Goal: Task Accomplishment & Management: Use online tool/utility

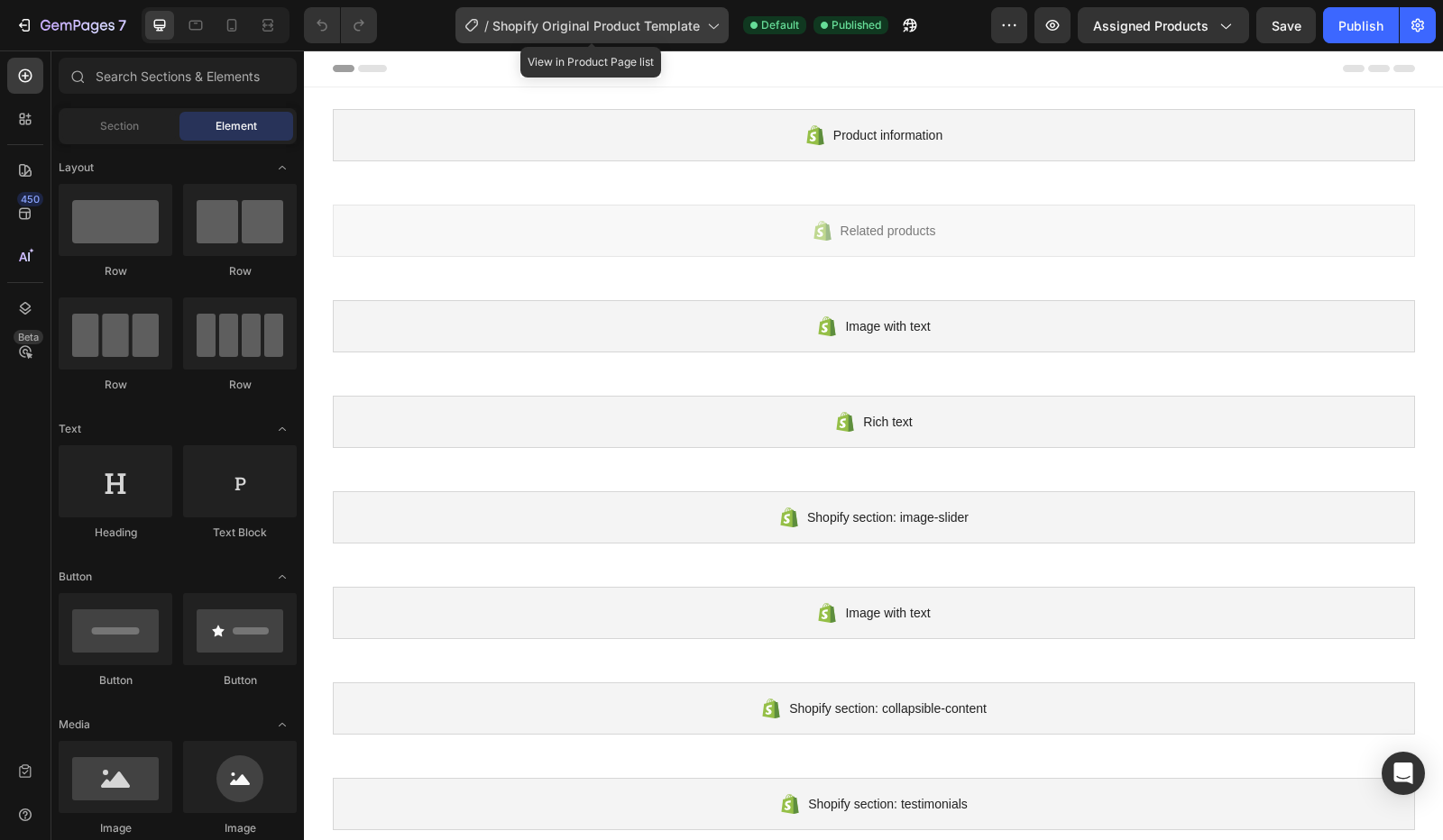
click at [615, 12] on div "/ Shopify Original Product Template" at bounding box center [591, 25] width 273 height 36
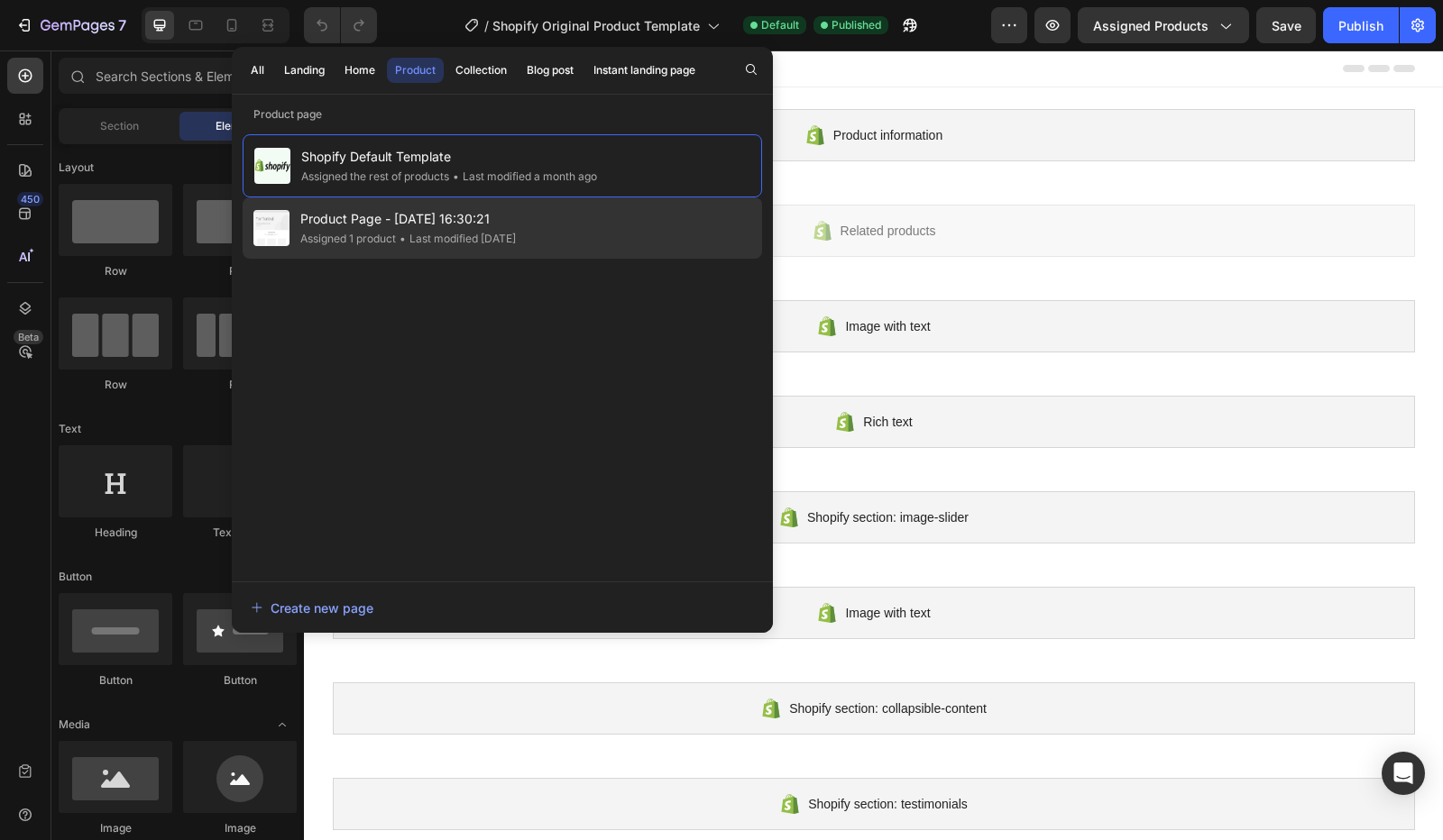
click at [406, 229] on div "• Last modified 2 months ago" at bounding box center [456, 238] width 120 height 18
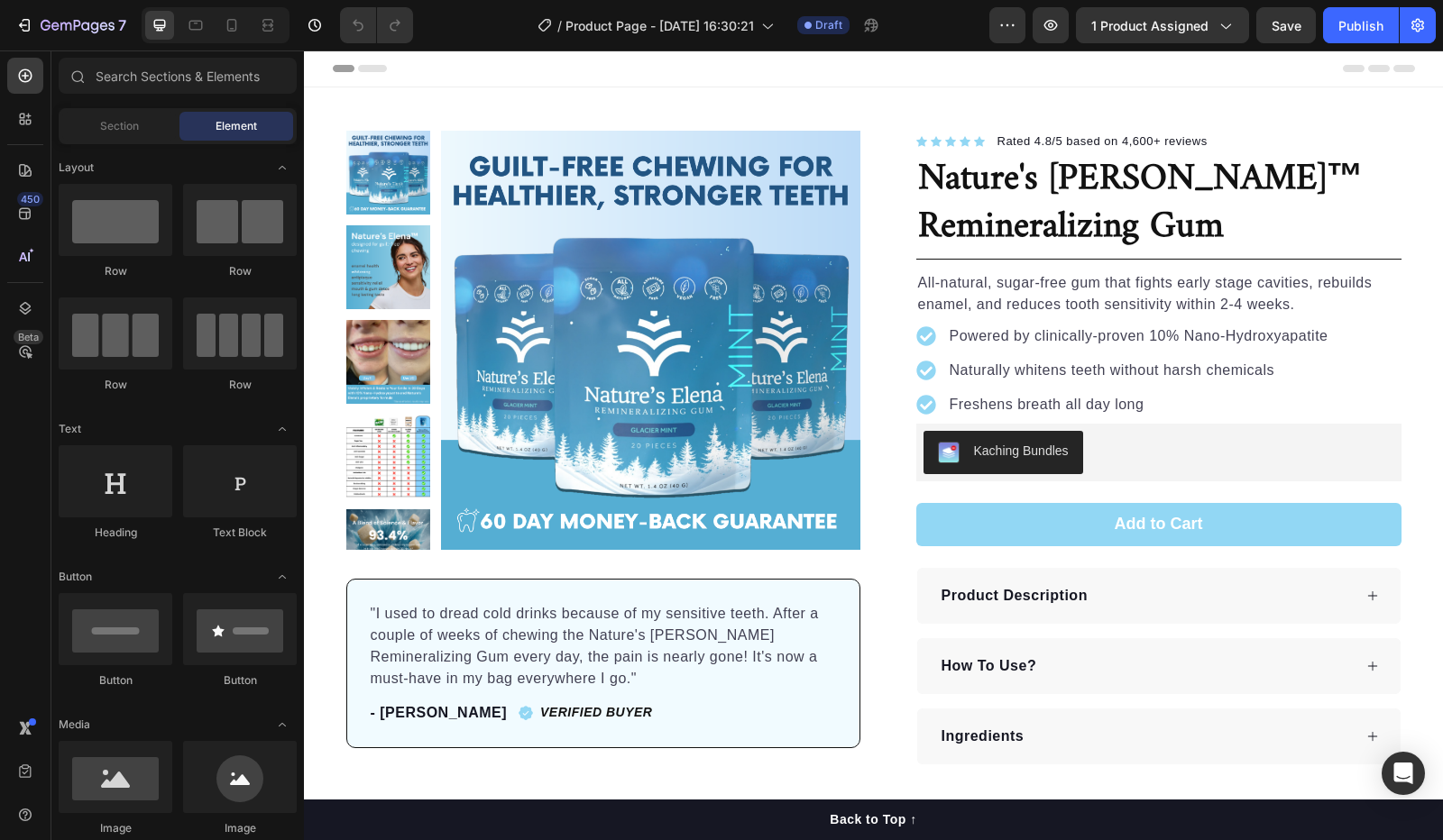
scroll to position [451, 0]
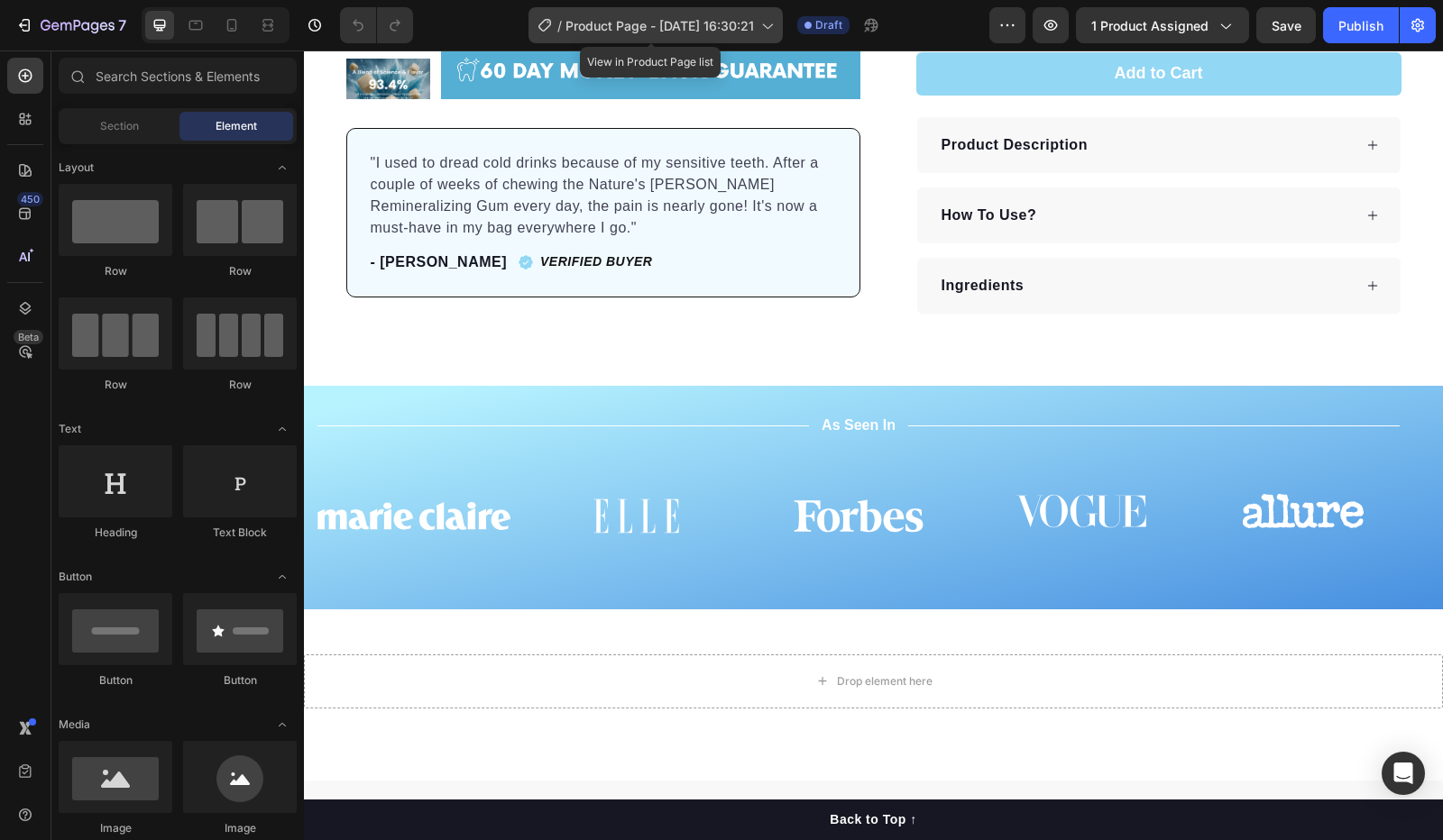
click at [703, 10] on div "/ Product Page - Jul 9, 16:30:21" at bounding box center [656, 25] width 254 height 36
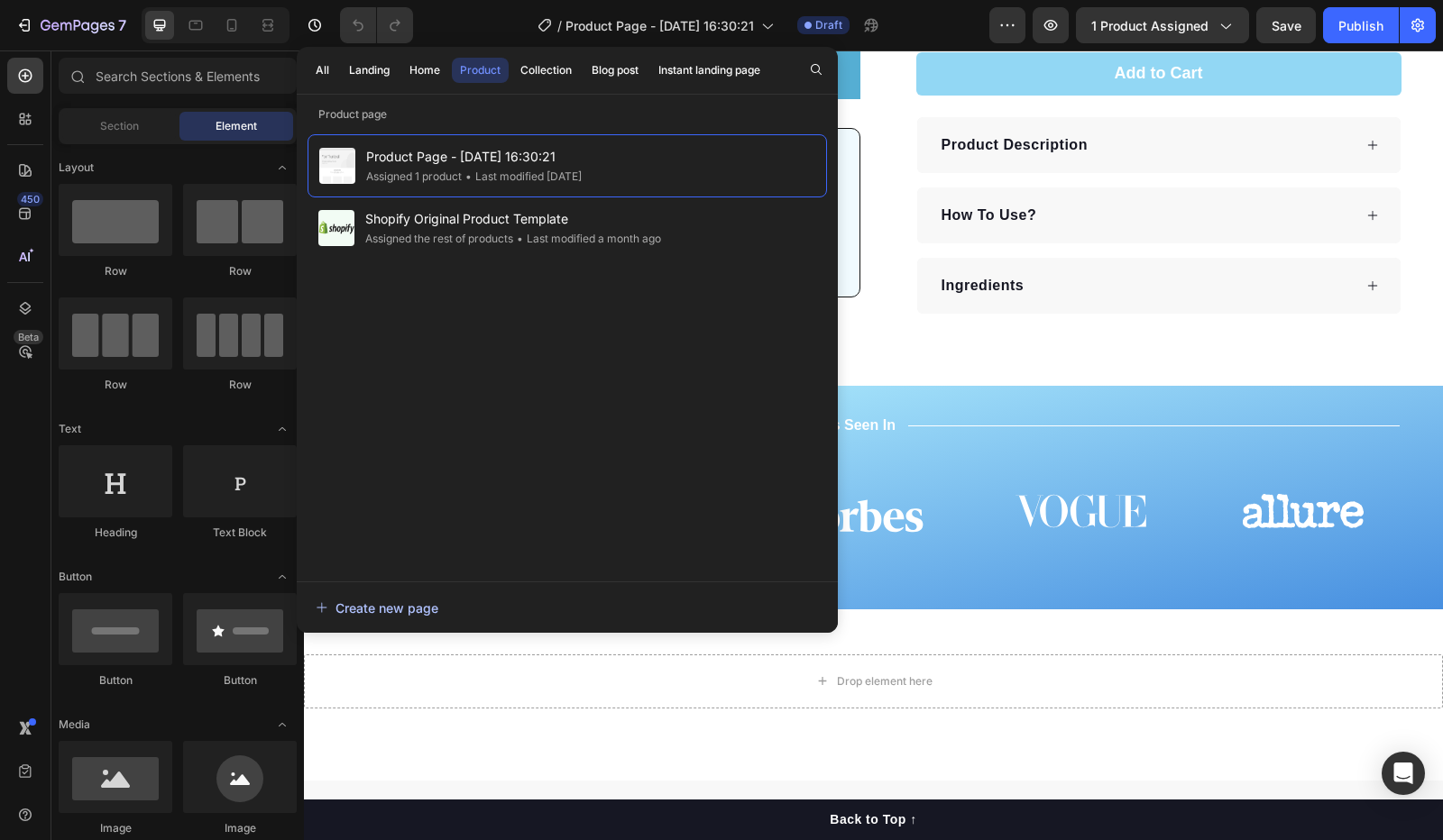
click at [398, 604] on div "Create new page" at bounding box center [376, 608] width 123 height 19
drag, startPoint x: 1075, startPoint y: 465, endPoint x: 1077, endPoint y: 417, distance: 48.0
click at [1075, 466] on div "Image Image Image Image Image Carousel" at bounding box center [858, 516] width 1082 height 100
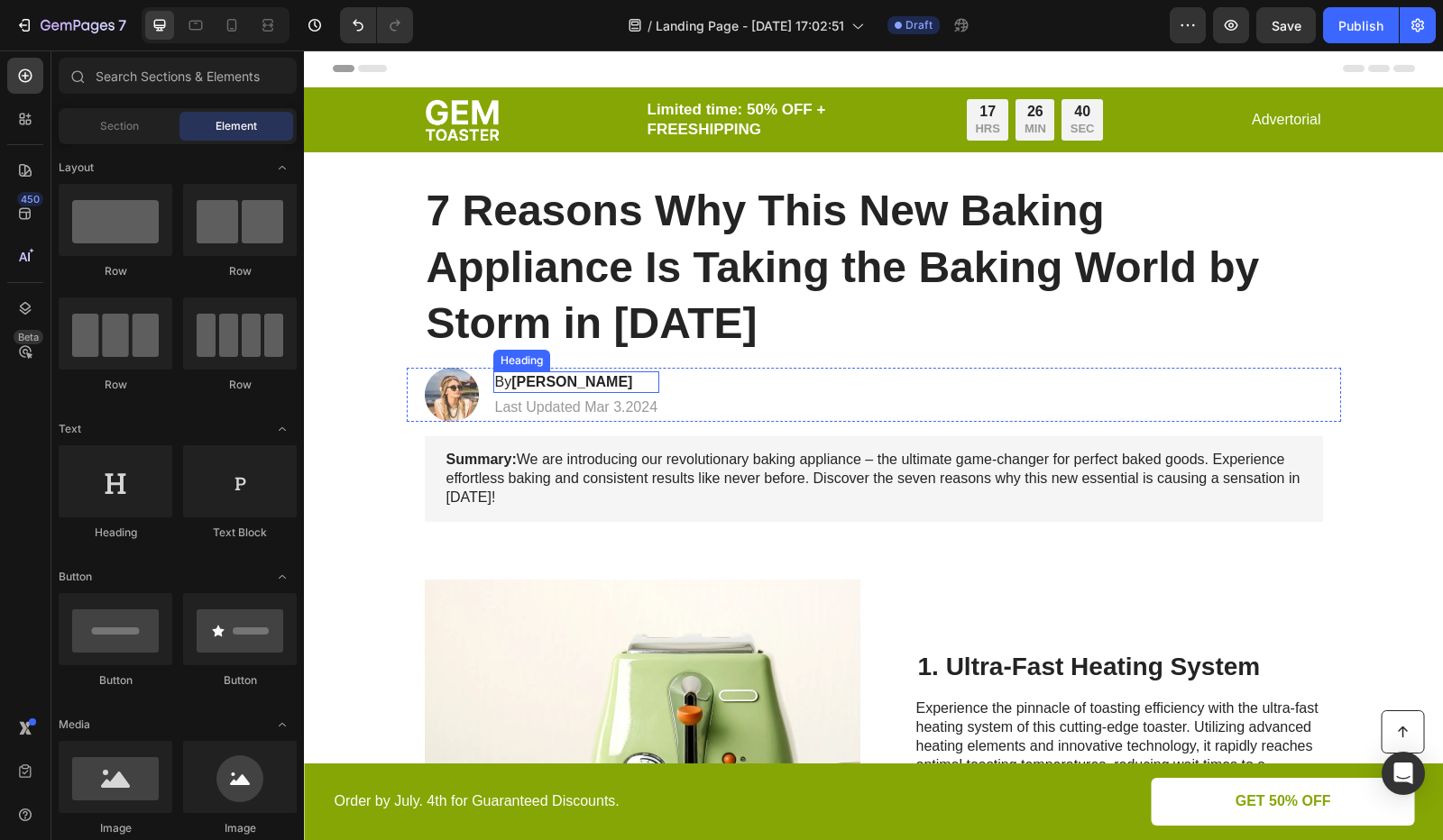
click at [621, 304] on h1 "7 Reasons Why This New Baking Appliance Is Taking the Baking World by Storm in …" at bounding box center [874, 267] width 898 height 172
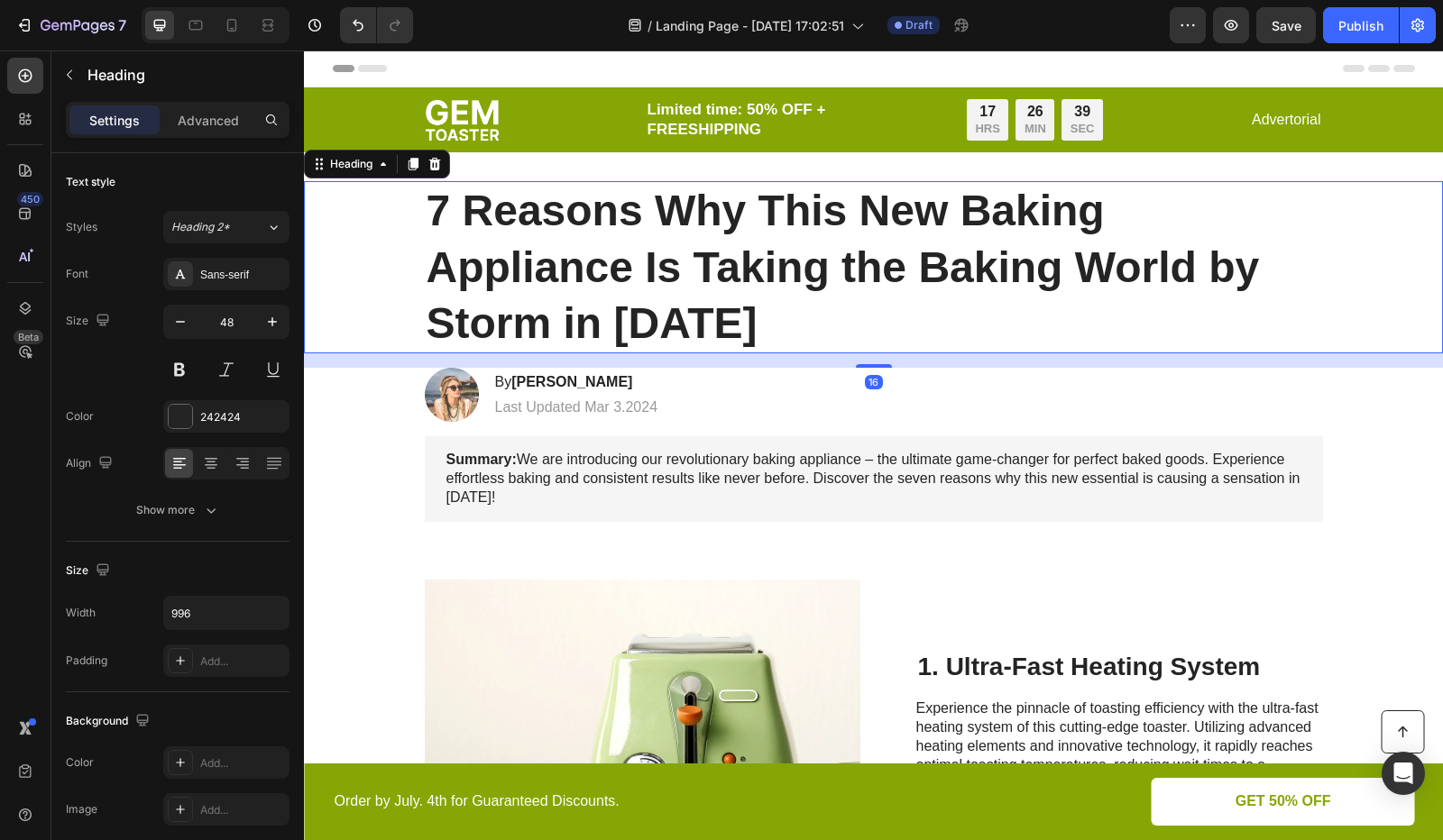
click at [618, 320] on h1 "7 Reasons Why This New Baking Appliance Is Taking the Baking World by Storm in …" at bounding box center [874, 267] width 898 height 172
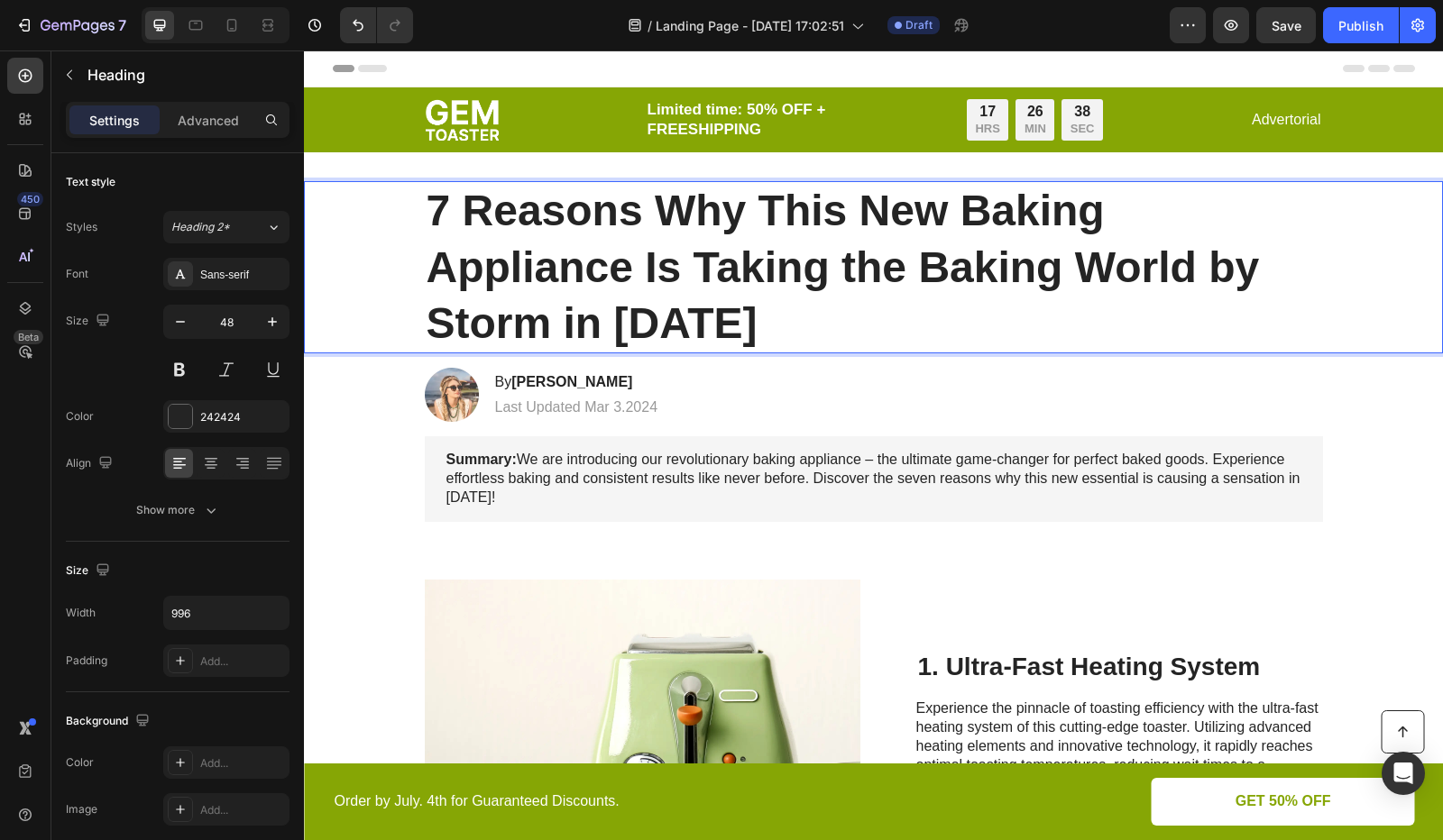
click at [617, 320] on p "7 Reasons Why This New Baking Appliance Is Taking the Baking World by Storm in …" at bounding box center [874, 267] width 894 height 168
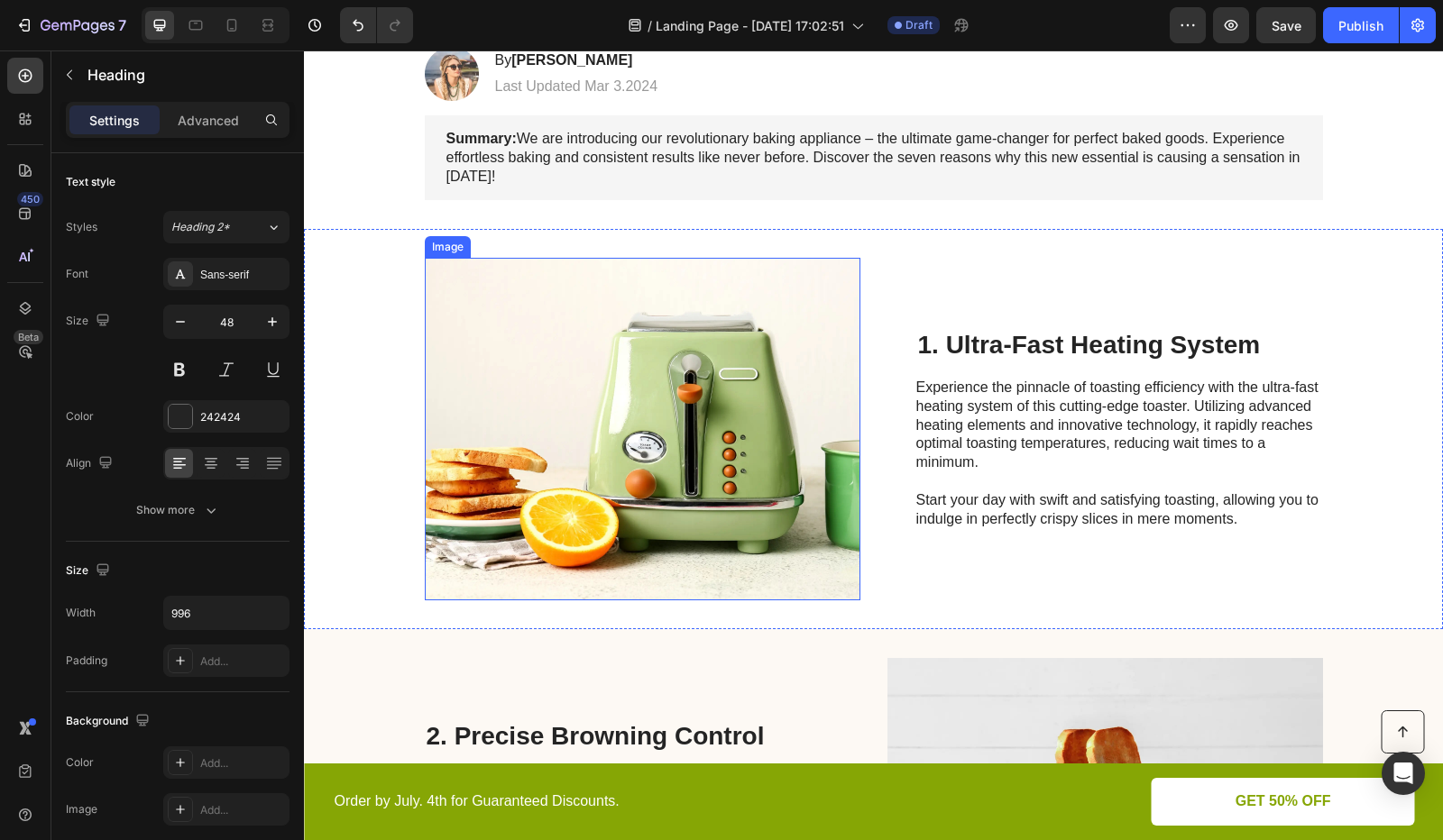
scroll to position [271, 0]
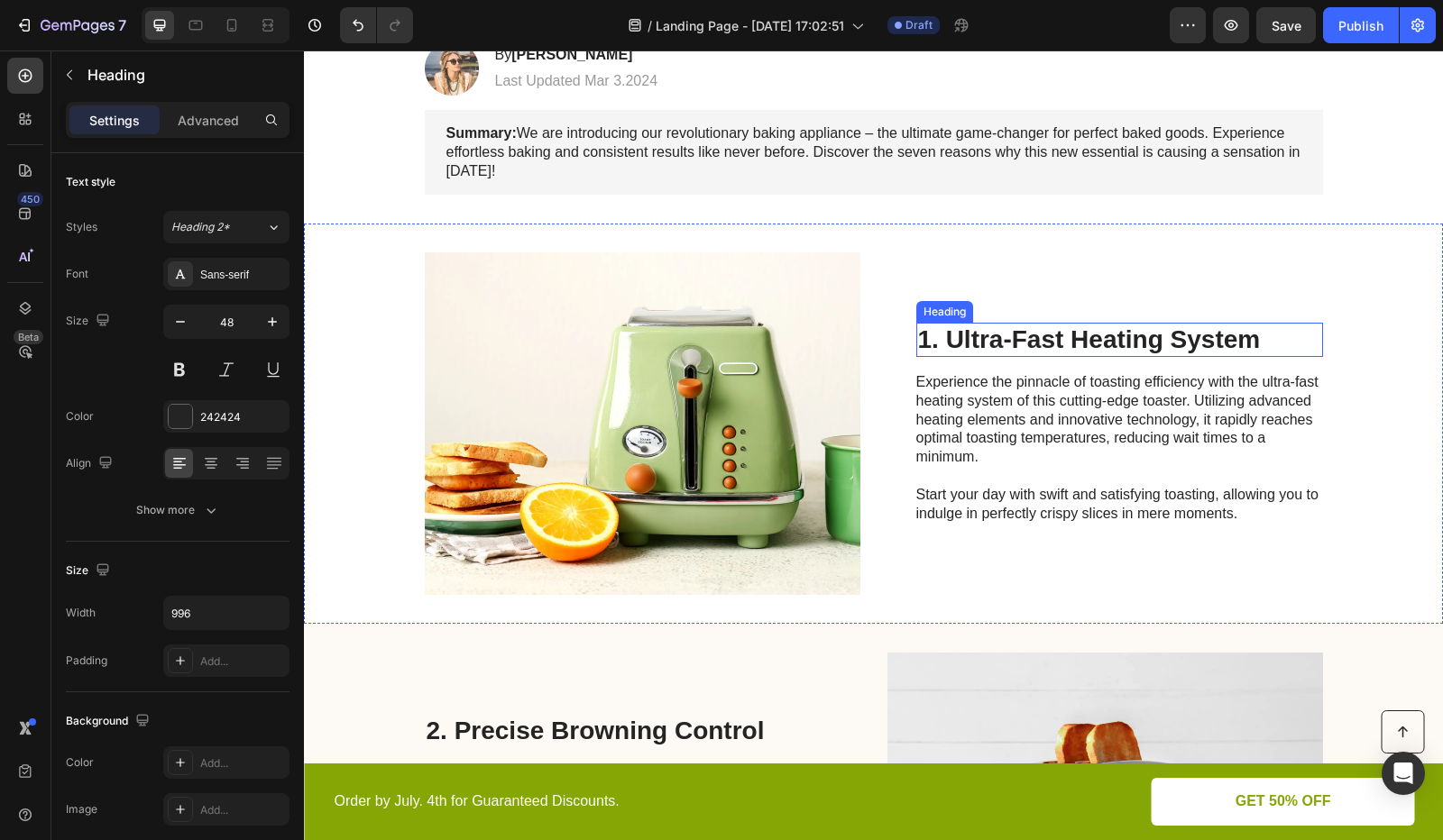
click at [990, 335] on h2 "1. Ultra-Fast Heating System" at bounding box center [1119, 340] width 407 height 34
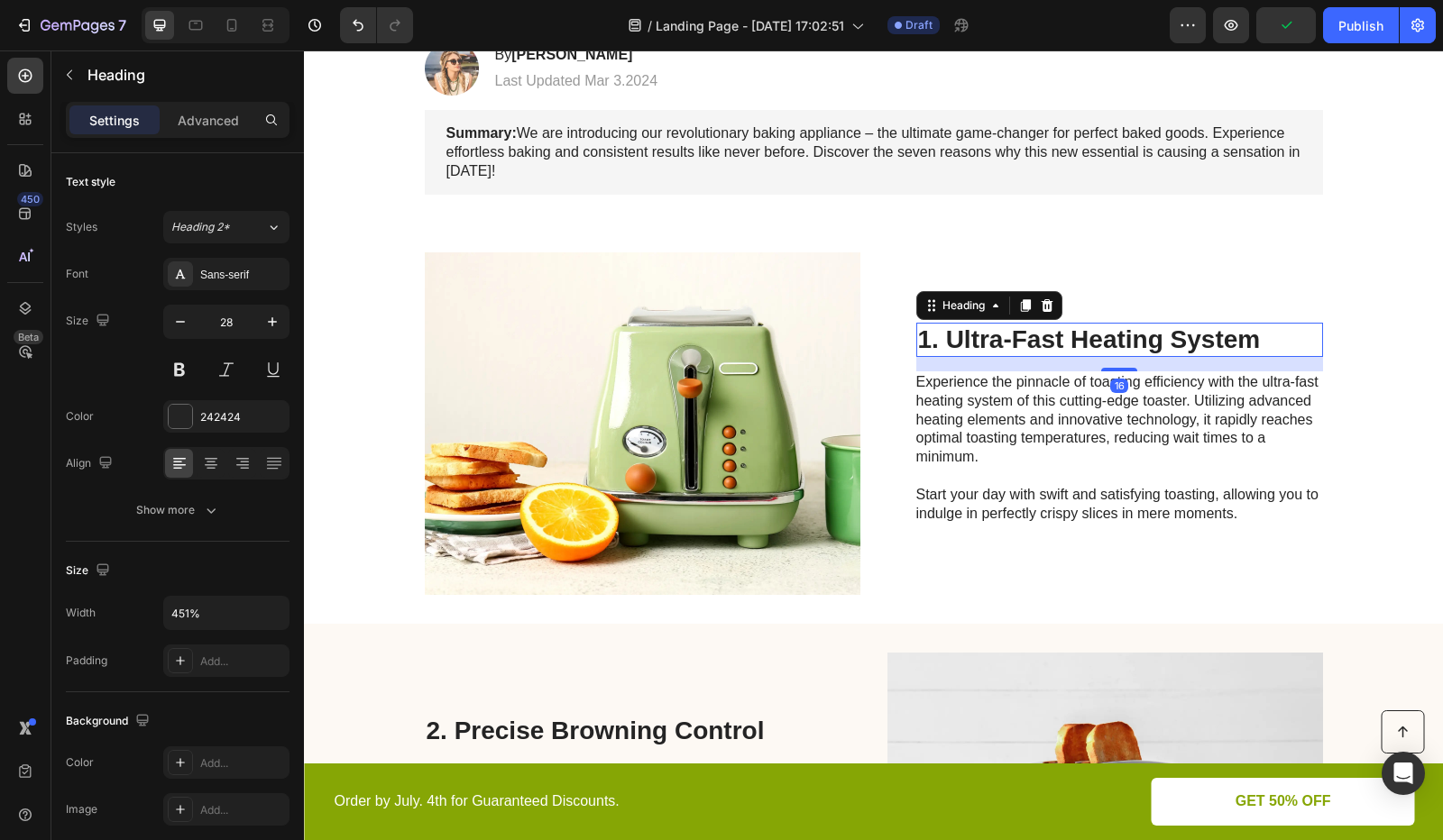
click at [983, 335] on h2 "1. Ultra-Fast Heating System" at bounding box center [1119, 340] width 407 height 34
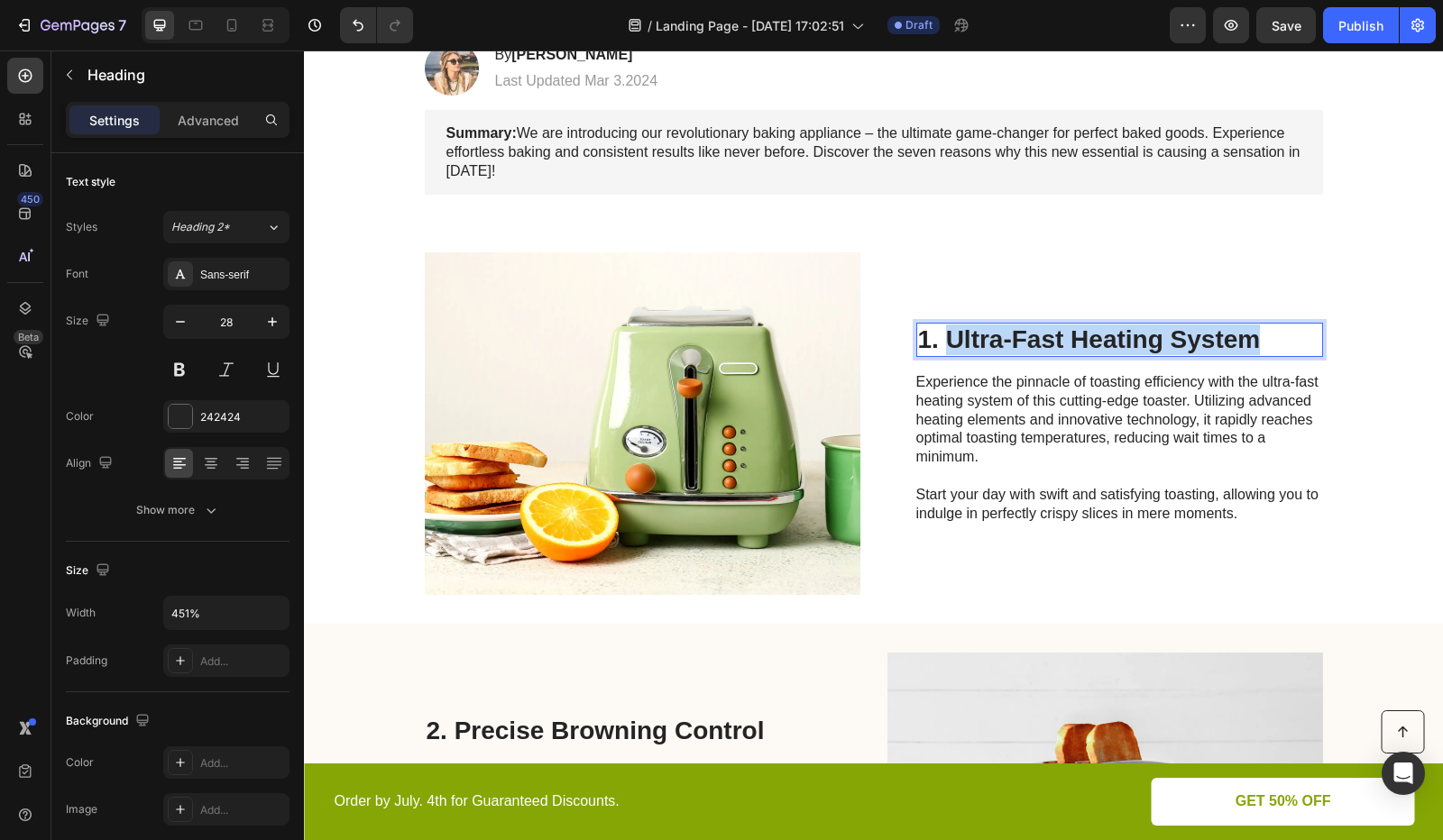
drag, startPoint x: 943, startPoint y: 336, endPoint x: 1306, endPoint y: 348, distance: 363.2
click at [1306, 348] on p "1. Ultra-Fast Heating System" at bounding box center [1119, 340] width 403 height 31
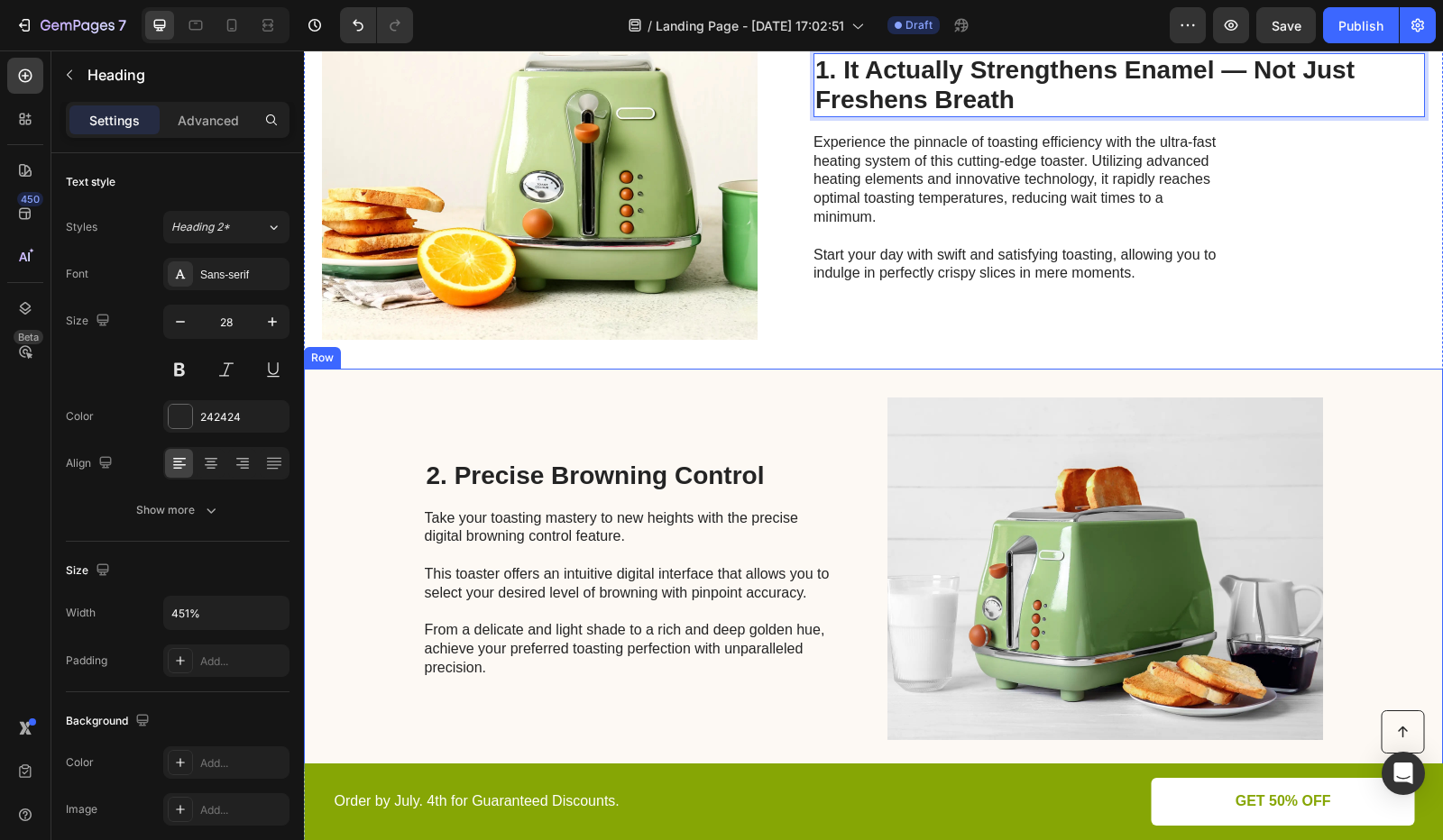
scroll to position [615, 0]
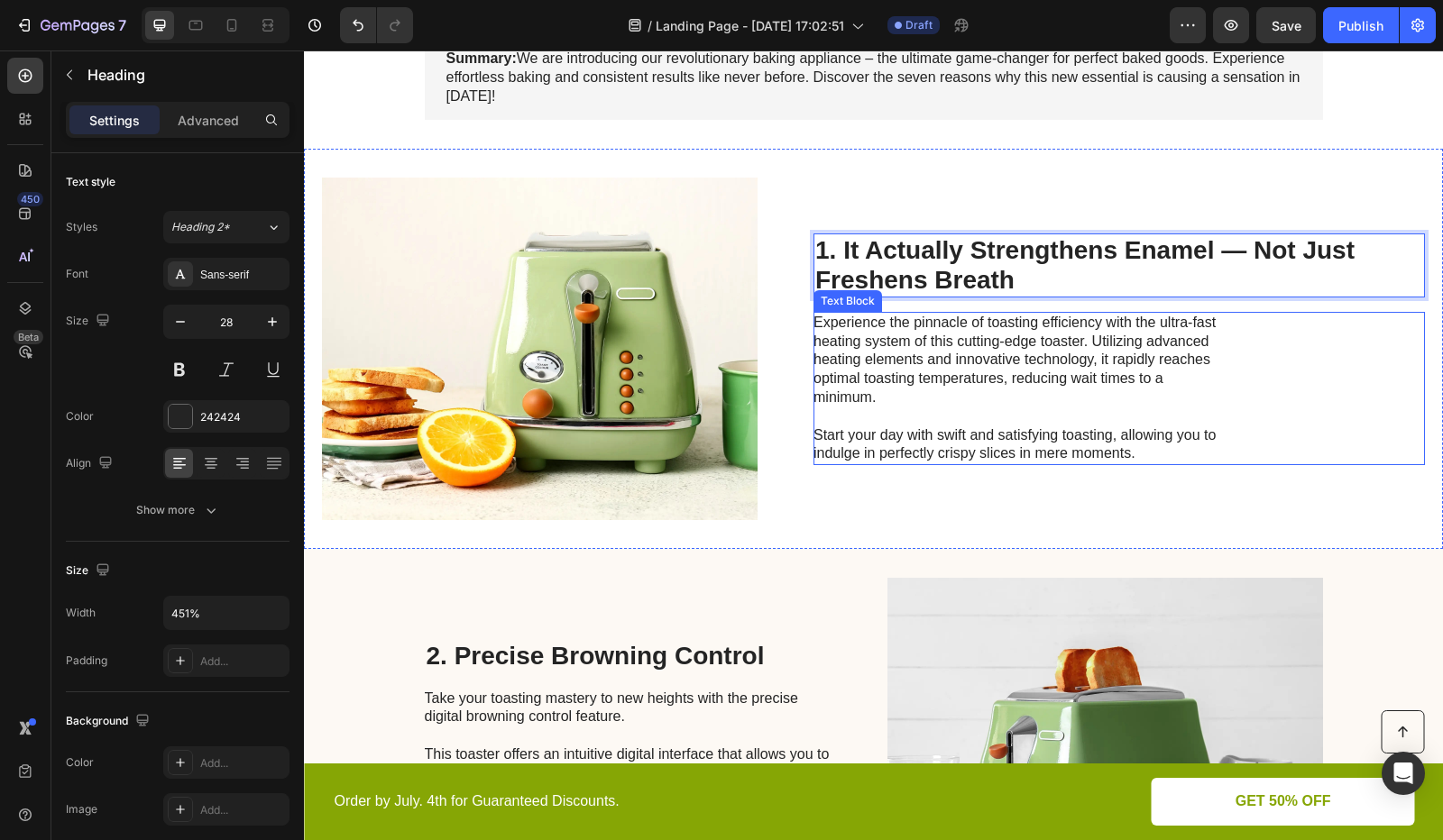
click at [940, 355] on p "Experience the pinnacle of toasting efficiency with the ultra-fast heating syst…" at bounding box center [1016, 389] width 405 height 150
click at [935, 359] on p "Experience the pinnacle of toasting efficiency with the ultra-fast heating syst…" at bounding box center [1016, 389] width 405 height 150
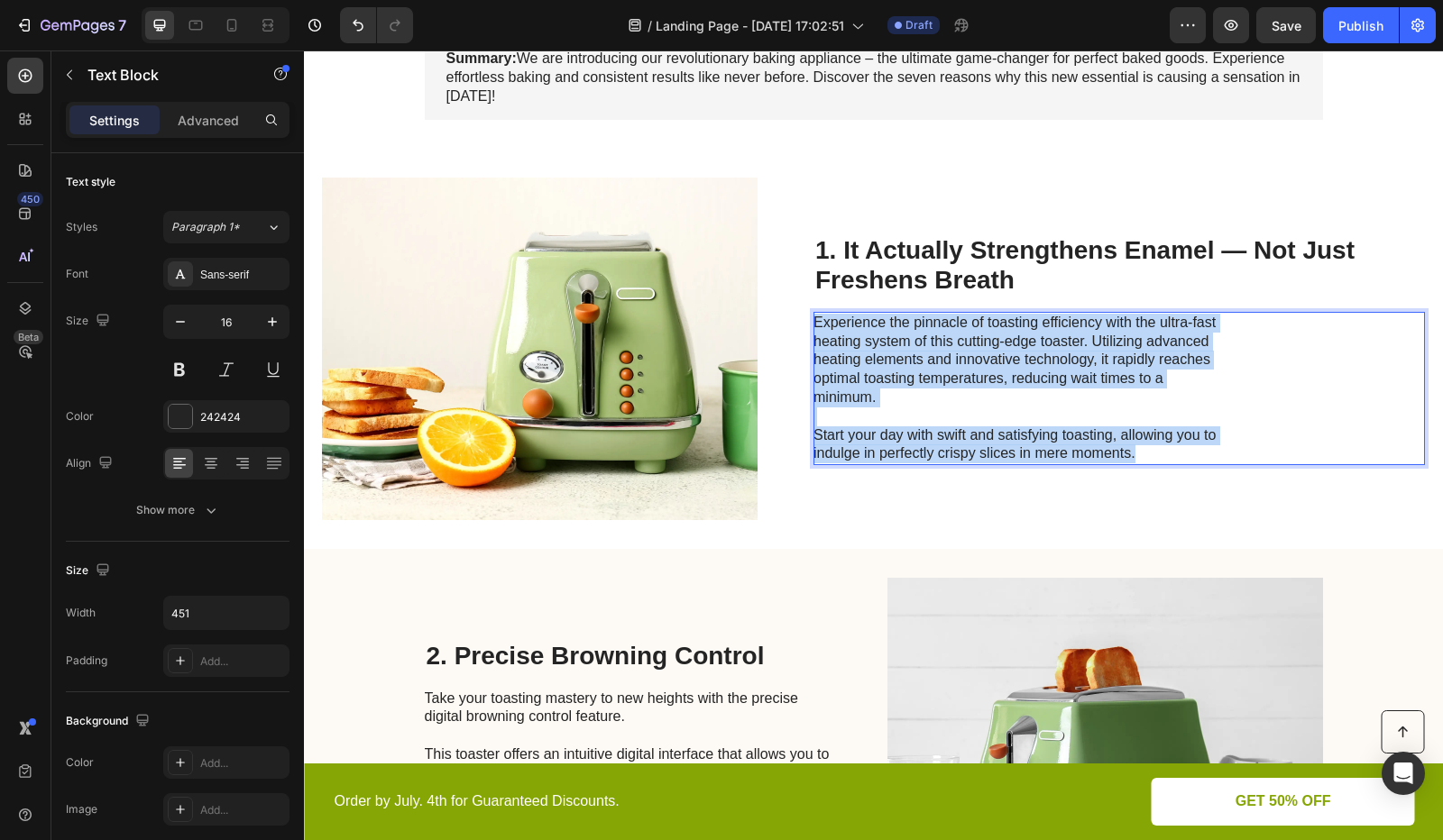
scroll to position [364, 0]
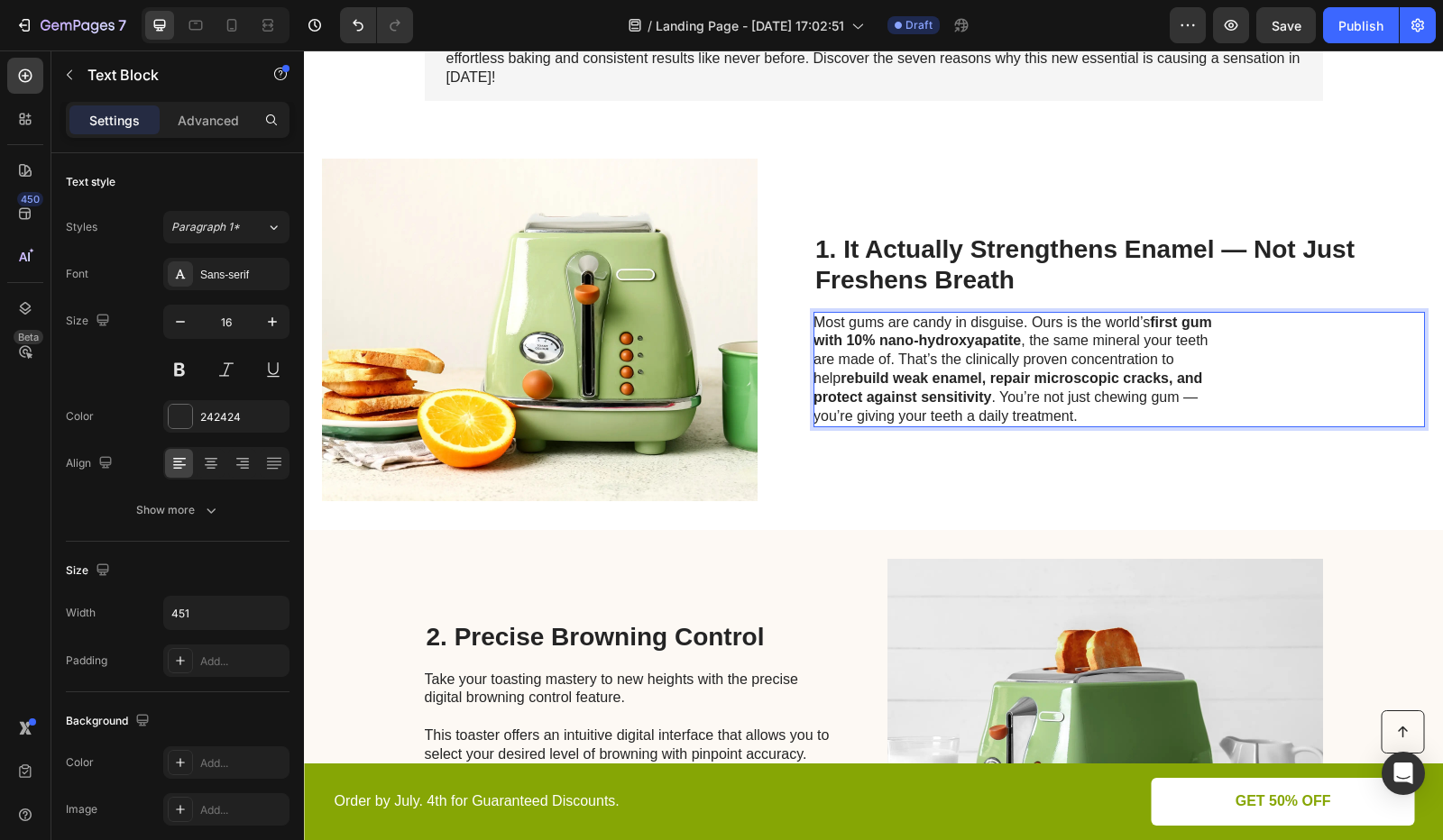
click at [1304, 367] on div "Most gums are candy in disguise. Ours is the world’s first gum with 10% nano-hy…" at bounding box center [1119, 370] width 612 height 116
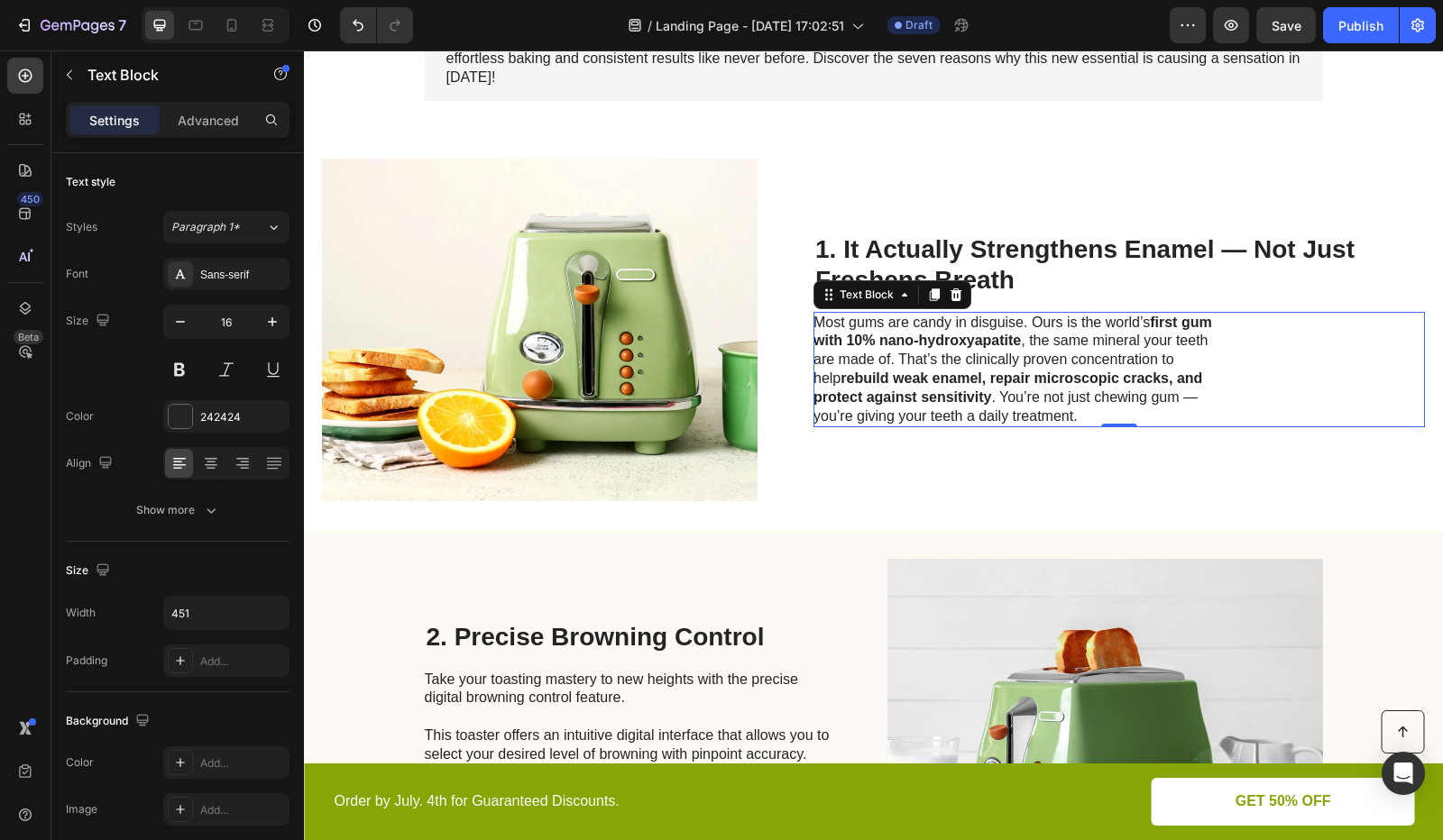
click at [1259, 369] on div "Most gums are candy in disguise. Ours is the world’s first gum with 10% nano-hy…" at bounding box center [1119, 370] width 612 height 116
click at [818, 344] on strong "first gum with 10% nano-hydroxyapatite" at bounding box center [1013, 332] width 399 height 34
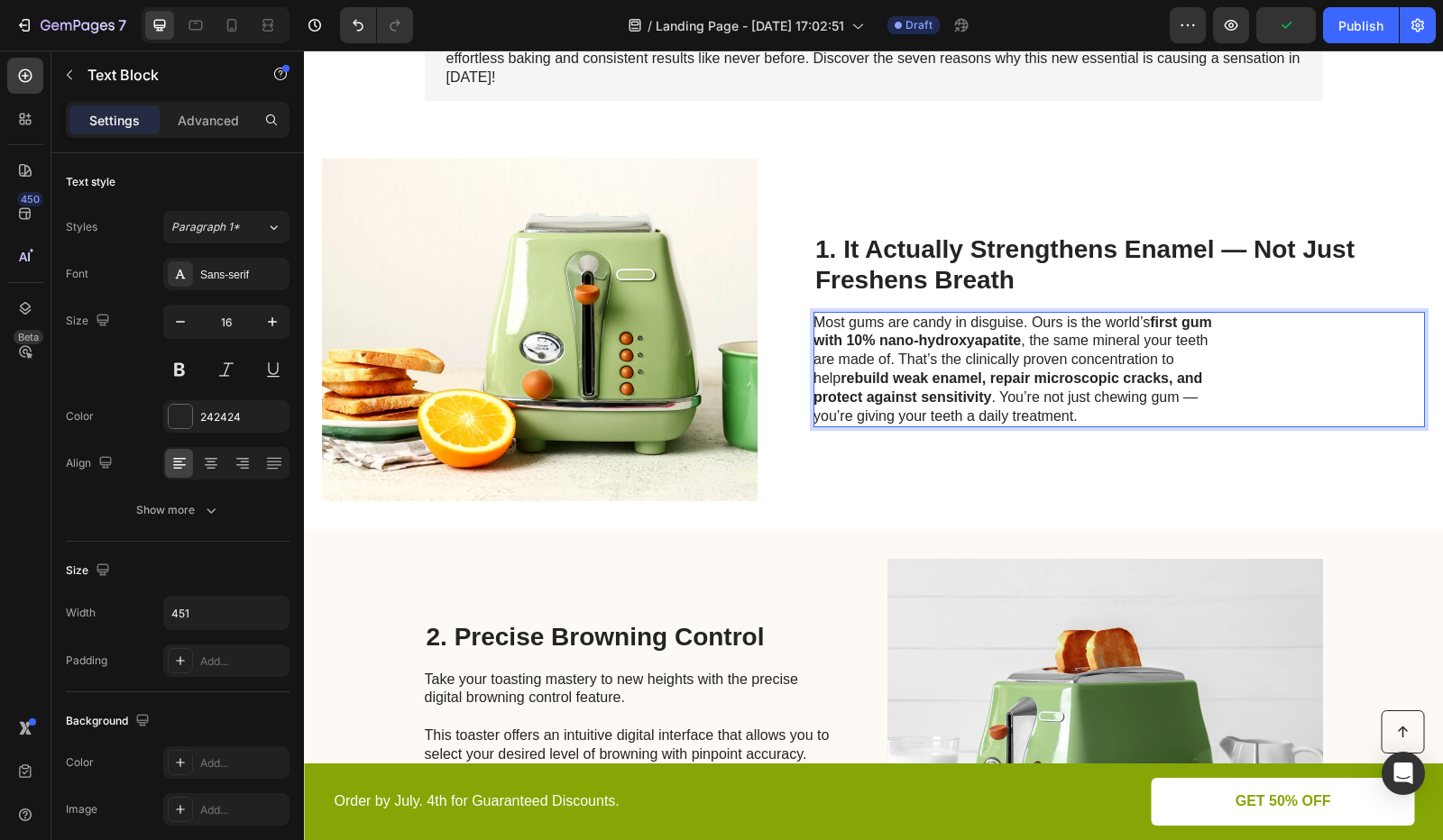
click at [818, 343] on strong "first gum with 10% nano-hydroxyapatite" at bounding box center [1013, 332] width 399 height 34
click at [1272, 426] on div "Most gums are candy in disguise. Ours is the world’s first gum with 10% nano-hy…" at bounding box center [1119, 370] width 612 height 116
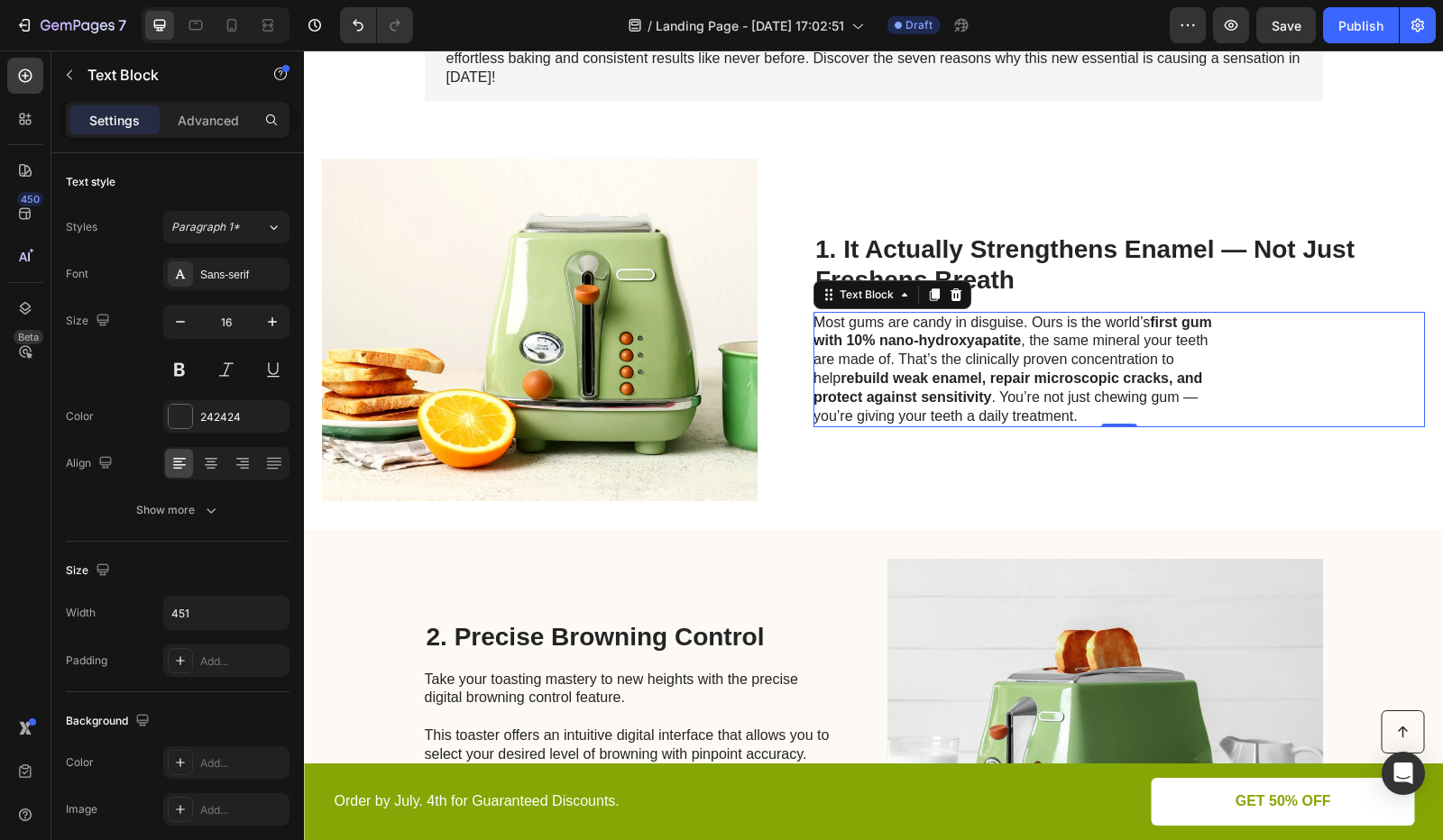
click at [1223, 259] on p "1. It Actually Strengthens Enamel — Not Just Freshens Breath" at bounding box center [1119, 264] width 608 height 60
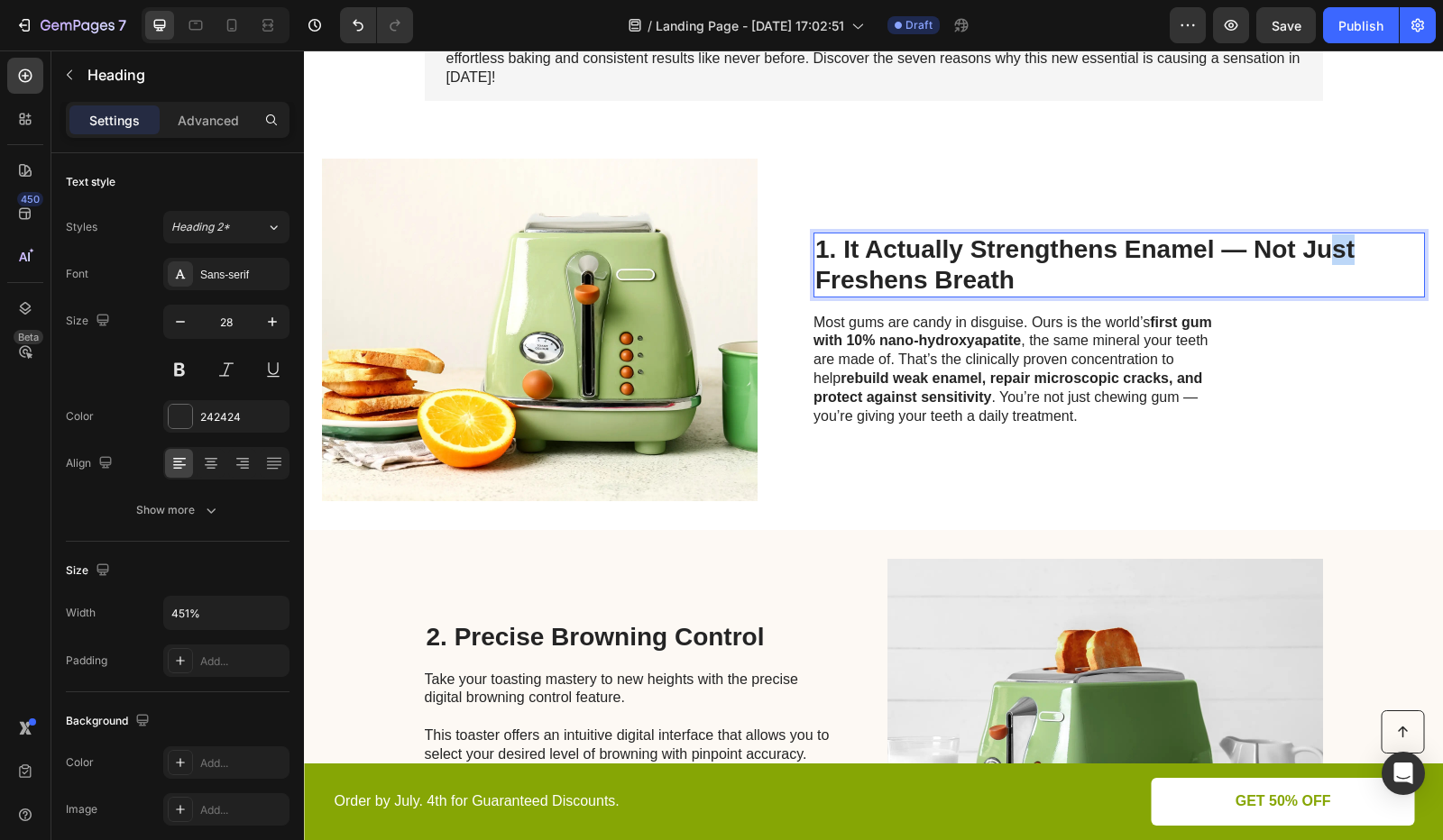
drag, startPoint x: 1409, startPoint y: 258, endPoint x: 1331, endPoint y: 247, distance: 78.8
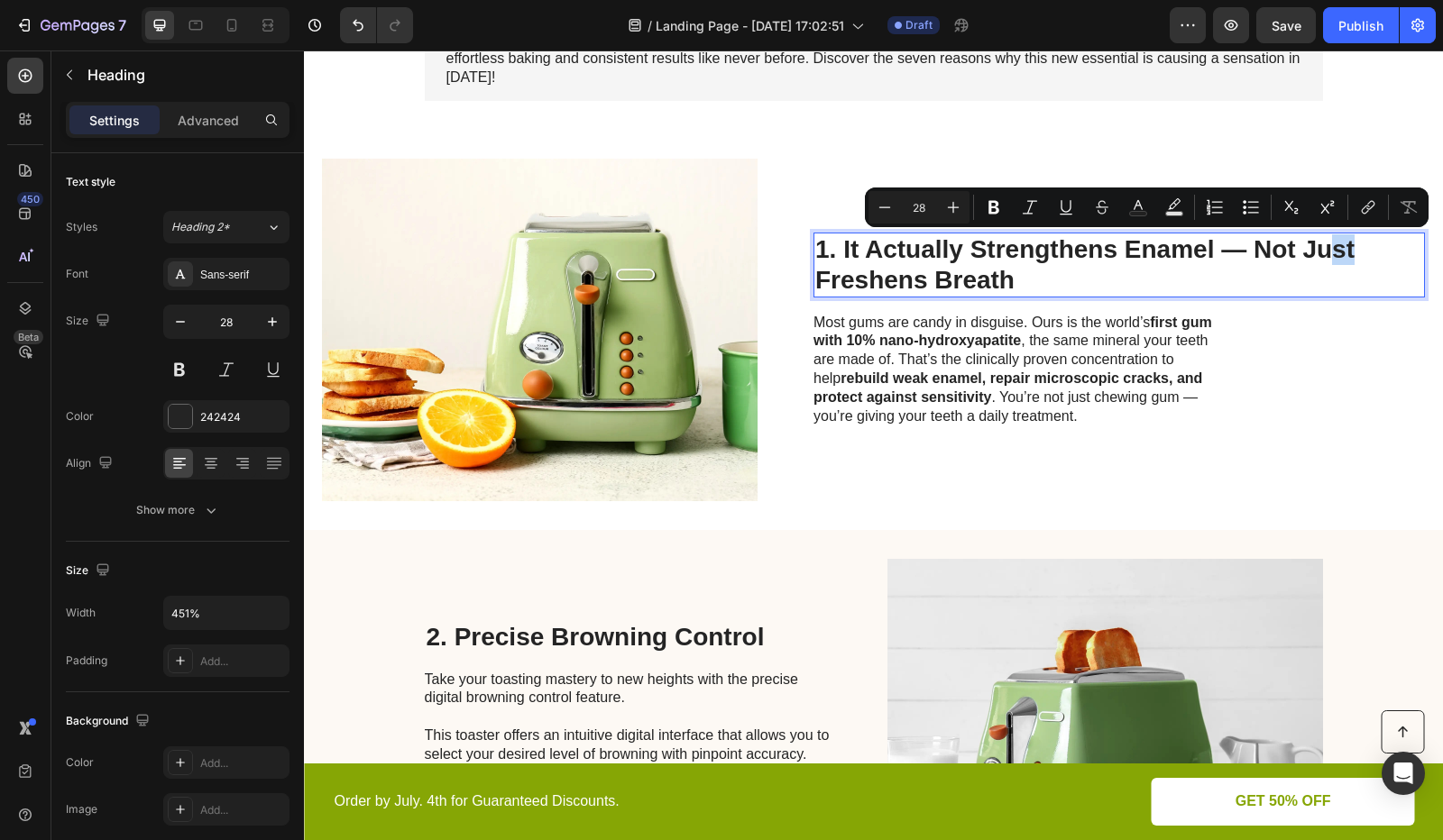
click at [1373, 255] on p "1. It Actually Strengthens Enamel — Not Just Freshens Breath" at bounding box center [1119, 264] width 608 height 60
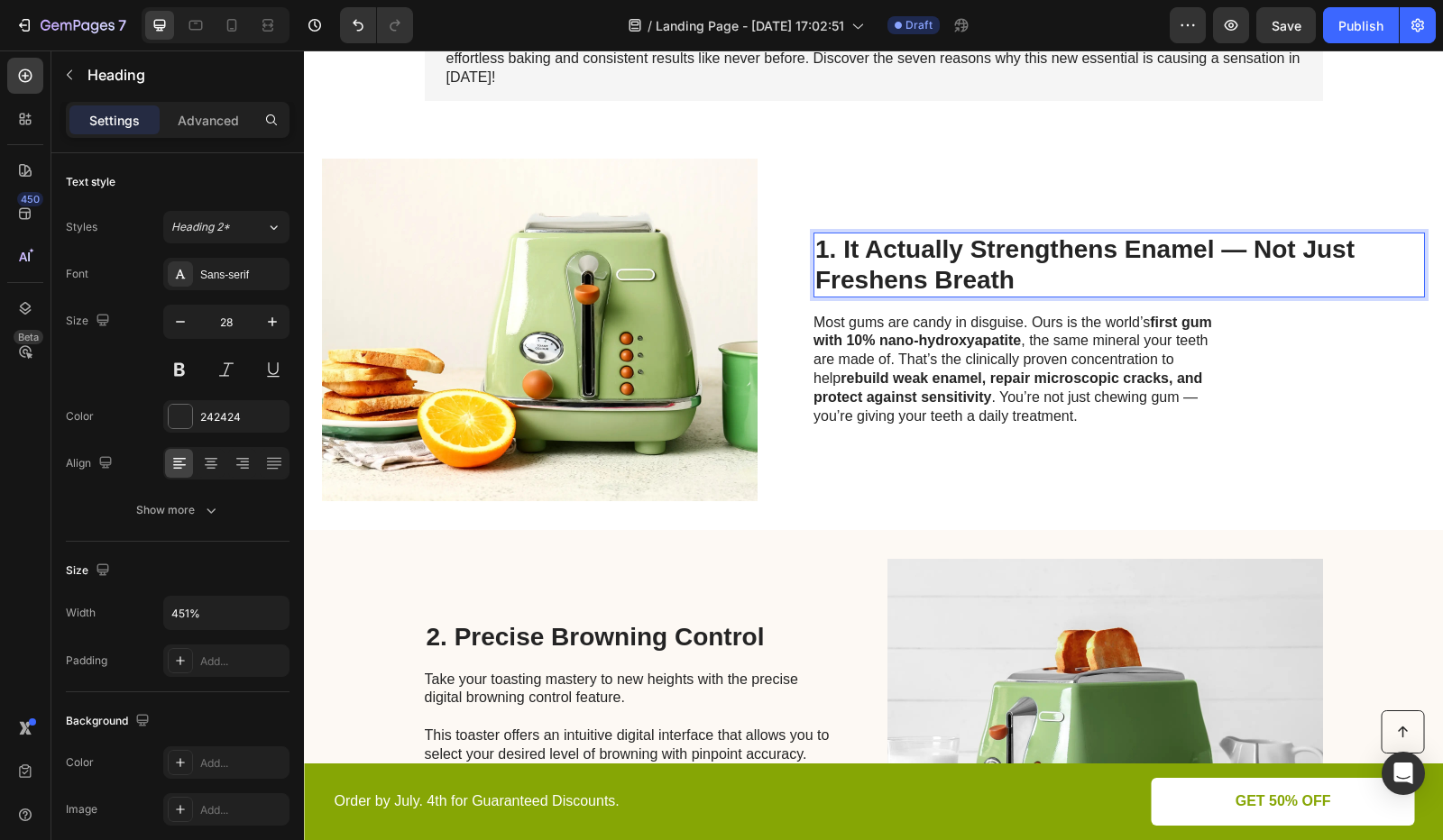
click at [1407, 257] on p "1. It Actually Strengthens Enamel — Not Just Freshens Breath" at bounding box center [1119, 264] width 608 height 60
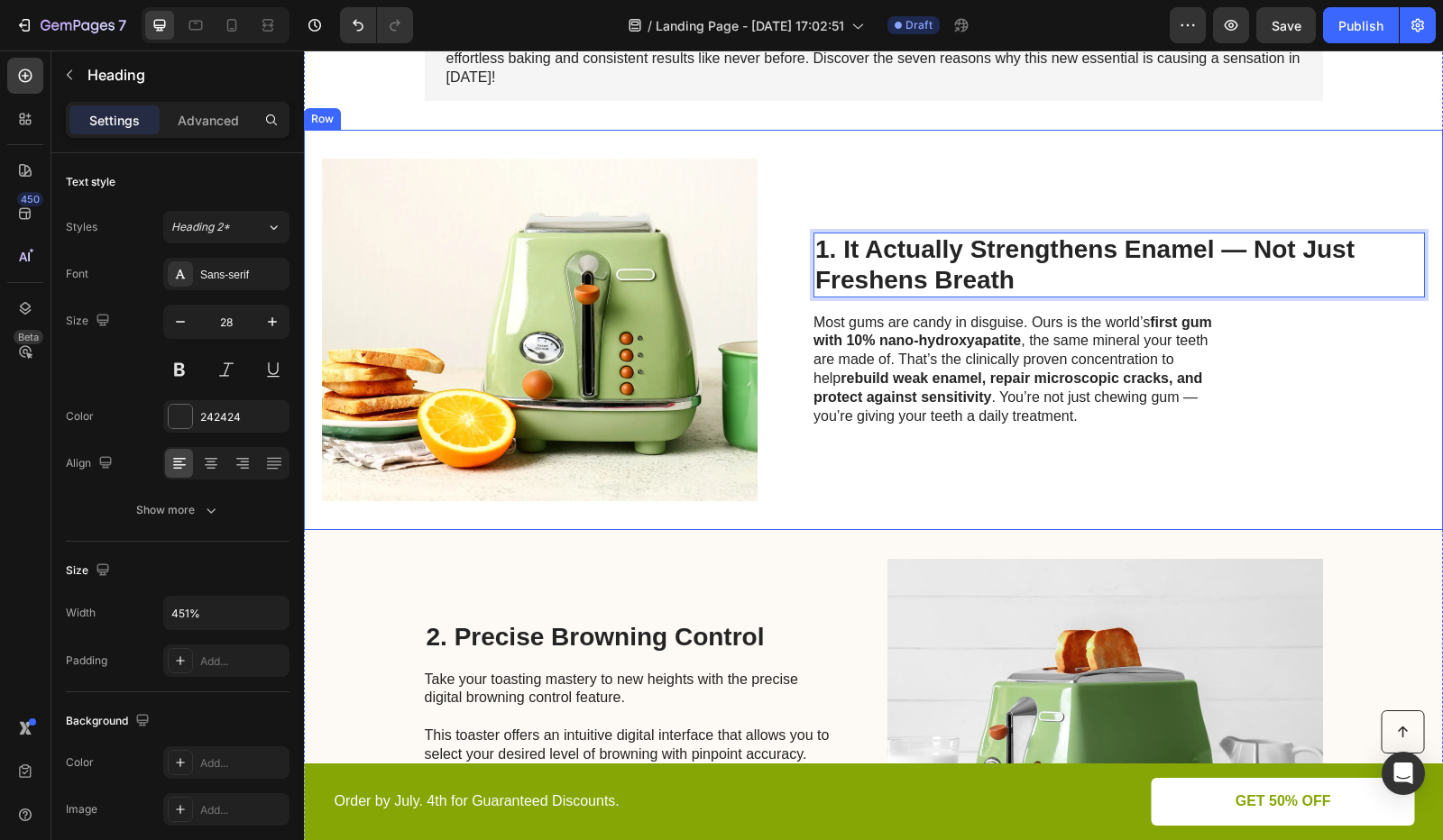
click at [1384, 360] on div "Most gums are candy in disguise. Ours is the world’s first gum with 10% nano-hy…" at bounding box center [1119, 370] width 612 height 116
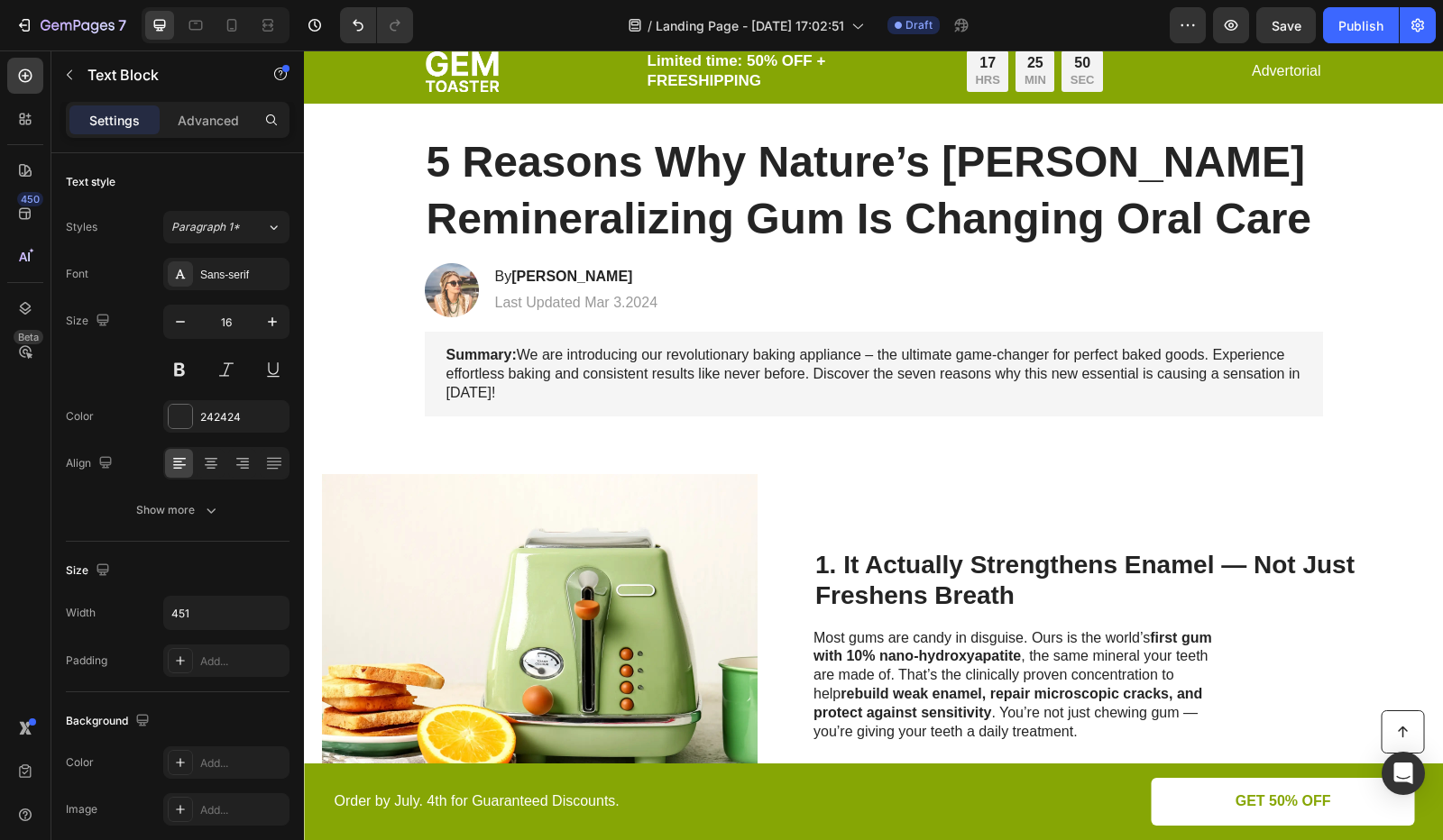
scroll to position [0, 0]
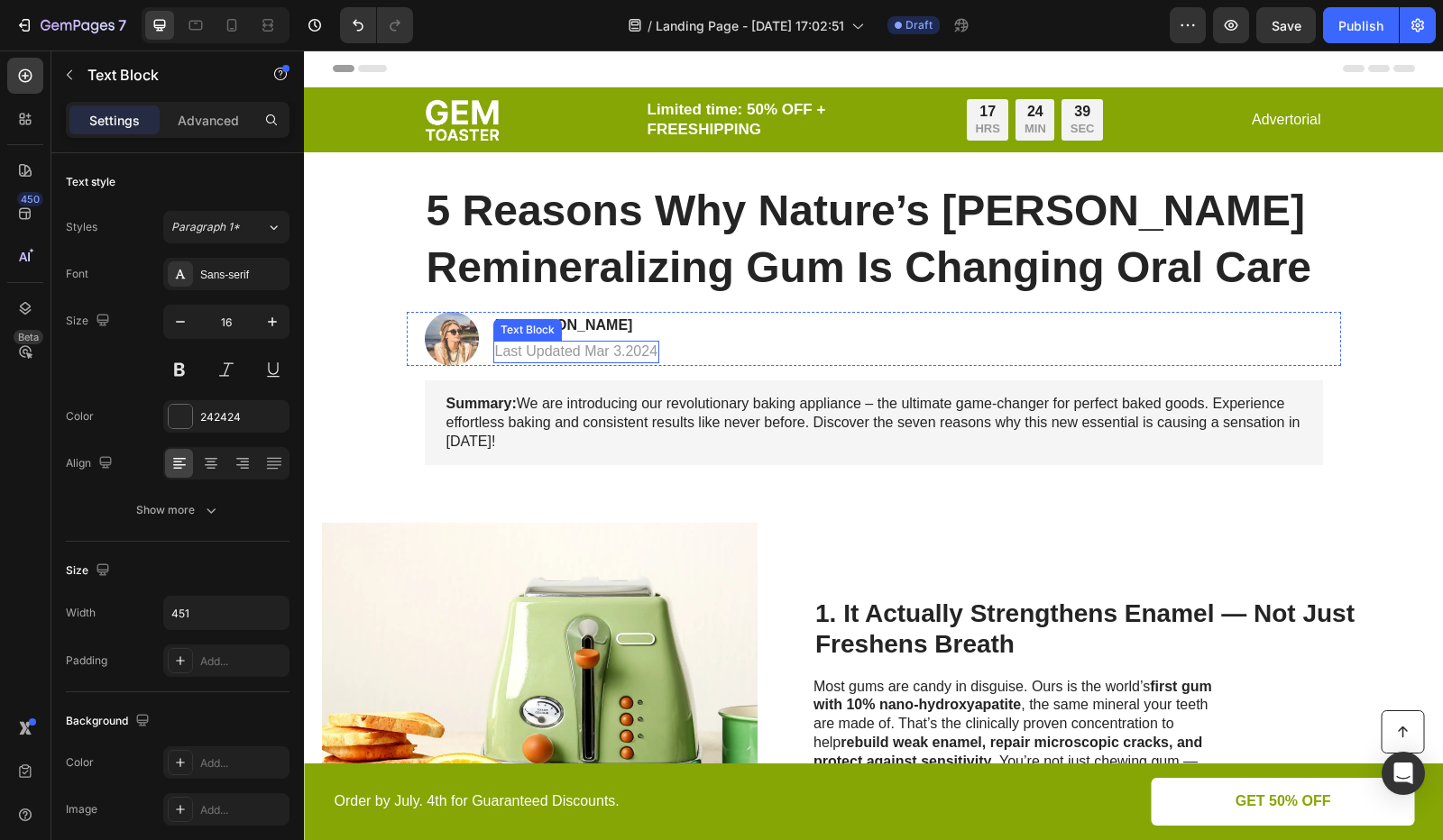
click at [559, 357] on p "Last Updated Mar 3.2024" at bounding box center [577, 352] width 164 height 19
click at [586, 351] on p "Last Updated Mar 3.2024" at bounding box center [577, 352] width 164 height 19
click at [579, 355] on p "Last Updated Mar 3.2024" at bounding box center [577, 352] width 164 height 19
click at [1351, 27] on div "Publish" at bounding box center [1361, 25] width 45 height 19
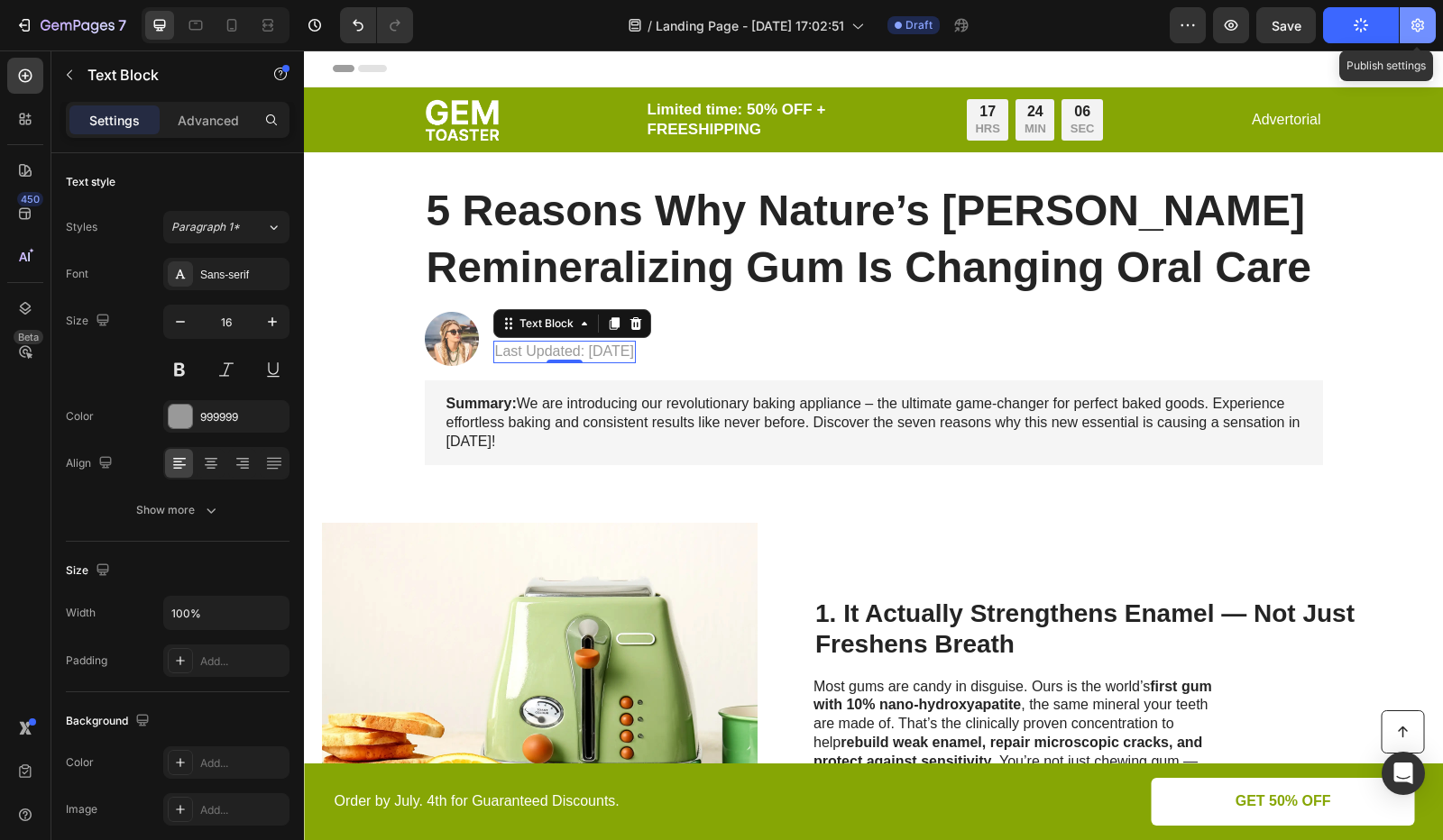
click at [1420, 25] on icon "button" at bounding box center [1417, 25] width 18 height 18
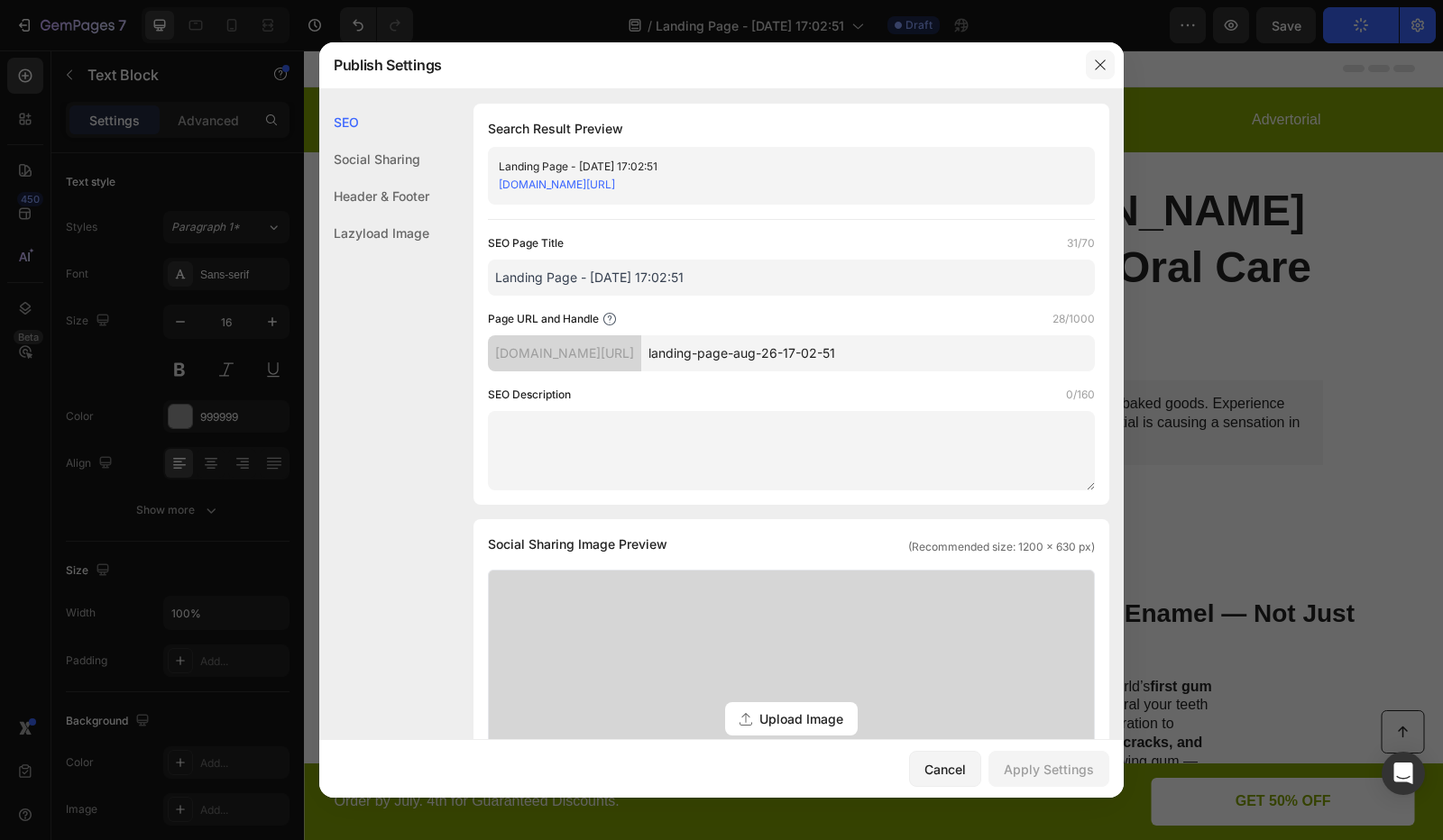
click at [1104, 64] on icon "button" at bounding box center [1100, 65] width 15 height 15
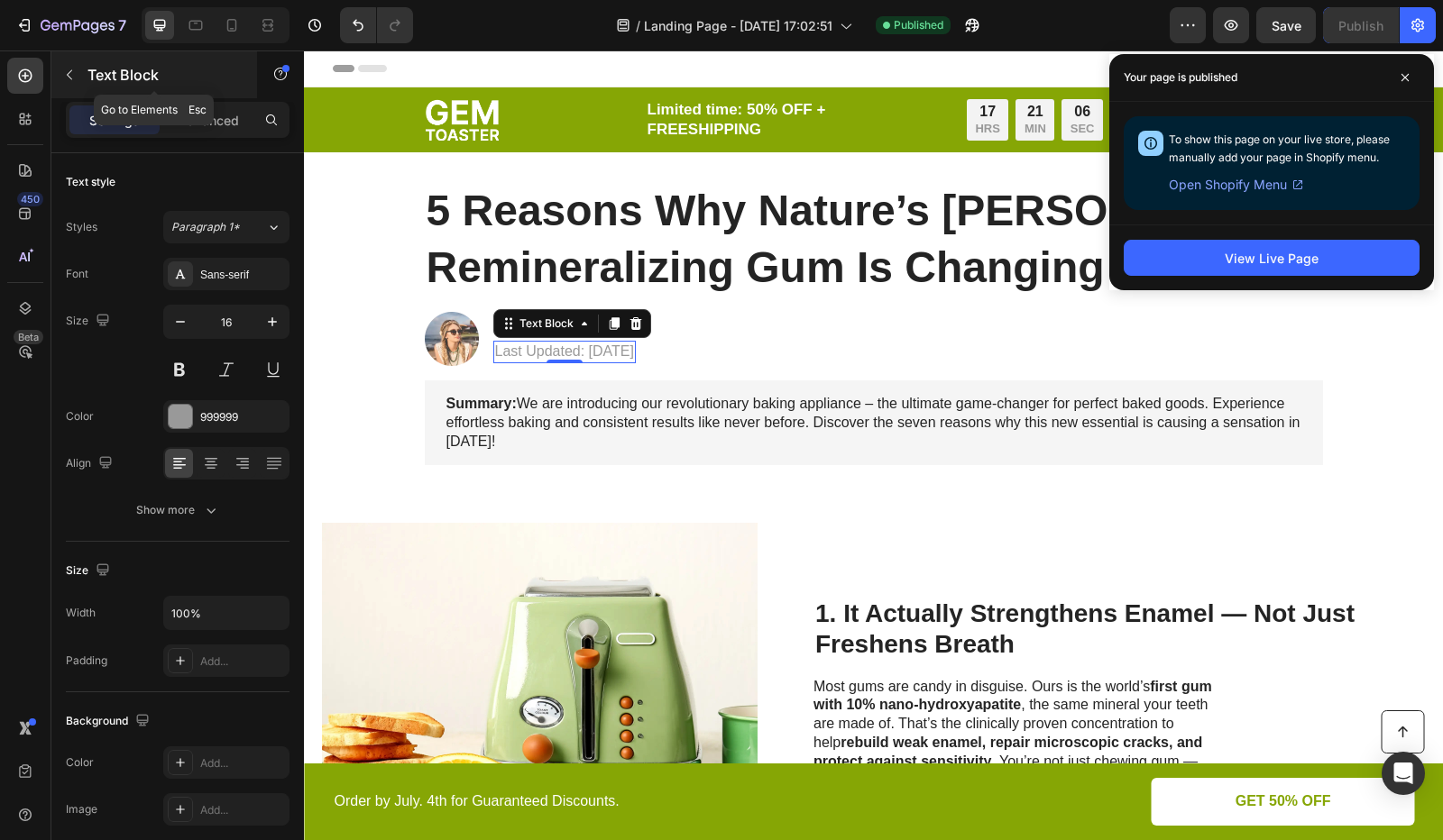
click at [74, 78] on icon "button" at bounding box center [69, 75] width 15 height 15
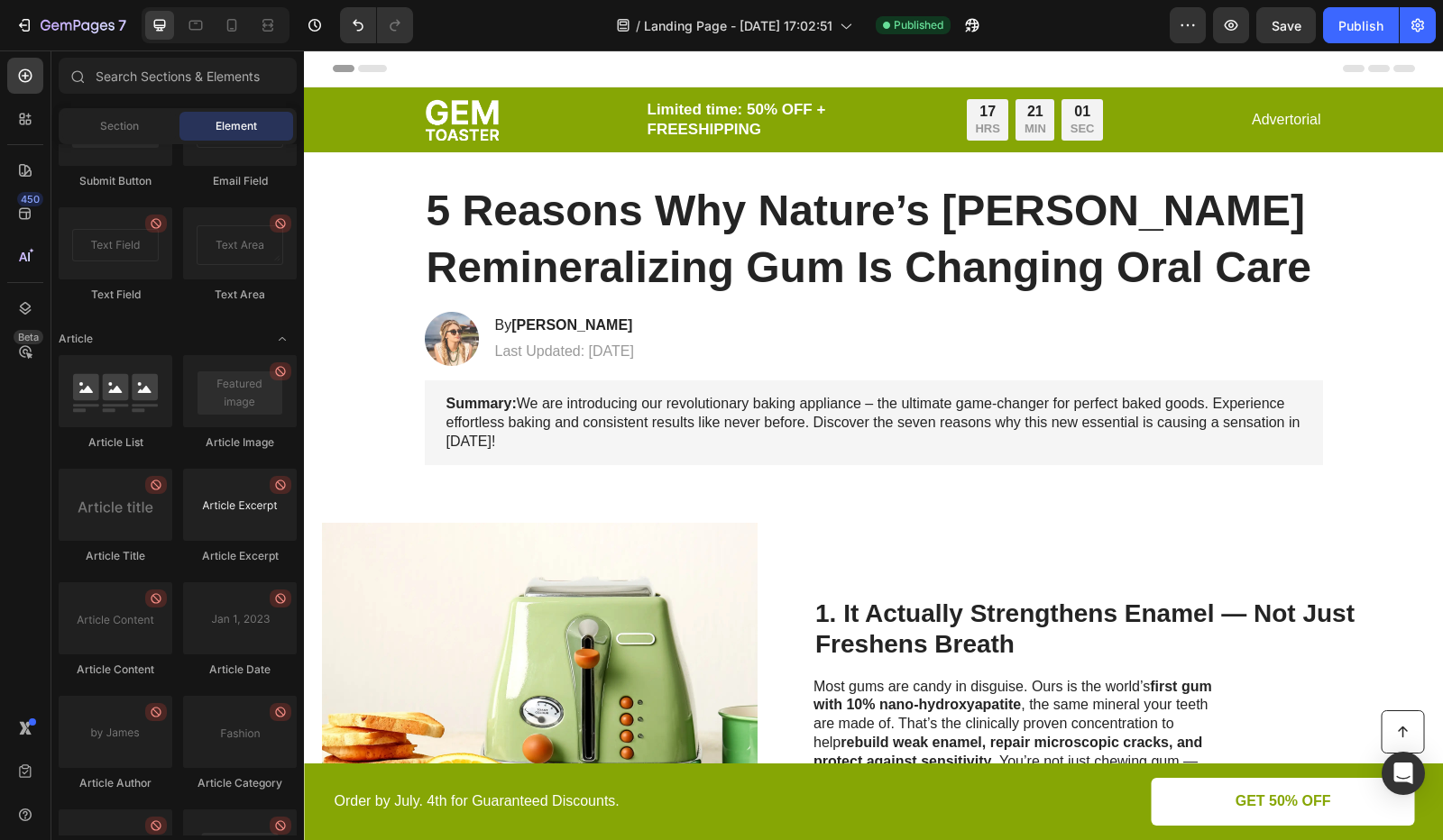
scroll to position [4653, 0]
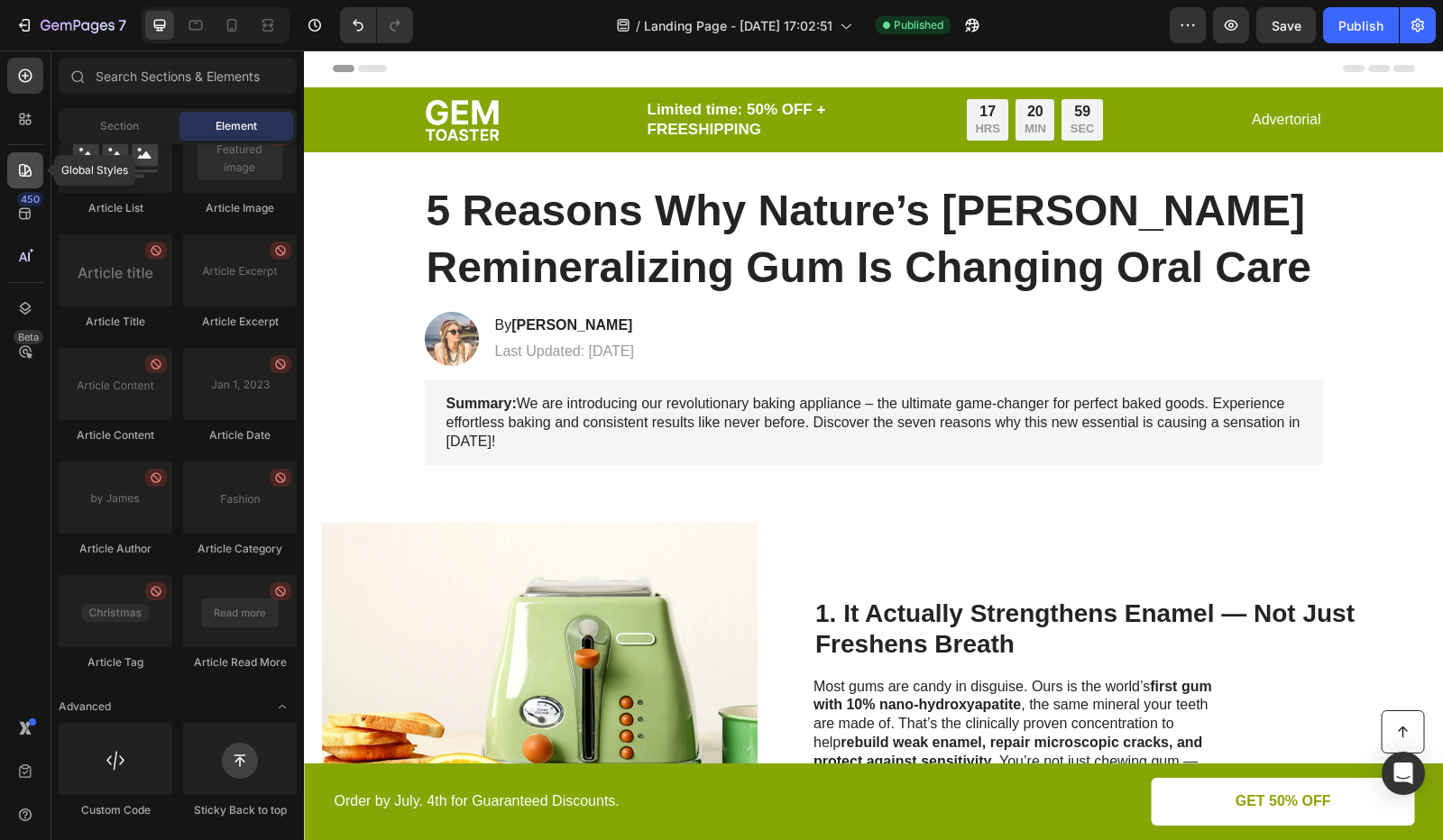
click at [25, 172] on icon at bounding box center [25, 170] width 13 height 13
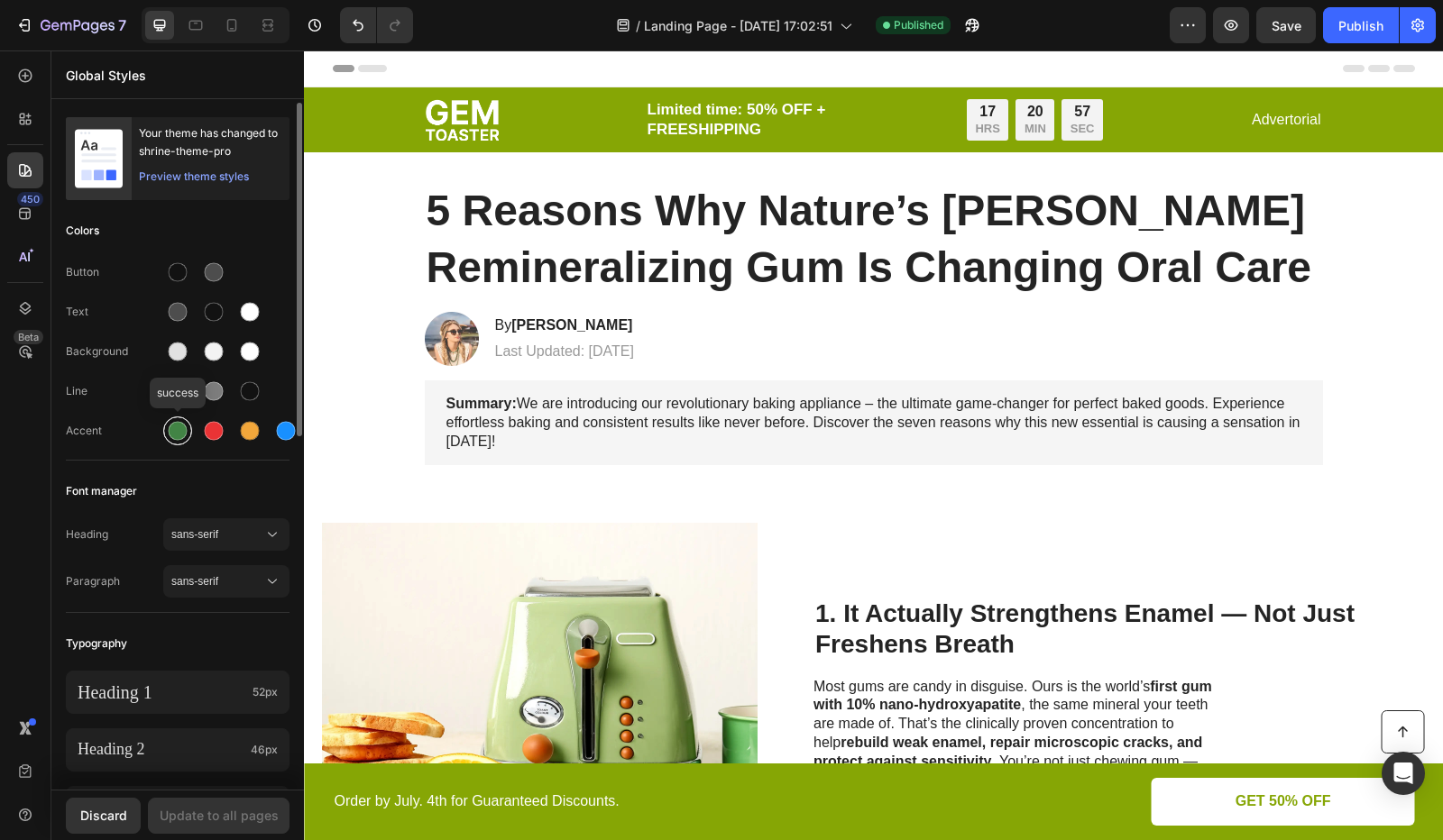
click at [180, 433] on div at bounding box center [177, 431] width 19 height 19
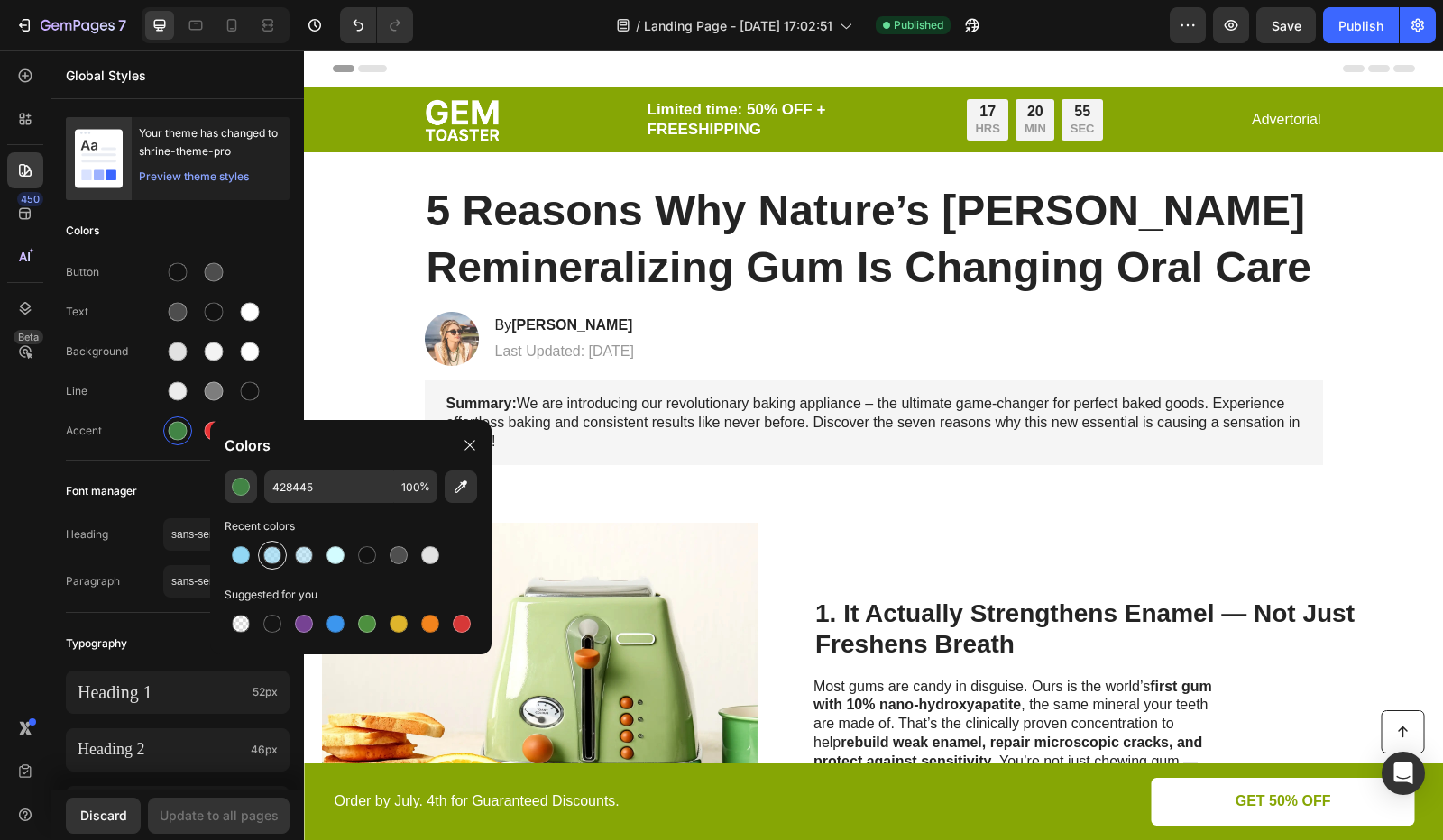
click at [271, 549] on div at bounding box center [272, 555] width 18 height 18
type input "92D7F4"
type input "66"
click at [92, 816] on div "Discard" at bounding box center [103, 815] width 47 height 19
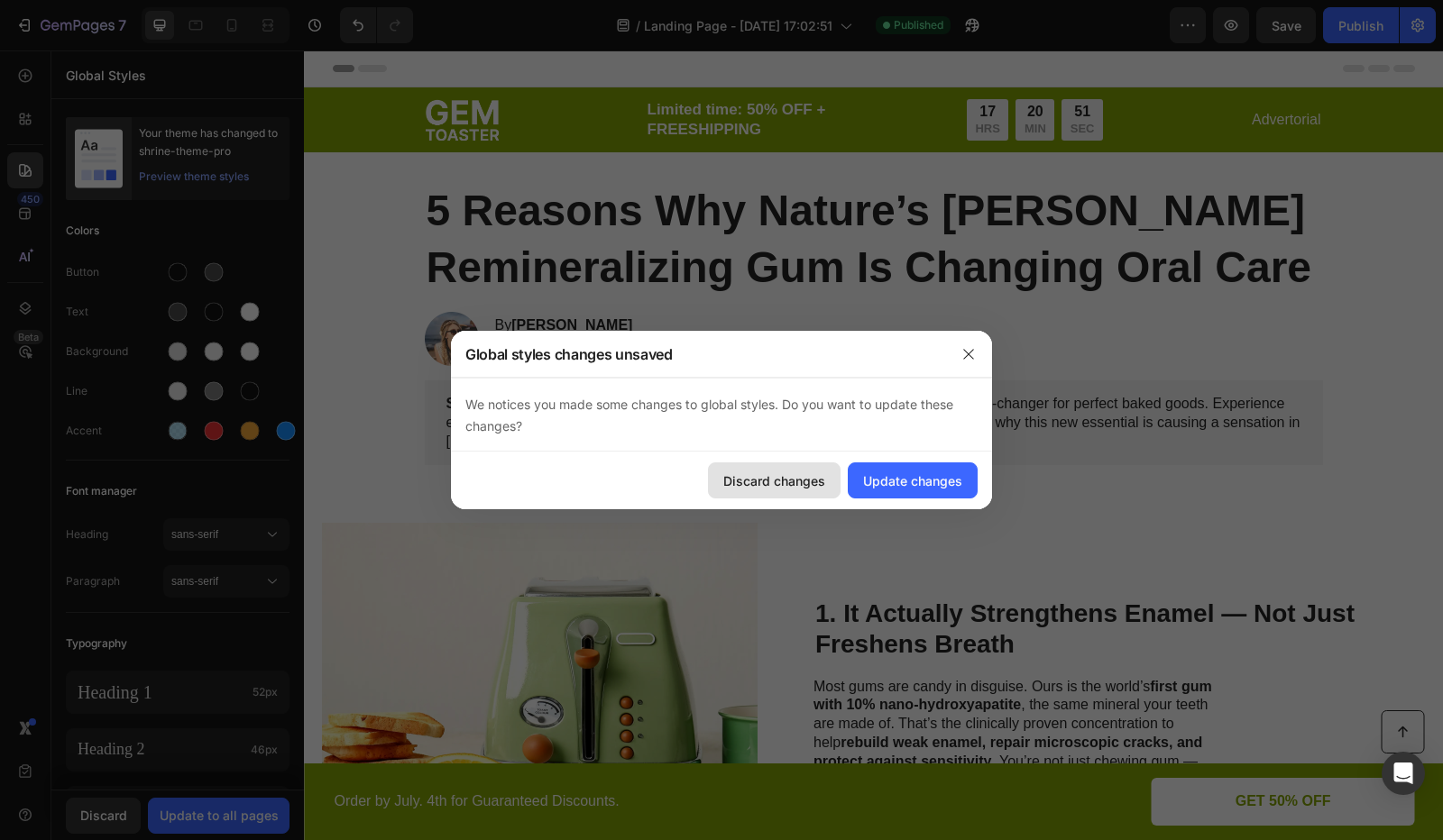
click at [802, 489] on div "Discard changes" at bounding box center [773, 481] width 101 height 19
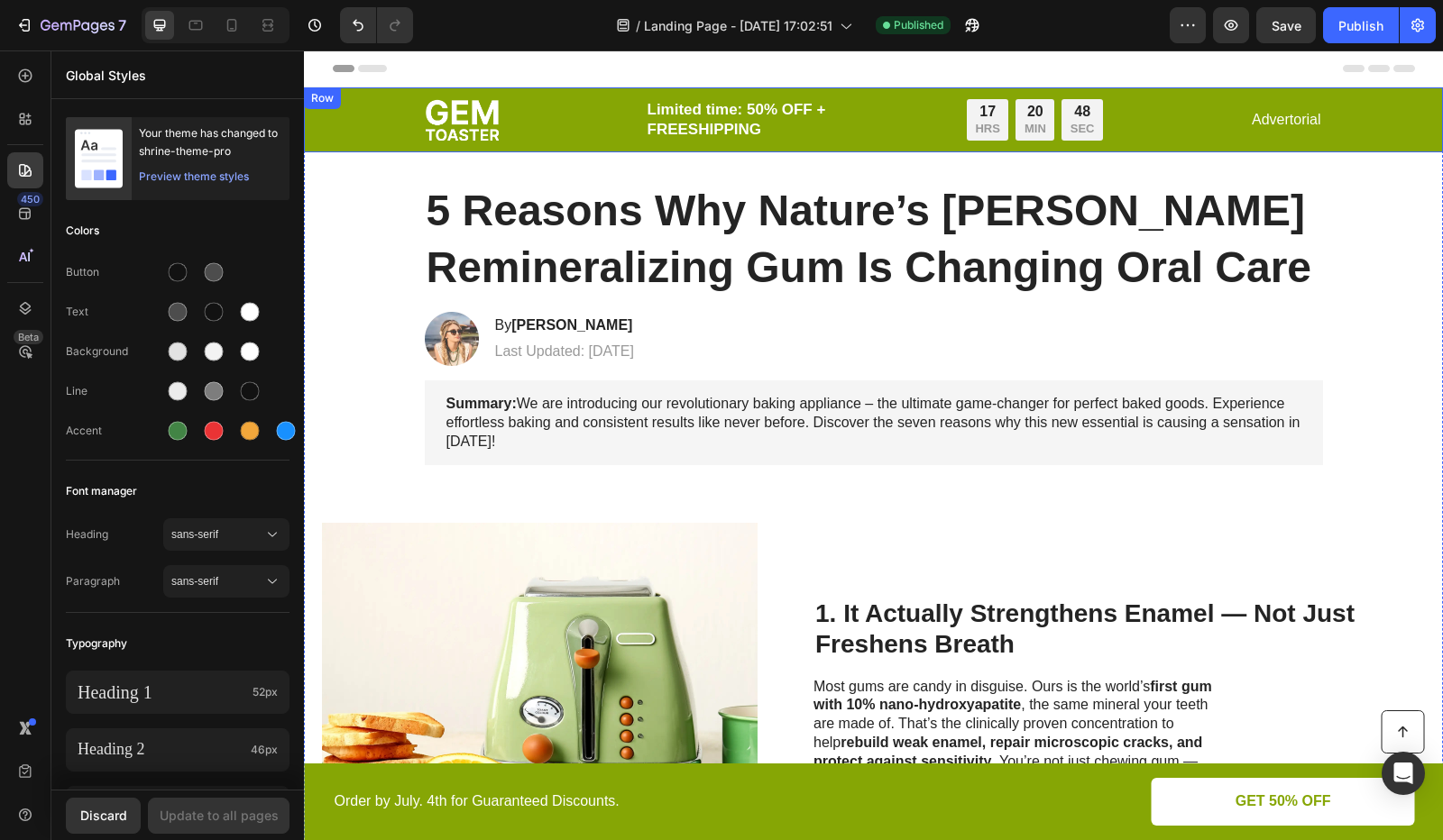
click at [347, 117] on div "Image Limited time: 50% OFF + FREESHIPPING Text Block 17 HRS 20 MIN 48 SEC Coun…" at bounding box center [874, 120] width 1139 height 65
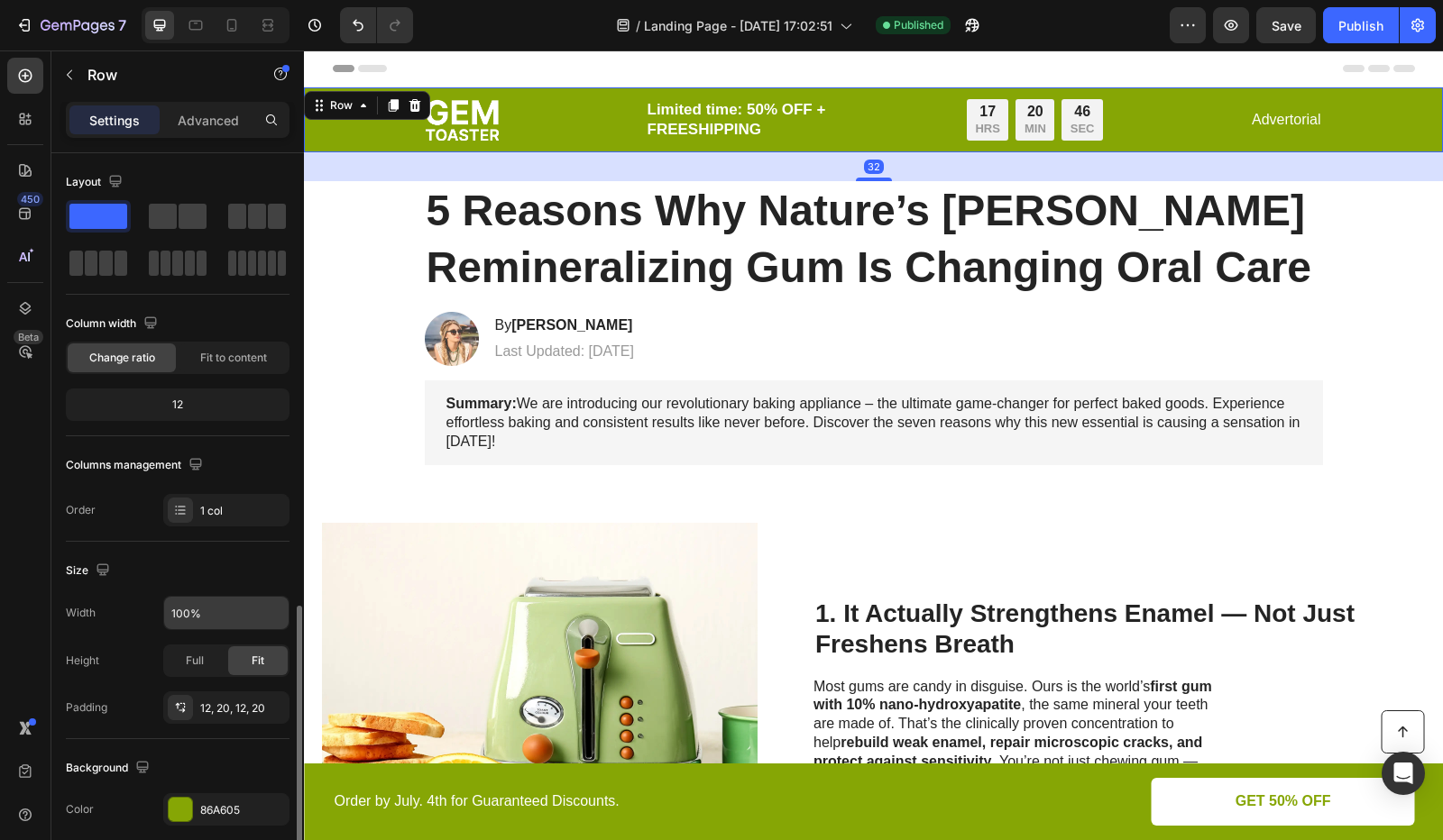
scroll to position [271, 0]
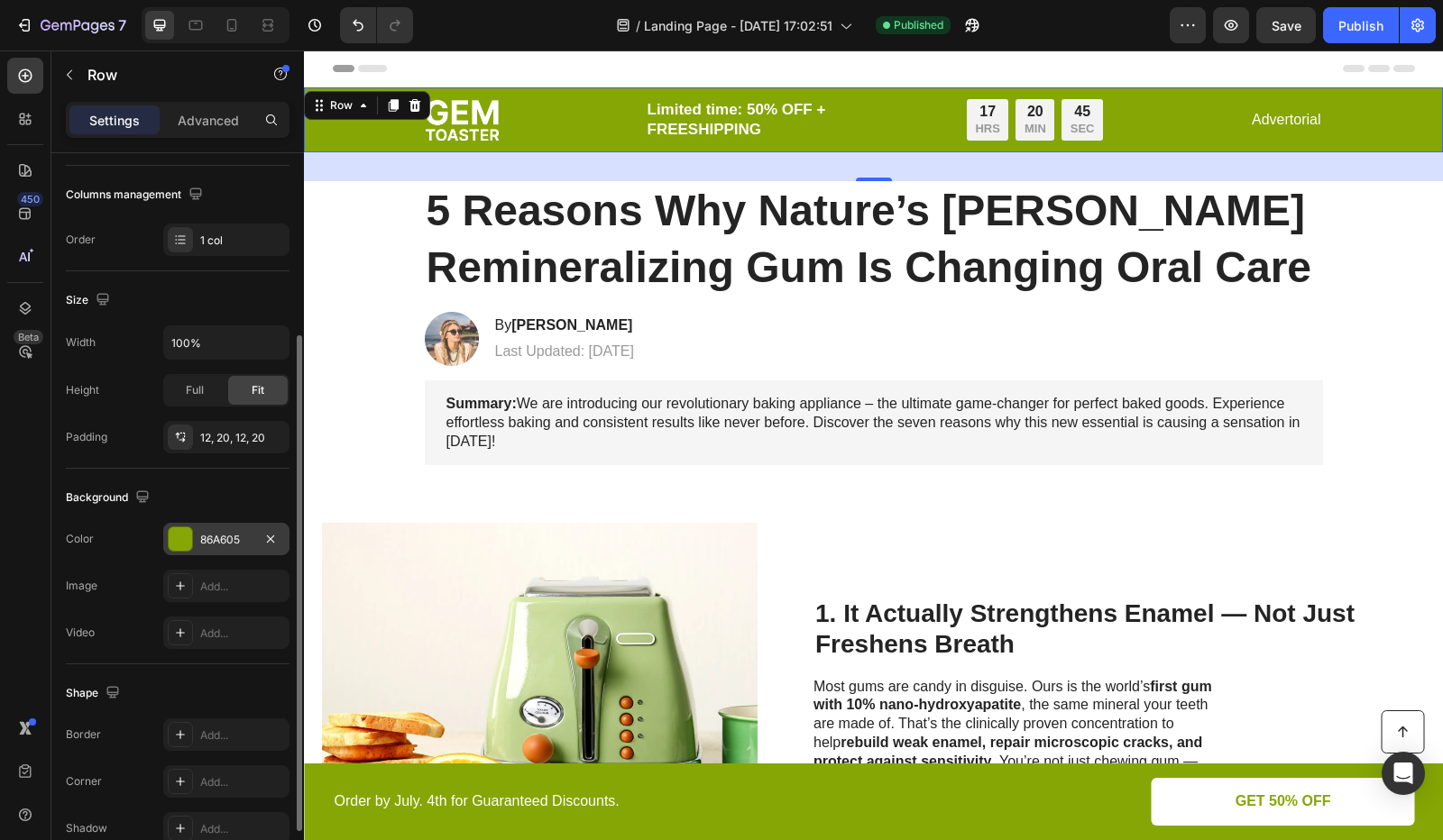
click at [220, 537] on div "86A605" at bounding box center [226, 540] width 52 height 16
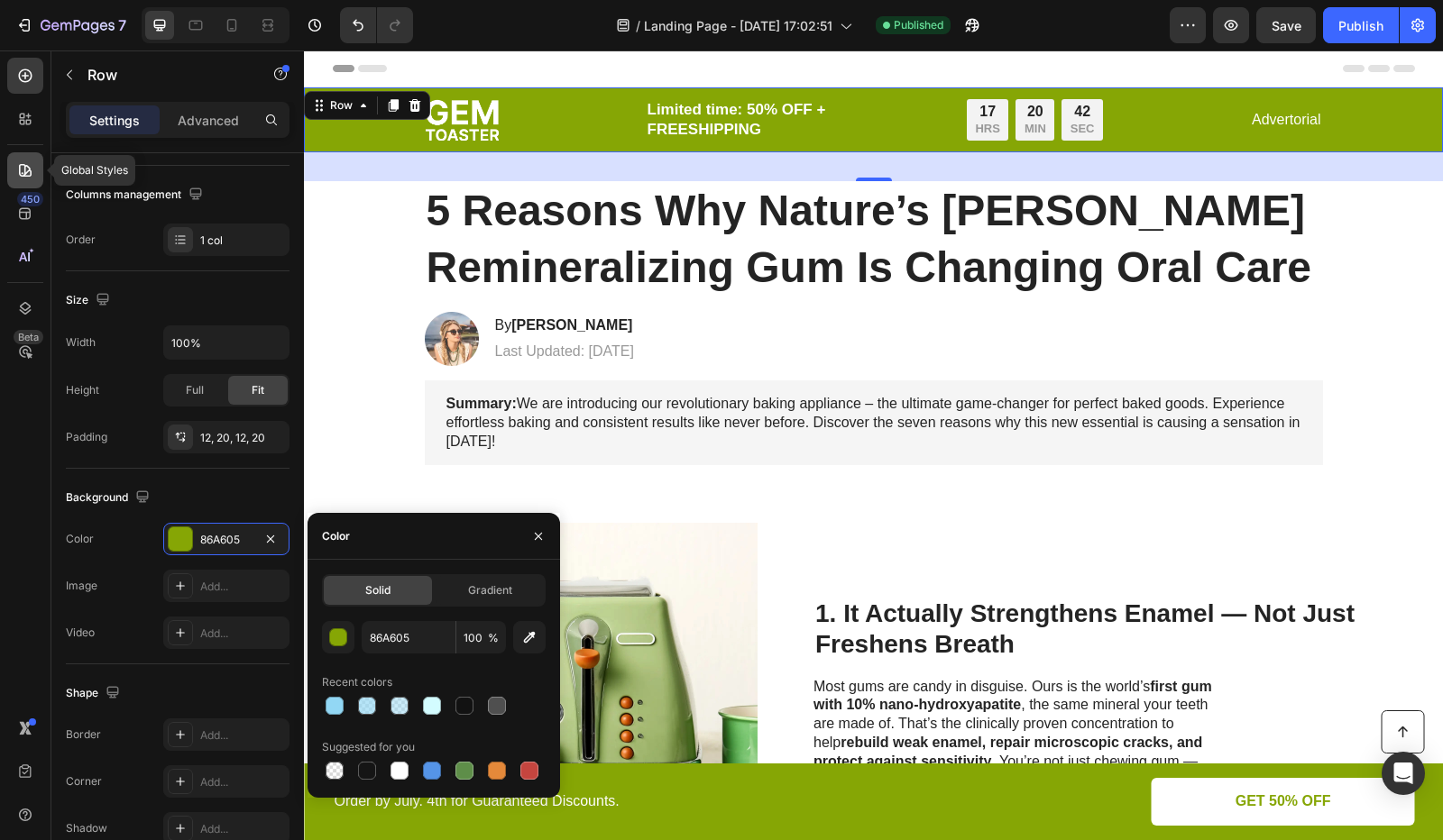
click at [27, 164] on icon at bounding box center [25, 170] width 18 height 18
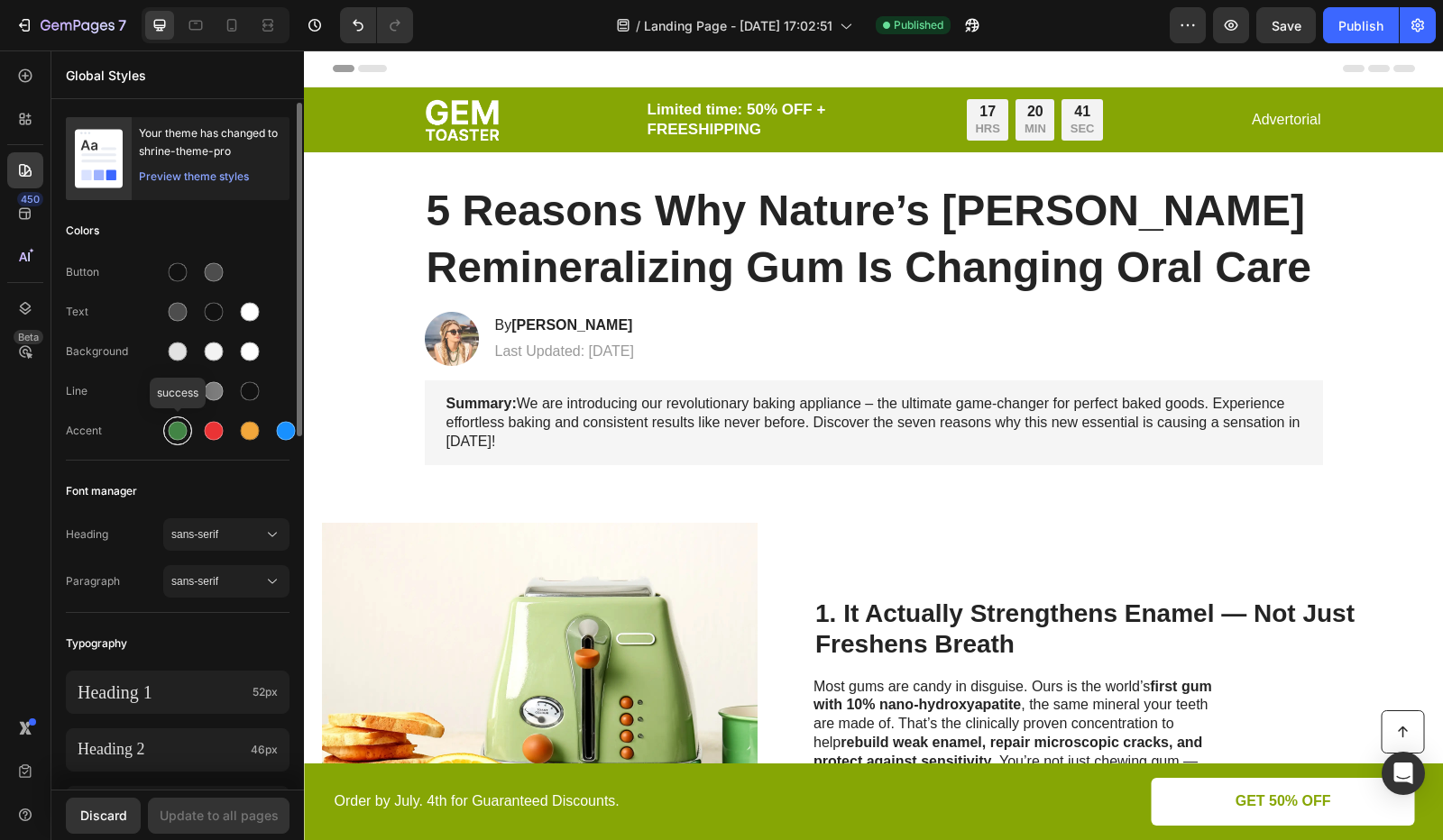
click at [176, 433] on div at bounding box center [177, 431] width 19 height 19
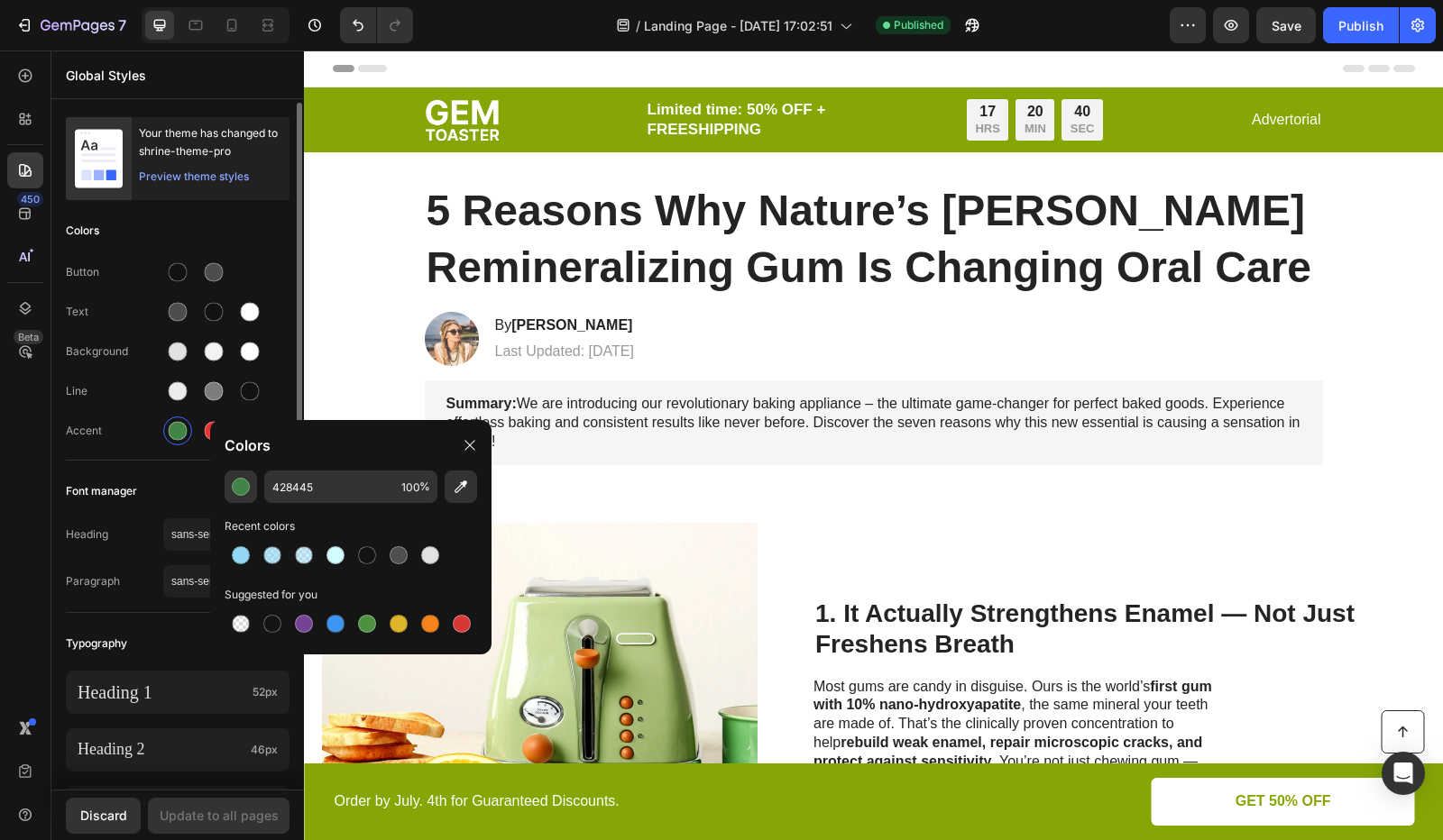
click at [80, 472] on div "Your theme has changed to shrine-theme-pro Preview theme styles Colors Button T…" at bounding box center [177, 811] width 252 height 1418
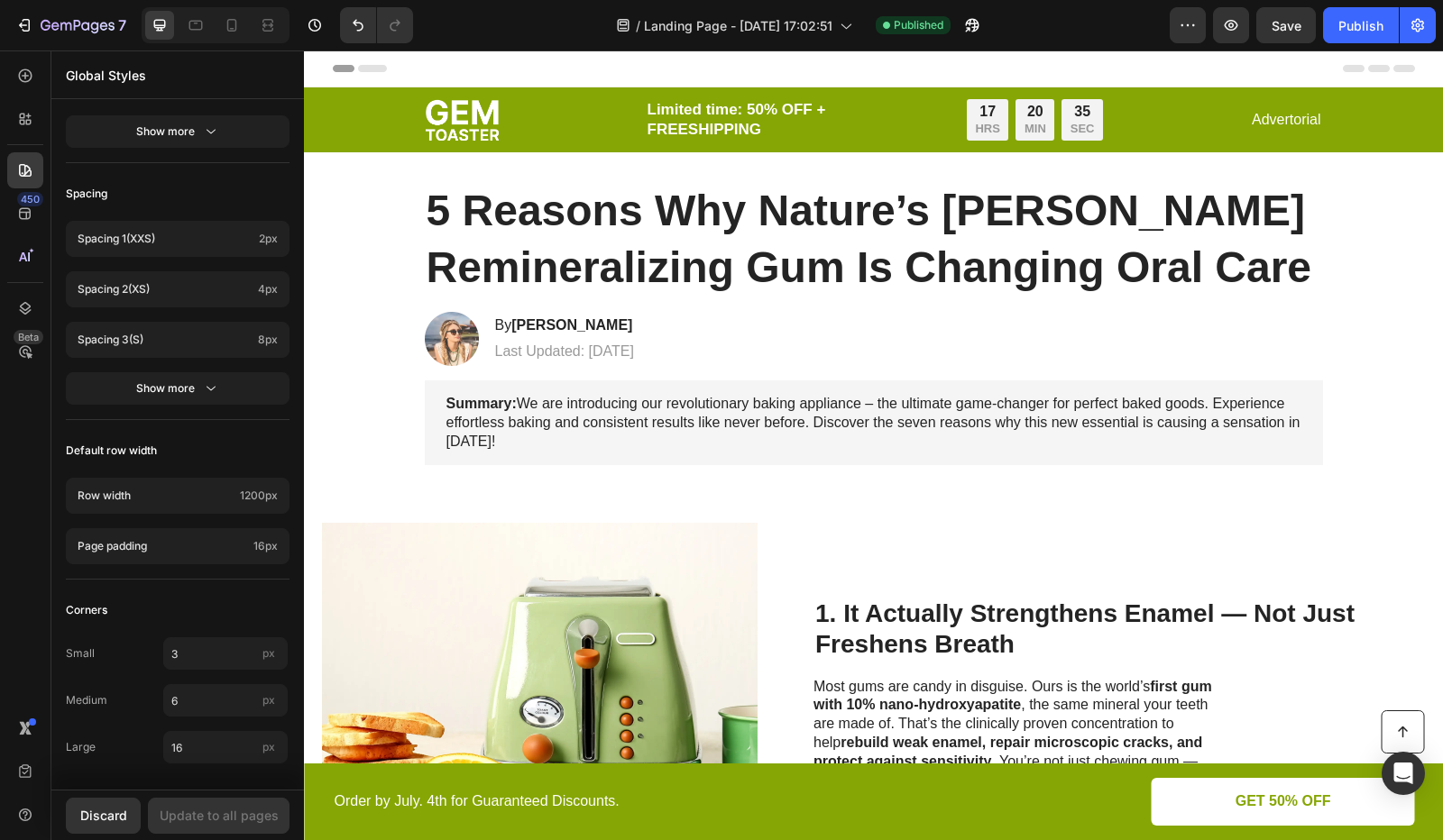
scroll to position [0, 0]
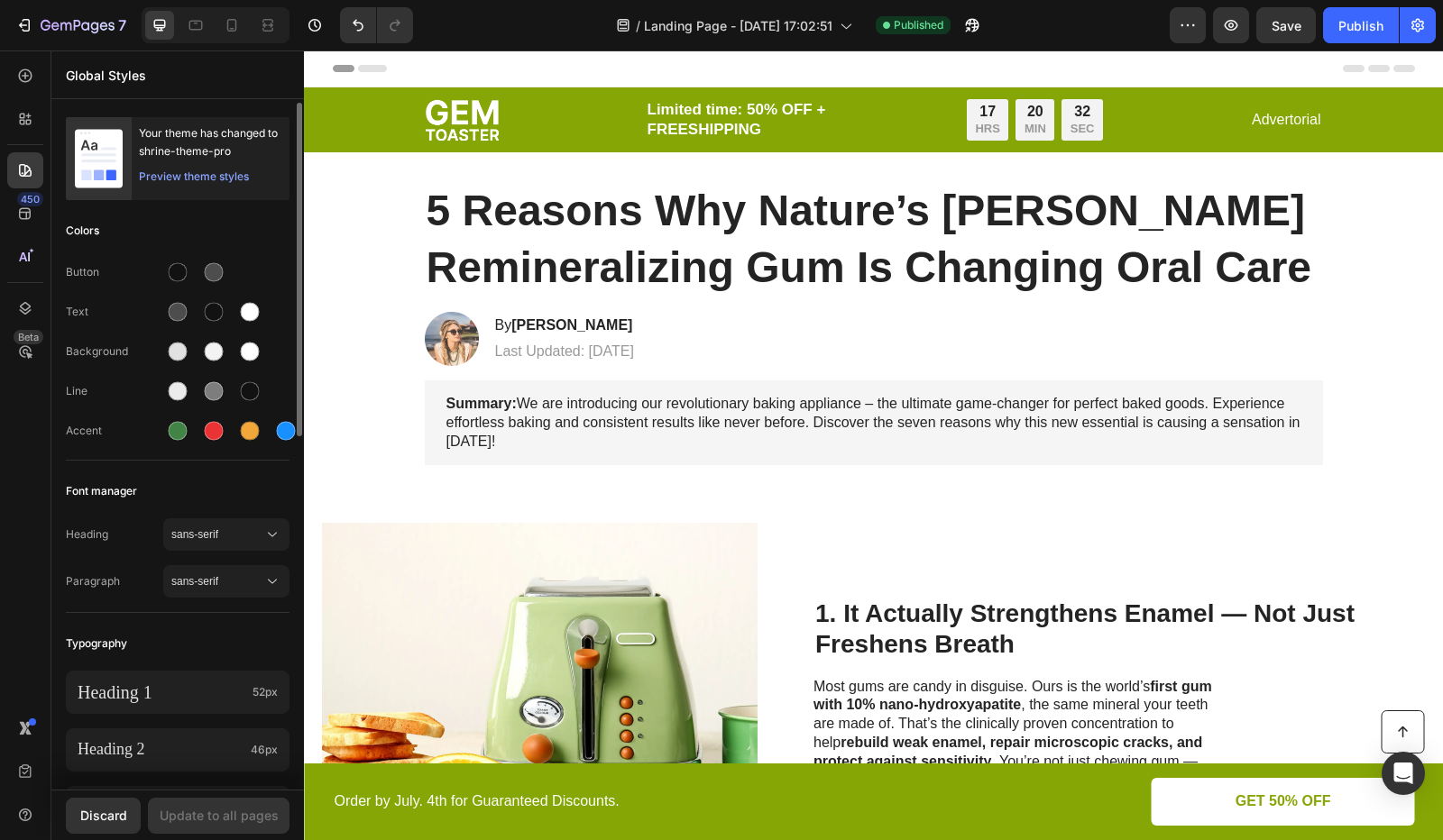
click at [197, 176] on div "Preview theme styles" at bounding box center [194, 176] width 110 height 18
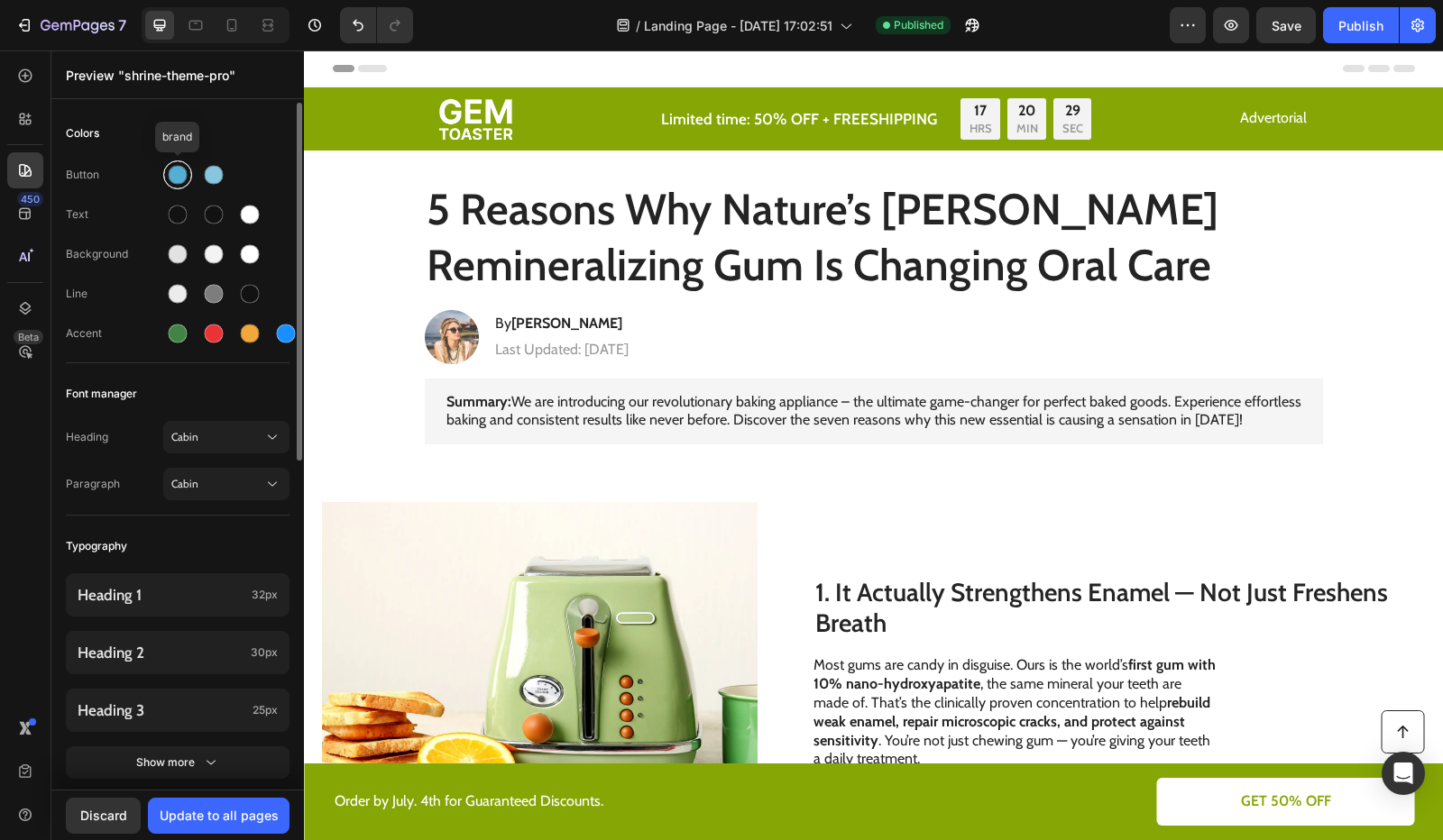
click at [165, 181] on div at bounding box center [177, 174] width 29 height 29
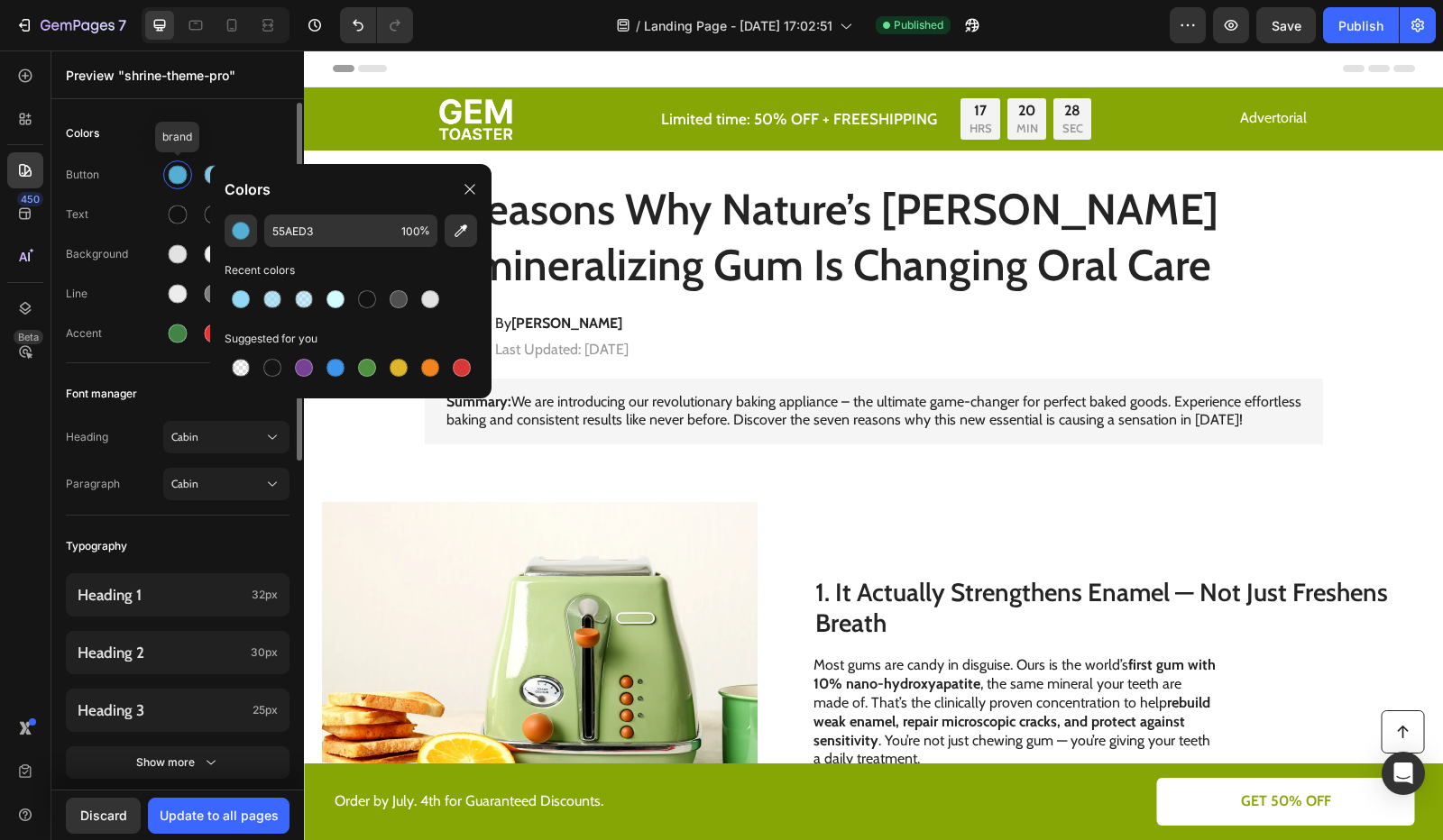
click at [148, 198] on div "Button brand Text Background Line Accent" at bounding box center [177, 256] width 224 height 213
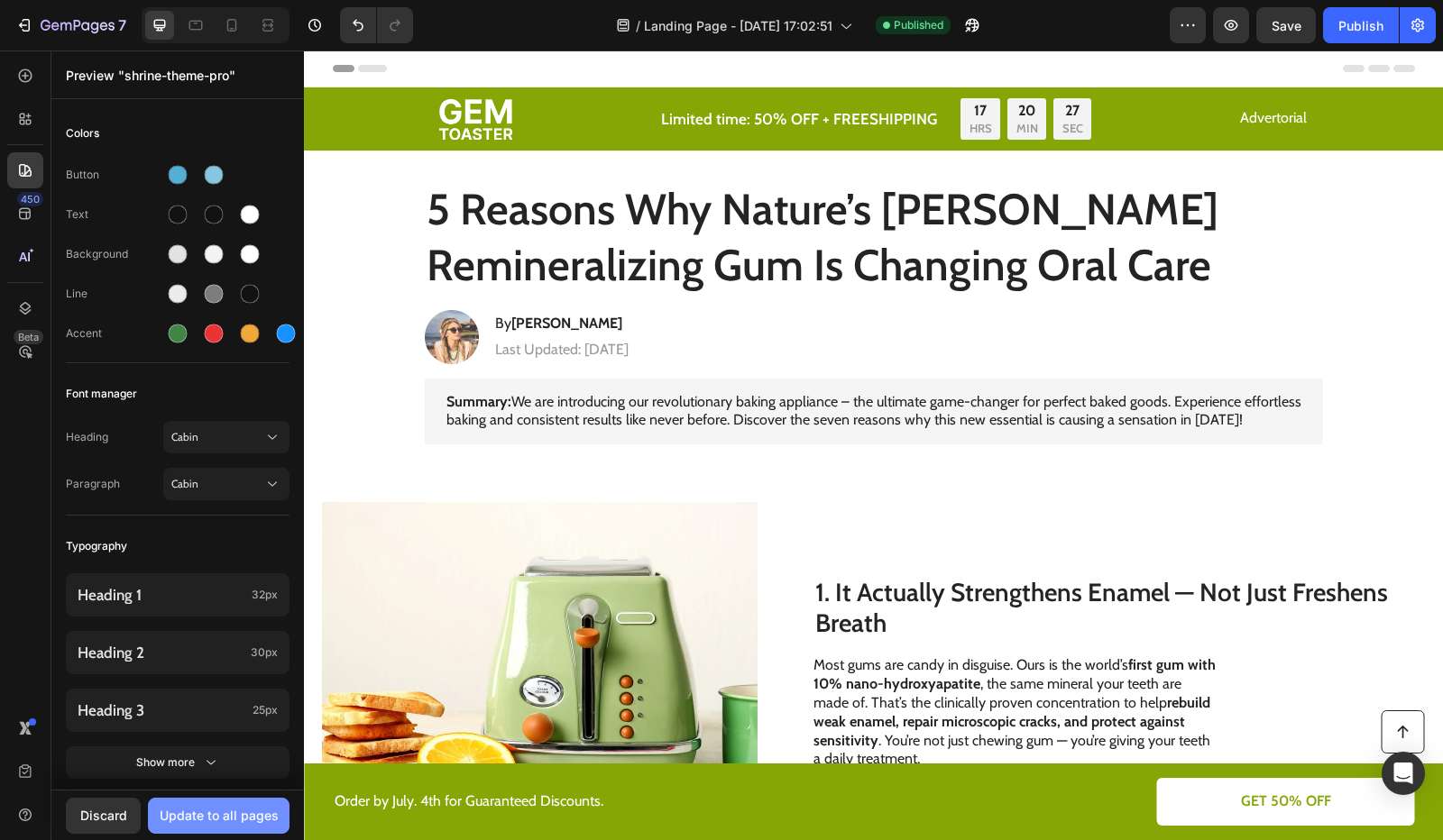
click at [234, 815] on div "Update to all pages" at bounding box center [219, 815] width 119 height 19
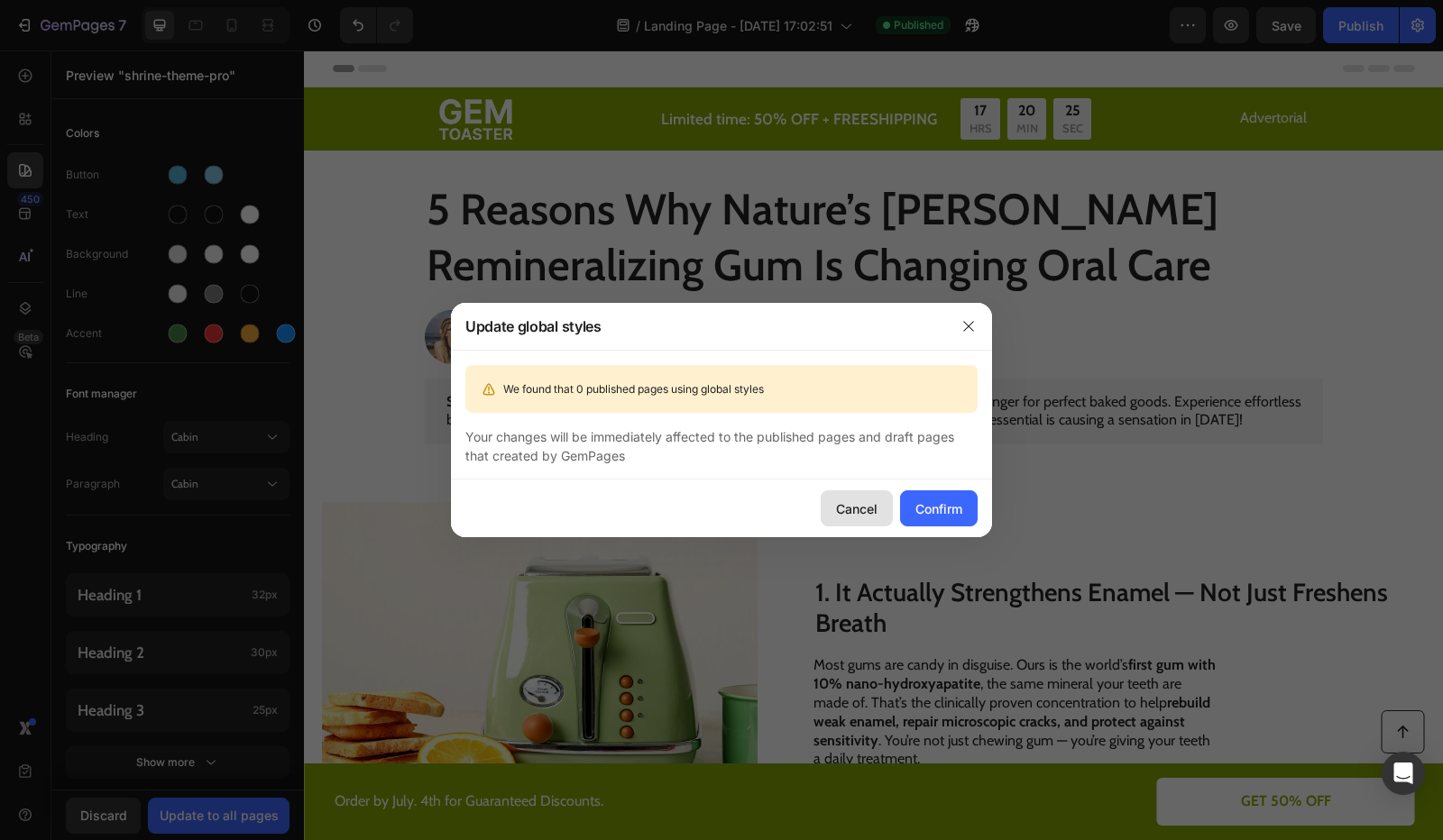
click at [850, 509] on div "Cancel" at bounding box center [857, 508] width 41 height 19
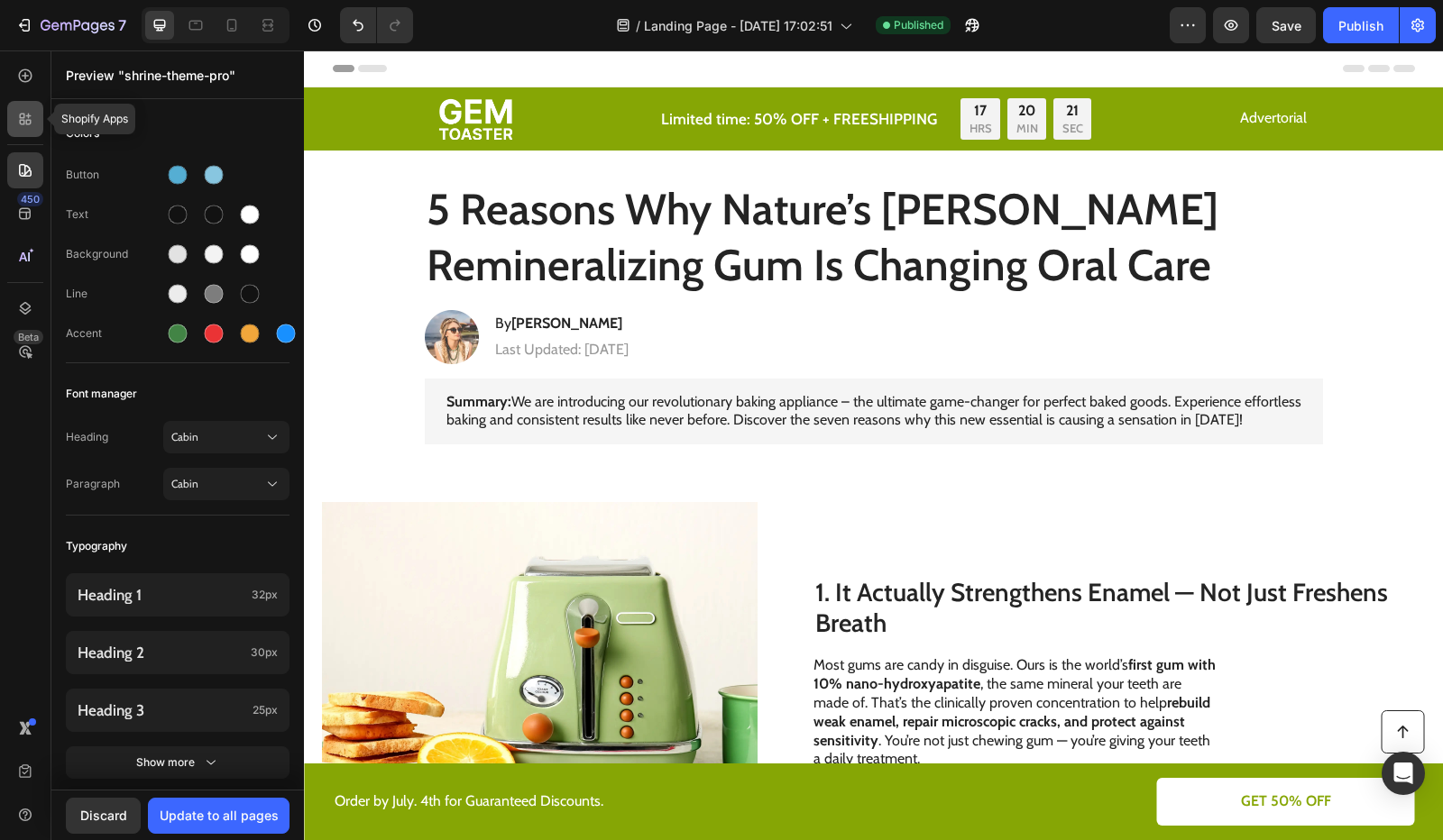
click at [29, 117] on icon at bounding box center [25, 119] width 18 height 18
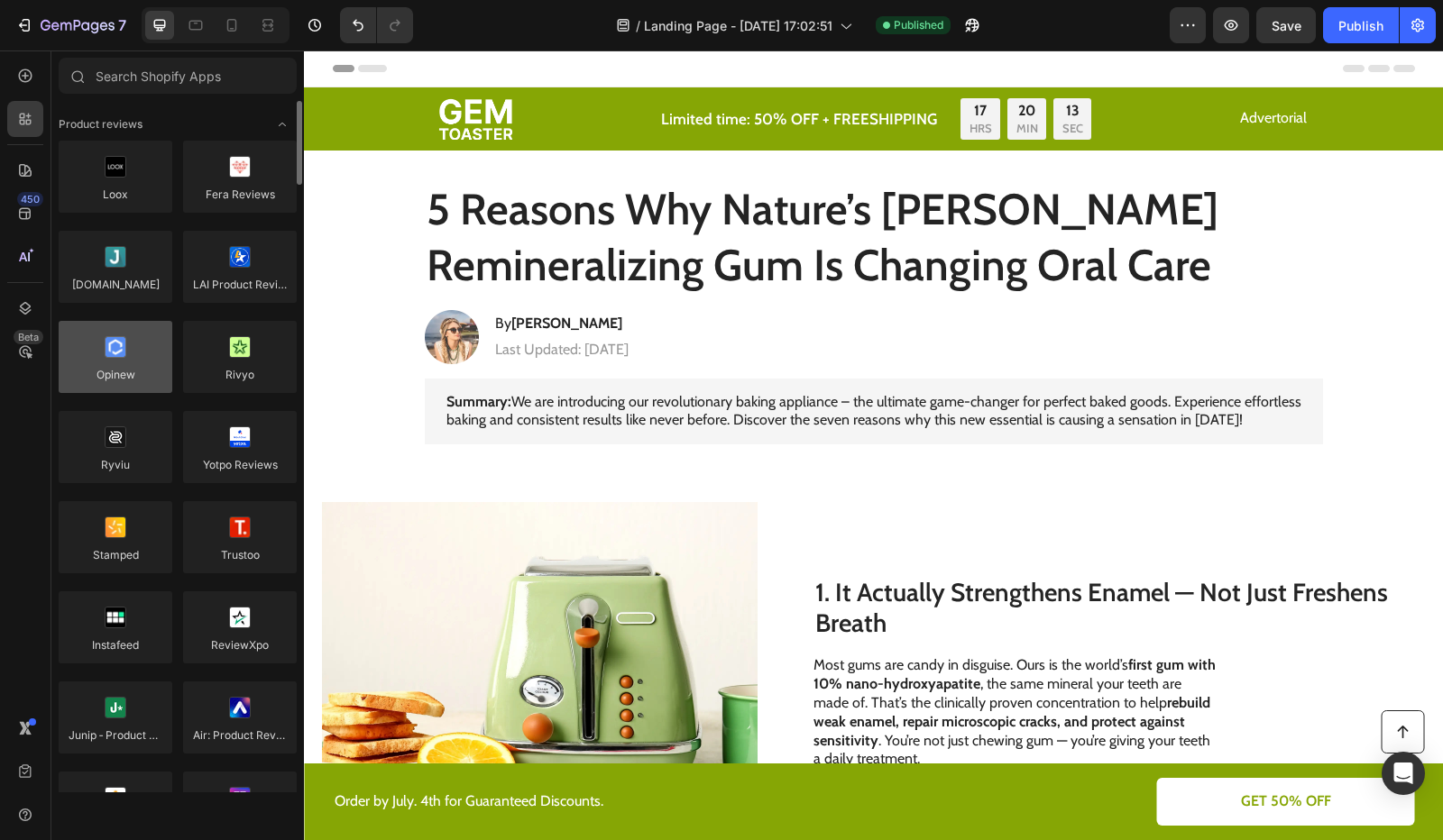
scroll to position [180, 0]
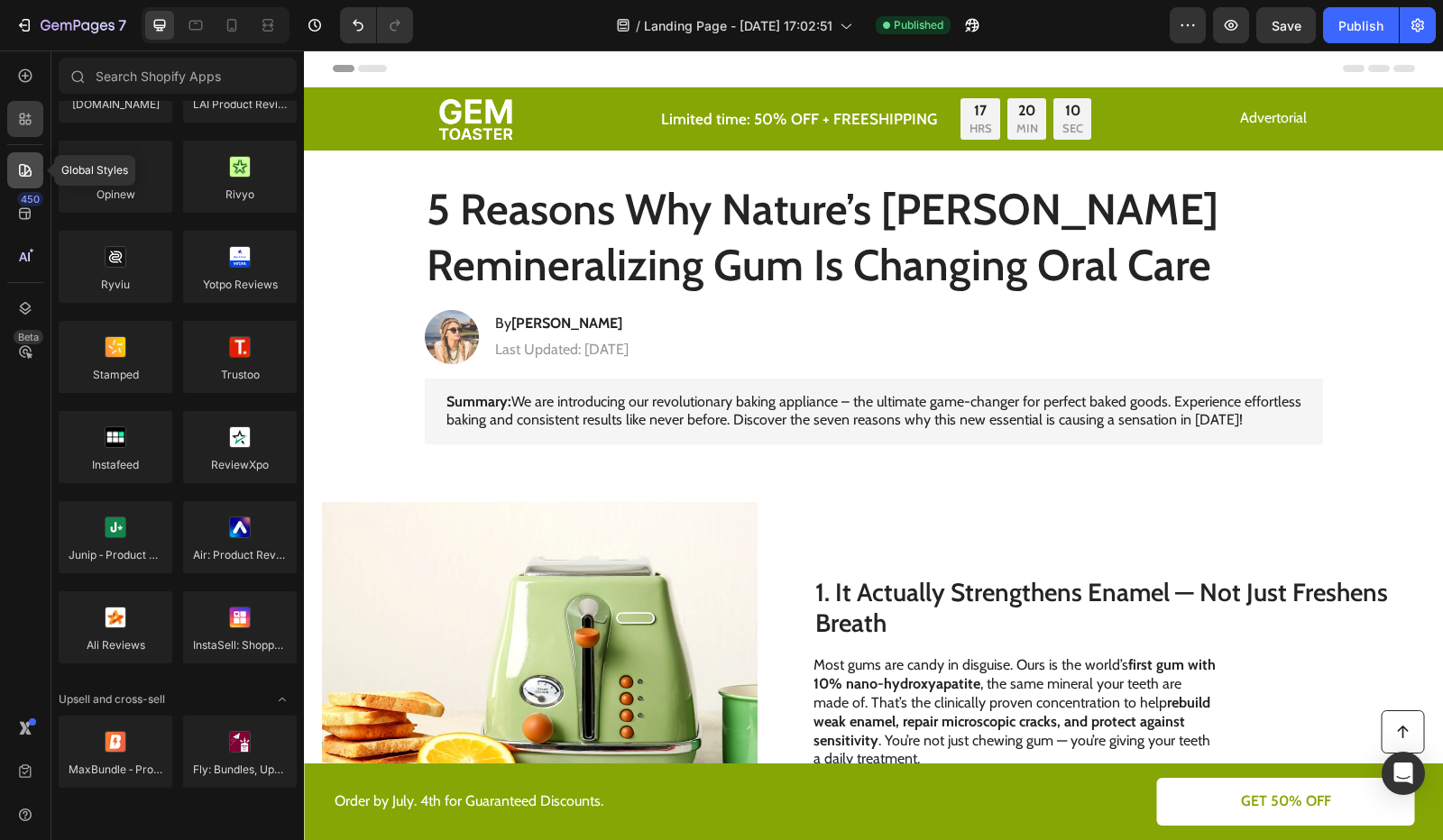
click at [23, 166] on icon at bounding box center [25, 170] width 18 height 18
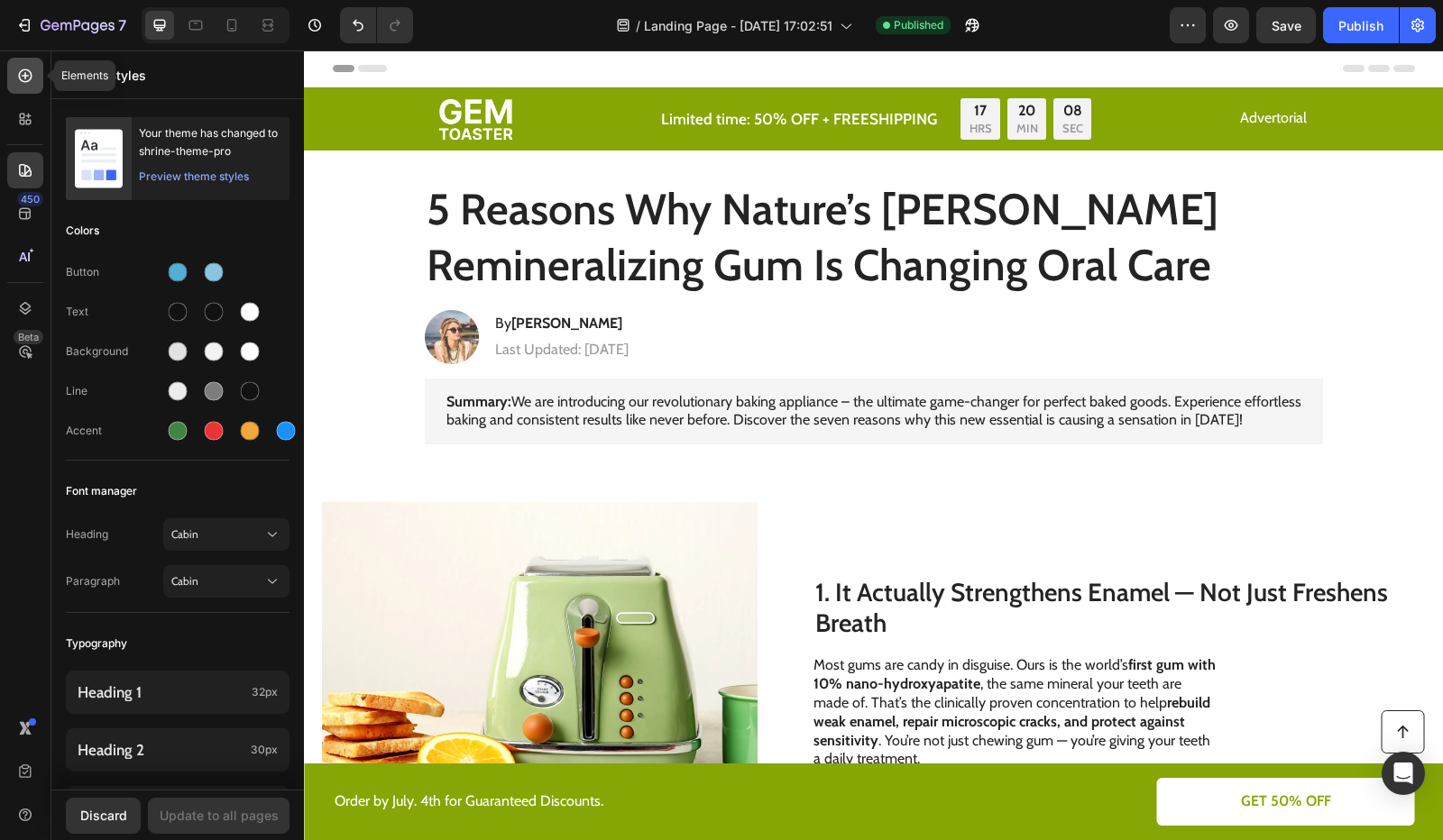
click at [33, 84] on icon at bounding box center [25, 76] width 18 height 18
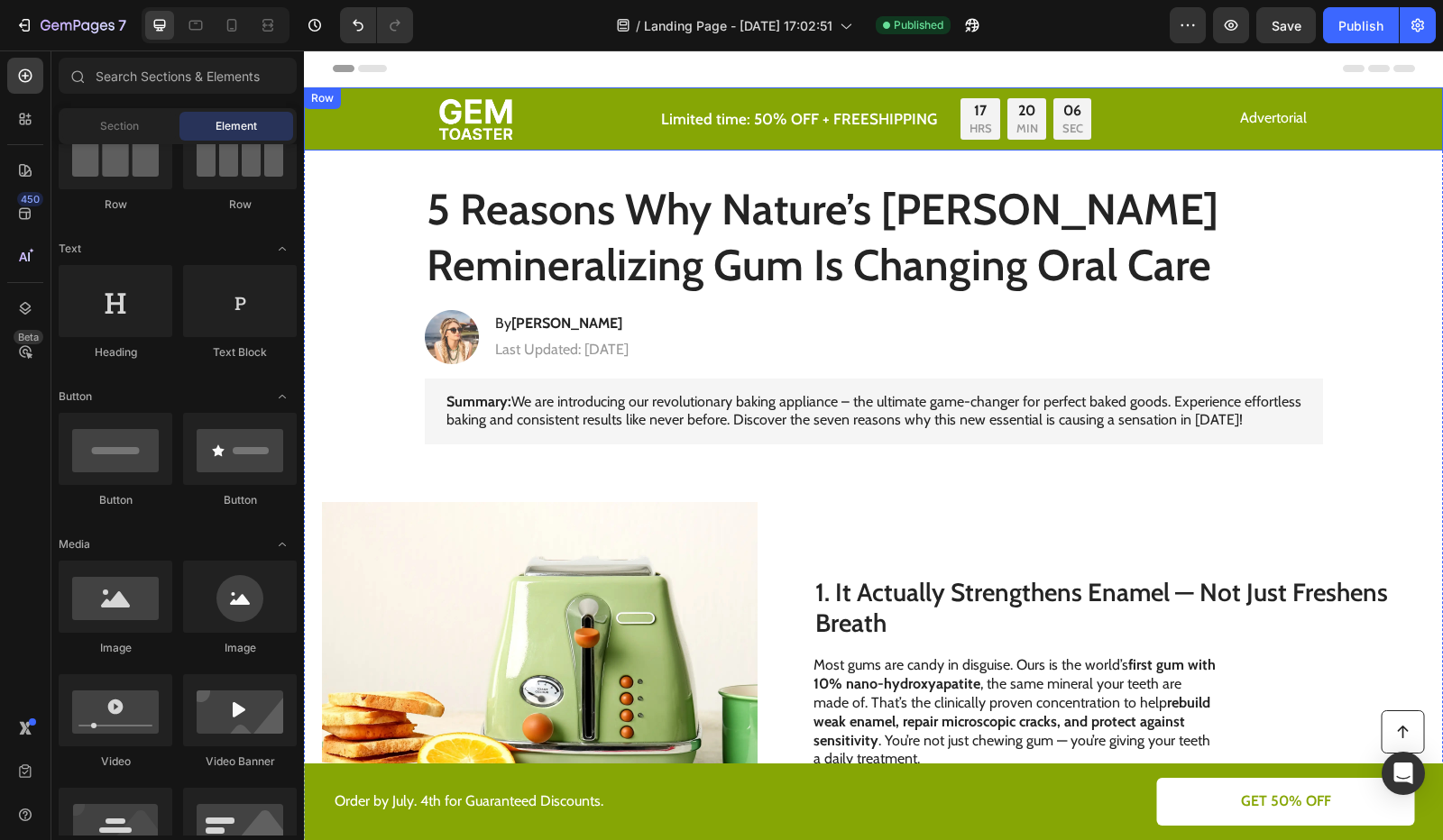
click at [360, 118] on div "Image Limited time: 50% OFF + FREESHIPPING Text Block 17 HRS 20 MIN 06 SEC Coun…" at bounding box center [874, 119] width 1103 height 41
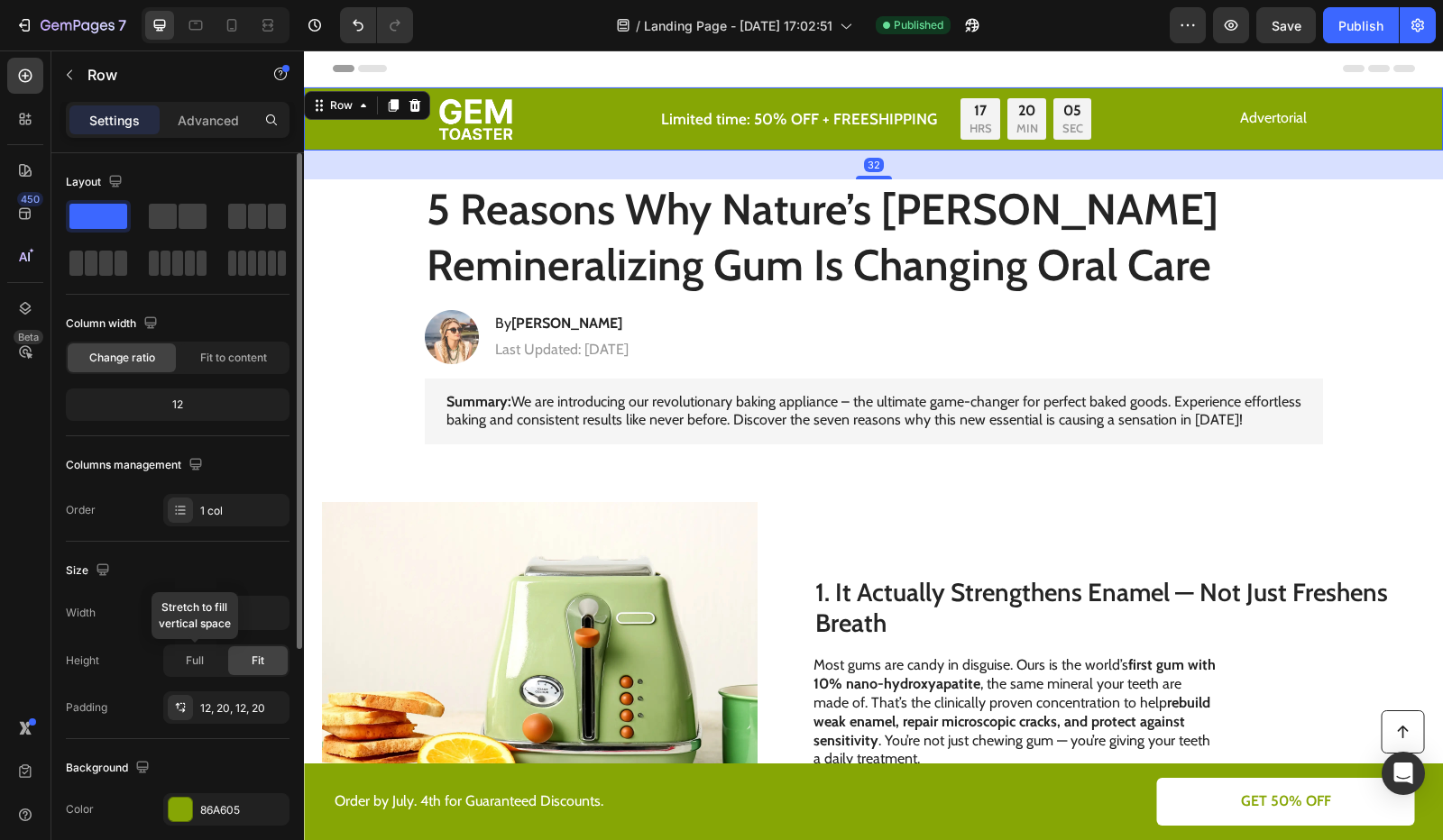
scroll to position [358, 0]
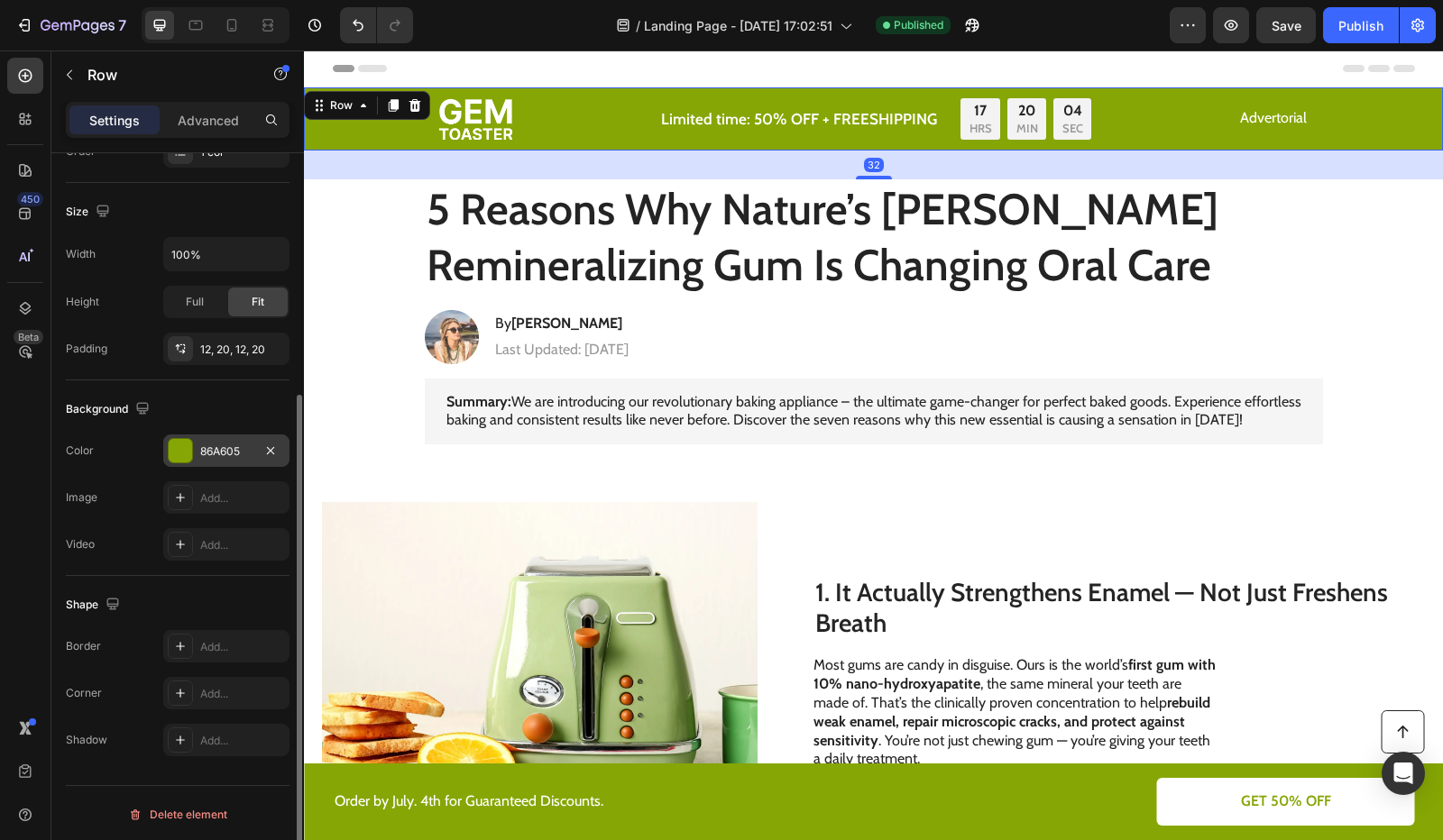
click at [232, 437] on div "86A605" at bounding box center [227, 450] width 126 height 32
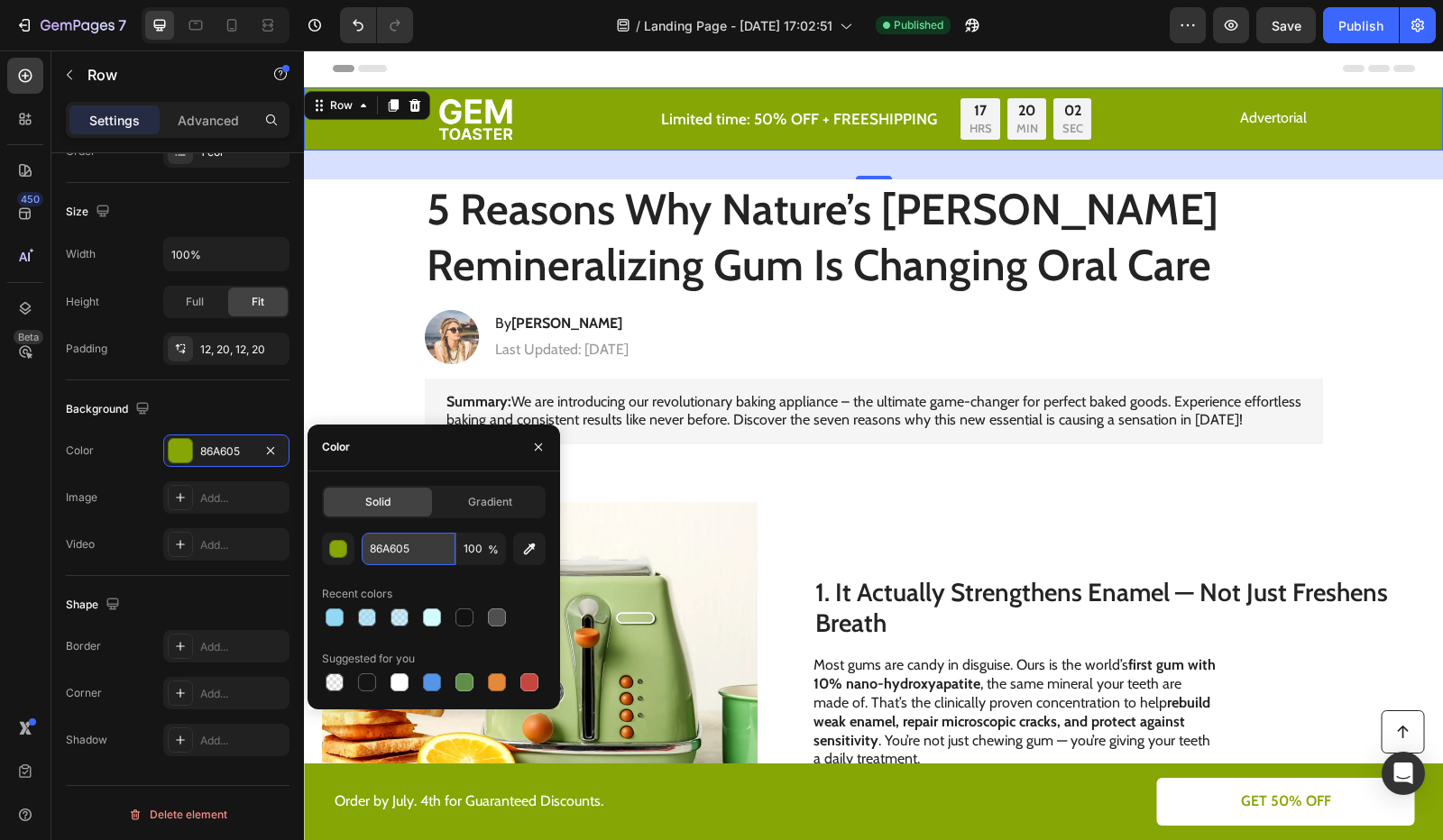
click at [390, 550] on input "86A605" at bounding box center [408, 549] width 94 height 32
paste input "55AED3"
type input "55AED3"
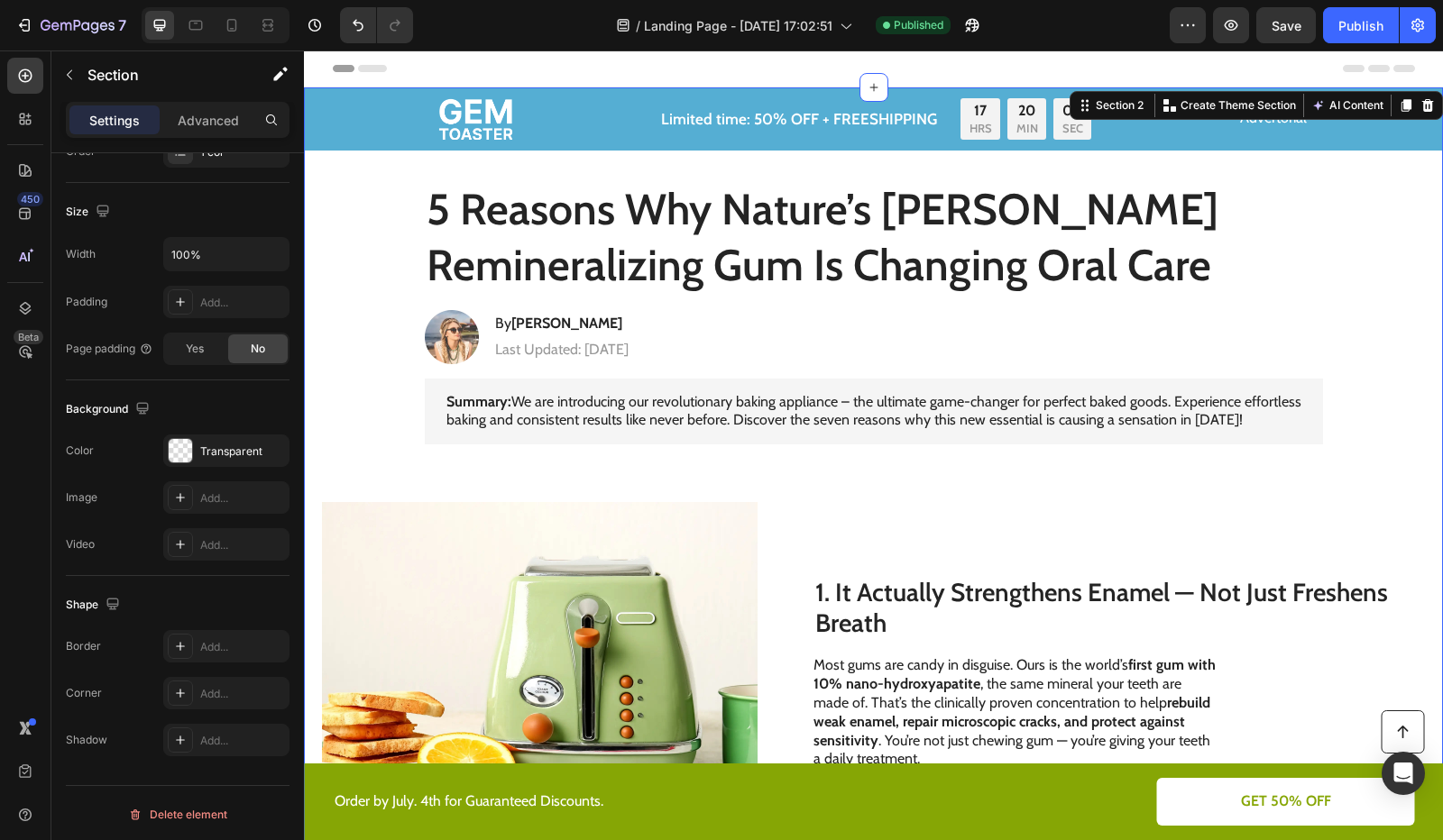
scroll to position [0, 0]
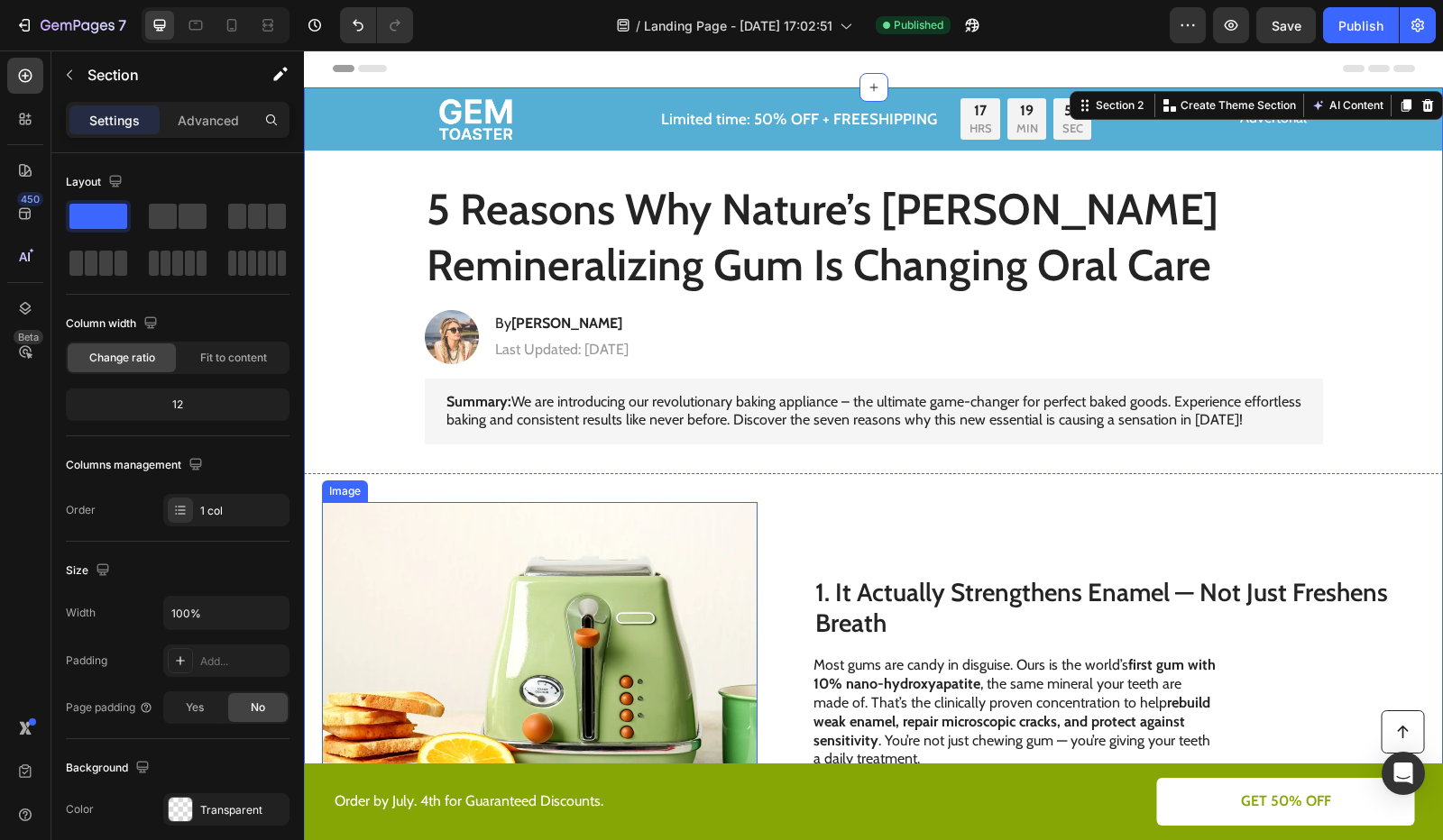
click at [694, 796] on p "Order by July. 4th for Guaranteed Discounts." at bounding box center [604, 802] width 538 height 19
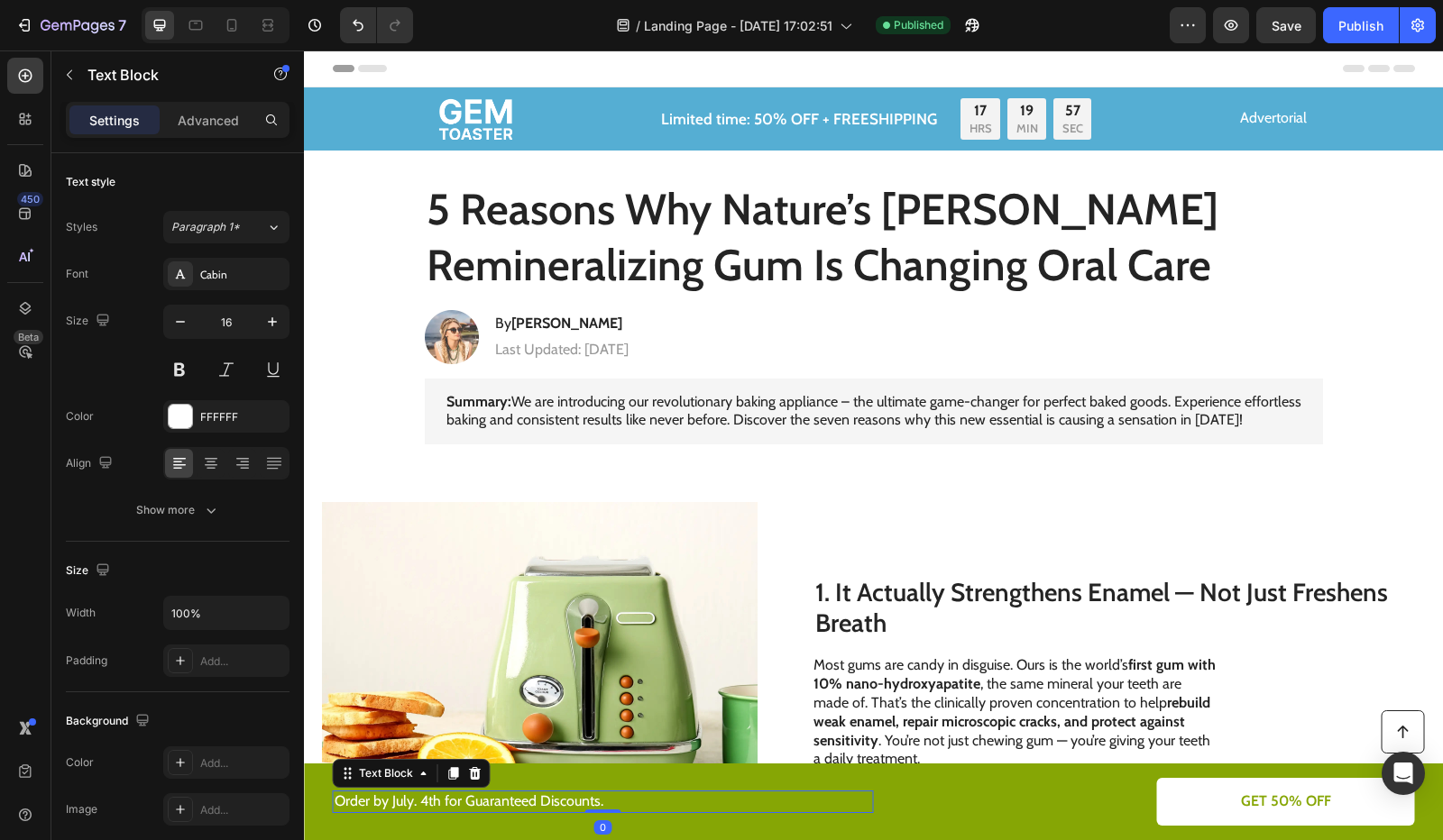
click at [754, 782] on div "Order by July. 4th for Guaranteed Discounts. Text Block 0" at bounding box center [603, 802] width 541 height 48
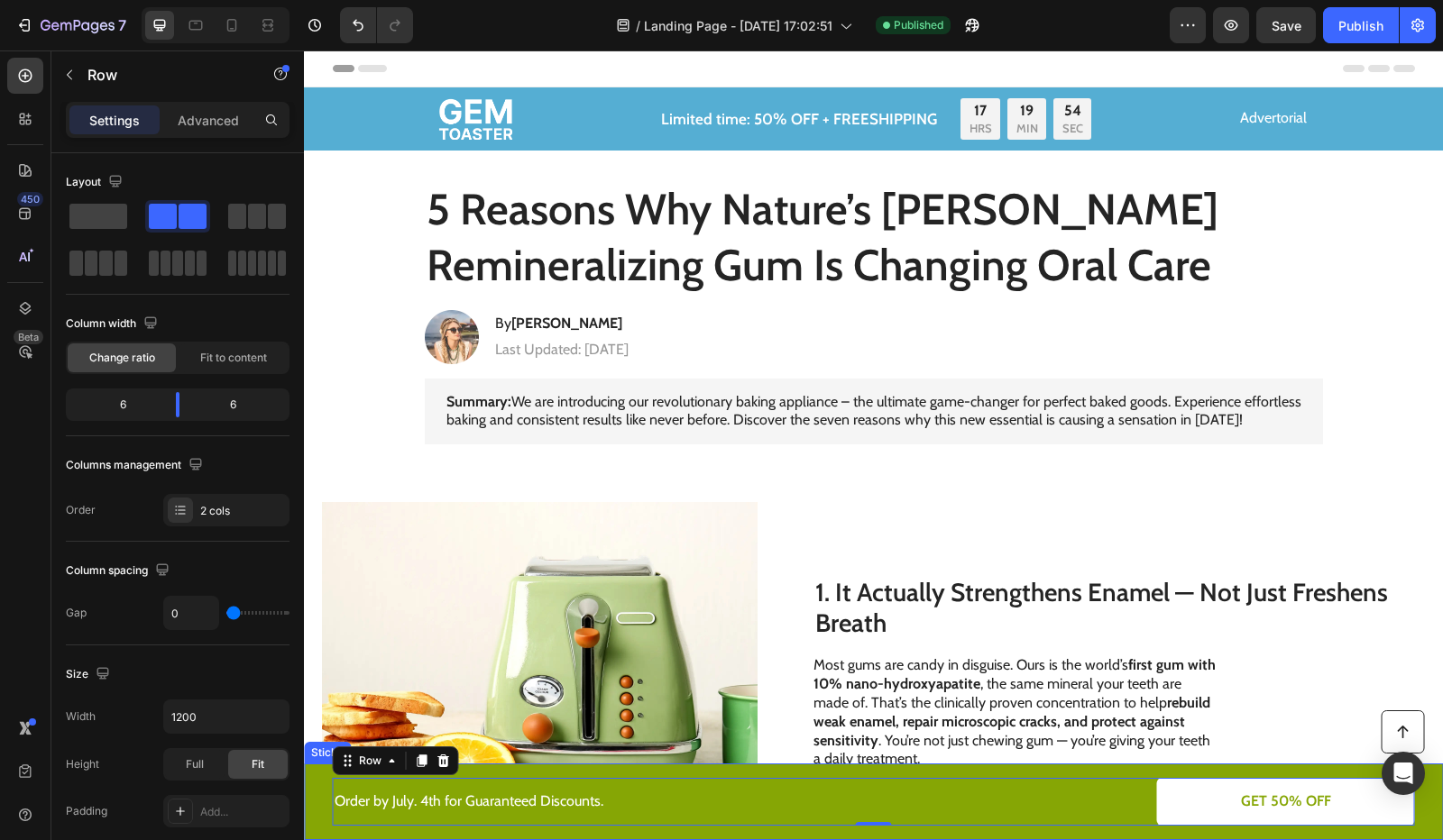
click at [1098, 775] on div "Button Order by July. 4th for Guaranteed Discounts. Text Block GET 50% OFF Butt…" at bounding box center [874, 803] width 1139 height 77
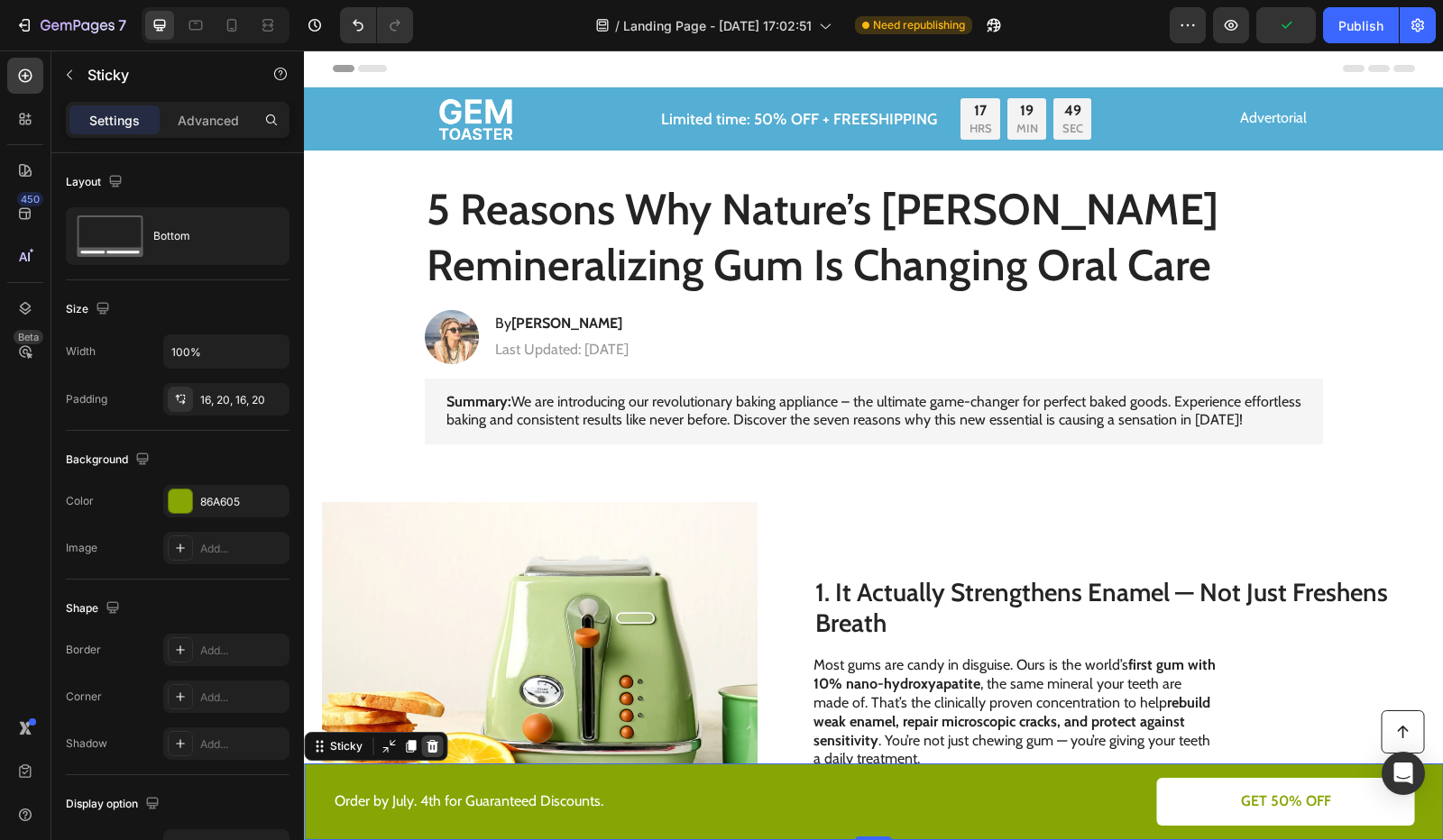
click at [426, 746] on icon at bounding box center [431, 746] width 15 height 15
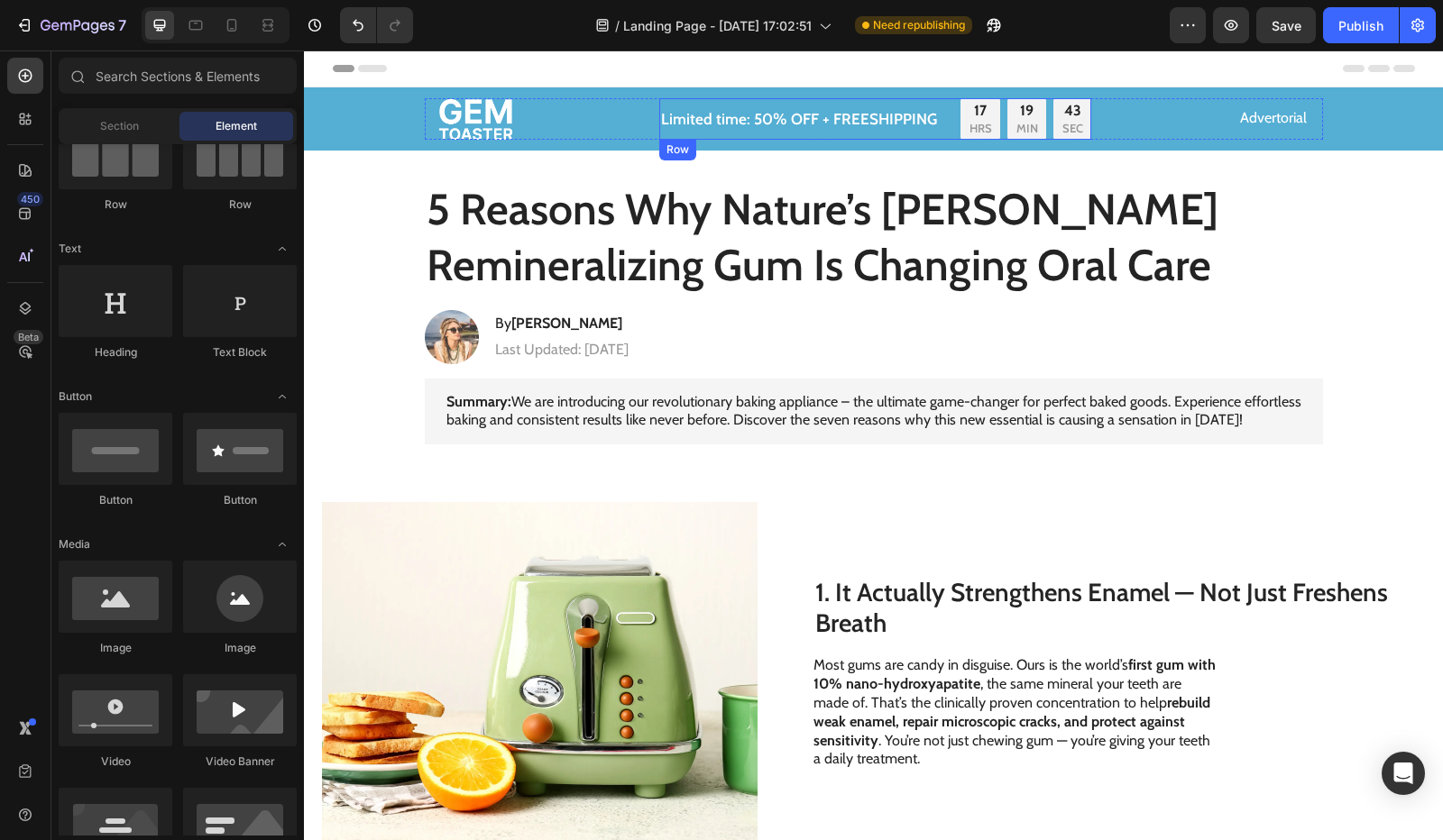
click at [868, 120] on p "Limited time: 50% OFF + FREESHIPPING" at bounding box center [799, 119] width 276 height 20
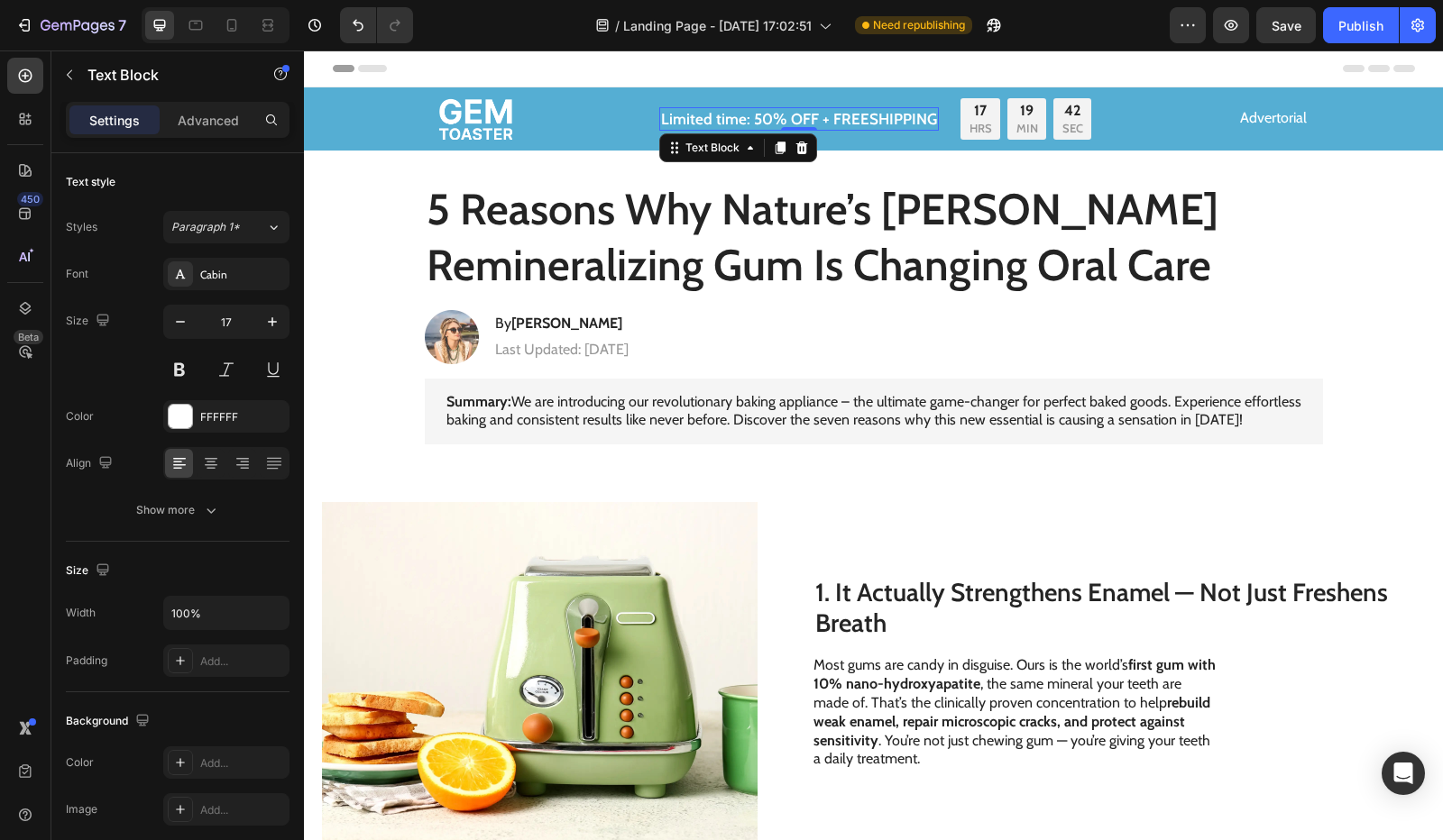
click at [749, 114] on p "Limited time: 50% OFF + FREESHIPPING" at bounding box center [799, 119] width 276 height 20
drag, startPoint x: 747, startPoint y: 120, endPoint x: 941, endPoint y: 118, distance: 194.0
click at [941, 118] on div "Limited time: 50% OFF + FREESHIPPING Text Block 0 17 HRS 19 MIN 40 SEC Countdow…" at bounding box center [875, 119] width 432 height 41
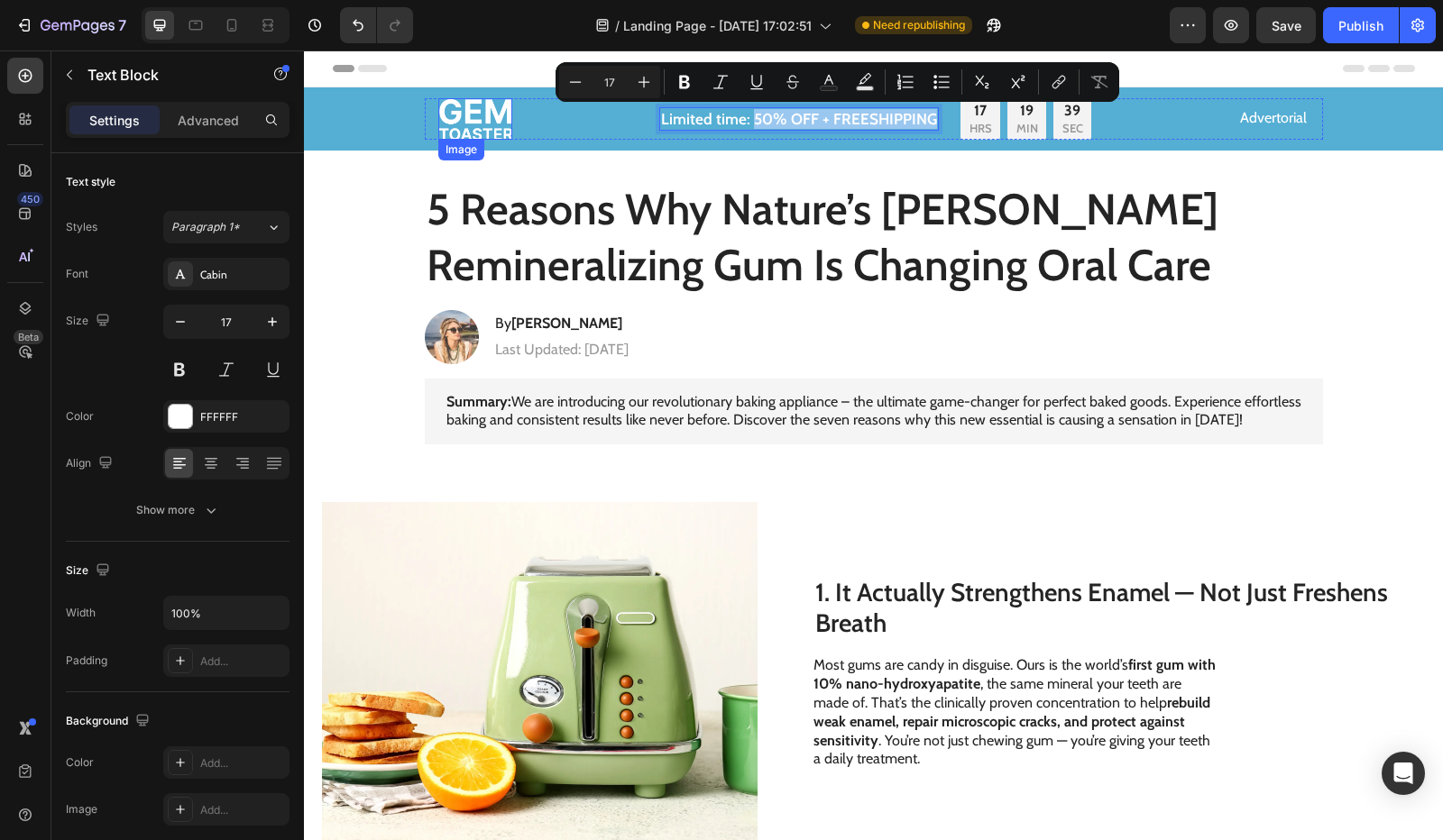
click at [441, 123] on img at bounding box center [475, 119] width 74 height 41
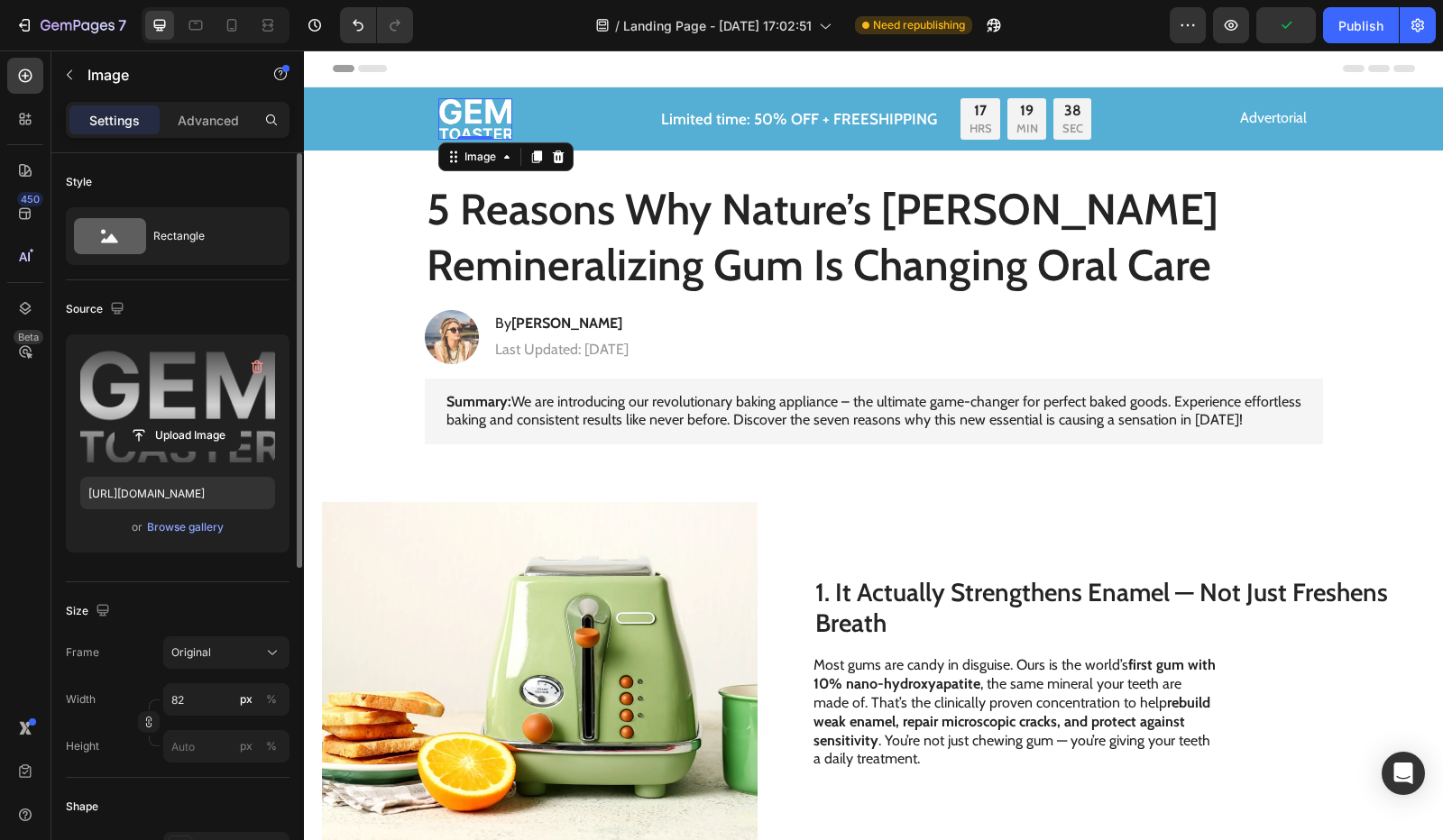
click at [124, 418] on label at bounding box center [177, 405] width 195 height 113
click at [124, 420] on input "file" at bounding box center [177, 435] width 124 height 31
click at [172, 389] on label at bounding box center [177, 405] width 195 height 113
click at [172, 420] on input "file" at bounding box center [177, 435] width 124 height 31
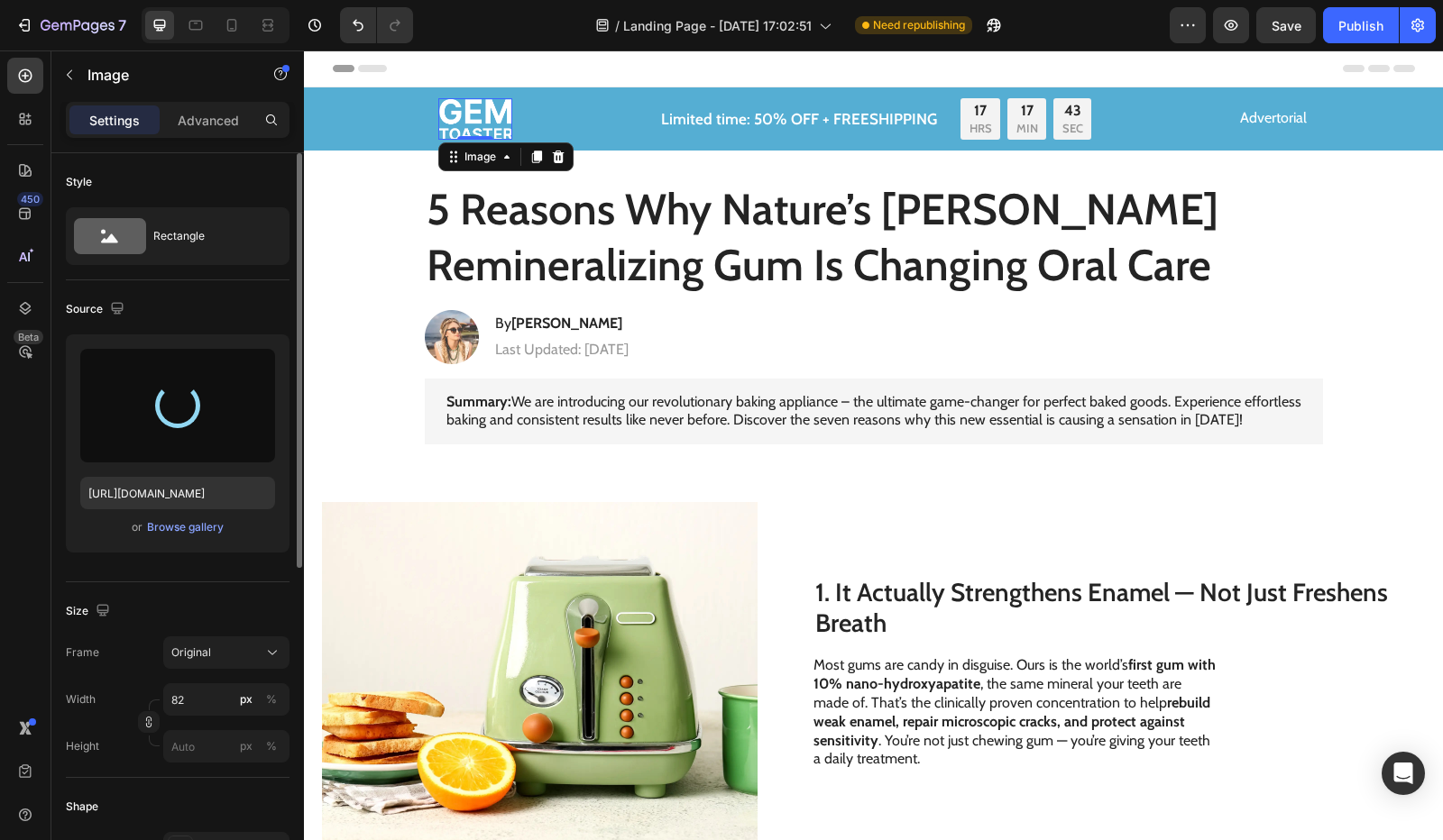
type input "https://cdn.shopify.com/s/files/1/0821/1562/5256/files/gempages_574731462306169…"
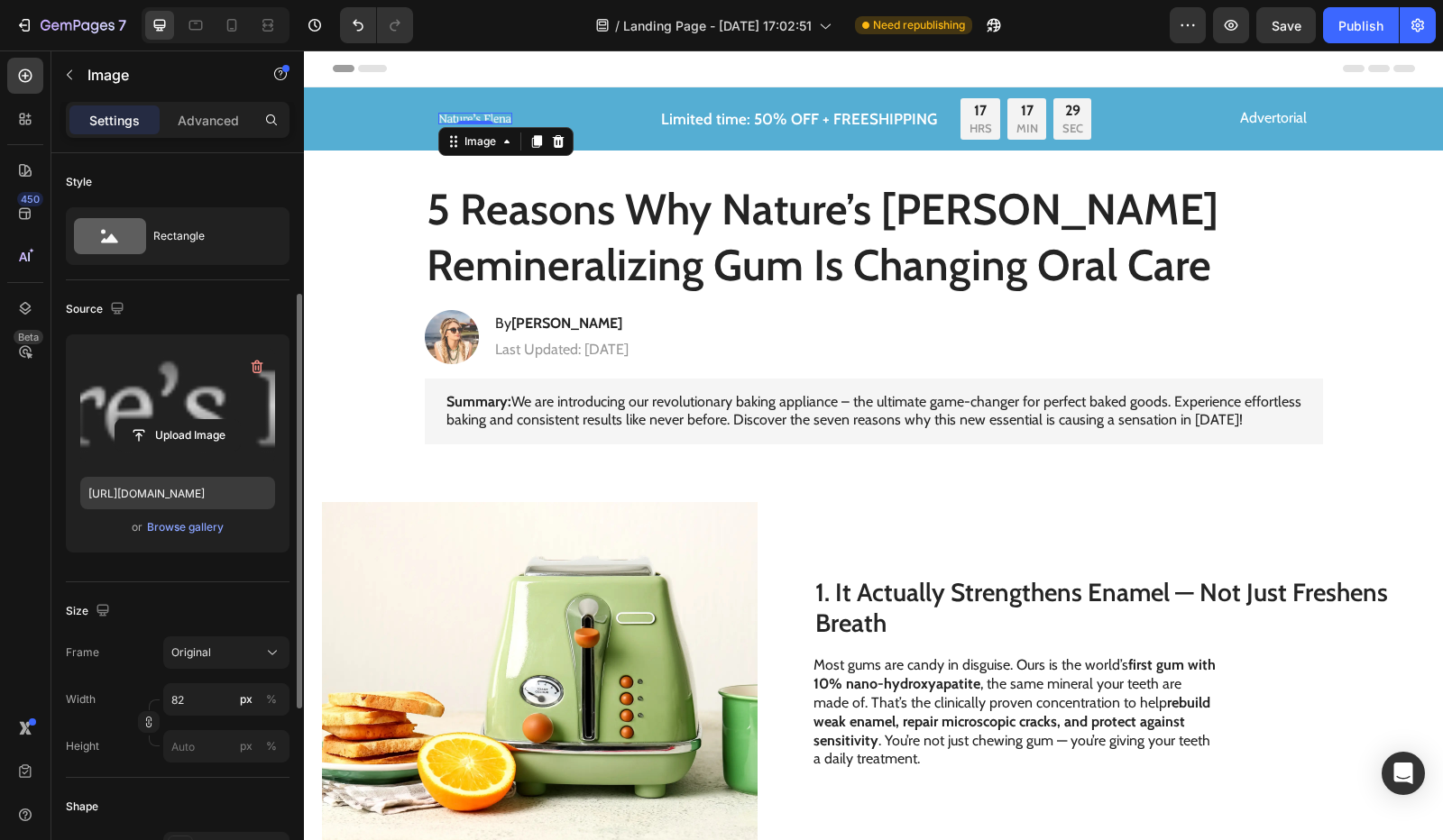
scroll to position [271, 0]
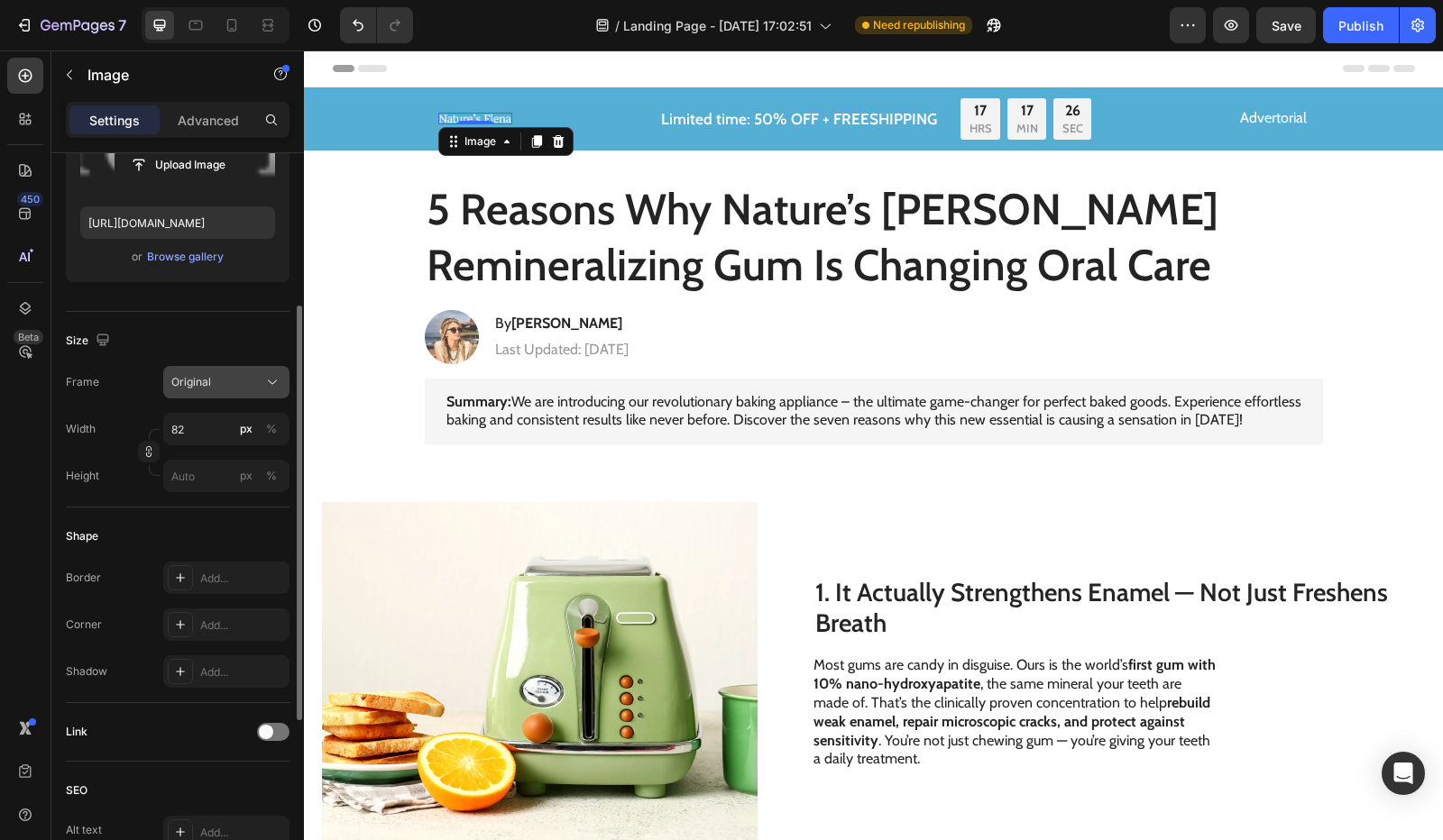
click at [224, 383] on div "Original" at bounding box center [216, 382] width 89 height 16
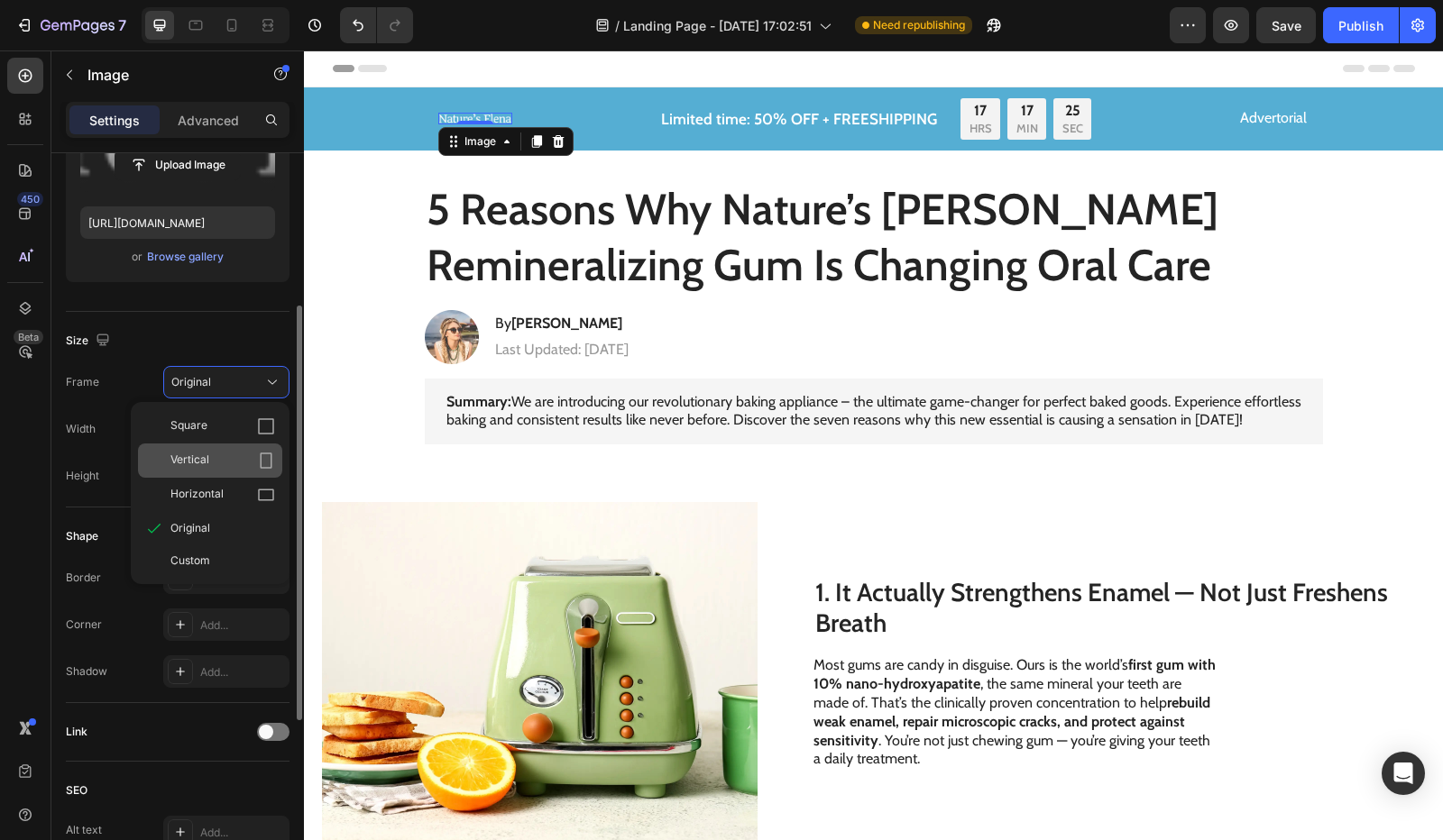
click at [219, 459] on div "Vertical" at bounding box center [223, 461] width 104 height 18
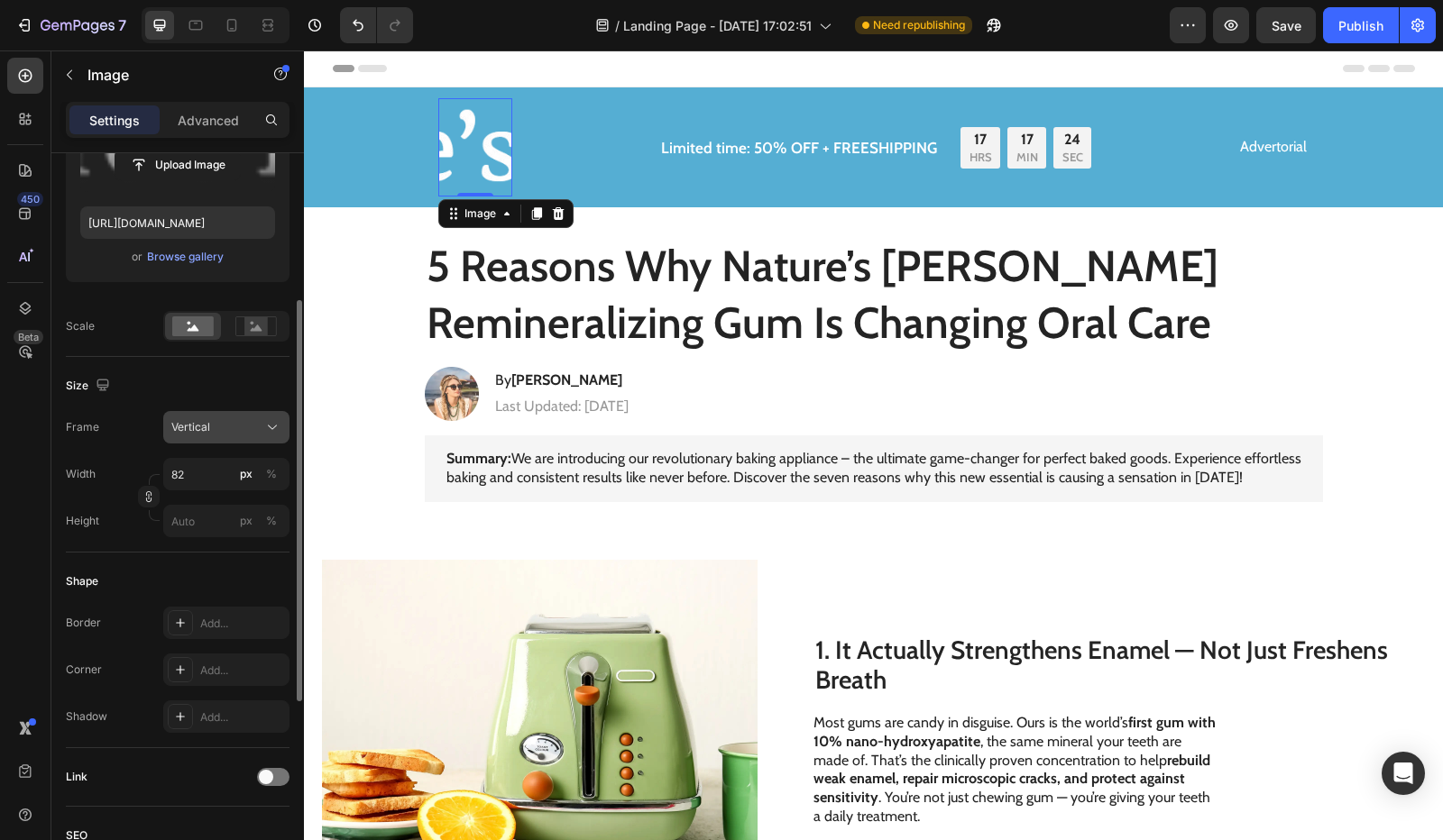
click at [207, 422] on span "Vertical" at bounding box center [190, 427] width 38 height 16
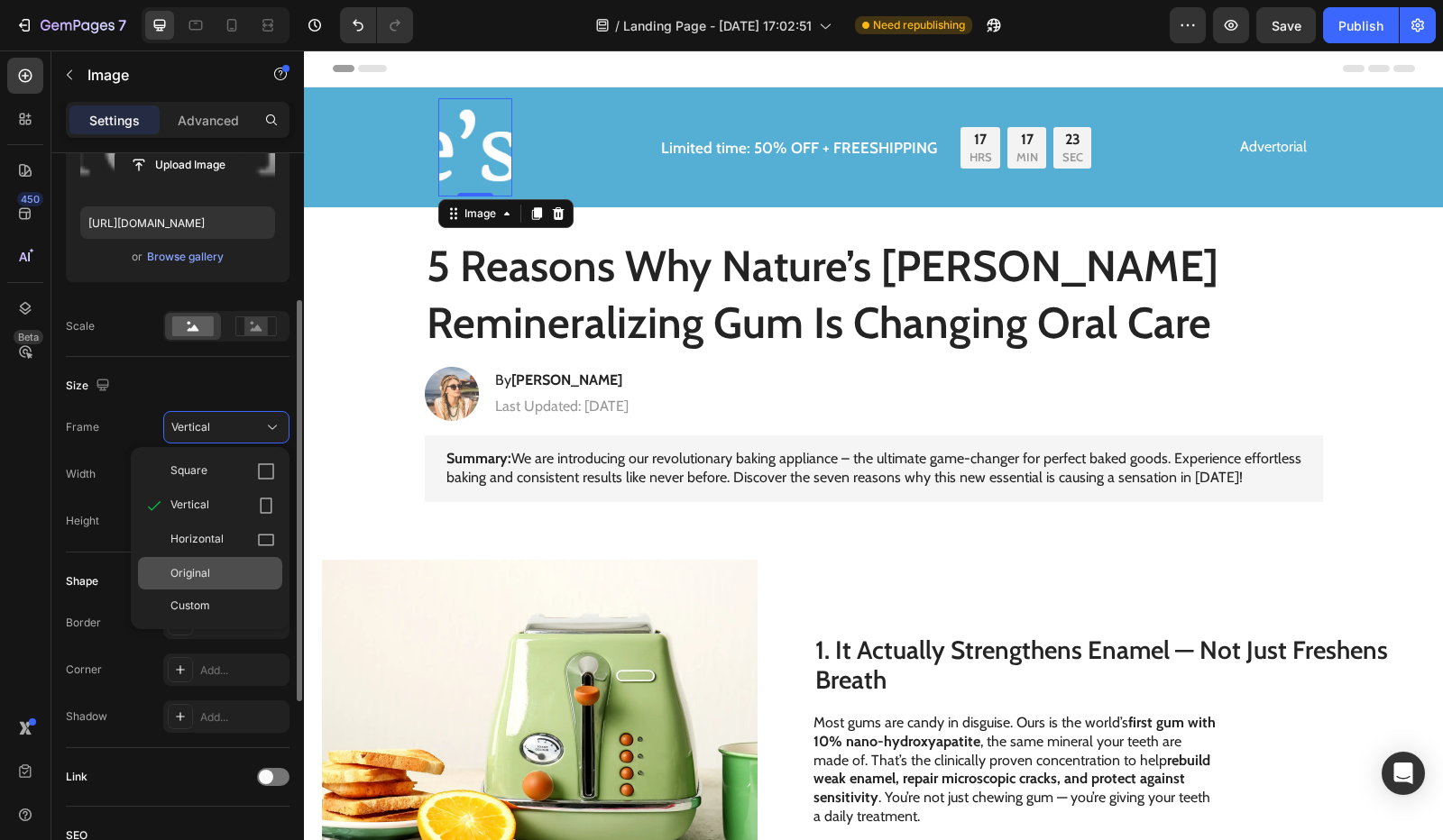
click at [211, 569] on div "Original" at bounding box center [223, 573] width 104 height 16
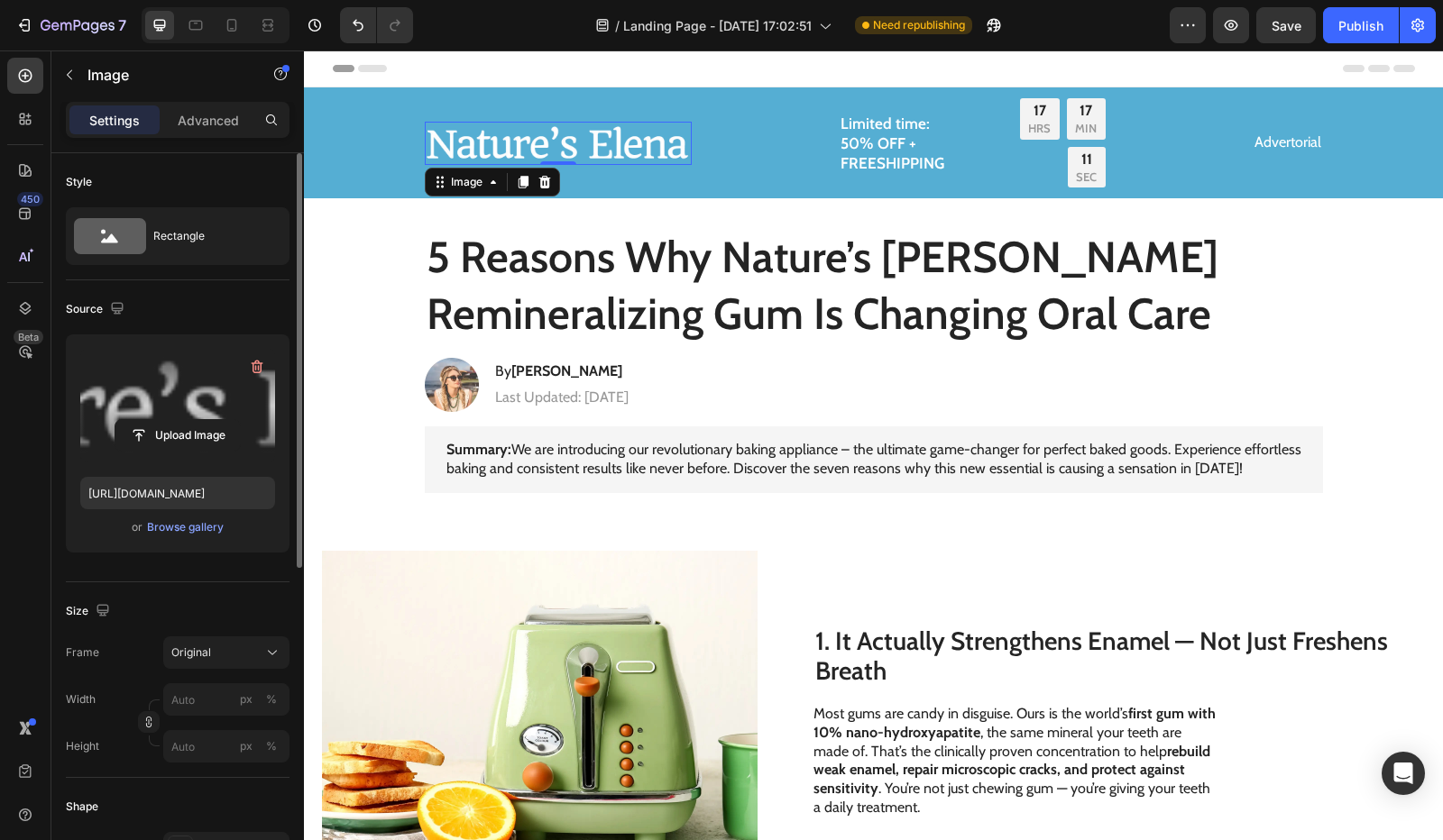
scroll to position [180, 0]
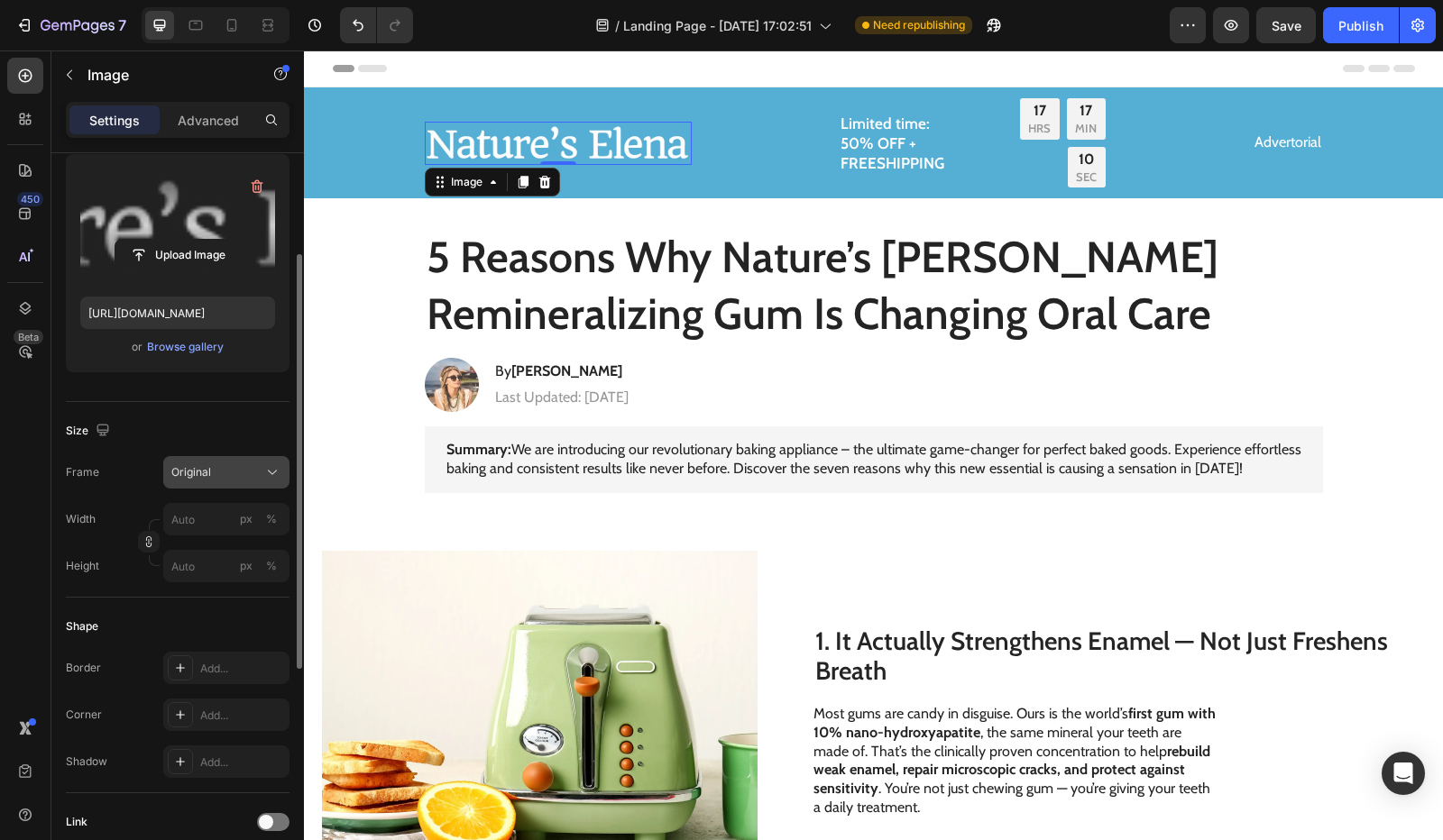
click at [226, 476] on div "Original" at bounding box center [216, 473] width 89 height 16
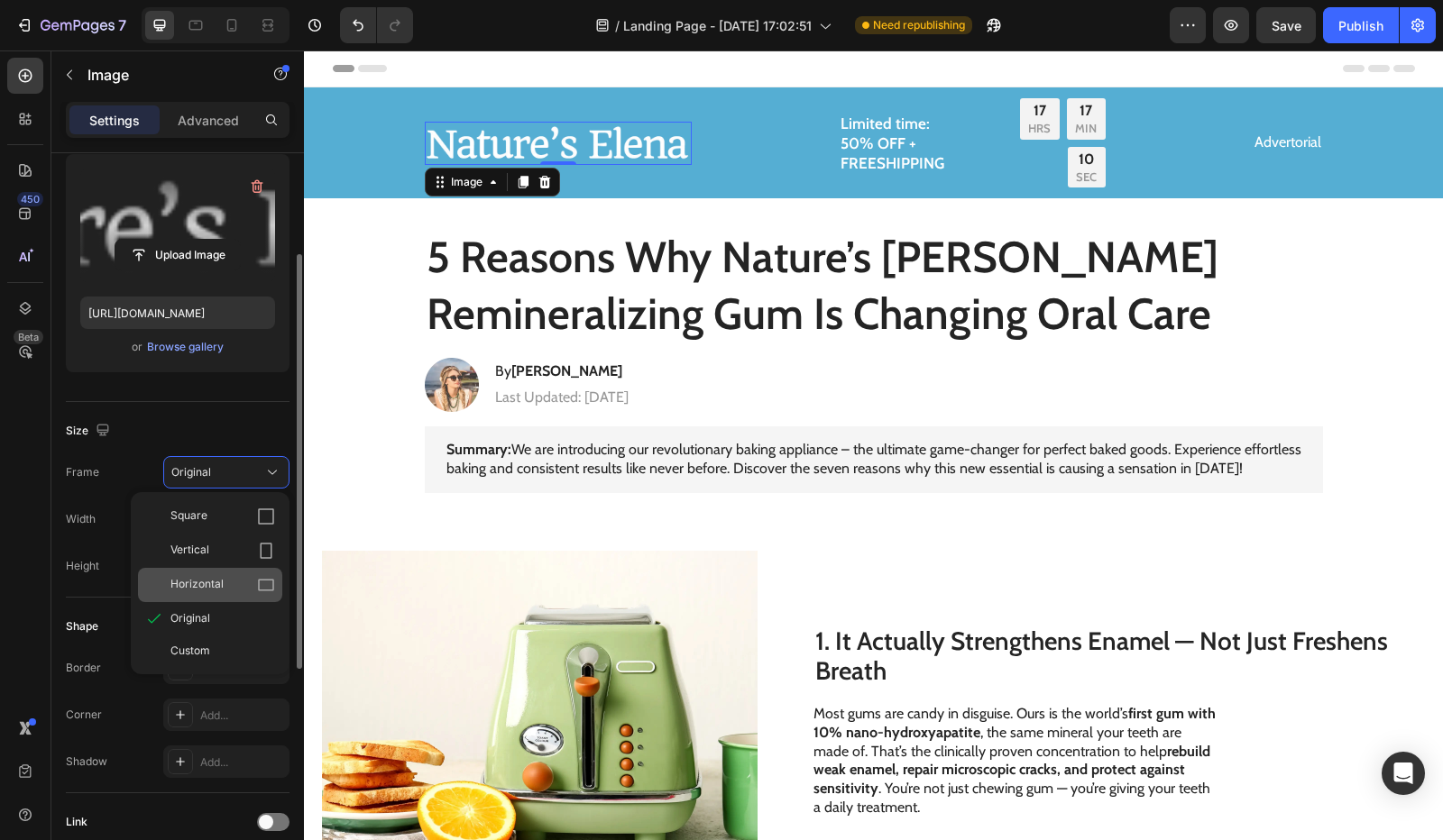
drag, startPoint x: 231, startPoint y: 573, endPoint x: 238, endPoint y: 531, distance: 42.6
click at [234, 573] on div "Horizontal" at bounding box center [210, 585] width 145 height 34
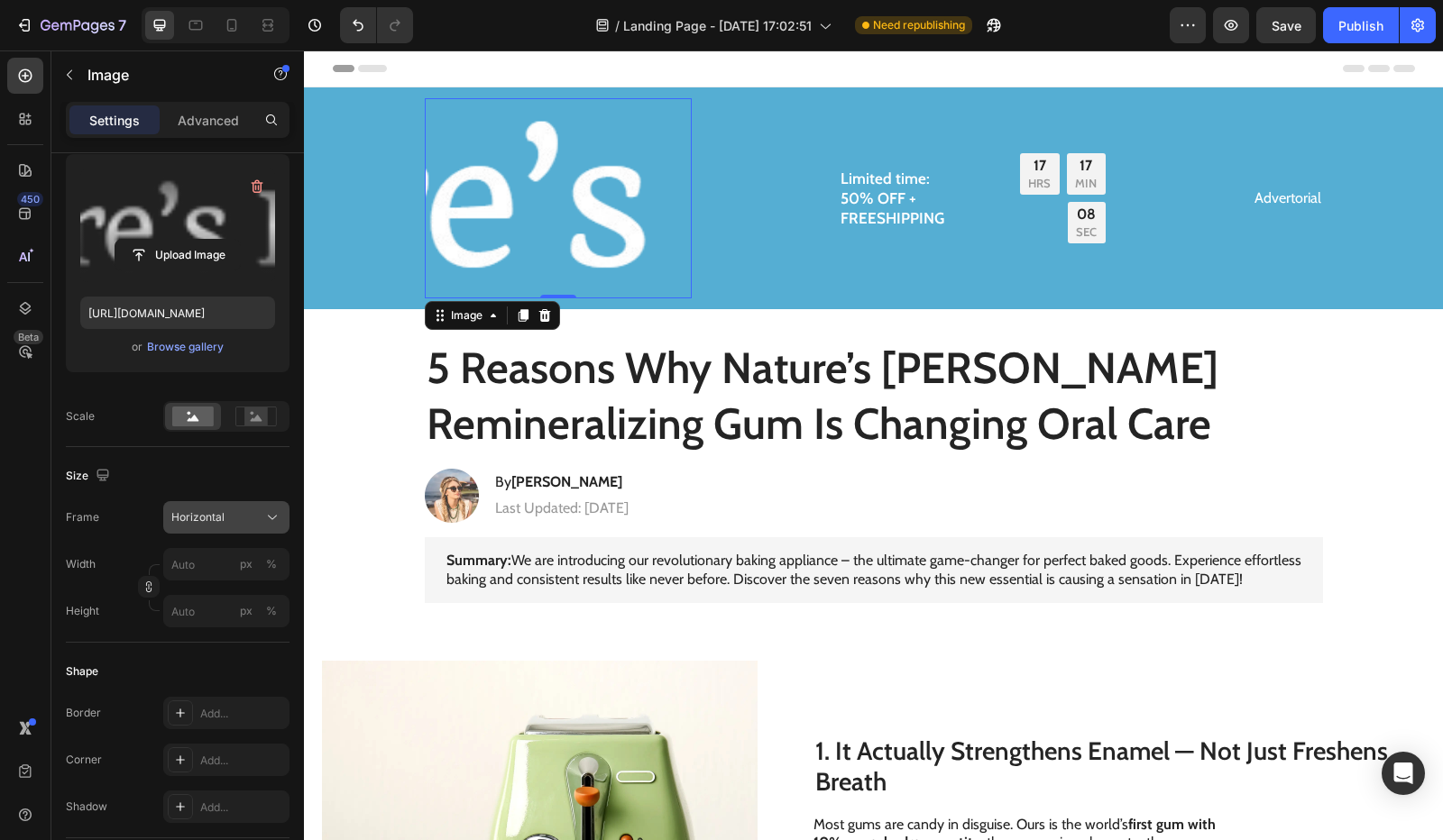
click at [234, 513] on div "Horizontal" at bounding box center [216, 517] width 89 height 16
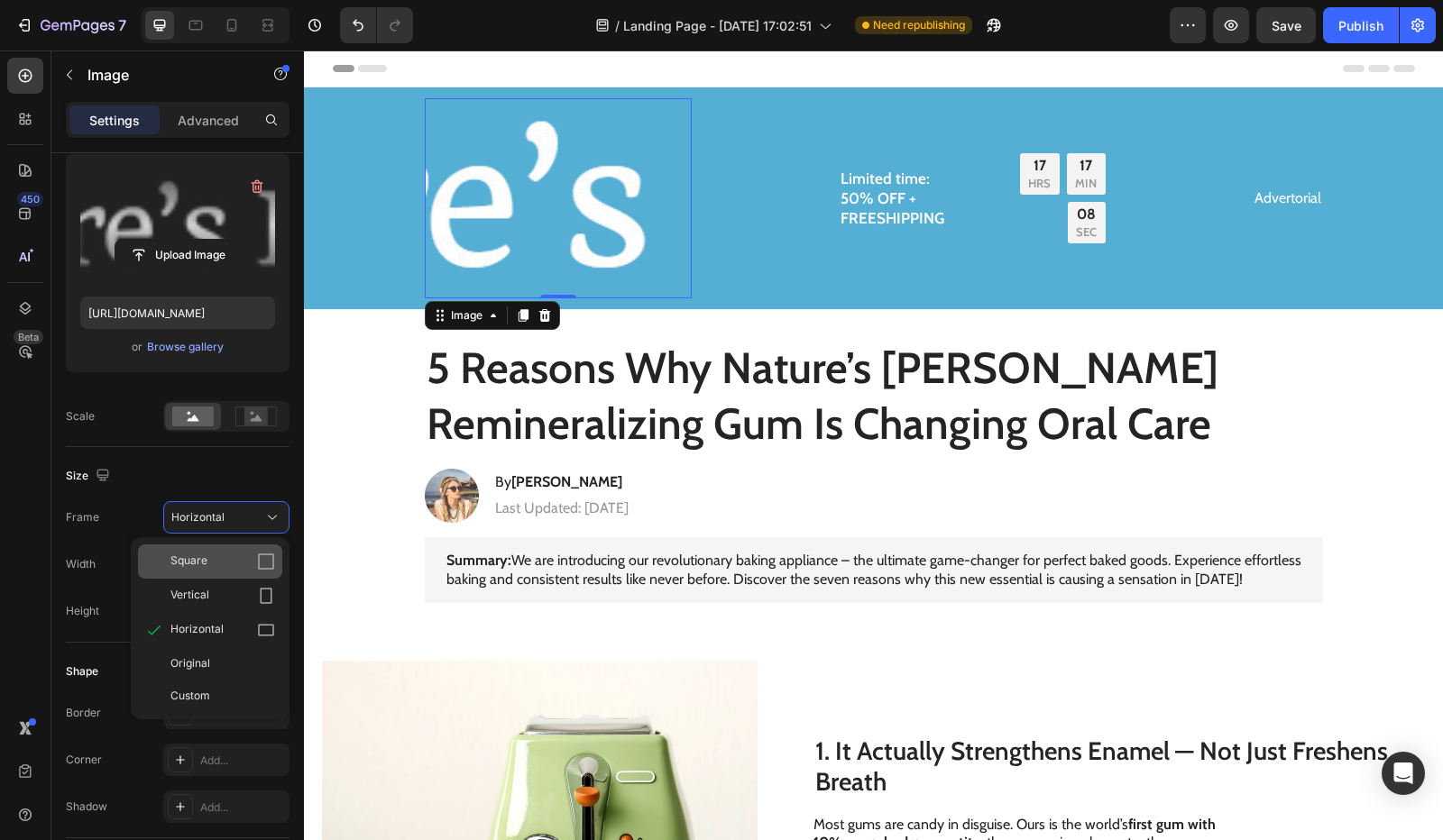
click at [243, 548] on div "Square" at bounding box center [210, 561] width 145 height 34
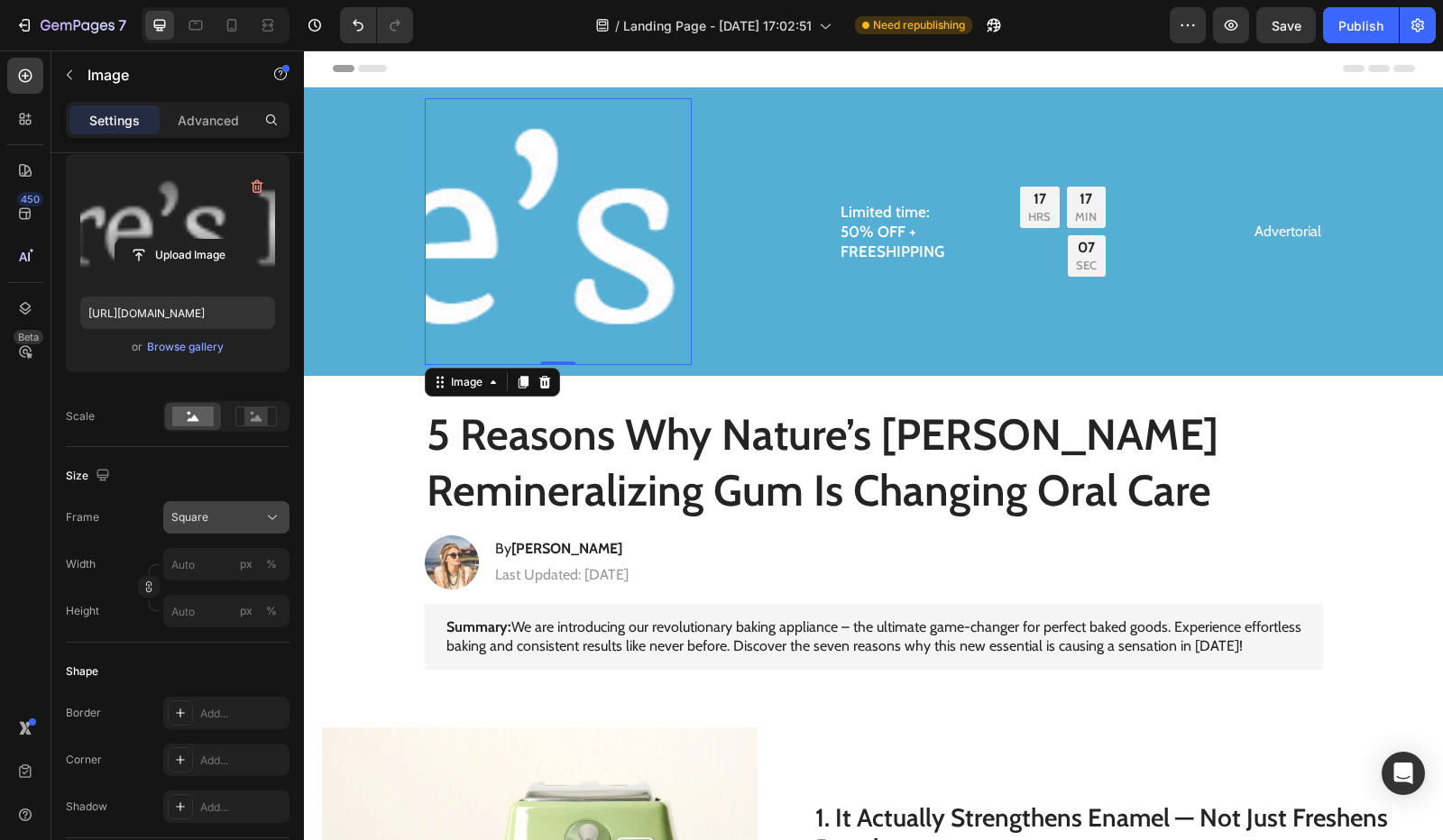
click at [217, 517] on div "Square" at bounding box center [216, 517] width 89 height 16
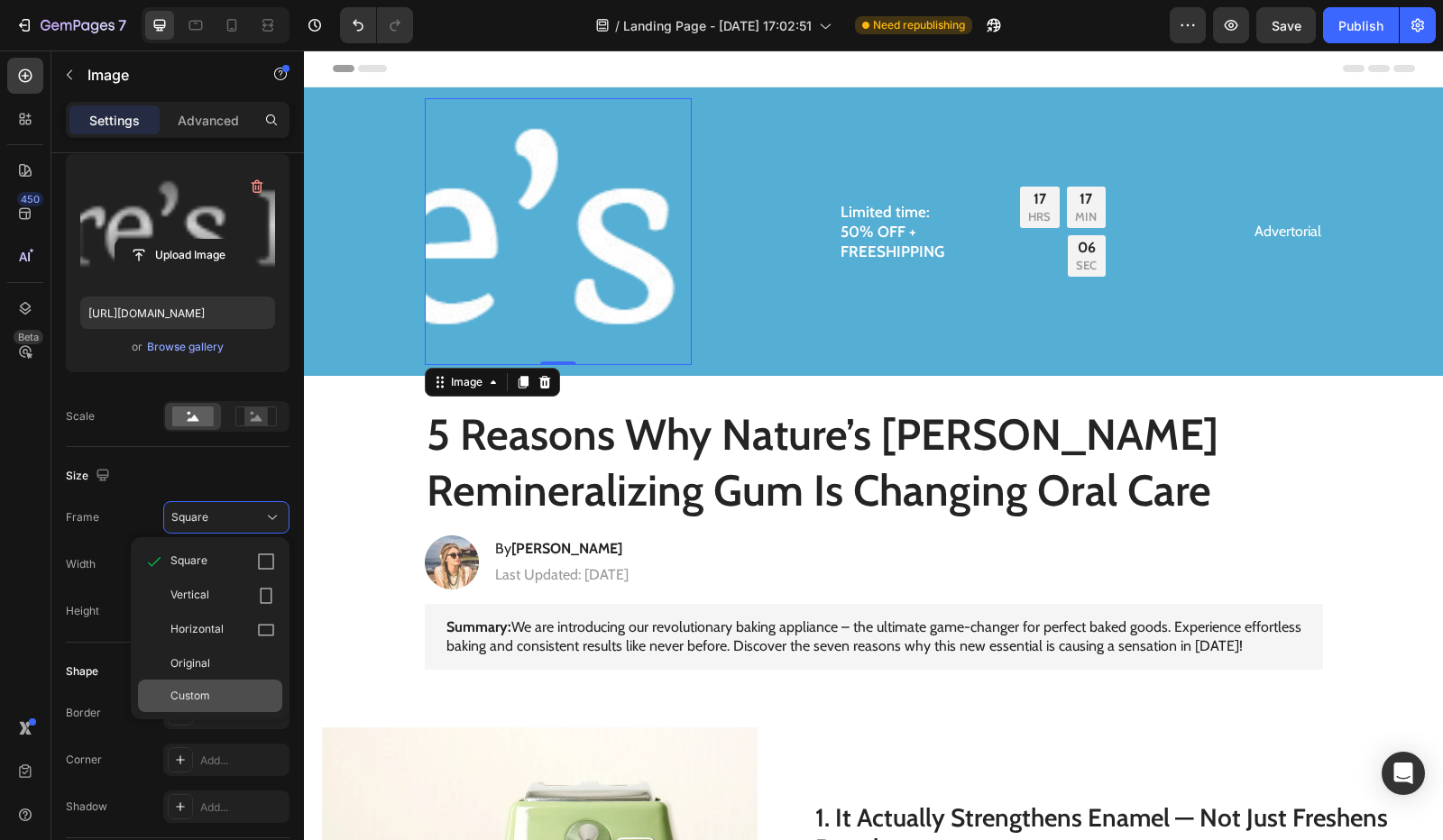
click at [211, 685] on div "Custom" at bounding box center [210, 695] width 145 height 32
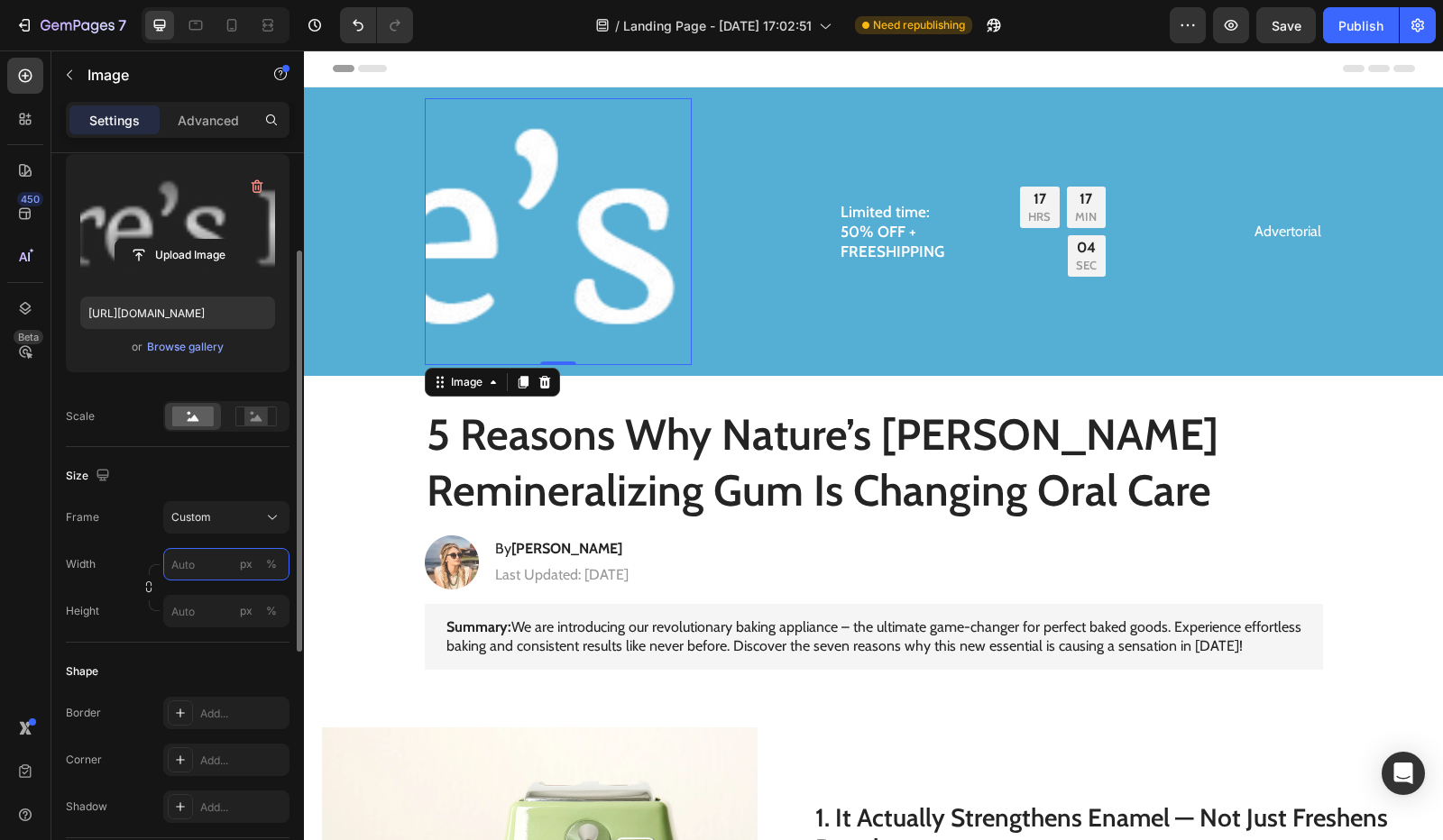
click at [198, 566] on input "px %" at bounding box center [227, 564] width 126 height 32
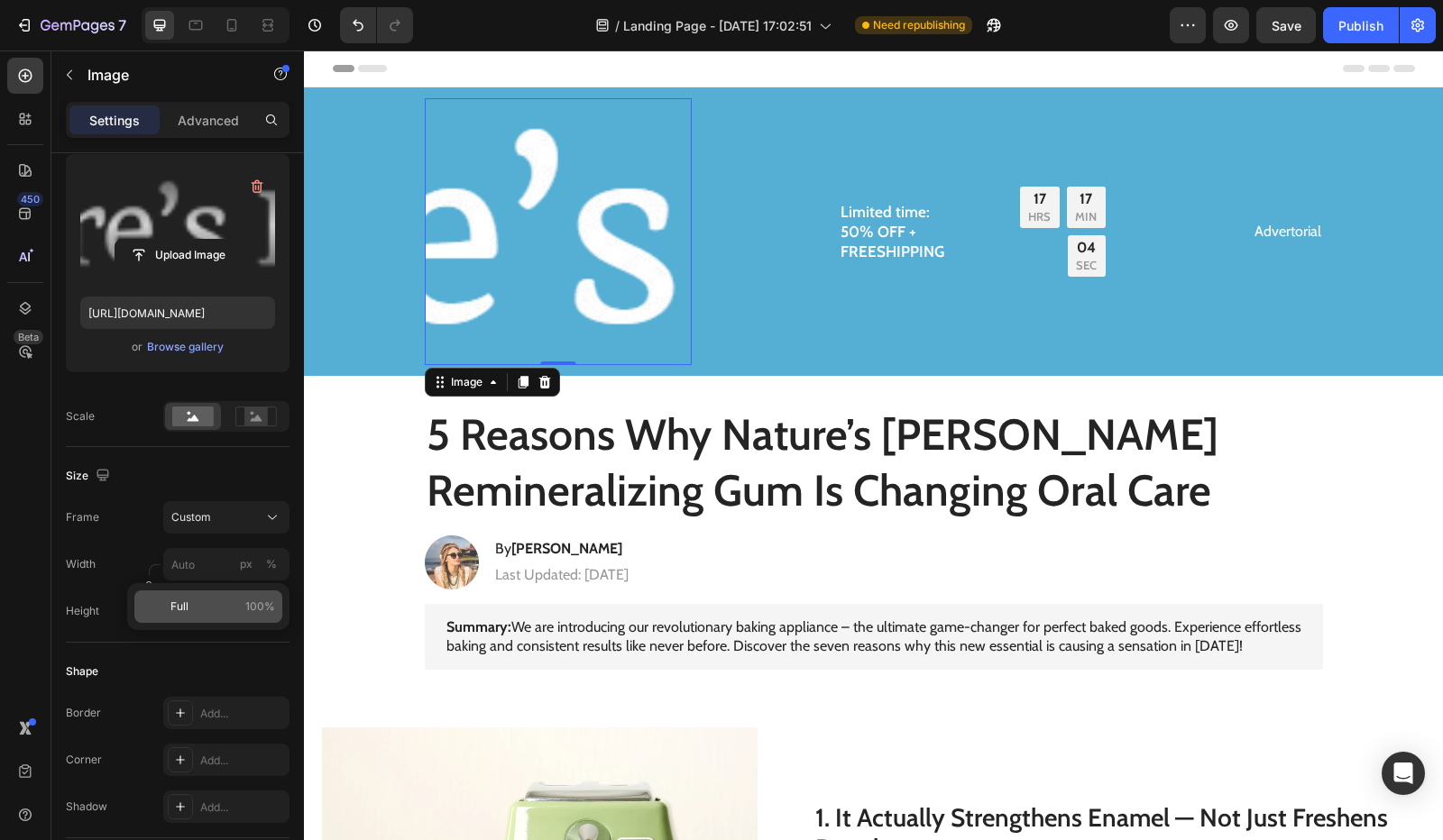
click at [176, 620] on div "Full 100%" at bounding box center [208, 607] width 148 height 32
type input "100"
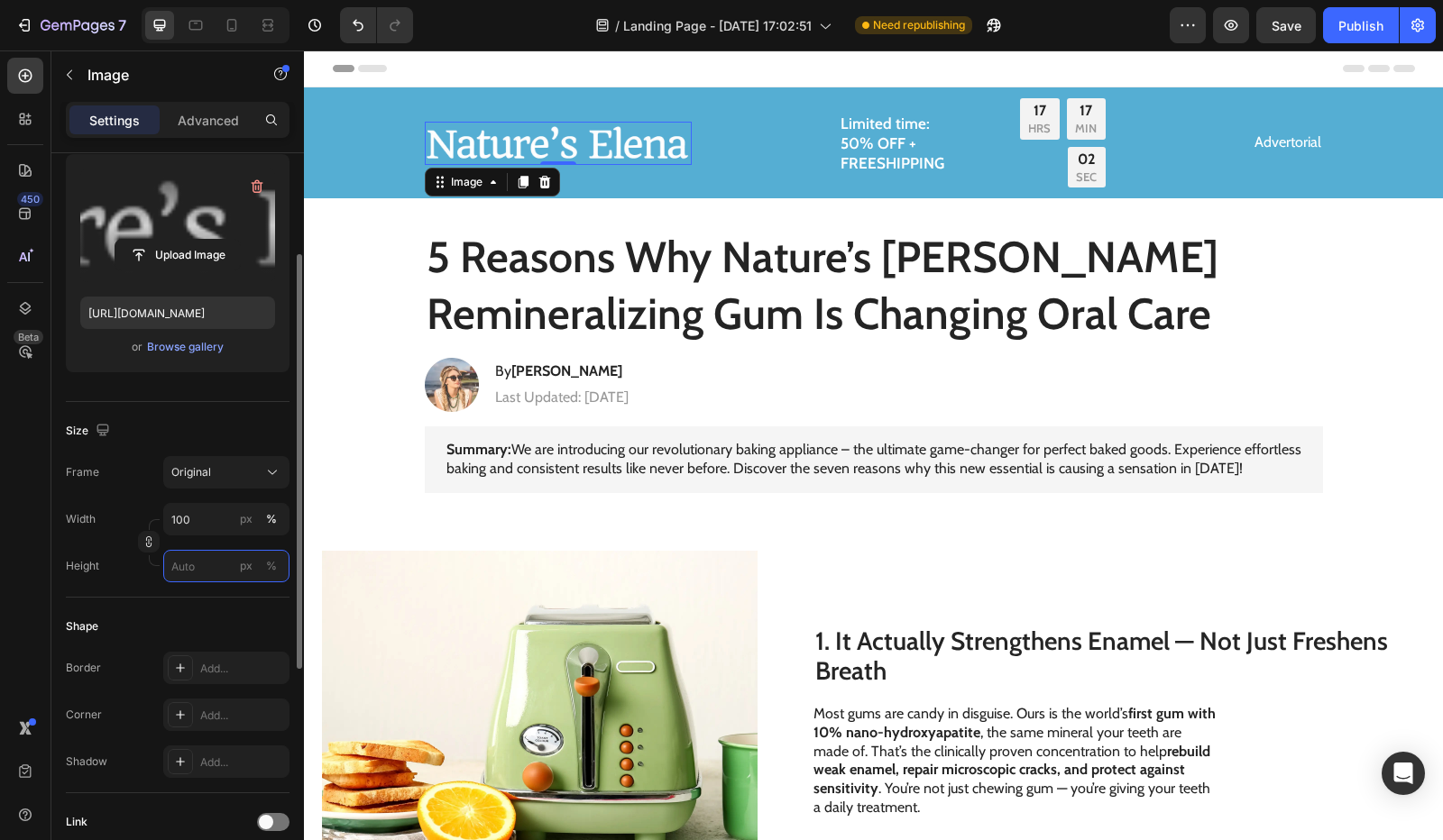
click at [207, 565] on input "px %" at bounding box center [227, 566] width 126 height 32
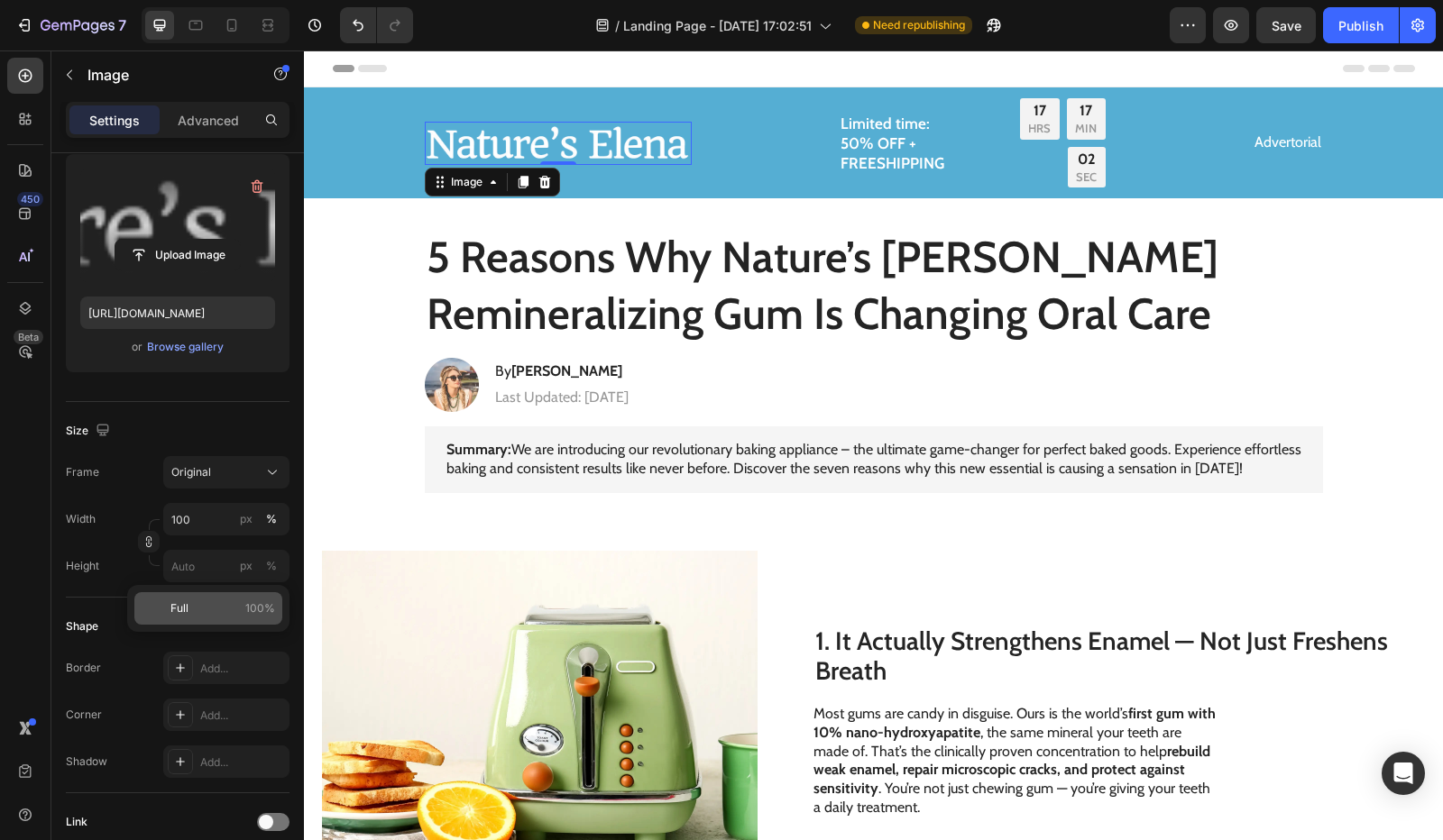
click at [206, 610] on p "Full 100%" at bounding box center [223, 609] width 104 height 16
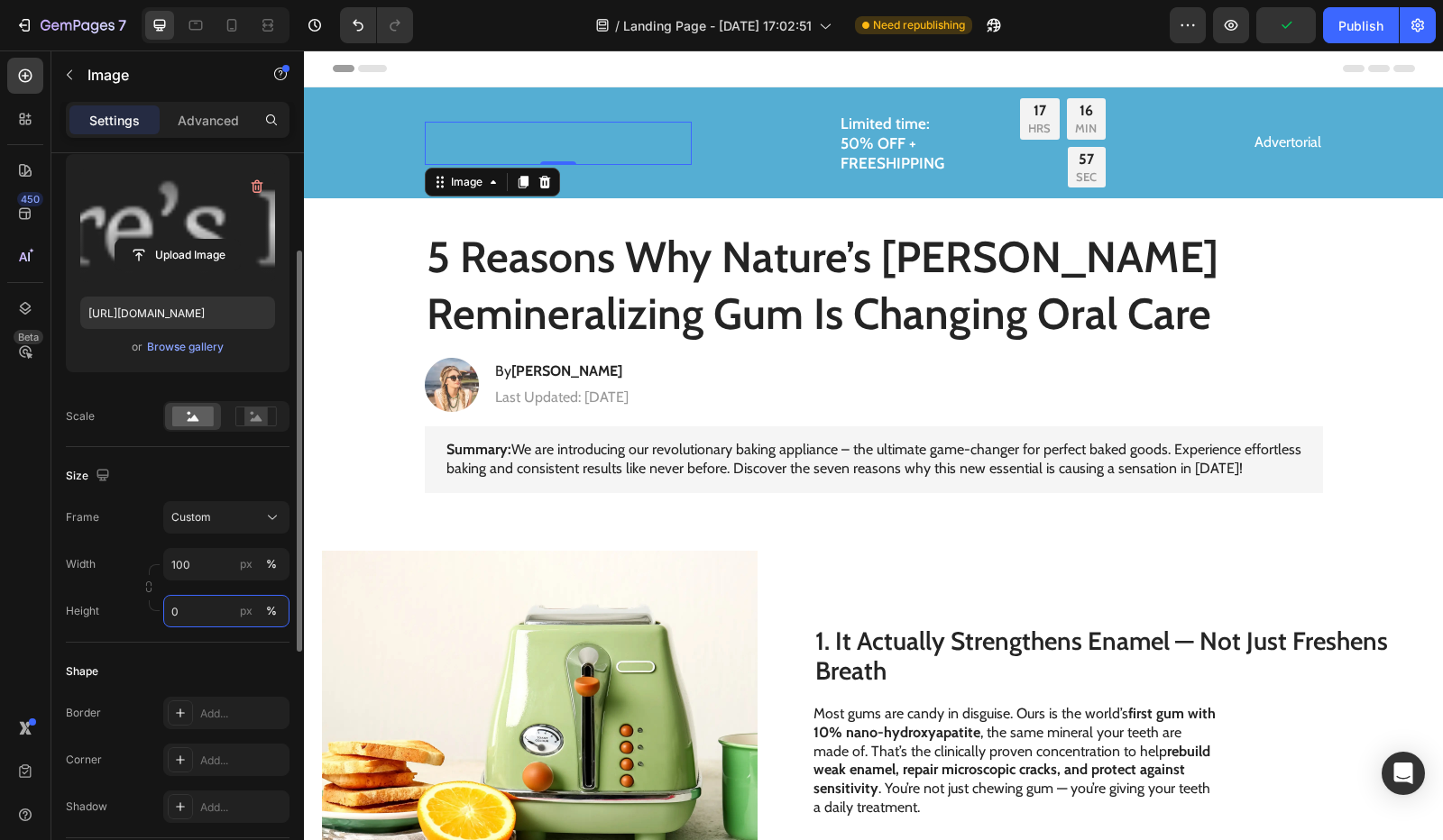
drag, startPoint x: 185, startPoint y: 613, endPoint x: 128, endPoint y: 618, distance: 57.2
click at [142, 615] on div "Height 0 px %" at bounding box center [177, 611] width 224 height 32
click at [185, 617] on input "50" at bounding box center [227, 611] width 126 height 32
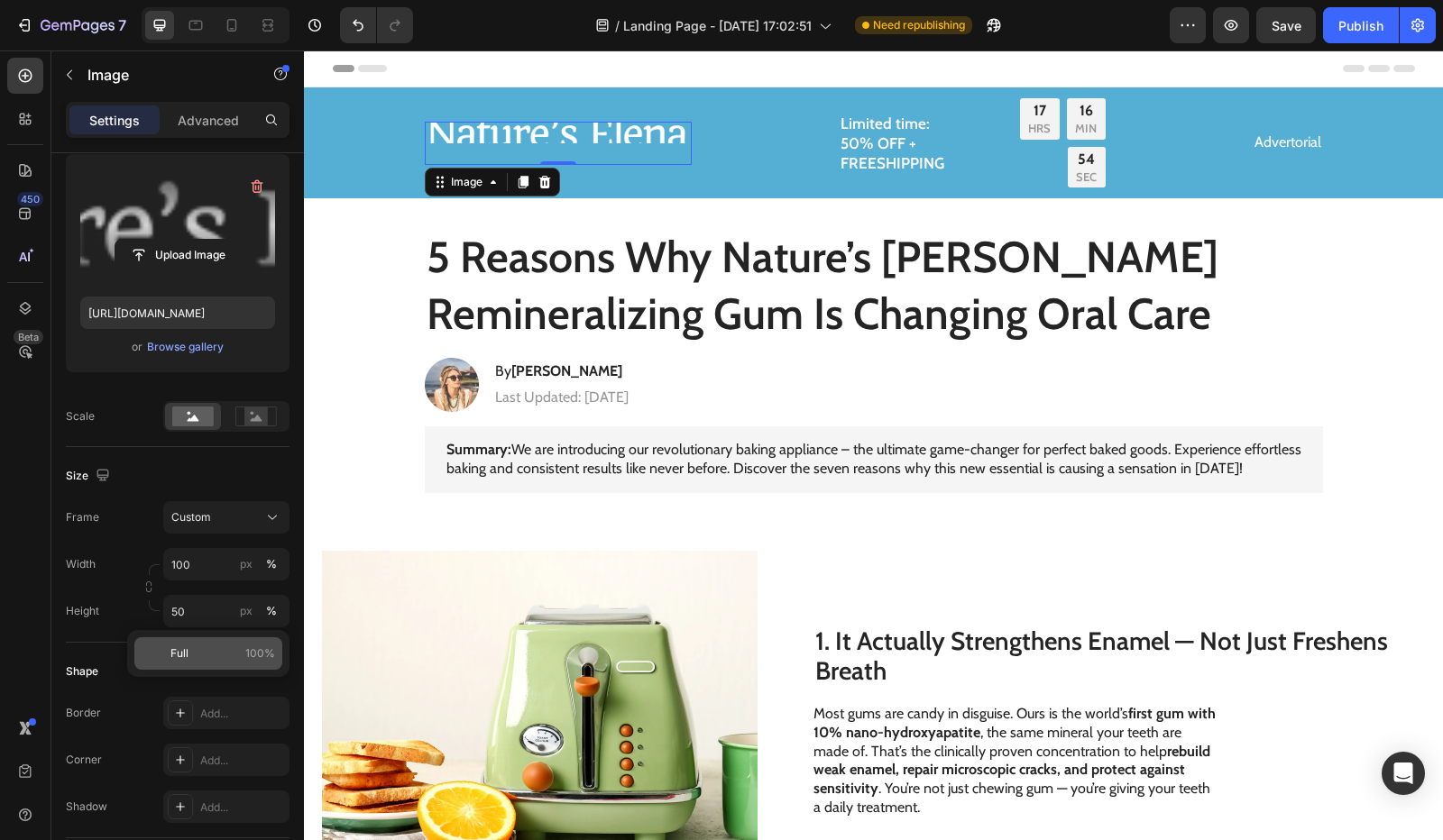
click at [193, 651] on p "Full 100%" at bounding box center [223, 654] width 104 height 16
type input "100"
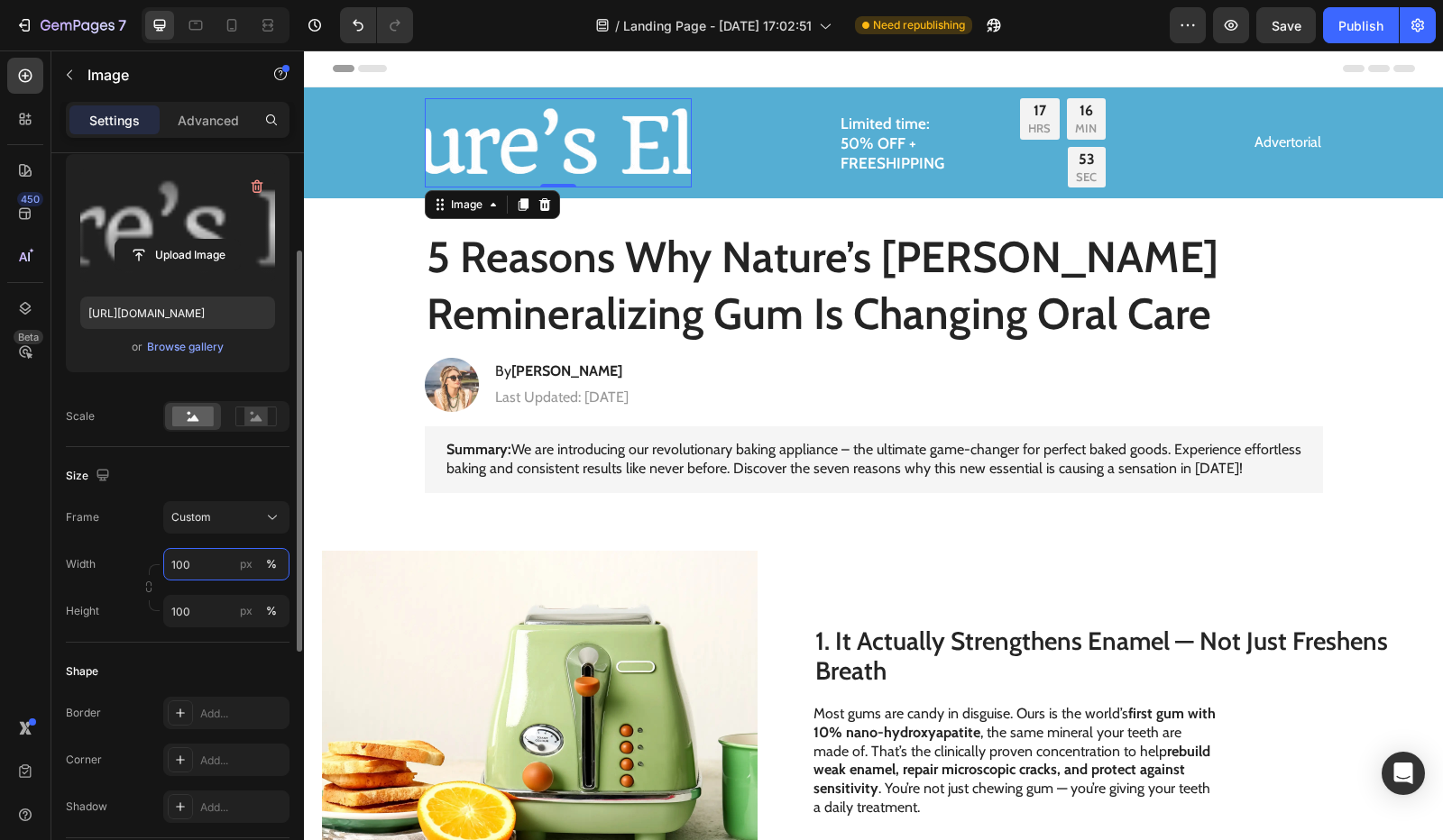
click at [211, 562] on input "100" at bounding box center [227, 564] width 126 height 32
click at [271, 561] on div "%" at bounding box center [271, 564] width 11 height 16
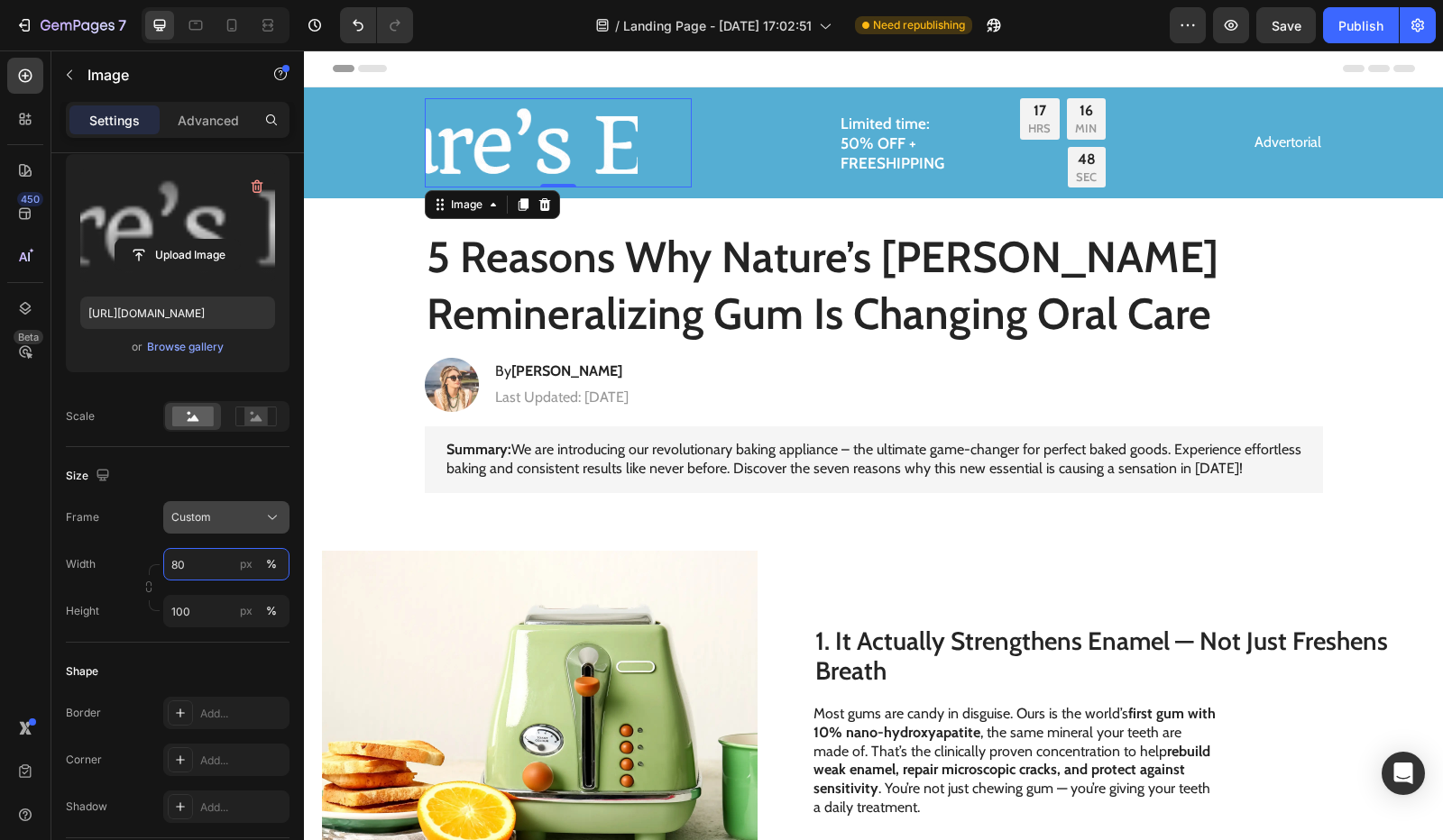
type input "80"
click at [208, 520] on span "Custom" at bounding box center [191, 517] width 39 height 16
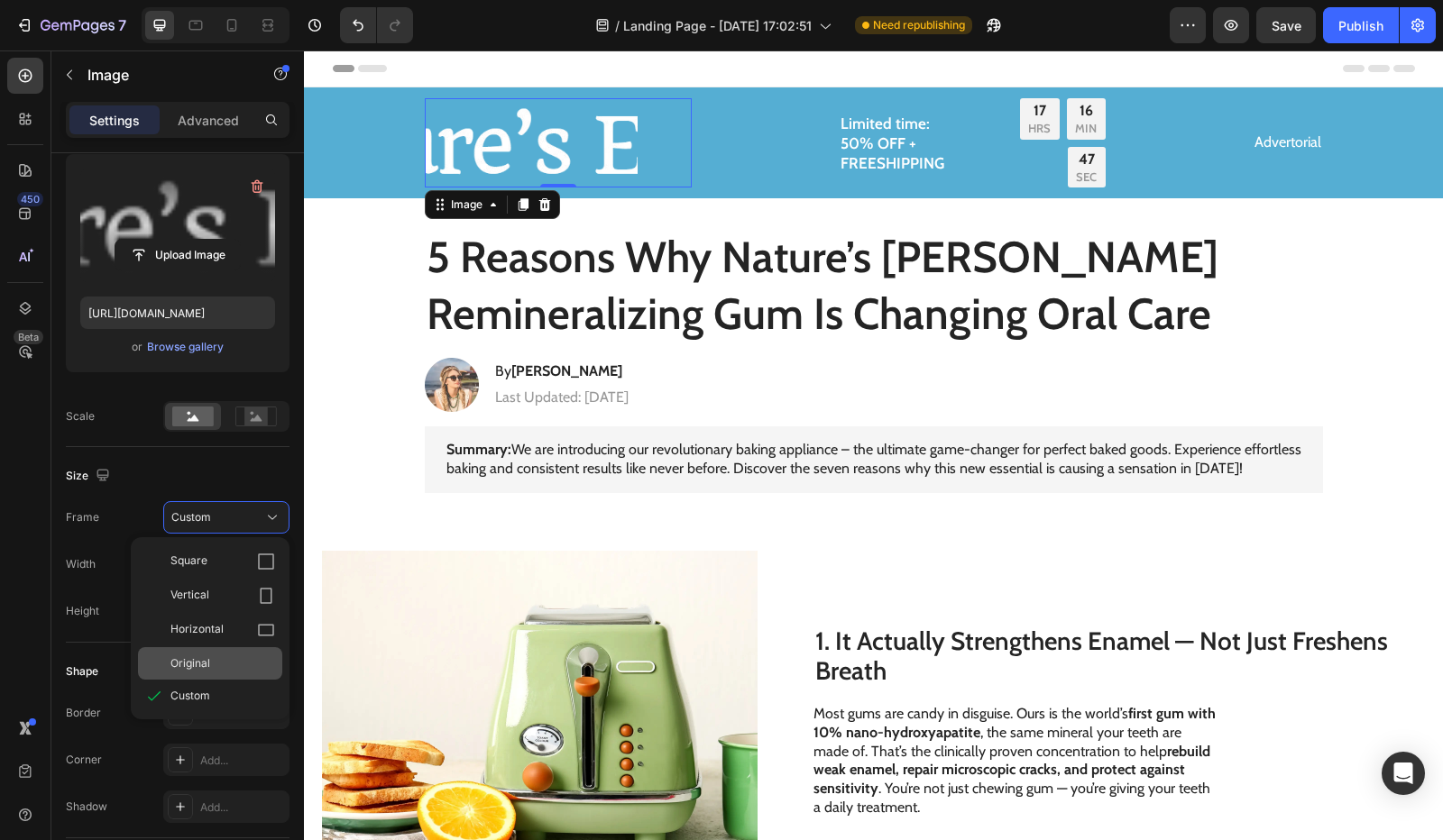
click at [202, 669] on span "Original" at bounding box center [190, 664] width 39 height 16
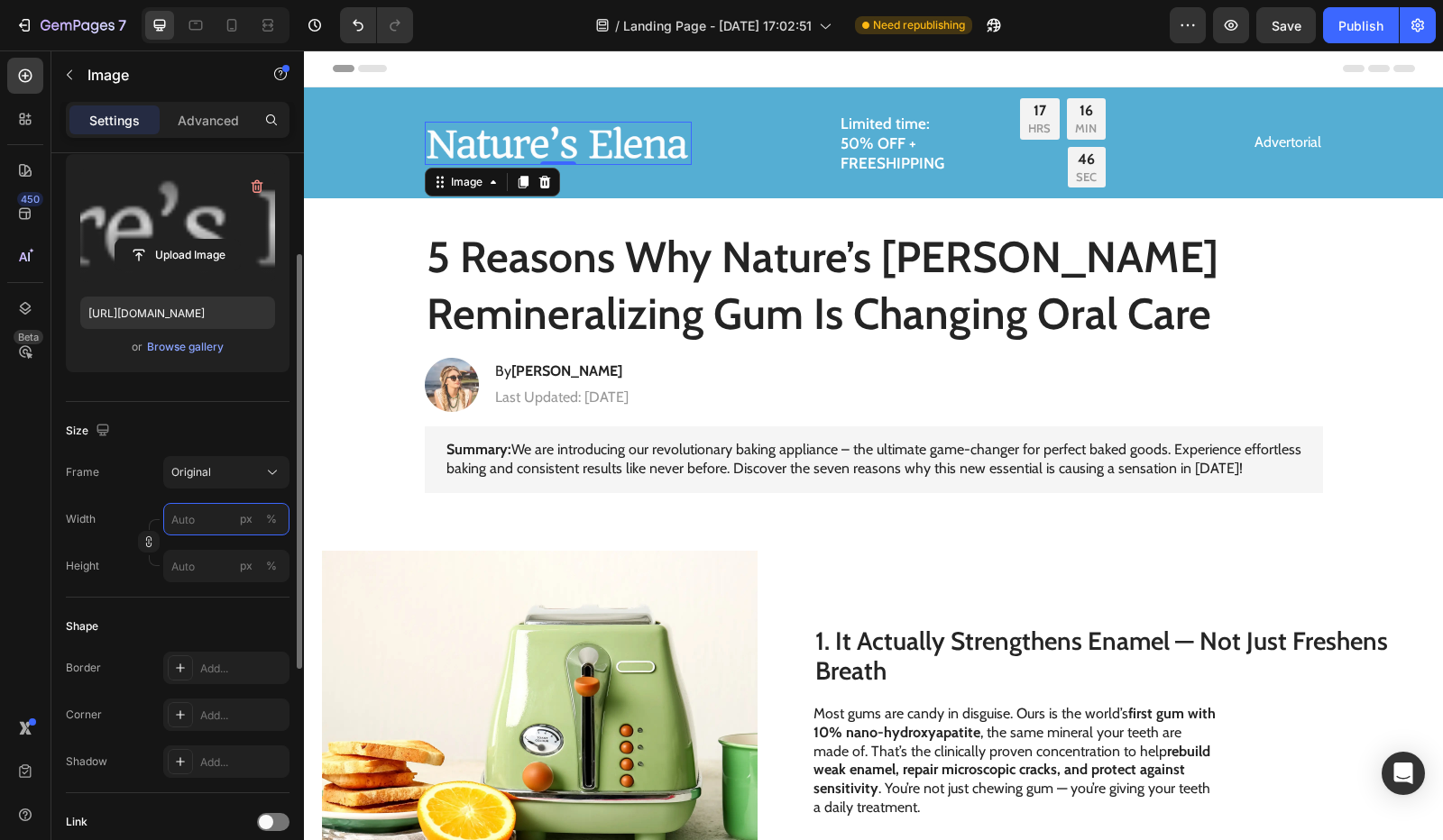
click at [198, 522] on input "px %" at bounding box center [227, 519] width 126 height 32
click at [151, 513] on div "Width px %" at bounding box center [177, 519] width 224 height 32
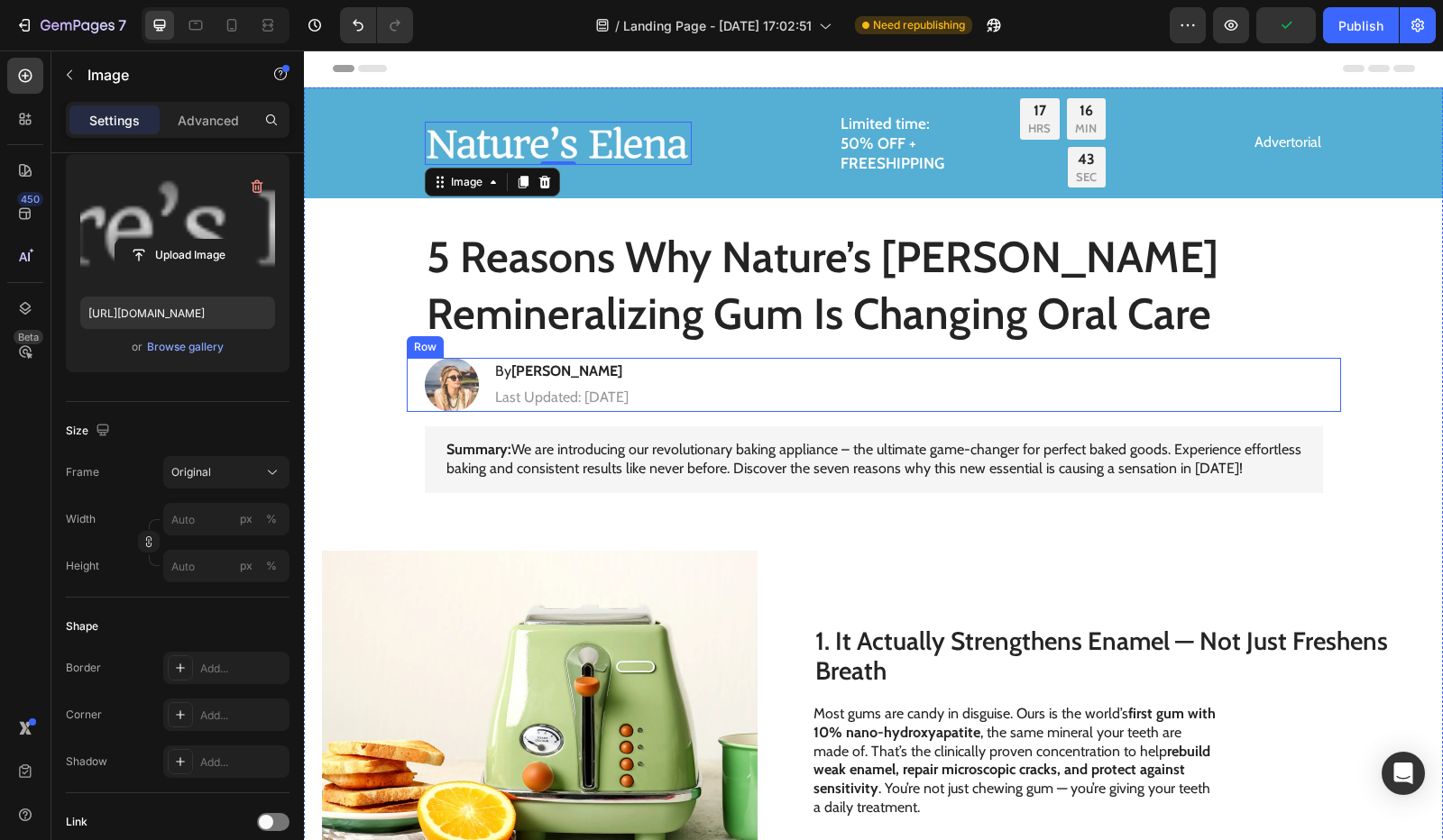
click at [752, 369] on div "Image By Jessica M. Heading Last Updated: August 25th 2025 Text Block Row" at bounding box center [874, 385] width 935 height 54
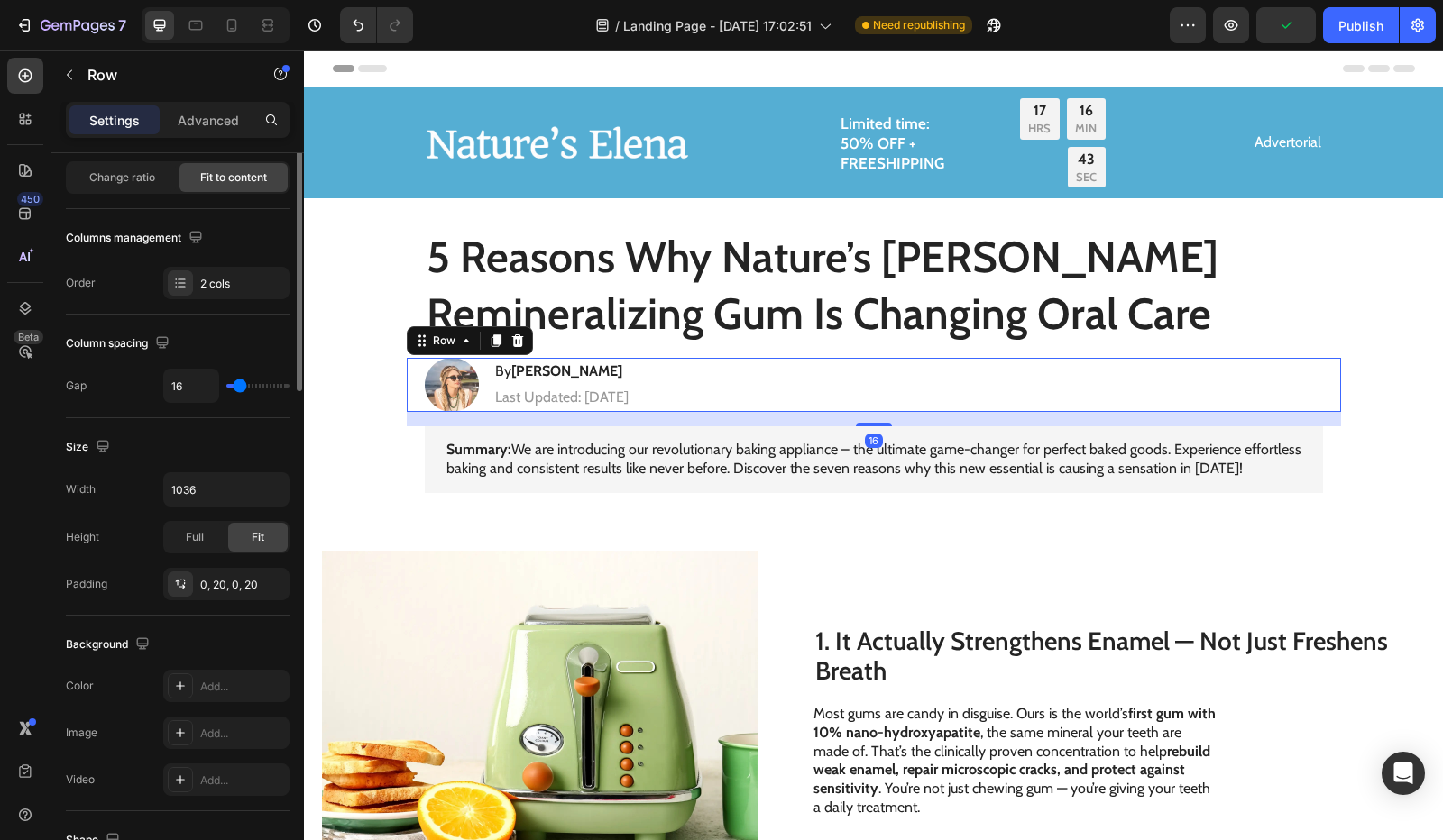
scroll to position [0, 0]
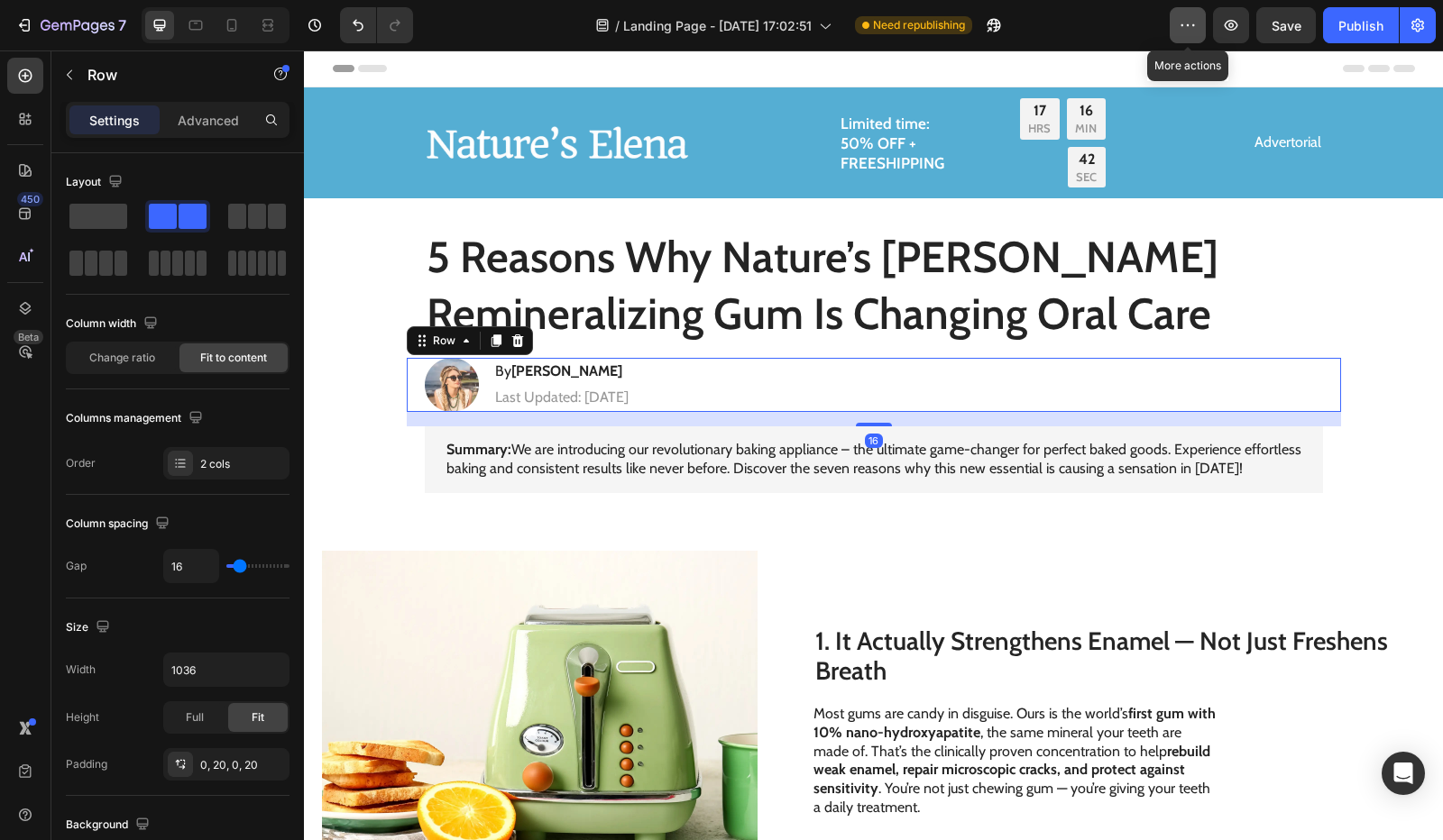
click at [1182, 11] on button "button" at bounding box center [1188, 25] width 36 height 36
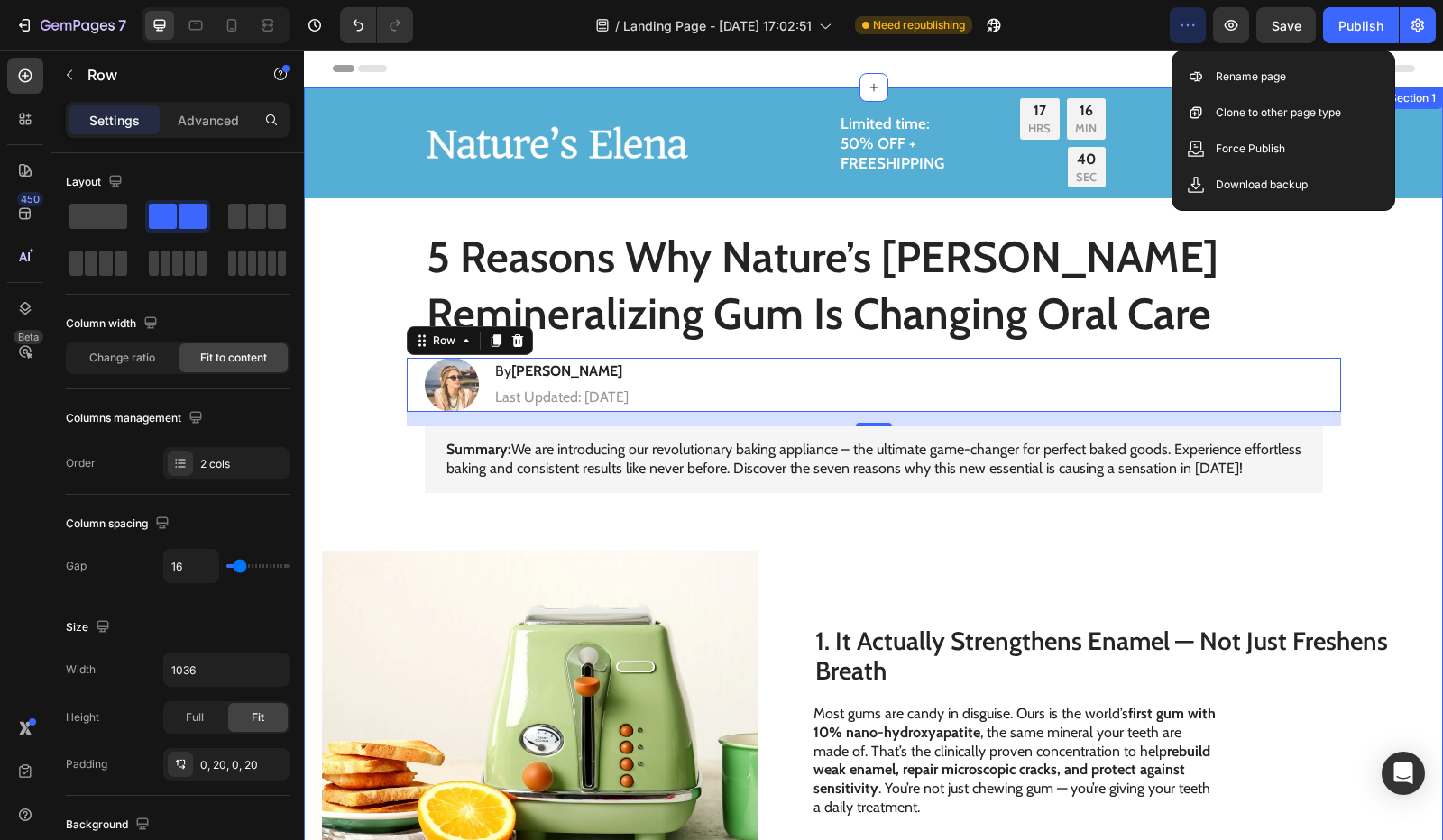
click at [1098, 237] on h1 "5 Reasons Why Nature’s Elena Remineralizing Gum Is Changing Oral Care" at bounding box center [874, 286] width 898 height 116
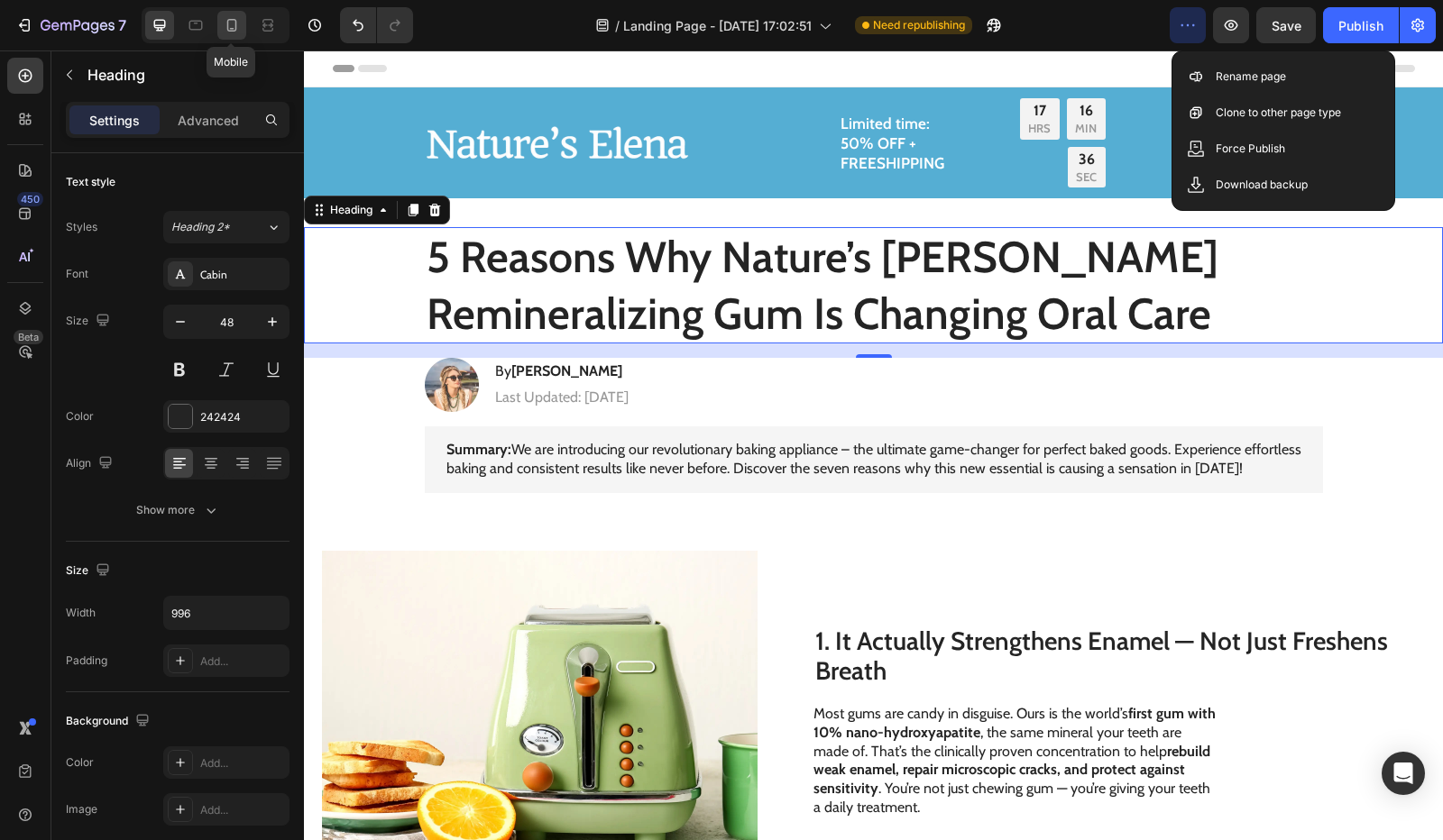
click at [234, 24] on icon at bounding box center [232, 25] width 10 height 13
type input "35"
type input "100%"
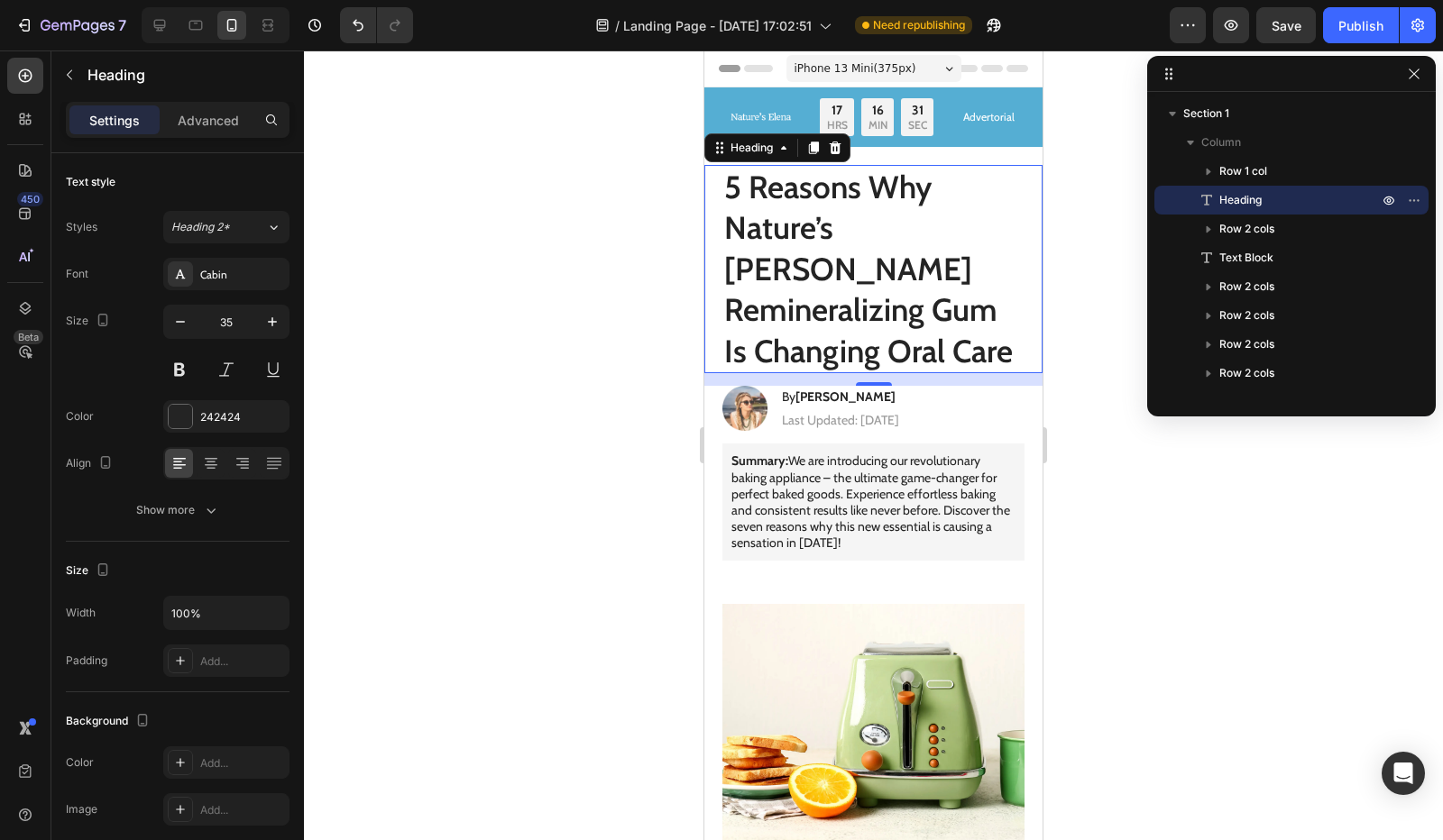
drag, startPoint x: 1413, startPoint y: 80, endPoint x: 1405, endPoint y: 84, distance: 8.9
click at [1410, 81] on button "button" at bounding box center [1414, 74] width 22 height 22
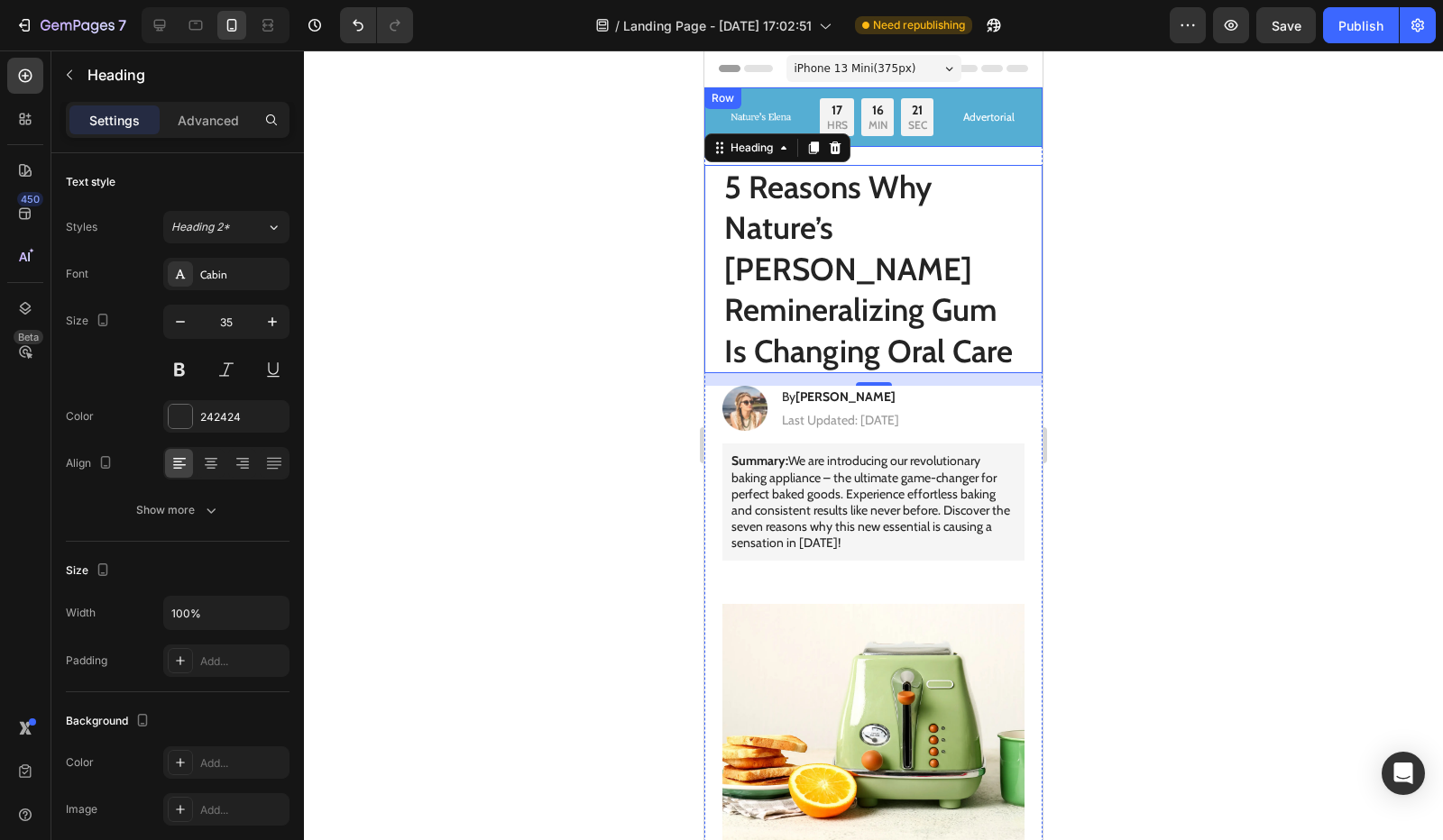
click at [712, 95] on div "Row" at bounding box center [723, 98] width 30 height 16
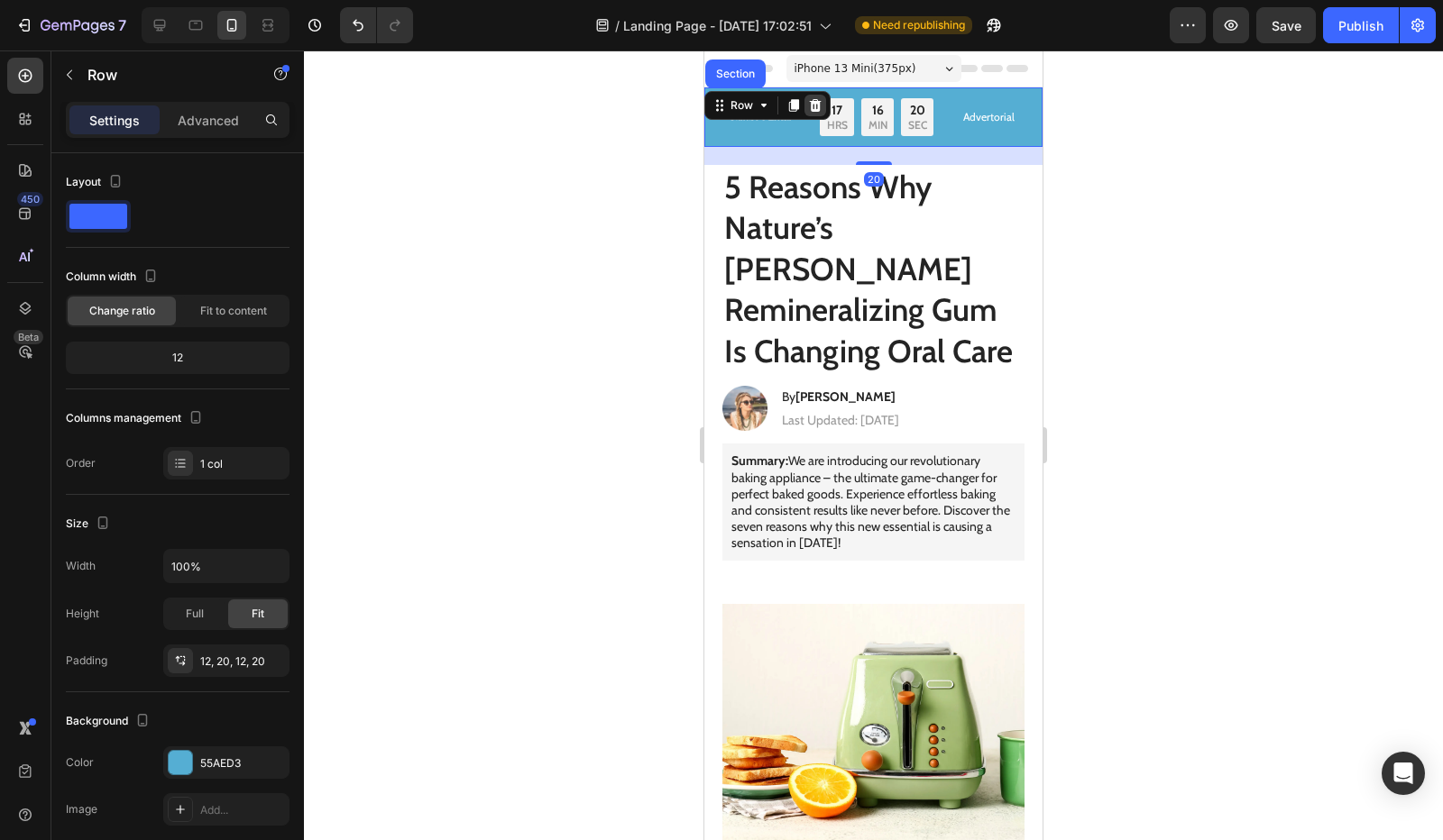
click at [816, 101] on icon at bounding box center [816, 105] width 12 height 13
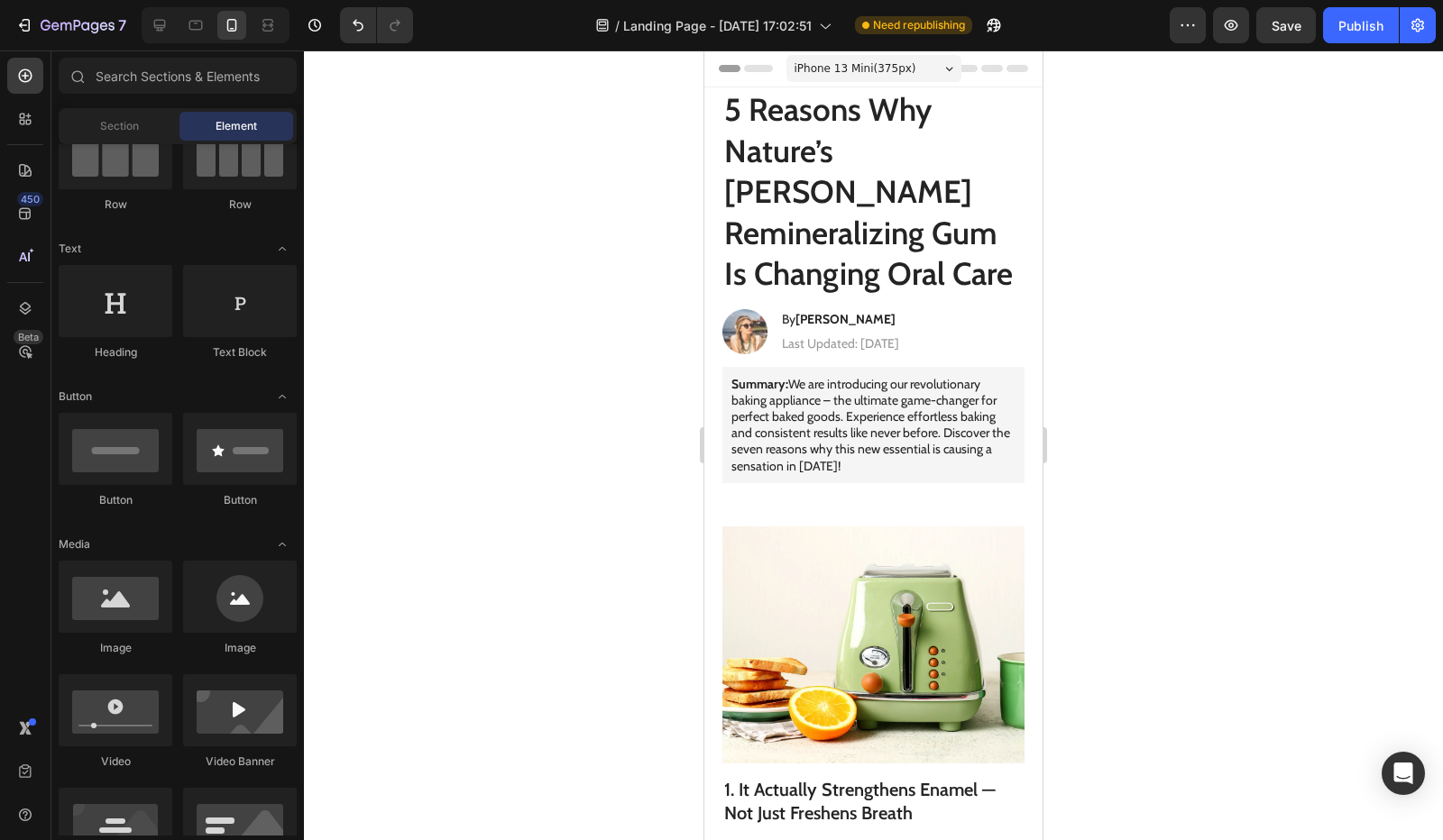
click at [917, 182] on h1 "5 Reasons Why Nature’s Elena Remineralizing Gum Is Changing Oral Care" at bounding box center [873, 192] width 302 height 209
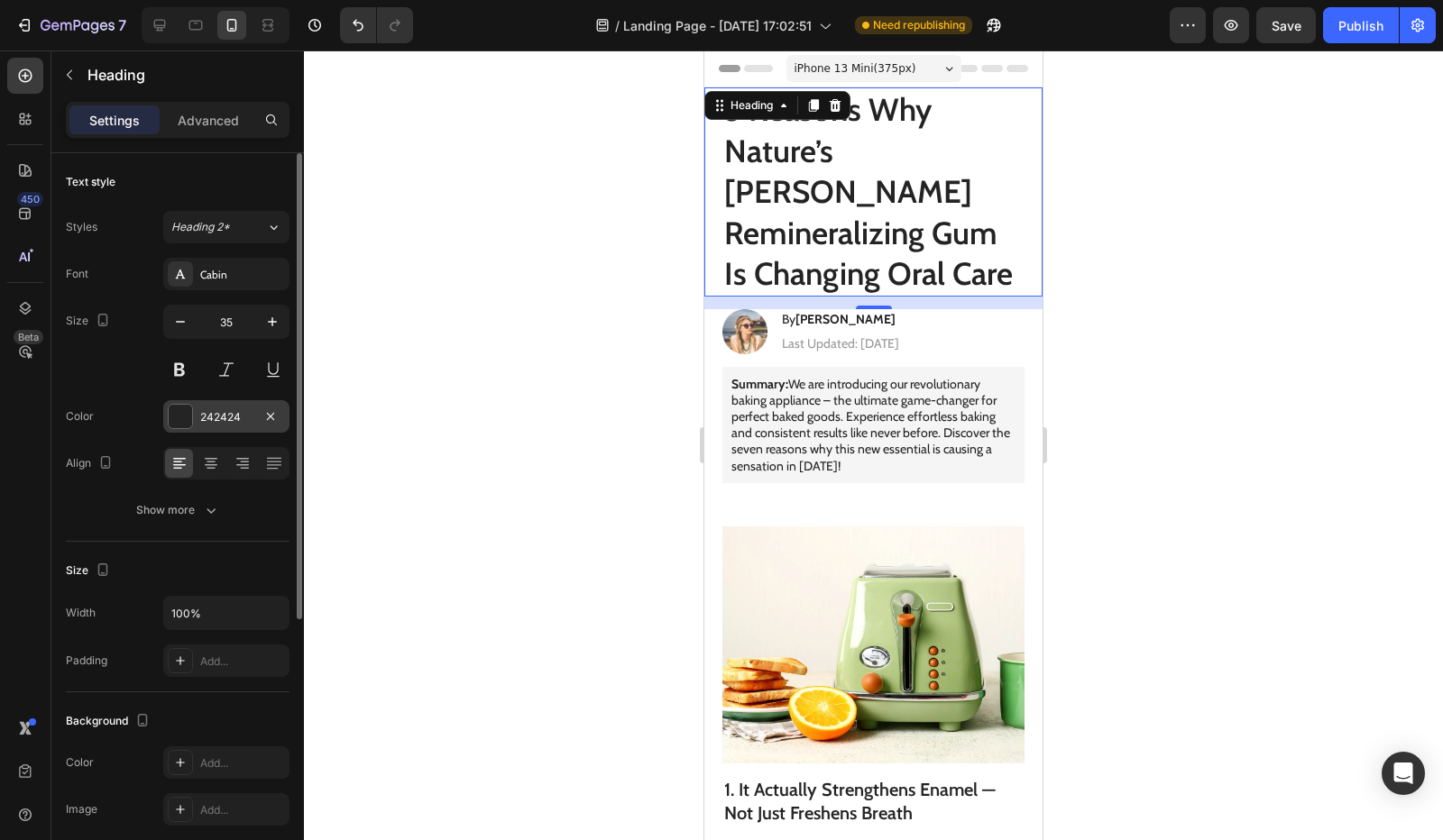
click at [185, 414] on div at bounding box center [180, 417] width 24 height 24
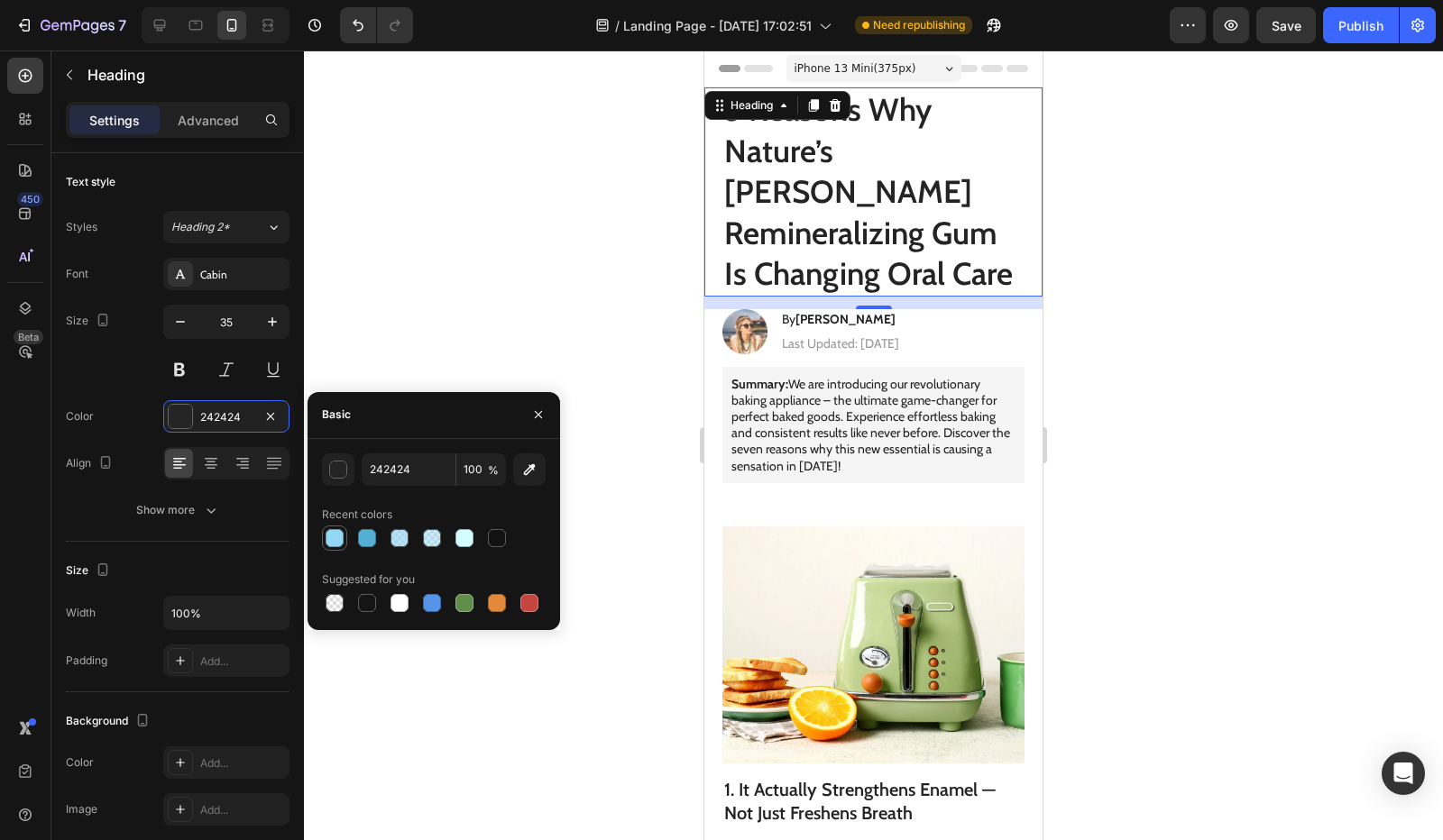
drag, startPoint x: 336, startPoint y: 550, endPoint x: 345, endPoint y: 545, distance: 10.3
click at [336, 549] on div at bounding box center [335, 539] width 26 height 26
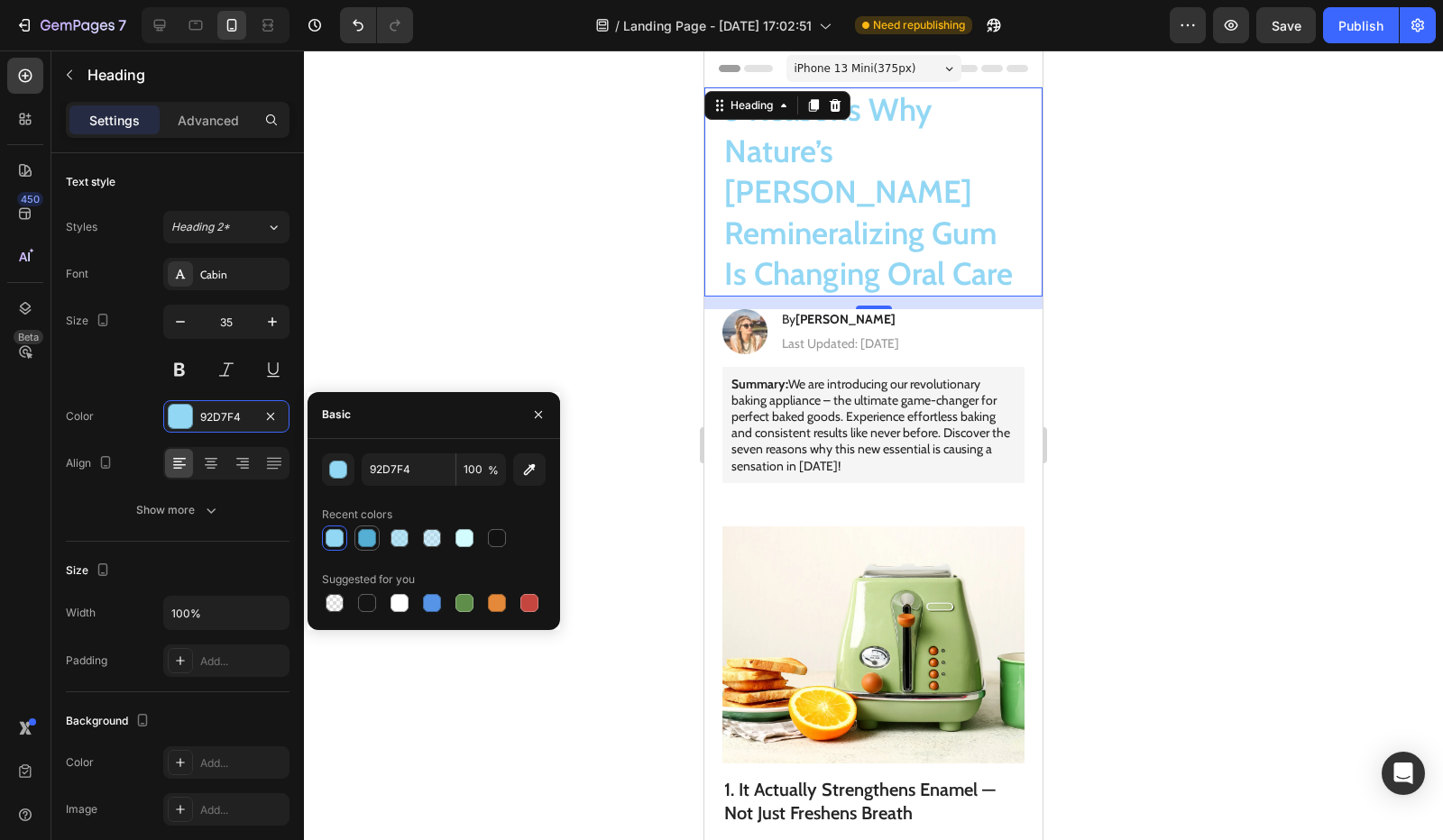
click at [362, 542] on div at bounding box center [367, 538] width 18 height 18
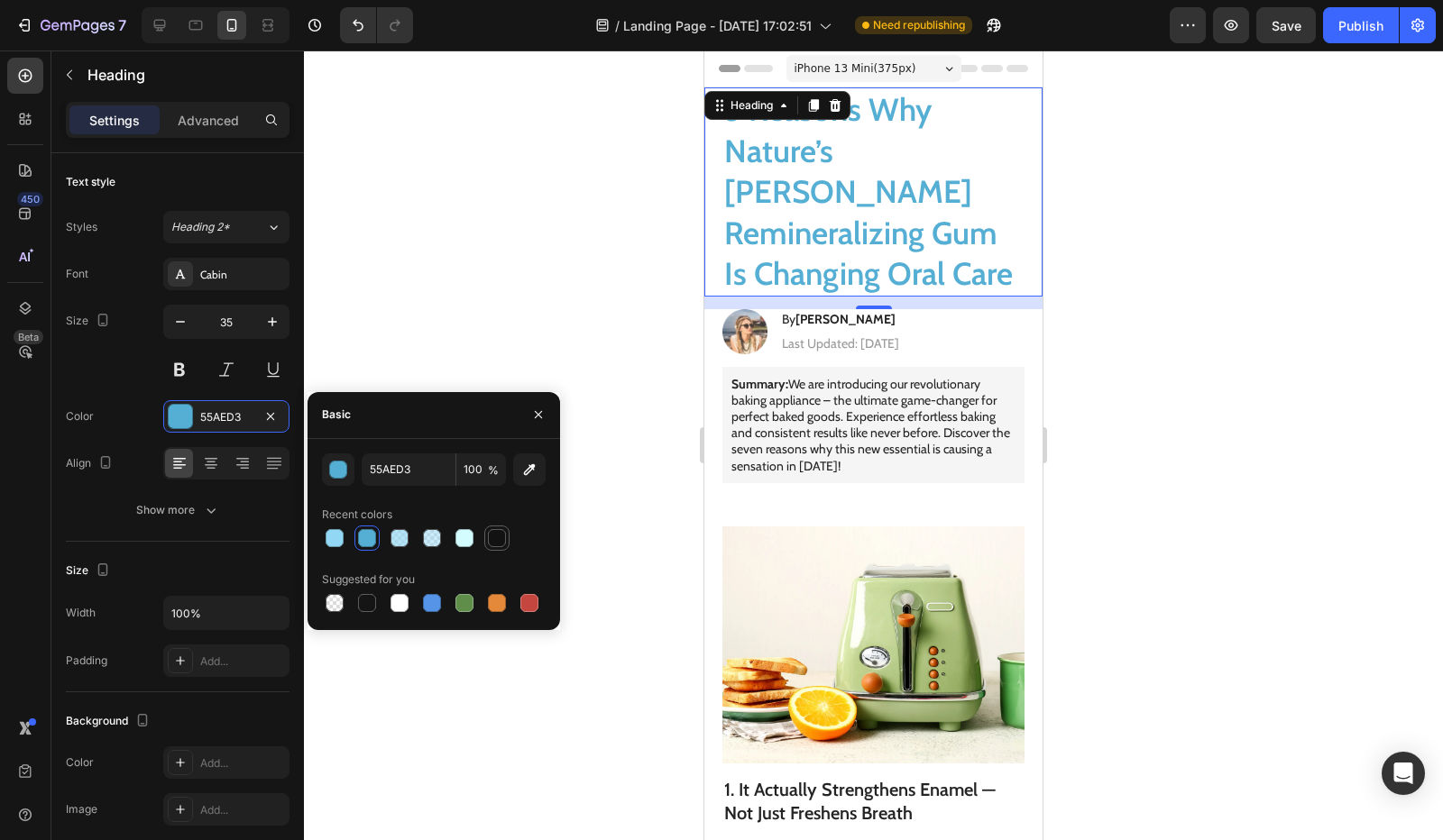
click at [497, 543] on div at bounding box center [496, 538] width 18 height 18
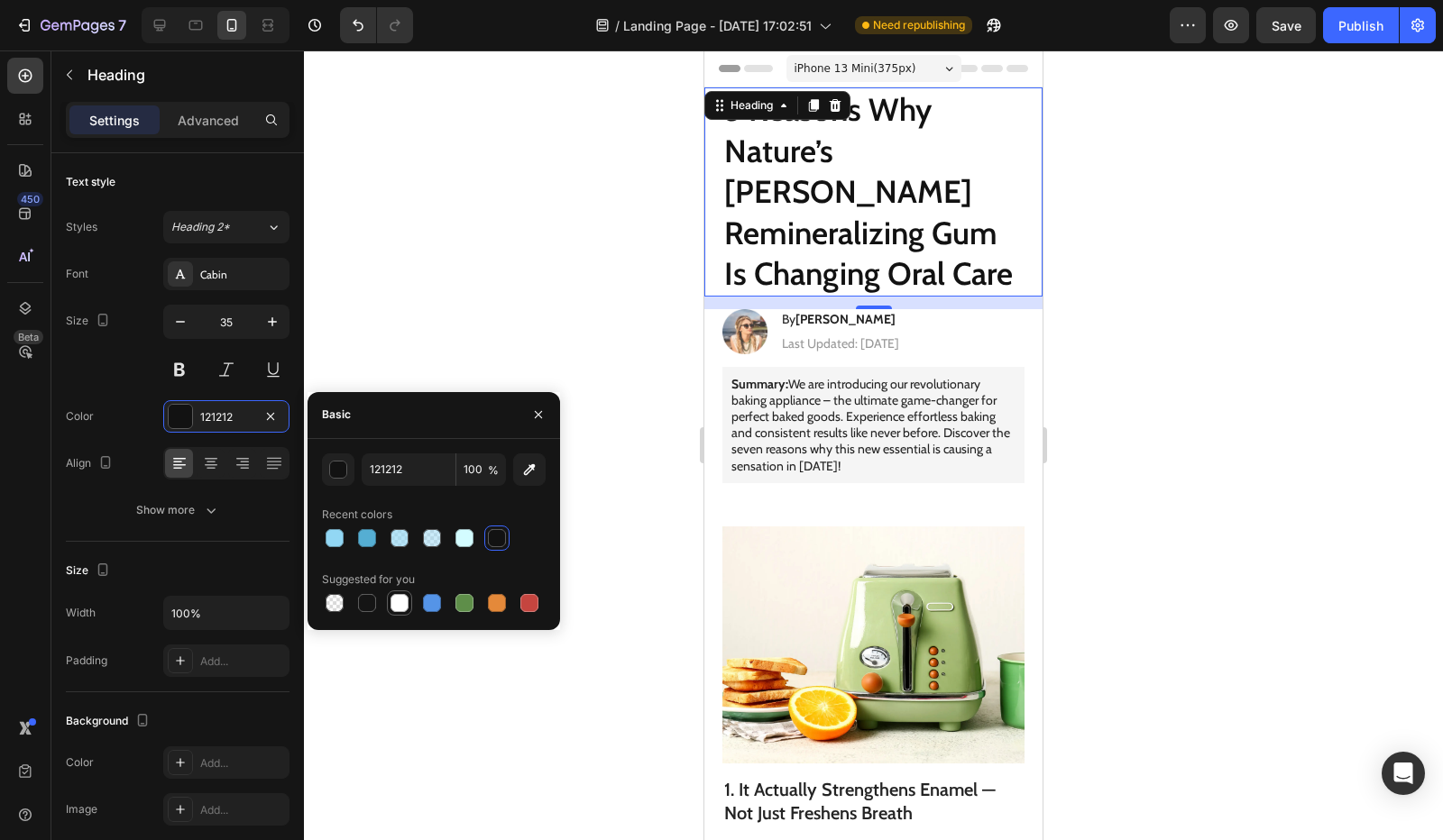
click at [393, 604] on div at bounding box center [399, 603] width 18 height 18
type input "FFFFFF"
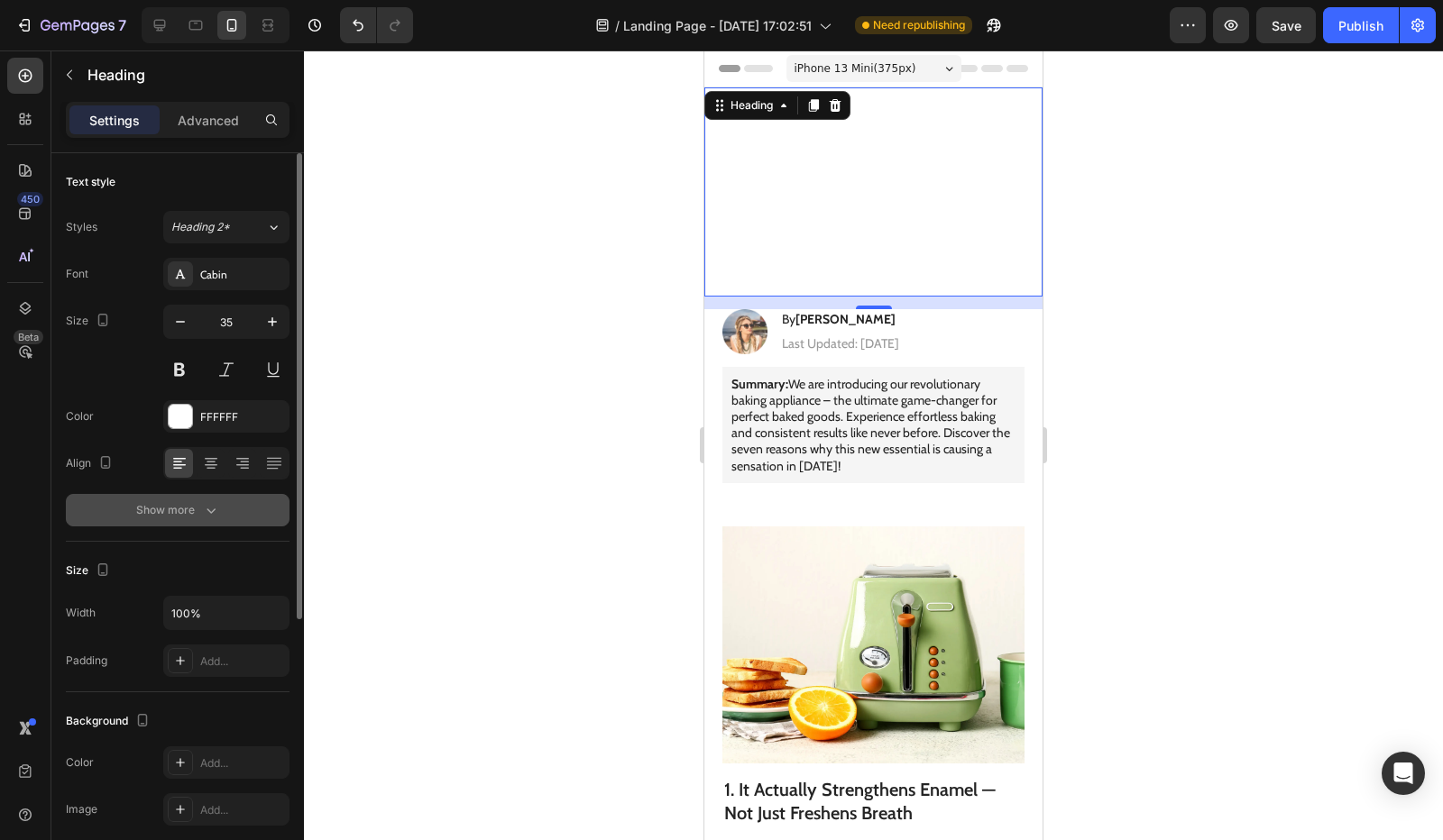
click at [147, 513] on div "Show more" at bounding box center [177, 510] width 84 height 18
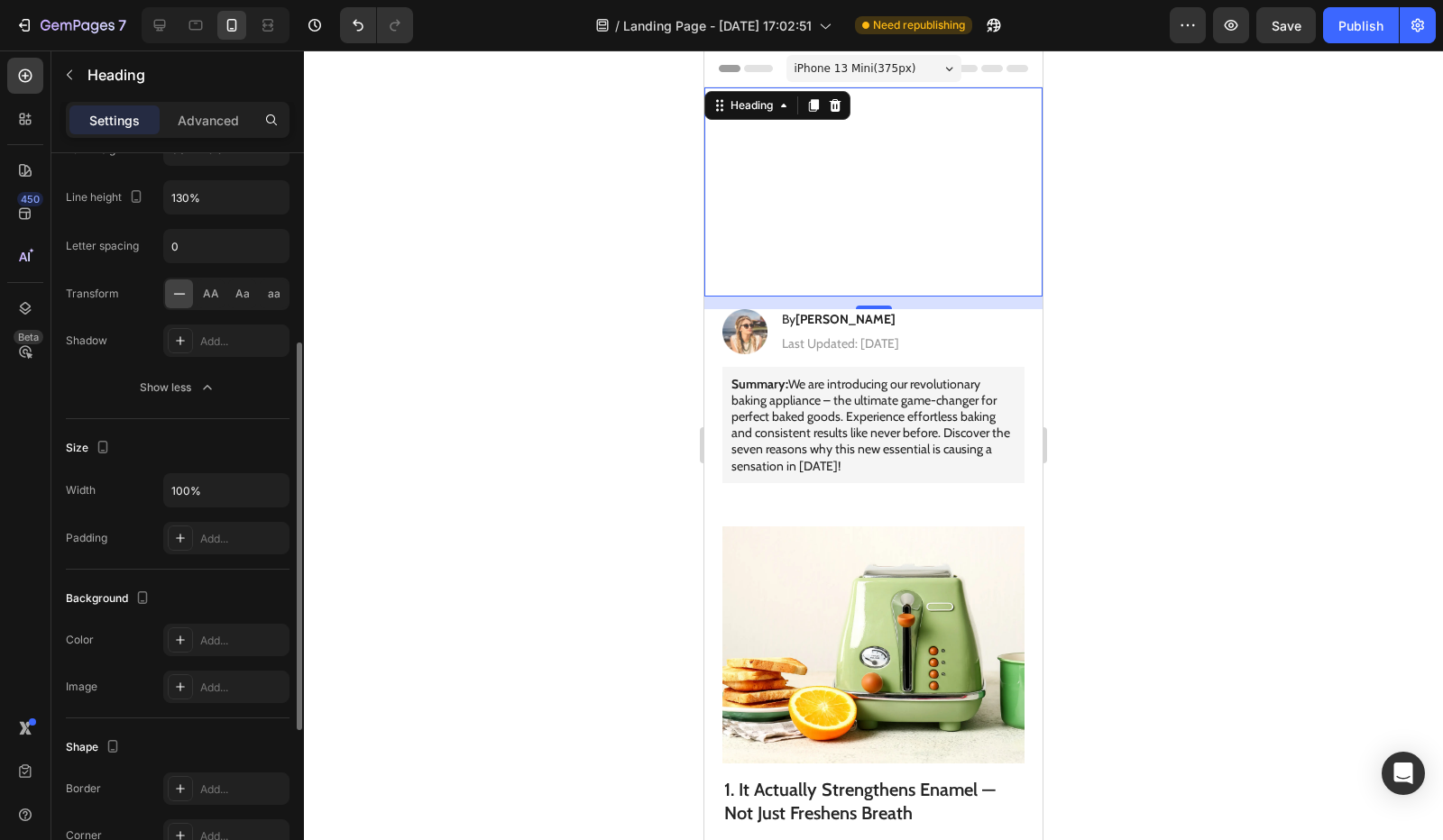
scroll to position [451, 0]
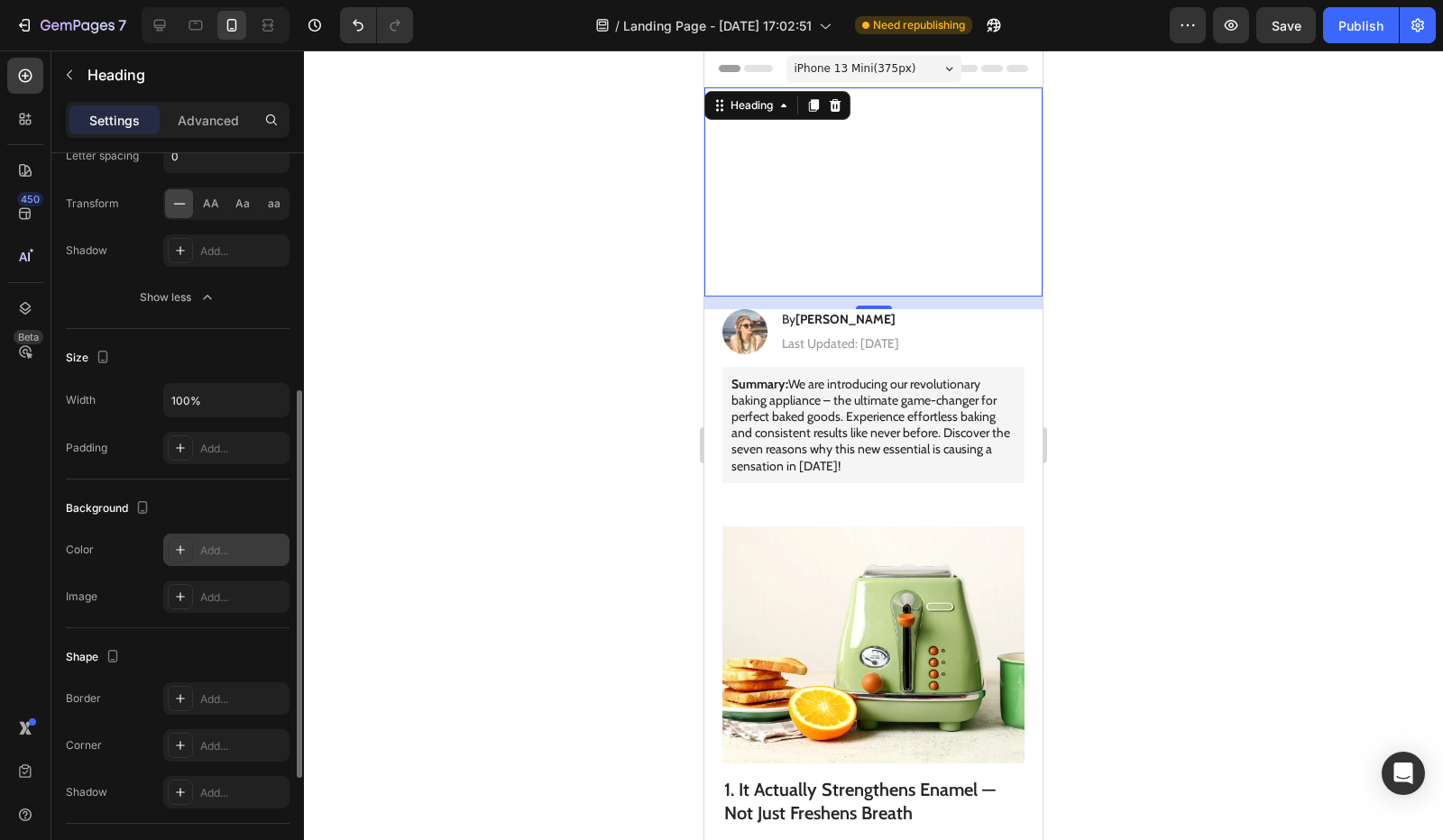
click at [182, 549] on icon at bounding box center [180, 549] width 15 height 15
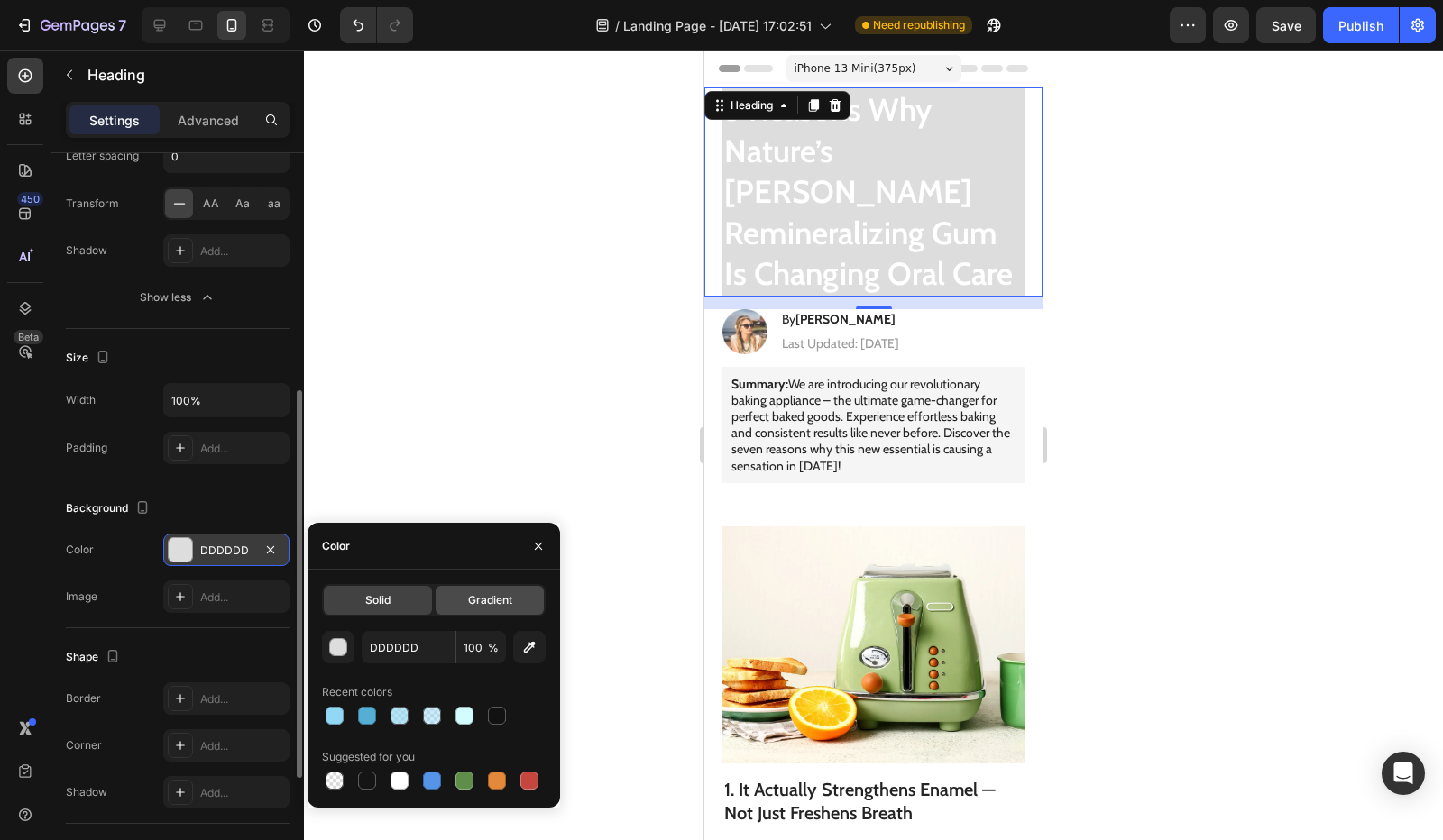
click at [470, 596] on span "Gradient" at bounding box center [490, 601] width 44 height 16
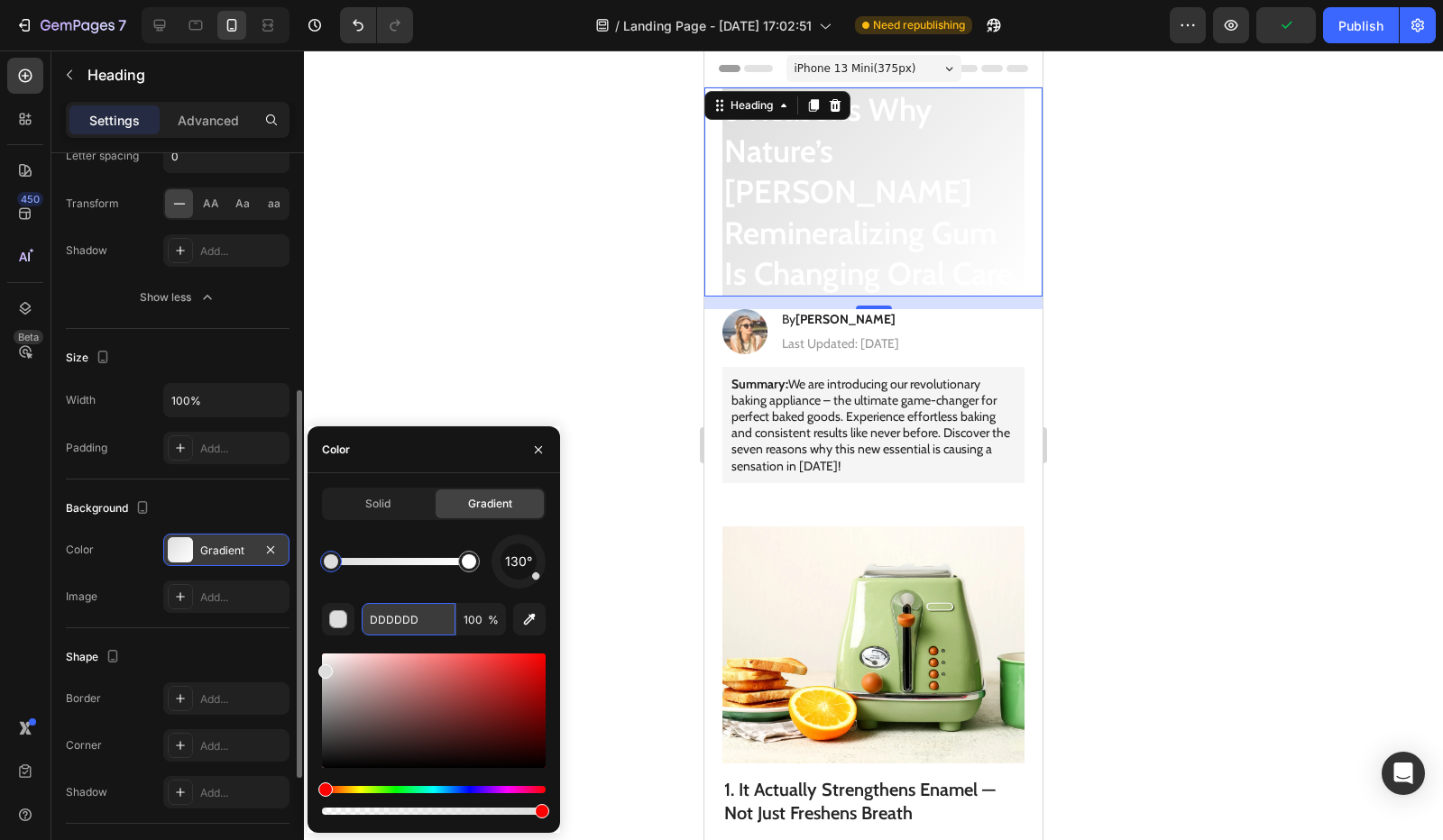
click at [0, 0] on input "DDDDDD" at bounding box center [0, 0] width 0 height 0
paste input "text"
type input "DDDDDD"
click at [391, 508] on div "Solid" at bounding box center [378, 503] width 108 height 29
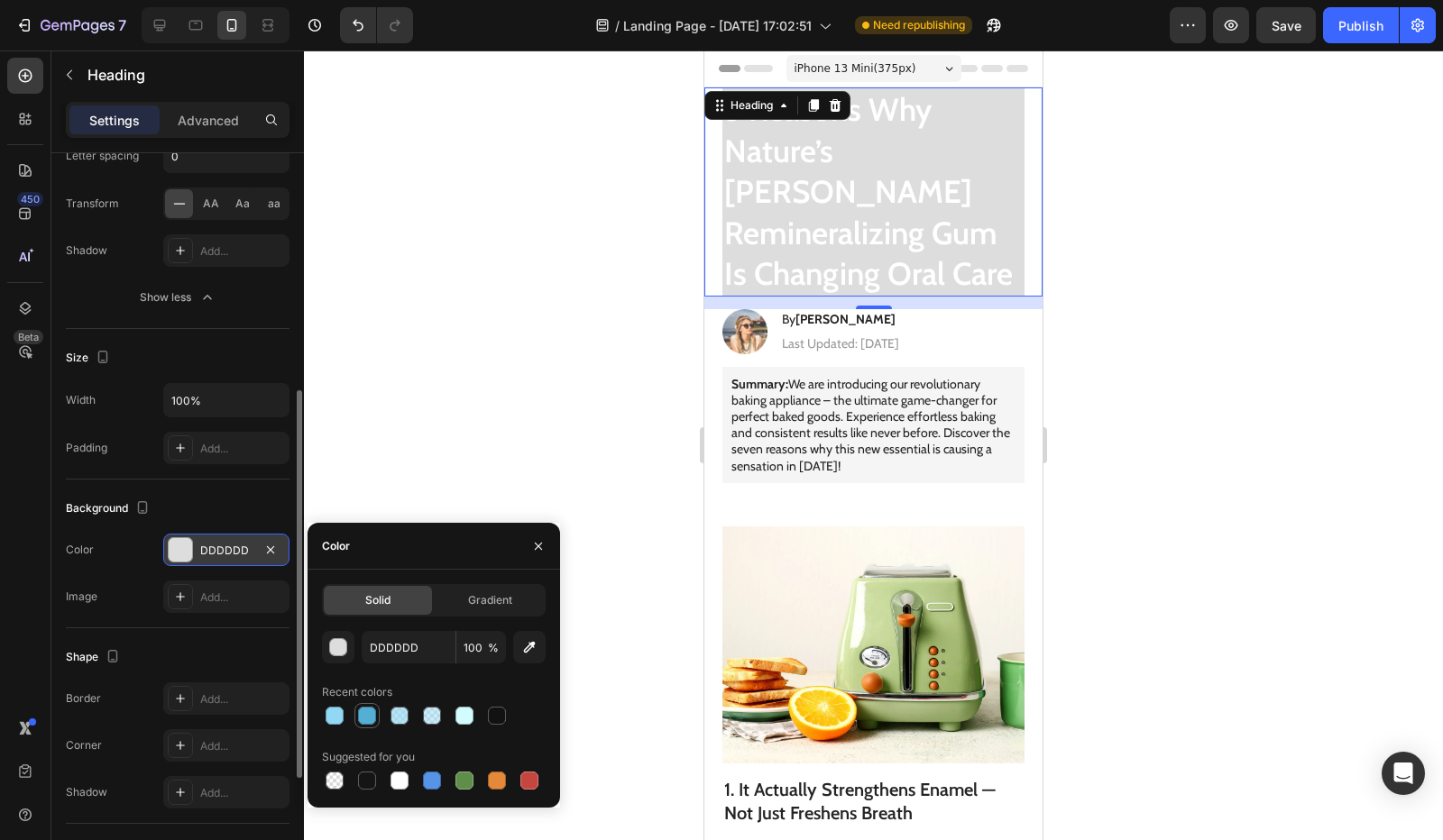
click at [362, 716] on div at bounding box center [367, 716] width 18 height 18
type input "55AED3"
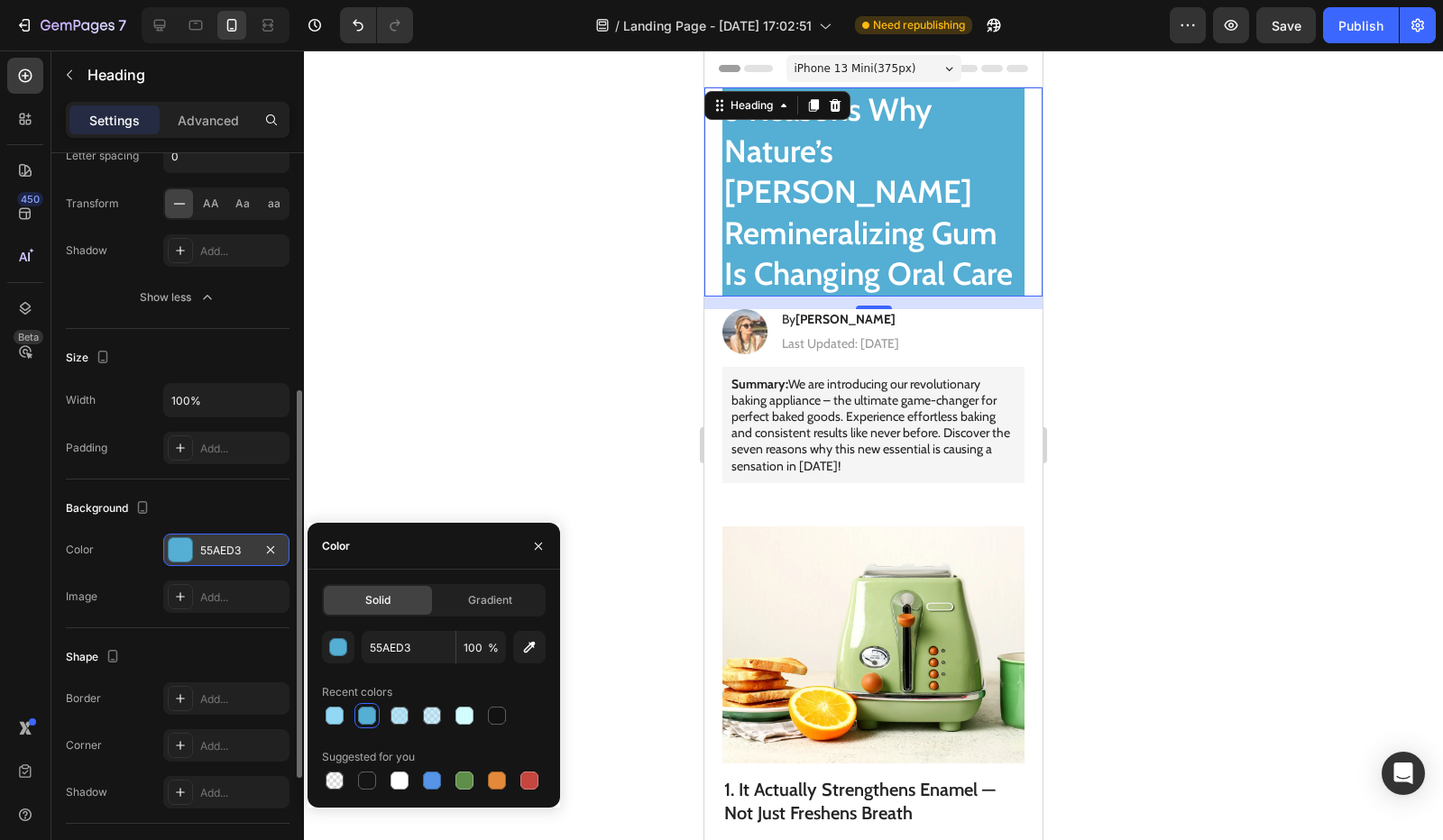
click at [498, 584] on div "Solid Gradient" at bounding box center [433, 600] width 224 height 32
click at [492, 612] on div "Gradient" at bounding box center [490, 600] width 108 height 29
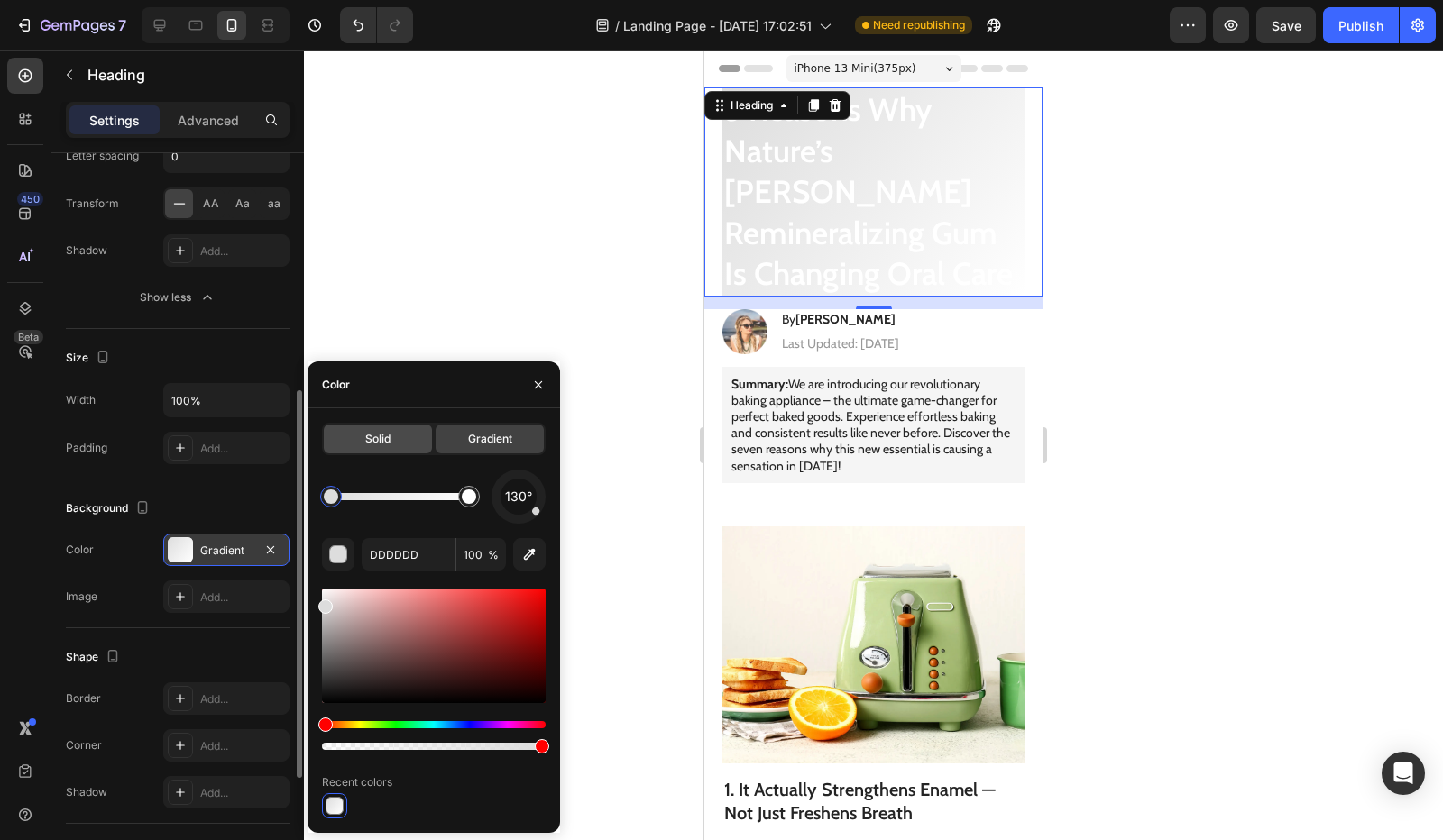
click at [378, 448] on div "Solid" at bounding box center [378, 438] width 108 height 29
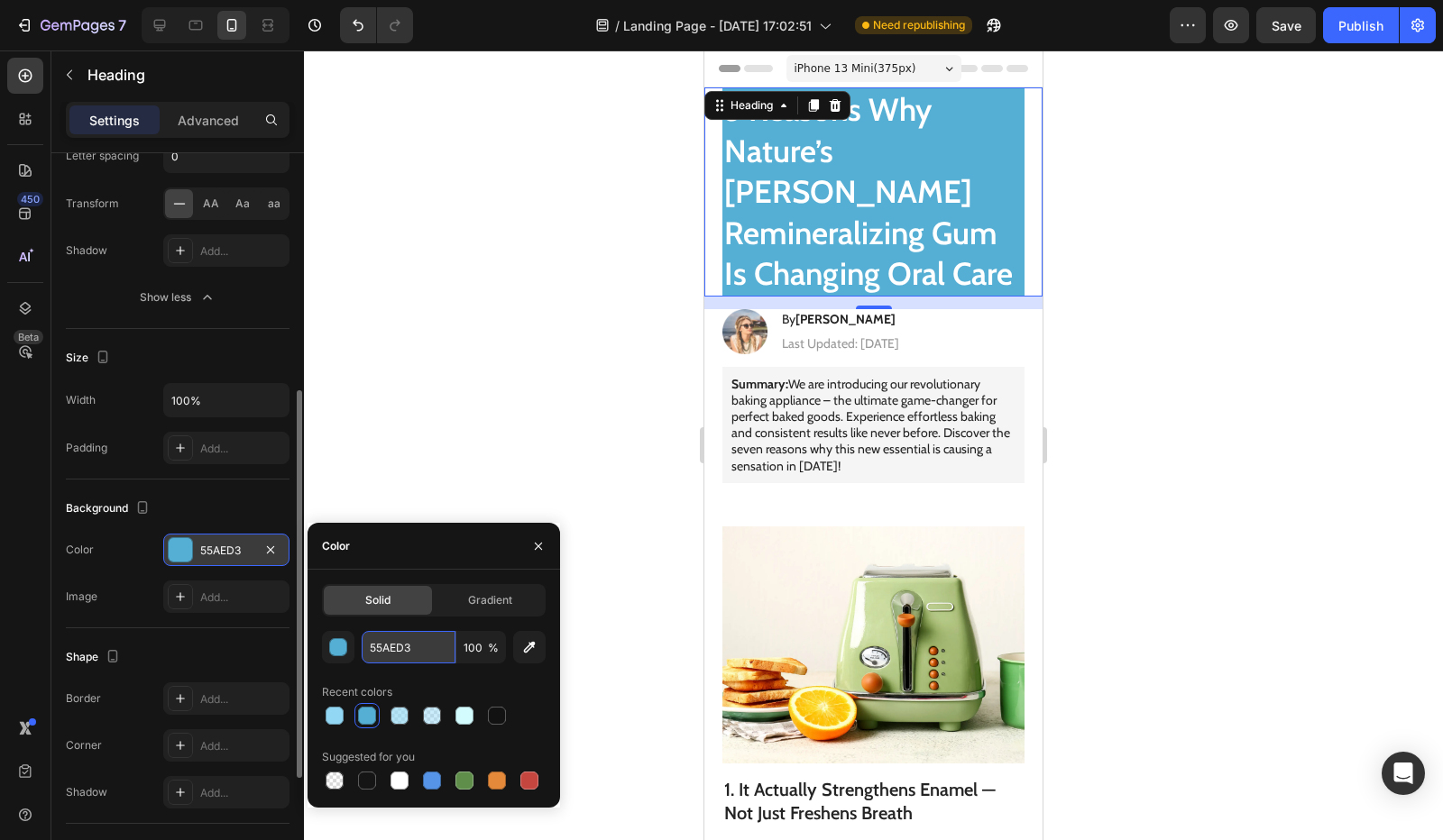
click at [0, 0] on input "55AED3" at bounding box center [0, 0] width 0 height 0
click at [478, 599] on span "Gradient" at bounding box center [490, 601] width 44 height 16
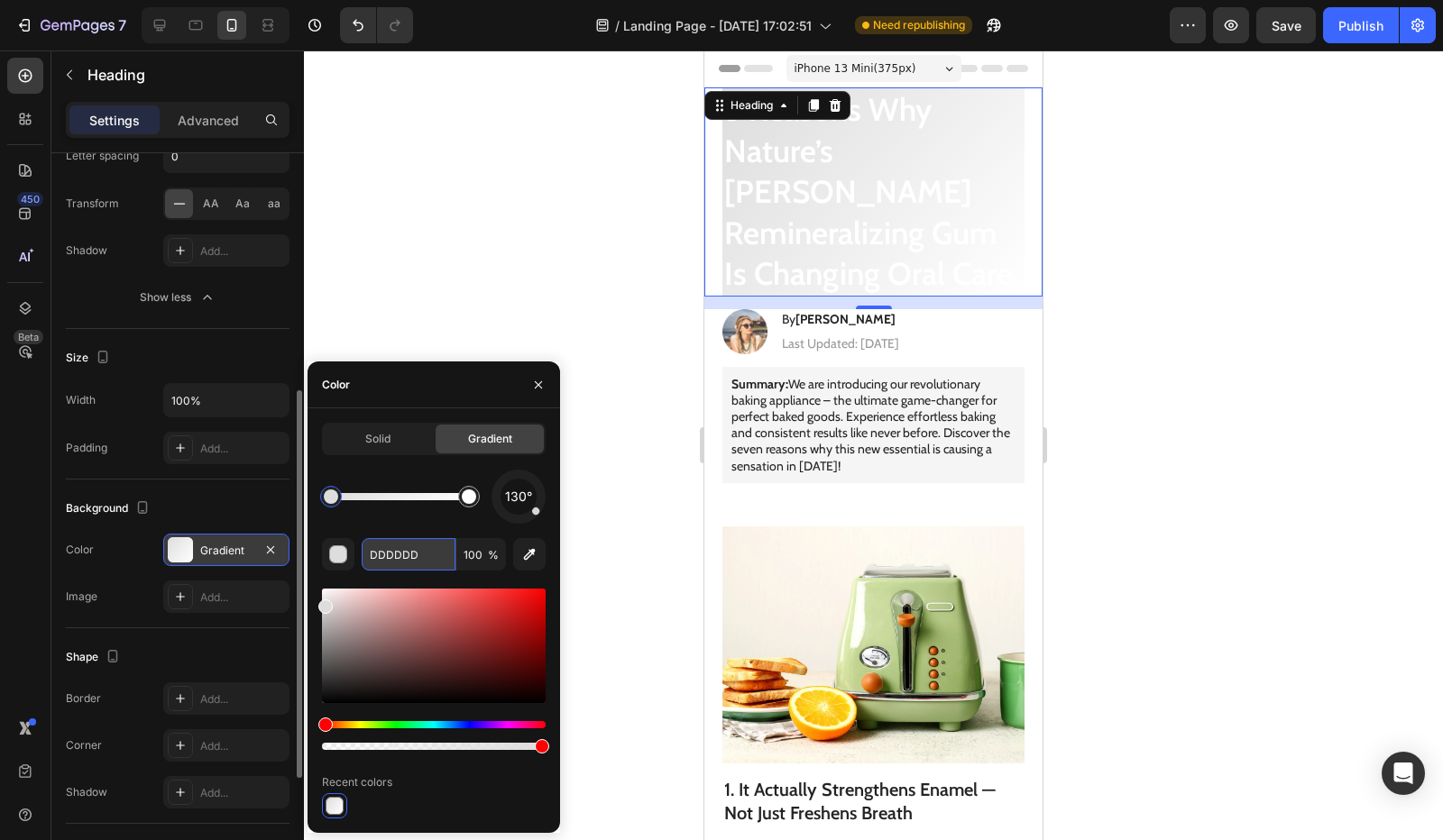
click at [0, 0] on input "DDDDDD" at bounding box center [0, 0] width 0 height 0
paste input "55AED3"
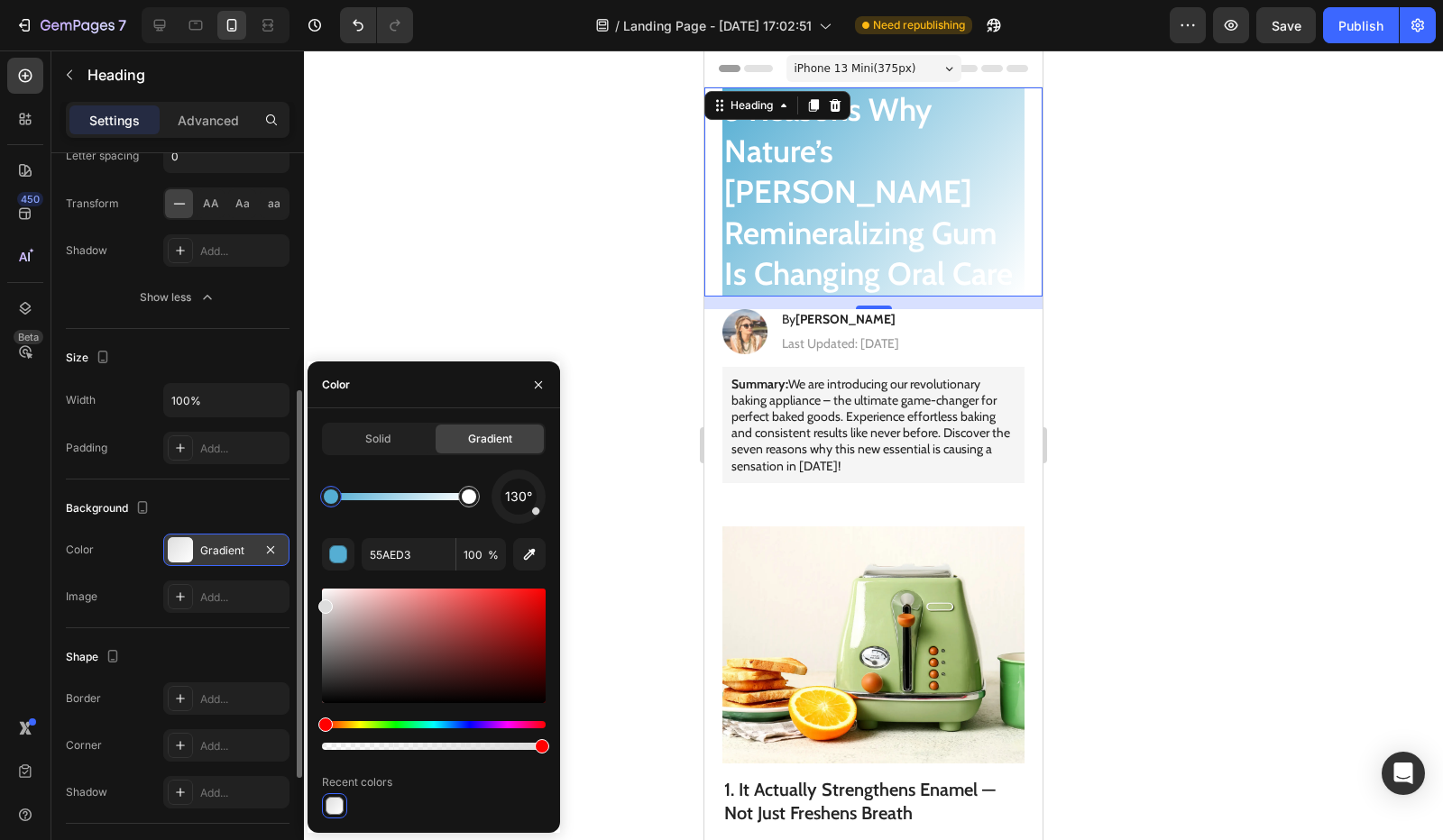
click at [415, 520] on div "130°" at bounding box center [433, 496] width 224 height 54
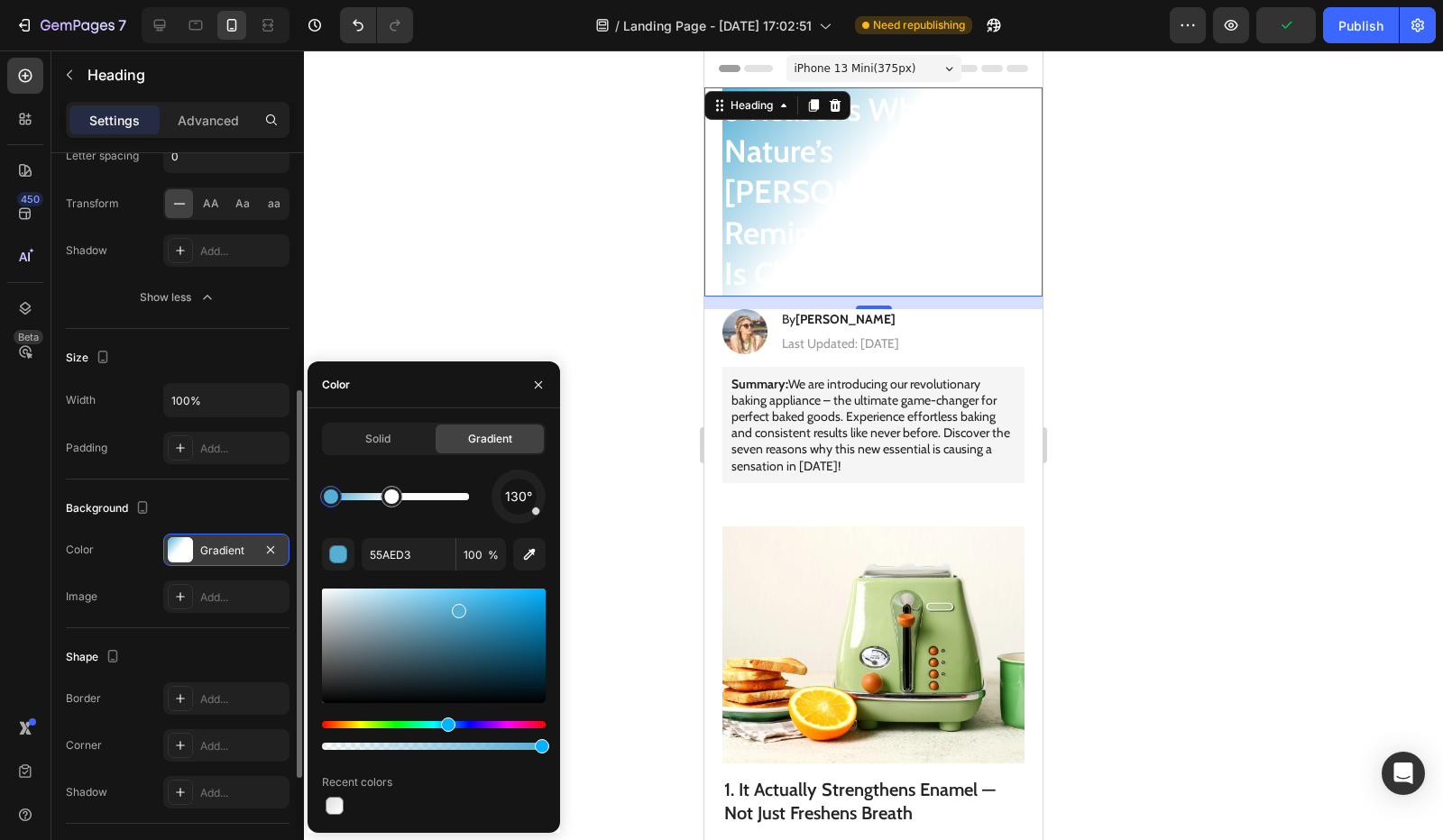
drag, startPoint x: 465, startPoint y: 496, endPoint x: 429, endPoint y: 508, distance: 37.9
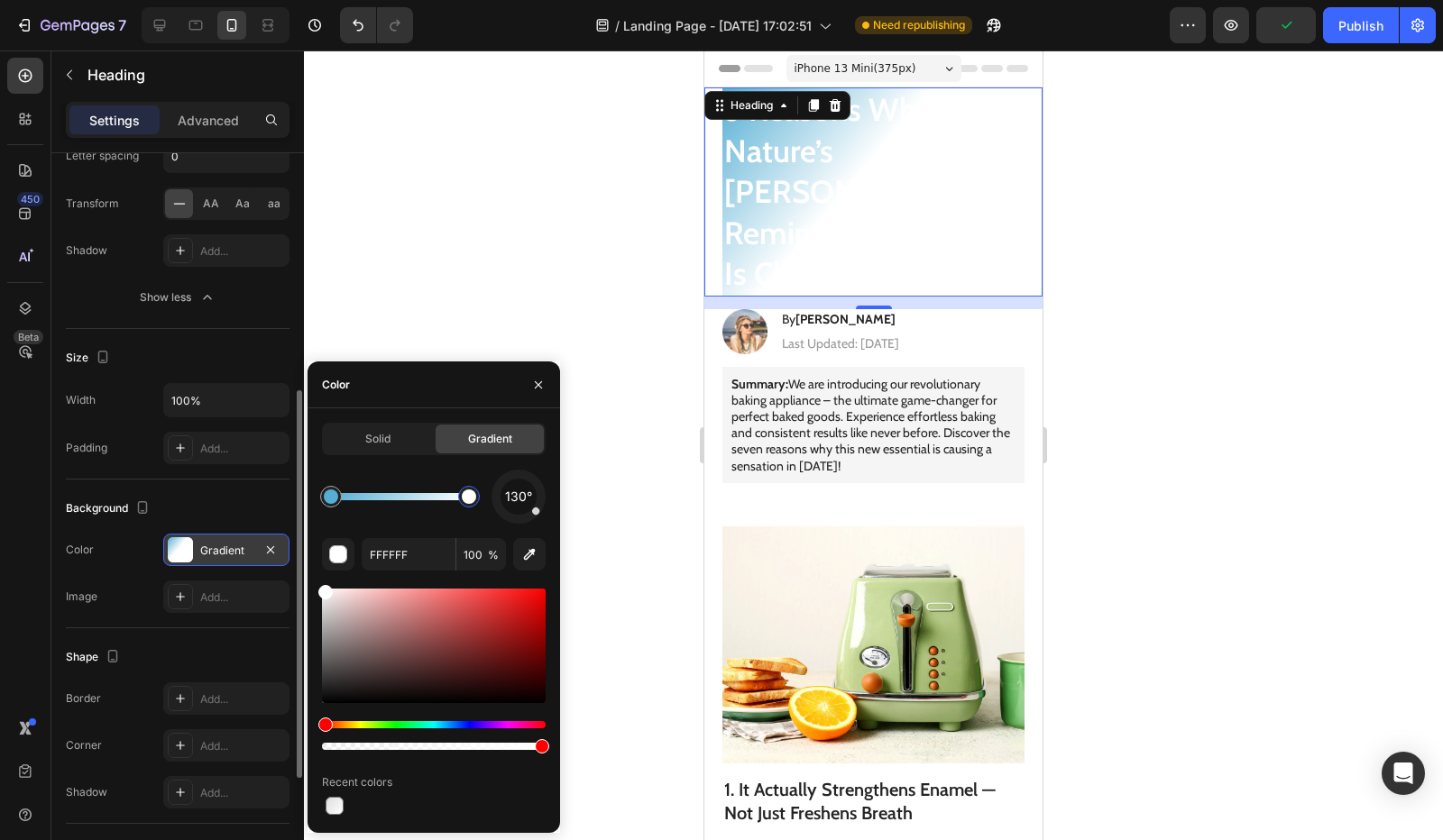
drag, startPoint x: 394, startPoint y: 498, endPoint x: 482, endPoint y: 506, distance: 88.4
click at [476, 504] on div at bounding box center [469, 496] width 15 height 15
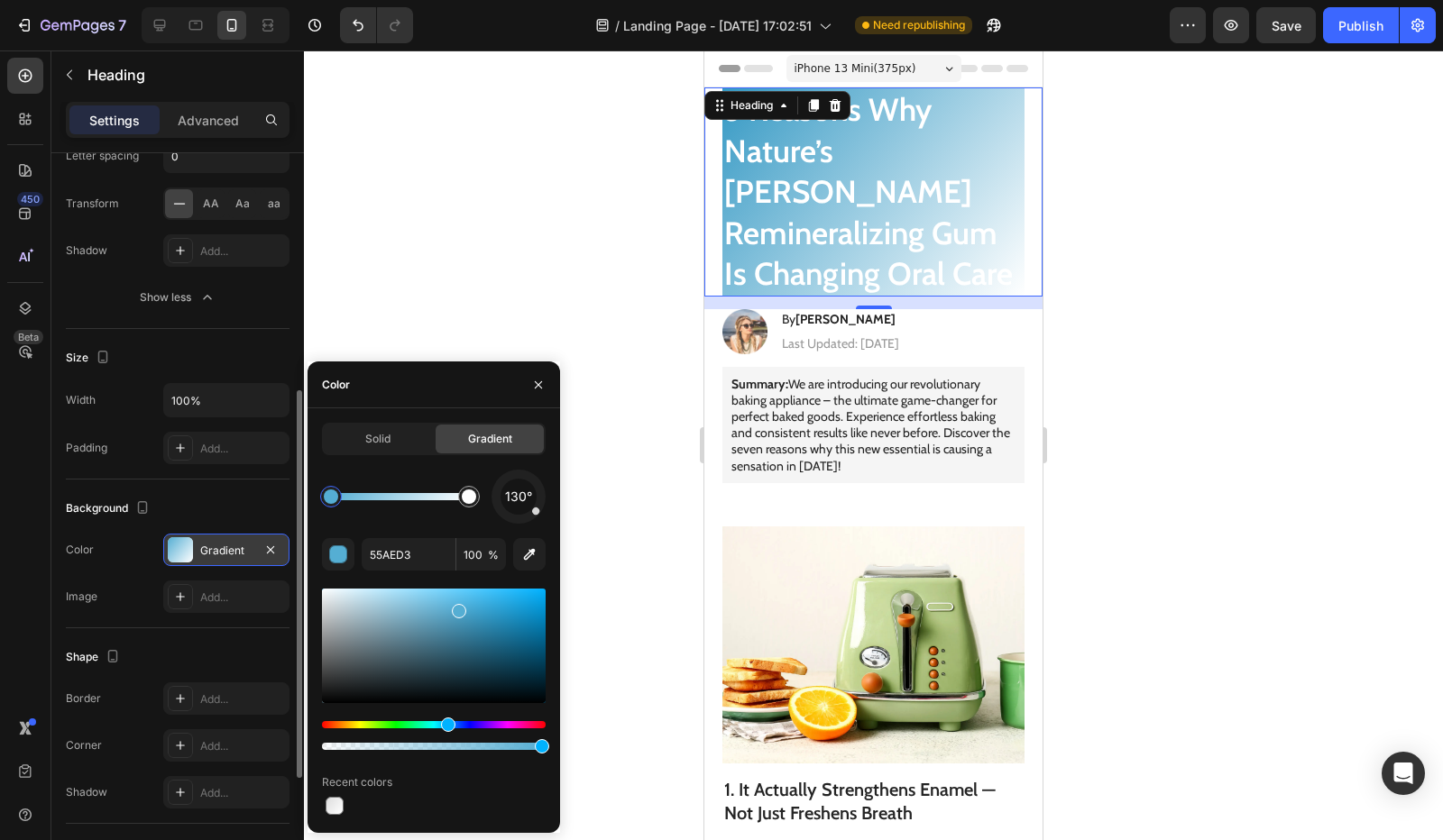
click at [487, 614] on div at bounding box center [433, 646] width 224 height 114
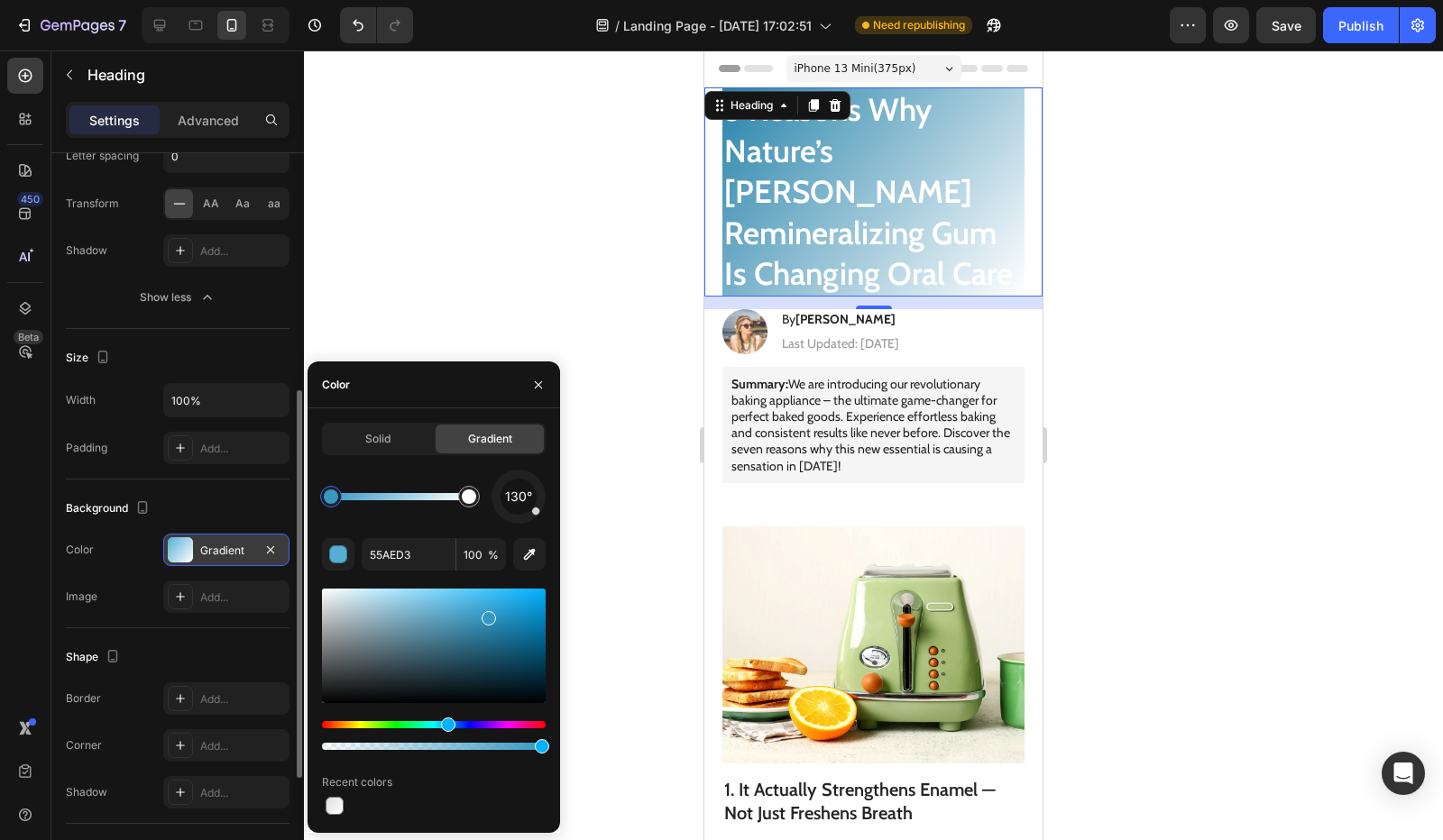
click at [495, 625] on div at bounding box center [433, 646] width 224 height 114
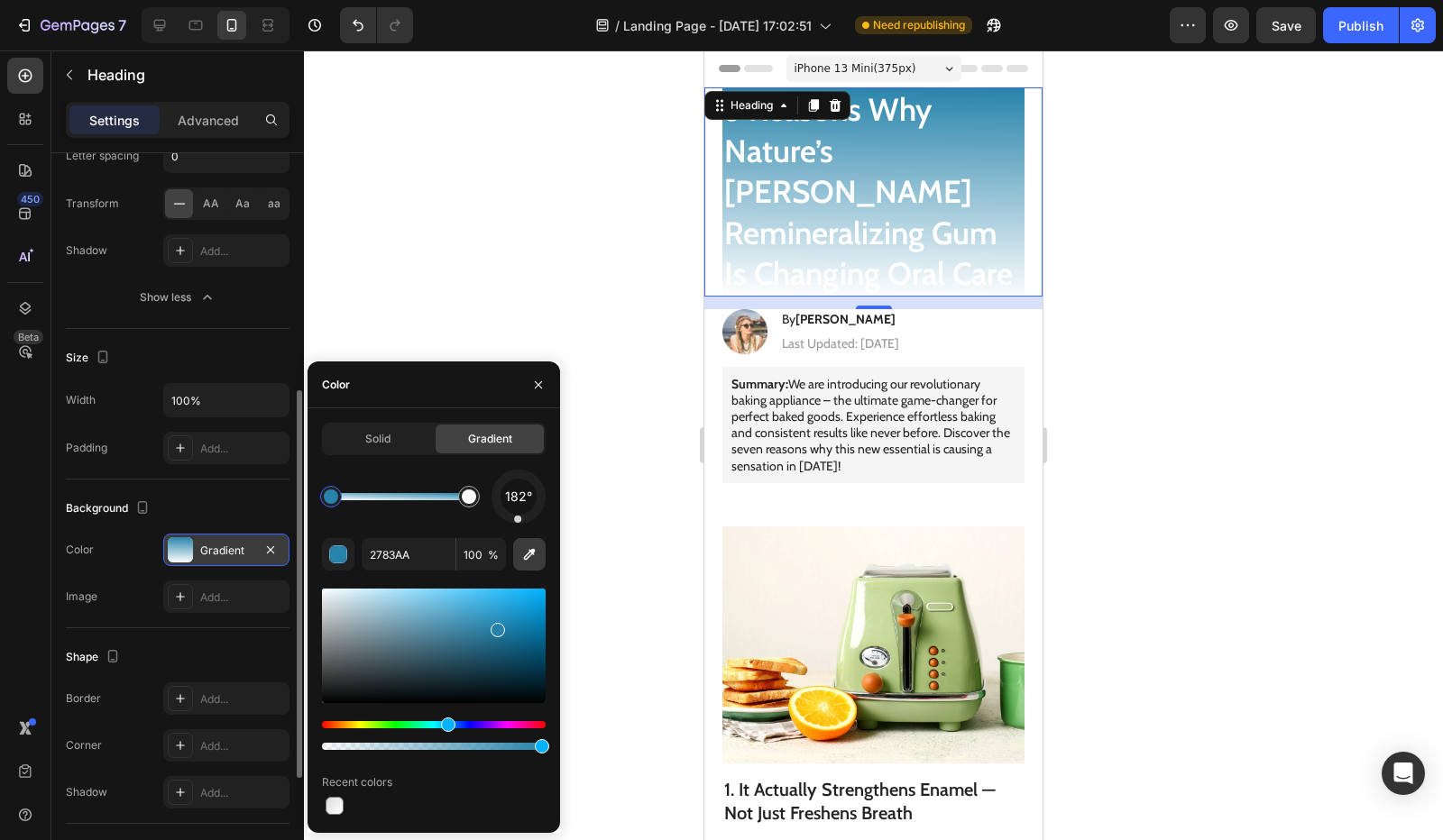
drag, startPoint x: 536, startPoint y: 517, endPoint x: 517, endPoint y: 541, distance: 30.6
click at [517, 541] on div "182° 2783AA 100 % Recent colors" at bounding box center [433, 644] width 224 height 349
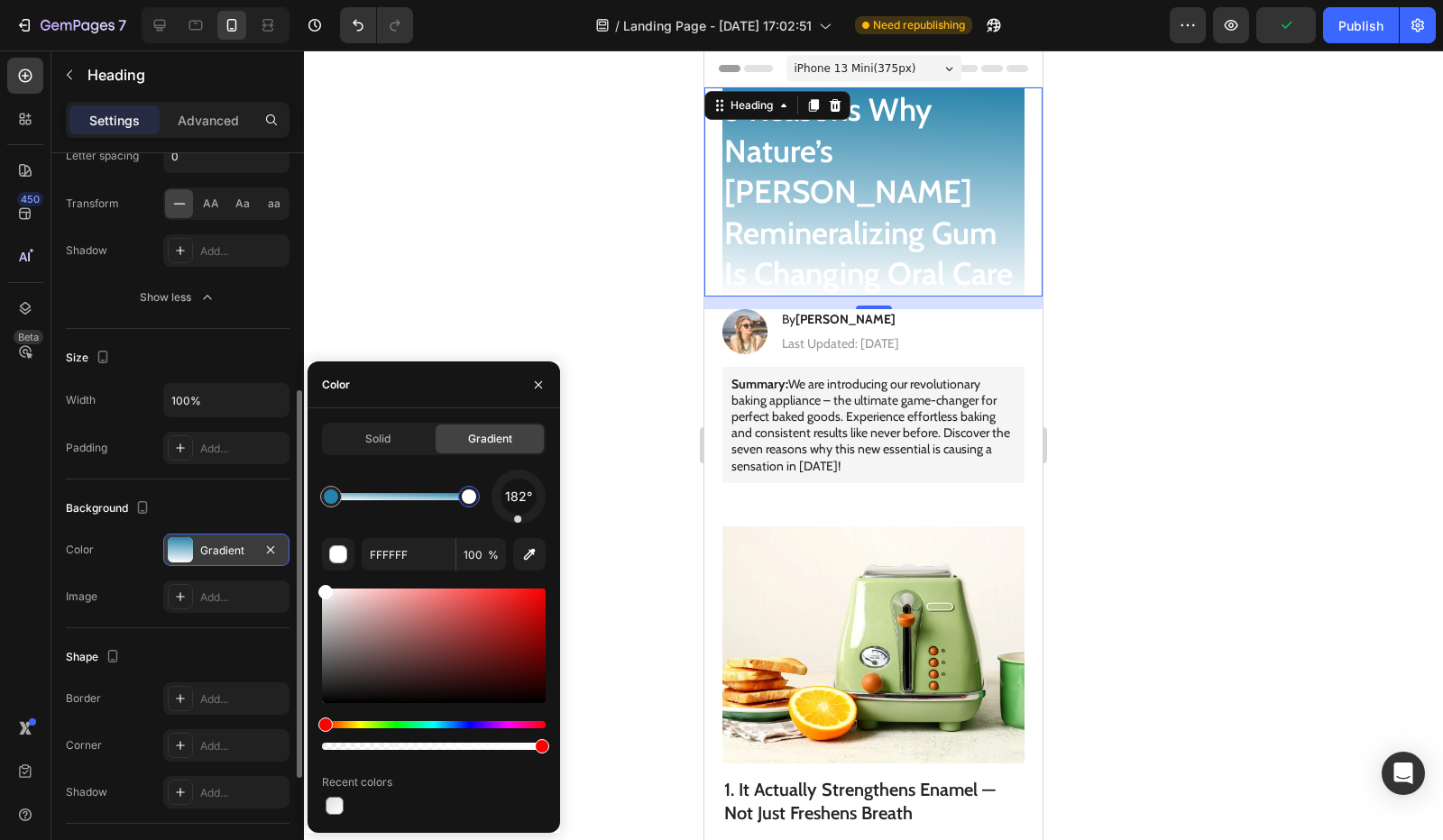
click at [467, 501] on div at bounding box center [469, 496] width 15 height 15
click at [465, 727] on div "Hue" at bounding box center [433, 725] width 224 height 7
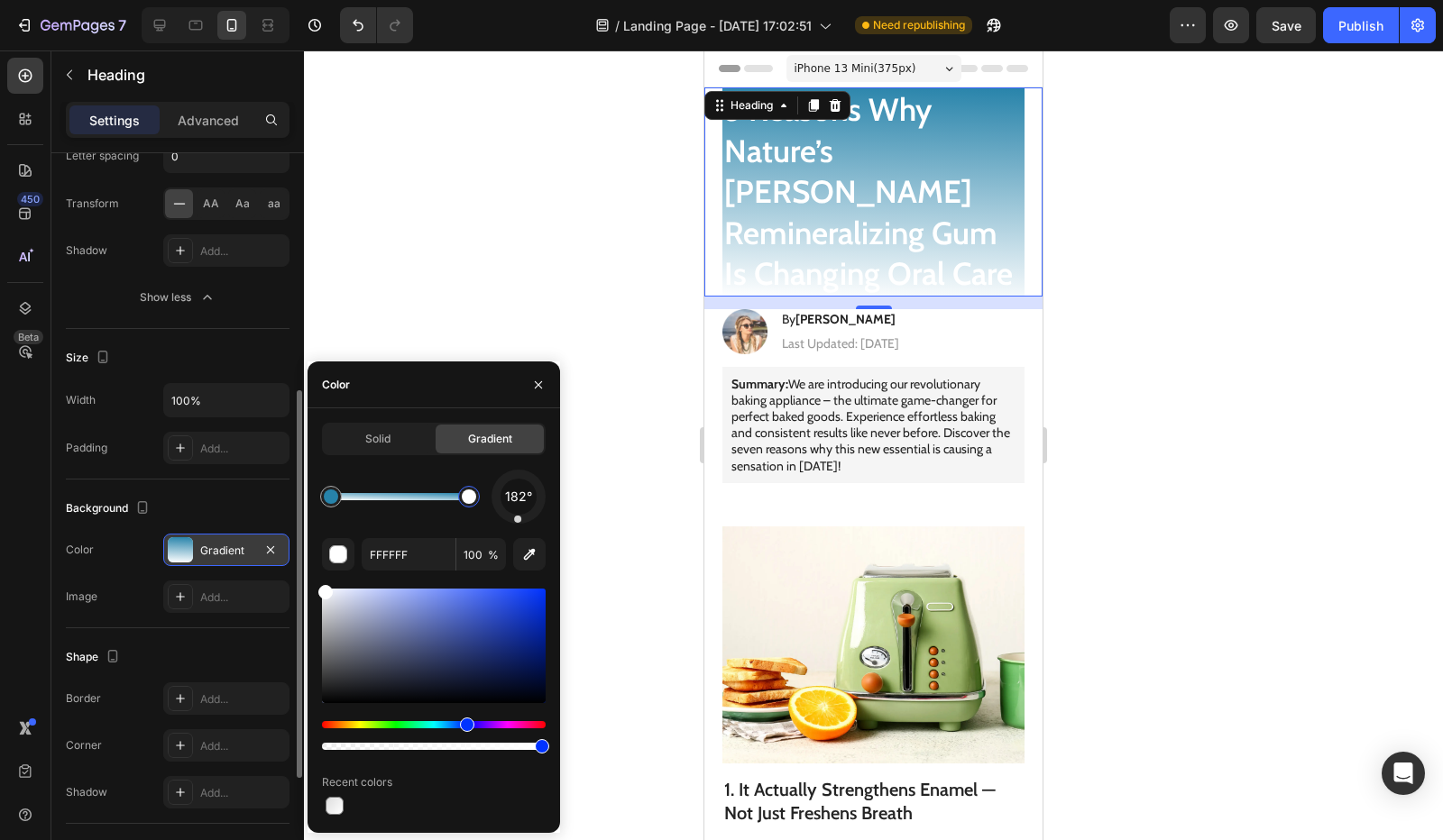
click at [431, 656] on div at bounding box center [433, 646] width 224 height 114
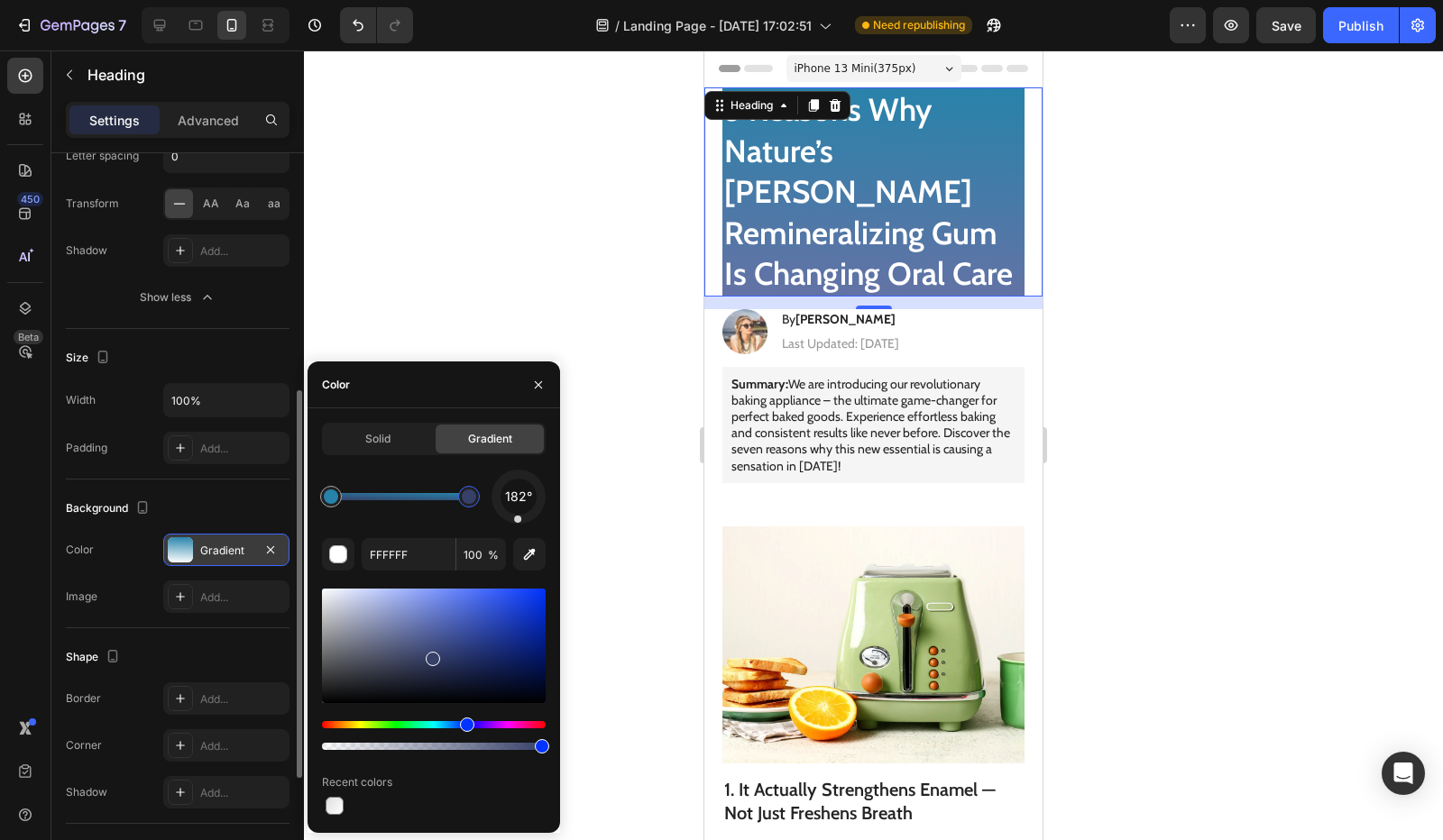
click at [412, 628] on div at bounding box center [433, 646] width 224 height 114
drag, startPoint x: 418, startPoint y: 617, endPoint x: 429, endPoint y: 611, distance: 12.5
click at [419, 617] on div at bounding box center [433, 646] width 224 height 114
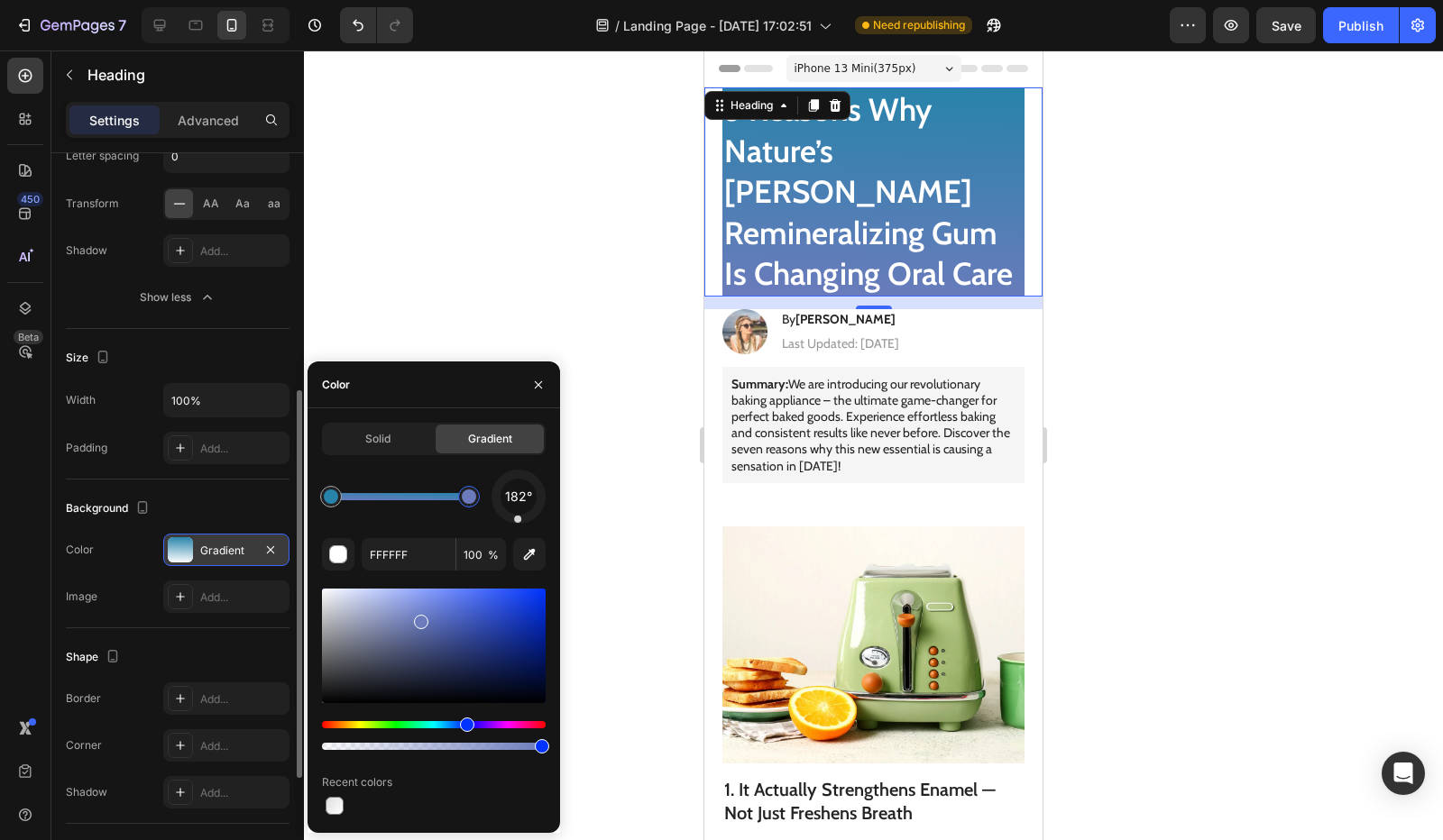
click at [431, 609] on div at bounding box center [433, 646] width 224 height 114
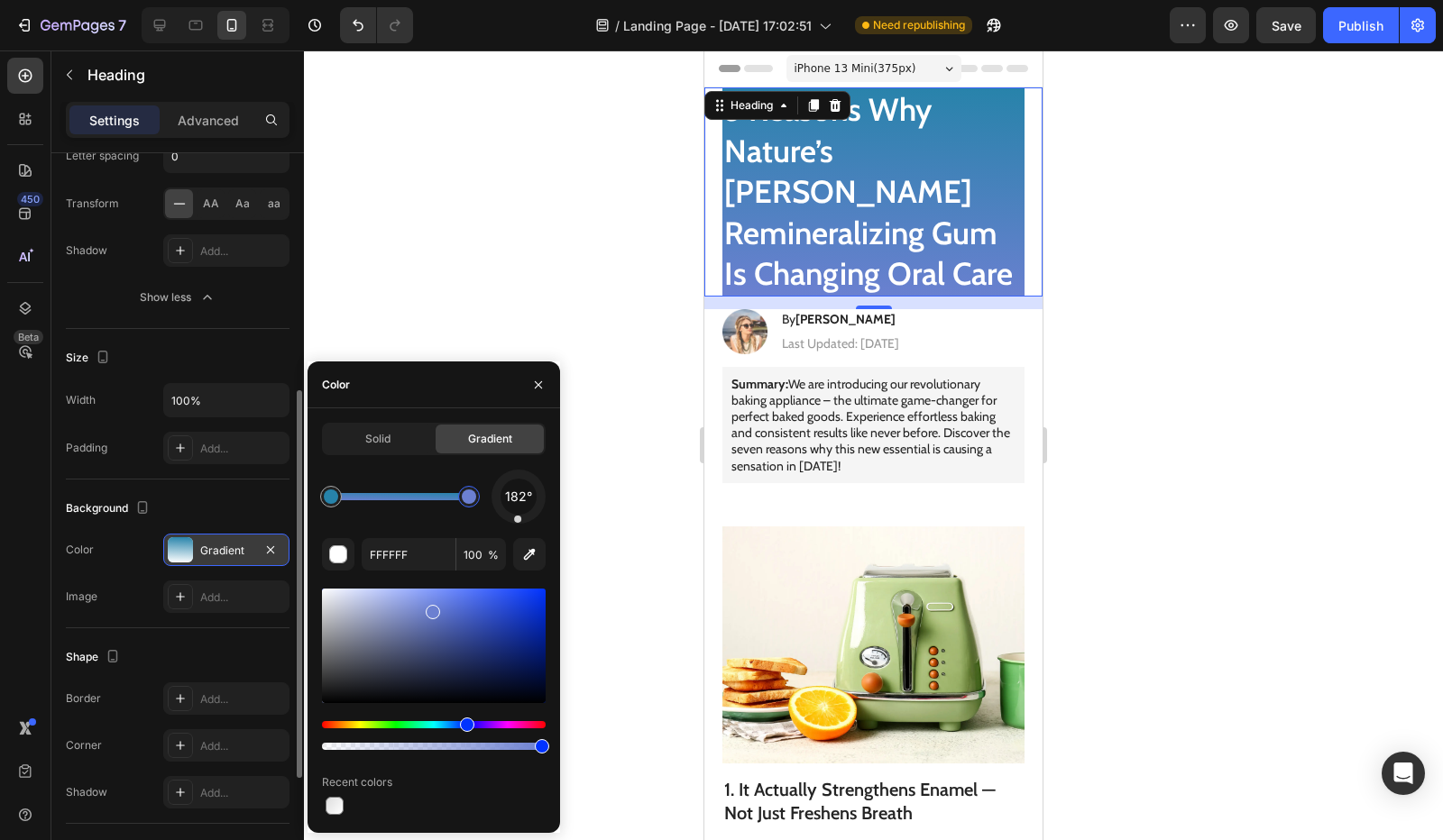
click at [437, 600] on div at bounding box center [433, 646] width 224 height 114
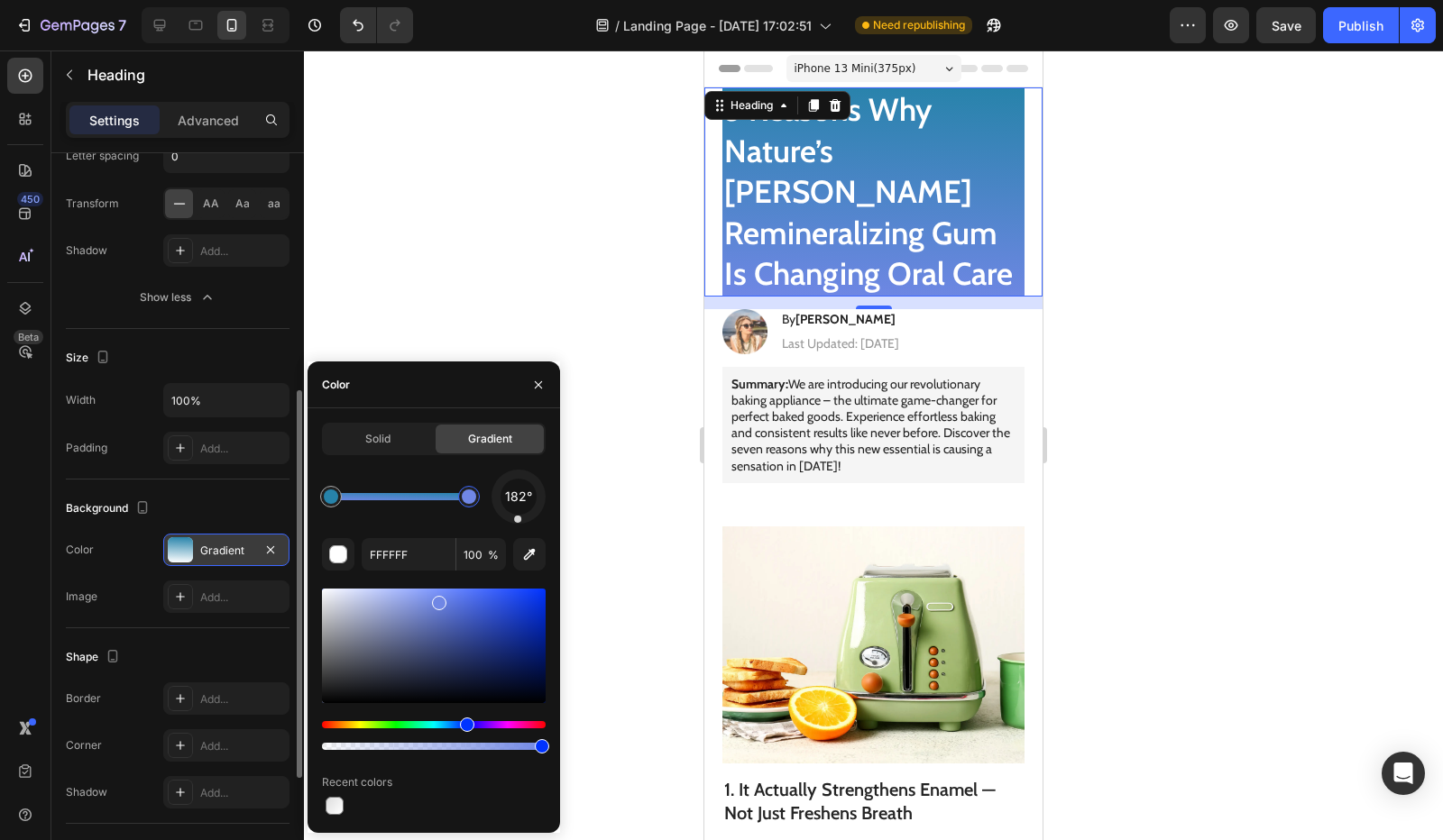
click at [393, 597] on div at bounding box center [433, 646] width 224 height 114
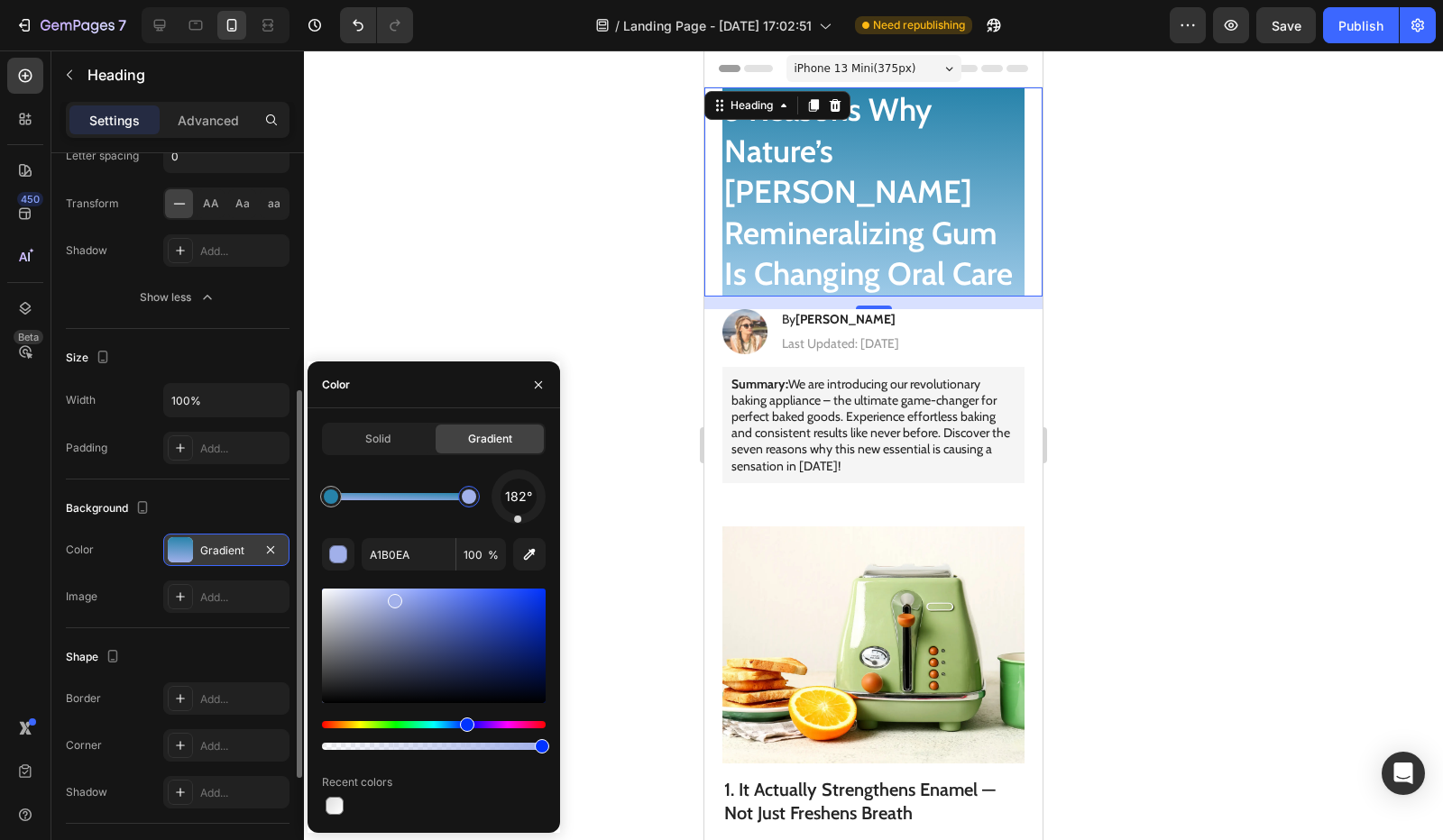
click at [449, 723] on div "Hue" at bounding box center [433, 725] width 224 height 7
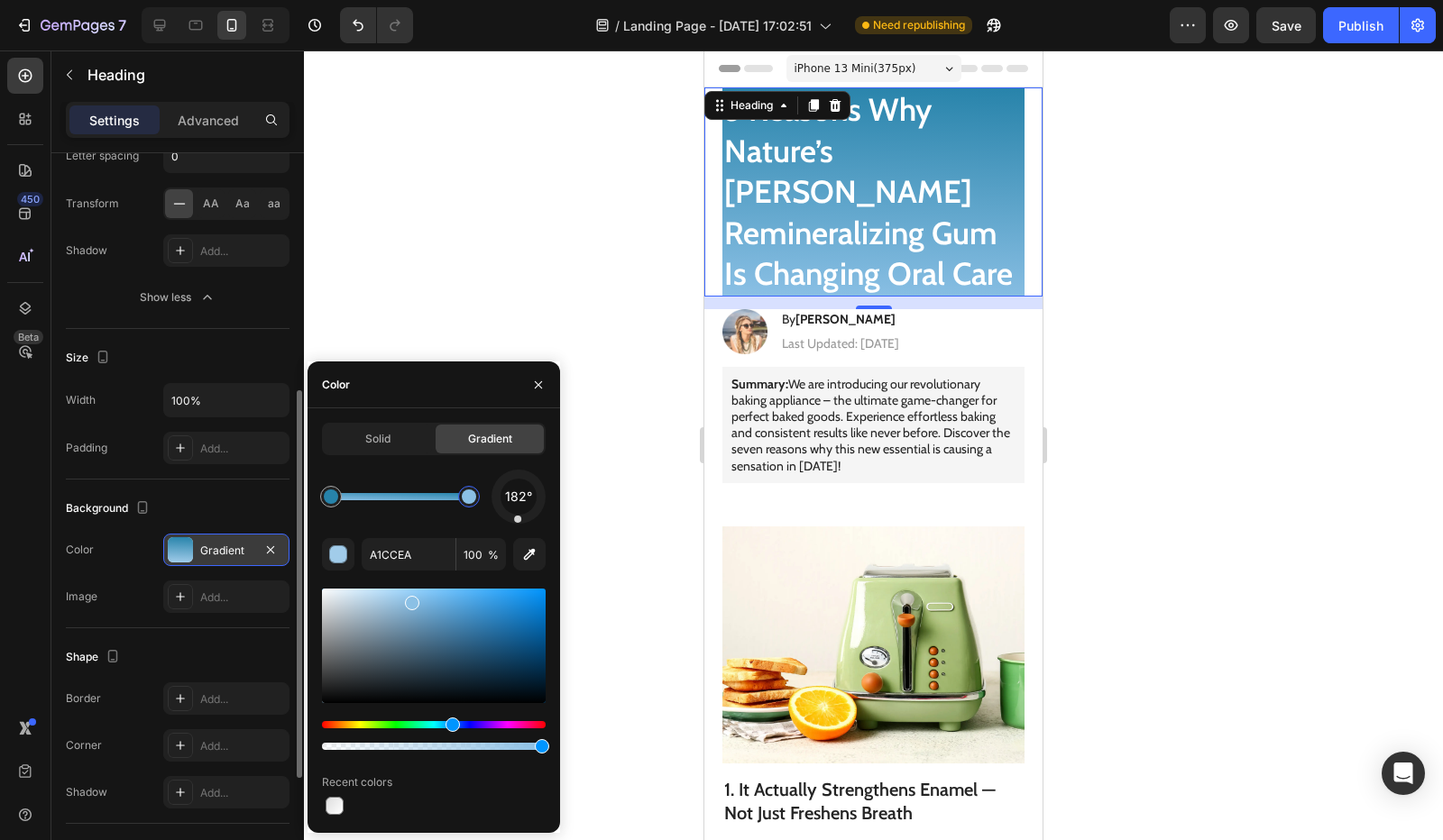
click at [412, 600] on div at bounding box center [433, 646] width 224 height 114
type input "9ECDEF"
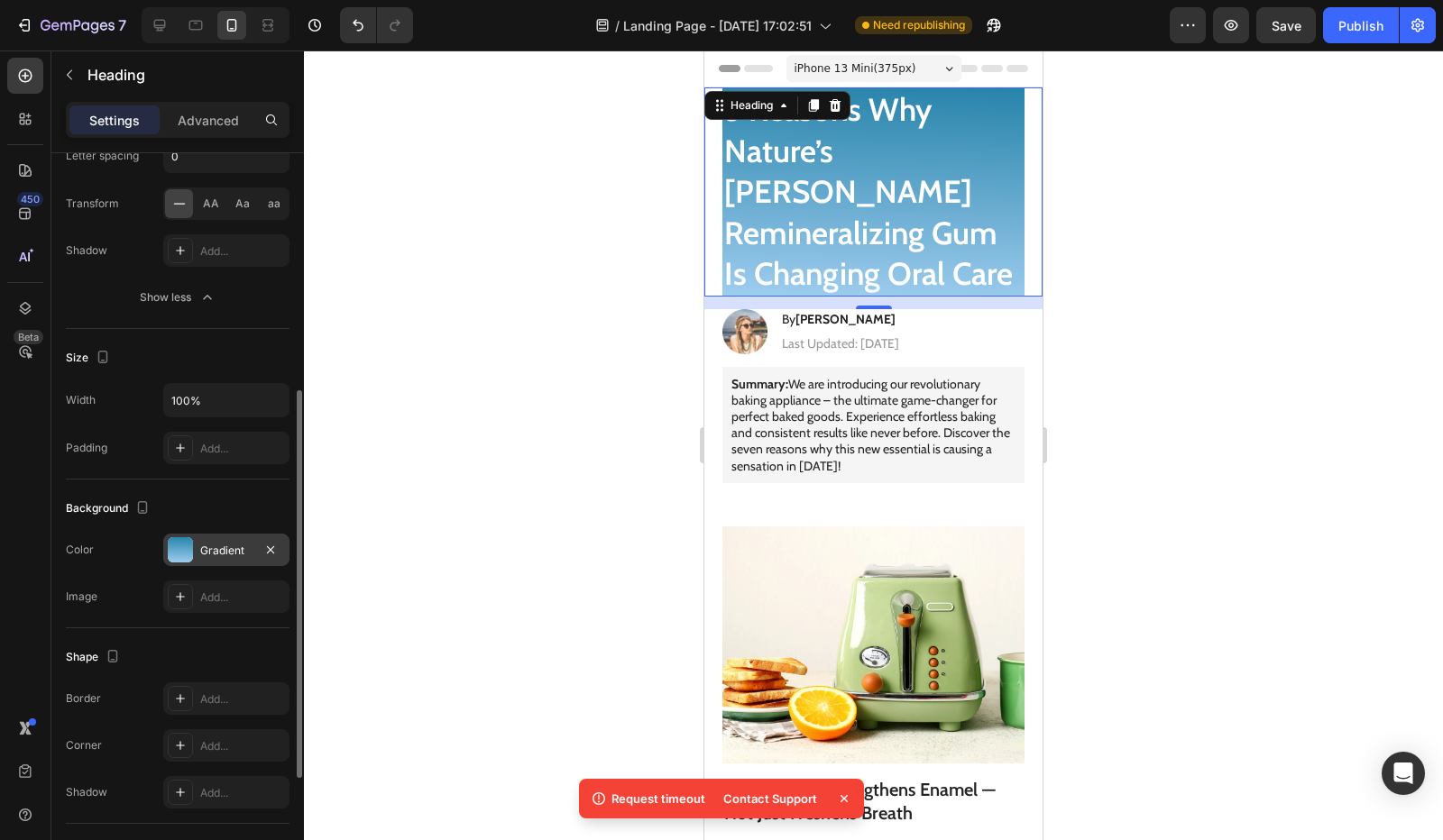
click at [836, 798] on icon at bounding box center [844, 799] width 18 height 18
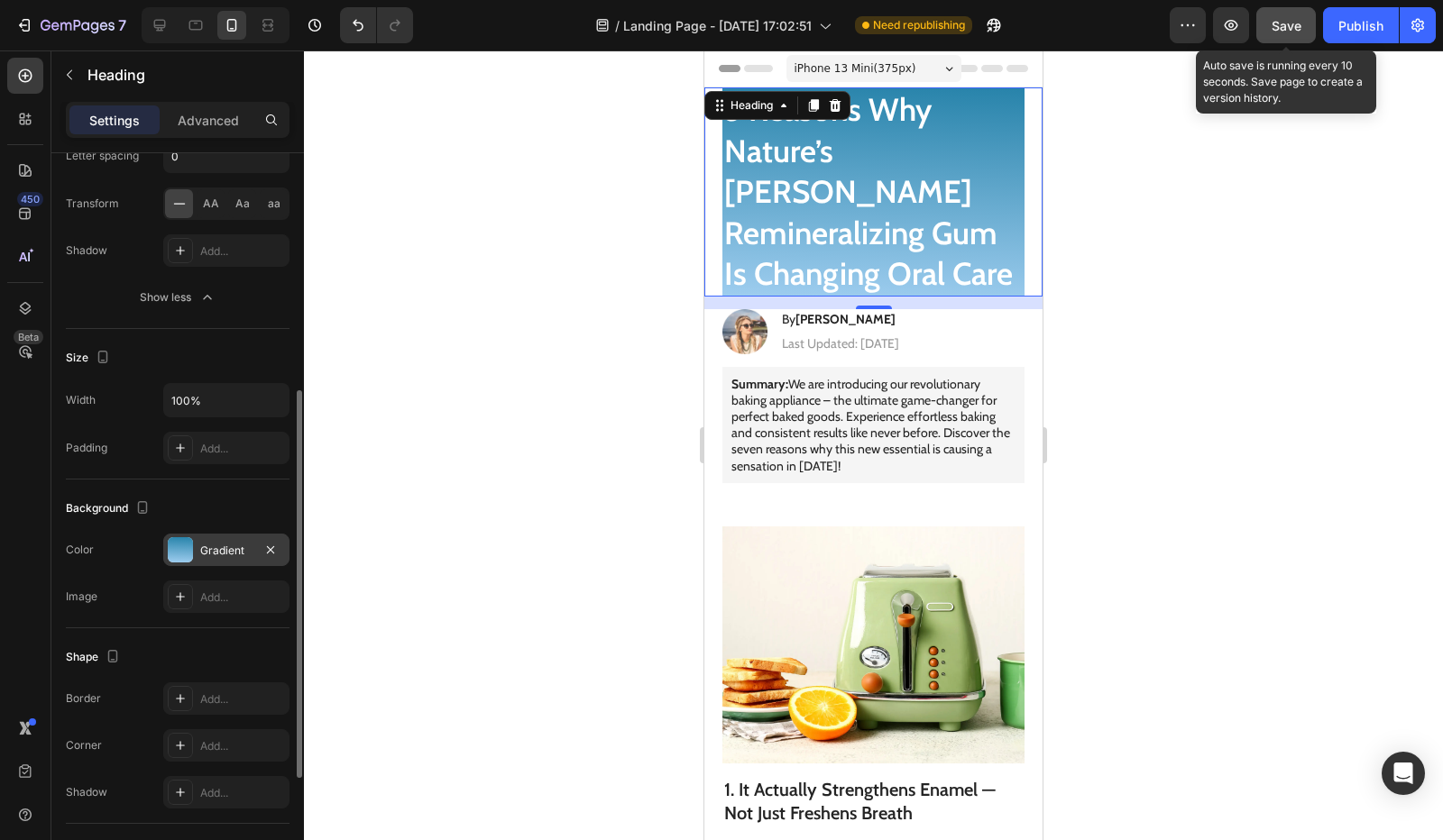
click at [1288, 15] on button "Save" at bounding box center [1286, 25] width 59 height 36
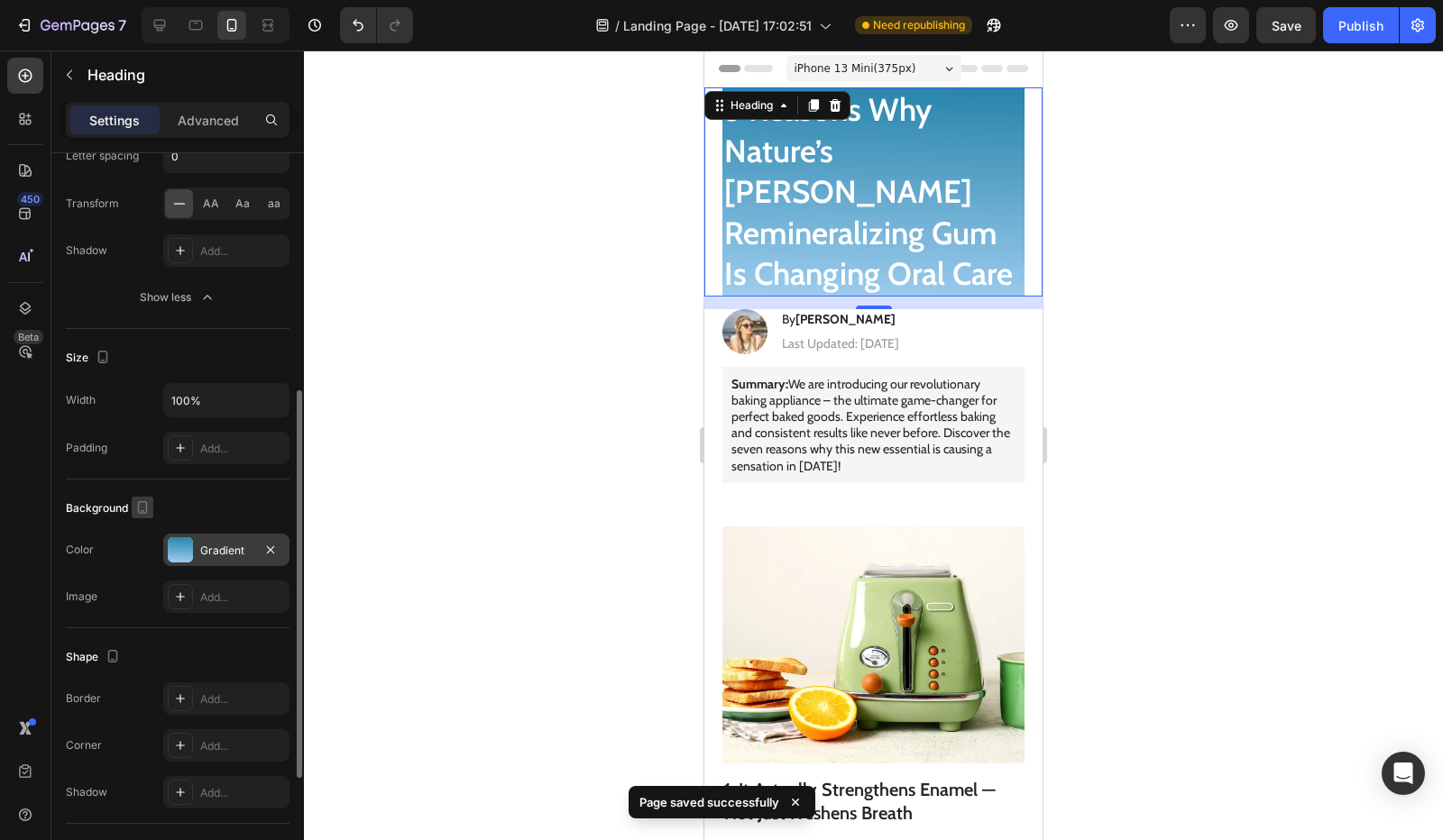
click at [144, 498] on icon "button" at bounding box center [143, 507] width 18 height 18
click at [151, 561] on icon "button" at bounding box center [146, 569] width 18 height 18
type input "48"
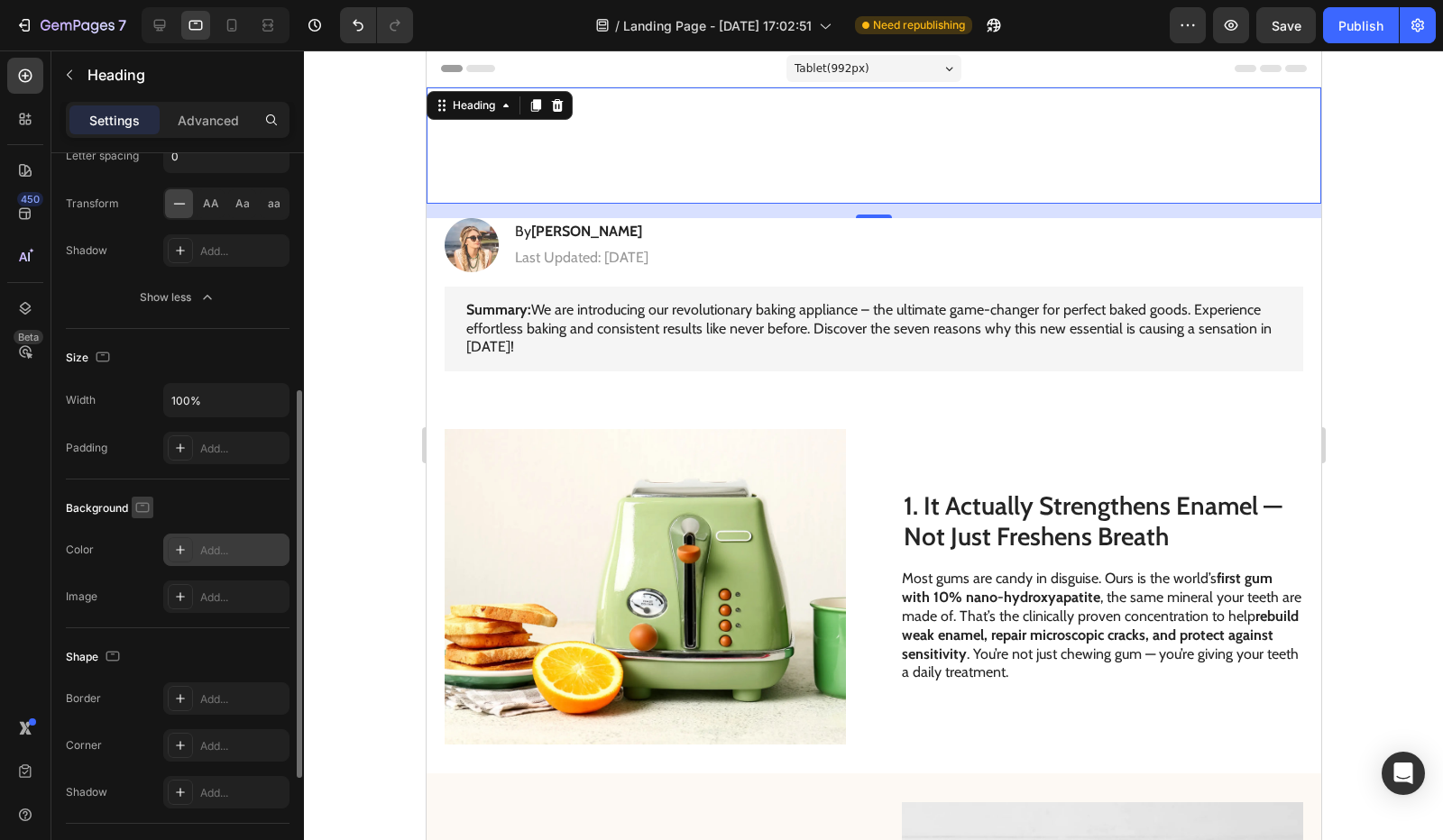
click at [143, 506] on icon "button" at bounding box center [143, 507] width 18 height 18
click at [148, 534] on icon "button" at bounding box center [146, 537] width 18 height 18
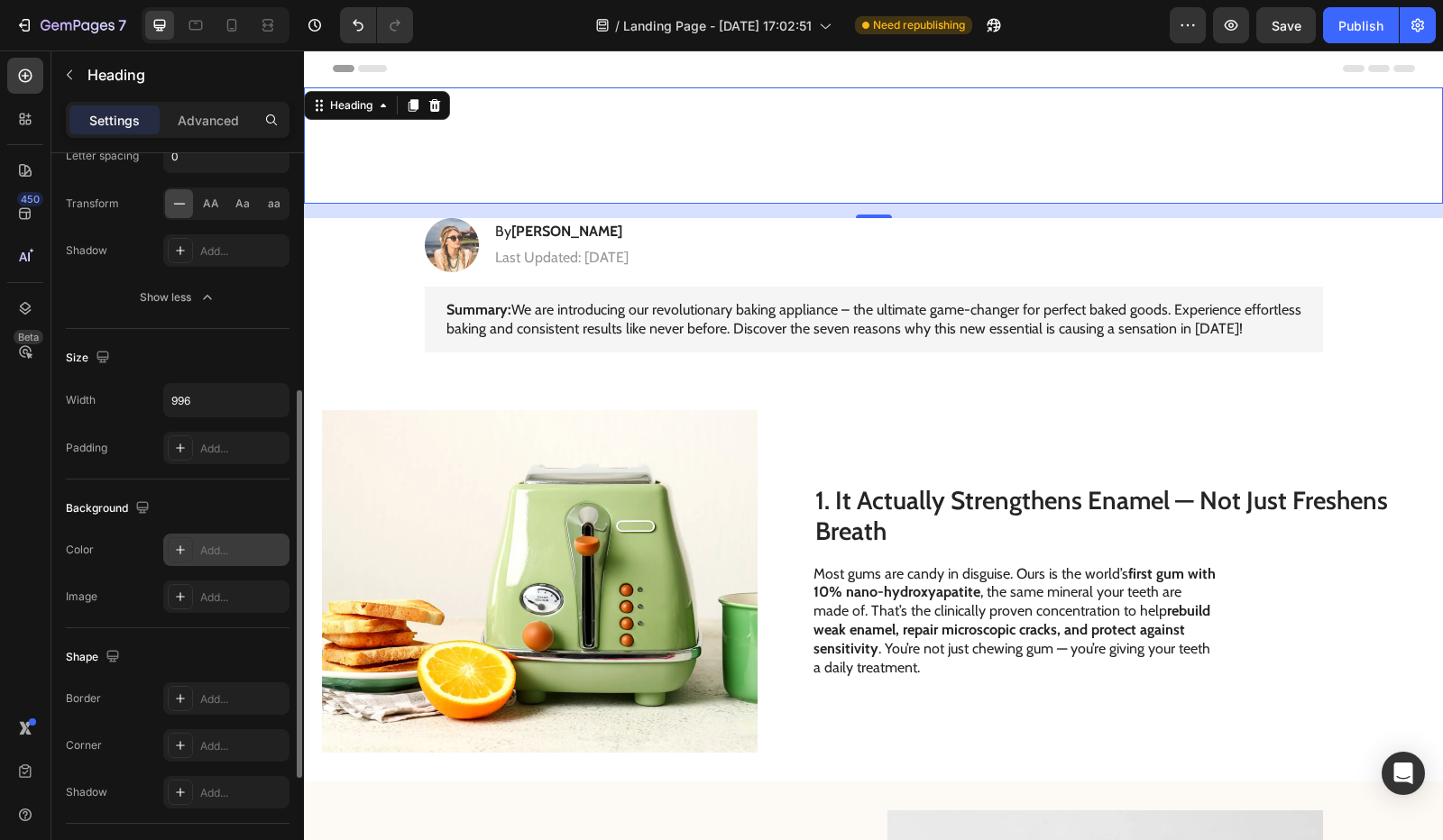
click at [315, 163] on div "5 Reasons Why Nature’s Elena Remineralizing Gum Is Changing Oral Care Heading 14" at bounding box center [874, 146] width 1139 height 116
click at [178, 29] on div at bounding box center [216, 25] width 148 height 36
click at [189, 27] on icon at bounding box center [196, 25] width 18 height 18
type input "100%"
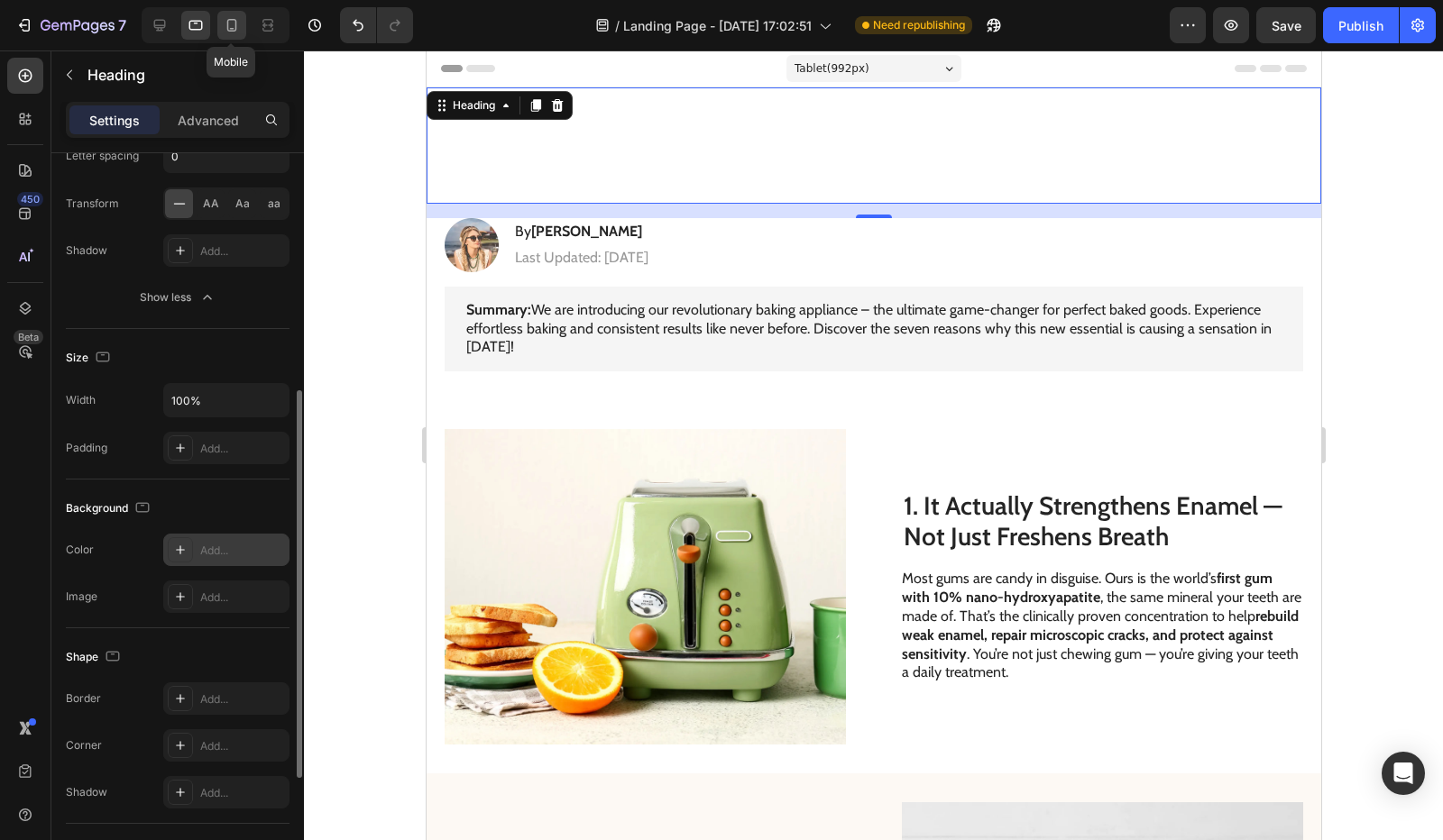
click at [232, 28] on icon at bounding box center [231, 25] width 18 height 18
type input "35"
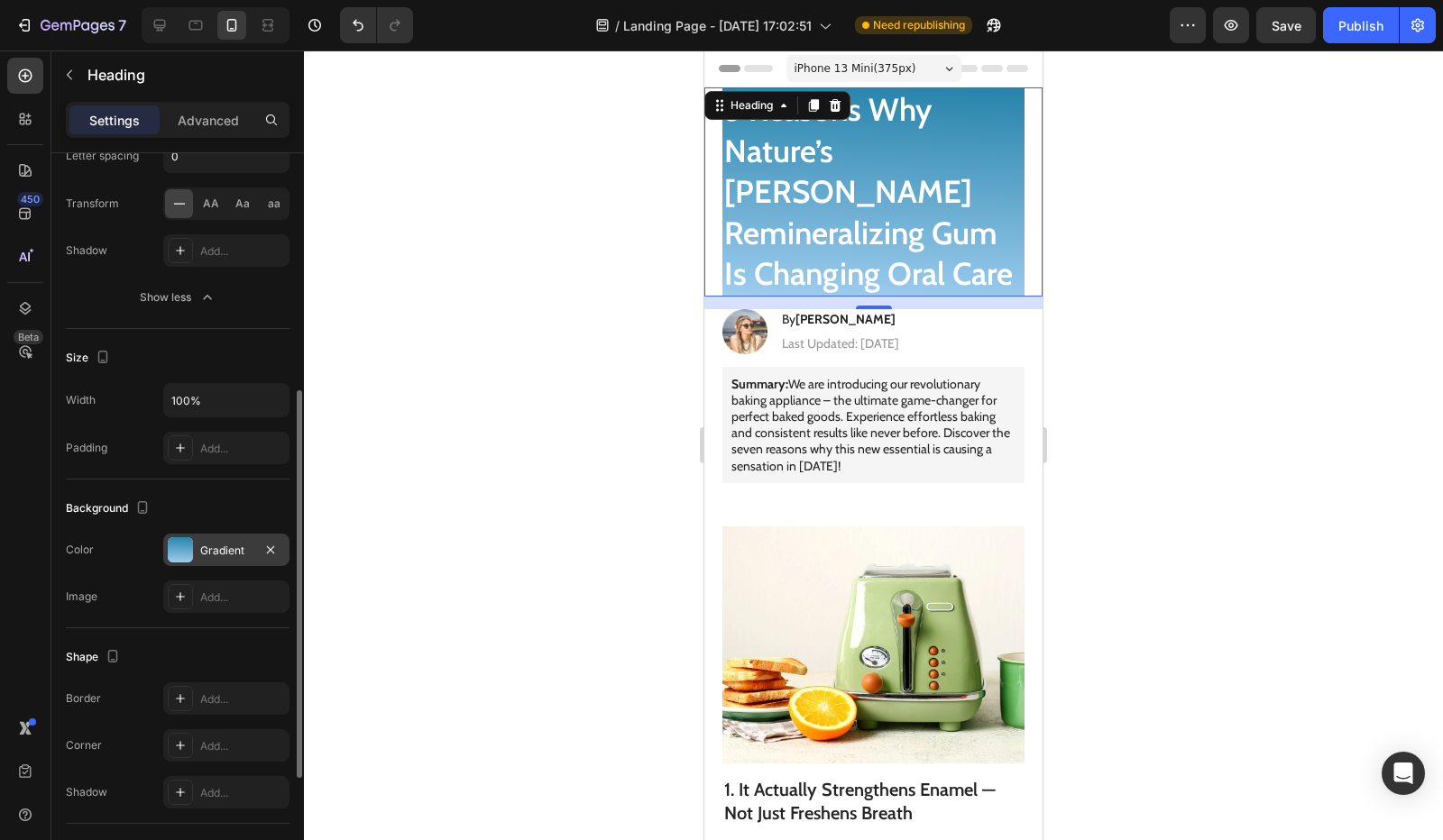
click at [707, 226] on div "5 Reasons Why Nature’s Elena Remineralizing Gum Is Changing Oral Care Heading 14" at bounding box center [873, 192] width 338 height 209
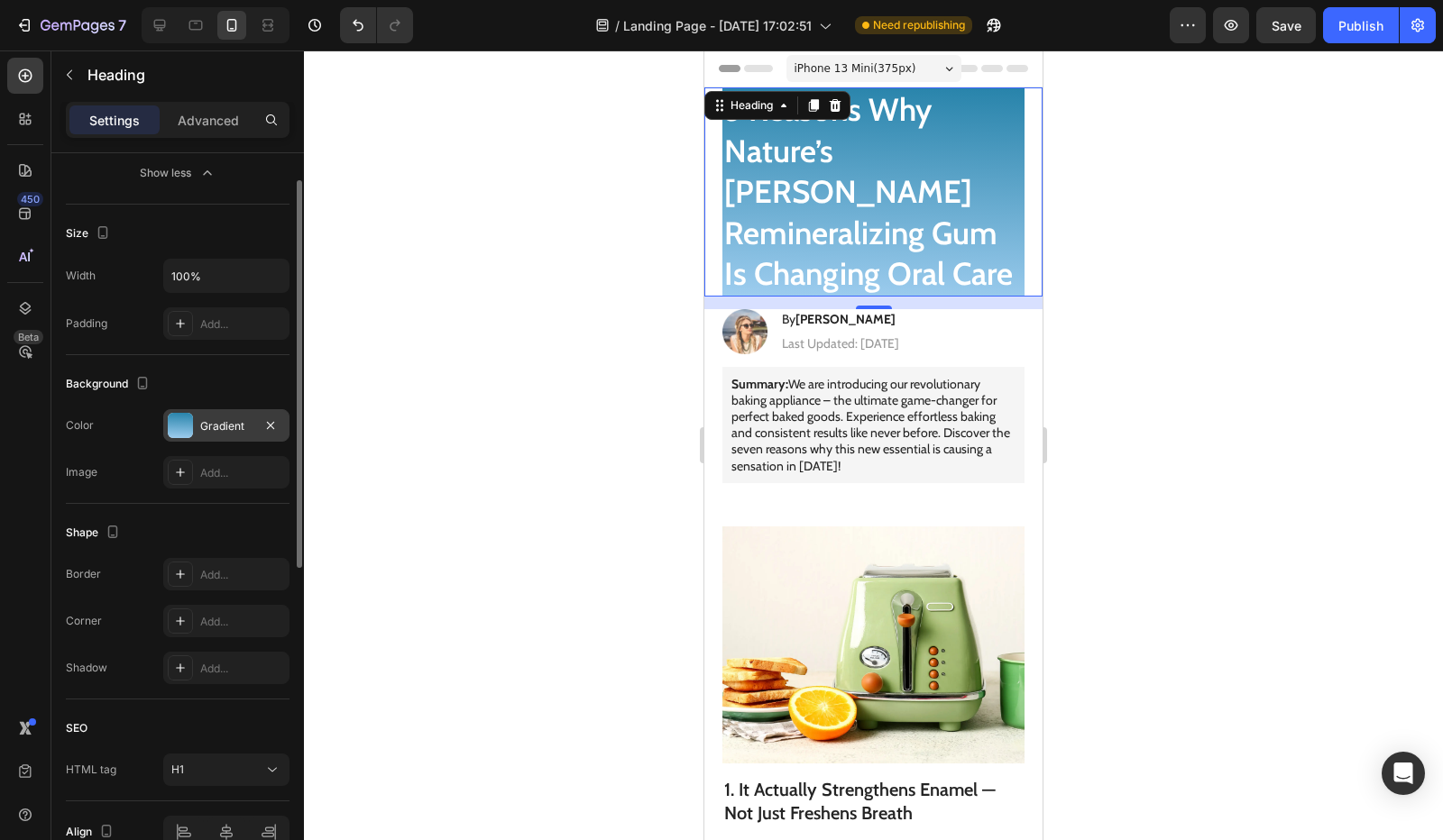
scroll to position [395, 0]
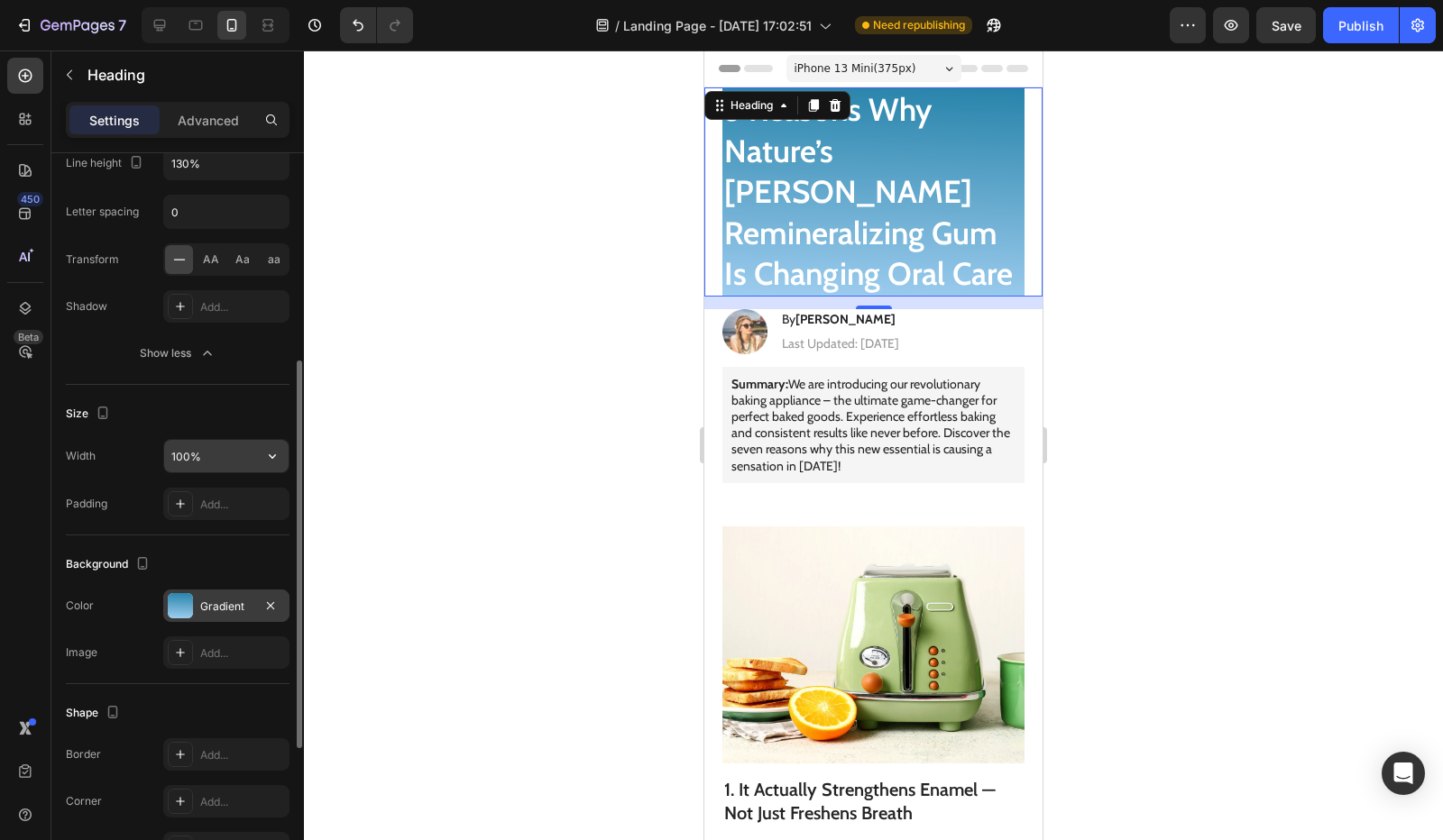
click at [206, 452] on input "100%" at bounding box center [227, 456] width 124 height 32
click at [273, 453] on icon "button" at bounding box center [272, 456] width 18 height 18
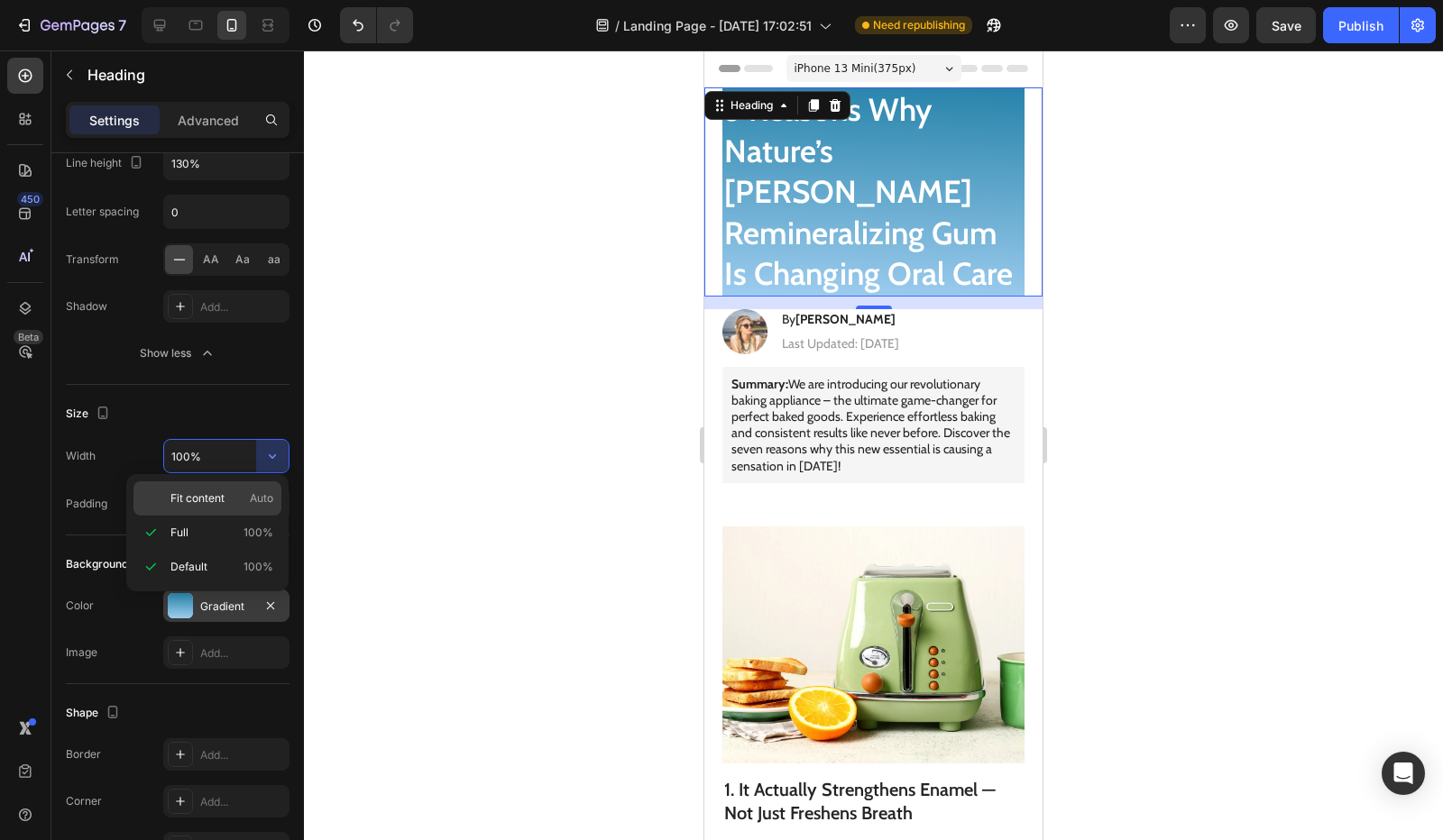
click at [243, 487] on div "Fit content Auto" at bounding box center [208, 498] width 148 height 34
type input "Auto"
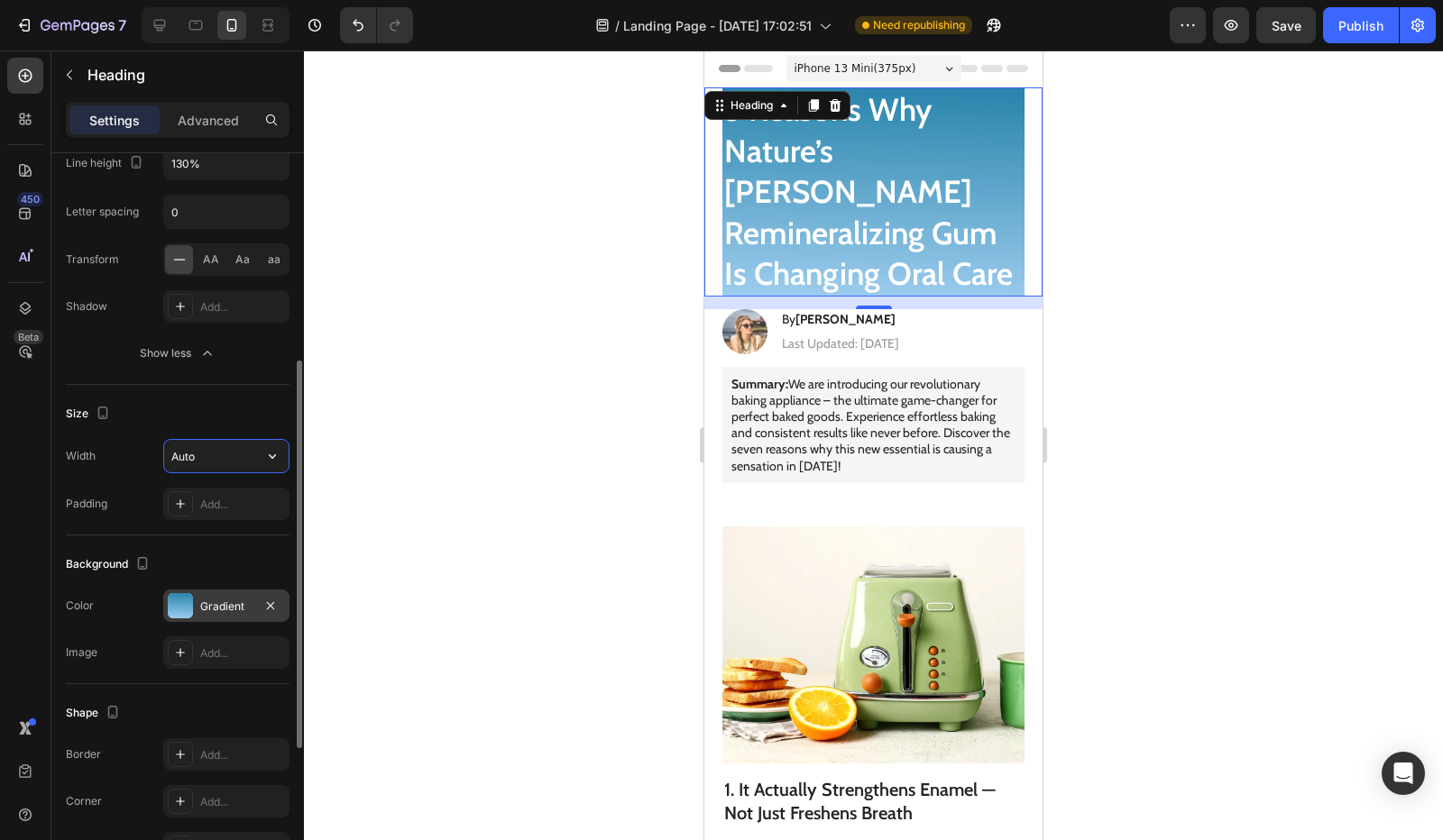
click at [232, 456] on input "Auto" at bounding box center [227, 456] width 124 height 32
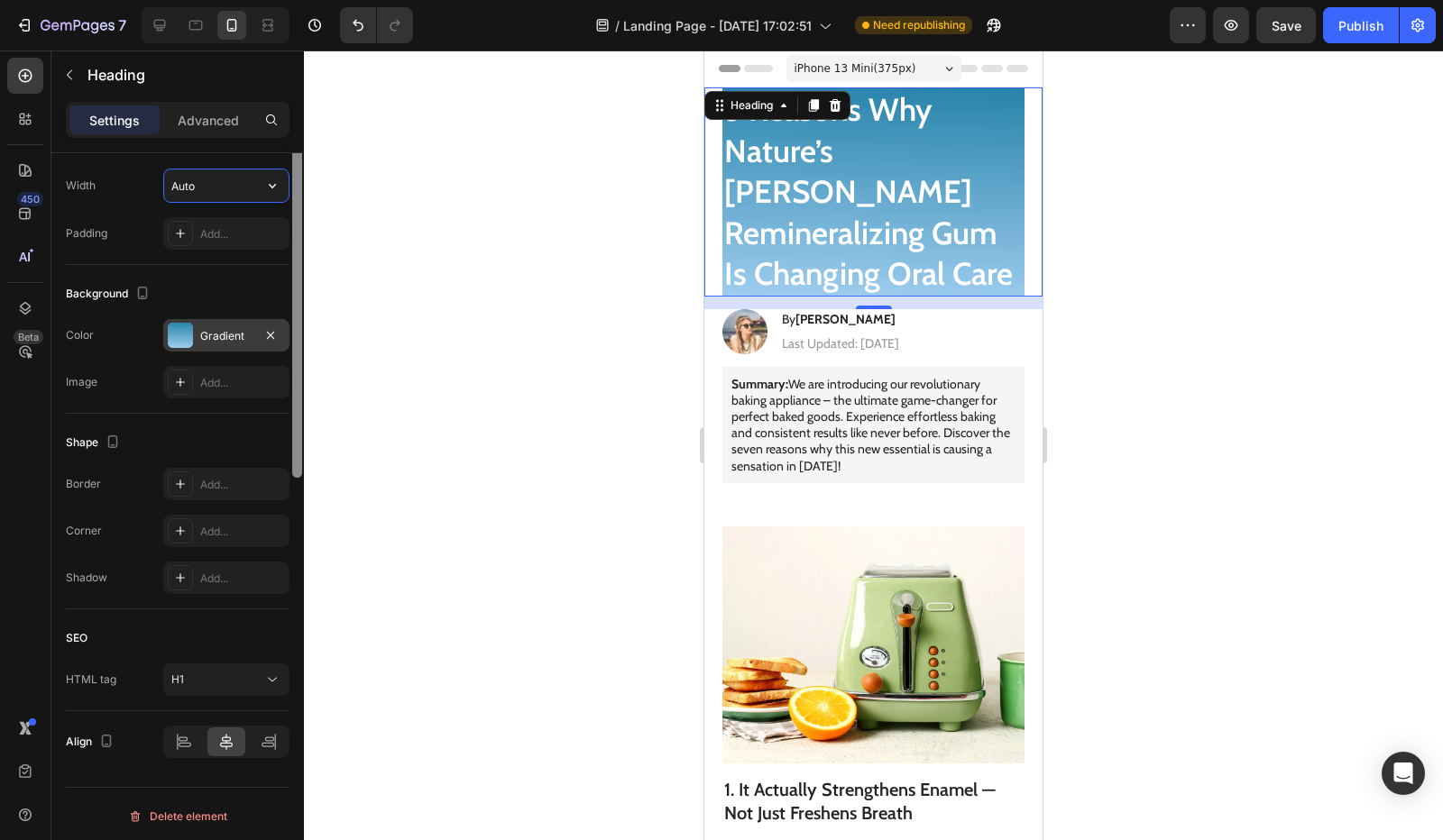
click at [293, 457] on div at bounding box center [297, 252] width 14 height 739
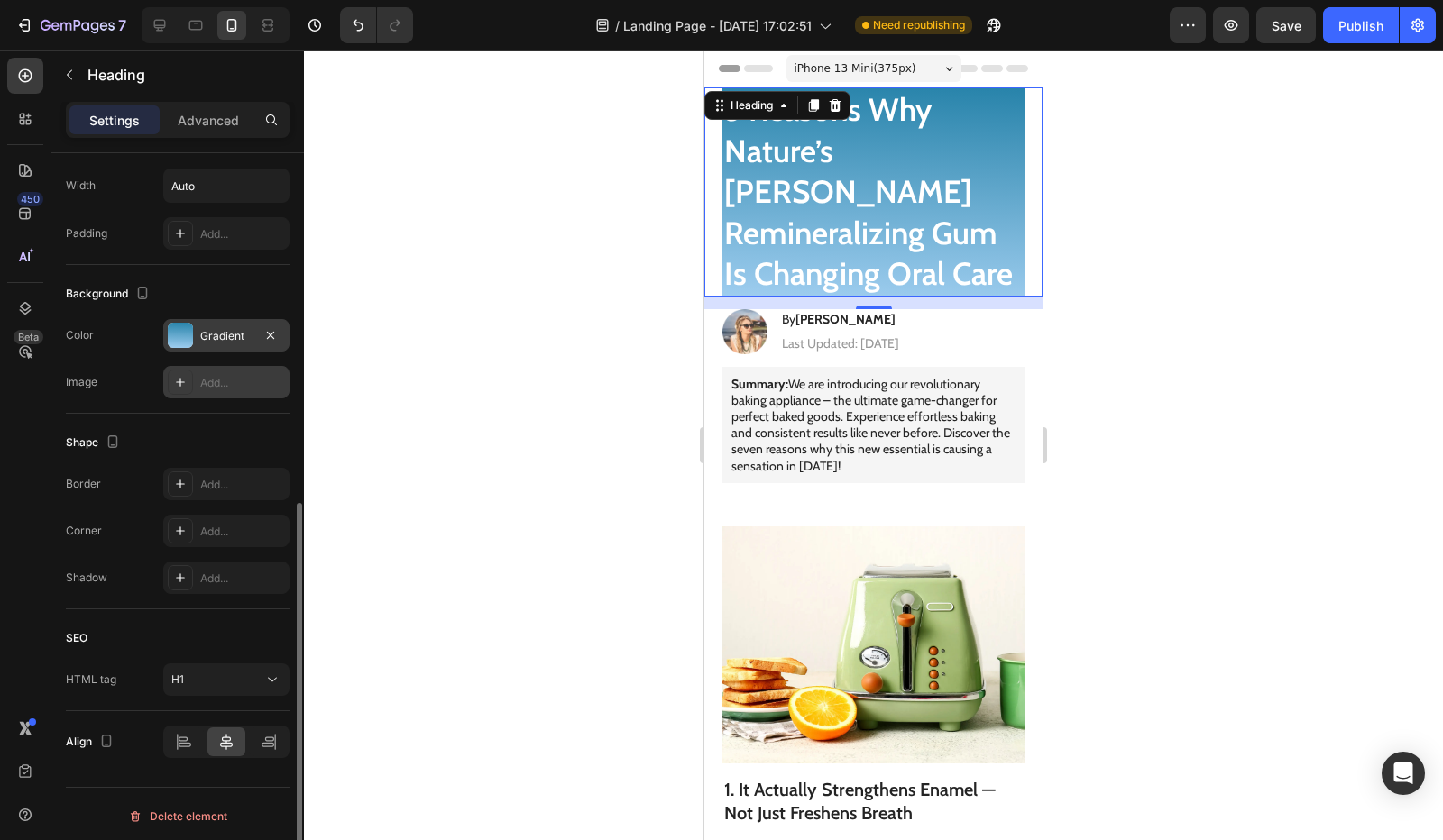
click at [240, 388] on div "Add..." at bounding box center [227, 382] width 126 height 32
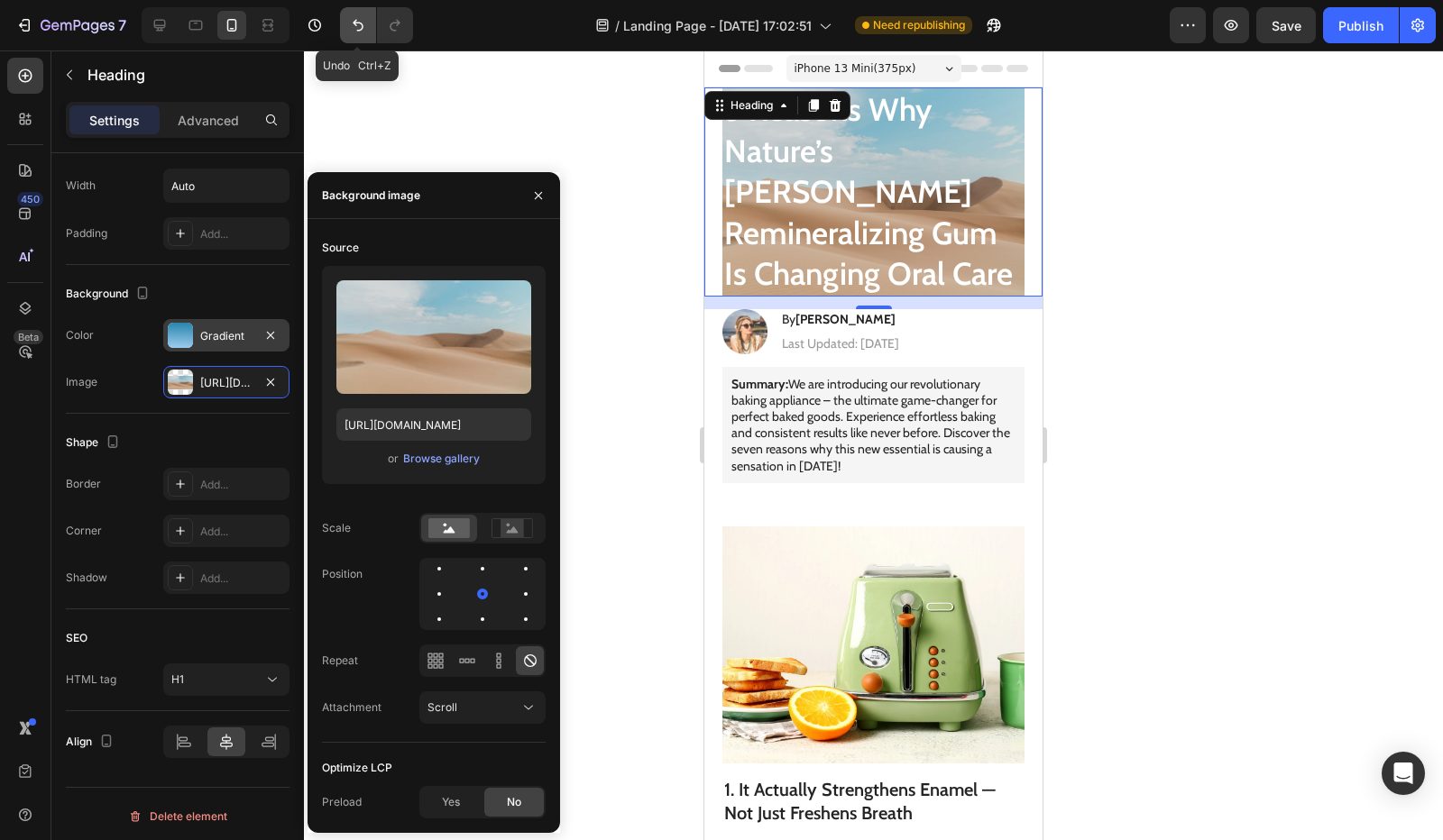
click at [349, 28] on icon "Undo/Redo" at bounding box center [358, 25] width 18 height 18
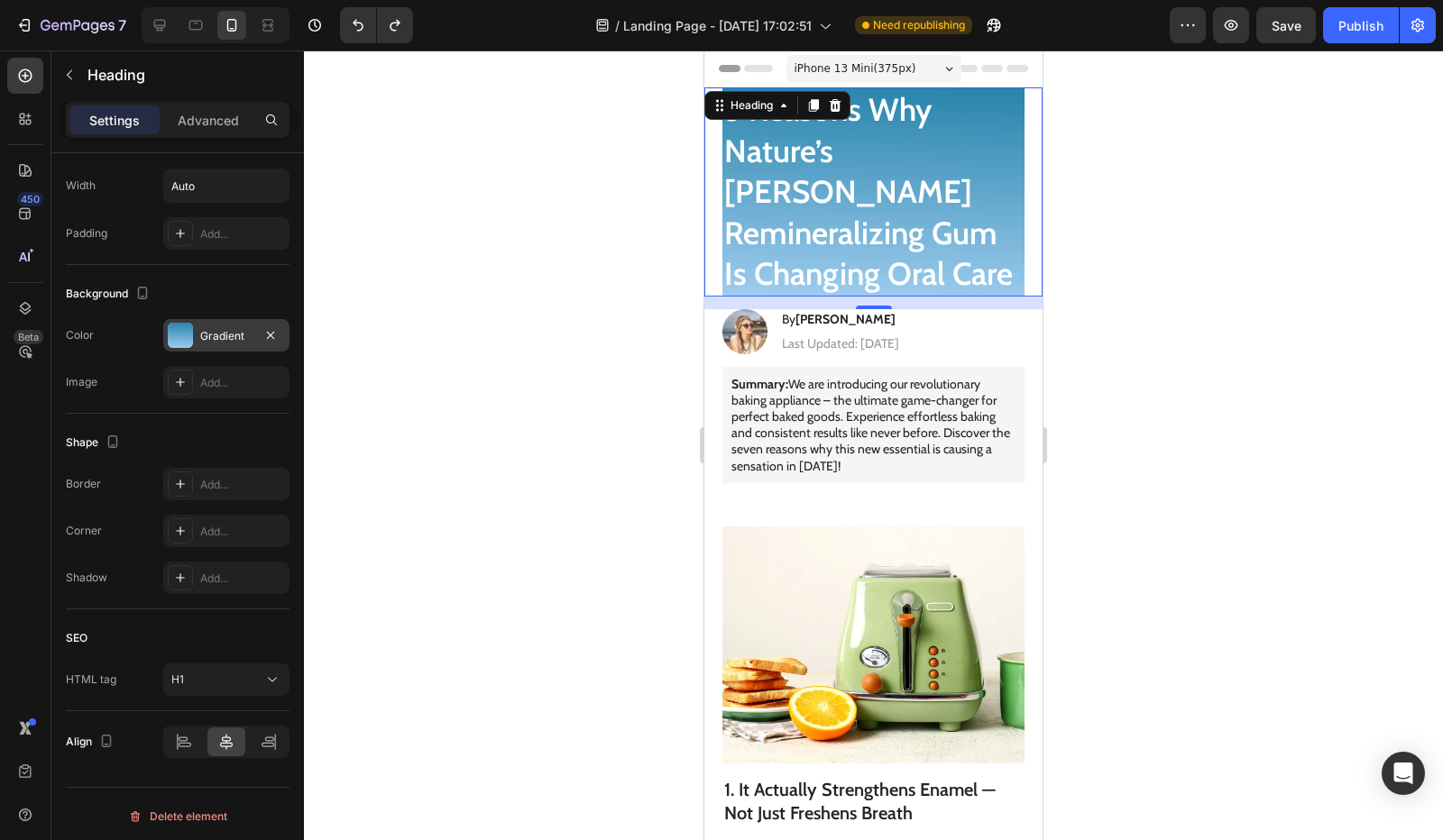
click at [195, 332] on div "Gradient" at bounding box center [227, 335] width 126 height 32
click at [139, 335] on div "Color Gradient" at bounding box center [177, 335] width 224 height 32
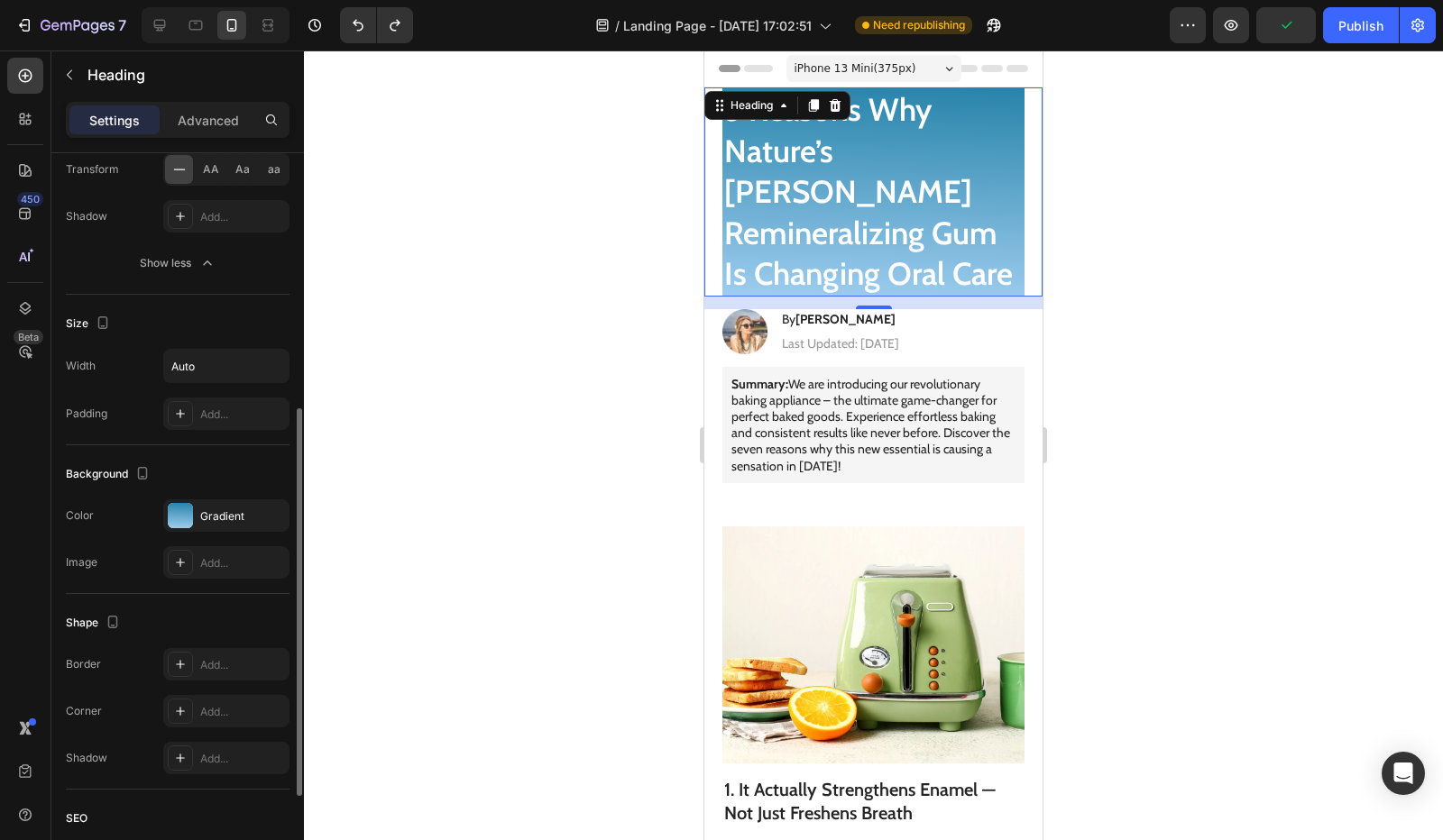
scroll to position [395, 0]
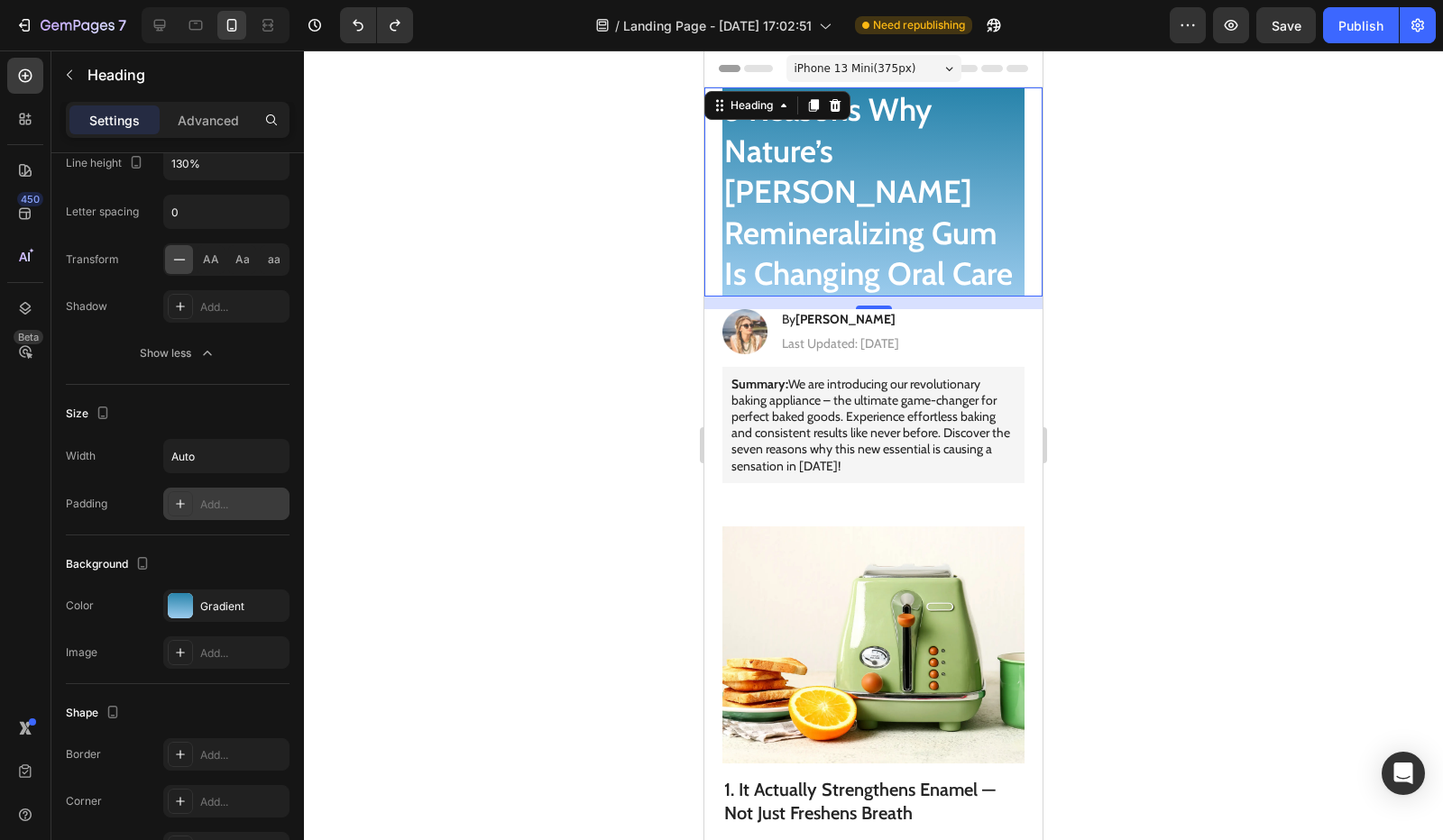
click at [194, 502] on div "Add..." at bounding box center [227, 503] width 126 height 32
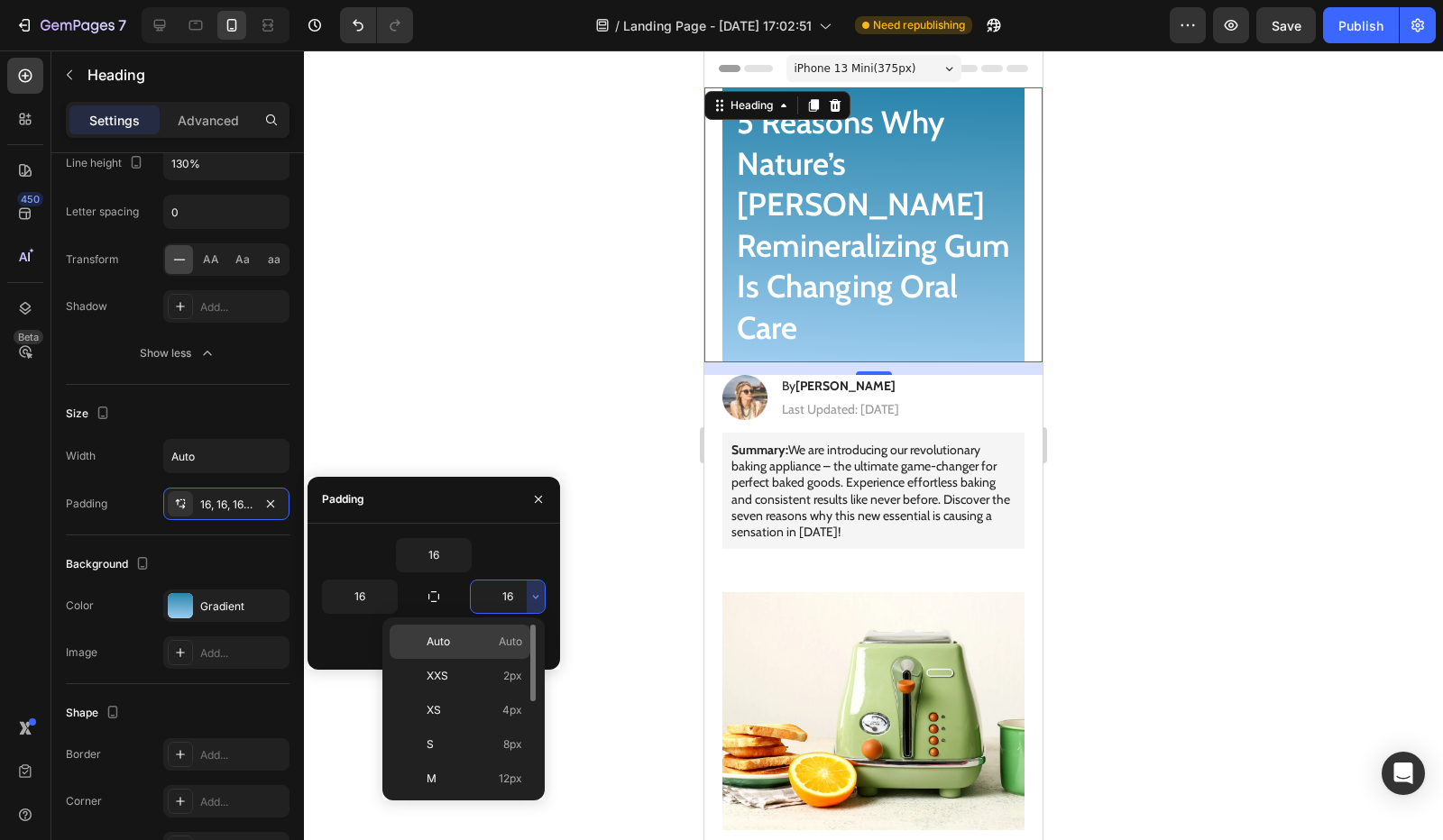
click at [495, 645] on p "Auto Auto" at bounding box center [474, 642] width 96 height 16
type input "Auto"
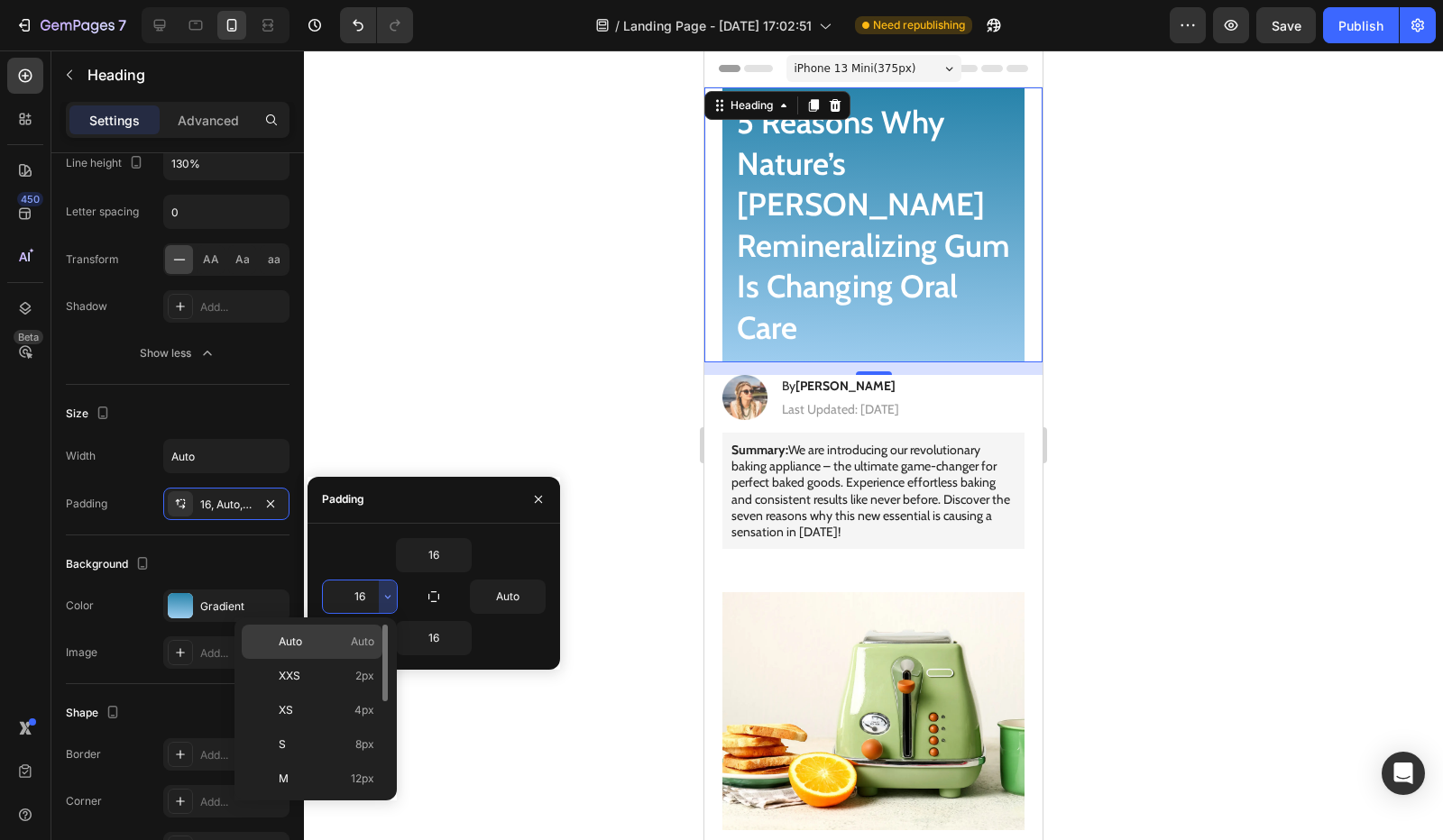
click at [347, 659] on div "Auto Auto" at bounding box center [311, 676] width 141 height 34
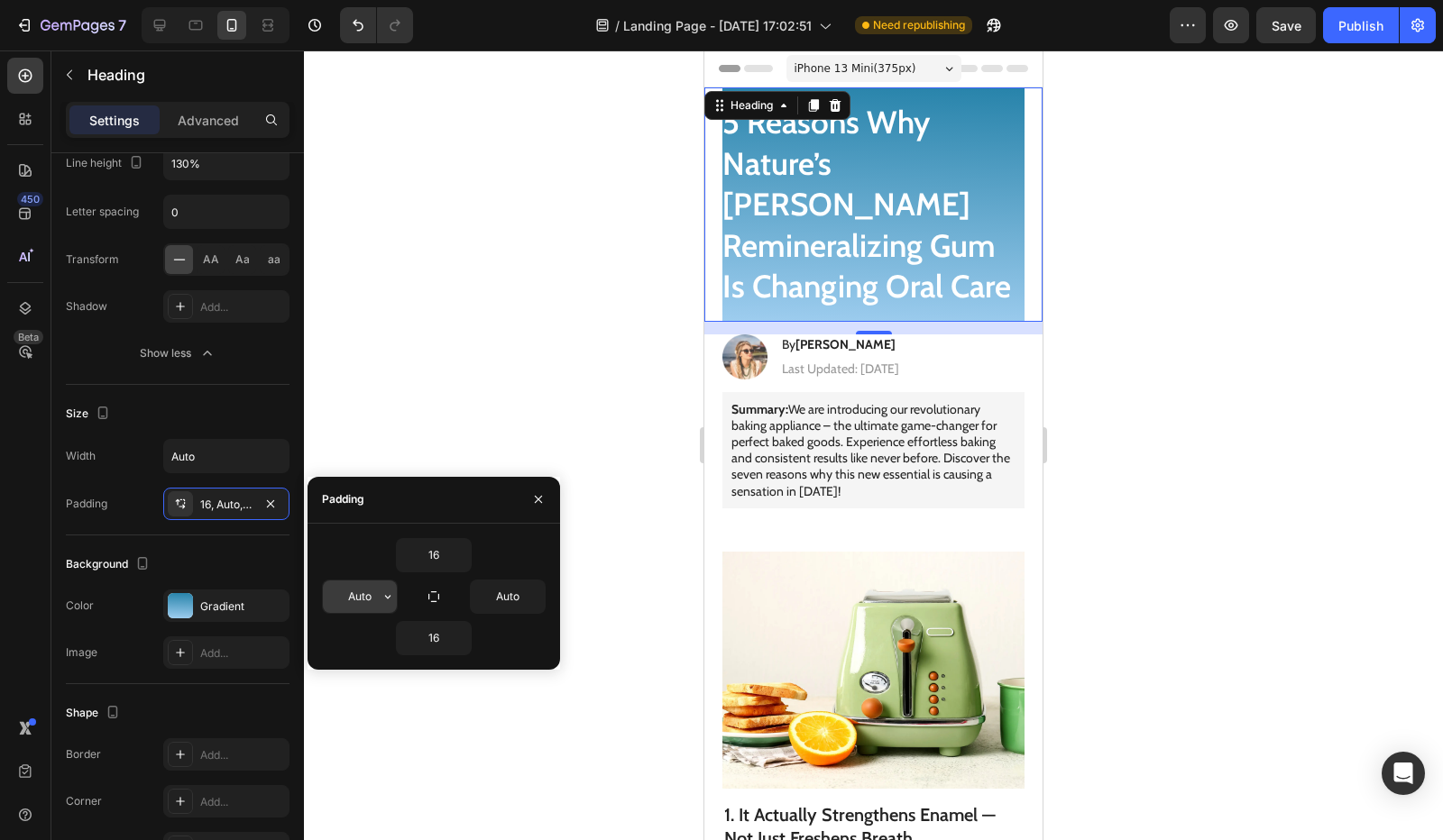
click at [369, 603] on input "Auto" at bounding box center [360, 597] width 74 height 32
type input "0"
click at [521, 600] on input "Auto" at bounding box center [507, 597] width 74 height 32
type input "0"
click at [521, 571] on div "16" at bounding box center [433, 555] width 224 height 34
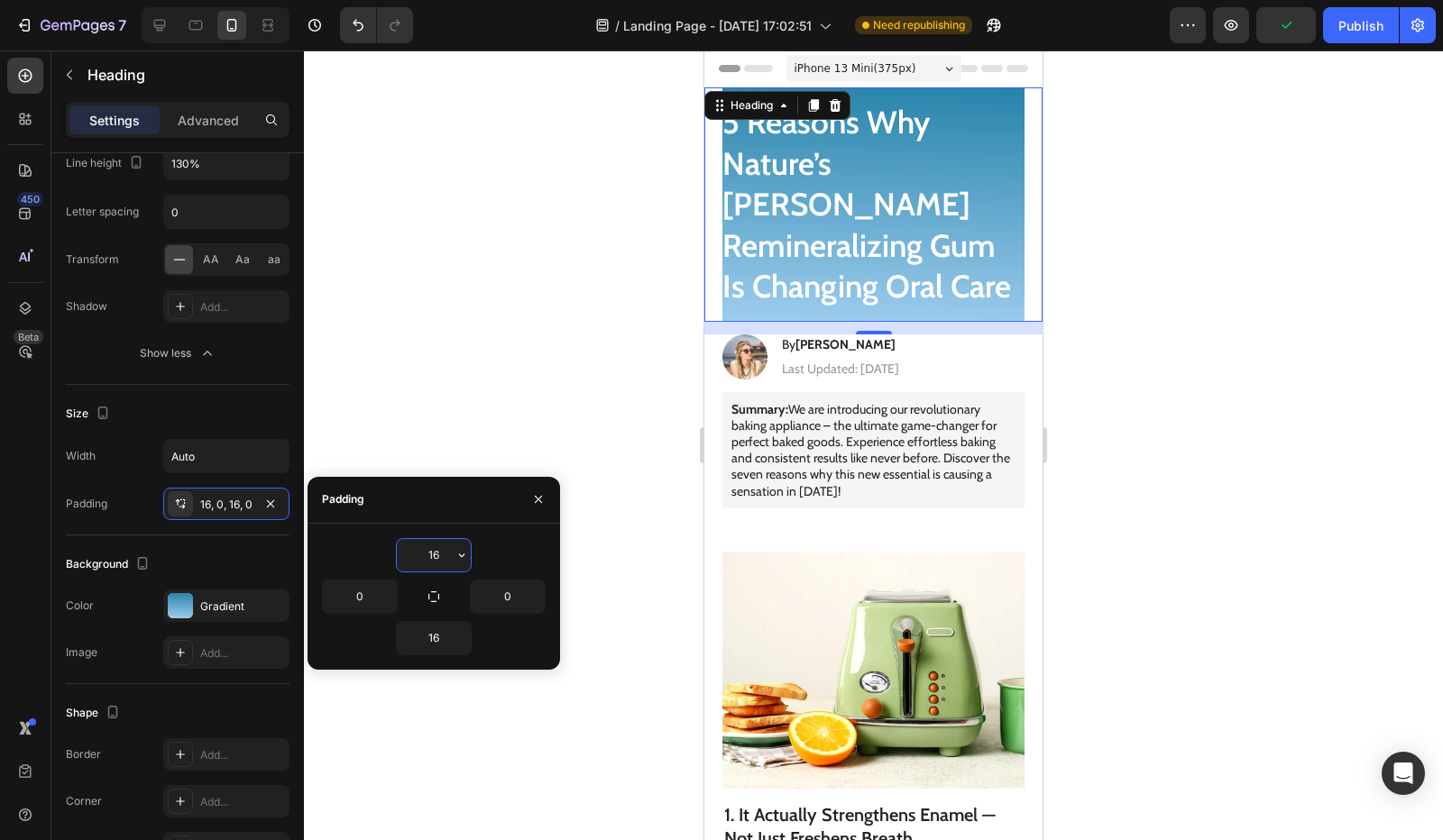
click at [436, 551] on input "16" at bounding box center [433, 555] width 74 height 32
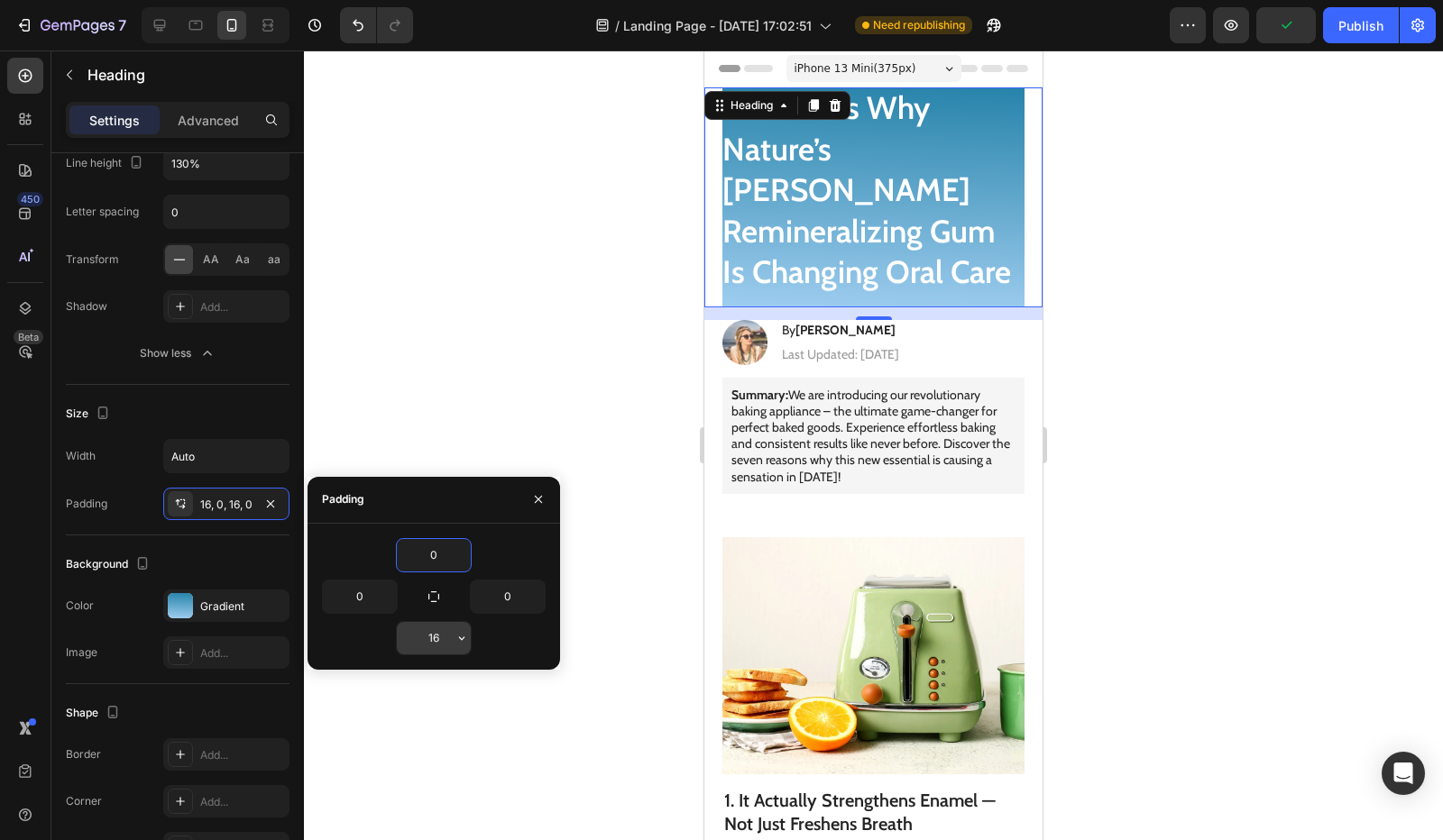
type input "0"
click at [448, 640] on input "16" at bounding box center [433, 638] width 74 height 32
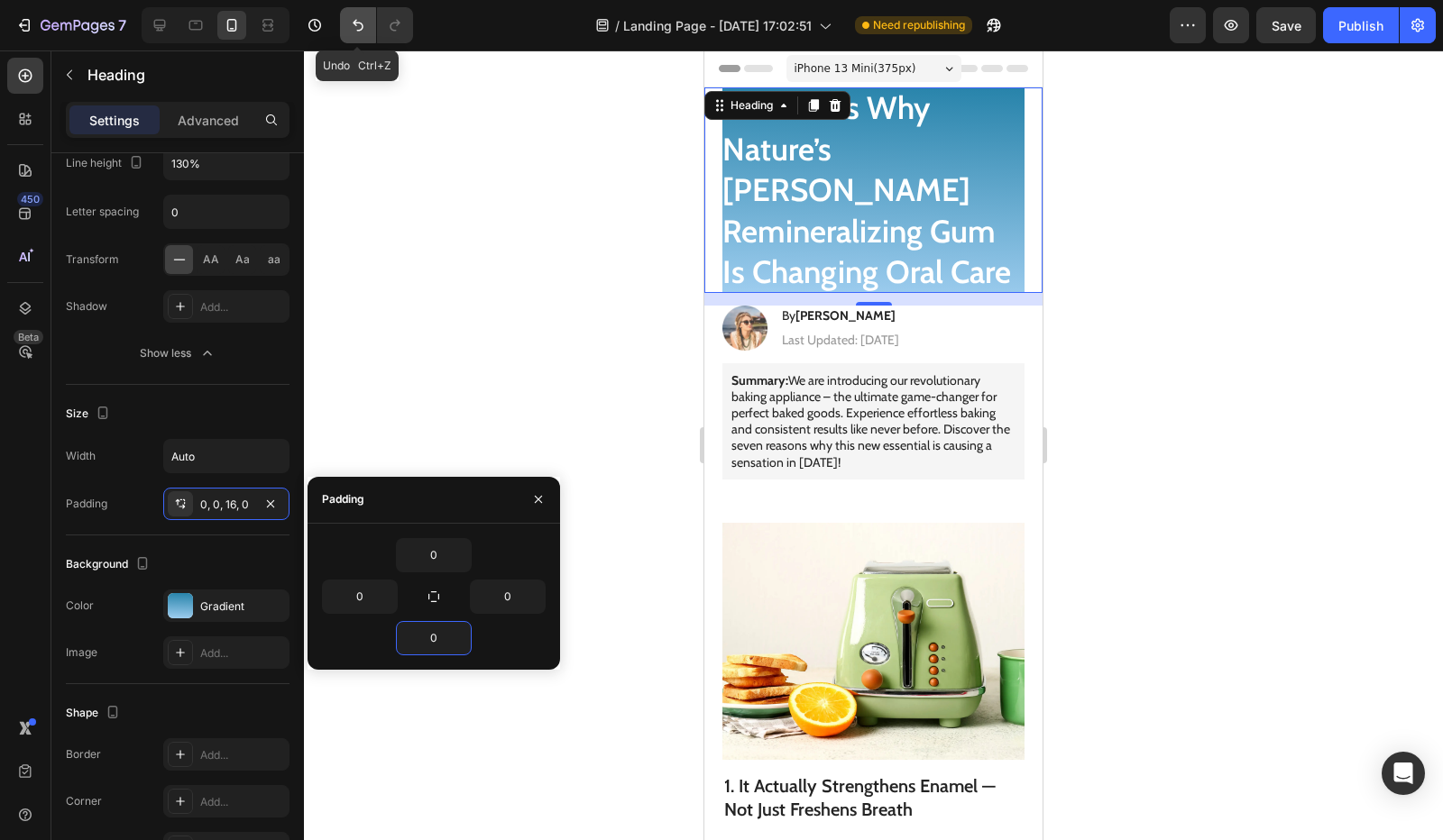
click at [369, 27] on button "Undo/Redo" at bounding box center [358, 25] width 36 height 36
type input "16"
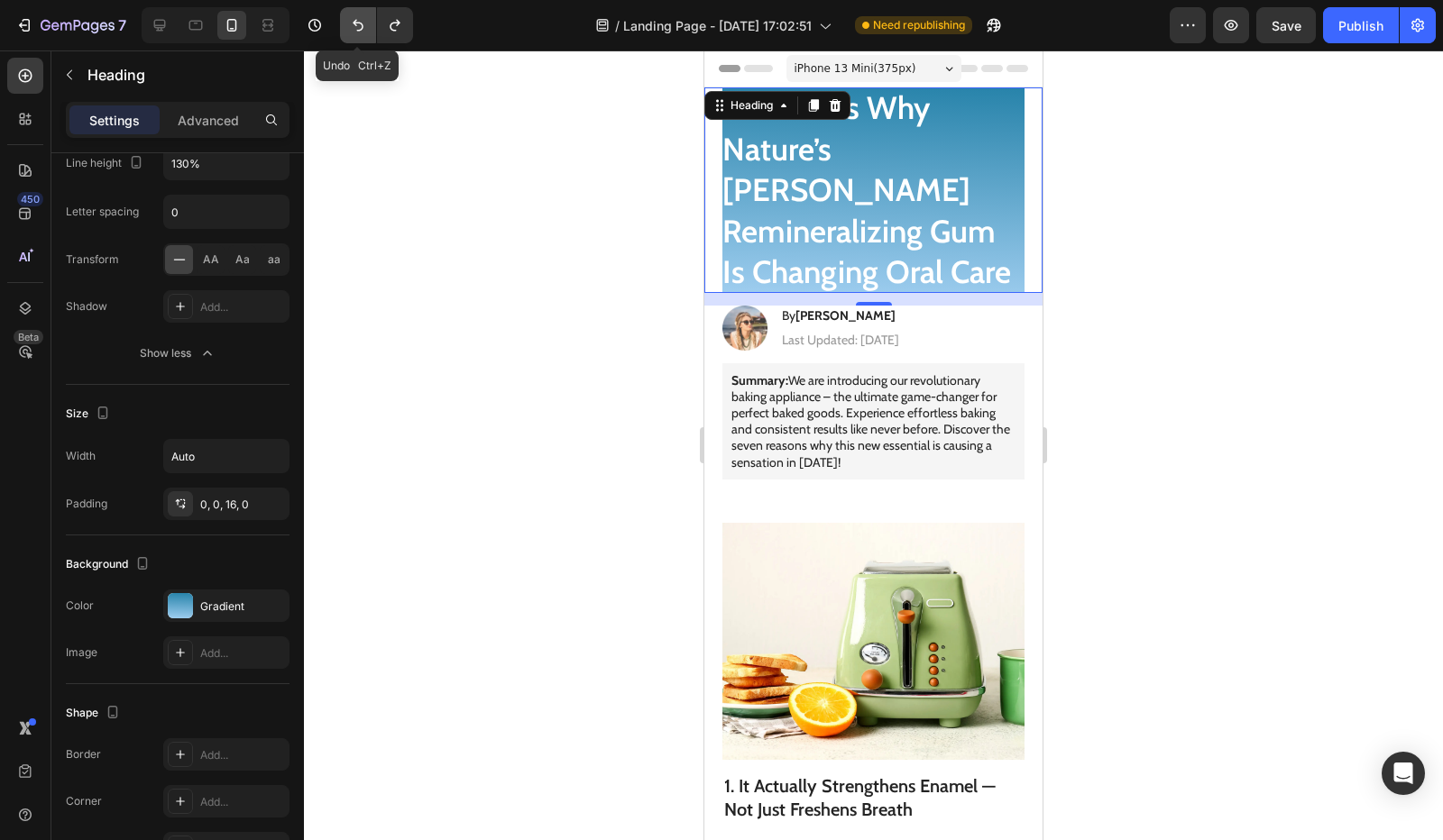
click at [369, 27] on button "Undo/Redo" at bounding box center [358, 25] width 36 height 36
type input "16"
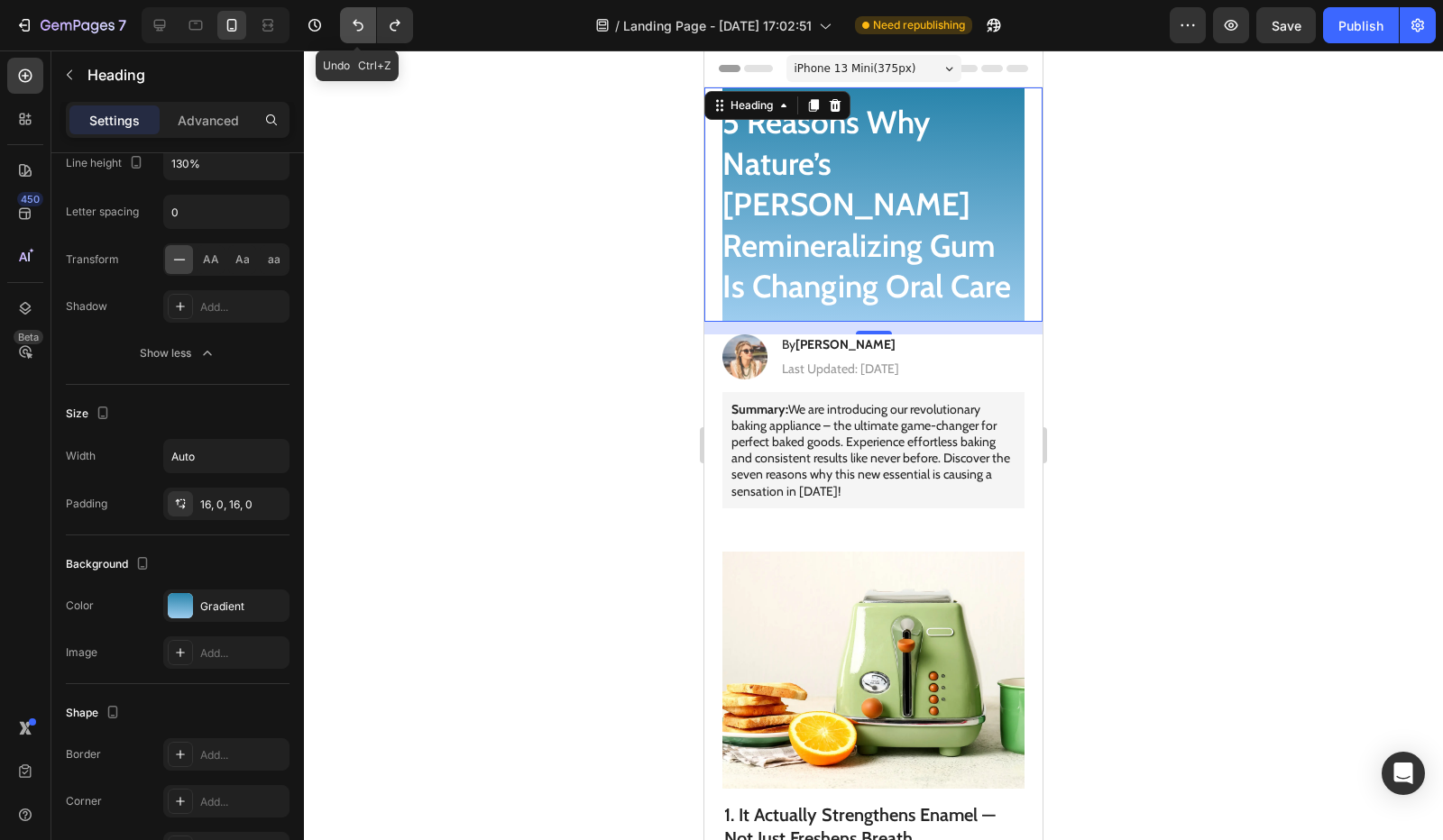
click at [369, 27] on button "Undo/Redo" at bounding box center [358, 25] width 36 height 36
type input "Auto"
click at [369, 27] on button "Undo/Redo" at bounding box center [358, 25] width 36 height 36
type input "Auto"
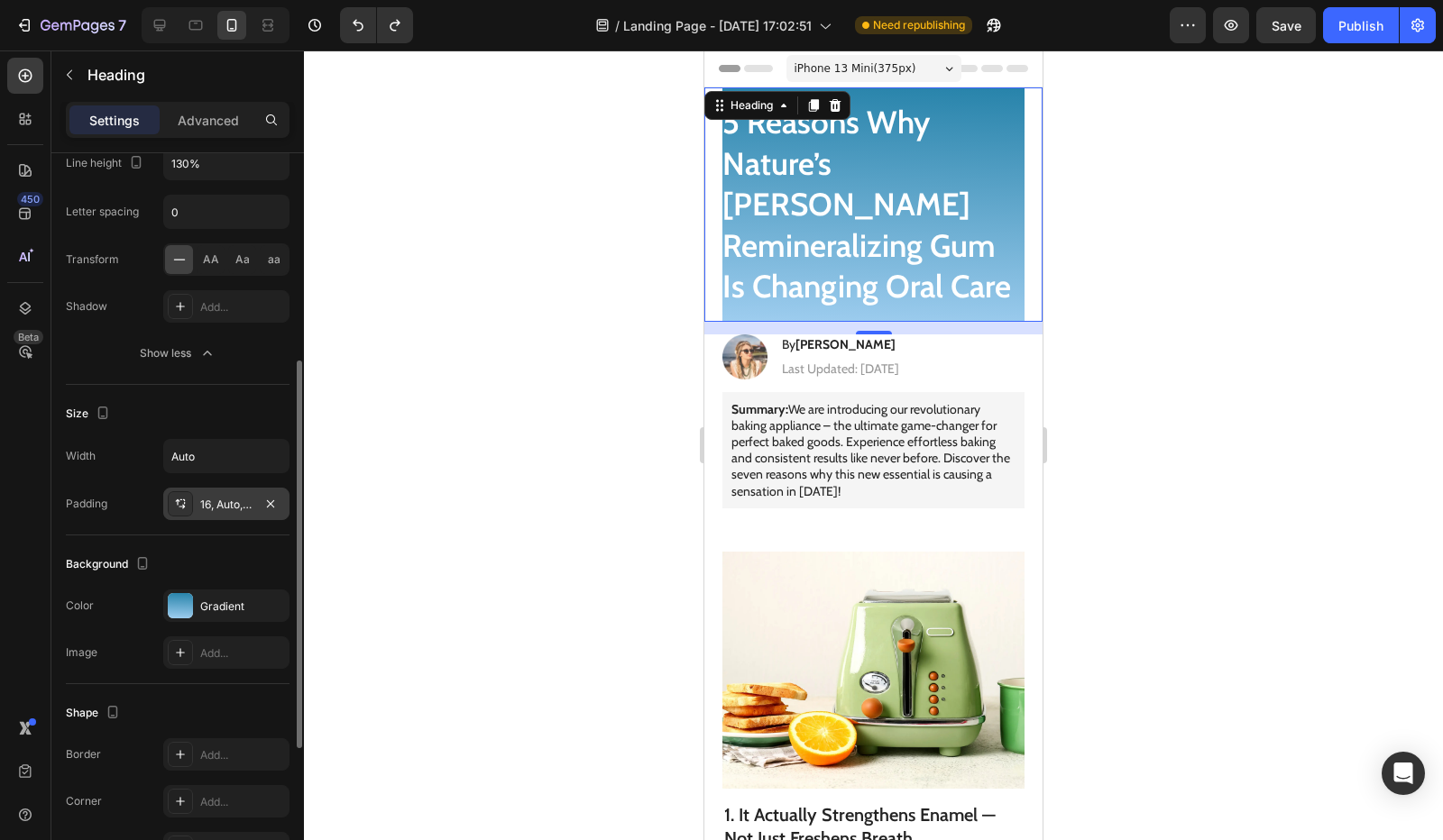
click at [184, 491] on div at bounding box center [180, 504] width 26 height 26
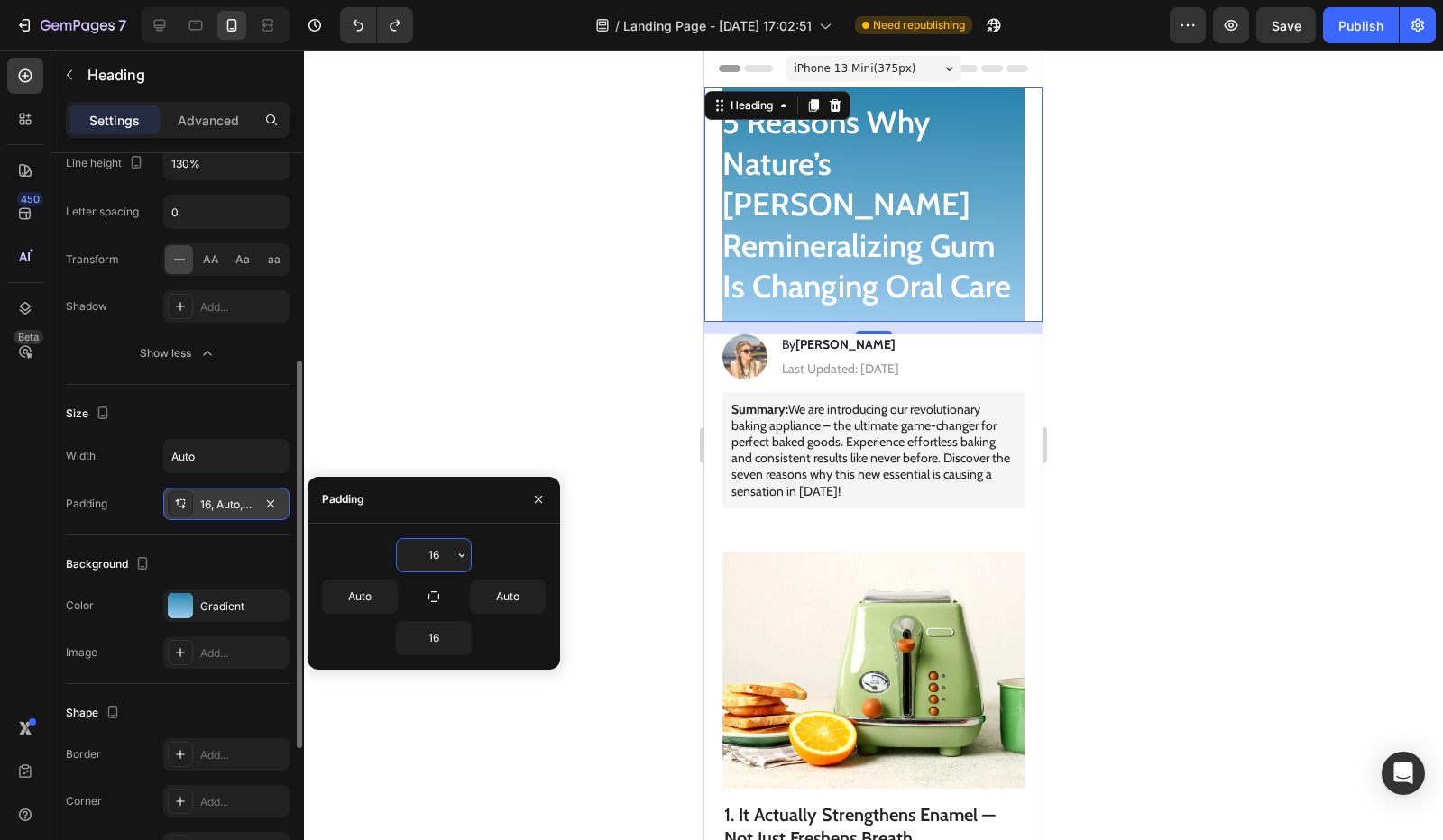
drag, startPoint x: 256, startPoint y: 499, endPoint x: 271, endPoint y: 498, distance: 15.0
click at [257, 499] on div "16, Auto, 16, Auto" at bounding box center [227, 503] width 126 height 32
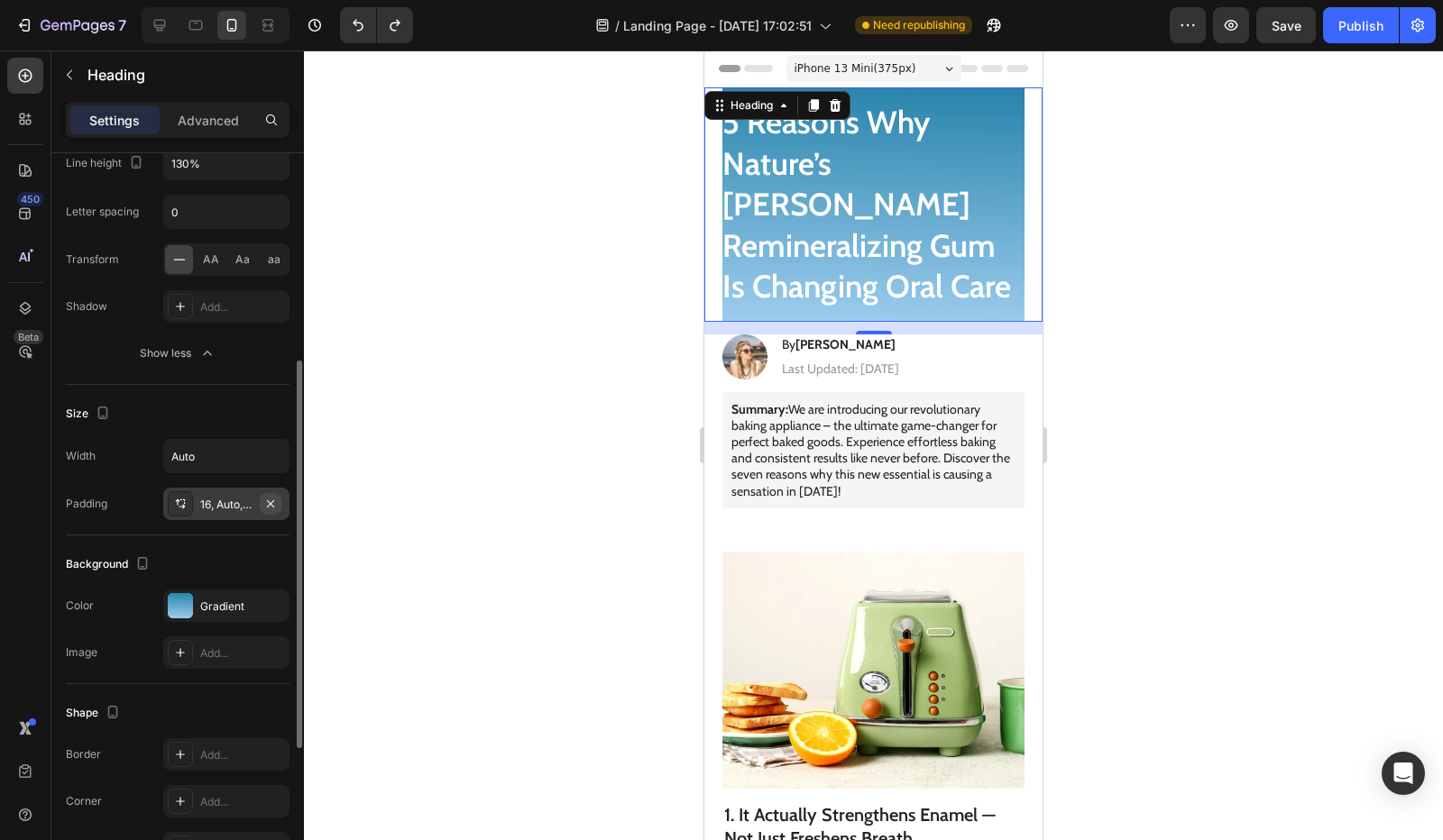
click at [278, 498] on button "button" at bounding box center [271, 504] width 22 height 22
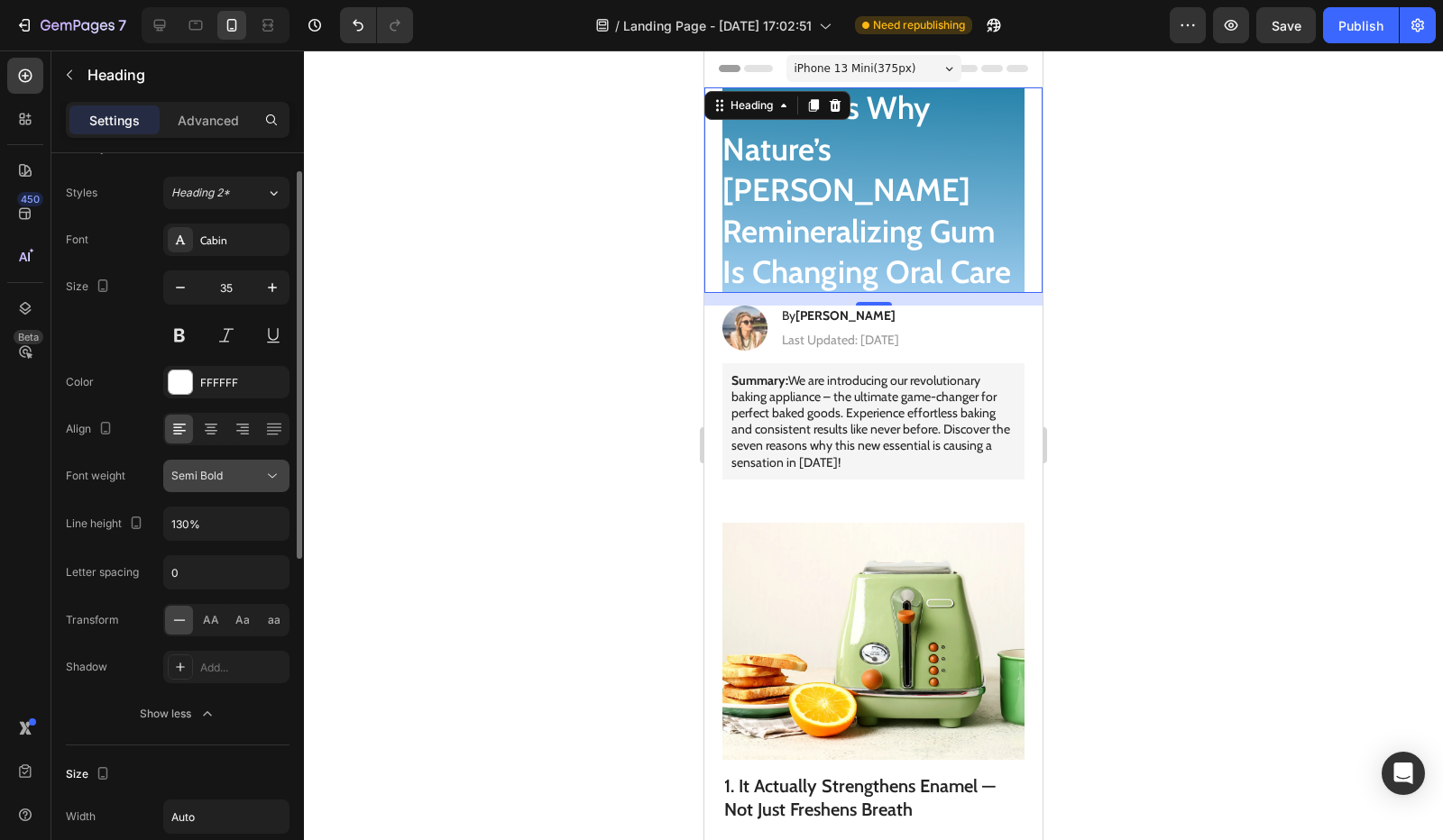
scroll to position [0, 0]
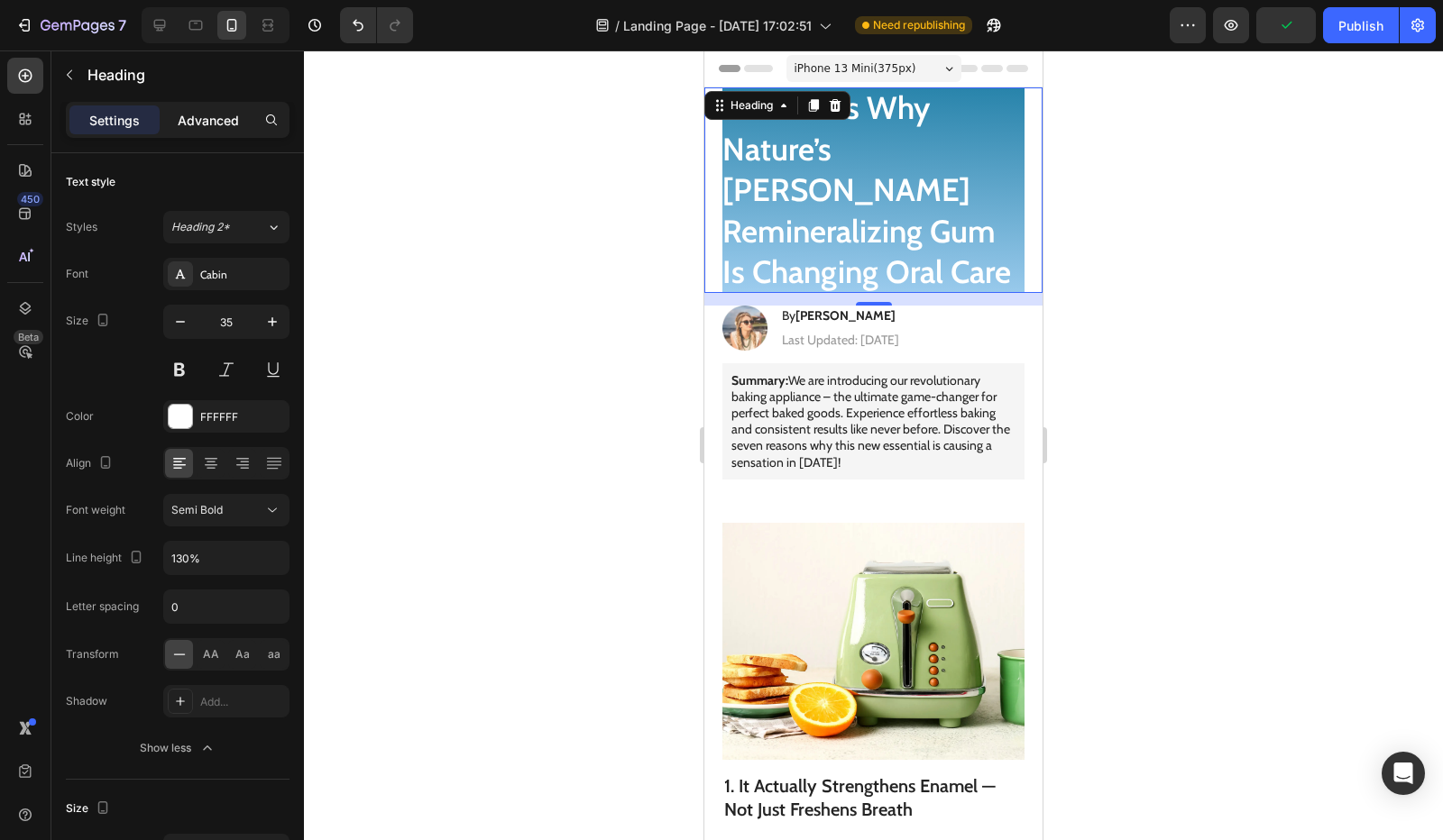
click at [180, 129] on p "Advanced" at bounding box center [208, 120] width 61 height 19
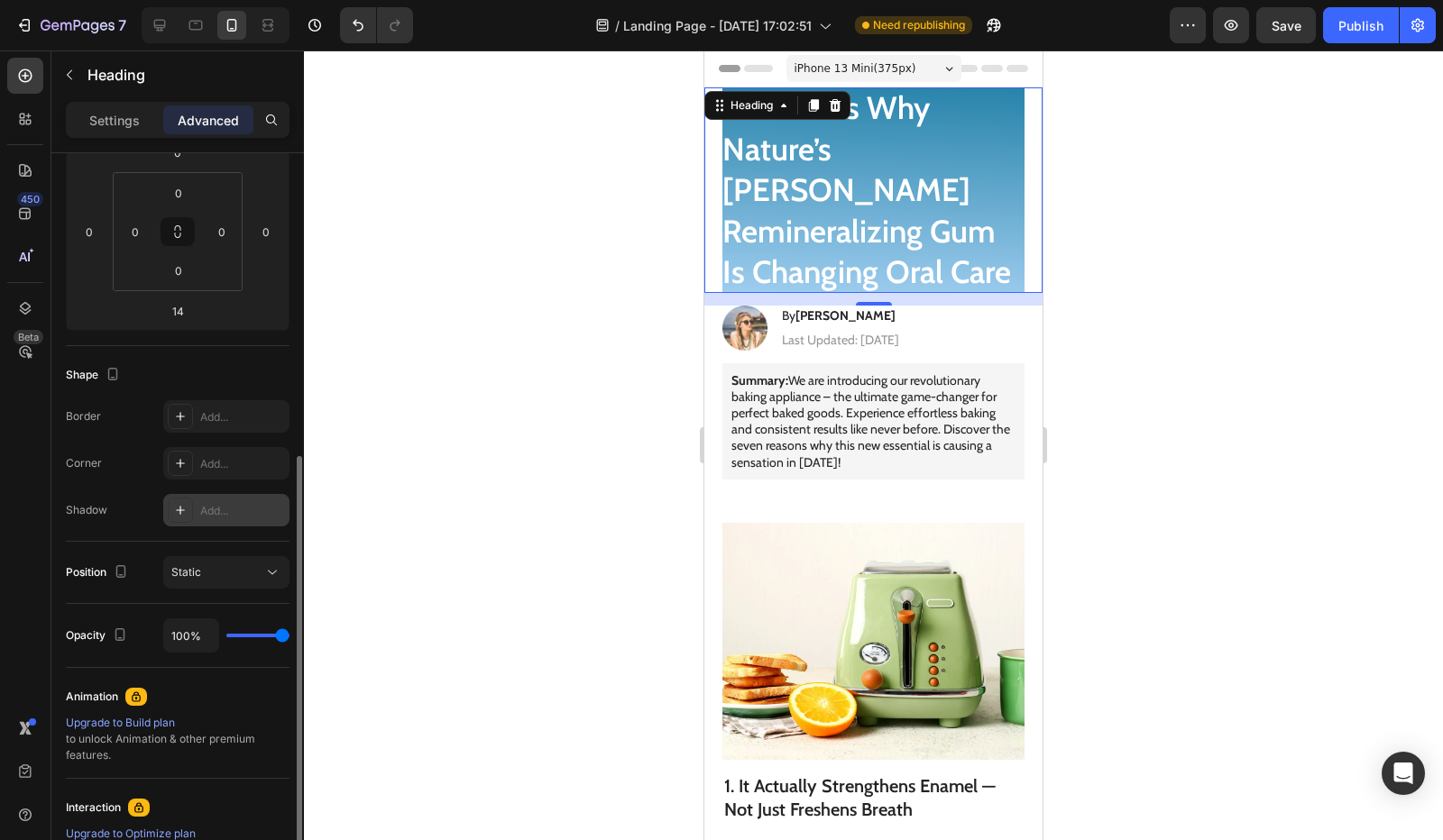
scroll to position [360, 0]
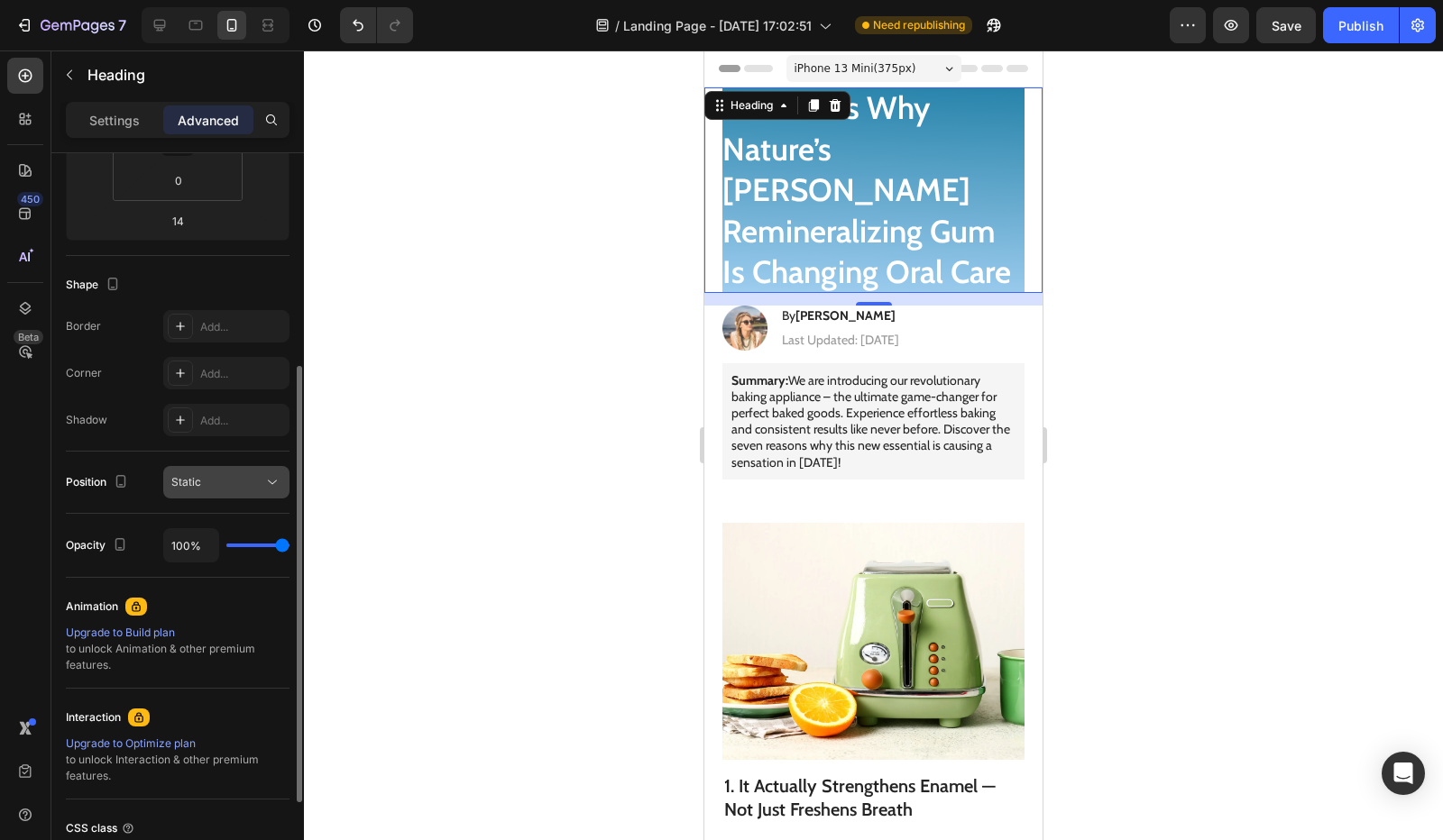
click at [249, 481] on div "Static" at bounding box center [217, 483] width 92 height 16
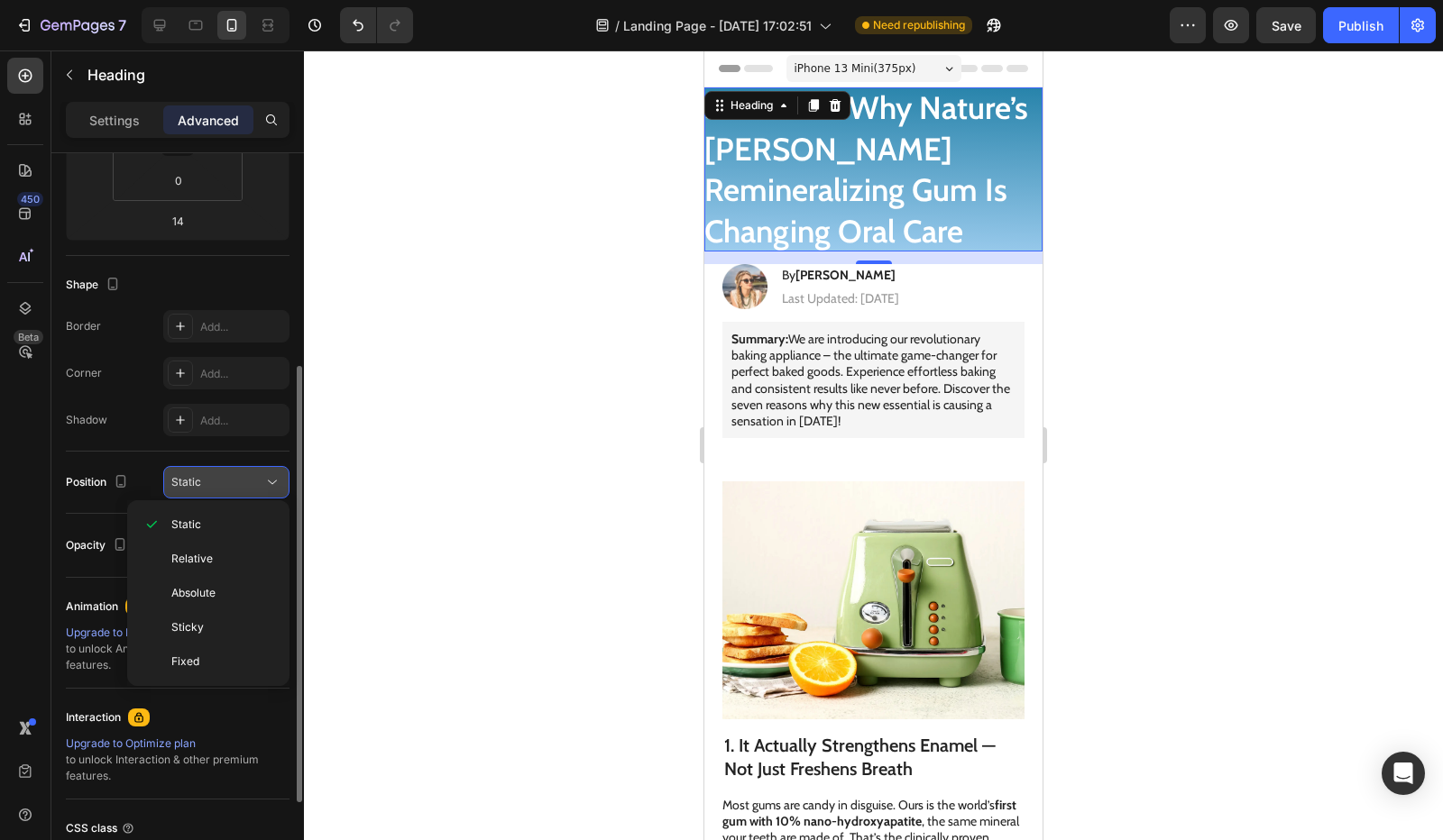
click at [206, 476] on div "Static" at bounding box center [217, 483] width 92 height 16
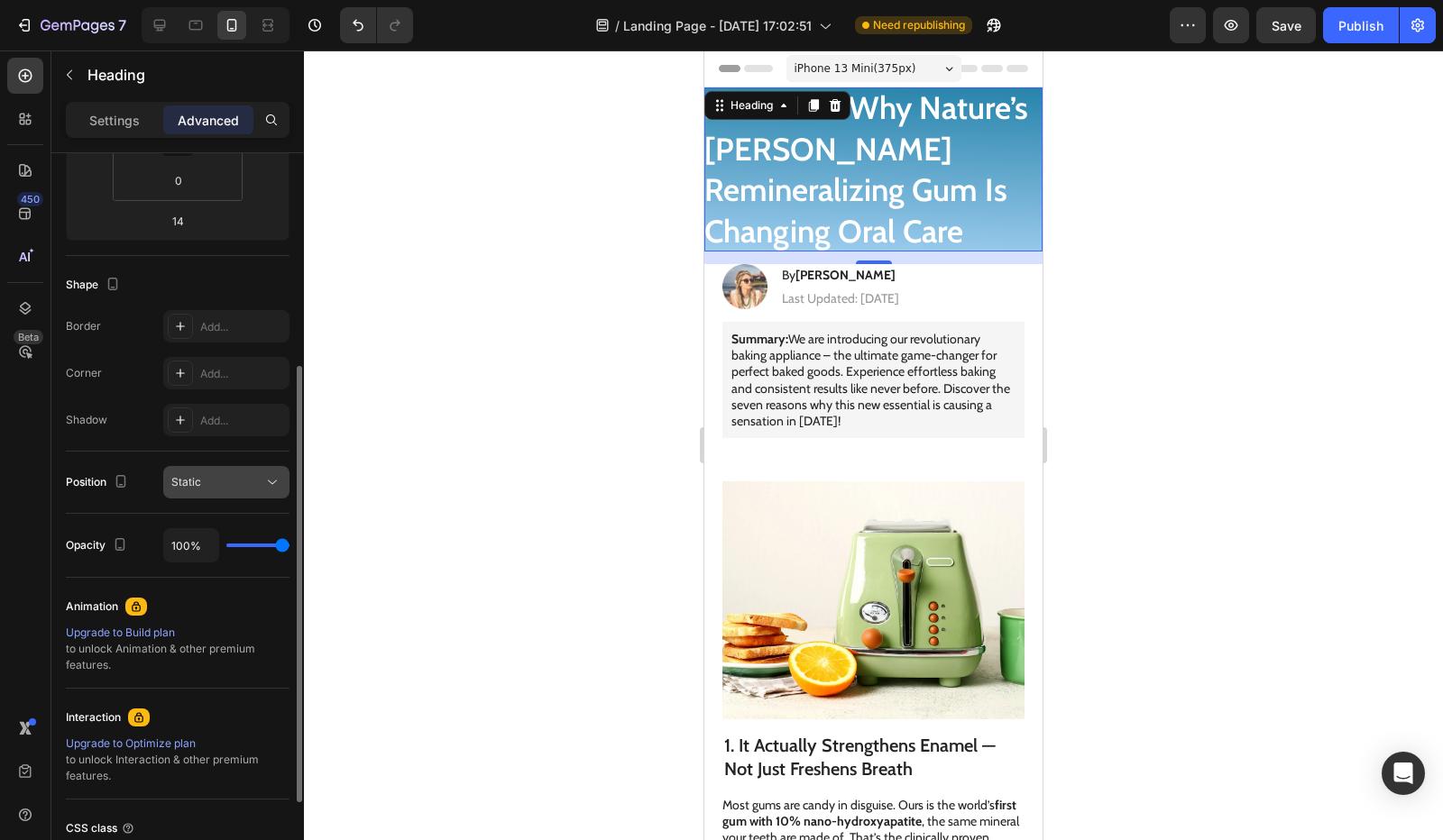
click at [214, 480] on div "Static" at bounding box center [217, 483] width 92 height 16
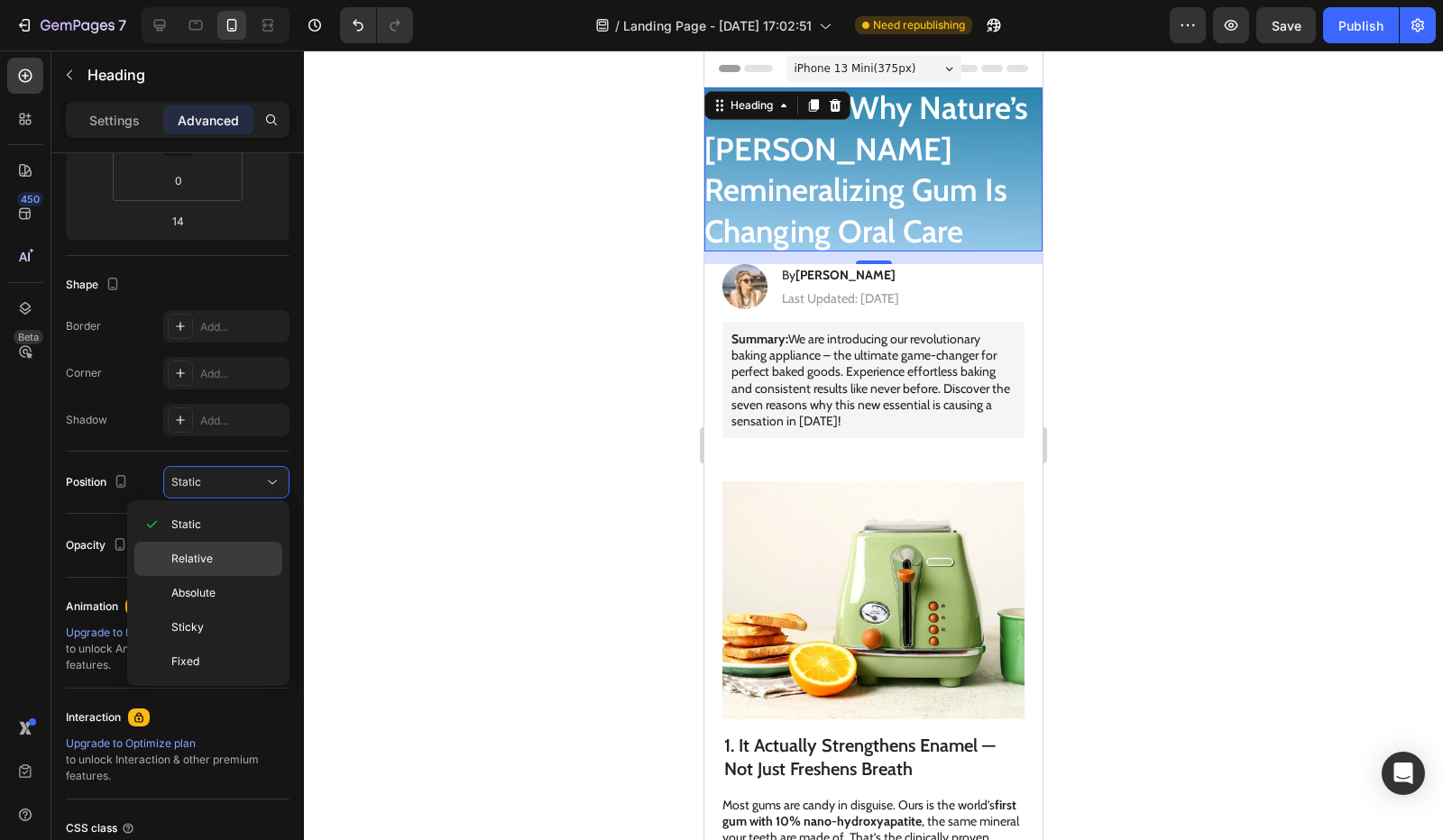
click at [210, 553] on span "Relative" at bounding box center [192, 558] width 41 height 16
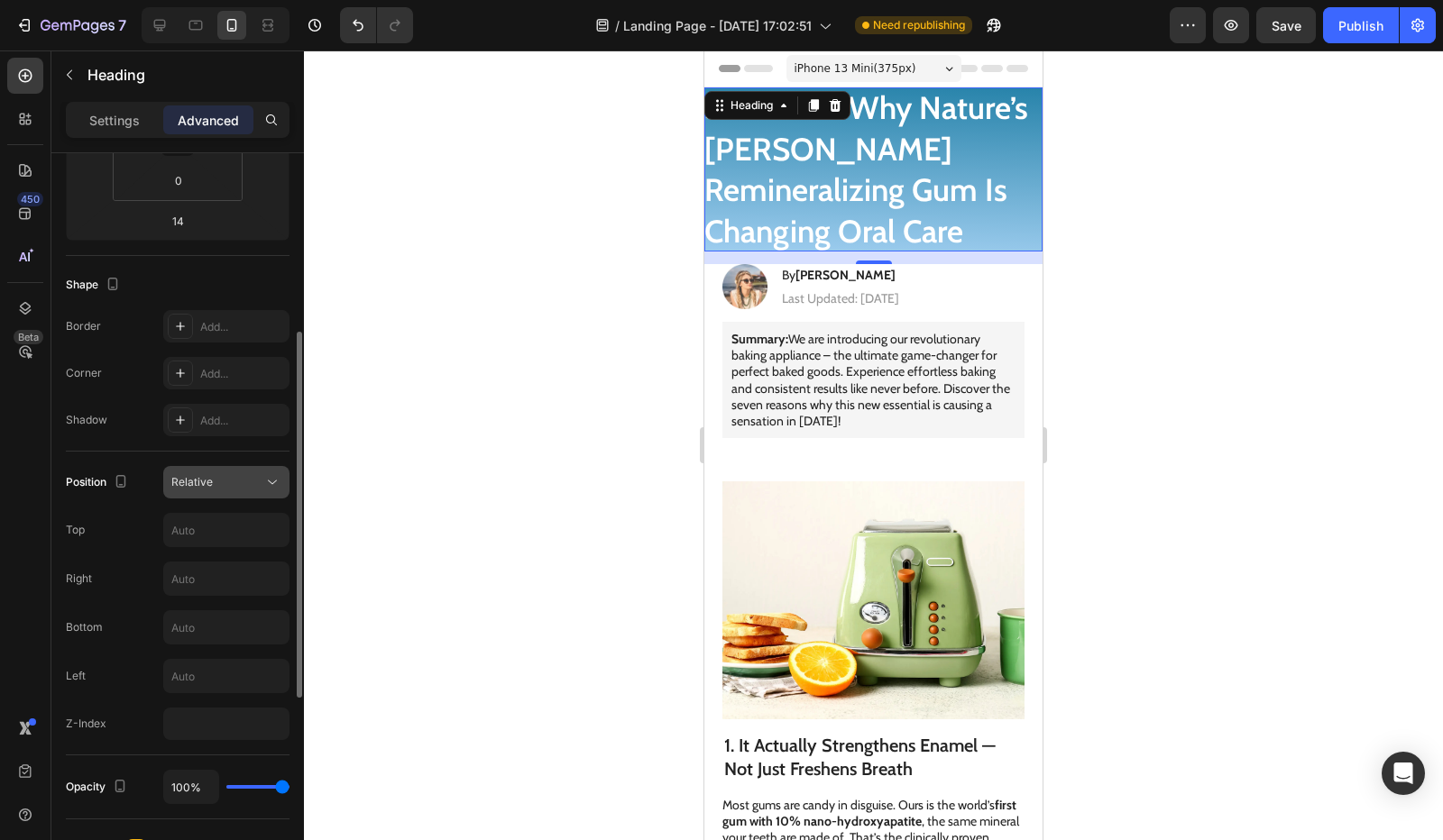
click at [241, 486] on div "Relative" at bounding box center [217, 483] width 92 height 16
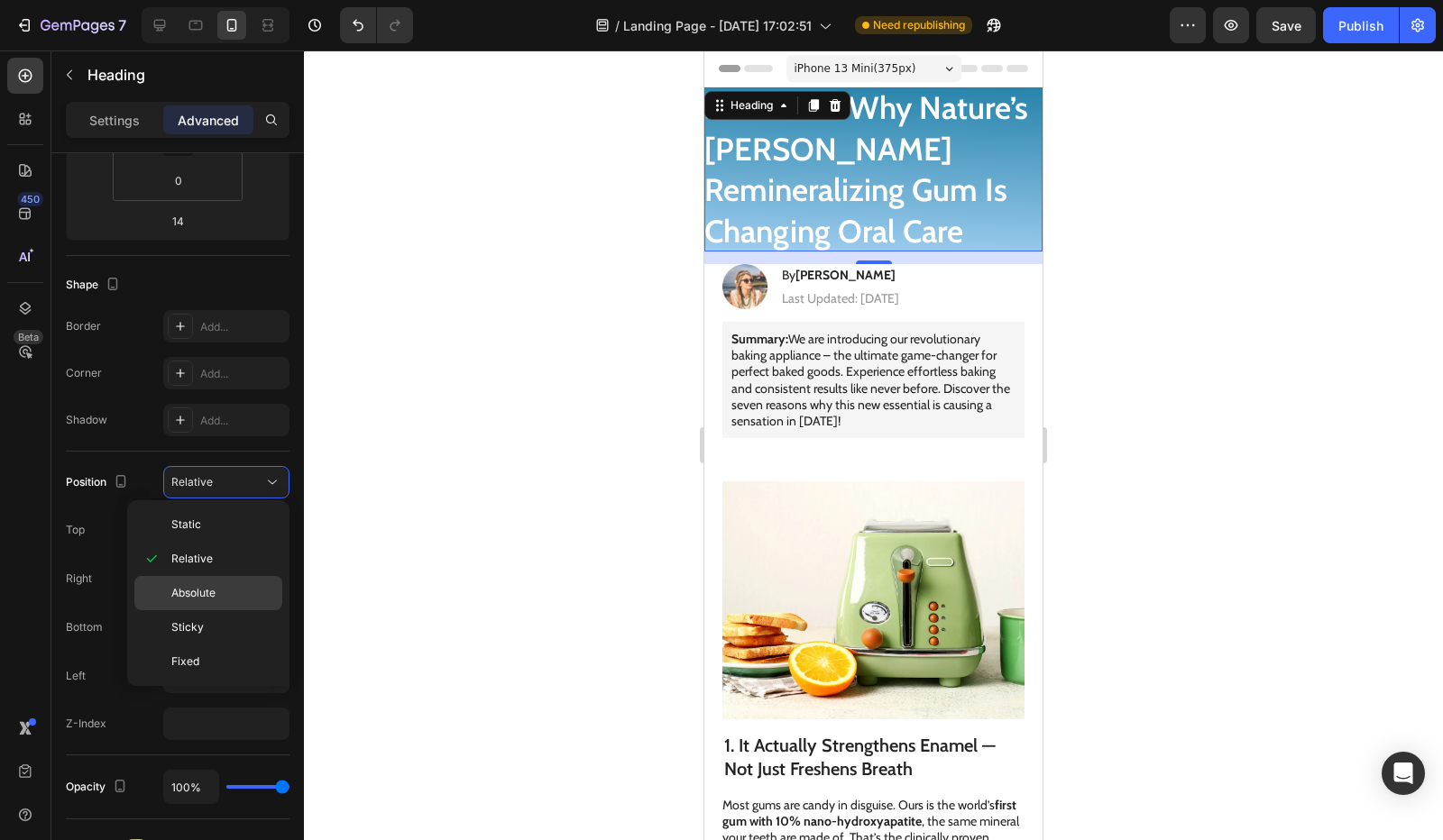
click at [209, 585] on span "Absolute" at bounding box center [193, 593] width 44 height 16
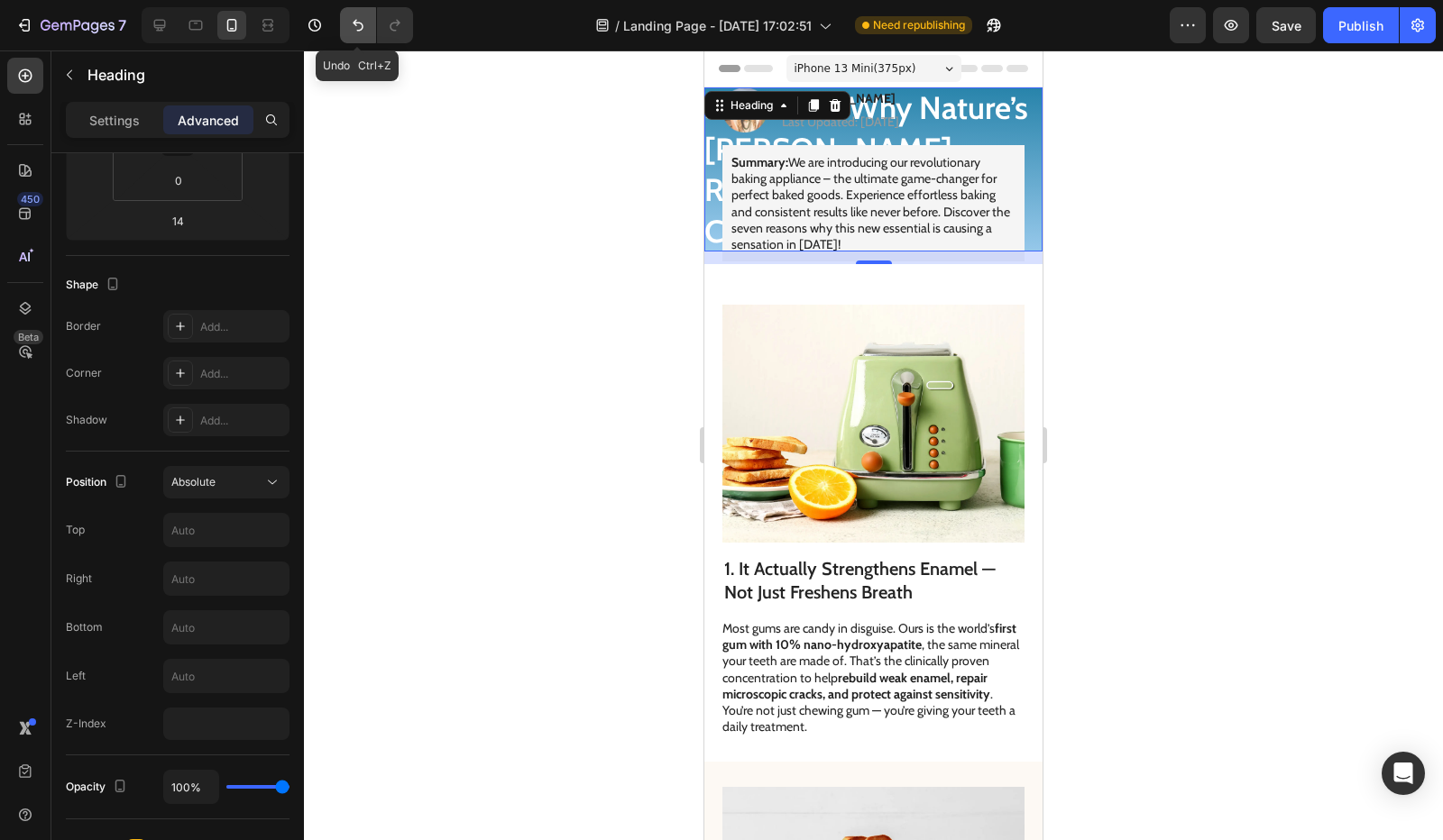
click at [369, 30] on button "Undo/Redo" at bounding box center [358, 25] width 36 height 36
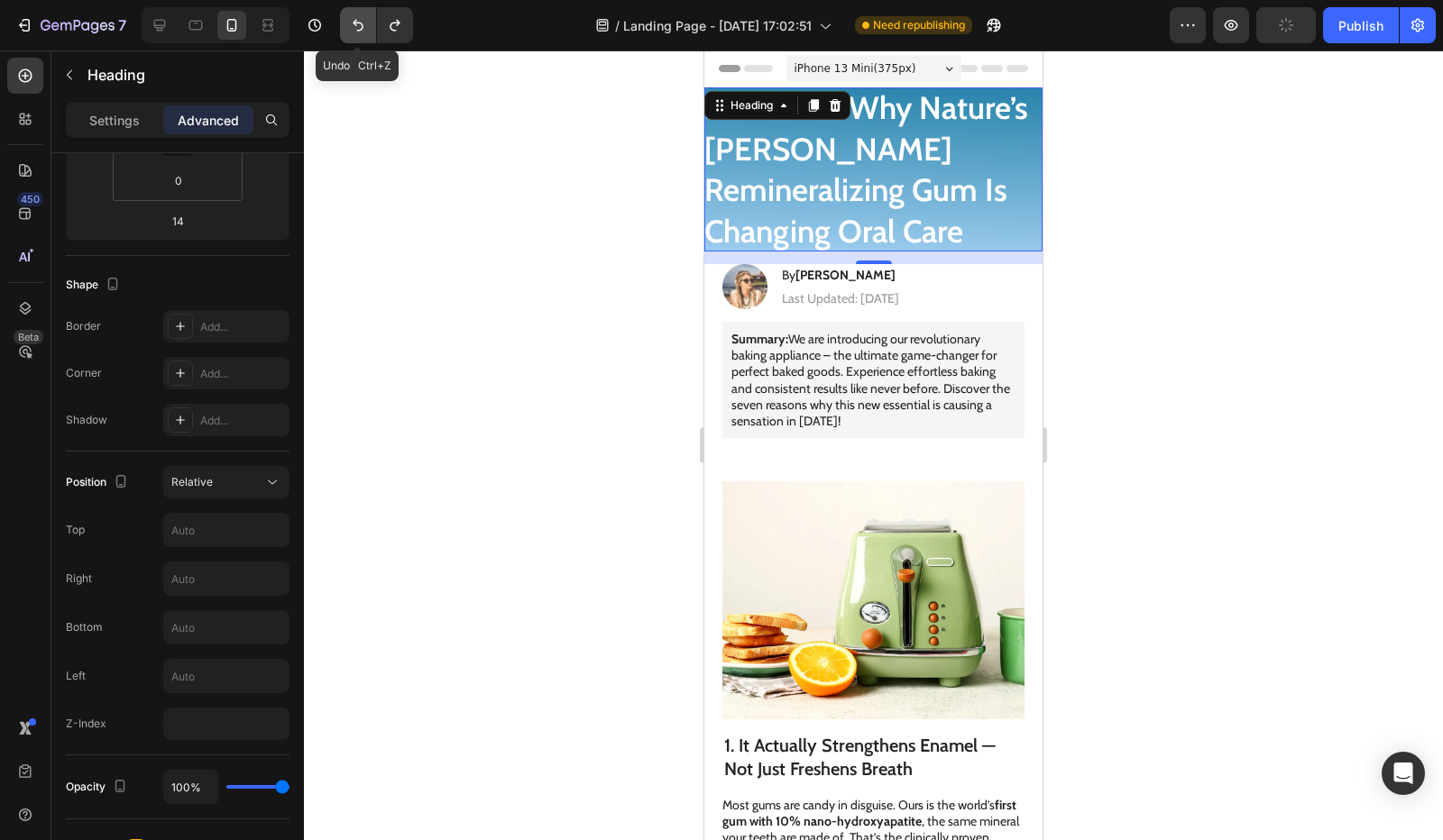
click at [369, 30] on button "Undo/Redo" at bounding box center [358, 25] width 36 height 36
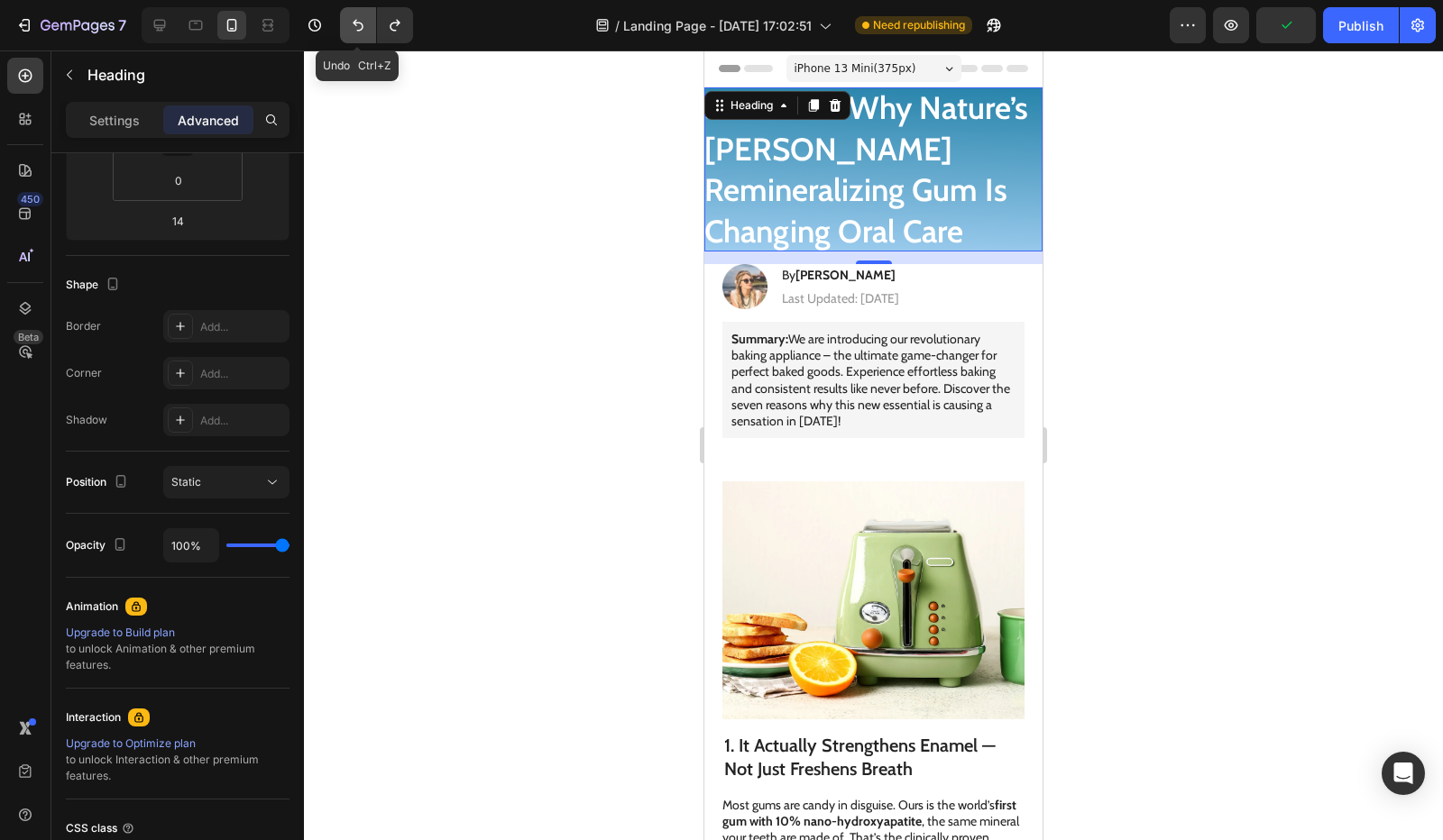
click at [369, 30] on button "Undo/Redo" at bounding box center [358, 25] width 36 height 36
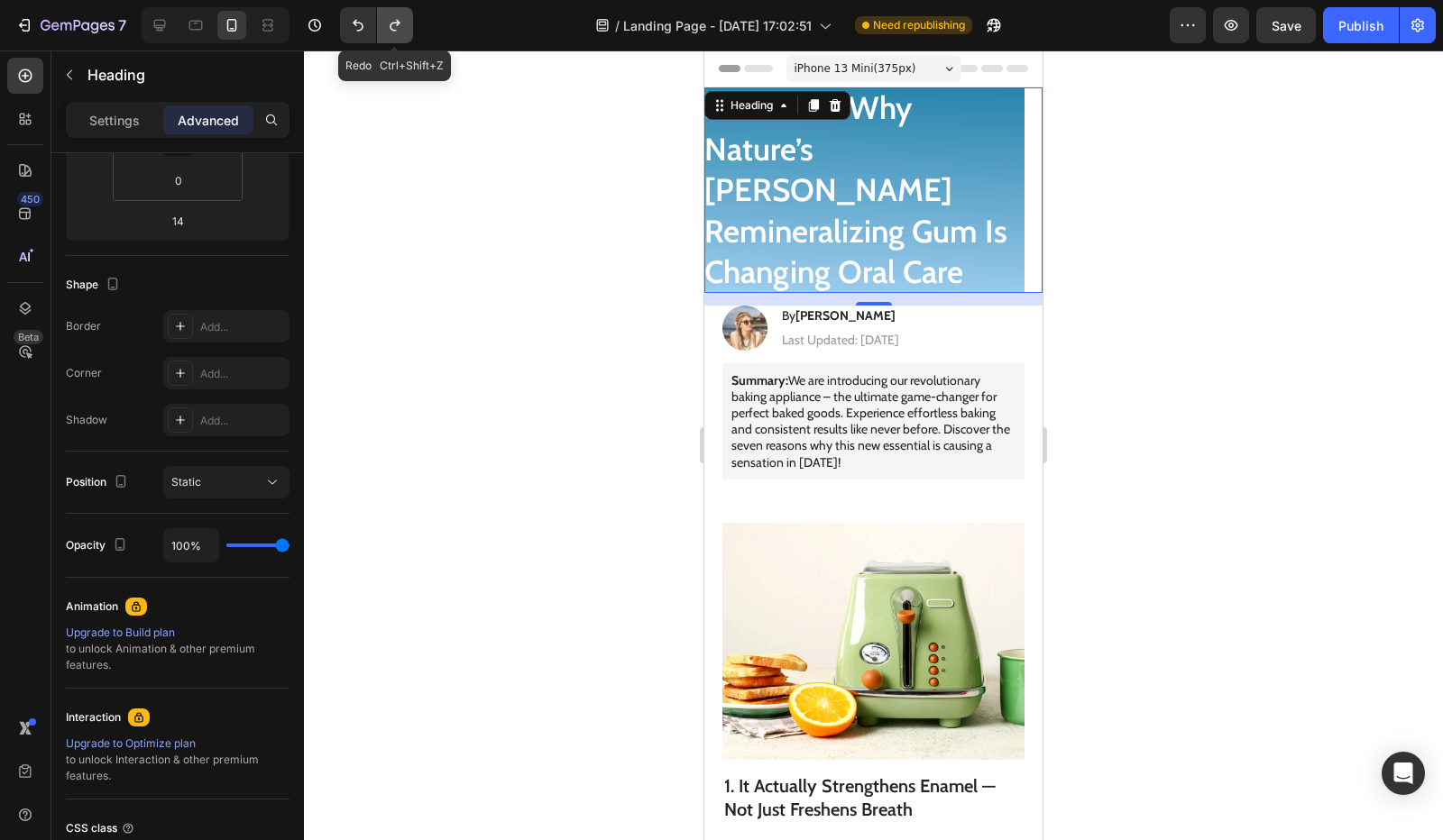
click at [396, 28] on icon "Undo/Redo" at bounding box center [395, 25] width 18 height 18
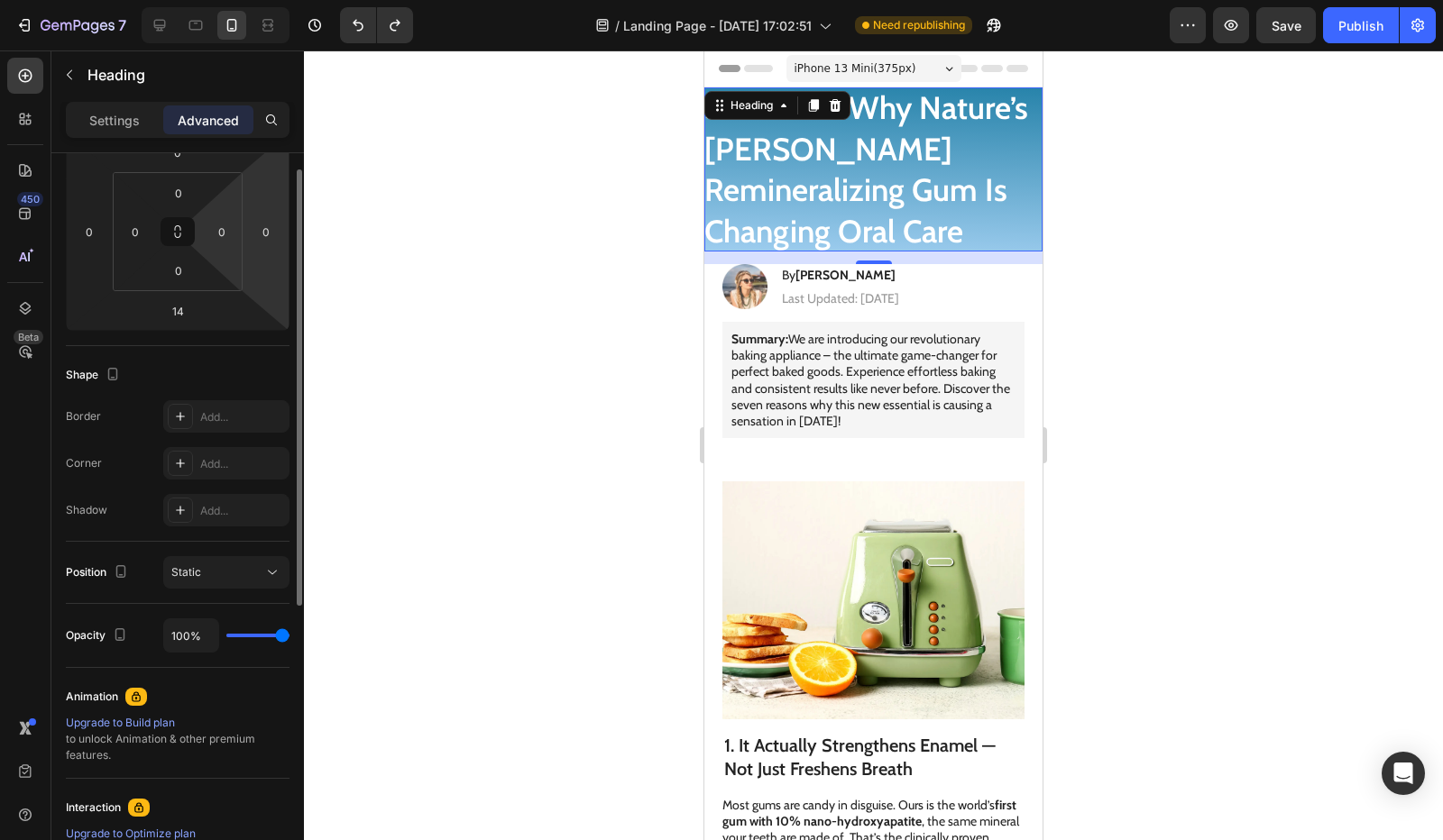
scroll to position [180, 0]
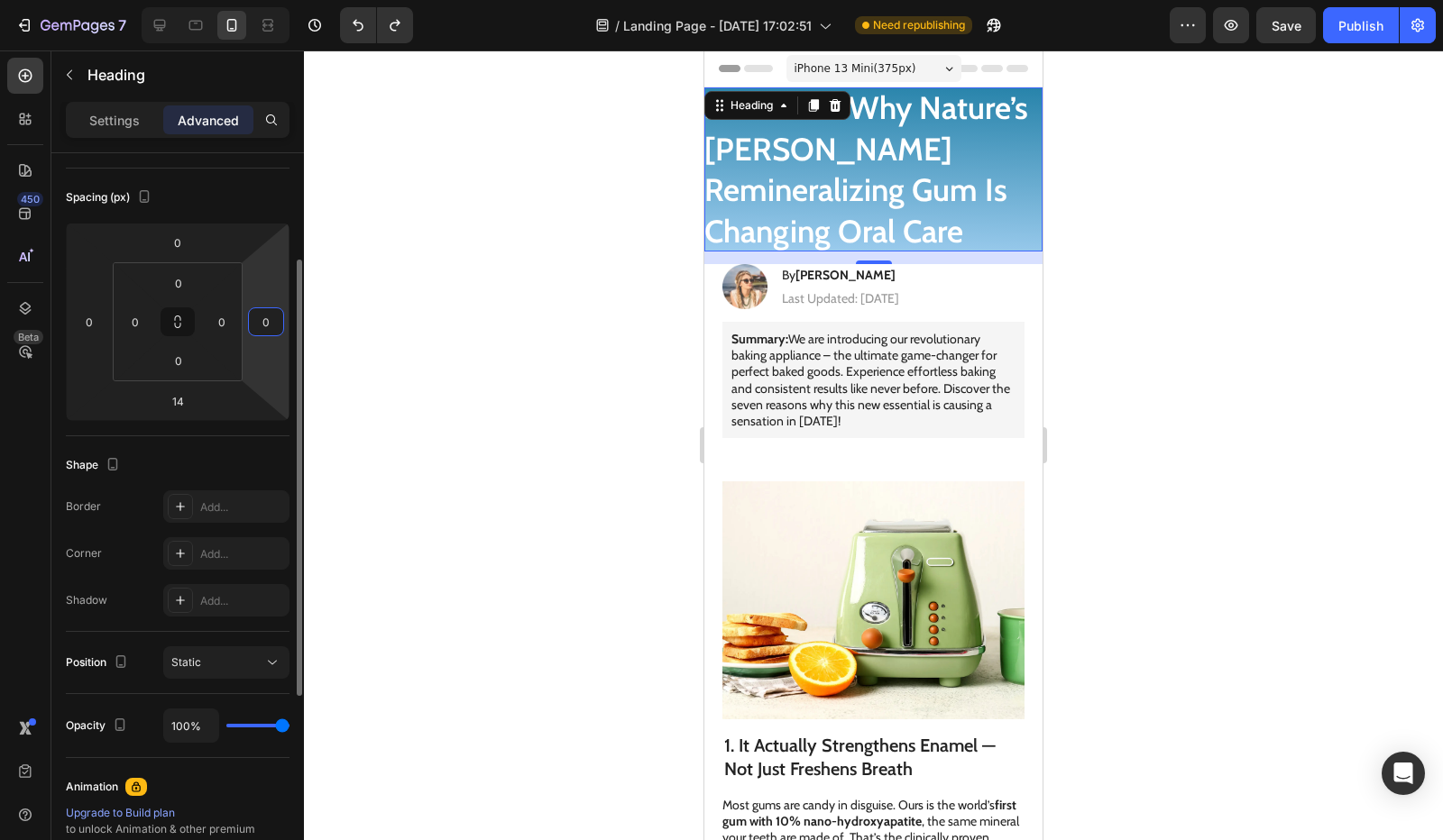
click at [279, 317] on input "0" at bounding box center [265, 321] width 27 height 27
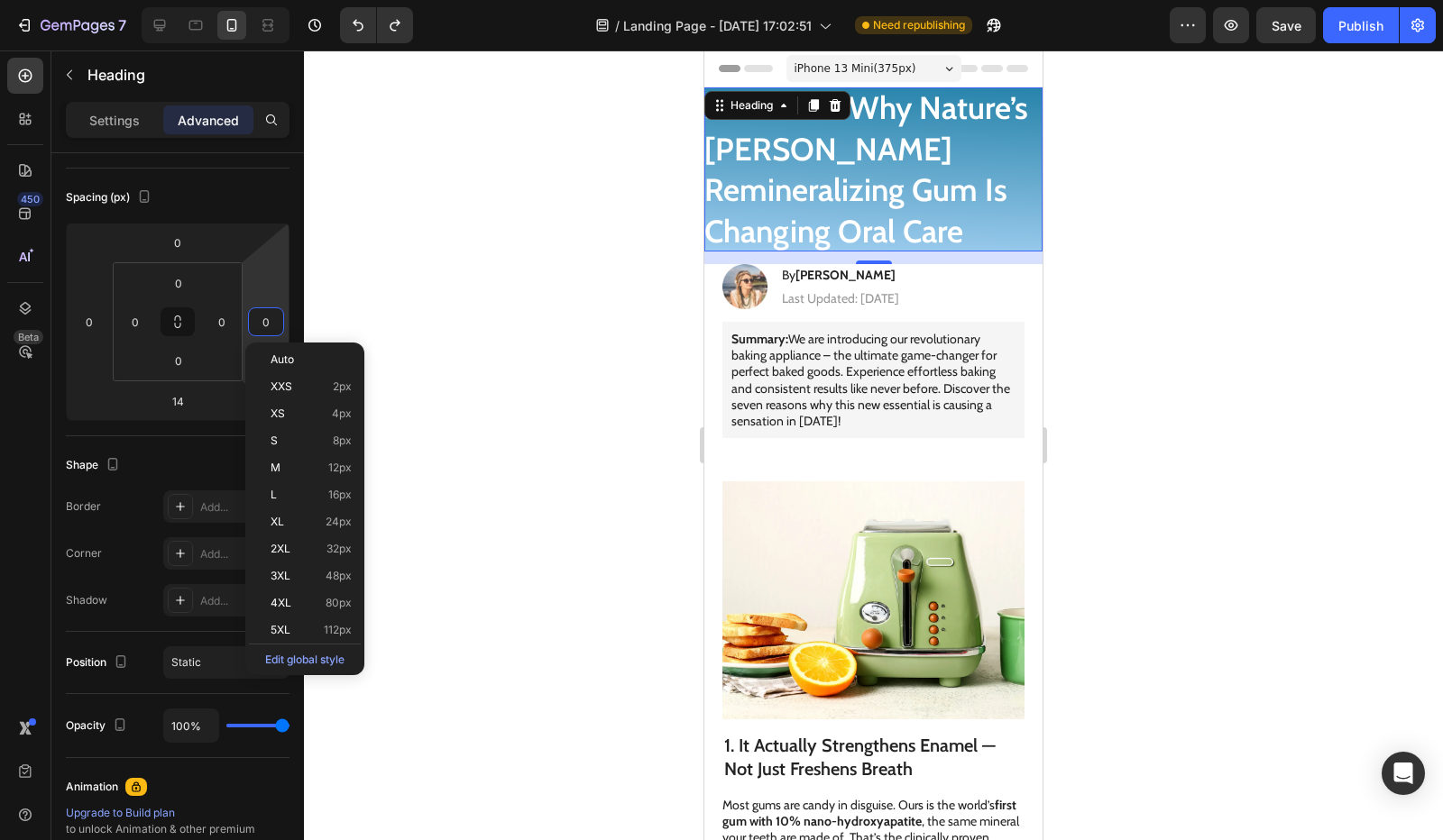
click at [627, 242] on div at bounding box center [874, 445] width 1139 height 790
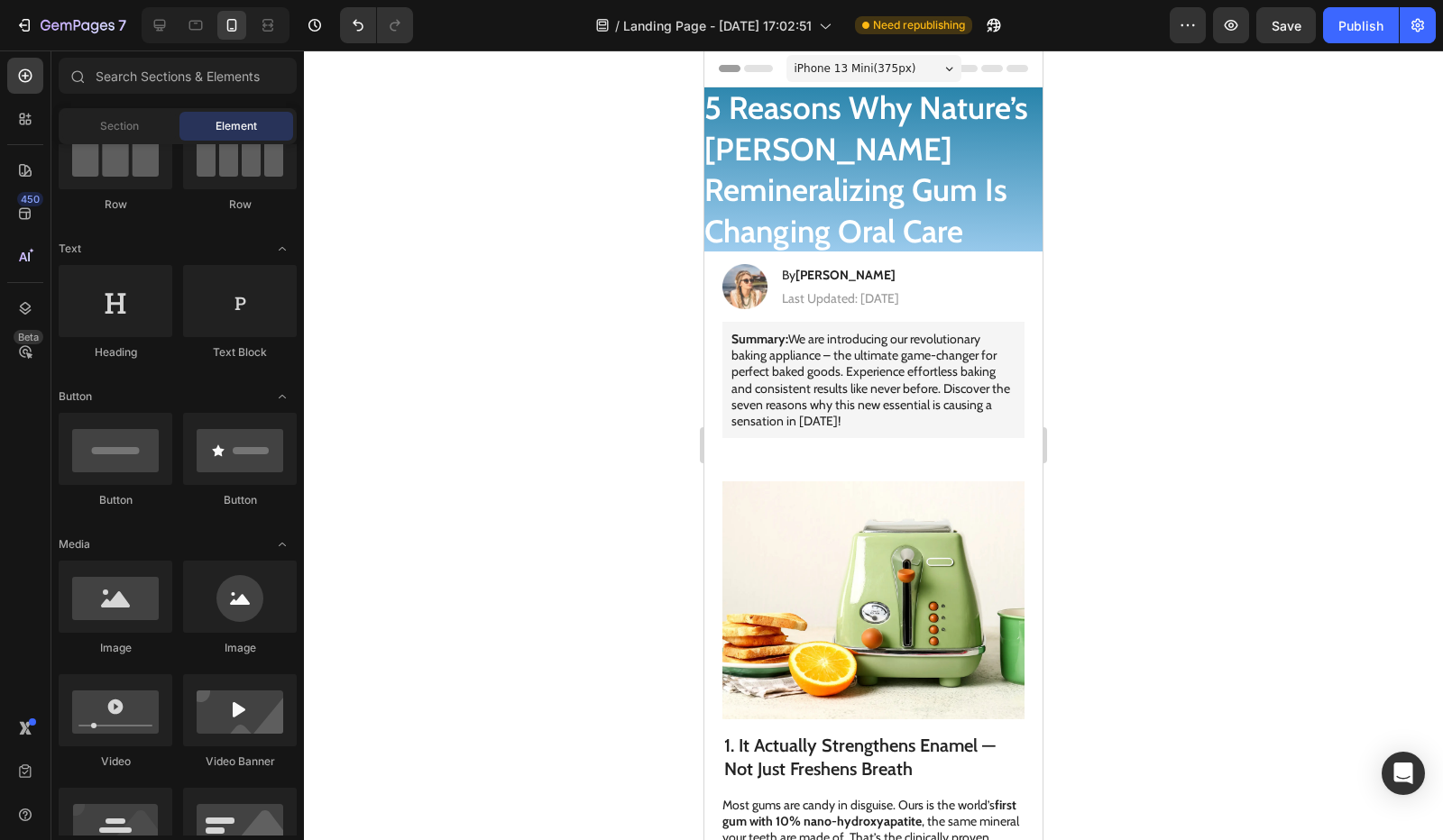
click at [759, 192] on h1 "5 Reasons Why Nature’s Elena Remineralizing Gum Is Changing Oral Care" at bounding box center [873, 169] width 338 height 164
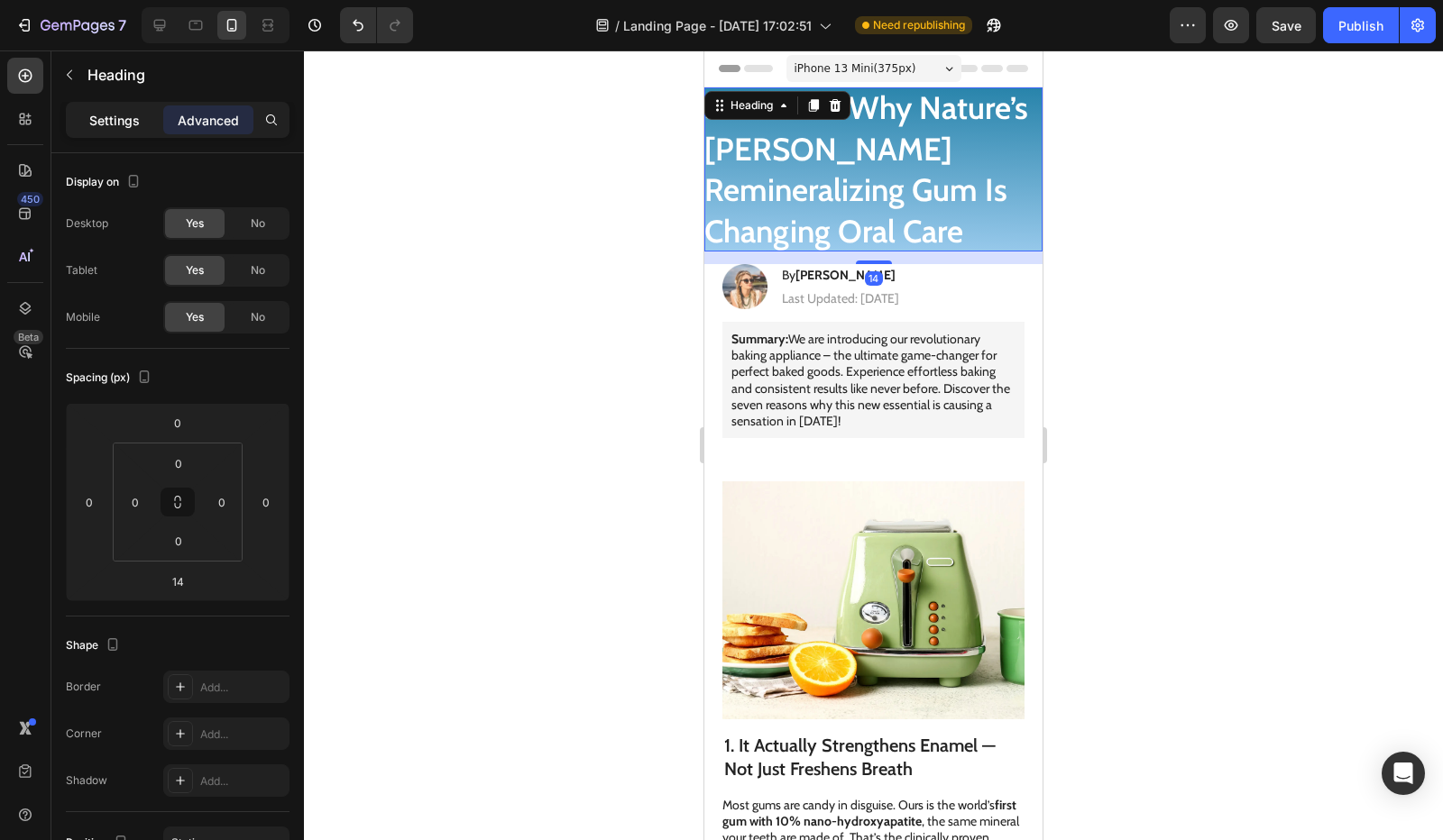
click at [101, 127] on p "Settings" at bounding box center [114, 120] width 50 height 19
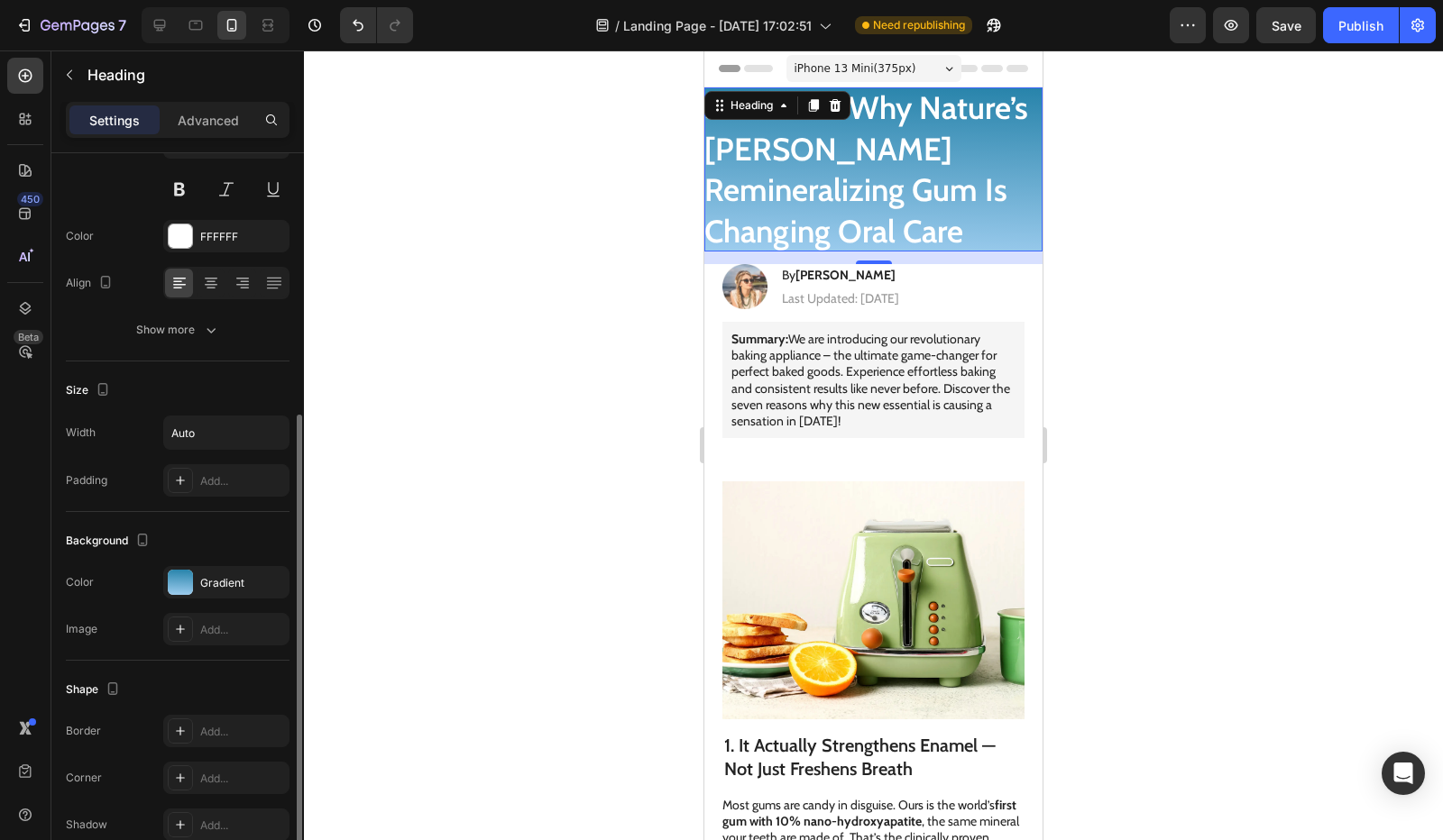
scroll to position [271, 0]
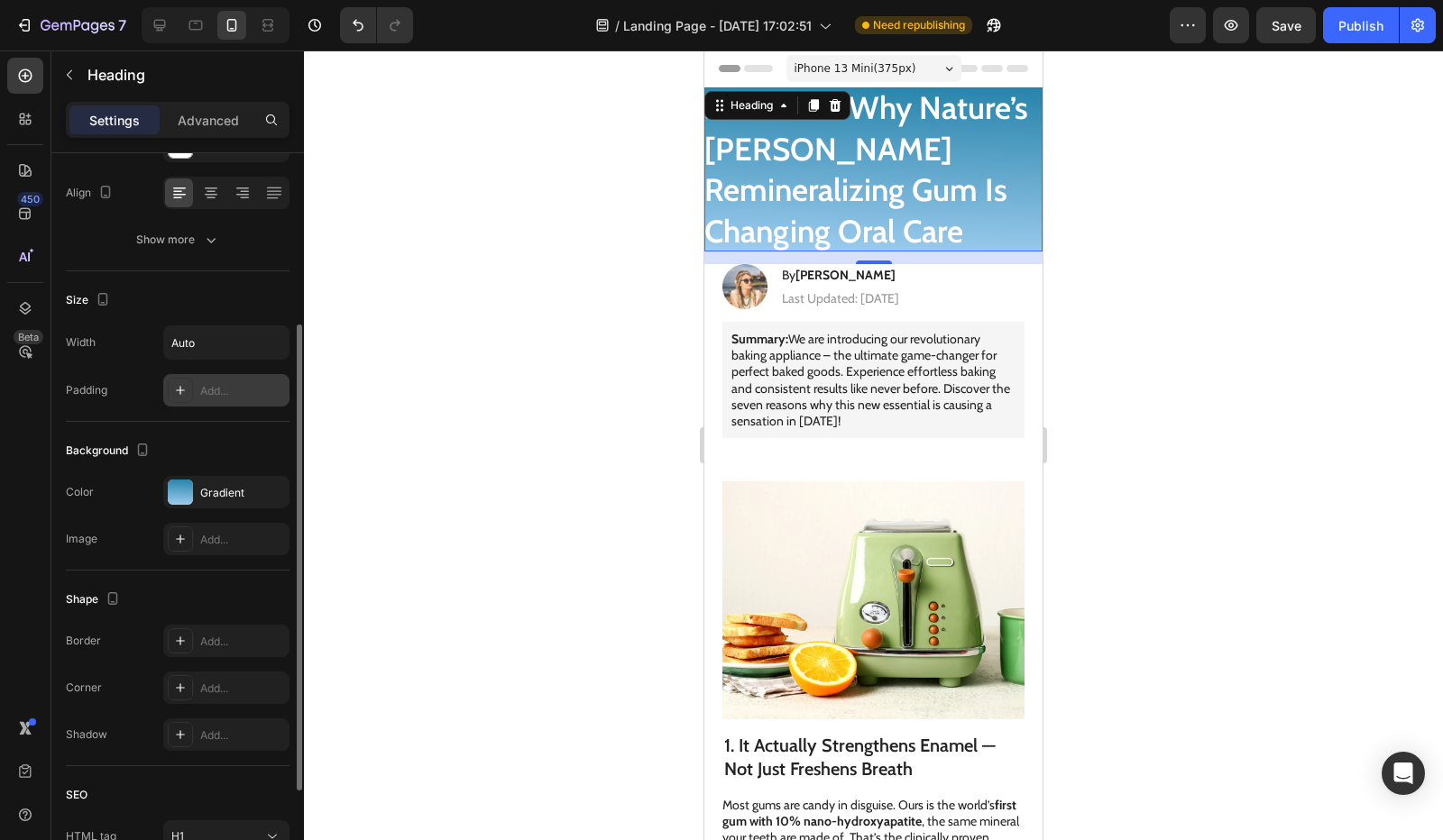
click at [205, 387] on div "Add..." at bounding box center [242, 391] width 85 height 16
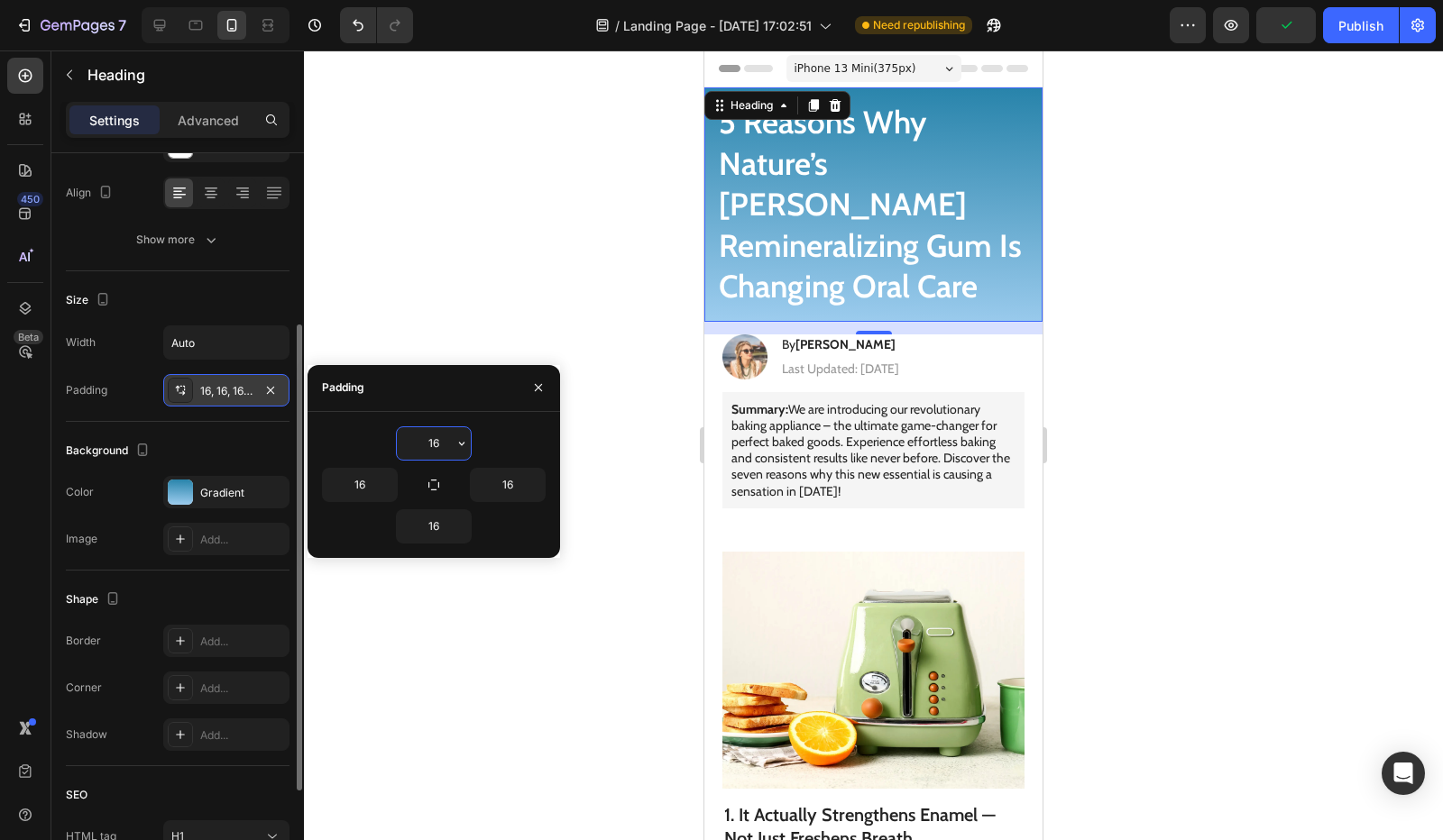
click at [619, 401] on div at bounding box center [874, 445] width 1139 height 790
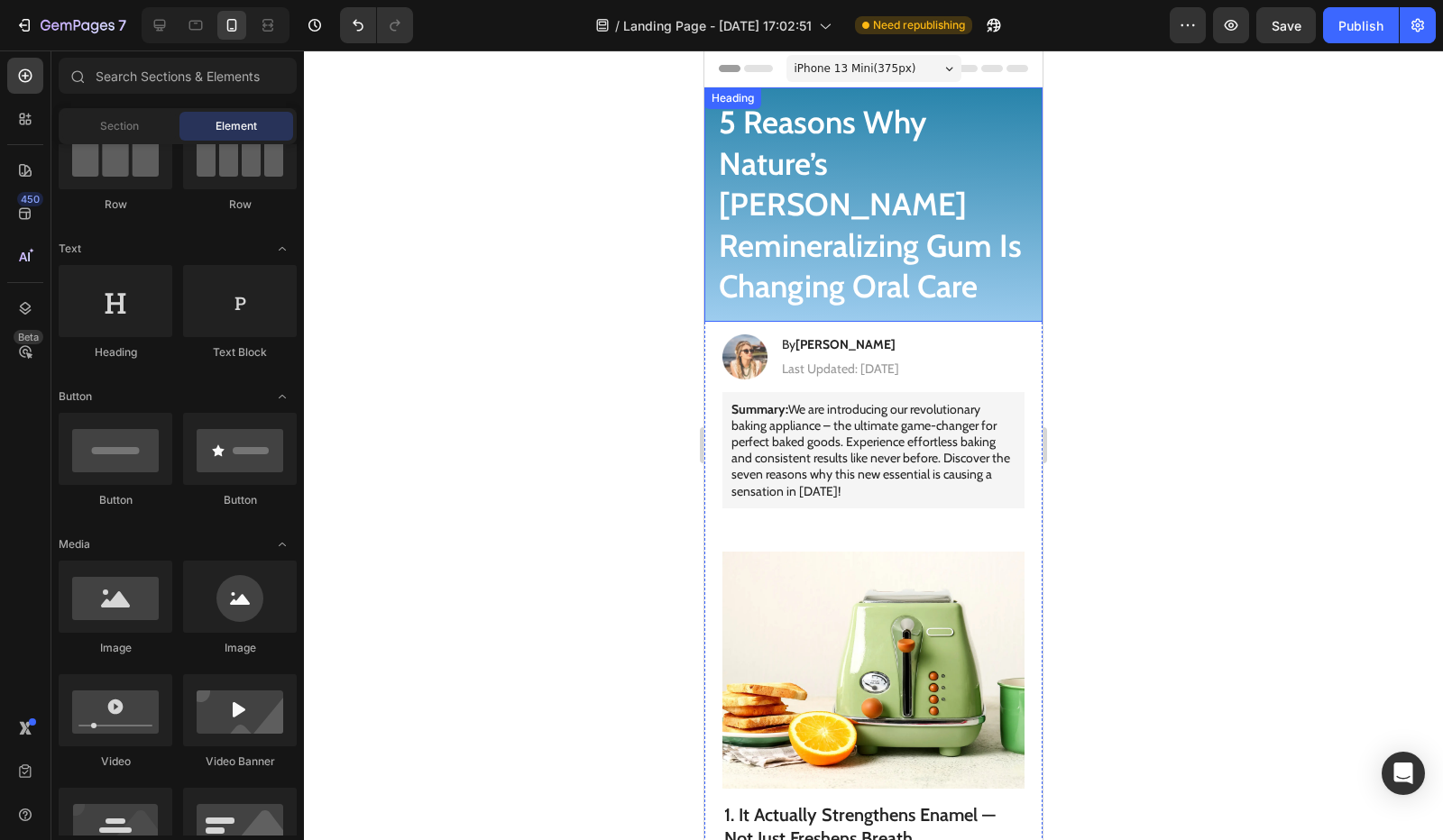
click at [886, 190] on h1 "5 Reasons Why Nature’s Elena Remineralizing Gum Is Changing Oral Care" at bounding box center [873, 205] width 338 height 234
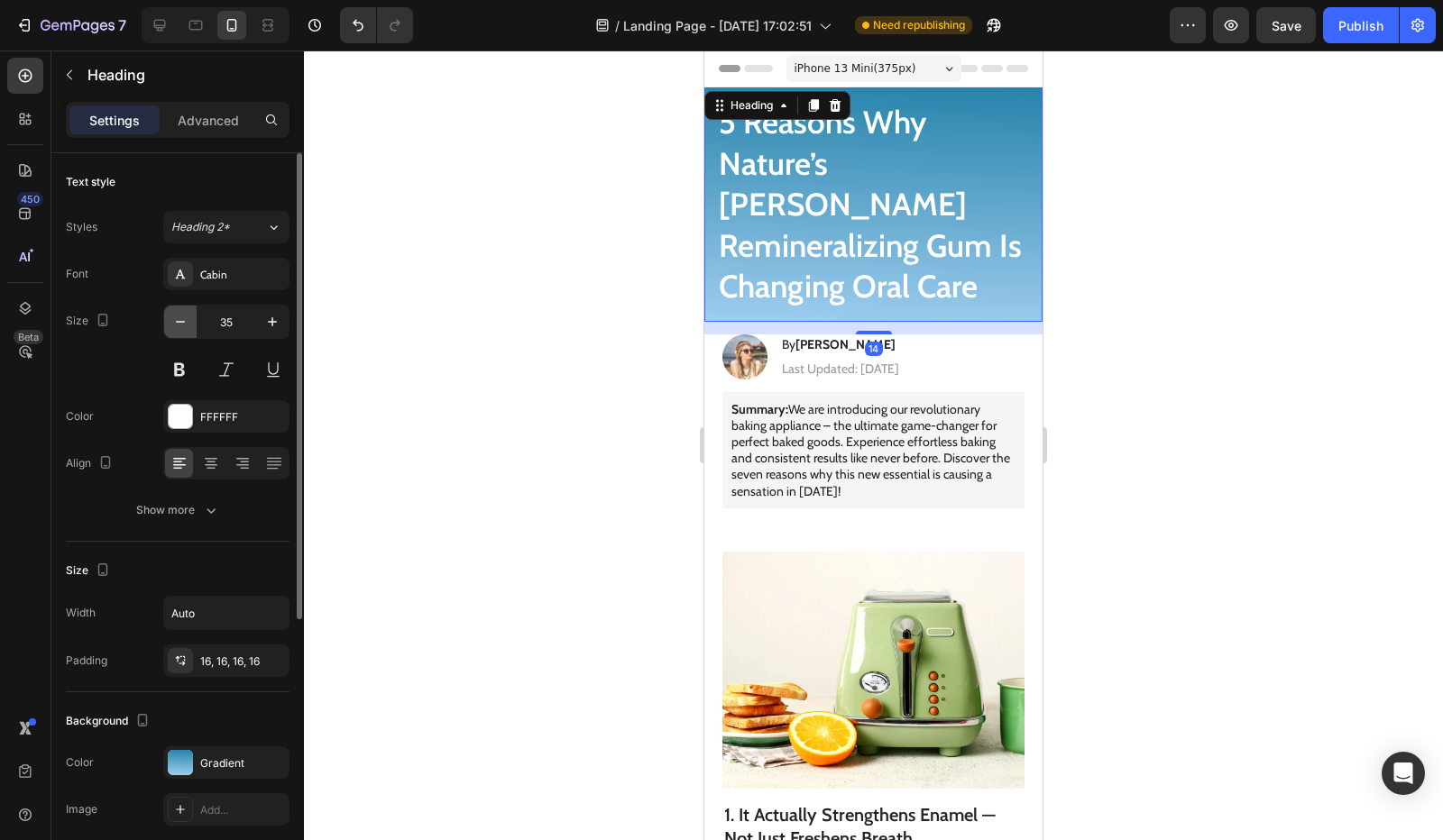
click at [187, 330] on button "button" at bounding box center [180, 321] width 33 height 32
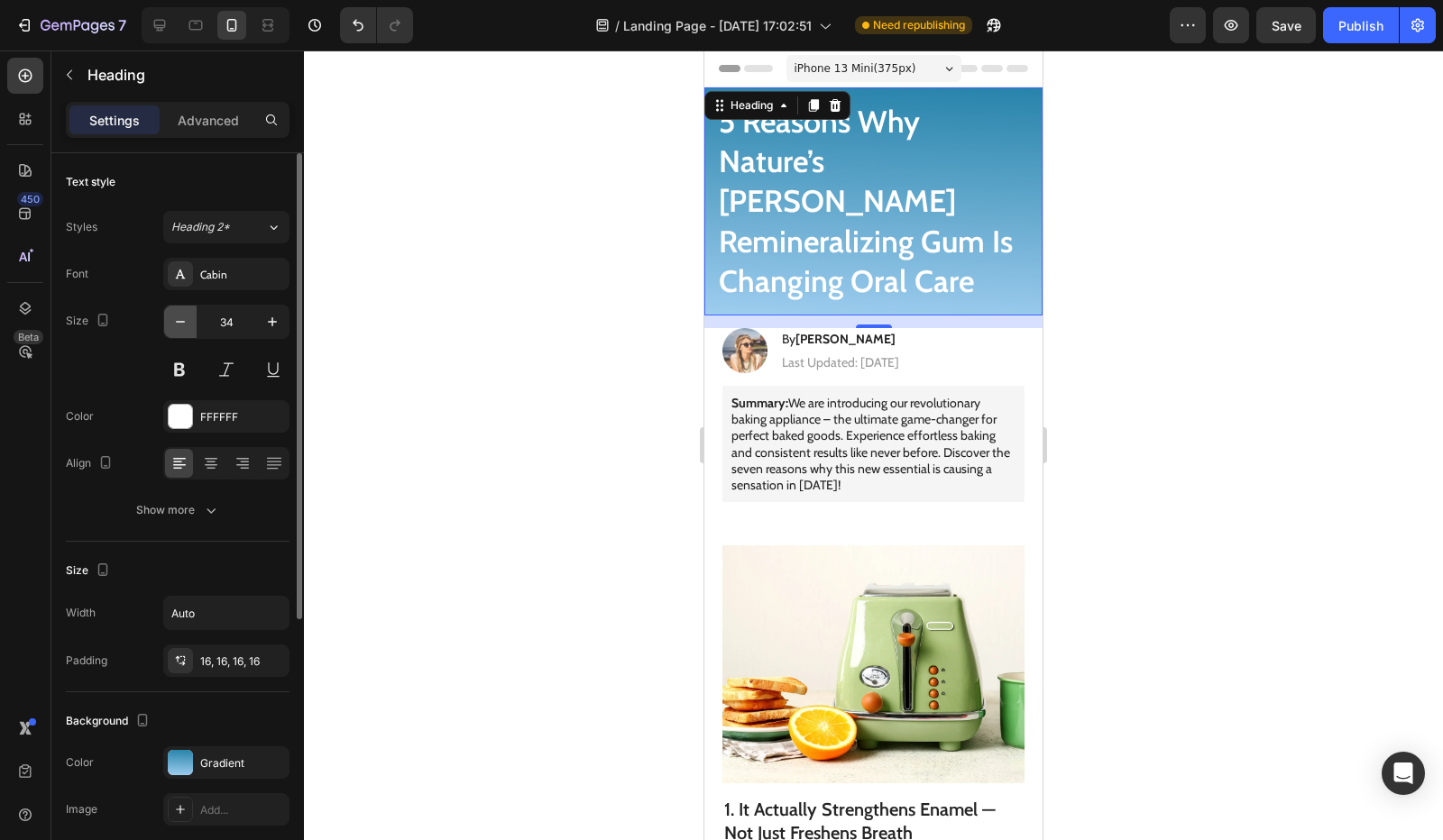
click at [184, 329] on icon "button" at bounding box center [180, 322] width 18 height 18
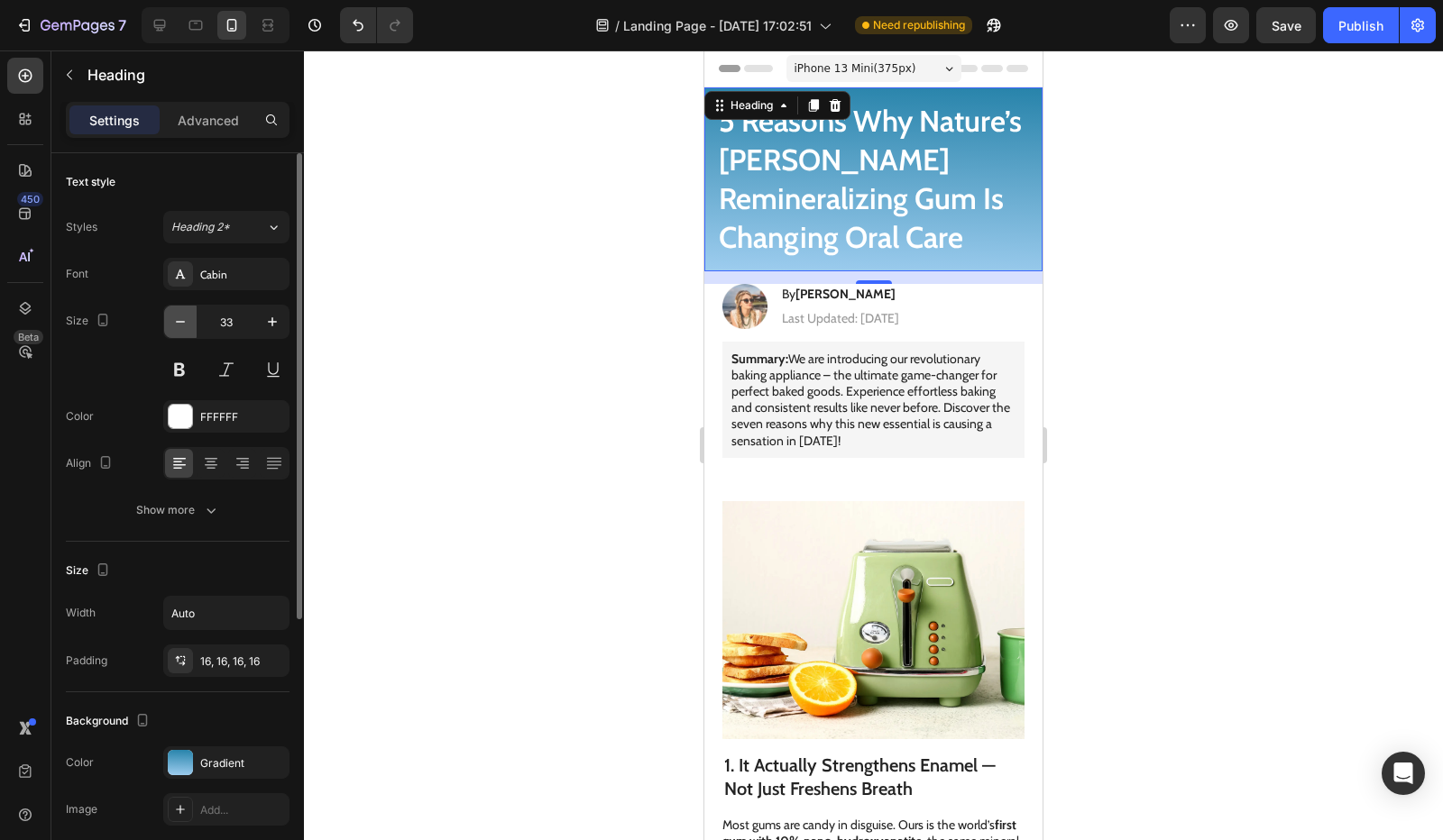
click at [184, 329] on icon "button" at bounding box center [180, 322] width 18 height 18
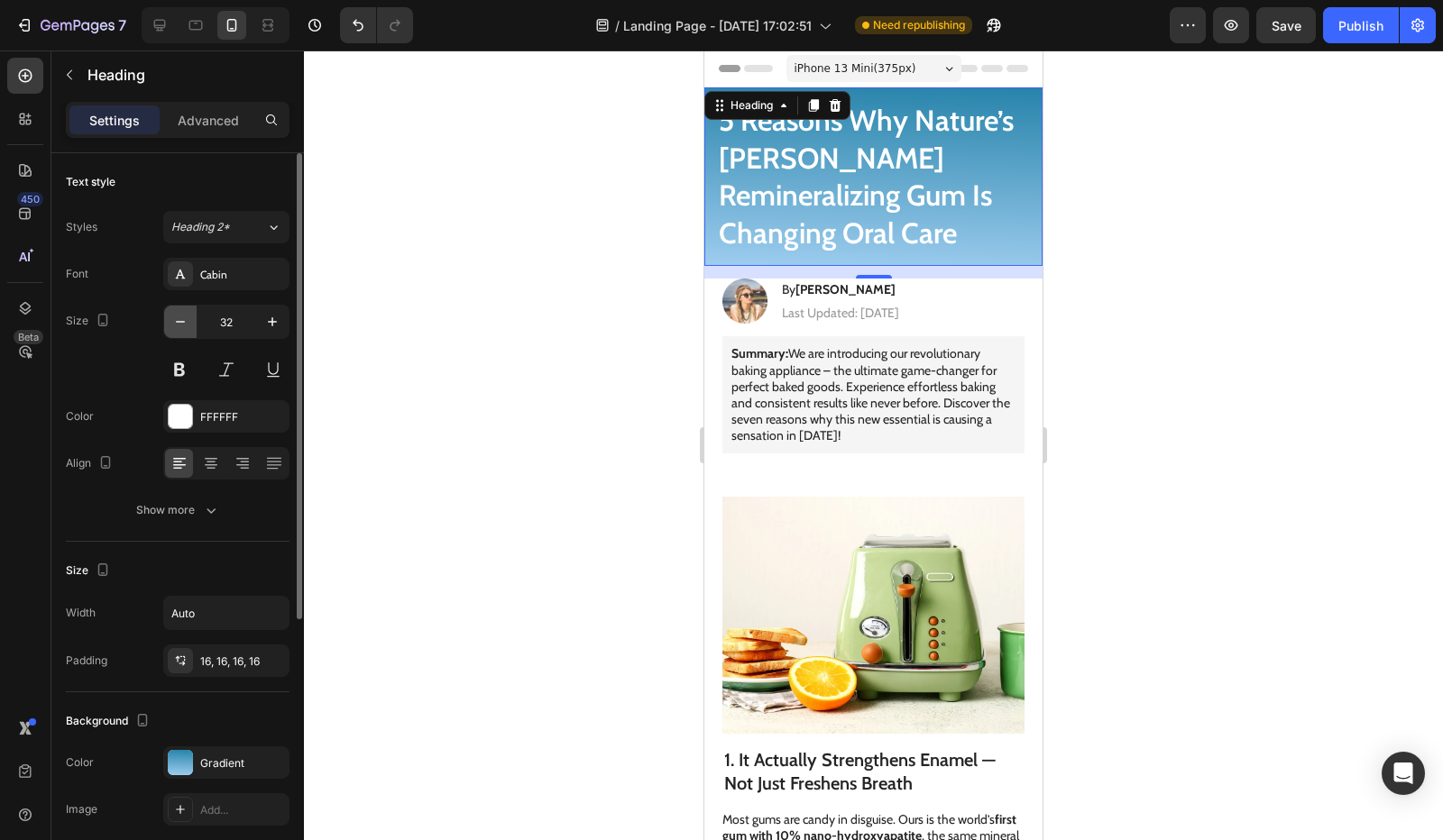
click at [184, 329] on icon "button" at bounding box center [180, 322] width 18 height 18
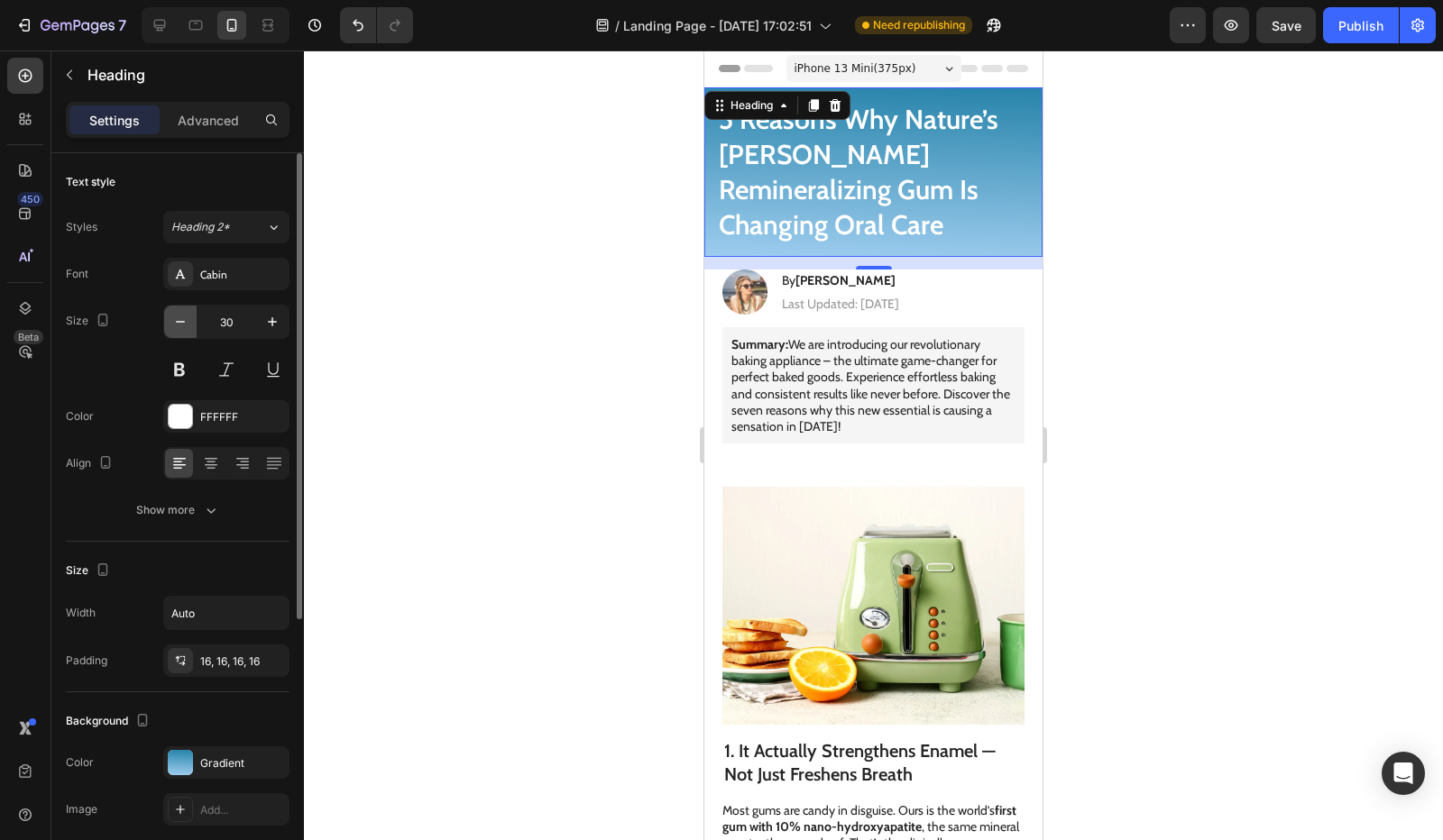
click at [183, 329] on icon "button" at bounding box center [180, 322] width 18 height 18
type input "29"
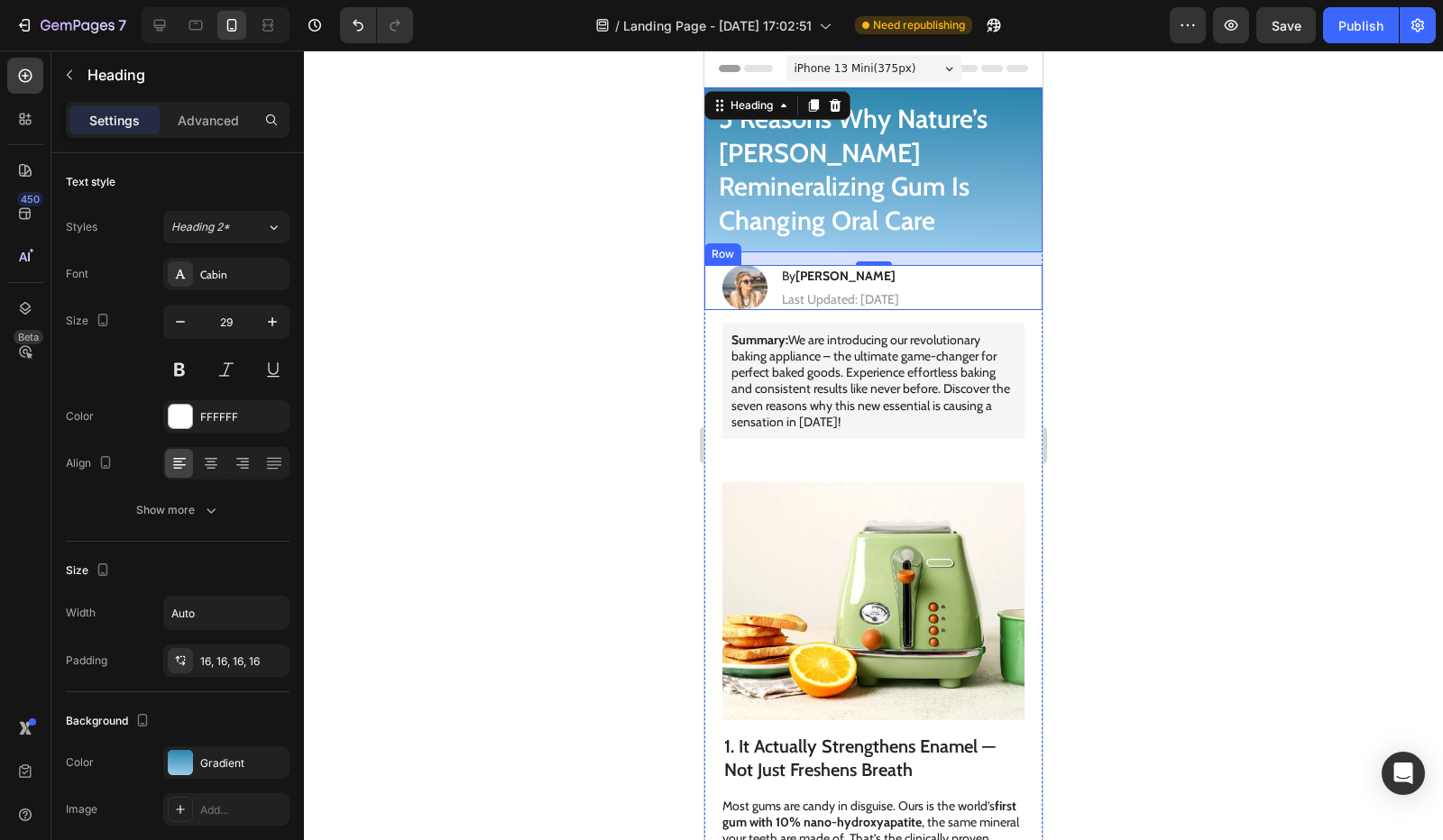
click at [709, 265] on div "Image By Jessica M. Heading Last Updated: August 25th 2025 Text Block Row" at bounding box center [873, 288] width 338 height 45
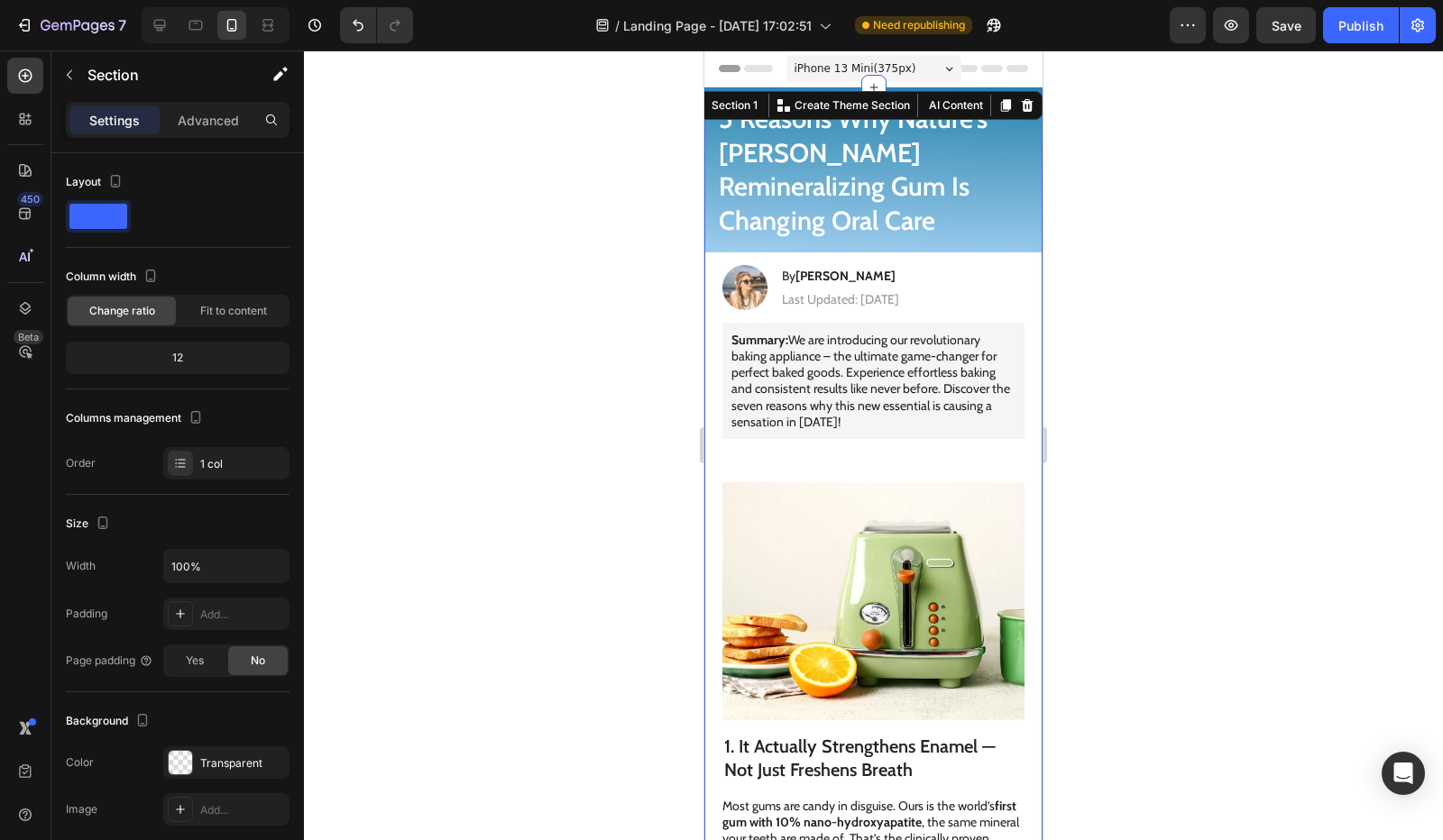
click at [892, 207] on h1 "5 Reasons Why Nature’s Elena Remineralizing Gum Is Changing Oral Care" at bounding box center [873, 170] width 338 height 165
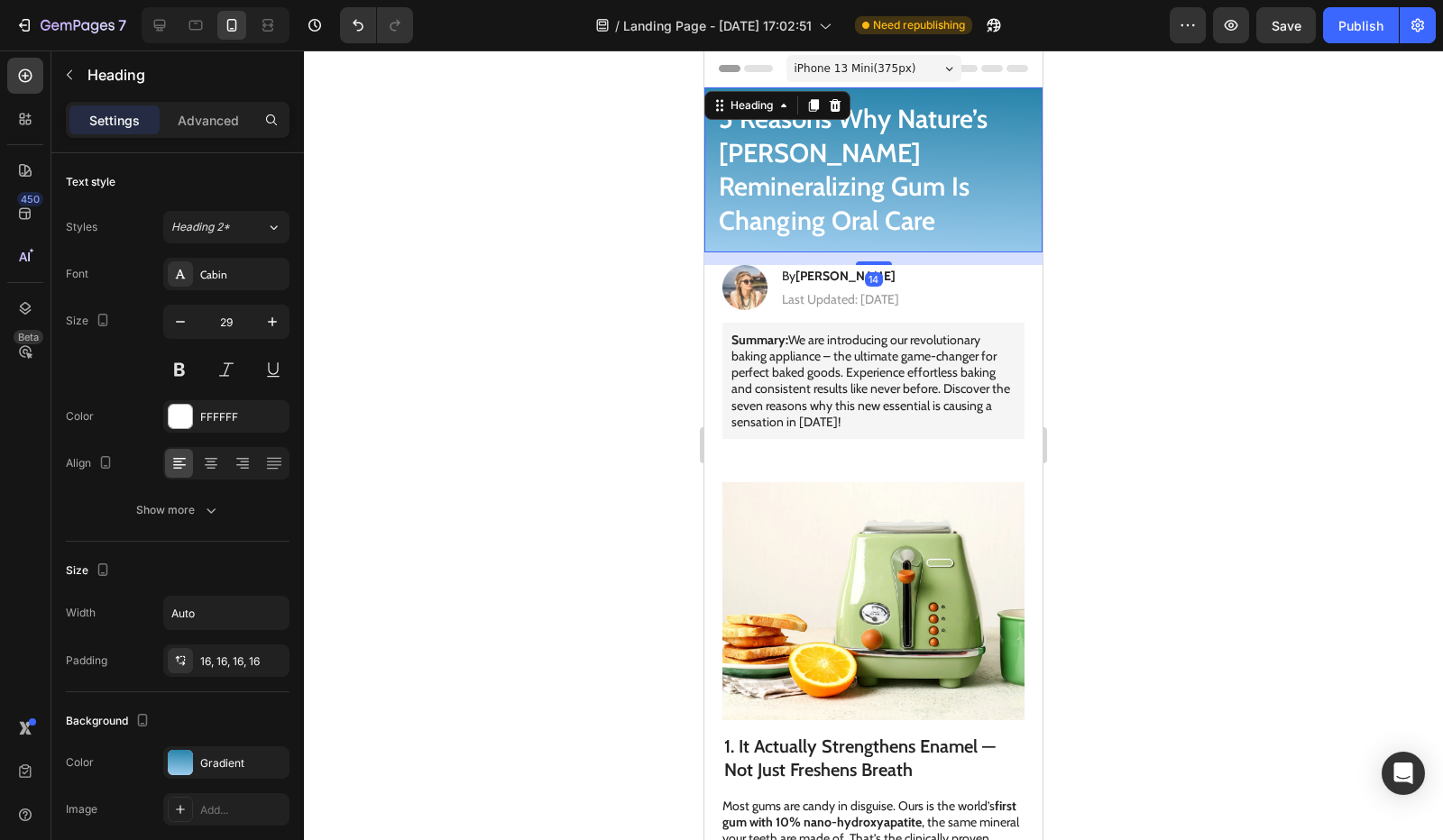
click at [891, 252] on div "14" at bounding box center [873, 258] width 338 height 13
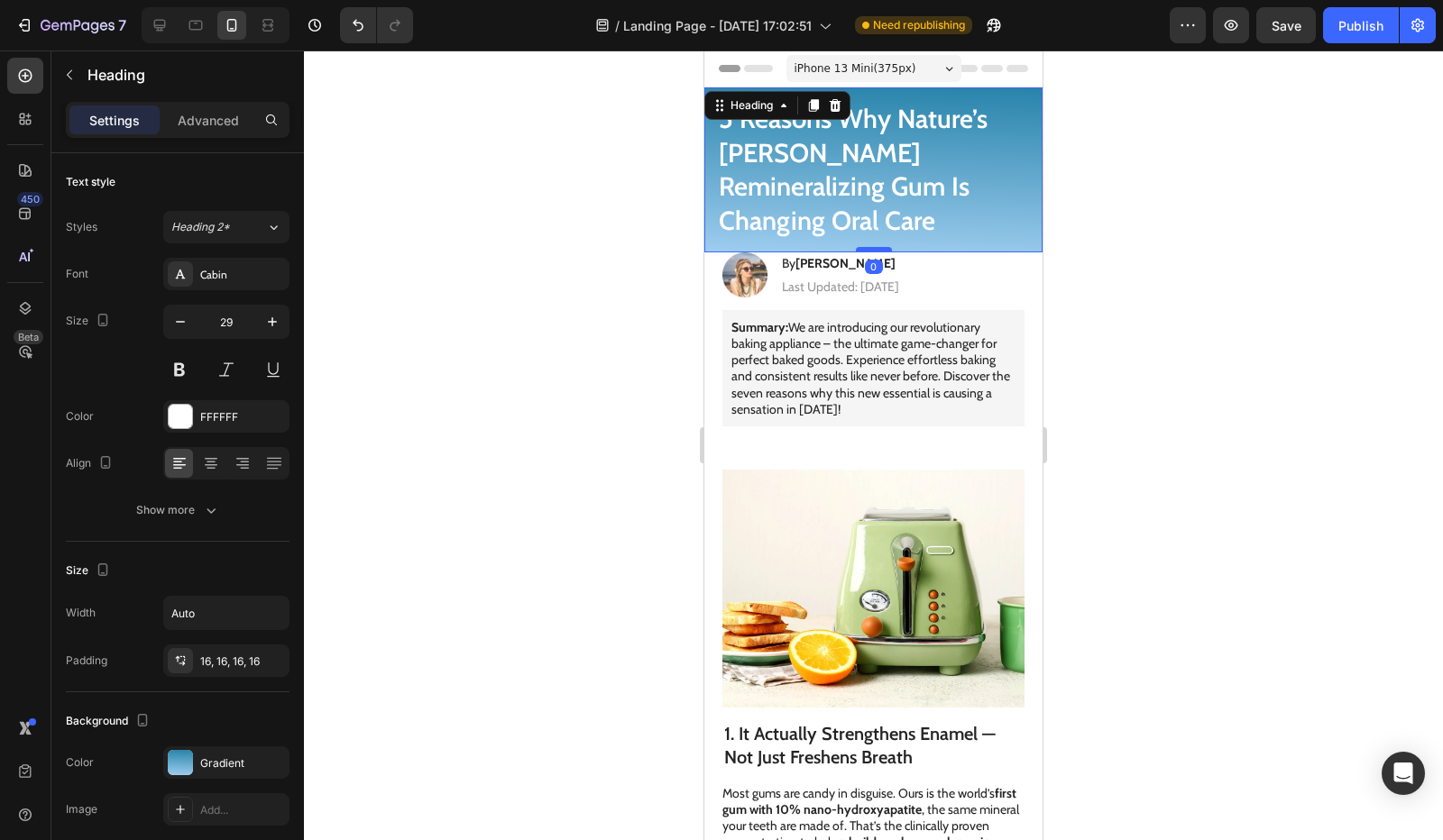
drag, startPoint x: 871, startPoint y: 229, endPoint x: 873, endPoint y: 217, distance: 12.2
click at [873, 247] on div at bounding box center [874, 249] width 36 height 5
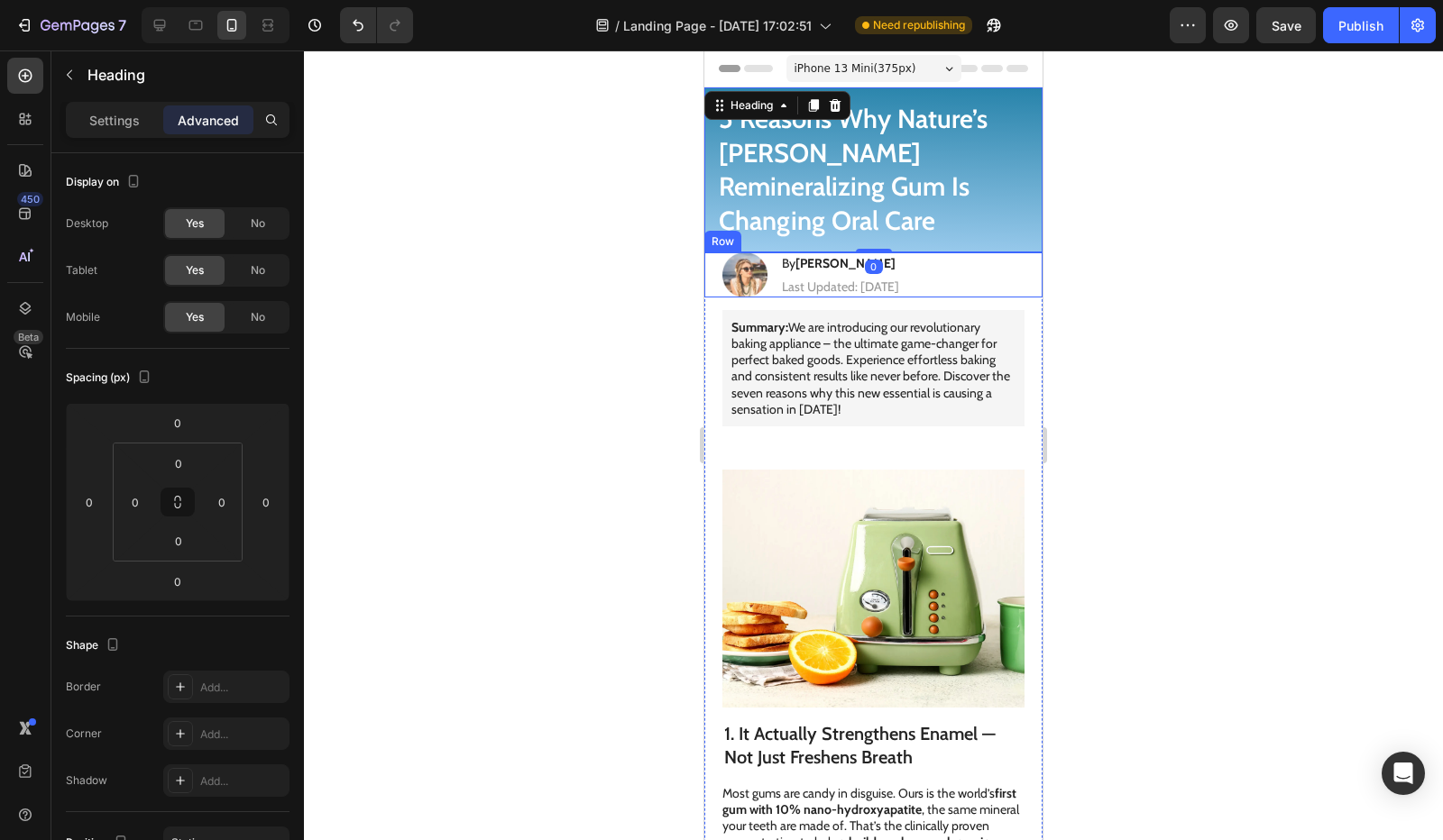
click at [1000, 252] on div "Image By Jessica M. Heading Last Updated: August 25th 2025 Text Block Row" at bounding box center [873, 275] width 338 height 45
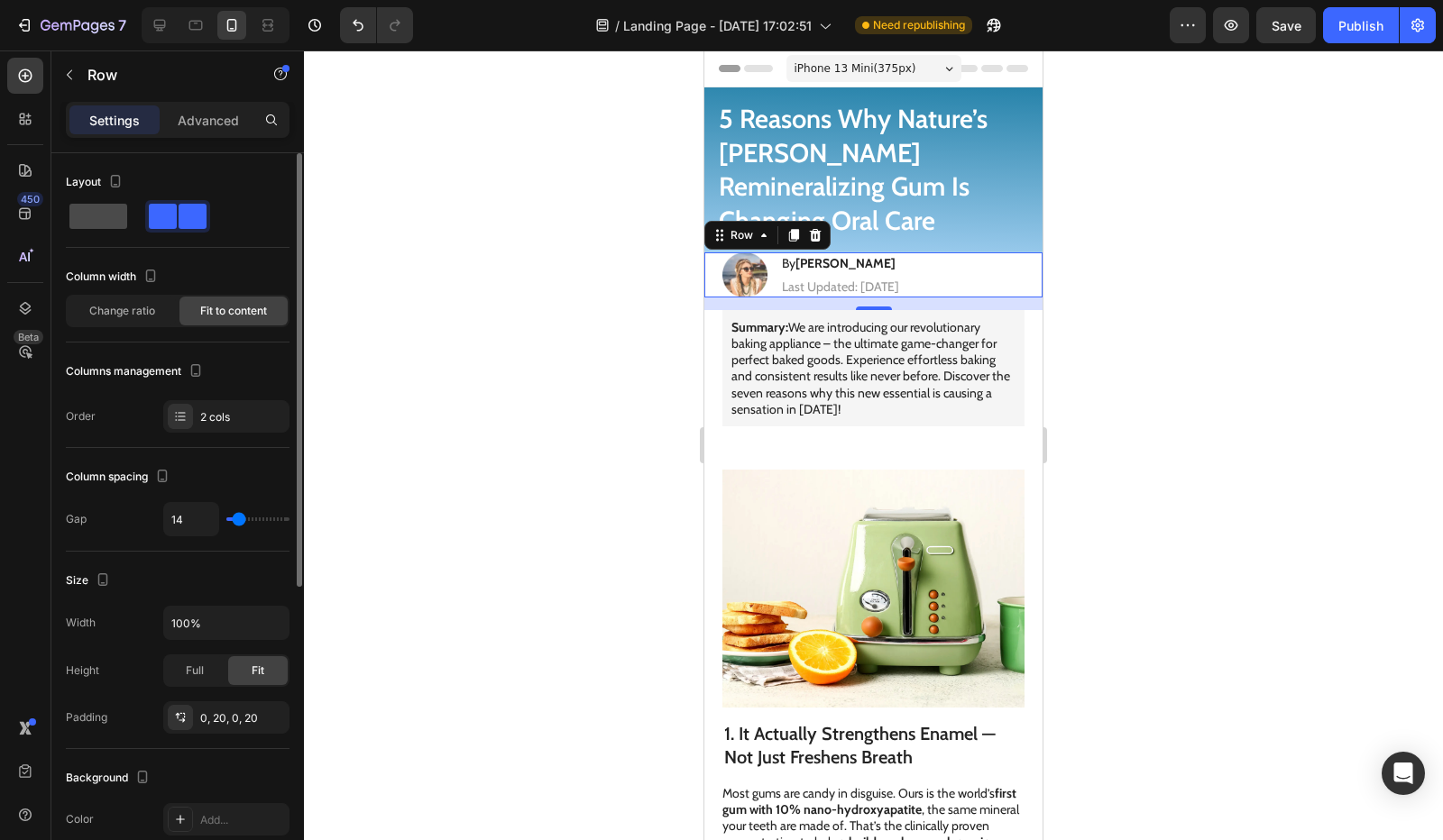
click at [100, 217] on span at bounding box center [98, 217] width 58 height 26
type input "0"
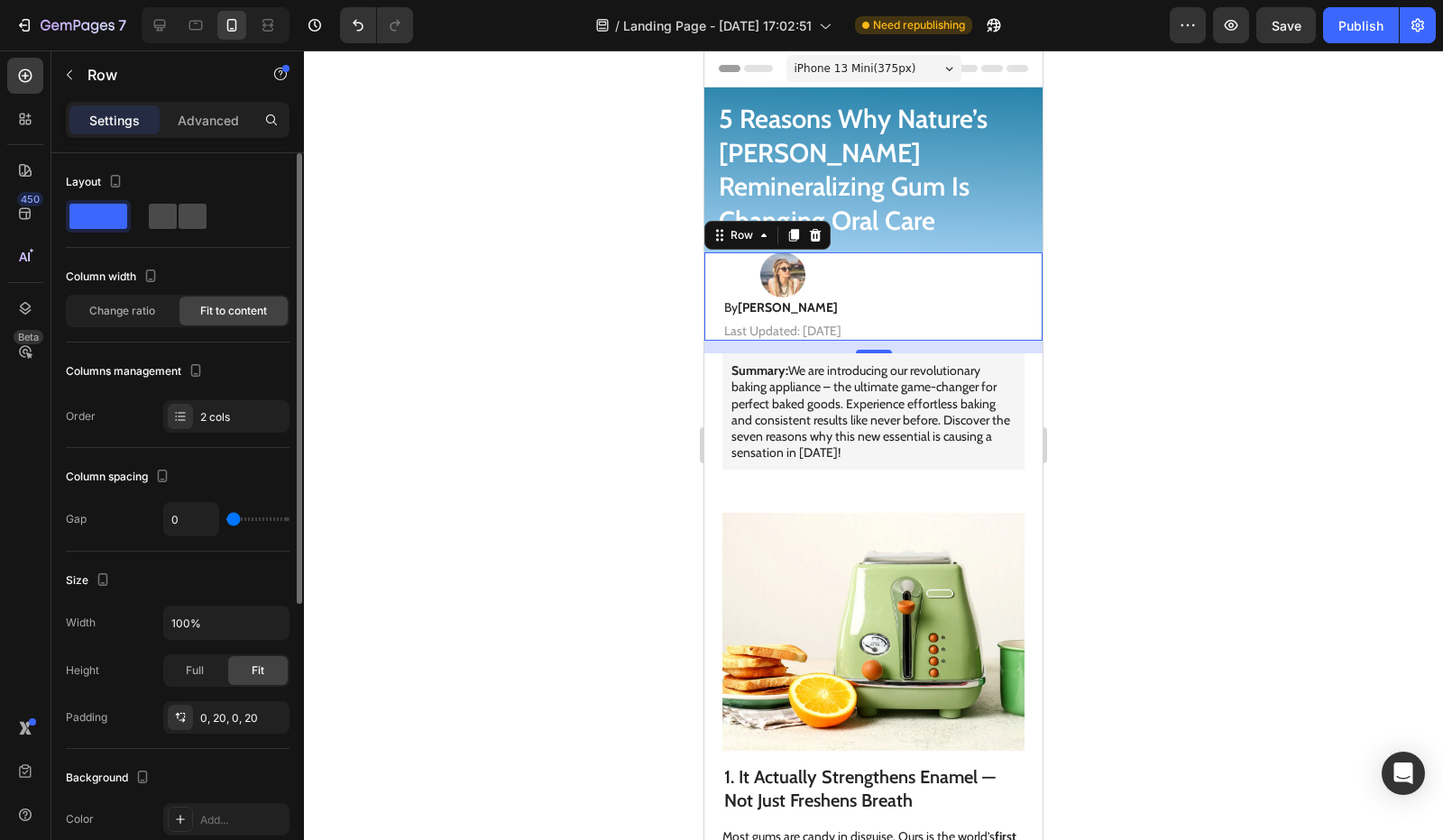
click at [178, 220] on span at bounding box center [192, 217] width 28 height 26
type input "14"
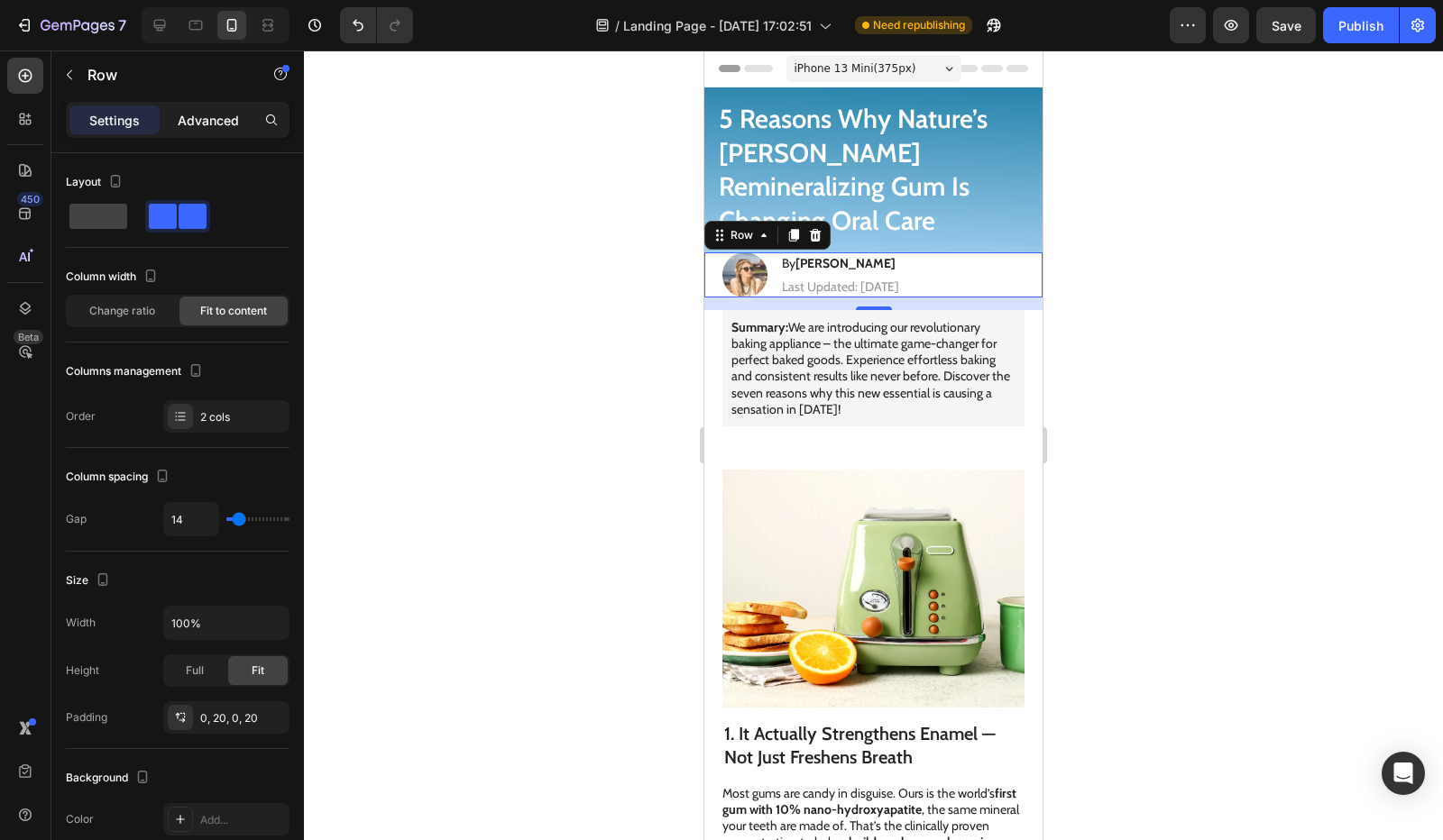
click at [217, 116] on p "Advanced" at bounding box center [208, 120] width 61 height 19
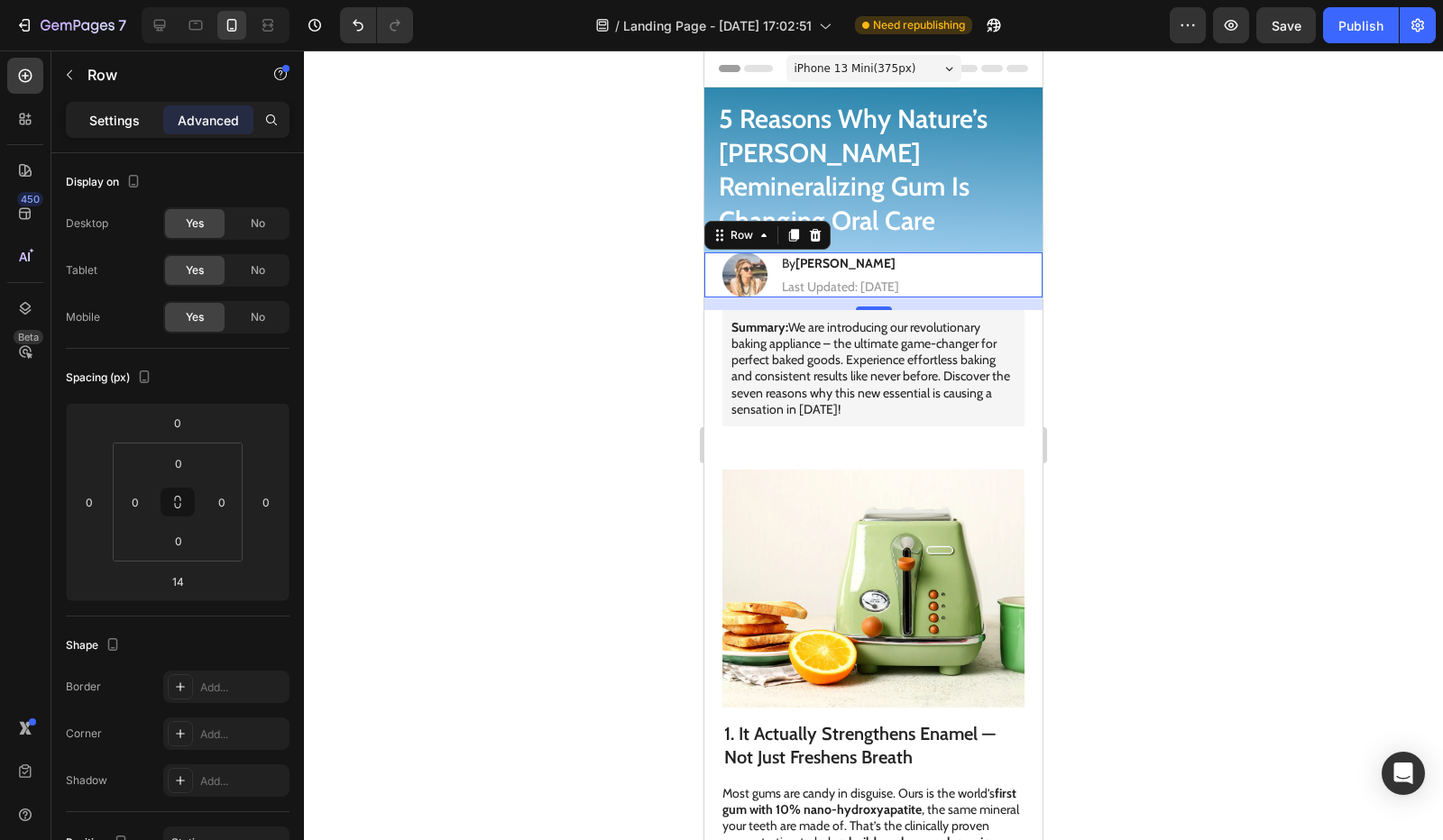
click at [127, 124] on p "Settings" at bounding box center [114, 120] width 50 height 19
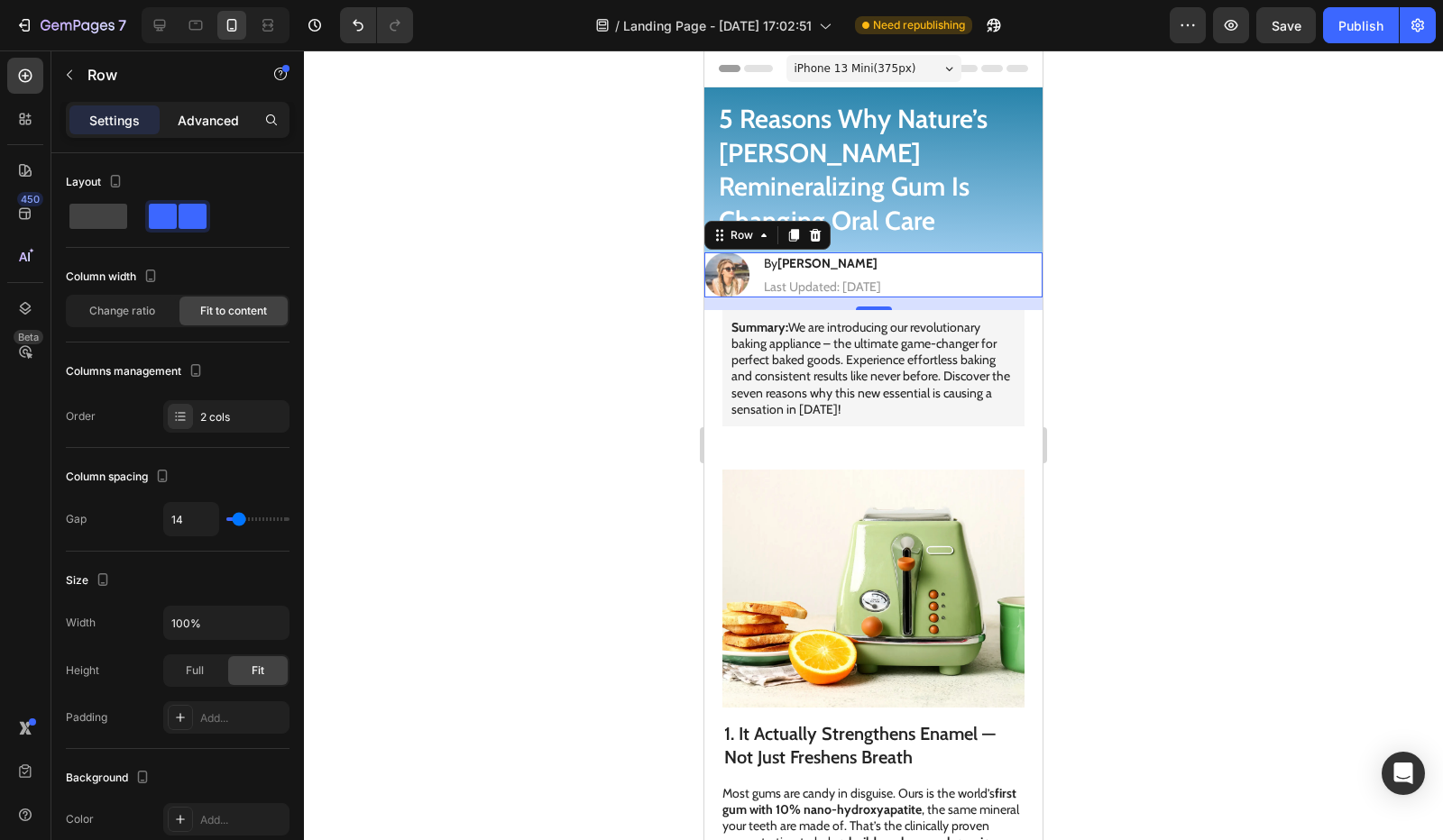
click at [210, 127] on p "Advanced" at bounding box center [208, 120] width 61 height 19
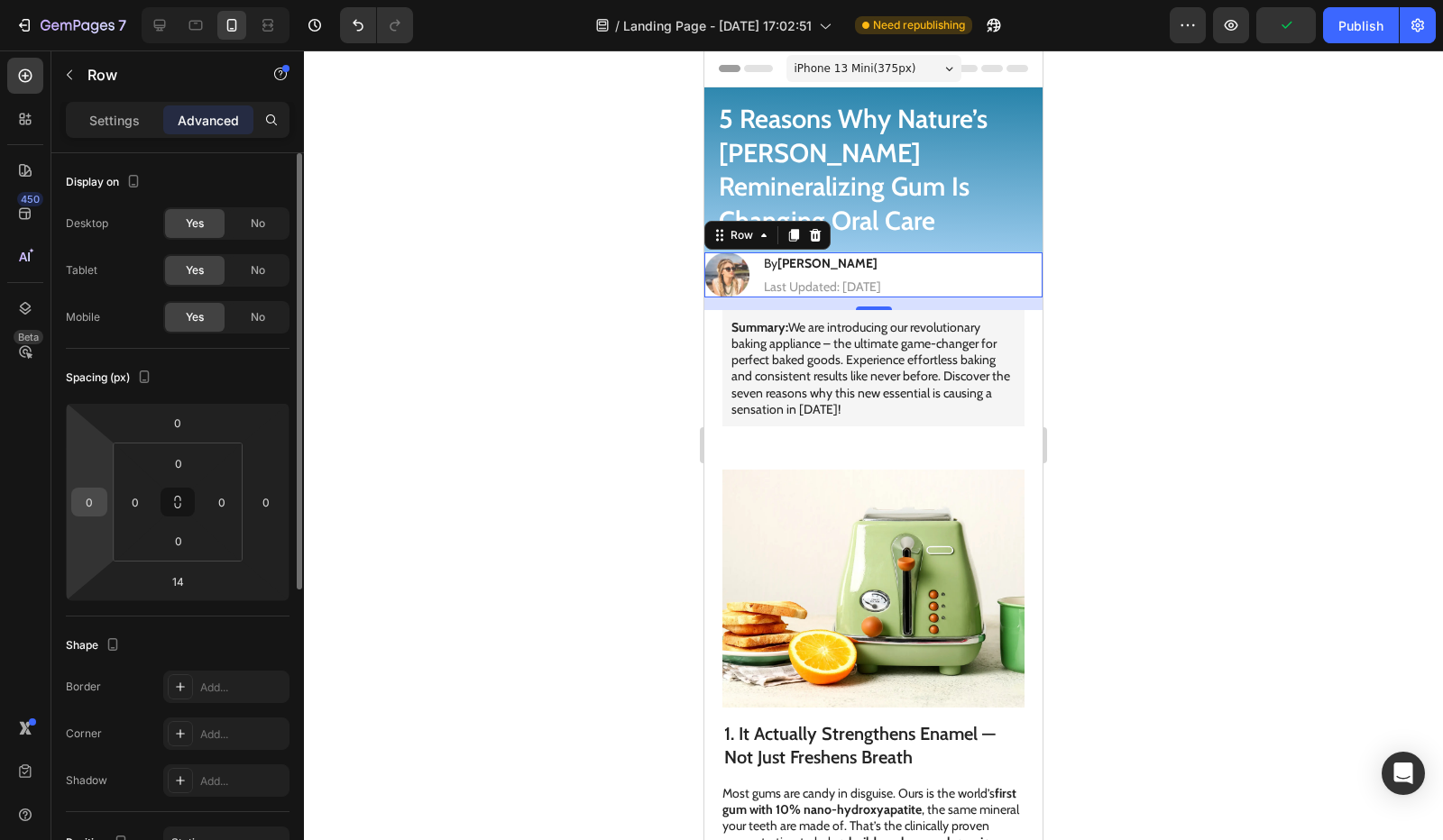
click at [91, 509] on input "0" at bounding box center [89, 501] width 27 height 27
click at [124, 123] on p "Settings" at bounding box center [114, 120] width 50 height 19
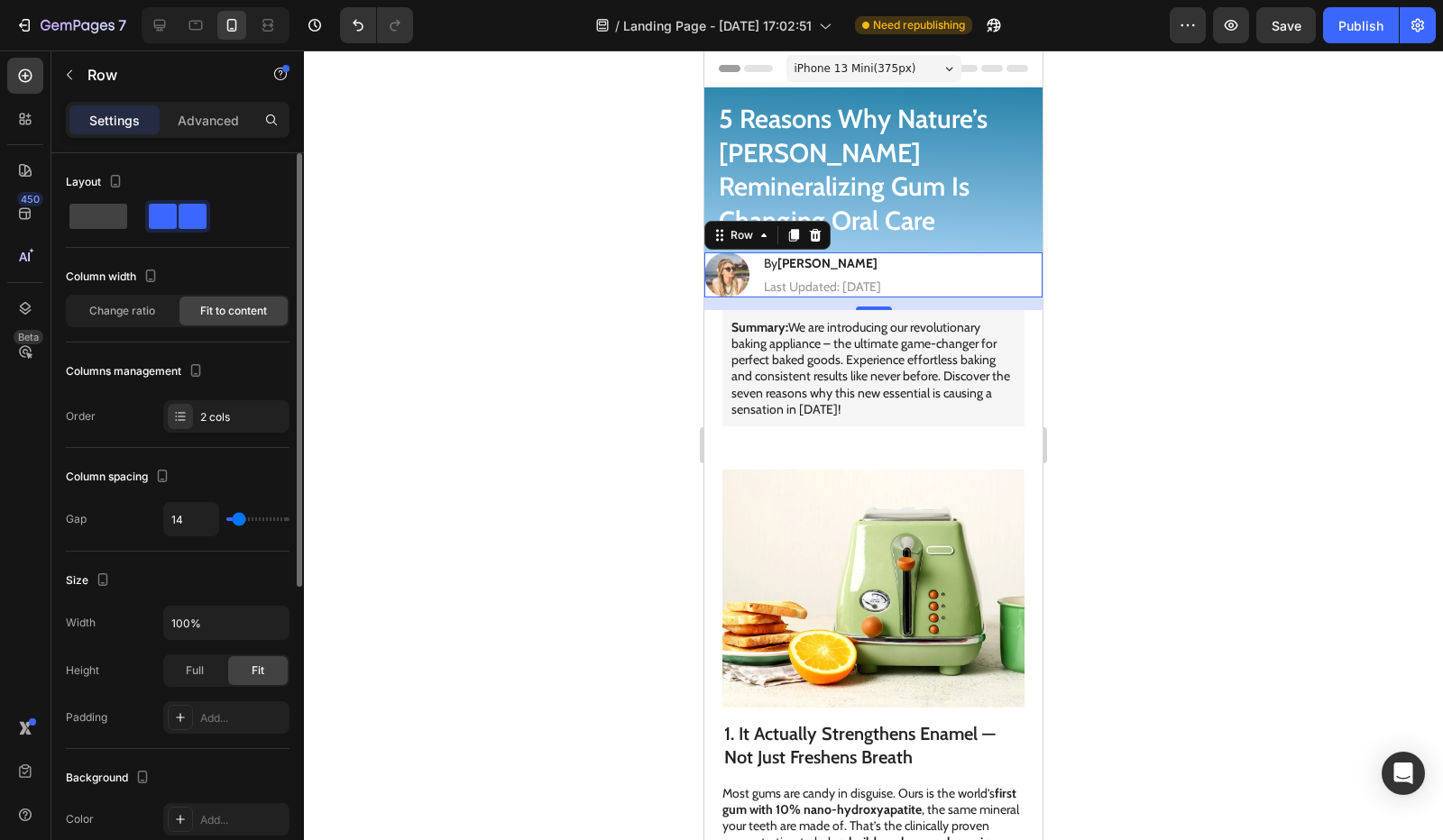
type input "5"
type input "23"
type input "24"
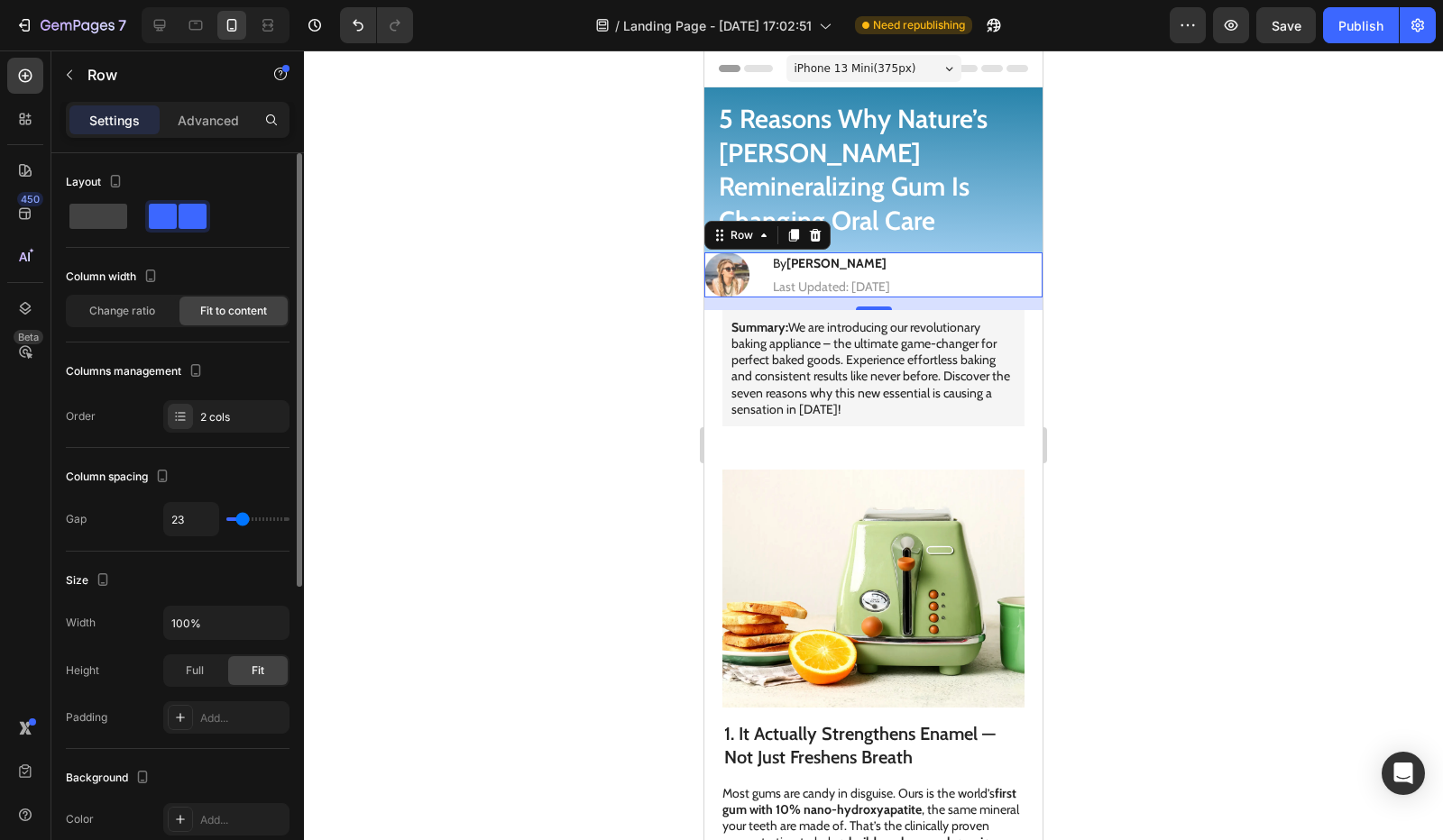
type input "24"
type input "19"
type input "2"
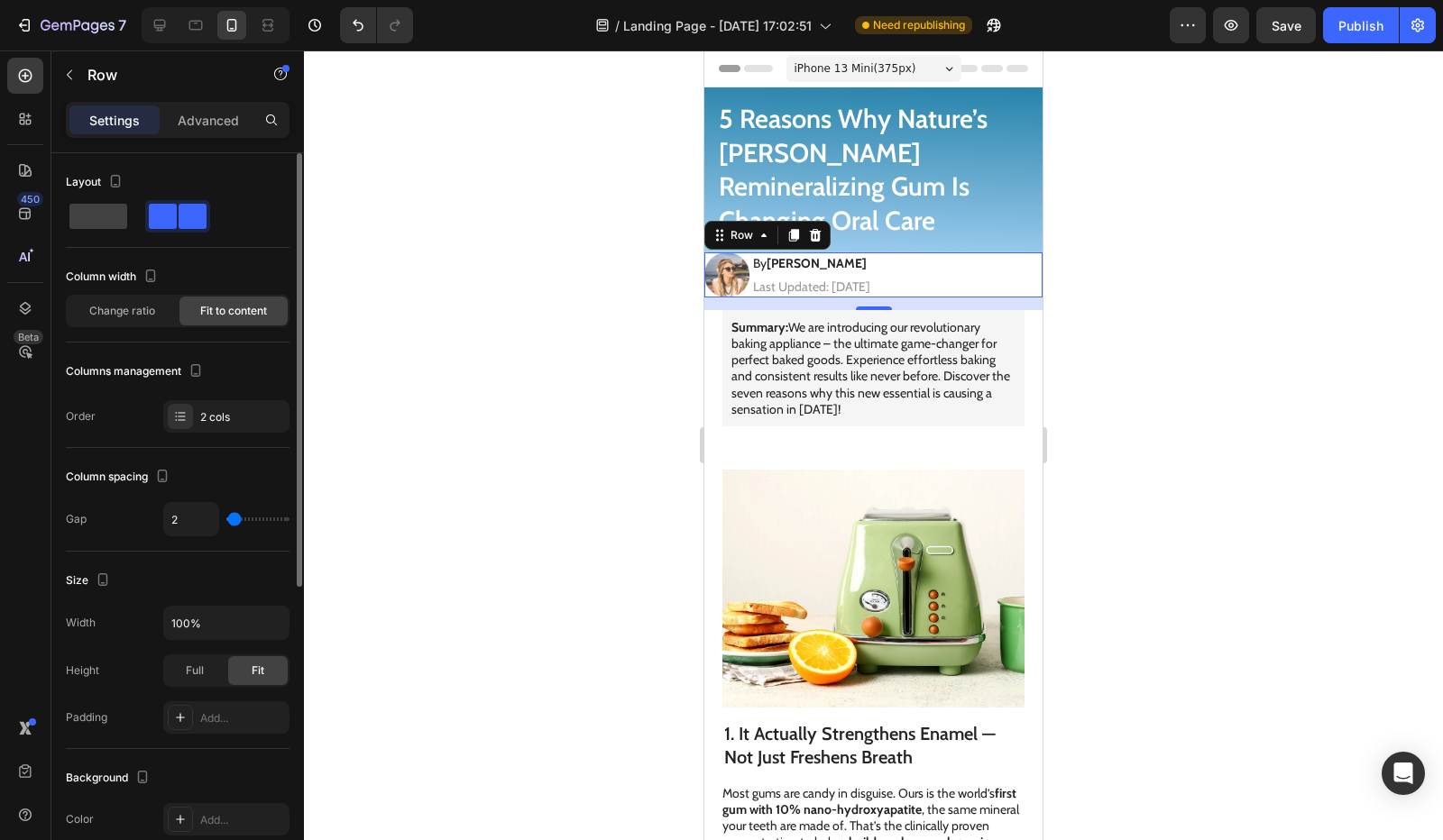
type input "4"
type input "7"
type input "8"
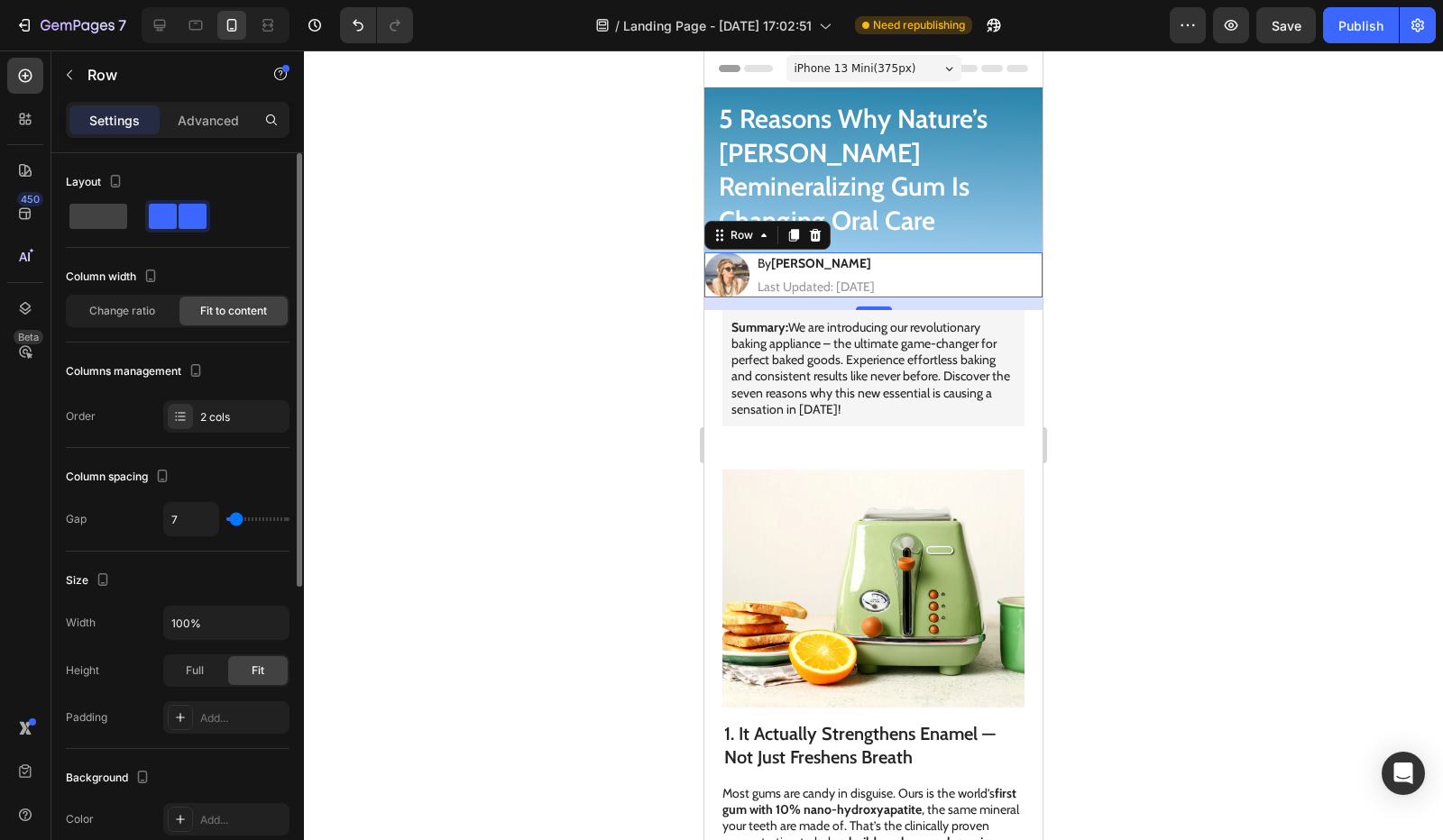
type input "8"
type input "11"
click at [238, 521] on input "range" at bounding box center [258, 520] width 63 height 4
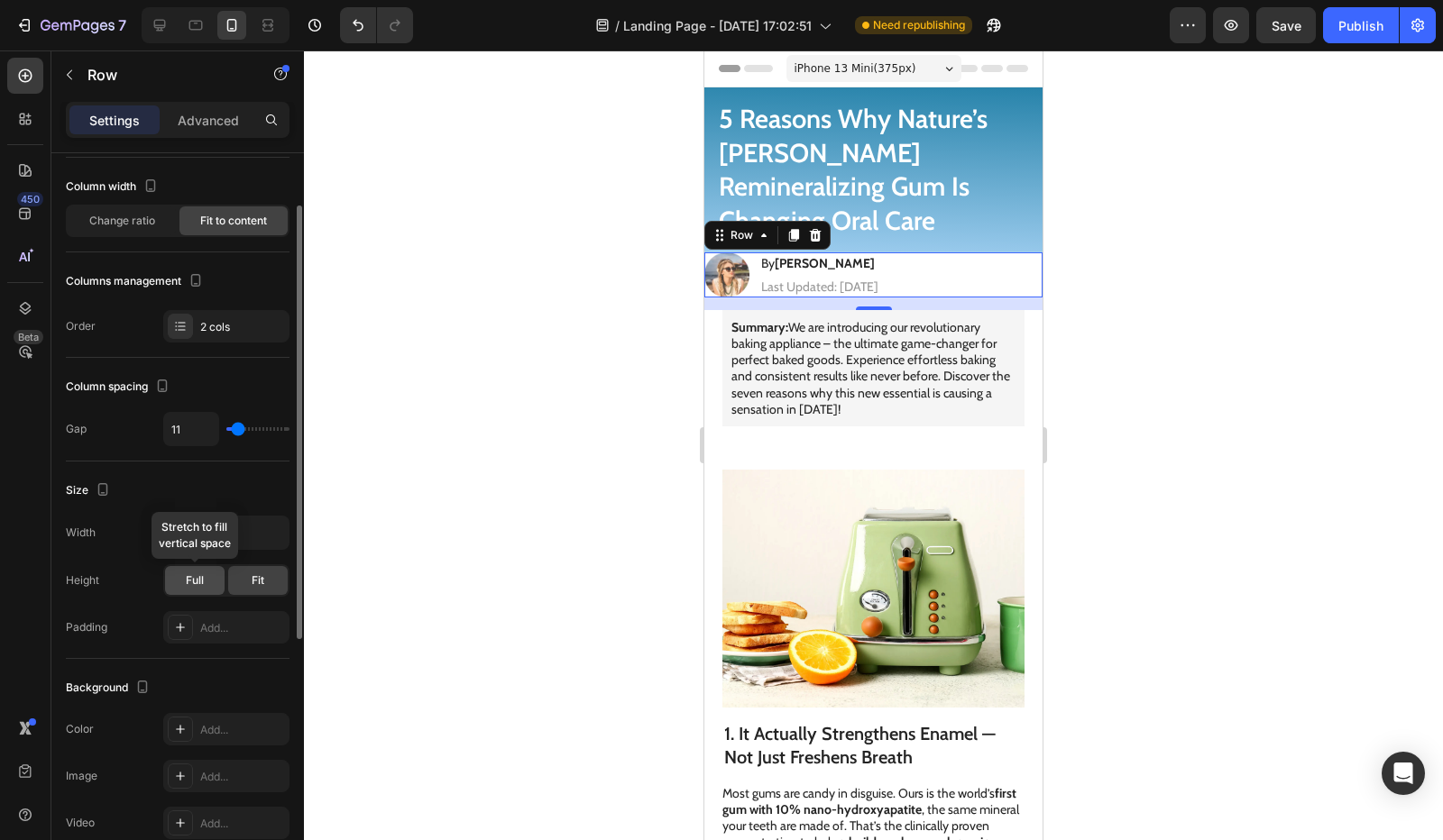
click at [206, 578] on div "Full" at bounding box center [195, 580] width 59 height 29
click at [241, 578] on div "Fit" at bounding box center [258, 580] width 59 height 29
click at [195, 623] on div "Add..." at bounding box center [227, 627] width 126 height 32
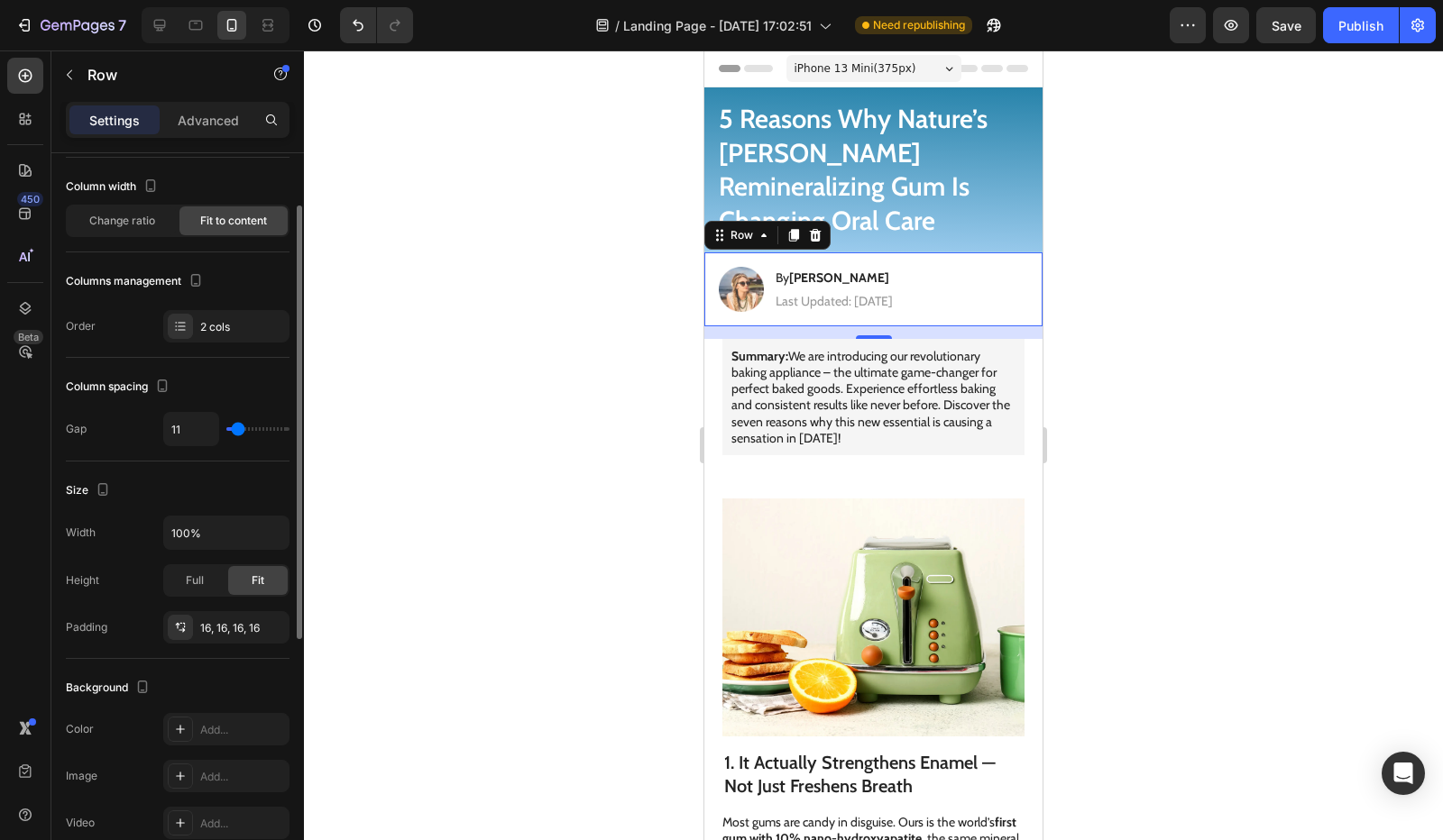
click at [146, 621] on div "Padding 16, 16, 16, 16" at bounding box center [177, 627] width 224 height 32
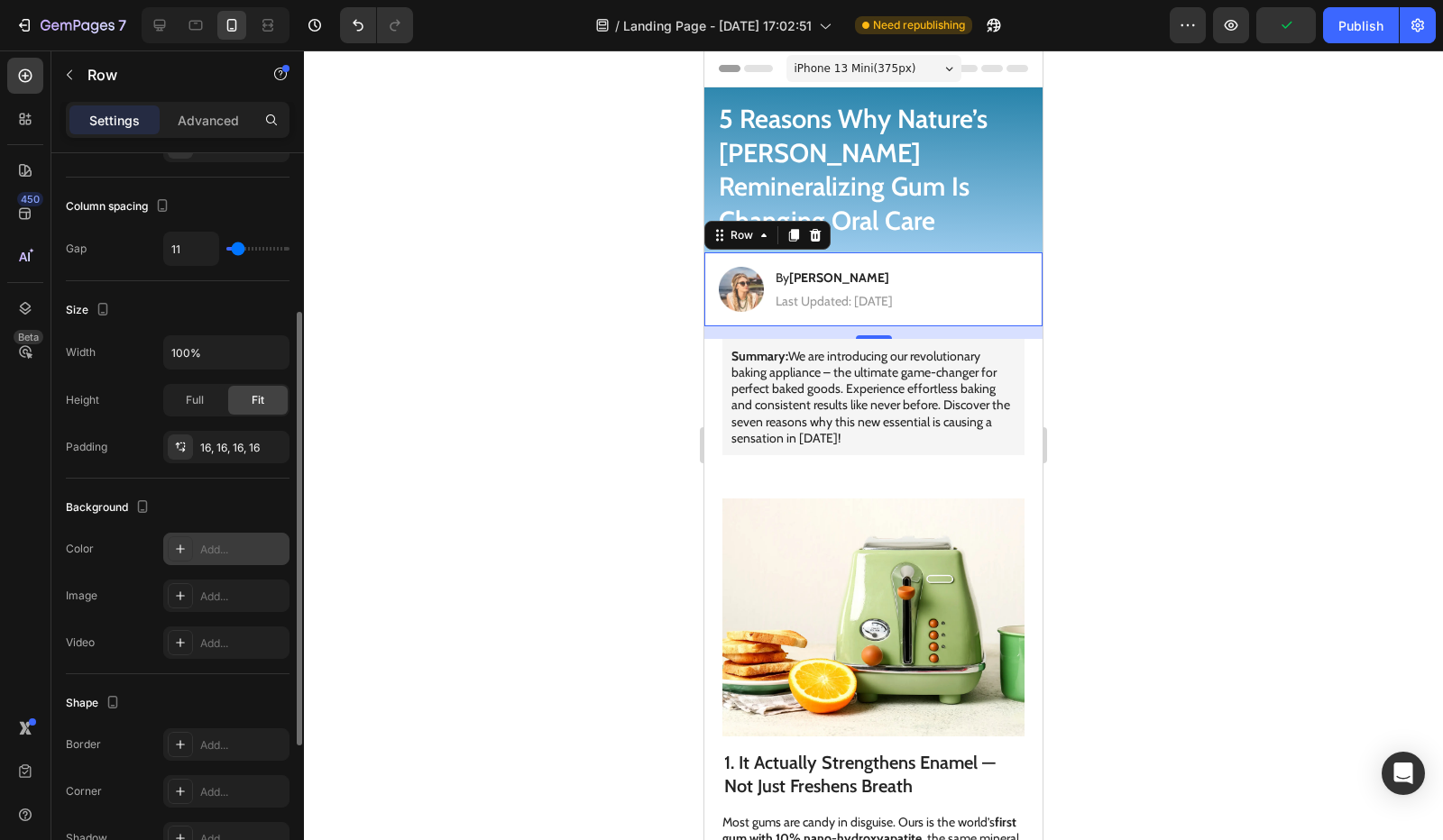
click at [184, 542] on icon at bounding box center [180, 549] width 15 height 15
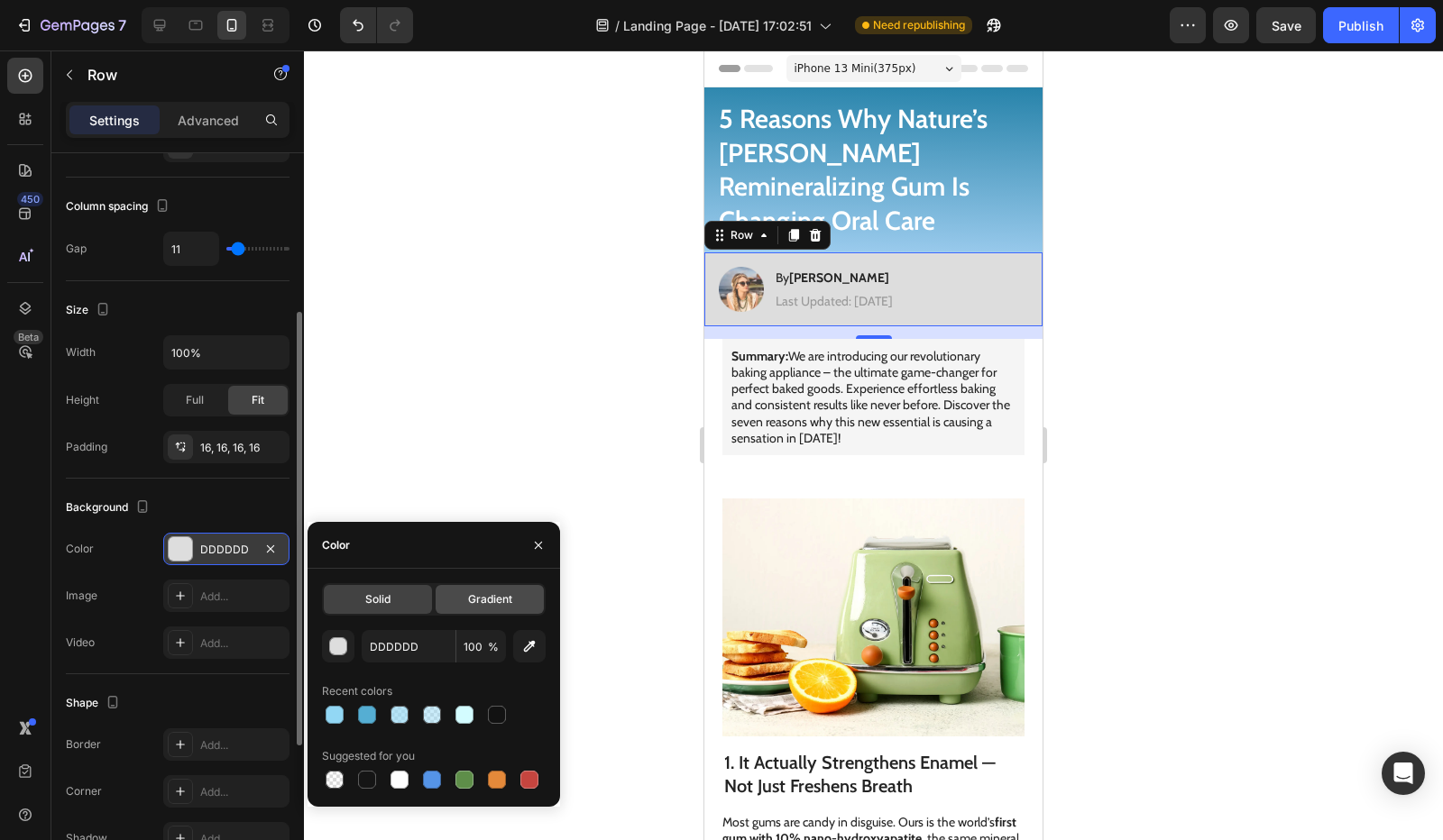
click at [476, 595] on span "Gradient" at bounding box center [490, 600] width 44 height 16
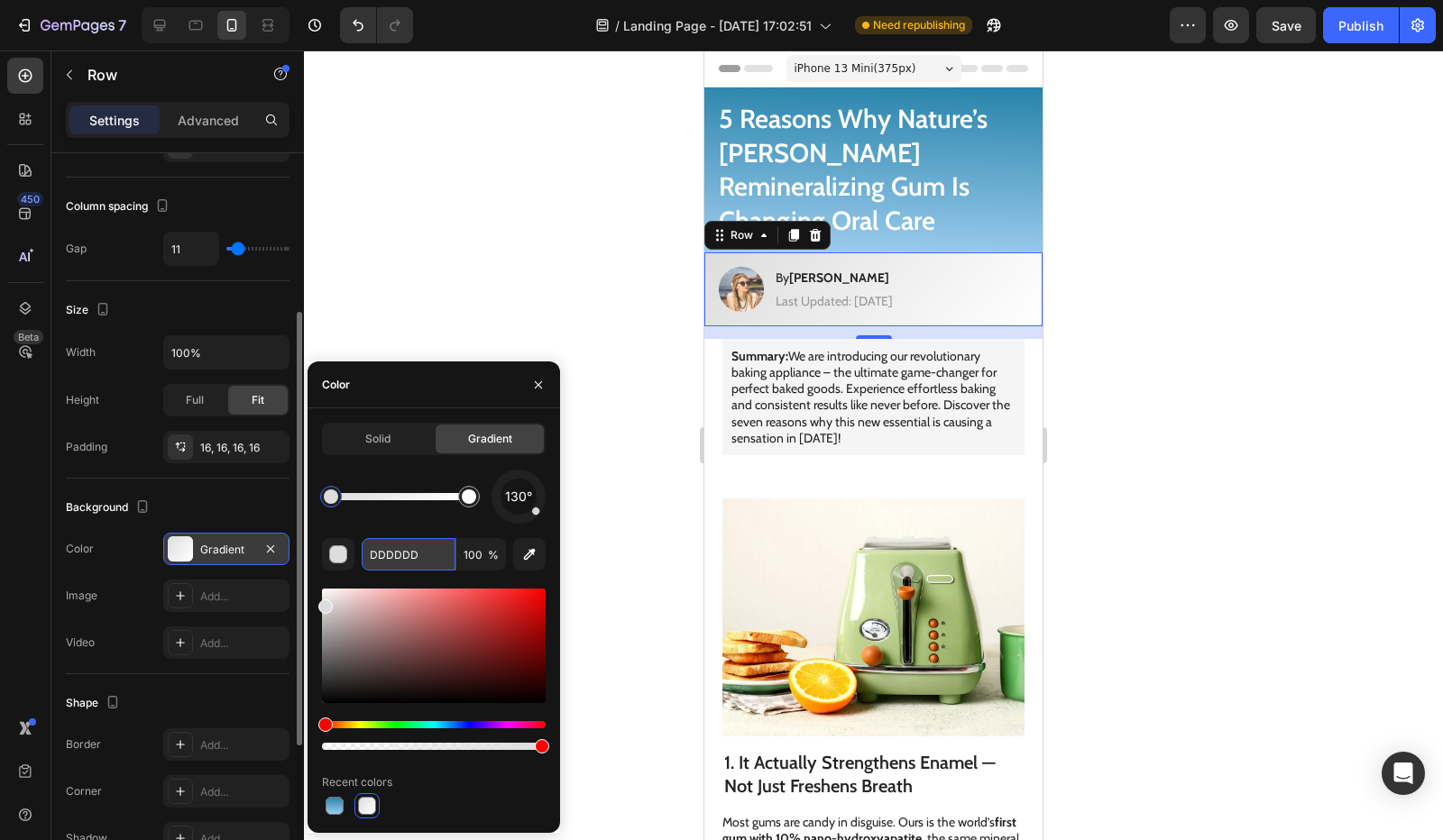
click at [407, 559] on input "DDDDDD" at bounding box center [408, 554] width 94 height 32
paste input "55AED3"
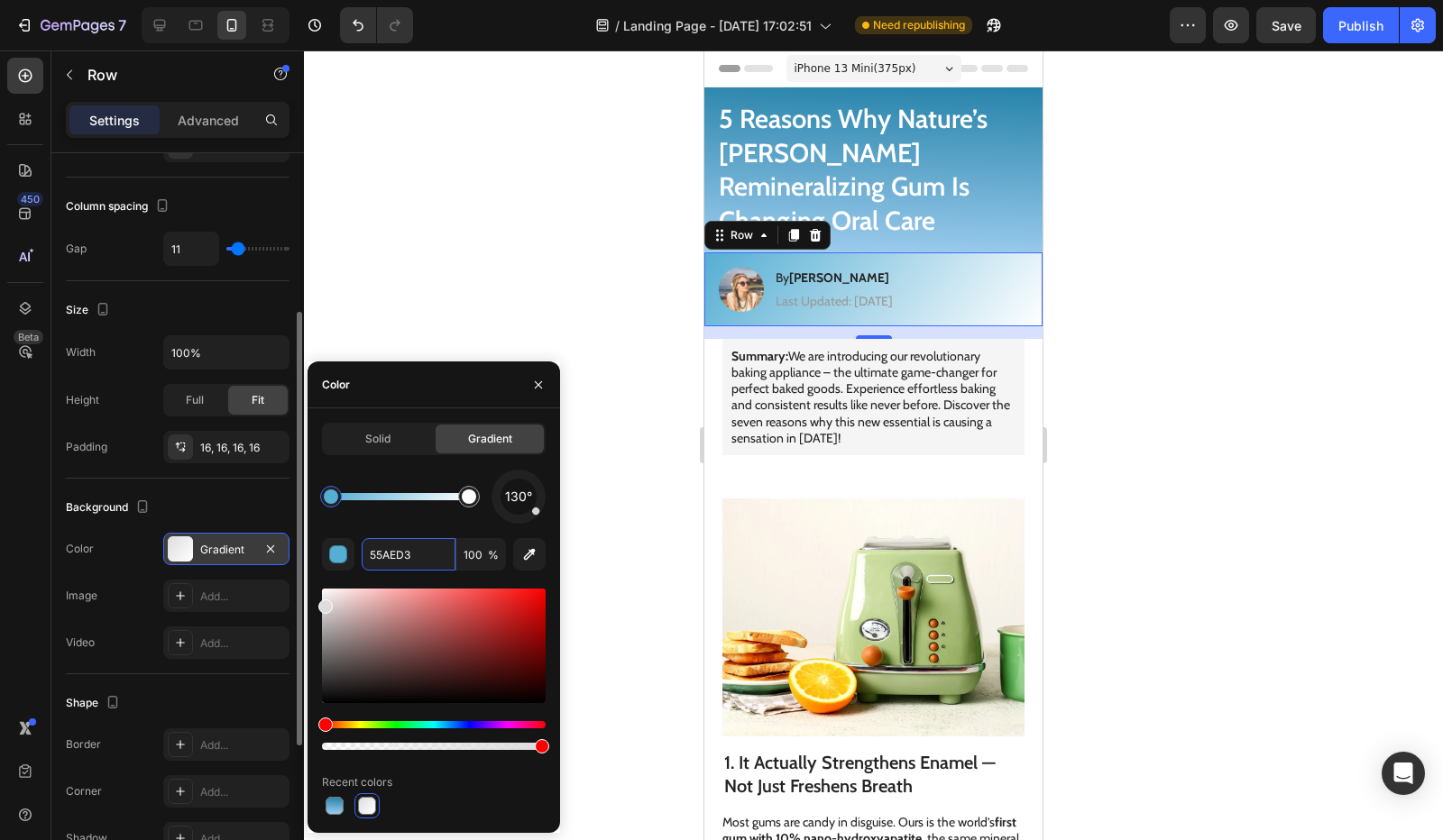
type input "55AED3"
click at [409, 529] on div "130° 55AED3 100 % Recent colors" at bounding box center [433, 644] width 224 height 349
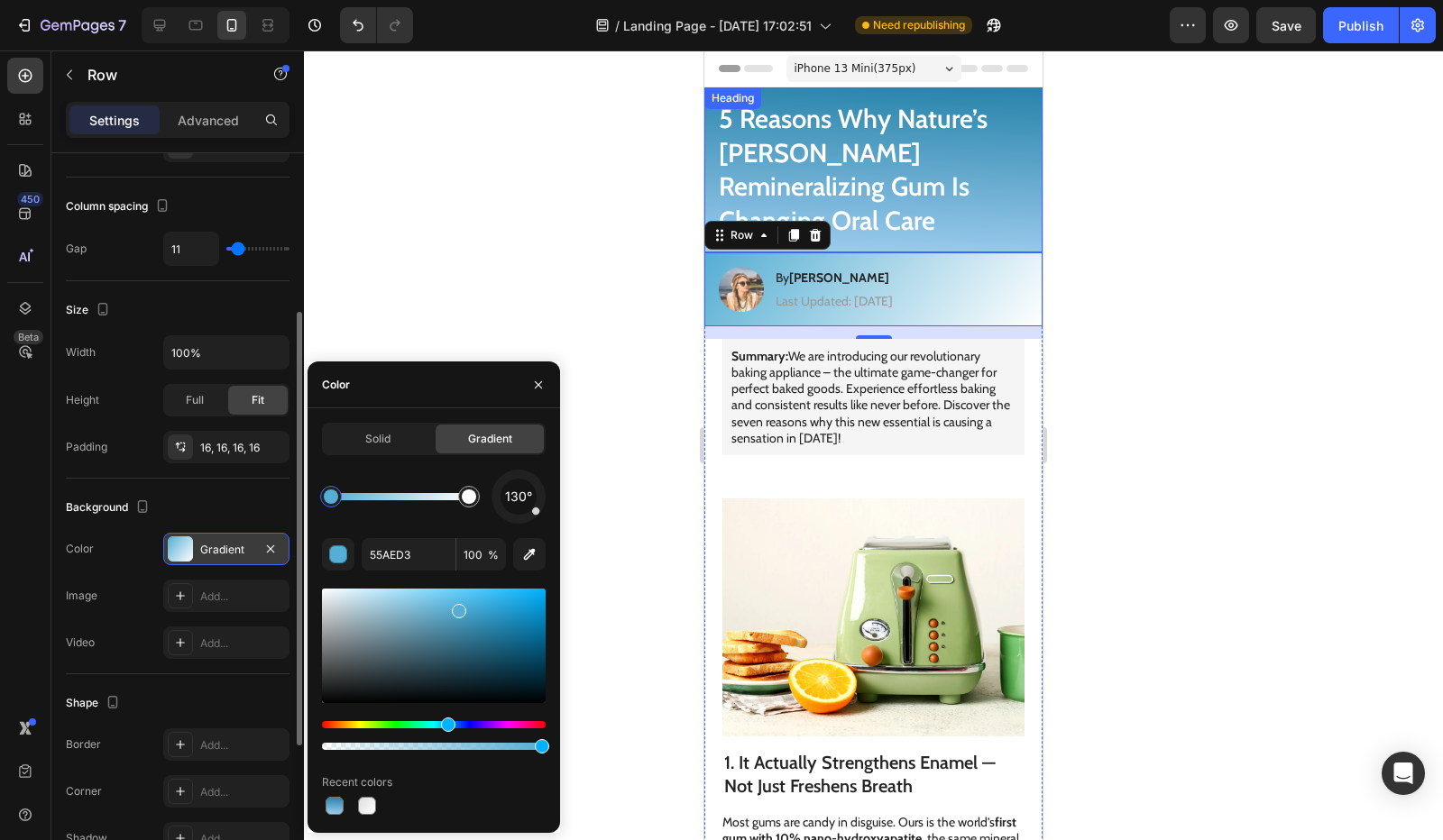
click at [1014, 199] on h1 "5 Reasons Why Nature’s Elena Remineralizing Gum Is Changing Oral Care" at bounding box center [873, 170] width 338 height 165
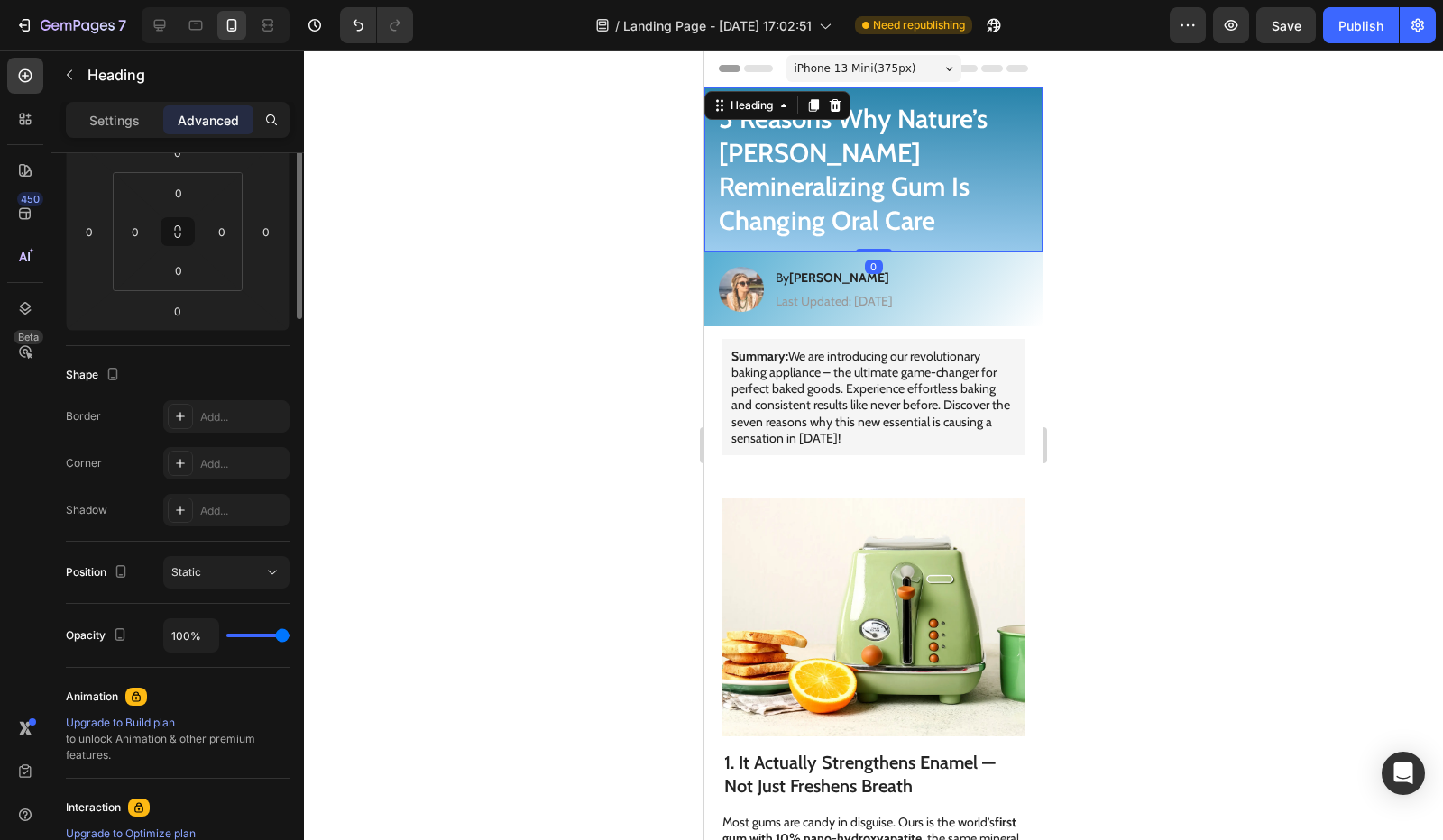
scroll to position [0, 0]
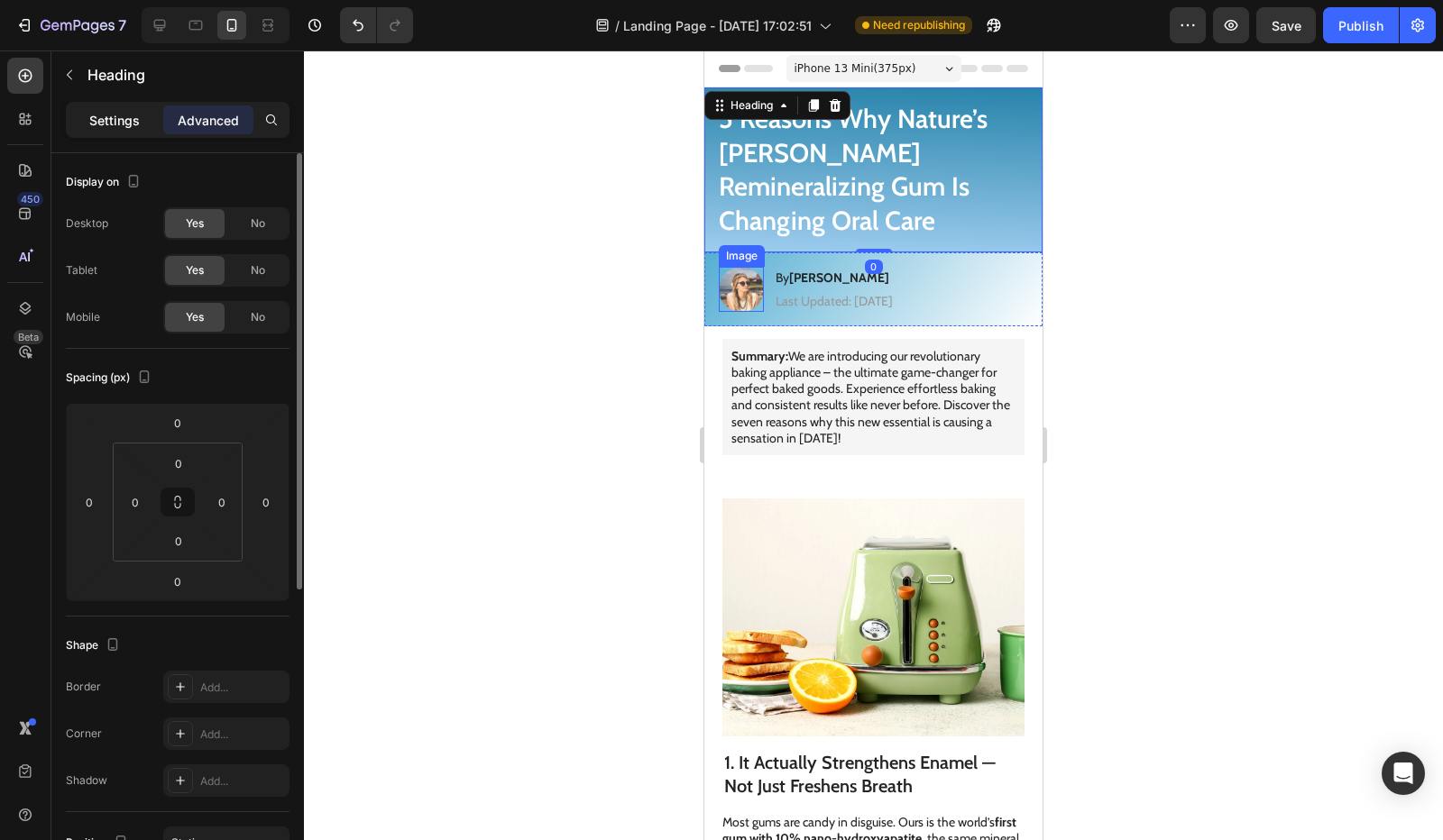
click at [94, 118] on p "Settings" at bounding box center [114, 120] width 50 height 19
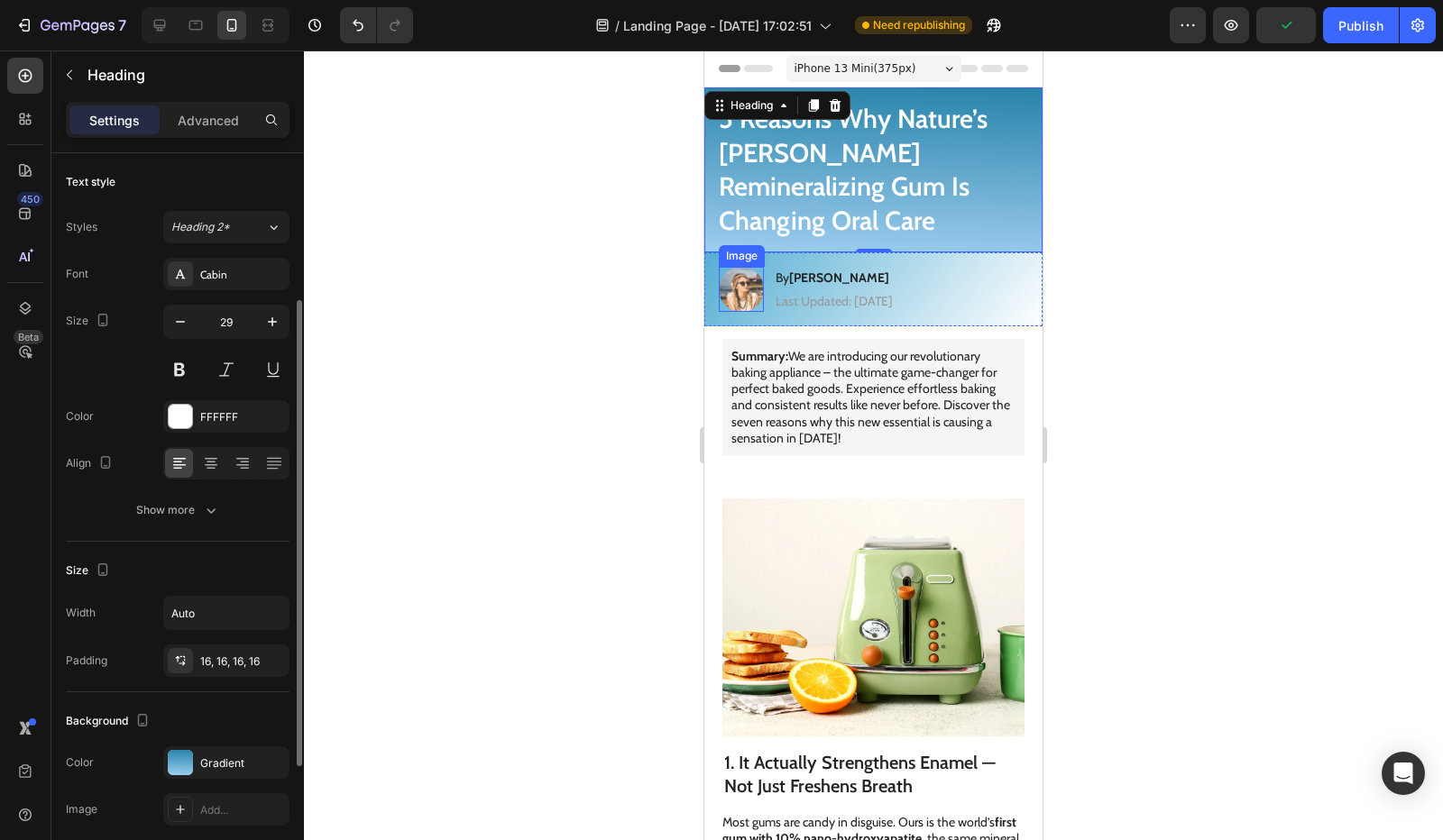
scroll to position [360, 0]
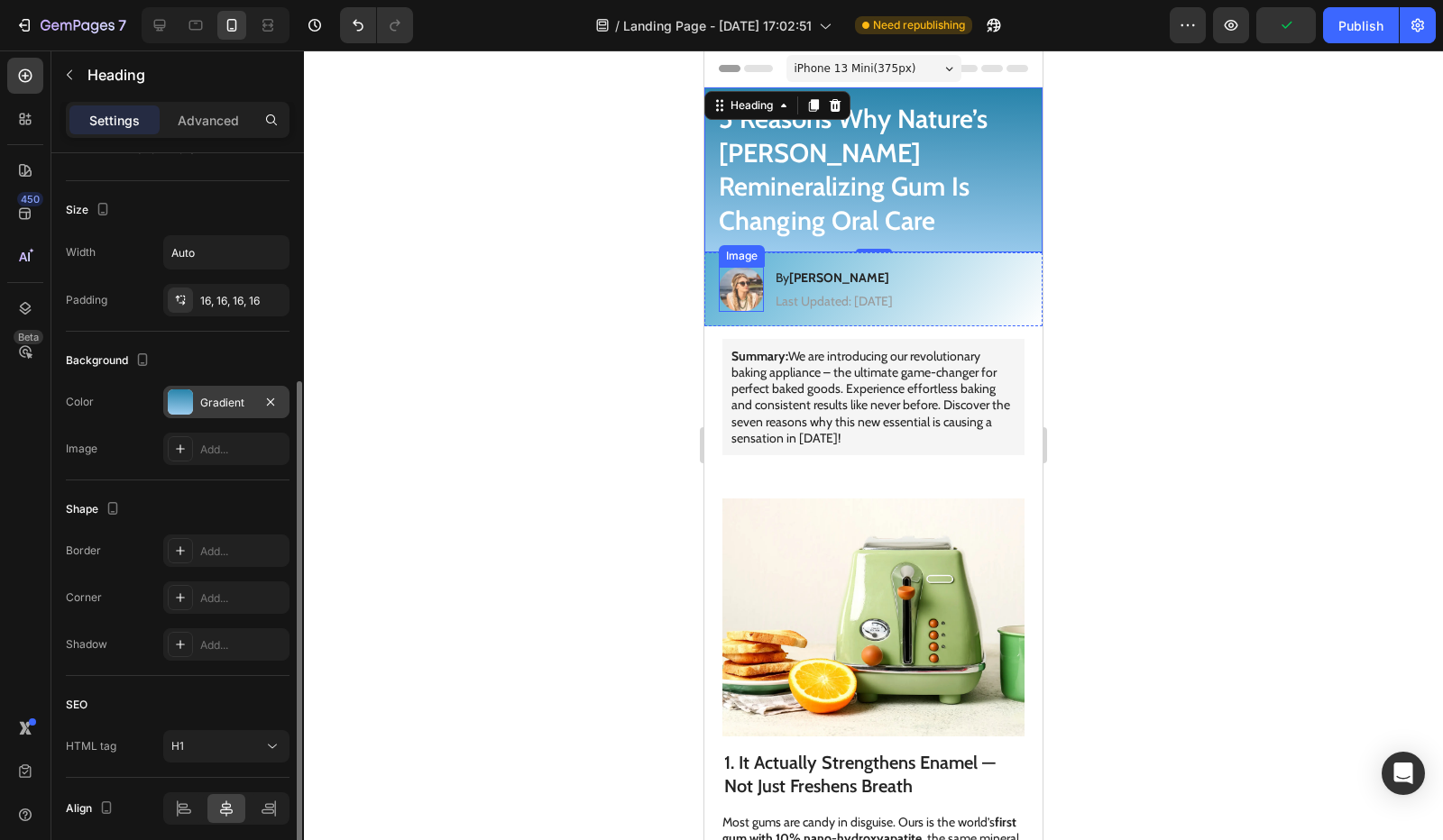
click at [220, 400] on div "Gradient" at bounding box center [226, 403] width 52 height 16
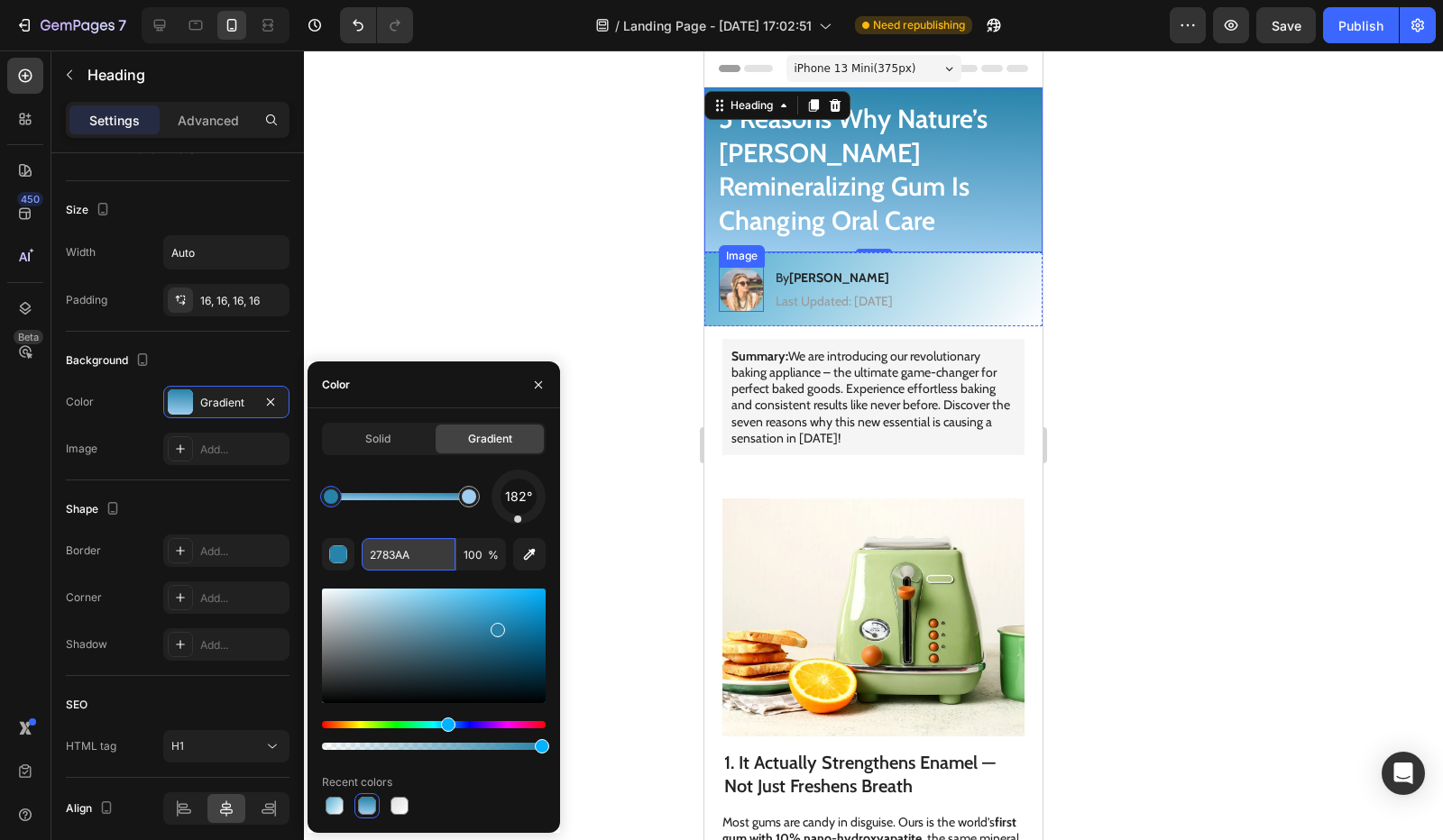
click at [406, 557] on input "2783AA" at bounding box center [408, 554] width 94 height 32
click at [392, 432] on div "Solid" at bounding box center [378, 438] width 108 height 29
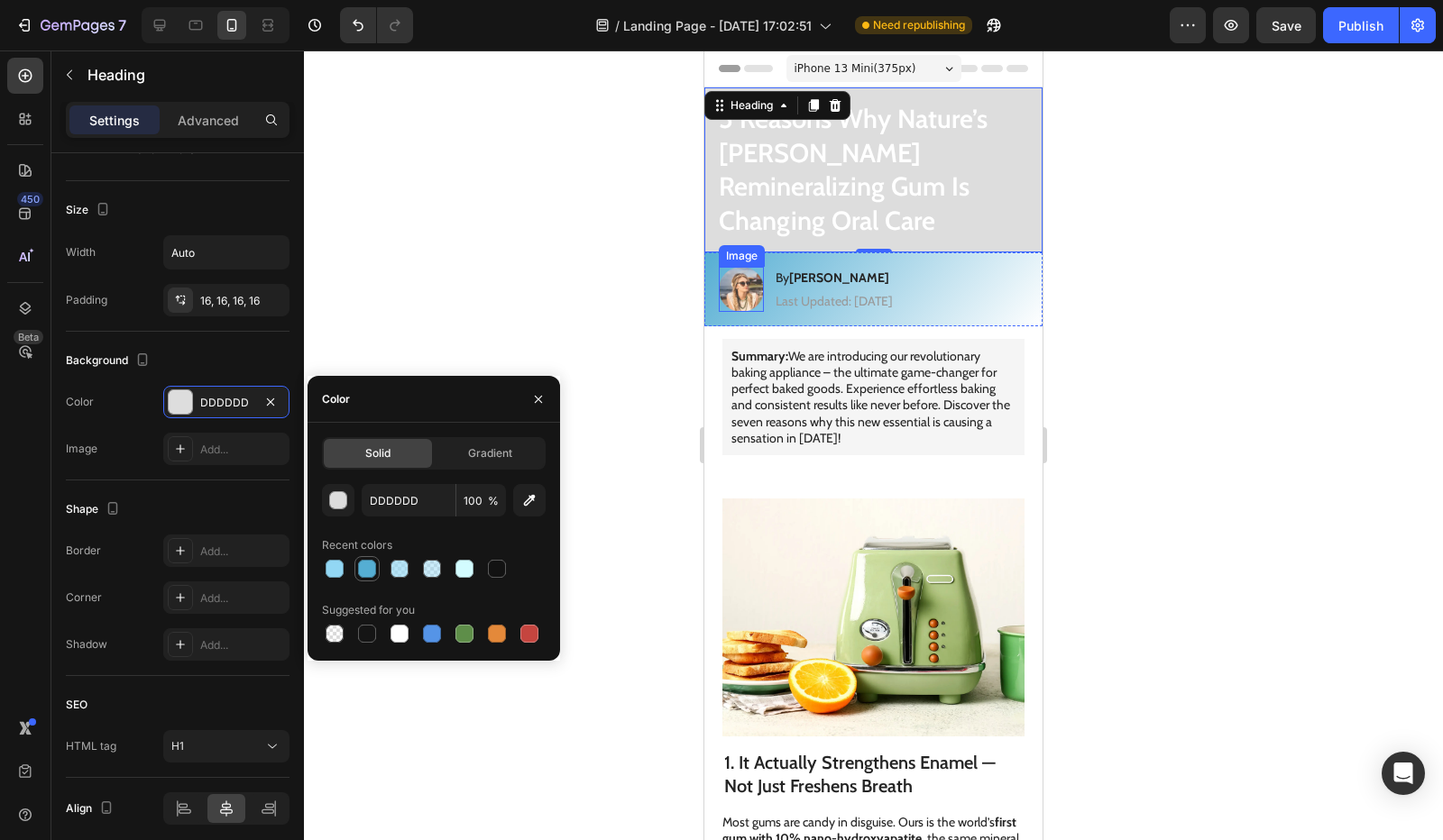
click at [361, 577] on div at bounding box center [367, 569] width 18 height 18
type input "55AED3"
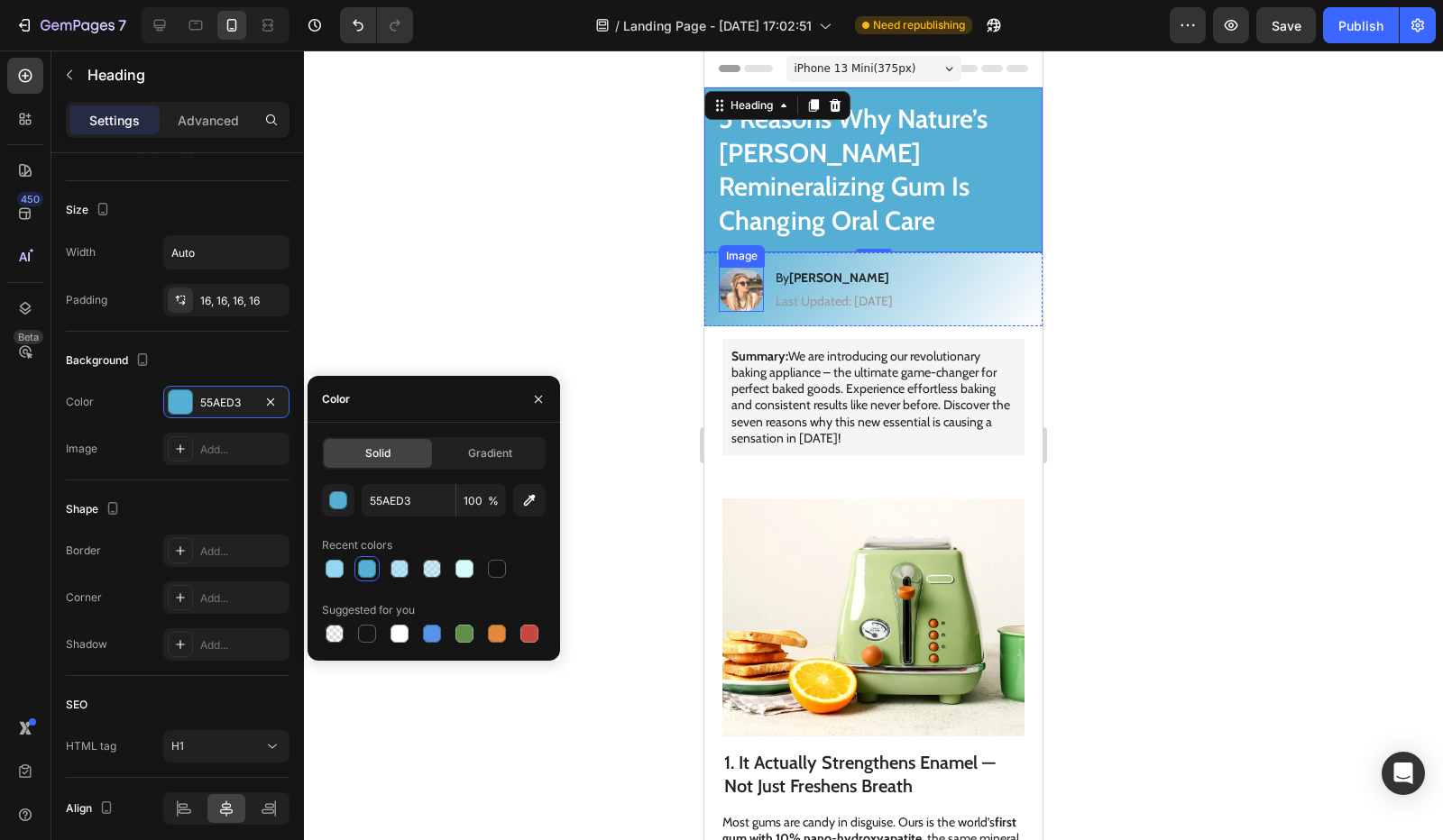
click at [457, 298] on div at bounding box center [874, 445] width 1139 height 790
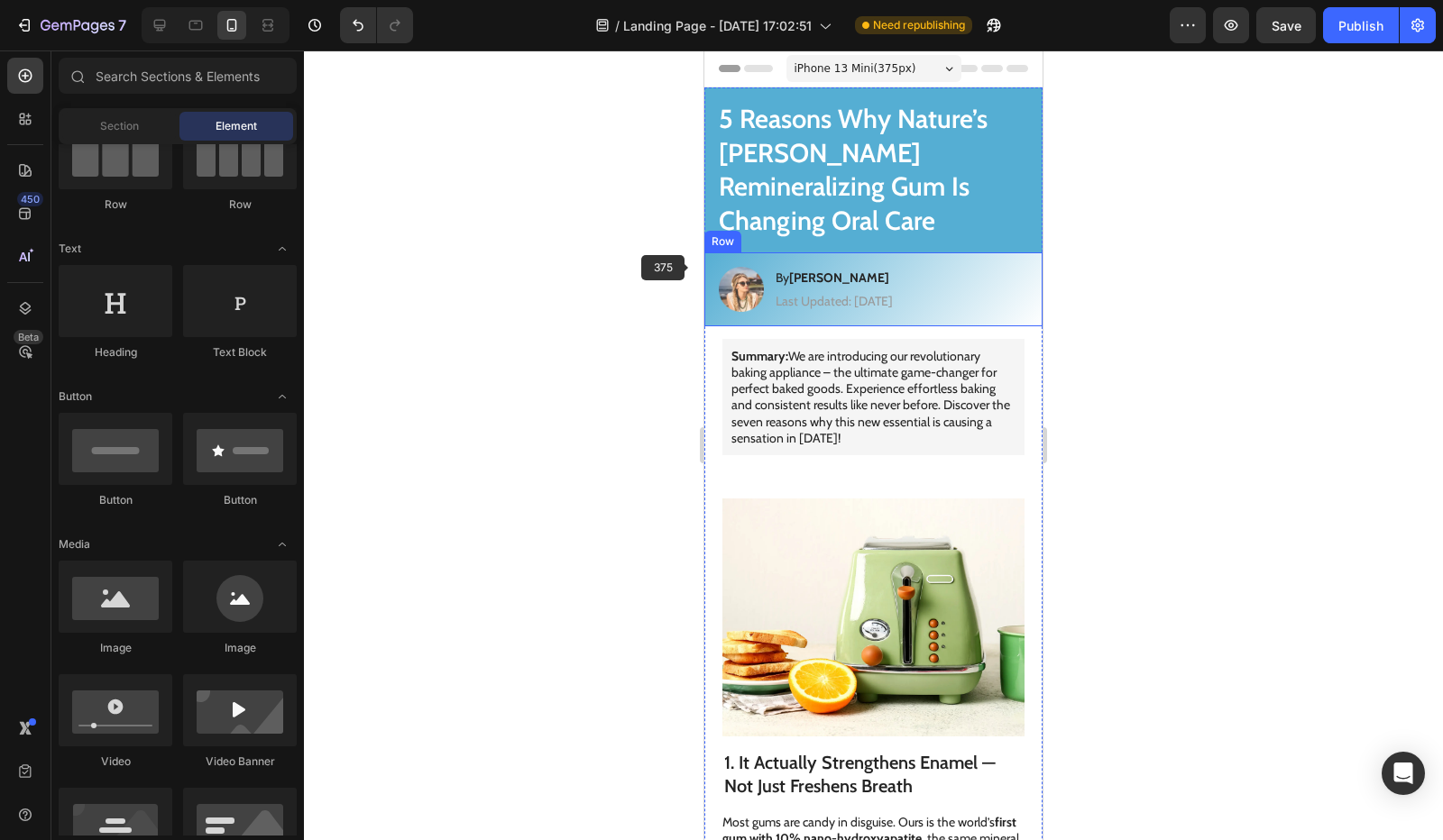
click at [708, 272] on div "Image By Jessica M. Heading Last Updated: August 25th 2025 Text Block Row" at bounding box center [873, 289] width 338 height 74
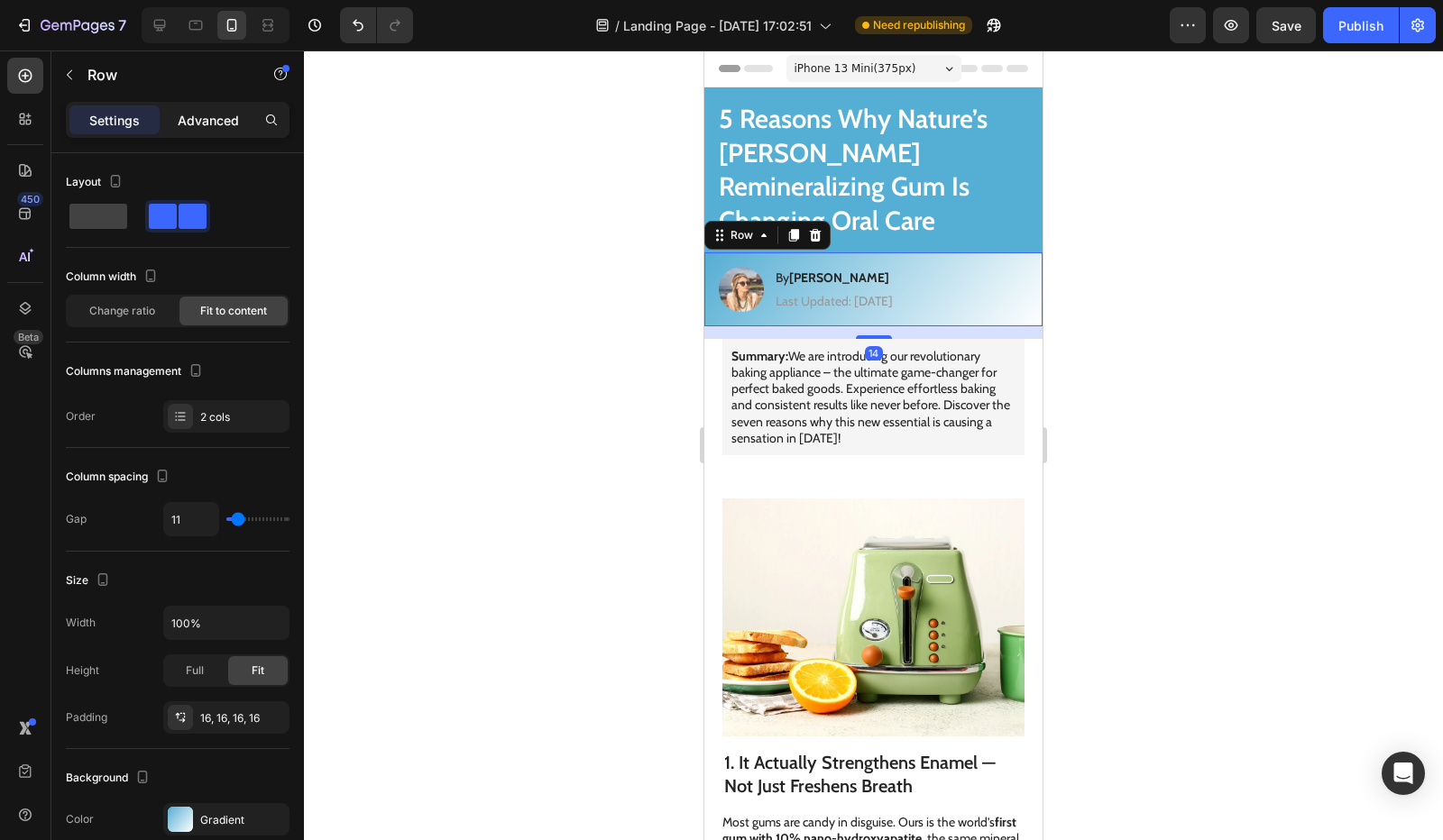
click at [217, 120] on p "Advanced" at bounding box center [208, 120] width 61 height 19
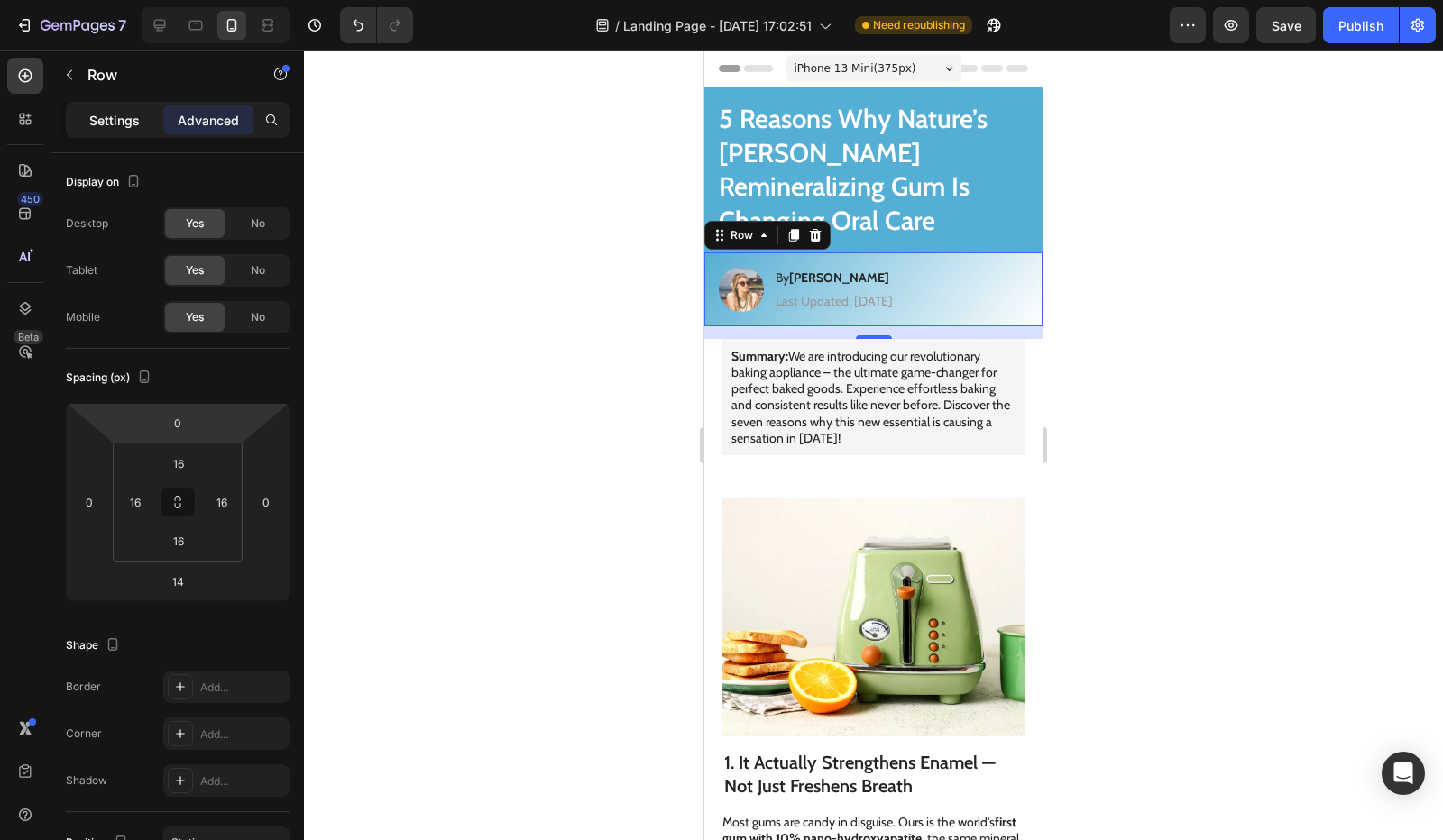
click at [113, 126] on p "Settings" at bounding box center [114, 120] width 50 height 19
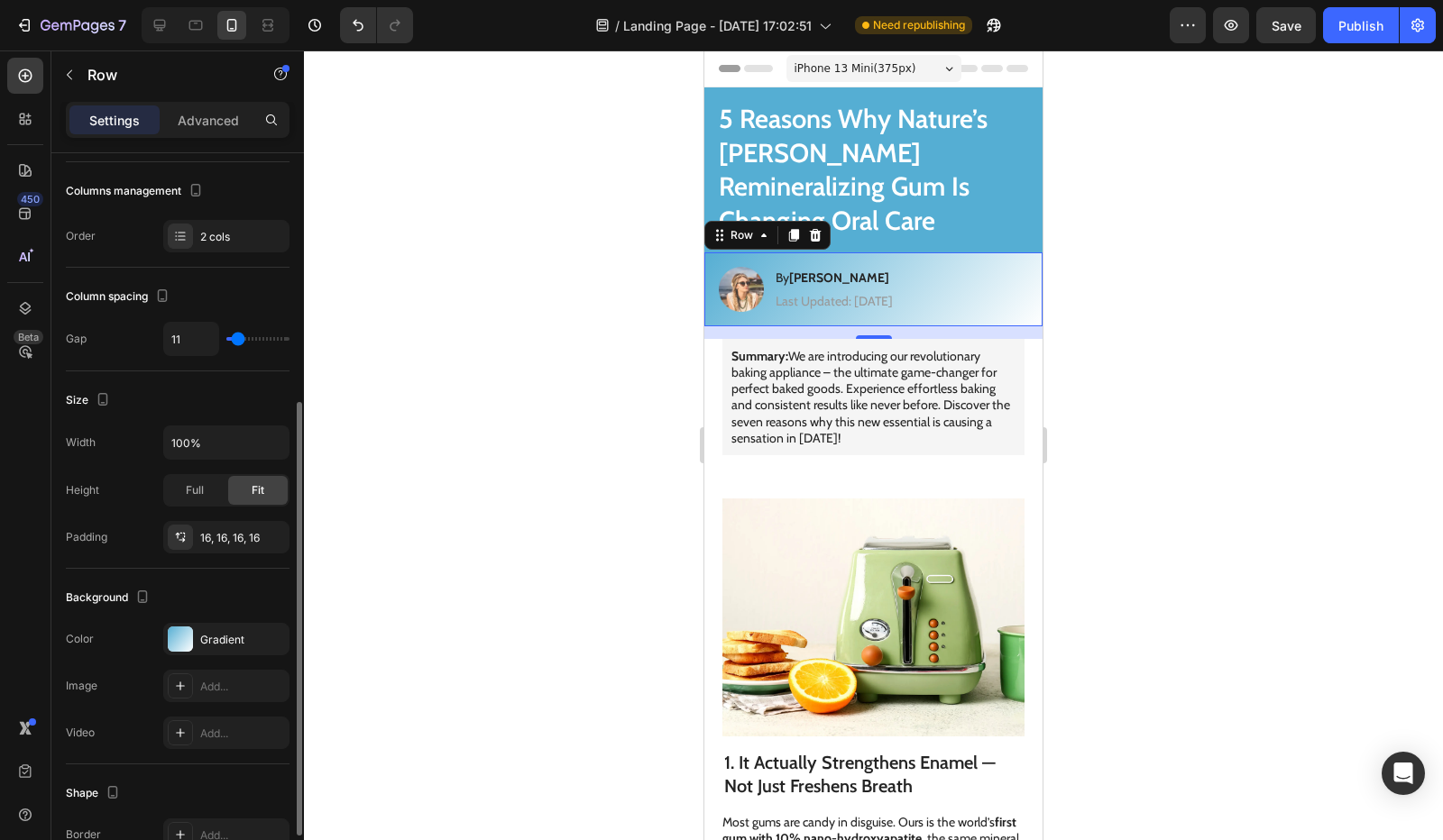
scroll to position [271, 0]
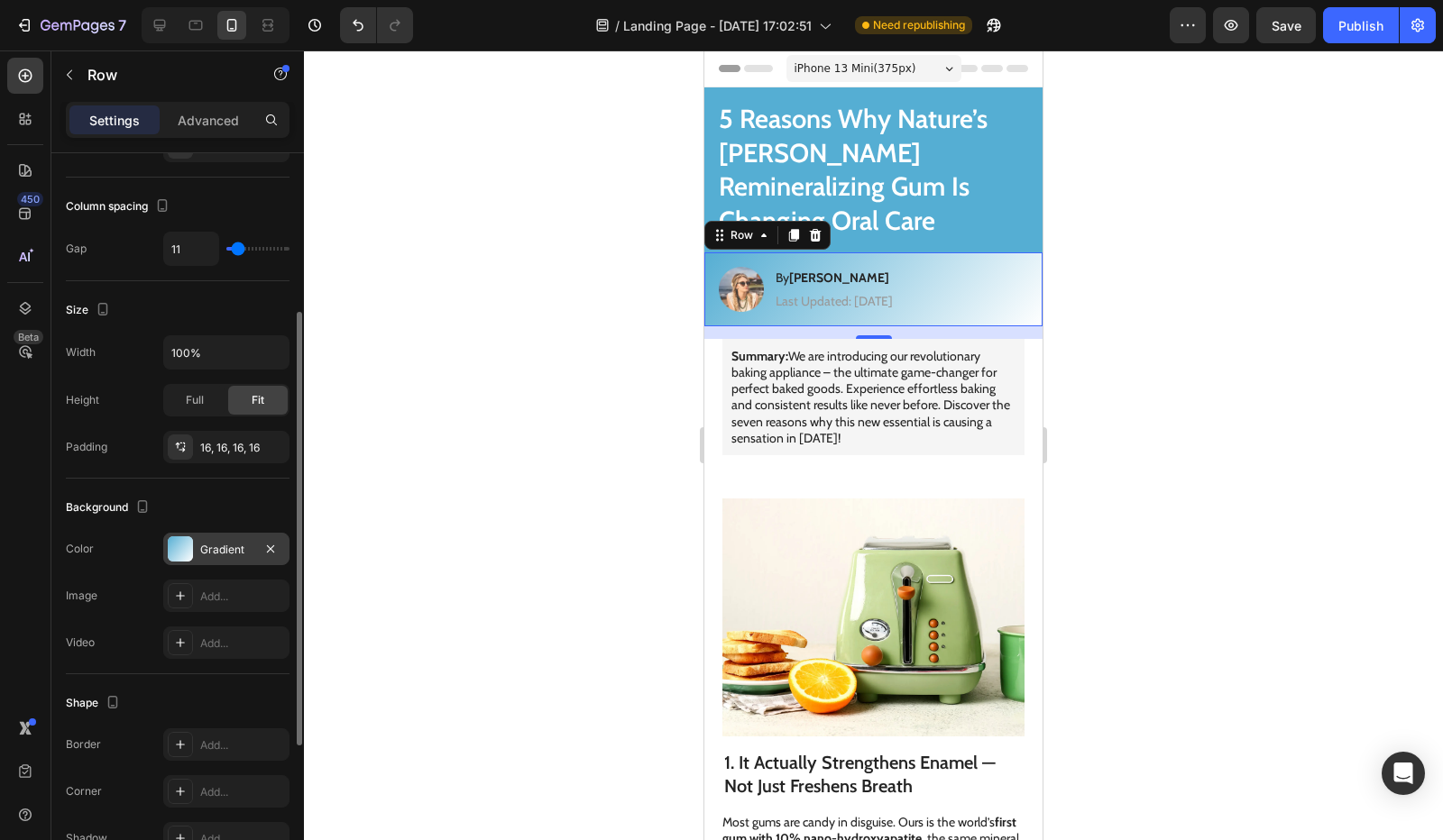
click at [230, 560] on div "Gradient" at bounding box center [227, 549] width 126 height 32
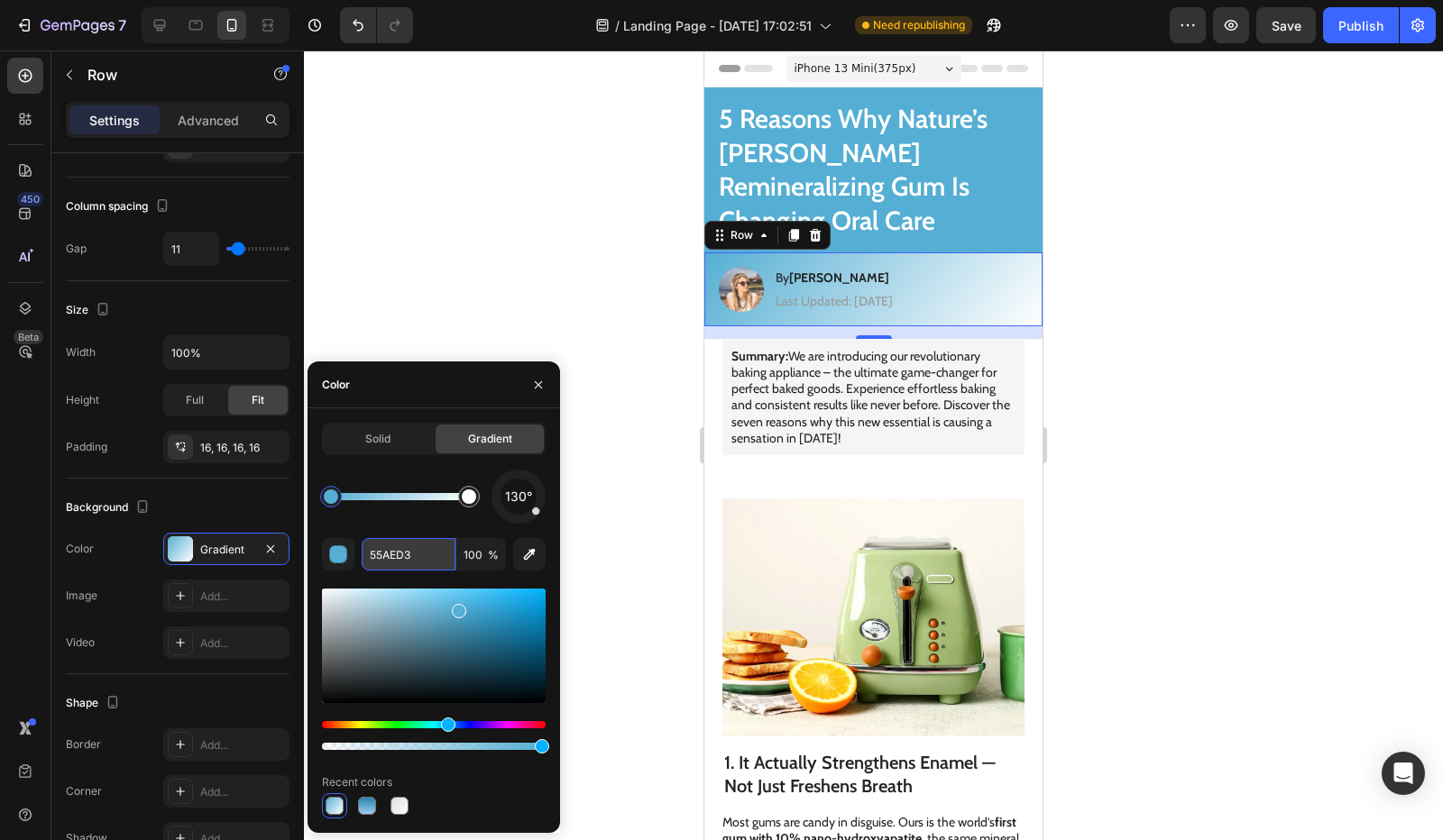
click at [405, 549] on input "55AED3" at bounding box center [408, 554] width 94 height 32
paste input "2783AA"
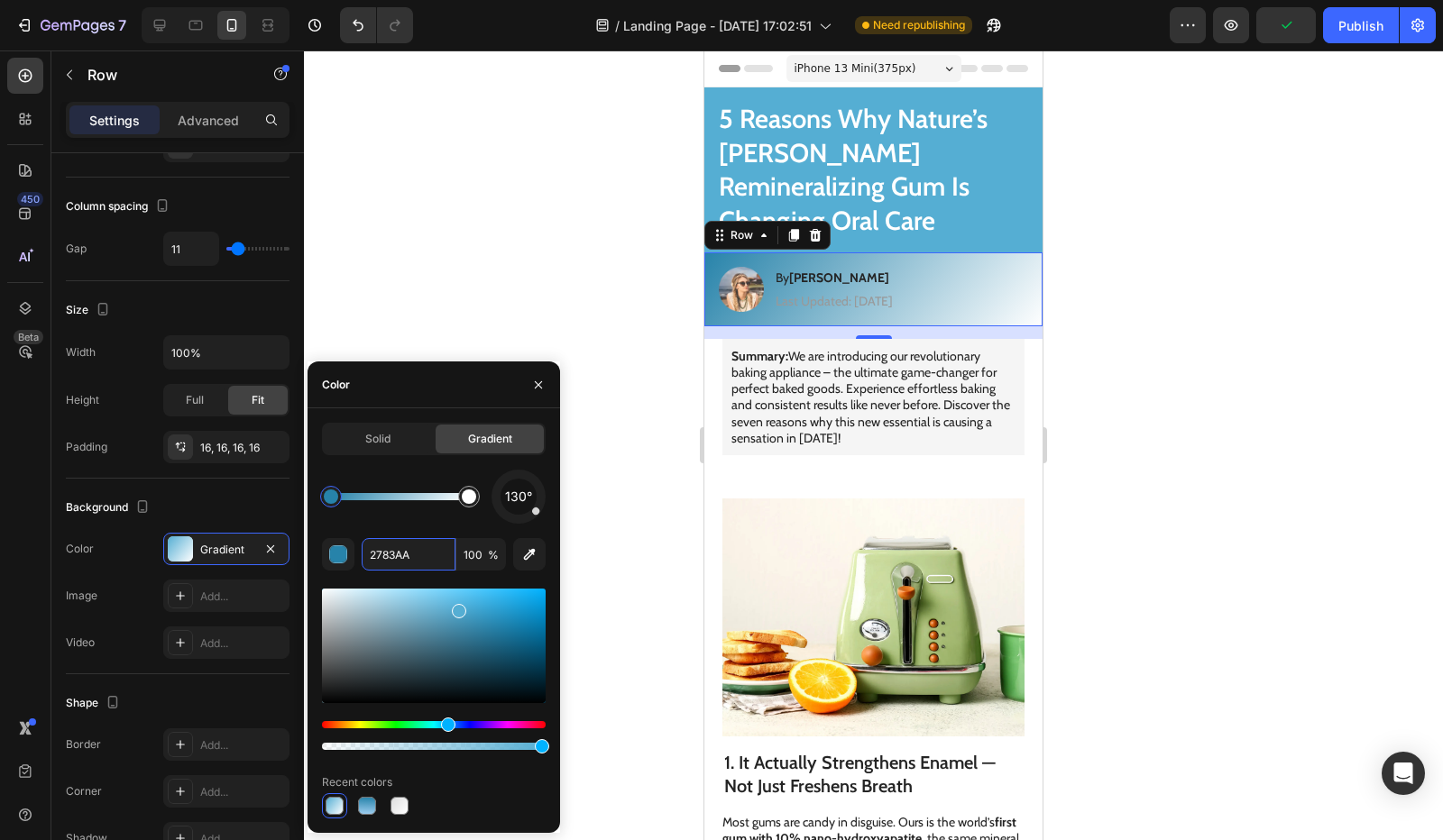
type input "2783AA"
click at [425, 528] on div "130° 2783AA 100 % Recent colors" at bounding box center [433, 644] width 224 height 349
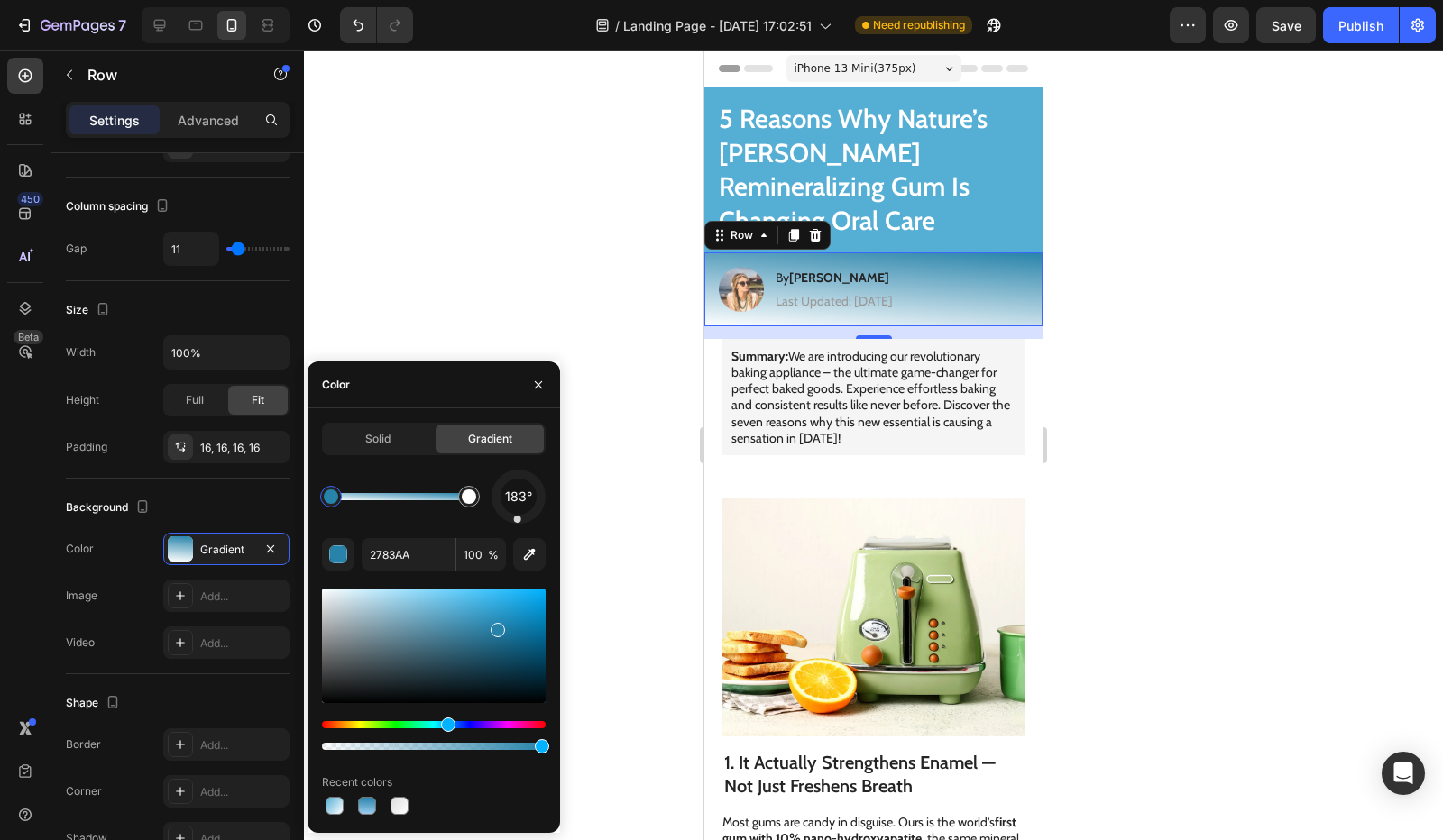
drag, startPoint x: 534, startPoint y: 517, endPoint x: 517, endPoint y: 537, distance: 26.2
click at [517, 537] on div "183° 2783AA 100 % Recent colors" at bounding box center [433, 644] width 224 height 349
click at [419, 558] on input "2783AA" at bounding box center [408, 554] width 94 height 32
click at [719, 140] on h1 "5 Reasons Why Nature’s Elena Remineralizing Gum Is Changing Oral Care" at bounding box center [873, 170] width 338 height 165
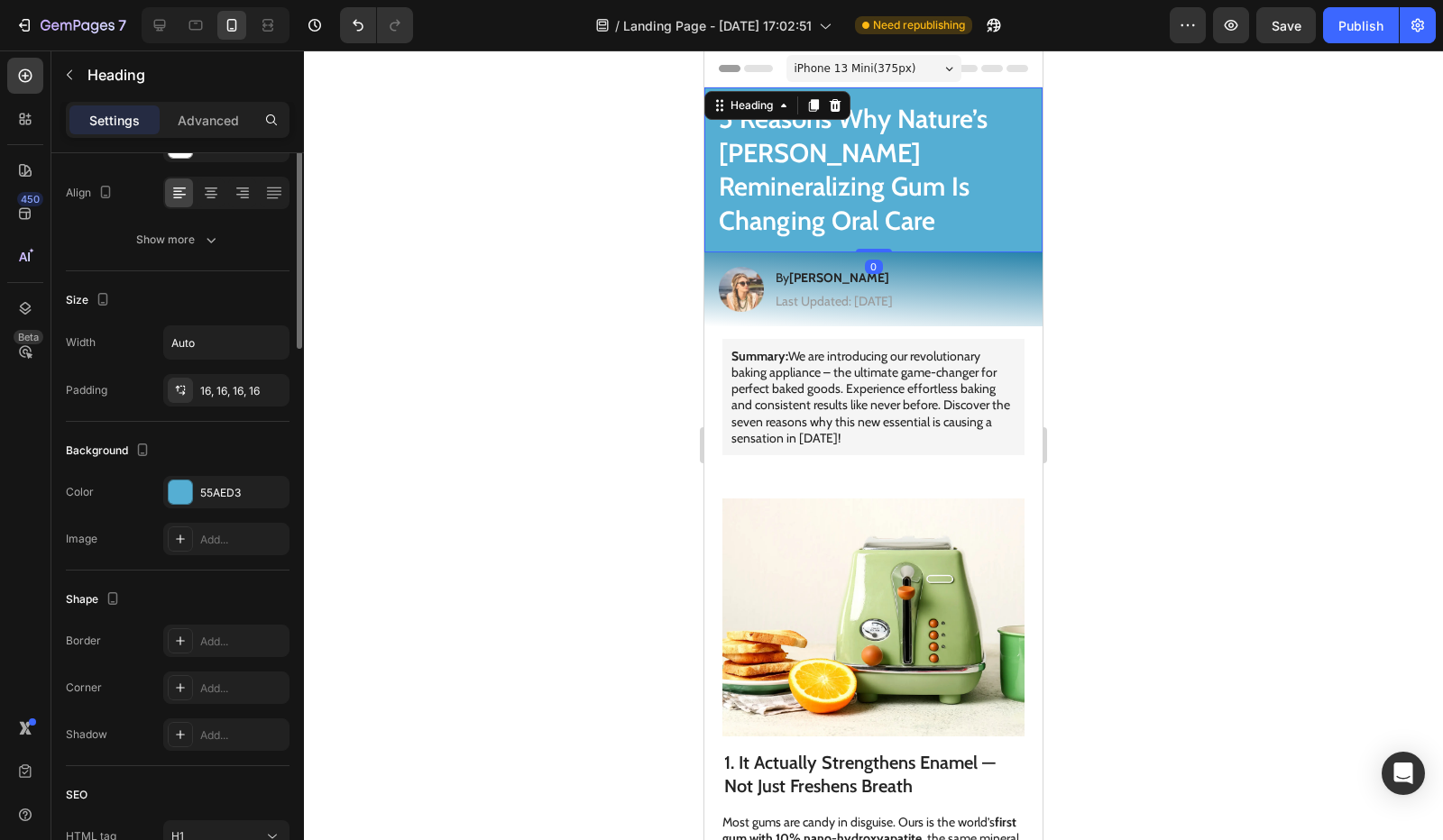
scroll to position [0, 0]
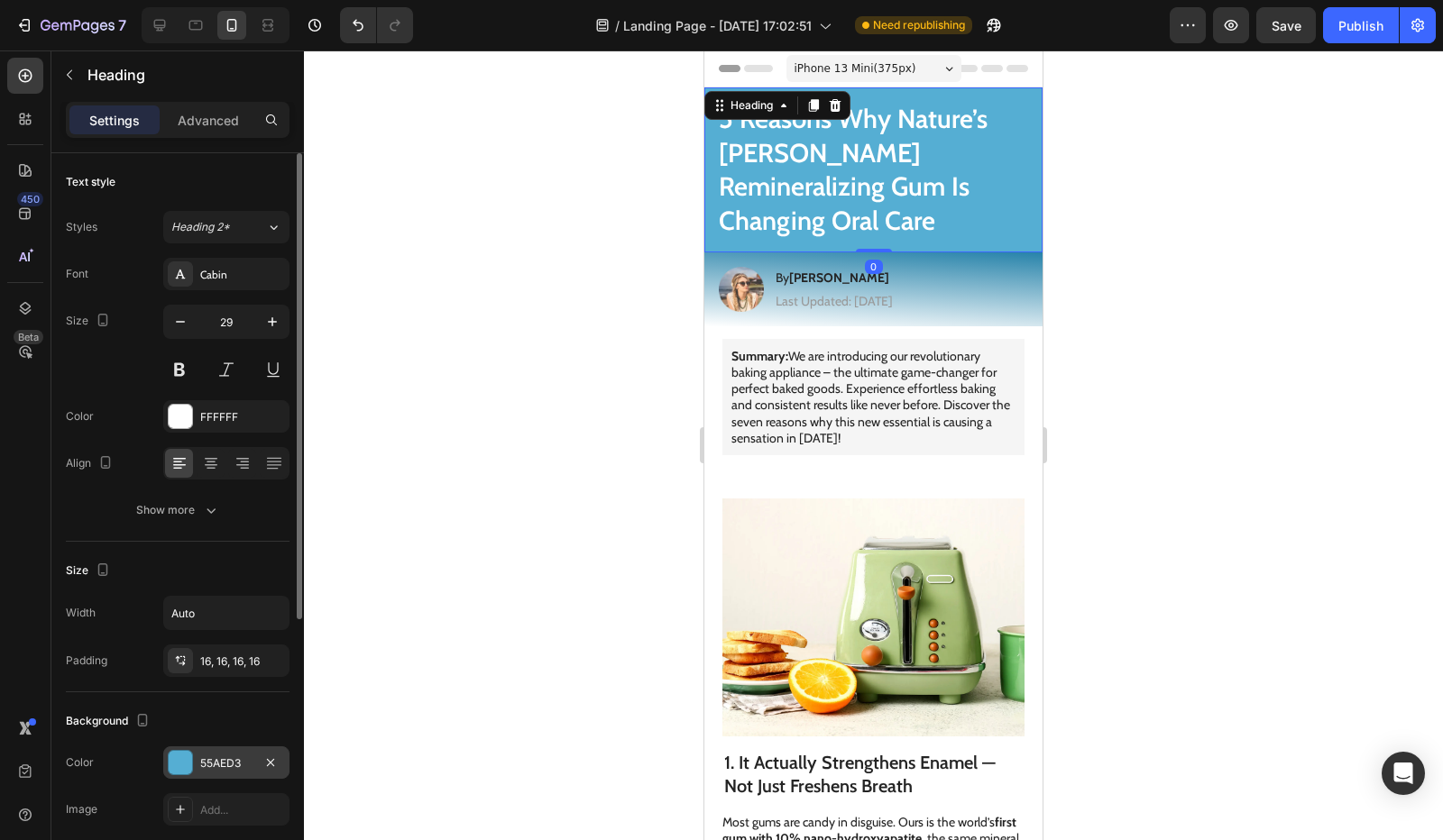
click at [216, 762] on div "55AED3" at bounding box center [226, 763] width 52 height 16
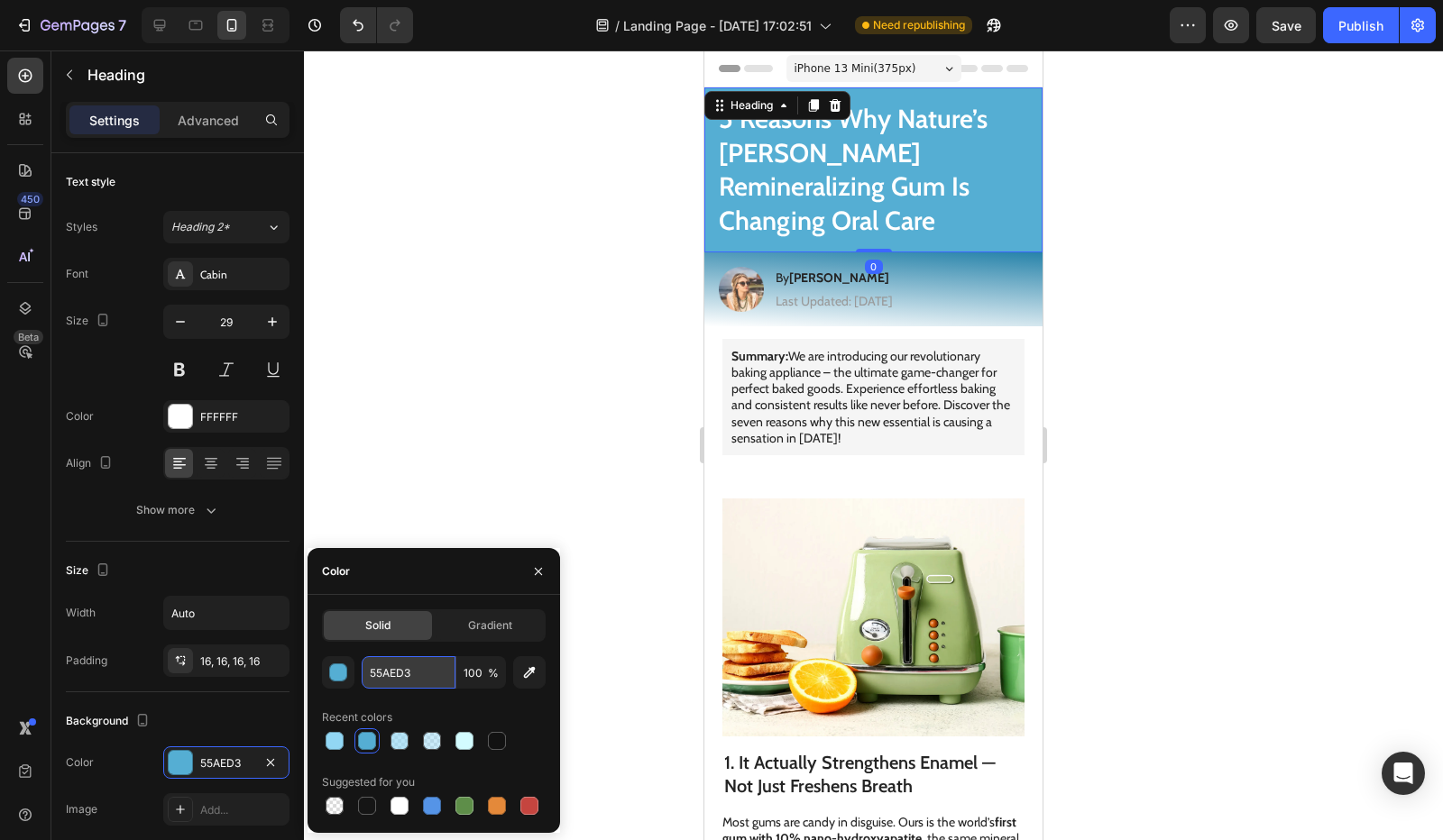
click at [390, 680] on input "55AED3" at bounding box center [408, 673] width 94 height 32
click at [482, 473] on div at bounding box center [874, 445] width 1139 height 790
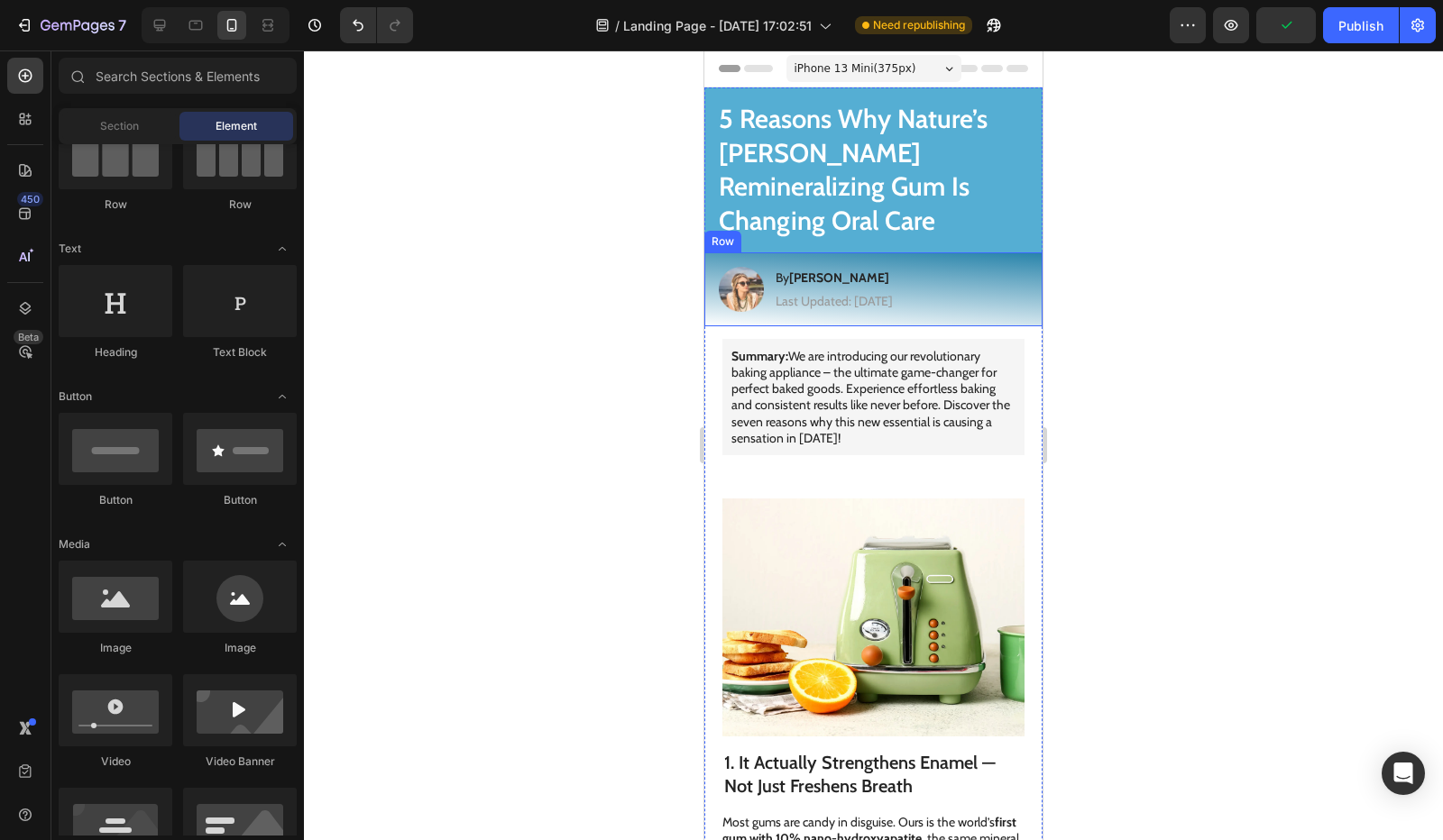
click at [710, 252] on div "Image By Jessica M. Heading Last Updated: August 25th 2025 Text Block Row" at bounding box center [873, 289] width 338 height 74
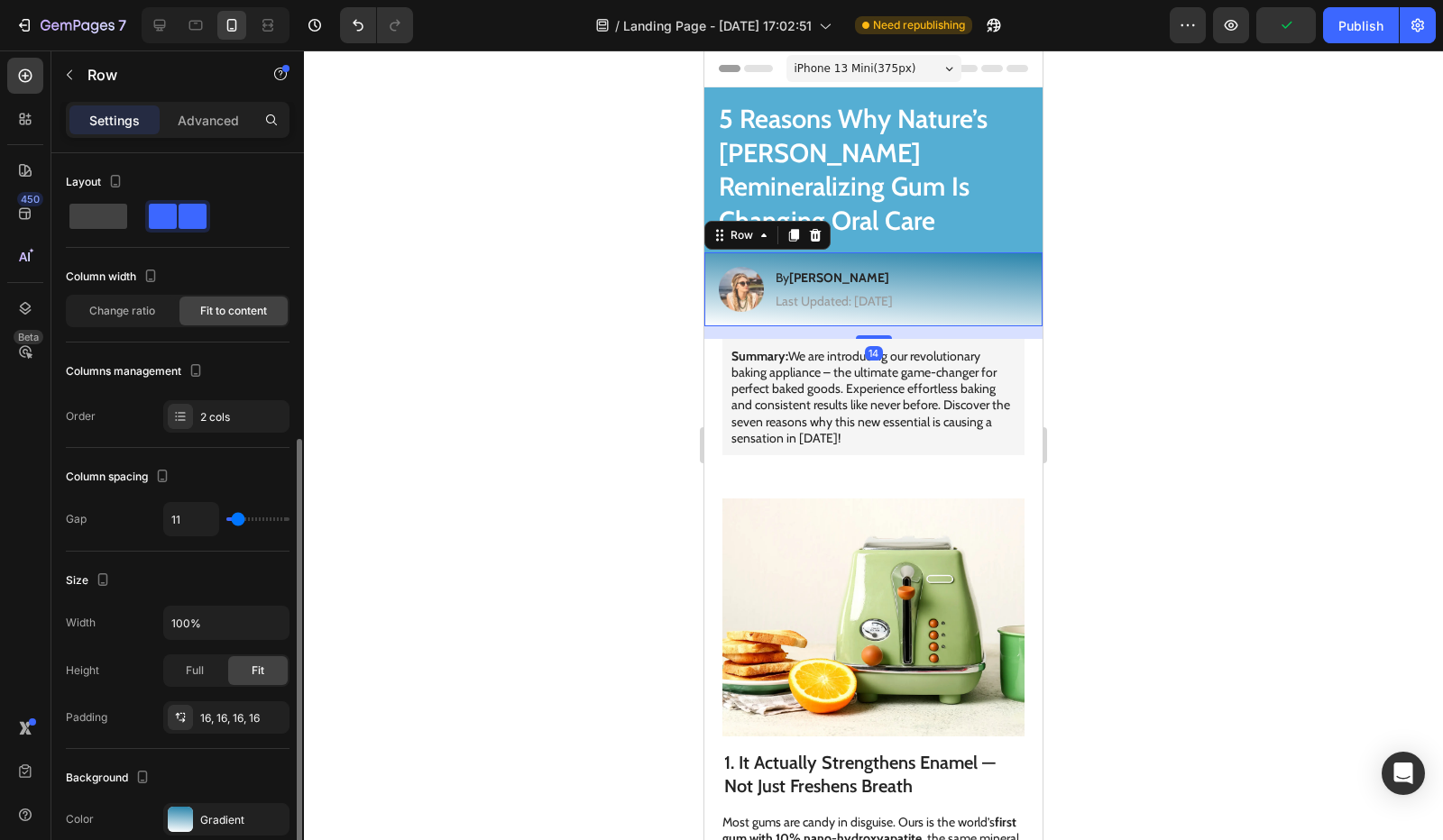
scroll to position [271, 0]
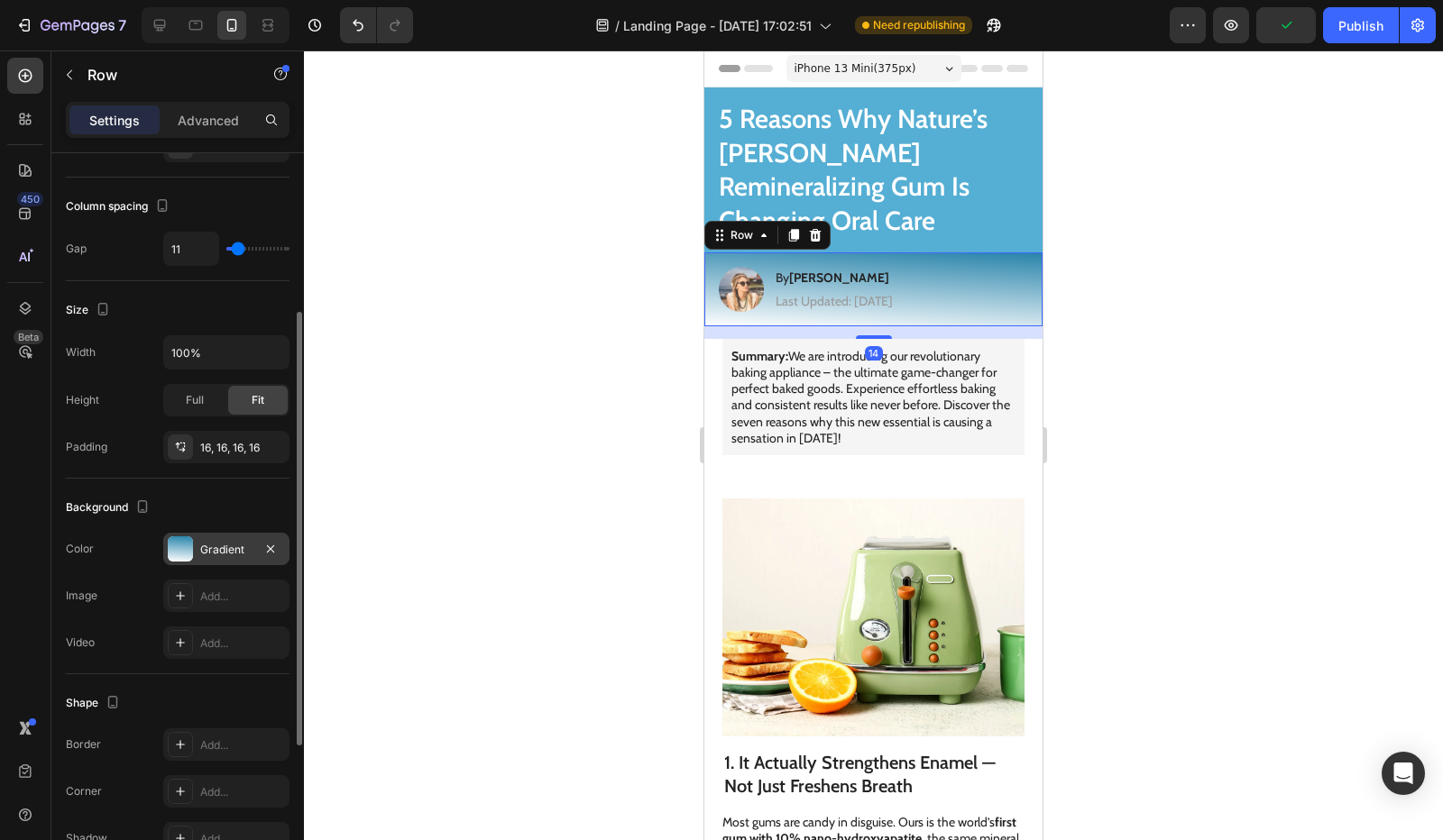
click at [251, 545] on div "Gradient" at bounding box center [226, 549] width 52 height 16
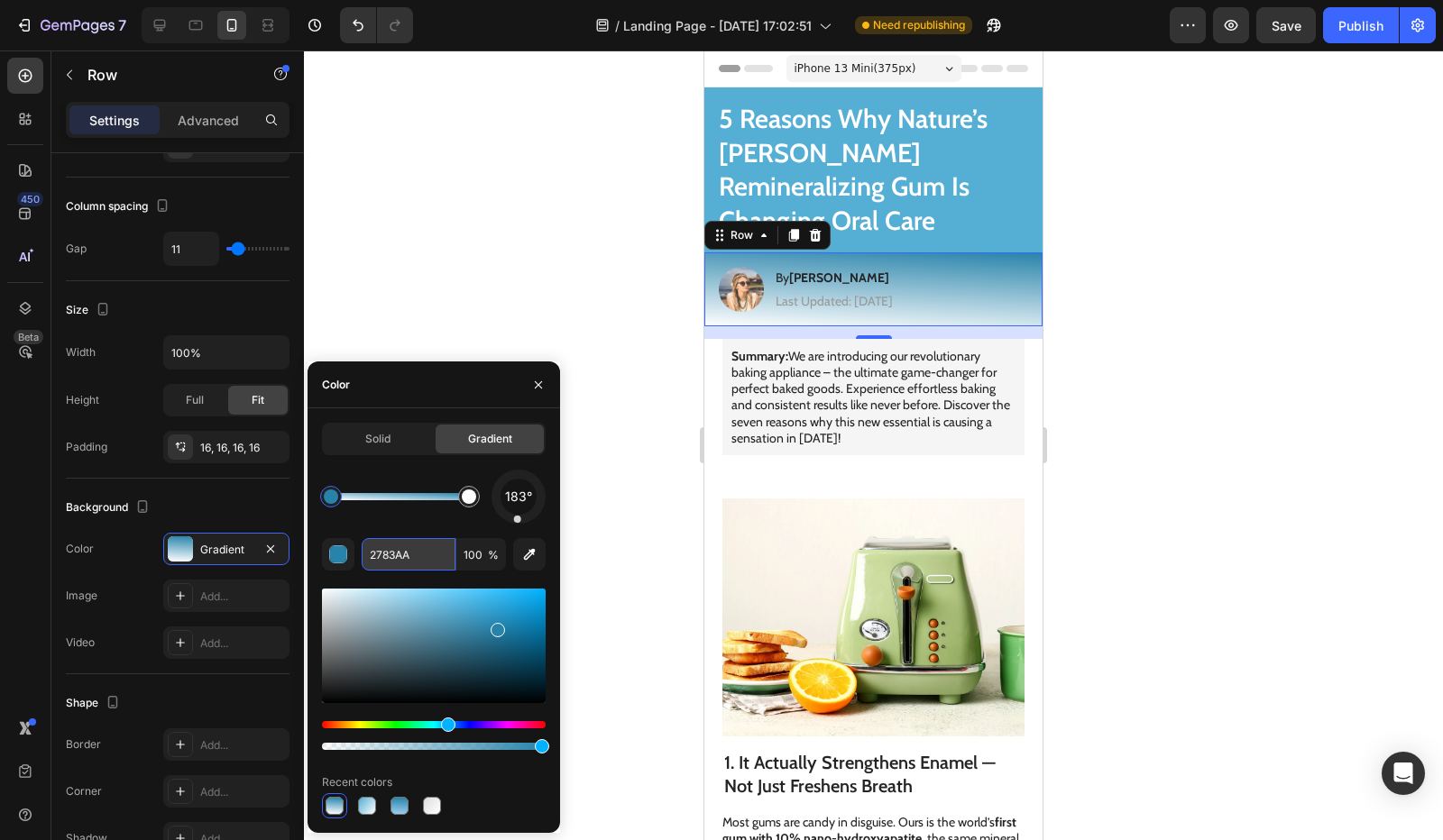
click at [401, 560] on input "2783AA" at bounding box center [408, 554] width 94 height 32
paste input "55AED3"
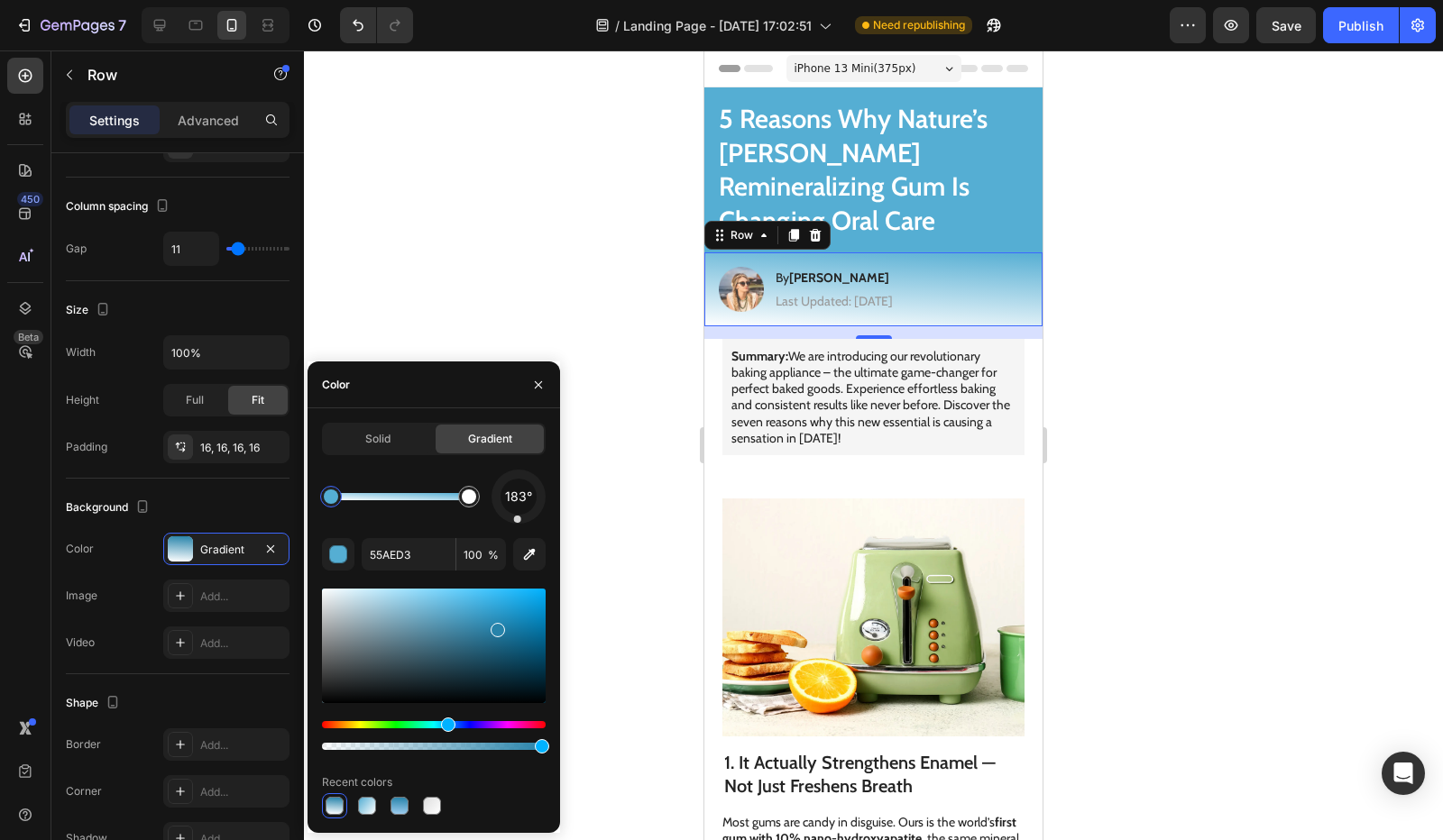
click at [415, 534] on div "183° 55AED3 100 % Recent colors" at bounding box center [433, 644] width 224 height 349
click at [471, 502] on div at bounding box center [469, 496] width 15 height 15
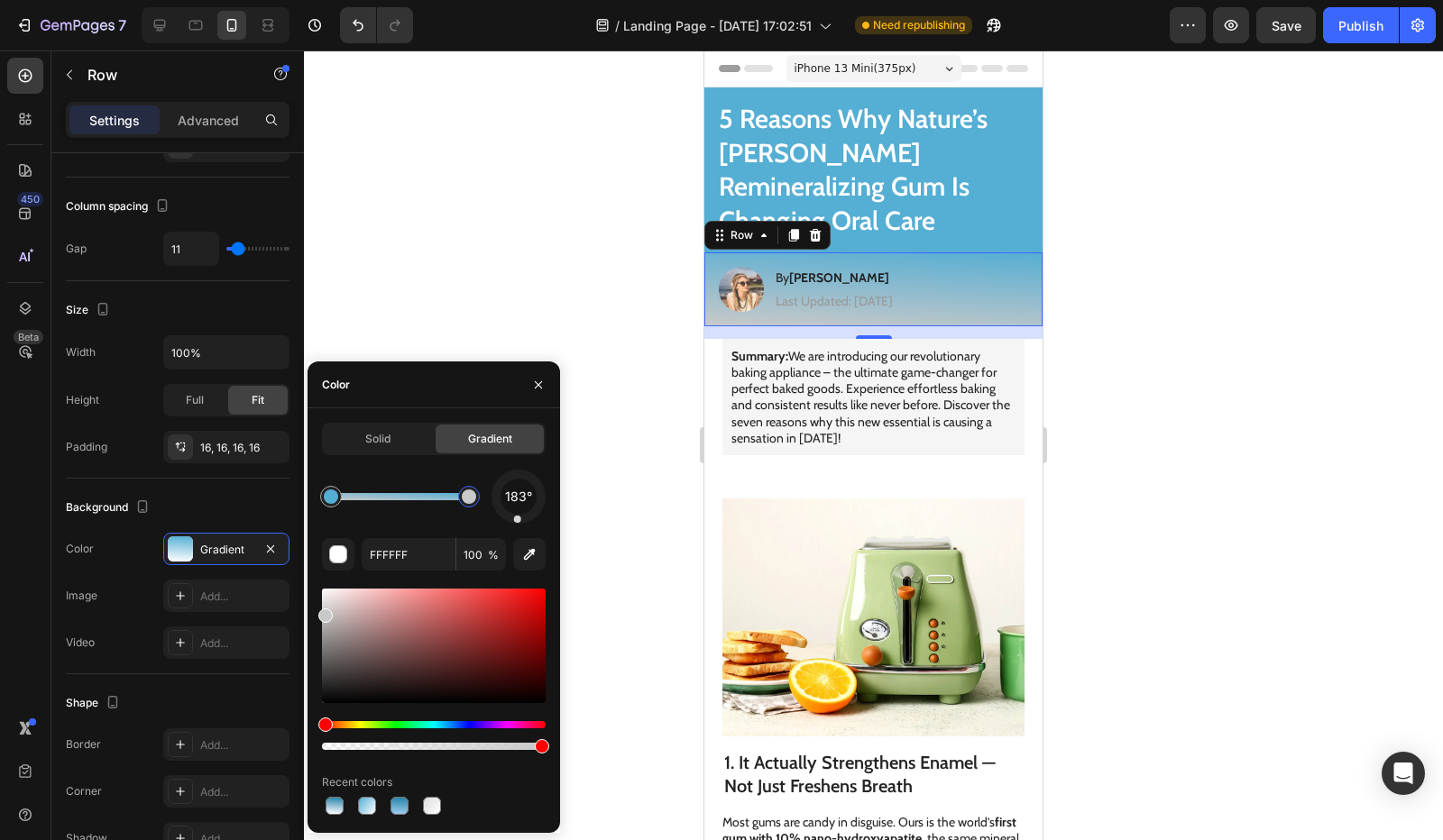
drag, startPoint x: 329, startPoint y: 607, endPoint x: 315, endPoint y: 613, distance: 15.2
click at [315, 613] on div "Solid Gradient 183° FFFFFF 100 % Recent colors" at bounding box center [433, 620] width 252 height 396
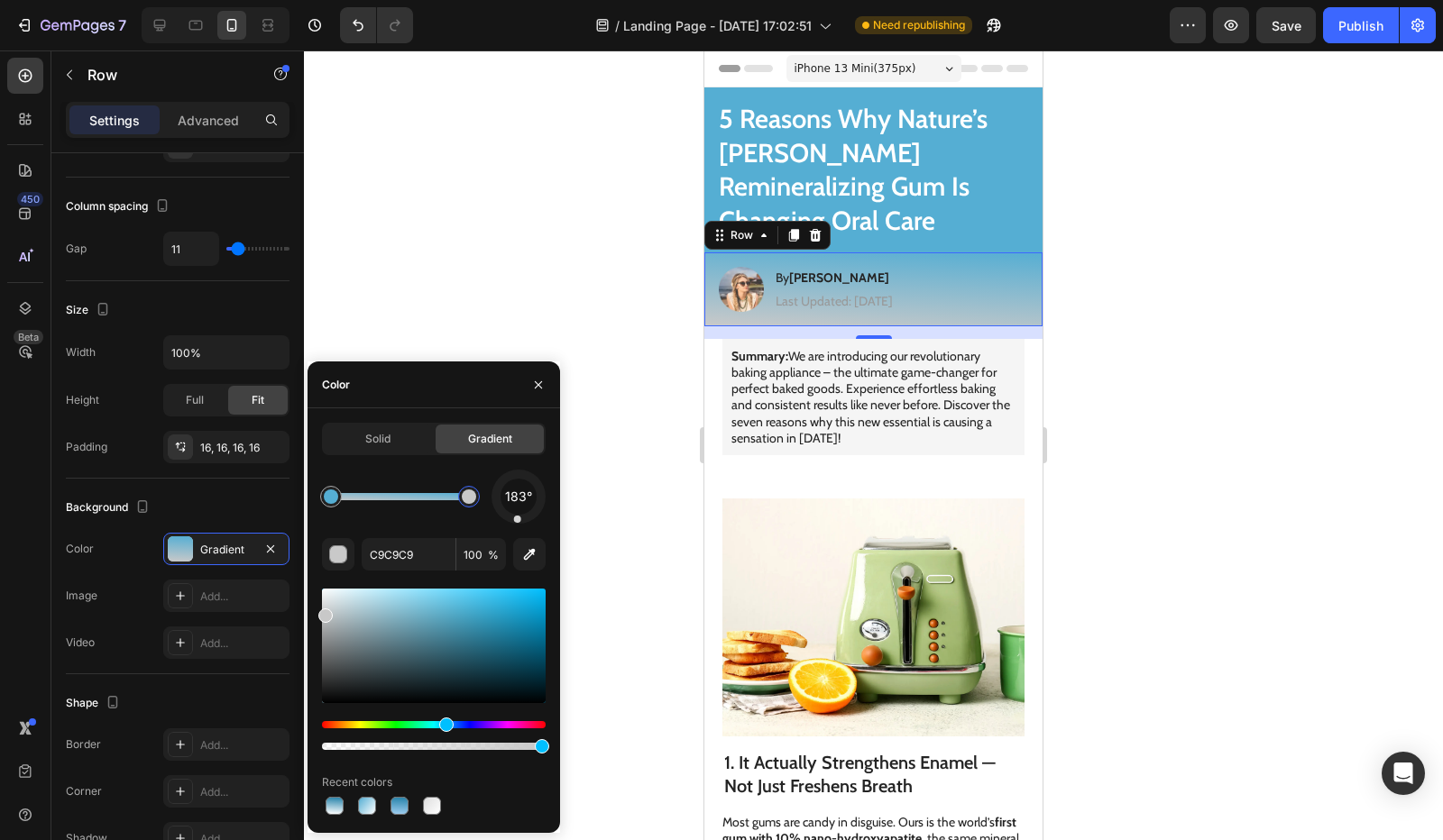
click at [444, 722] on div "Hue" at bounding box center [433, 725] width 224 height 7
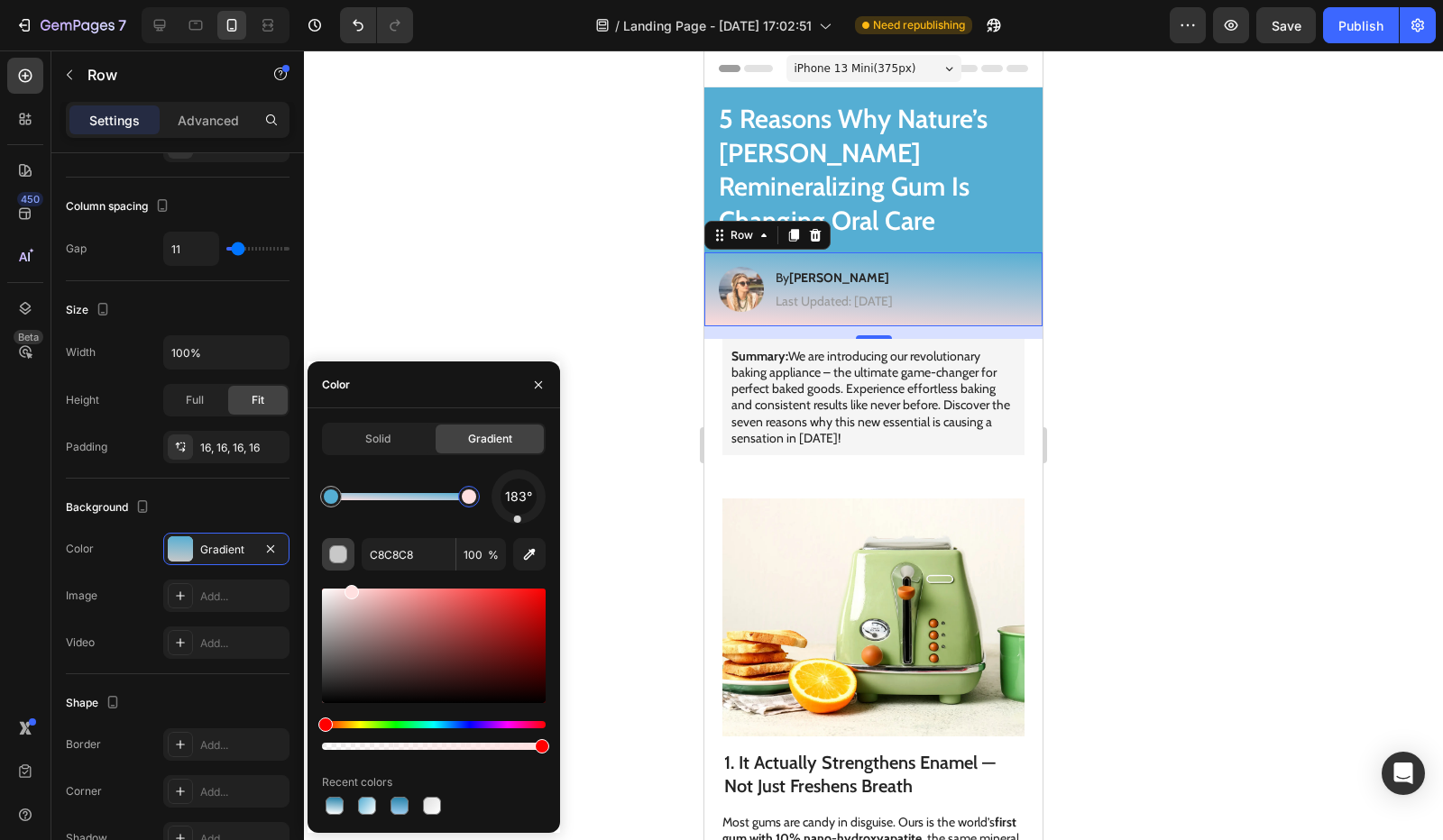
drag, startPoint x: 326, startPoint y: 614, endPoint x: 349, endPoint y: 567, distance: 52.3
click at [349, 567] on div "183° C8C8C8 100 % Recent colors" at bounding box center [433, 644] width 224 height 349
click at [449, 722] on div "Hue" at bounding box center [433, 725] width 224 height 7
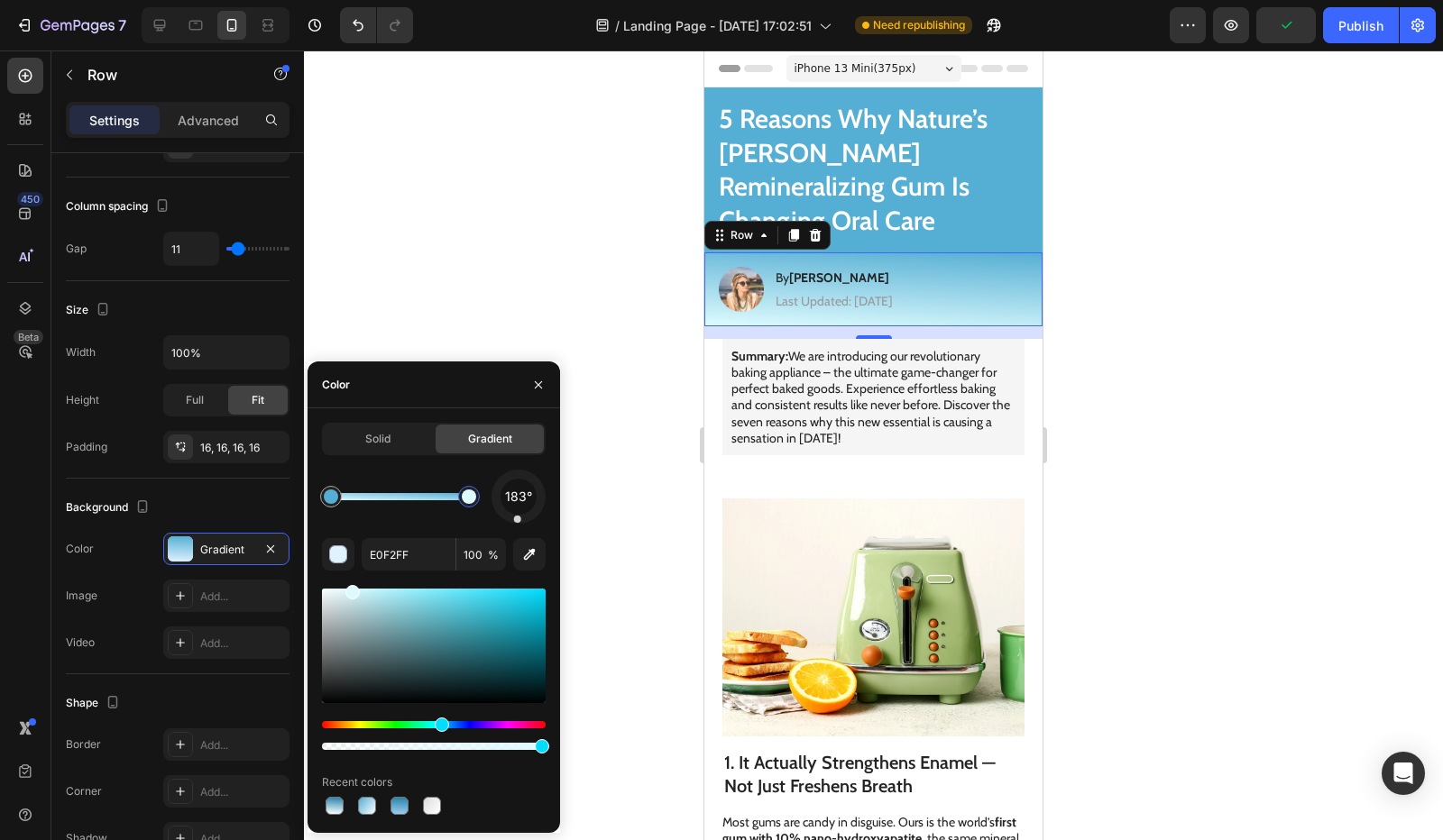
drag, startPoint x: 449, startPoint y: 722, endPoint x: 436, endPoint y: 728, distance: 14.3
click at [436, 728] on div "Hue" at bounding box center [441, 725] width 15 height 15
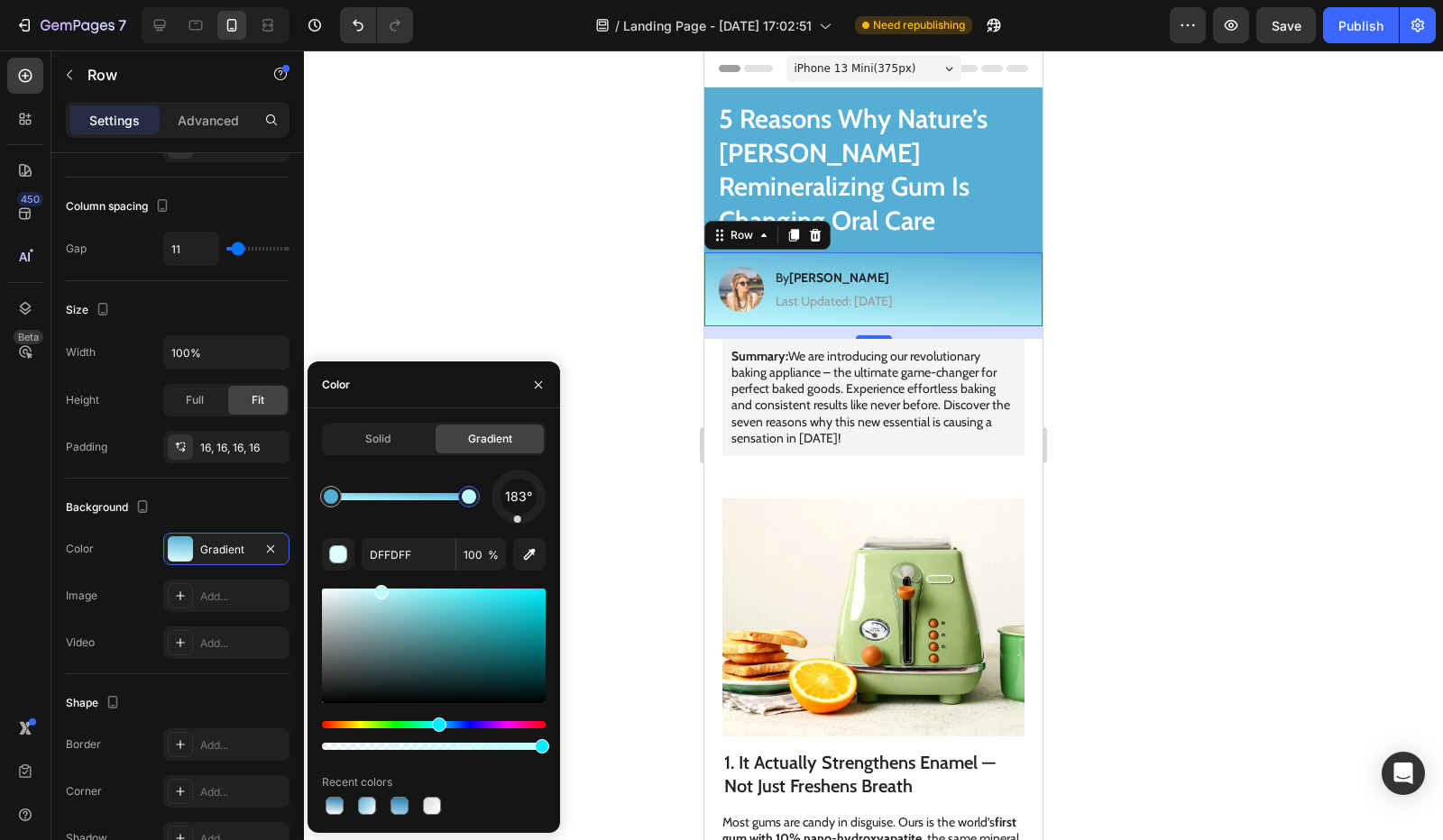
click at [379, 587] on div at bounding box center [381, 592] width 15 height 15
click at [451, 723] on div "Hue" at bounding box center [433, 725] width 224 height 7
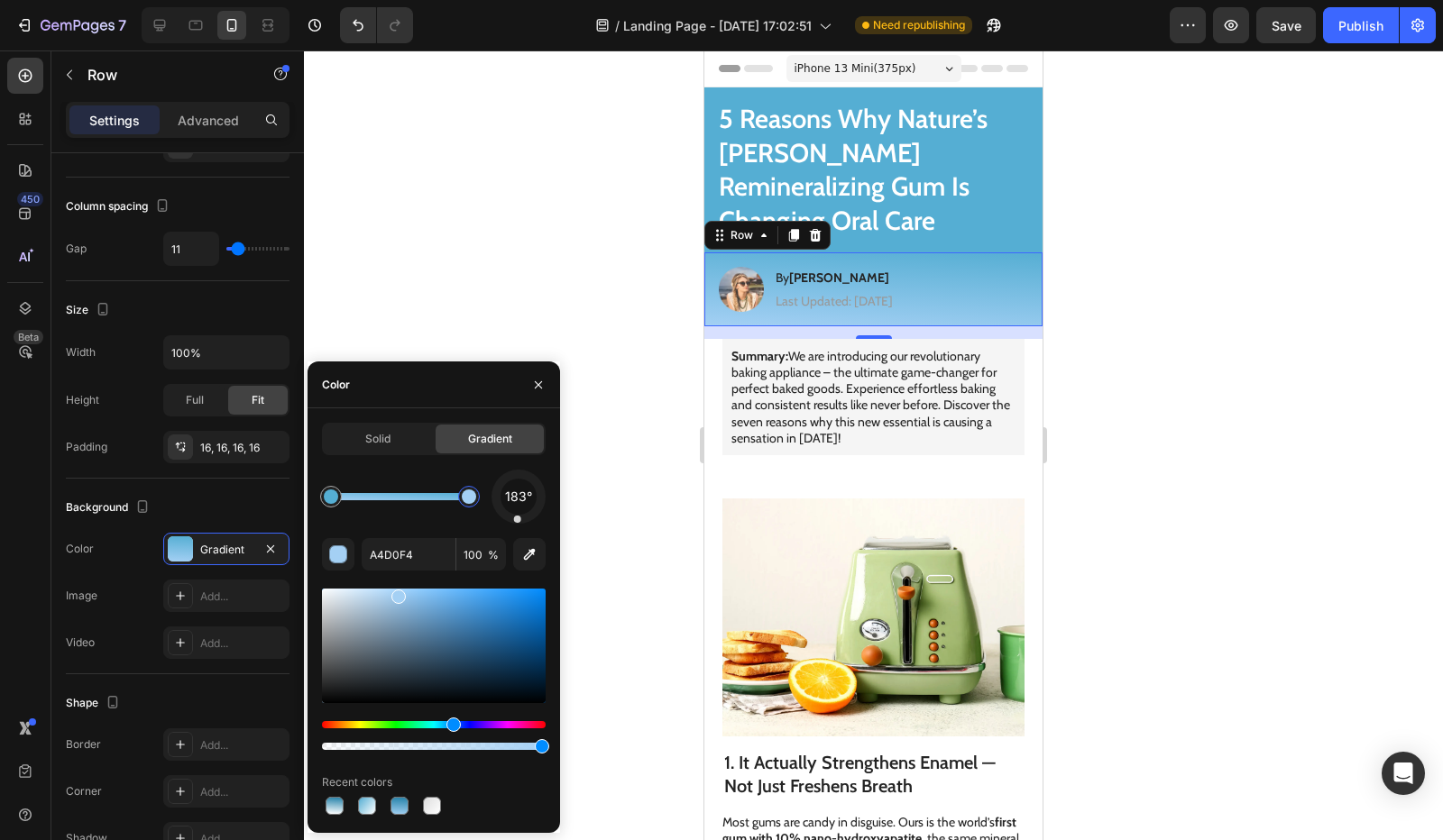
drag, startPoint x: 384, startPoint y: 598, endPoint x: 407, endPoint y: 594, distance: 23.3
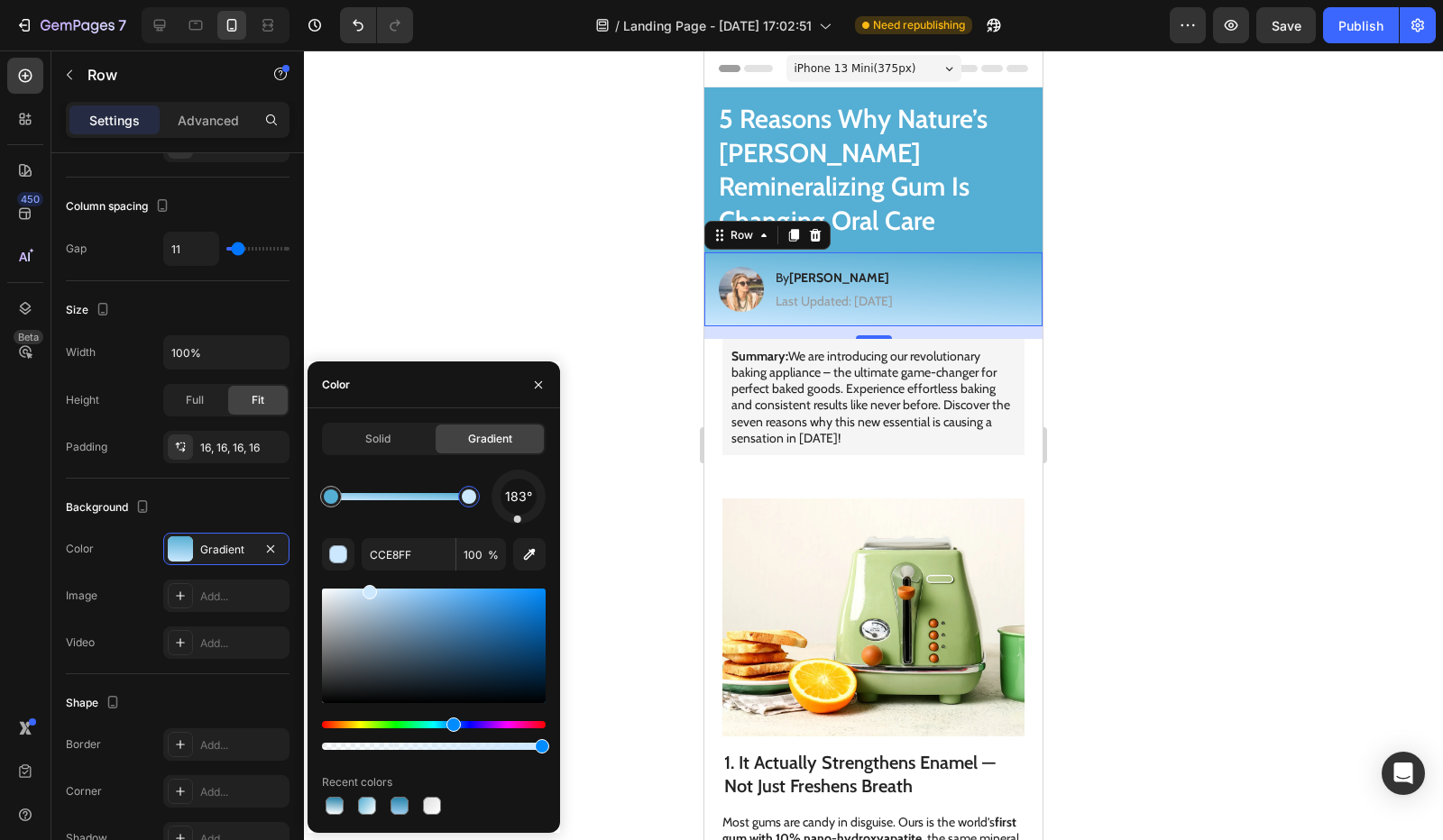
drag, startPoint x: 401, startPoint y: 600, endPoint x: 341, endPoint y: 579, distance: 63.6
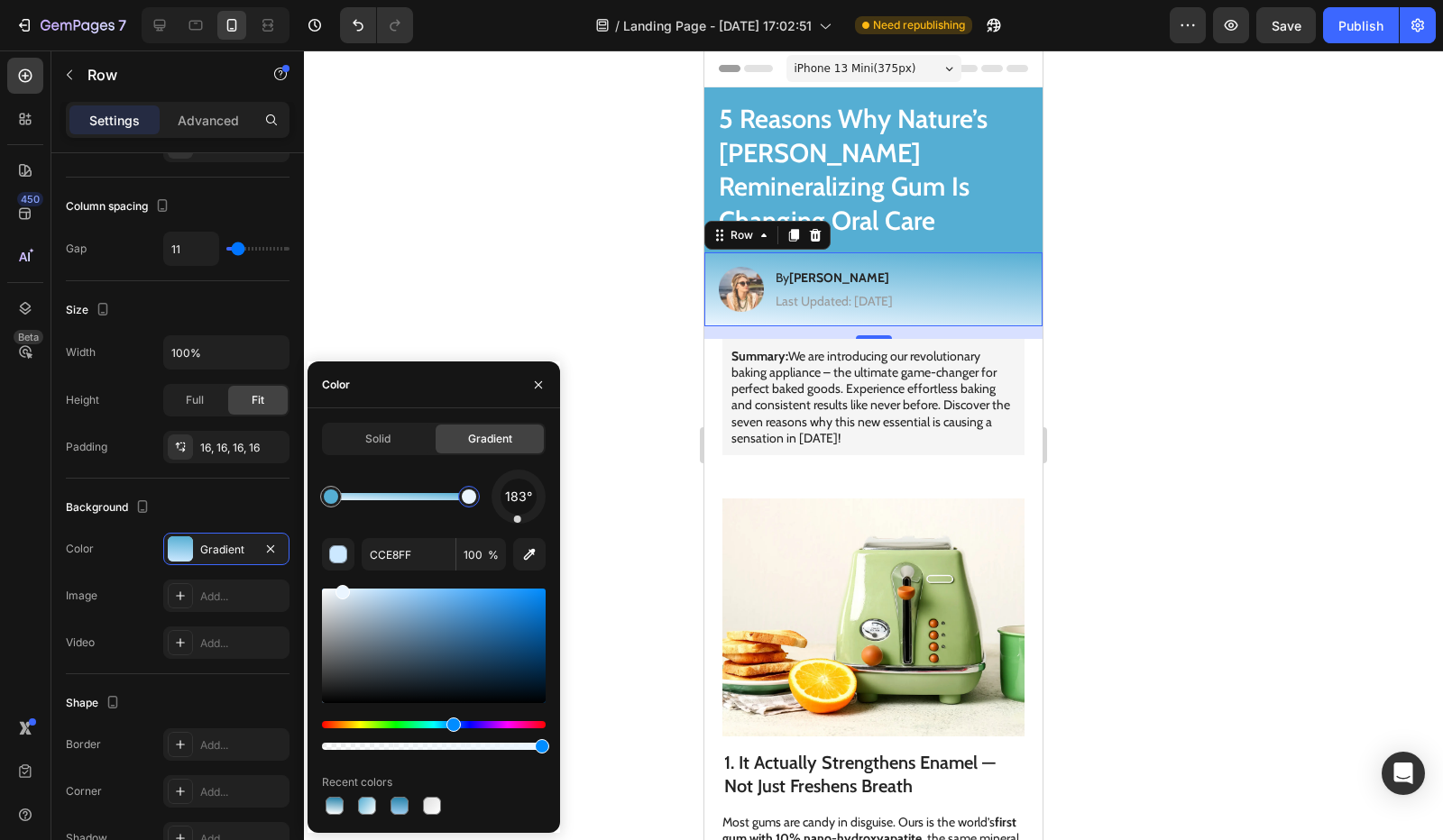
drag, startPoint x: 369, startPoint y: 594, endPoint x: 341, endPoint y: 580, distance: 31.3
click at [341, 580] on div "183° CCE8FF 100 % Recent colors" at bounding box center [433, 644] width 224 height 349
type input "EAF5FF"
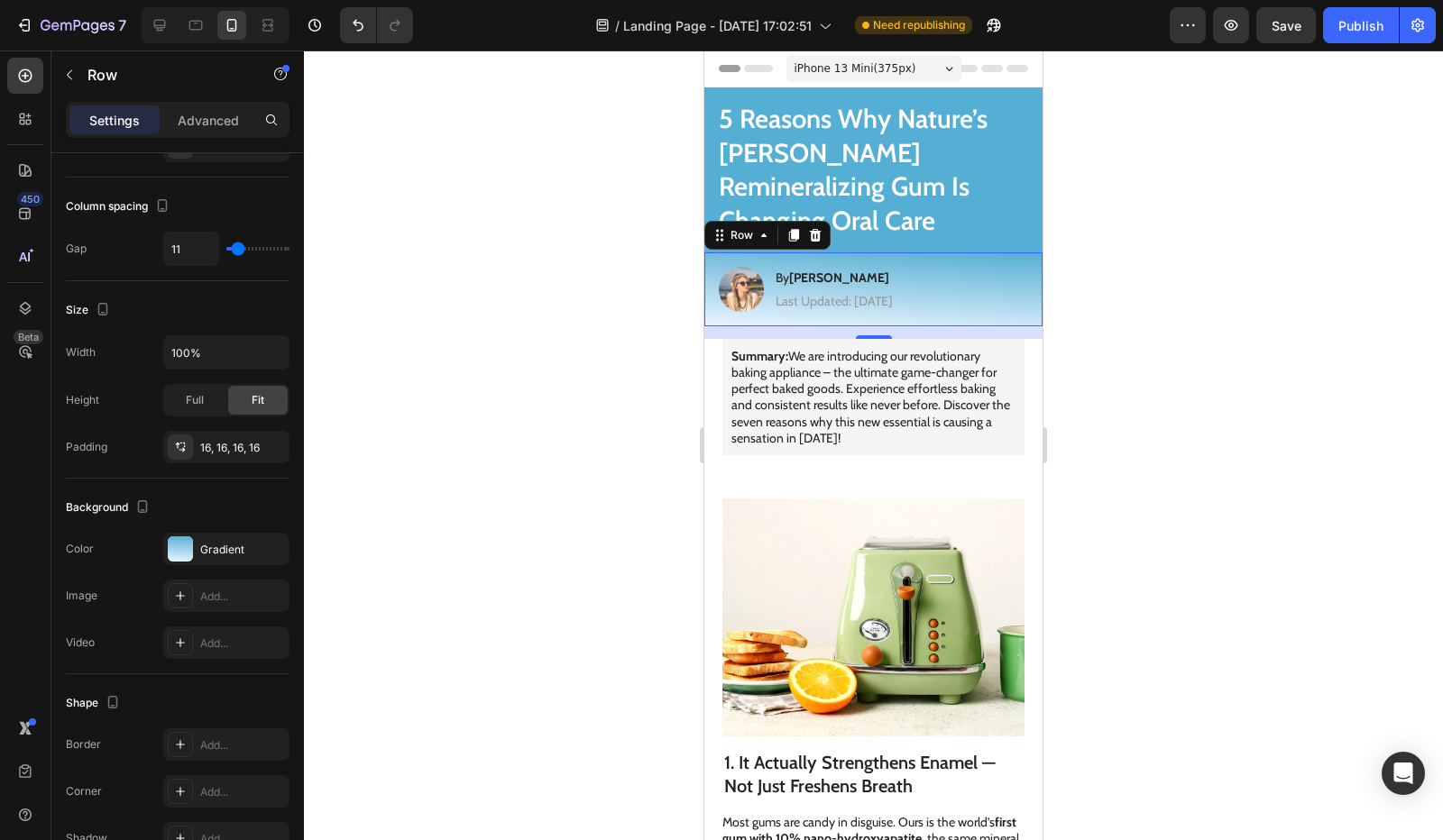
click at [599, 301] on div at bounding box center [874, 445] width 1139 height 790
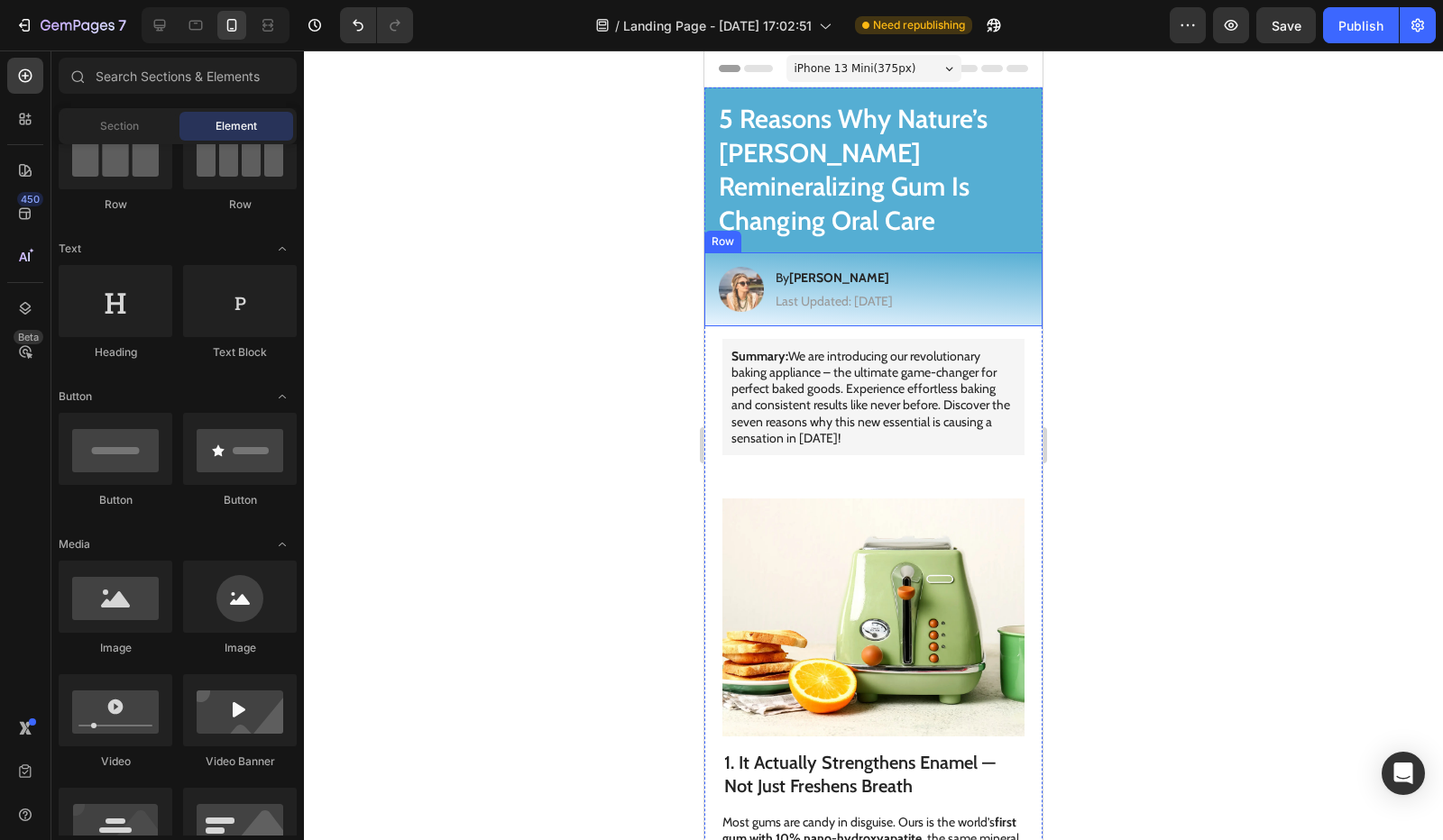
click at [770, 252] on div "Image By Jessica M. Heading Last Updated: August 25th 2025 Text Block Row" at bounding box center [873, 289] width 338 height 74
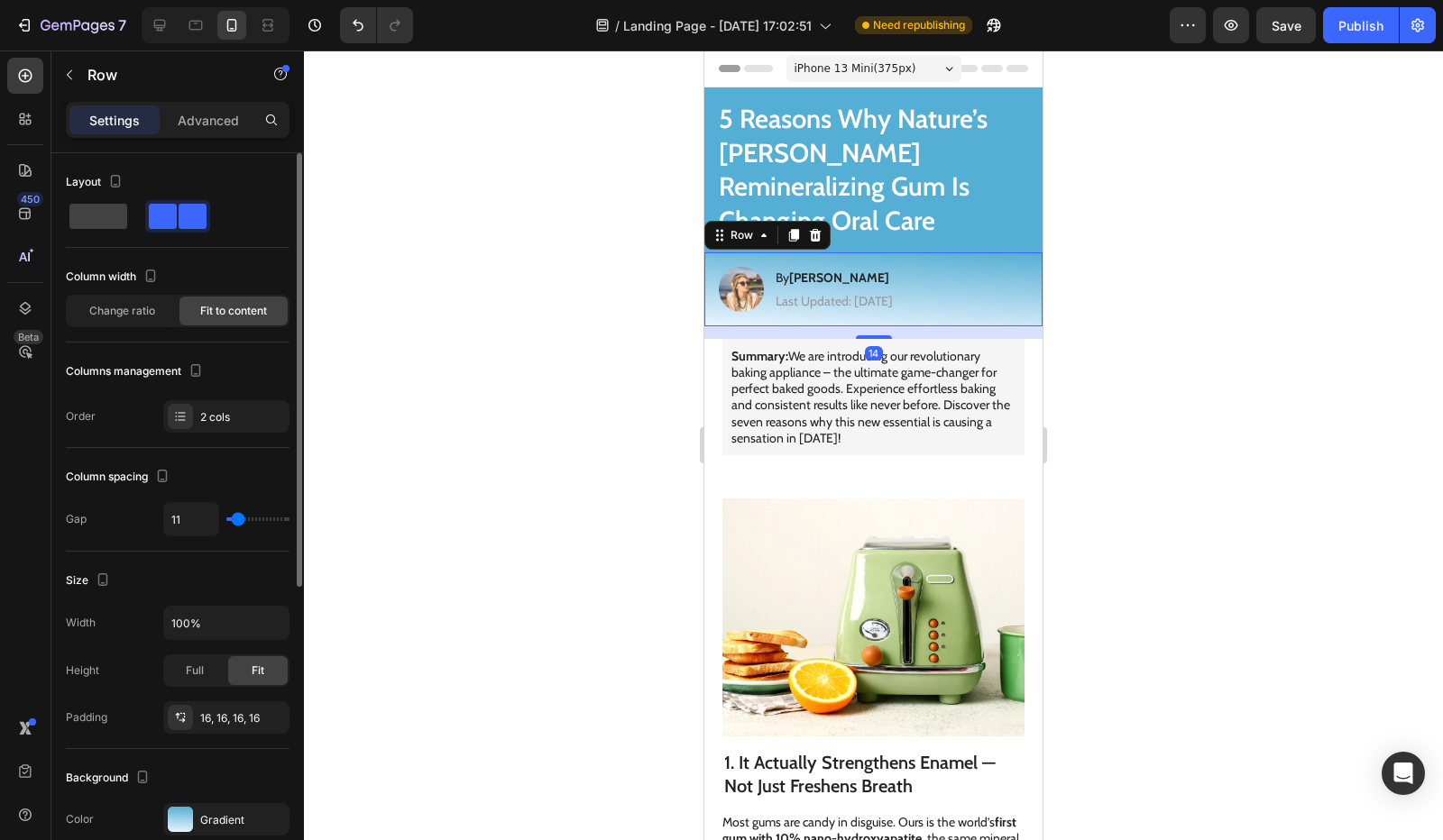
scroll to position [180, 0]
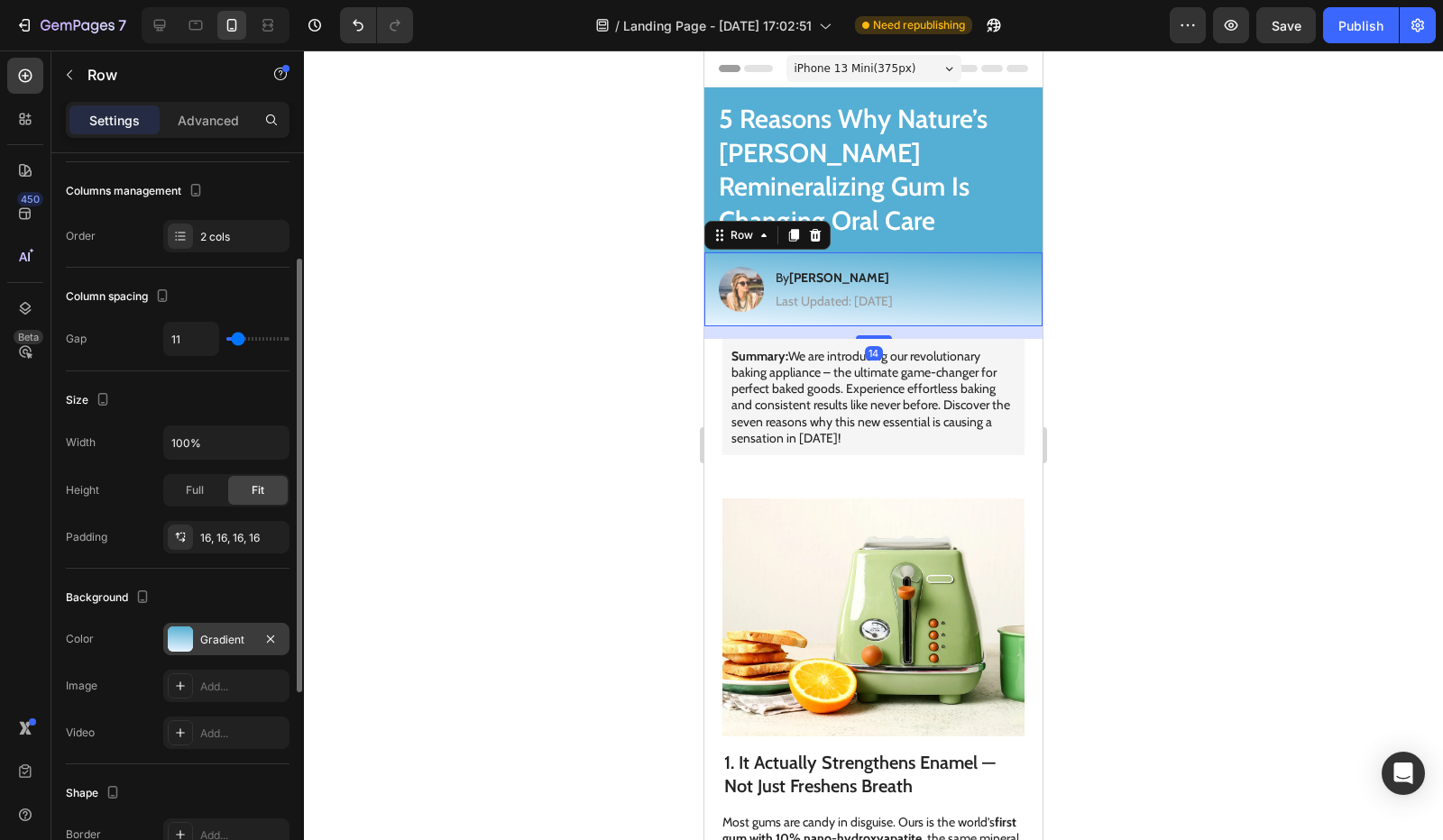
click at [211, 623] on div "Gradient" at bounding box center [227, 639] width 126 height 32
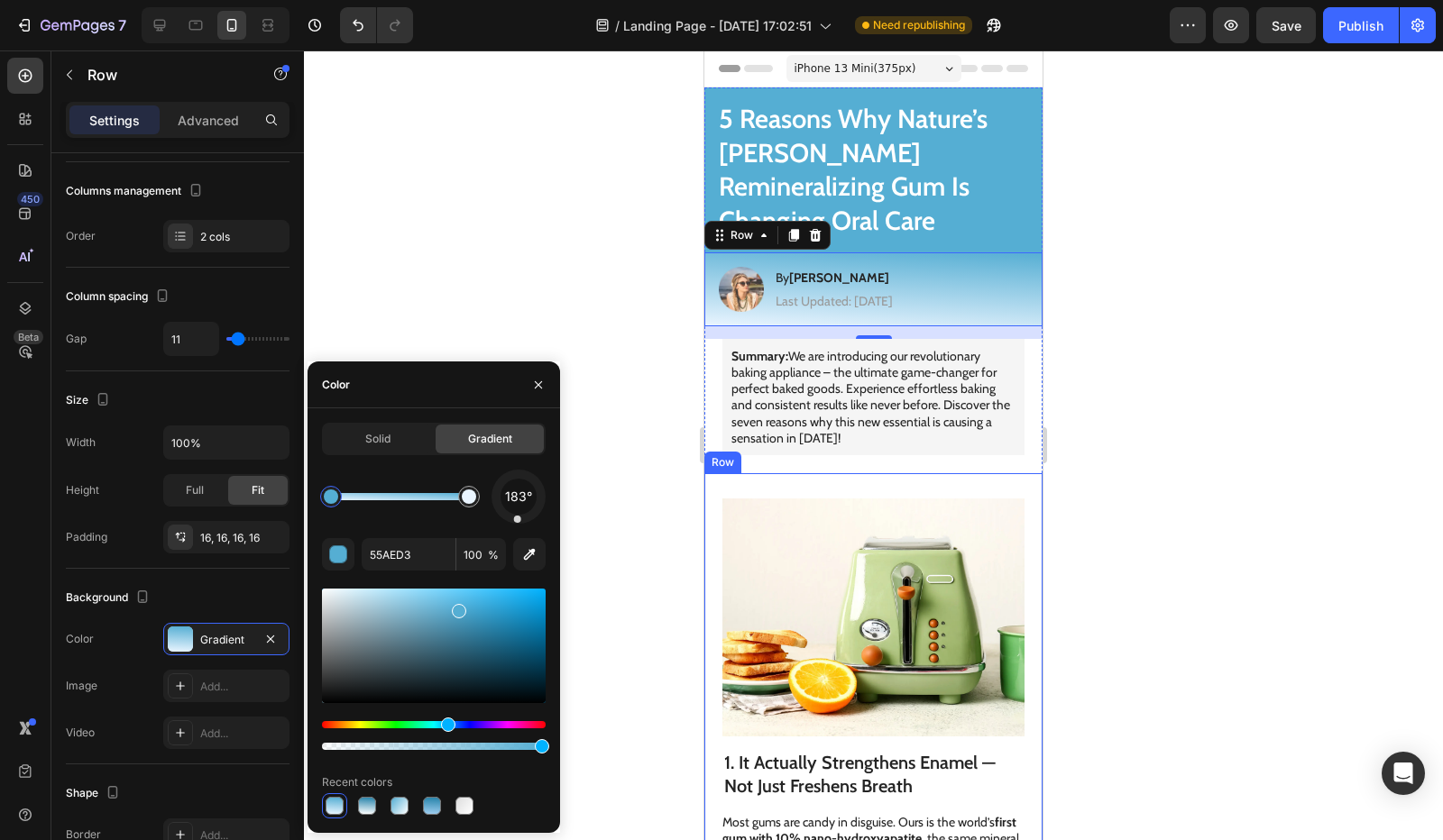
click at [1165, 387] on div at bounding box center [874, 445] width 1139 height 790
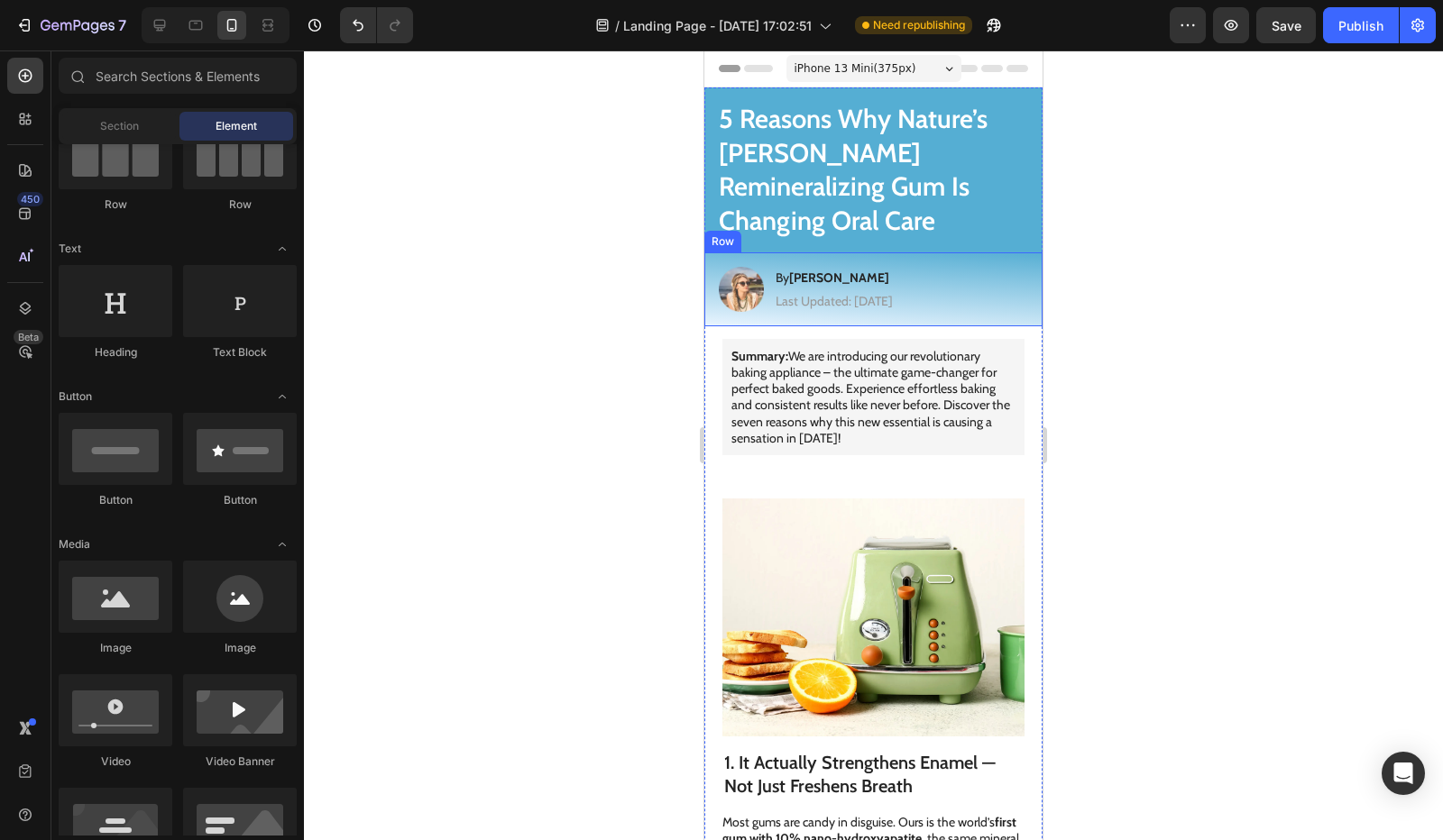
click at [1011, 252] on div "Image By Jessica M. Heading Last Updated: August 25th 2025 Text Block Row" at bounding box center [873, 289] width 338 height 74
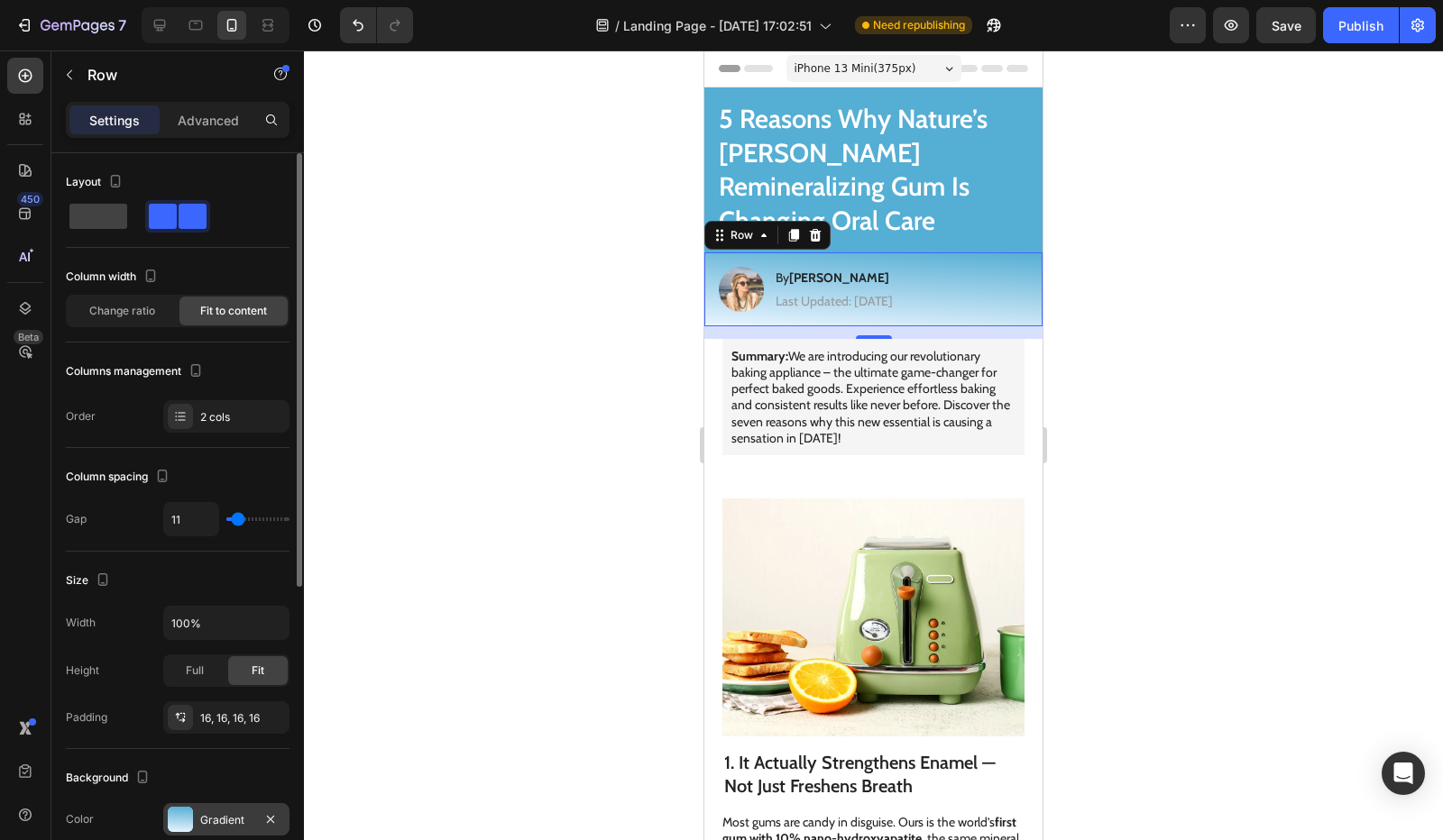
click at [217, 812] on div "Gradient" at bounding box center [226, 820] width 52 height 16
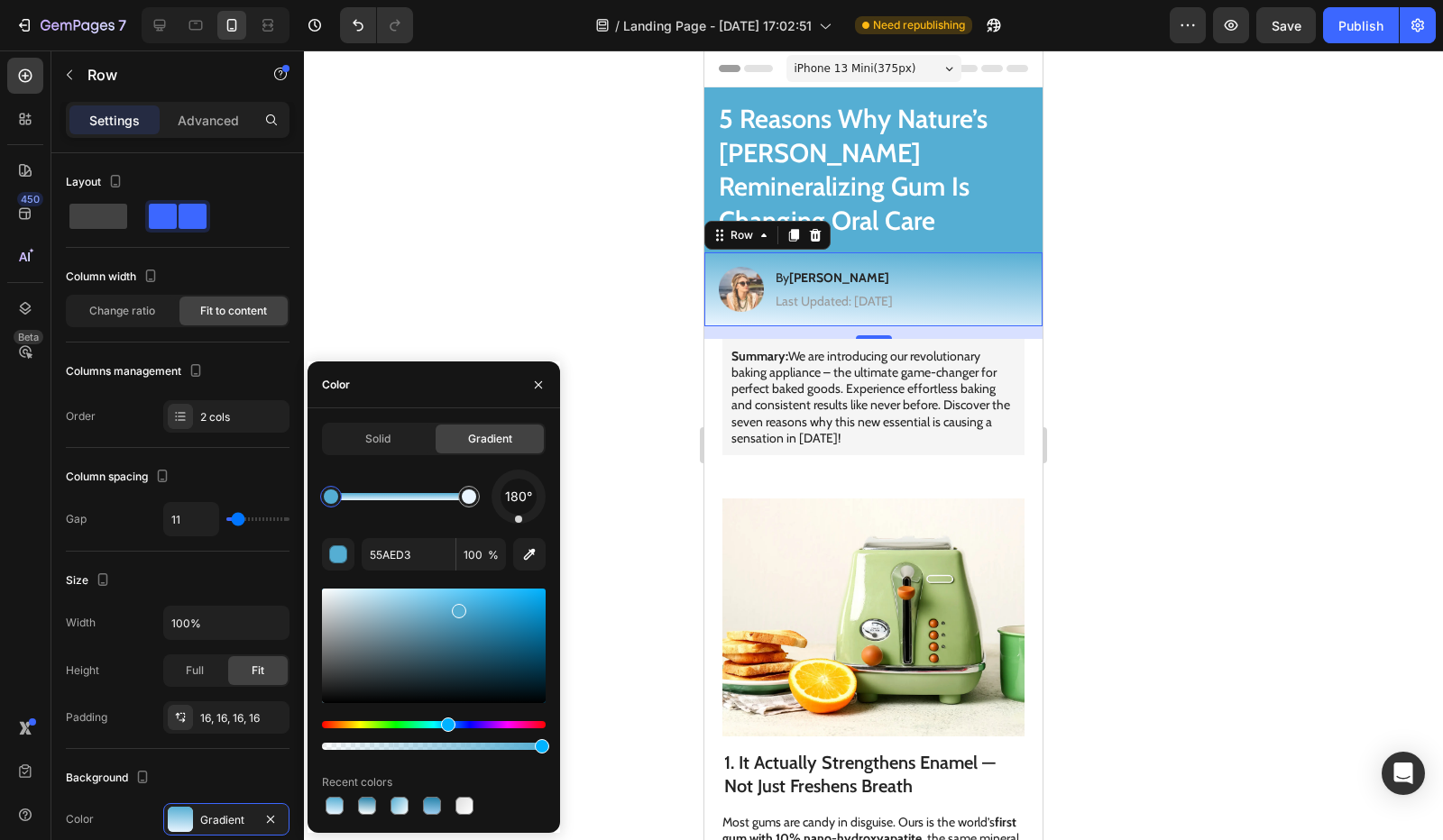
click at [519, 525] on div "180° 55AED3 100 % Recent colors" at bounding box center [433, 644] width 224 height 349
click at [631, 493] on div at bounding box center [874, 445] width 1139 height 790
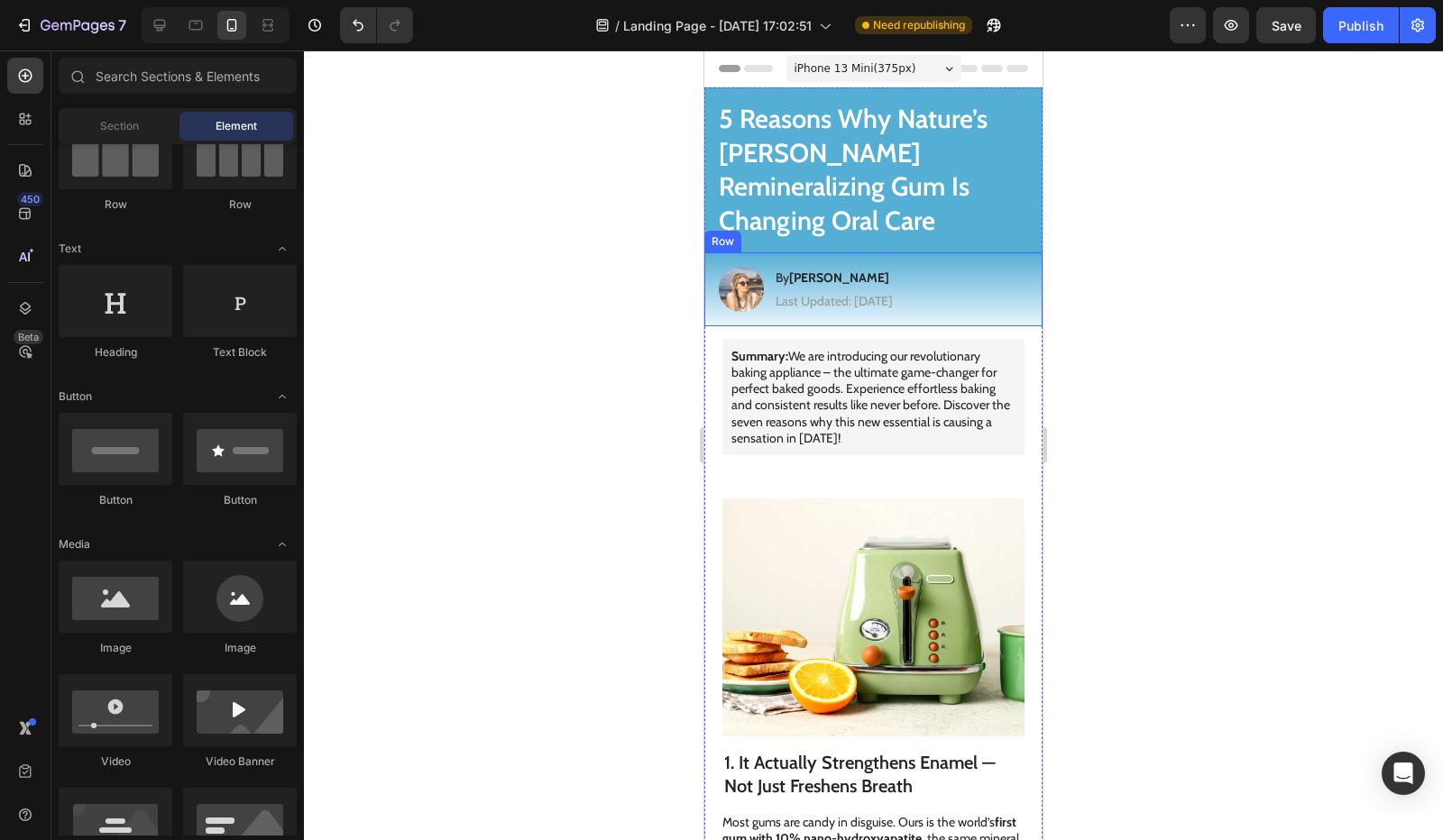
click at [988, 253] on div "Image By Jessica M. Heading Last Updated: August 25th 2025 Text Block Row" at bounding box center [873, 289] width 338 height 74
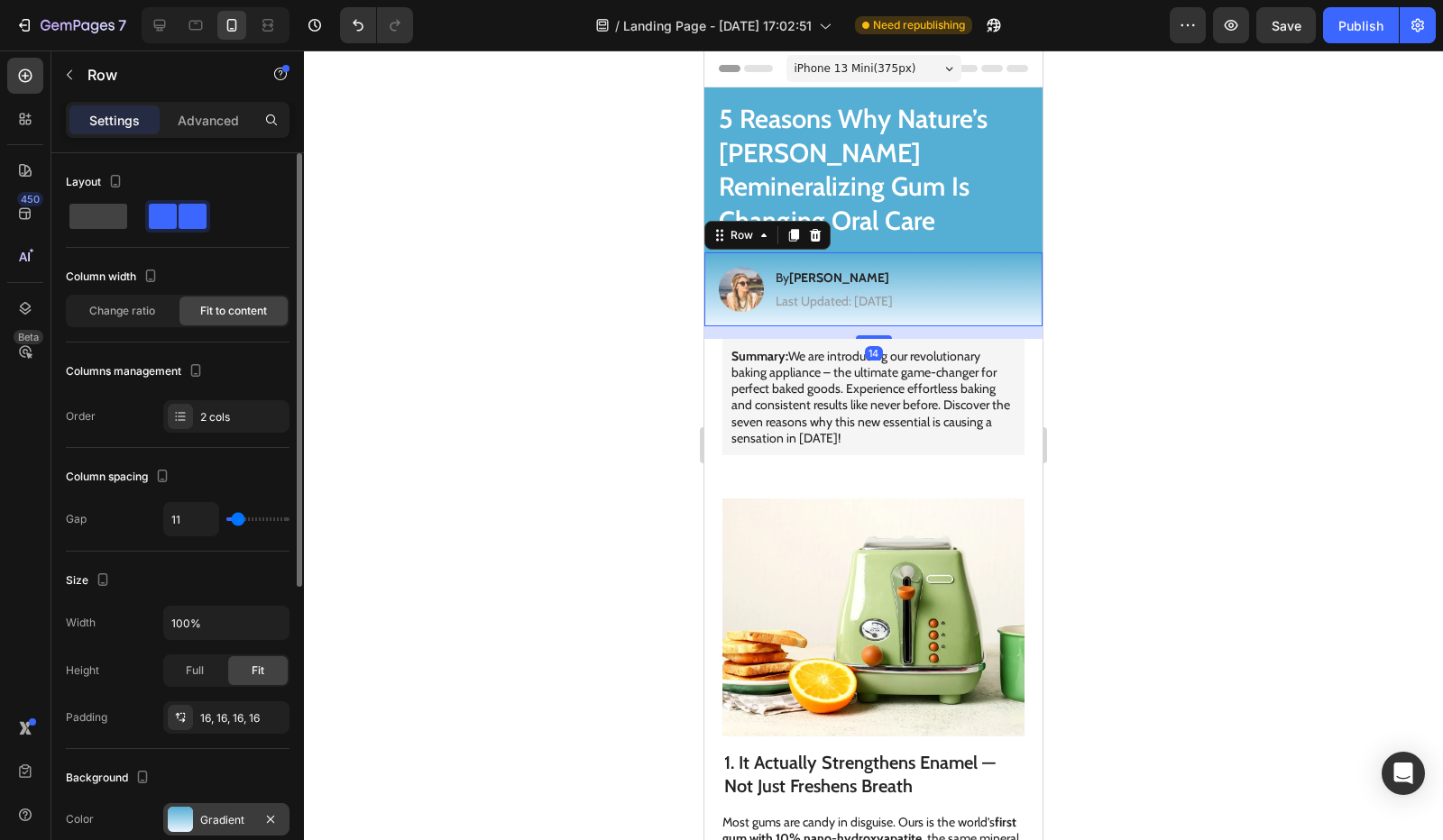
click at [196, 808] on div "Gradient" at bounding box center [227, 819] width 126 height 32
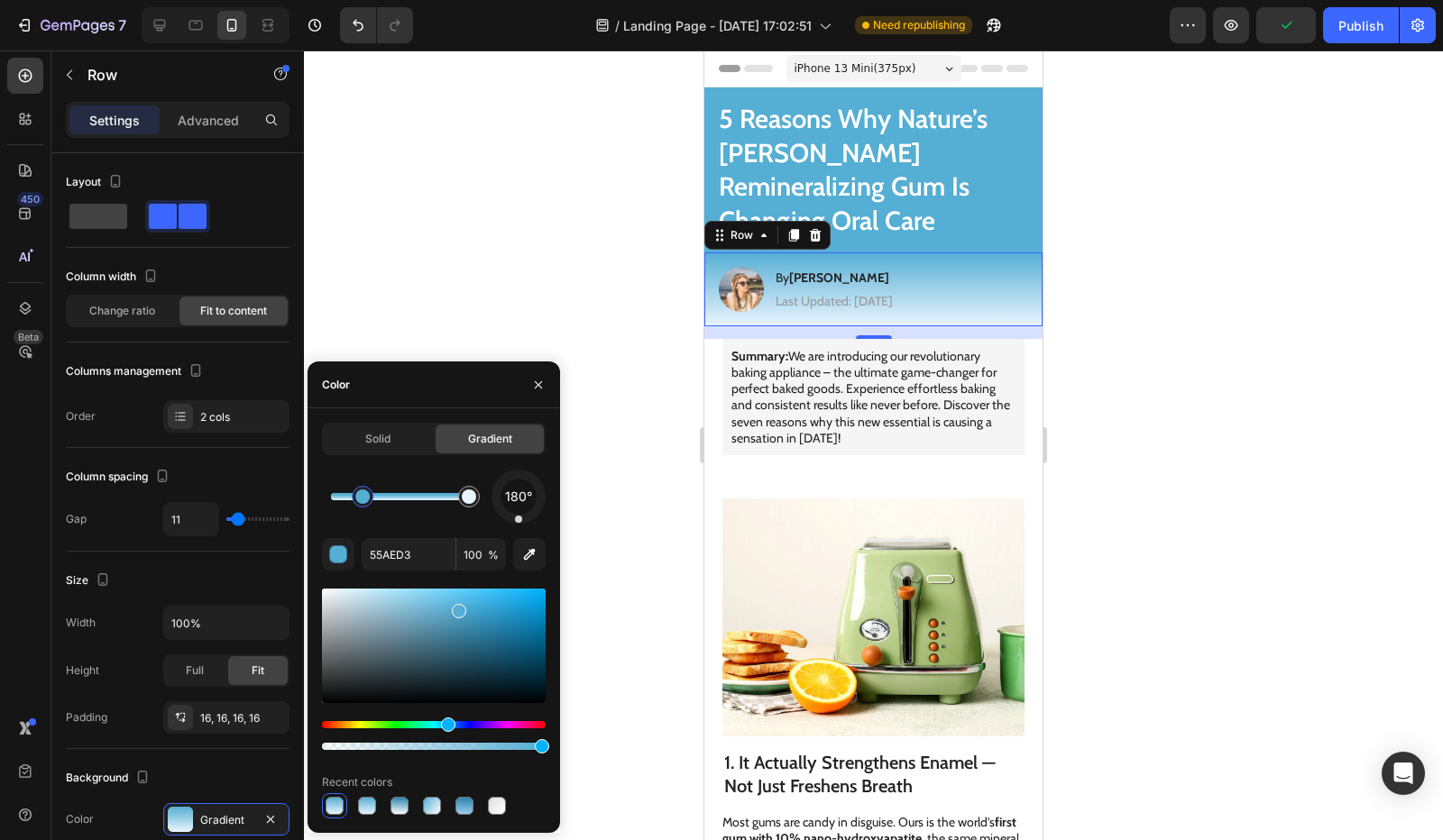
drag, startPoint x: 329, startPoint y: 496, endPoint x: 366, endPoint y: 497, distance: 37.0
click at [366, 497] on div at bounding box center [362, 496] width 15 height 15
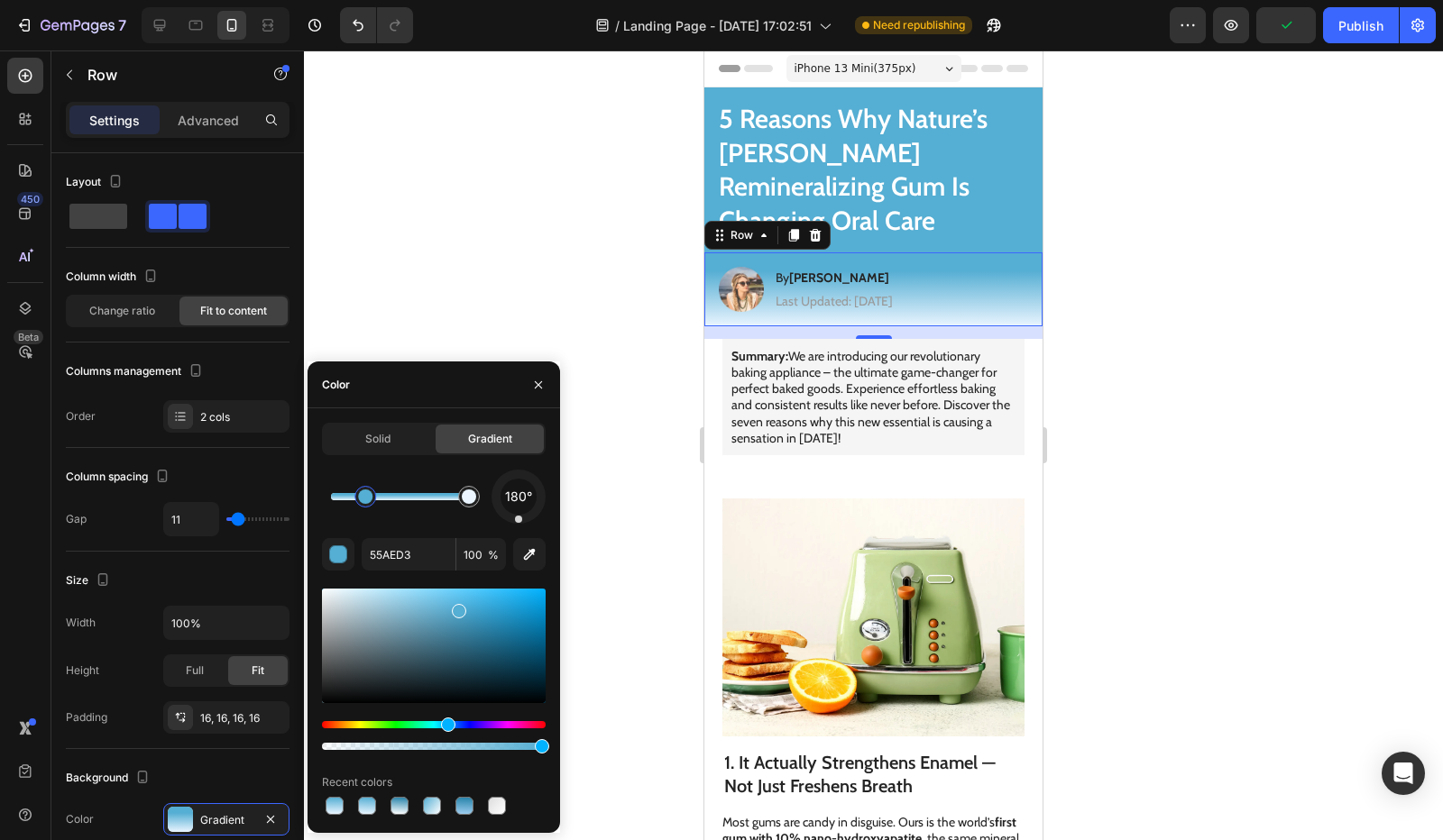
click at [460, 286] on div at bounding box center [874, 445] width 1139 height 790
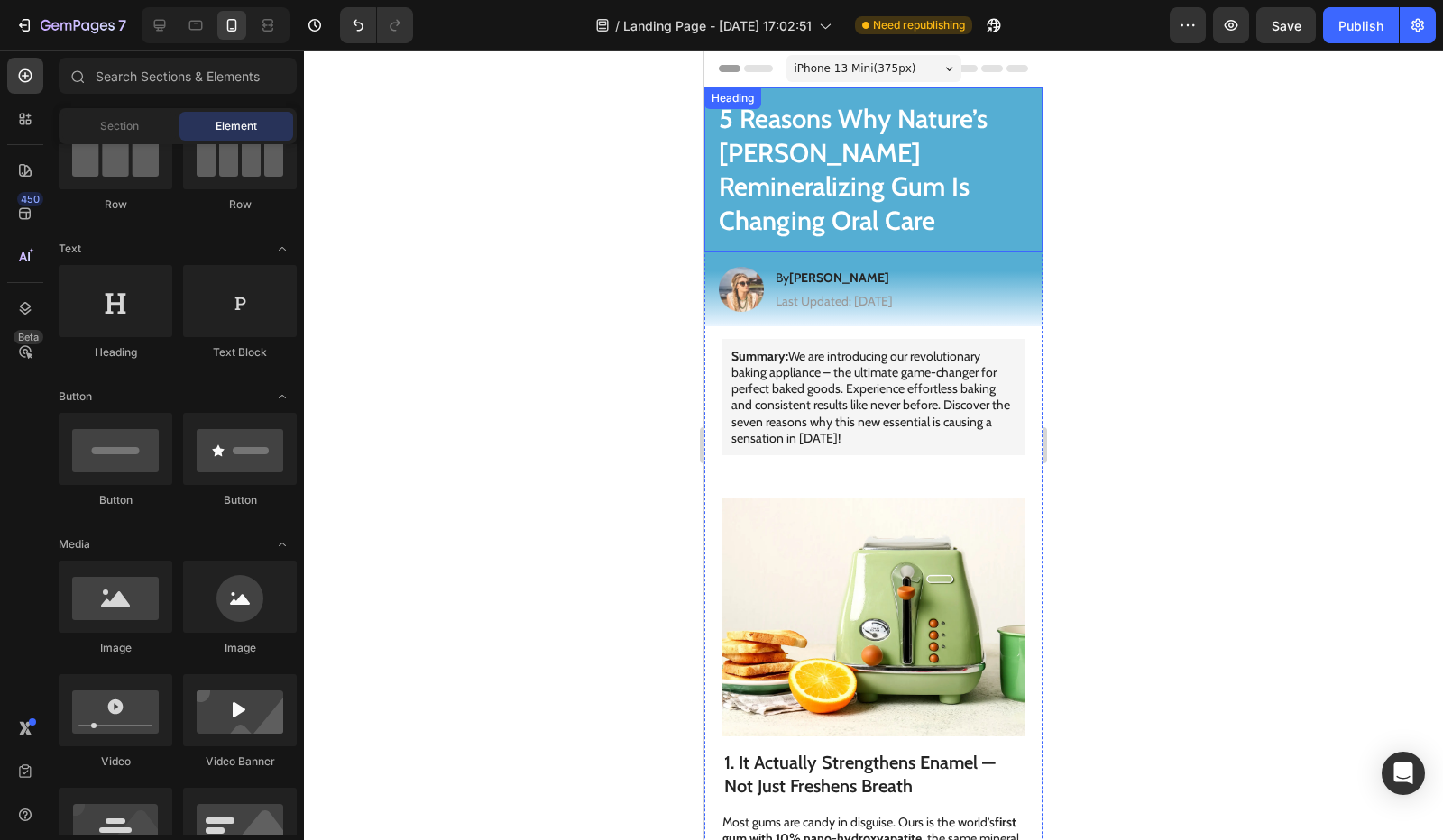
click at [1005, 190] on h1 "5 Reasons Why Nature’s Elena Remineralizing Gum Is Changing Oral Care" at bounding box center [873, 170] width 338 height 165
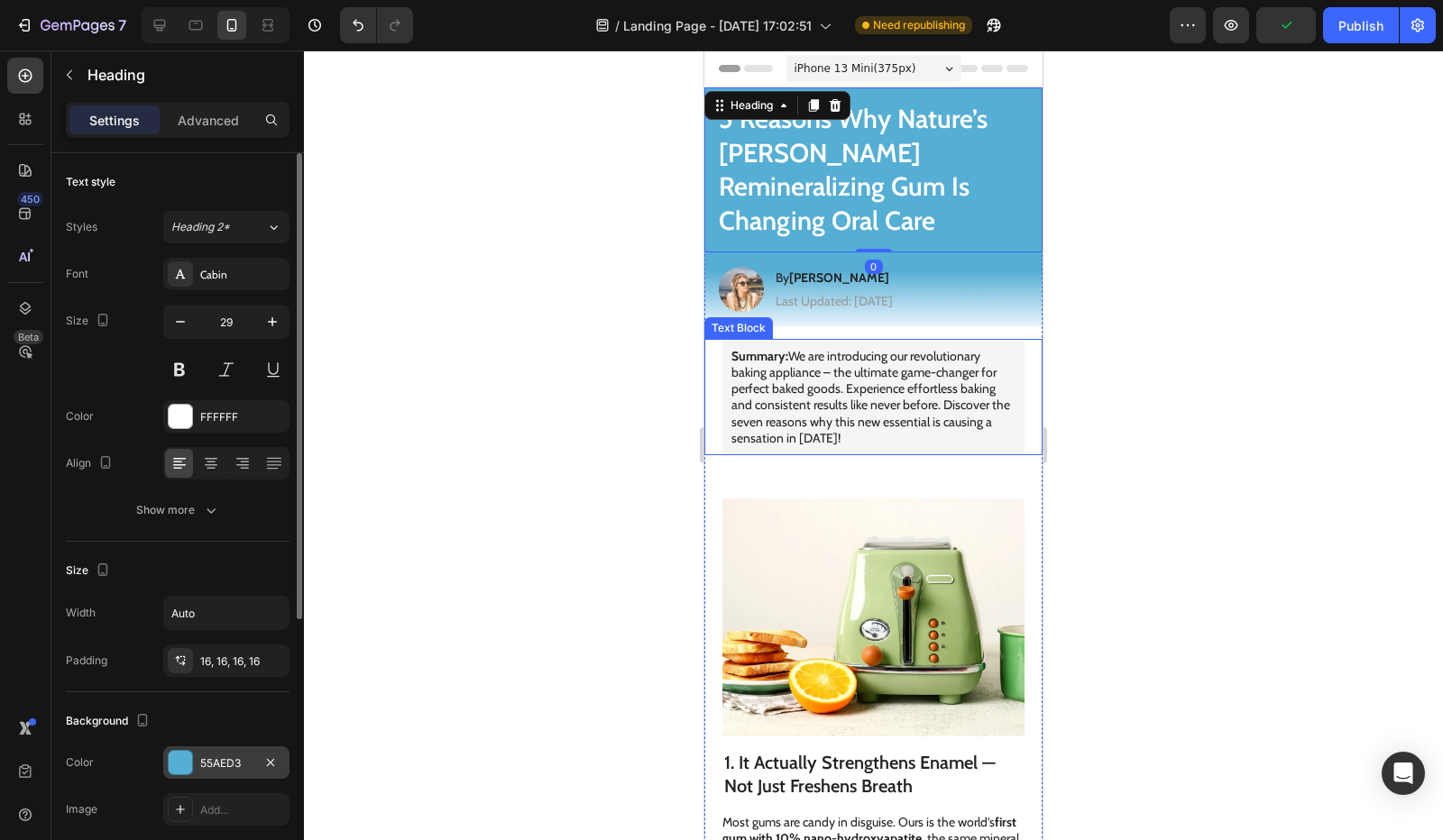
click at [209, 756] on div "55AED3" at bounding box center [226, 763] width 52 height 16
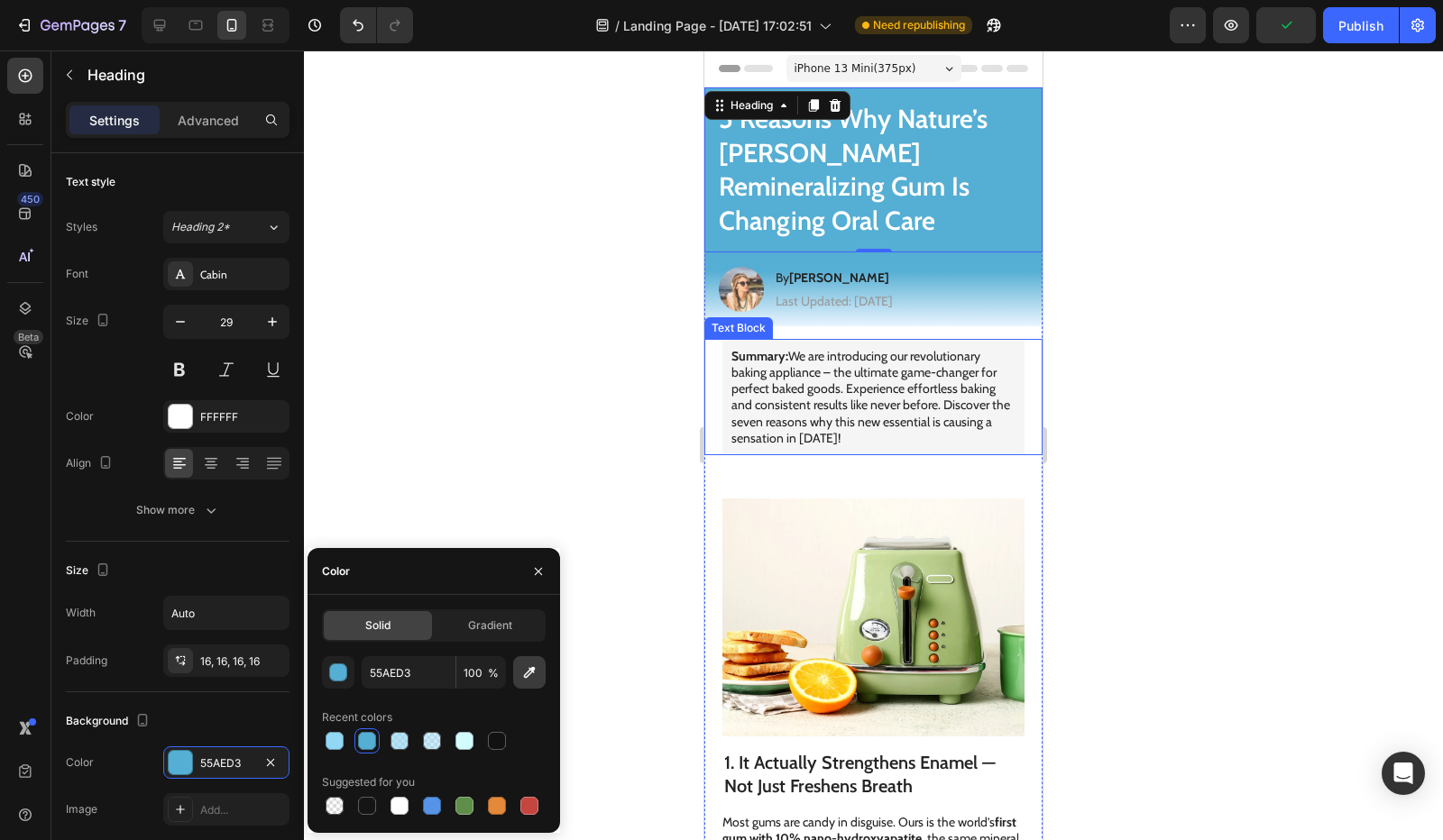
click at [525, 672] on icon "button" at bounding box center [529, 673] width 18 height 18
type input "151515"
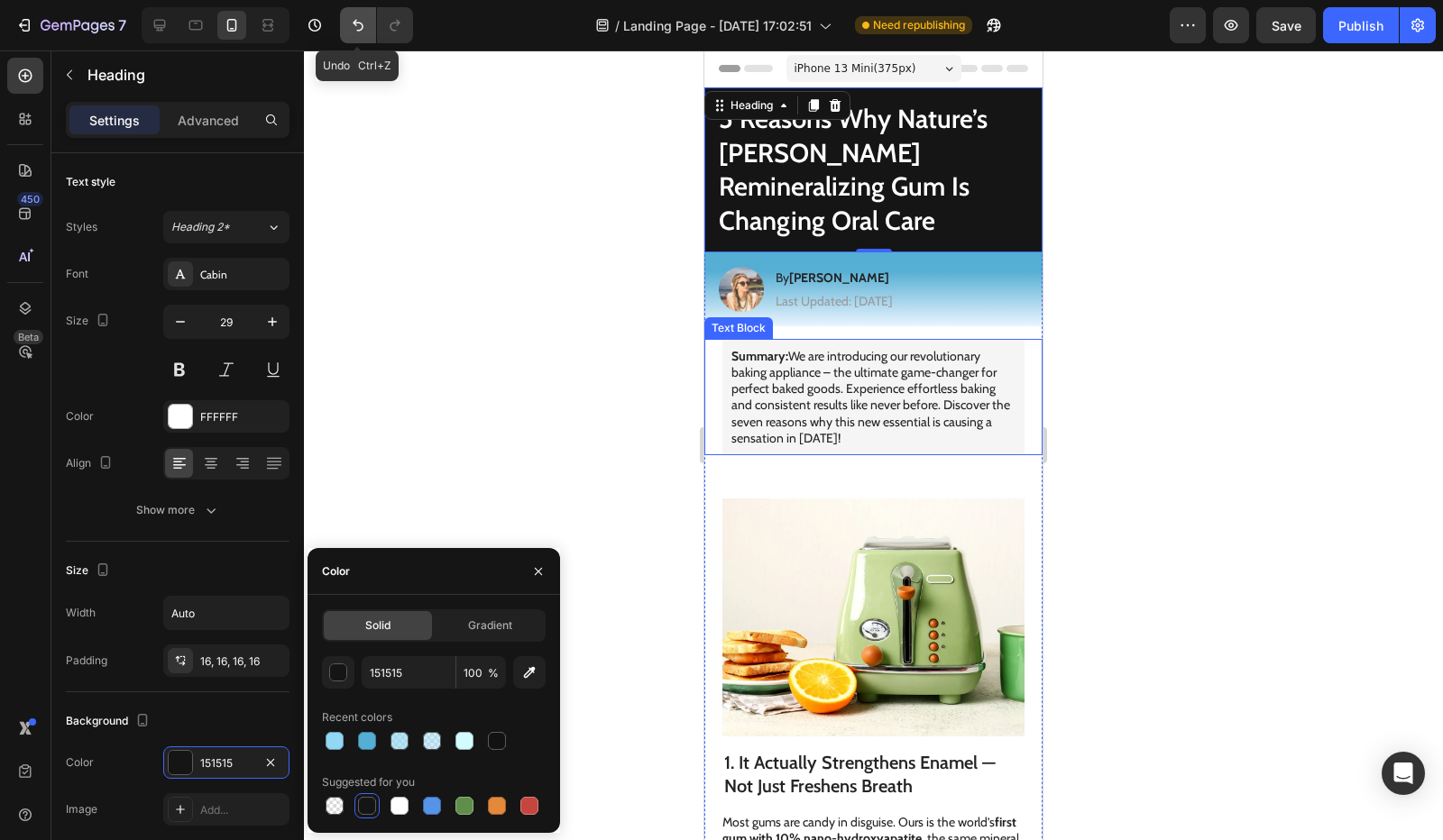
click at [348, 27] on button "Undo/Redo" at bounding box center [358, 25] width 36 height 36
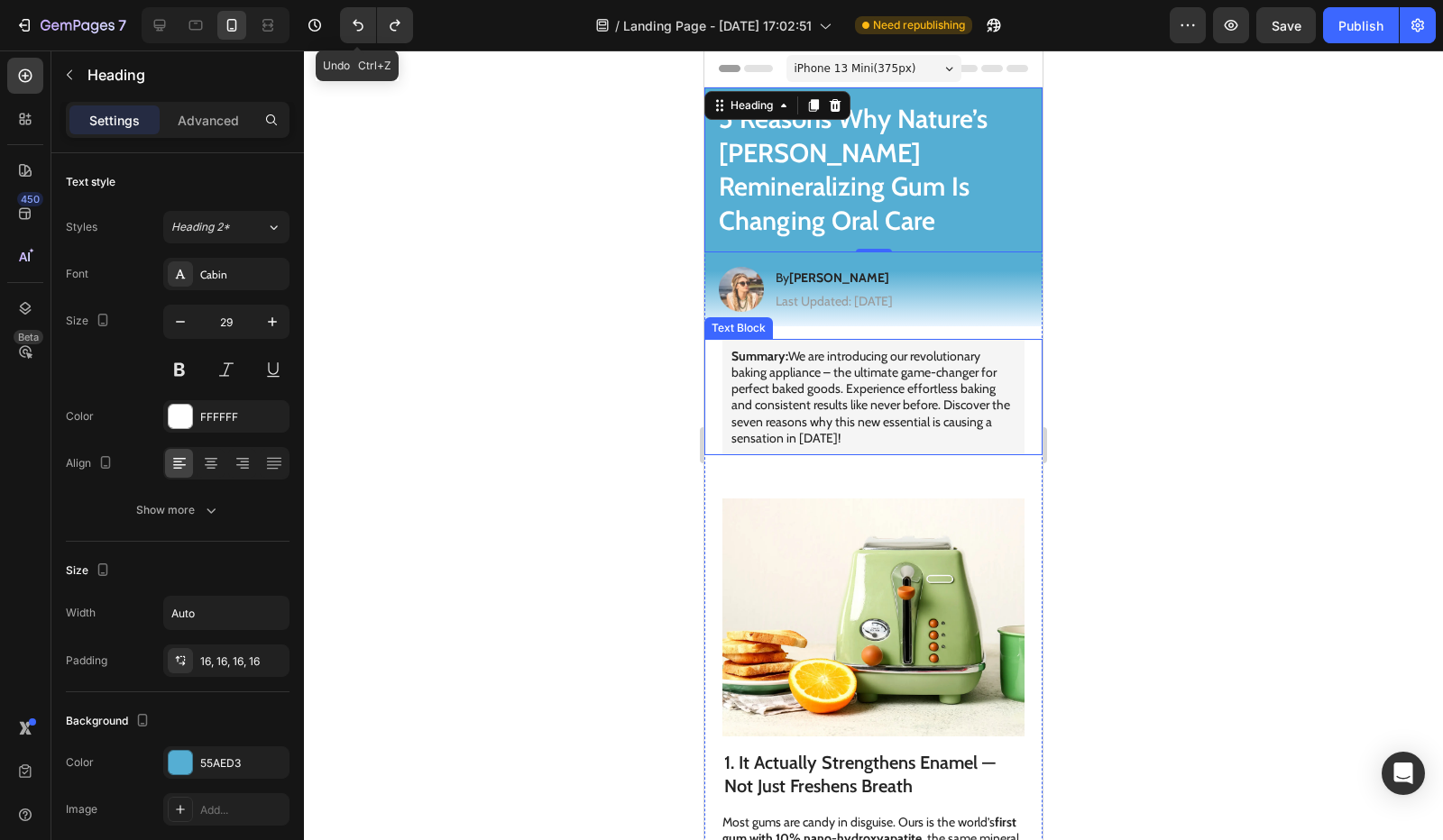
click at [549, 309] on div at bounding box center [874, 445] width 1139 height 790
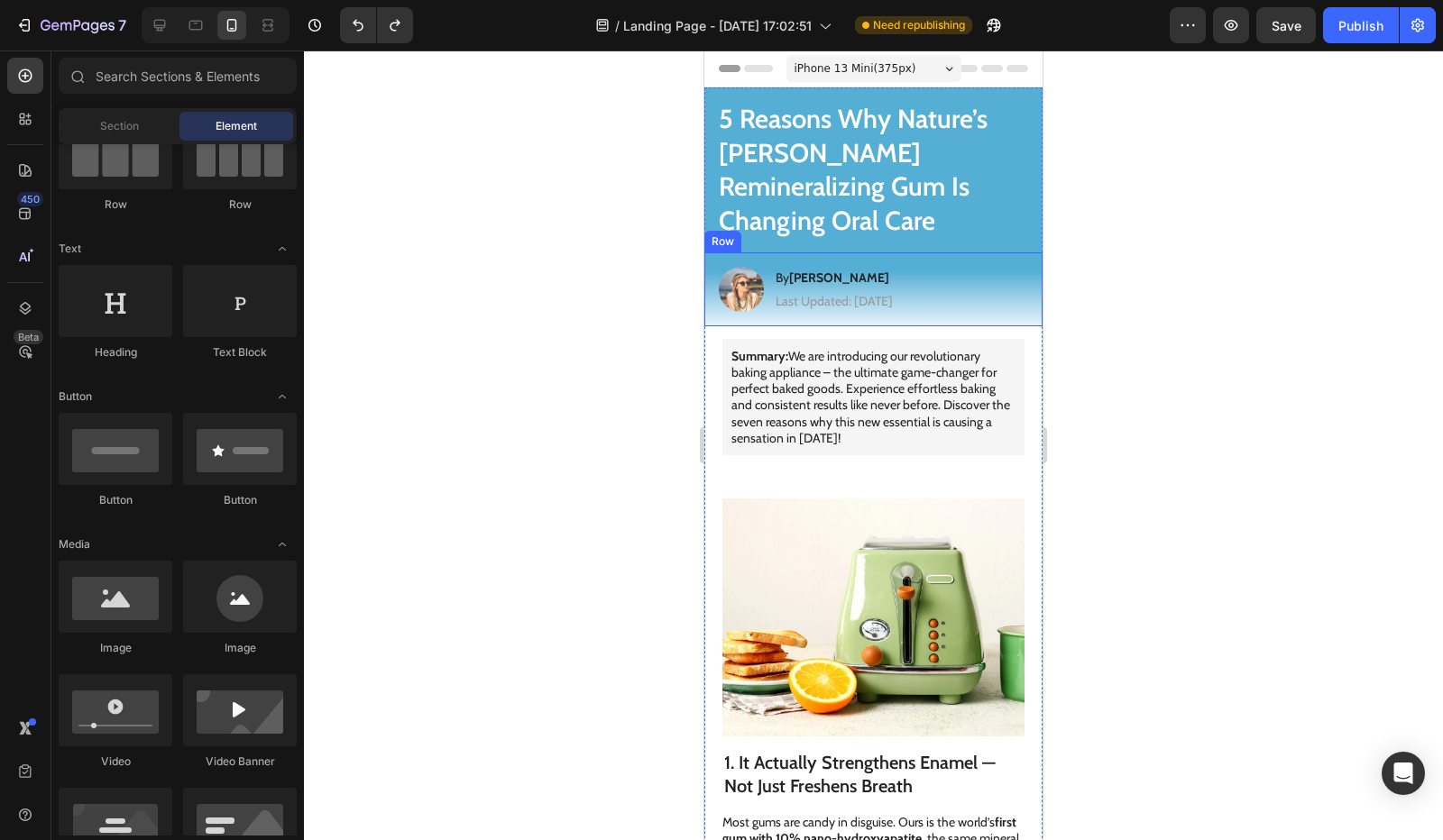
click at [874, 252] on div "Image By Jessica M. Heading Last Updated: August 25th 2025 Text Block Row" at bounding box center [873, 289] width 338 height 74
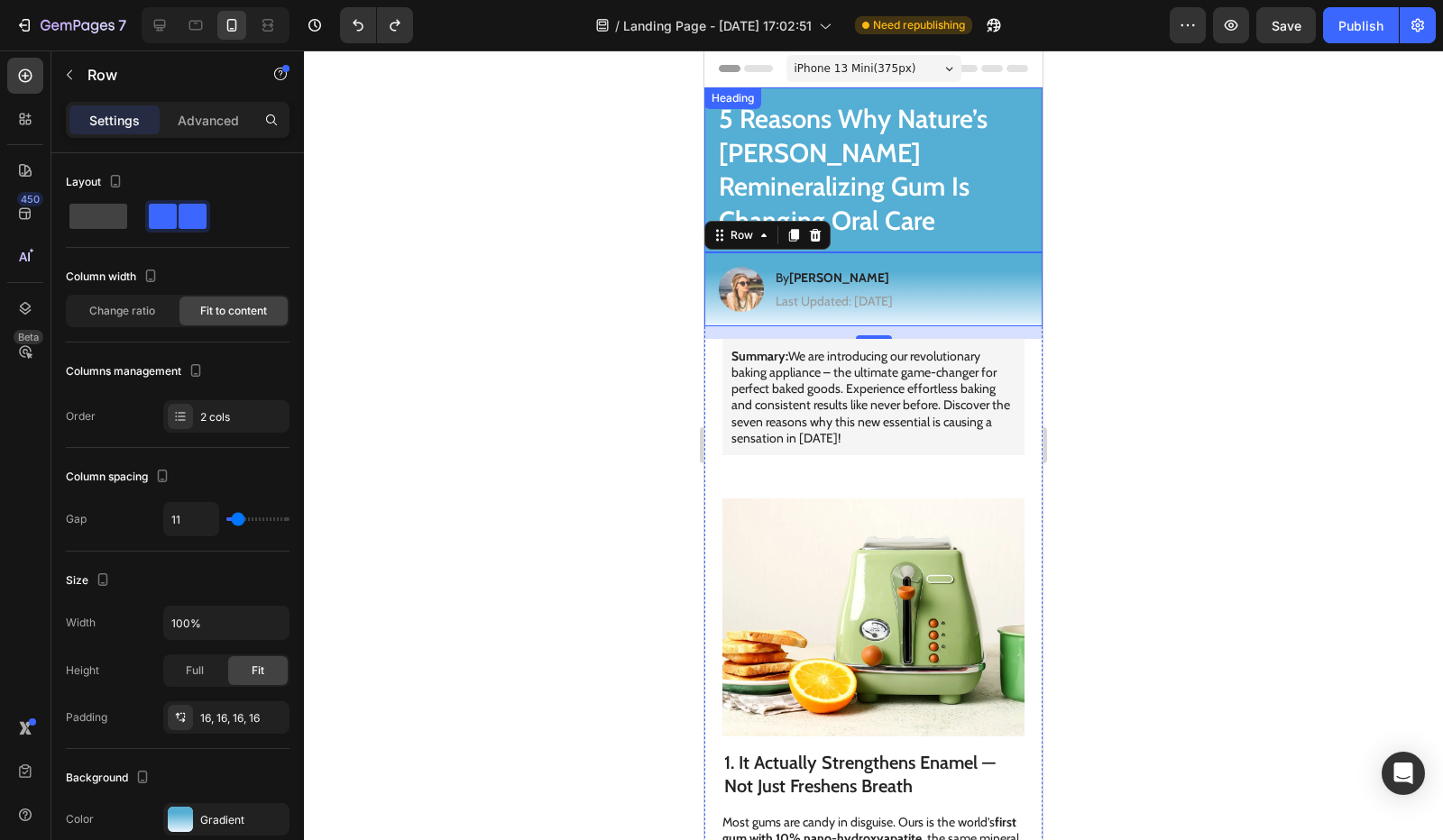
click at [938, 162] on h1 "5 Reasons Why Nature’s Elena Remineralizing Gum Is Changing Oral Care" at bounding box center [873, 170] width 338 height 165
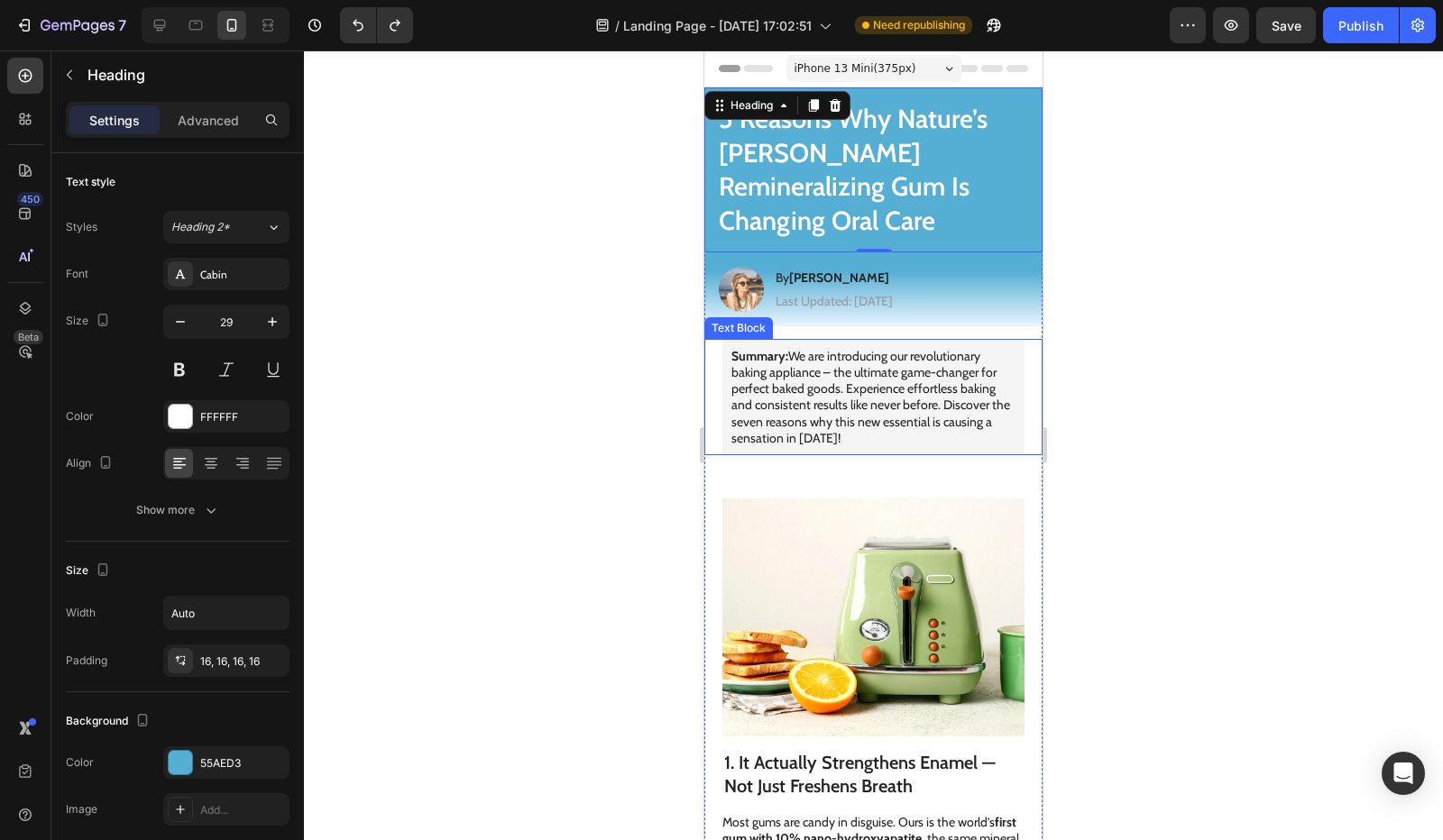
click at [810, 390] on p "Summary: We are introducing our revolutionary baking appliance – the ultimate g…" at bounding box center [874, 397] width 284 height 98
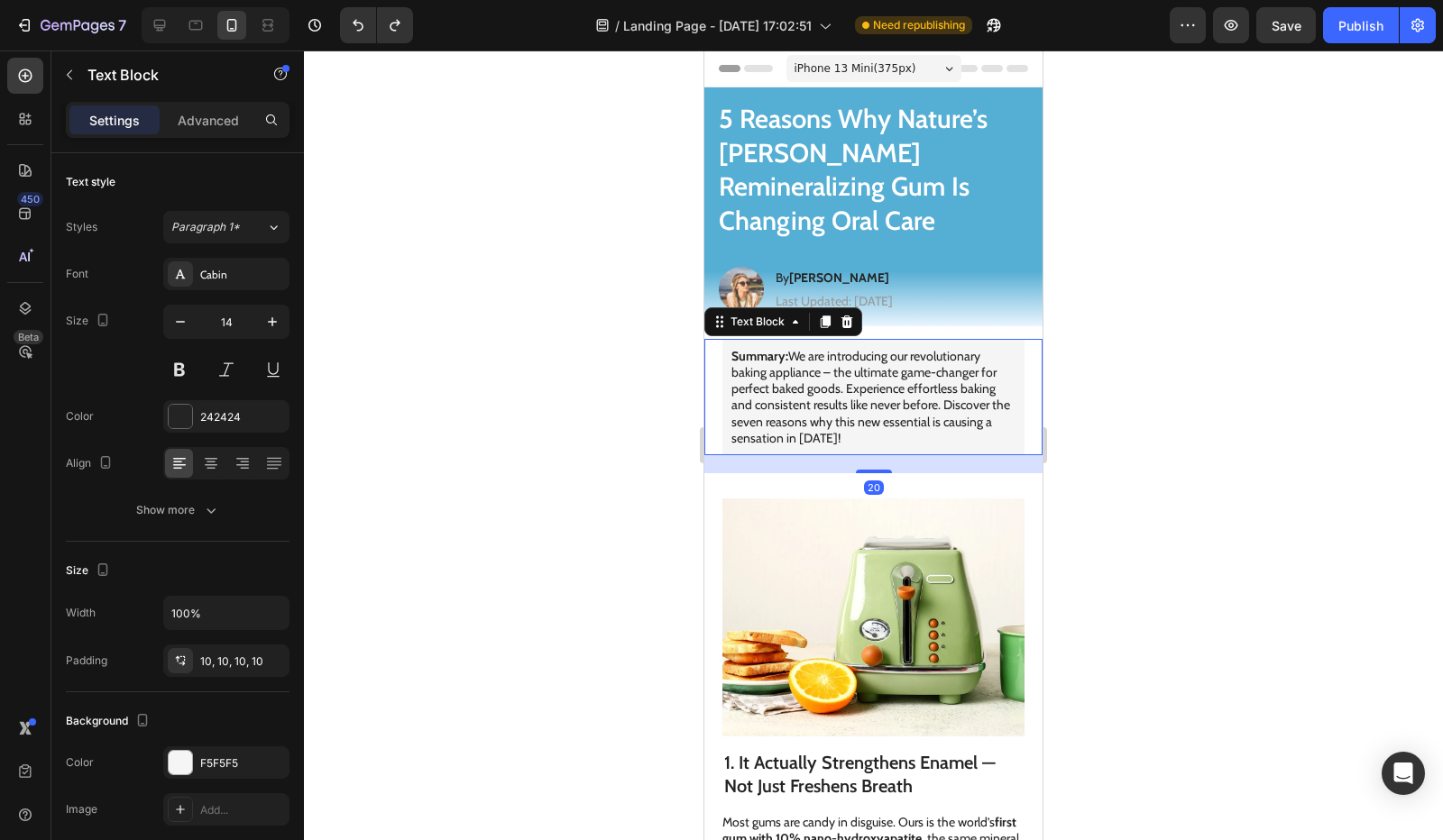
drag, startPoint x: 842, startPoint y: 293, endPoint x: 824, endPoint y: 303, distance: 20.6
click at [834, 307] on div "Text Block" at bounding box center [783, 321] width 158 height 29
click at [850, 315] on icon at bounding box center [847, 321] width 12 height 13
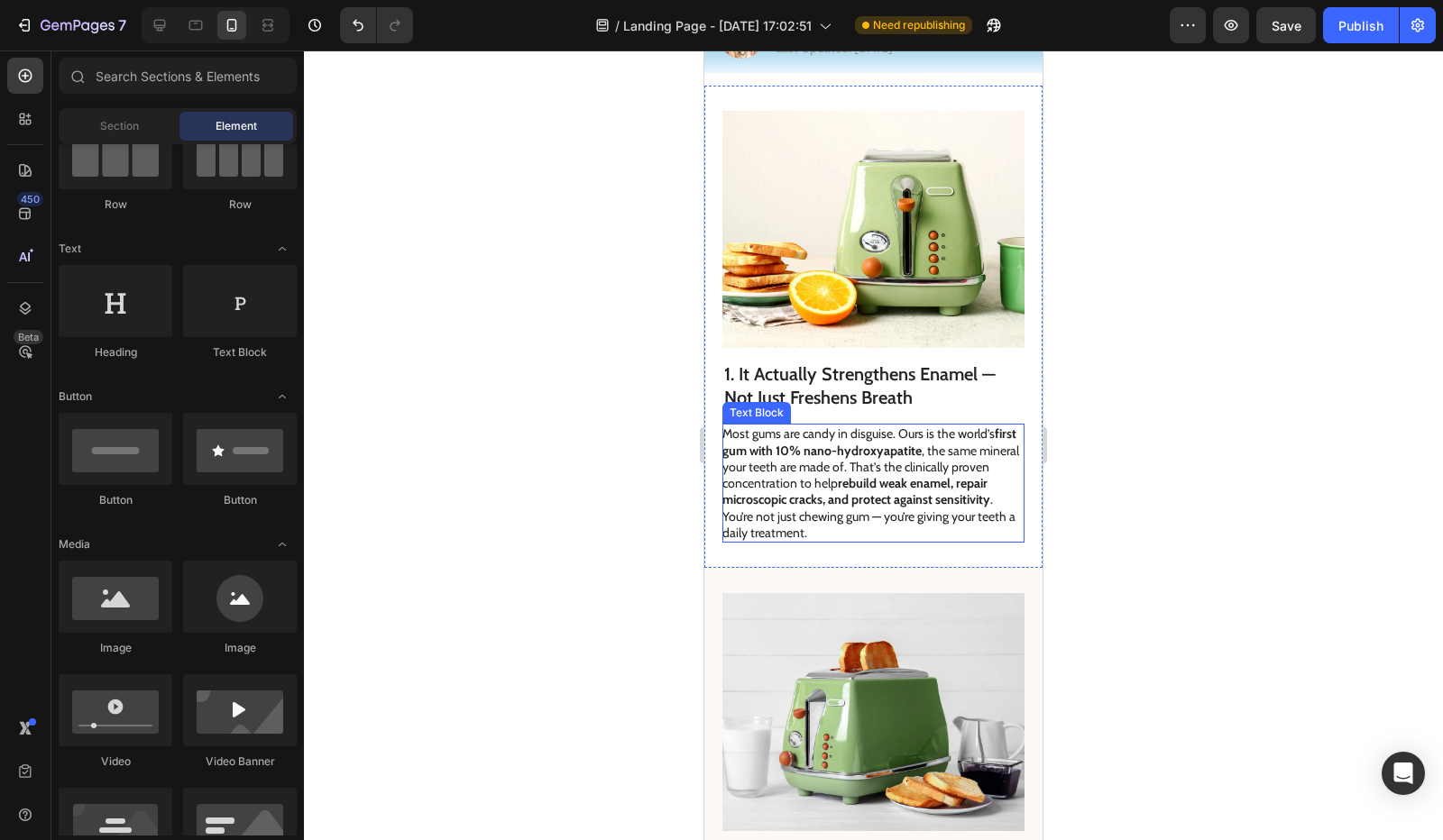
scroll to position [0, 0]
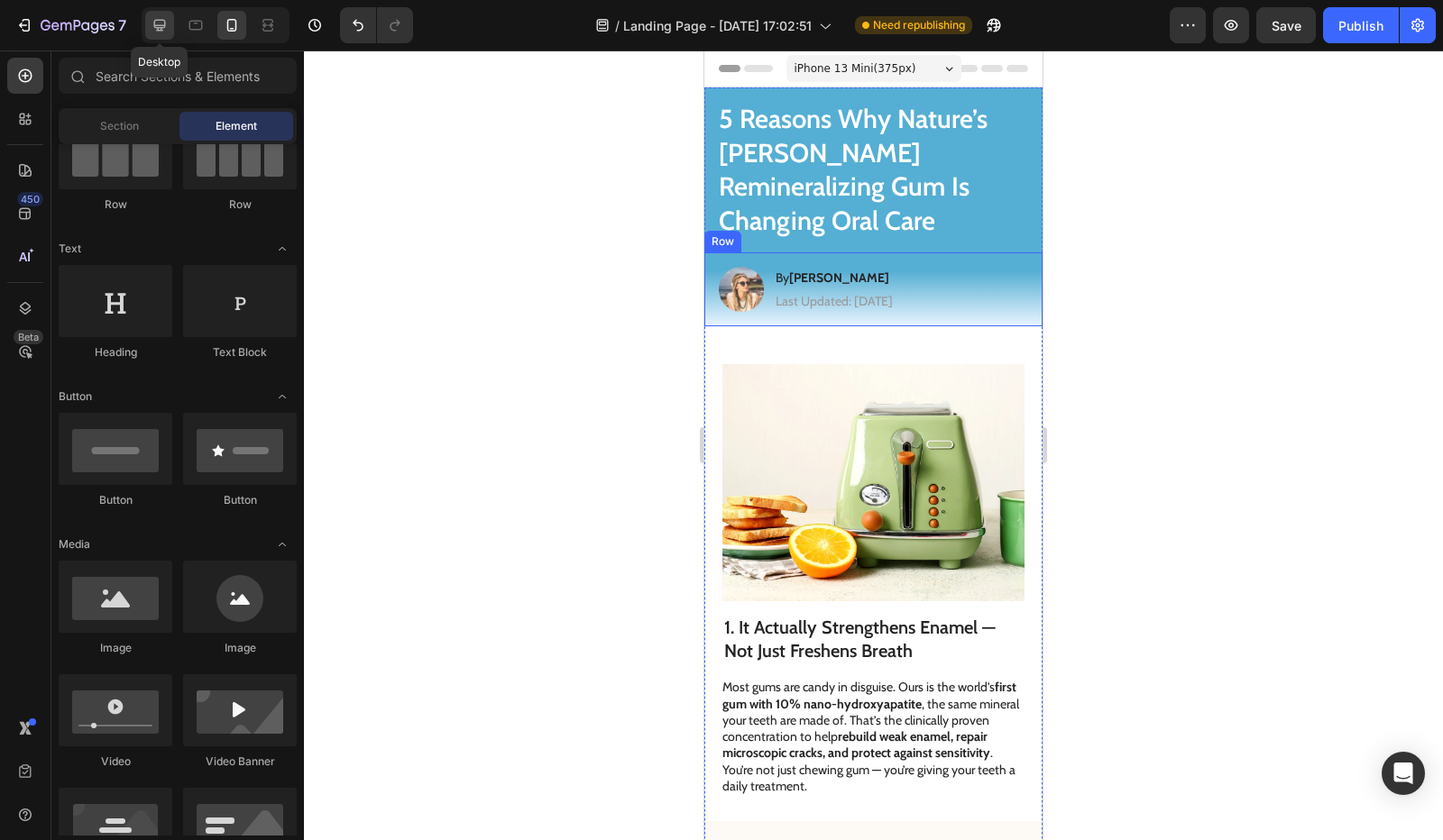
click at [158, 26] on icon at bounding box center [161, 26] width 12 height 12
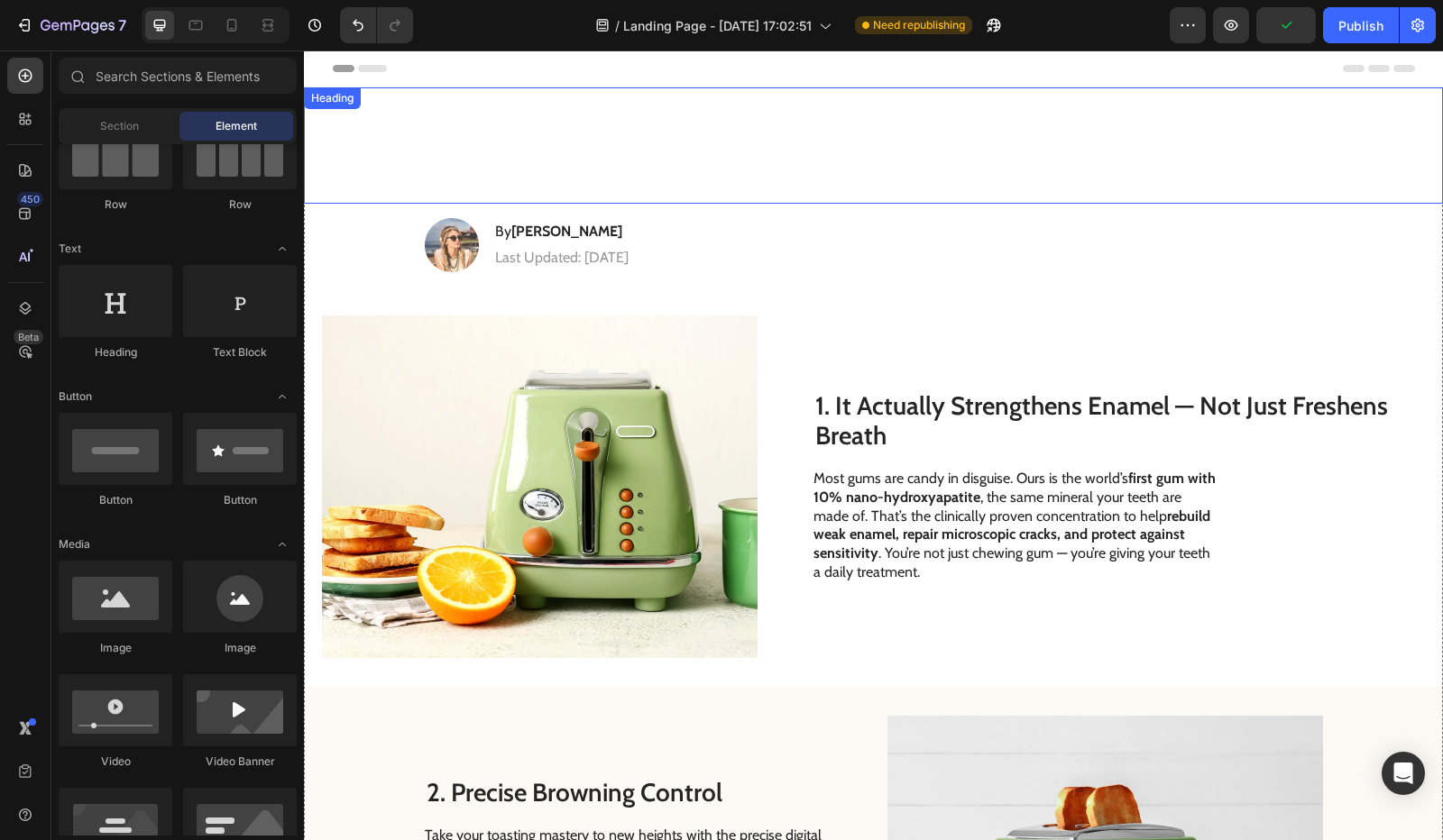
click at [362, 178] on div "5 Reasons Why Nature’s Elena Remineralizing Gum Is Changing Oral Care" at bounding box center [874, 146] width 1103 height 116
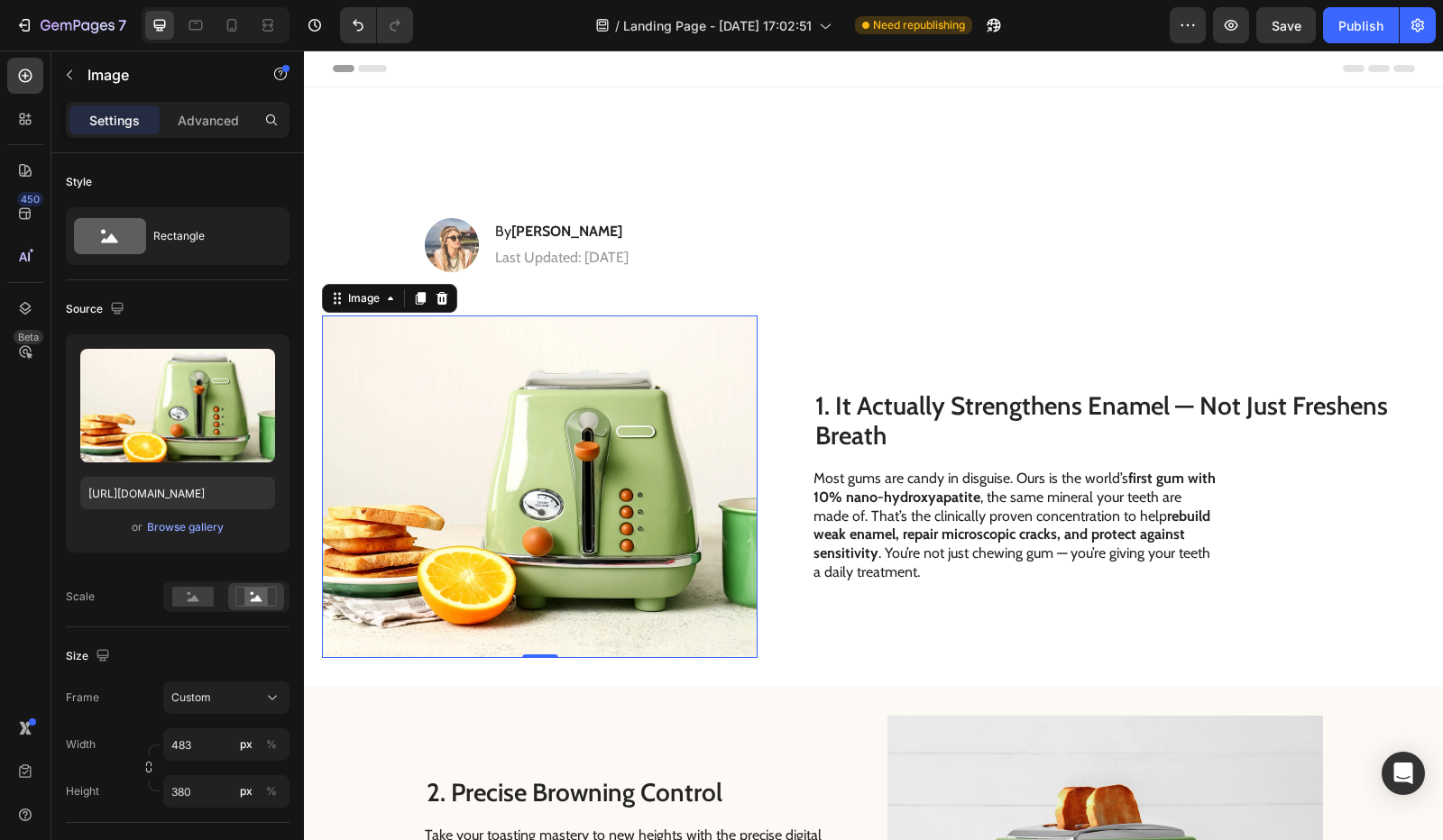
drag, startPoint x: 674, startPoint y: 546, endPoint x: 621, endPoint y: 550, distance: 53.2
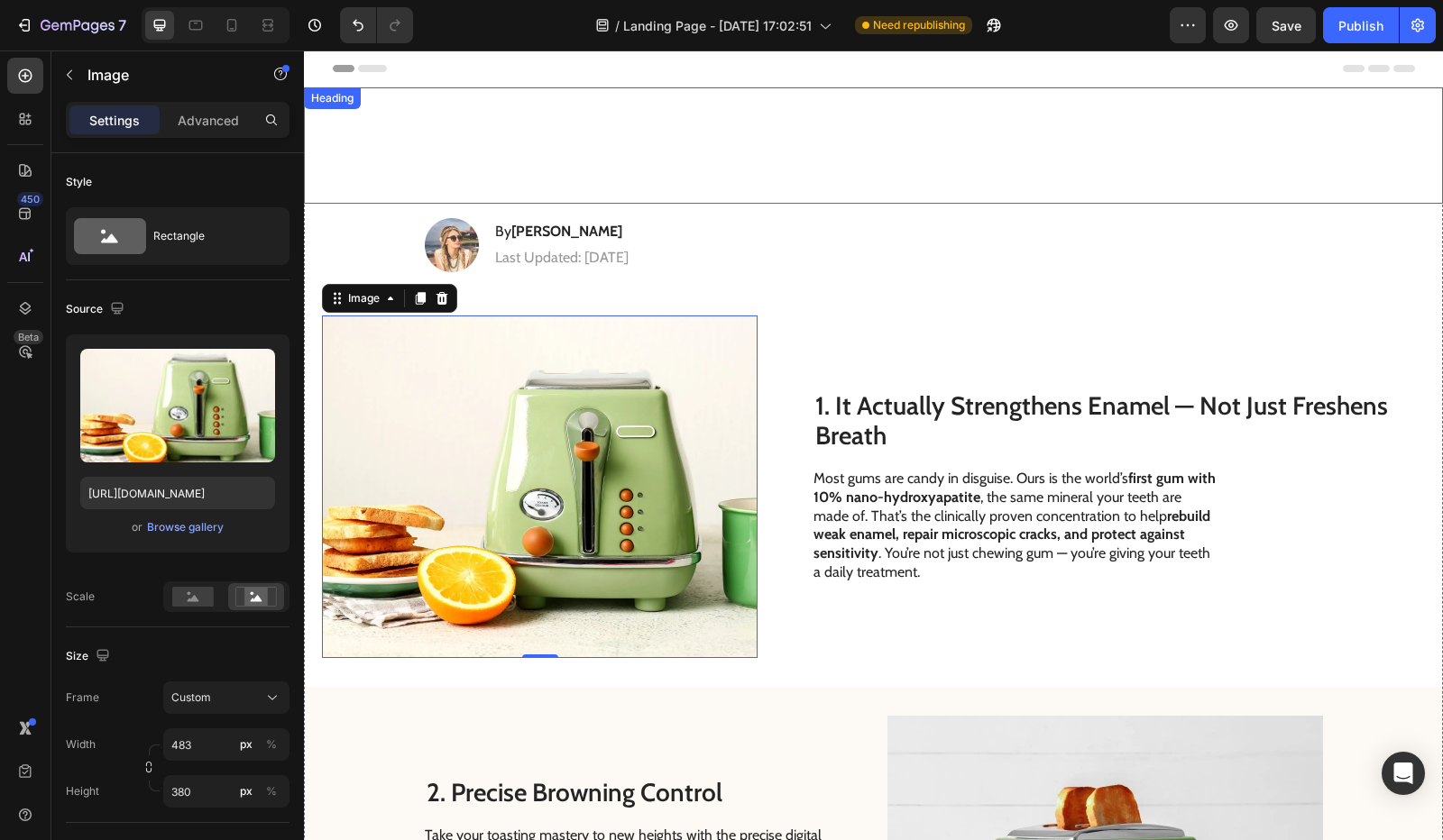
click at [344, 191] on div "5 Reasons Why Nature’s Elena Remineralizing Gum Is Changing Oral Care" at bounding box center [874, 146] width 1103 height 116
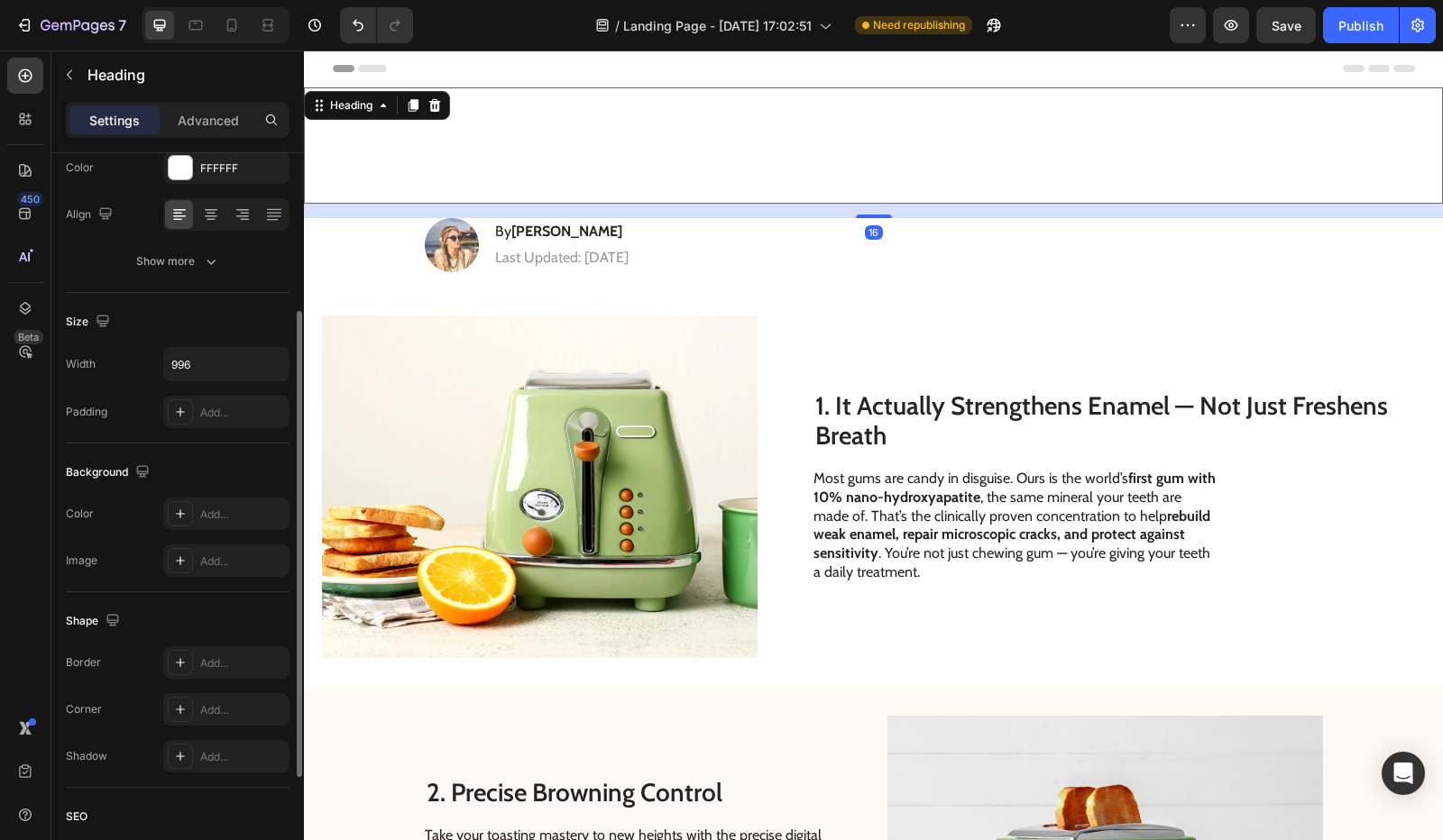
scroll to position [159, 0]
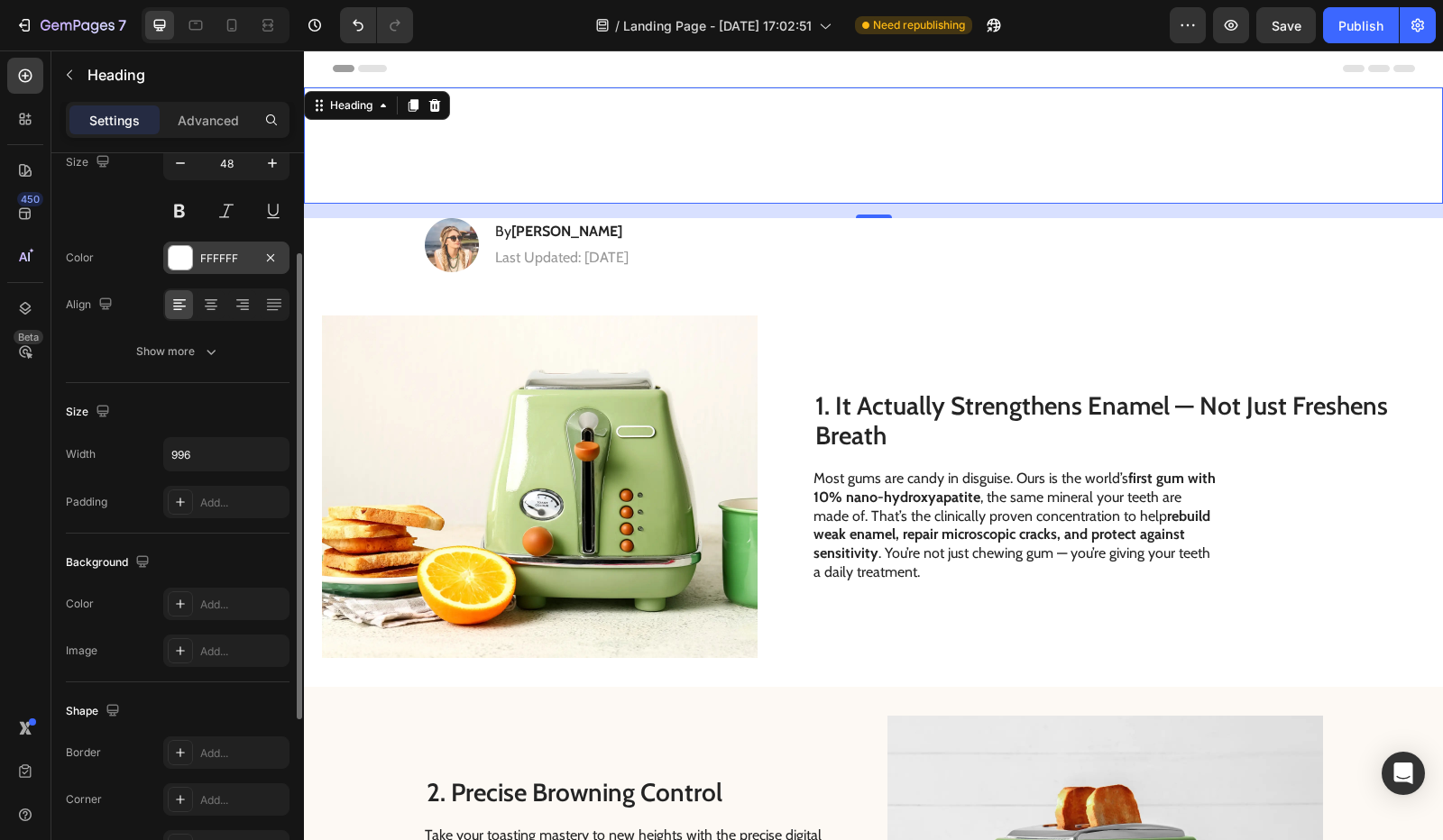
click at [209, 259] on div "FFFFFF" at bounding box center [226, 259] width 52 height 16
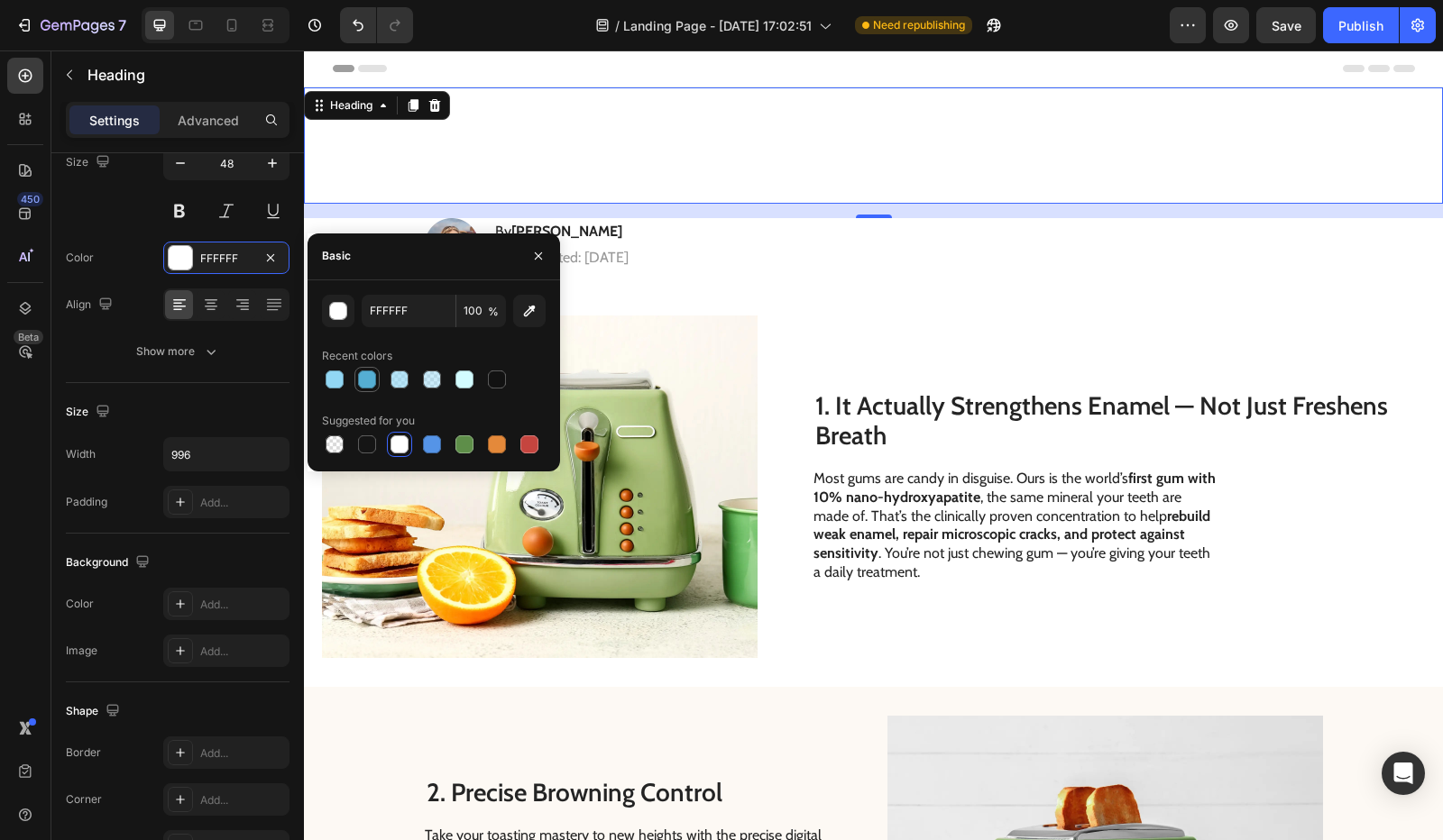
click at [373, 376] on div at bounding box center [367, 379] width 18 height 18
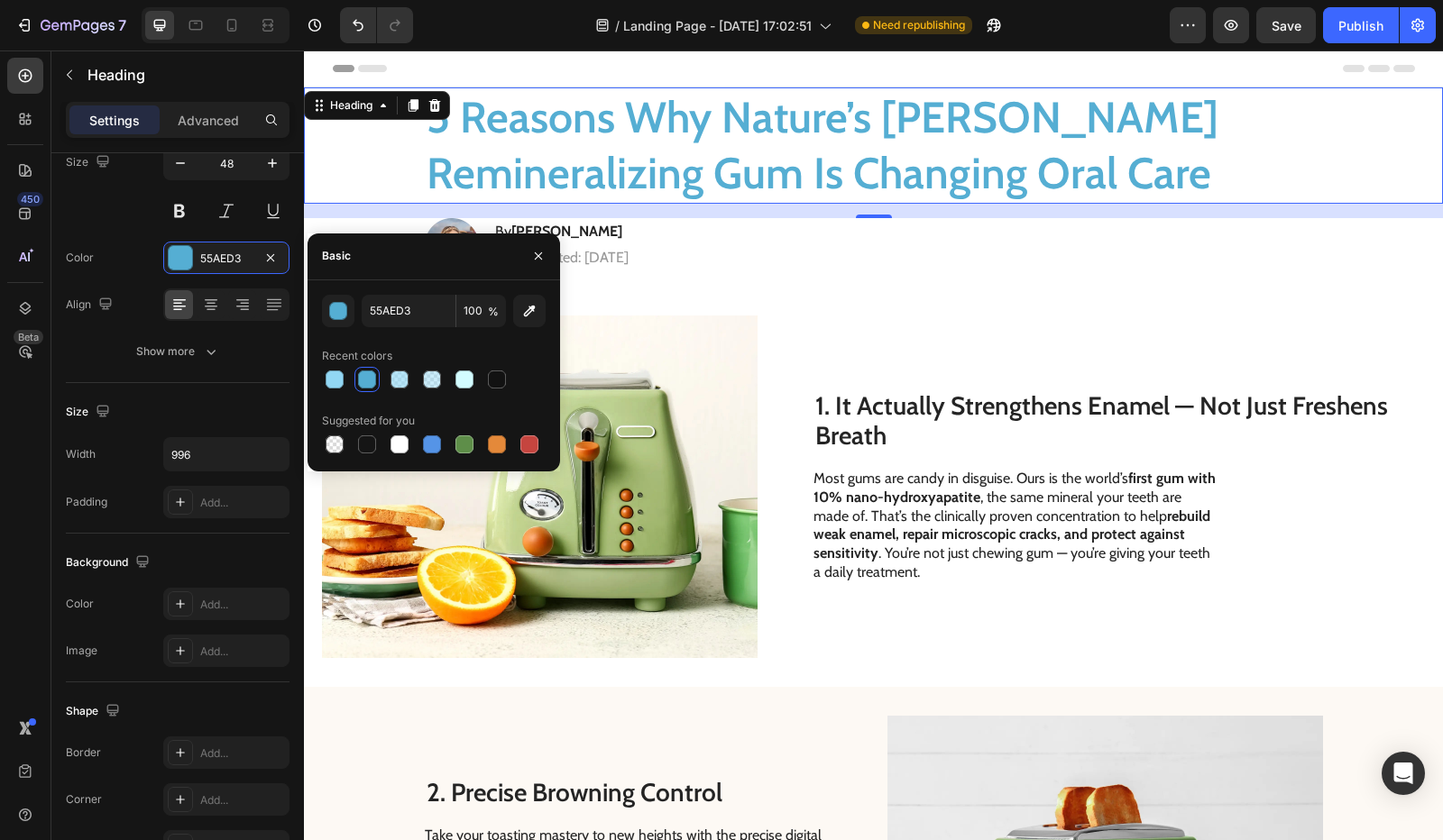
type input "FFFFFF"
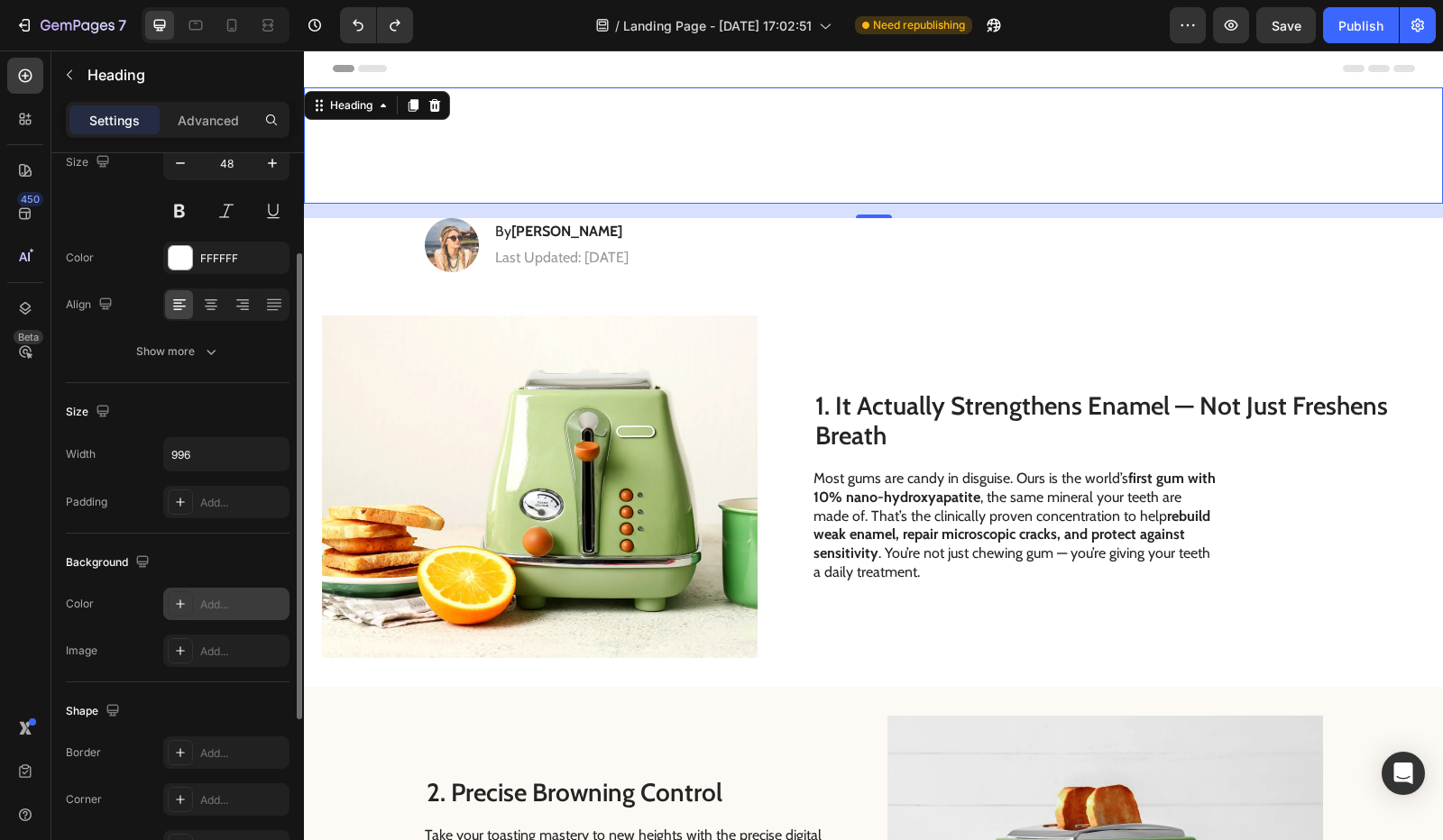
click at [209, 610] on div "Add..." at bounding box center [242, 605] width 85 height 16
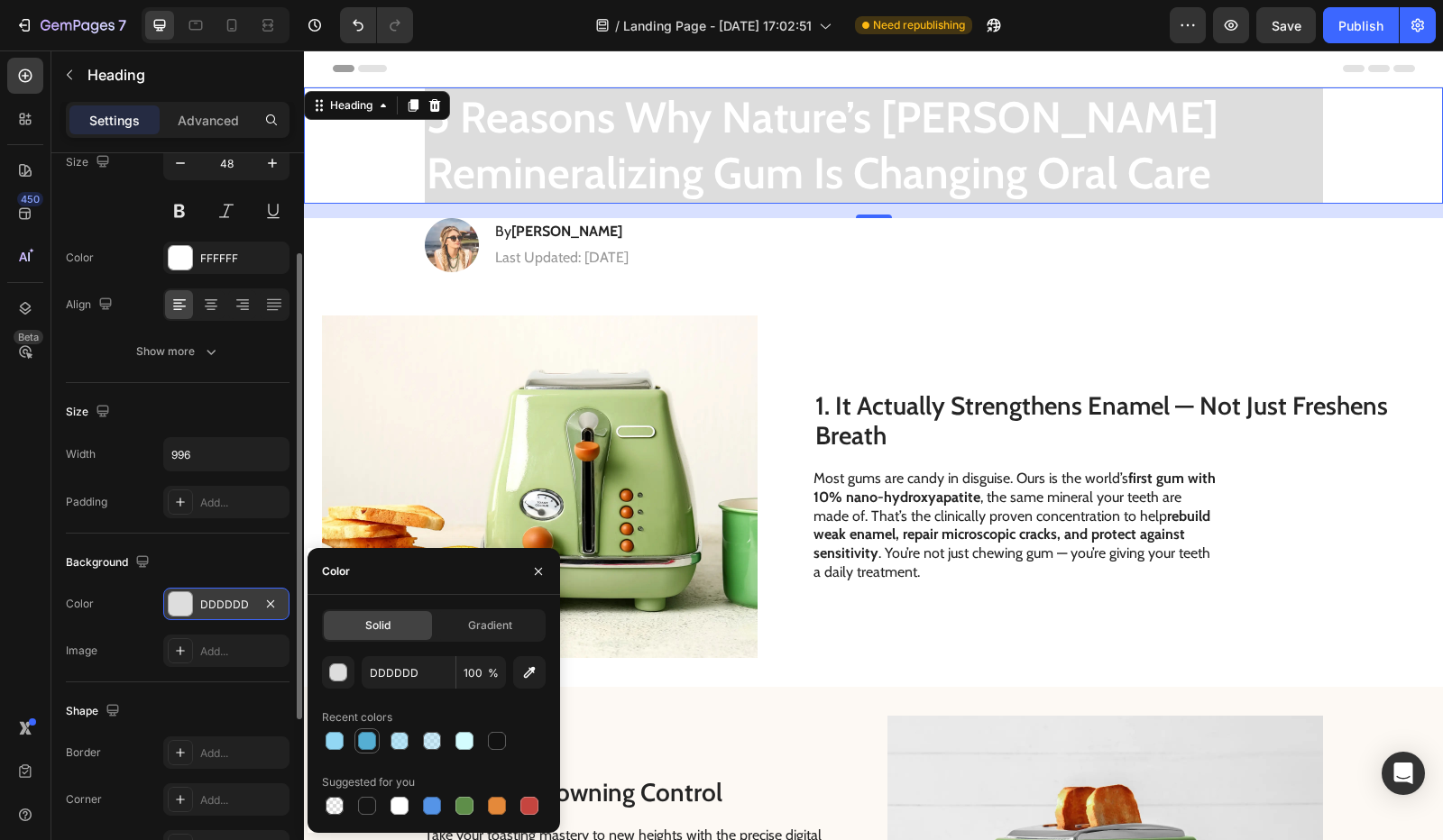
click at [365, 747] on div at bounding box center [367, 742] width 18 height 18
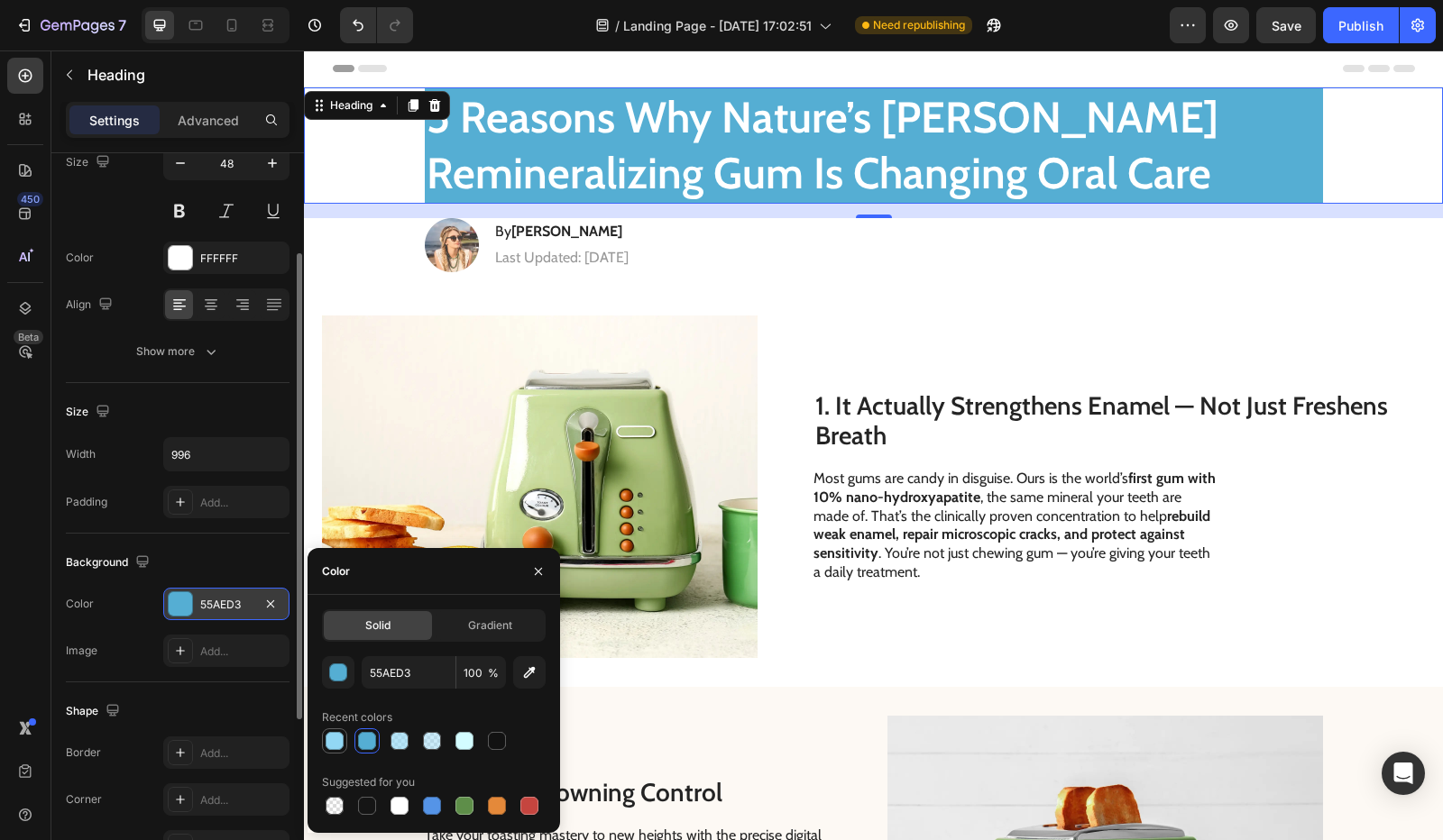
click at [331, 743] on div at bounding box center [335, 742] width 18 height 18
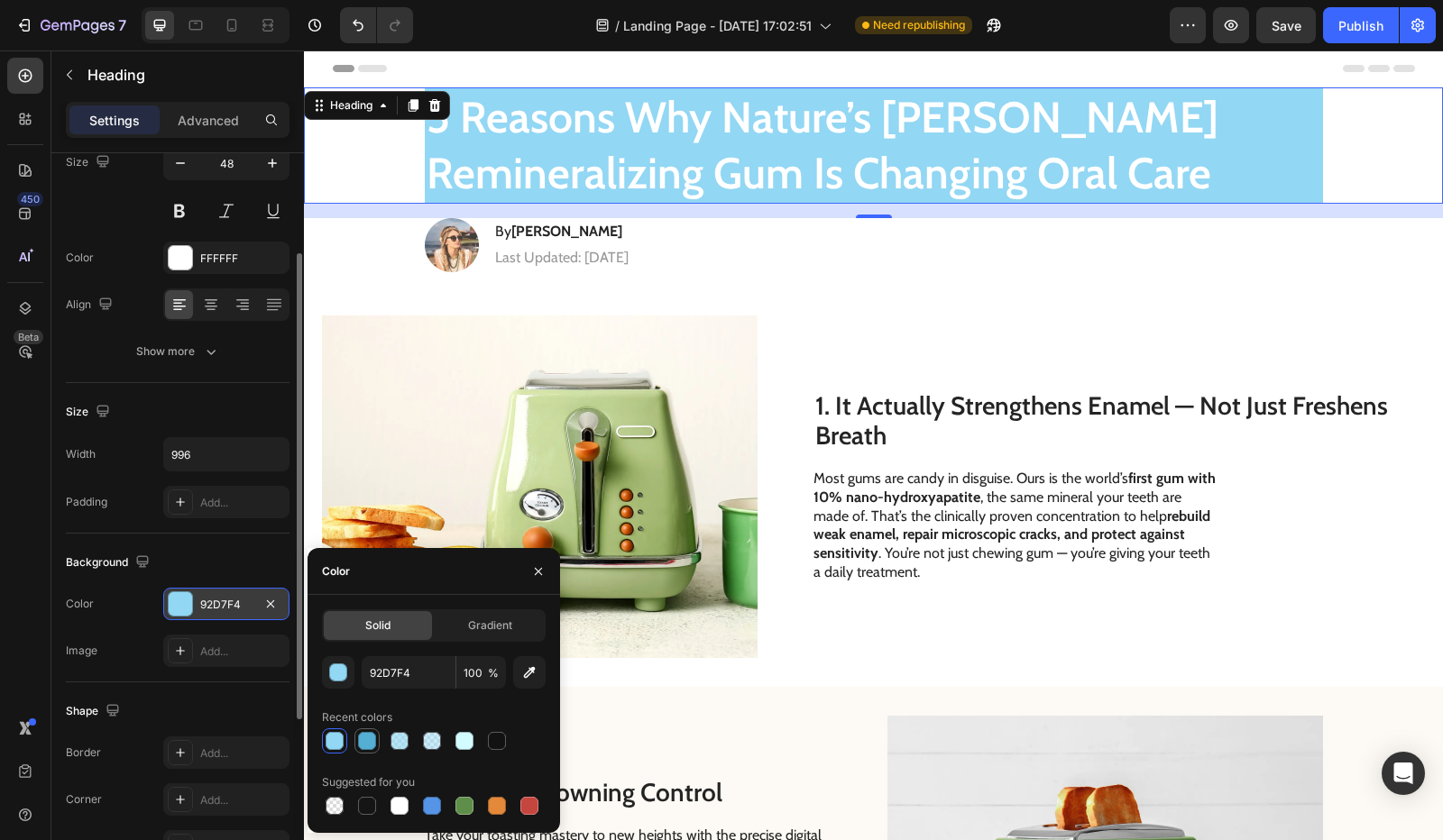
click at [368, 742] on div at bounding box center [367, 742] width 18 height 18
type input "55AED3"
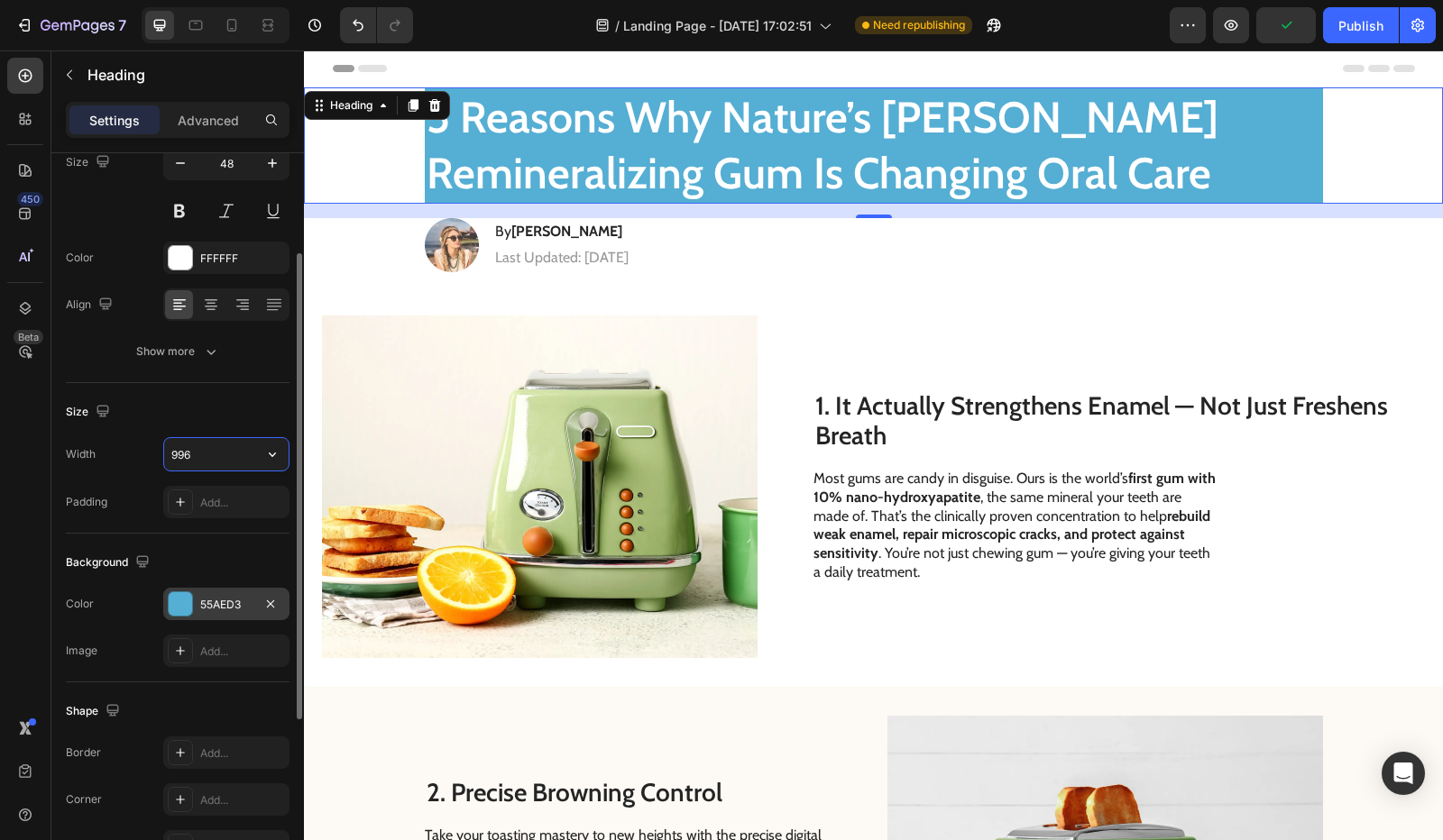
click at [198, 465] on input "996" at bounding box center [227, 454] width 124 height 32
click at [244, 474] on div "Width 996 Padding Add..." at bounding box center [177, 478] width 224 height 81
click at [257, 463] on button "button" at bounding box center [272, 454] width 33 height 32
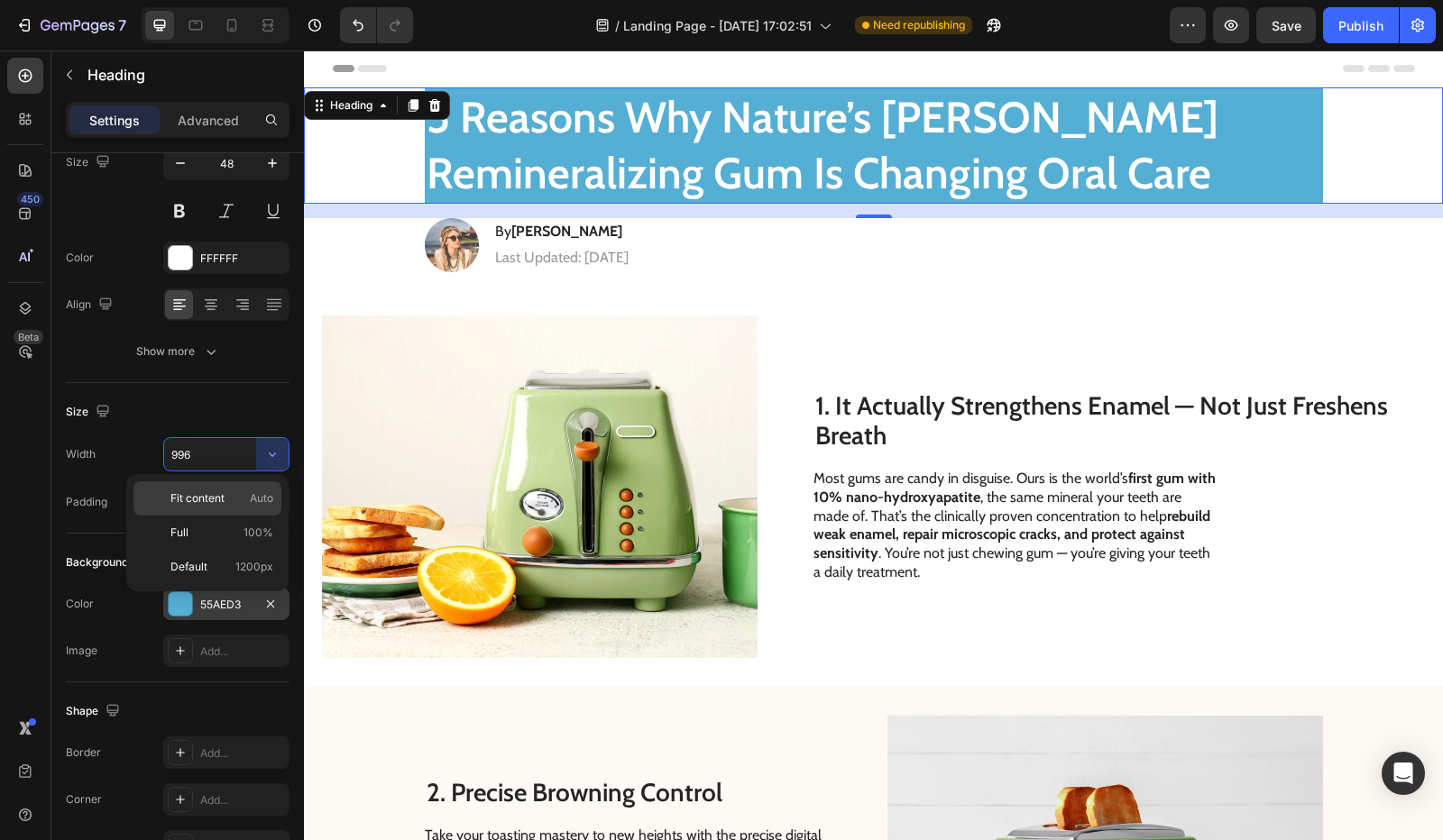
click at [258, 493] on span "Auto" at bounding box center [262, 498] width 24 height 16
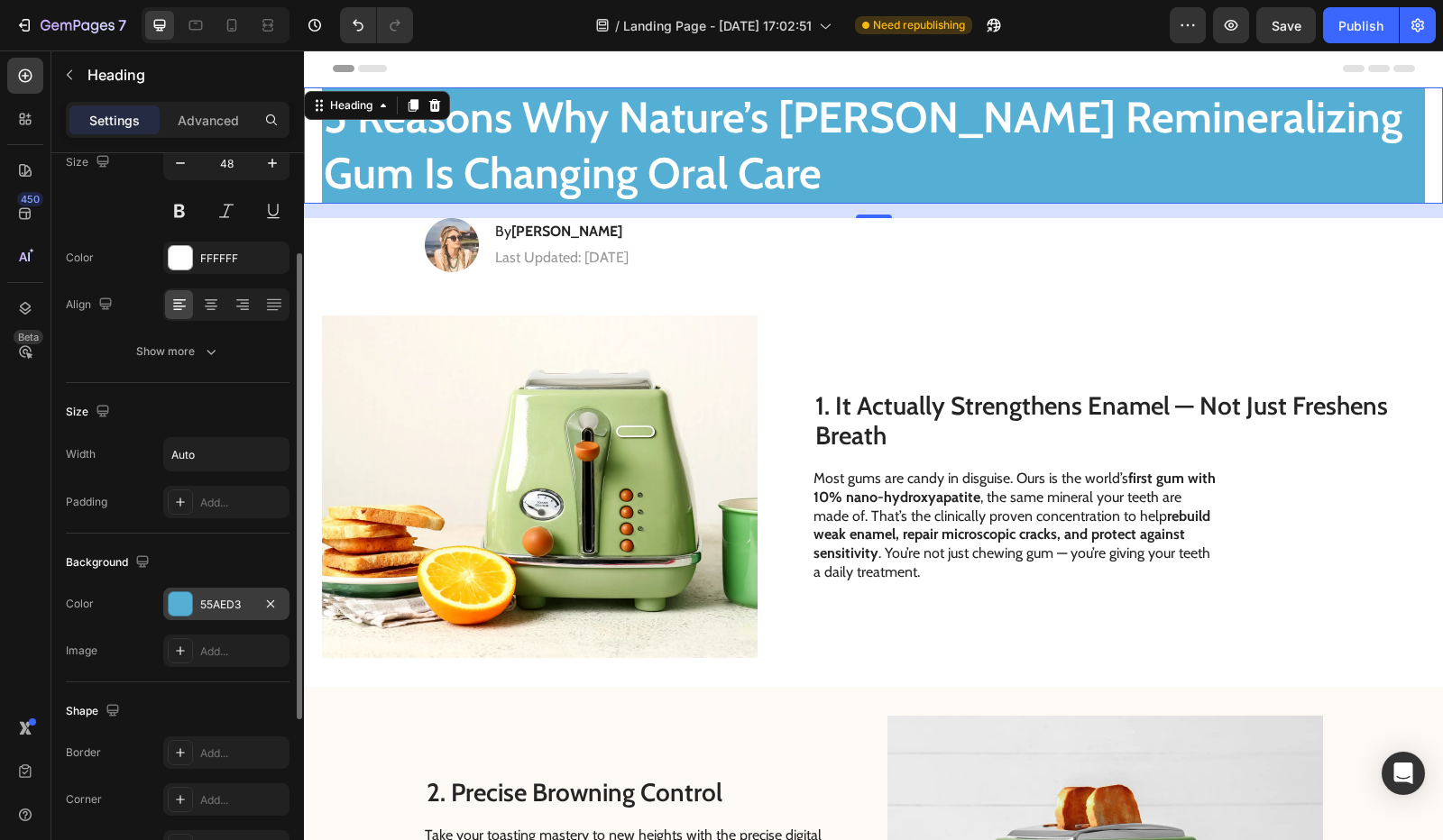
click at [255, 476] on div "Width Auto Padding Add..." at bounding box center [177, 478] width 224 height 81
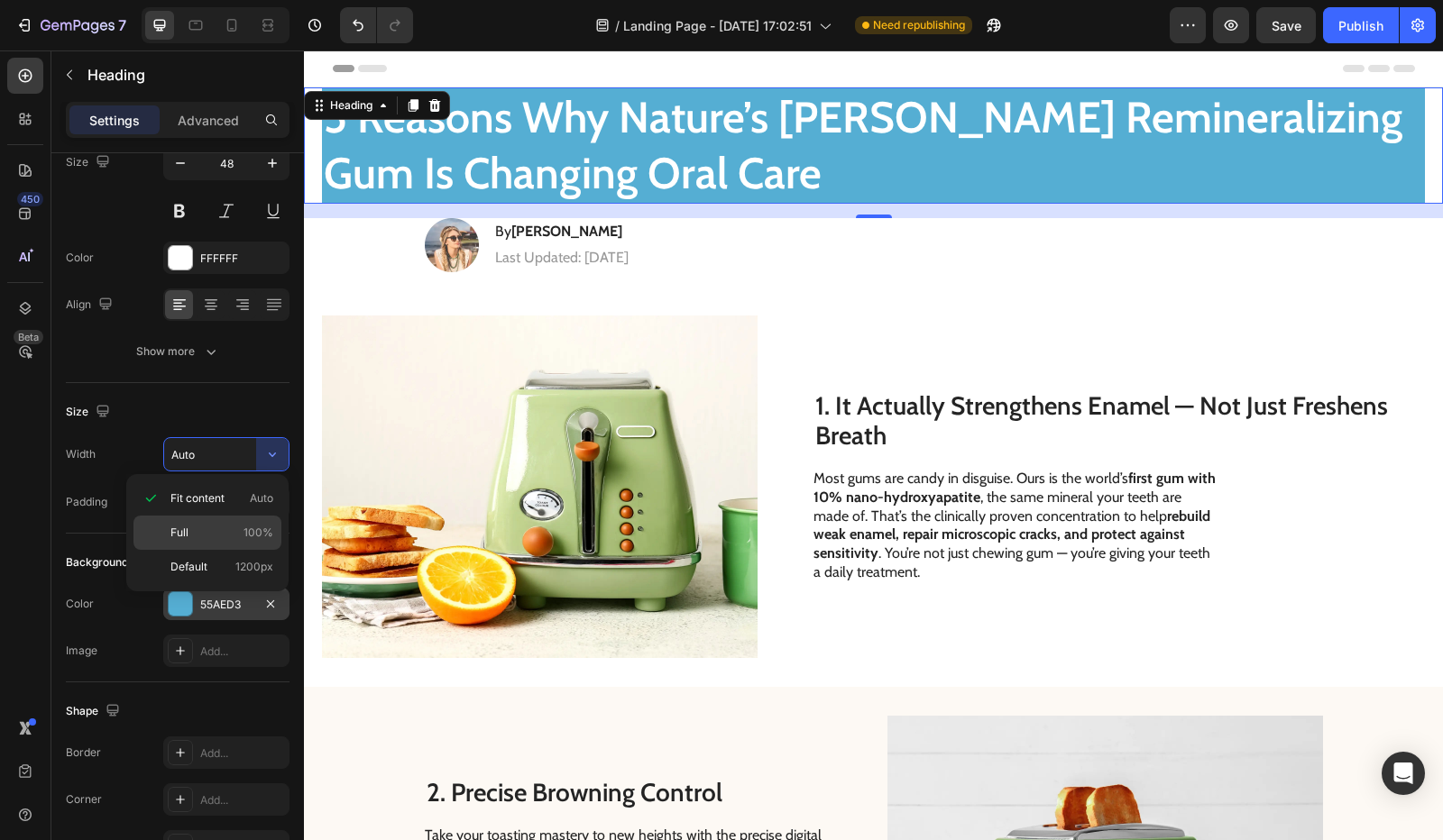
click at [255, 529] on span "100%" at bounding box center [258, 533] width 30 height 16
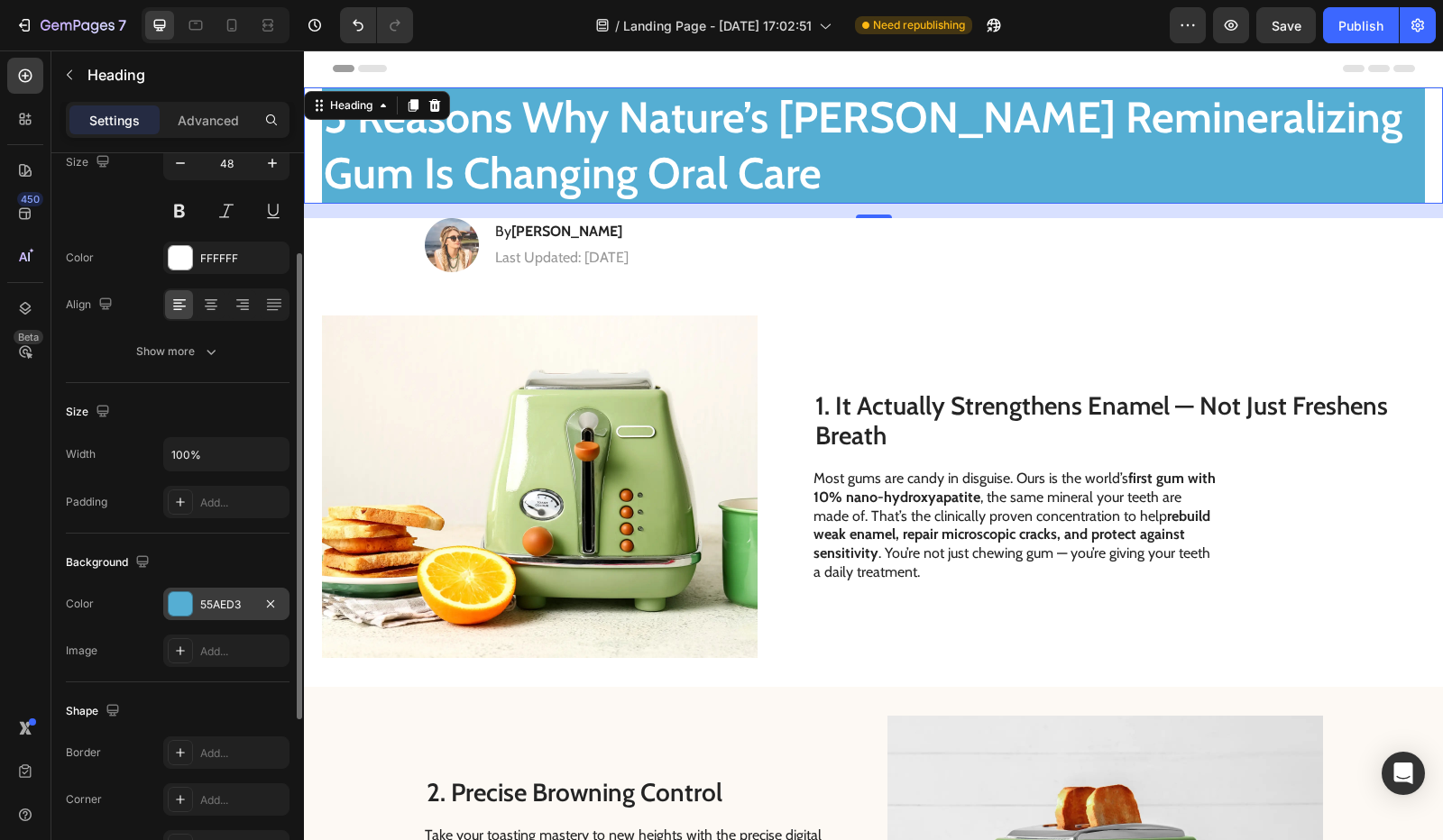
click at [230, 470] on div "Width 100% Padding Add..." at bounding box center [177, 478] width 224 height 81
click at [230, 463] on input "100%" at bounding box center [227, 454] width 124 height 32
click at [256, 461] on button "button" at bounding box center [272, 454] width 33 height 32
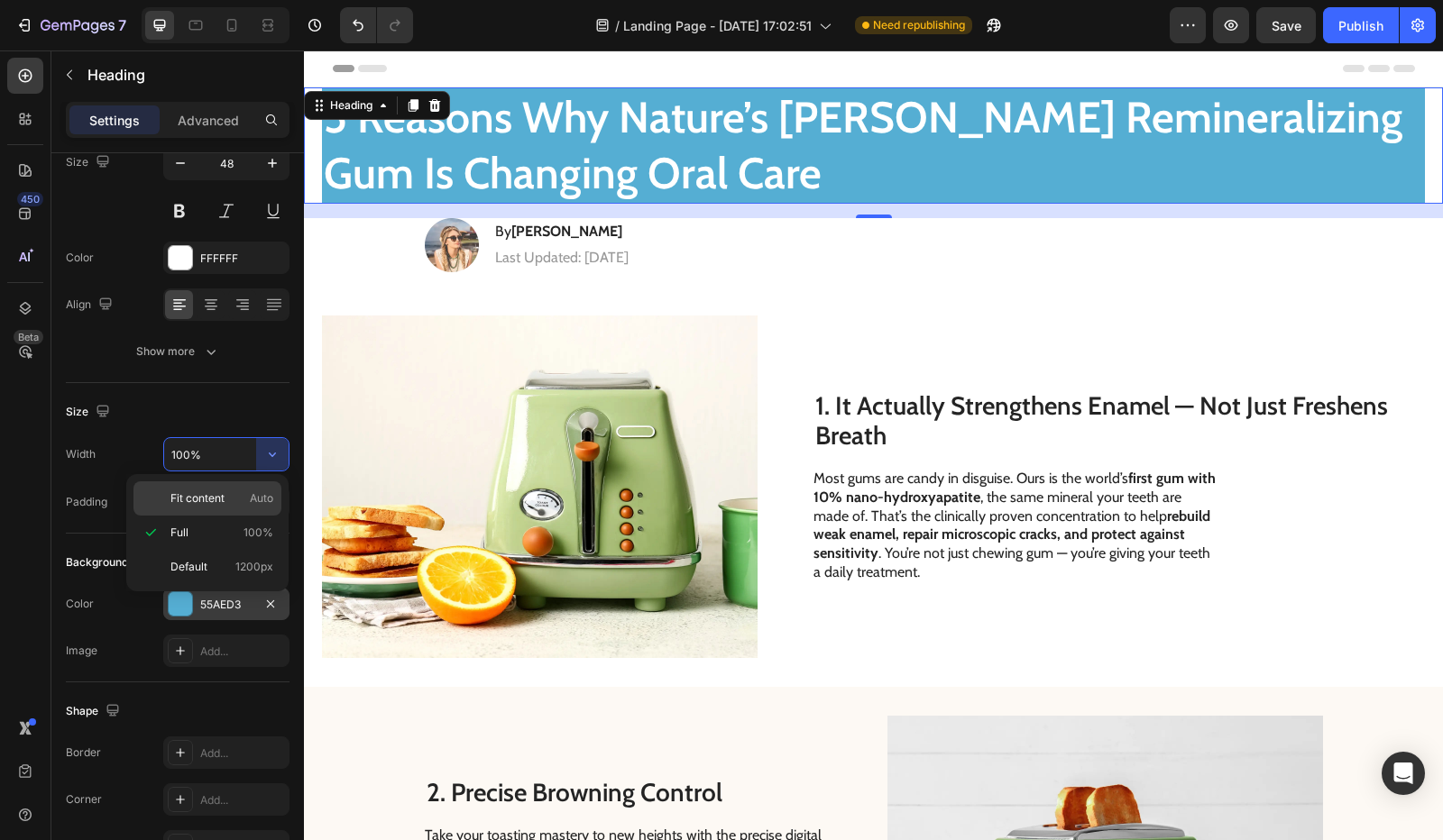
click at [262, 491] on span "Auto" at bounding box center [262, 498] width 24 height 16
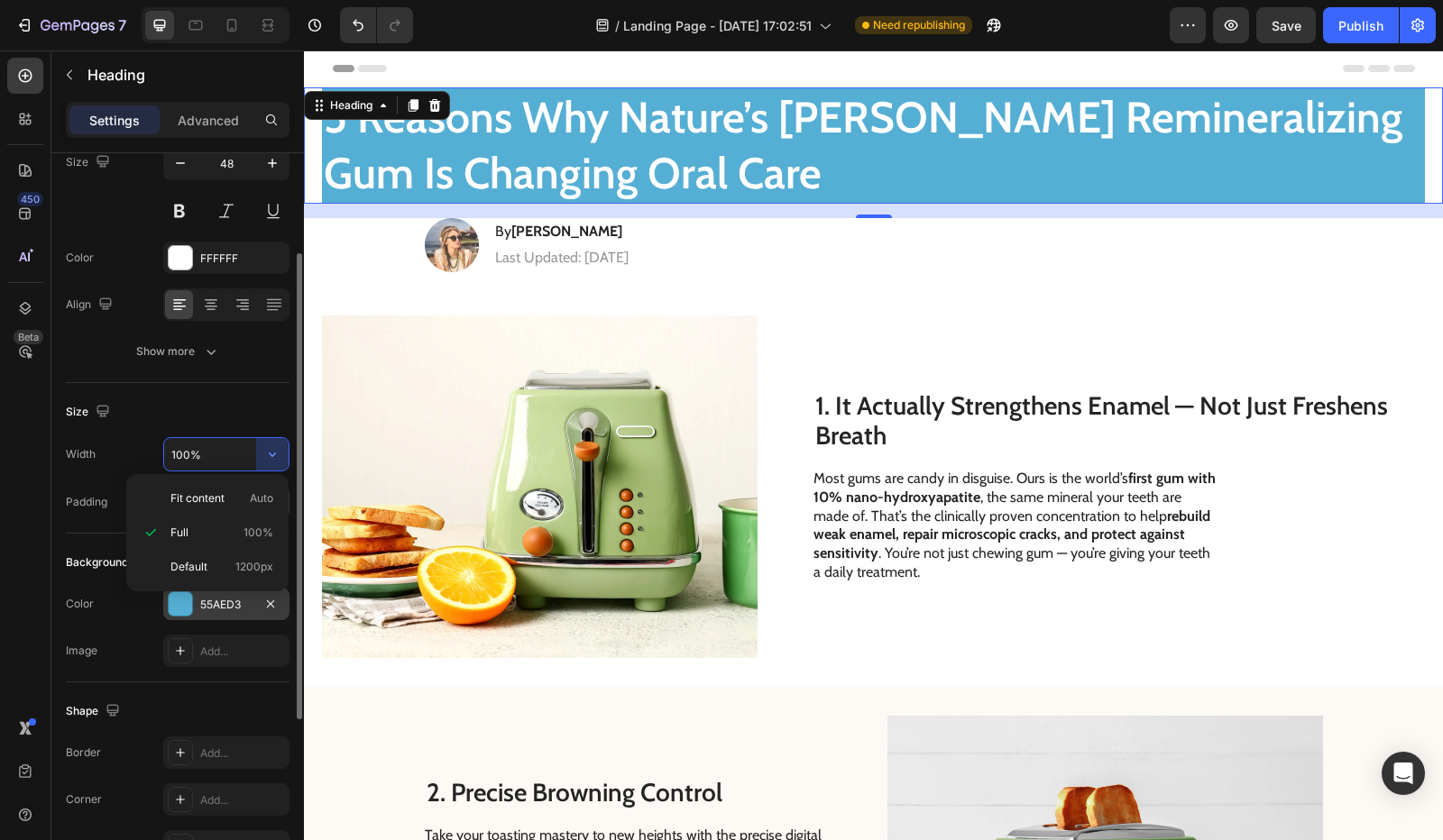
type input "Auto"
click at [251, 512] on div "Add..." at bounding box center [227, 502] width 126 height 32
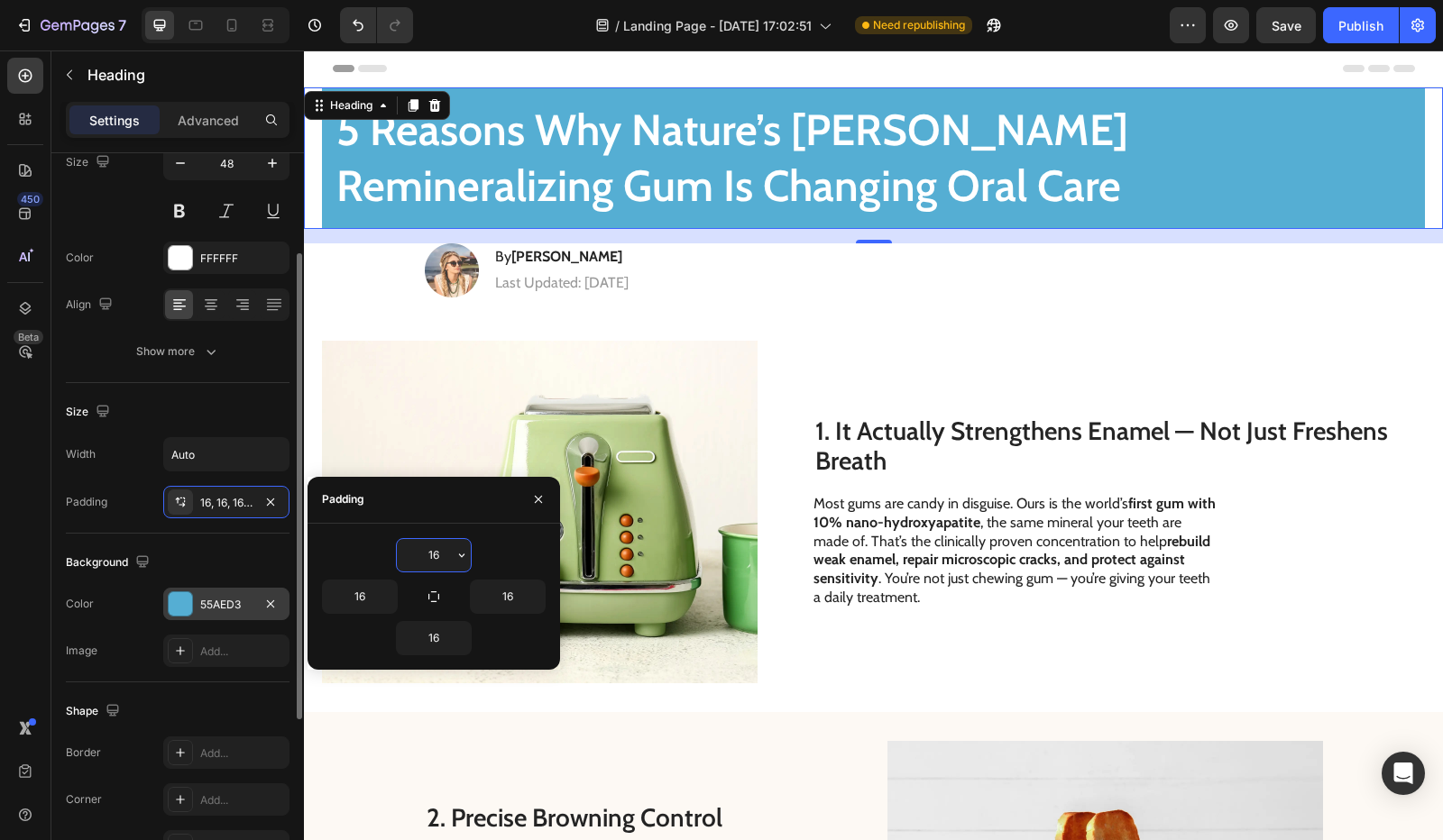
click at [121, 495] on div "Padding 16, 16, 16, 16" at bounding box center [177, 502] width 224 height 32
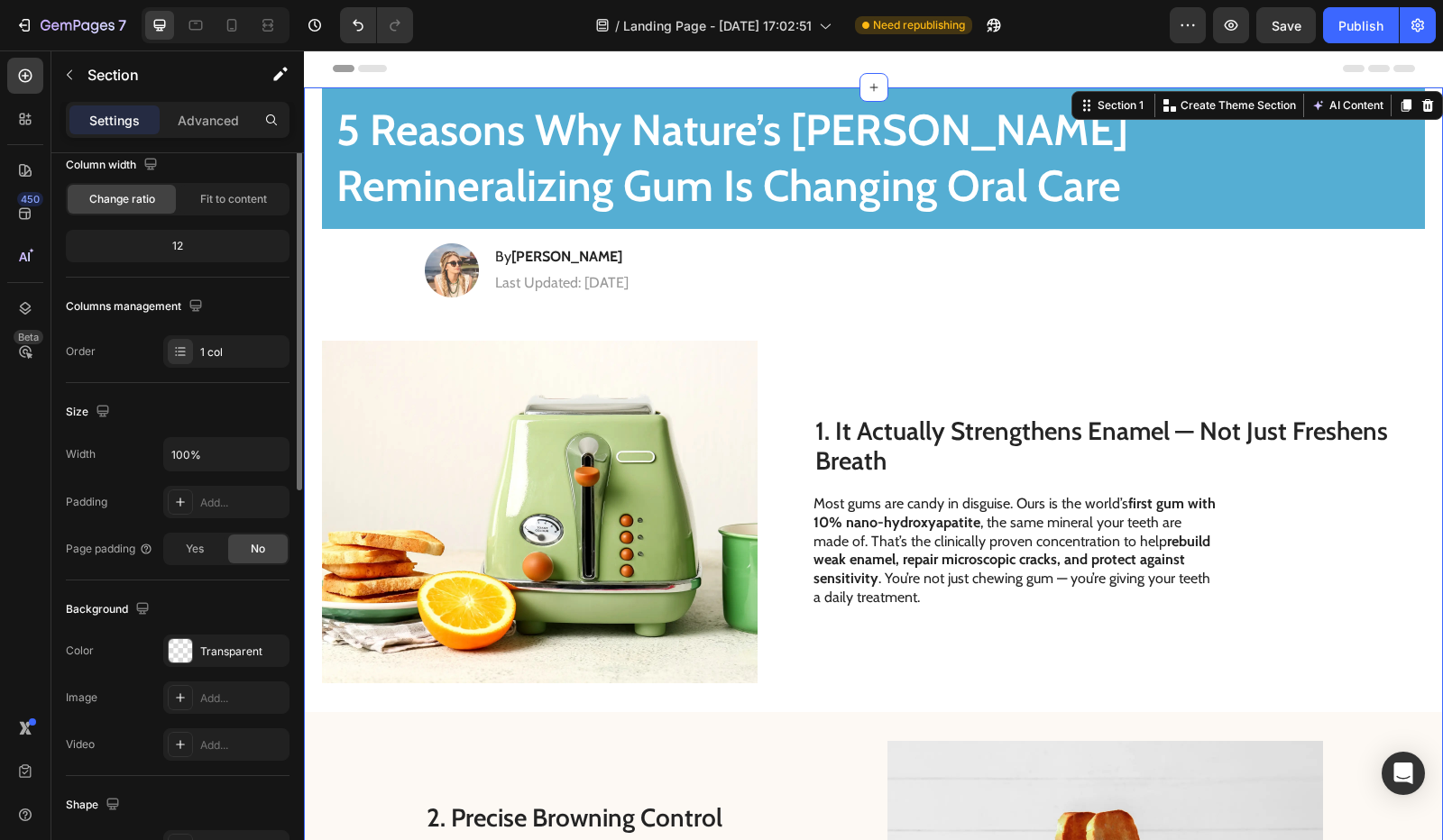
scroll to position [0, 0]
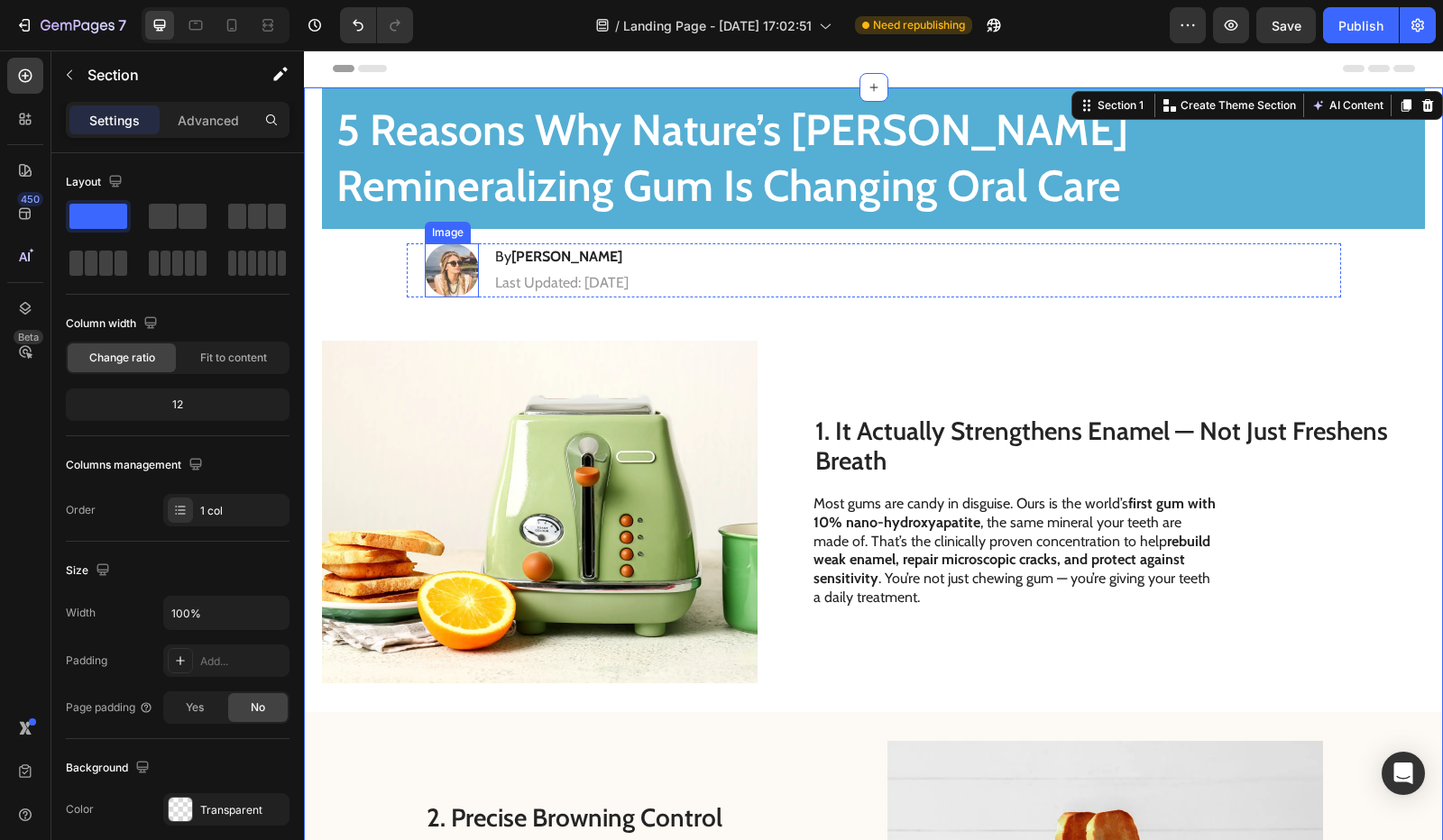
click at [425, 266] on img at bounding box center [451, 270] width 54 height 54
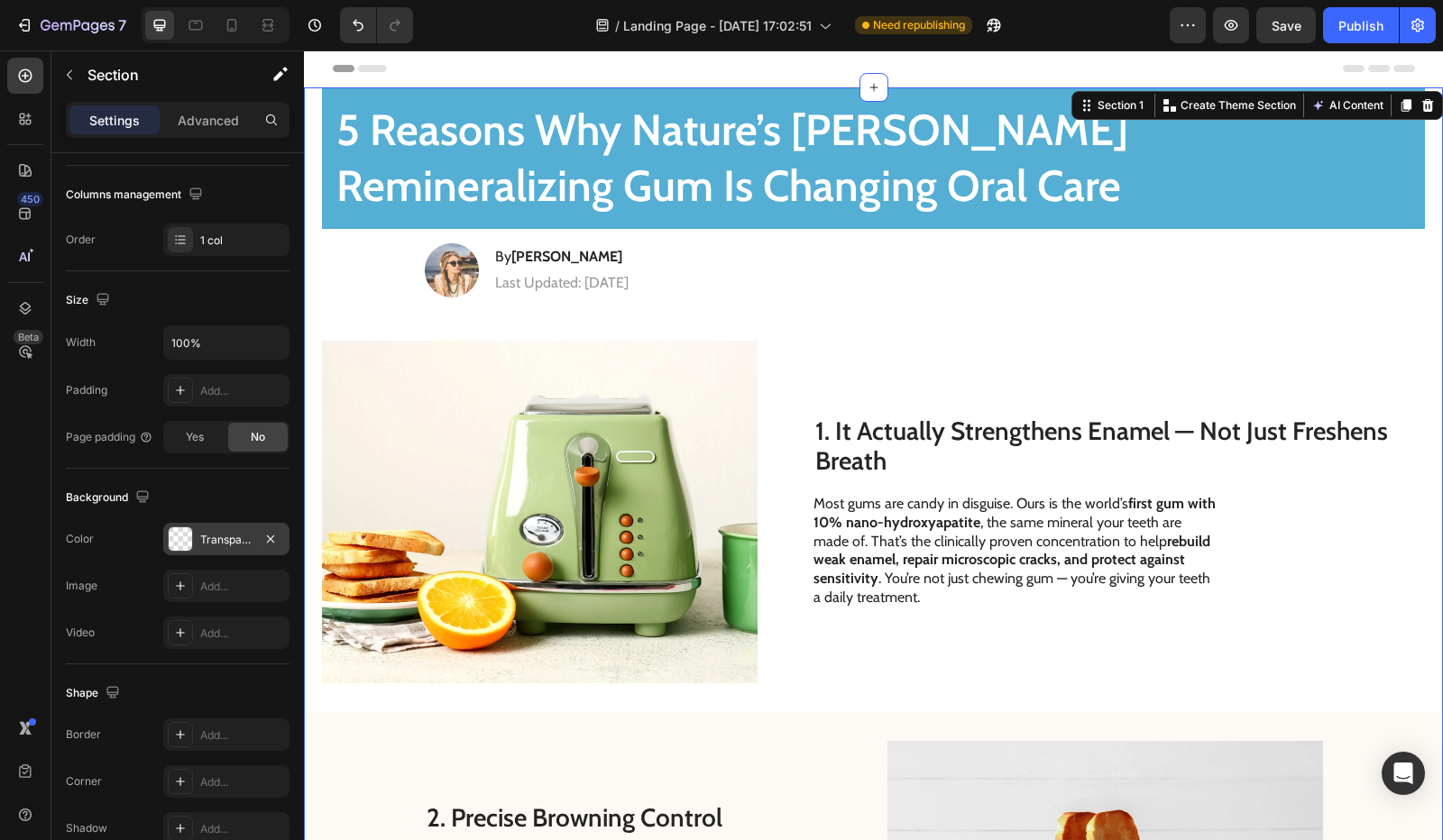
scroll to position [358, 0]
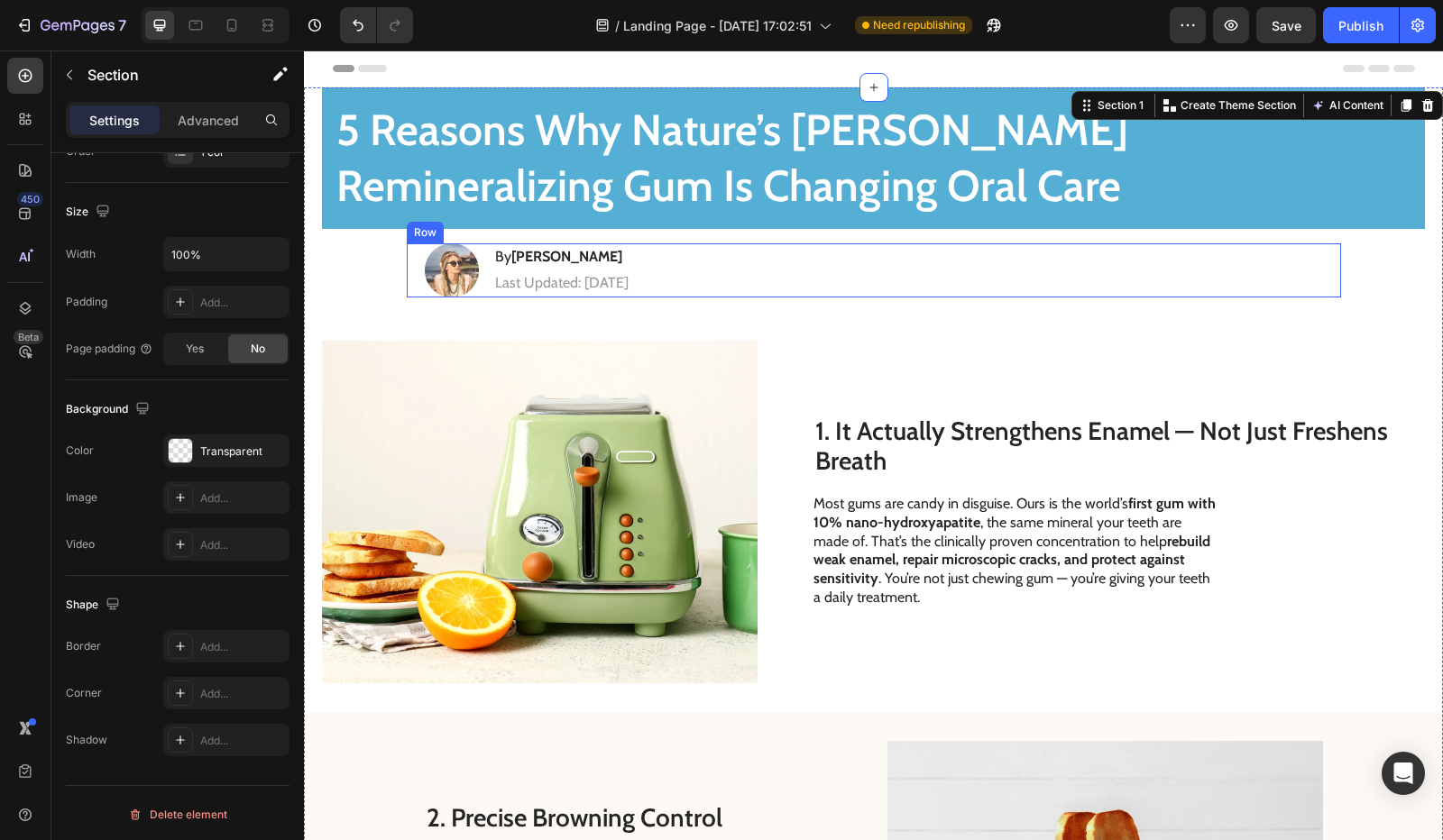
click at [781, 275] on div "Image By Jessica M. Heading Last Updated: August 25th 2025 Text Block Row" at bounding box center [874, 270] width 935 height 54
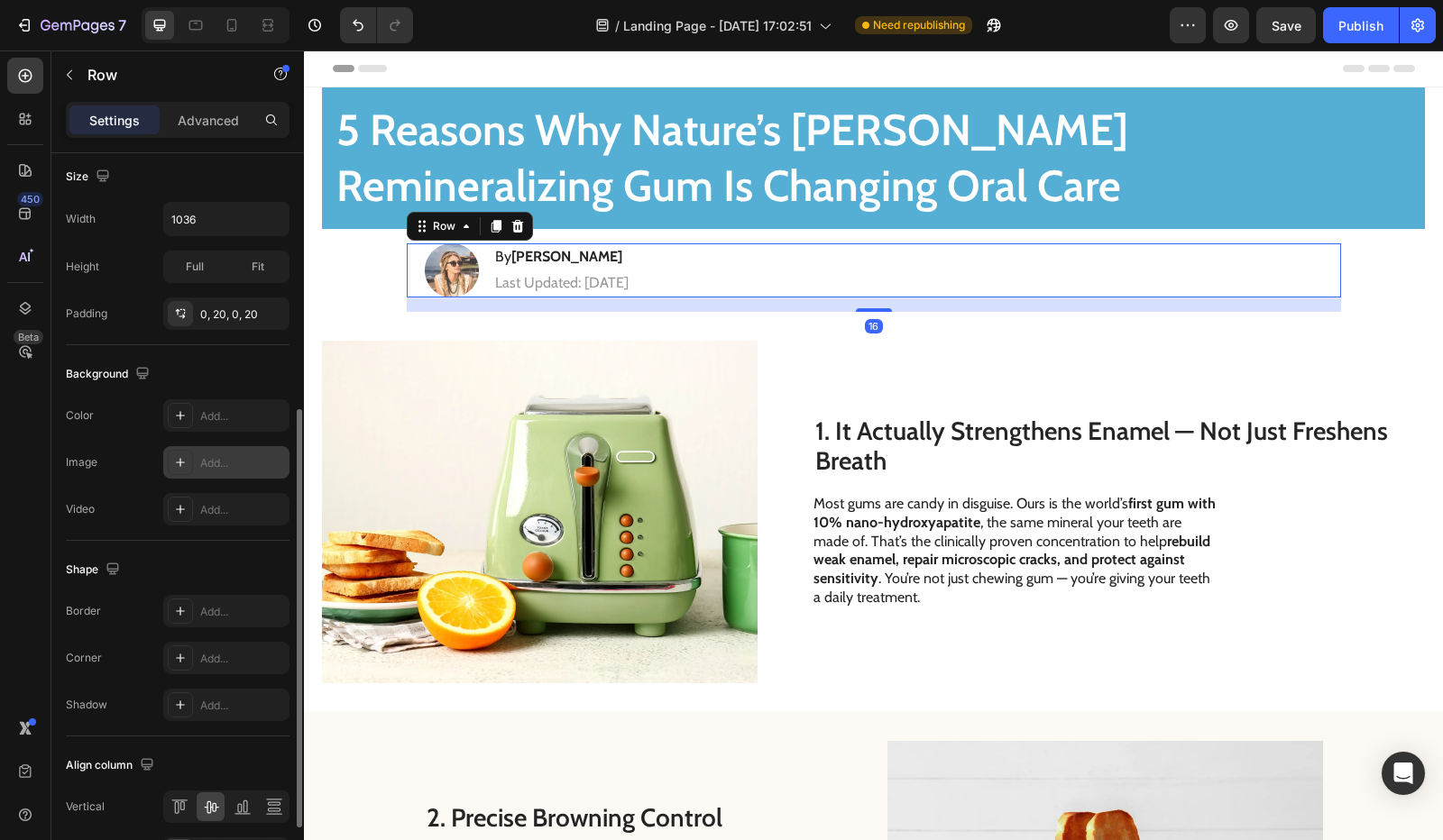
scroll to position [563, 0]
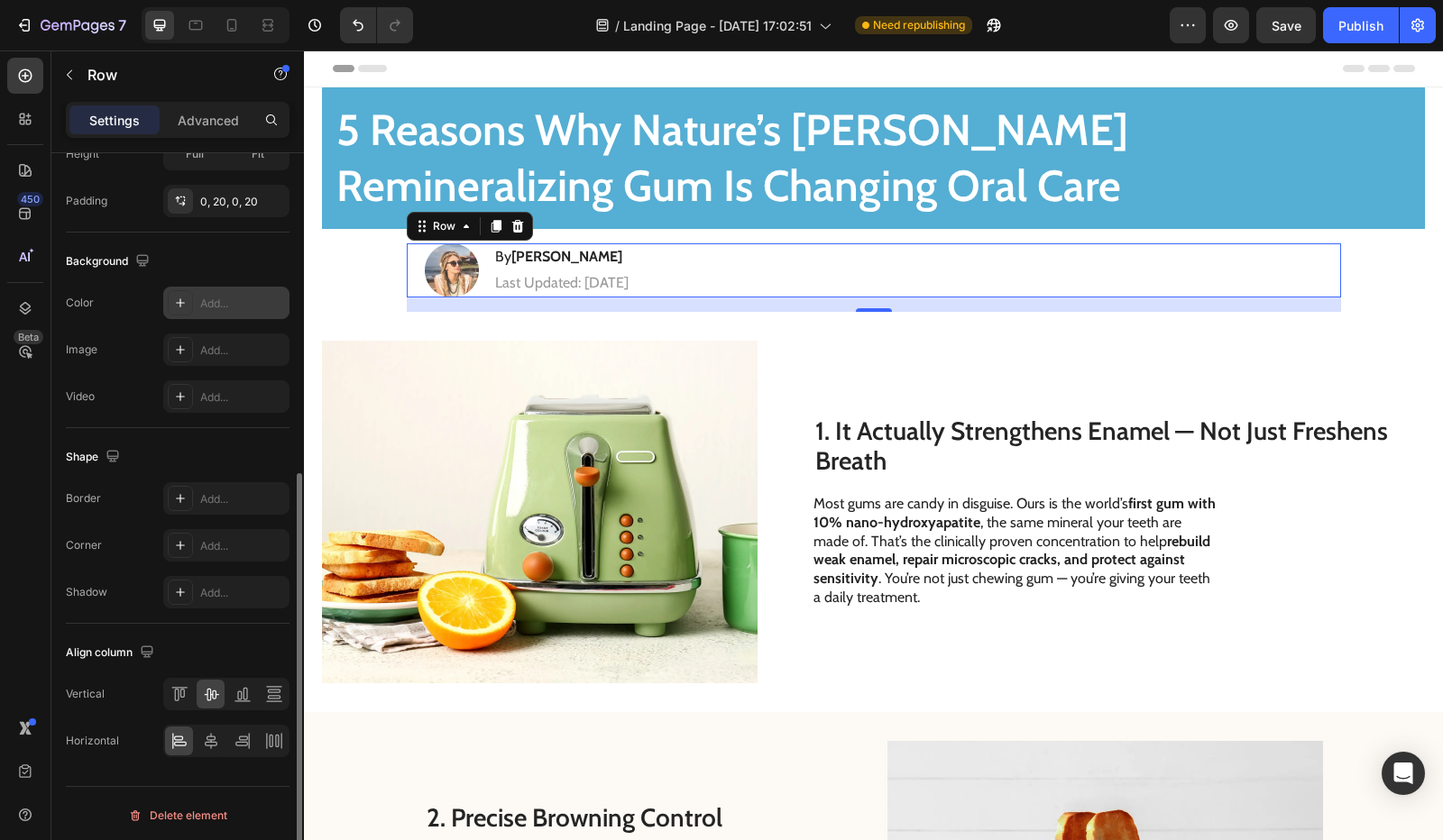
click at [211, 309] on div "Add..." at bounding box center [227, 302] width 126 height 32
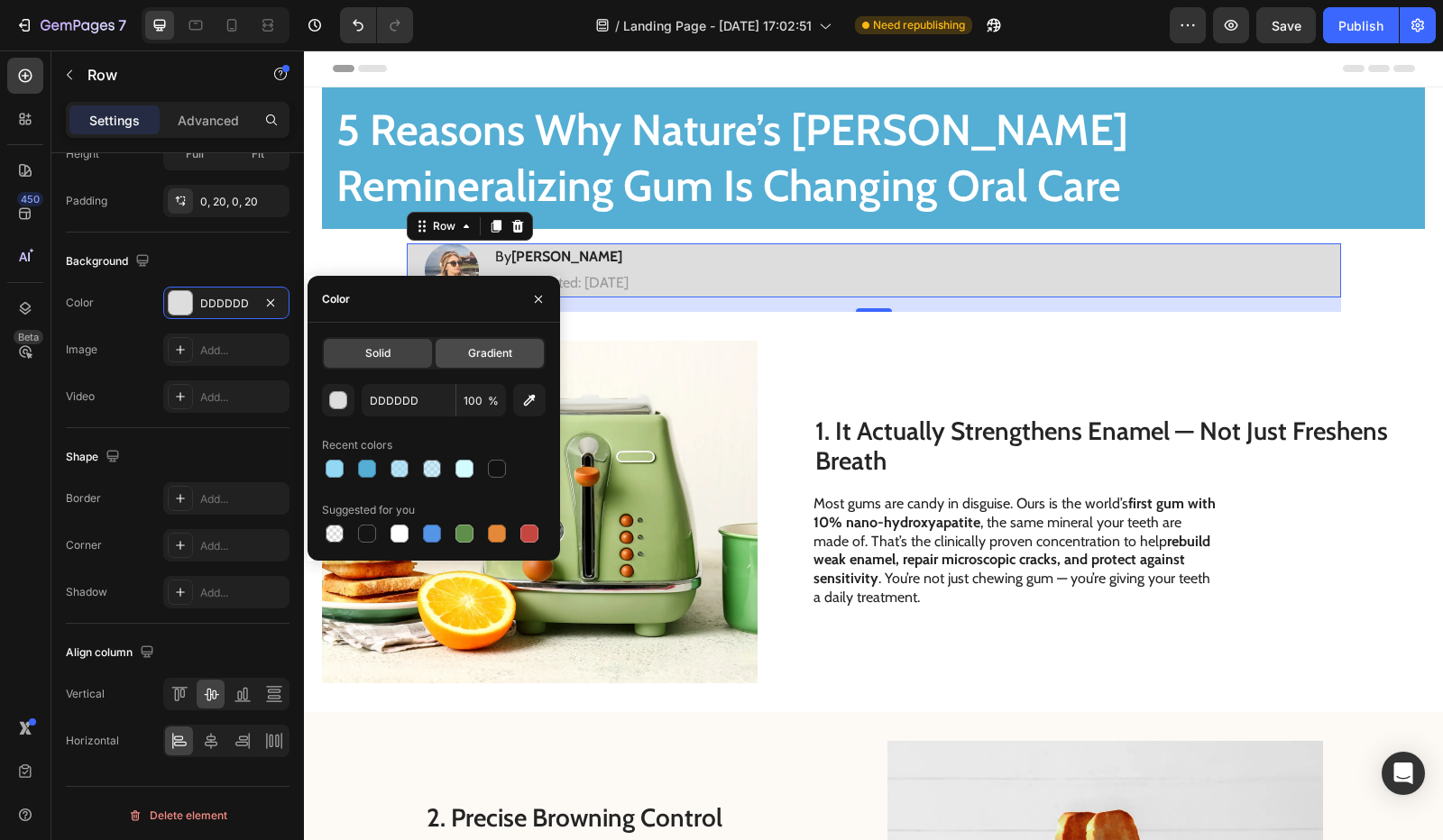
click at [444, 357] on div "Gradient" at bounding box center [490, 353] width 108 height 29
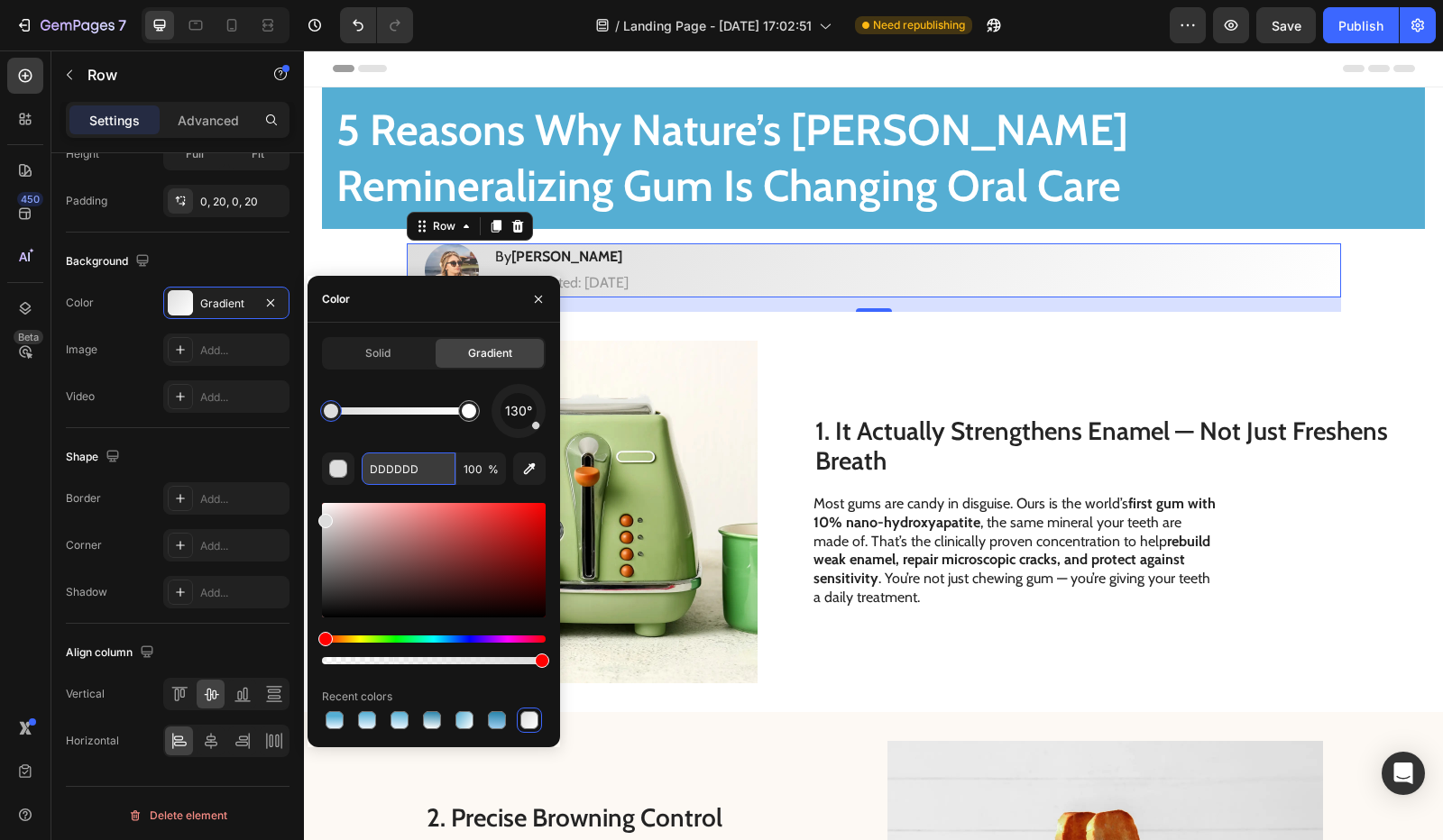
click at [388, 480] on input "DDDDDD" at bounding box center [408, 469] width 94 height 32
paste input "55AED3"
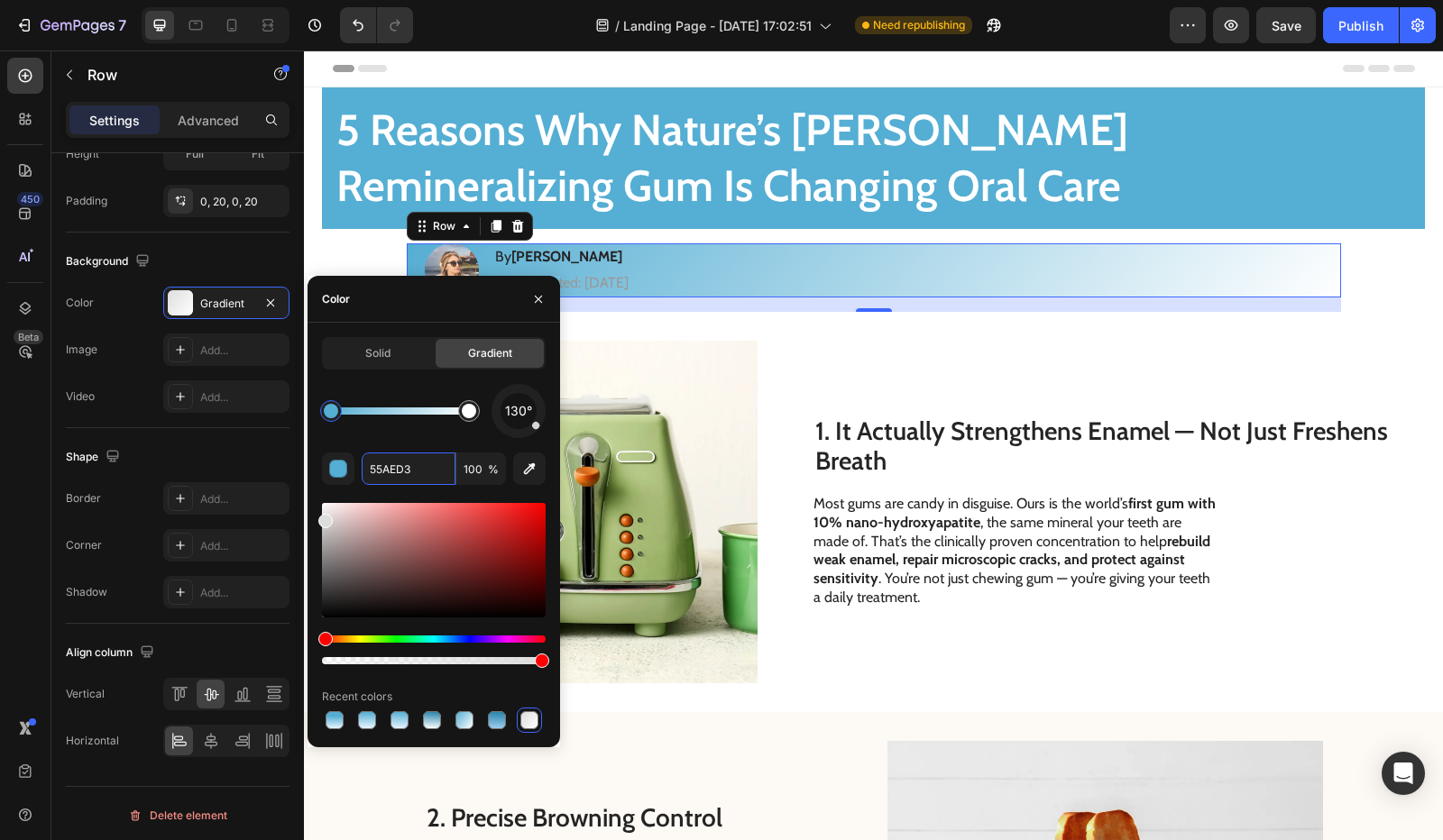
type input "55AED3"
click at [432, 447] on div "130° 55AED3 100 % Recent colors" at bounding box center [433, 558] width 224 height 349
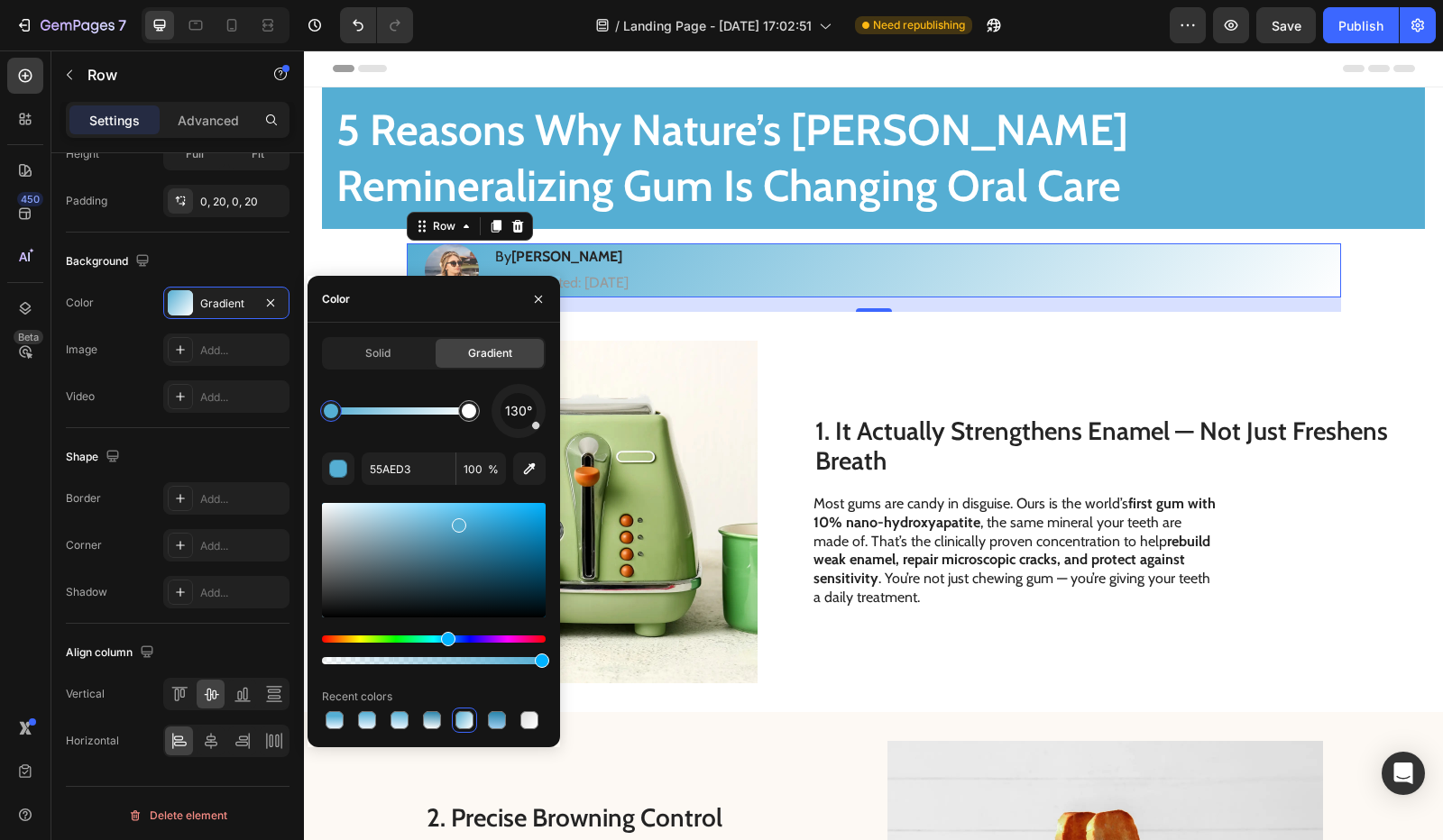
drag, startPoint x: 536, startPoint y: 432, endPoint x: 519, endPoint y: 439, distance: 18.4
click at [519, 439] on div "130° 55AED3 100 % Recent colors" at bounding box center [433, 558] width 224 height 349
click at [517, 416] on span "130°" at bounding box center [518, 412] width 27 height 22
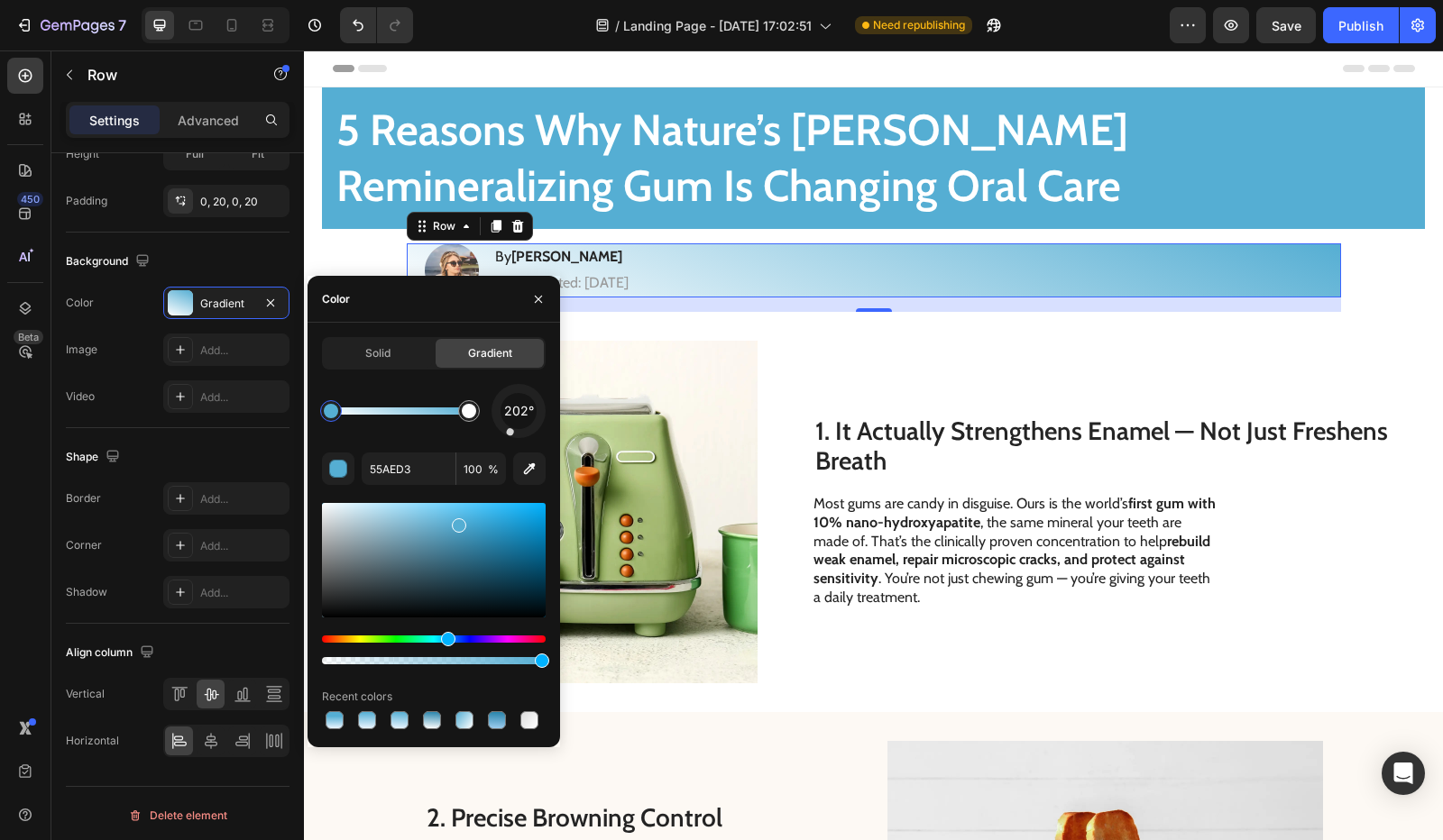
click at [517, 416] on span "202°" at bounding box center [519, 412] width 30 height 22
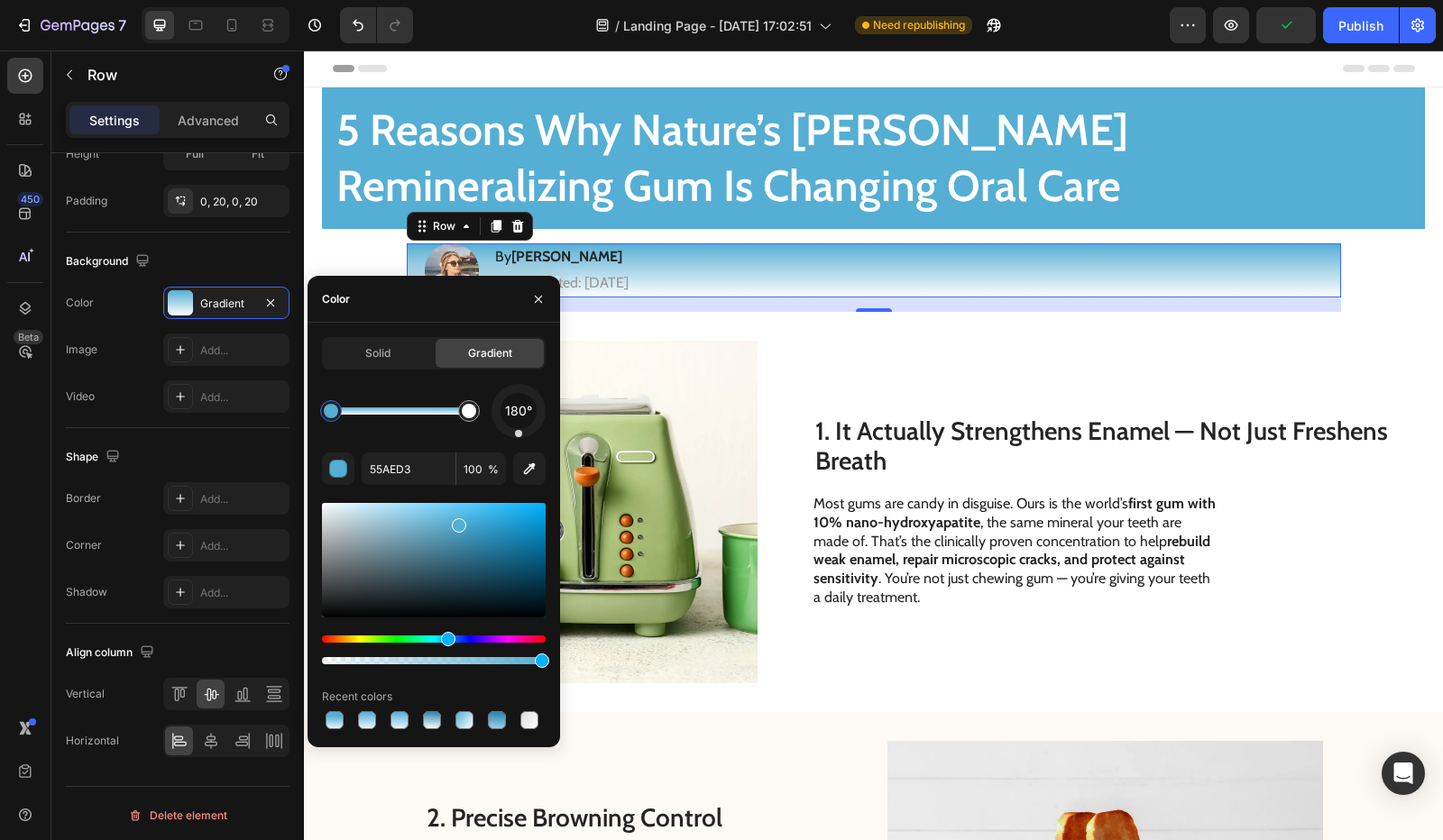
drag, startPoint x: 514, startPoint y: 428, endPoint x: 519, endPoint y: 445, distance: 17.7
click at [519, 445] on div "180° 55AED3 100 % Recent colors" at bounding box center [433, 558] width 224 height 349
drag, startPoint x: 330, startPoint y: 418, endPoint x: 379, endPoint y: 423, distance: 49.3
click at [379, 419] on div at bounding box center [377, 411] width 15 height 15
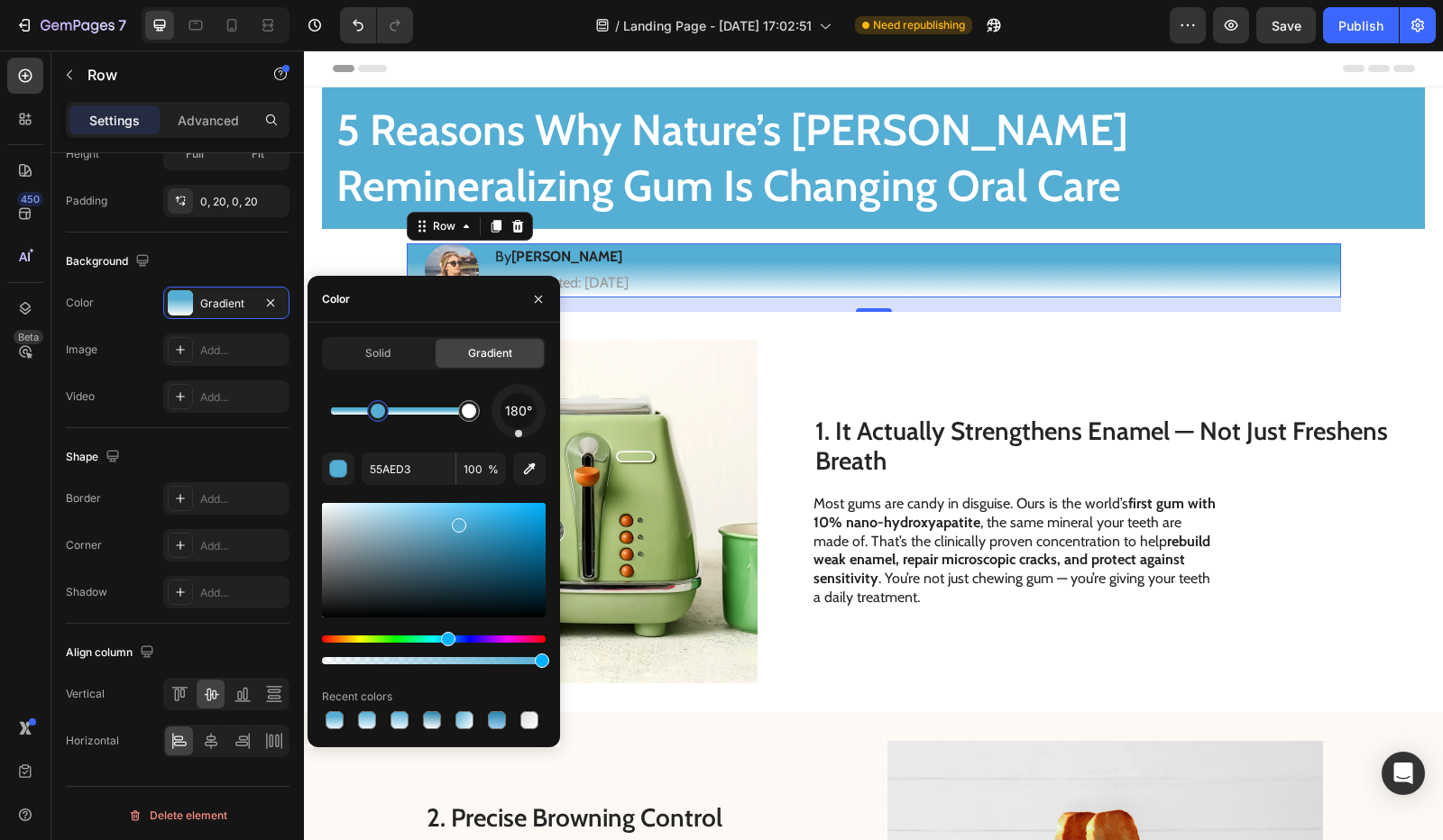
click at [428, 391] on div "180°" at bounding box center [433, 411] width 224 height 54
drag, startPoint x: 536, startPoint y: 306, endPoint x: 163, endPoint y: 279, distance: 374.0
click at [536, 306] on button "button" at bounding box center [538, 298] width 29 height 29
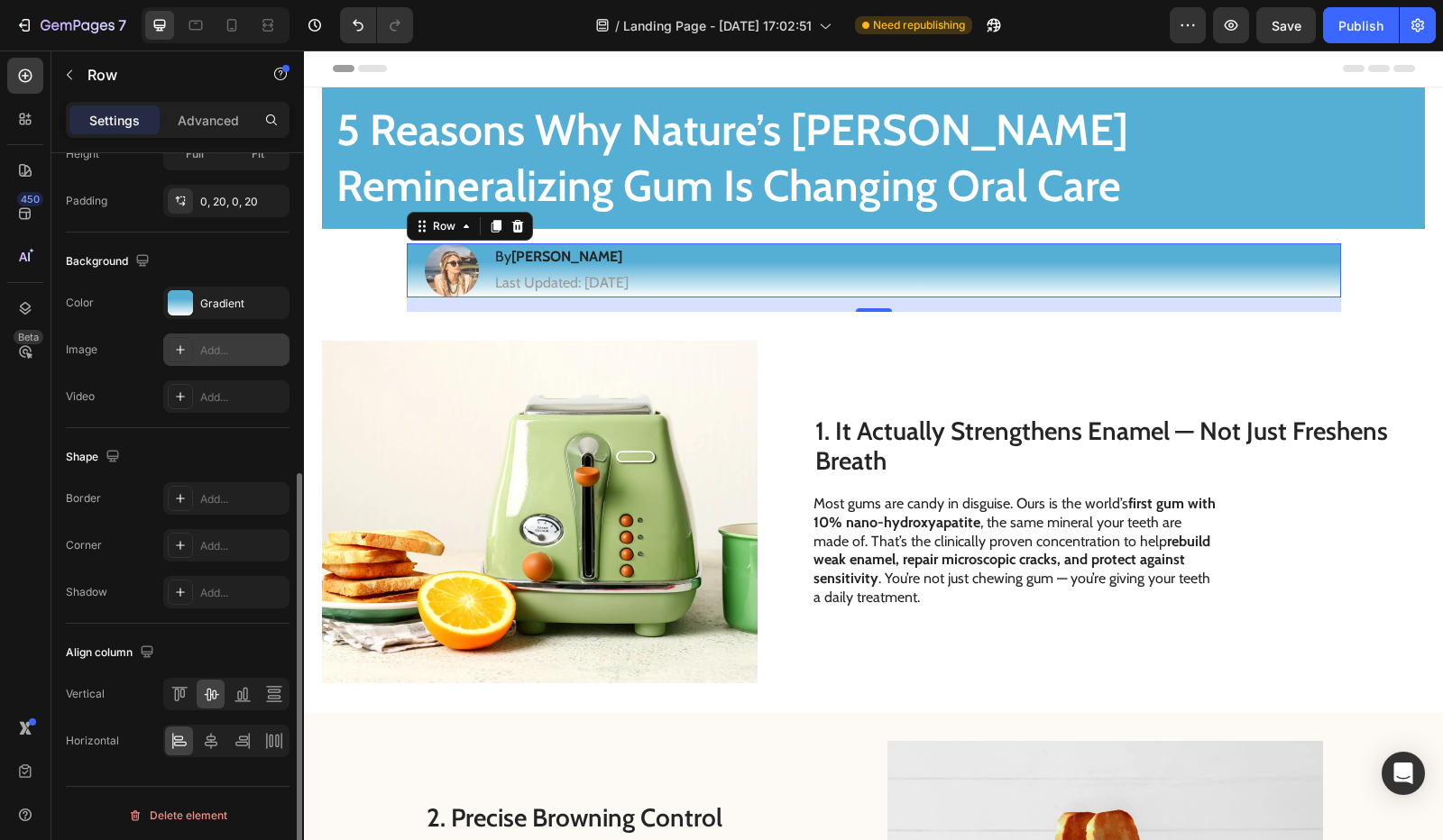
scroll to position [474, 0]
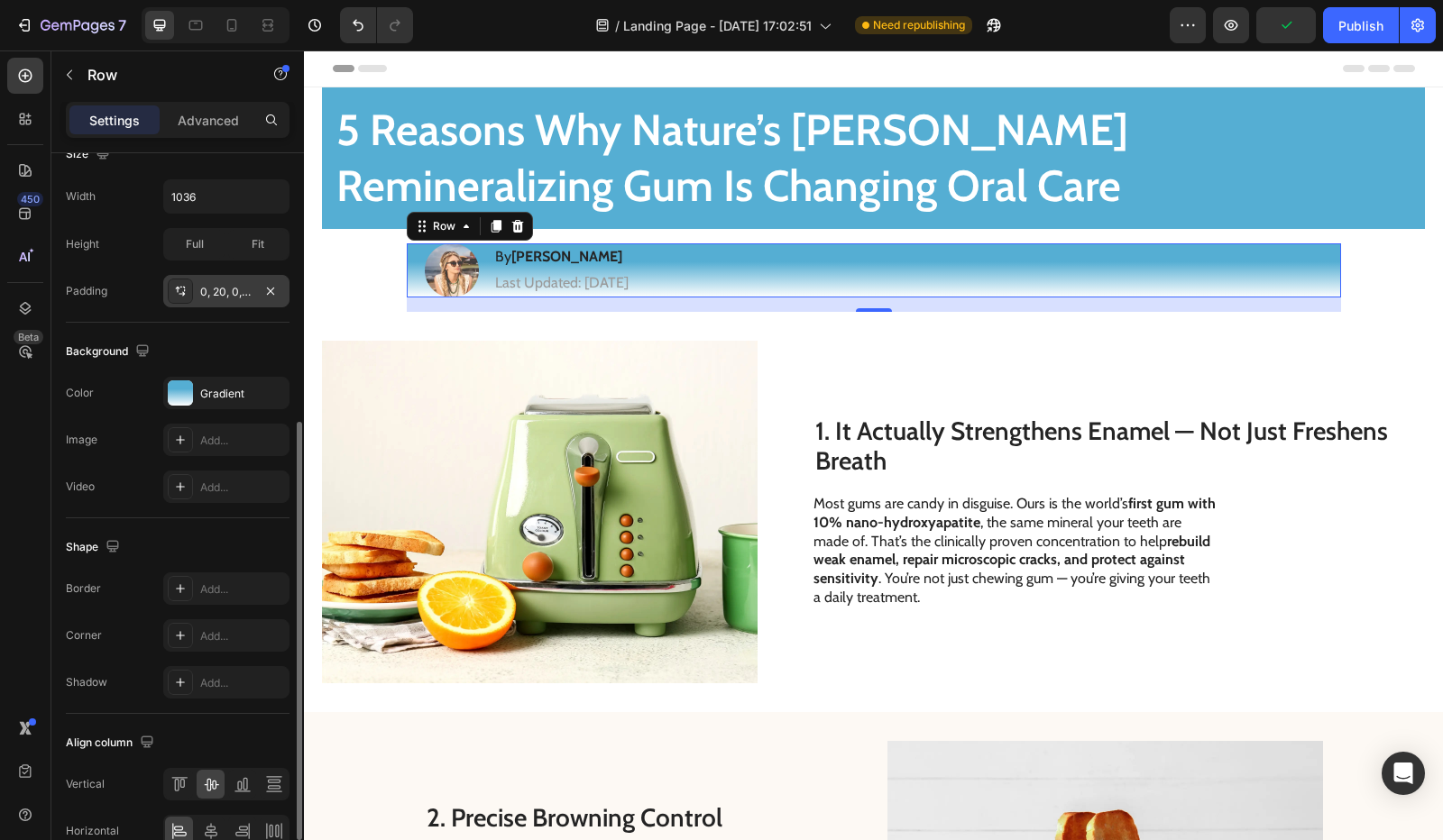
click at [220, 275] on div "0, 20, 0, 20" at bounding box center [227, 291] width 126 height 32
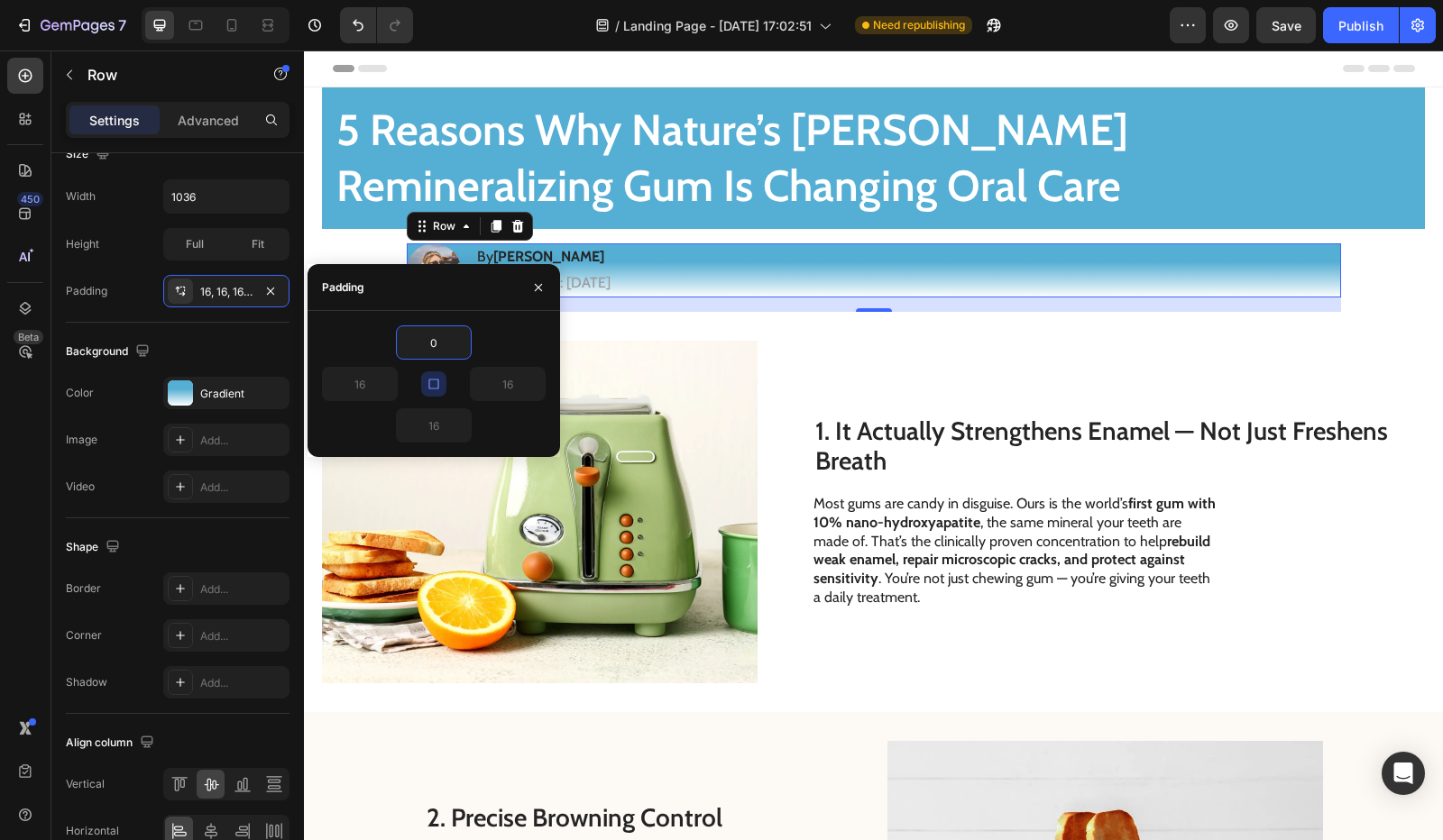
type input "0"
drag, startPoint x: 546, startPoint y: 284, endPoint x: 236, endPoint y: 248, distance: 312.1
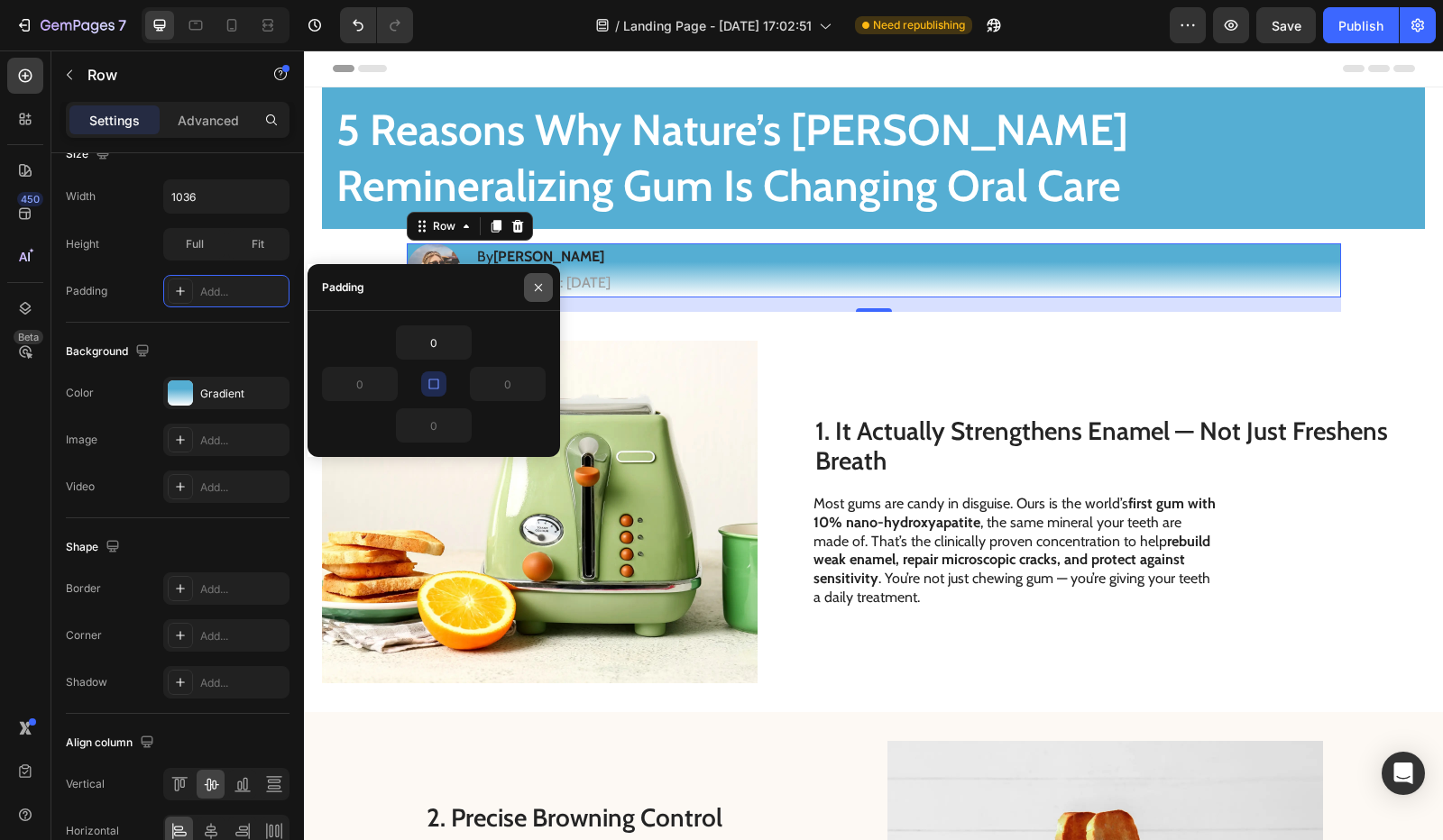
click at [546, 284] on button "button" at bounding box center [538, 287] width 29 height 29
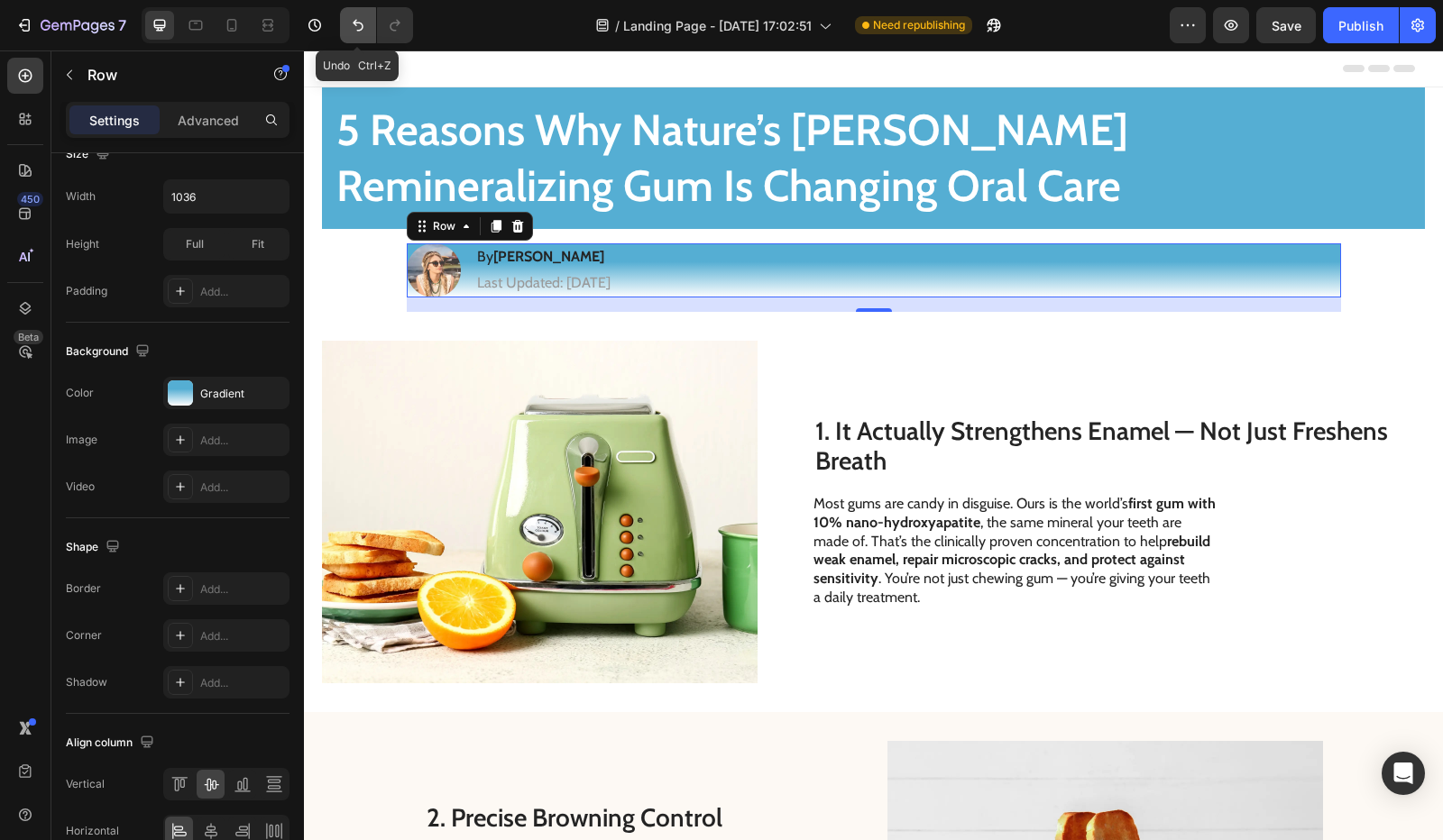
click at [360, 24] on icon "Undo/Redo" at bounding box center [358, 26] width 11 height 12
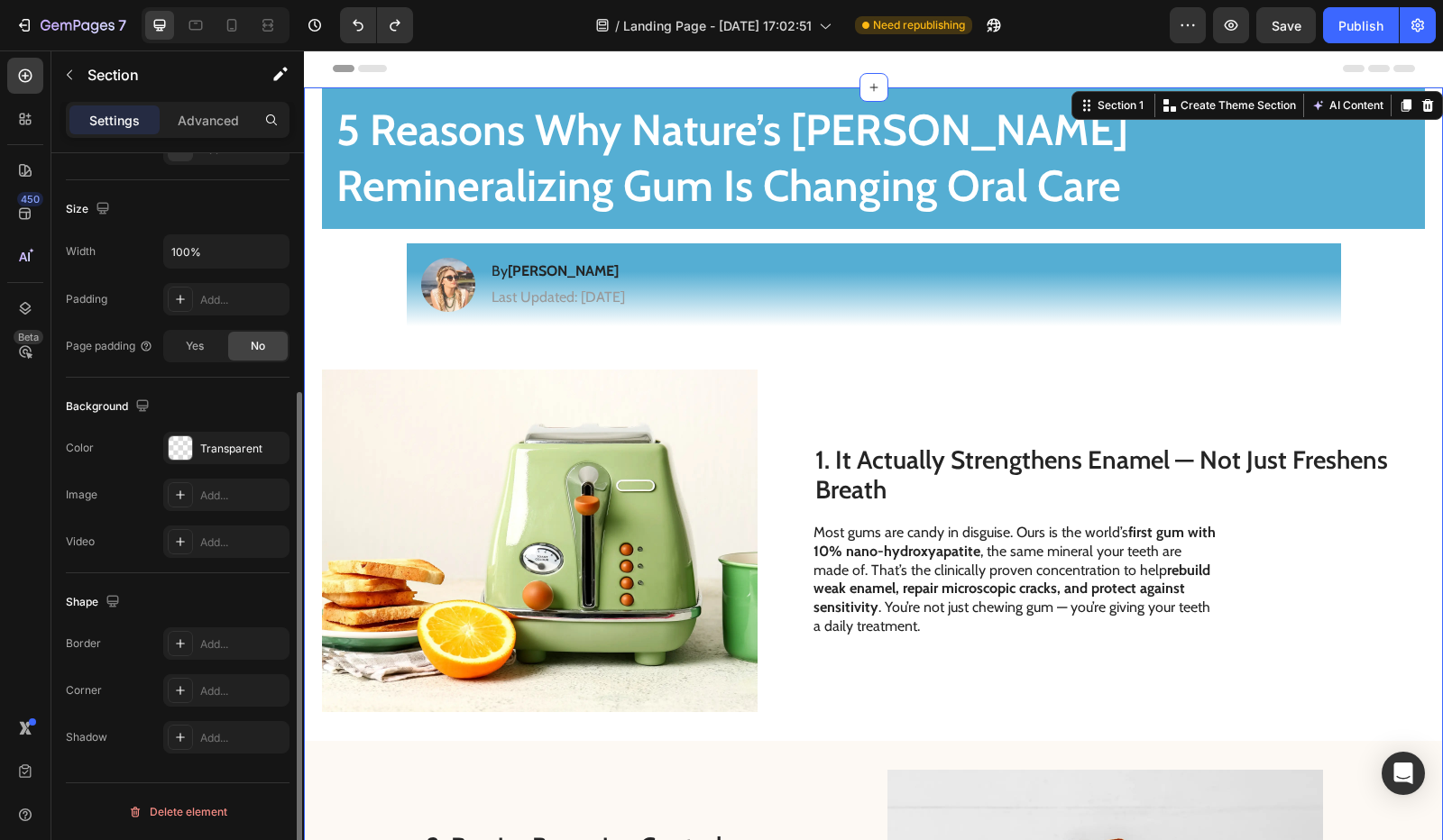
scroll to position [0, 0]
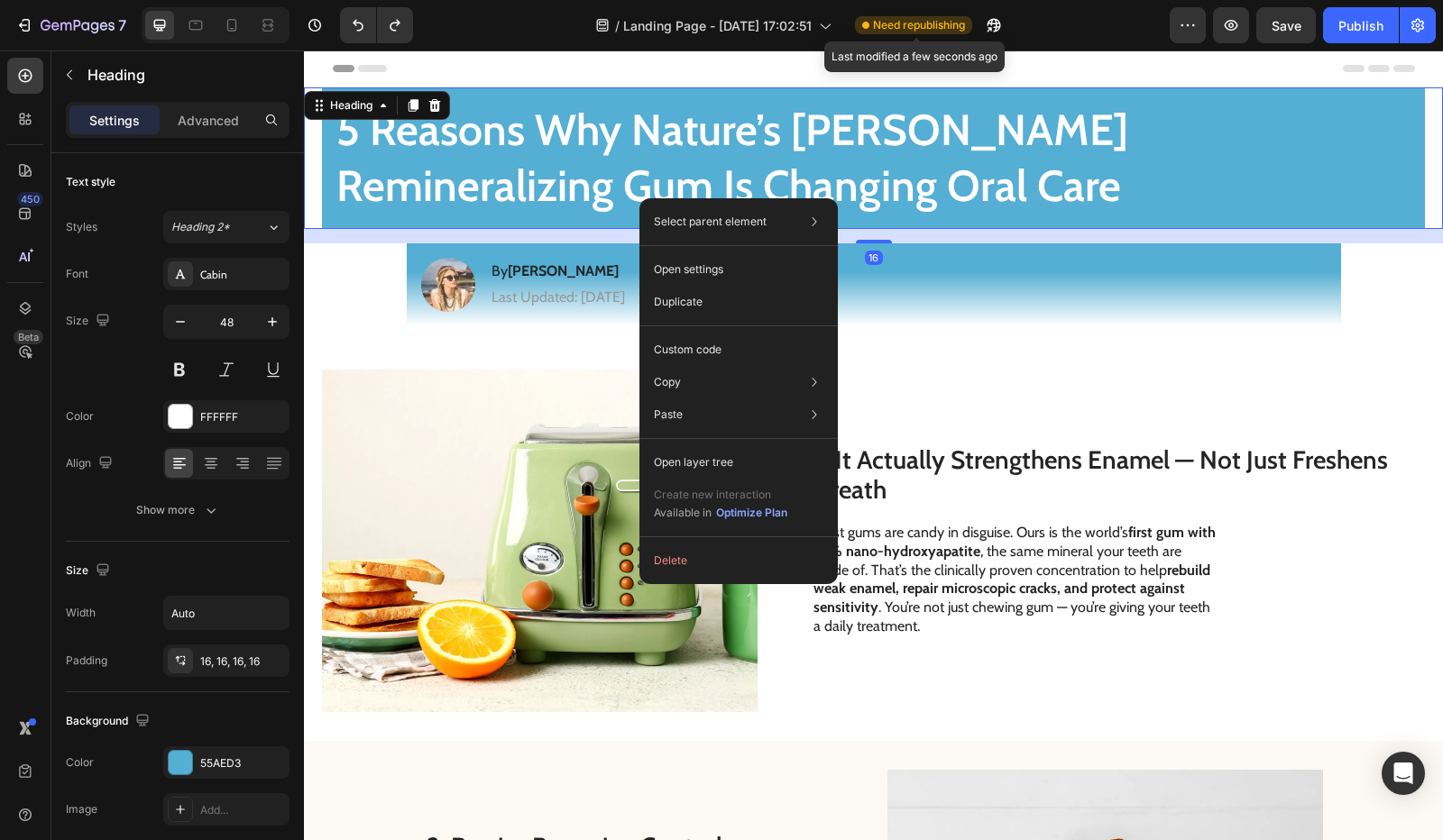
click at [947, 19] on span "Need republishing" at bounding box center [918, 25] width 92 height 16
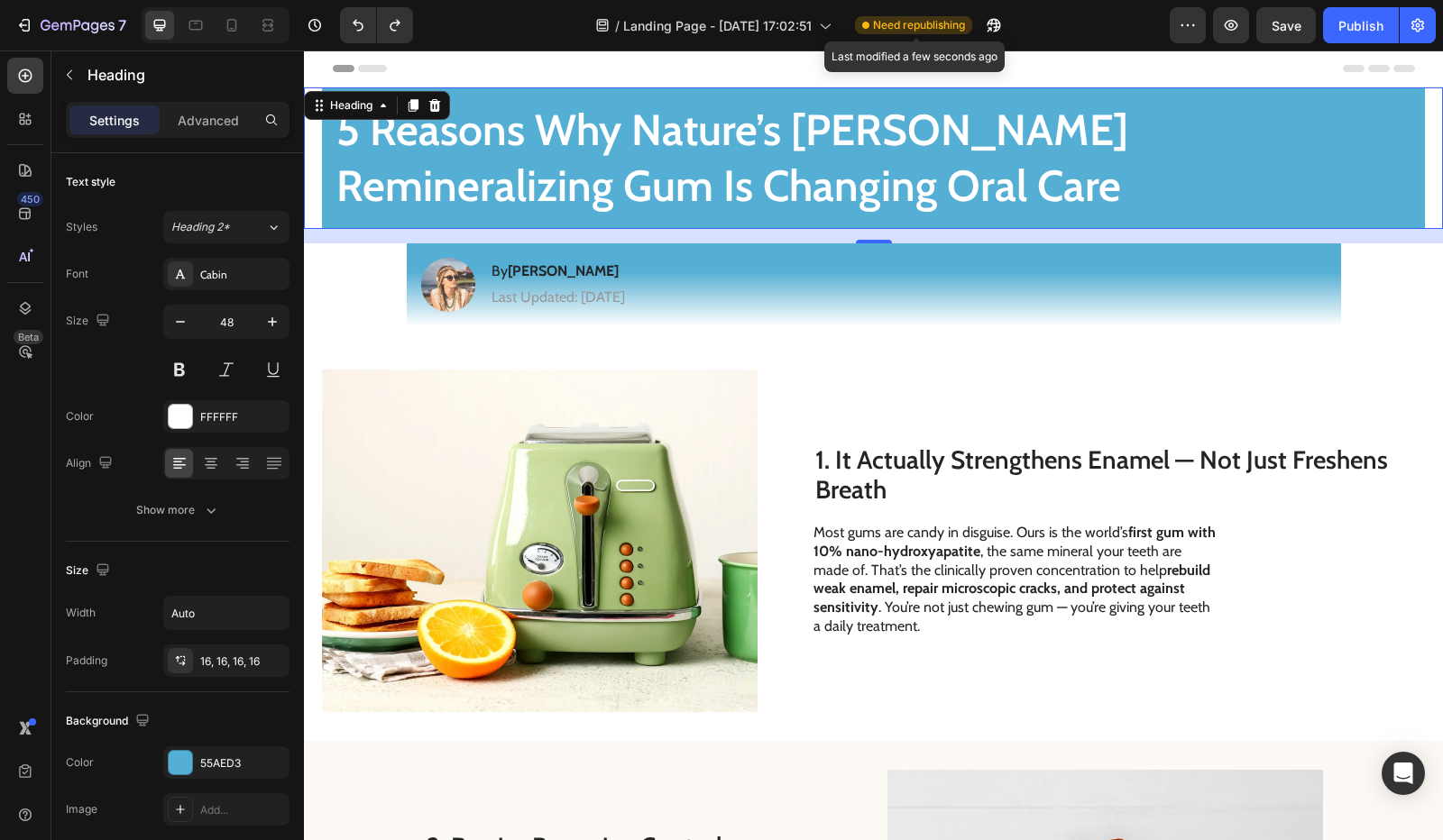
click at [902, 30] on span "Need republishing" at bounding box center [918, 25] width 92 height 16
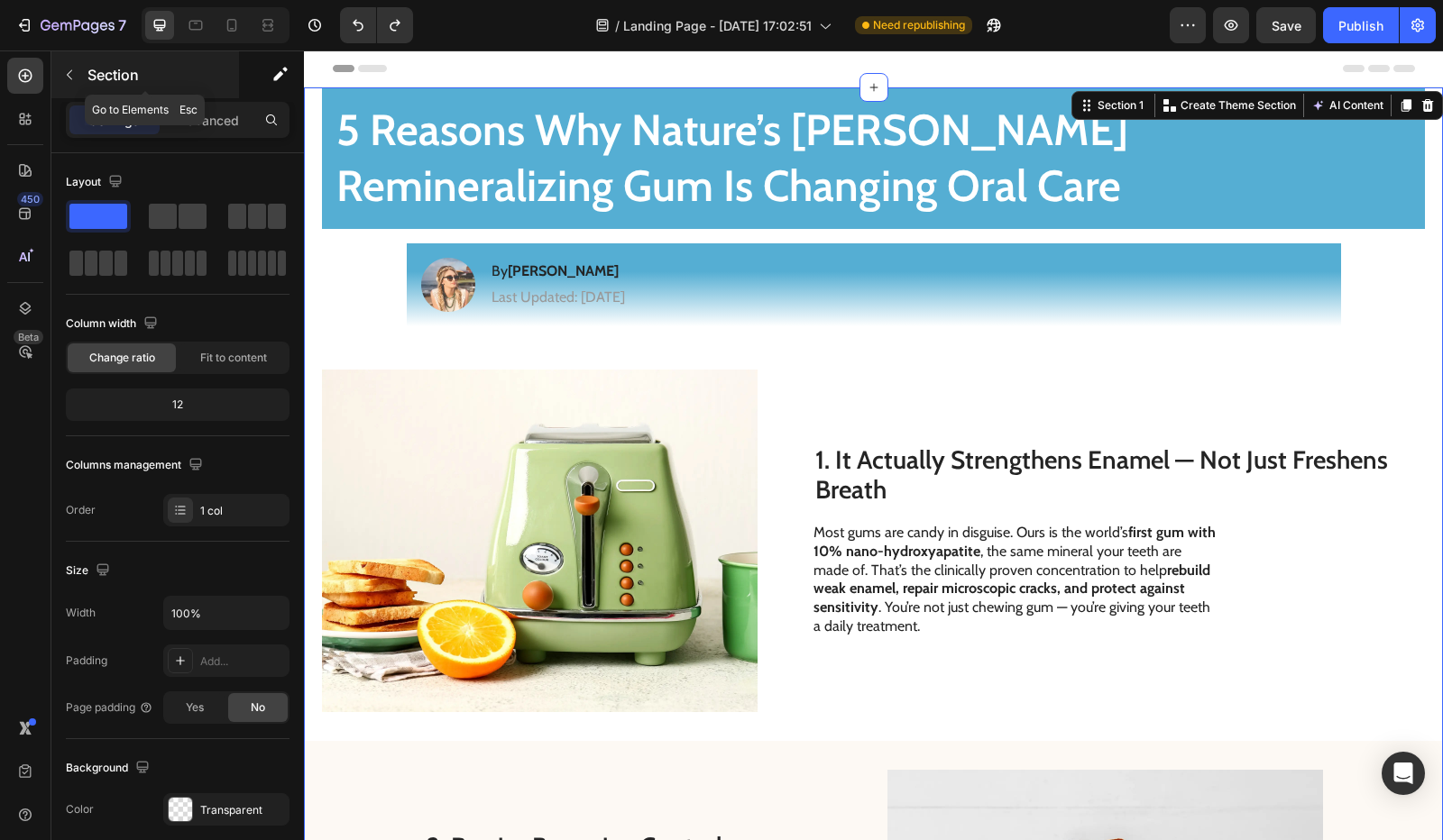
click at [70, 75] on icon "button" at bounding box center [69, 75] width 15 height 15
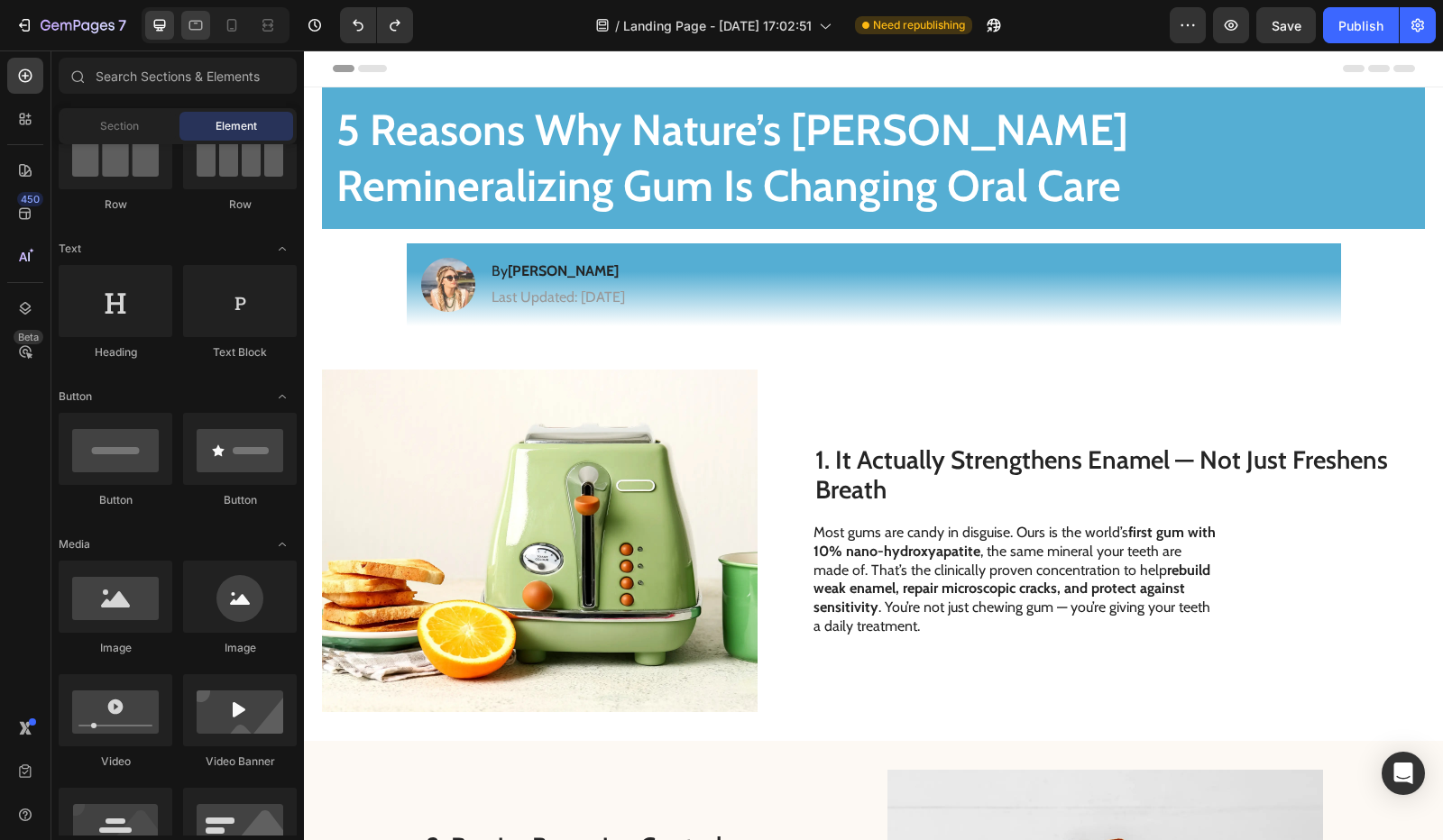
click at [198, 29] on icon at bounding box center [196, 26] width 14 height 10
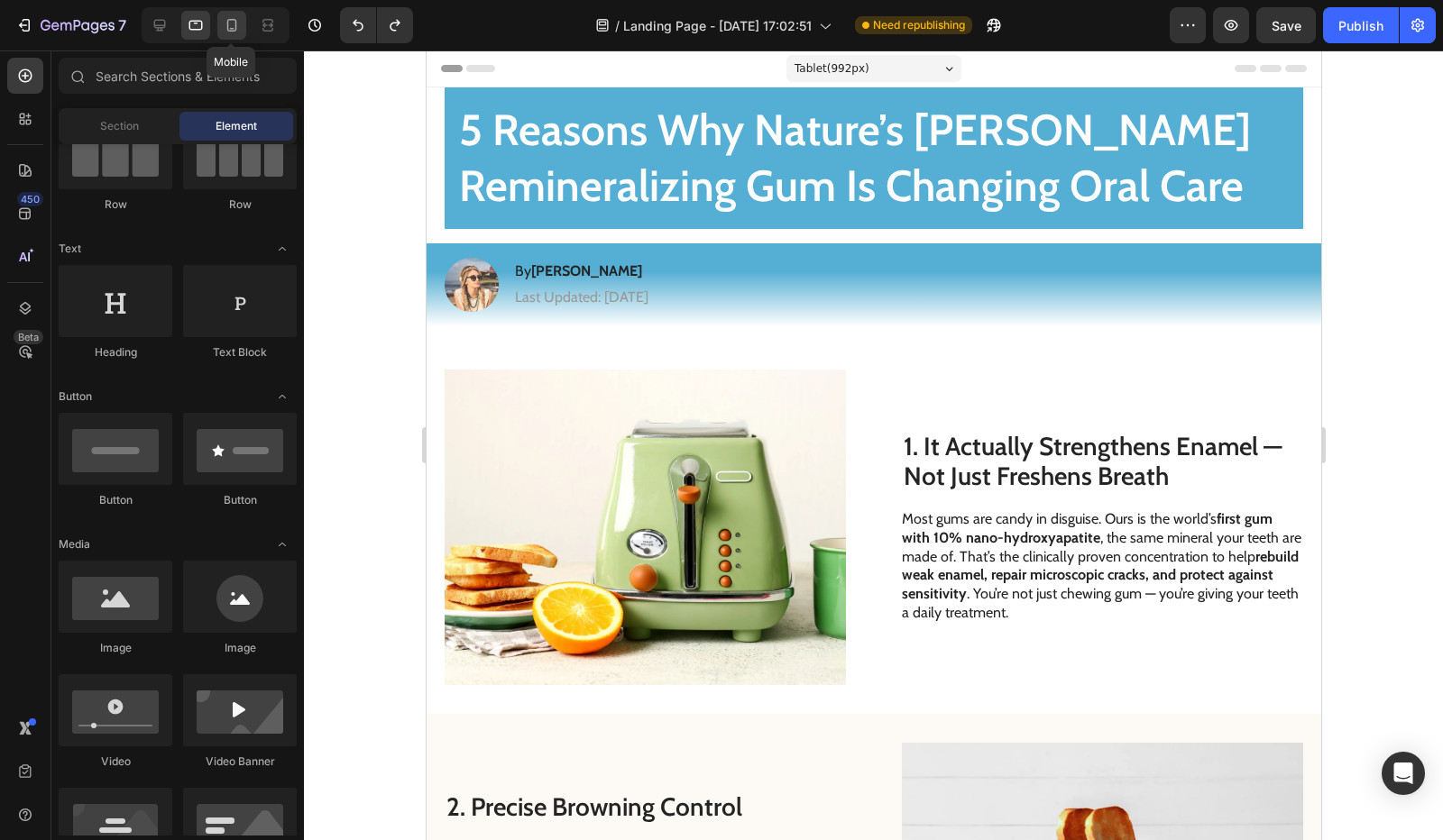
click at [240, 22] on icon at bounding box center [231, 25] width 18 height 18
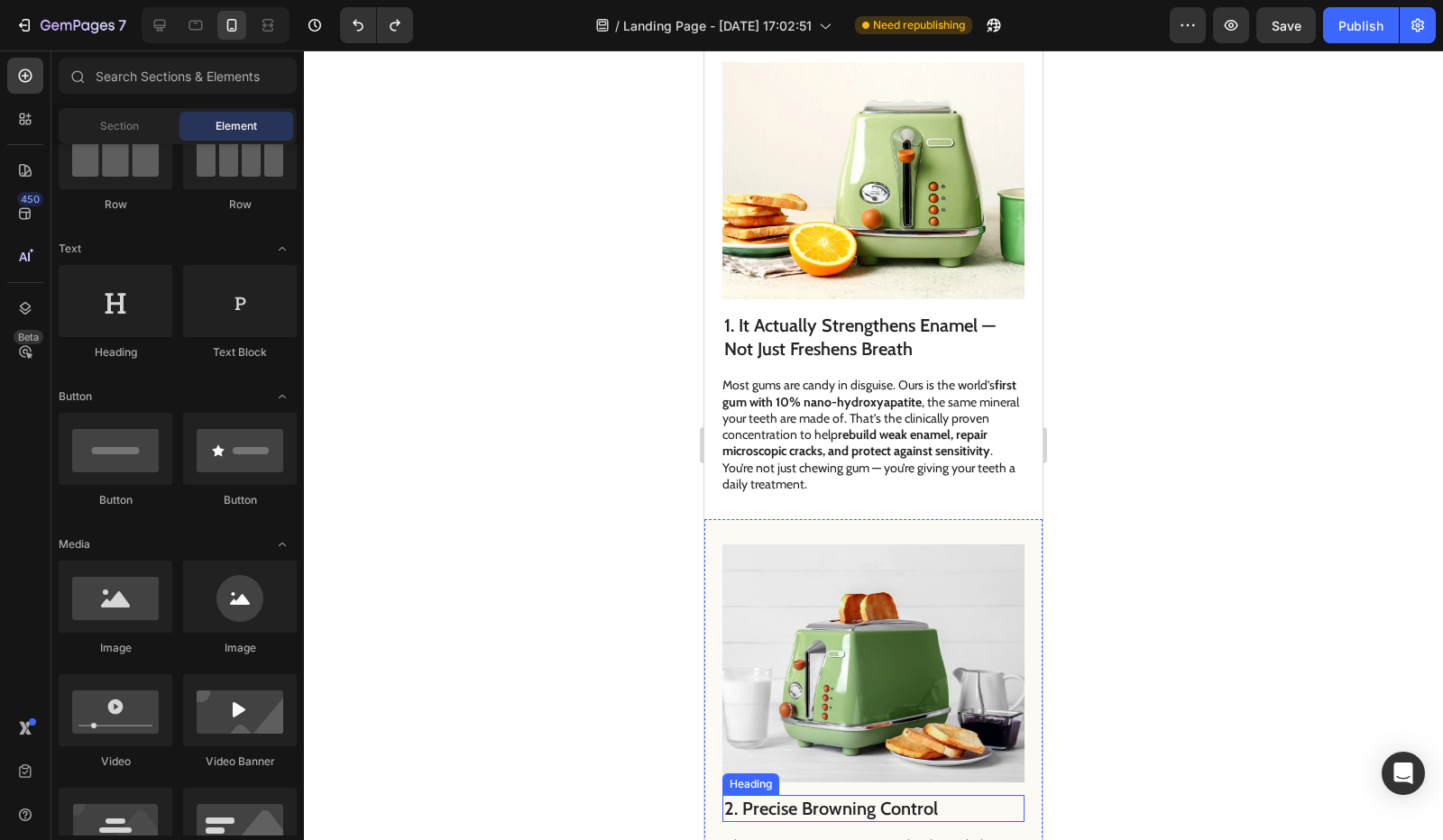
scroll to position [451, 0]
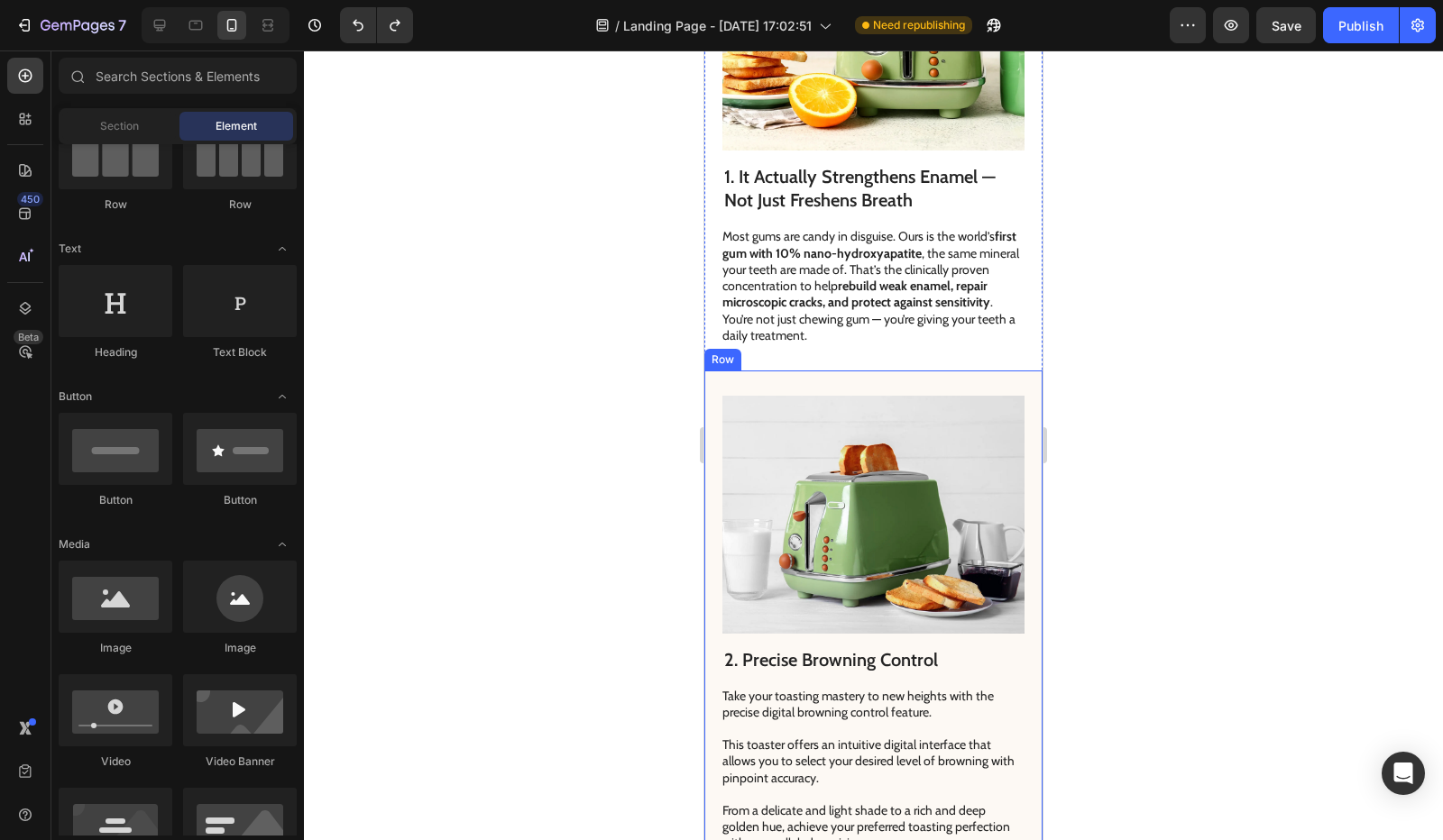
click at [806, 647] on h2 "2. Precise Browning Control" at bounding box center [873, 660] width 302 height 27
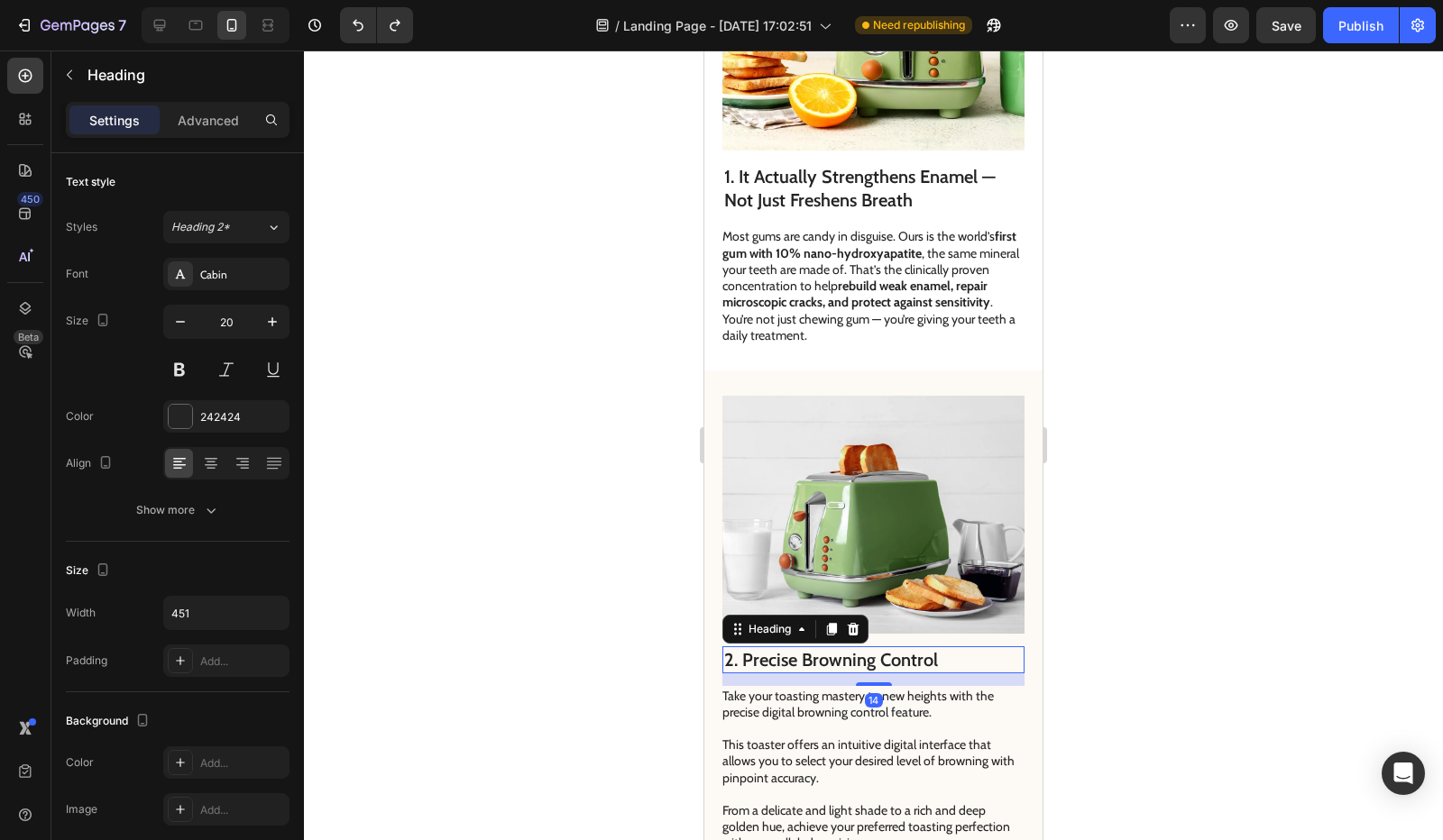
click at [774, 647] on h2 "2. Precise Browning Control" at bounding box center [873, 660] width 302 height 27
click at [774, 648] on p "2. Precise Browning Control" at bounding box center [873, 660] width 298 height 24
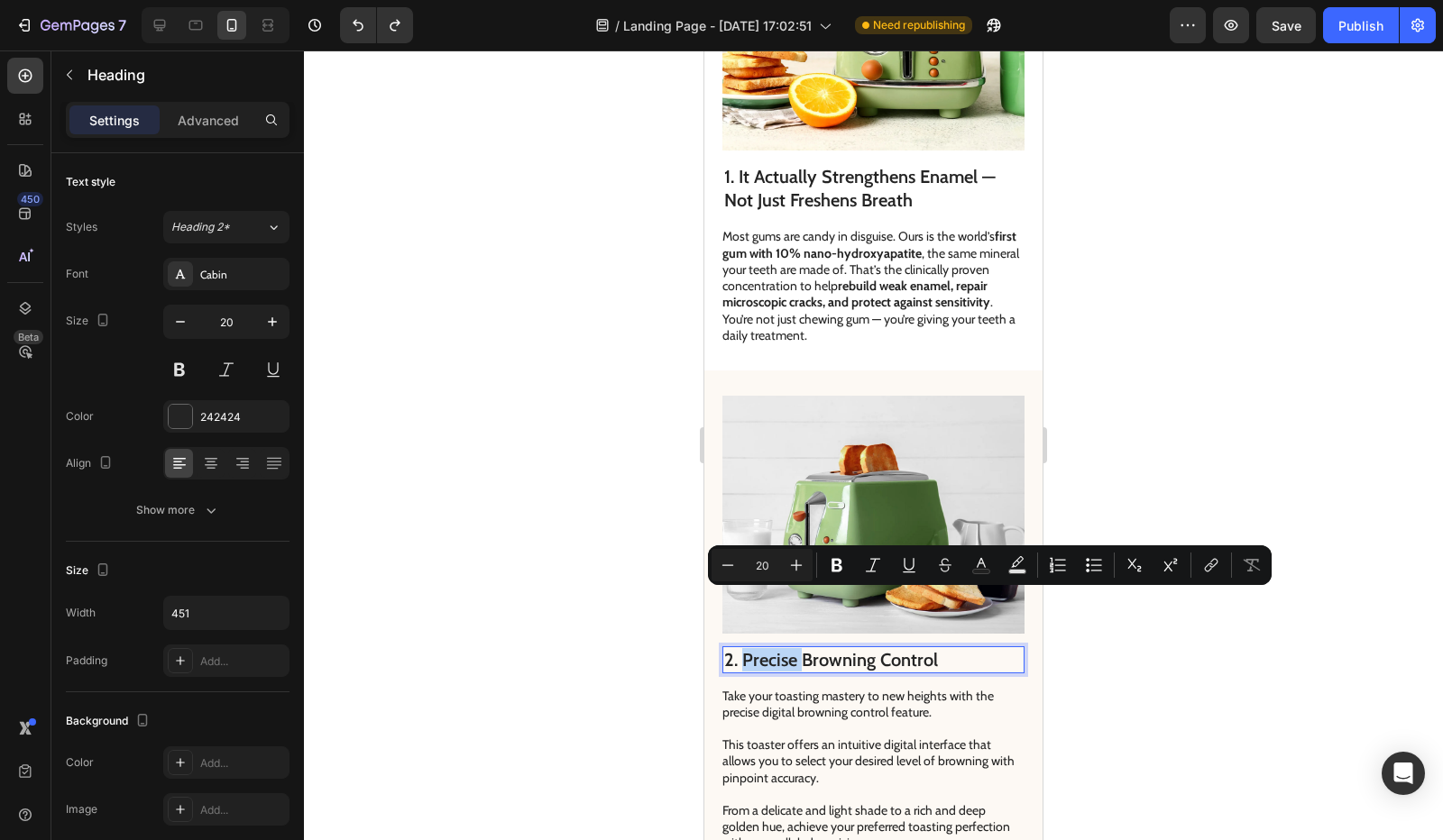
click at [749, 648] on p "2. Precise Browning Control" at bounding box center [873, 660] width 298 height 24
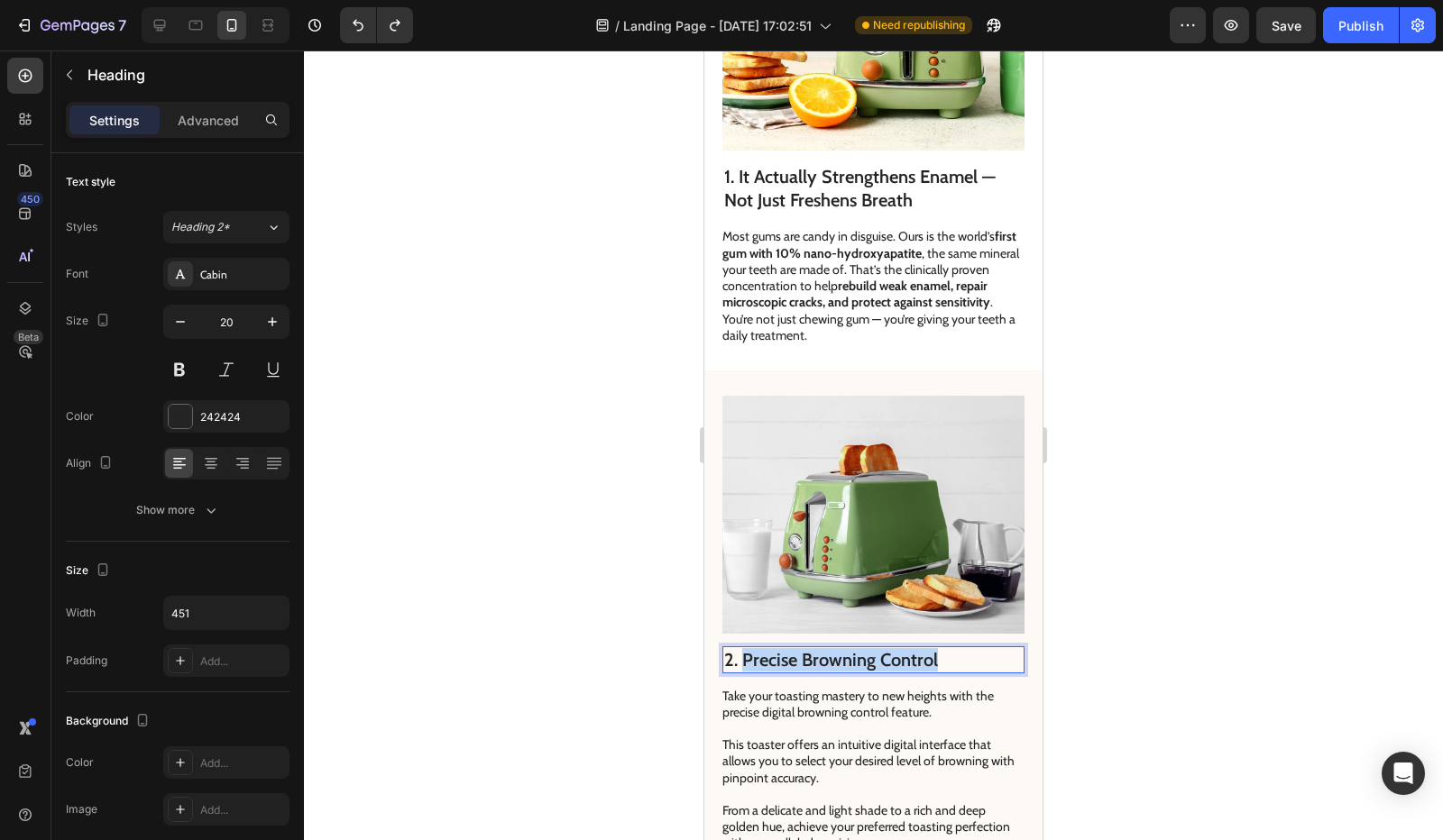
drag, startPoint x: 743, startPoint y: 605, endPoint x: 1015, endPoint y: 613, distance: 272.1
click at [1015, 613] on div "2. Precise Browning Control Heading 14 Take your toasting mastery to new height…" at bounding box center [873, 624] width 338 height 508
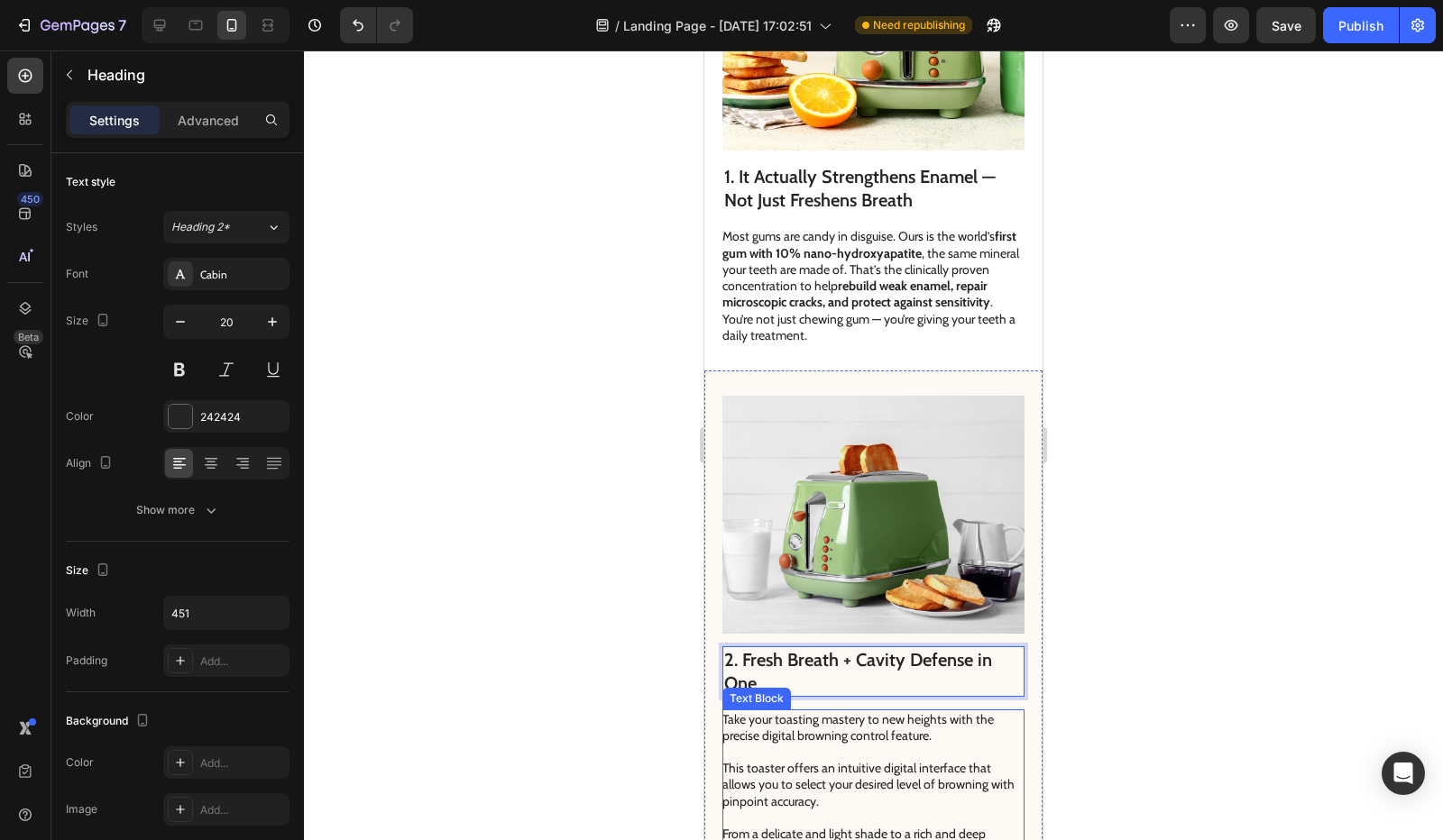
scroll to position [722, 0]
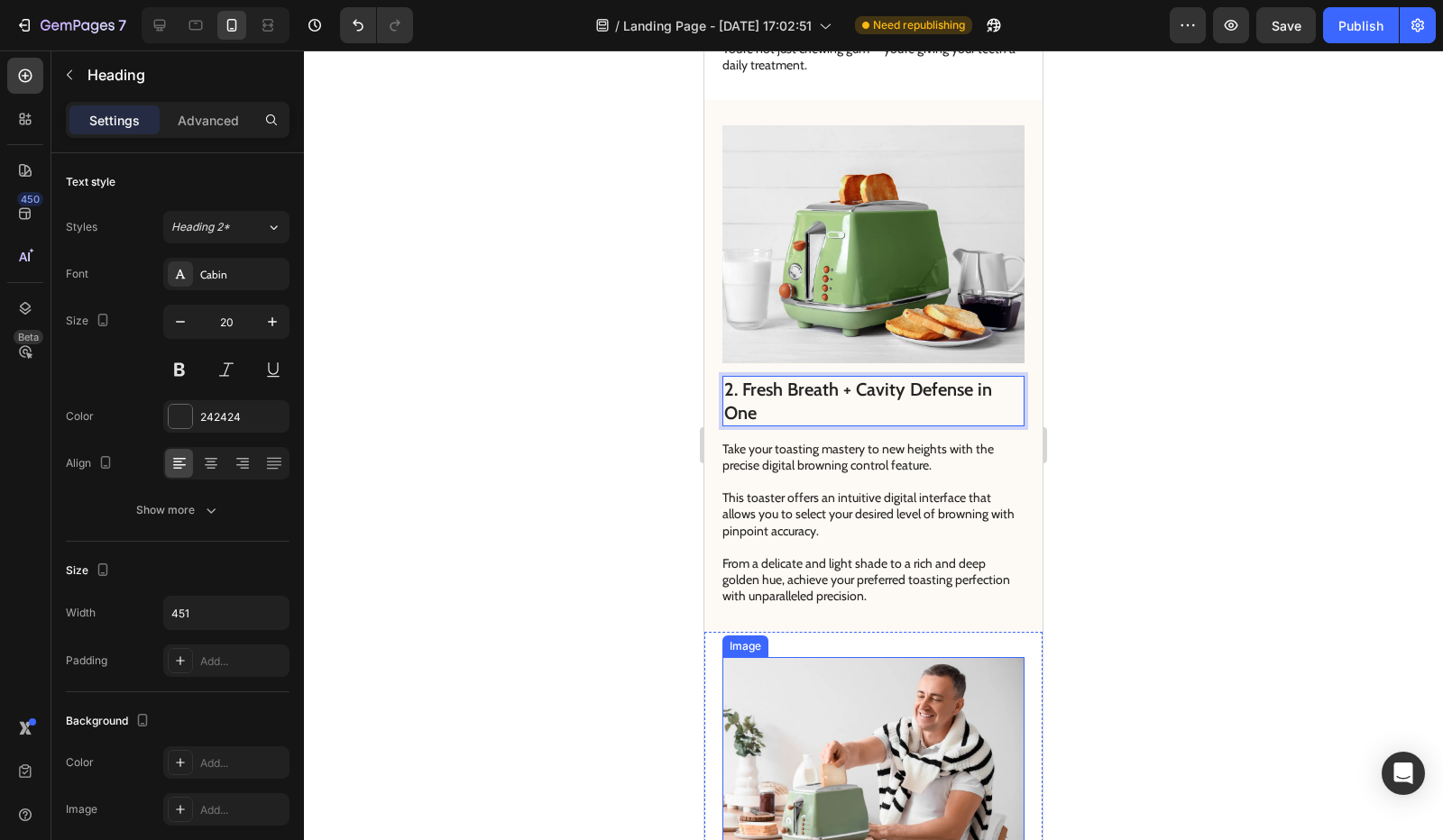
click at [845, 510] on p "Take your toasting mastery to new heights with the precise digital browning con…" at bounding box center [872, 523] width 300 height 164
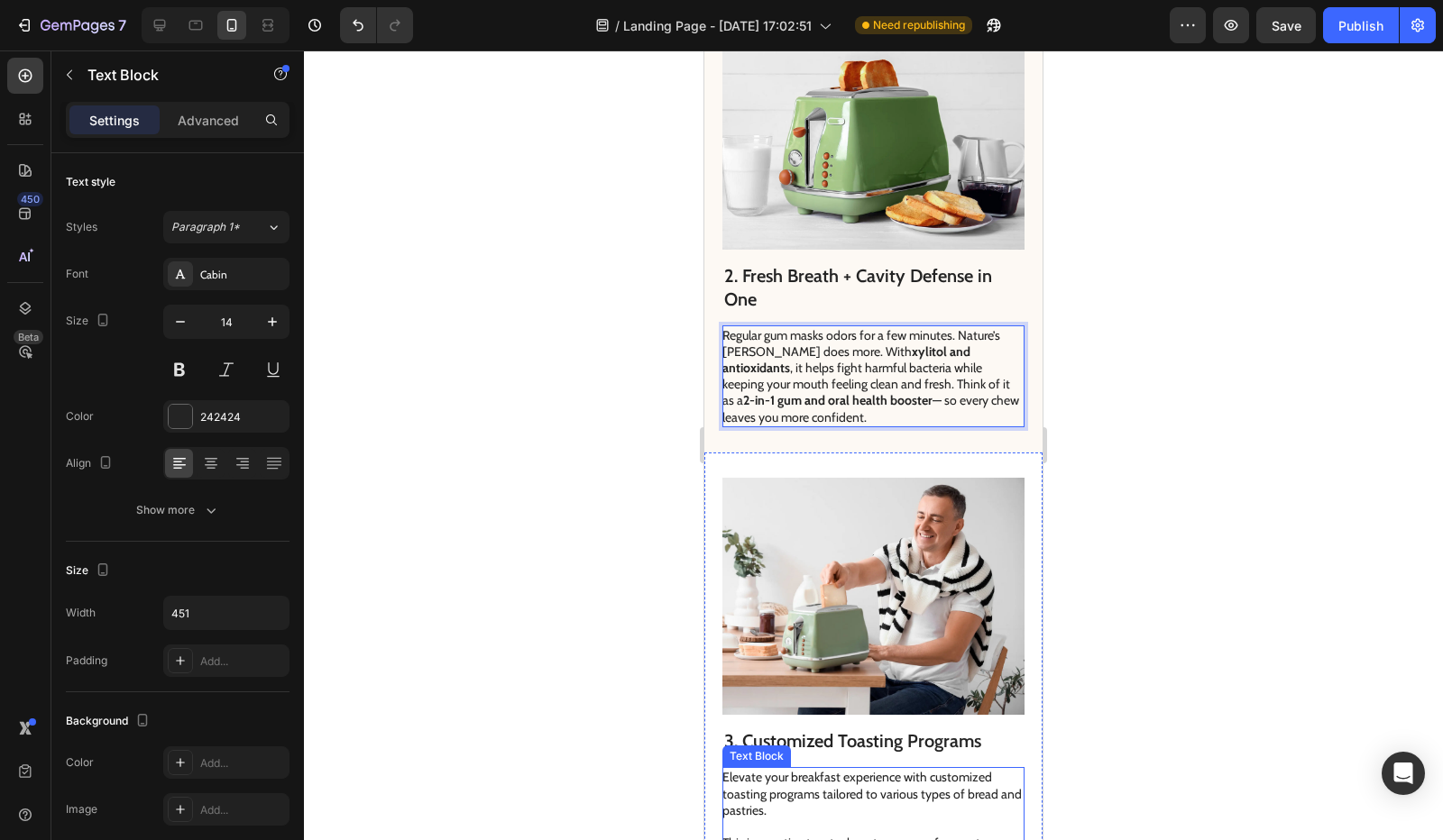
scroll to position [902, 0]
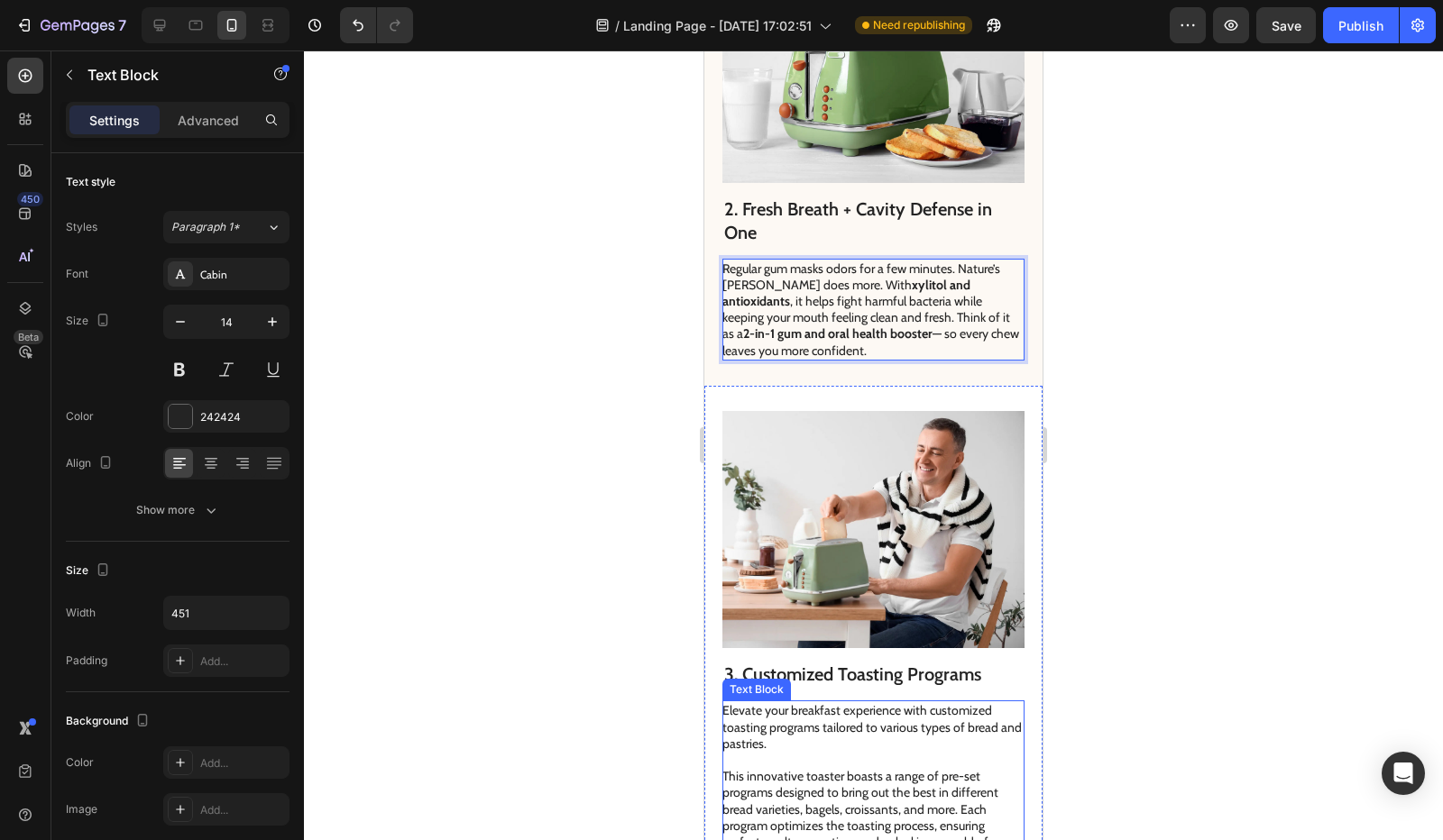
click at [805, 661] on h2 "3. Customized Toasting Programs" at bounding box center [873, 674] width 302 height 27
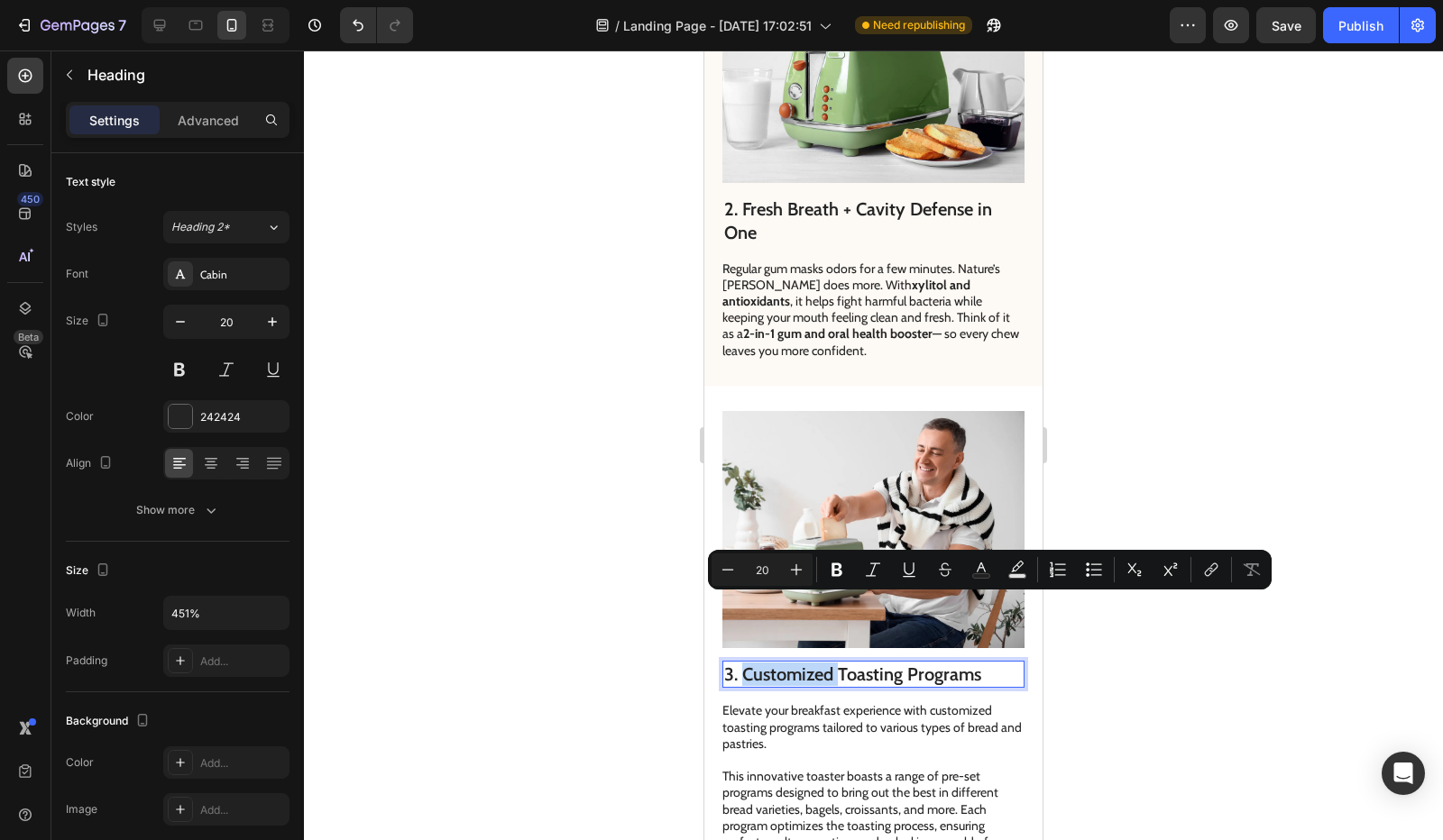
click at [769, 663] on p "3. Customized Toasting Programs" at bounding box center [873, 675] width 298 height 24
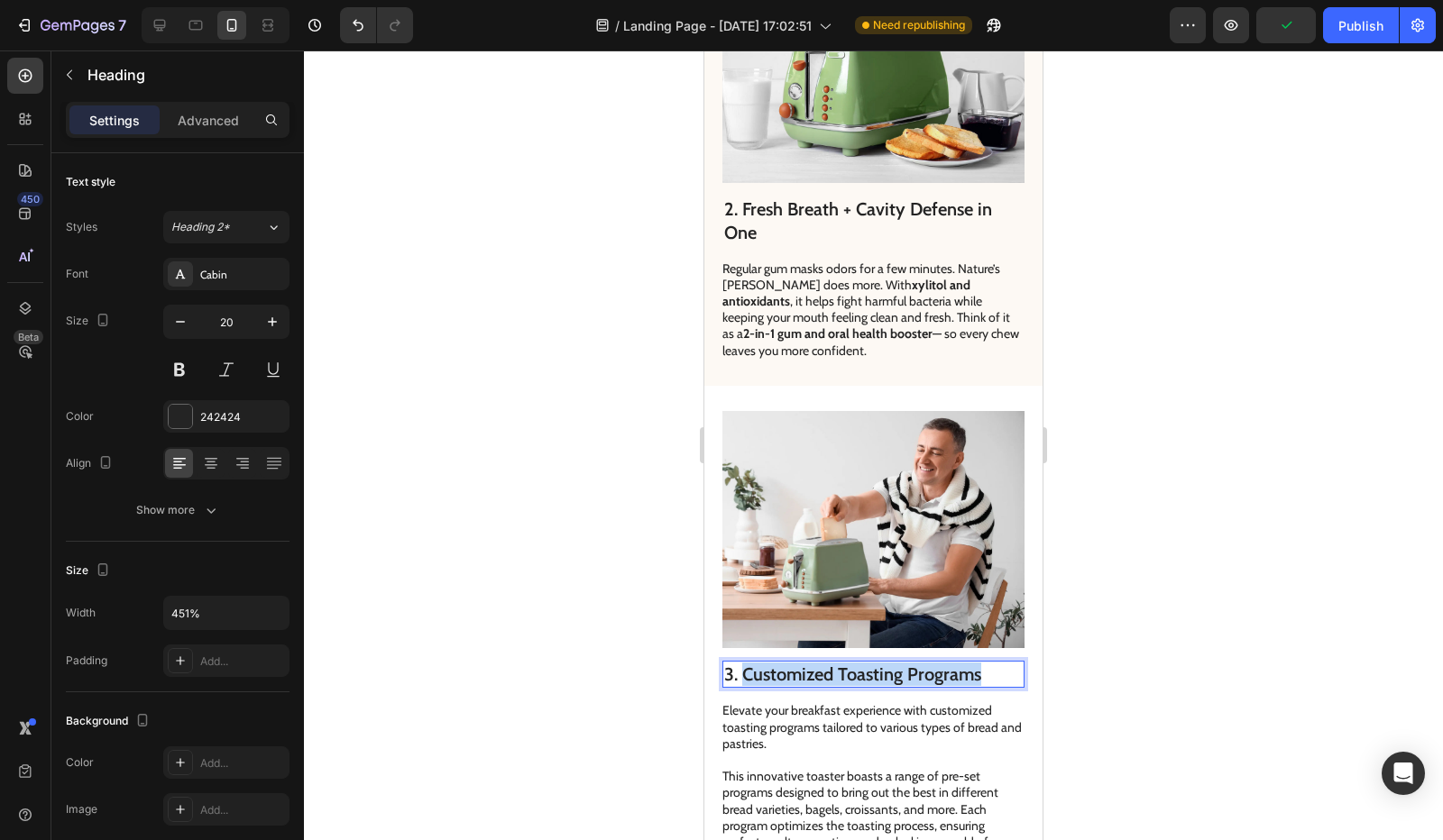
drag, startPoint x: 744, startPoint y: 609, endPoint x: 992, endPoint y: 604, distance: 248.1
click at [992, 663] on p "3. Customized Toasting Programs" at bounding box center [873, 675] width 298 height 24
click at [812, 752] on p at bounding box center [872, 760] width 300 height 16
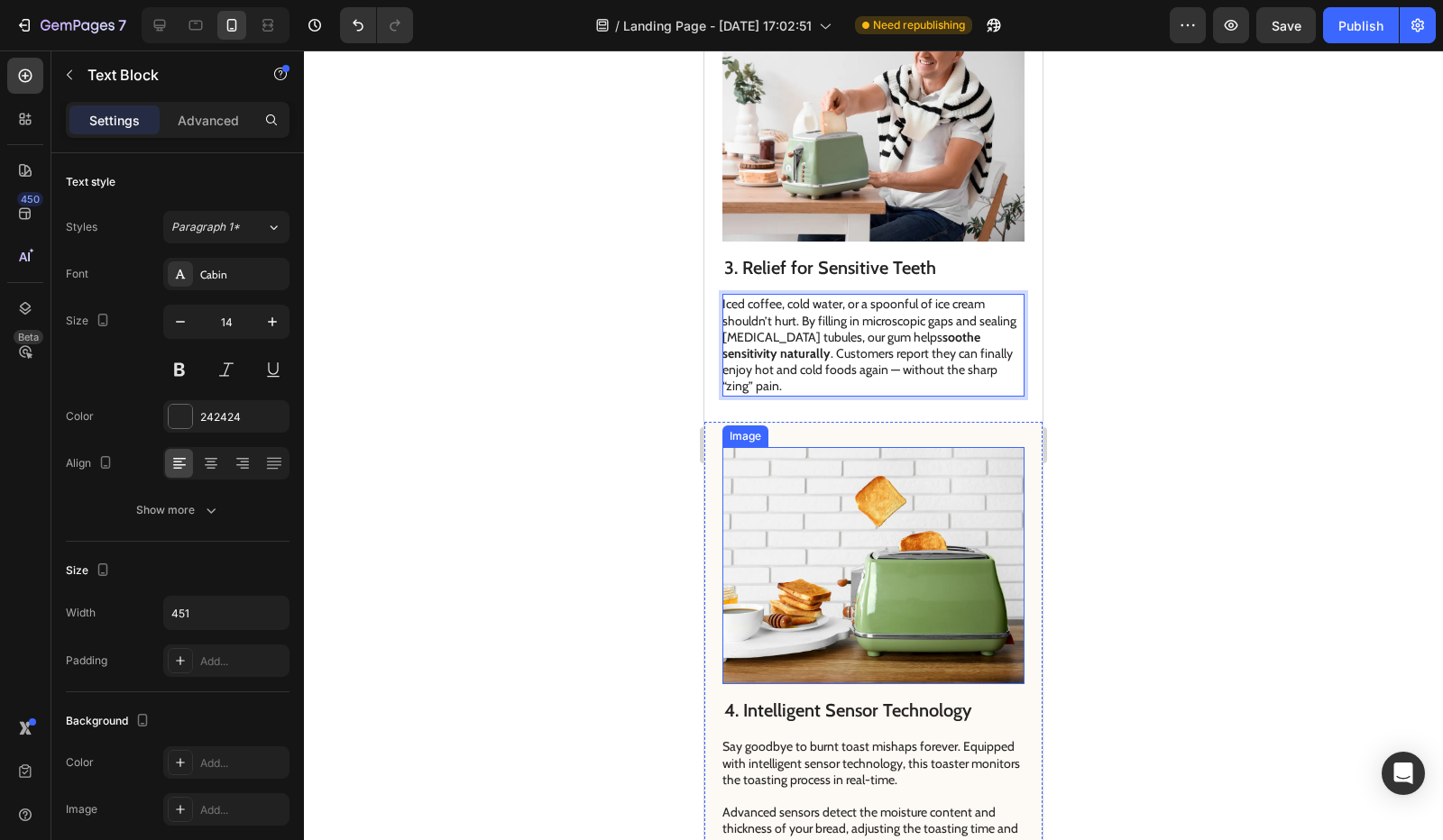
click at [790, 505] on img at bounding box center [873, 566] width 302 height 238
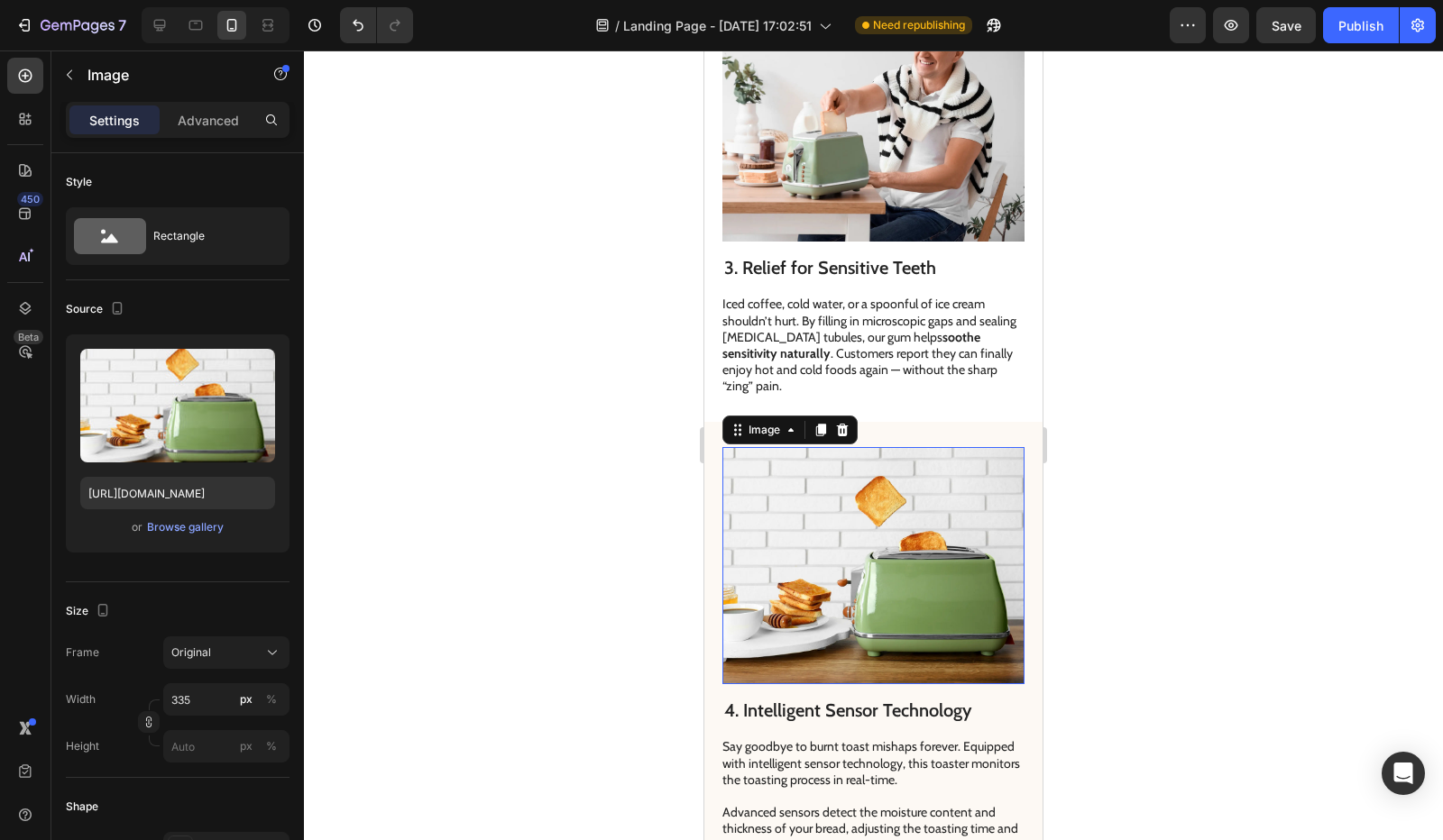
scroll to position [1443, 0]
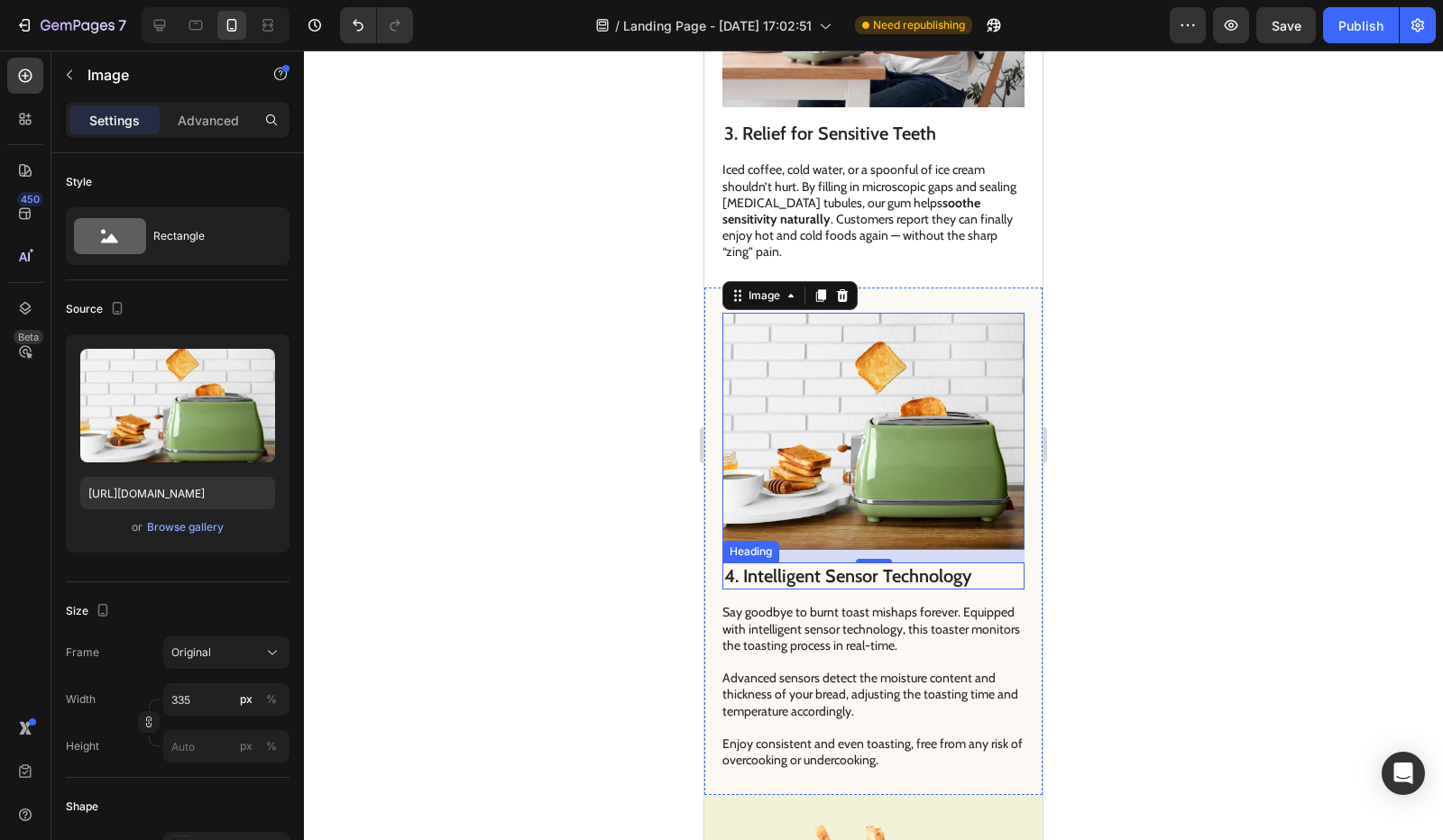
click at [803, 562] on h2 "4. Intelligent Sensor Technology" at bounding box center [873, 575] width 302 height 27
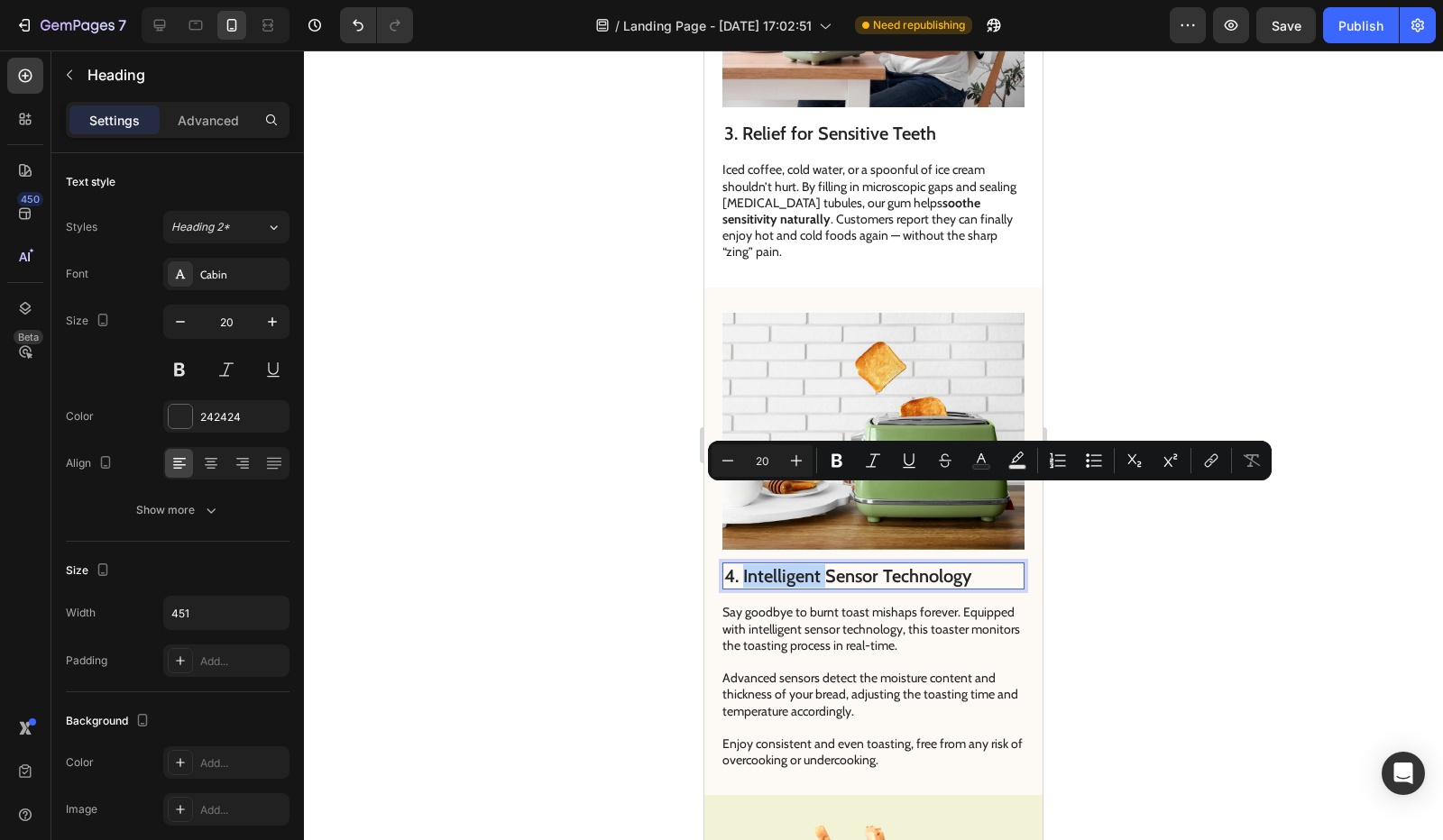
click at [752, 564] on p "4. Intelligent Sensor Technology" at bounding box center [873, 576] width 298 height 24
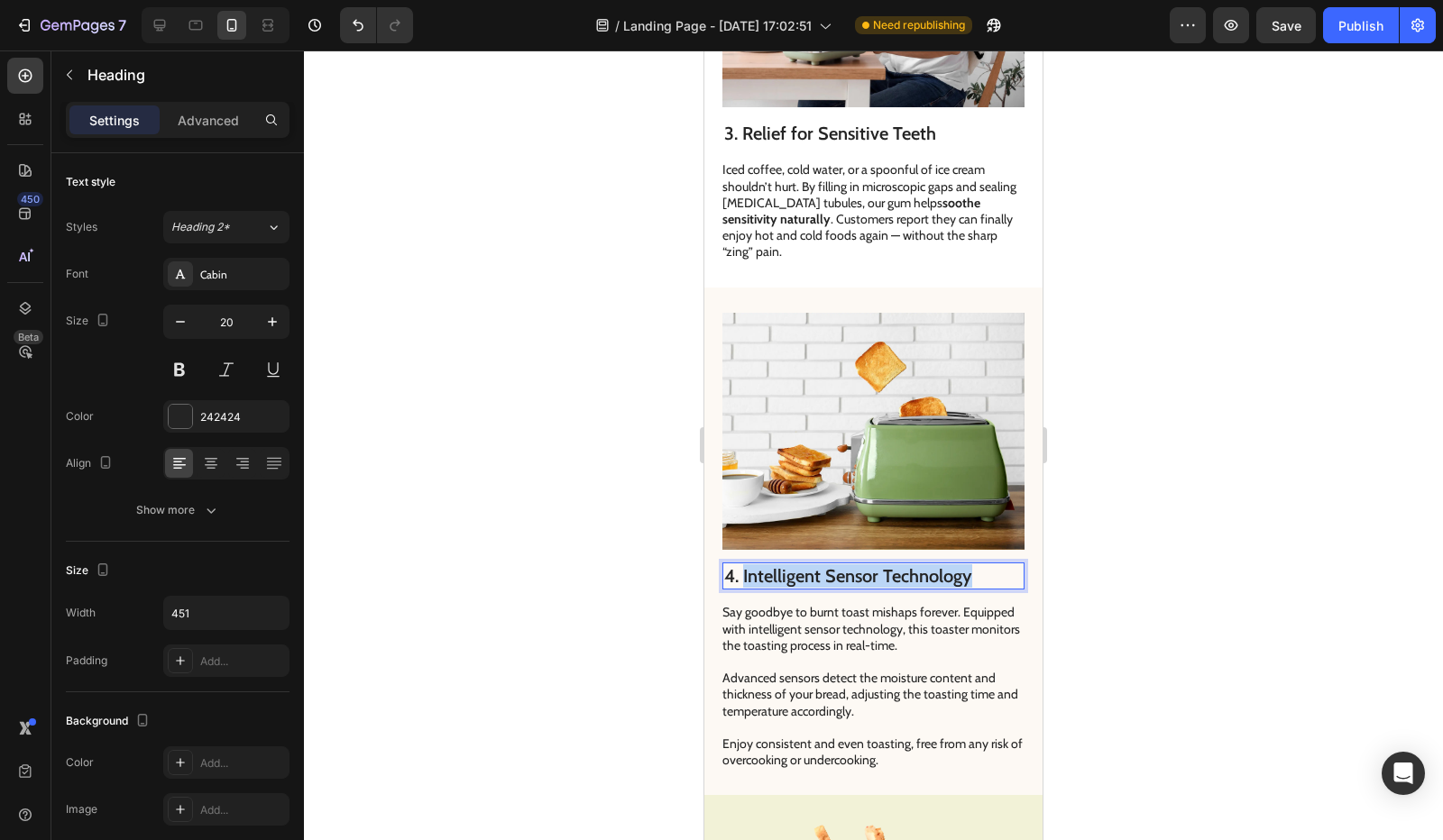
drag, startPoint x: 791, startPoint y: 506, endPoint x: 1079, endPoint y: 527, distance: 288.8
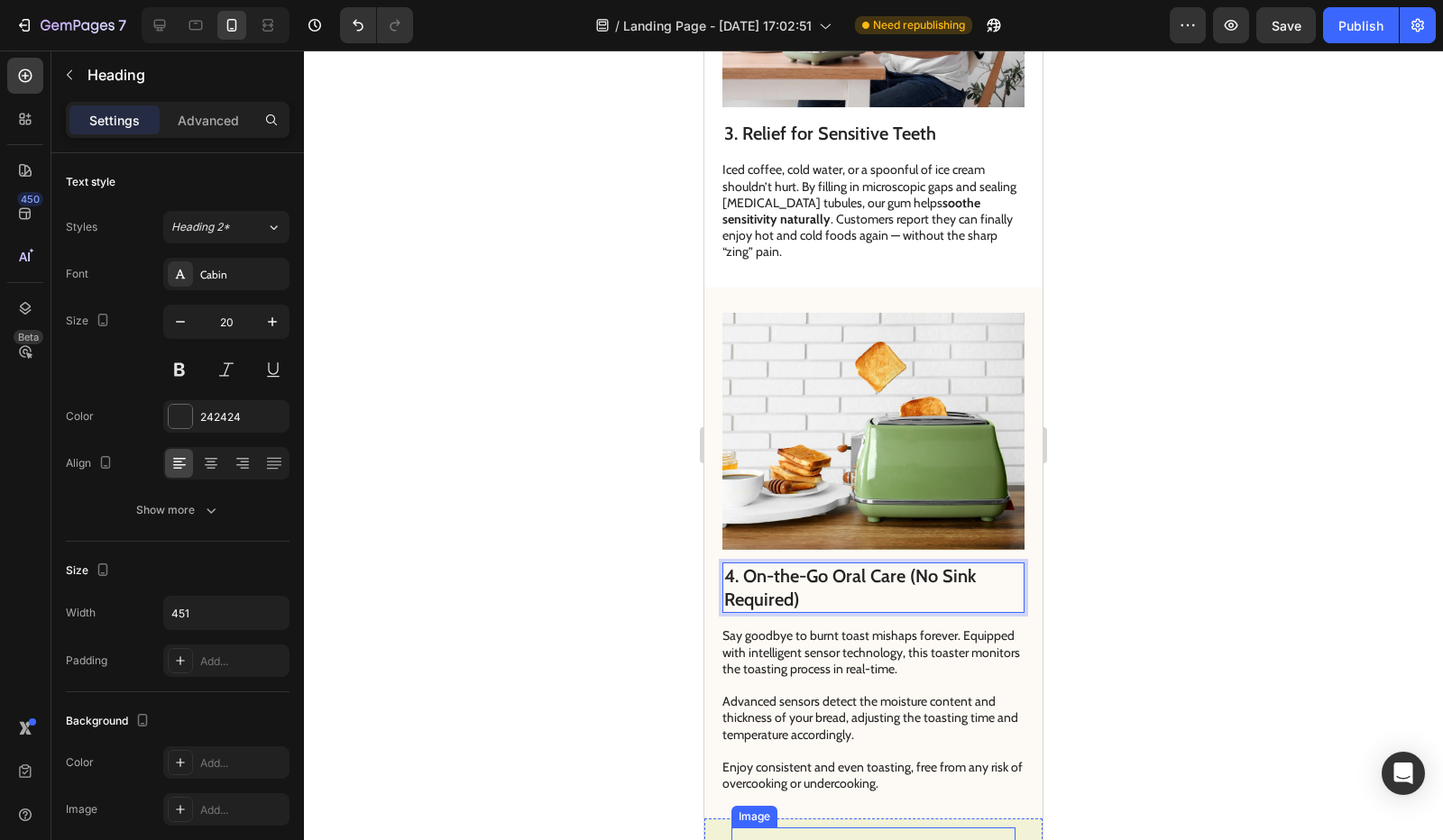
click at [782, 666] on p "Say goodbye to burnt toast mishaps forever. Equipped with intelligent sensor te…" at bounding box center [872, 709] width 300 height 164
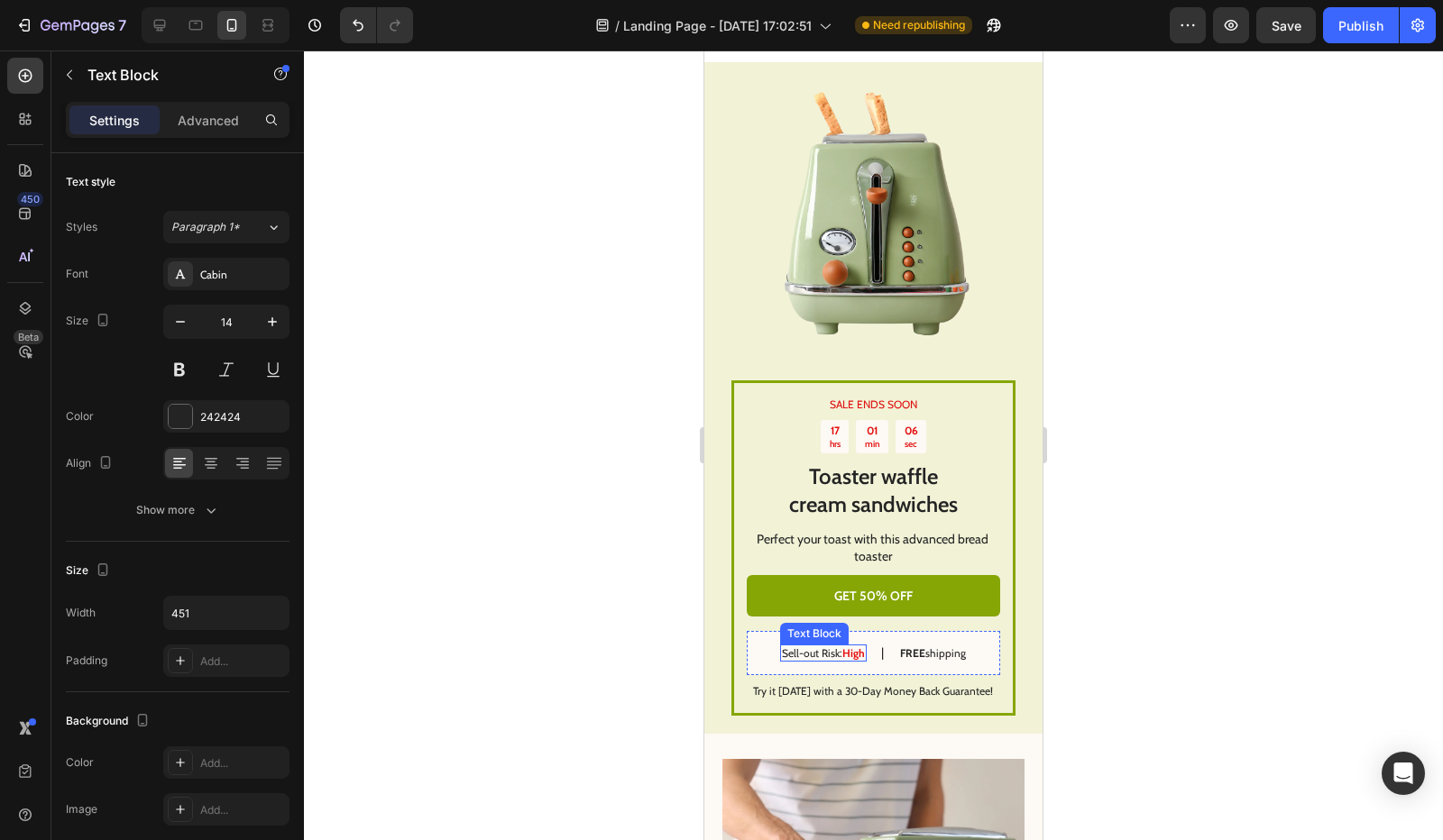
scroll to position [2434, 0]
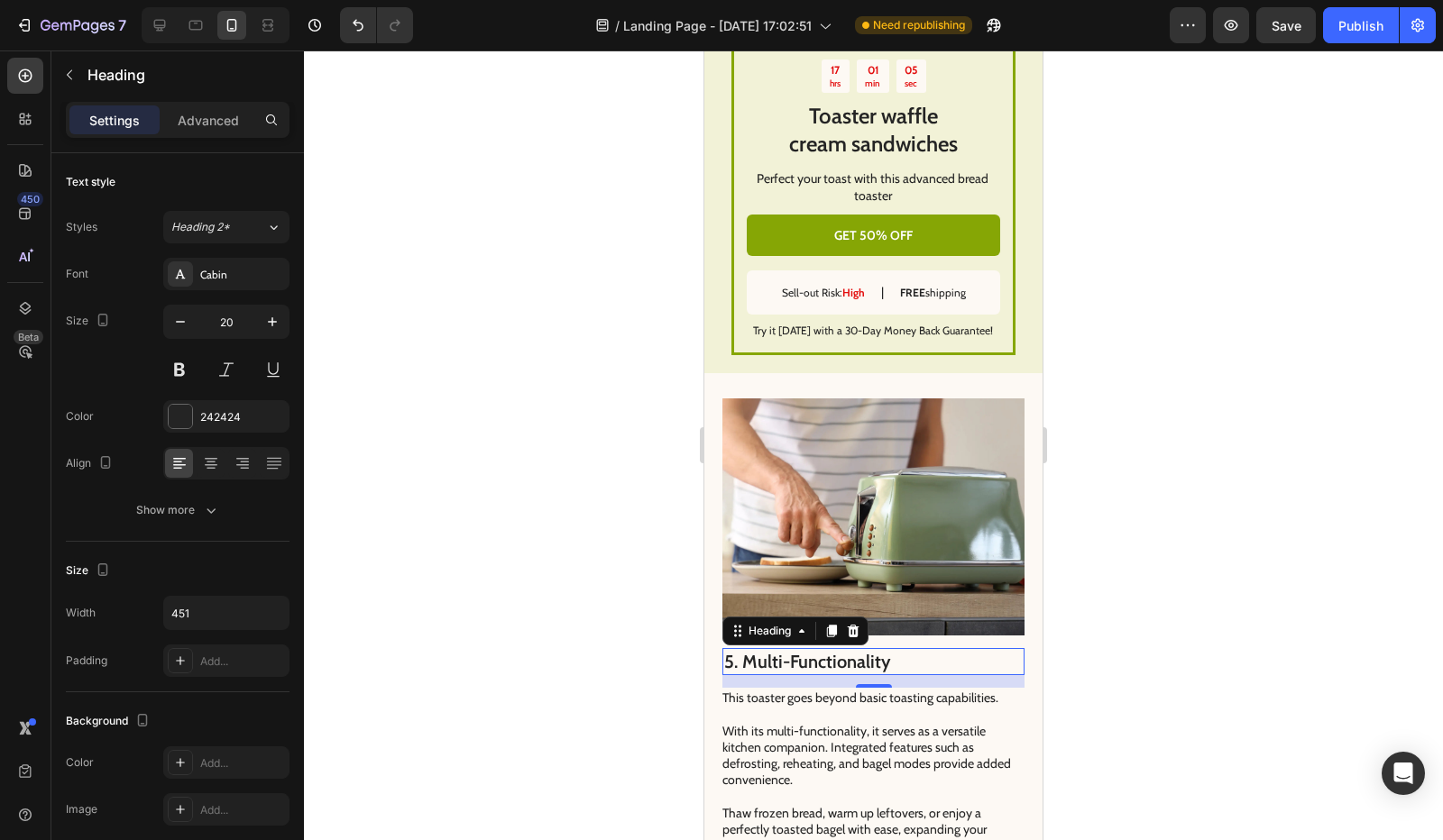
click at [806, 648] on h2 "5. Multi-Functionality" at bounding box center [873, 661] width 302 height 27
click at [808, 648] on h2 "5. Multi-Functionality" at bounding box center [873, 661] width 302 height 27
drag, startPoint x: 746, startPoint y: 641, endPoint x: 956, endPoint y: 662, distance: 211.0
click at [956, 656] on div "5. Multi-Functionality Heading 14 This toaster goes beyond basic toasting capab…" at bounding box center [873, 759] width 302 height 224
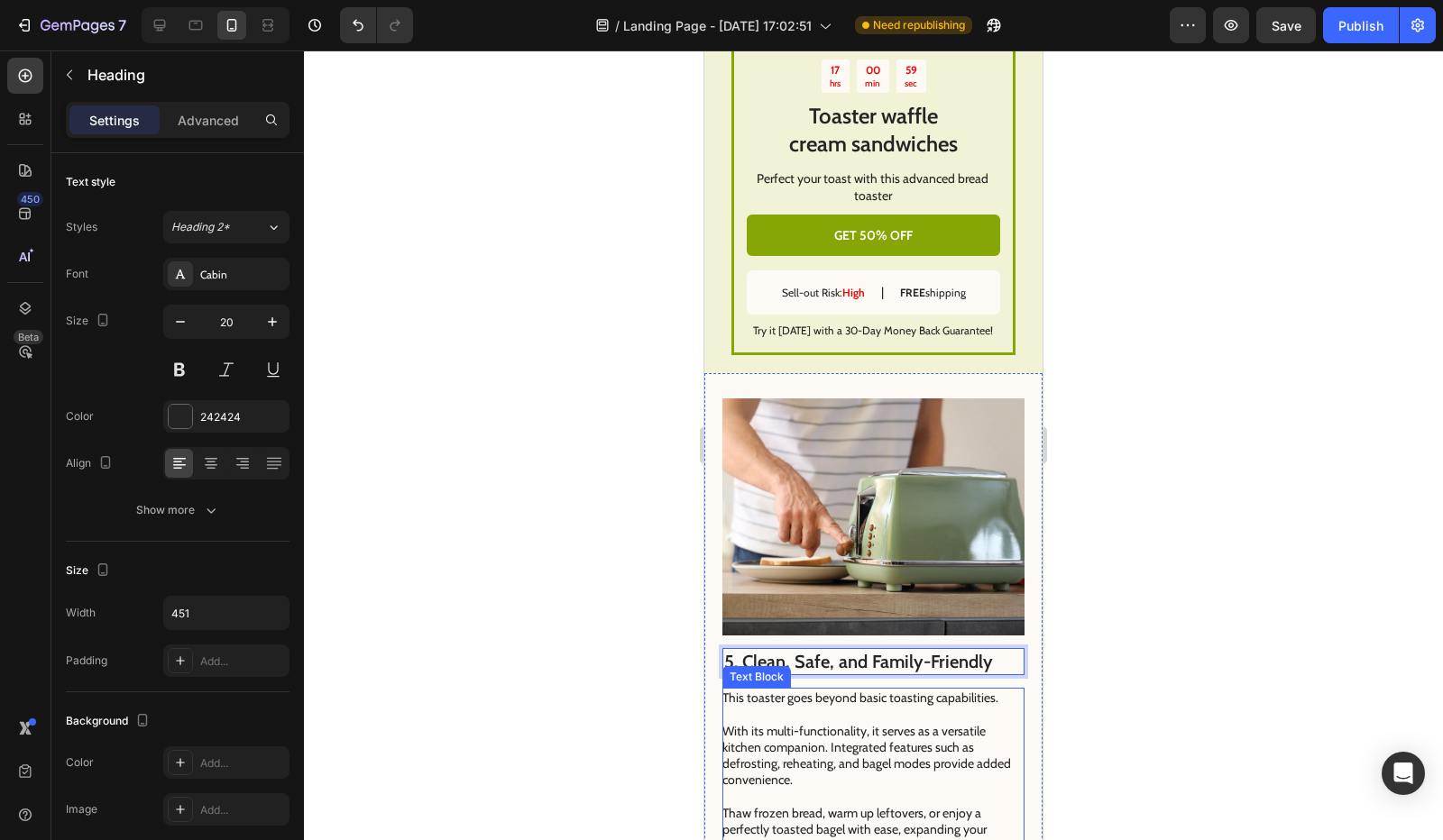
click at [828, 743] on p "This toaster goes beyond basic toasting capabilities. With its multi-functional…" at bounding box center [872, 779] width 300 height 180
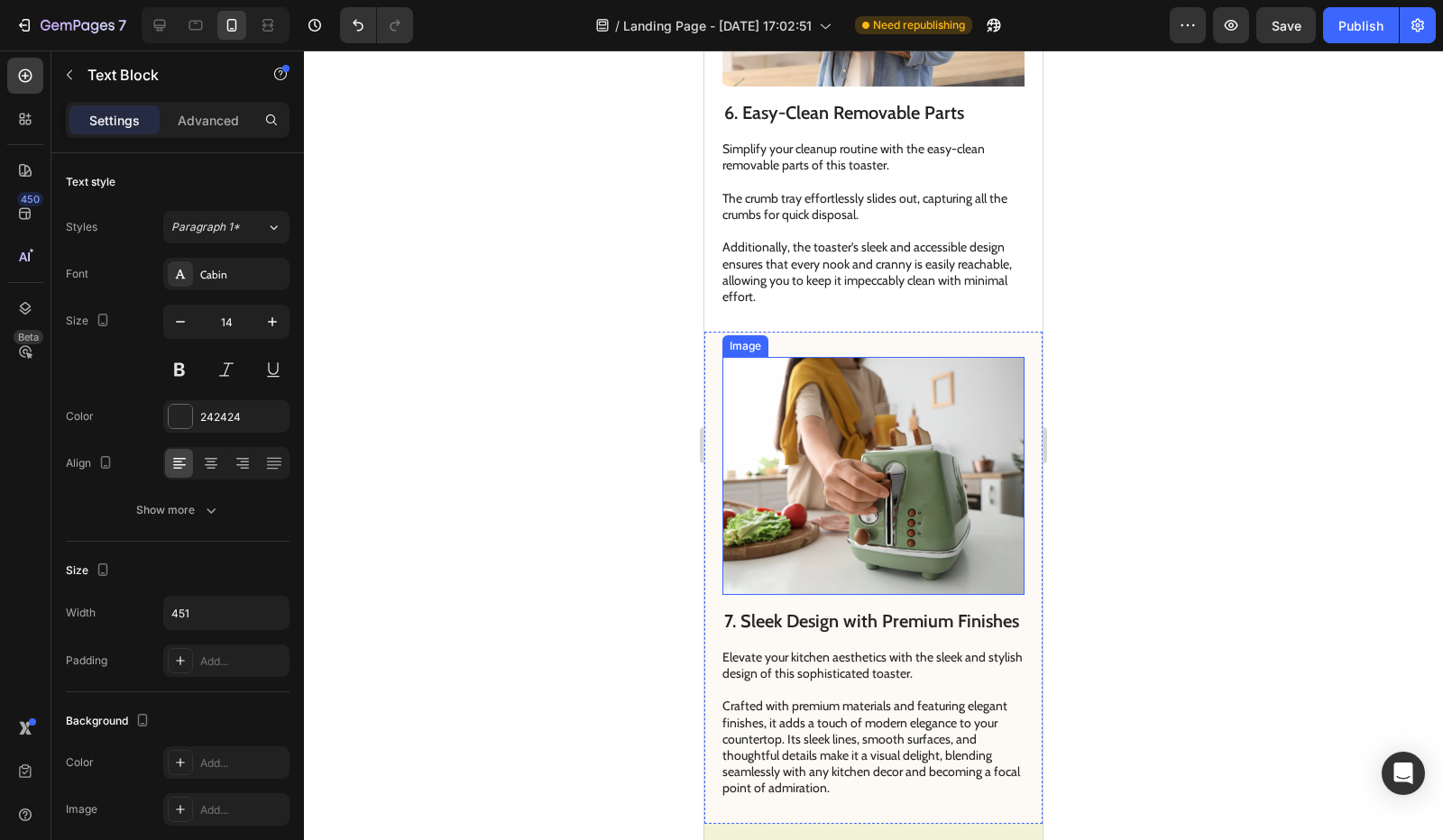
scroll to position [3336, 0]
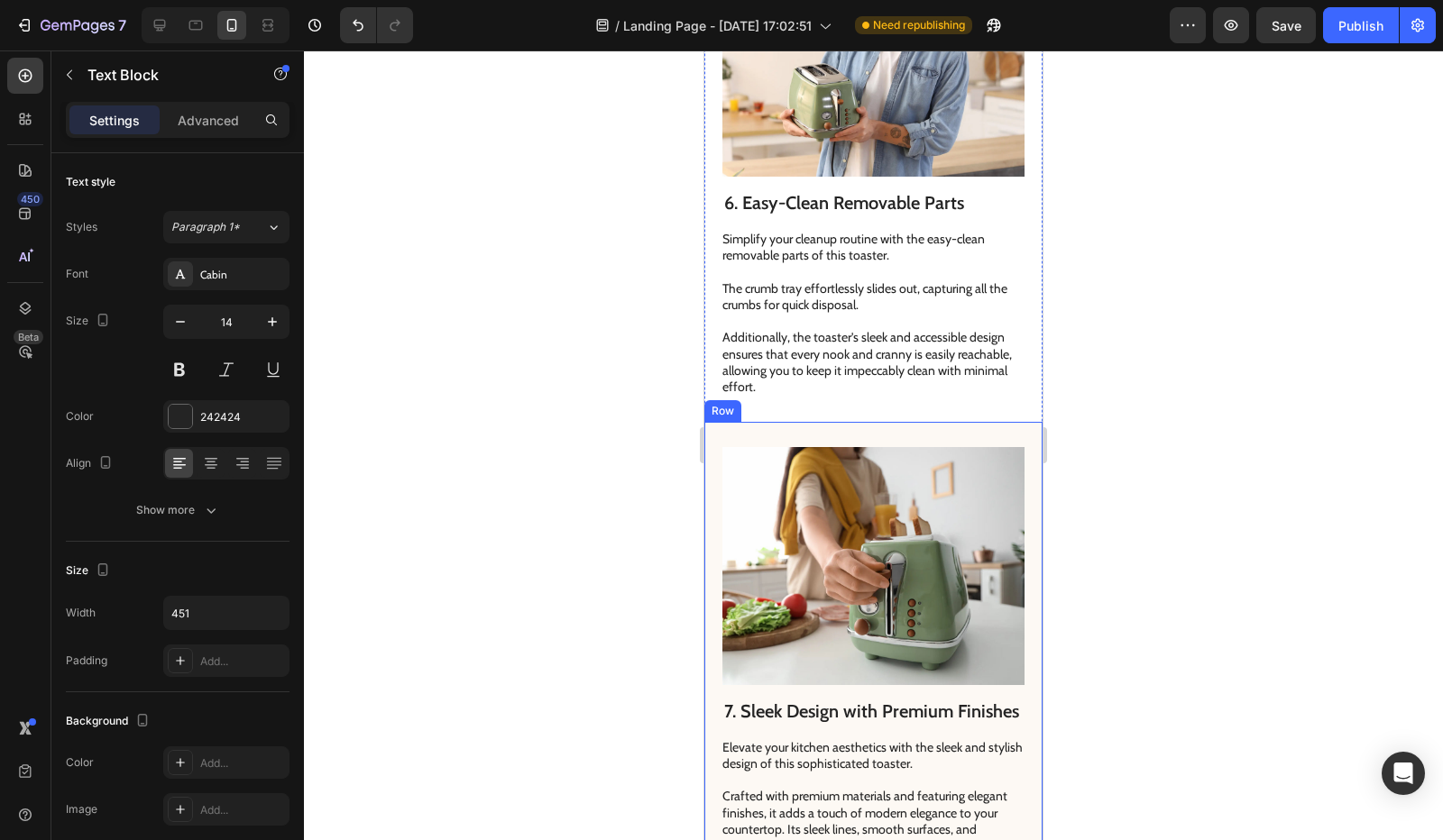
click at [717, 490] on div "7. Sleek Design with Premium Finishes Heading Elevate your kitchen aesthetics w…" at bounding box center [873, 669] width 338 height 492
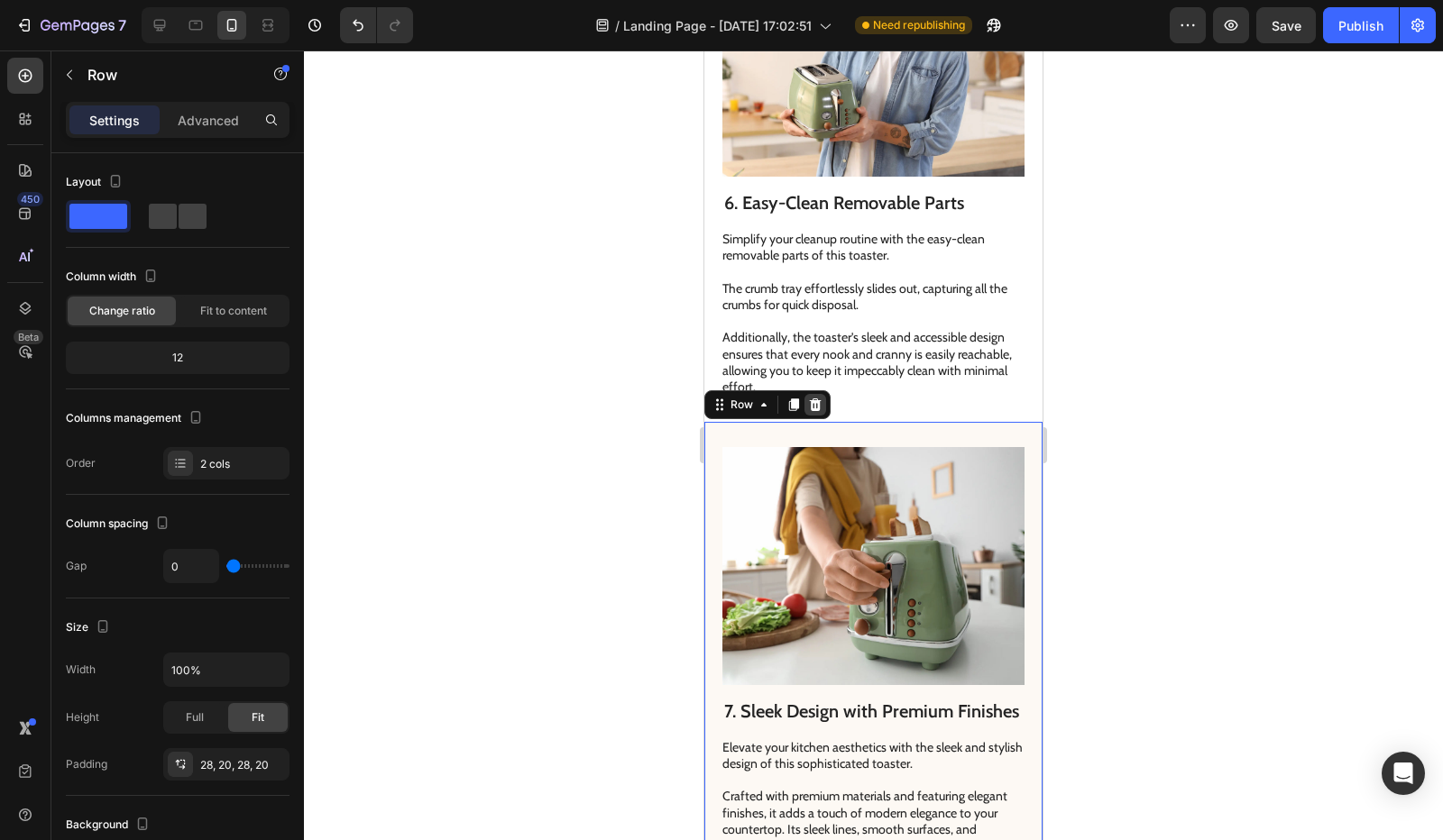
click at [807, 394] on div at bounding box center [816, 405] width 22 height 22
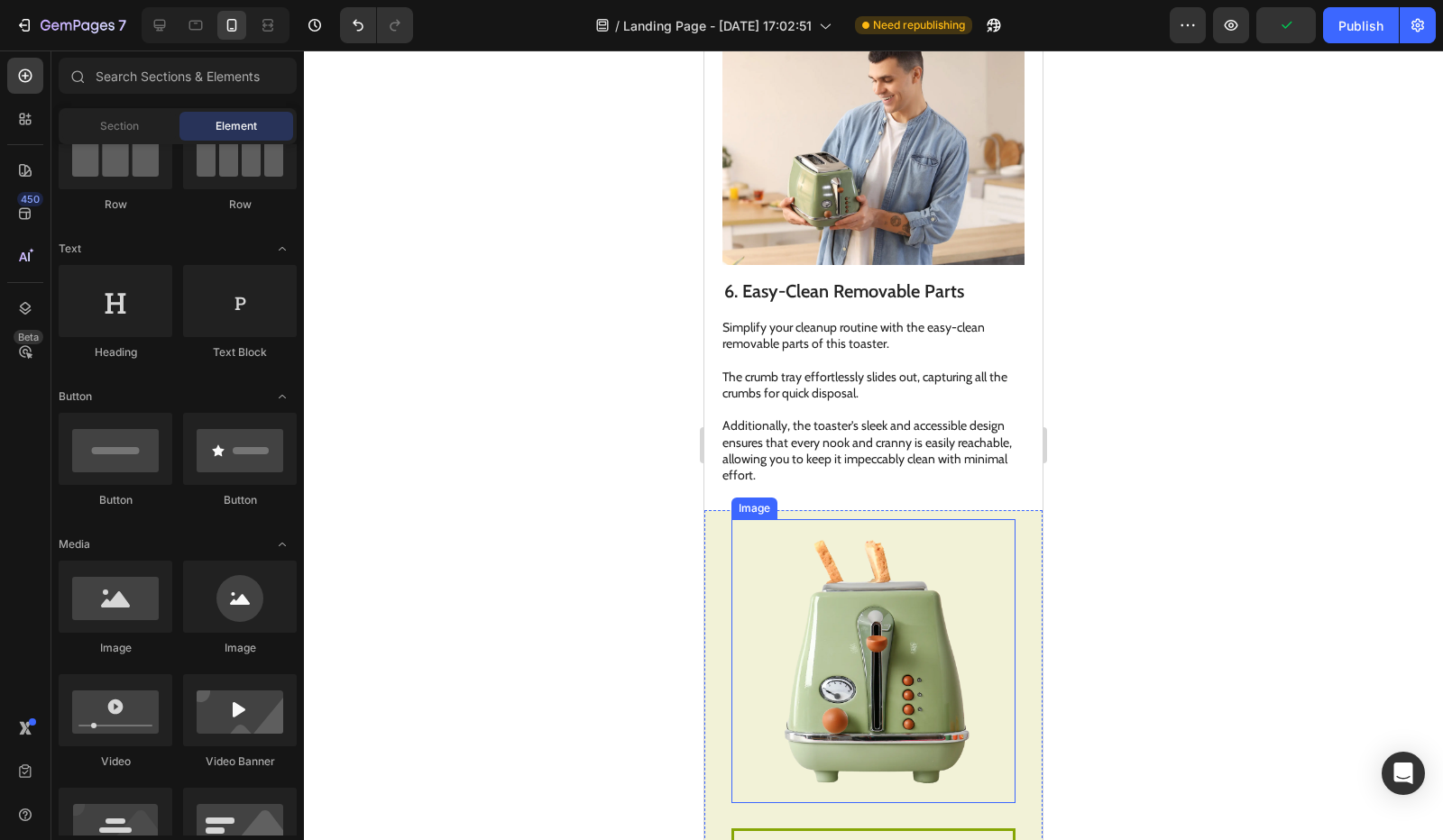
scroll to position [3156, 0]
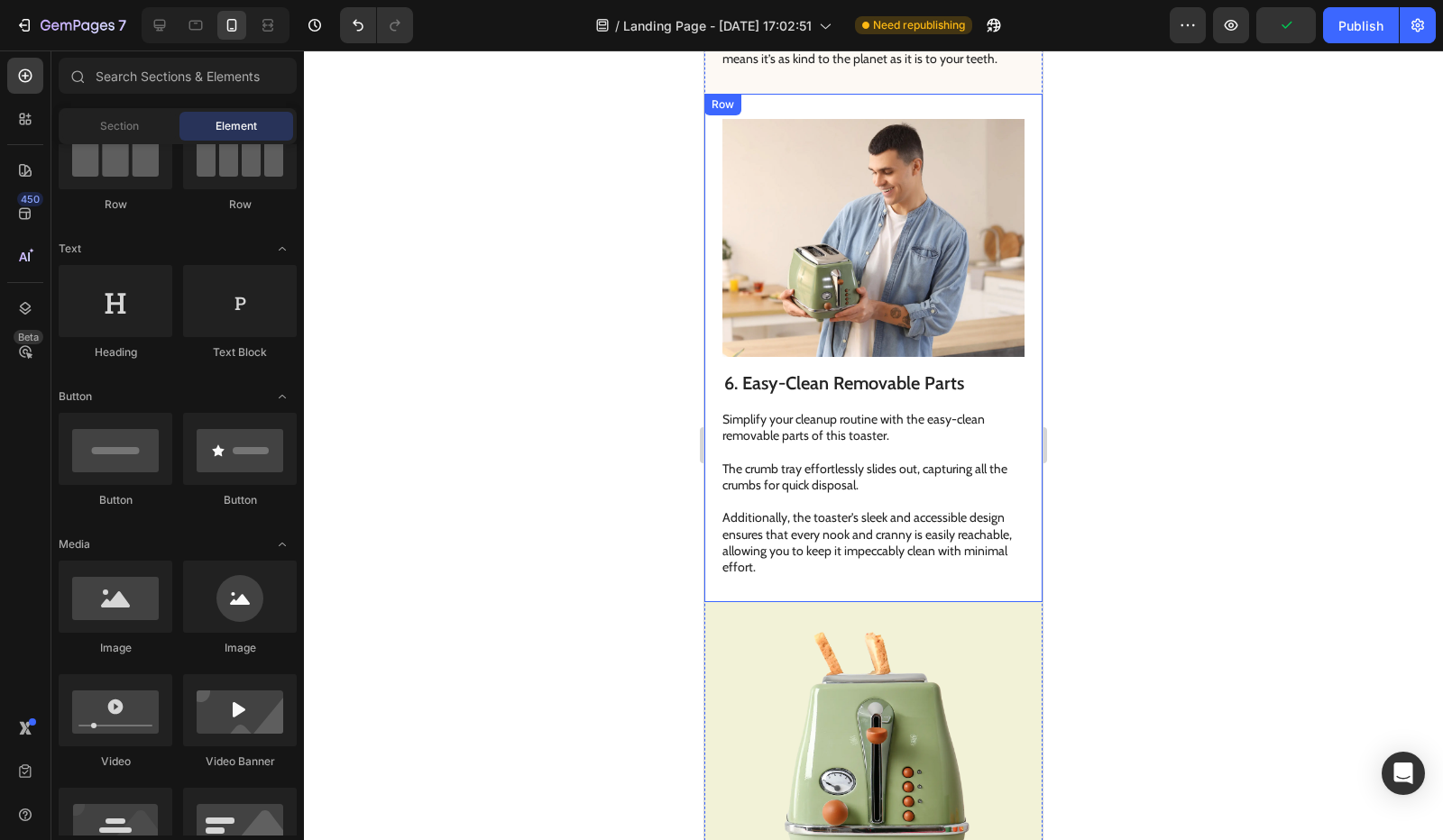
click at [709, 379] on div "Image 6. Easy-Clean Removable Parts Heading Simplify your cleanup routine with …" at bounding box center [873, 348] width 338 height 508
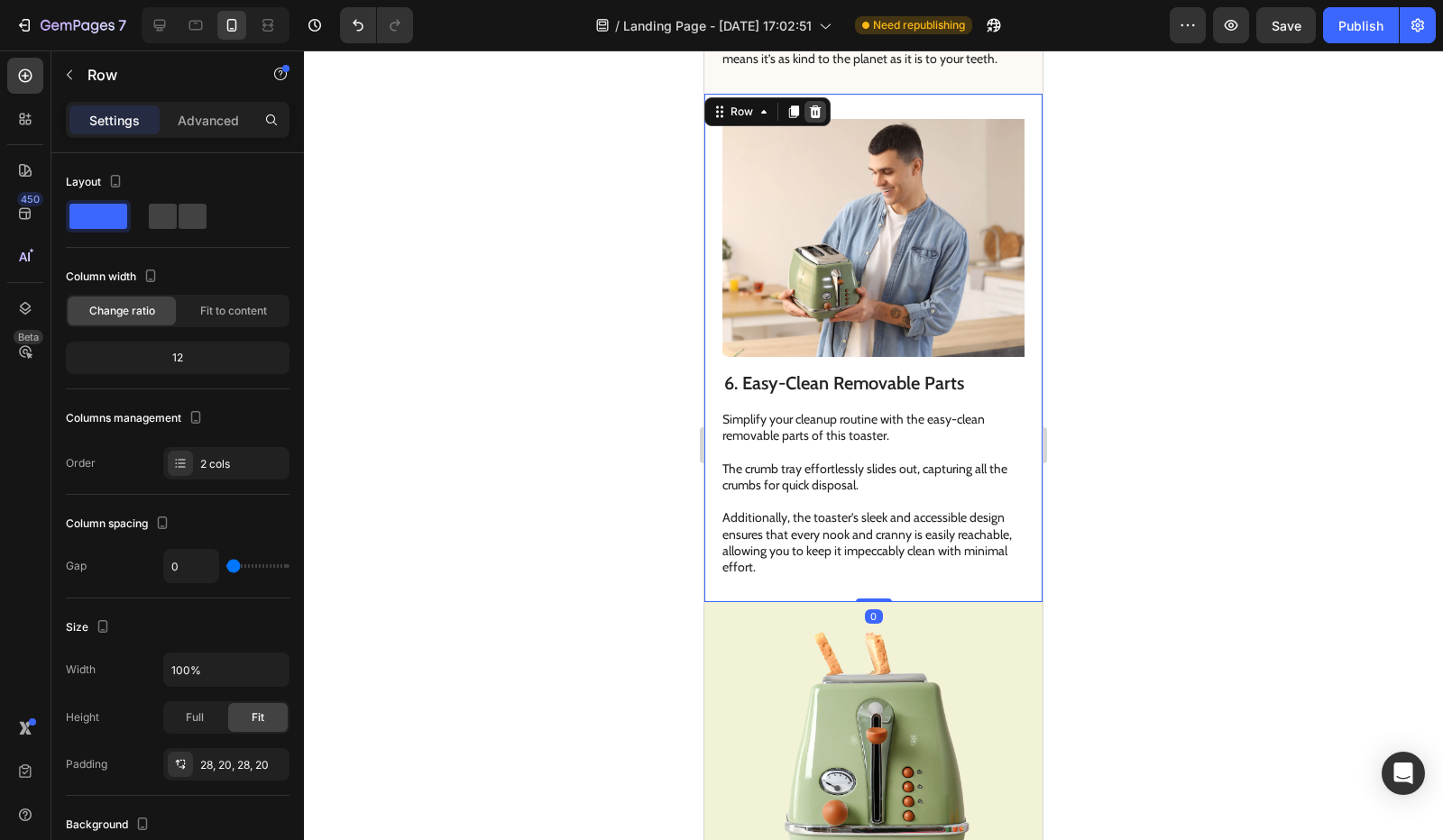
click at [810, 106] on icon at bounding box center [815, 111] width 15 height 15
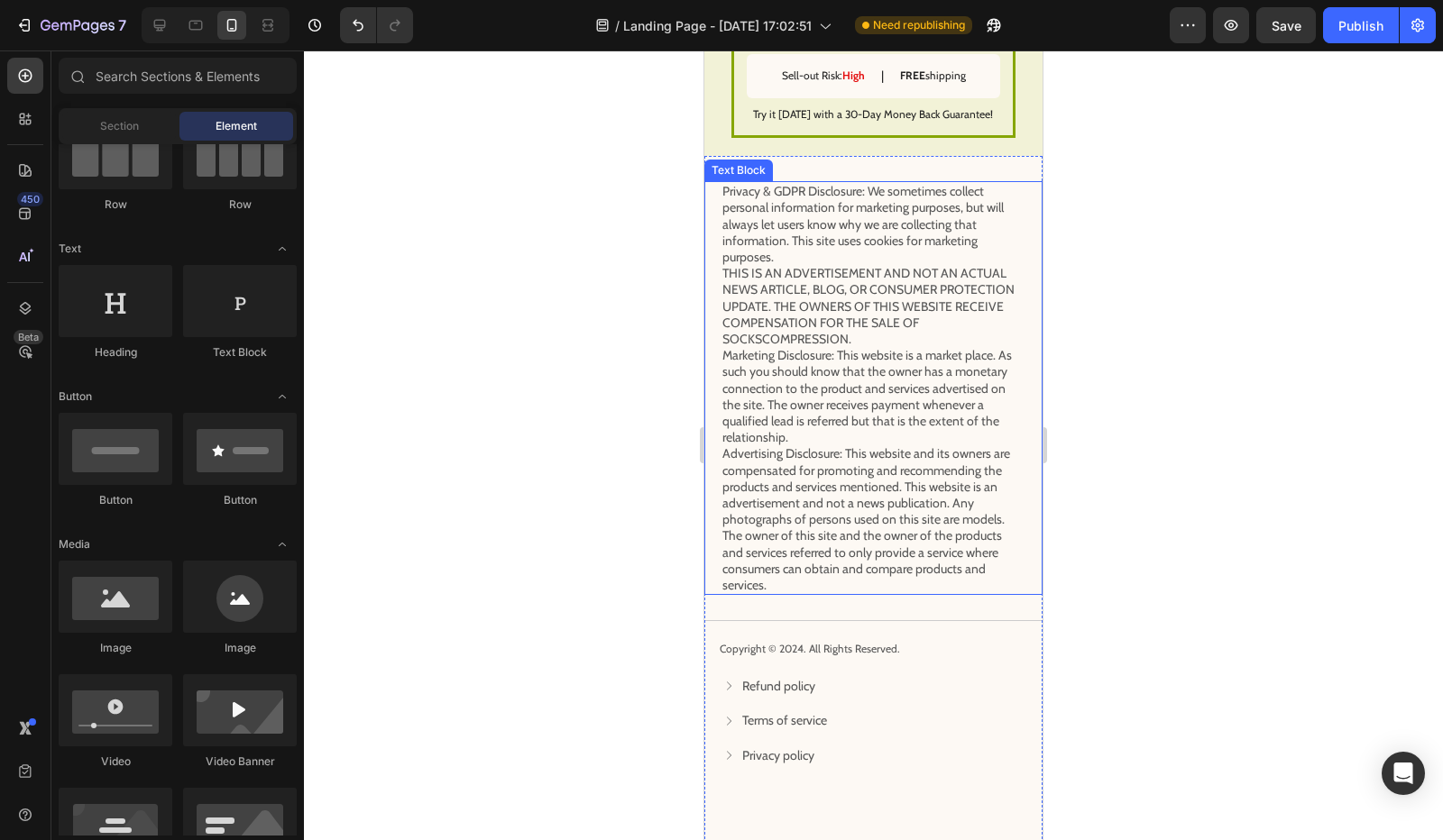
scroll to position [3787, 0]
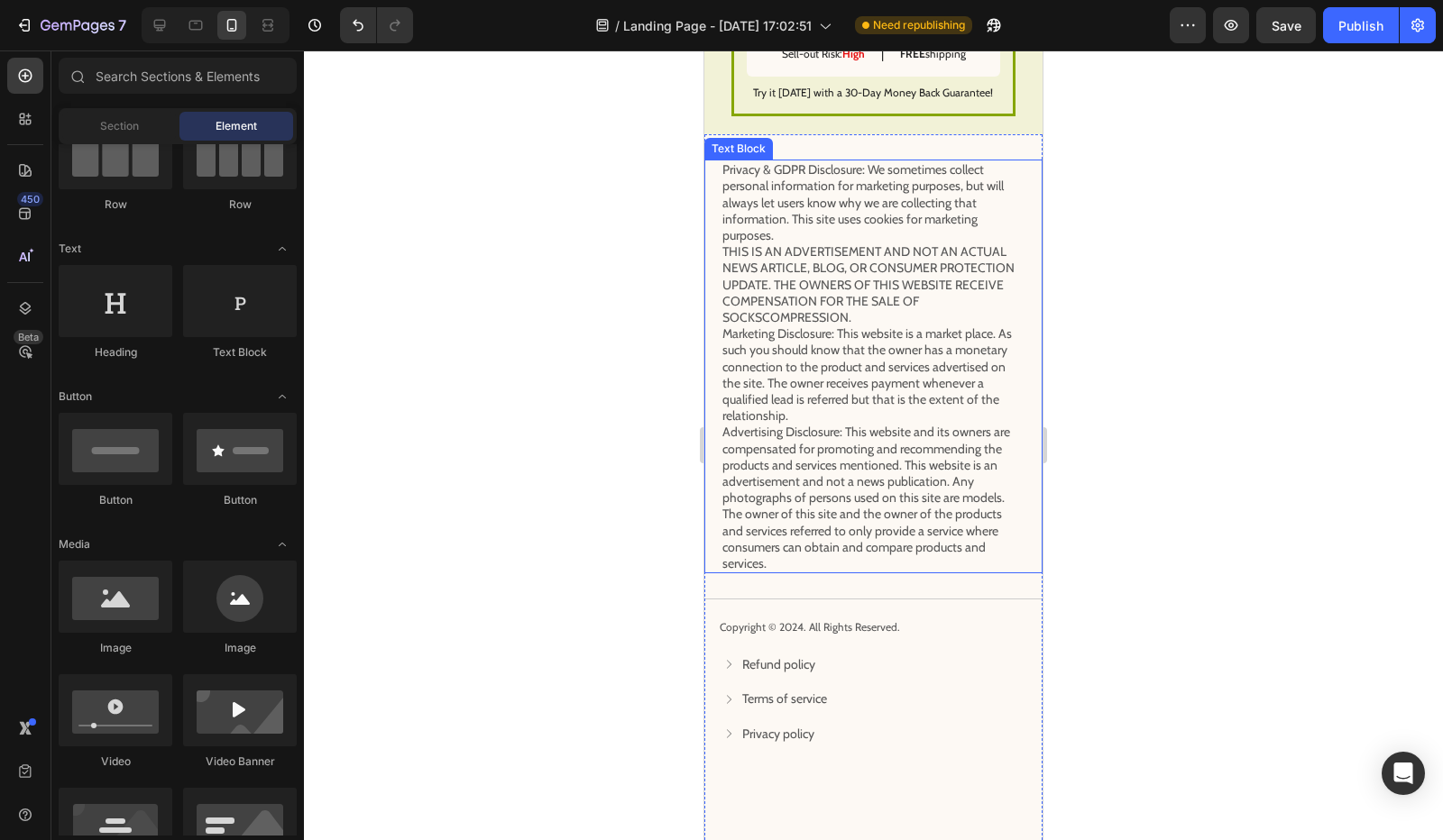
click at [780, 326] on p "Privacy & GDPR Disclosure: We sometimes collect personal information for market…" at bounding box center [873, 366] width 302 height 411
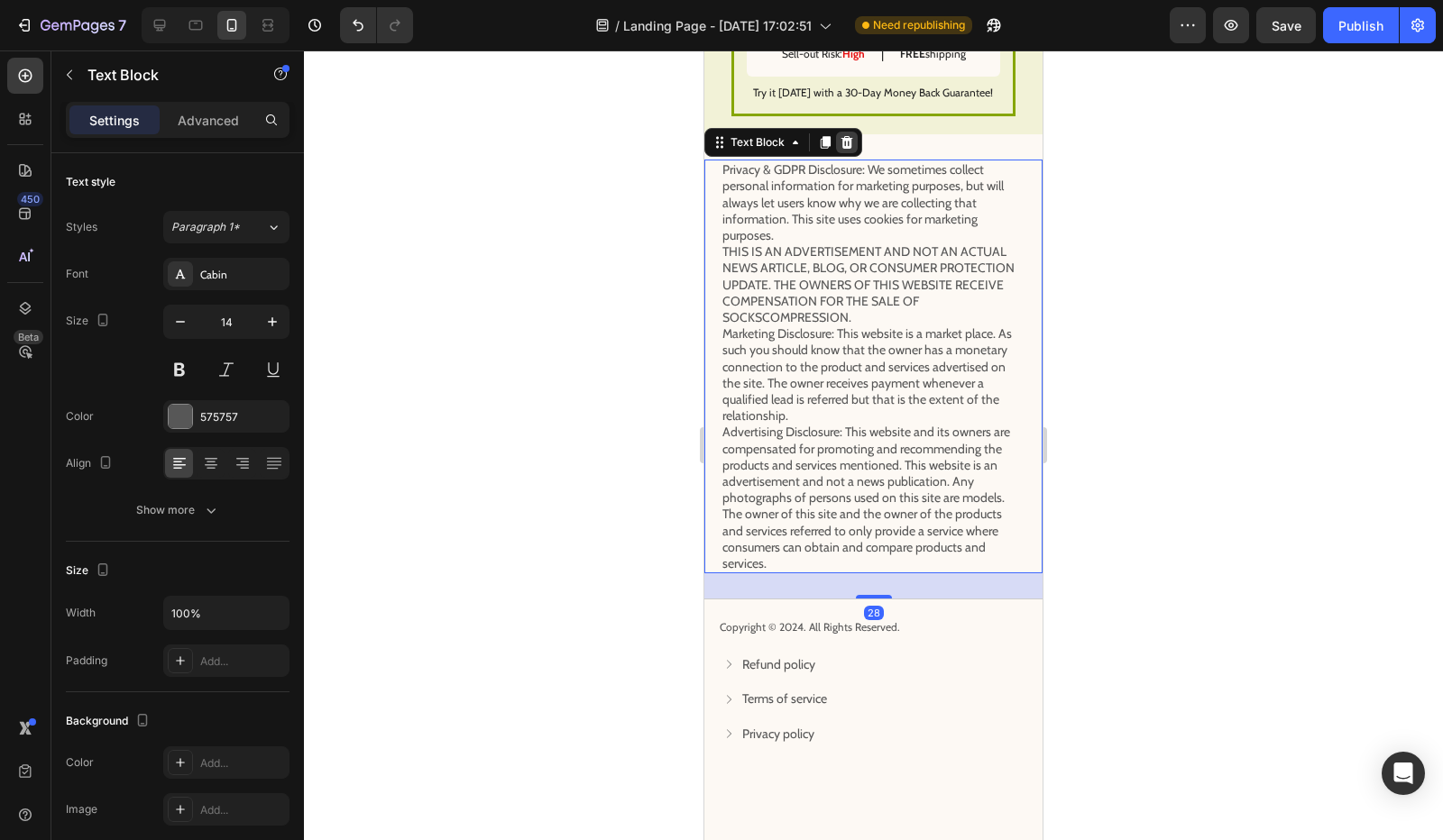
click at [848, 135] on icon at bounding box center [846, 142] width 15 height 15
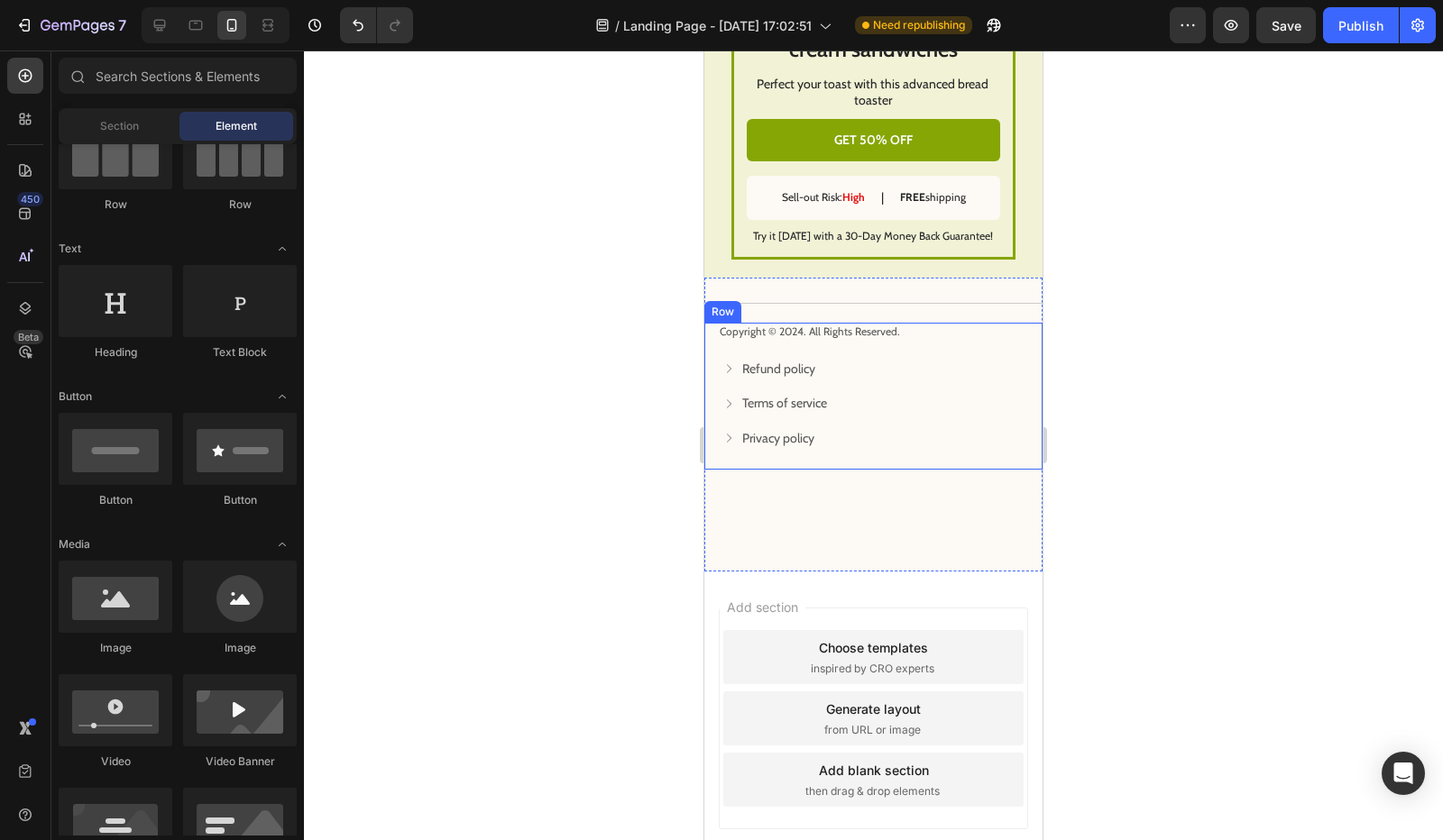
click at [713, 304] on div "Row" at bounding box center [723, 312] width 30 height 16
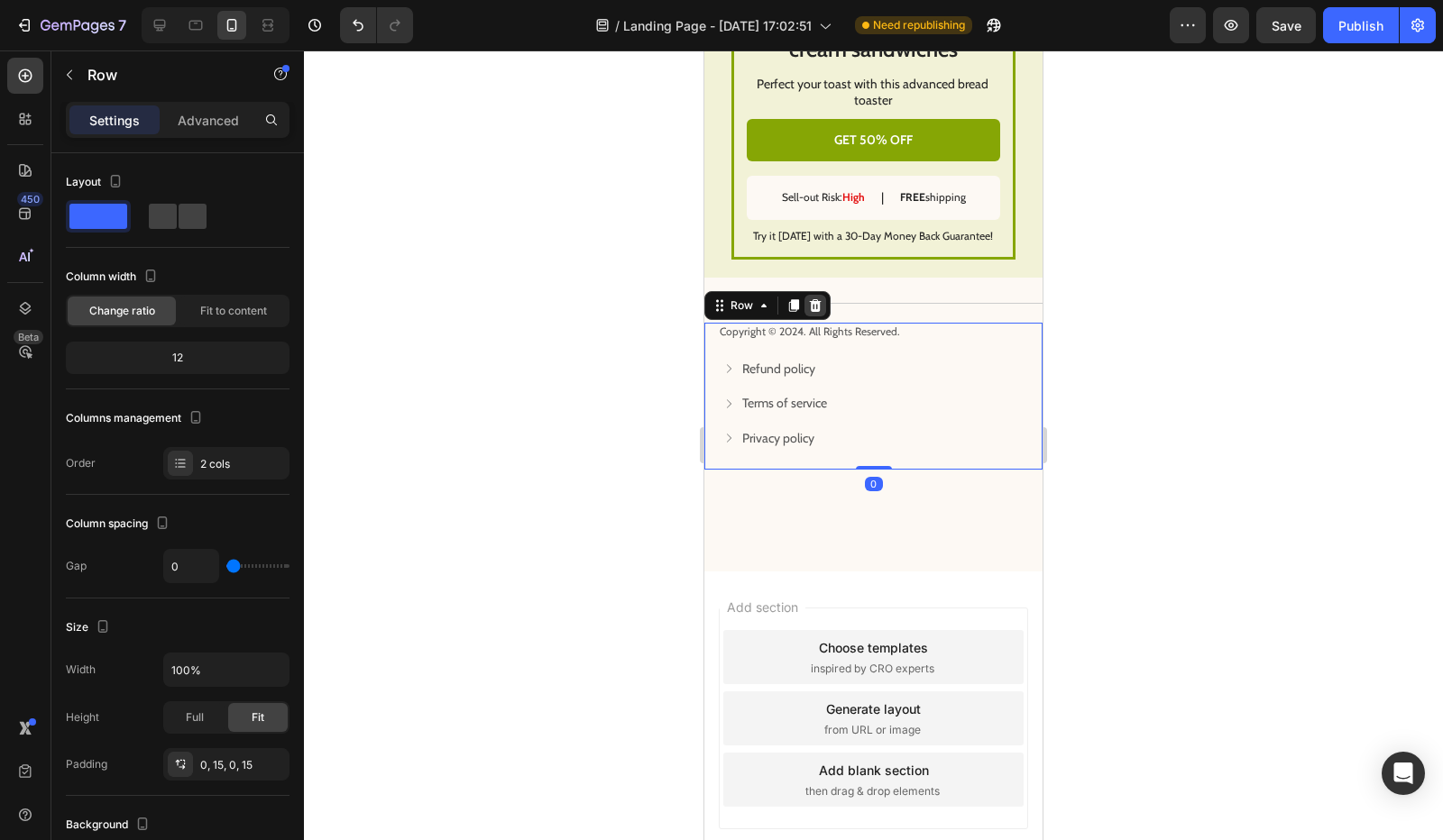
click at [816, 298] on icon at bounding box center [815, 305] width 15 height 15
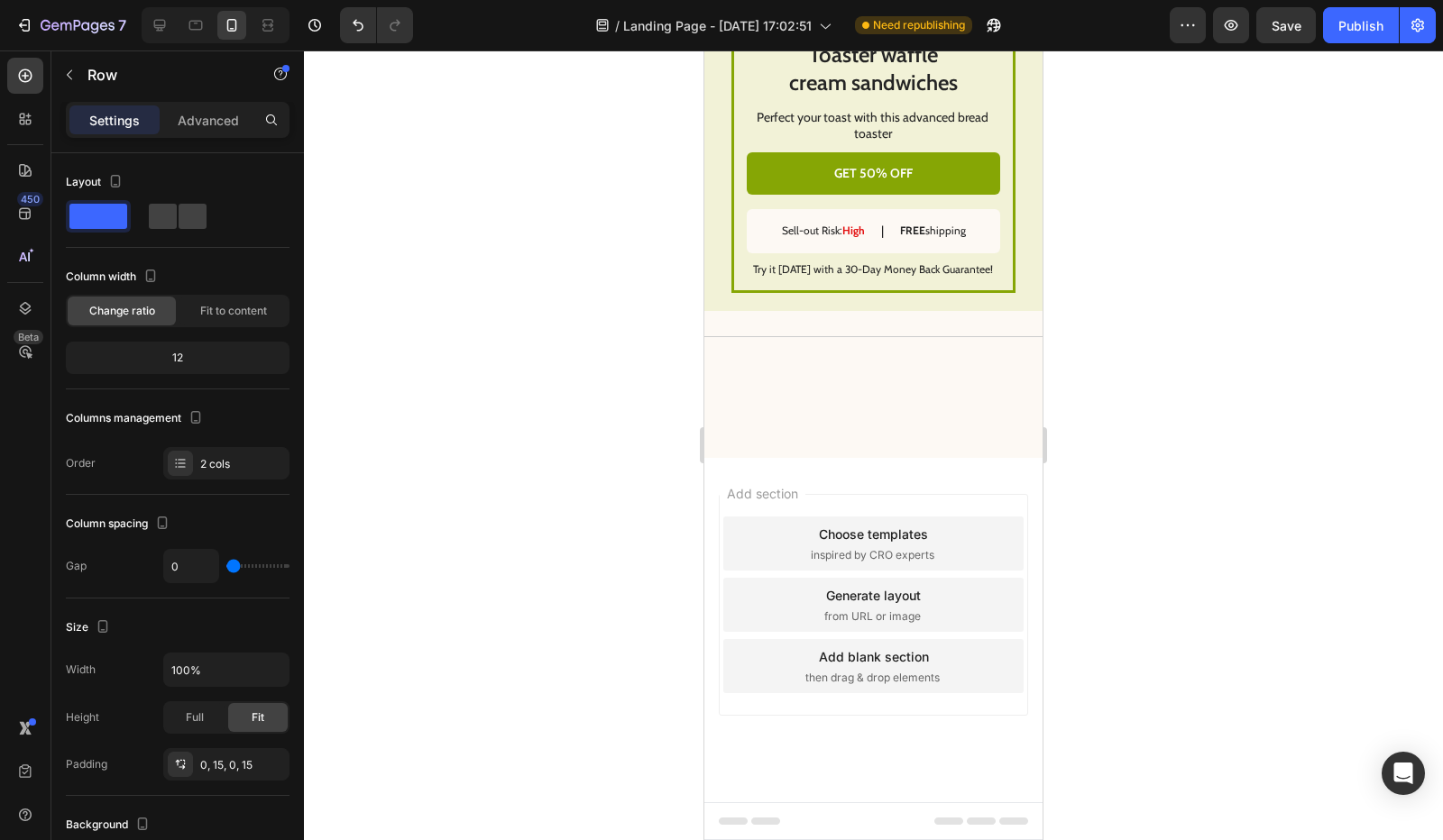
scroll to position [3498, 0]
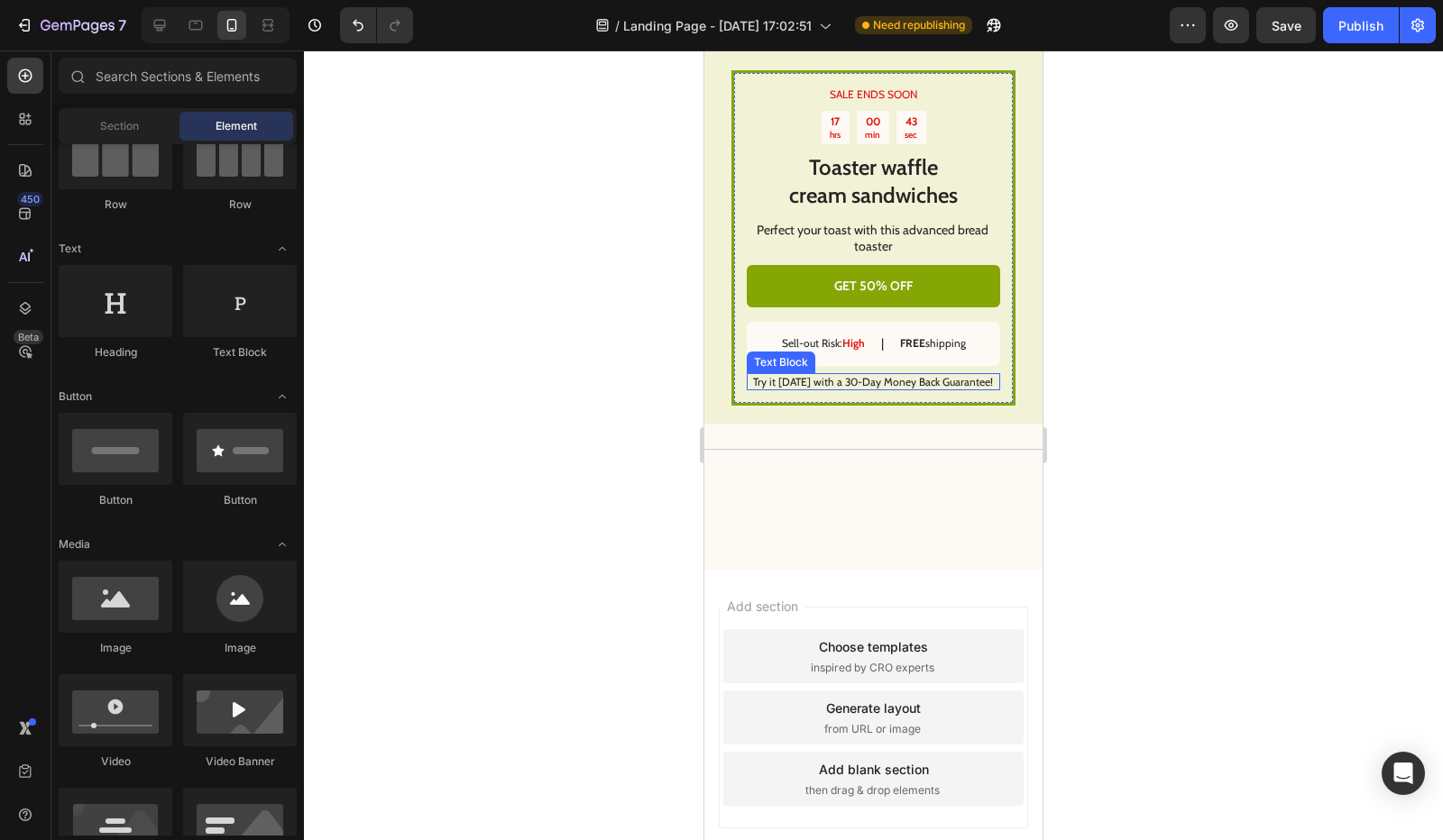
click at [766, 449] on div "Title Line" at bounding box center [873, 459] width 338 height 20
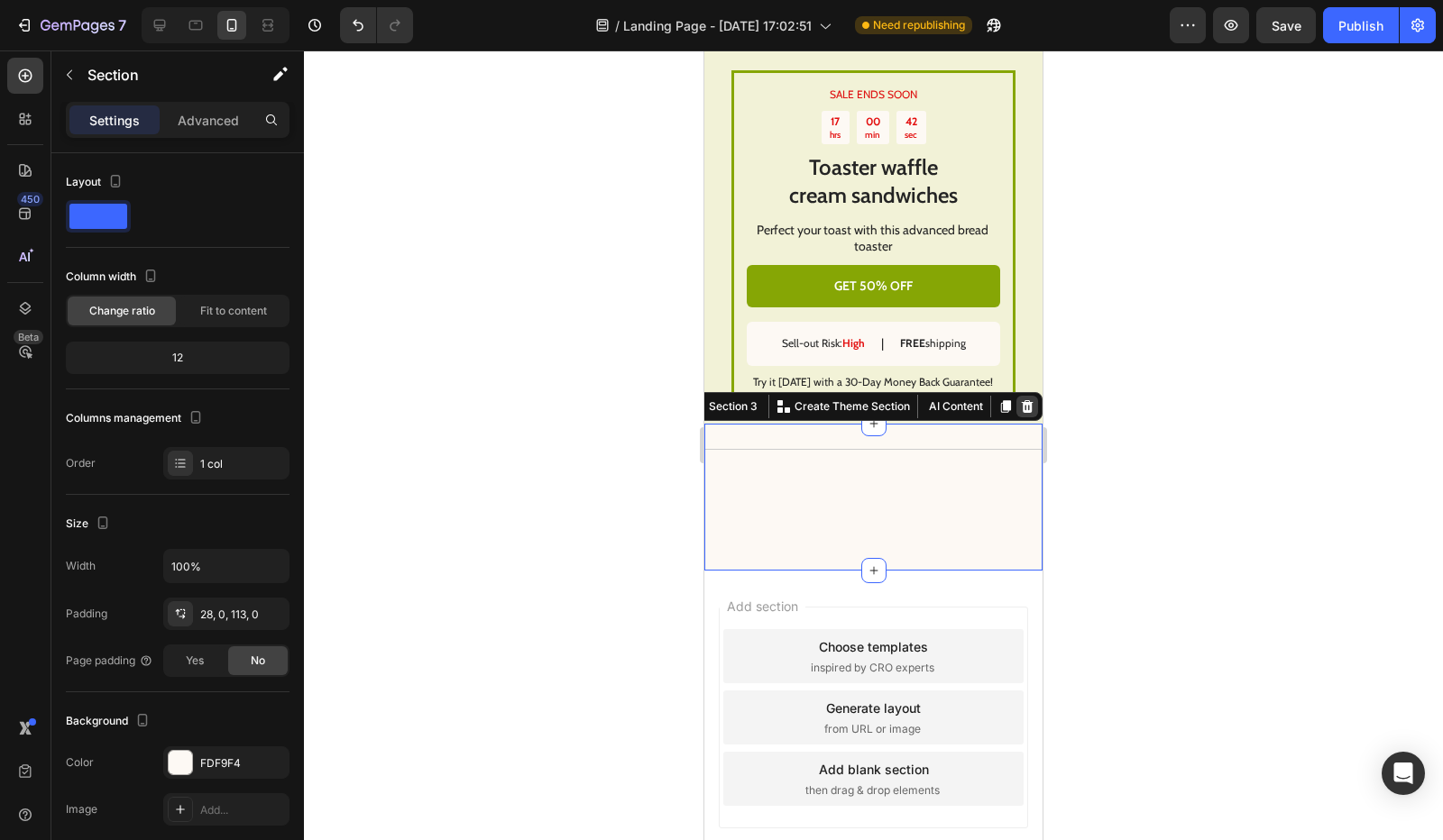
click at [1020, 400] on icon at bounding box center [1027, 407] width 15 height 15
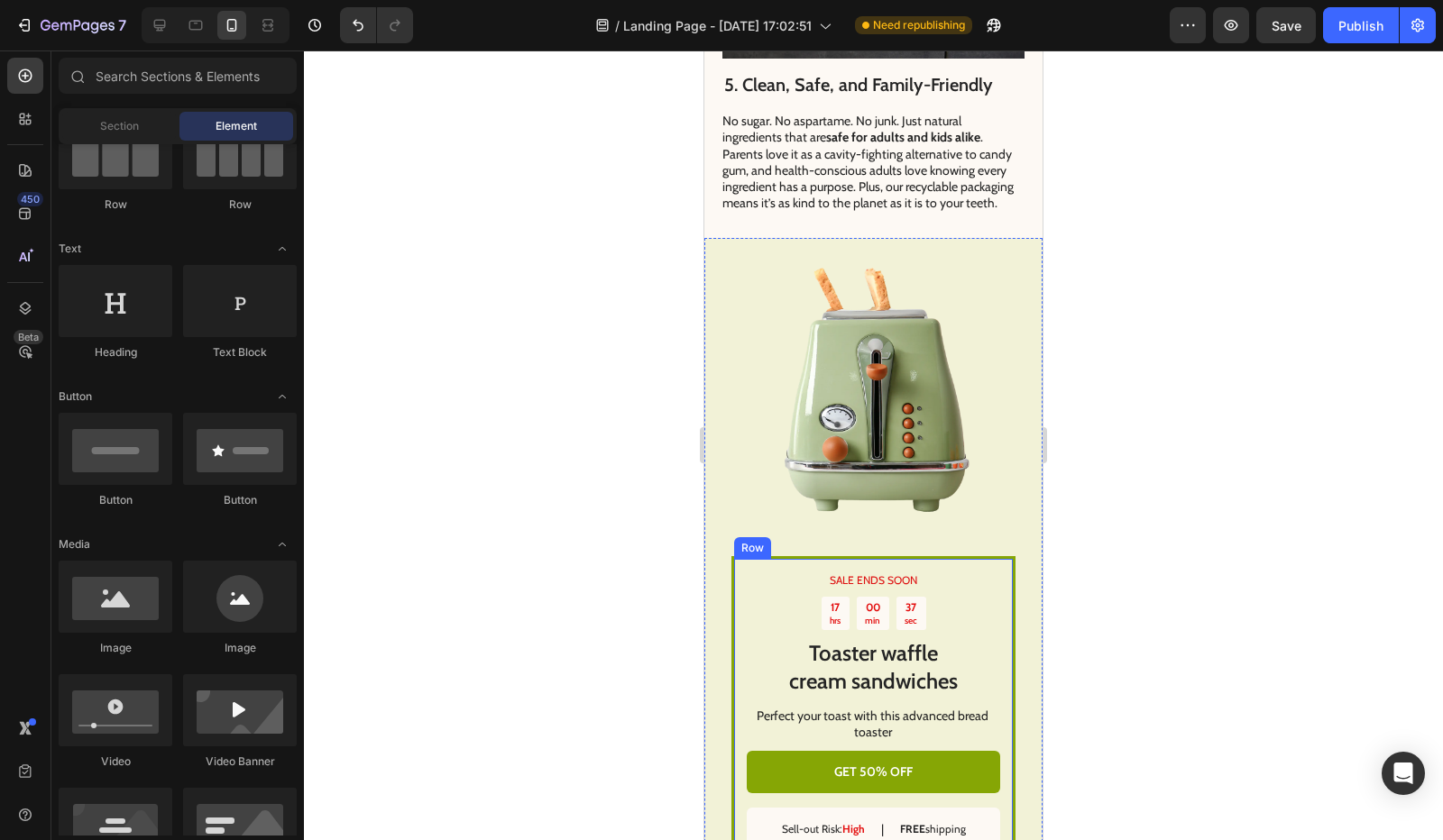
scroll to position [3170, 0]
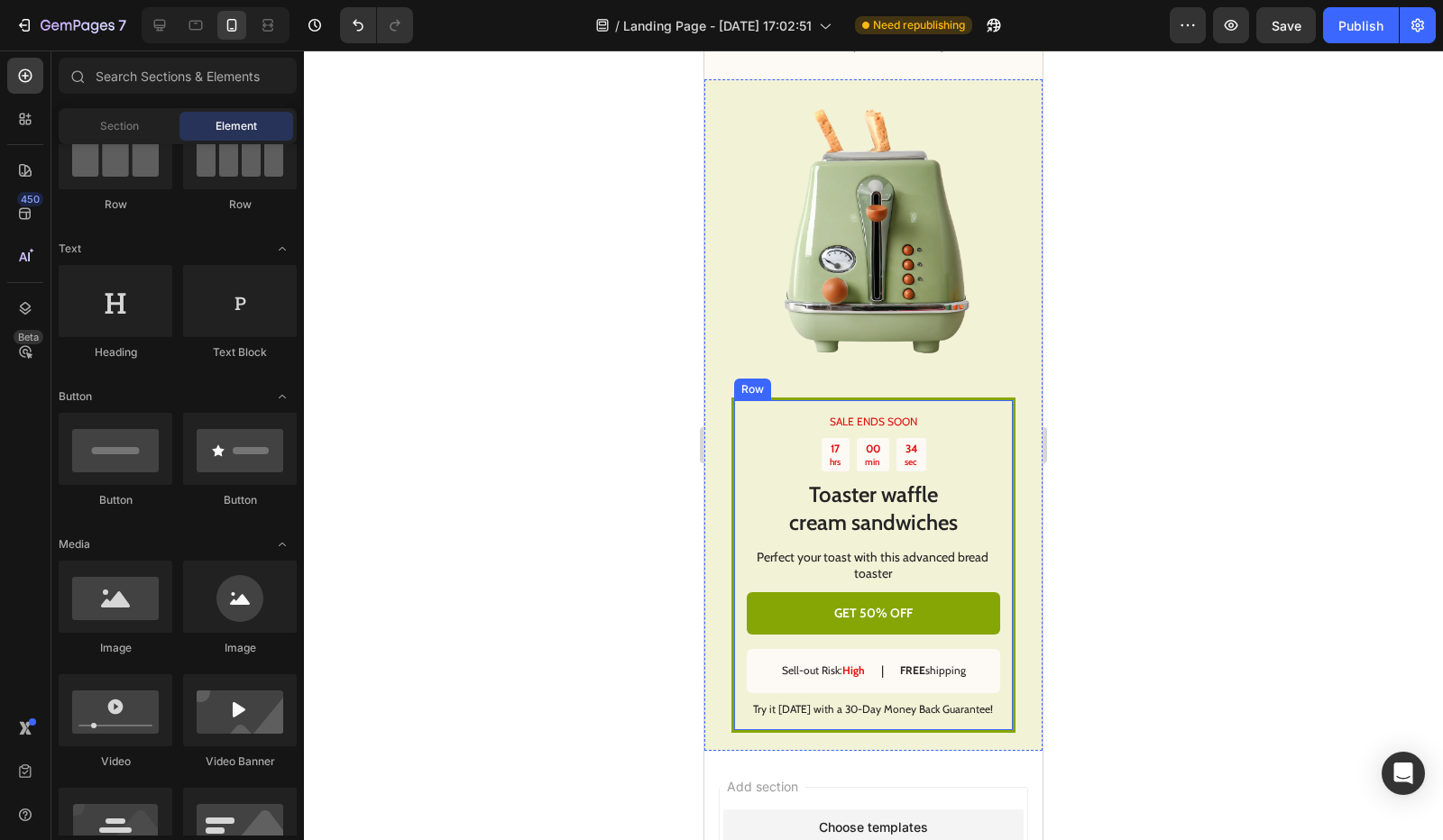
click at [718, 415] on div "SALE ENDS SOON Text Block 17 hrs 00 min 34 sec Countdown Timer Toaster waffle c…" at bounding box center [873, 416] width 338 height 672
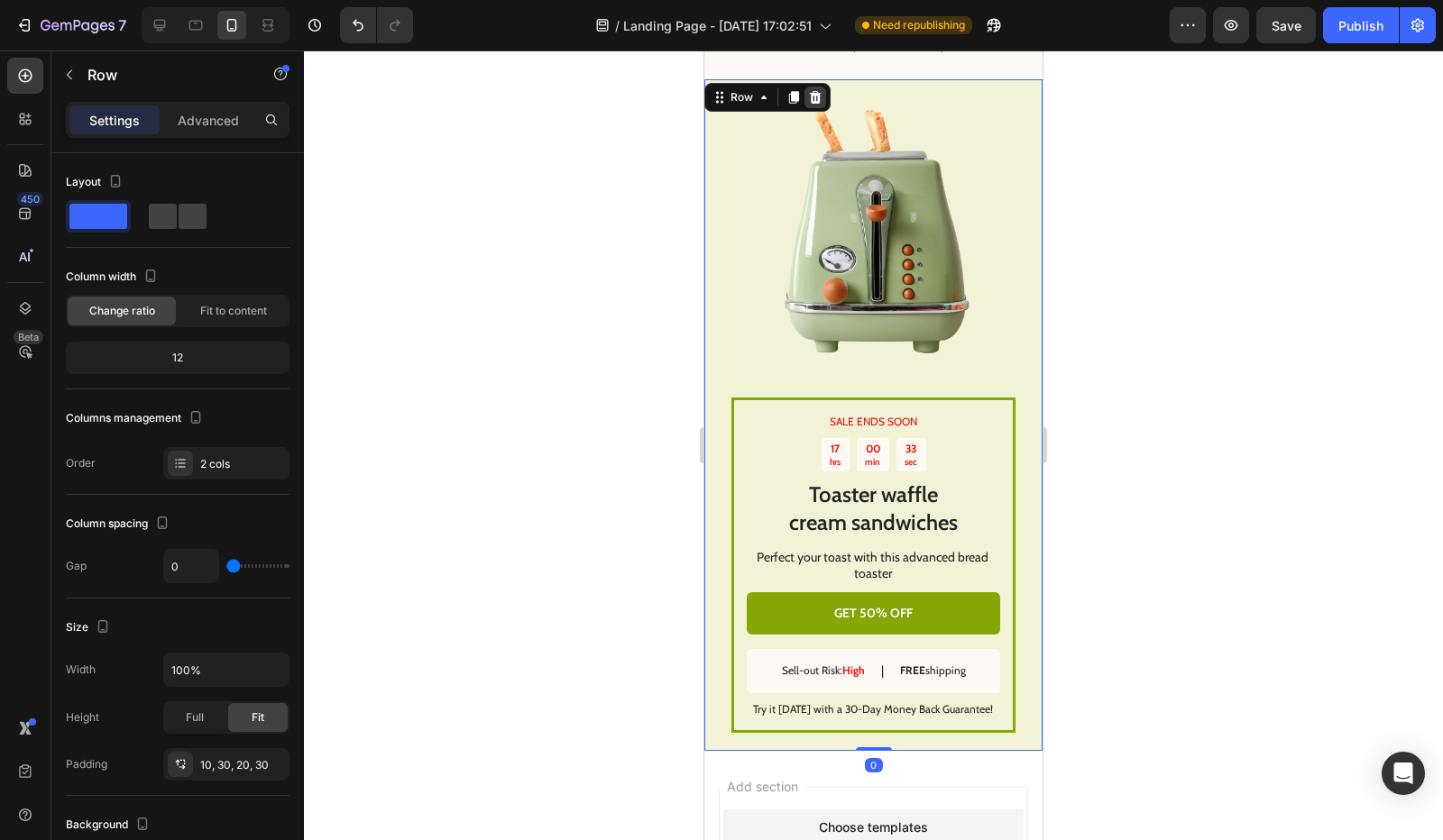
click at [819, 91] on icon at bounding box center [816, 97] width 12 height 13
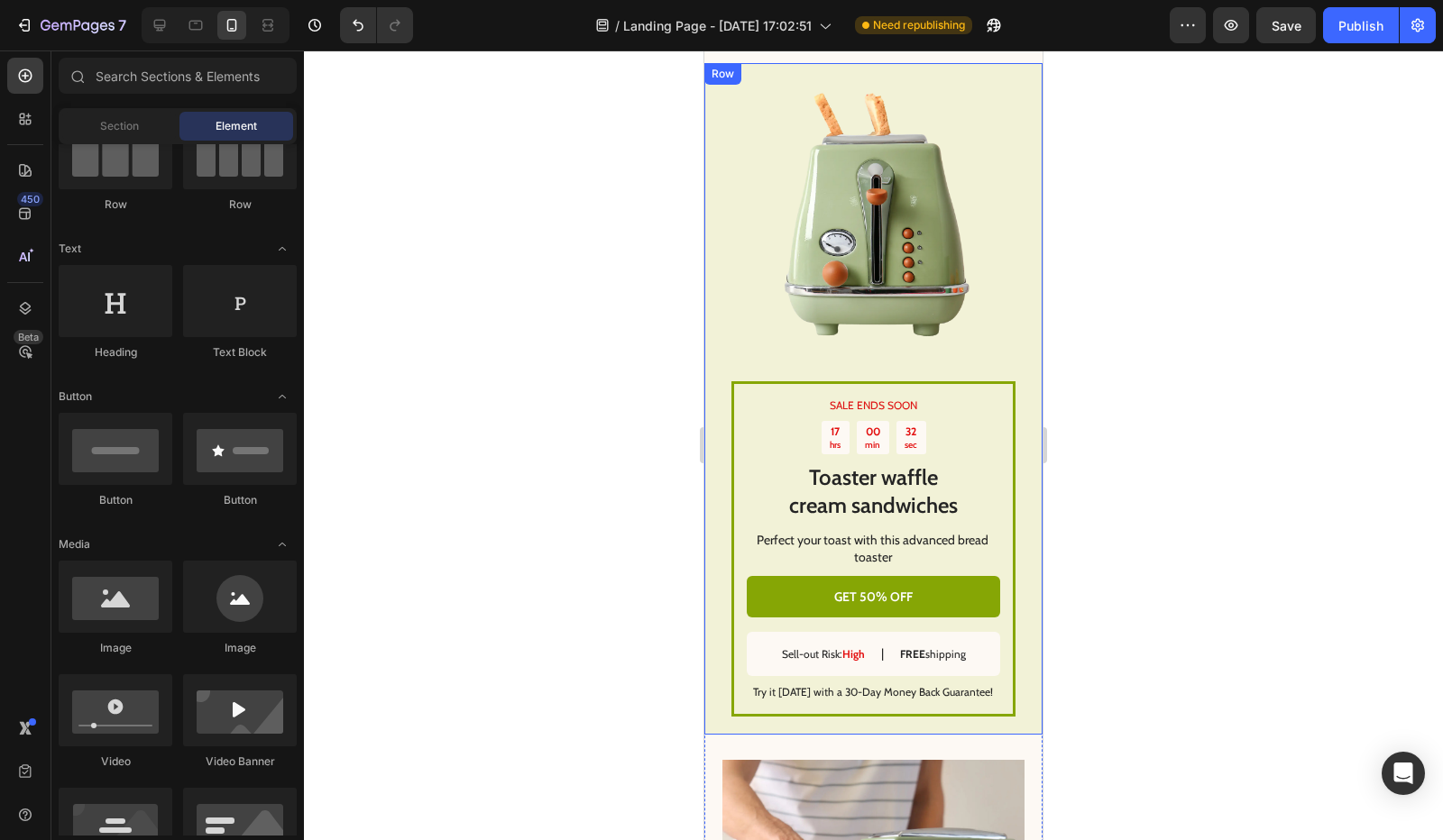
scroll to position [2062, 0]
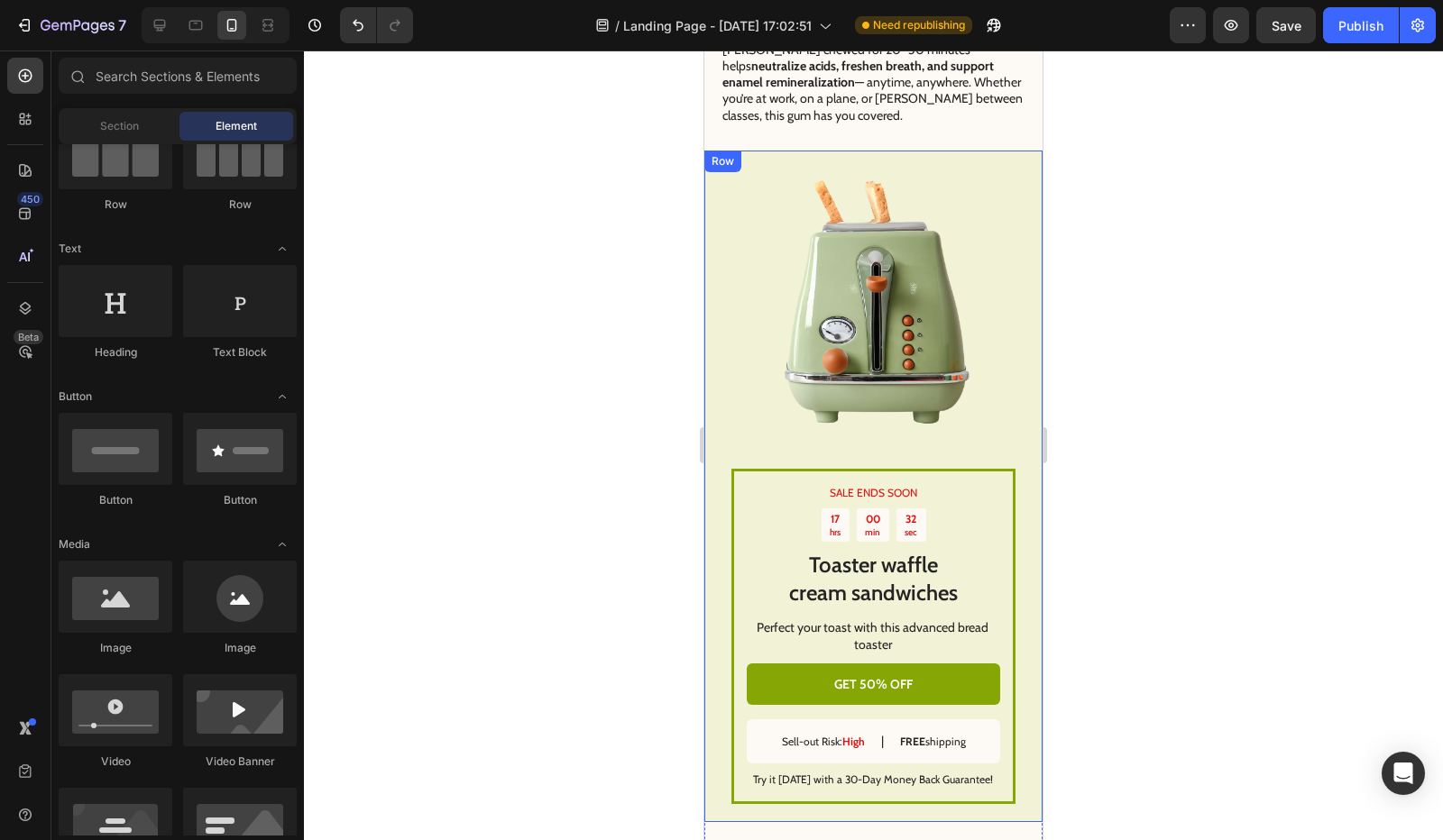
click at [707, 295] on div "SALE ENDS SOON Text Block 17 hrs 00 min 32 sec Countdown Timer Toaster waffle c…" at bounding box center [873, 486] width 338 height 672
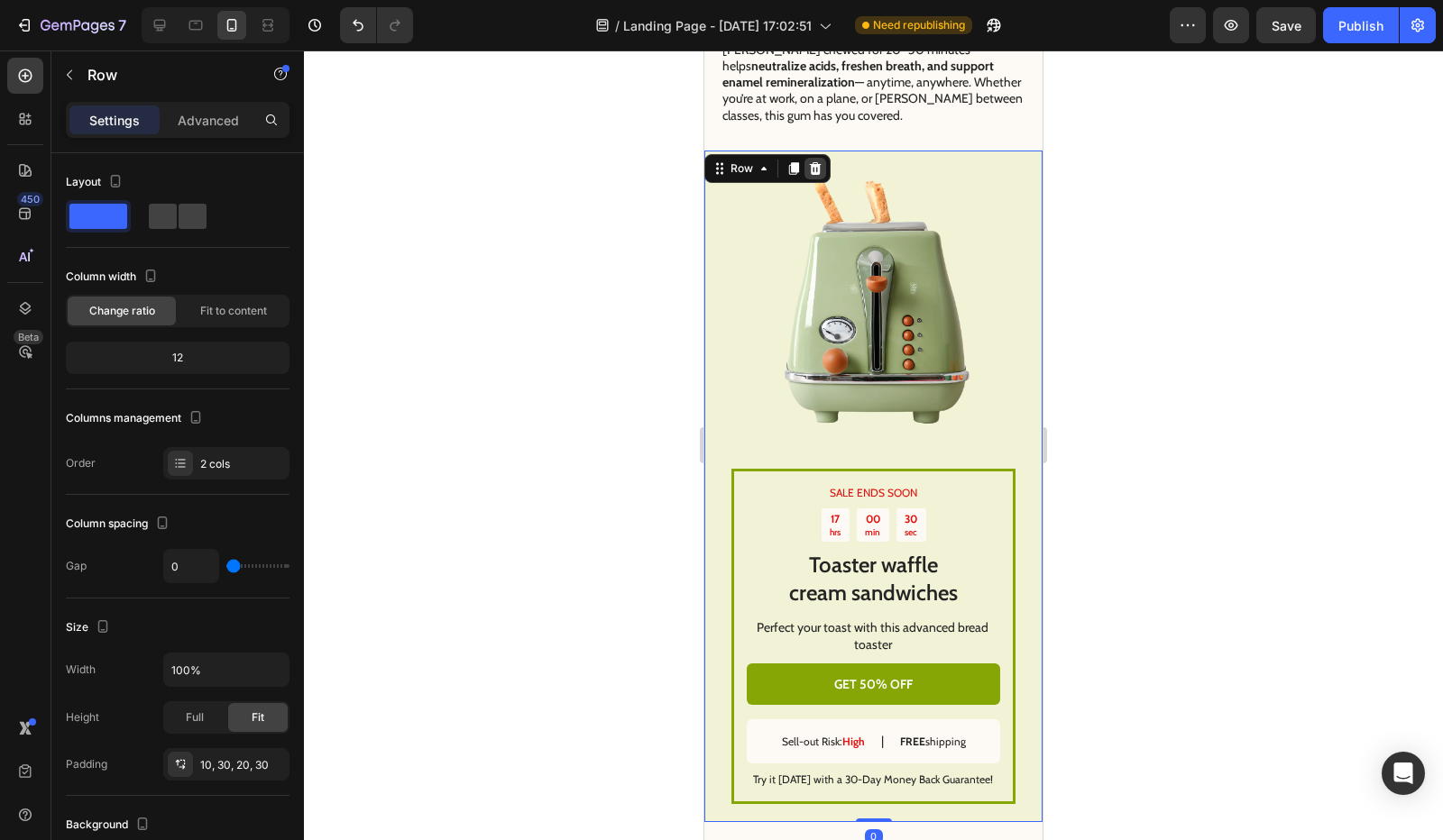
click at [818, 162] on icon at bounding box center [815, 168] width 15 height 15
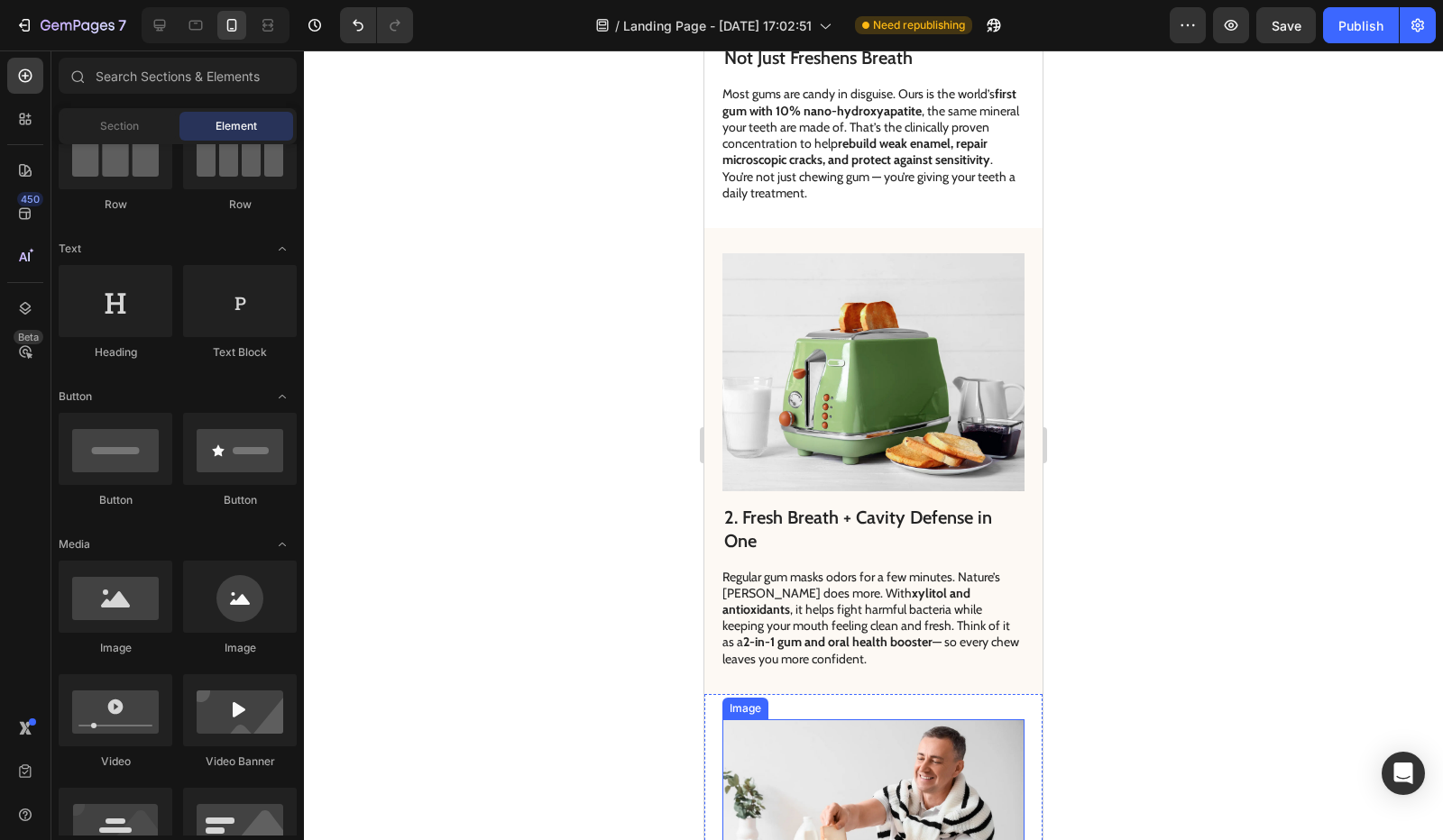
scroll to position [1405, 0]
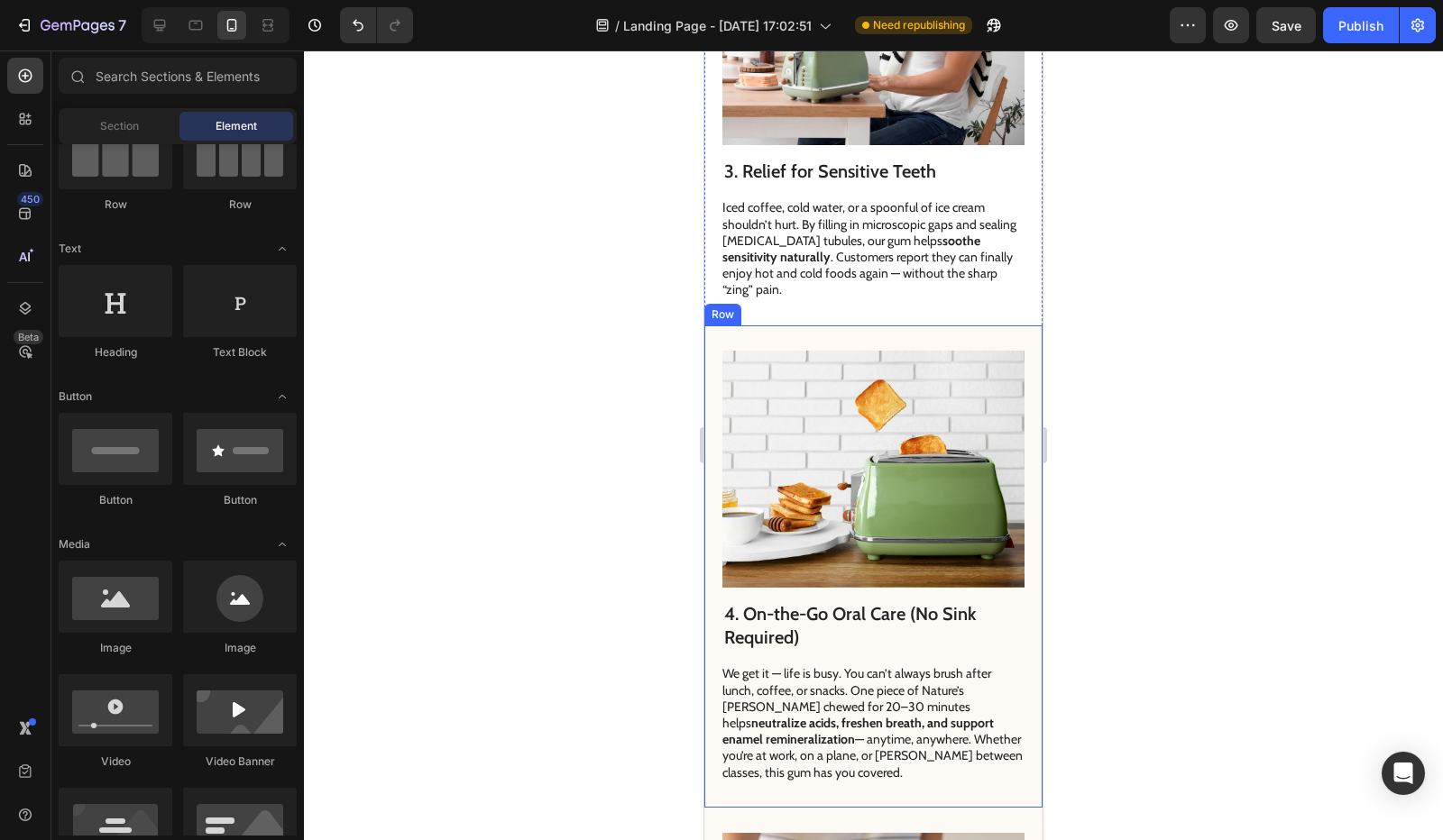
click at [716, 398] on div "4. On-the-Go Oral Care (No Sink Required) Heading We get it — life is busy. You…" at bounding box center [873, 567] width 338 height 483
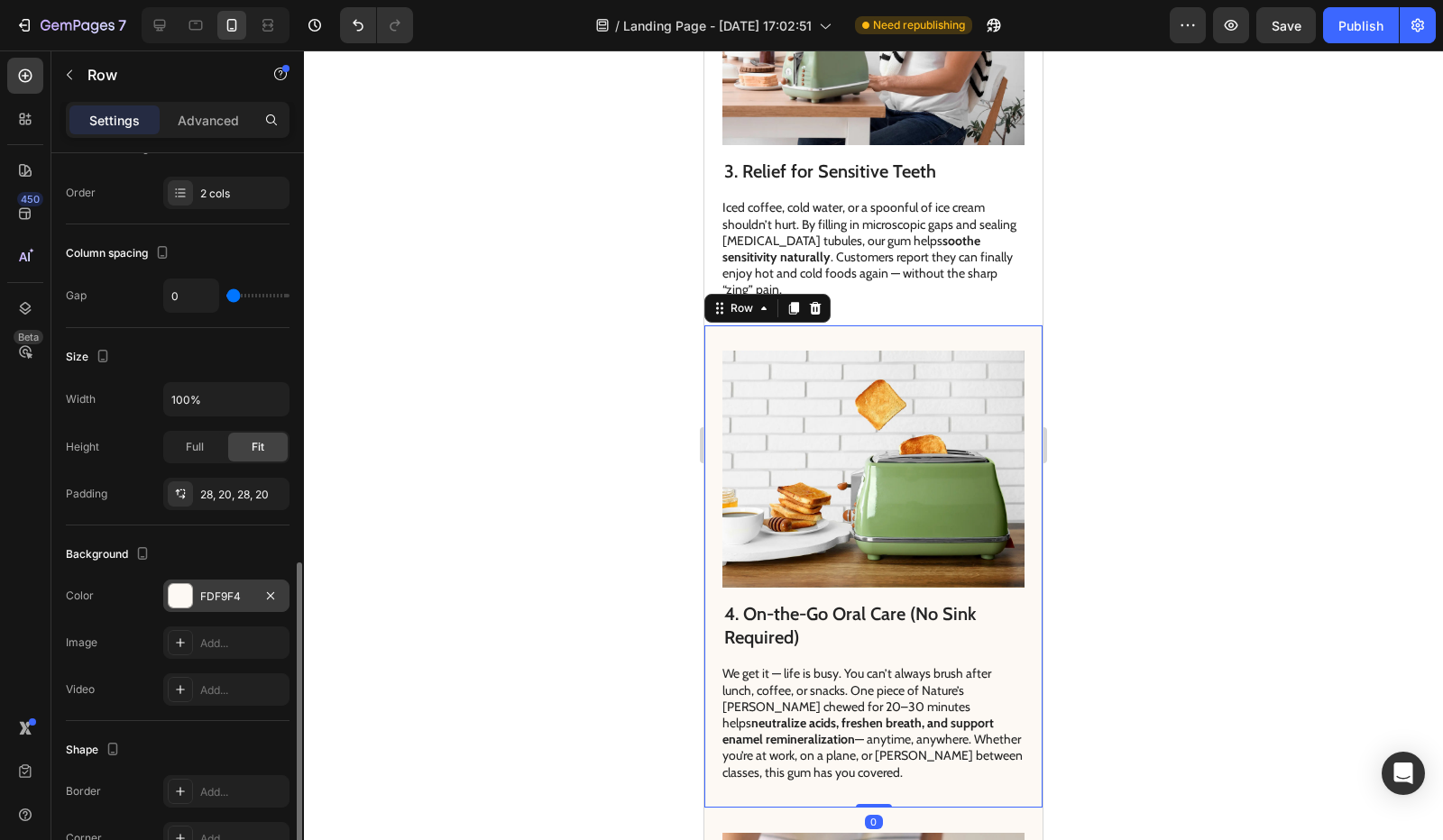
scroll to position [415, 0]
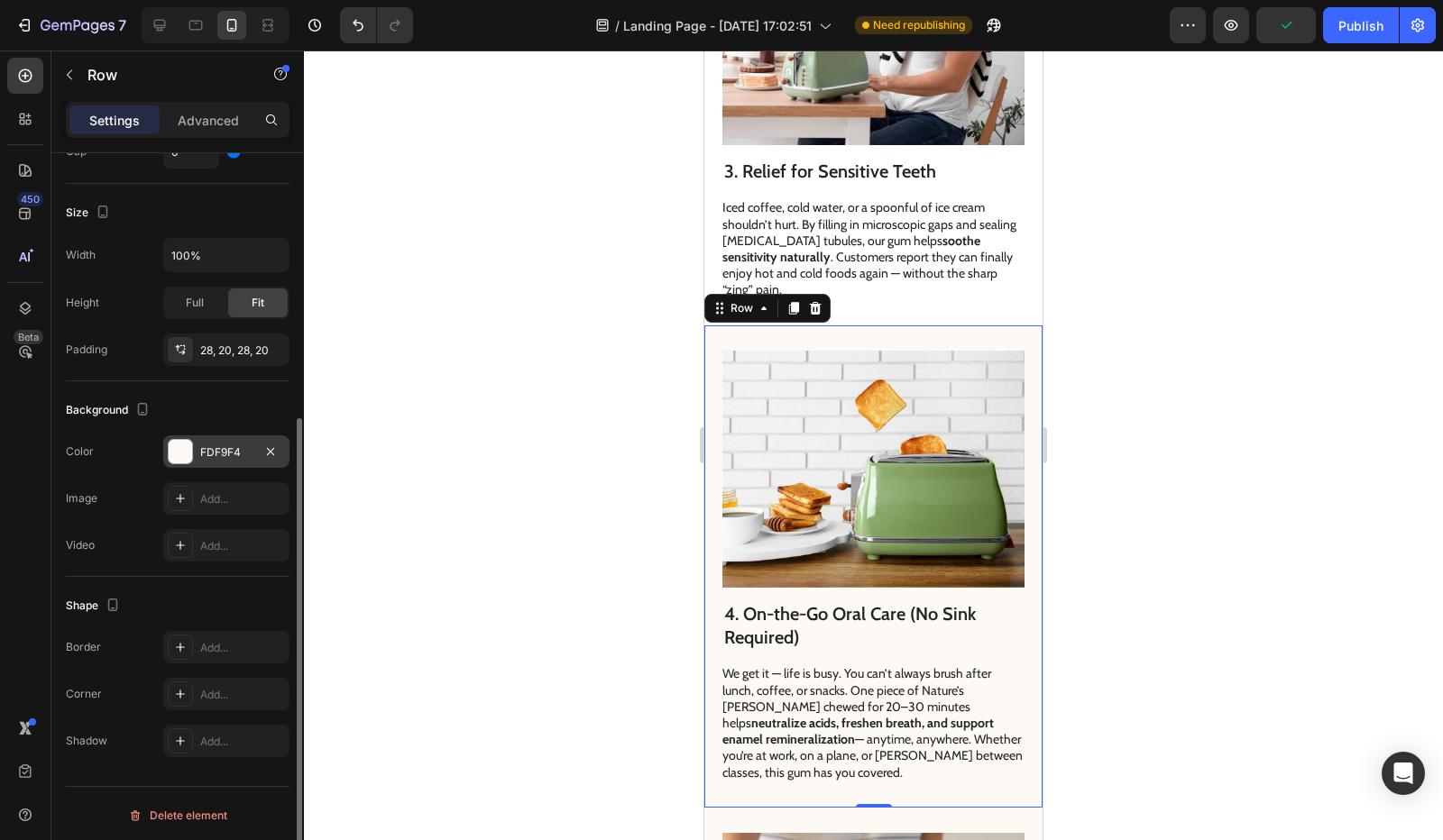
click at [224, 448] on div "FDF9F4" at bounding box center [226, 452] width 52 height 16
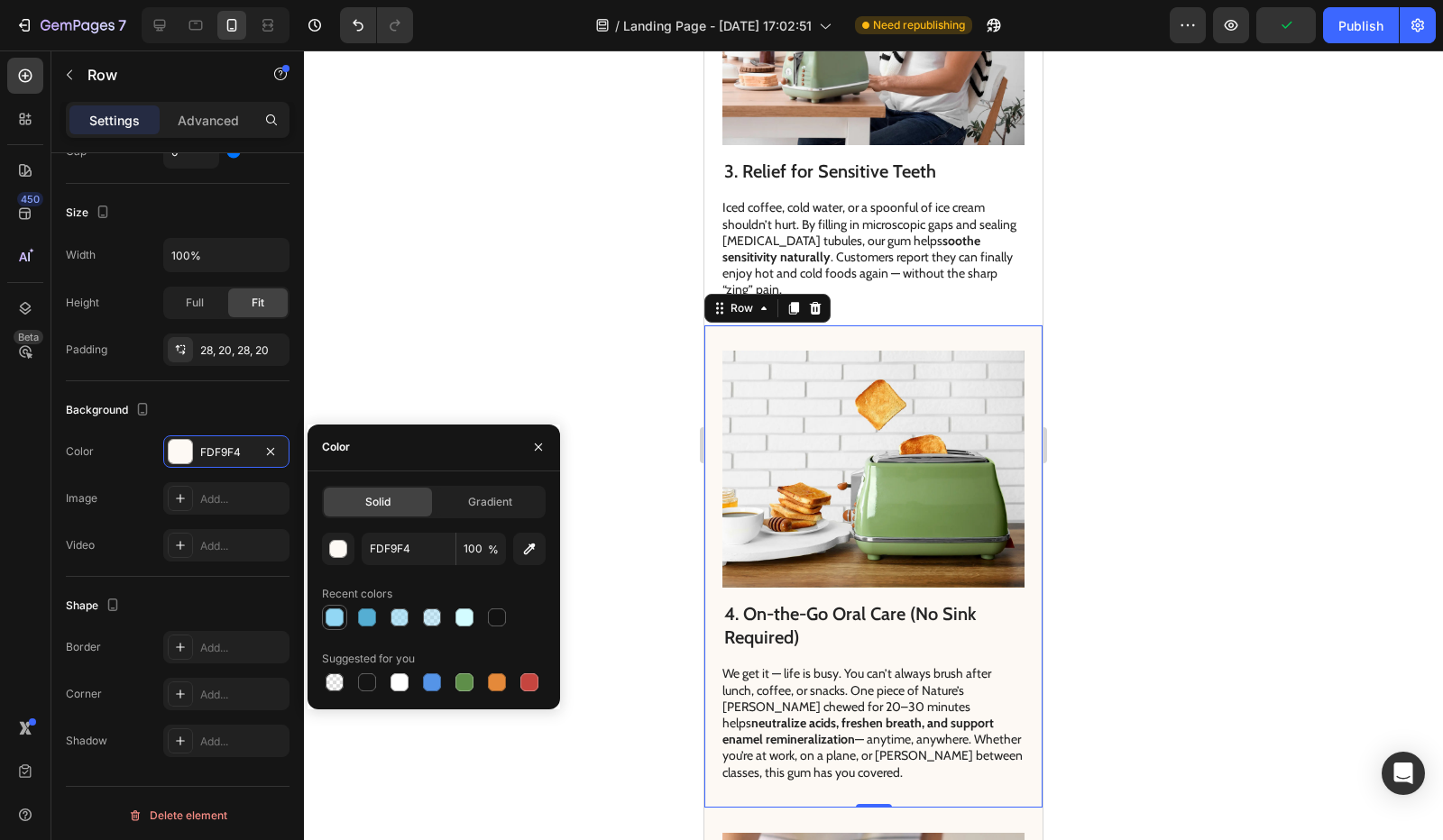
click at [345, 613] on div at bounding box center [335, 617] width 22 height 22
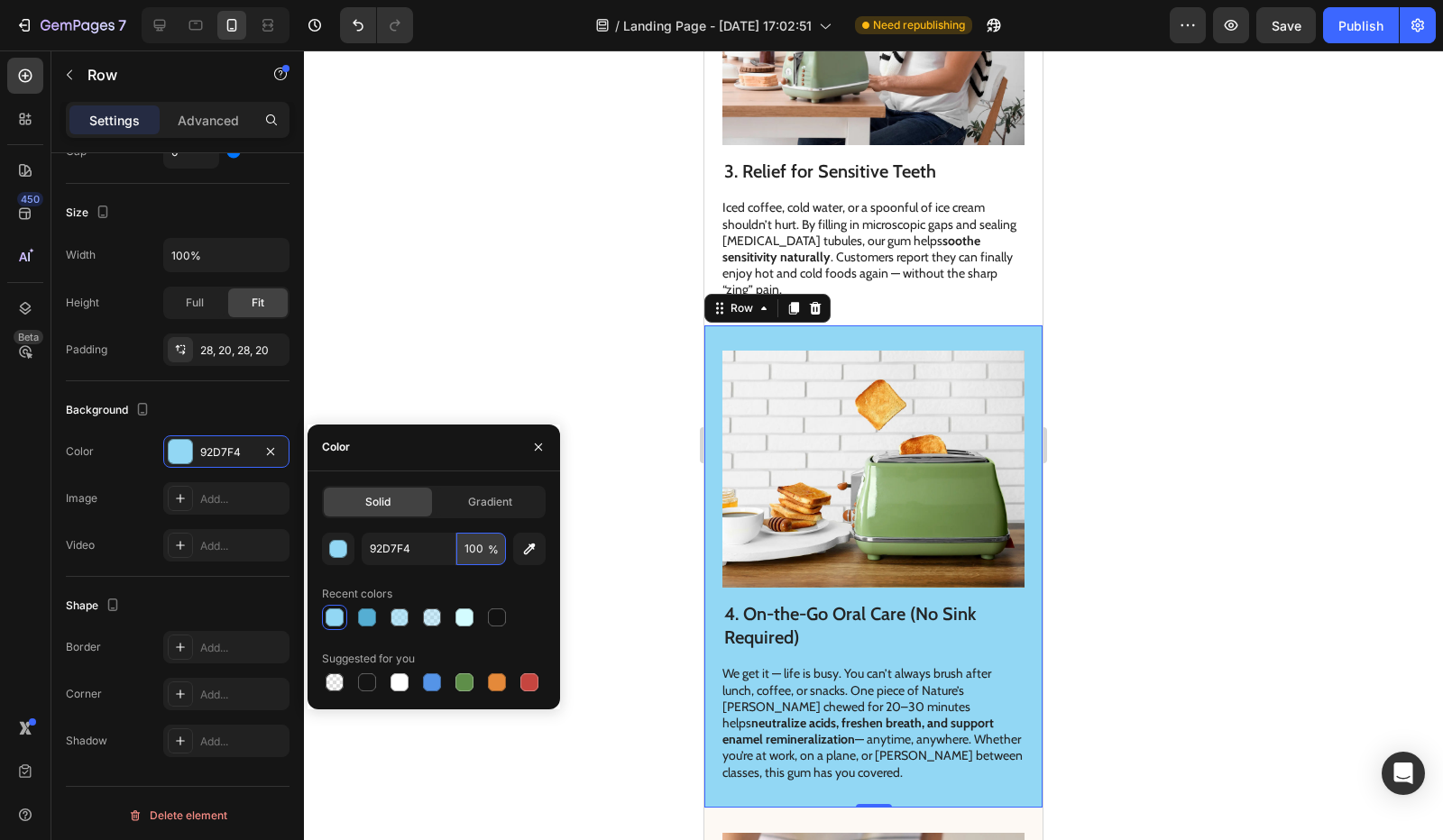
click at [475, 549] on input "100" at bounding box center [481, 549] width 49 height 32
click at [516, 550] on button "button" at bounding box center [529, 549] width 33 height 32
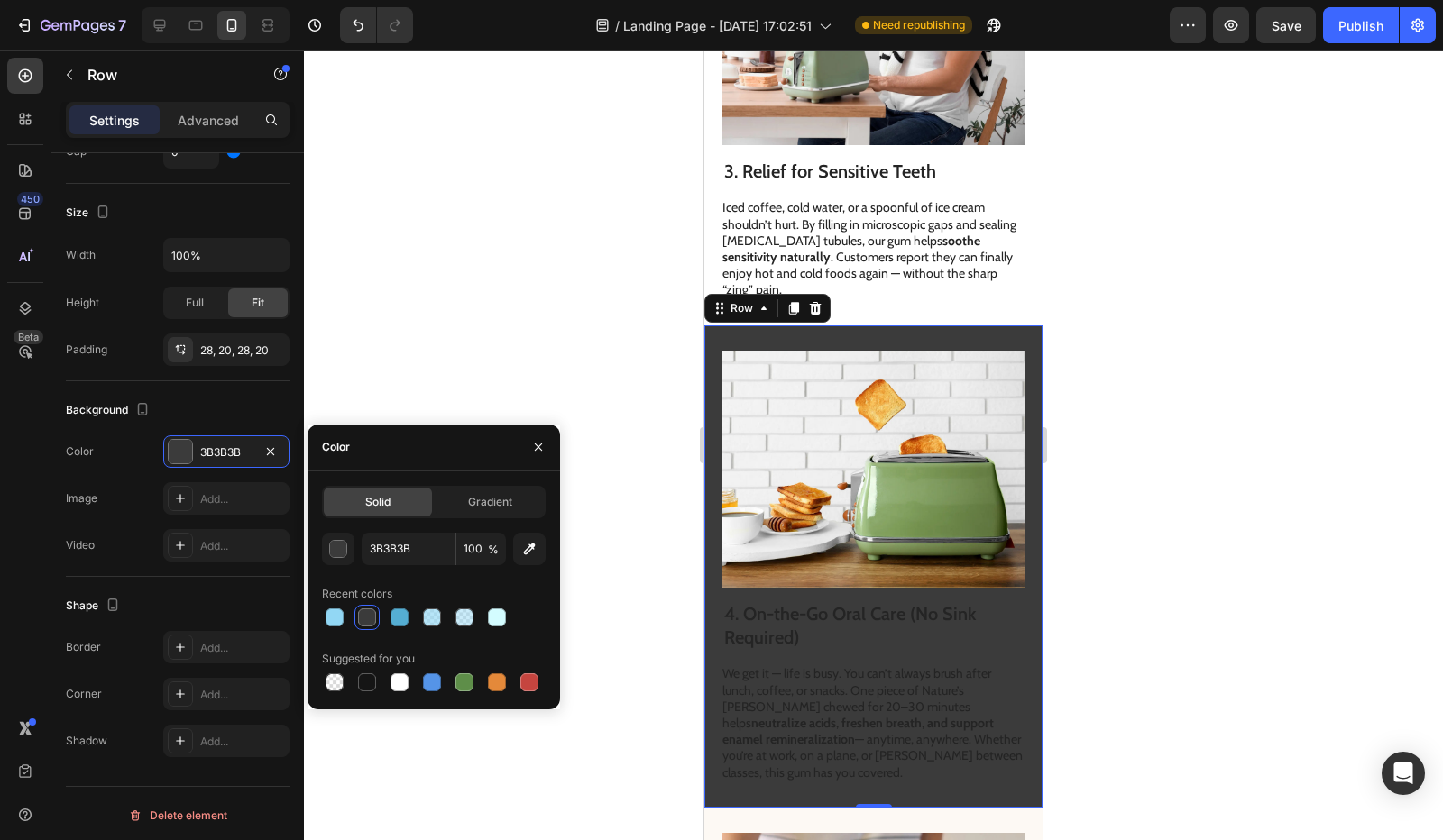
click at [348, 619] on div at bounding box center [433, 617] width 224 height 26
click at [333, 619] on div at bounding box center [335, 617] width 18 height 18
type input "92D7F4"
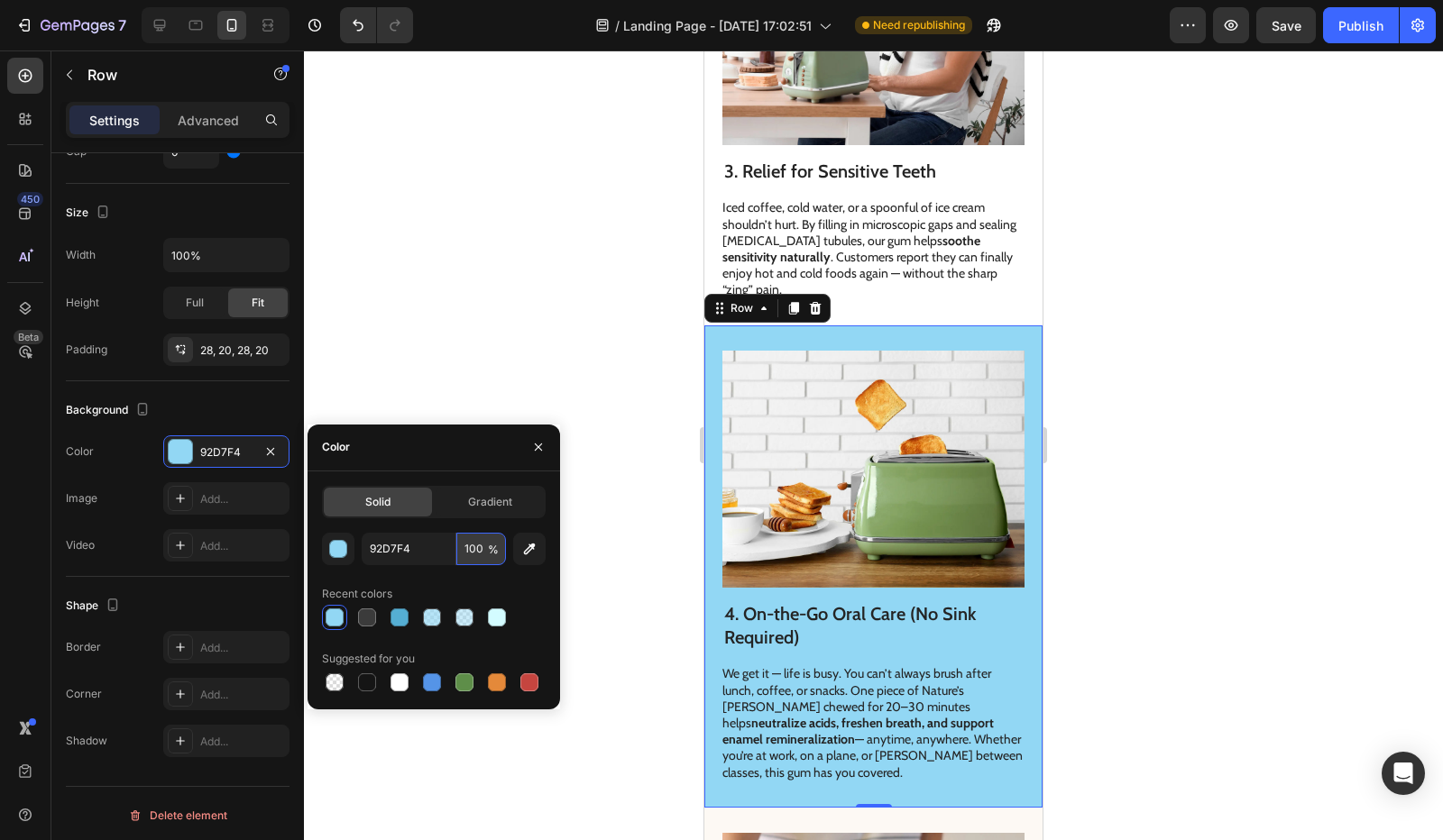
click at [473, 550] on input "100" at bounding box center [481, 549] width 49 height 32
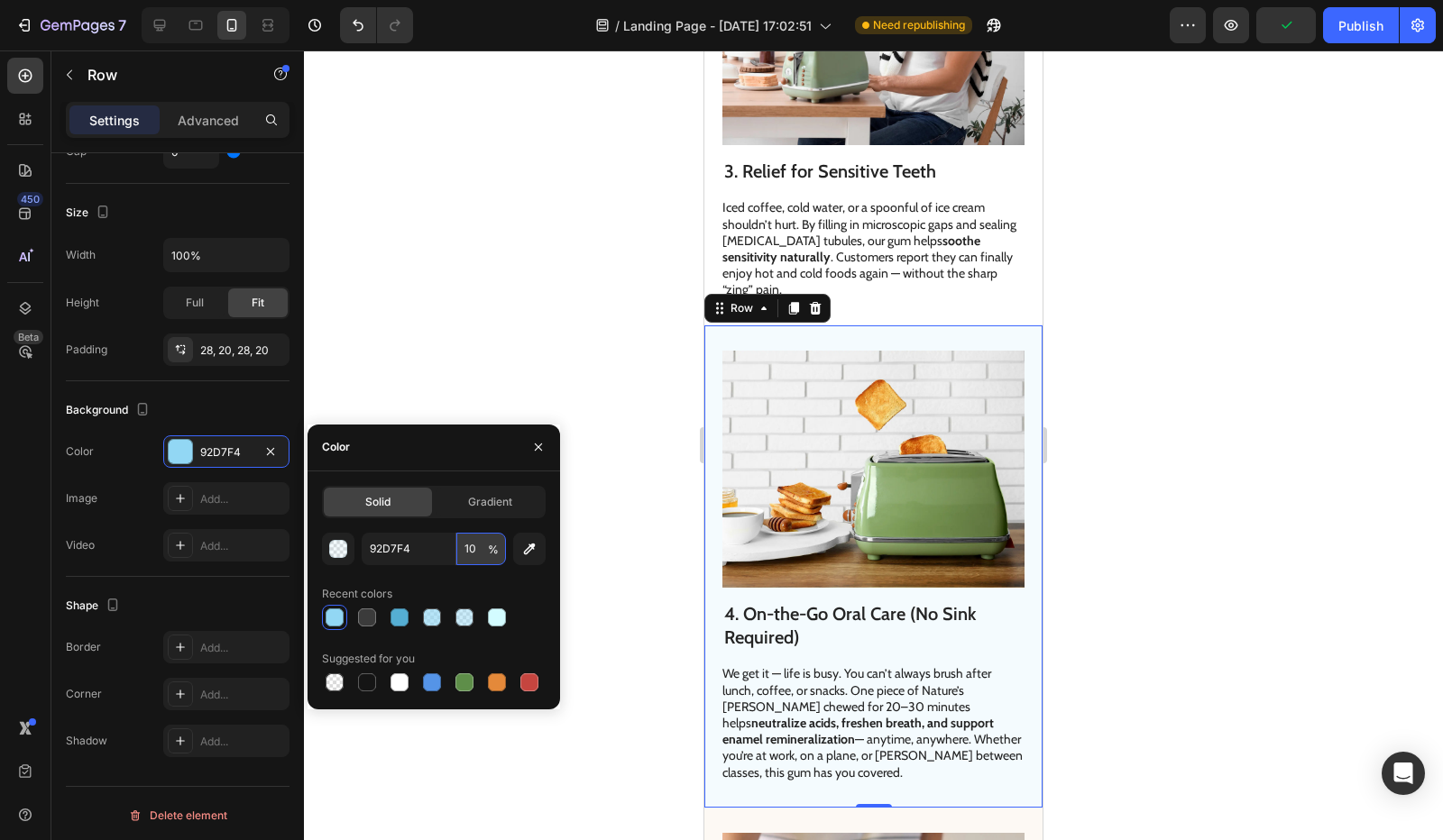
click at [473, 549] on input "10" at bounding box center [481, 549] width 49 height 32
type input "10"
click at [395, 617] on div at bounding box center [433, 617] width 224 height 26
click at [423, 612] on div at bounding box center [431, 617] width 18 height 18
type input "55AED3"
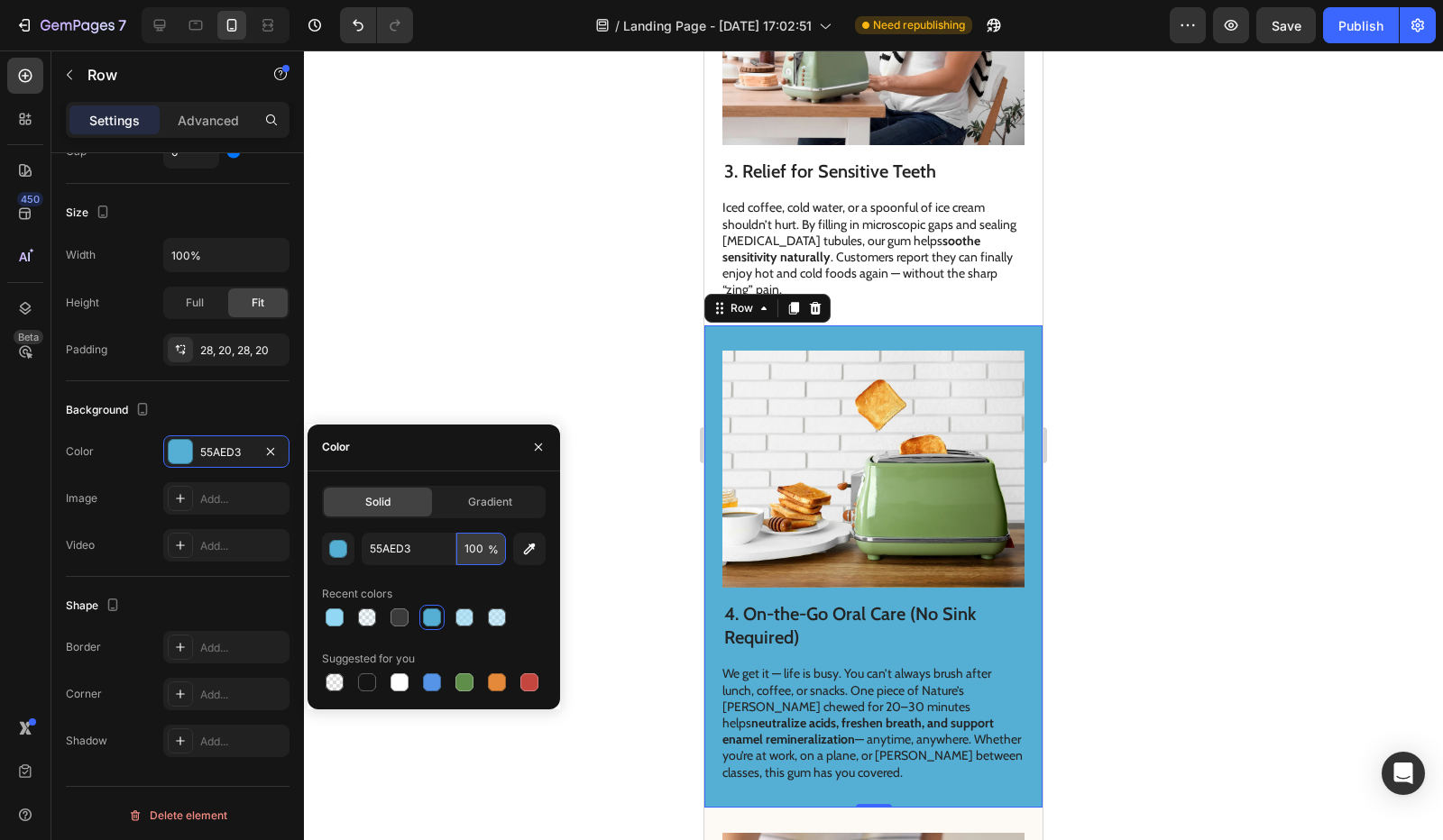
click at [469, 550] on input "100" at bounding box center [481, 549] width 49 height 32
type input "1"
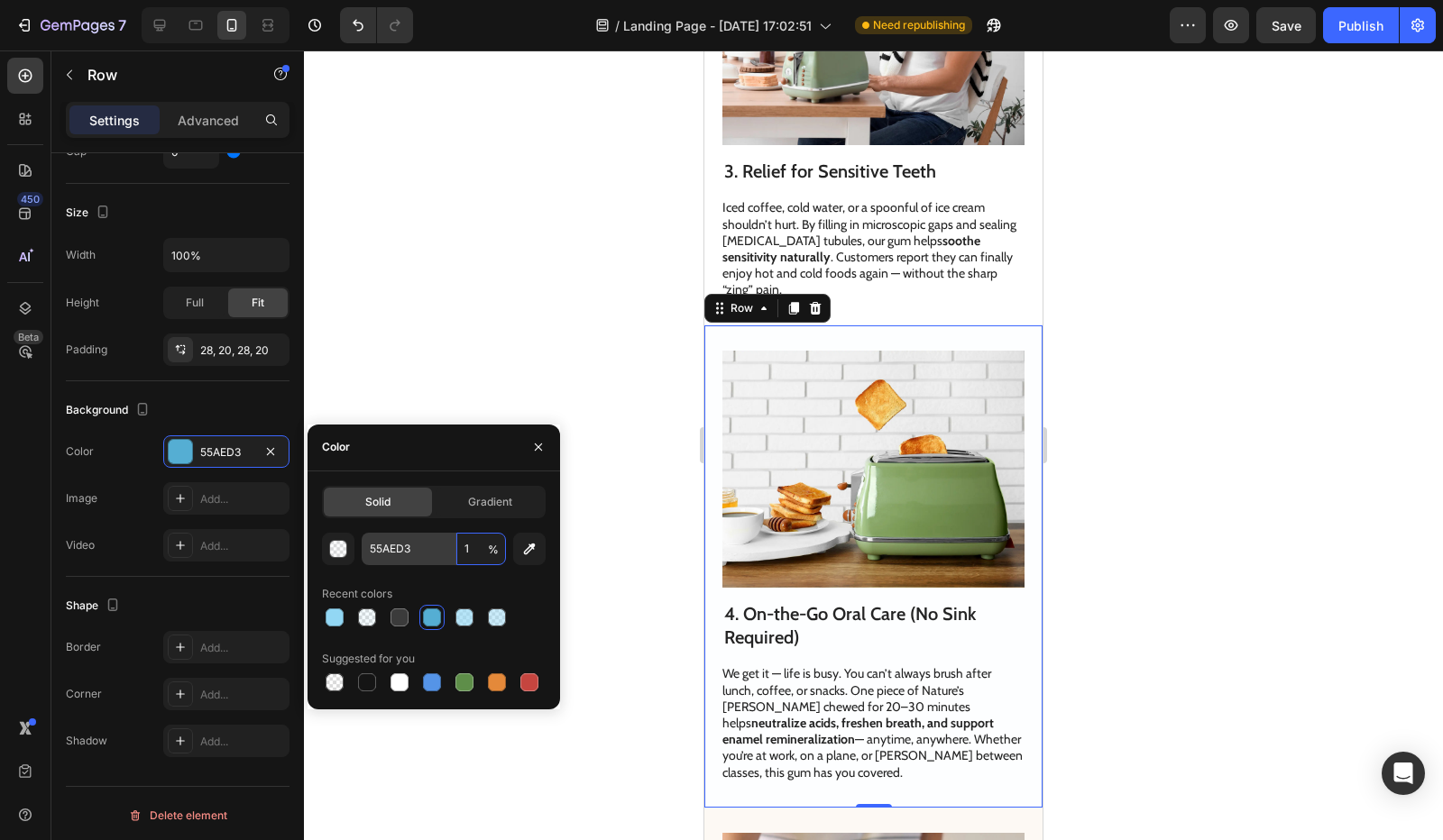
type input "10"
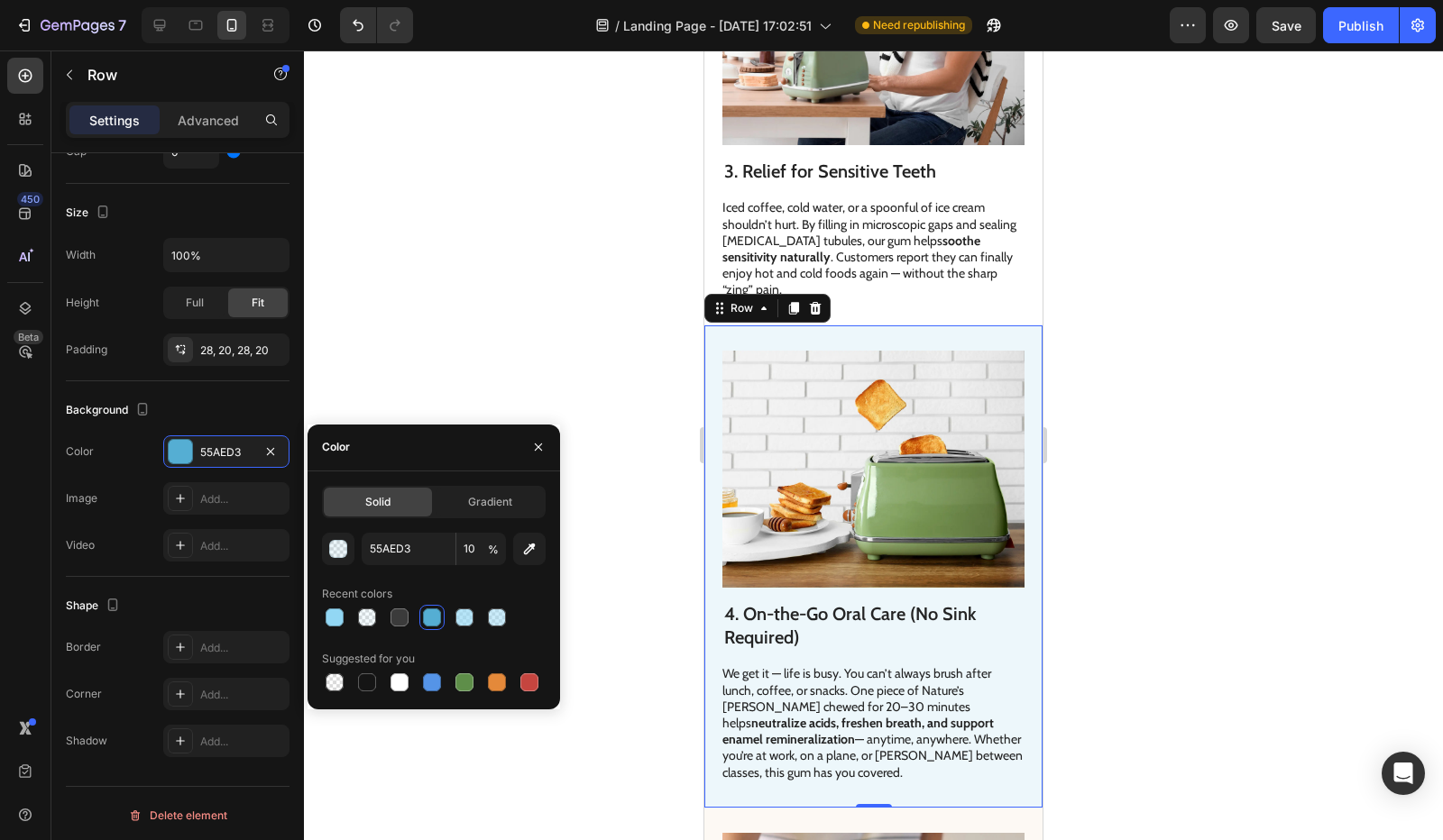
click at [481, 346] on div at bounding box center [874, 445] width 1139 height 790
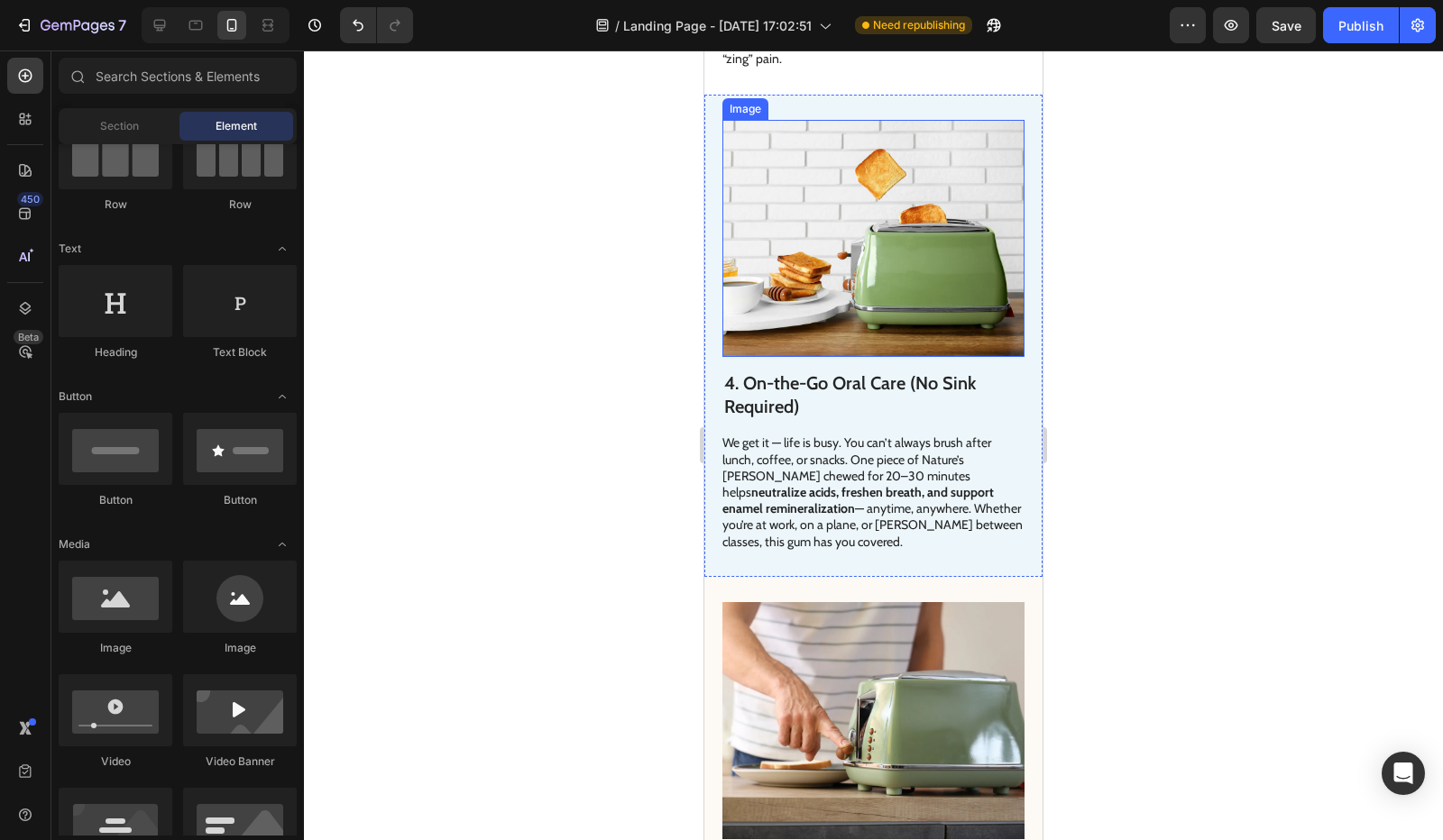
scroll to position [1855, 0]
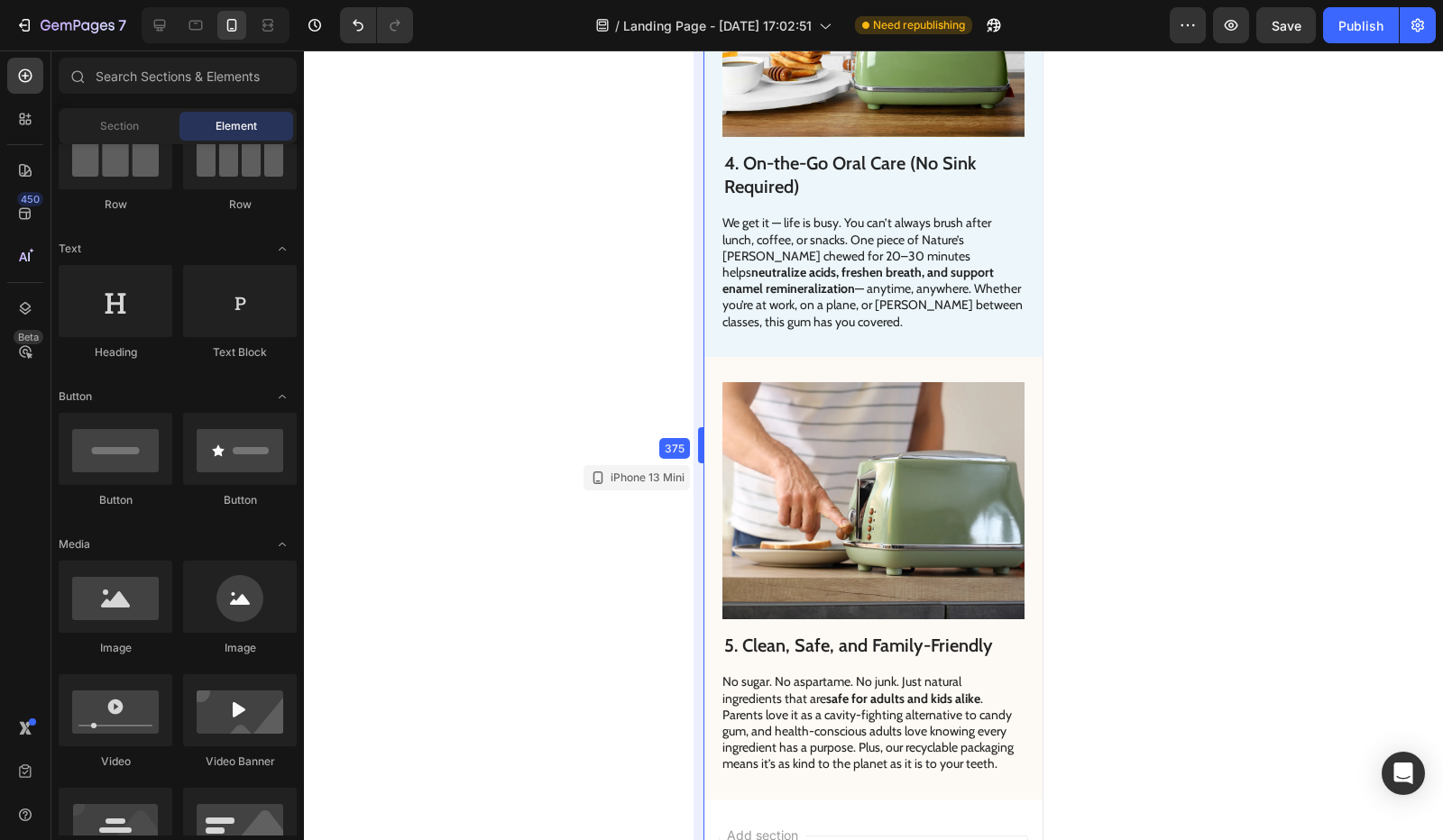
drag, startPoint x: 703, startPoint y: 540, endPoint x: 4, endPoint y: 489, distance: 700.9
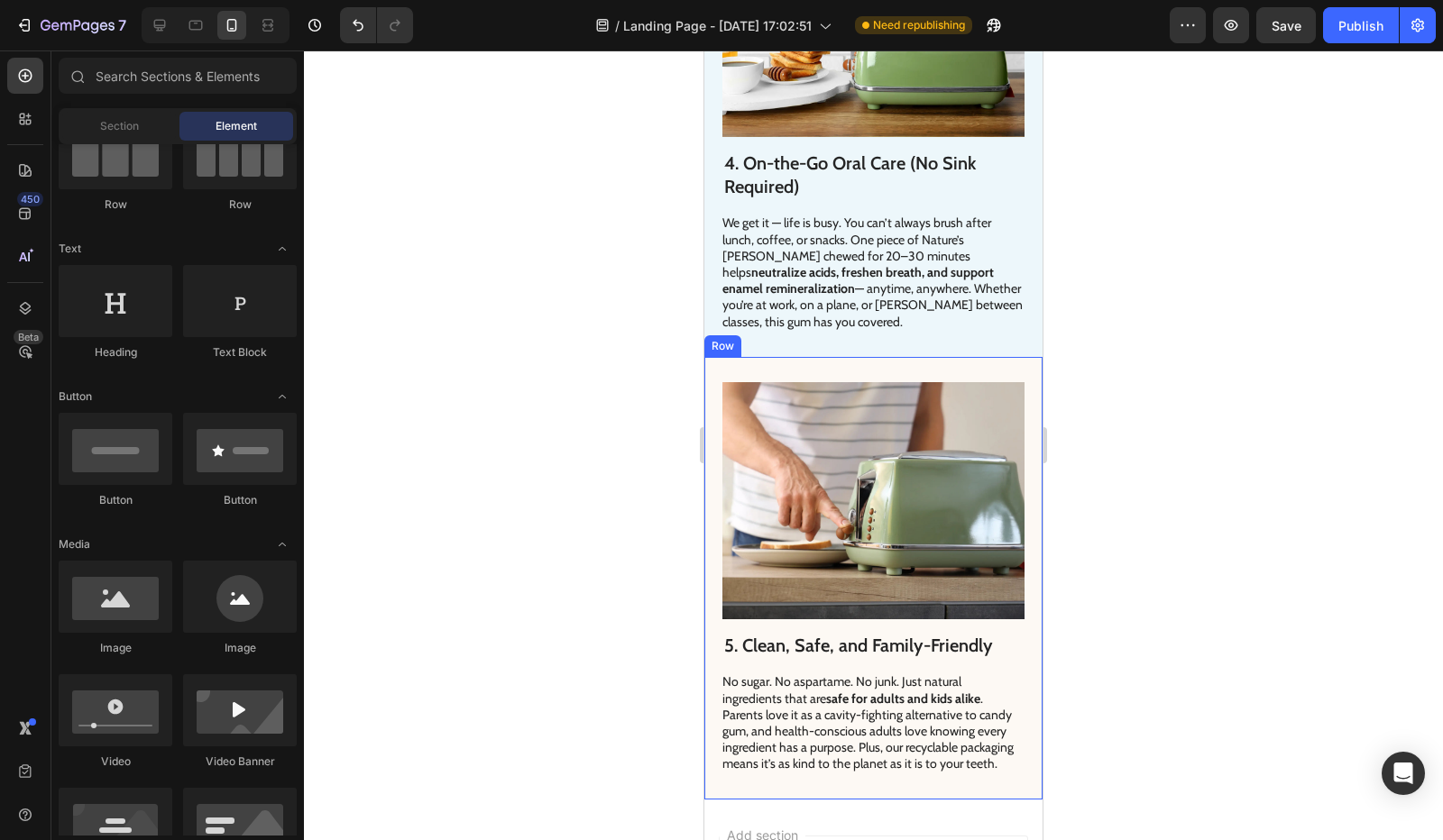
click at [713, 540] on div "5. Clean, Safe, and Family-Friendly Heading No sugar. No aspartame. No junk. Ju…" at bounding box center [873, 579] width 338 height 443
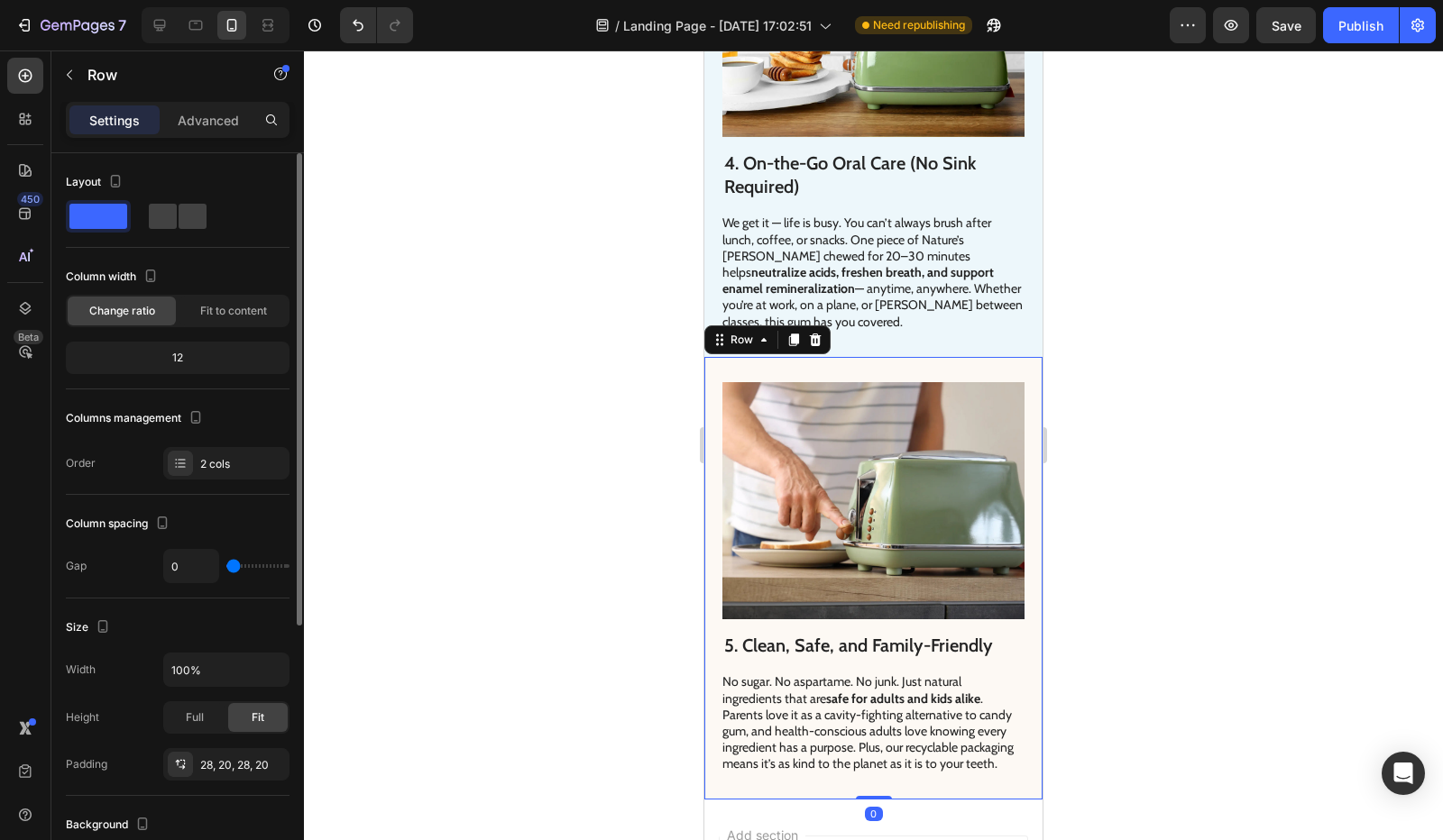
scroll to position [415, 0]
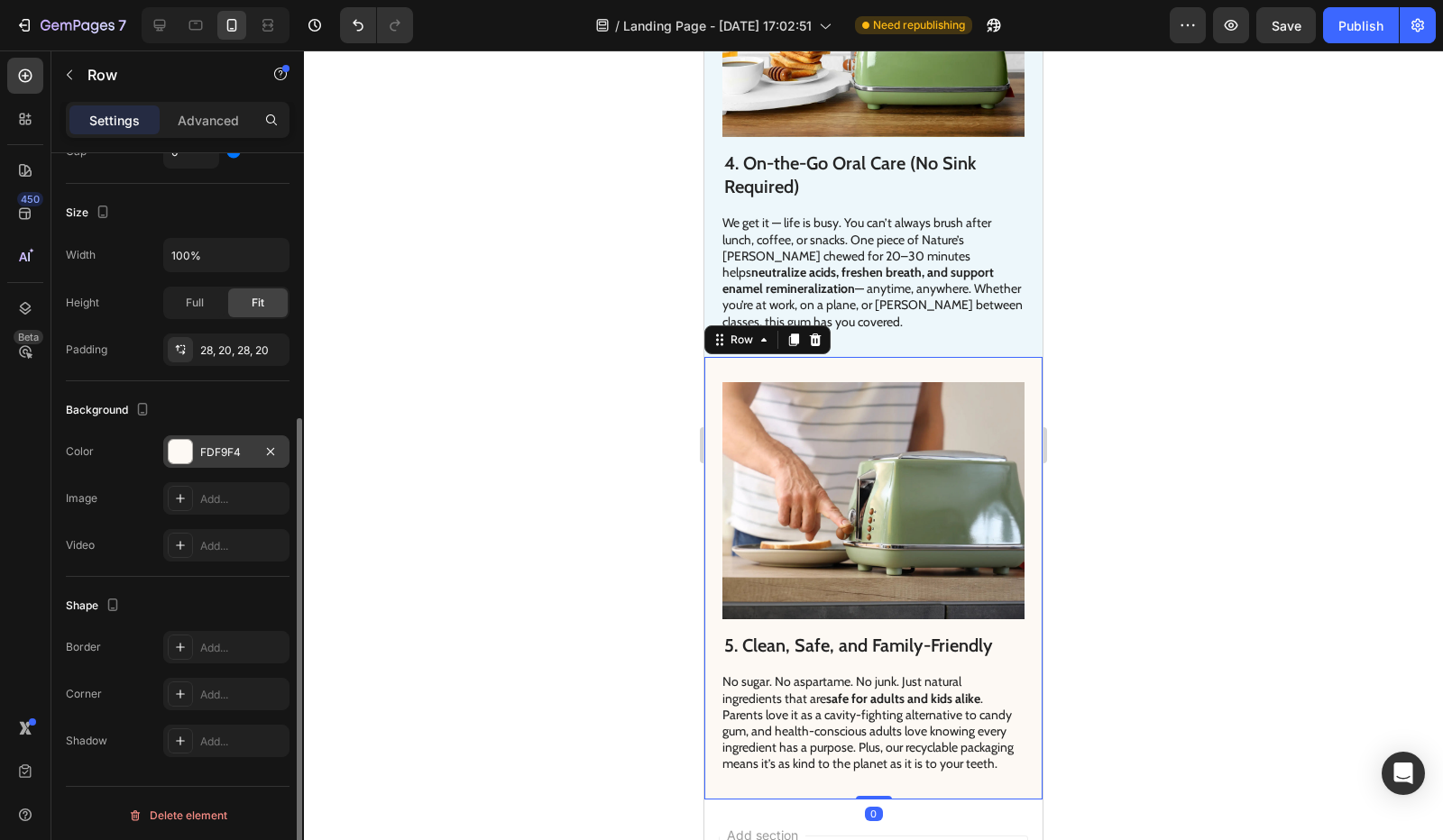
click at [208, 444] on div "FDF9F4" at bounding box center [226, 452] width 52 height 16
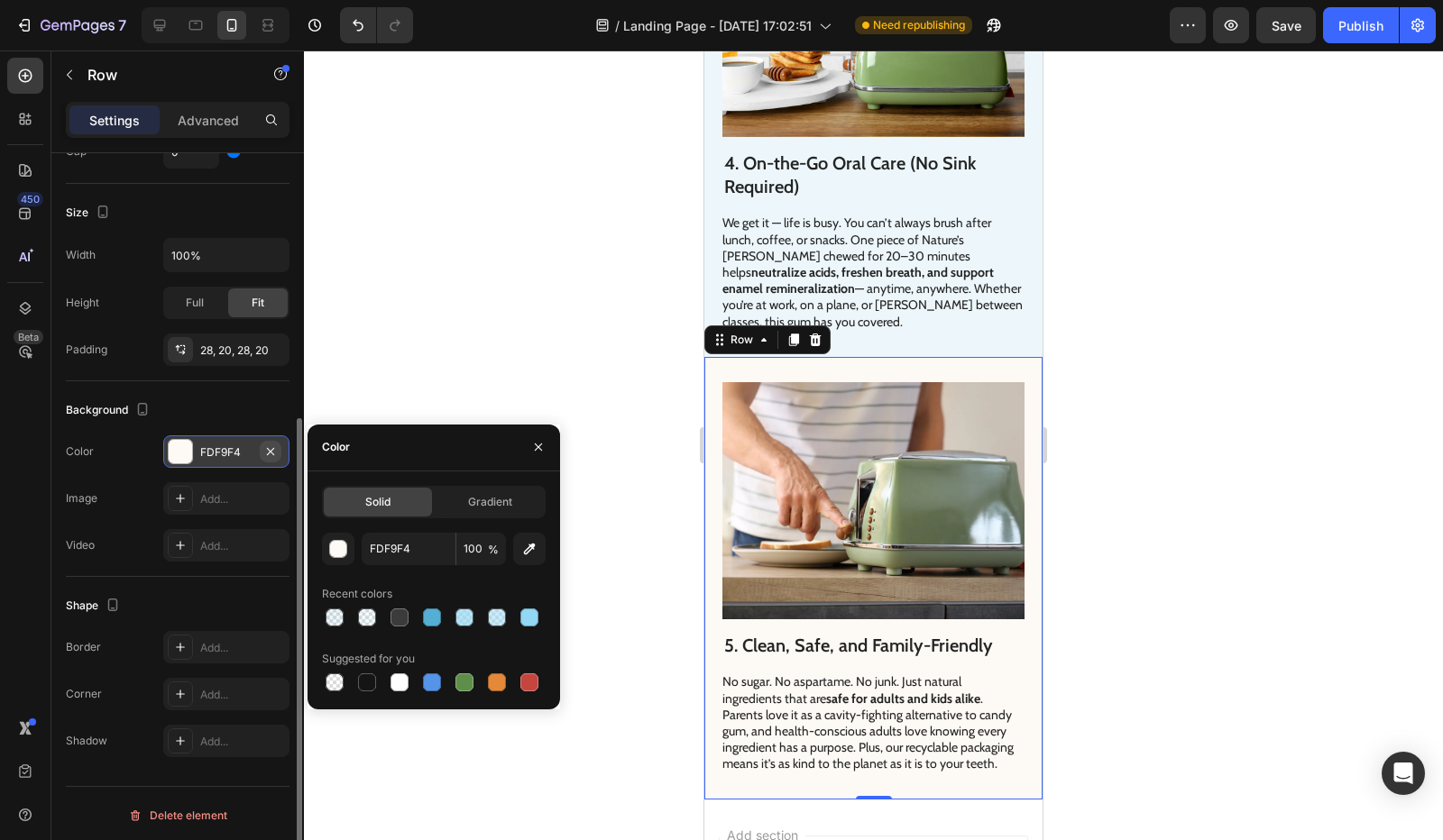
click at [267, 450] on icon "button" at bounding box center [270, 451] width 15 height 15
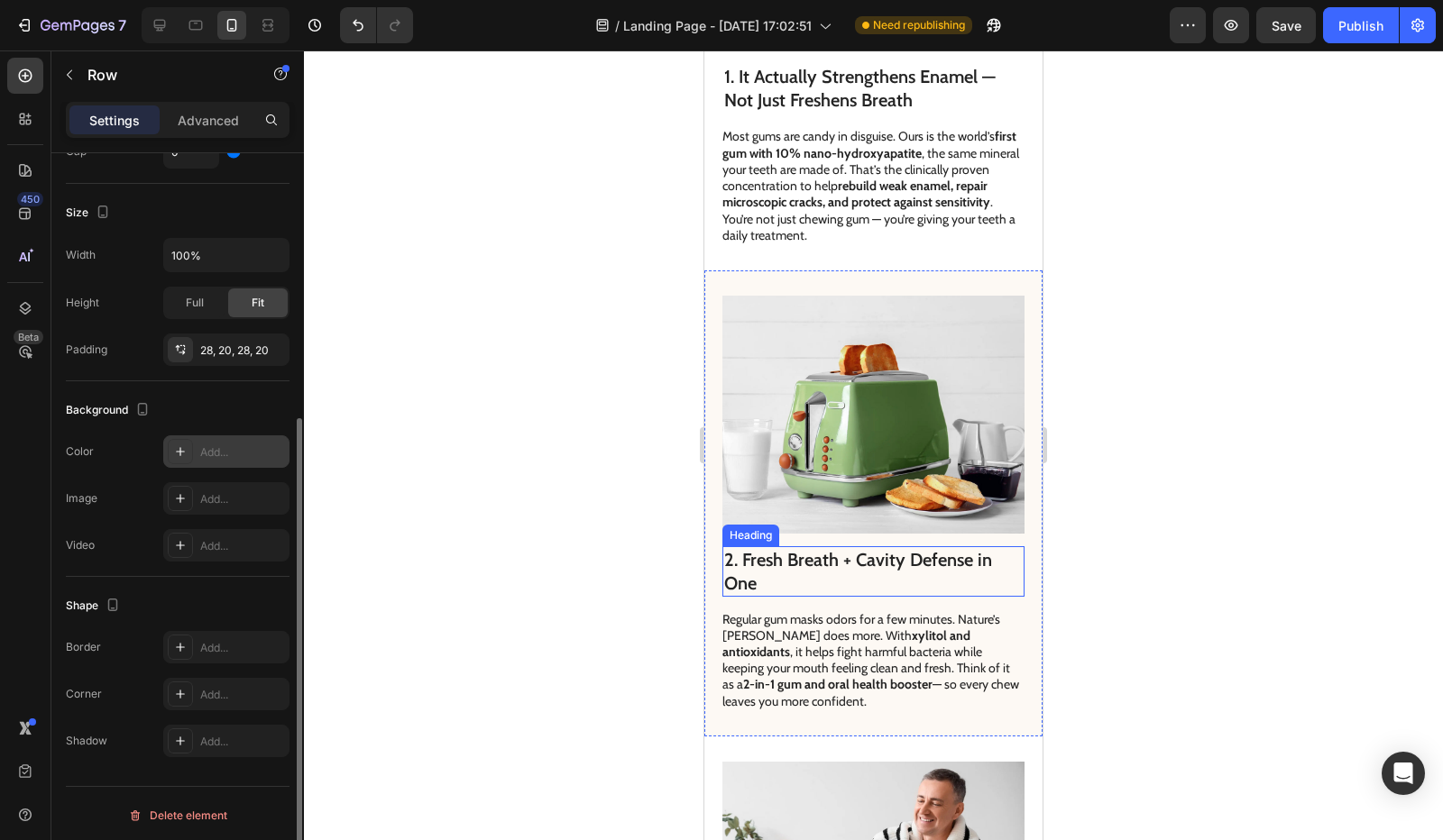
scroll to position [503, 0]
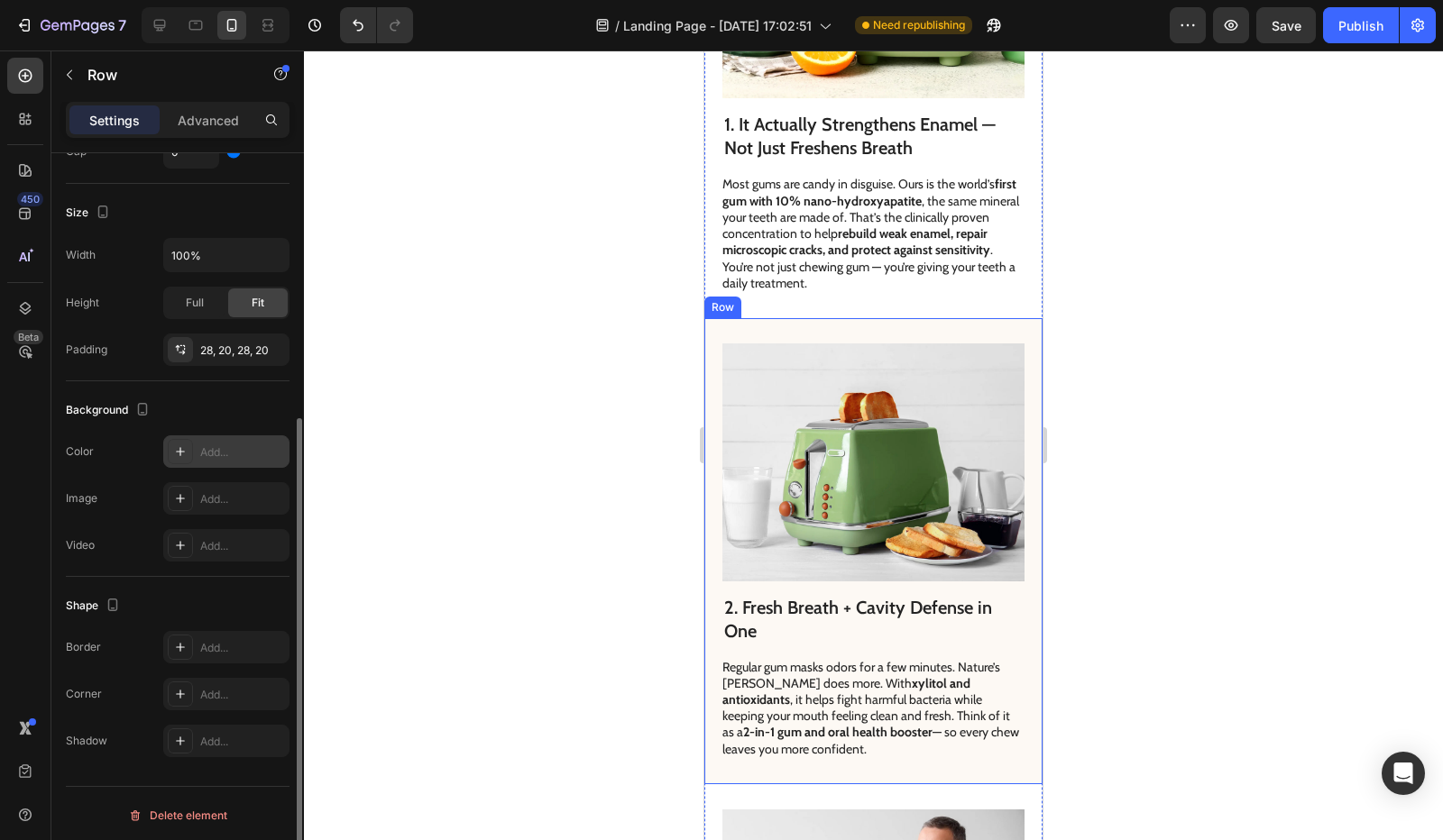
click at [718, 511] on div "2. Fresh Breath + Cavity Defense in One Heading Regular gum masks odors for a f…" at bounding box center [873, 550] width 338 height 466
click at [220, 446] on div "FDF9F4" at bounding box center [226, 452] width 52 height 16
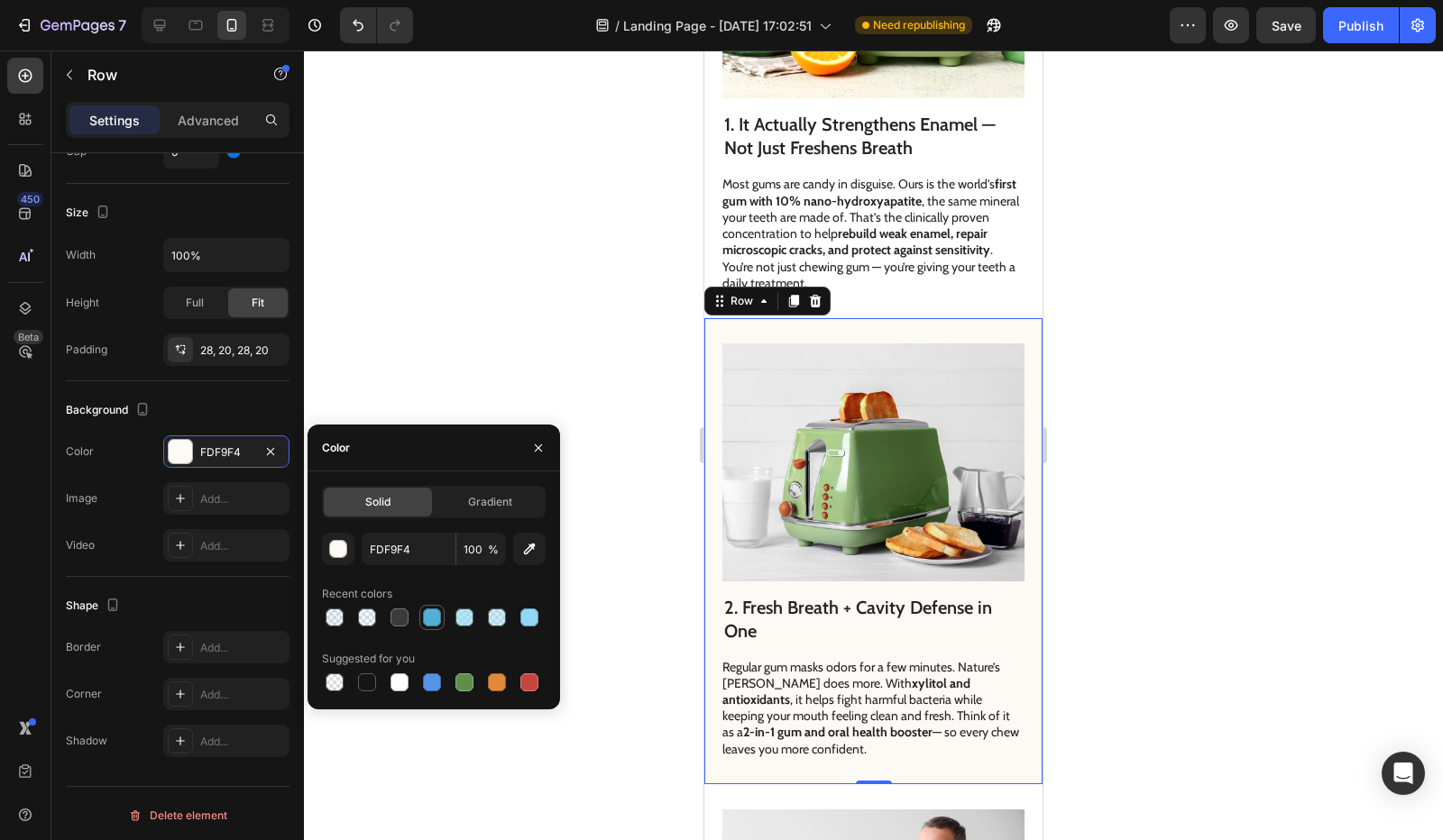
click at [433, 619] on div at bounding box center [431, 617] width 18 height 18
type input "55AED3"
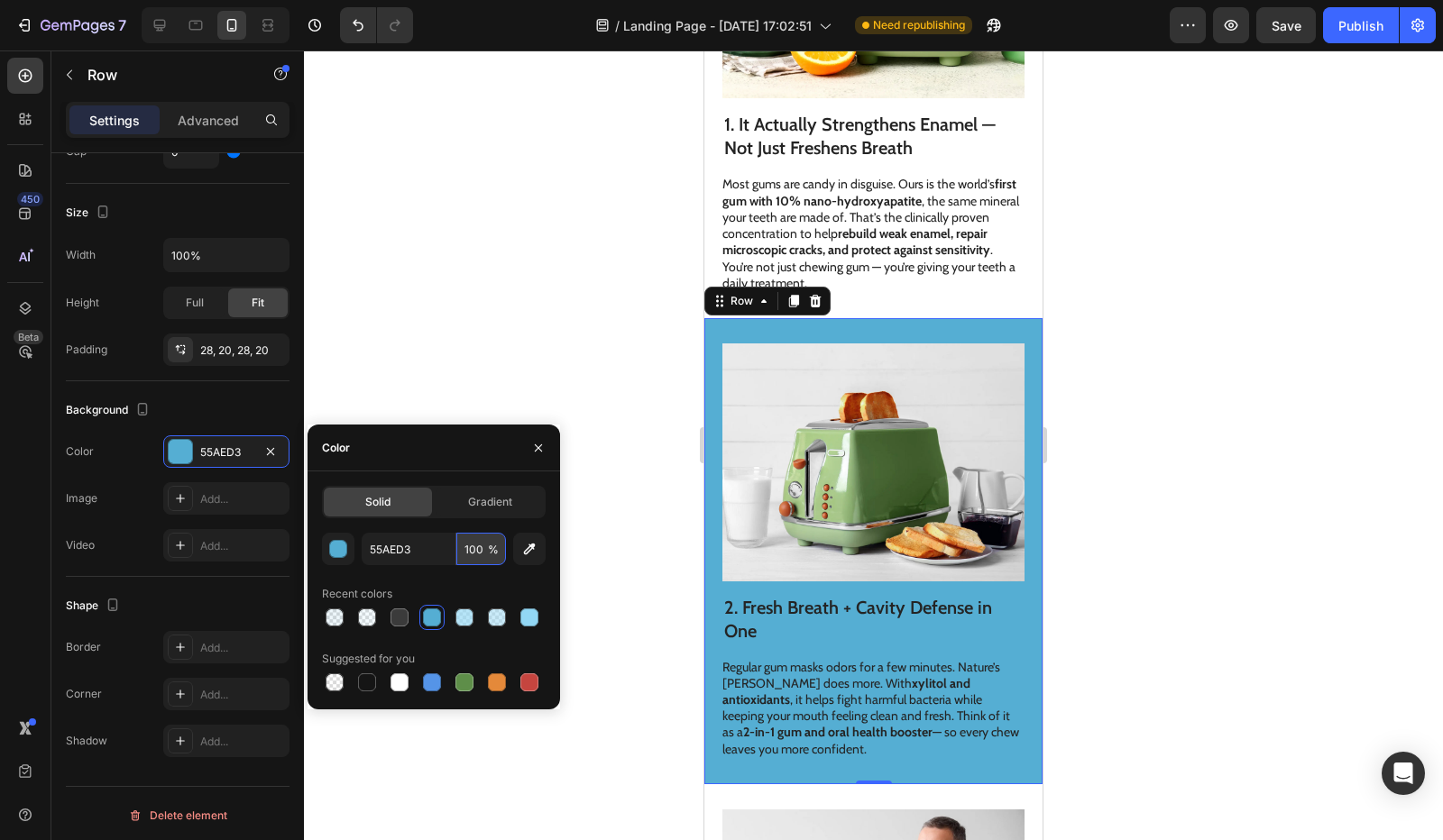
click at [467, 544] on input "100" at bounding box center [481, 549] width 49 height 32
type input "10"
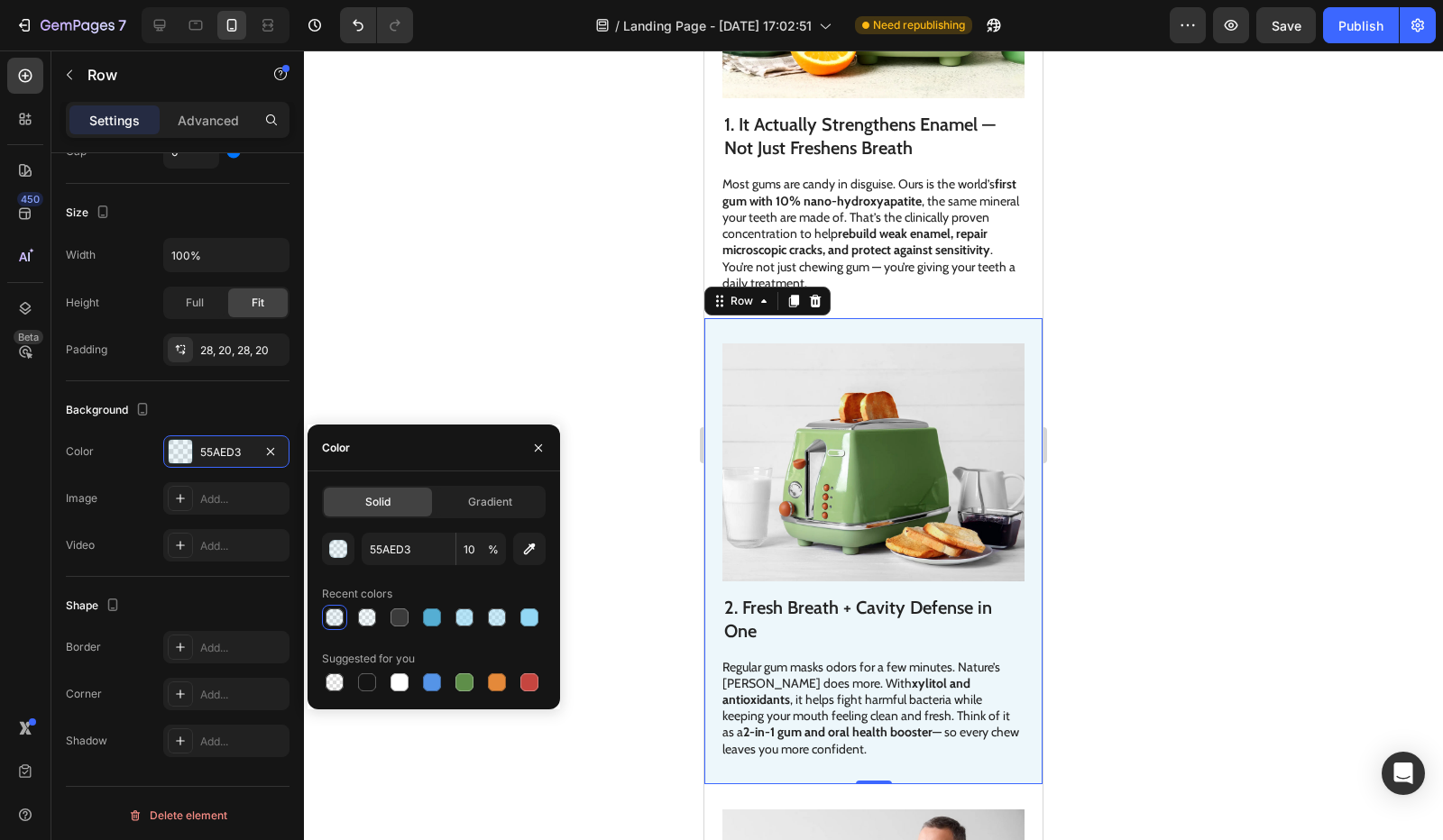
click at [560, 348] on div at bounding box center [874, 445] width 1139 height 790
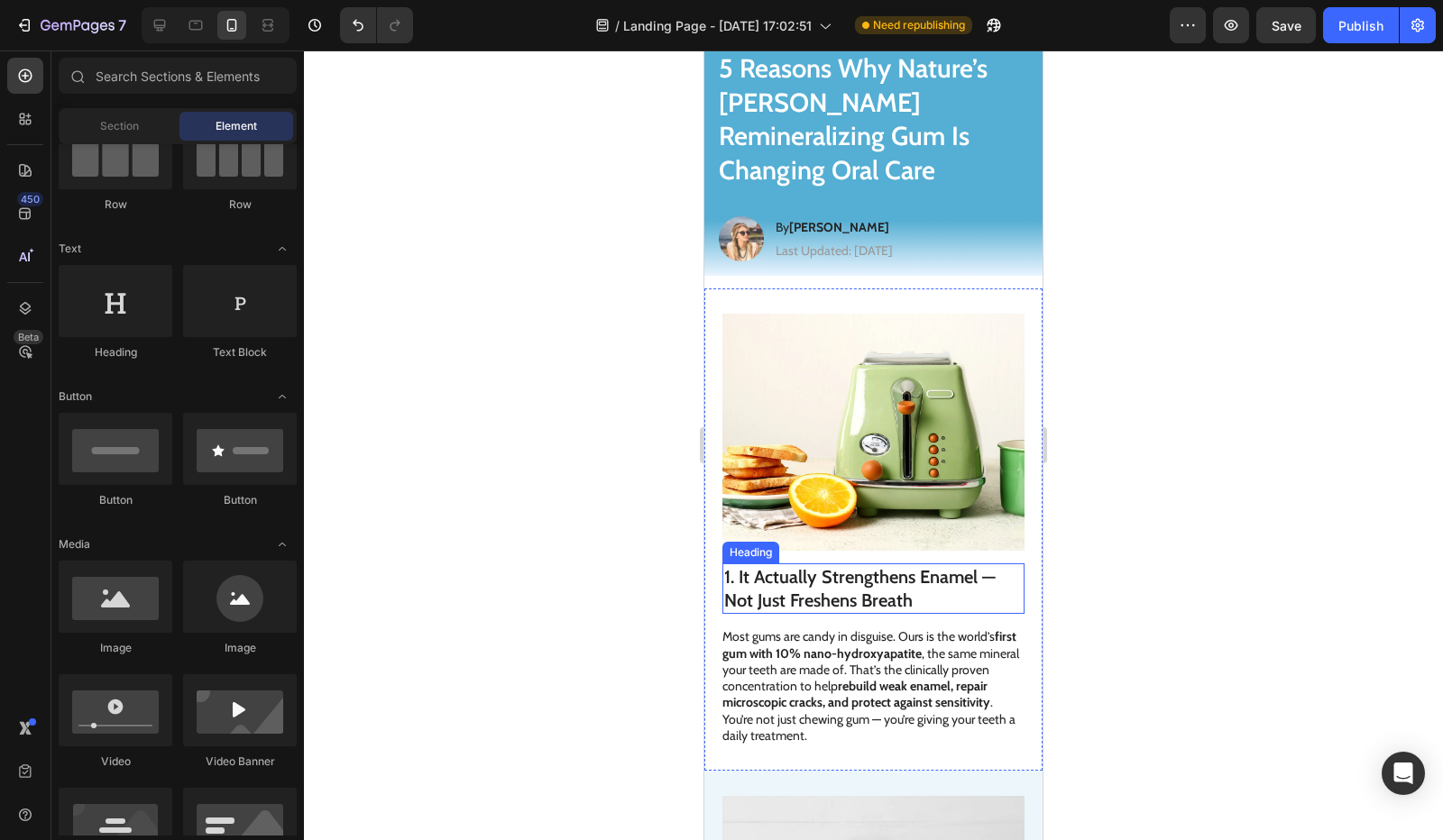
scroll to position [0, 0]
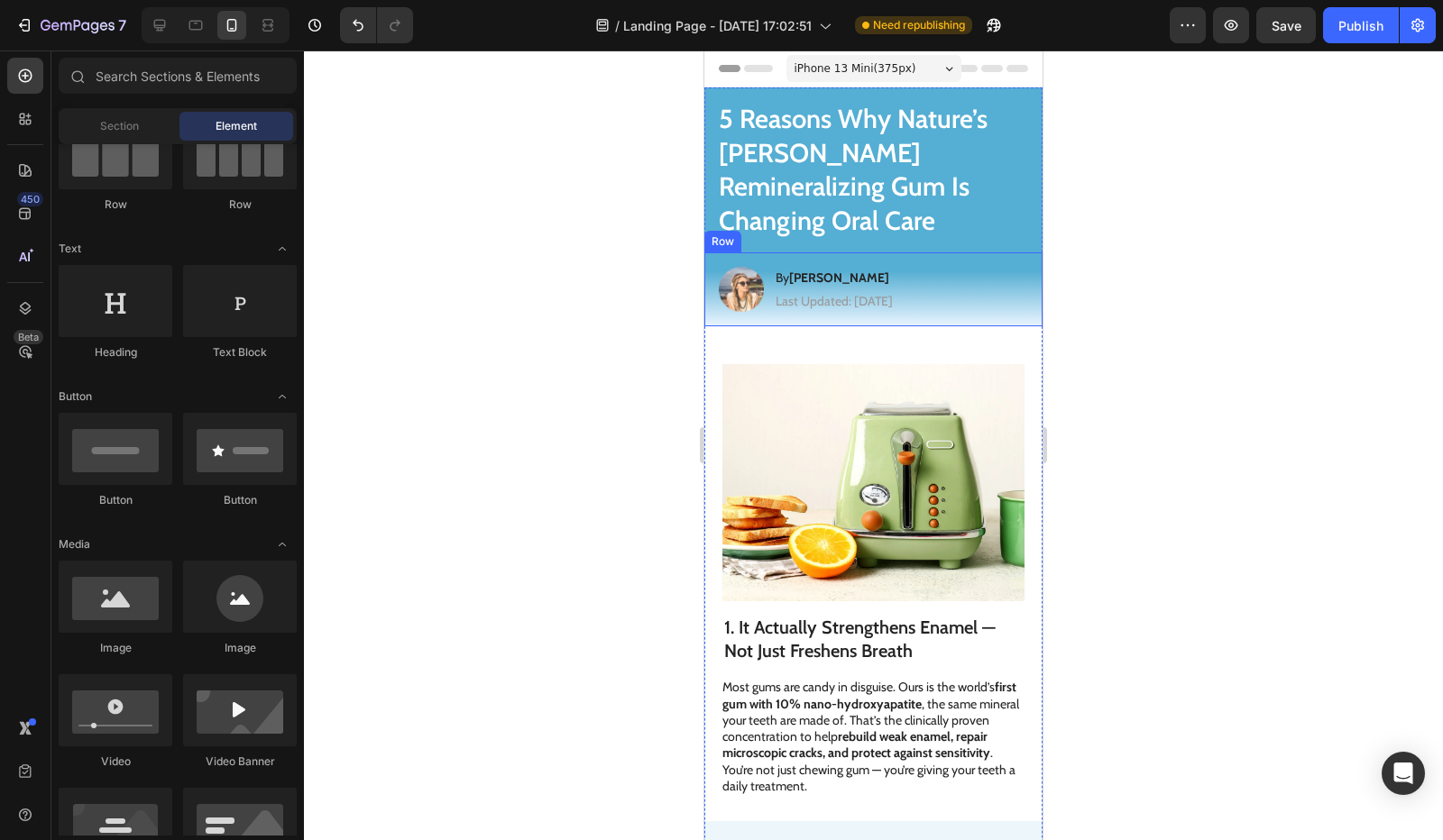
click at [994, 252] on div "Image By Jessica M. Heading Last Updated: August 25th 2025 Text Block Row" at bounding box center [873, 289] width 338 height 74
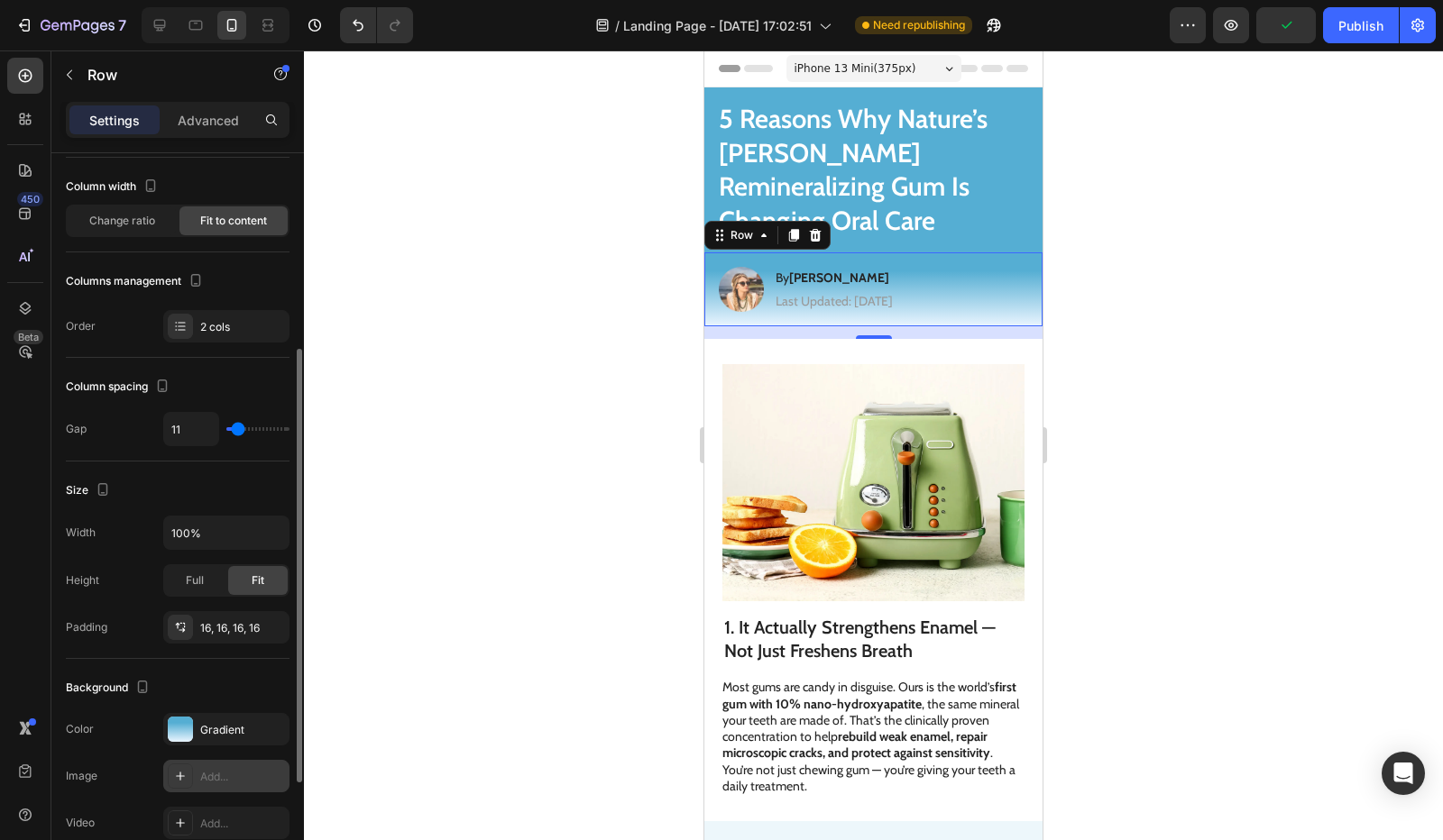
scroll to position [271, 0]
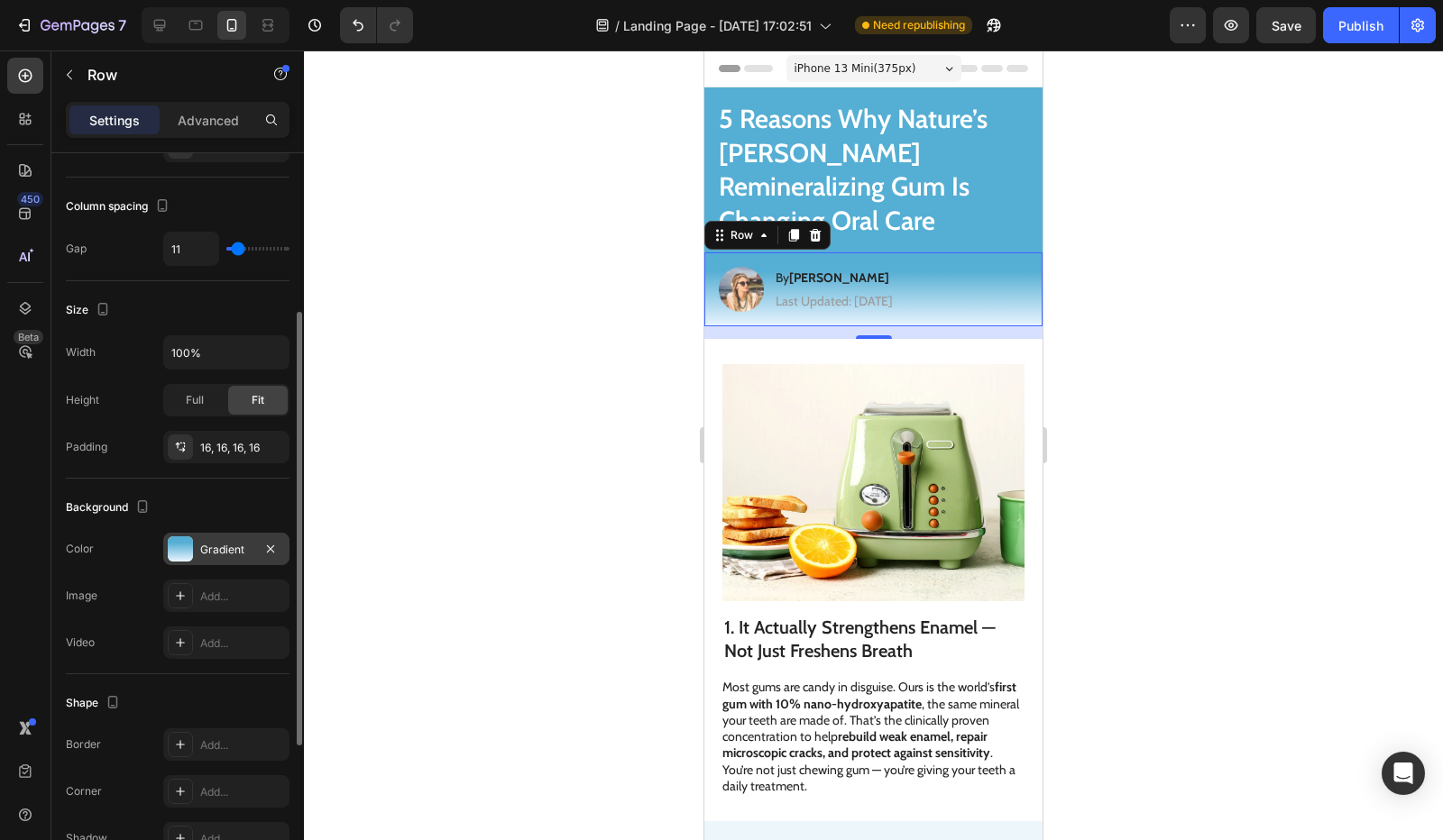
click at [235, 533] on div "Gradient" at bounding box center [227, 549] width 126 height 32
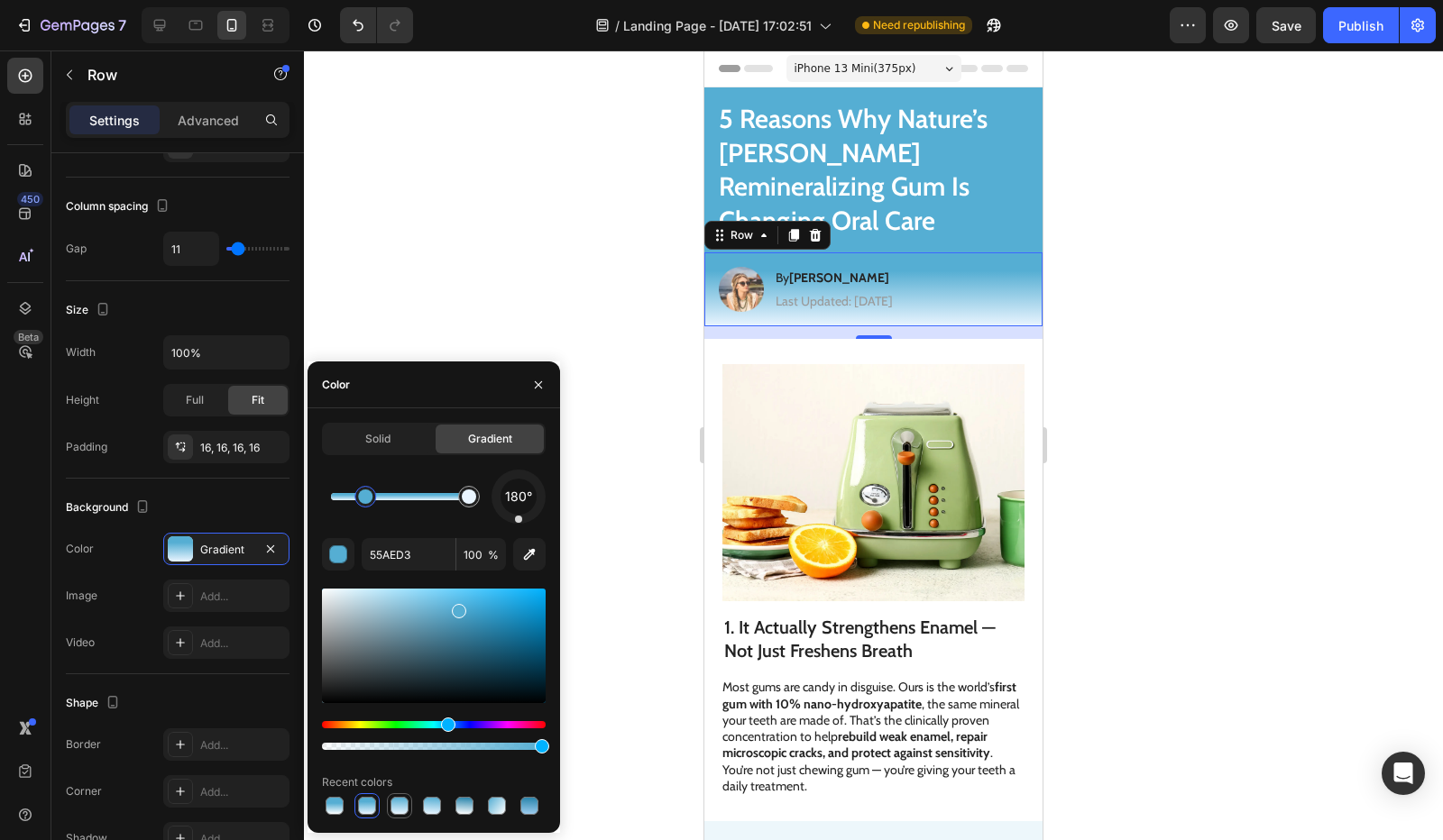
click at [398, 803] on div at bounding box center [399, 806] width 18 height 18
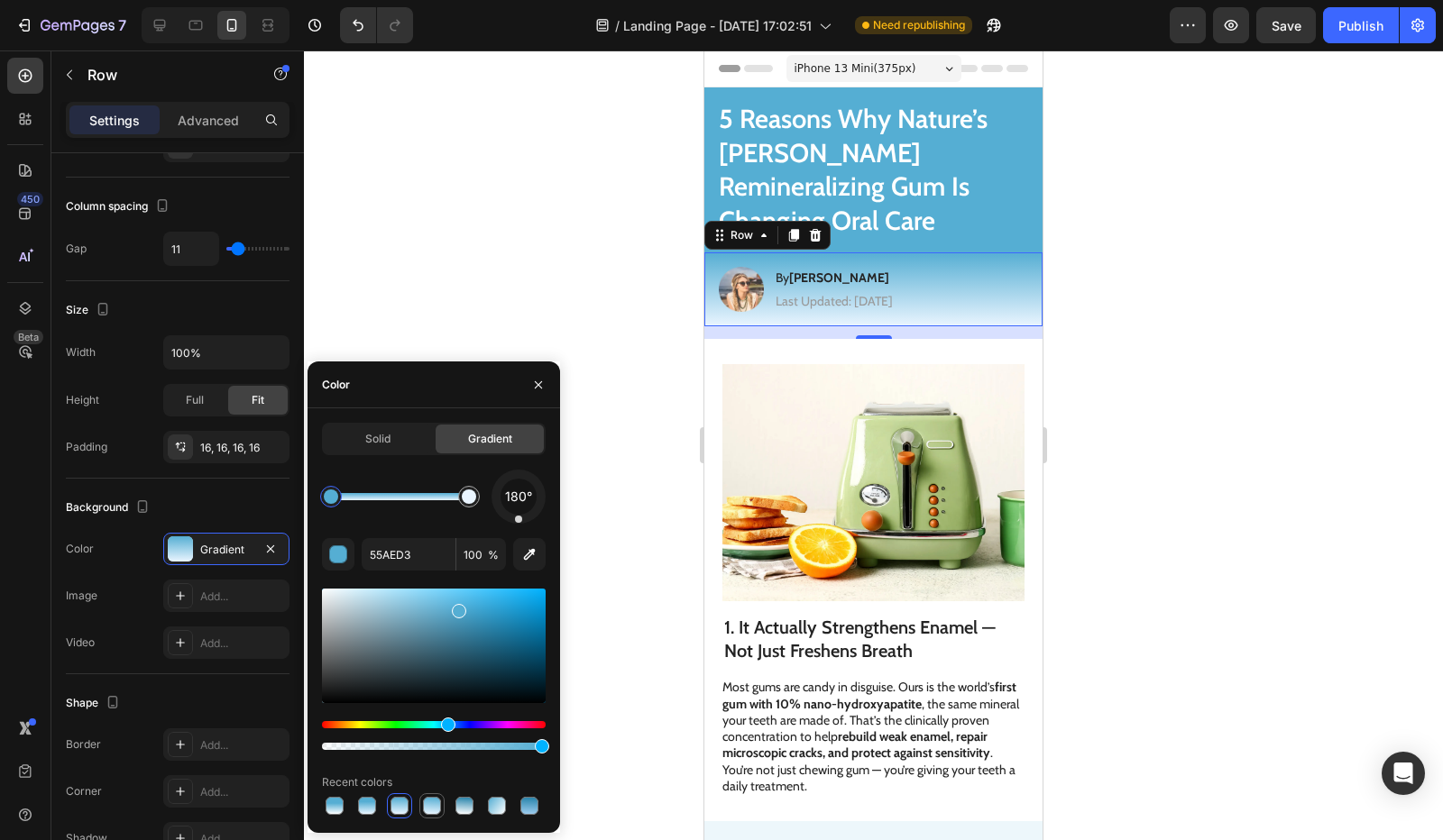
click at [440, 806] on div at bounding box center [431, 806] width 18 height 18
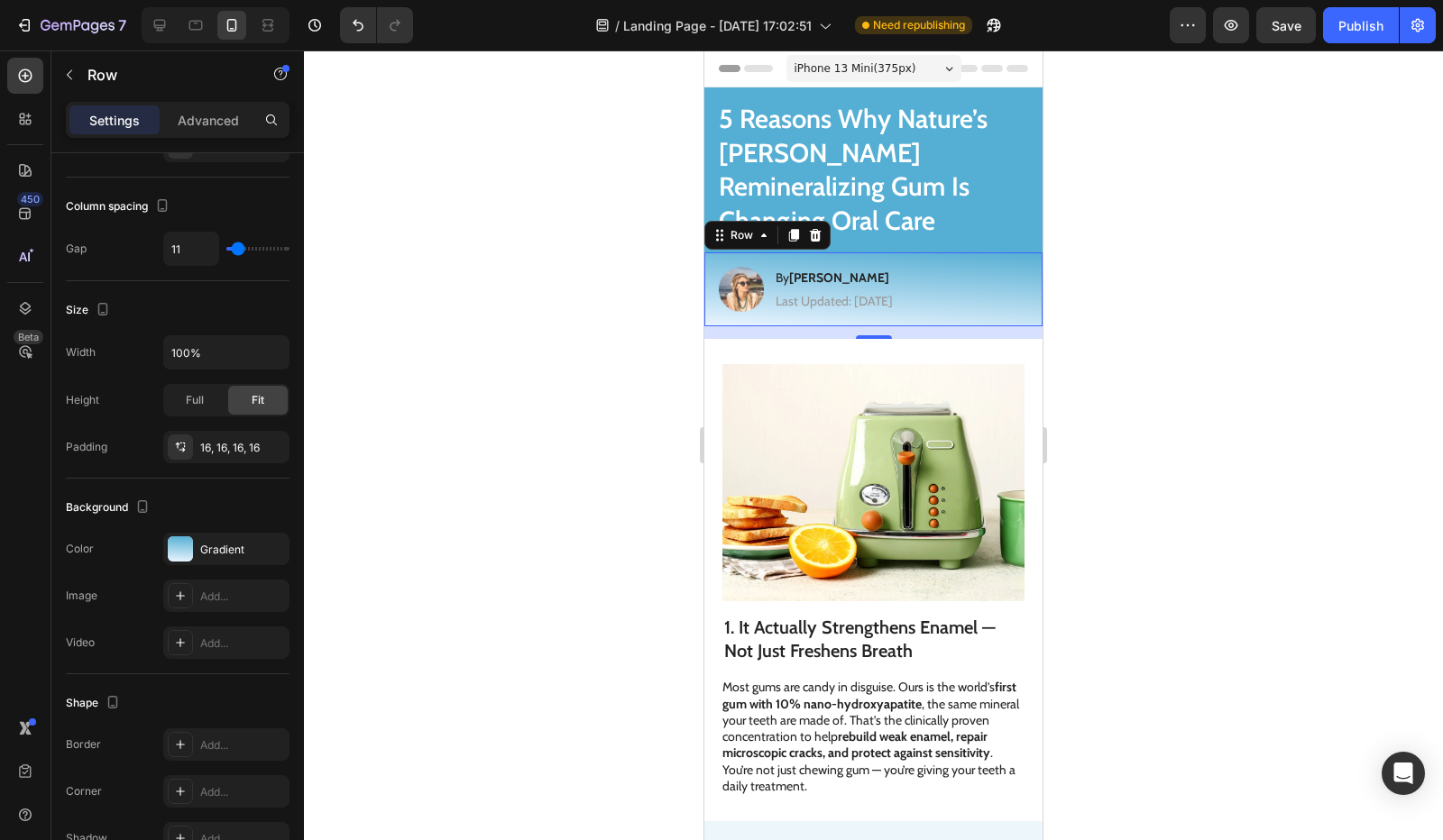
click at [643, 561] on div at bounding box center [874, 445] width 1139 height 790
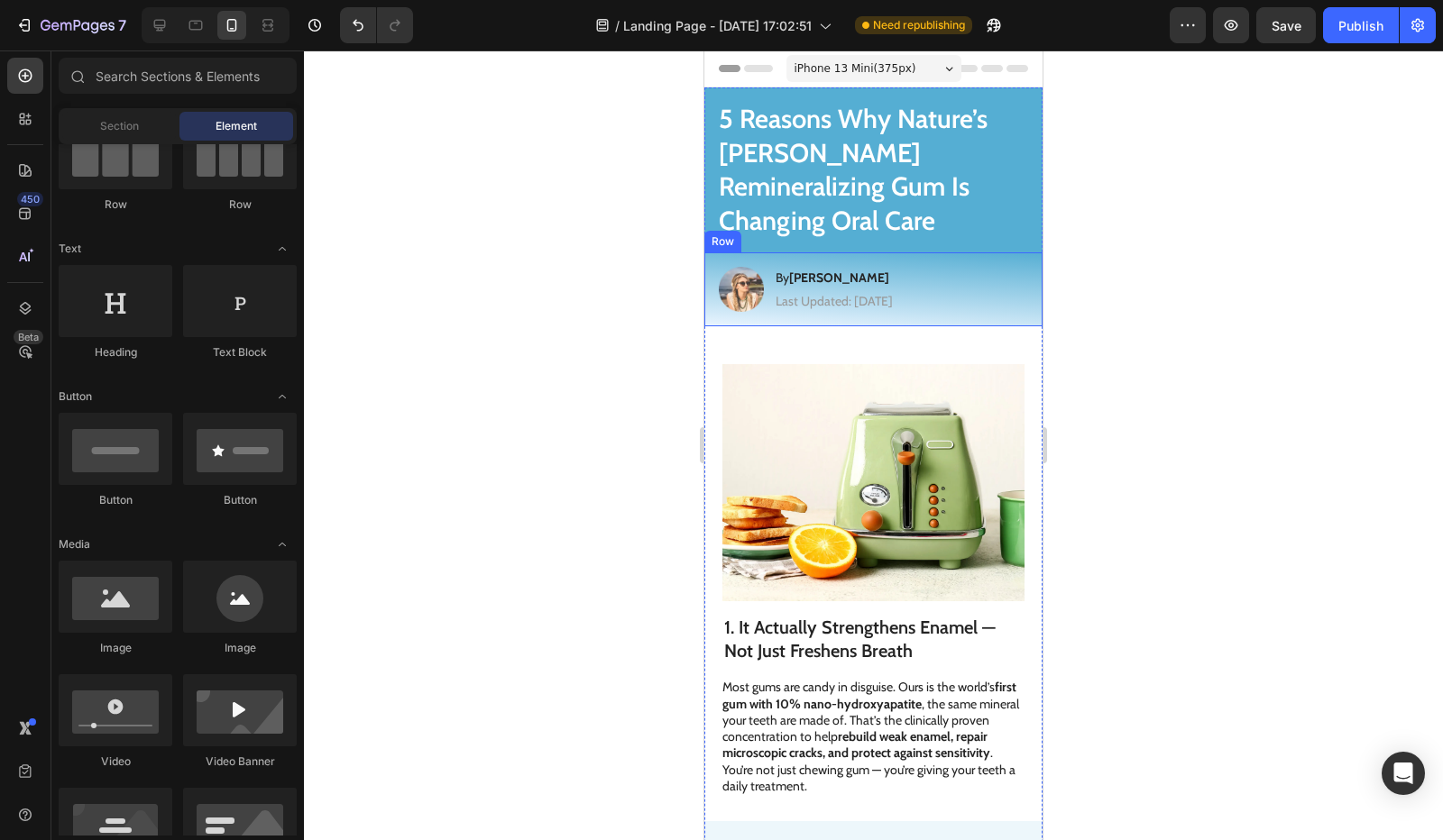
click at [900, 252] on div "Image By Jessica M. Heading Last Updated: August 25th 2025 Text Block Row" at bounding box center [873, 289] width 338 height 74
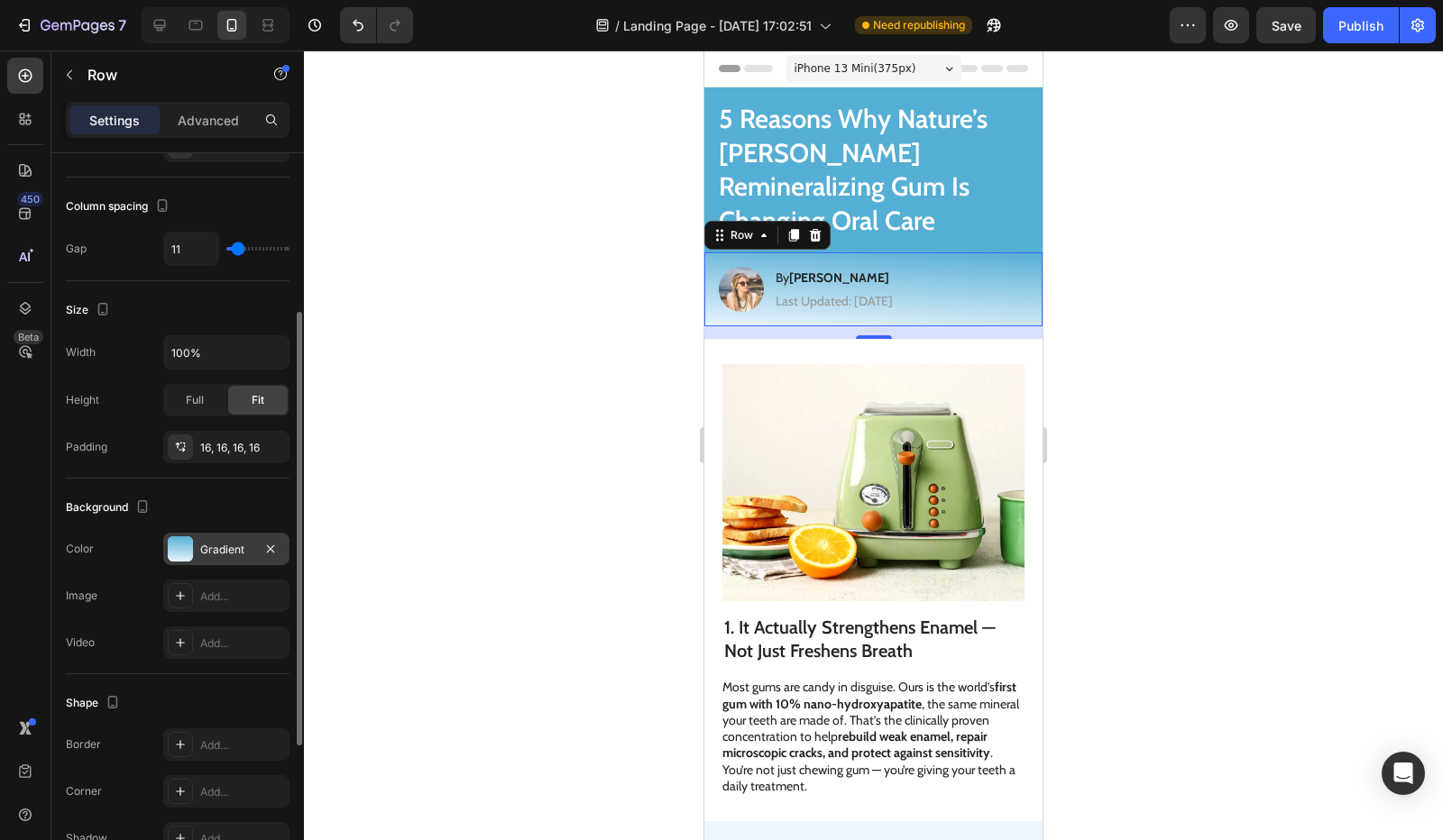
click at [232, 546] on div "Gradient" at bounding box center [226, 549] width 52 height 16
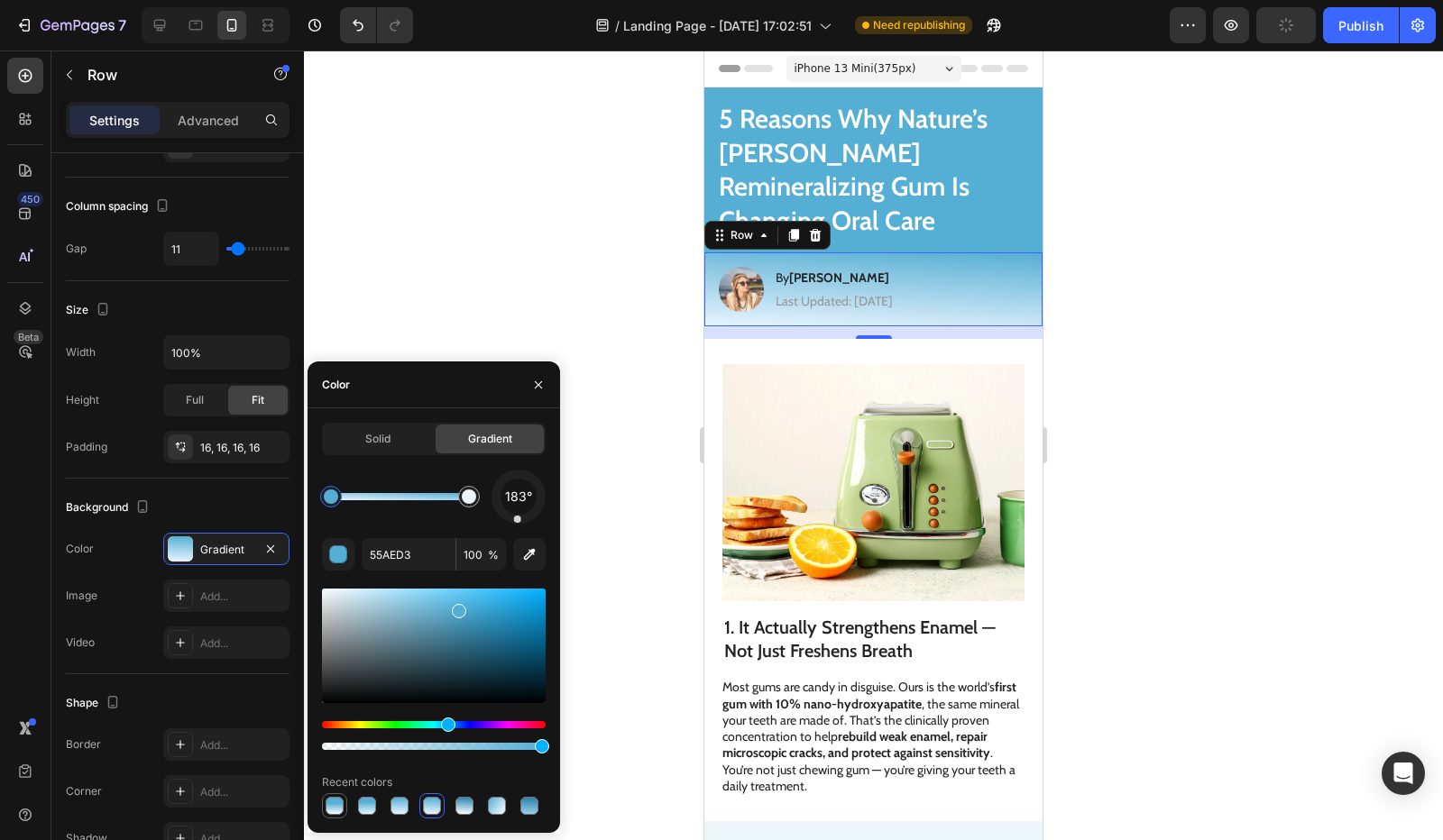
click at [341, 806] on div at bounding box center [335, 806] width 18 height 18
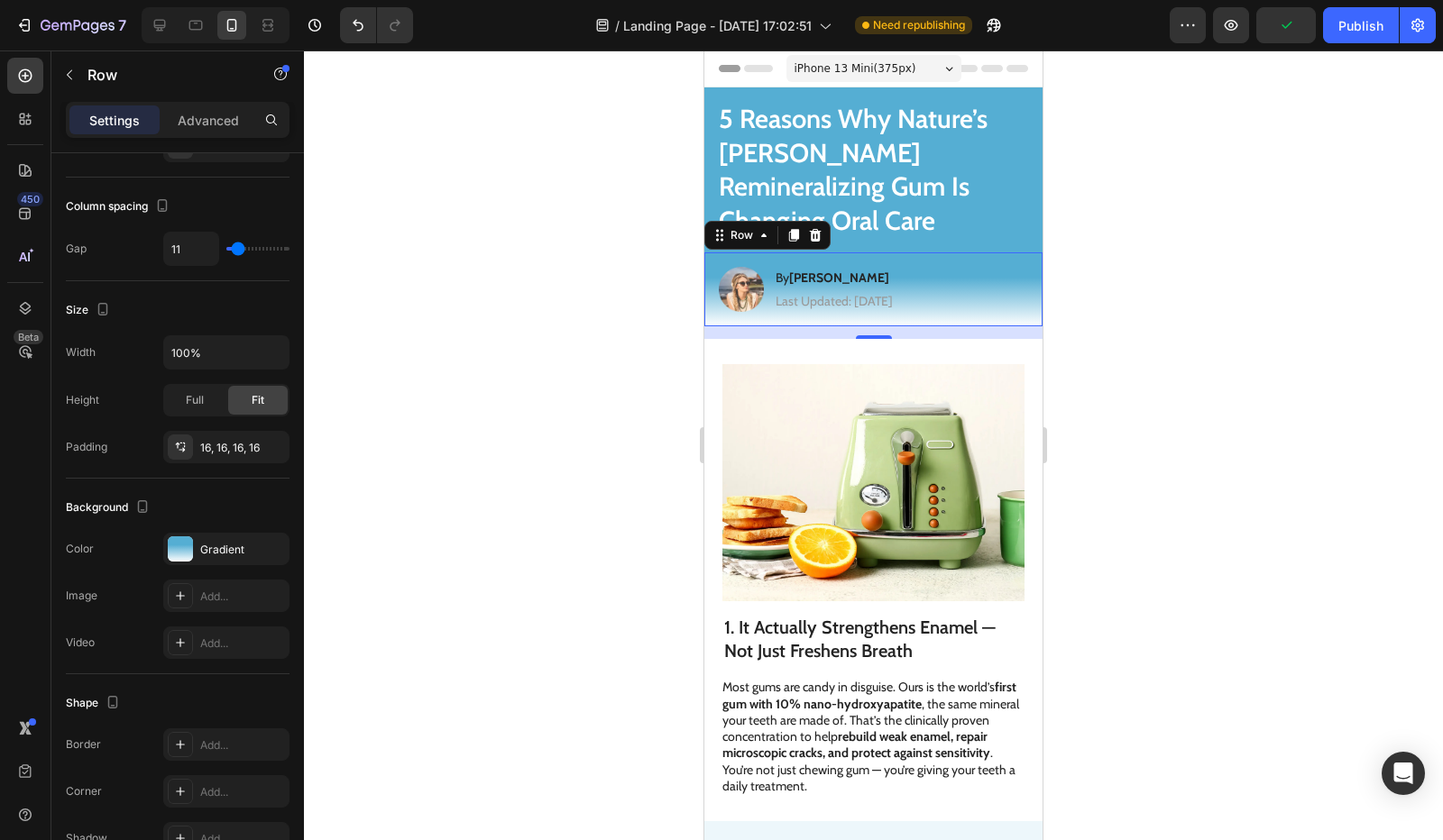
click at [599, 640] on div at bounding box center [874, 445] width 1139 height 790
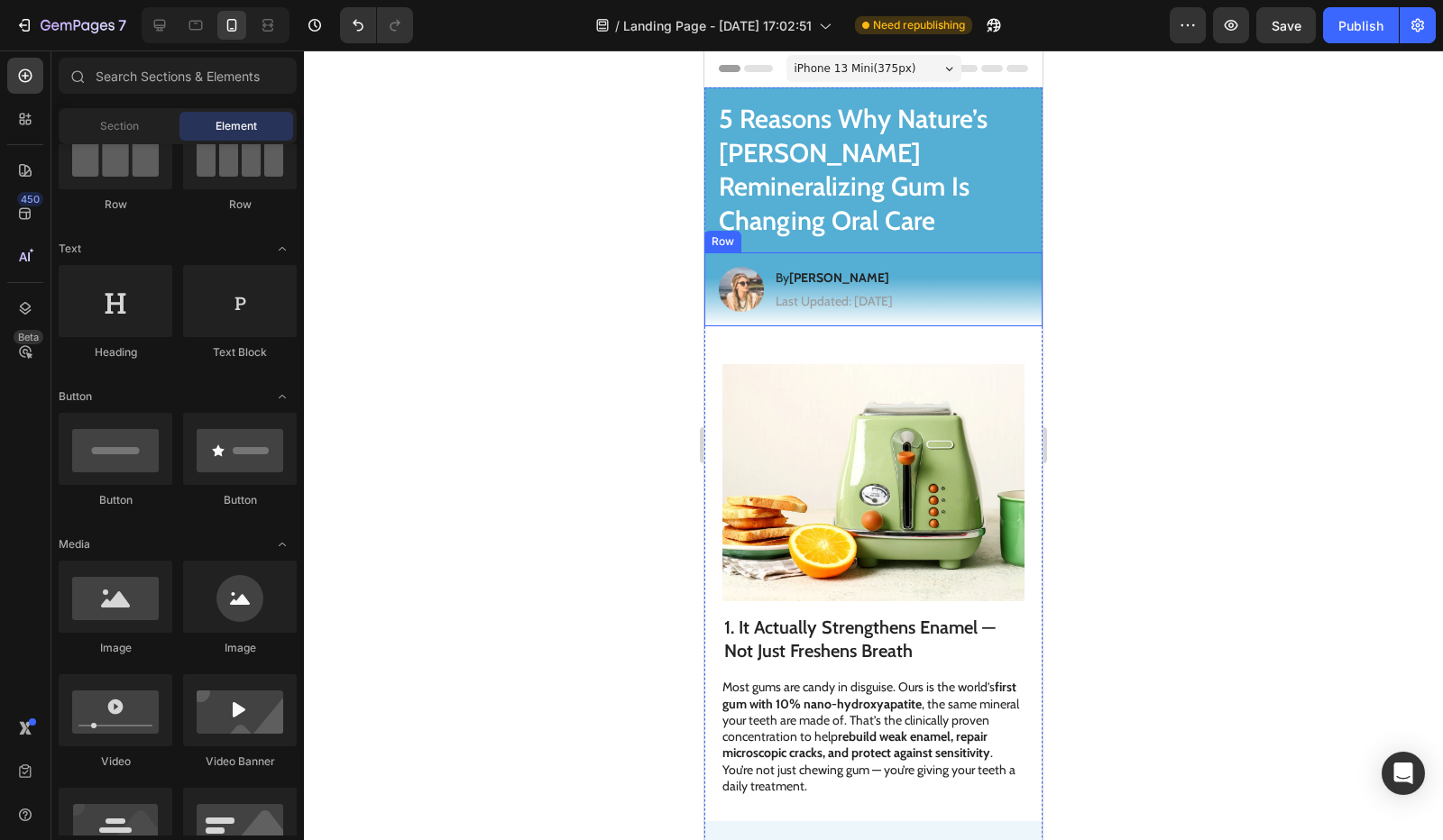
click at [996, 252] on div "Image By Jessica M. Heading Last Updated: August 25th 2025 Text Block Row" at bounding box center [873, 289] width 338 height 74
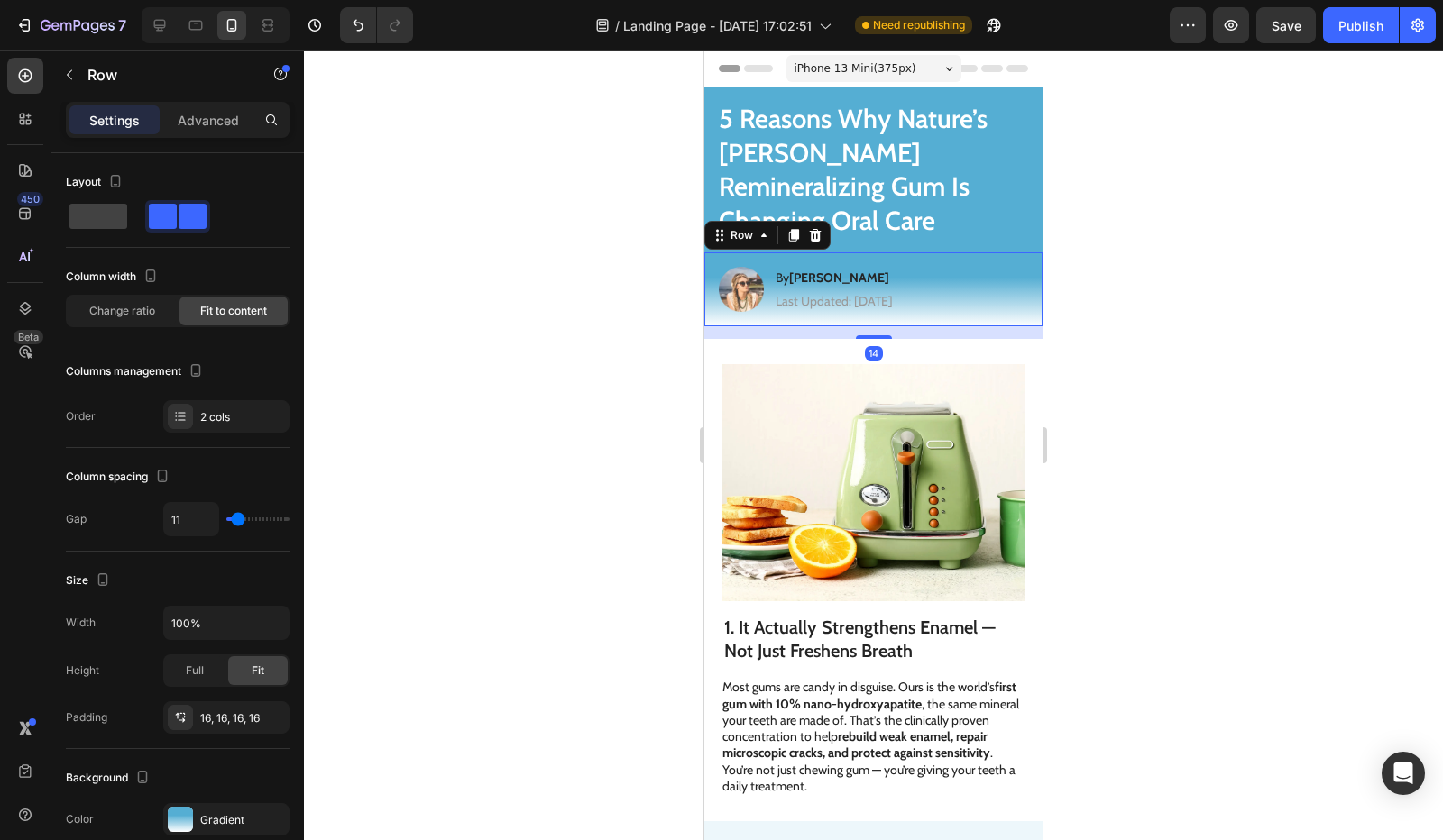
click at [986, 252] on div "Image By Jessica M. Heading Last Updated: August 25th 2025 Text Block Row 14" at bounding box center [873, 289] width 338 height 74
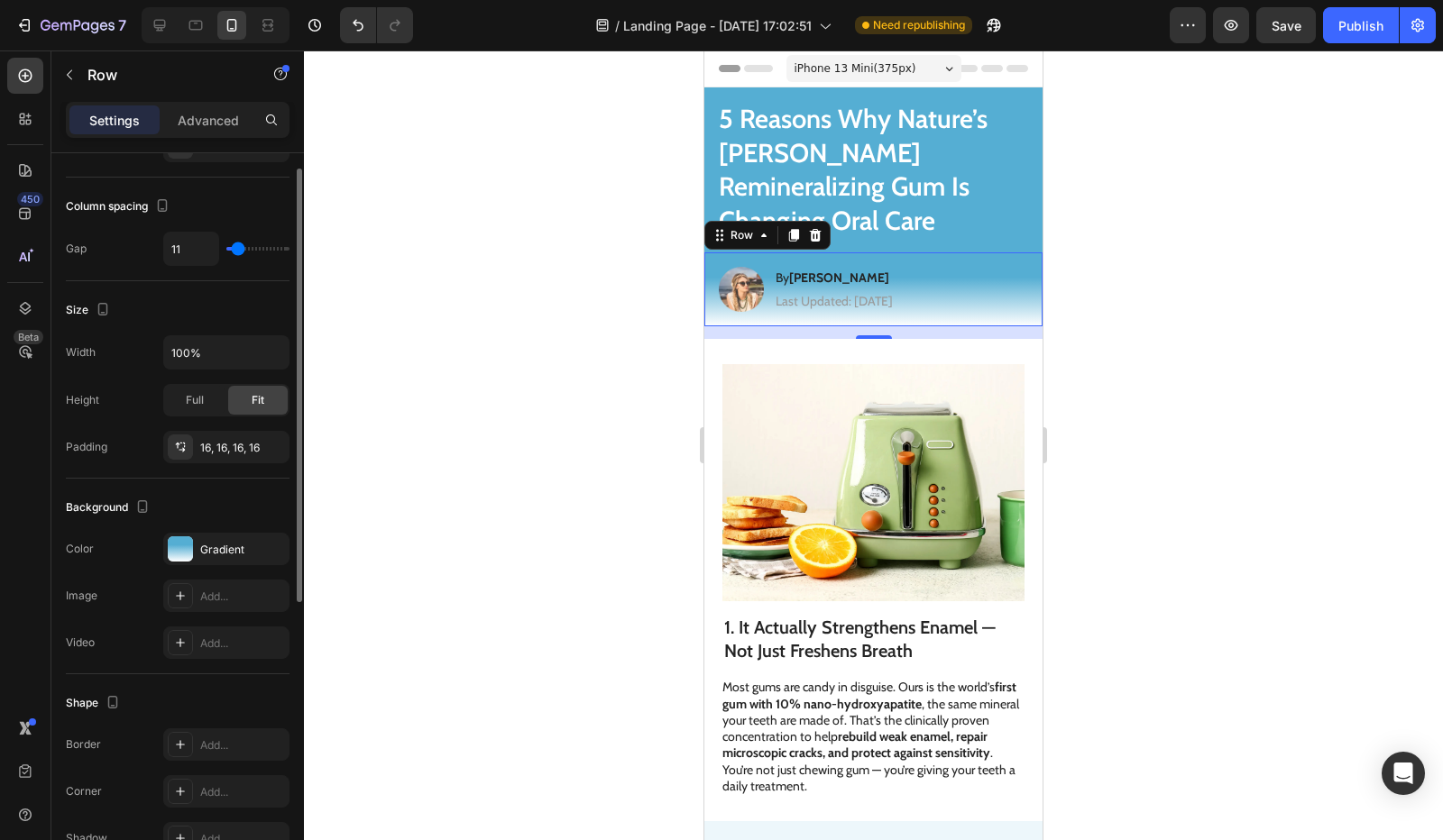
scroll to position [360, 0]
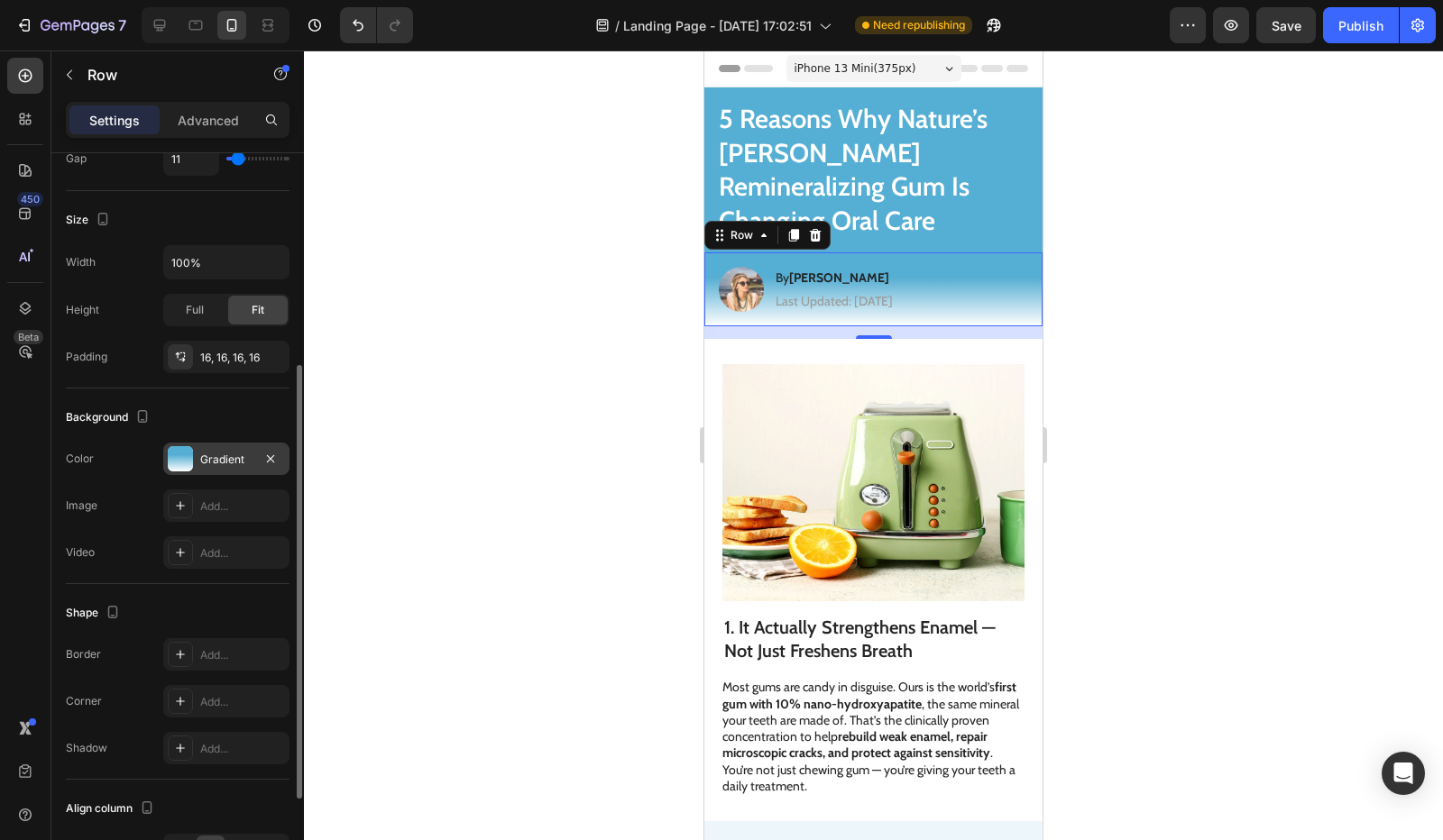
click at [240, 452] on div "Gradient" at bounding box center [226, 460] width 52 height 16
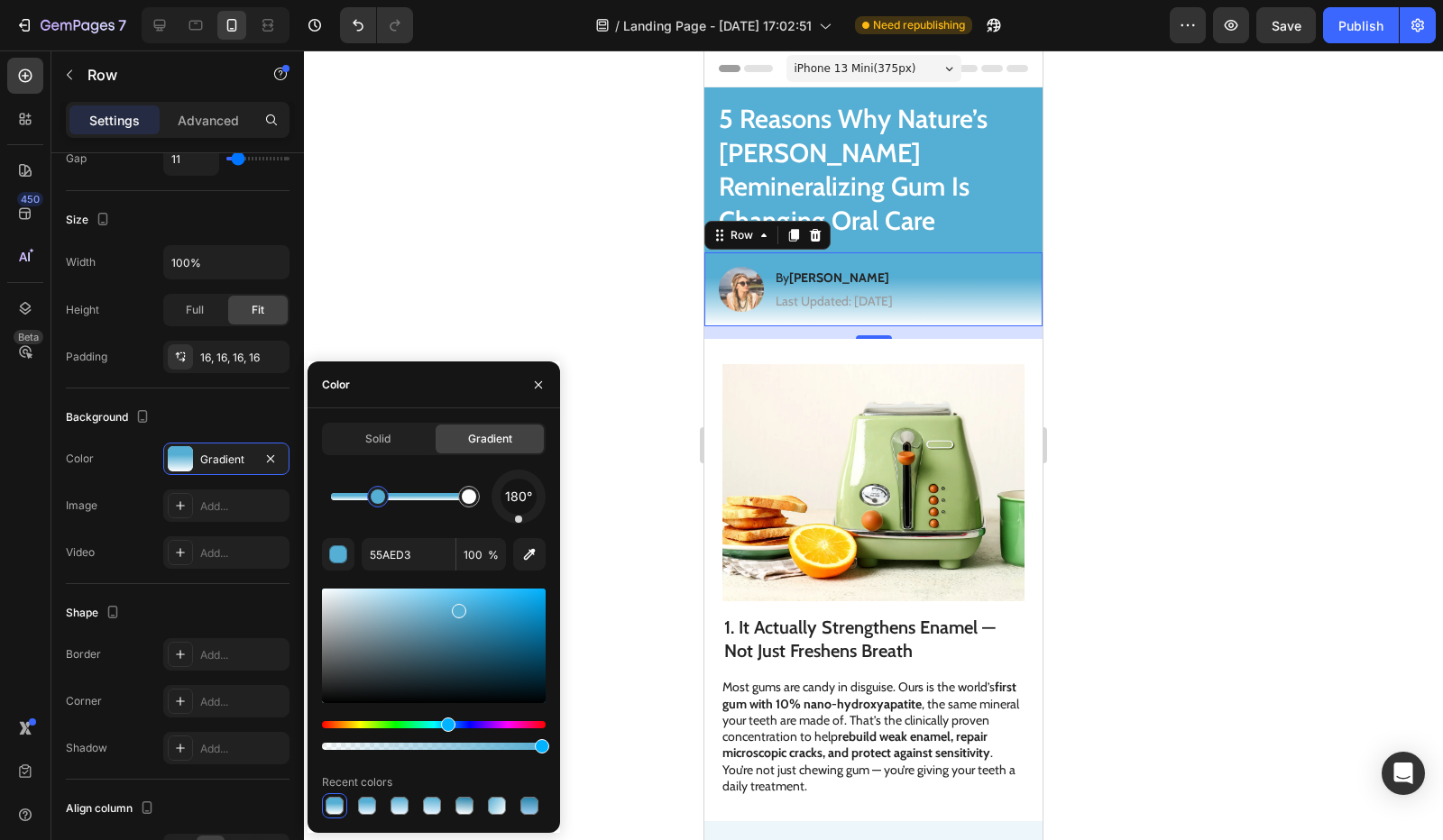
click at [631, 283] on div at bounding box center [874, 445] width 1139 height 790
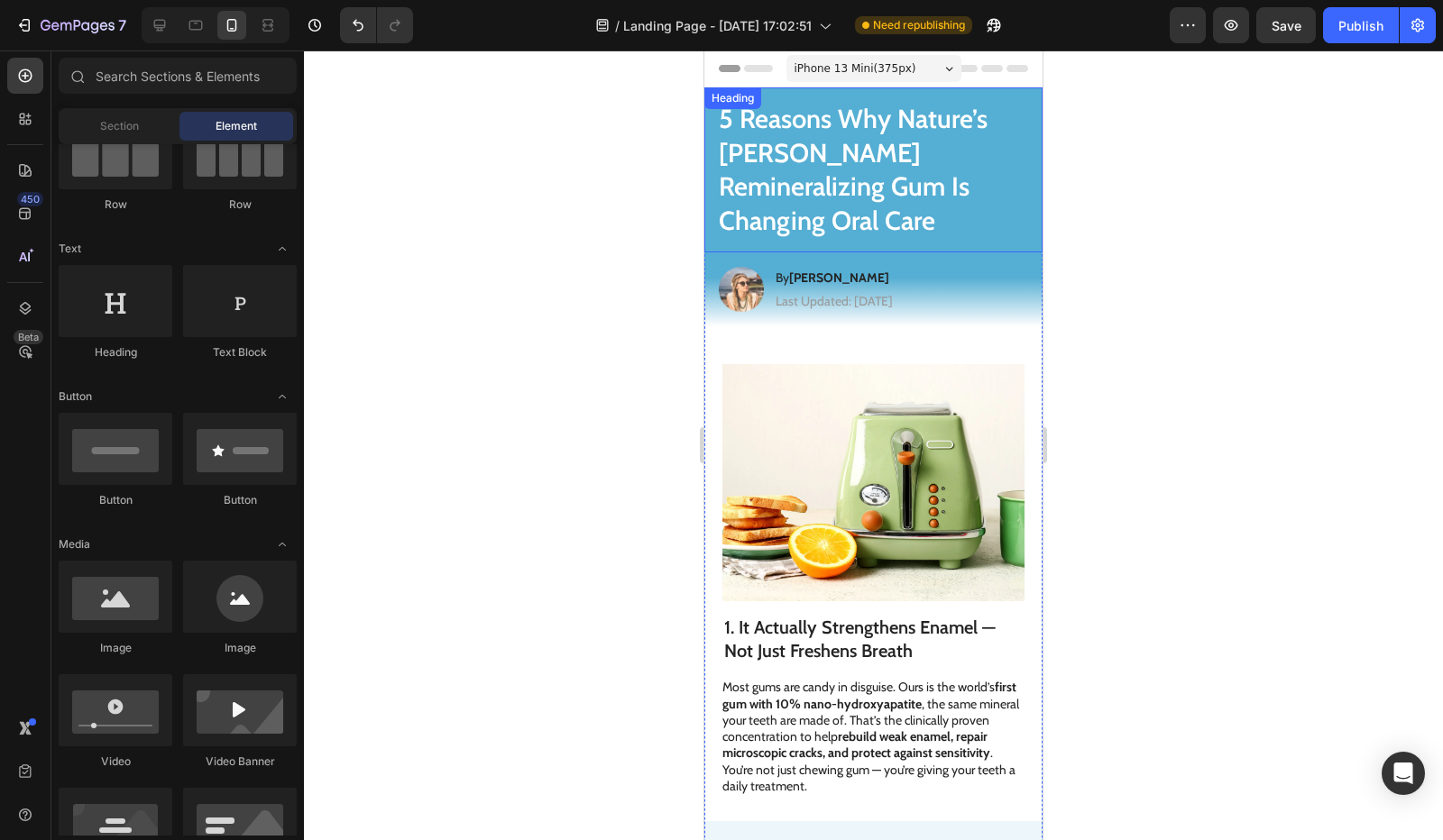
click at [846, 154] on h1 "5 Reasons Why Nature’s Elena Remineralizing Gum Is Changing Oral Care" at bounding box center [873, 170] width 338 height 165
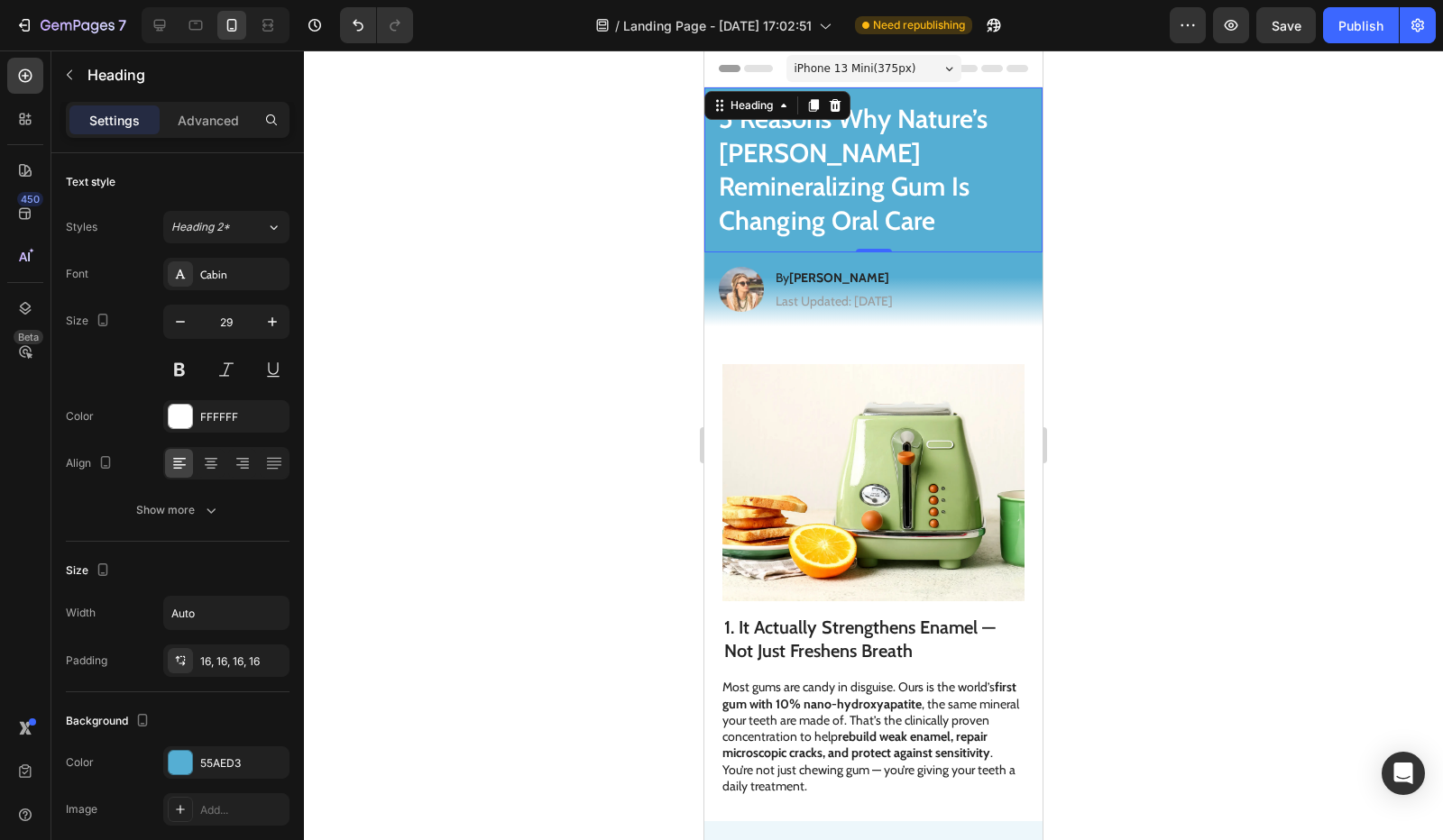
click at [782, 171] on h1 "5 Reasons Why Nature’s Elena Remineralizing Gum Is Changing Oral Care" at bounding box center [873, 170] width 338 height 165
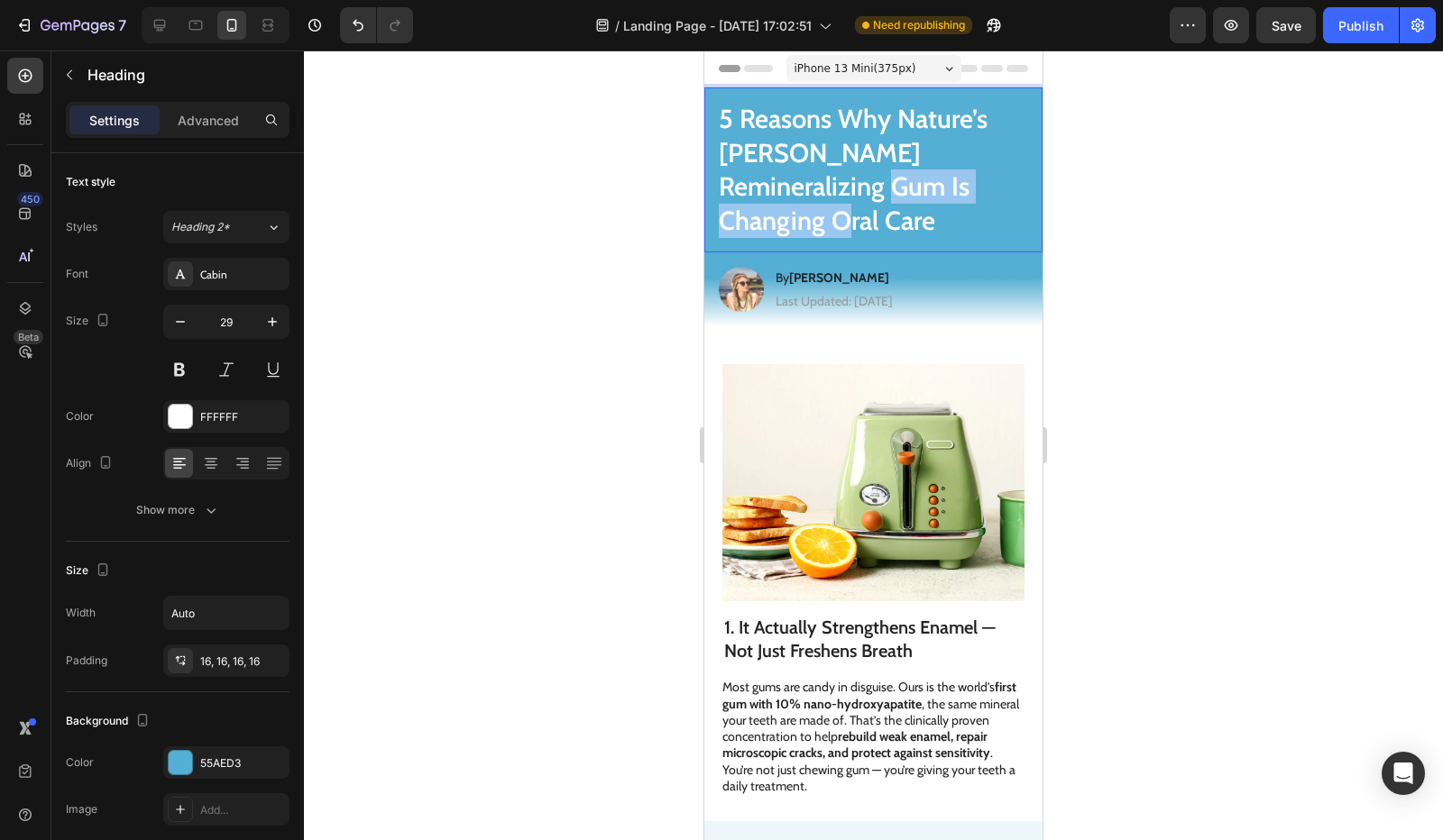
drag, startPoint x: 751, startPoint y: 176, endPoint x: 963, endPoint y: 188, distance: 212.3
click at [963, 188] on p "5 Reasons Why Nature’s Elena Remineralizing Gum Is Changing Oral Care" at bounding box center [874, 169] width 309 height 136
drag, startPoint x: 744, startPoint y: 187, endPoint x: 967, endPoint y: 185, distance: 223.0
click at [967, 185] on p "5 Reasons Why Nature’s Elena Remineralizing Gum Is Changing Oral Care" at bounding box center [874, 169] width 309 height 136
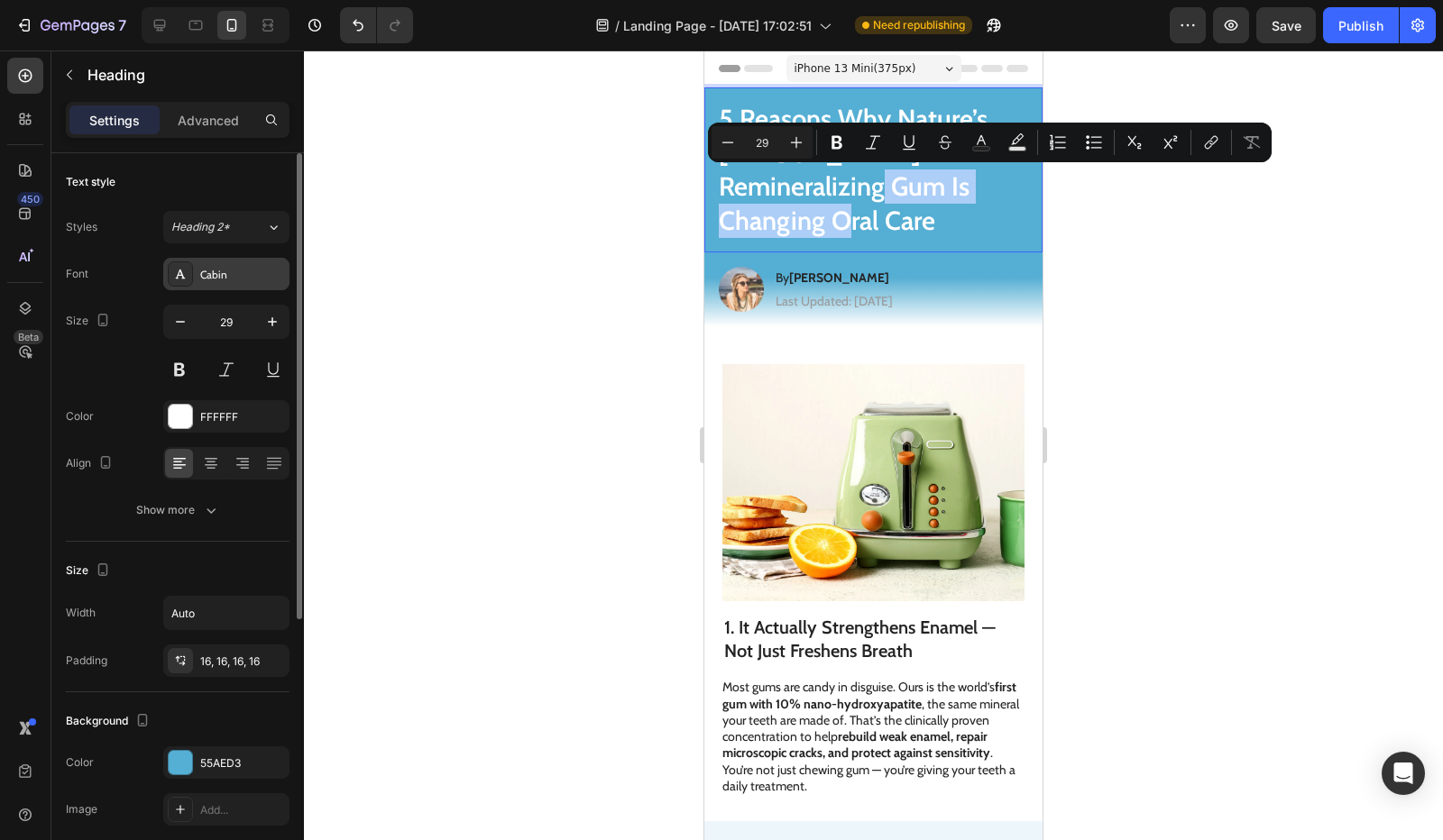
click at [208, 259] on div "Cabin" at bounding box center [227, 274] width 126 height 32
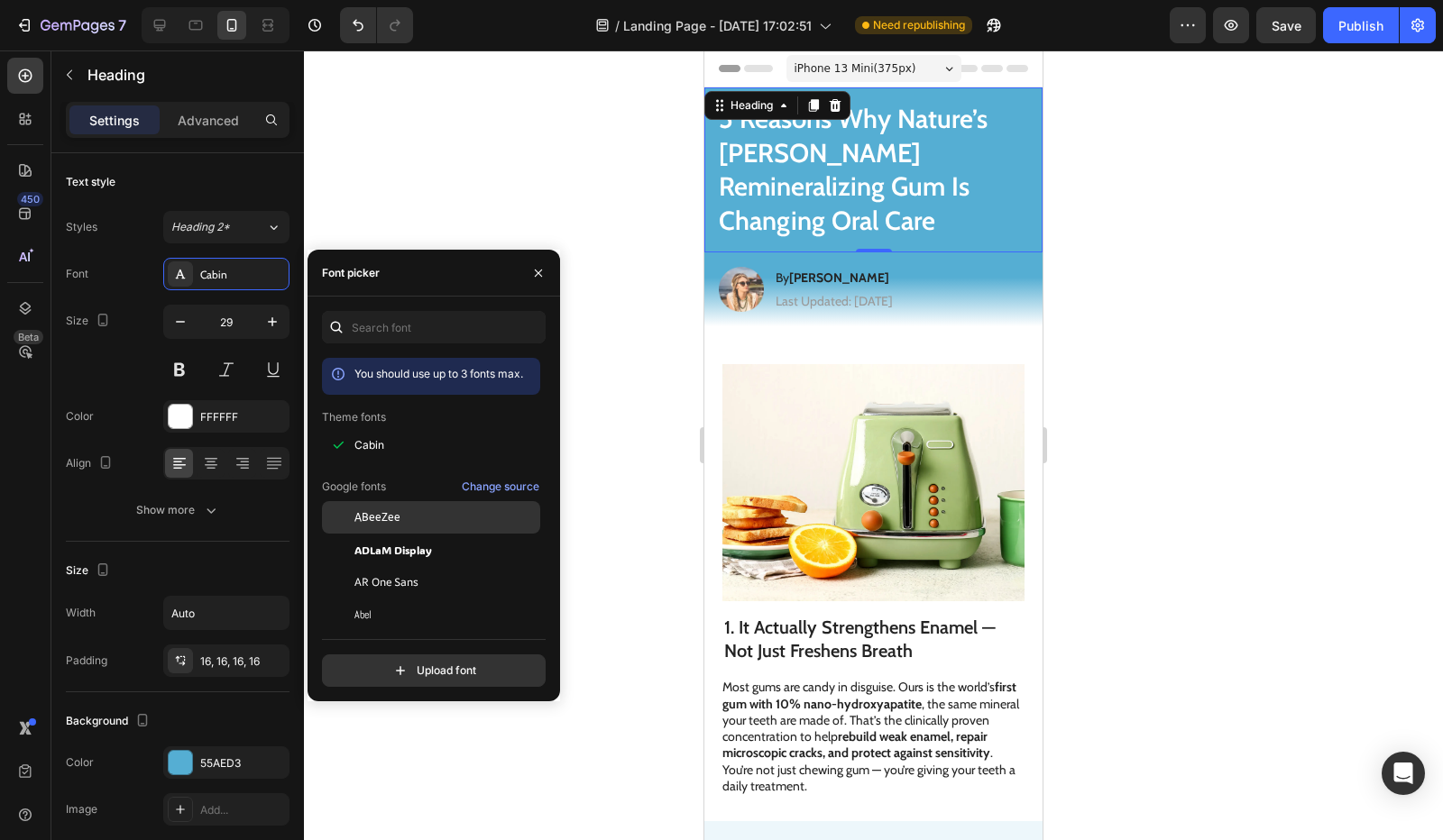
click at [398, 522] on span "ABeeZee" at bounding box center [377, 517] width 46 height 16
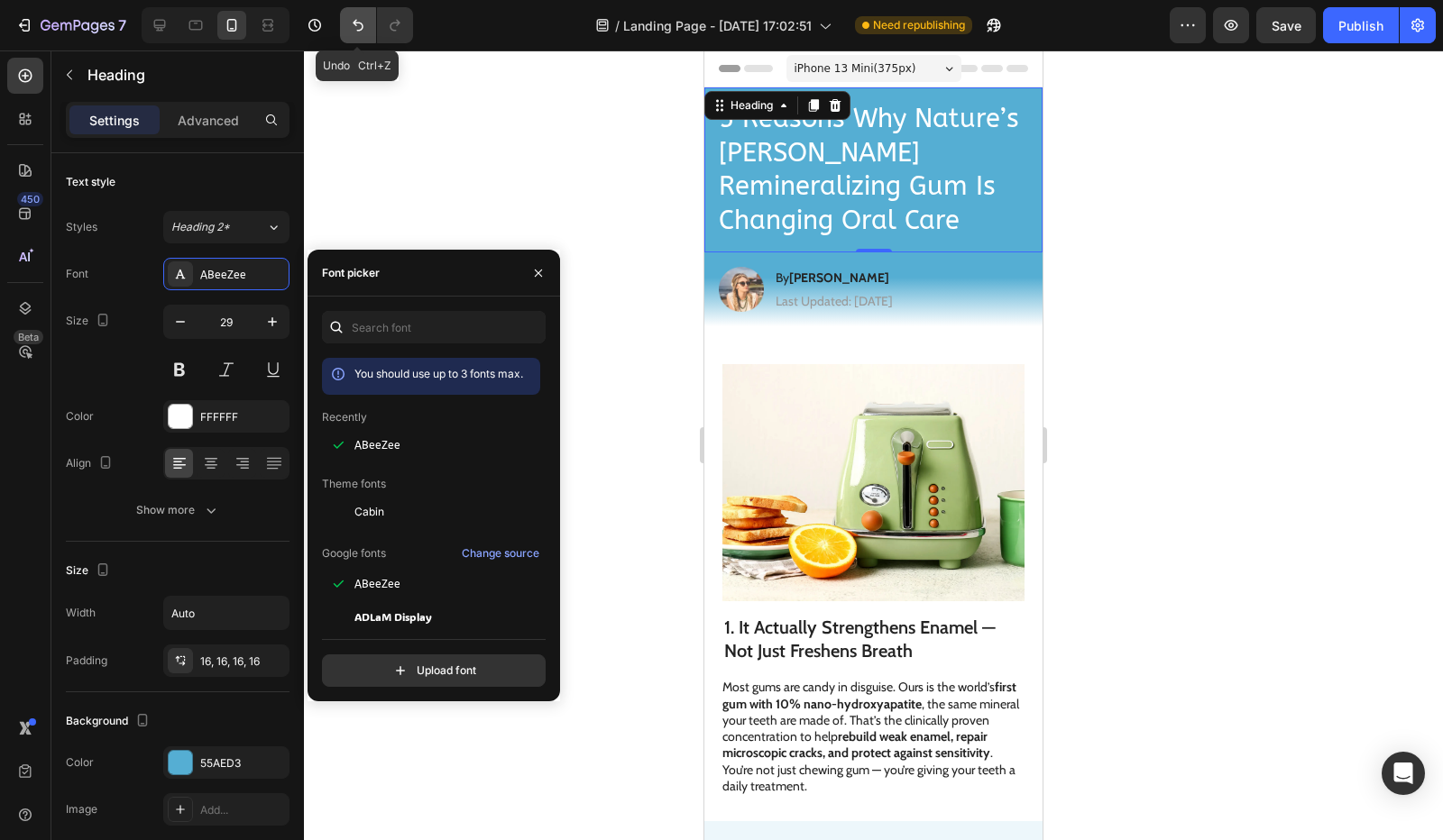
click at [355, 27] on icon "Undo/Redo" at bounding box center [358, 25] width 18 height 18
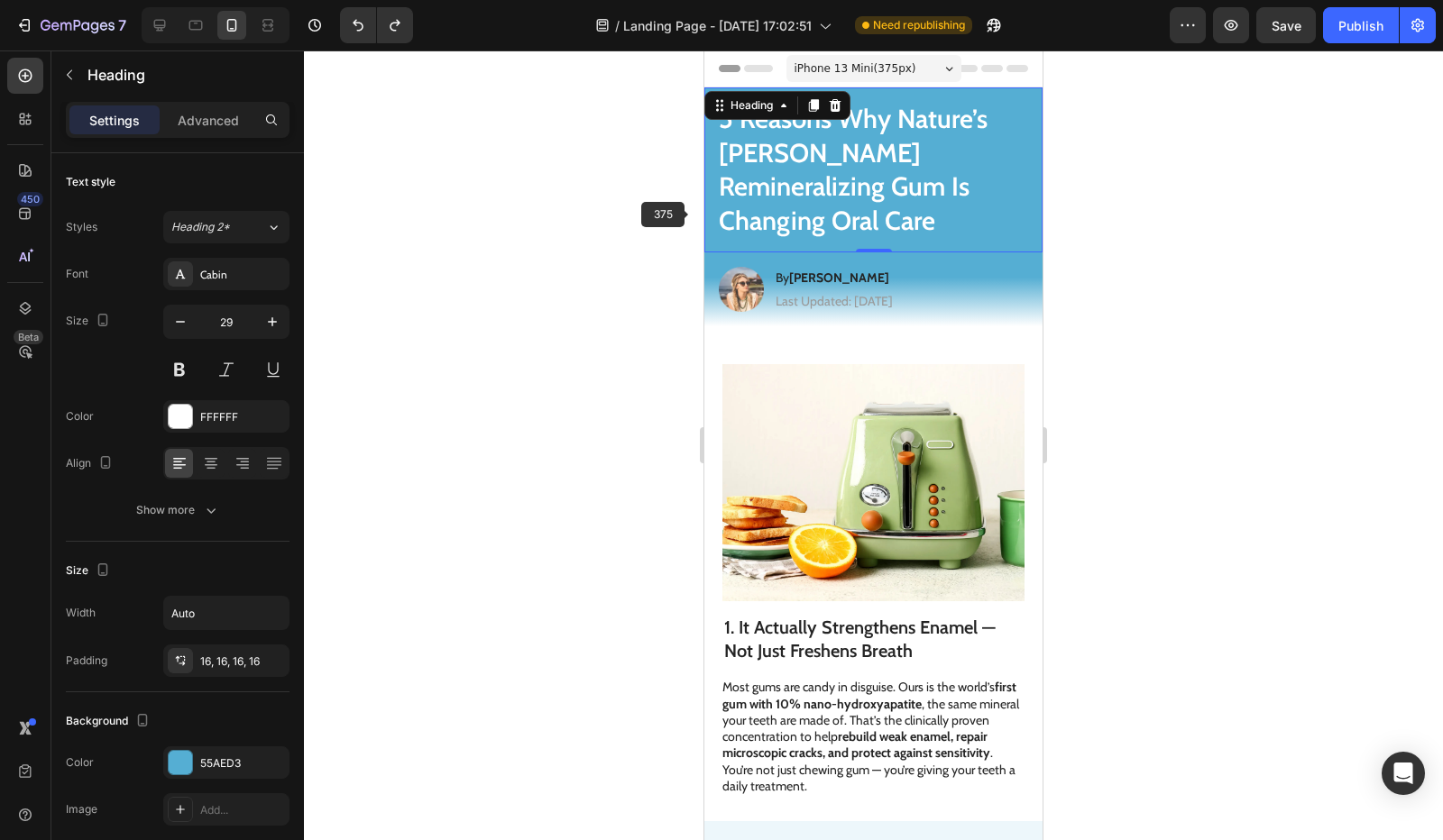
click at [670, 207] on div at bounding box center [874, 445] width 1139 height 790
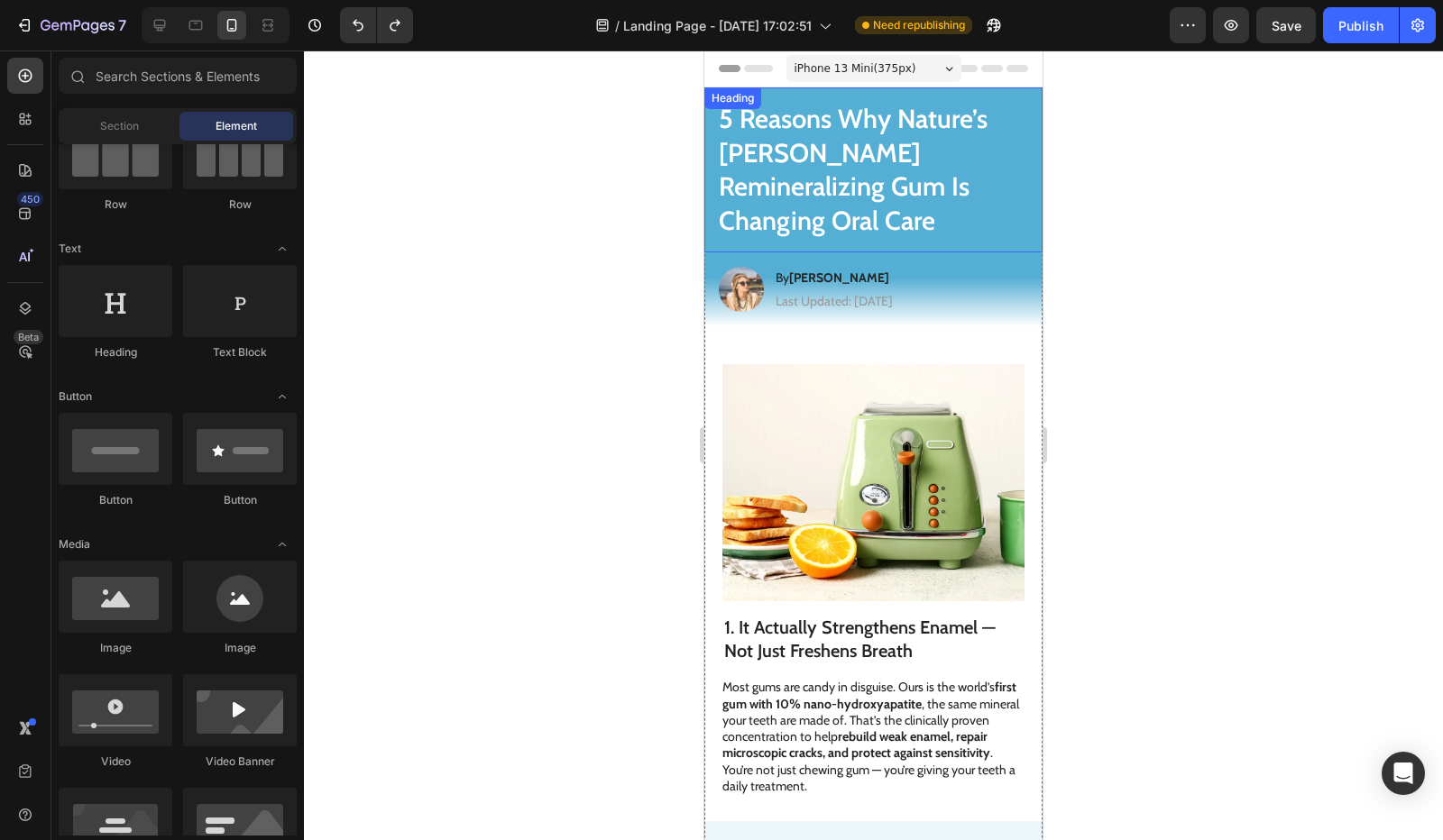
click at [826, 160] on p "5 Reasons Why Nature’s Elena Remineralizing Gum Is Changing Oral Care" at bounding box center [874, 169] width 309 height 136
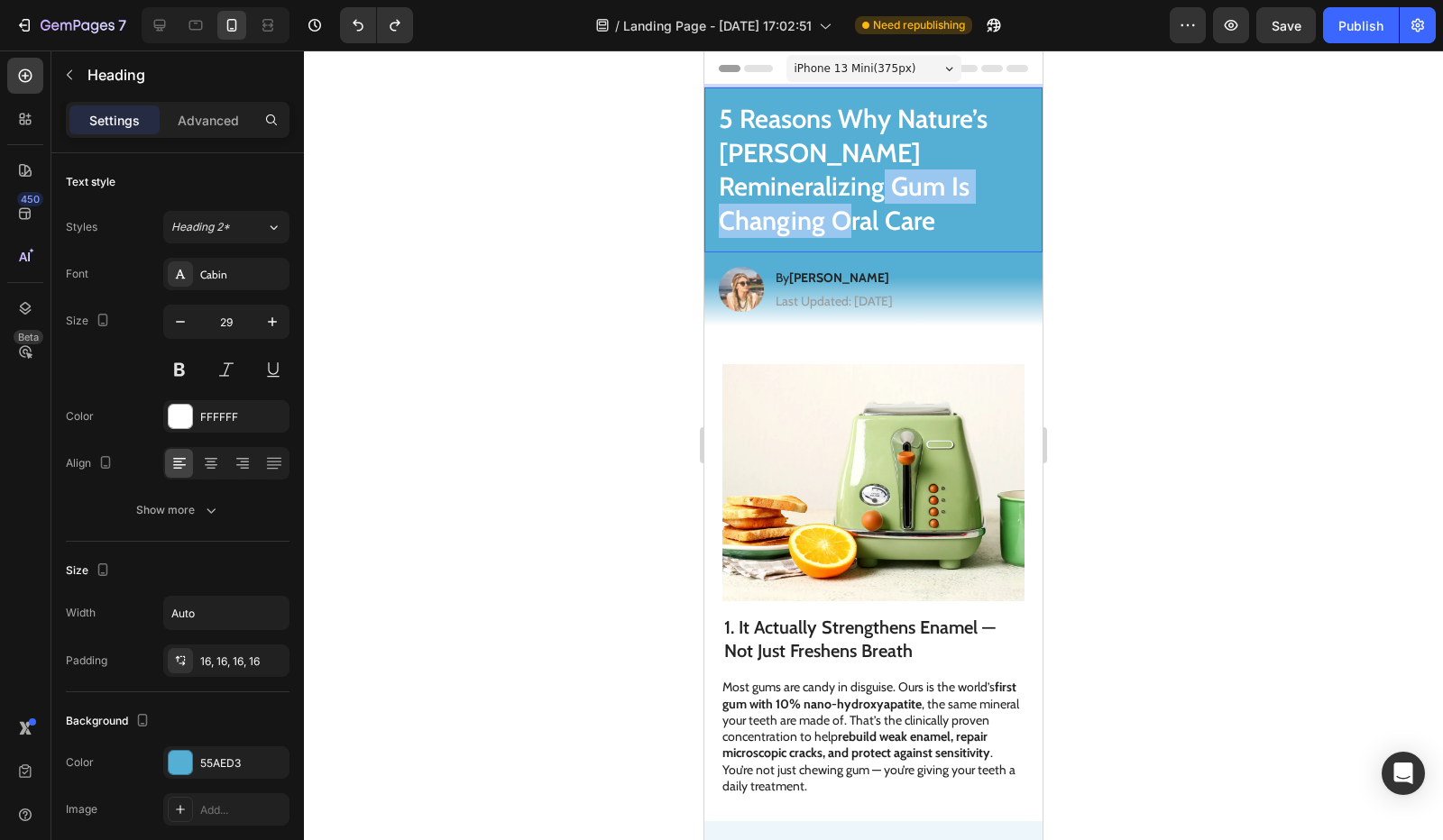
drag, startPoint x: 743, startPoint y: 190, endPoint x: 963, endPoint y: 196, distance: 220.1
click at [963, 196] on p "5 Reasons Why Nature’s Elena Remineralizing Gum Is Changing Oral Care" at bounding box center [874, 169] width 309 height 136
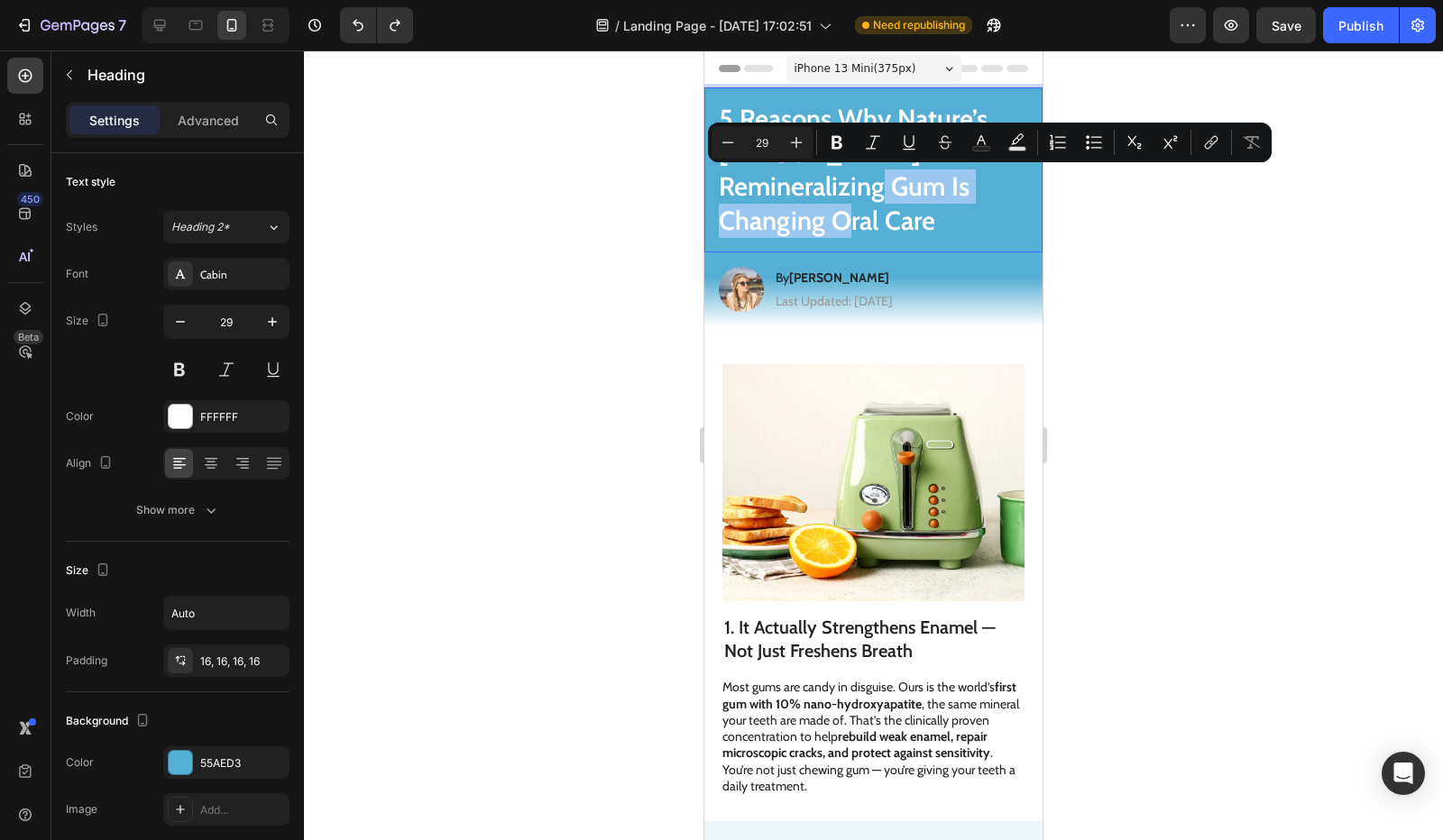
copy p "Changing Oral Care"
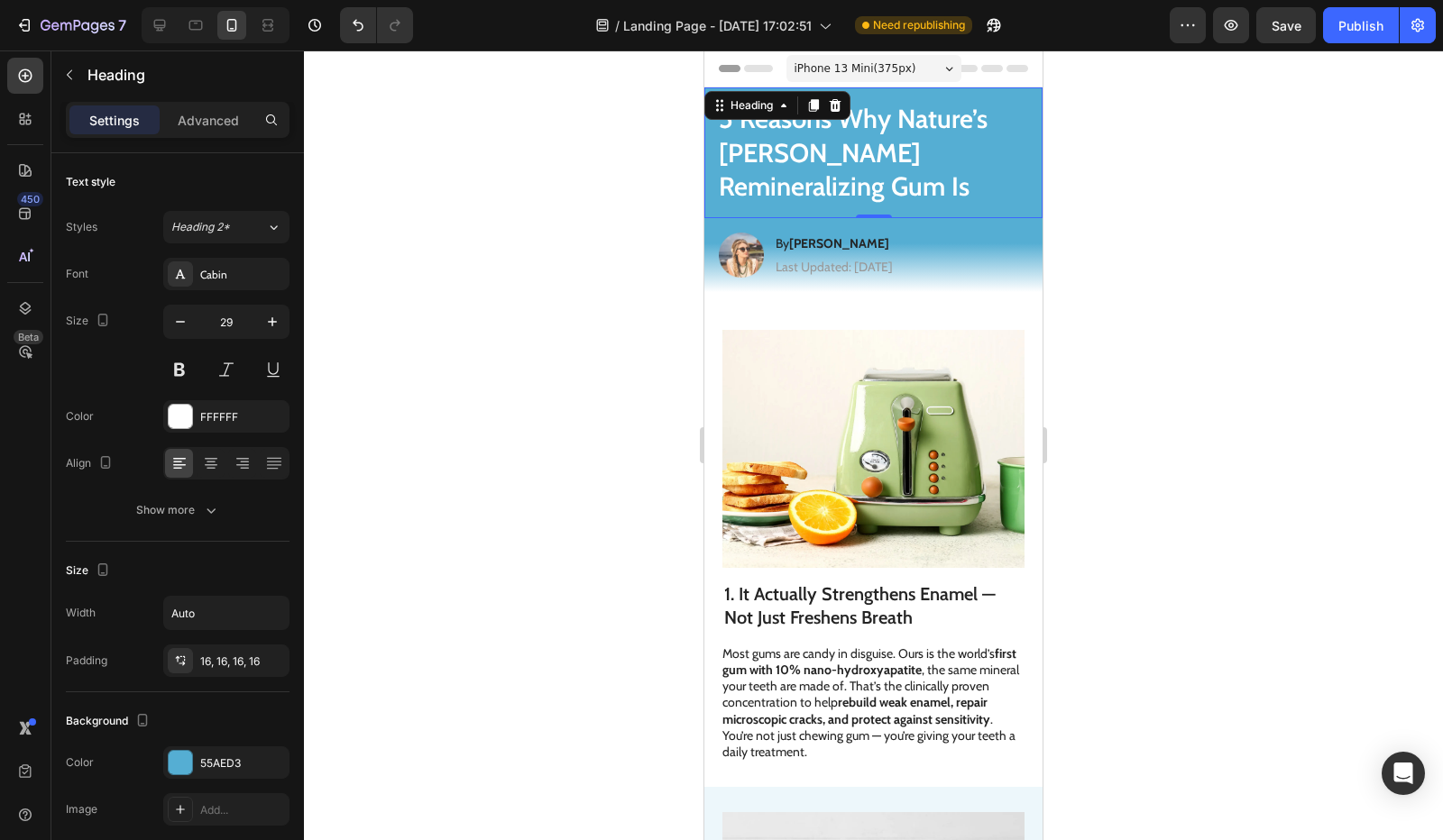
click at [1186, 223] on div at bounding box center [874, 445] width 1139 height 790
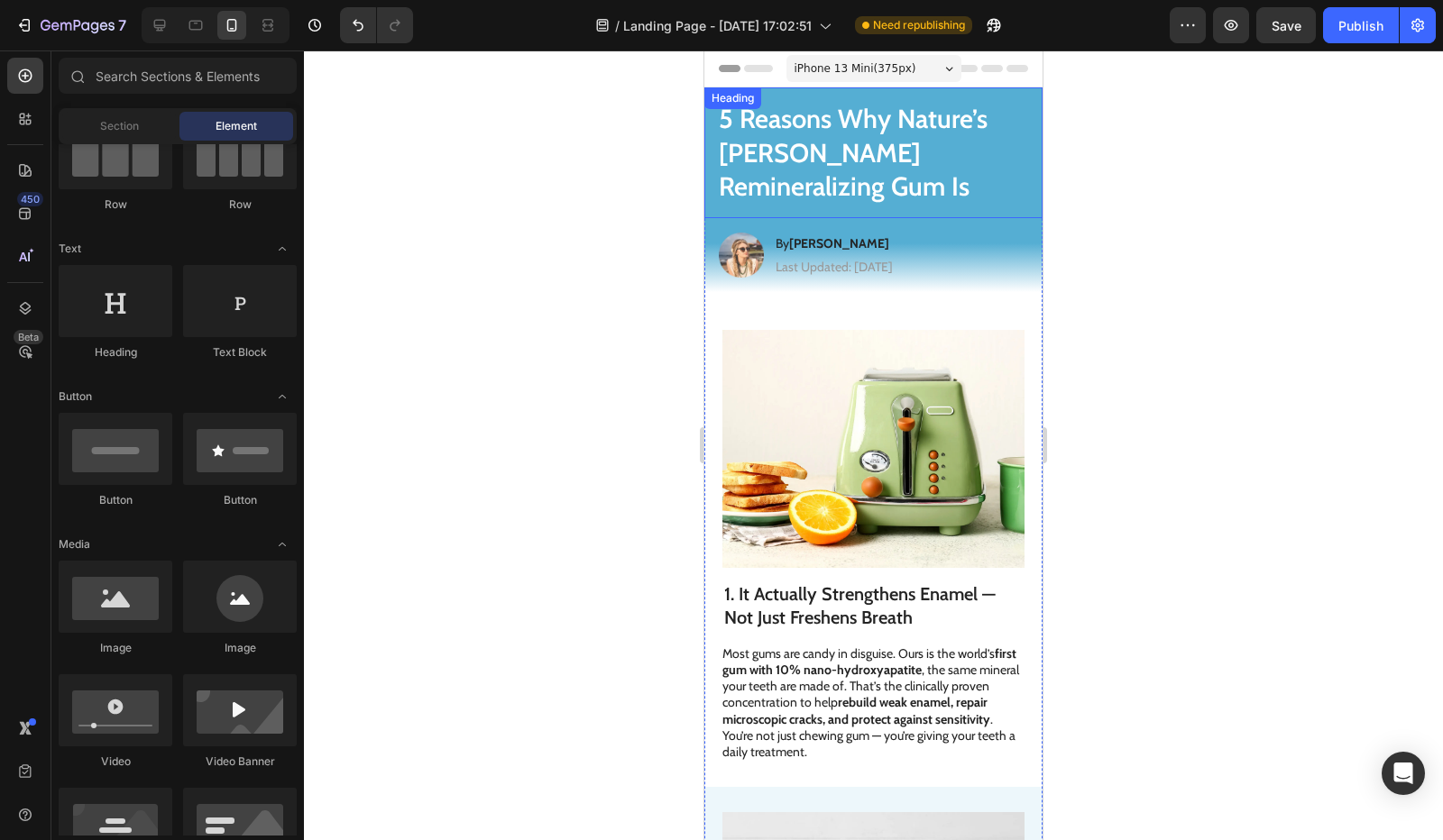
click at [942, 204] on h1 "5 Reasons Why Nature’s [PERSON_NAME] Remineralizing Gum Is" at bounding box center [873, 153] width 338 height 131
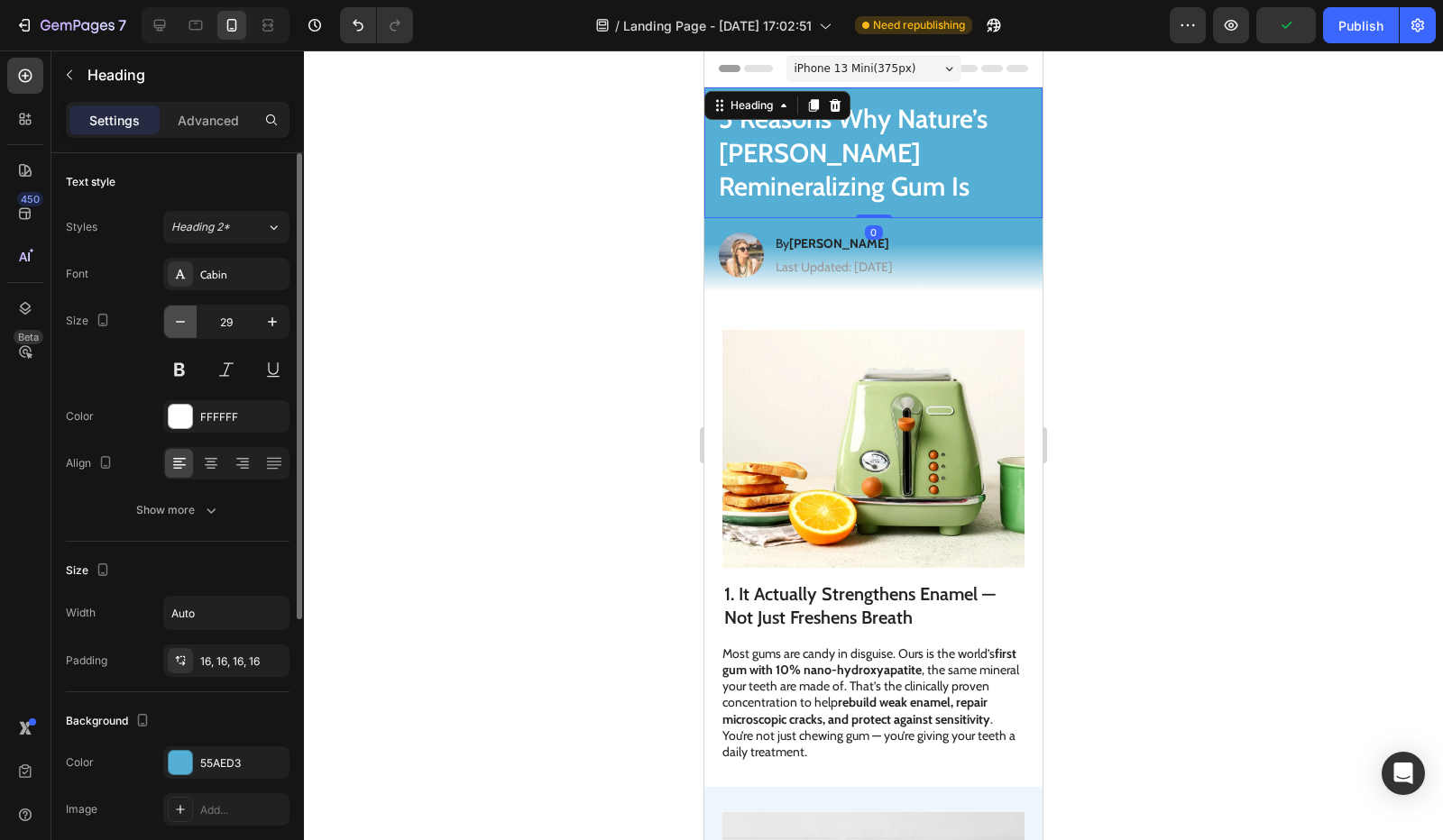
click at [186, 323] on icon "button" at bounding box center [180, 322] width 18 height 18
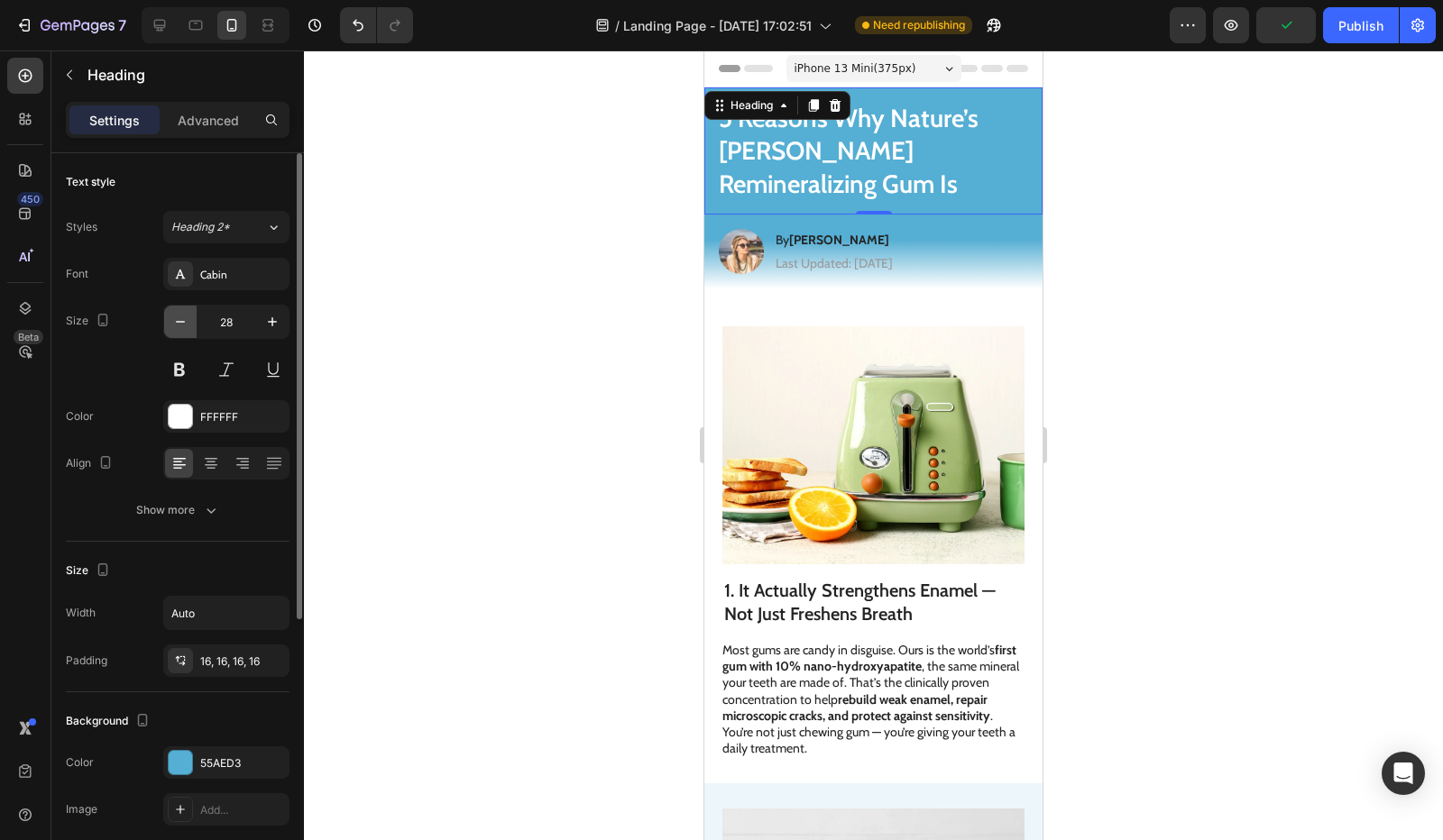
click at [186, 323] on icon "button" at bounding box center [180, 322] width 18 height 18
type input "27"
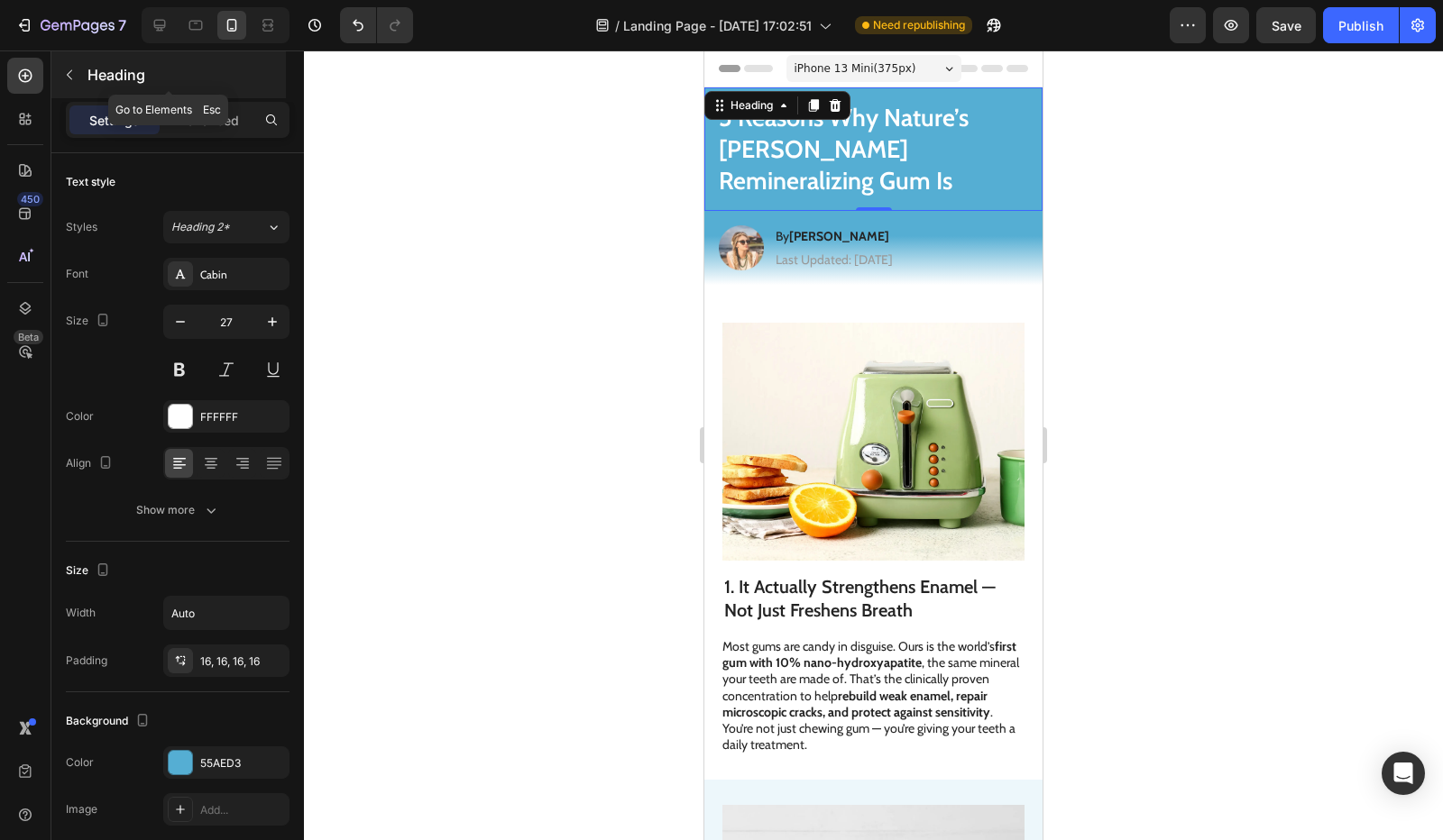
click at [80, 88] on button "button" at bounding box center [69, 74] width 29 height 29
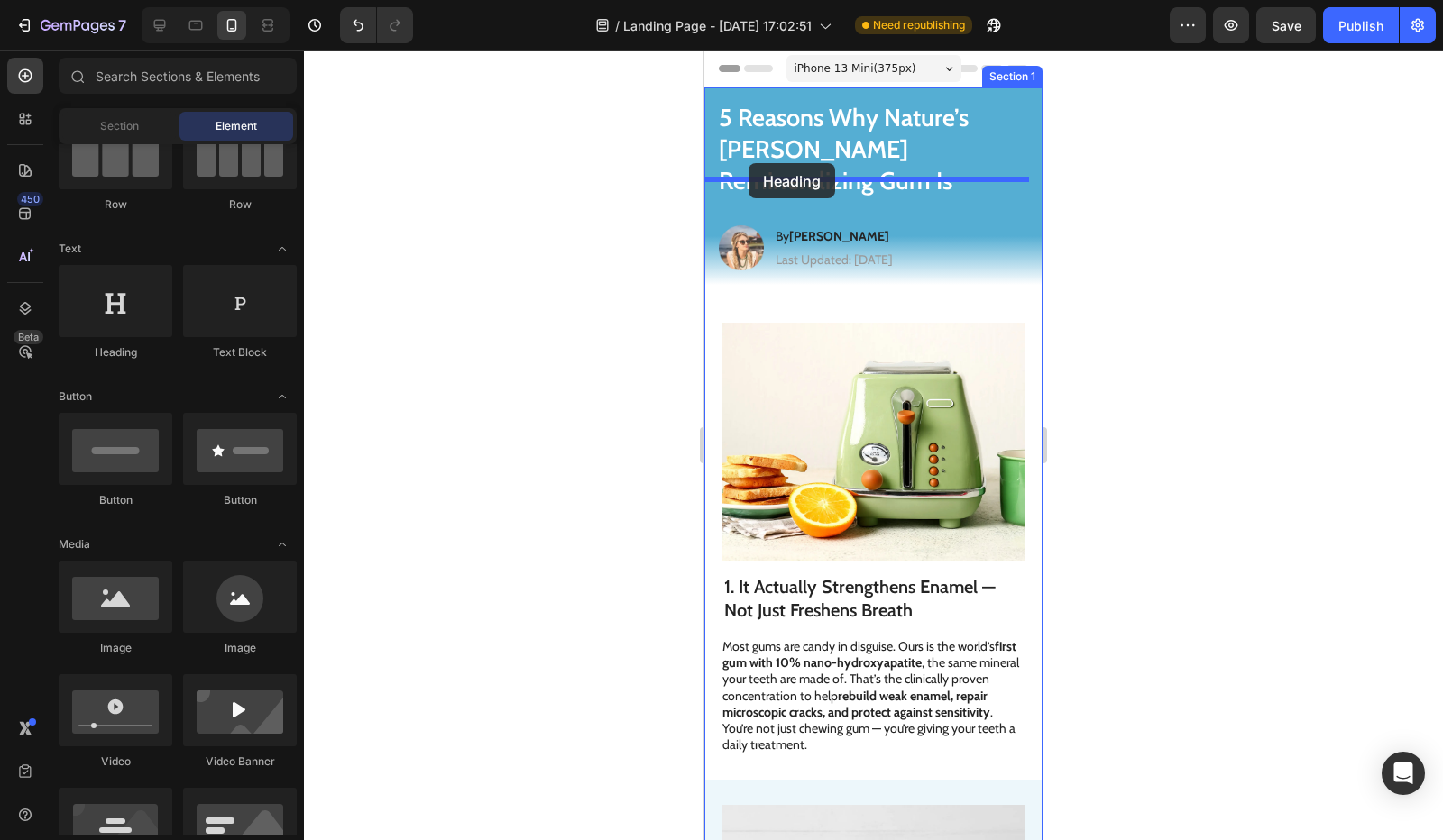
drag, startPoint x: 832, startPoint y: 342, endPoint x: 749, endPoint y: 163, distance: 197.3
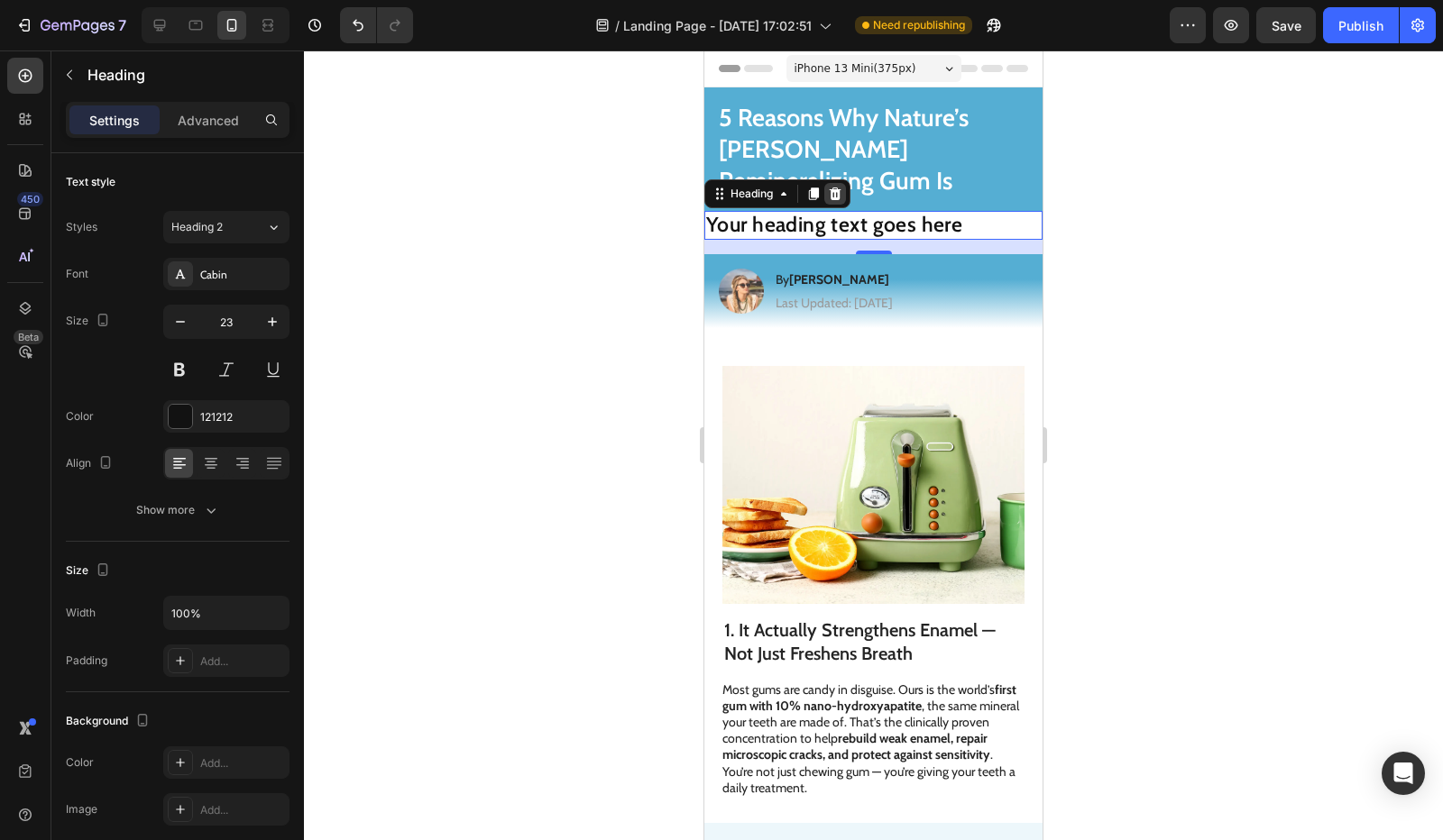
click at [830, 187] on icon at bounding box center [835, 194] width 15 height 15
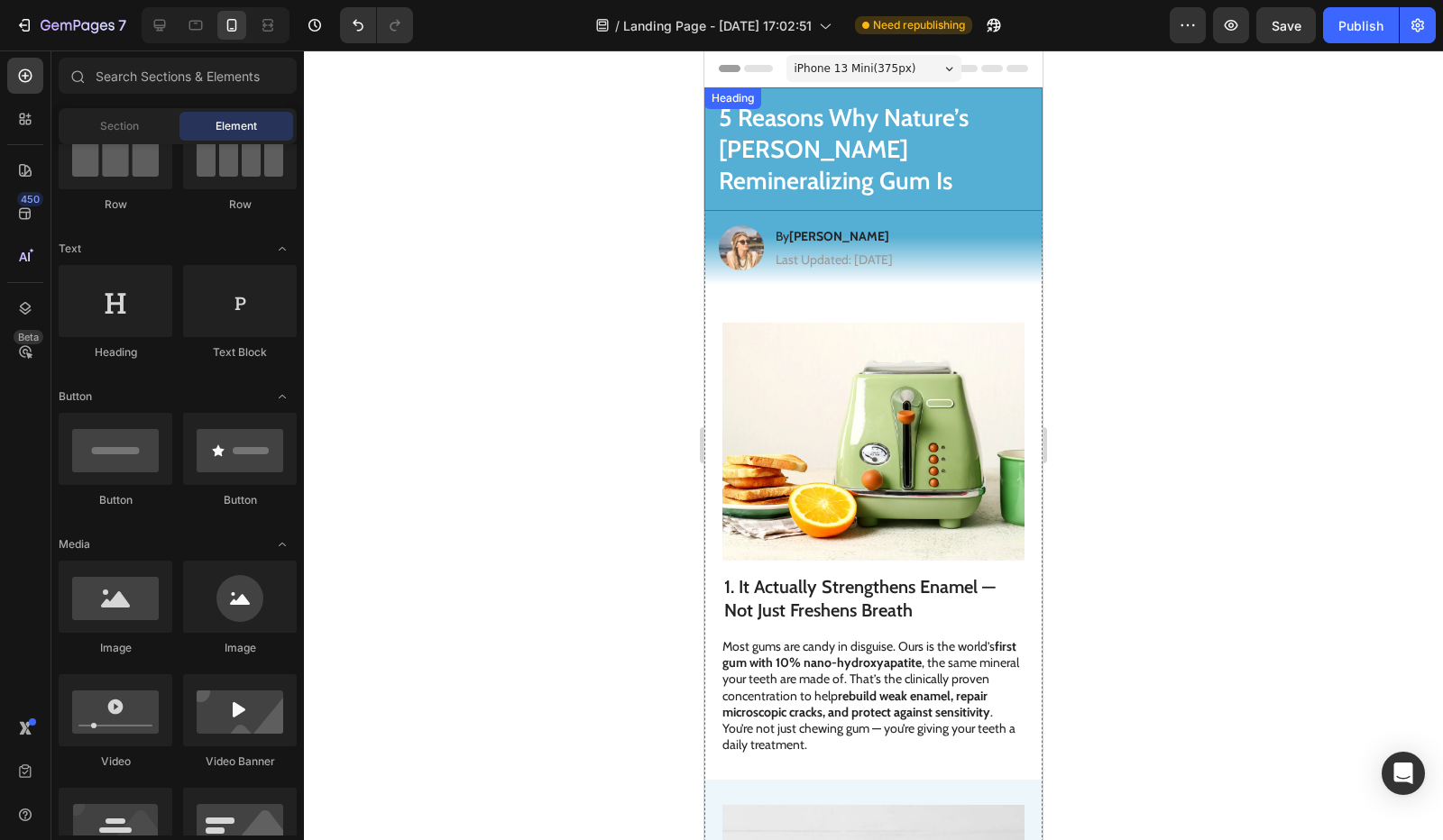
click at [711, 148] on h1 "5 Reasons Why Nature’s [PERSON_NAME] Remineralizing Gum Is" at bounding box center [873, 149] width 338 height 123
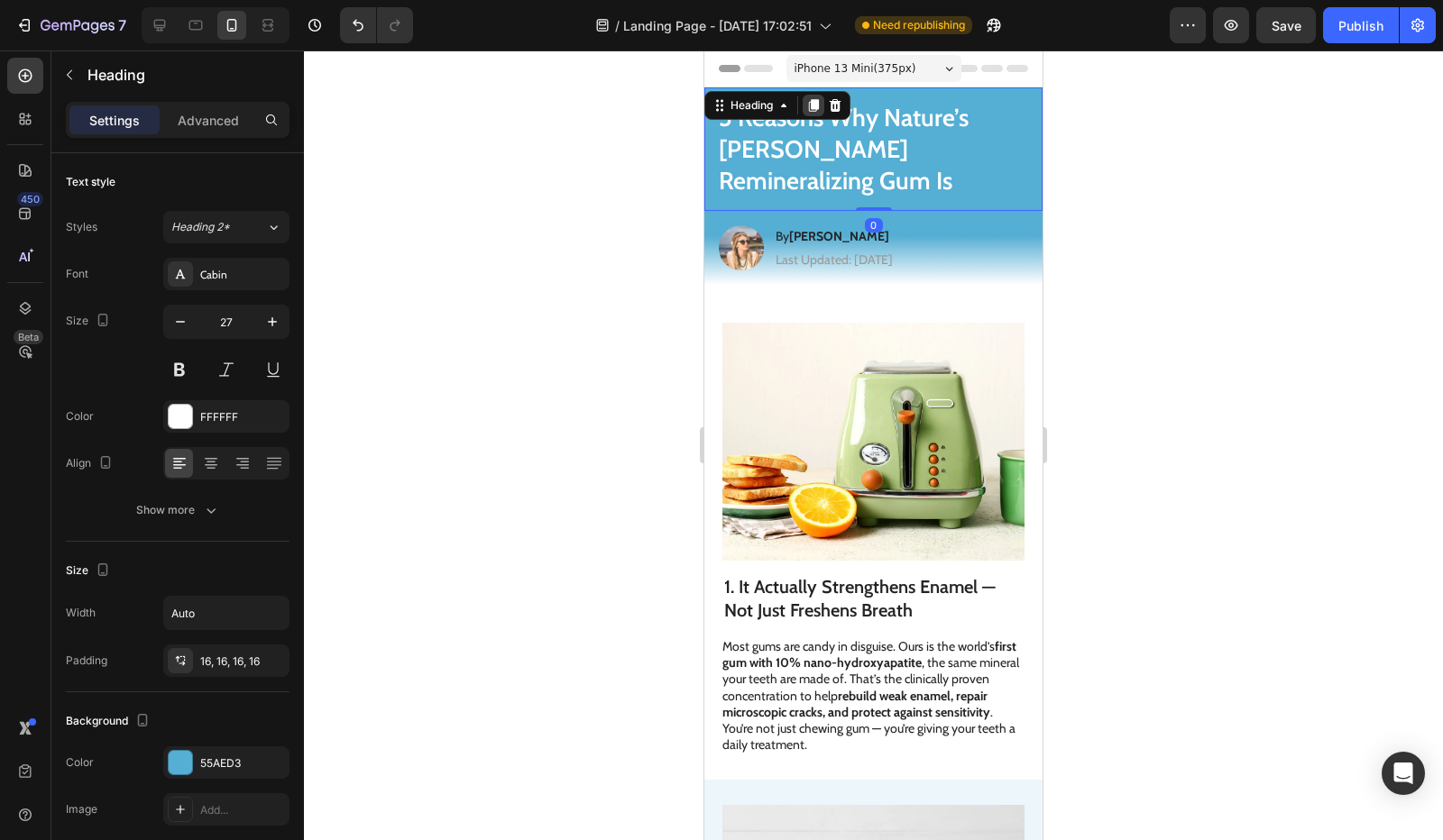
click at [820, 112] on div at bounding box center [814, 105] width 22 height 22
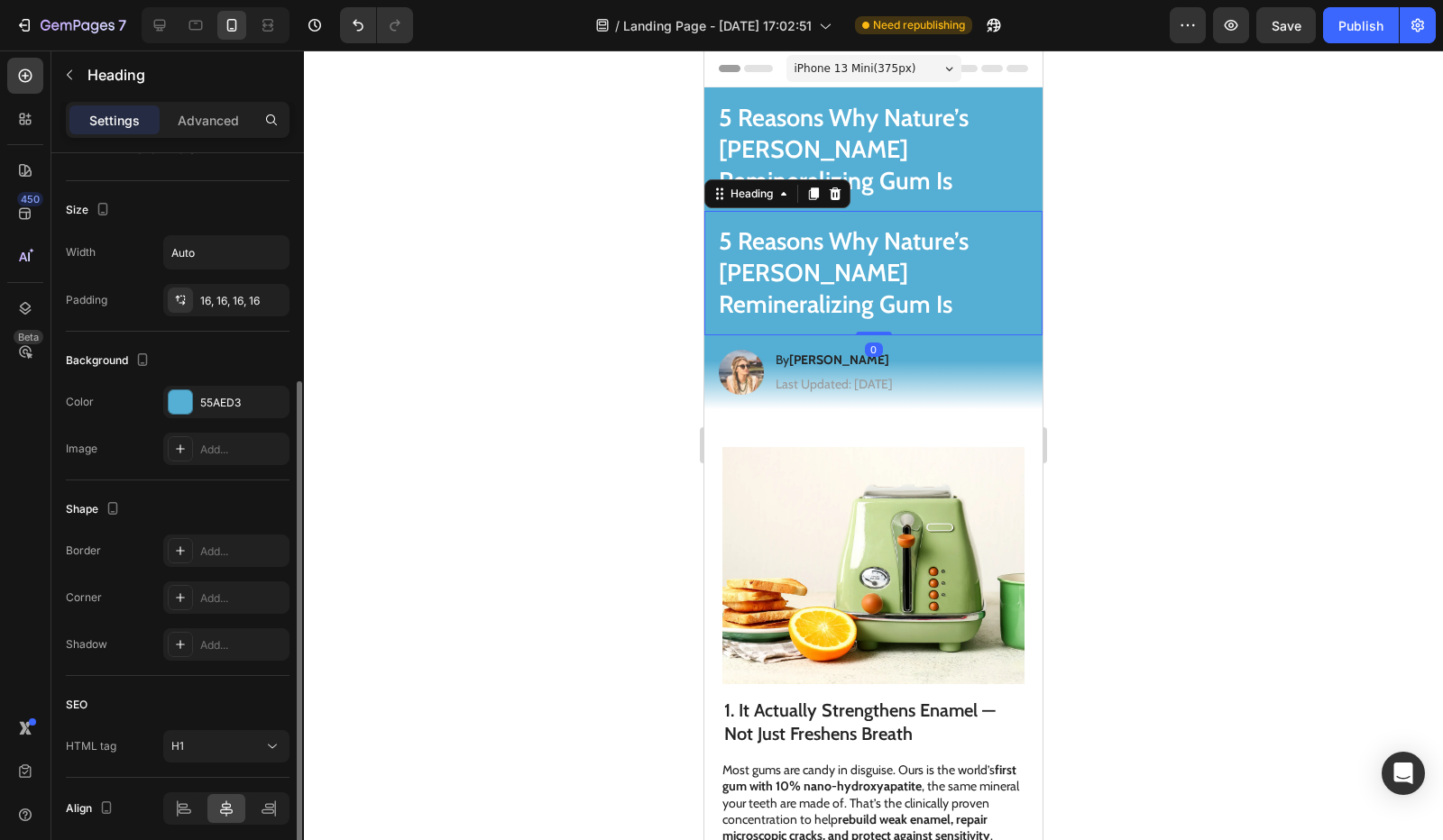
click at [812, 211] on h1 "5 Reasons Why Nature’s [PERSON_NAME] Remineralizing Gum Is" at bounding box center [873, 272] width 338 height 123
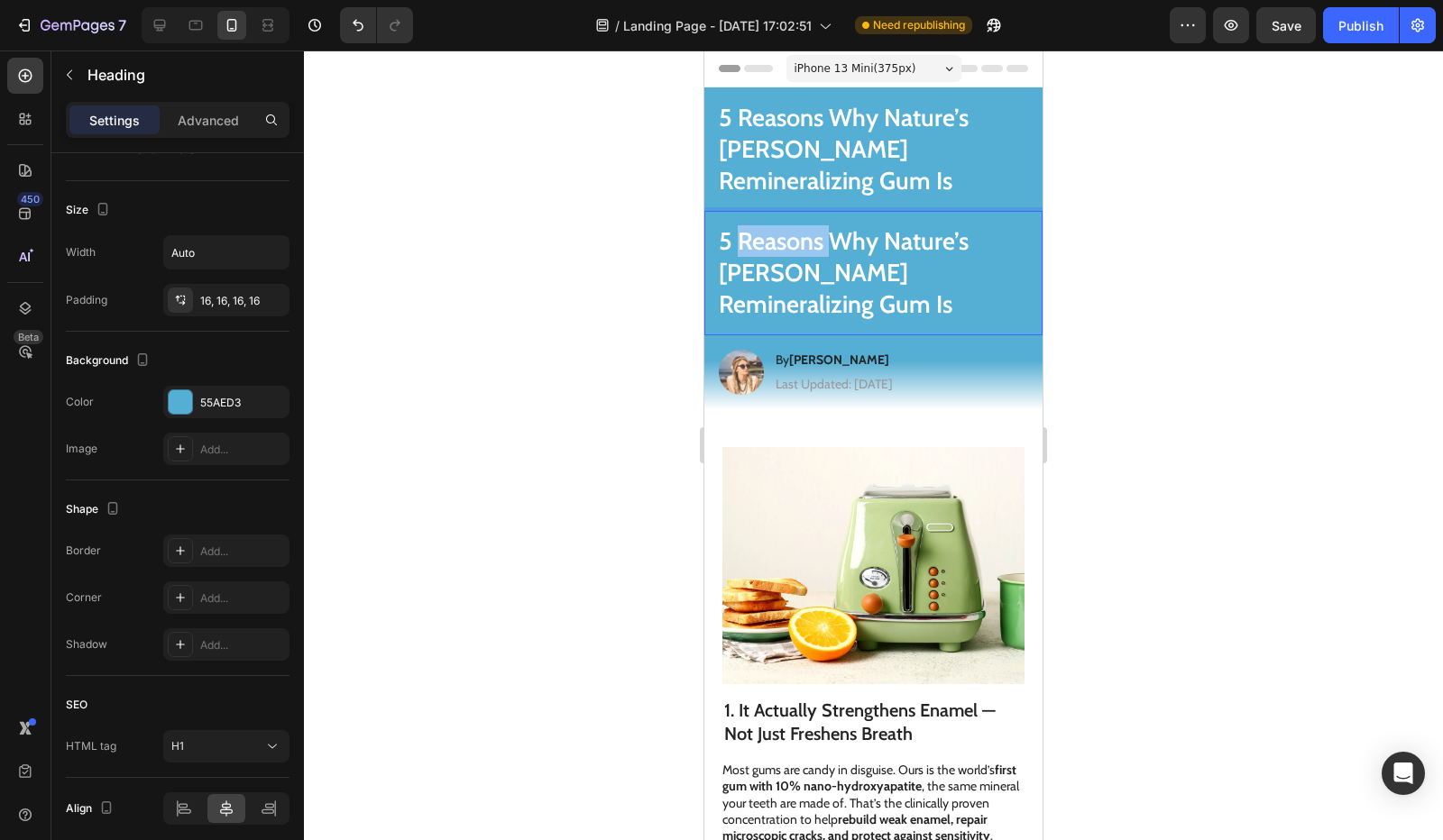
click at [812, 226] on p "5 Reasons Why Nature’s [PERSON_NAME] Remineralizing Gum Is" at bounding box center [874, 273] width 309 height 95
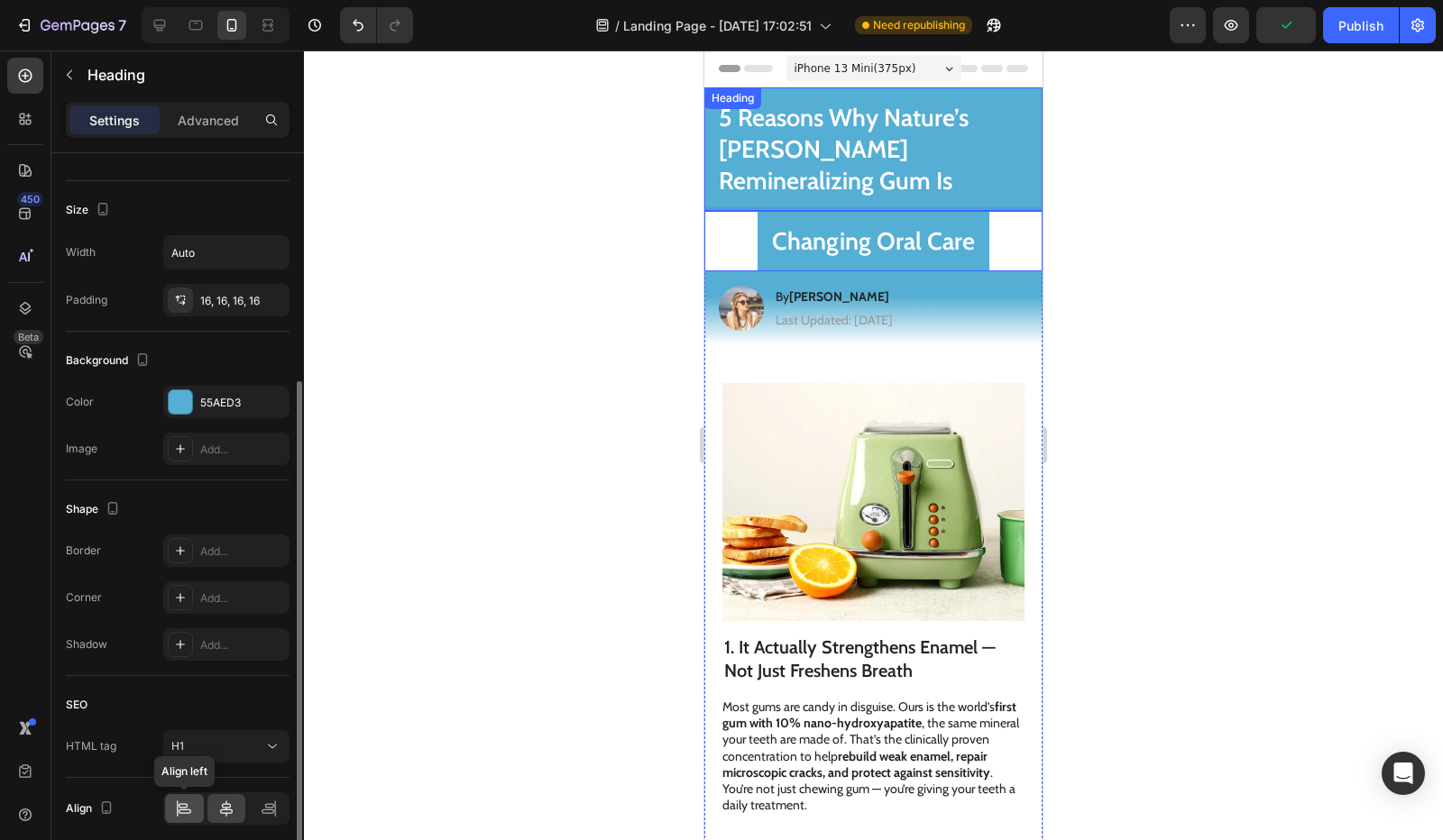
click at [180, 803] on icon at bounding box center [184, 808] width 18 height 18
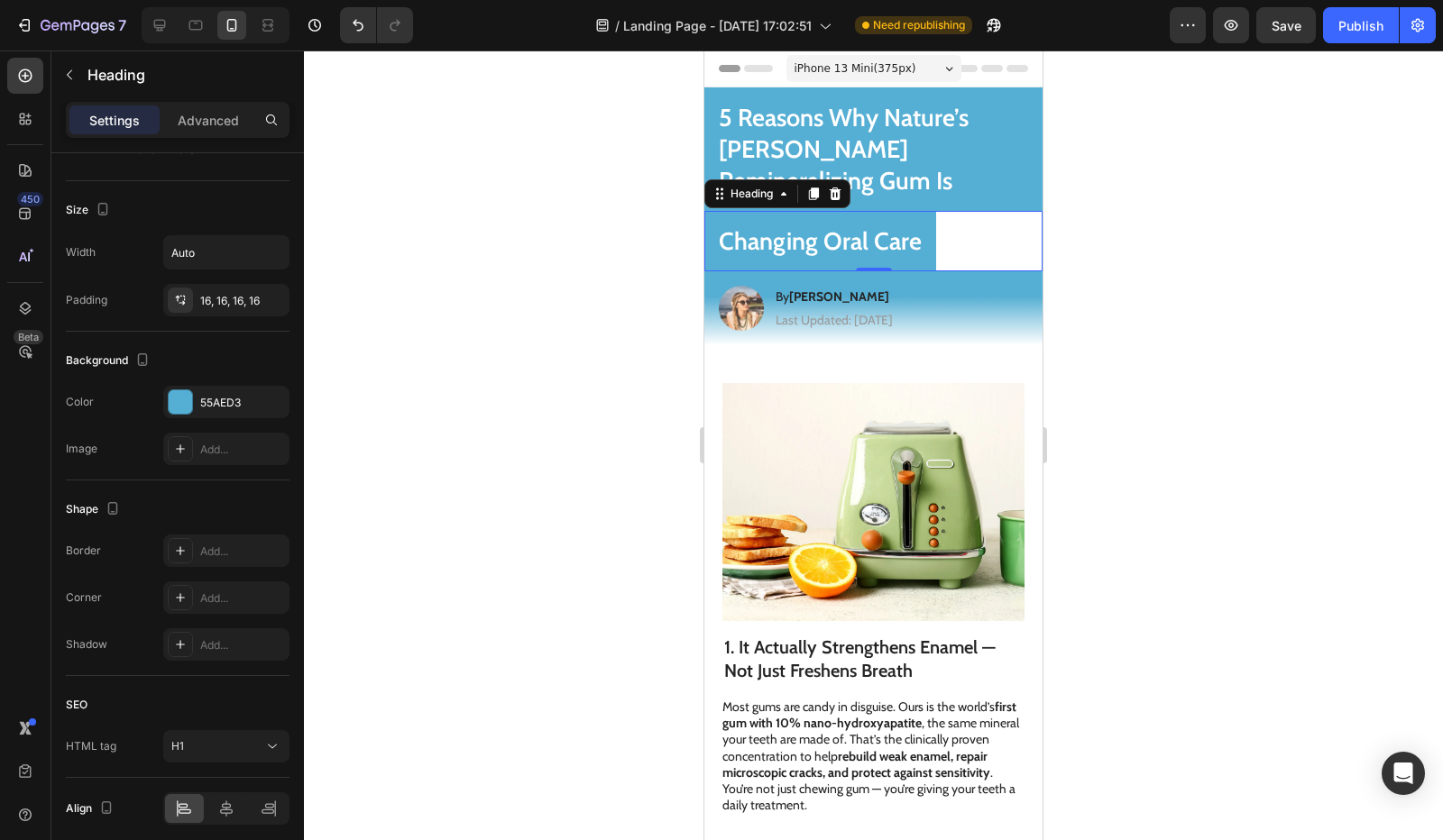
click at [954, 213] on div "Changing Oral Care" at bounding box center [873, 240] width 338 height 60
click at [908, 226] on p "Changing Oral Care" at bounding box center [820, 241] width 203 height 32
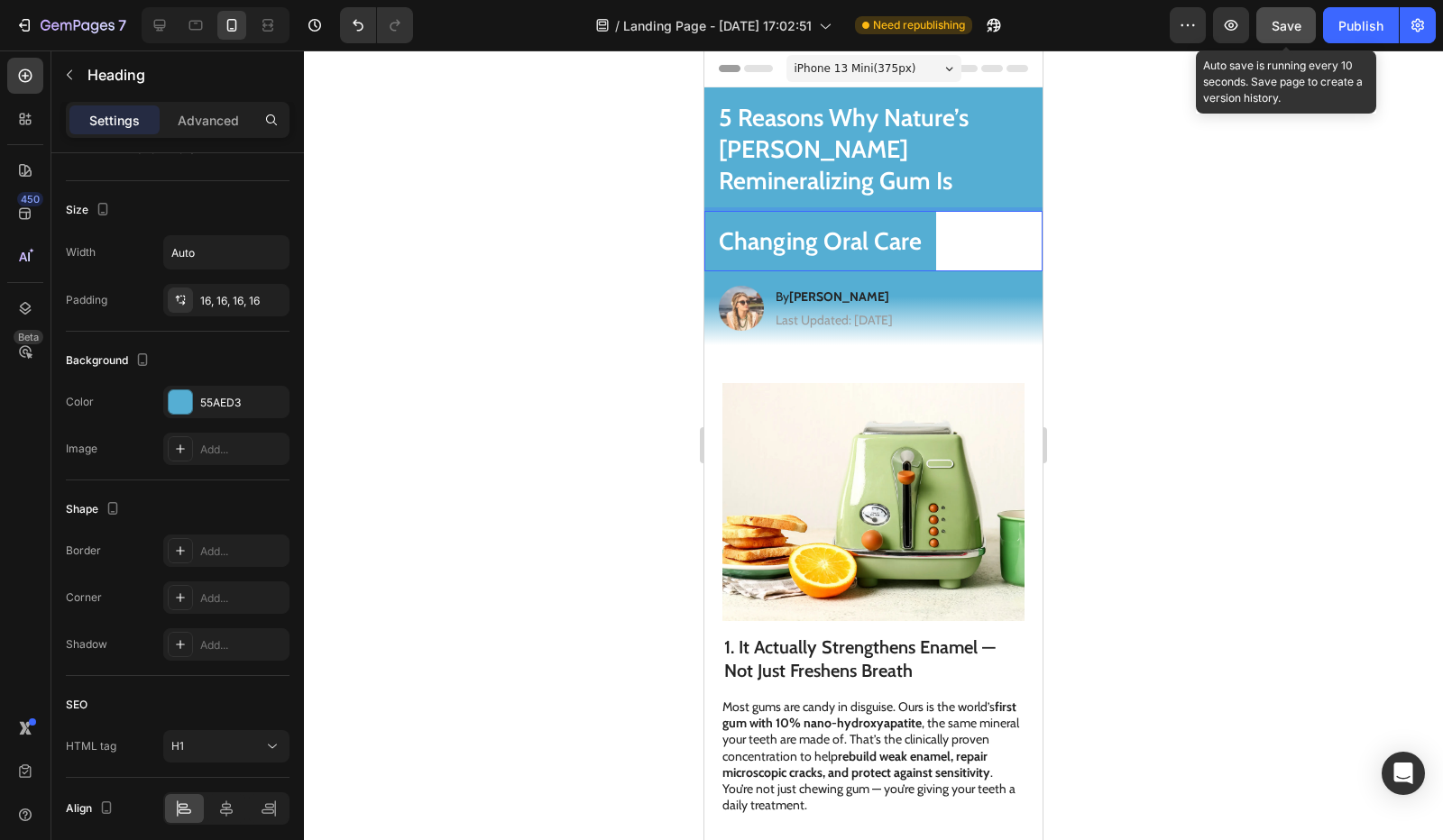
click at [1306, 23] on button "Save" at bounding box center [1286, 25] width 59 height 36
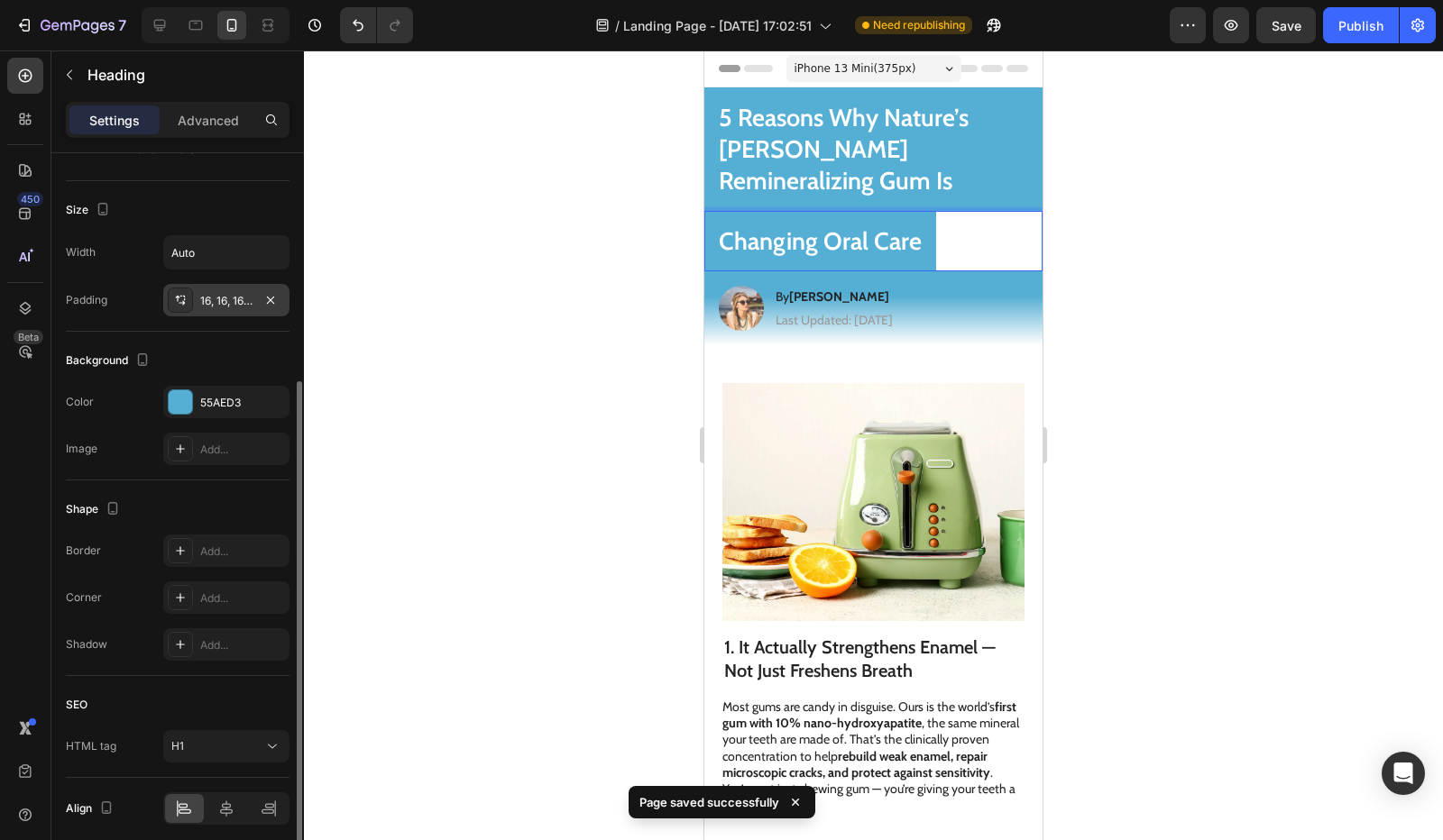
click at [205, 304] on div "16, 16, 16, 16" at bounding box center [226, 301] width 52 height 16
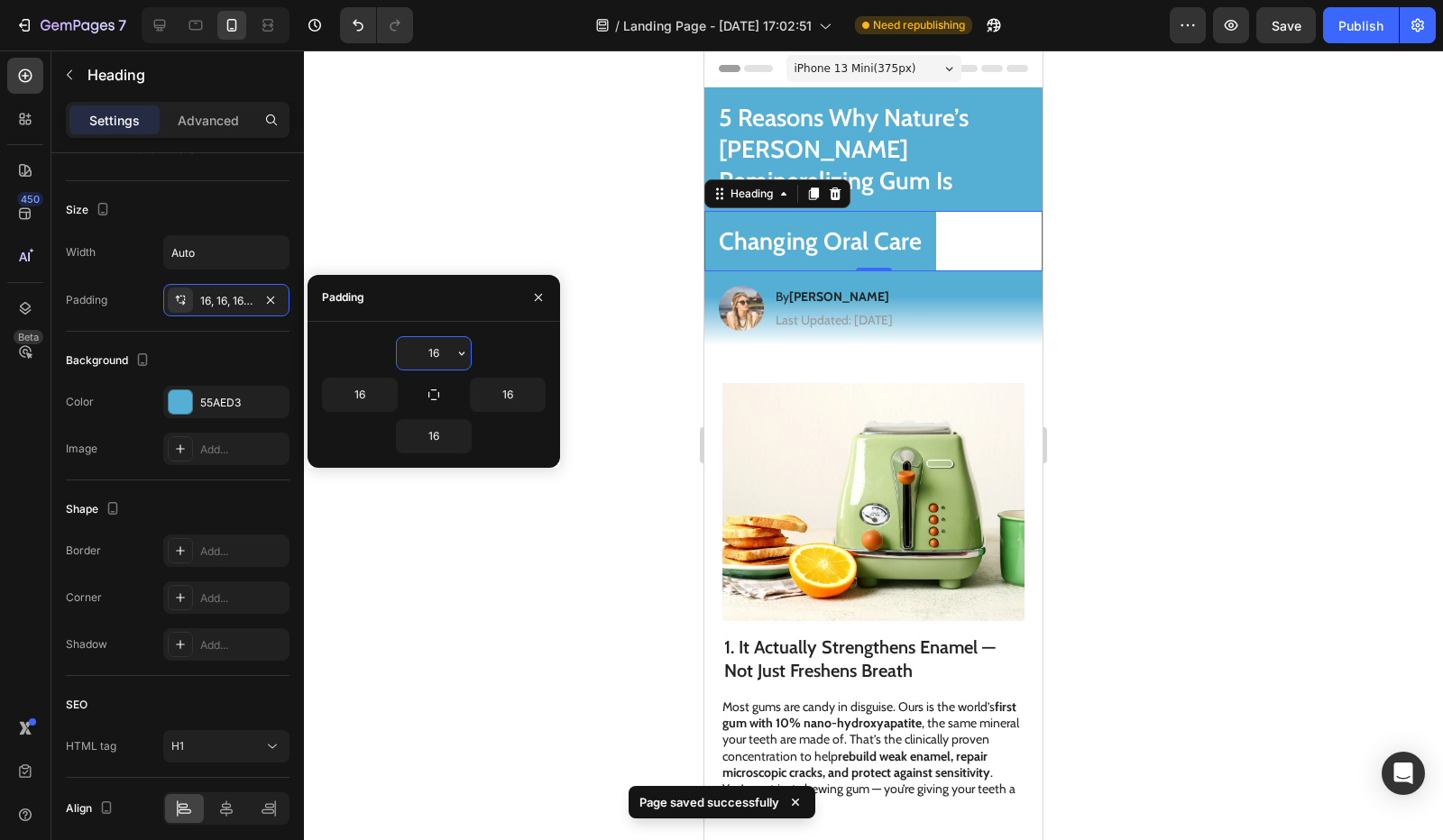
click at [426, 355] on input "16" at bounding box center [433, 353] width 74 height 32
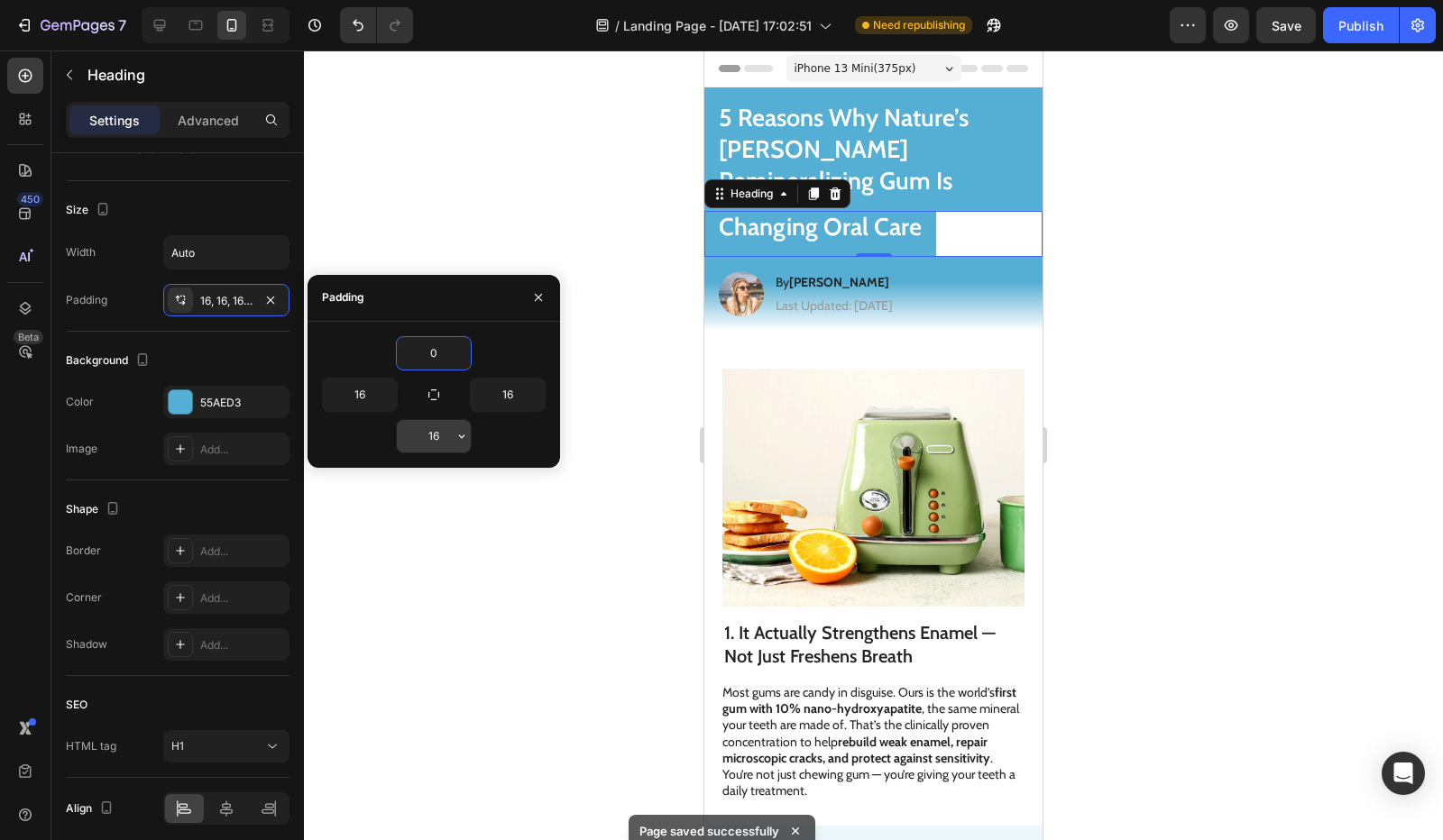
type input "0"
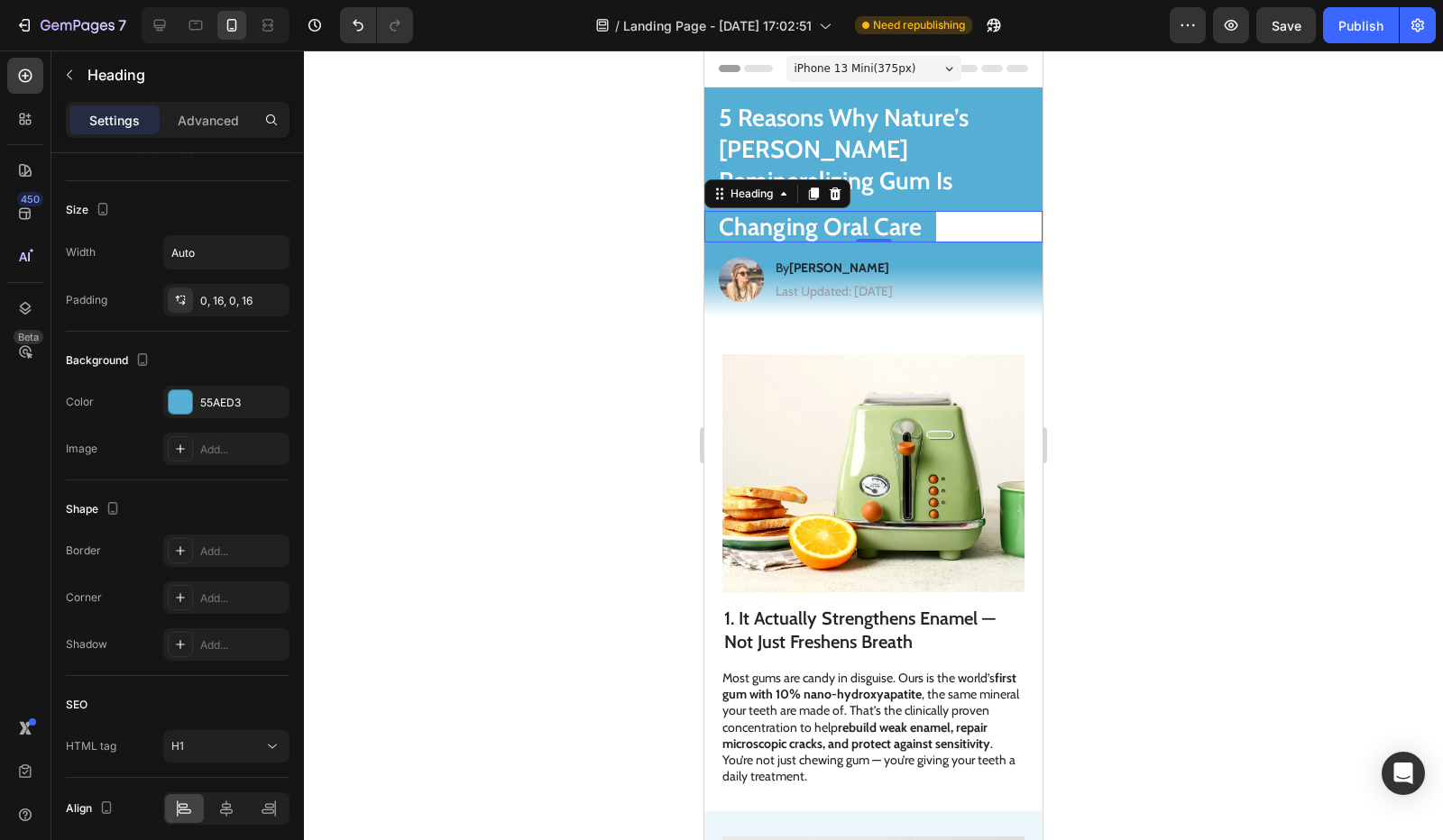
click at [561, 385] on div at bounding box center [874, 445] width 1139 height 790
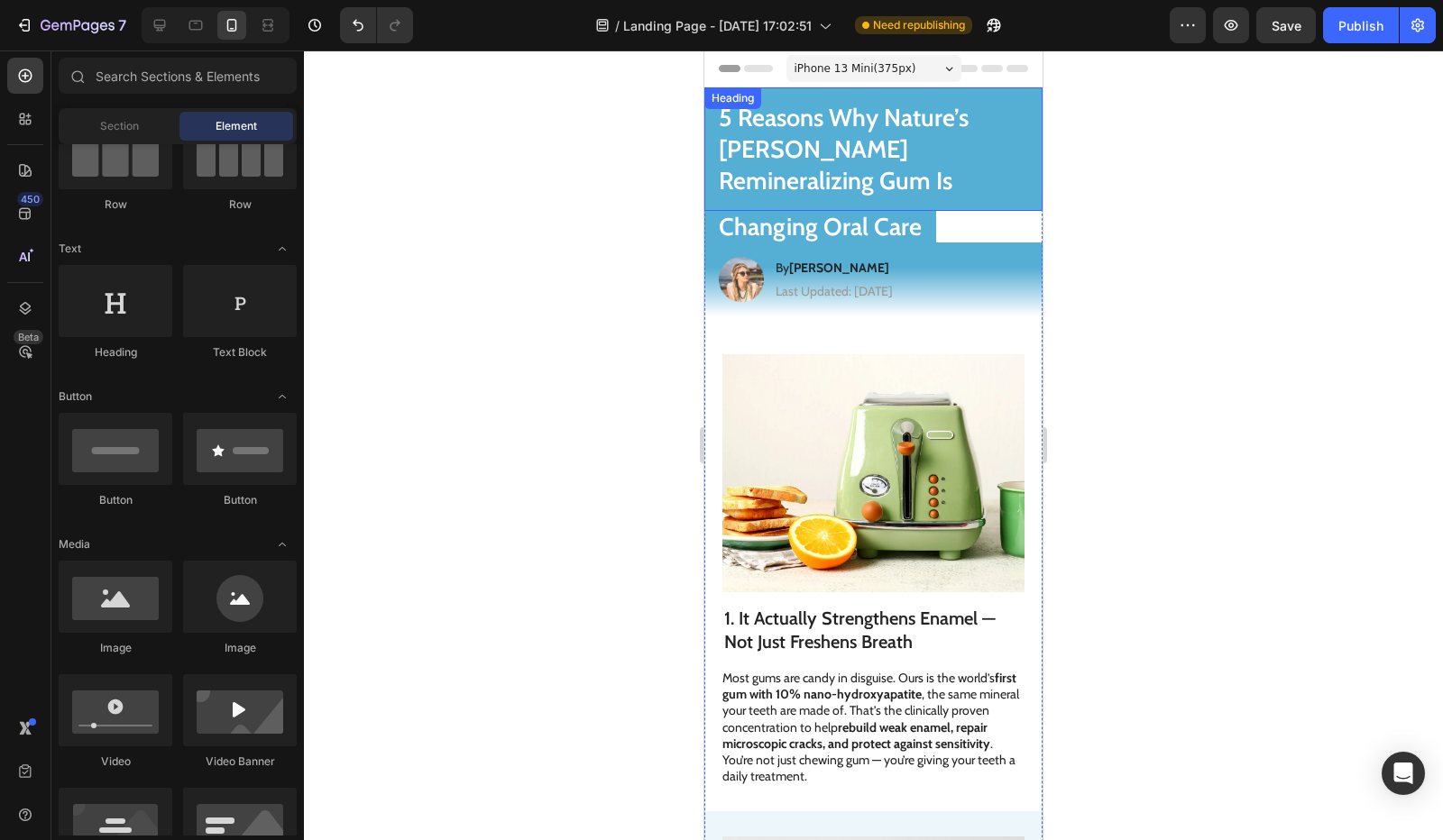
click at [859, 167] on h1 "5 Reasons Why Nature’s [PERSON_NAME] Remineralizing Gum Is" at bounding box center [873, 149] width 338 height 123
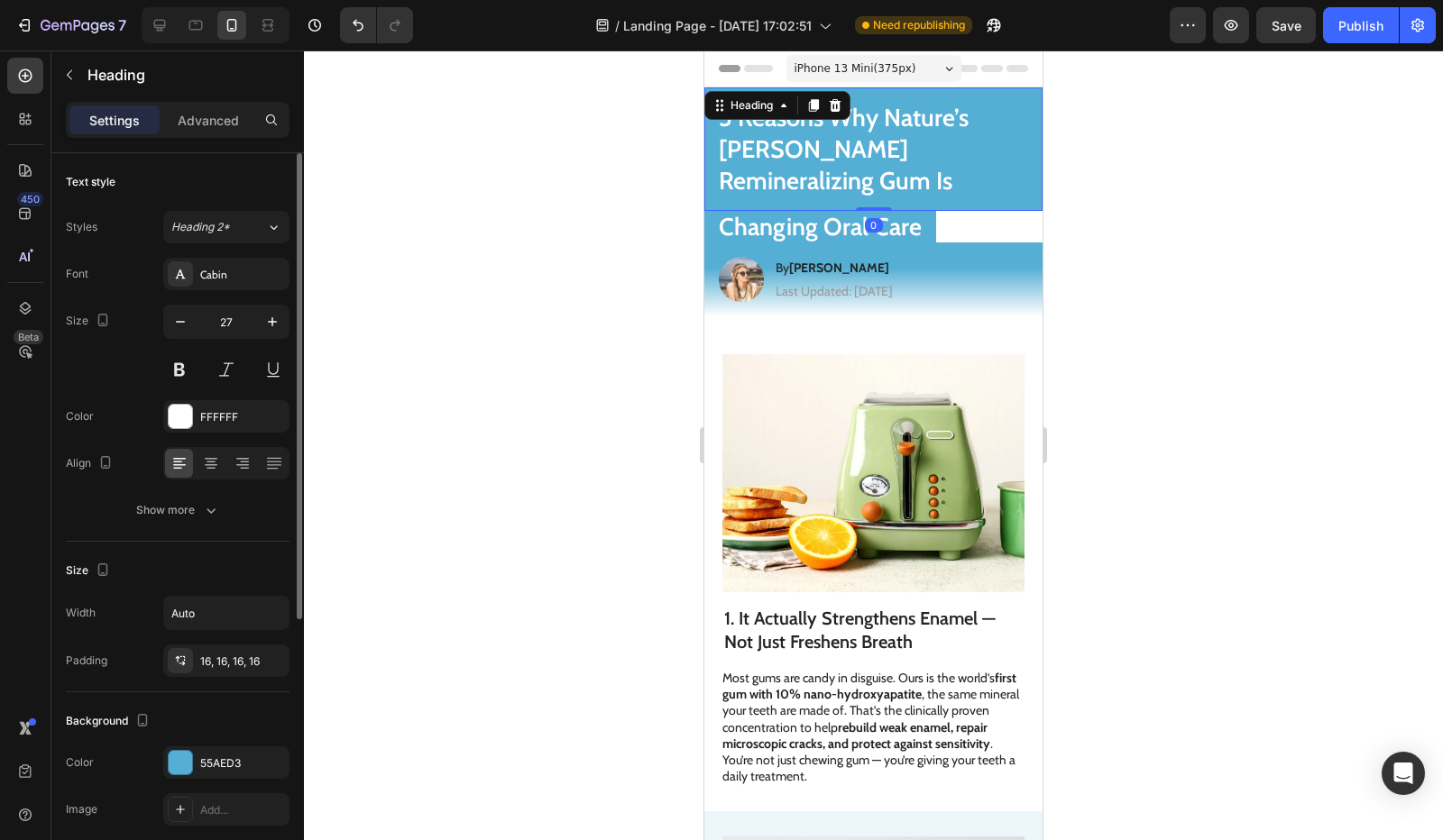
scroll to position [91, 0]
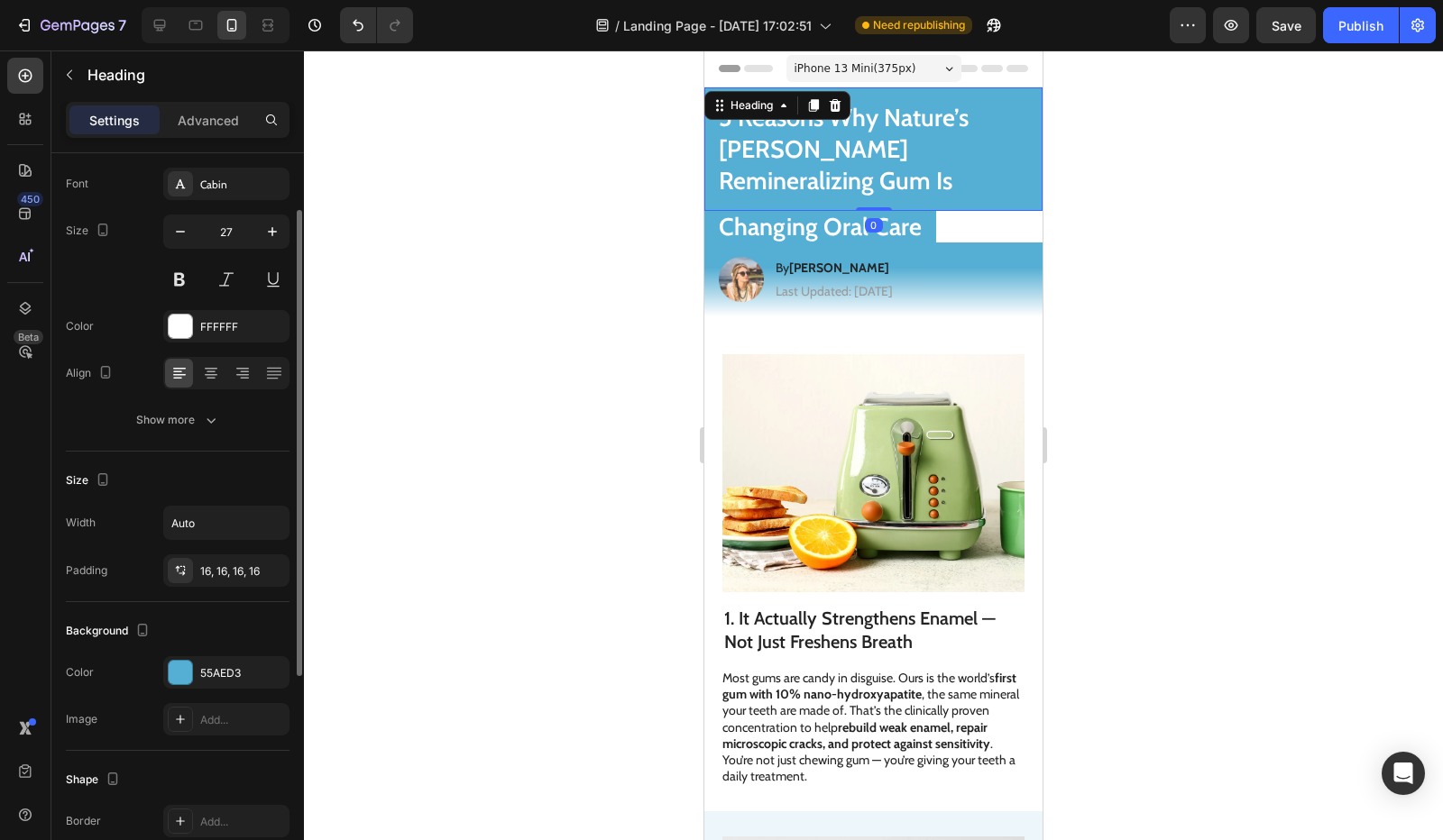
drag, startPoint x: 230, startPoint y: 565, endPoint x: 323, endPoint y: 534, distance: 98.0
click at [230, 565] on div "16, 16, 16, 16" at bounding box center [242, 571] width 85 height 16
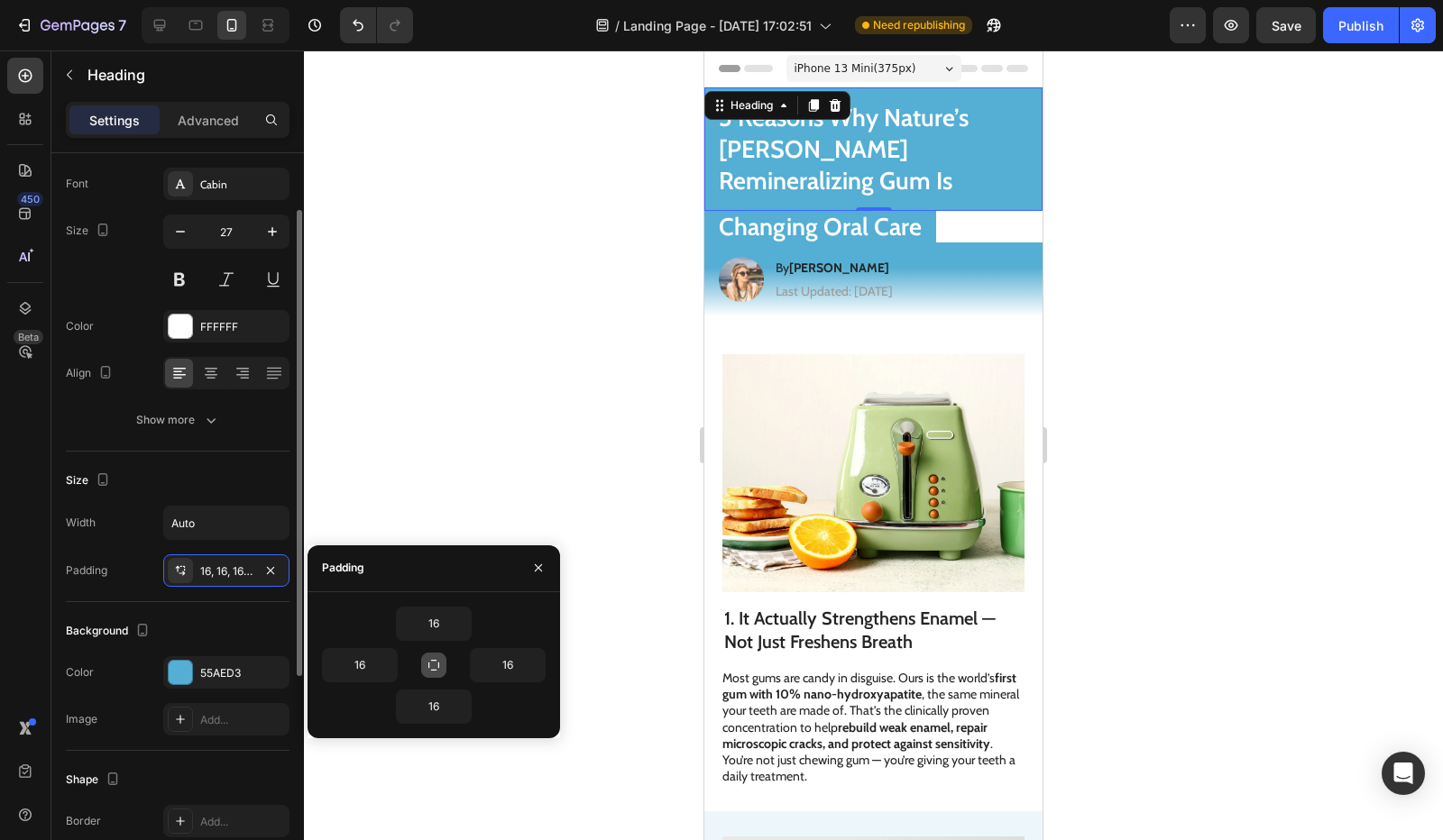
drag, startPoint x: 419, startPoint y: 619, endPoint x: 430, endPoint y: 671, distance: 53.2
click at [421, 654] on div "Padding 16 16 16 16" at bounding box center [433, 642] width 252 height 193
click at [436, 703] on input "16" at bounding box center [433, 706] width 74 height 32
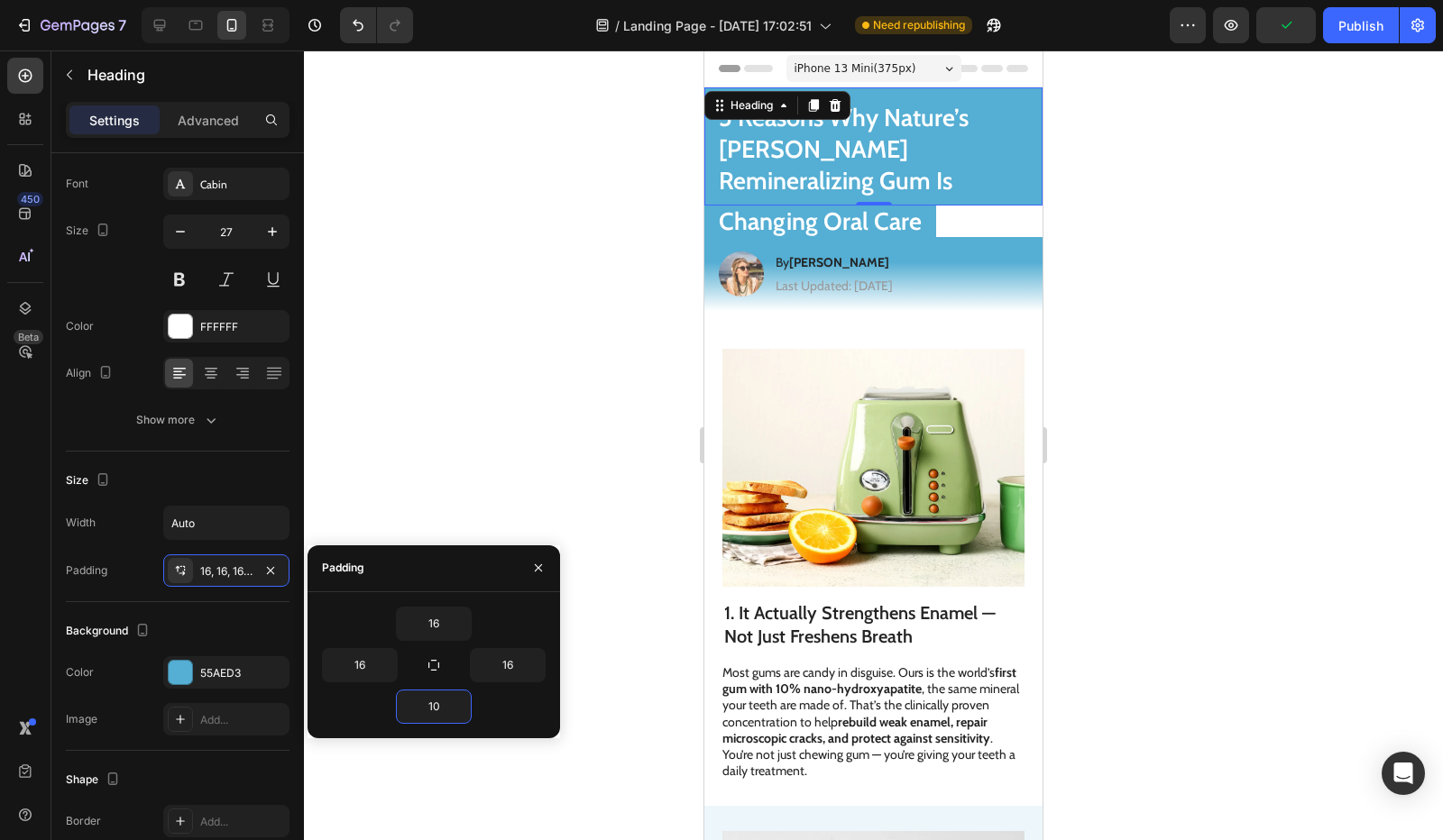
type input "1"
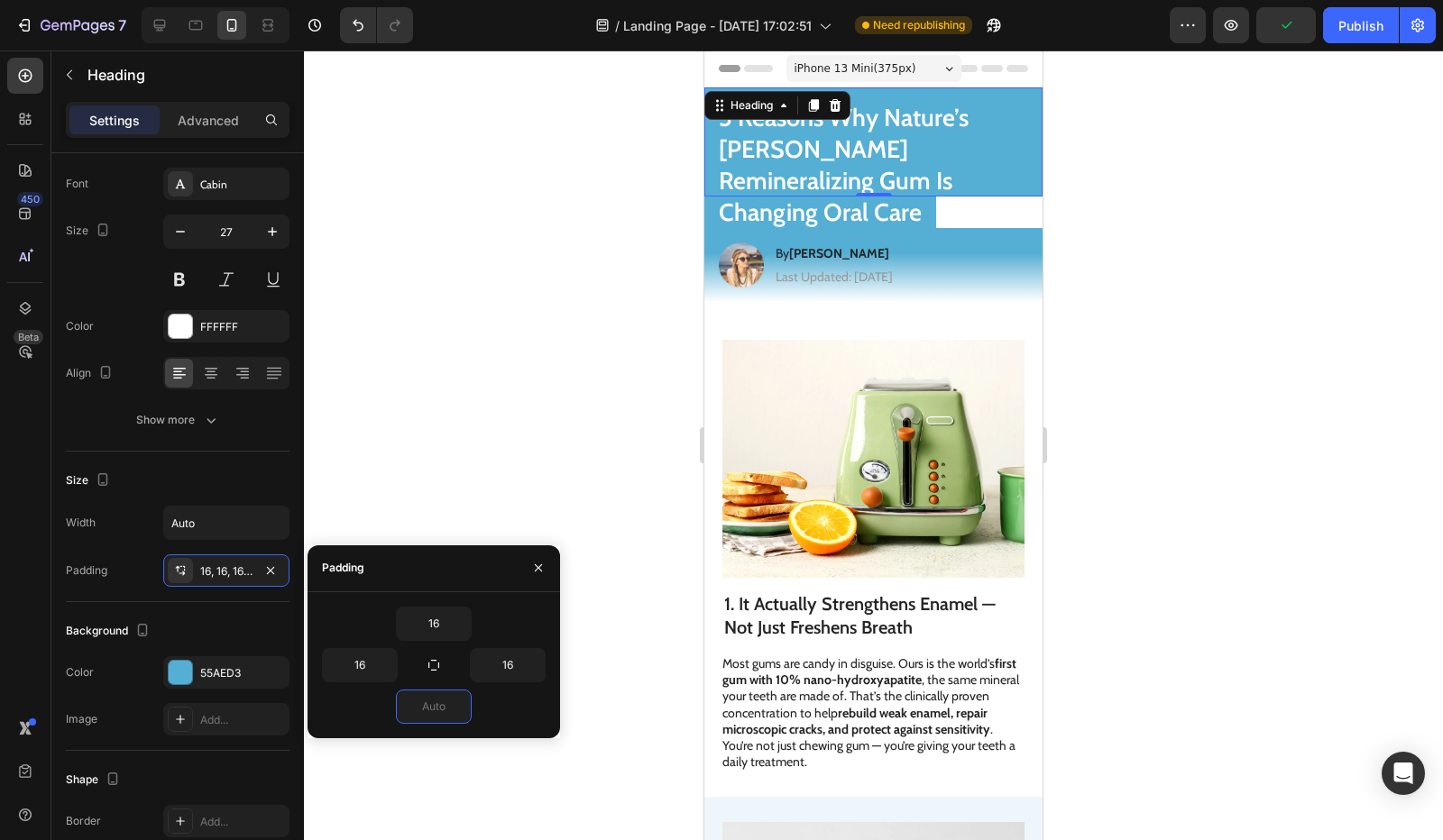
type input "5"
click at [838, 480] on img at bounding box center [873, 459] width 302 height 238
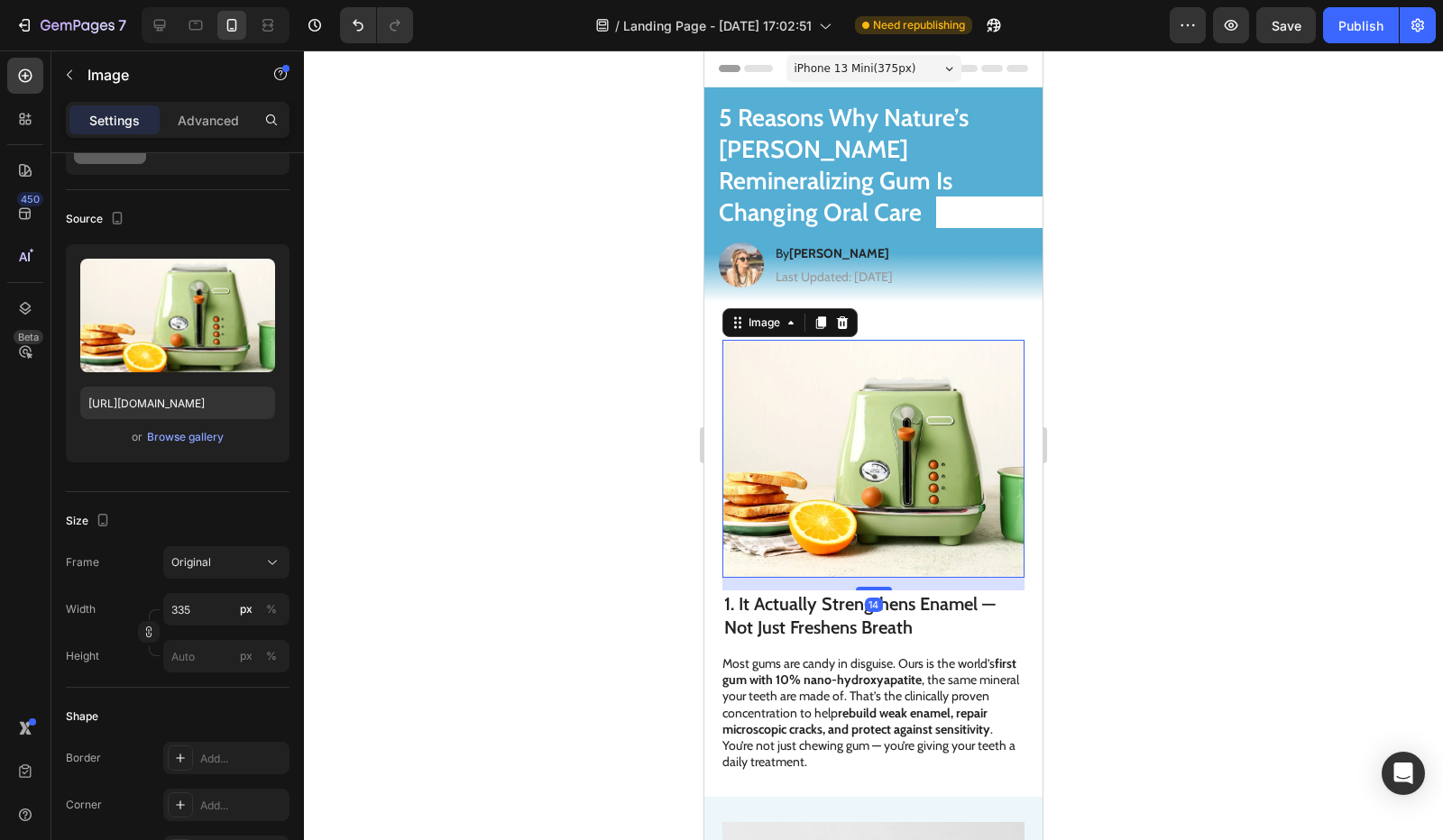
scroll to position [0, 0]
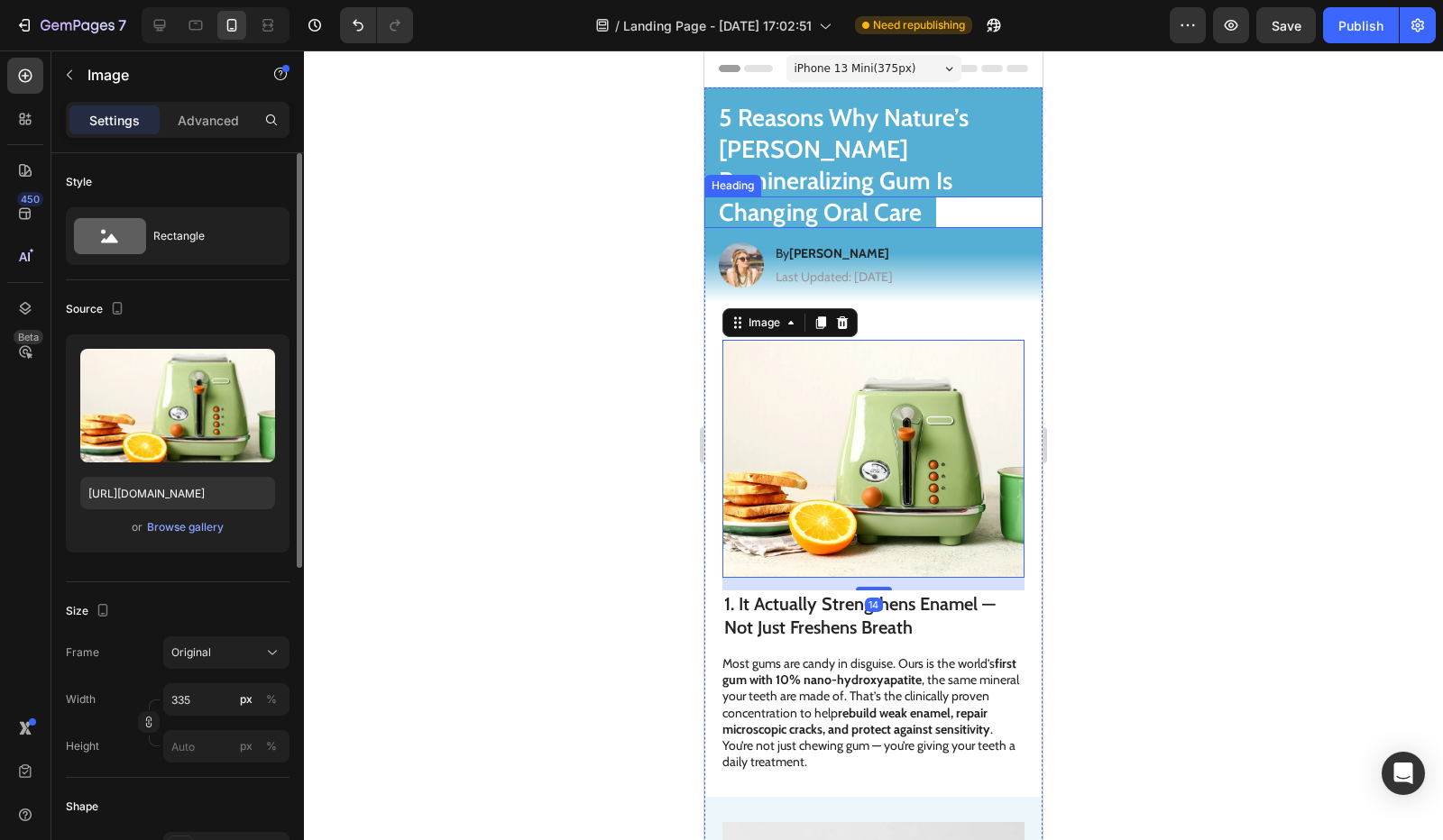
click at [891, 197] on p "Changing Oral Care" at bounding box center [820, 213] width 203 height 32
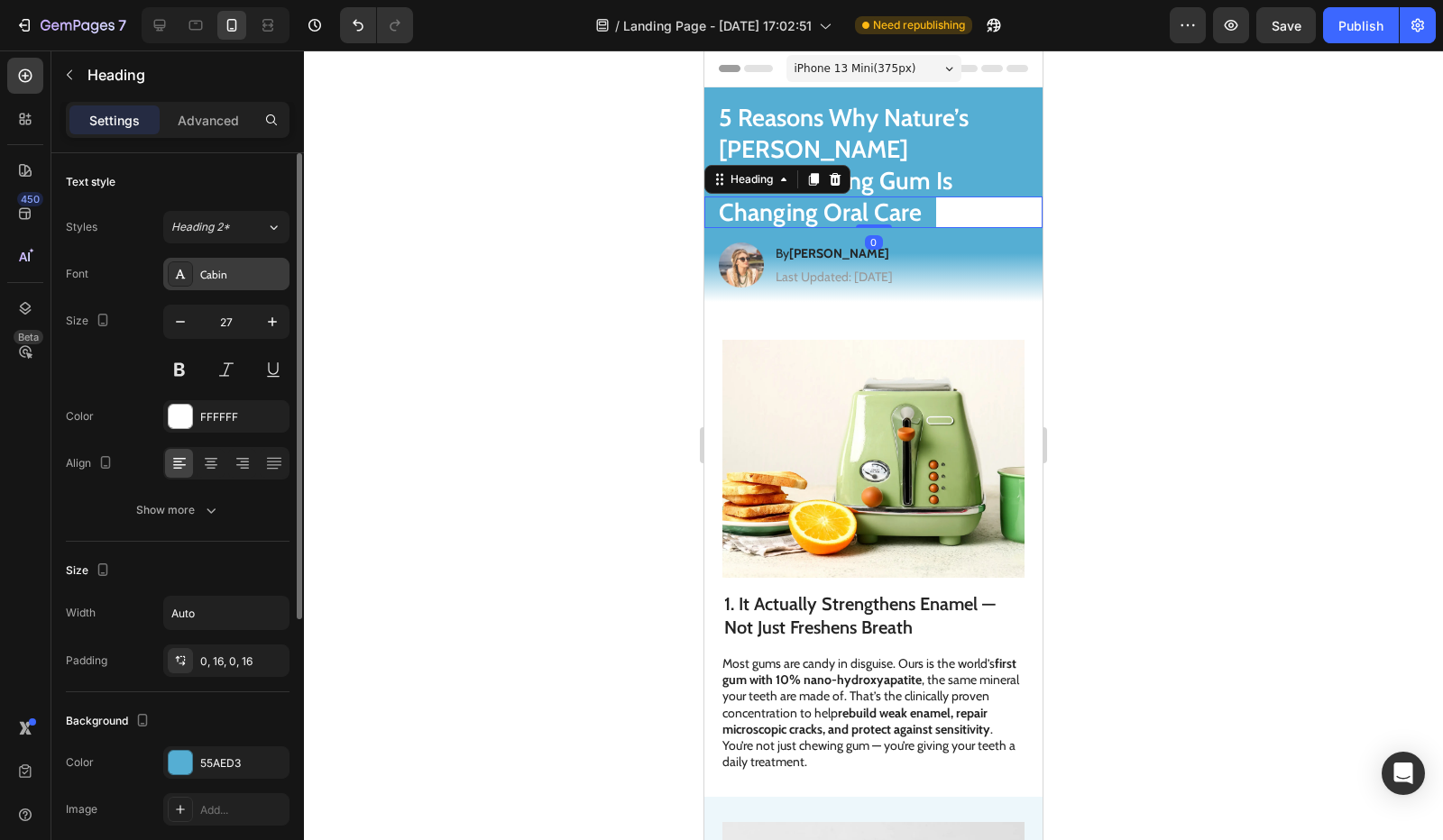
click at [220, 261] on div "Cabin" at bounding box center [227, 274] width 126 height 32
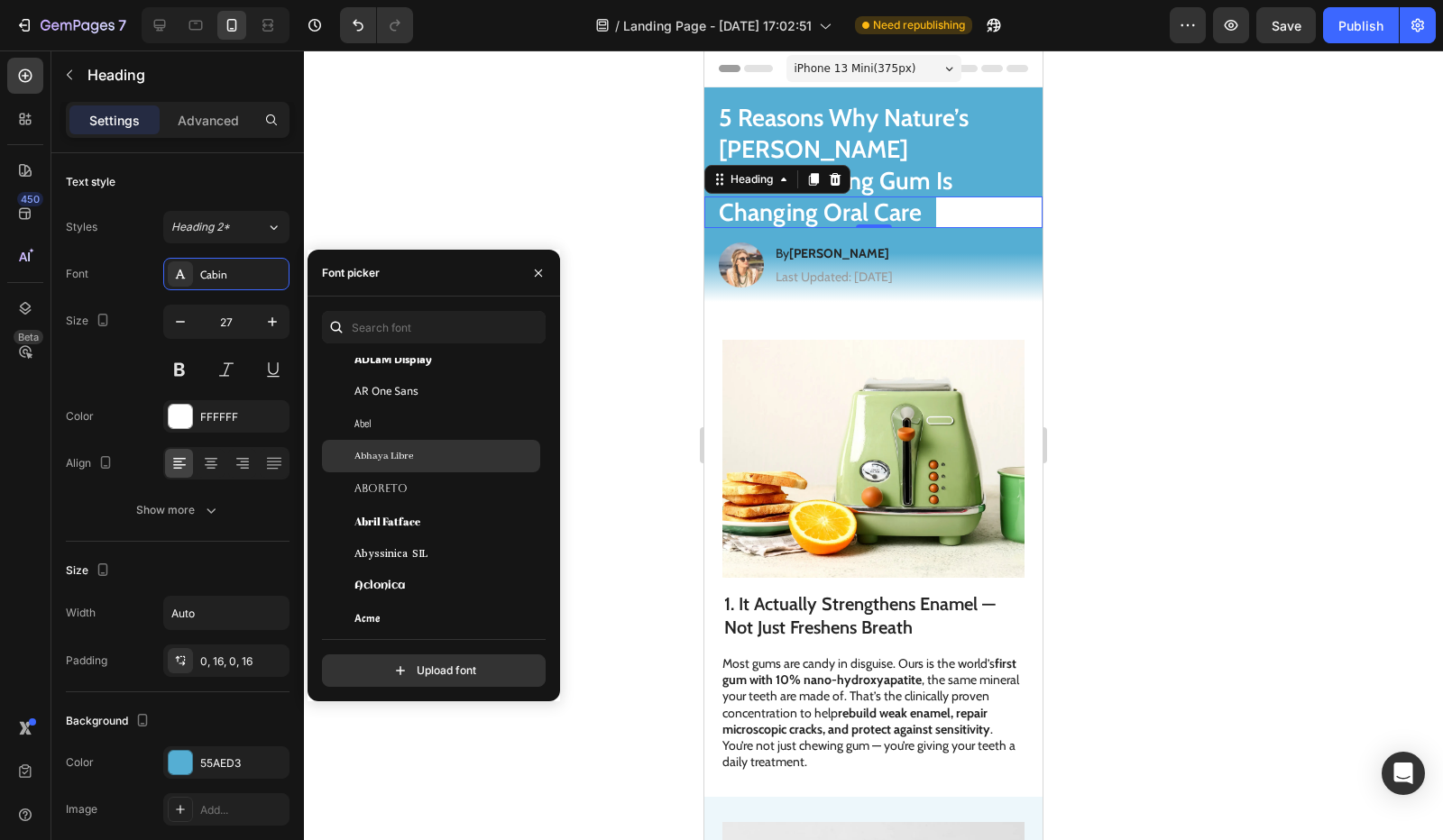
scroll to position [271, 0]
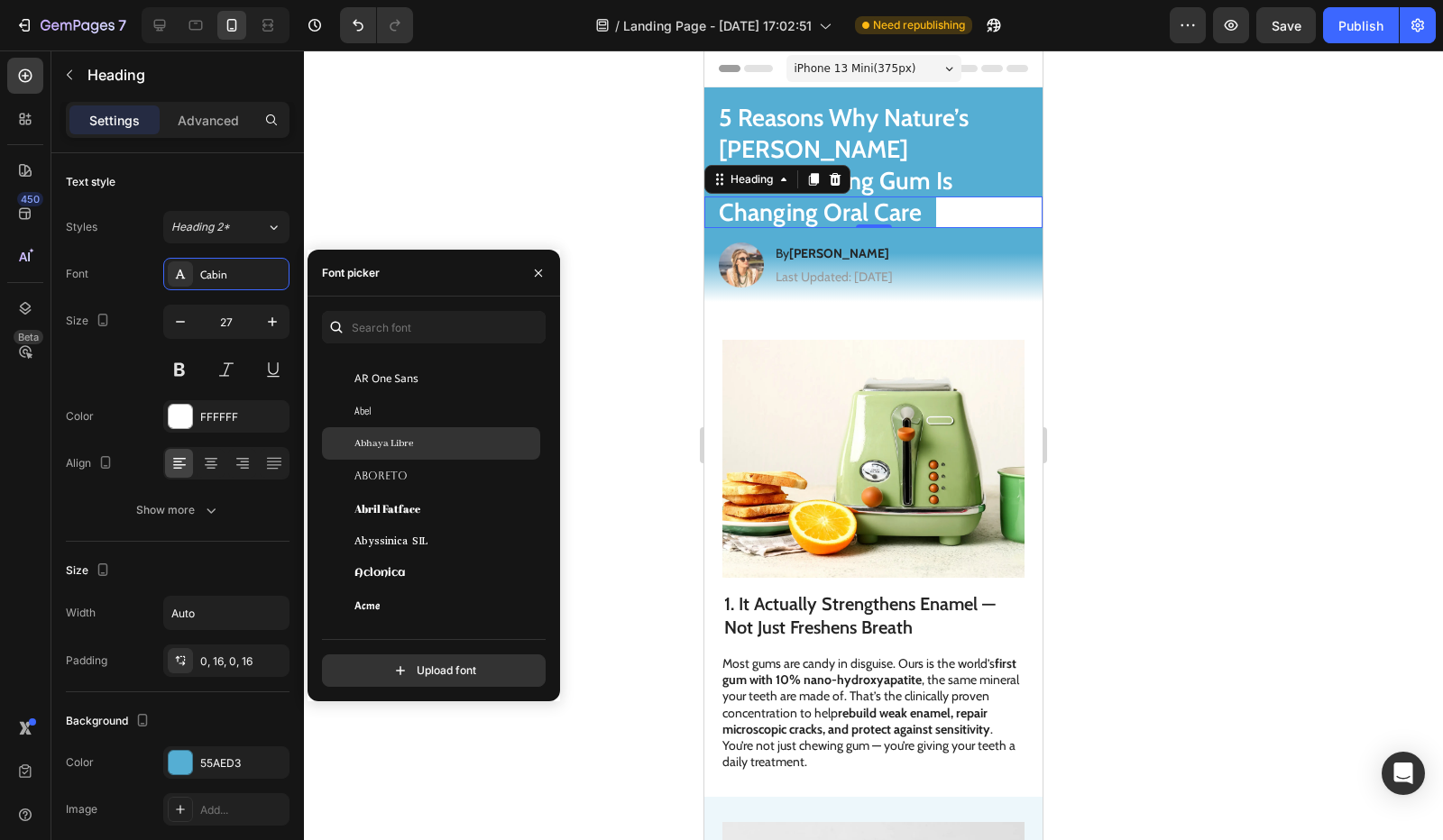
click at [438, 441] on div "Abhaya Libre" at bounding box center [445, 443] width 182 height 16
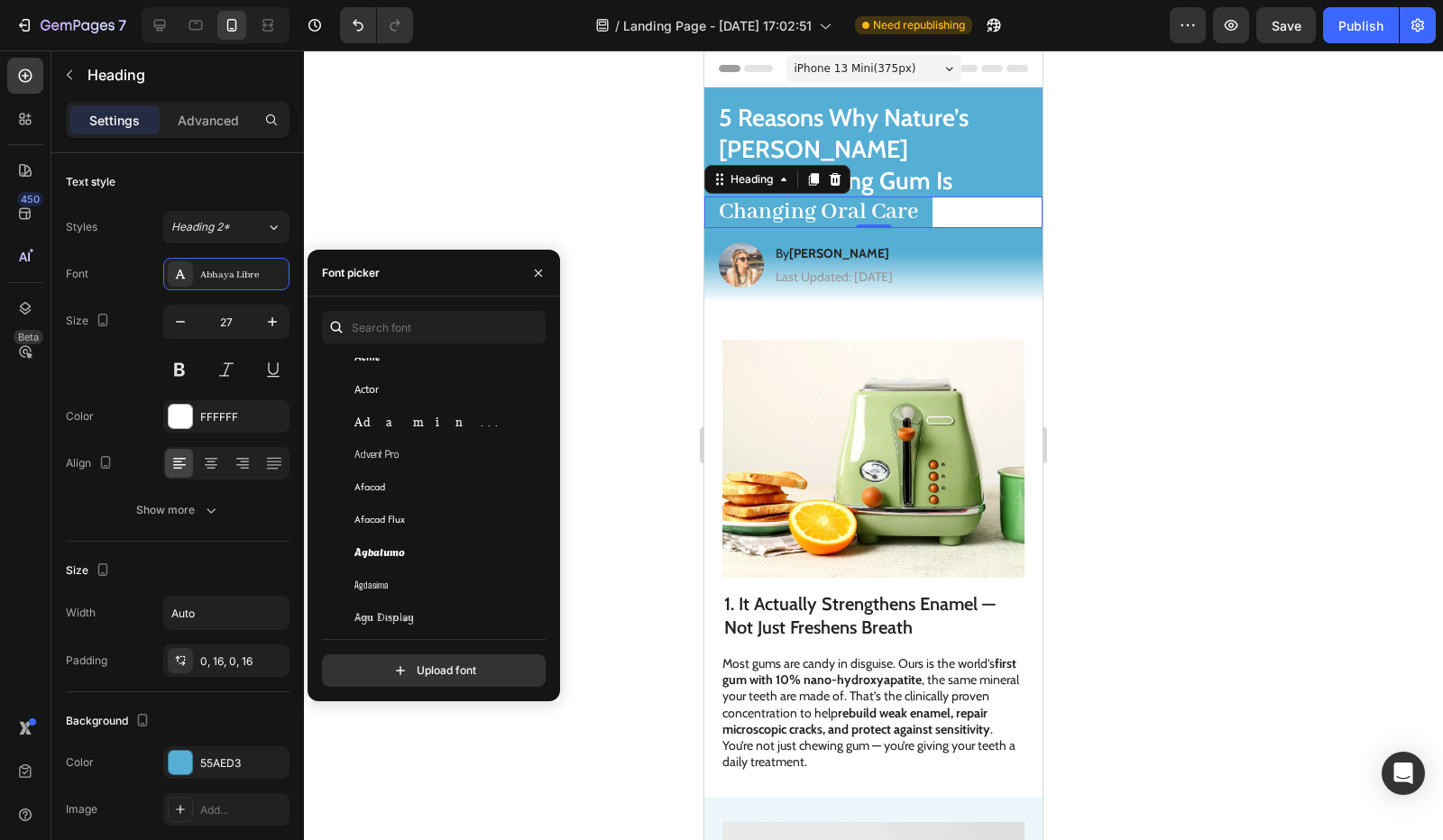
scroll to position [722, 0]
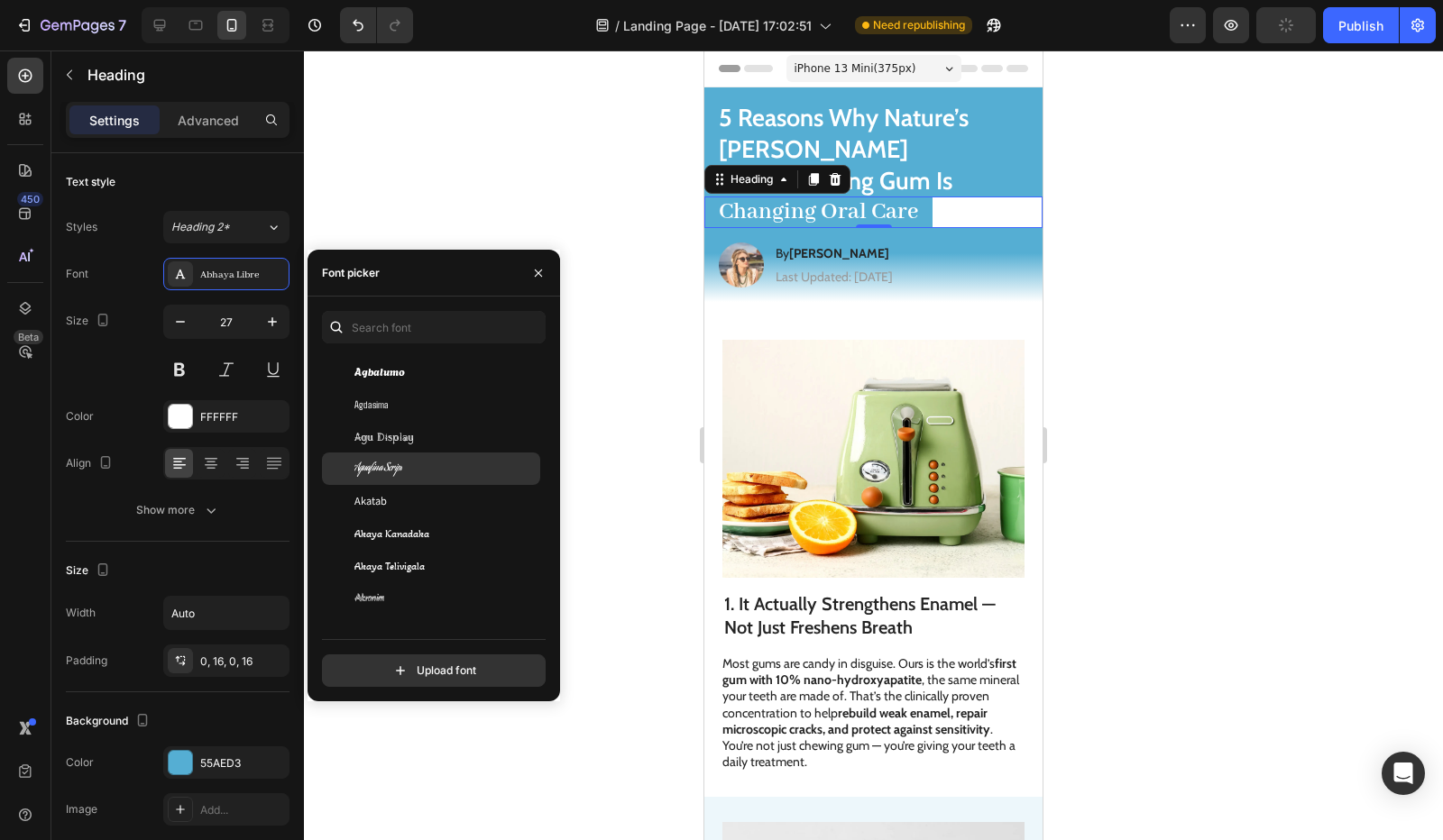
click at [432, 466] on div "Aguafina Script" at bounding box center [445, 469] width 182 height 16
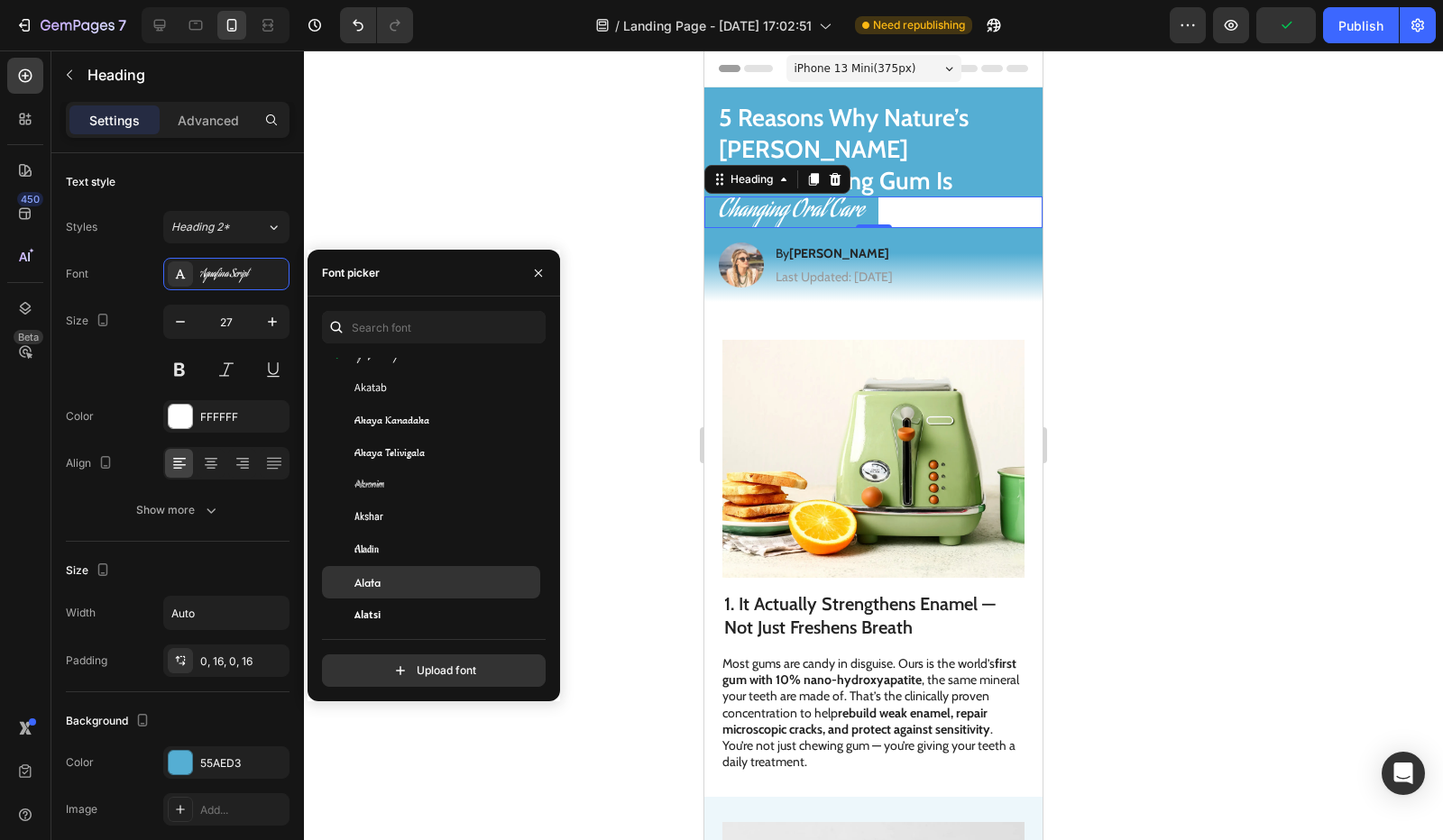
scroll to position [992, 0]
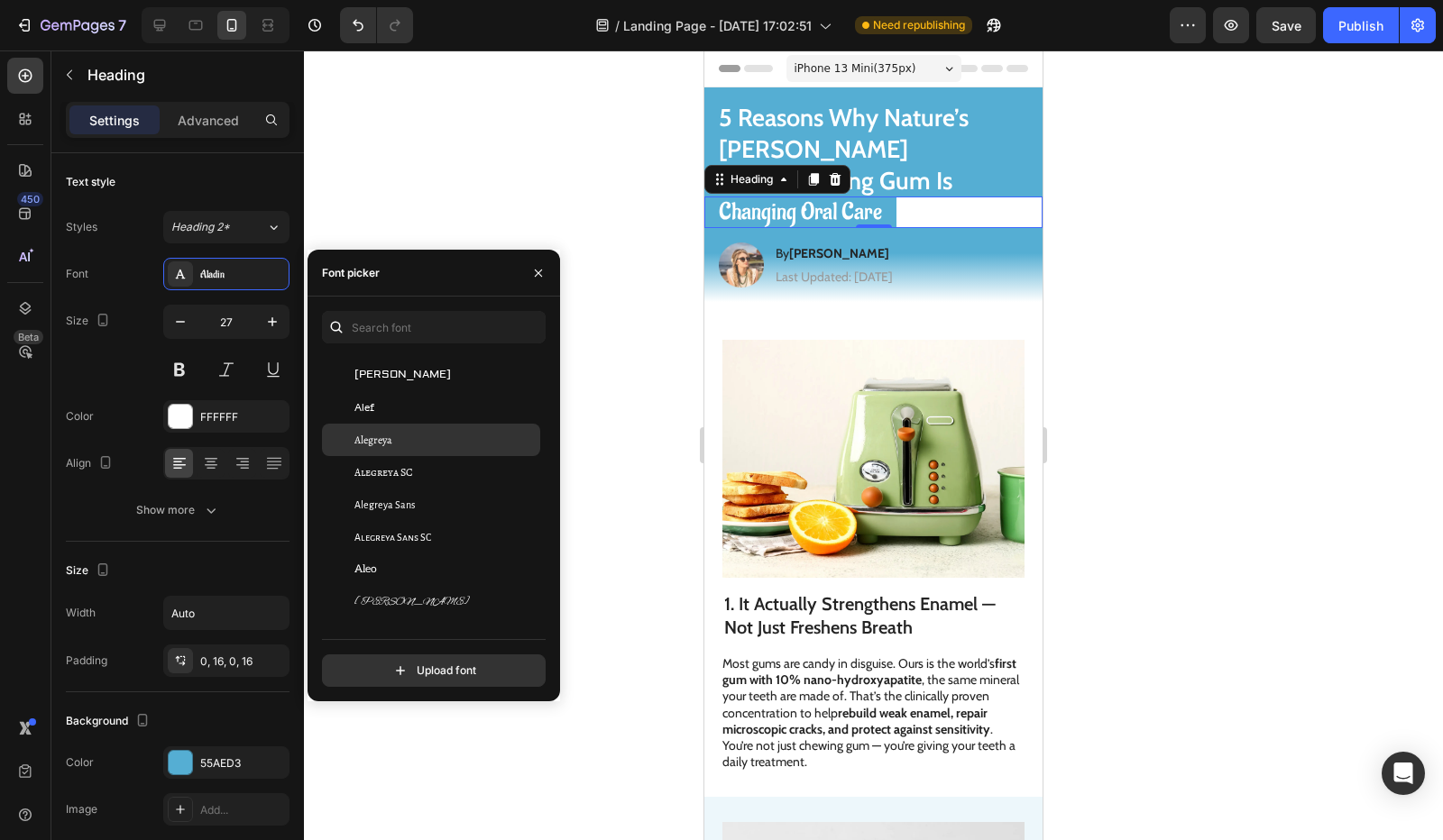
click at [447, 434] on div "Alegreya" at bounding box center [445, 440] width 182 height 16
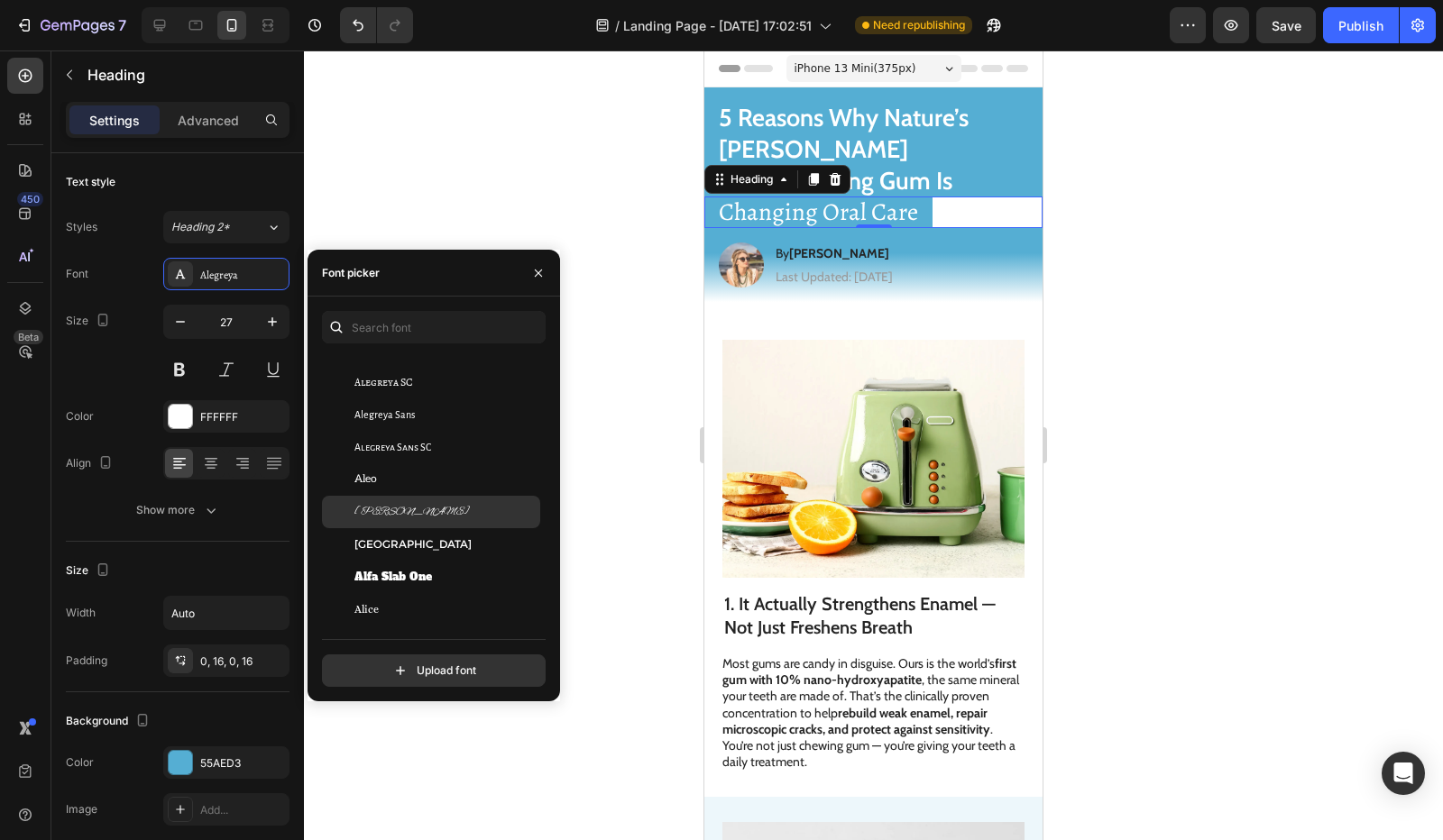
click at [431, 500] on div "Alex Brush" at bounding box center [431, 512] width 219 height 32
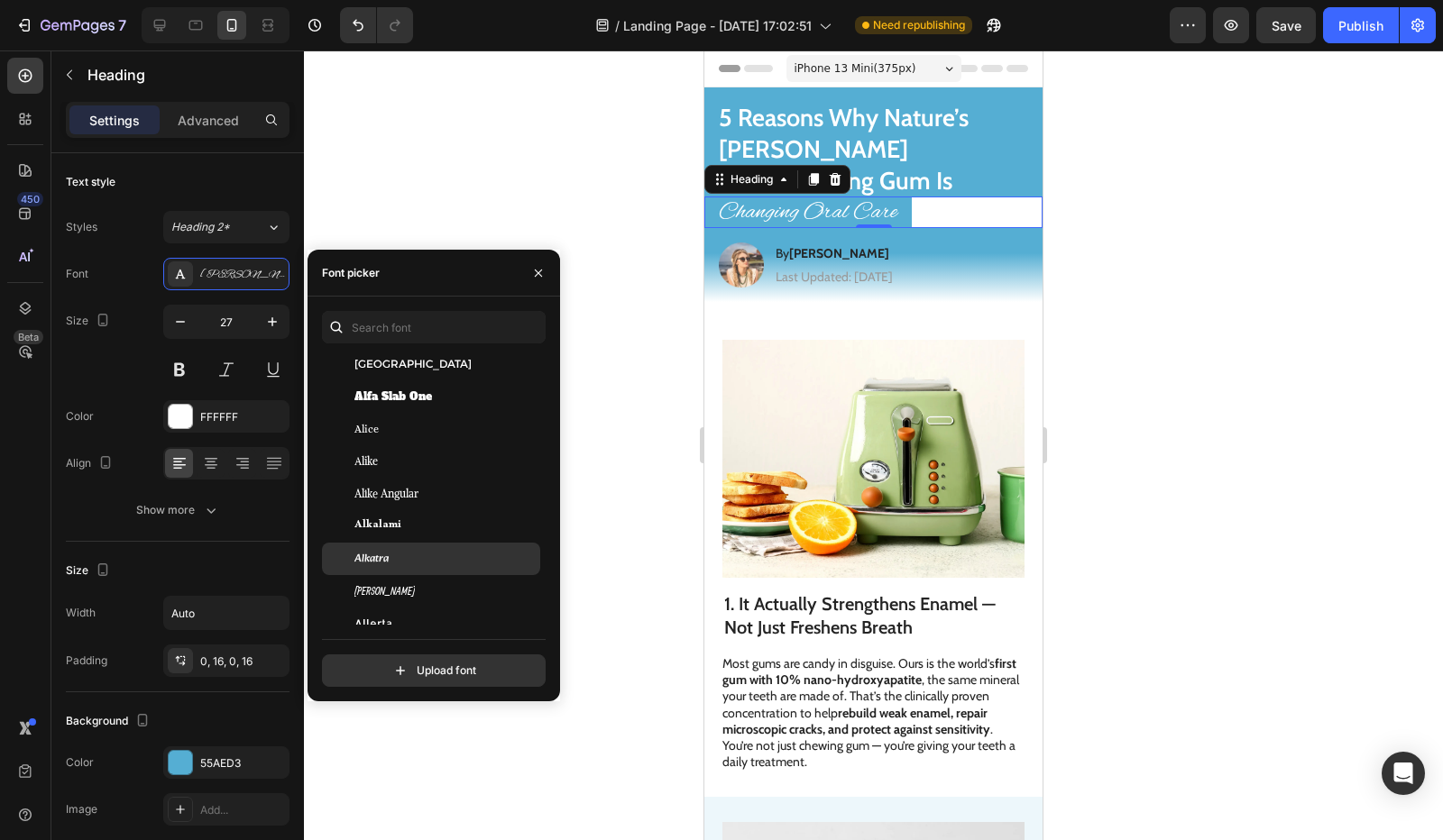
scroll to position [1533, 0]
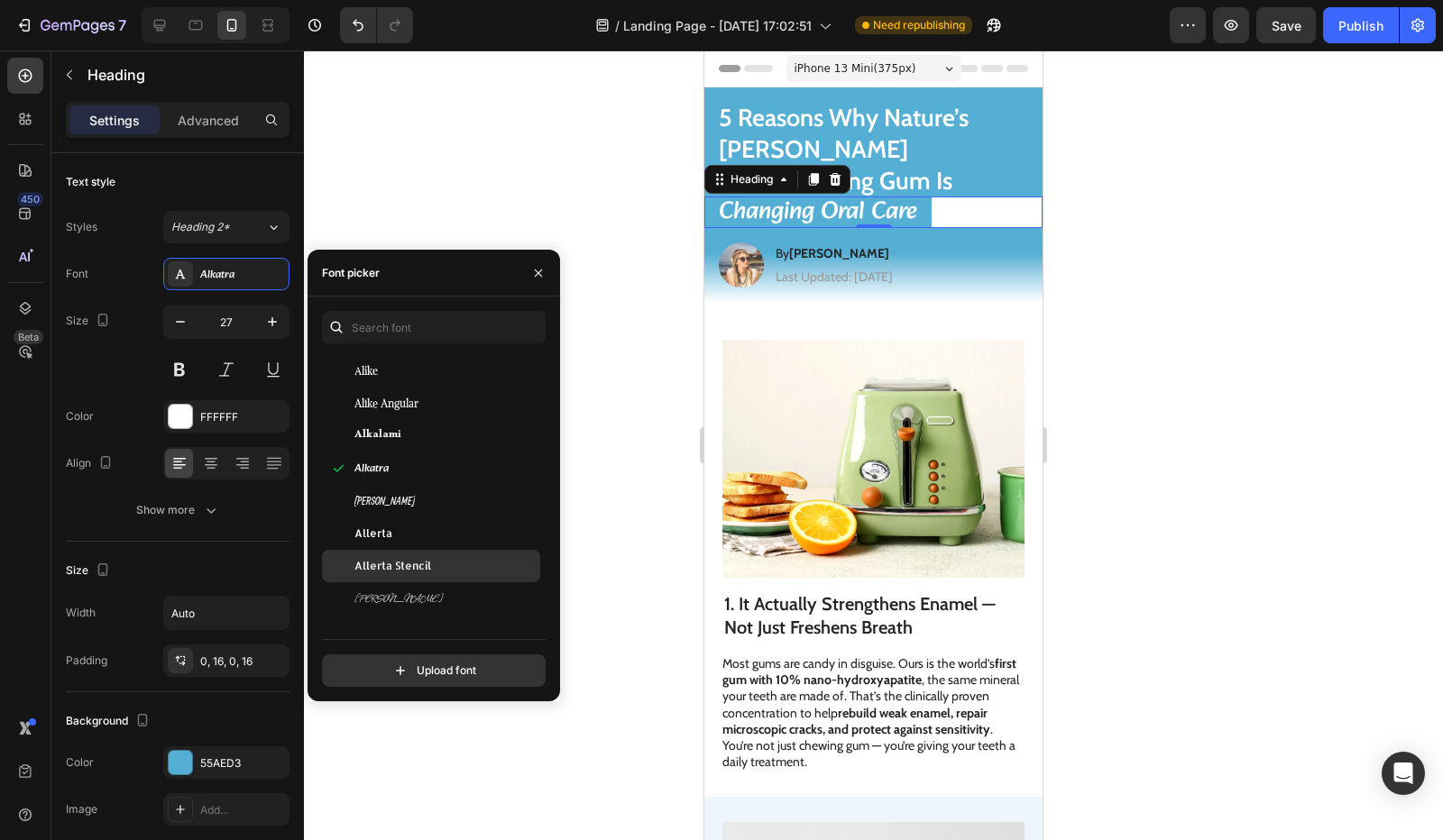
click at [423, 590] on div "Allison" at bounding box center [431, 599] width 219 height 32
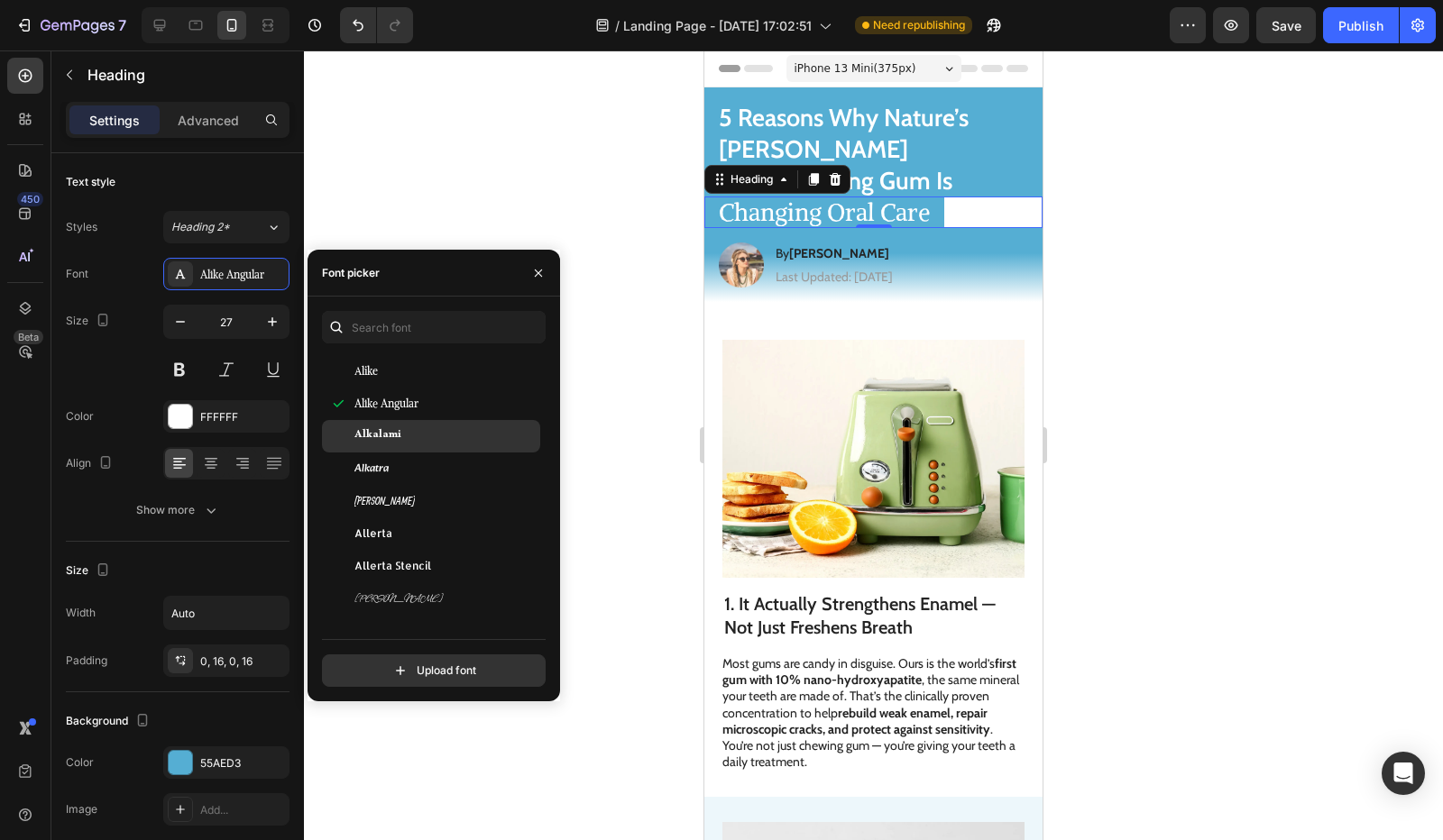
click at [441, 432] on div "Alkalami" at bounding box center [445, 436] width 182 height 16
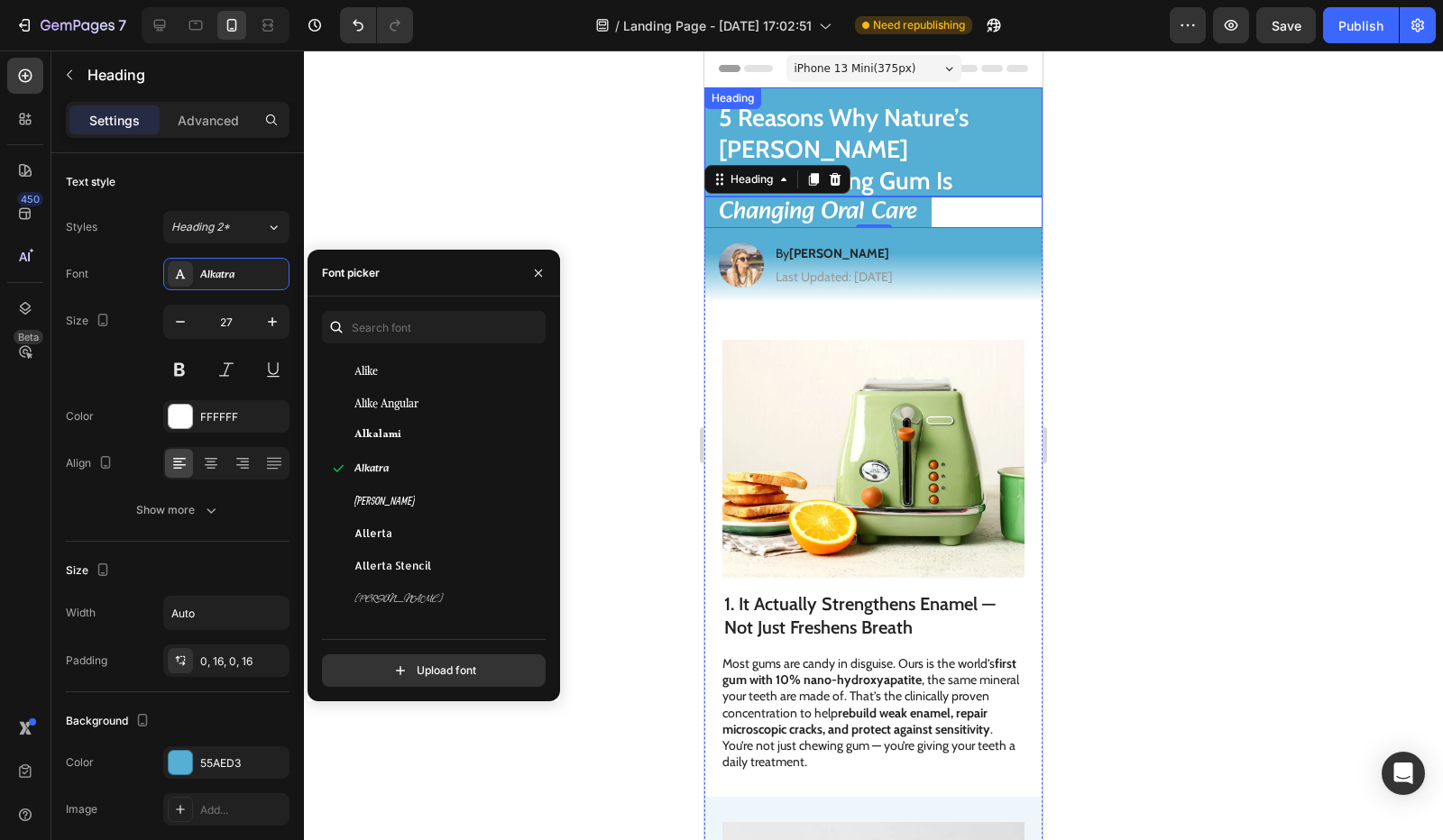
click at [965, 129] on p "5 Reasons Why Nature’s [PERSON_NAME] Remineralizing Gum Is" at bounding box center [874, 149] width 309 height 95
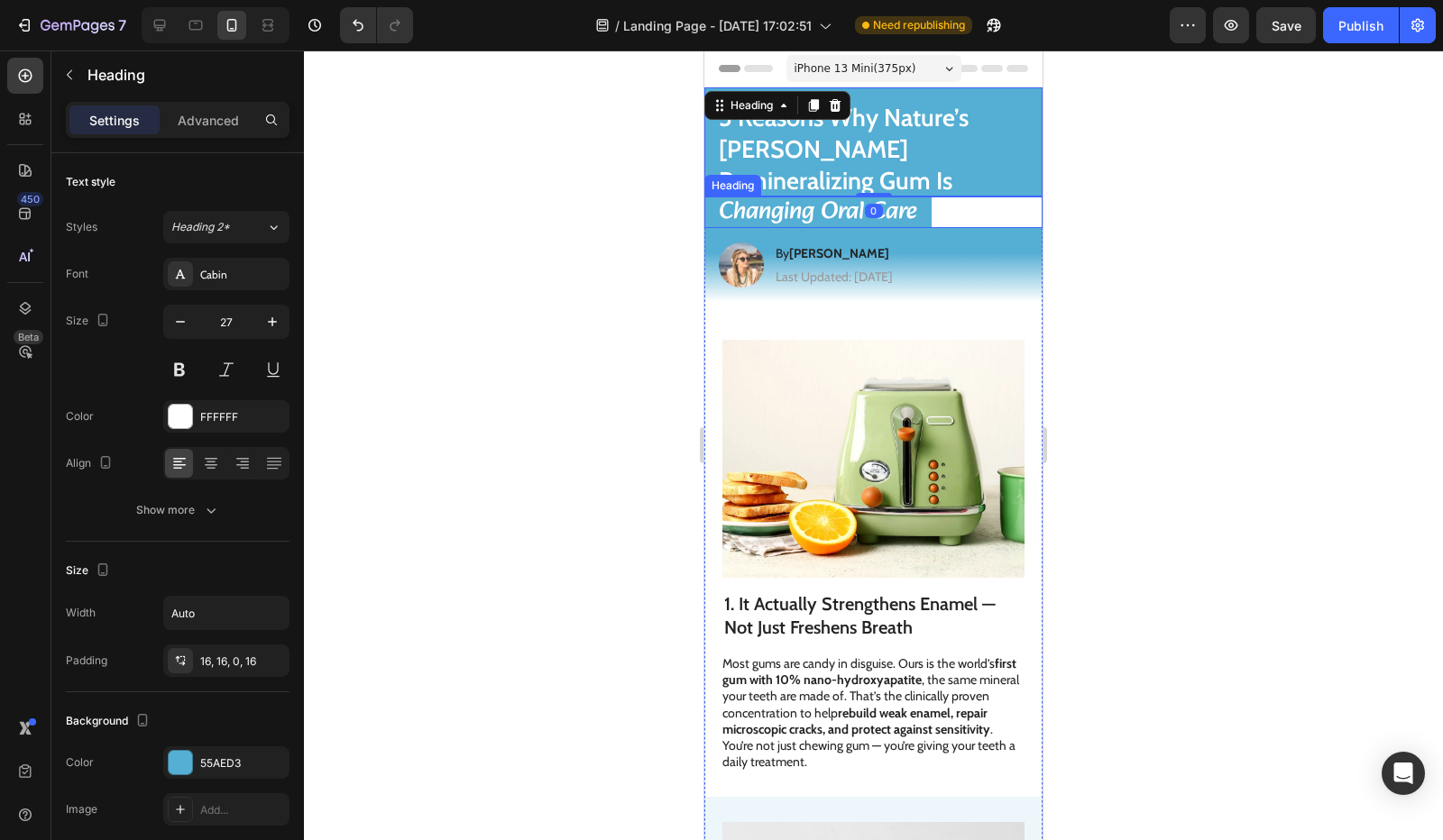
click at [954, 197] on div "Changing Oral Care" at bounding box center [873, 213] width 338 height 32
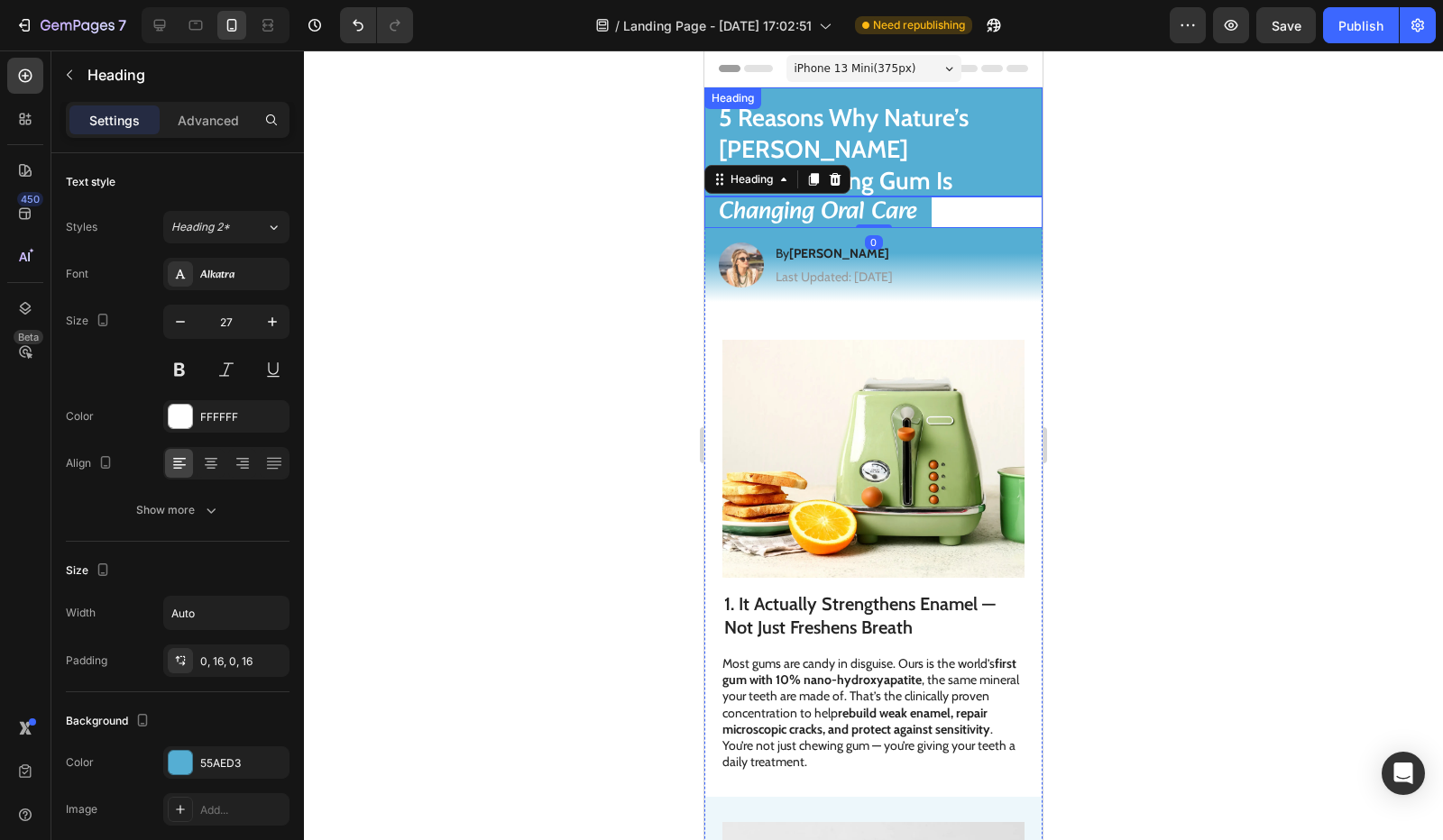
click at [952, 131] on p "5 Reasons Why Nature’s [PERSON_NAME] Remineralizing Gum Is" at bounding box center [874, 149] width 309 height 95
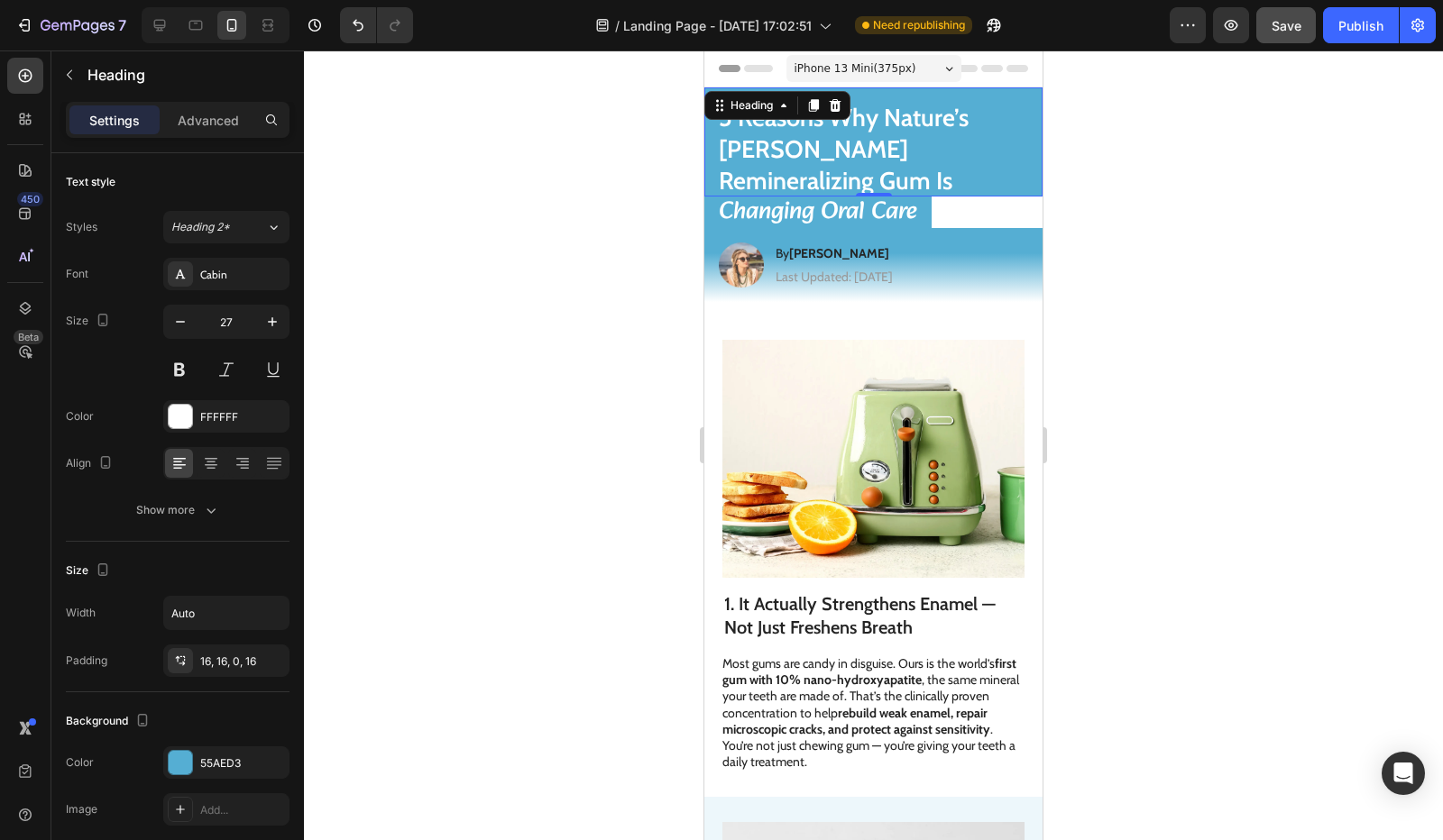
drag, startPoint x: 1277, startPoint y: 115, endPoint x: 1286, endPoint y: 30, distance: 85.5
click at [1286, 30] on span "Save" at bounding box center [1286, 26] width 30 height 16
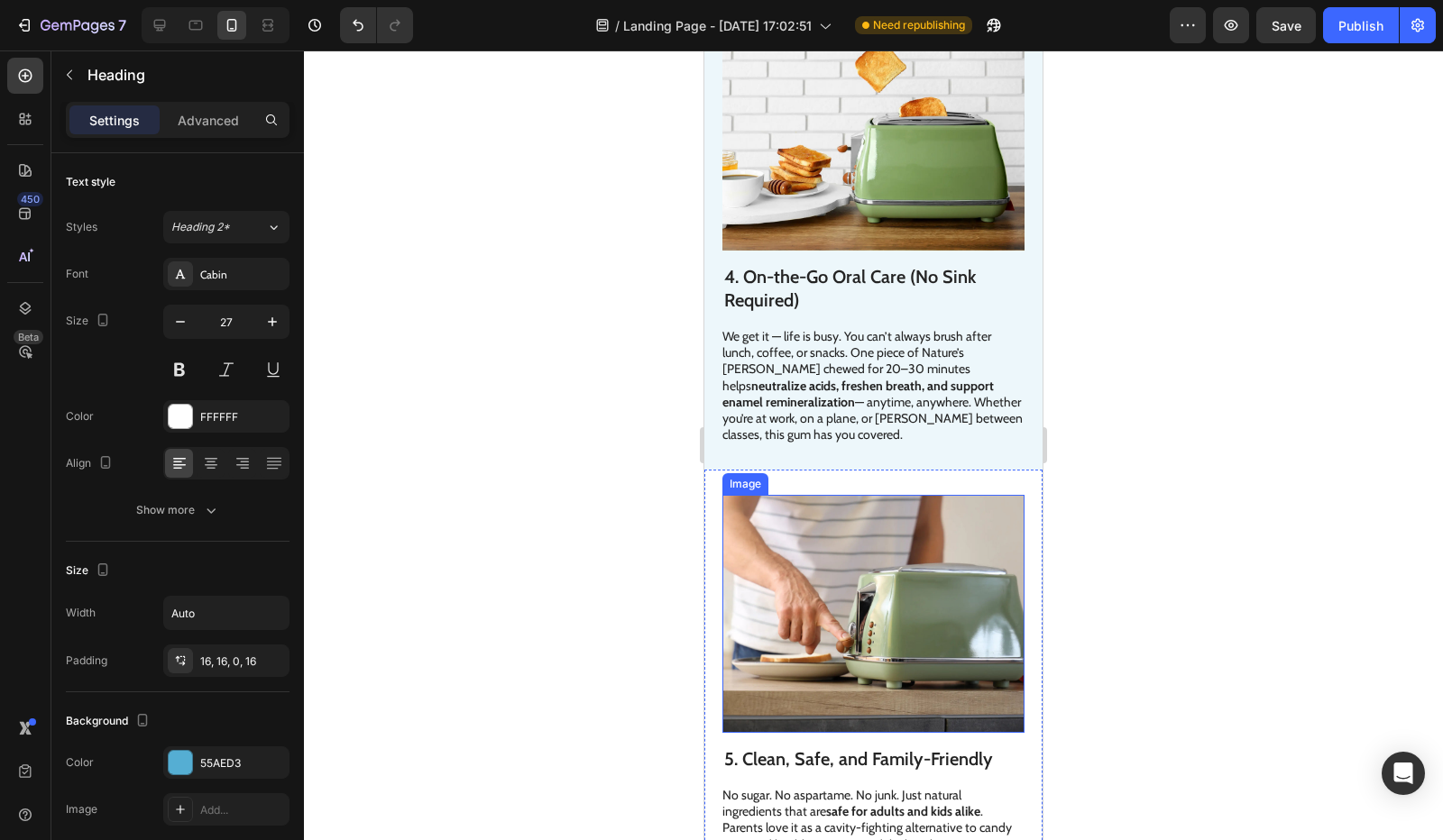
scroll to position [1473, 0]
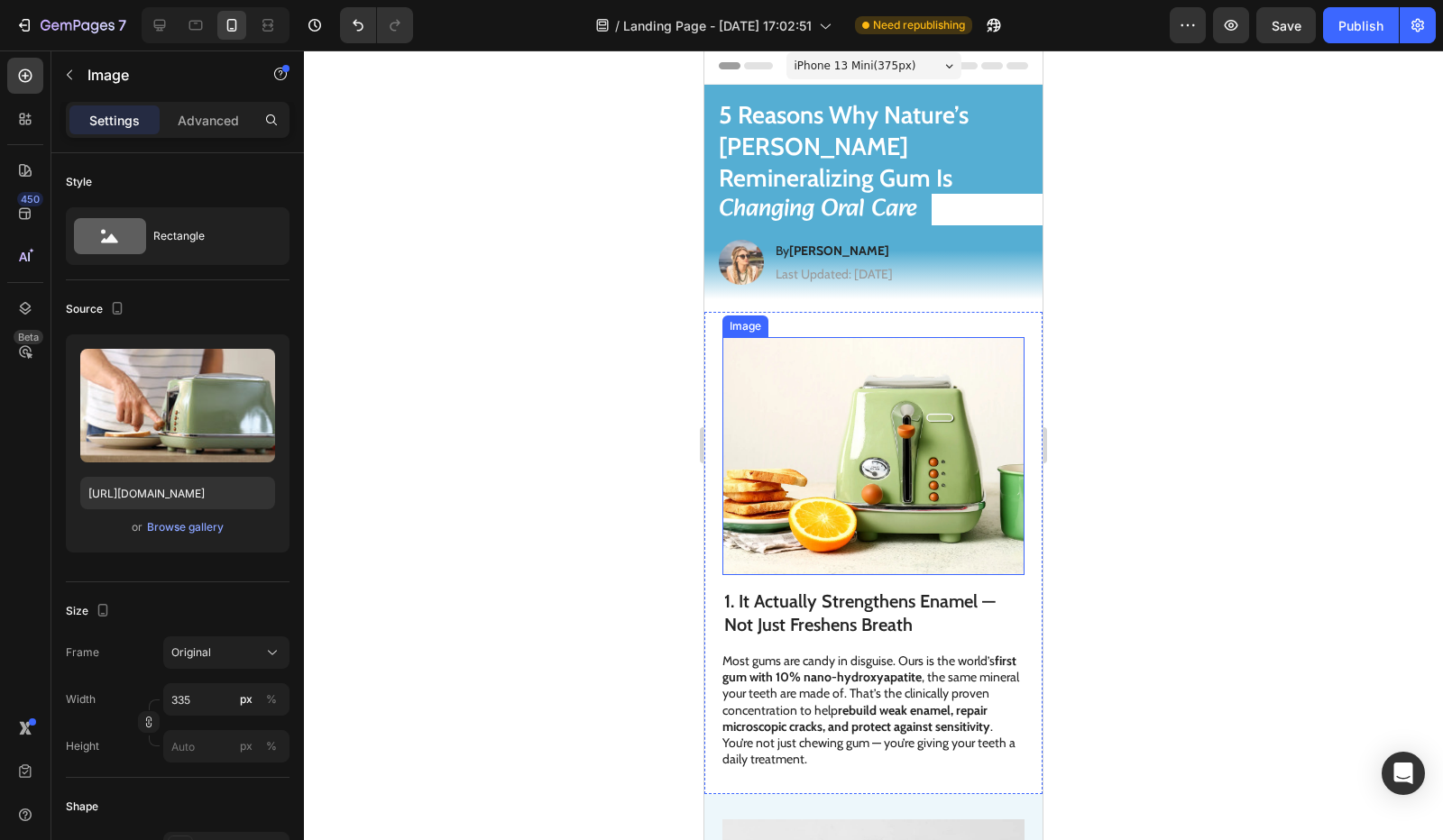
scroll to position [0, 0]
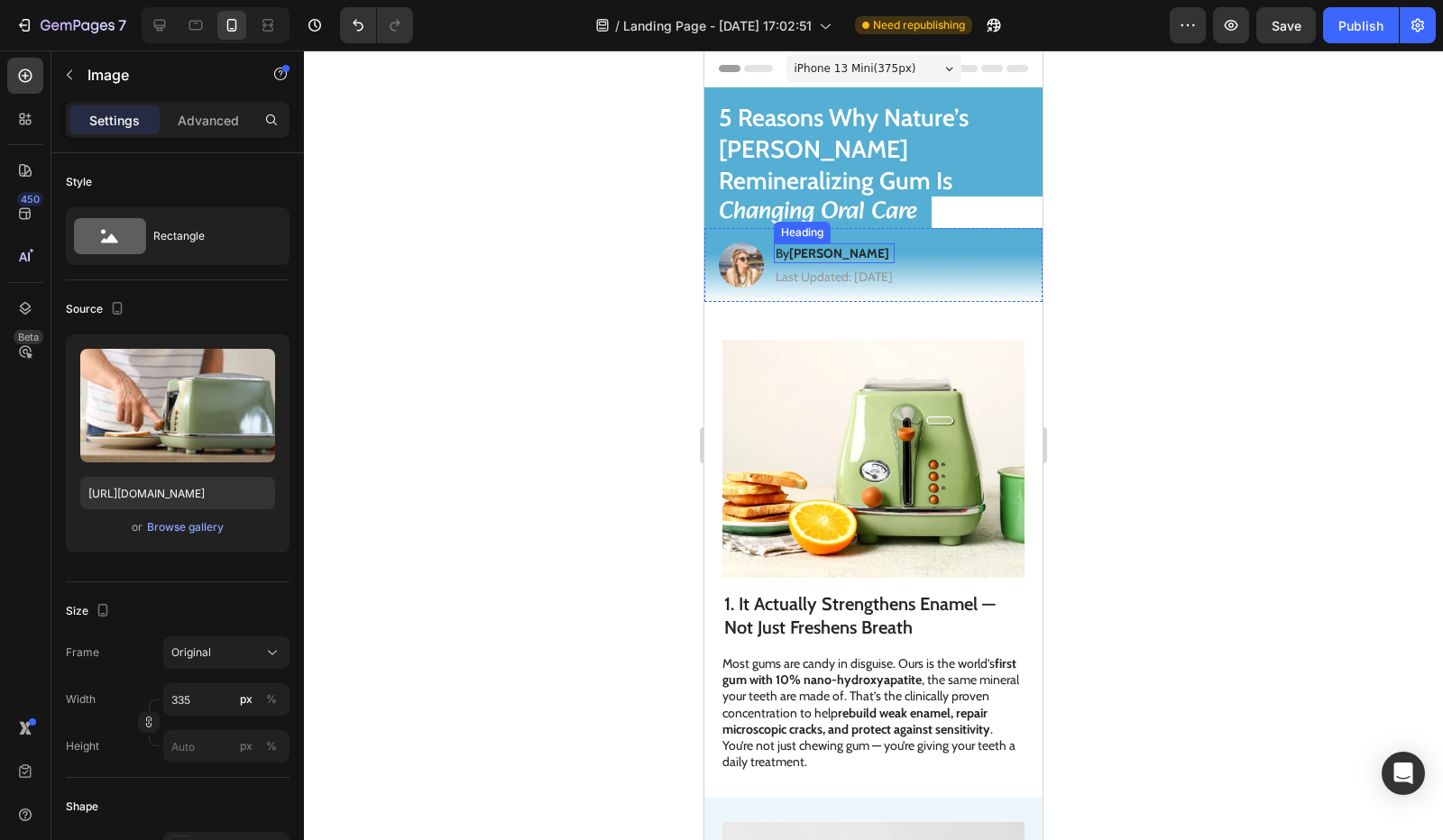
click at [820, 245] on strong "Jessica M." at bounding box center [839, 253] width 100 height 16
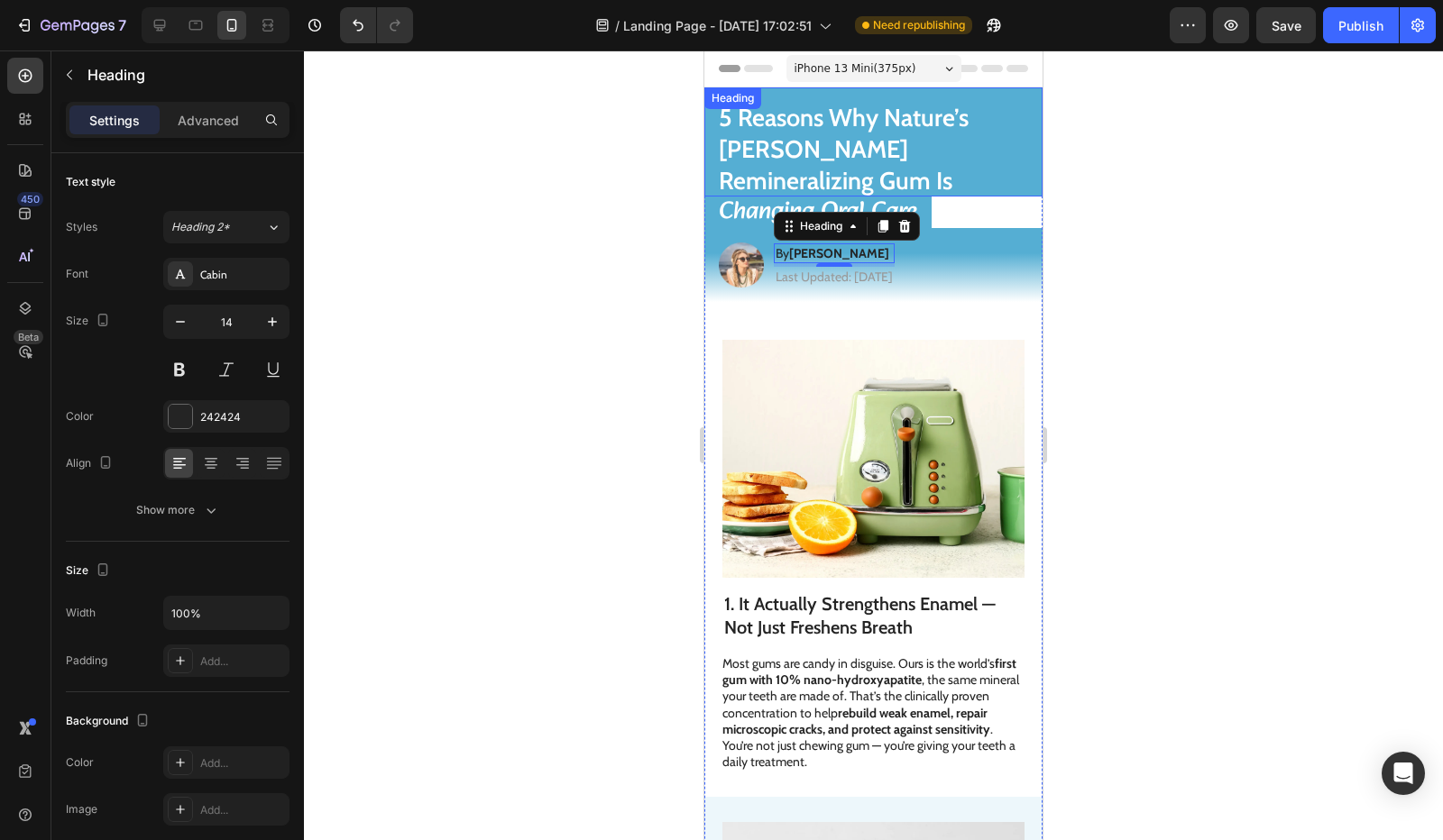
click at [813, 126] on p "5 Reasons Why Nature’s Elena Remineralizing Gum Is" at bounding box center [874, 149] width 309 height 95
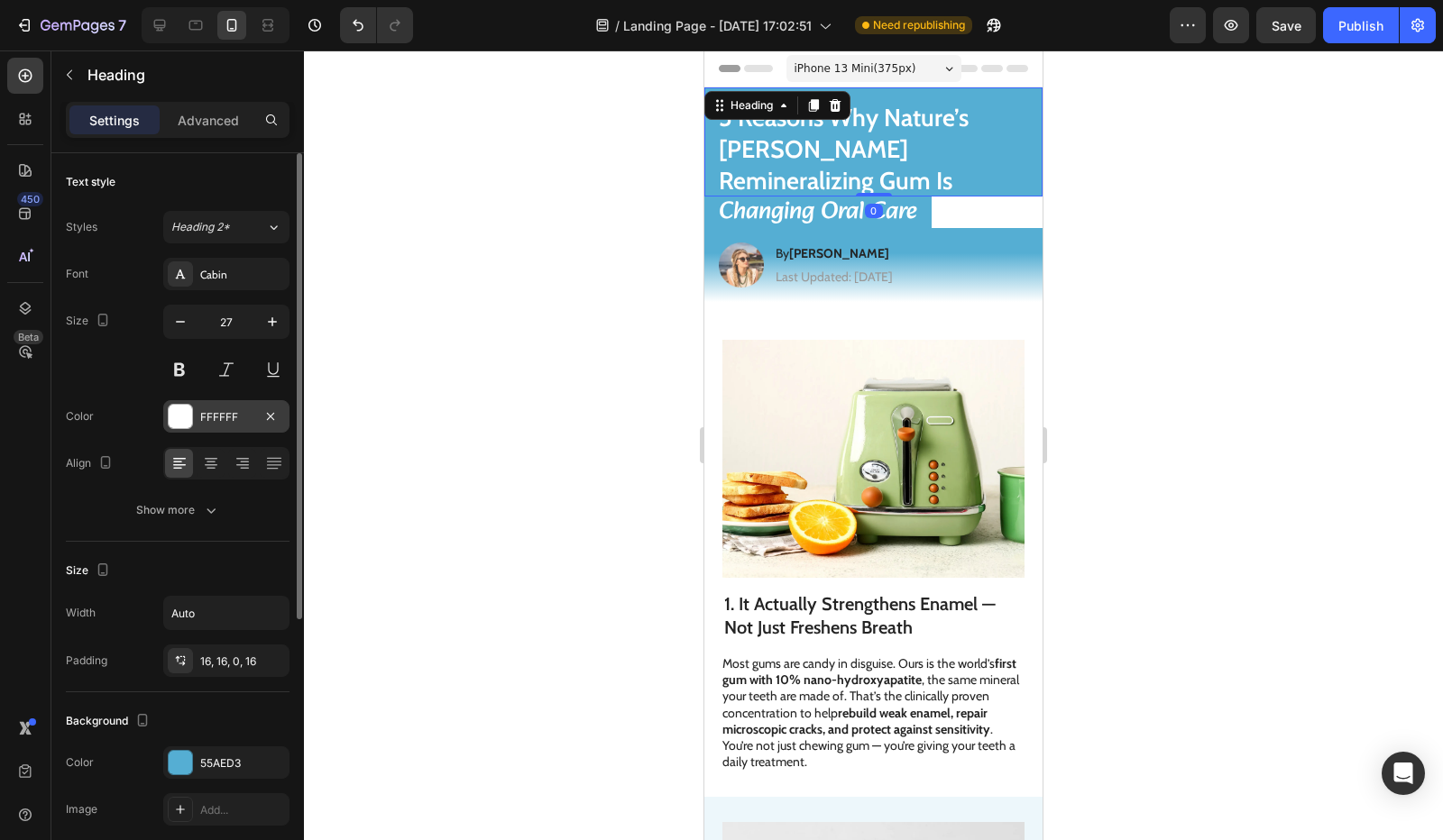
click at [230, 410] on div "FFFFFF" at bounding box center [226, 418] width 52 height 16
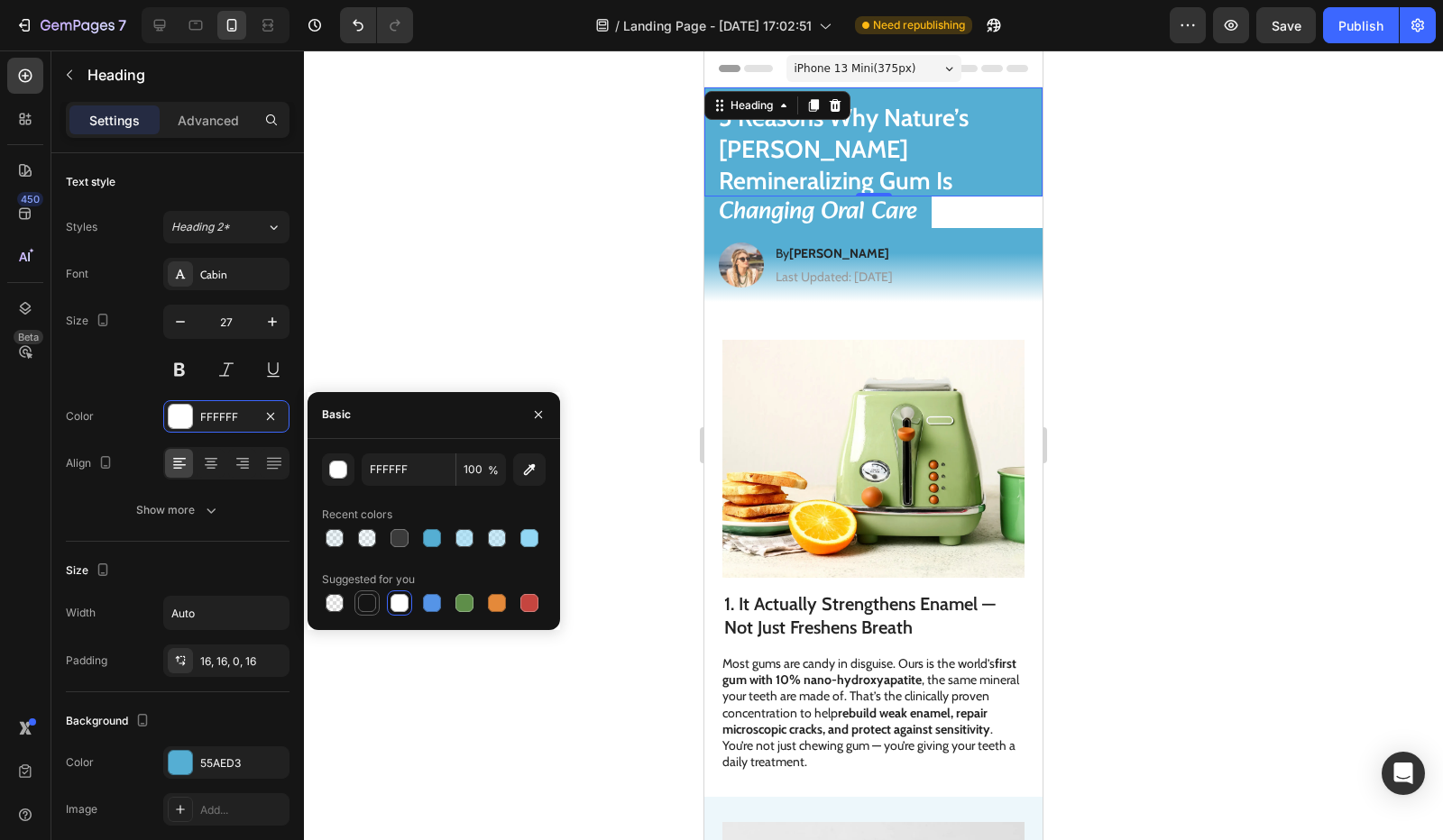
click at [368, 604] on div at bounding box center [367, 603] width 18 height 18
type input "151515"
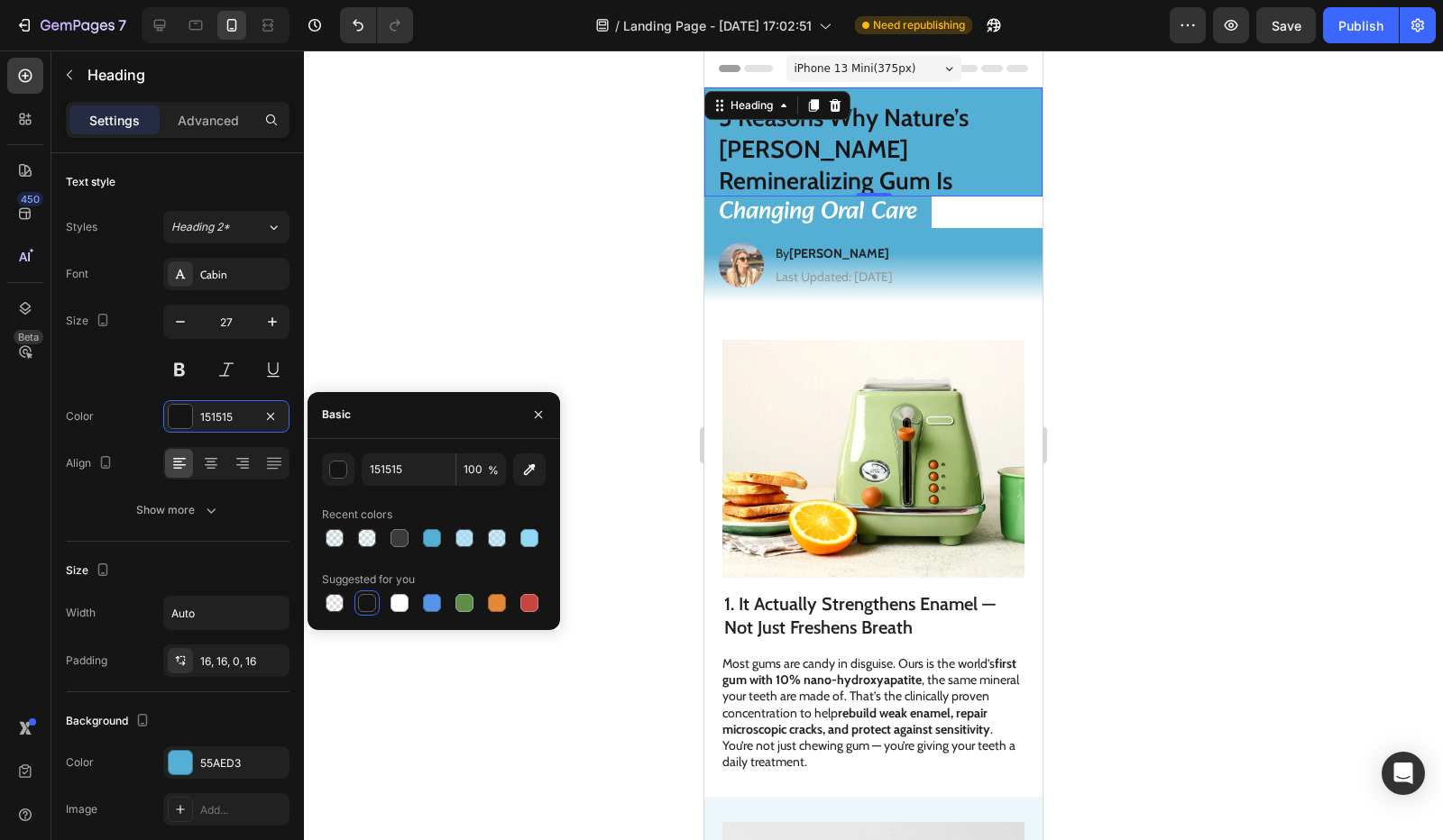
click at [1014, 93] on h1 "5 Reasons Why Nature’s Elena Remineralizing Gum Is" at bounding box center [873, 142] width 338 height 109
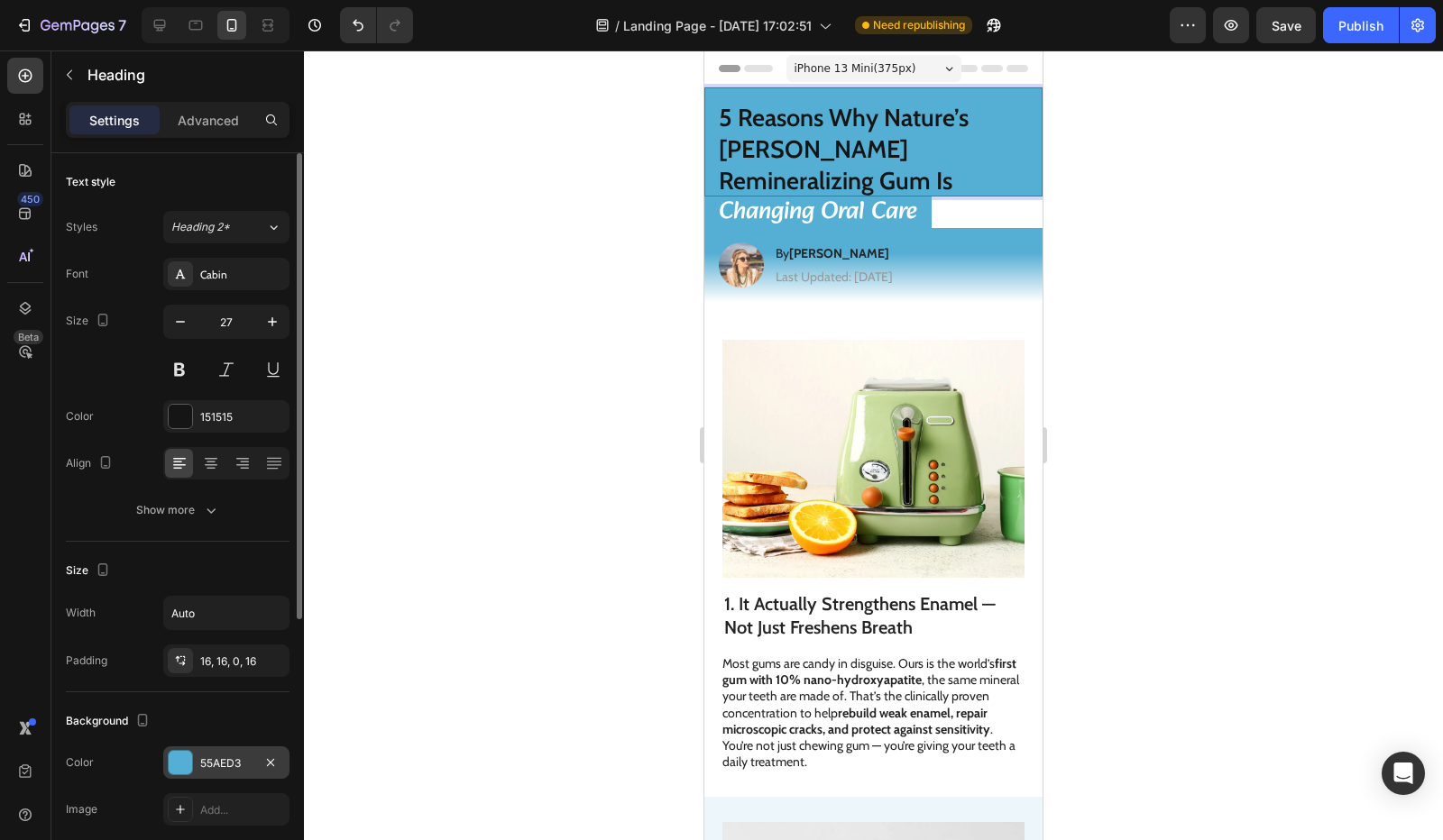
click at [215, 751] on div "55AED3" at bounding box center [227, 762] width 126 height 32
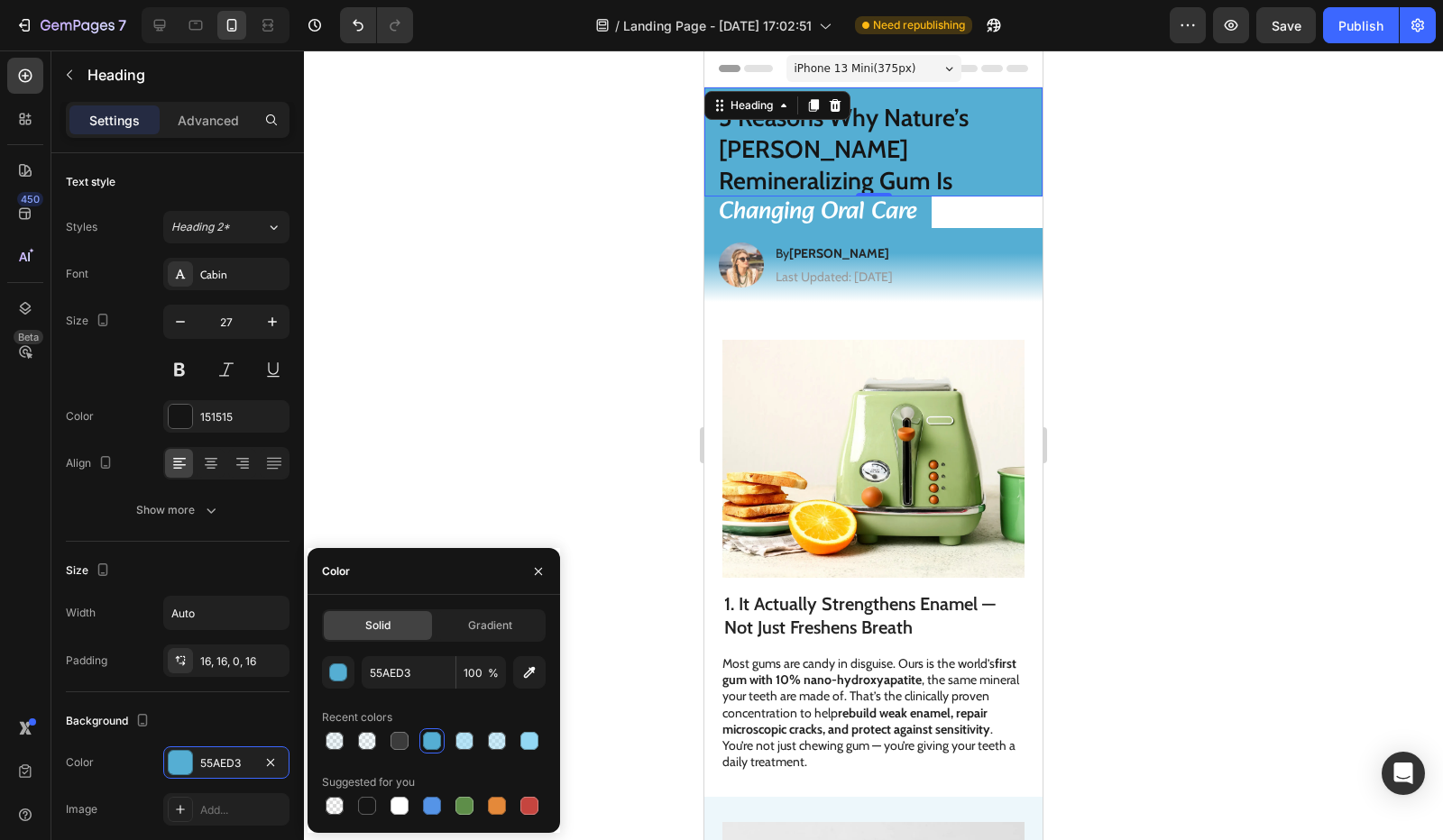
click at [542, 743] on div at bounding box center [433, 742] width 224 height 26
click at [538, 741] on div at bounding box center [529, 742] width 18 height 18
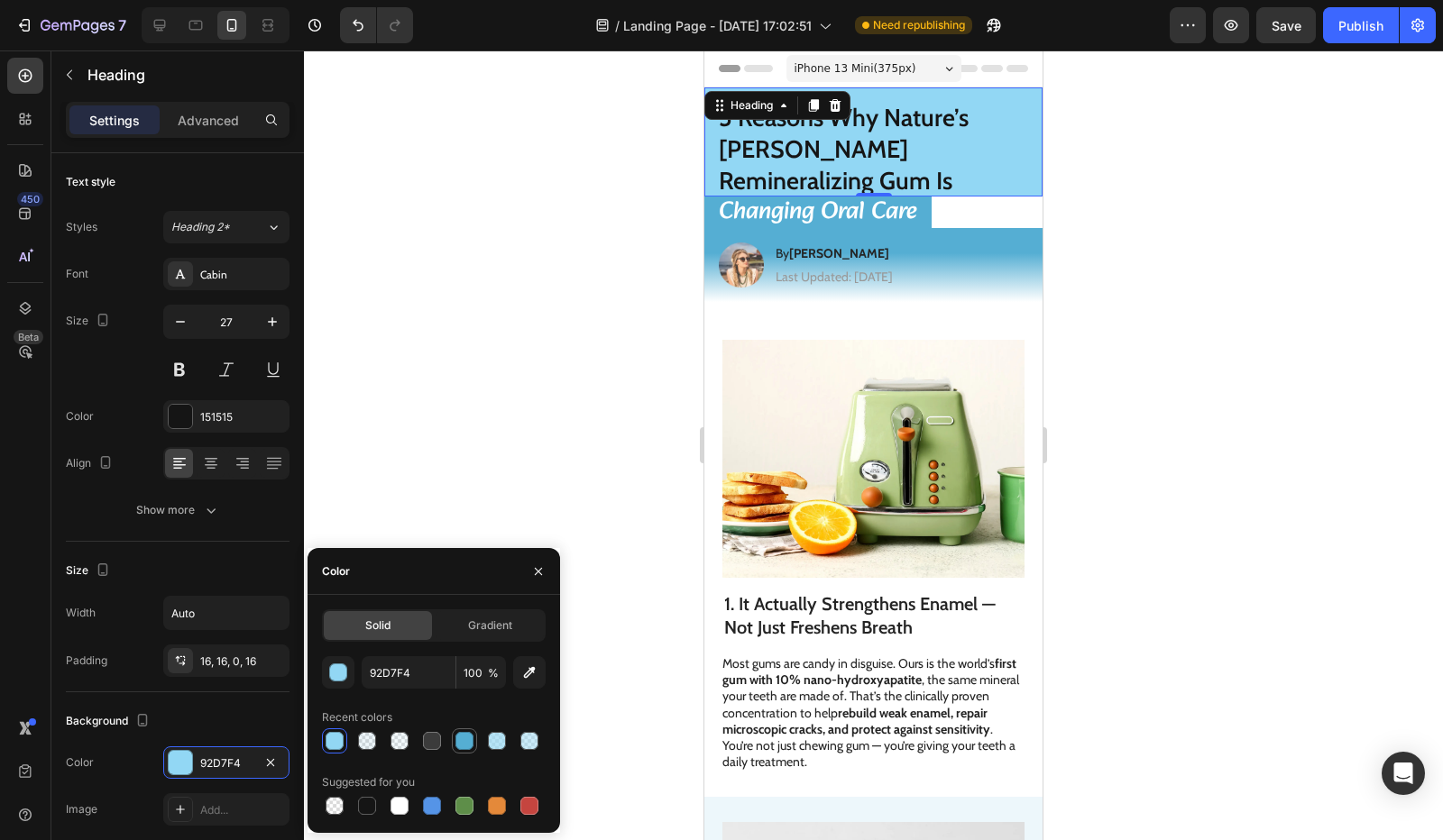
click at [461, 743] on div at bounding box center [464, 742] width 18 height 18
type input "55AED3"
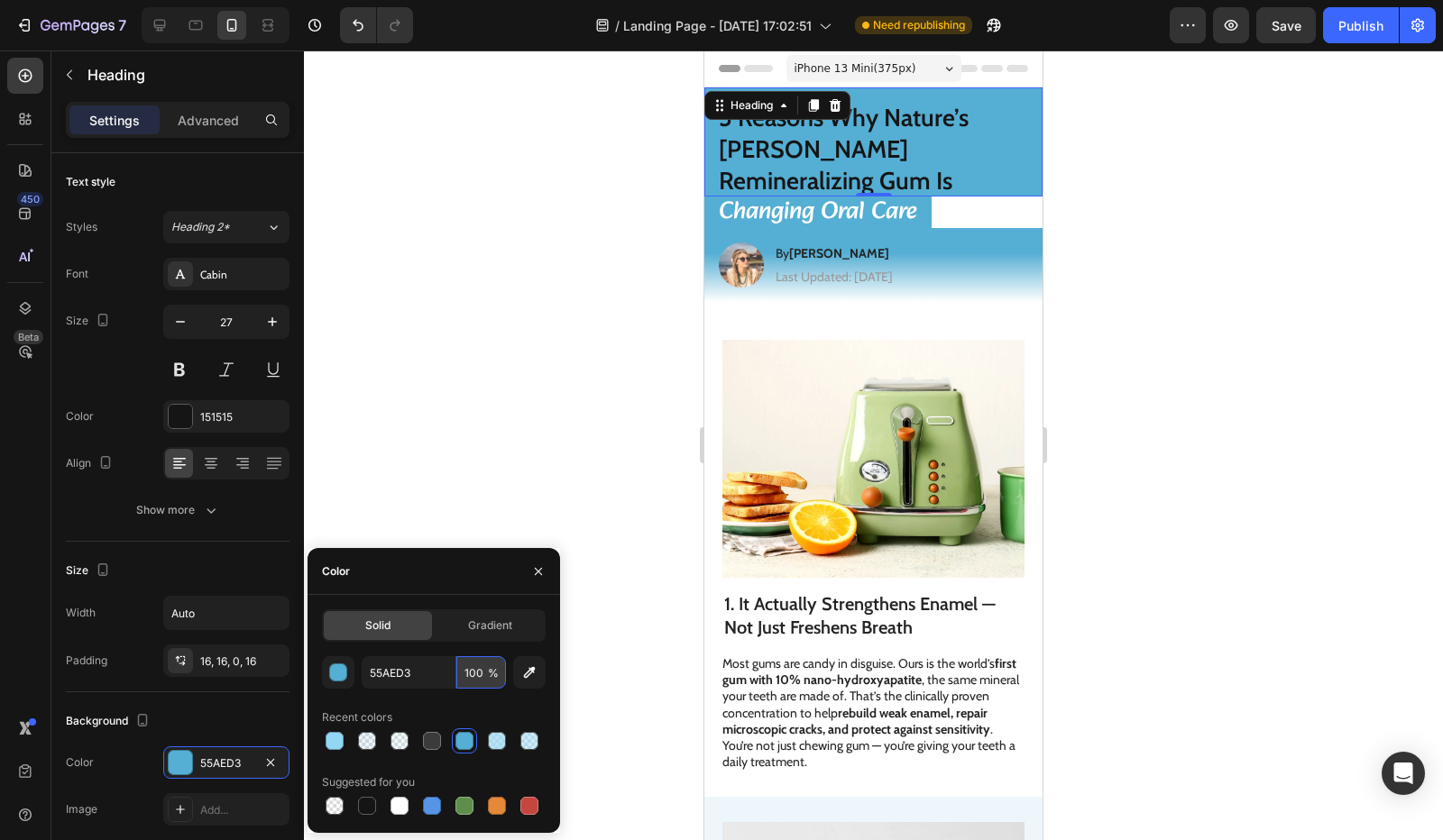
click at [0, 0] on input "100" at bounding box center [0, 0] width 0 height 0
type input "40"
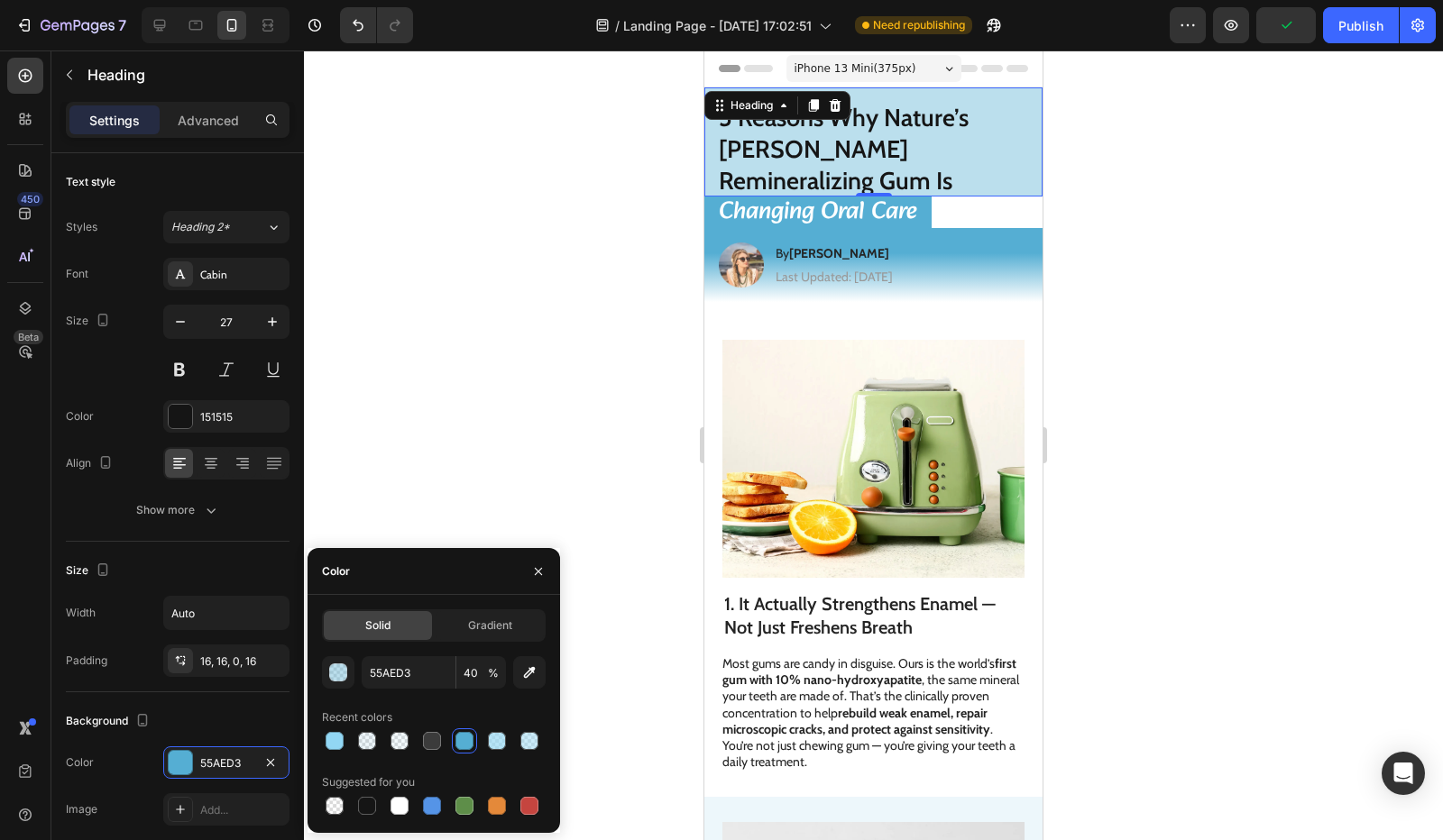
click at [519, 453] on div at bounding box center [874, 445] width 1139 height 790
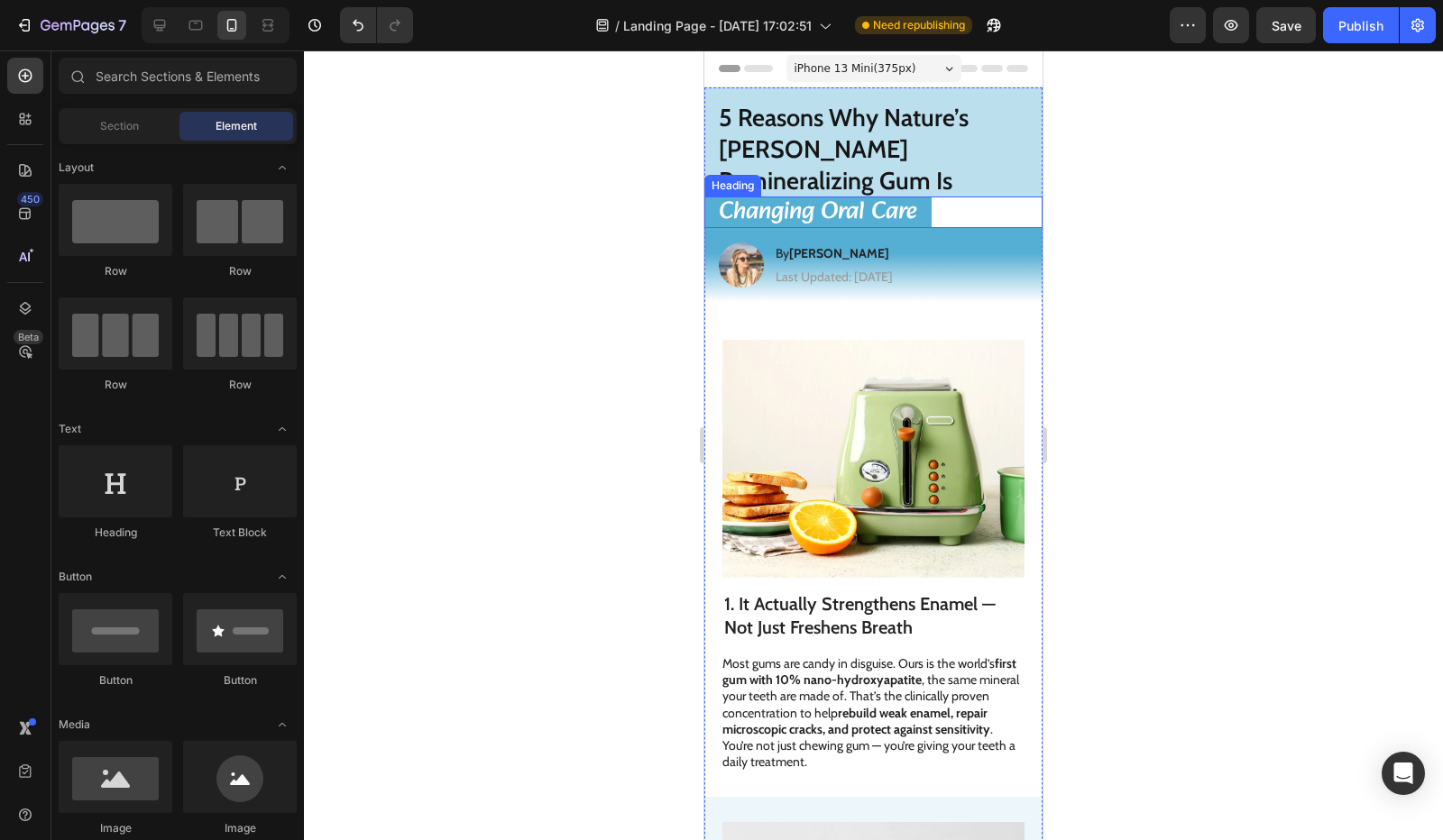
click at [937, 197] on div "Changing Oral Care" at bounding box center [873, 213] width 338 height 32
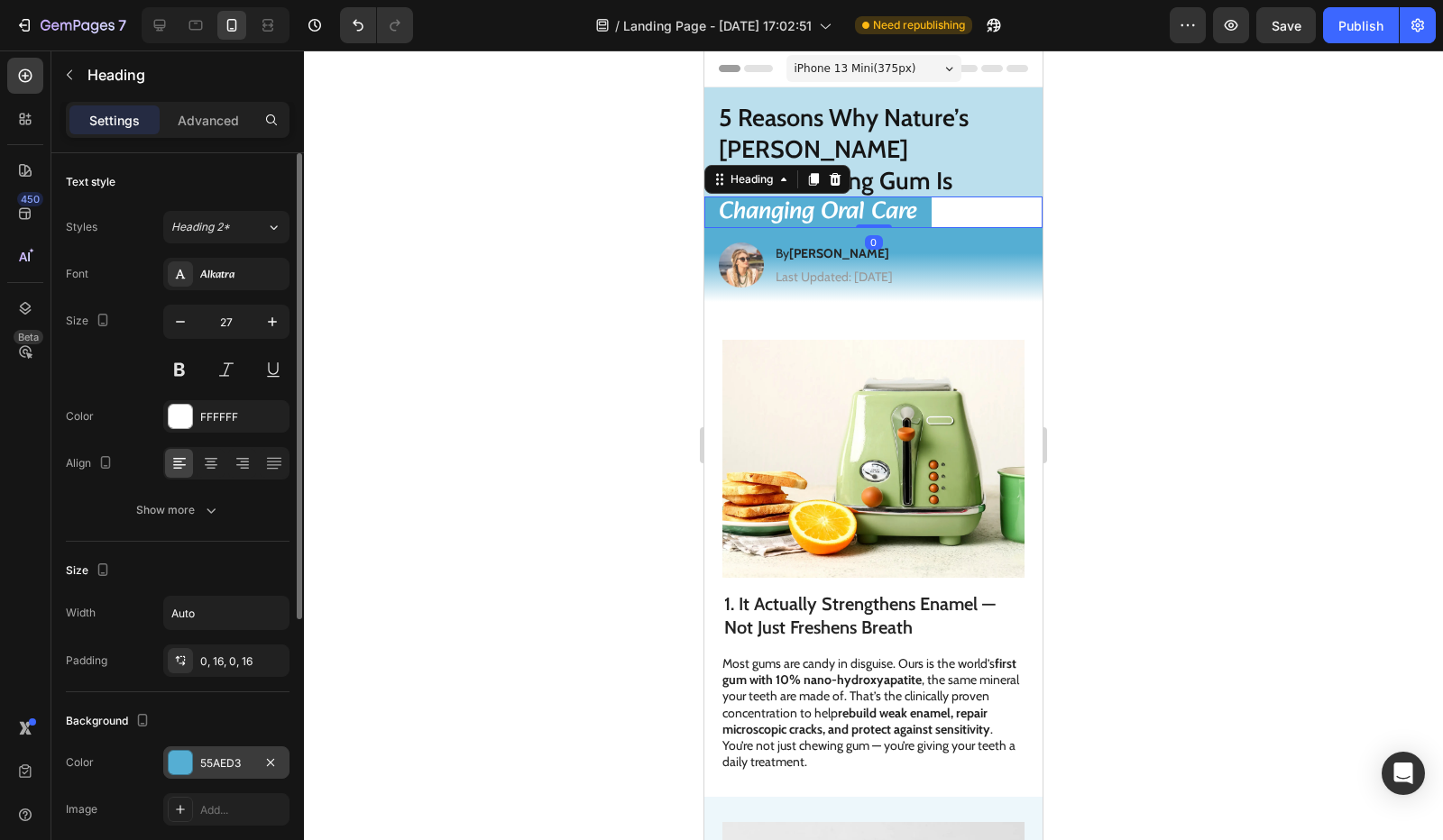
click at [219, 756] on div "55AED3" at bounding box center [226, 763] width 52 height 16
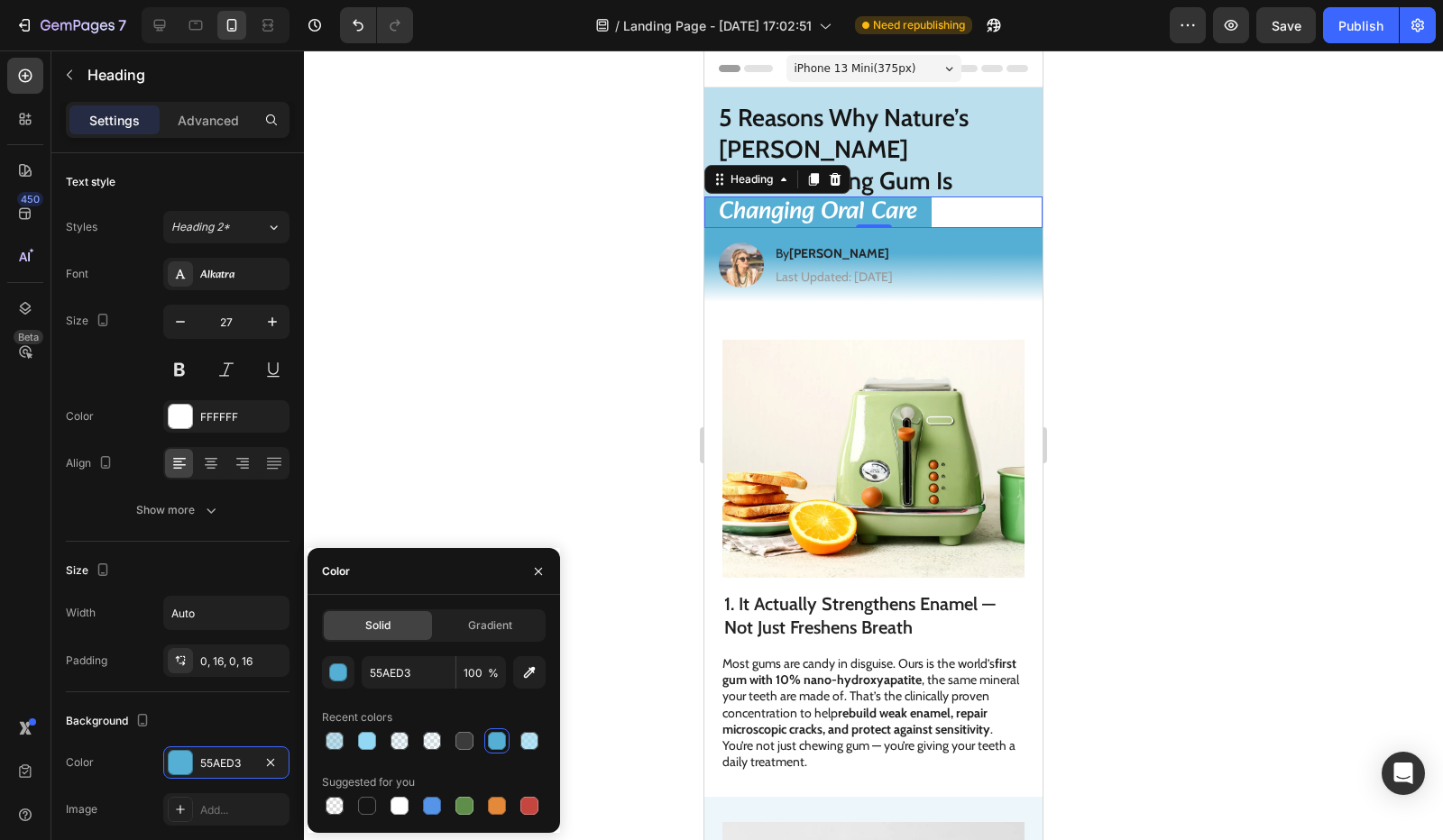
click at [490, 670] on span "%" at bounding box center [492, 674] width 11 height 16
click at [466, 673] on input "100" at bounding box center [481, 673] width 49 height 32
paste input "4"
type input "40"
click at [590, 501] on div at bounding box center [874, 445] width 1139 height 790
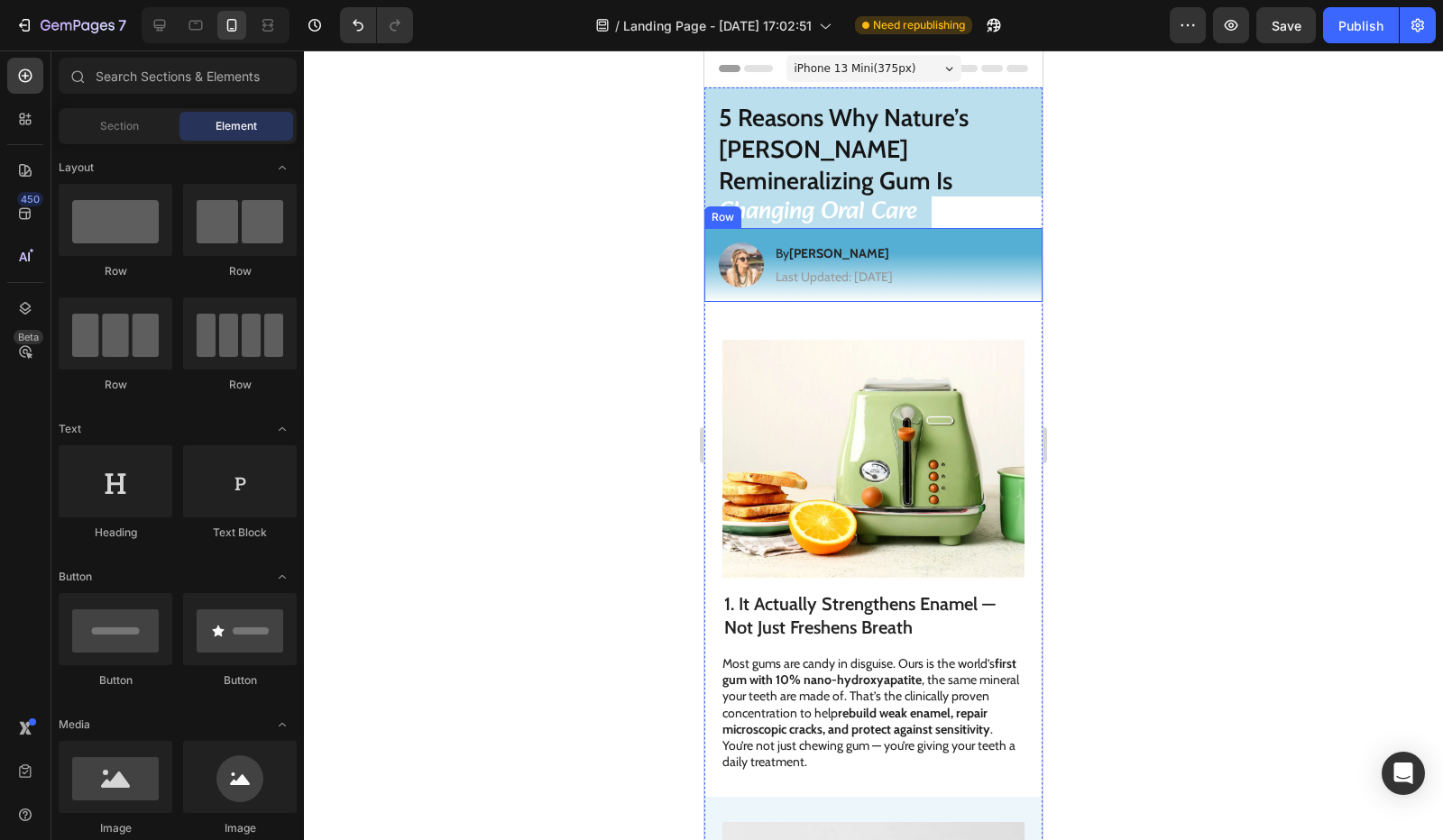
click at [987, 228] on div "Image By Jessica M. Heading Last Updated: August 25th 2025 Text Block Row" at bounding box center [873, 265] width 338 height 74
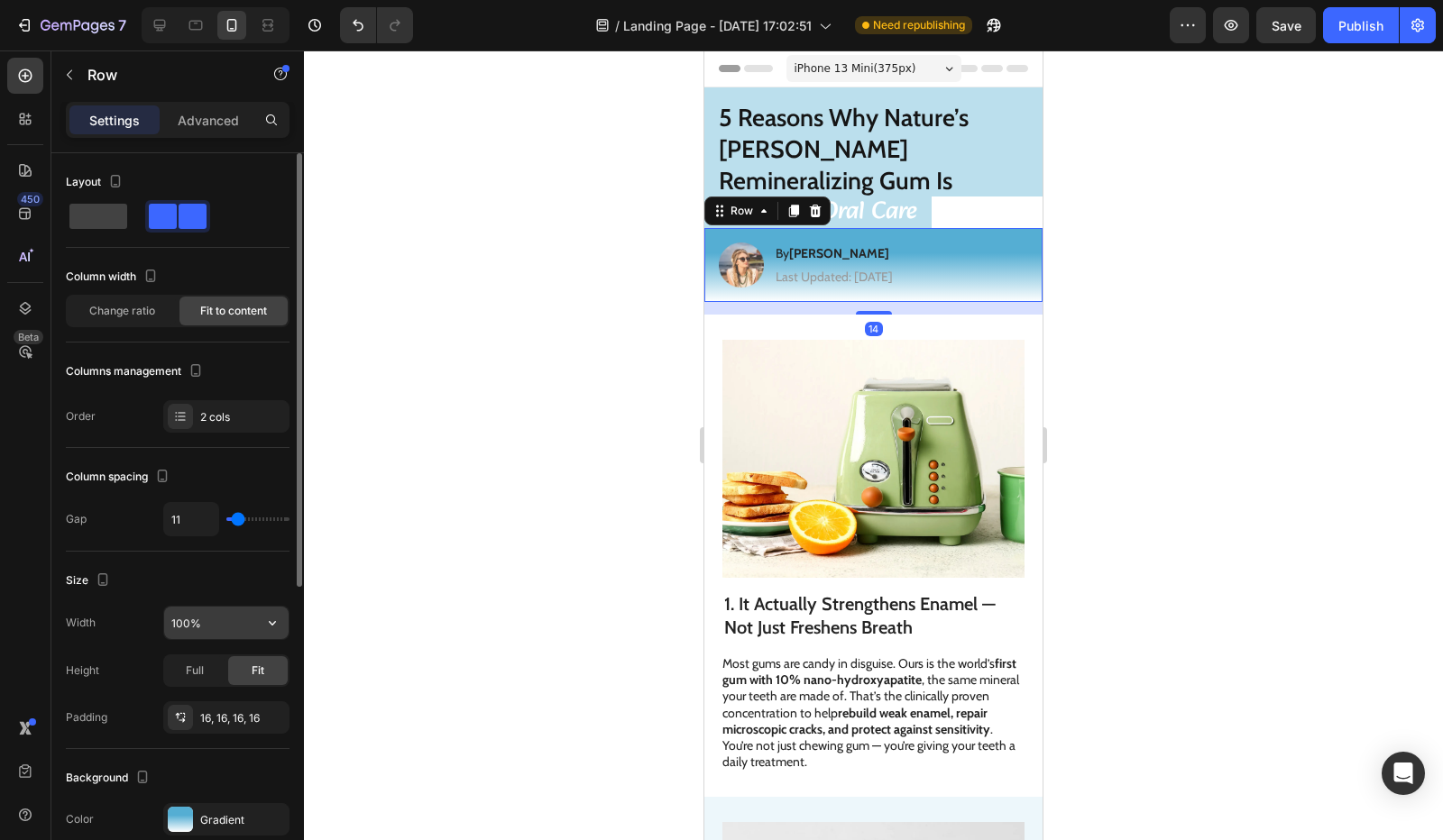
click at [224, 611] on input "100%" at bounding box center [227, 622] width 124 height 32
click at [217, 812] on div "Gradient" at bounding box center [226, 820] width 52 height 16
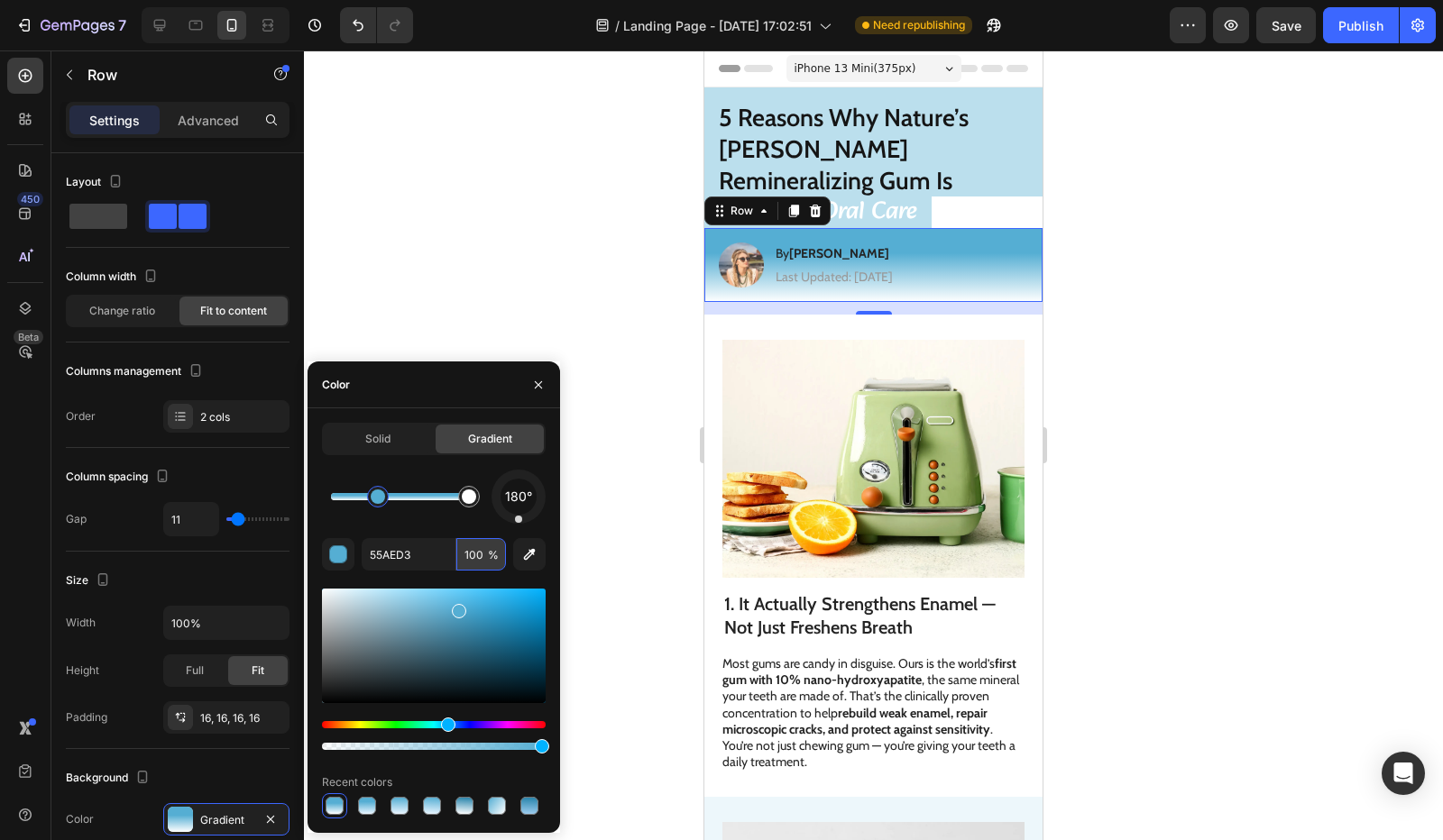
click at [469, 556] on input "100" at bounding box center [481, 554] width 49 height 32
paste input "4"
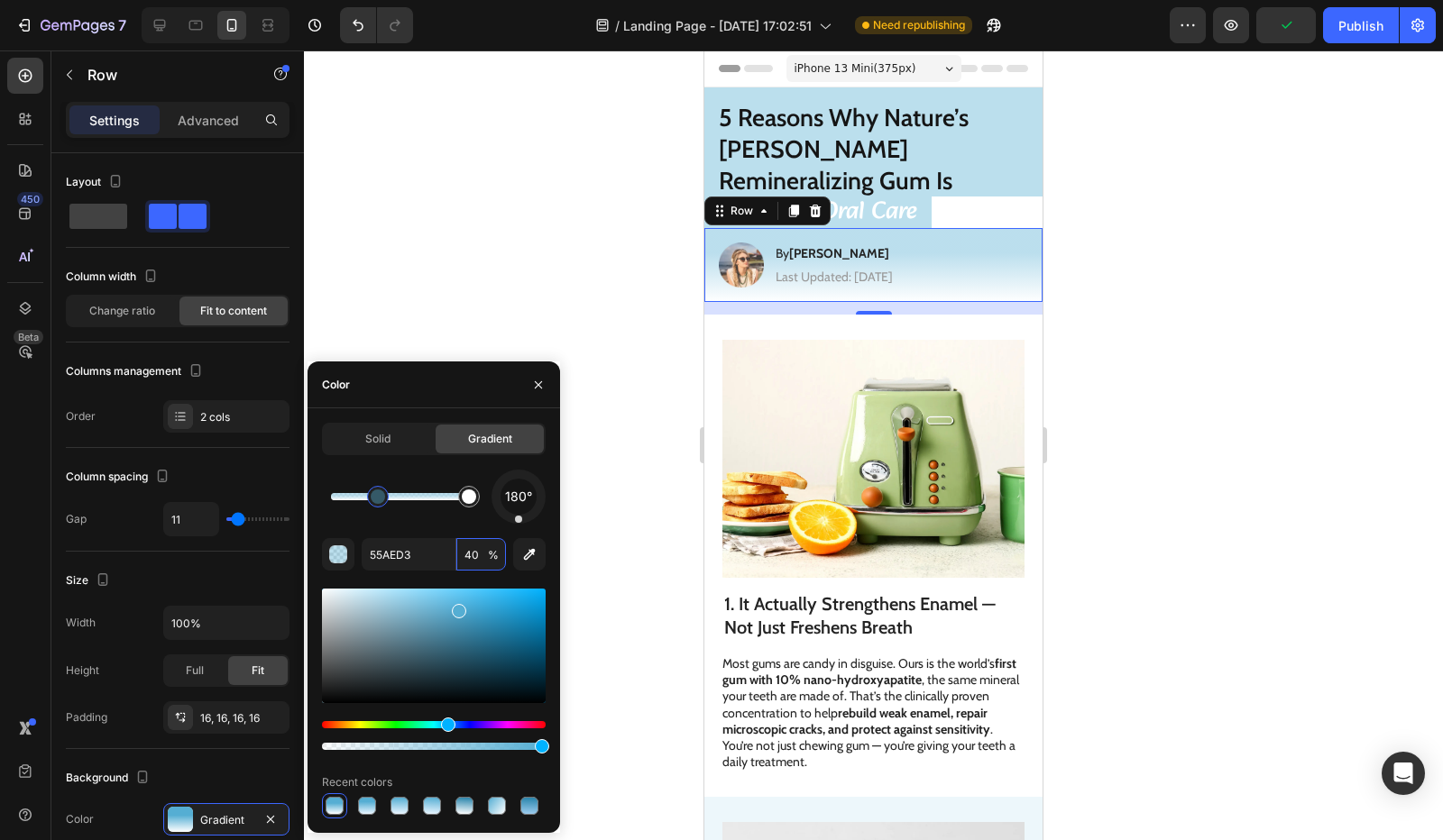
type input "40"
click at [446, 526] on div "180° 55AED3 40 % Recent colors" at bounding box center [433, 644] width 224 height 349
click at [905, 197] on p "Changing Oral Care" at bounding box center [818, 213] width 198 height 32
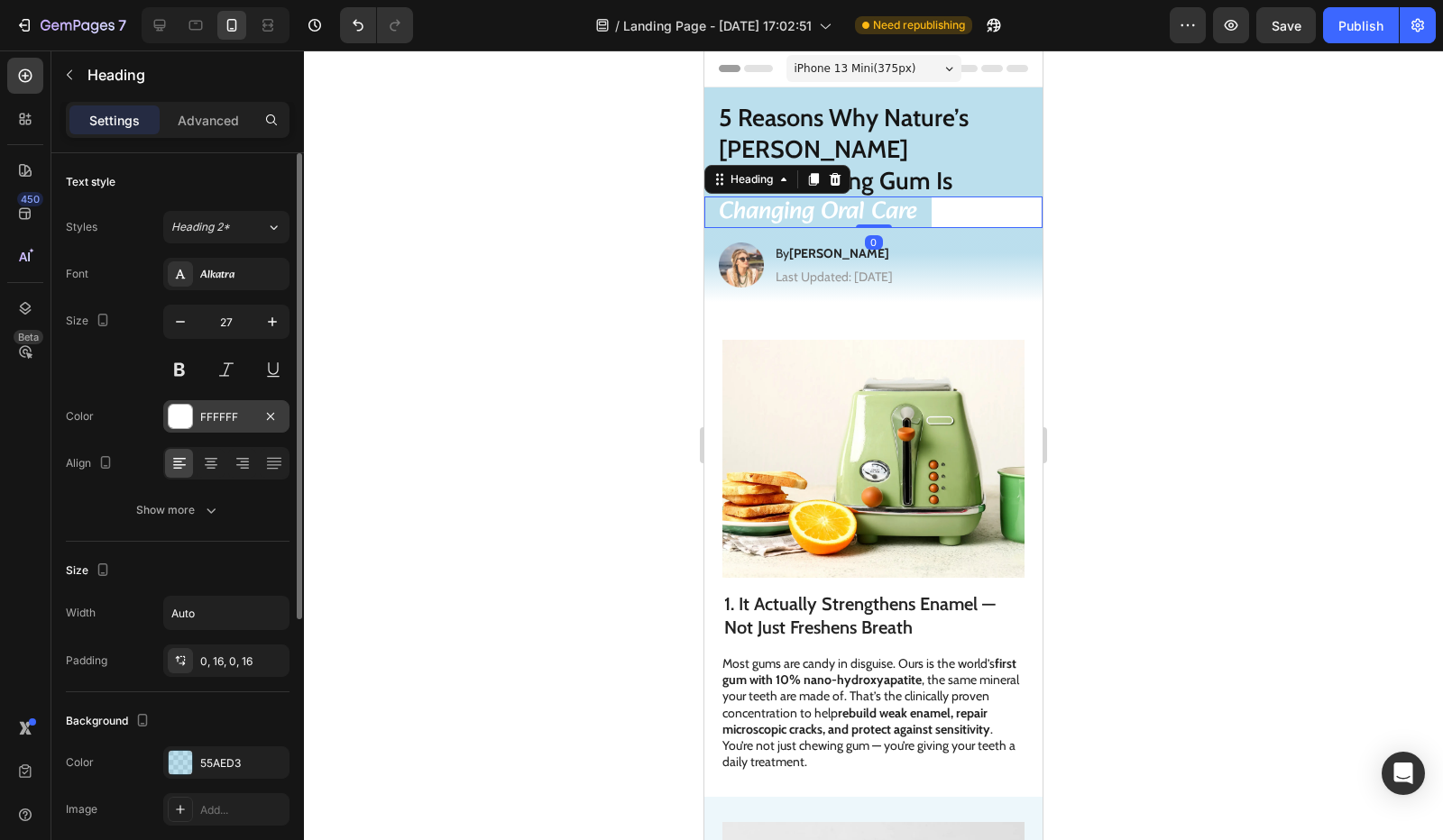
click at [217, 414] on div "FFFFFF" at bounding box center [226, 418] width 52 height 16
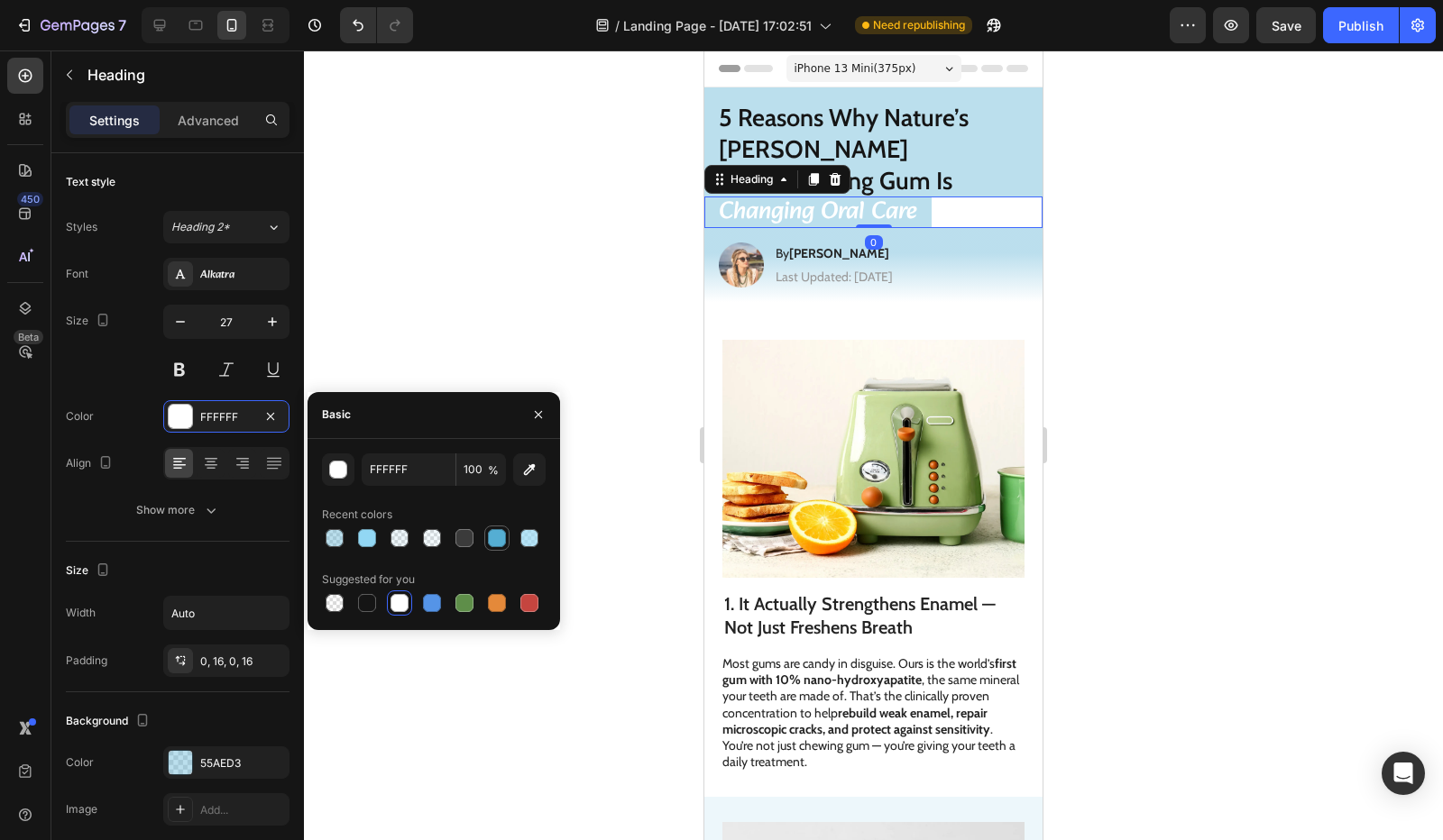
click at [498, 537] on div at bounding box center [496, 538] width 18 height 18
click at [426, 601] on div at bounding box center [431, 603] width 18 height 18
click at [370, 539] on div at bounding box center [367, 538] width 18 height 18
click at [508, 532] on div at bounding box center [497, 539] width 26 height 26
click at [496, 533] on div at bounding box center [496, 538] width 18 height 18
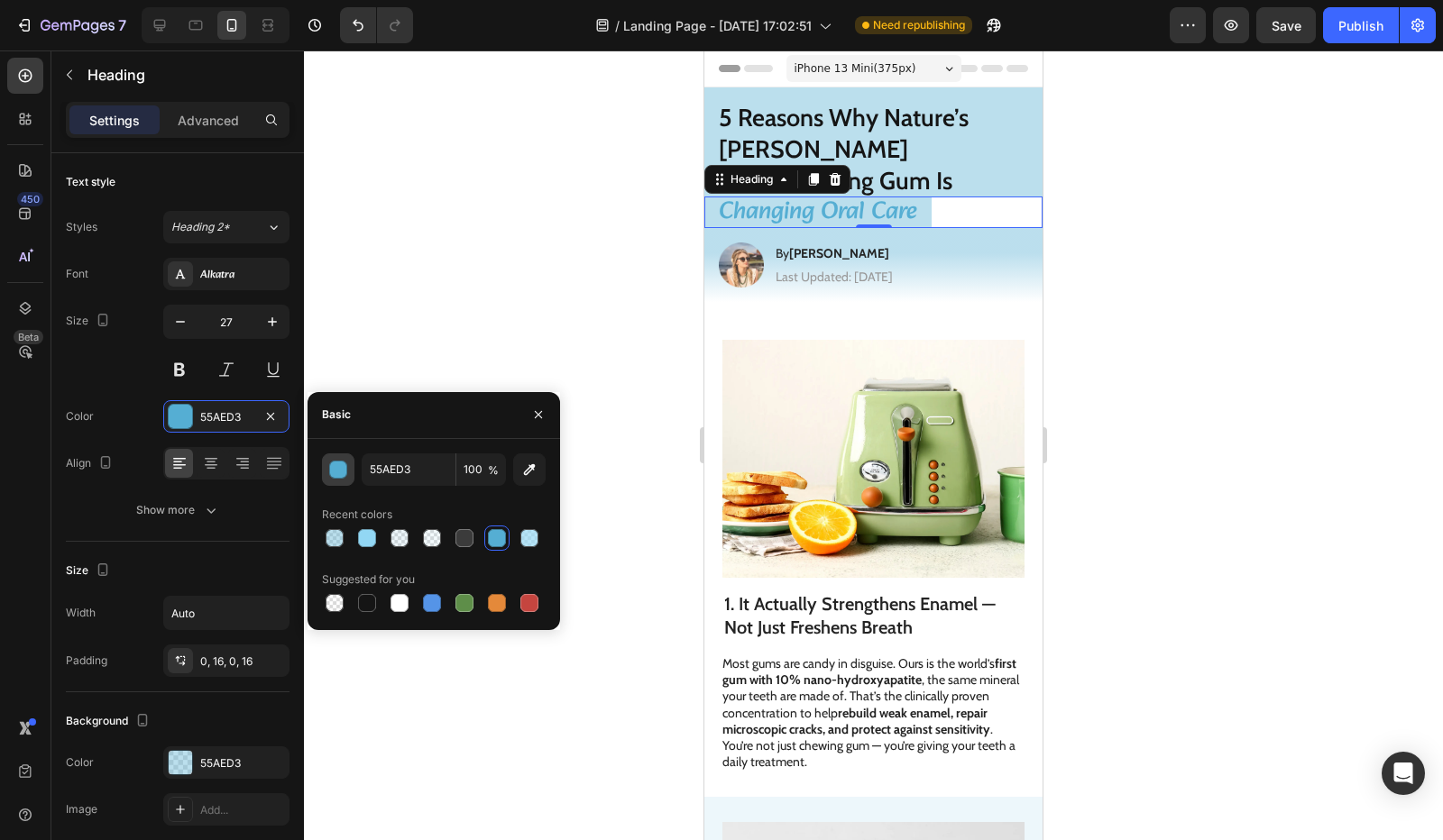
click at [347, 476] on div "button" at bounding box center [338, 470] width 18 height 18
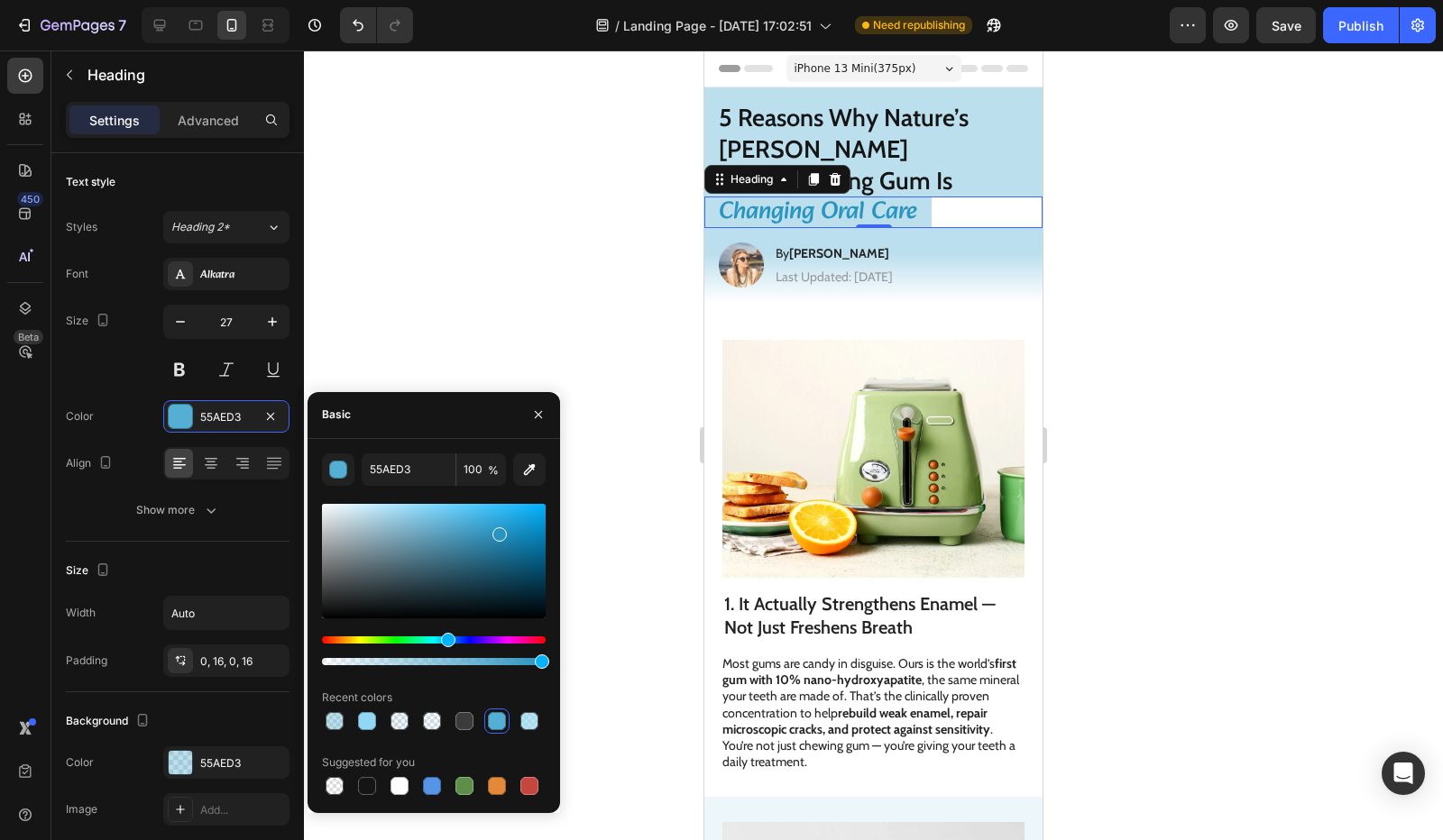
type input "2A94C1"
drag, startPoint x: 461, startPoint y: 536, endPoint x: 497, endPoint y: 531, distance: 36.3
click at [497, 531] on div at bounding box center [433, 561] width 224 height 114
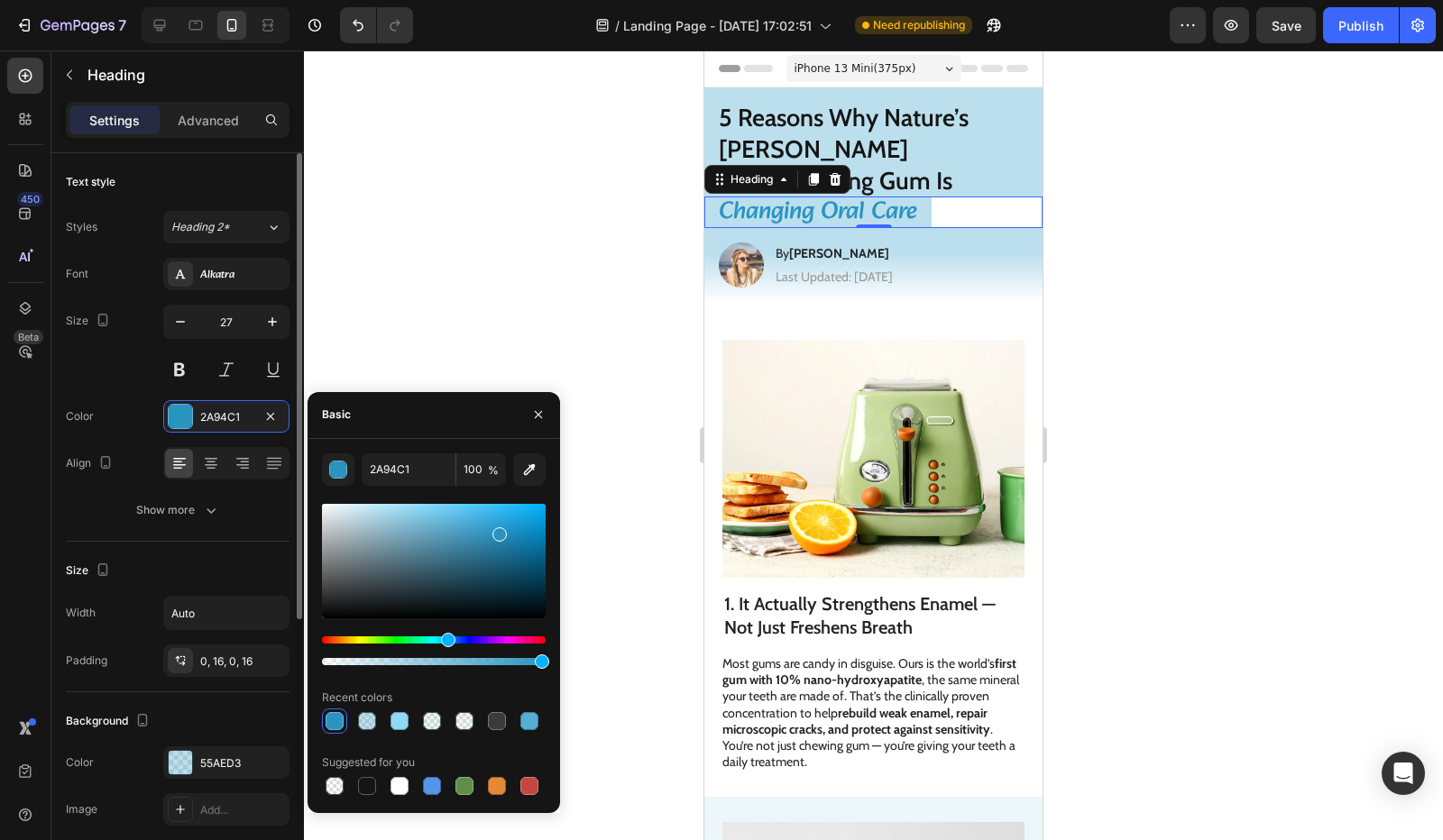
click at [126, 362] on div "Size 27" at bounding box center [177, 345] width 224 height 81
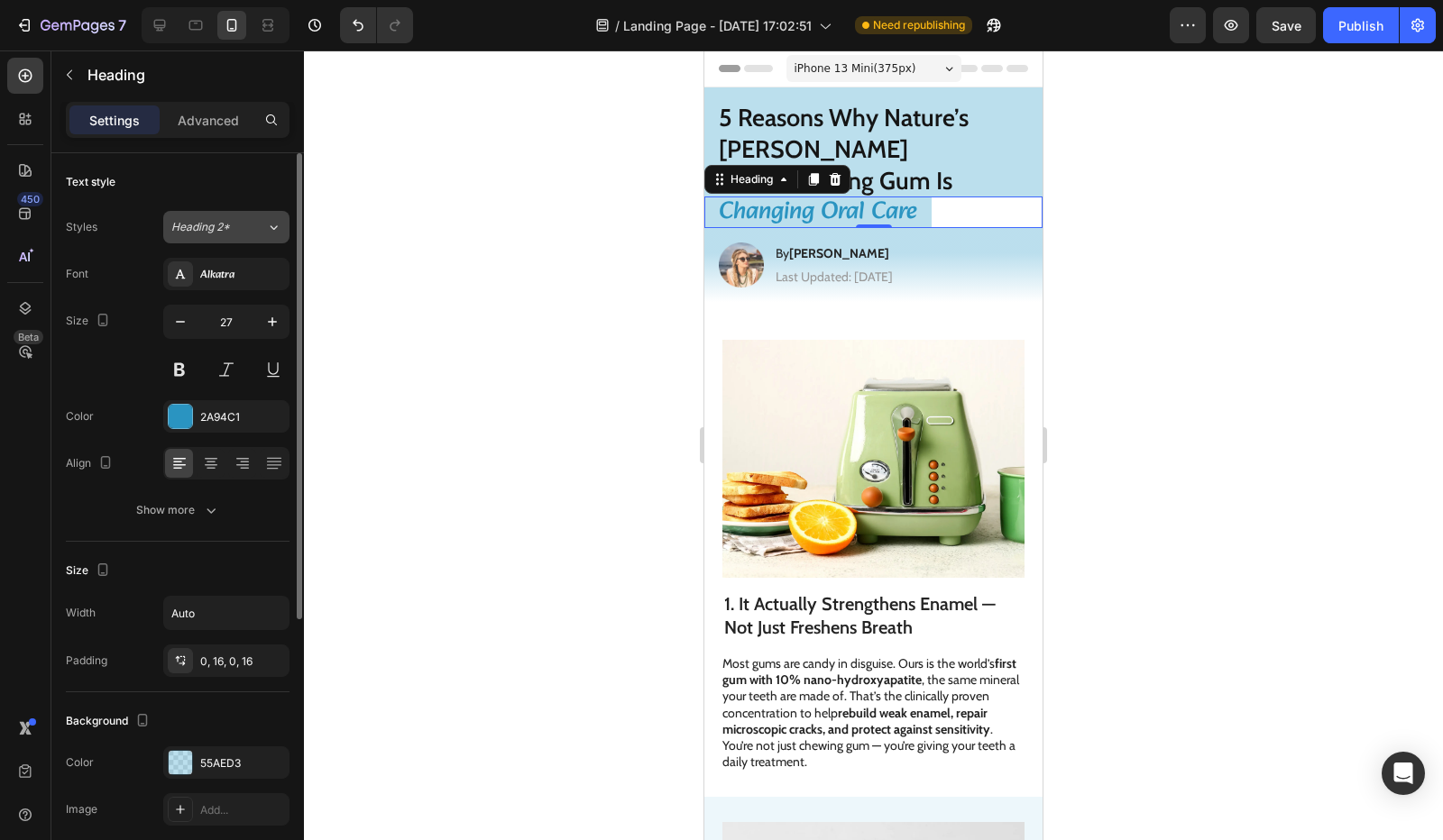
click at [265, 237] on button "Heading 2*" at bounding box center [227, 226] width 126 height 32
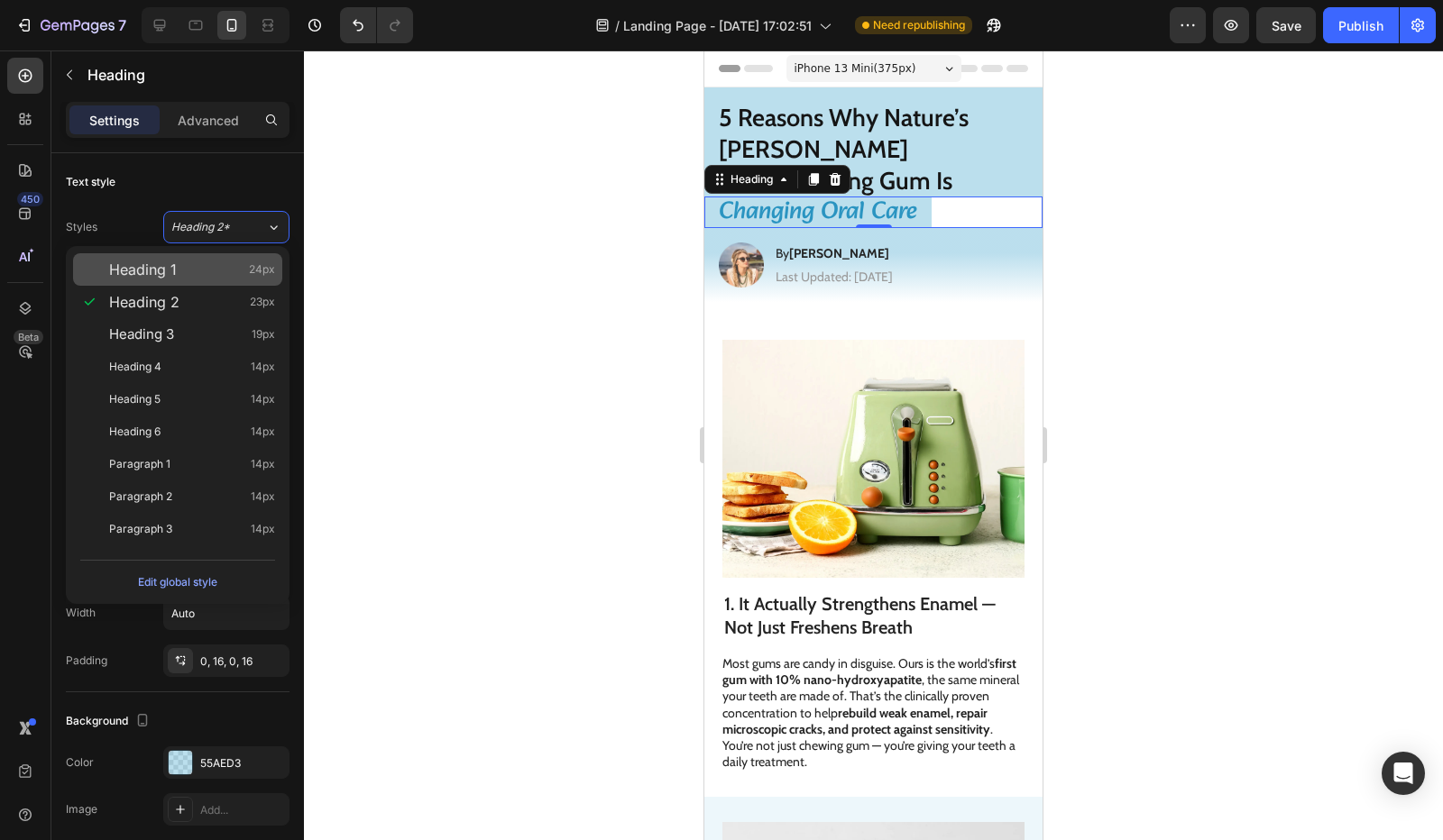
click at [246, 280] on div "Heading 1 24px" at bounding box center [177, 269] width 209 height 32
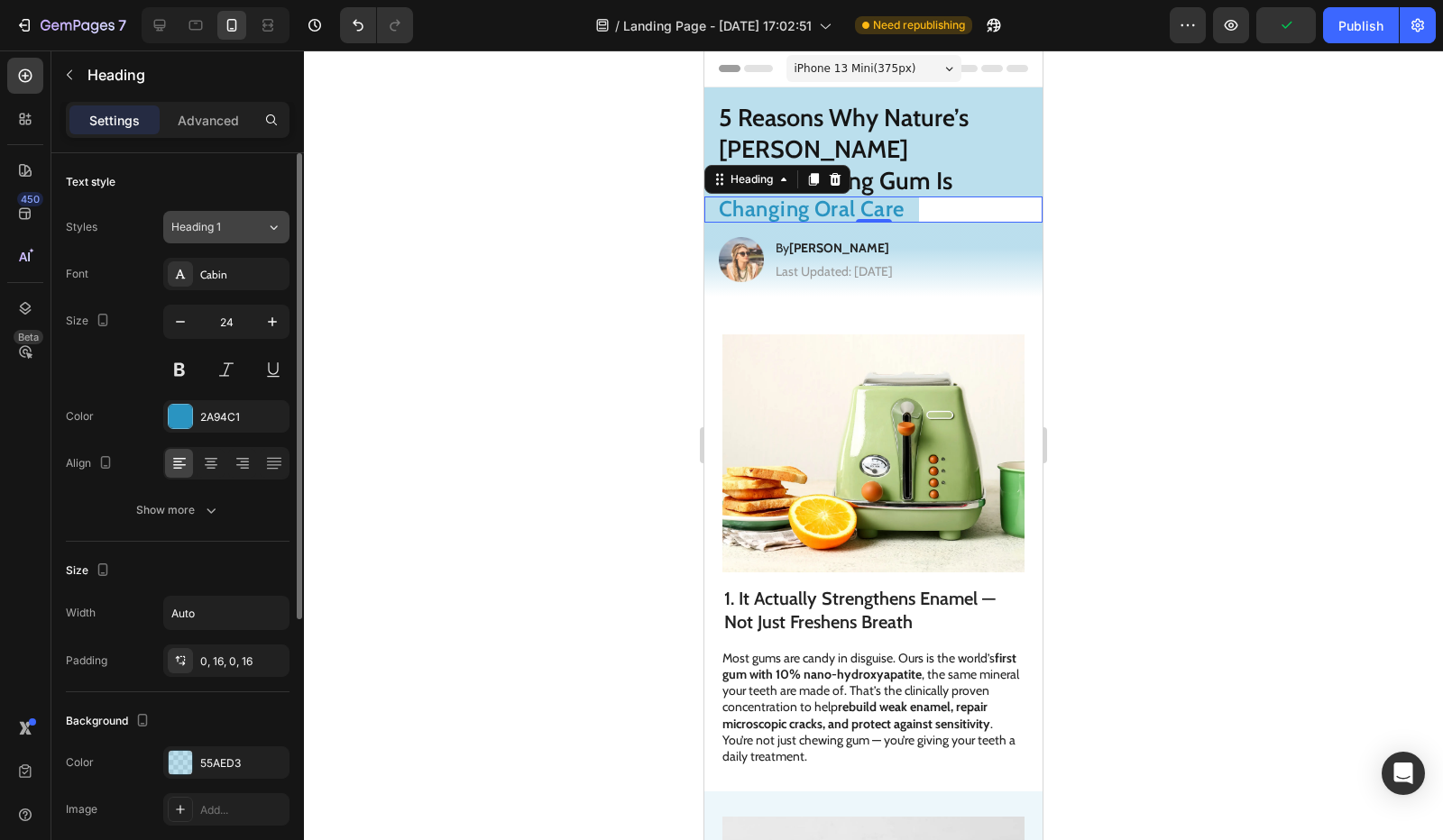
click at [254, 236] on button "Heading 1" at bounding box center [227, 226] width 126 height 32
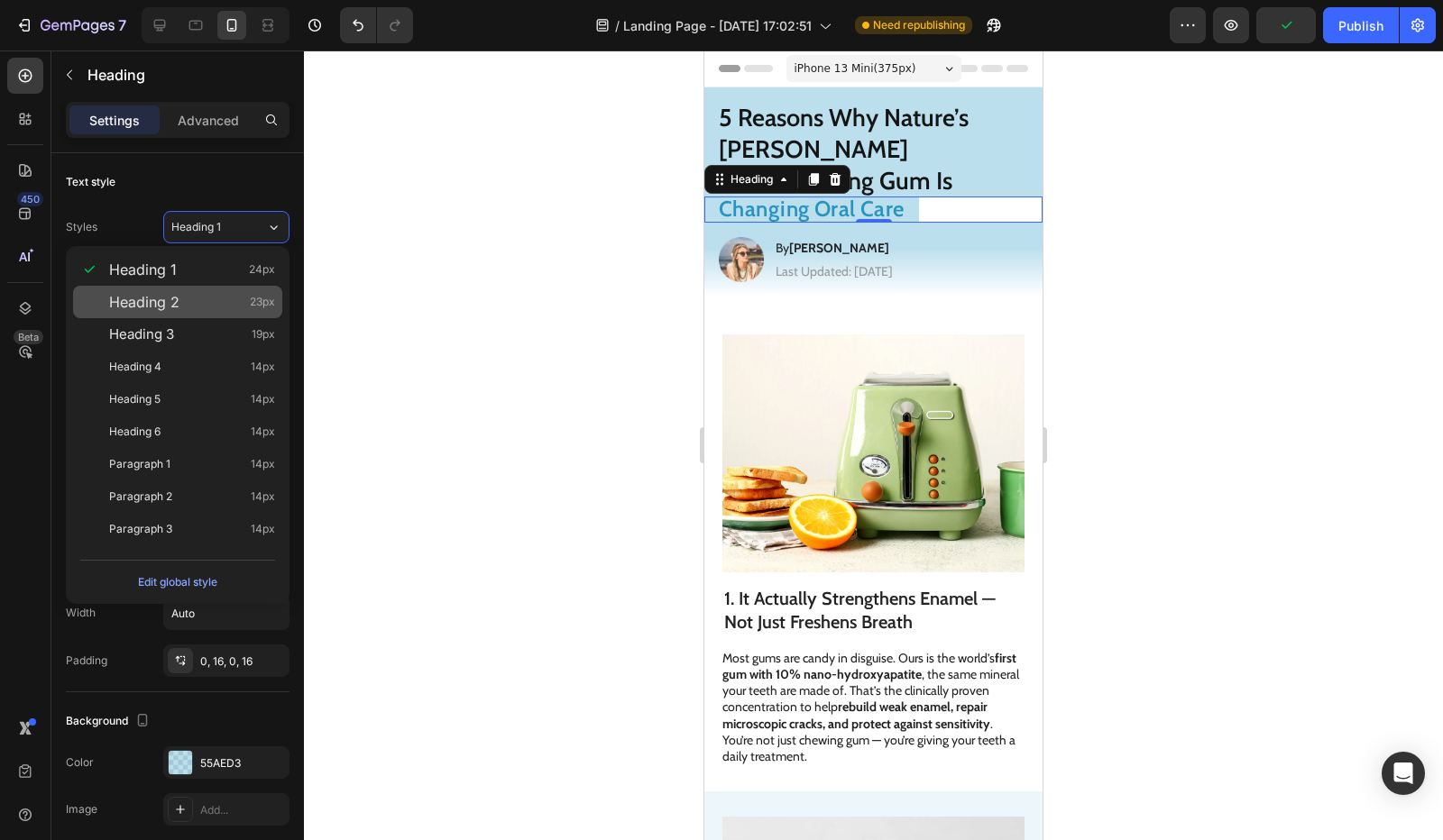
click at [246, 306] on div "Heading 2 23px" at bounding box center [192, 302] width 165 height 18
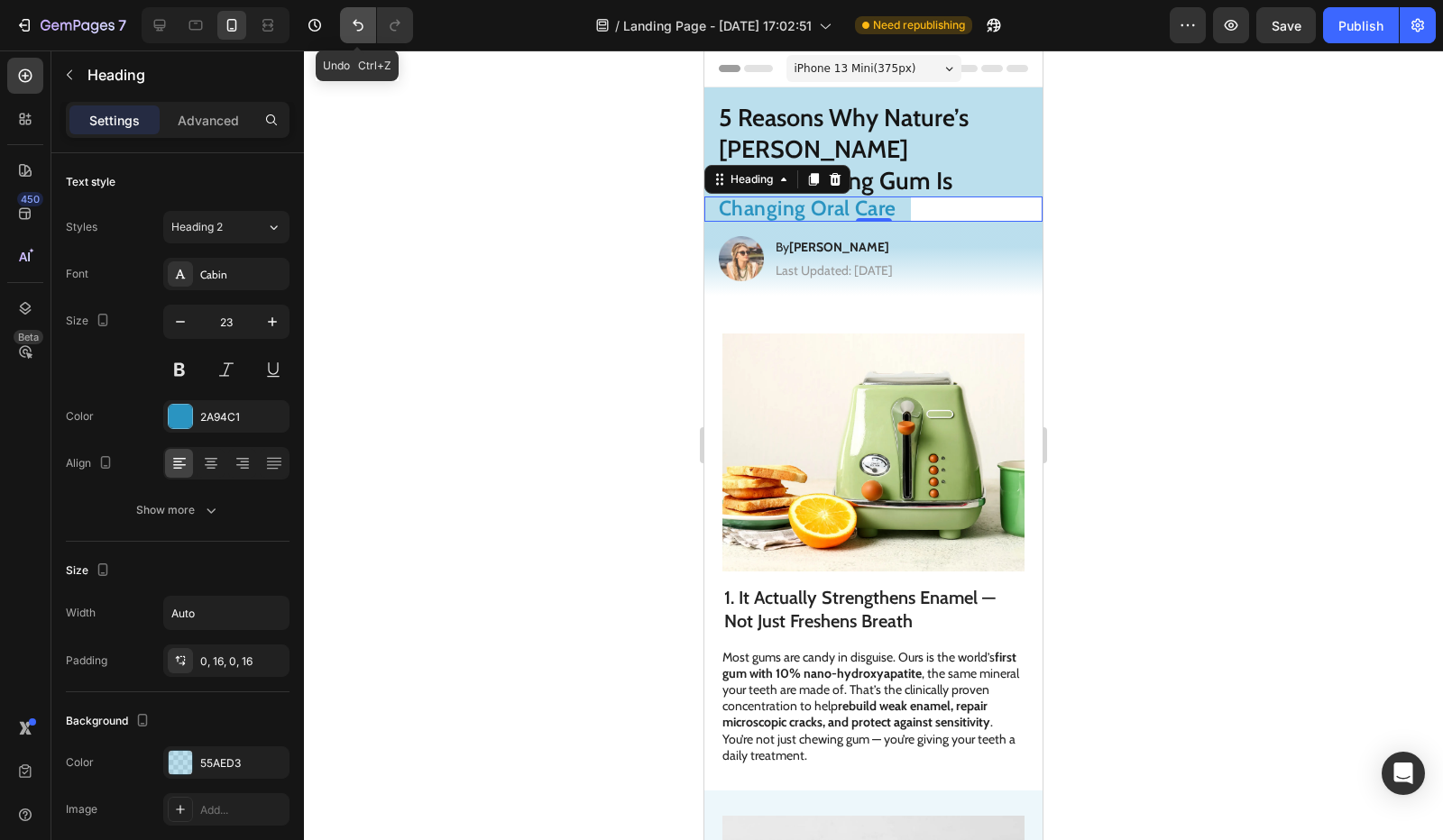
click at [345, 36] on button "Undo/Redo" at bounding box center [358, 25] width 36 height 36
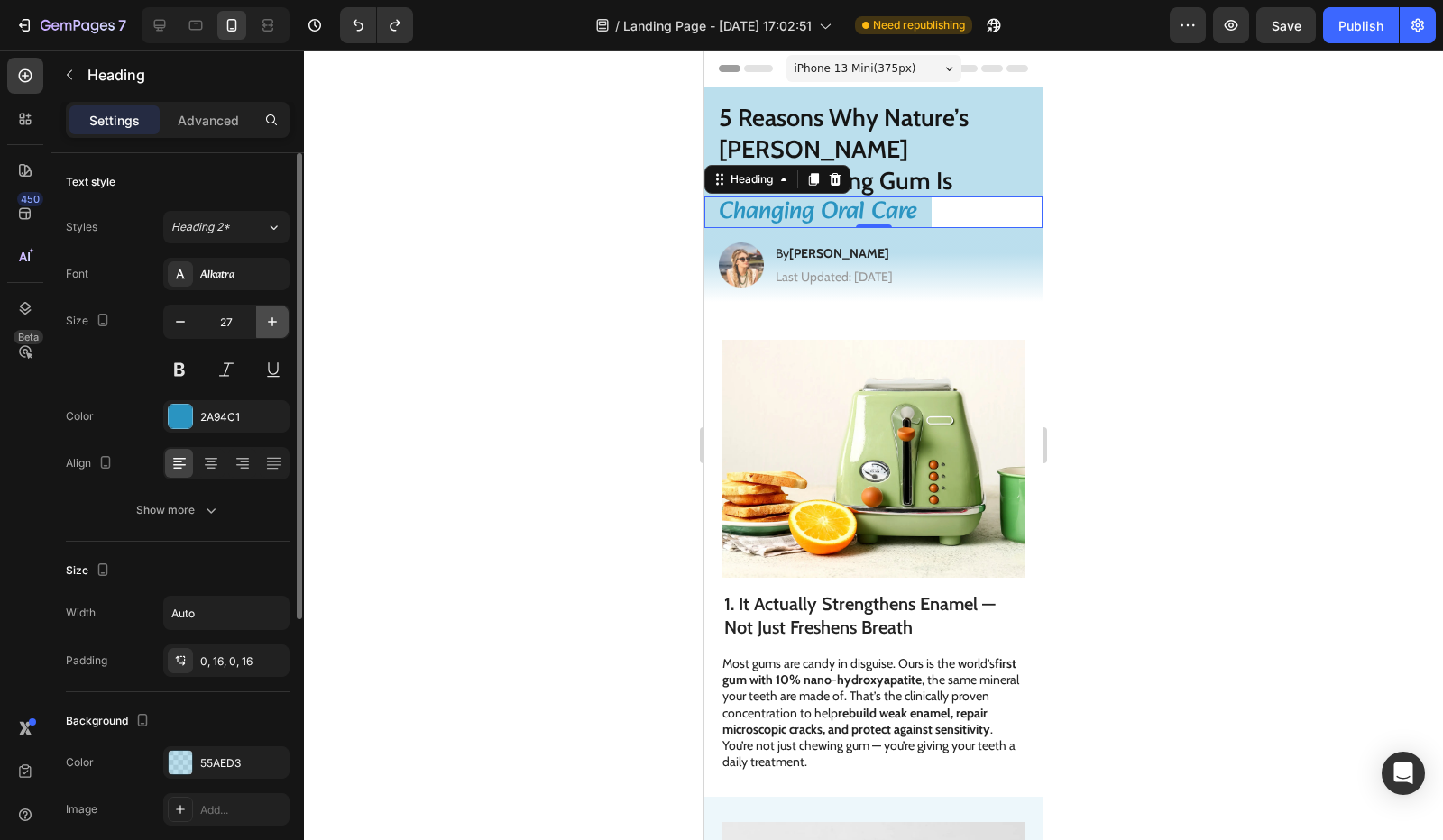
click at [267, 320] on icon "button" at bounding box center [272, 322] width 18 height 18
click at [230, 369] on button at bounding box center [226, 369] width 33 height 32
click at [188, 368] on button at bounding box center [179, 369] width 33 height 32
click at [274, 320] on icon "button" at bounding box center [272, 322] width 18 height 18
type input "29"
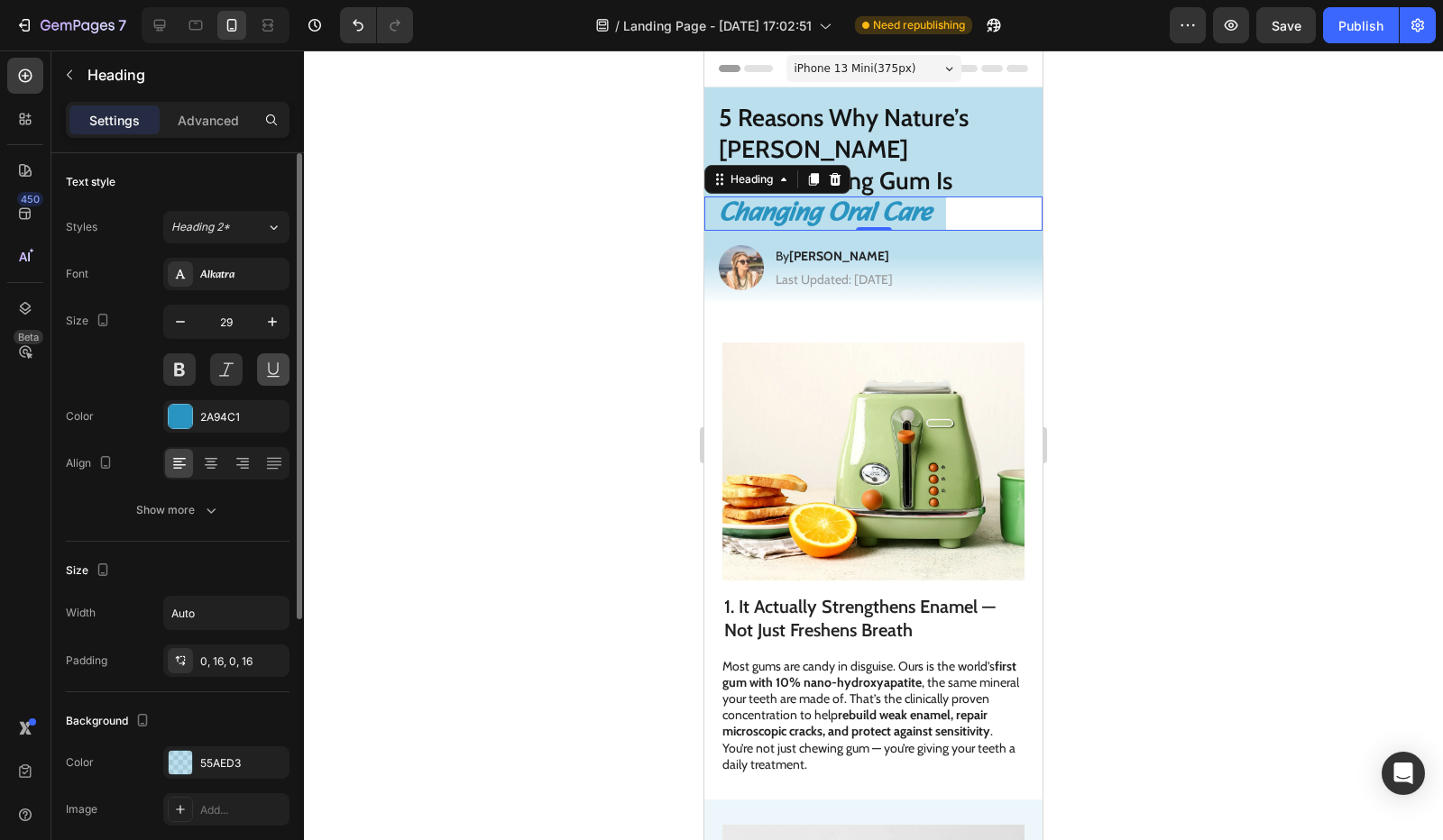
click at [279, 360] on button at bounding box center [273, 369] width 33 height 32
click at [178, 369] on button at bounding box center [179, 369] width 33 height 32
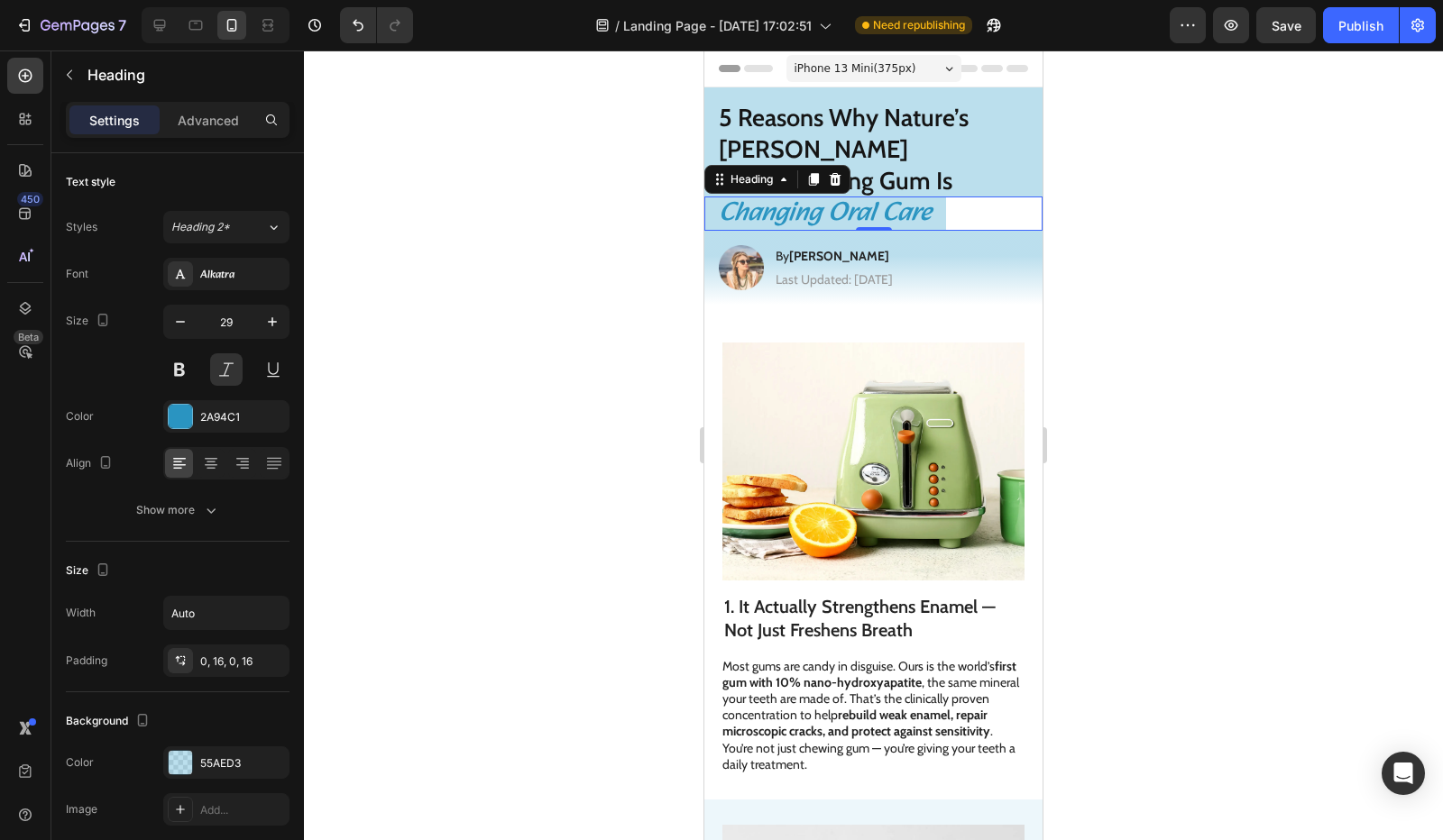
click at [601, 294] on div at bounding box center [874, 445] width 1139 height 790
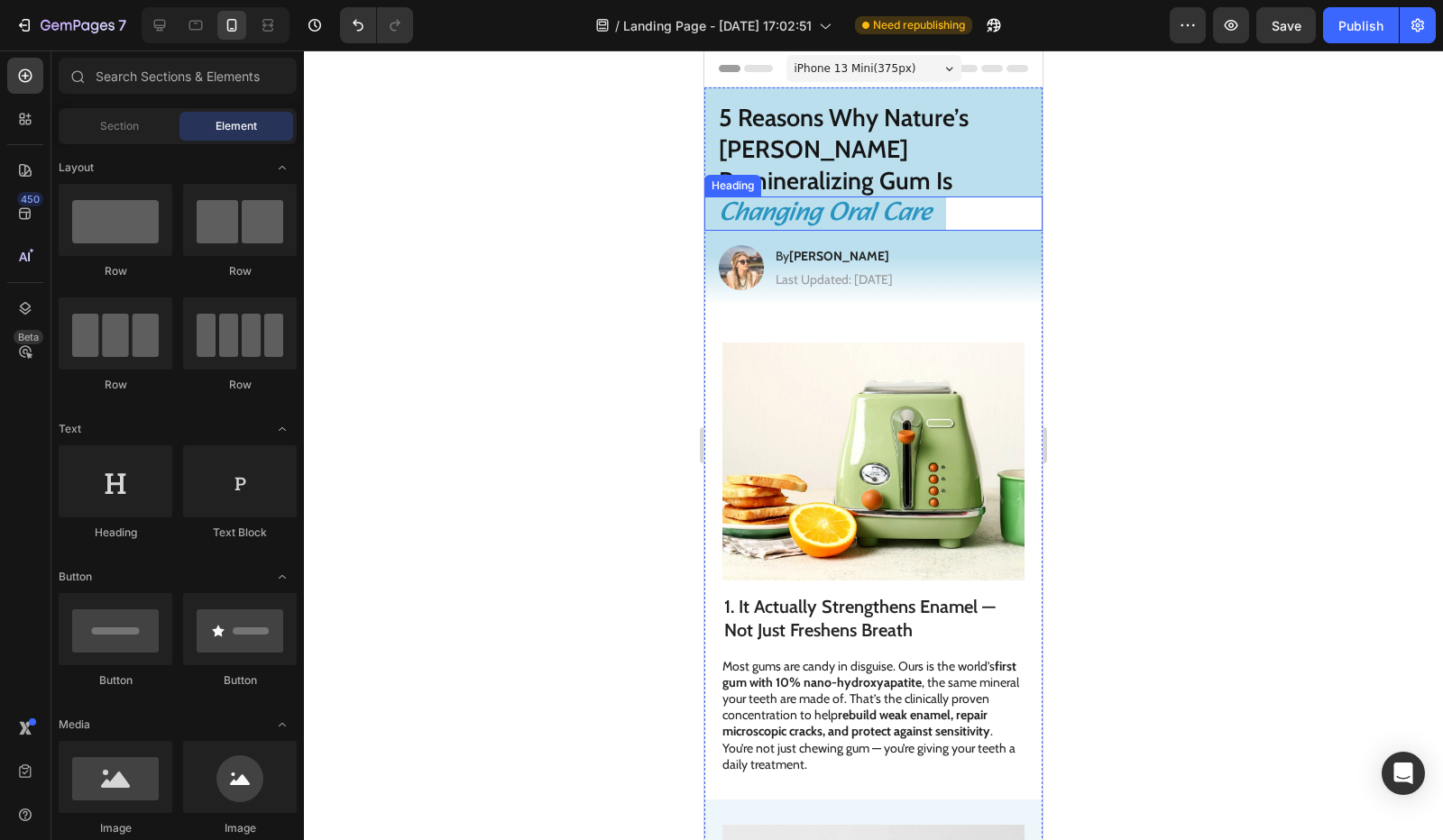
click at [980, 197] on div "Changing Oral Care" at bounding box center [873, 214] width 338 height 34
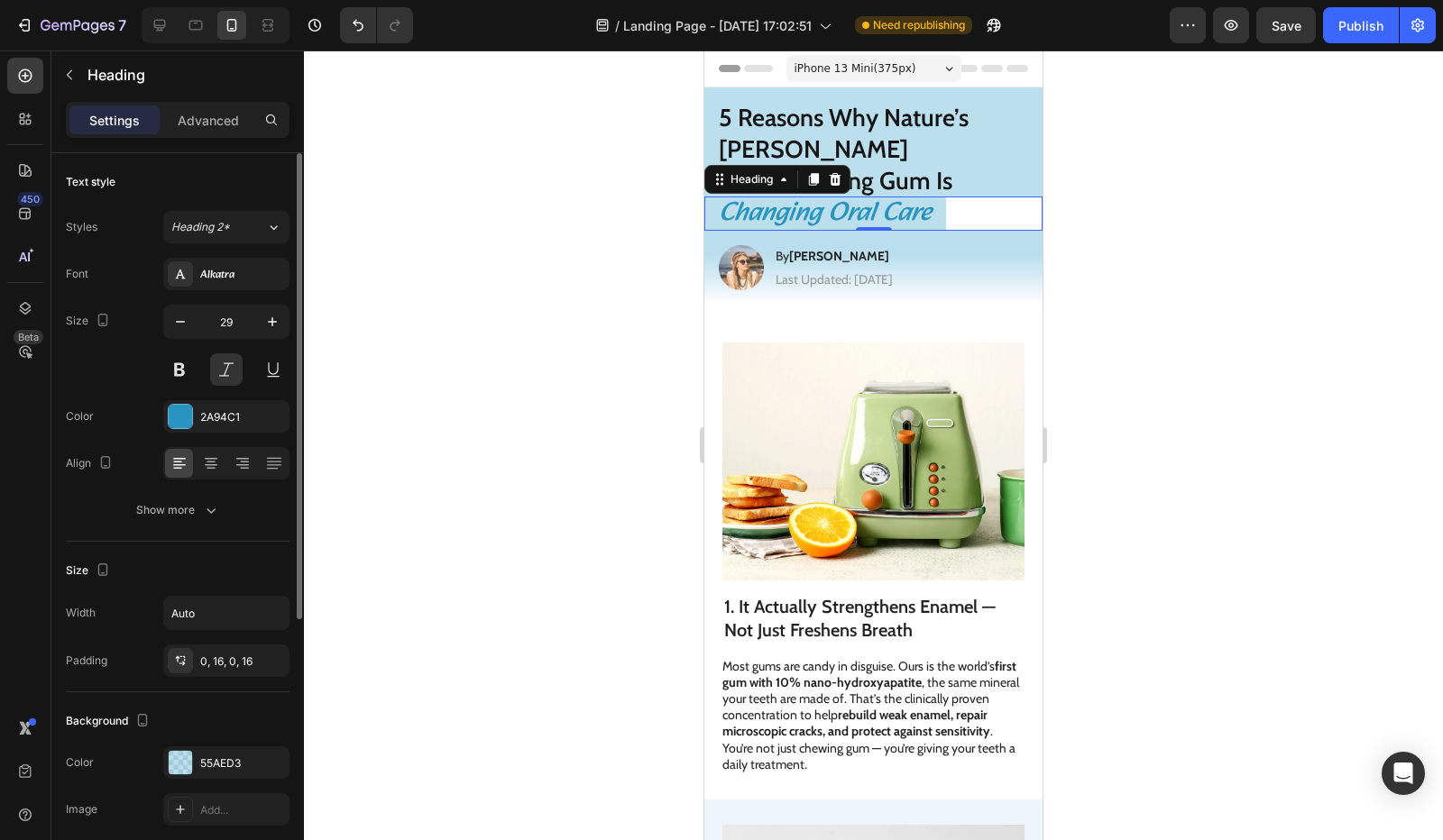
drag, startPoint x: 146, startPoint y: 390, endPoint x: 141, endPoint y: 399, distance: 10.3
drag, startPoint x: 141, startPoint y: 399, endPoint x: 119, endPoint y: 495, distance: 98.5
click at [119, 495] on button "Show more" at bounding box center [177, 510] width 224 height 32
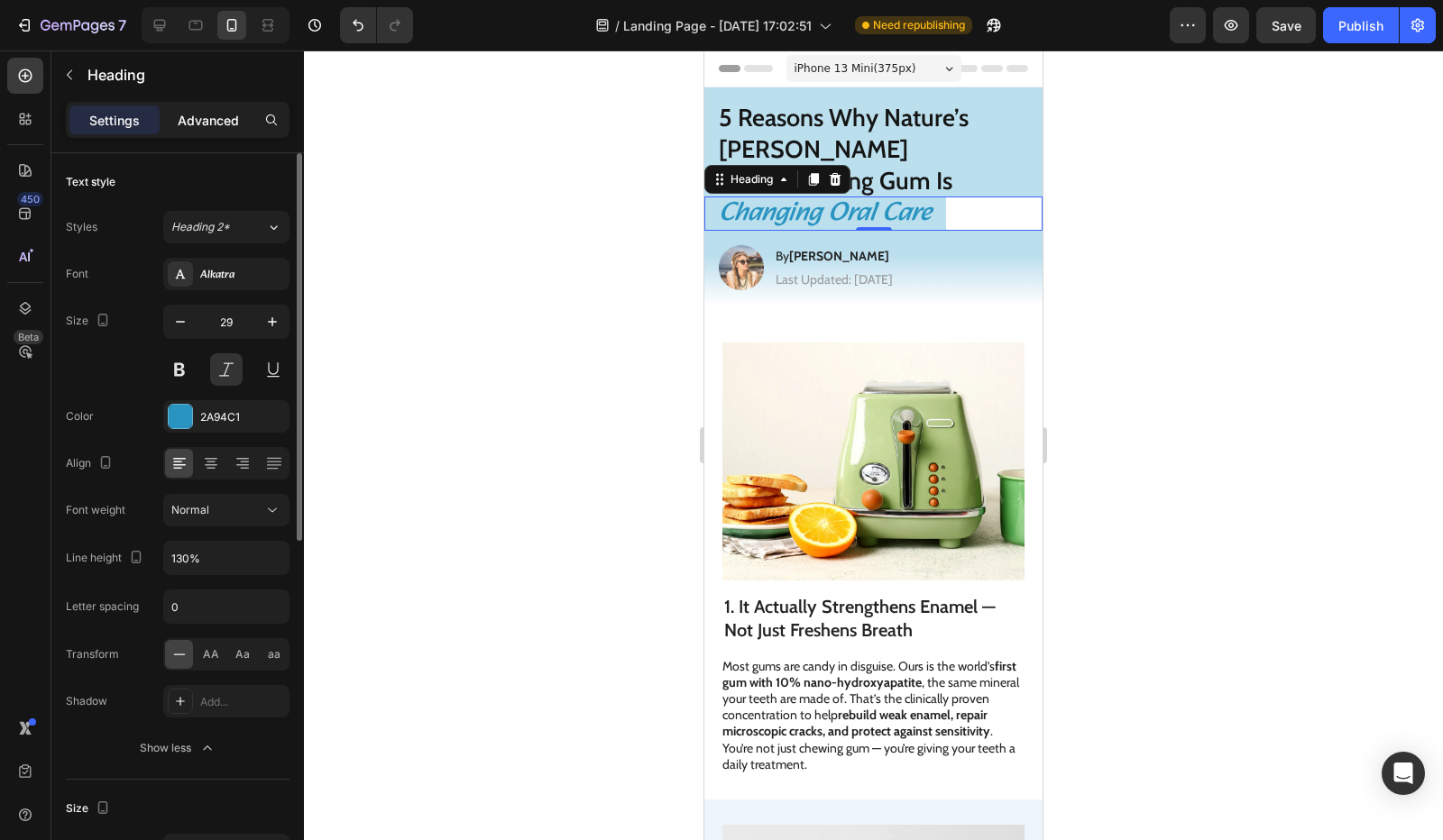
click at [222, 127] on p "Advanced" at bounding box center [208, 120] width 61 height 19
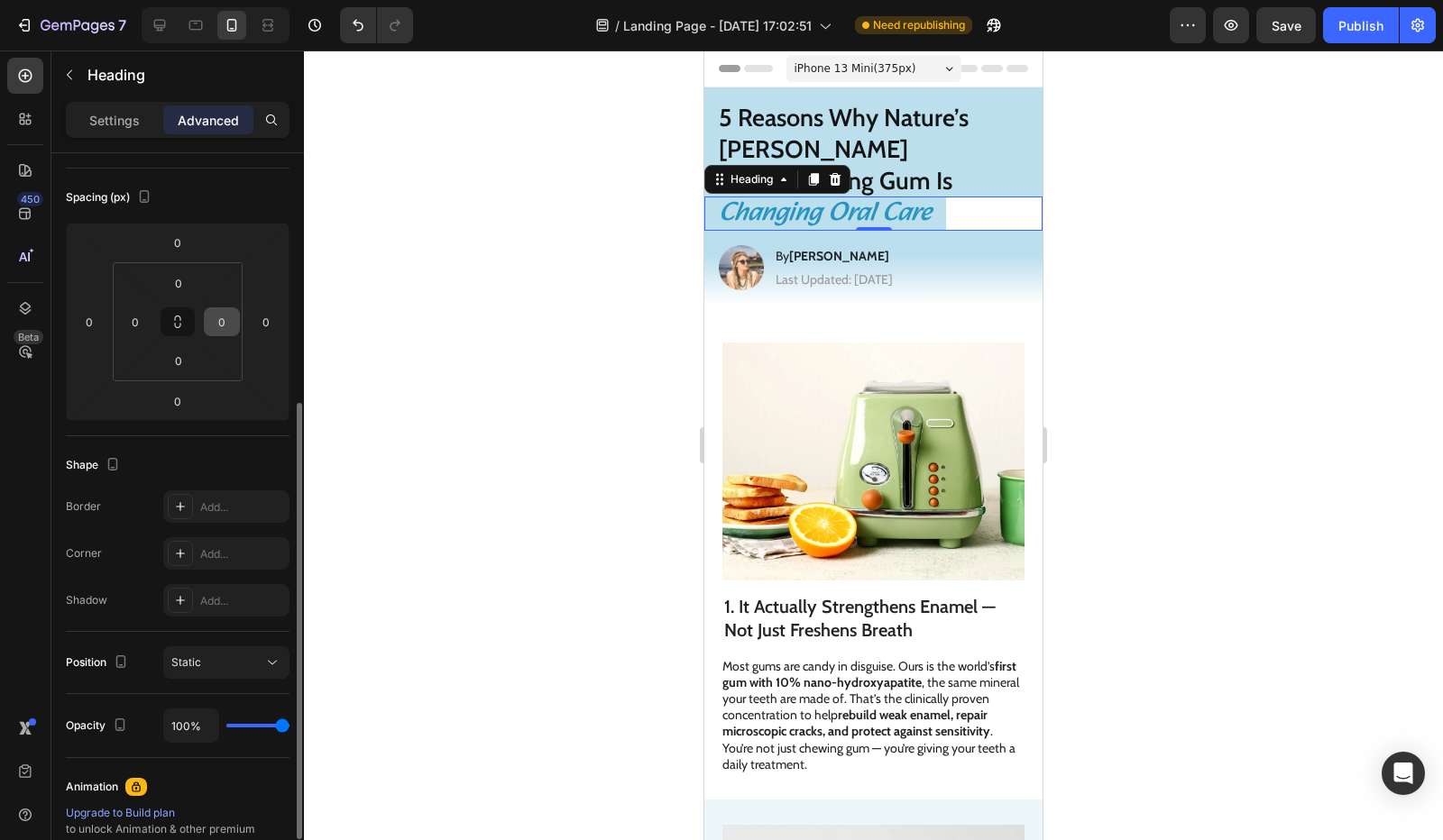
scroll to position [271, 0]
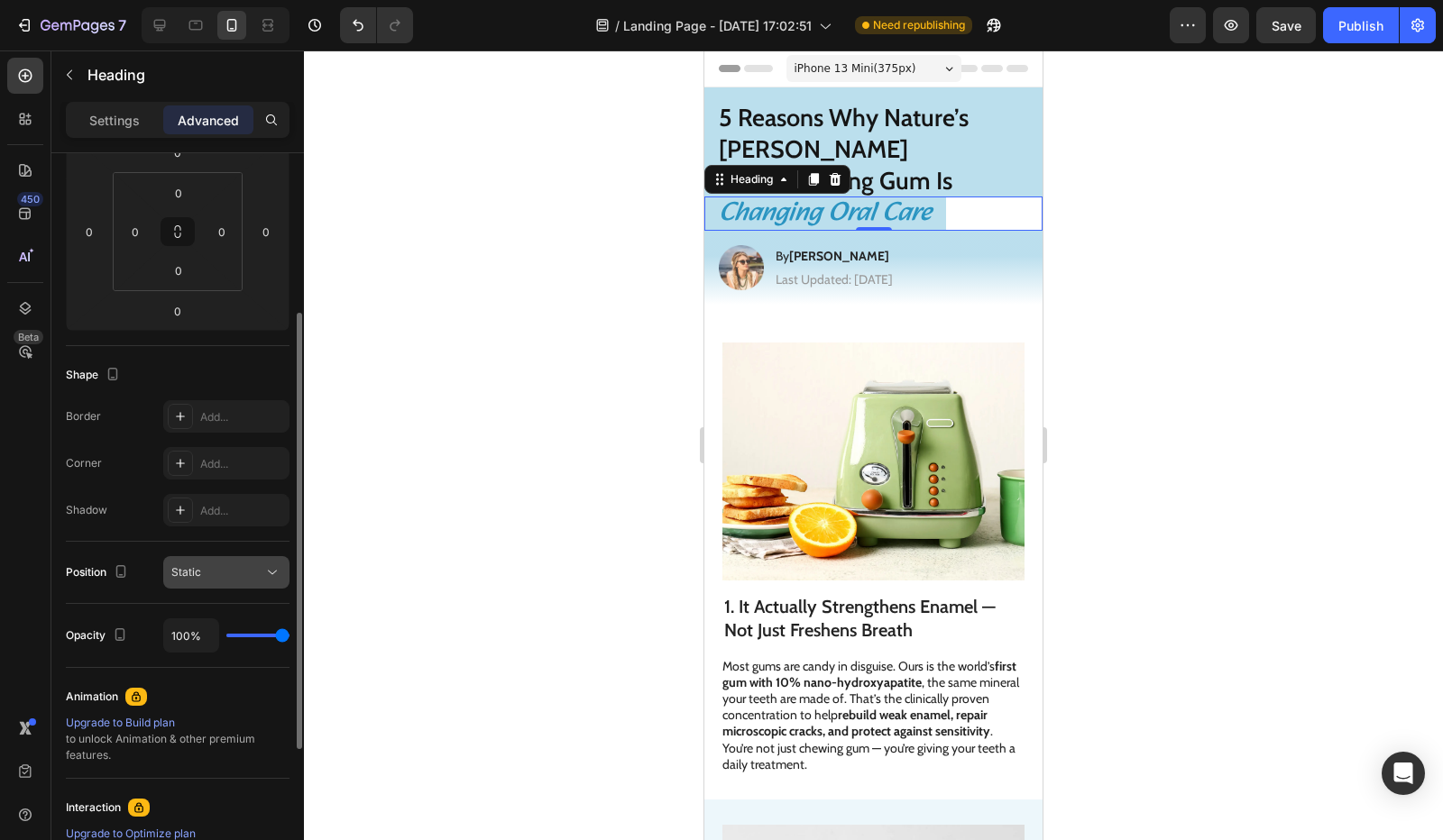
click at [208, 579] on div "Static" at bounding box center [227, 572] width 110 height 18
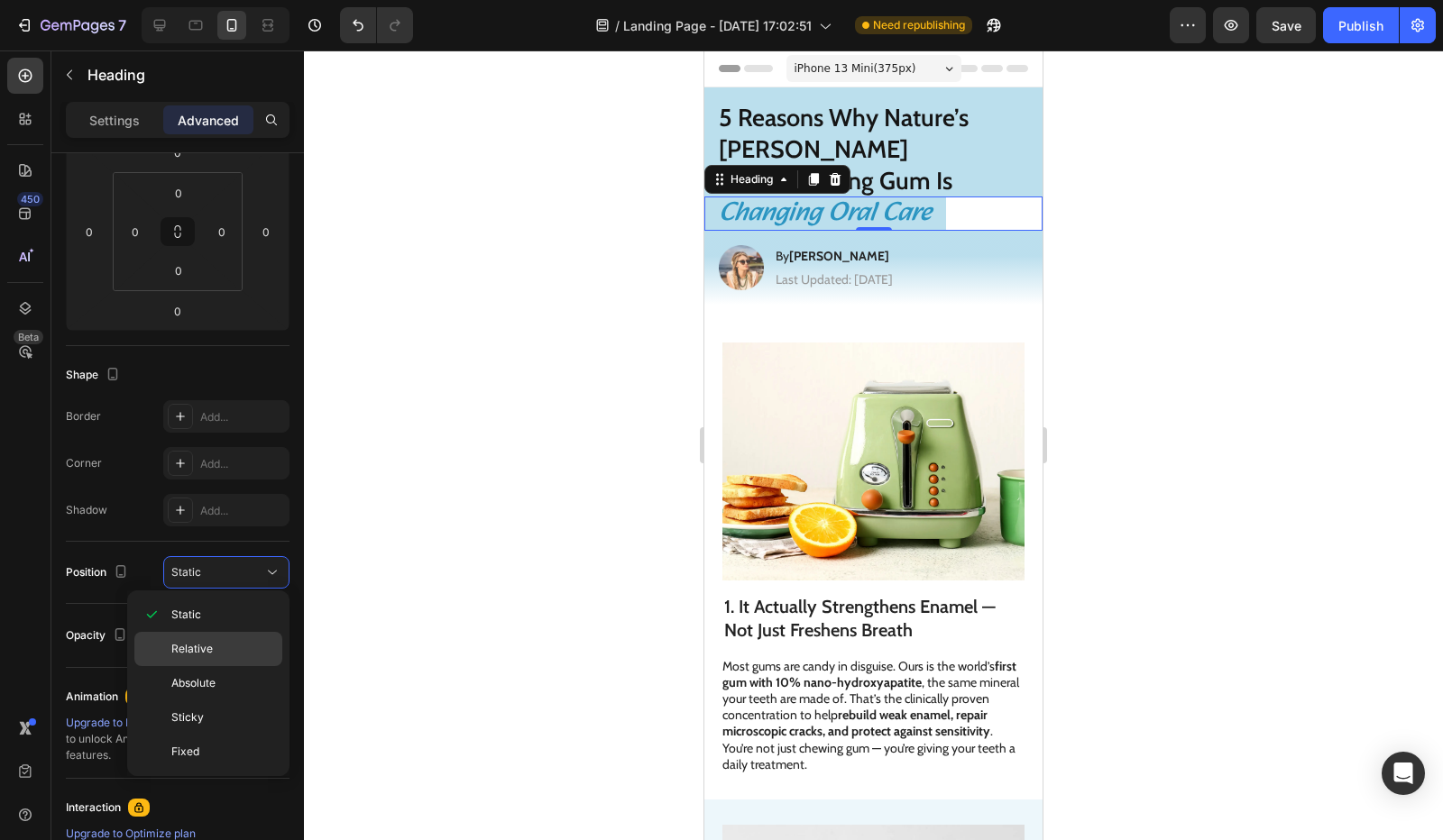
click at [202, 667] on div "Relative" at bounding box center [208, 683] width 148 height 34
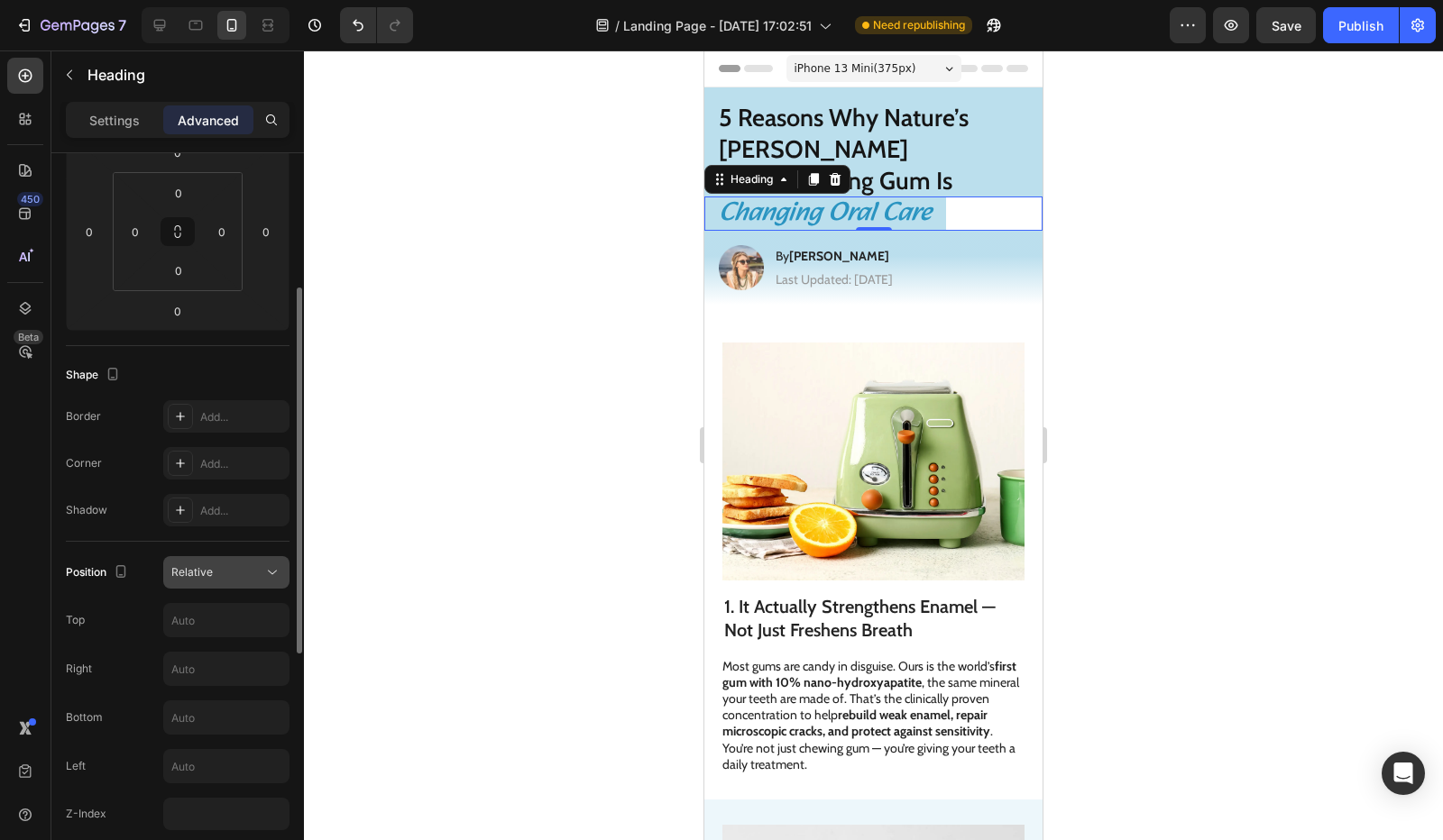
click at [219, 574] on div "Relative" at bounding box center [217, 572] width 92 height 16
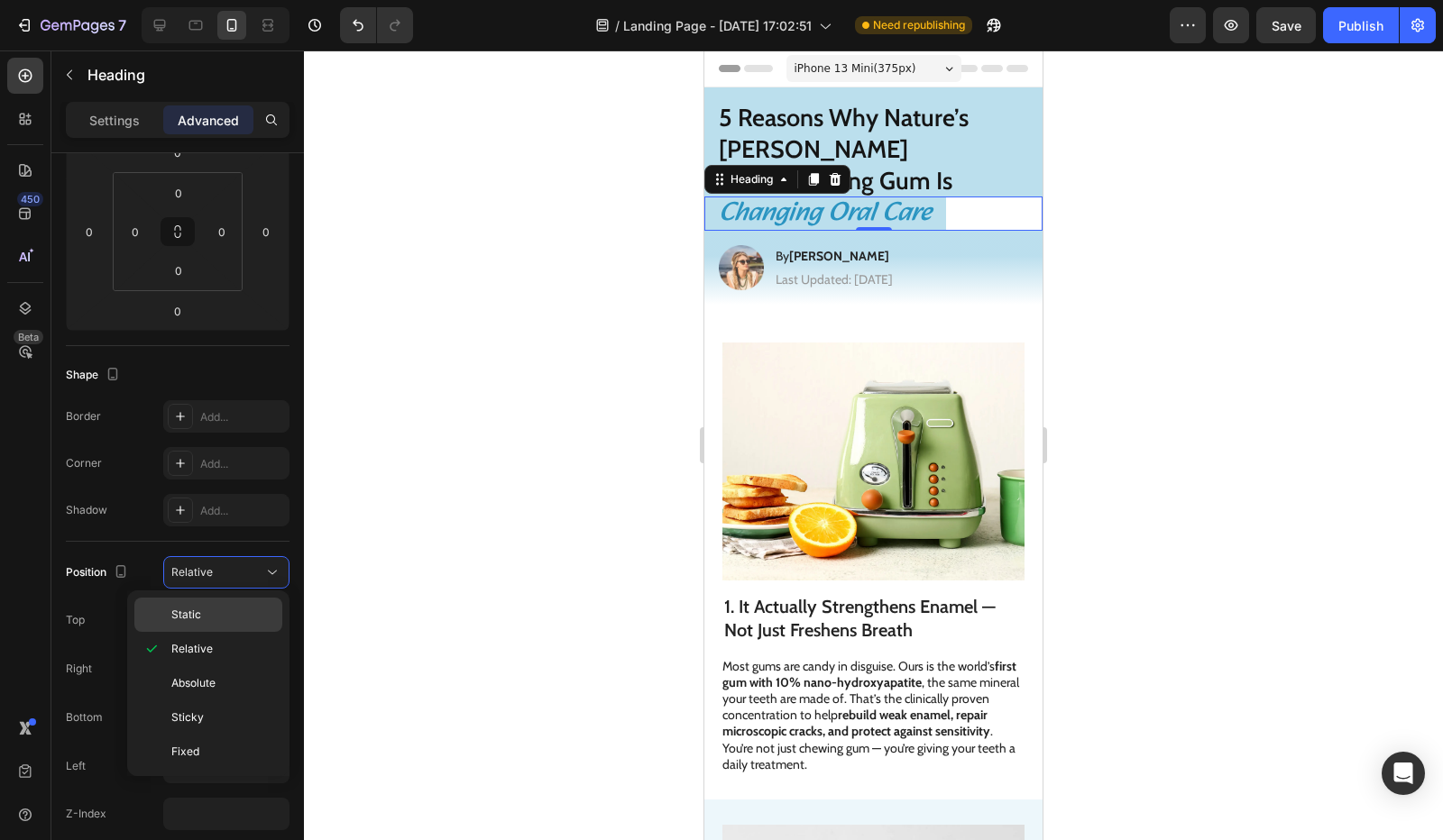
click at [215, 614] on p "Static" at bounding box center [223, 614] width 102 height 16
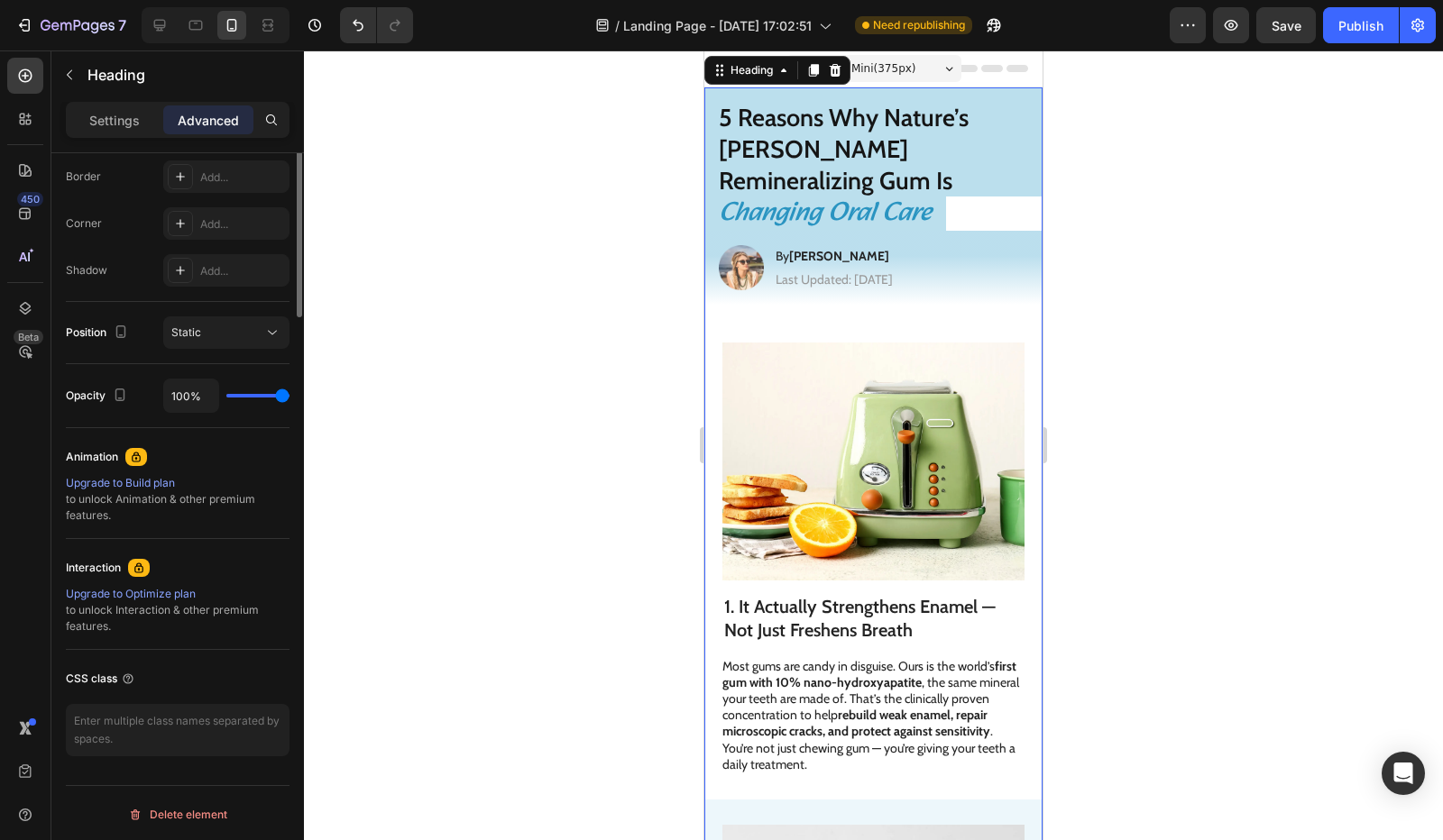
scroll to position [150, 0]
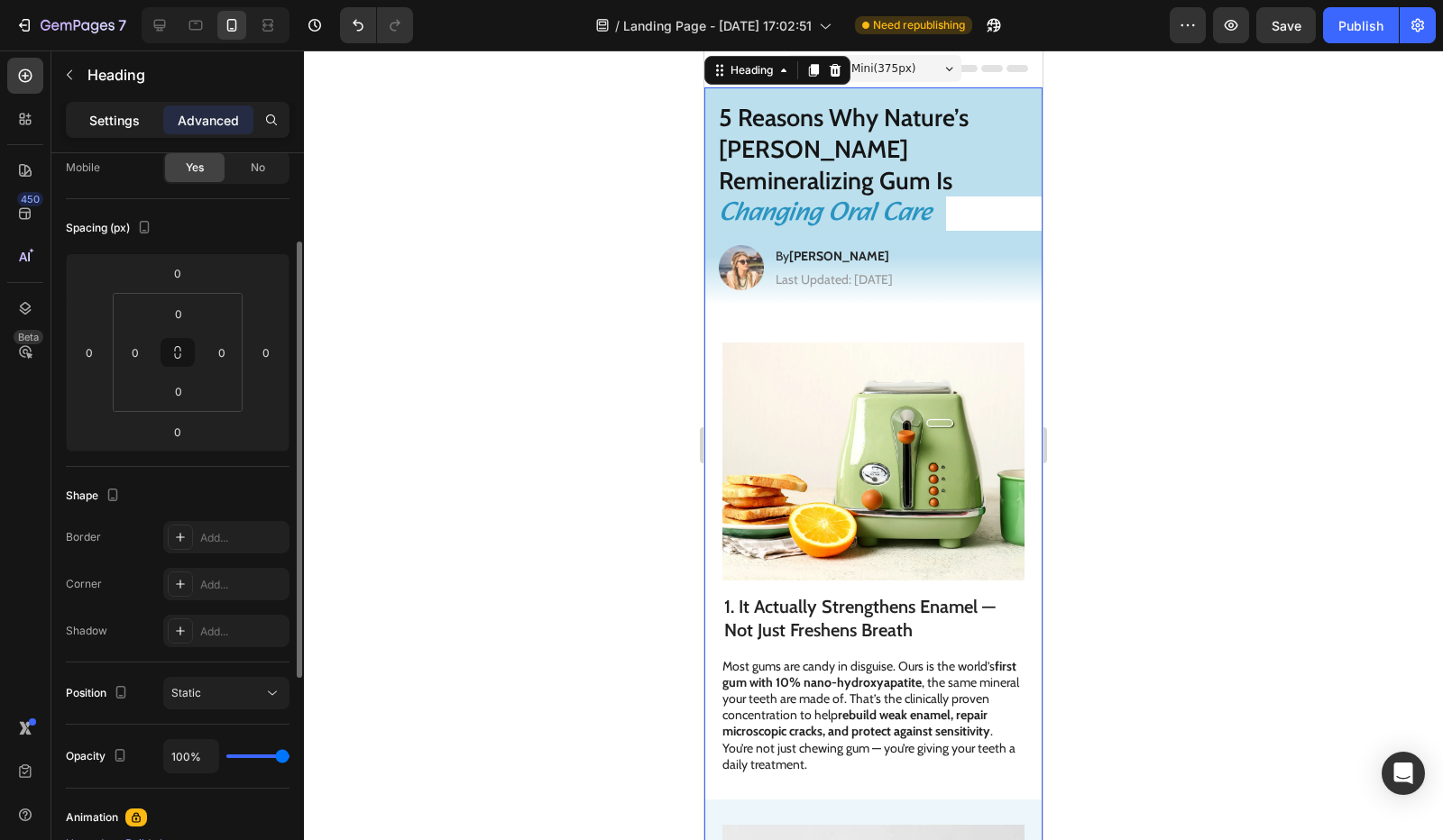
click at [126, 118] on p "Settings" at bounding box center [114, 120] width 50 height 19
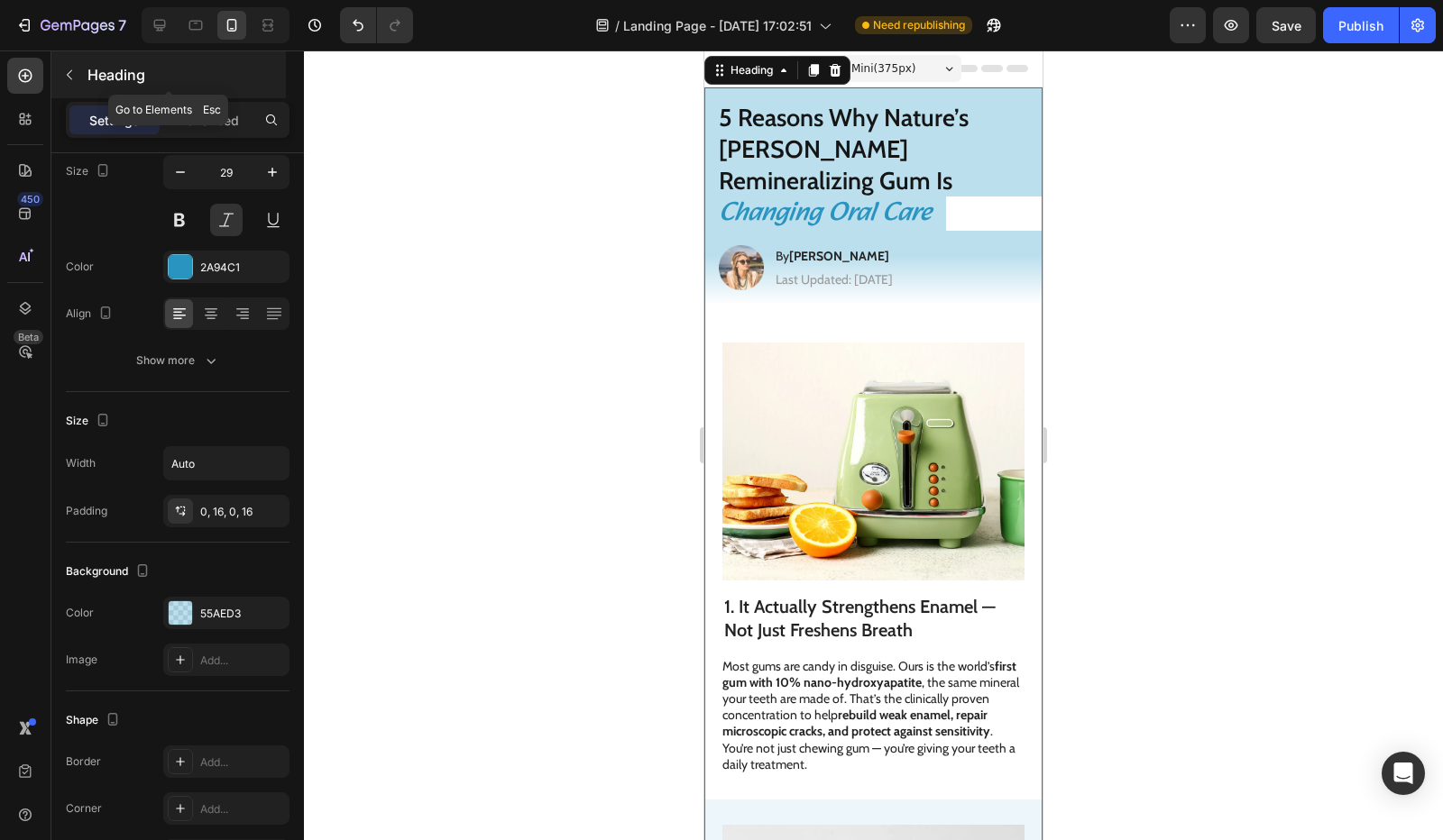
click at [73, 75] on icon "button" at bounding box center [69, 75] width 15 height 15
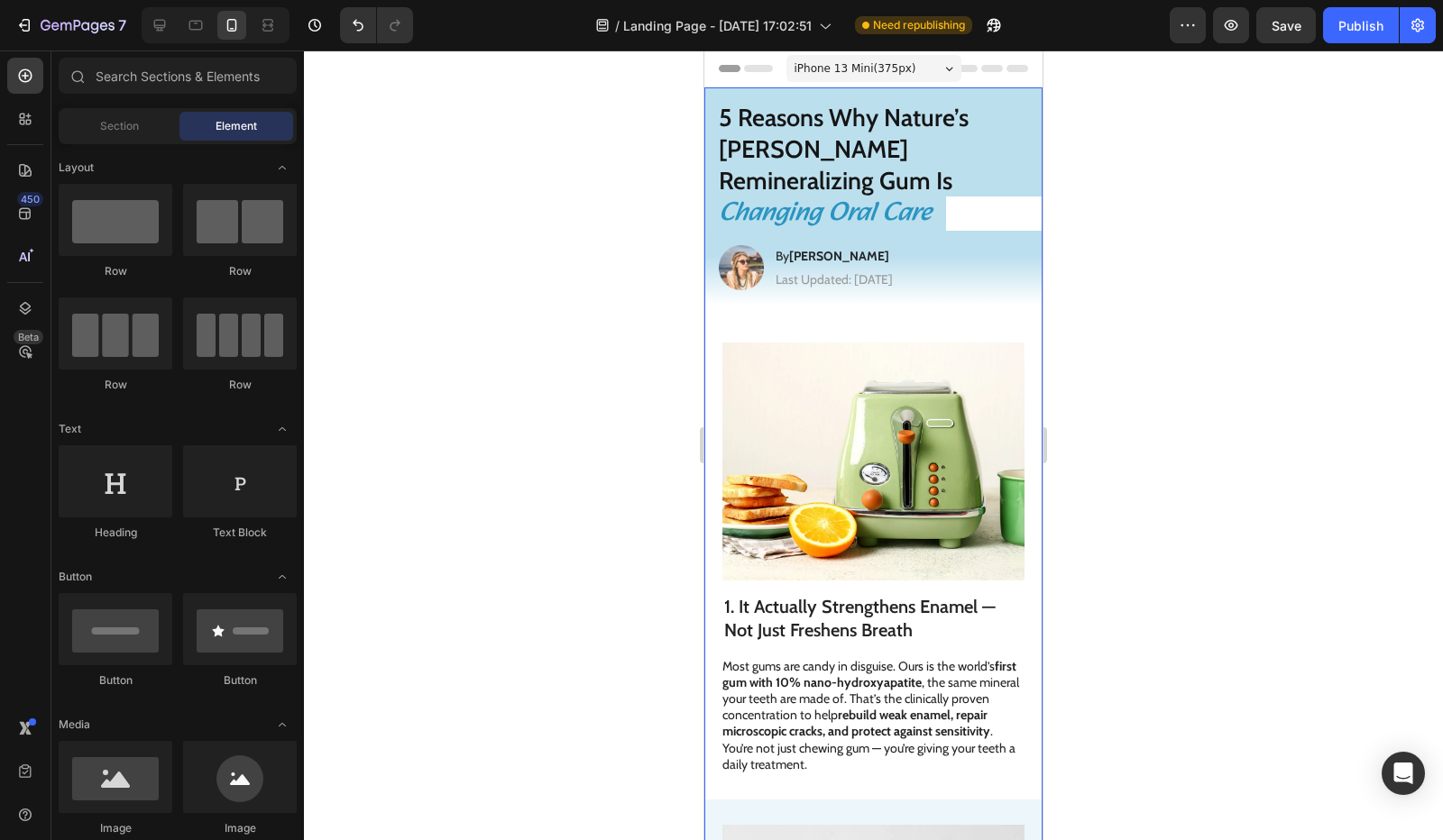
click at [996, 197] on div "Changing Oral Care" at bounding box center [873, 214] width 338 height 34
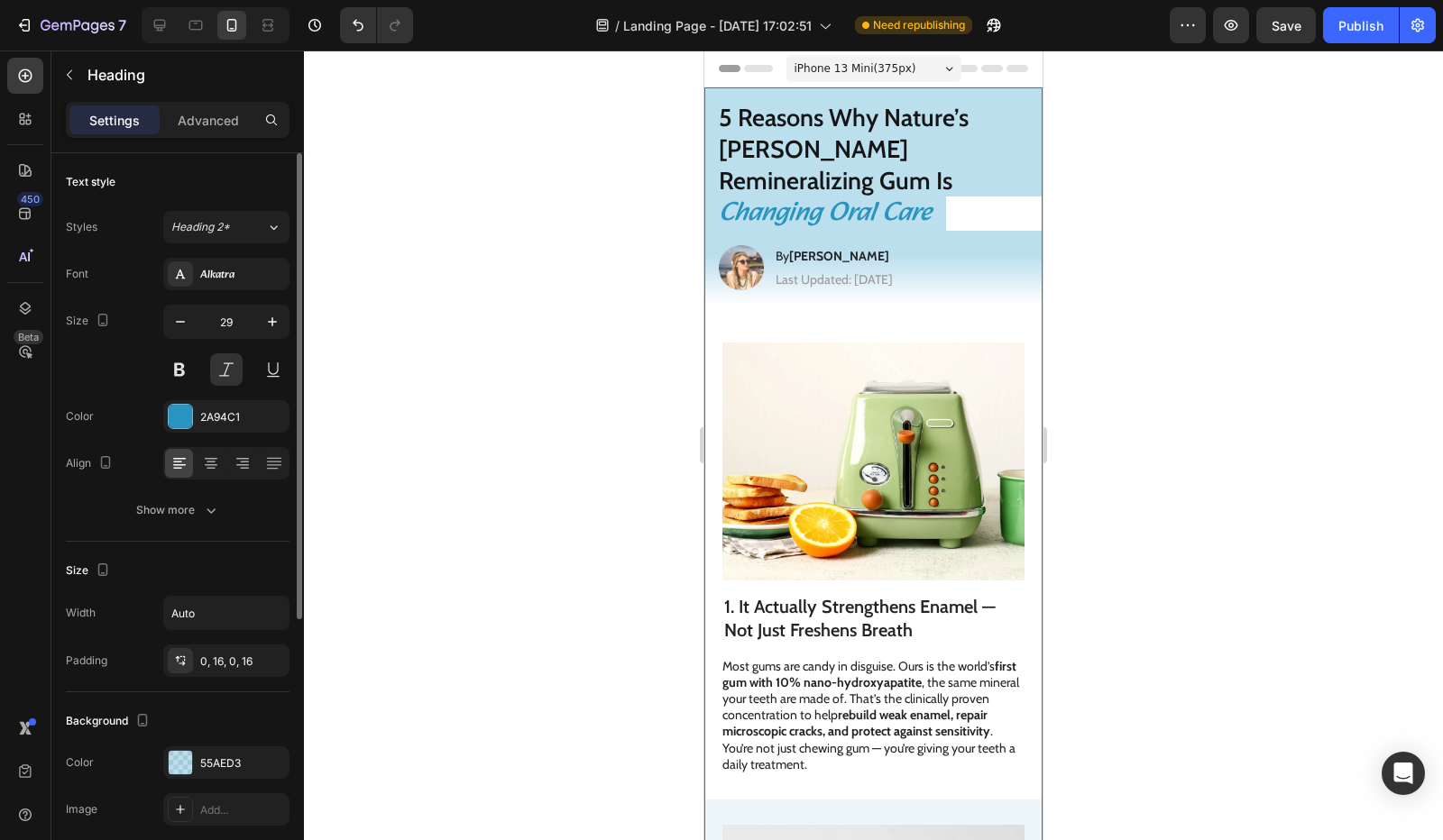
scroll to position [180, 0]
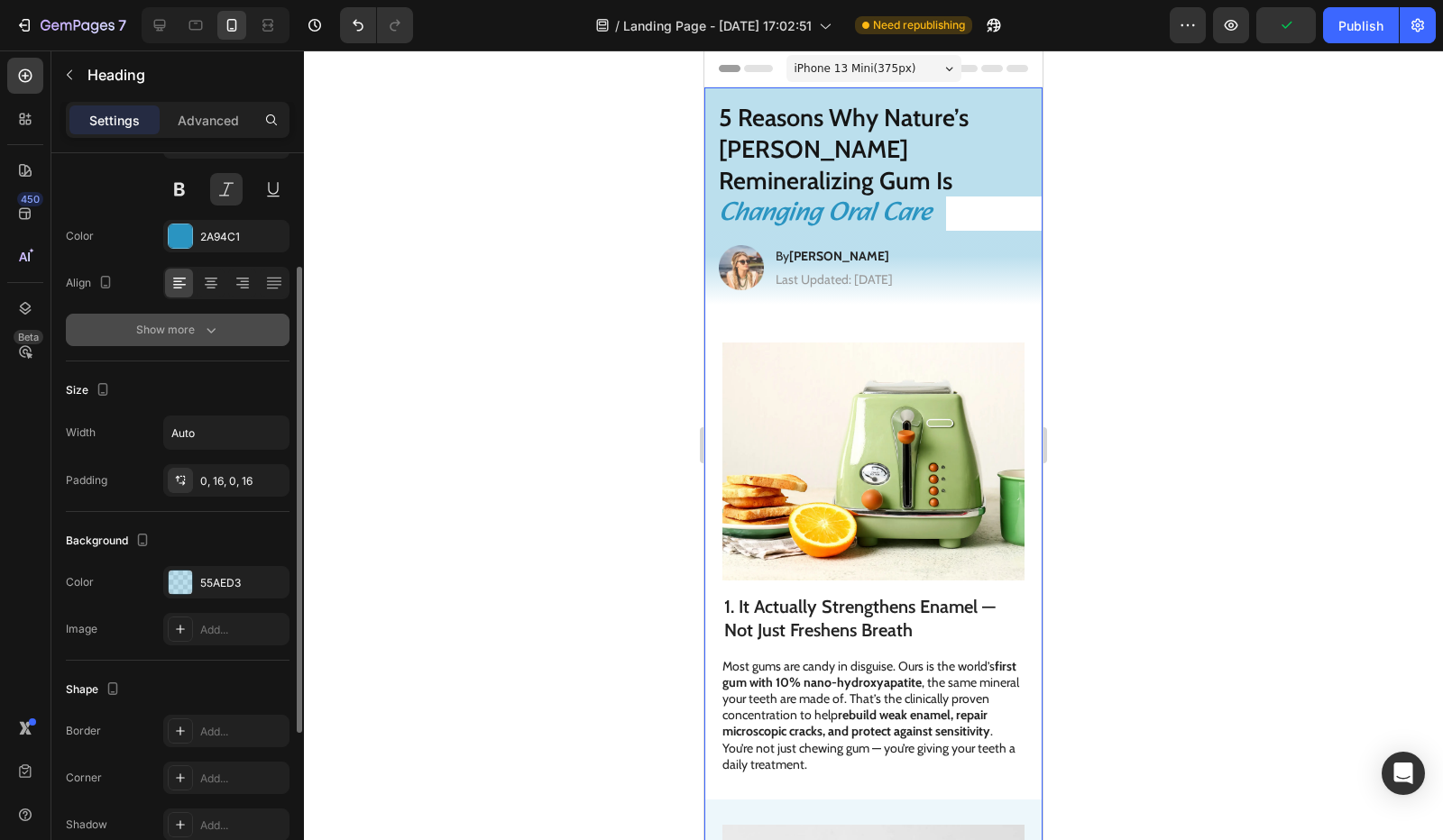
click at [180, 324] on div "Show more" at bounding box center [177, 330] width 84 height 18
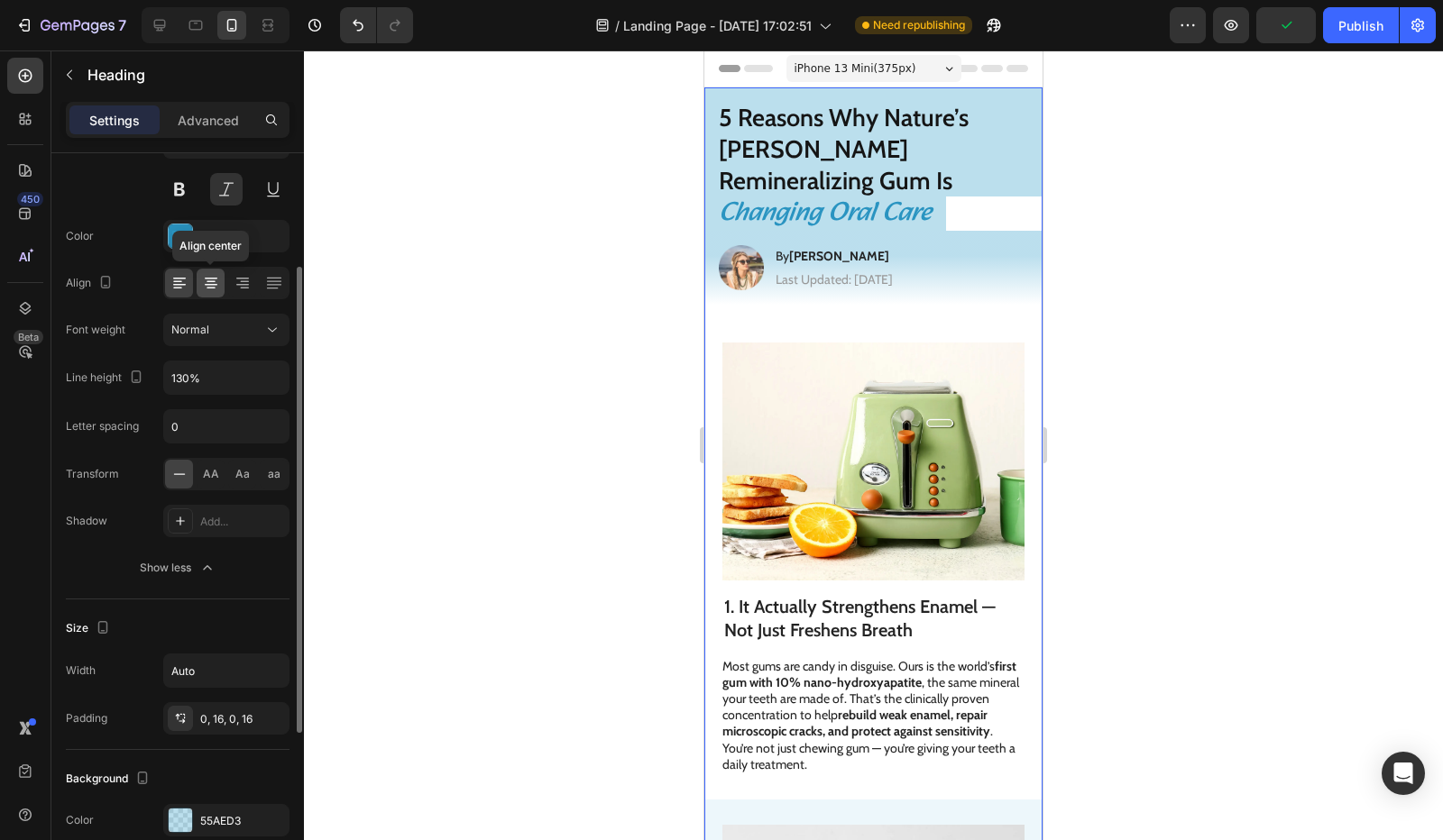
click at [211, 289] on icon at bounding box center [211, 283] width 18 height 18
click at [243, 290] on icon at bounding box center [242, 283] width 18 height 18
click at [186, 291] on icon at bounding box center [179, 283] width 18 height 18
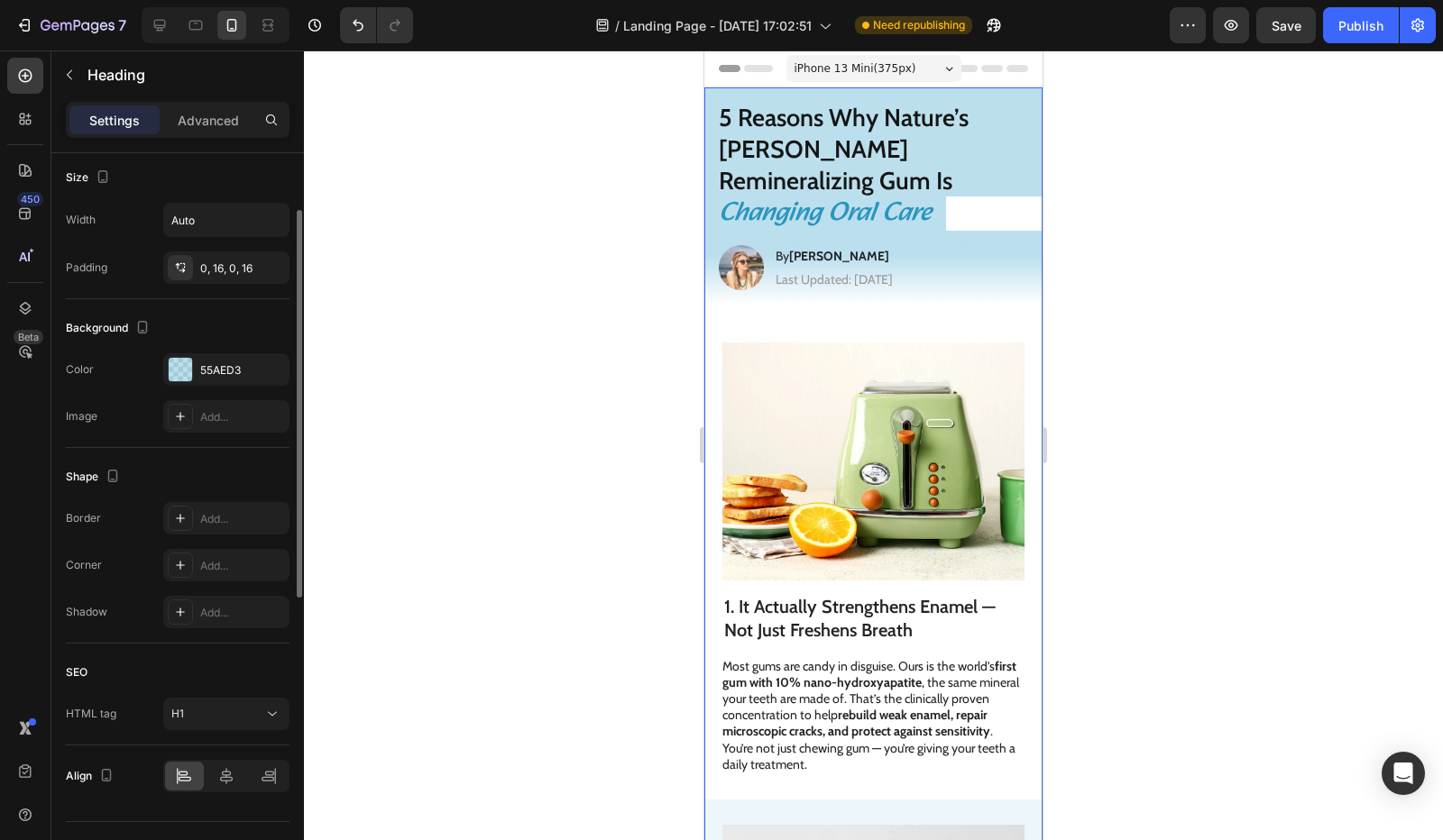
scroll to position [666, 0]
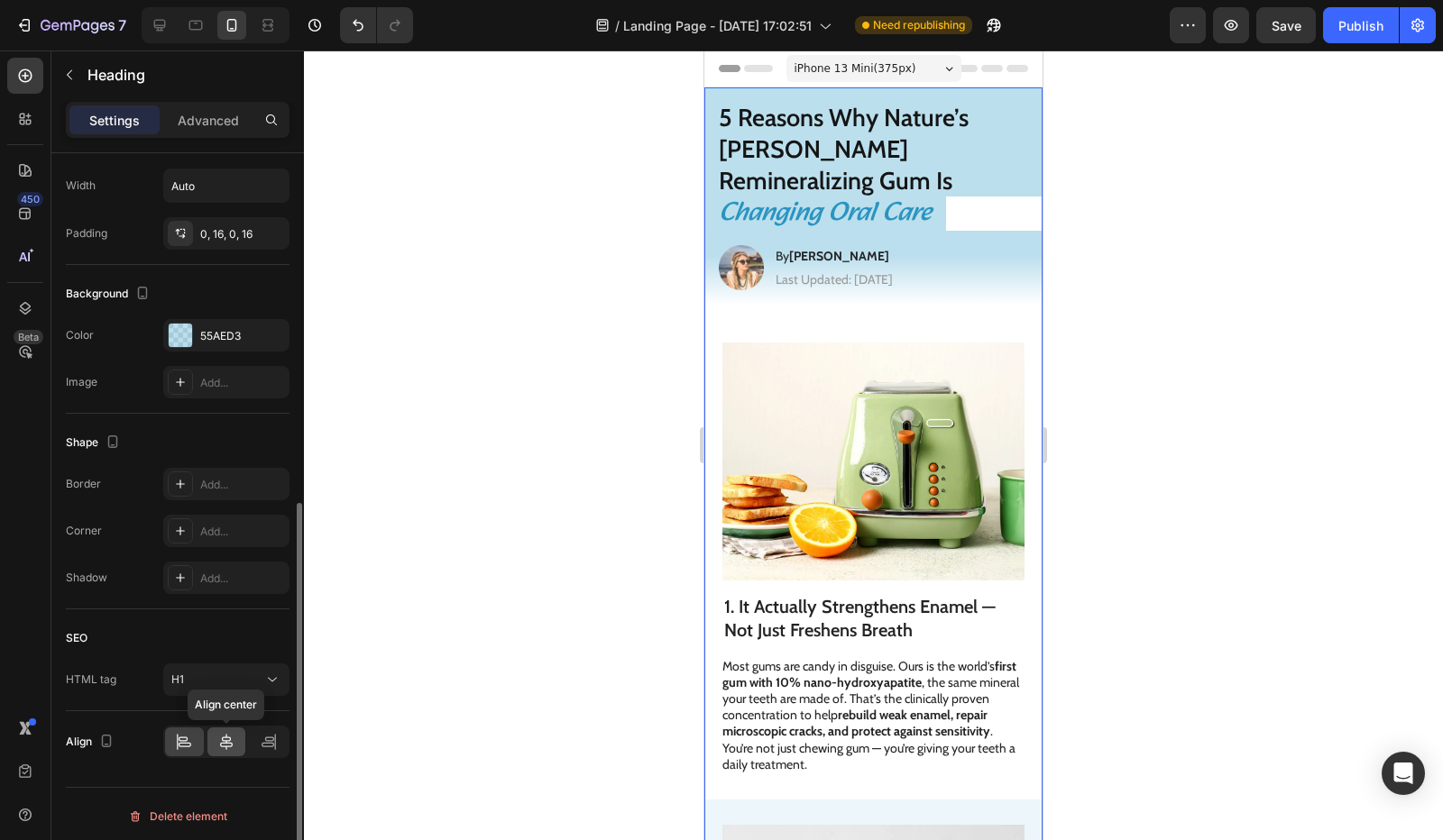
click at [220, 739] on icon at bounding box center [227, 742] width 18 height 18
click at [262, 743] on icon at bounding box center [269, 742] width 18 height 18
click at [230, 743] on icon at bounding box center [227, 742] width 18 height 18
click at [251, 732] on div at bounding box center [268, 742] width 38 height 29
click at [222, 734] on icon at bounding box center [226, 742] width 13 height 16
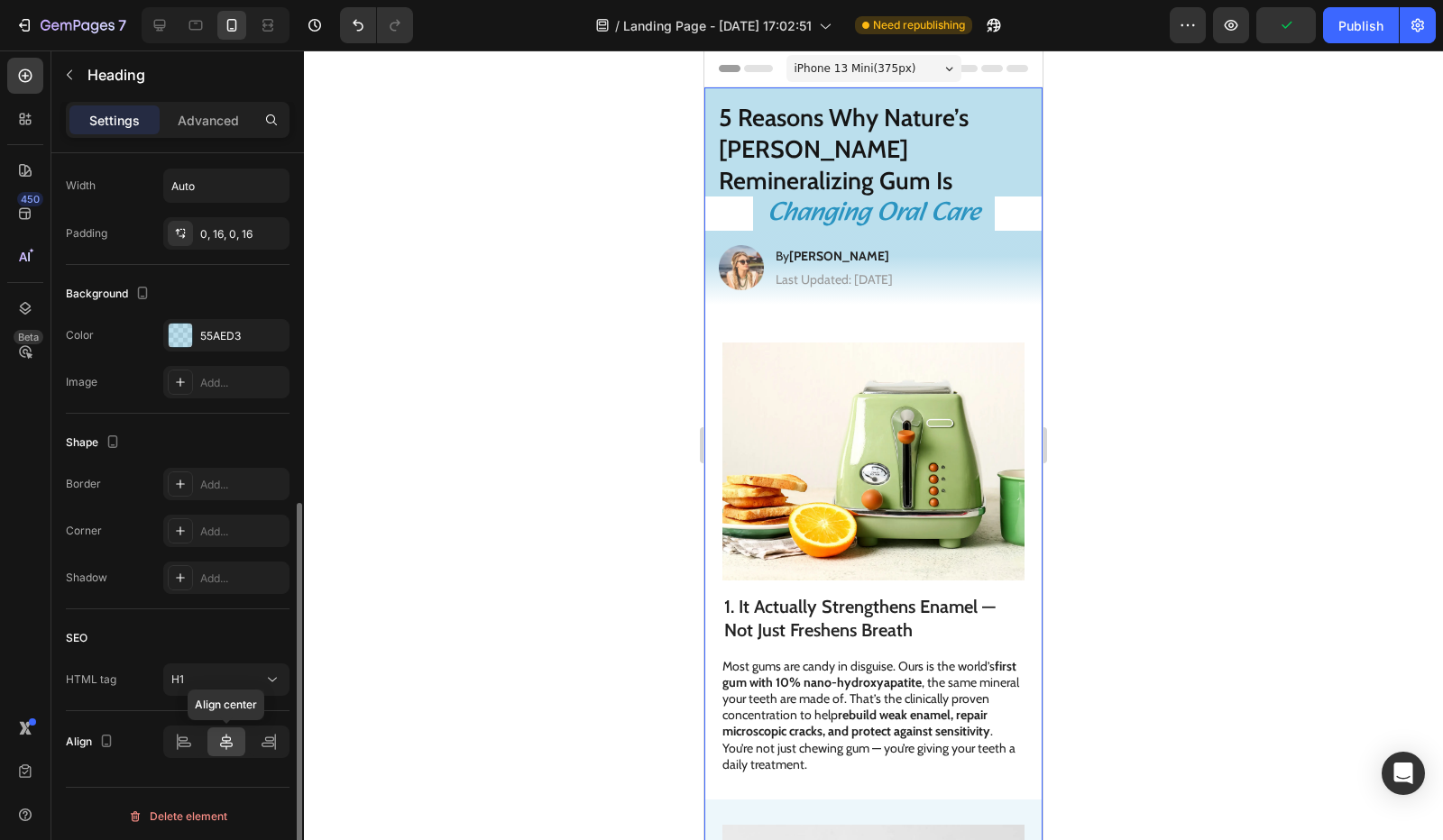
click at [224, 736] on icon at bounding box center [226, 742] width 13 height 16
click at [104, 733] on icon "button" at bounding box center [106, 742] width 18 height 18
click at [108, 644] on icon "button" at bounding box center [110, 643] width 18 height 18
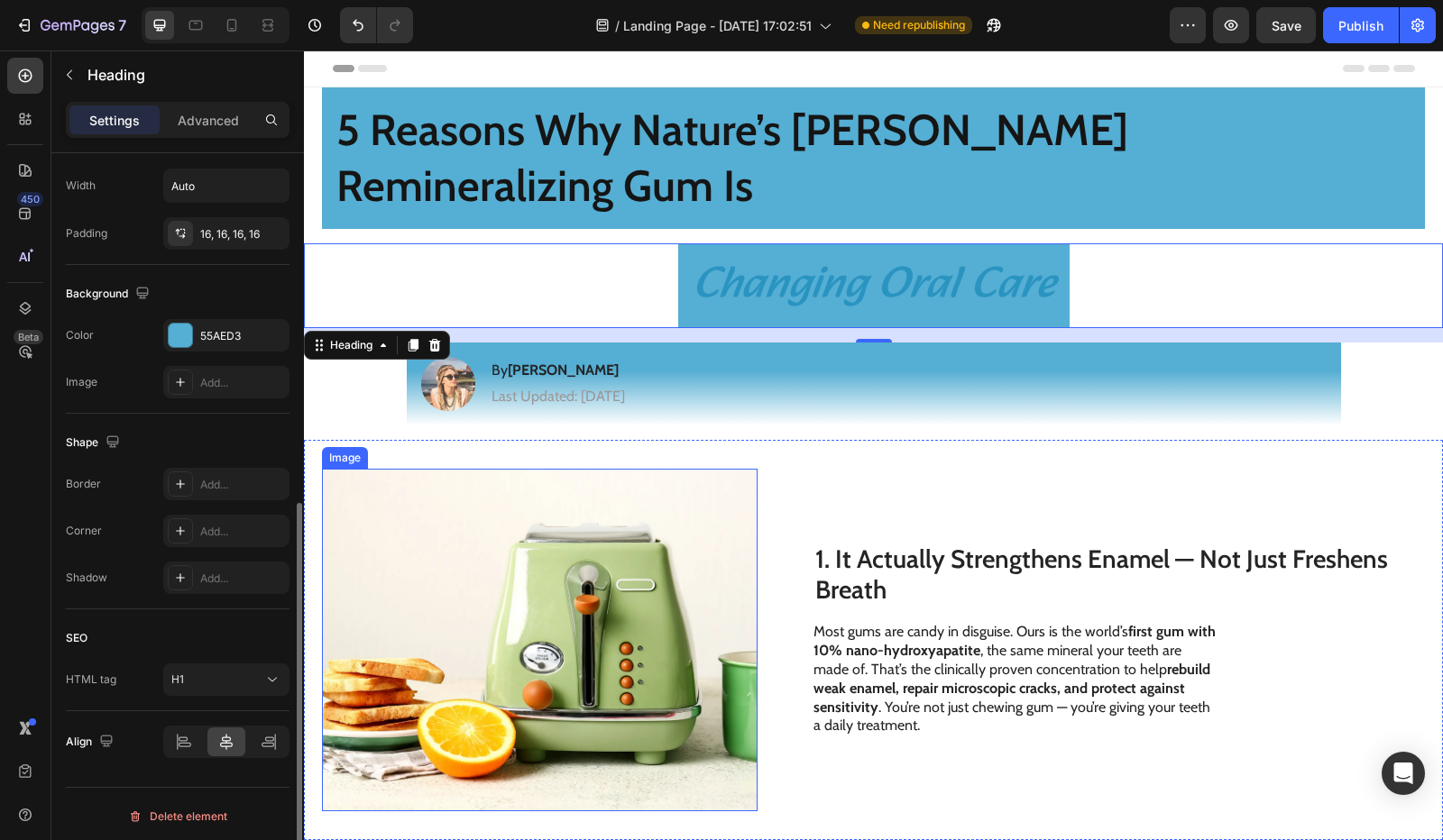
scroll to position [0, 0]
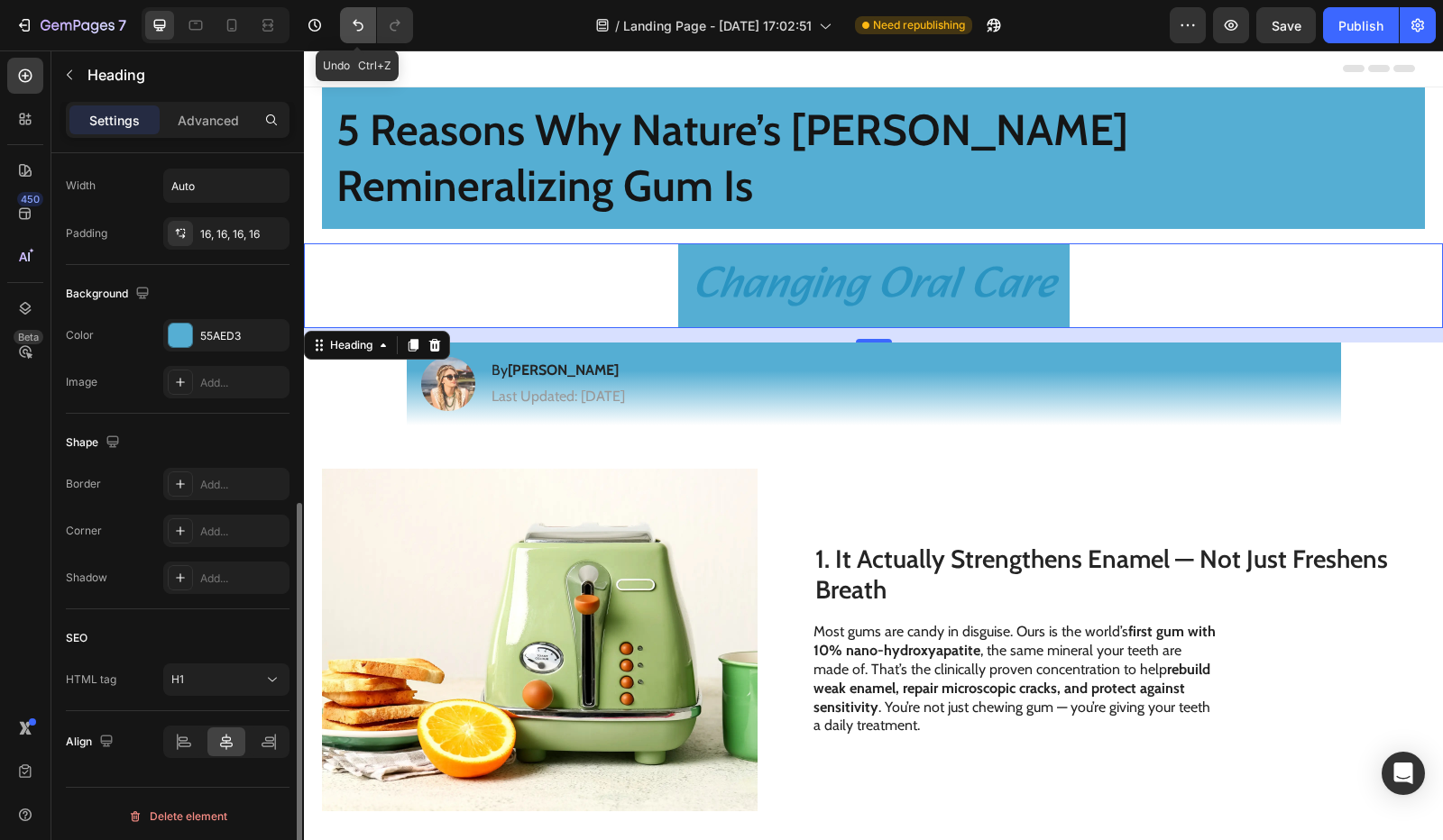
click at [356, 25] on icon "Undo/Redo" at bounding box center [358, 26] width 11 height 12
click at [401, 28] on icon "Undo/Redo" at bounding box center [395, 25] width 18 height 18
drag, startPoint x: 224, startPoint y: 24, endPoint x: 244, endPoint y: 37, distance: 23.9
click at [224, 23] on icon at bounding box center [231, 25] width 18 height 18
type input "29"
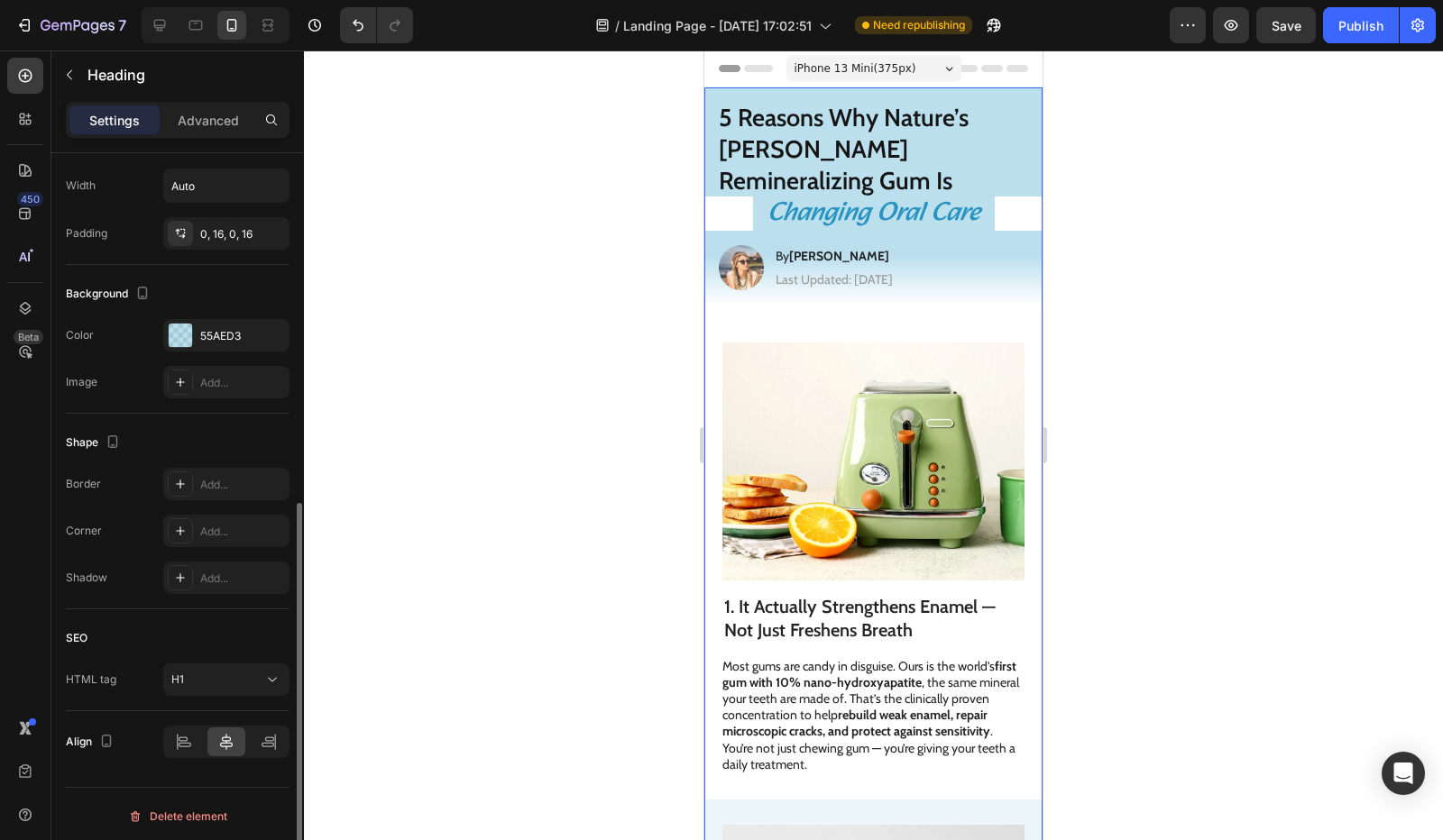
click at [733, 197] on div "Changing Oral Care" at bounding box center [873, 214] width 338 height 34
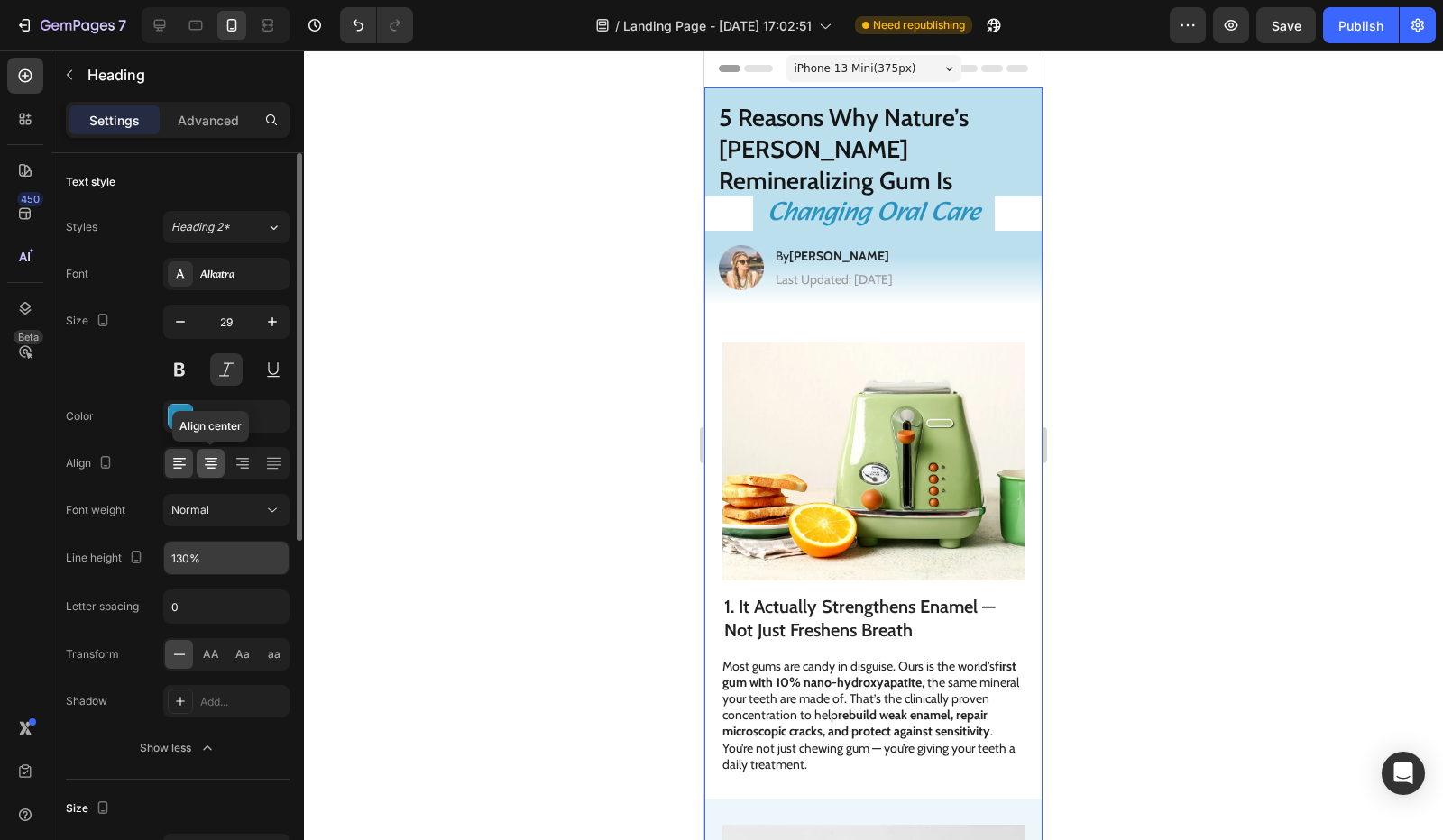
click at [216, 454] on icon at bounding box center [211, 463] width 18 height 18
click at [242, 468] on icon at bounding box center [242, 463] width 18 height 18
click at [184, 472] on div at bounding box center [179, 463] width 28 height 29
click at [259, 465] on div "Align right" at bounding box center [227, 463] width 126 height 32
click at [274, 465] on icon at bounding box center [273, 465] width 15 height 1
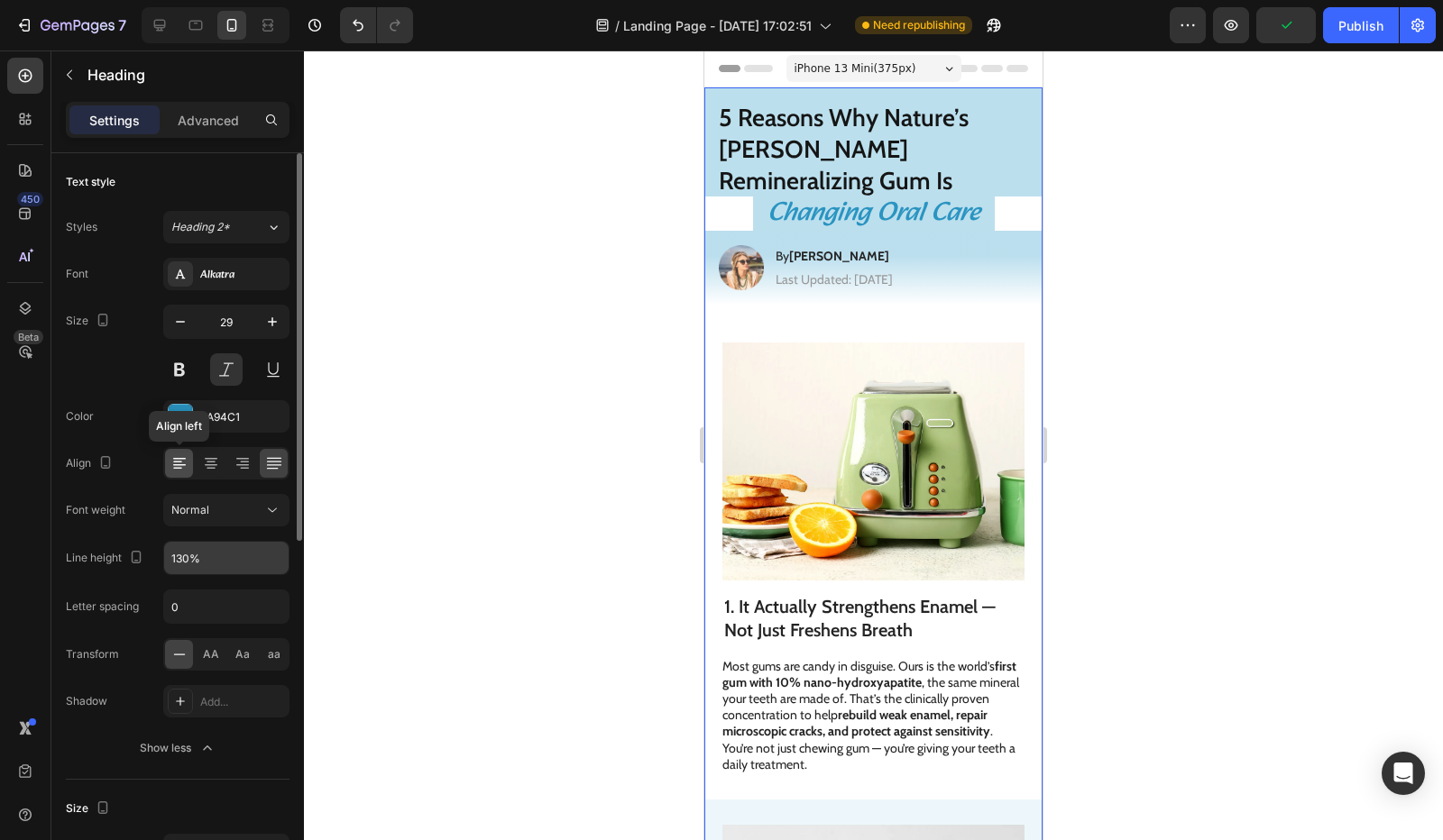
click at [179, 465] on icon at bounding box center [179, 466] width 13 height 2
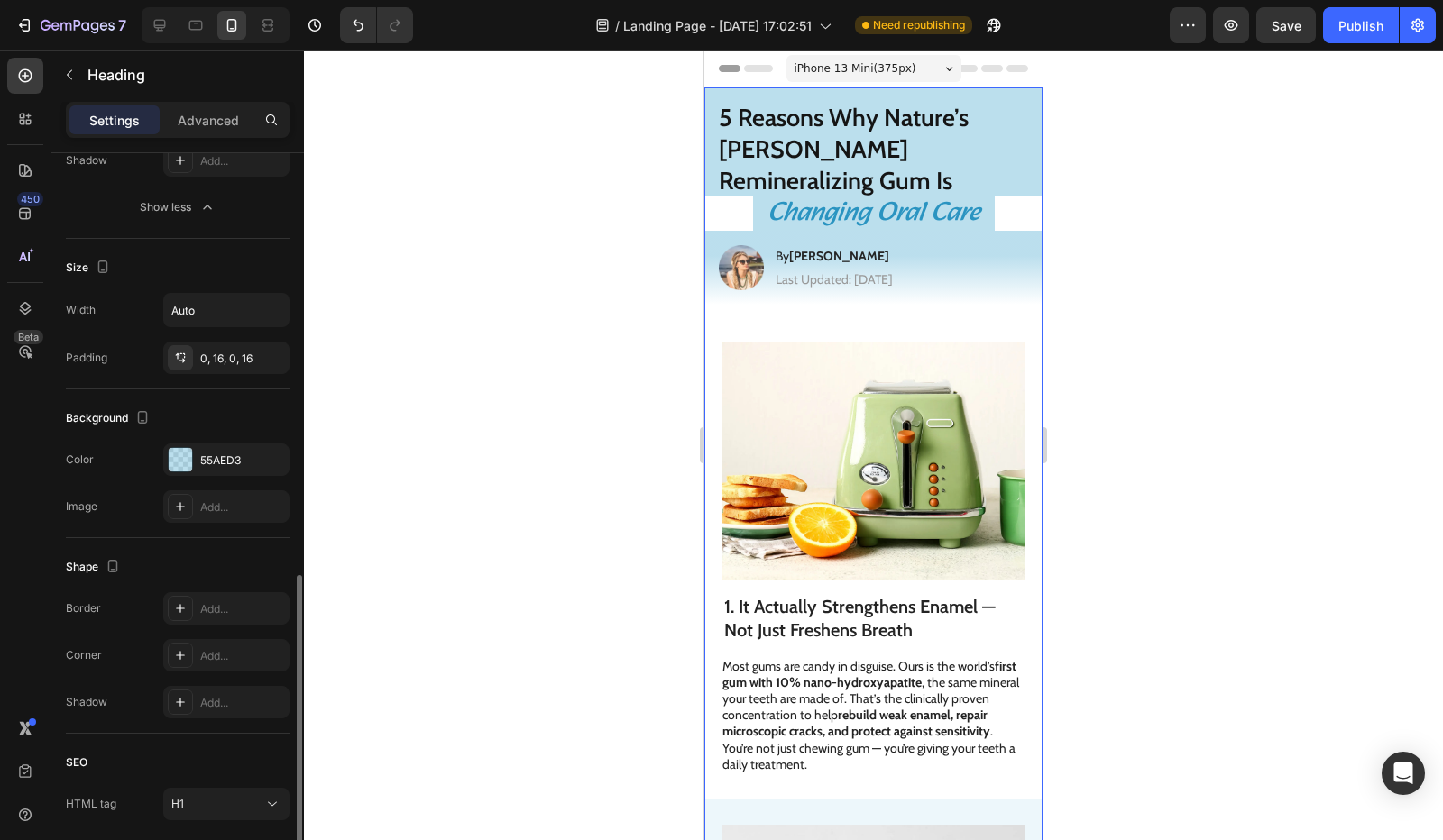
scroll to position [666, 0]
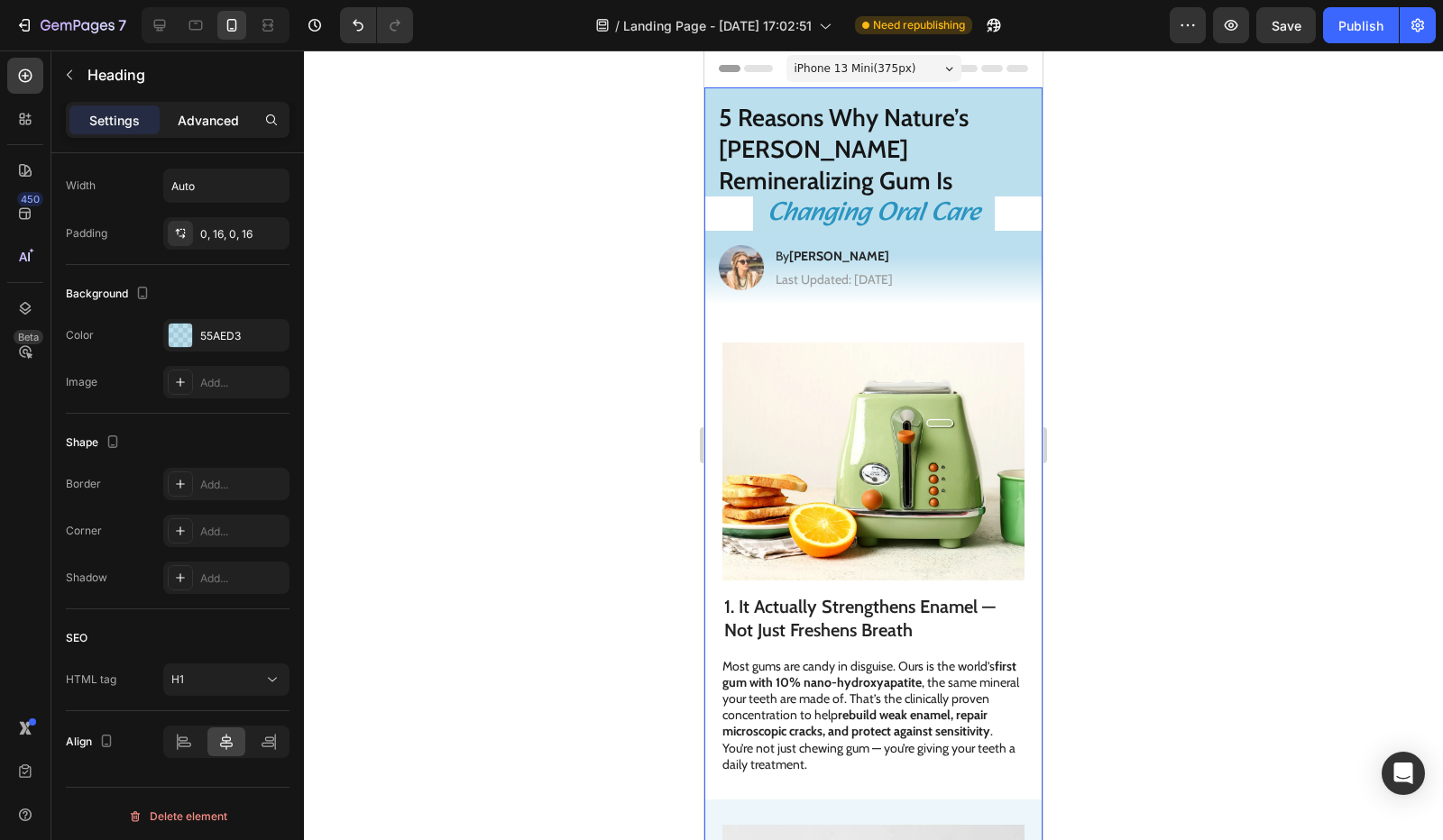
click at [217, 117] on p "Advanced" at bounding box center [208, 120] width 61 height 19
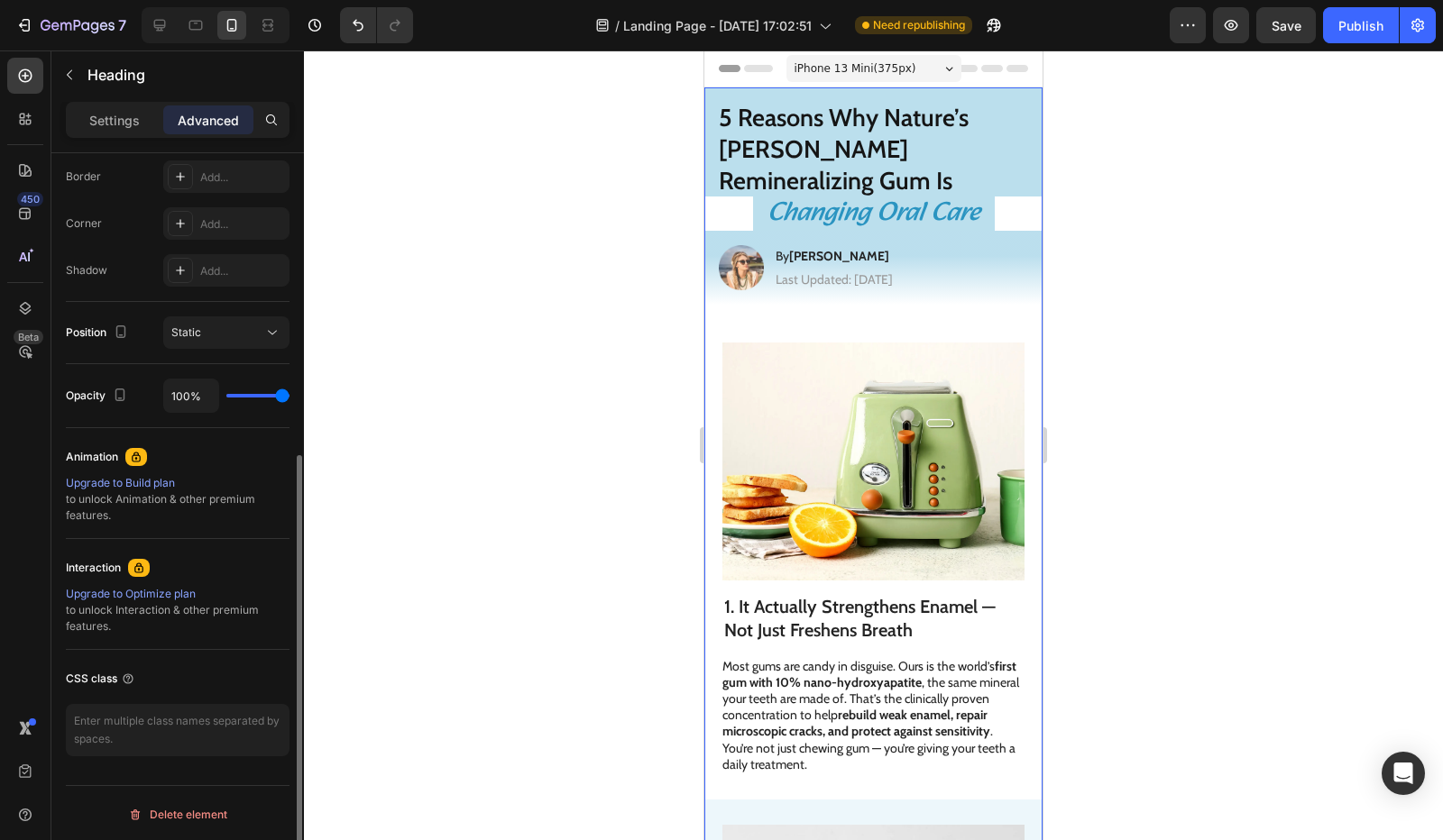
scroll to position [0, 0]
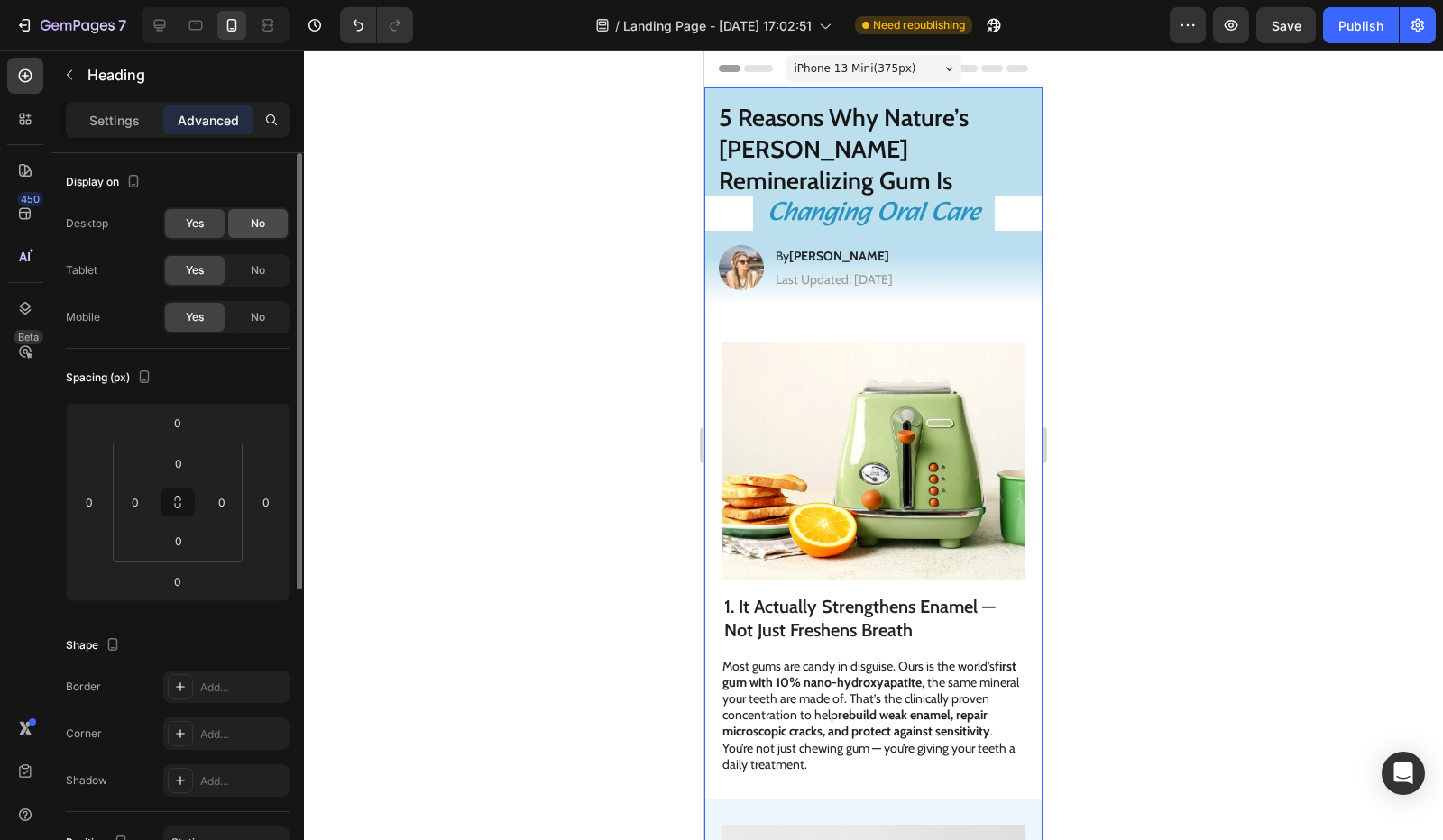
click at [279, 212] on div "No" at bounding box center [258, 223] width 59 height 29
click at [256, 273] on span "No" at bounding box center [258, 270] width 15 height 16
click at [250, 326] on div "No" at bounding box center [258, 317] width 59 height 29
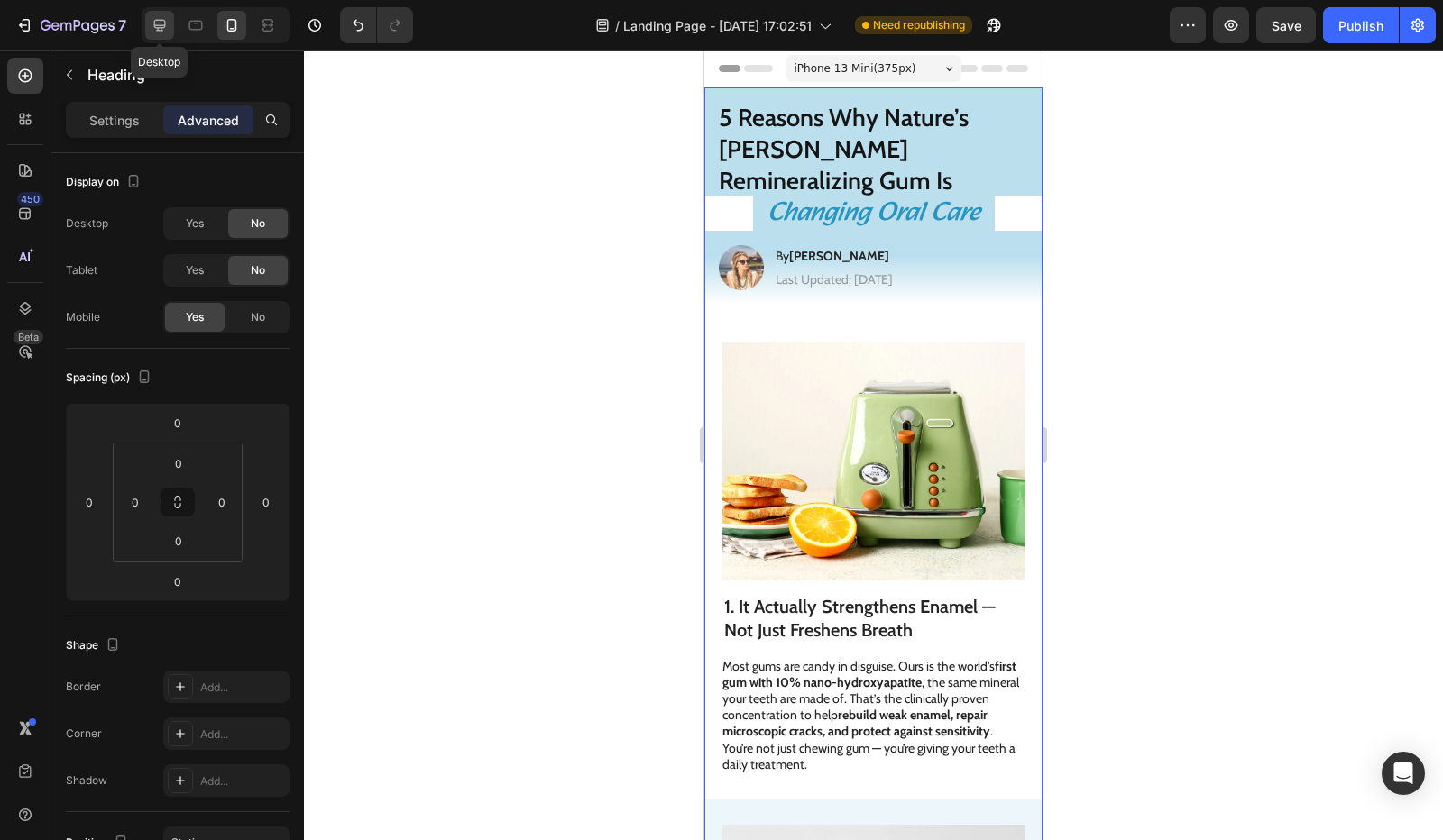
click at [160, 31] on icon at bounding box center [161, 26] width 12 height 12
type input "16"
type input "20"
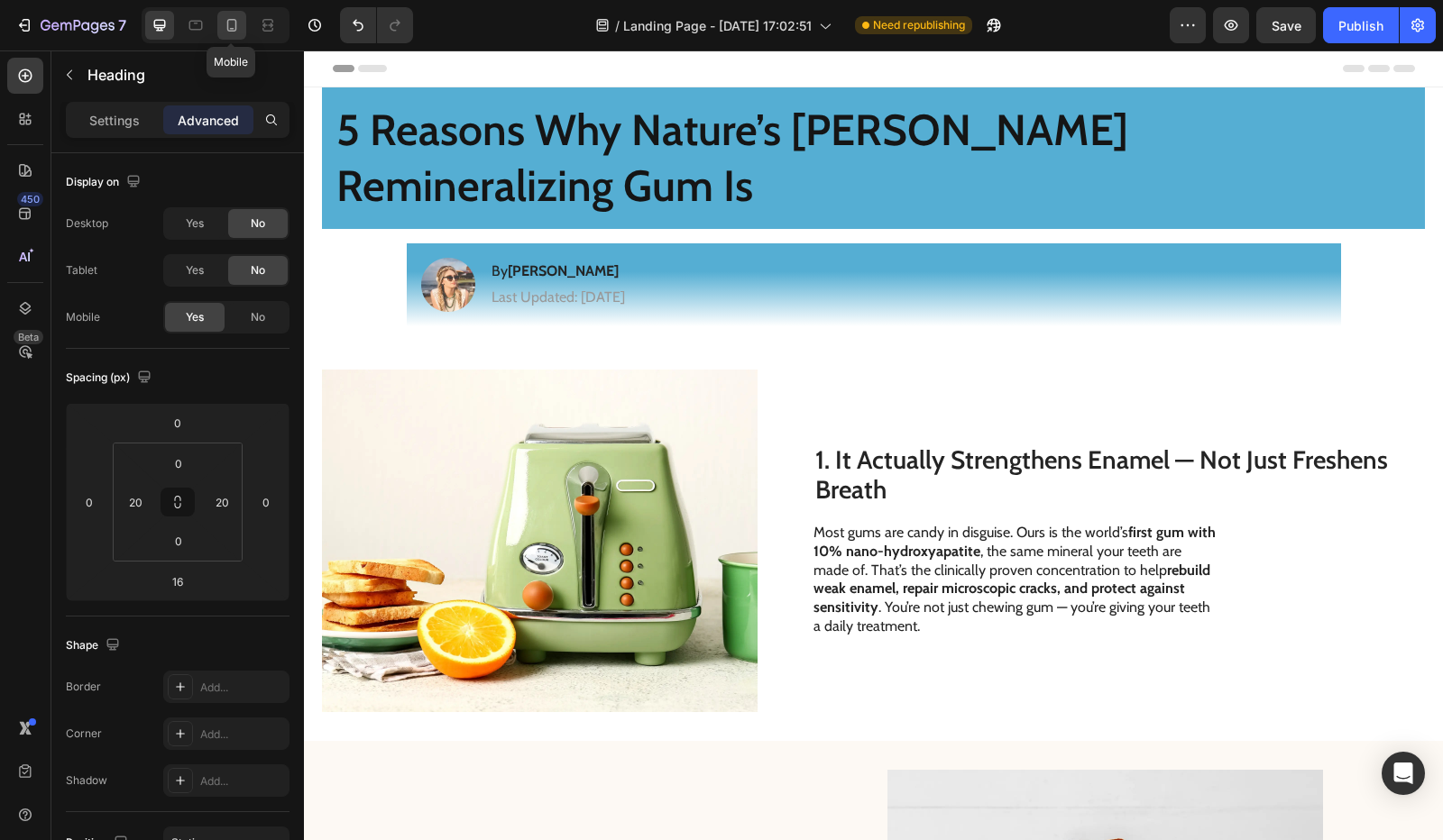
click at [241, 23] on div at bounding box center [231, 25] width 29 height 29
type input "0"
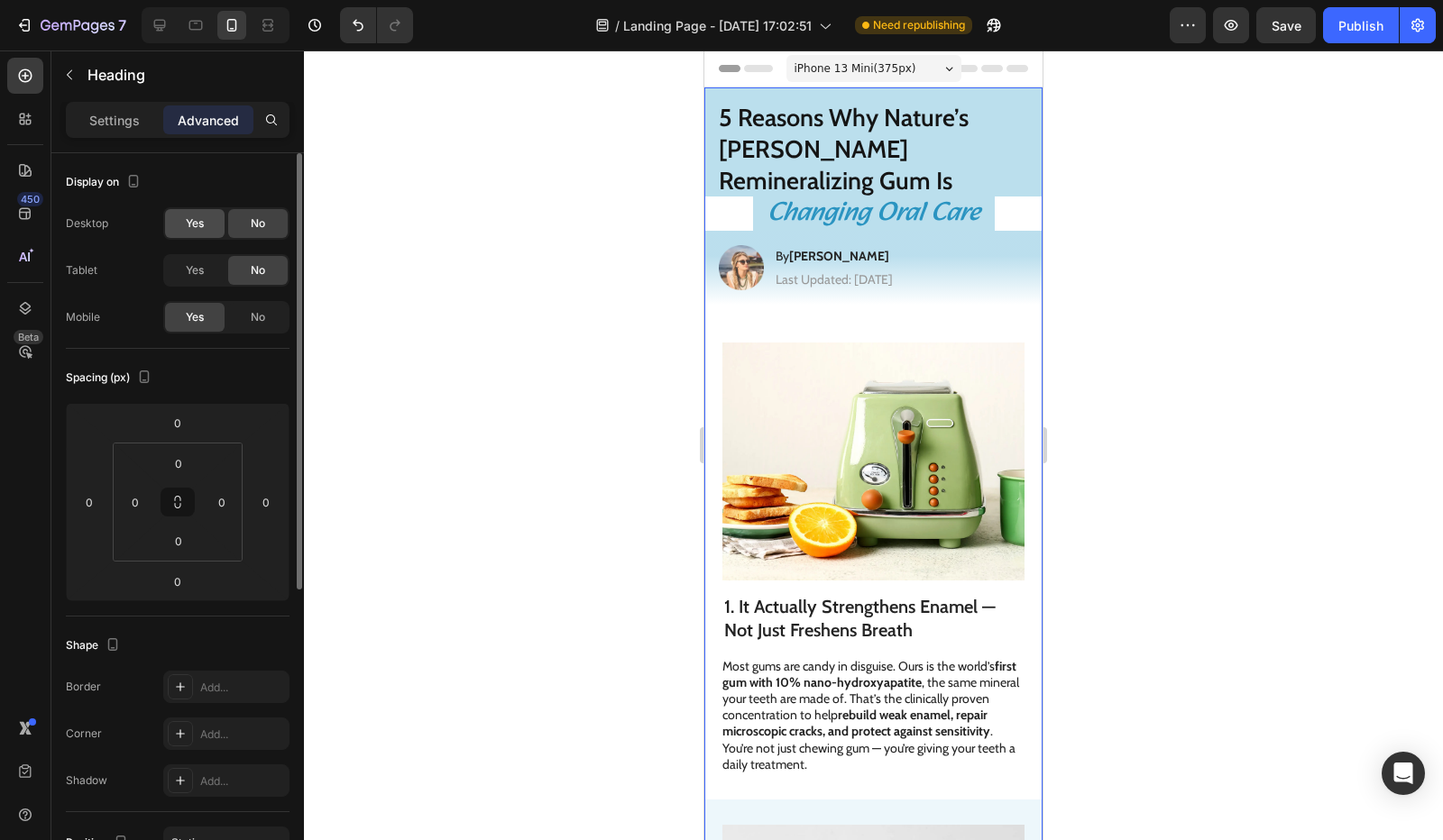
click at [215, 224] on div "Yes" at bounding box center [195, 223] width 59 height 29
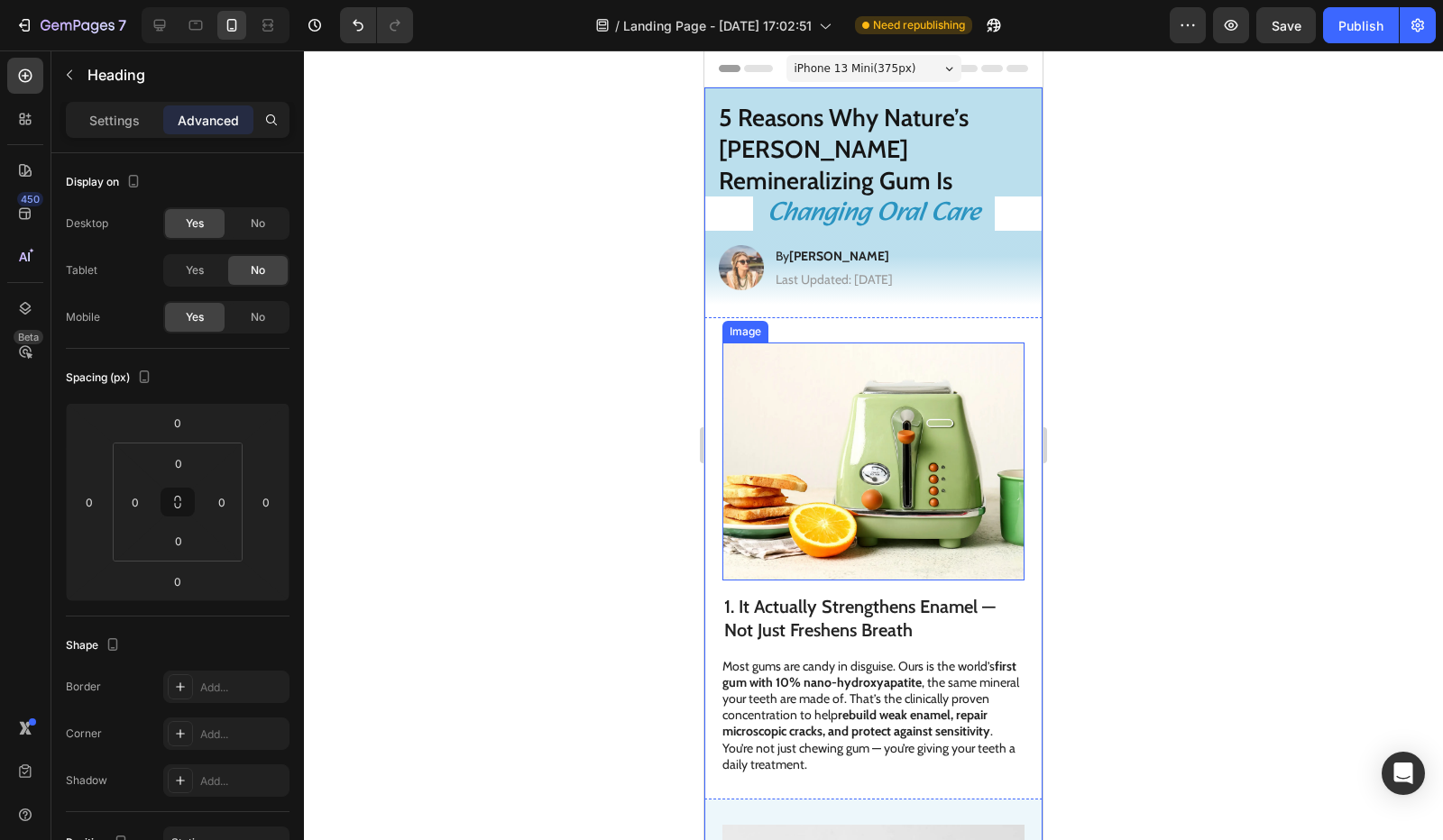
click at [854, 440] on img at bounding box center [873, 462] width 302 height 238
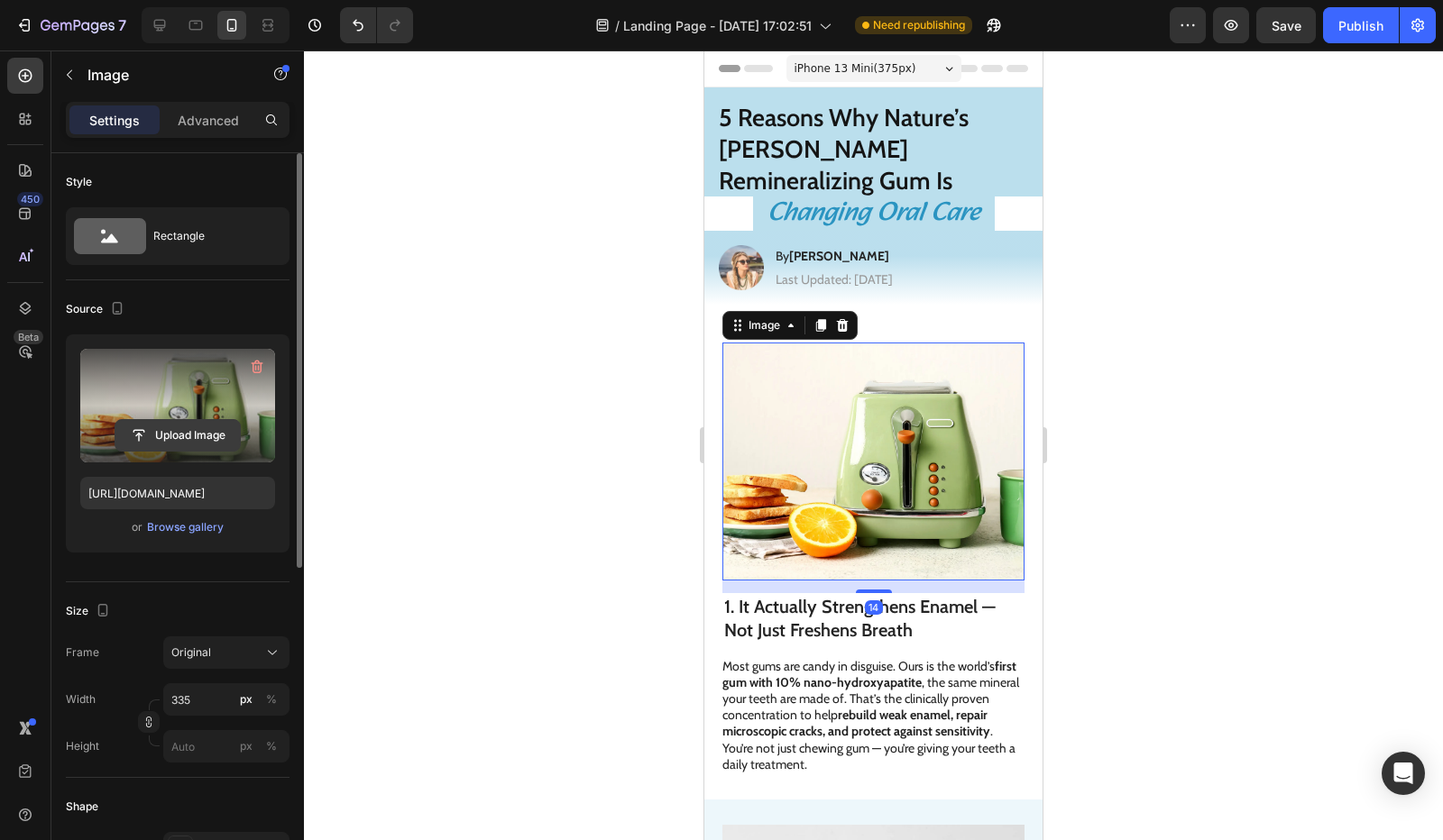
click at [228, 420] on button "Upload Image" at bounding box center [177, 435] width 126 height 32
click at [212, 441] on input "file" at bounding box center [177, 435] width 124 height 31
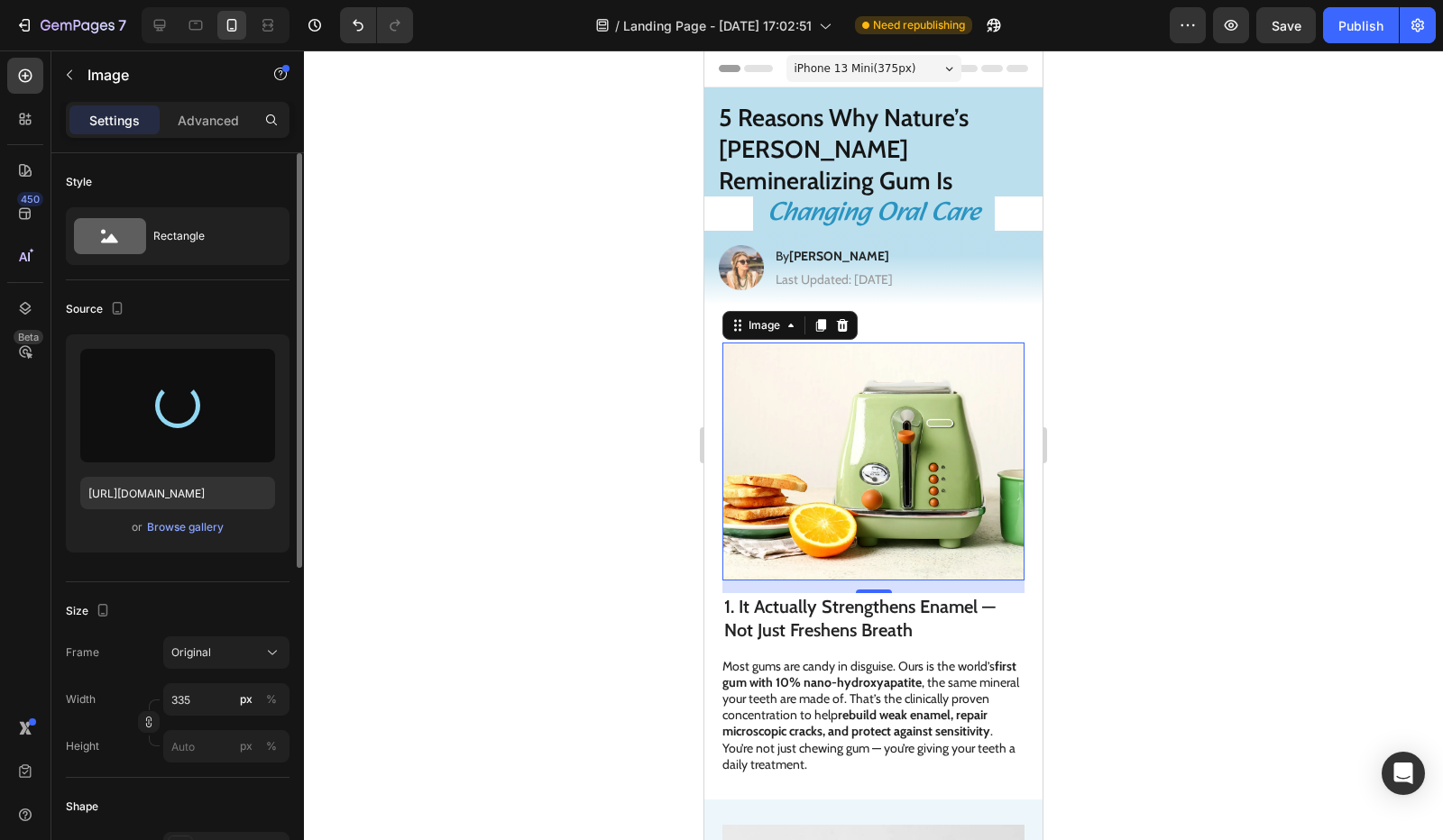
type input "https://cdn.shopify.com/s/files/1/0821/1562/5256/files/gempages_574731462306169…"
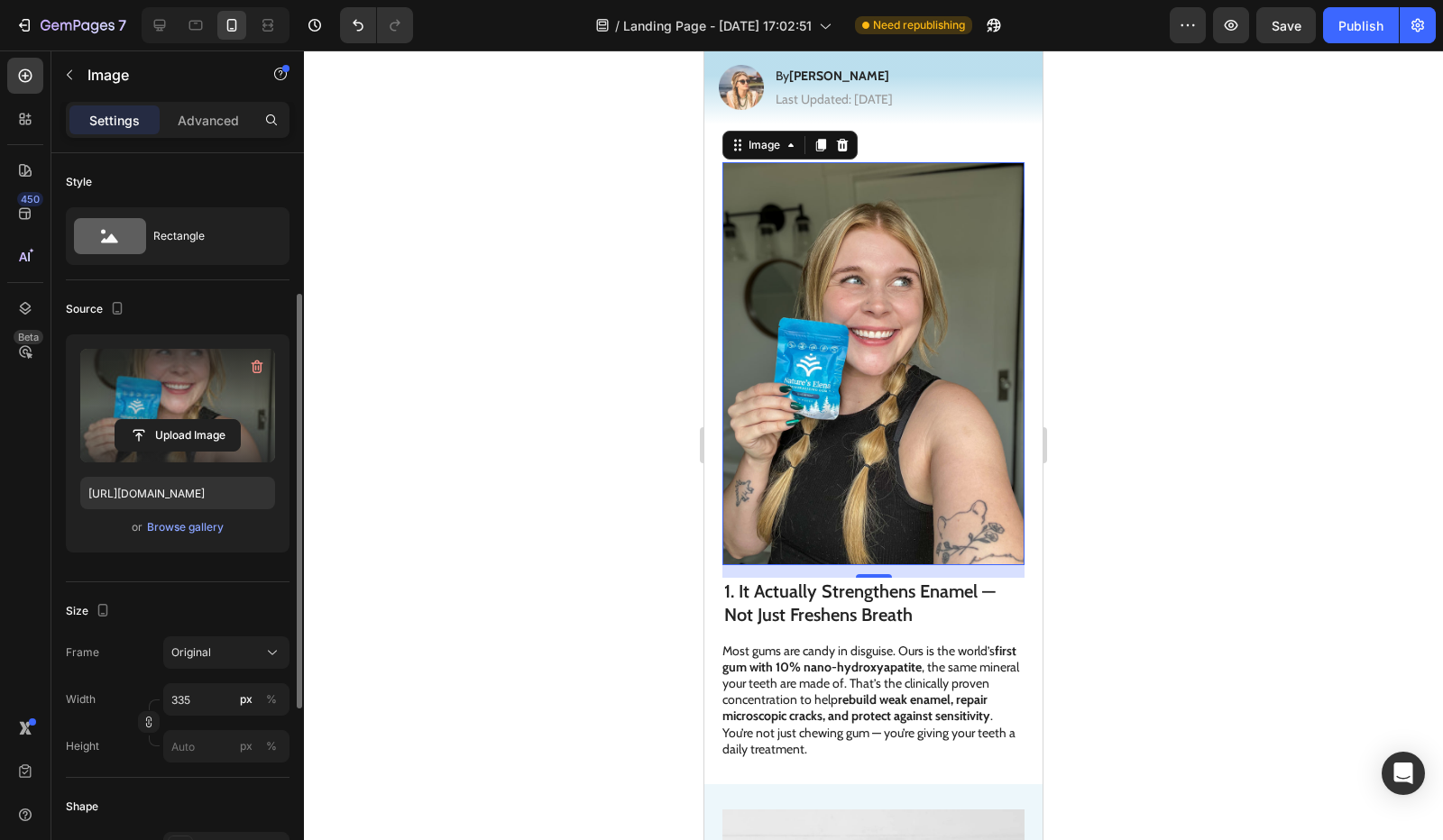
scroll to position [91, 0]
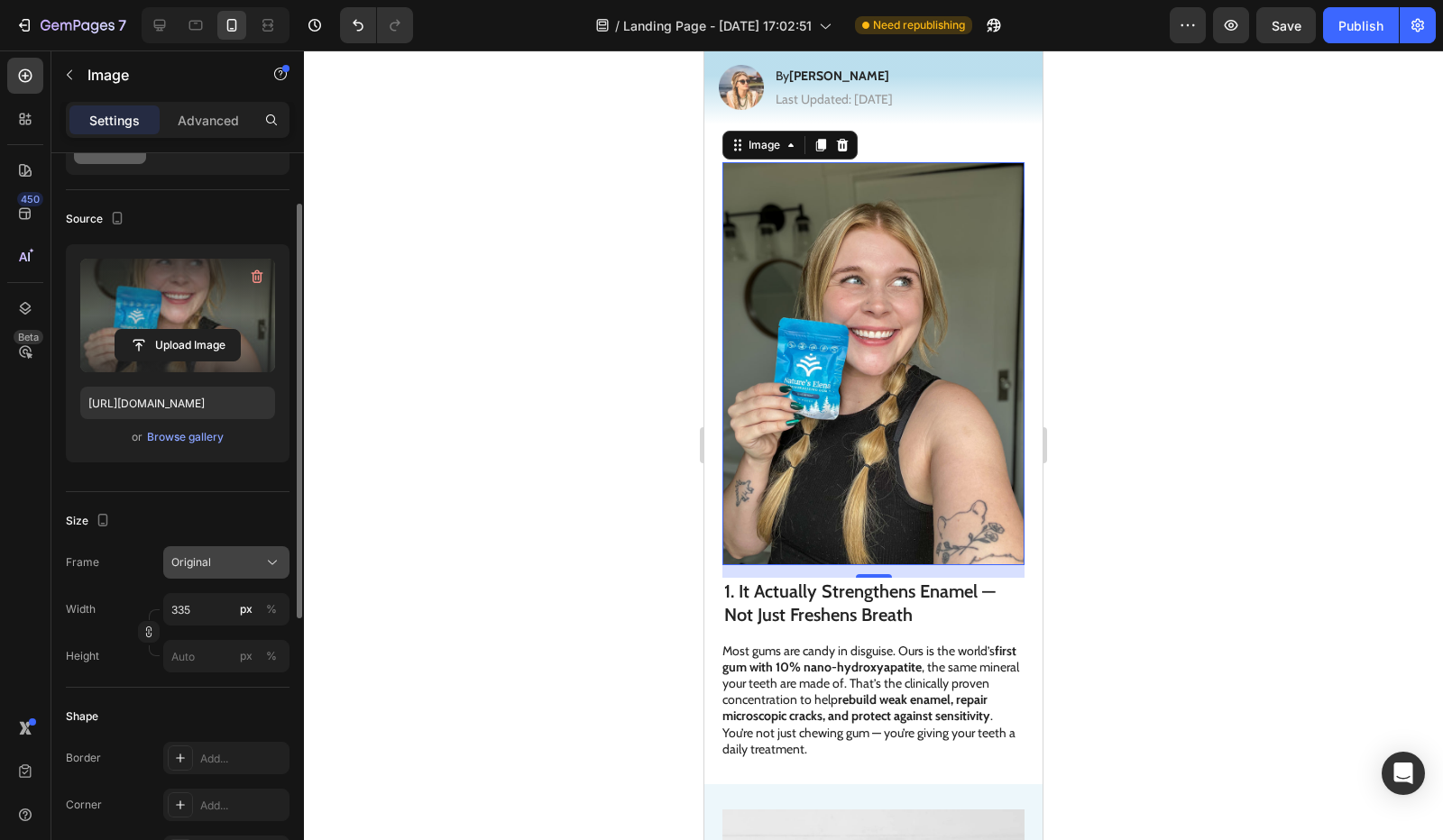
click at [206, 559] on span "Original" at bounding box center [191, 562] width 39 height 16
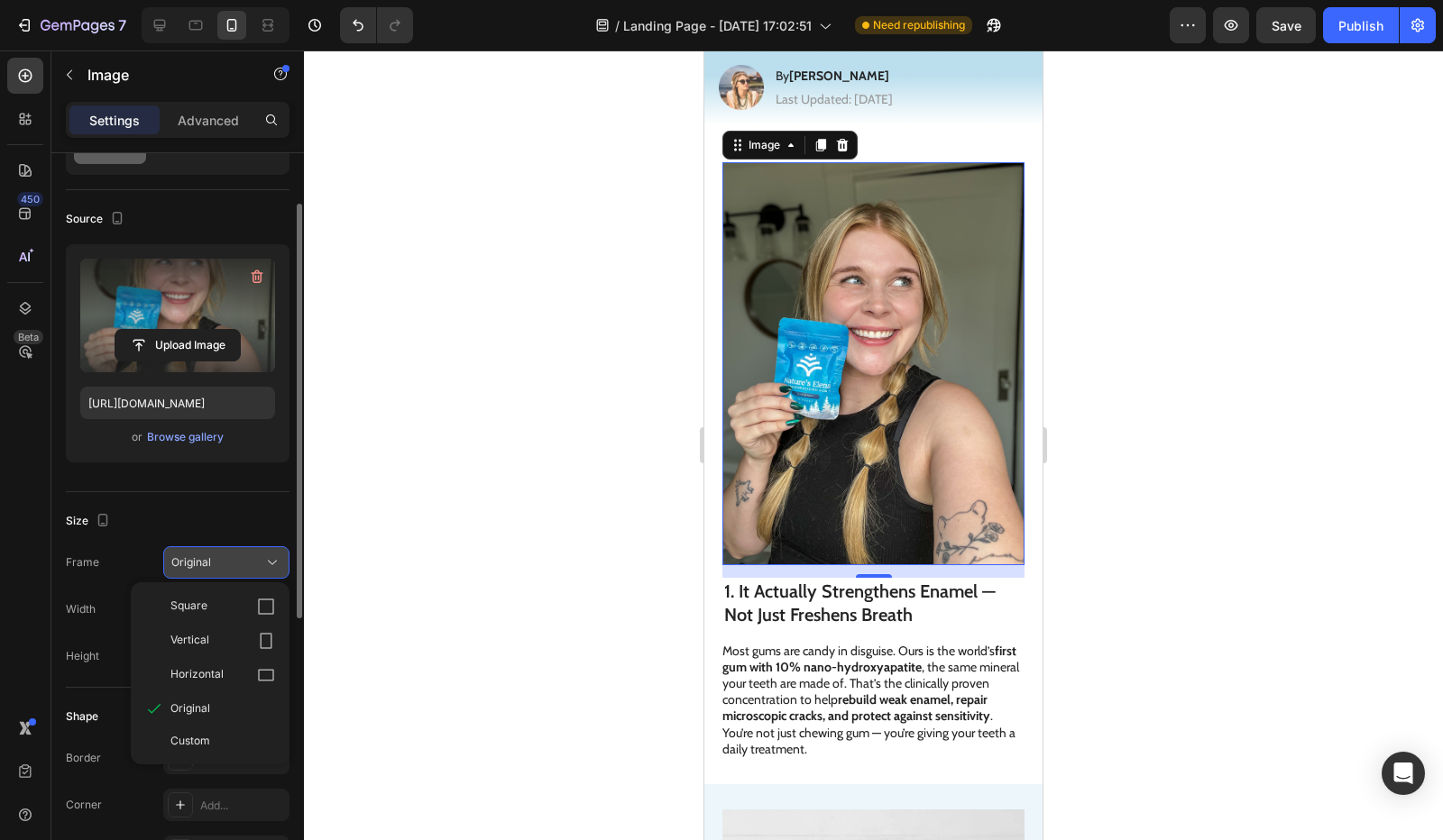
click at [222, 594] on div "Square" at bounding box center [210, 607] width 145 height 34
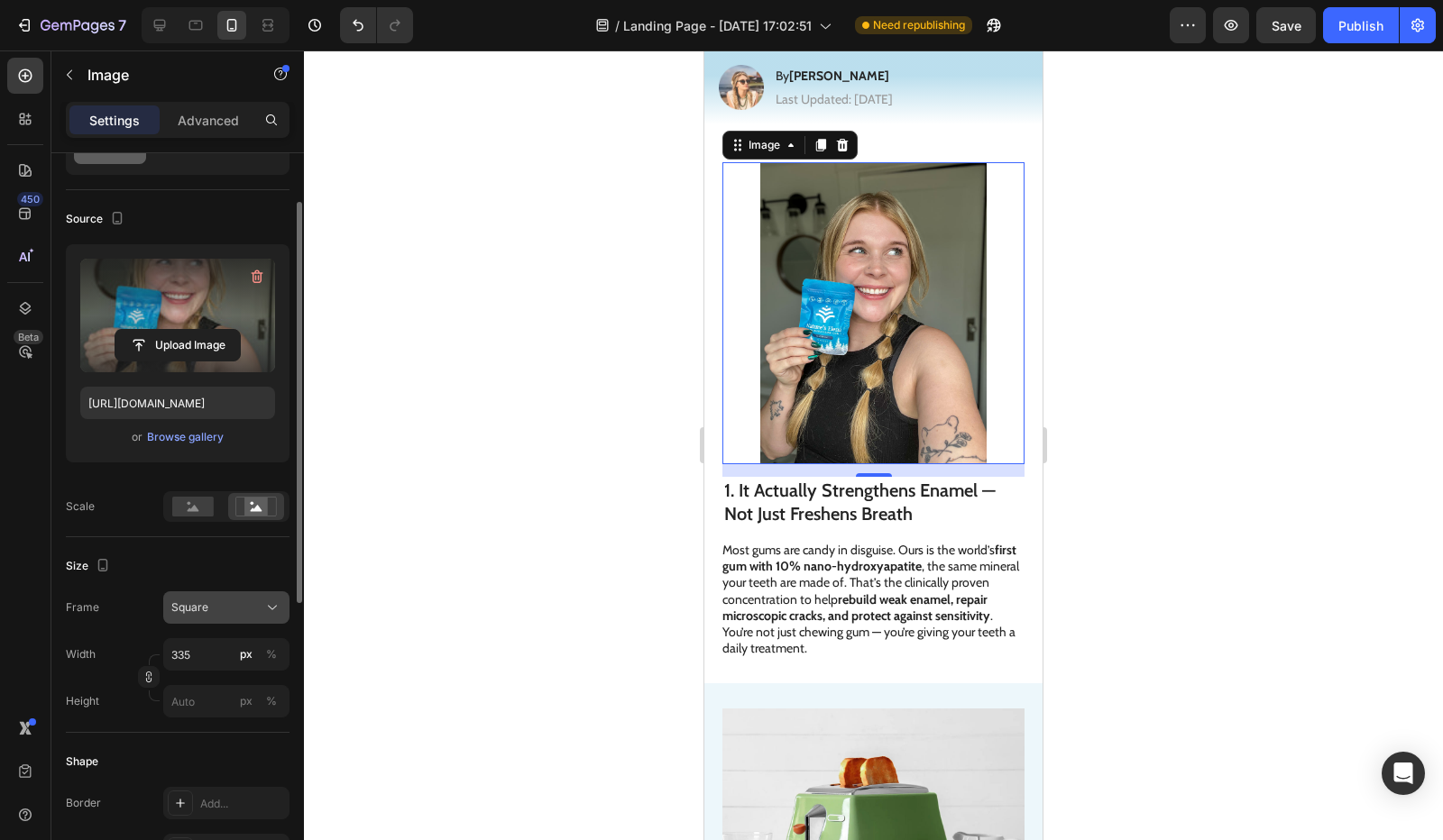
click at [241, 612] on div "Square" at bounding box center [216, 608] width 89 height 16
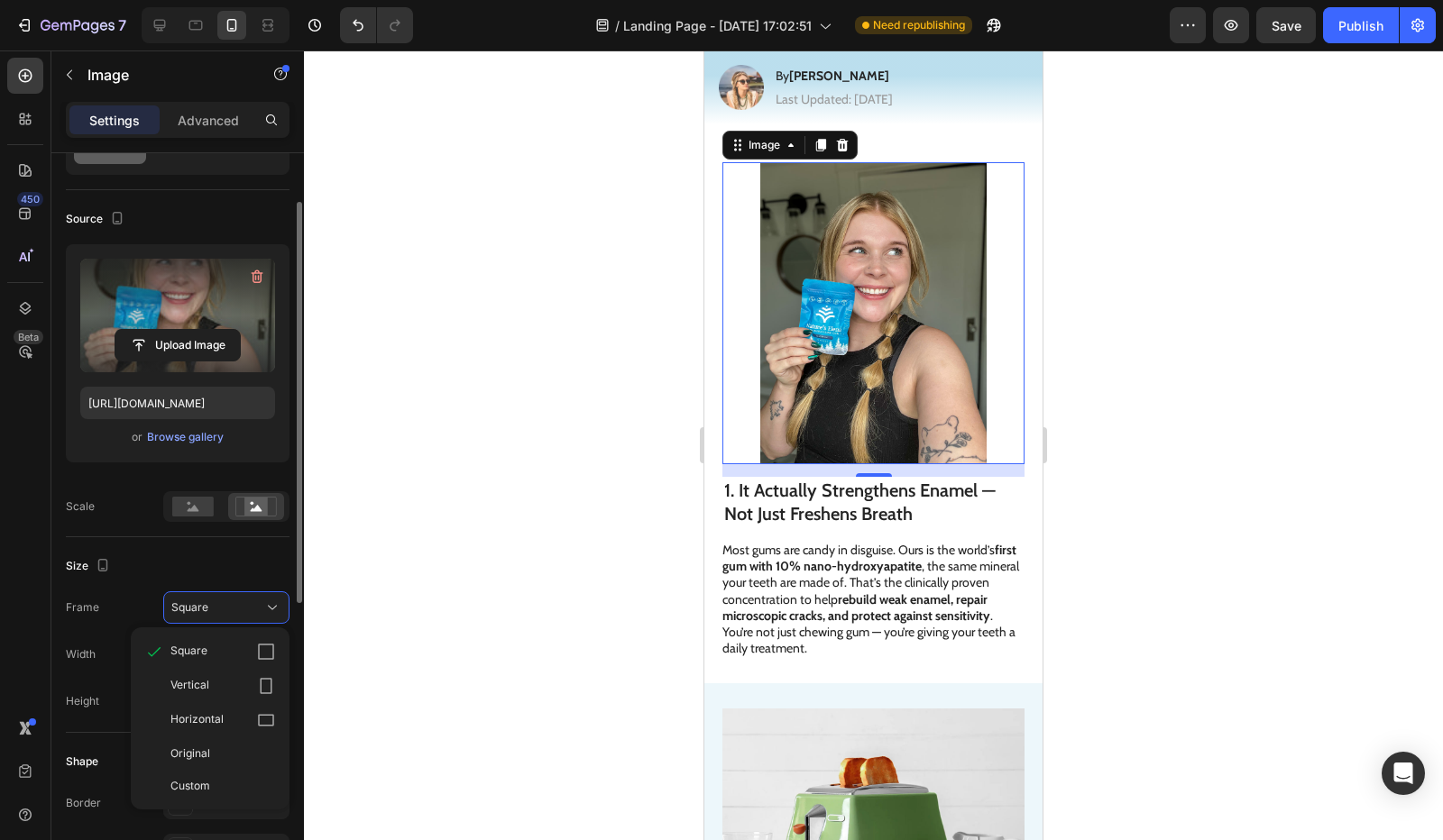
click at [254, 566] on div "Size" at bounding box center [177, 565] width 224 height 29
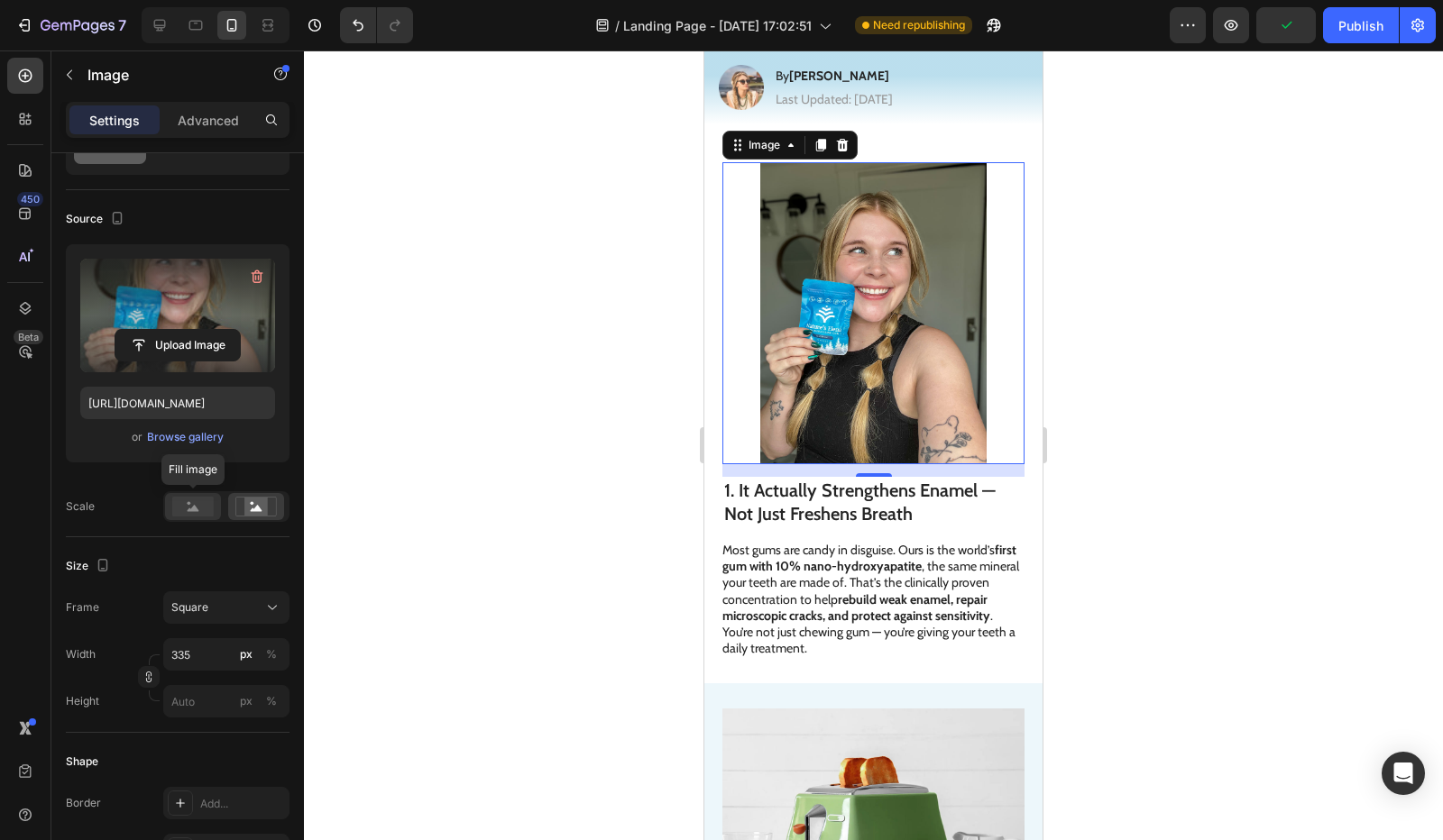
drag, startPoint x: 199, startPoint y: 509, endPoint x: 218, endPoint y: 509, distance: 19.0
click at [200, 509] on rect at bounding box center [193, 507] width 41 height 20
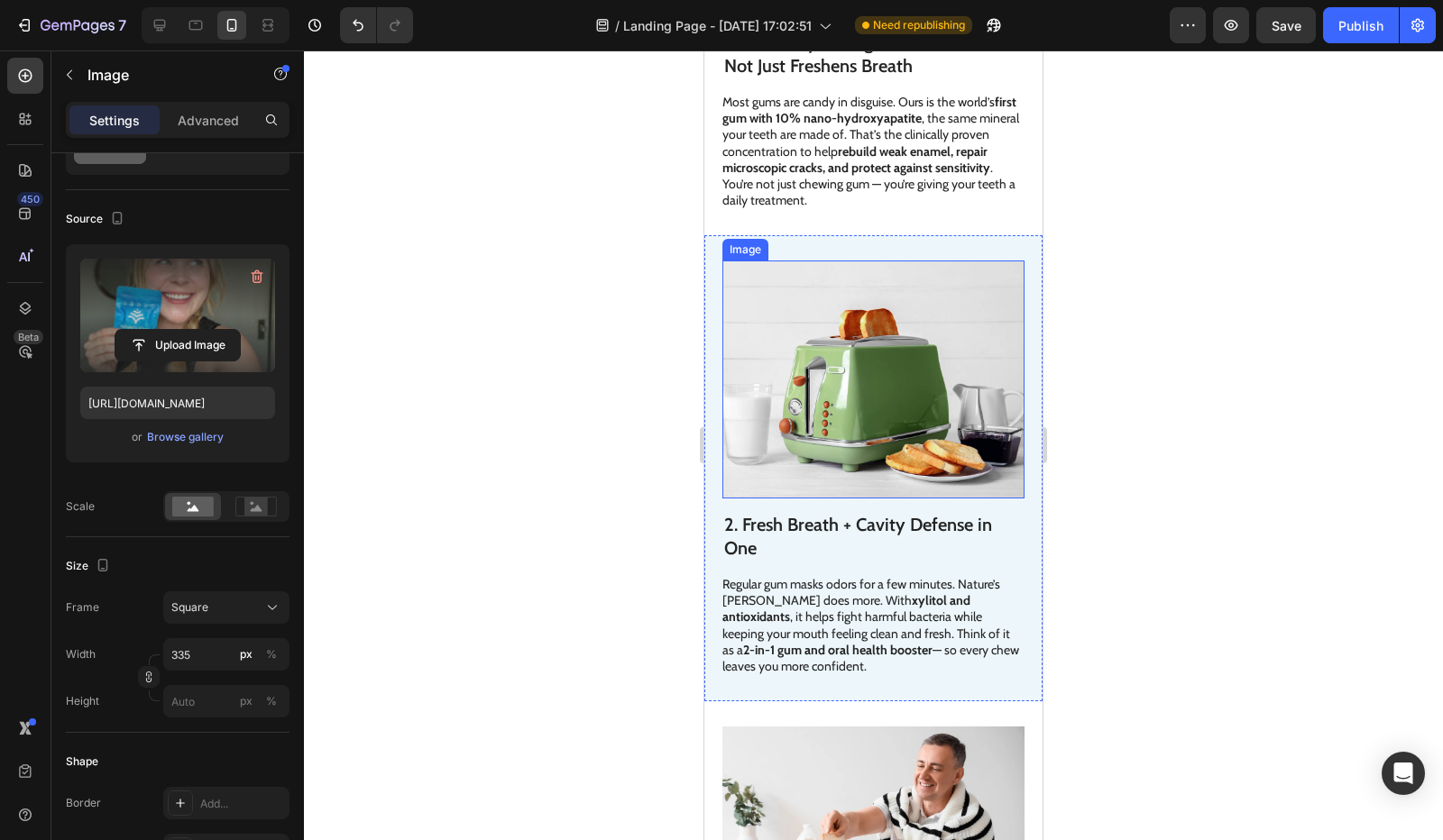
scroll to position [631, 0]
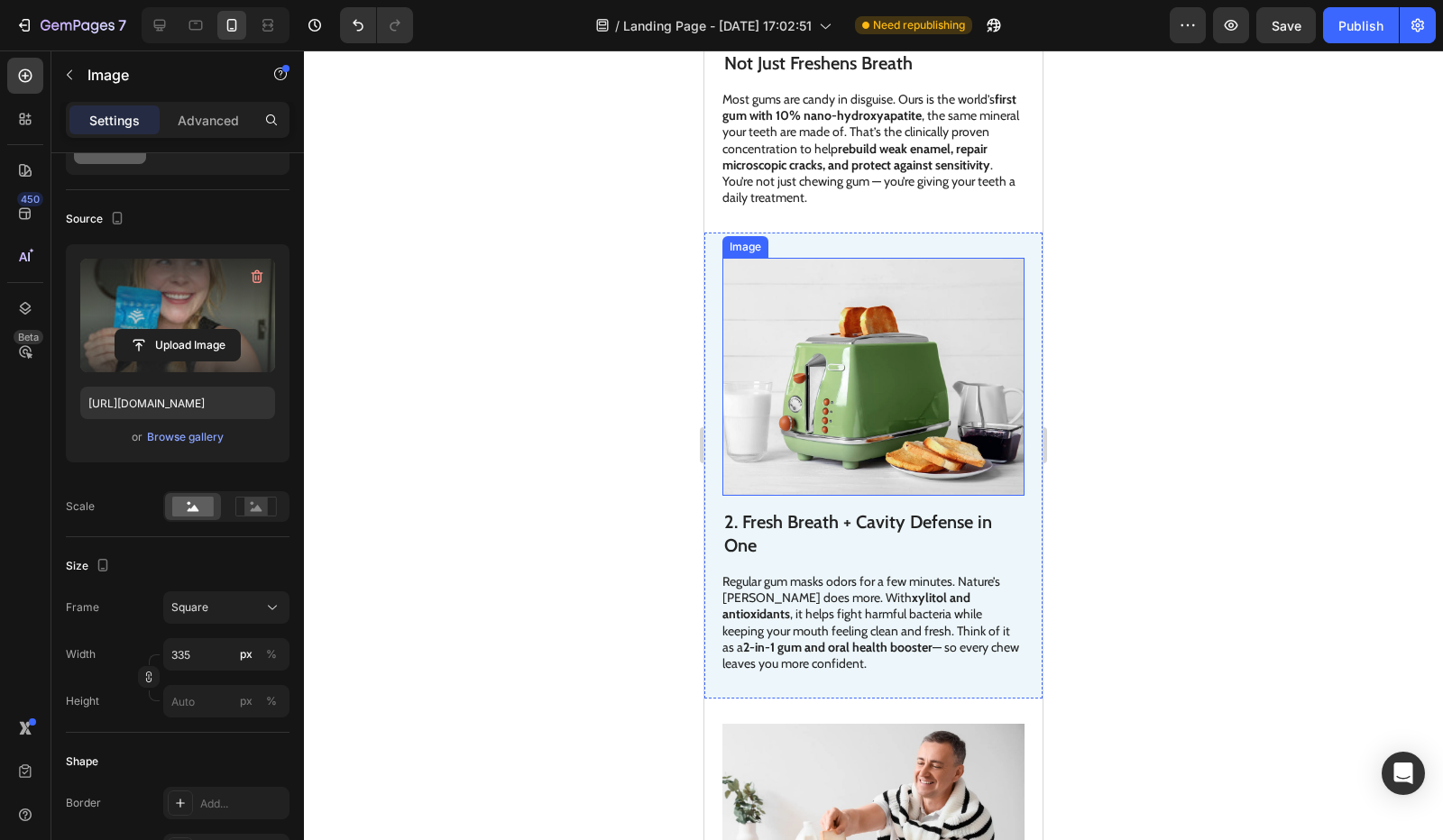
drag, startPoint x: 868, startPoint y: 389, endPoint x: 853, endPoint y: 391, distance: 15.1
click at [865, 389] on img at bounding box center [873, 377] width 302 height 238
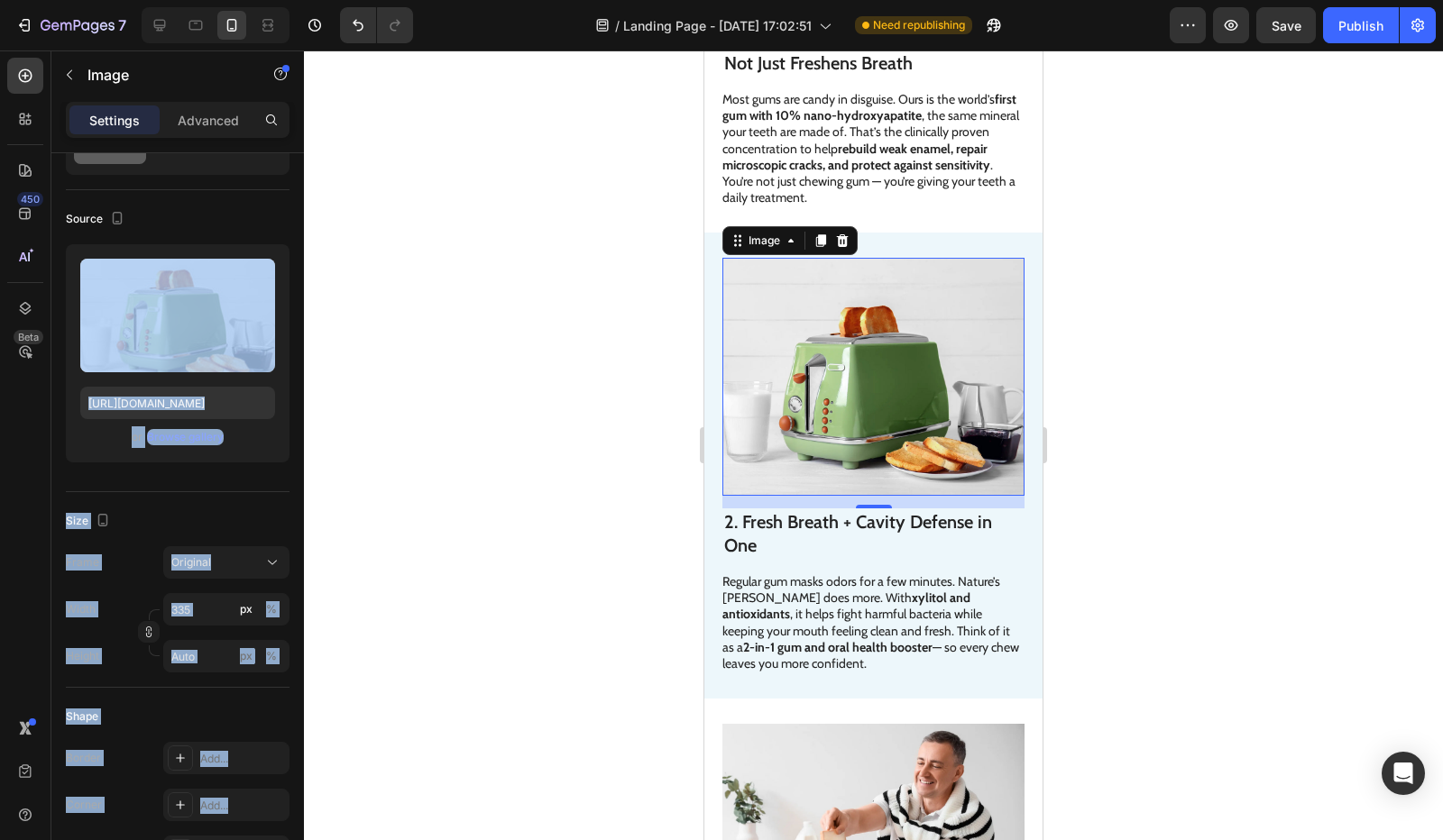
drag, startPoint x: 226, startPoint y: 365, endPoint x: 304, endPoint y: 426, distance: 99.0
click at [304, 0] on div "7 / Landing Page - Aug 26, 17:02:51 Need republishing Preview Save Publish 450 …" at bounding box center [721, 0] width 1443 height 0
click at [295, 448] on div at bounding box center [297, 411] width 10 height 415
click at [280, 476] on div "Upload Image https://cdn.shopify.com/s/files/1/0821/1562/5256/files/gempages_57…" at bounding box center [177, 360] width 224 height 232
click at [172, 471] on div "Upload Image https://cdn.shopify.com/s/files/1/0821/1562/5256/files/gempages_57…" at bounding box center [177, 360] width 224 height 232
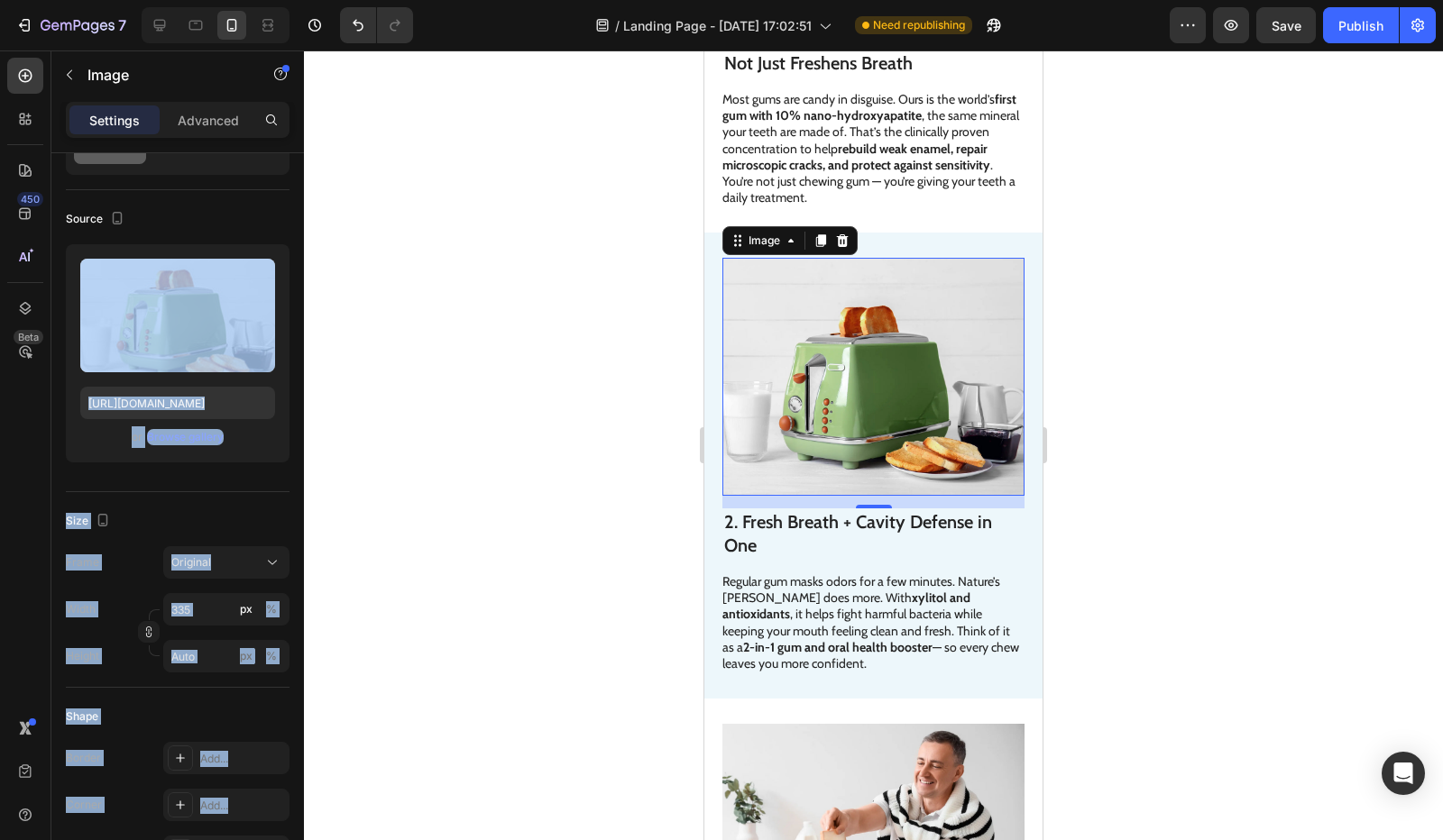
drag, startPoint x: 1128, startPoint y: 741, endPoint x: 1056, endPoint y: 695, distance: 85.4
click at [1128, 741] on div at bounding box center [874, 445] width 1139 height 790
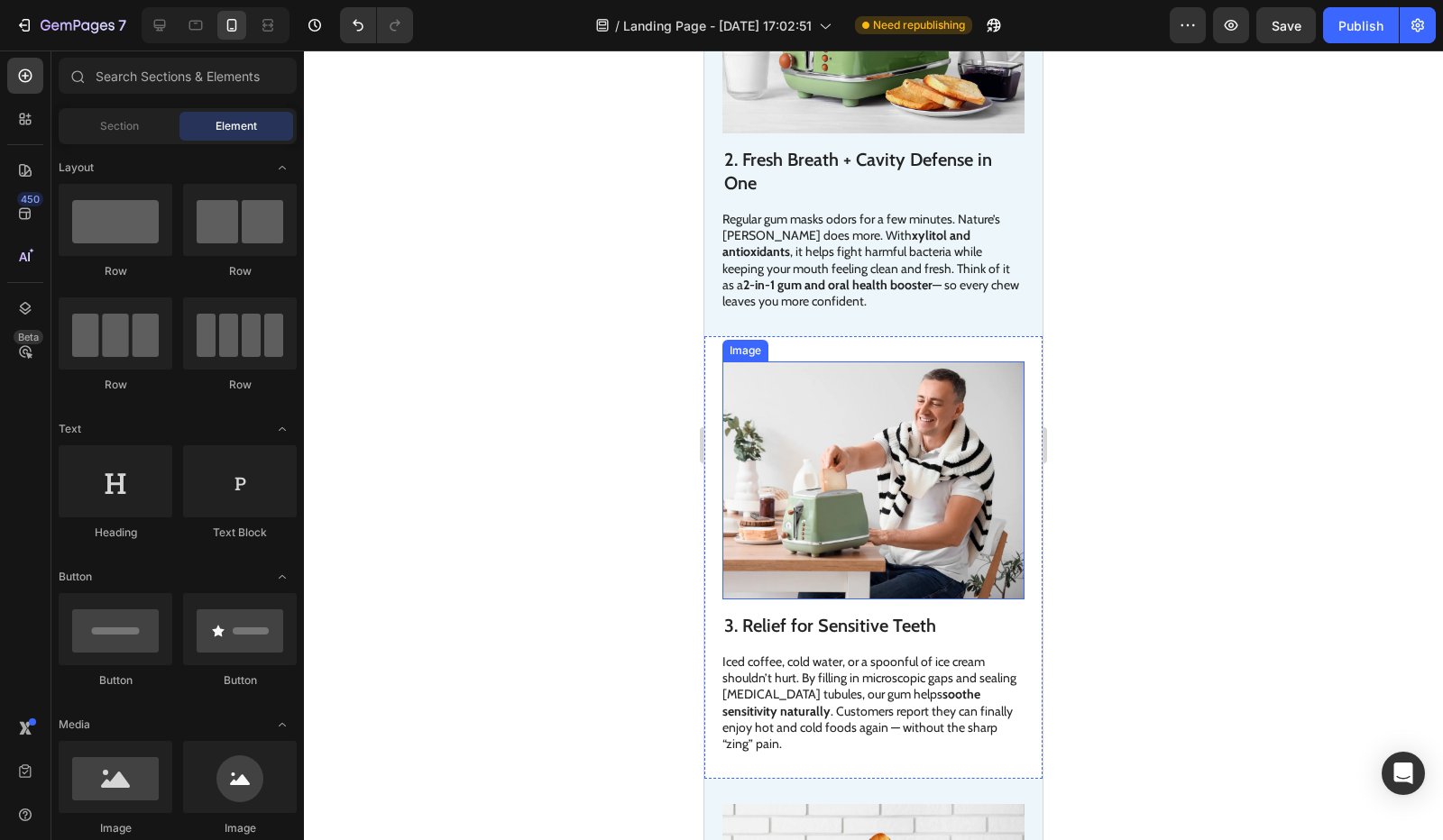
scroll to position [992, 0]
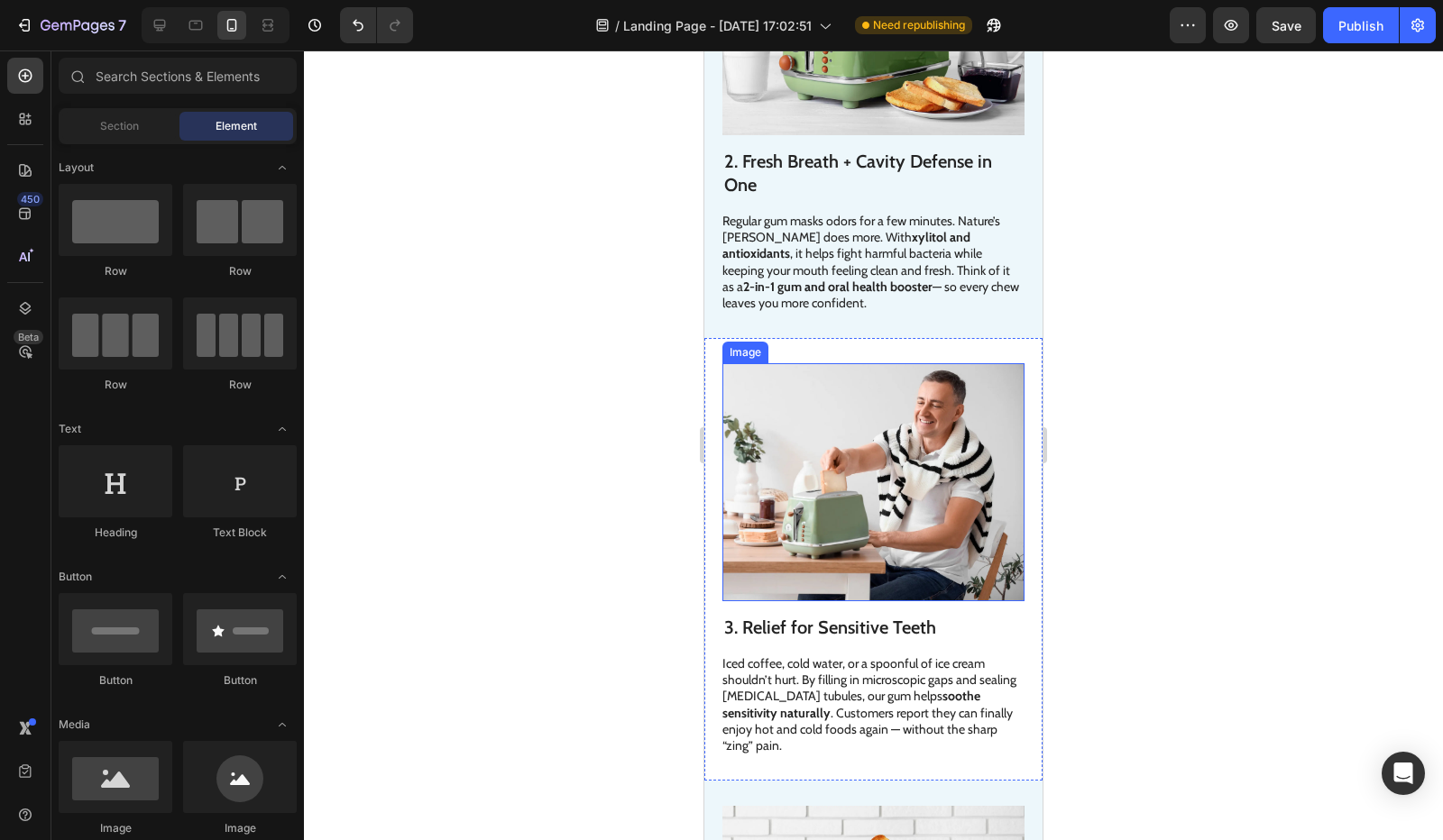
click at [876, 397] on img at bounding box center [873, 483] width 302 height 238
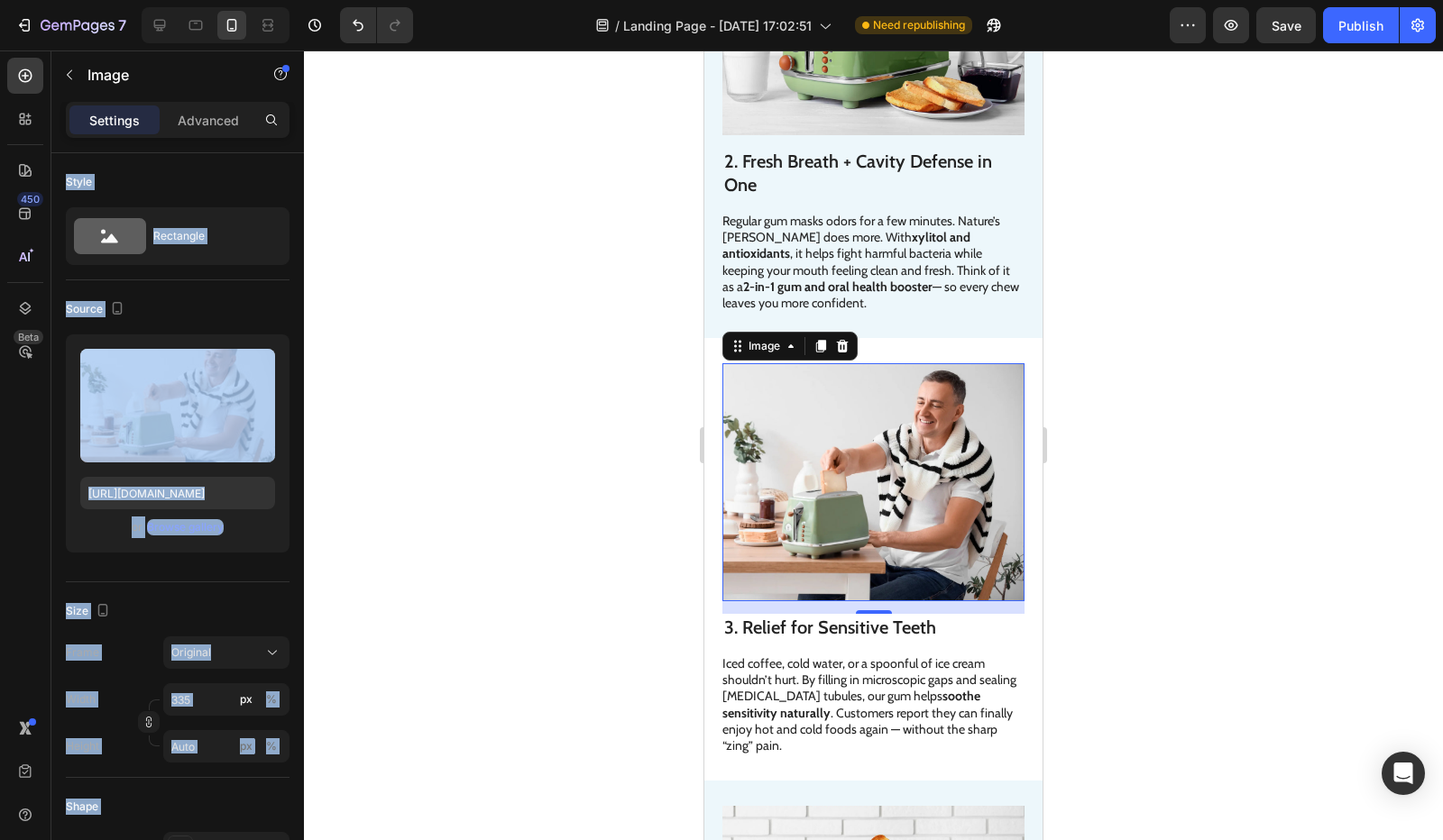
drag, startPoint x: 1155, startPoint y: 780, endPoint x: 1055, endPoint y: 735, distance: 109.7
click at [1155, 780] on div at bounding box center [874, 445] width 1139 height 790
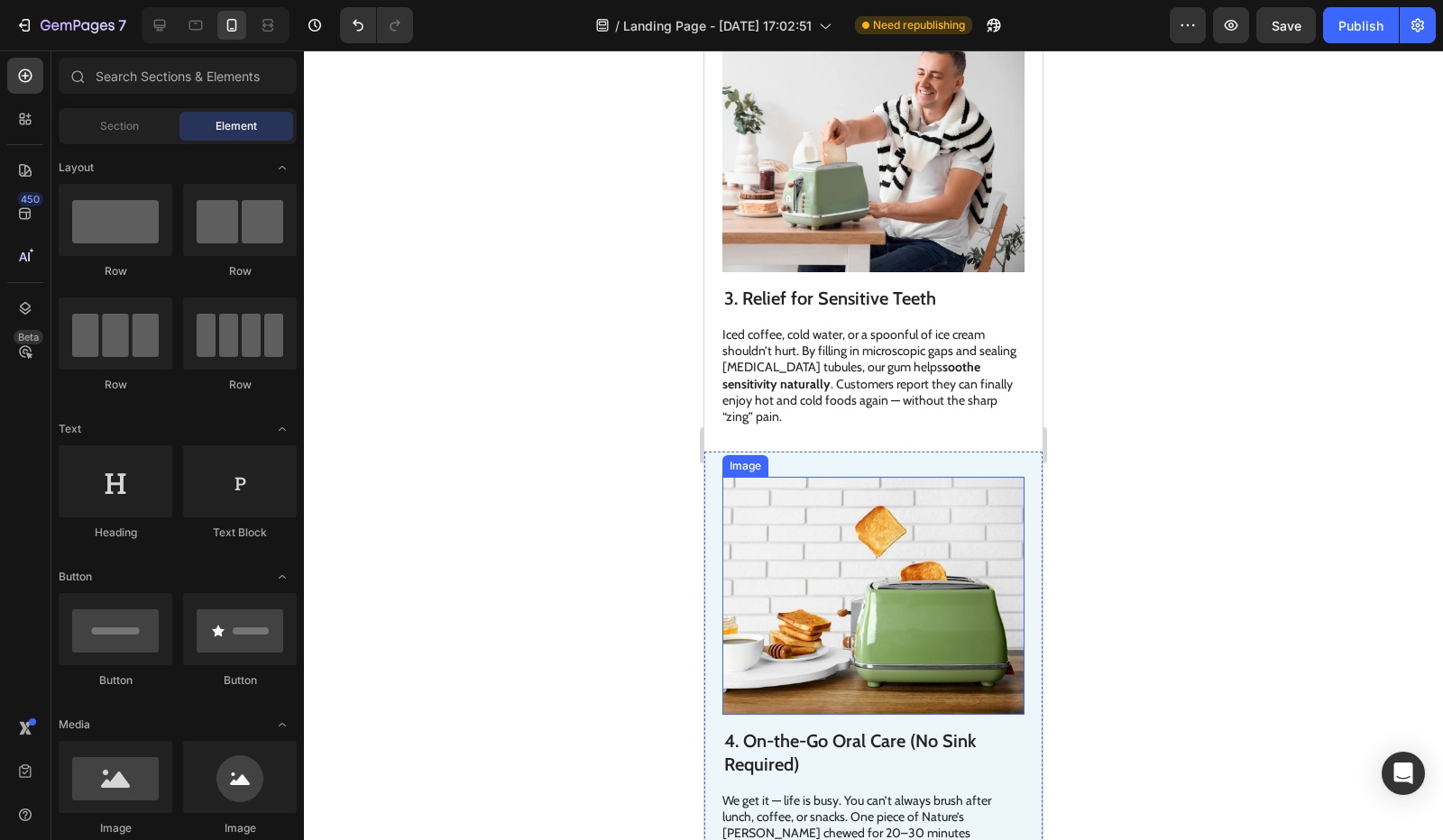
scroll to position [1352, 0]
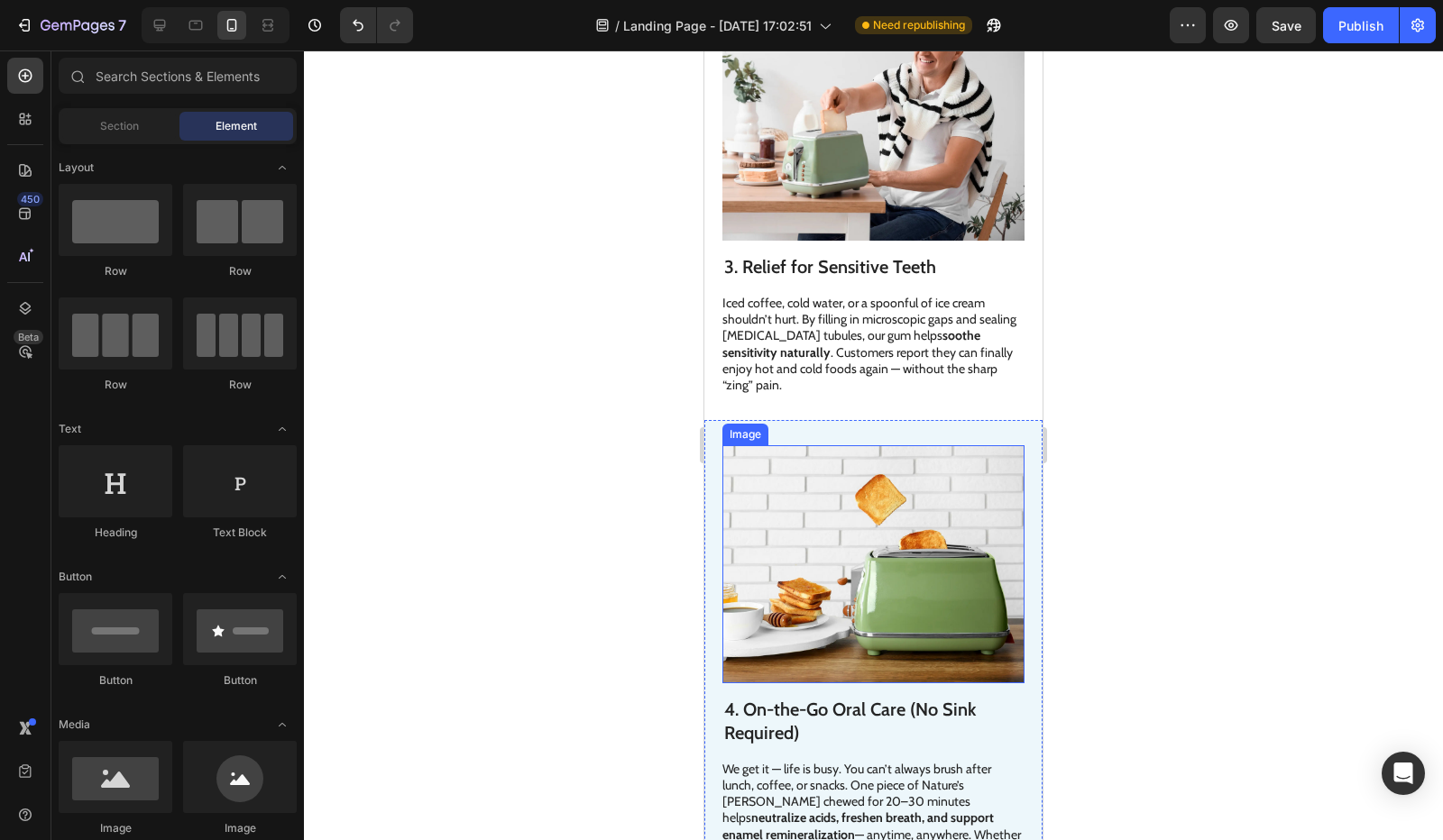
click at [870, 560] on img at bounding box center [873, 564] width 302 height 238
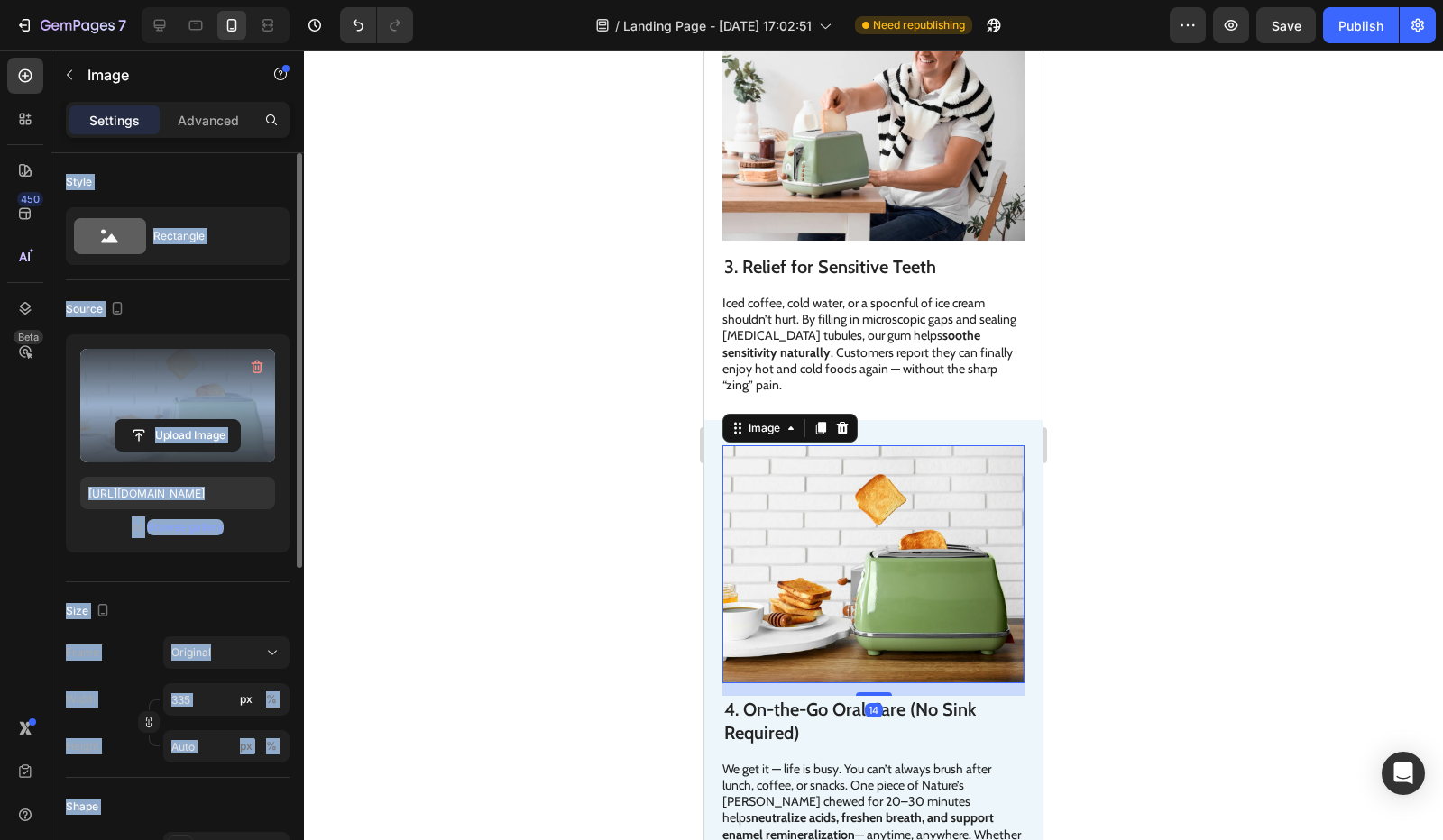
click at [187, 403] on label at bounding box center [177, 405] width 195 height 113
click at [187, 420] on input "file" at bounding box center [177, 435] width 124 height 31
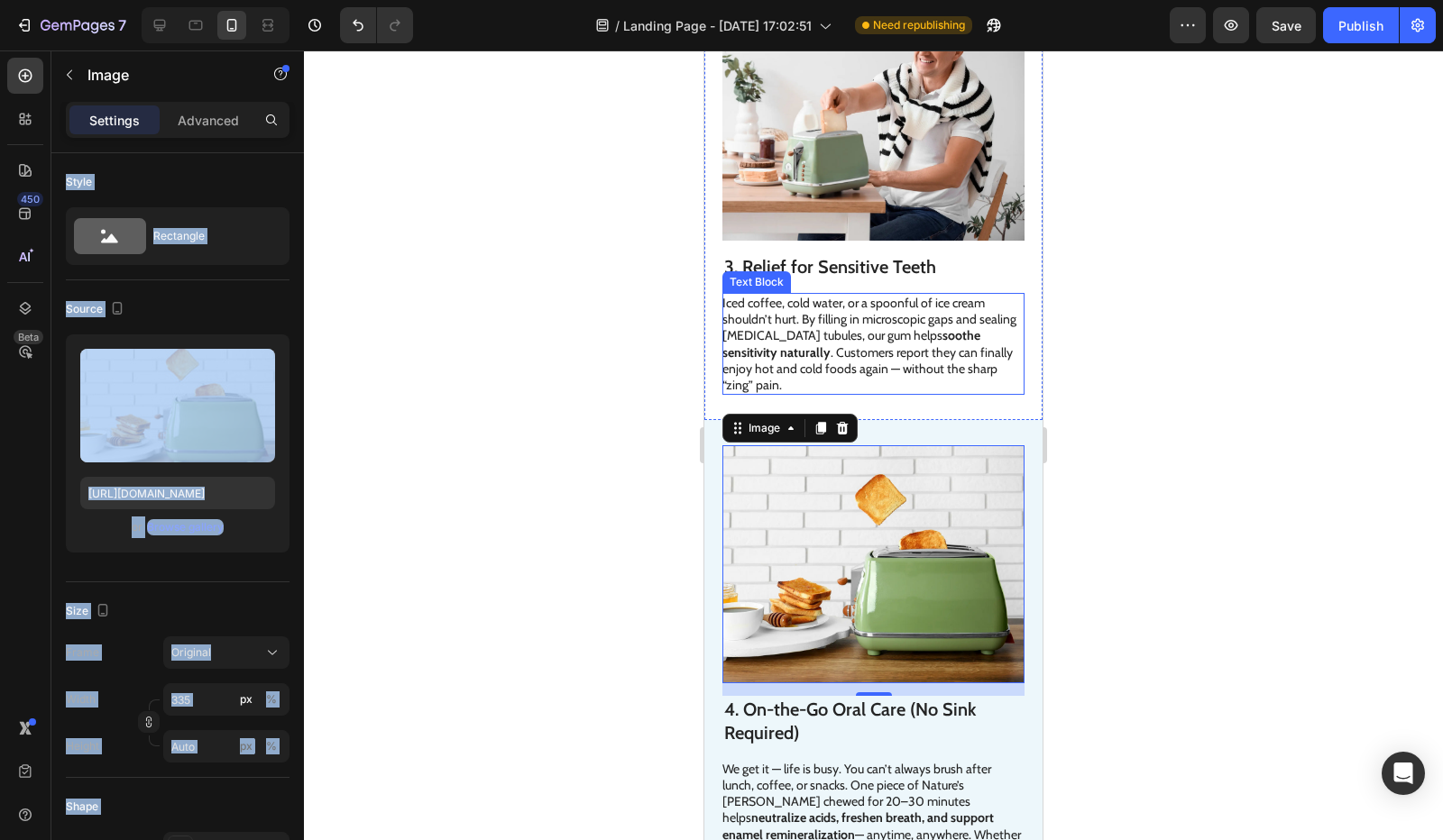
click at [491, 457] on div at bounding box center [874, 445] width 1139 height 790
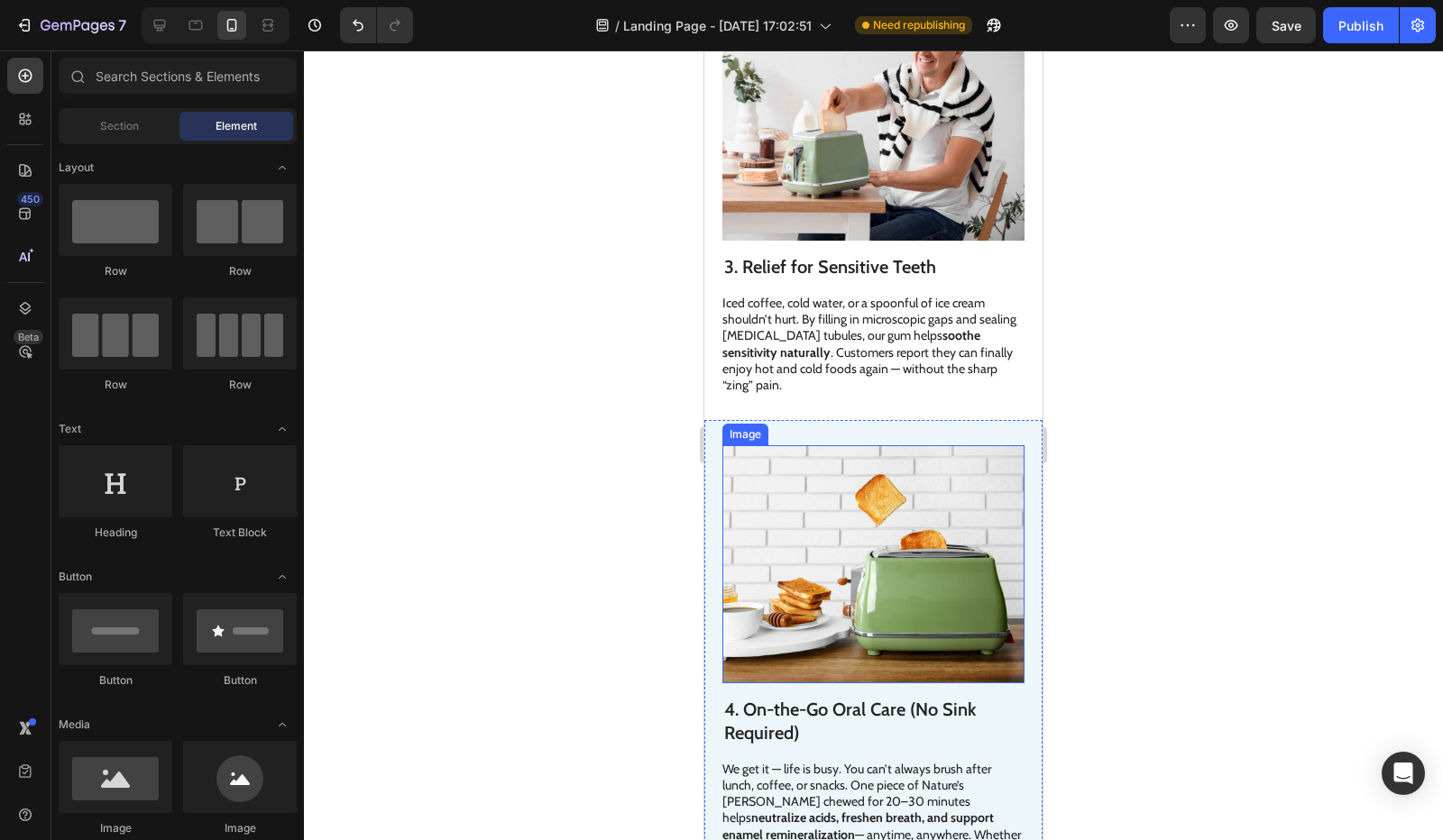
click at [842, 490] on img at bounding box center [873, 564] width 302 height 238
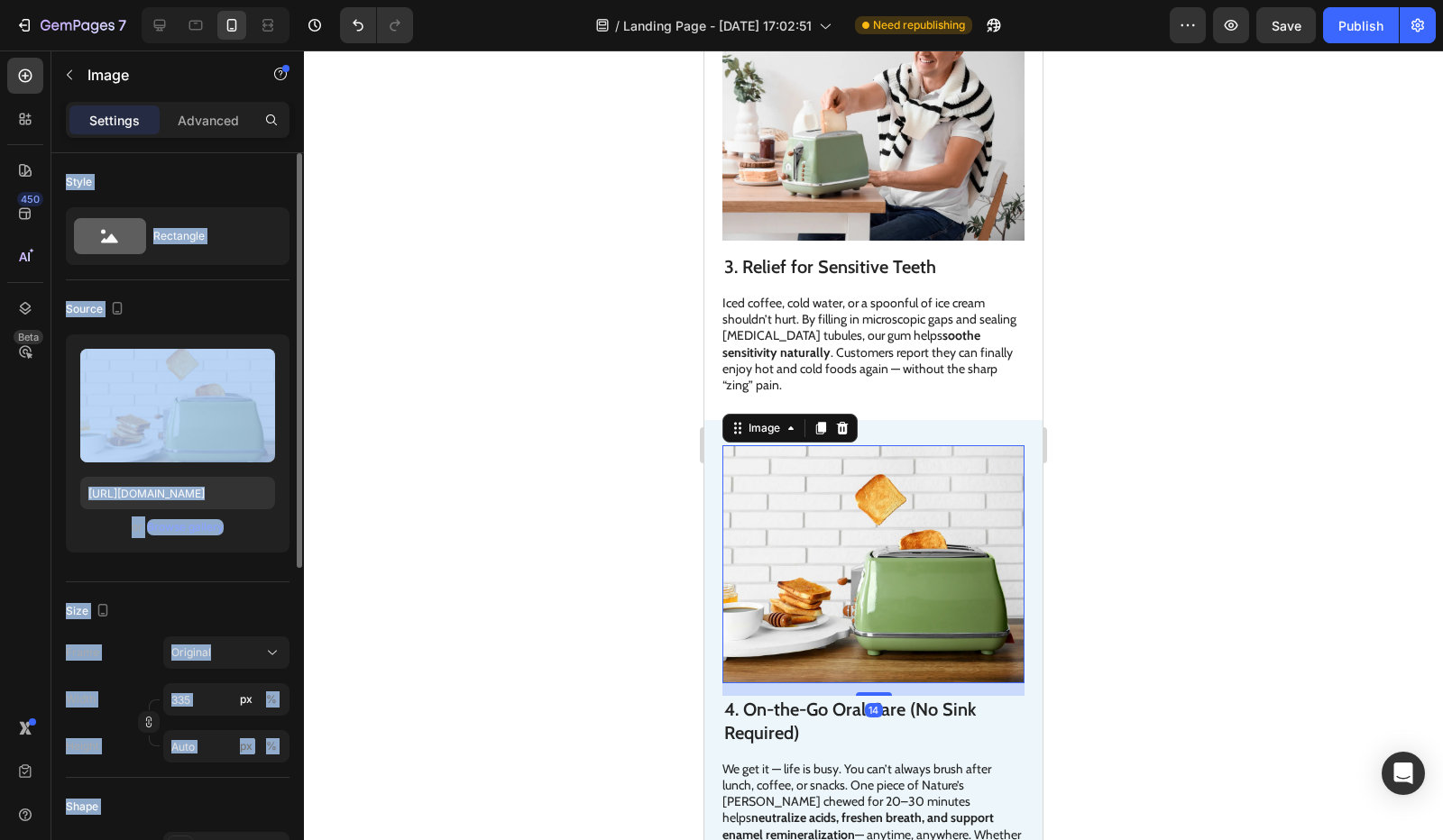
click at [232, 315] on div "Source" at bounding box center [177, 308] width 224 height 29
click at [241, 317] on div "Source" at bounding box center [177, 308] width 224 height 29
click at [217, 302] on div "Source" at bounding box center [177, 308] width 224 height 29
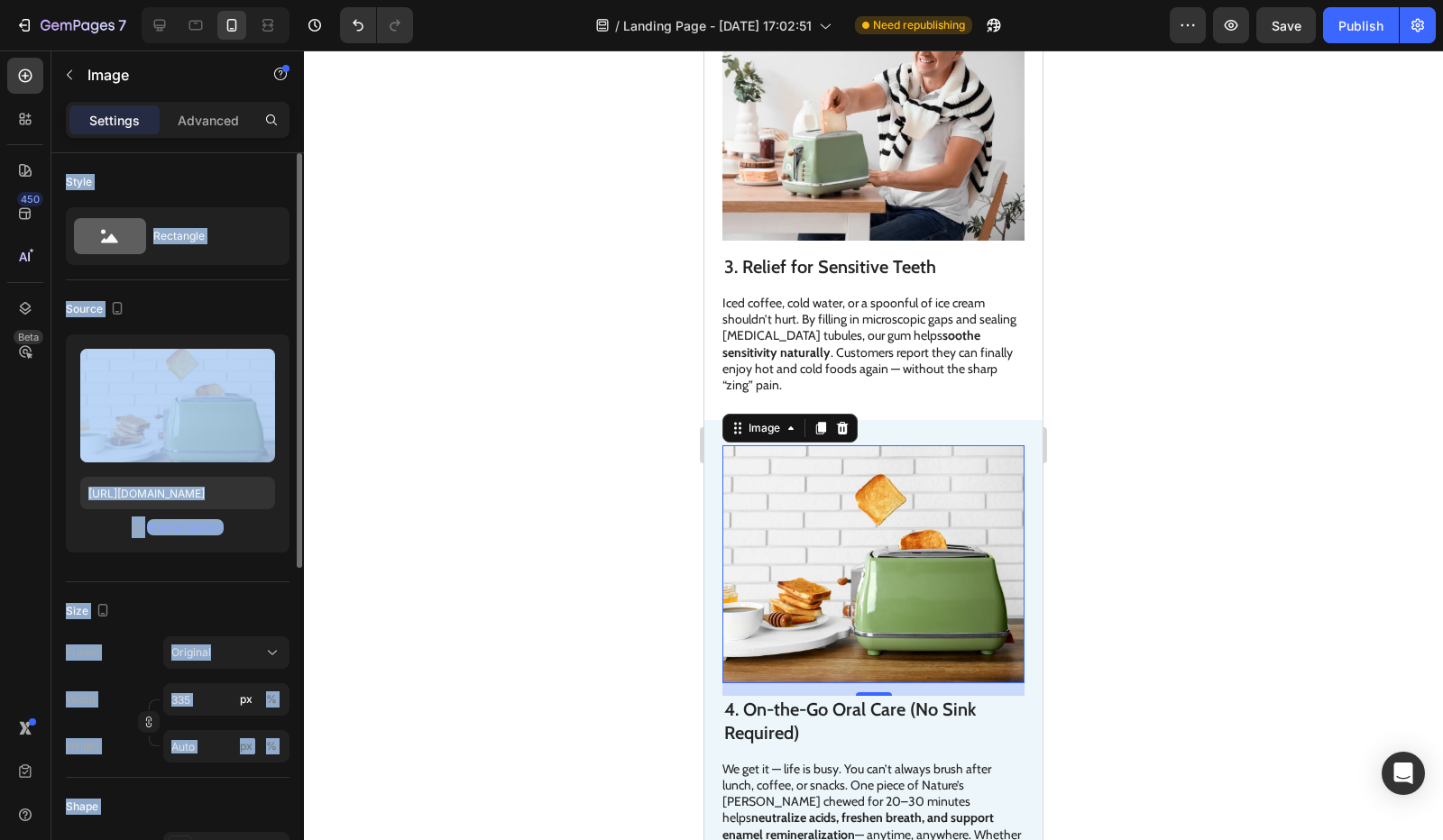
click at [95, 298] on div "Source" at bounding box center [97, 309] width 62 height 25
click at [91, 590] on div "Size Frame Original Width 335 px % Height px %" at bounding box center [177, 680] width 224 height 196
drag, startPoint x: 85, startPoint y: 572, endPoint x: 179, endPoint y: 188, distance: 395.3
click at [179, 188] on div "Style" at bounding box center [177, 181] width 224 height 29
drag, startPoint x: 181, startPoint y: 122, endPoint x: 160, endPoint y: 118, distance: 21.4
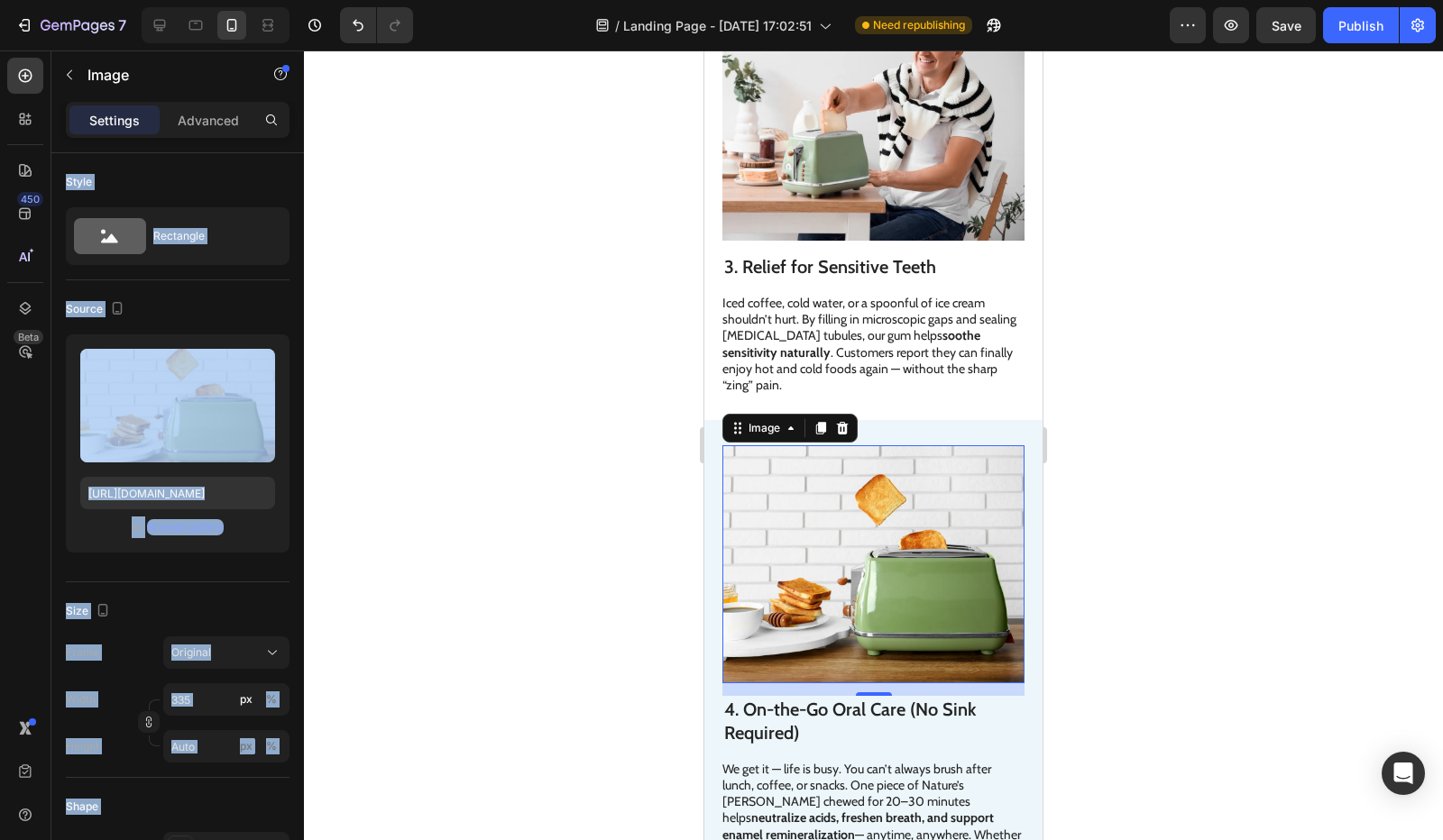
click at [182, 122] on p "Advanced" at bounding box center [208, 120] width 61 height 19
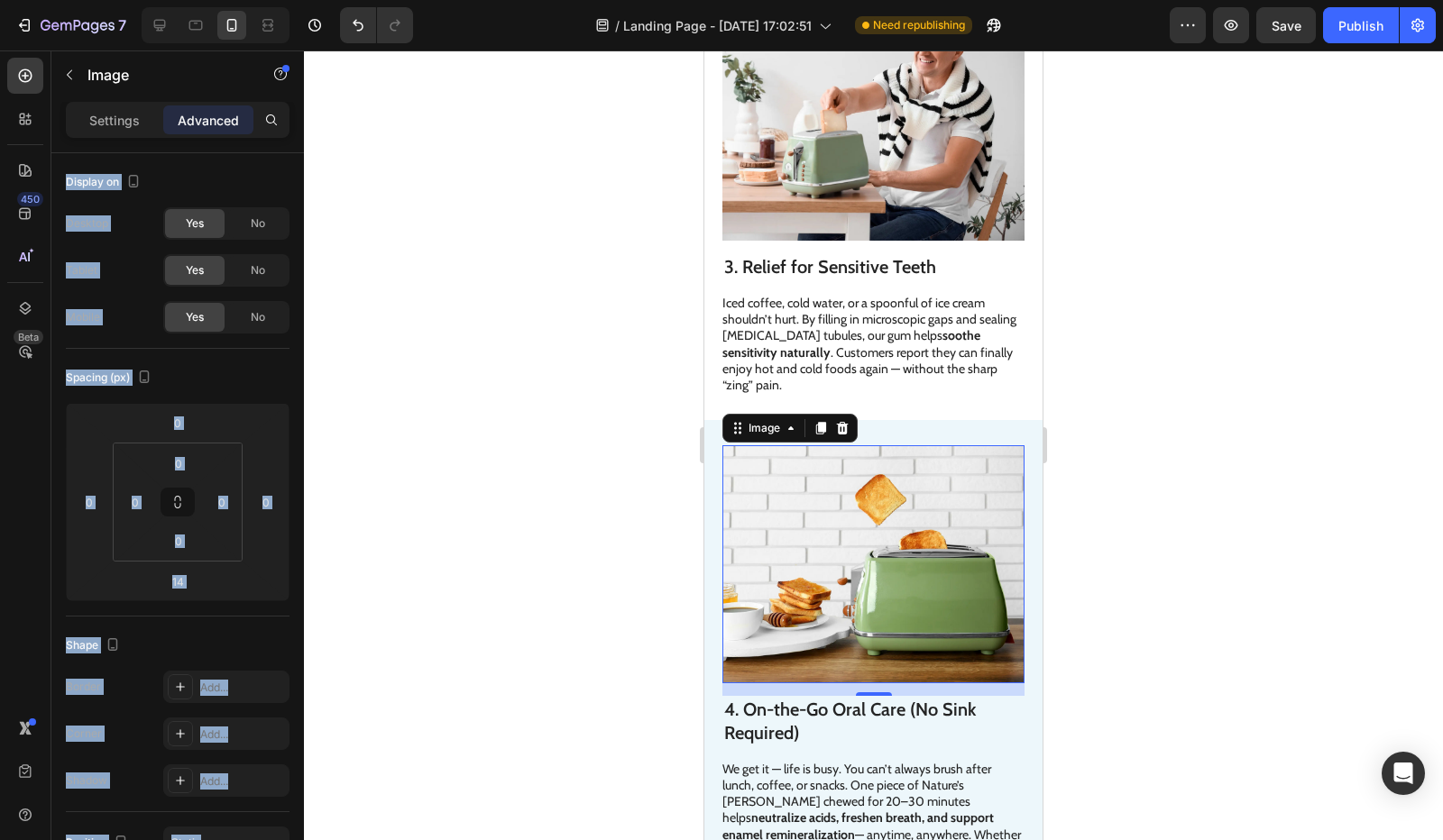
click at [125, 118] on p "Settings" at bounding box center [114, 120] width 50 height 19
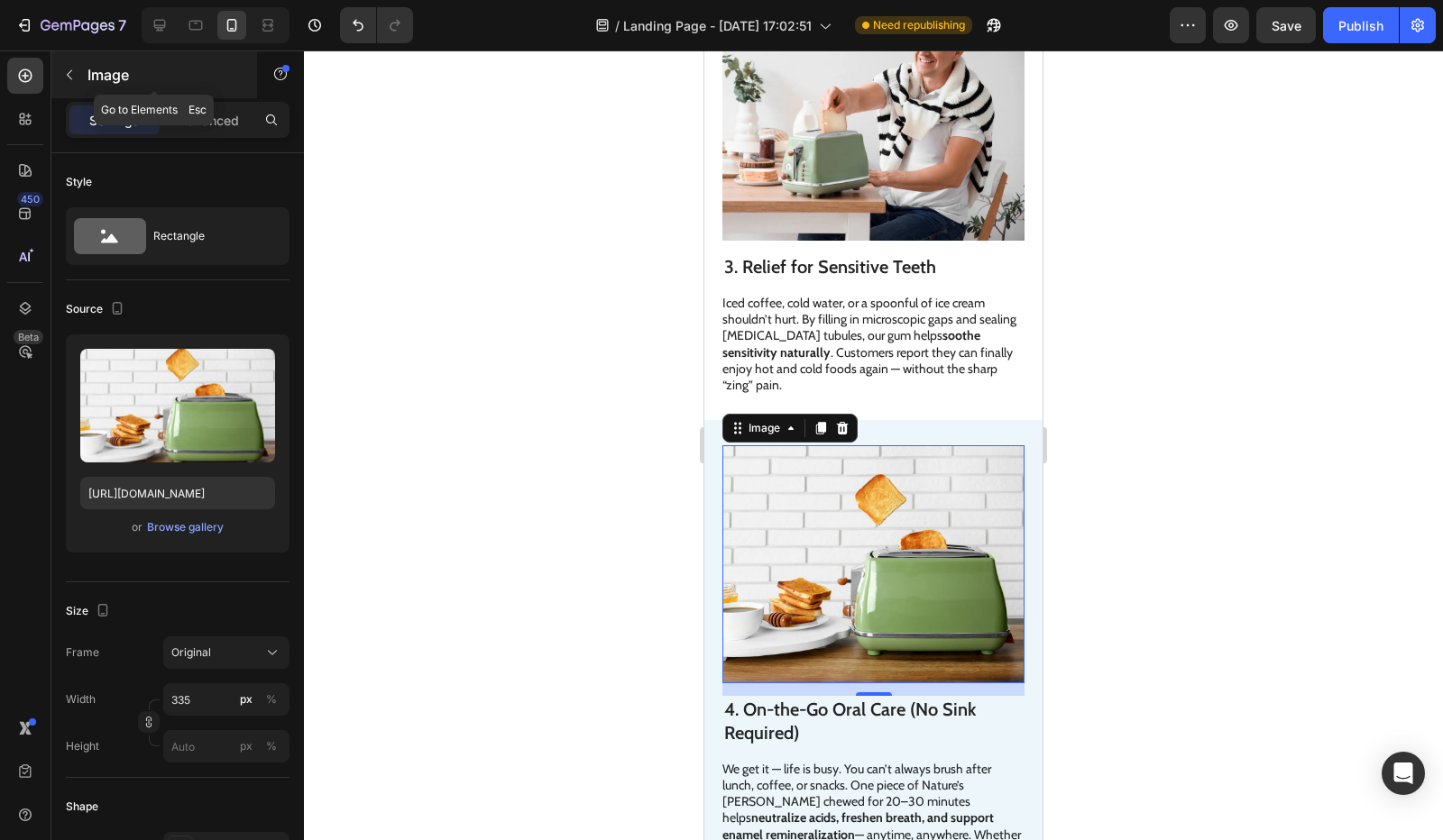
click at [169, 58] on div "Image" at bounding box center [154, 75] width 206 height 47
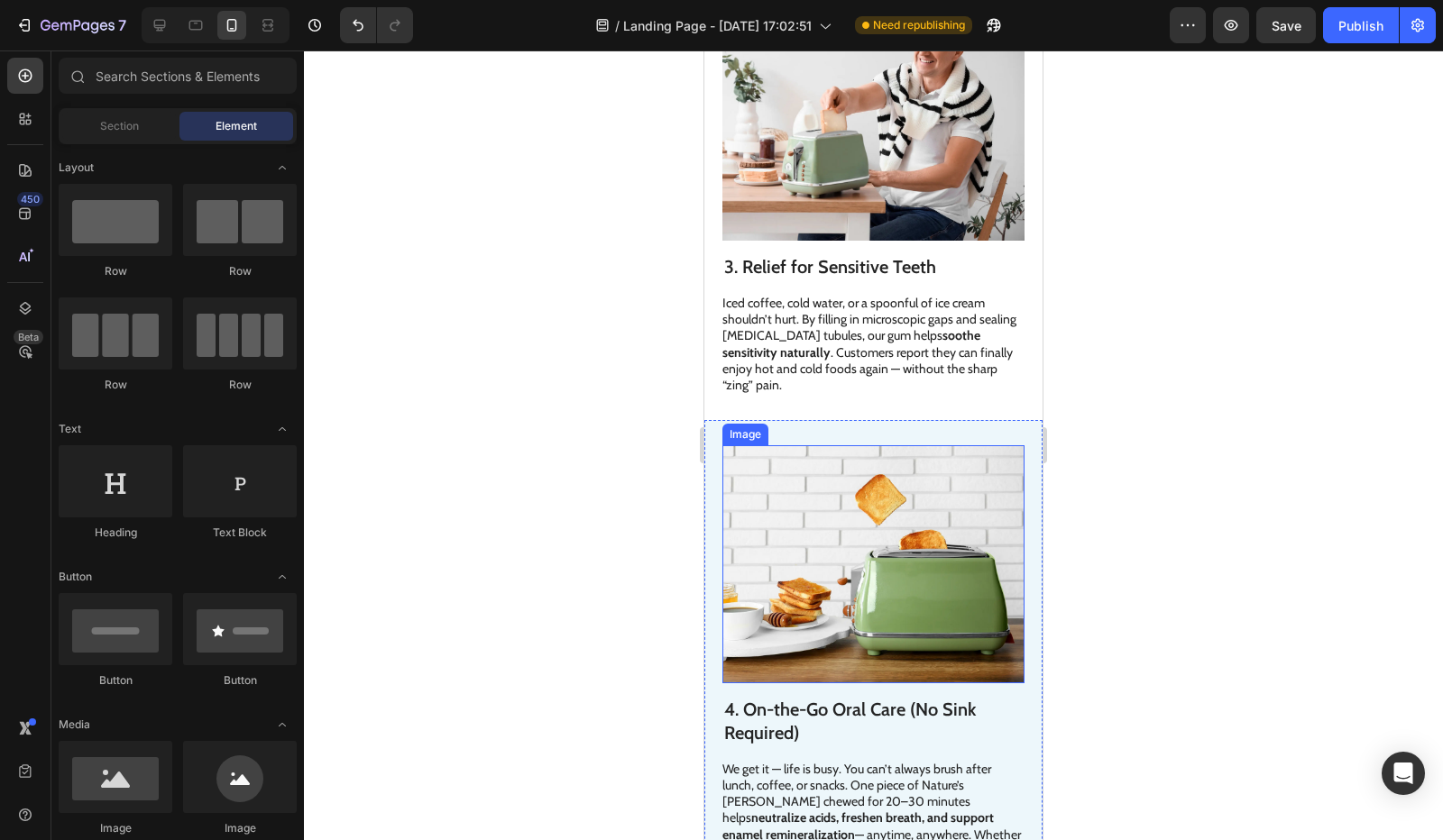
click at [924, 519] on img at bounding box center [873, 564] width 302 height 238
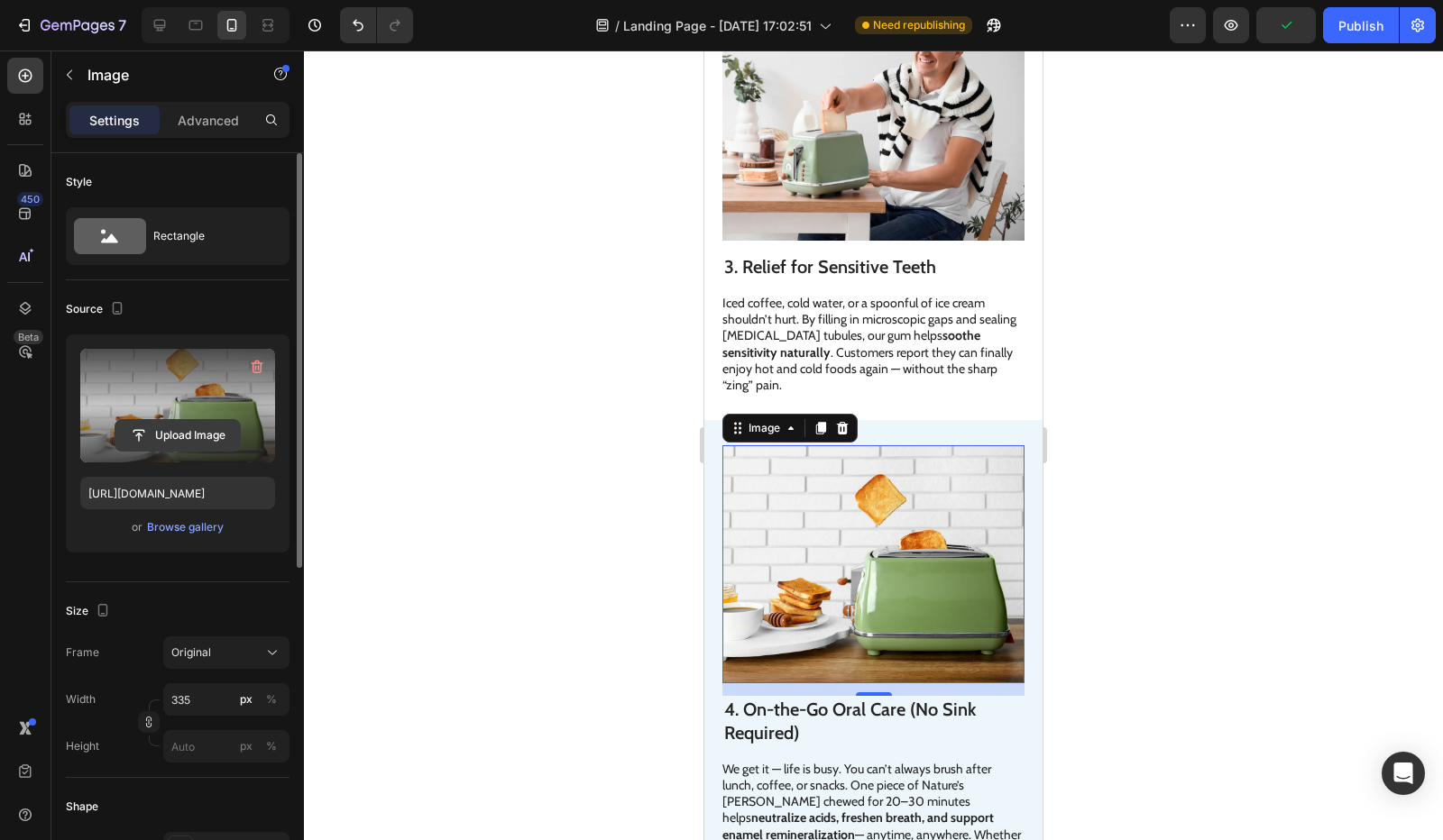
click at [197, 424] on input "file" at bounding box center [177, 435] width 124 height 31
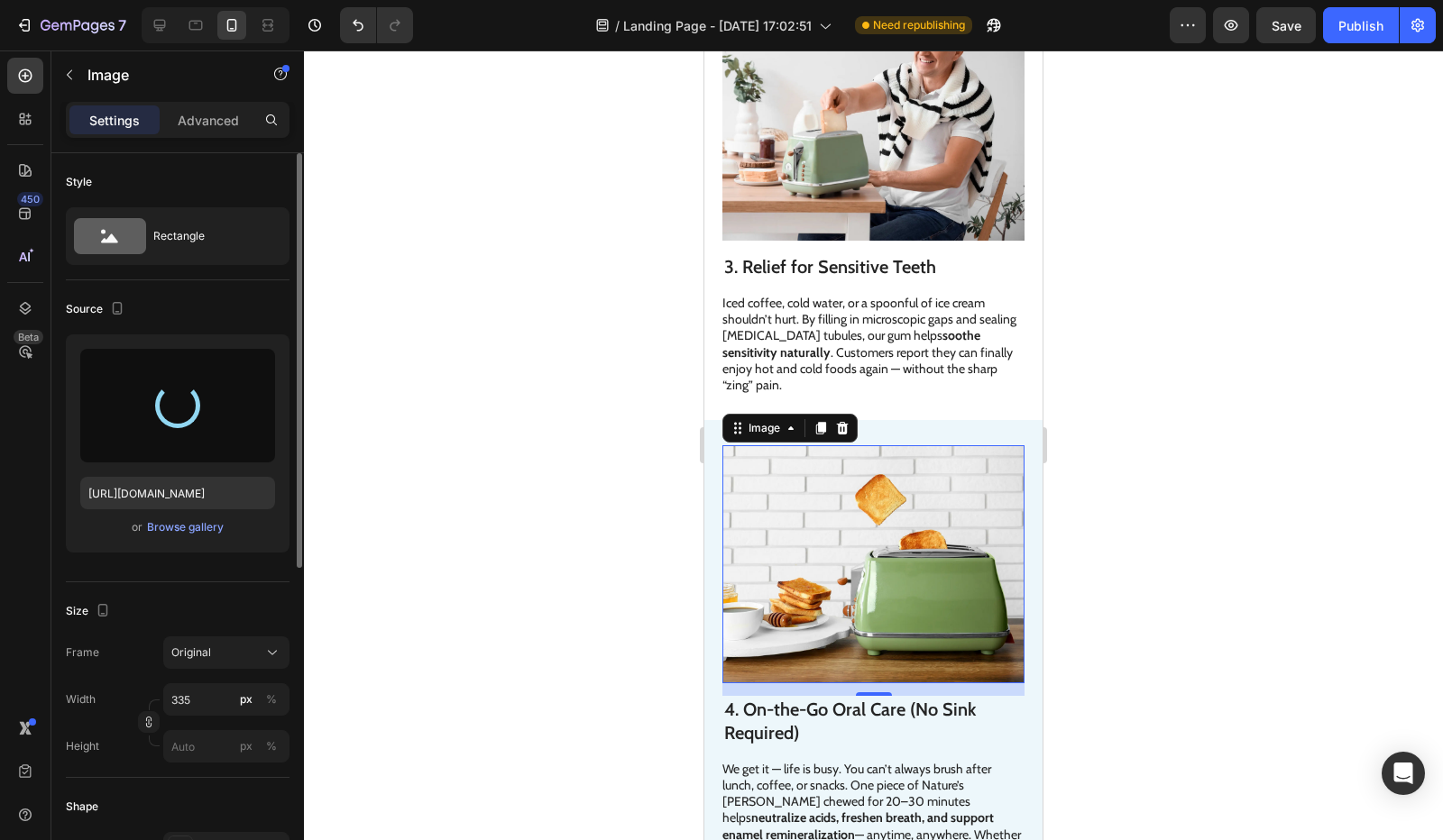
type input "https://cdn.shopify.com/s/files/1/0821/1562/5256/files/gempages_574731462306169…"
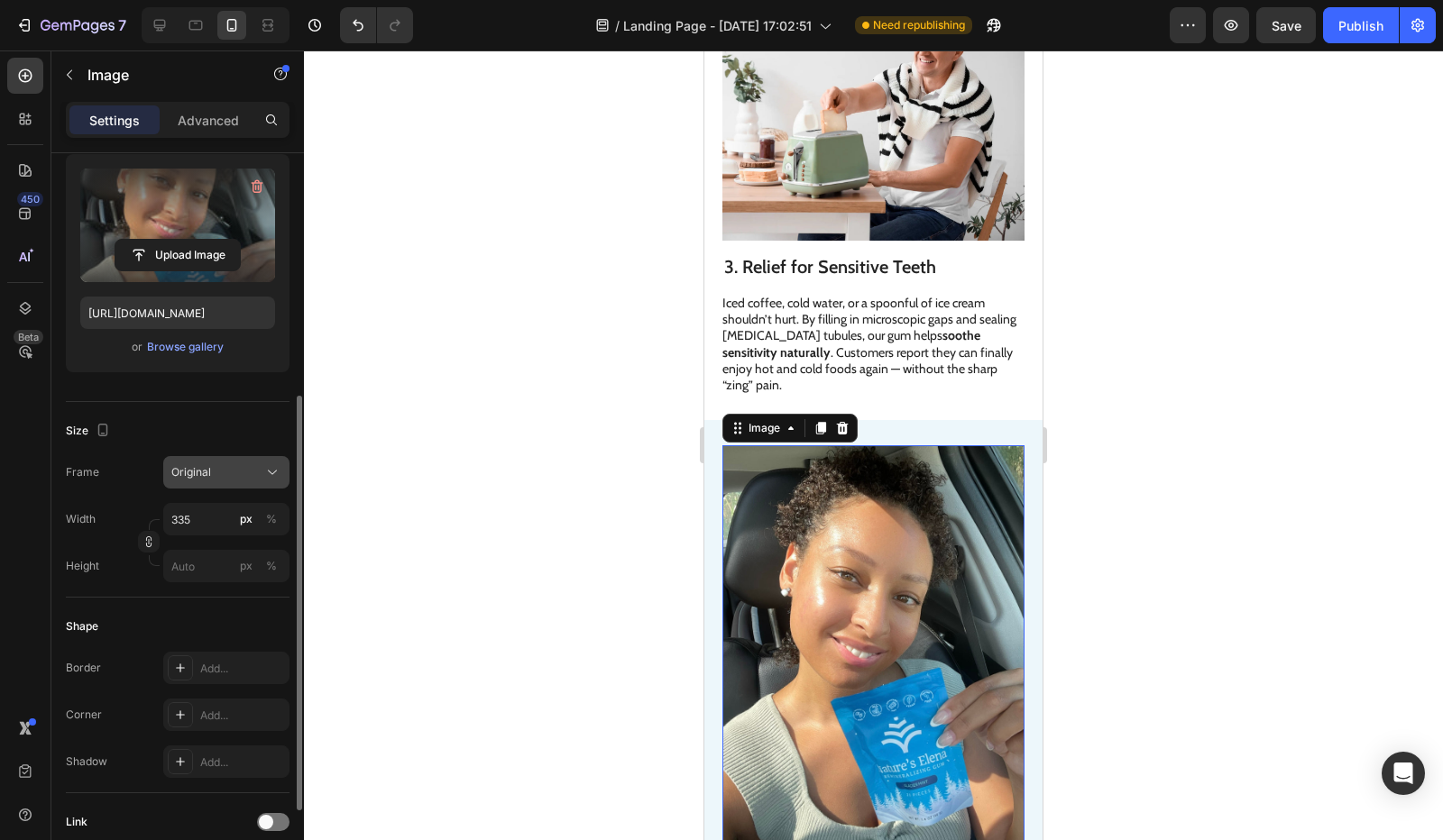
scroll to position [360, 0]
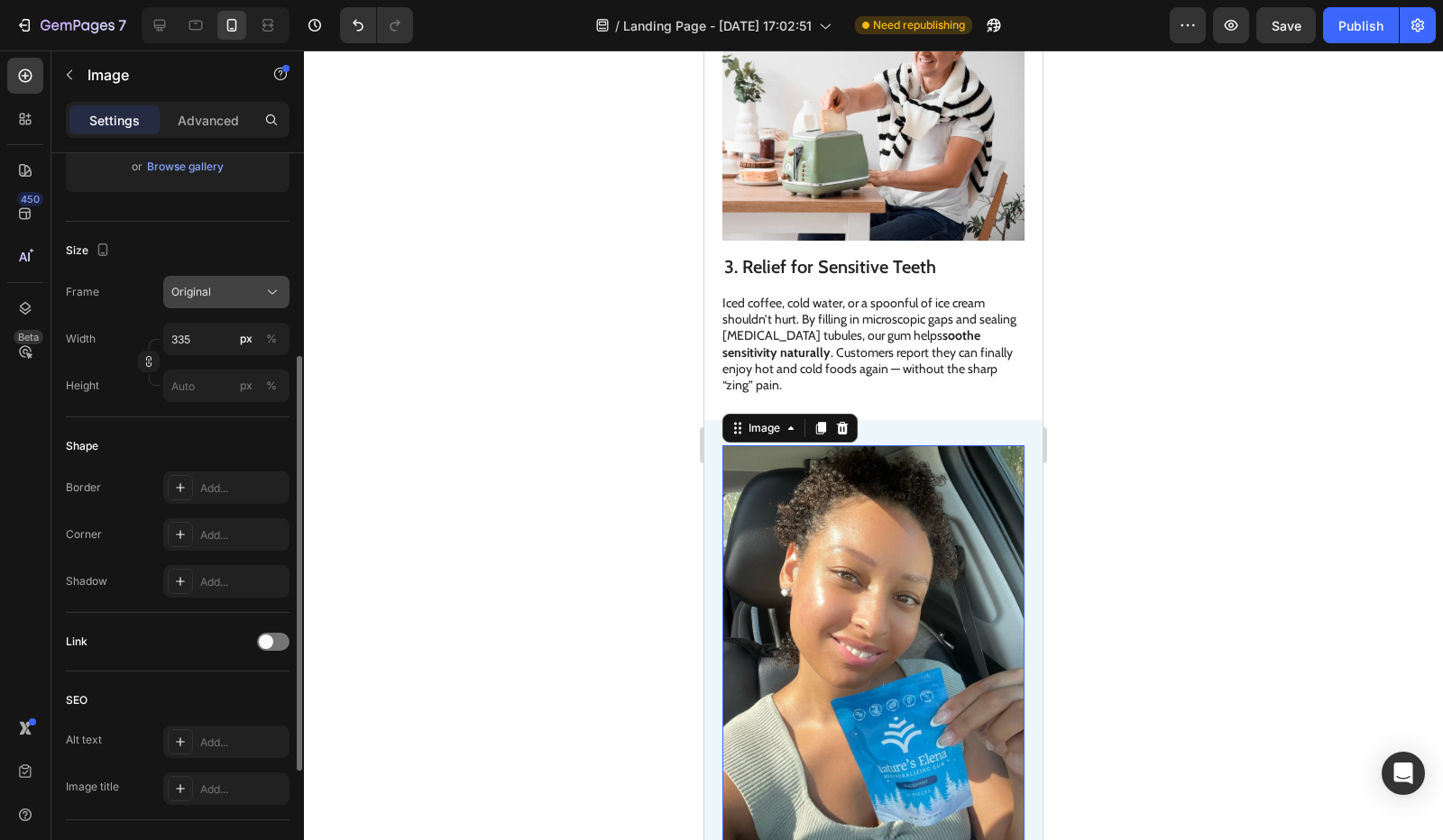
click at [215, 281] on button "Original" at bounding box center [227, 291] width 126 height 32
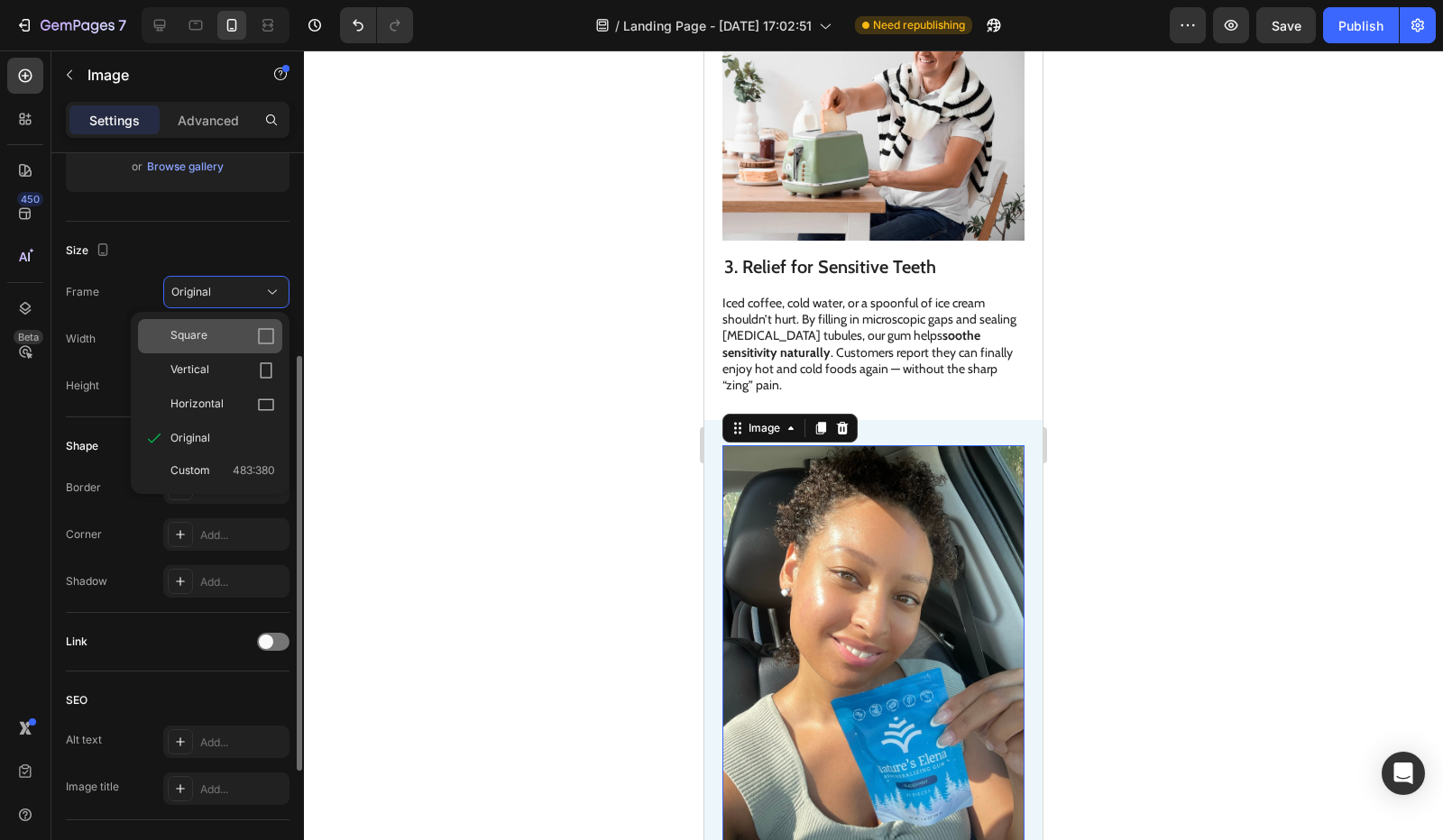
click at [230, 324] on div "Square" at bounding box center [210, 336] width 145 height 34
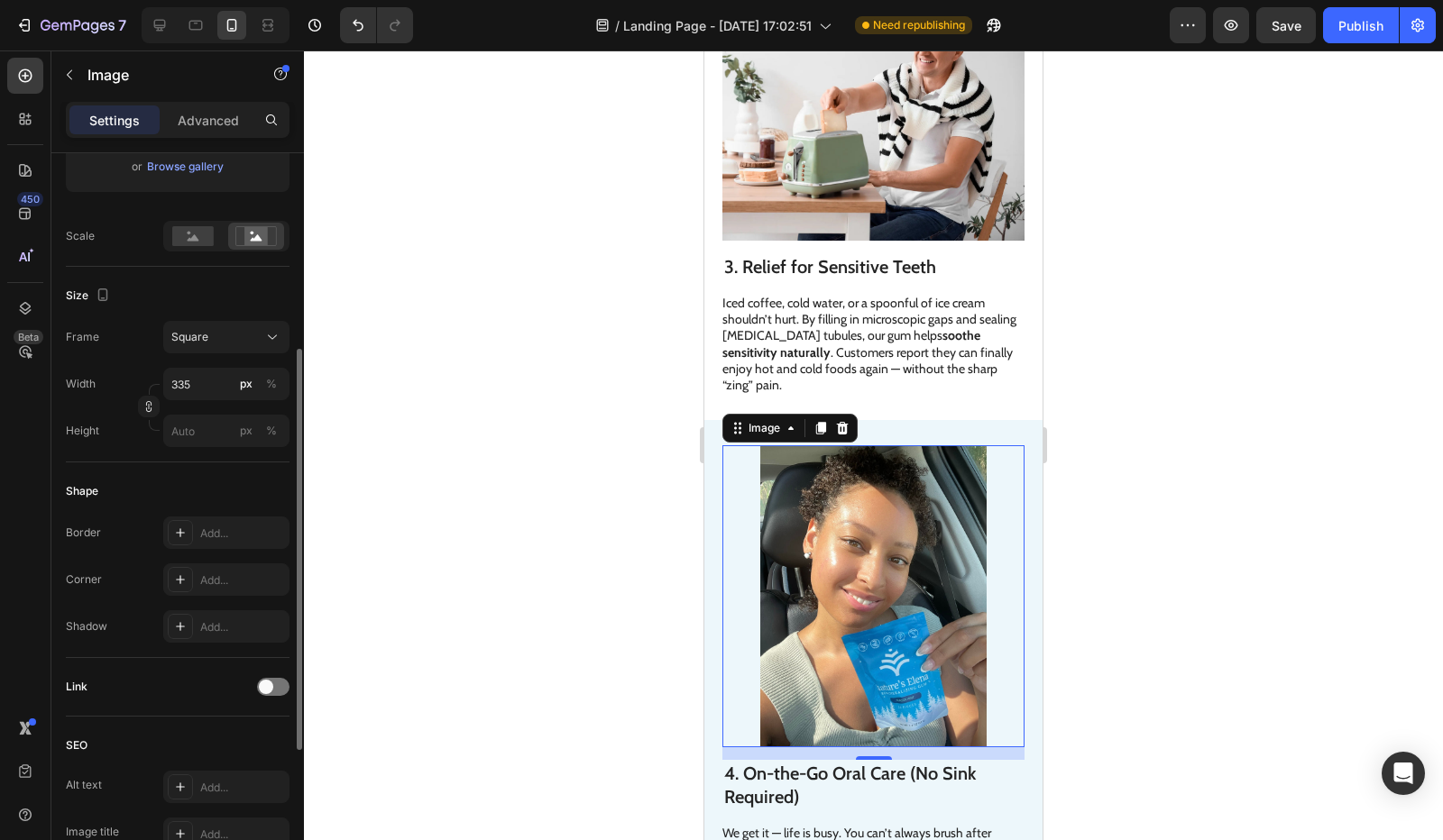
click at [210, 717] on div "Source Upload Image https://cdn.shopify.com/s/files/1/0821/1562/5256/files/gemp…" at bounding box center [177, 791] width 224 height 149
click at [201, 235] on rect at bounding box center [193, 236] width 41 height 20
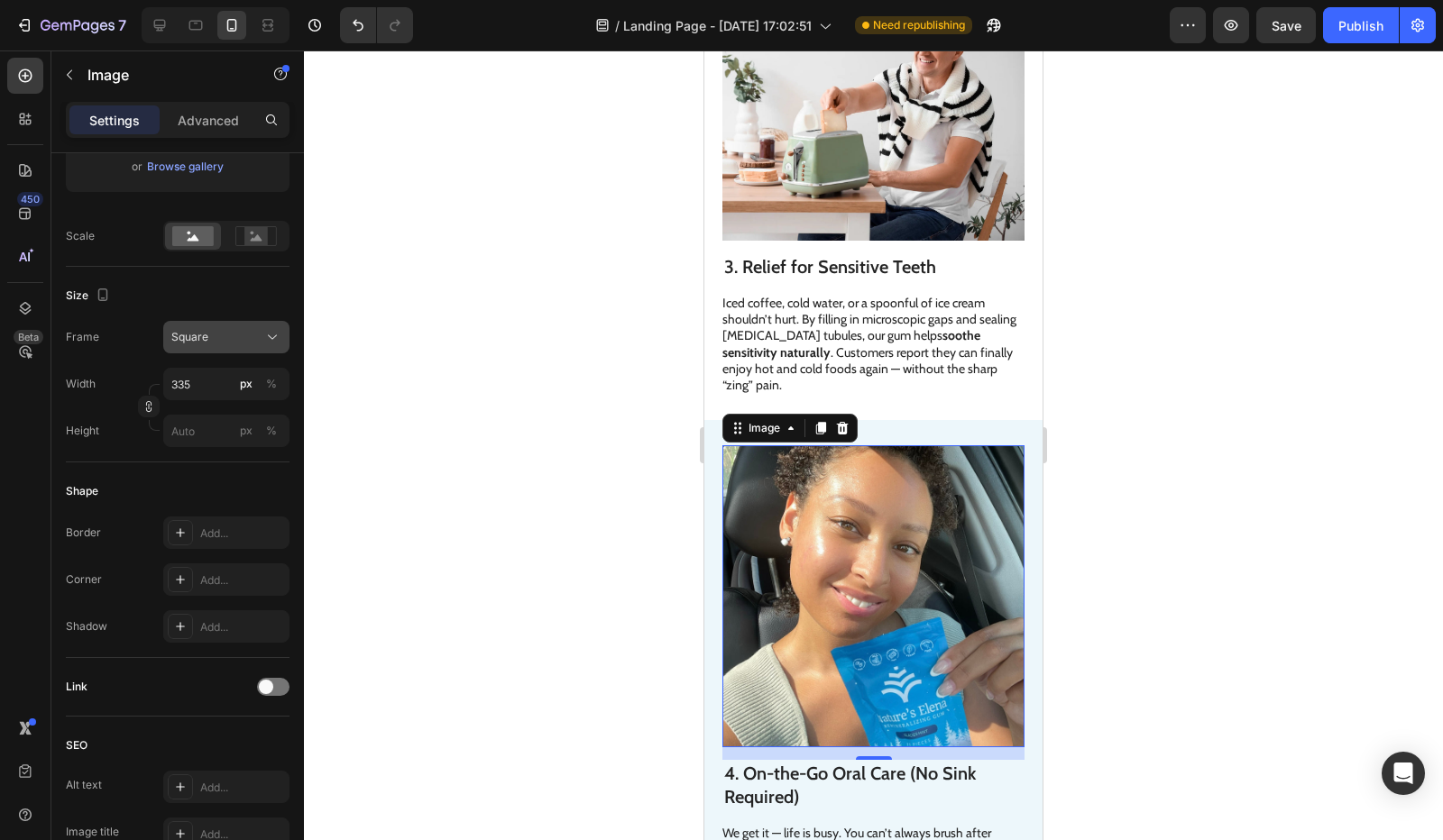
click at [216, 337] on div "Square" at bounding box center [216, 337] width 89 height 16
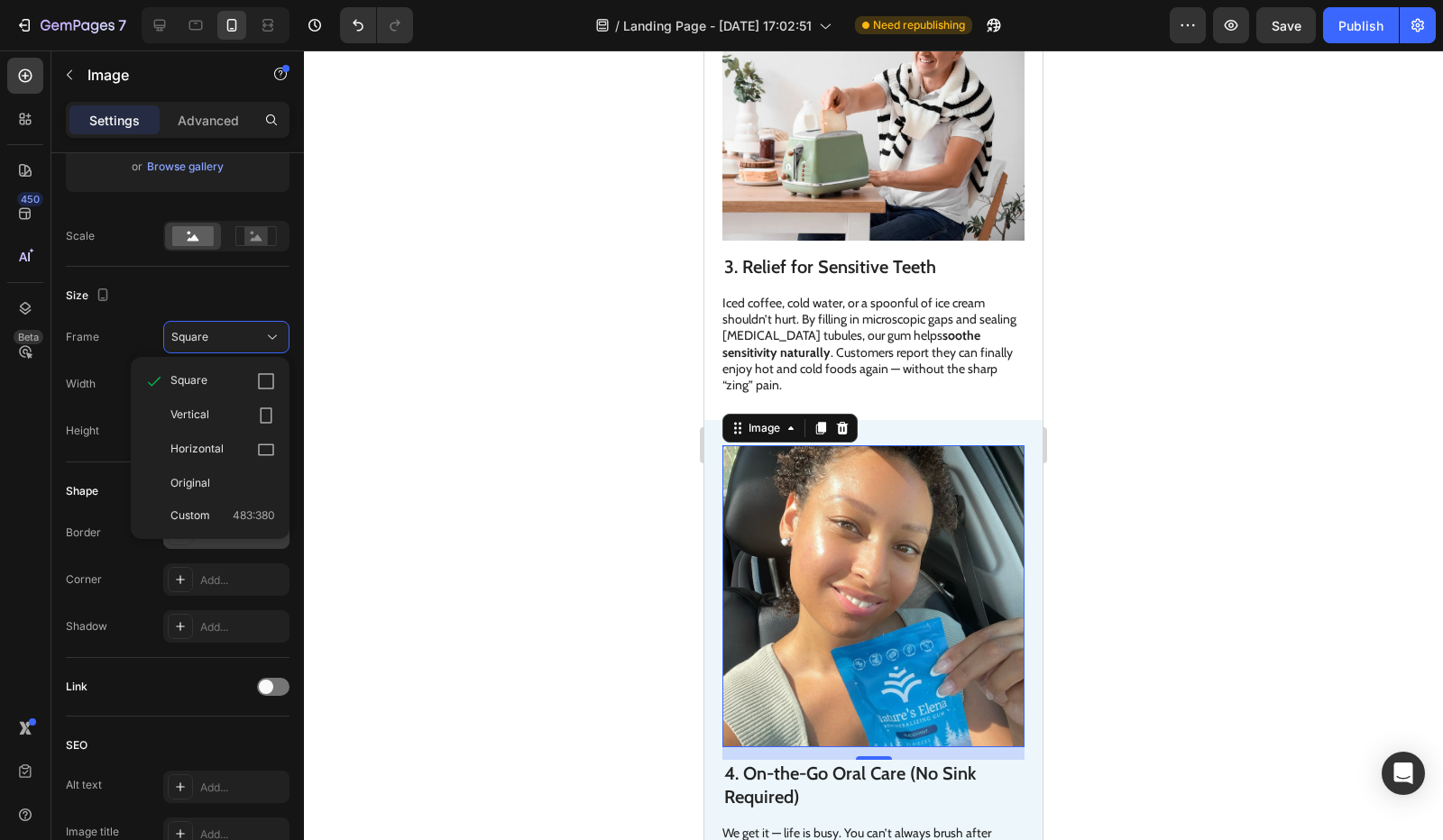
click at [225, 474] on div "Original" at bounding box center [210, 483] width 145 height 32
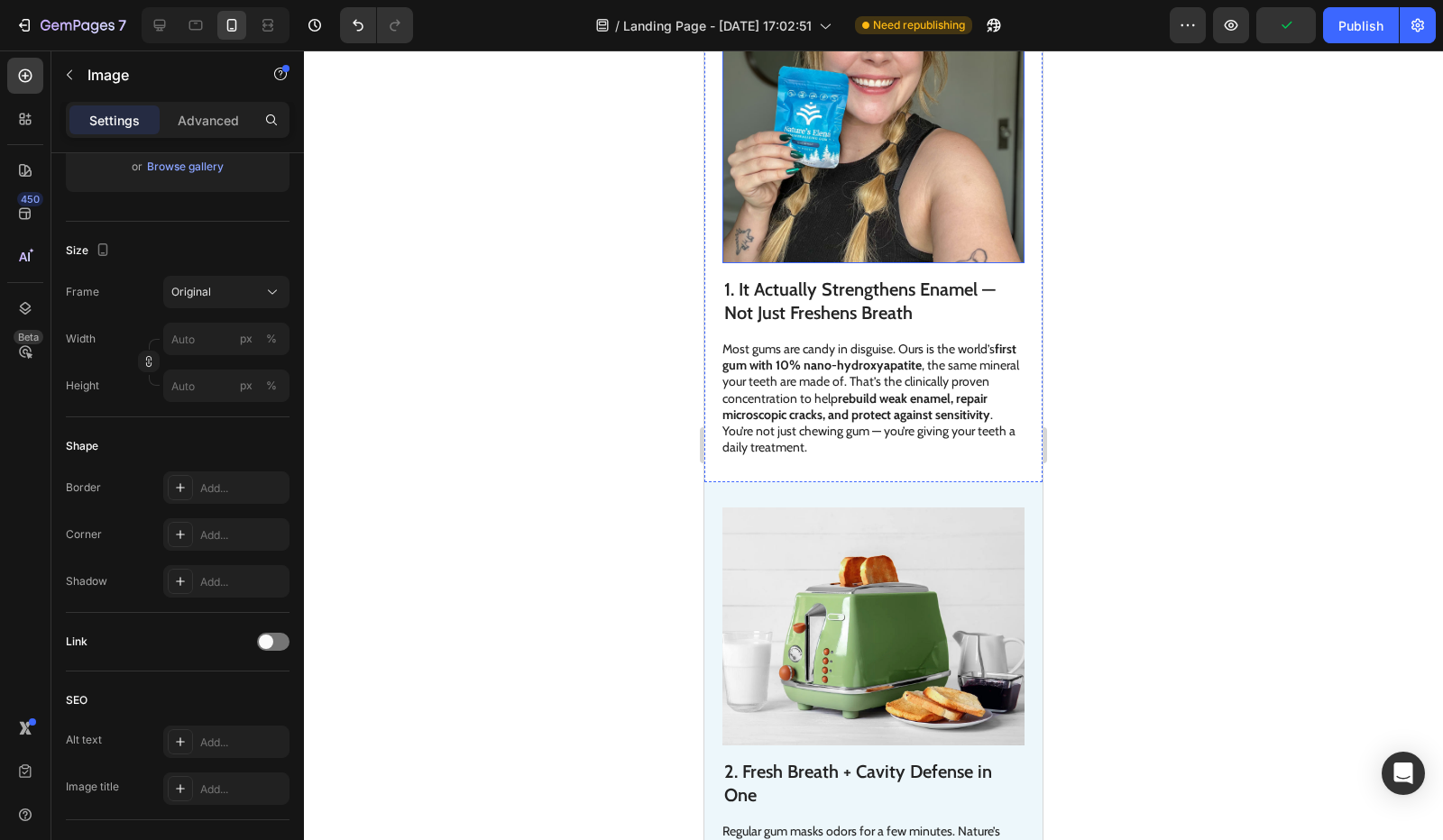
scroll to position [0, 0]
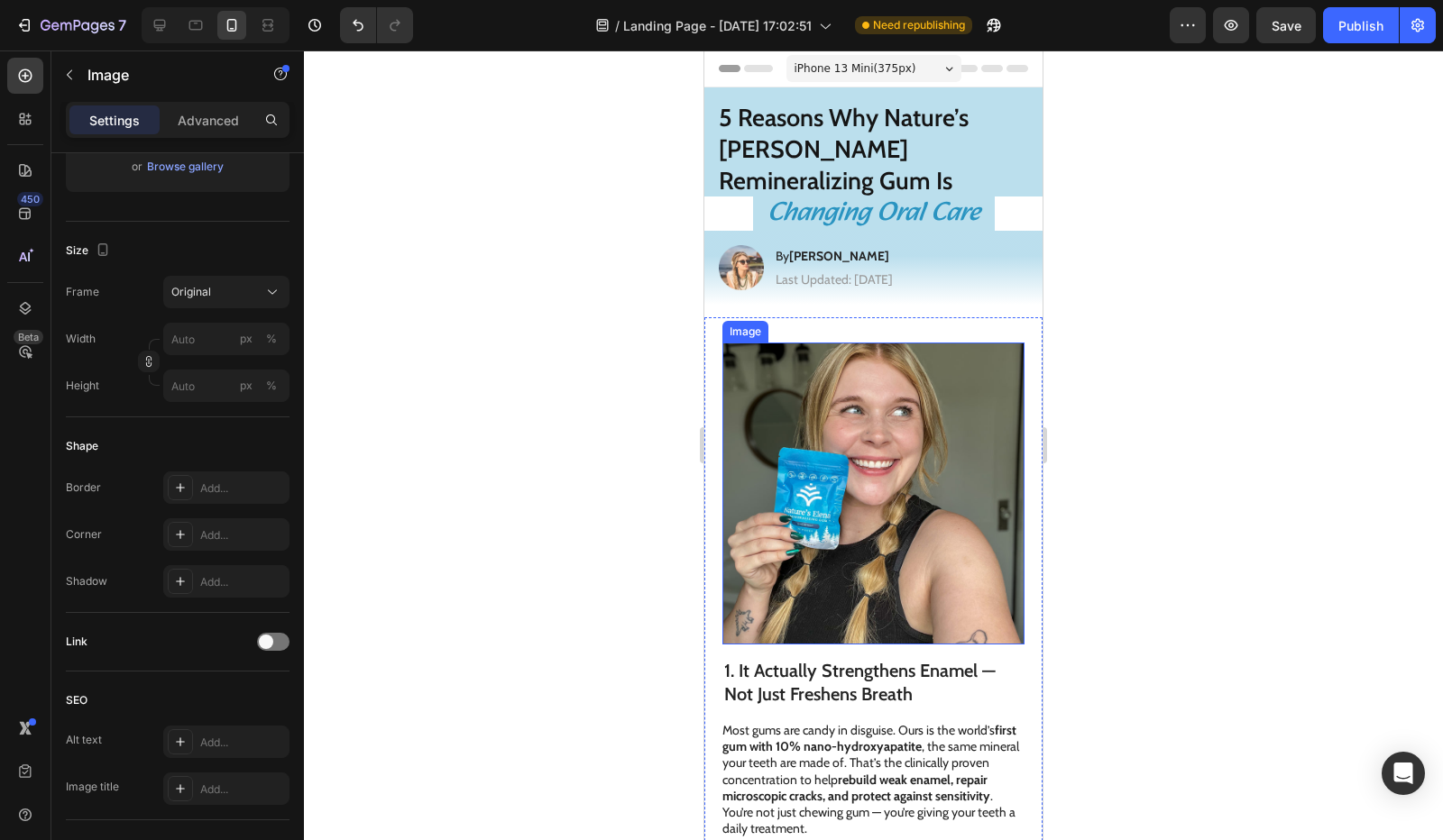
click at [862, 355] on img at bounding box center [873, 493] width 302 height 302
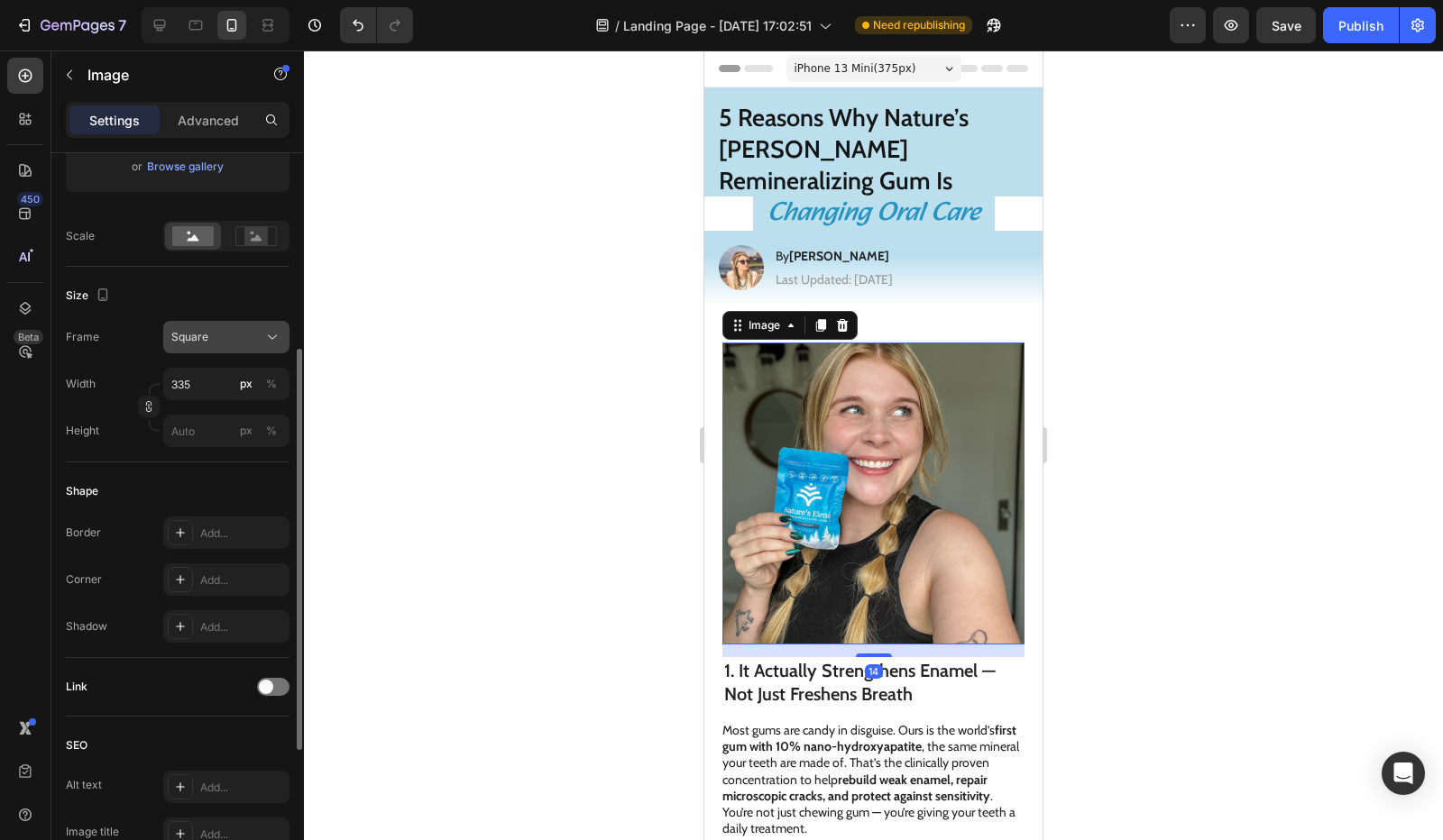
click at [192, 340] on span "Square" at bounding box center [190, 337] width 37 height 16
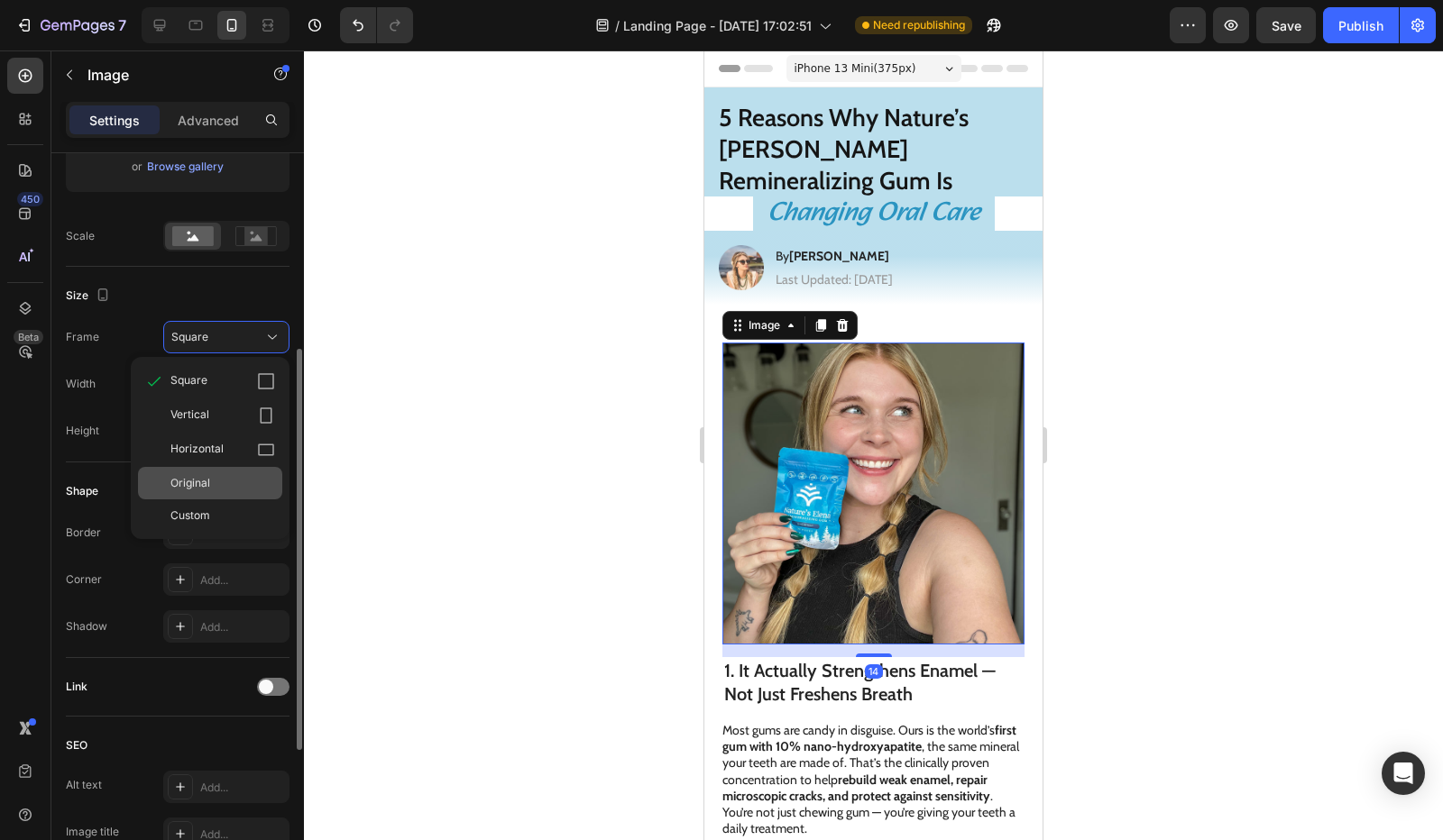
click at [212, 486] on div "Original" at bounding box center [223, 484] width 104 height 16
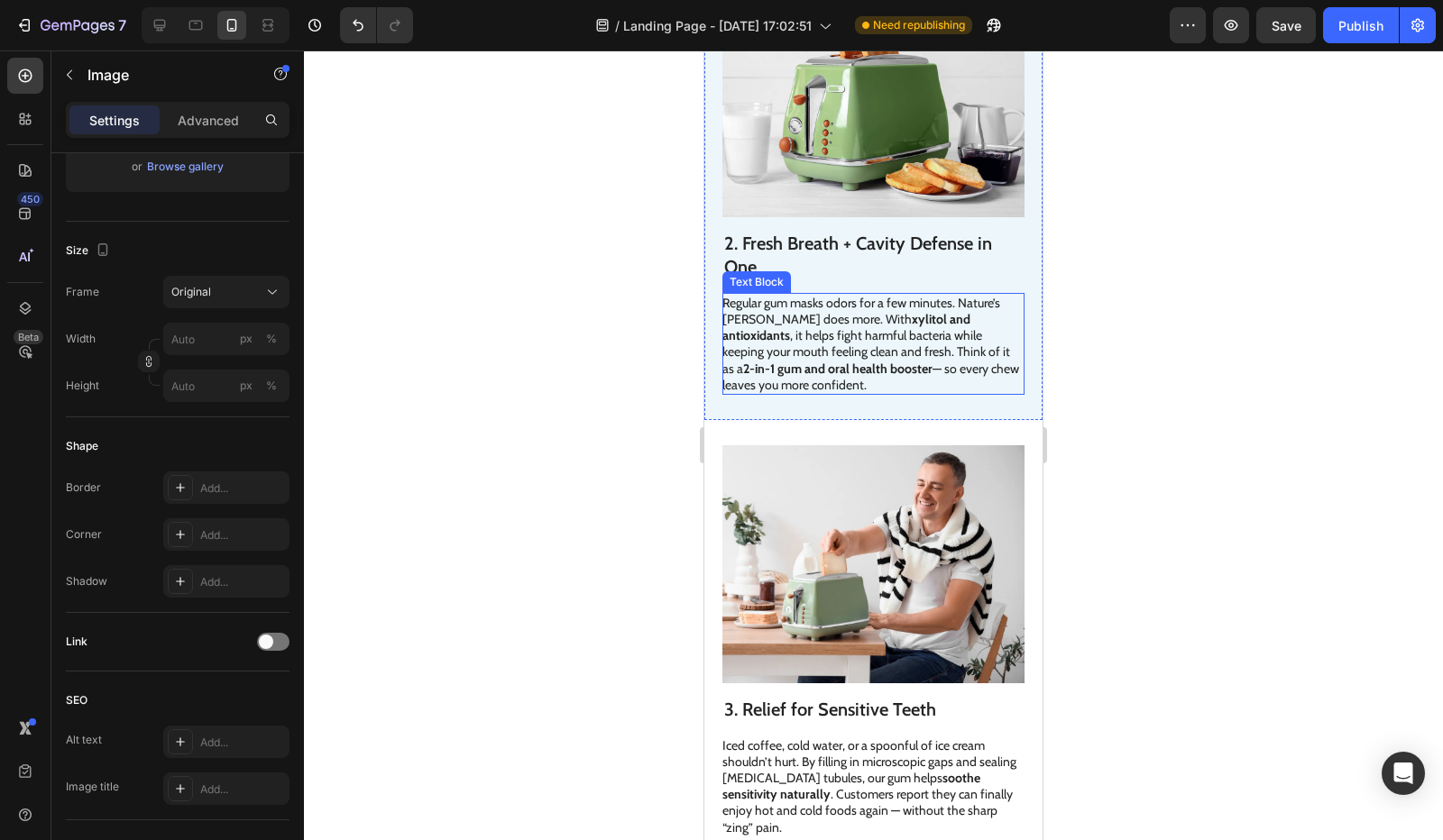
scroll to position [722, 0]
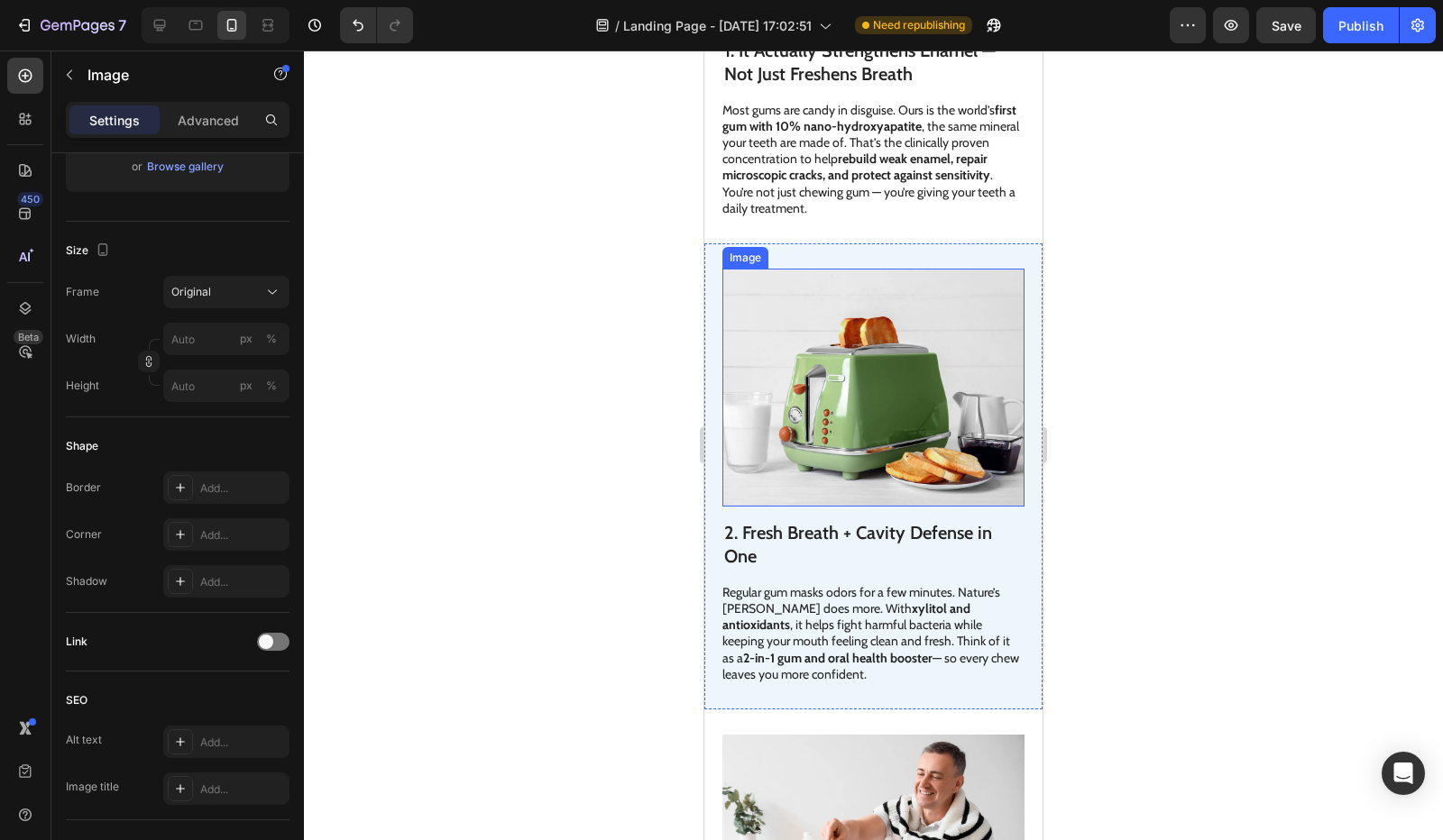
drag, startPoint x: 844, startPoint y: 360, endPoint x: 794, endPoint y: 357, distance: 50.1
click at [839, 361] on img at bounding box center [873, 388] width 302 height 238
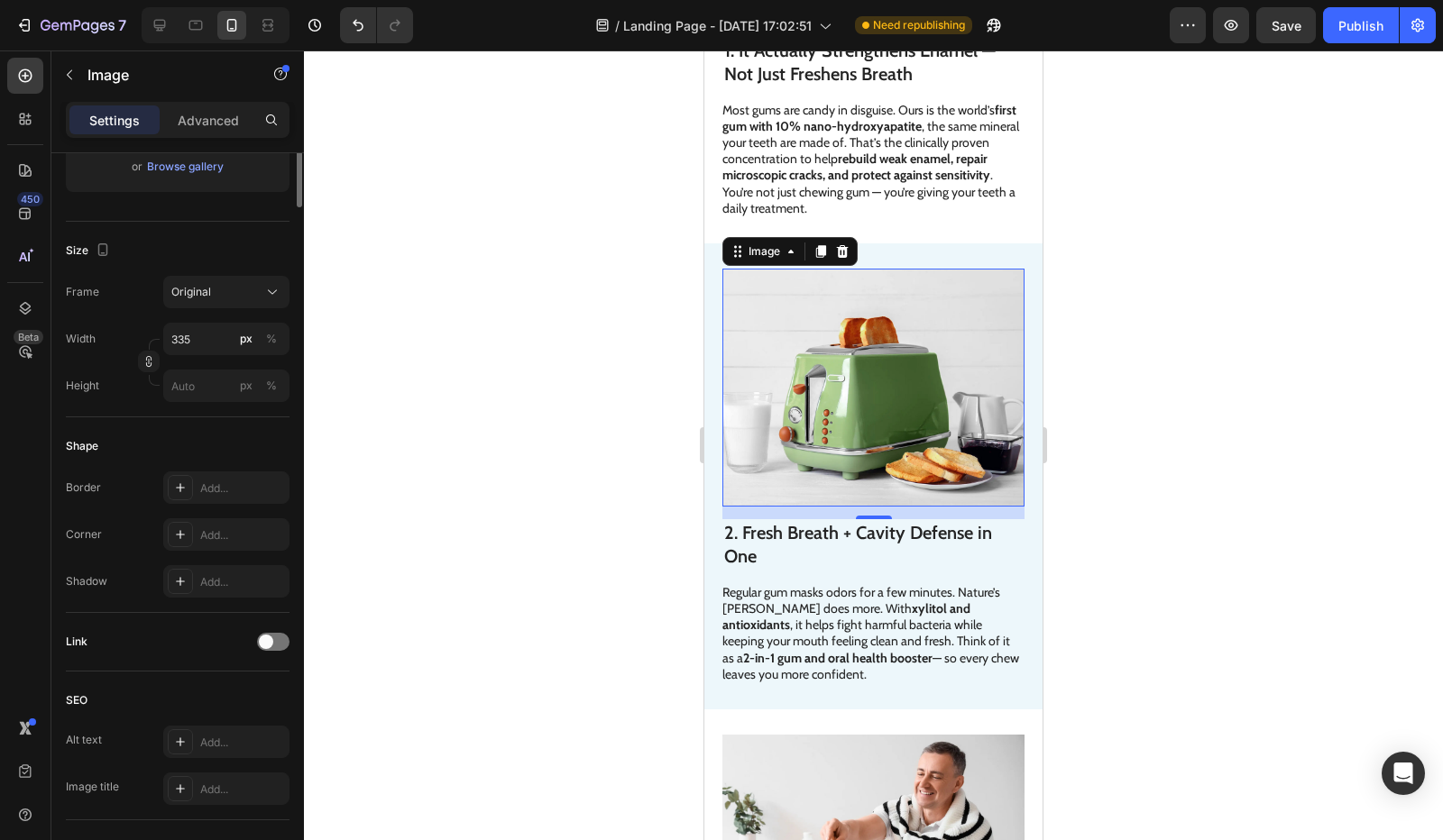
scroll to position [0, 0]
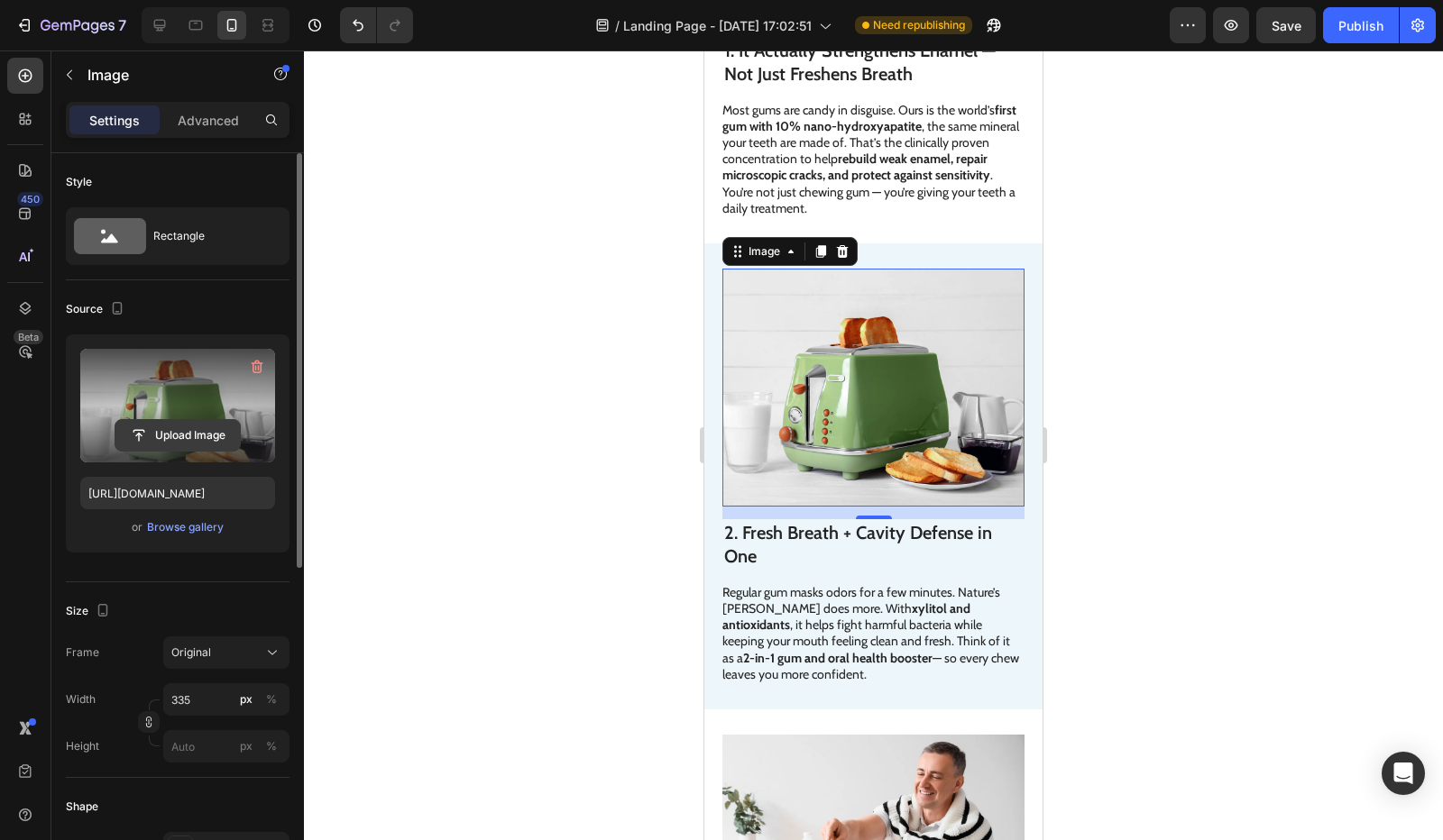
click at [164, 444] on input "file" at bounding box center [177, 435] width 124 height 31
type input "C:\fakepath\Products By Sink 1.heic"
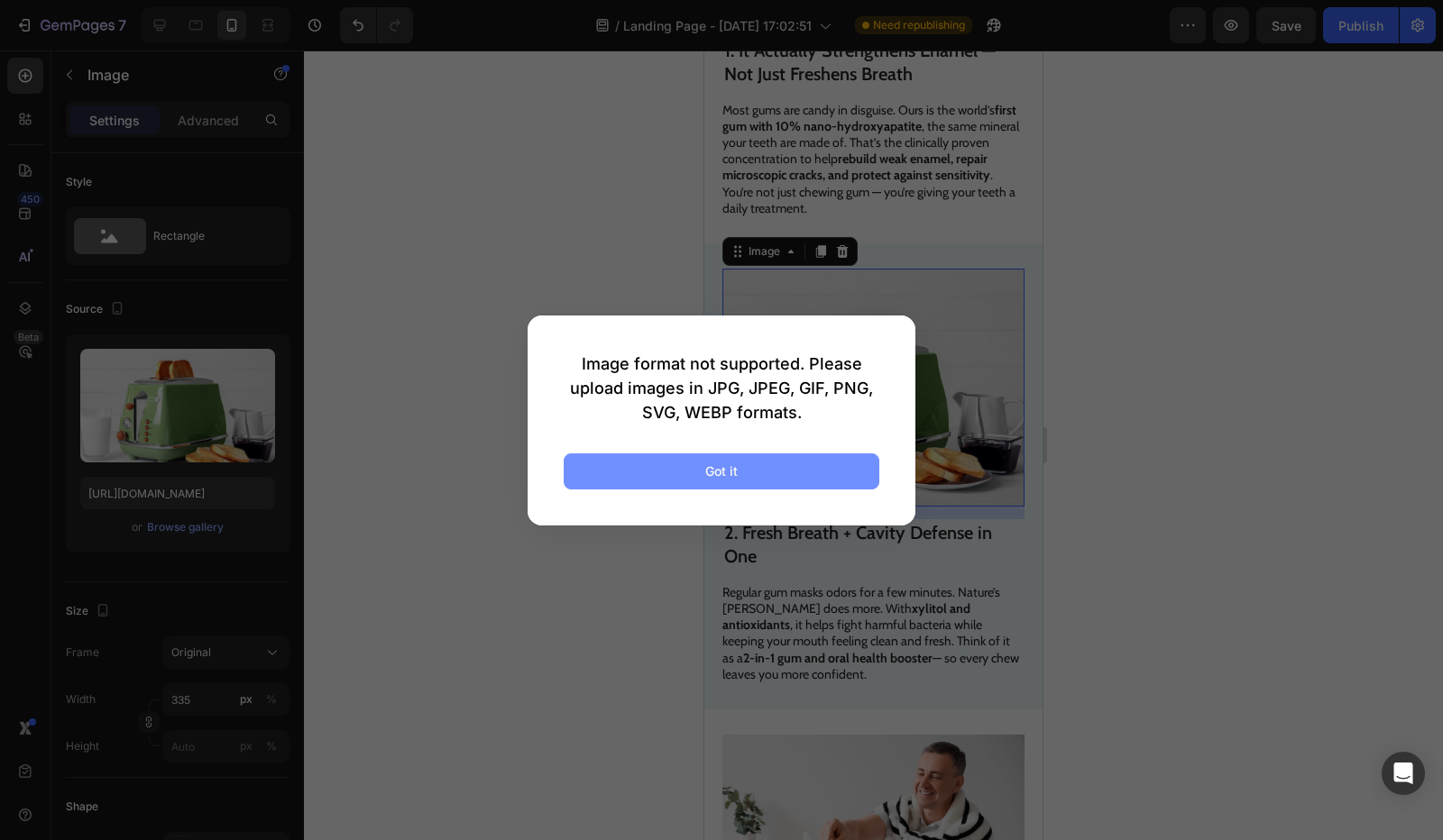
drag, startPoint x: 658, startPoint y: 483, endPoint x: 638, endPoint y: 485, distance: 20.1
click at [657, 484] on button "Got it" at bounding box center [721, 472] width 315 height 36
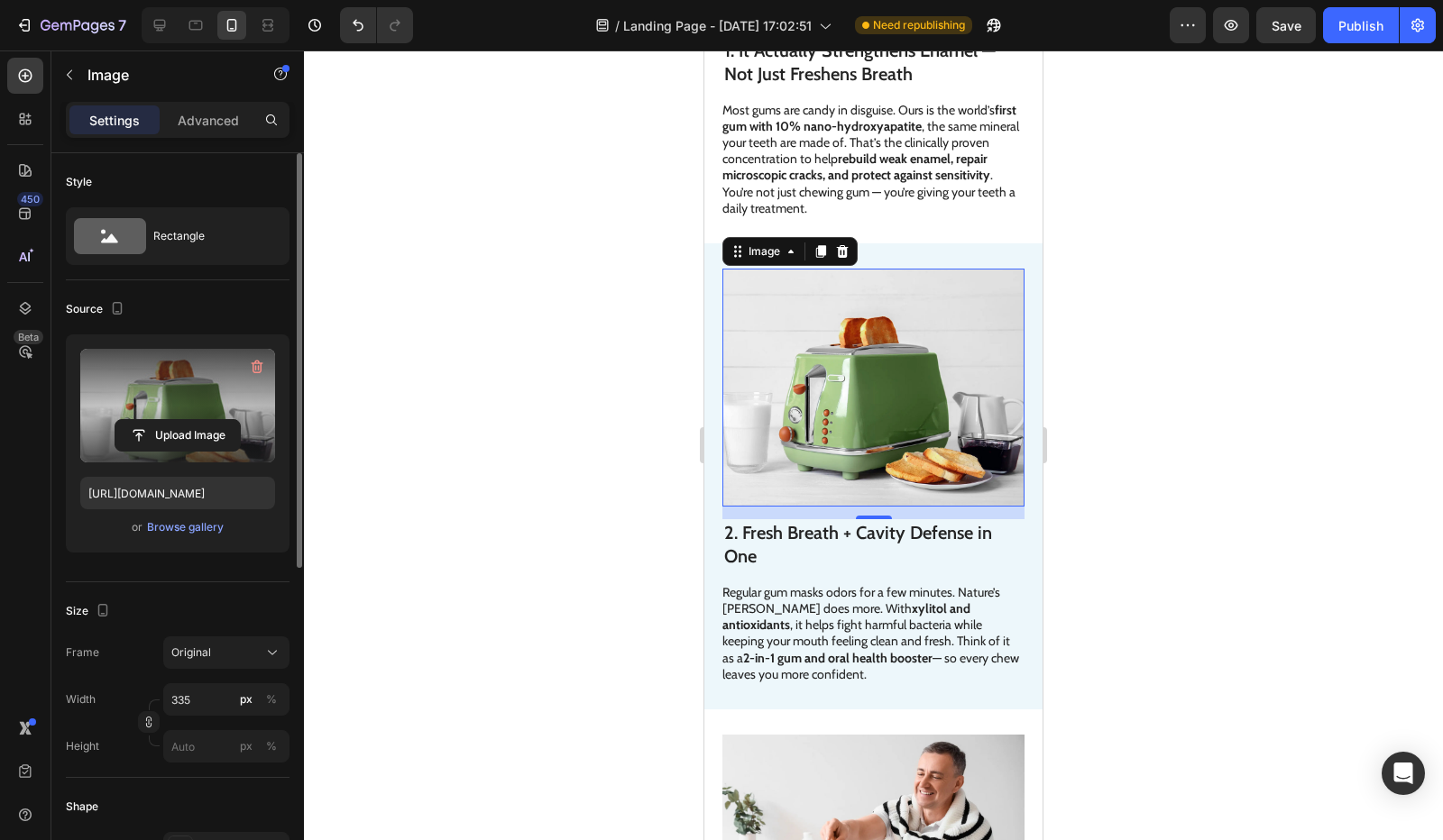
click at [210, 412] on label at bounding box center [177, 405] width 195 height 113
click at [210, 420] on input "file" at bounding box center [177, 435] width 124 height 31
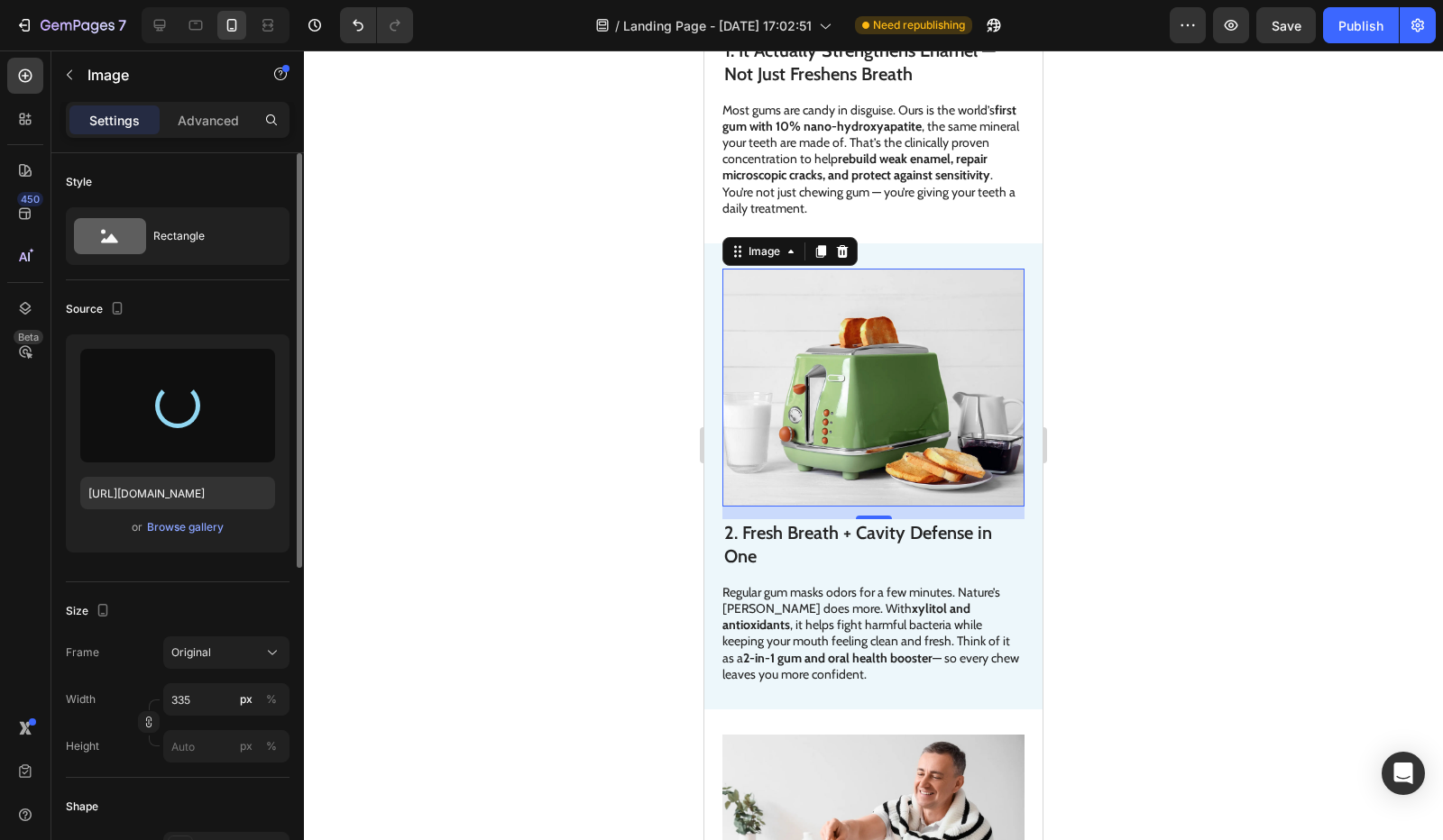
type input "https://cdn.shopify.com/s/files/1/0821/1562/5256/files/gempages_574731462306169…"
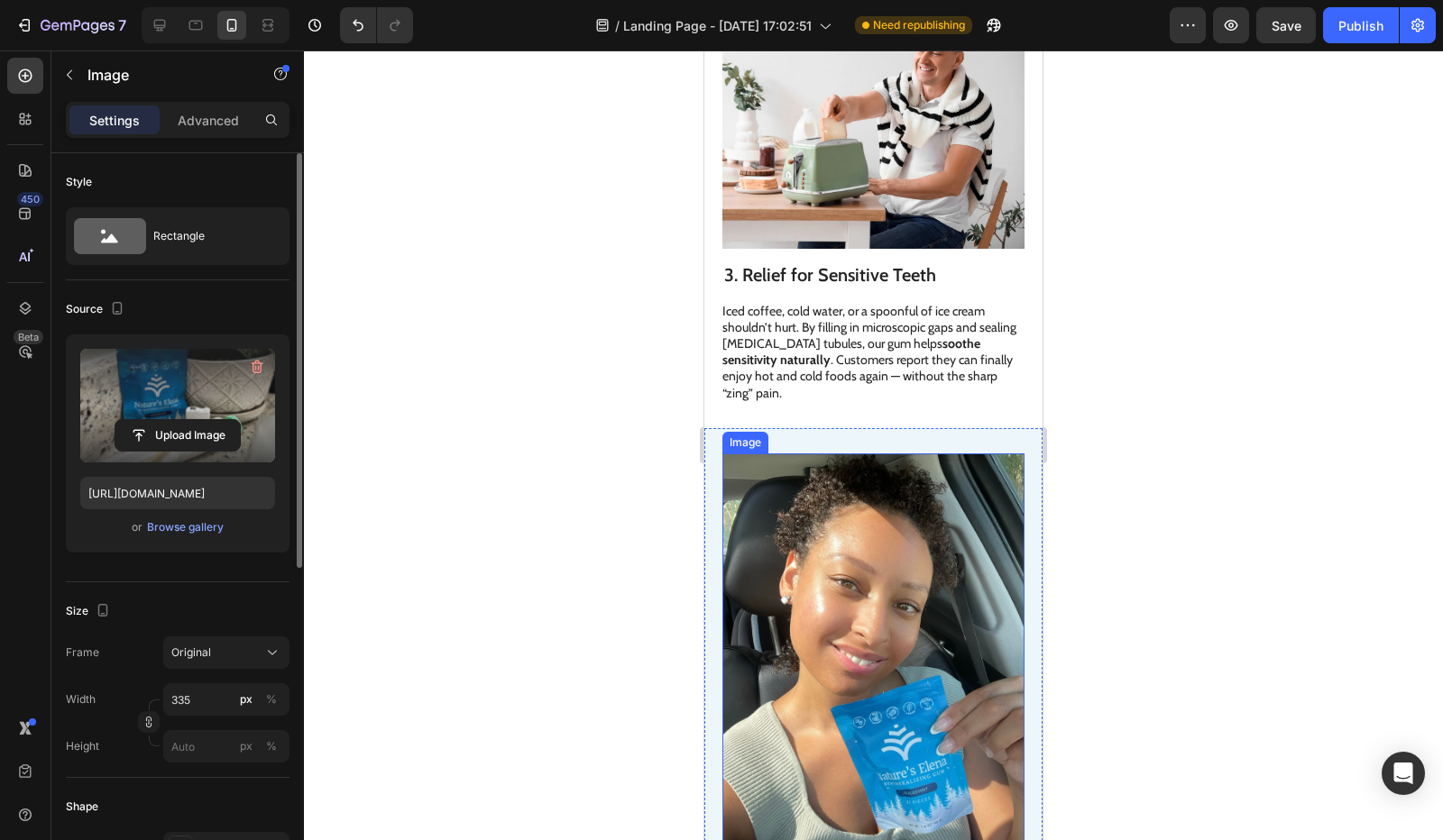
scroll to position [1352, 0]
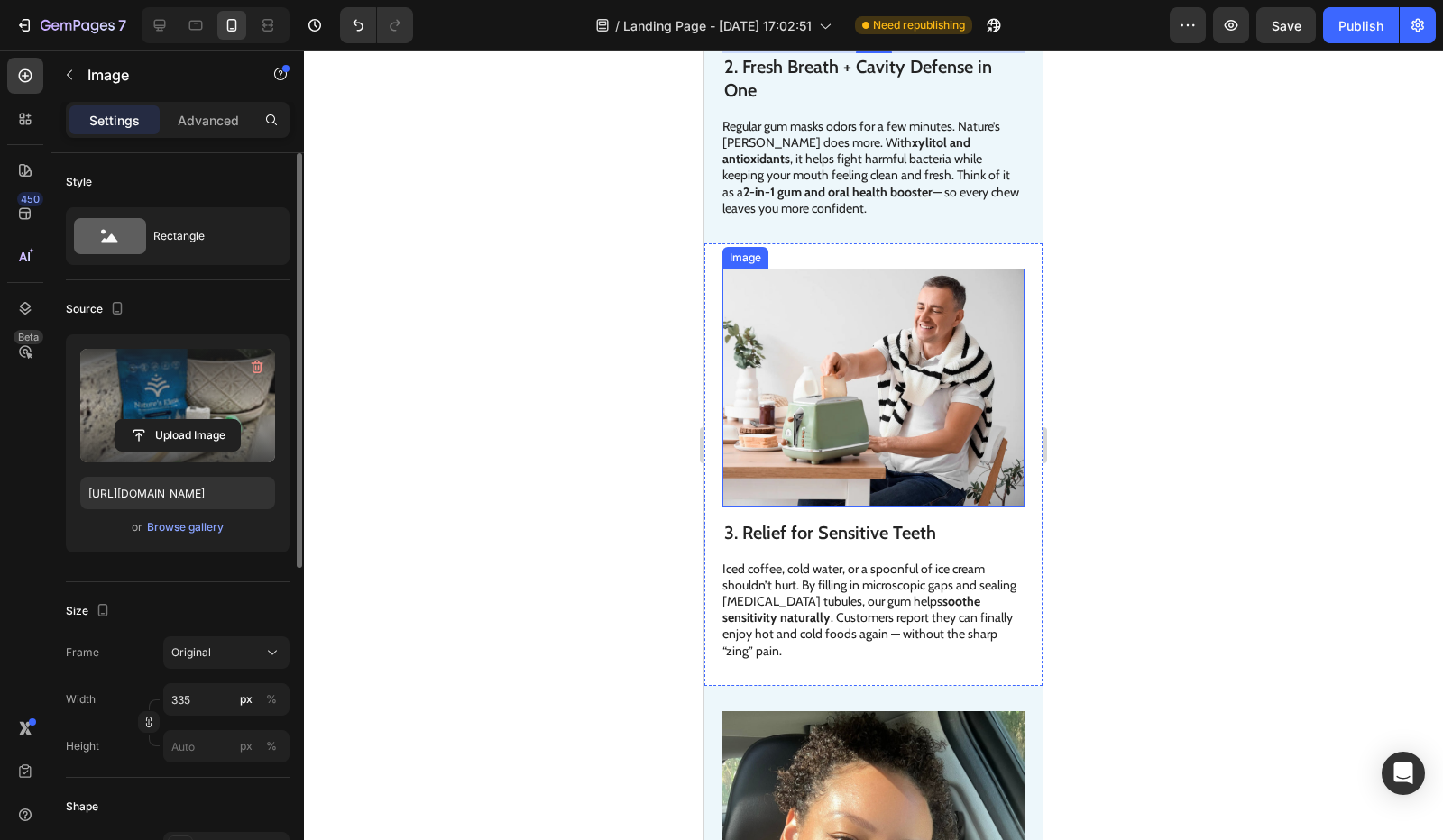
click at [819, 370] on img at bounding box center [873, 388] width 302 height 238
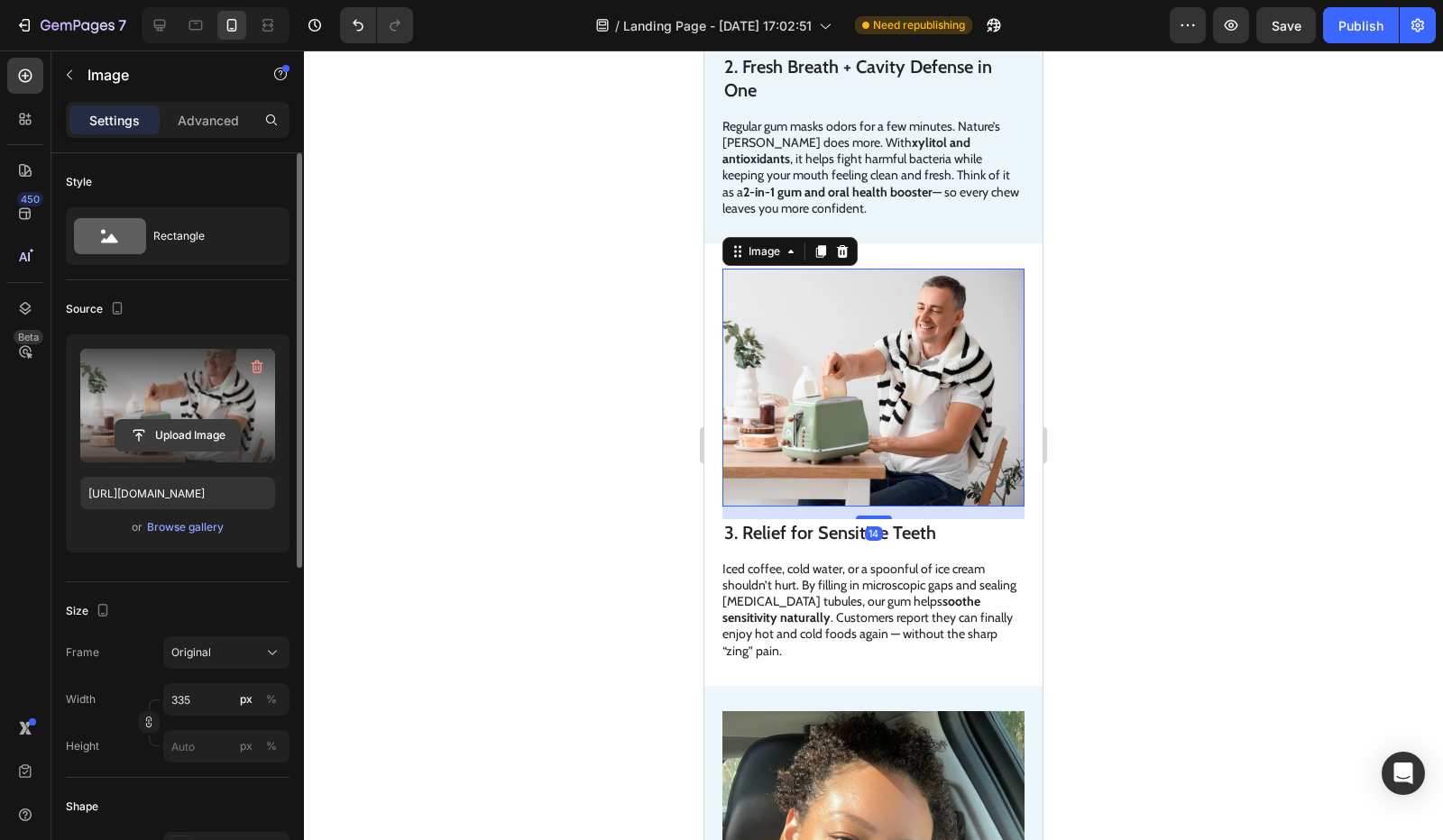
click at [184, 440] on input "file" at bounding box center [177, 435] width 124 height 31
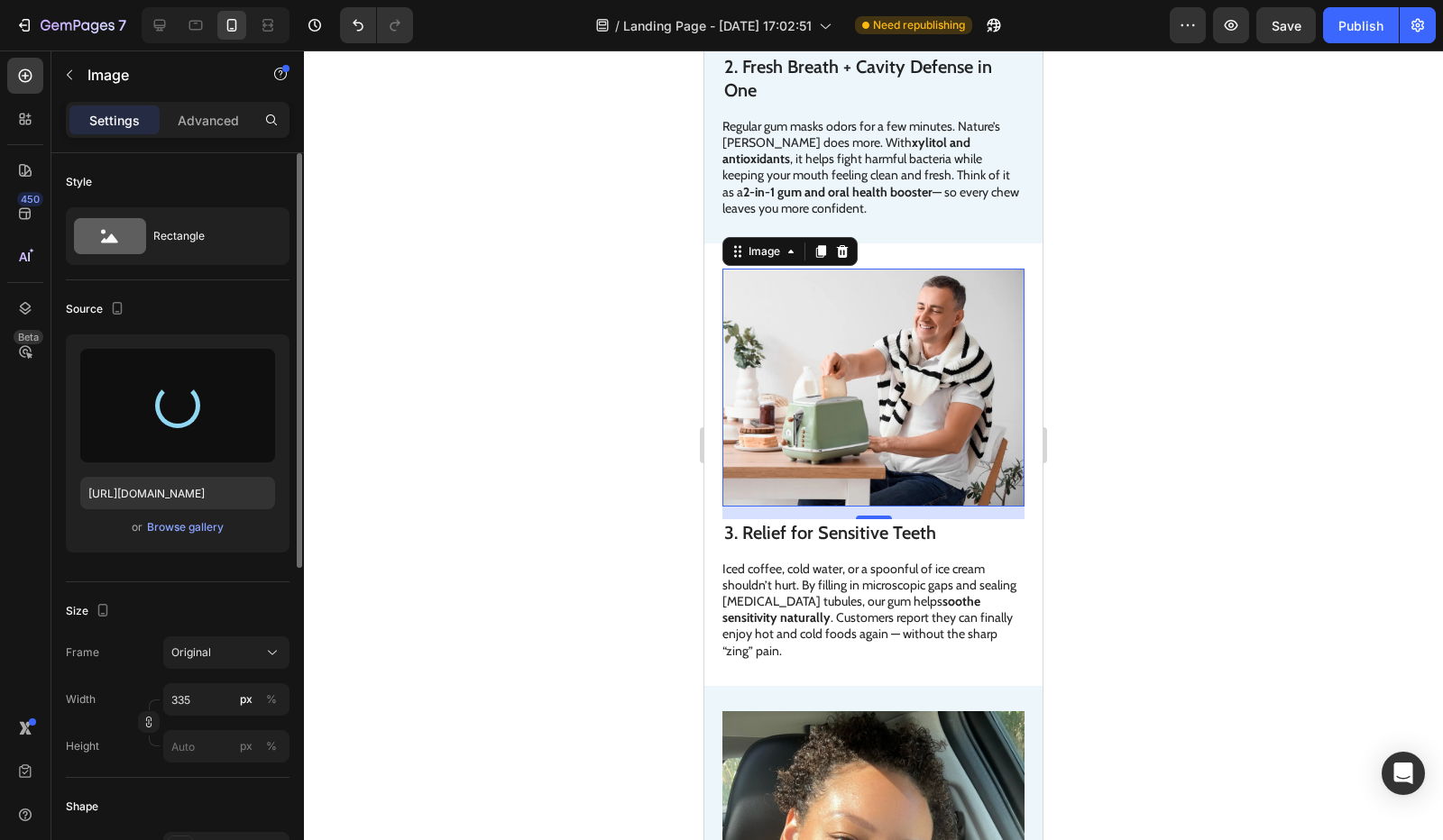
type input "https://cdn.shopify.com/s/files/1/0821/1562/5256/files/gempages_574731462306169…"
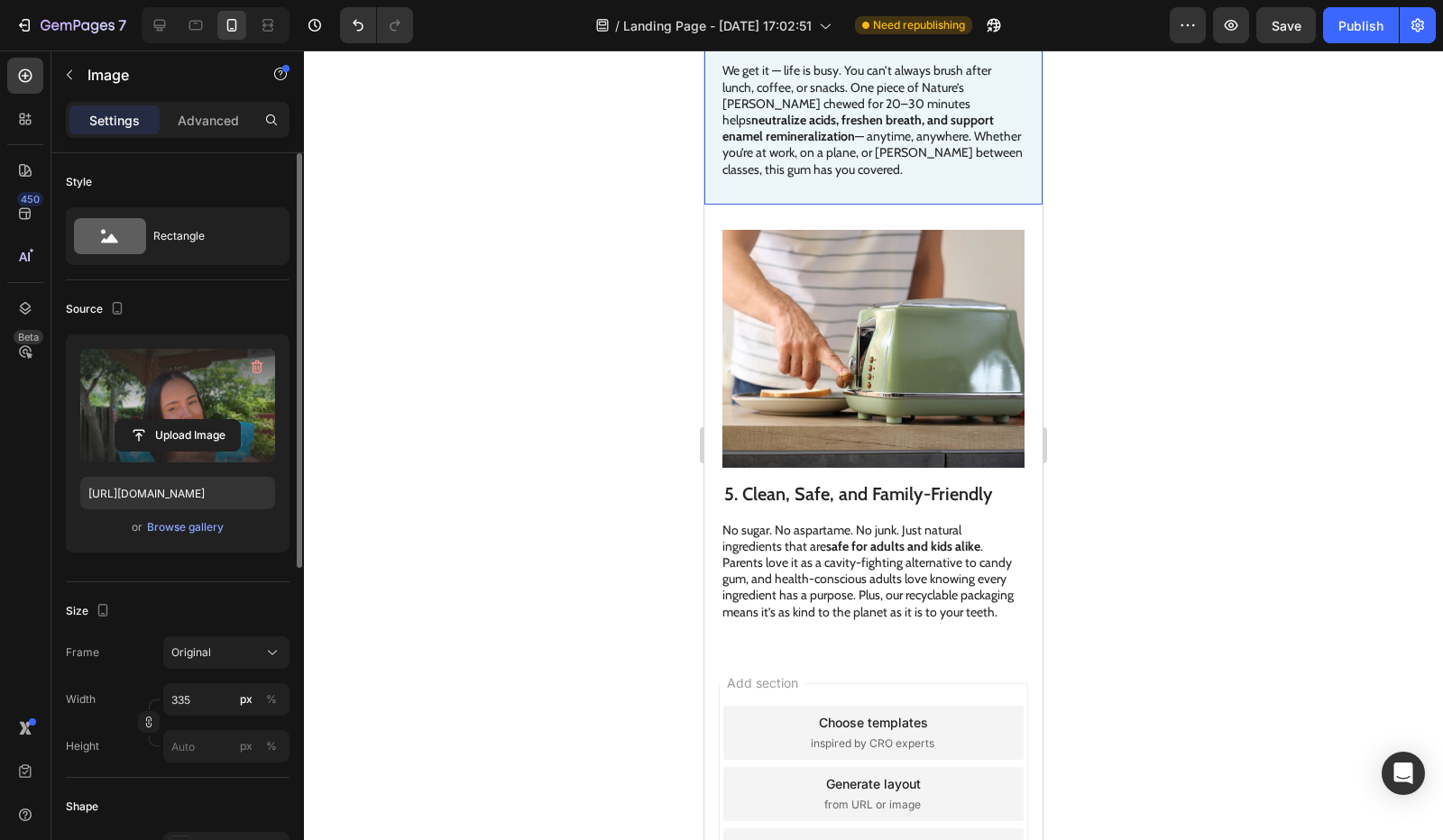
scroll to position [2647, 0]
click at [900, 291] on img at bounding box center [873, 349] width 302 height 238
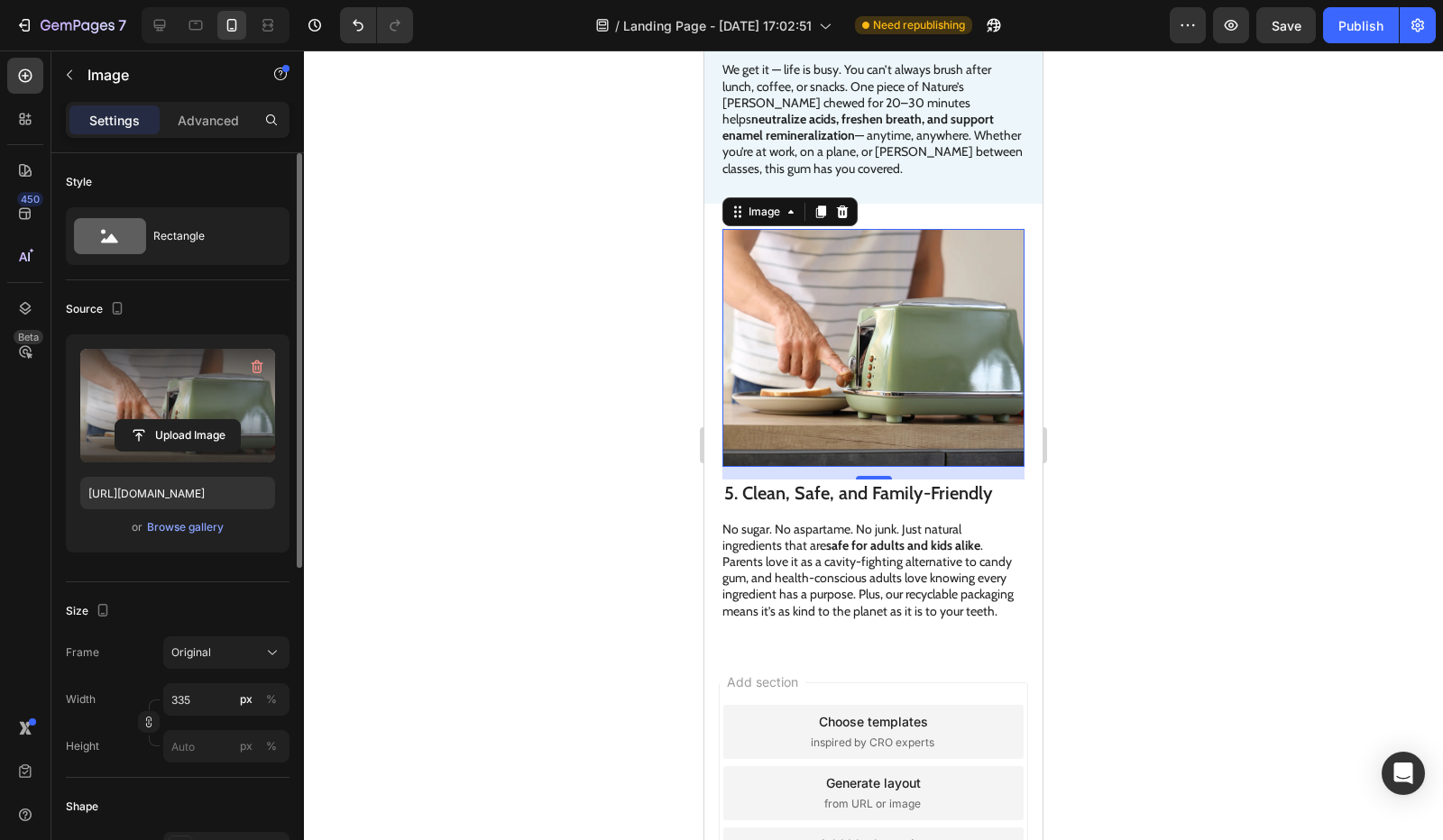
click at [206, 403] on label at bounding box center [177, 405] width 195 height 113
click at [206, 420] on input "file" at bounding box center [177, 435] width 124 height 31
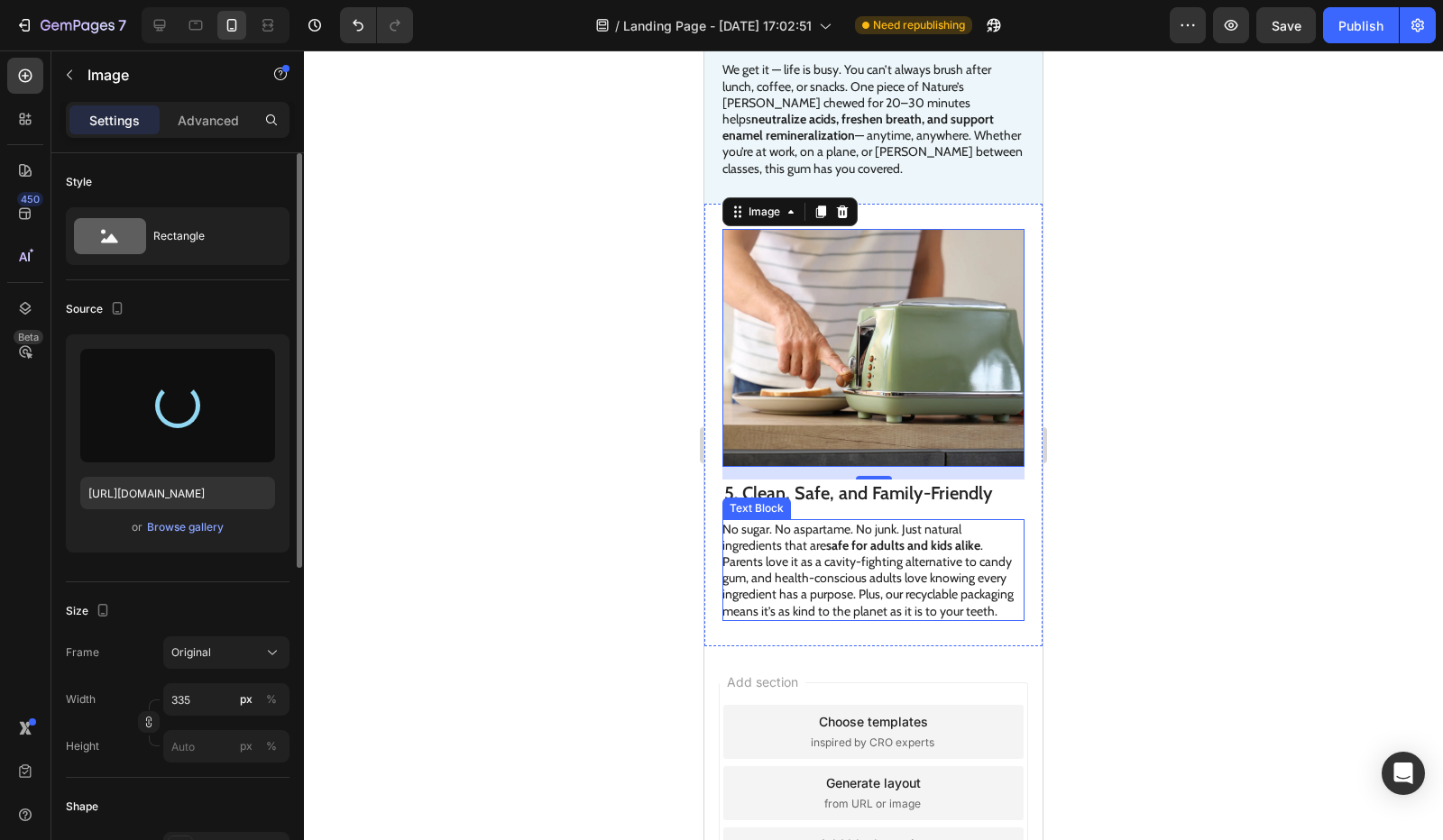
type input "https://cdn.shopify.com/s/files/1/0821/1562/5256/files/gempages_574731462306169…"
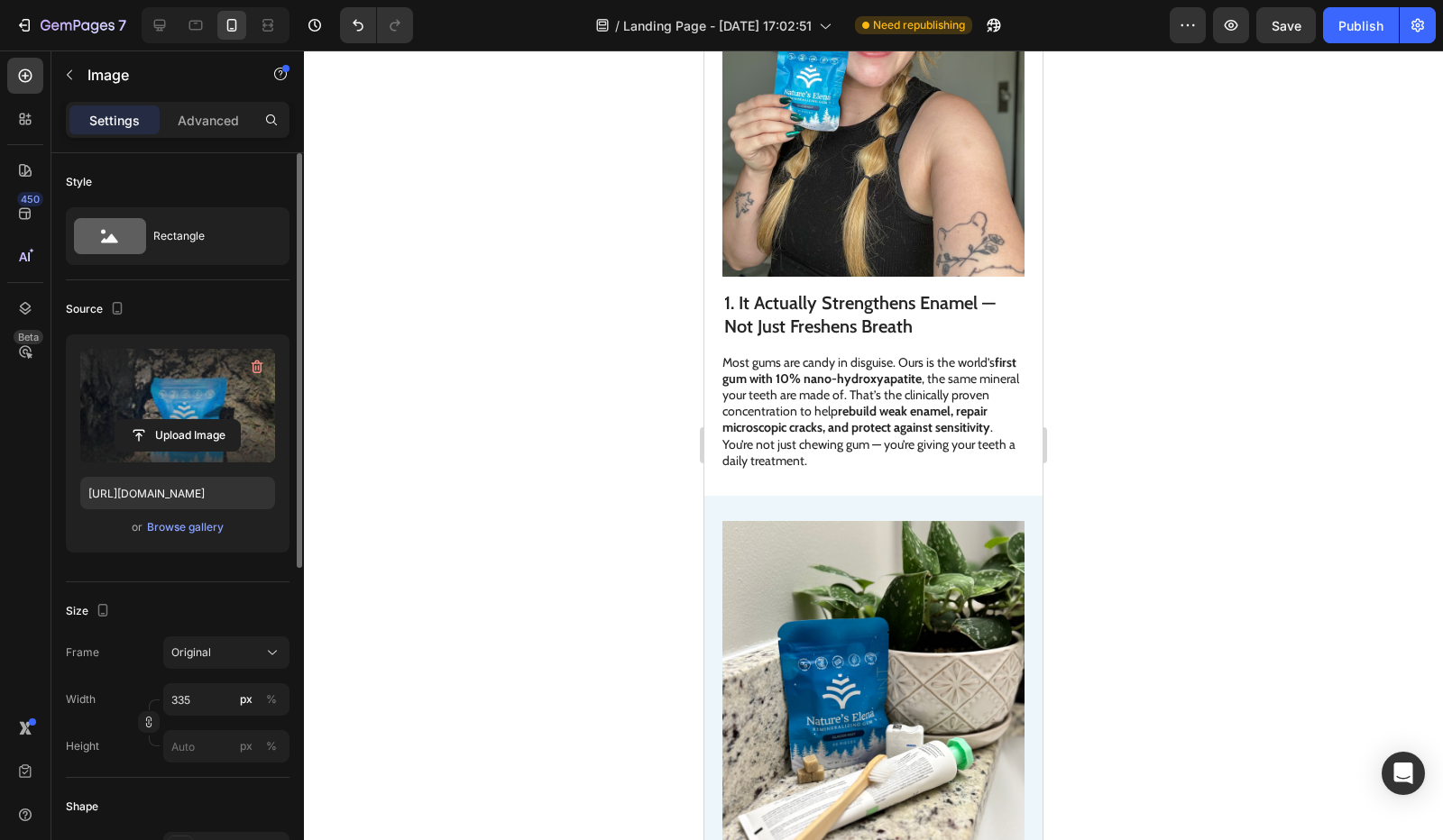
scroll to position [0, 0]
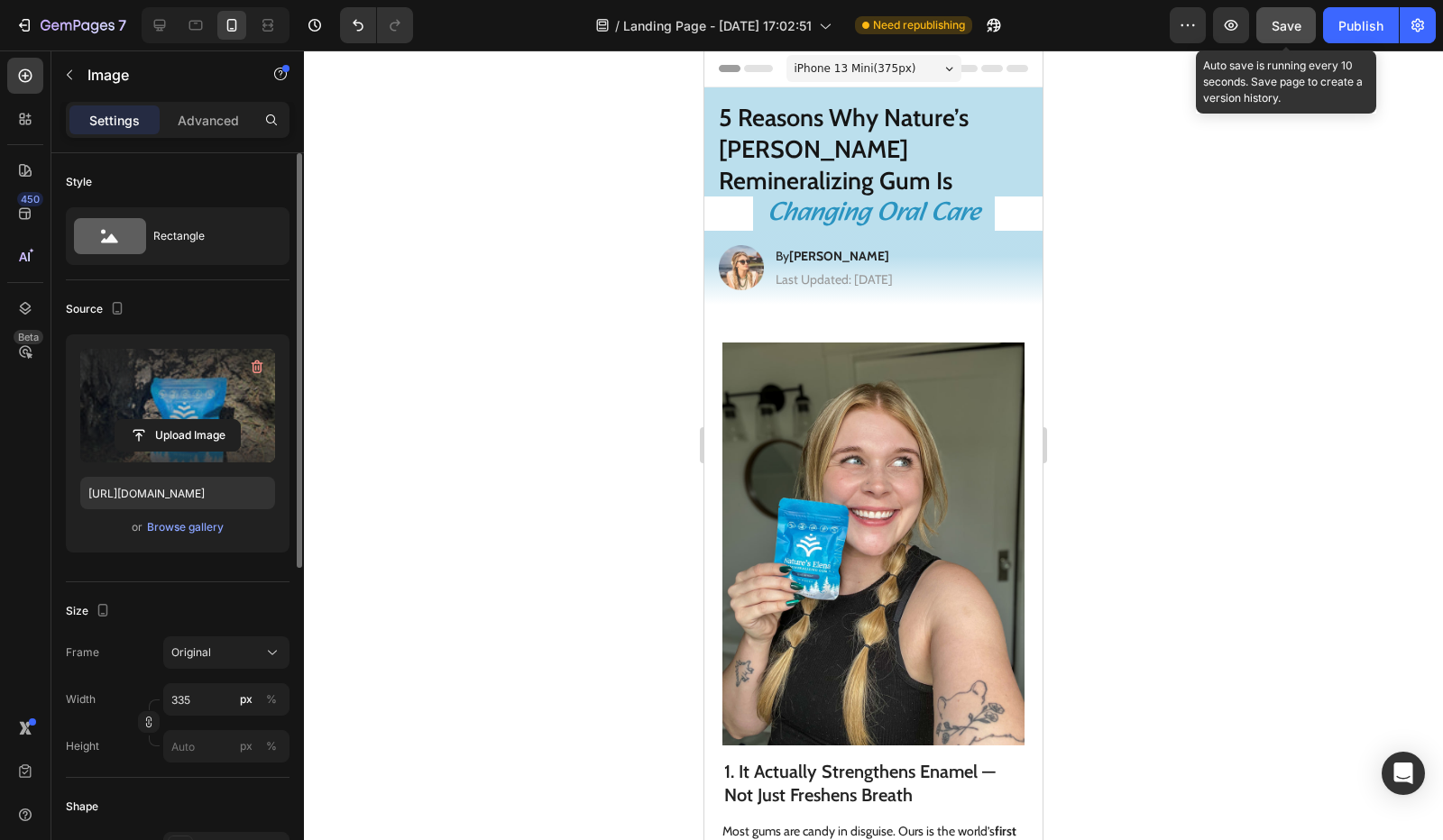
click at [1287, 35] on button "Save" at bounding box center [1286, 25] width 59 height 36
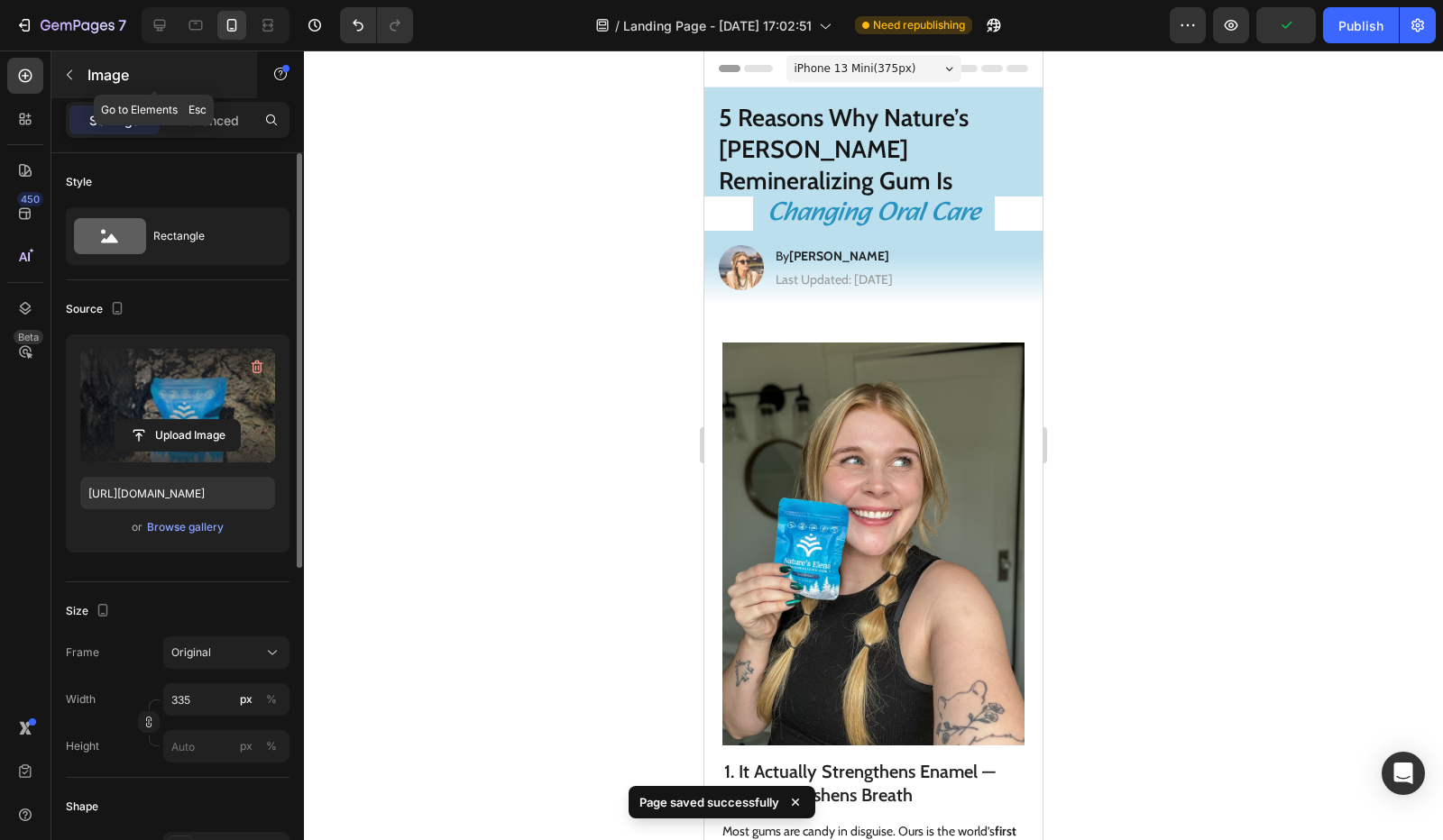
click at [82, 74] on button "button" at bounding box center [69, 74] width 29 height 29
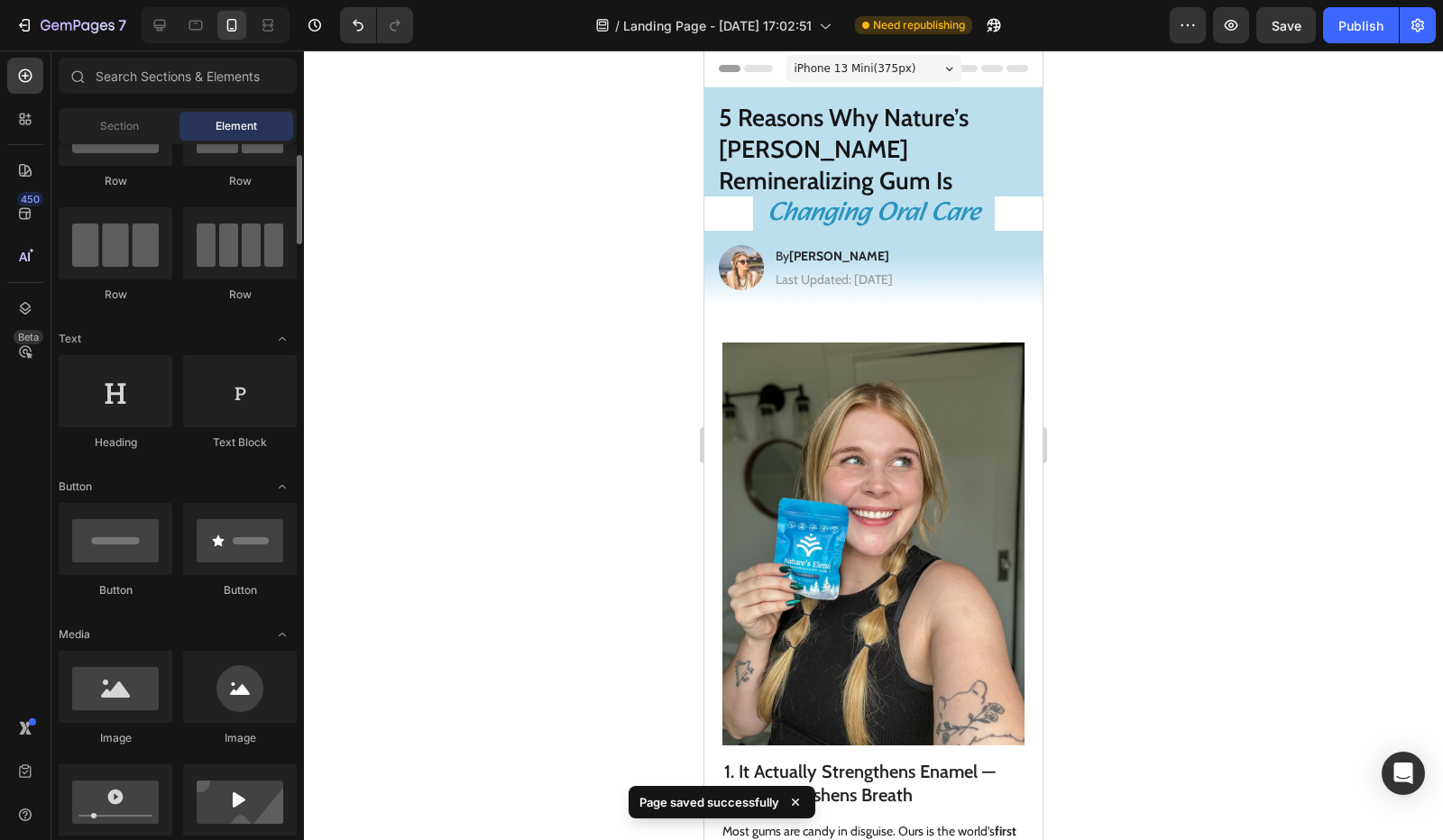
scroll to position [271, 0]
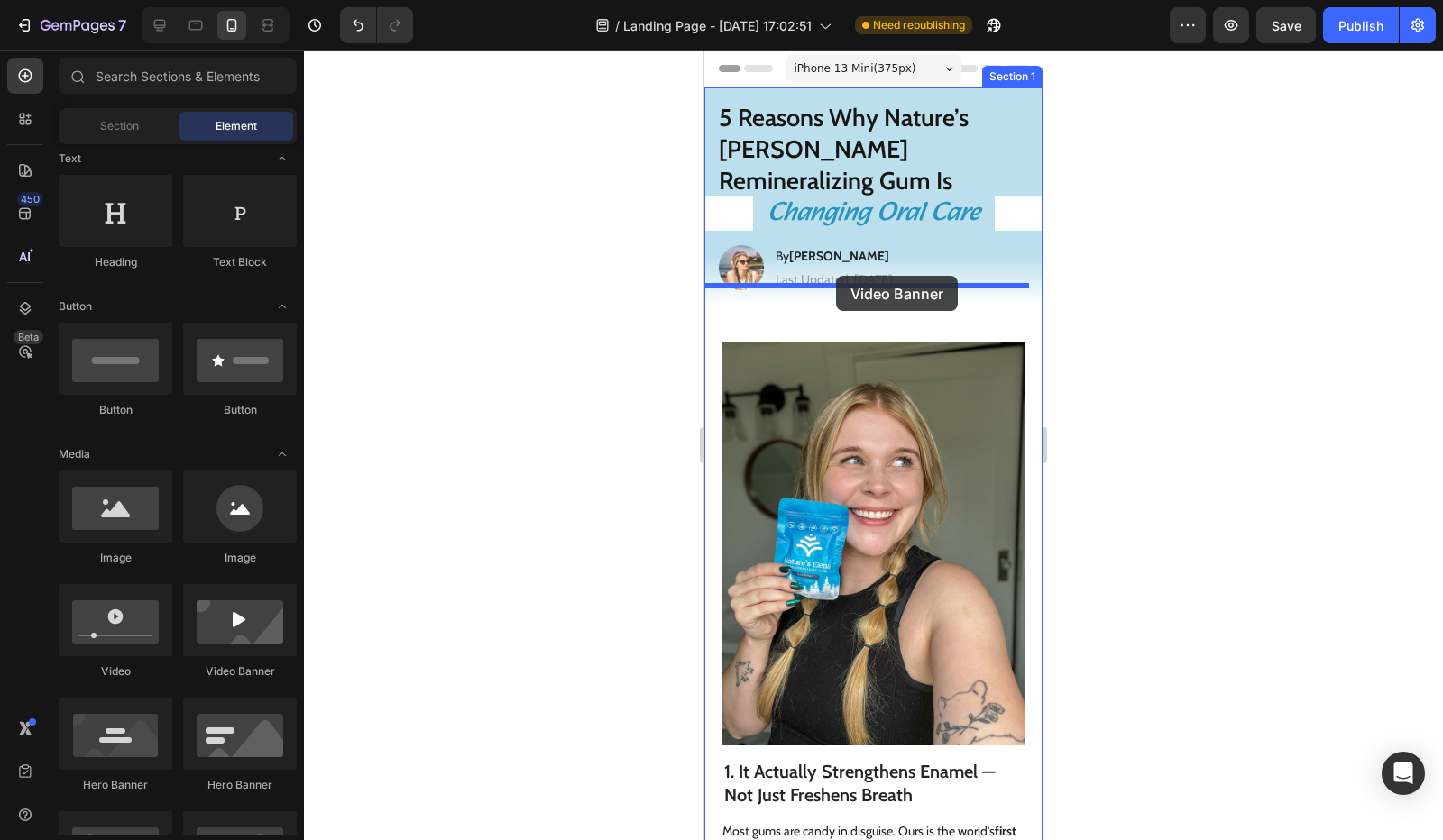
drag, startPoint x: 936, startPoint y: 678, endPoint x: 836, endPoint y: 276, distance: 414.3
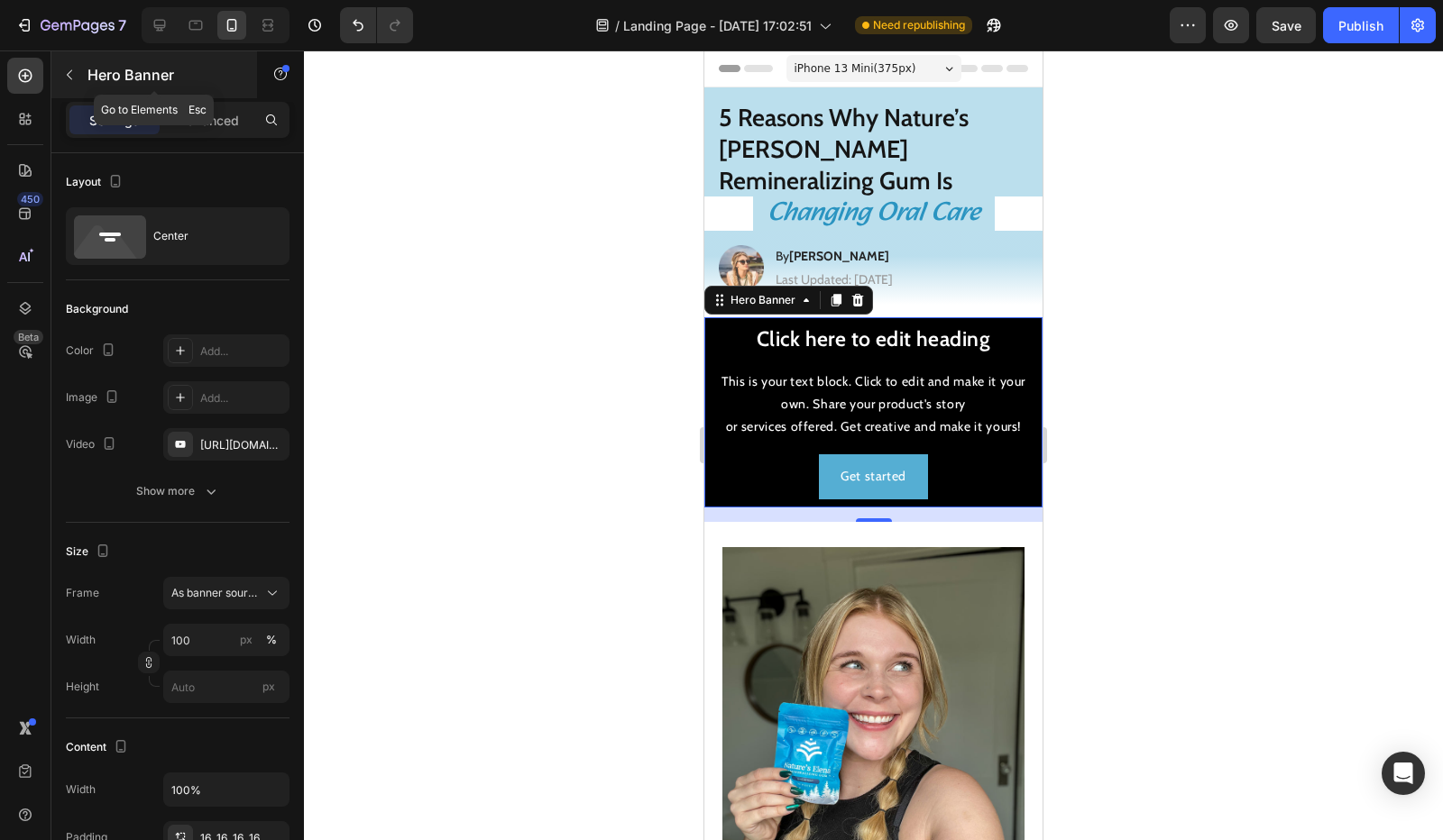
click at [70, 74] on icon "button" at bounding box center [69, 75] width 15 height 15
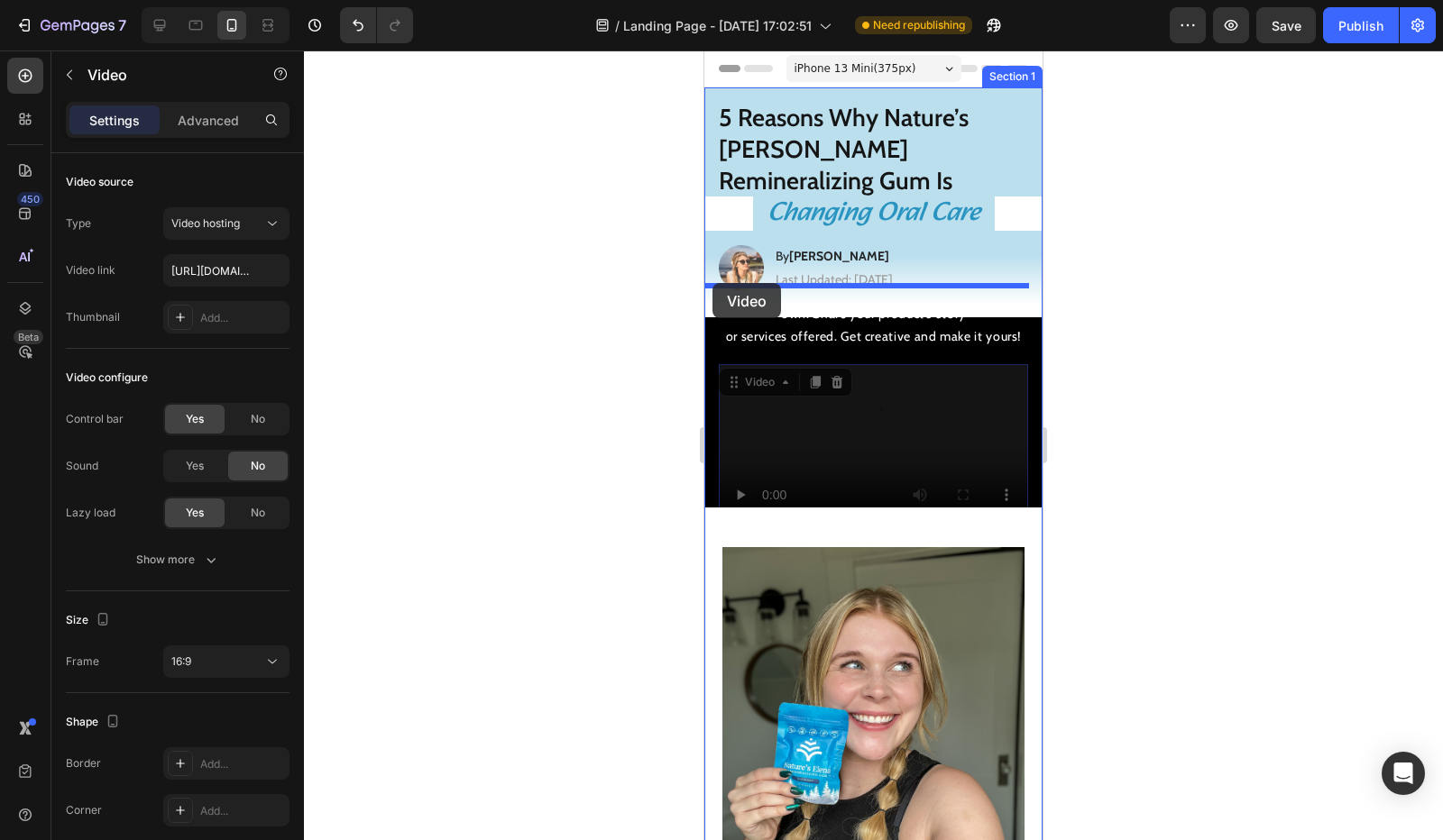
drag, startPoint x: 842, startPoint y: 369, endPoint x: 712, endPoint y: 284, distance: 155.3
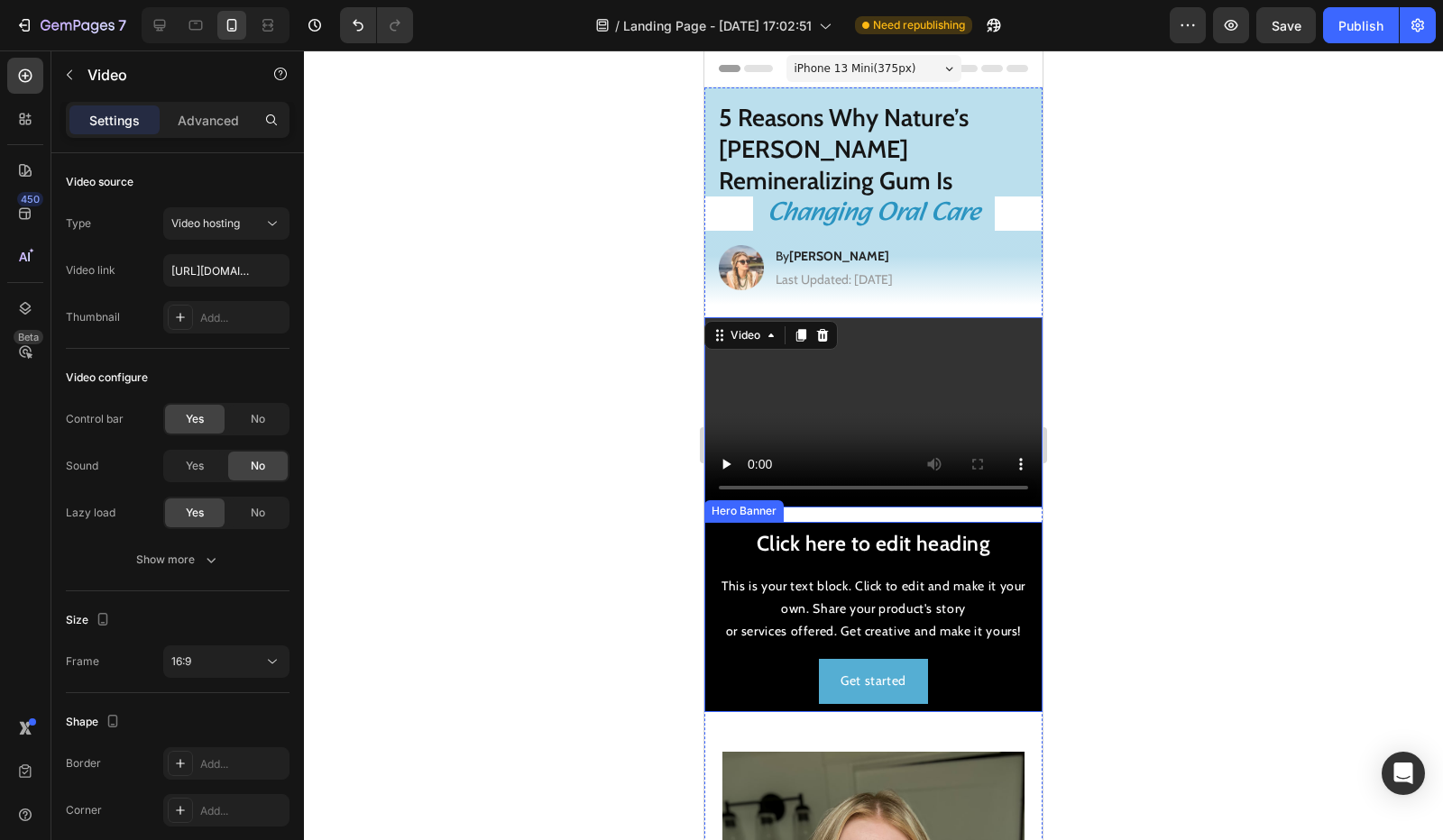
click at [712, 516] on div "Click here to edit heading Heading This is your text block. Click to edit and m…" at bounding box center [873, 616] width 338 height 202
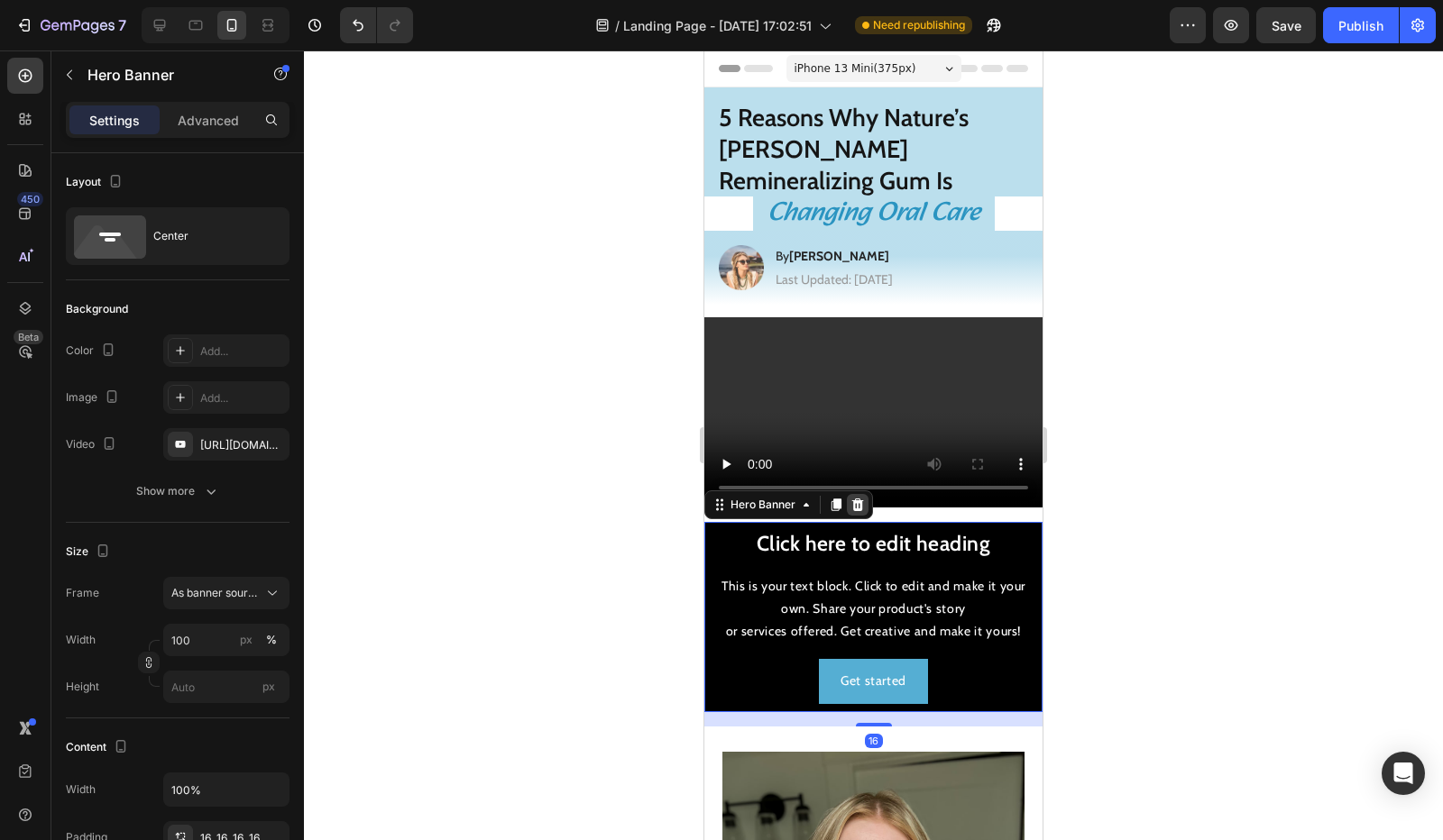
click at [864, 497] on icon at bounding box center [857, 504] width 15 height 15
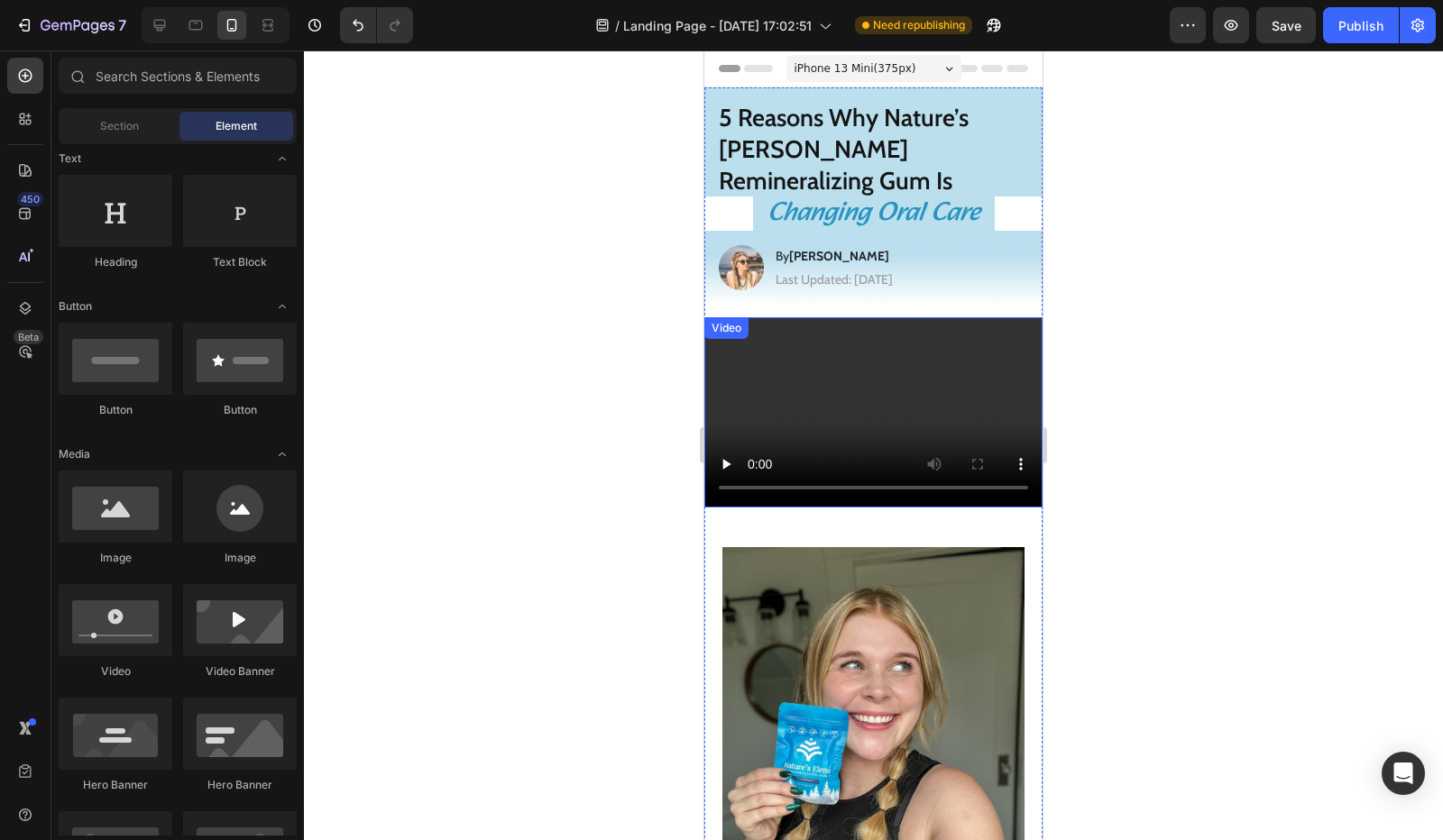
click at [886, 346] on video at bounding box center [873, 412] width 338 height 190
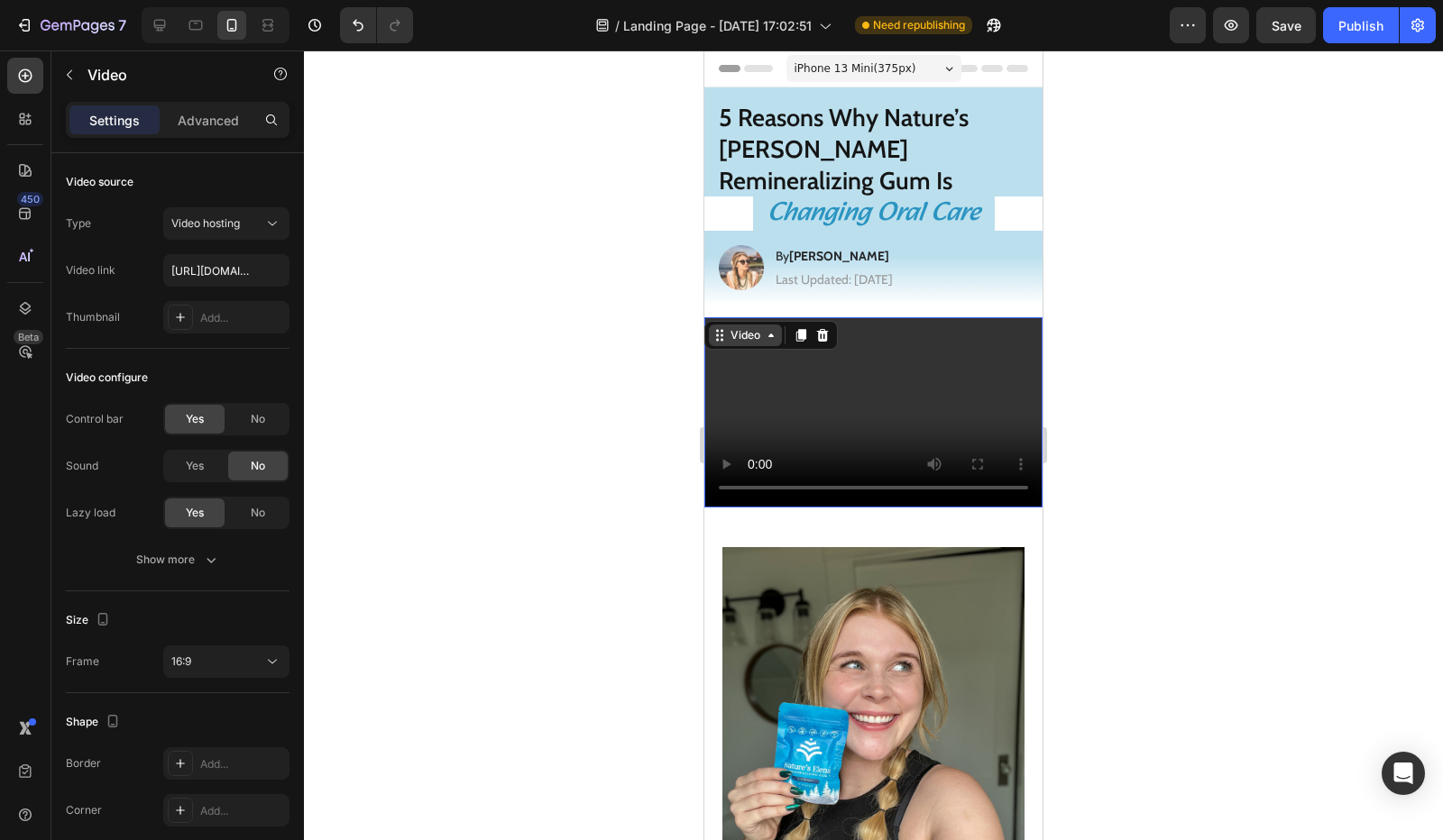
click at [768, 328] on icon at bounding box center [771, 335] width 15 height 15
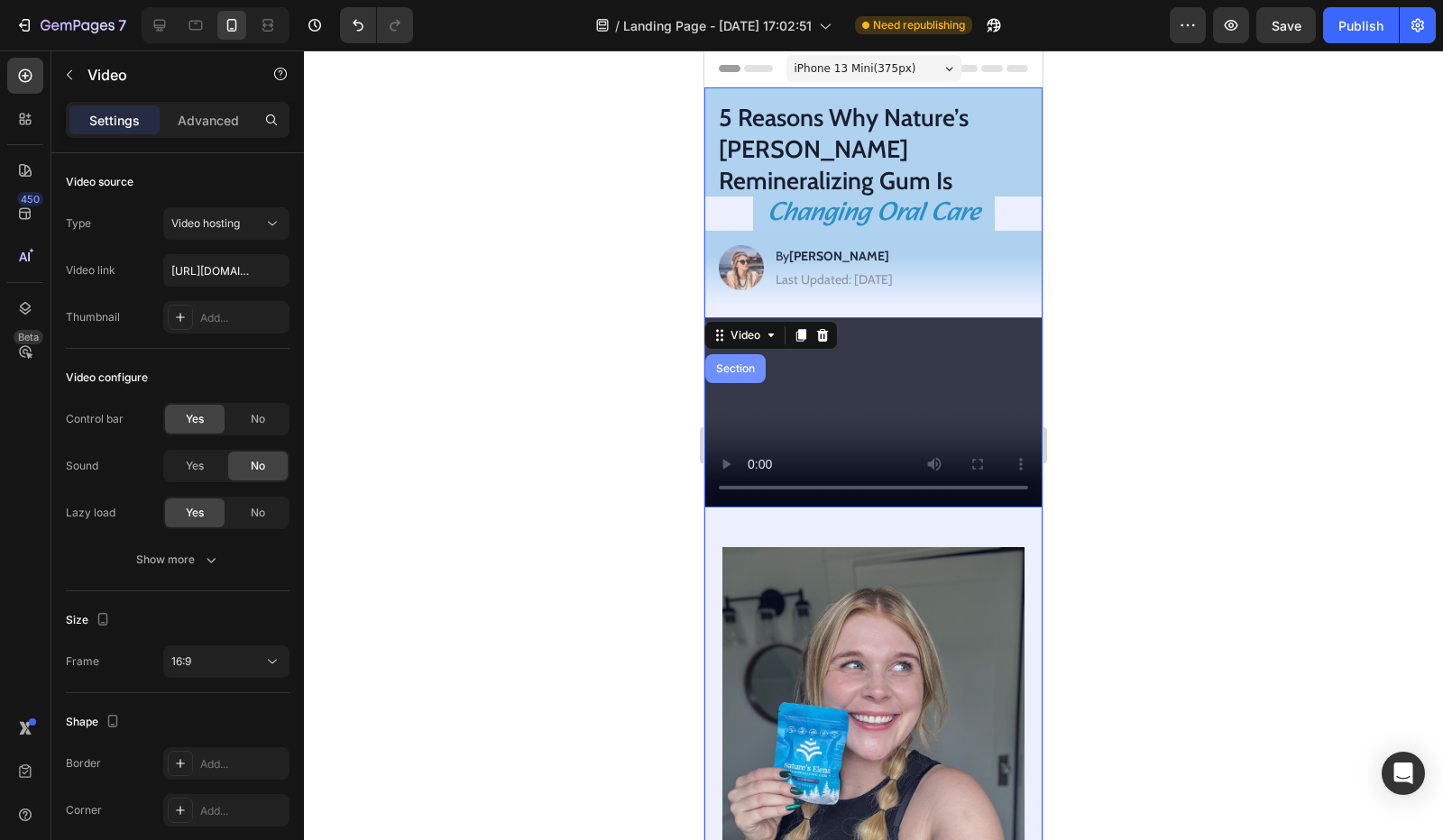
click at [733, 363] on div "Section" at bounding box center [735, 368] width 46 height 11
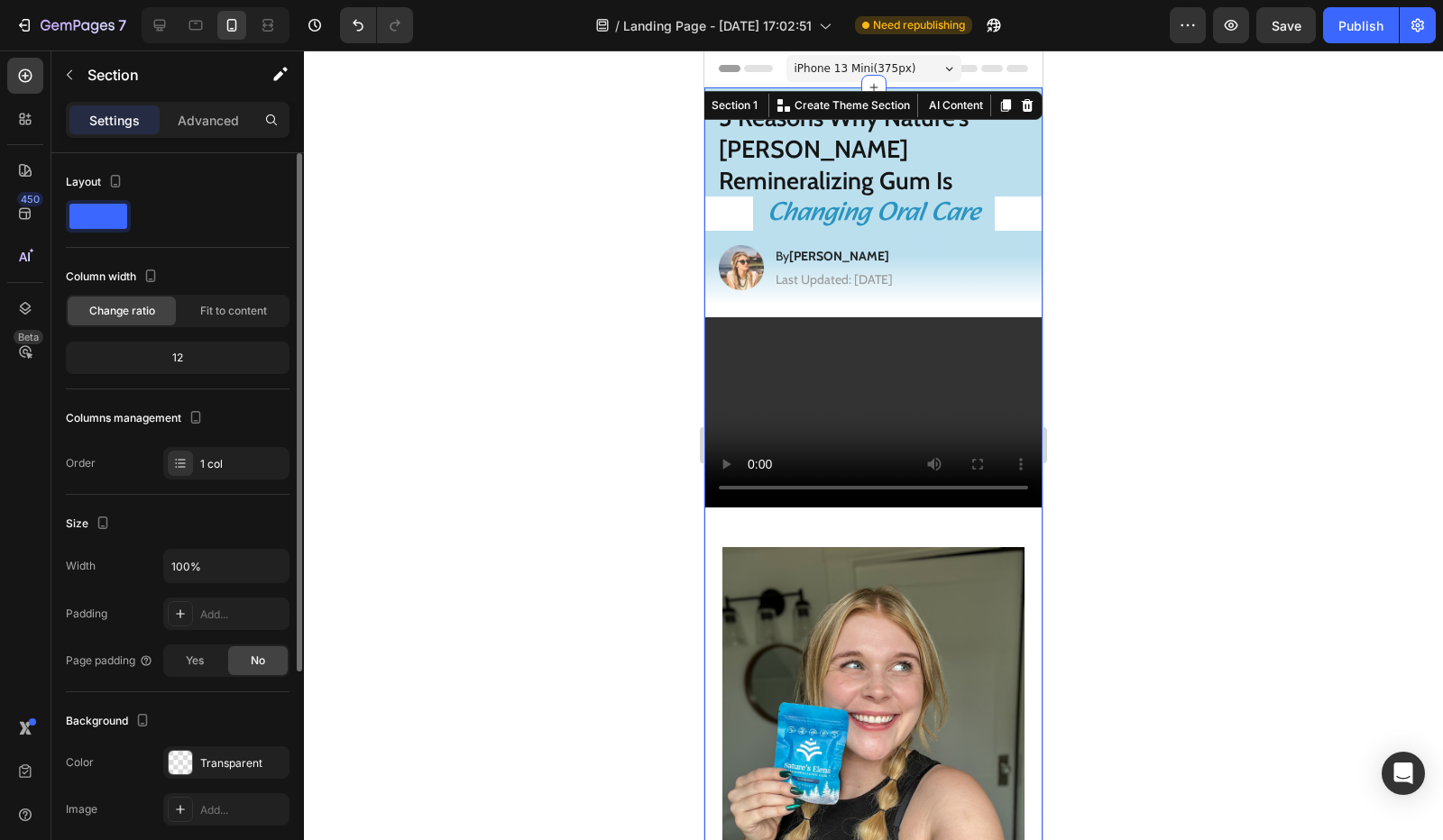
click at [110, 223] on span at bounding box center [98, 217] width 58 height 26
click at [211, 306] on span "Fit to content" at bounding box center [233, 311] width 67 height 16
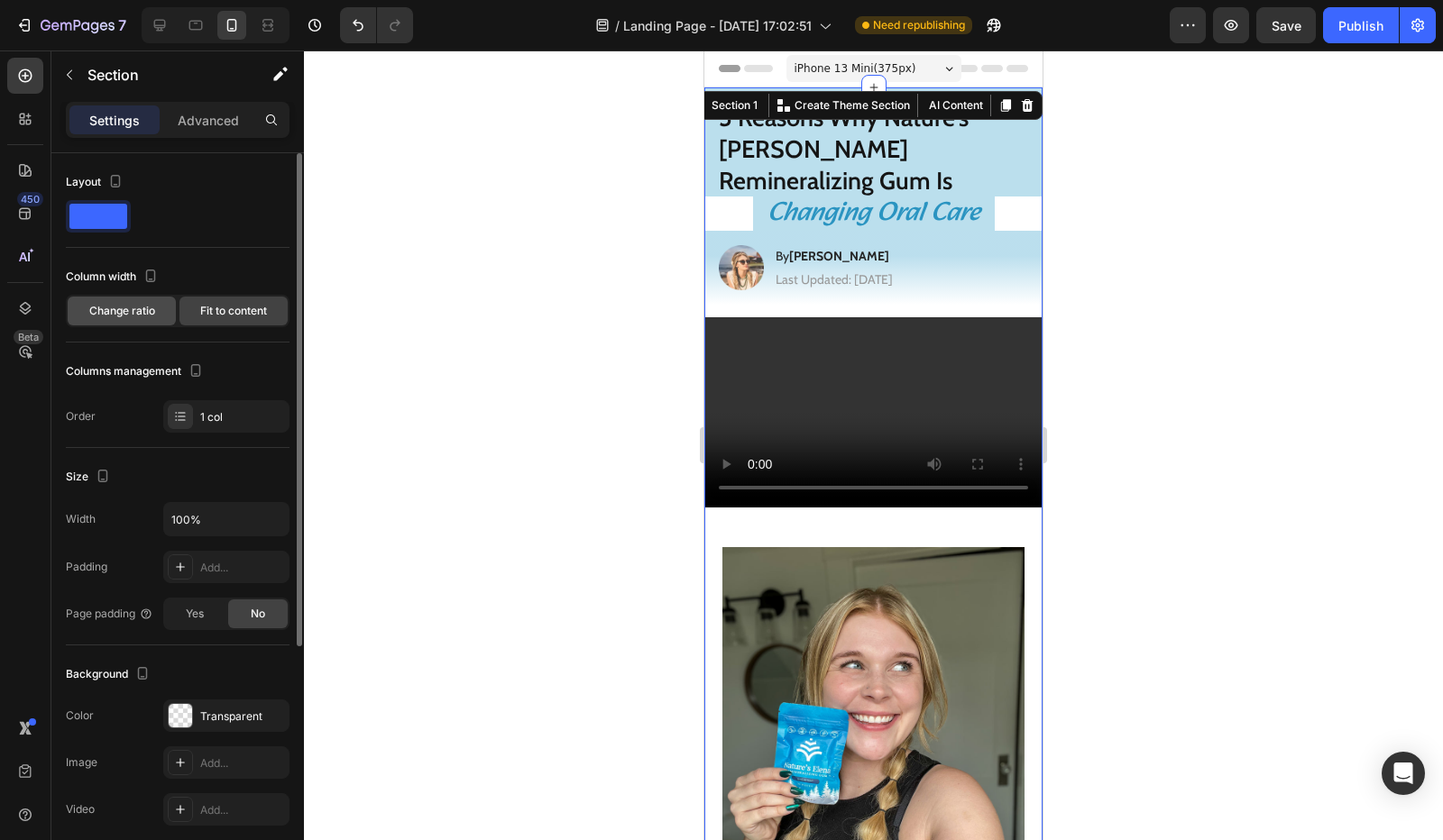
click at [145, 313] on span "Change ratio" at bounding box center [122, 311] width 66 height 16
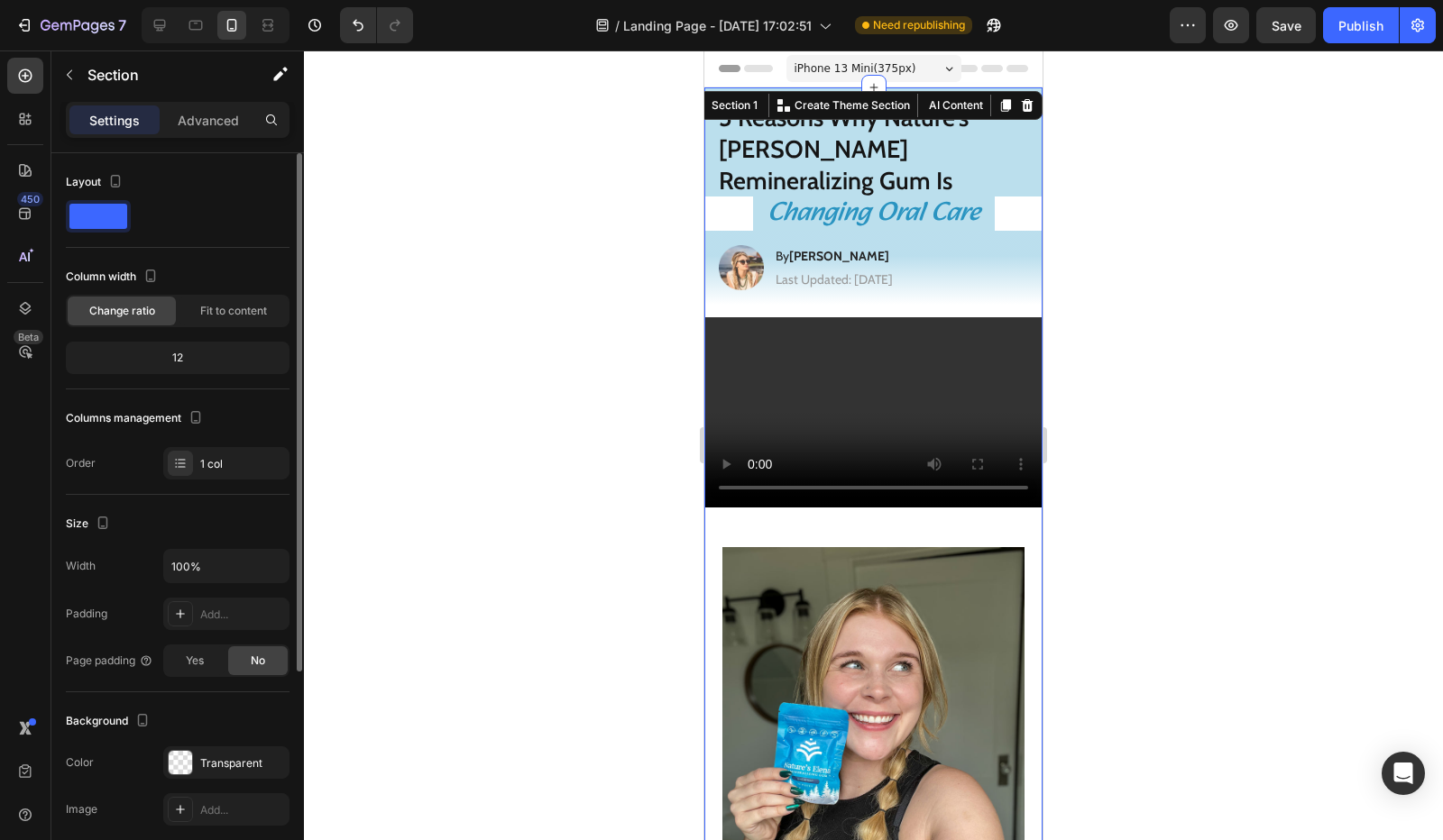
click at [203, 355] on div "12" at bounding box center [178, 358] width 217 height 26
click at [165, 356] on div "12" at bounding box center [178, 358] width 217 height 26
click at [175, 357] on div "12" at bounding box center [178, 358] width 217 height 26
click at [217, 320] on div "Fit to content" at bounding box center [233, 310] width 108 height 29
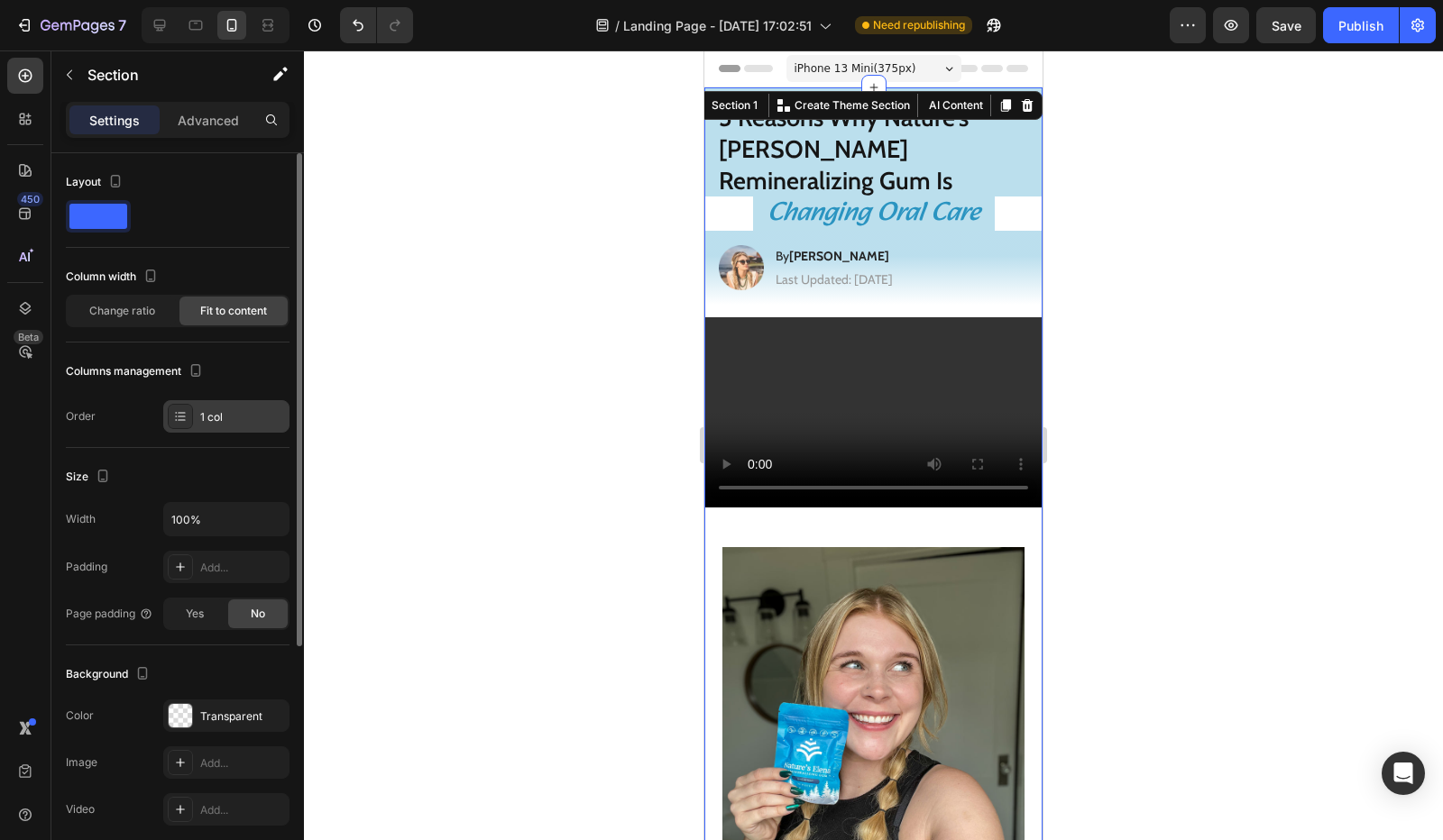
click at [187, 420] on icon at bounding box center [180, 417] width 15 height 15
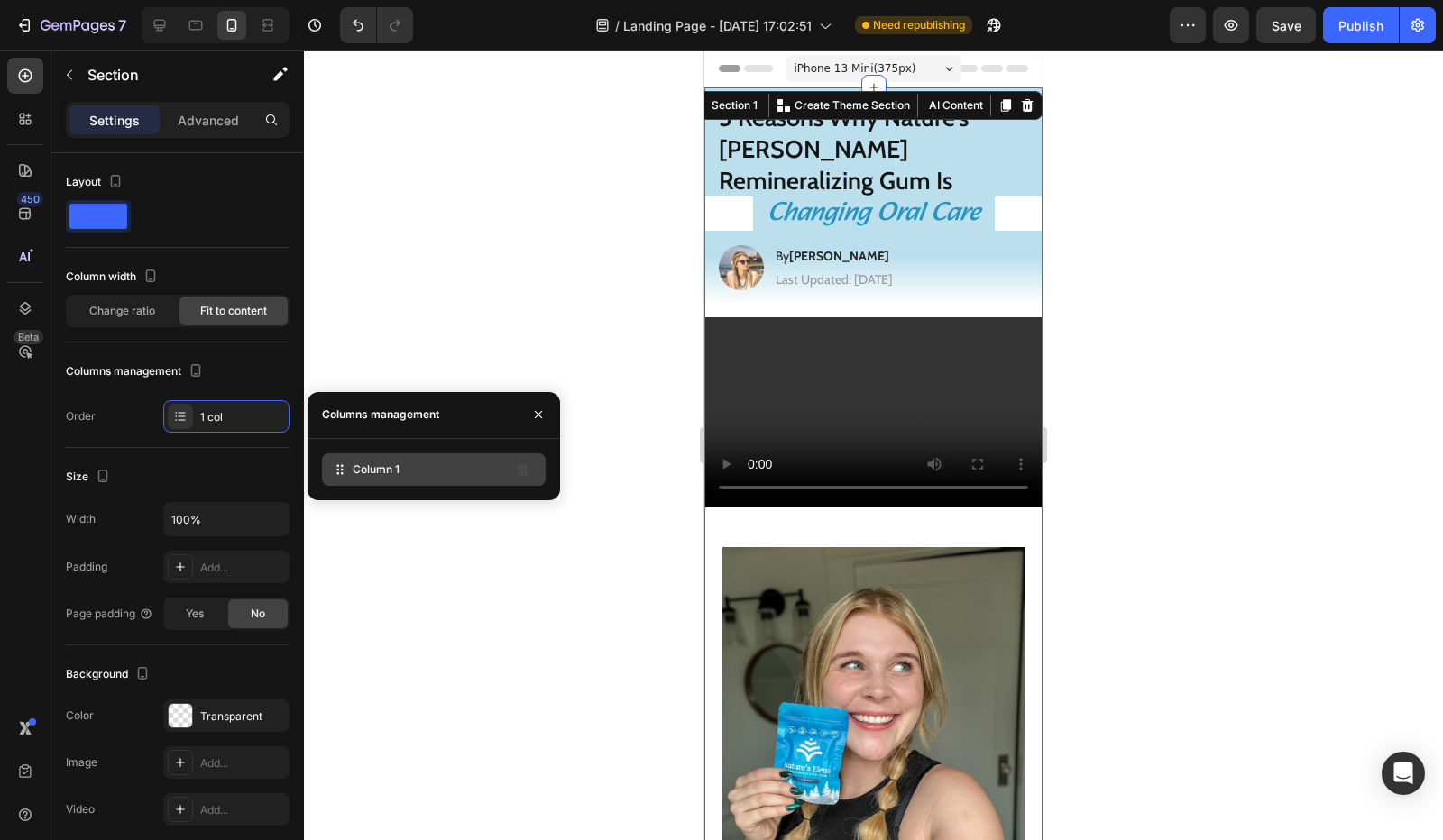
click at [360, 463] on span "Column 1" at bounding box center [376, 470] width 47 height 16
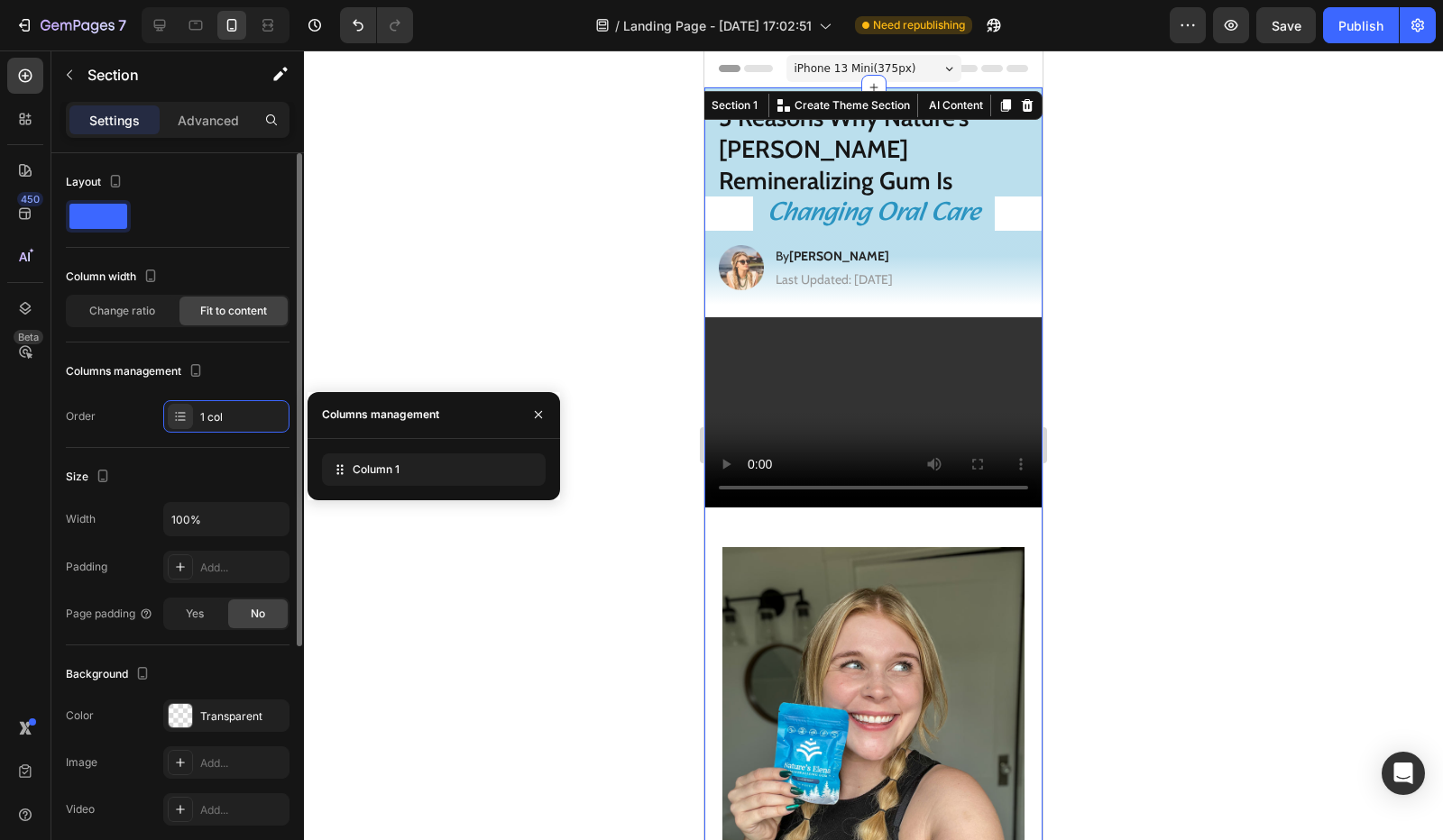
click at [220, 474] on div "Size" at bounding box center [177, 477] width 224 height 29
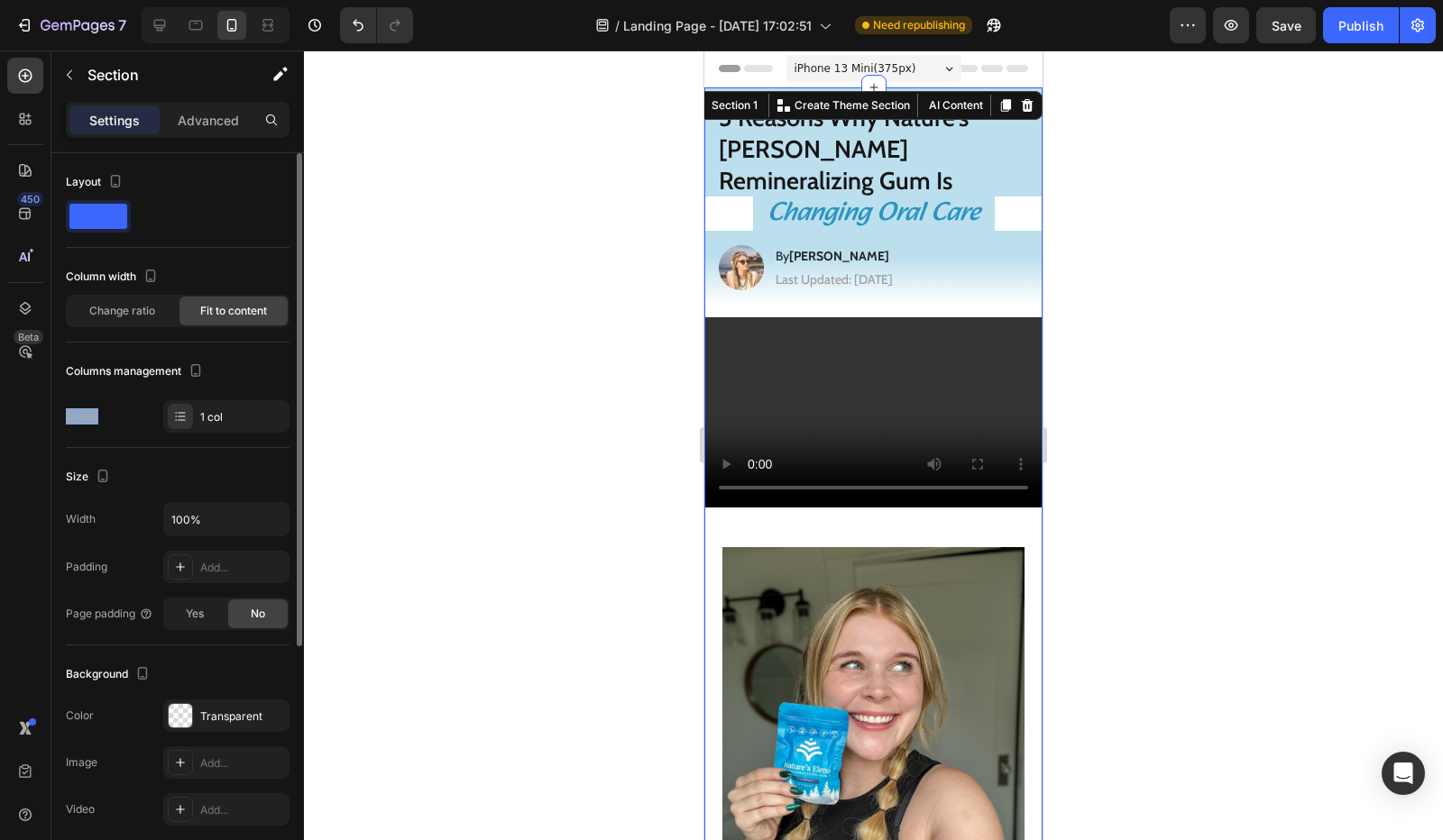
drag, startPoint x: 181, startPoint y: 412, endPoint x: 171, endPoint y: 382, distance: 31.6
click at [171, 382] on div "Columns management Order 1 col" at bounding box center [177, 395] width 224 height 76
click at [139, 423] on div "Order 1 col" at bounding box center [177, 417] width 224 height 32
click at [125, 316] on span "Change ratio" at bounding box center [122, 311] width 66 height 16
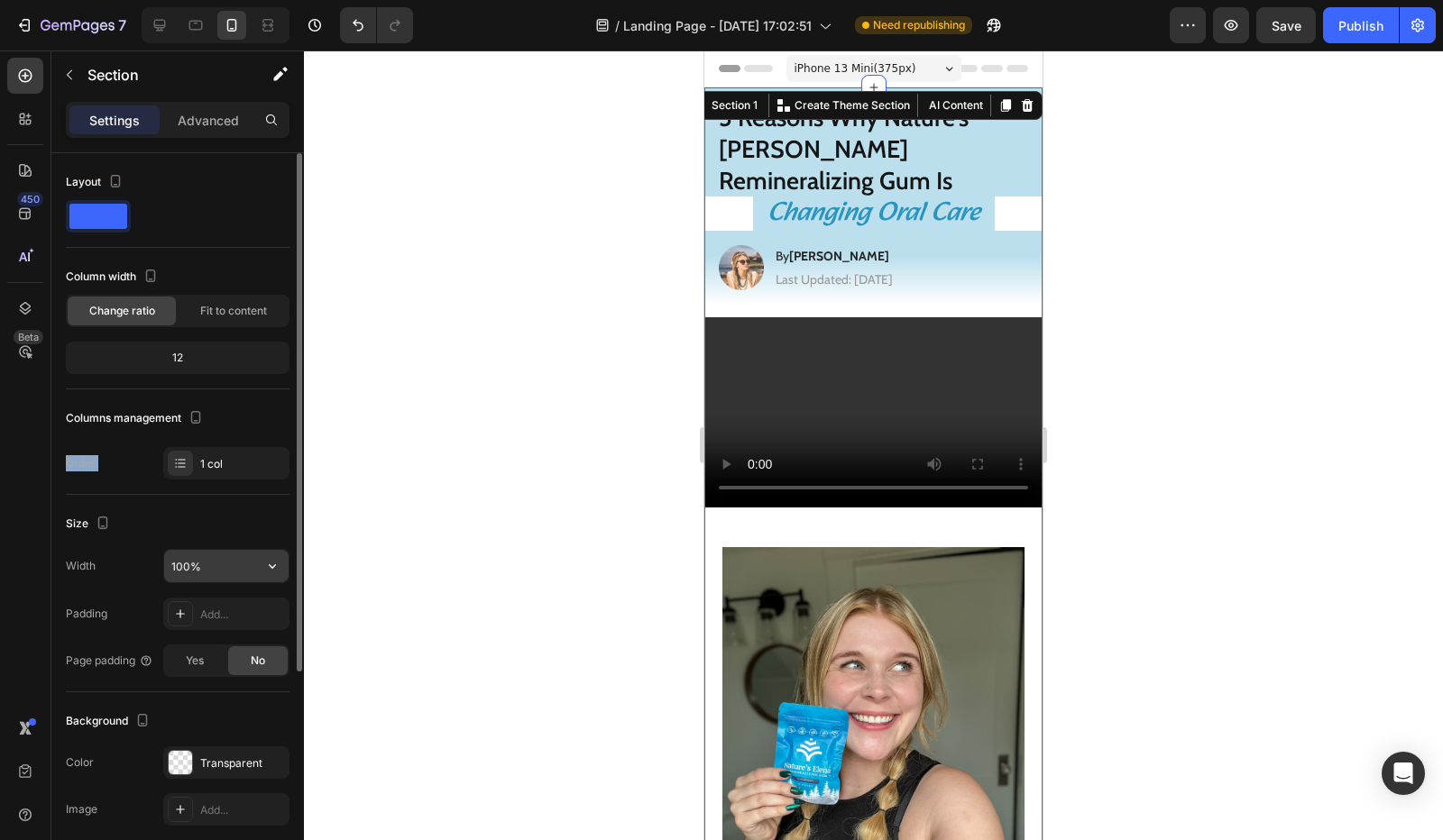
click at [202, 574] on input "100%" at bounding box center [227, 566] width 124 height 32
click at [251, 567] on input "100%" at bounding box center [227, 566] width 124 height 32
click at [273, 567] on icon "button" at bounding box center [272, 566] width 18 height 18
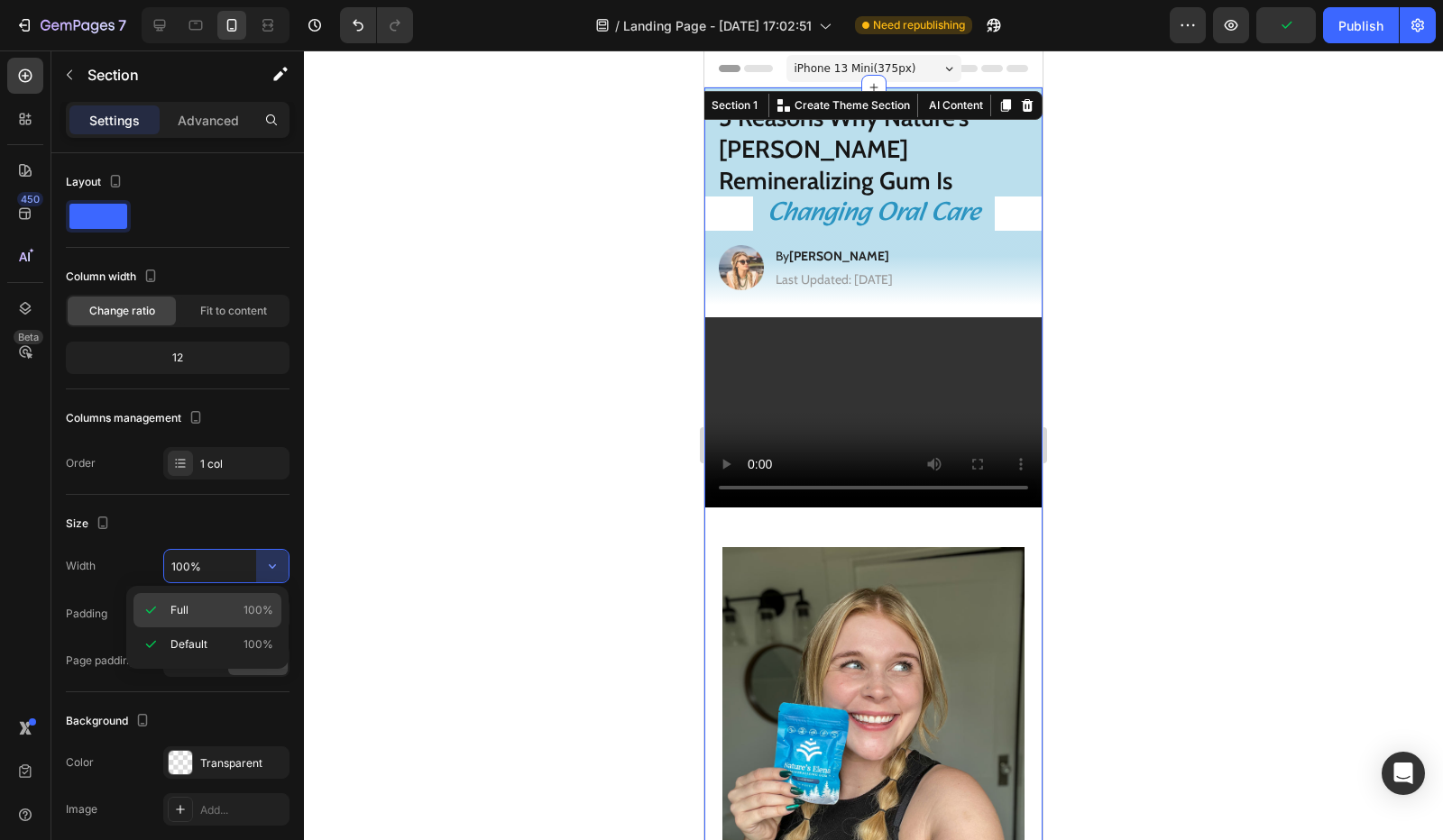
click at [248, 627] on div "Full 100%" at bounding box center [208, 644] width 148 height 34
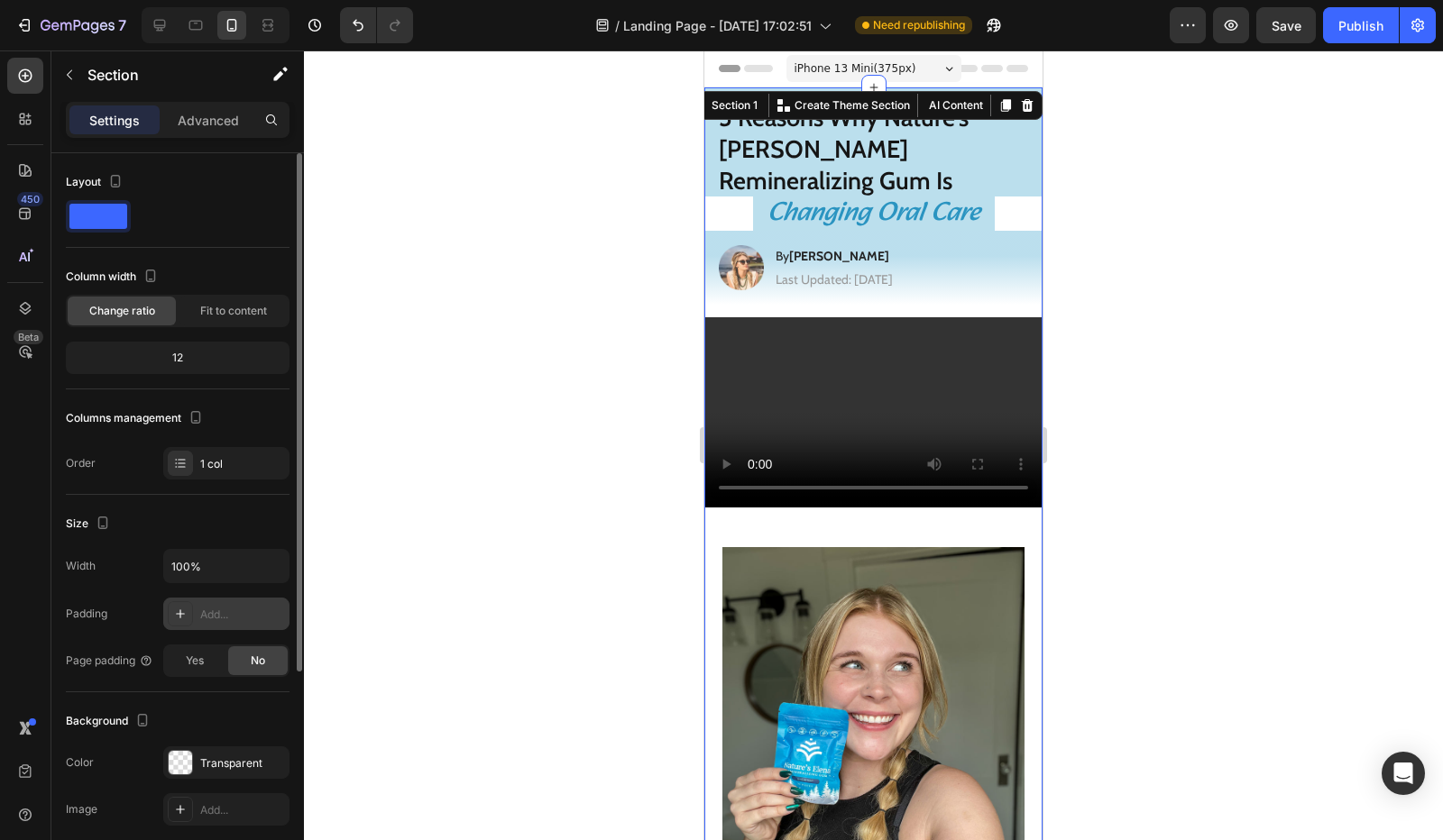
click at [198, 596] on div "Width 100% Padding Add... Page padding Yes No" at bounding box center [177, 614] width 224 height 128
click at [202, 603] on div "Add..." at bounding box center [227, 614] width 126 height 32
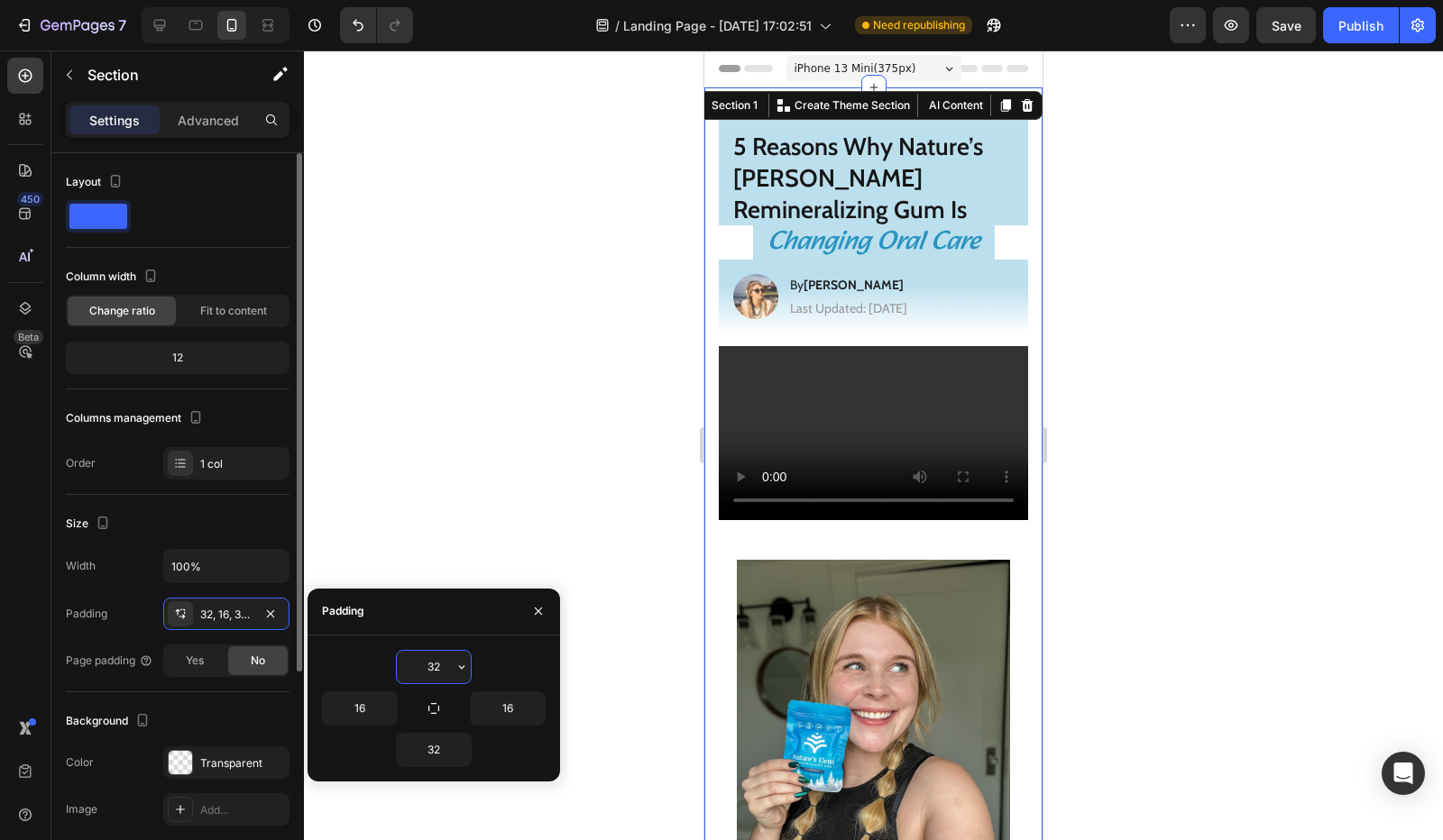
click at [118, 616] on div "Padding 32, 16, 32, 16" at bounding box center [177, 614] width 224 height 32
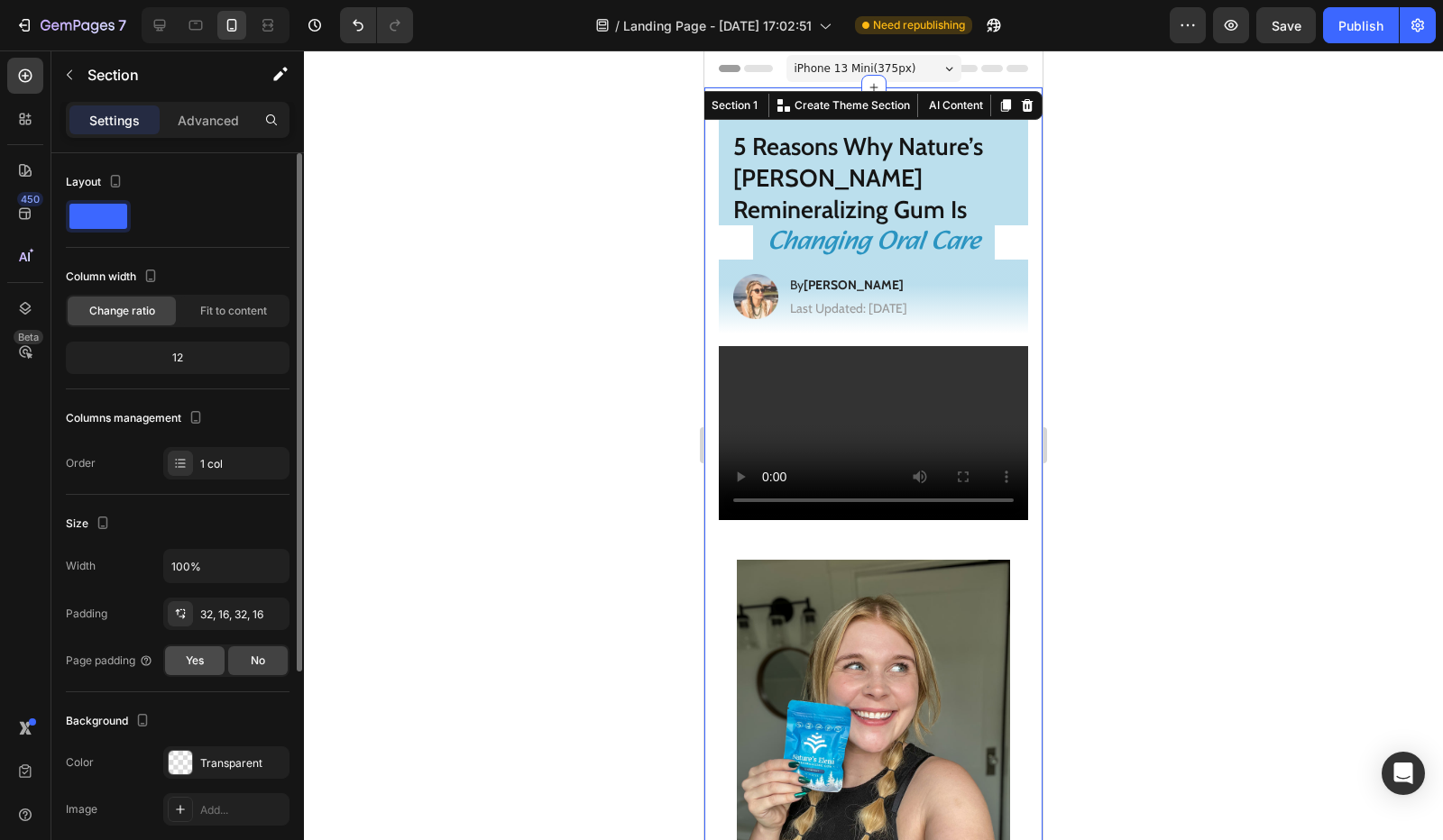
click at [195, 658] on span "Yes" at bounding box center [195, 661] width 18 height 16
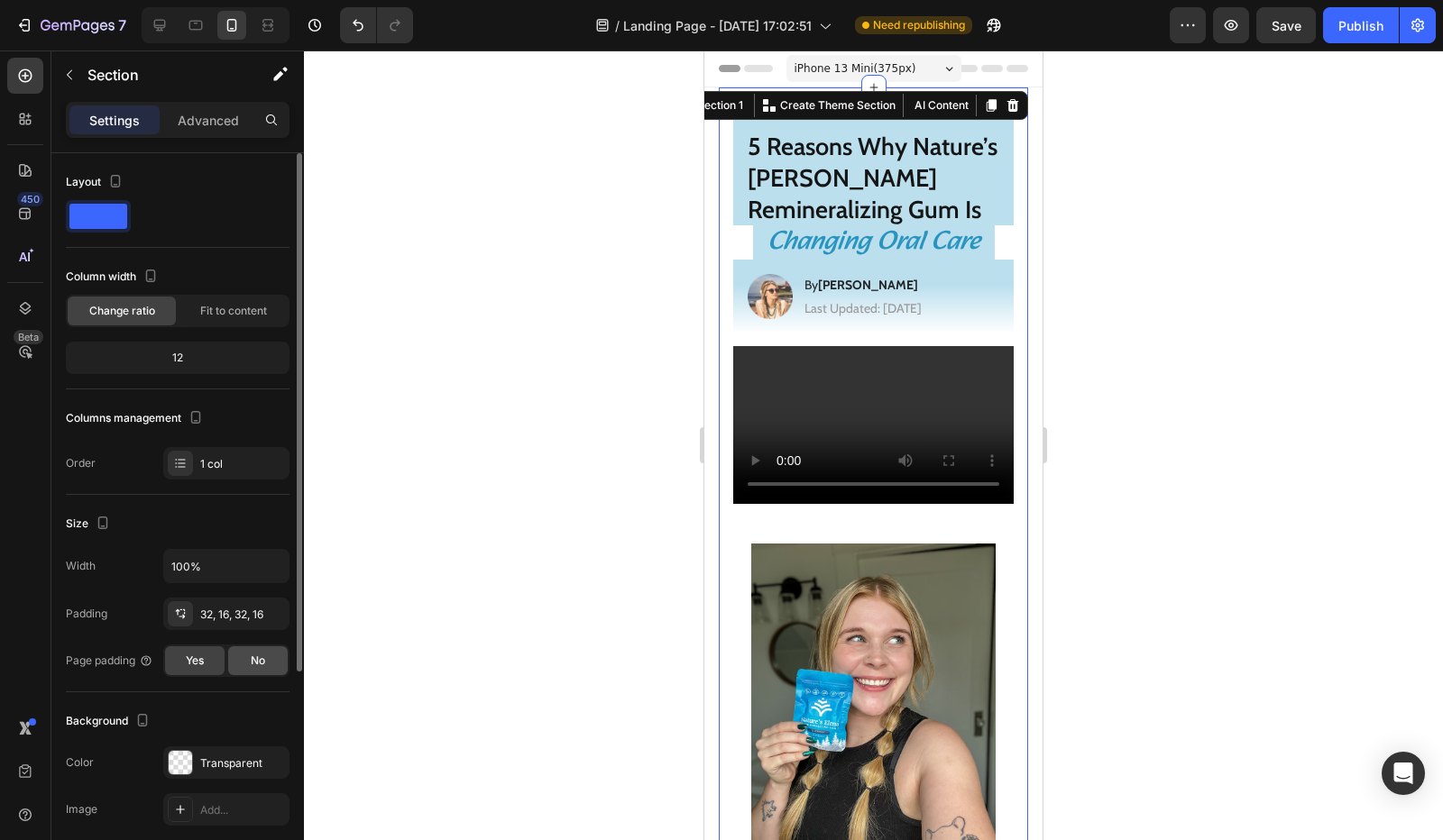
click at [256, 665] on span "No" at bounding box center [258, 661] width 15 height 16
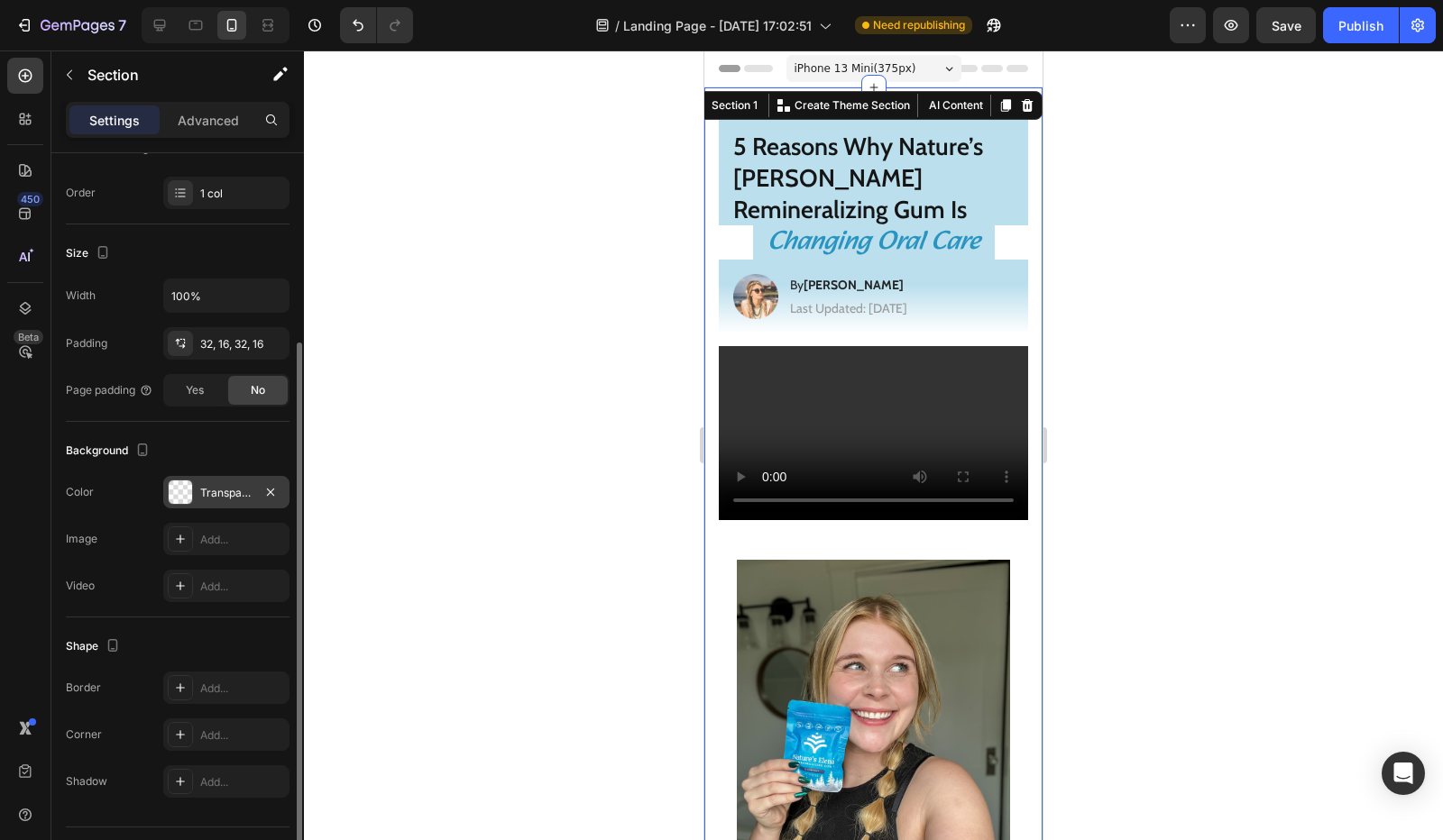
click at [232, 488] on div "Transparent" at bounding box center [226, 493] width 52 height 16
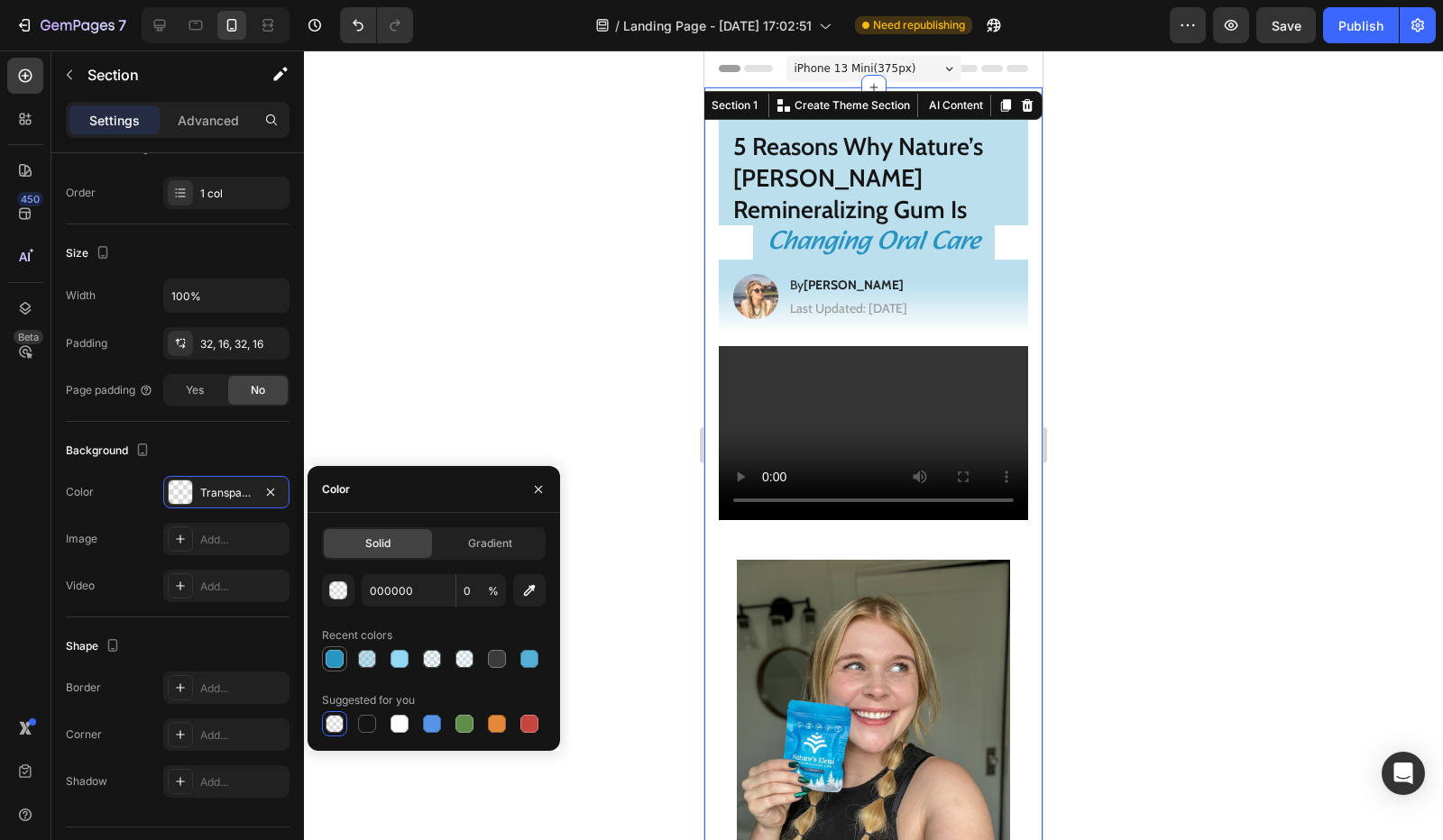
click at [329, 656] on div at bounding box center [335, 659] width 18 height 18
type input "2A94C1"
type input "100"
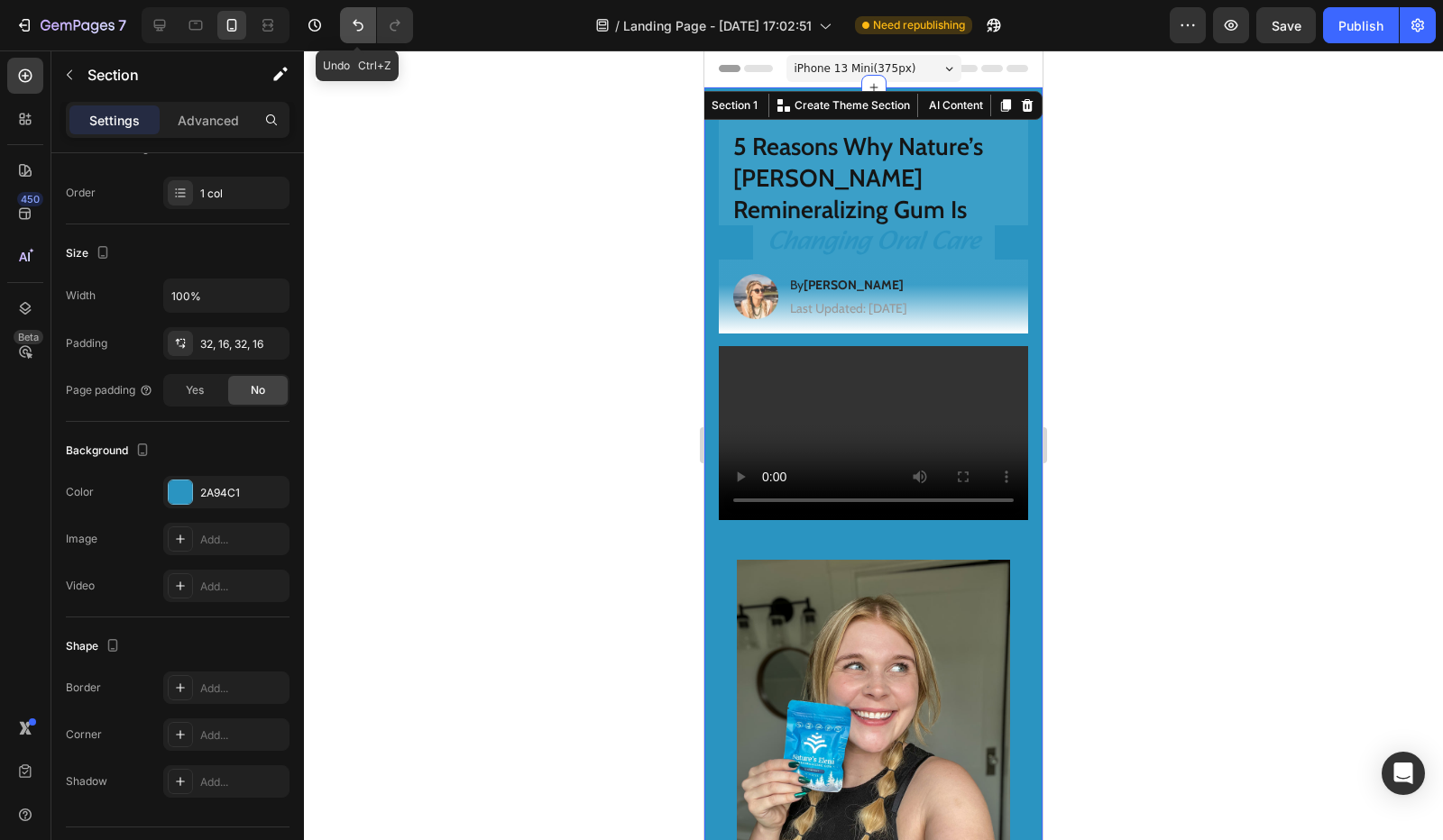
click at [354, 26] on icon "Undo/Redo" at bounding box center [358, 25] width 18 height 18
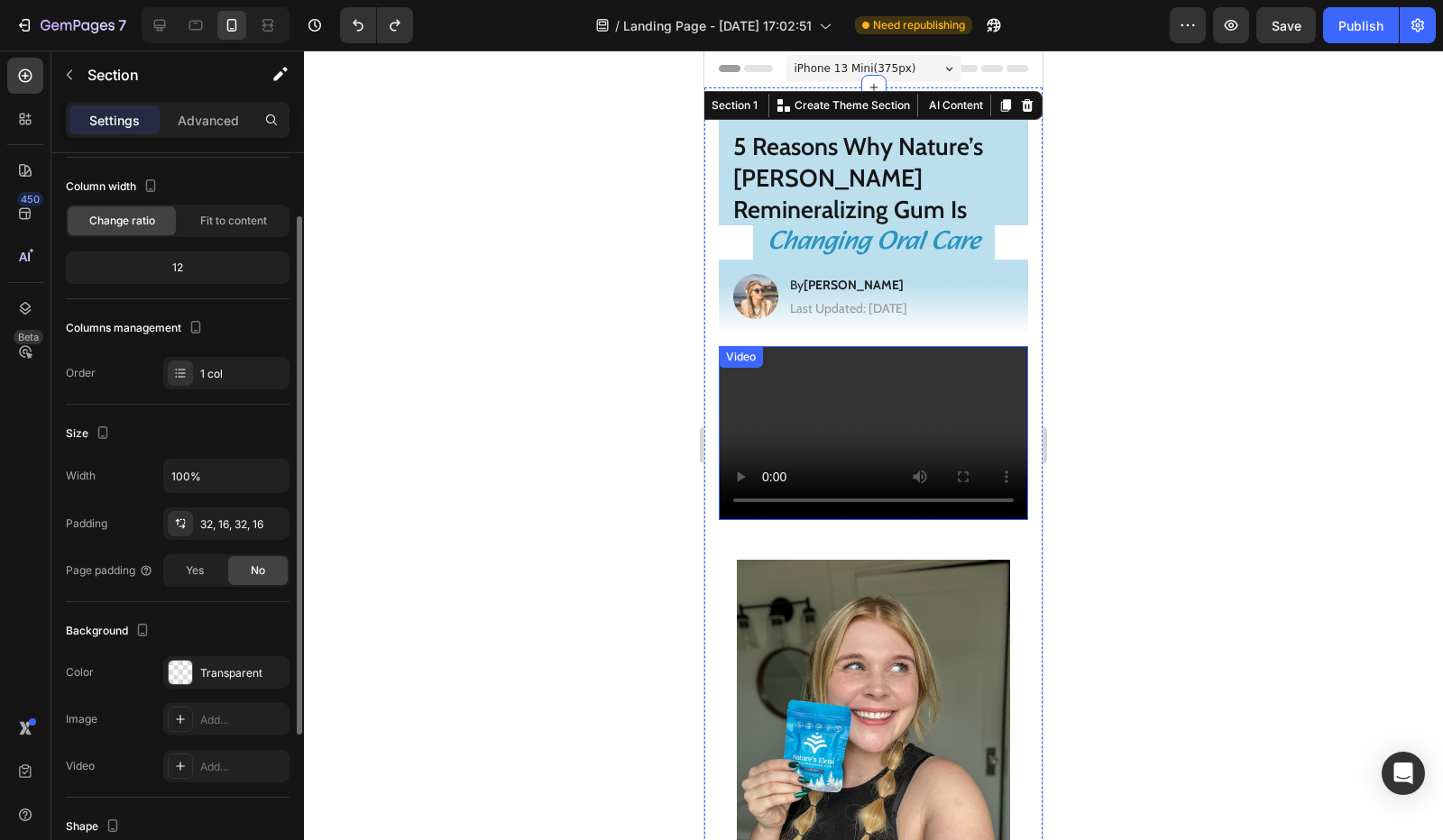
scroll to position [0, 0]
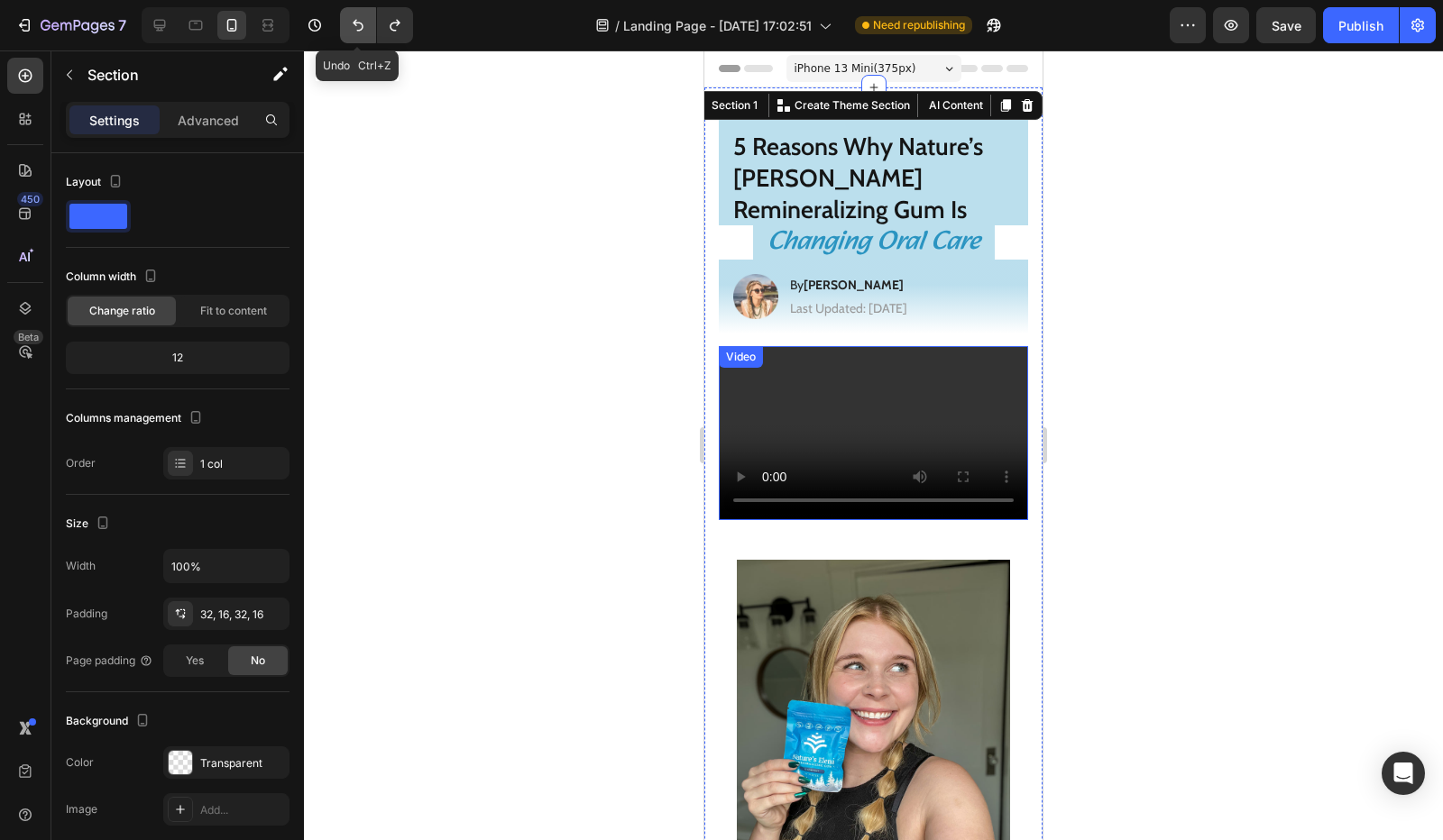
click at [361, 25] on icon "Undo/Redo" at bounding box center [358, 25] width 18 height 18
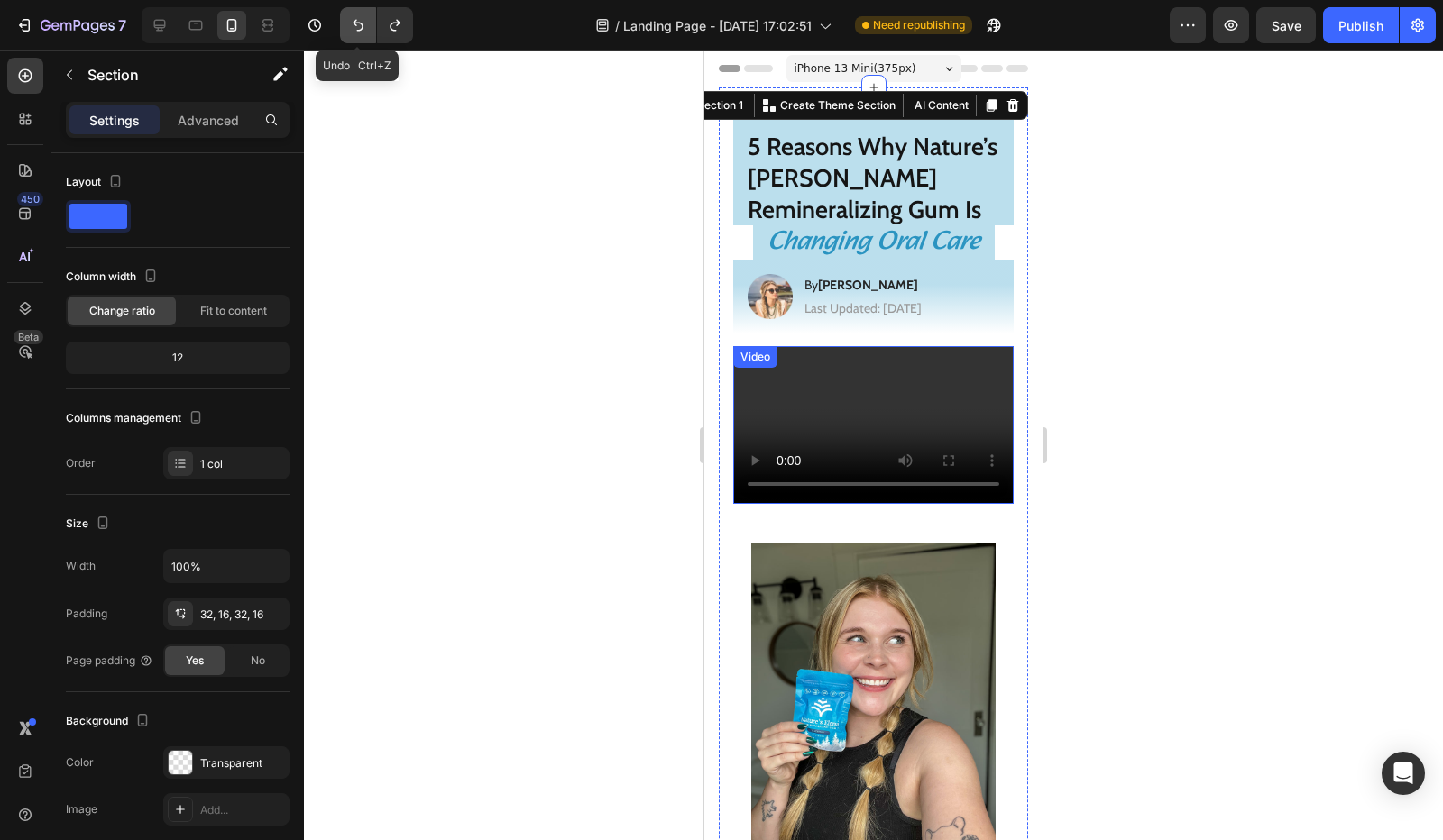
click at [361, 25] on icon "Undo/Redo" at bounding box center [358, 25] width 18 height 18
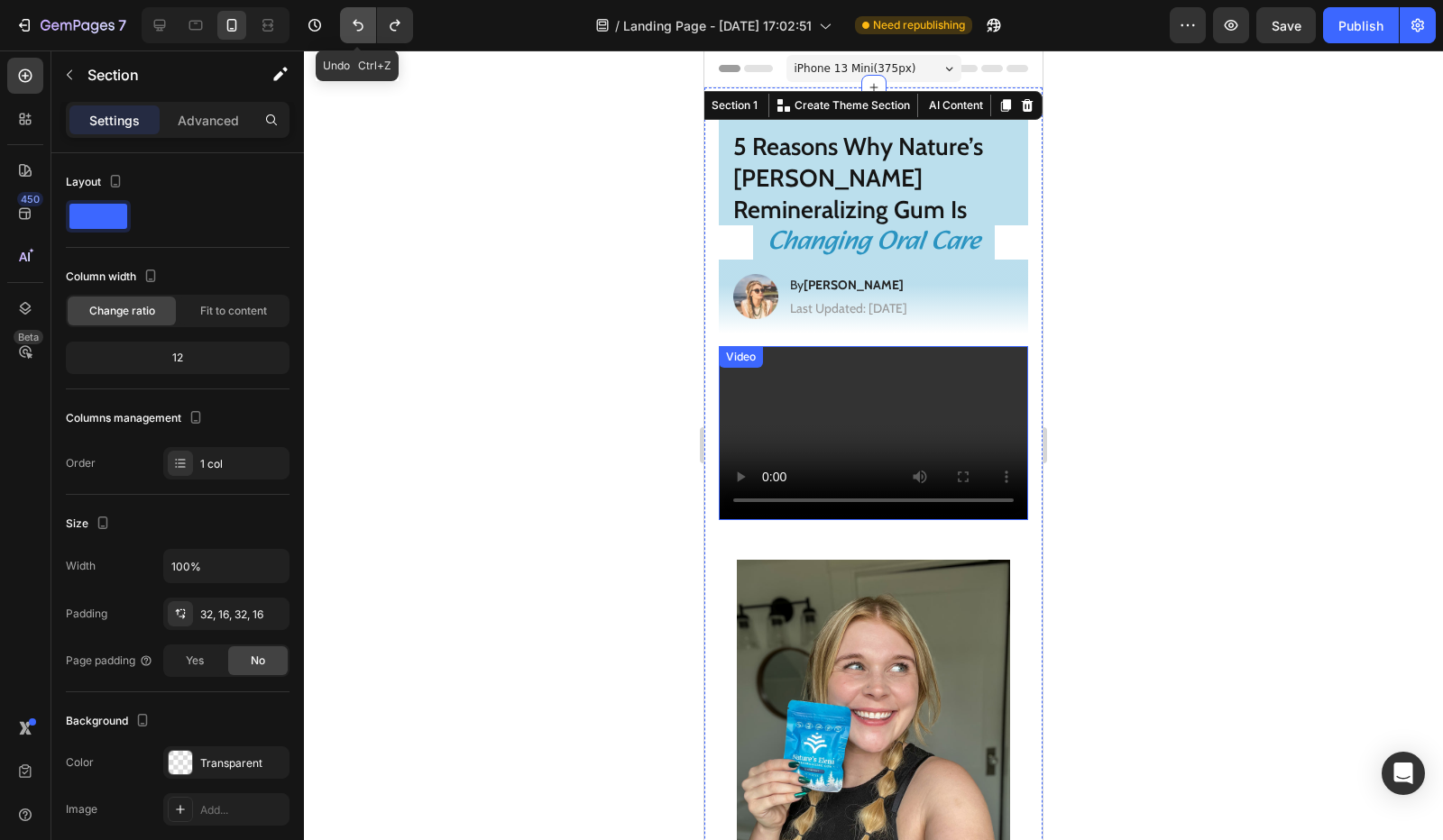
click at [361, 25] on icon "Undo/Redo" at bounding box center [358, 25] width 18 height 18
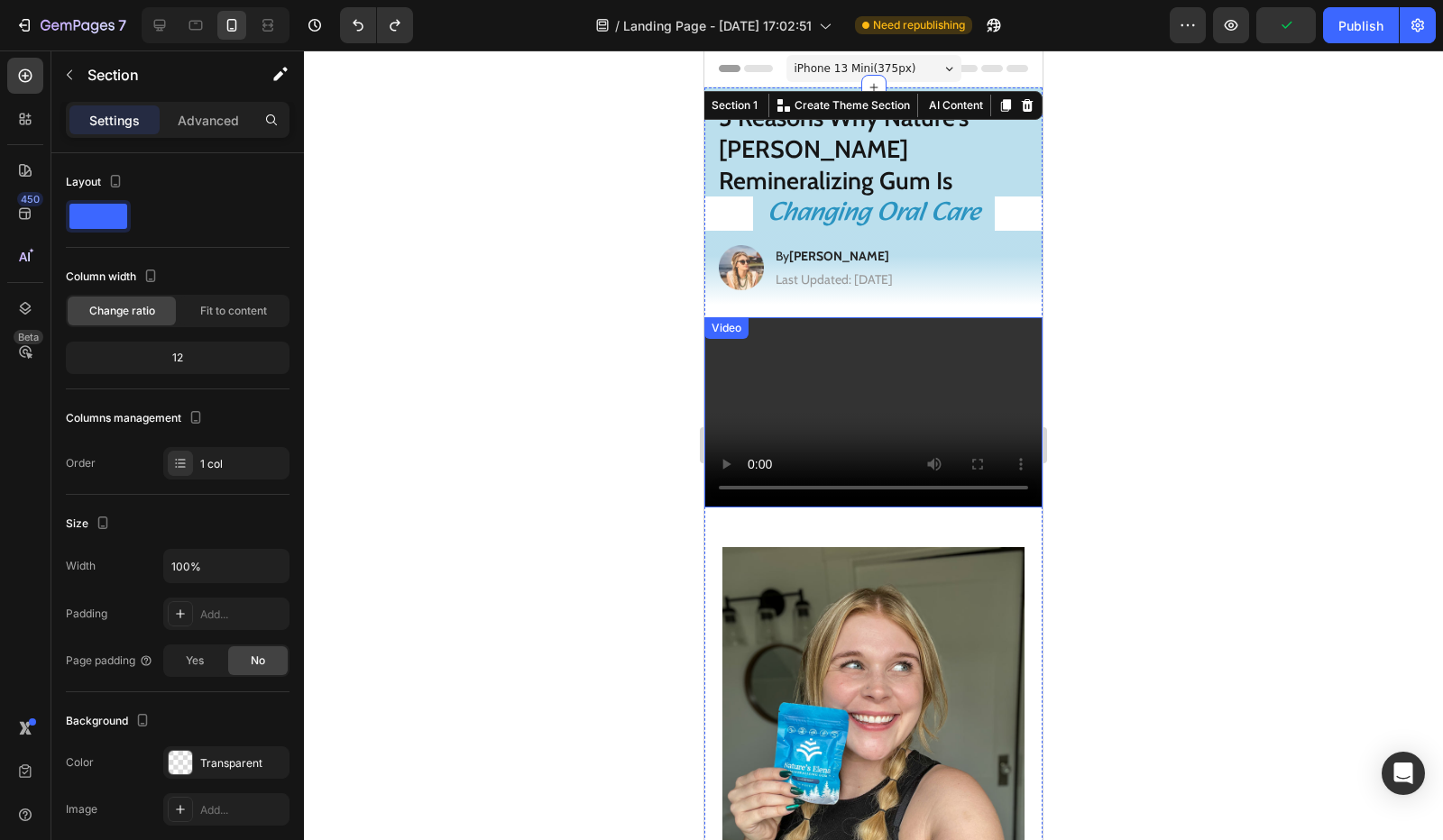
click at [755, 358] on video at bounding box center [873, 412] width 338 height 190
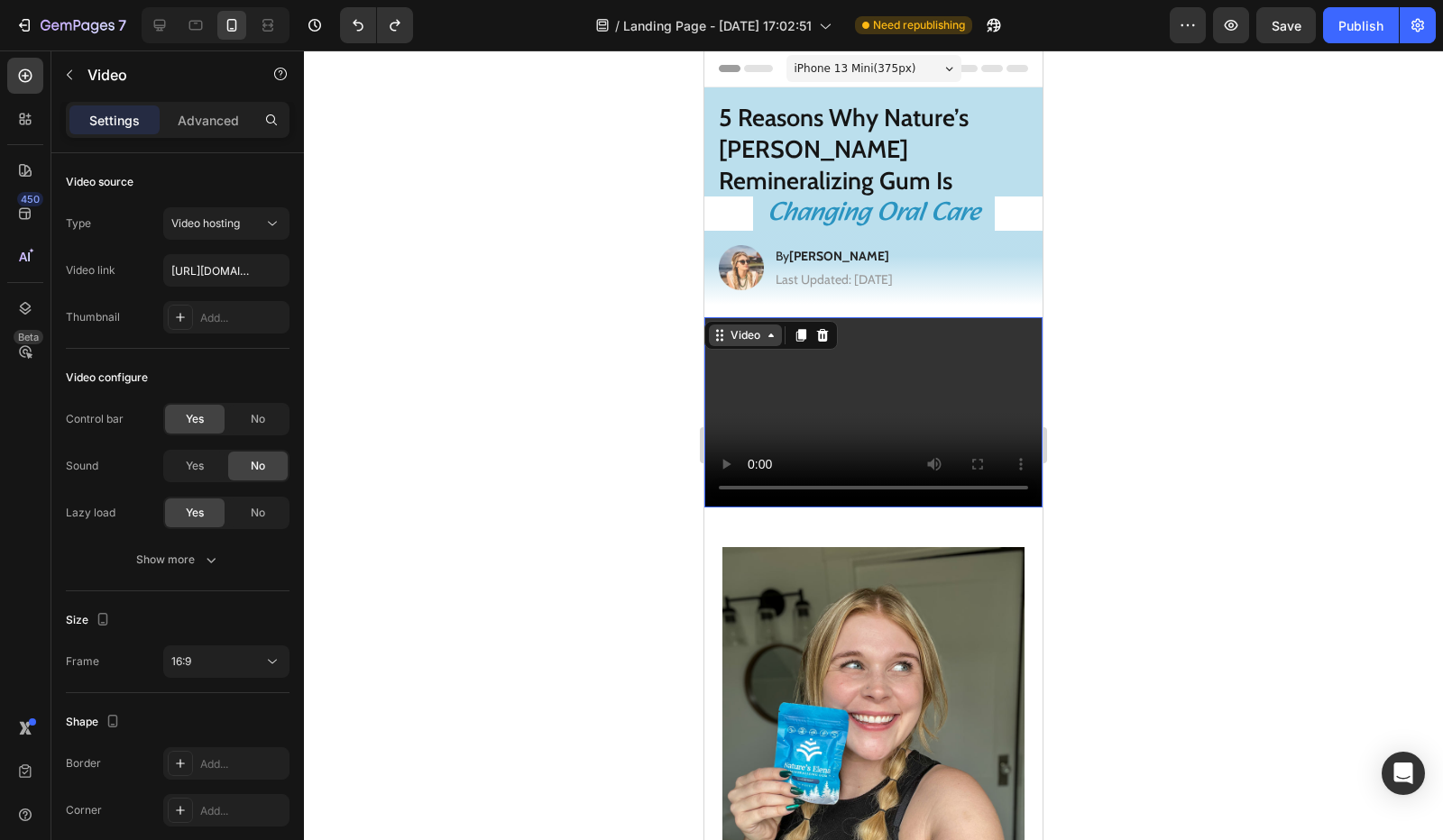
click at [741, 327] on div "Video" at bounding box center [746, 335] width 37 height 16
click at [566, 373] on div at bounding box center [874, 445] width 1139 height 790
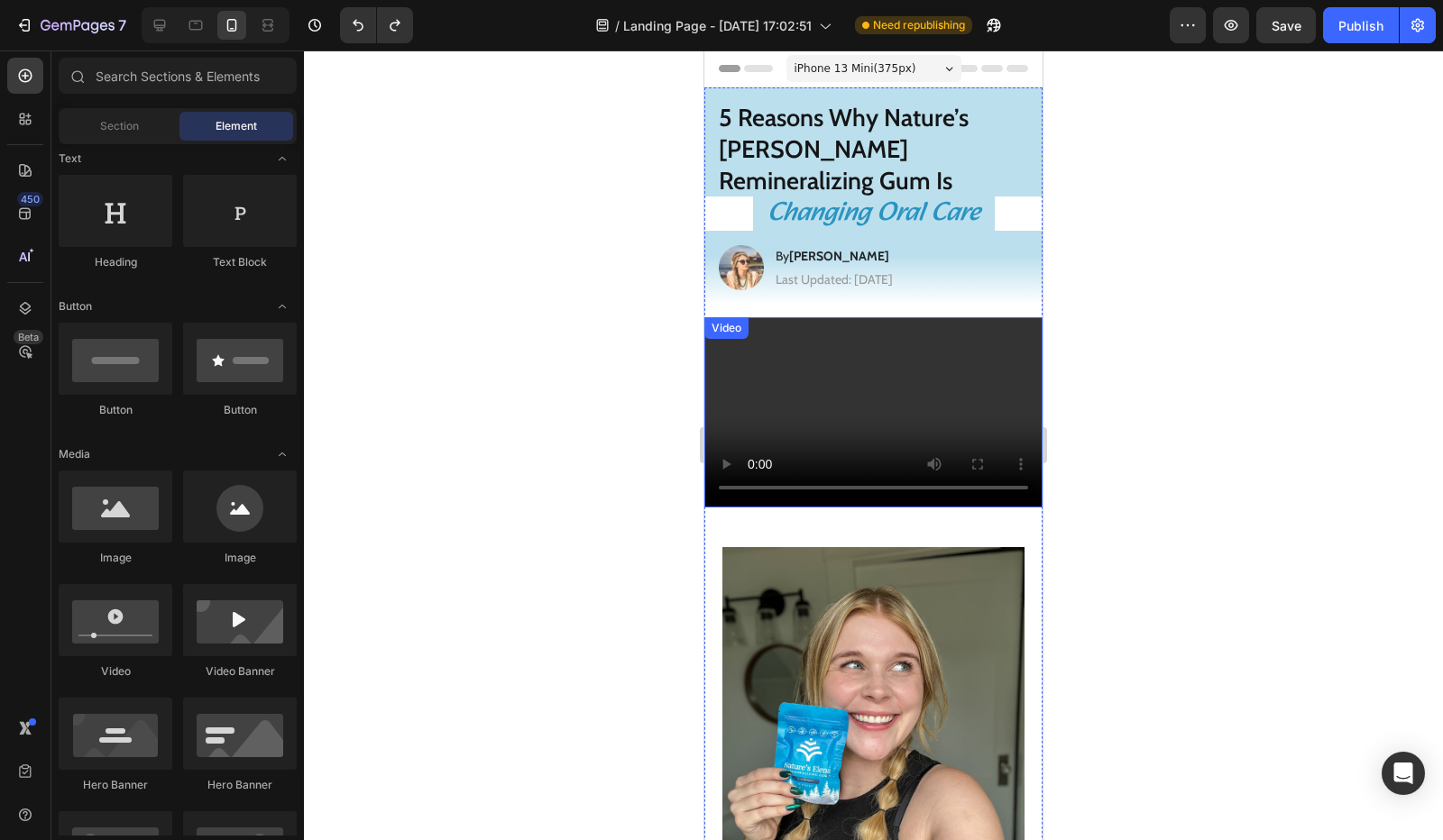
click at [772, 381] on video at bounding box center [873, 412] width 338 height 190
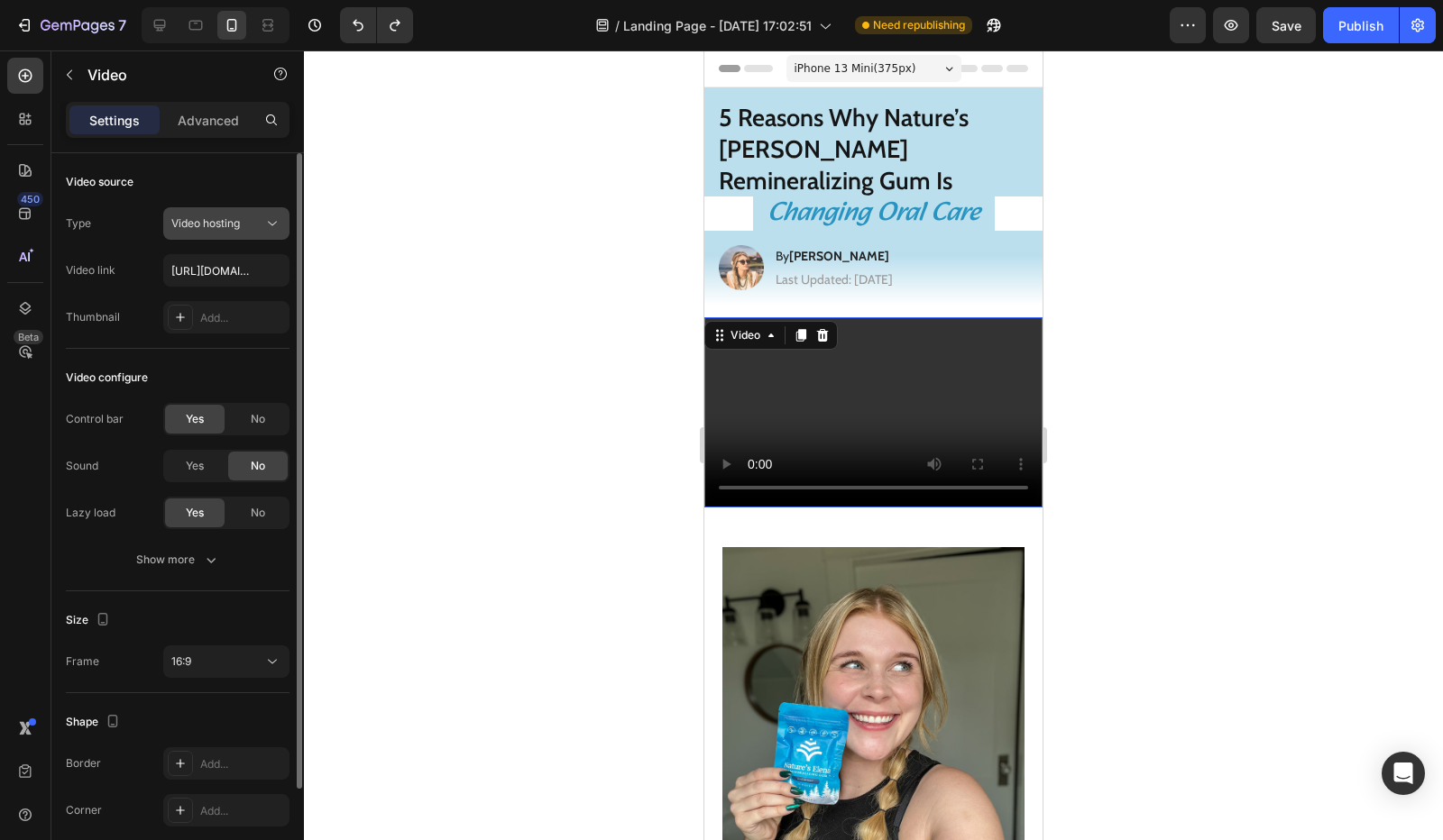
click at [222, 231] on button "Video hosting" at bounding box center [227, 224] width 126 height 32
click at [206, 178] on div "Video source" at bounding box center [177, 181] width 224 height 29
click at [204, 461] on span "Yes" at bounding box center [195, 466] width 18 height 16
click at [245, 520] on div "No" at bounding box center [258, 512] width 59 height 29
click at [197, 522] on div "Yes" at bounding box center [195, 512] width 59 height 29
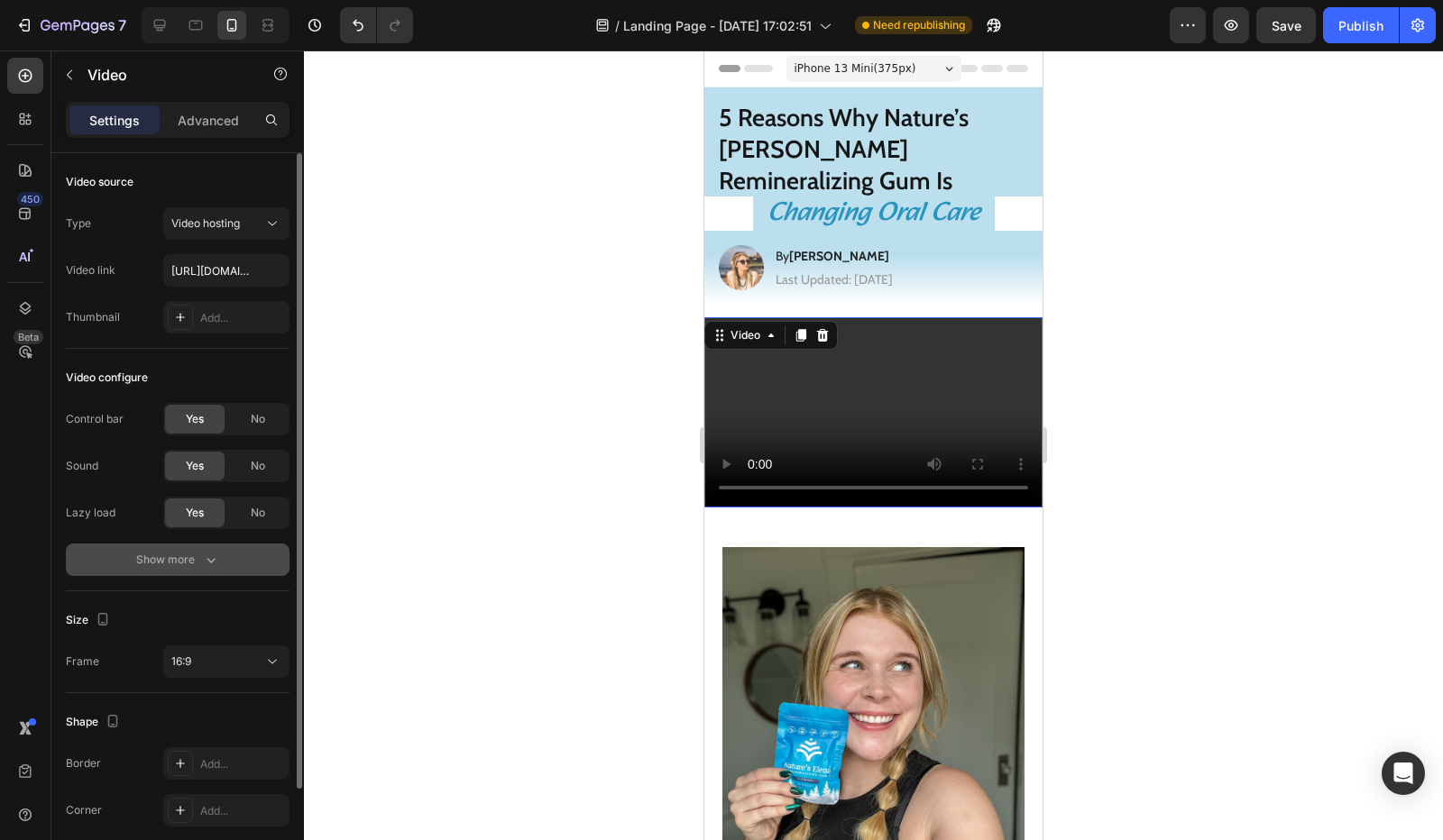
click at [213, 566] on icon "button" at bounding box center [211, 559] width 18 height 18
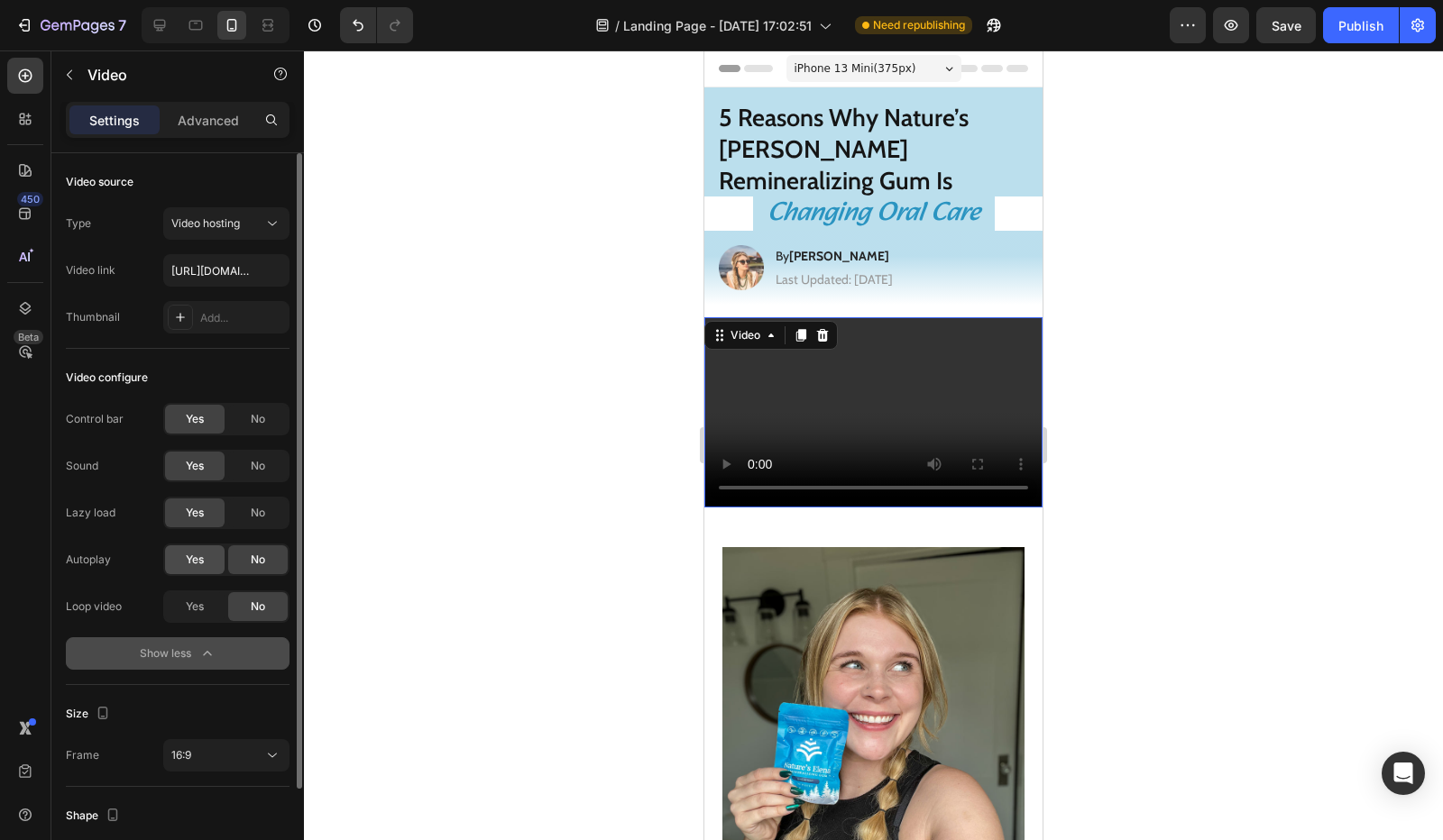
click at [197, 559] on span "Yes" at bounding box center [195, 559] width 18 height 16
click at [190, 613] on span "Yes" at bounding box center [195, 607] width 18 height 16
click at [243, 470] on div "No" at bounding box center [258, 466] width 59 height 29
click at [190, 455] on div "Yes" at bounding box center [195, 466] width 59 height 29
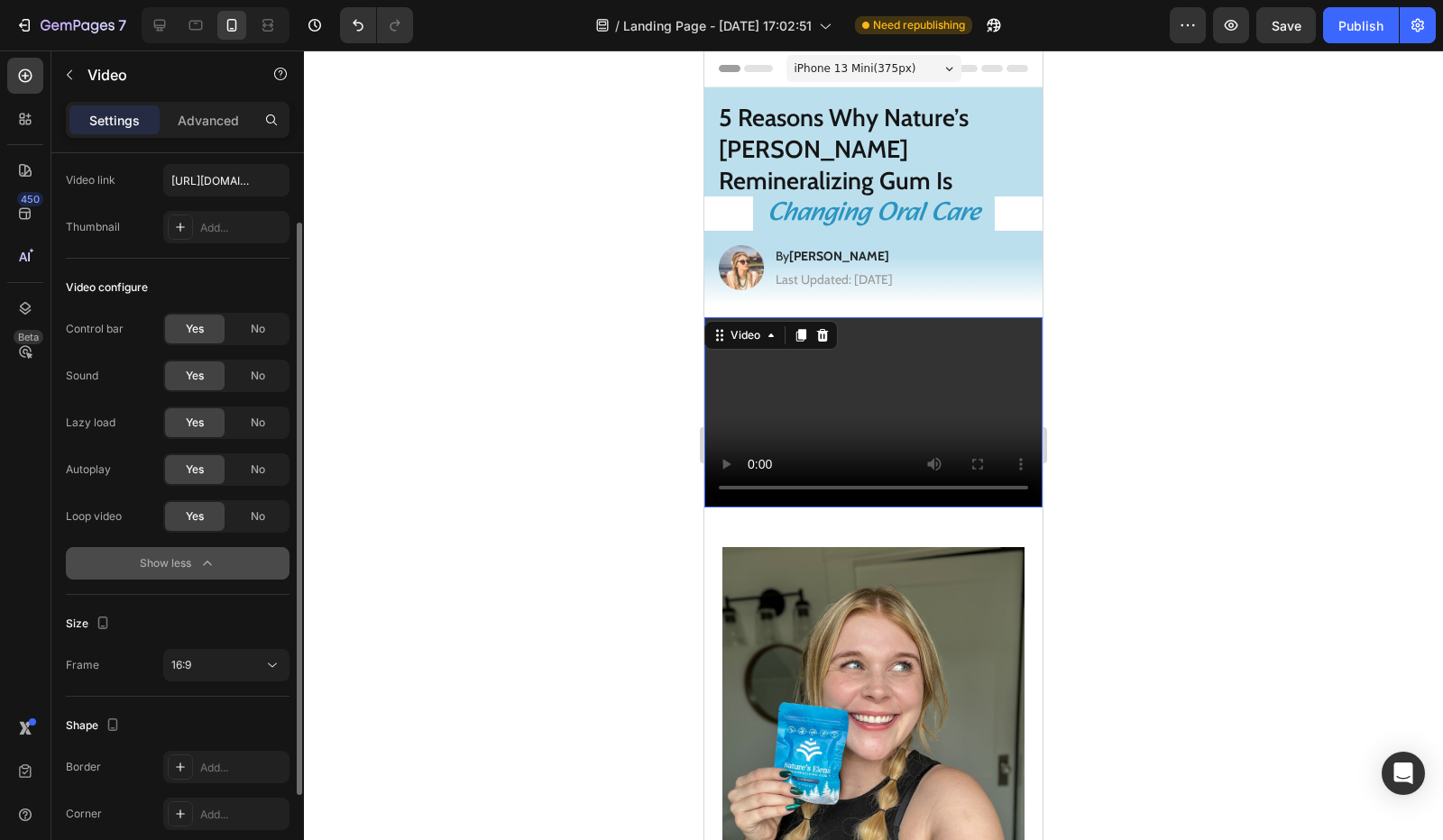
scroll to position [180, 0]
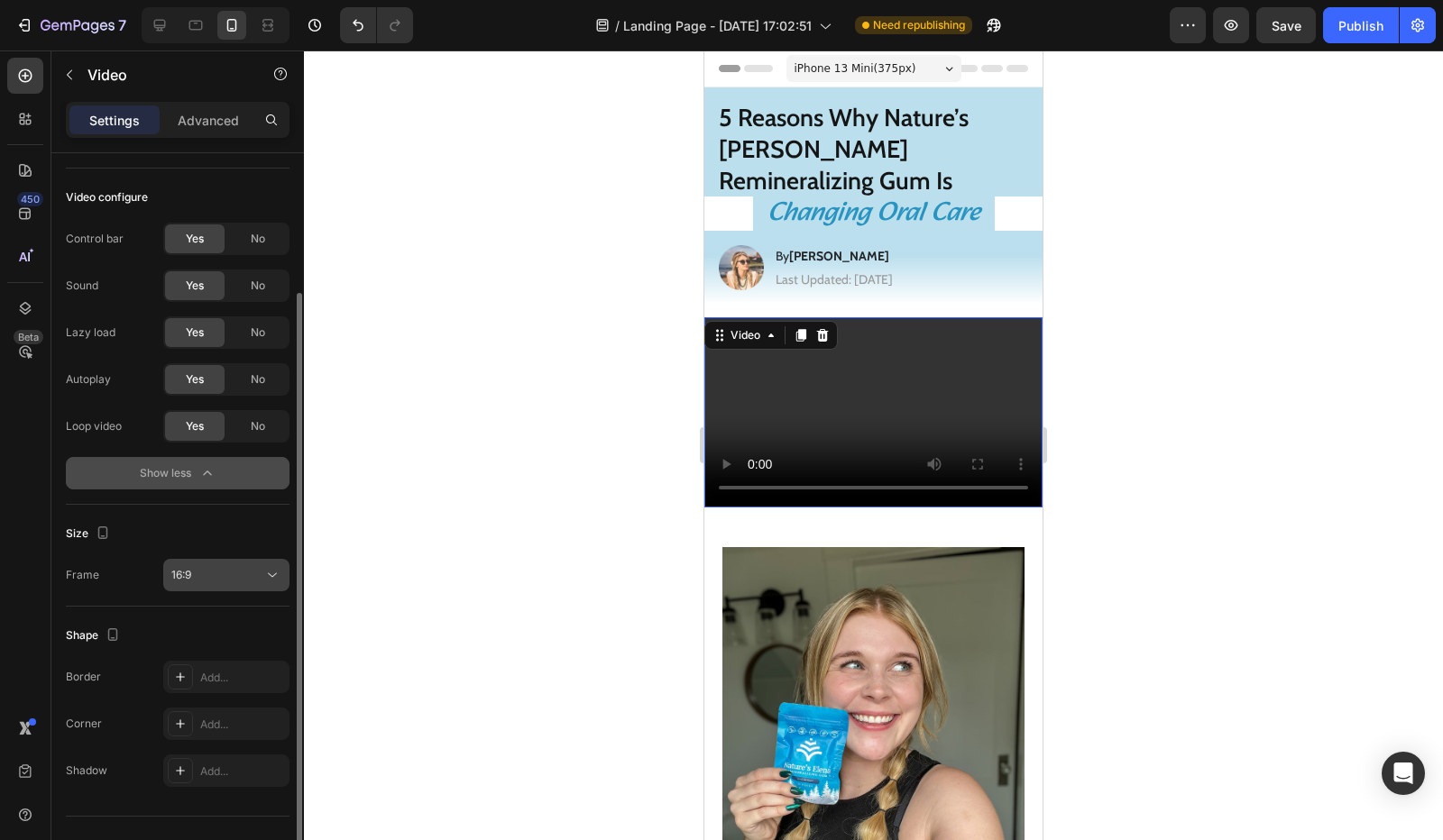
click at [221, 572] on div "16:9" at bounding box center [217, 575] width 92 height 16
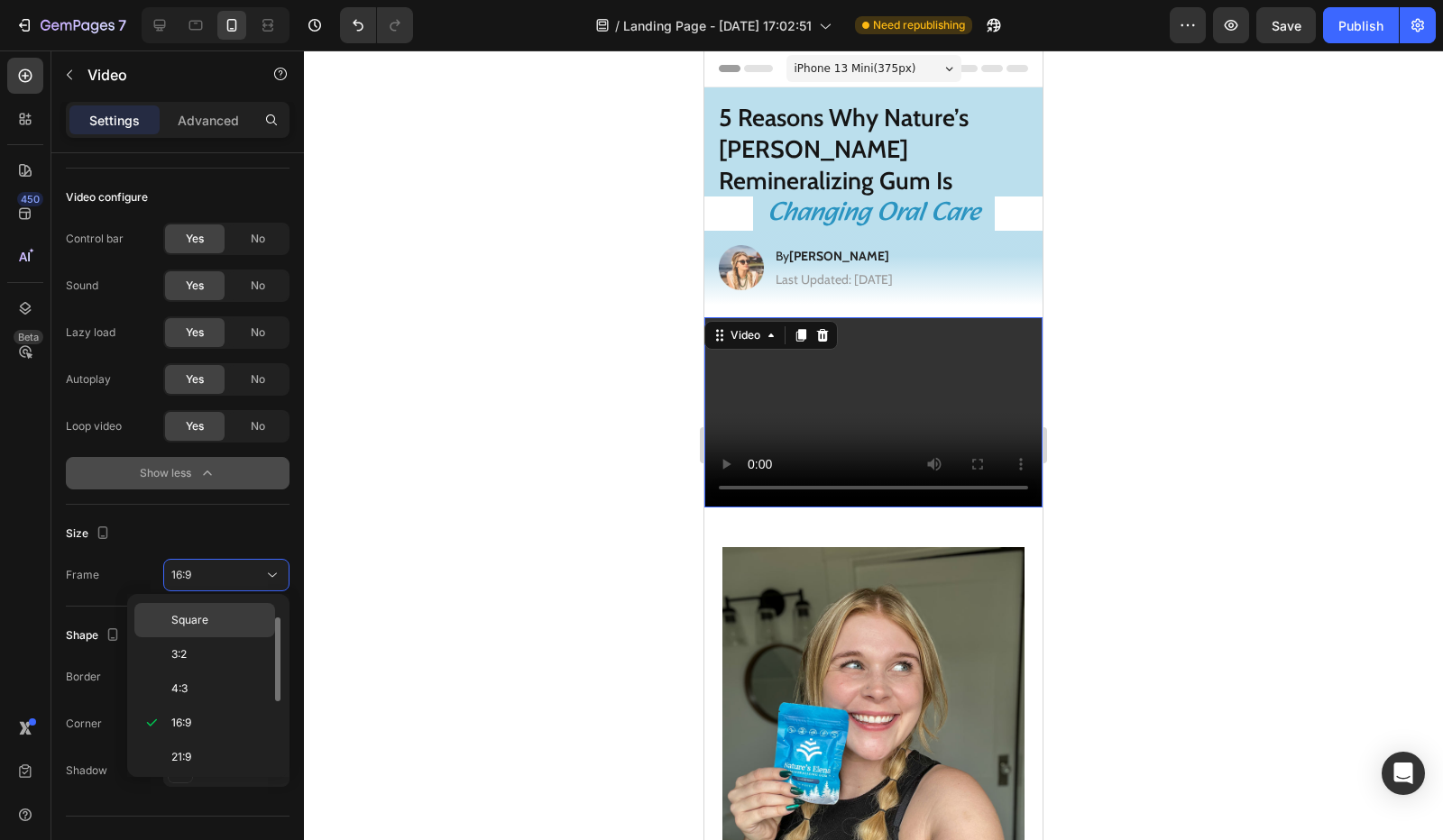
click at [206, 617] on span "Square" at bounding box center [190, 620] width 37 height 16
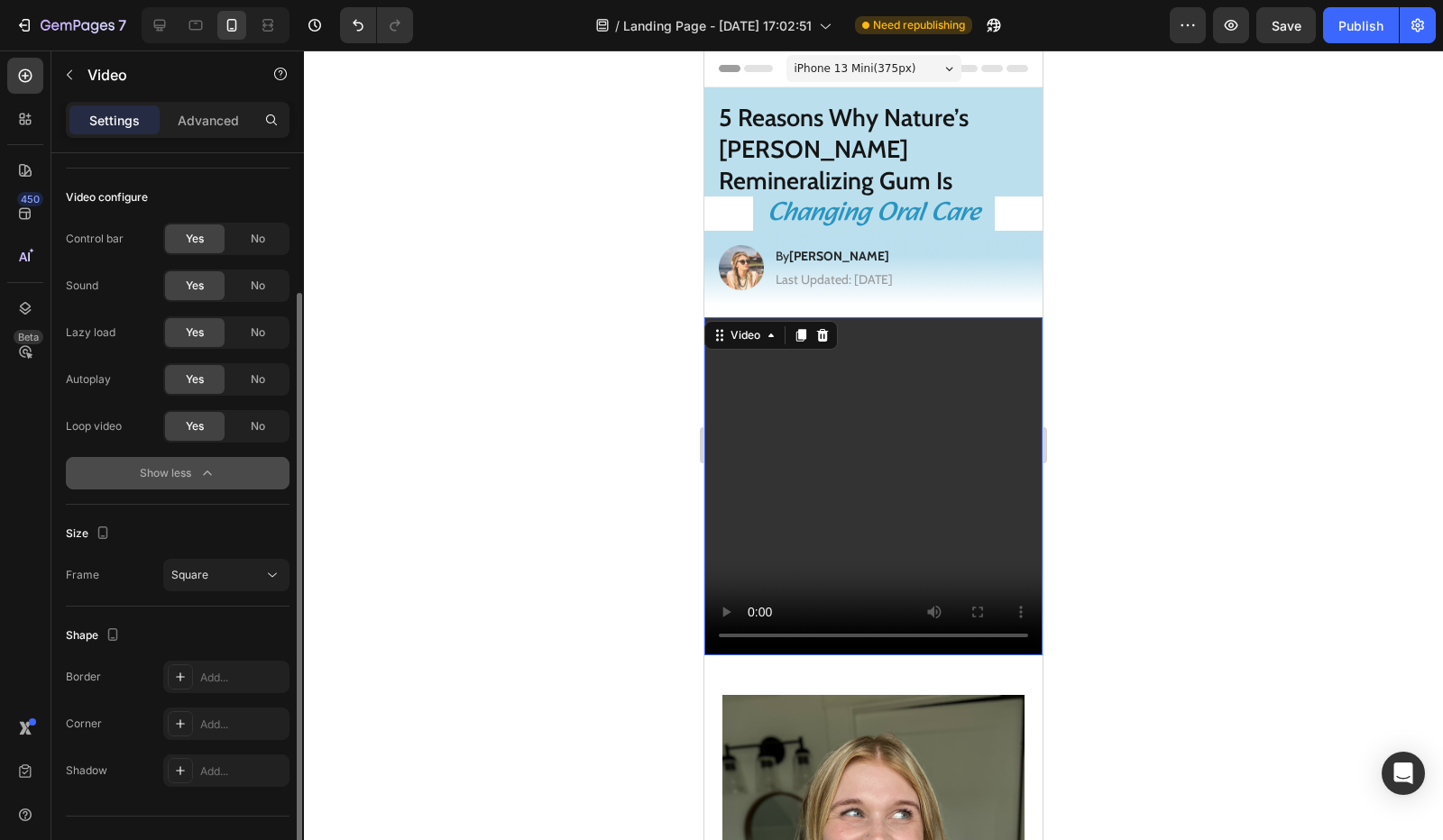
scroll to position [213, 0]
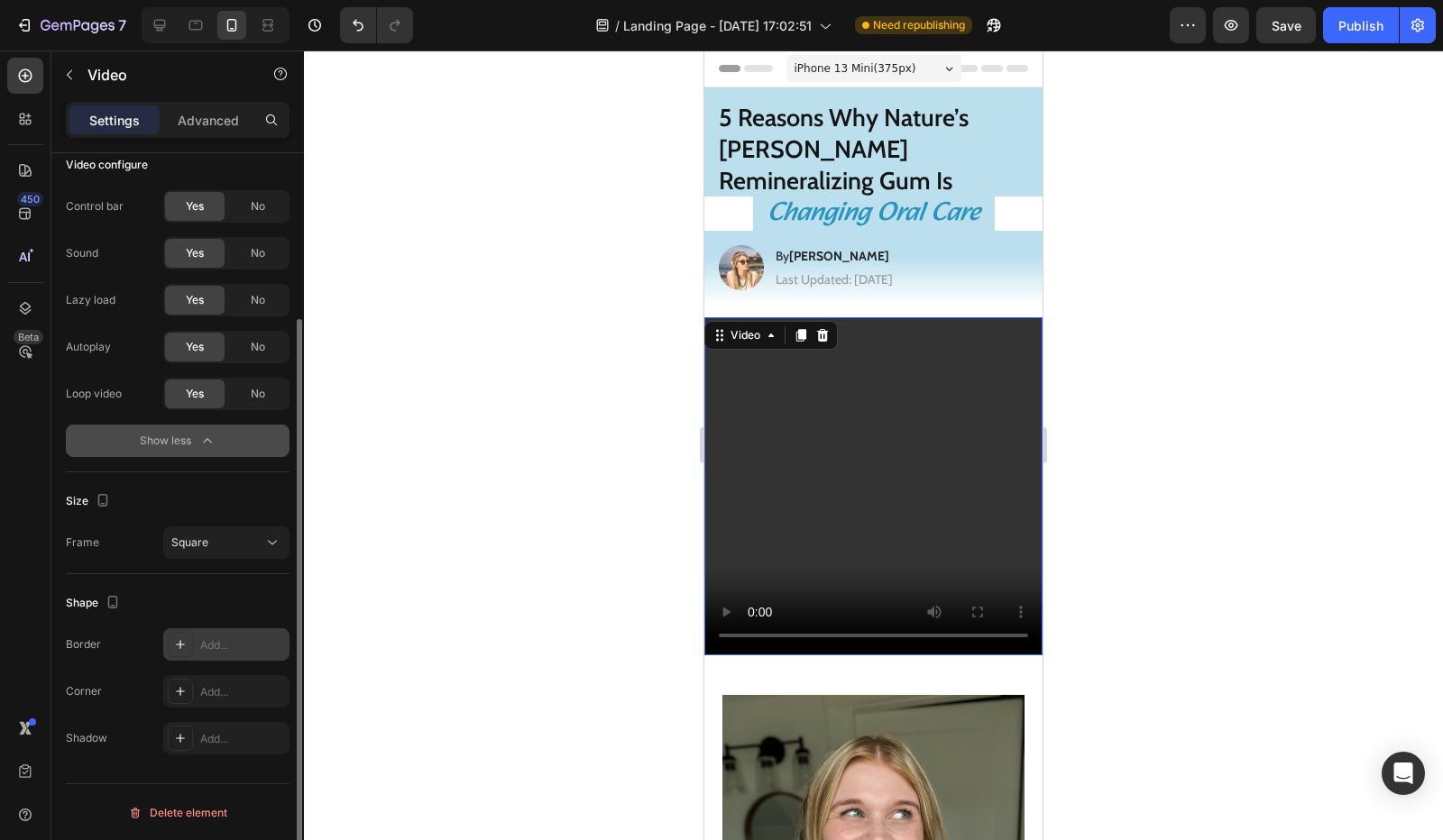
click at [205, 632] on div "Add..." at bounding box center [227, 644] width 126 height 32
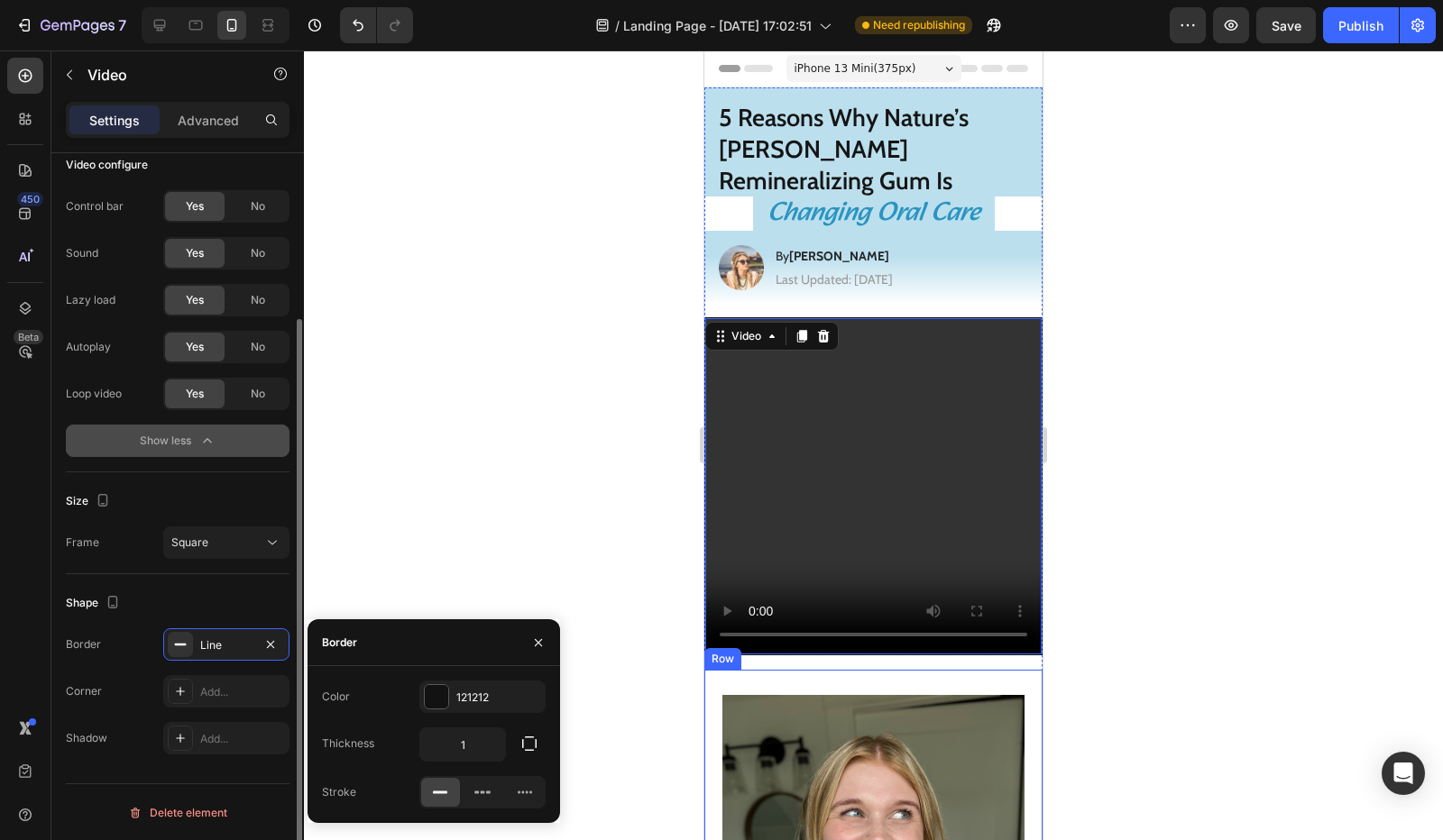
click at [146, 515] on div "Size Frame Square" at bounding box center [177, 523] width 224 height 101
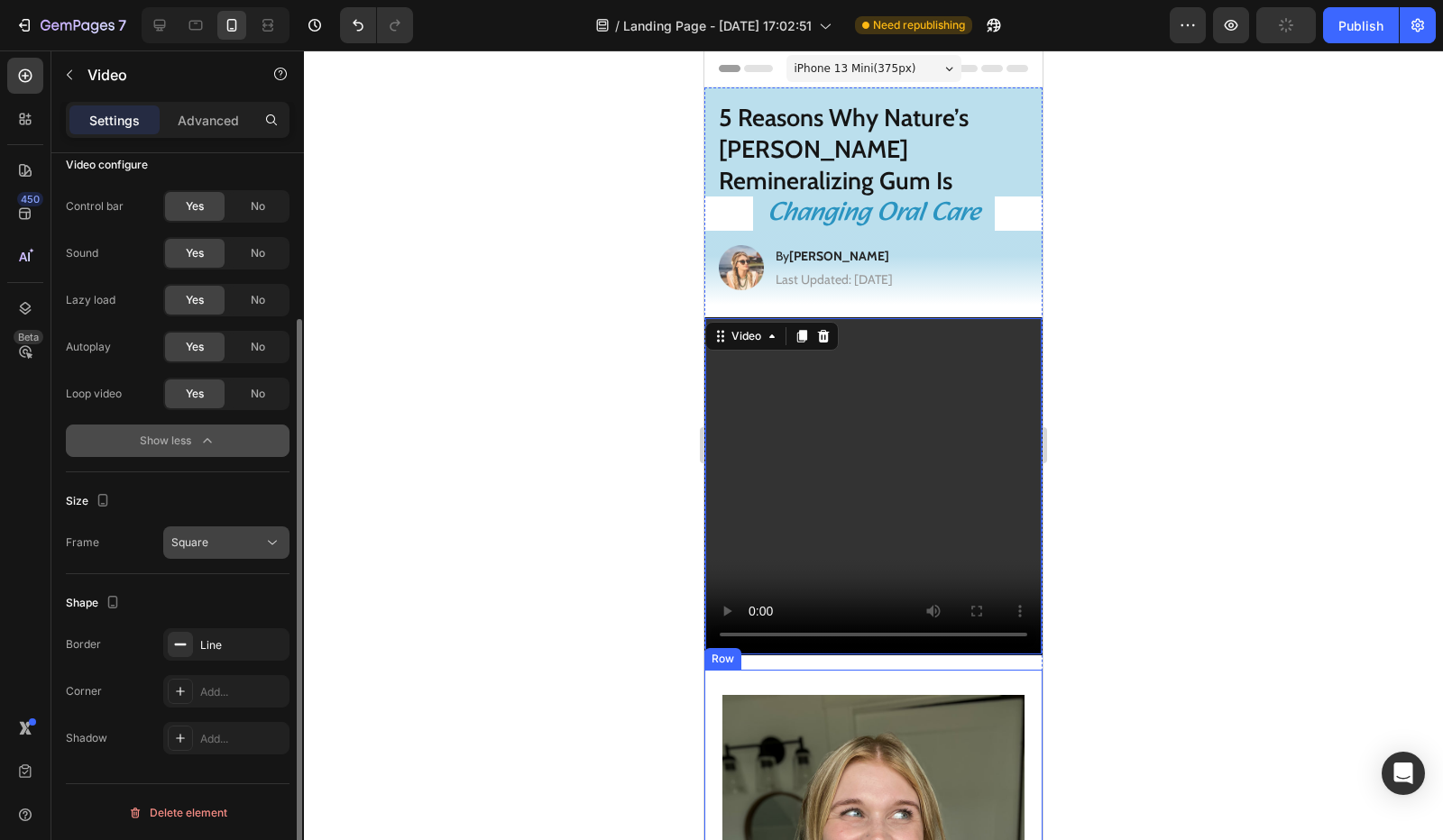
click at [193, 538] on span "Square" at bounding box center [190, 543] width 37 height 14
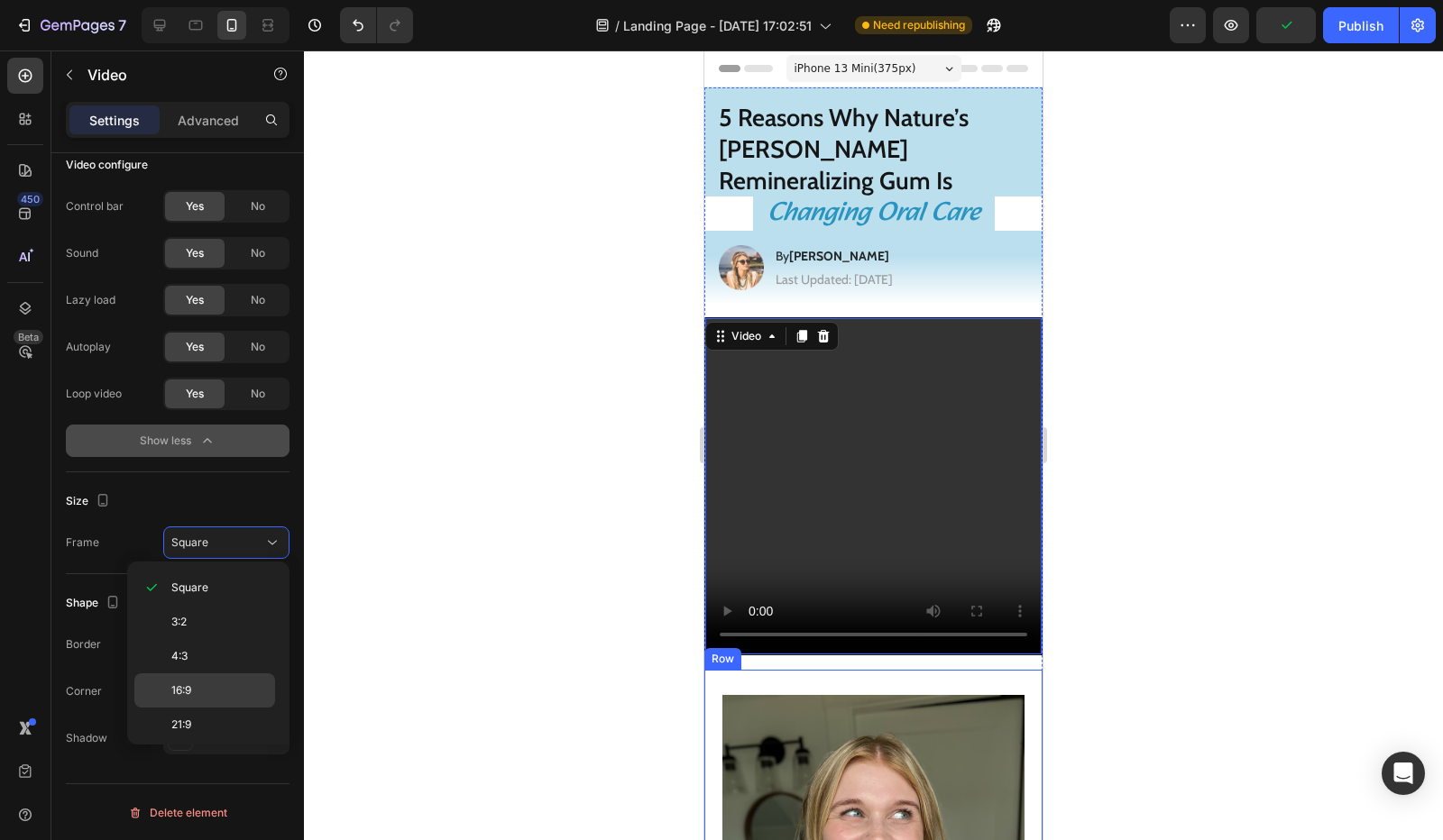
click at [219, 683] on p "16:9" at bounding box center [219, 690] width 96 height 16
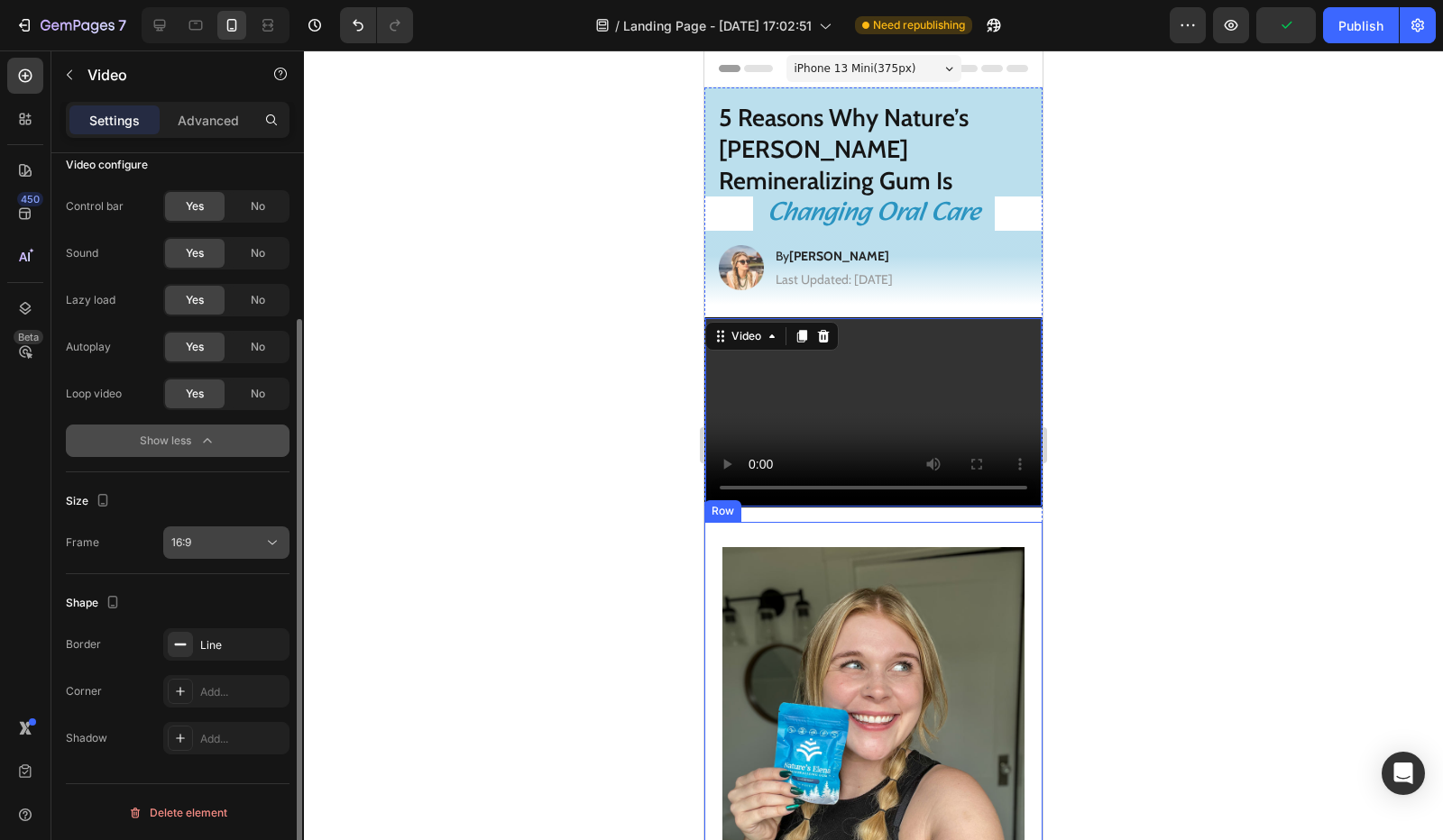
click at [223, 535] on div "16:9" at bounding box center [217, 543] width 92 height 16
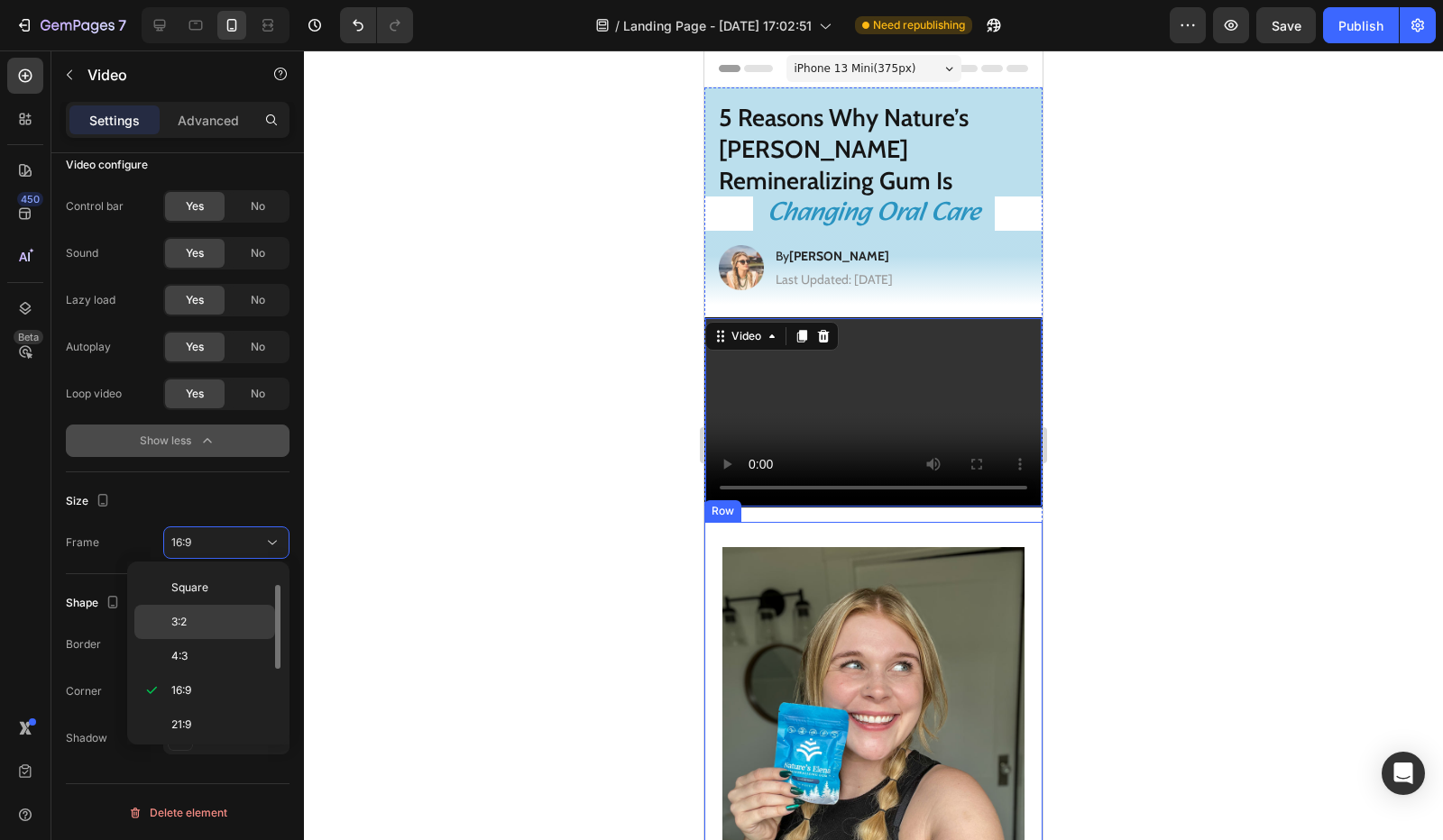
click at [202, 623] on p "3:2" at bounding box center [219, 622] width 96 height 16
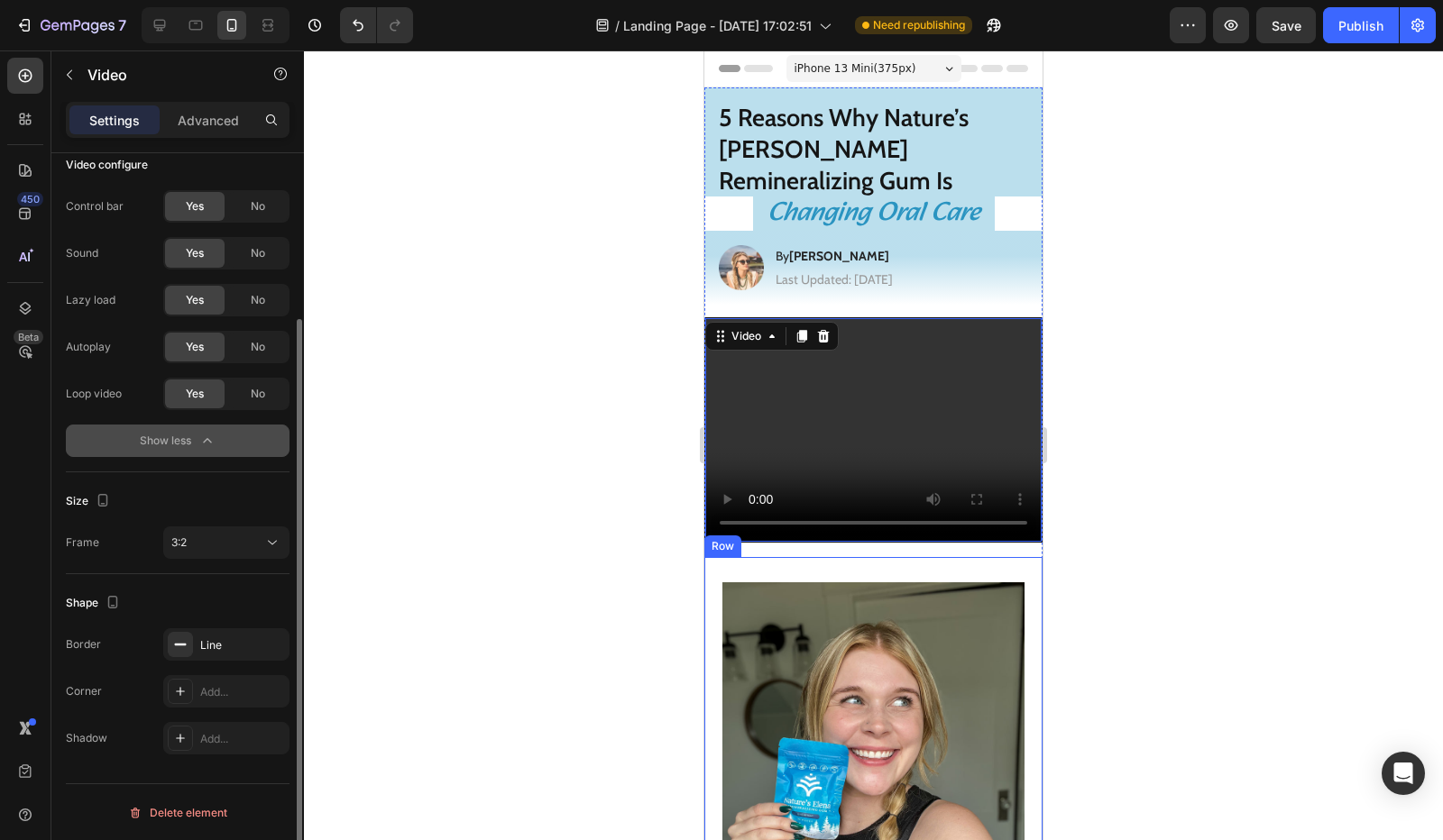
click at [232, 560] on div "Size Frame 3:2" at bounding box center [177, 523] width 224 height 101
click at [199, 540] on div "3:2" at bounding box center [217, 543] width 92 height 16
click at [132, 541] on div "Frame 3:2" at bounding box center [177, 543] width 224 height 32
click at [180, 542] on span "3:2" at bounding box center [179, 543] width 16 height 14
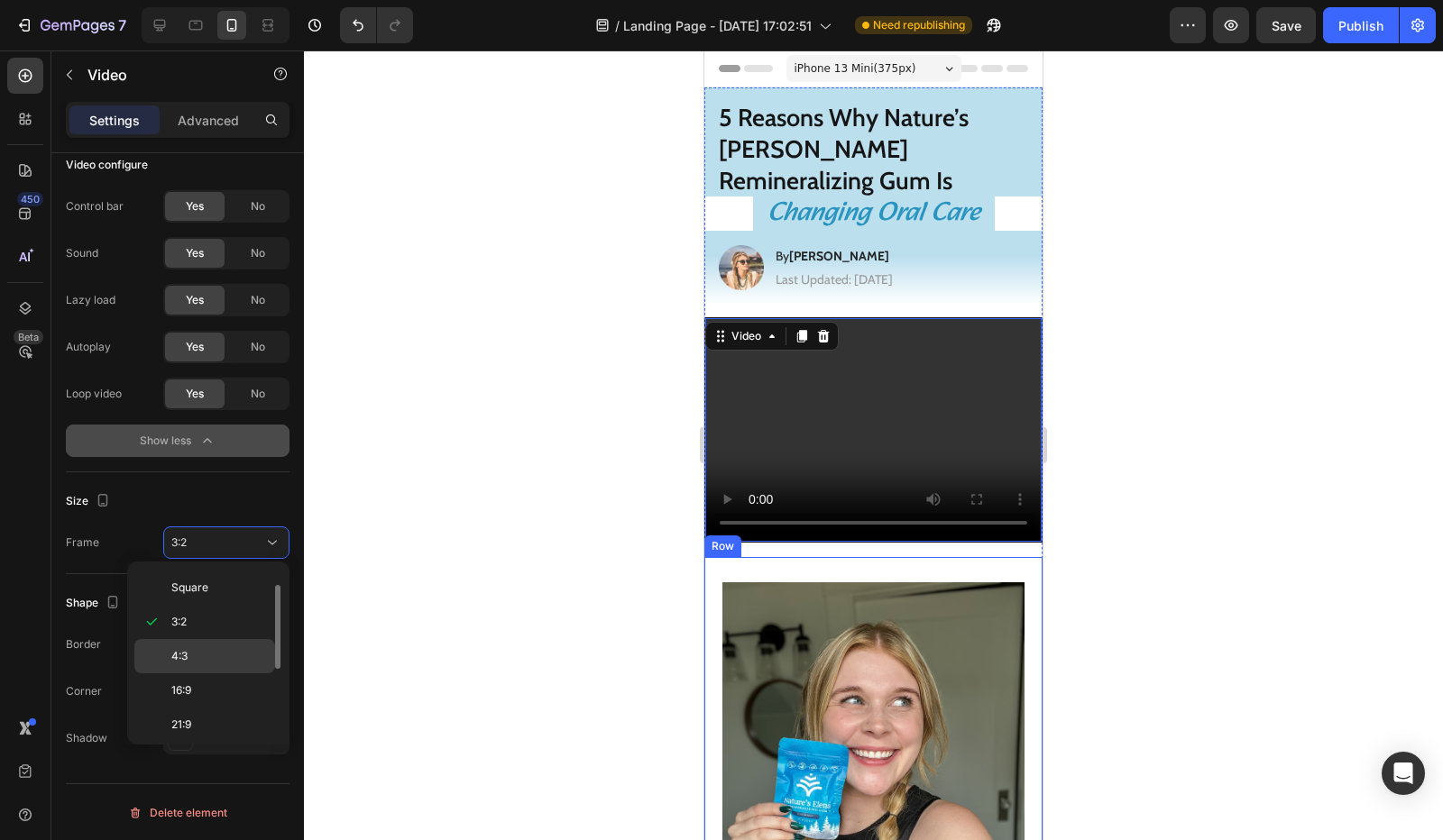
click at [201, 648] on p "4:3" at bounding box center [219, 656] width 96 height 16
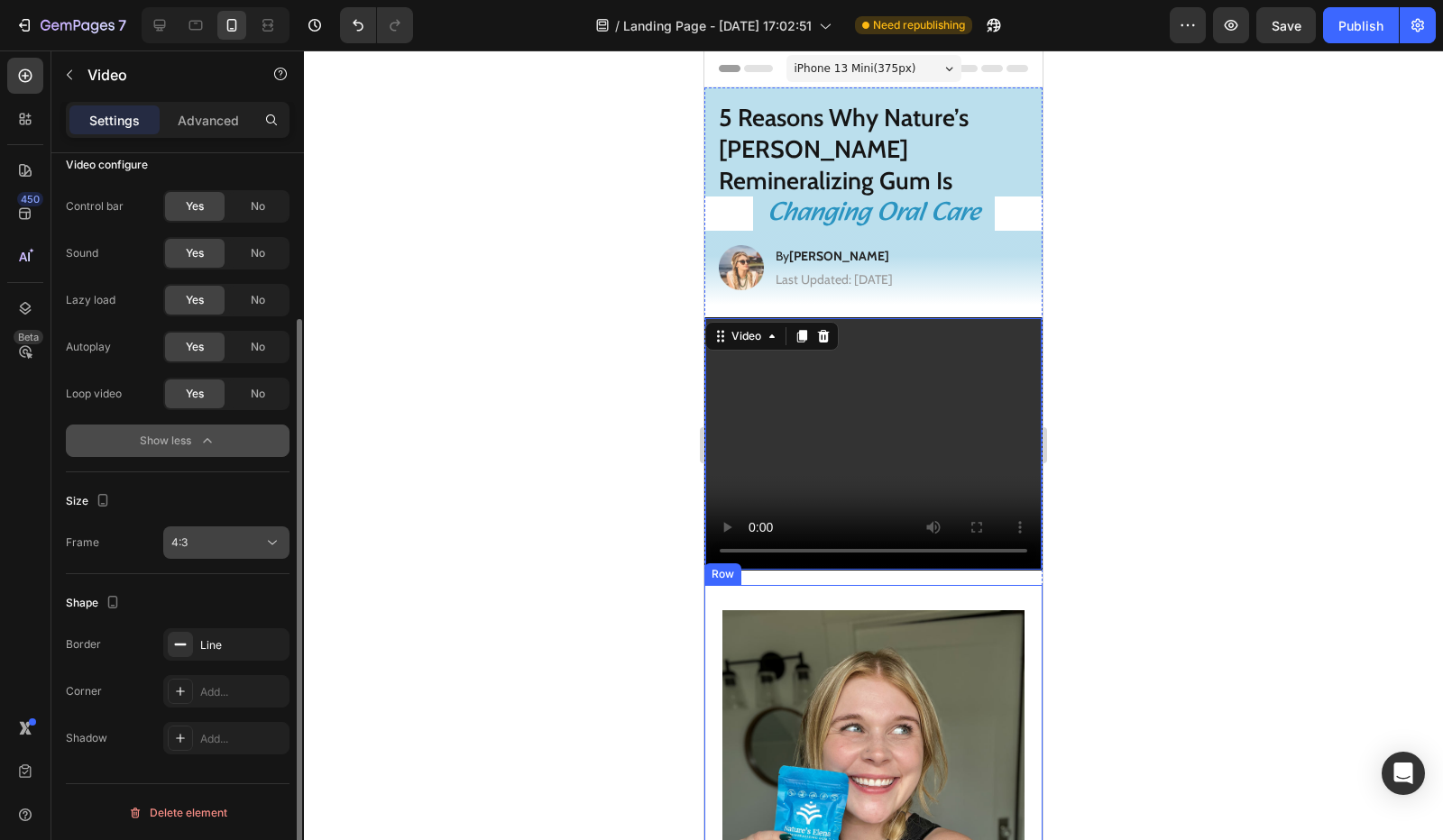
click at [226, 544] on div "4:3" at bounding box center [217, 543] width 92 height 16
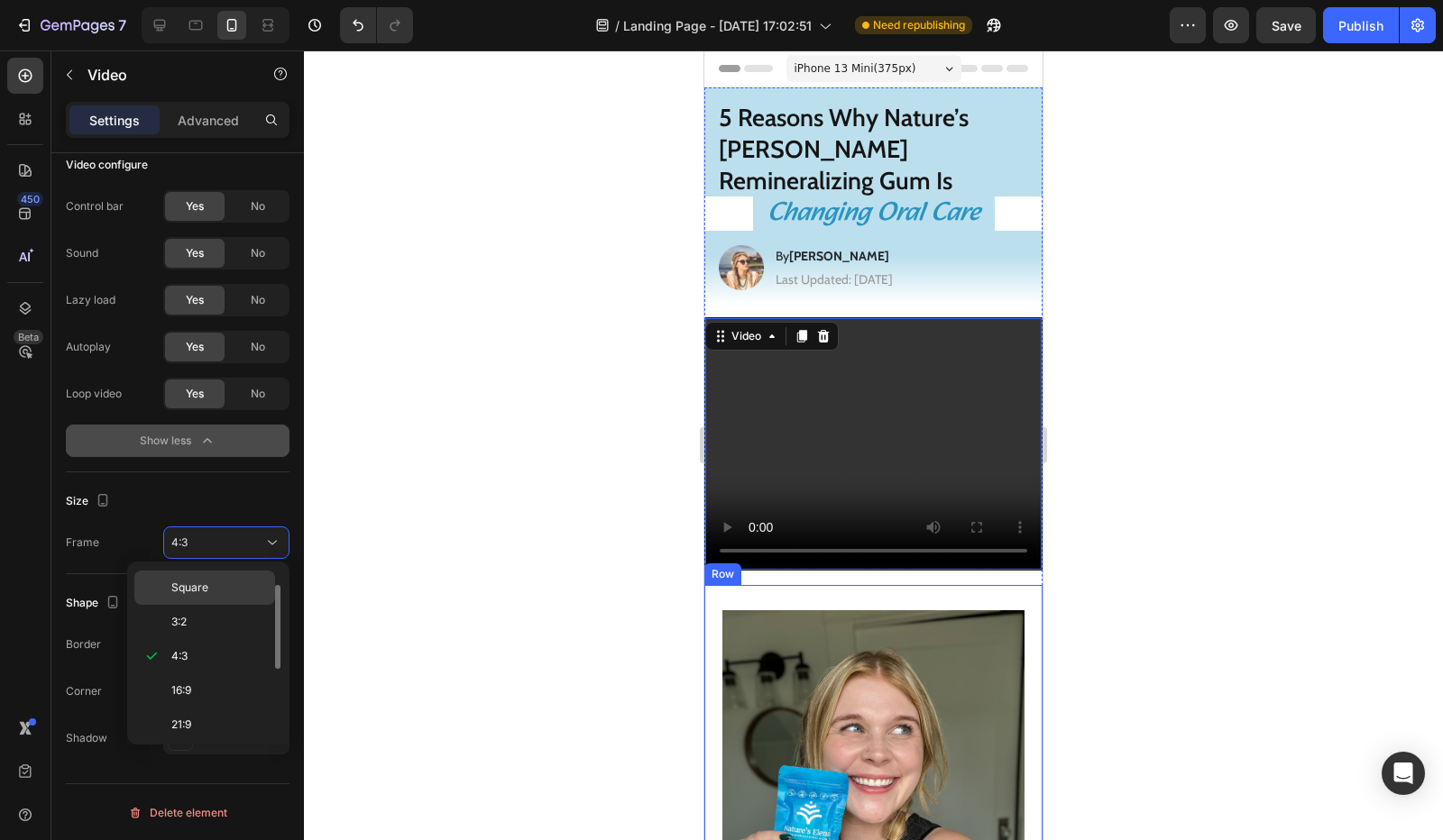
click at [224, 588] on p "Square" at bounding box center [219, 588] width 96 height 16
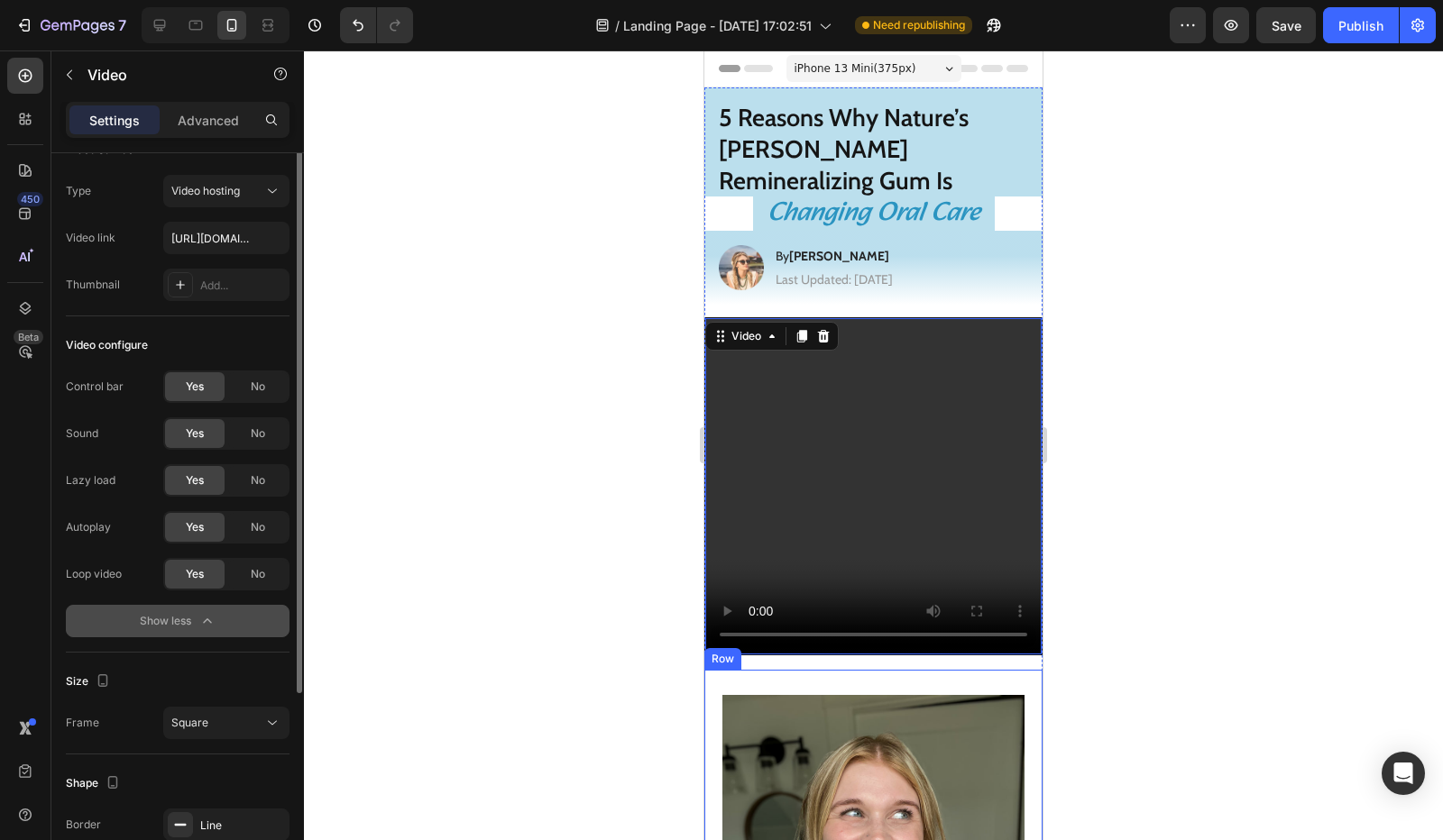
scroll to position [0, 0]
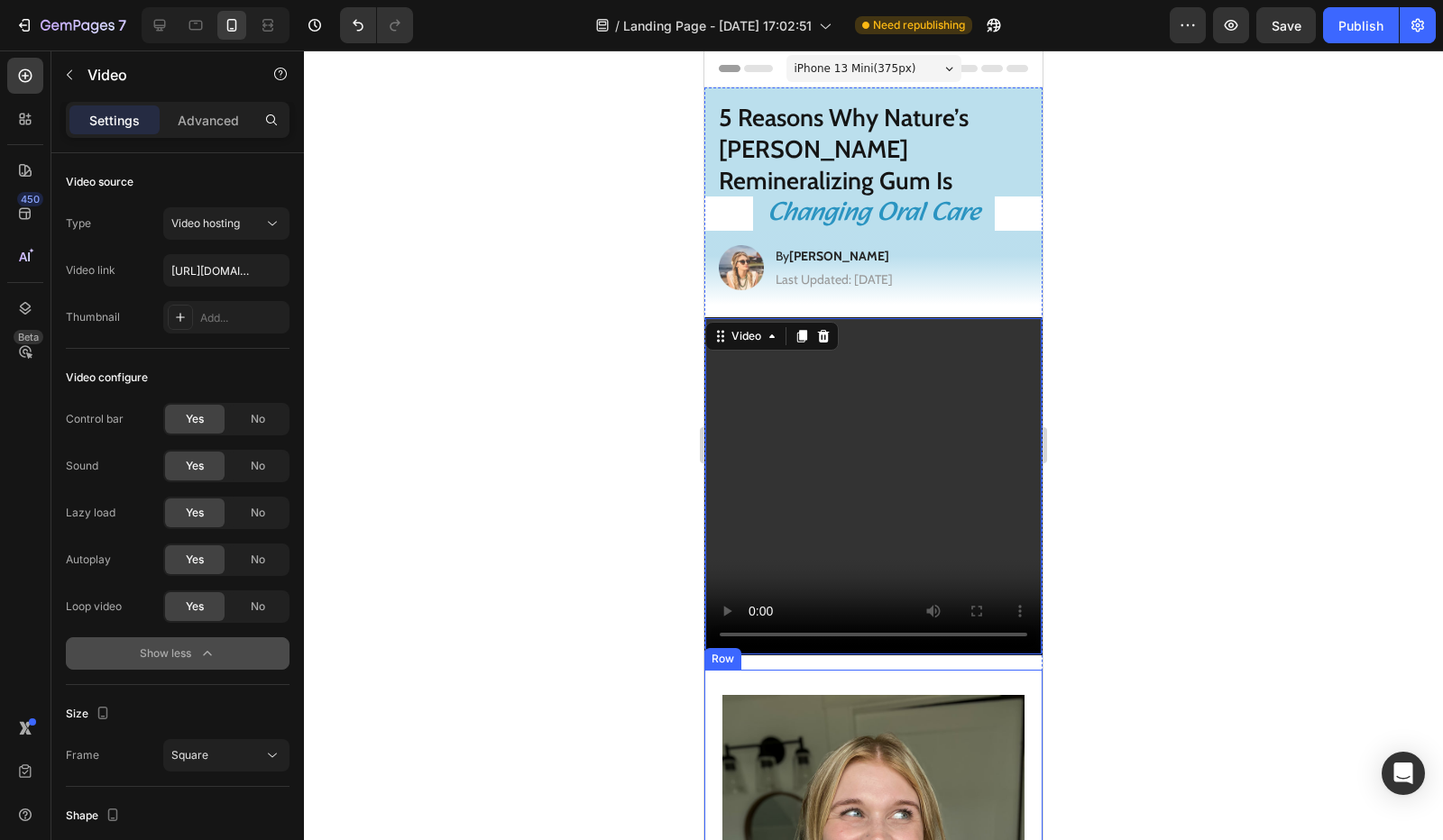
click at [198, 134] on div "Settings Advanced" at bounding box center [177, 119] width 224 height 36
click at [195, 118] on p "Advanced" at bounding box center [208, 120] width 61 height 19
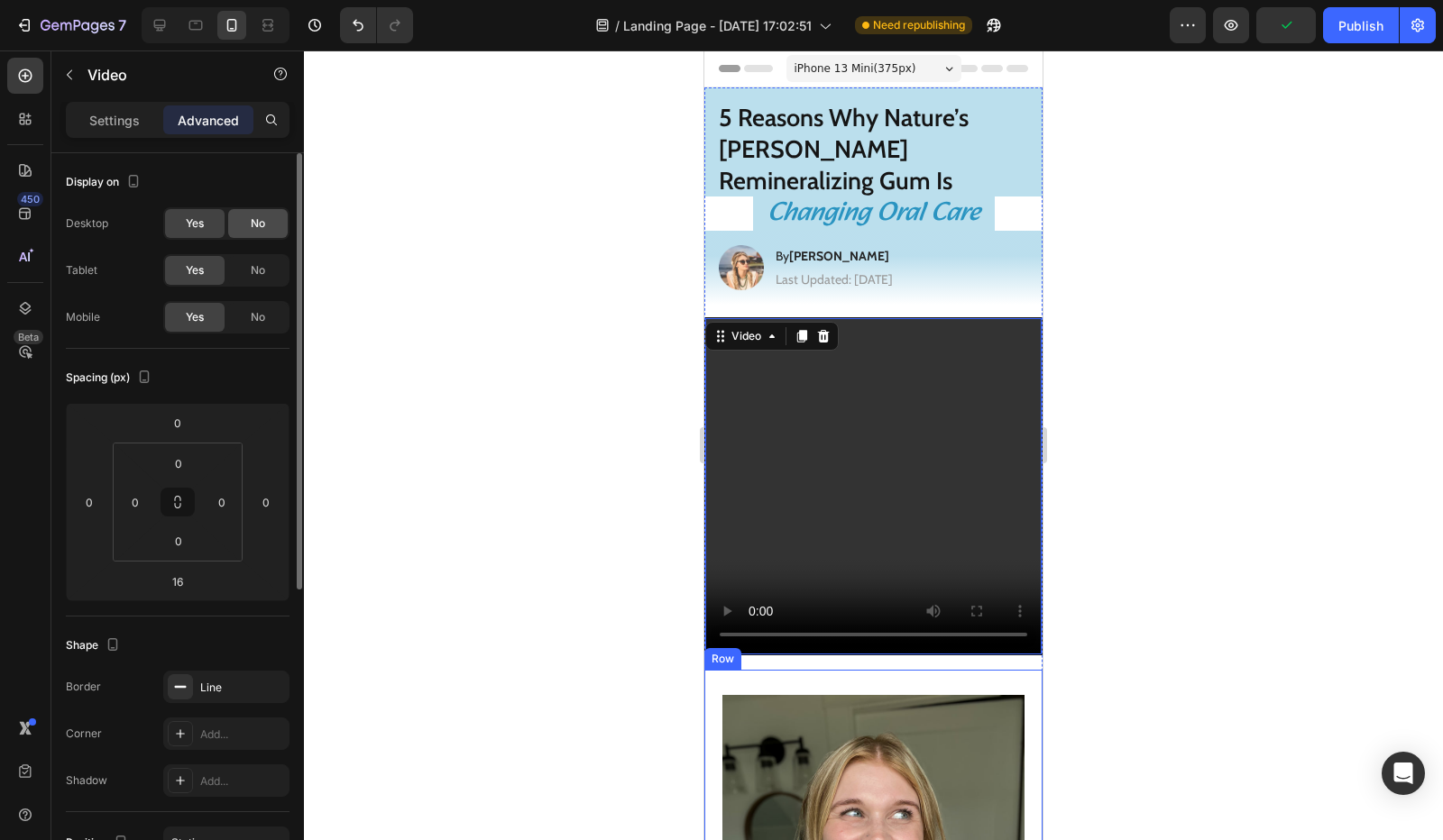
click at [239, 221] on div "No" at bounding box center [258, 223] width 59 height 29
click at [201, 218] on span "Yes" at bounding box center [195, 224] width 18 height 16
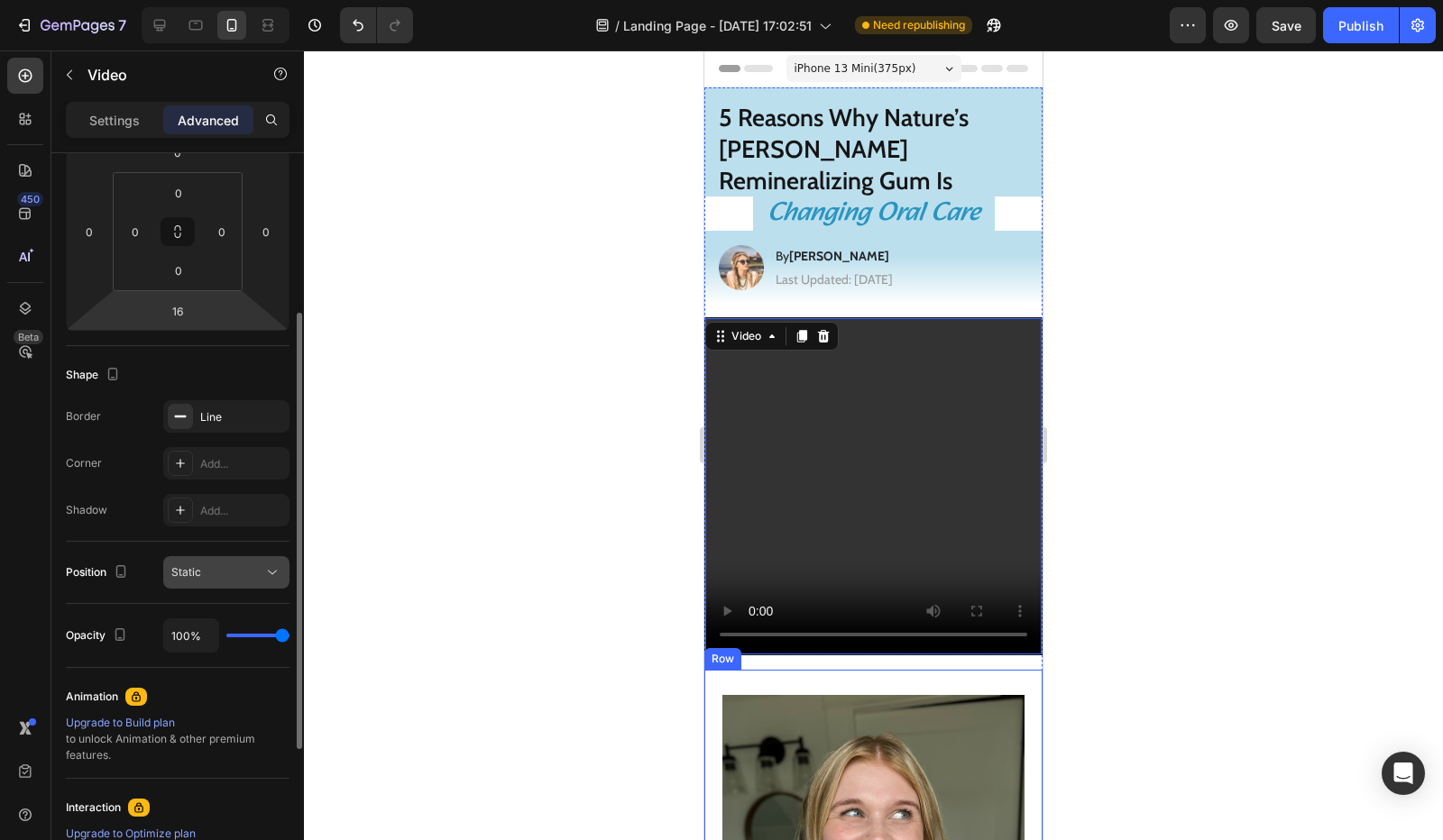
scroll to position [510, 0]
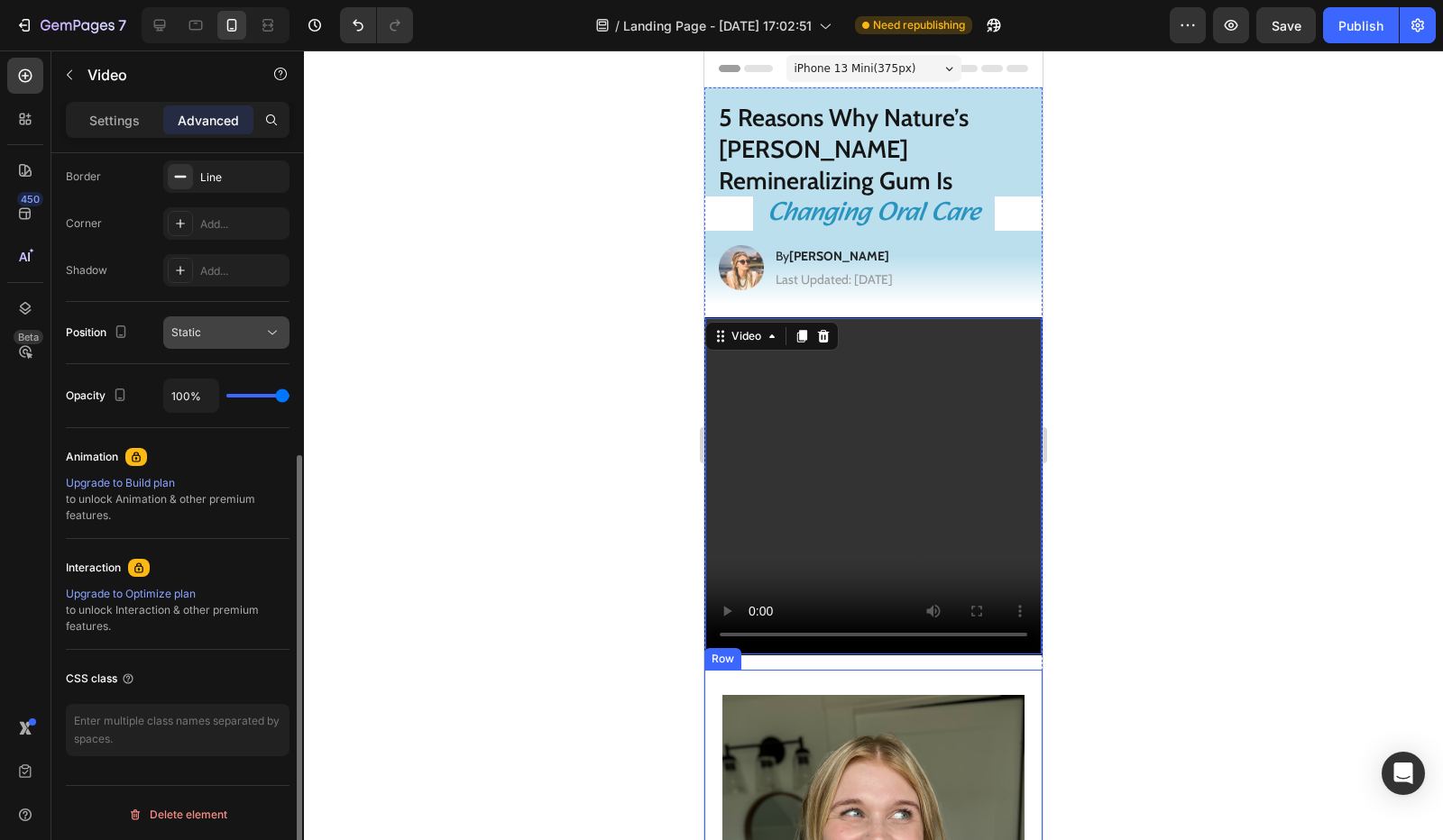
click at [241, 342] on button "Static" at bounding box center [227, 332] width 126 height 32
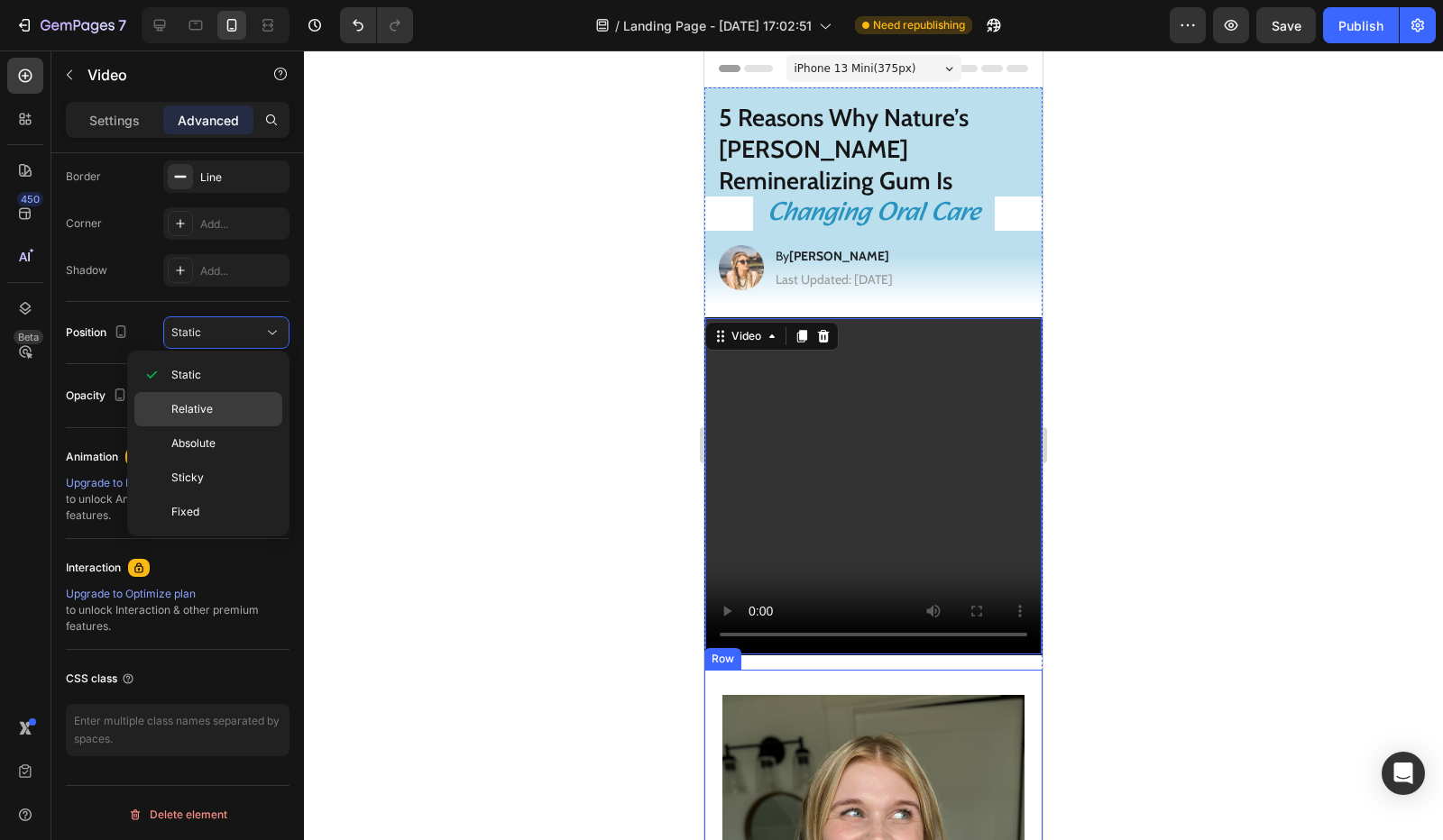
click at [220, 407] on p "Relative" at bounding box center [223, 409] width 102 height 16
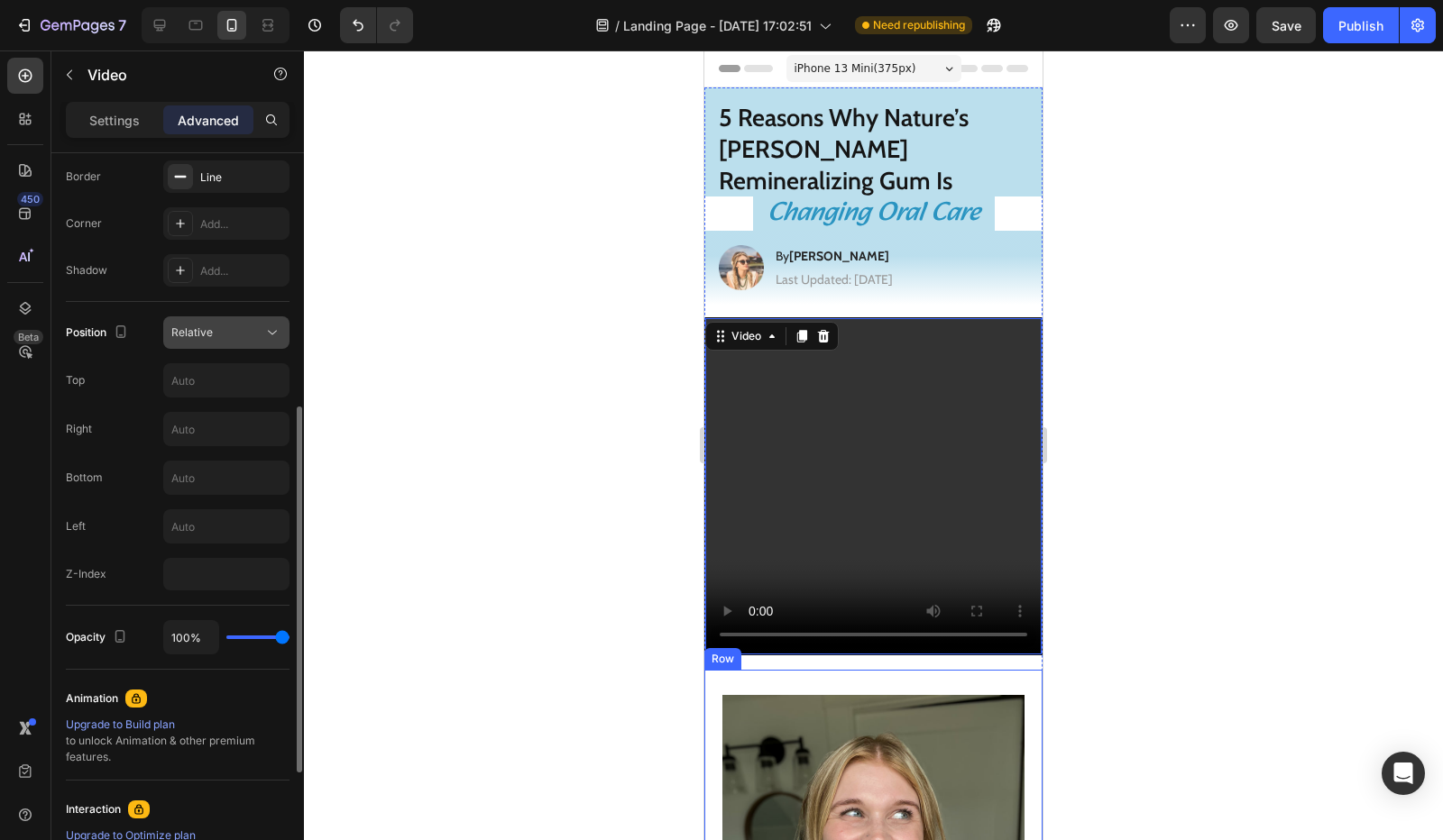
click at [245, 325] on div "Relative" at bounding box center [217, 333] width 92 height 16
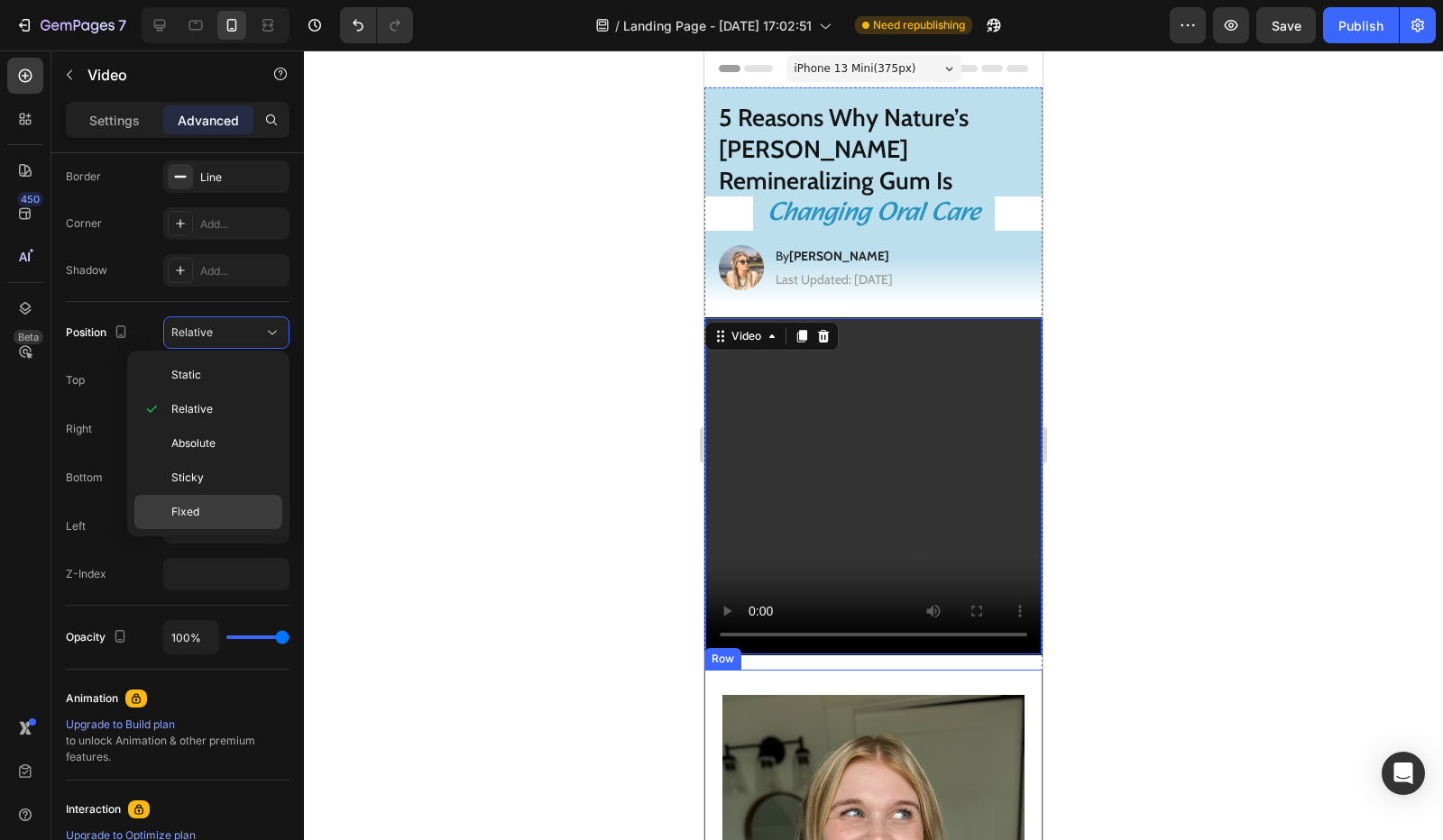
click at [213, 498] on div "Fixed" at bounding box center [208, 512] width 148 height 34
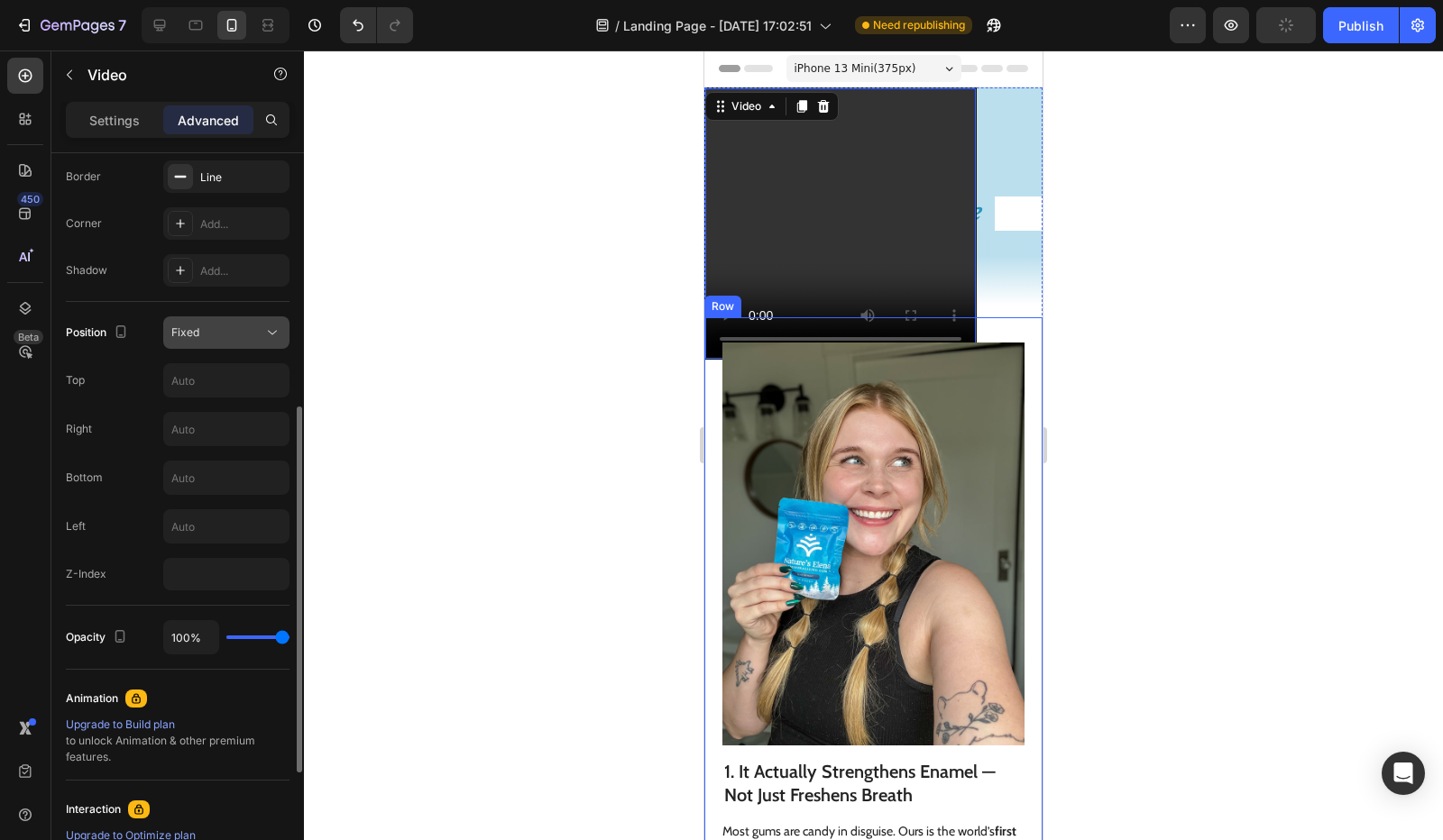
click at [228, 340] on button "Fixed" at bounding box center [227, 332] width 126 height 32
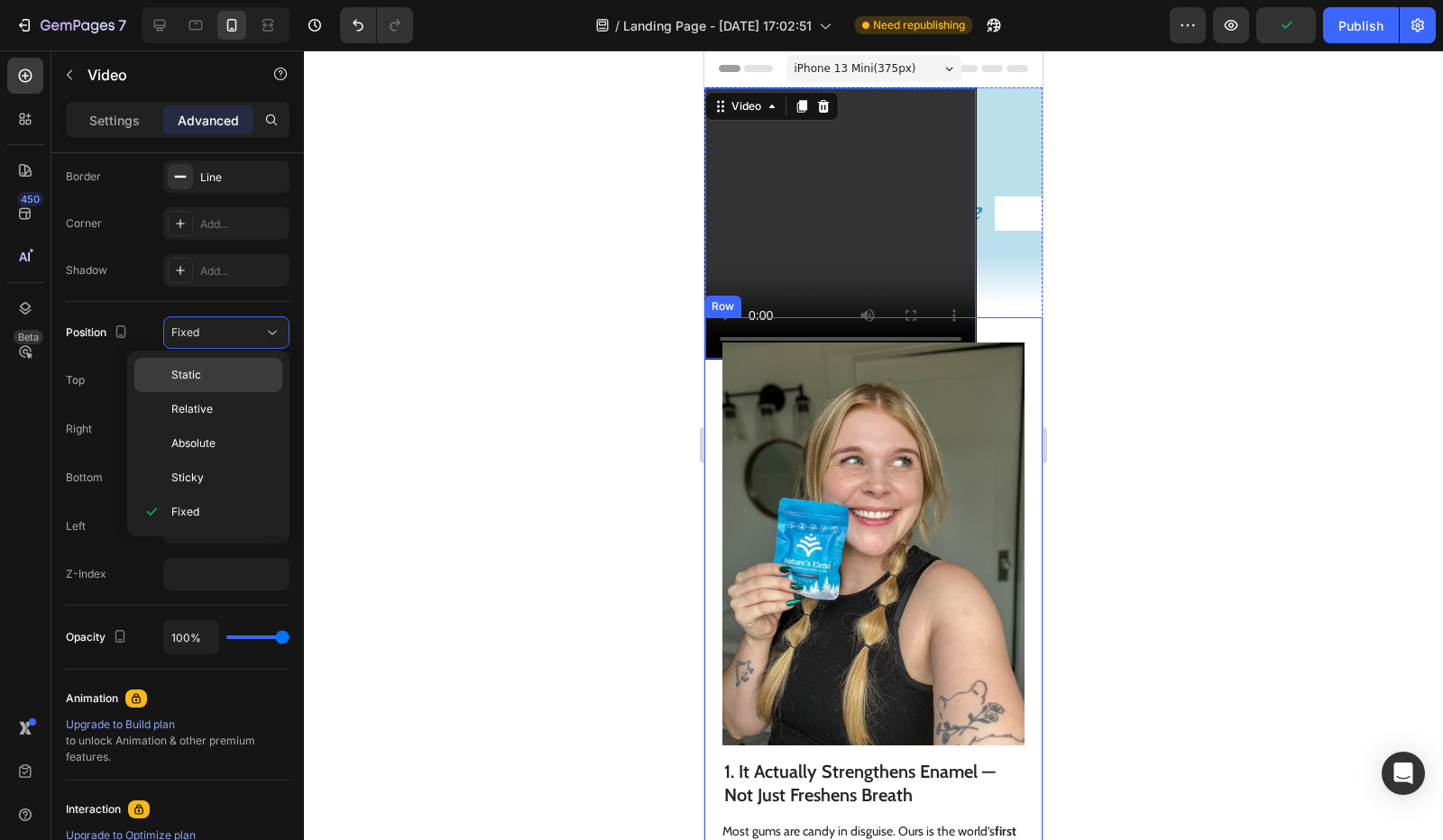
click at [228, 379] on p "Static" at bounding box center [223, 375] width 102 height 16
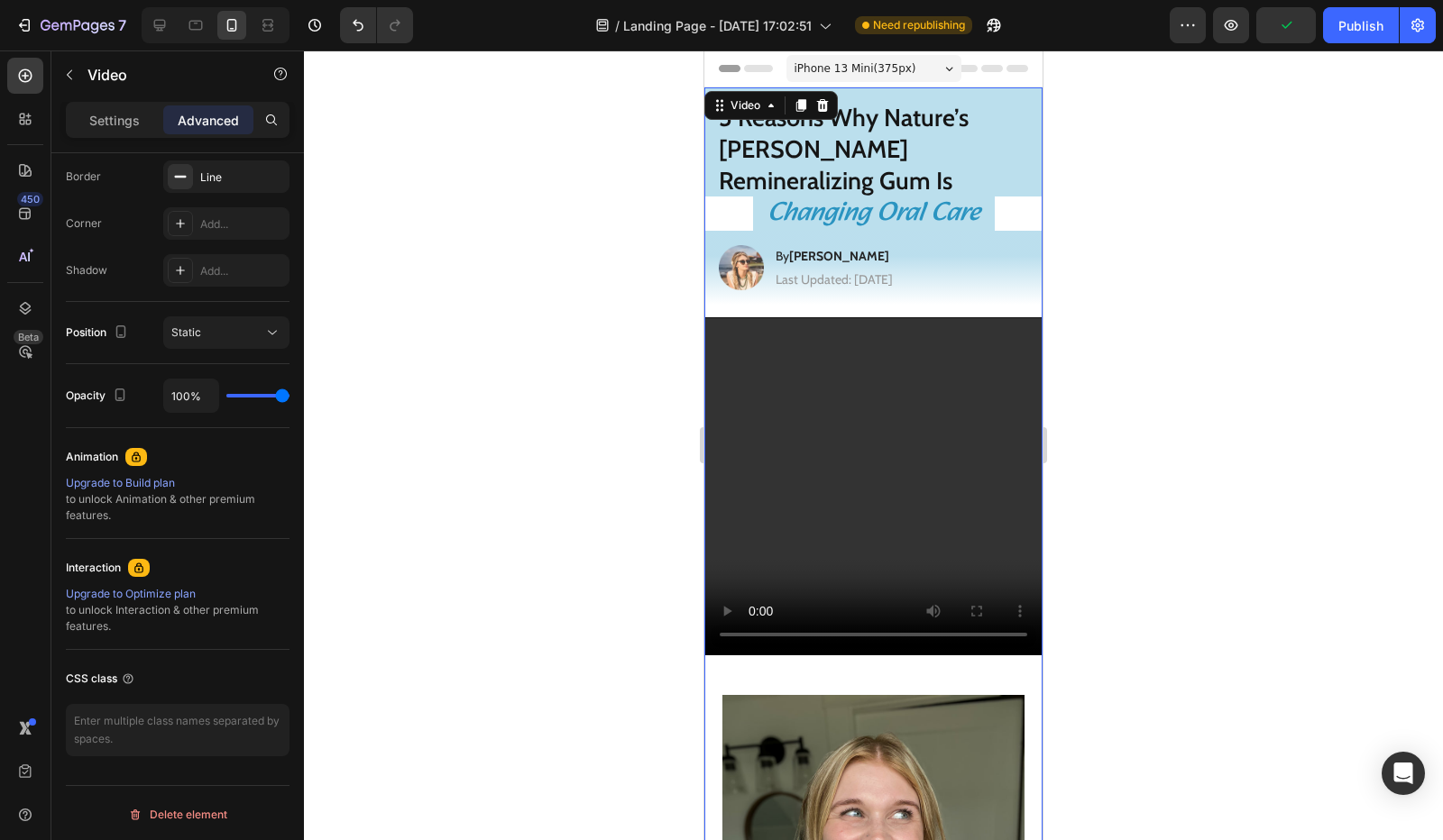
click at [754, 197] on h1 "Changing Oral Care" at bounding box center [874, 214] width 241 height 34
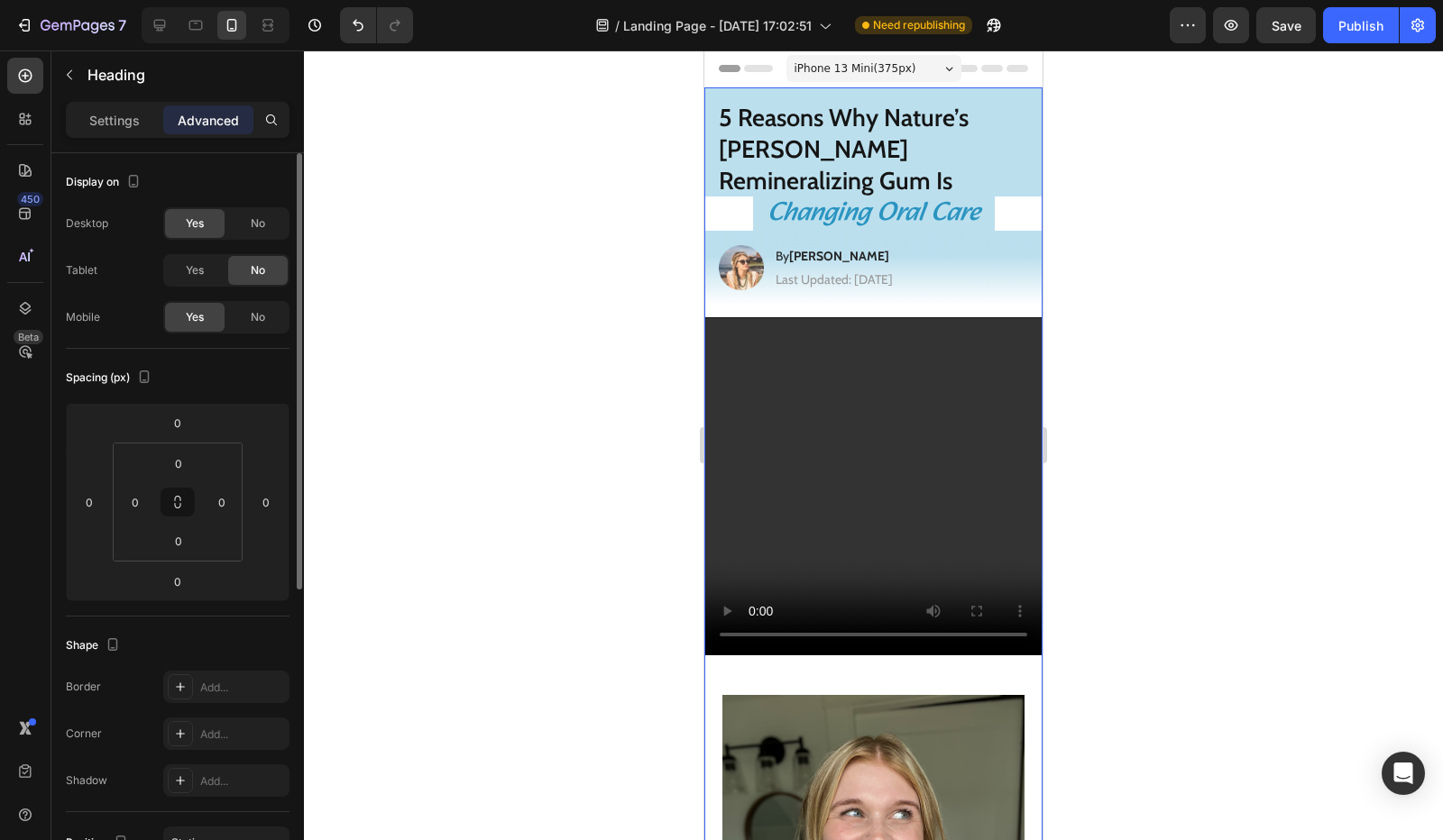
click at [754, 197] on h1 "Changing Oral Care" at bounding box center [874, 214] width 241 height 34
click at [792, 197] on p "Changing Oral Care" at bounding box center [874, 214] width 213 height 34
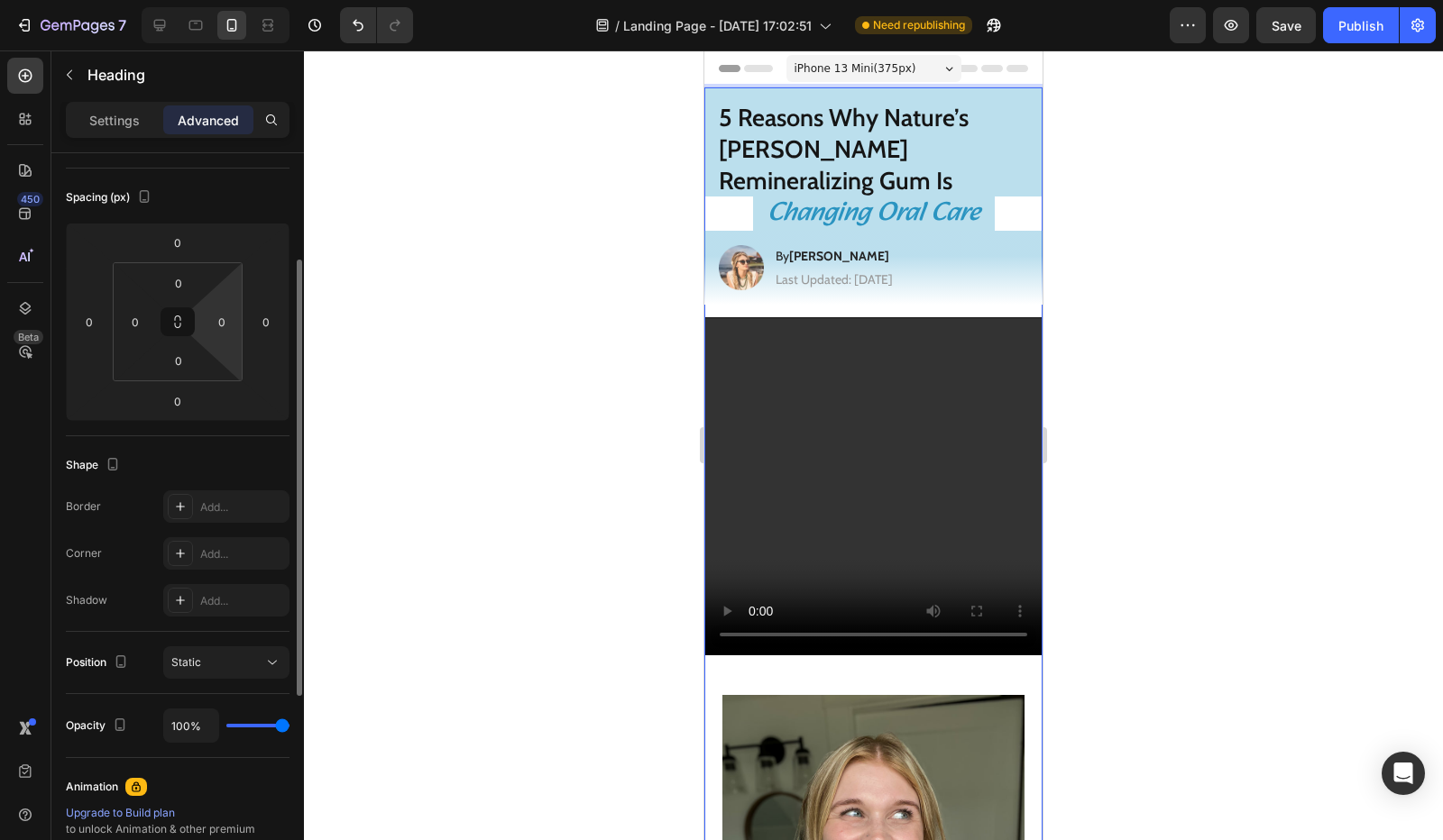
scroll to position [451, 0]
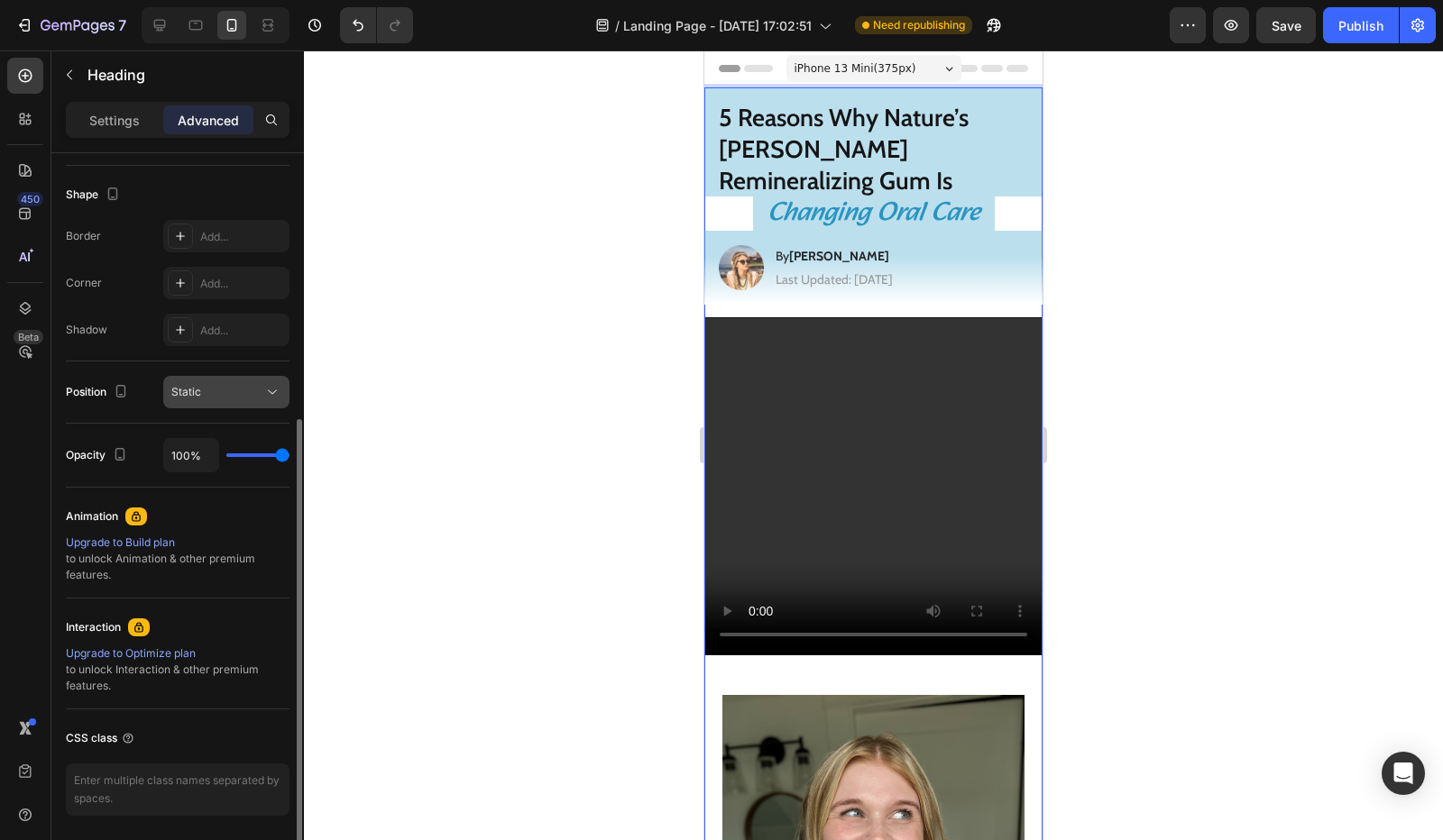
click at [183, 397] on span "Static" at bounding box center [186, 392] width 30 height 14
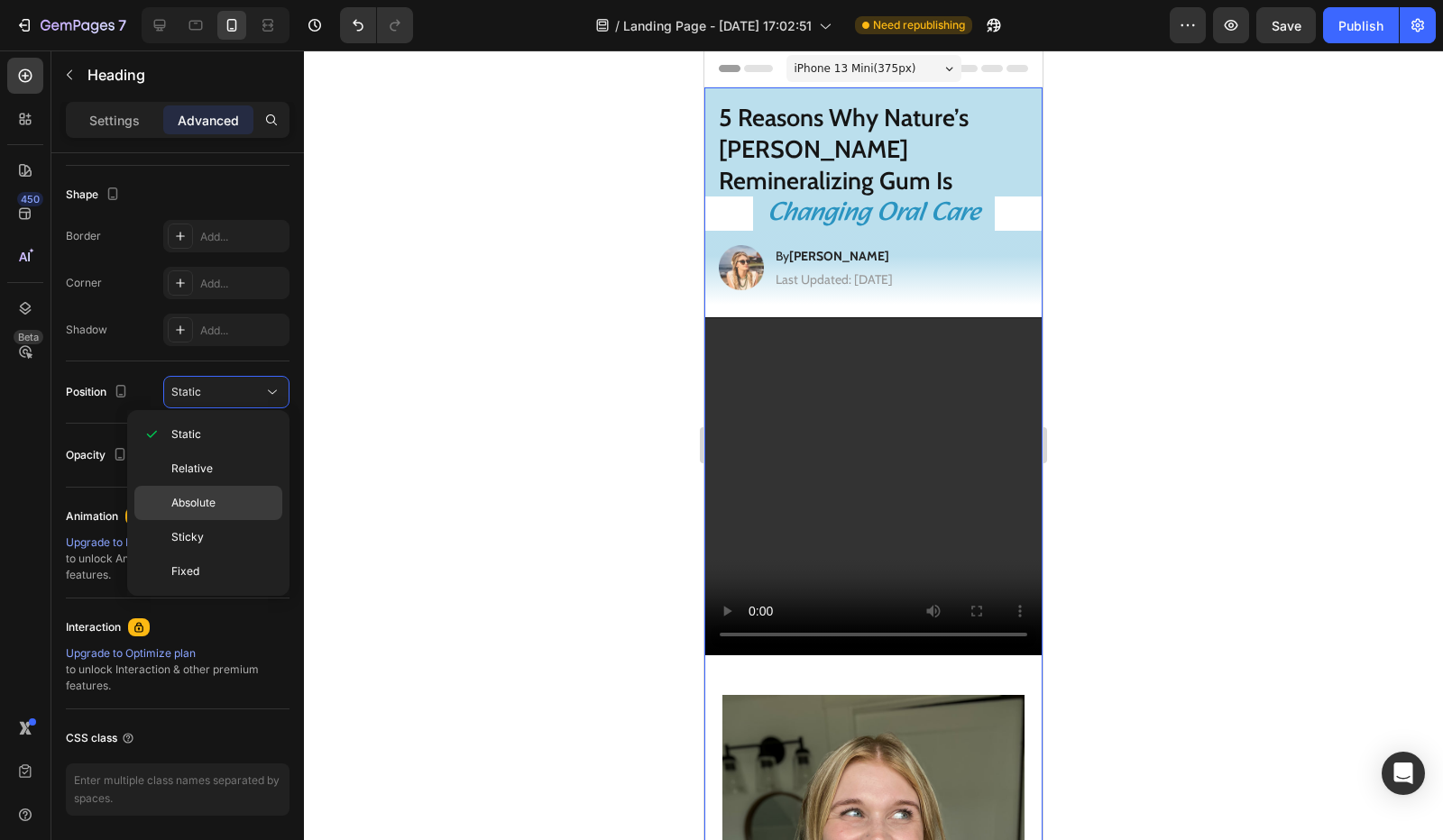
click at [195, 497] on span "Absolute" at bounding box center [193, 503] width 44 height 16
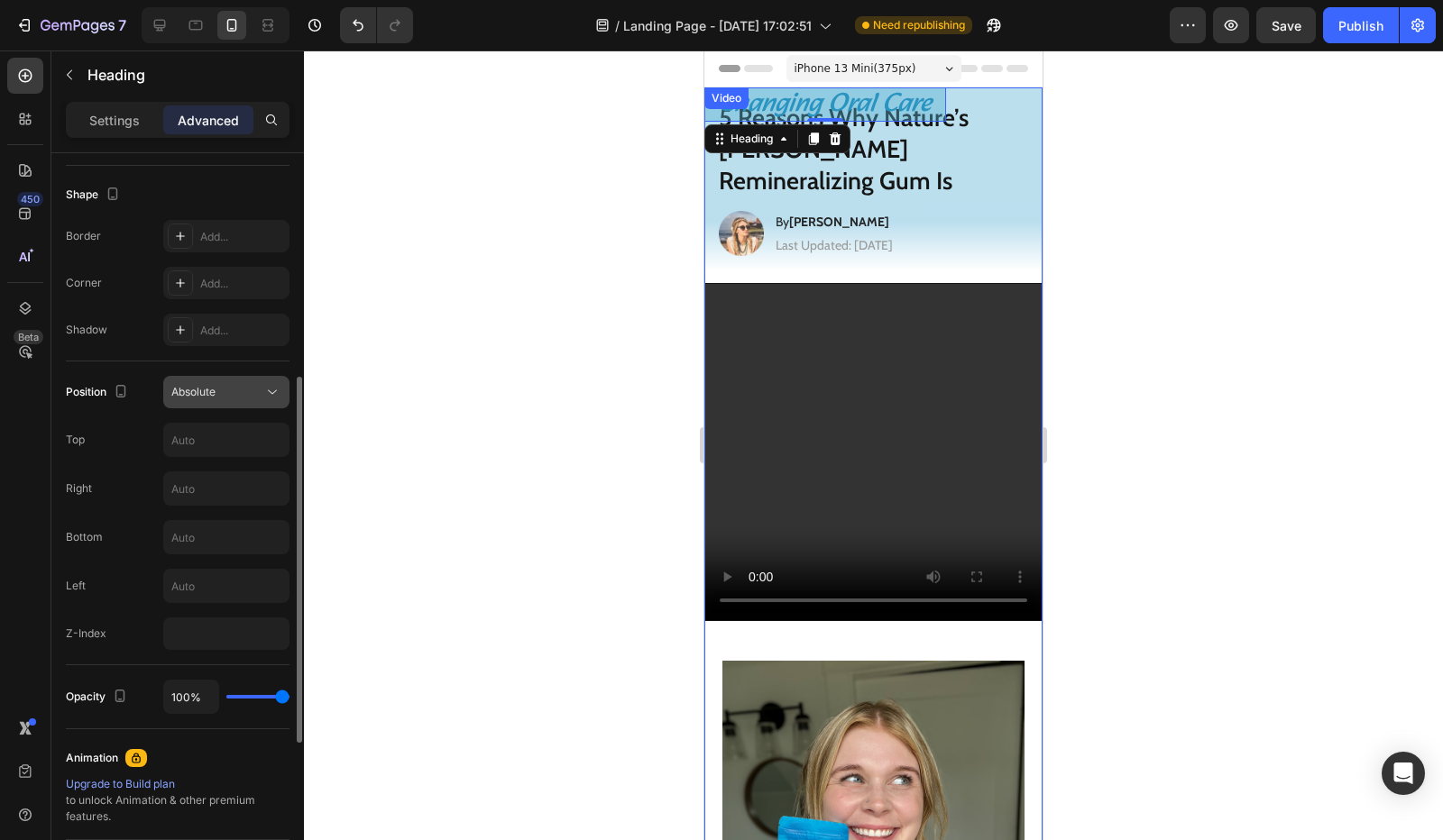
click at [228, 392] on div "Absolute" at bounding box center [217, 392] width 92 height 16
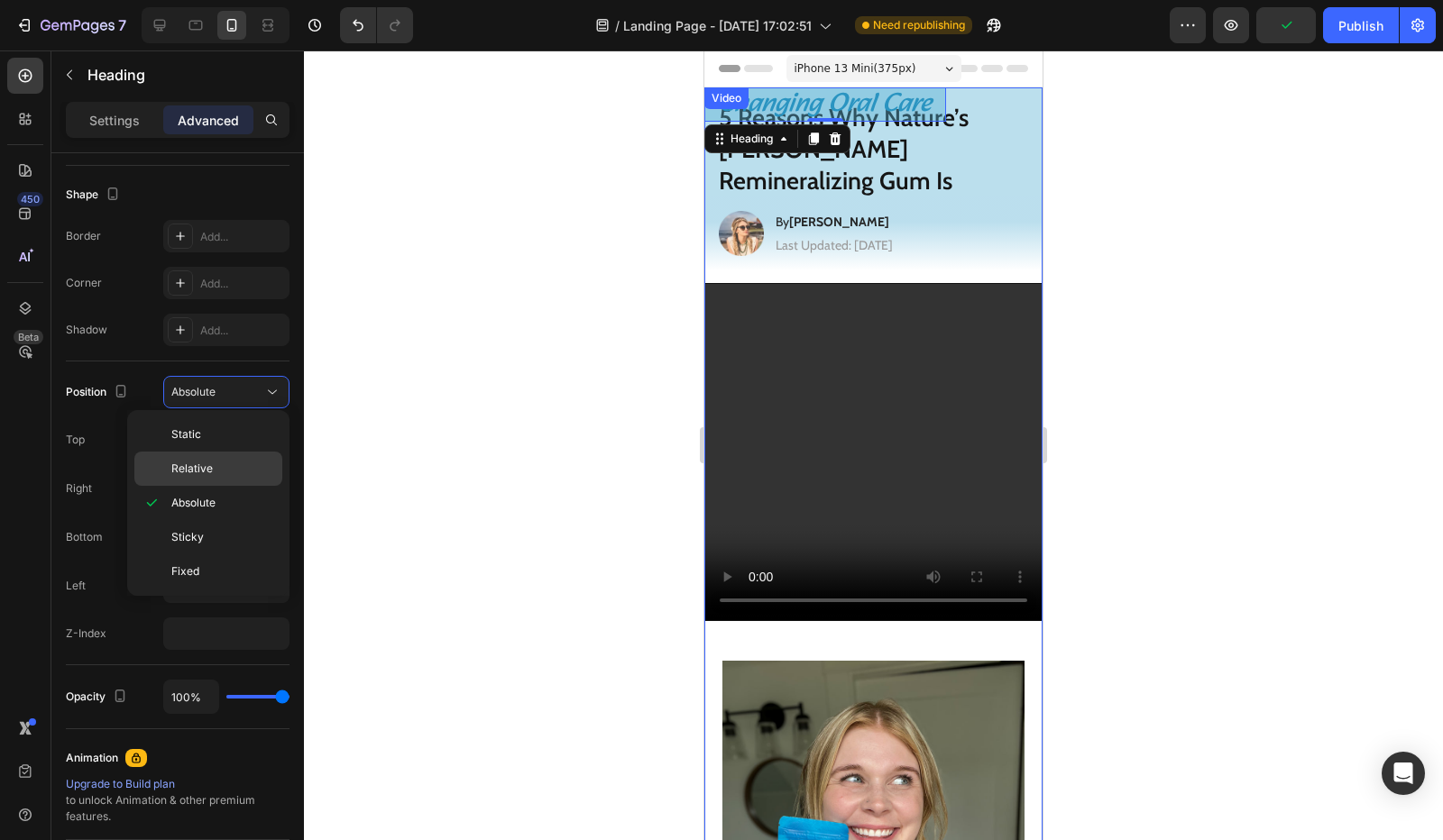
click at [229, 465] on p "Relative" at bounding box center [223, 469] width 102 height 16
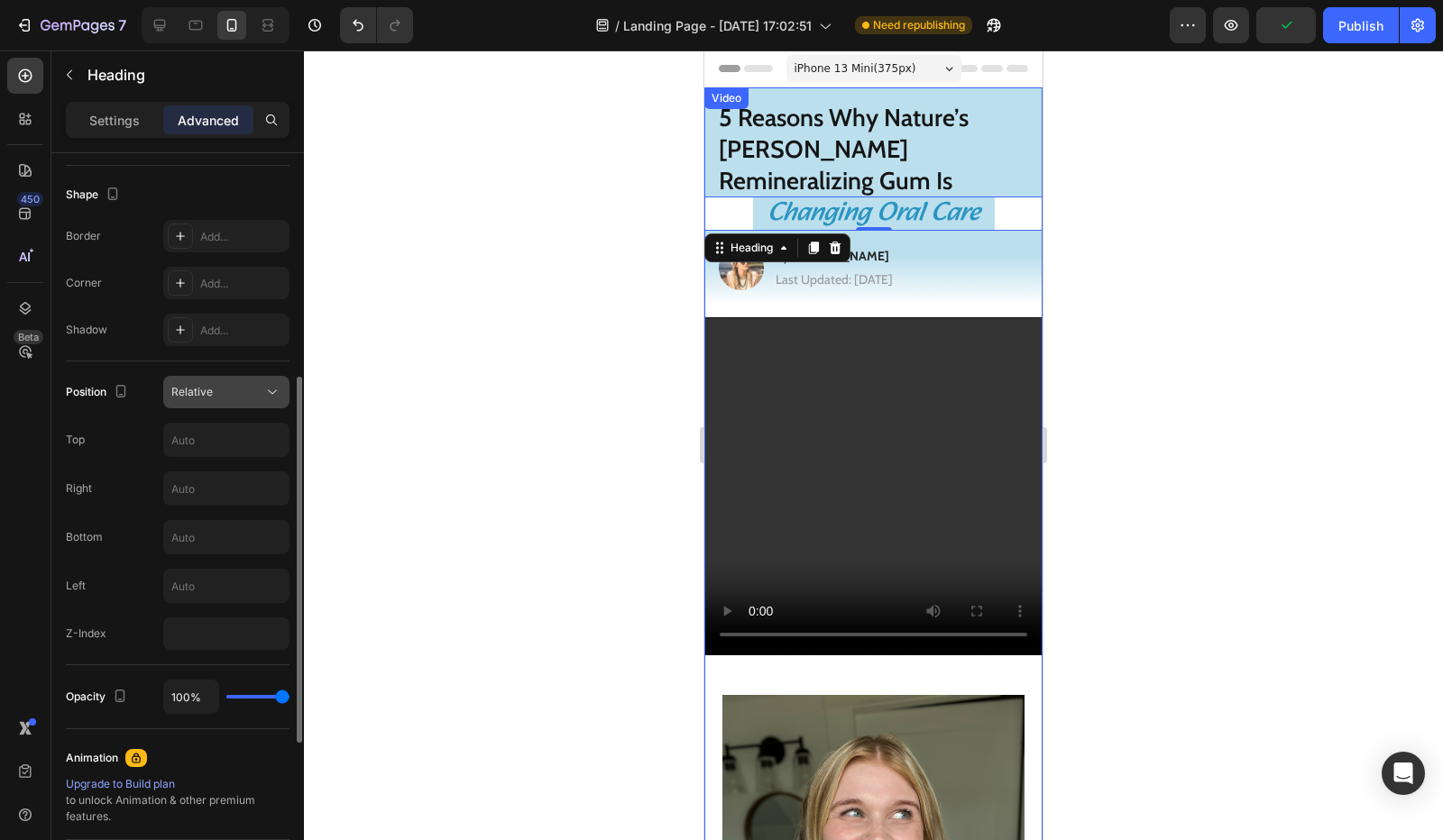
click at [231, 392] on div "Relative" at bounding box center [217, 392] width 92 height 16
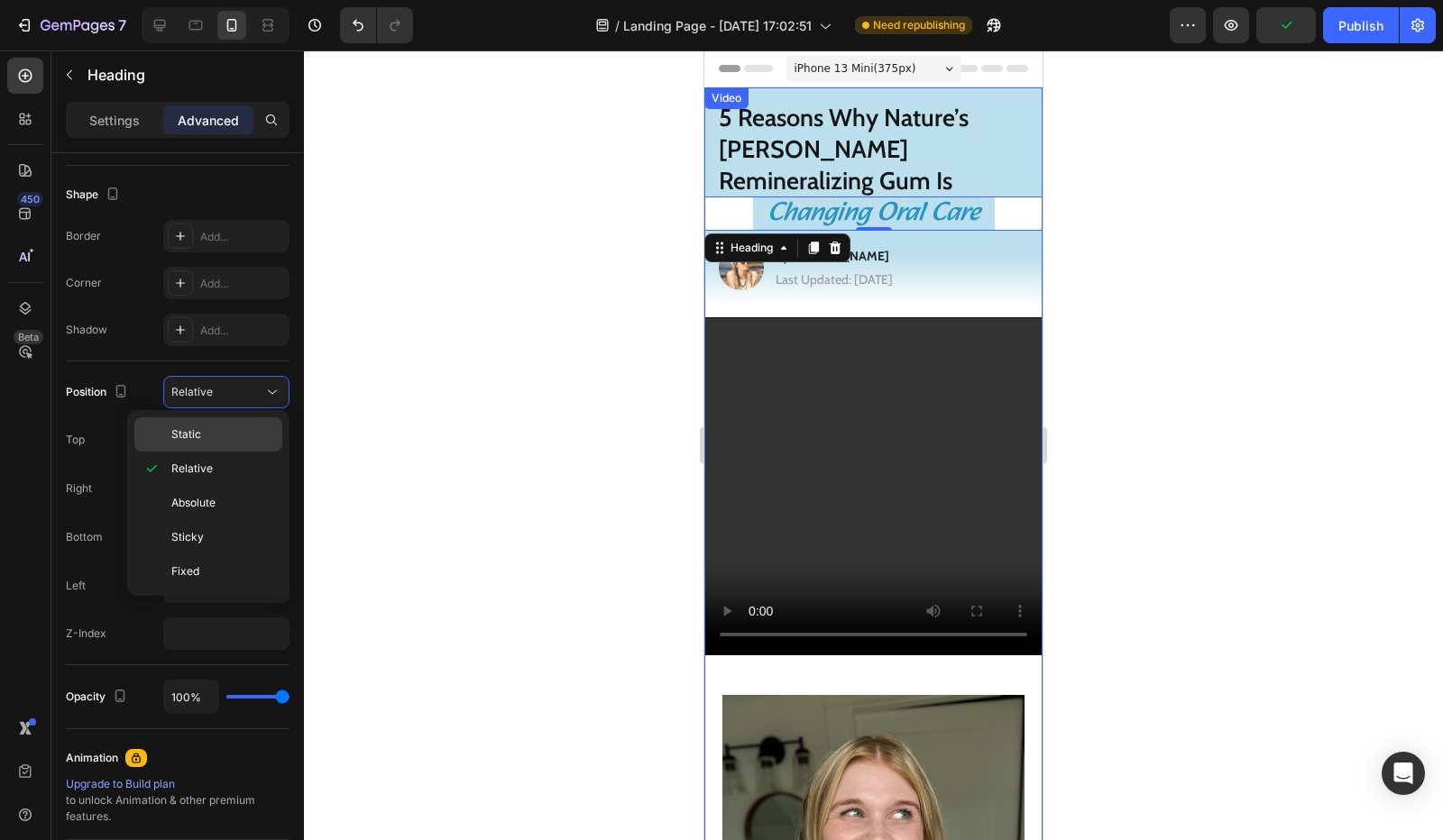
click at [220, 446] on div "Static" at bounding box center [208, 434] width 148 height 34
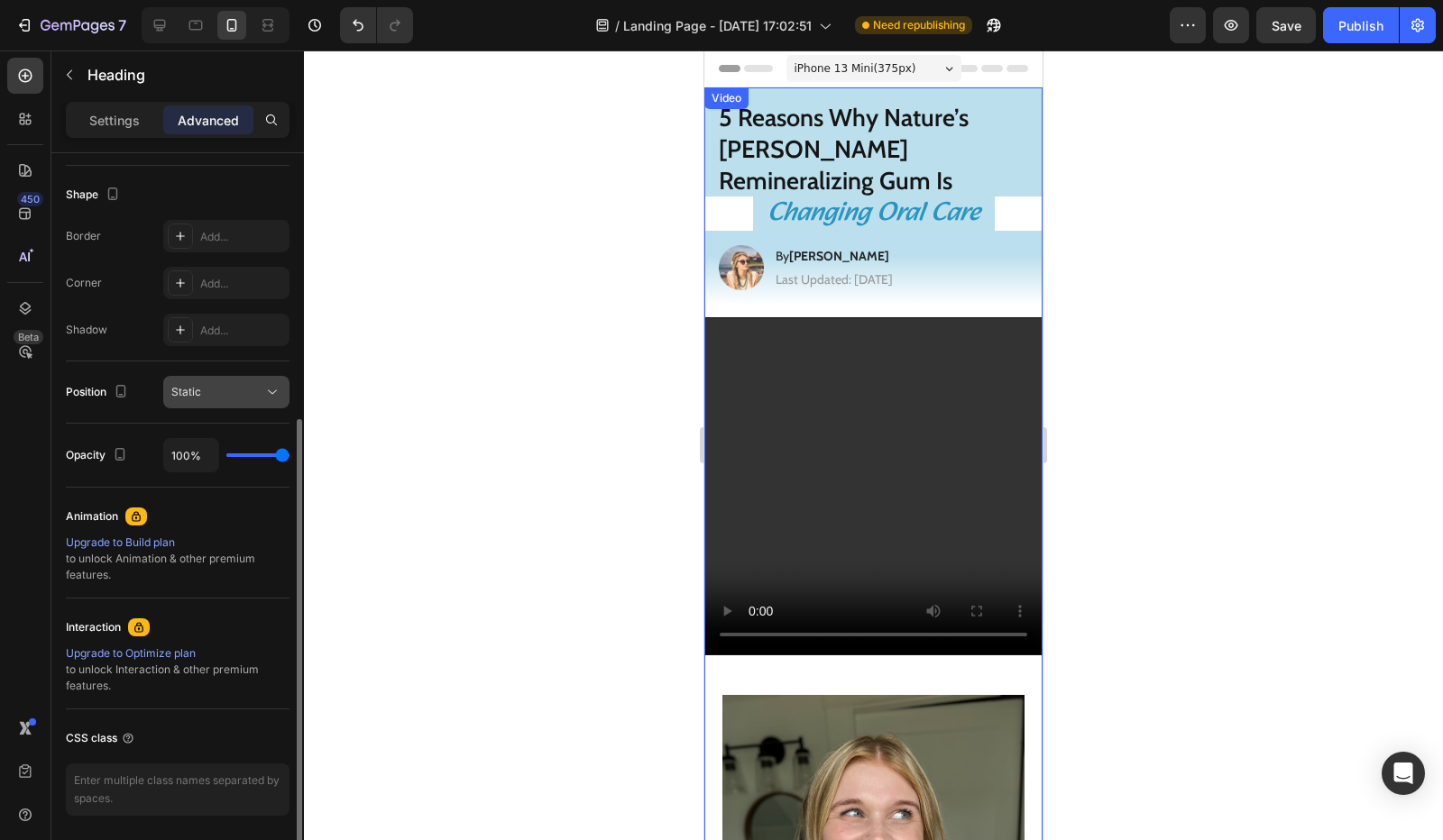
click at [249, 384] on div "Static" at bounding box center [217, 392] width 92 height 16
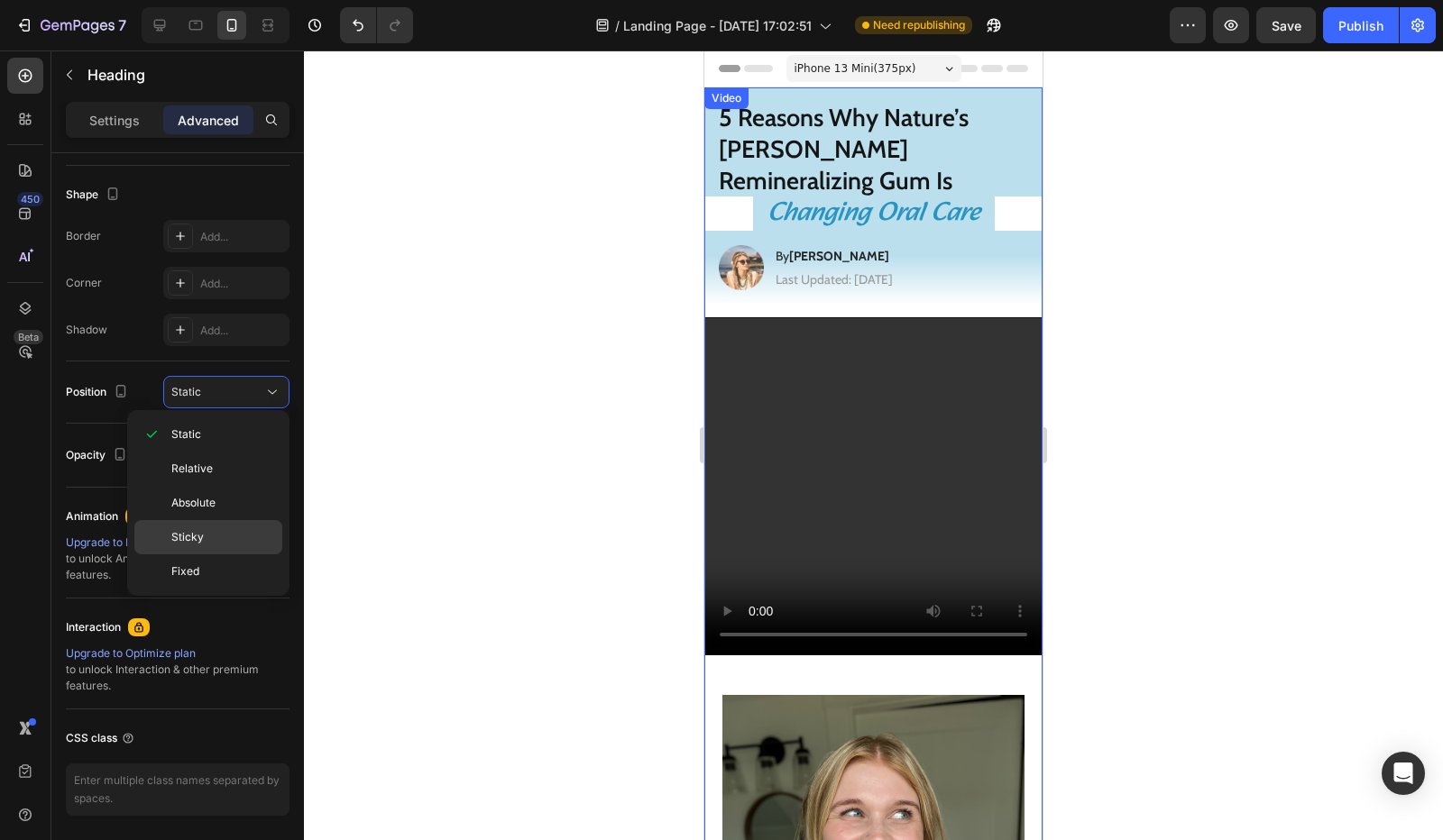
click at [201, 533] on span "Sticky" at bounding box center [187, 537] width 33 height 16
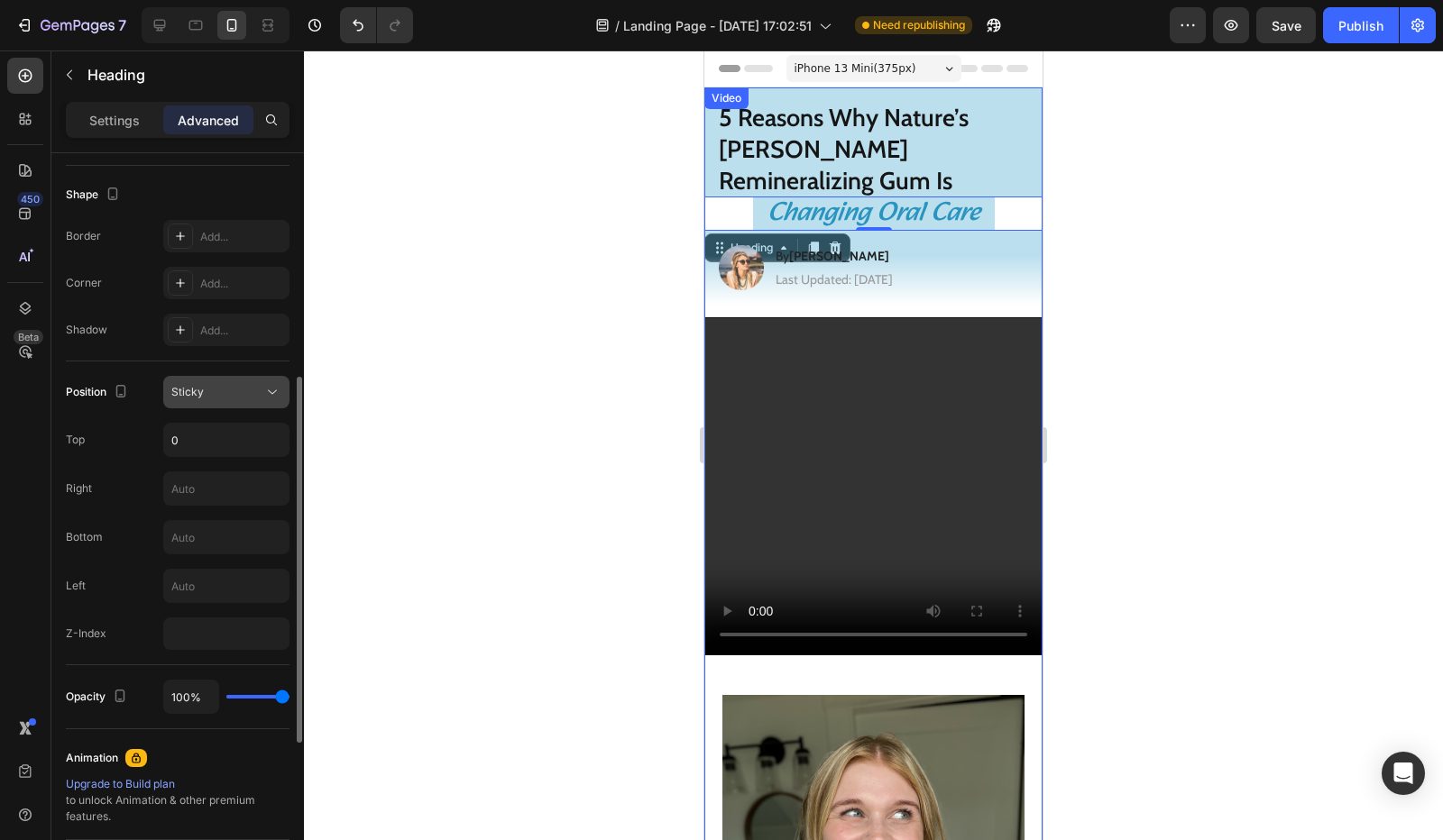
click at [257, 384] on div "Sticky" at bounding box center [217, 392] width 92 height 16
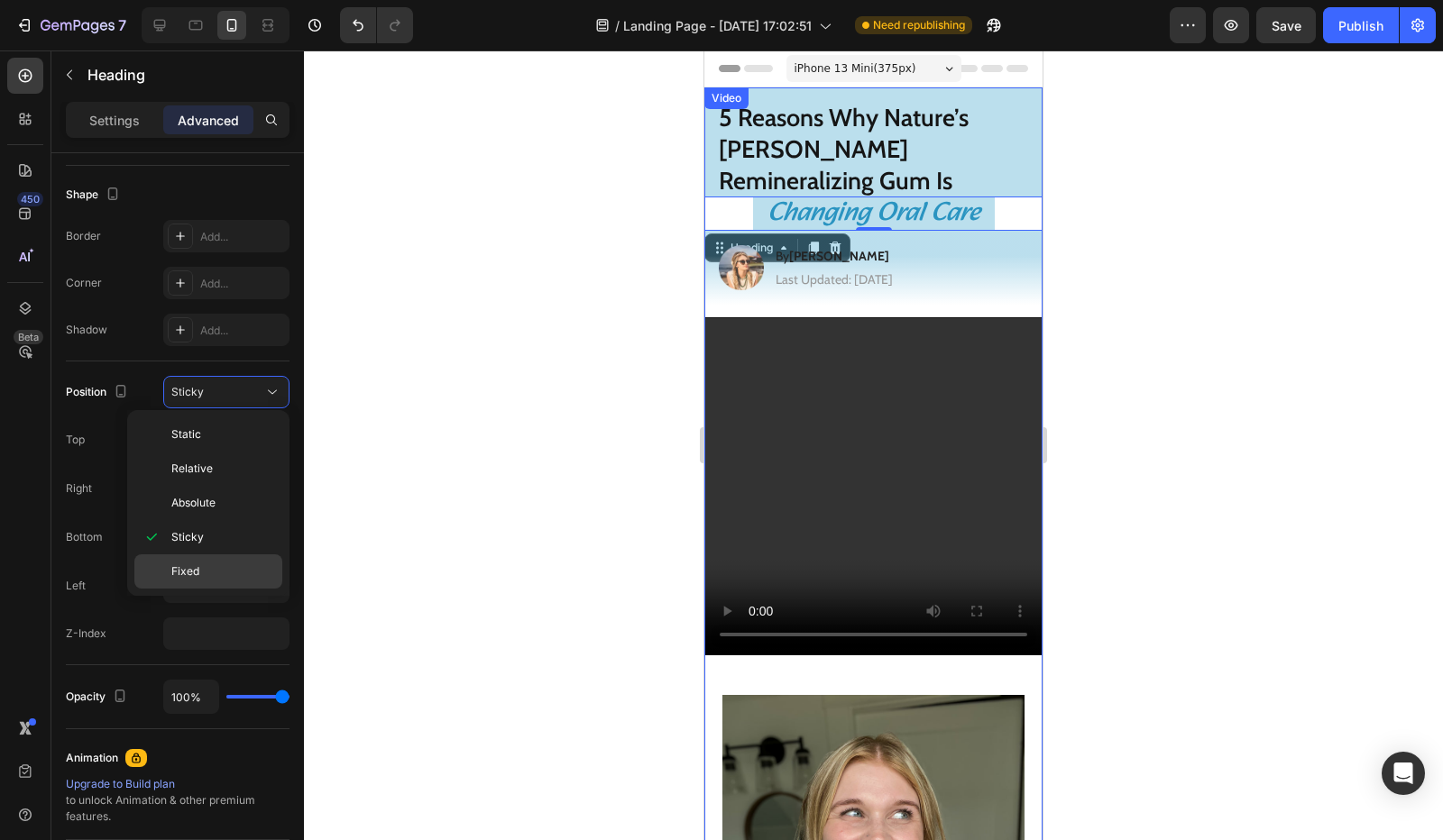
click at [204, 565] on p "Fixed" at bounding box center [223, 571] width 102 height 16
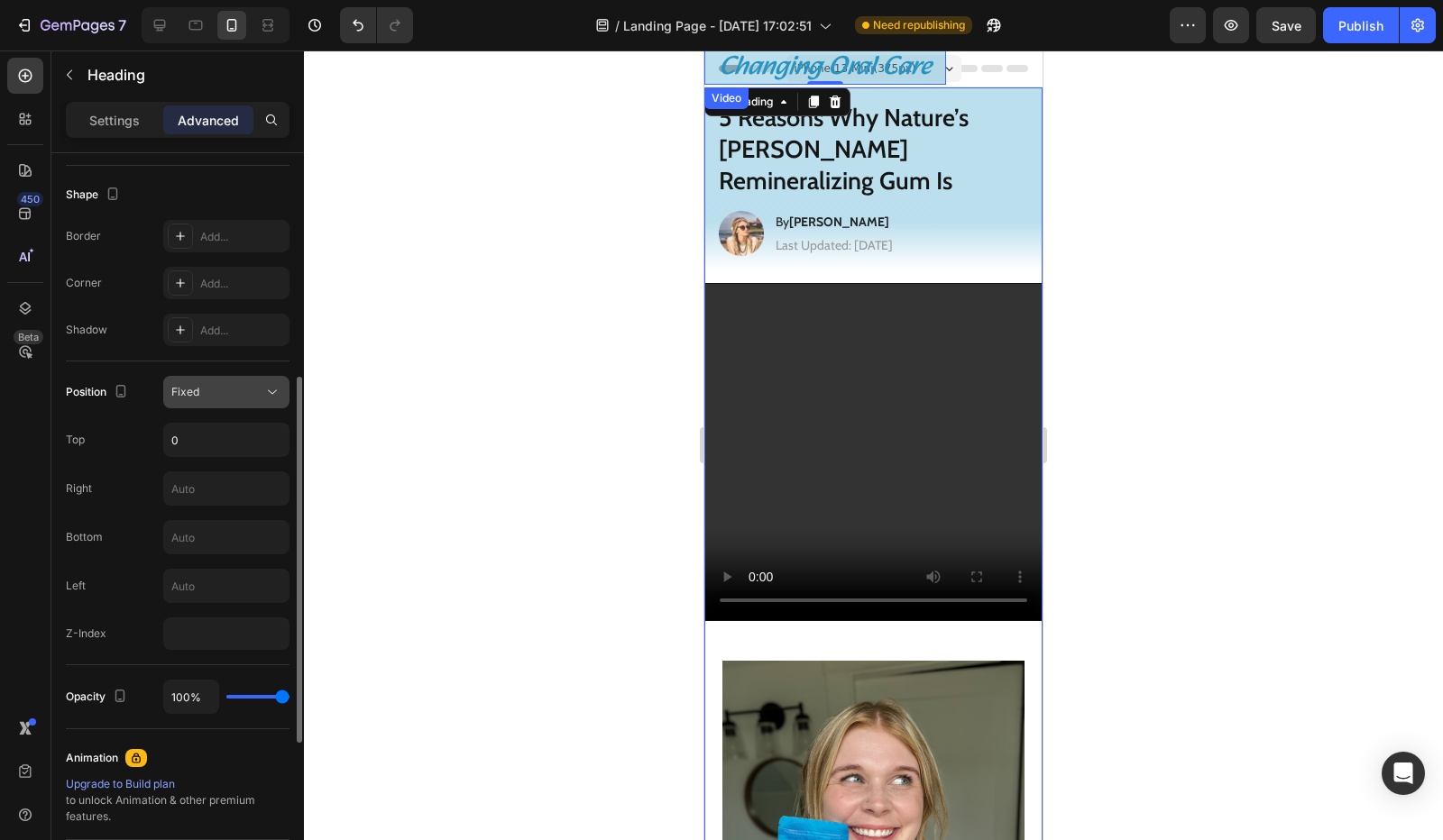
click at [232, 392] on div "Fixed" at bounding box center [217, 392] width 92 height 16
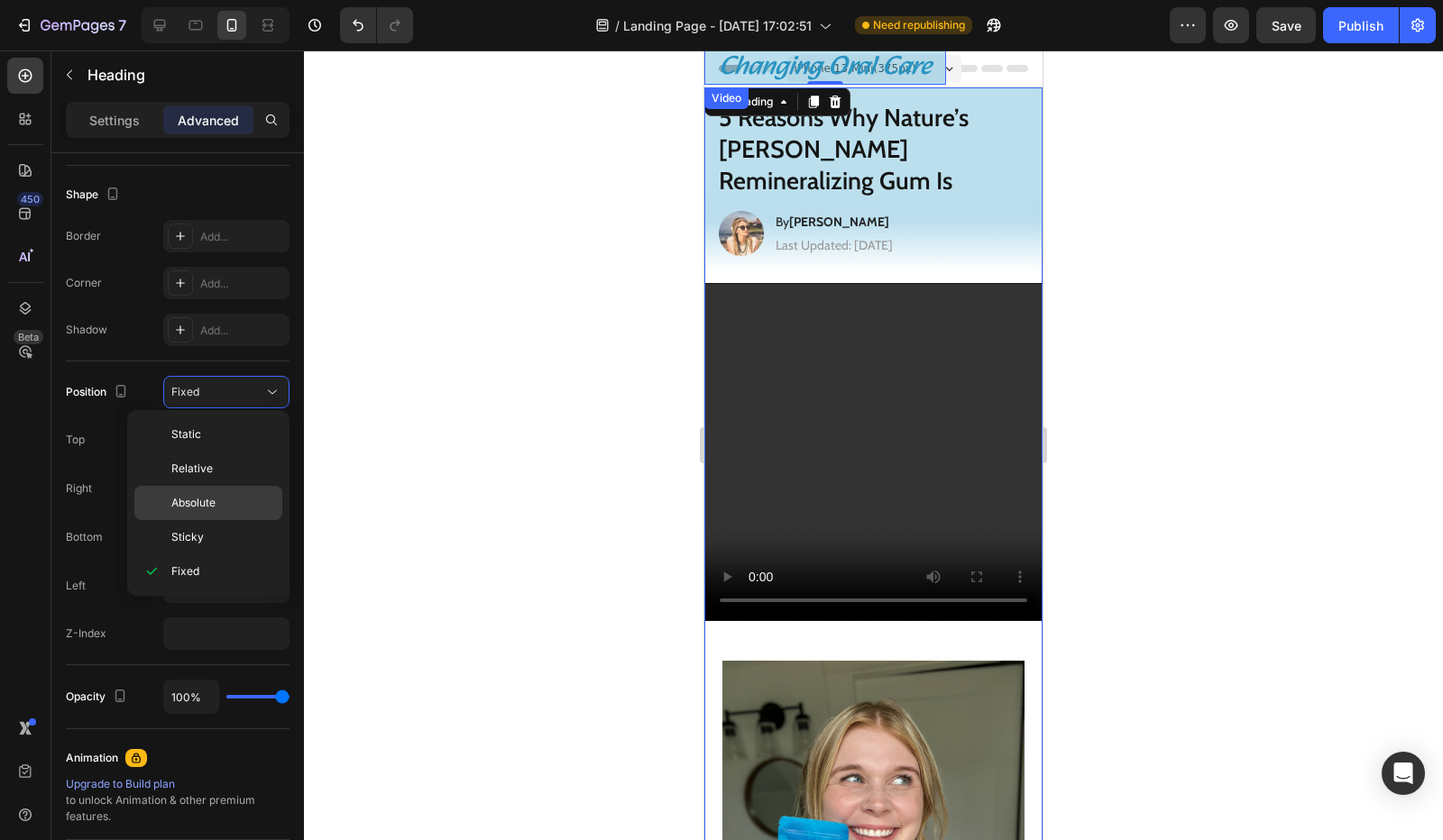
click at [219, 497] on p "Absolute" at bounding box center [223, 503] width 102 height 16
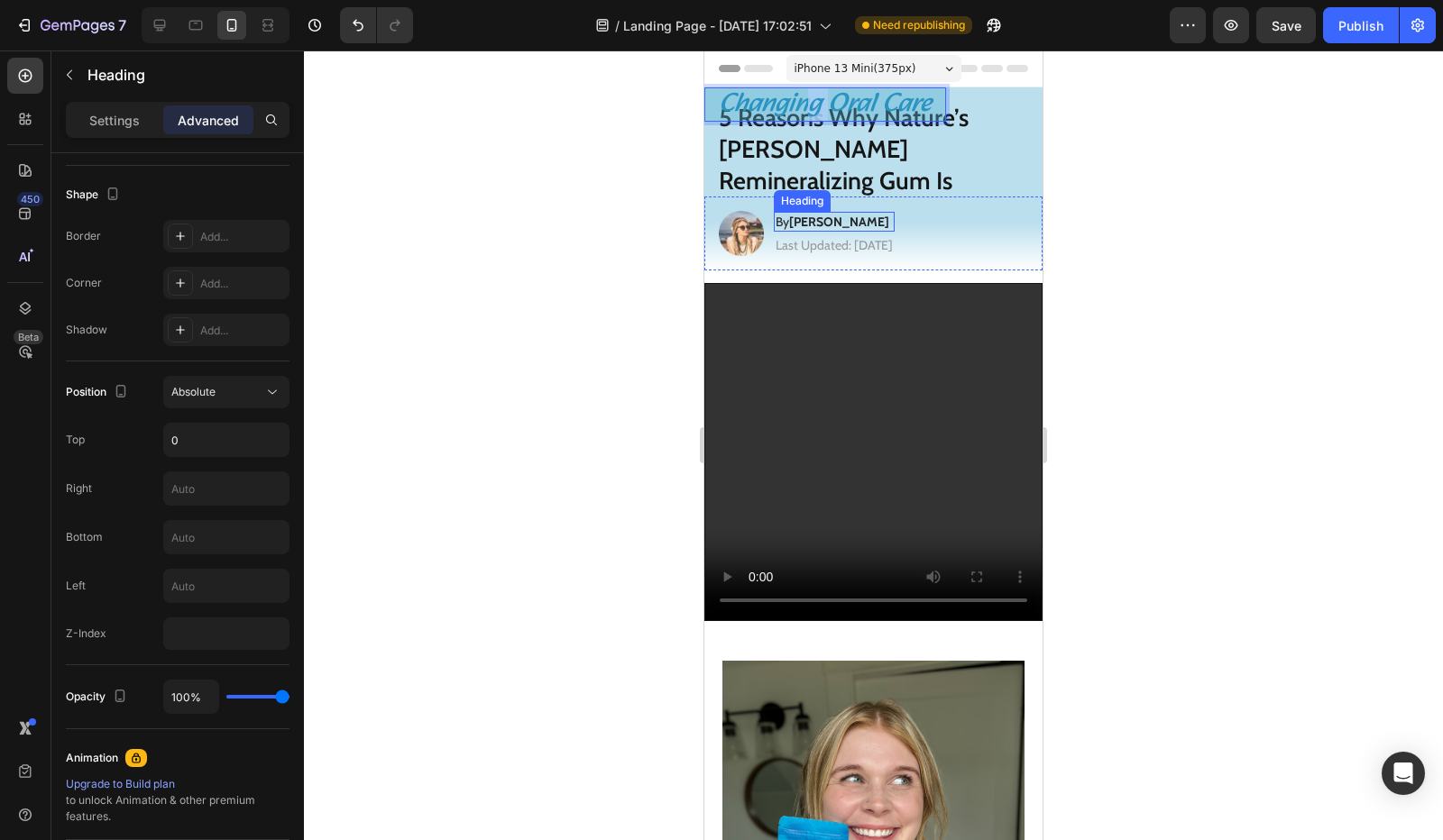
drag, startPoint x: 828, startPoint y: 100, endPoint x: 817, endPoint y: 162, distance: 63.0
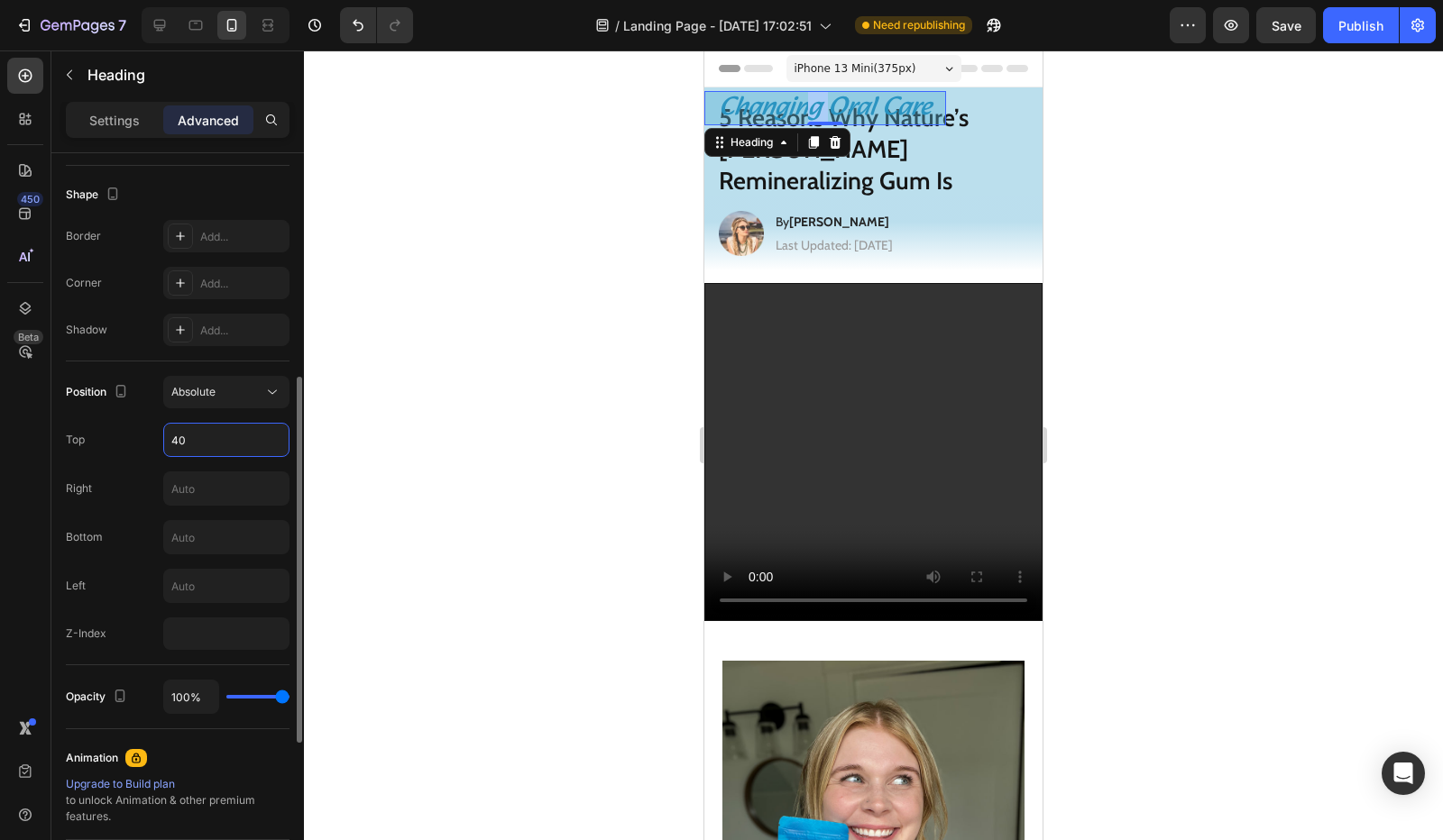
type input "40"
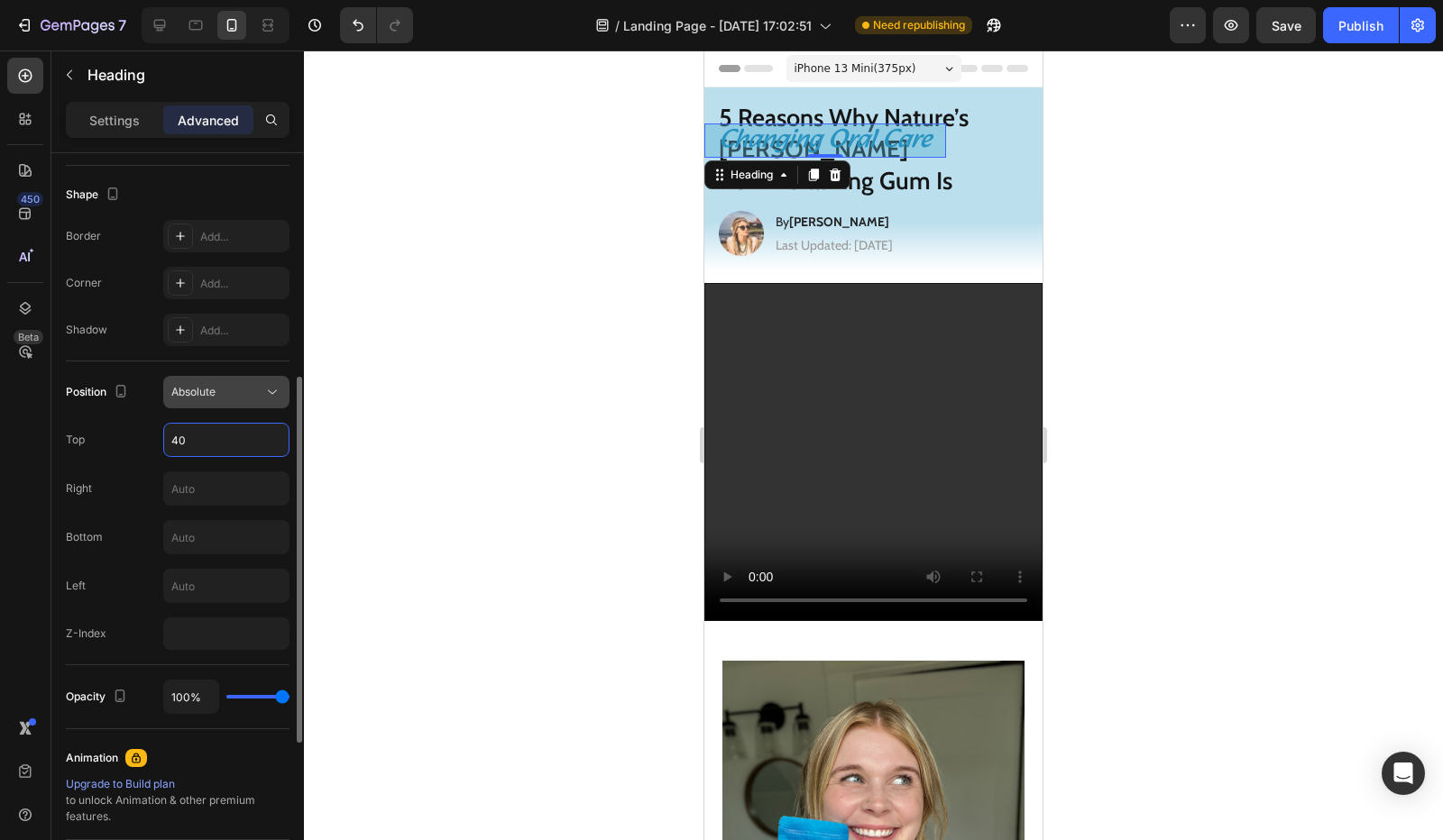
click at [226, 394] on div "Absolute" at bounding box center [217, 392] width 92 height 16
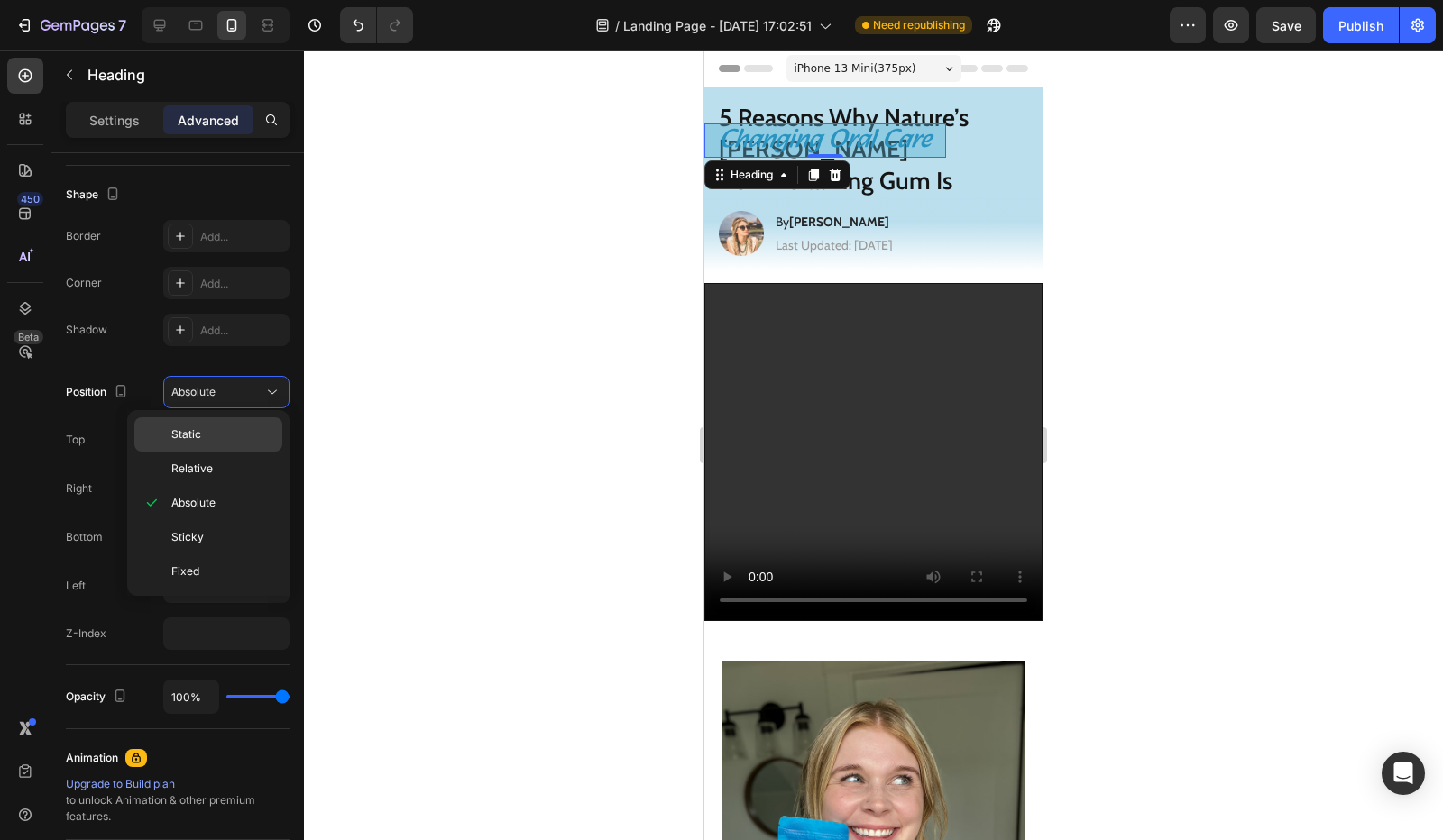
click at [185, 432] on span "Static" at bounding box center [186, 434] width 30 height 16
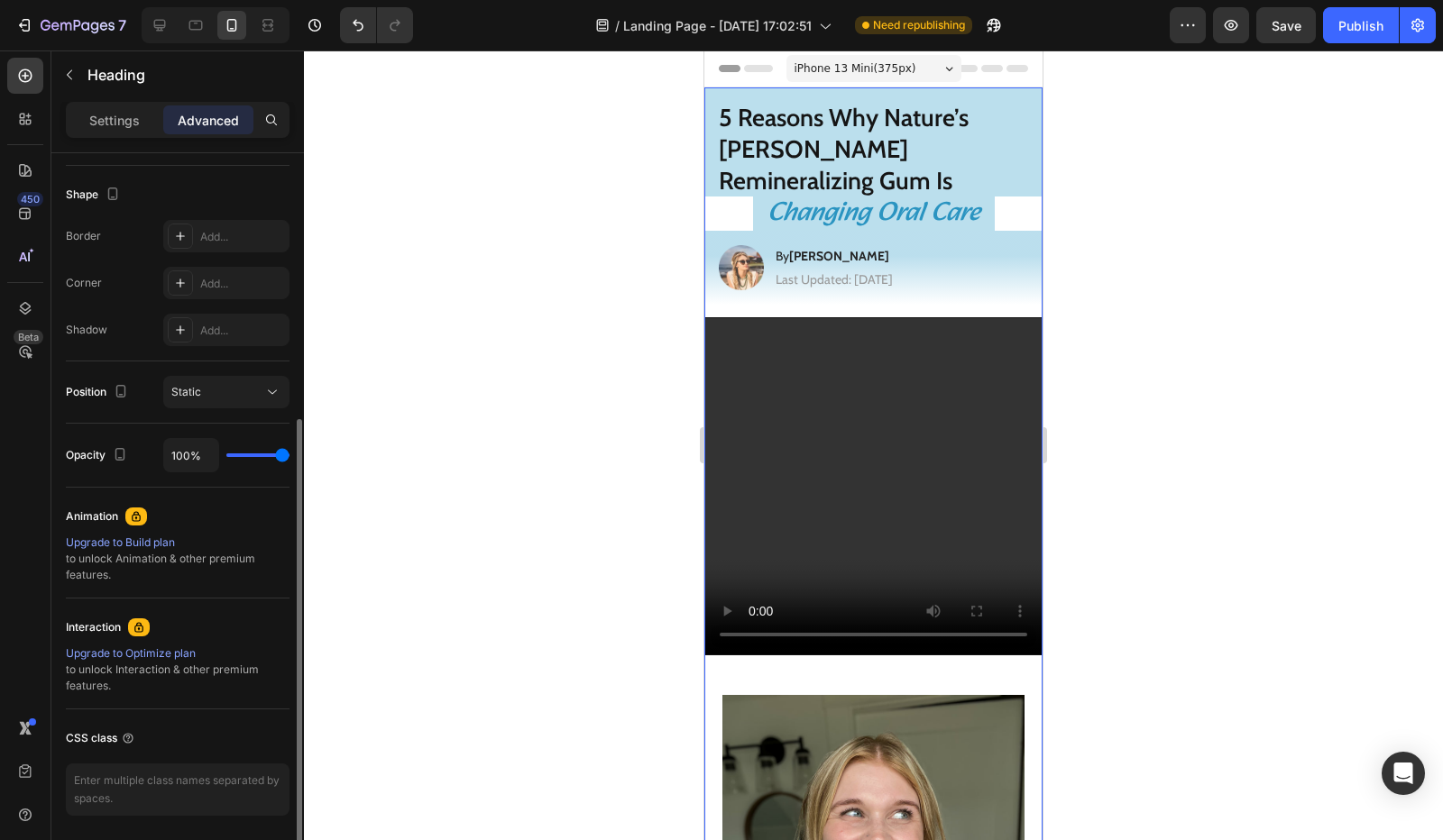
click at [248, 455] on div "100%" at bounding box center [227, 455] width 126 height 34
click at [251, 454] on div "100%" at bounding box center [227, 455] width 126 height 34
type input "44"
click at [254, 454] on input "range" at bounding box center [258, 456] width 63 height 4
type input "100%"
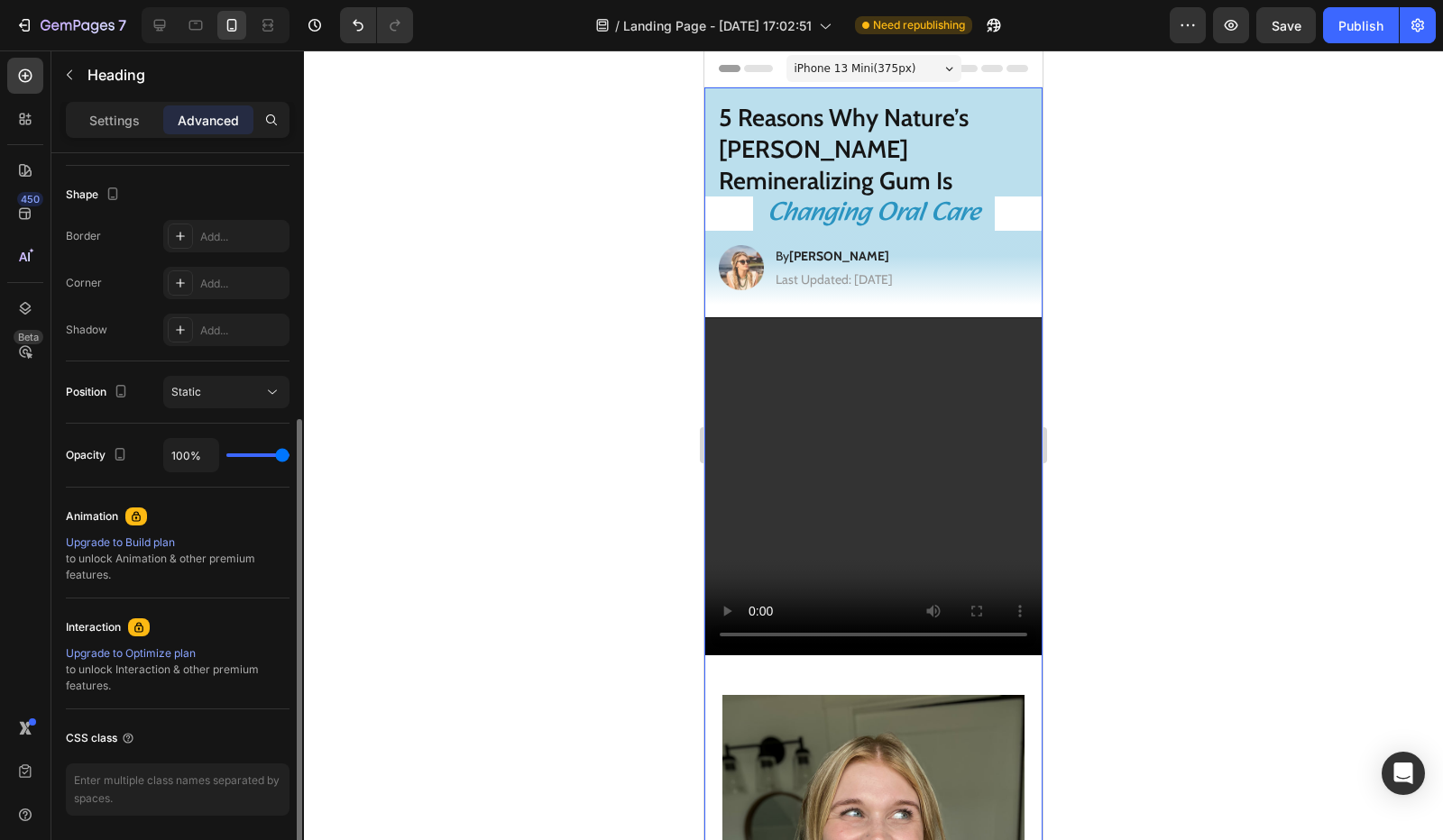
drag, startPoint x: 257, startPoint y: 454, endPoint x: 376, endPoint y: 455, distance: 119.0
type input "100"
click at [290, 455] on input "range" at bounding box center [258, 456] width 63 height 4
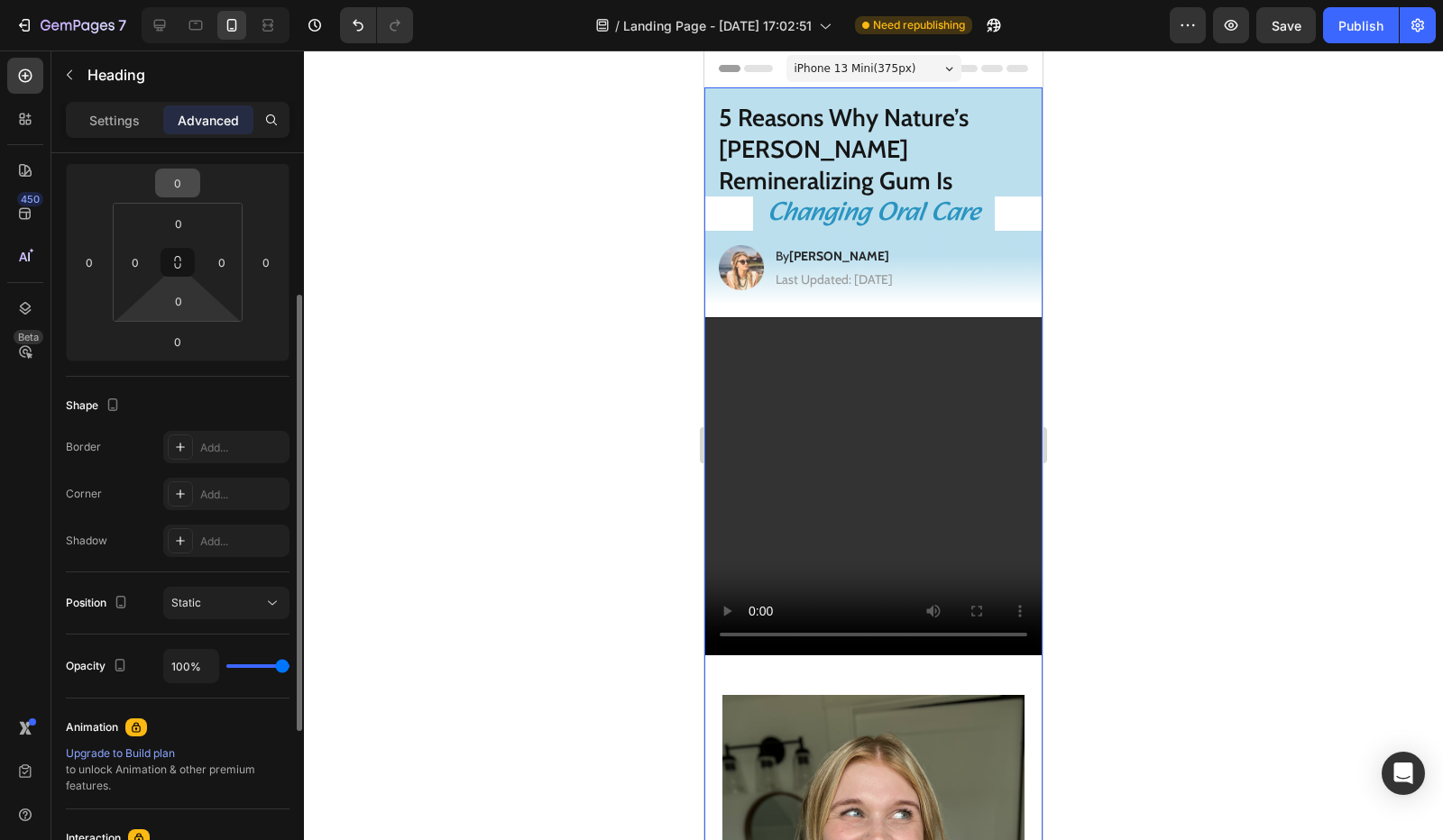
scroll to position [150, 0]
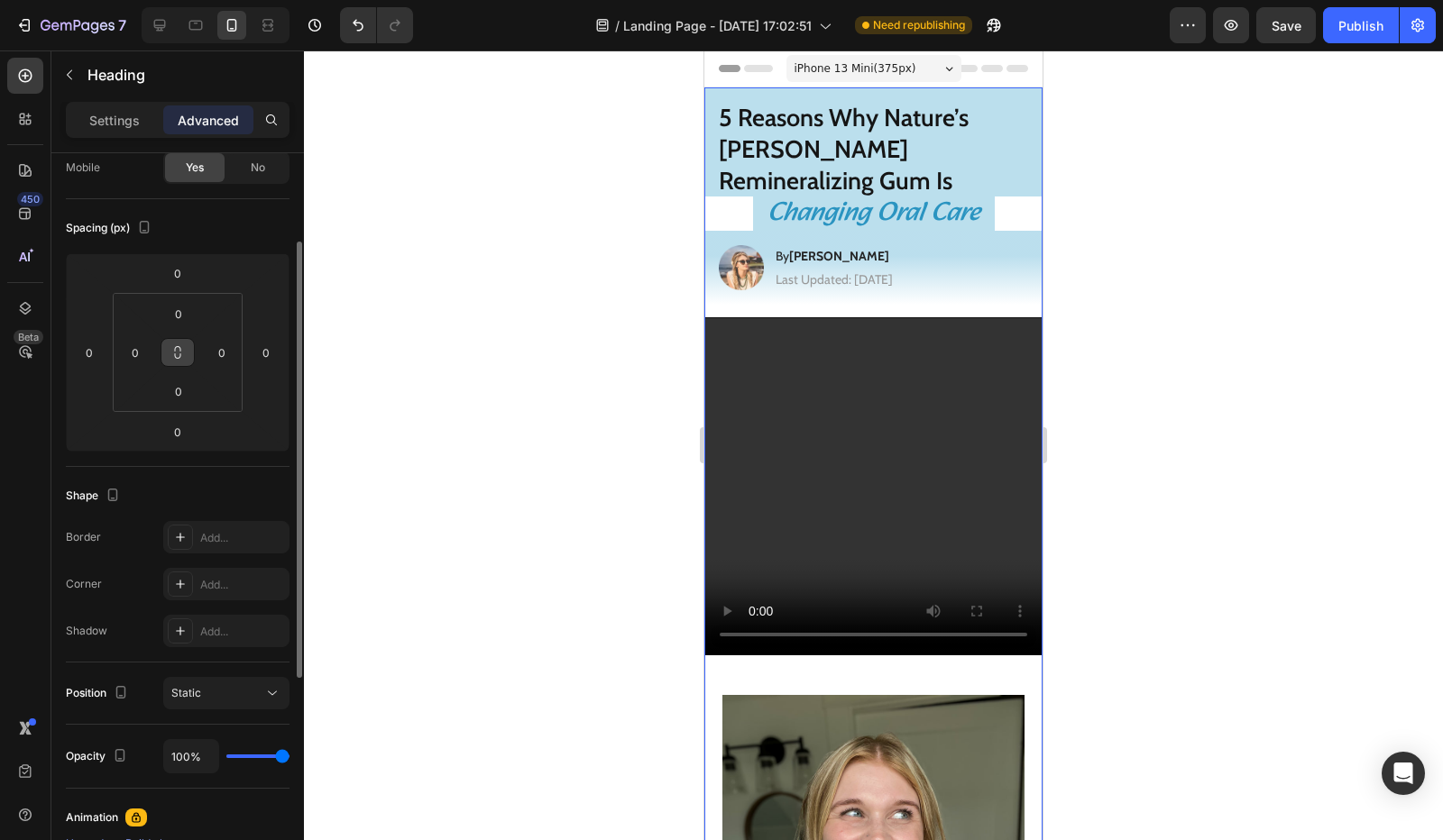
click at [173, 346] on icon at bounding box center [177, 353] width 15 height 15
click at [176, 354] on icon at bounding box center [177, 353] width 15 height 15
click at [214, 355] on input "0" at bounding box center [222, 352] width 27 height 27
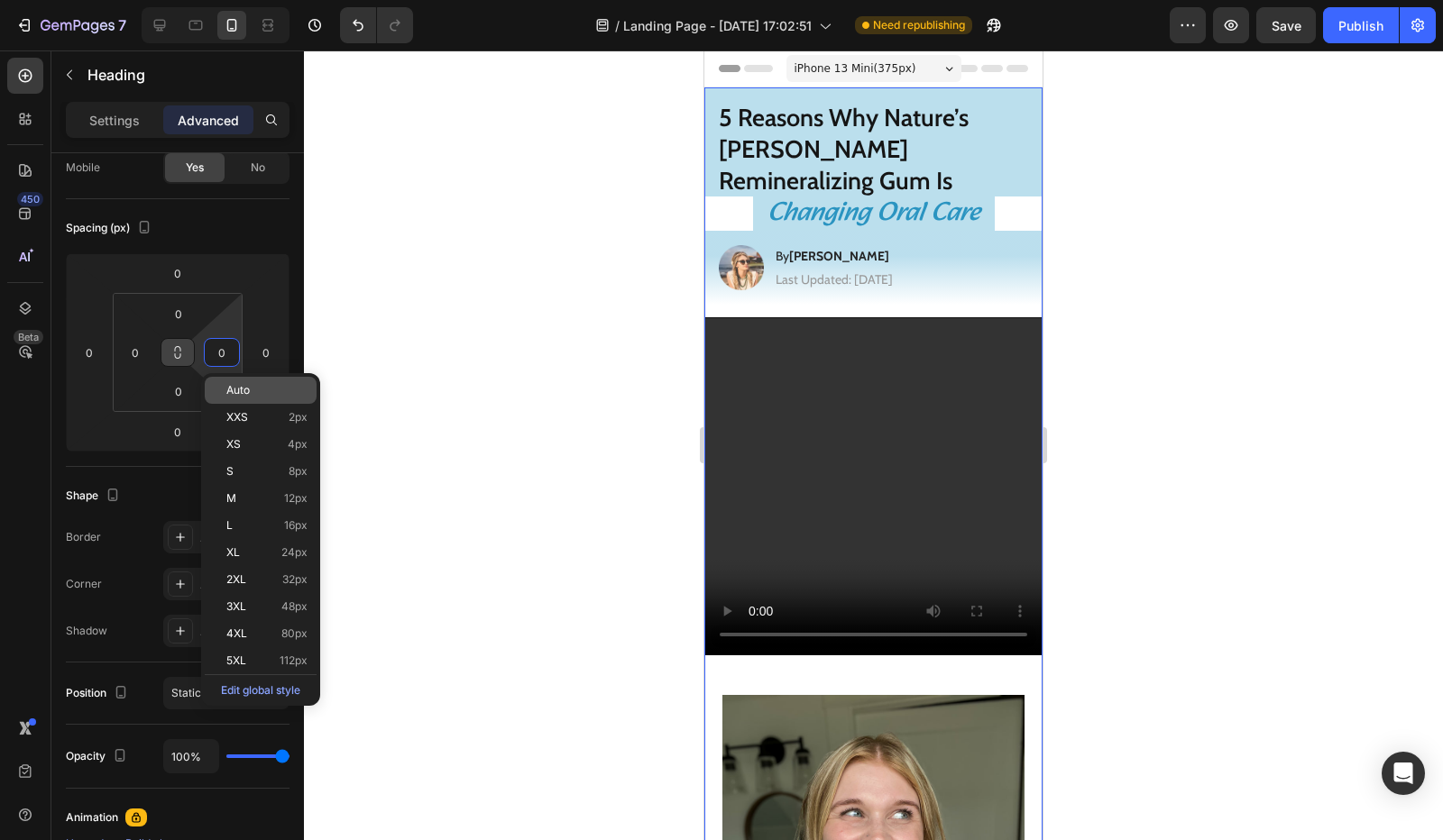
click at [235, 392] on span "Auto" at bounding box center [238, 390] width 24 height 13
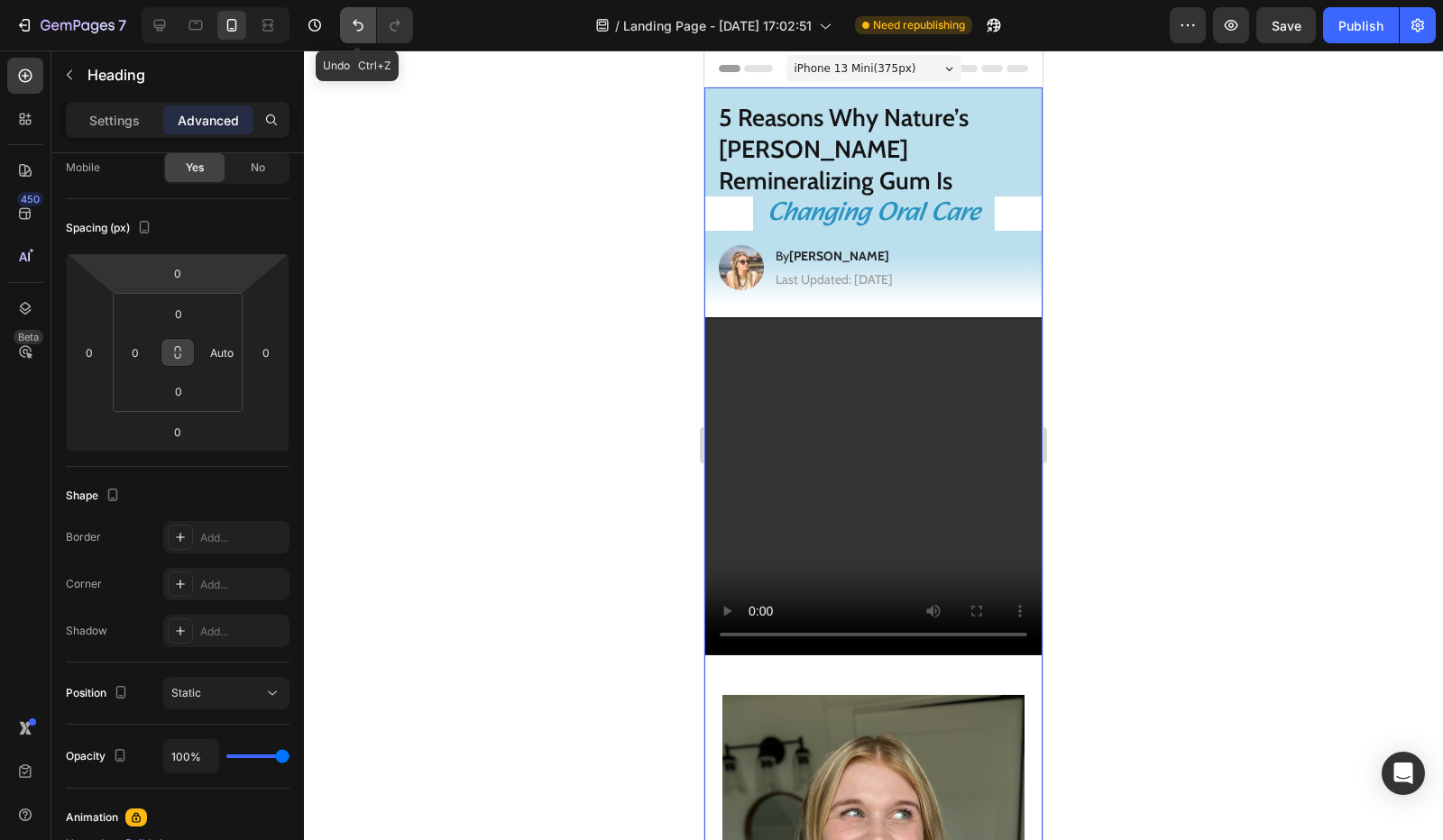
click at [351, 35] on button "Undo/Redo" at bounding box center [358, 25] width 36 height 36
type input "0"
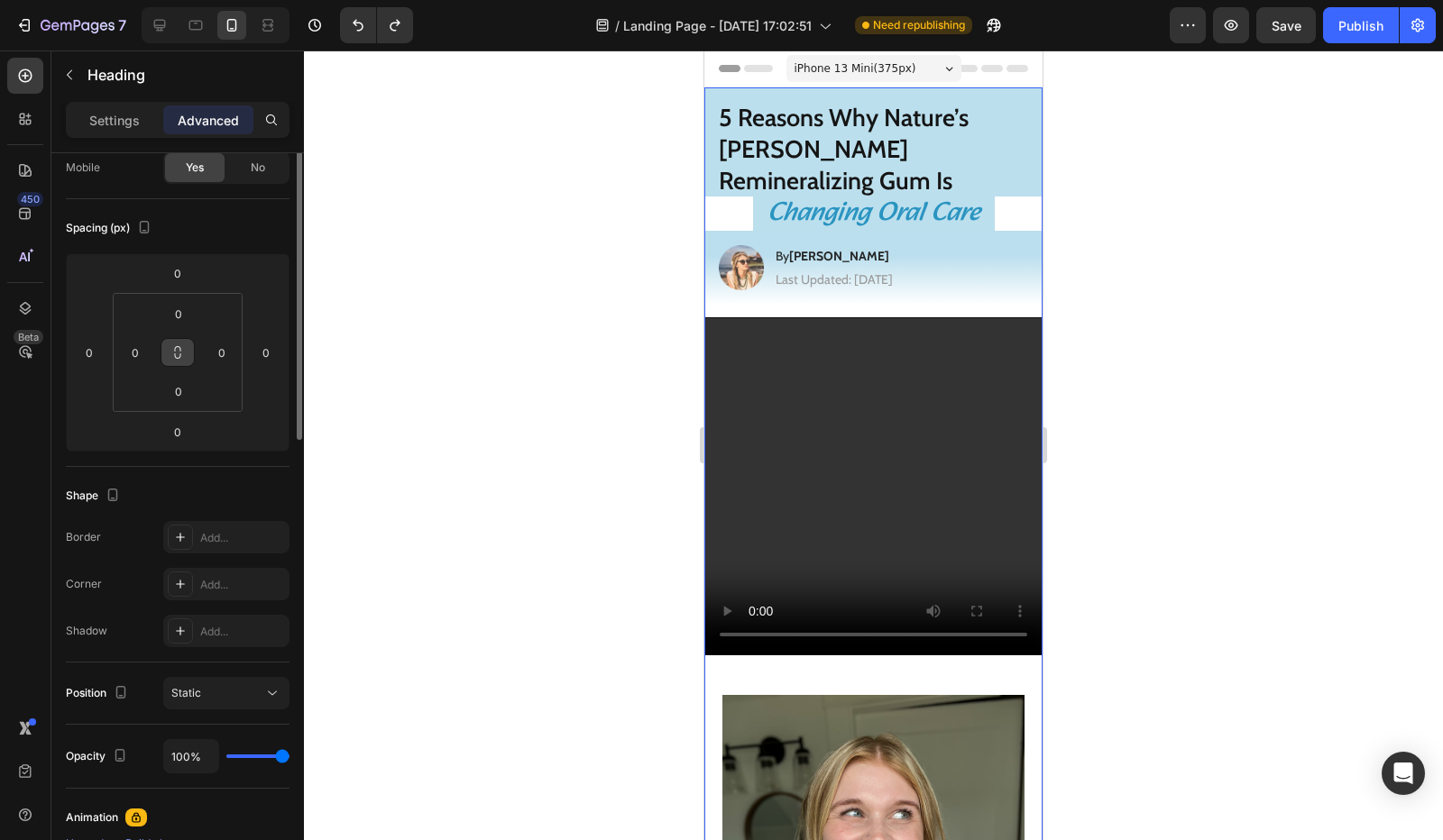
scroll to position [0, 0]
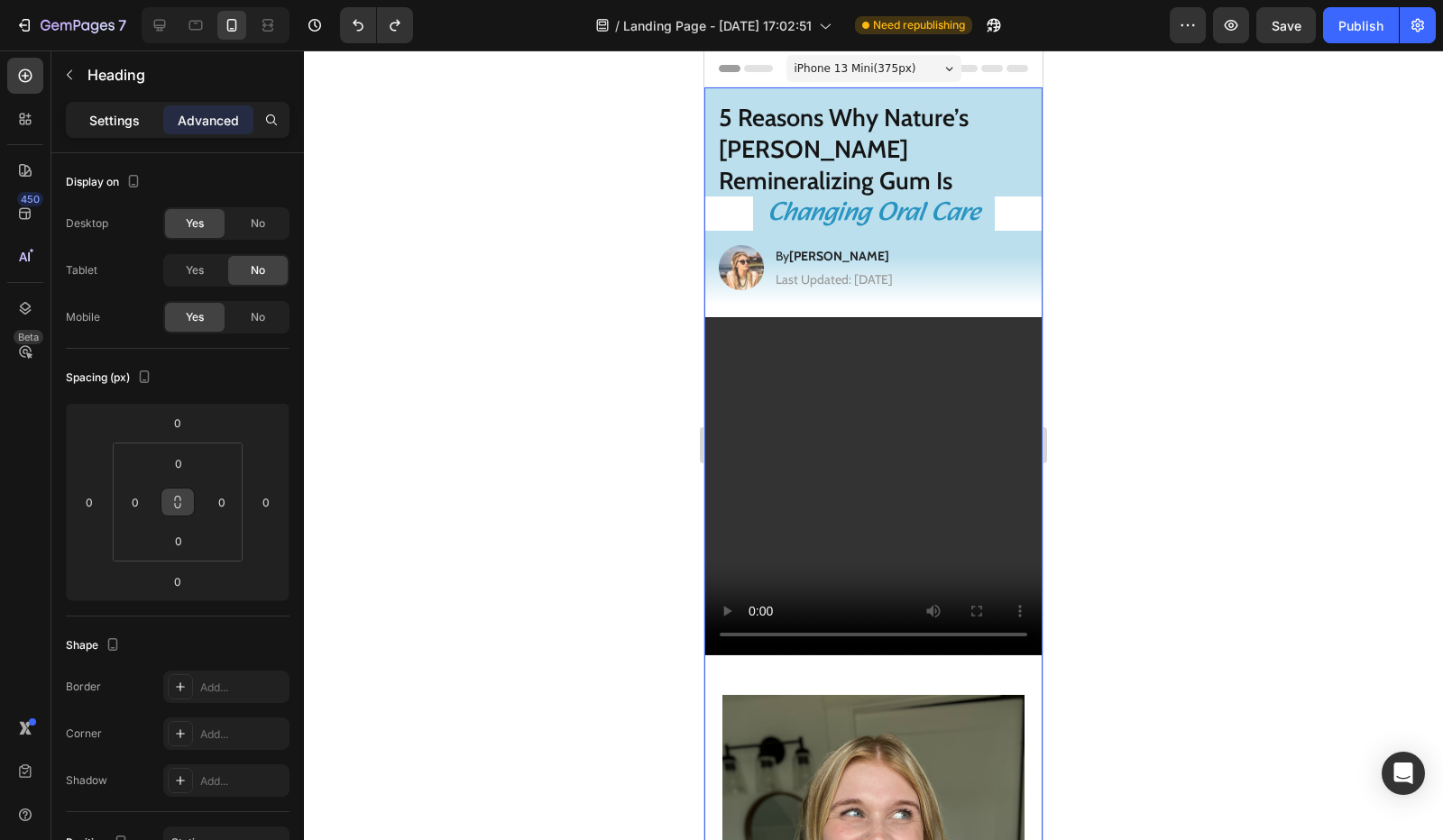
click at [146, 122] on div "Settings" at bounding box center [115, 119] width 91 height 29
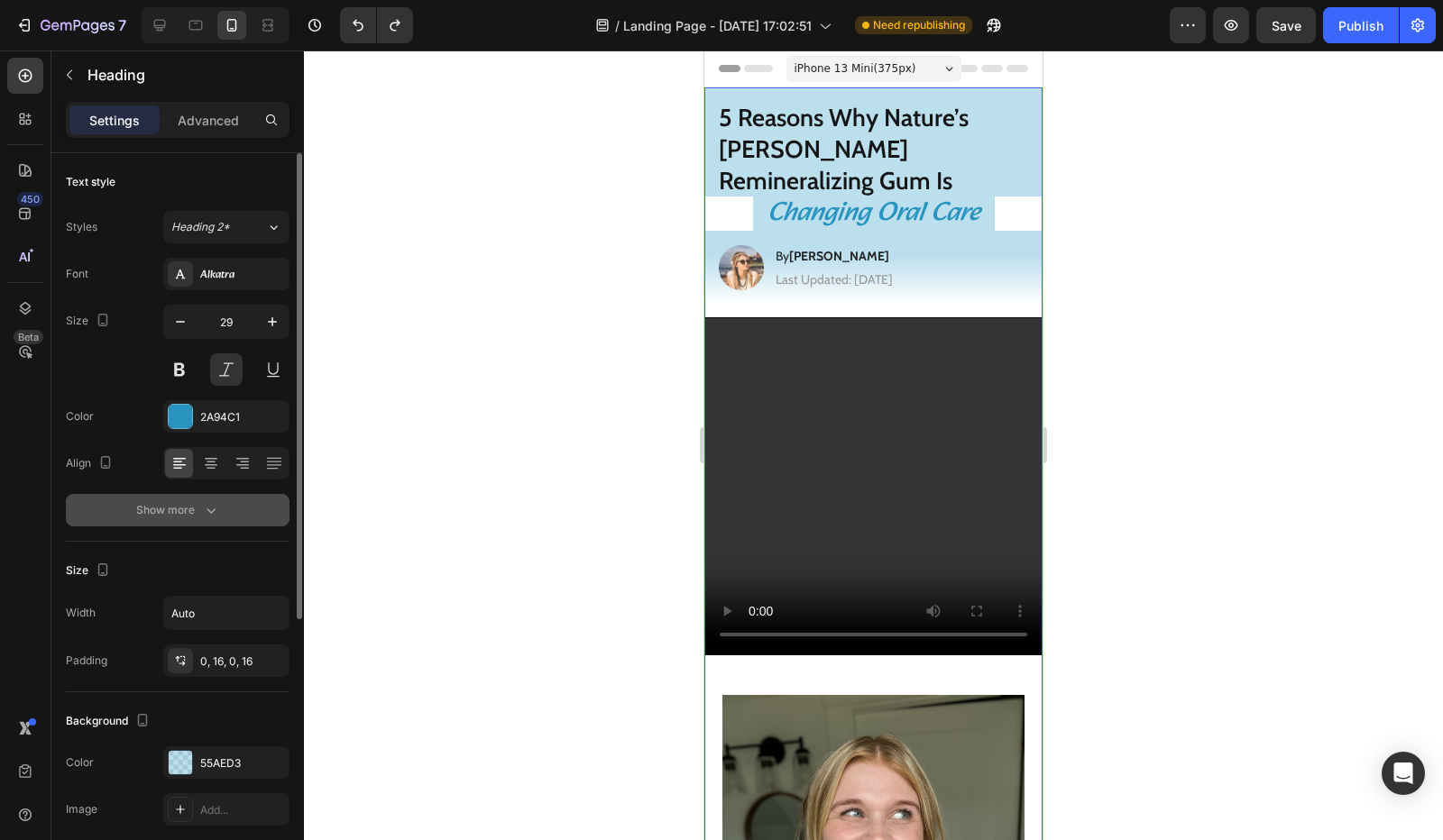
scroll to position [180, 0]
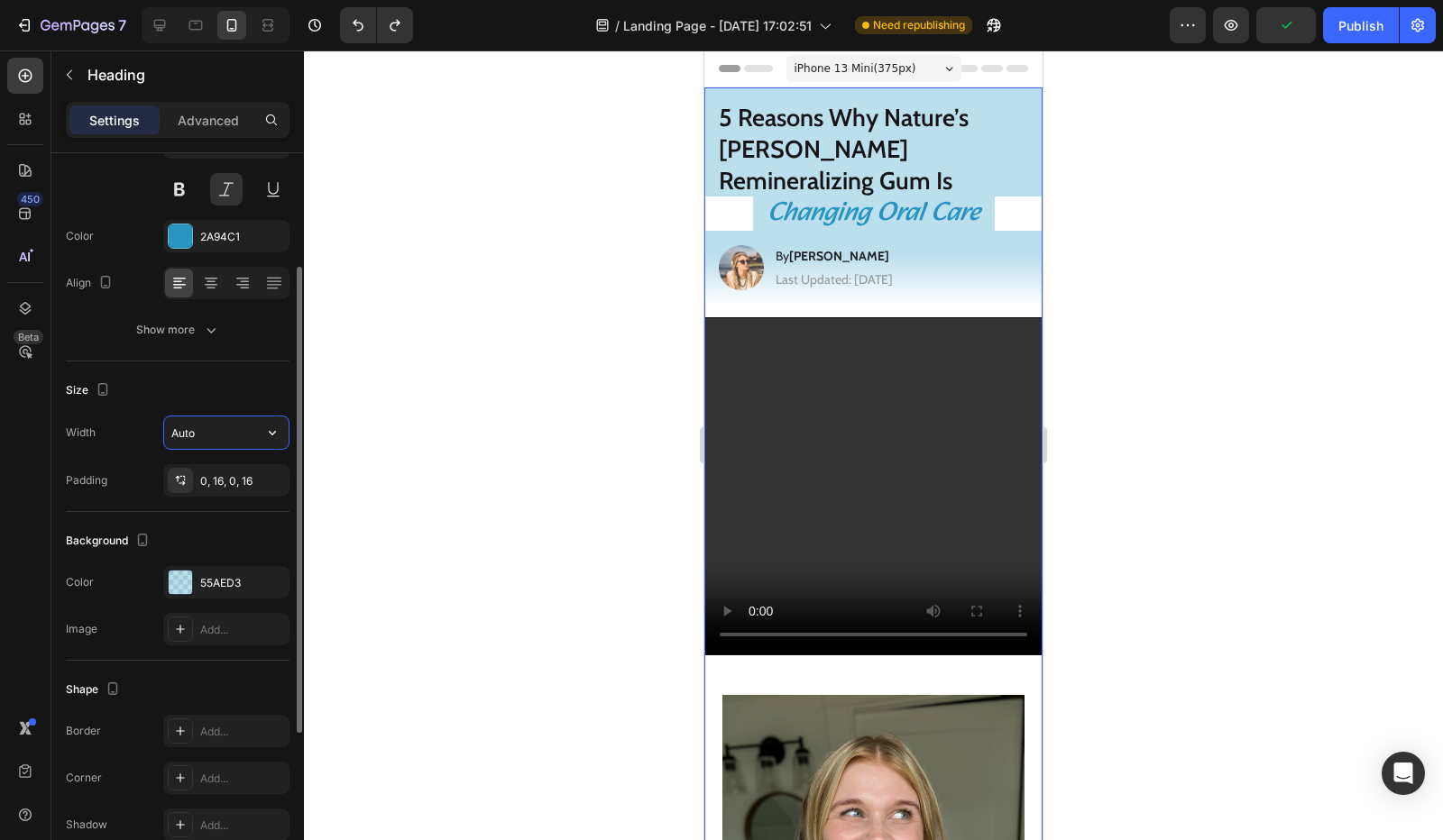
click at [187, 431] on input "Auto" at bounding box center [227, 432] width 124 height 32
click at [212, 420] on input "Auto" at bounding box center [227, 432] width 124 height 32
click at [258, 442] on button "button" at bounding box center [272, 432] width 33 height 32
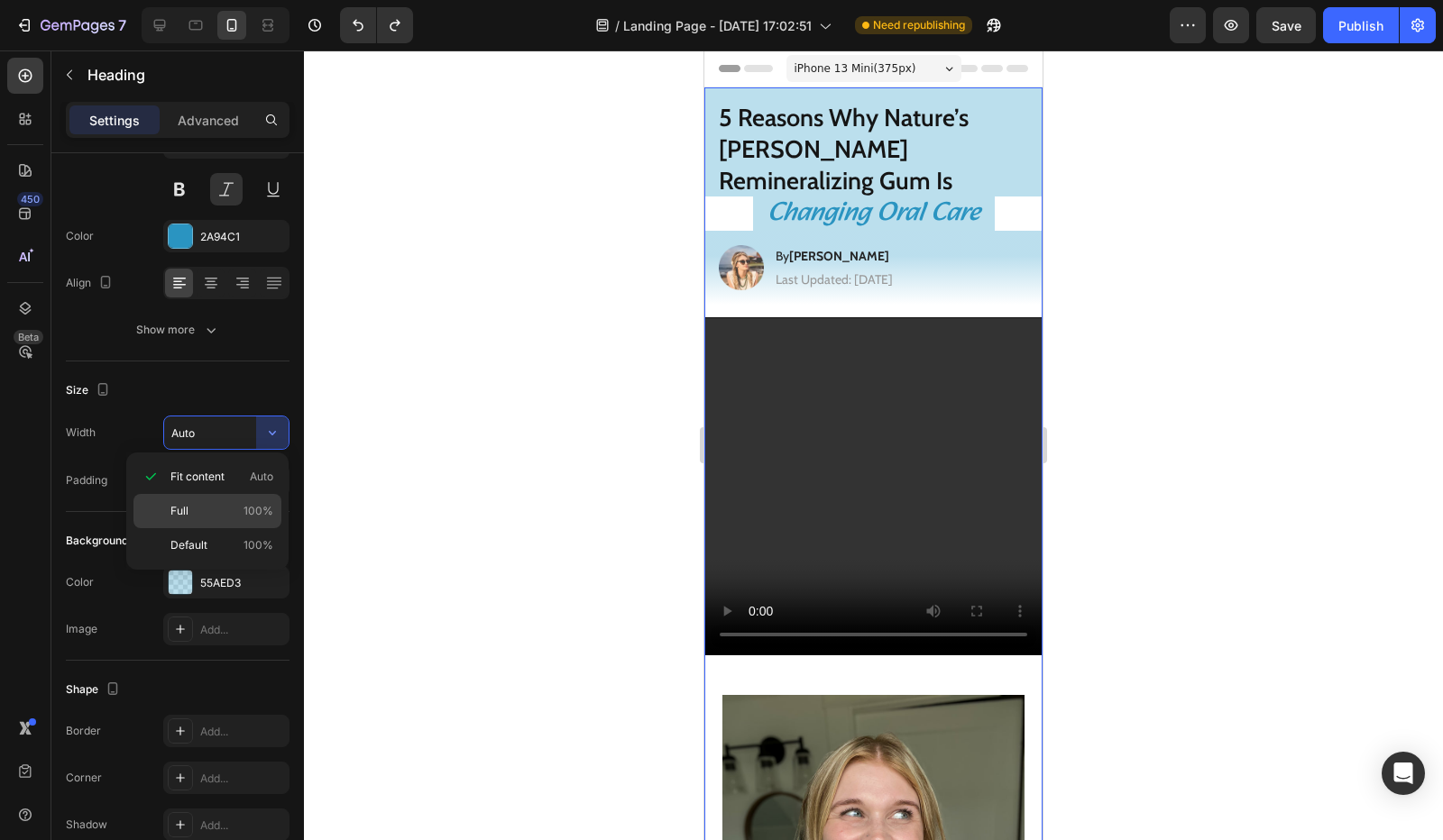
click at [240, 529] on div "Full 100%" at bounding box center [208, 546] width 148 height 34
type input "100%"
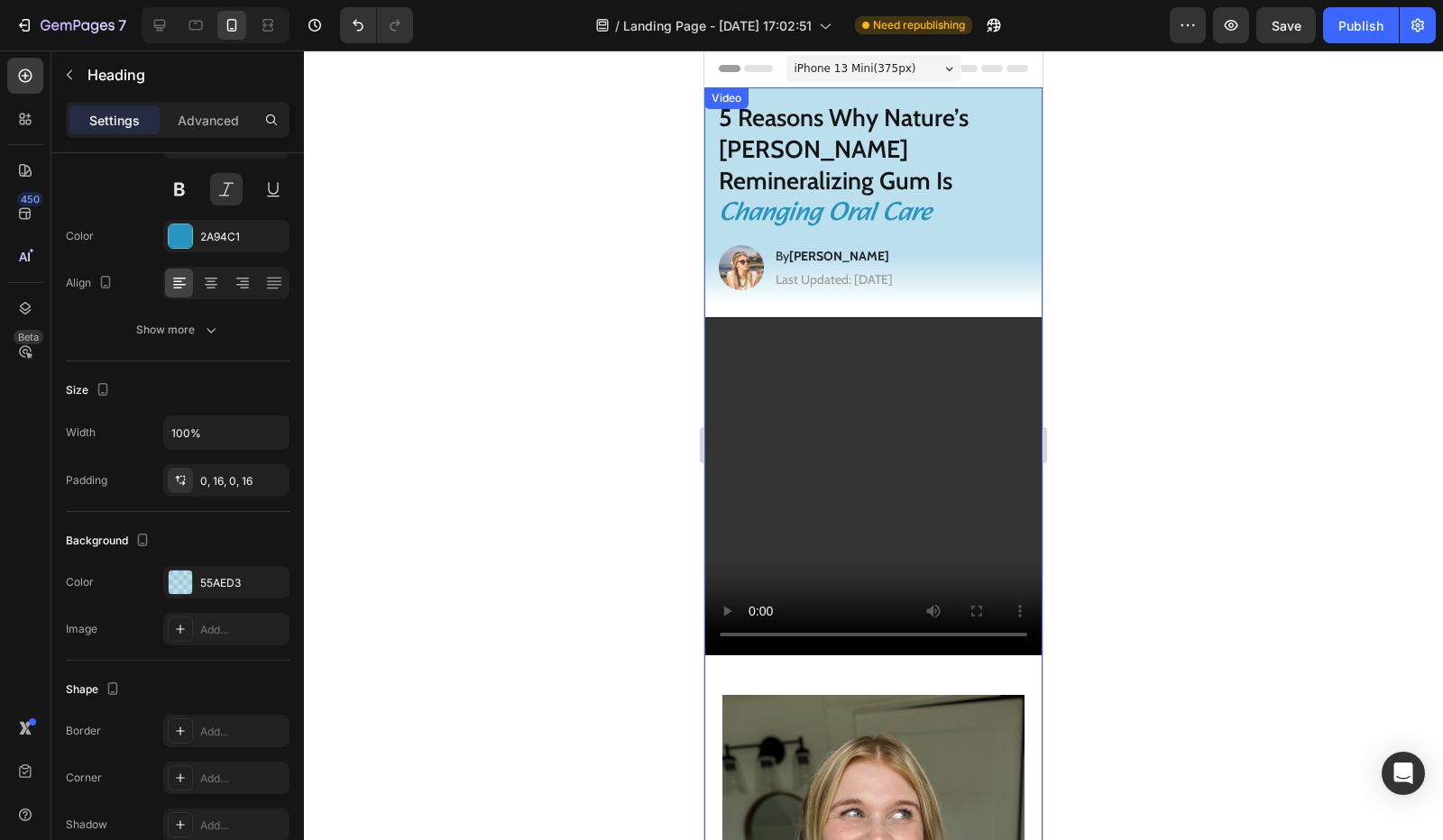
click at [798, 318] on video at bounding box center [874, 486] width 337 height 337
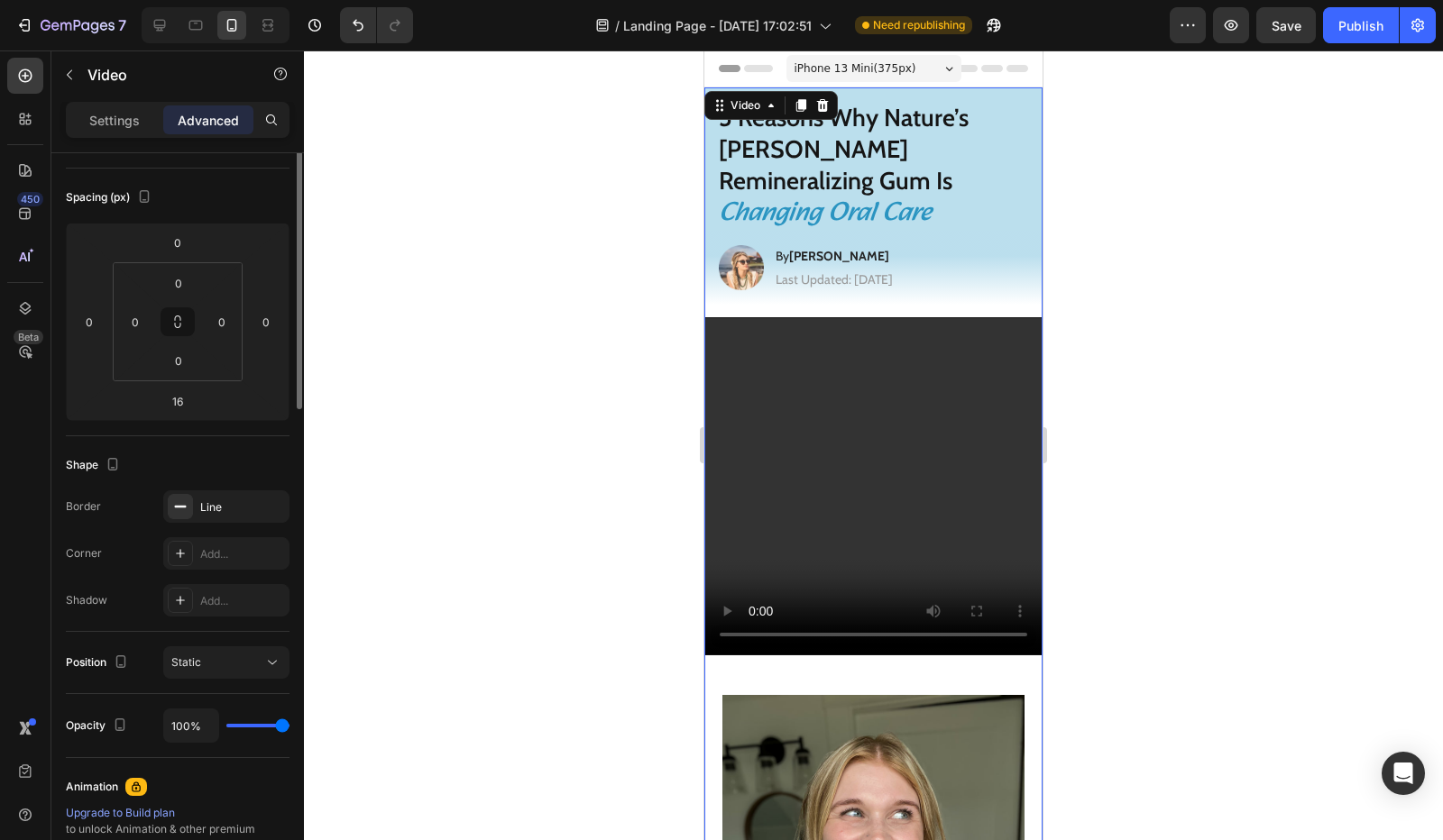
scroll to position [0, 0]
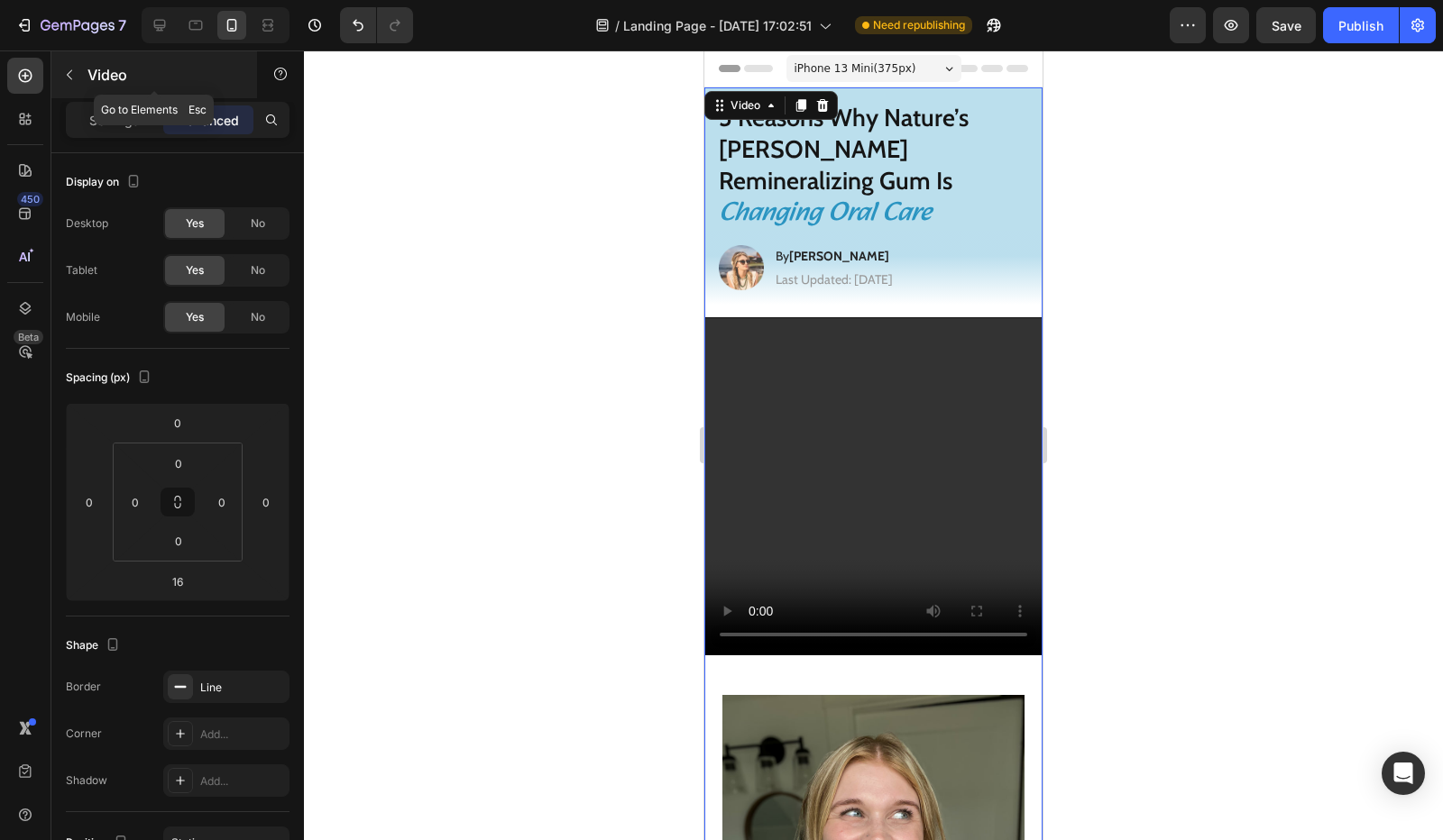
click at [70, 73] on icon "button" at bounding box center [69, 75] width 15 height 15
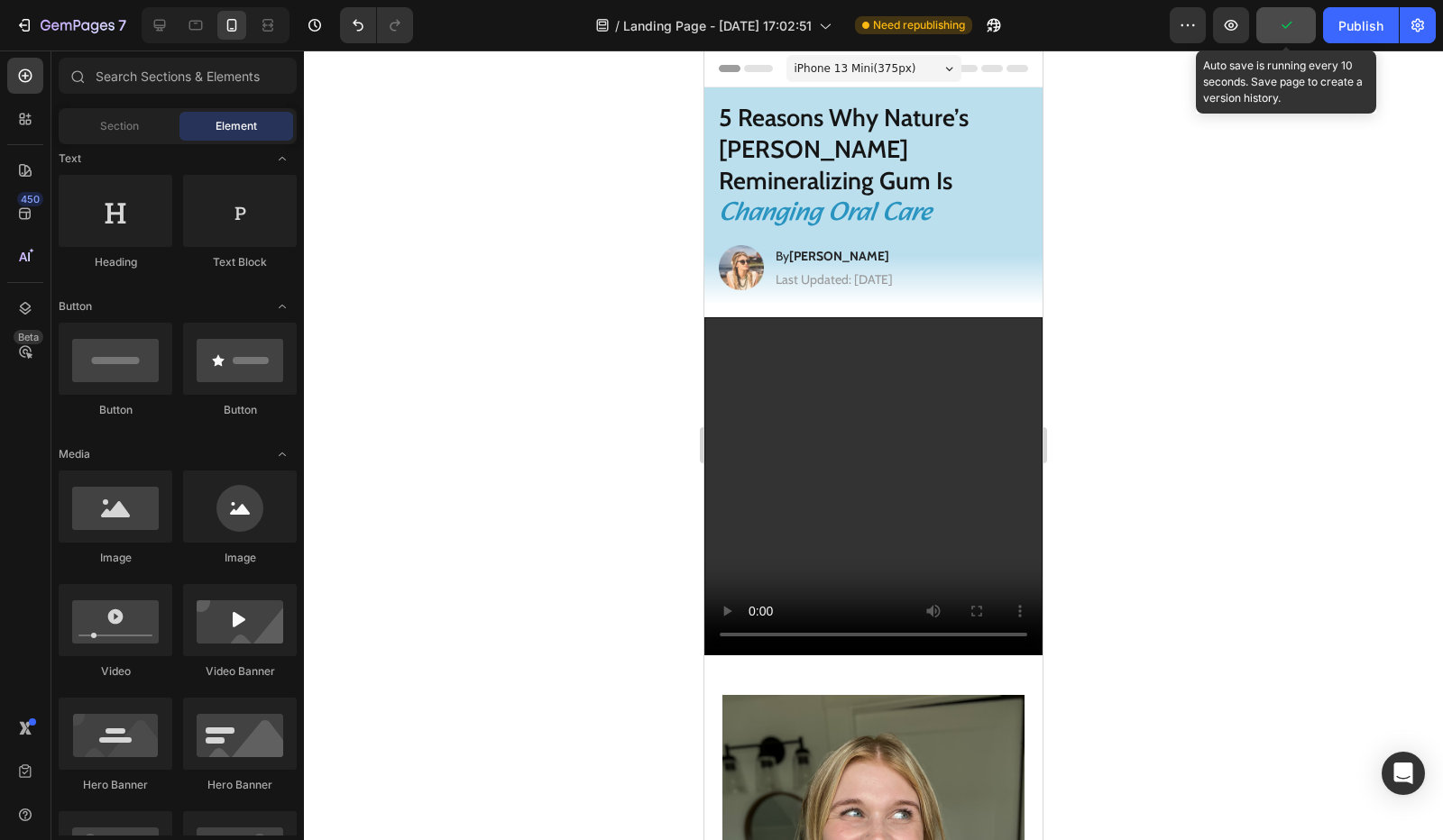
click at [1269, 21] on button "button" at bounding box center [1286, 25] width 59 height 36
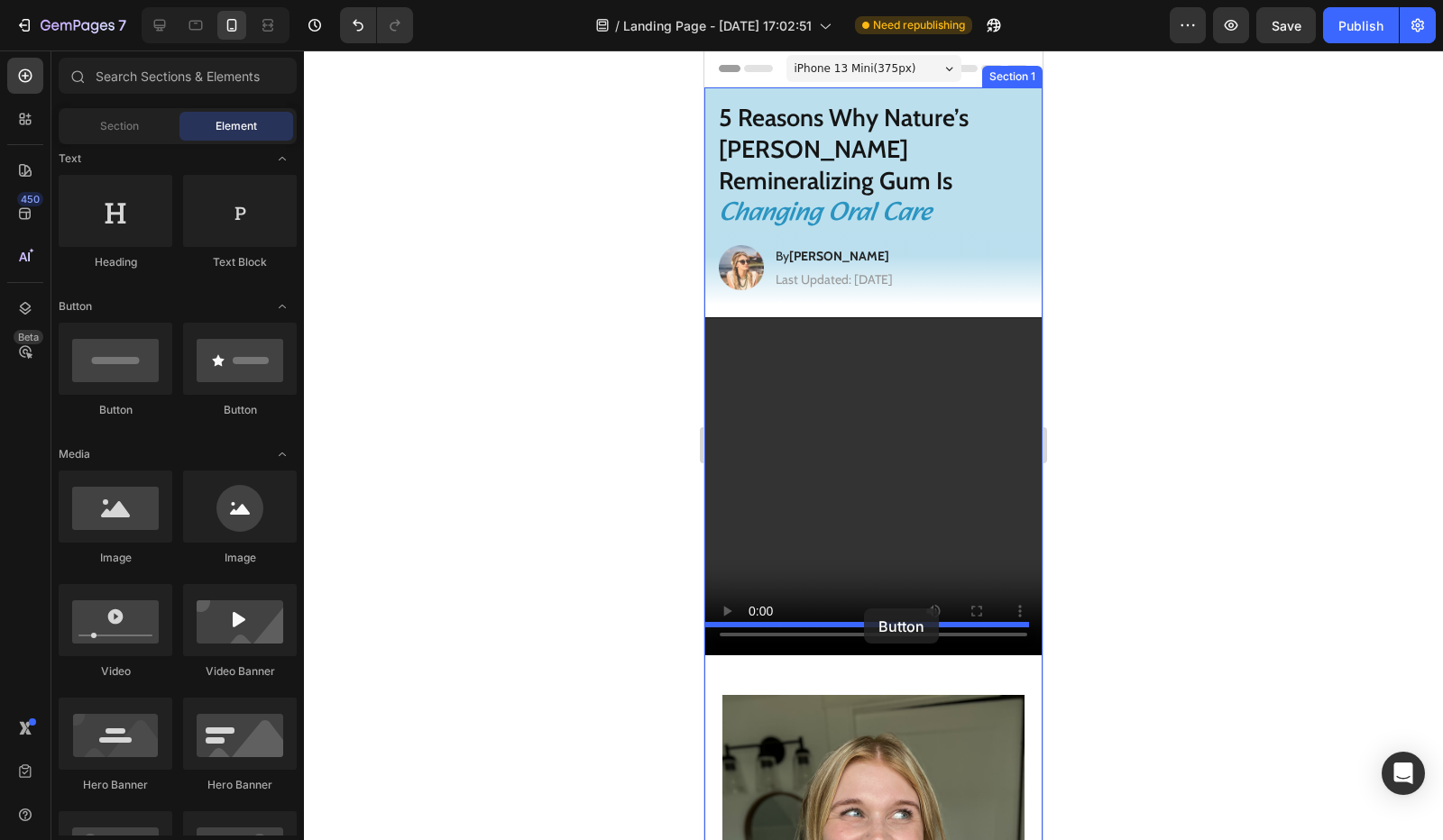
drag, startPoint x: 922, startPoint y: 426, endPoint x: 864, endPoint y: 609, distance: 192.0
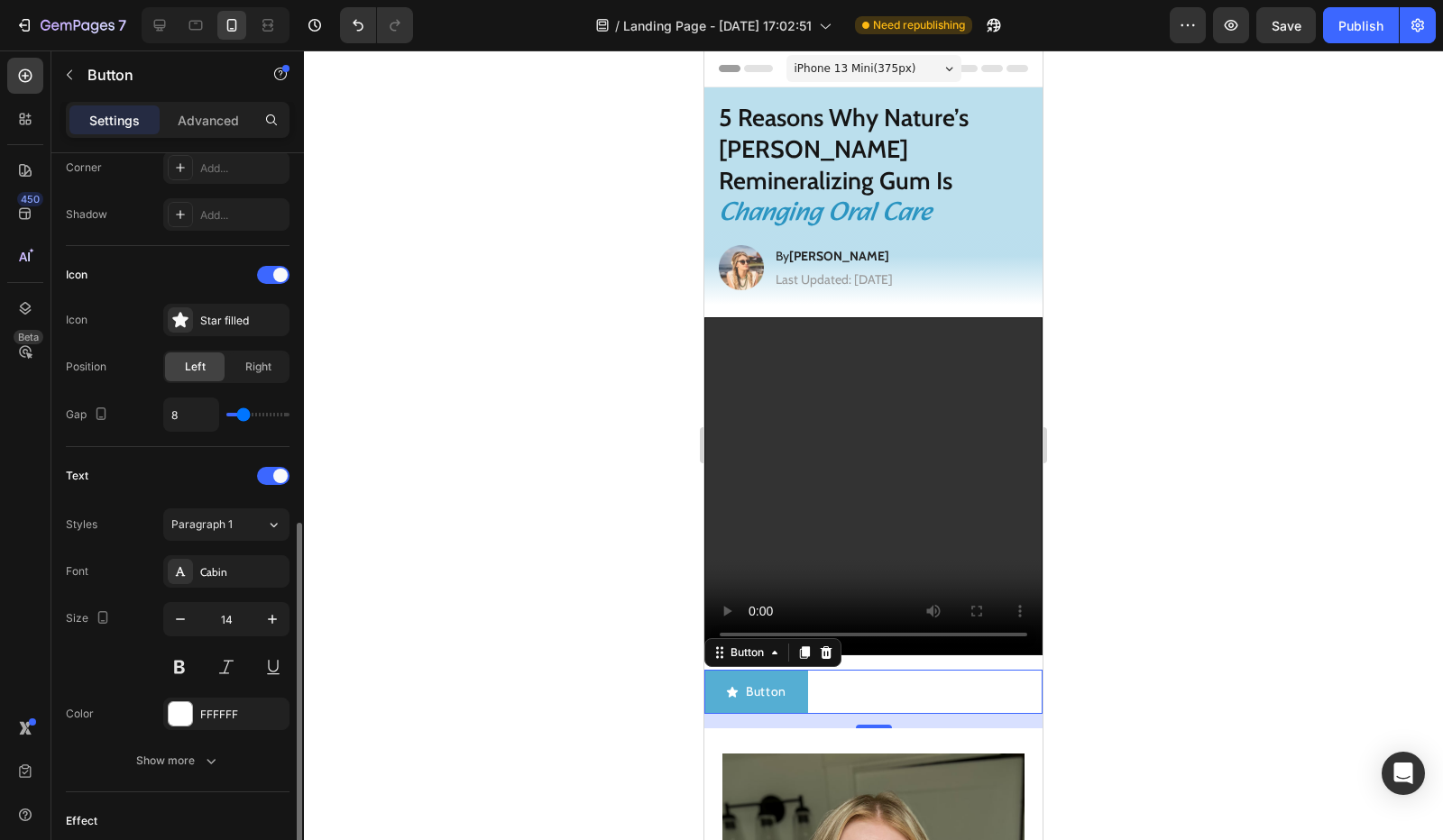
scroll to position [692, 0]
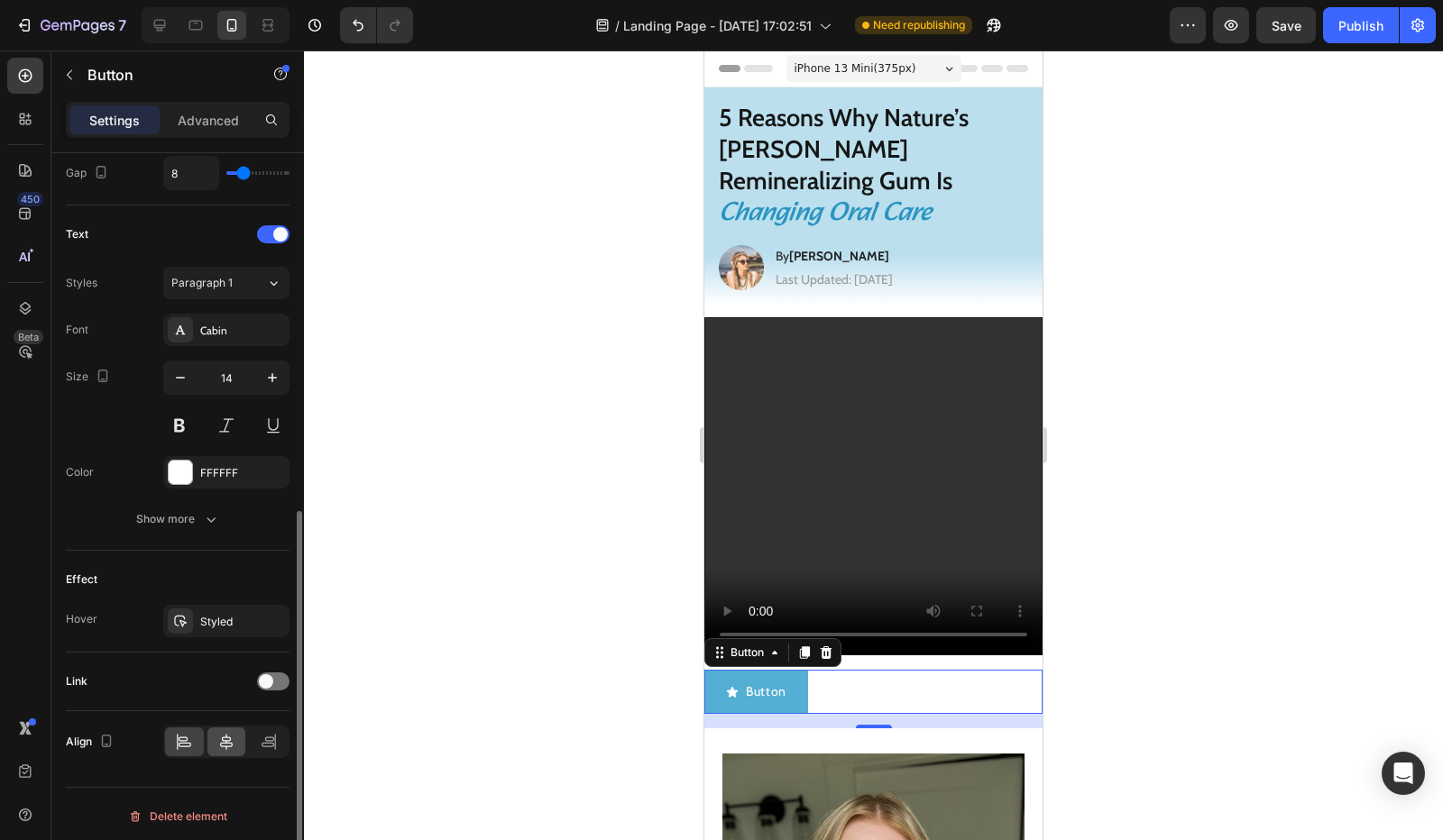
click at [230, 740] on icon at bounding box center [227, 742] width 18 height 18
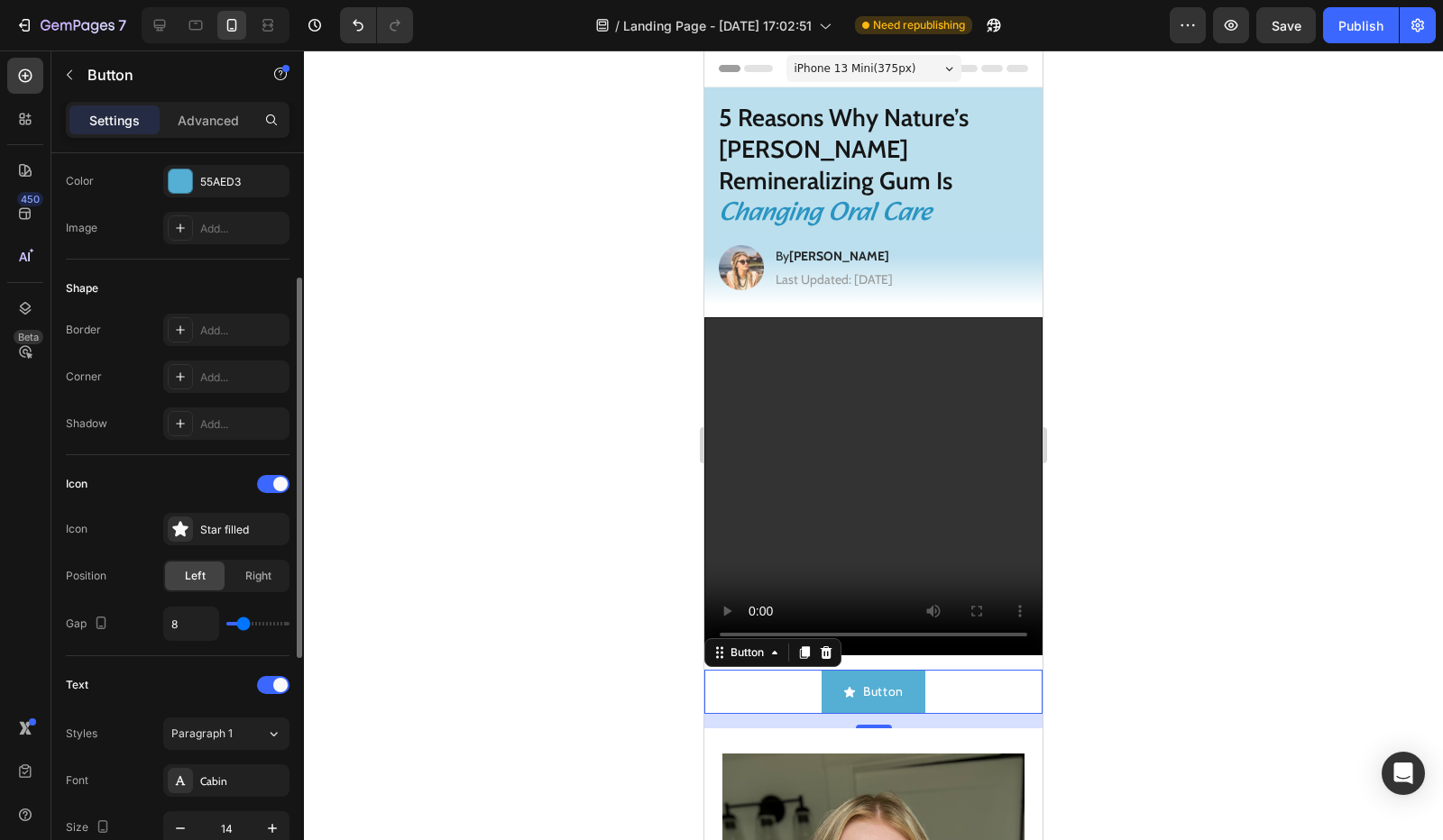
scroll to position [0, 0]
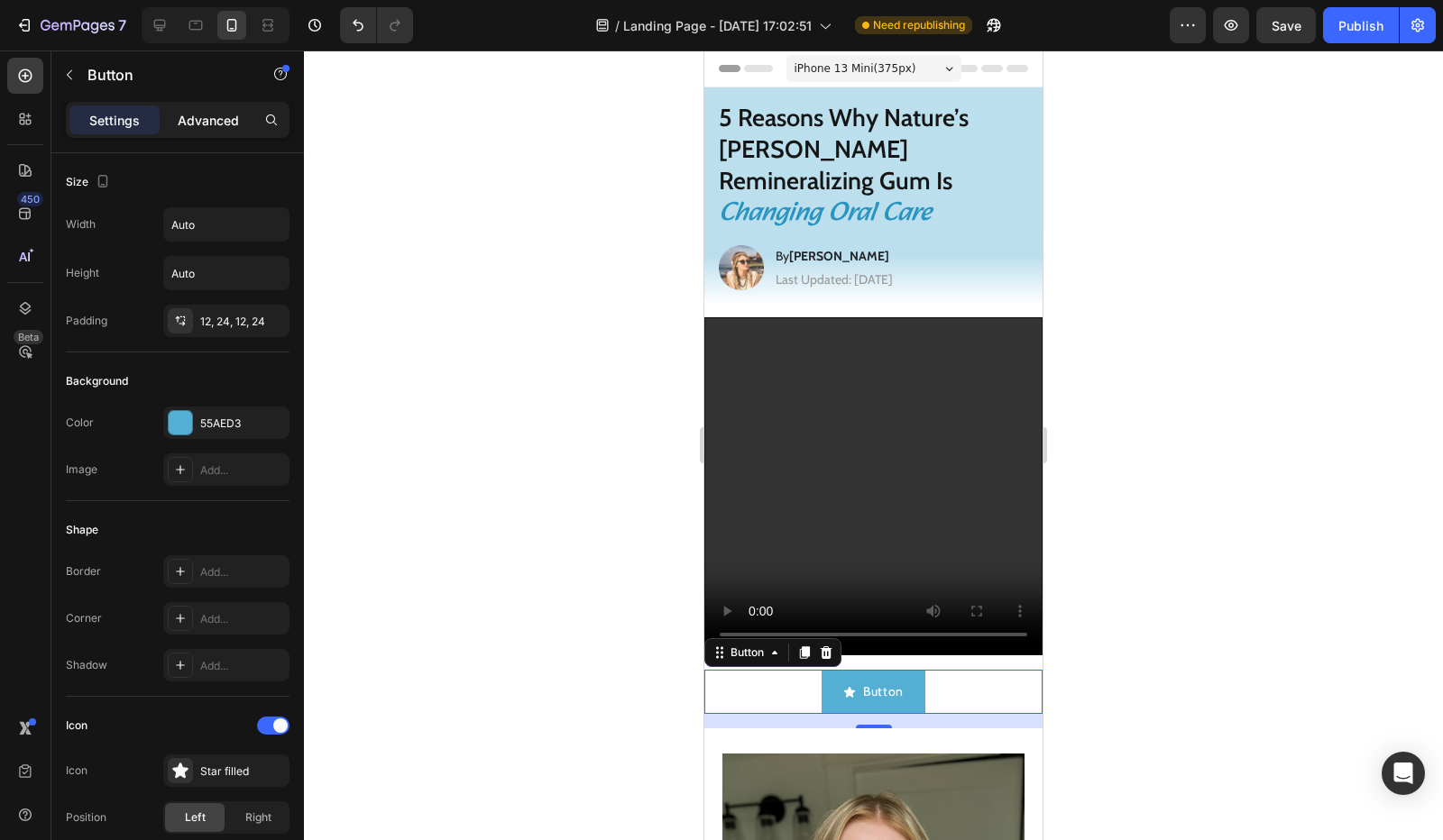
click at [196, 133] on div "Advanced" at bounding box center [209, 119] width 91 height 29
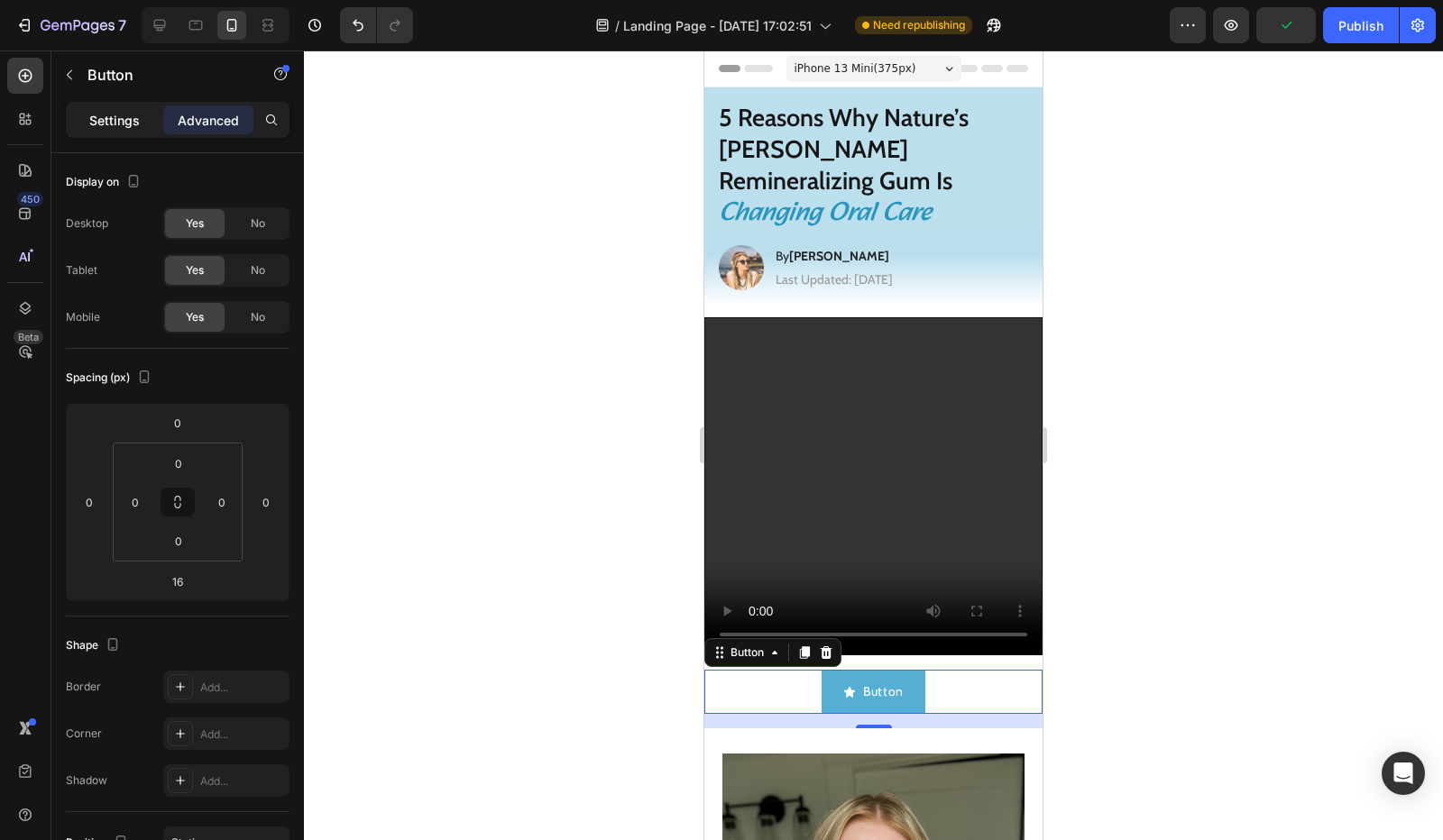
click at [117, 106] on div "Settings" at bounding box center [115, 119] width 91 height 29
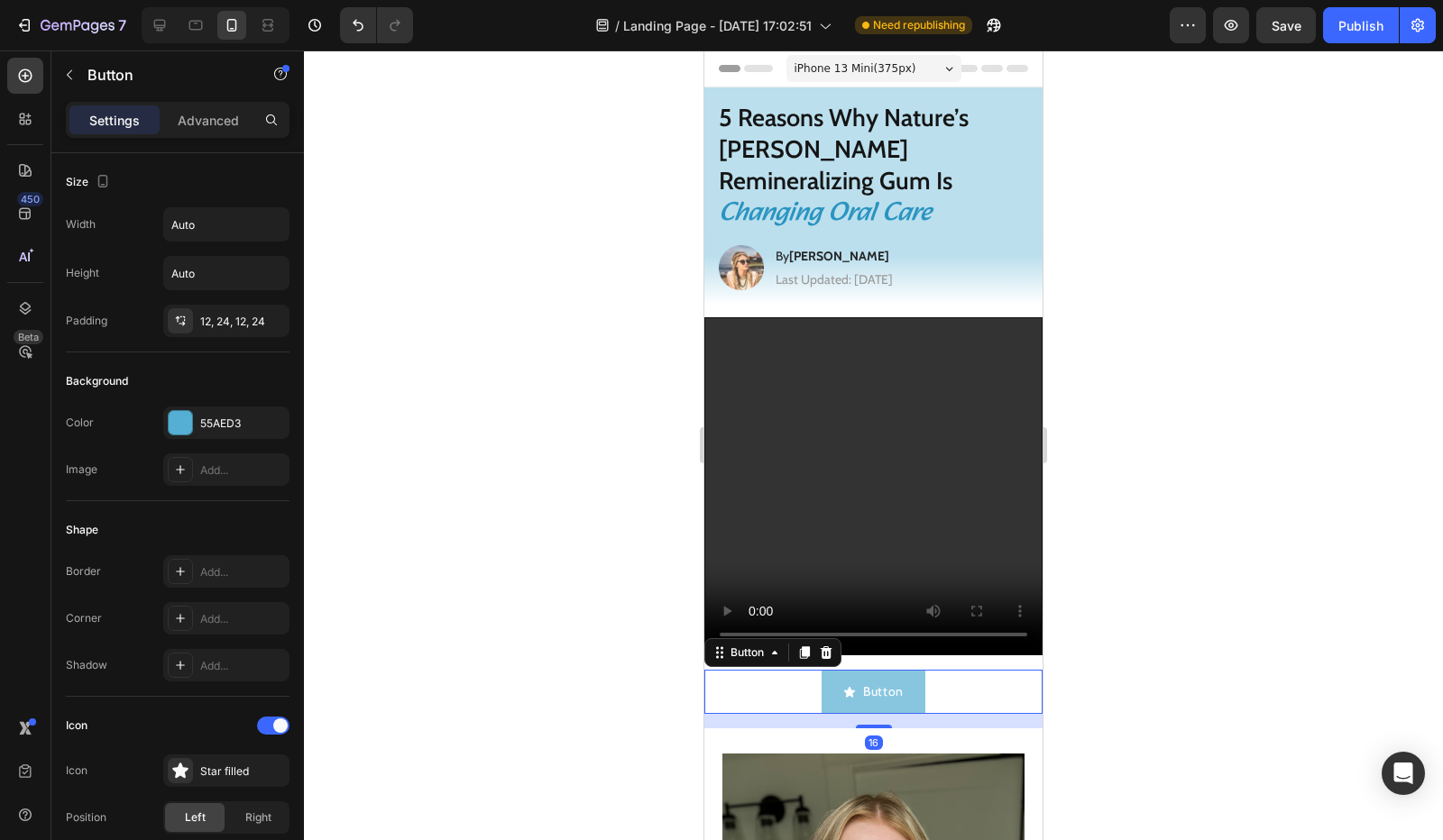
click at [869, 670] on button "Button" at bounding box center [873, 691] width 103 height 44
click at [872, 680] on p "Button" at bounding box center [883, 691] width 40 height 23
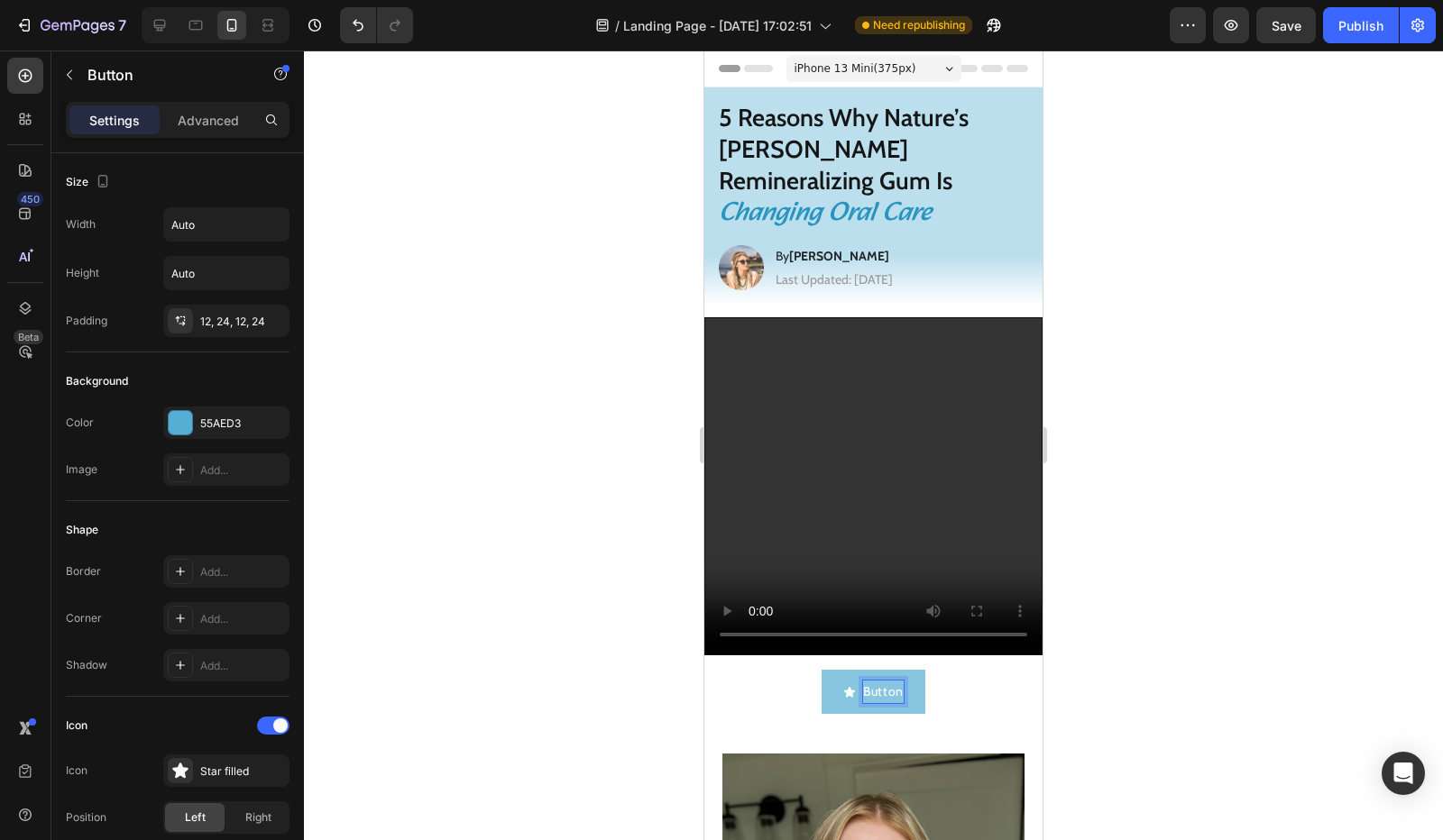
click at [831, 670] on button "Button" at bounding box center [873, 691] width 103 height 44
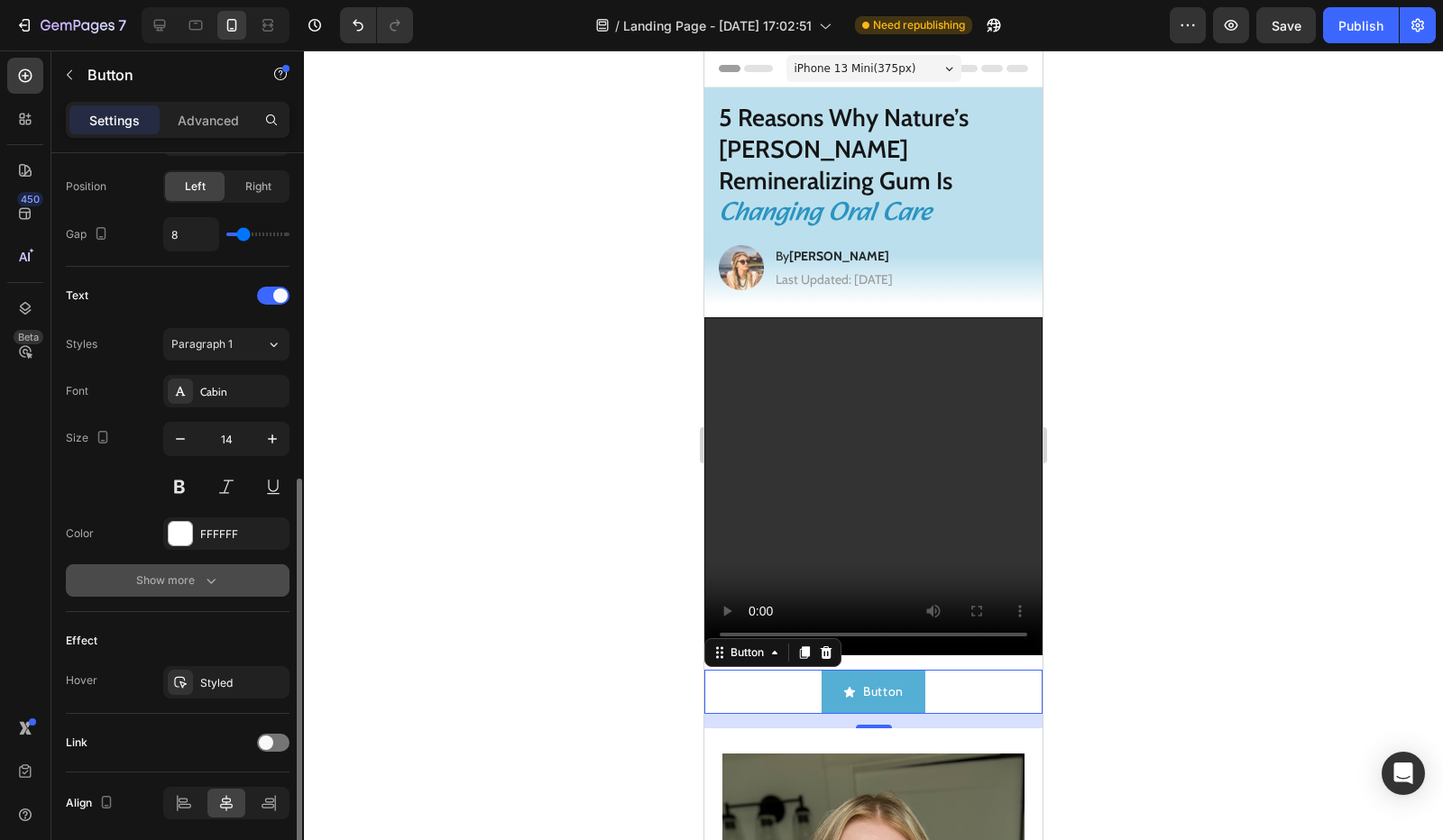
scroll to position [692, 0]
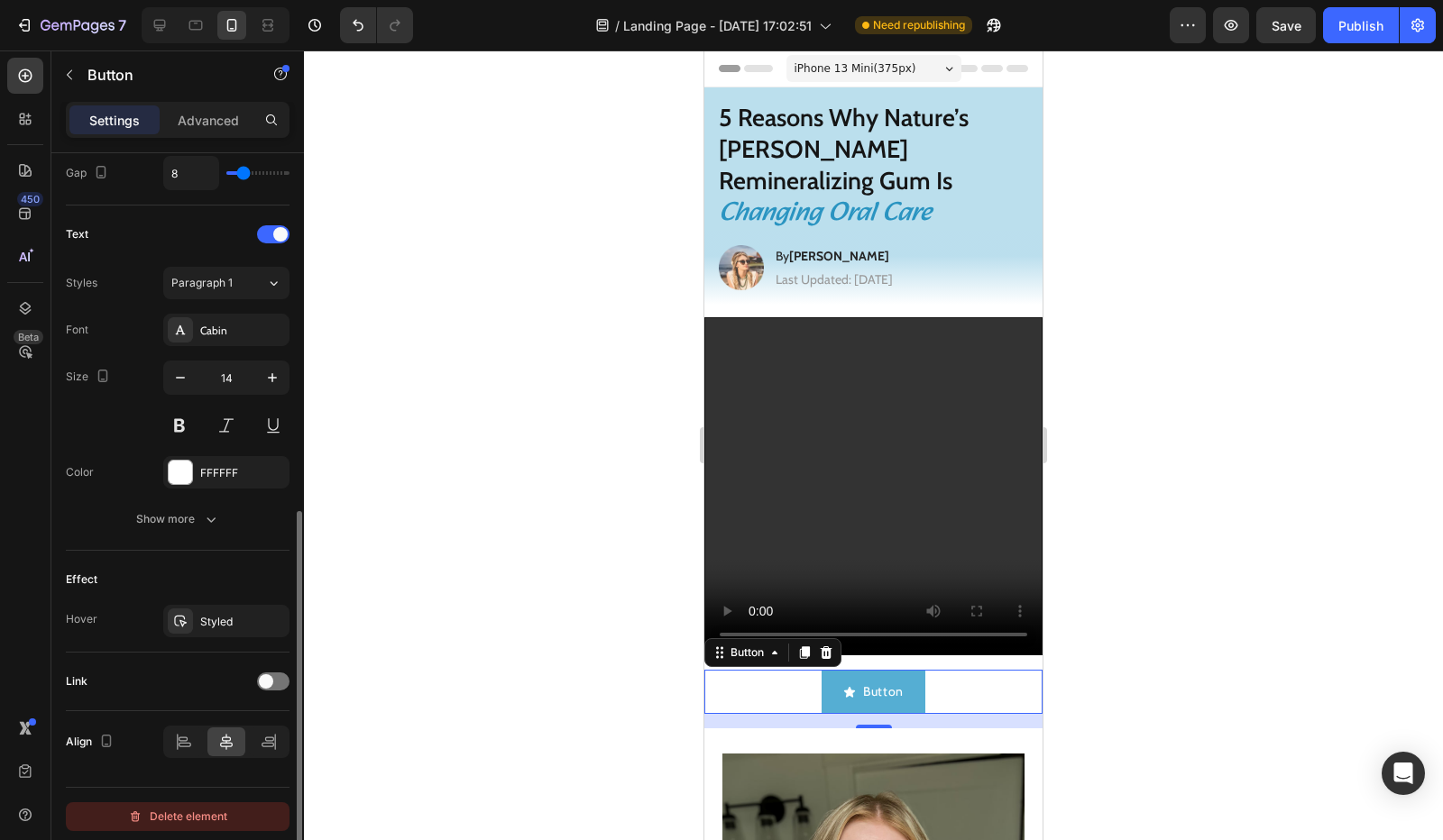
click at [202, 807] on div "Delete element" at bounding box center [177, 817] width 99 height 22
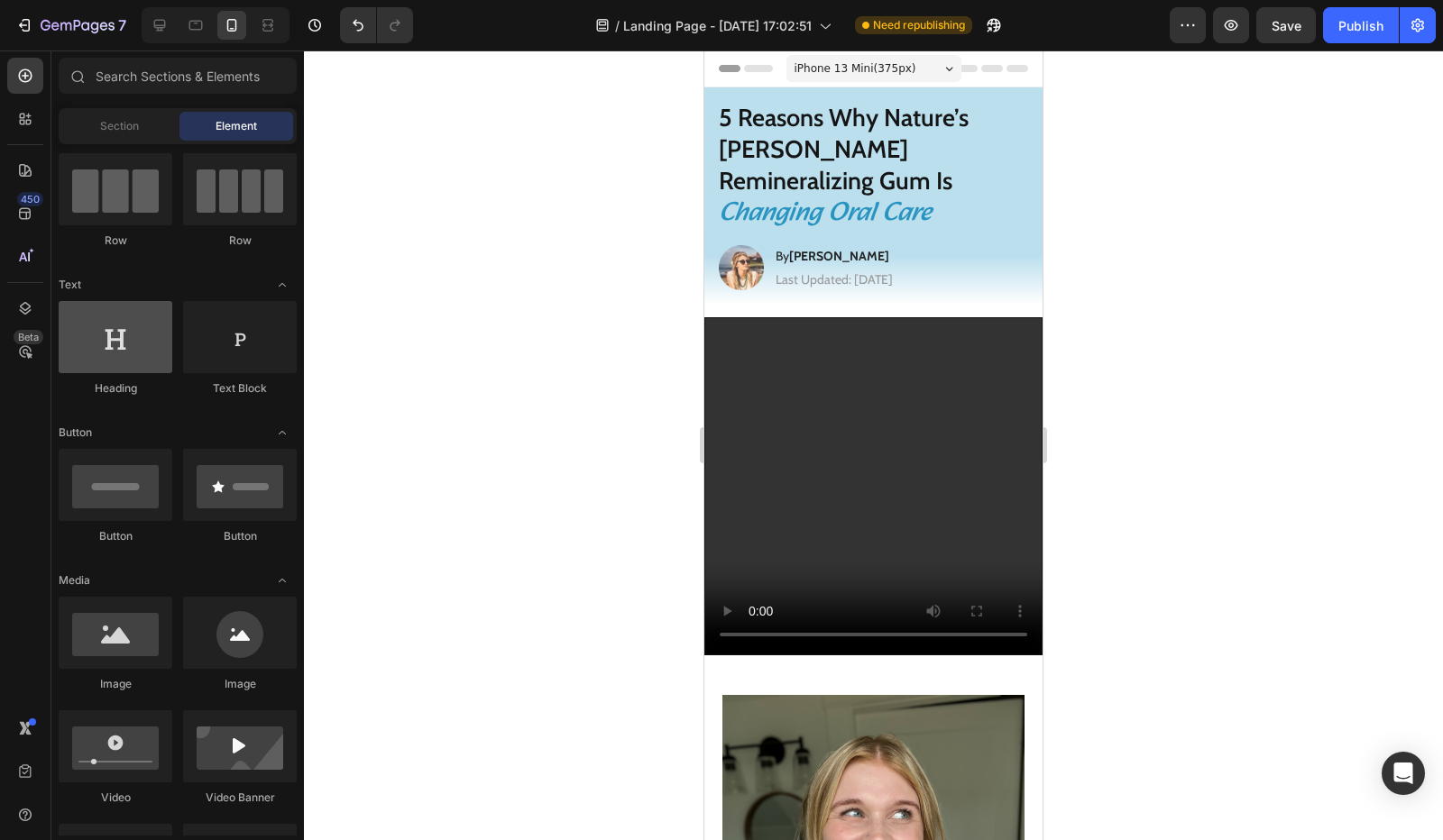
scroll to position [0, 0]
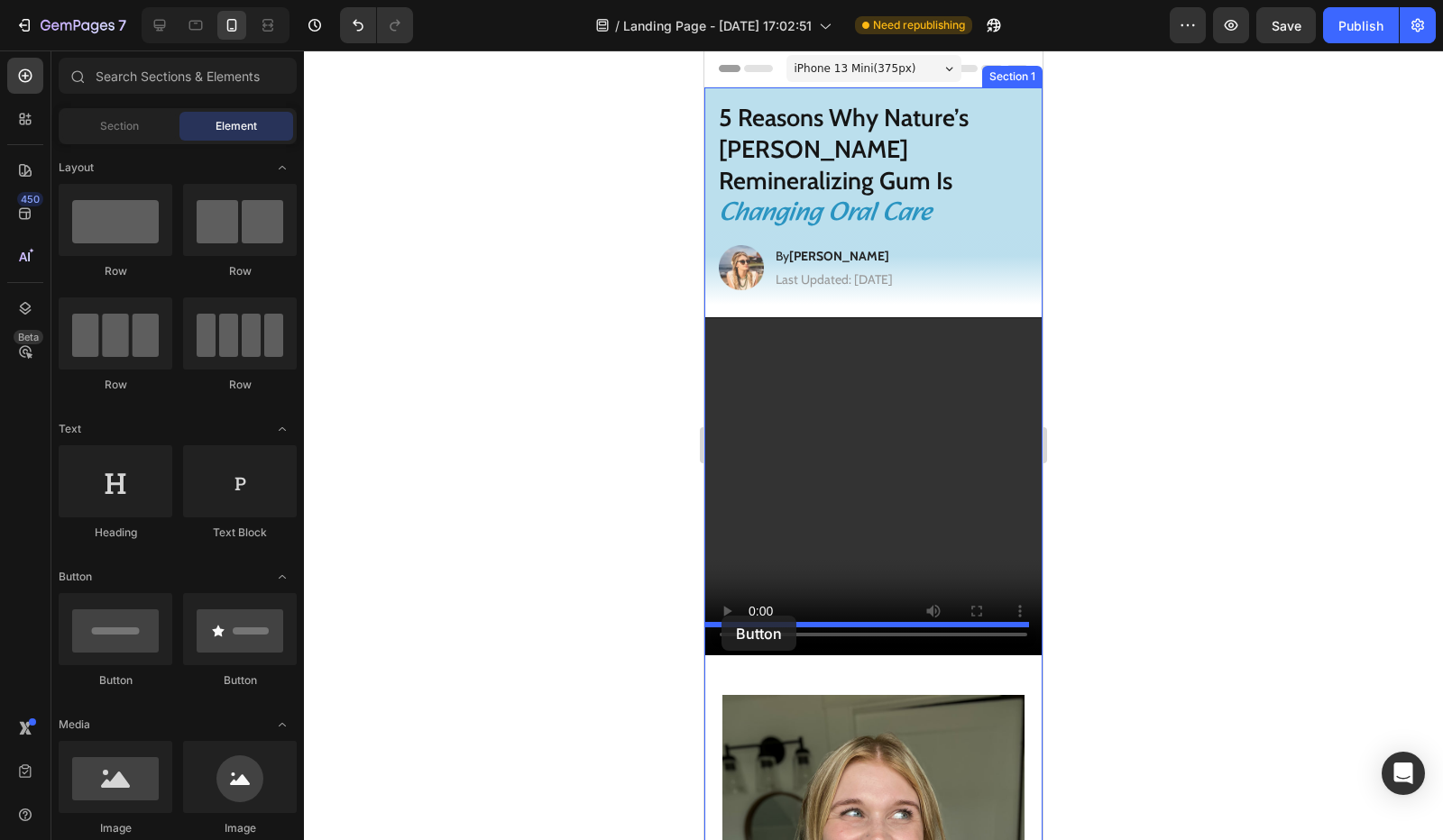
drag, startPoint x: 827, startPoint y: 676, endPoint x: 1274, endPoint y: 623, distance: 450.1
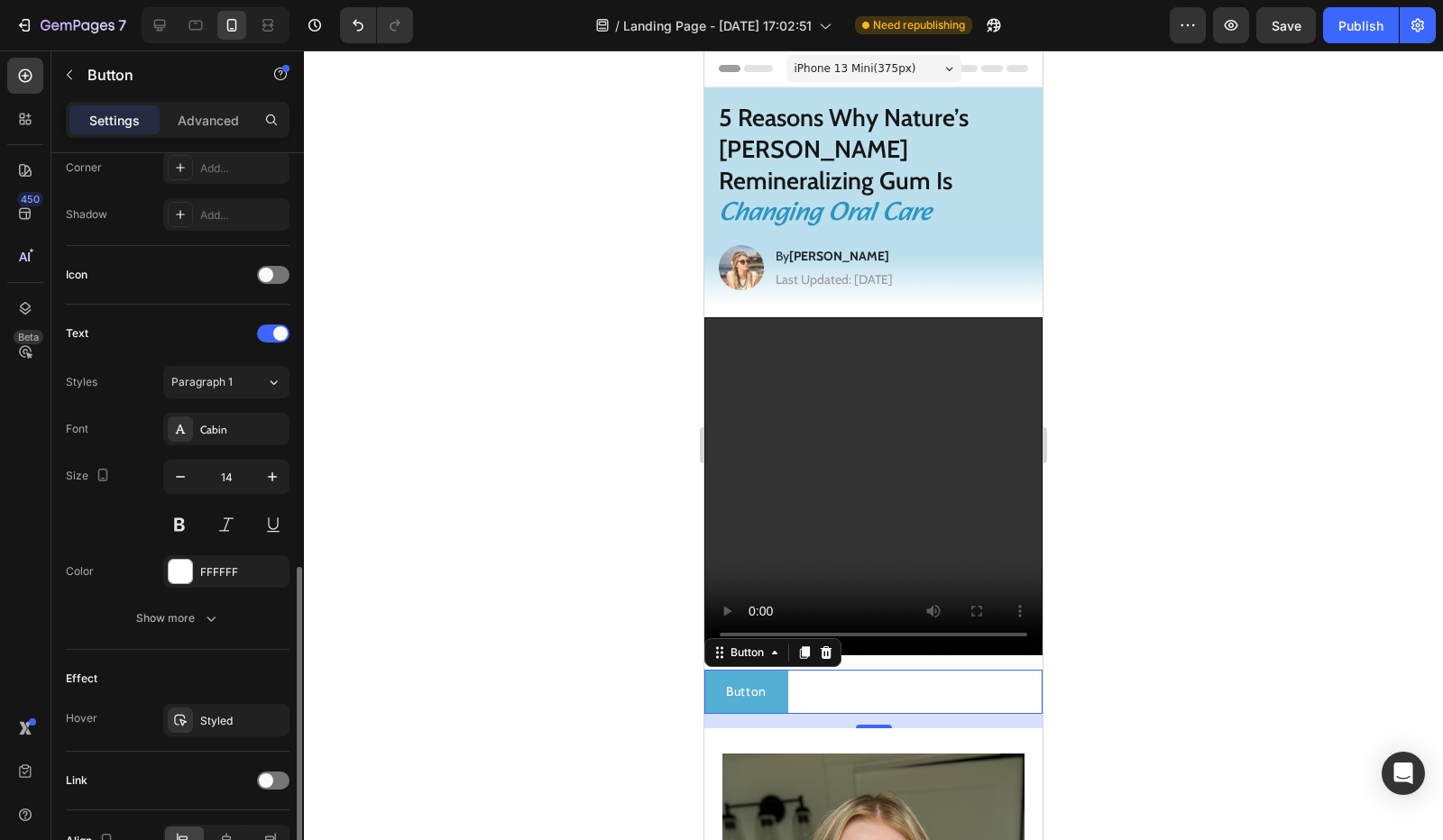
scroll to position [550, 0]
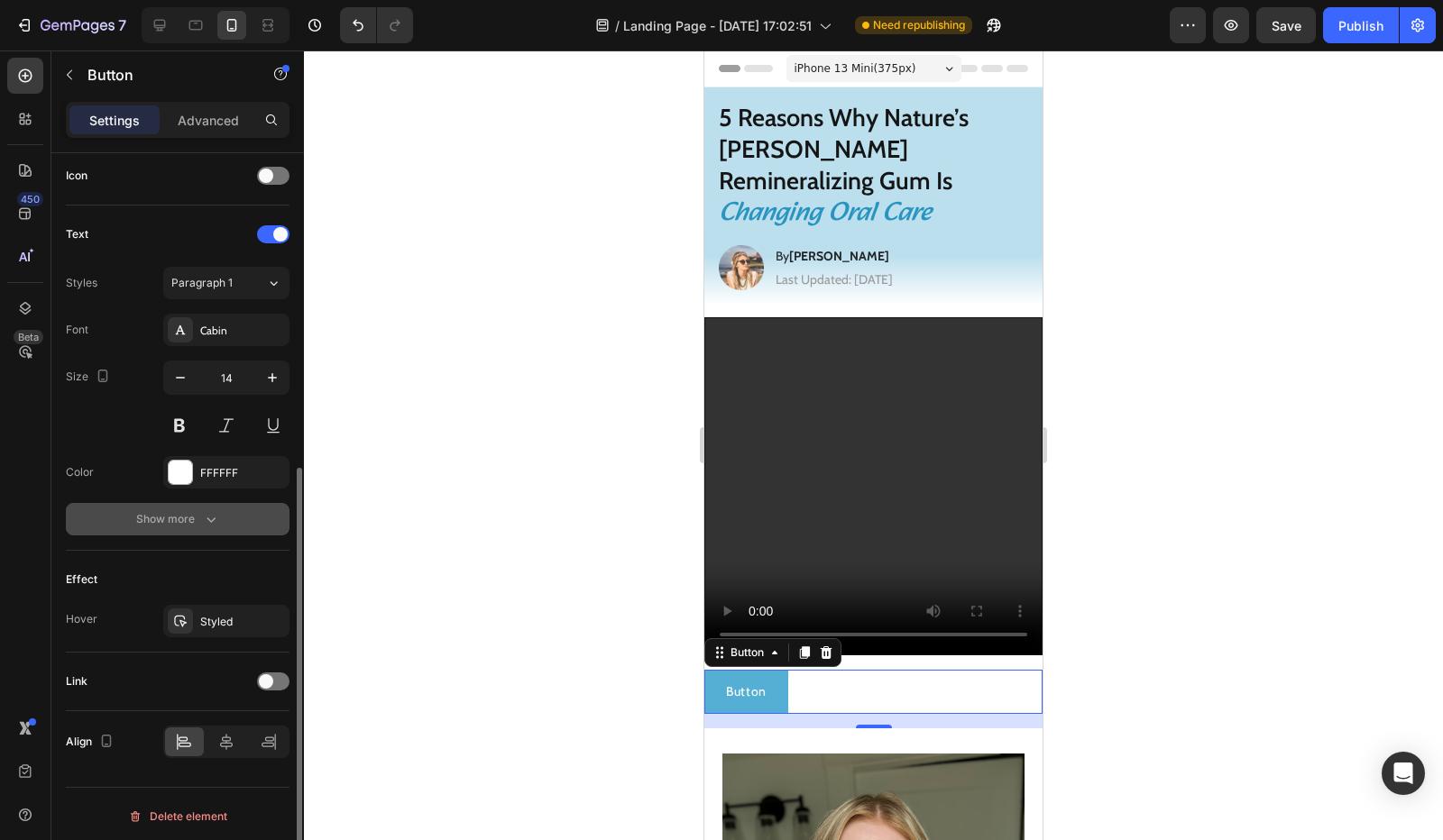
click at [215, 519] on icon "button" at bounding box center [211, 519] width 18 height 18
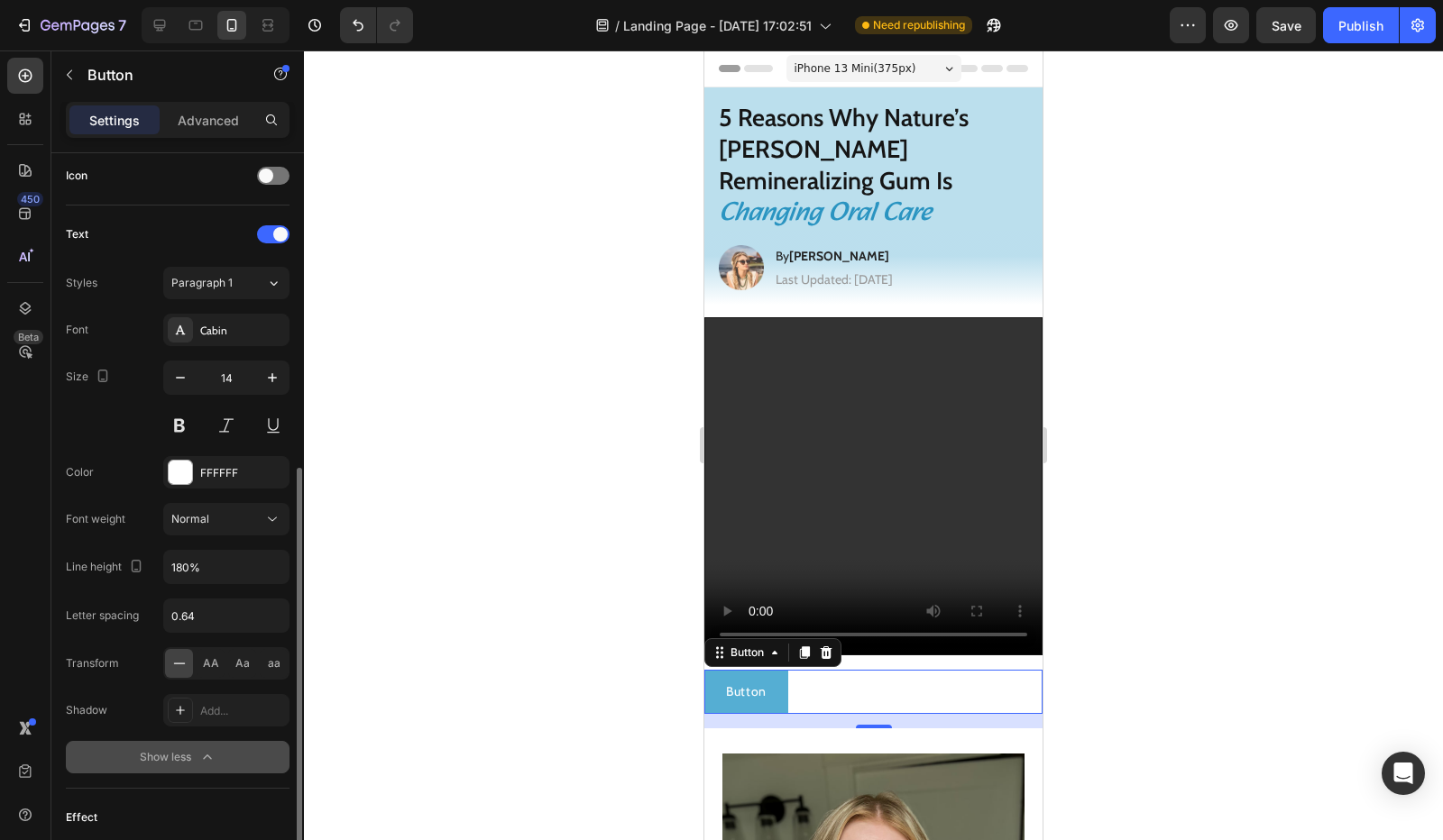
scroll to position [787, 0]
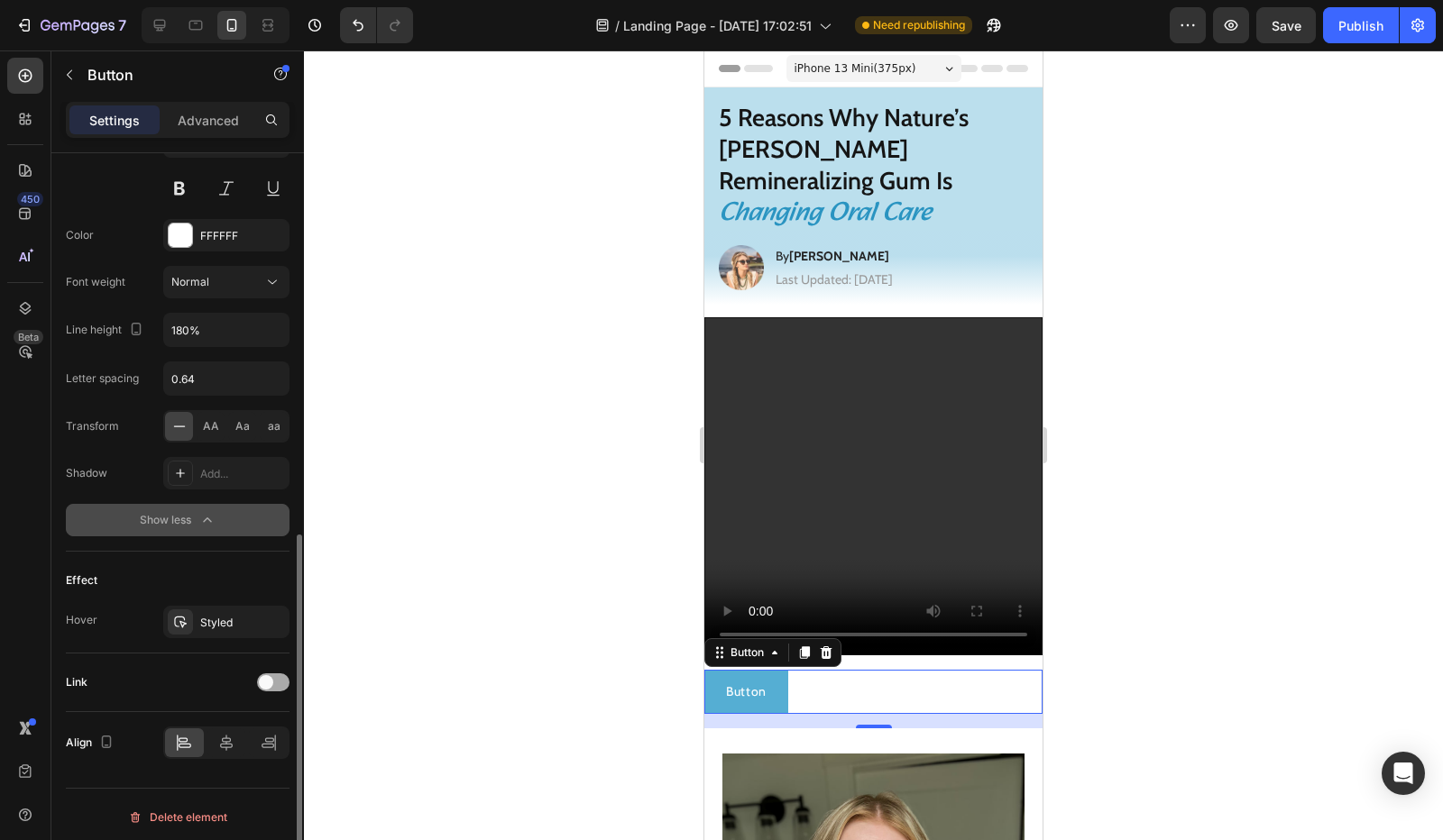
click at [276, 669] on div "Link" at bounding box center [177, 682] width 224 height 29
click at [274, 678] on div at bounding box center [273, 682] width 33 height 18
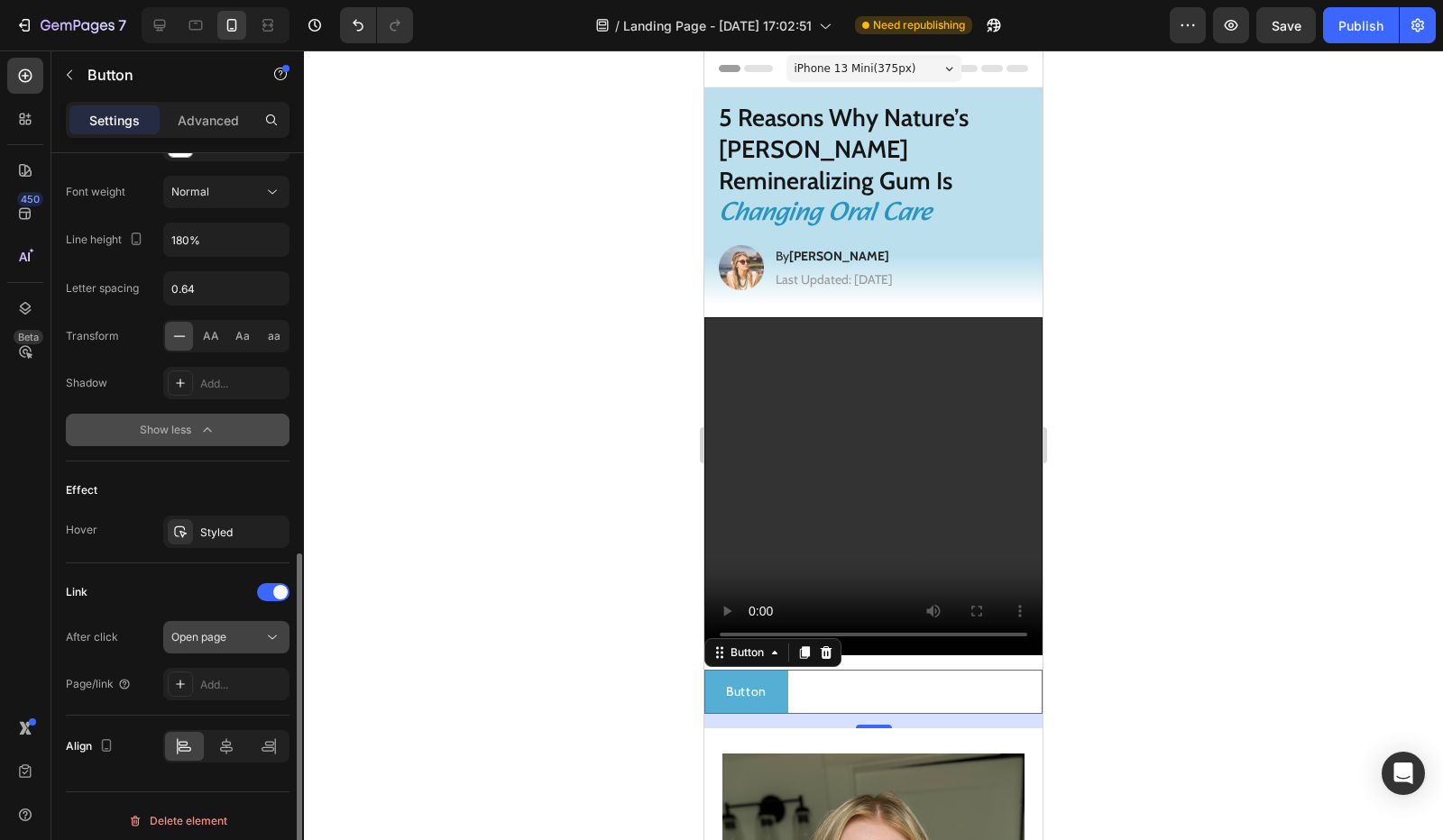
click at [214, 638] on span "Open page" at bounding box center [199, 637] width 55 height 16
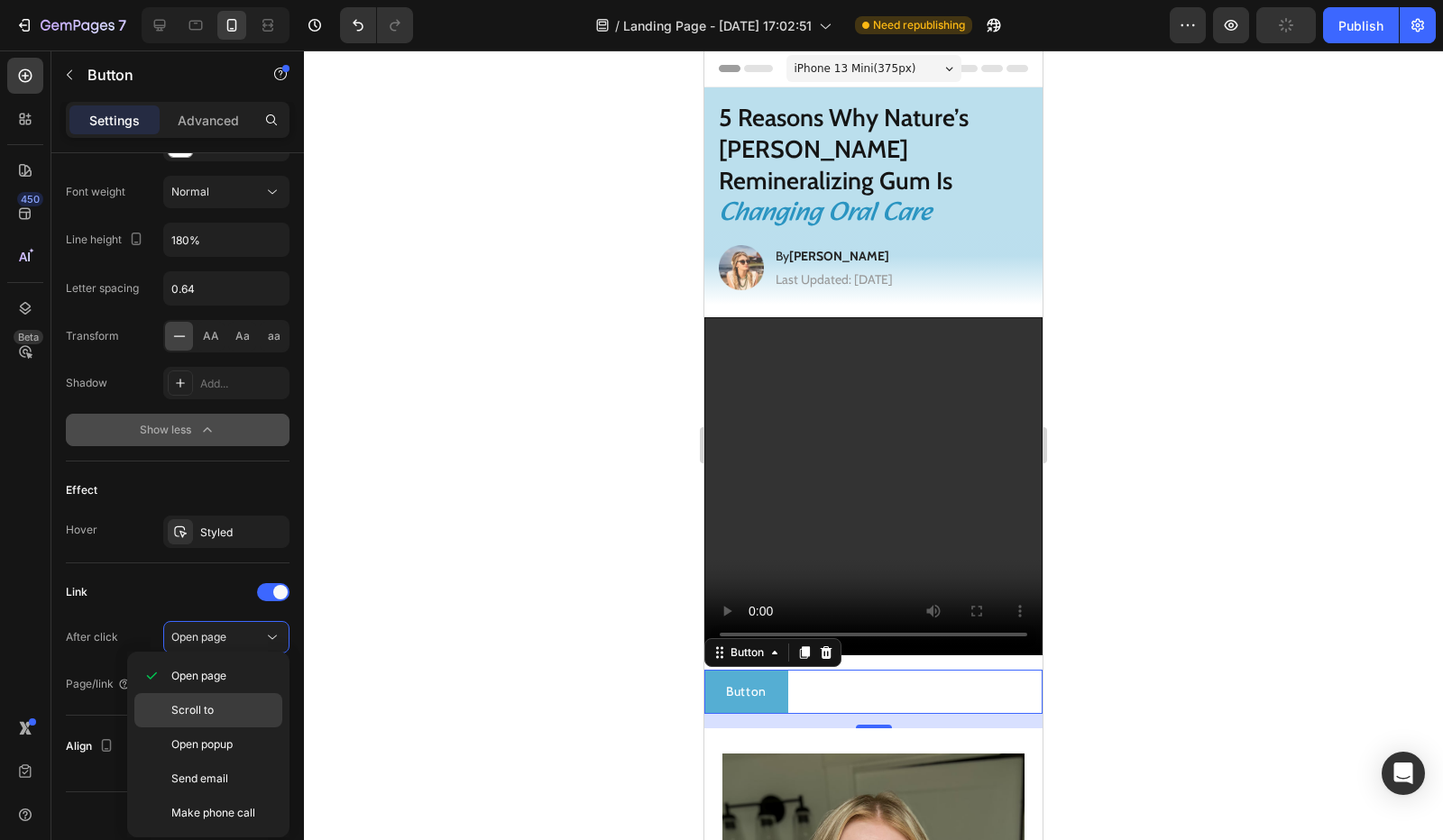
click at [206, 711] on span "Scroll to" at bounding box center [192, 710] width 42 height 16
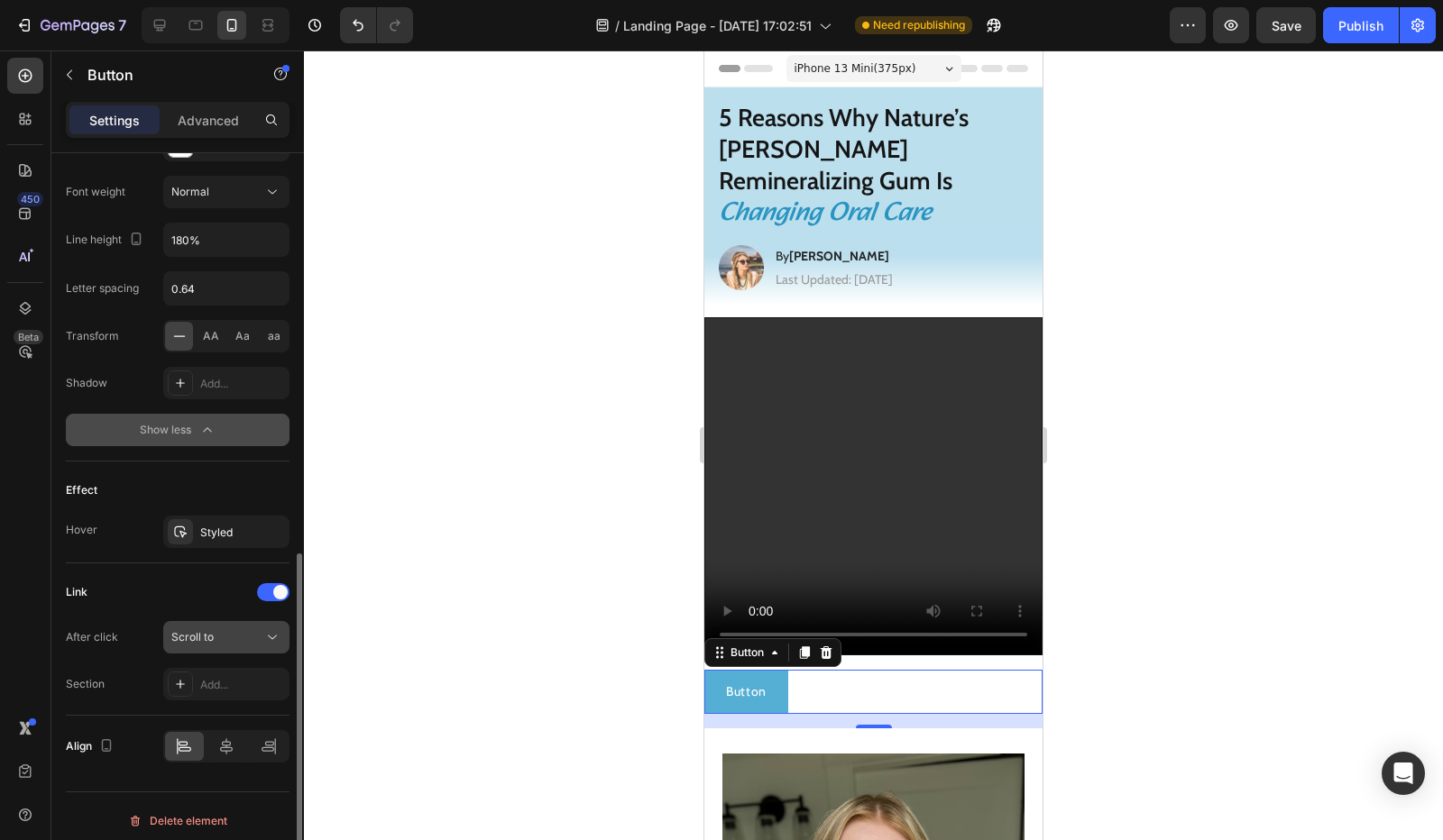
scroll to position [881, 0]
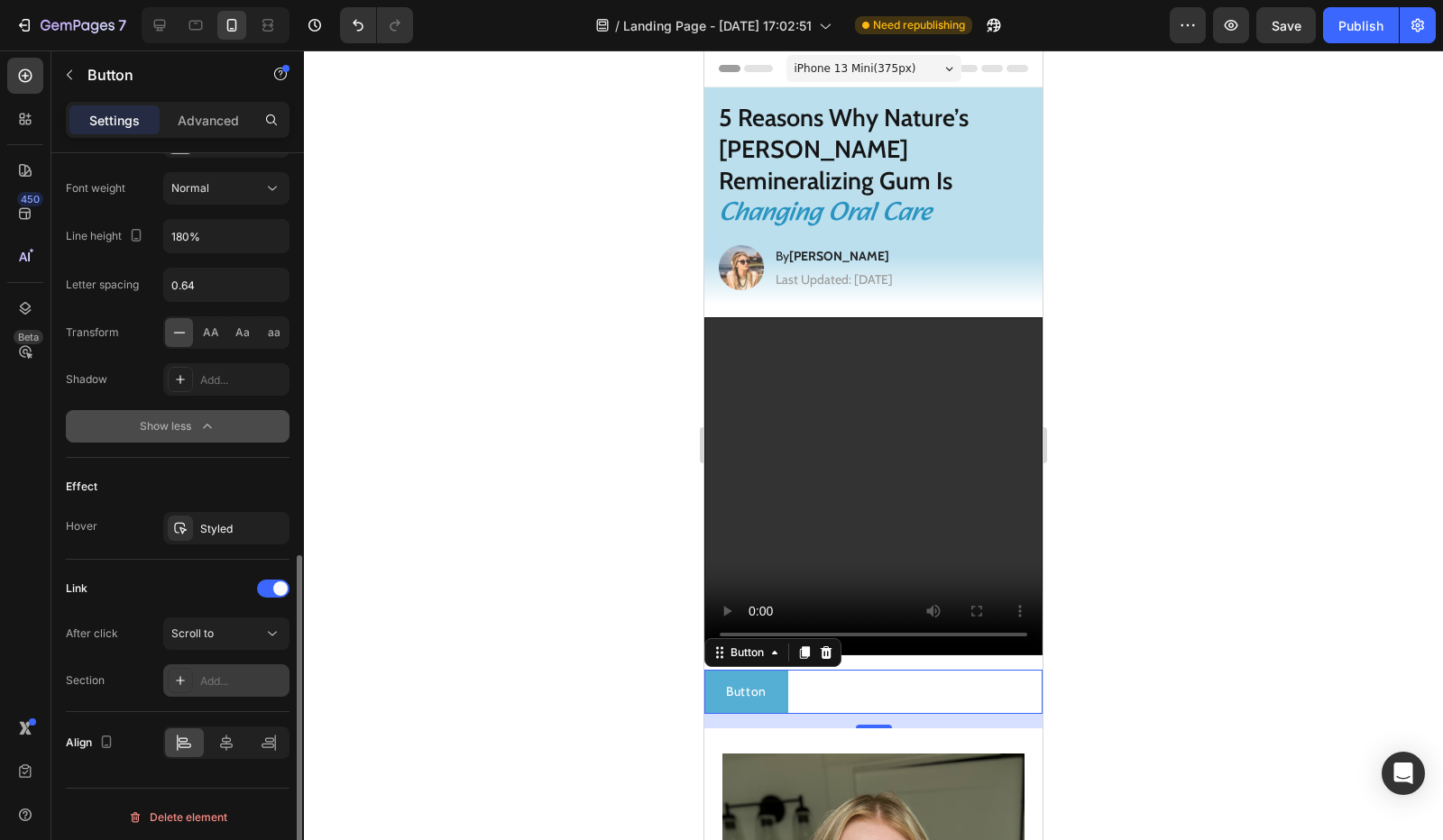
click at [204, 681] on div "Add..." at bounding box center [242, 681] width 85 height 16
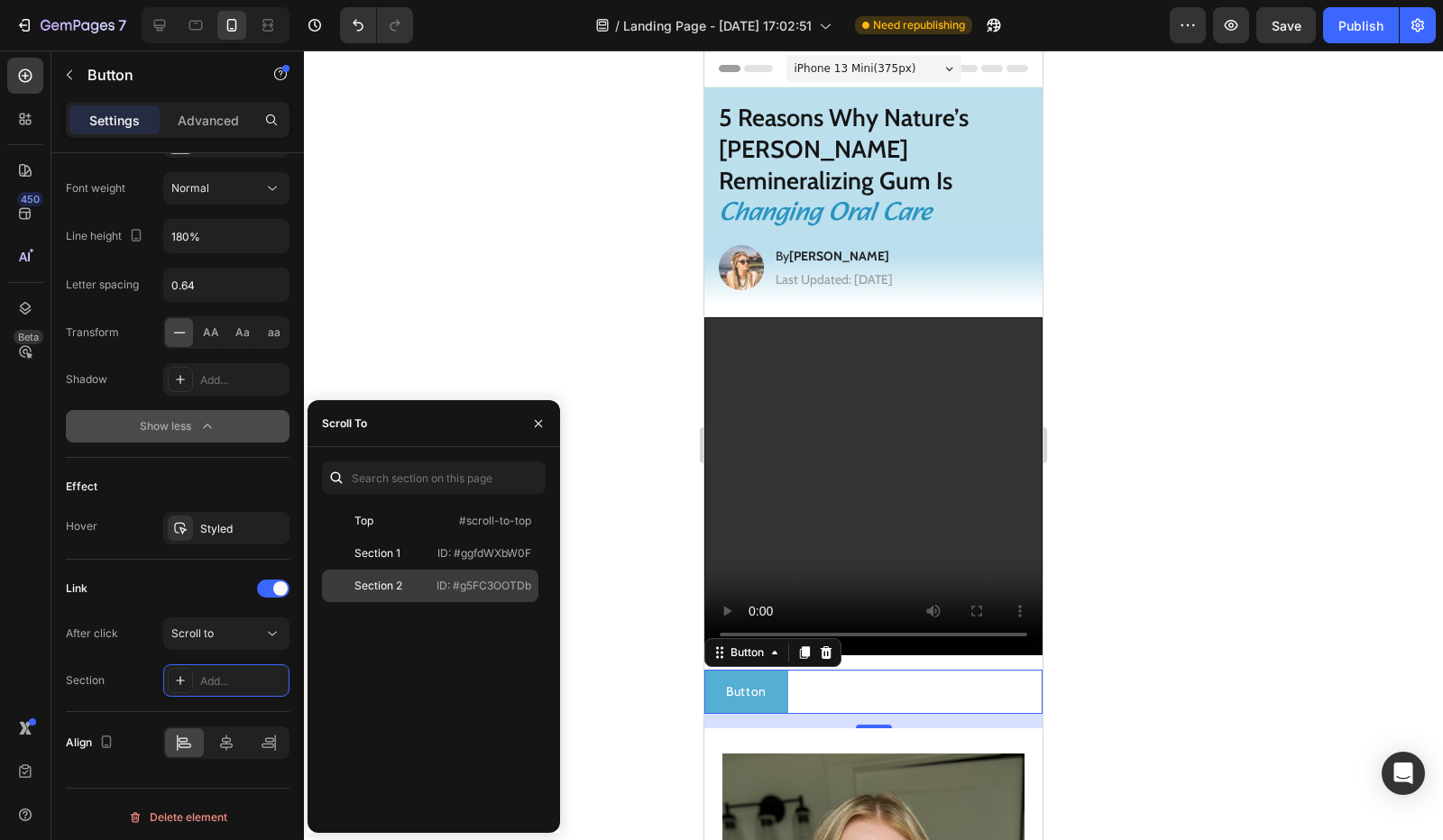
click at [460, 593] on p "ID: #g5FC3OOTDb" at bounding box center [484, 586] width 95 height 16
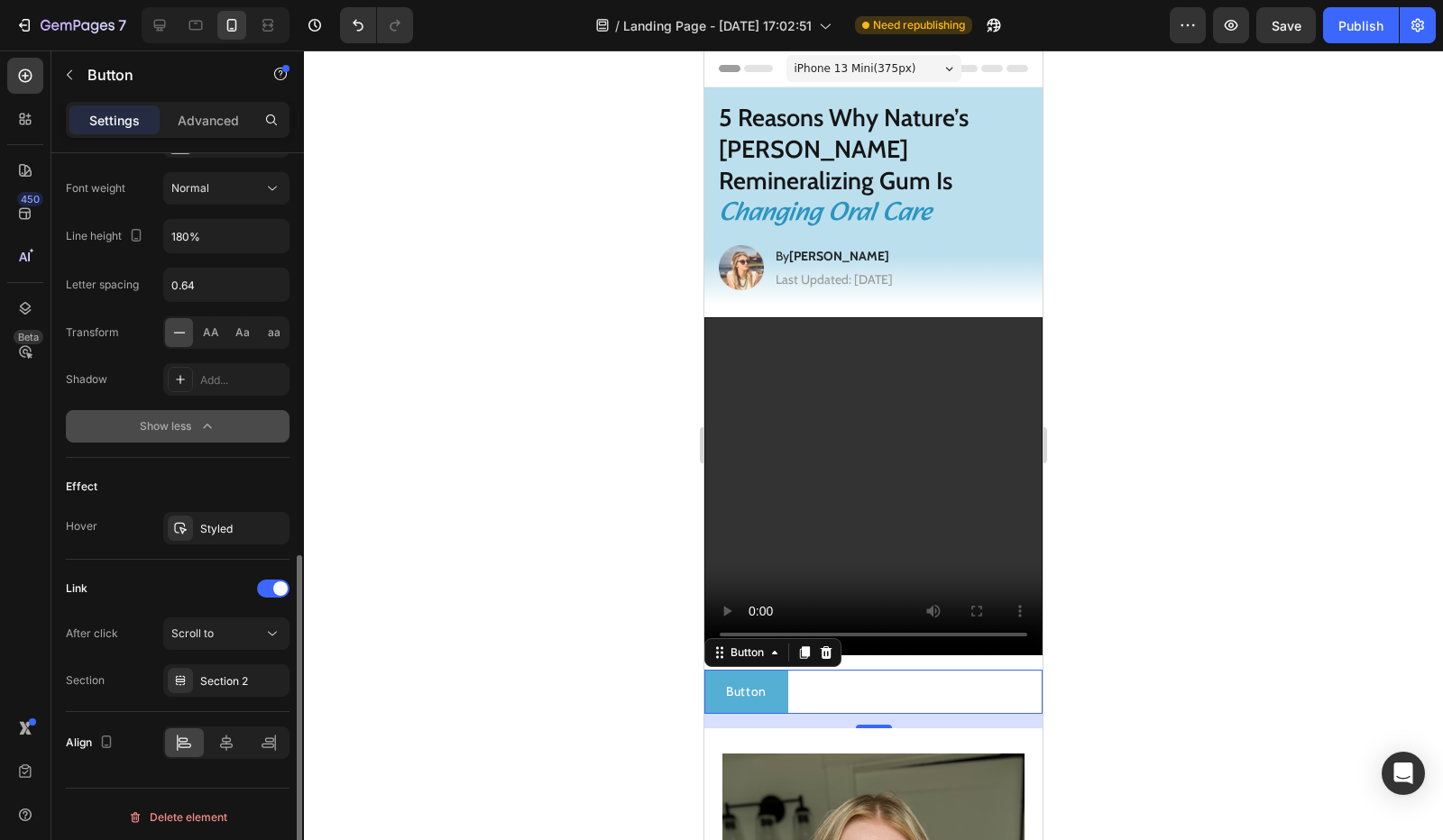
click at [112, 635] on div "After click" at bounding box center [92, 633] width 52 height 16
click at [723, 670] on link "Button" at bounding box center [746, 691] width 84 height 44
click at [744, 680] on p "Button" at bounding box center [746, 691] width 40 height 23
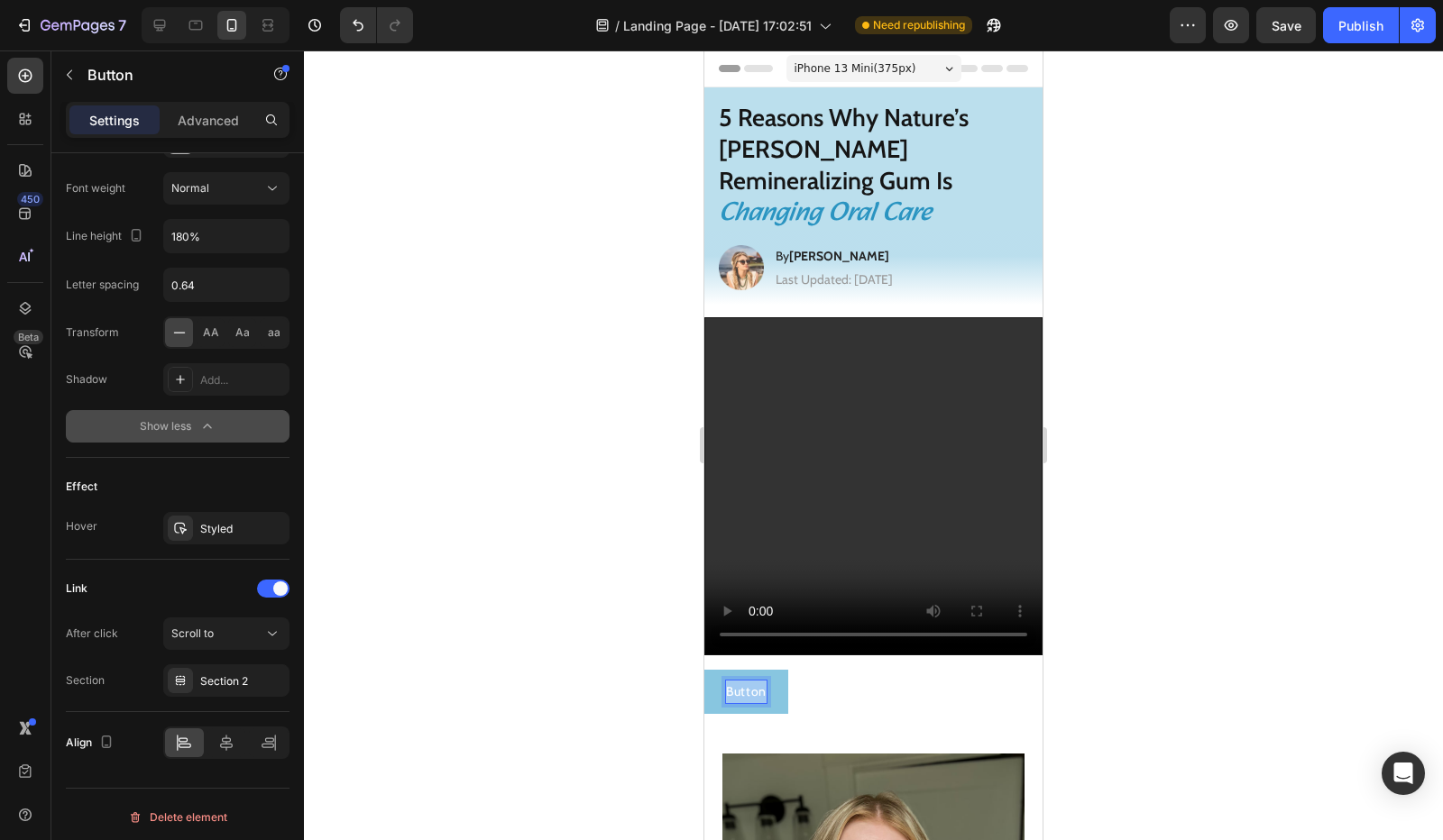
click at [744, 680] on p "Button" at bounding box center [746, 691] width 40 height 23
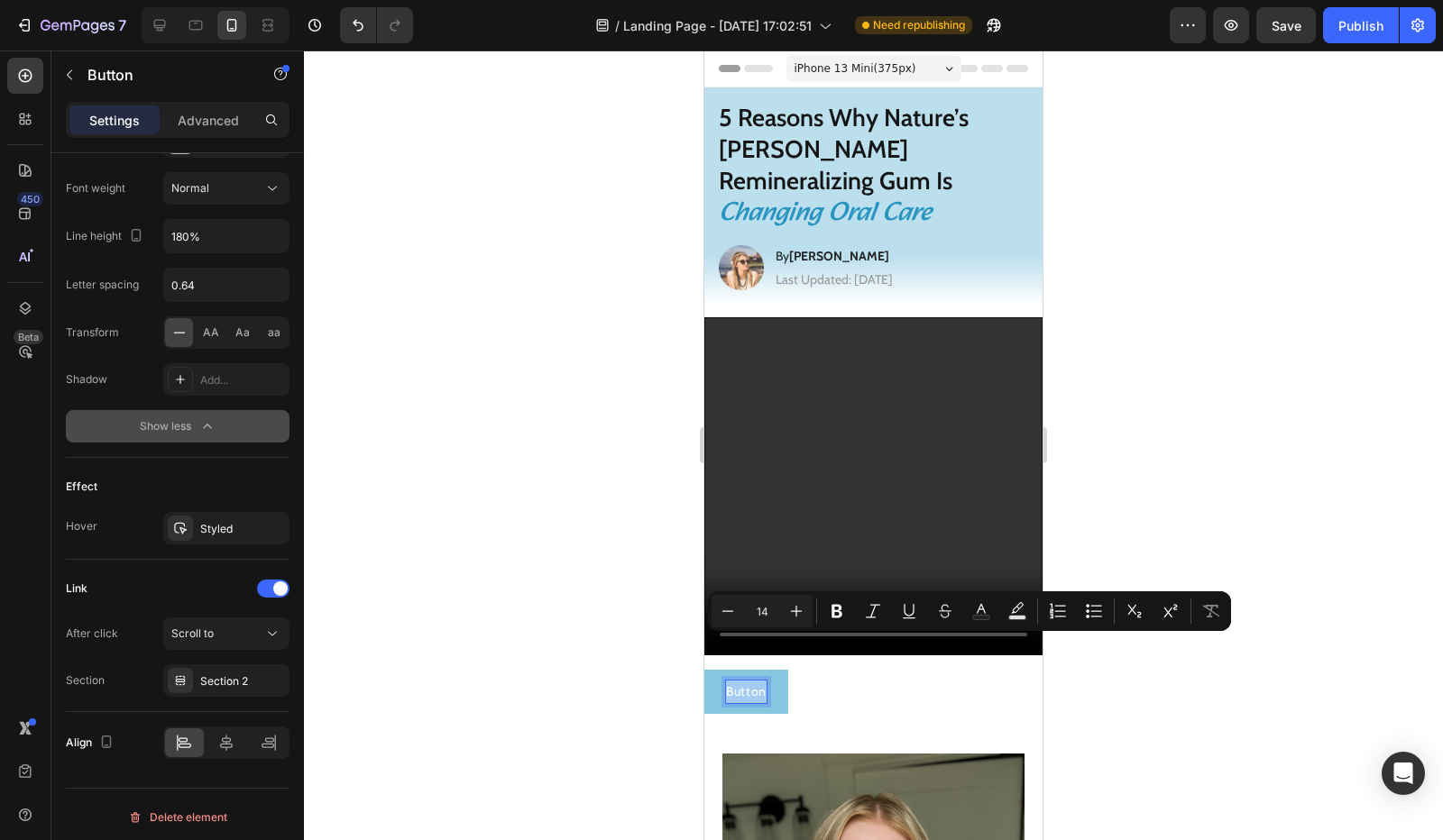
click at [778, 670] on link "Button" at bounding box center [746, 691] width 84 height 44
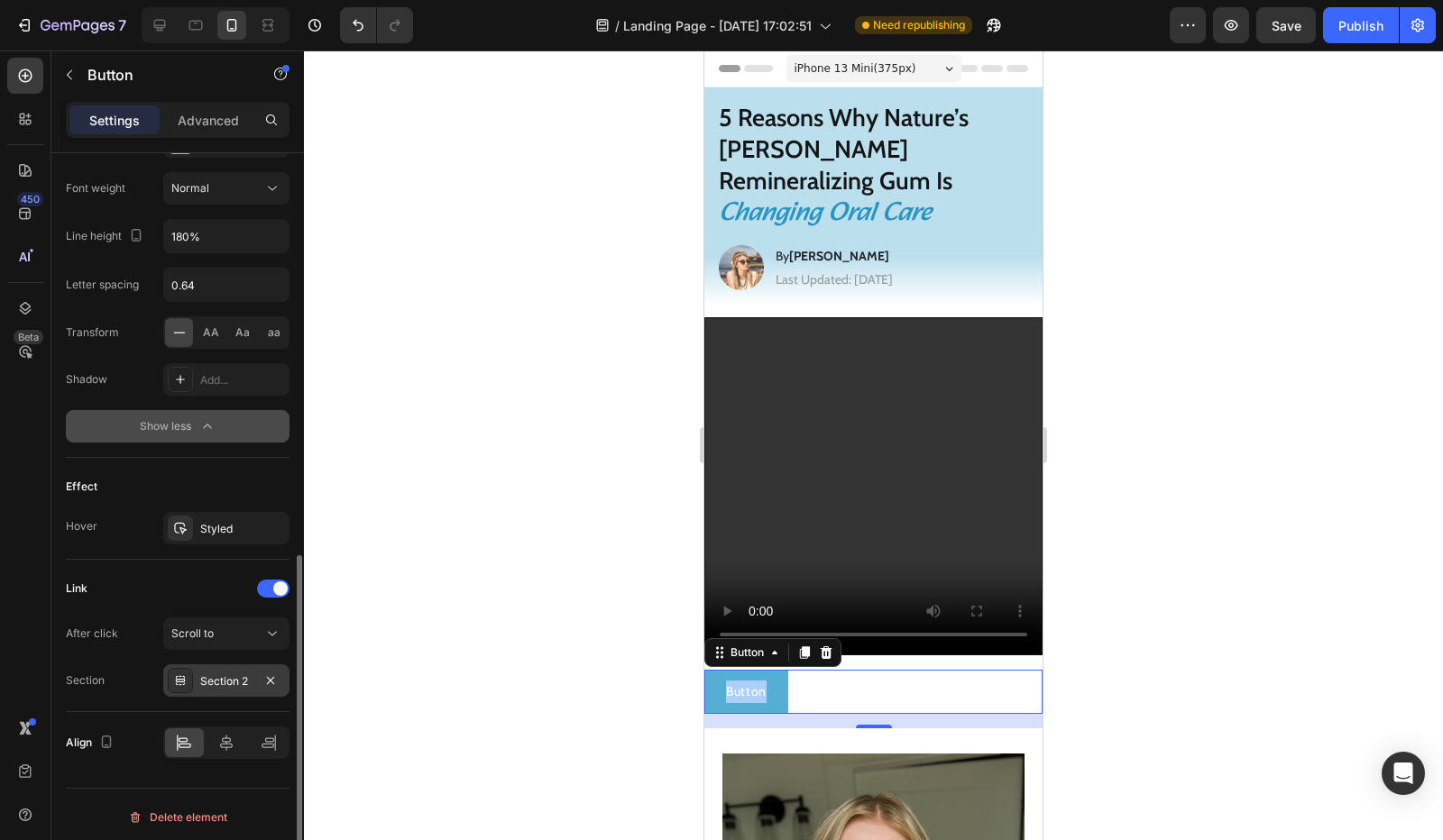
click at [230, 674] on div "Section 2" at bounding box center [226, 681] width 52 height 16
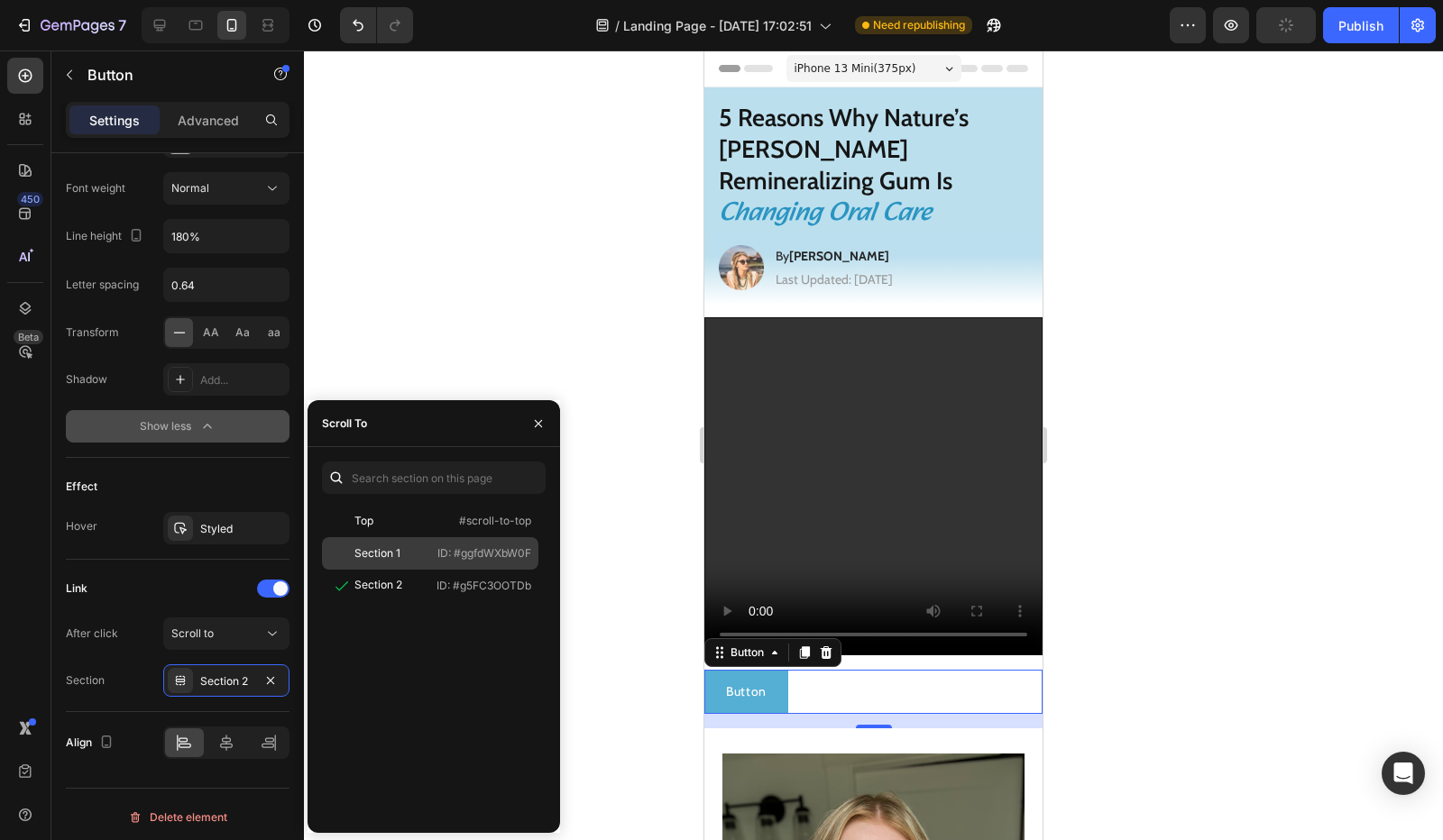
click at [489, 558] on p "ID: #ggfdWXbW0F" at bounding box center [484, 553] width 94 height 16
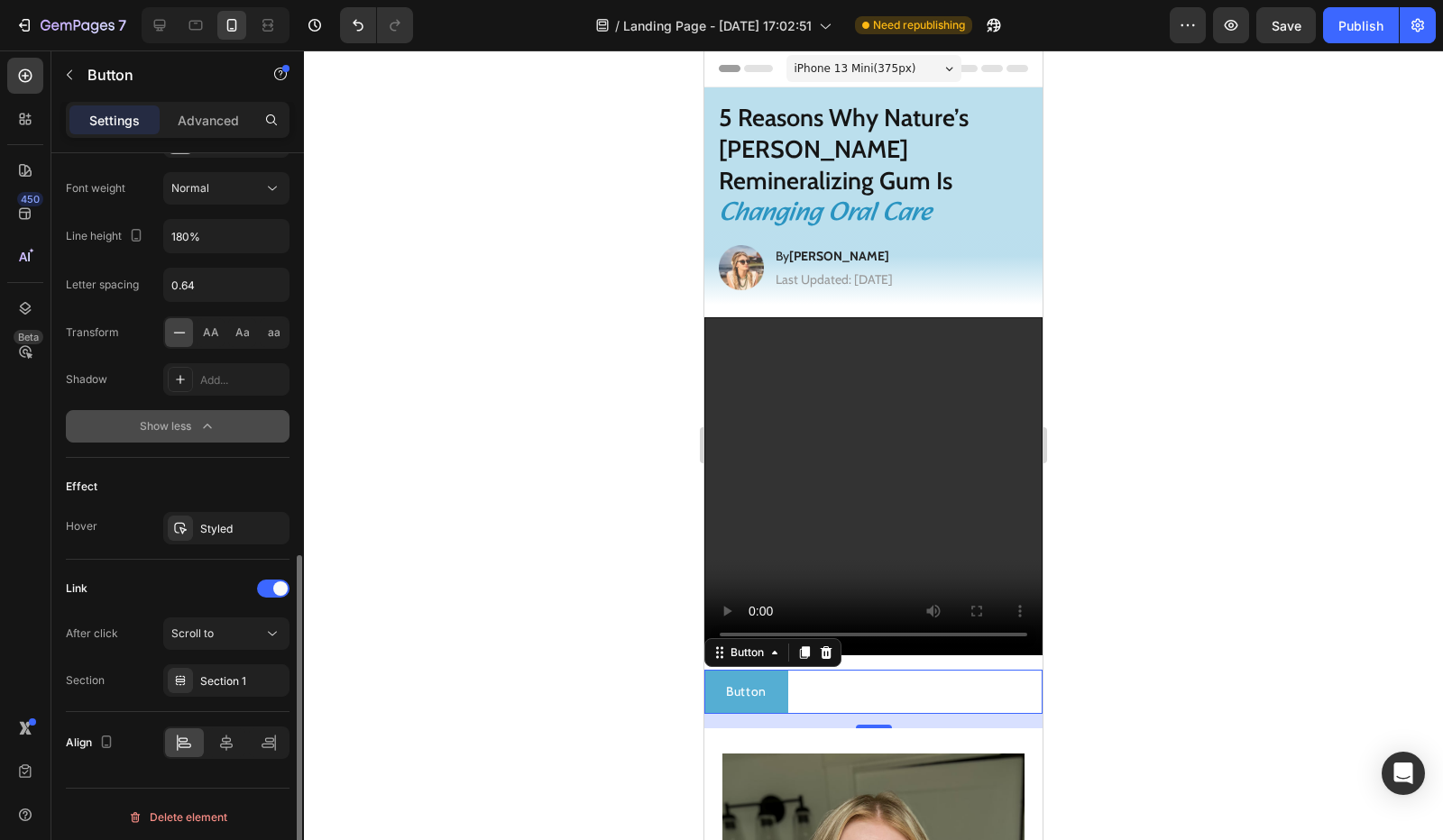
click at [100, 636] on div "After click" at bounding box center [92, 633] width 52 height 29
click at [173, 808] on div "Delete element" at bounding box center [177, 818] width 99 height 22
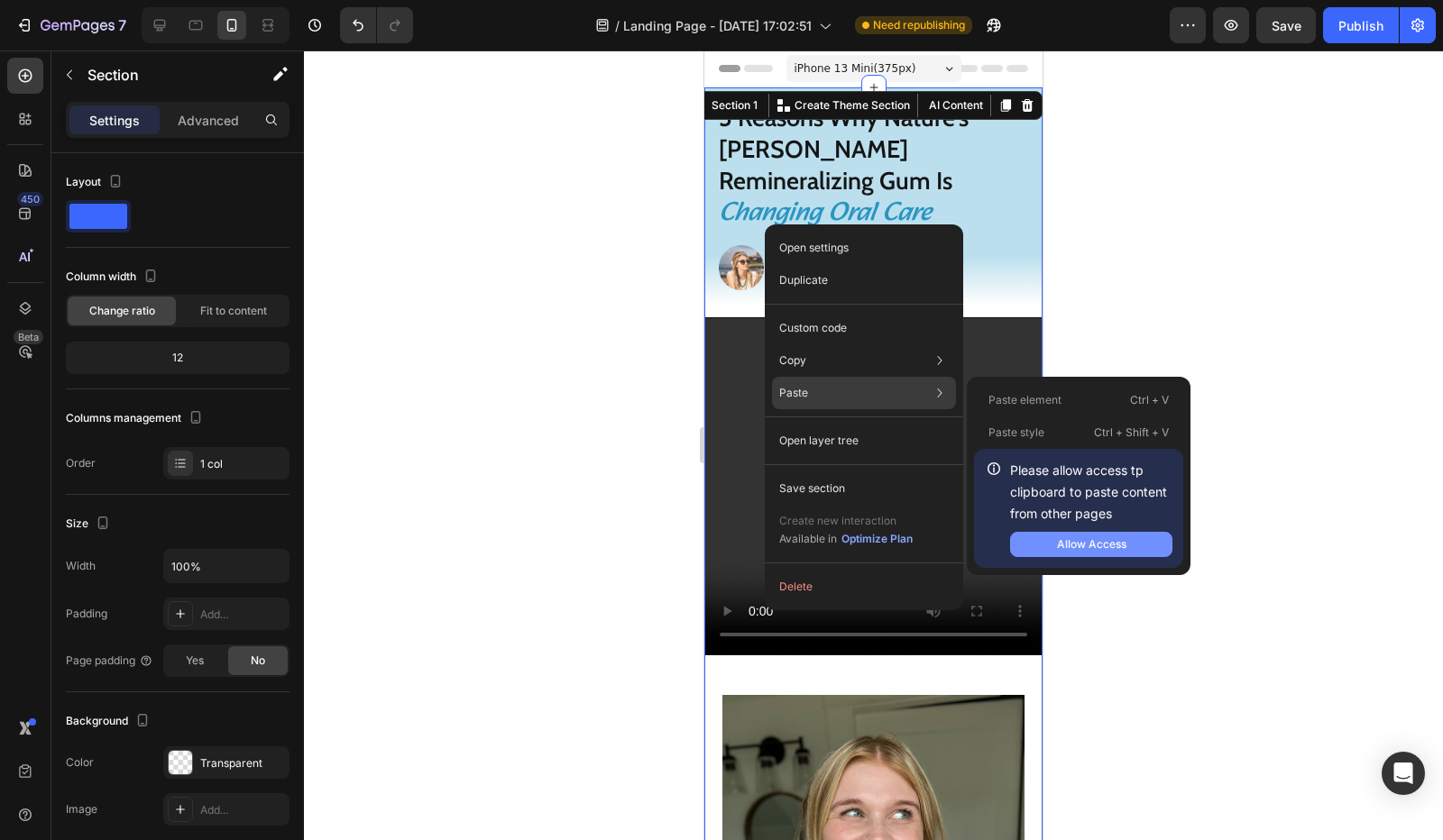
click at [1083, 554] on button "Allow Access" at bounding box center [1091, 545] width 163 height 26
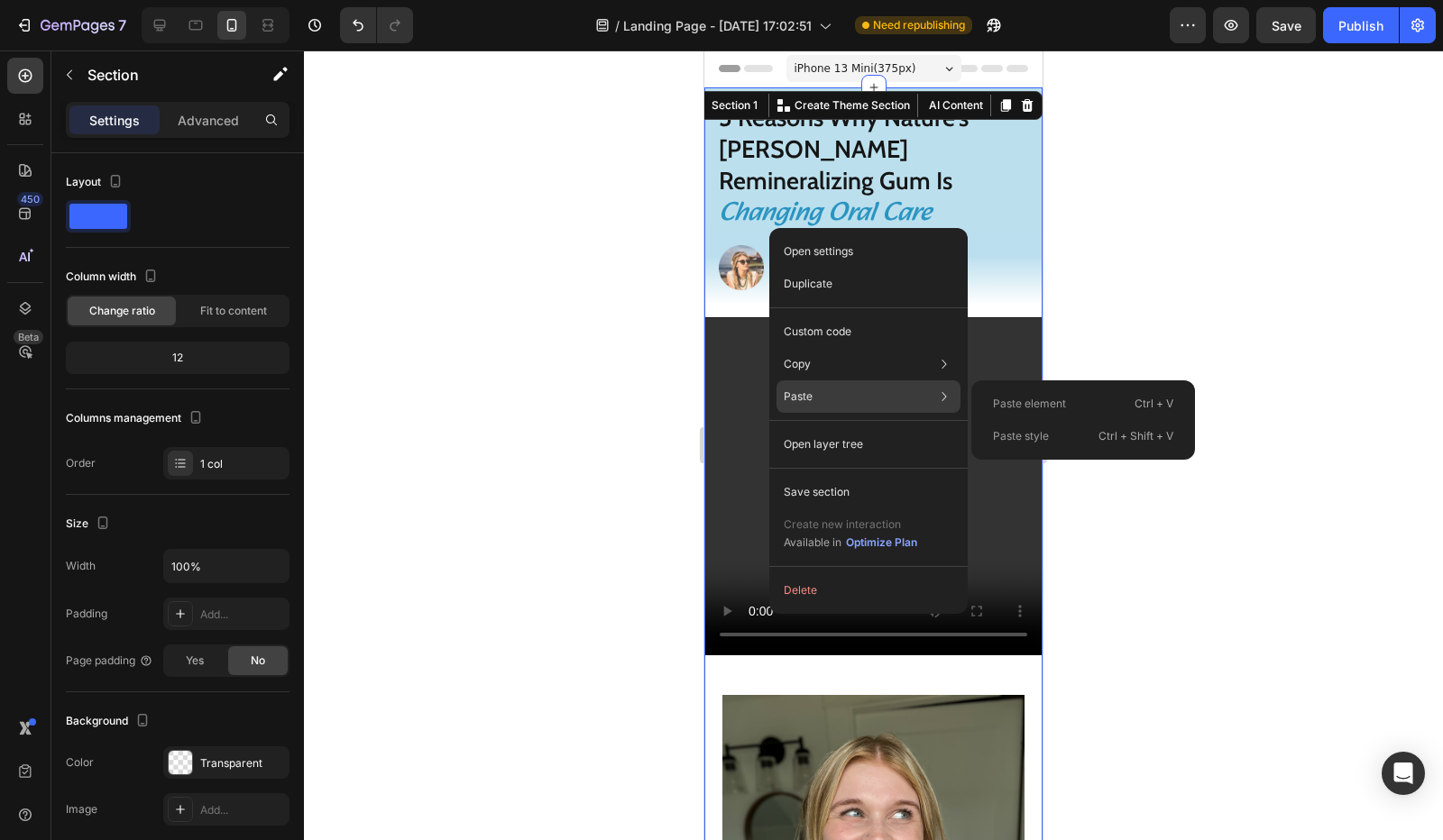
click at [875, 428] on div "Paste Paste element Ctrl + V Paste style Ctrl + Shift + V" at bounding box center [868, 444] width 184 height 32
click at [1234, 355] on div at bounding box center [874, 445] width 1139 height 790
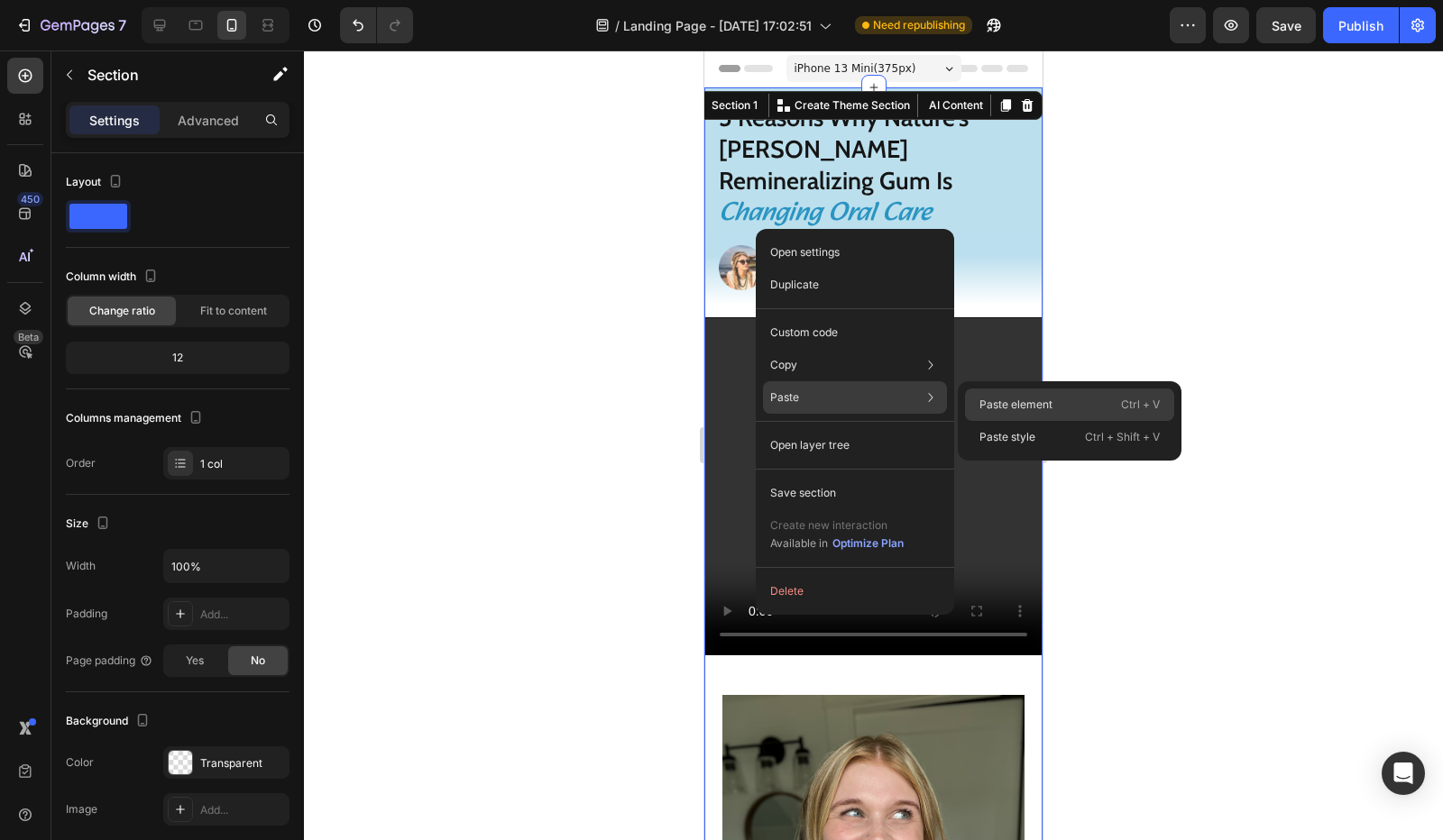
click at [1035, 403] on p "Paste element" at bounding box center [1016, 405] width 73 height 16
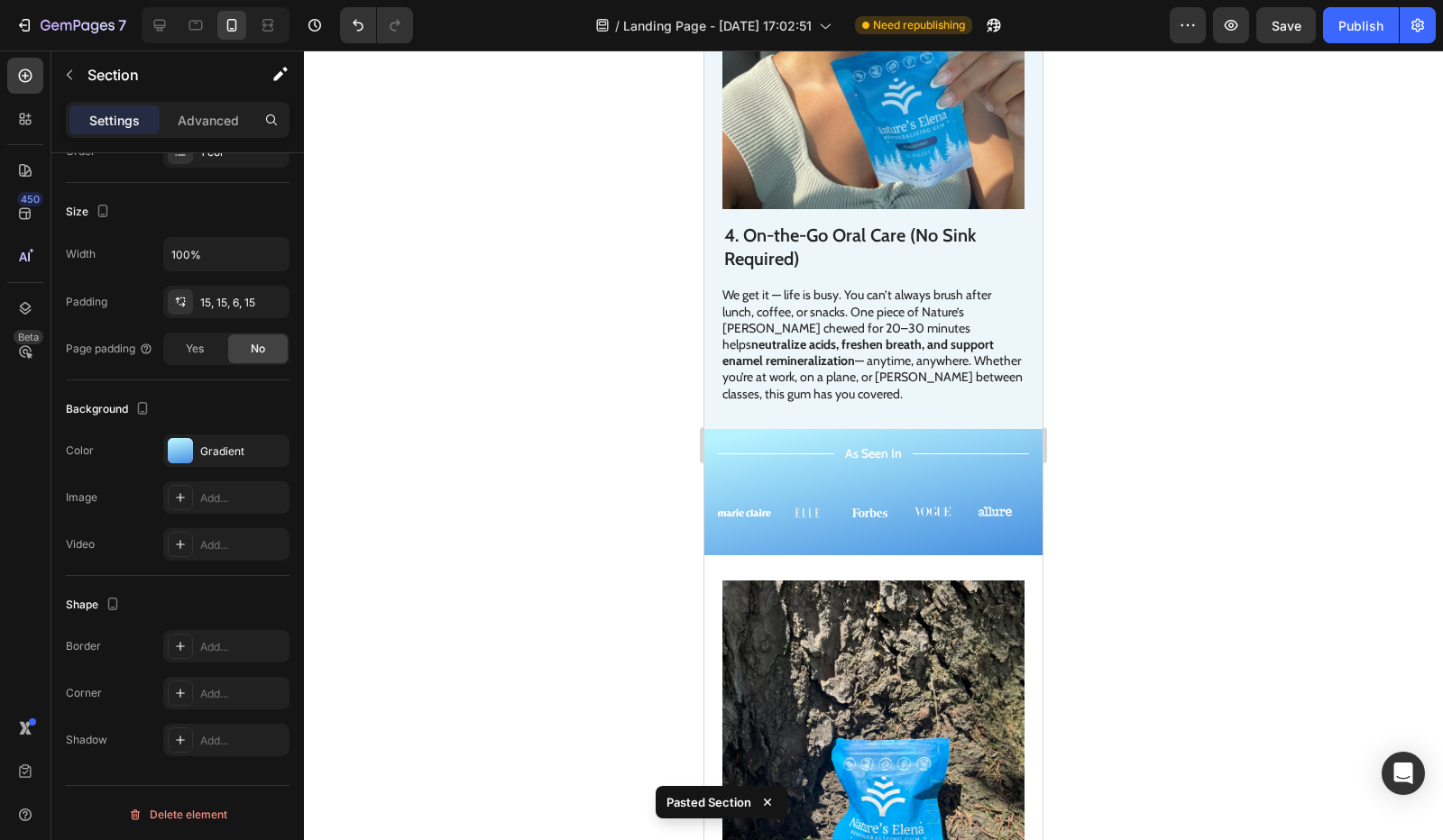
scroll to position [2705, 0]
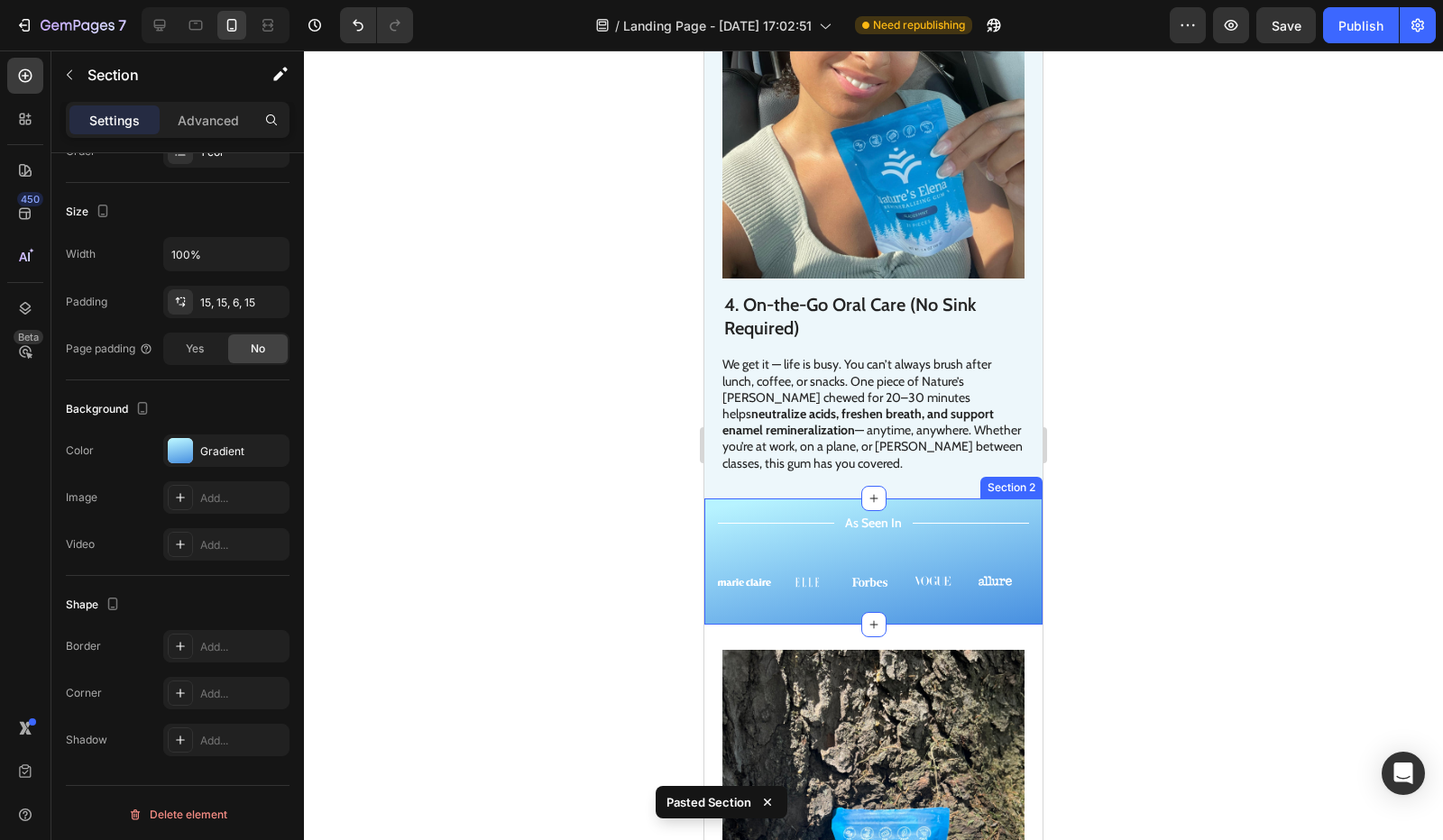
click at [710, 498] on div "Title Line As Seen In Text Block Title Line Row Image Image Image Image Image C…" at bounding box center [873, 561] width 338 height 126
click at [1009, 498] on div "Title Line As Seen In Text Block Title Line Row Image Image Image Image Image C…" at bounding box center [873, 561] width 338 height 126
drag, startPoint x: 1009, startPoint y: 389, endPoint x: 705, endPoint y: 440, distance: 308.2
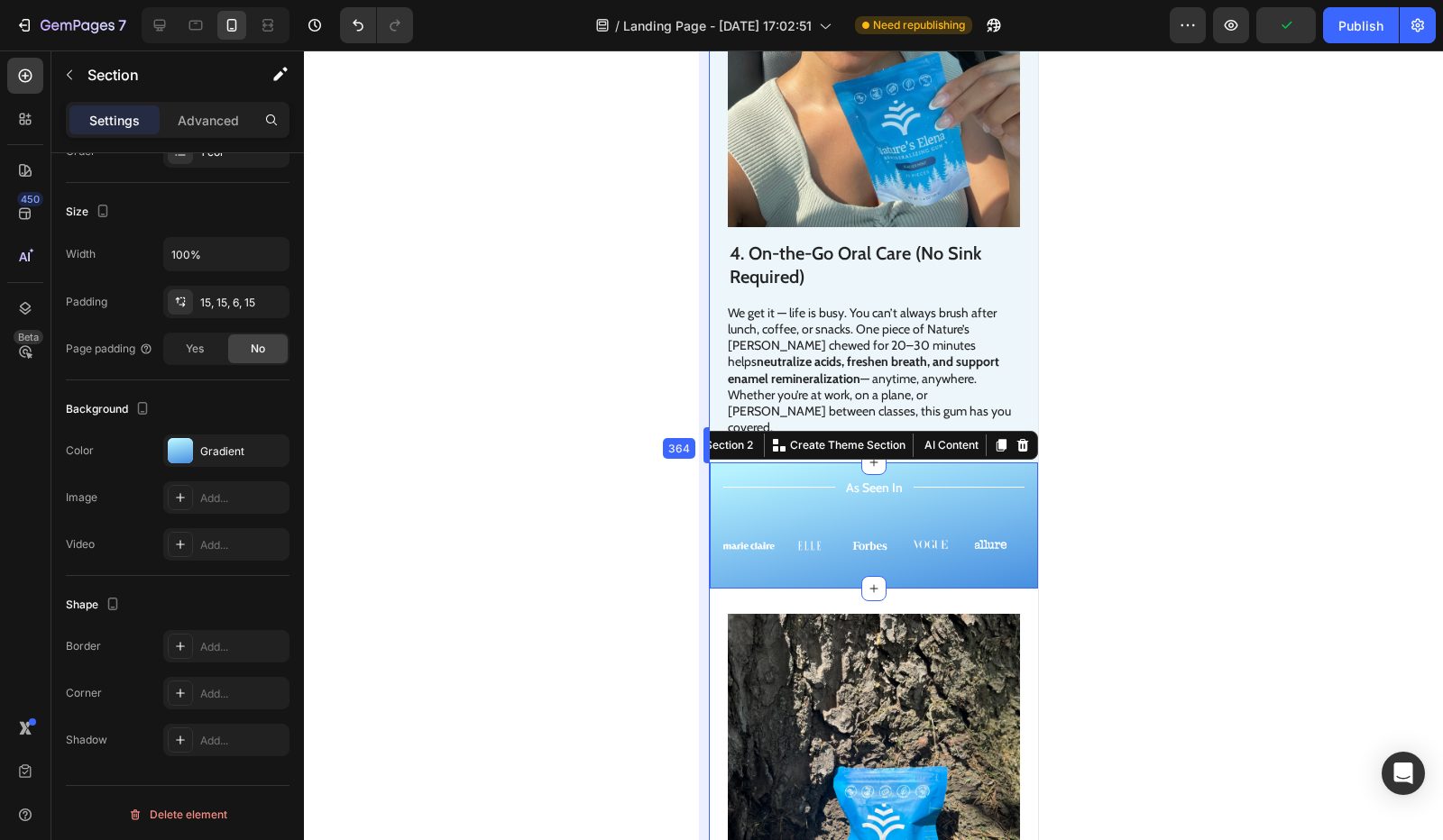
scroll to position [2671, 0]
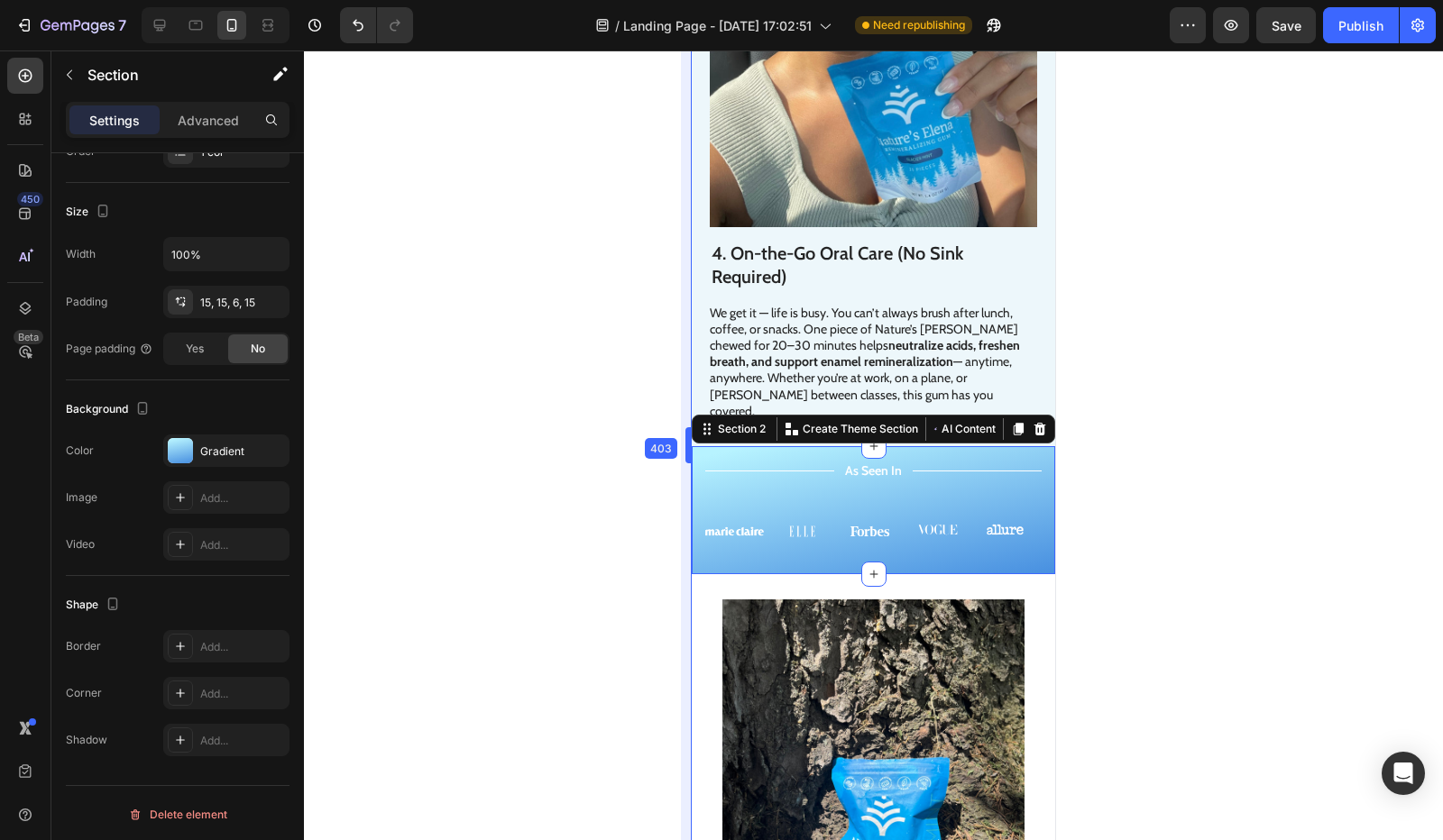
drag, startPoint x: 700, startPoint y: 439, endPoint x: 659, endPoint y: 291, distance: 153.6
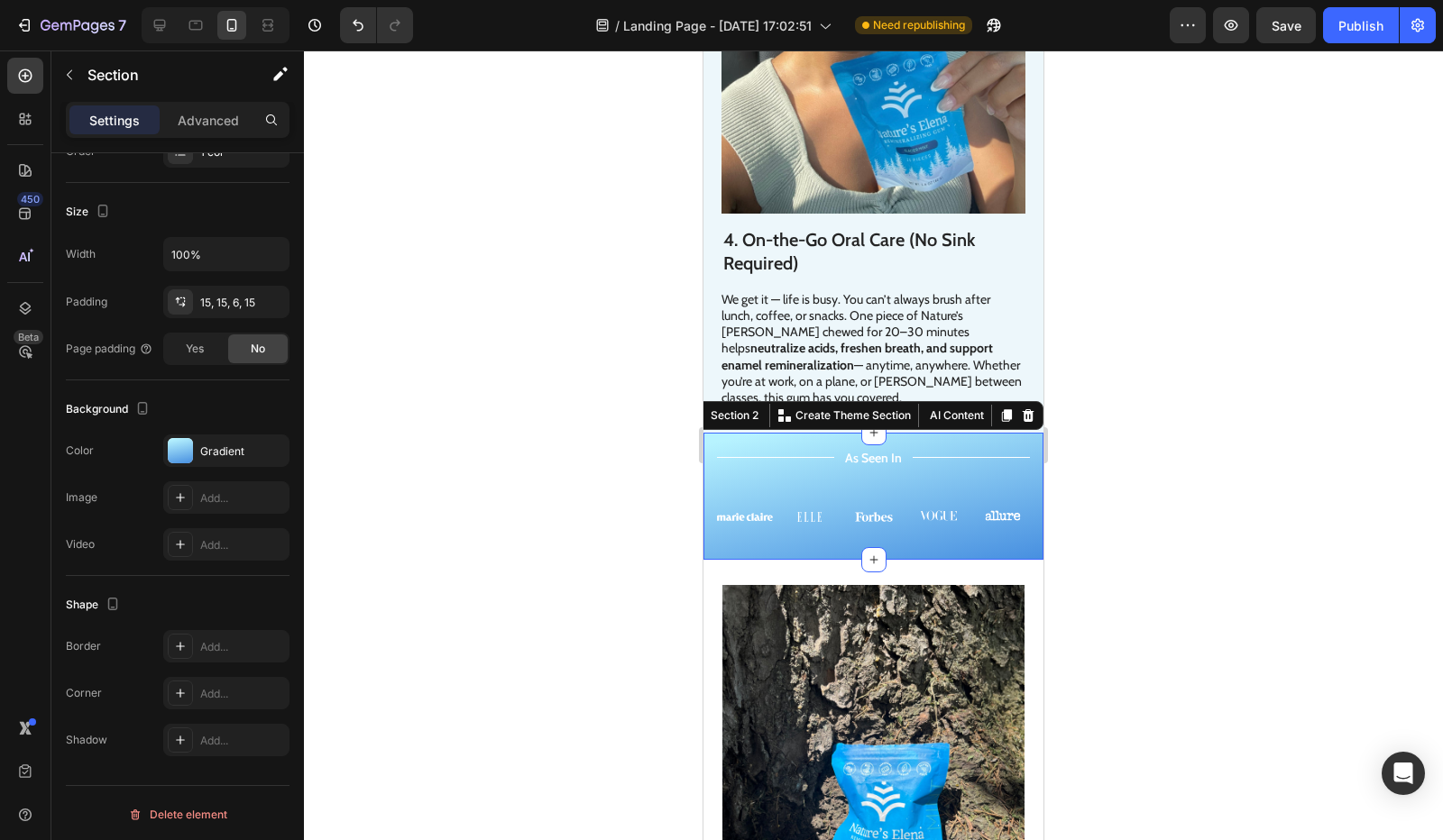
scroll to position [2716, 0]
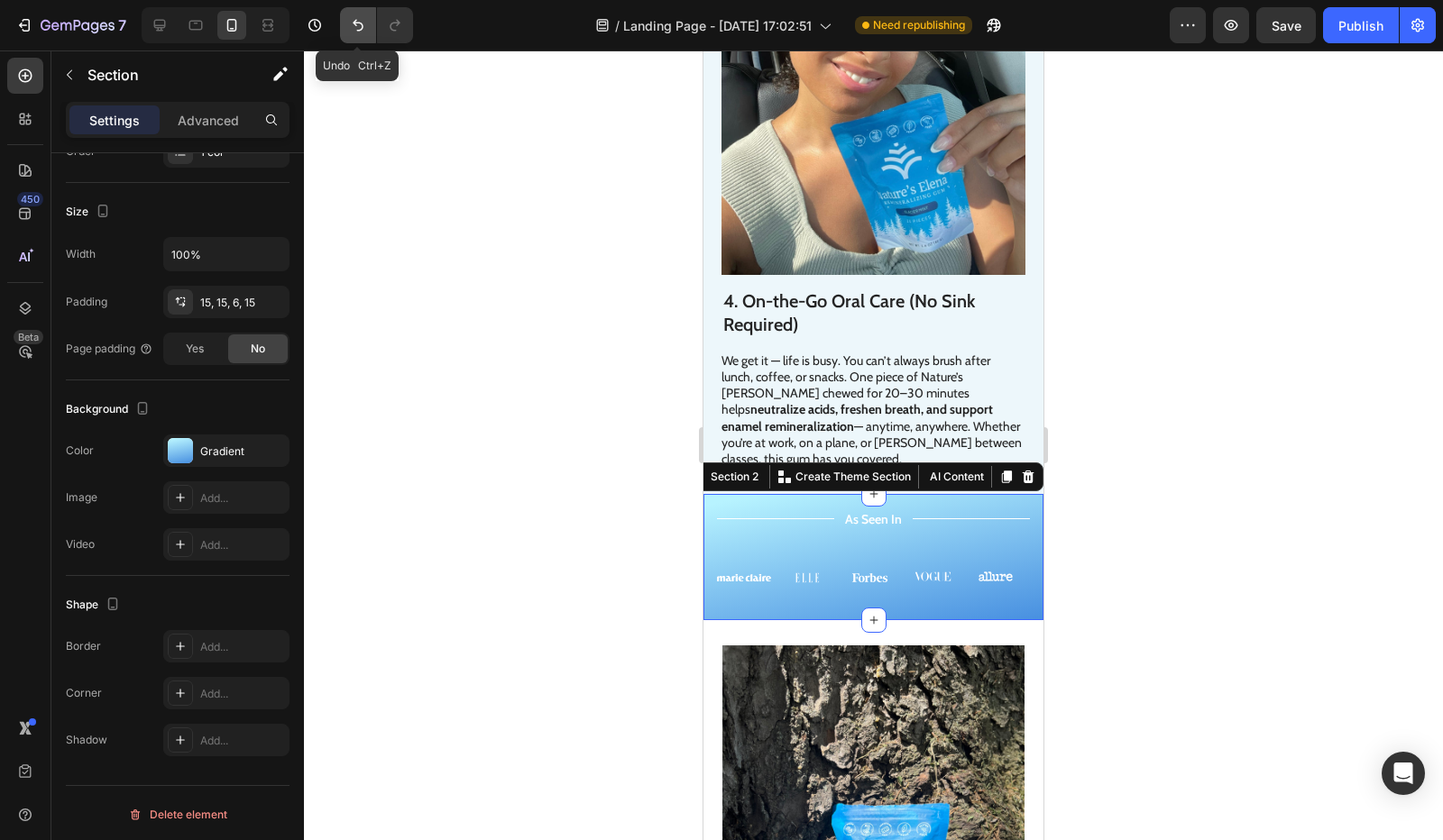
click at [362, 28] on icon "Undo/Redo" at bounding box center [358, 25] width 18 height 18
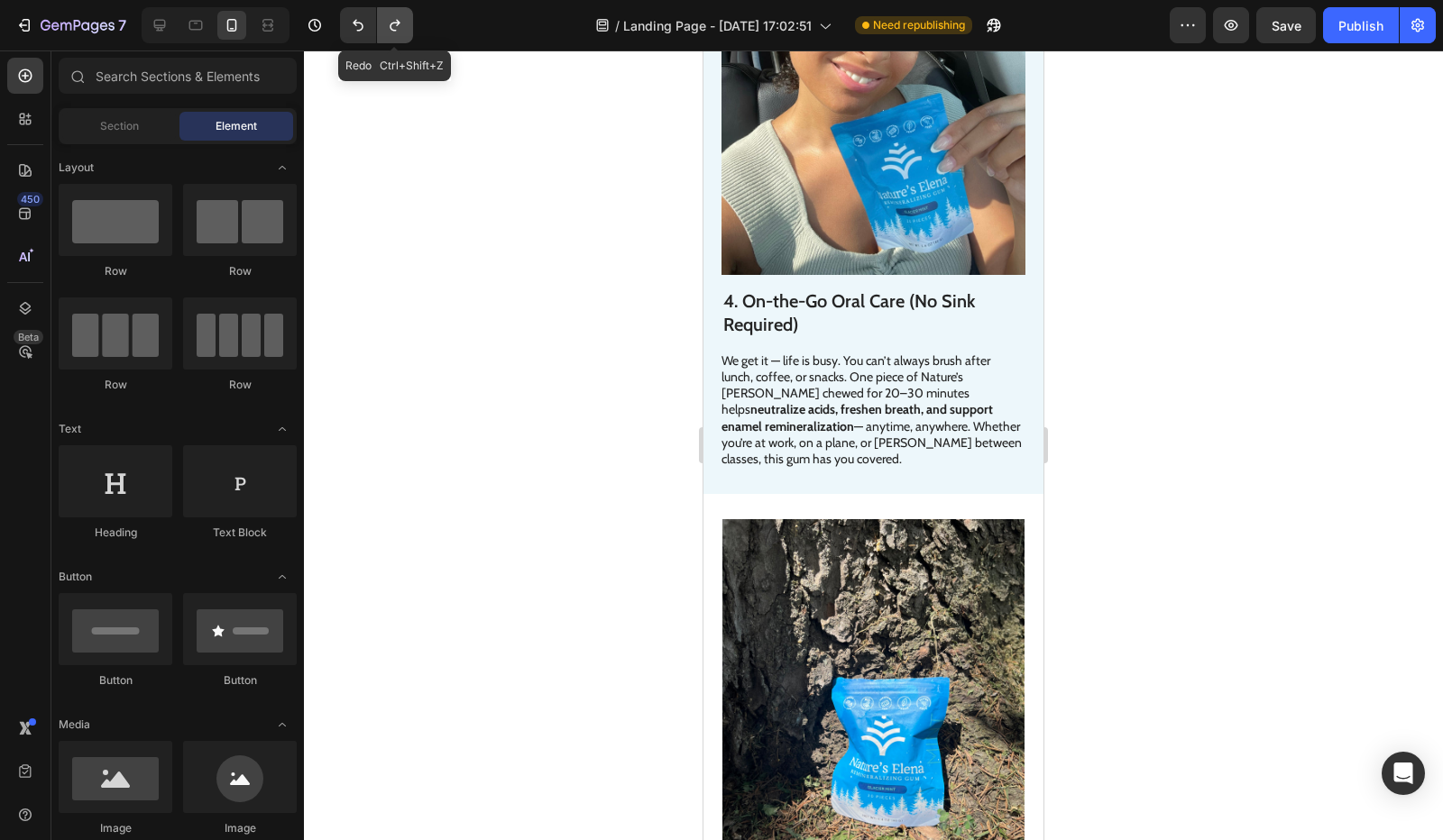
drag, startPoint x: 392, startPoint y: 24, endPoint x: 101, endPoint y: 301, distance: 401.8
click at [392, 24] on icon "Undo/Redo" at bounding box center [395, 26] width 10 height 12
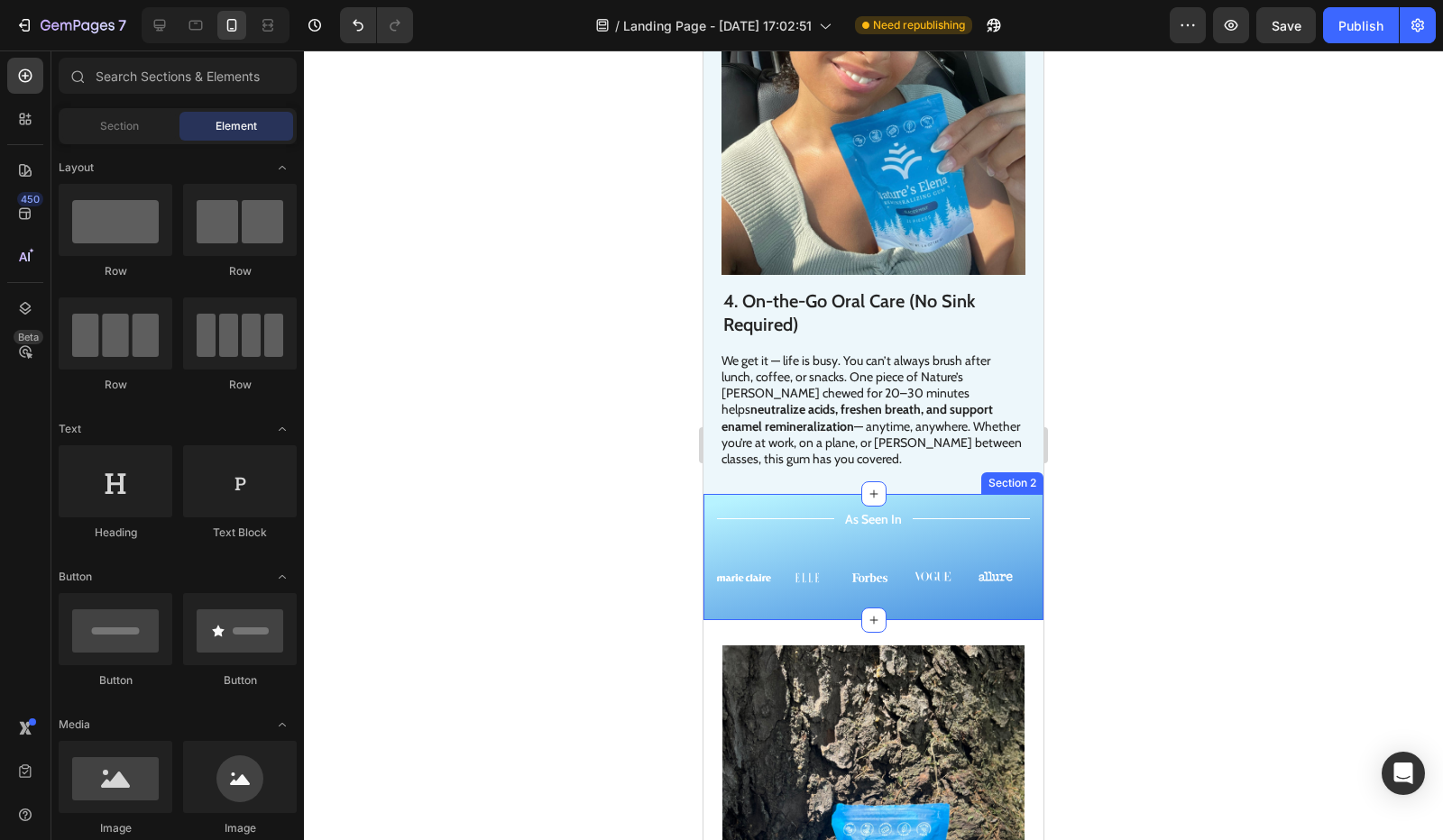
click at [712, 494] on div "Title Line As Seen In Text Block Title Line Row Image Image Image Image Image C…" at bounding box center [873, 557] width 340 height 126
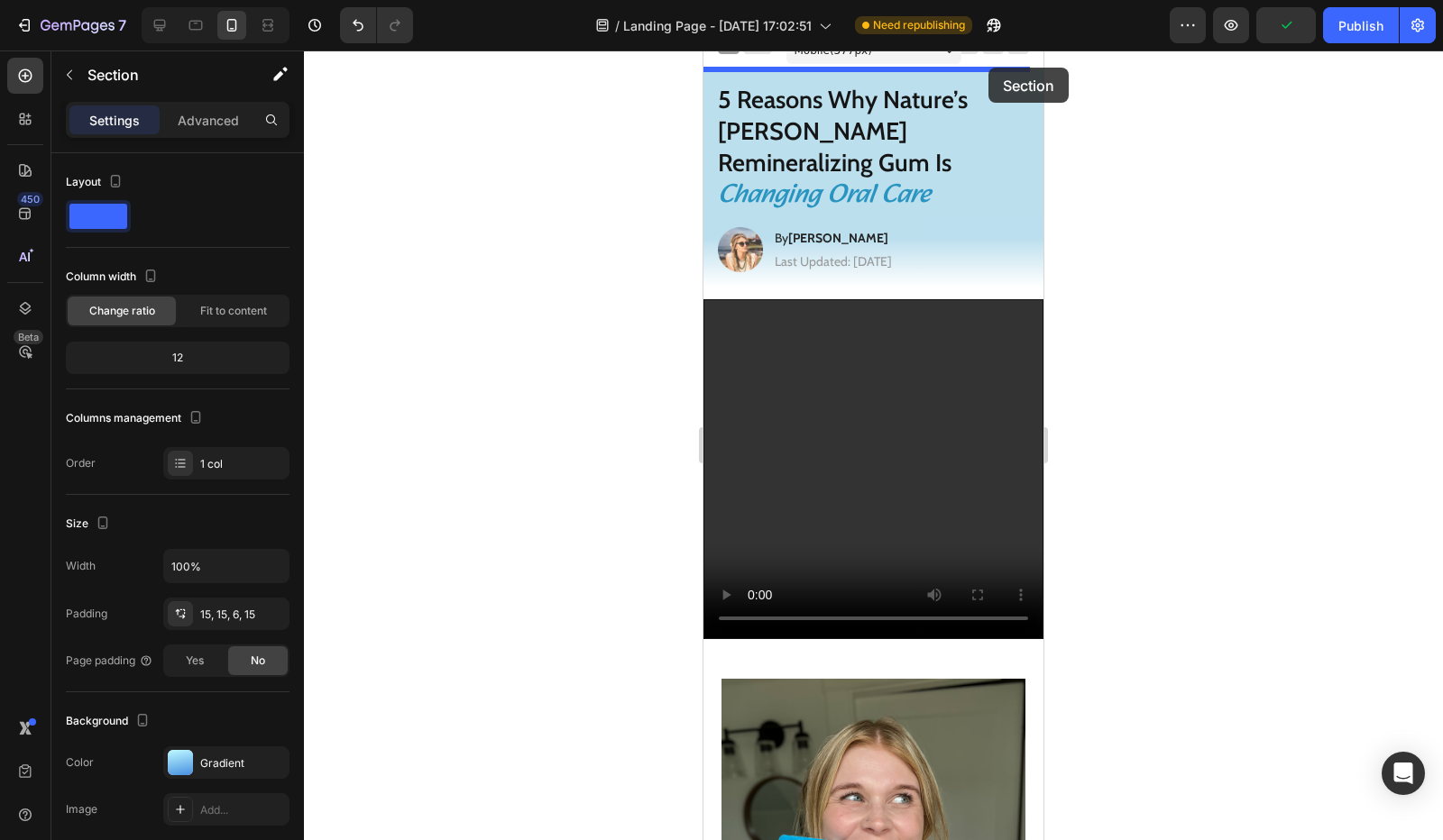
scroll to position [0, 0]
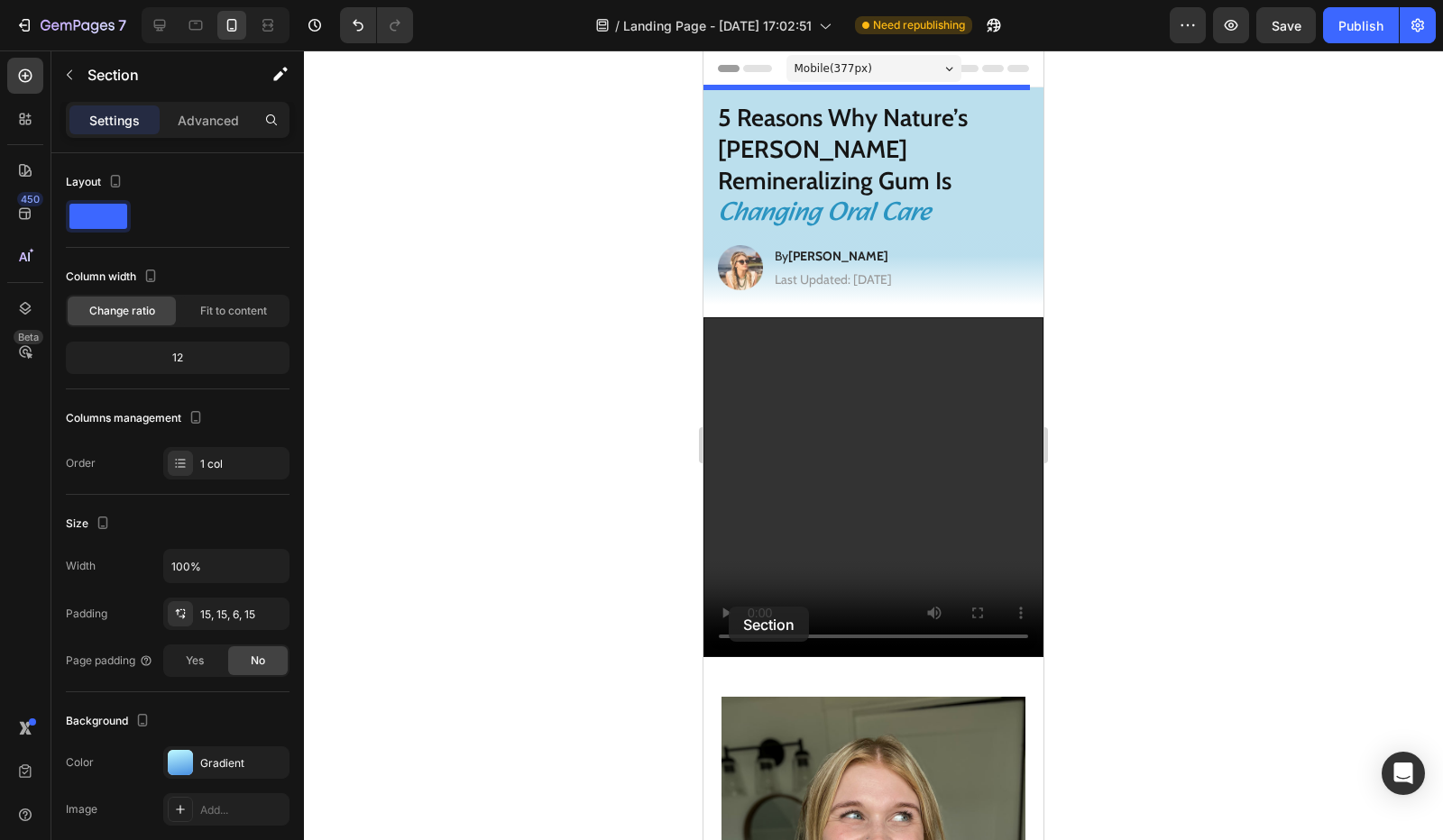
drag, startPoint x: 1020, startPoint y: 395, endPoint x: 744, endPoint y: 652, distance: 377.1
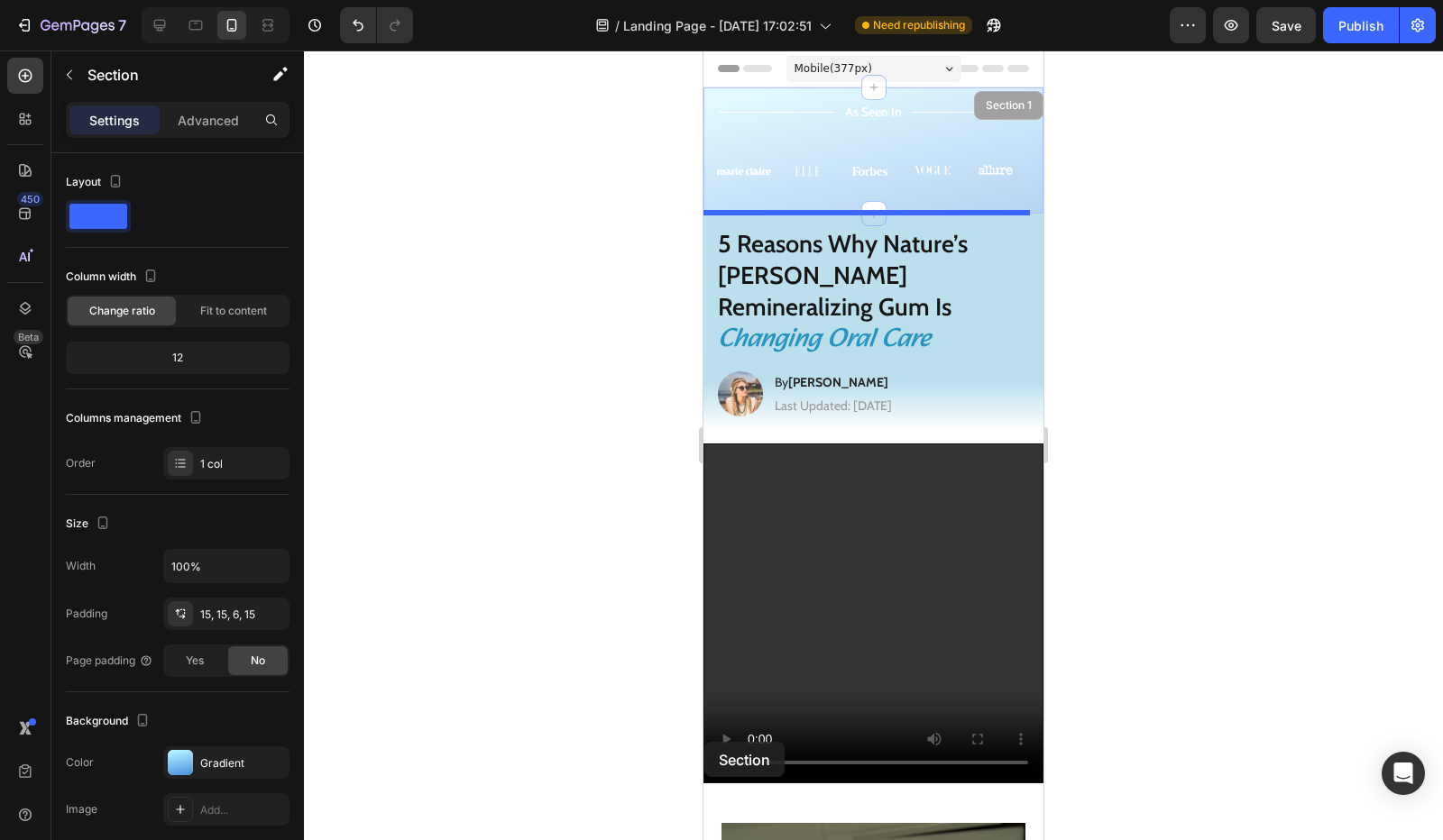
drag, startPoint x: 707, startPoint y: 135, endPoint x: 704, endPoint y: 743, distance: 608.0
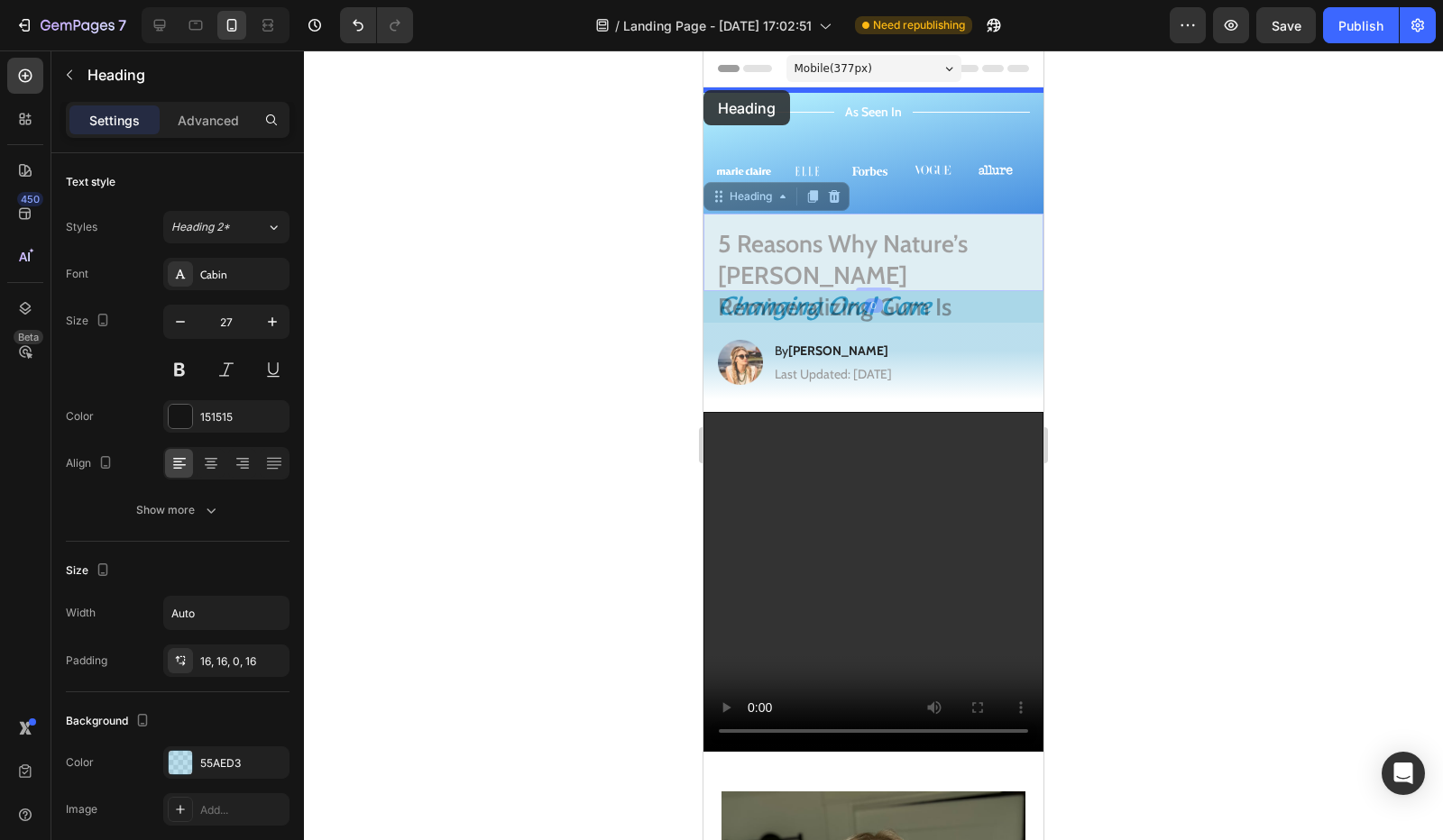
drag, startPoint x: 707, startPoint y: 225, endPoint x: 704, endPoint y: 91, distance: 134.0
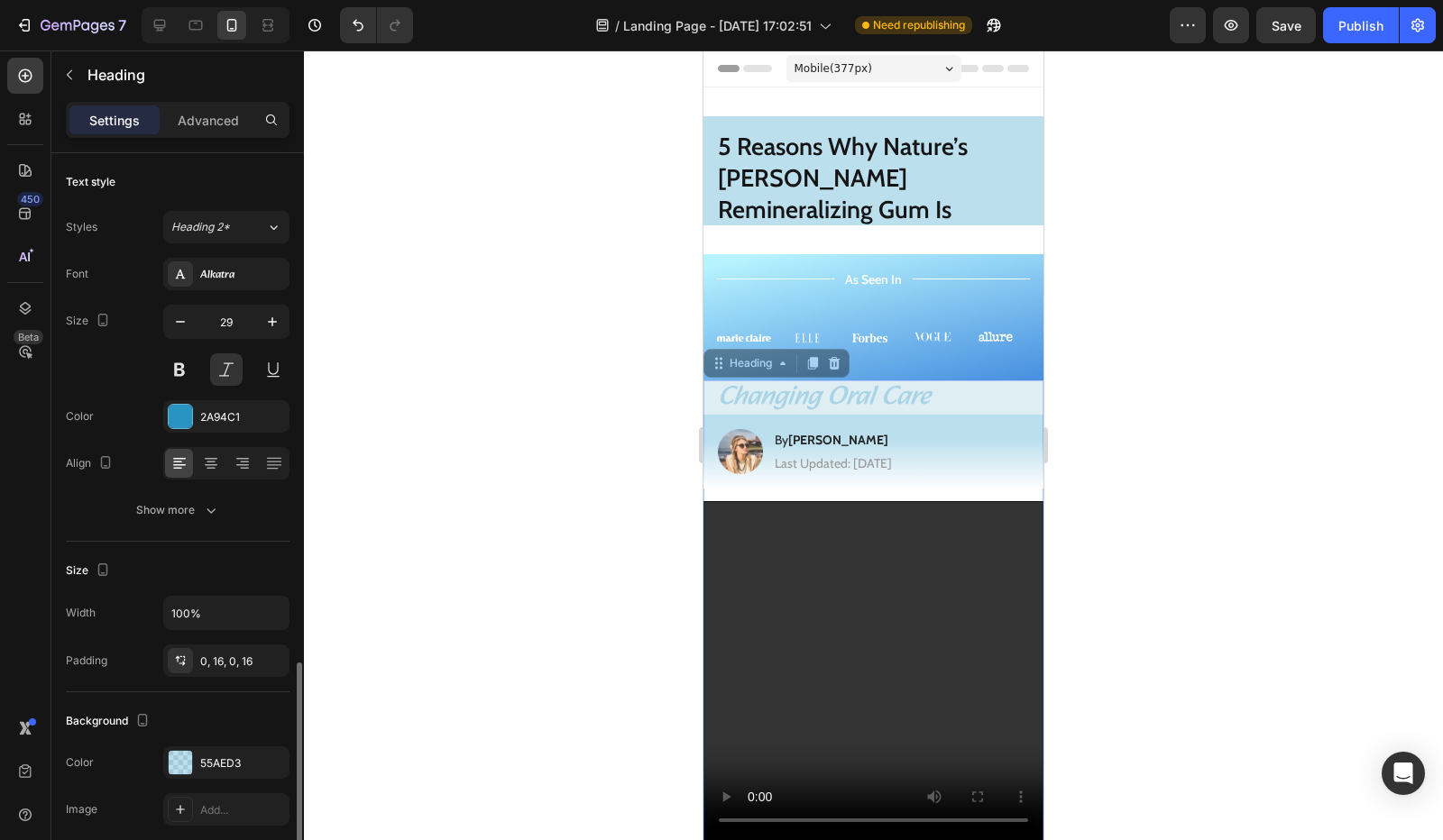
scroll to position [312, 0]
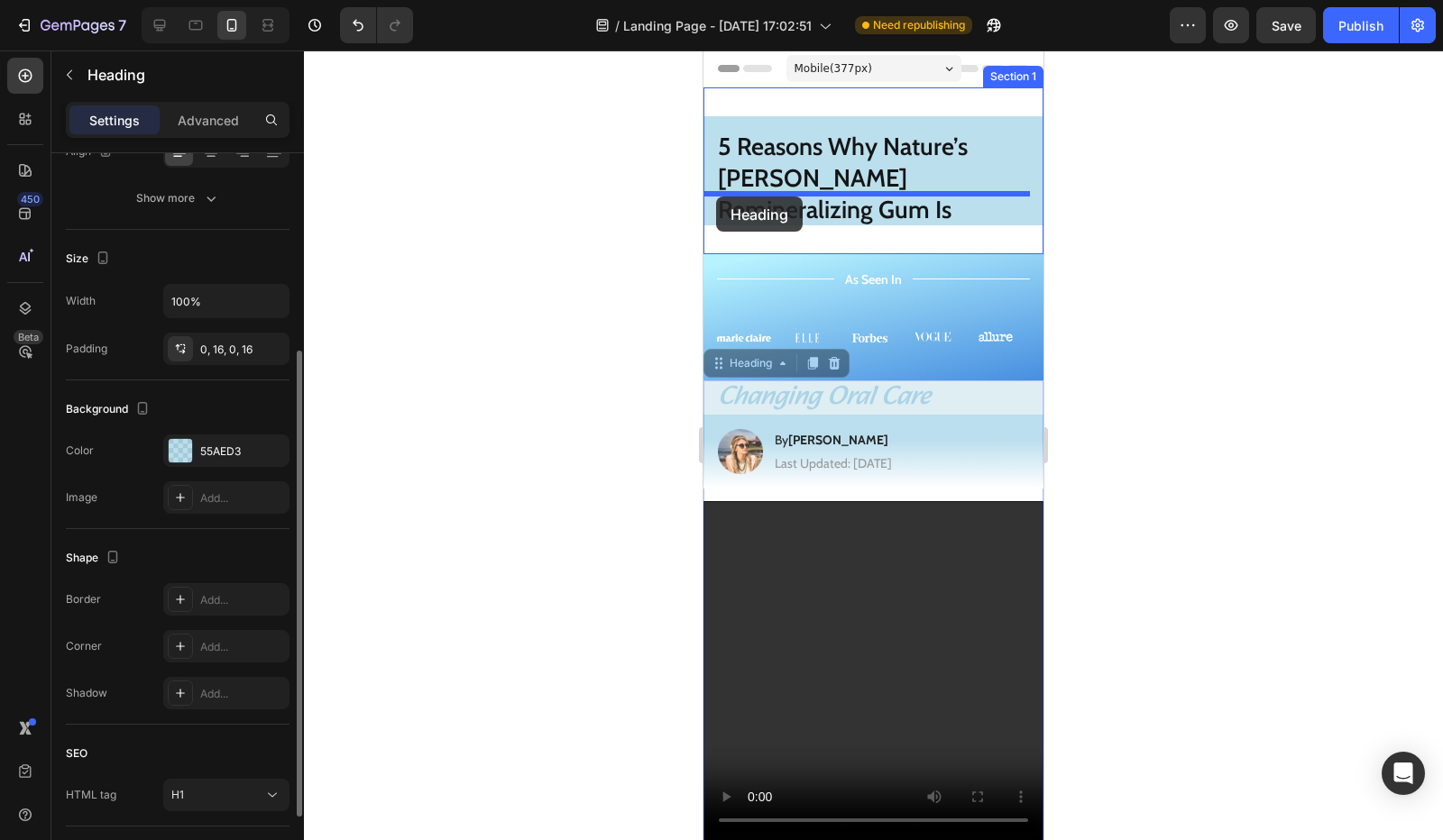
drag, startPoint x: 714, startPoint y: 363, endPoint x: 715, endPoint y: 197, distance: 166.0
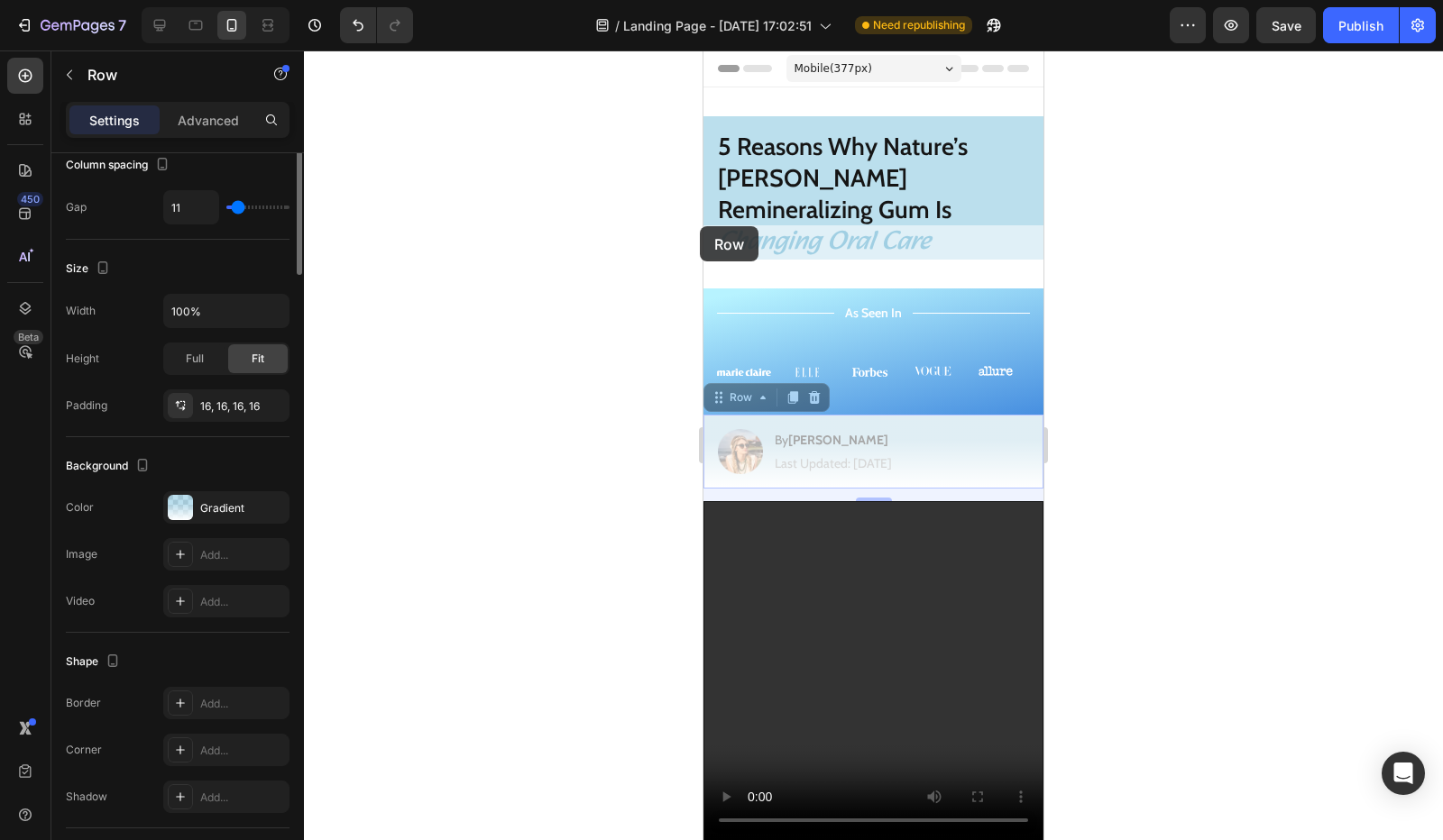
scroll to position [0, 0]
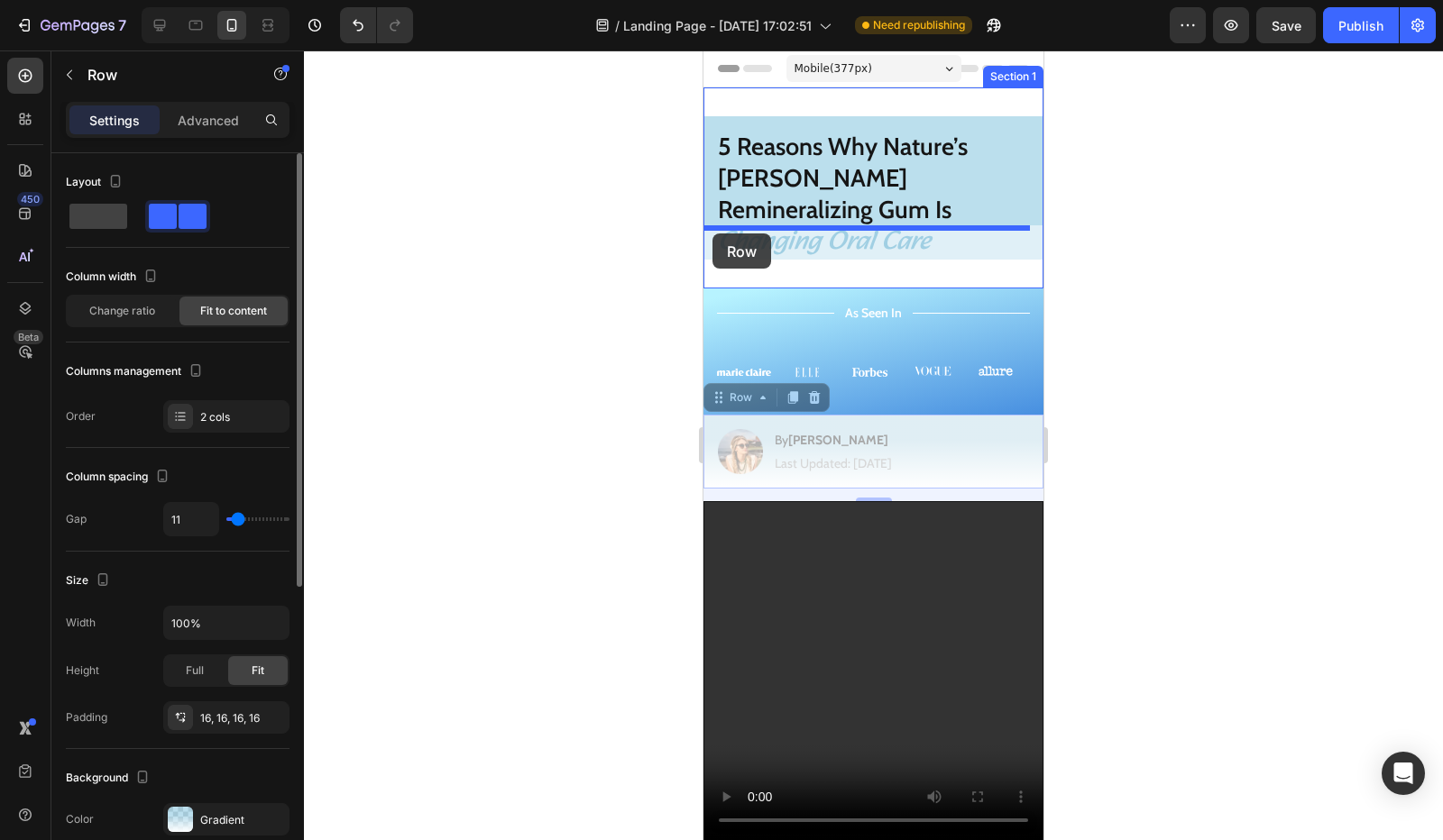
drag, startPoint x: 705, startPoint y: 399, endPoint x: 712, endPoint y: 233, distance: 166.1
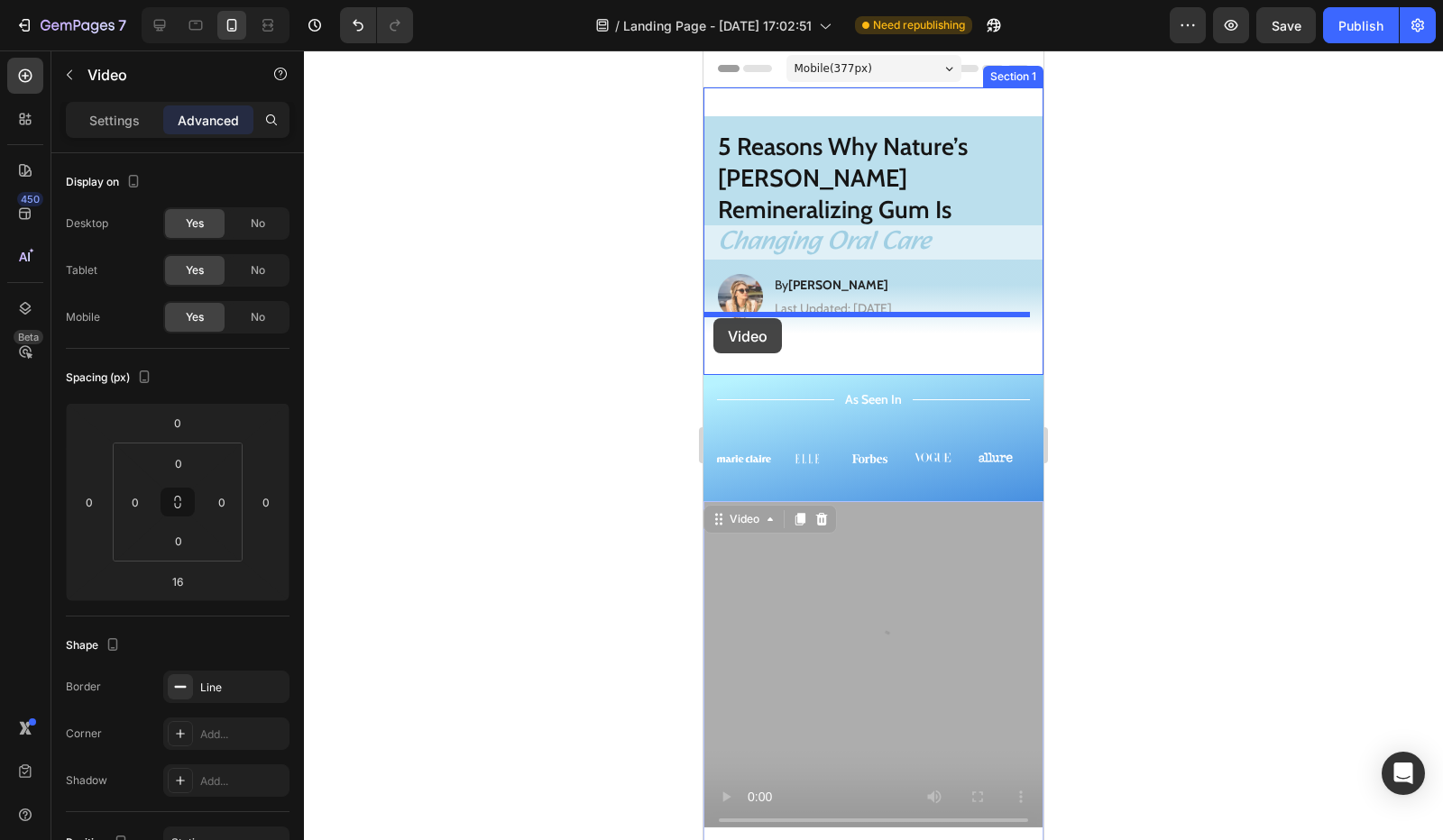
drag, startPoint x: 731, startPoint y: 497, endPoint x: 713, endPoint y: 318, distance: 179.9
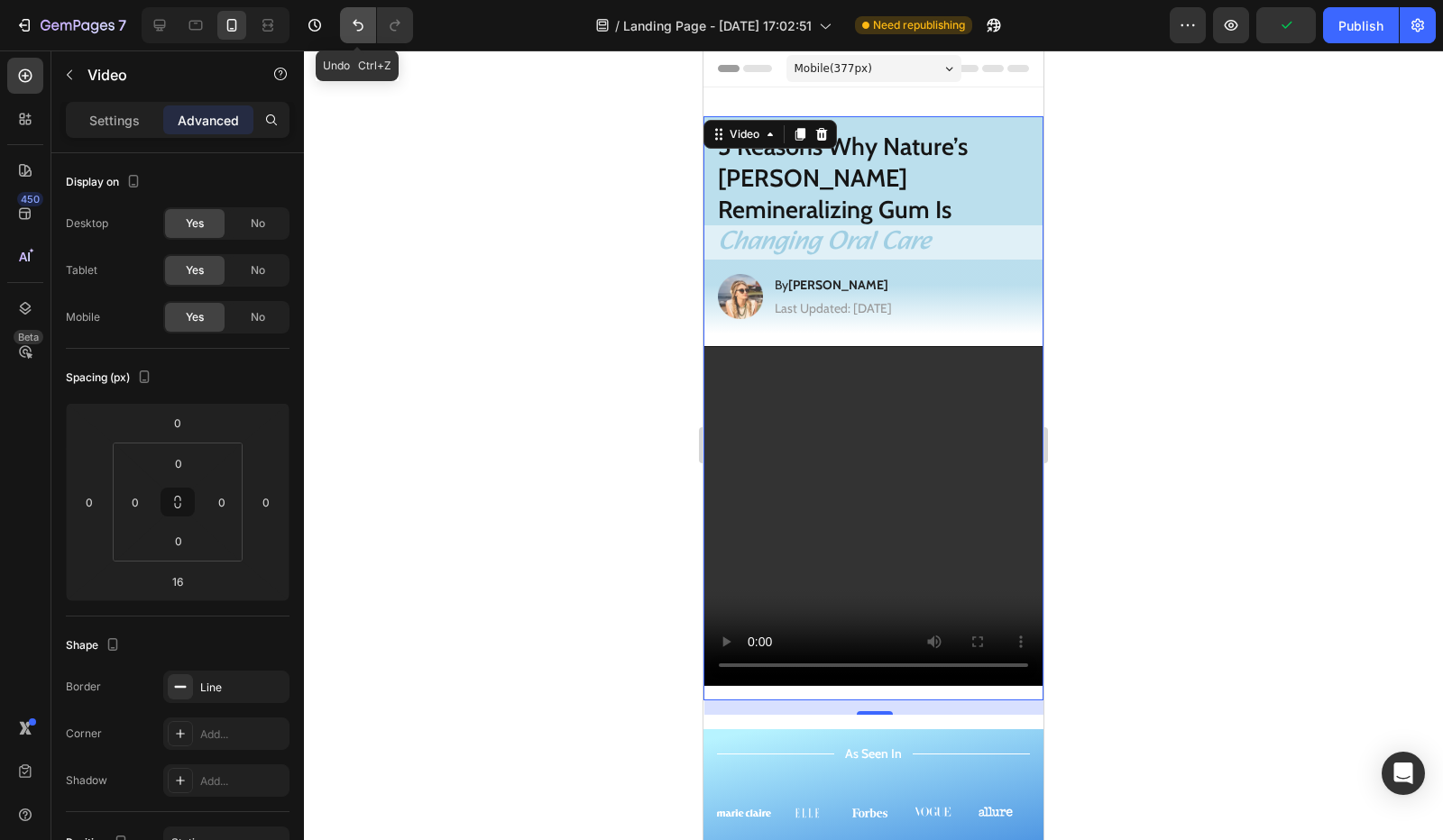
click at [360, 35] on button "Undo/Redo" at bounding box center [358, 25] width 36 height 36
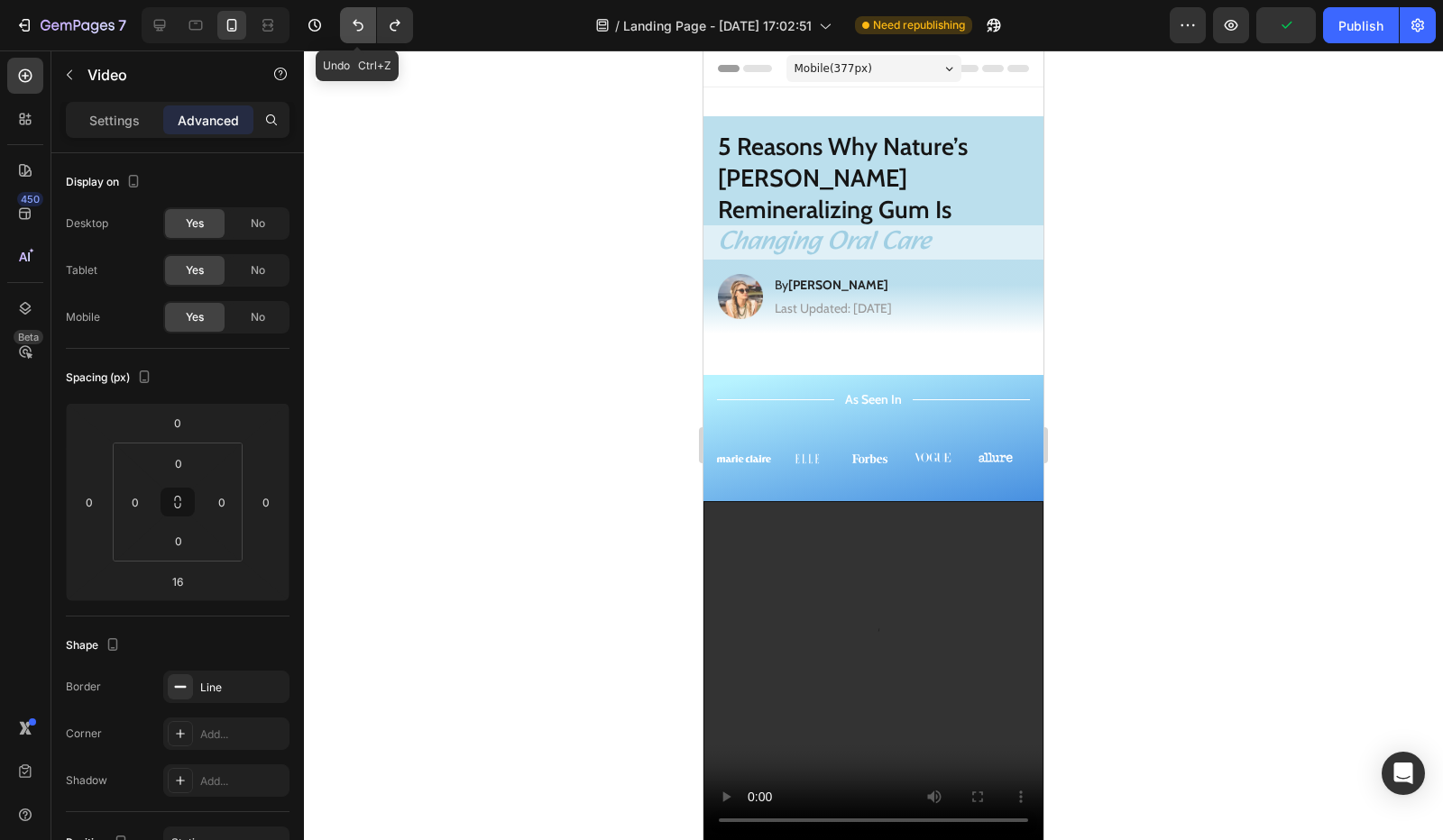
click at [360, 35] on button "Undo/Redo" at bounding box center [358, 25] width 36 height 36
click at [360, 37] on button "Undo/Redo" at bounding box center [358, 25] width 36 height 36
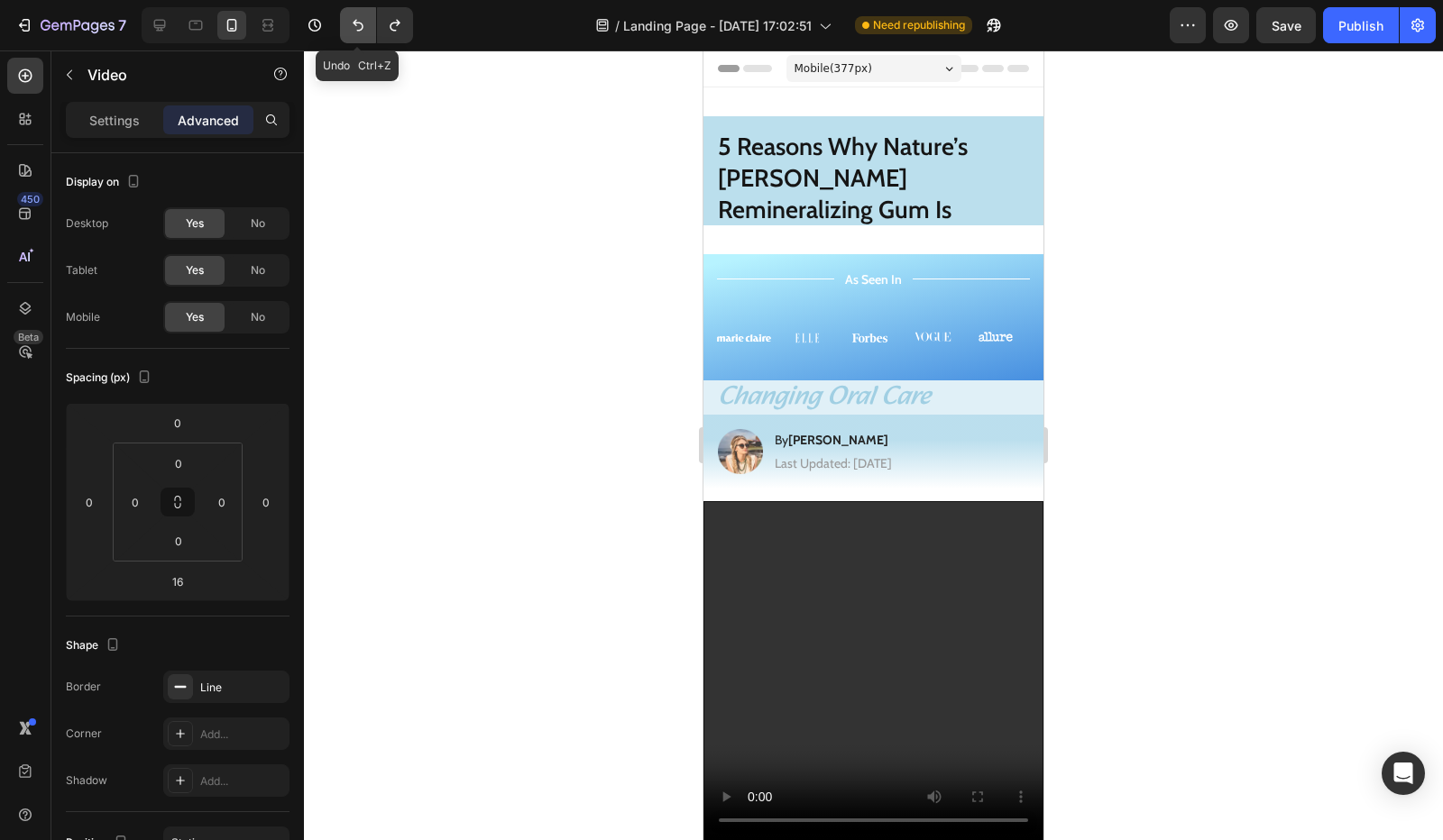
click at [361, 41] on button "Undo/Redo" at bounding box center [358, 25] width 36 height 36
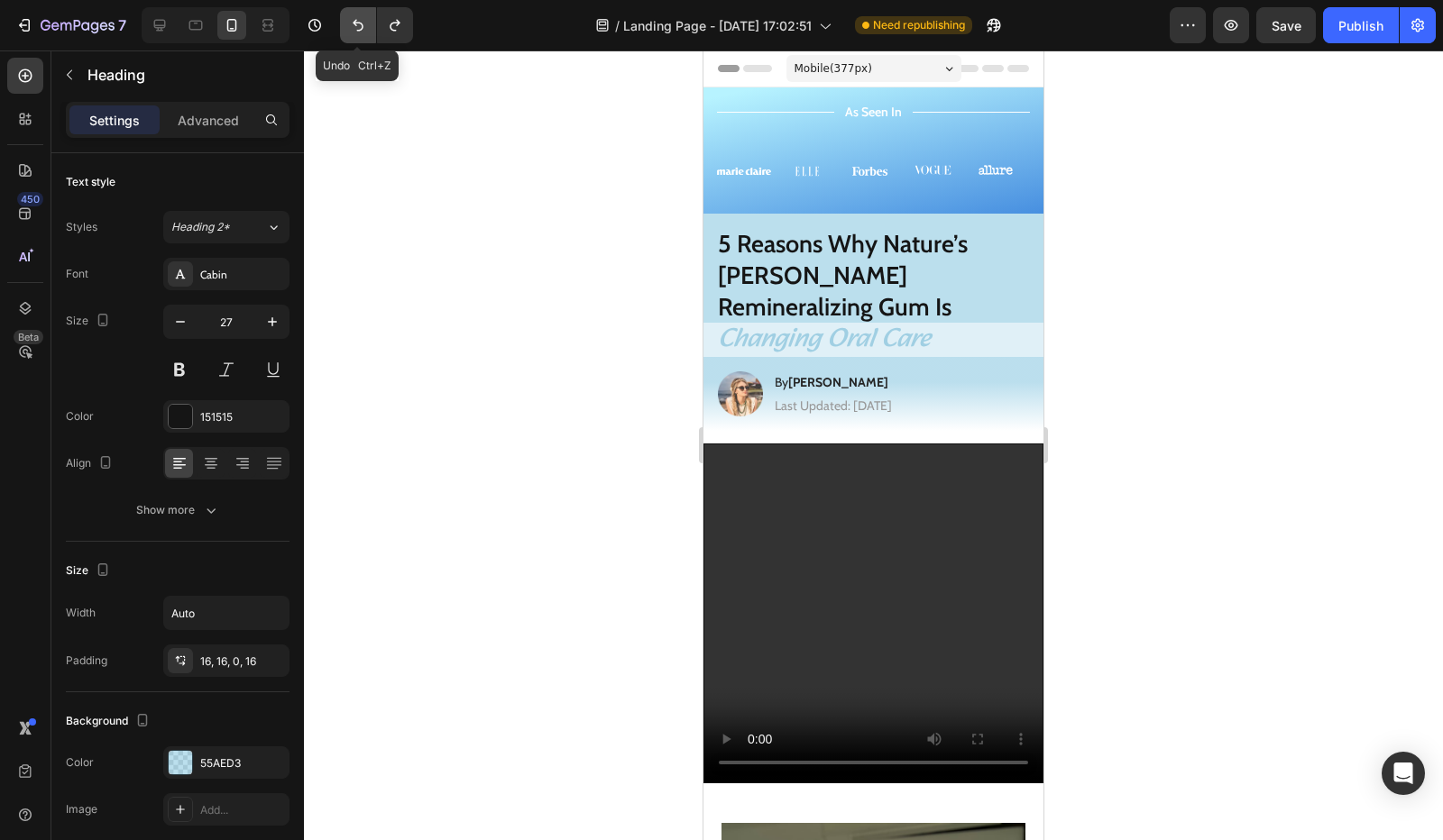
click at [361, 41] on button "Undo/Redo" at bounding box center [358, 25] width 36 height 36
click at [361, 42] on button "Undo/Redo" at bounding box center [358, 25] width 36 height 36
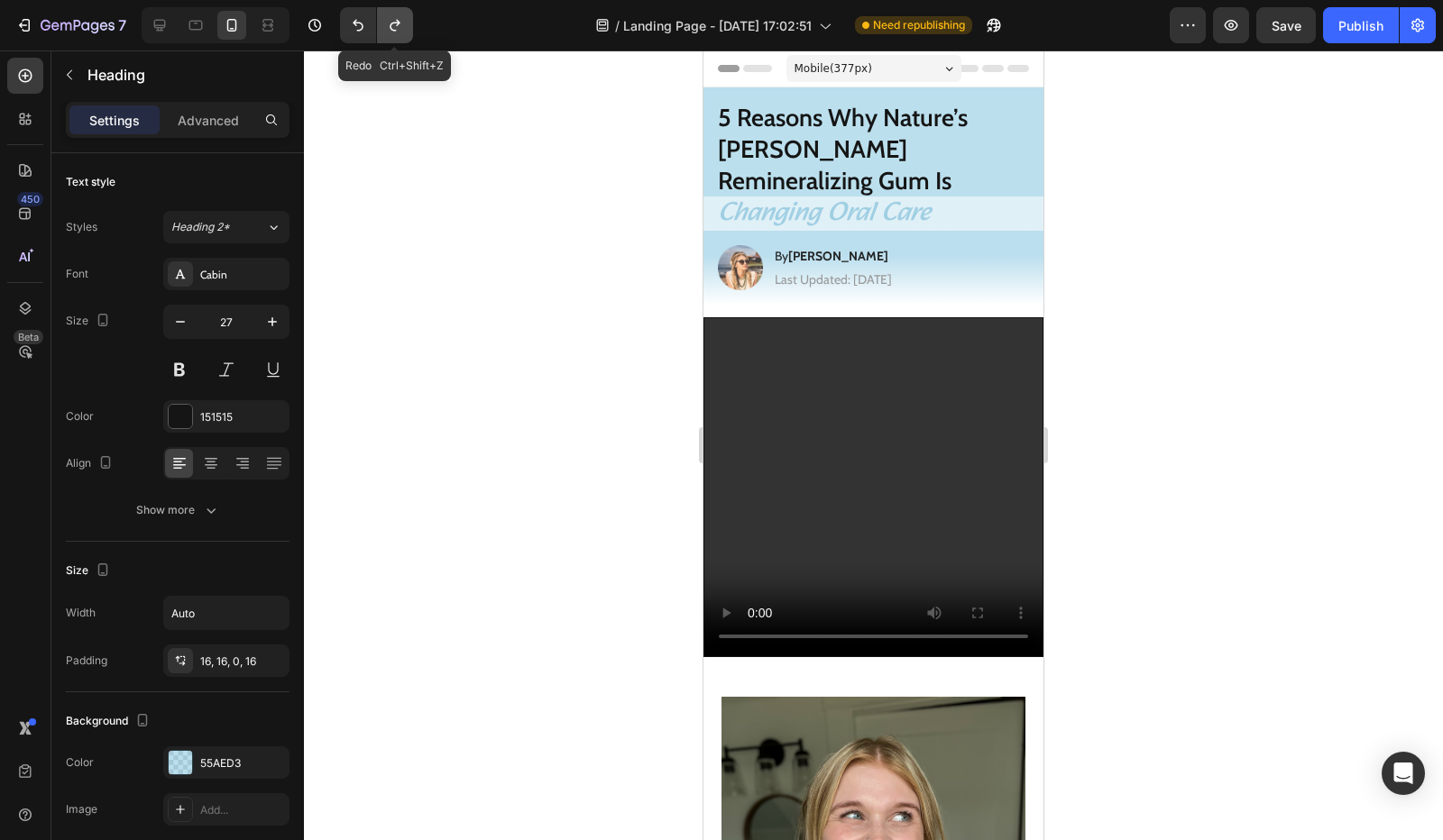
click at [401, 37] on button "Undo/Redo" at bounding box center [395, 25] width 36 height 36
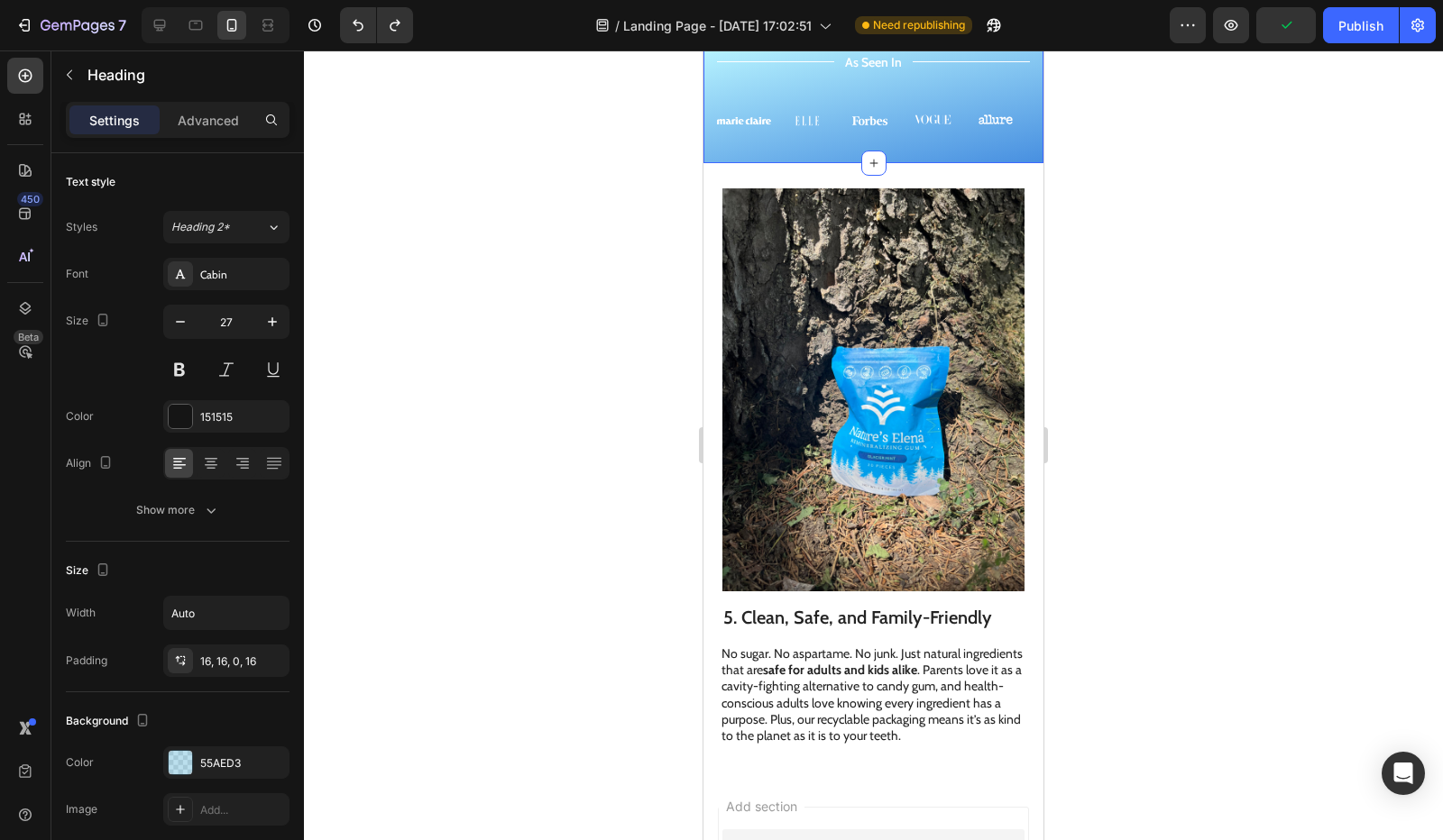
scroll to position [2722, 0]
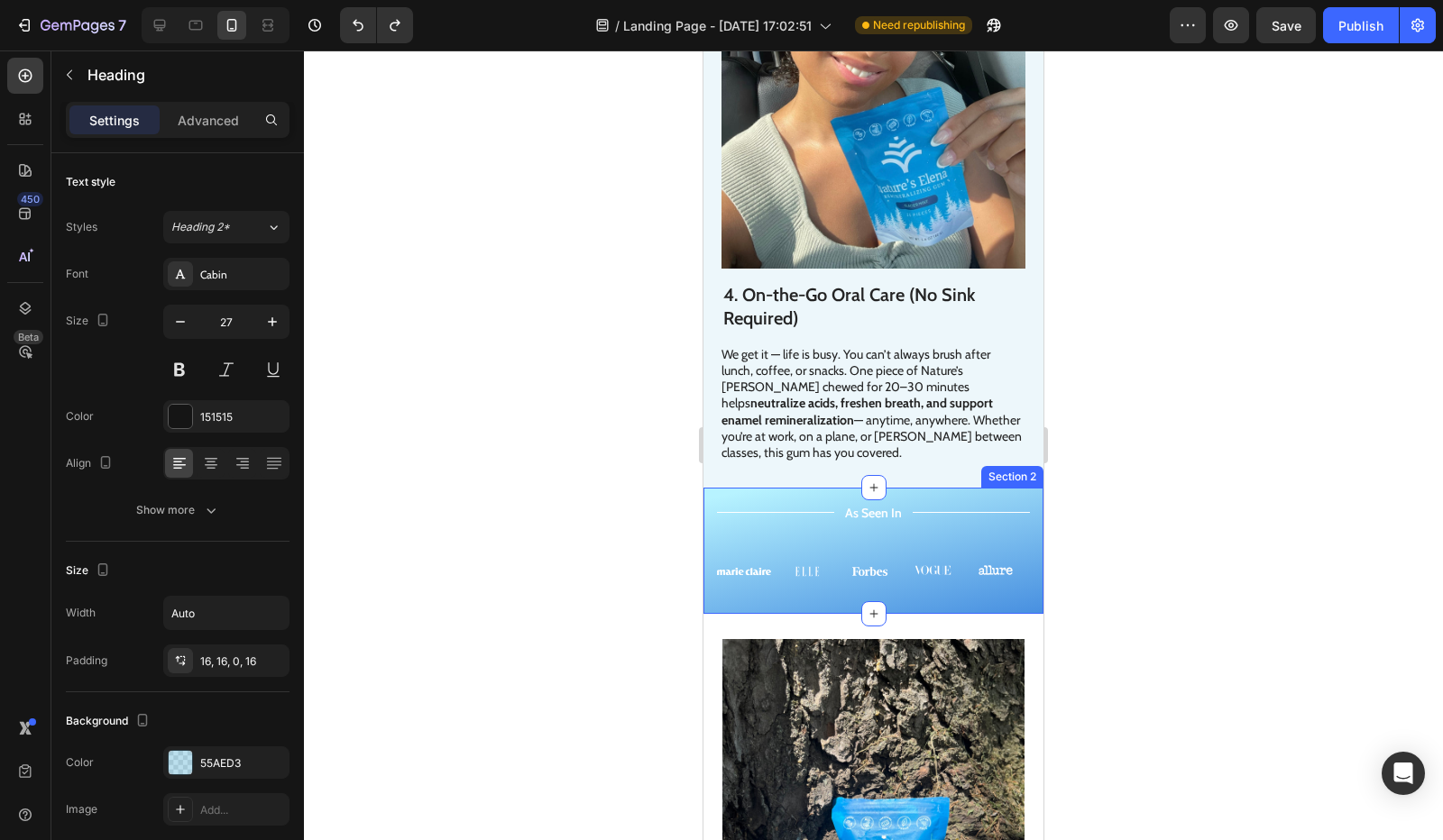
click at [713, 487] on div "Title Line As Seen In Text Block Title Line Row Image Image Image Image Image C…" at bounding box center [873, 550] width 340 height 126
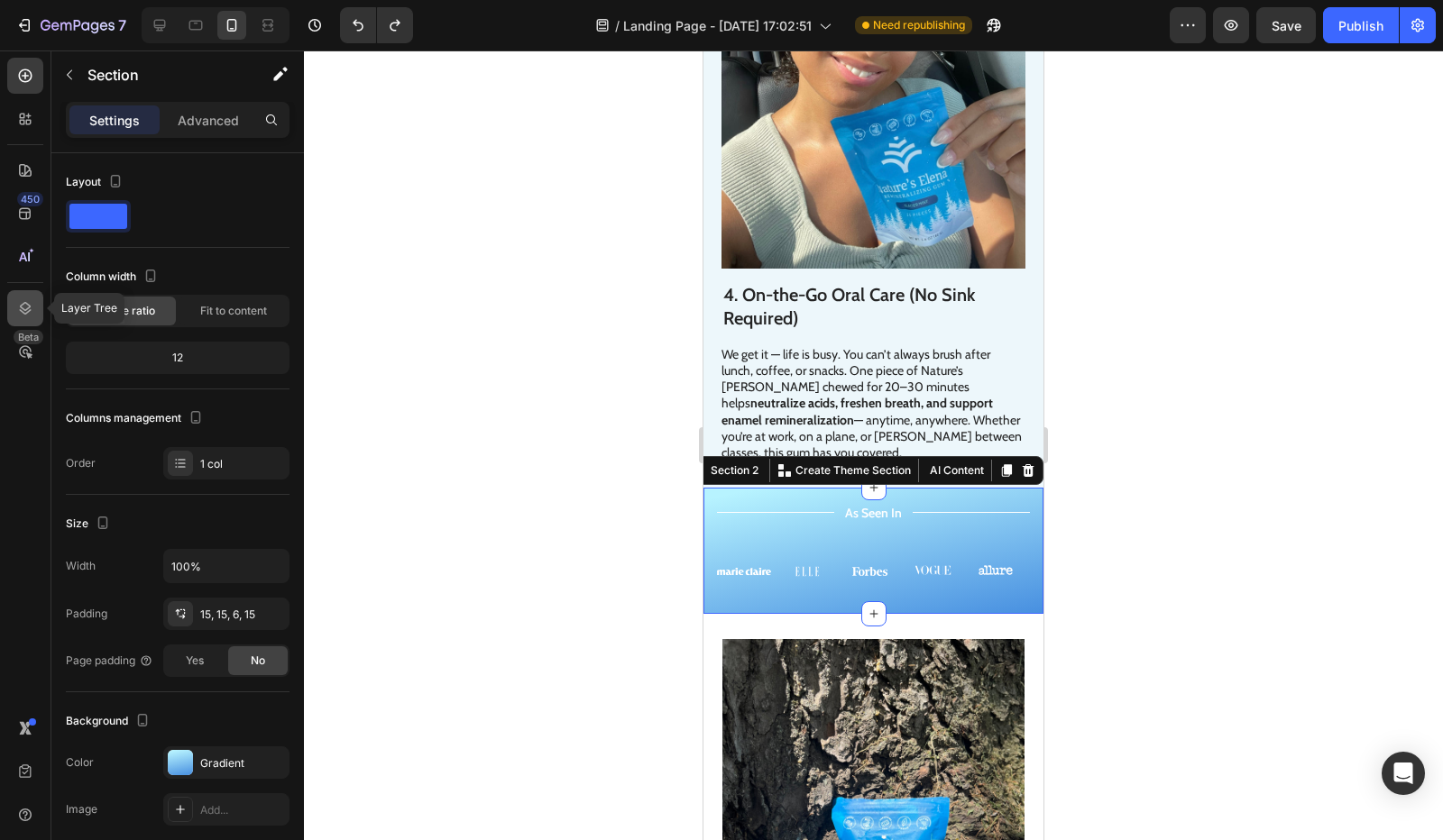
click at [31, 318] on div at bounding box center [25, 308] width 36 height 36
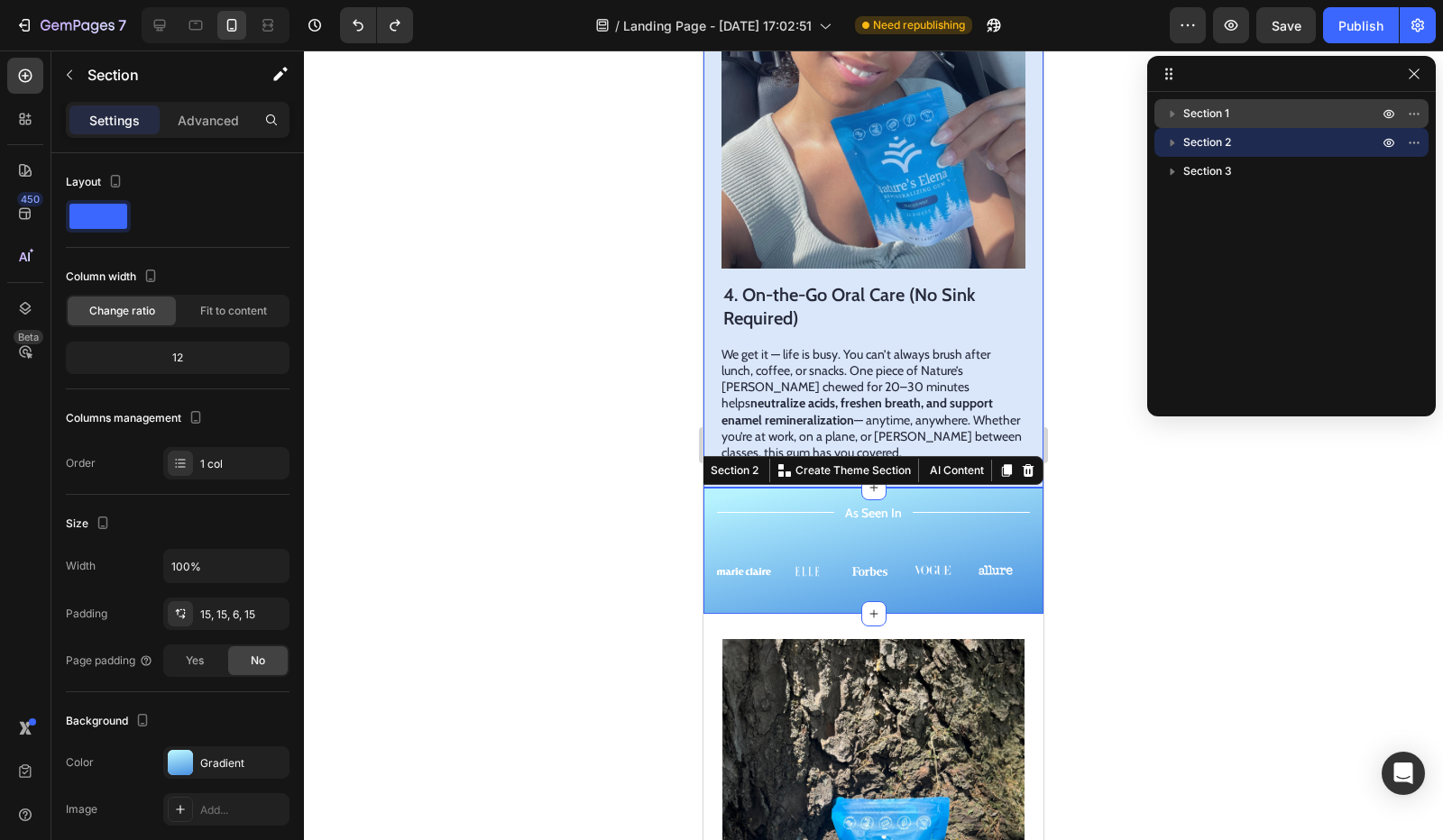
drag, startPoint x: 1171, startPoint y: 141, endPoint x: 1172, endPoint y: 101, distance: 40.0
click at [1172, 101] on div "Section 1 Section 2 Section 3" at bounding box center [1291, 248] width 289 height 297
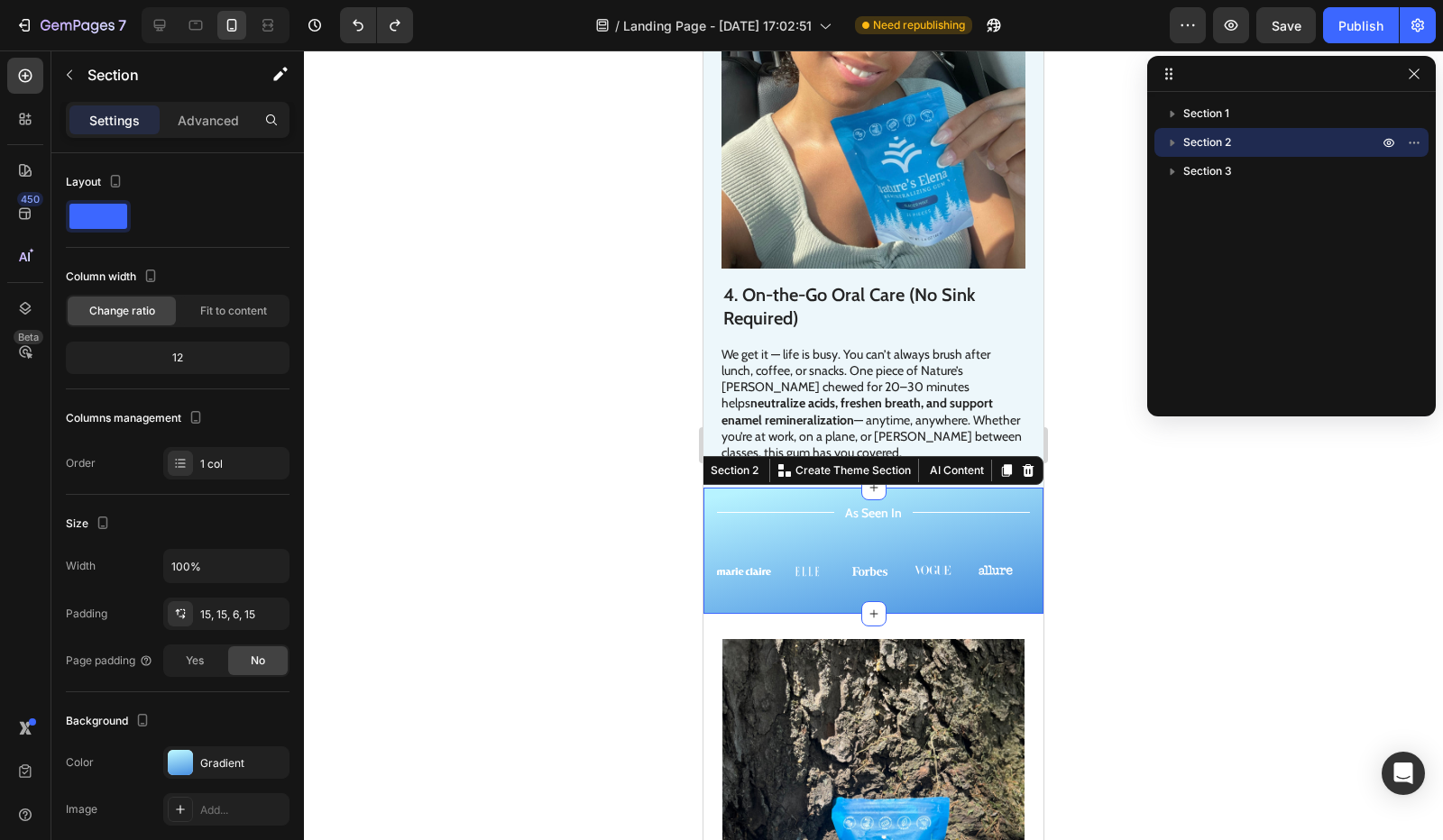
click at [1171, 142] on icon "button" at bounding box center [1173, 143] width 5 height 7
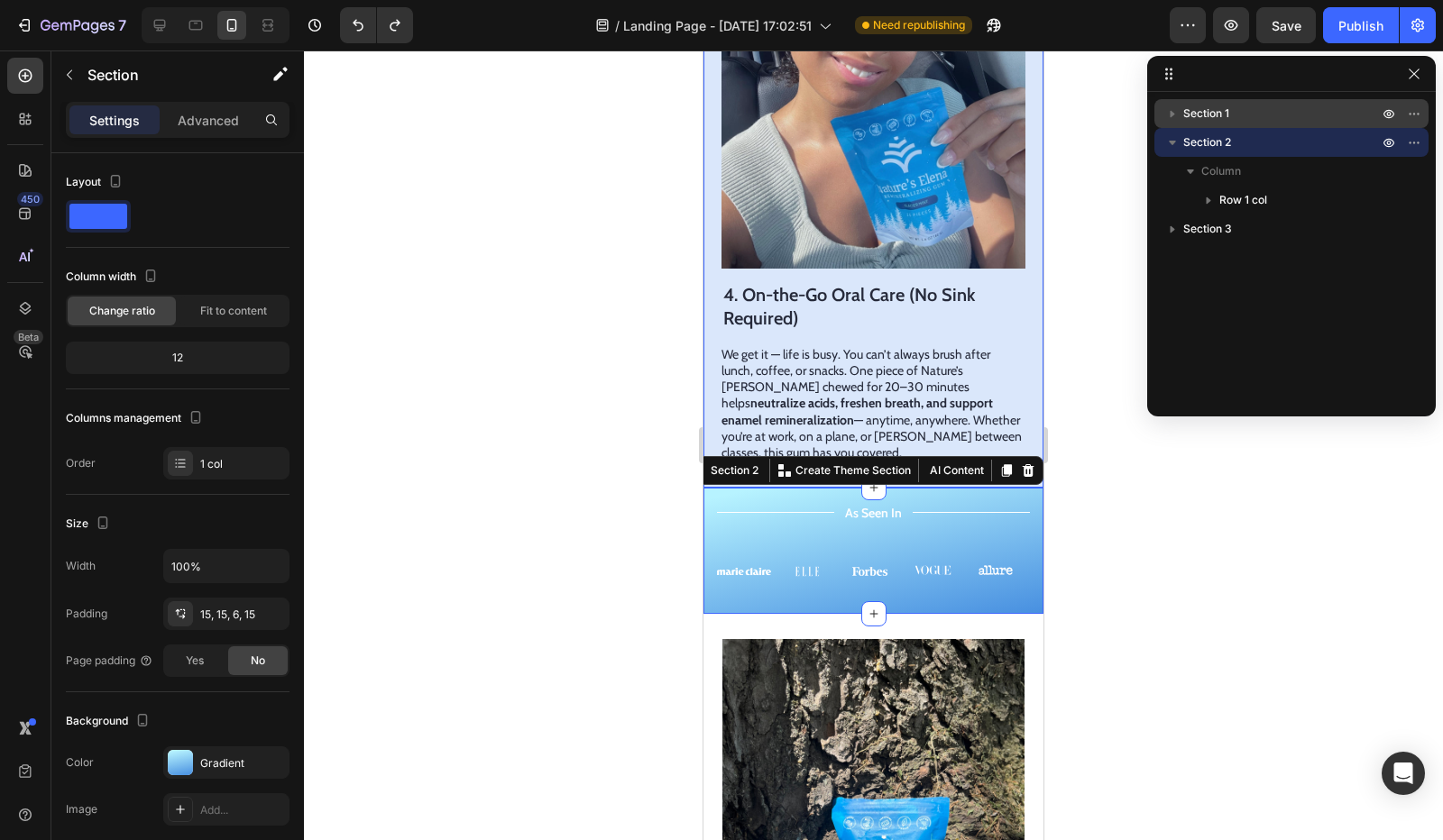
click at [1174, 118] on icon "button" at bounding box center [1172, 113] width 18 height 18
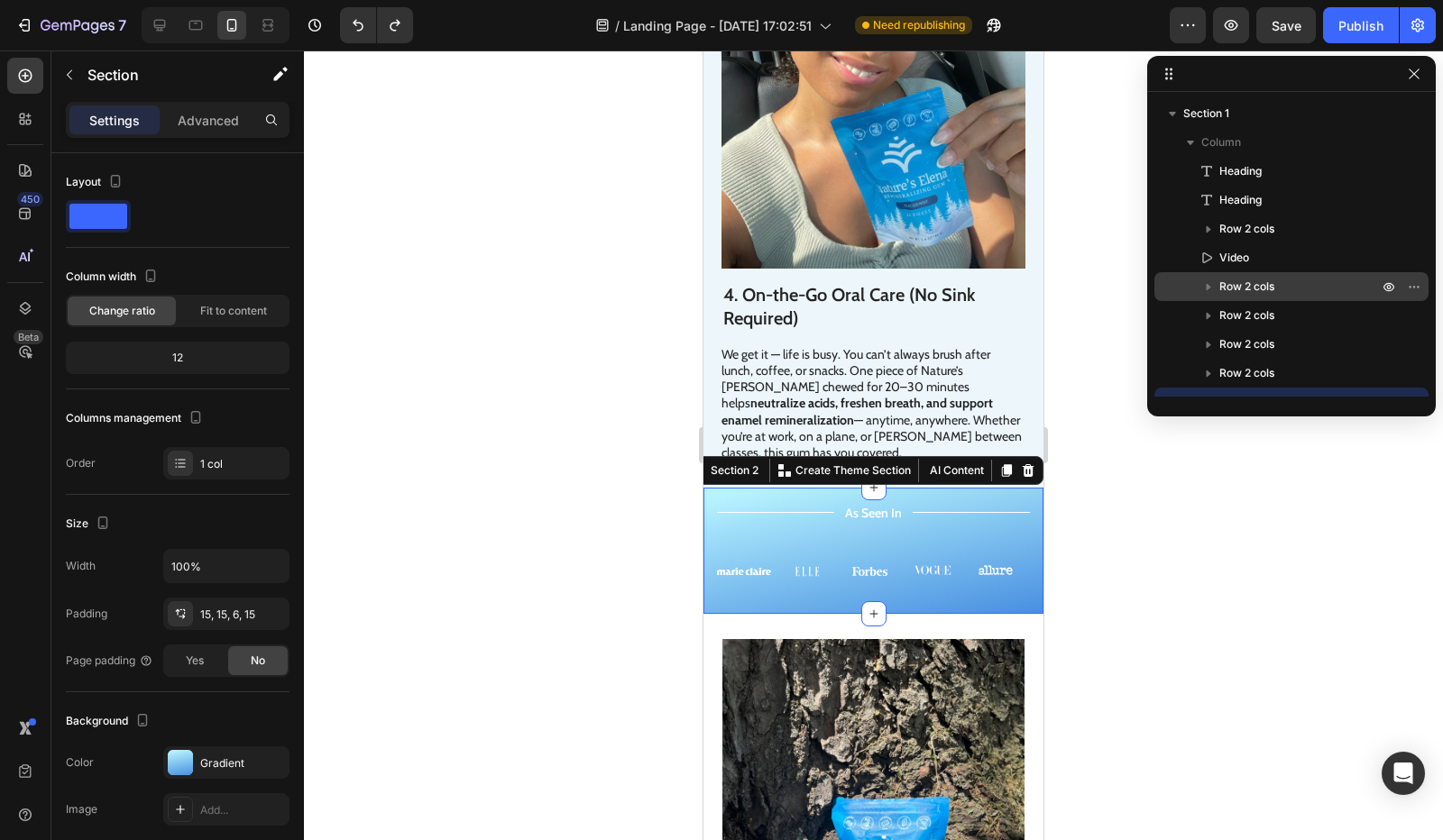
scroll to position [106, 0]
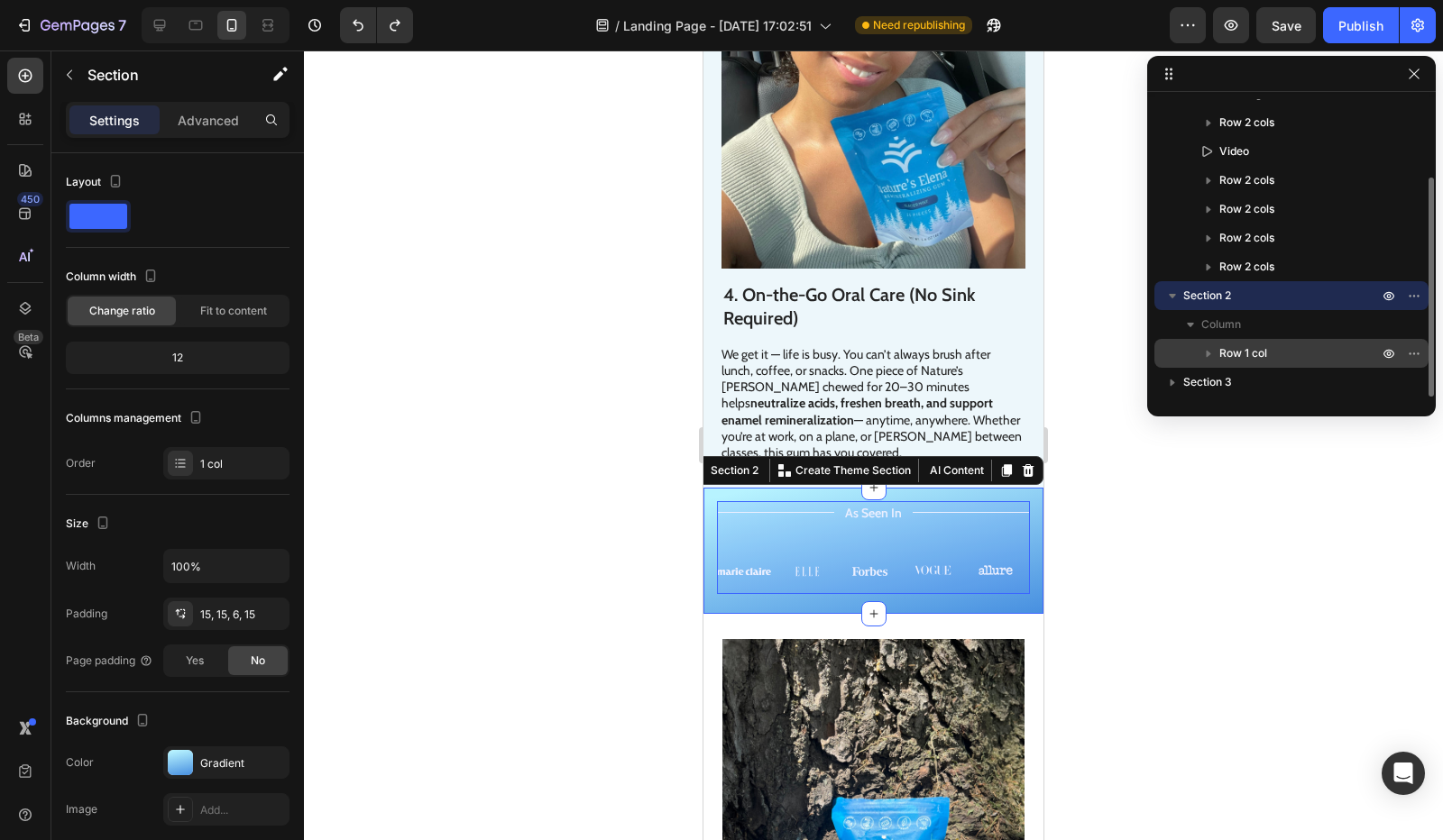
click at [1237, 346] on span "Row 1 col" at bounding box center [1243, 354] width 48 height 18
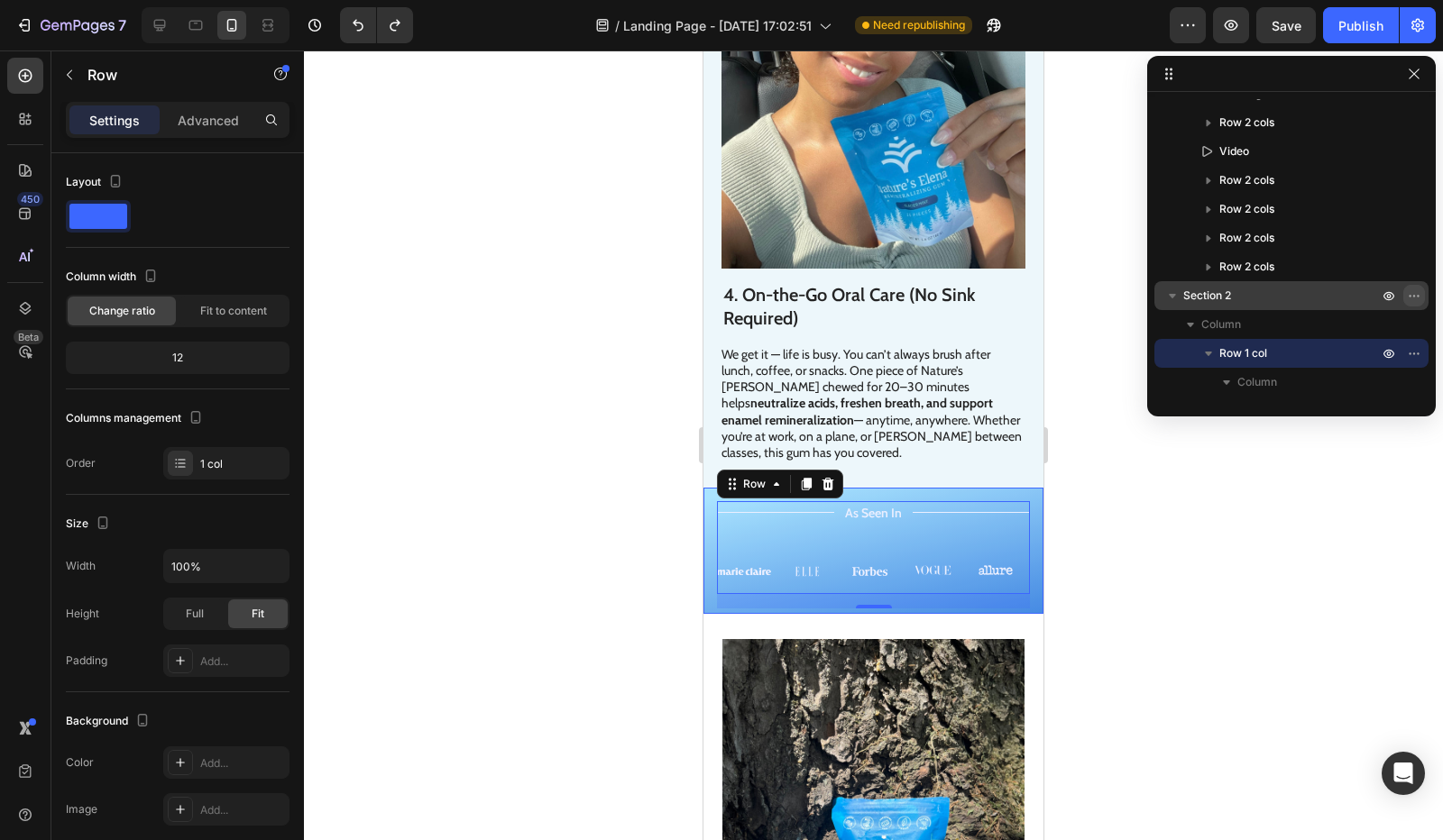
click at [1414, 292] on icon "button" at bounding box center [1413, 295] width 15 height 15
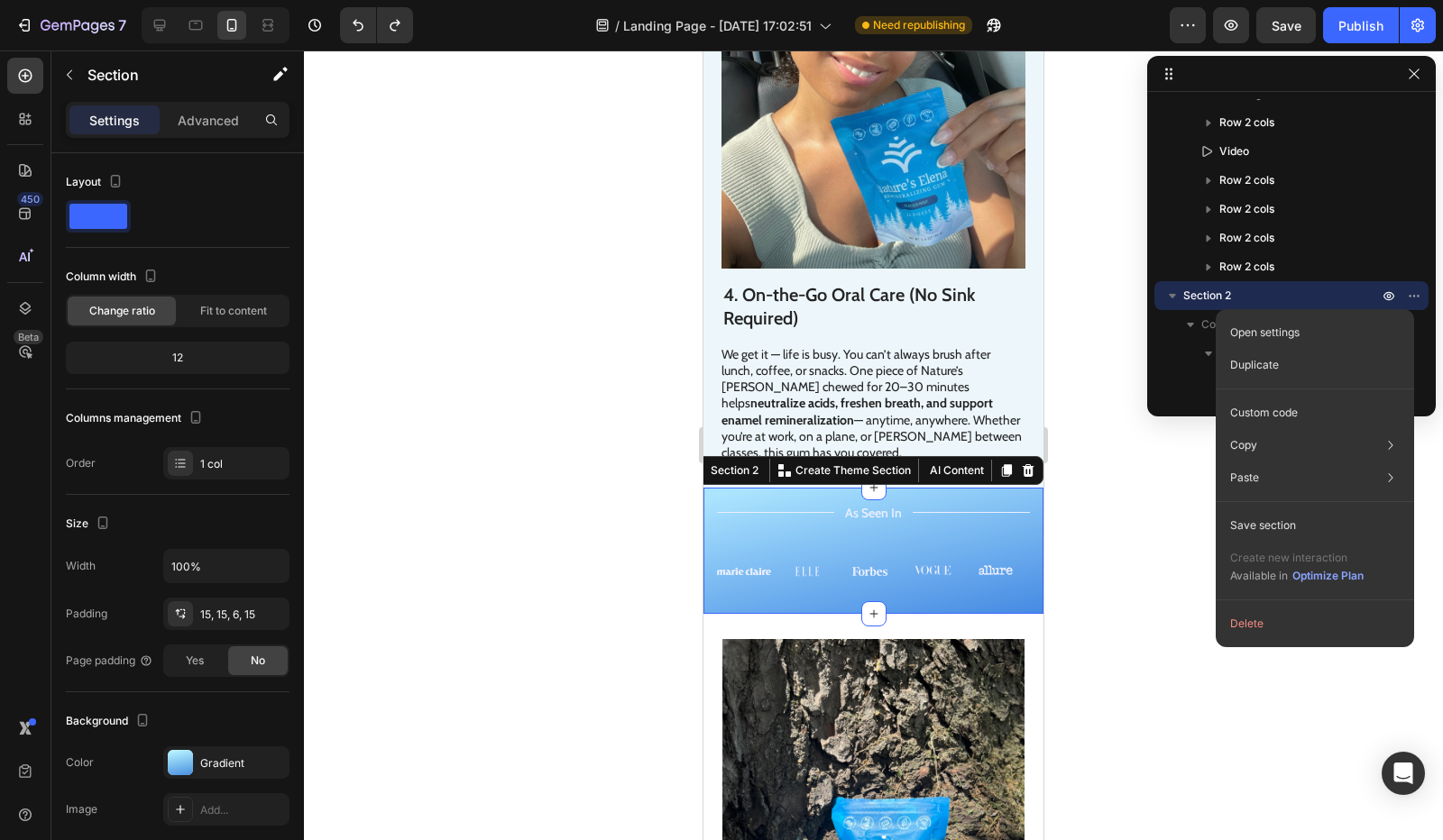
click at [1235, 294] on p "Section 2" at bounding box center [1281, 295] width 198 height 18
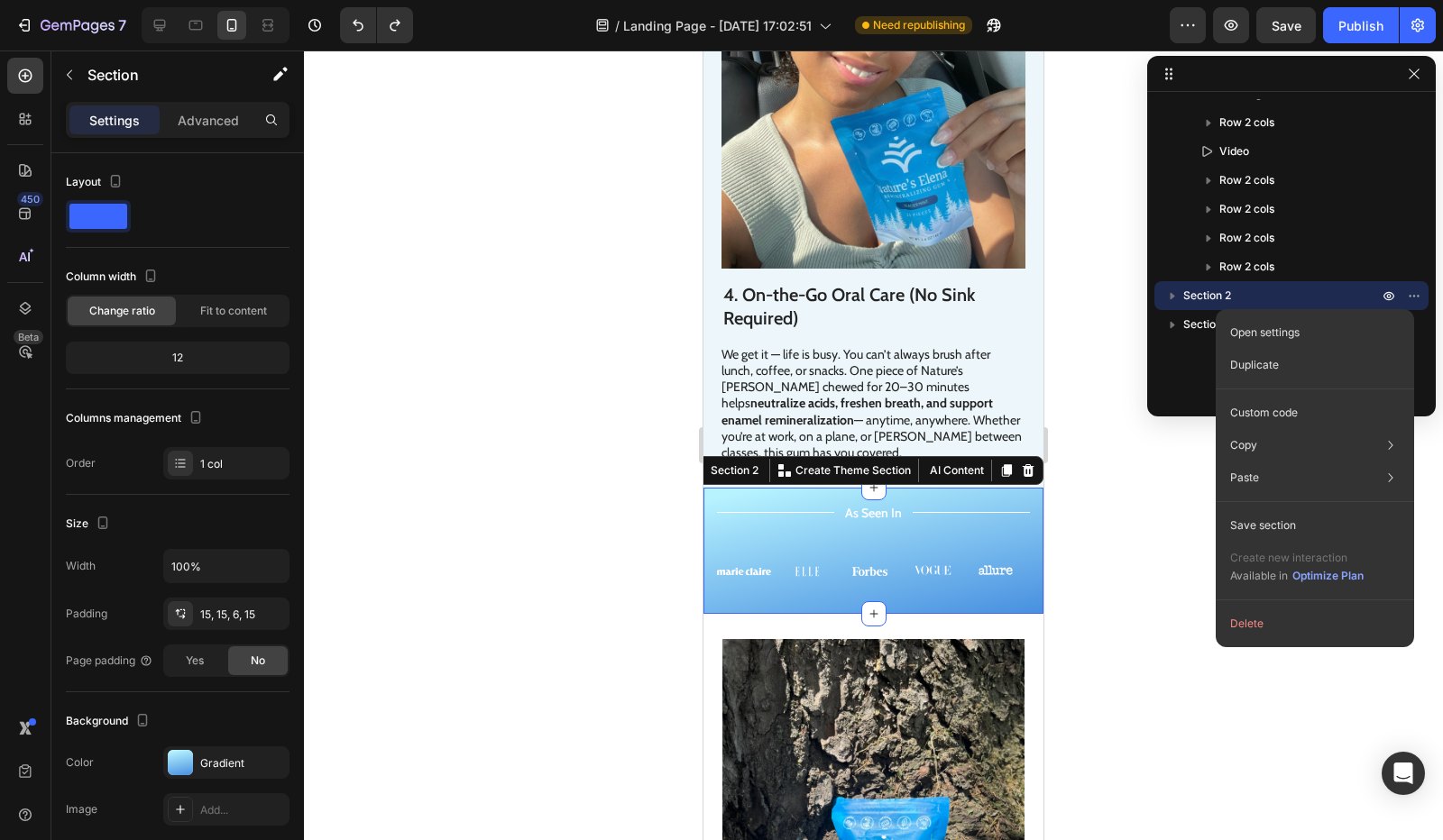
click at [1262, 294] on p "Section 2" at bounding box center [1281, 295] width 198 height 18
click at [1255, 301] on p "Section 2" at bounding box center [1281, 295] width 198 height 18
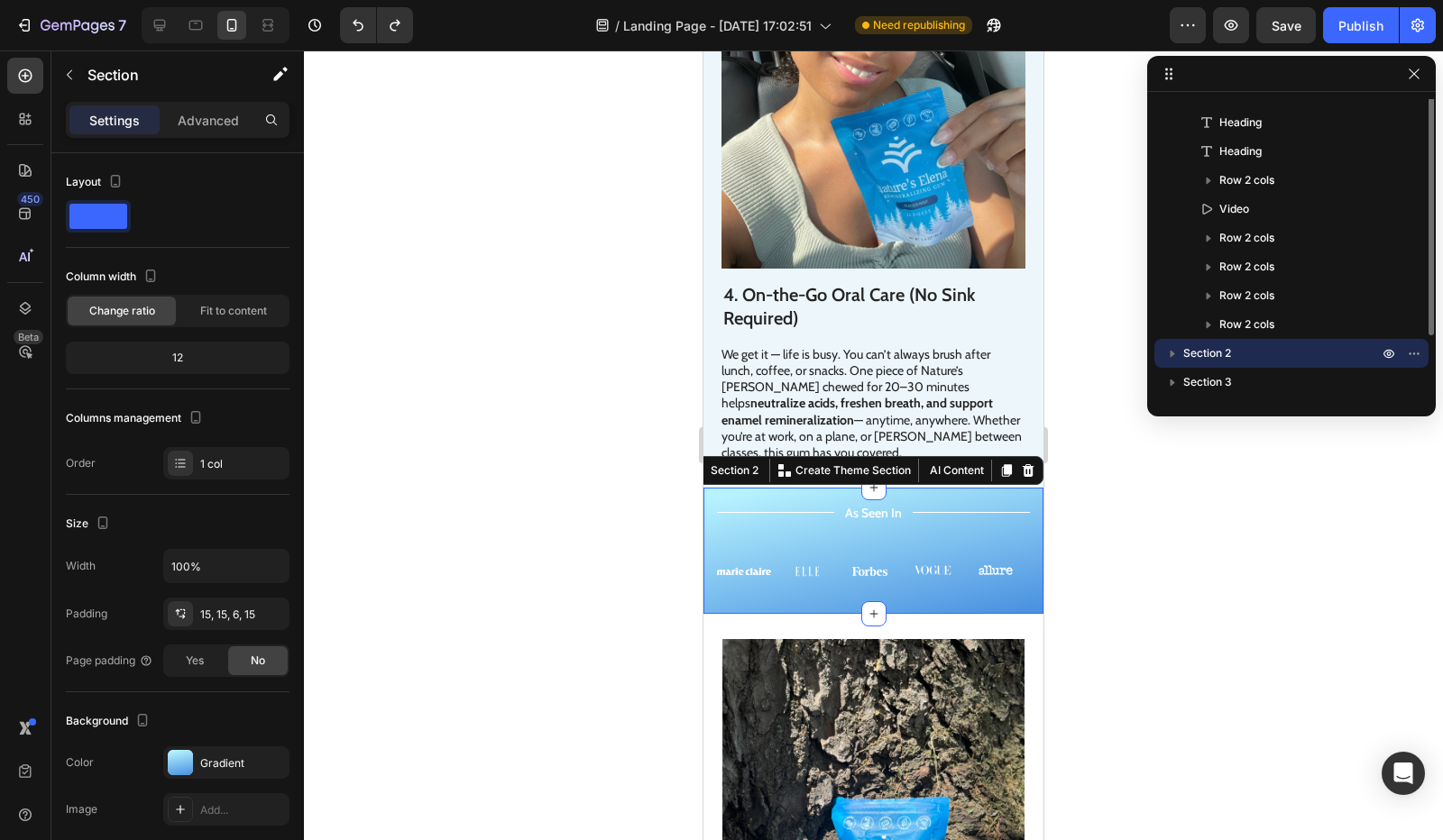
scroll to position [0, 0]
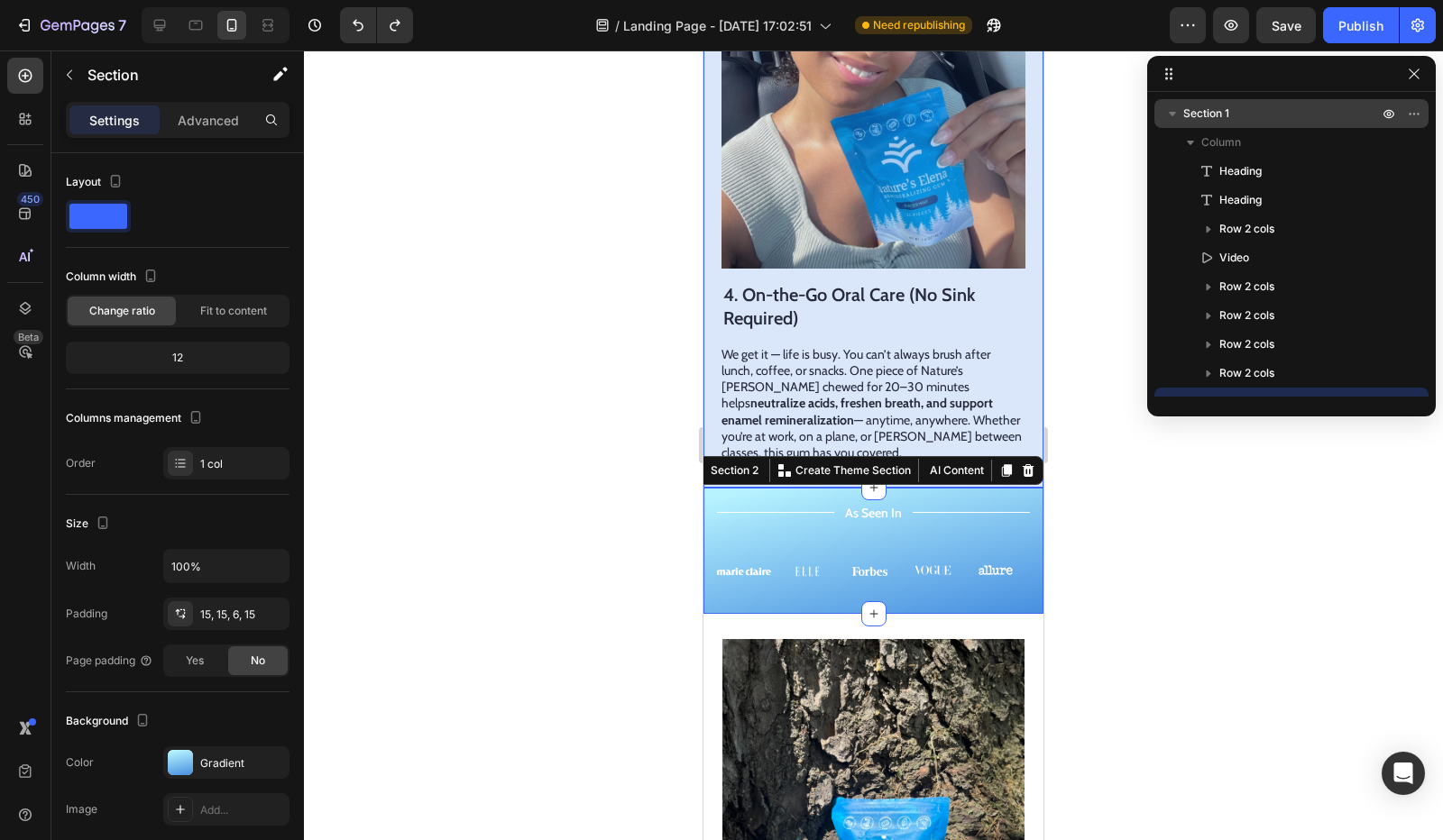
click at [1178, 114] on icon "button" at bounding box center [1172, 113] width 18 height 18
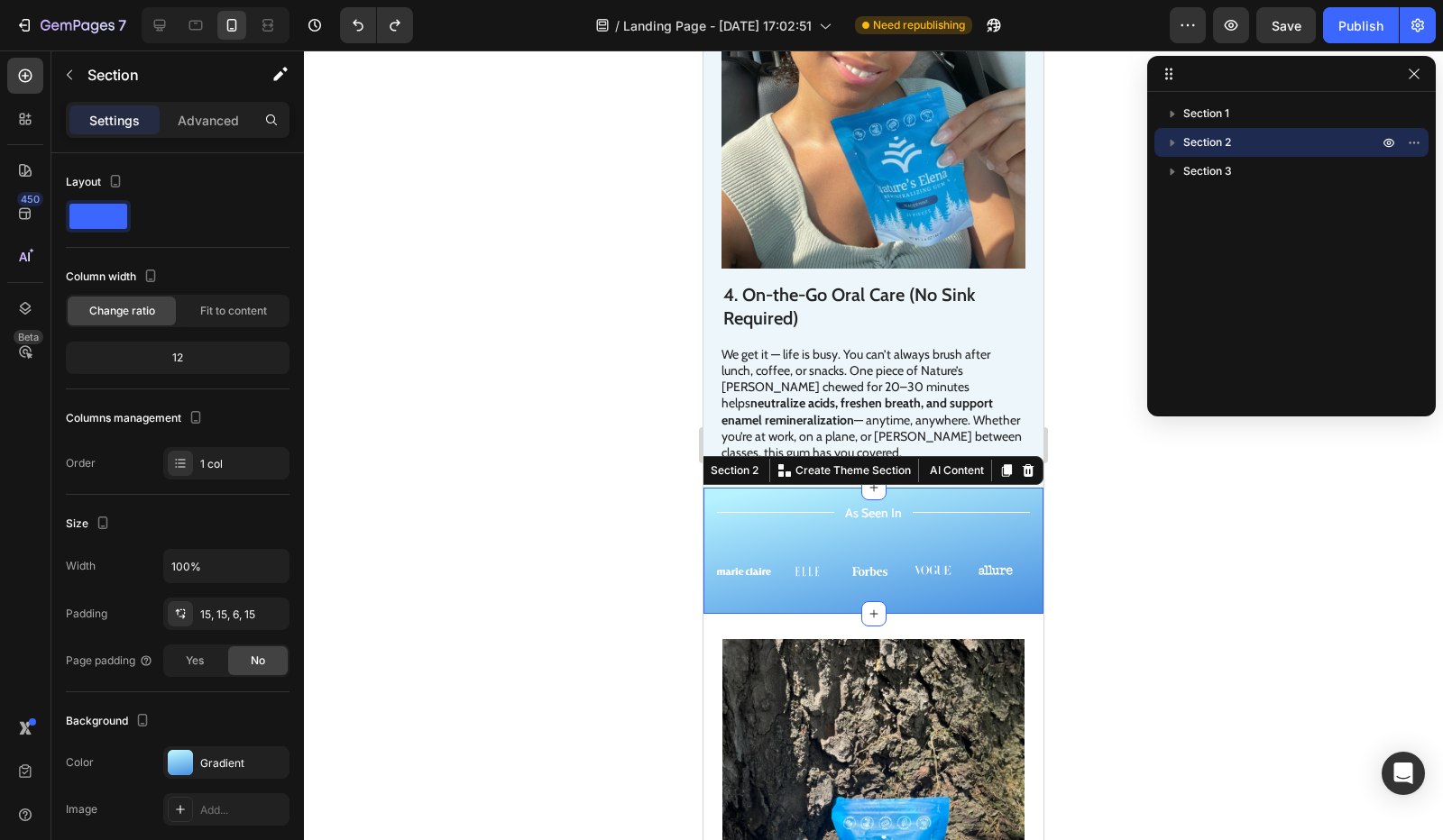
drag, startPoint x: 1184, startPoint y: 140, endPoint x: 1194, endPoint y: 87, distance: 53.9
click at [1194, 87] on div "Section 1 Section 2 Section 3" at bounding box center [1291, 236] width 289 height 360
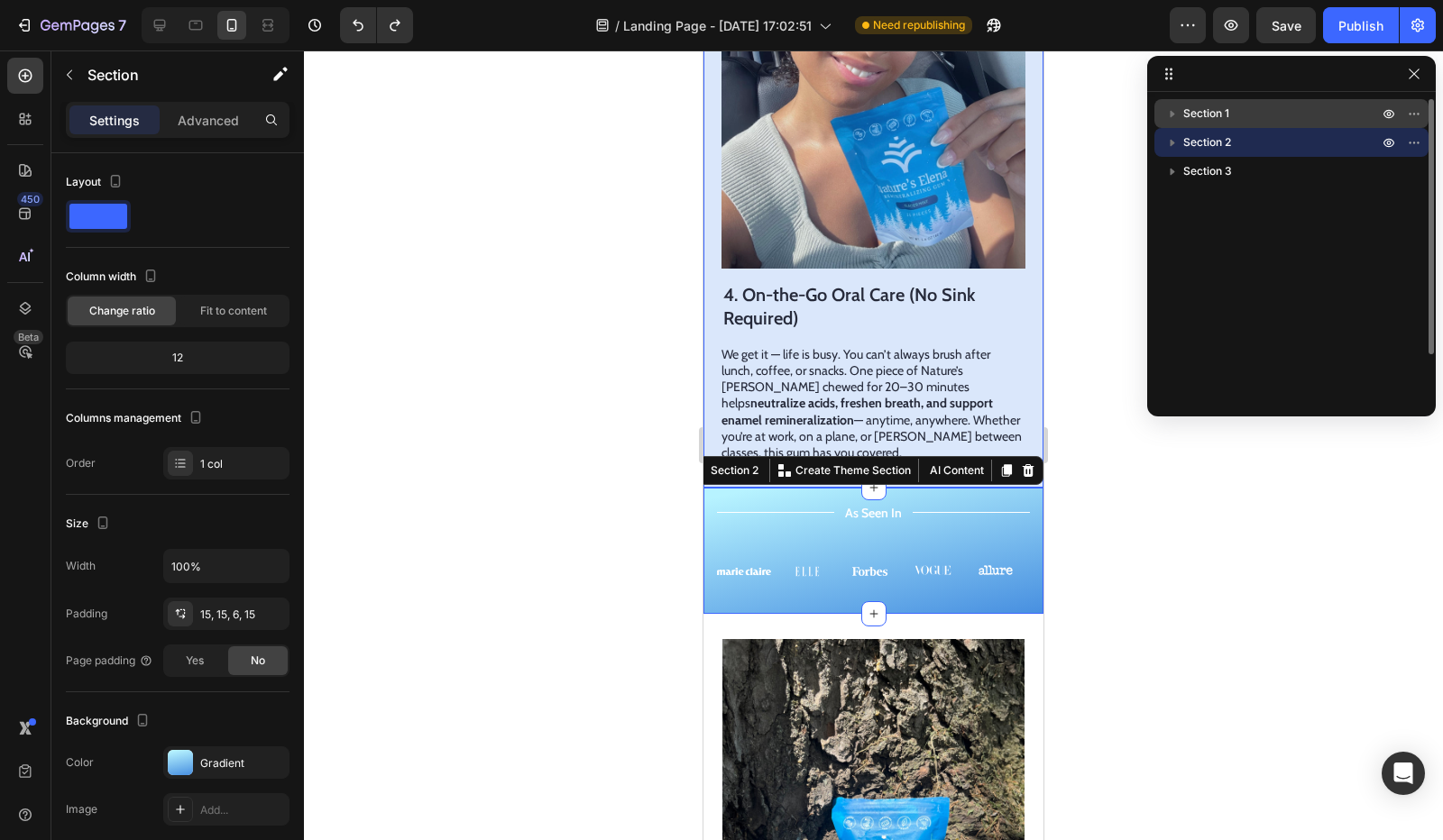
click at [1174, 113] on icon "button" at bounding box center [1172, 113] width 18 height 18
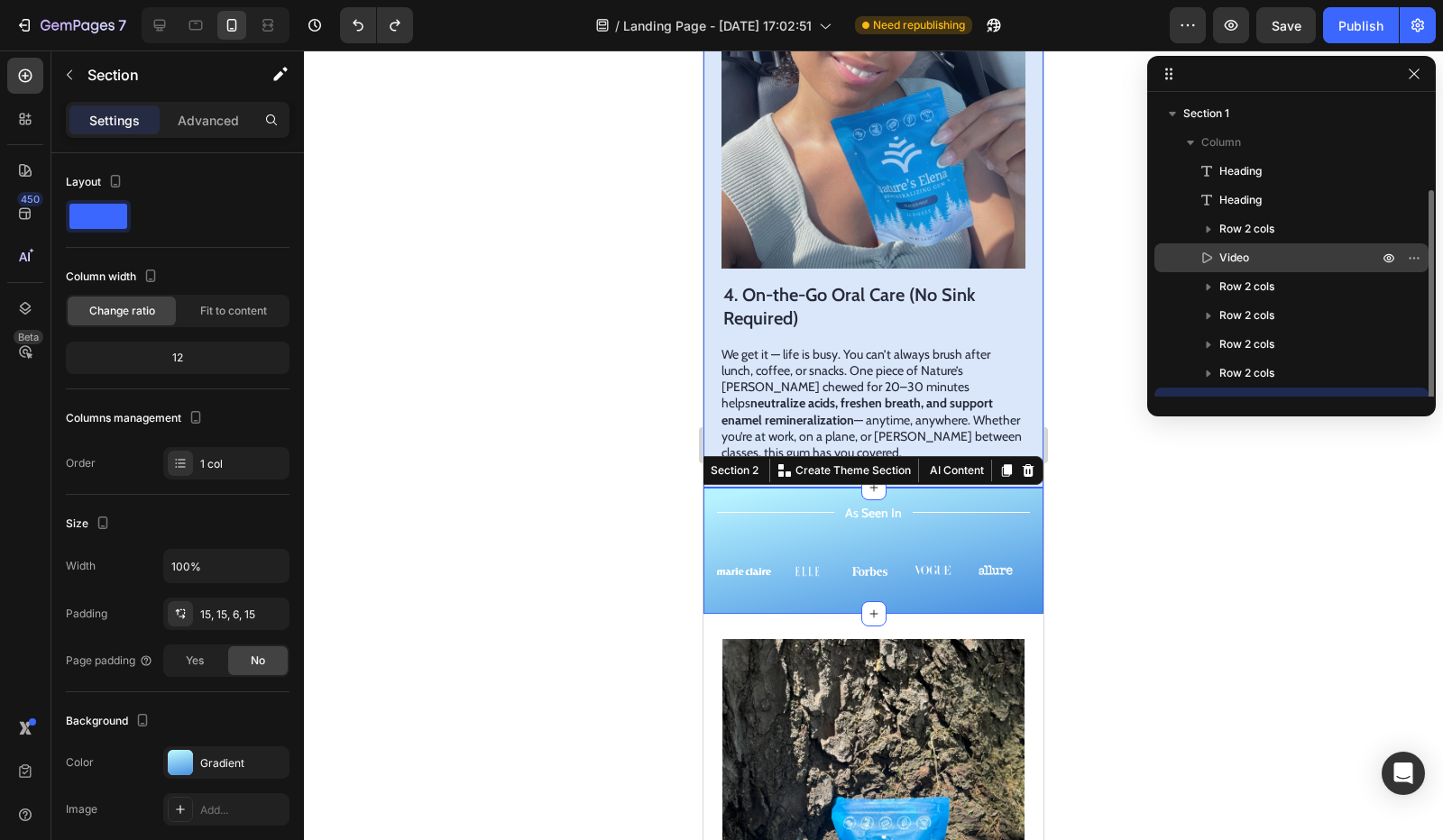
scroll to position [48, 0]
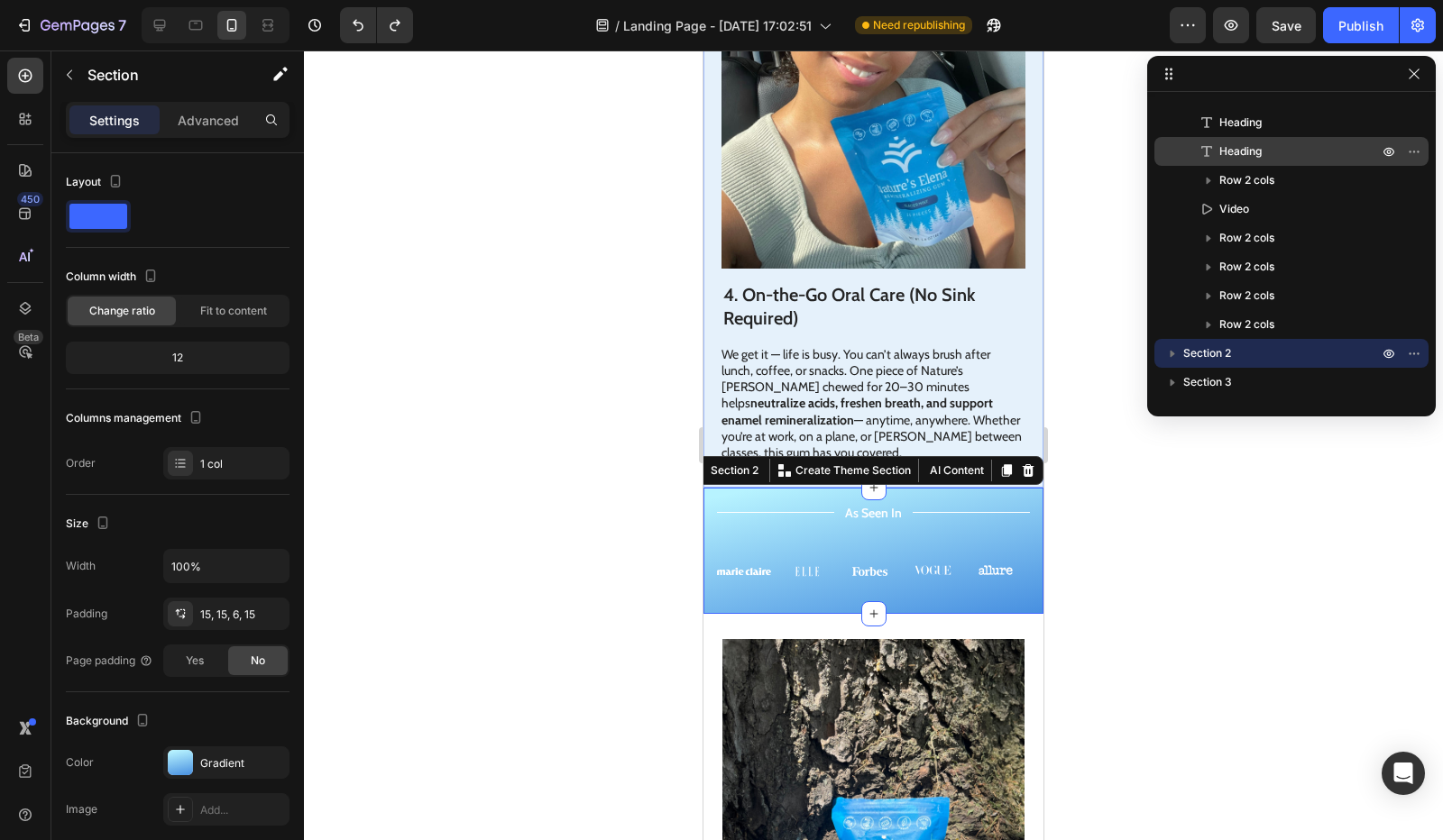
drag, startPoint x: 1175, startPoint y: 351, endPoint x: 1261, endPoint y: 155, distance: 214.0
click at [1259, 144] on div "Section 1 Column Heading Heading Row 2 cols Video Row 2 cols Row 2 cols Row 2 c…" at bounding box center [1291, 248] width 289 height 297
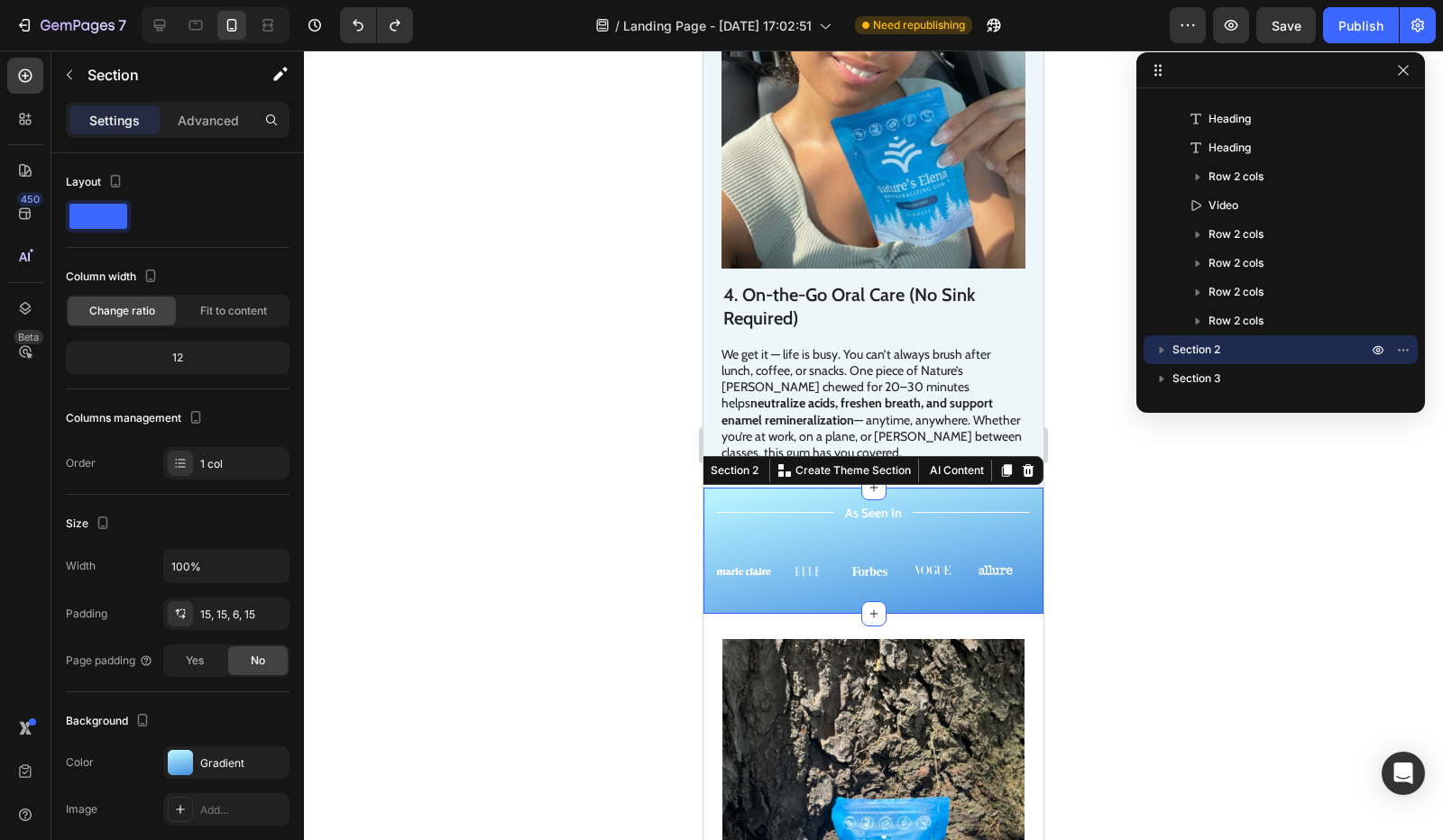
drag, startPoint x: 1171, startPoint y: 70, endPoint x: 1183, endPoint y: 70, distance: 12.0
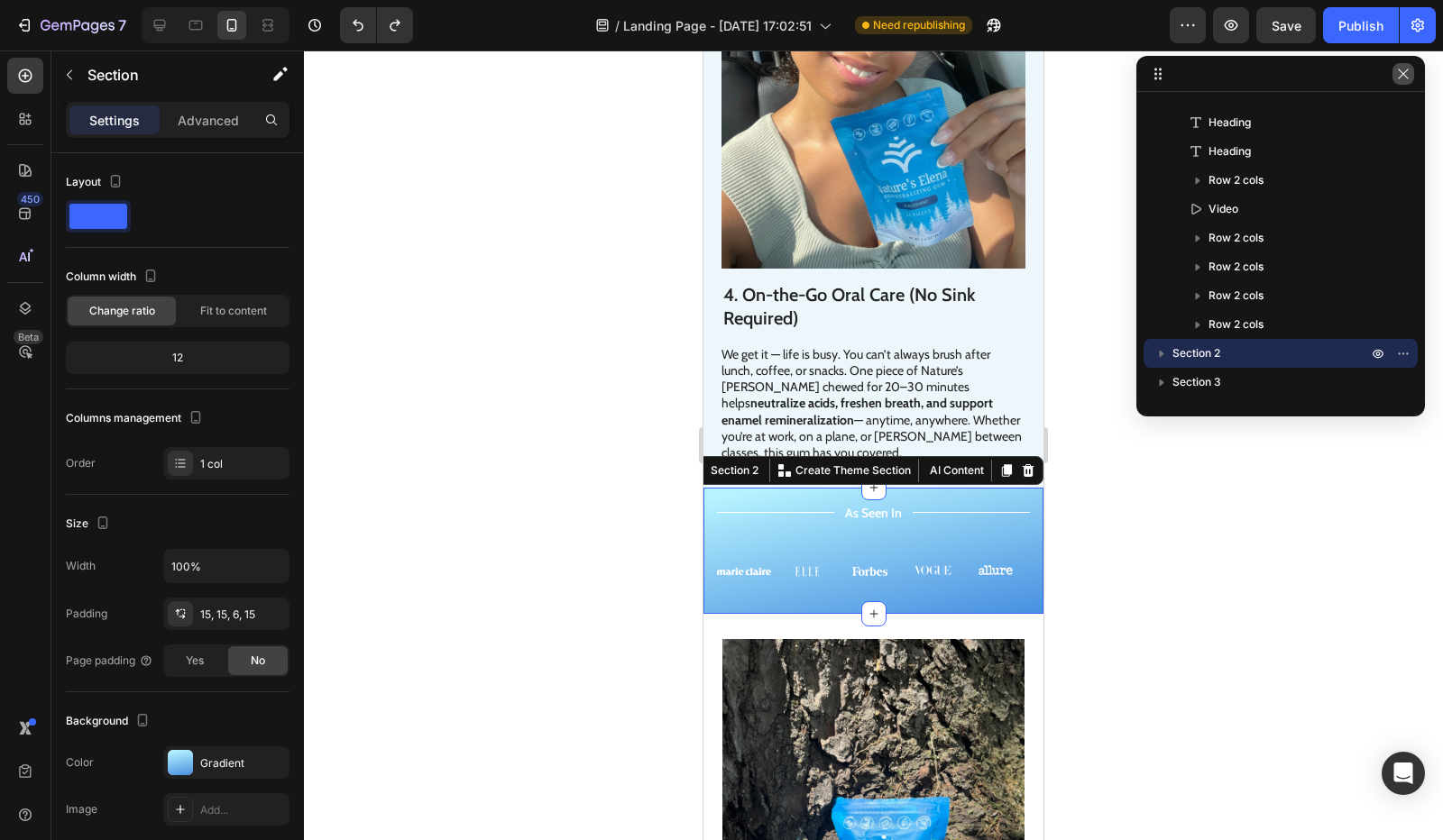
click at [1395, 76] on button "button" at bounding box center [1404, 74] width 22 height 22
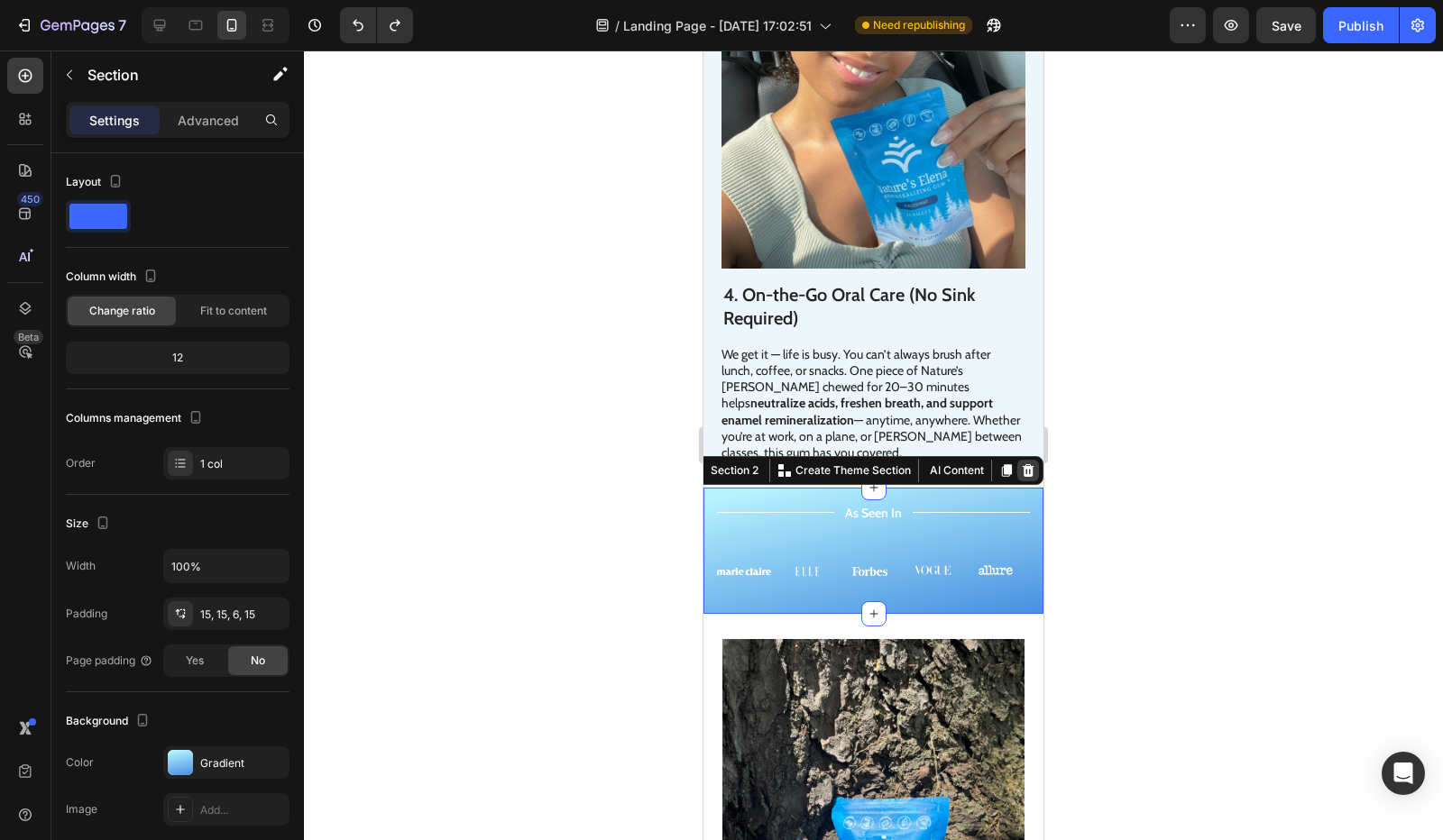
click at [1021, 464] on icon at bounding box center [1028, 471] width 15 height 15
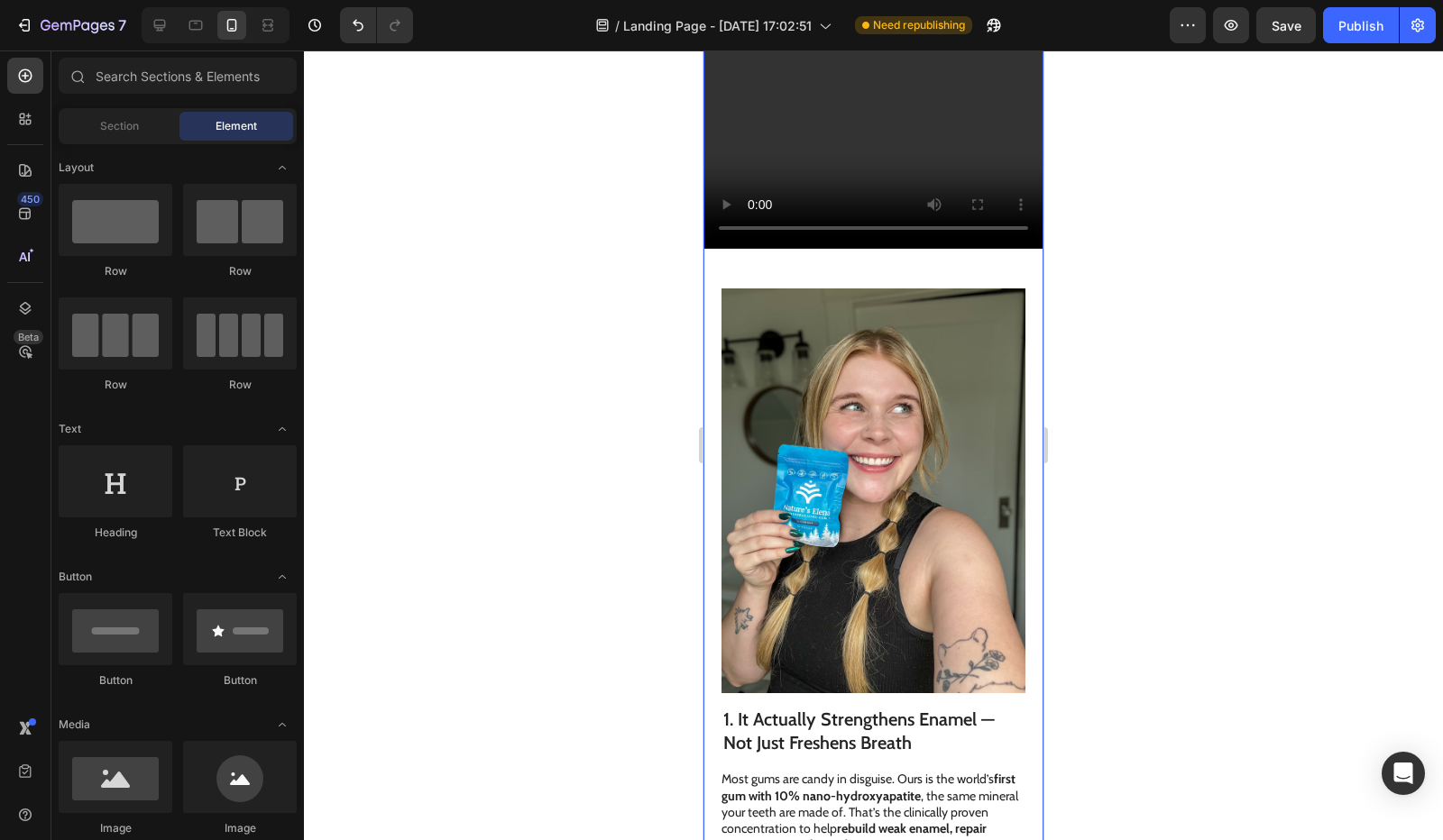
scroll to position [0, 0]
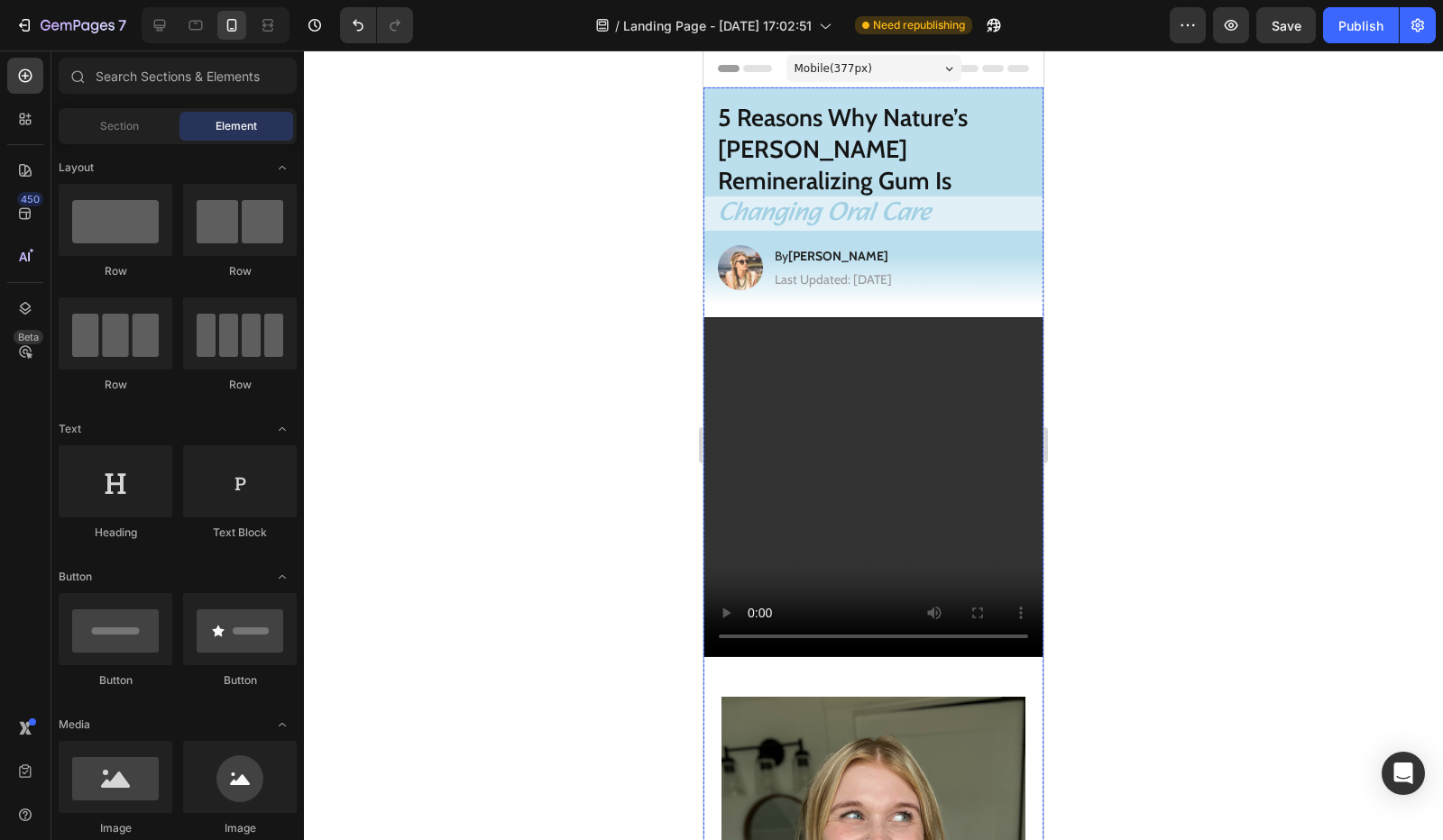
click at [956, 197] on h1 "Changing Oral Care" at bounding box center [873, 214] width 340 height 34
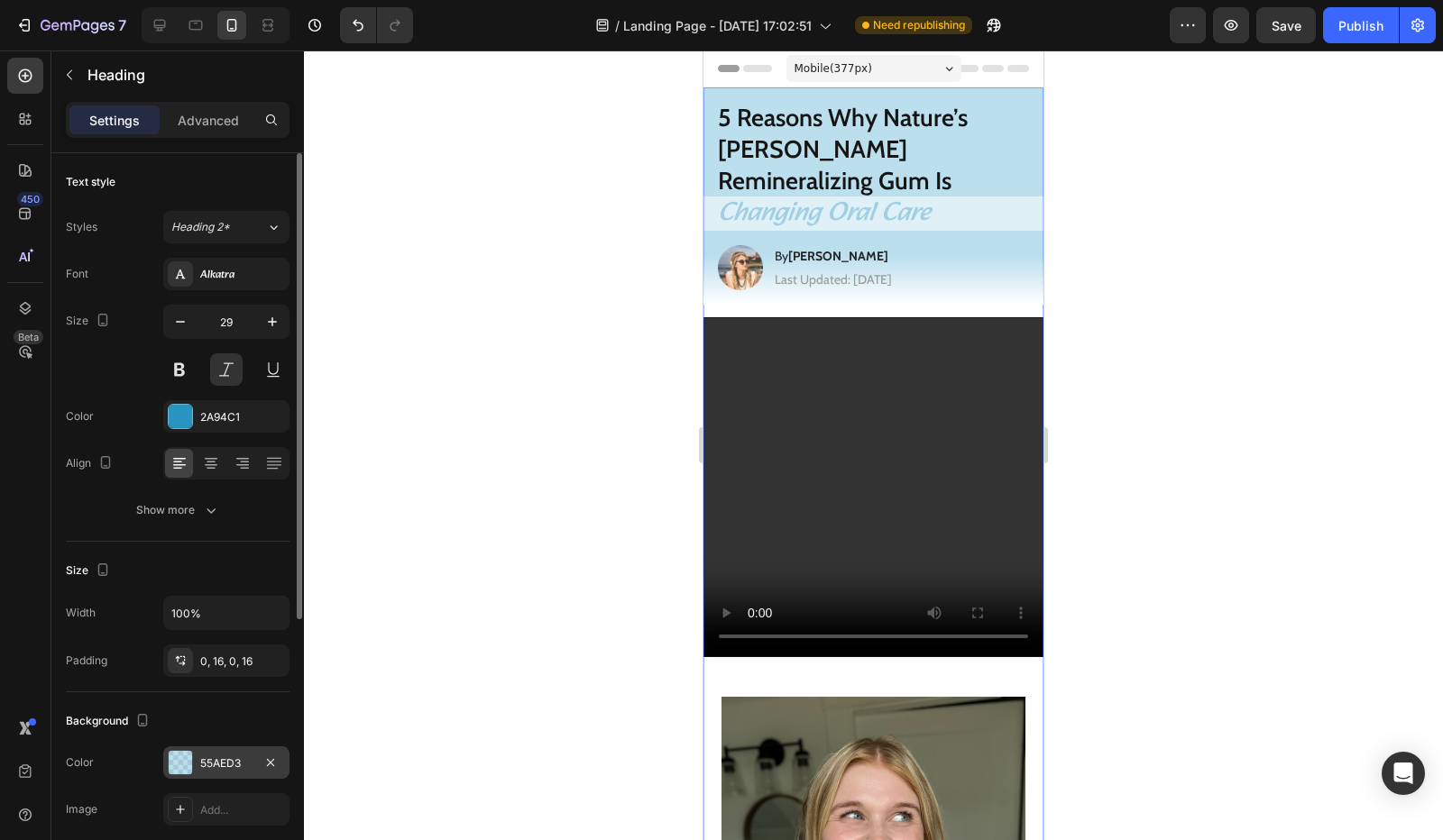
click at [202, 762] on div "55AED3" at bounding box center [226, 763] width 52 height 16
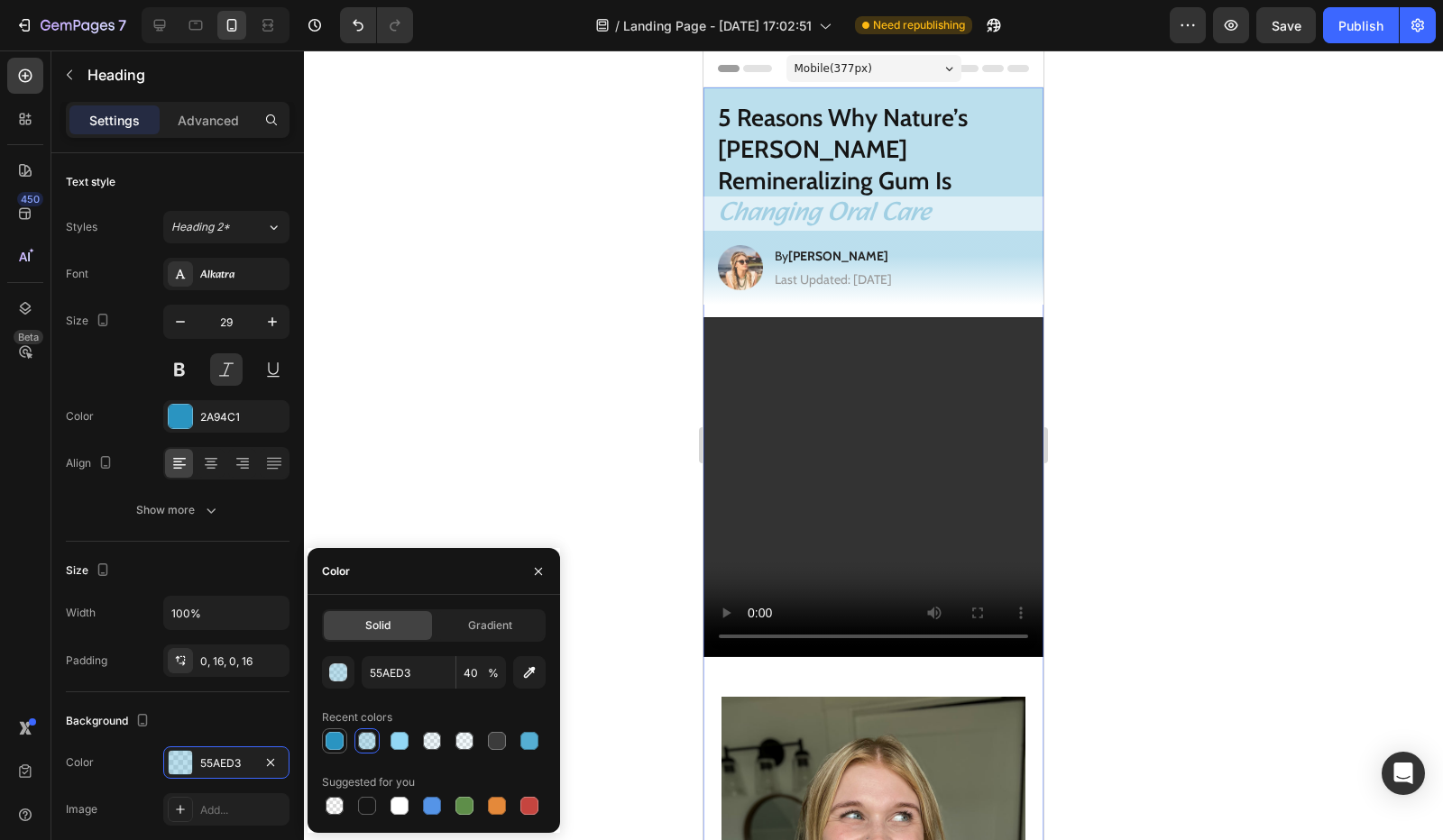
click at [335, 739] on div at bounding box center [335, 742] width 18 height 18
type input "2A94C1"
type input "100"
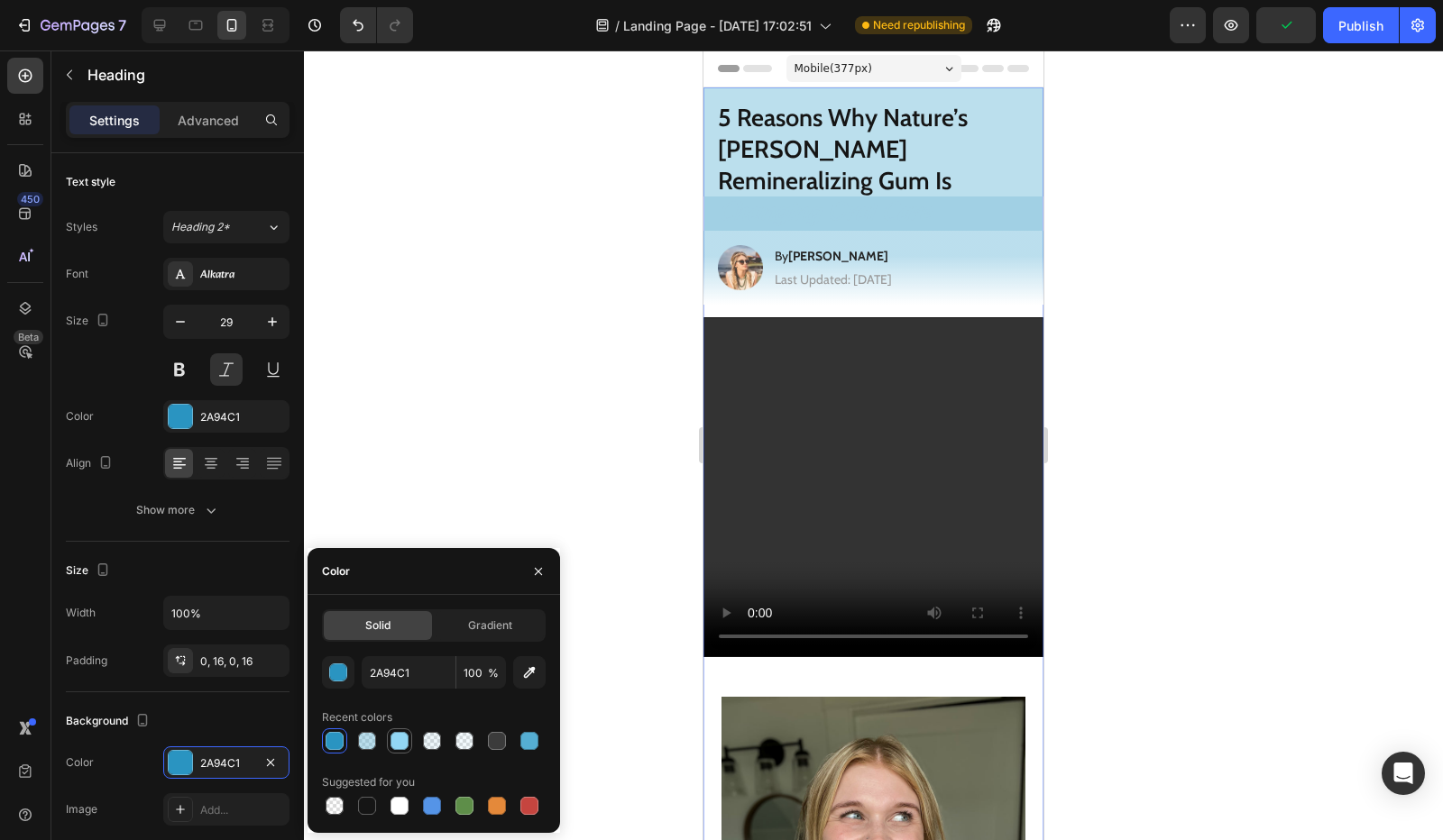
click at [403, 739] on div at bounding box center [399, 742] width 18 height 18
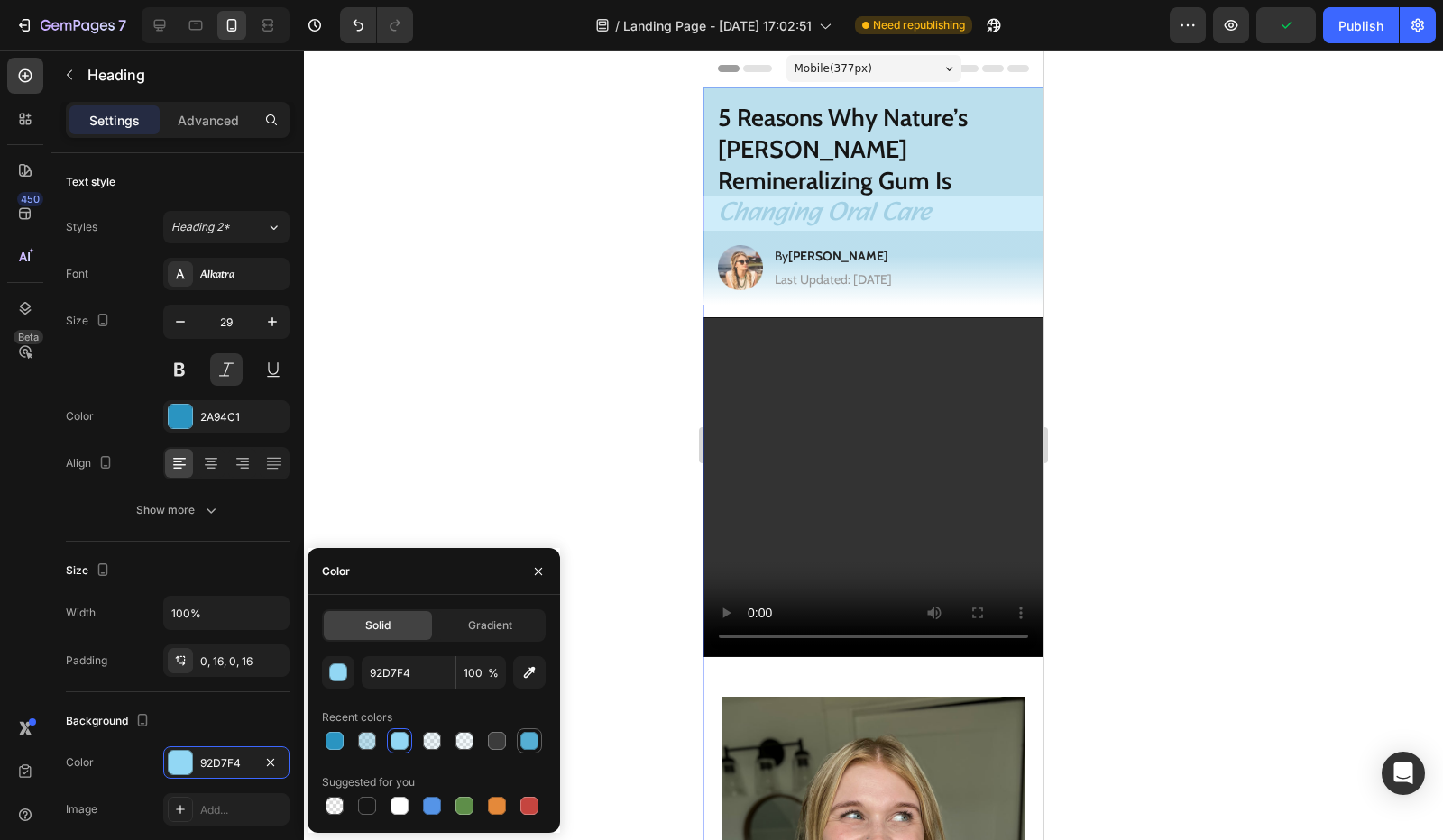
click at [530, 737] on div at bounding box center [529, 742] width 18 height 18
type input "55AED3"
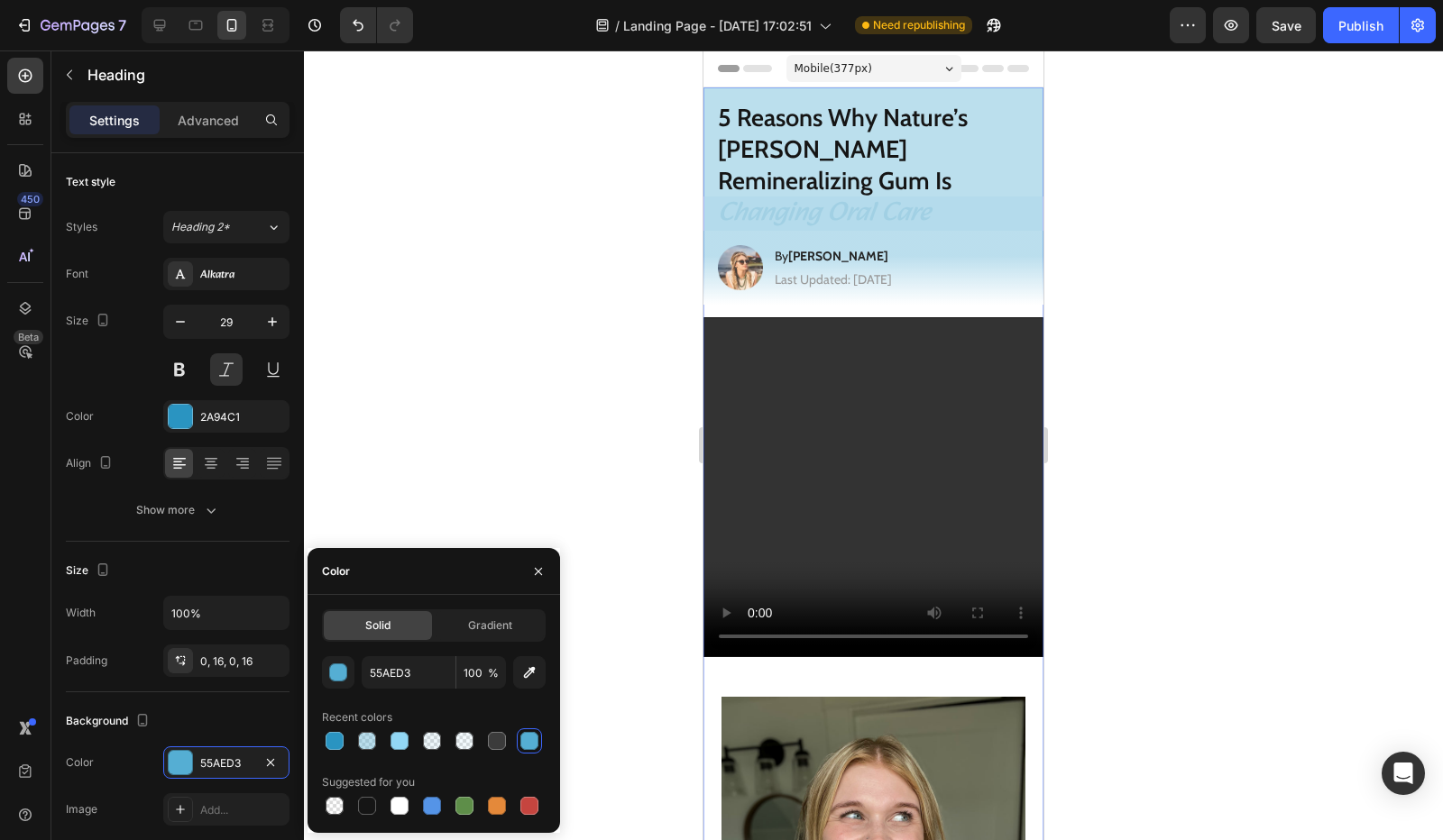
click at [795, 197] on h1 "Changing Oral Care" at bounding box center [873, 214] width 340 height 34
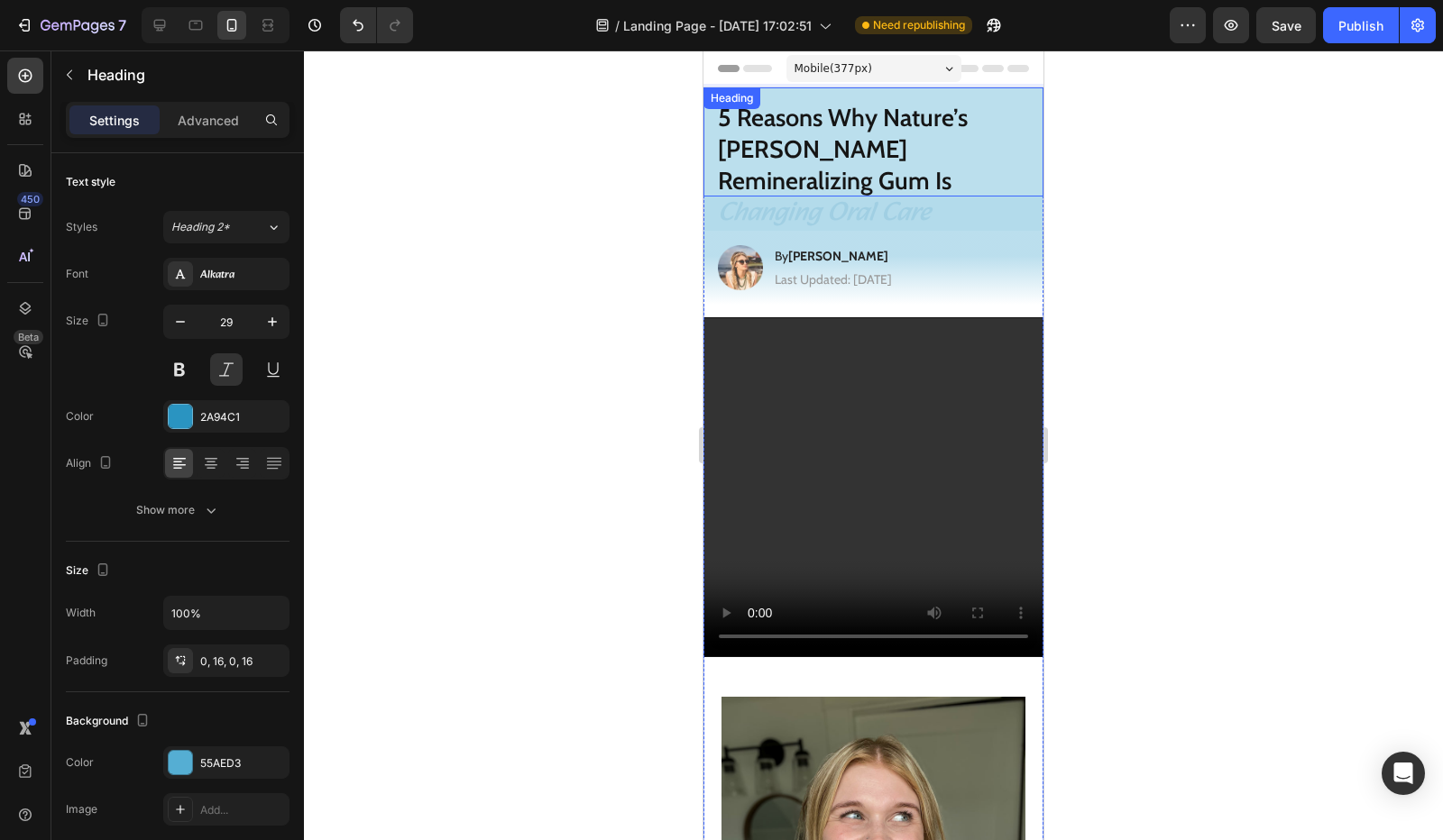
click at [994, 101] on h1 "5 Reasons Why Nature’s [PERSON_NAME] Remineralizing Gum Is" at bounding box center [873, 142] width 340 height 109
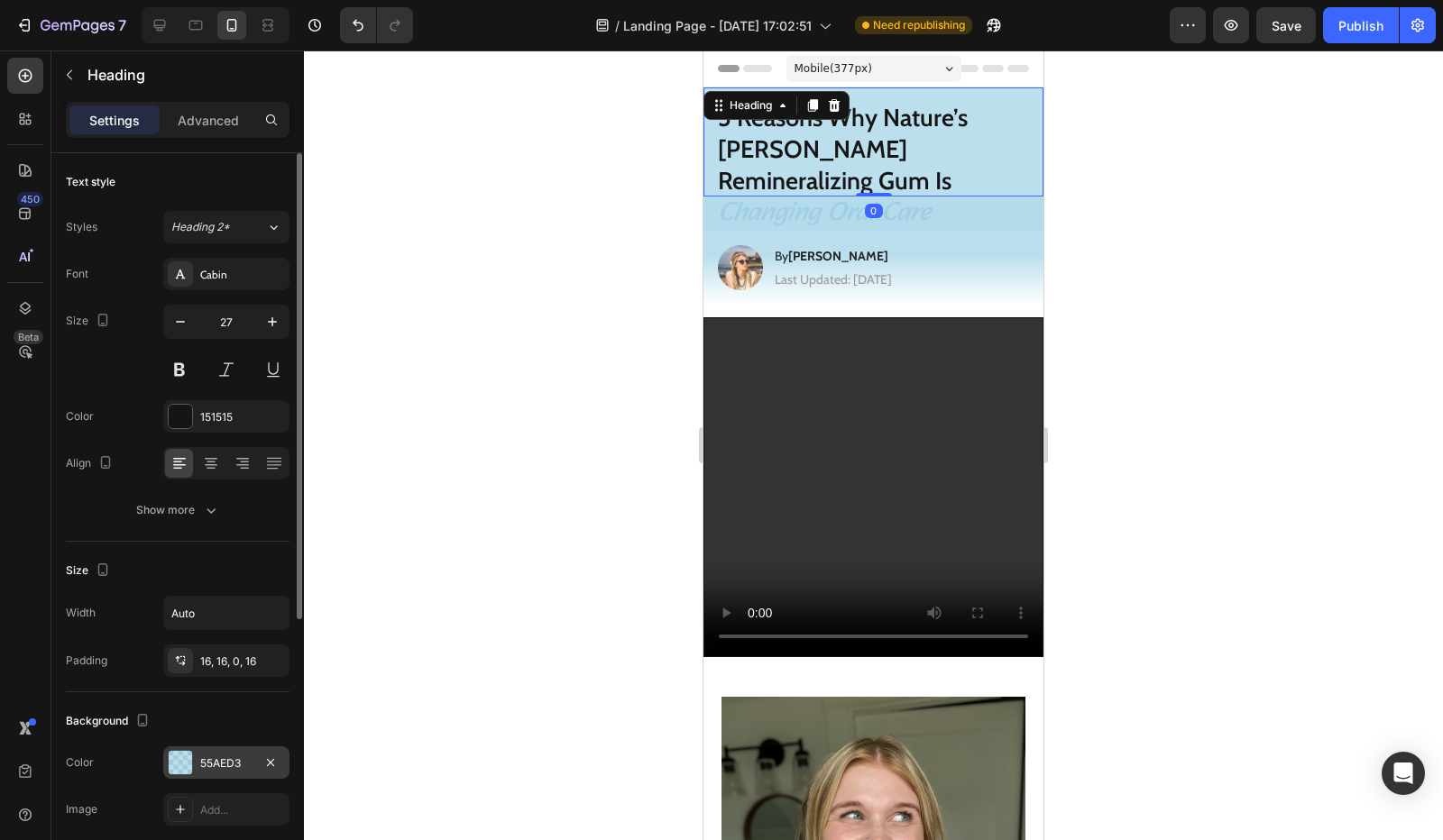
click at [220, 775] on div "55AED3" at bounding box center [227, 762] width 126 height 32
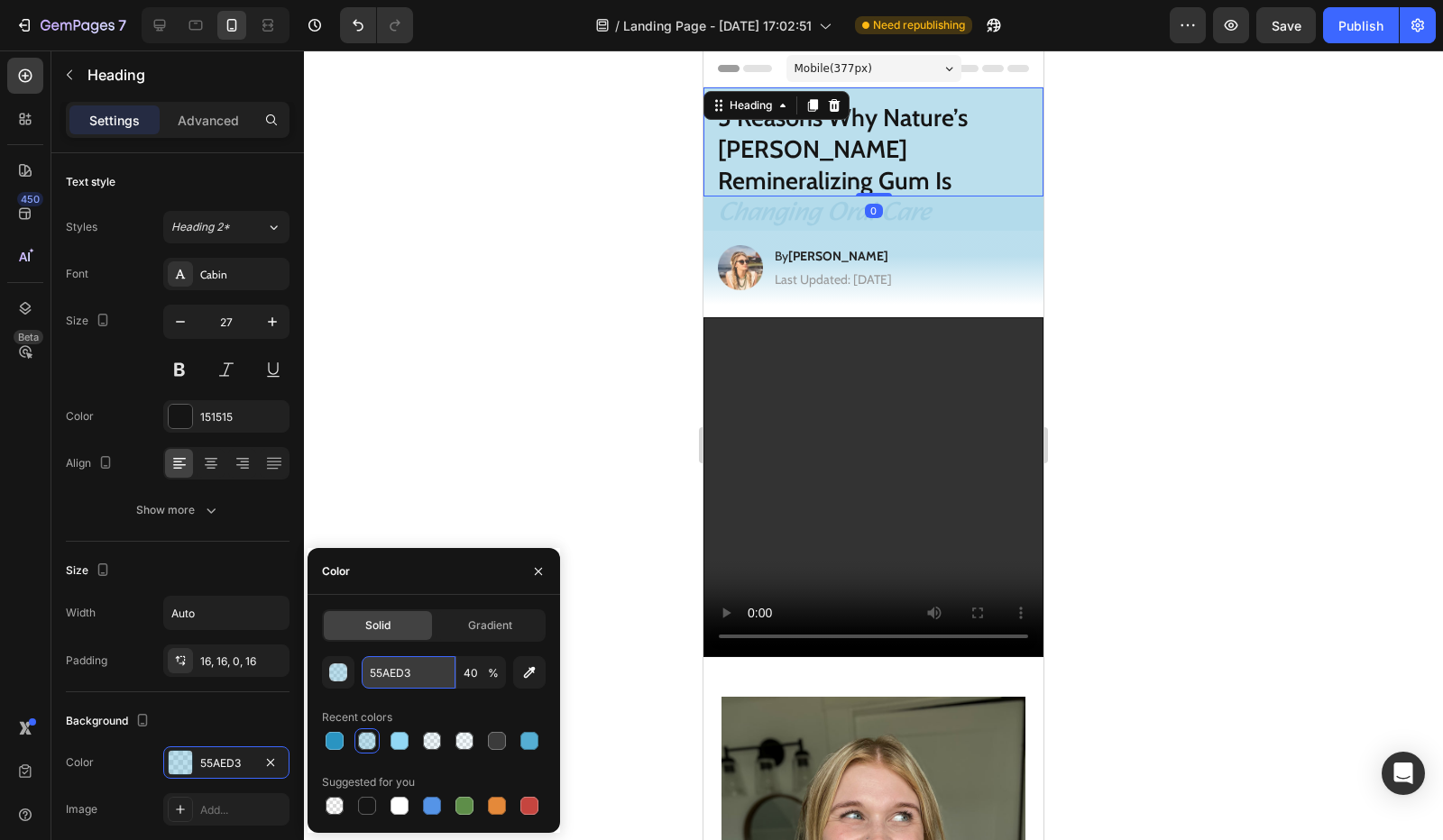
click at [400, 683] on input "55AED3" at bounding box center [408, 673] width 94 height 32
click at [829, 197] on p "Changing Oral Care" at bounding box center [874, 214] width 311 height 34
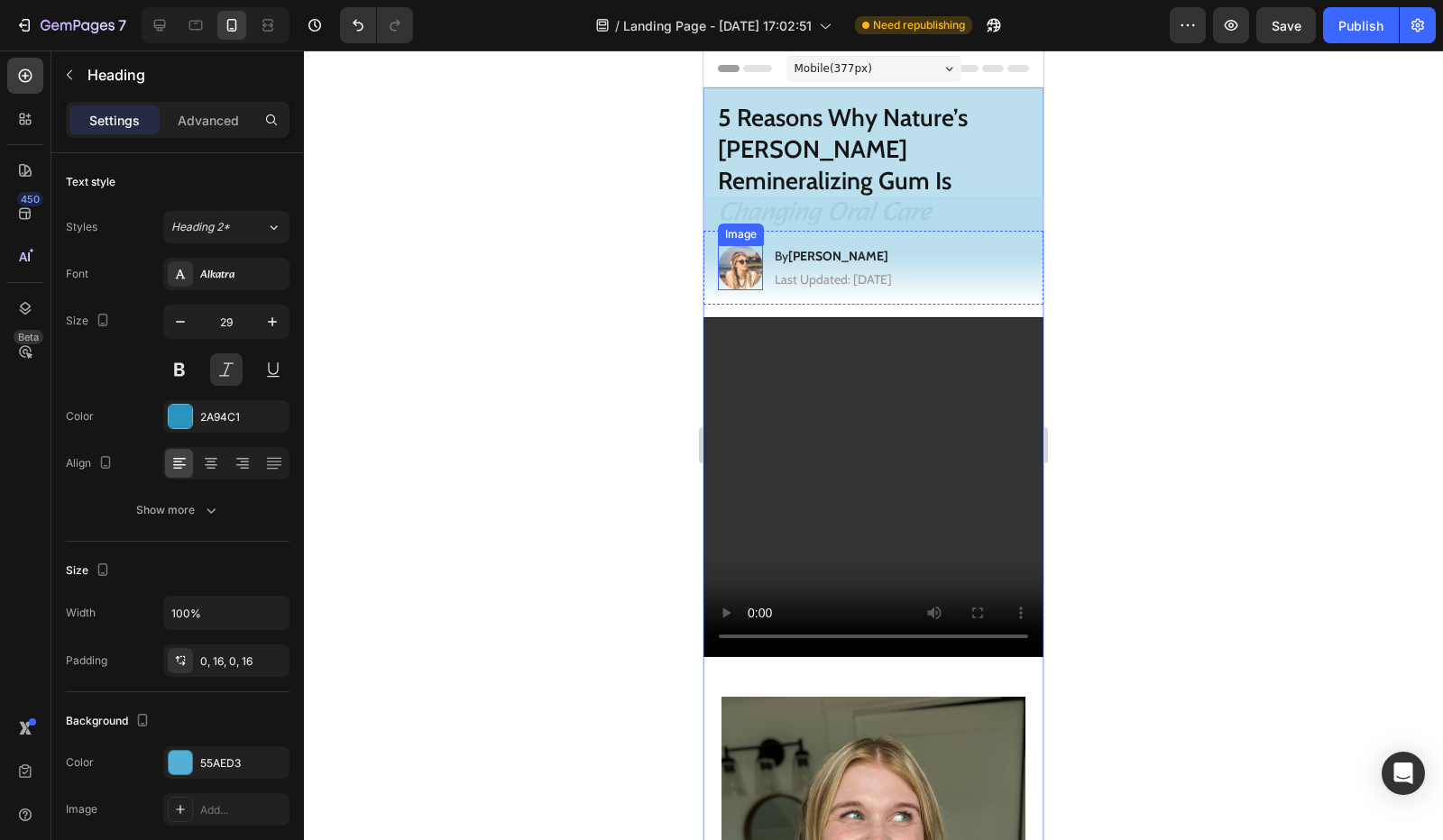
click at [751, 224] on div "Image" at bounding box center [741, 234] width 46 height 22
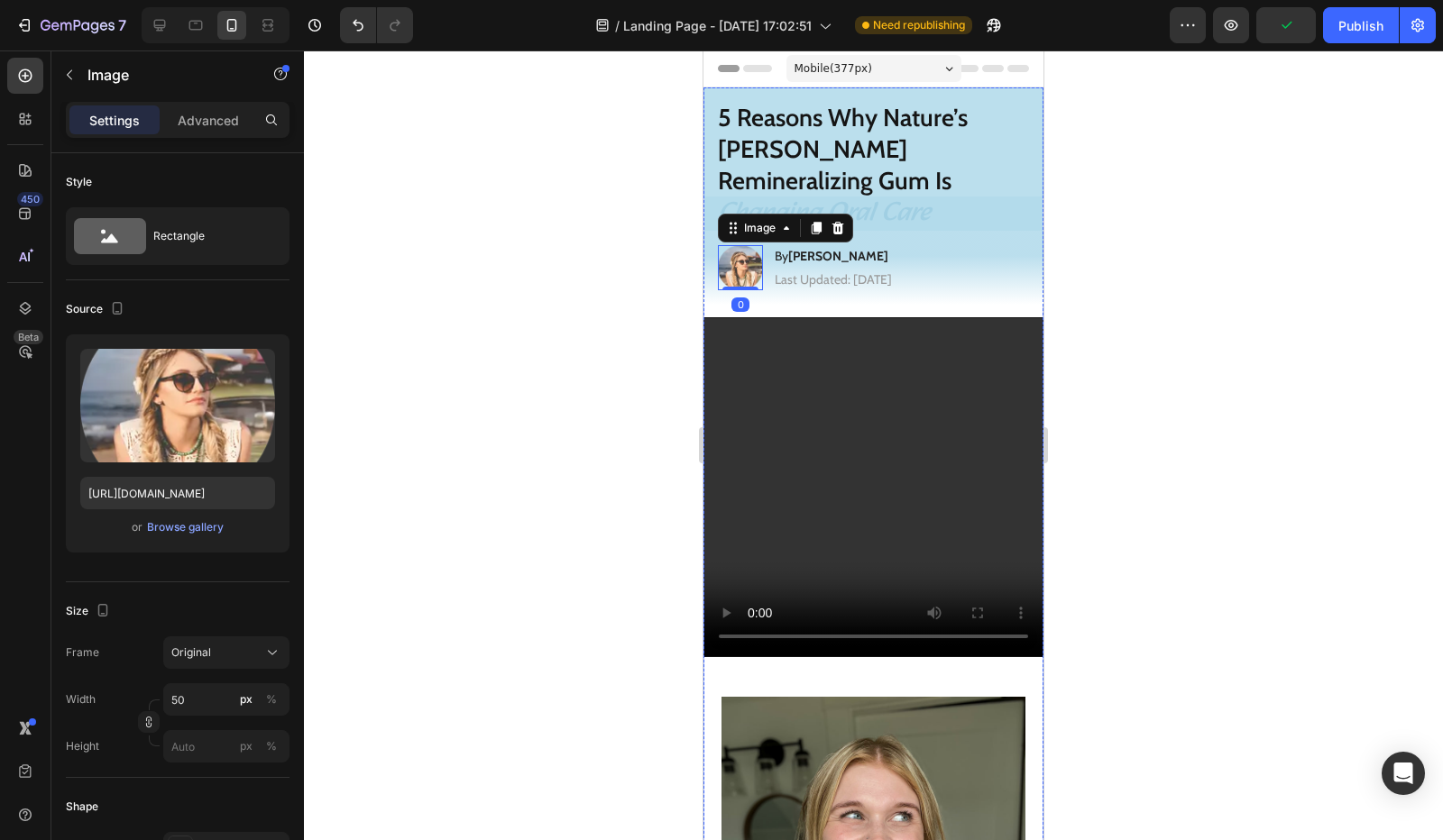
click at [960, 197] on p "Changing Oral Care" at bounding box center [874, 214] width 311 height 34
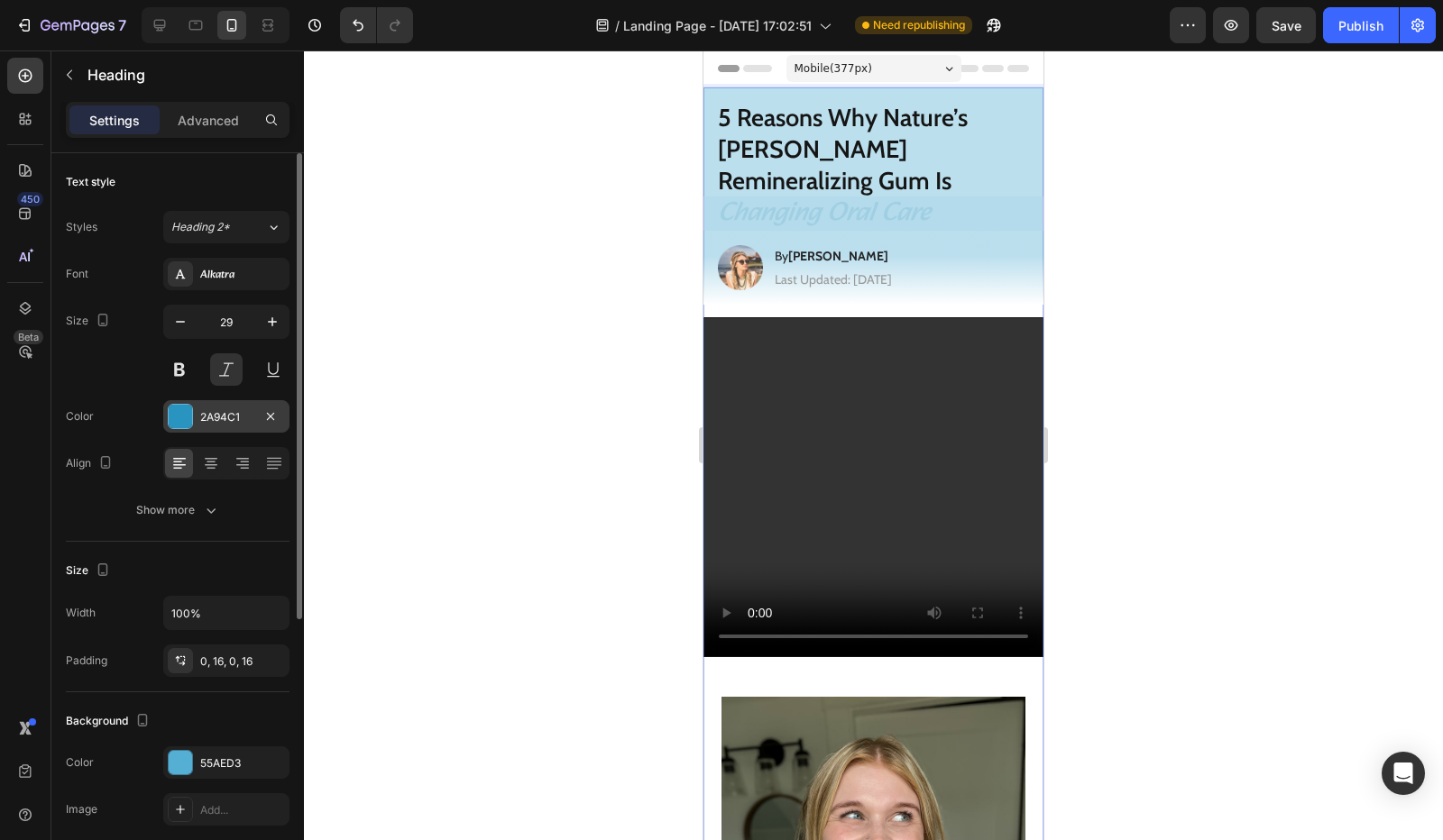
click at [235, 410] on div "2A94C1" at bounding box center [226, 418] width 52 height 16
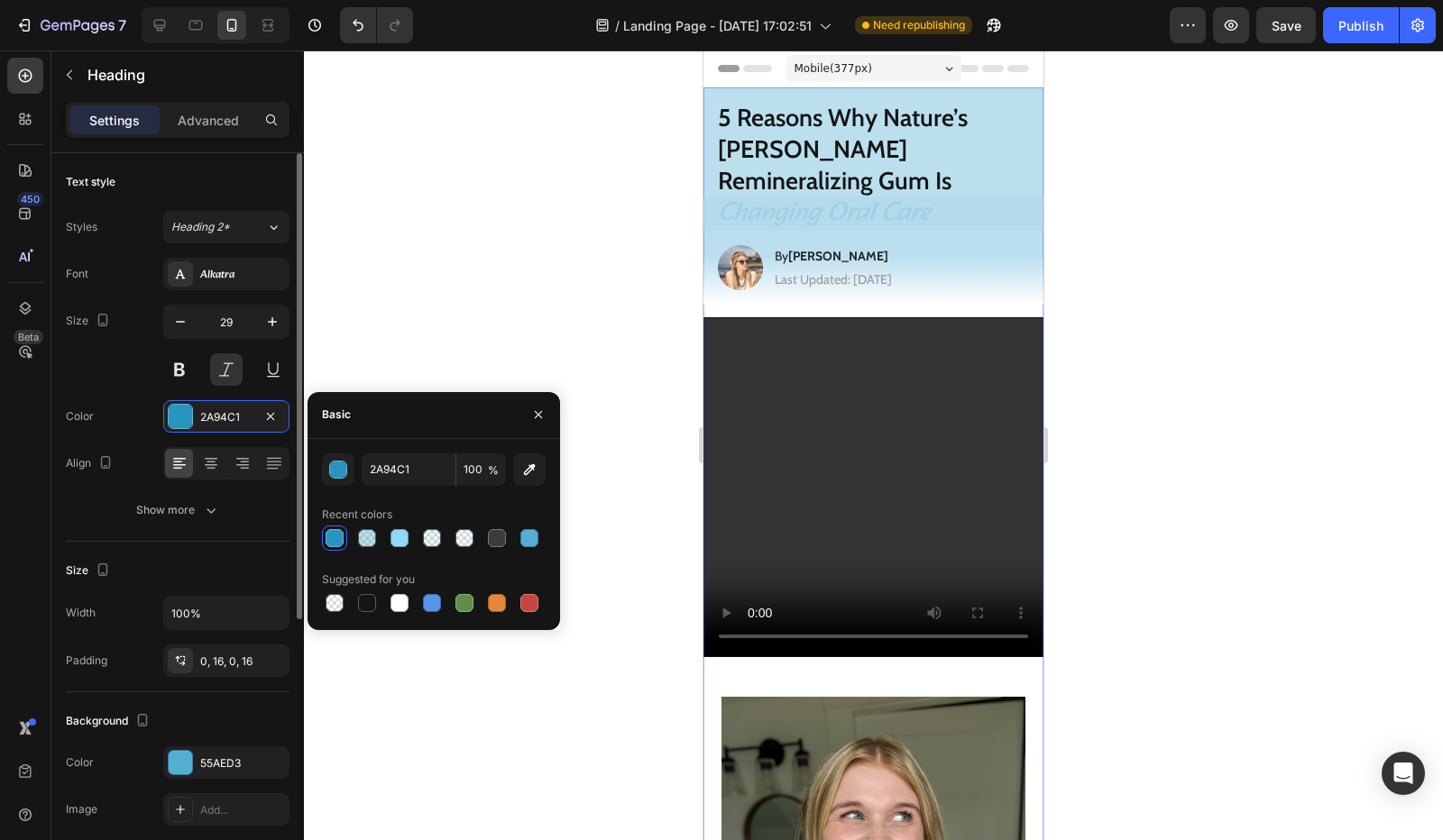
click at [217, 776] on div "The changes might be hidden by the video. Color 55AED3 Image Add..." at bounding box center [177, 786] width 224 height 80
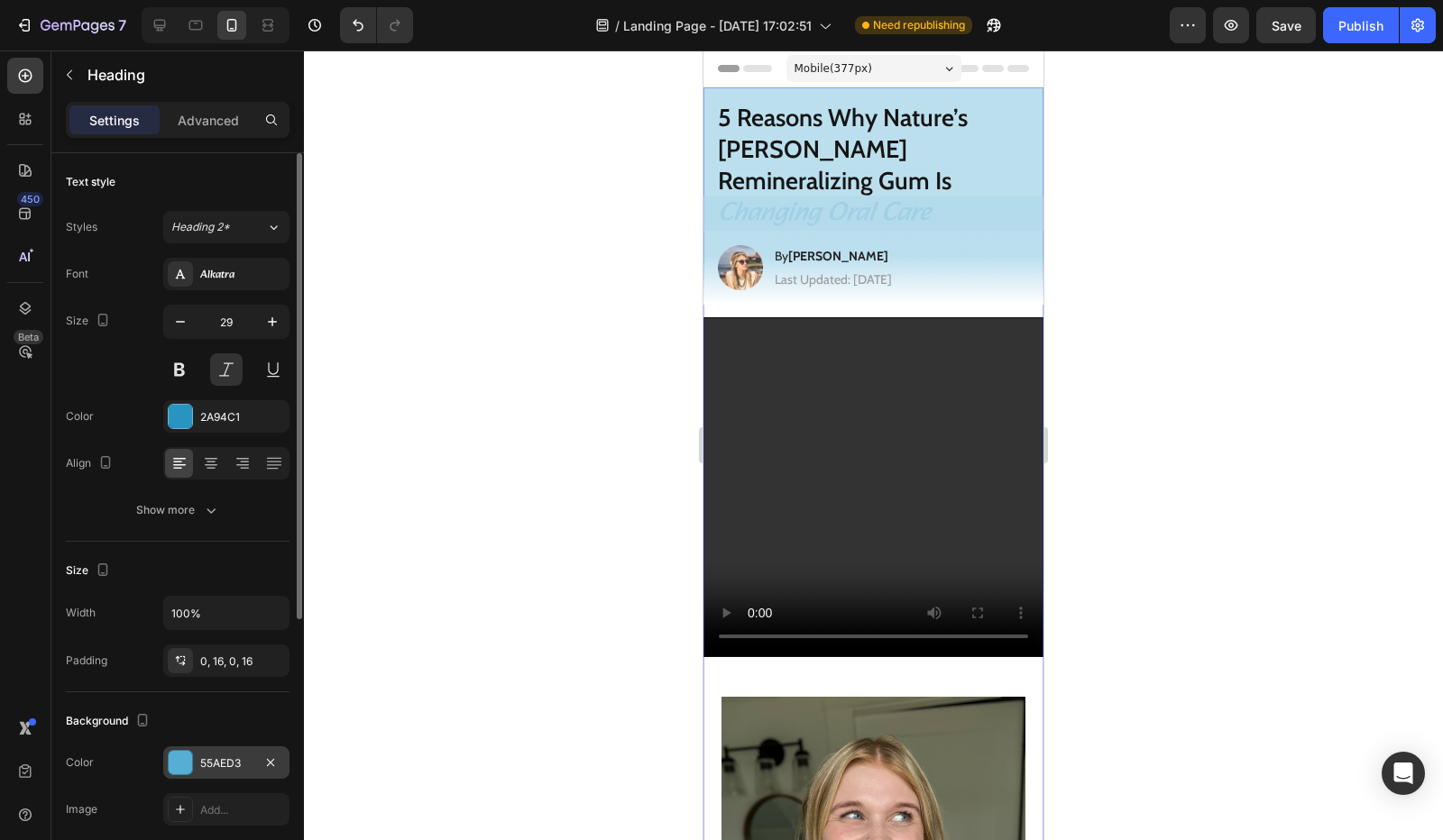
click at [240, 762] on div "55AED3" at bounding box center [226, 763] width 52 height 16
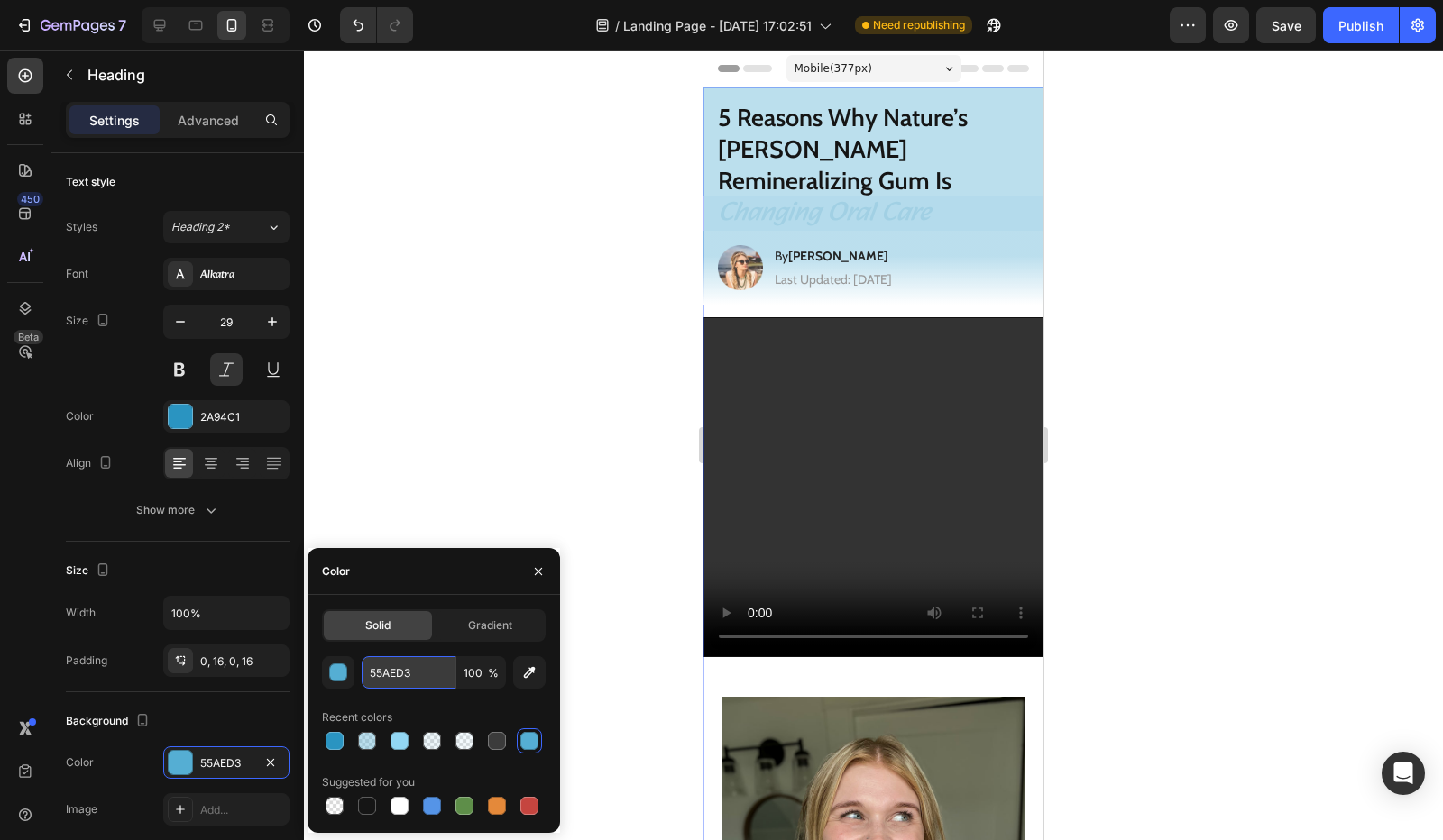
click at [0, 0] on input "55AED3" at bounding box center [0, 0] width 0 height 0
click at [430, 703] on div "Recent colors" at bounding box center [433, 717] width 224 height 29
click at [490, 672] on span "%" at bounding box center [492, 674] width 11 height 16
click at [0, 0] on input "100" at bounding box center [0, 0] width 0 height 0
type input "3"
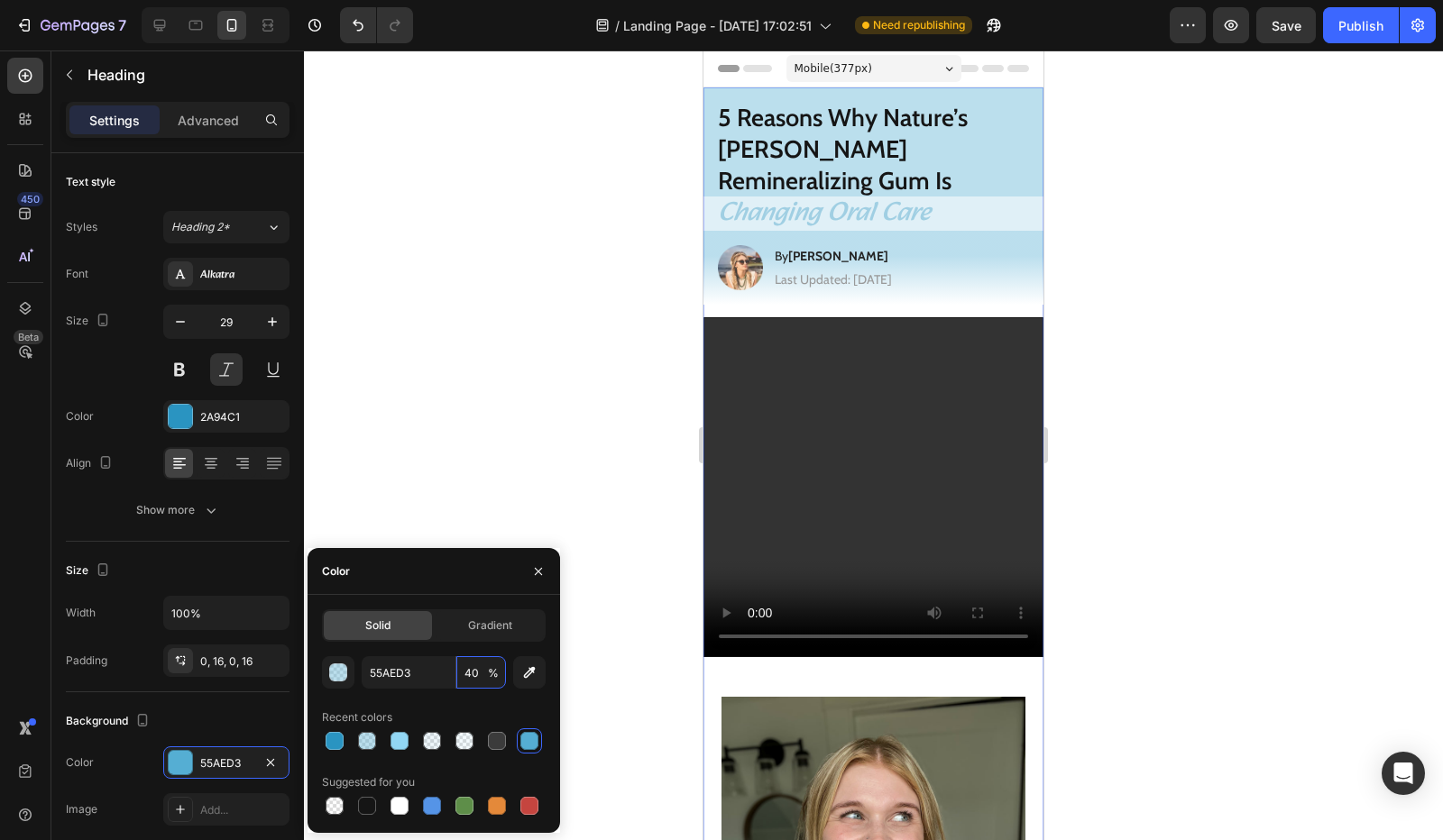
type input "40"
click at [454, 689] on div "55AED3 40 % Recent colors Suggested for you" at bounding box center [433, 738] width 224 height 162
click at [463, 441] on div at bounding box center [874, 445] width 1139 height 790
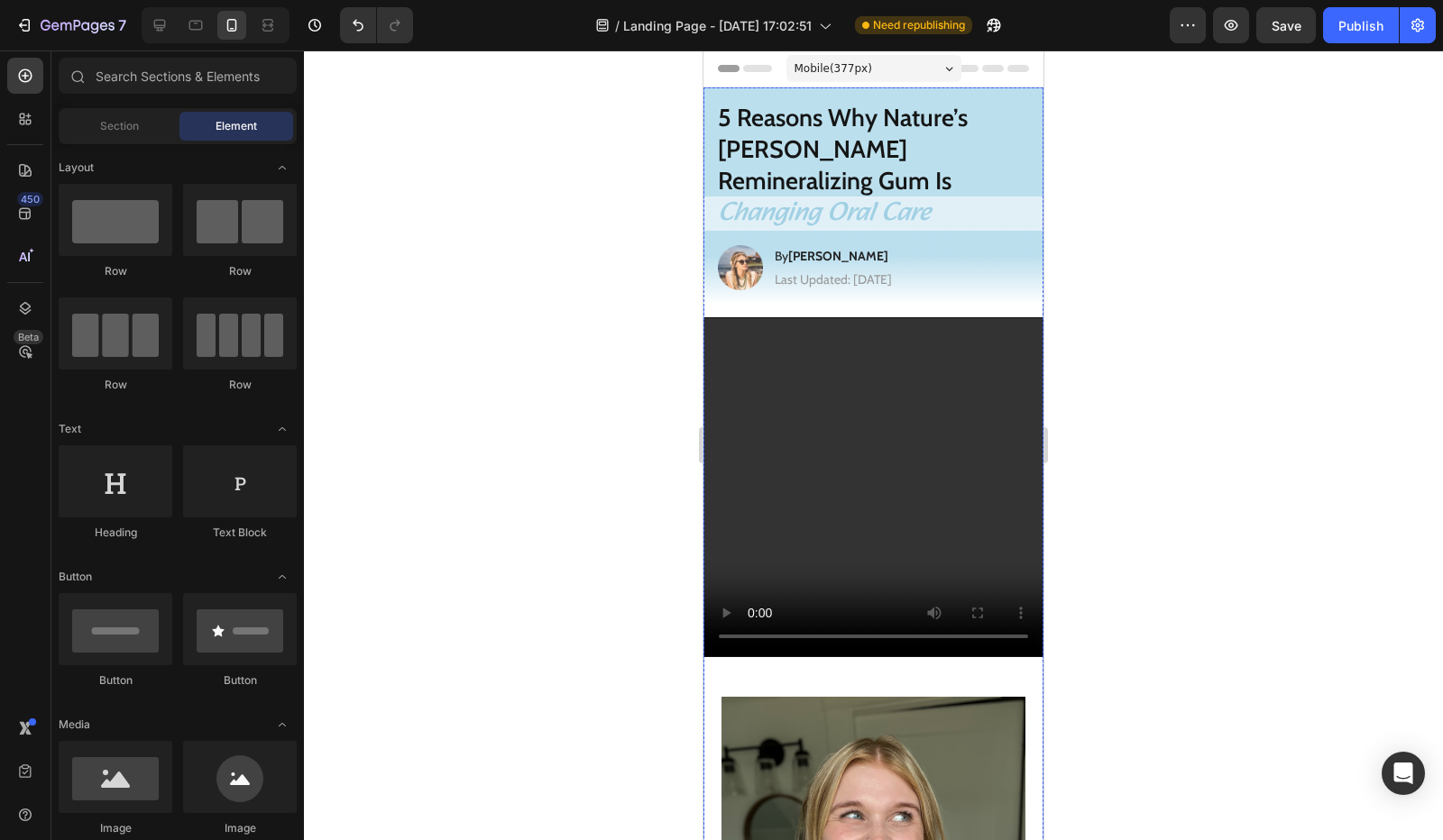
click at [716, 197] on h1 "Changing Oral Care" at bounding box center [873, 214] width 340 height 34
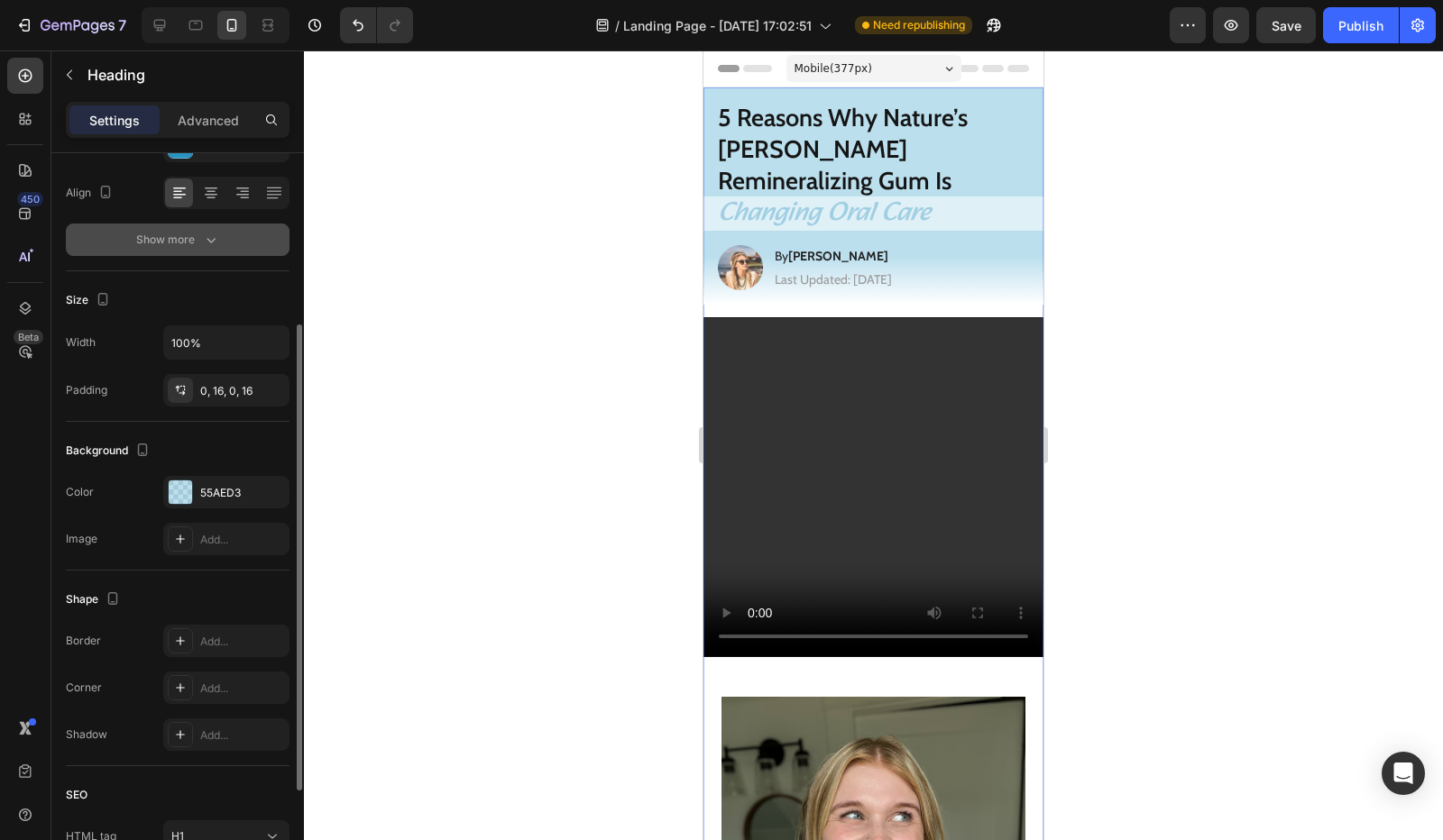
scroll to position [360, 0]
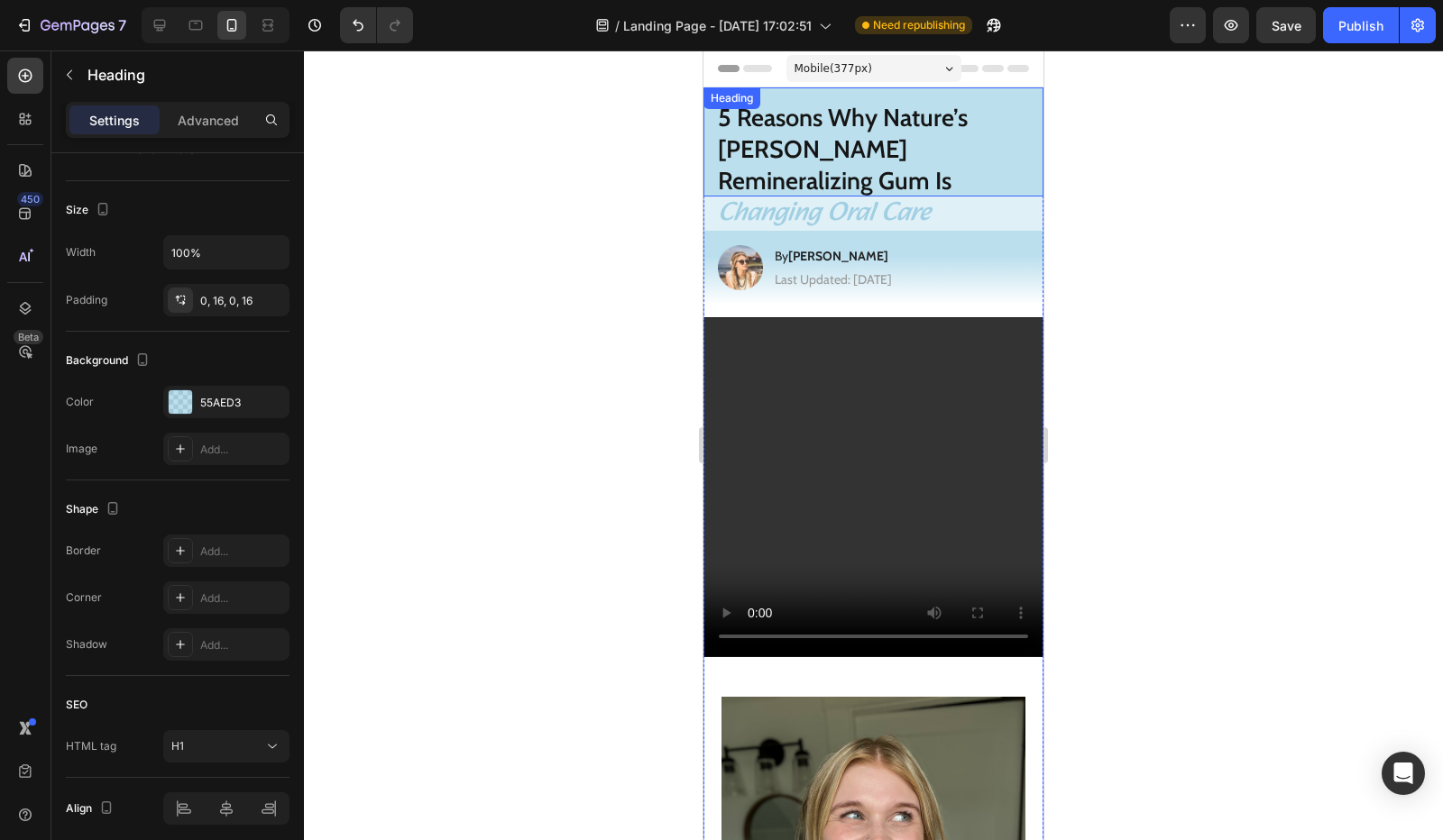
click at [705, 146] on h1 "5 Reasons Why Nature’s [PERSON_NAME] Remineralizing Gum Is" at bounding box center [873, 142] width 340 height 109
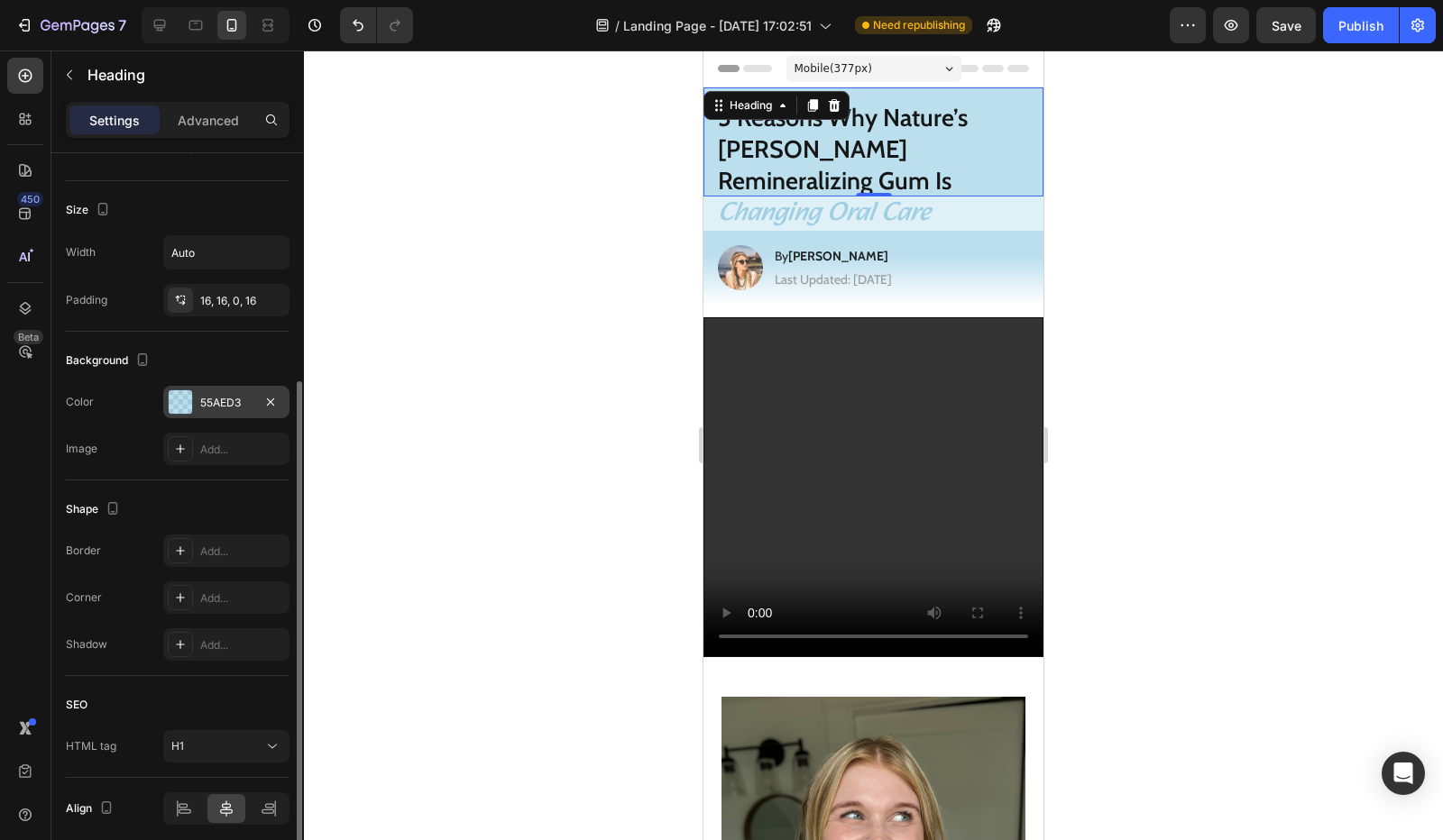
click at [235, 396] on div "55AED3" at bounding box center [226, 403] width 52 height 16
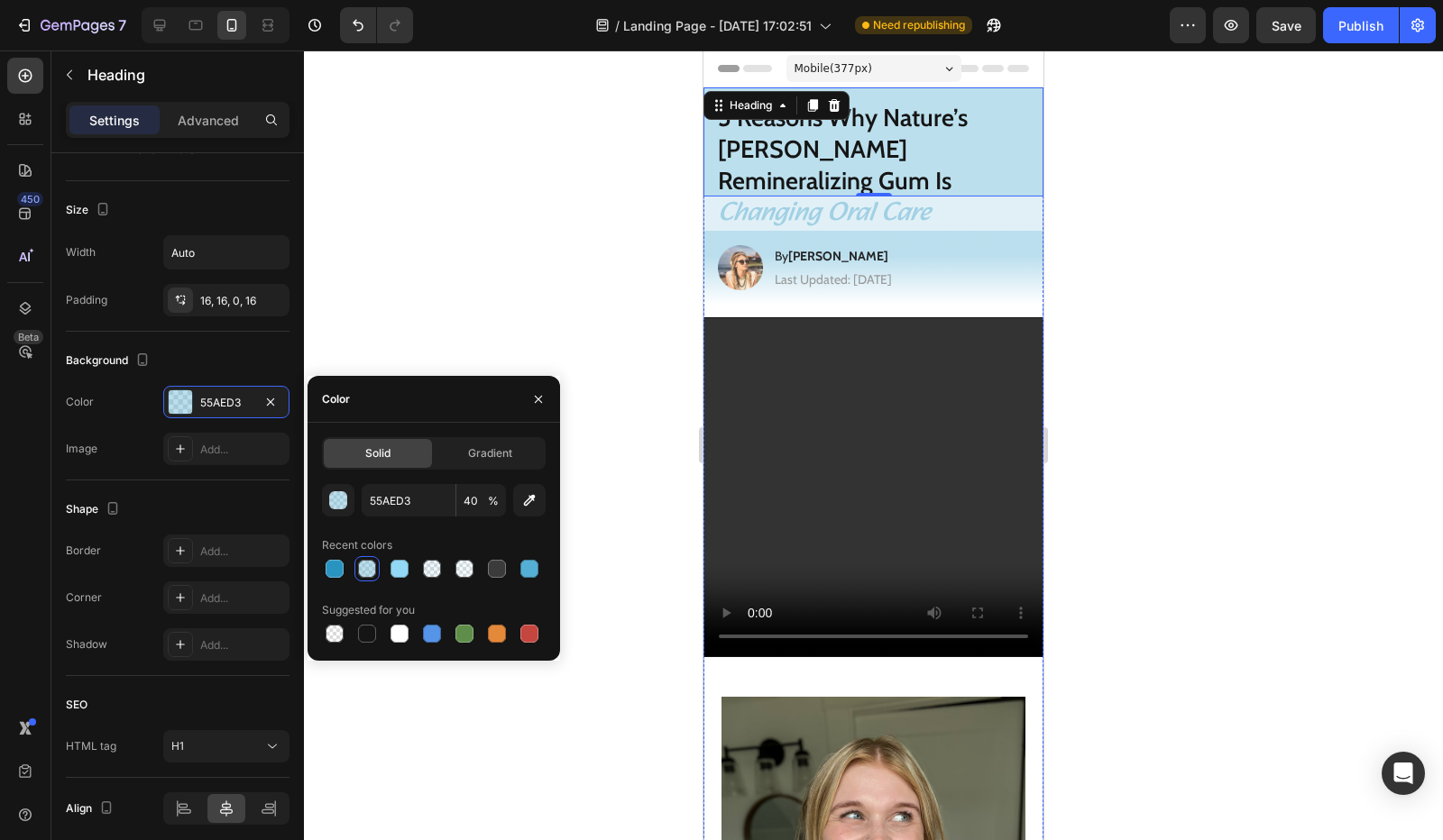
click at [711, 197] on h1 "Changing Oral Care" at bounding box center [873, 214] width 340 height 34
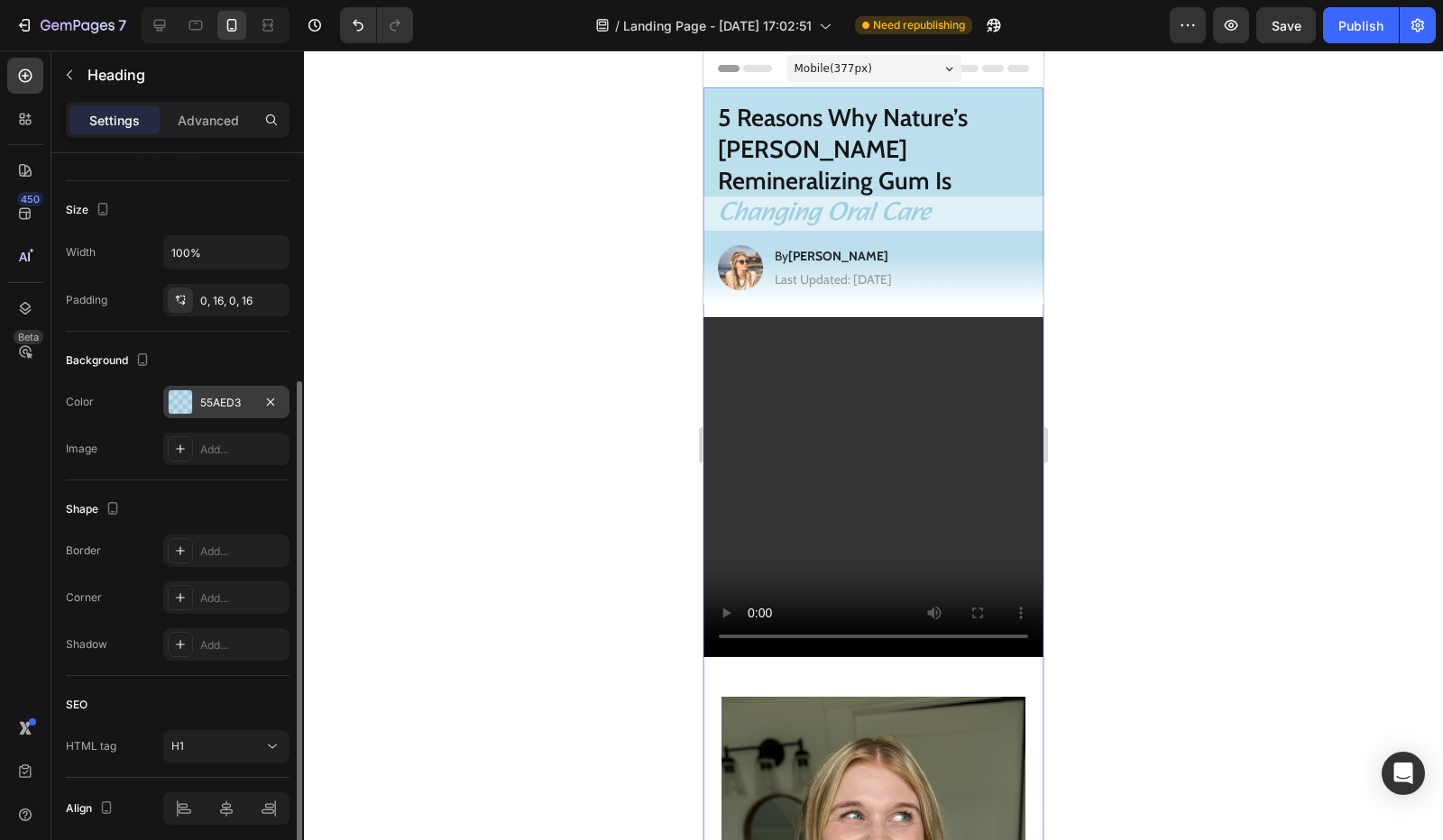
click at [219, 407] on div "55AED3" at bounding box center [226, 403] width 52 height 16
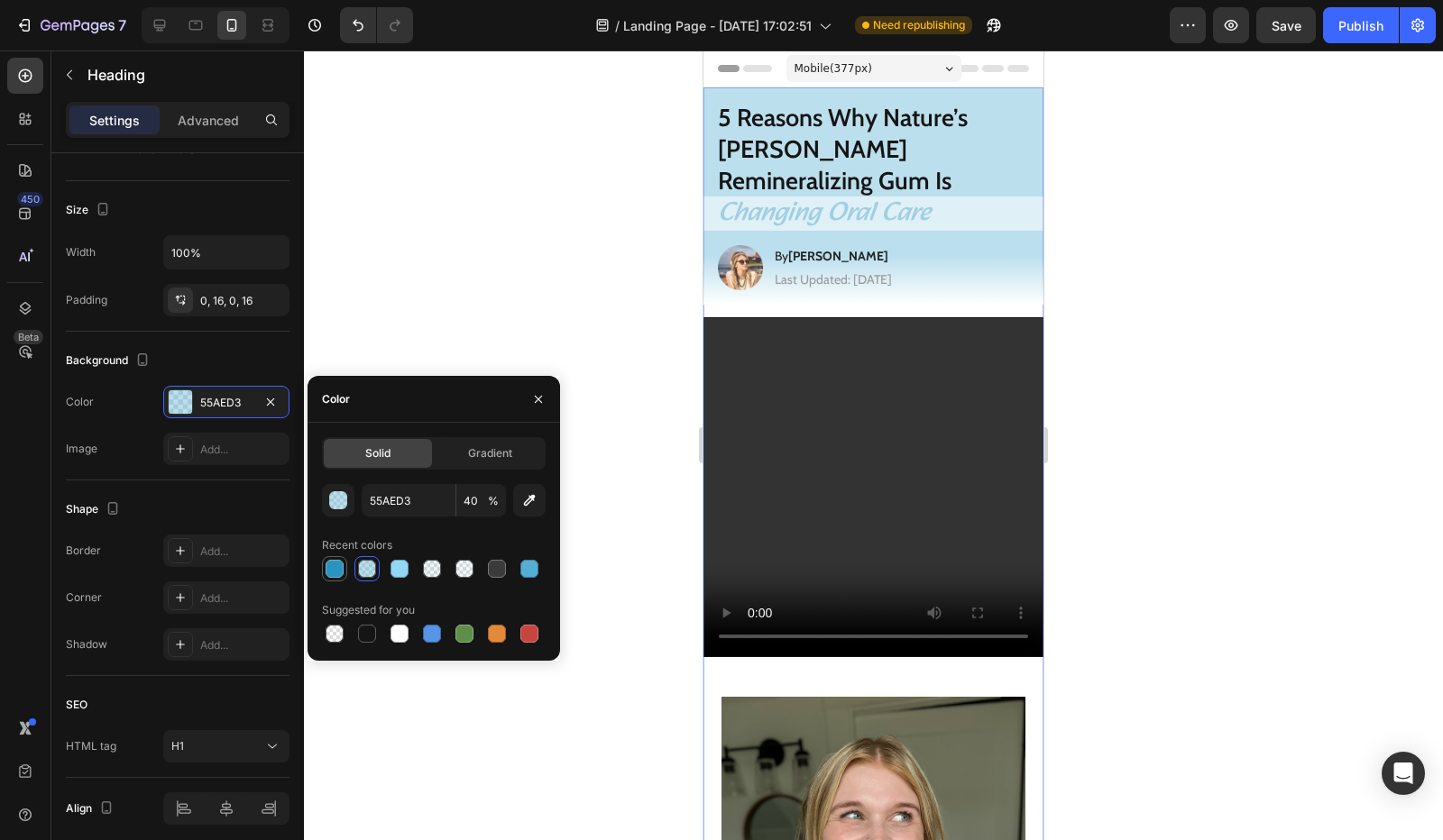
click at [332, 572] on div at bounding box center [335, 569] width 18 height 18
type input "2A94C1"
type input "100"
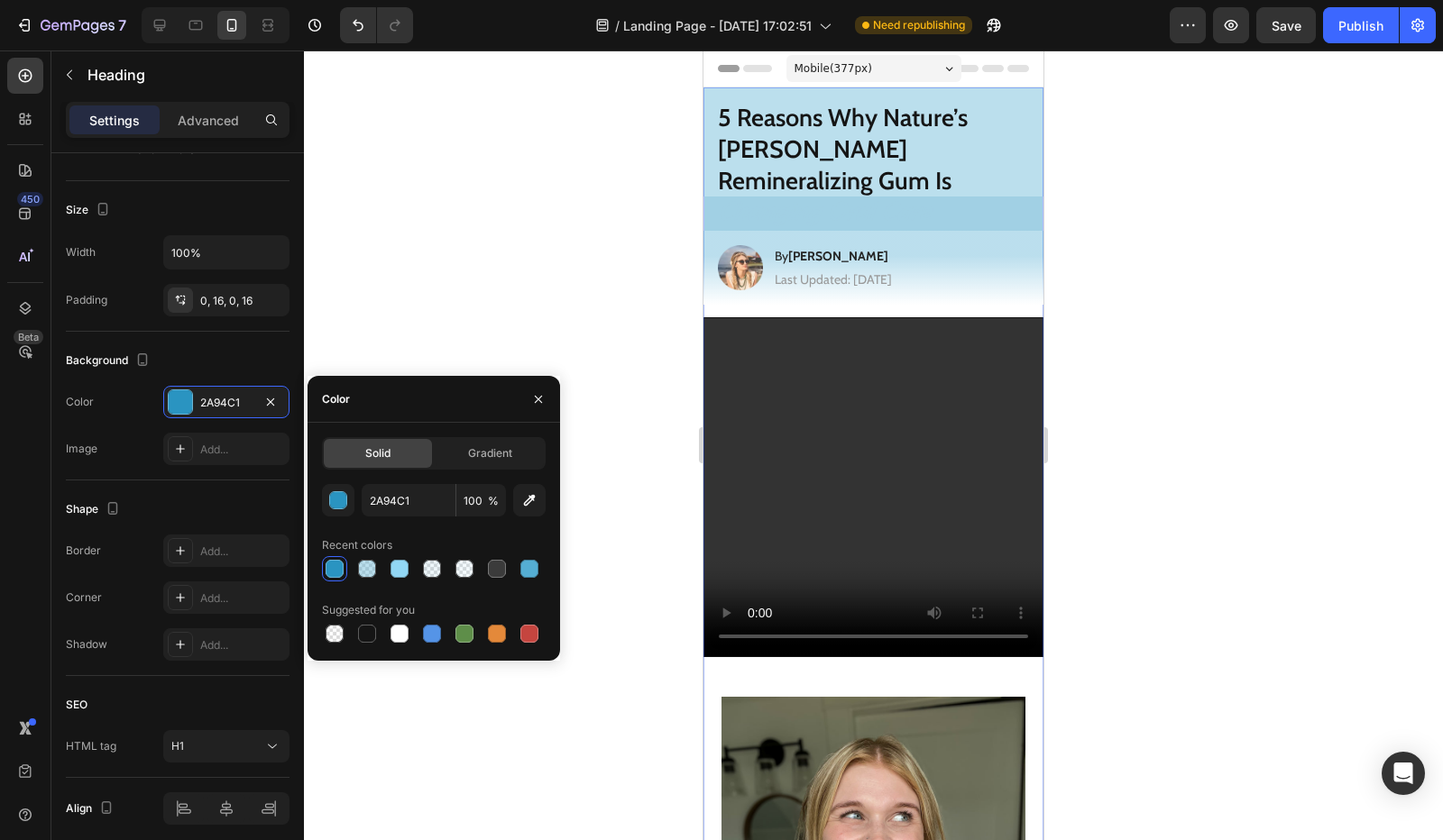
drag, startPoint x: 372, startPoint y: 561, endPoint x: 383, endPoint y: 569, distance: 13.6
click at [372, 562] on div at bounding box center [367, 569] width 18 height 18
type input "55AED3"
type input "40"
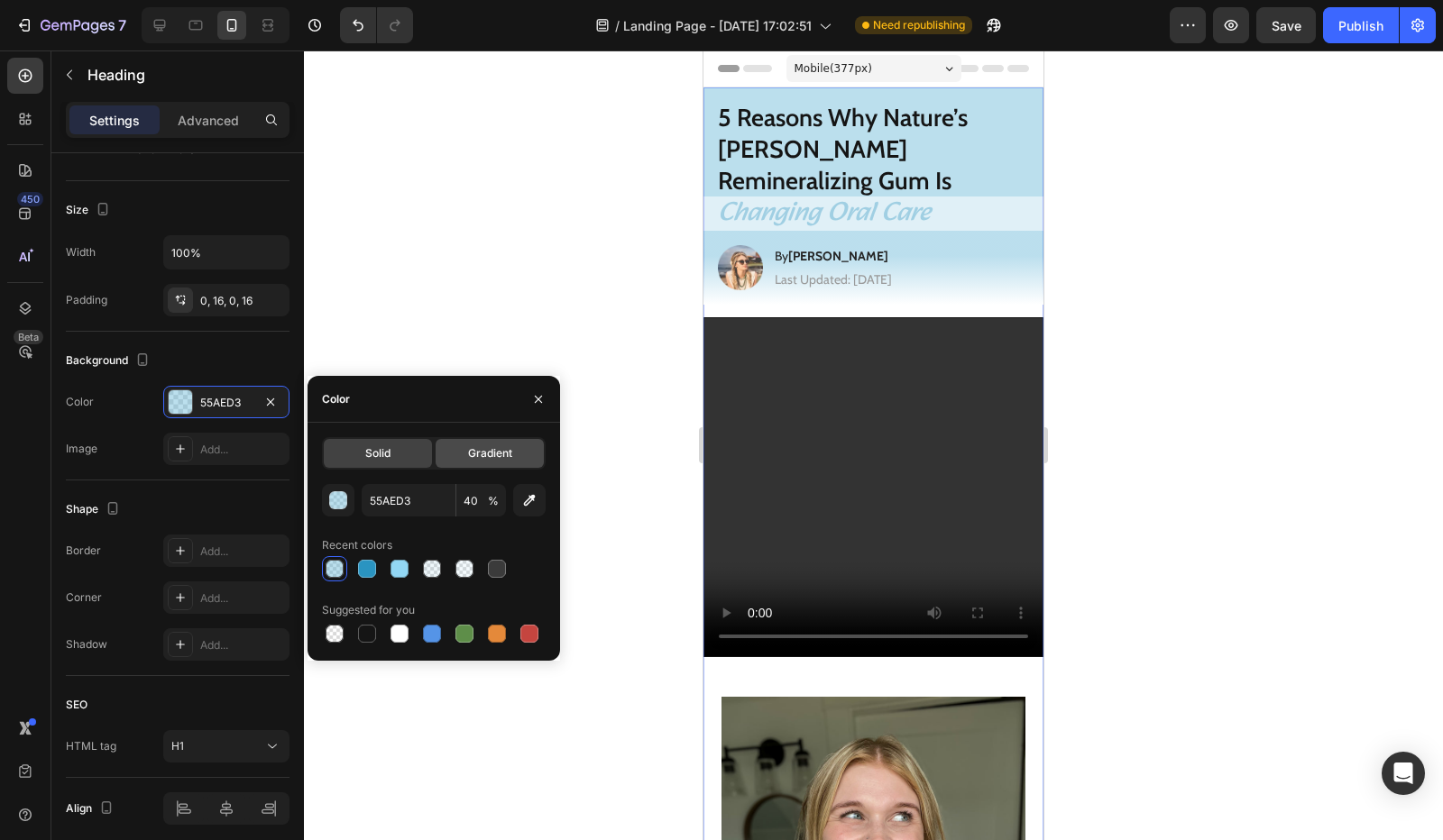
click at [484, 452] on span "Gradient" at bounding box center [490, 453] width 44 height 16
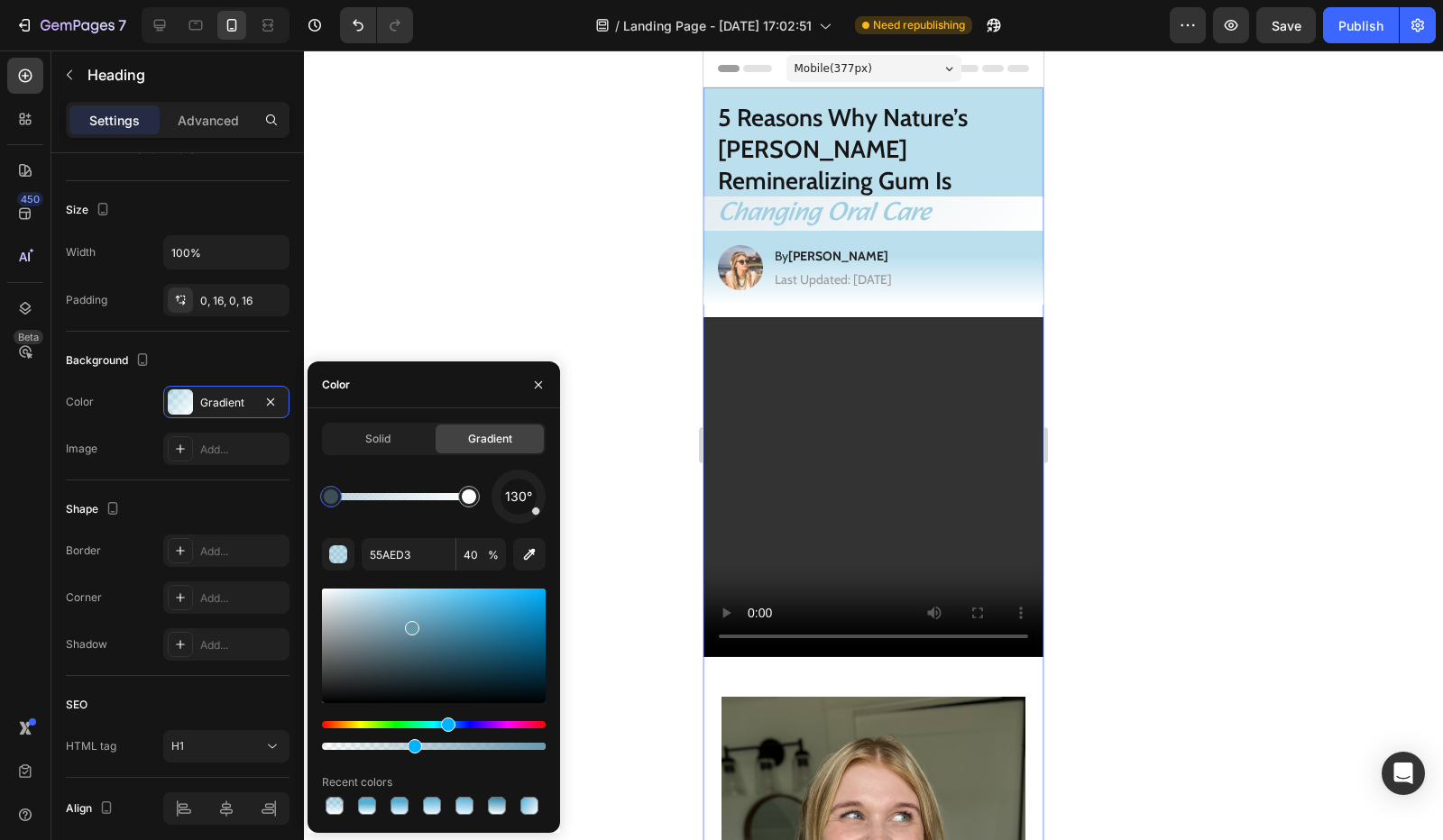
drag, startPoint x: 419, startPoint y: 623, endPoint x: 409, endPoint y: 615, distance: 12.8
click at [409, 621] on div at bounding box center [433, 646] width 224 height 114
type input "70A0B5"
click at [370, 440] on span "Solid" at bounding box center [378, 439] width 26 height 16
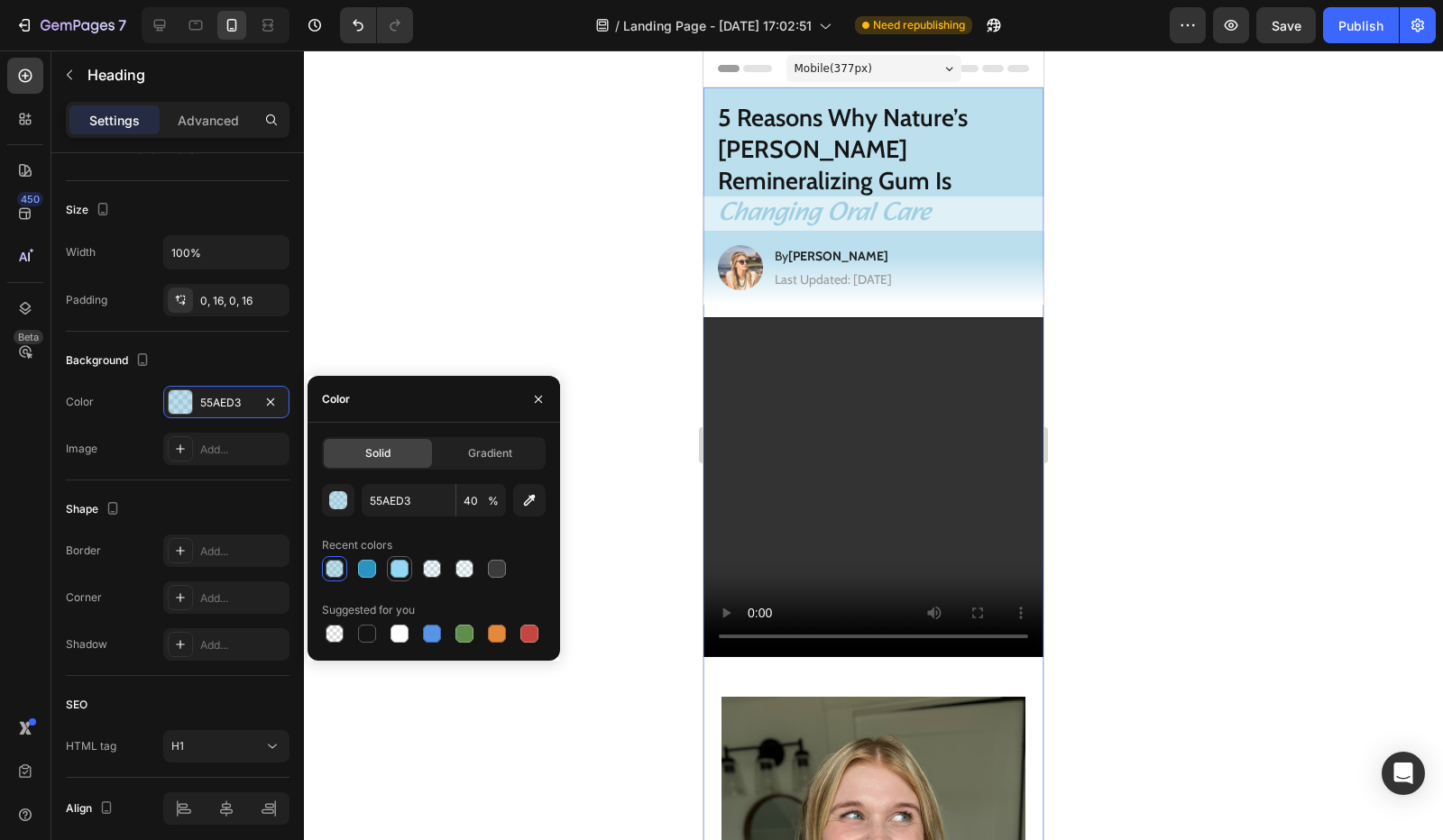
click at [397, 573] on div at bounding box center [399, 569] width 18 height 18
type input "92D7F4"
type input "100"
click at [369, 573] on div at bounding box center [367, 569] width 18 height 18
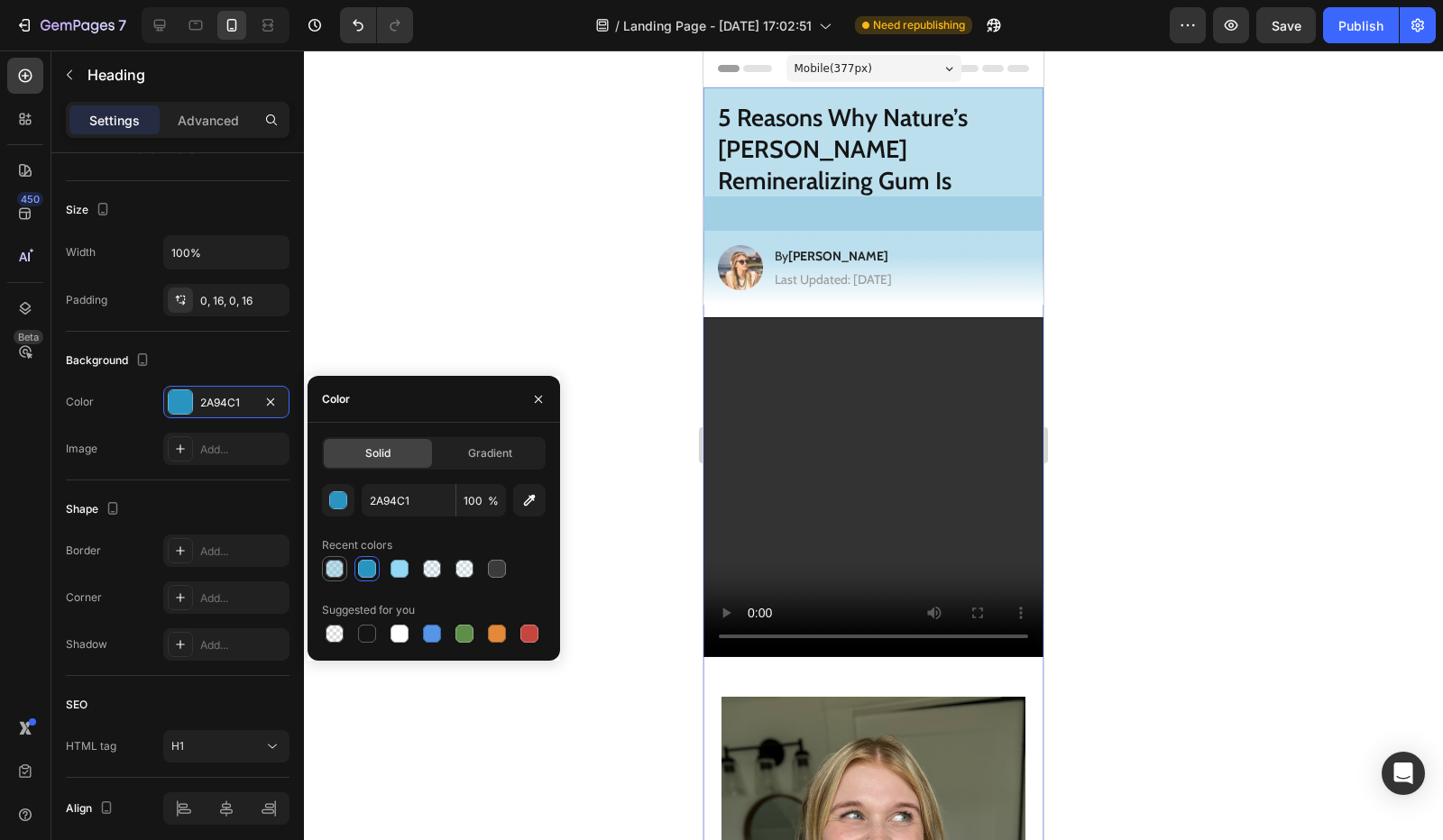
click at [337, 569] on div at bounding box center [335, 569] width 18 height 18
type input "55AED3"
type input "40"
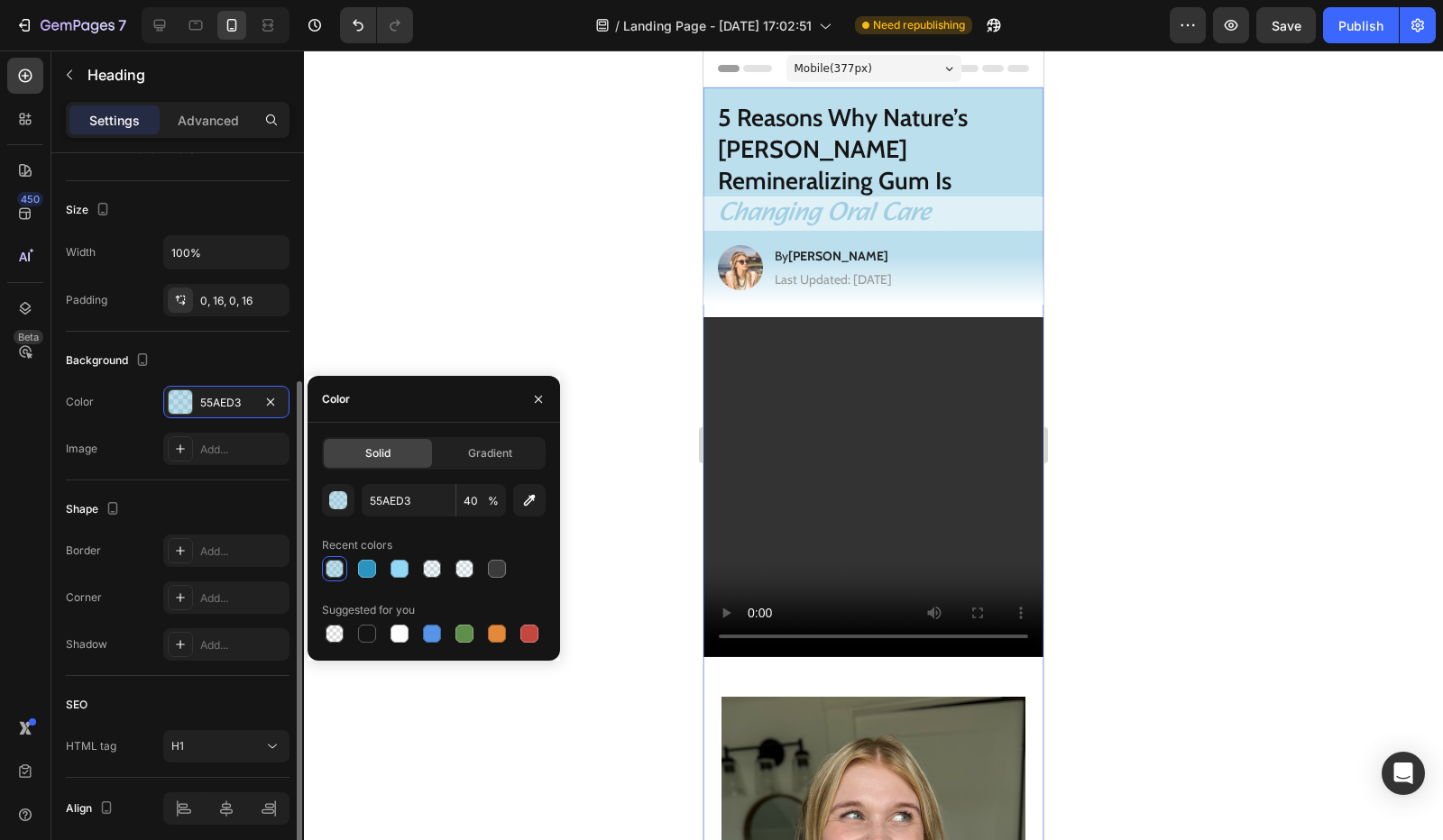
scroll to position [91, 0]
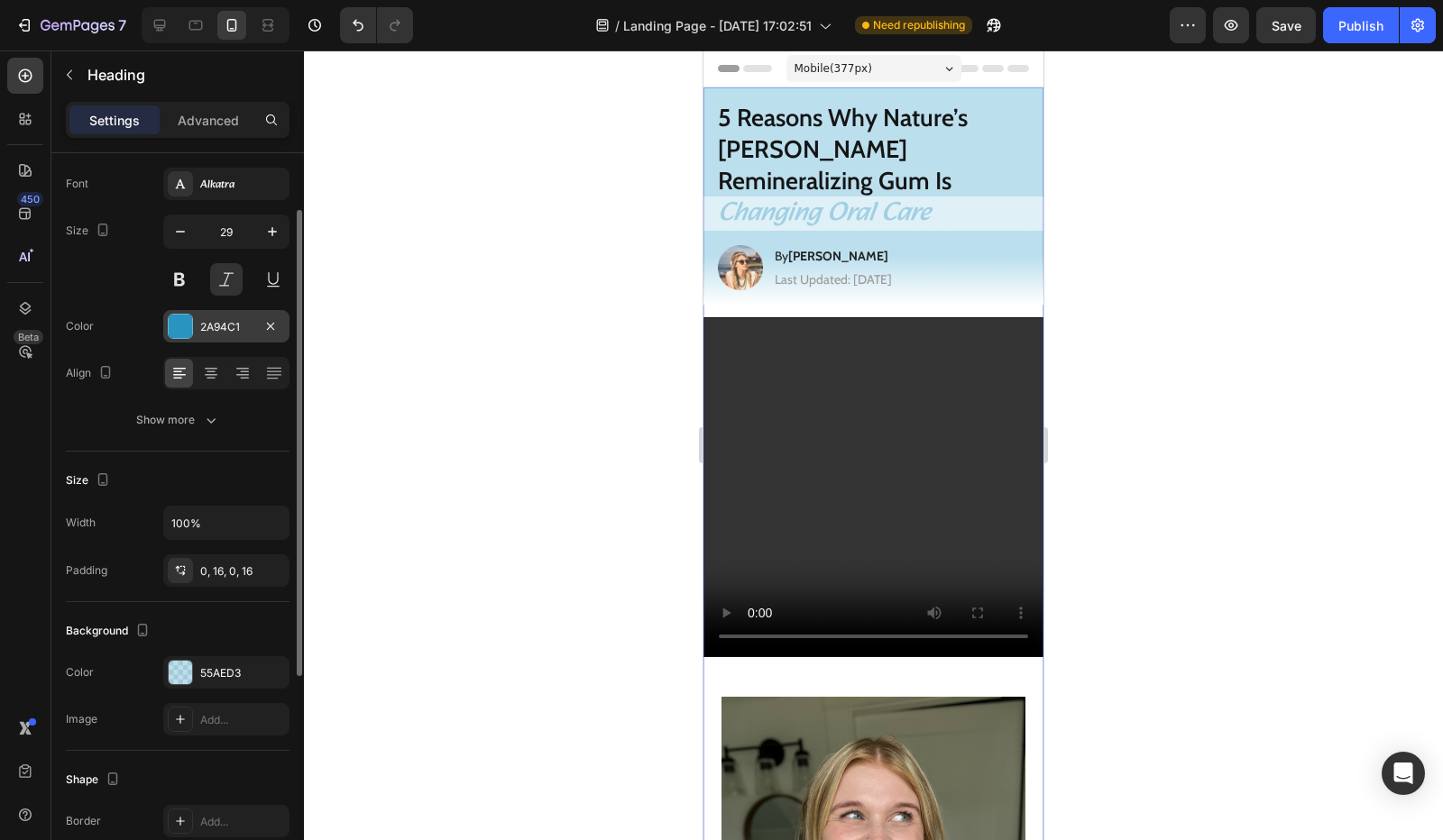
click at [206, 319] on div "2A94C1" at bounding box center [226, 327] width 52 height 16
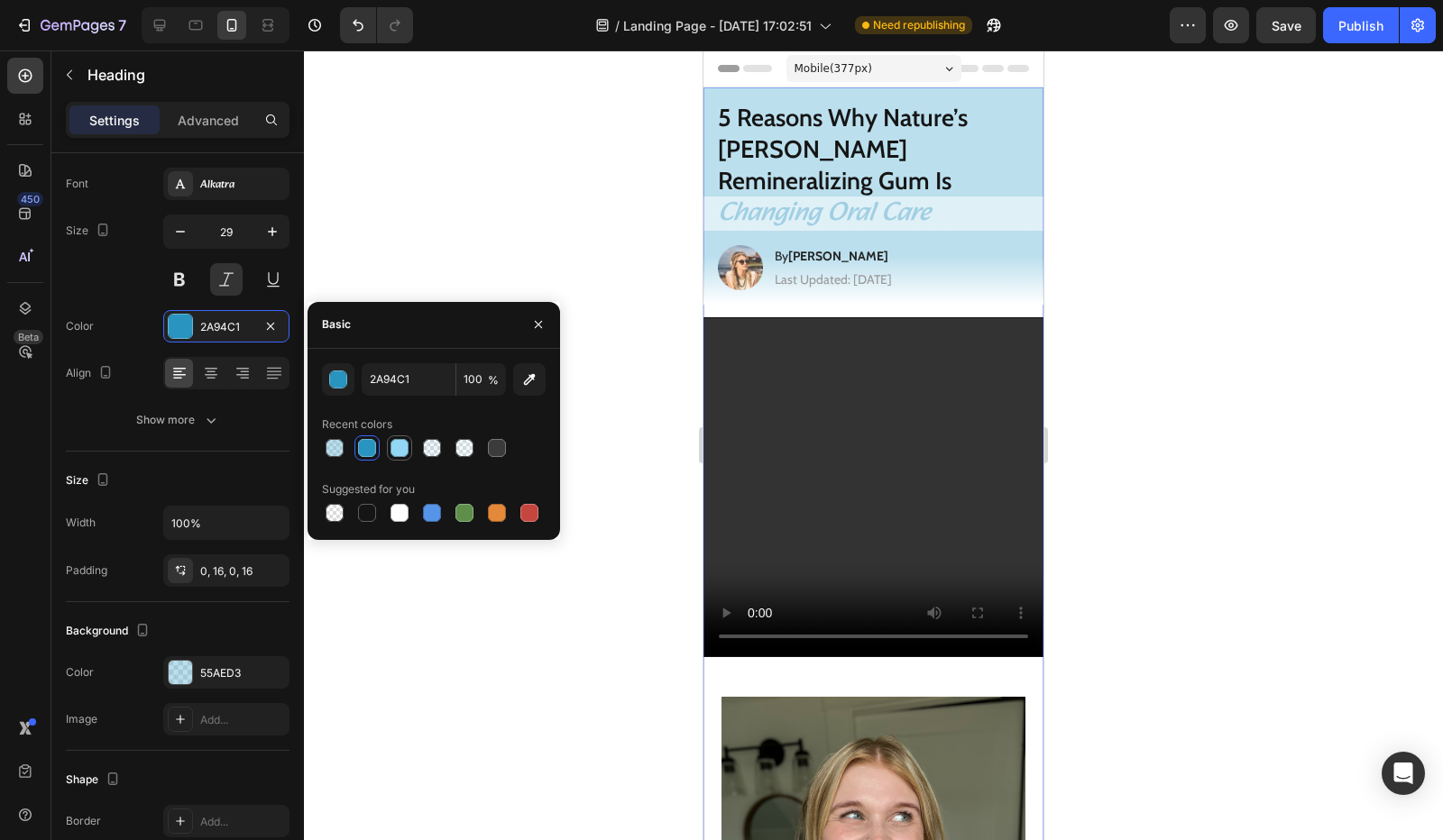
click at [393, 454] on div at bounding box center [399, 448] width 18 height 18
click at [391, 515] on div at bounding box center [399, 513] width 18 height 18
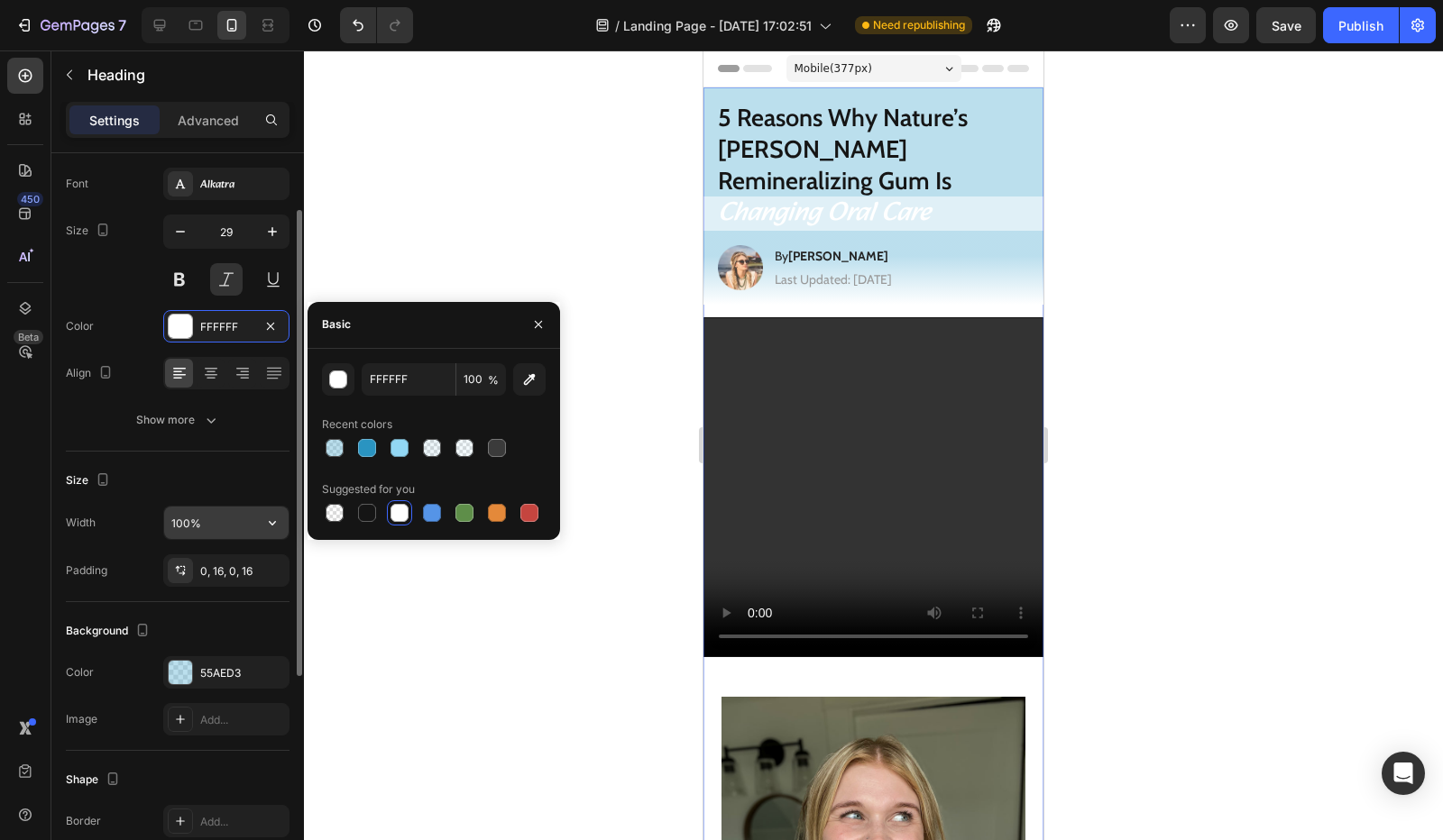
scroll to position [180, 0]
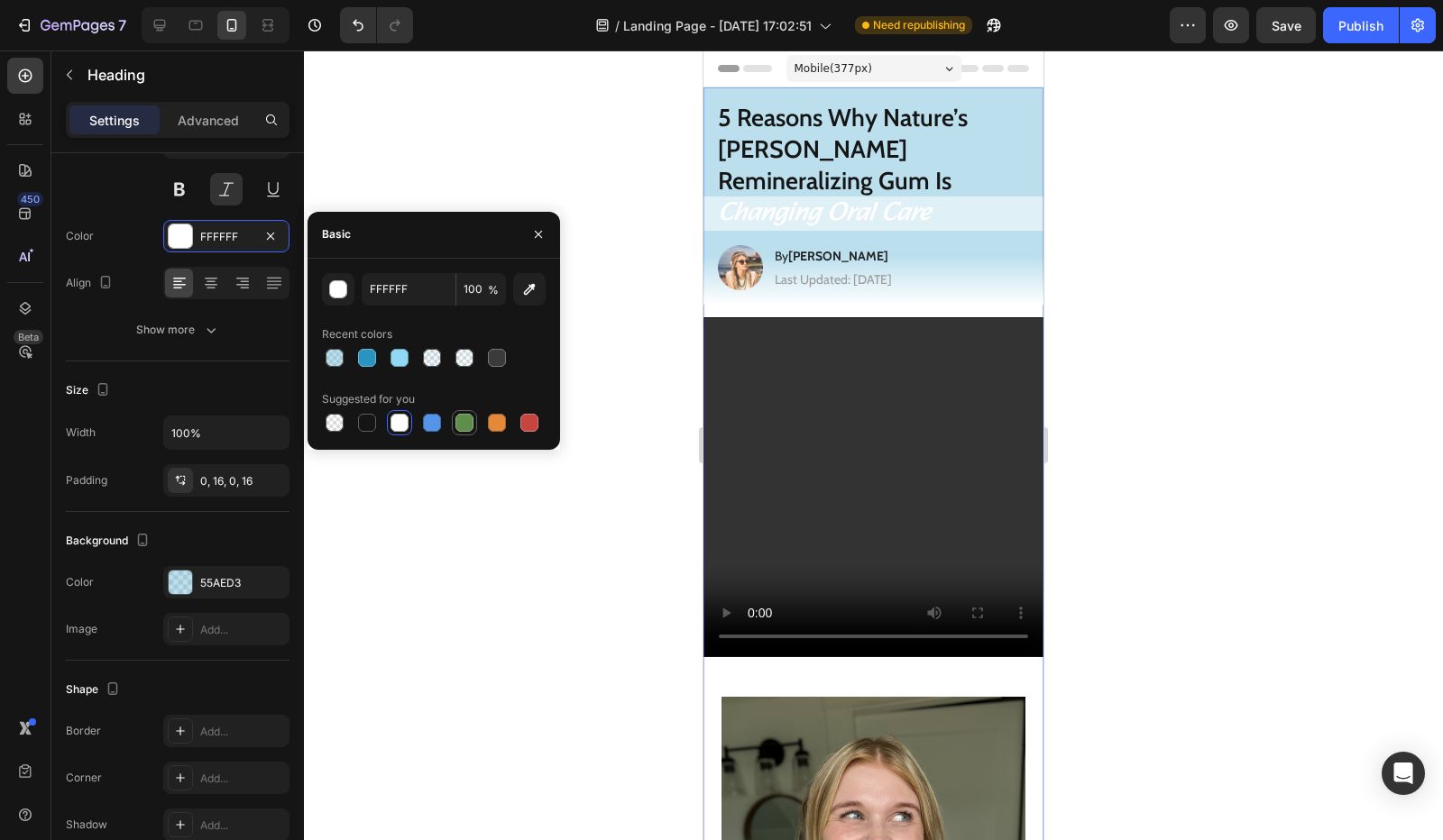
click at [465, 423] on div at bounding box center [464, 422] width 18 height 18
click at [492, 427] on div at bounding box center [496, 422] width 18 height 18
click at [520, 421] on div at bounding box center [529, 422] width 18 height 18
click at [373, 353] on div at bounding box center [367, 357] width 18 height 18
click at [334, 291] on div "button" at bounding box center [339, 291] width 18 height 18
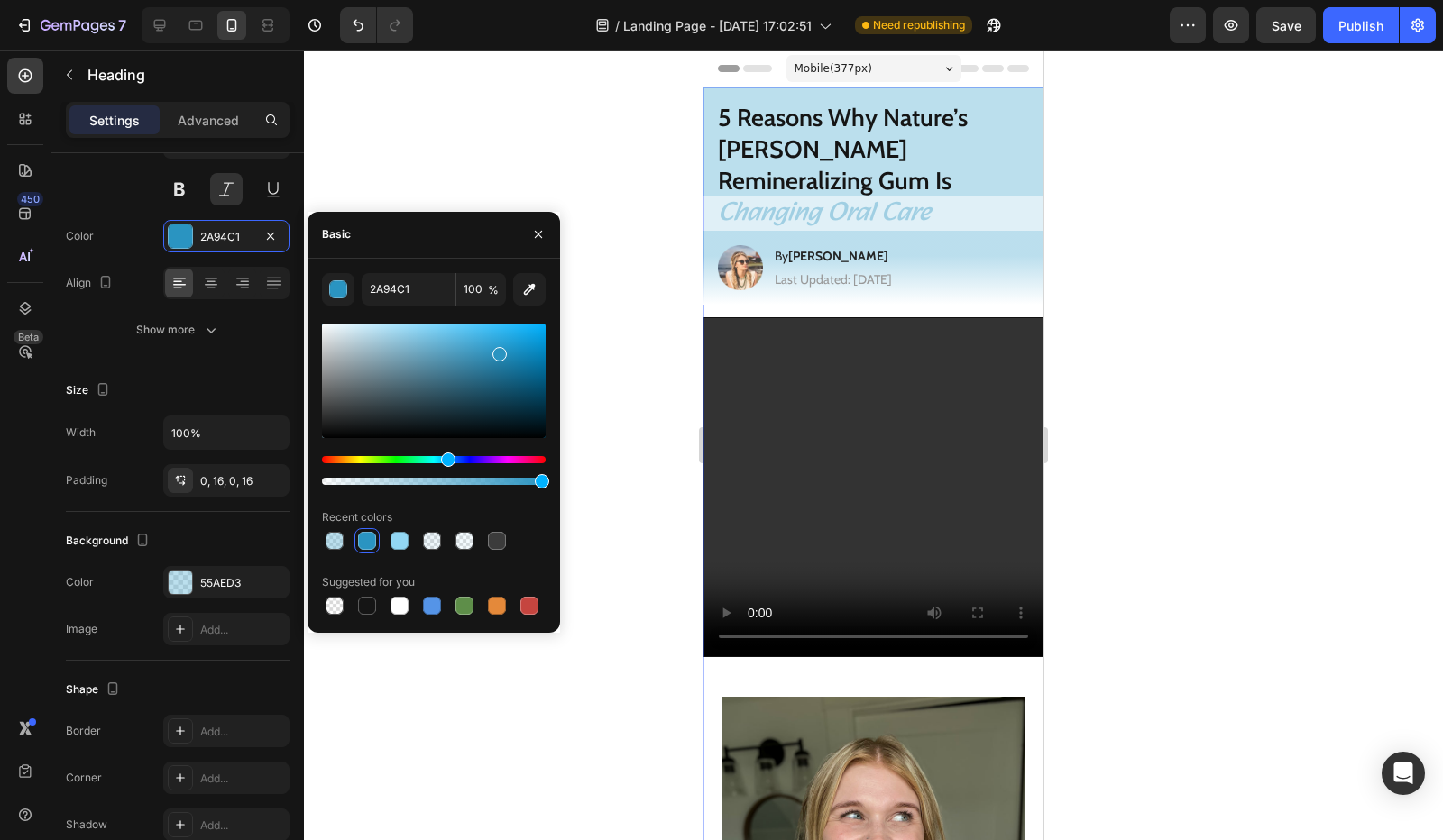
click at [519, 363] on div at bounding box center [433, 381] width 224 height 114
click at [524, 353] on div at bounding box center [433, 381] width 224 height 114
click at [514, 347] on div at bounding box center [433, 381] width 224 height 114
click at [497, 351] on div at bounding box center [433, 381] width 224 height 114
click at [495, 344] on div at bounding box center [433, 381] width 224 height 114
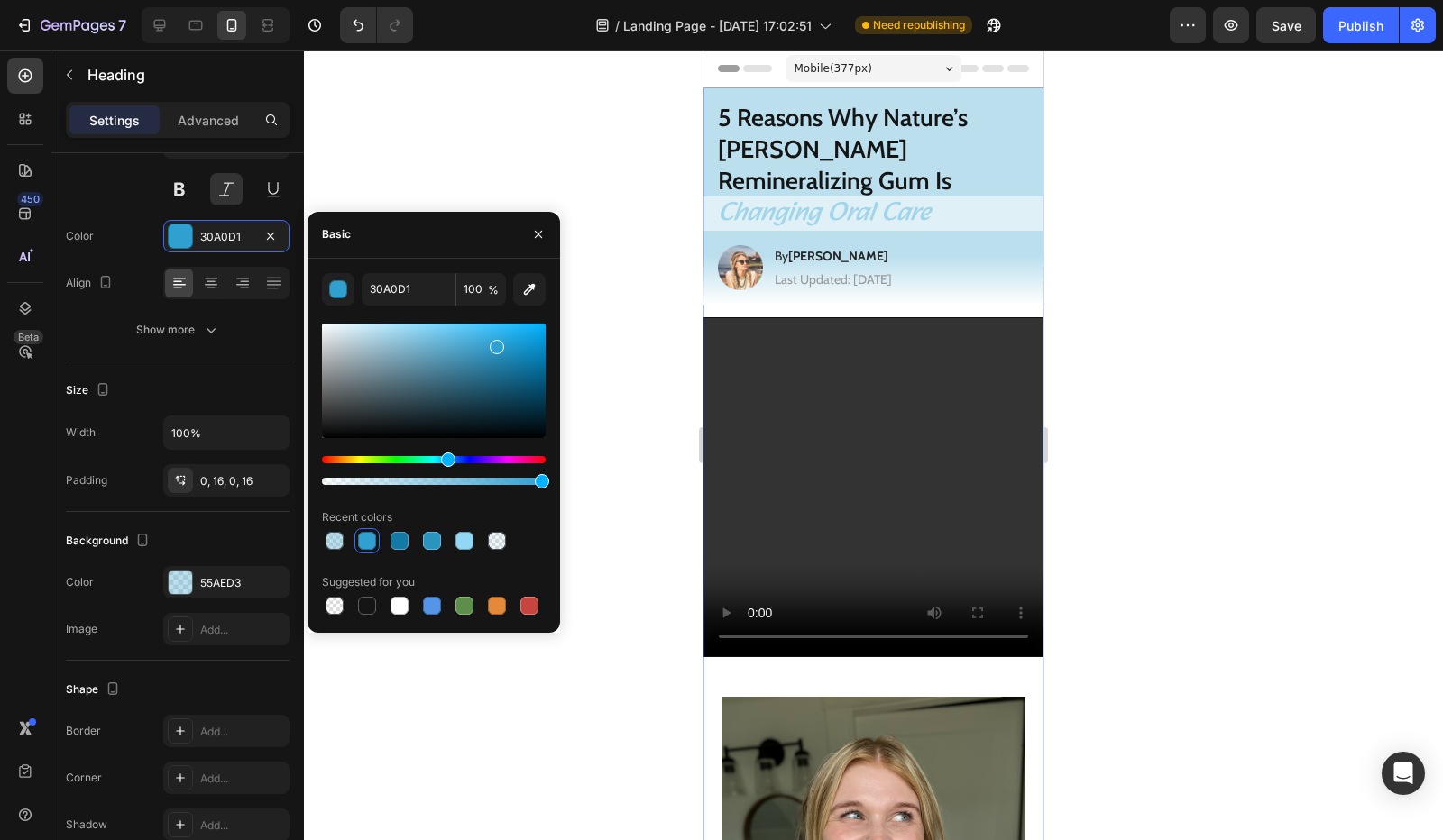
click at [473, 356] on div at bounding box center [433, 381] width 224 height 114
click at [487, 372] on div at bounding box center [433, 381] width 224 height 114
click at [487, 390] on div at bounding box center [433, 381] width 224 height 114
drag, startPoint x: 499, startPoint y: 390, endPoint x: 519, endPoint y: 393, distance: 20.2
click at [508, 392] on div at bounding box center [433, 381] width 224 height 114
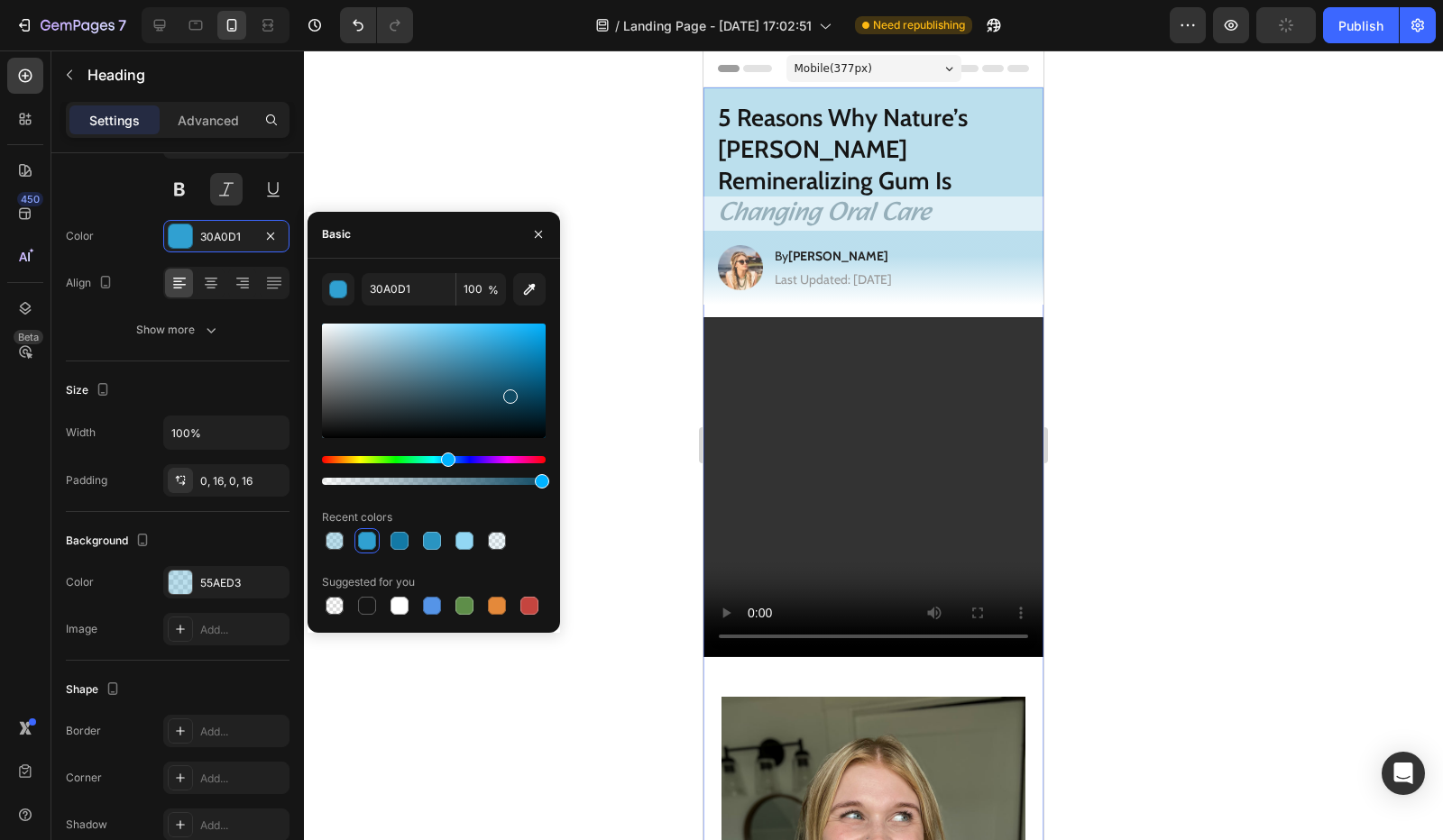
click at [520, 393] on div at bounding box center [433, 381] width 224 height 114
click at [467, 465] on div at bounding box center [433, 470] width 224 height 29
click at [467, 460] on div "Hue" at bounding box center [433, 459] width 224 height 7
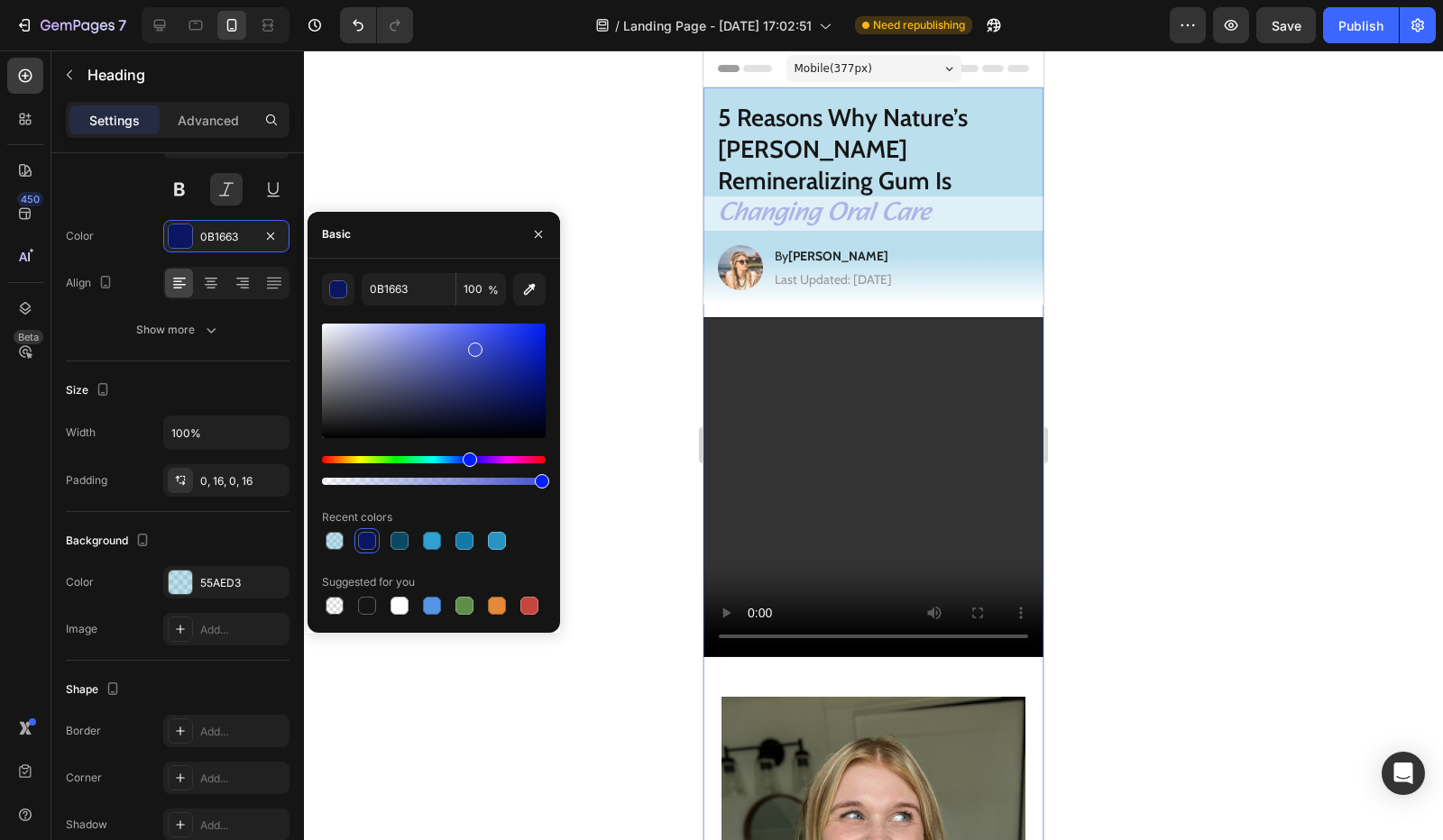
type input "4353CC"
drag, startPoint x: 504, startPoint y: 363, endPoint x: 473, endPoint y: 346, distance: 35.4
click at [473, 346] on div at bounding box center [475, 350] width 15 height 15
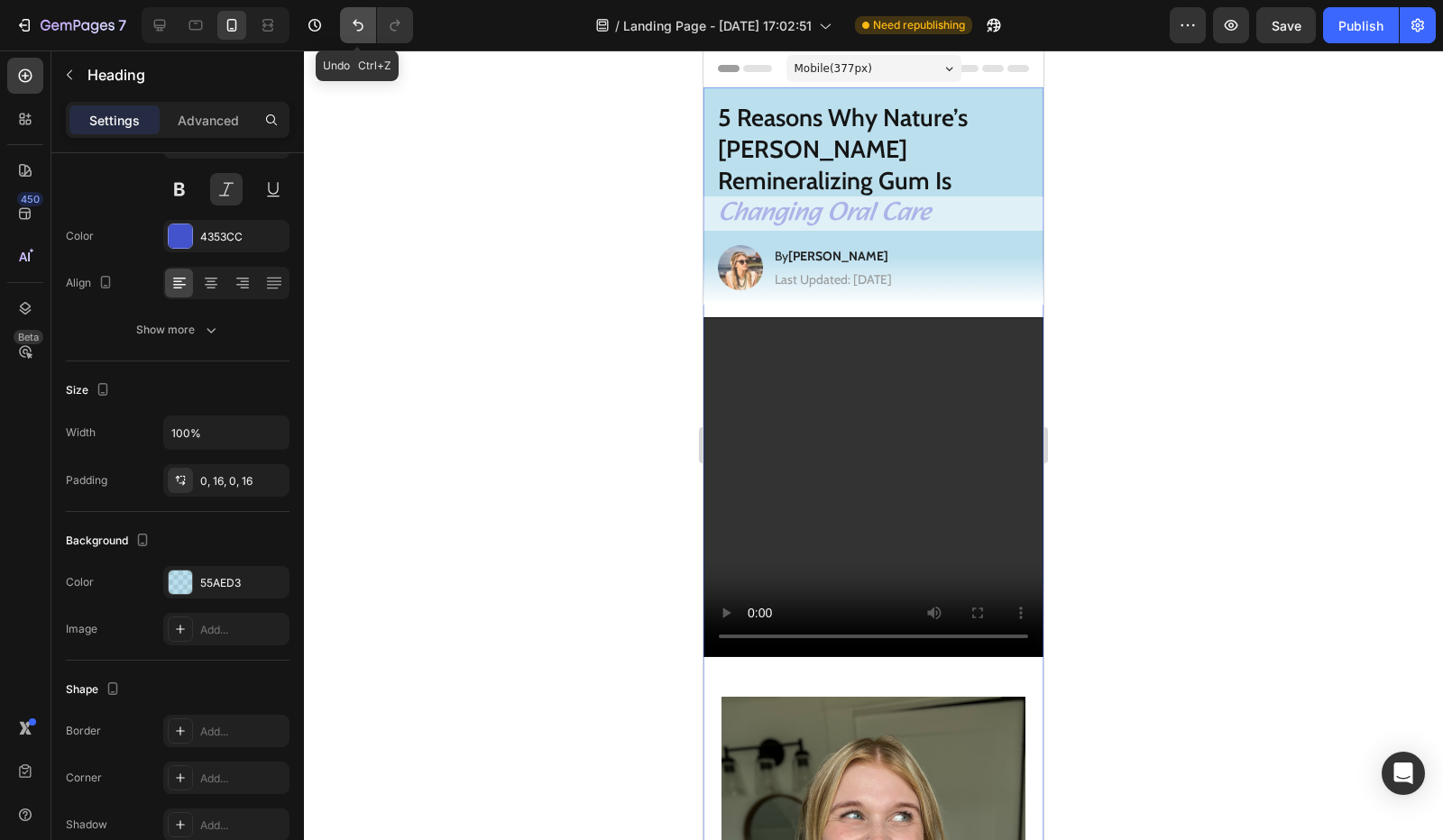
click at [347, 19] on button "Undo/Redo" at bounding box center [358, 25] width 36 height 36
click at [349, 20] on icon "Undo/Redo" at bounding box center [358, 25] width 18 height 18
click at [359, 23] on icon "Undo/Redo" at bounding box center [358, 26] width 11 height 12
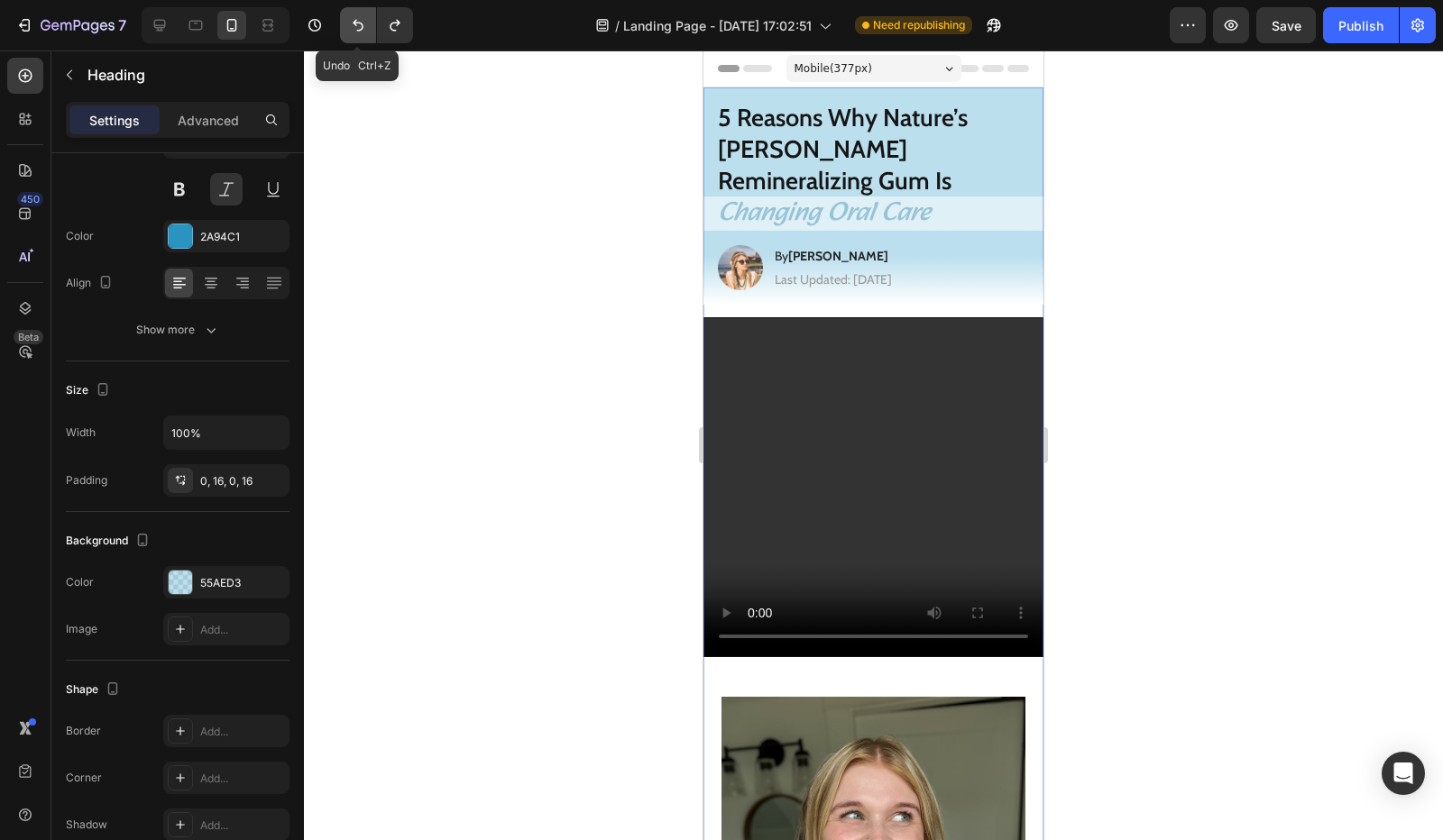
click at [359, 23] on icon "Undo/Redo" at bounding box center [358, 26] width 11 height 12
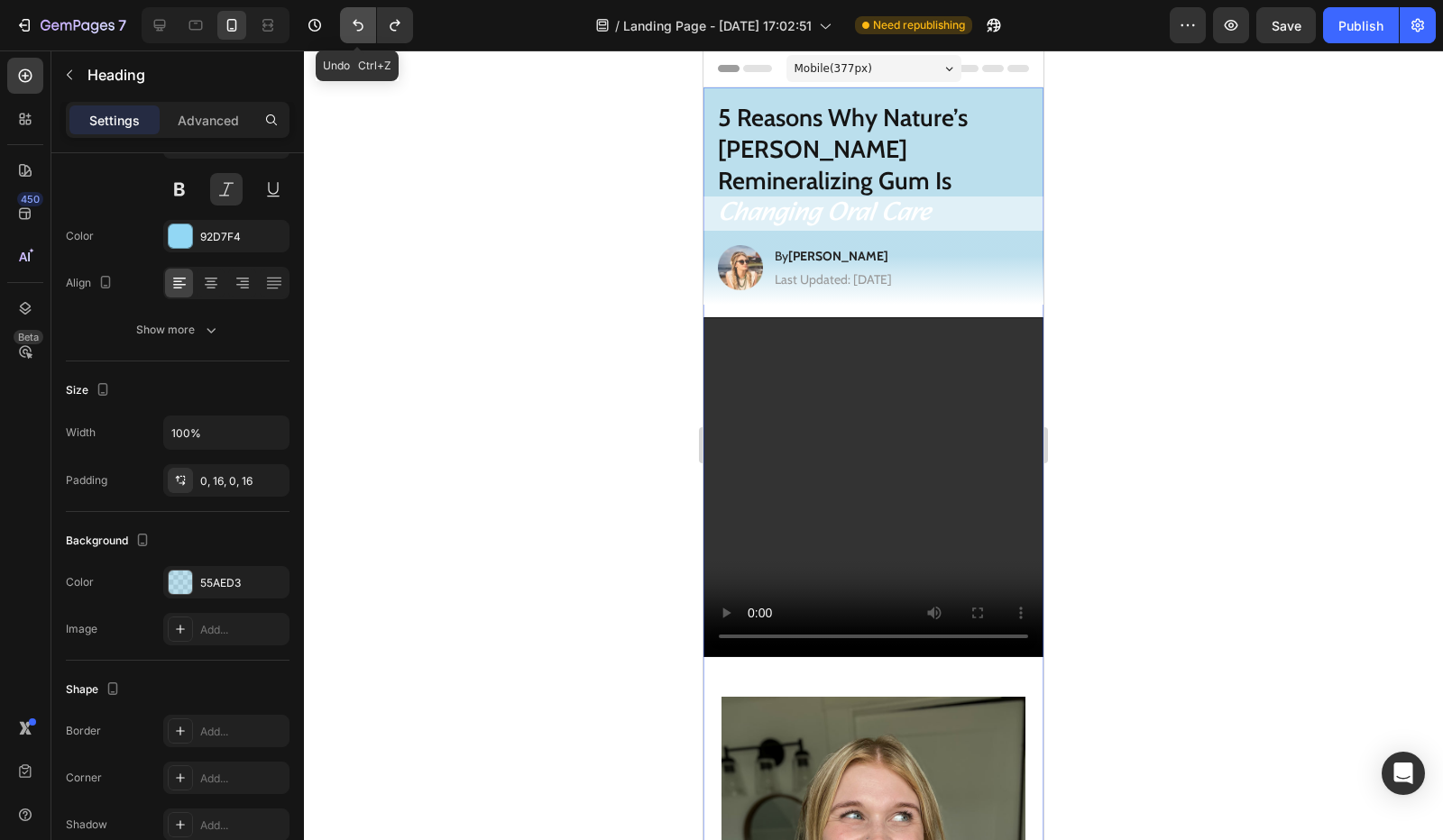
click at [359, 23] on icon "Undo/Redo" at bounding box center [358, 26] width 11 height 12
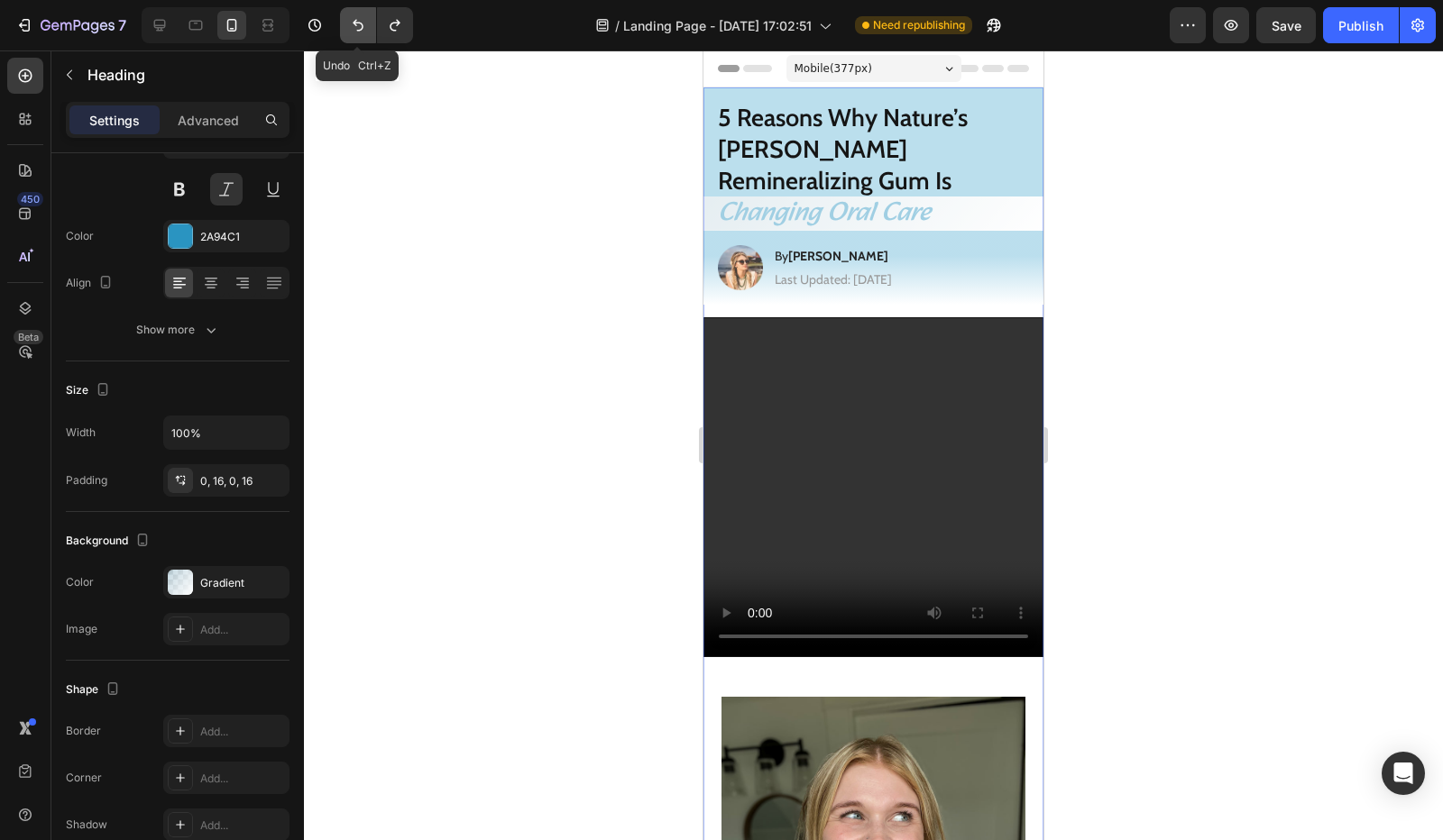
click at [366, 27] on icon "Undo/Redo" at bounding box center [358, 25] width 18 height 18
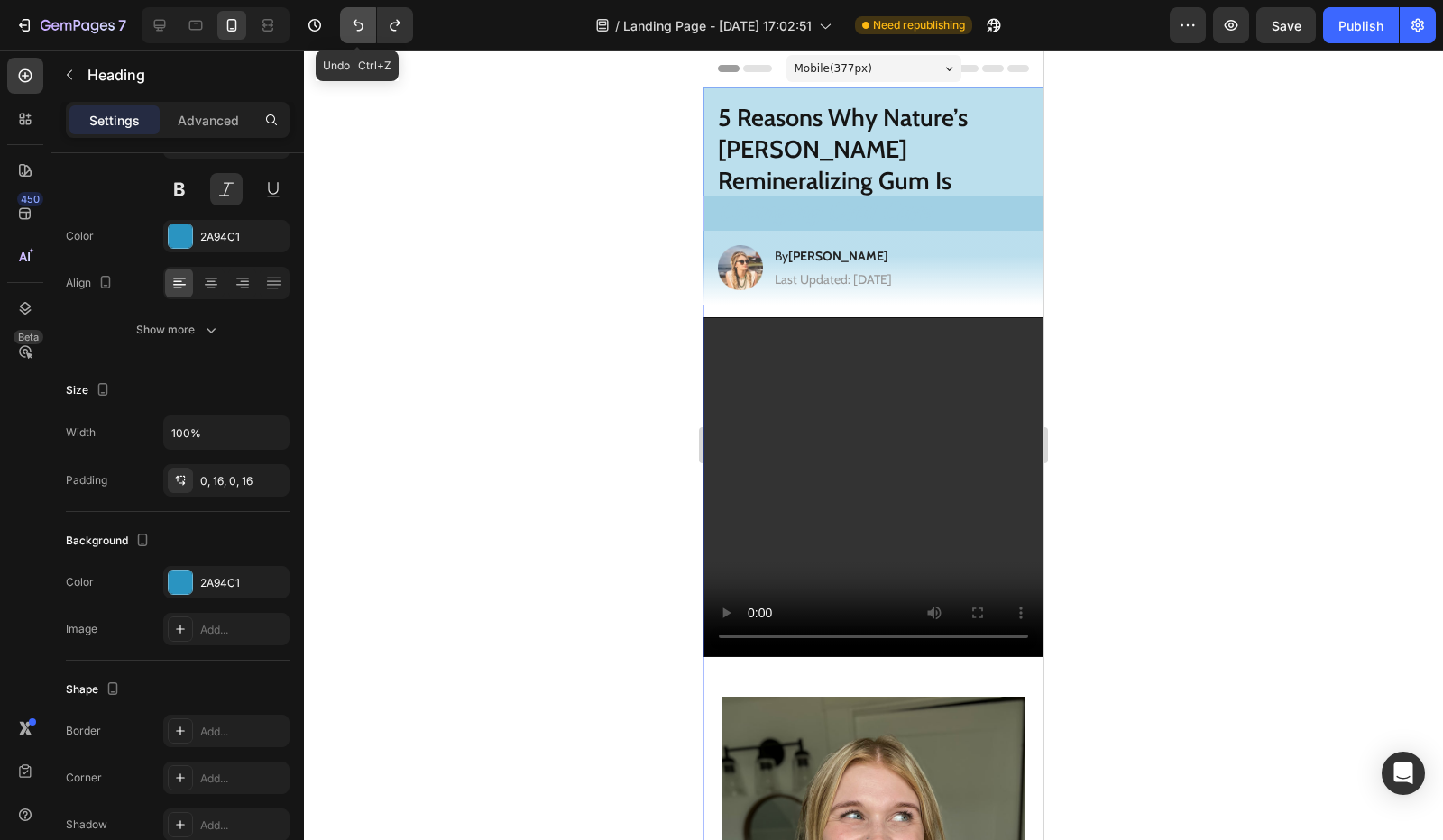
click at [366, 27] on icon "Undo/Redo" at bounding box center [358, 25] width 18 height 18
click at [369, 27] on button "Undo/Redo" at bounding box center [358, 25] width 36 height 36
click at [369, 28] on button "Undo/Redo" at bounding box center [358, 25] width 36 height 36
click at [368, 28] on button "Undo/Redo" at bounding box center [358, 25] width 36 height 36
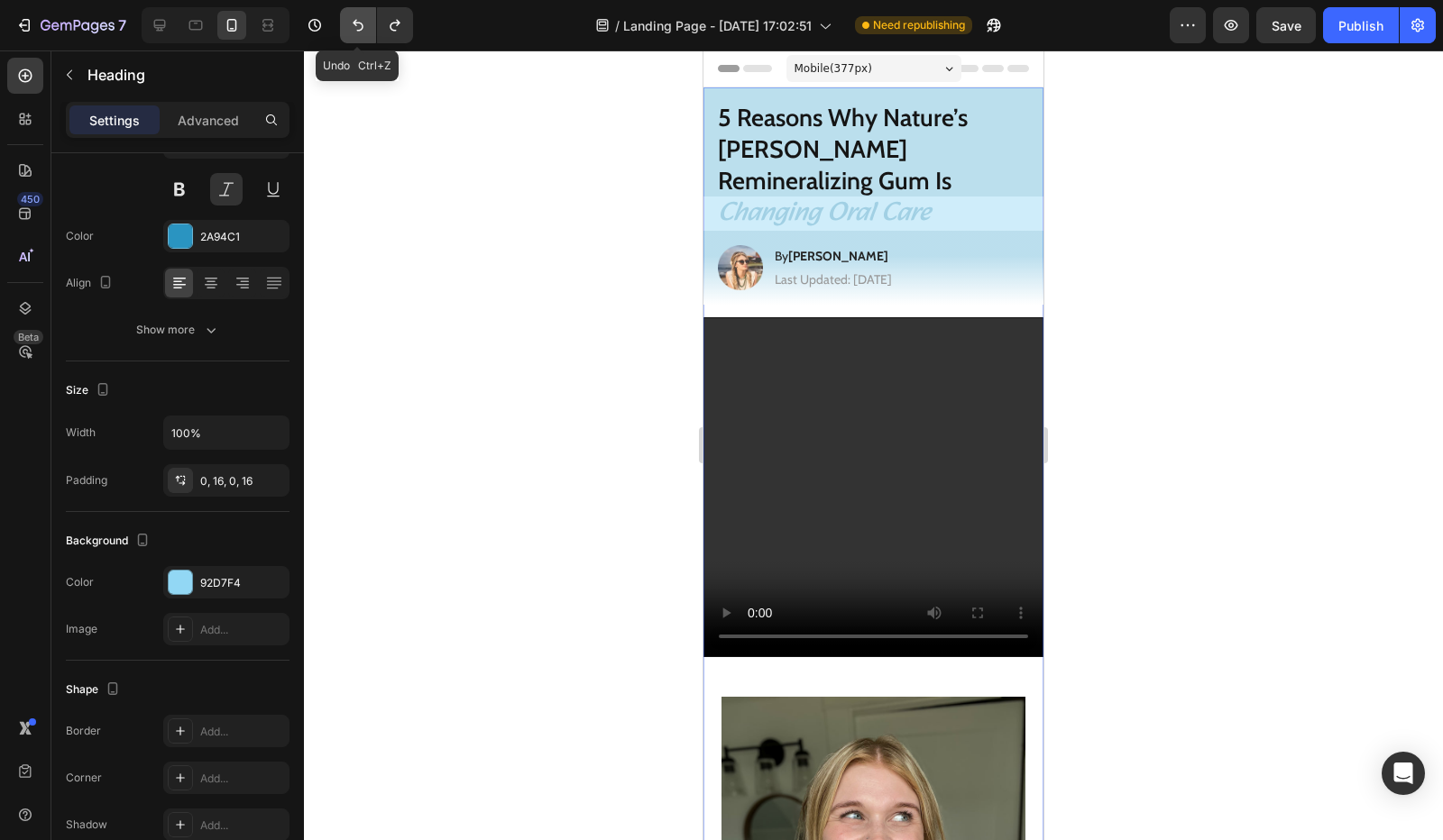
click at [366, 30] on icon "Undo/Redo" at bounding box center [358, 25] width 18 height 18
click at [364, 31] on icon "Undo/Redo" at bounding box center [358, 25] width 18 height 18
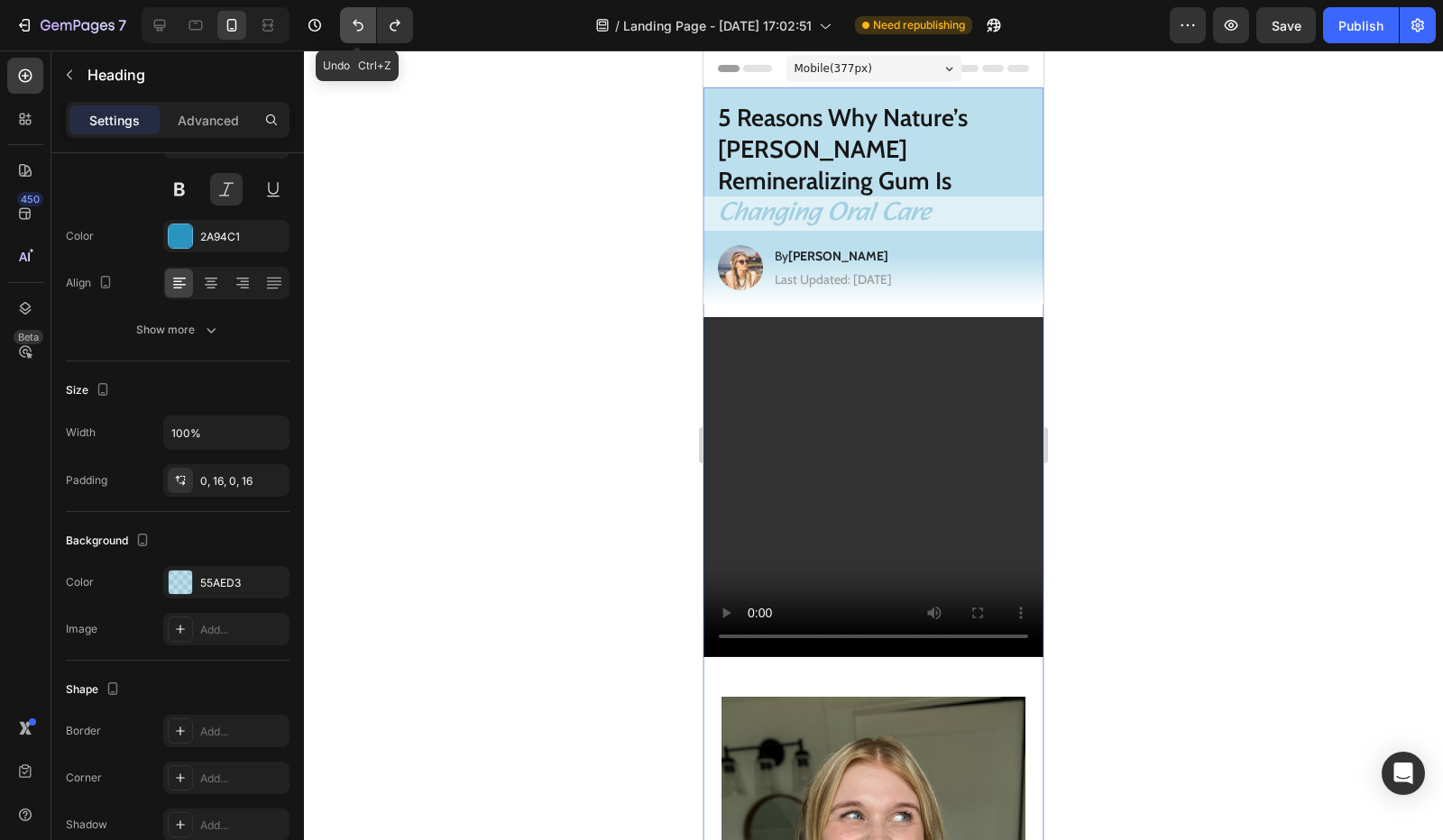
click at [364, 31] on icon "Undo/Redo" at bounding box center [358, 25] width 18 height 18
click at [364, 32] on icon "Undo/Redo" at bounding box center [358, 25] width 18 height 18
click at [363, 33] on icon "Undo/Redo" at bounding box center [358, 25] width 18 height 18
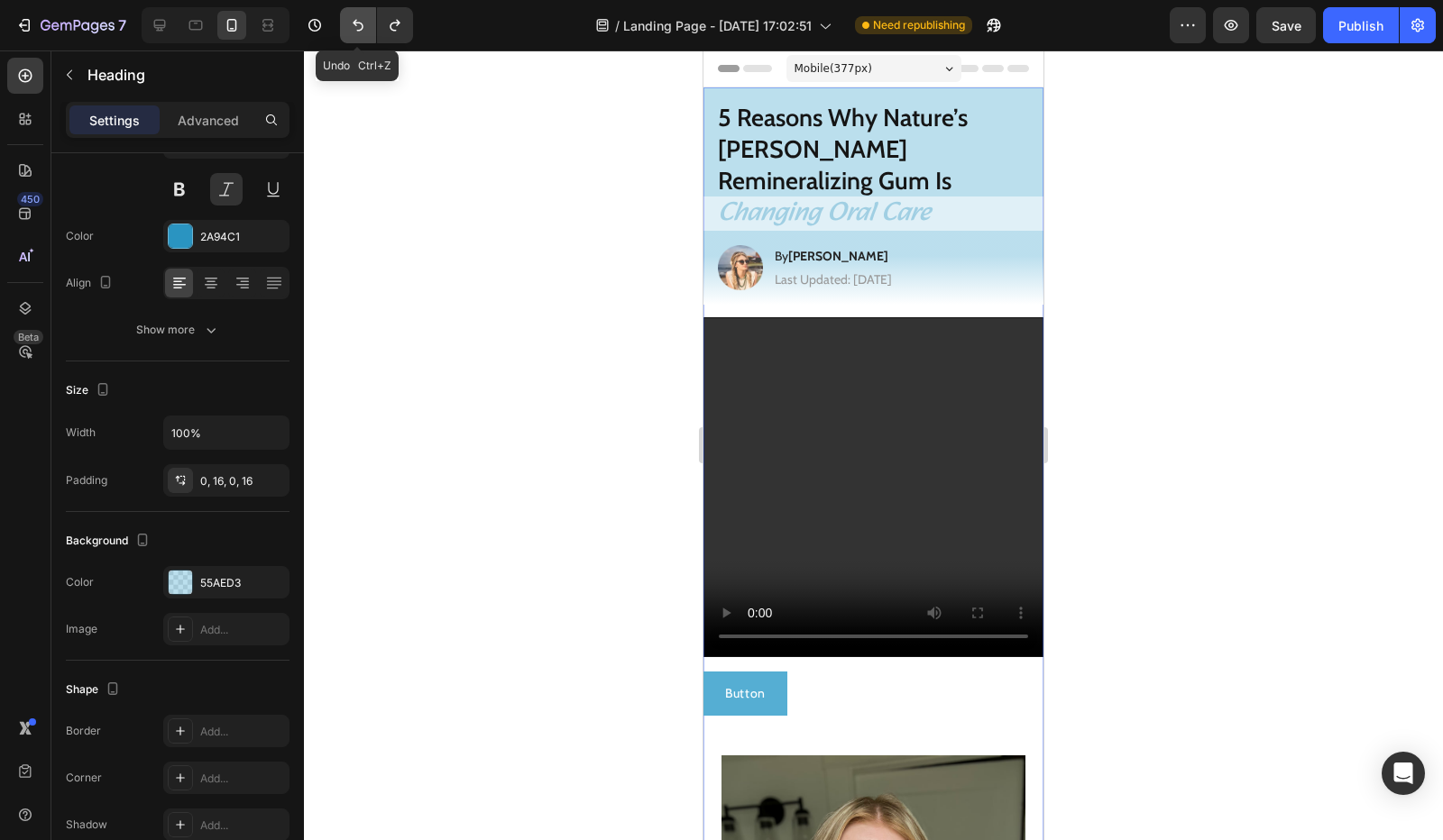
click at [362, 34] on button "Undo/Redo" at bounding box center [358, 25] width 36 height 36
click at [361, 34] on button "Undo/Redo" at bounding box center [358, 25] width 36 height 36
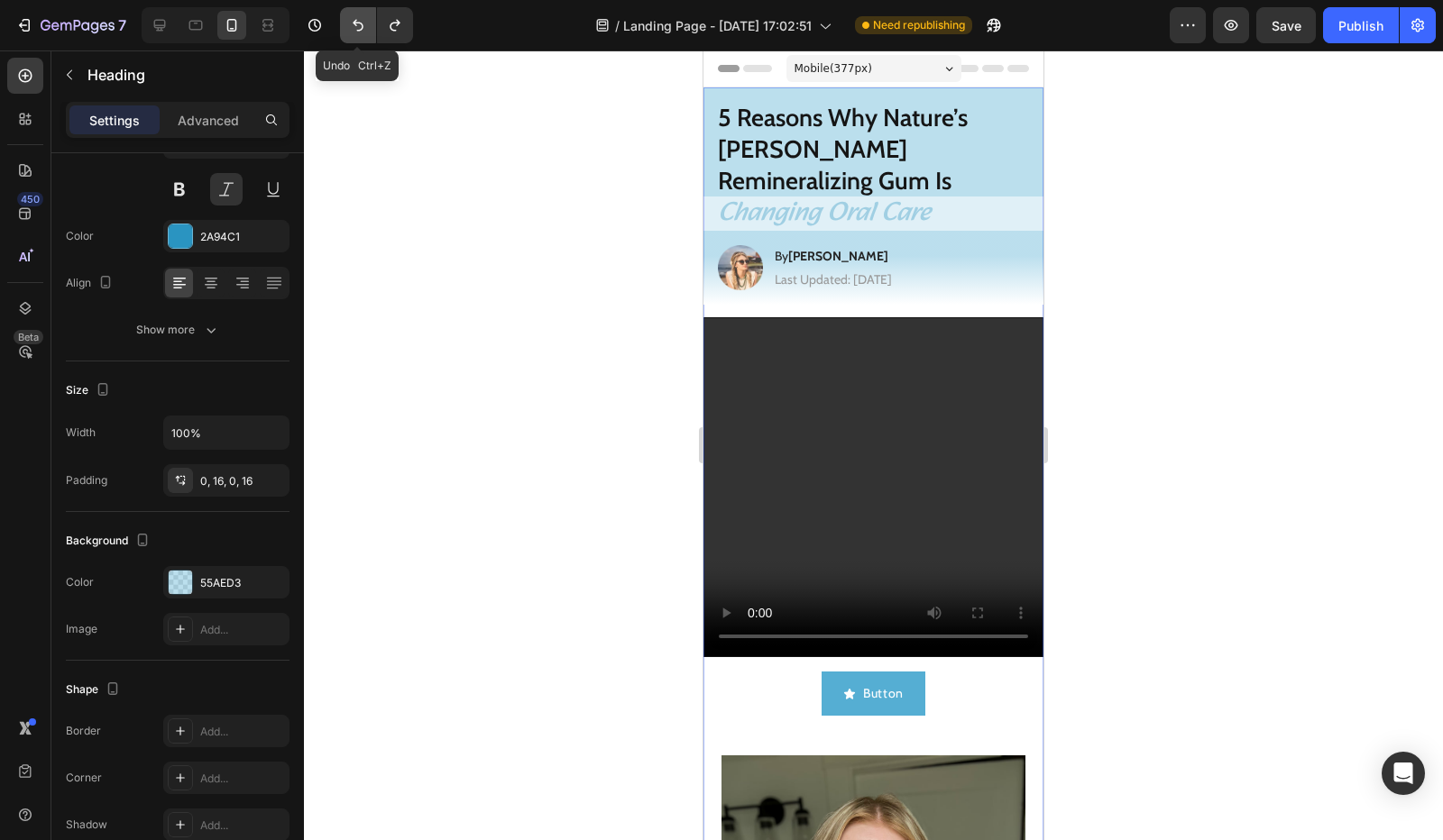
click at [361, 34] on button "Undo/Redo" at bounding box center [358, 25] width 36 height 36
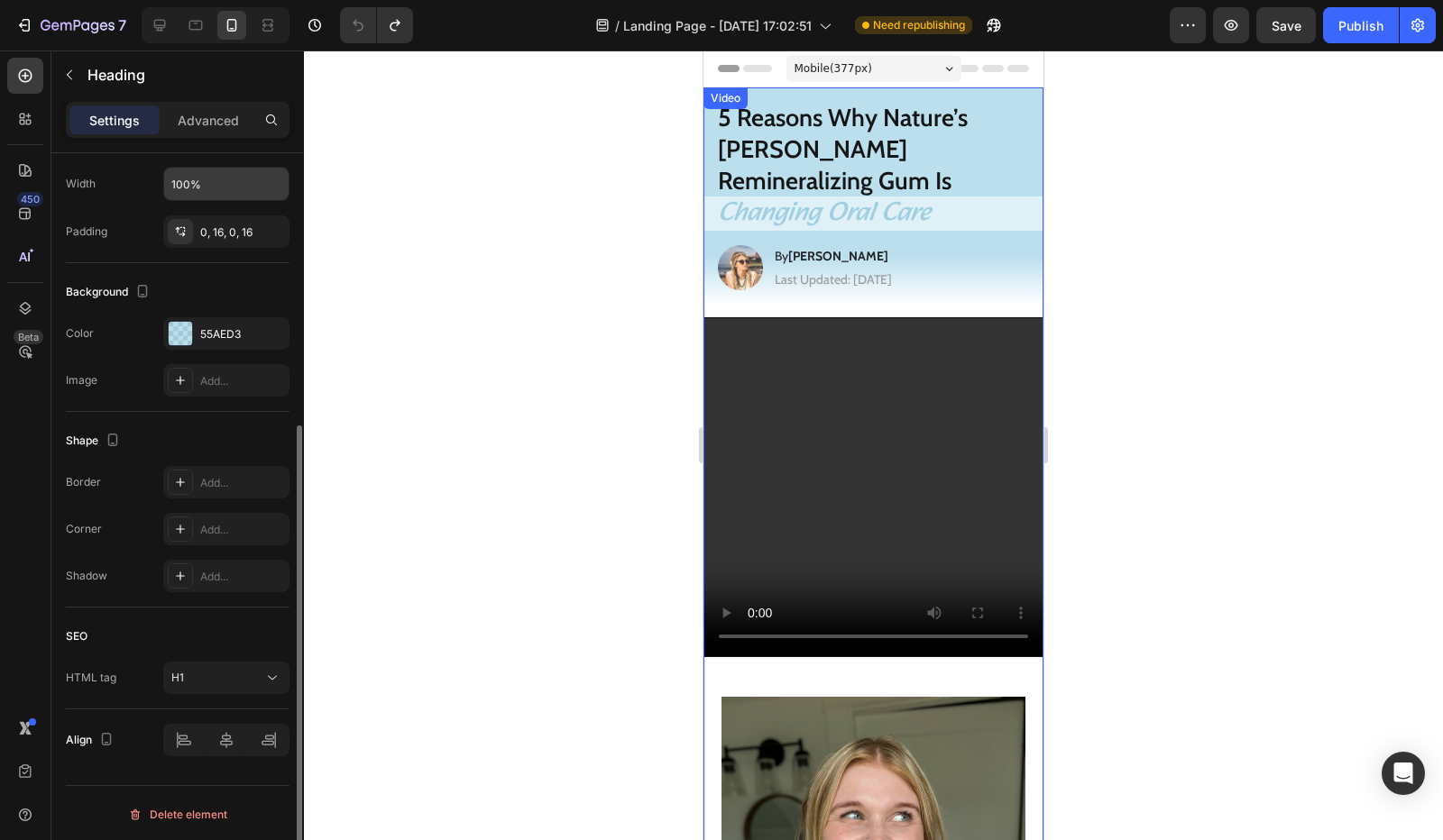
scroll to position [0, 0]
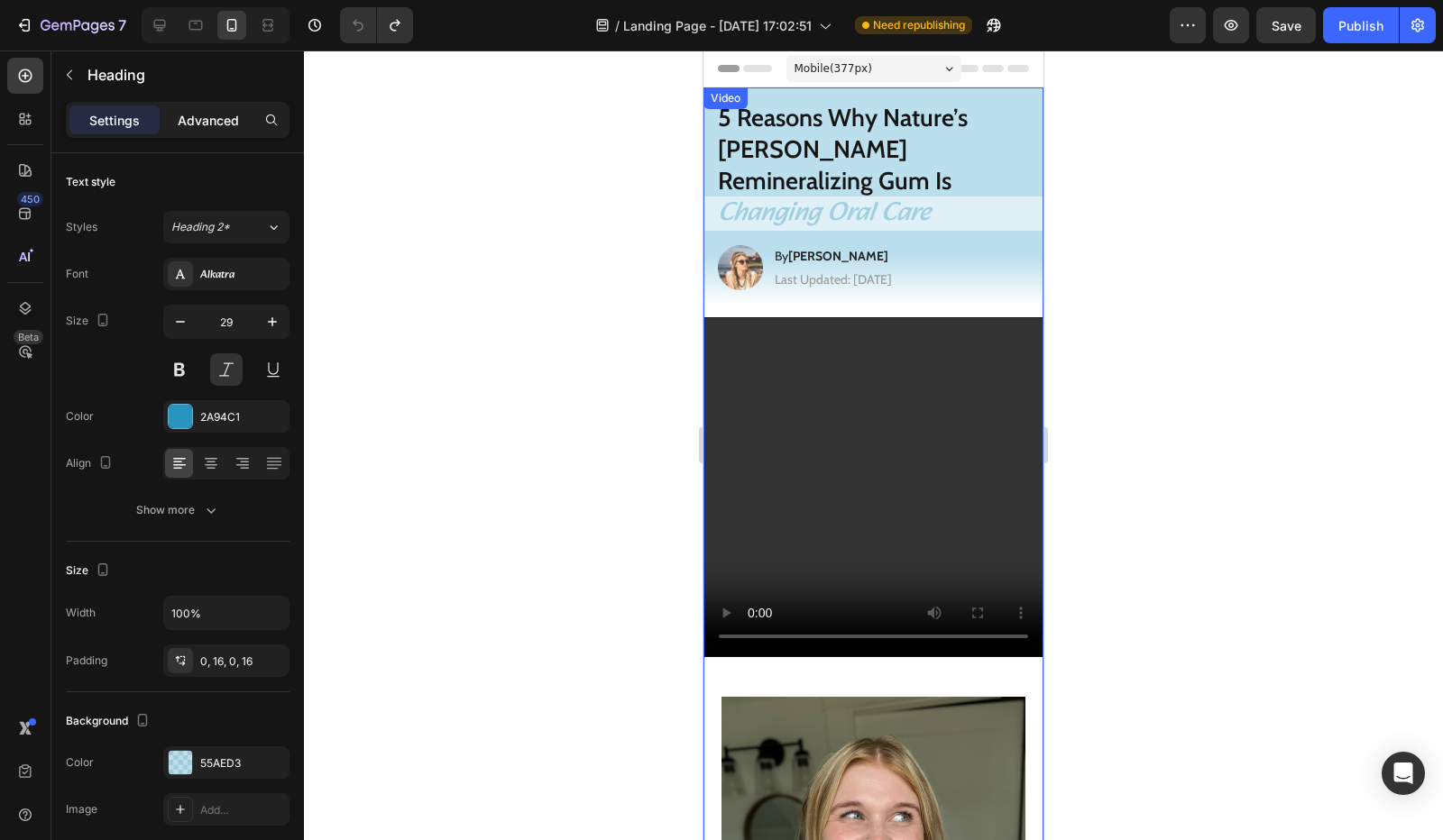
click at [222, 111] on p "Advanced" at bounding box center [208, 120] width 61 height 19
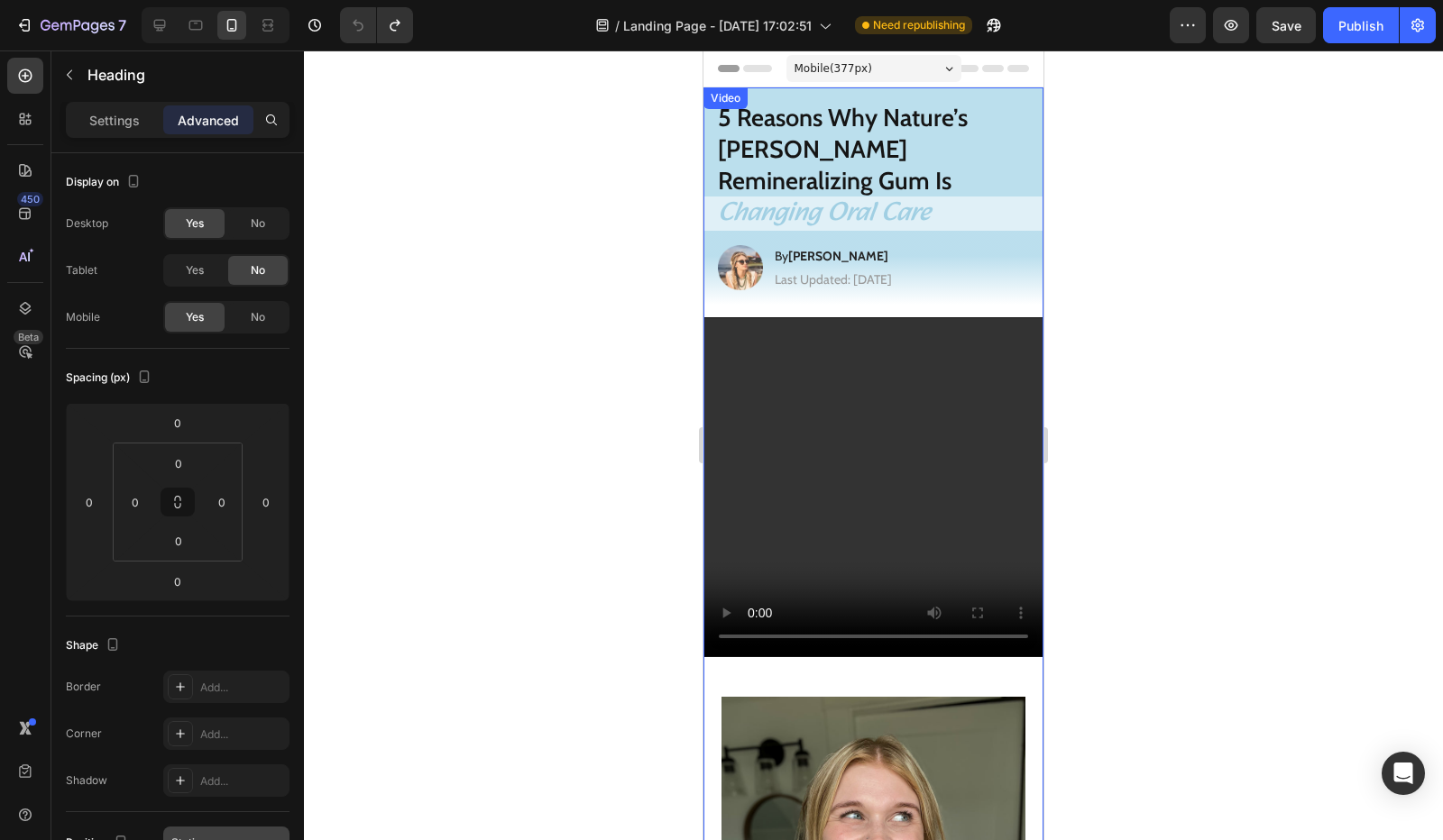
scroll to position [451, 0]
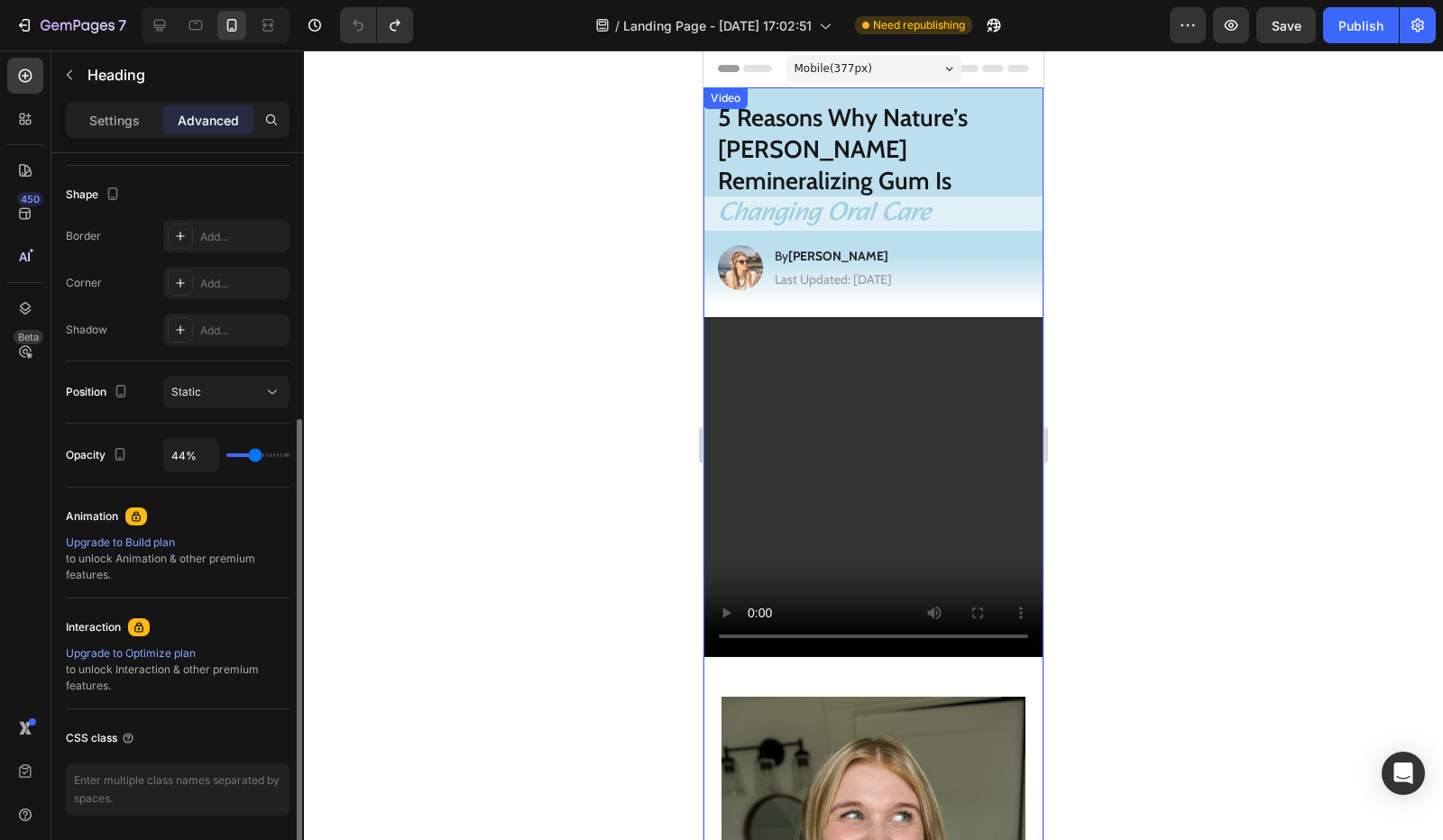
type input "100%"
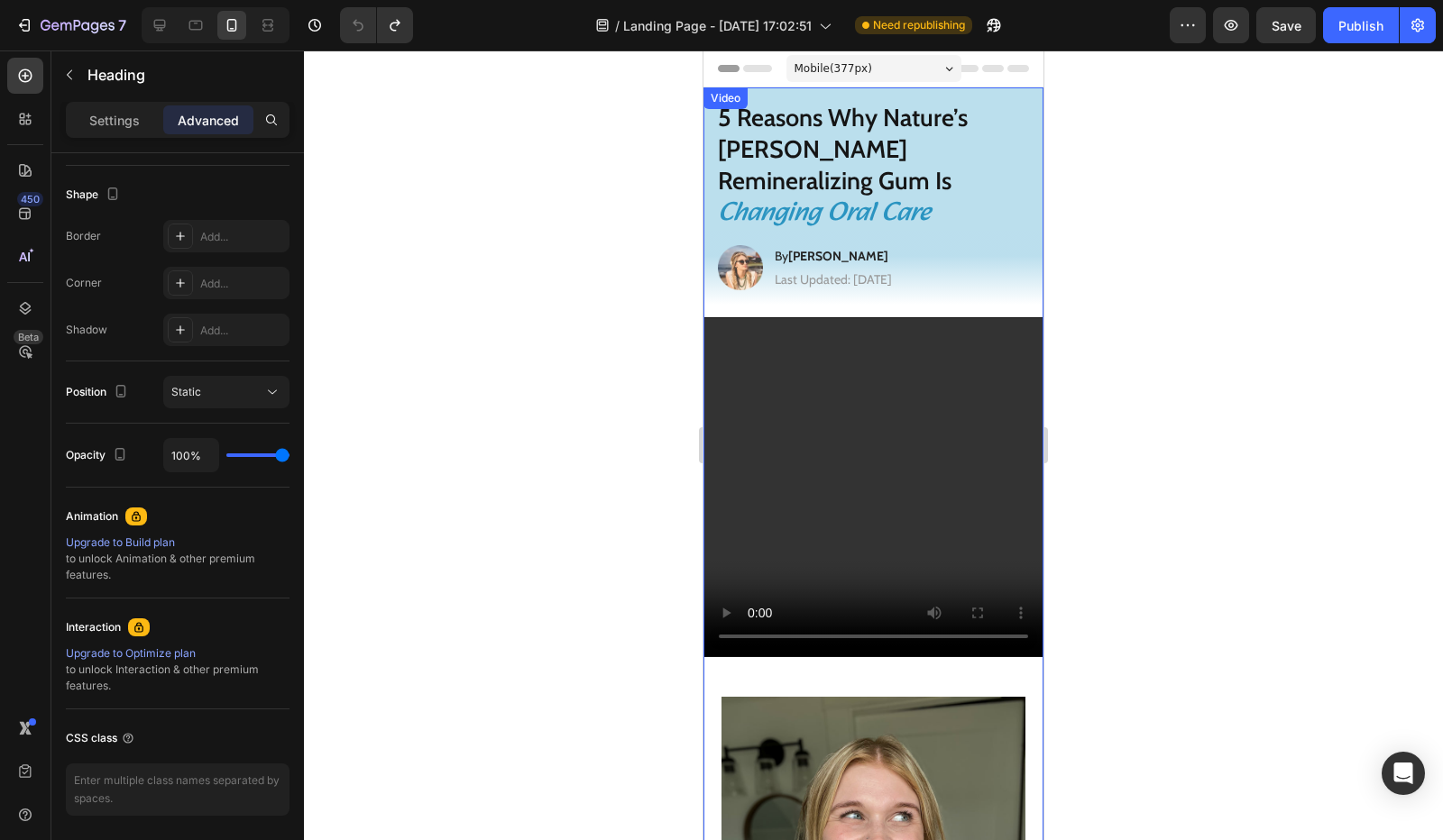
drag, startPoint x: 250, startPoint y: 457, endPoint x: 419, endPoint y: 495, distance: 173.2
type input "100"
click at [290, 457] on input "range" at bounding box center [258, 456] width 63 height 4
drag, startPoint x: 835, startPoint y: 328, endPoint x: 837, endPoint y: 345, distance: 17.1
click at [835, 328] on video at bounding box center [873, 486] width 338 height 338
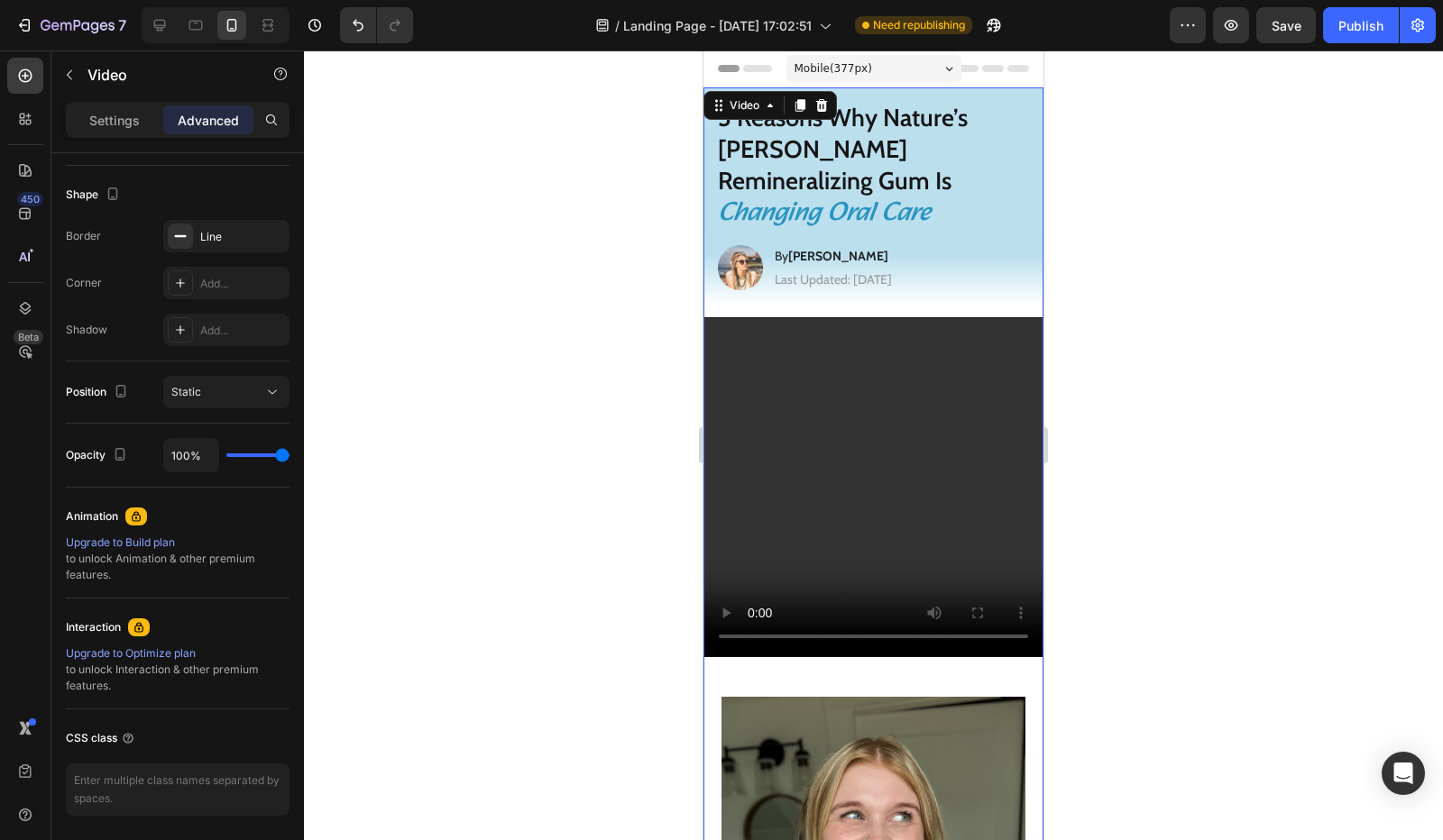
scroll to position [0, 0]
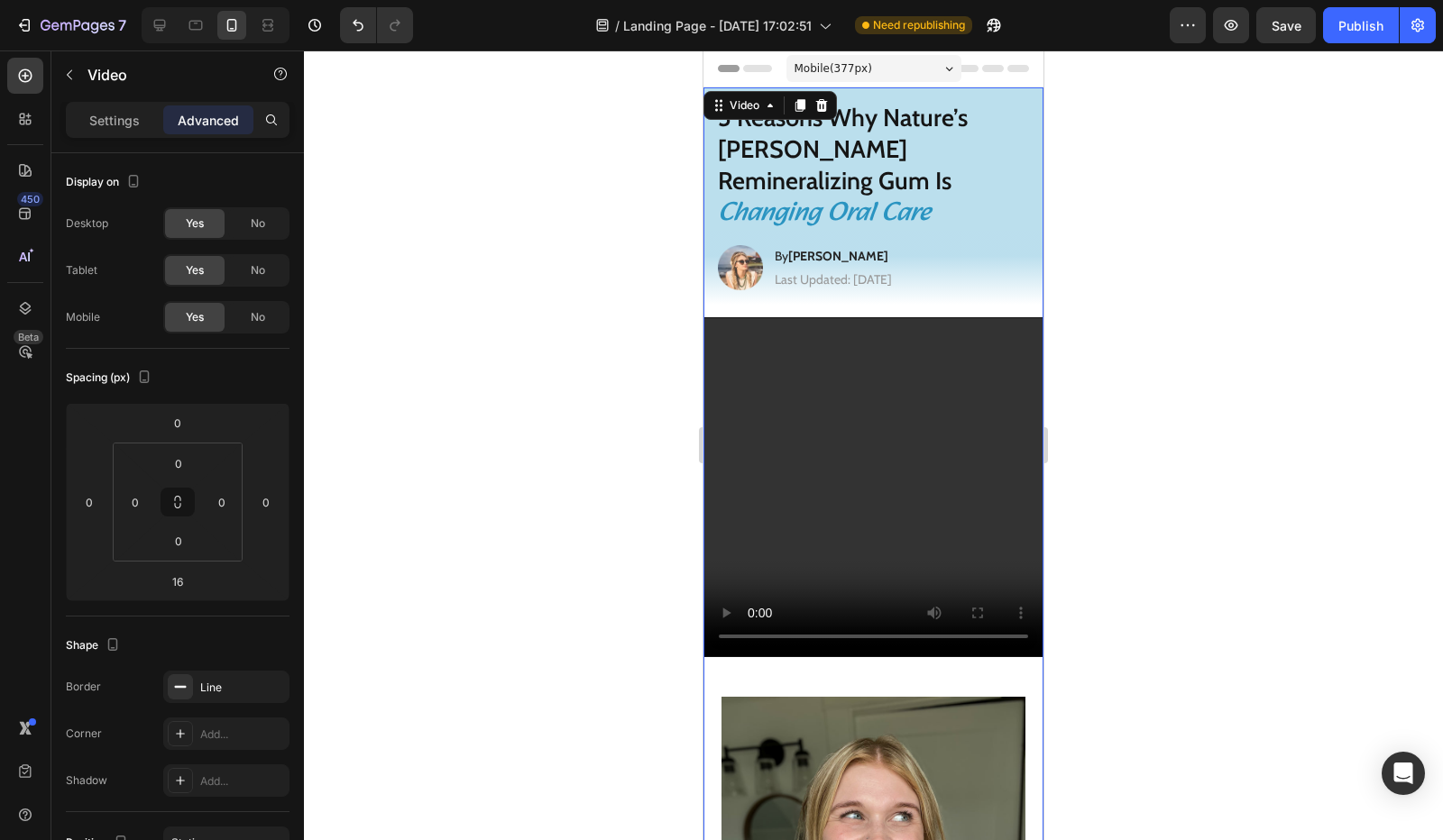
click at [848, 420] on video at bounding box center [873, 486] width 338 height 338
click at [123, 120] on p "Settings" at bounding box center [114, 120] width 50 height 19
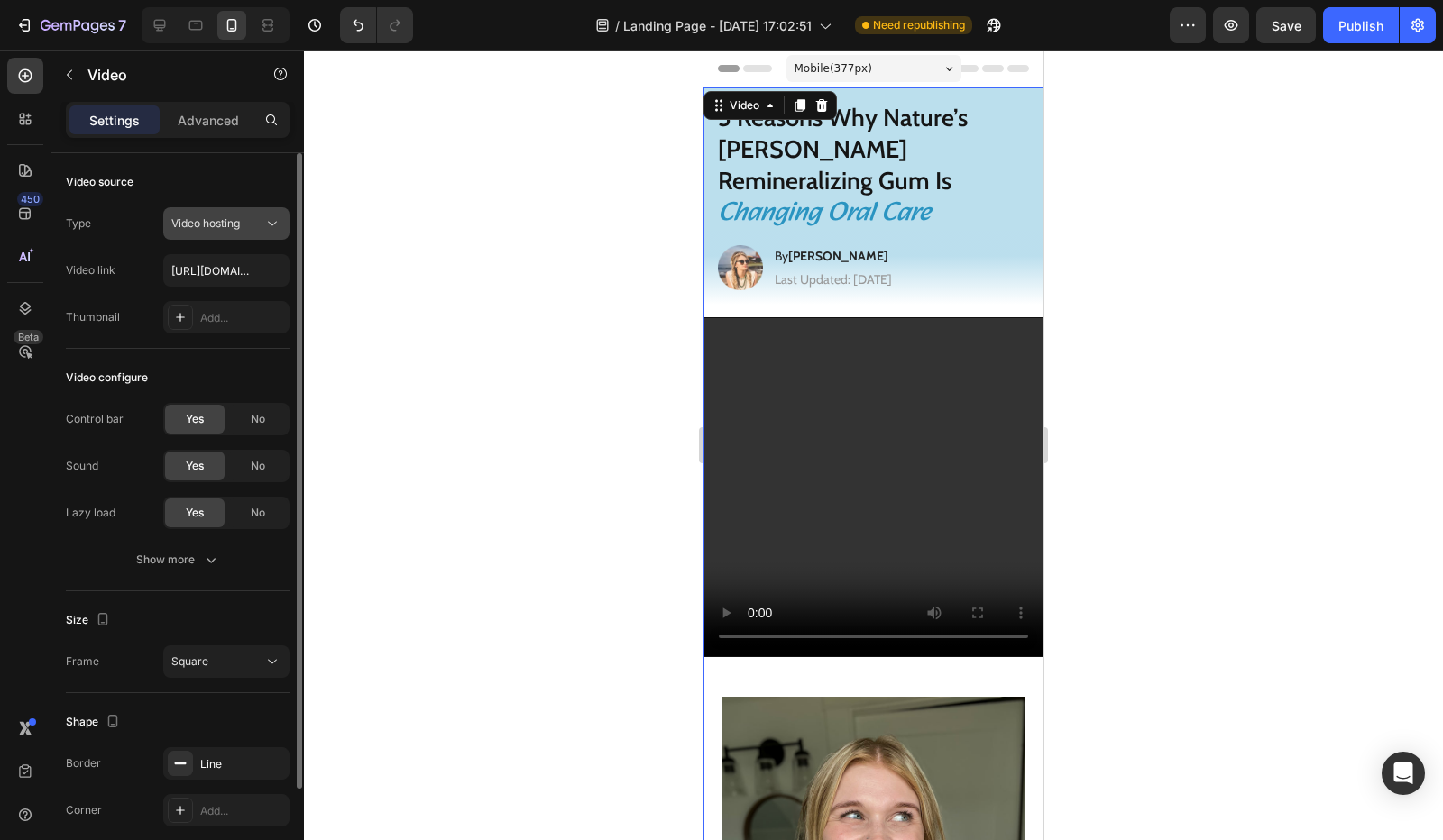
click at [188, 223] on span "Video hosting" at bounding box center [206, 224] width 69 height 14
click at [146, 215] on div "Type Video hosting" at bounding box center [177, 224] width 224 height 32
click at [189, 270] on input "https://cdn.shopify.com/videos/c/o/v/2cd3deb506b54b009063f7270ab5cf2e.mp4" at bounding box center [227, 270] width 126 height 32
click at [224, 270] on input "text" at bounding box center [227, 270] width 126 height 32
click at [176, 316] on icon at bounding box center [180, 317] width 9 height 9
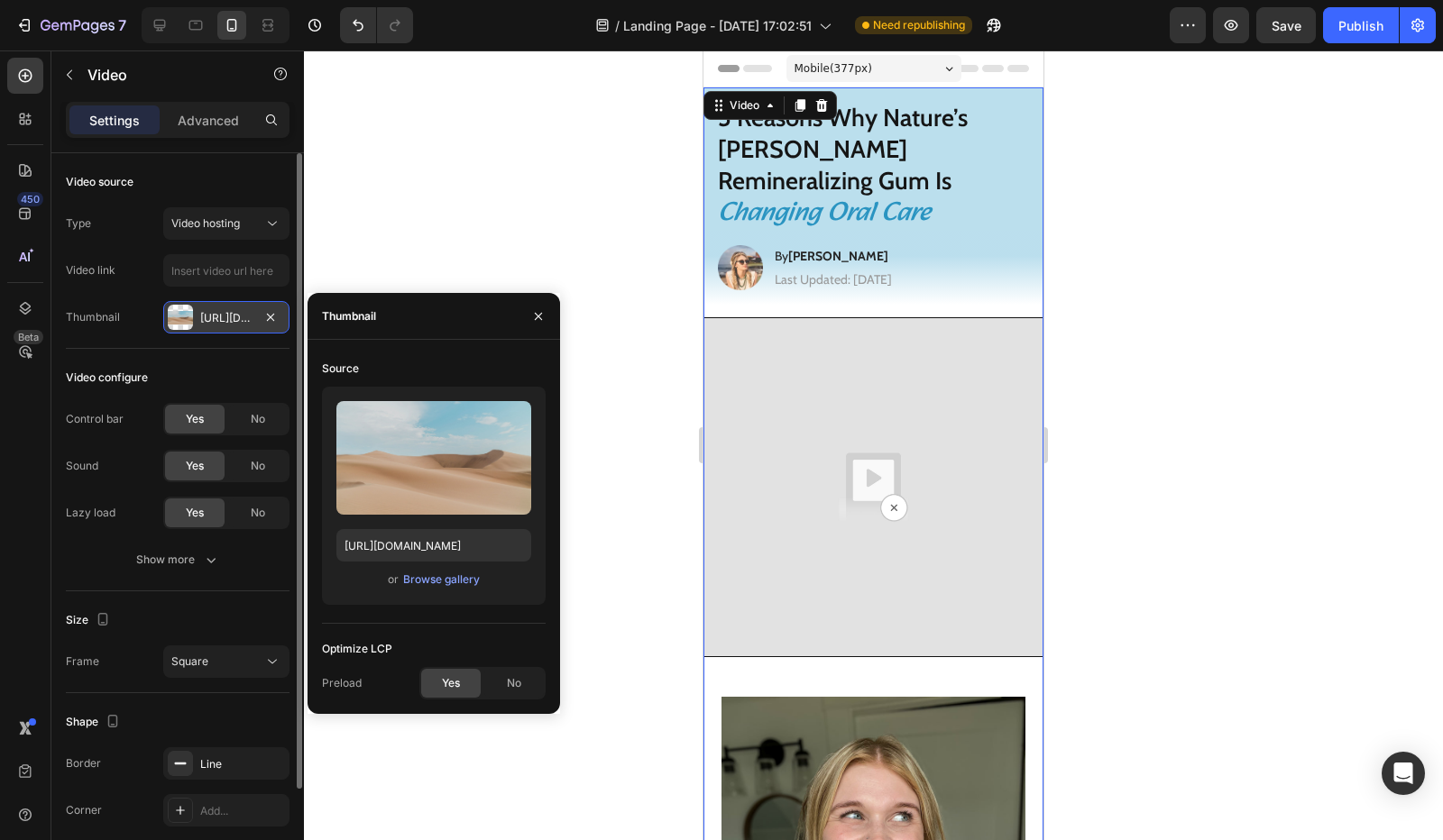
click at [130, 309] on div "Thumbnail Https://ucarecdn.Com/06075225-af9e-460c-8e3c-6be63c0b773a/-/format/au…" at bounding box center [177, 317] width 224 height 32
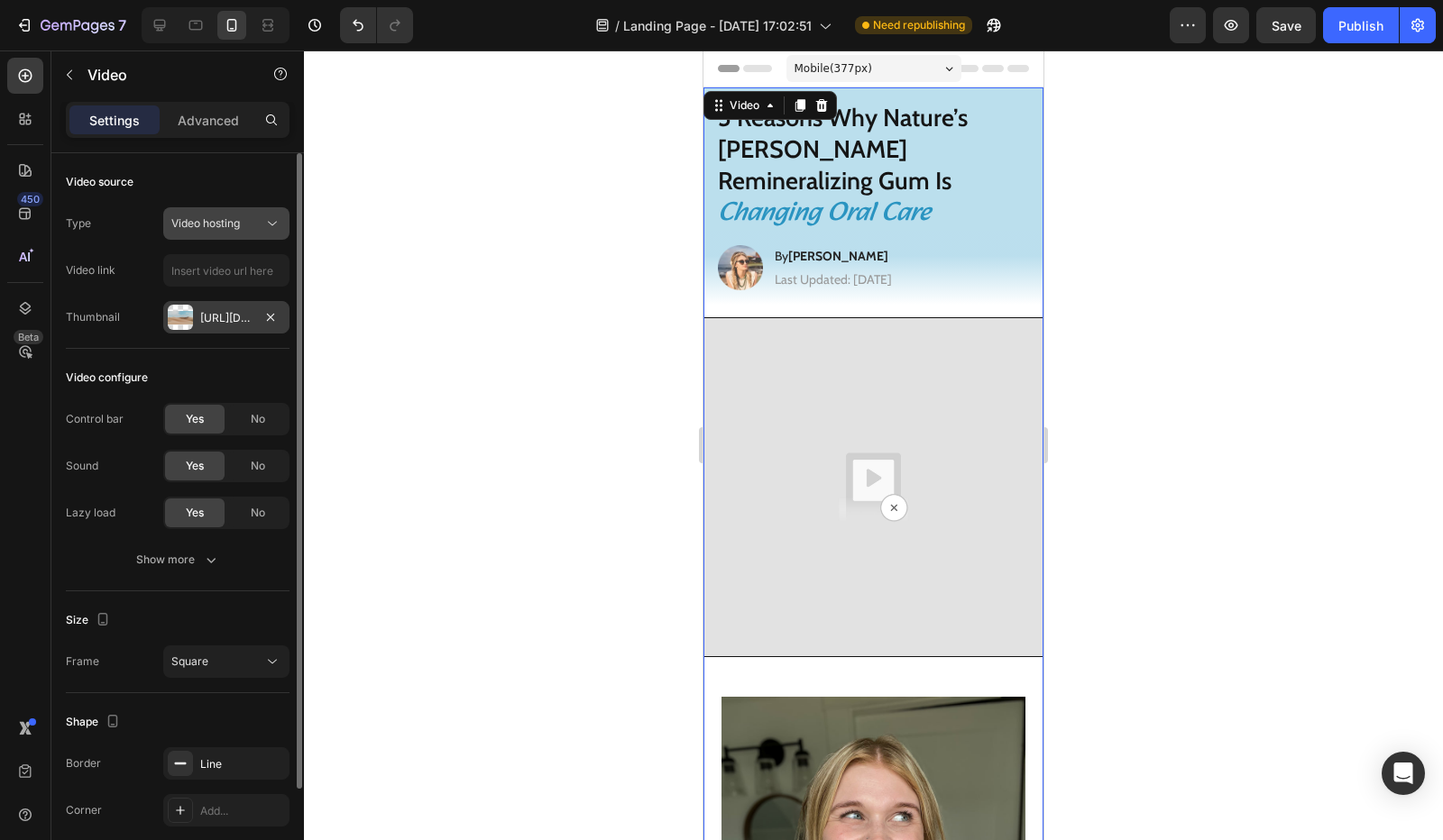
click at [189, 233] on button "Video hosting" at bounding box center [227, 224] width 126 height 32
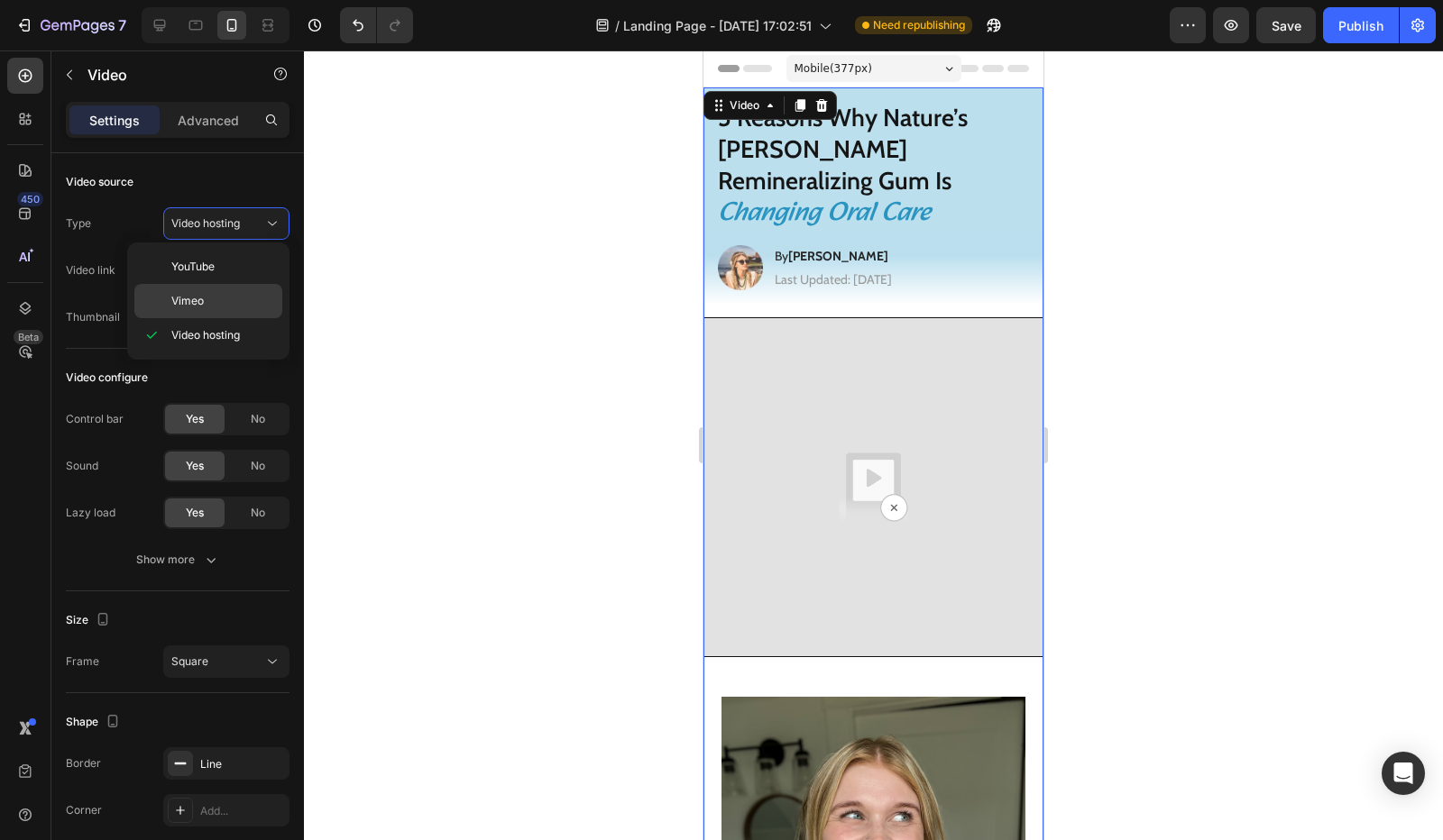
click at [204, 294] on p "Vimeo" at bounding box center [223, 301] width 102 height 16
type input "https://vimeo.com/1095883398"
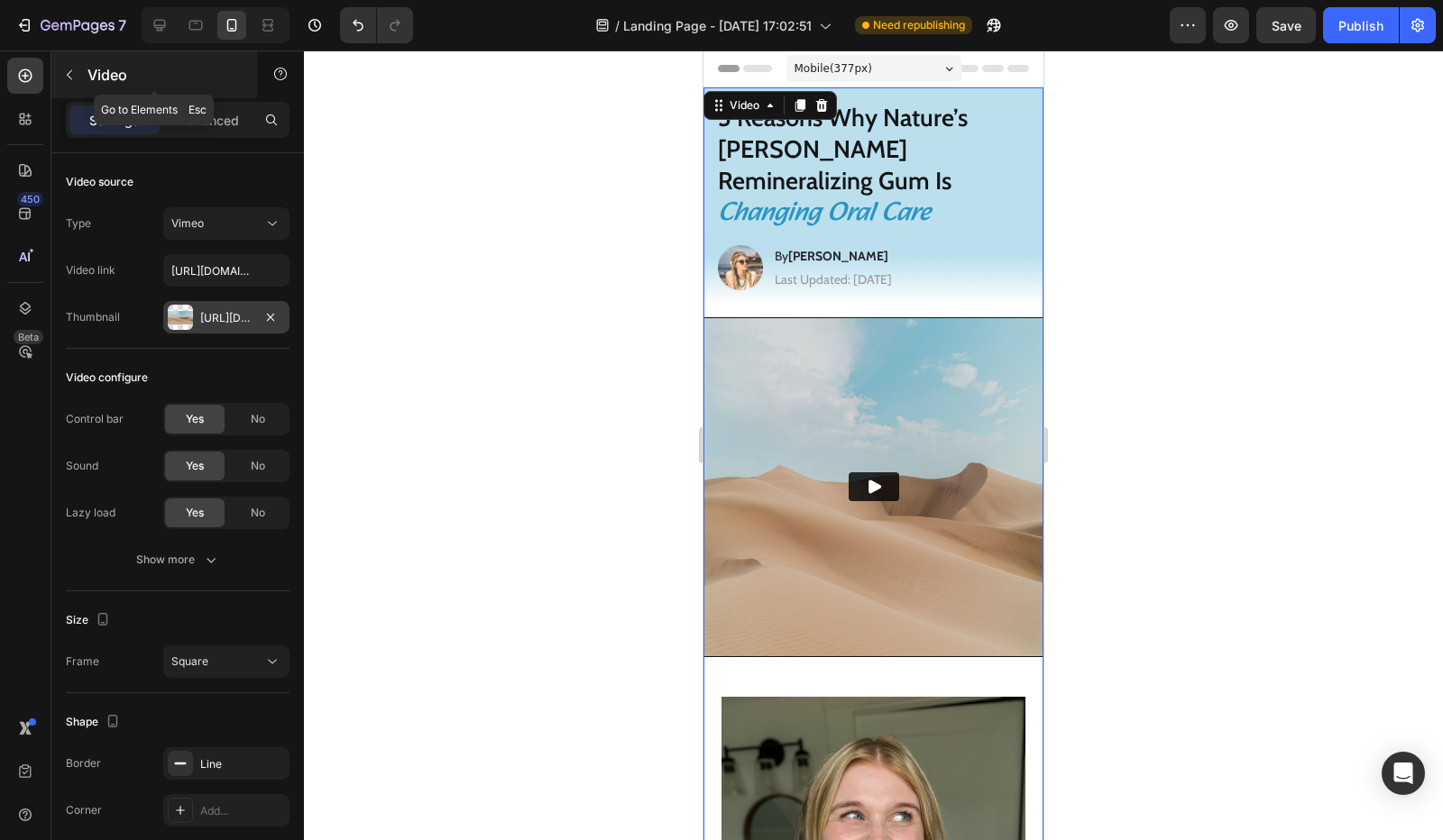
click at [61, 79] on button "button" at bounding box center [69, 74] width 29 height 29
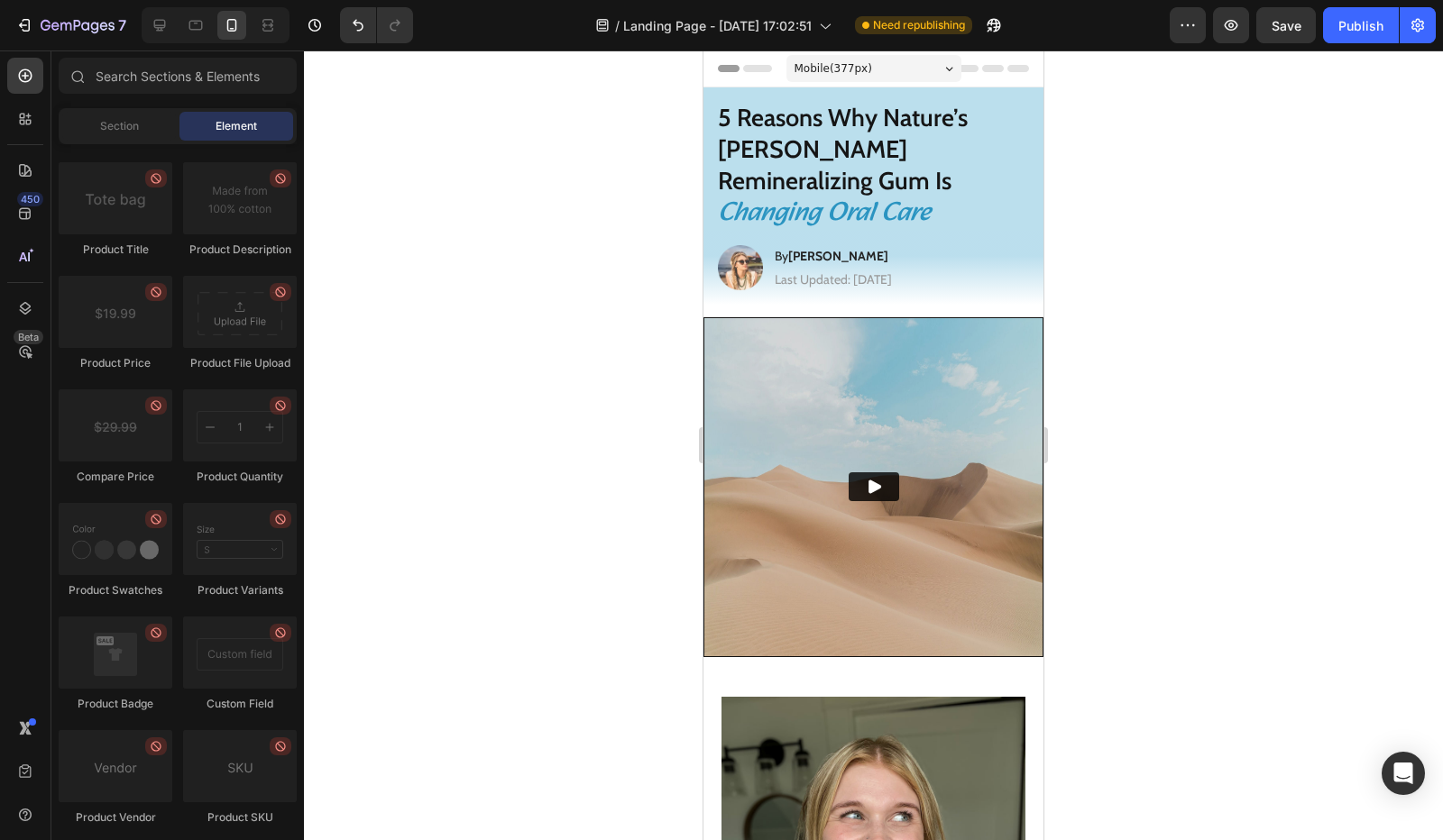
scroll to position [3517, 0]
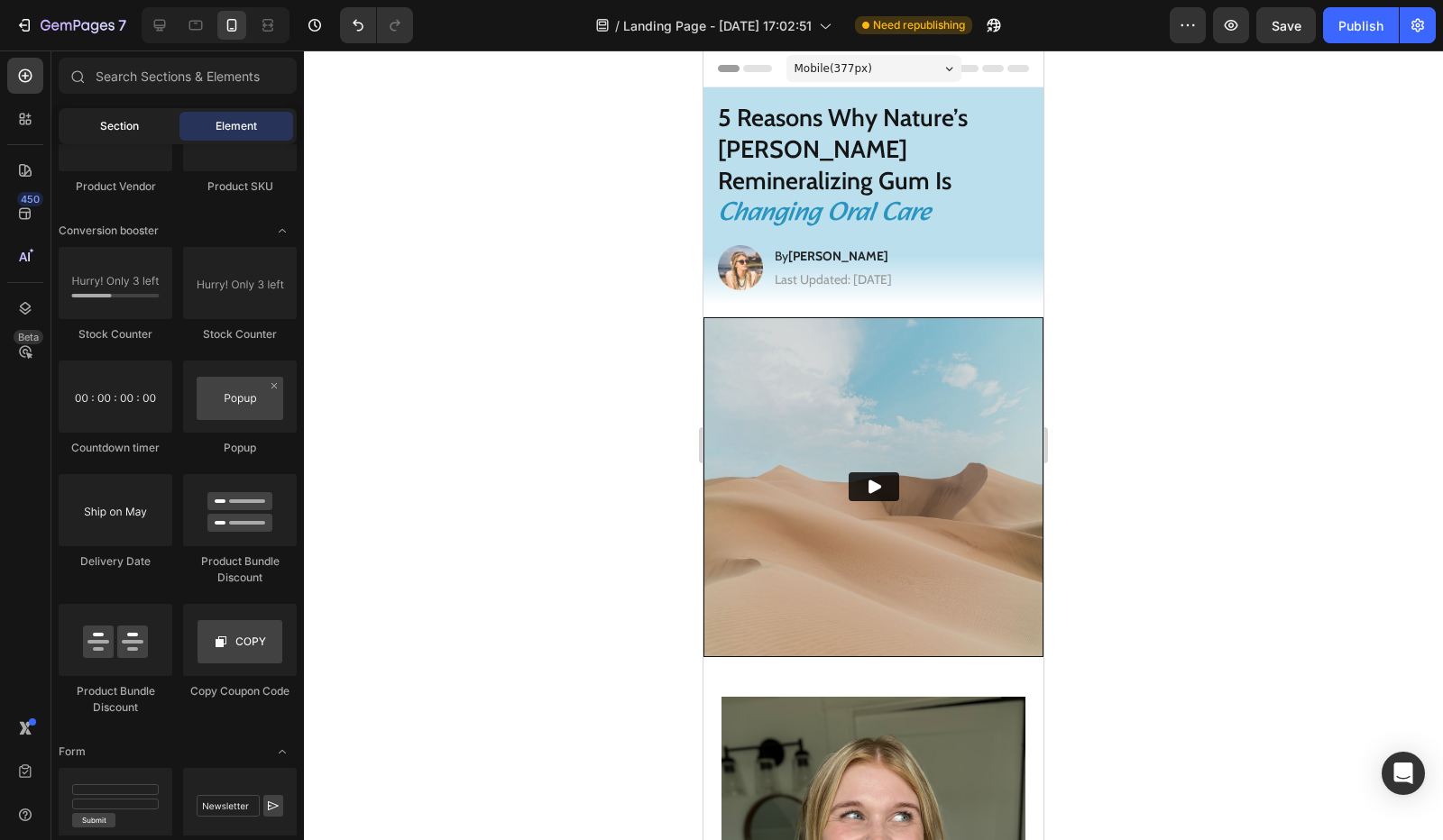
click at [137, 125] on div "Section" at bounding box center [118, 126] width 113 height 29
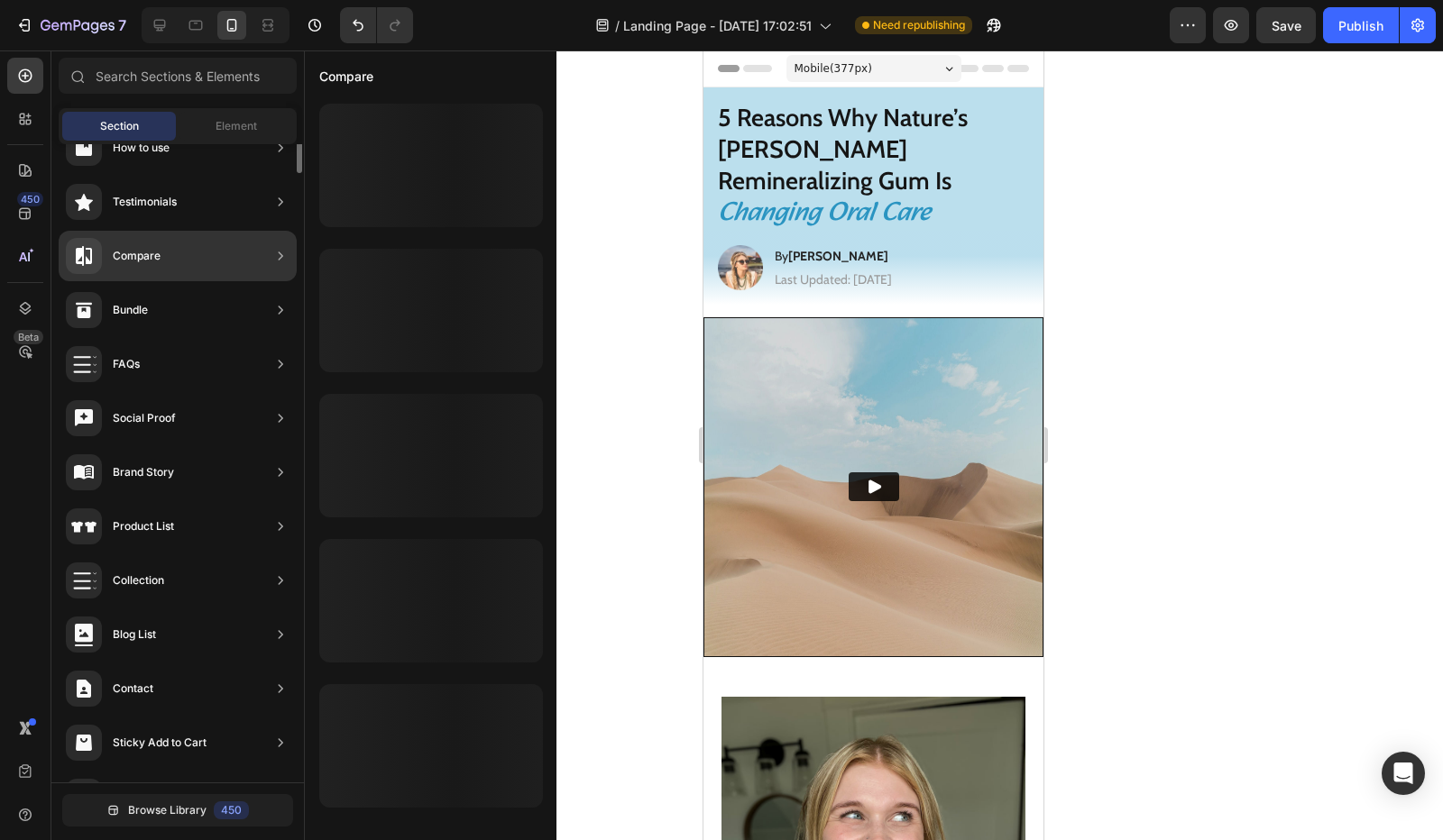
scroll to position [0, 0]
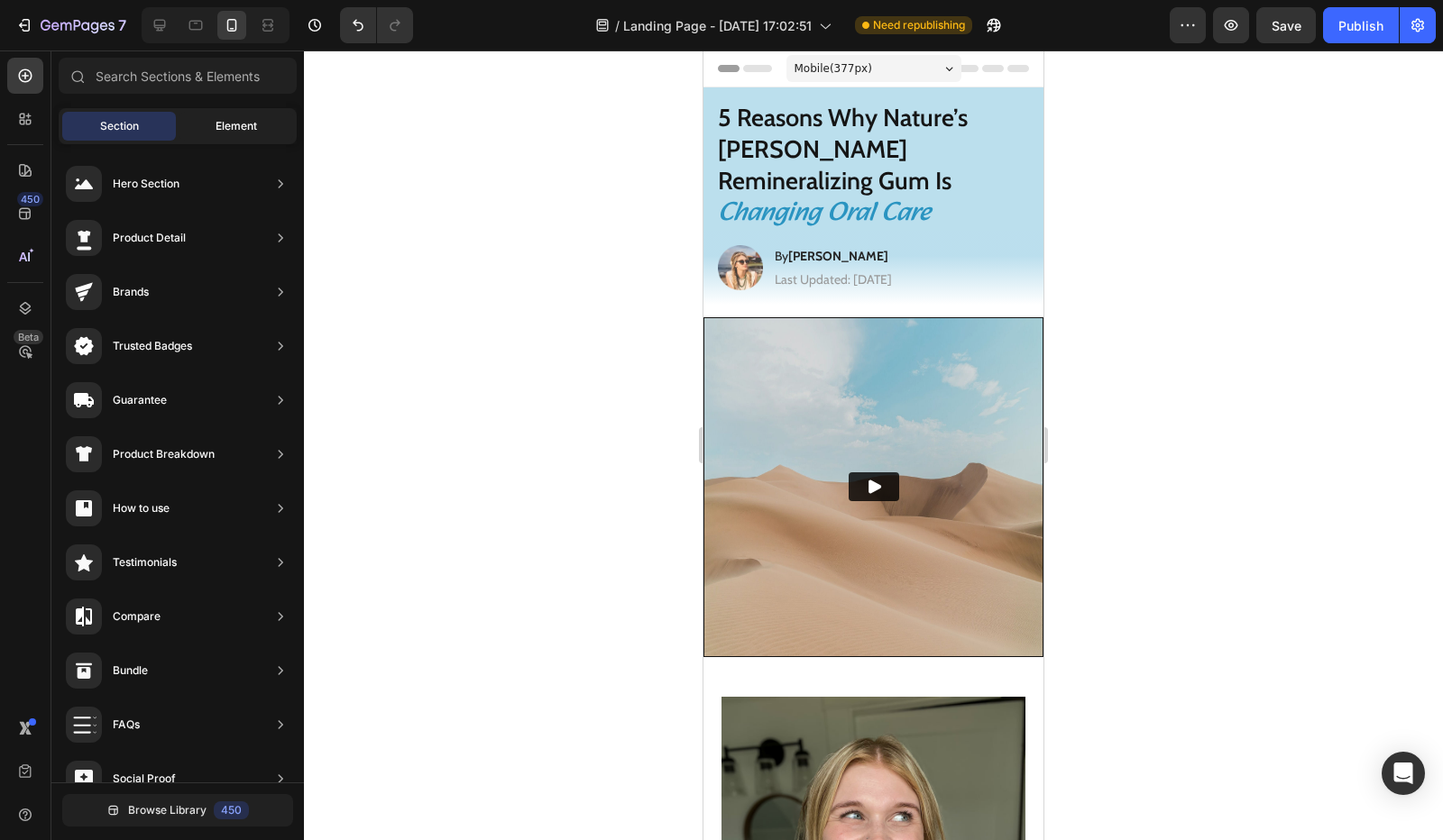
click at [204, 123] on div "Element" at bounding box center [235, 126] width 113 height 29
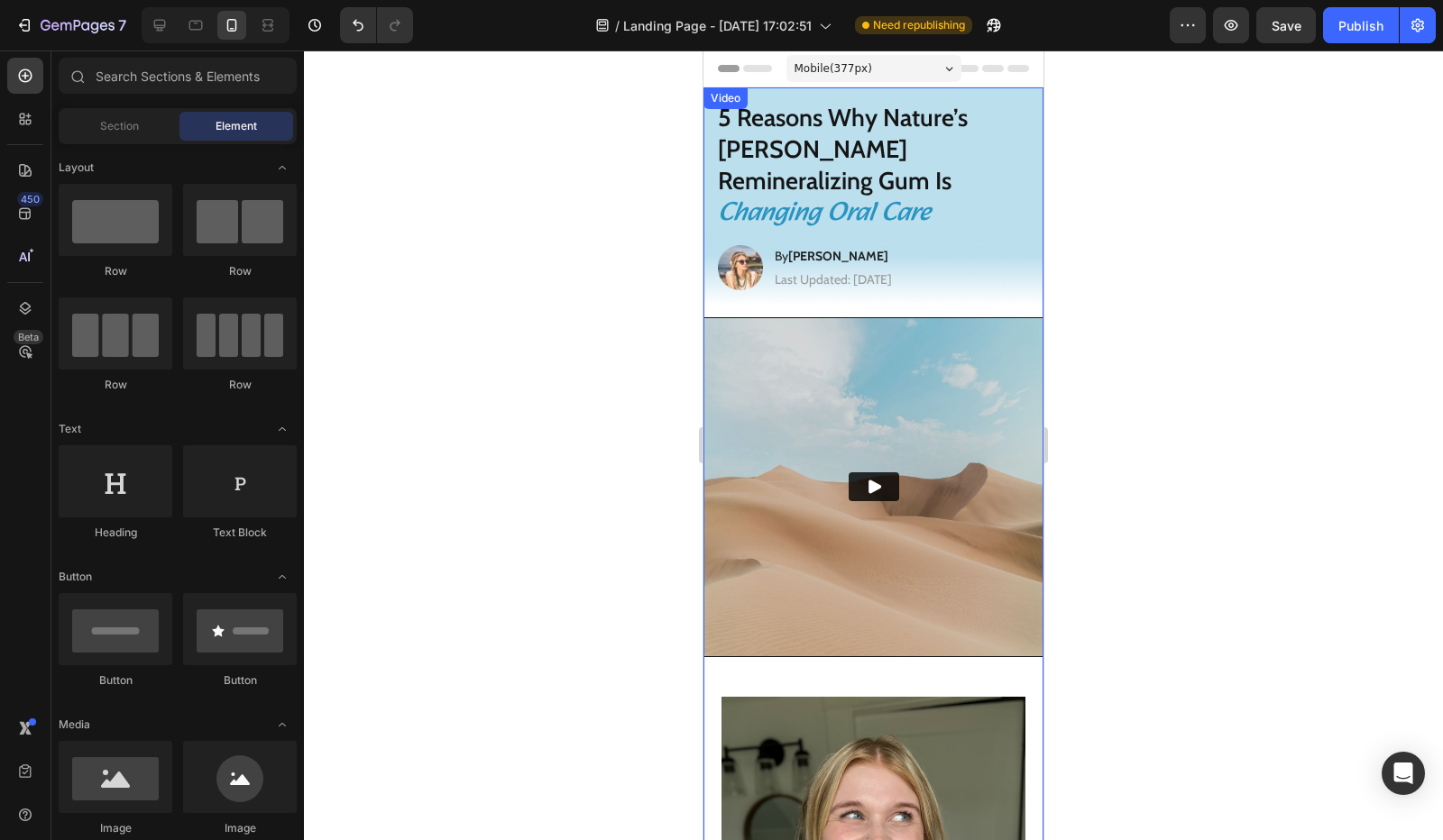
click at [729, 359] on img at bounding box center [873, 486] width 338 height 338
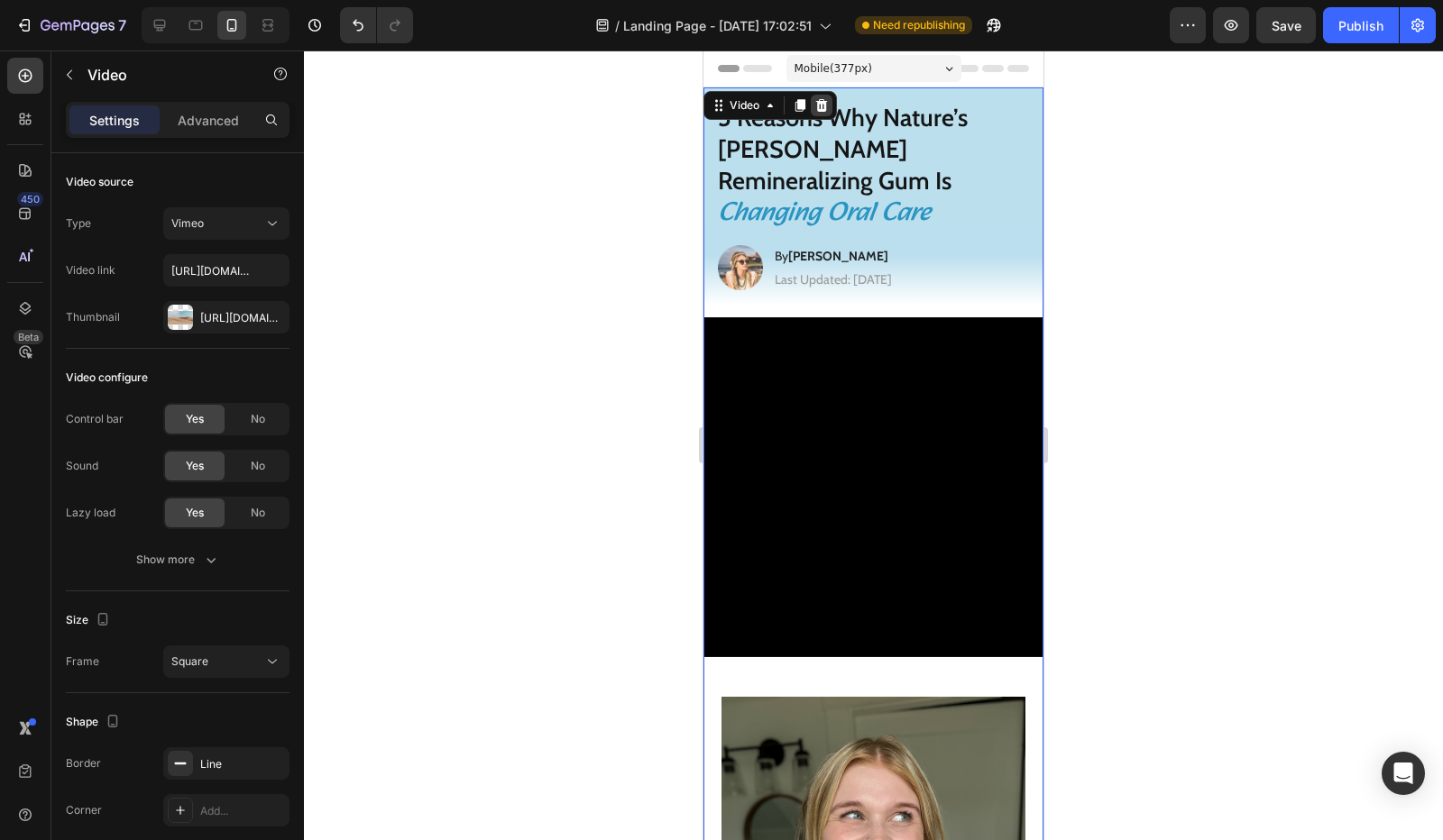
click at [820, 100] on icon at bounding box center [821, 105] width 15 height 15
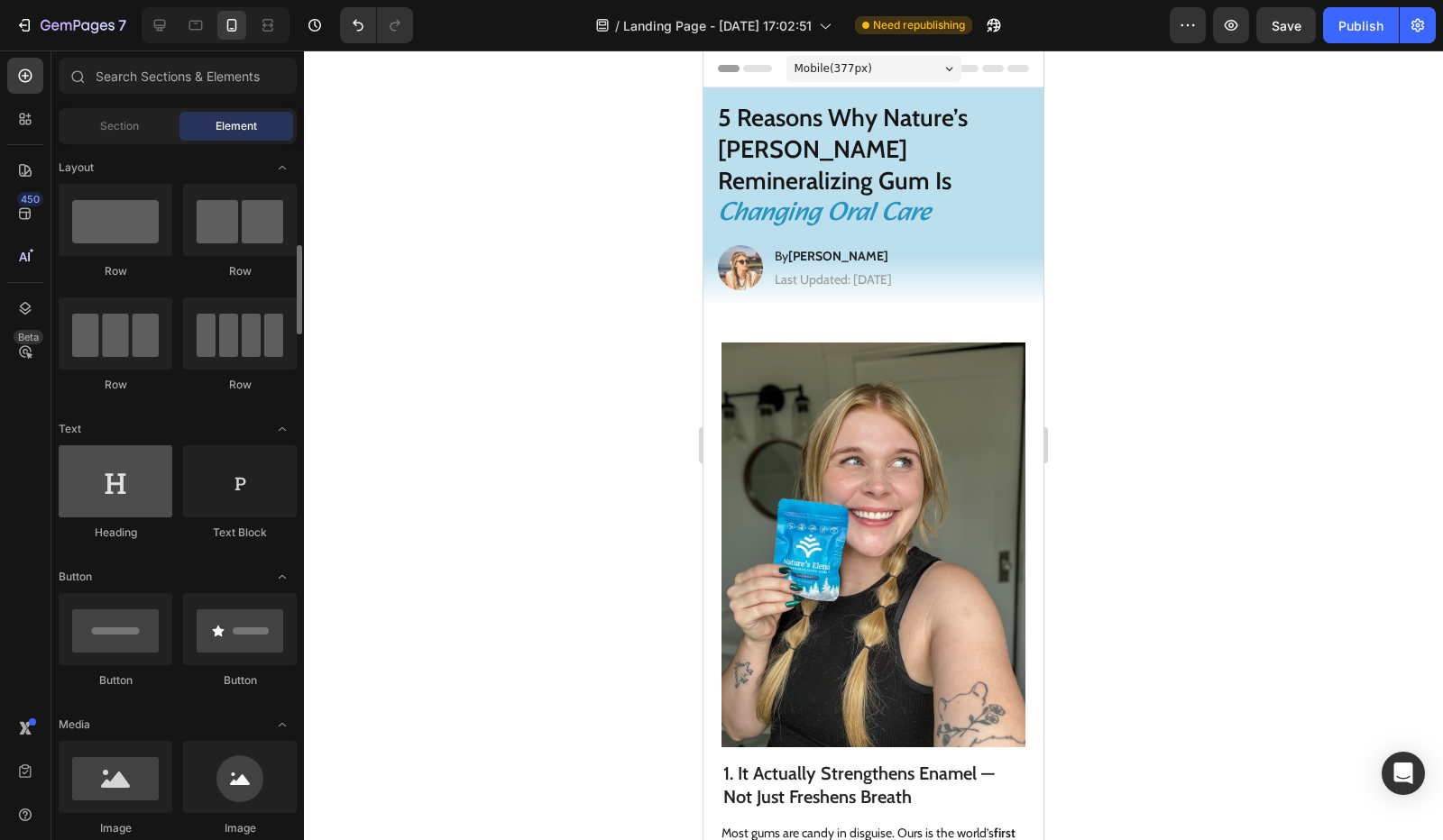
scroll to position [91, 0]
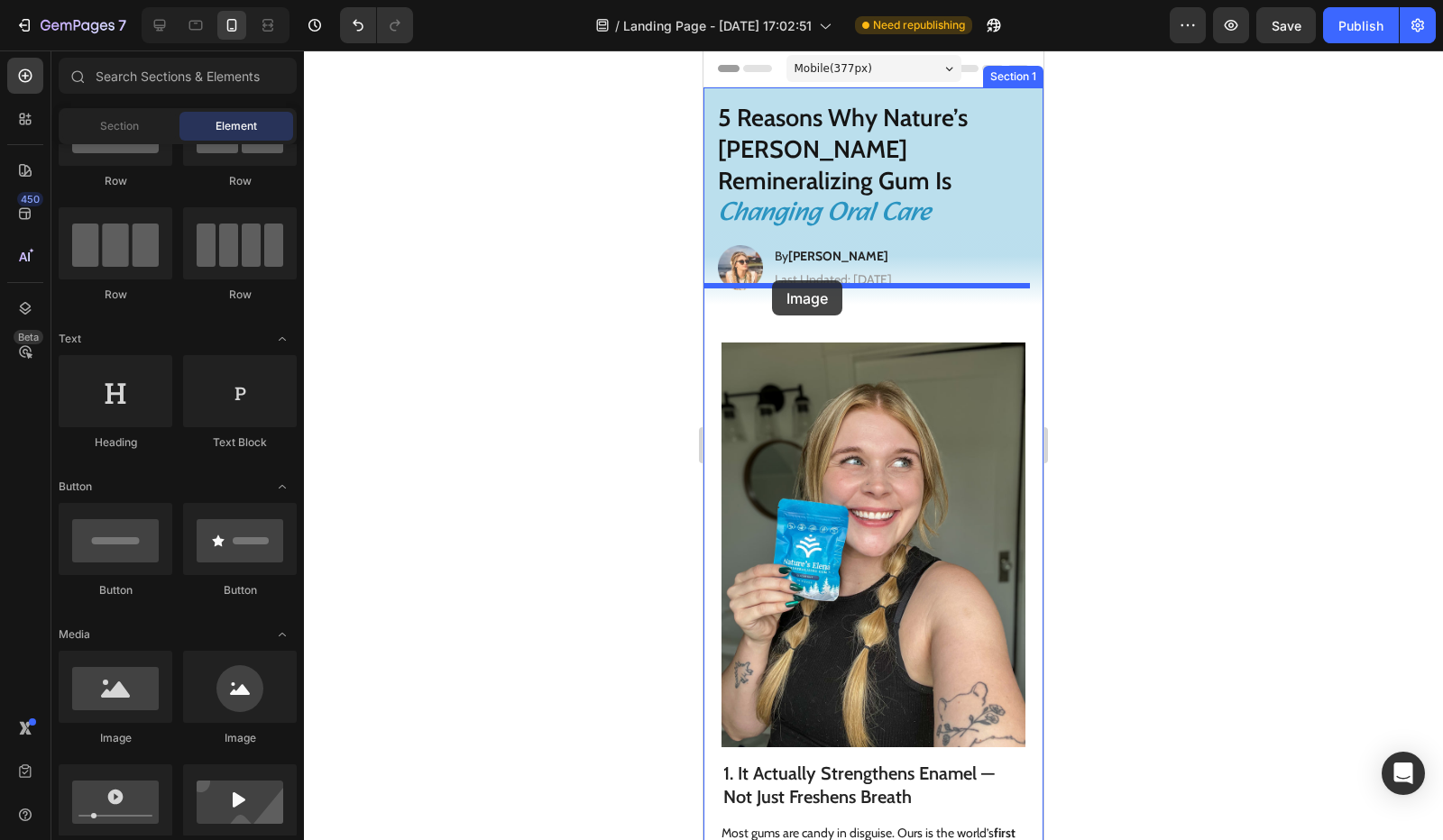
drag, startPoint x: 828, startPoint y: 747, endPoint x: 771, endPoint y: 290, distance: 460.5
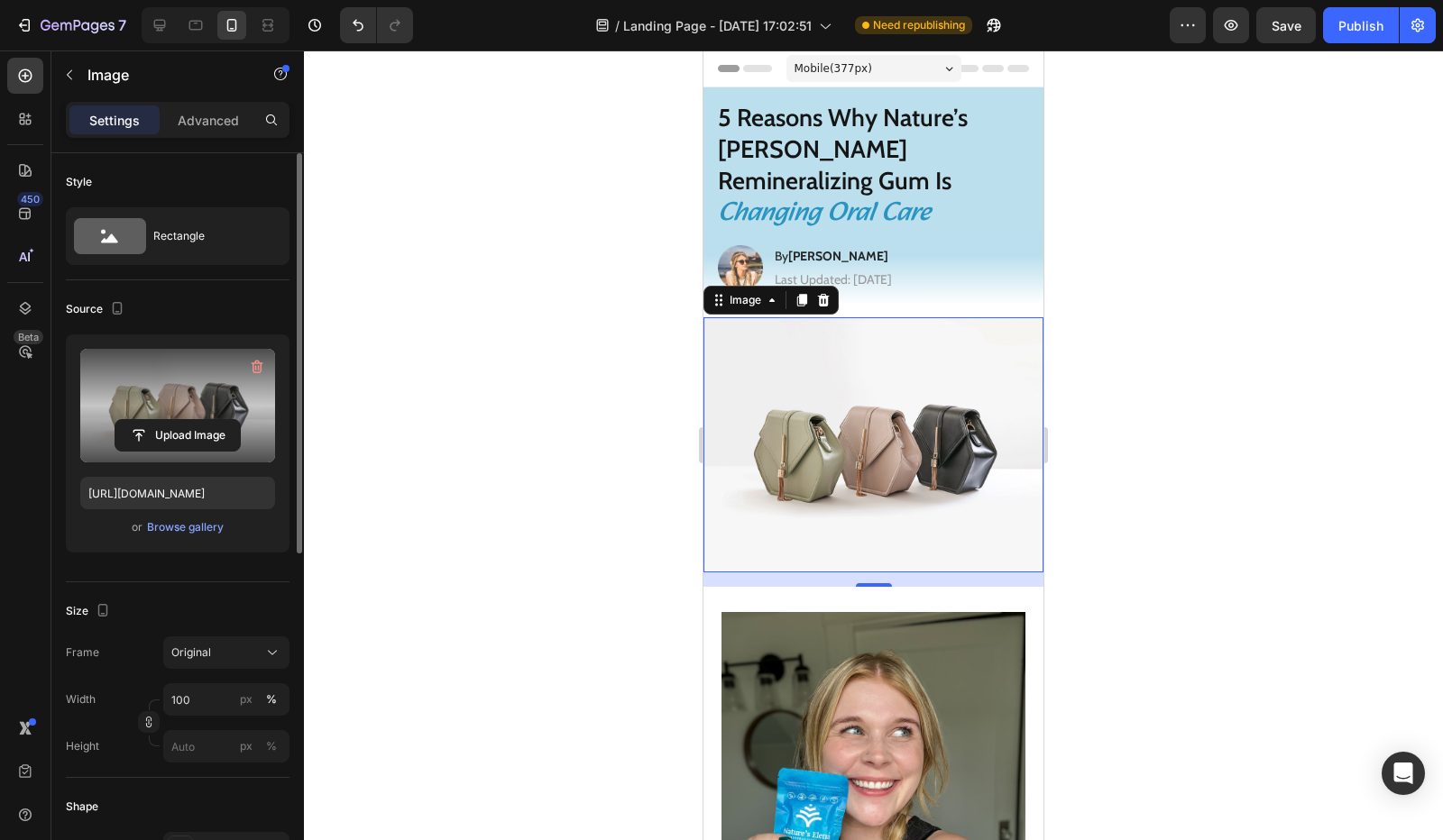
click at [194, 390] on label at bounding box center [177, 405] width 195 height 113
click at [194, 420] on input "file" at bounding box center [177, 435] width 124 height 31
type input "C:\fakepath\elena(5).gif"
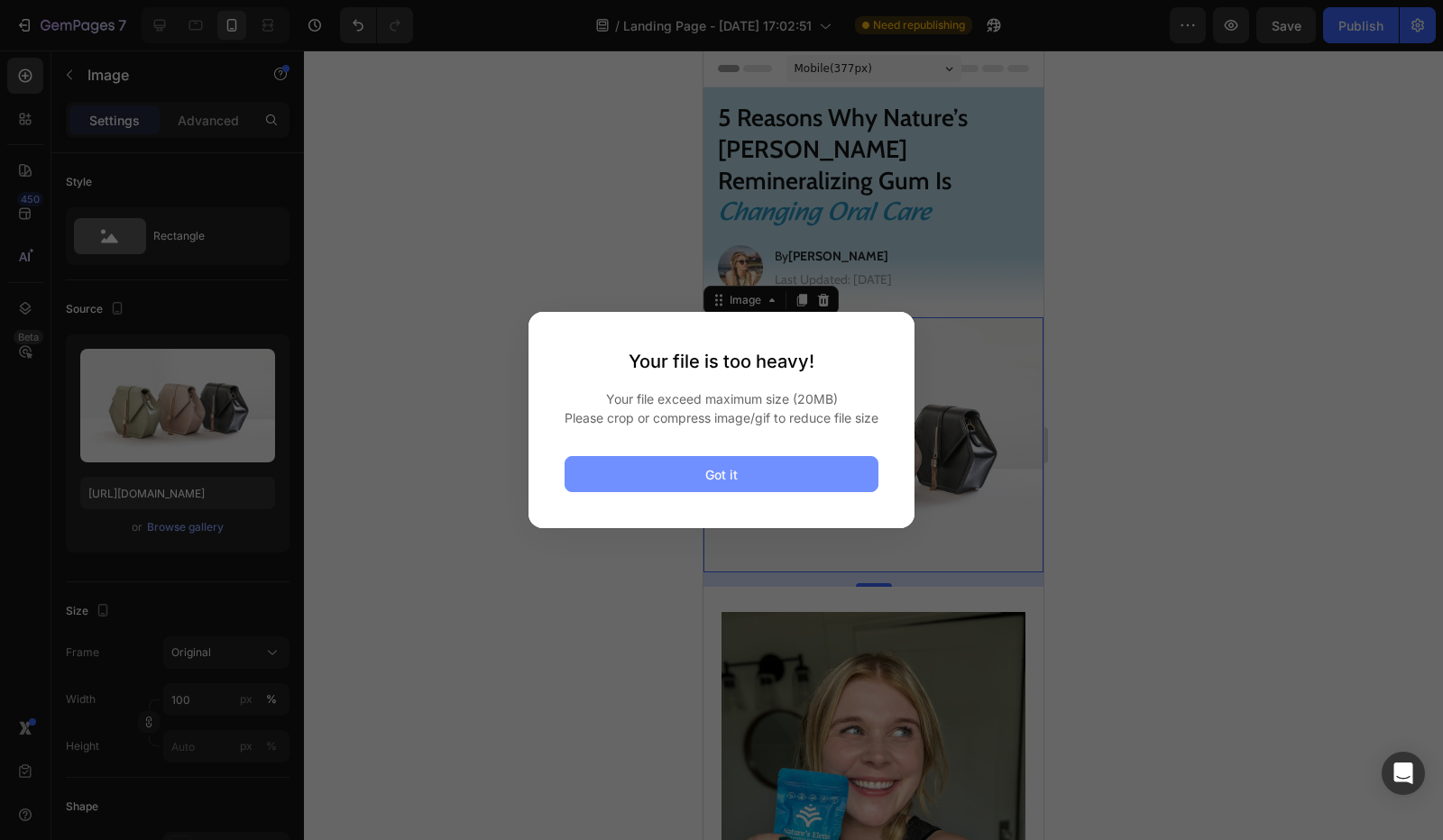
click at [688, 492] on button "Got it" at bounding box center [721, 474] width 314 height 36
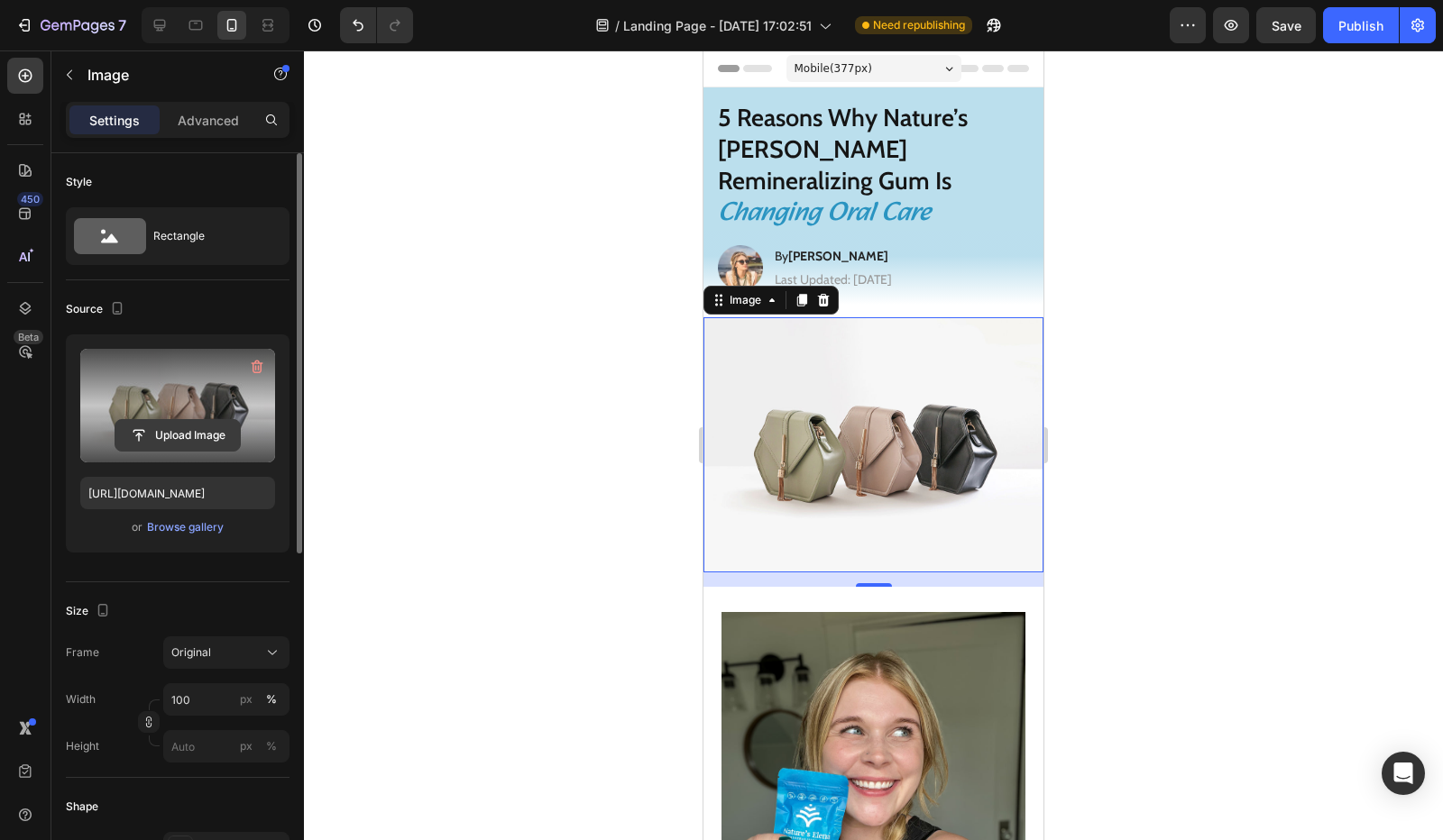
click at [178, 432] on input "file" at bounding box center [177, 435] width 124 height 31
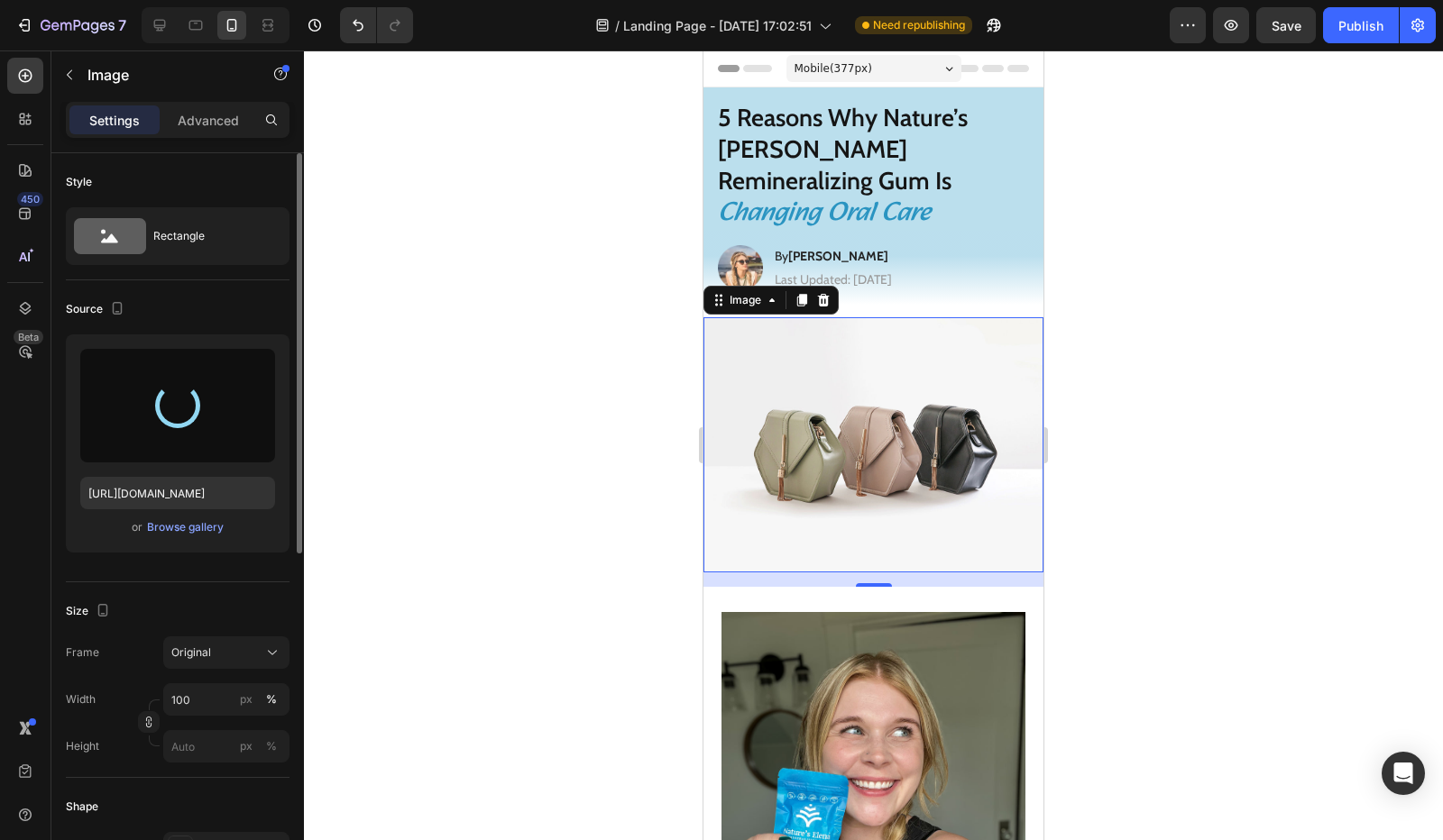
type input "https://cdn.shopify.com/s/files/1/0821/1562/5256/files/gempages_574731462306169…"
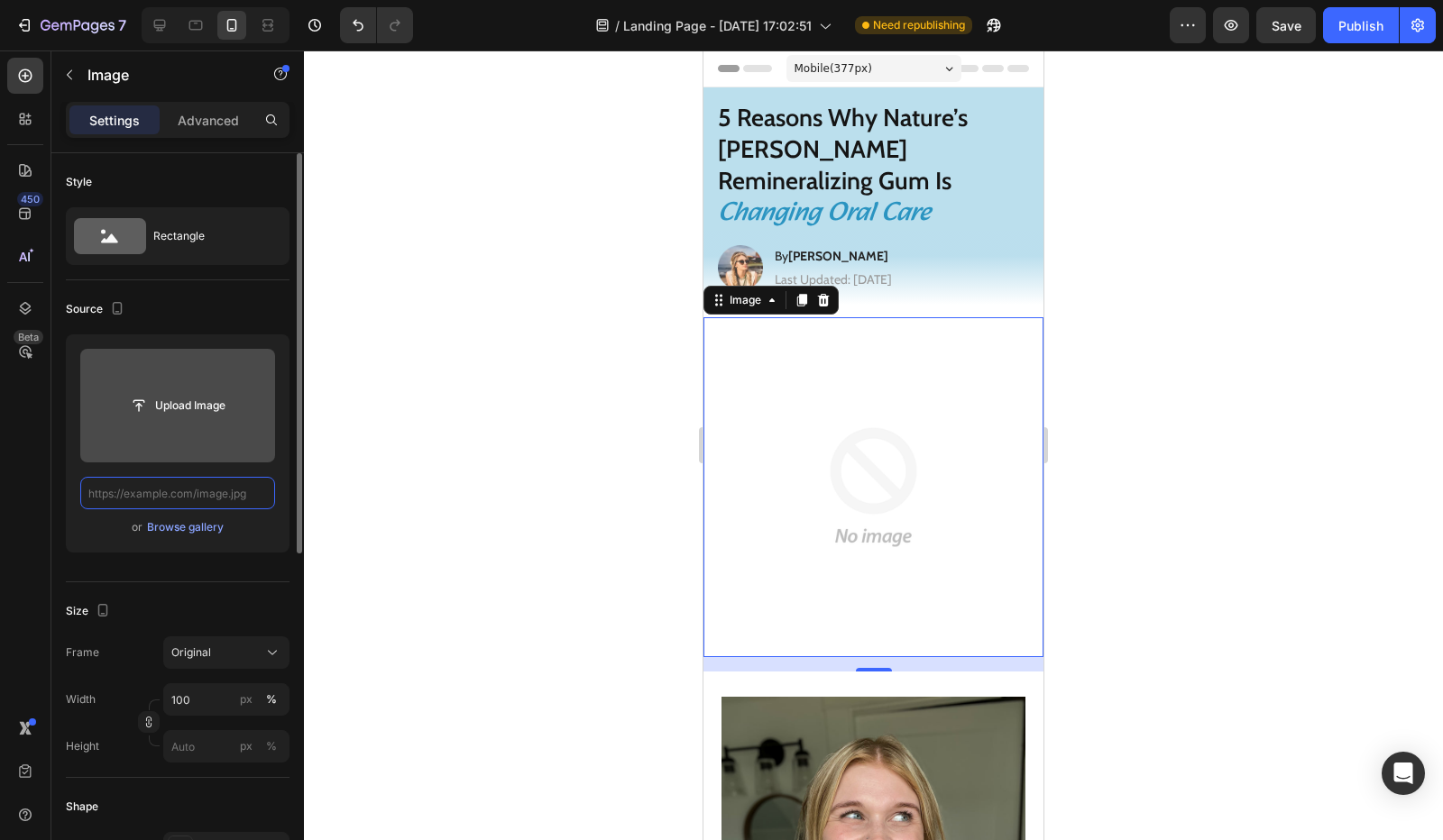
scroll to position [0, 0]
click at [208, 441] on input "file" at bounding box center [177, 405] width 195 height 113
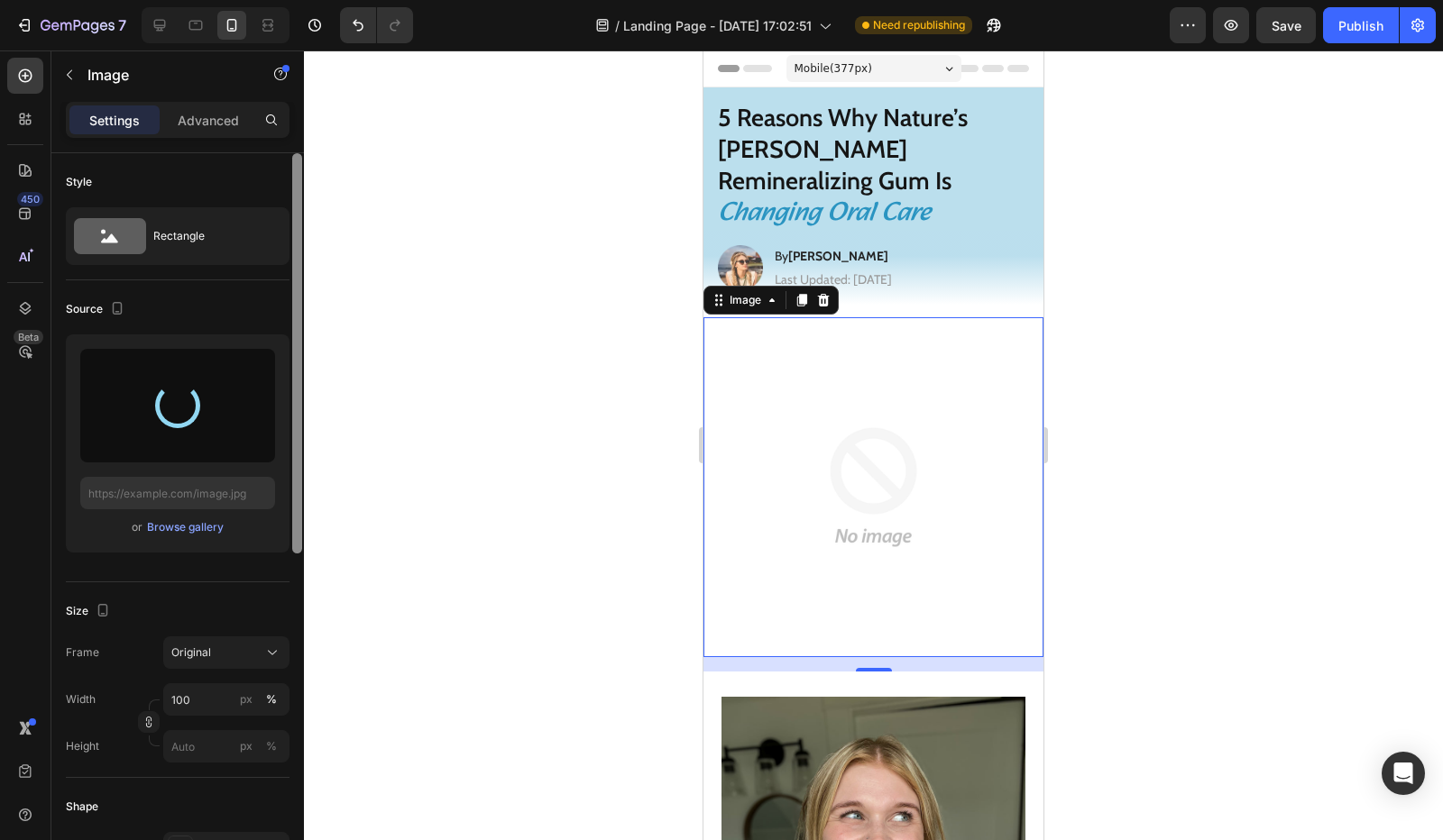
type input "https://cdn.shopify.com/s/files/1/0821/1562/5256/files/gempages_574731462306169…"
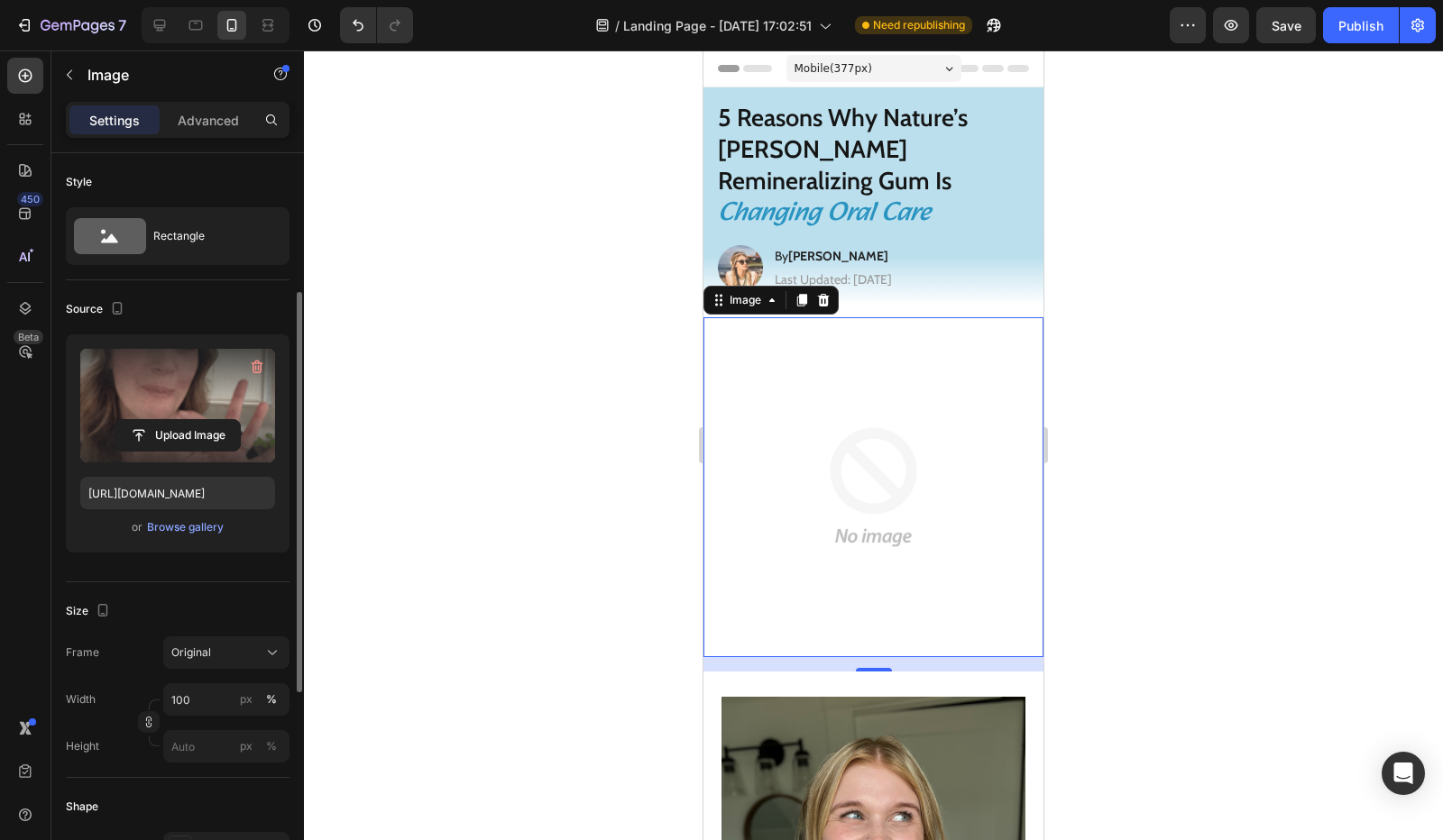
scroll to position [91, 0]
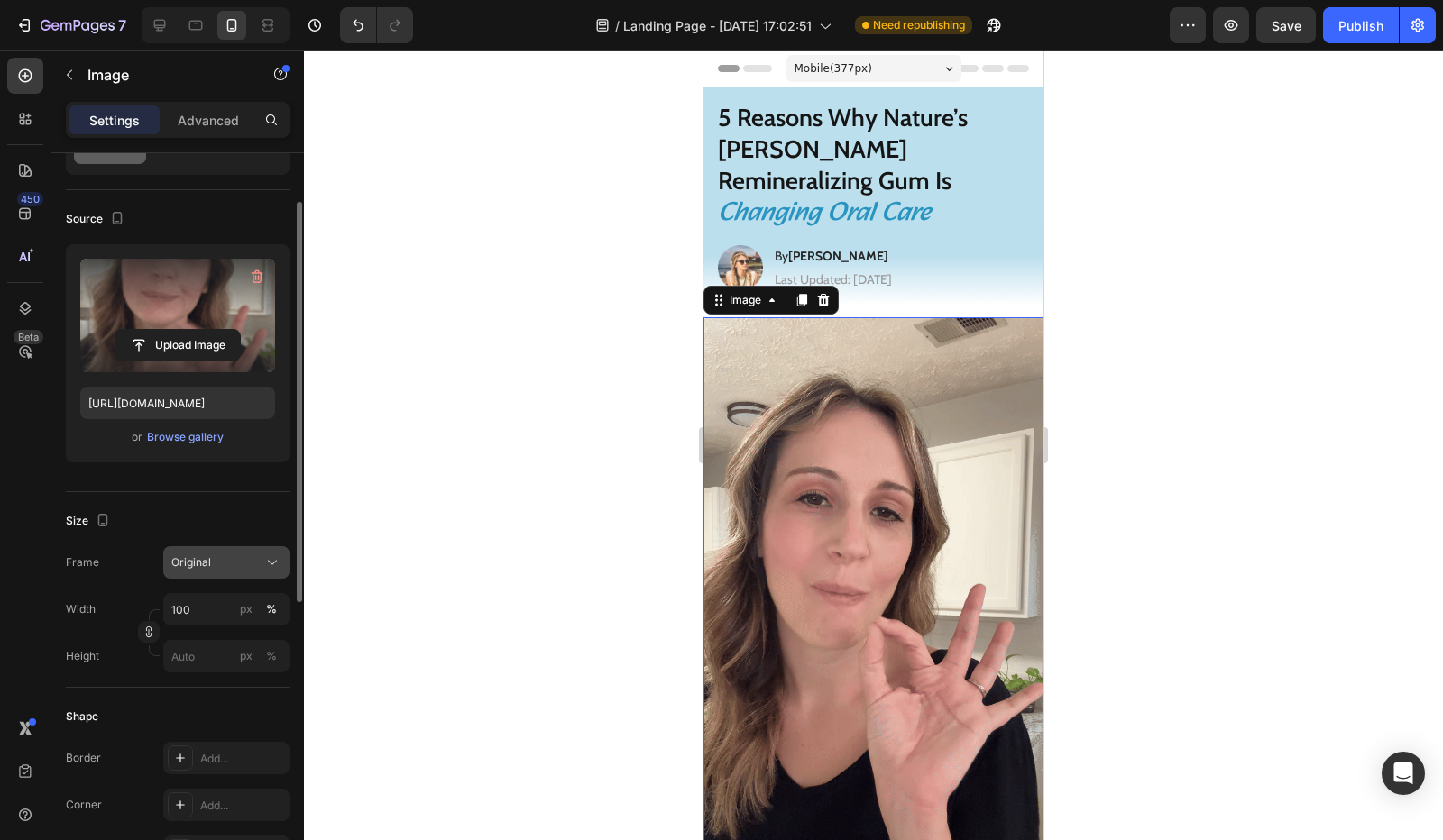
click at [224, 558] on div "Original" at bounding box center [216, 562] width 89 height 16
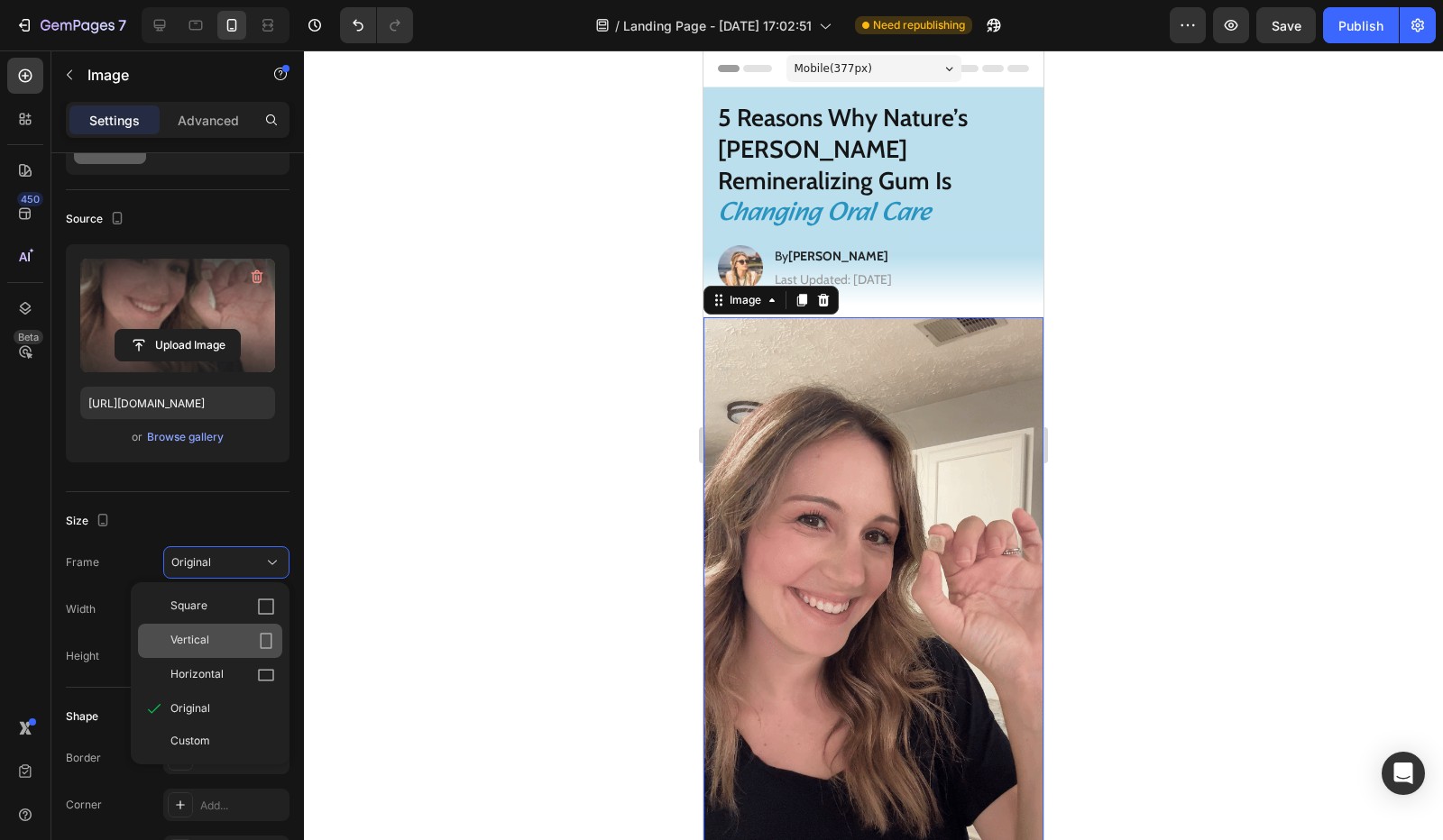
click at [224, 637] on div "Vertical" at bounding box center [223, 641] width 104 height 18
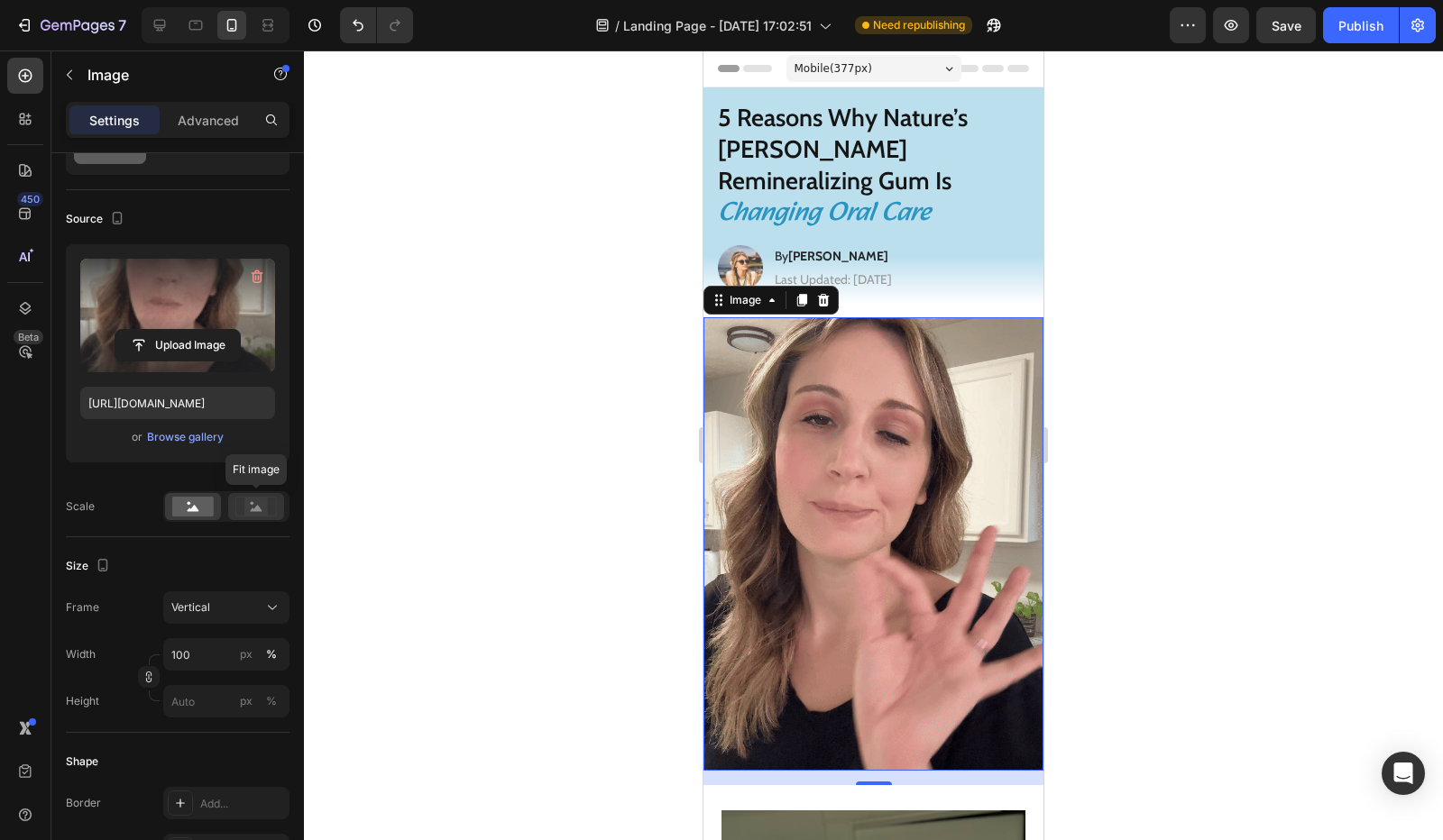
click at [251, 512] on rect at bounding box center [256, 506] width 24 height 18
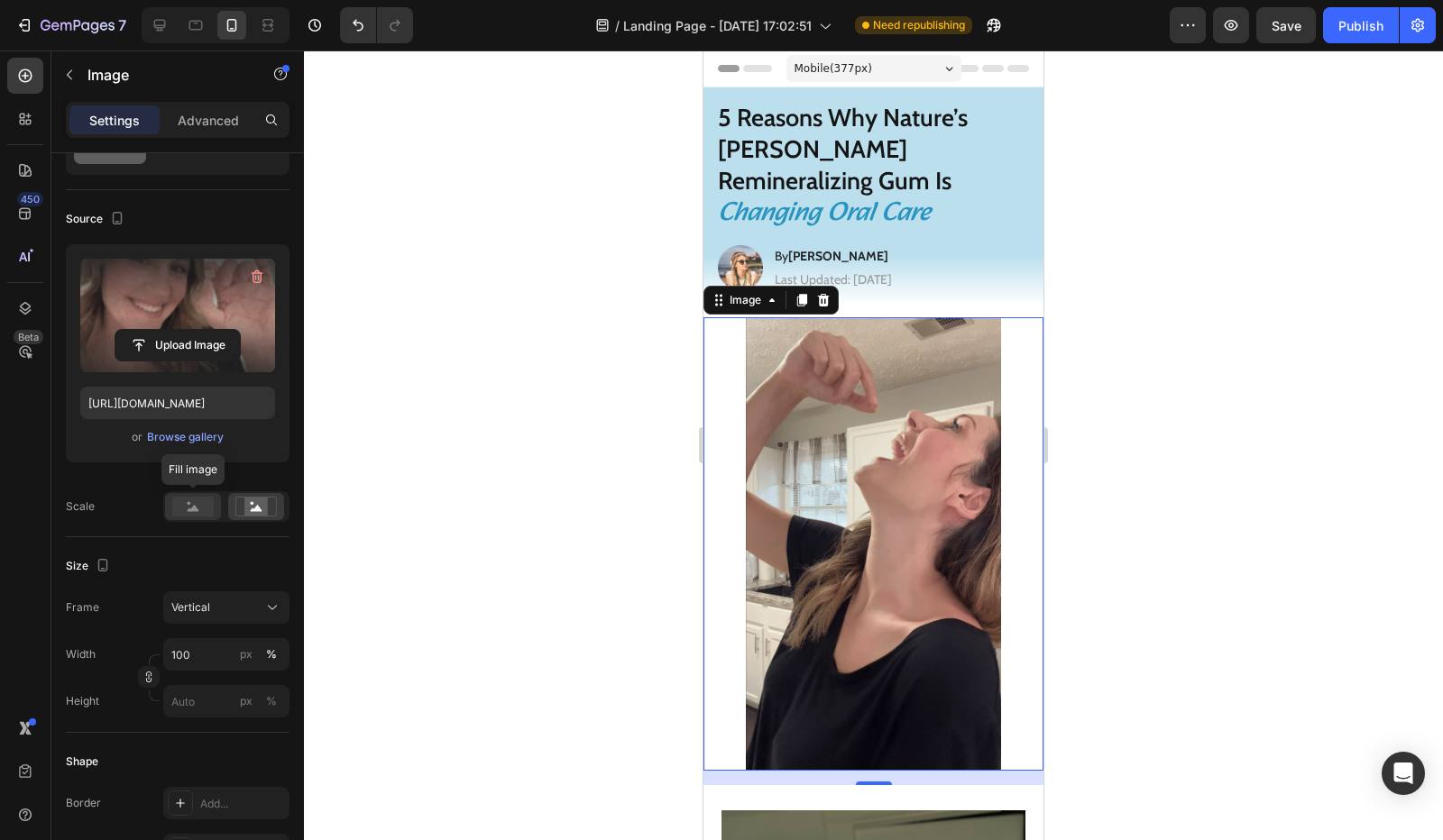
click at [206, 511] on rect at bounding box center [193, 507] width 41 height 20
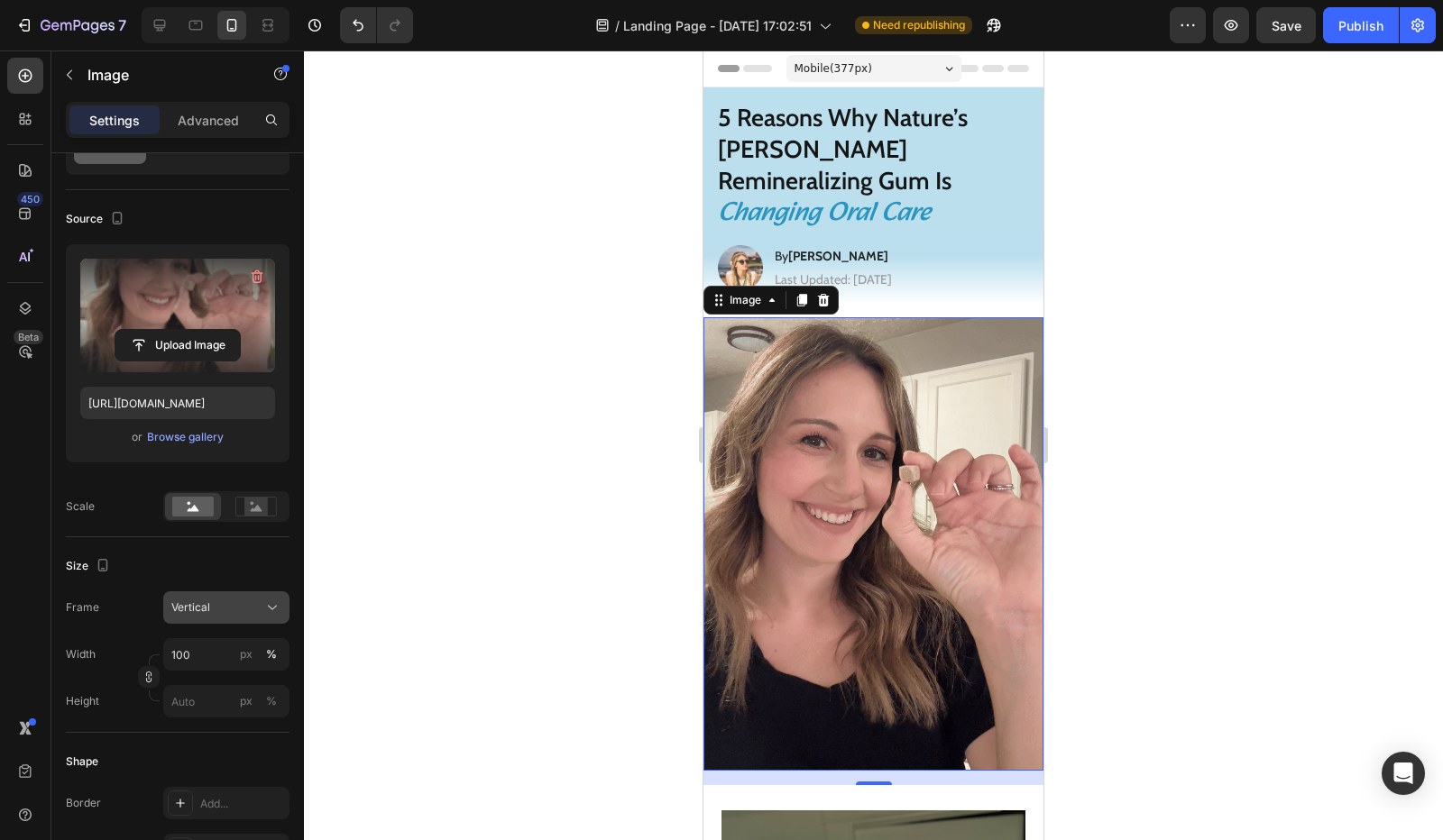
click at [211, 612] on div "Vertical" at bounding box center [216, 608] width 89 height 16
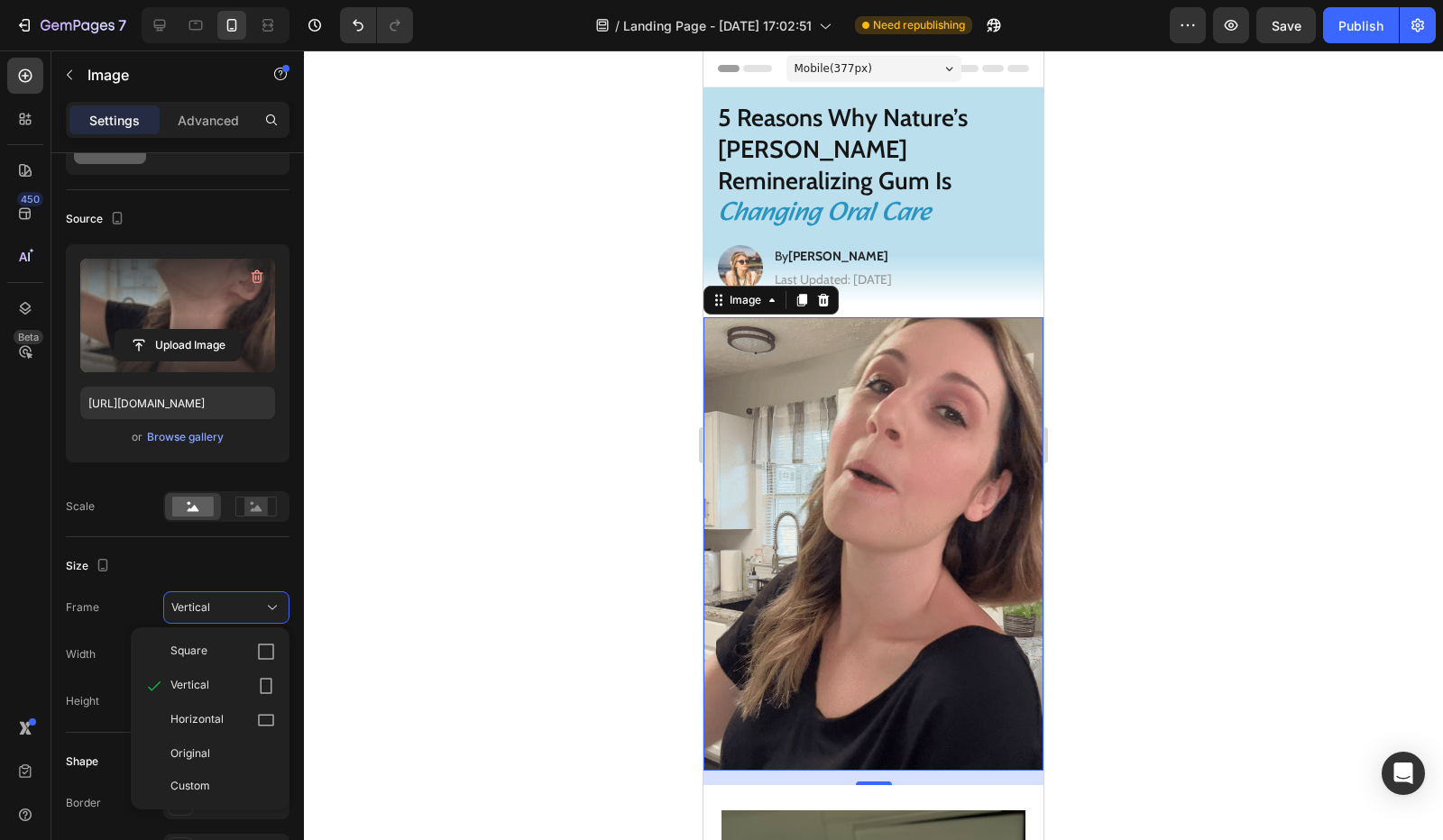
click at [224, 658] on div "Square" at bounding box center [223, 652] width 104 height 18
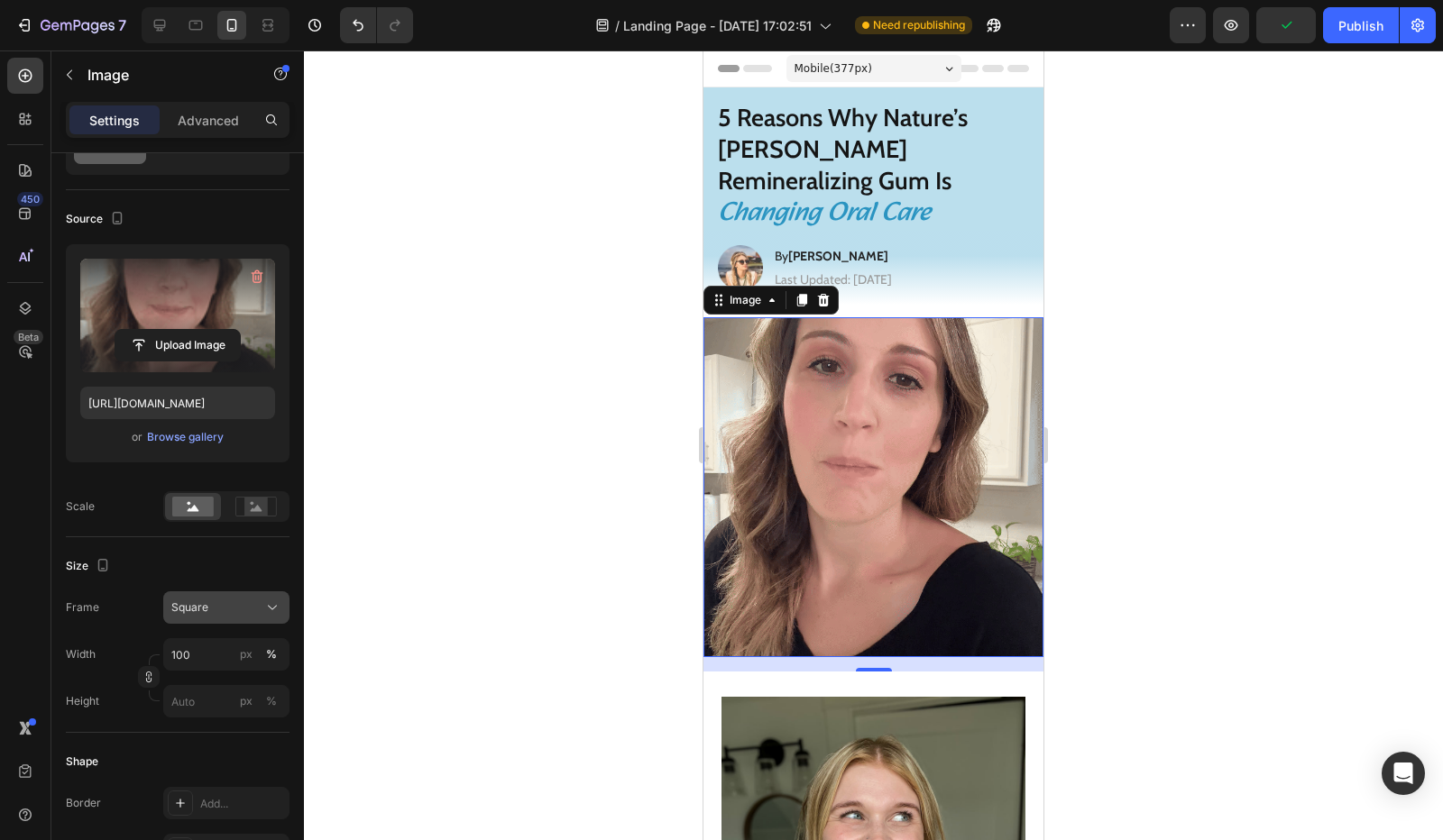
click at [241, 596] on button "Square" at bounding box center [227, 608] width 126 height 32
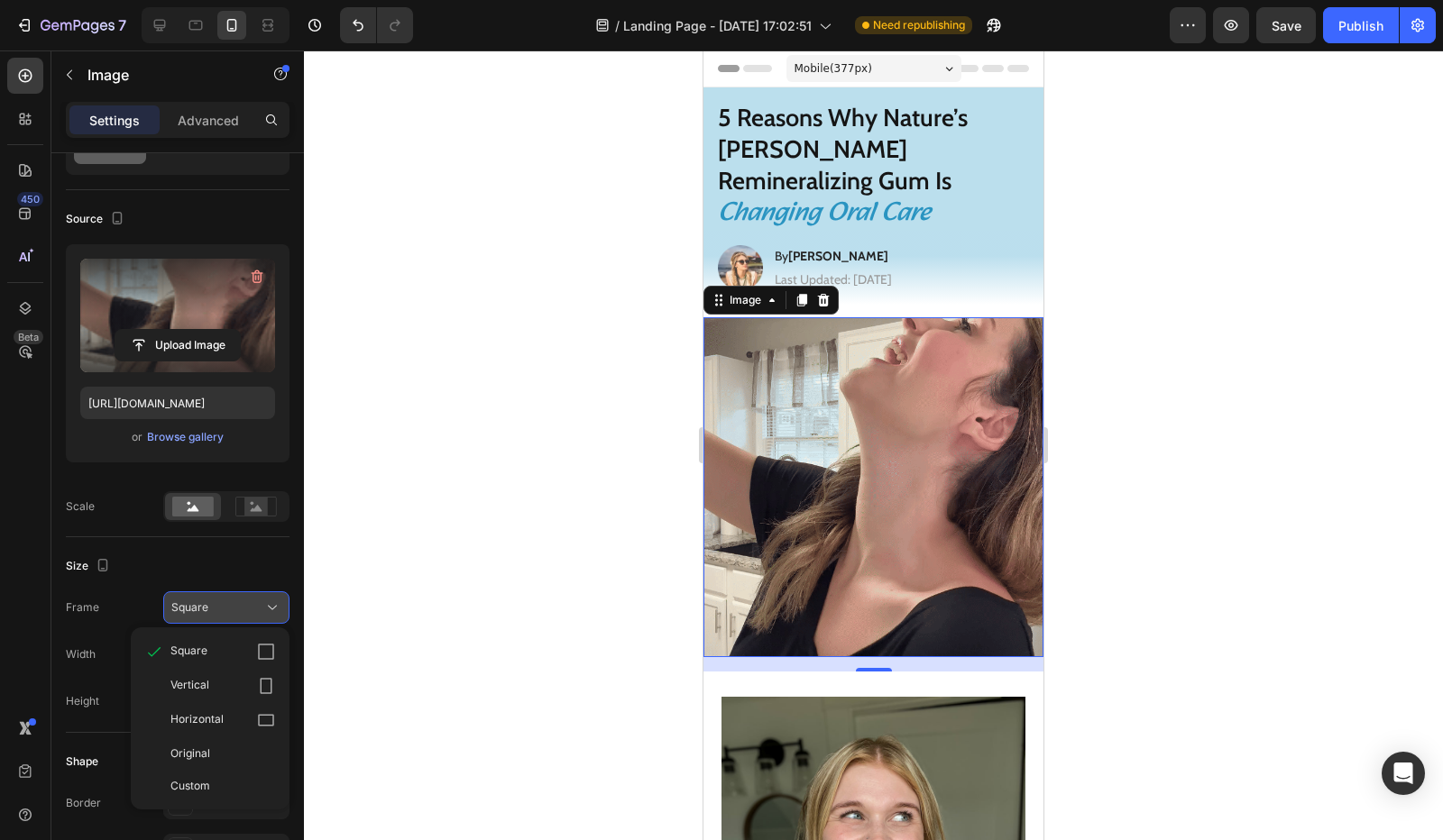
click at [217, 615] on button "Square" at bounding box center [227, 608] width 126 height 32
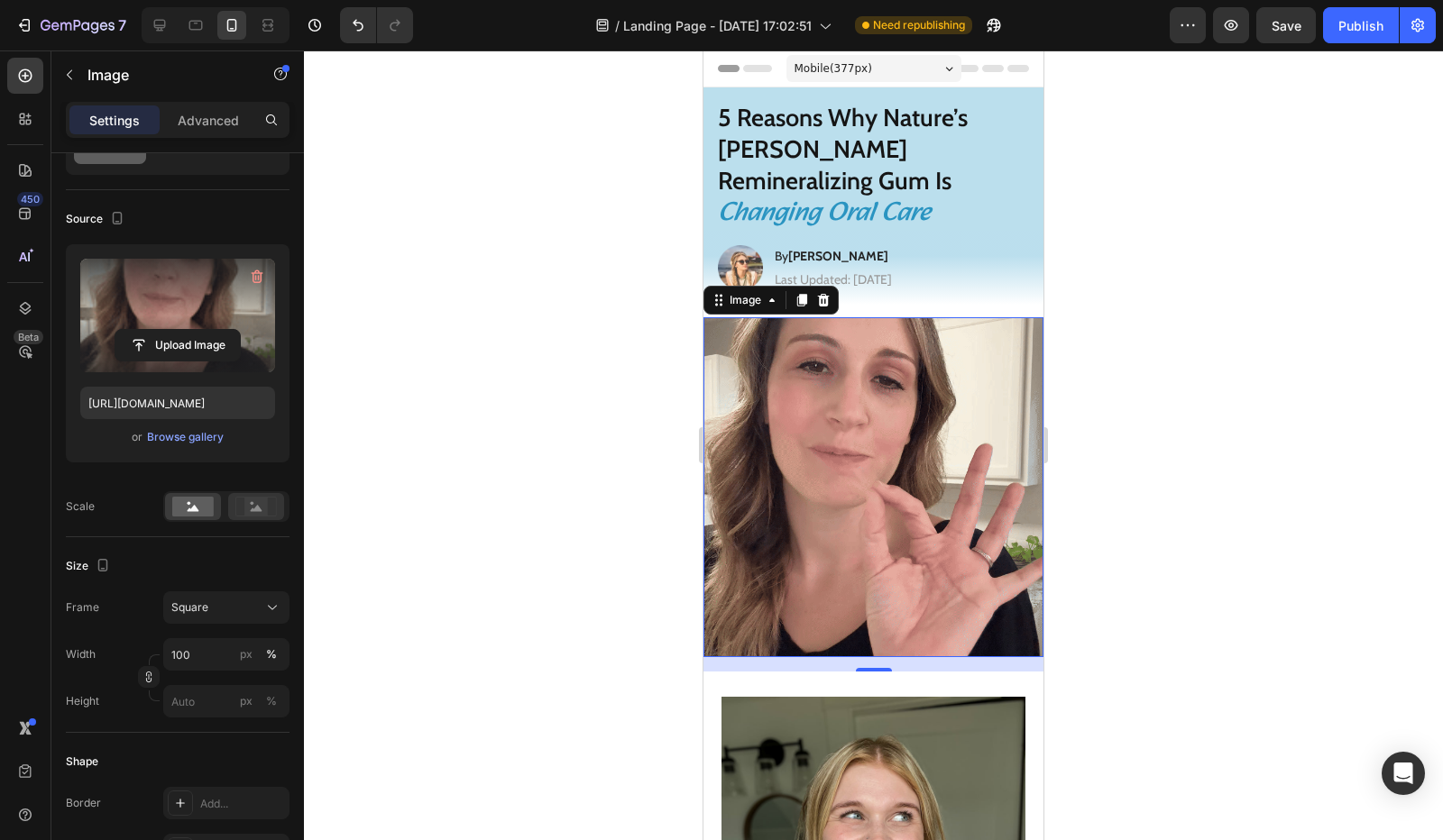
click at [243, 507] on icon at bounding box center [256, 507] width 41 height 20
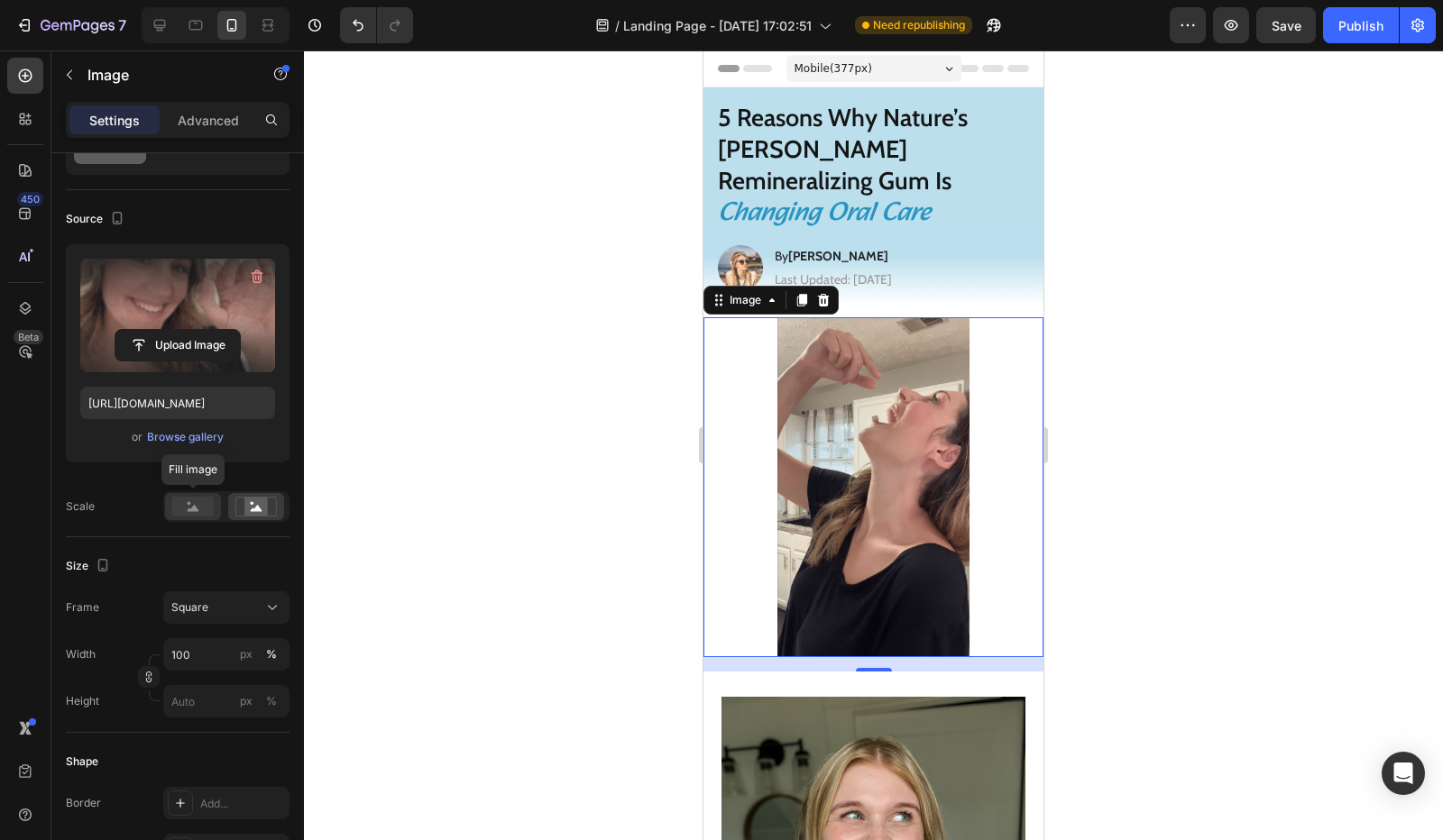
click at [197, 511] on rect at bounding box center [193, 507] width 41 height 20
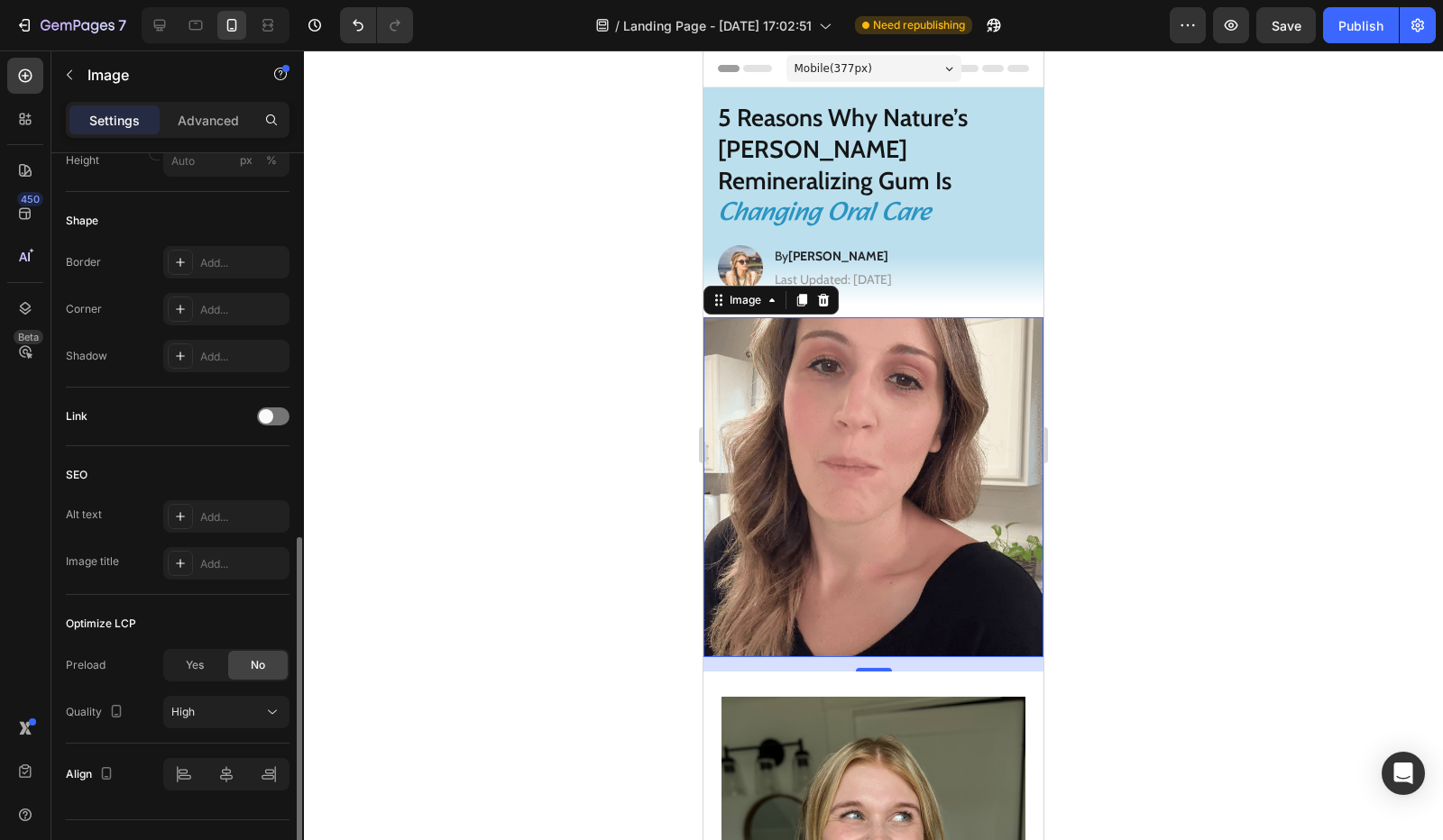
scroll to position [666, 0]
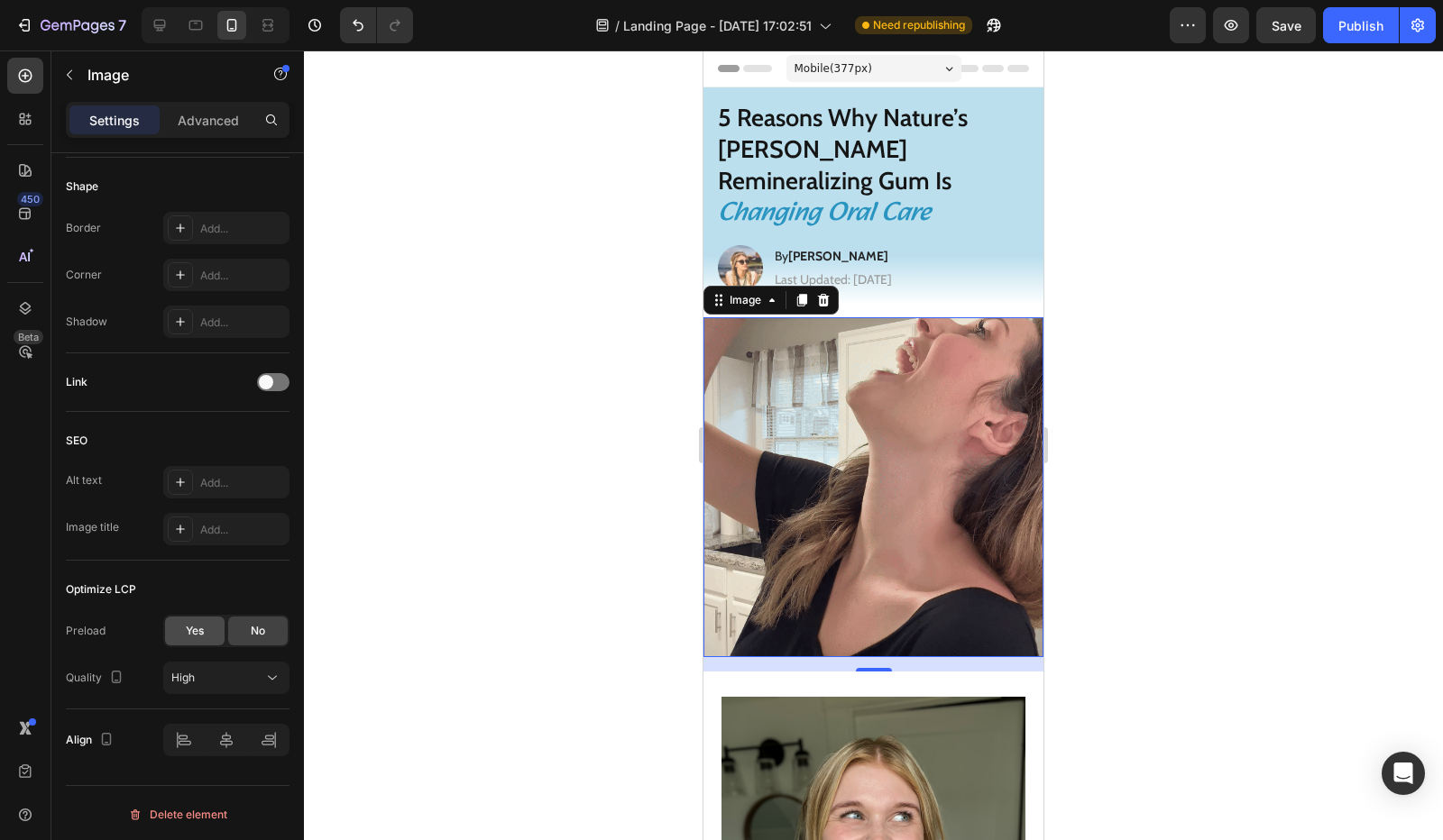
click at [202, 616] on div "Yes" at bounding box center [195, 630] width 59 height 29
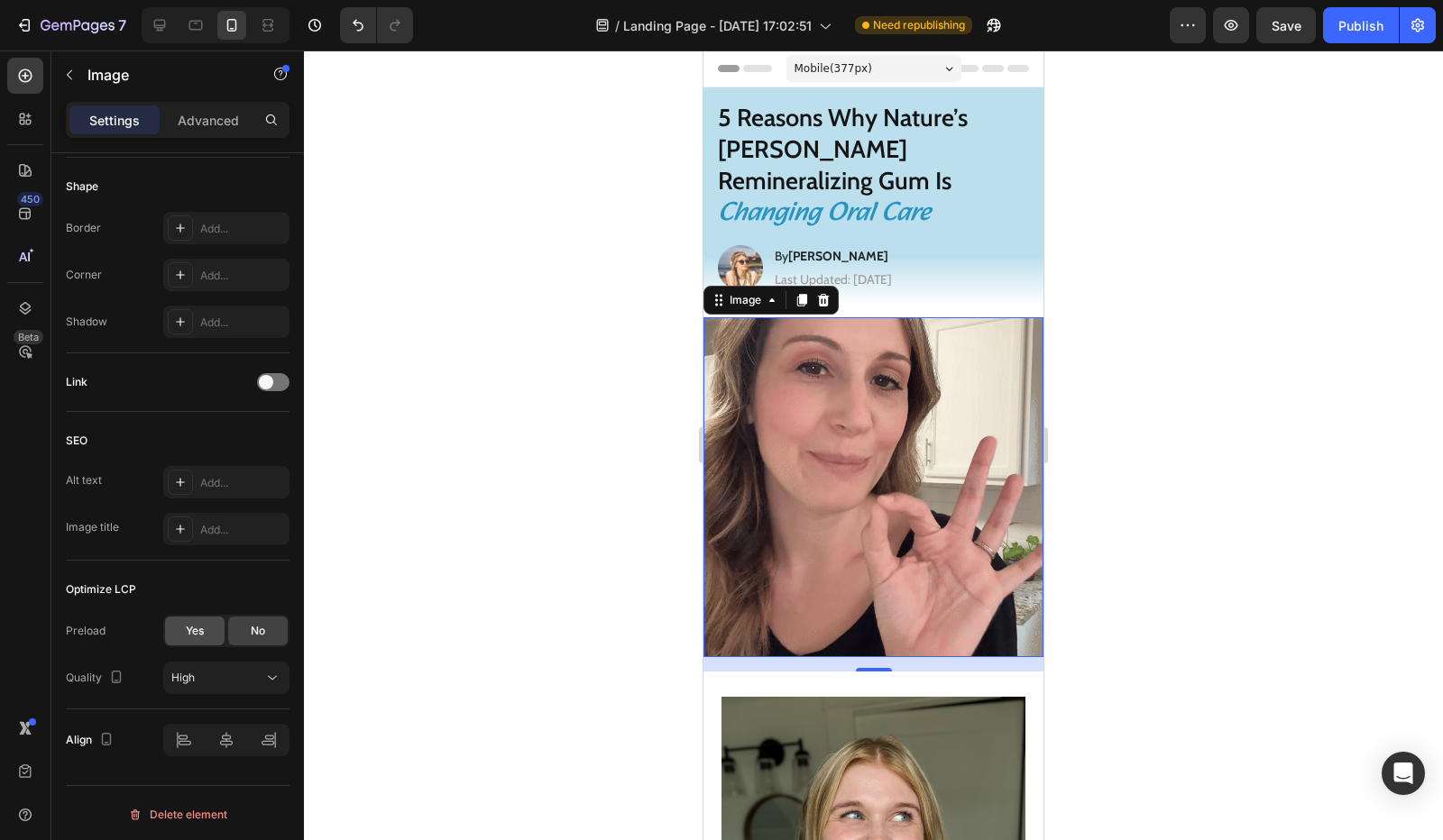
scroll to position [618, 0]
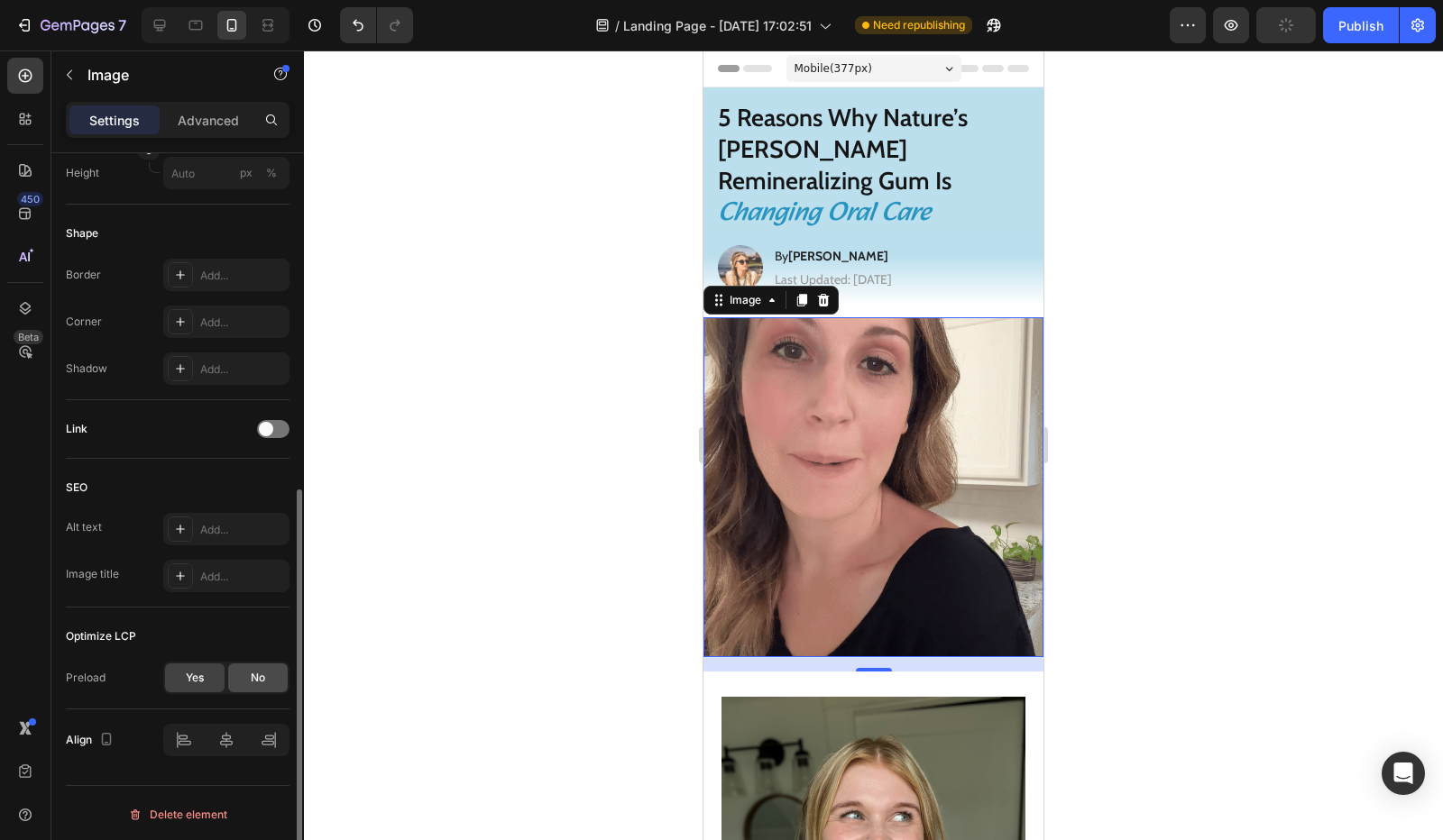
click at [249, 669] on div "No" at bounding box center [258, 678] width 59 height 29
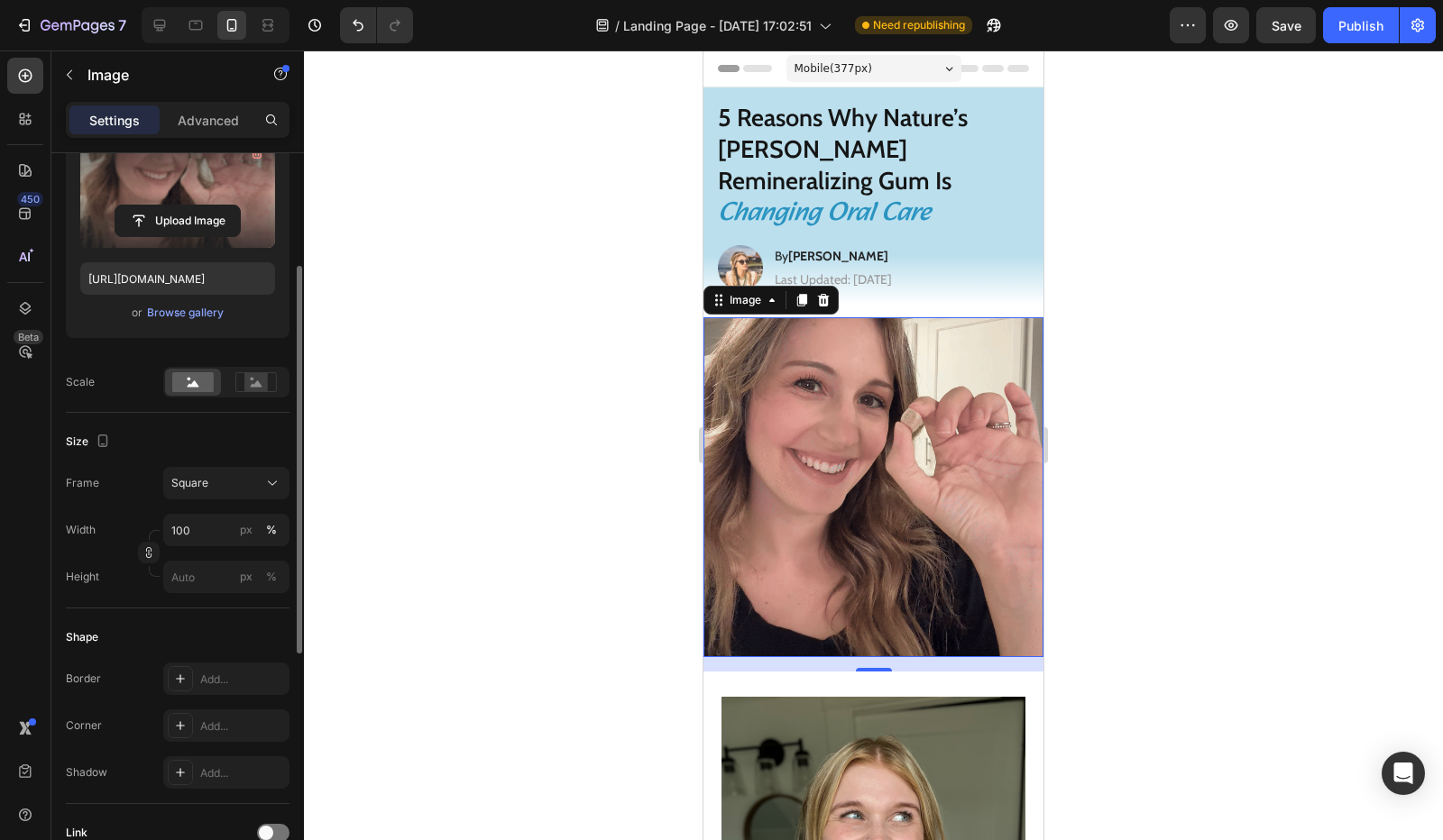
scroll to position [0, 0]
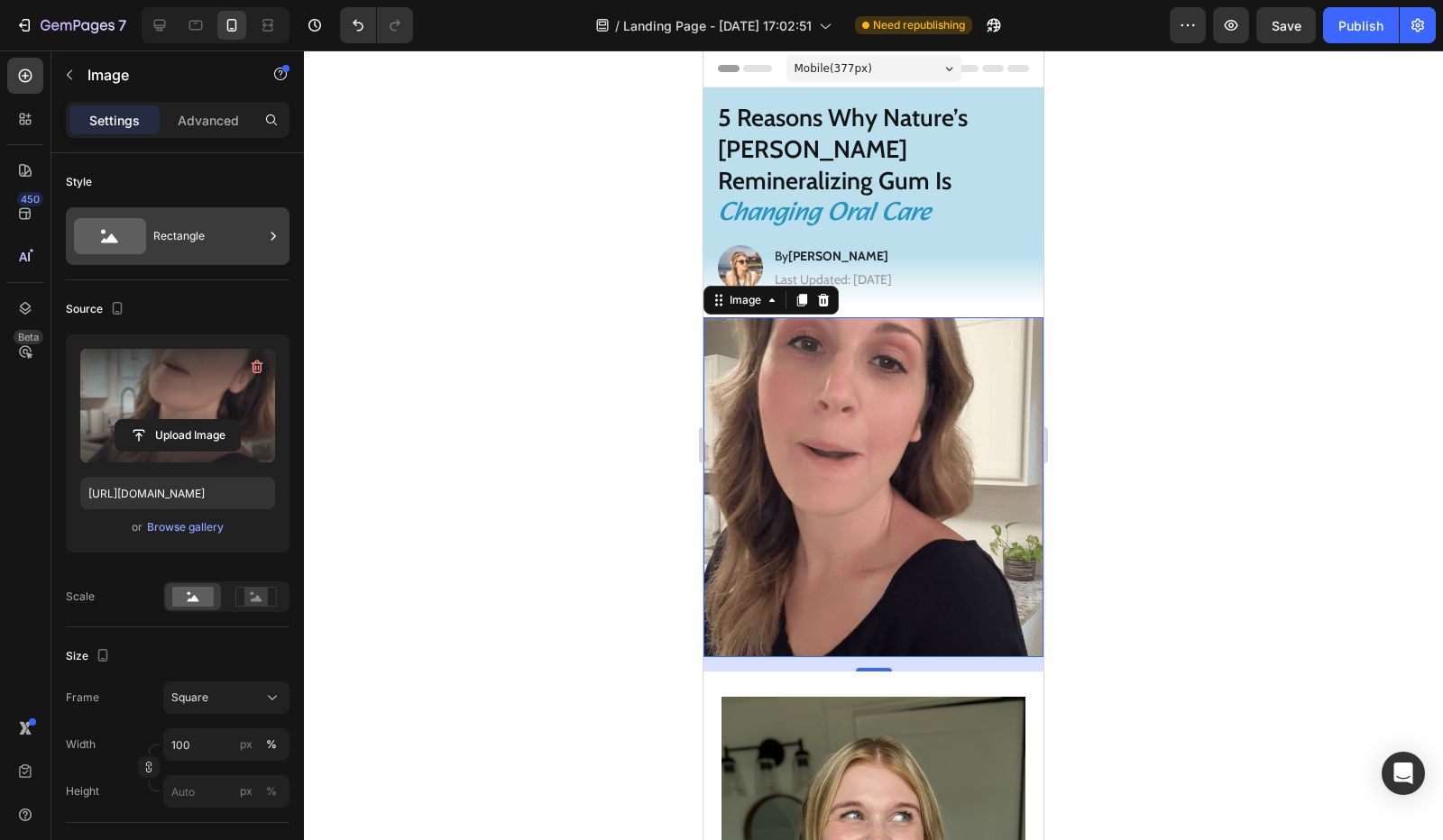
click at [184, 238] on div "Rectangle" at bounding box center [209, 236] width 110 height 41
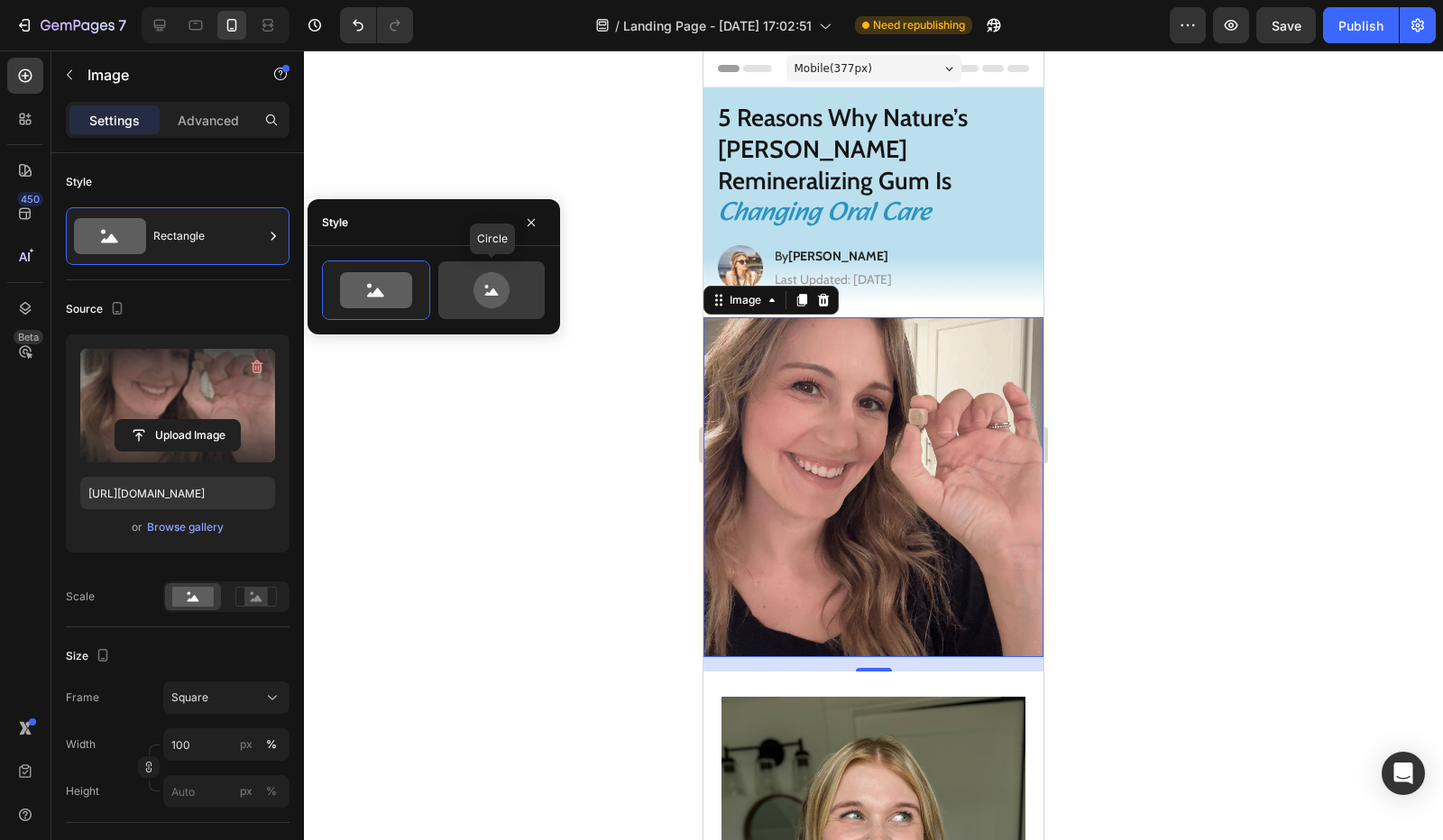
click at [487, 273] on icon at bounding box center [492, 291] width 85 height 36
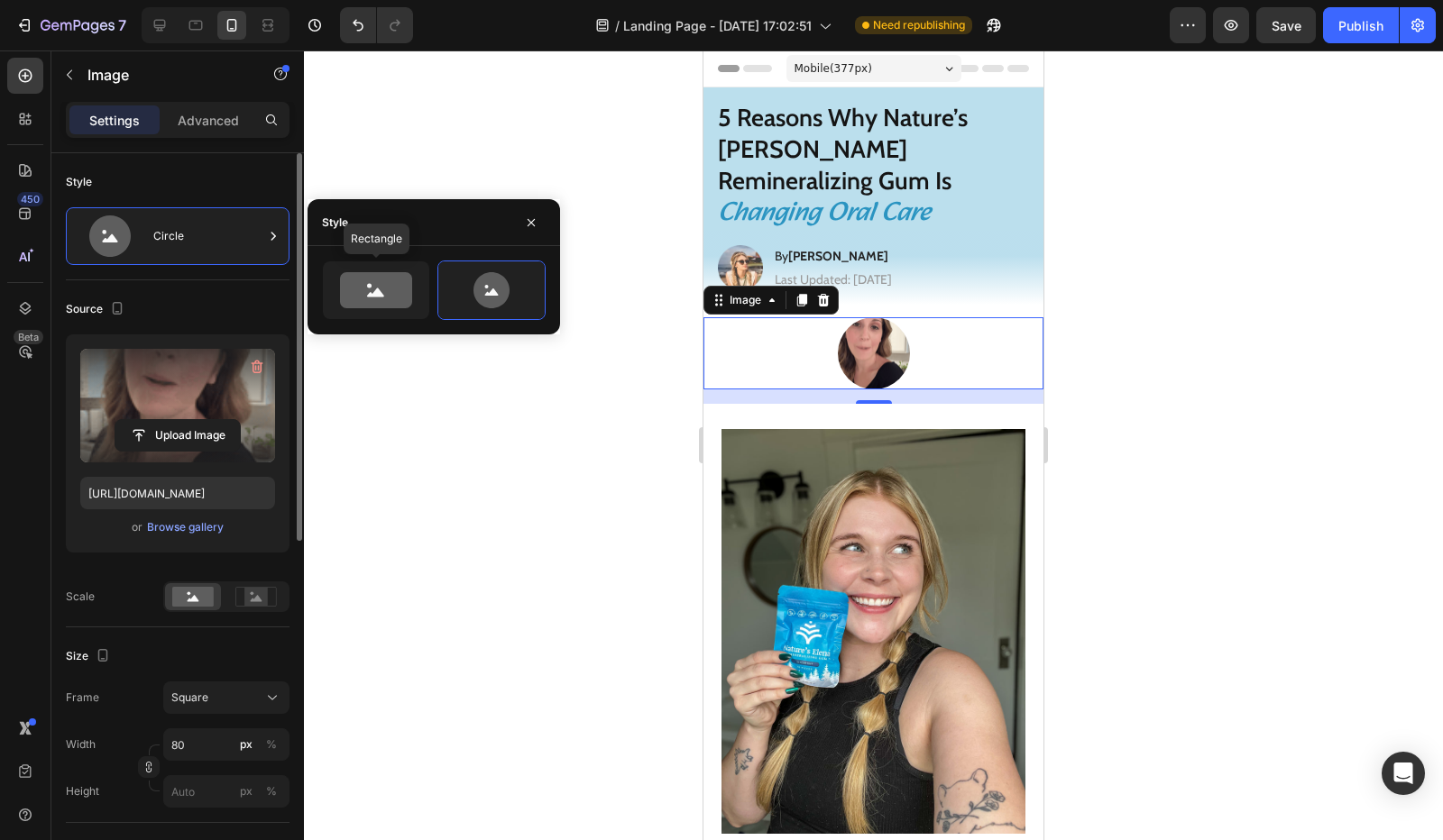
click at [374, 287] on icon at bounding box center [375, 291] width 72 height 36
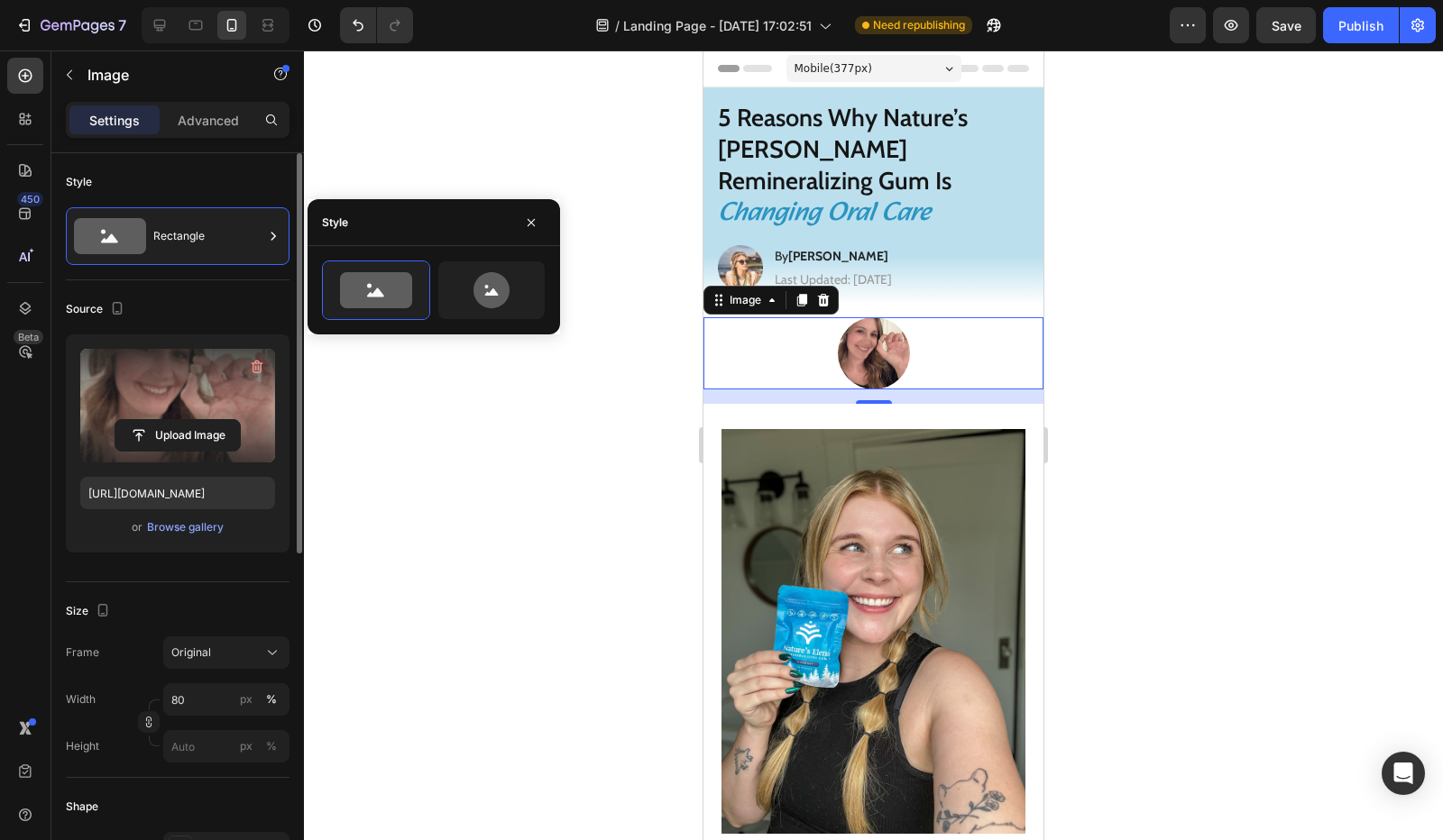
type input "100"
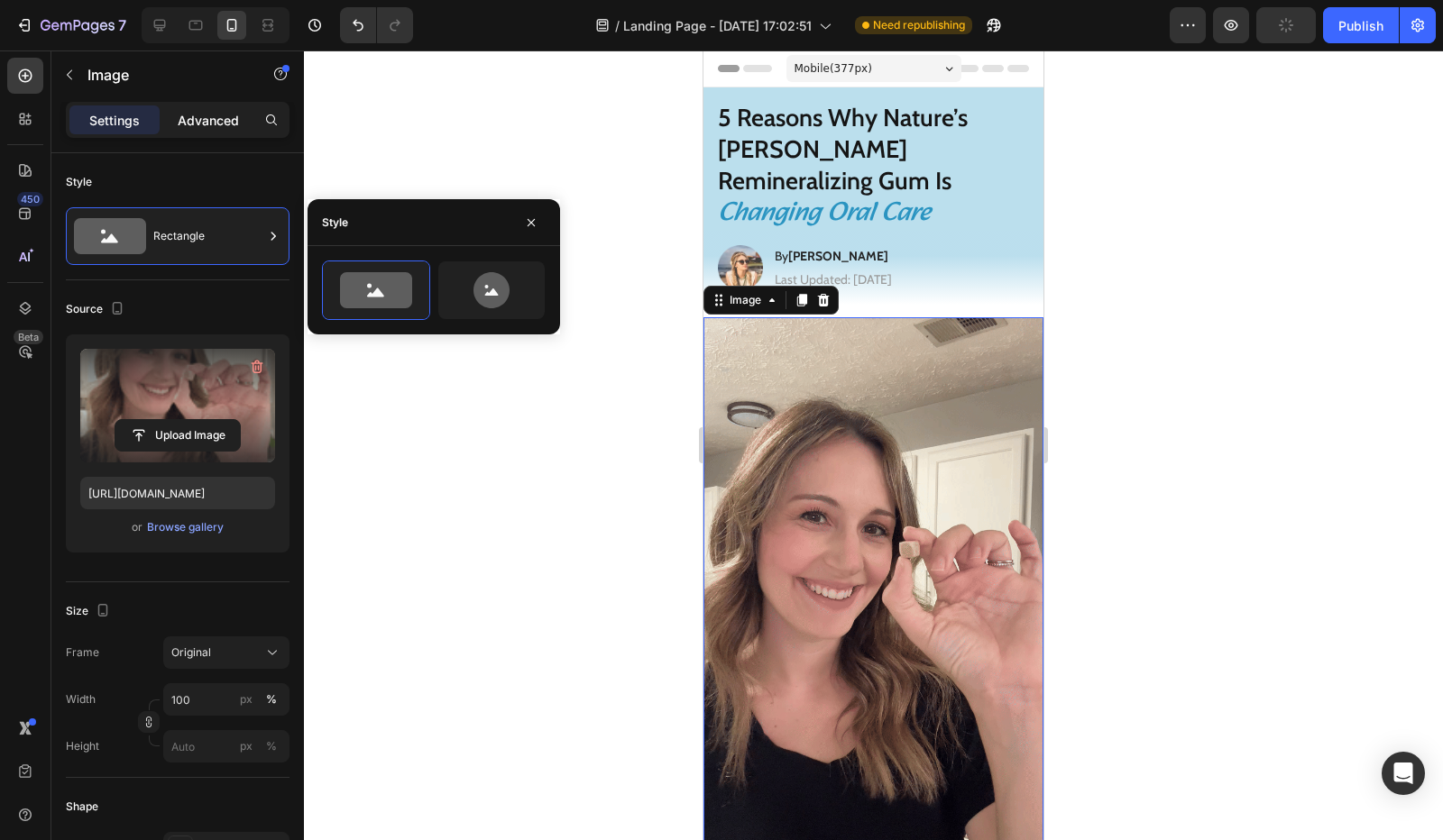
click at [198, 113] on p "Advanced" at bounding box center [208, 120] width 61 height 19
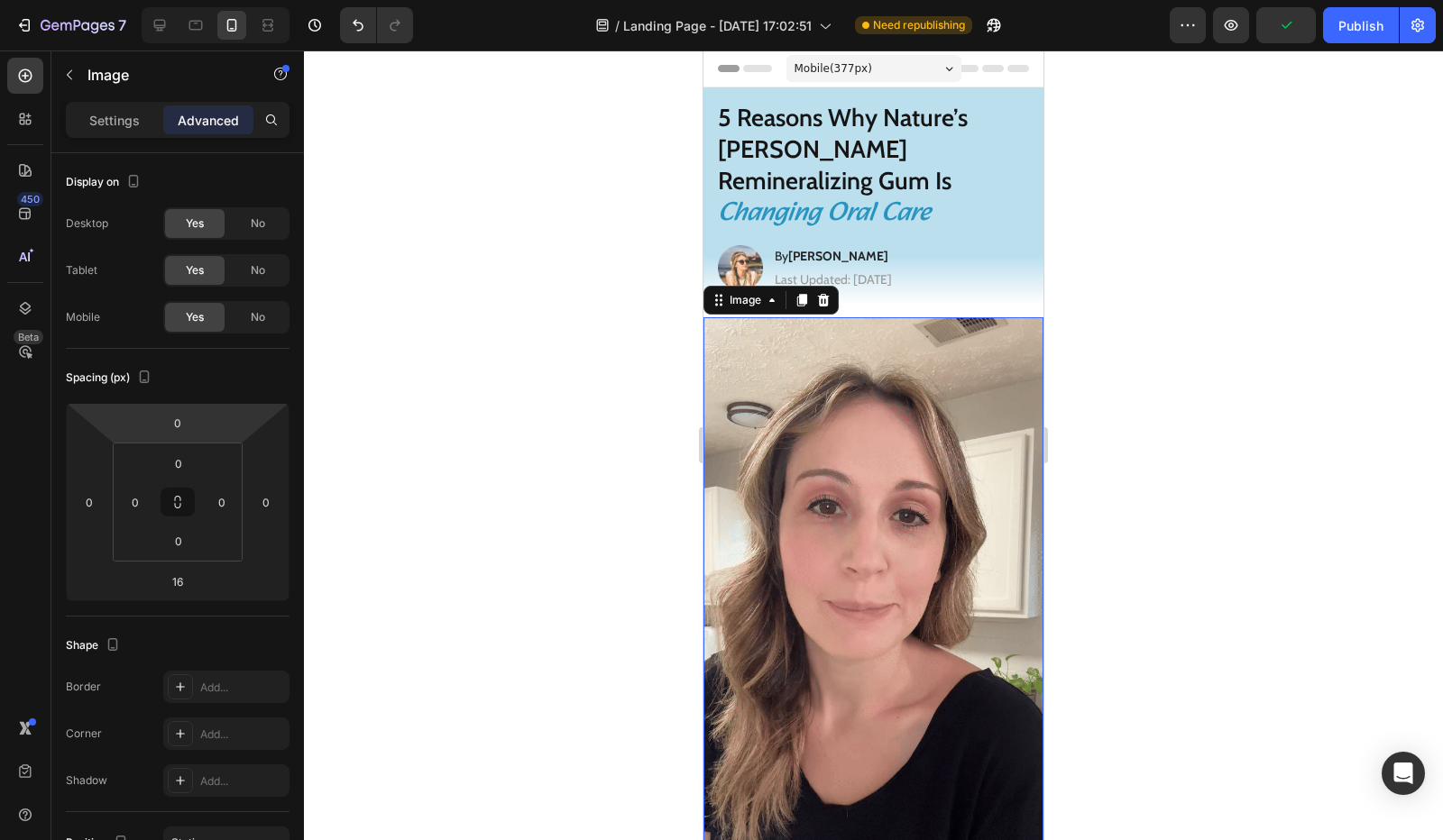
scroll to position [91, 0]
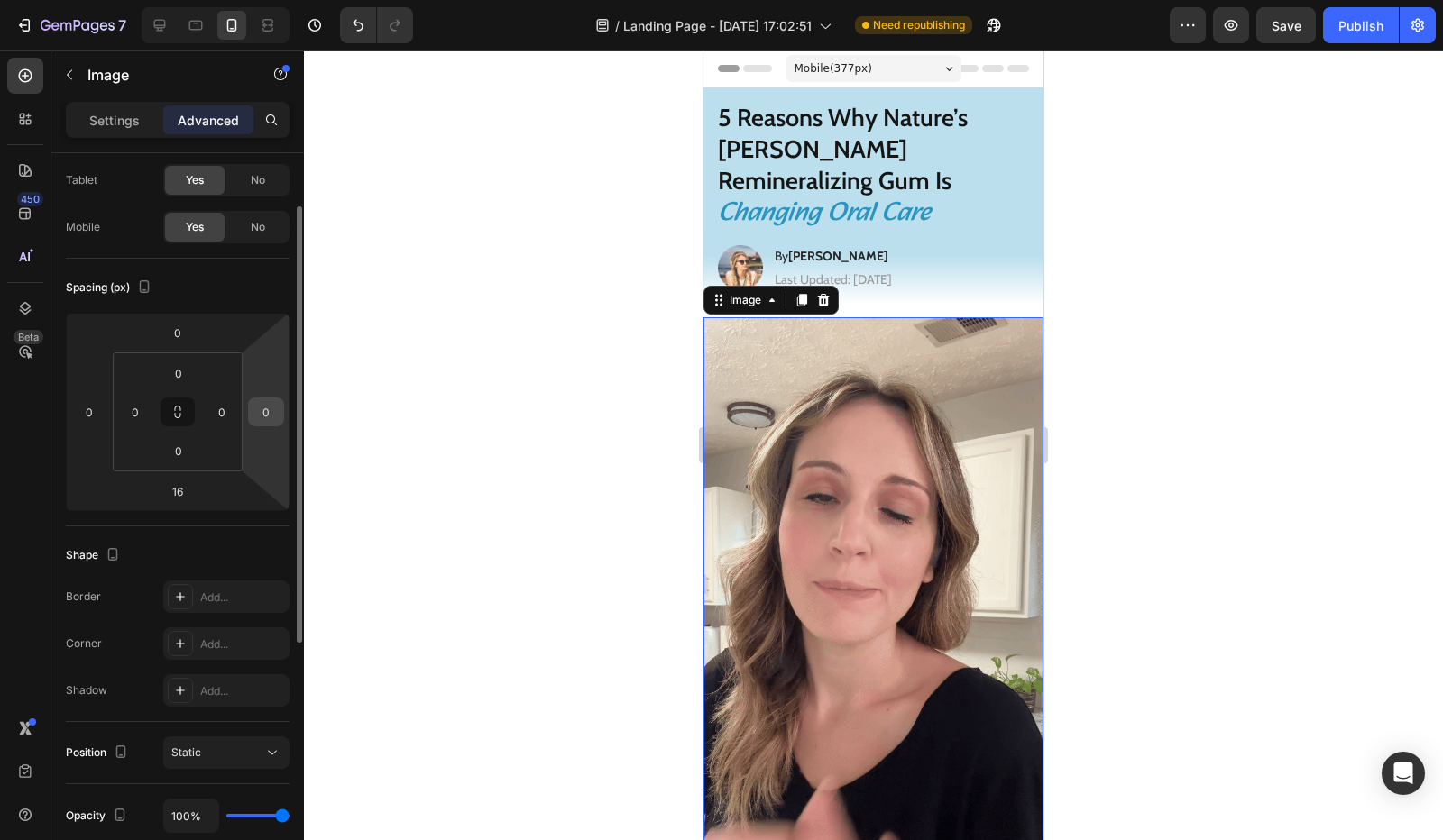
click at [262, 409] on input "0" at bounding box center [265, 412] width 27 height 27
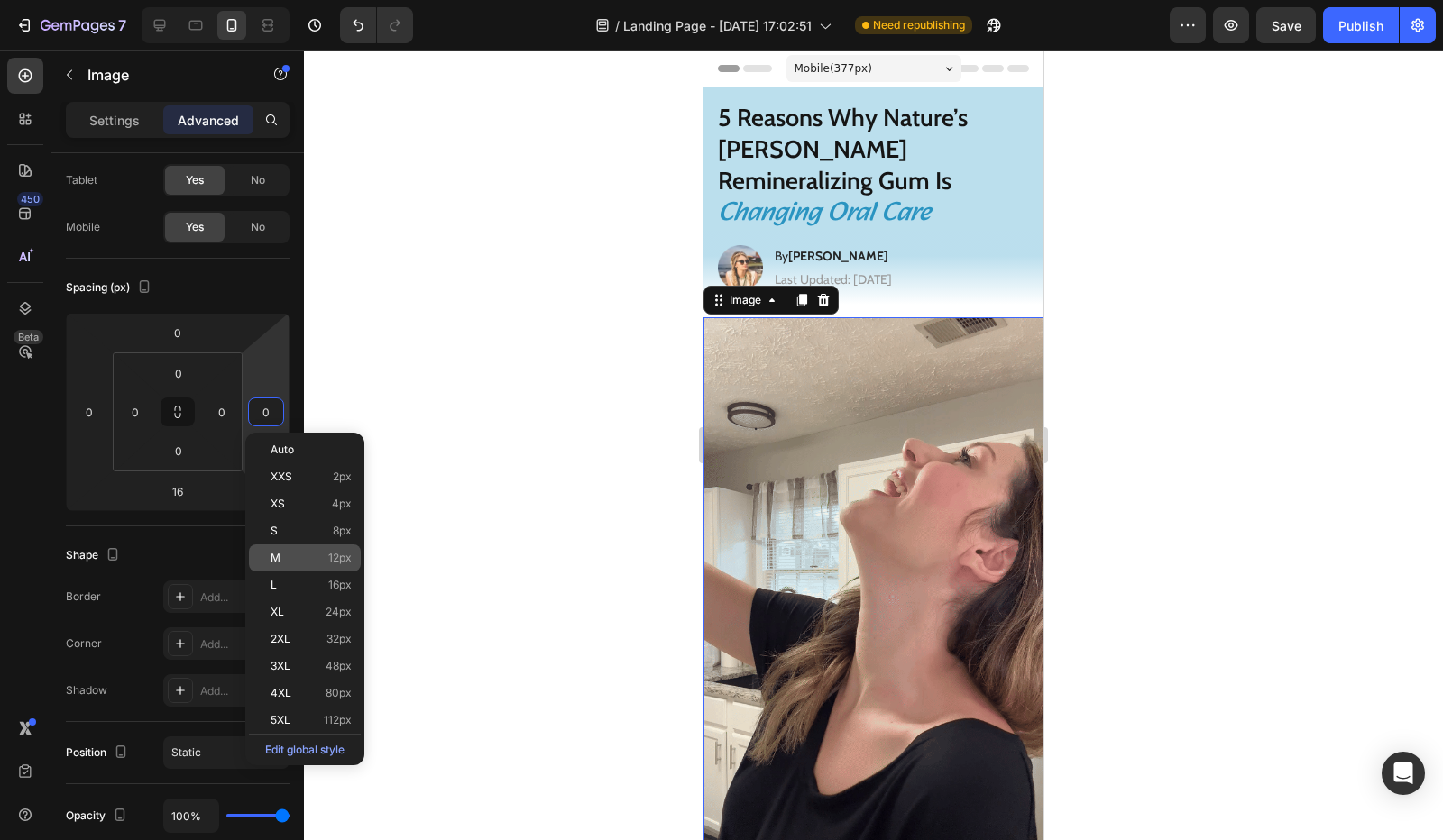
click at [328, 563] on span "12px" at bounding box center [340, 557] width 24 height 13
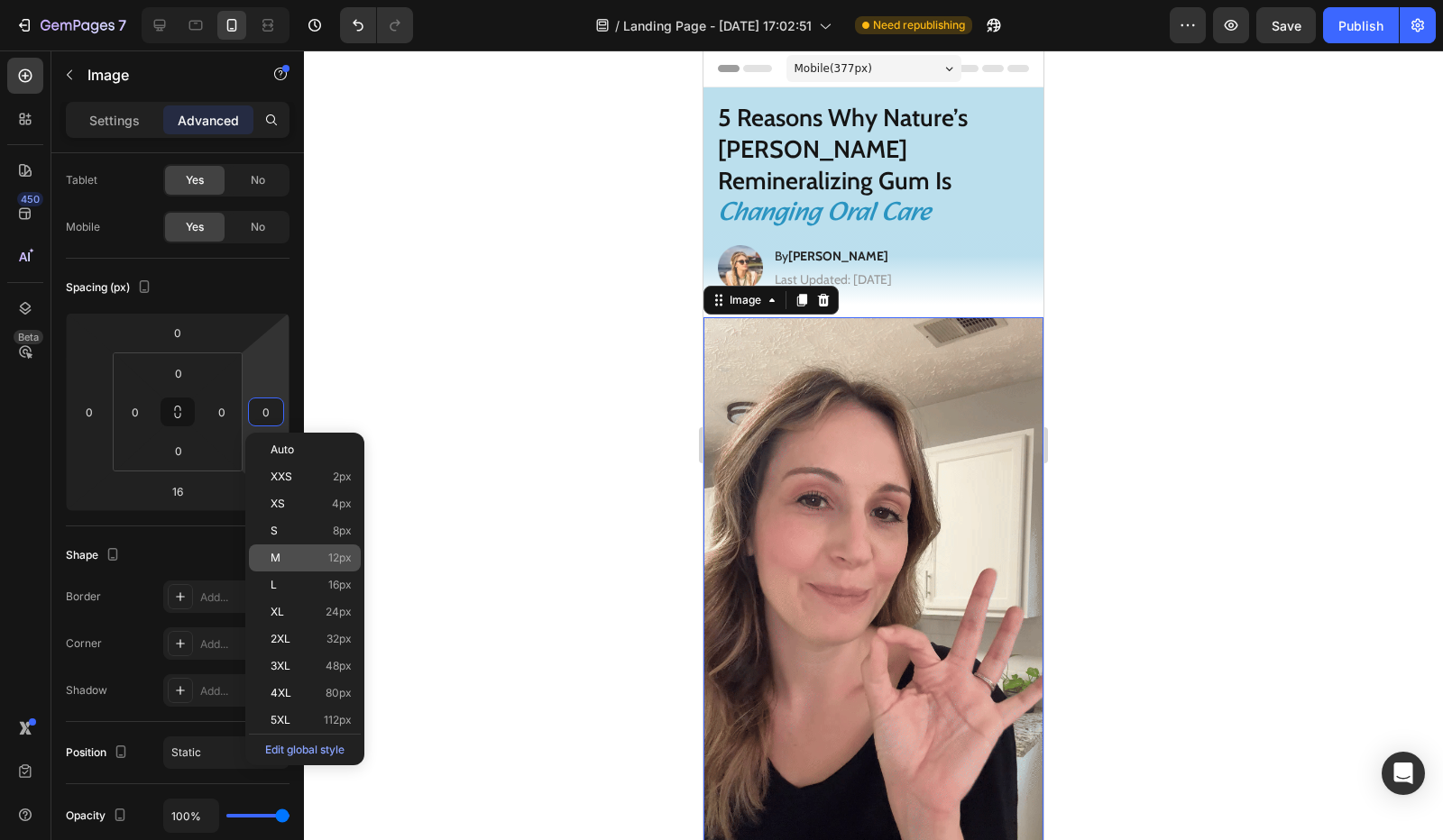
type input "12"
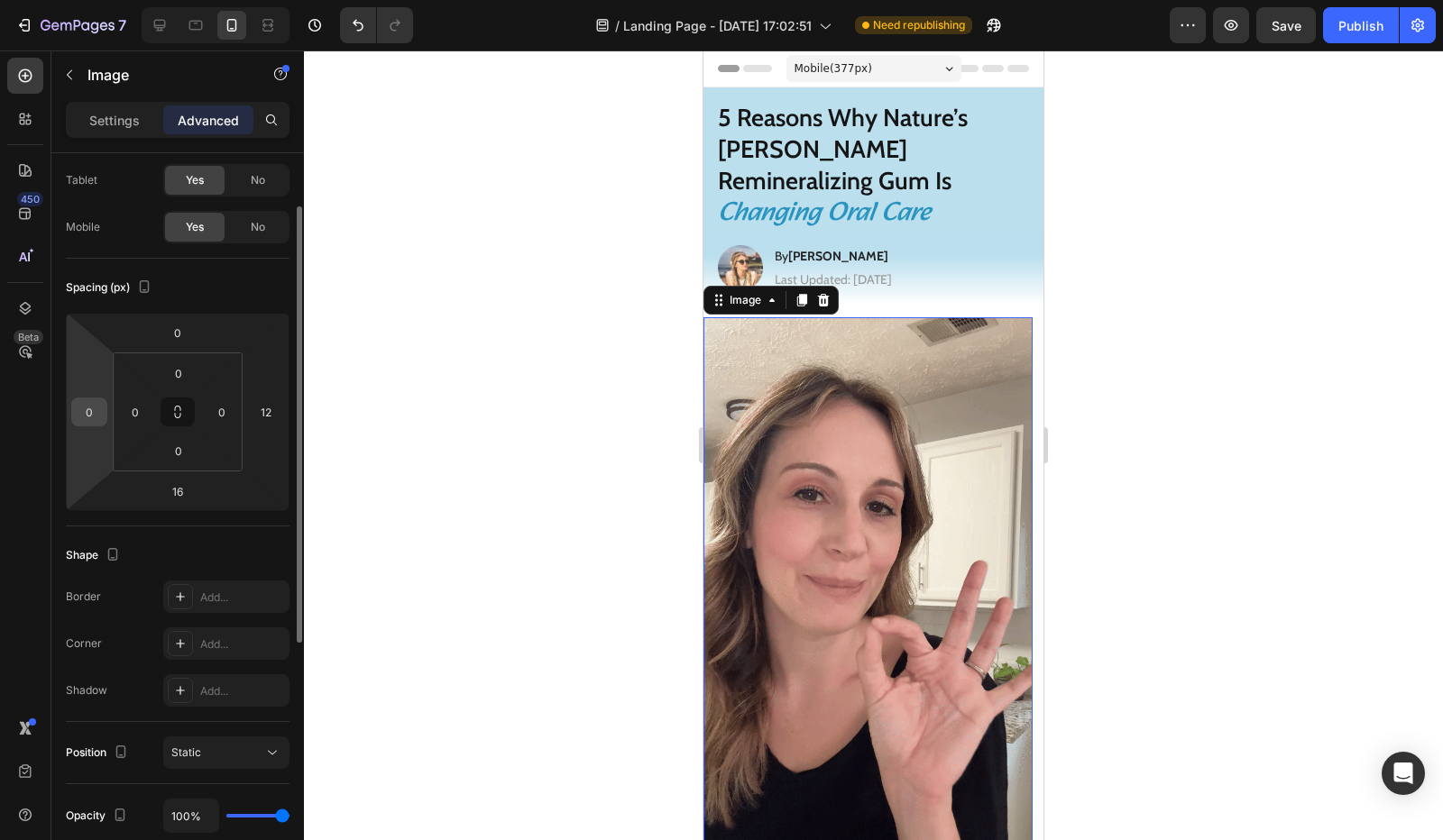
click at [94, 412] on input "0" at bounding box center [89, 412] width 27 height 27
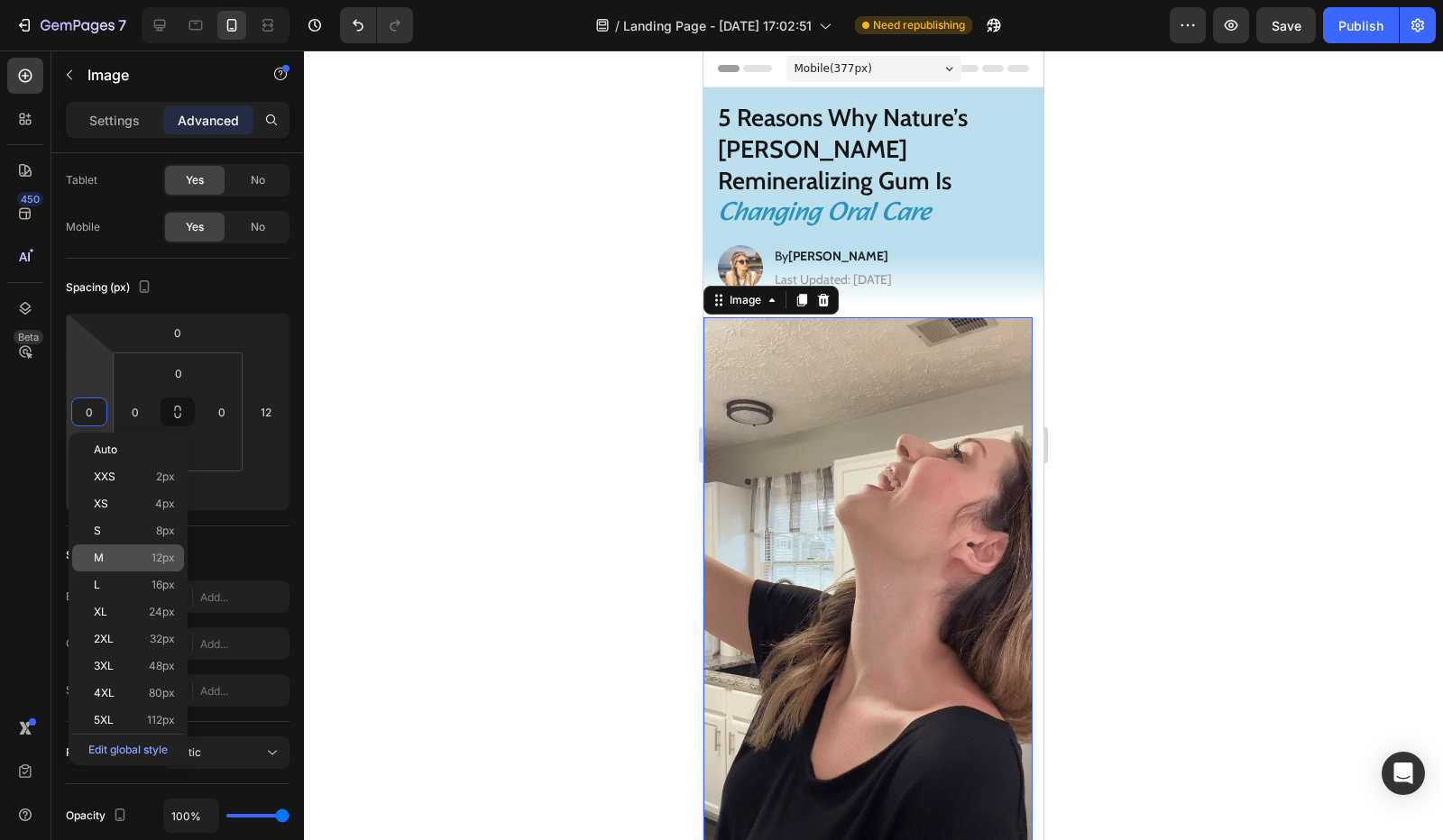
click at [130, 558] on p "M 12px" at bounding box center [134, 557] width 81 height 13
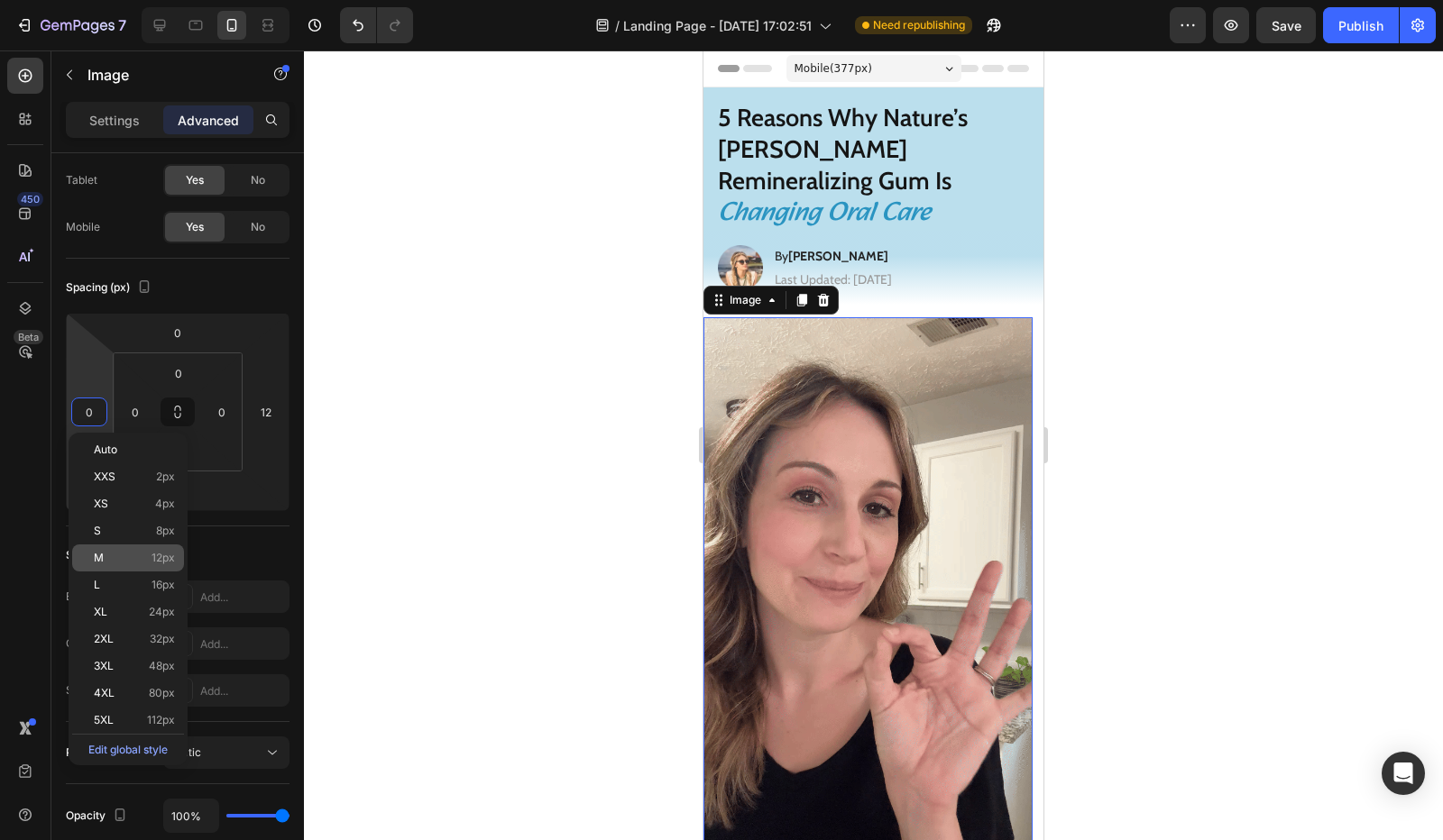
type input "12"
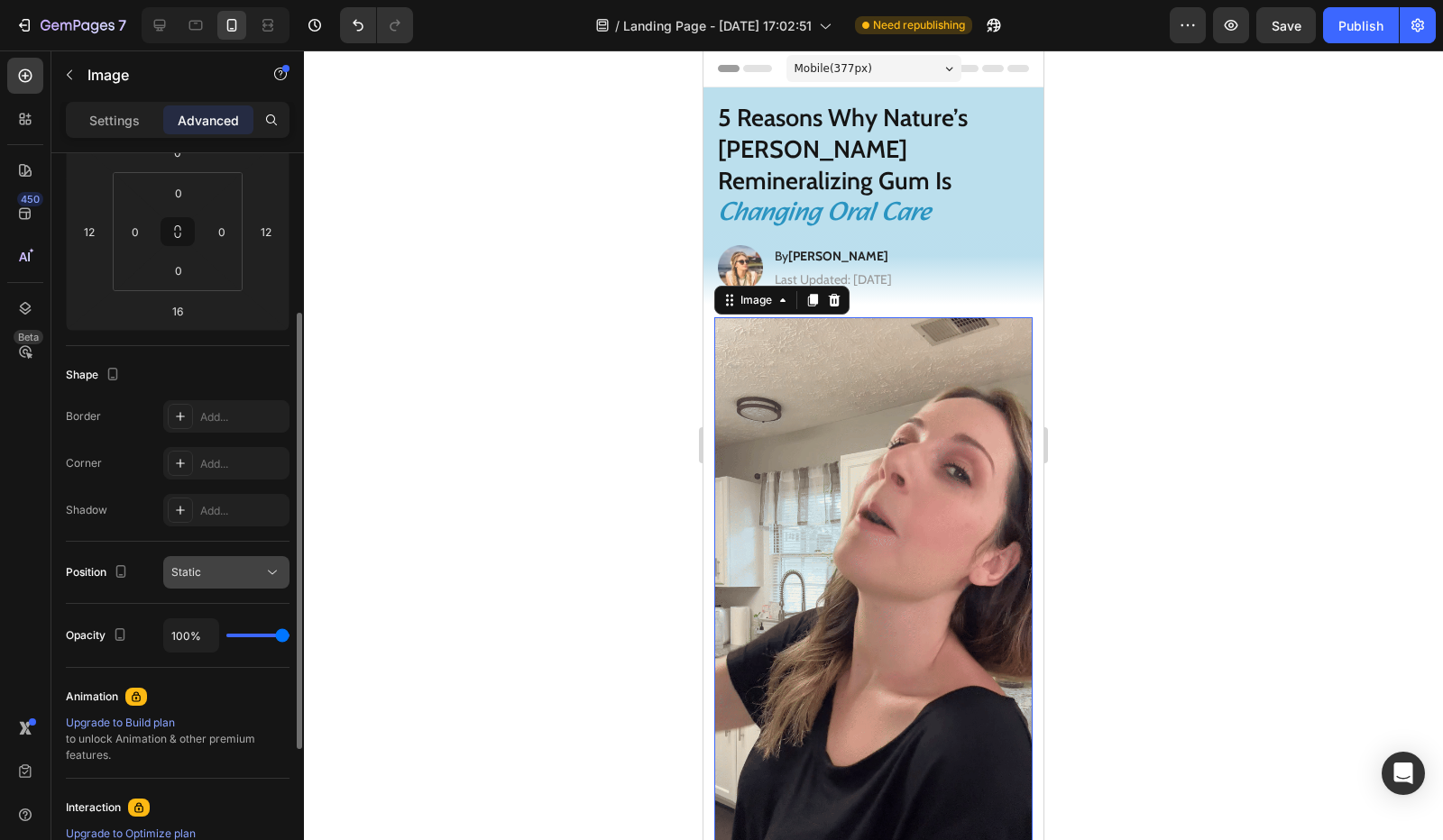
scroll to position [451, 0]
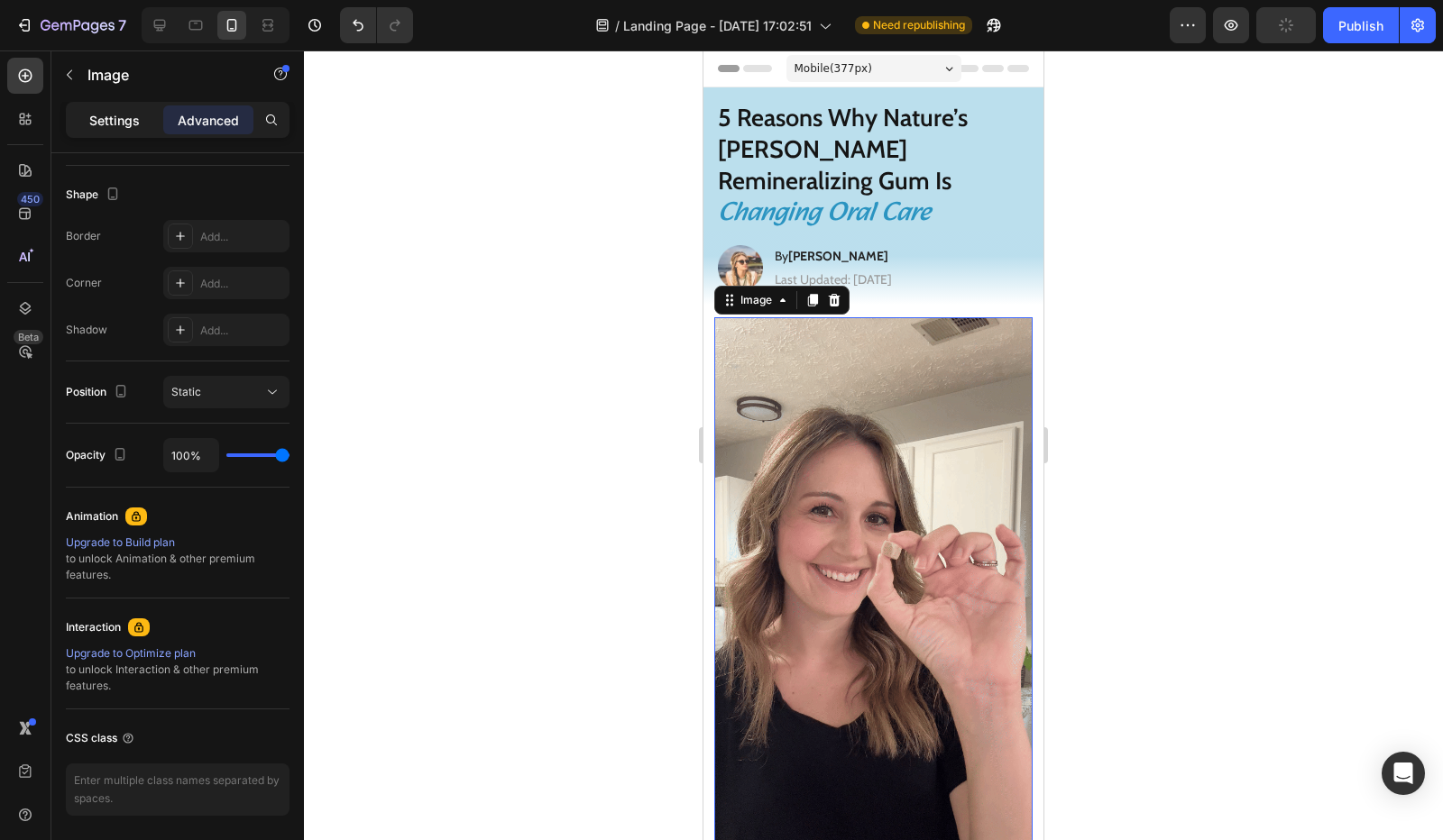
click at [124, 124] on p "Settings" at bounding box center [114, 120] width 50 height 19
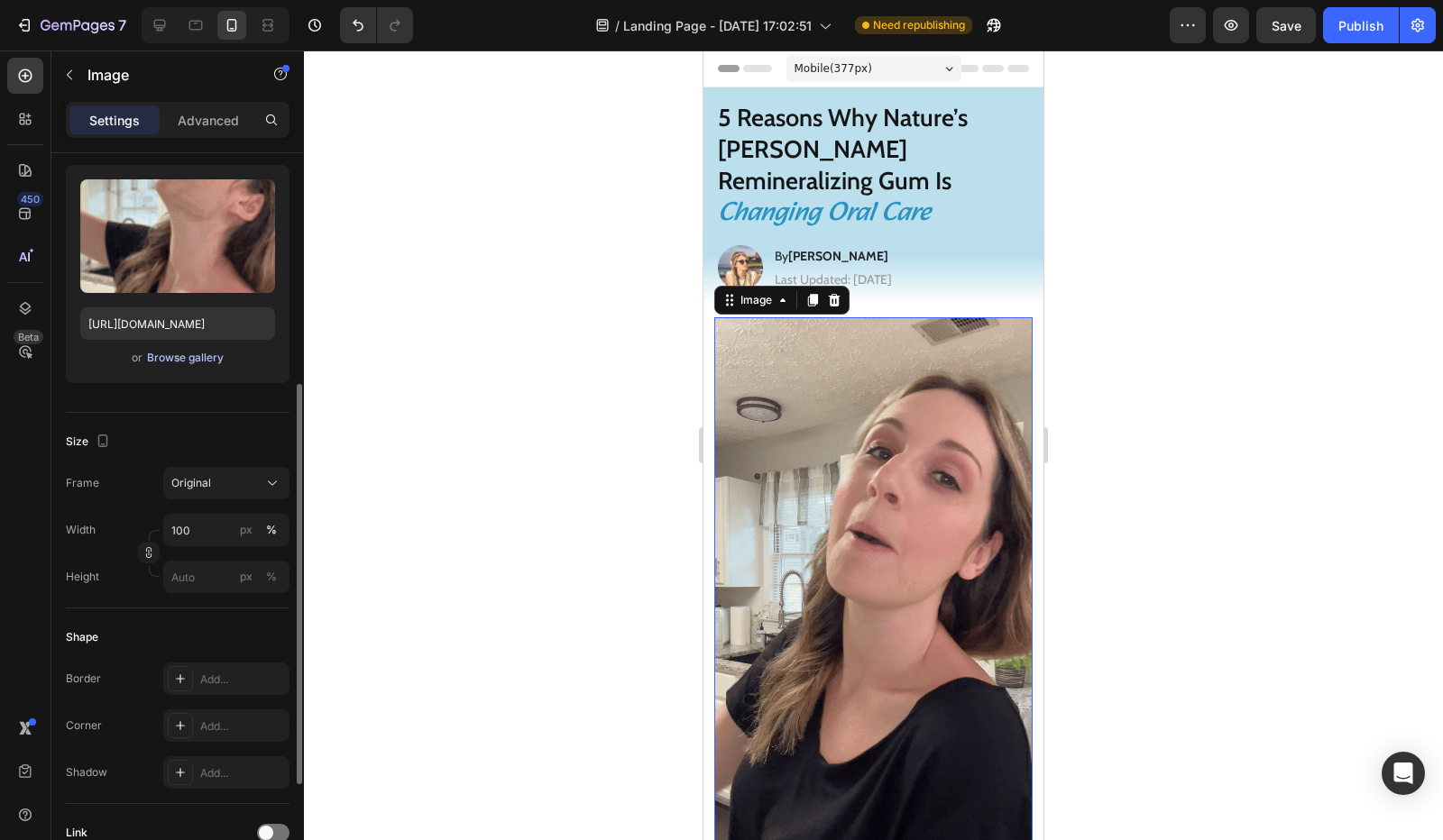
scroll to position [260, 0]
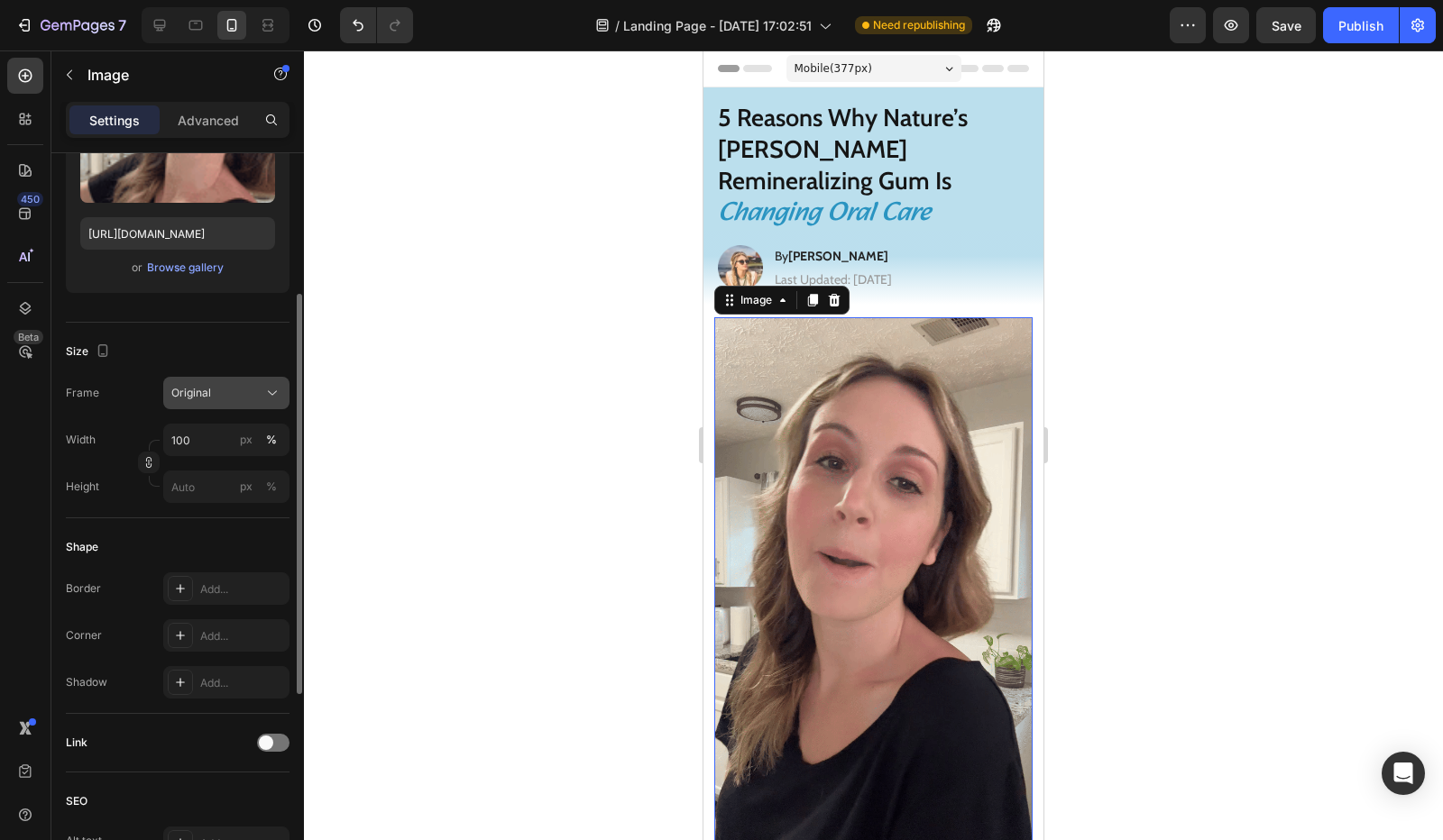
click at [208, 387] on span "Original" at bounding box center [191, 393] width 39 height 16
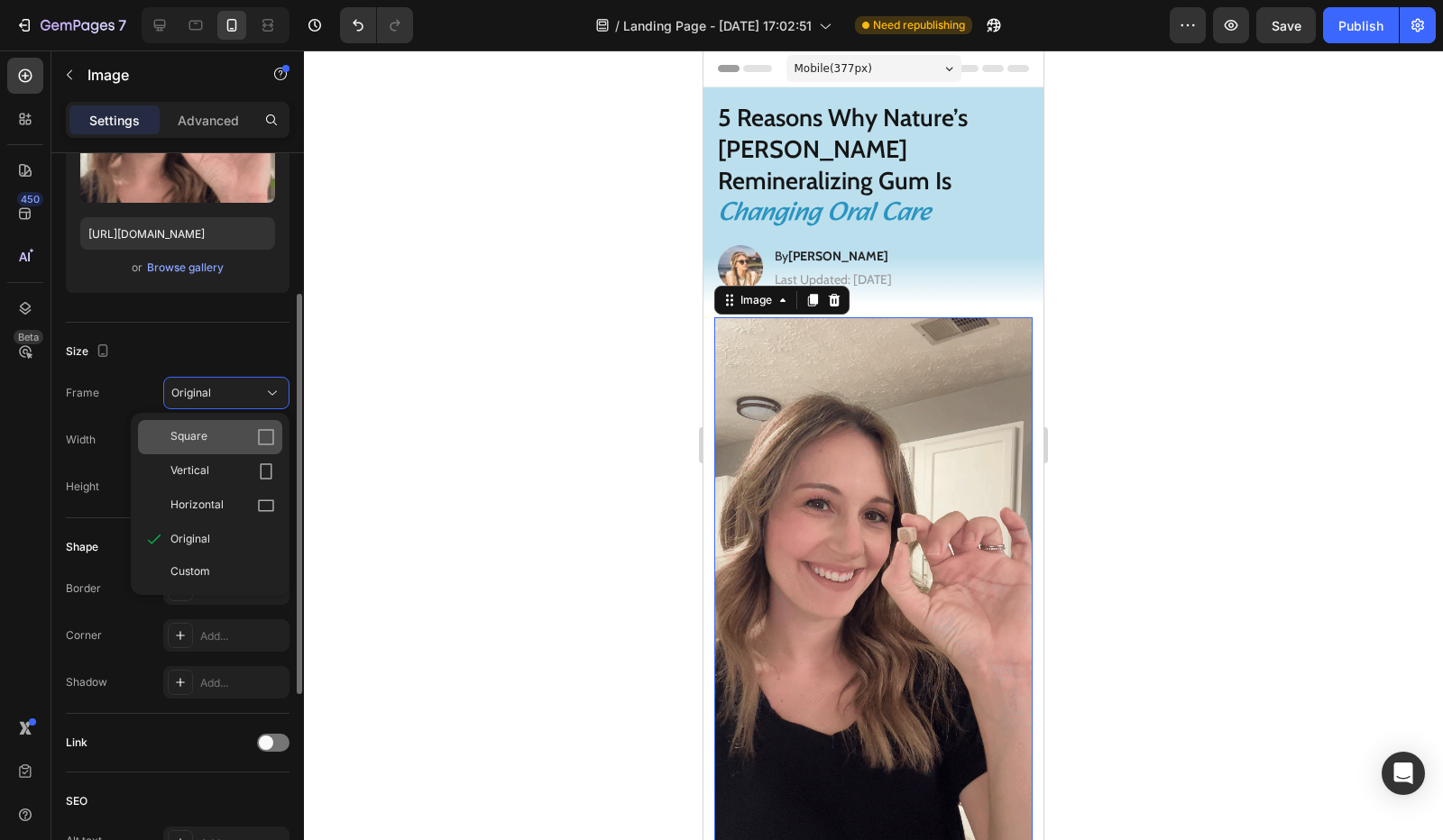
click at [211, 431] on div "Square" at bounding box center [223, 437] width 104 height 18
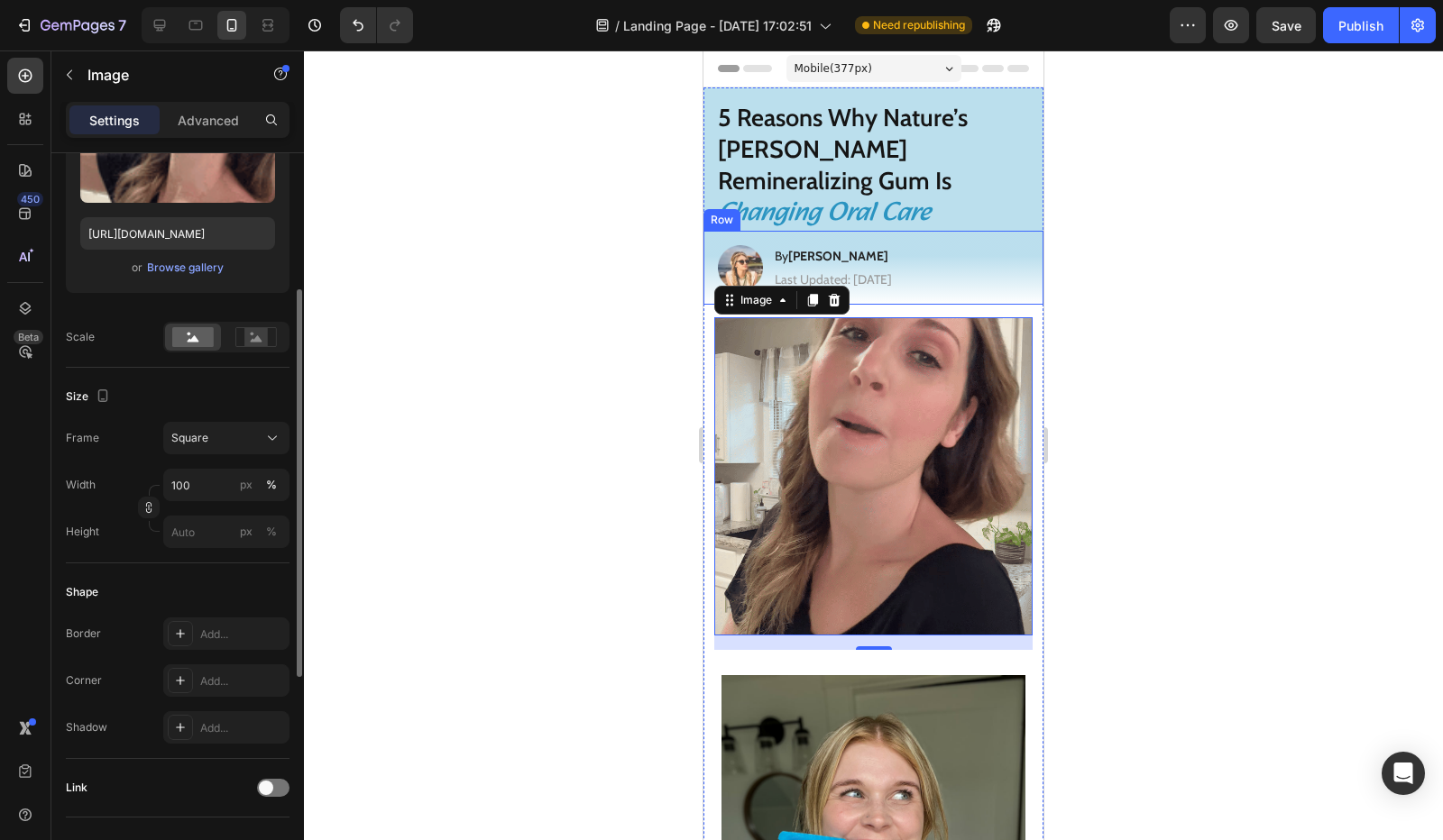
click at [706, 230] on div "Image By Jessica M. Heading Last Updated: August 25th 2025 Text Block Row" at bounding box center [873, 267] width 340 height 74
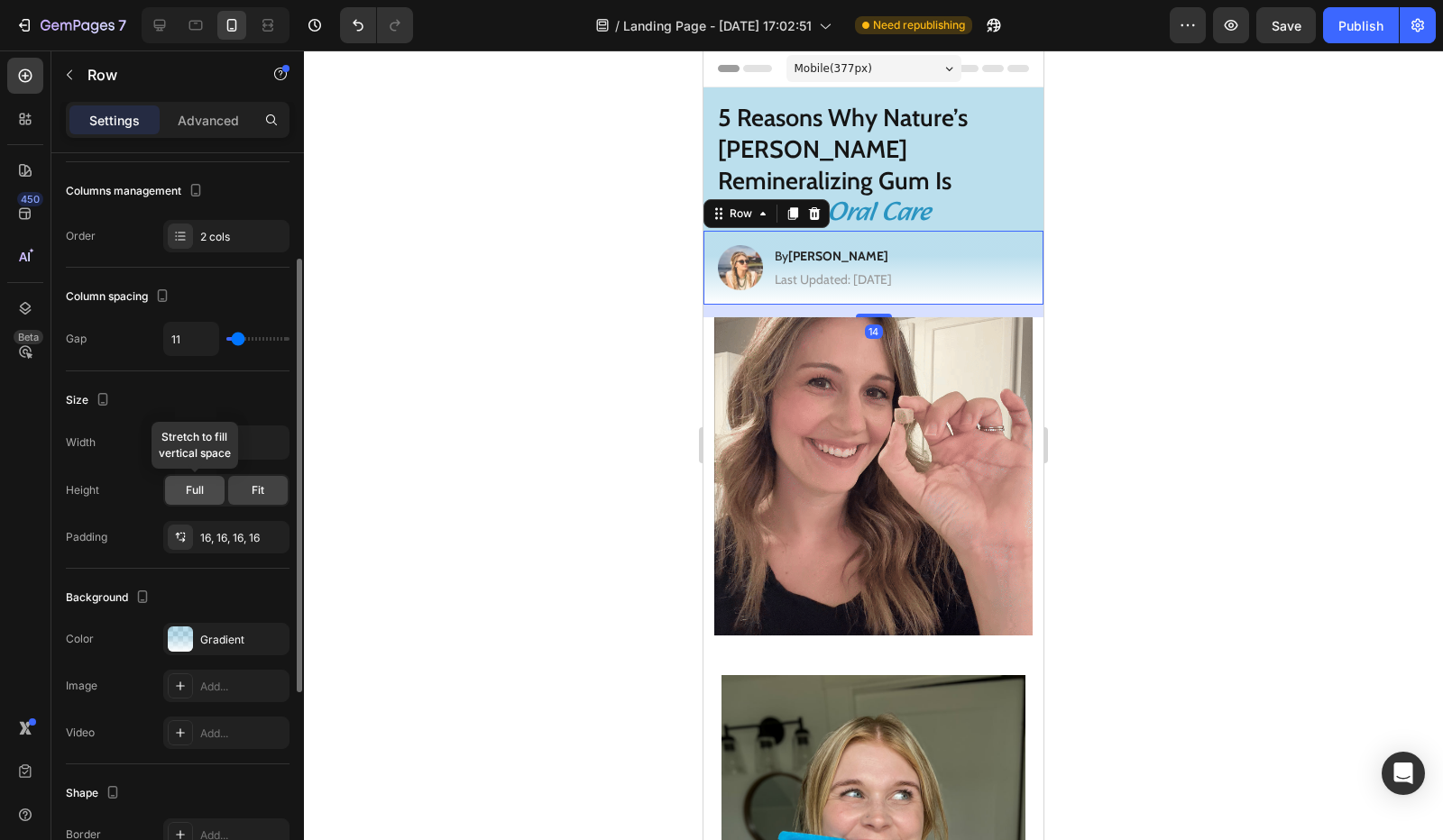
scroll to position [451, 0]
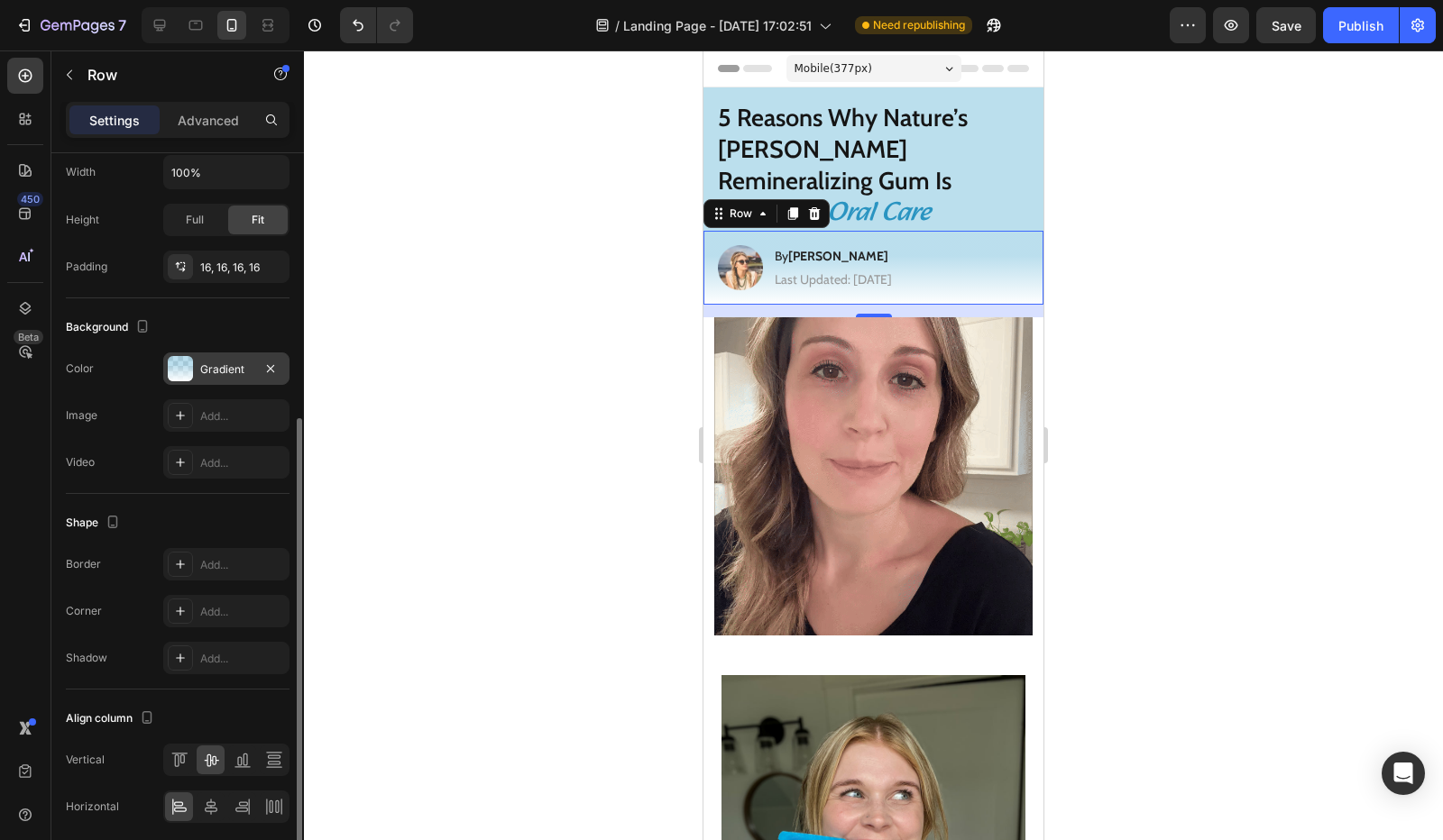
click at [195, 369] on div "Gradient" at bounding box center [227, 368] width 126 height 32
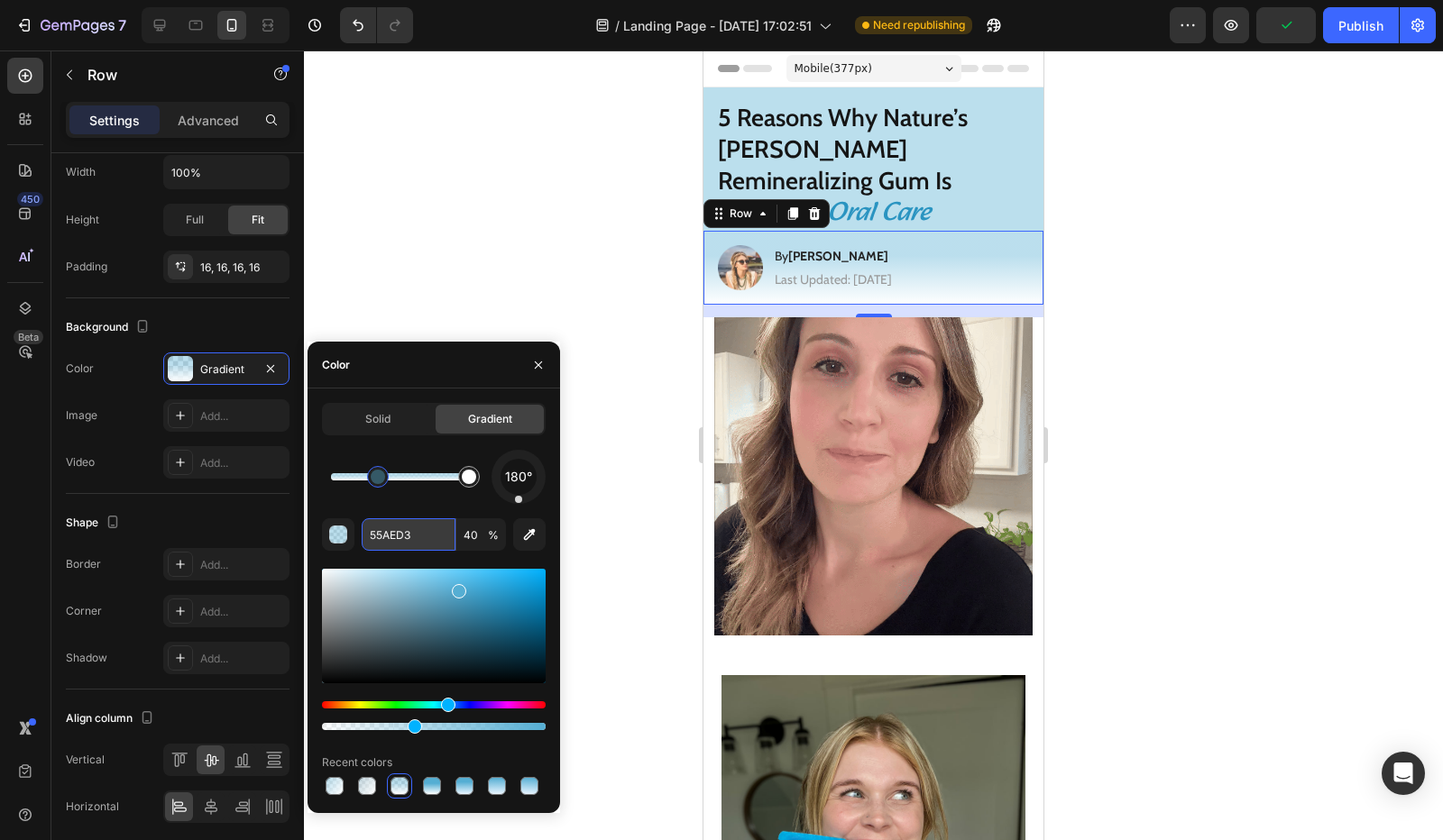
click at [397, 542] on input "55AED3" at bounding box center [408, 535] width 94 height 32
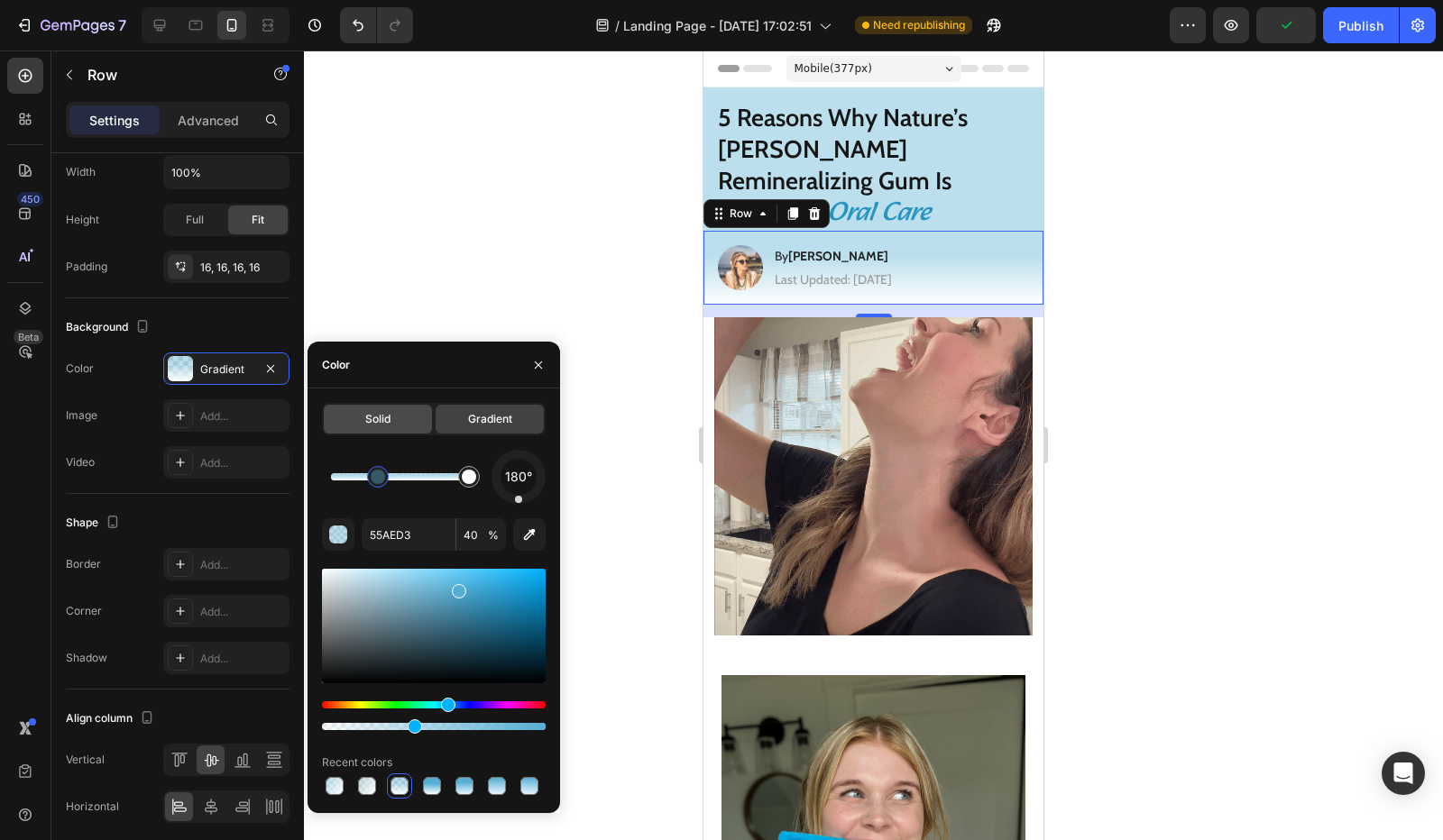
click at [401, 420] on div "Solid" at bounding box center [378, 419] width 108 height 29
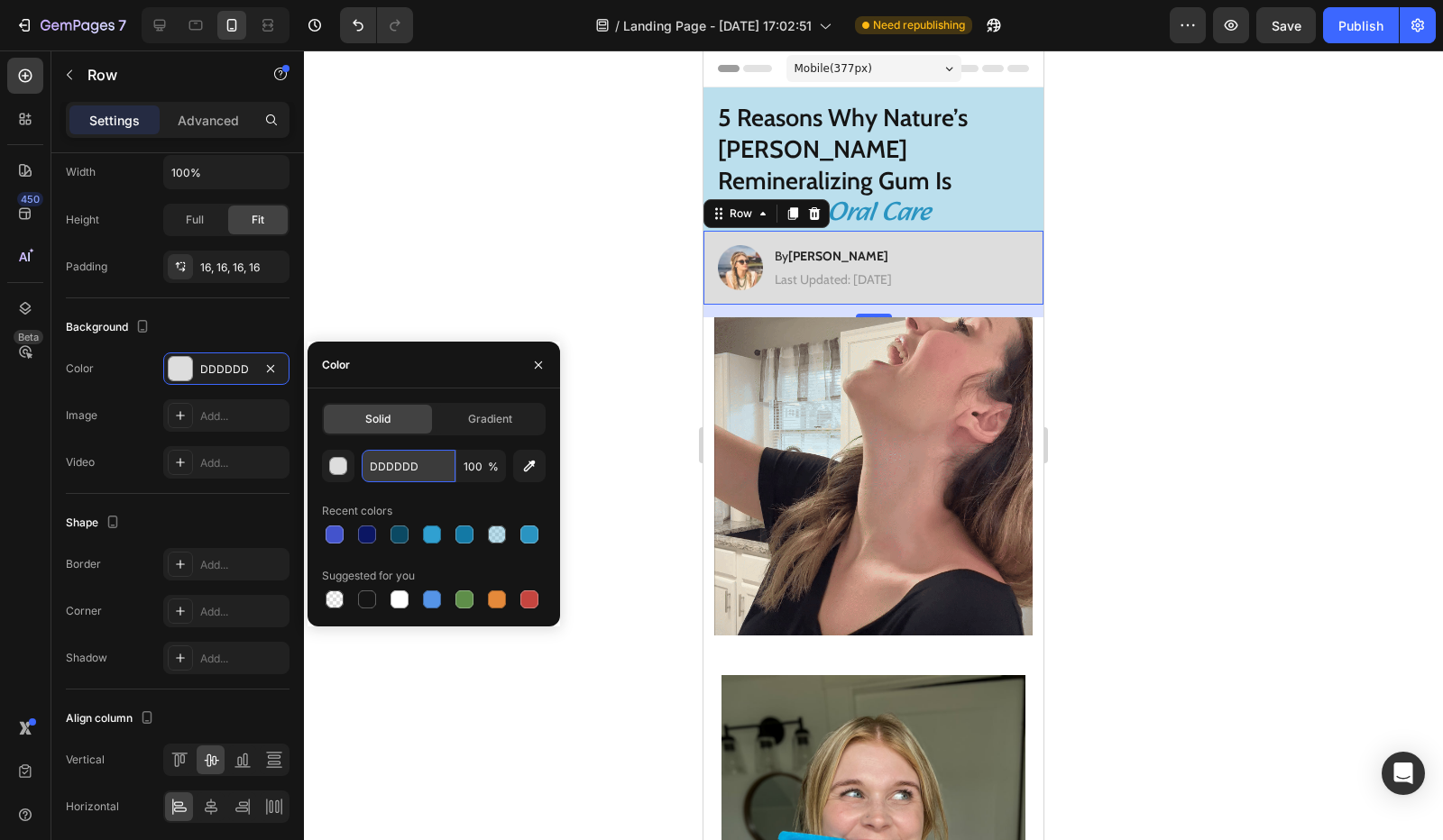
click at [404, 469] on input "DDDDDD" at bounding box center [408, 466] width 94 height 32
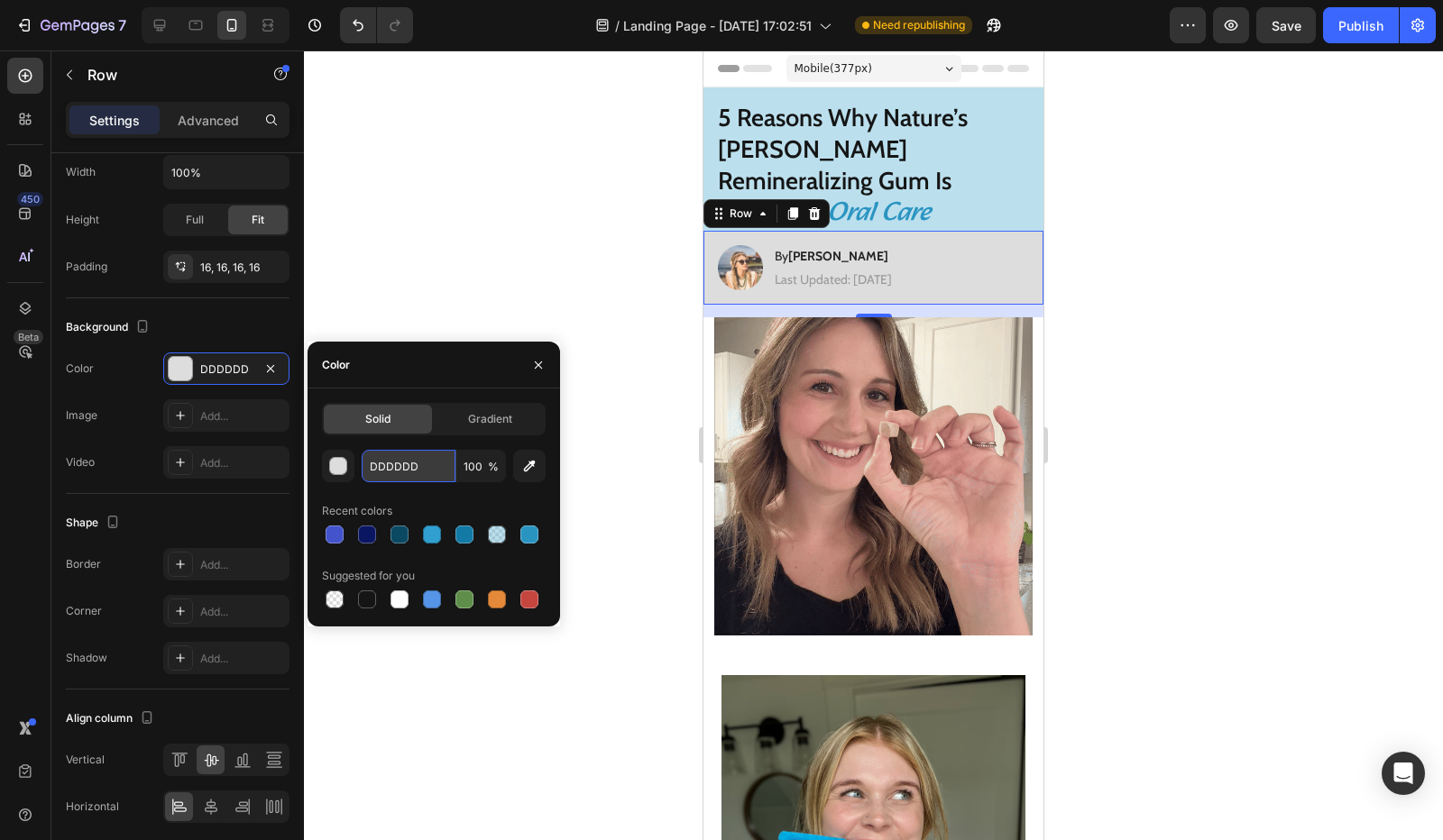
paste input "55AED3"
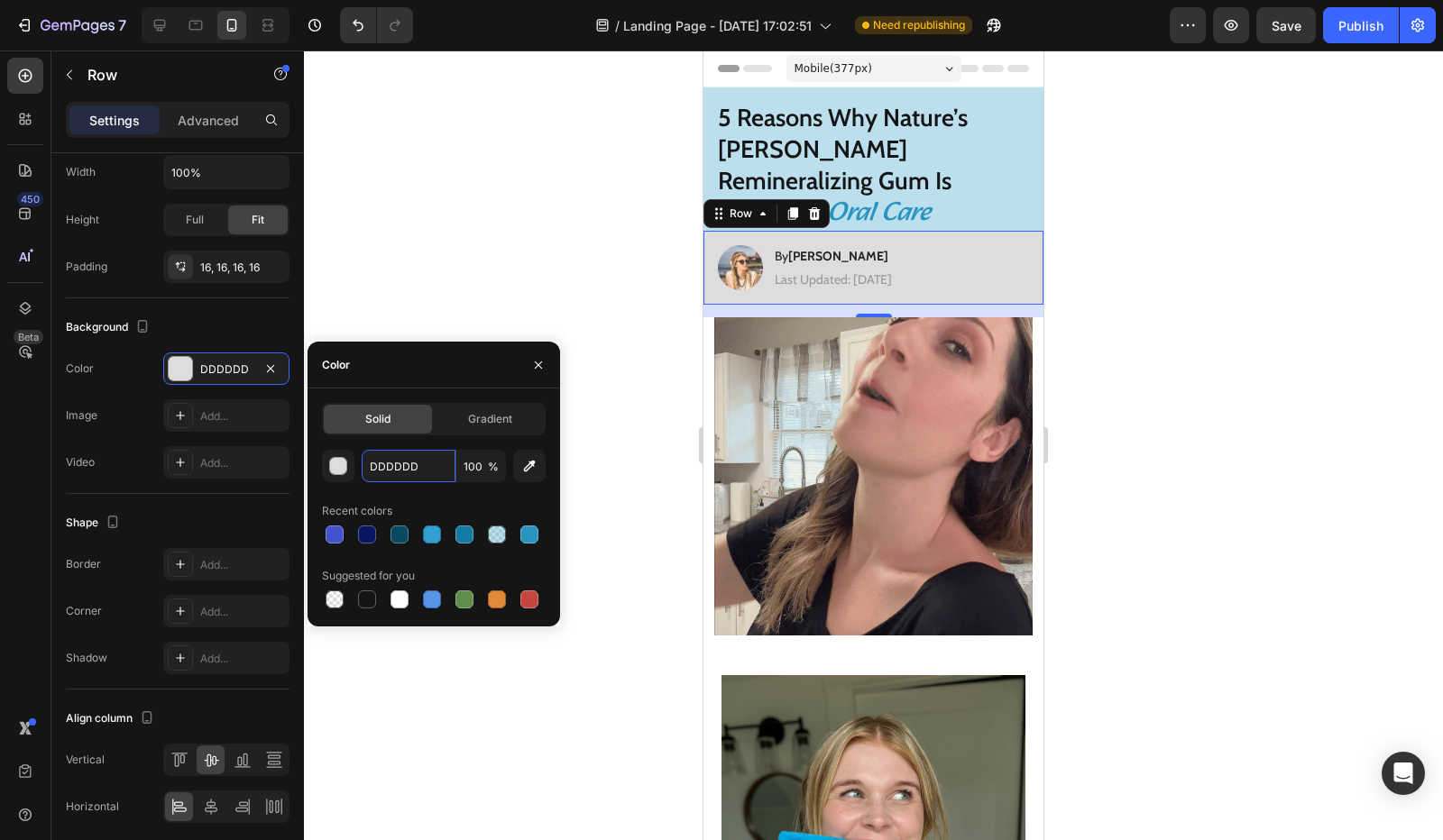
type input "55AED3"
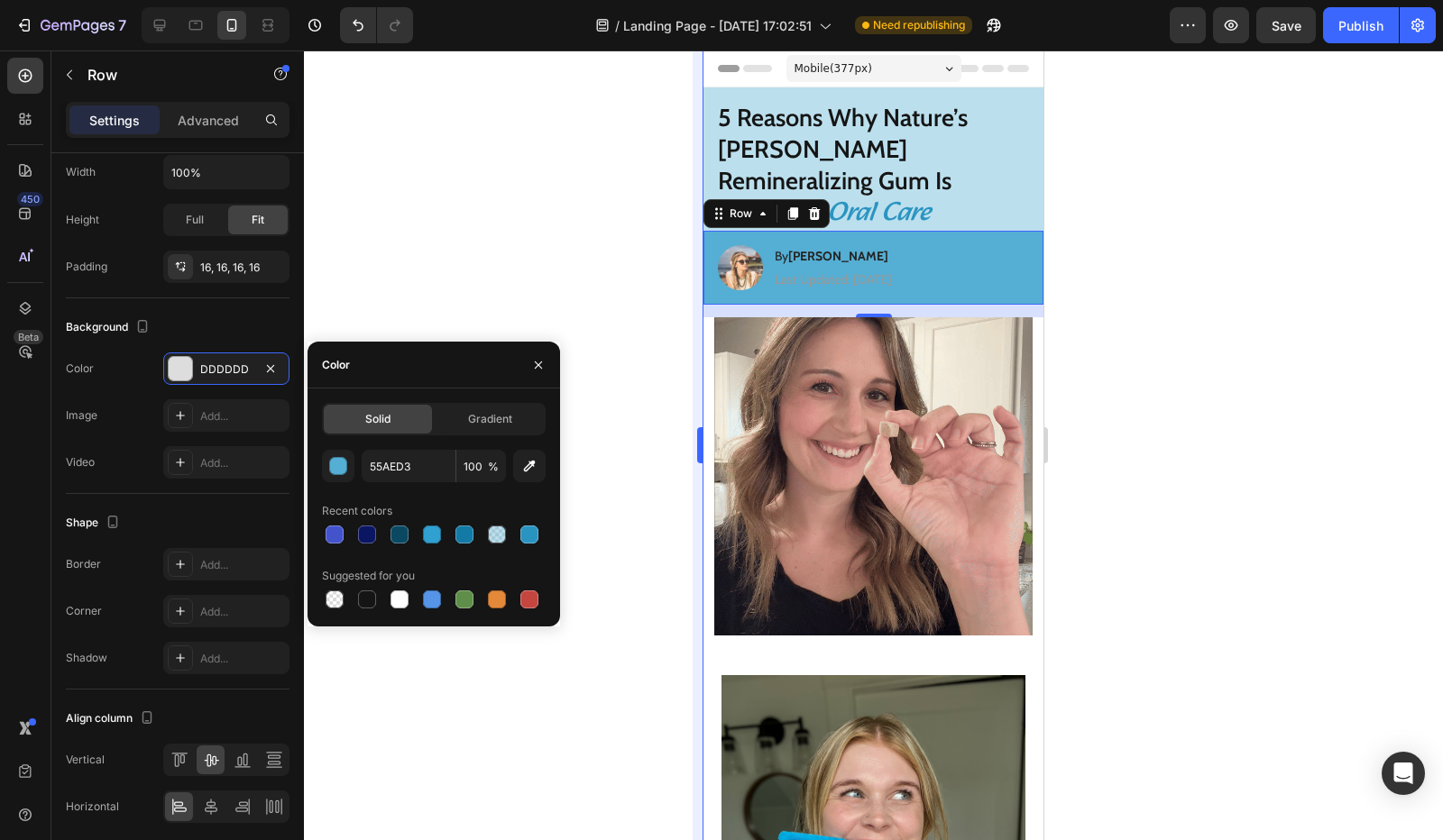
click at [433, 284] on div at bounding box center [874, 445] width 1139 height 790
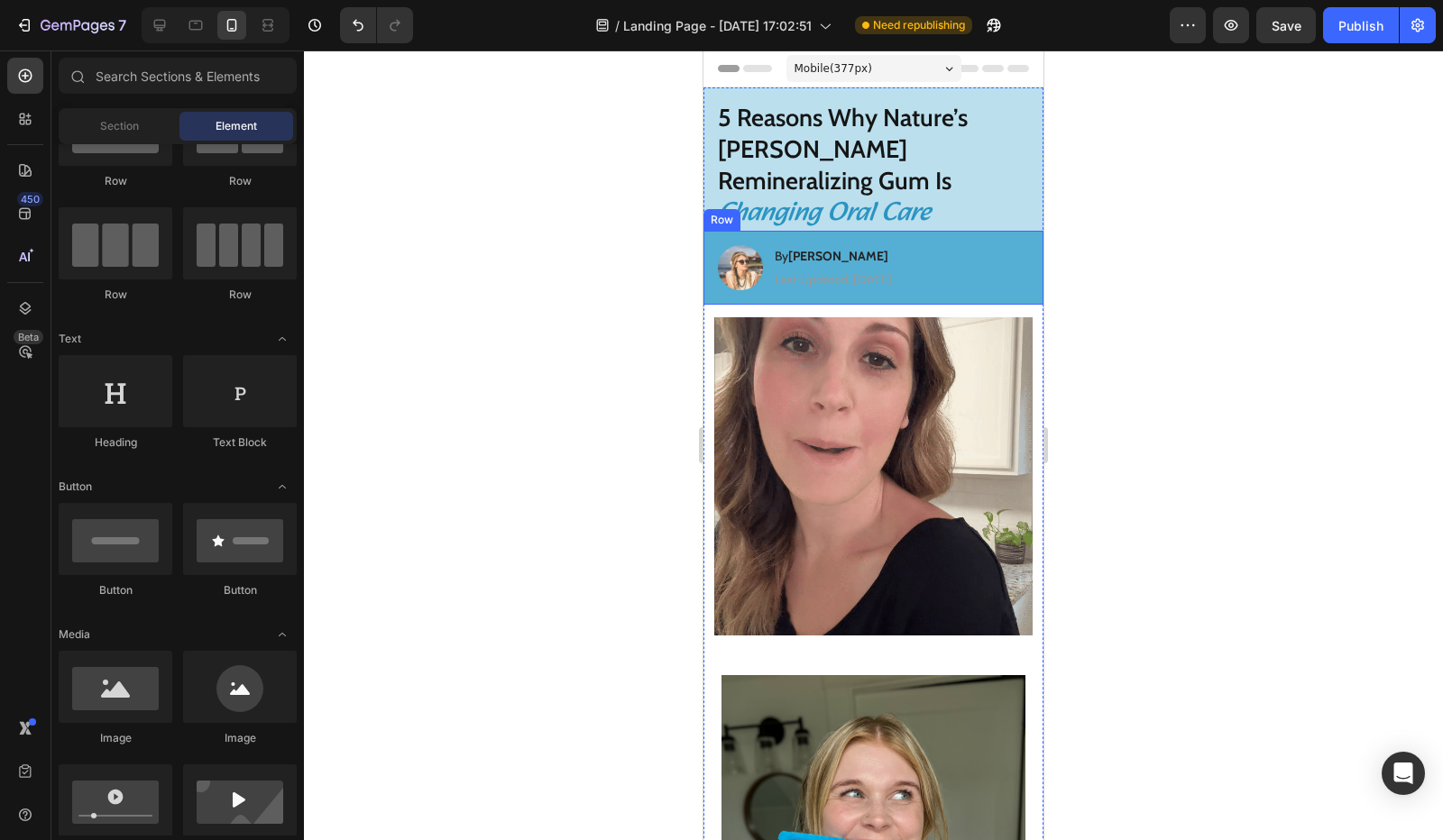
click at [711, 236] on div "Image By Jessica M. Heading Last Updated: August 25th 2025 Text Block Row" at bounding box center [873, 267] width 340 height 74
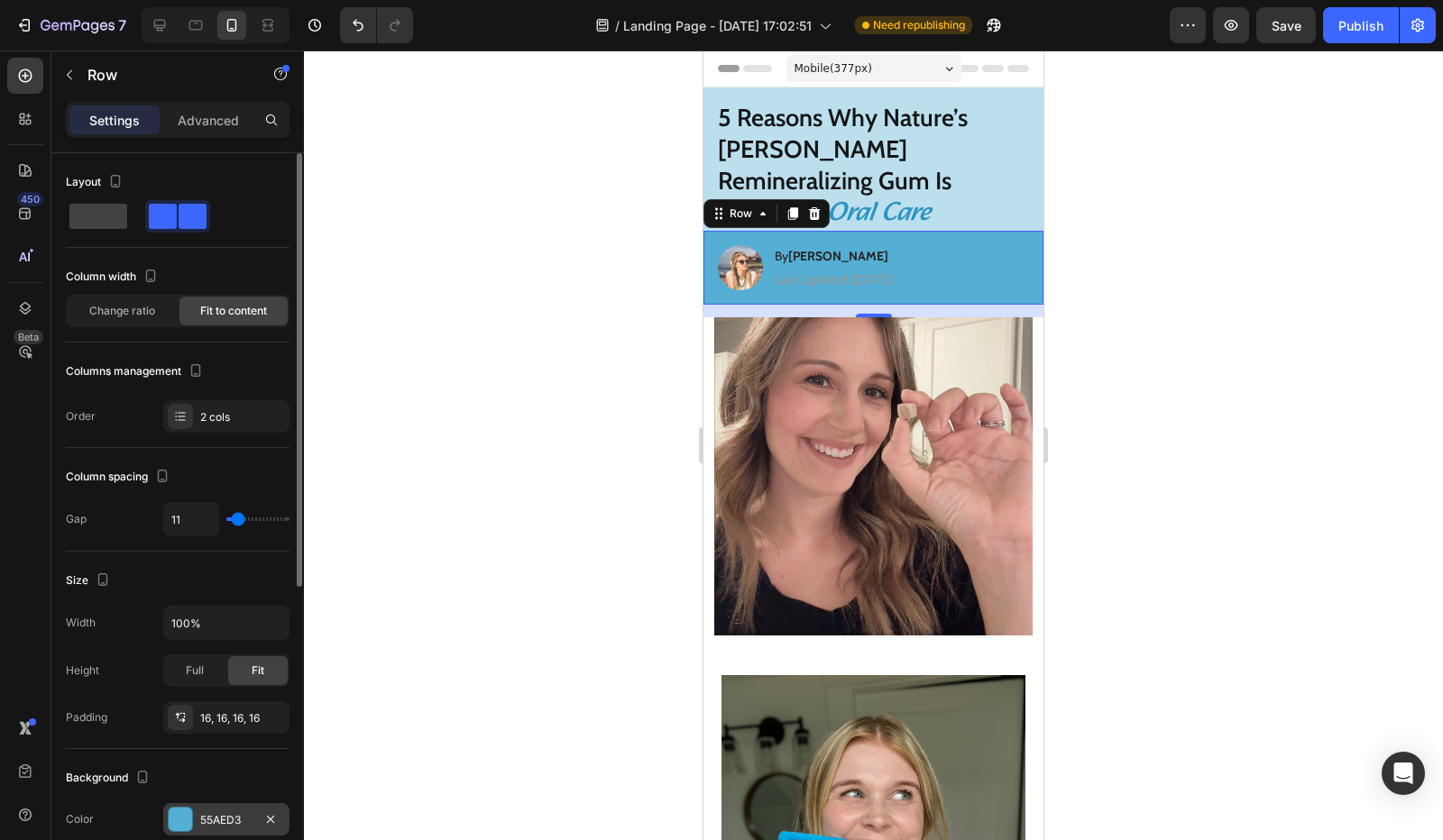
click at [197, 814] on div "55AED3" at bounding box center [227, 819] width 126 height 32
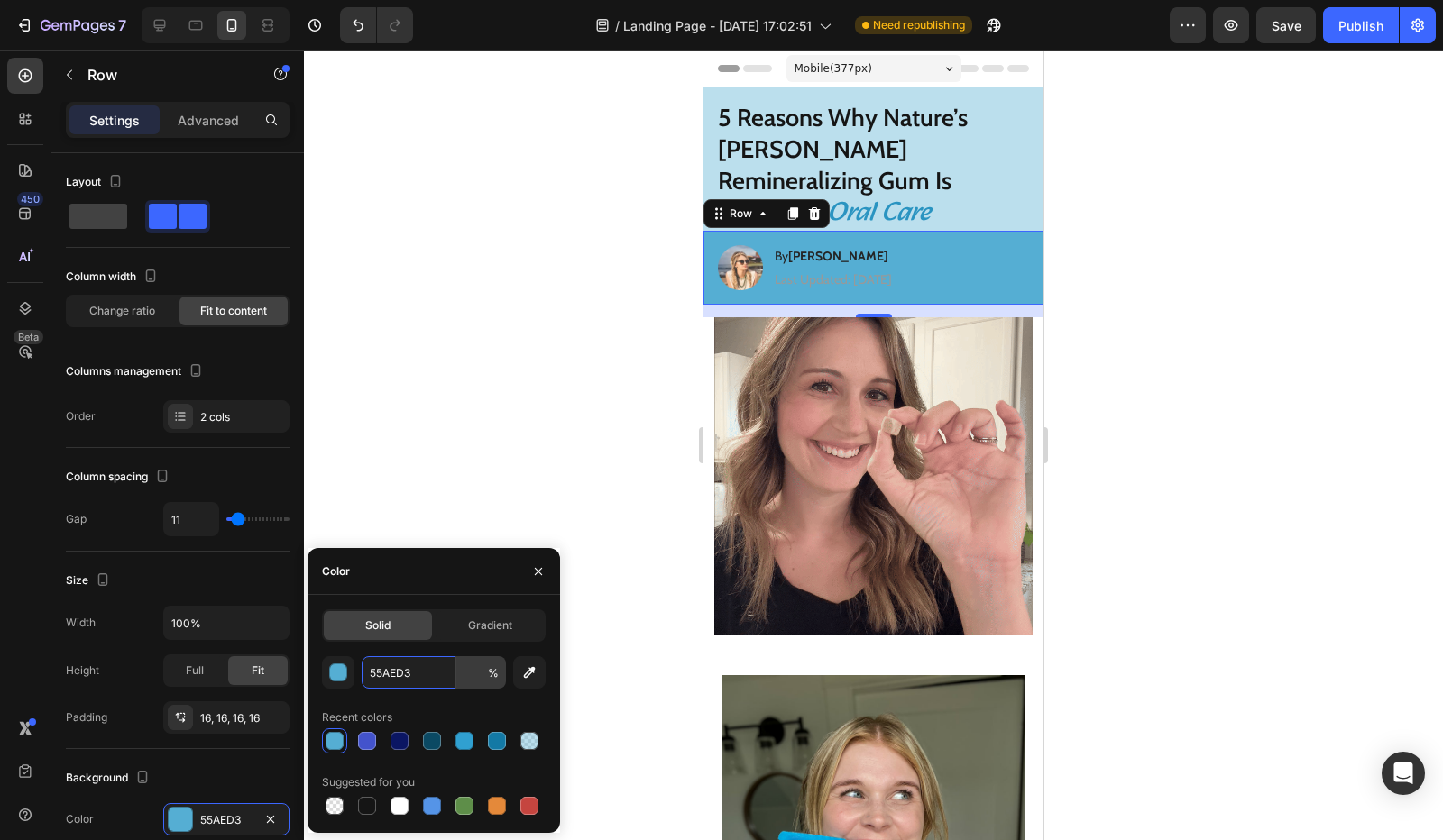
type input "100"
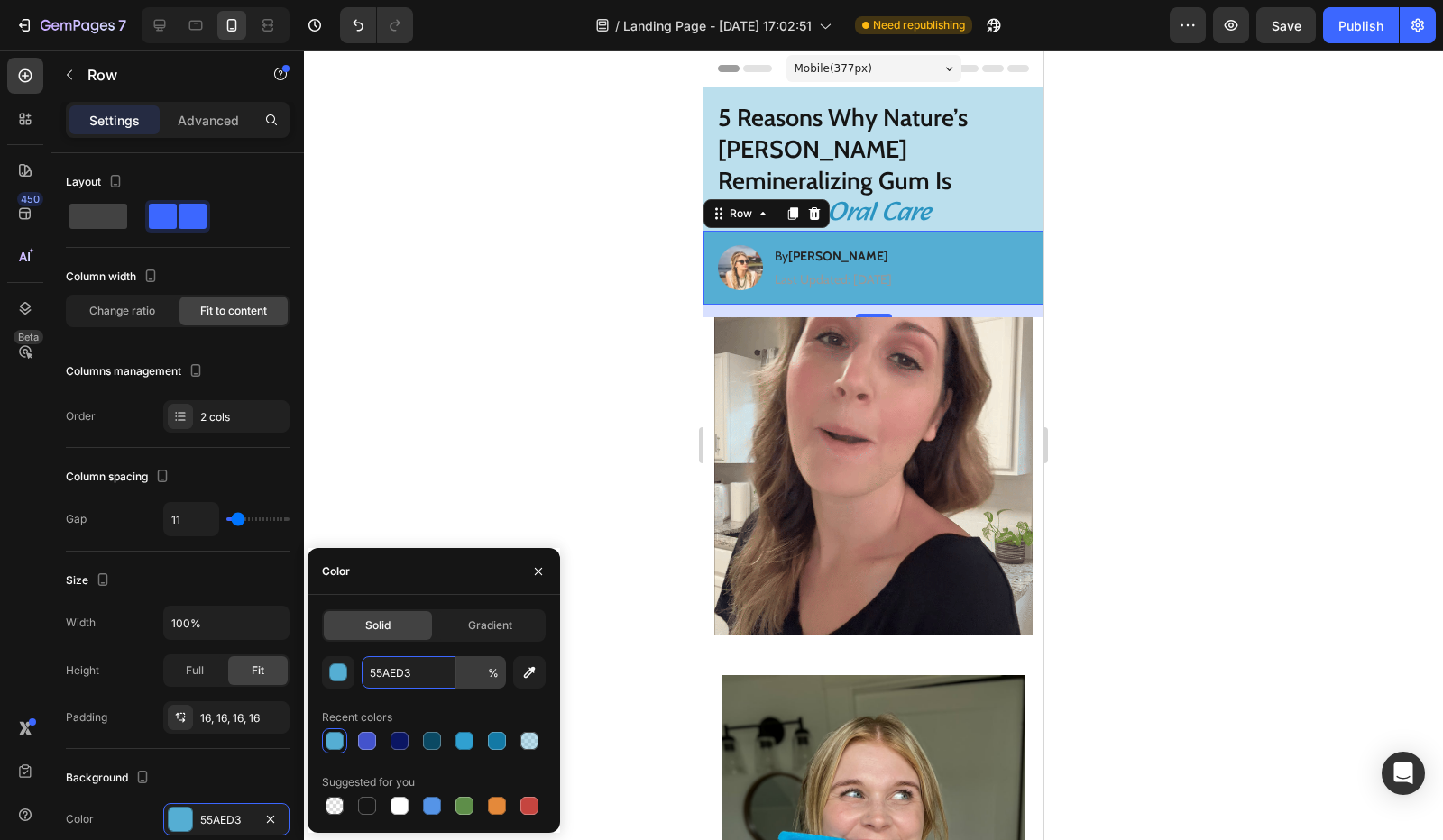
type input "100"
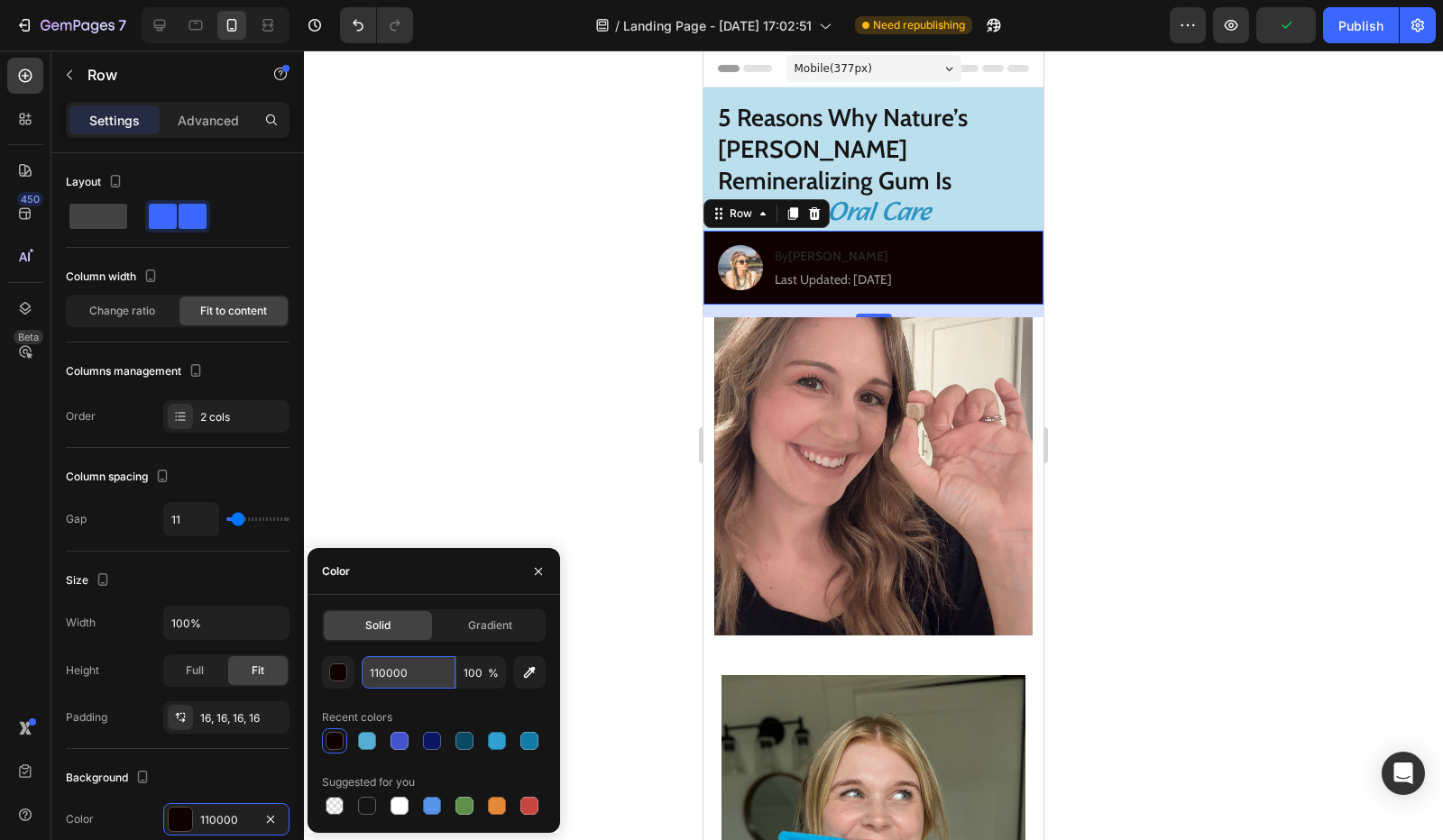
paste input "55AED3"
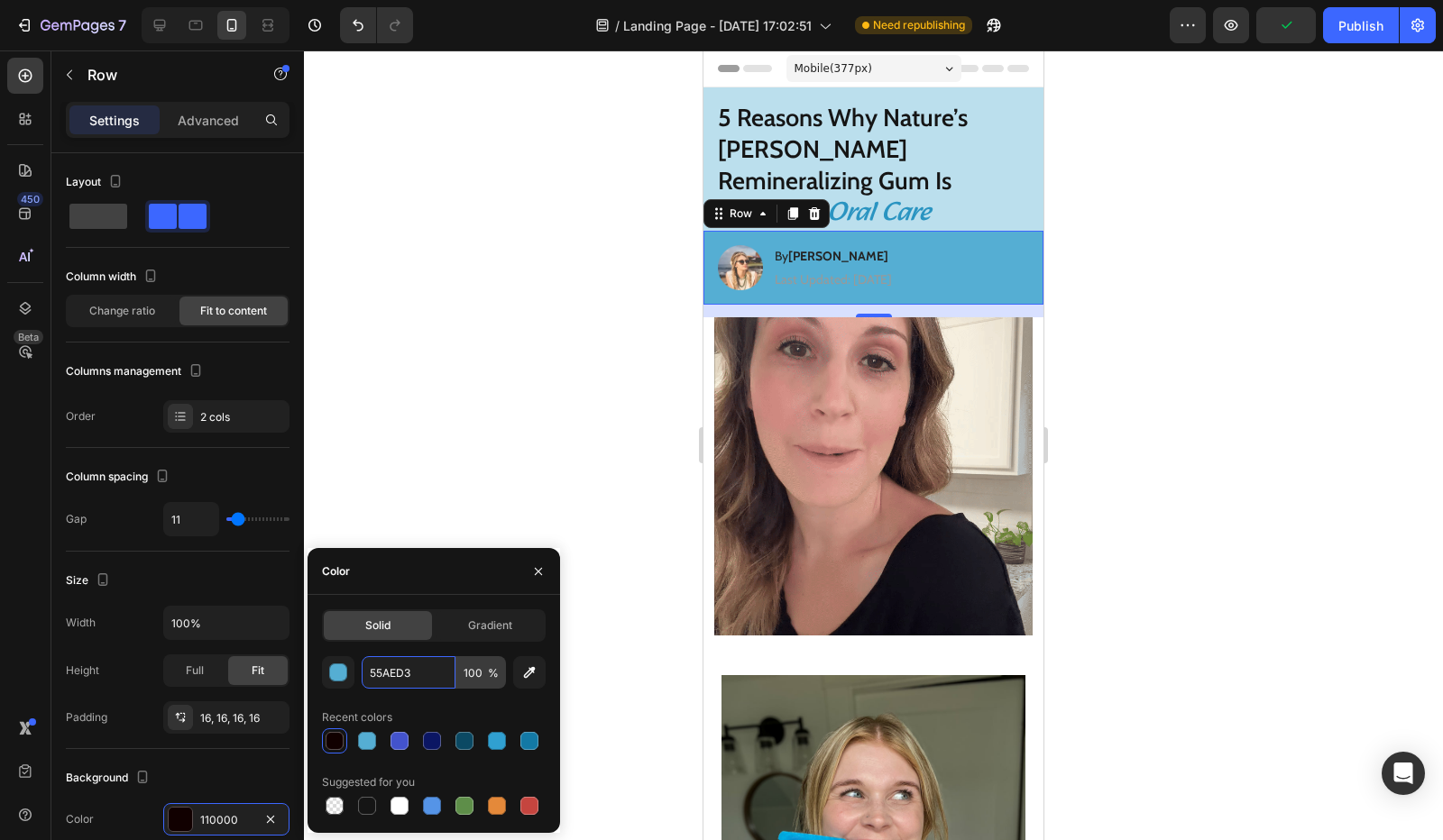
type input "55AED3"
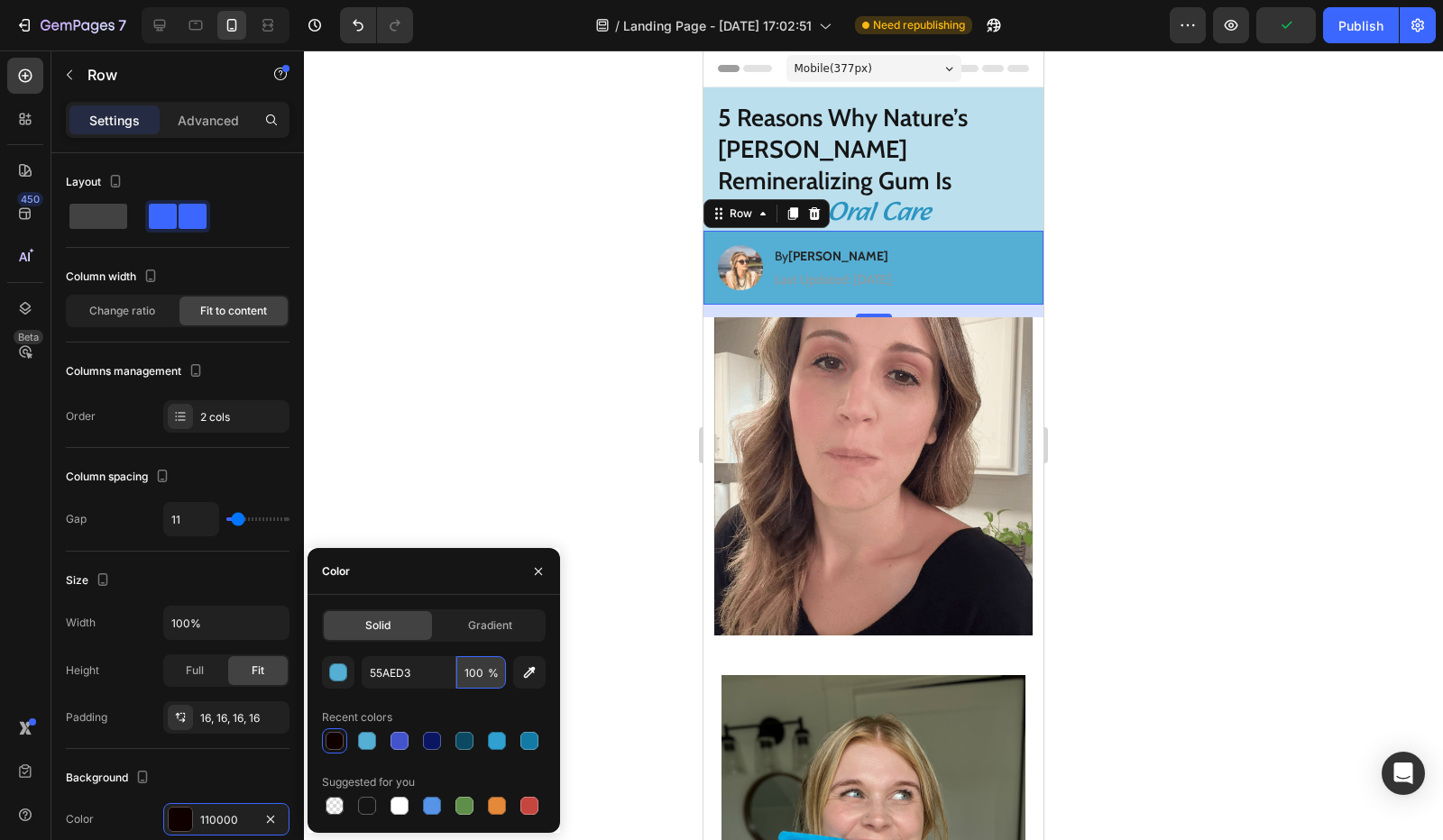
click at [470, 672] on input "100" at bounding box center [481, 673] width 49 height 32
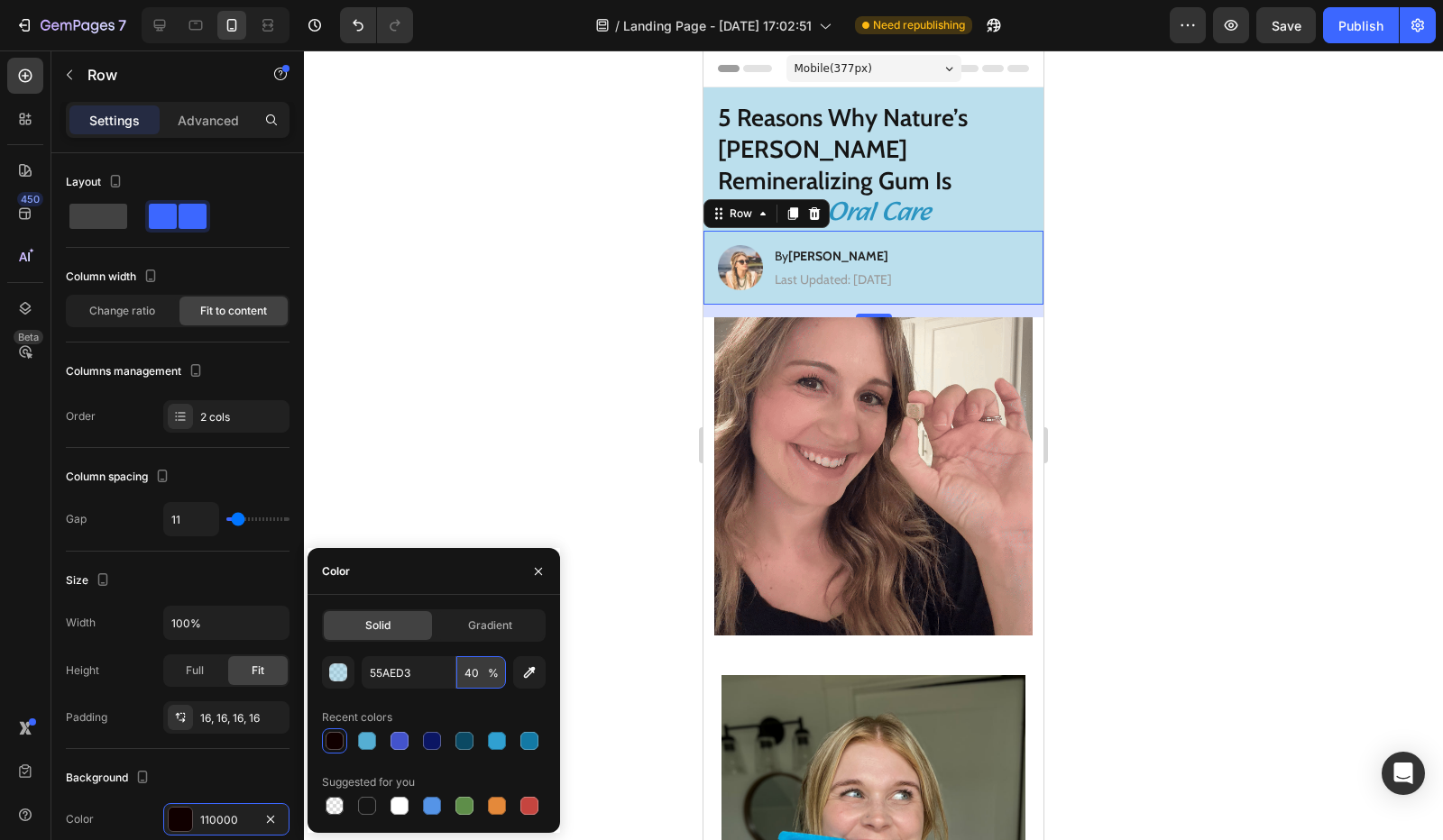
type input "40"
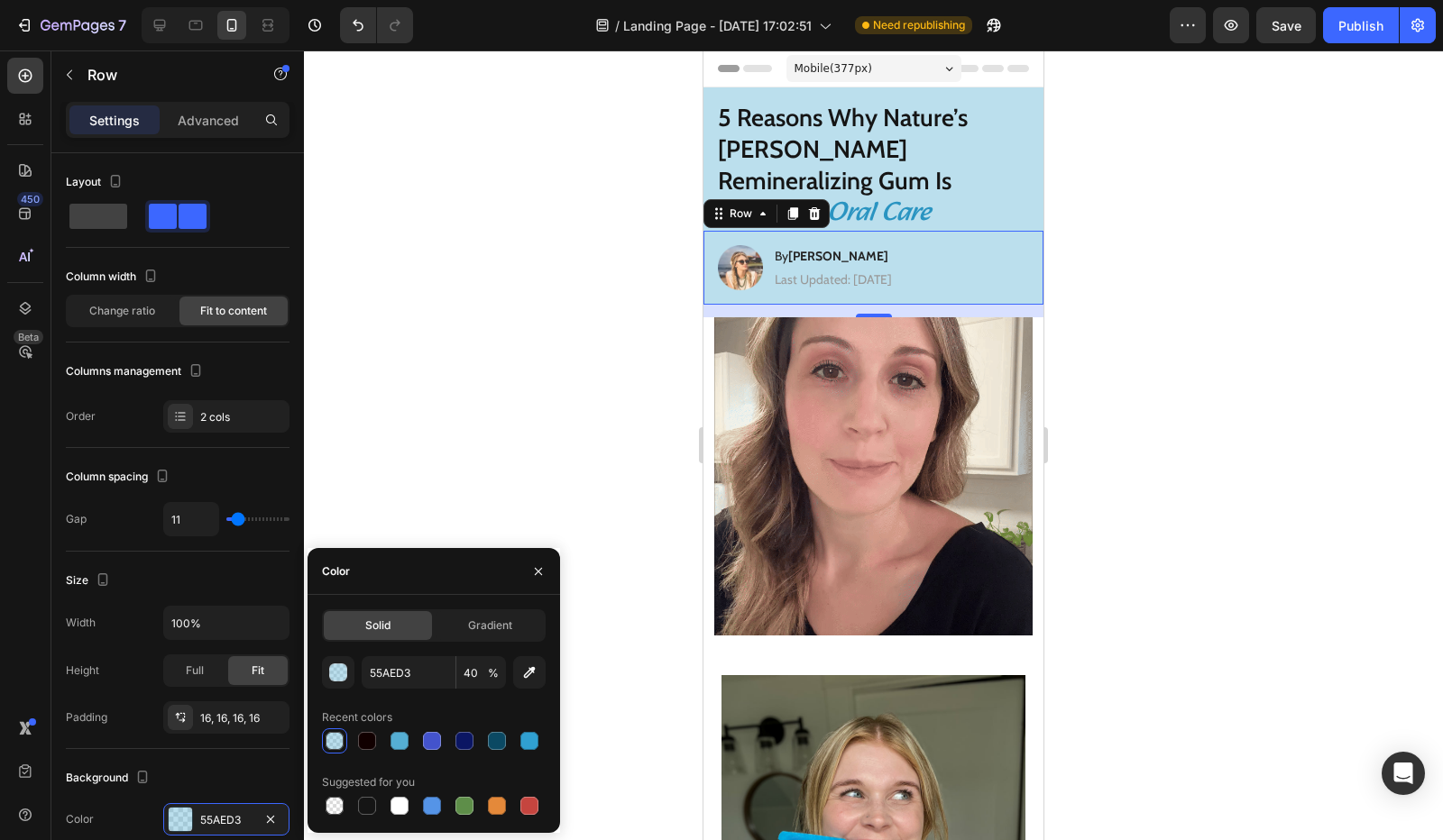
click at [449, 512] on div at bounding box center [874, 445] width 1139 height 790
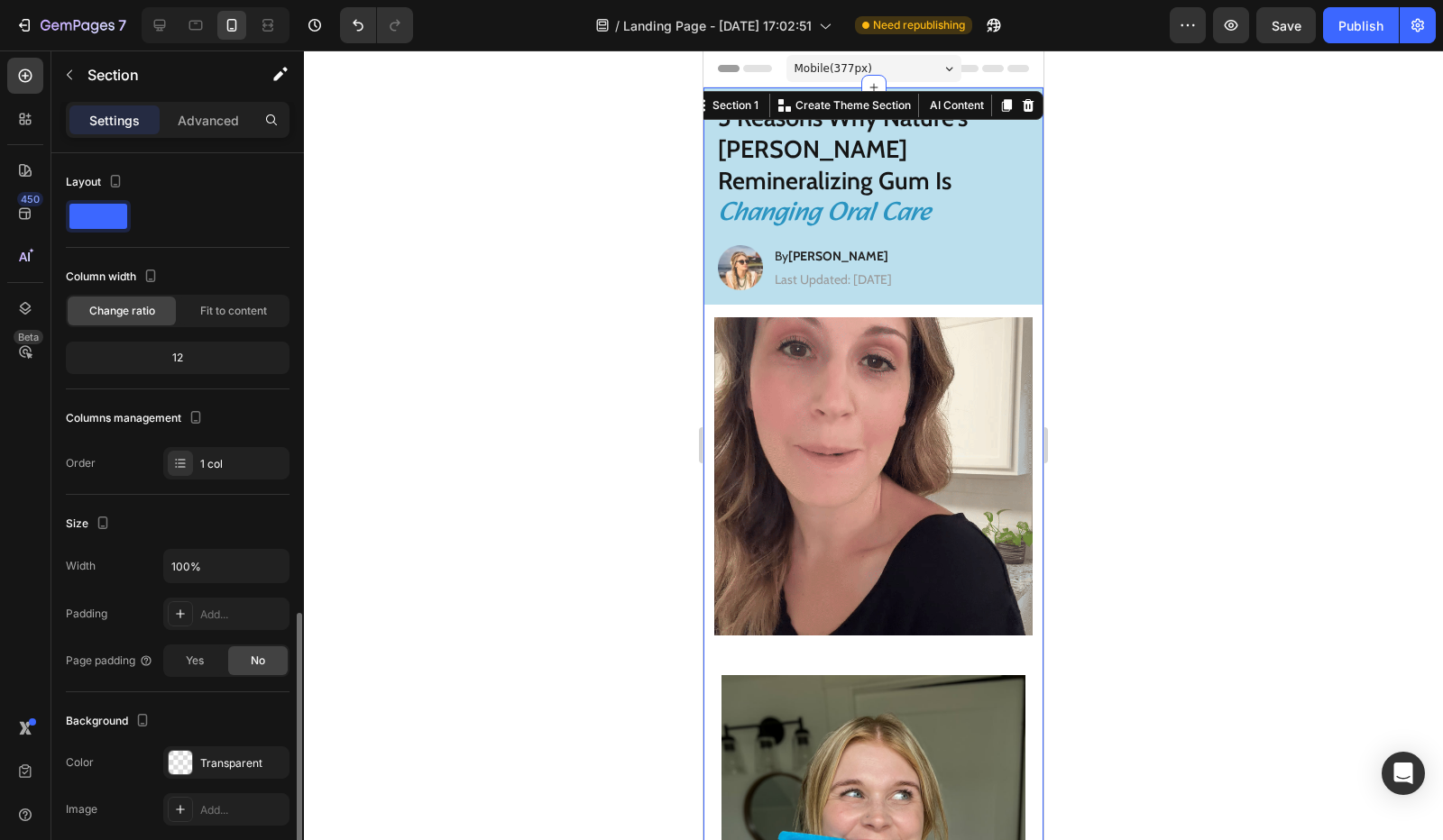
scroll to position [271, 0]
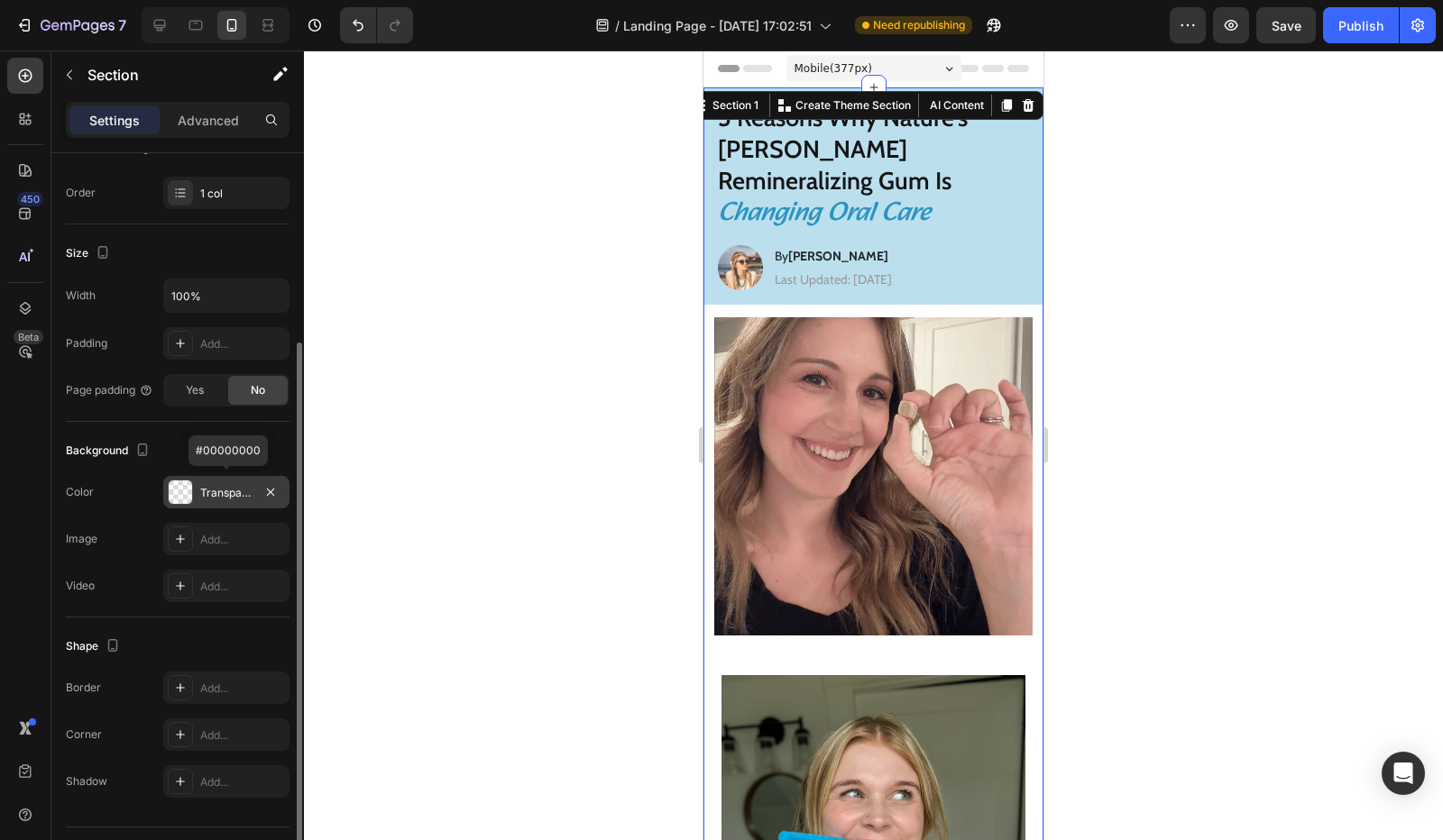
click at [234, 489] on div "Transparent" at bounding box center [226, 493] width 52 height 16
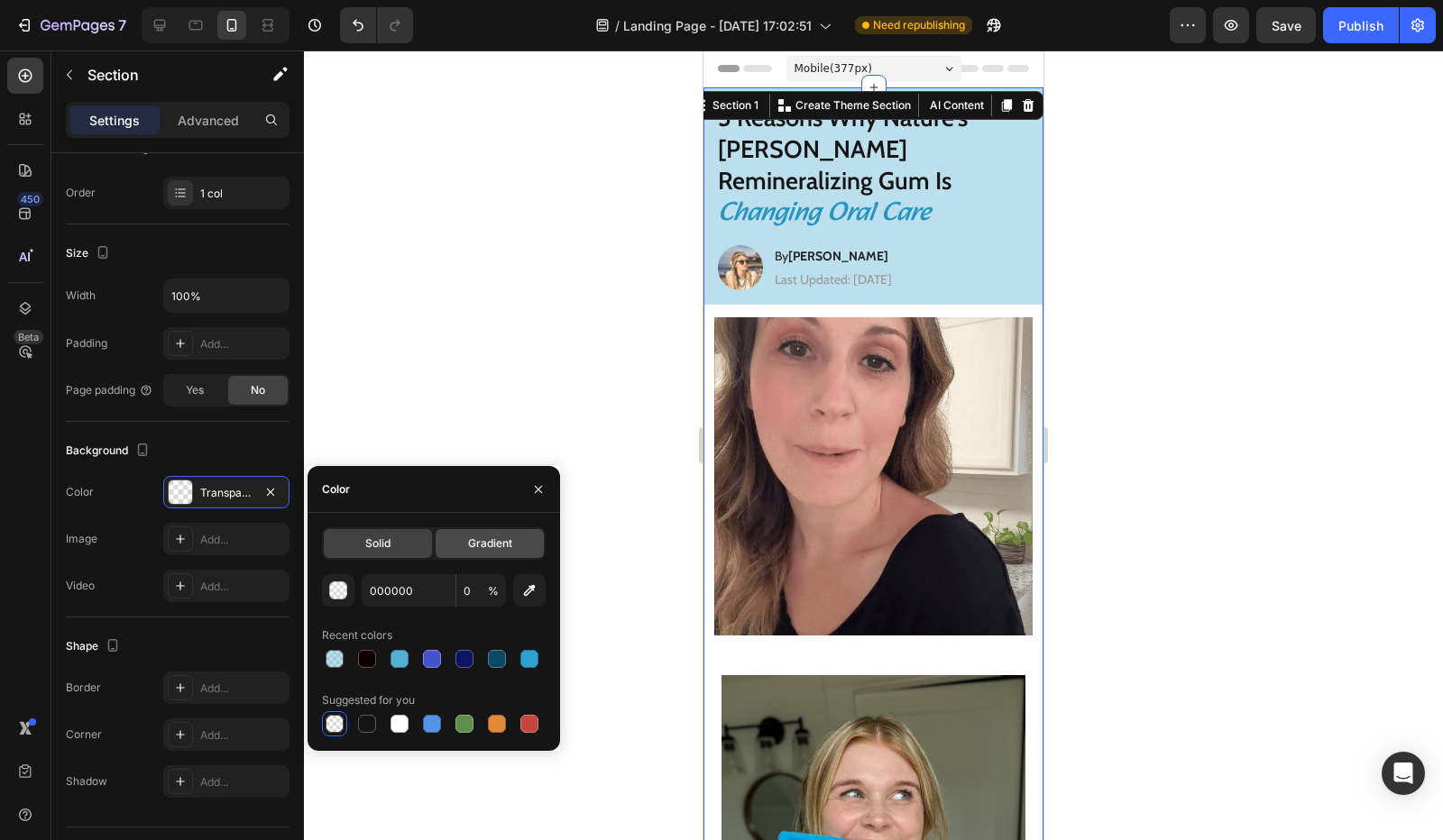
click at [469, 550] on span "Gradient" at bounding box center [490, 544] width 44 height 16
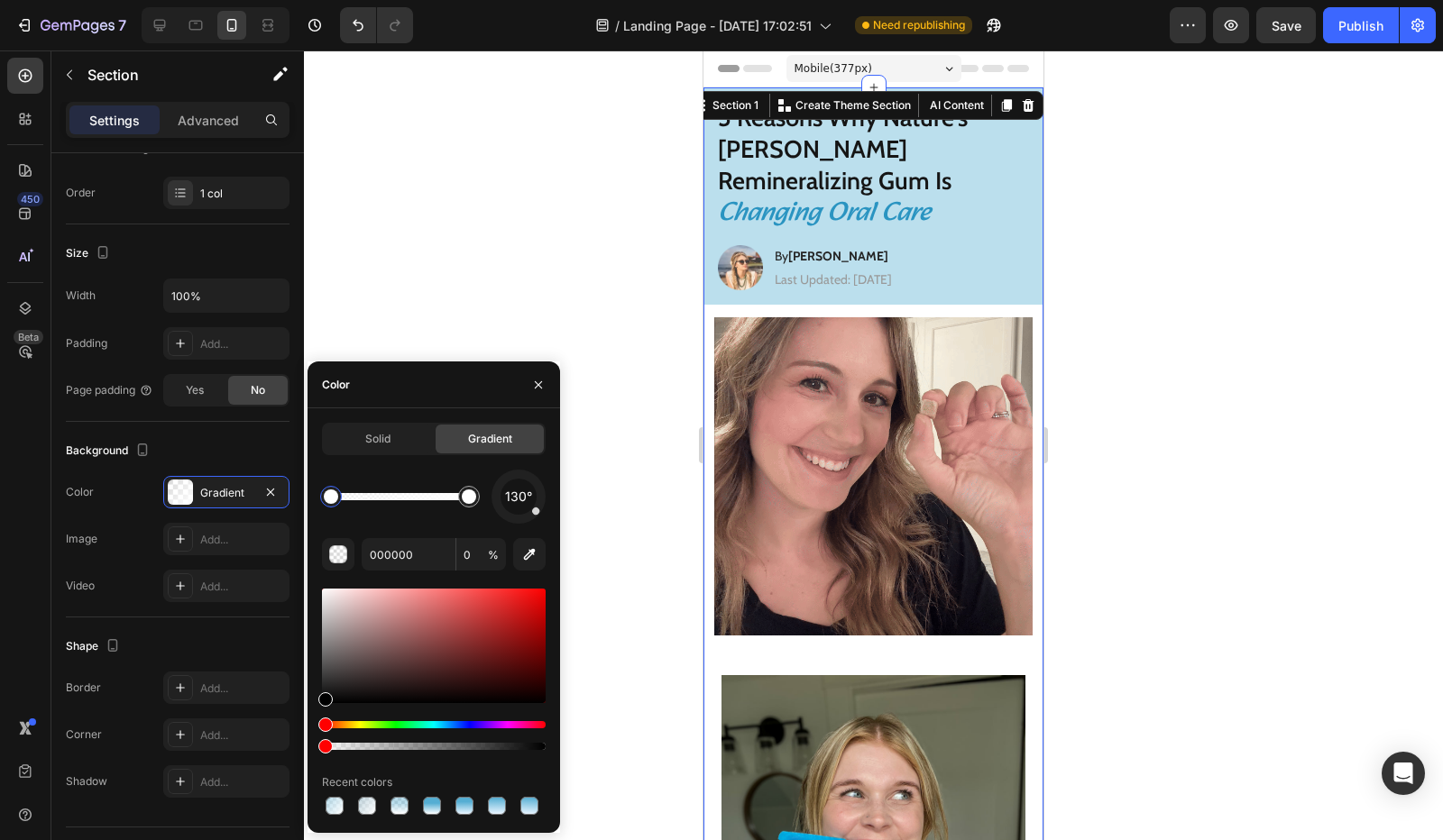
click at [323, 491] on div at bounding box center [331, 497] width 22 height 22
click at [381, 542] on input "000000" at bounding box center [408, 554] width 94 height 32
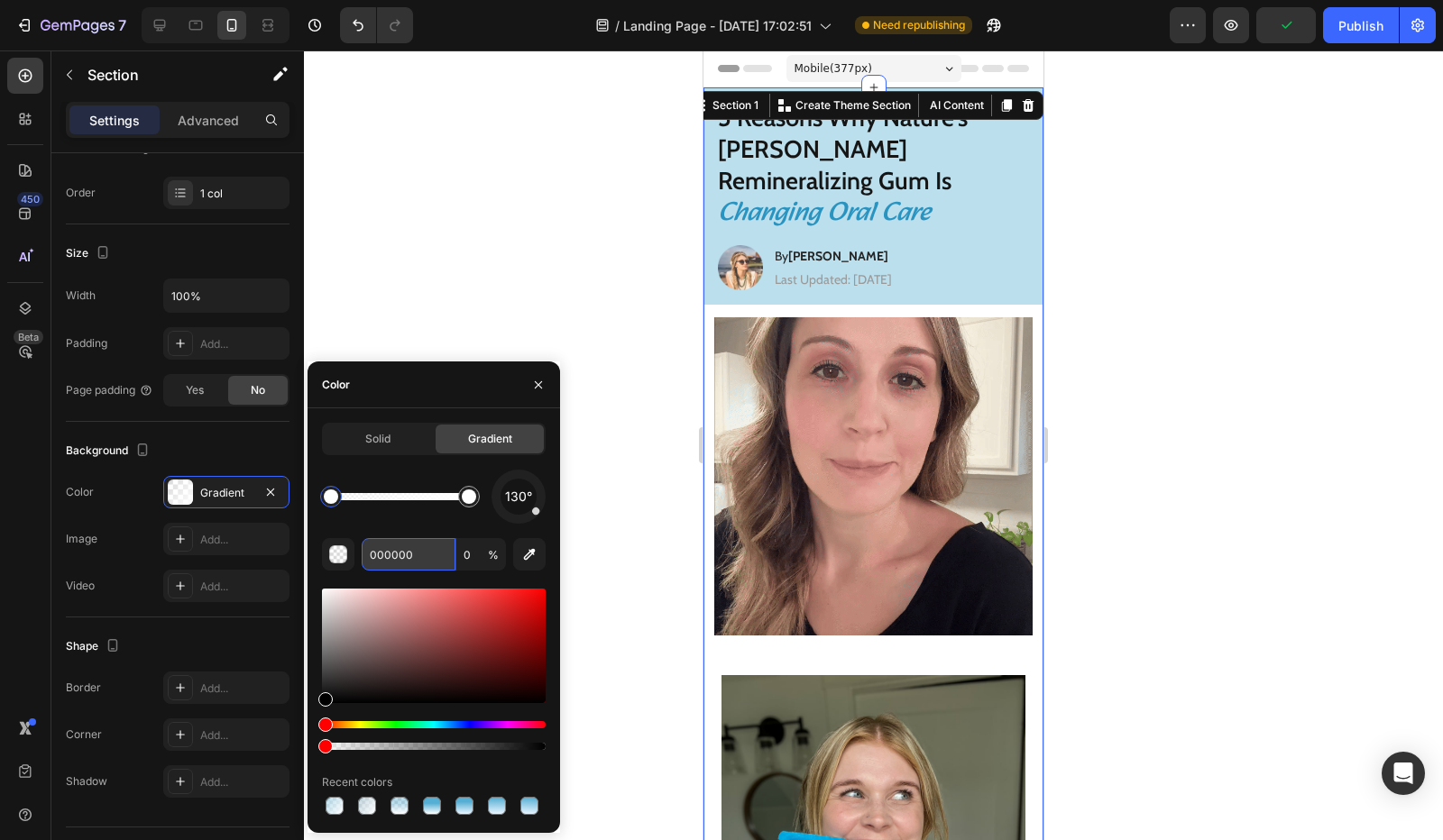
paste input "55AED3"
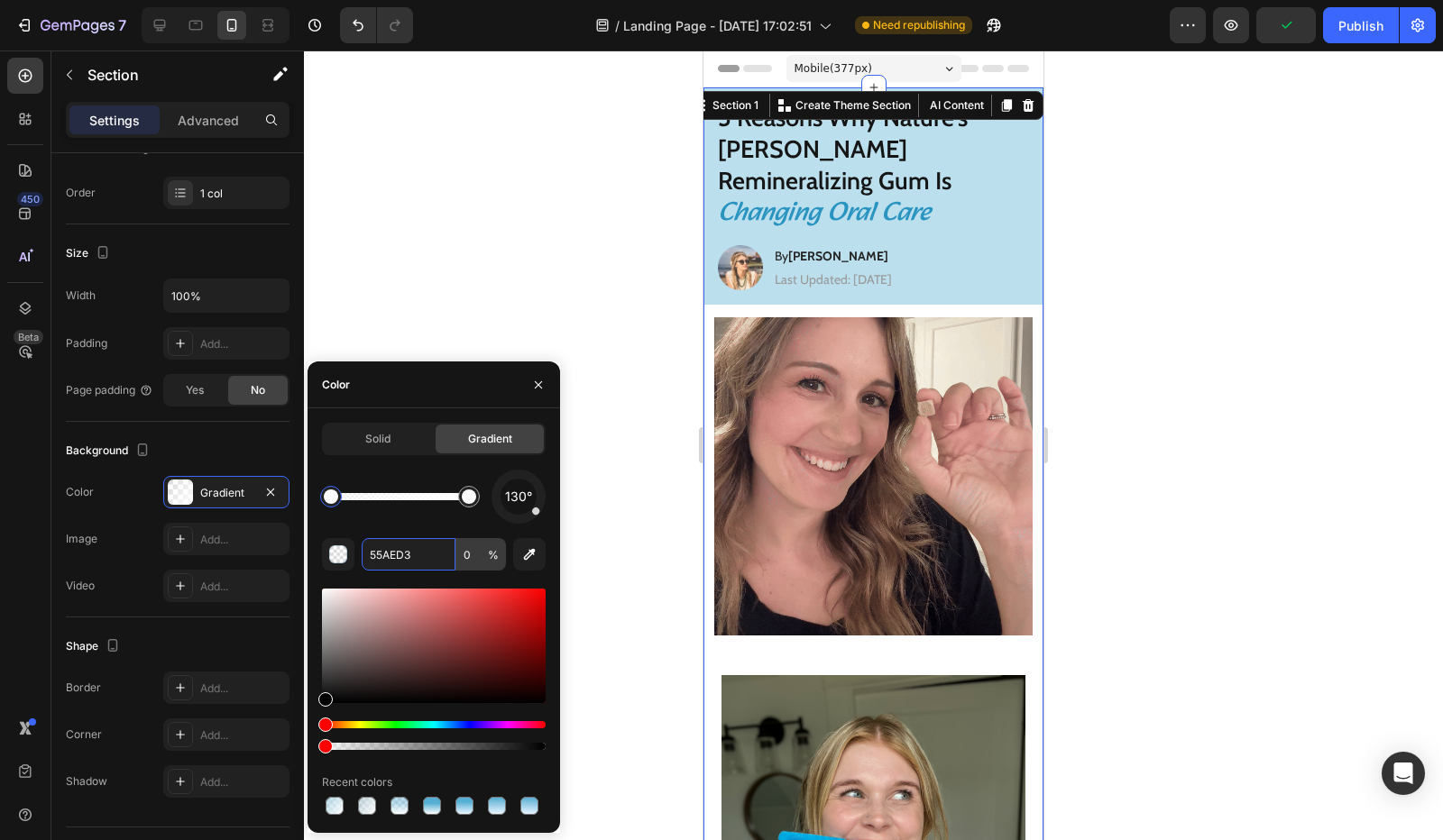
type input "55AED3"
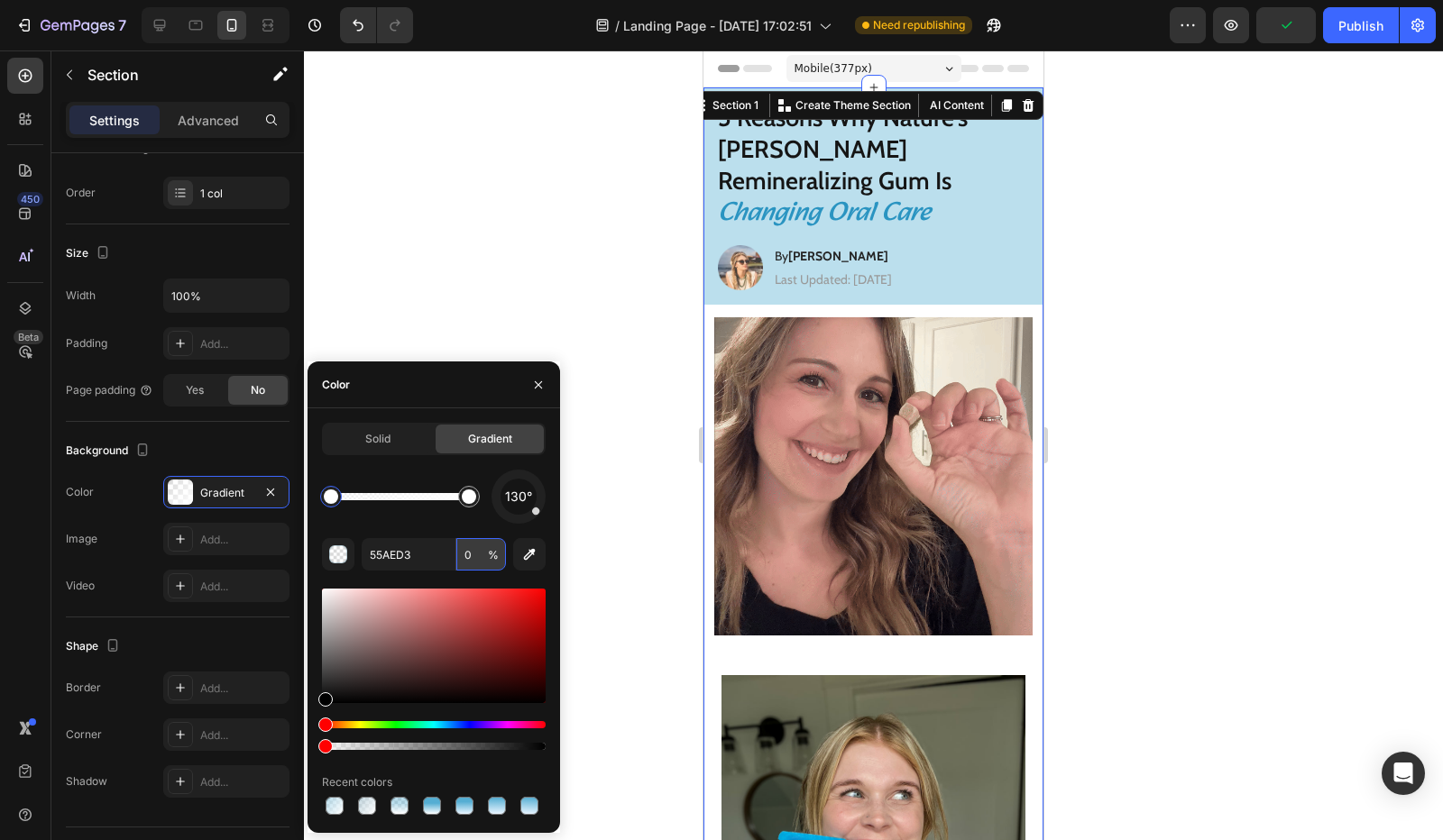
click at [473, 549] on input "0" at bounding box center [481, 554] width 49 height 32
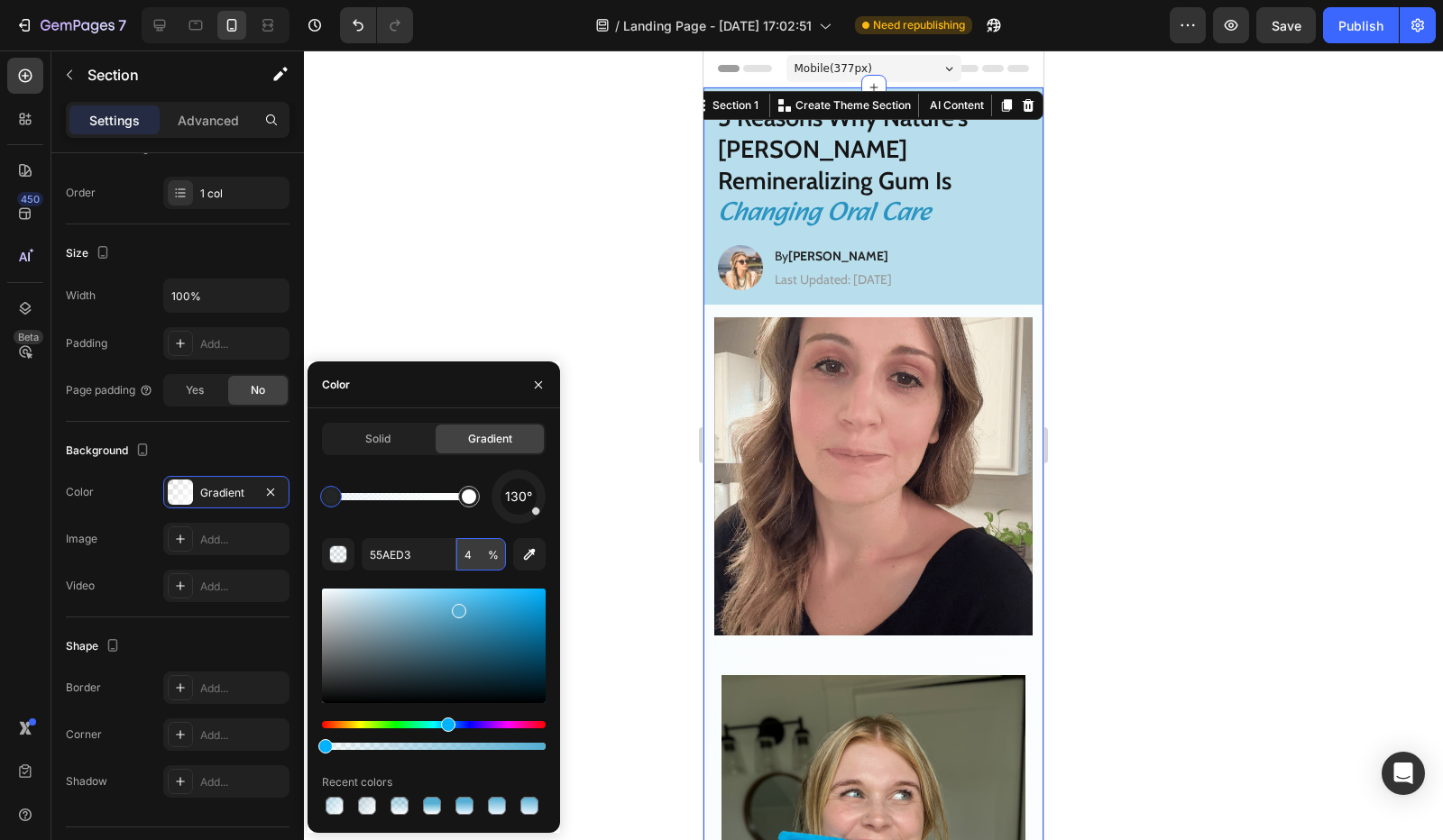
type input "40"
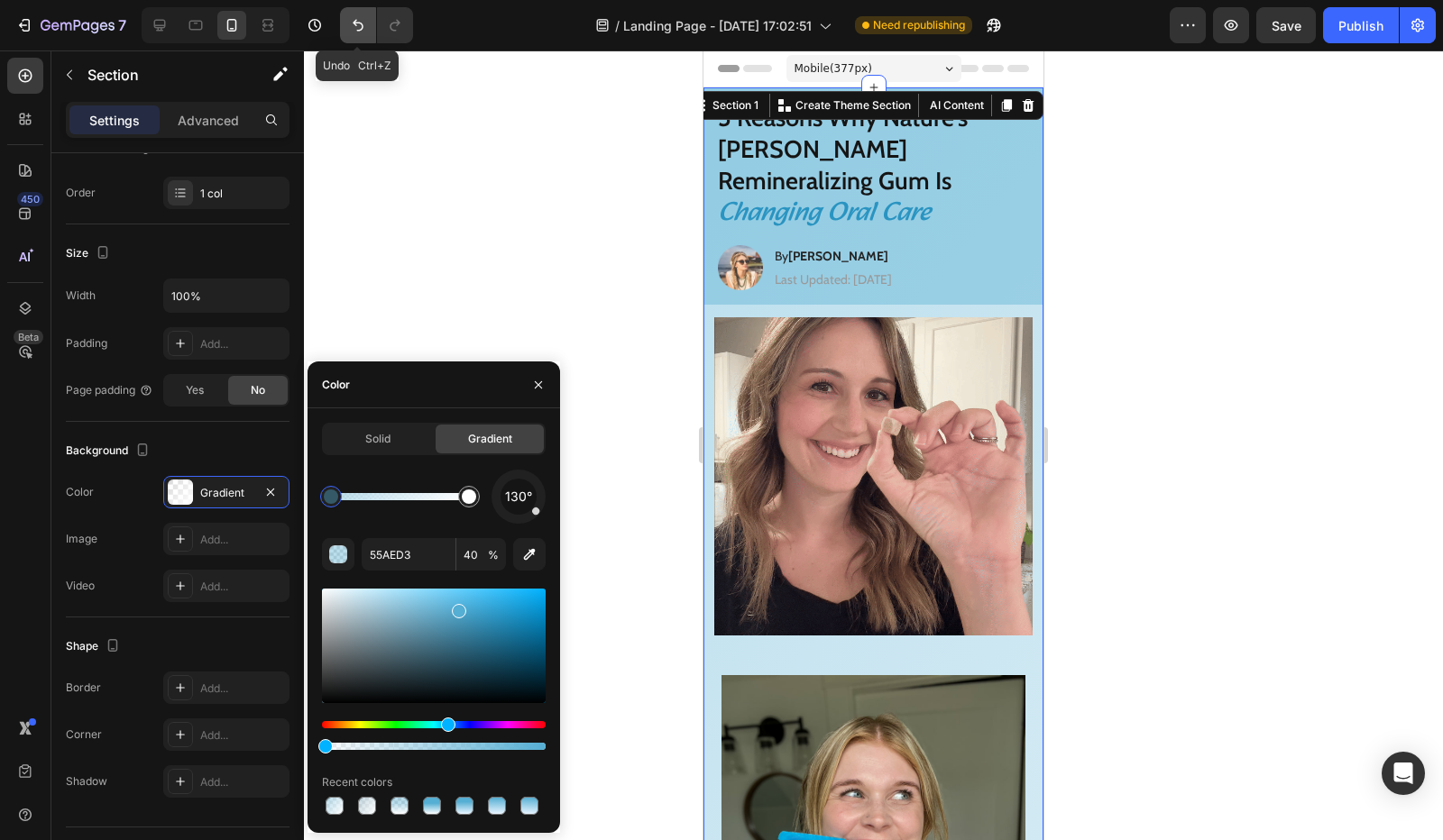
click at [354, 20] on icon "Undo/Redo" at bounding box center [358, 25] width 18 height 18
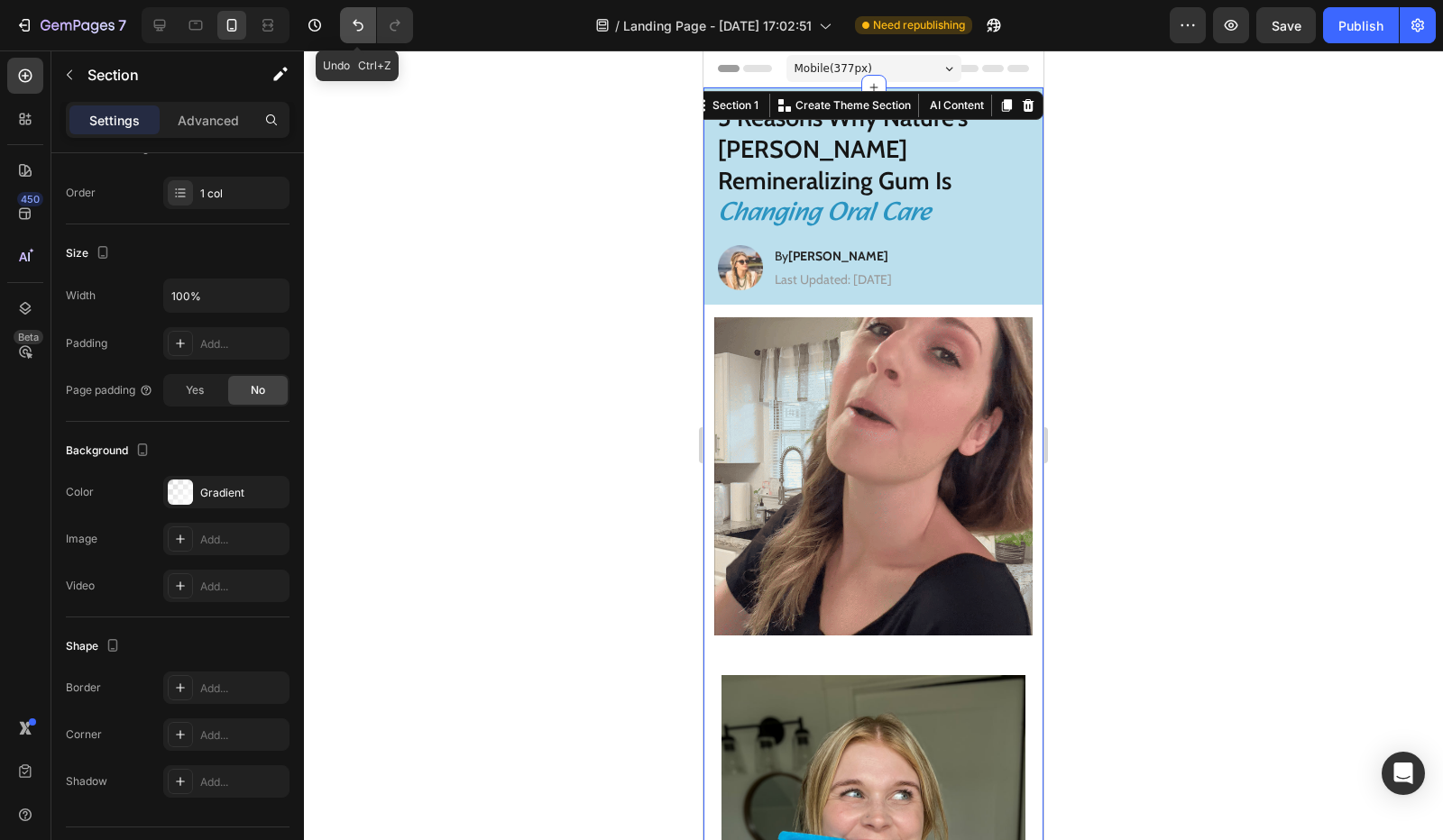
click at [362, 24] on icon "Undo/Redo" at bounding box center [358, 25] width 18 height 18
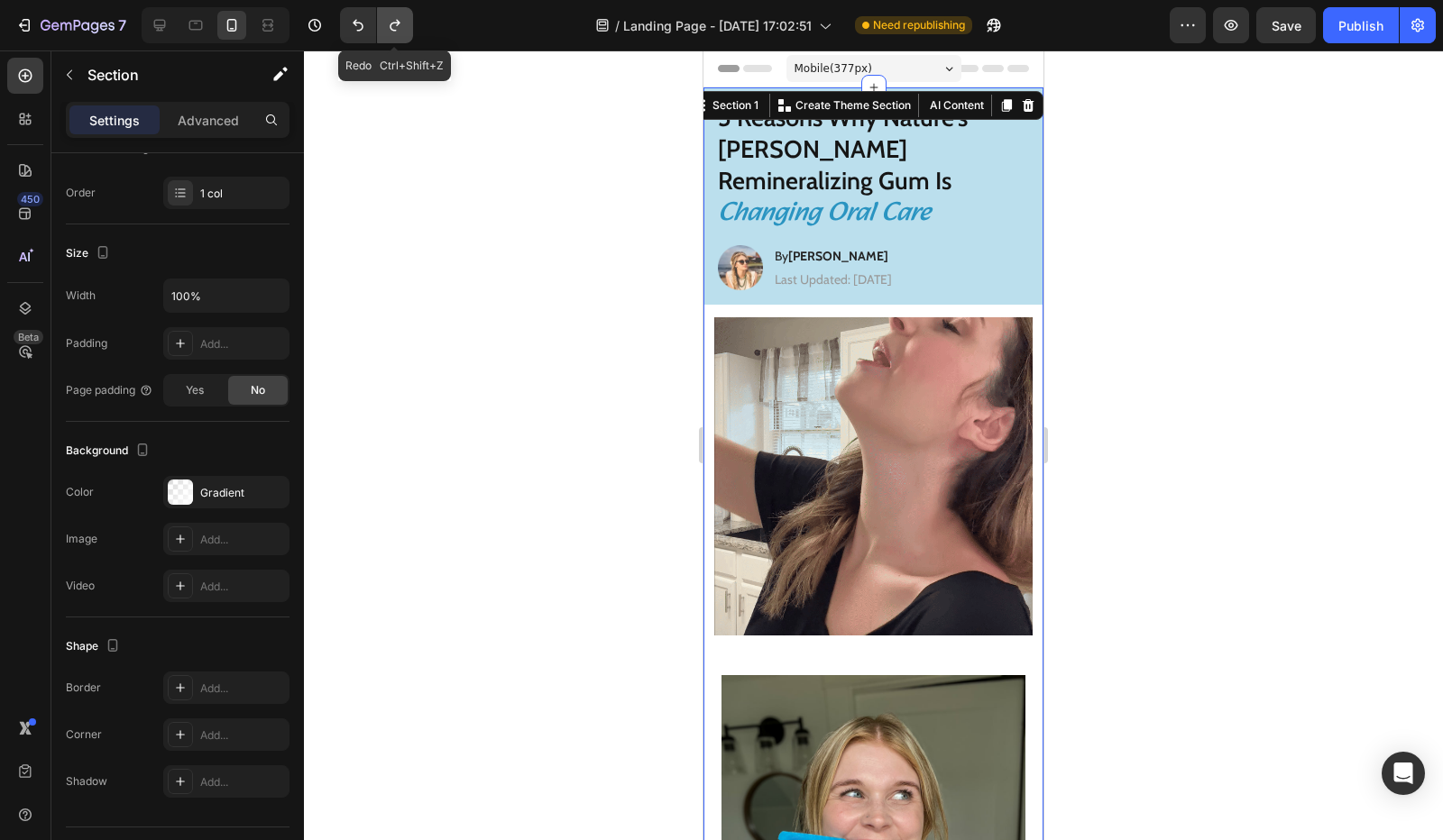
click at [398, 23] on icon "Undo/Redo" at bounding box center [395, 26] width 10 height 12
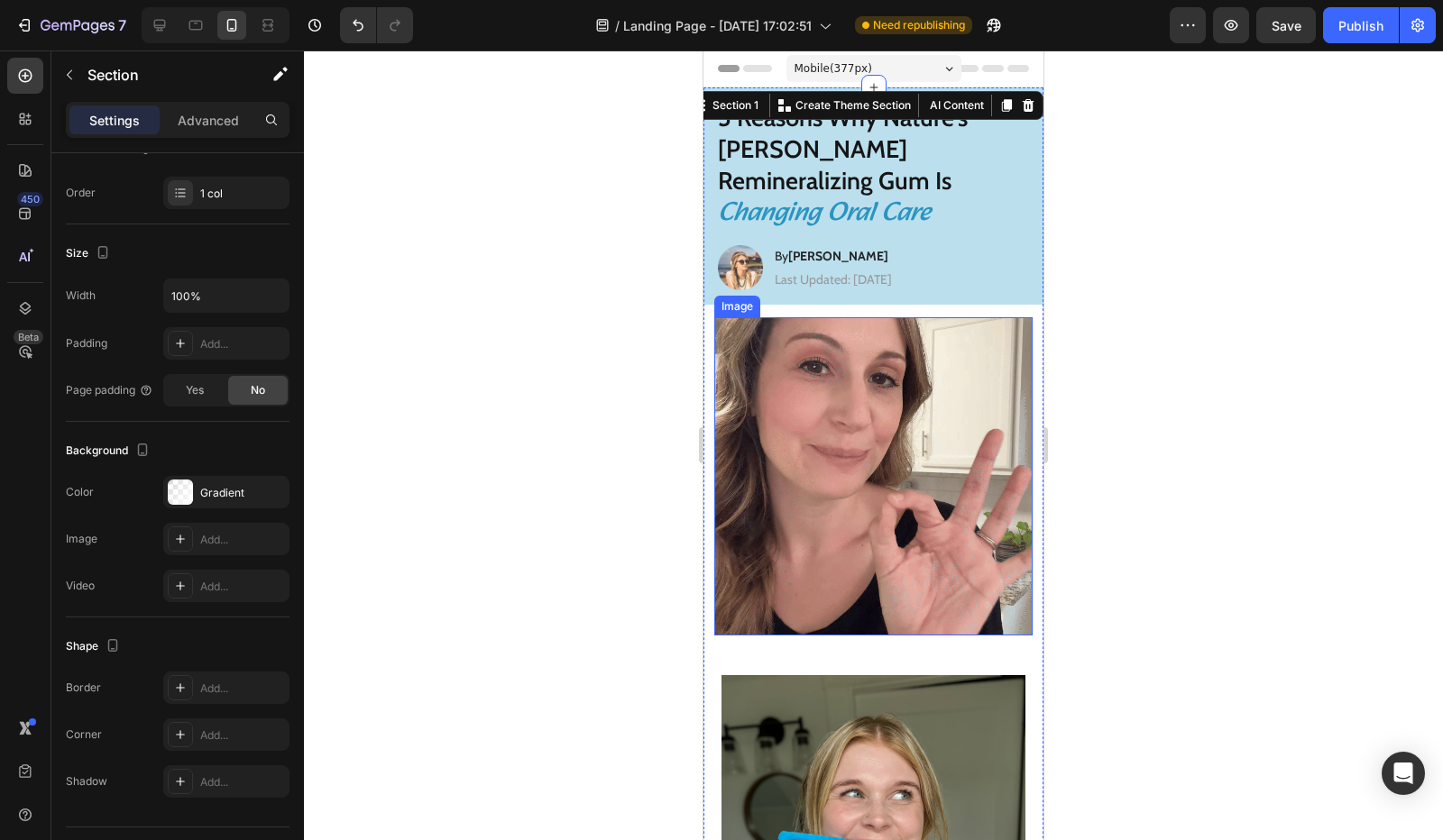
click at [720, 342] on img at bounding box center [873, 476] width 318 height 318
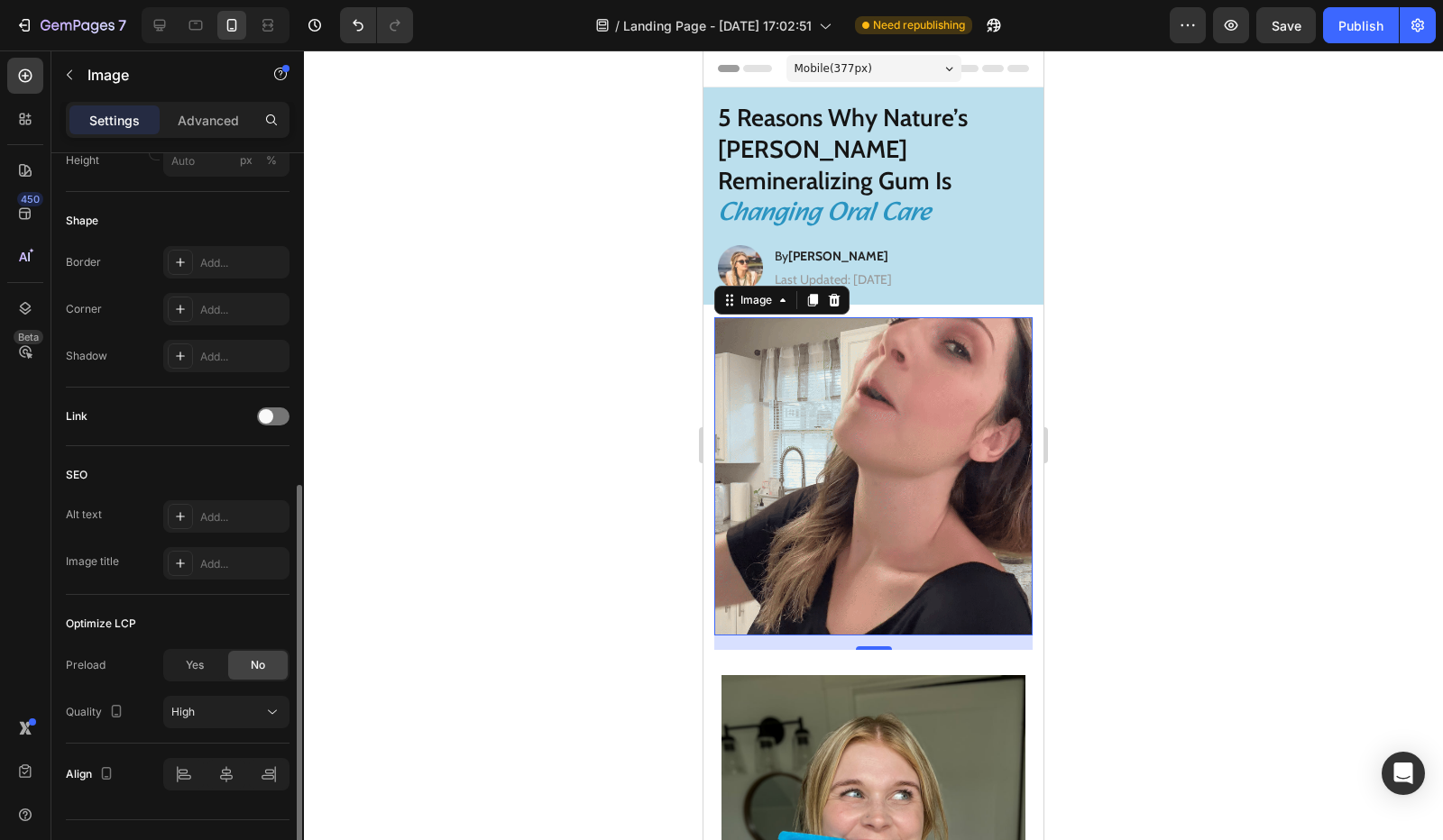
scroll to position [666, 0]
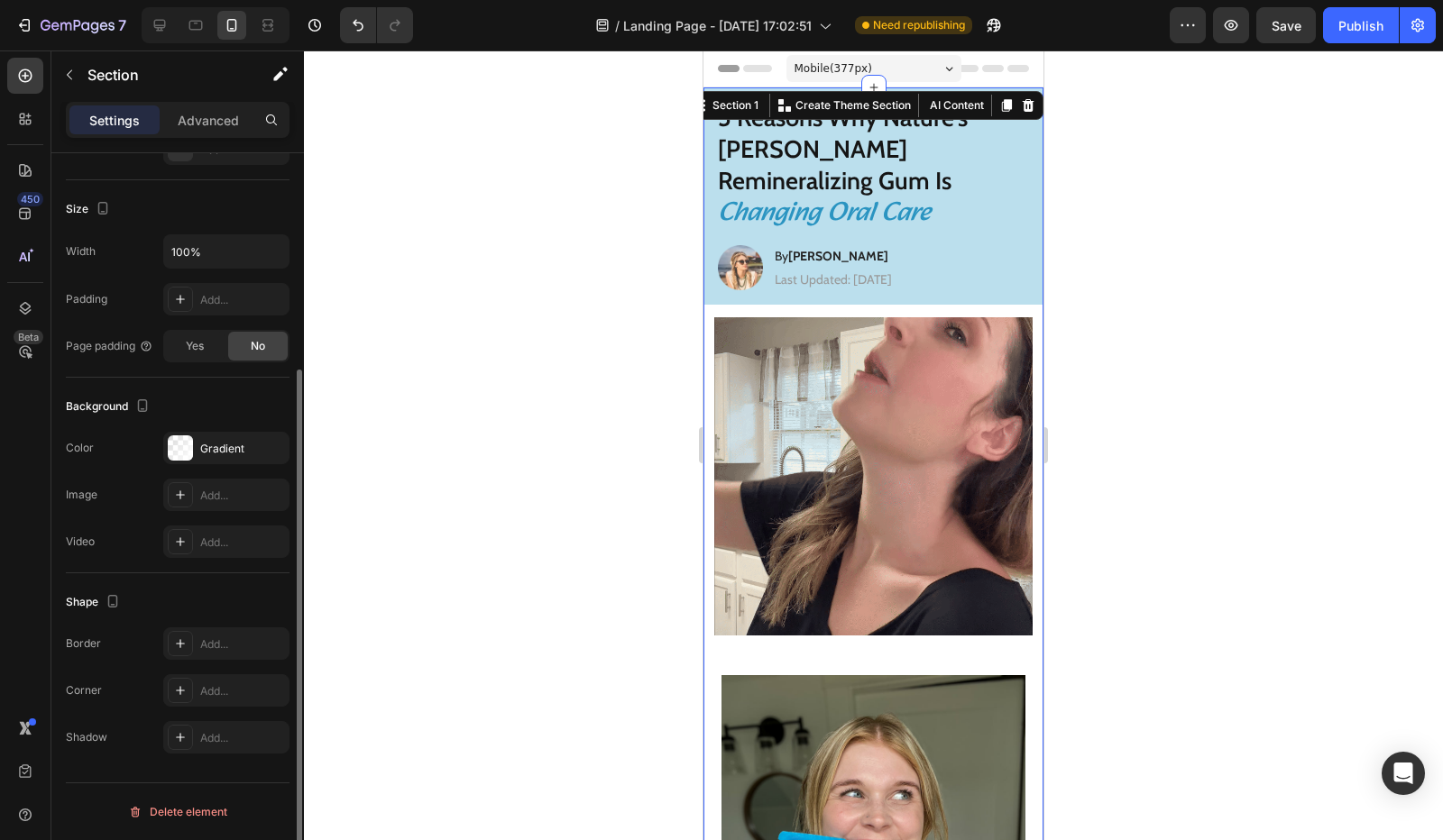
scroll to position [0, 0]
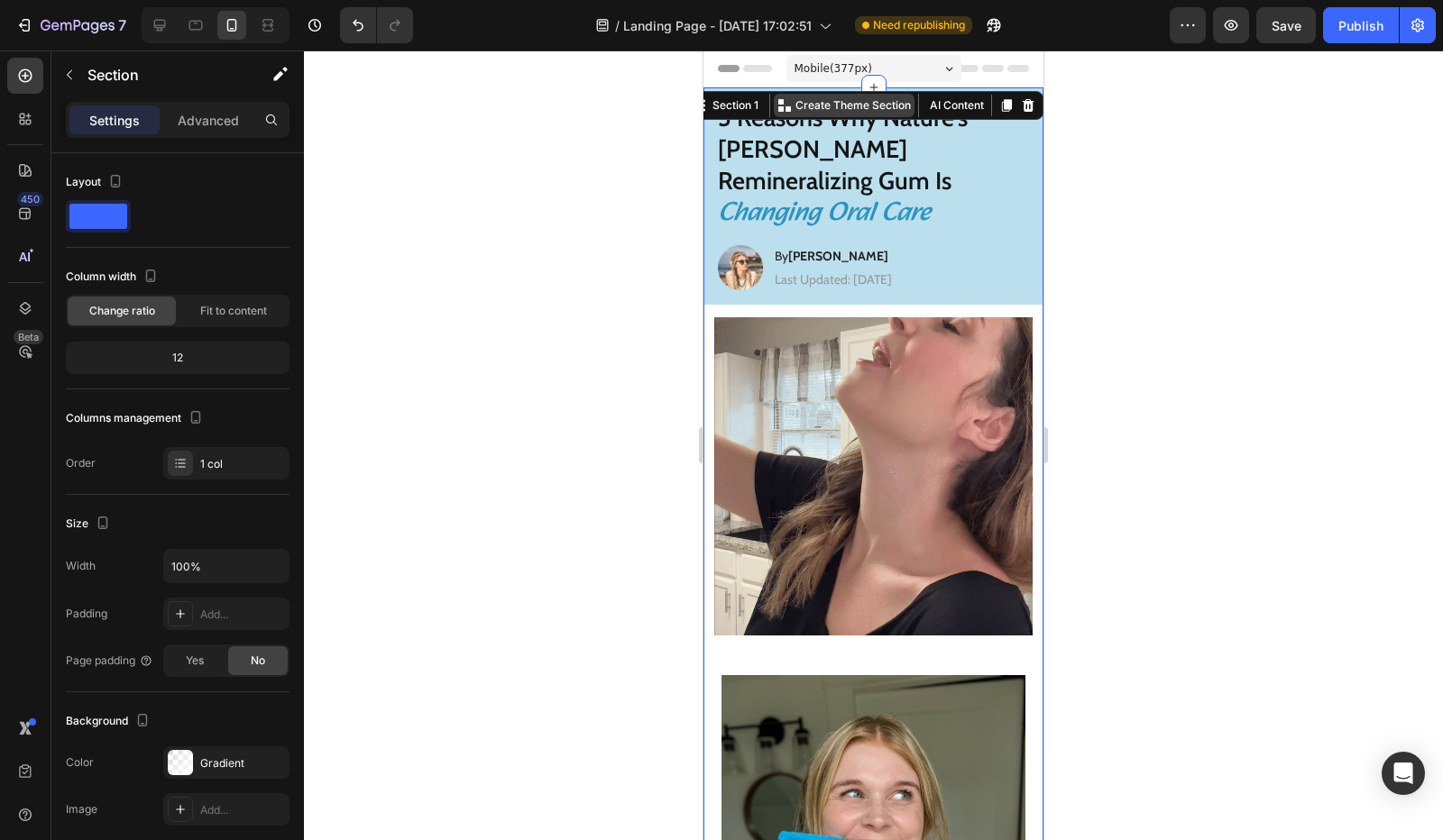
click at [877, 103] on p "Create Theme Section" at bounding box center [853, 105] width 115 height 16
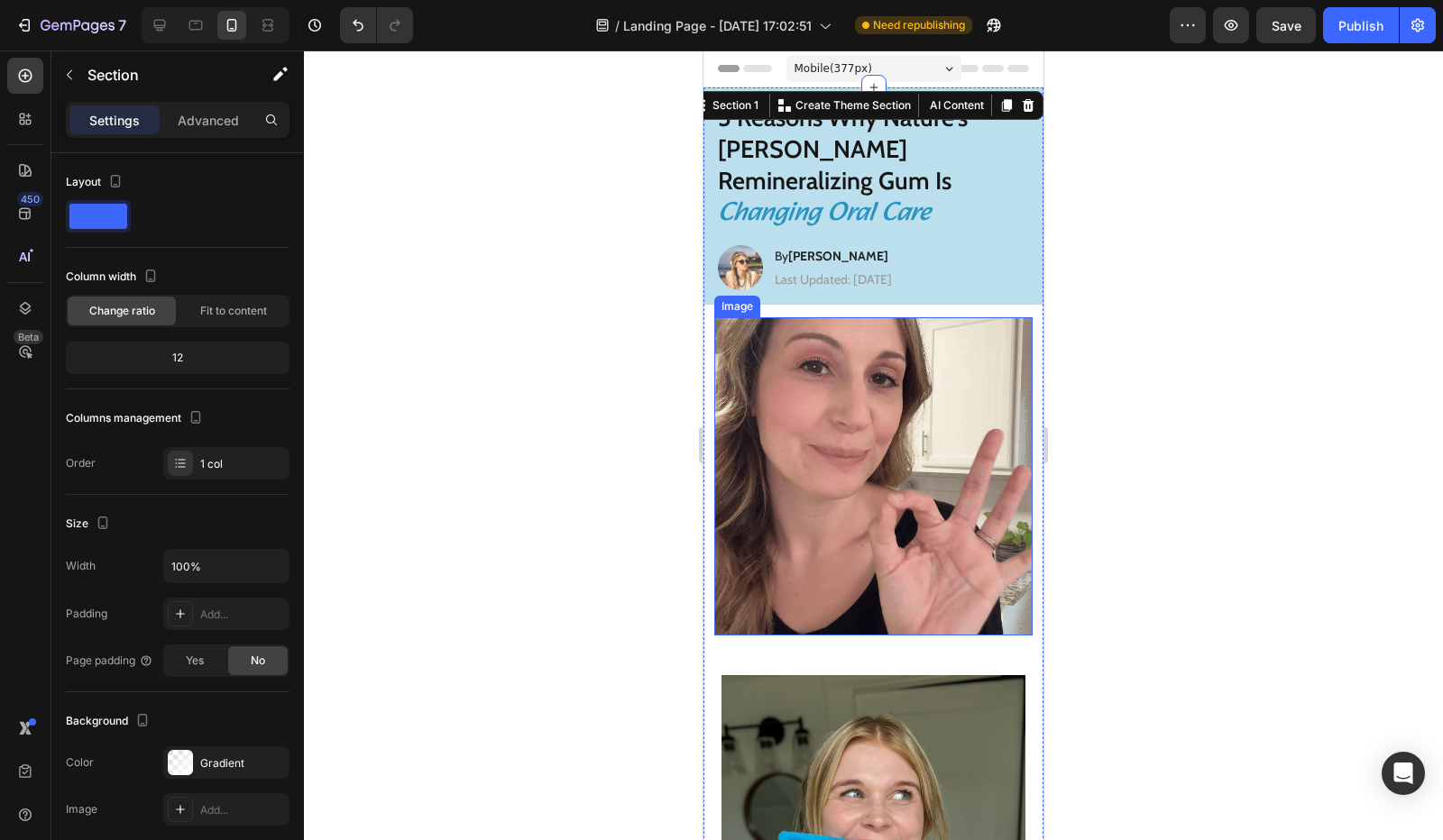
click at [860, 348] on img at bounding box center [873, 476] width 318 height 318
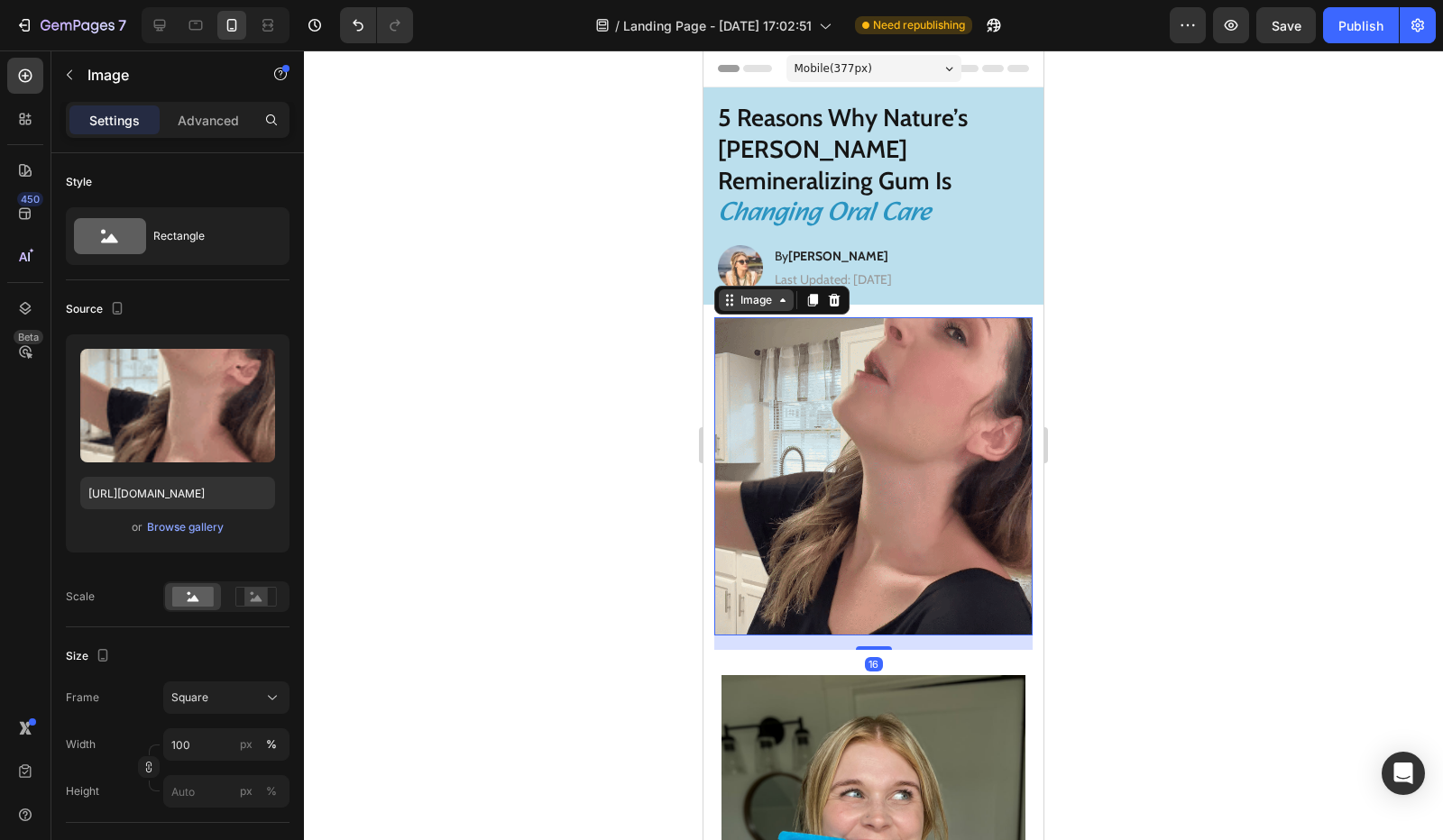
click at [768, 292] on div "Image" at bounding box center [755, 300] width 38 height 16
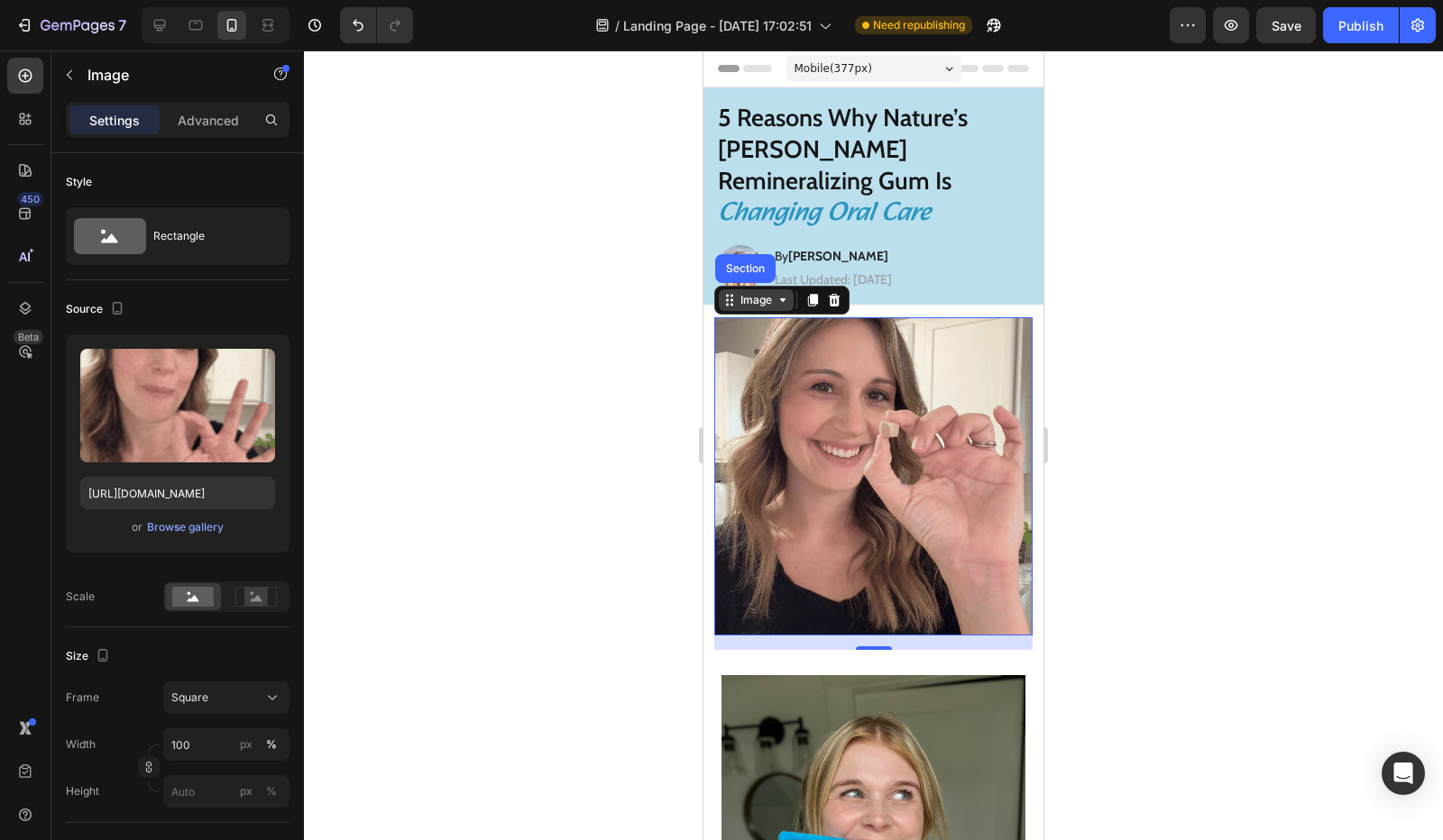
click at [731, 290] on div "Image" at bounding box center [756, 300] width 75 height 22
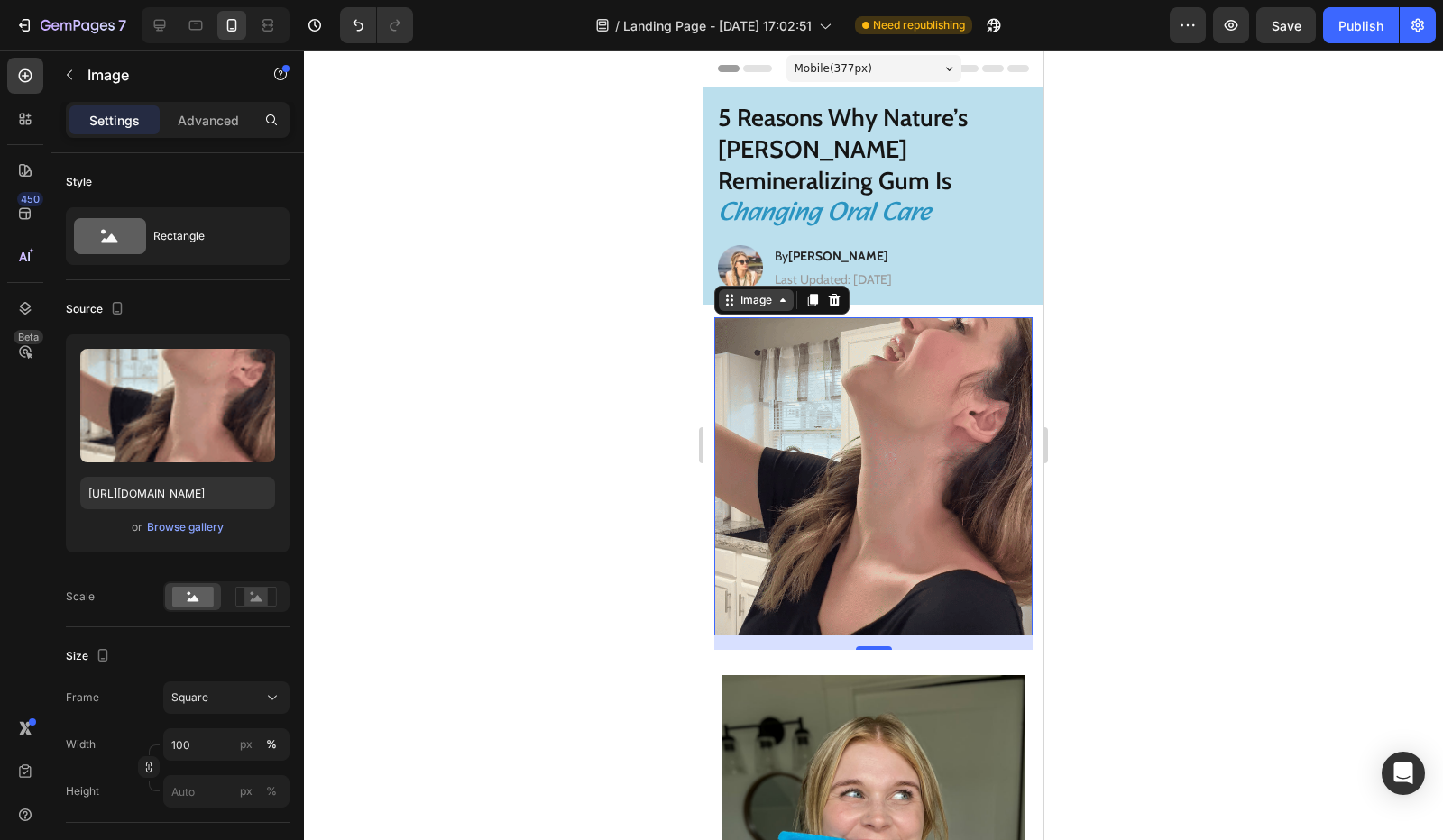
click at [733, 293] on icon at bounding box center [729, 300] width 15 height 15
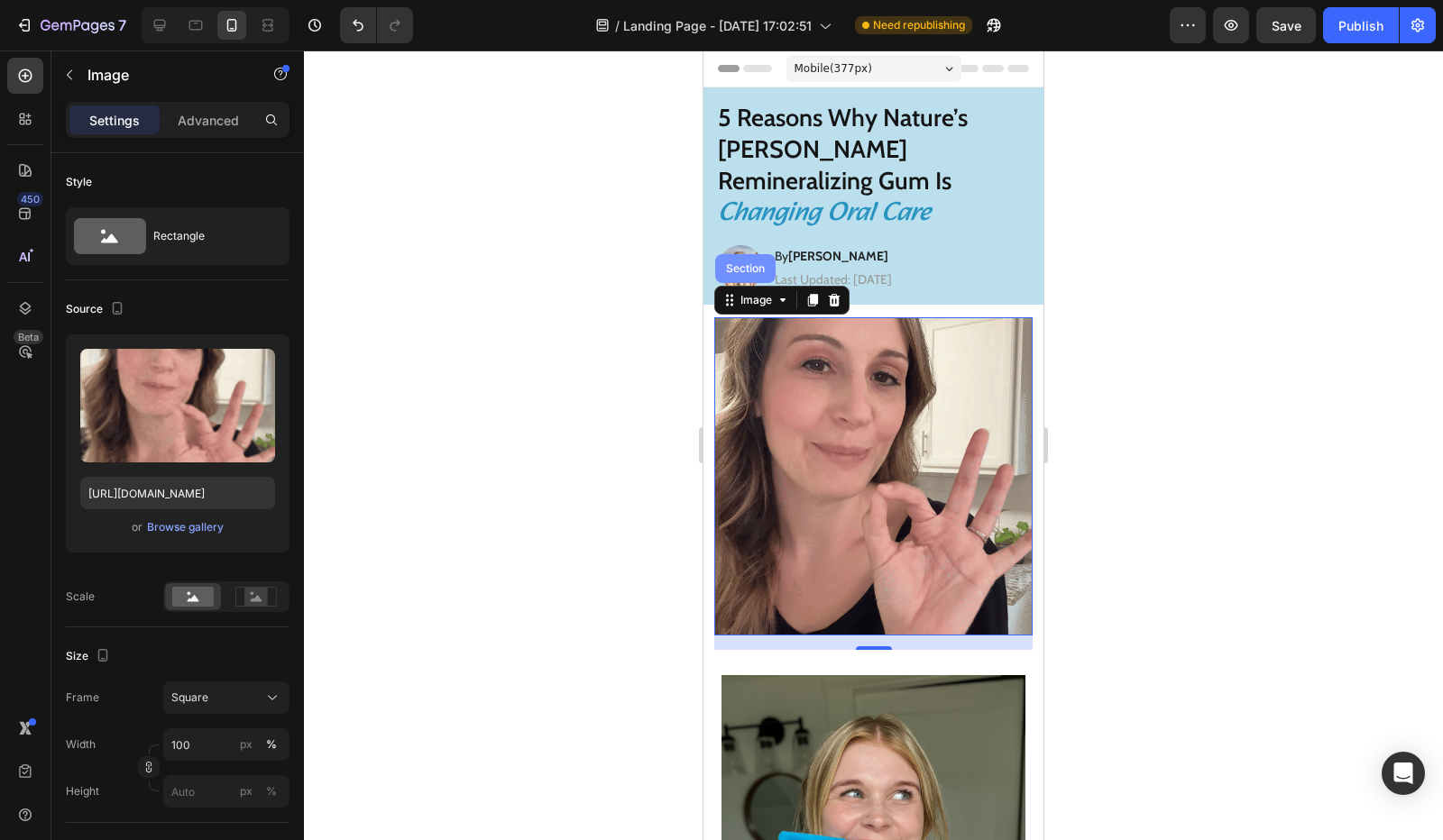
click at [744, 263] on div "Section" at bounding box center [745, 268] width 46 height 11
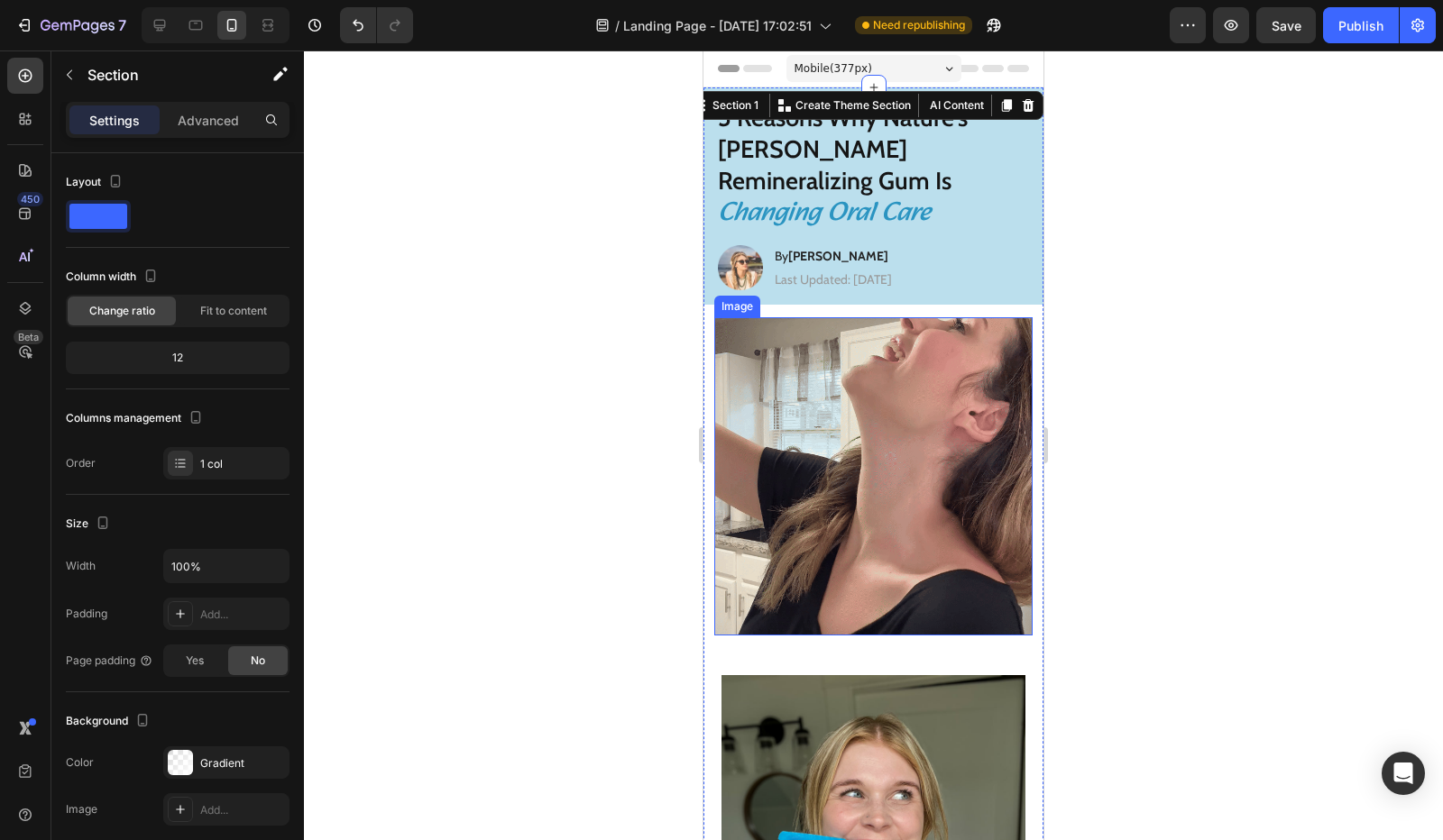
click at [770, 323] on img at bounding box center [873, 476] width 318 height 318
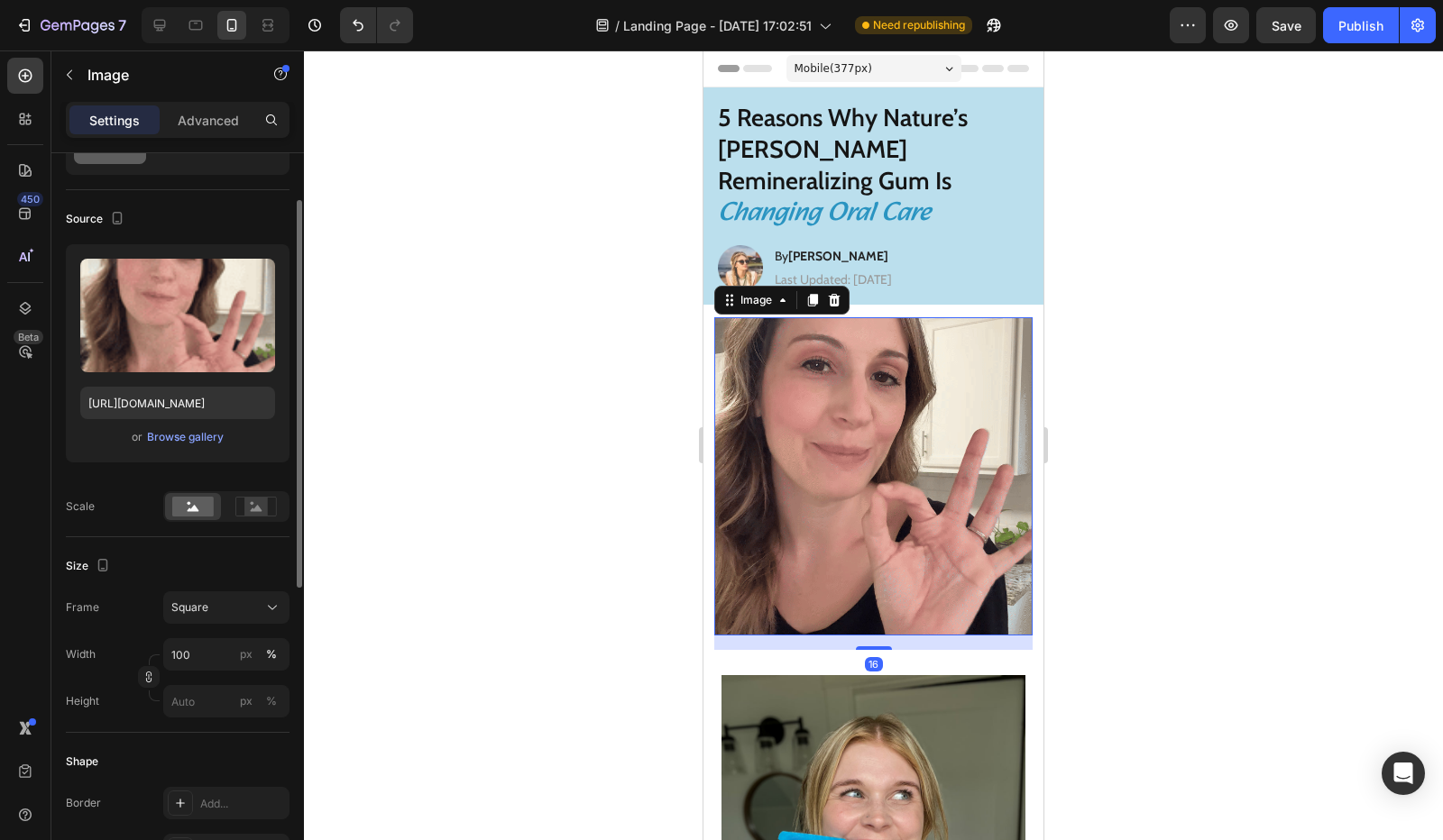
scroll to position [271, 0]
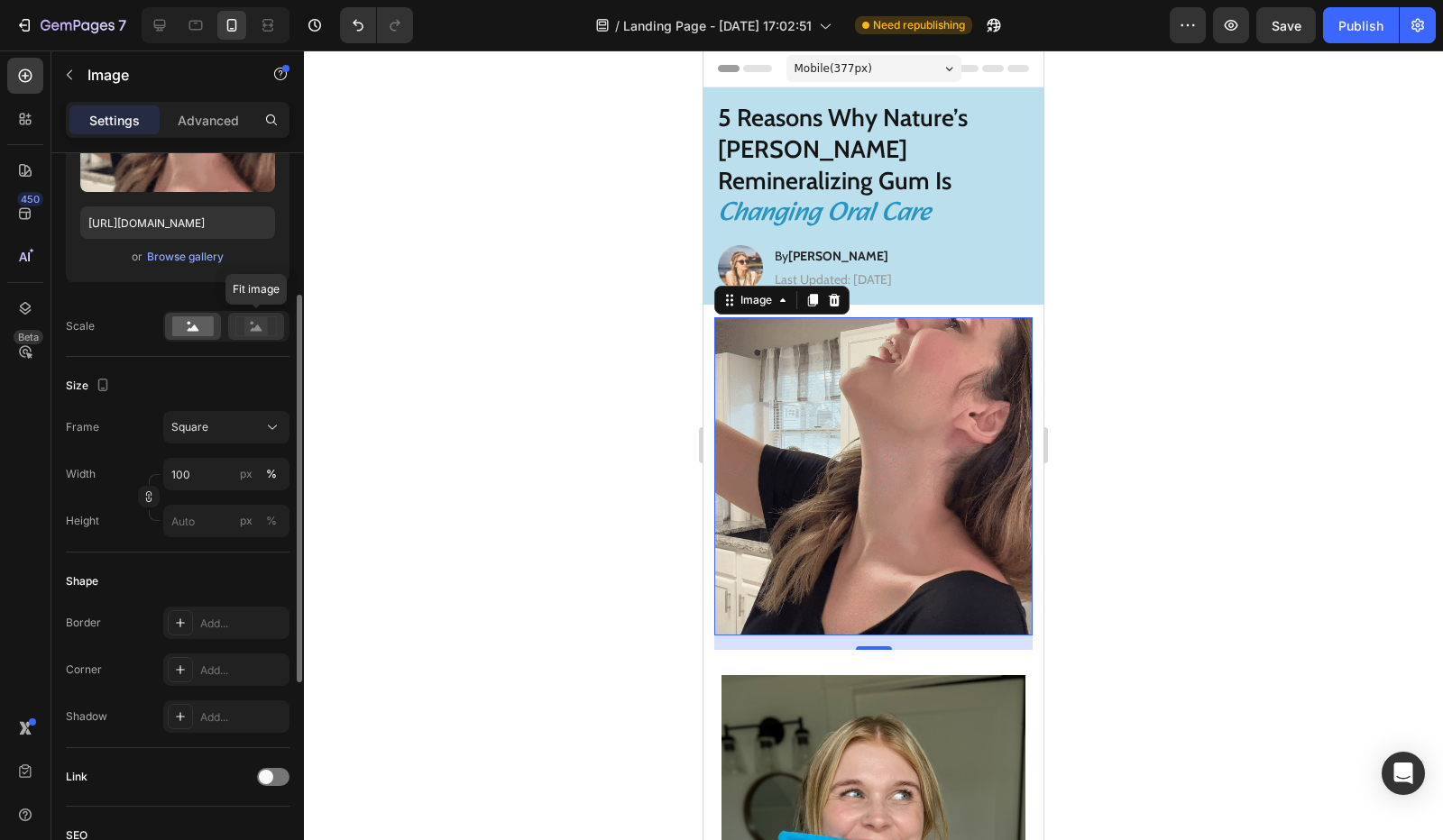
click at [247, 317] on rect at bounding box center [256, 326] width 24 height 18
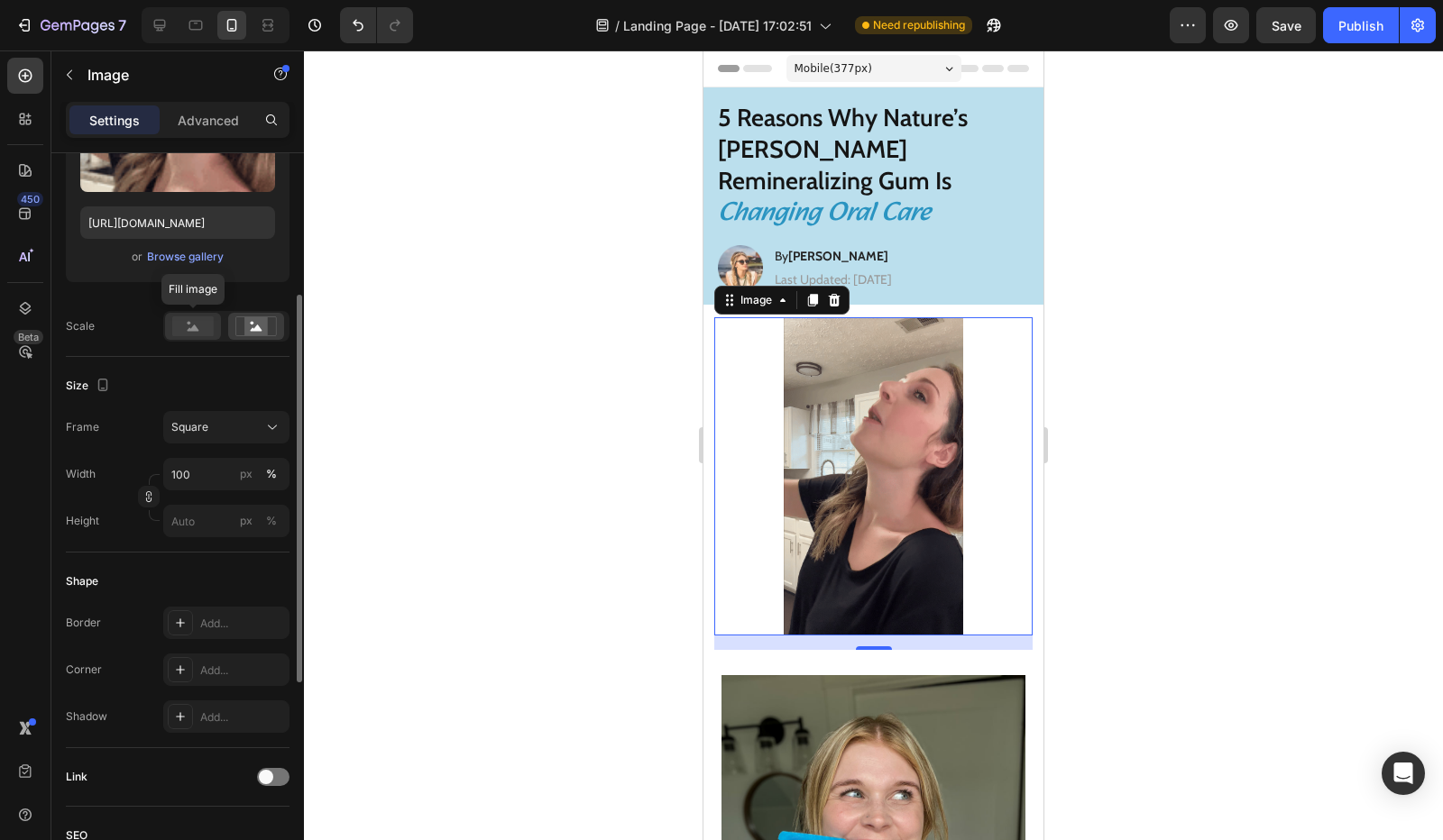
click at [191, 326] on rect at bounding box center [193, 326] width 41 height 20
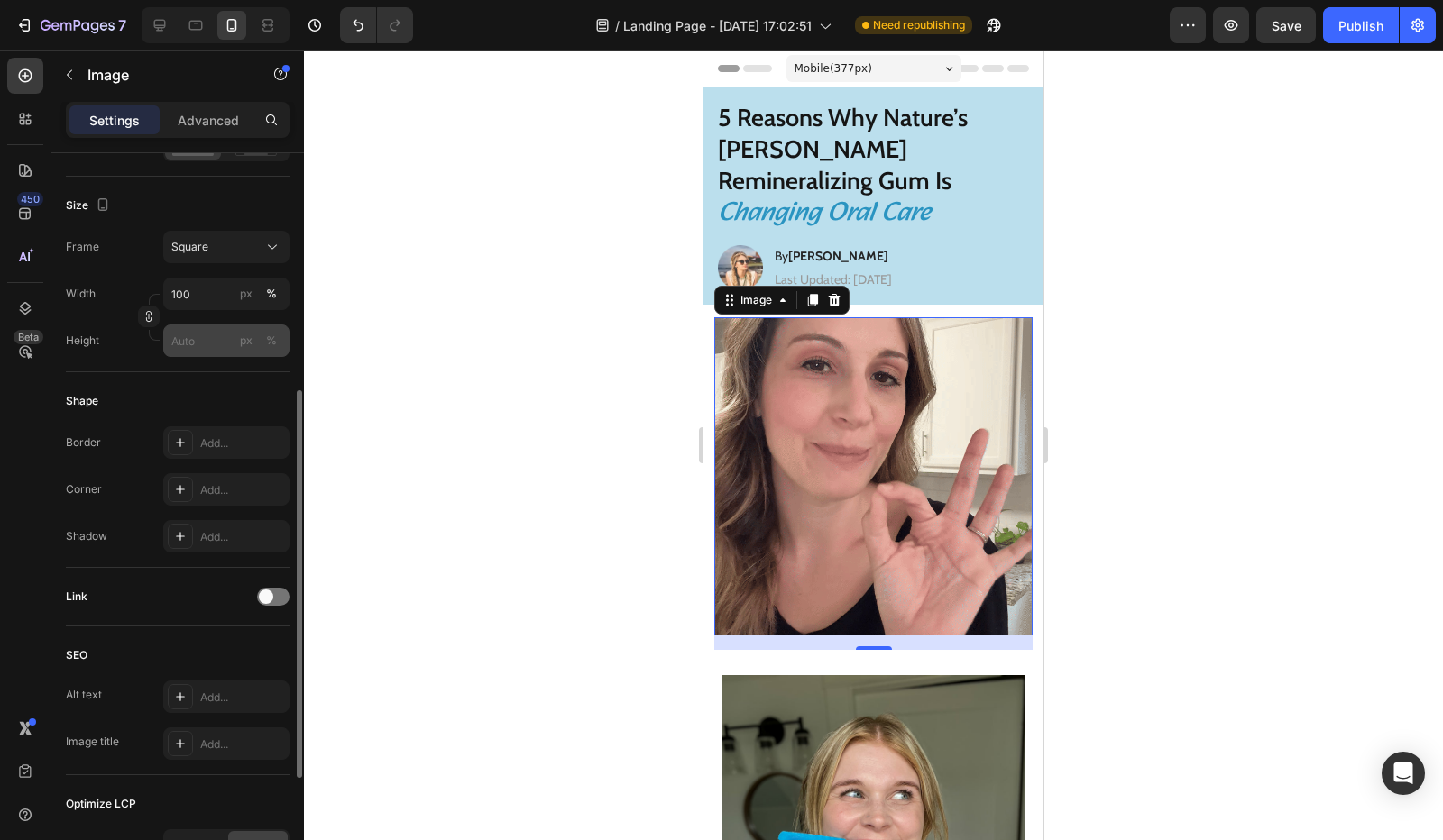
scroll to position [541, 0]
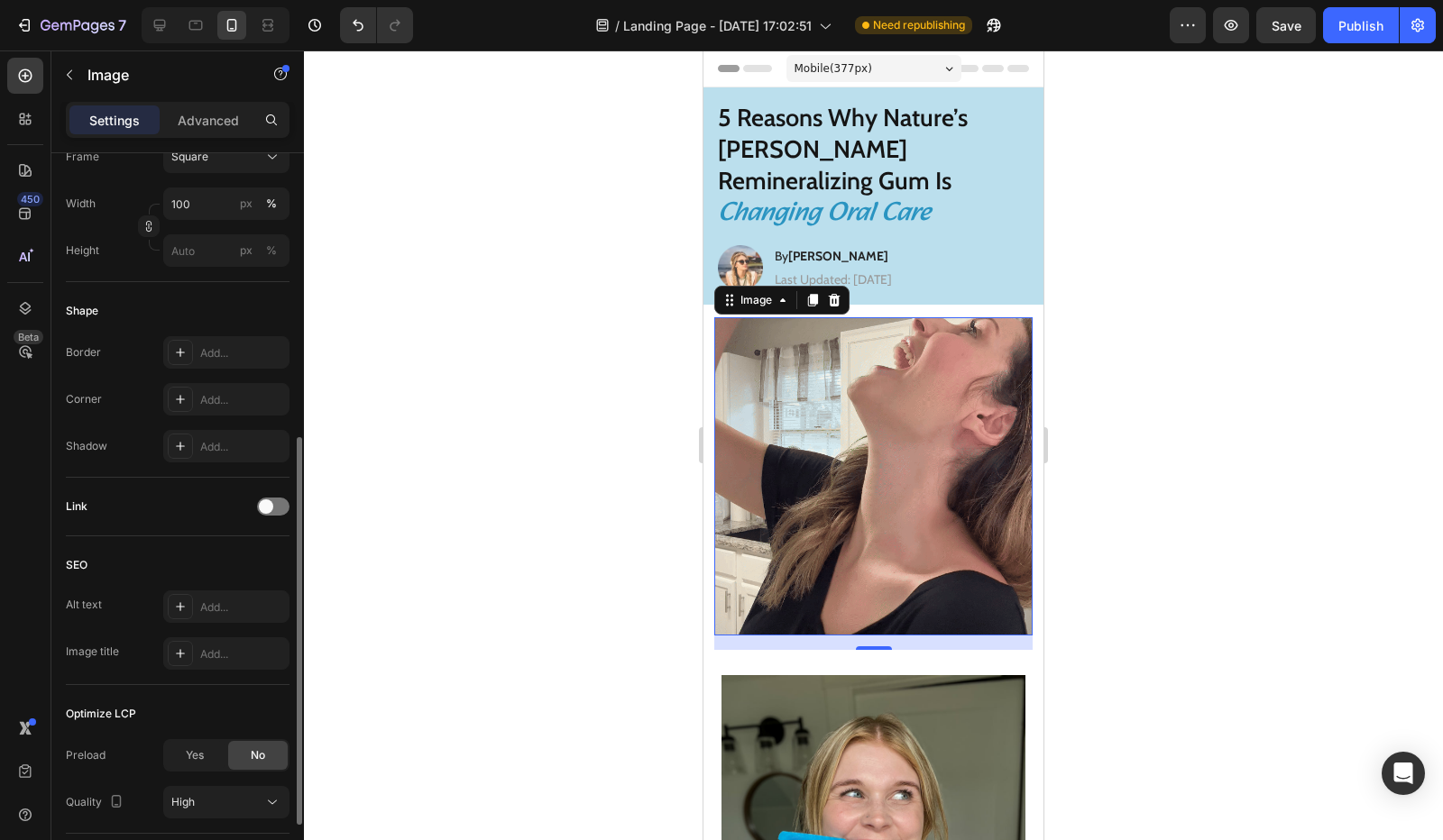
click at [154, 449] on div "Shadow Add..." at bounding box center [177, 446] width 224 height 32
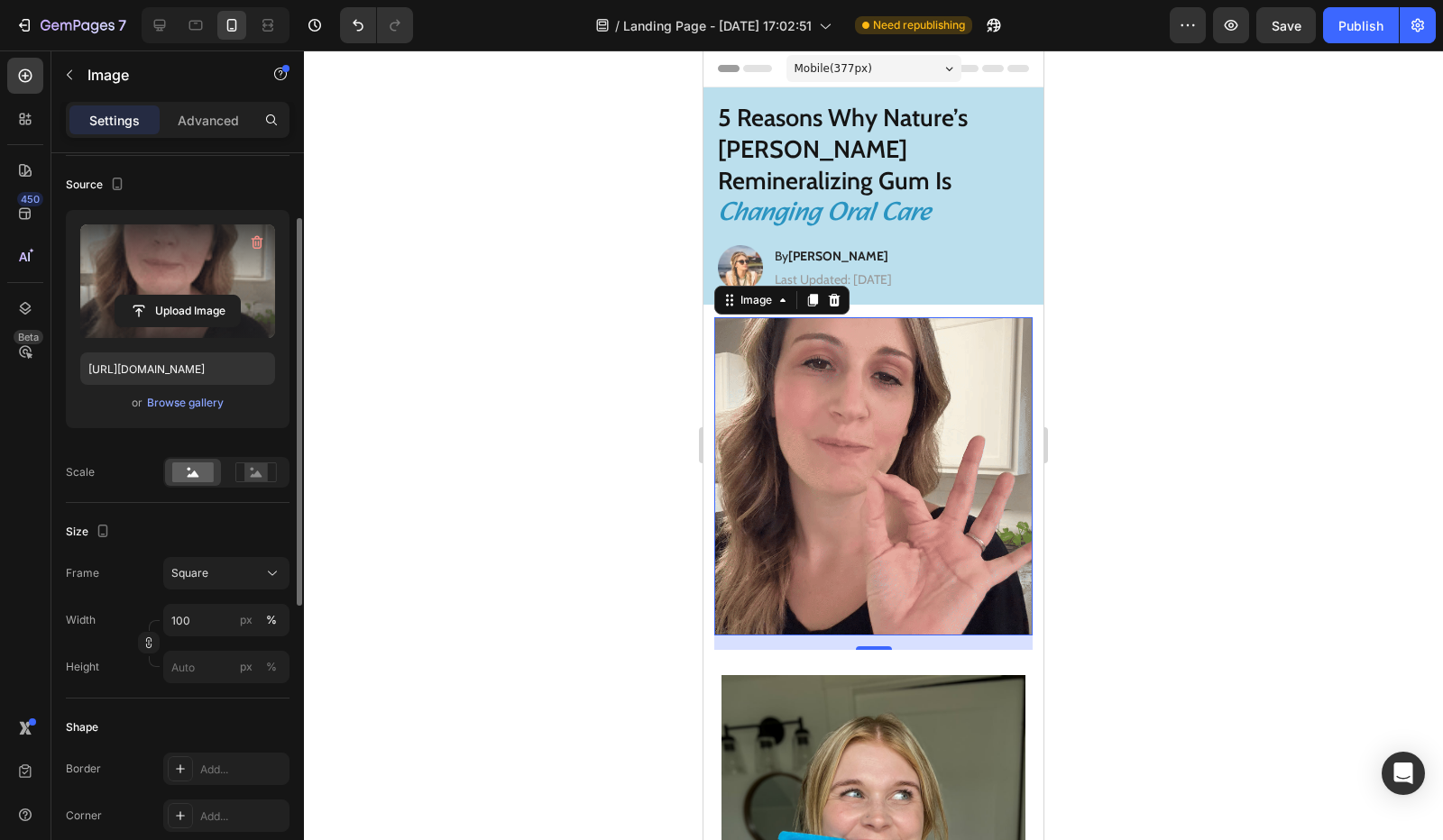
scroll to position [0, 0]
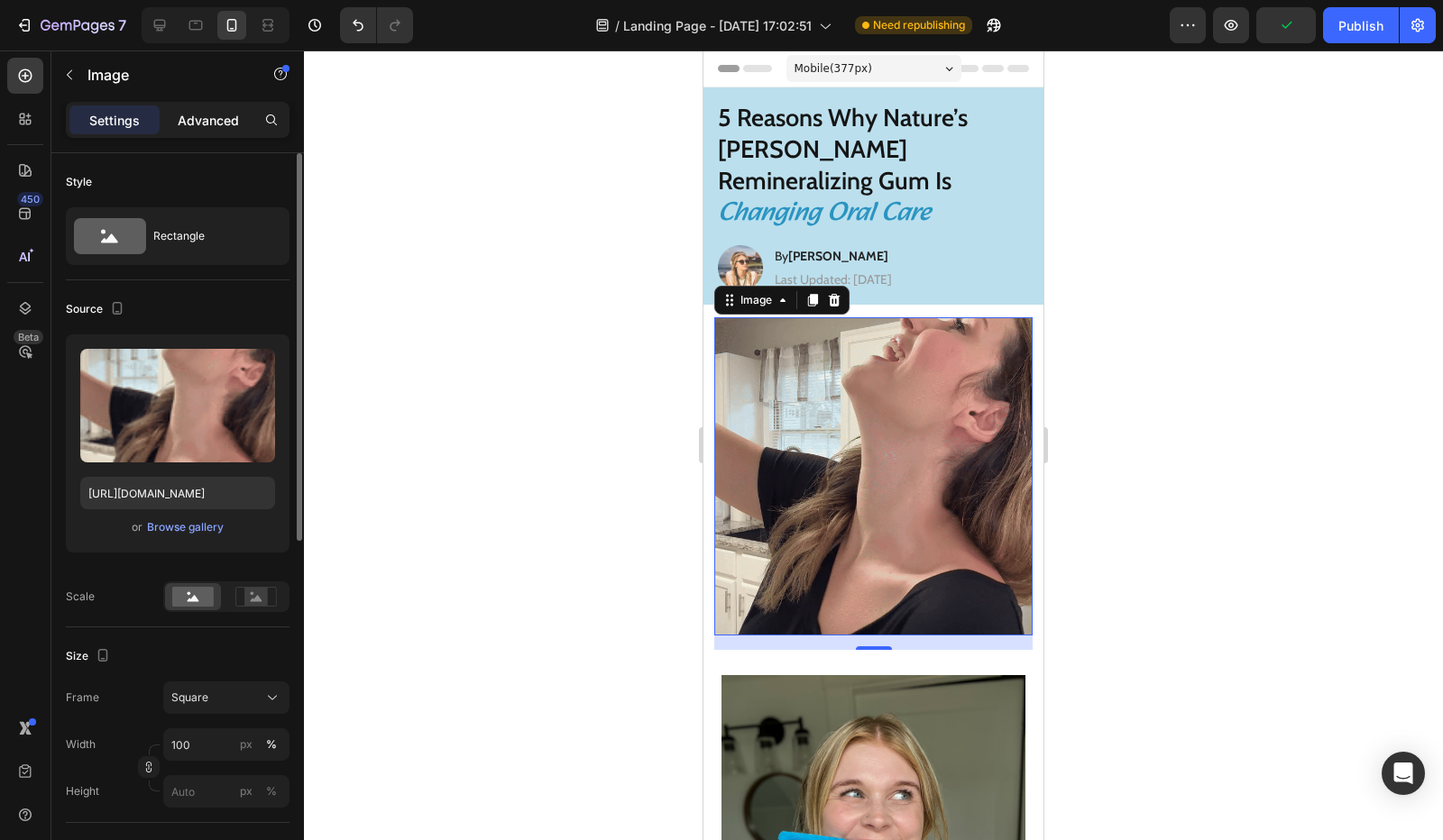
click at [213, 115] on p "Advanced" at bounding box center [208, 120] width 61 height 19
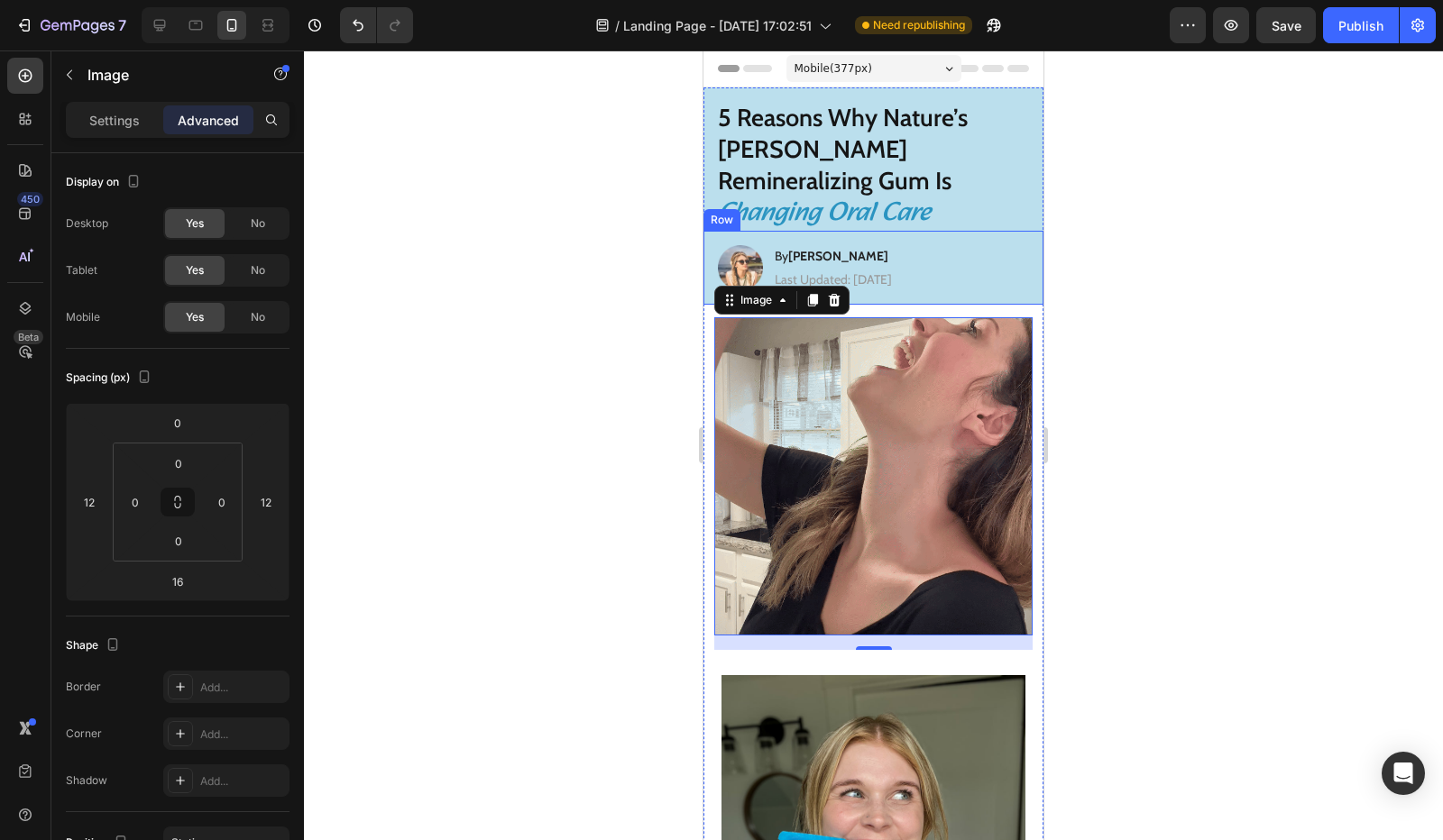
click at [983, 269] on div "Image By Jessica M. Heading Last Updated: August 25th 2025 Text Block Row" at bounding box center [873, 267] width 340 height 74
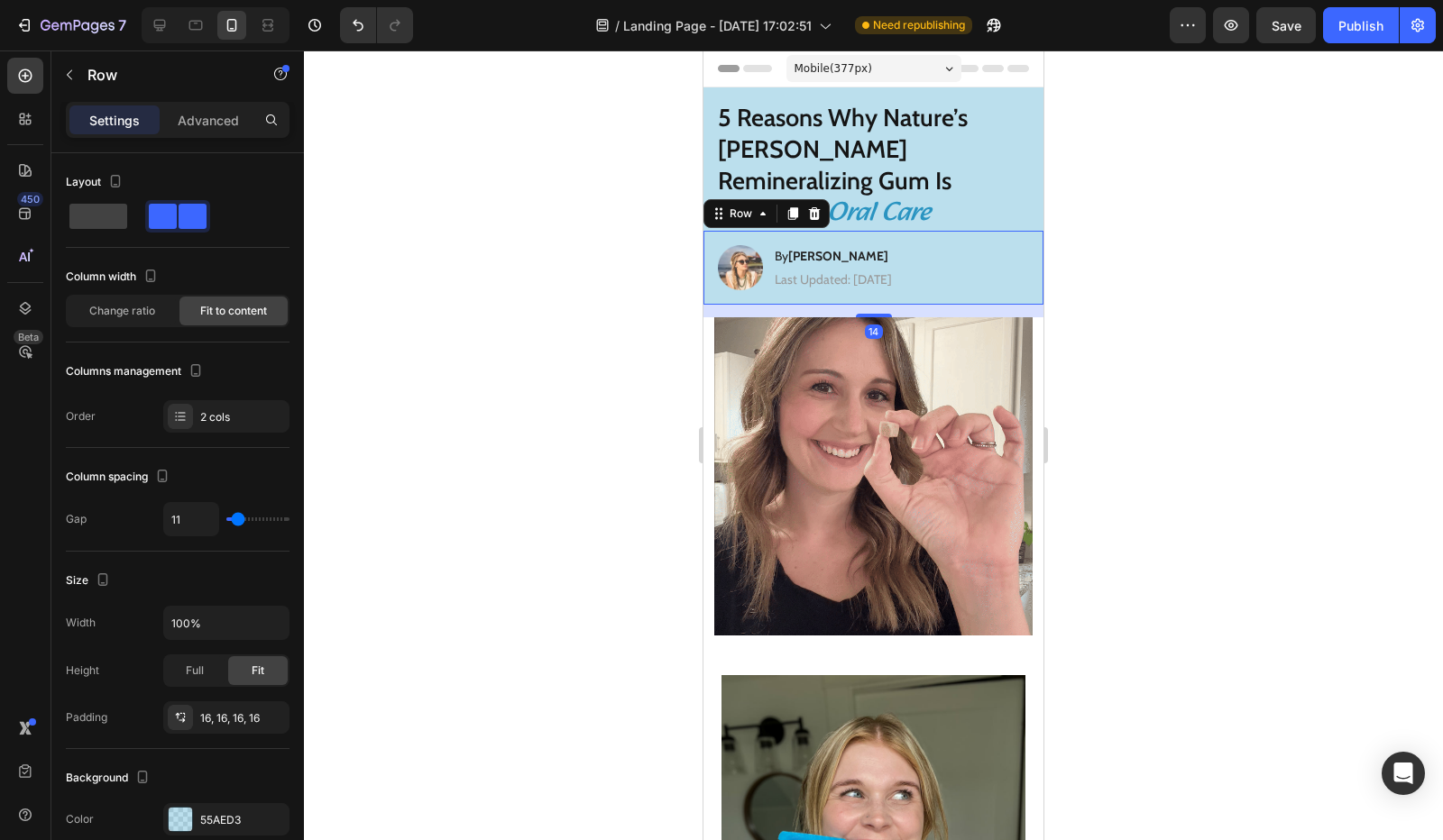
click at [990, 304] on div "14" at bounding box center [873, 310] width 340 height 13
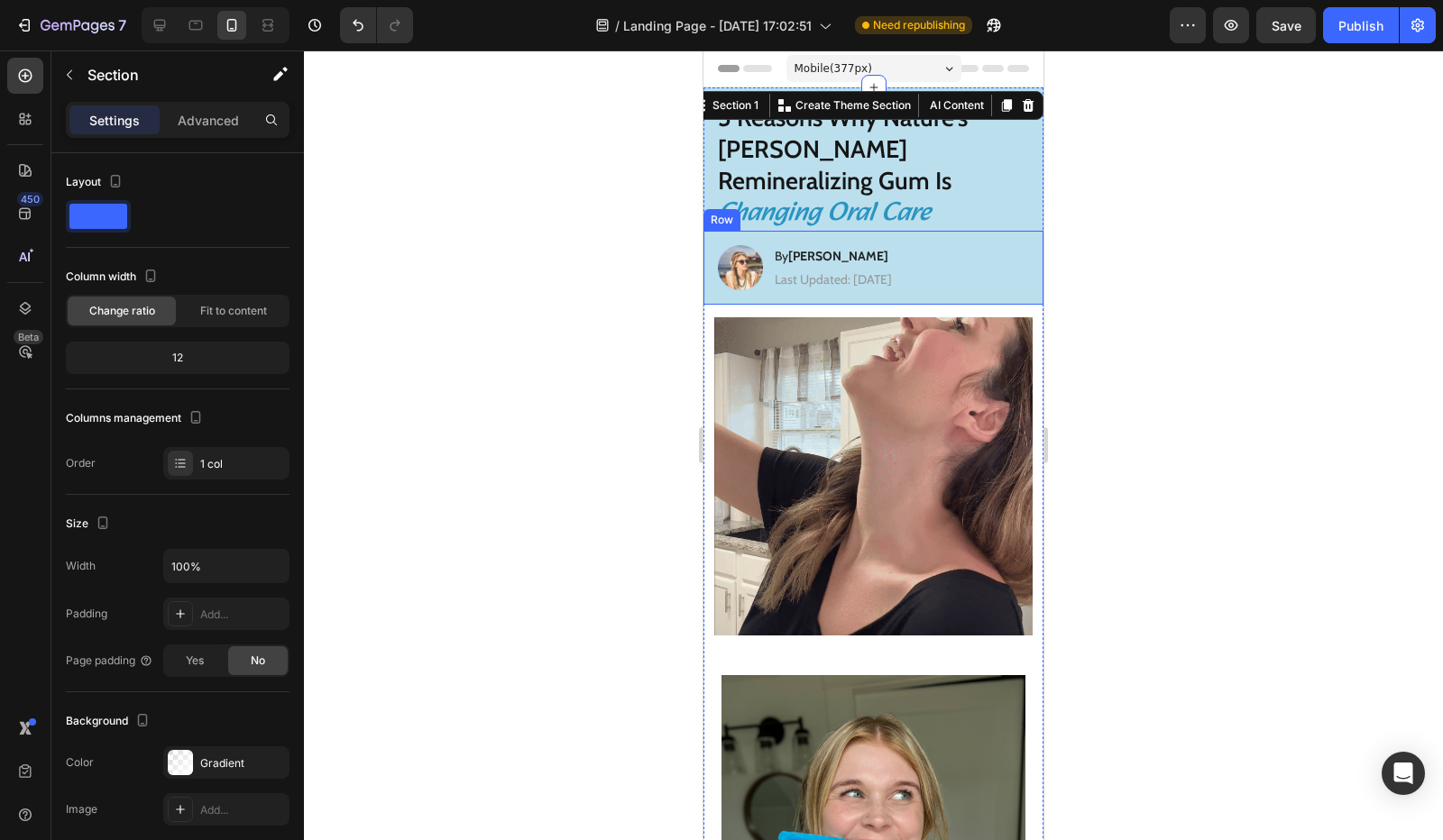
click at [819, 263] on div "Image By Jessica M. Heading Last Updated: August 25th 2025 Text Block Row" at bounding box center [873, 267] width 340 height 74
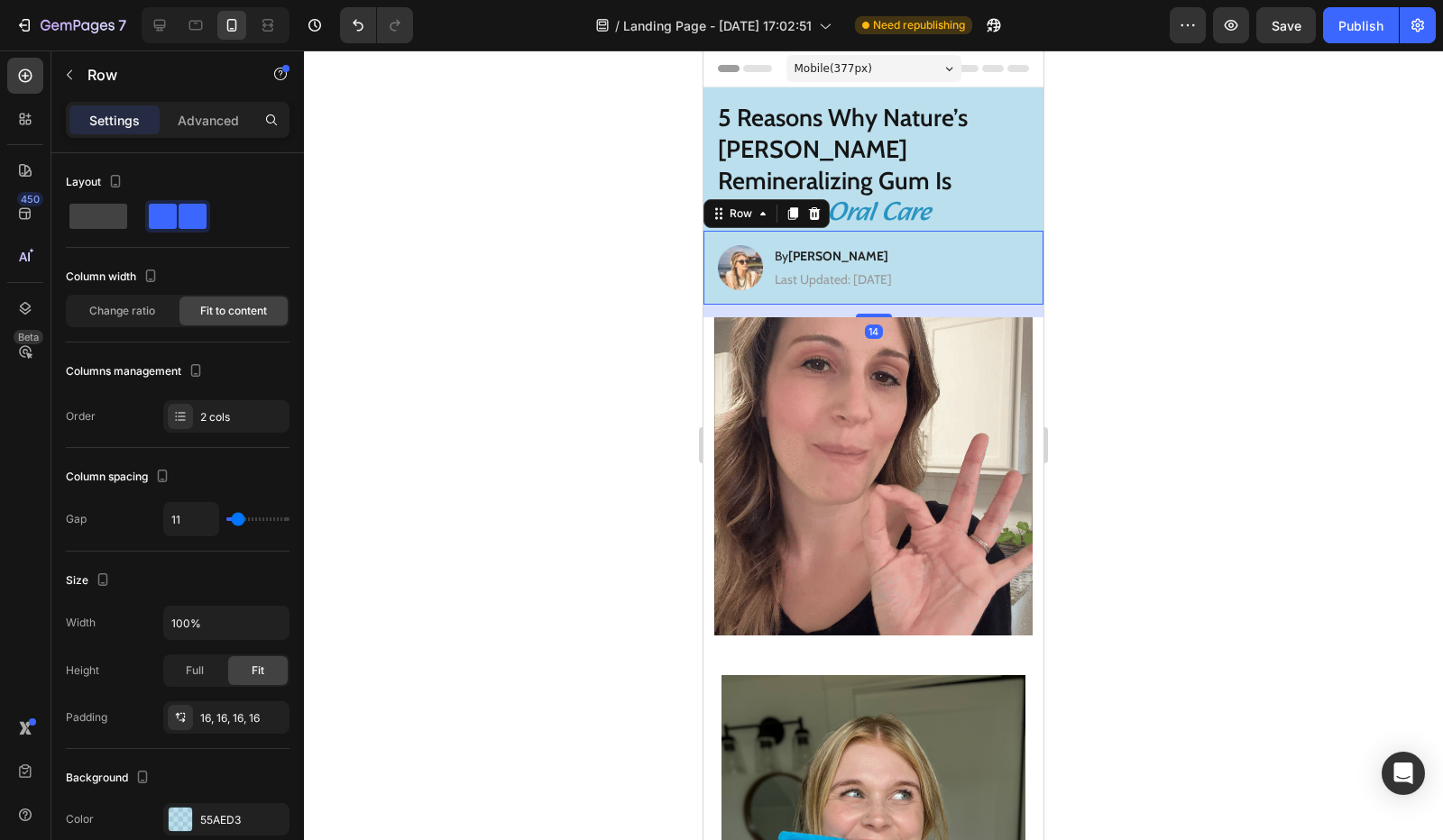
click at [819, 304] on div "14" at bounding box center [873, 310] width 340 height 13
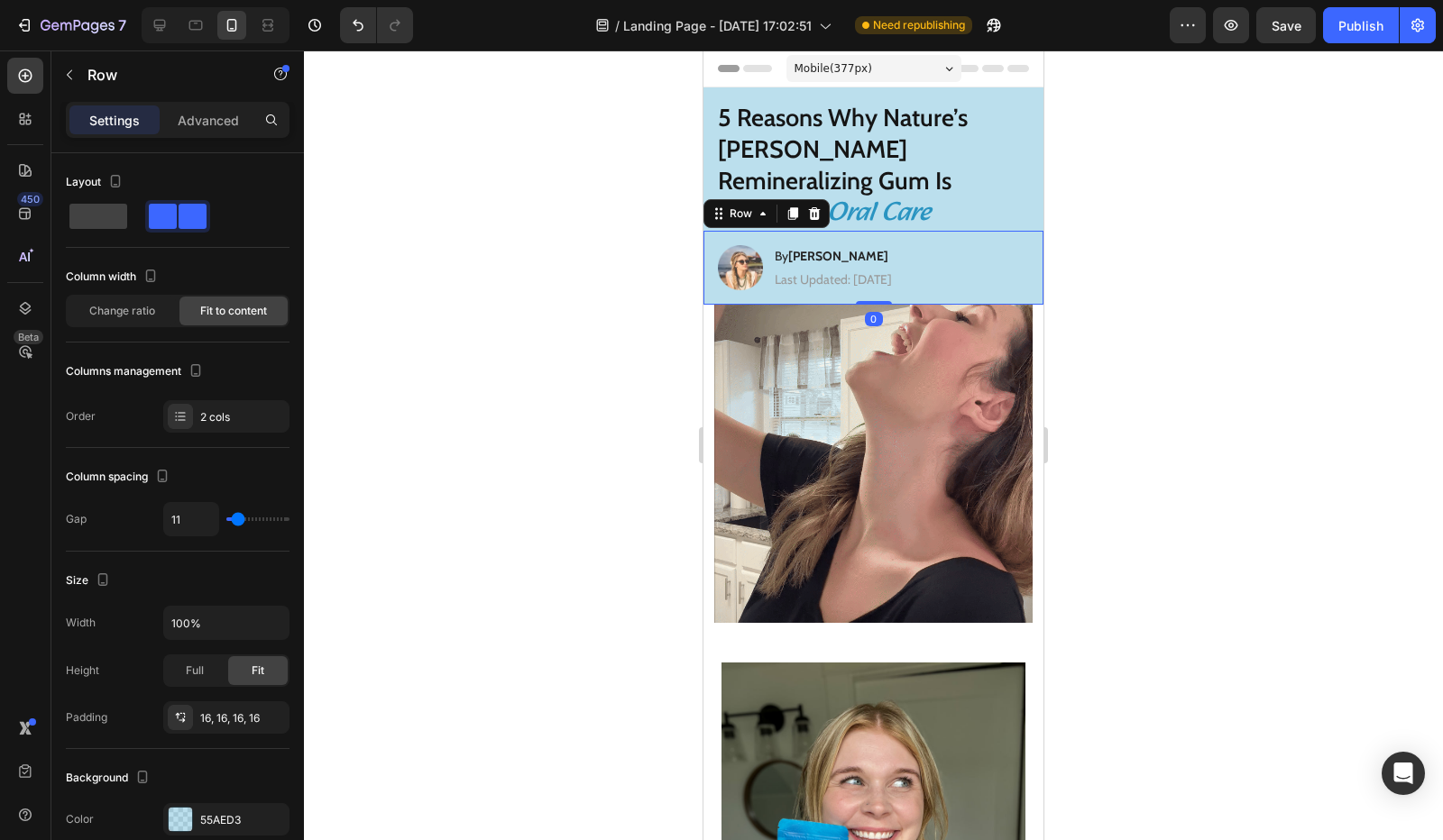
drag, startPoint x: 868, startPoint y: 283, endPoint x: 864, endPoint y: 255, distance: 28.3
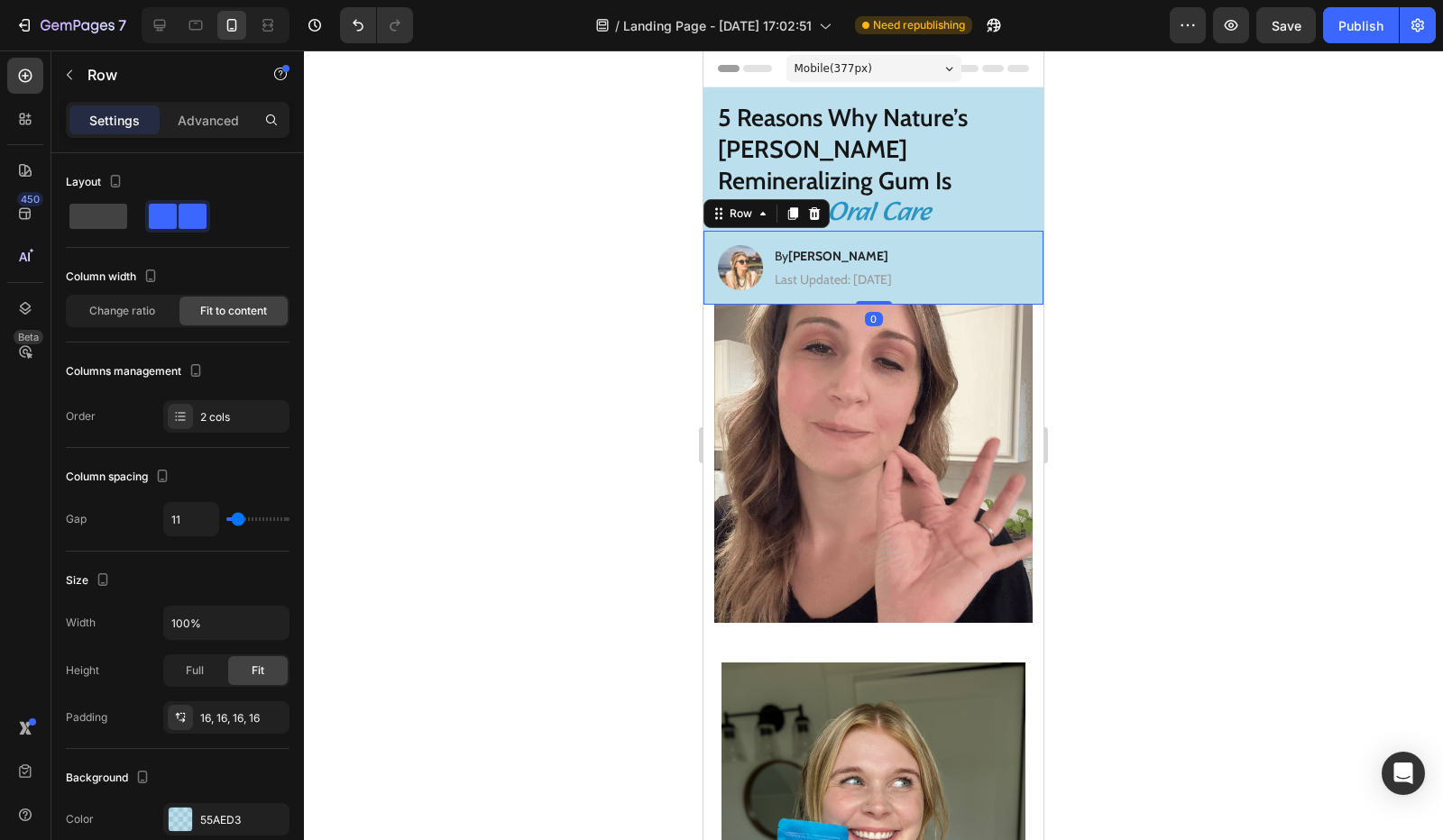
click at [864, 255] on div "Image By Jessica M. Heading Last Updated: August 25th 2025 Text Block Row 0" at bounding box center [873, 267] width 340 height 74
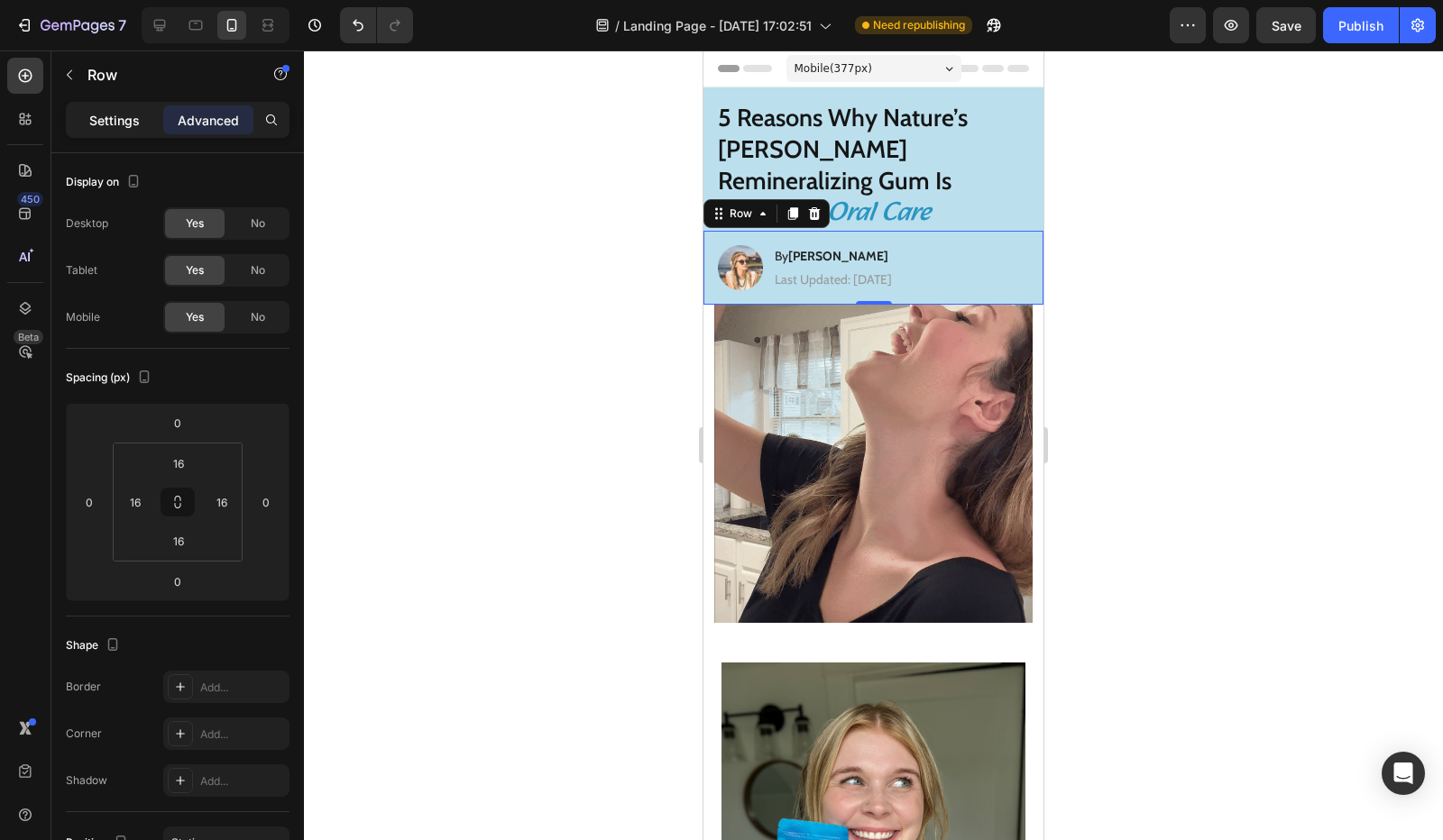
click at [114, 123] on p "Settings" at bounding box center [114, 120] width 50 height 19
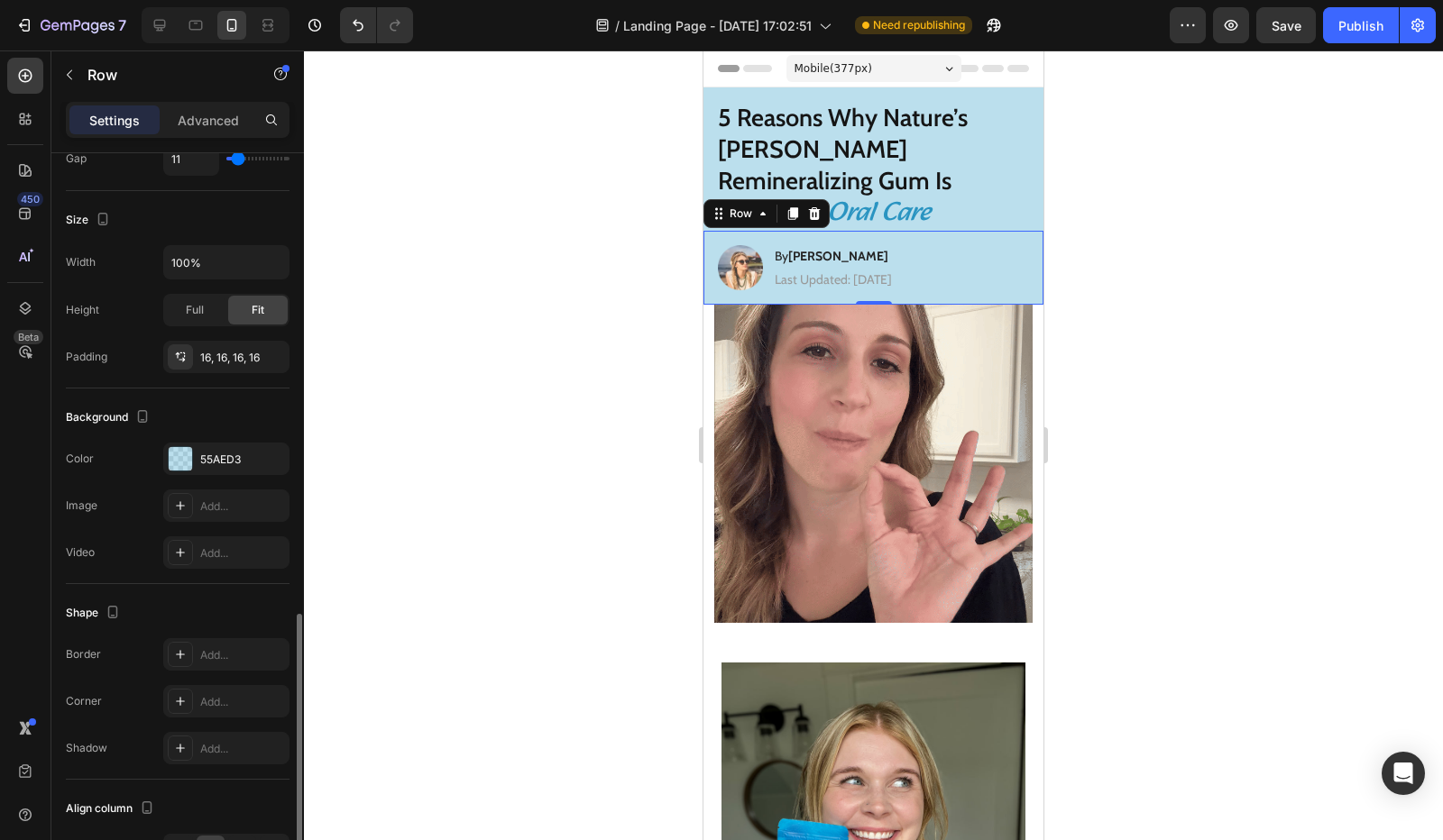
scroll to position [517, 0]
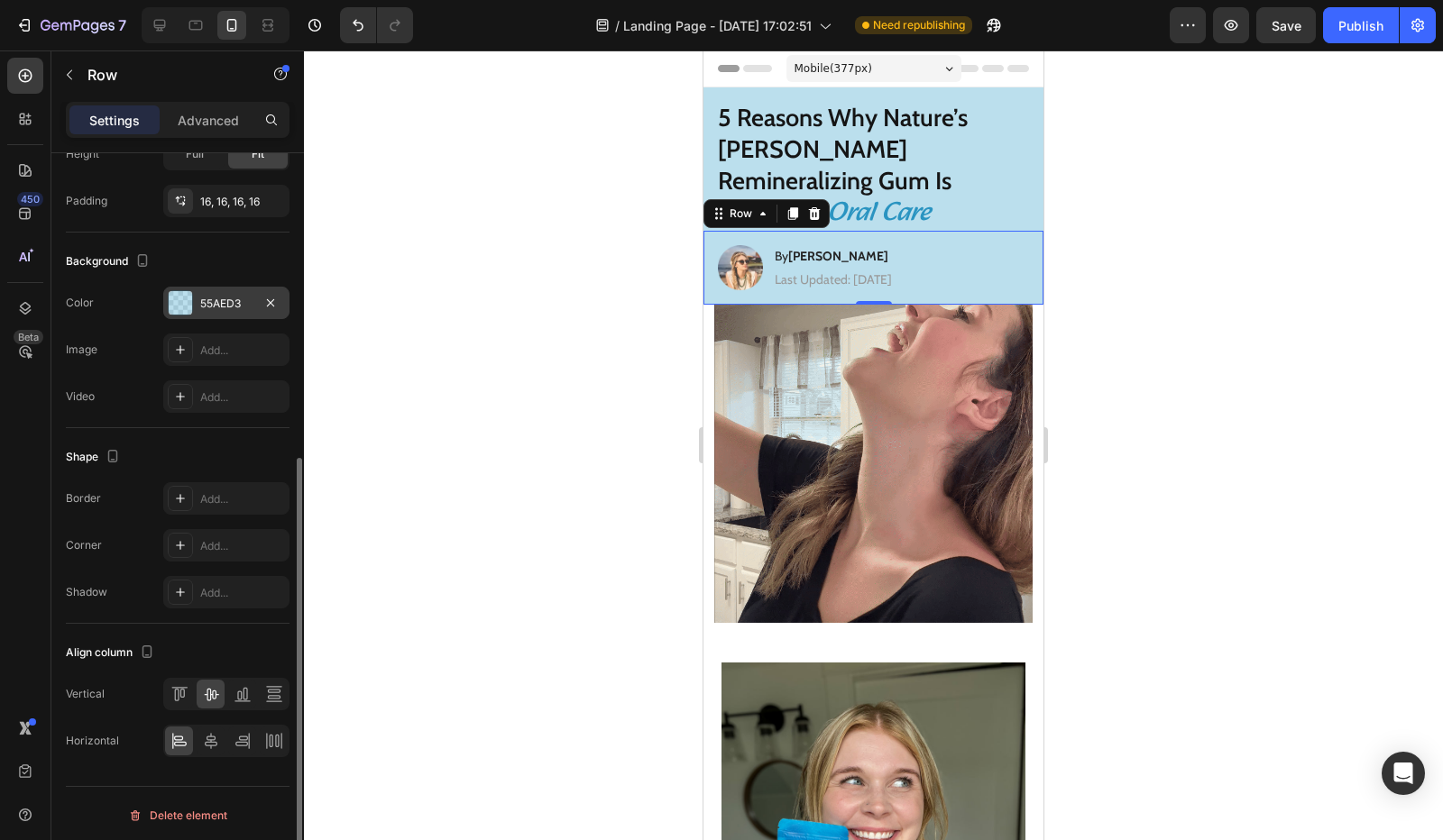
click at [219, 299] on div "55AED3" at bounding box center [226, 303] width 52 height 16
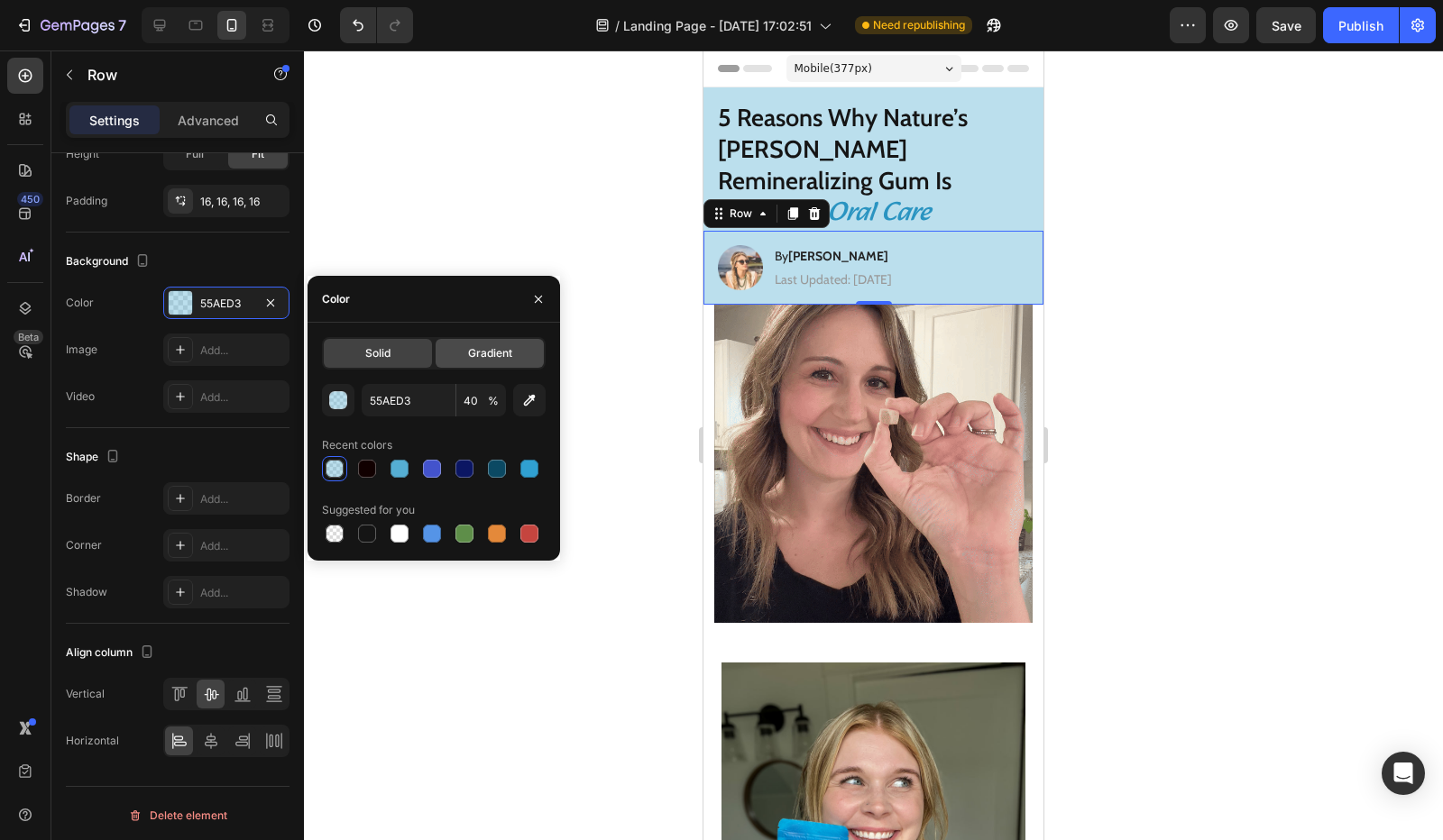
click at [460, 355] on div "Gradient" at bounding box center [490, 353] width 108 height 29
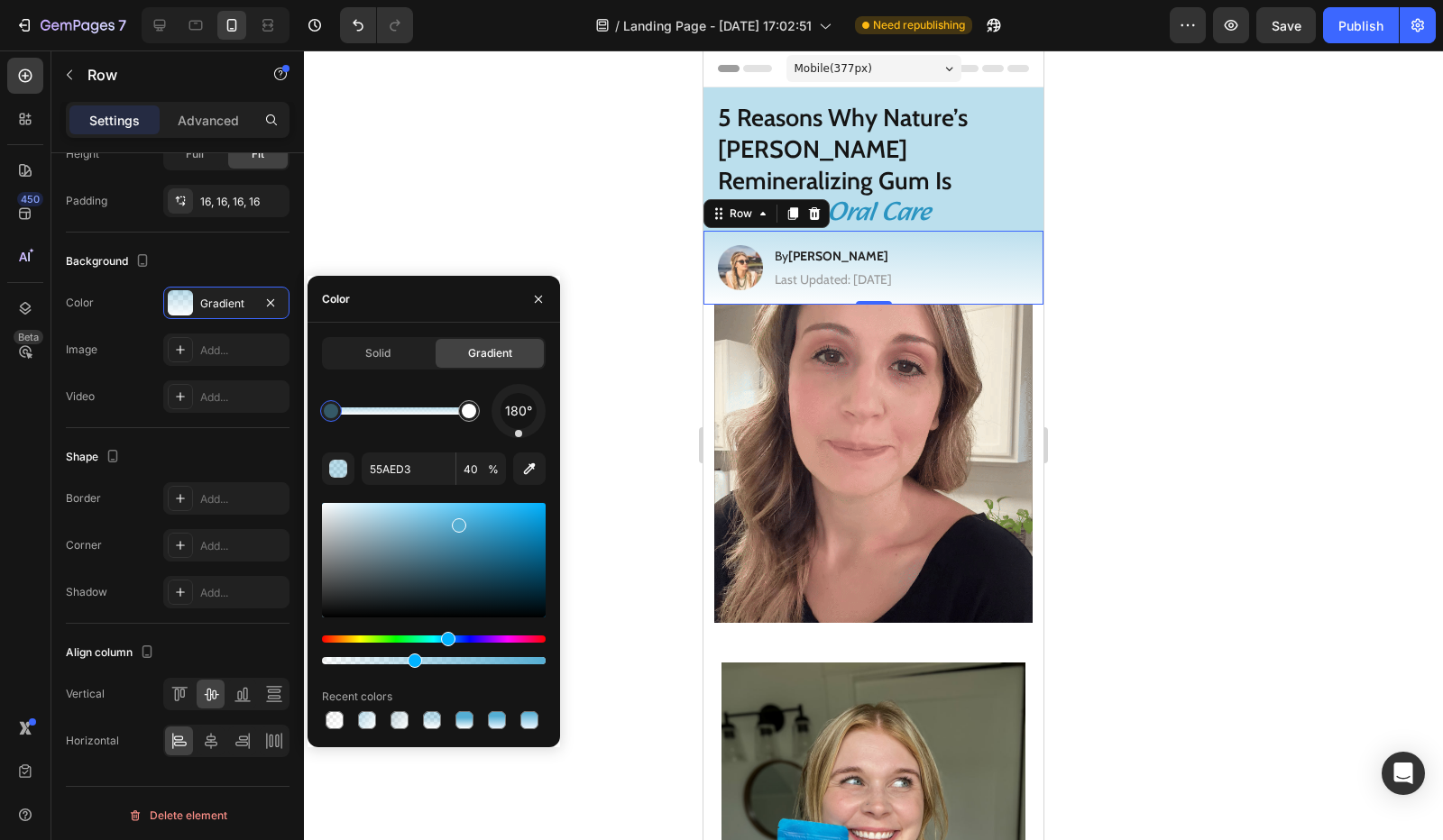
drag, startPoint x: 538, startPoint y: 428, endPoint x: 519, endPoint y: 444, distance: 24.8
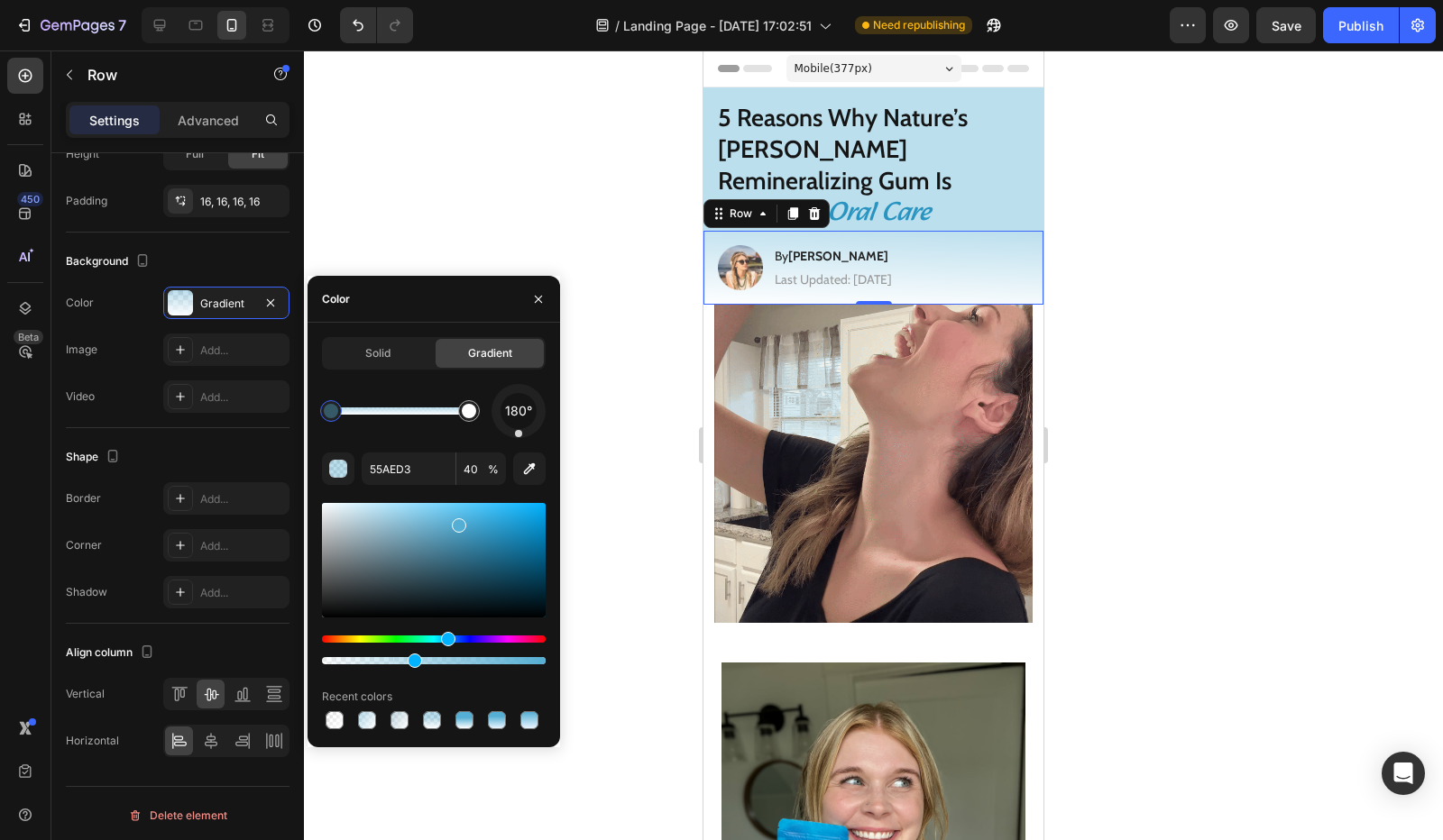
click at [519, 444] on div "180° 55AED3 40 % Recent colors" at bounding box center [433, 558] width 224 height 349
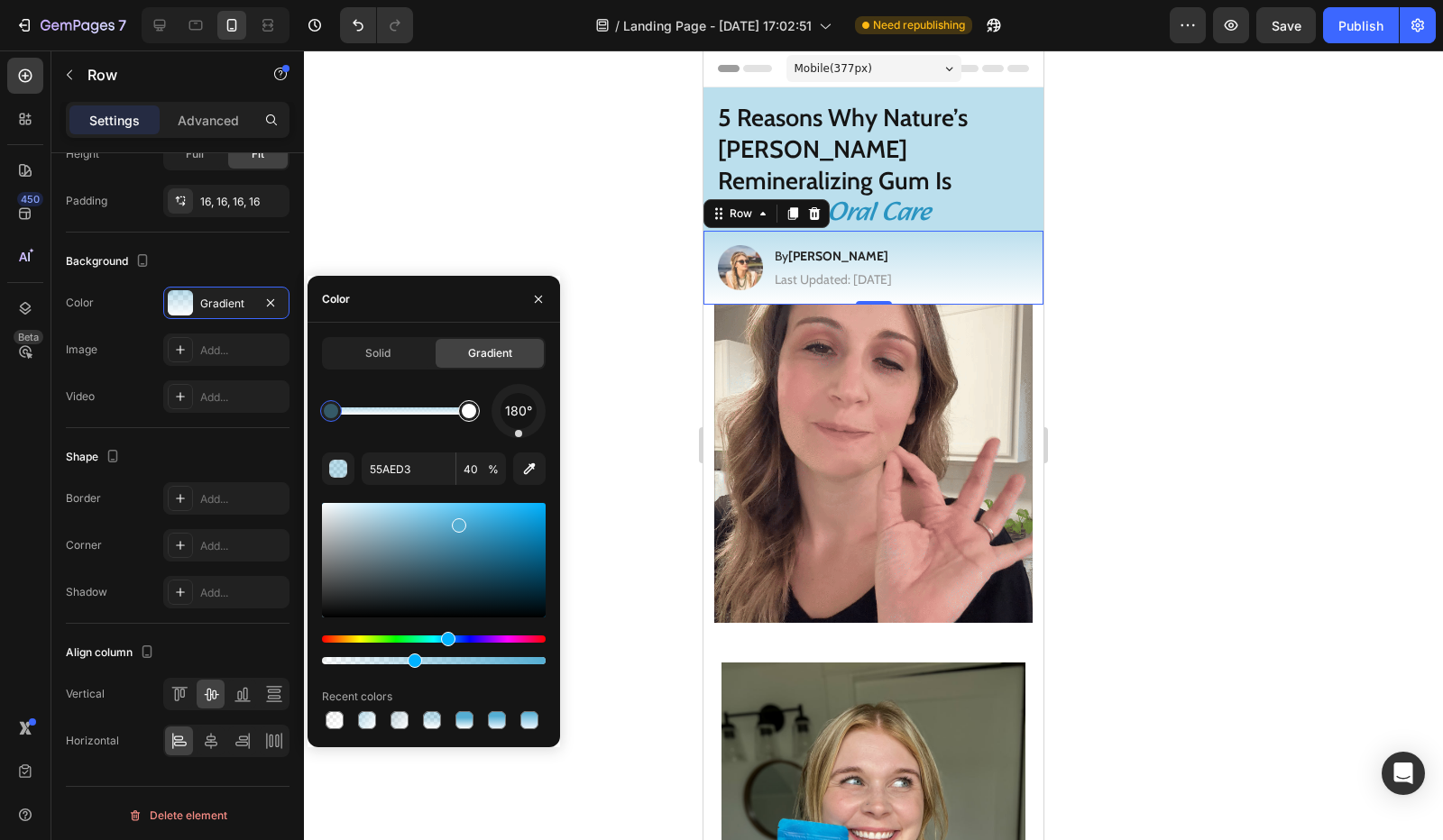
type input "FFFFFF"
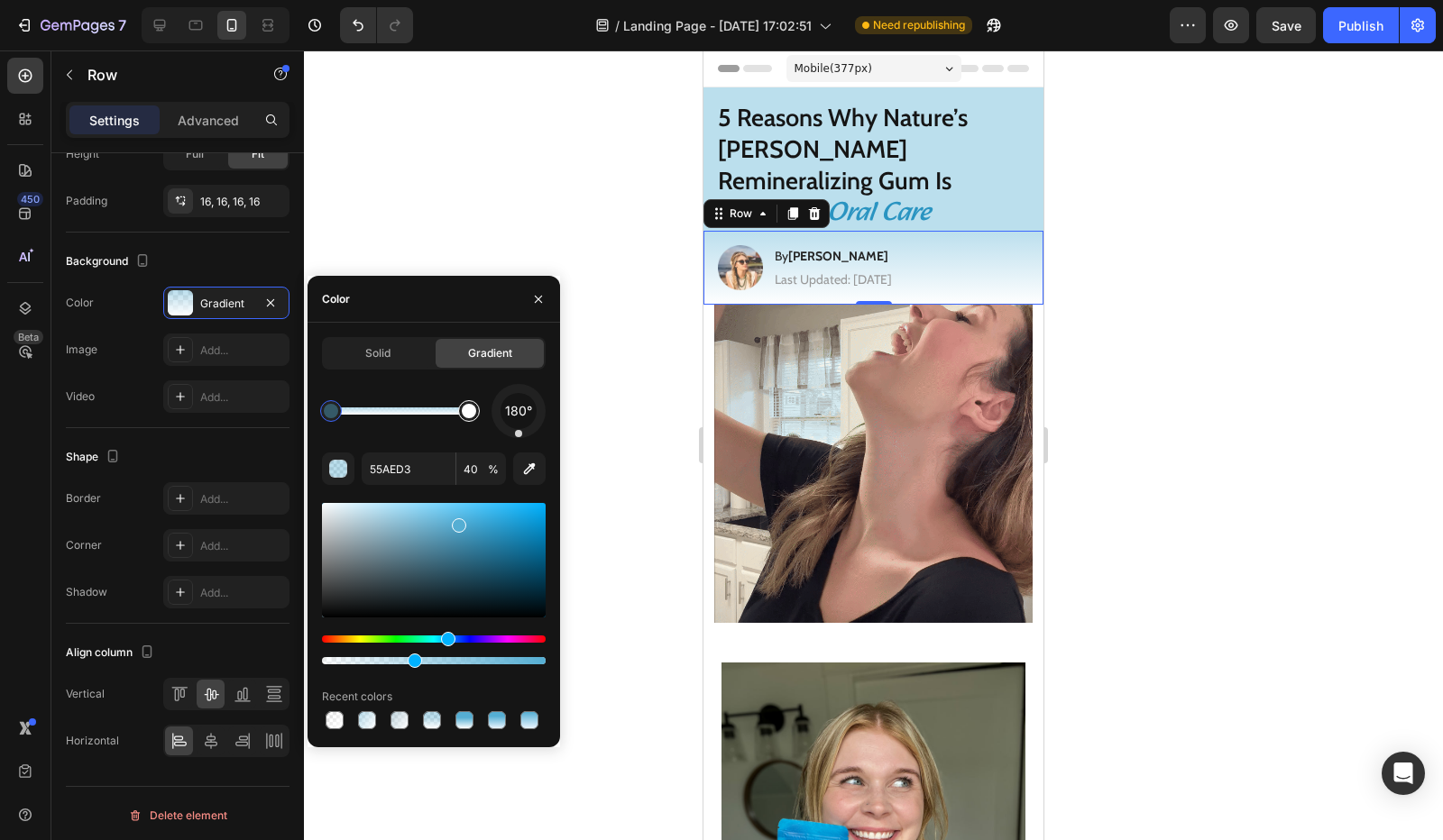
type input "100"
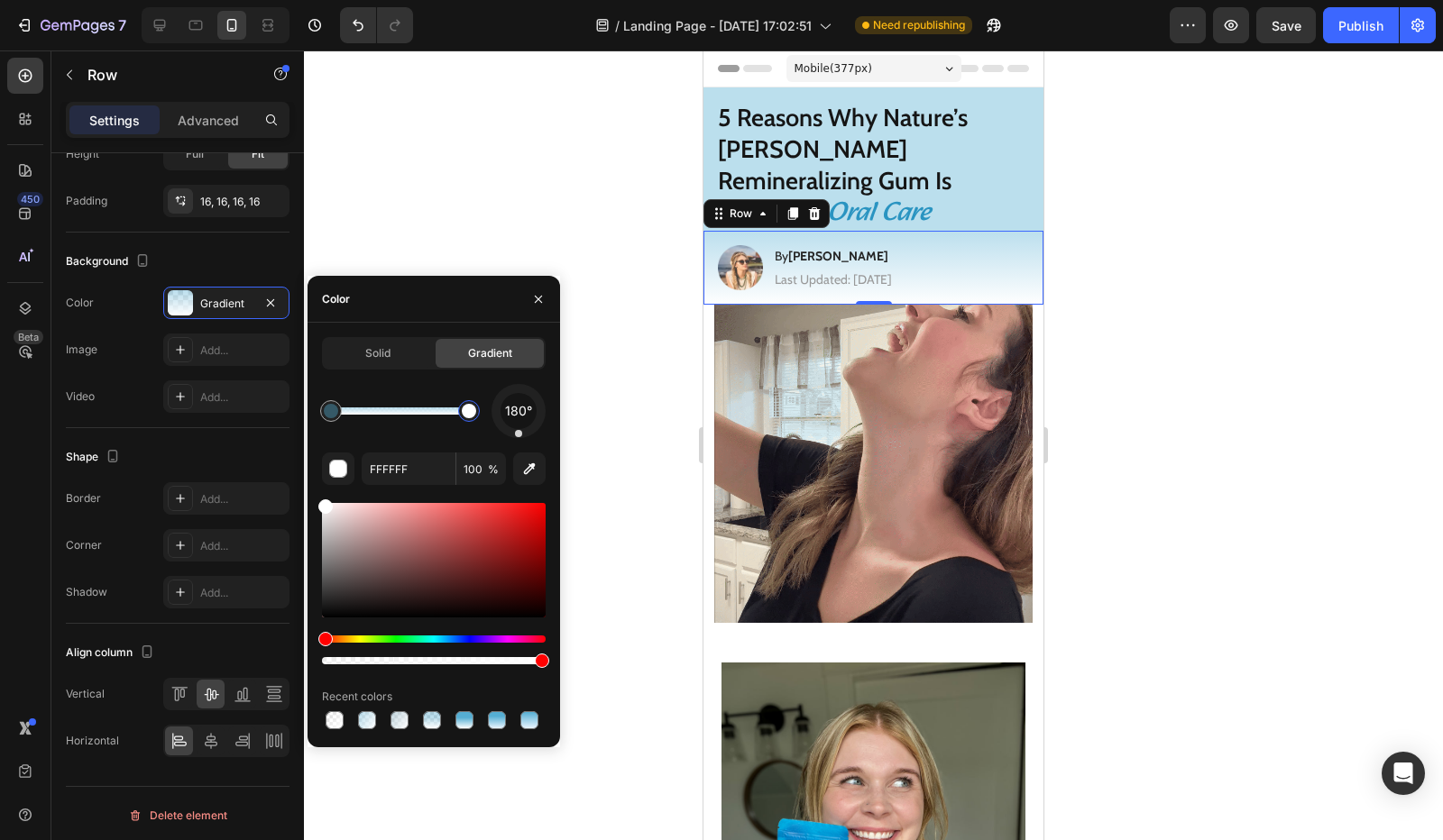
click at [473, 420] on div at bounding box center [469, 412] width 22 height 22
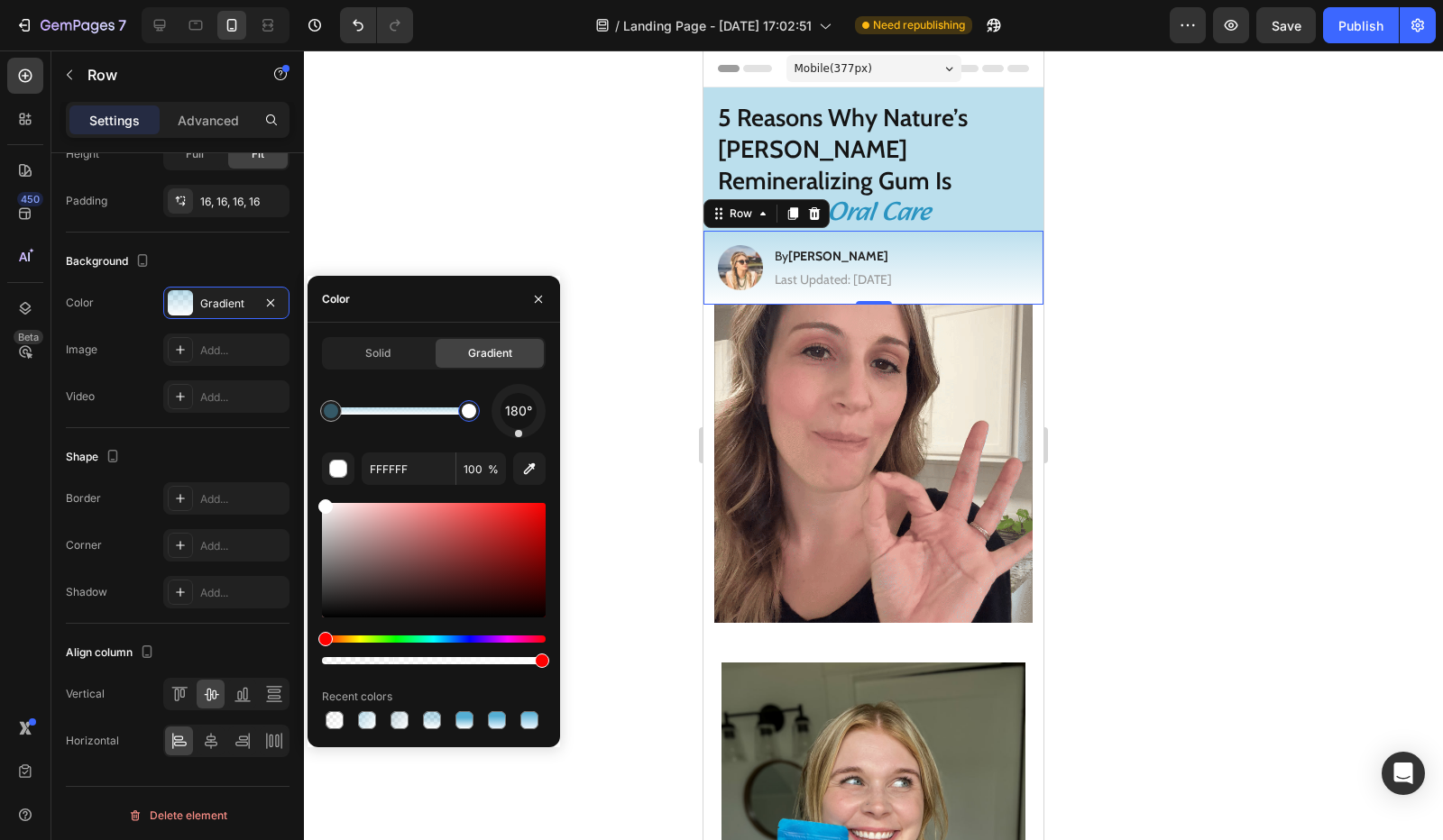
click at [466, 634] on div at bounding box center [433, 583] width 224 height 168
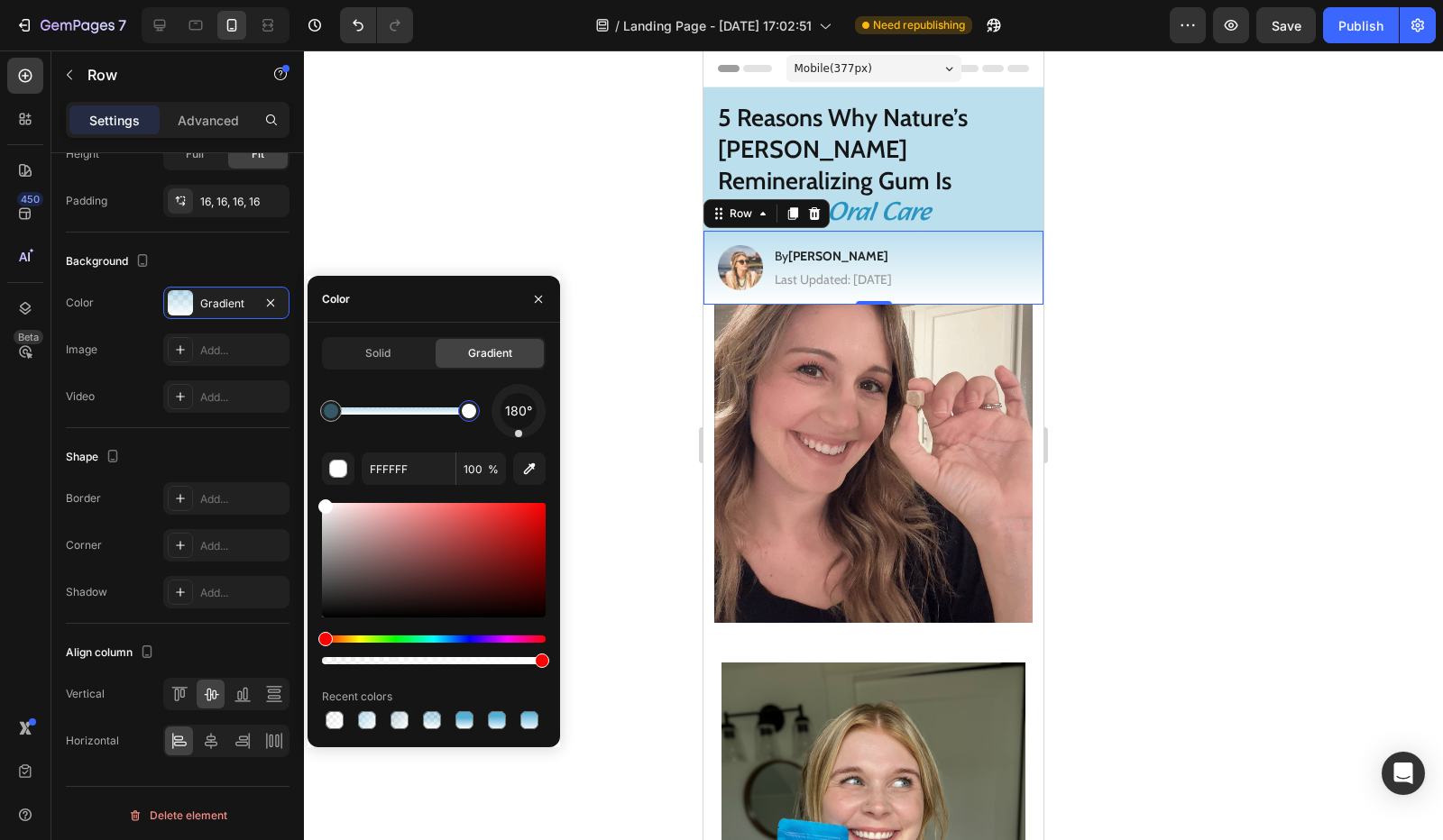
click at [462, 640] on div "Hue" at bounding box center [433, 639] width 224 height 7
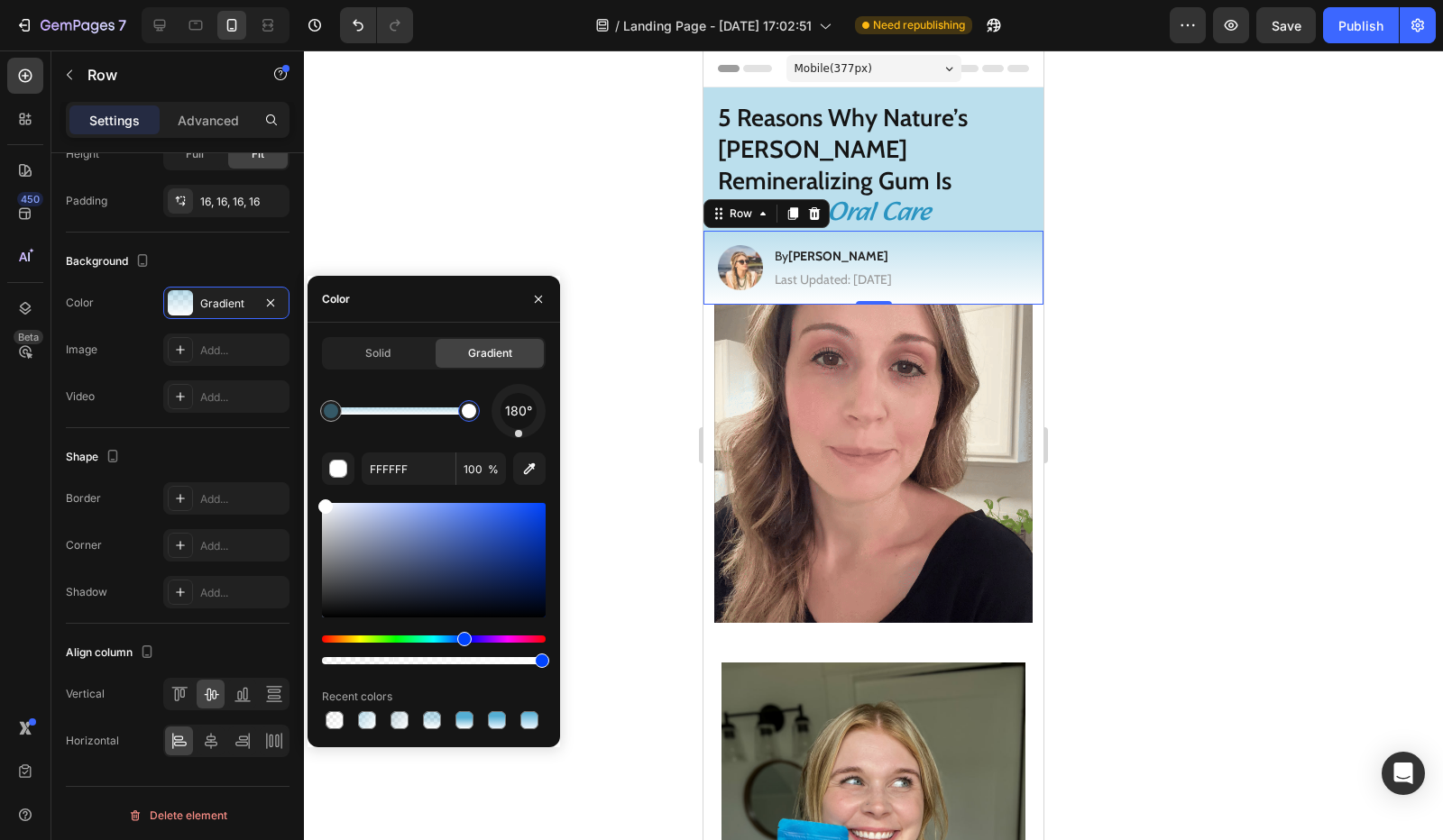
click at [354, 505] on div at bounding box center [433, 560] width 224 height 114
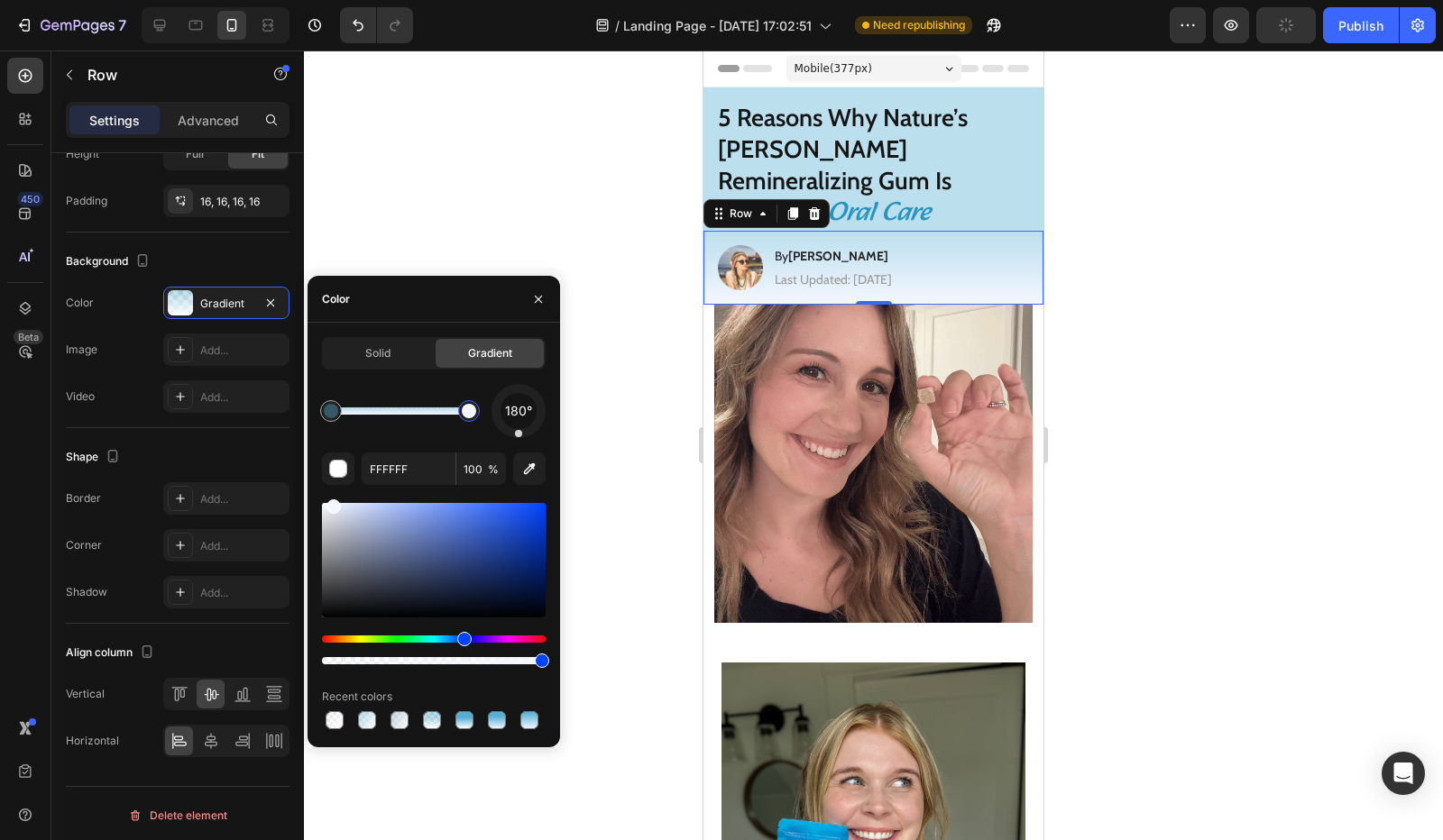
drag, startPoint x: 354, startPoint y: 505, endPoint x: 331, endPoint y: 498, distance: 24.0
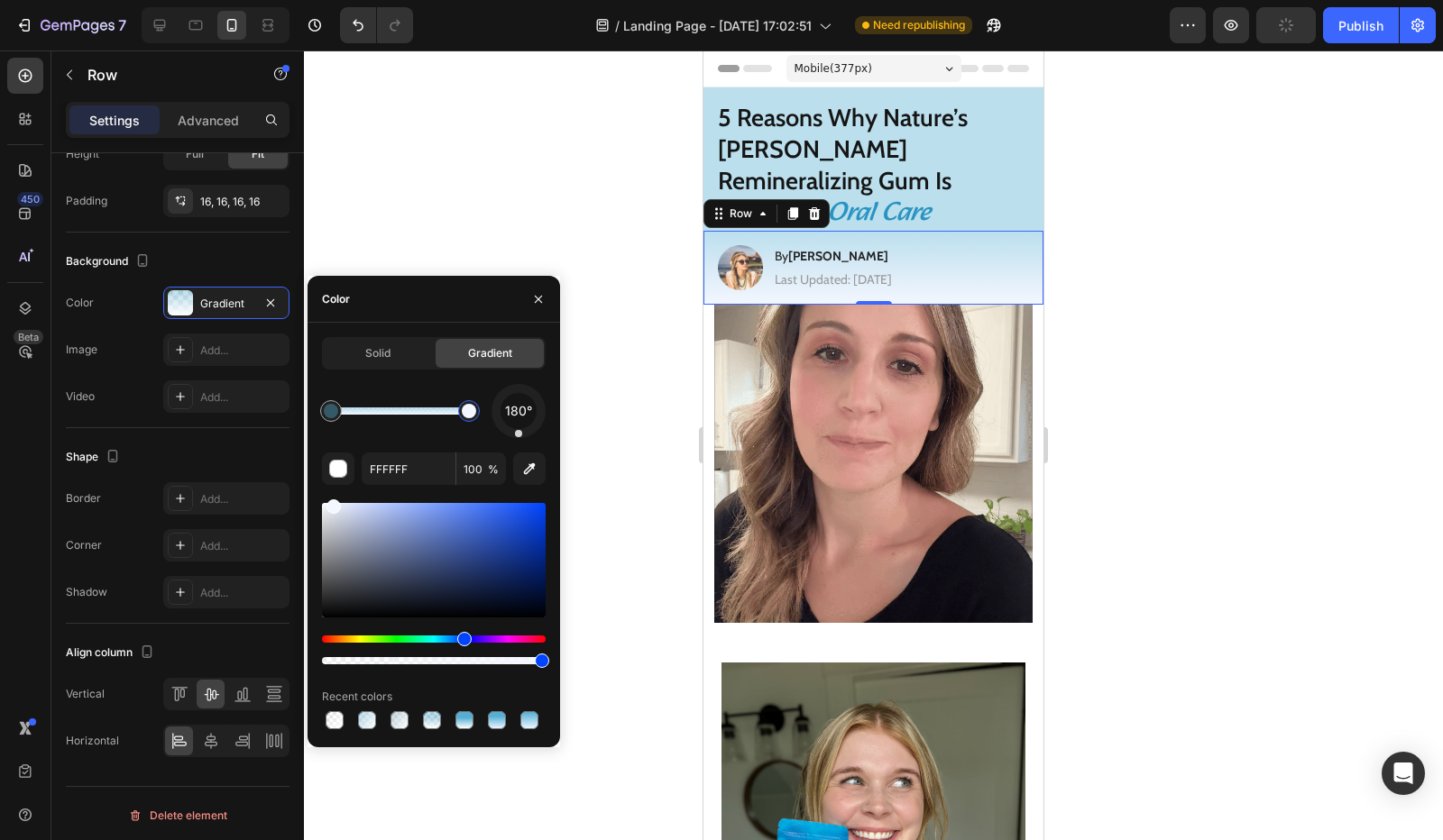
click at [331, 498] on div "180° FFFFFF 100 % Recent colors" at bounding box center [433, 558] width 224 height 349
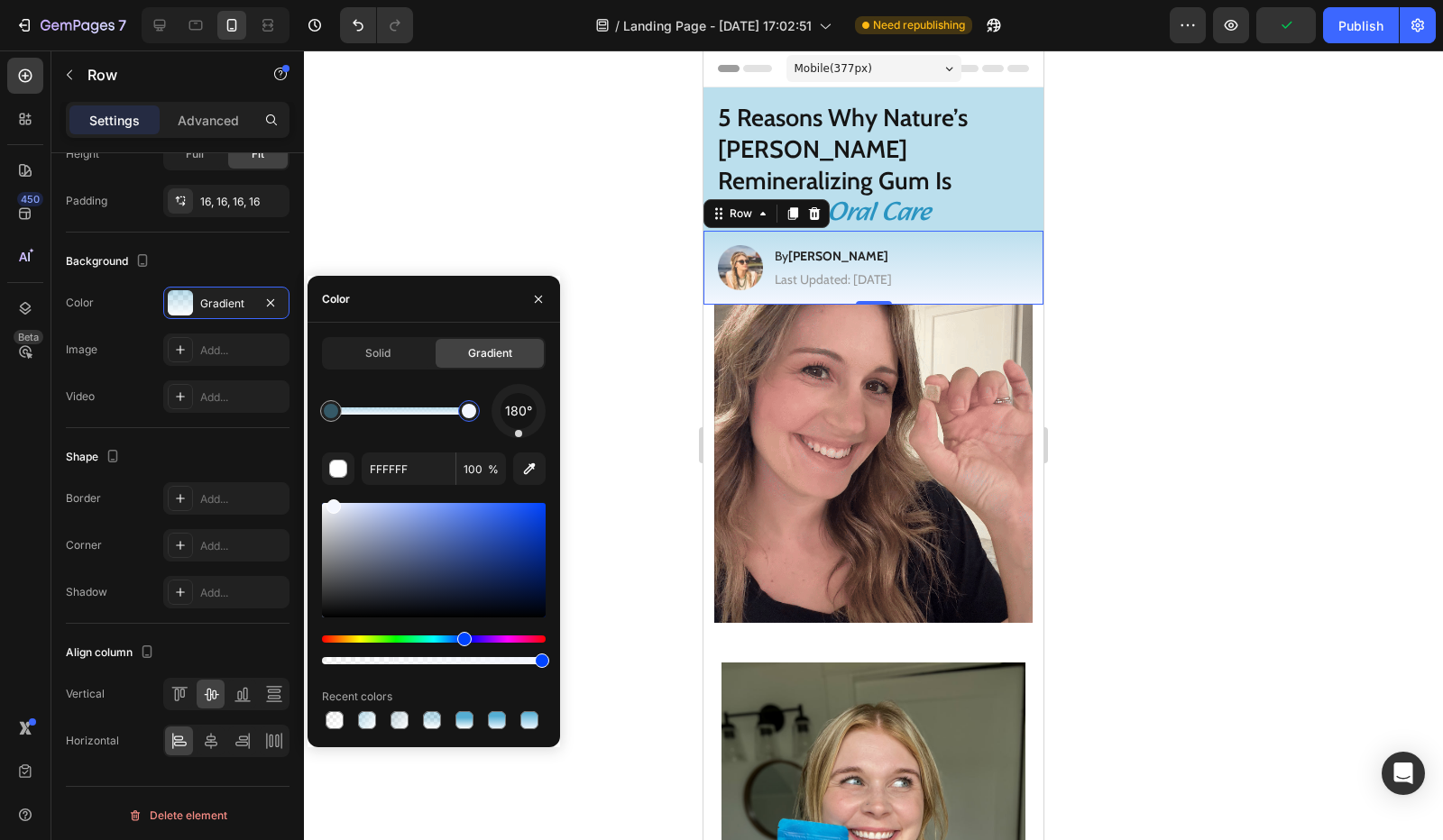
type input "F4F7FF"
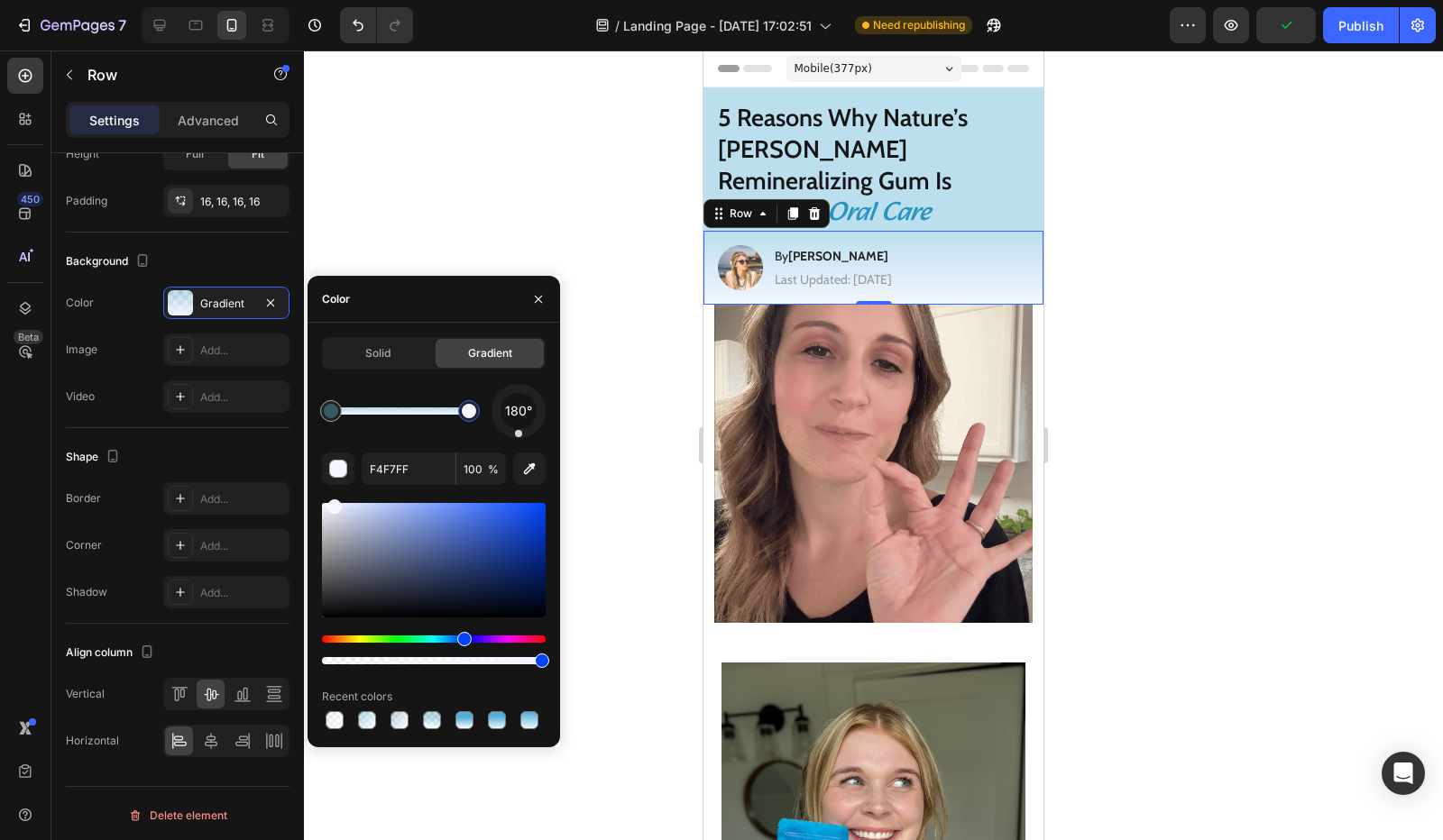
click at [607, 392] on div at bounding box center [874, 445] width 1139 height 790
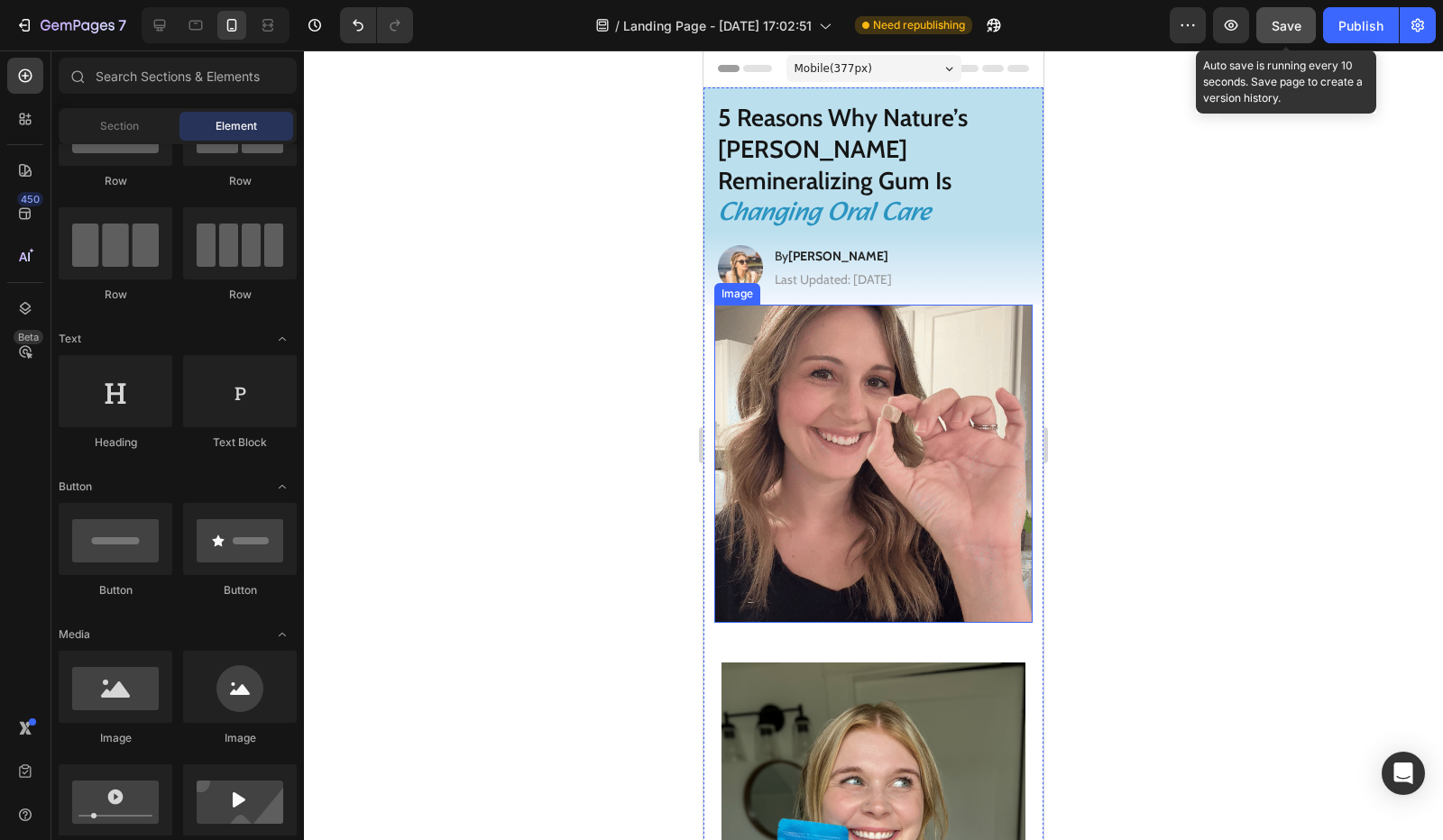
click at [1271, 21] on button "Save" at bounding box center [1286, 25] width 59 height 36
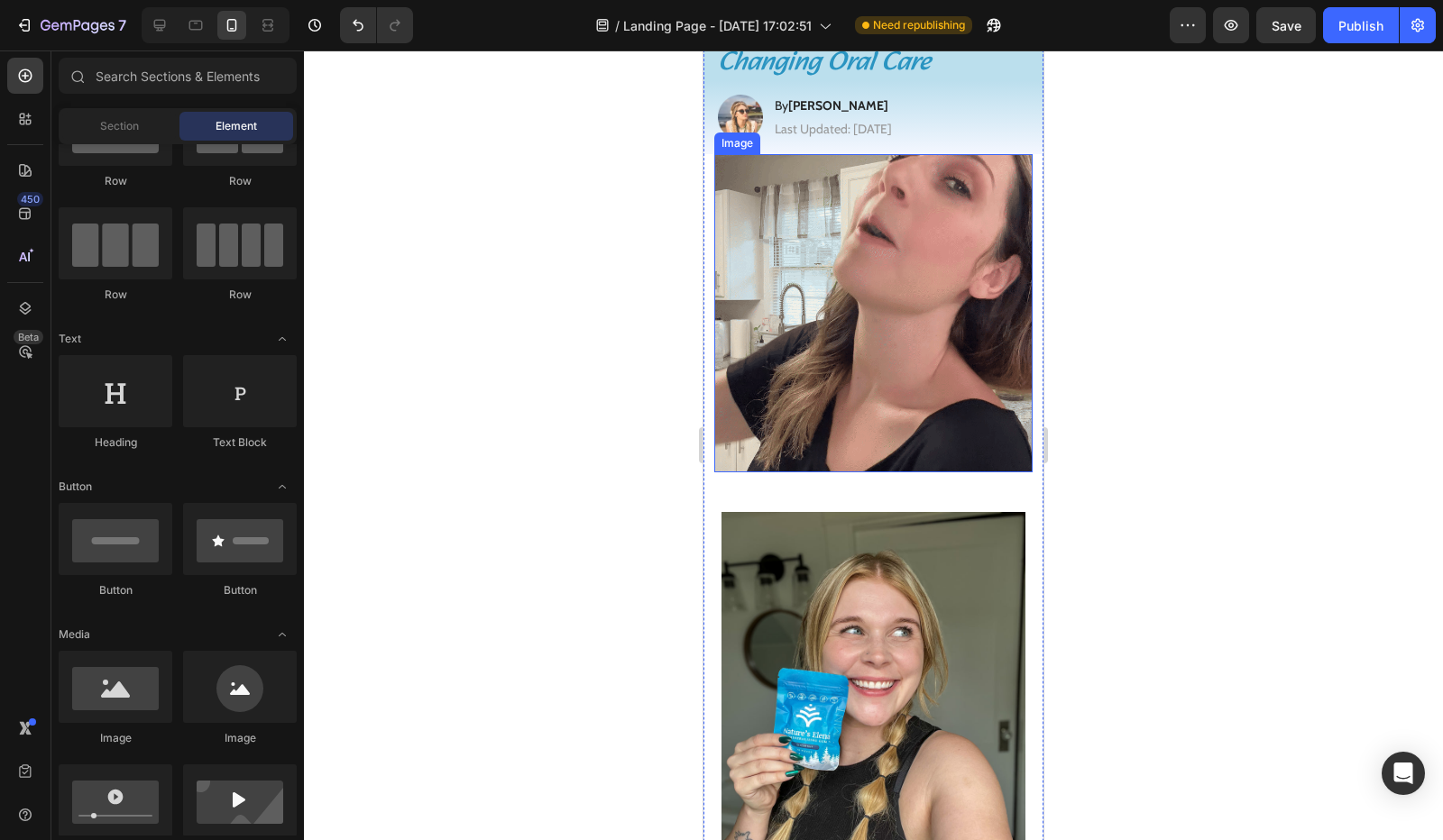
scroll to position [0, 0]
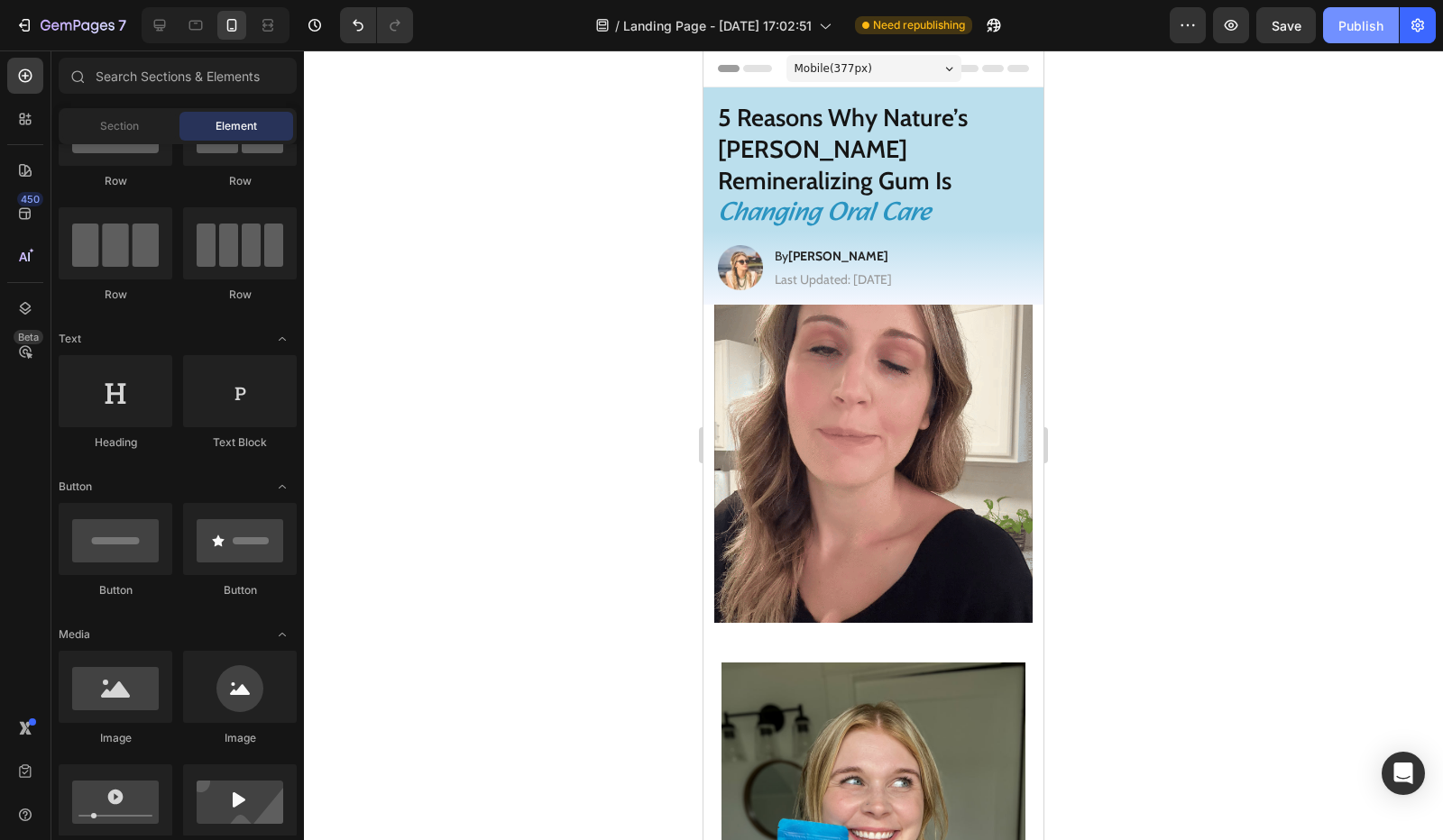
click at [1361, 26] on div "Publish" at bounding box center [1361, 25] width 45 height 19
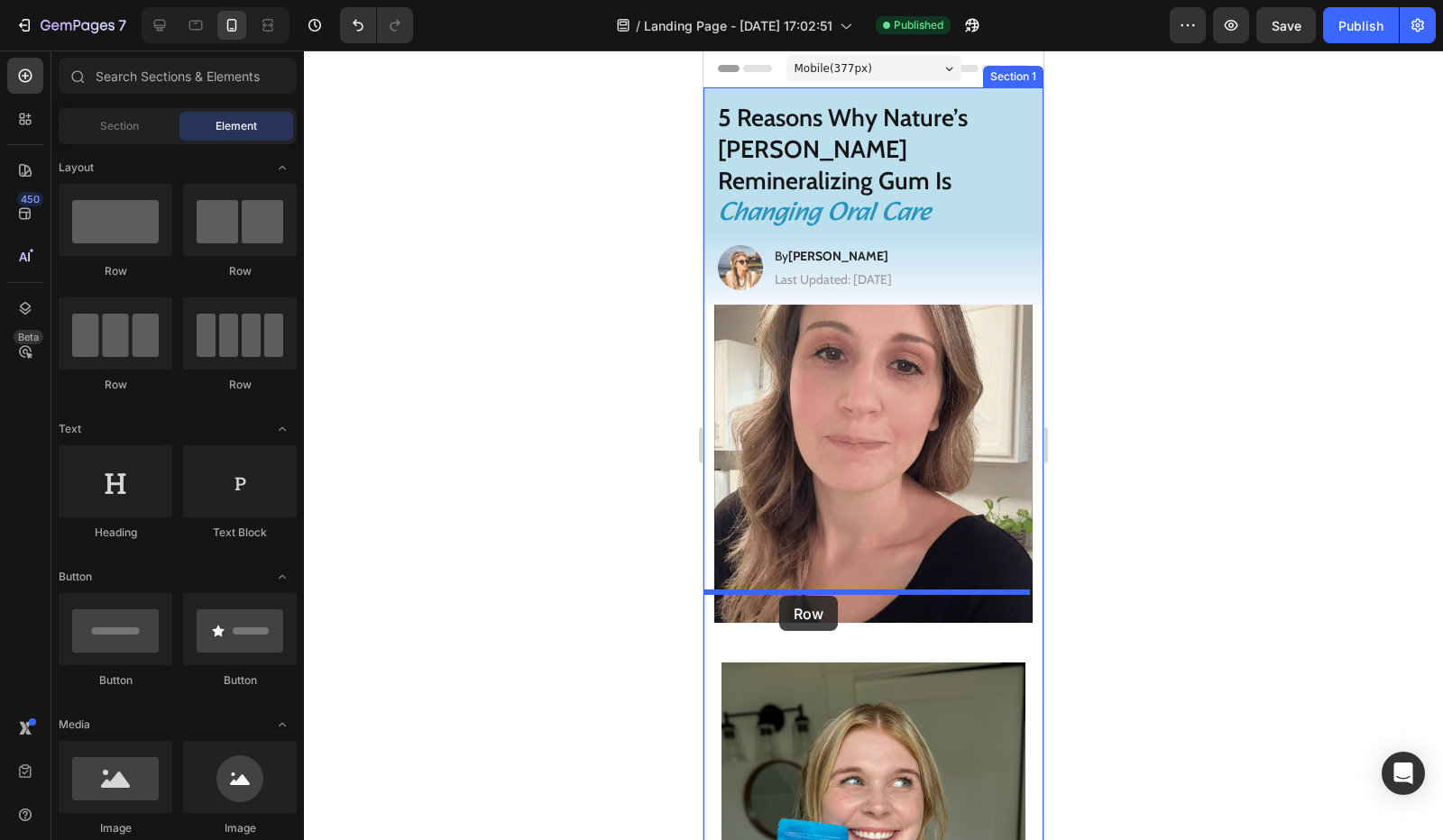
drag, startPoint x: 821, startPoint y: 273, endPoint x: 779, endPoint y: 596, distance: 325.7
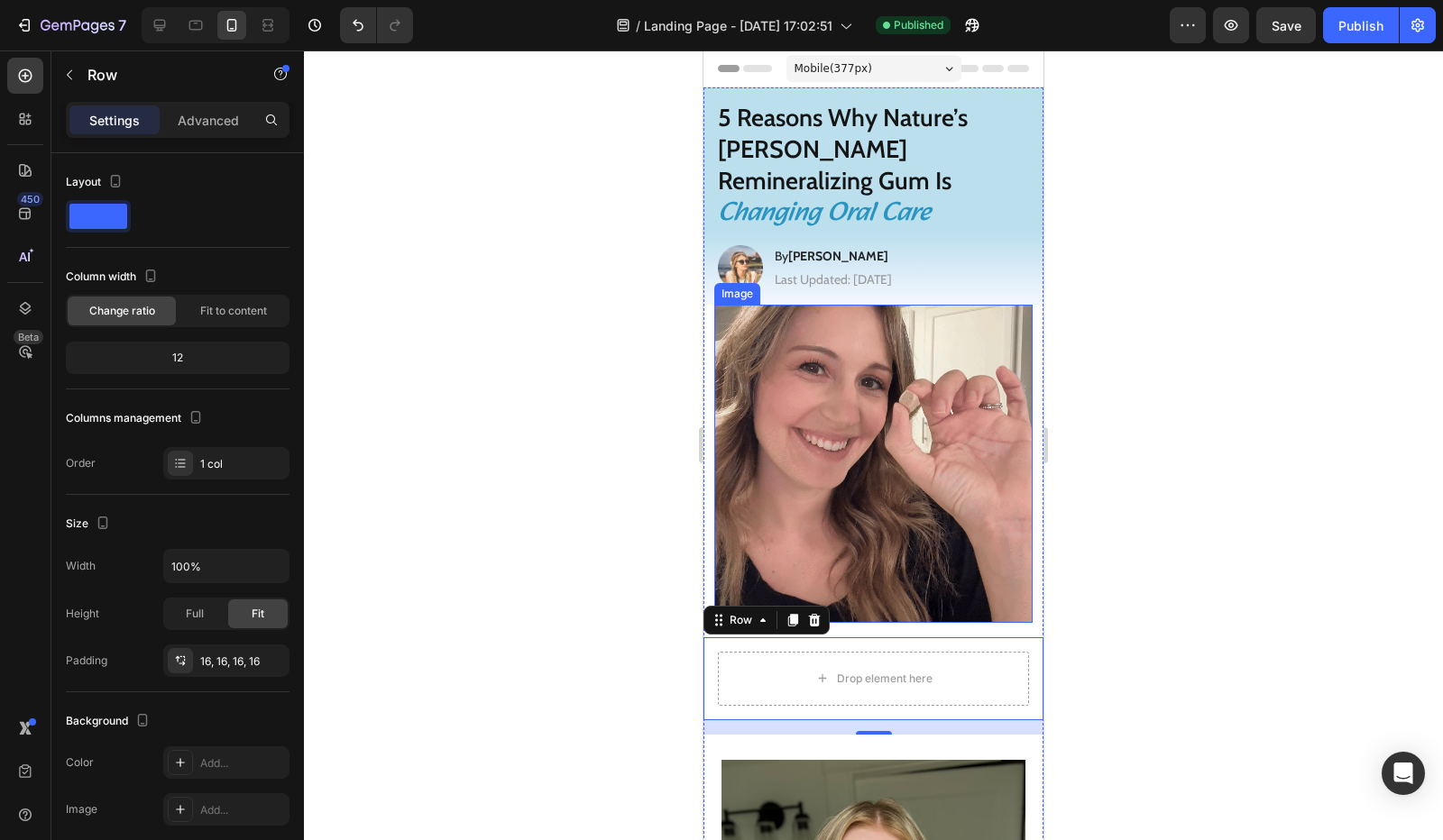
click at [807, 476] on img at bounding box center [873, 463] width 318 height 318
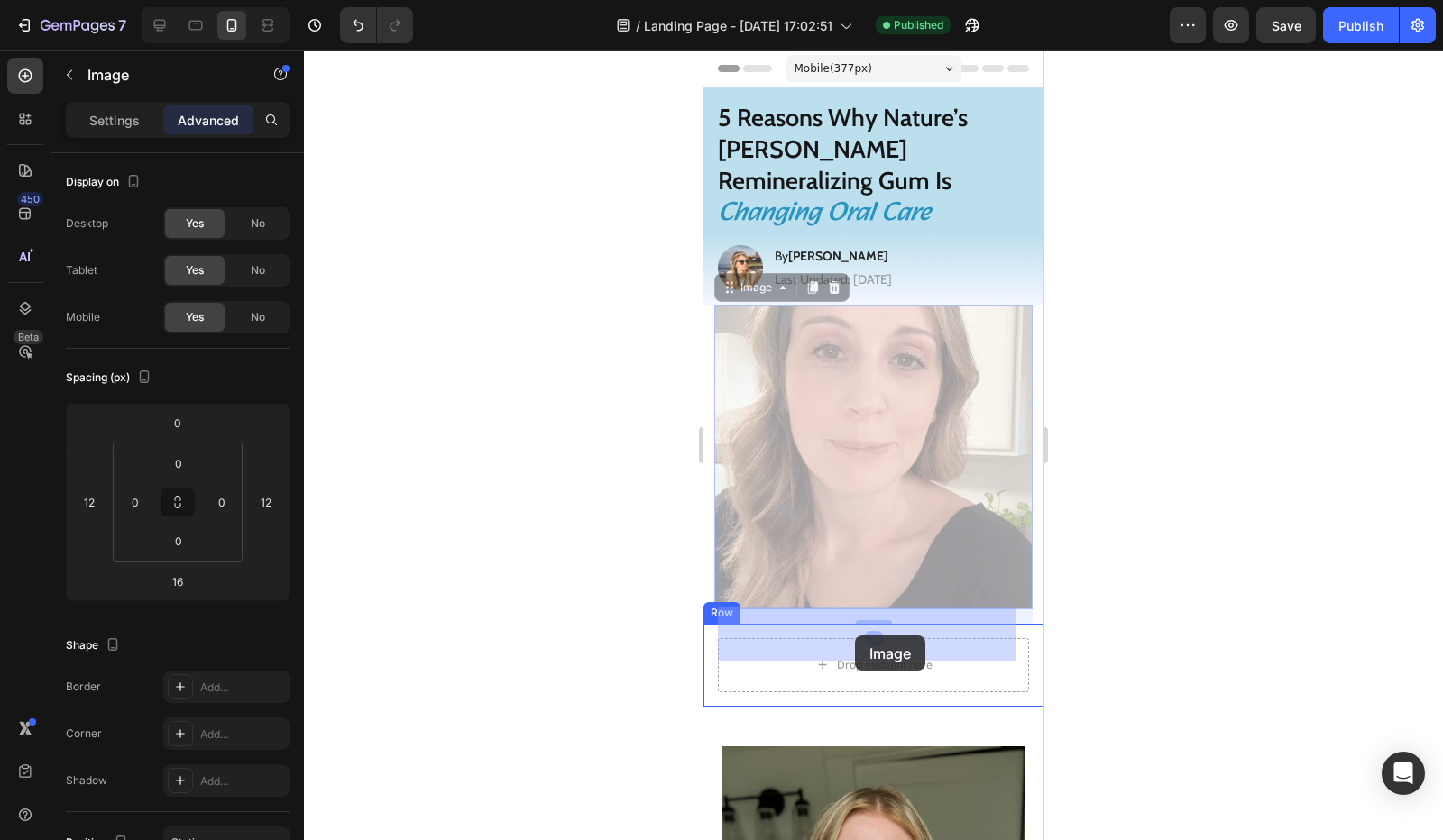
drag, startPoint x: 820, startPoint y: 476, endPoint x: 870, endPoint y: 640, distance: 171.5
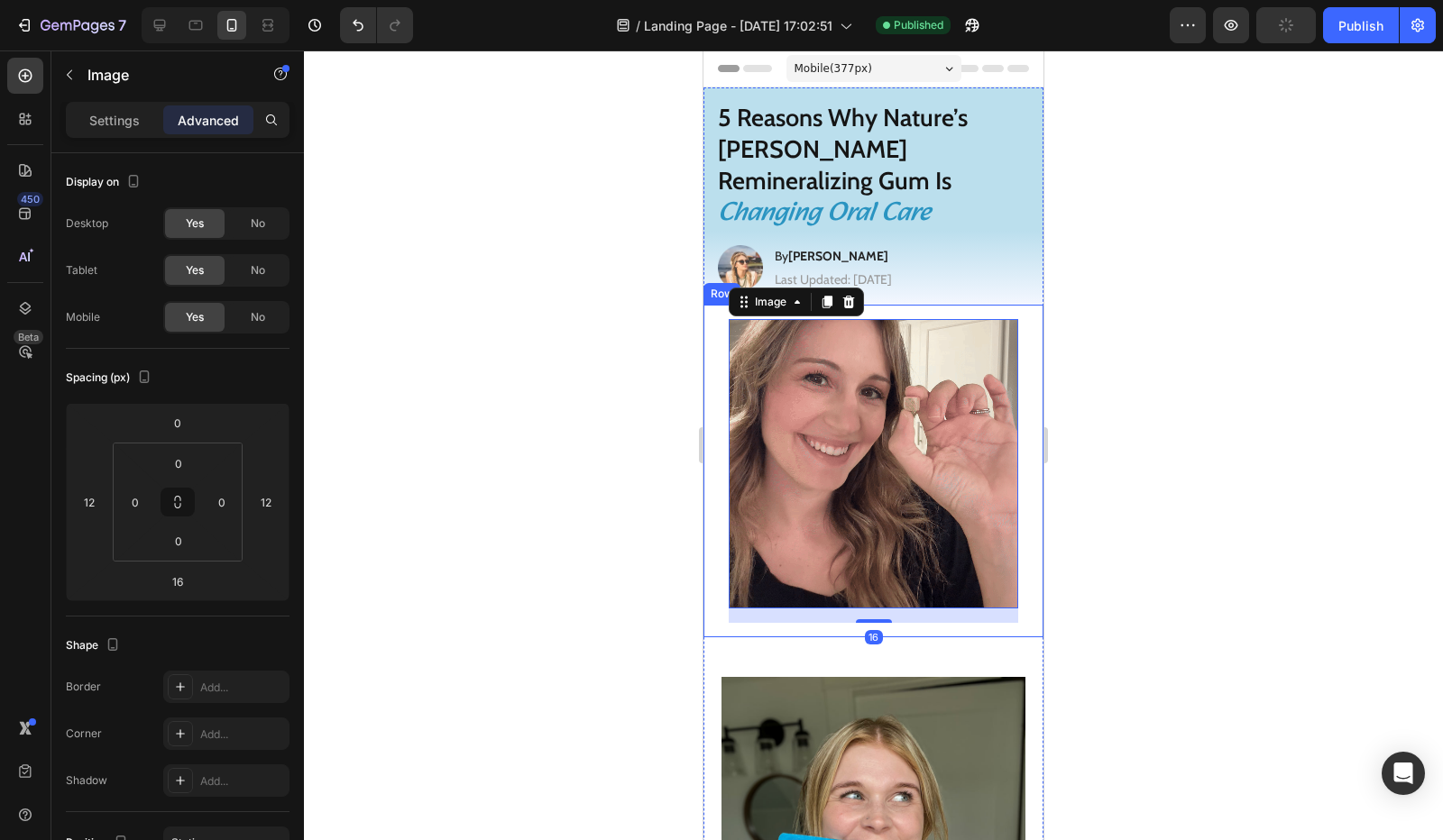
click at [716, 398] on div "Image 16 Row" at bounding box center [873, 471] width 340 height 333
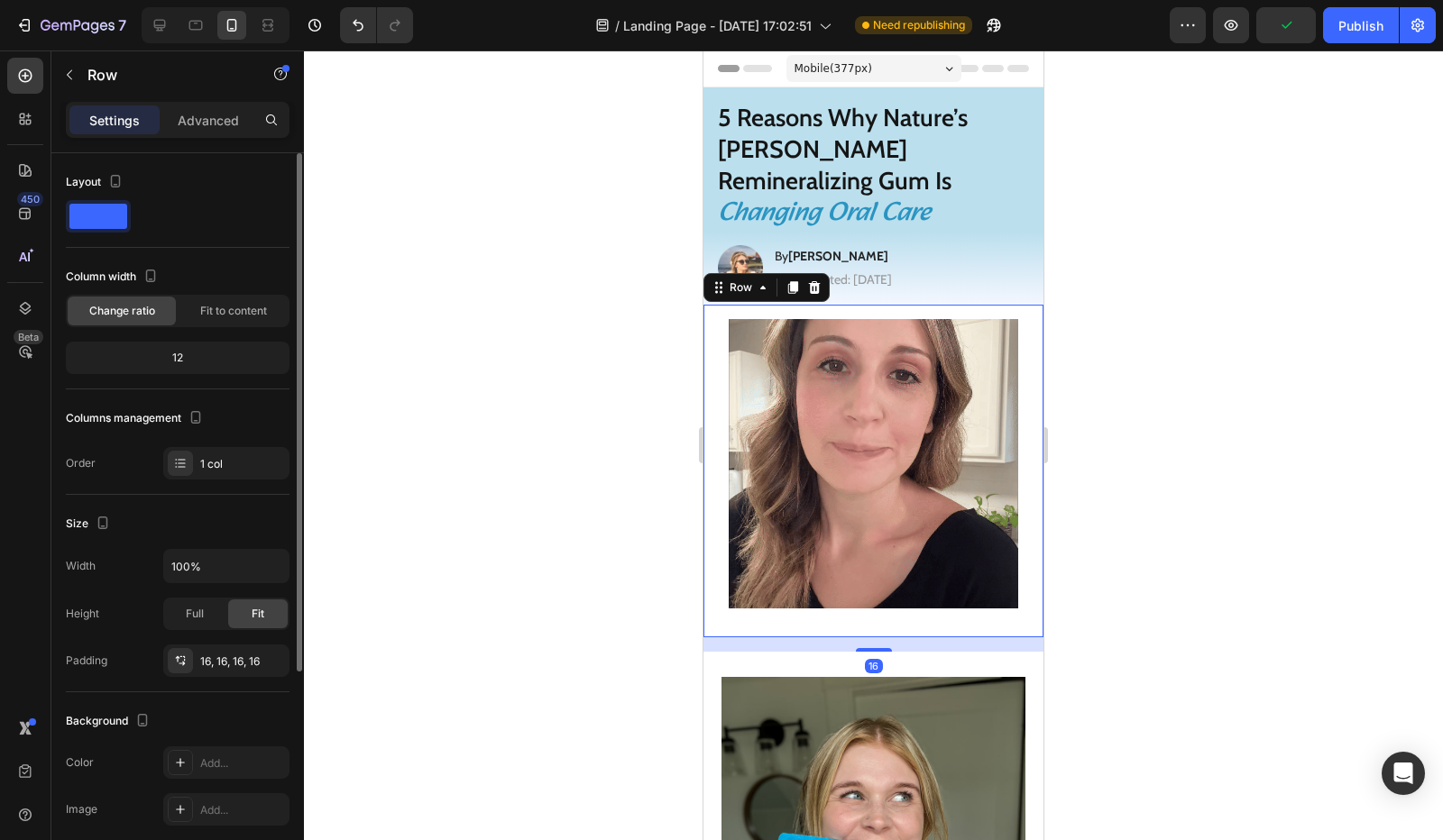
scroll to position [312, 0]
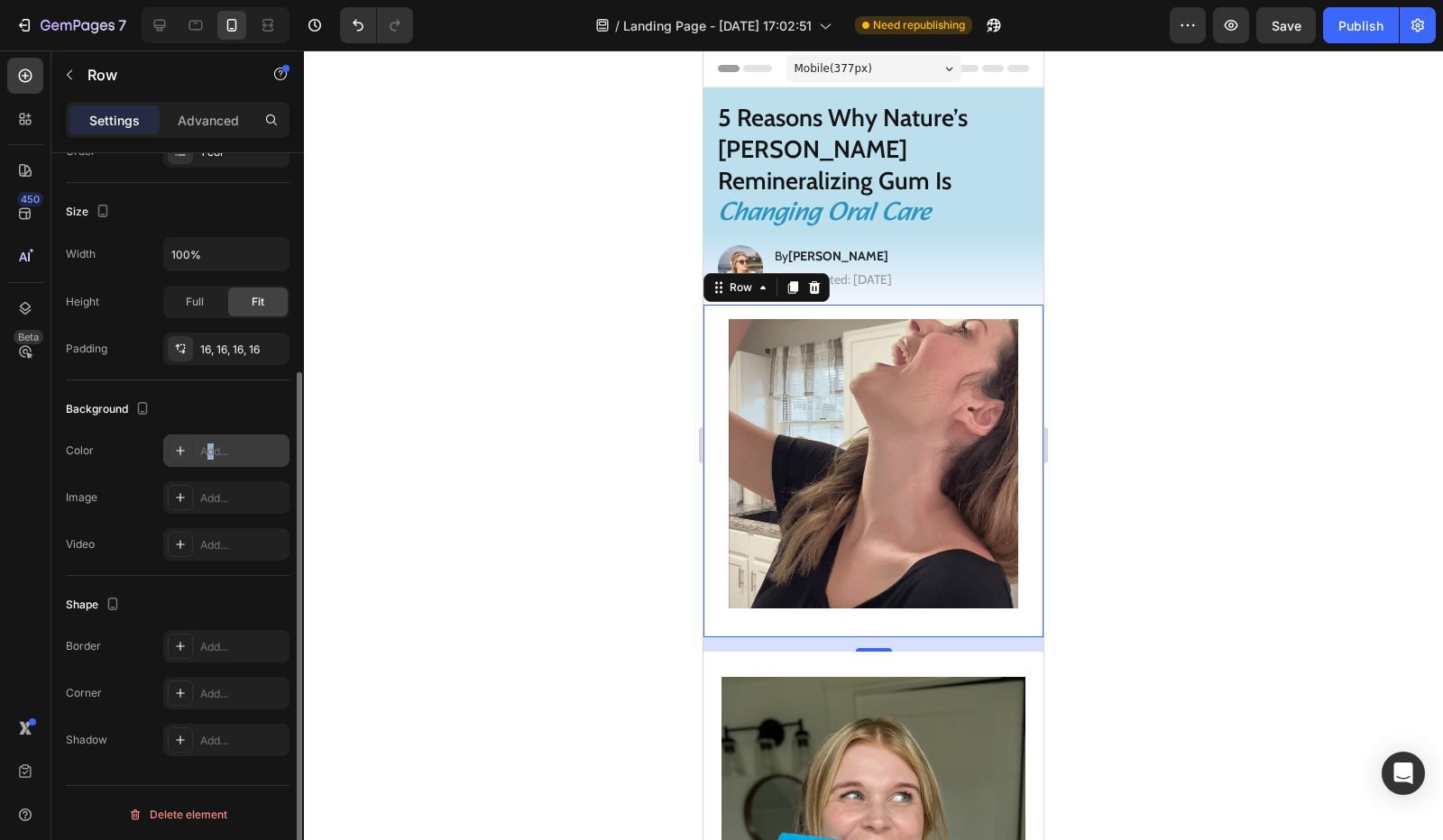
click at [211, 453] on div "Add..." at bounding box center [242, 452] width 85 height 16
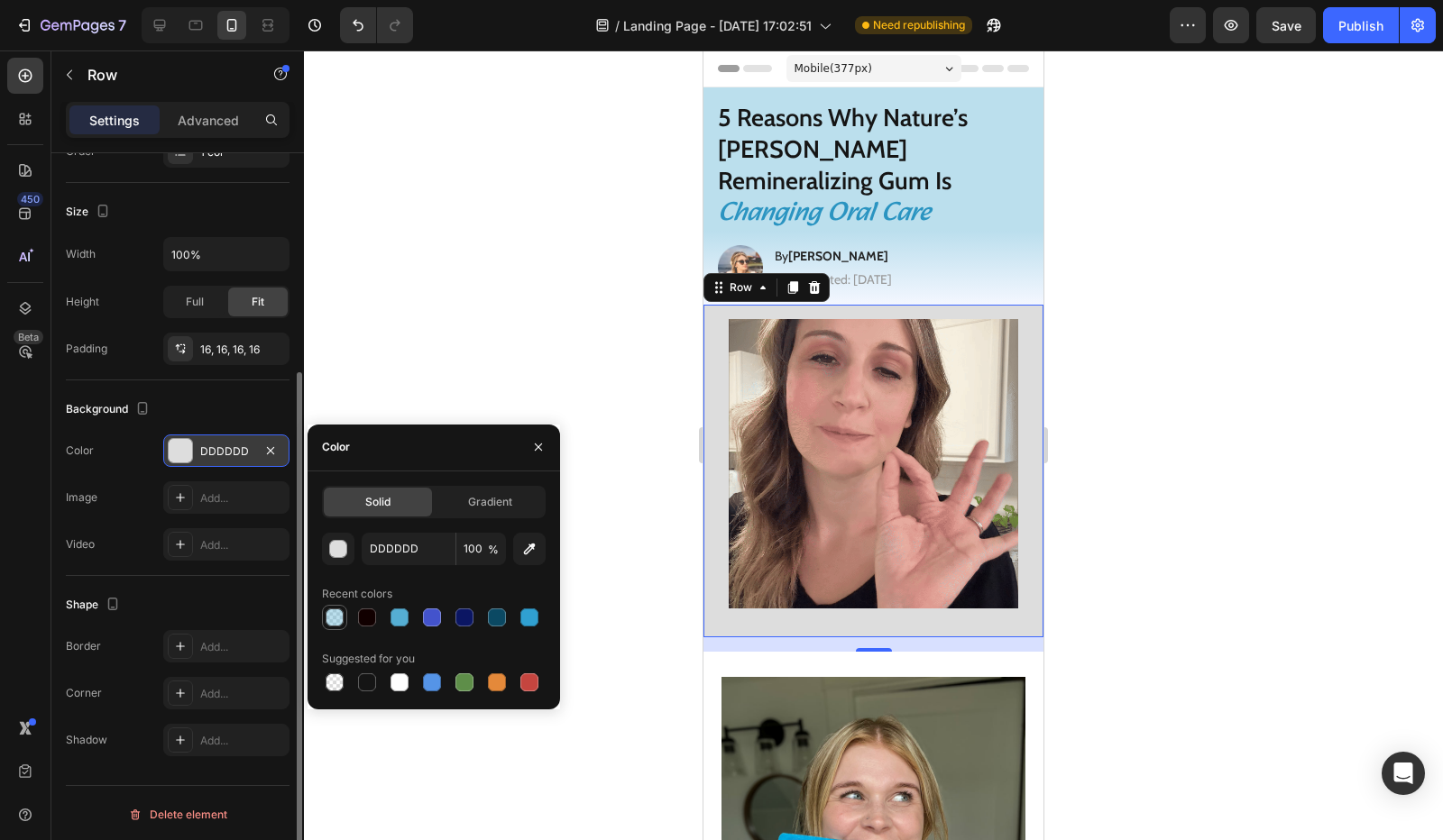
click at [333, 614] on div at bounding box center [335, 617] width 18 height 18
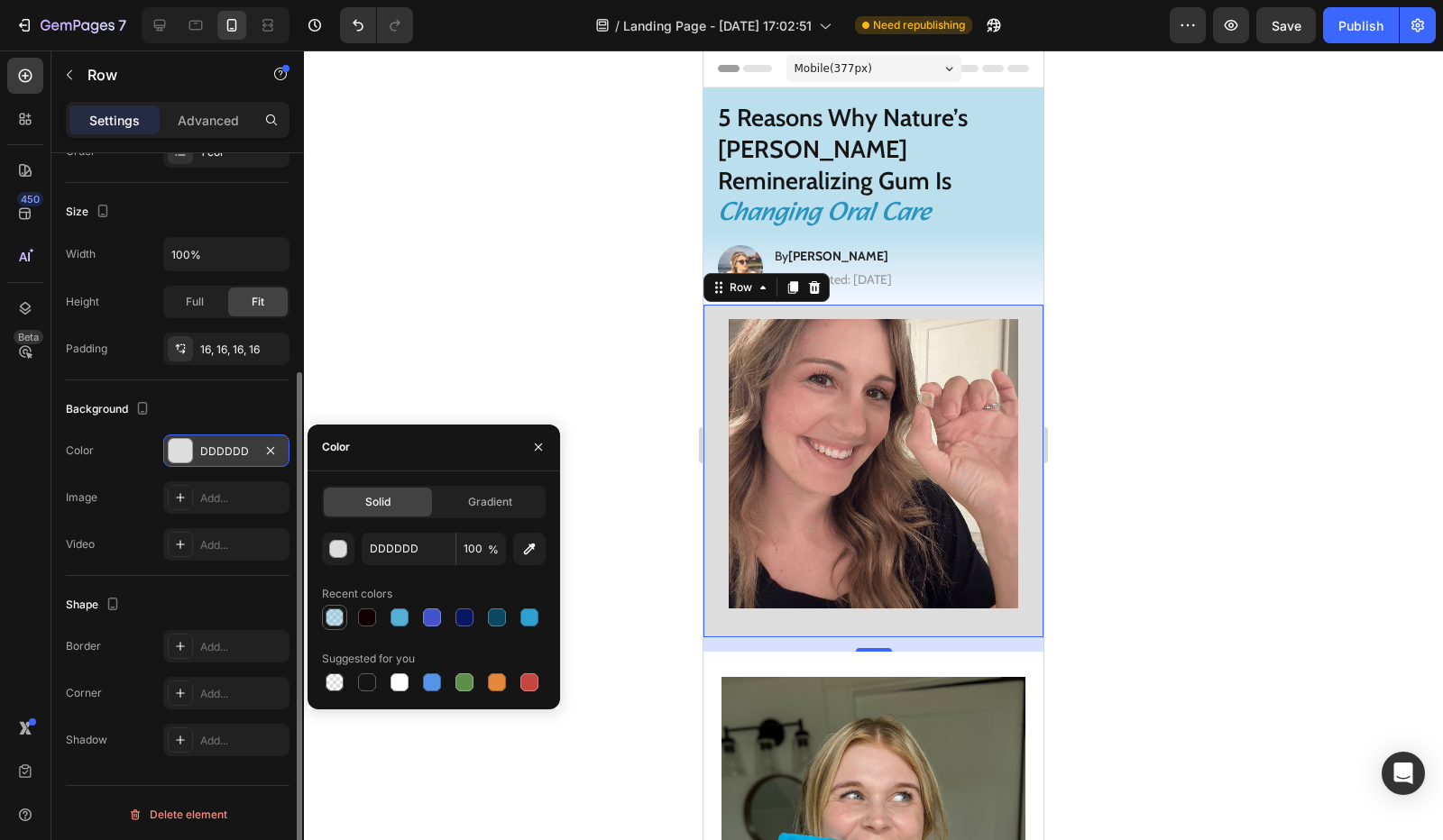
type input "55AED3"
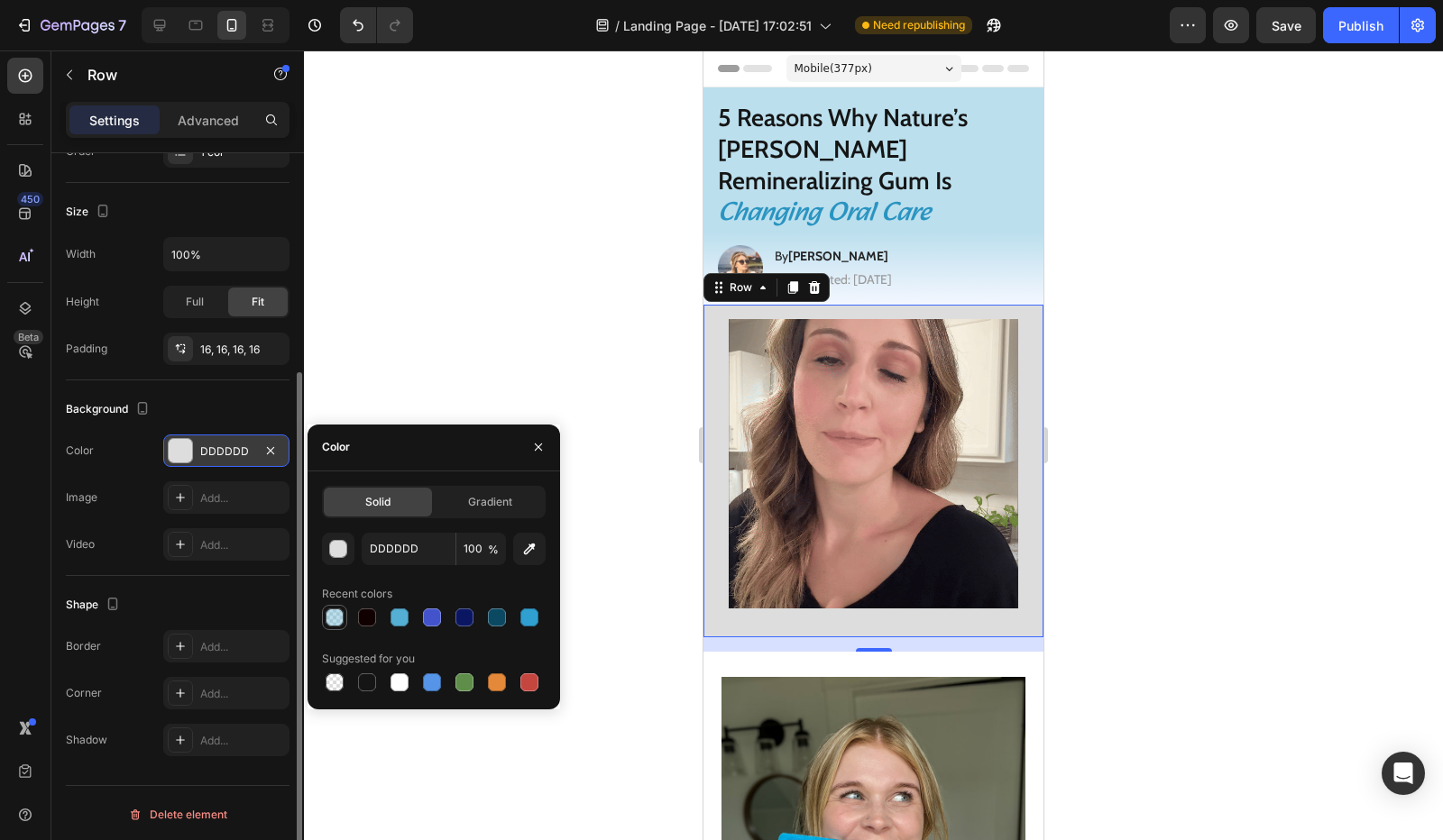
type input "40"
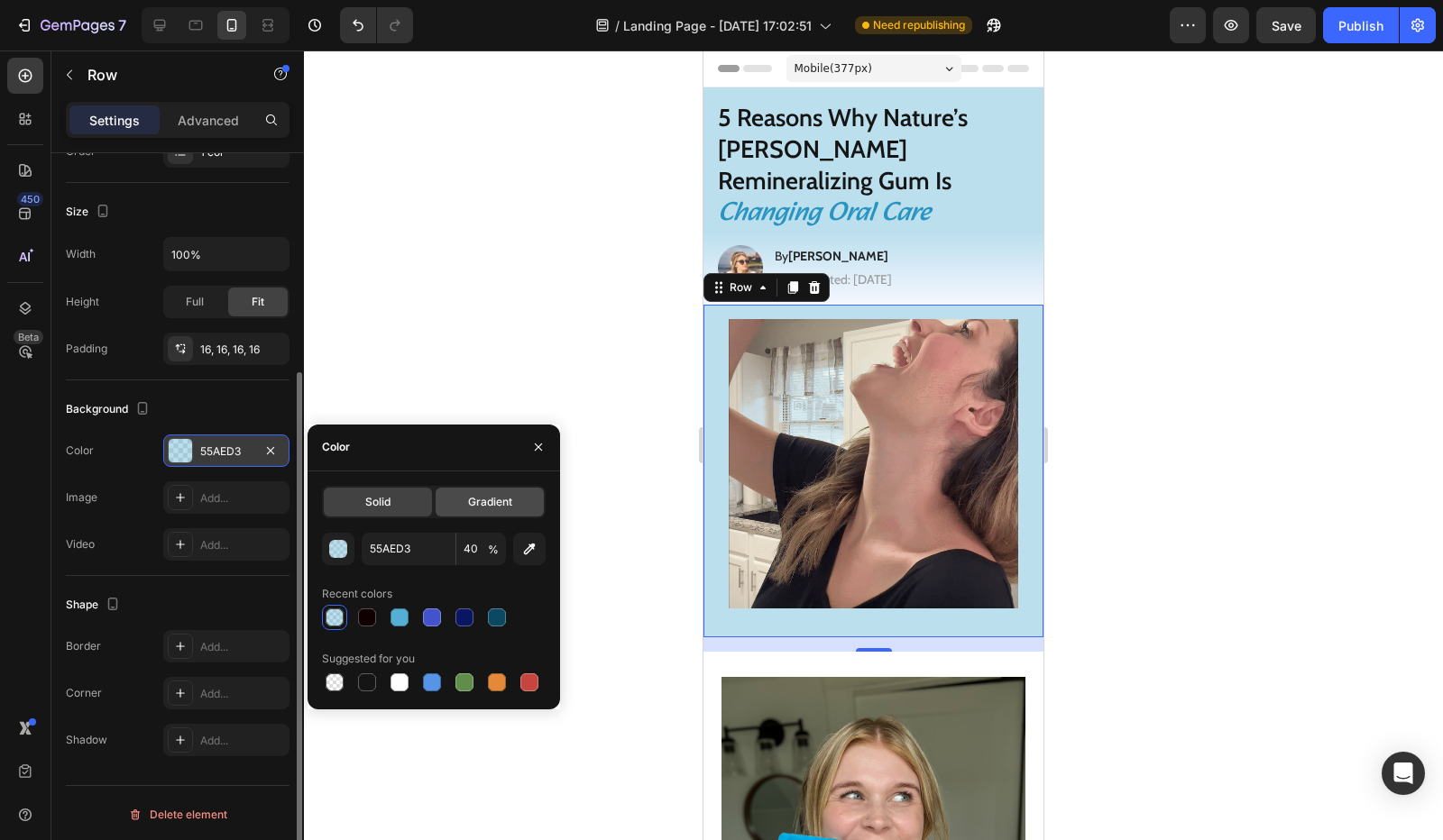
click at [494, 504] on span "Gradient" at bounding box center [490, 502] width 44 height 16
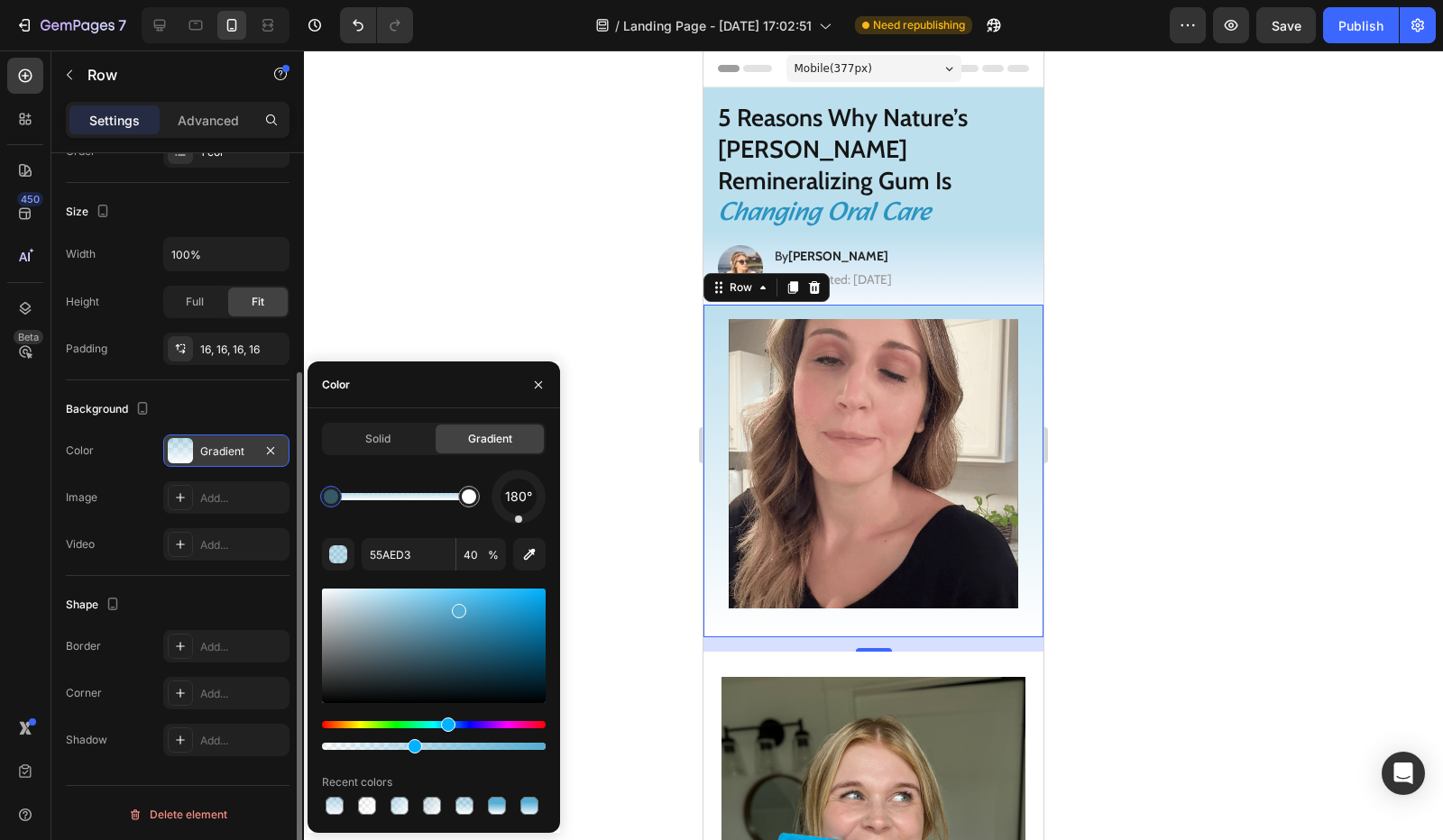
drag, startPoint x: 532, startPoint y: 515, endPoint x: 519, endPoint y: 533, distance: 22.2
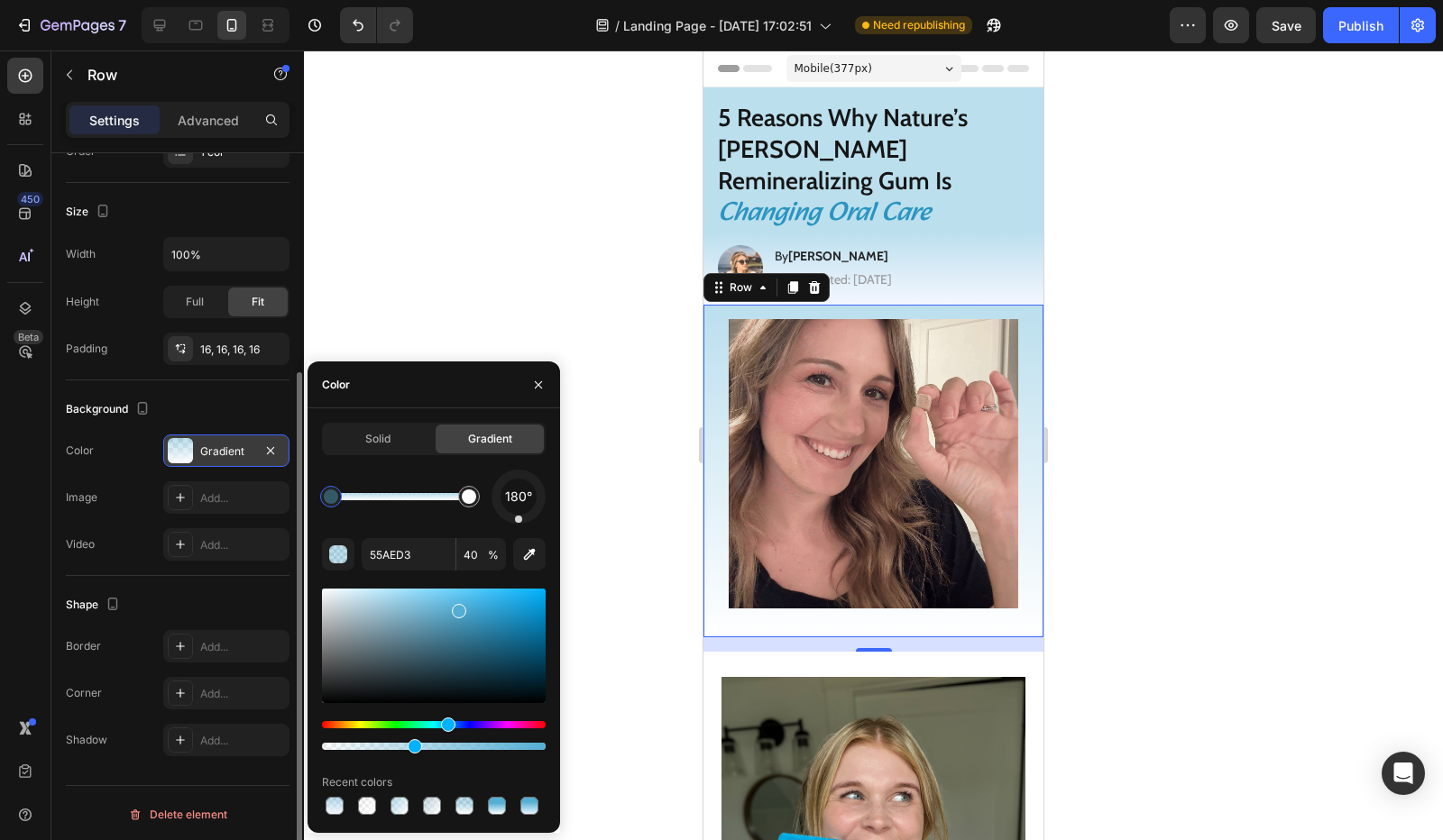
click at [519, 533] on div "180° 55AED3 40 % Recent colors" at bounding box center [433, 644] width 224 height 349
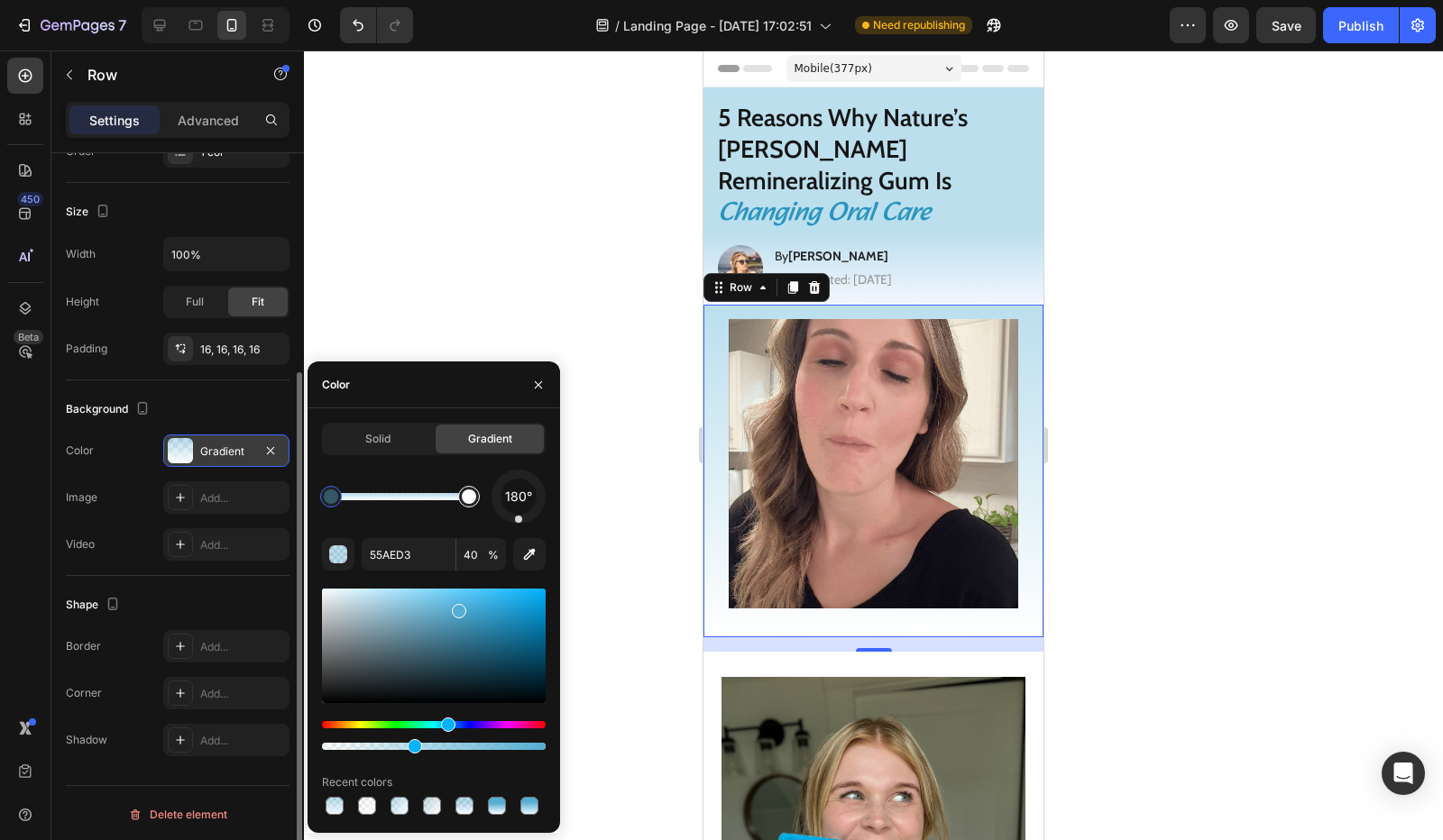
type input "FFFFFF"
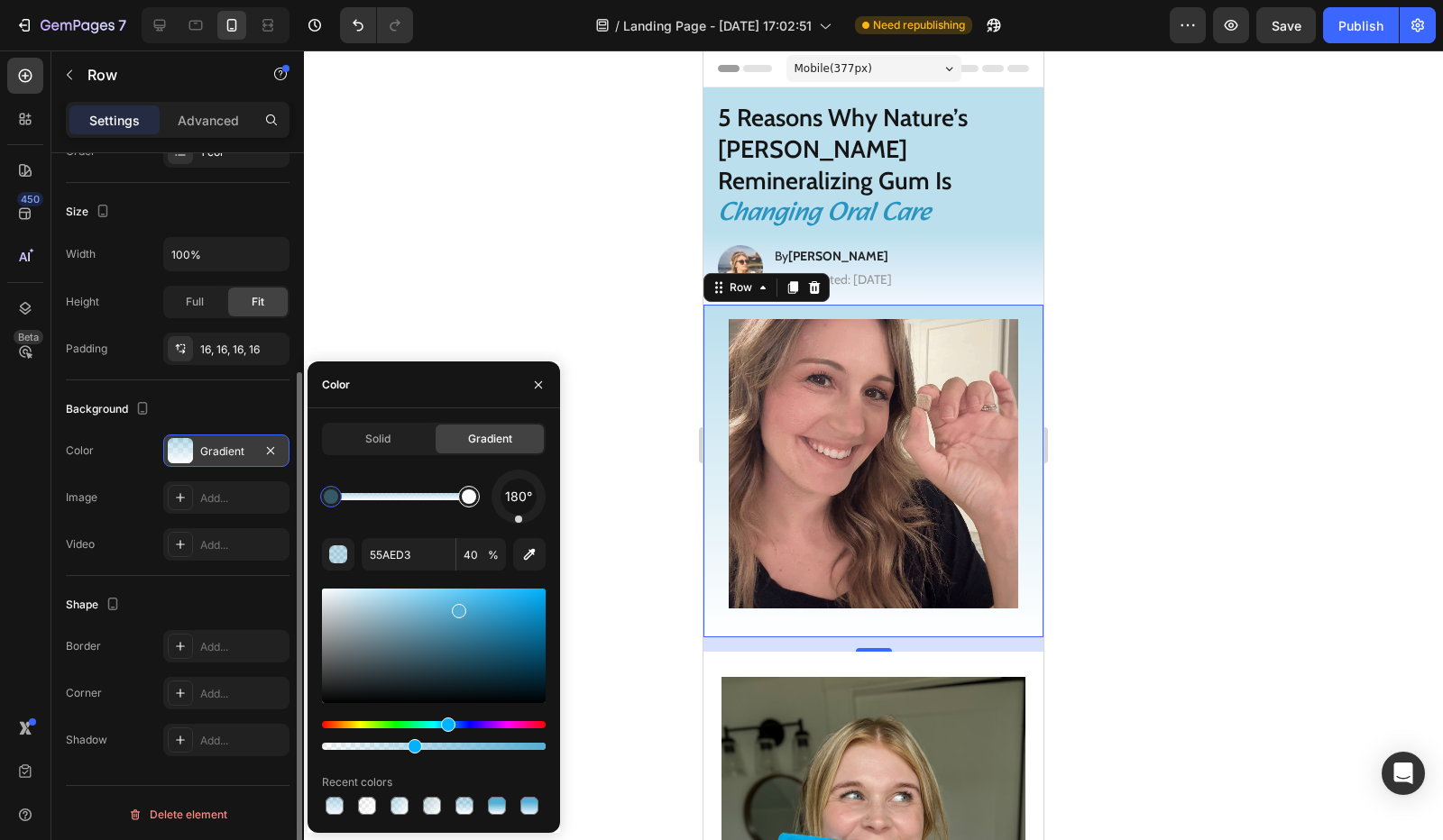
type input "100"
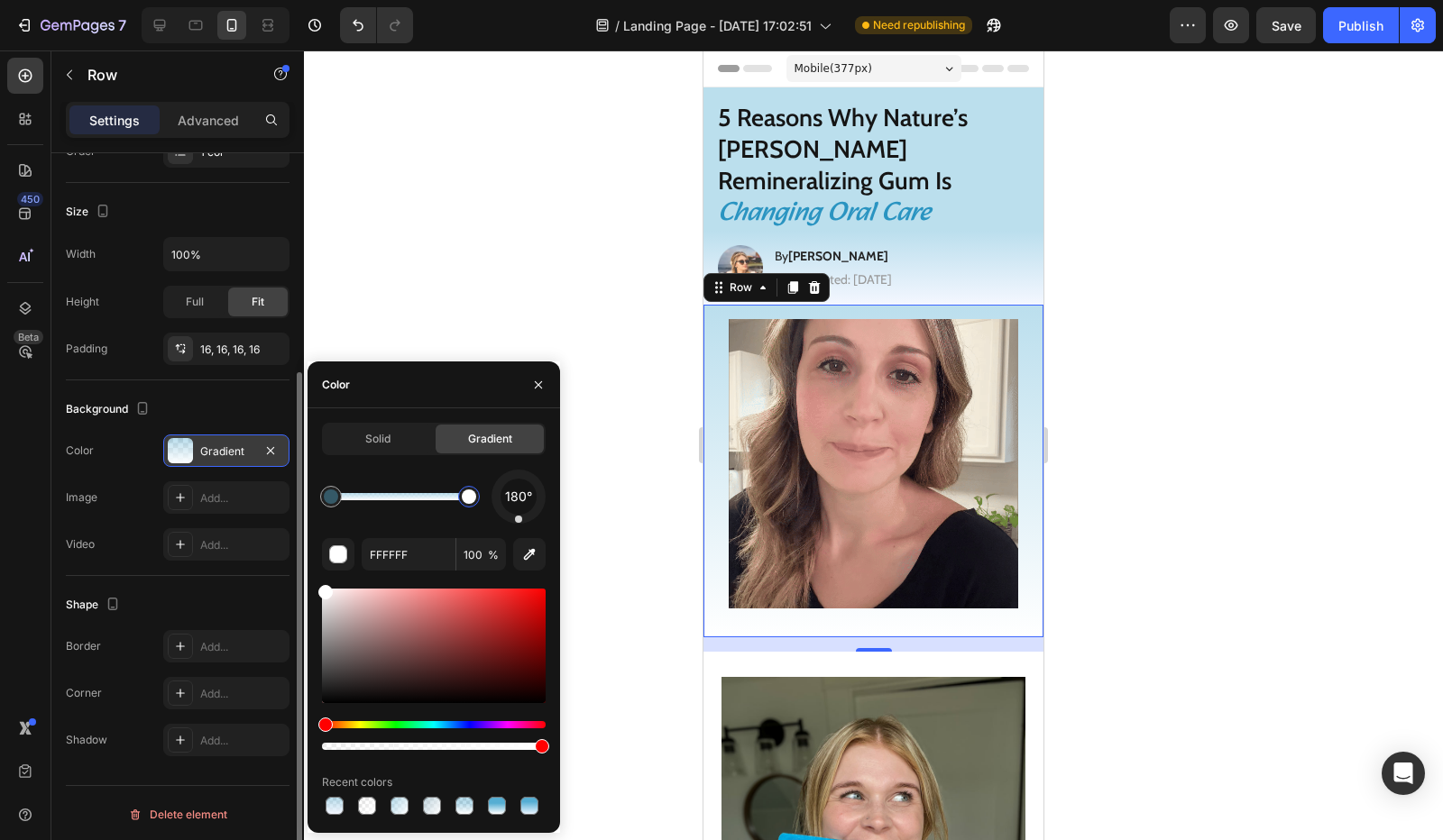
click at [473, 504] on div at bounding box center [469, 497] width 22 height 22
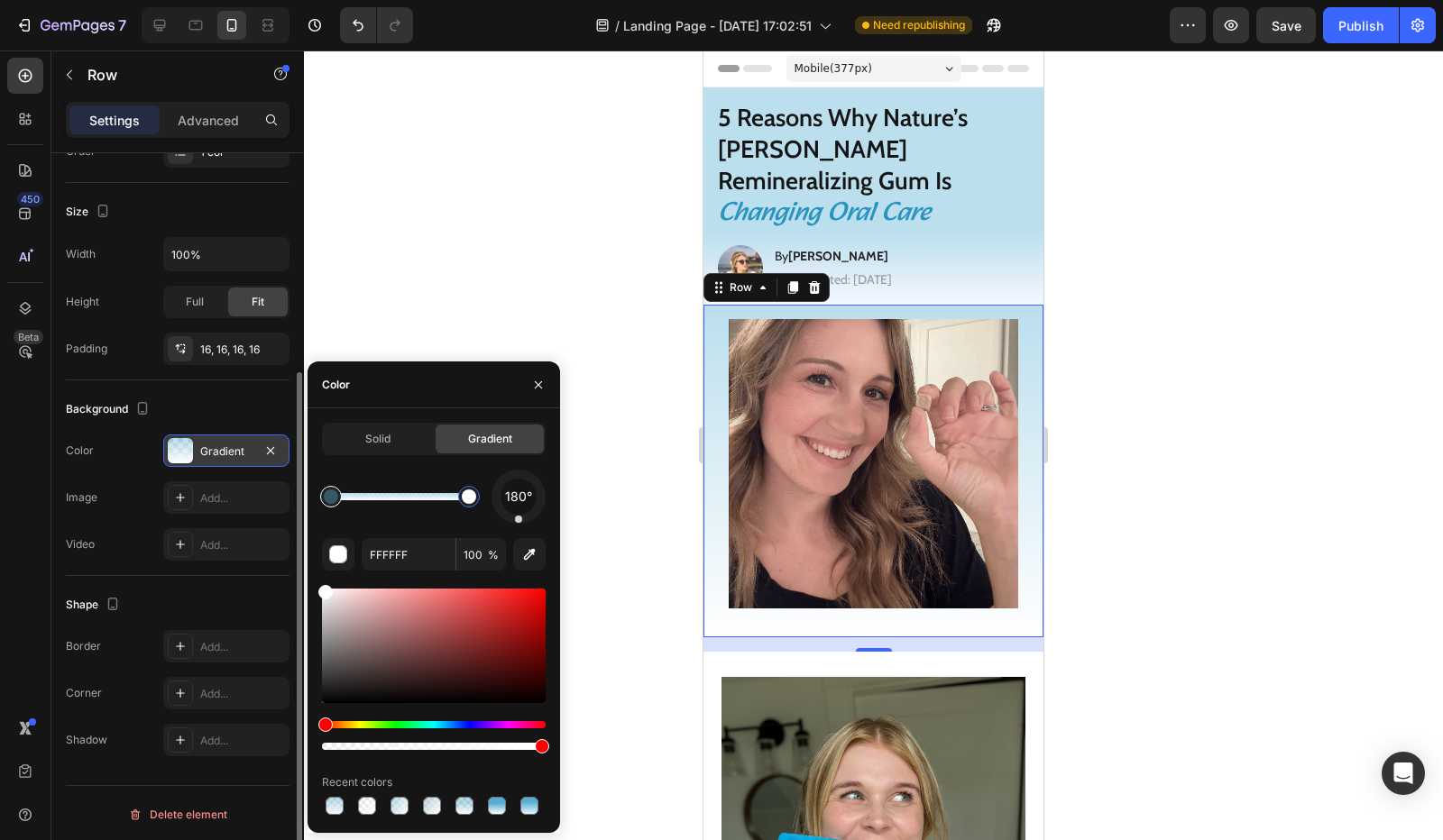
type input "55AED3"
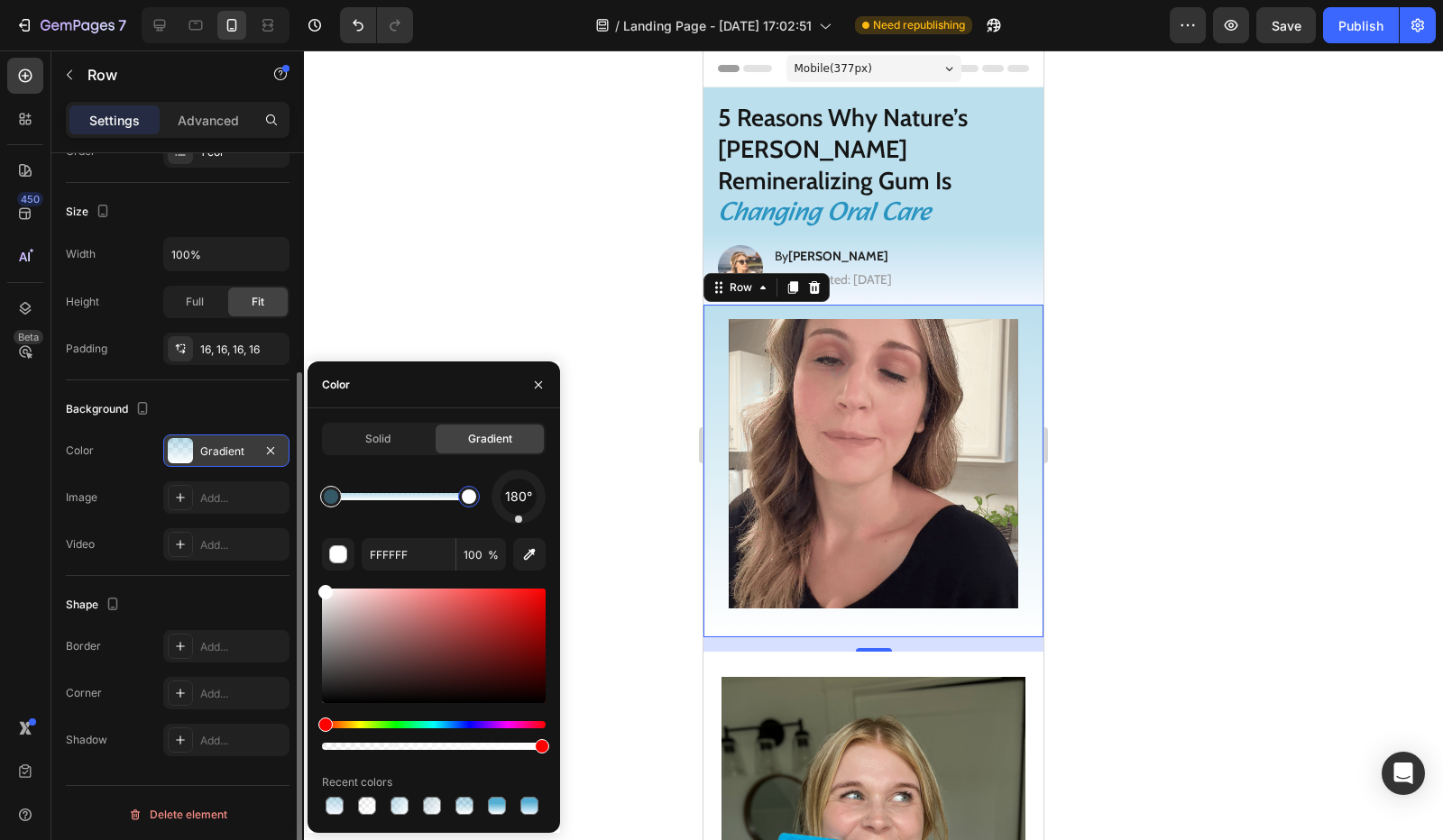
type input "40"
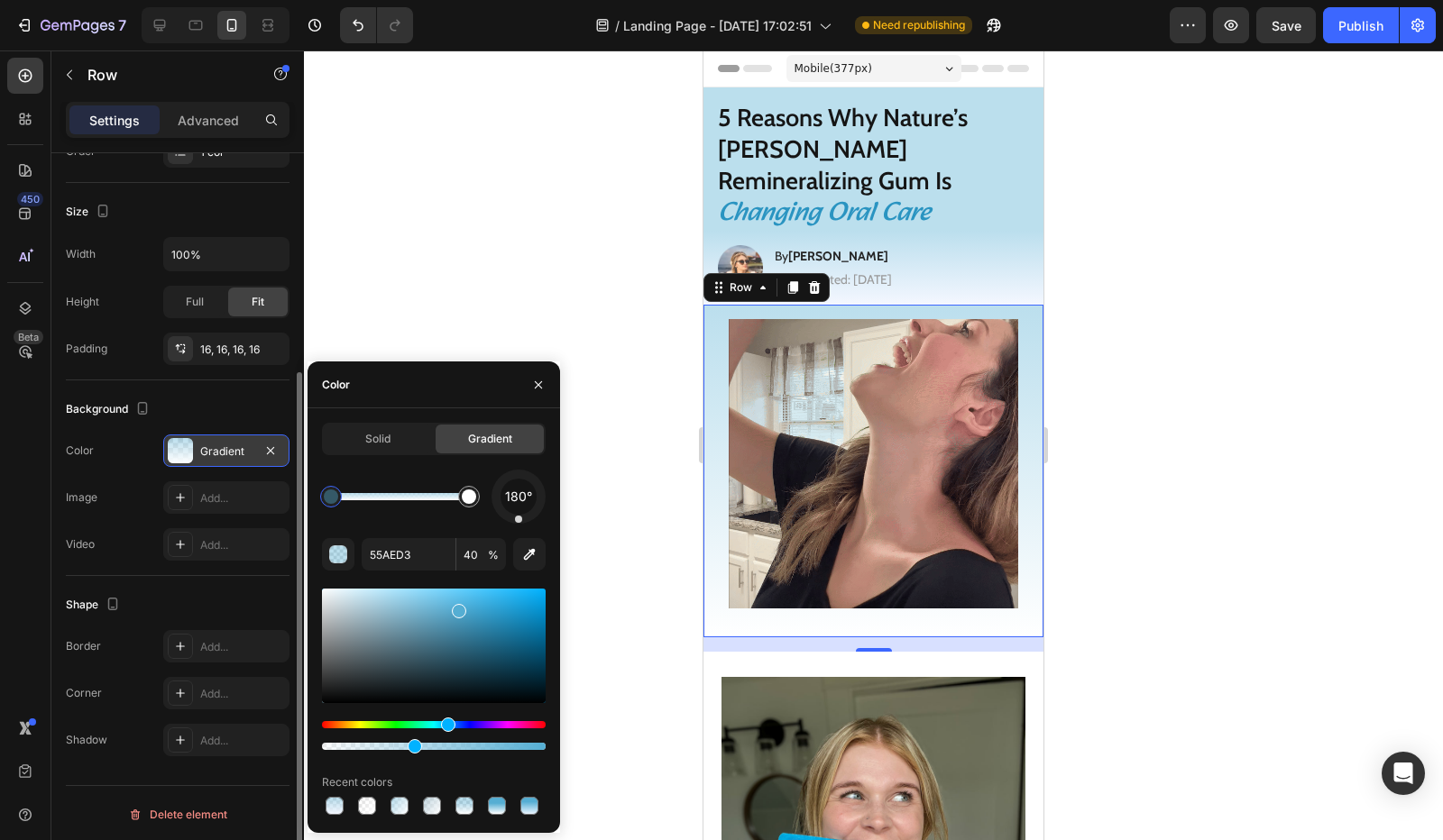
click at [323, 498] on div at bounding box center [331, 497] width 22 height 22
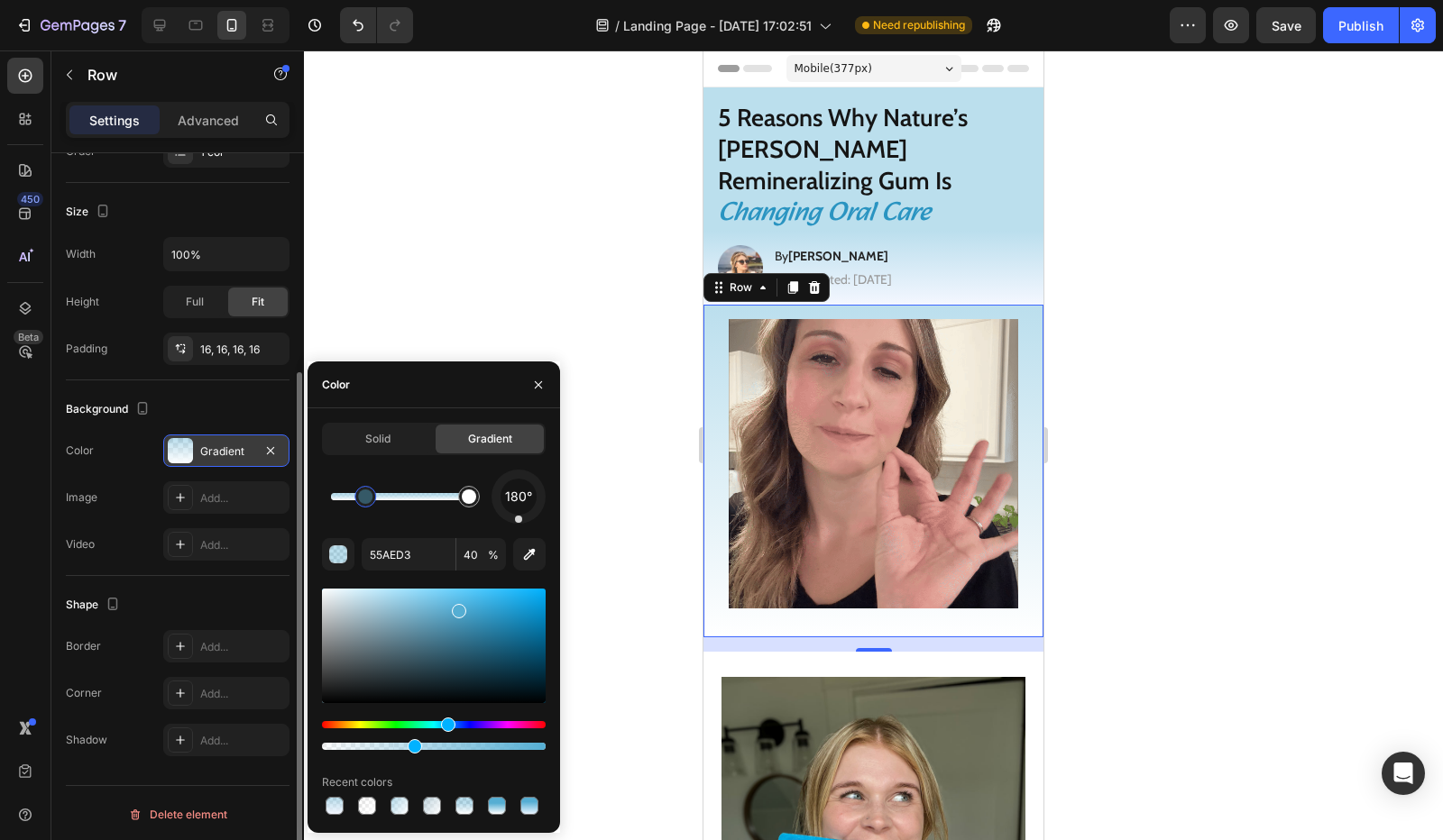
drag, startPoint x: 333, startPoint y: 494, endPoint x: 366, endPoint y: 501, distance: 33.7
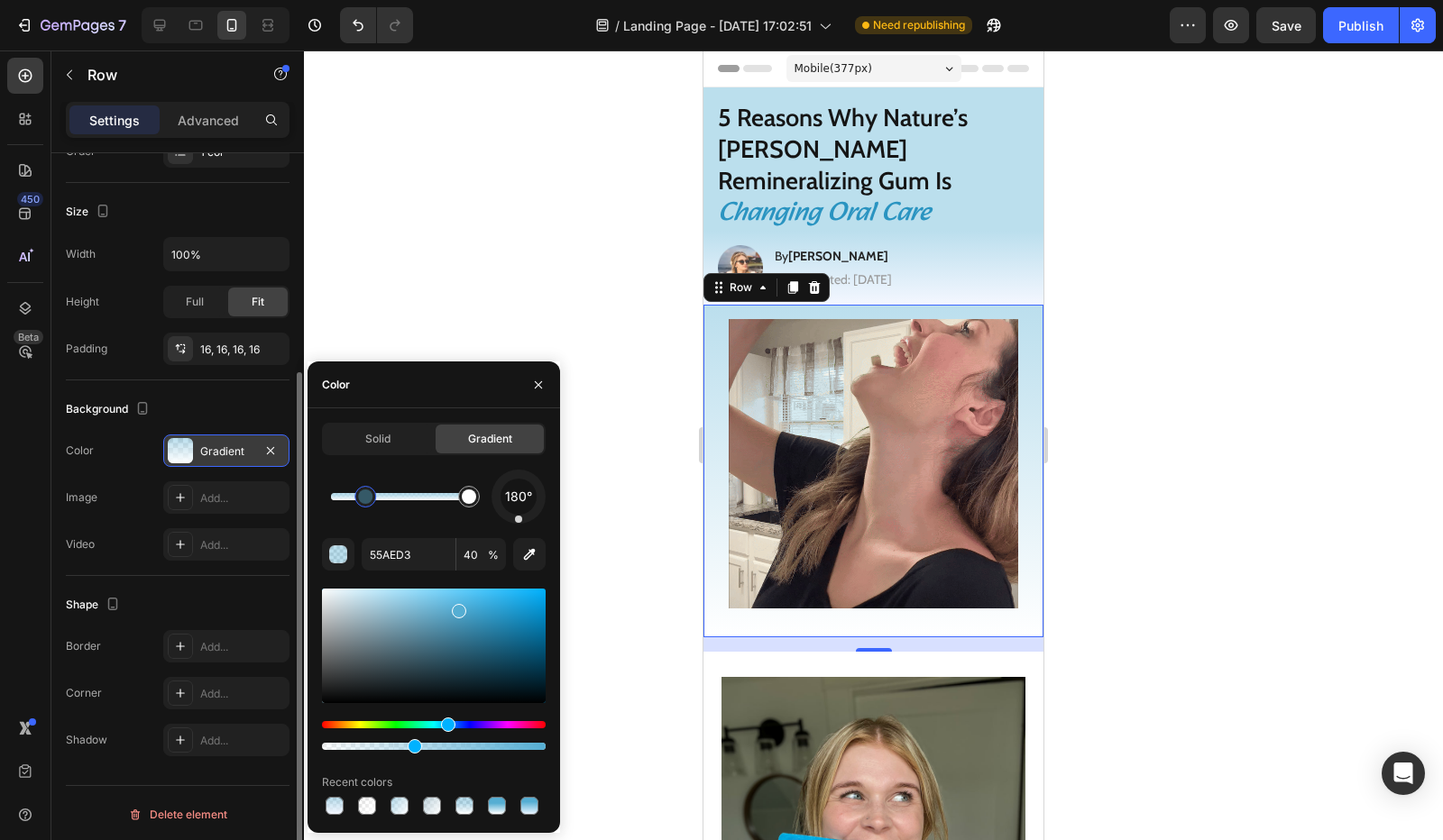
click at [366, 501] on div at bounding box center [365, 496] width 15 height 15
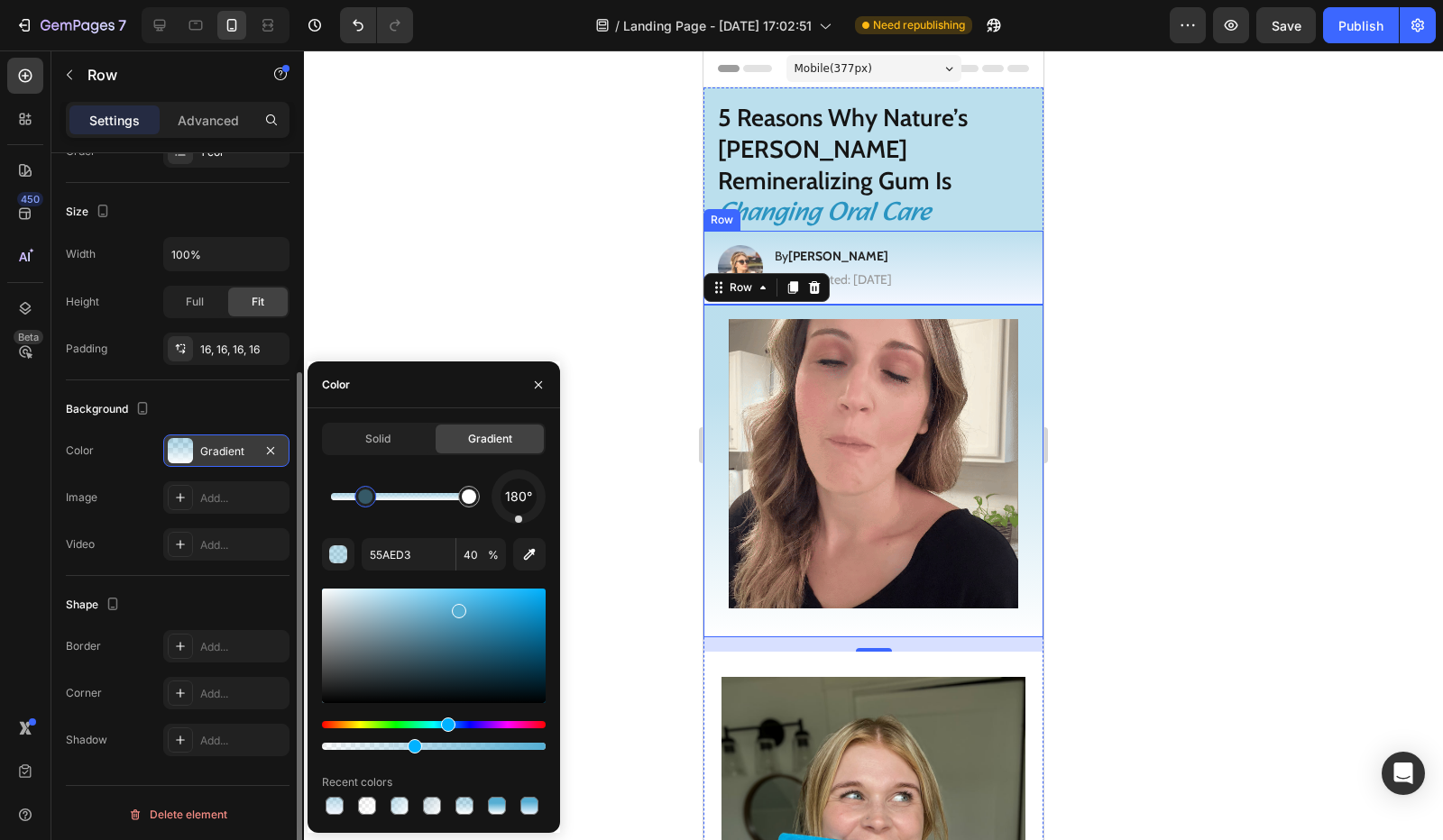
click at [1006, 248] on div "Image By Jessica M. Heading Last Updated: August 25th 2025 Text Block Row" at bounding box center [873, 267] width 340 height 74
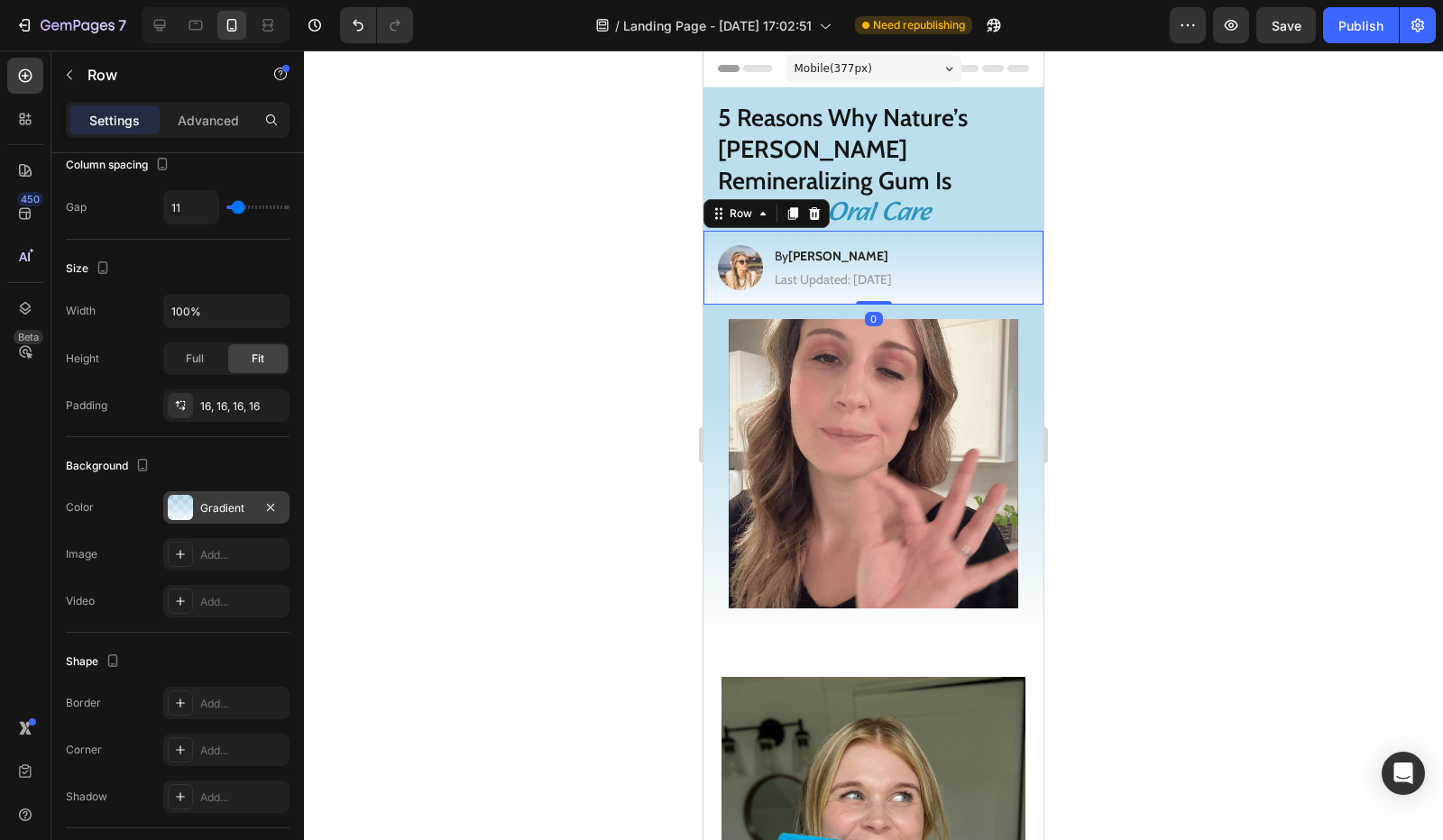
click at [196, 504] on div "Gradient" at bounding box center [227, 507] width 126 height 32
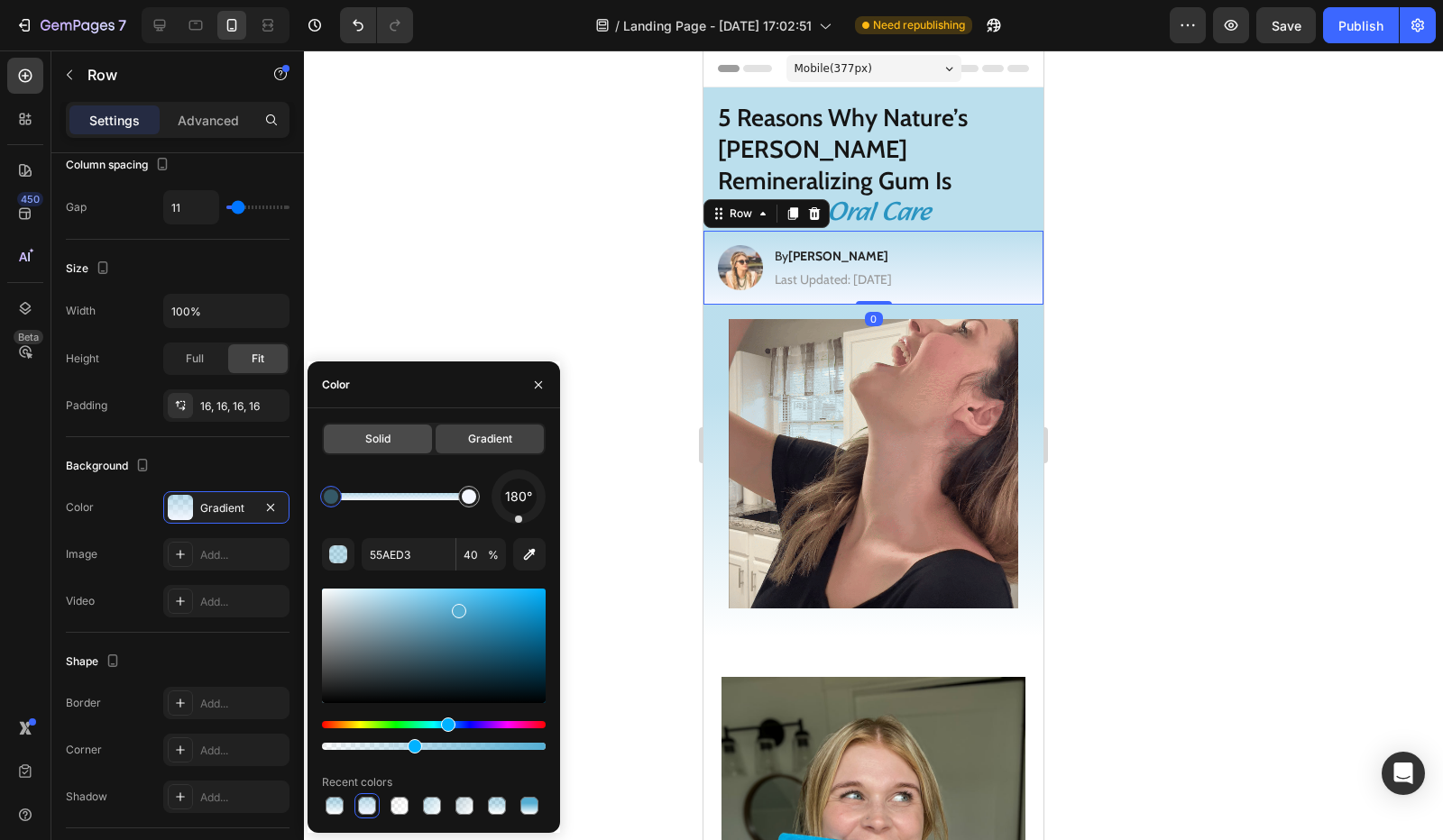
click at [359, 451] on div "Solid" at bounding box center [378, 438] width 108 height 29
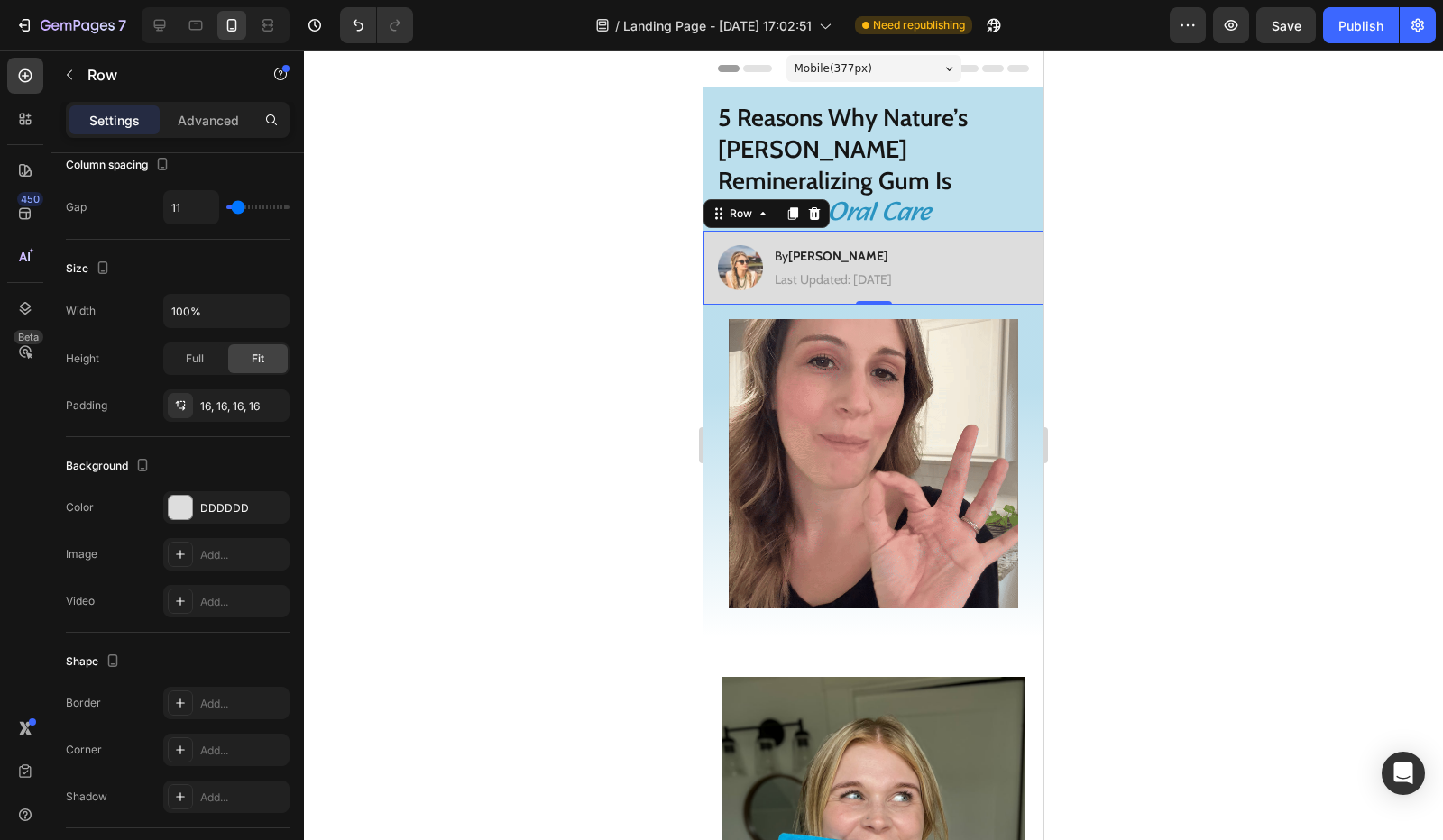
click at [445, 409] on div at bounding box center [874, 445] width 1139 height 790
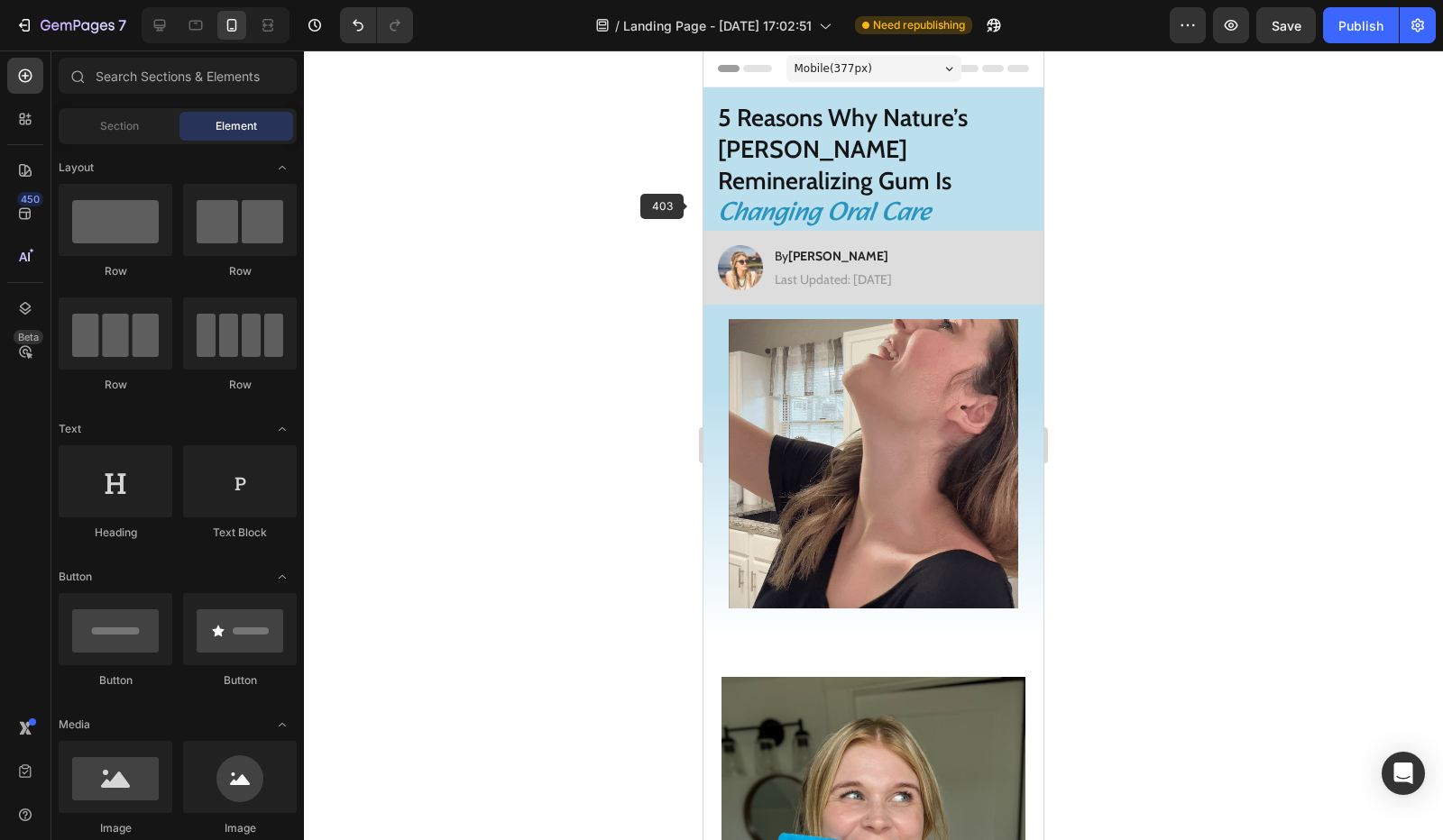
click at [716, 230] on div "Image By Jessica M. Heading Last Updated: August 25th 2025 Text Block Row" at bounding box center [873, 267] width 340 height 74
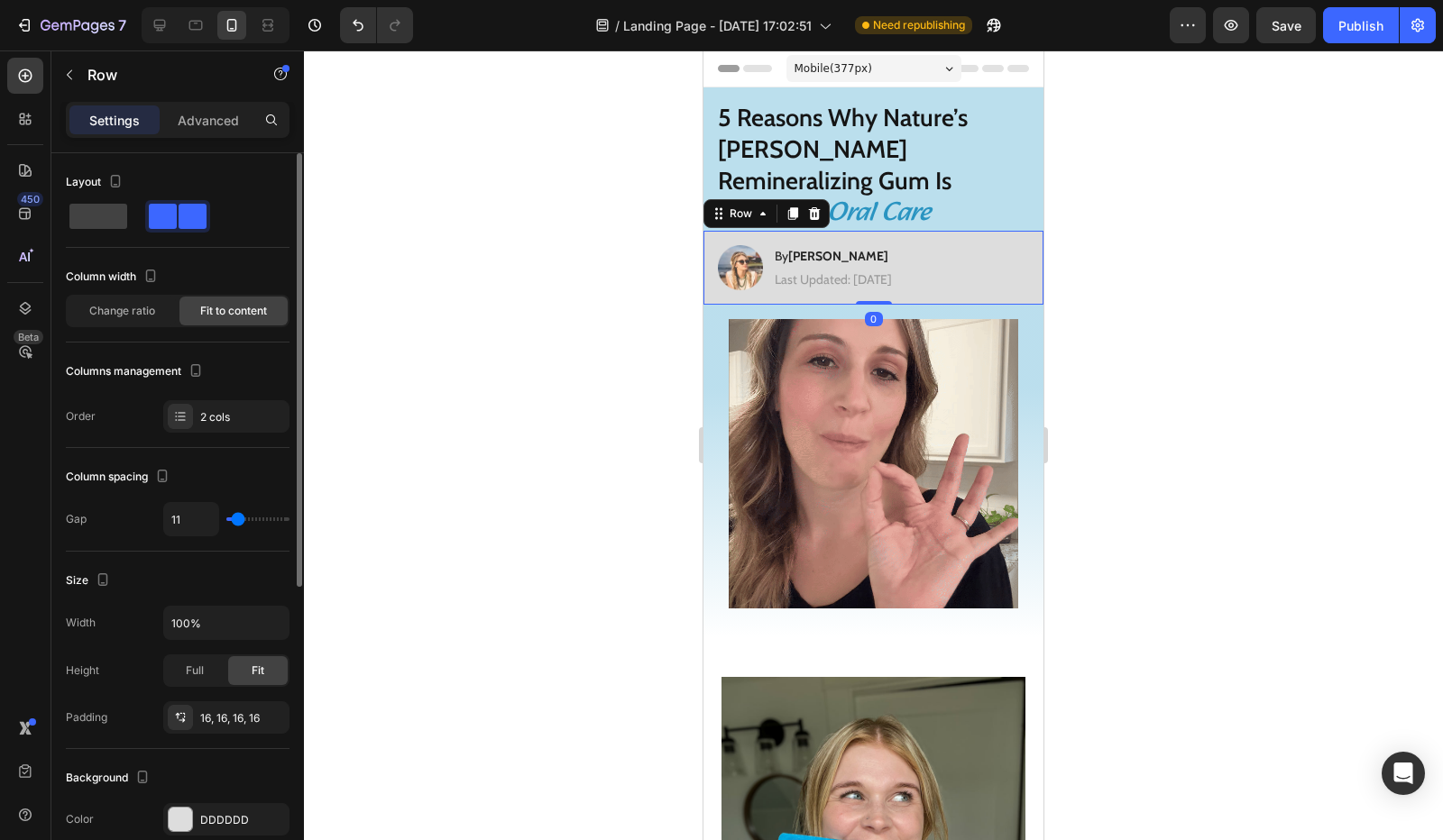
scroll to position [271, 0]
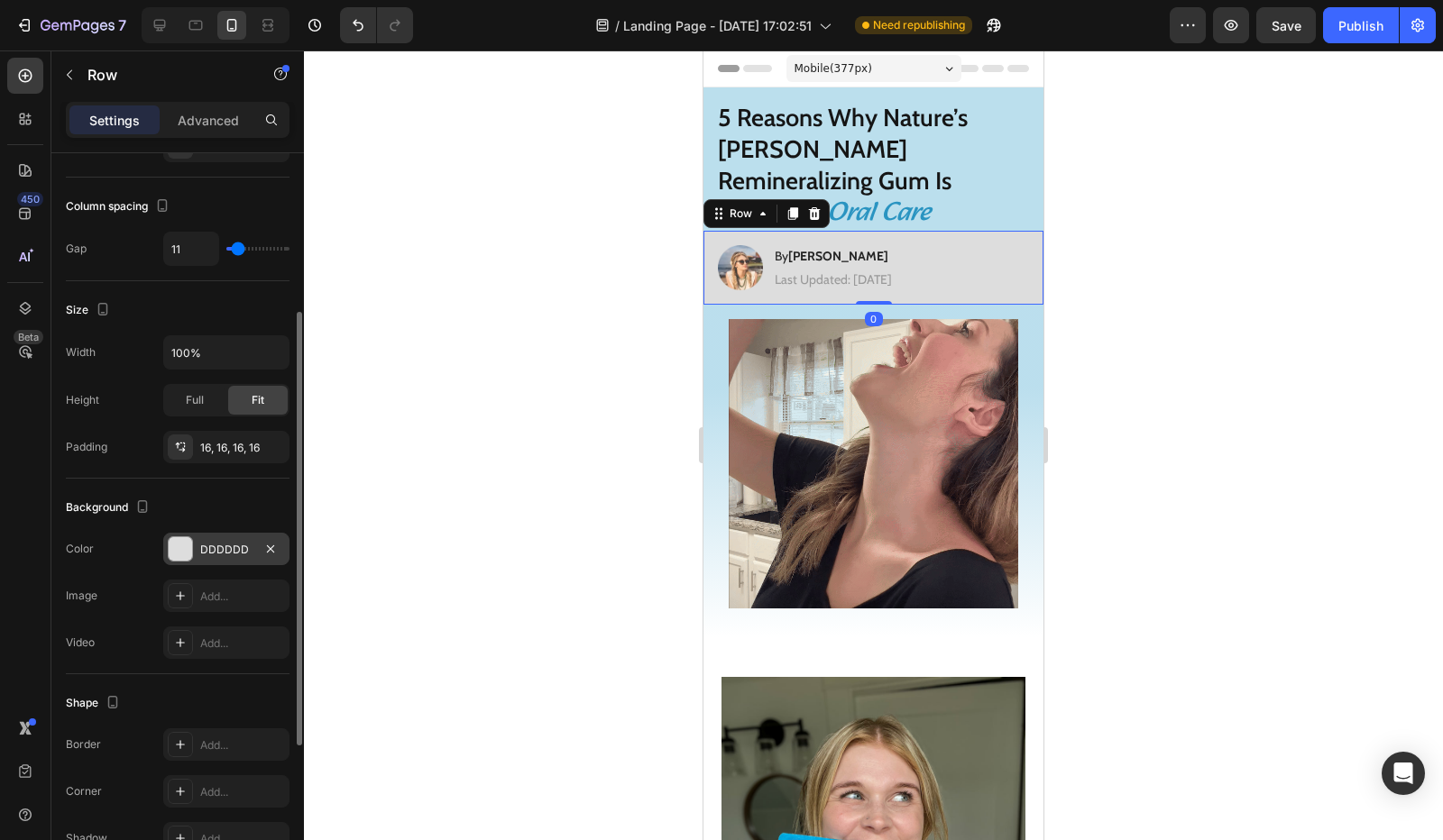
click at [234, 550] on div "DDDDDD" at bounding box center [226, 549] width 52 height 16
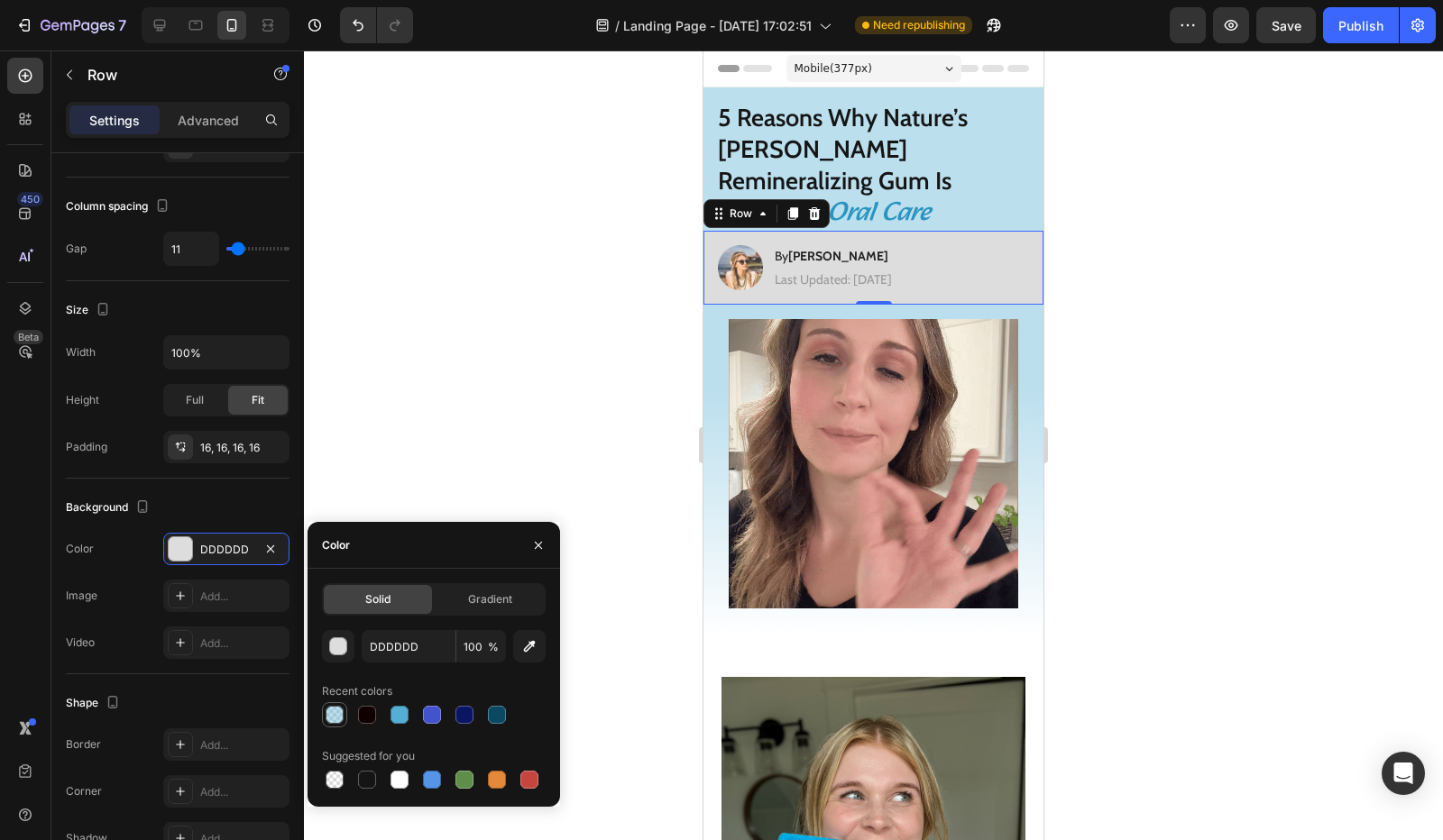
click at [334, 711] on div at bounding box center [335, 715] width 18 height 18
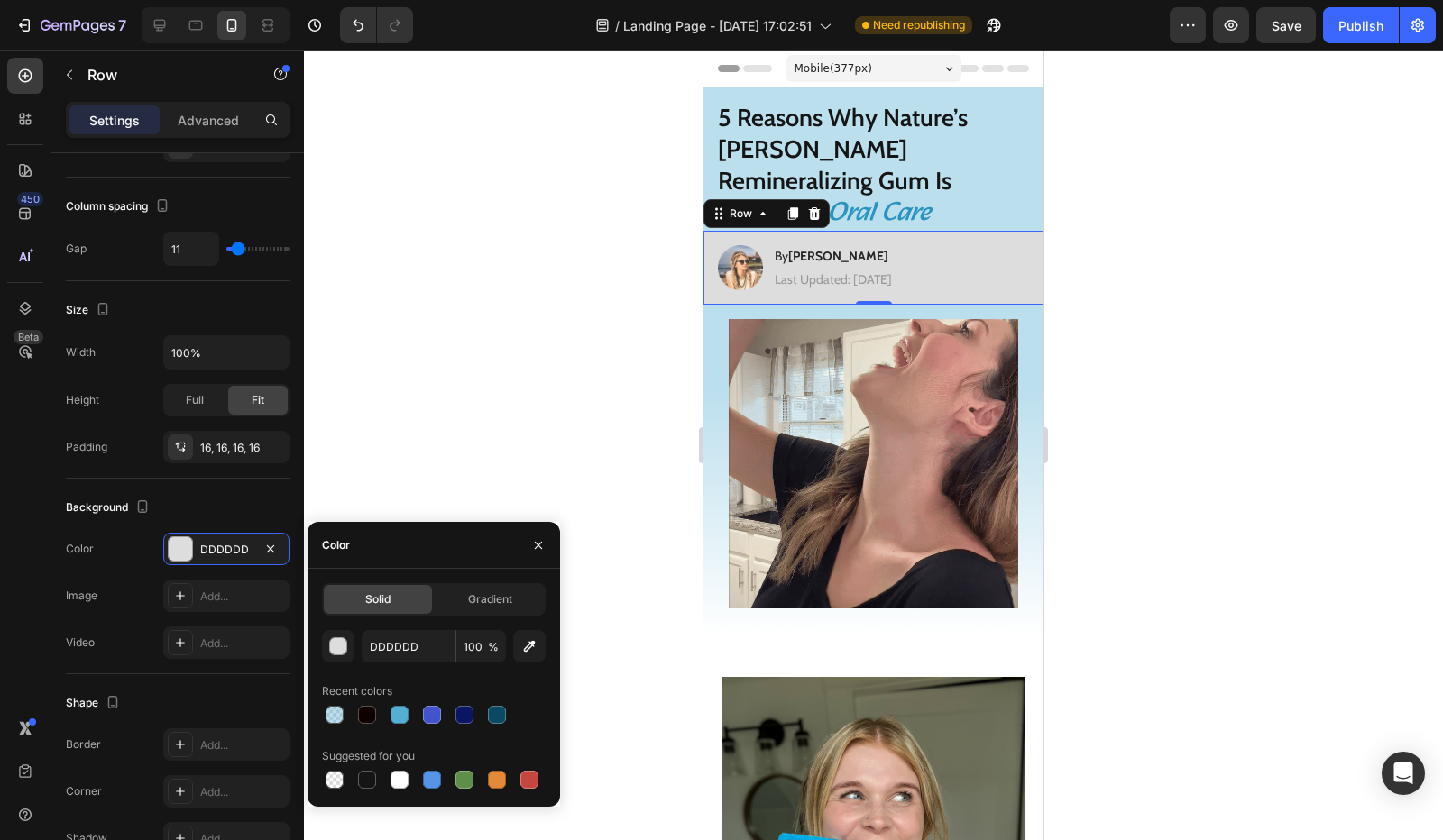
type input "55AED3"
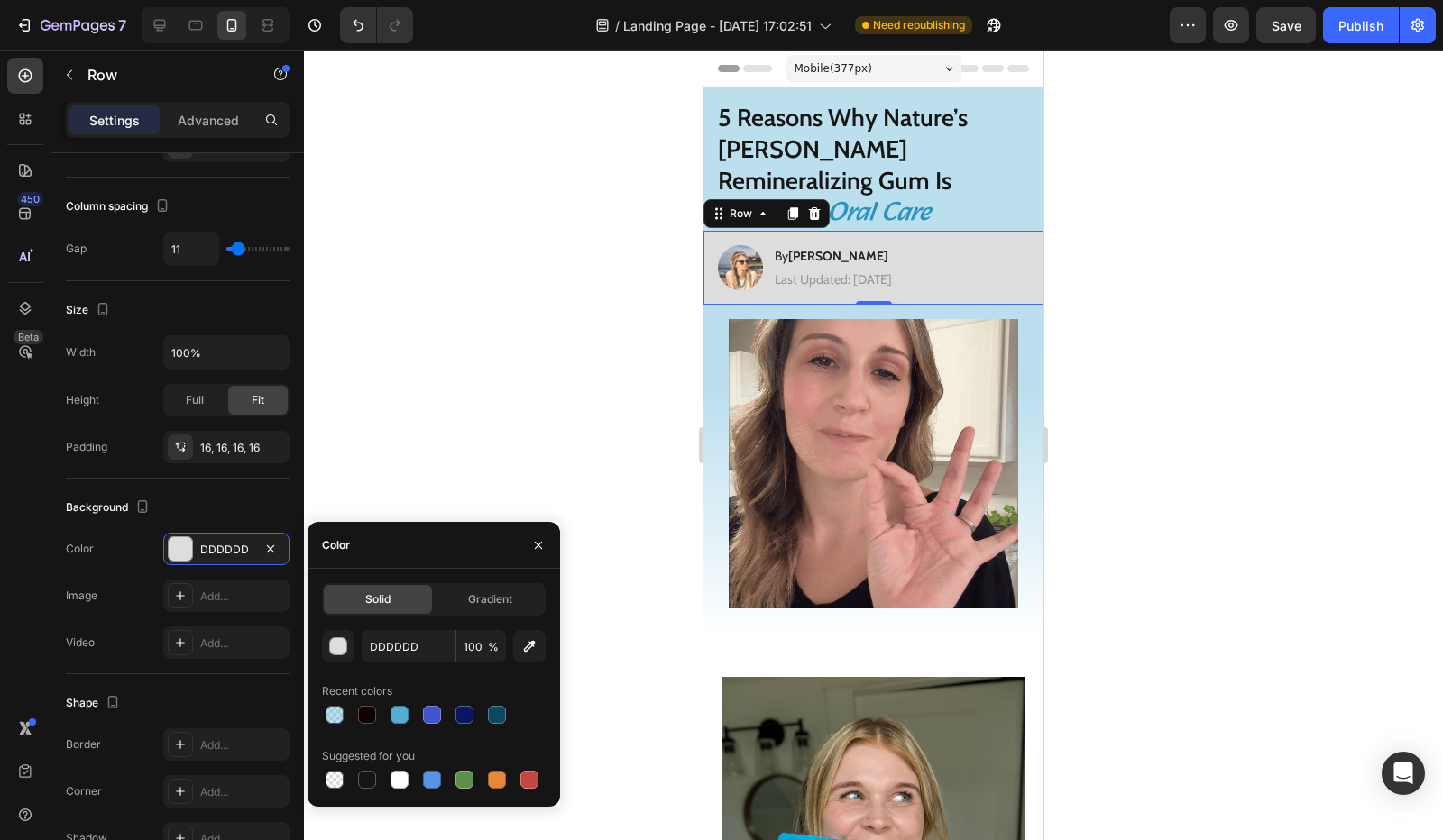
type input "40"
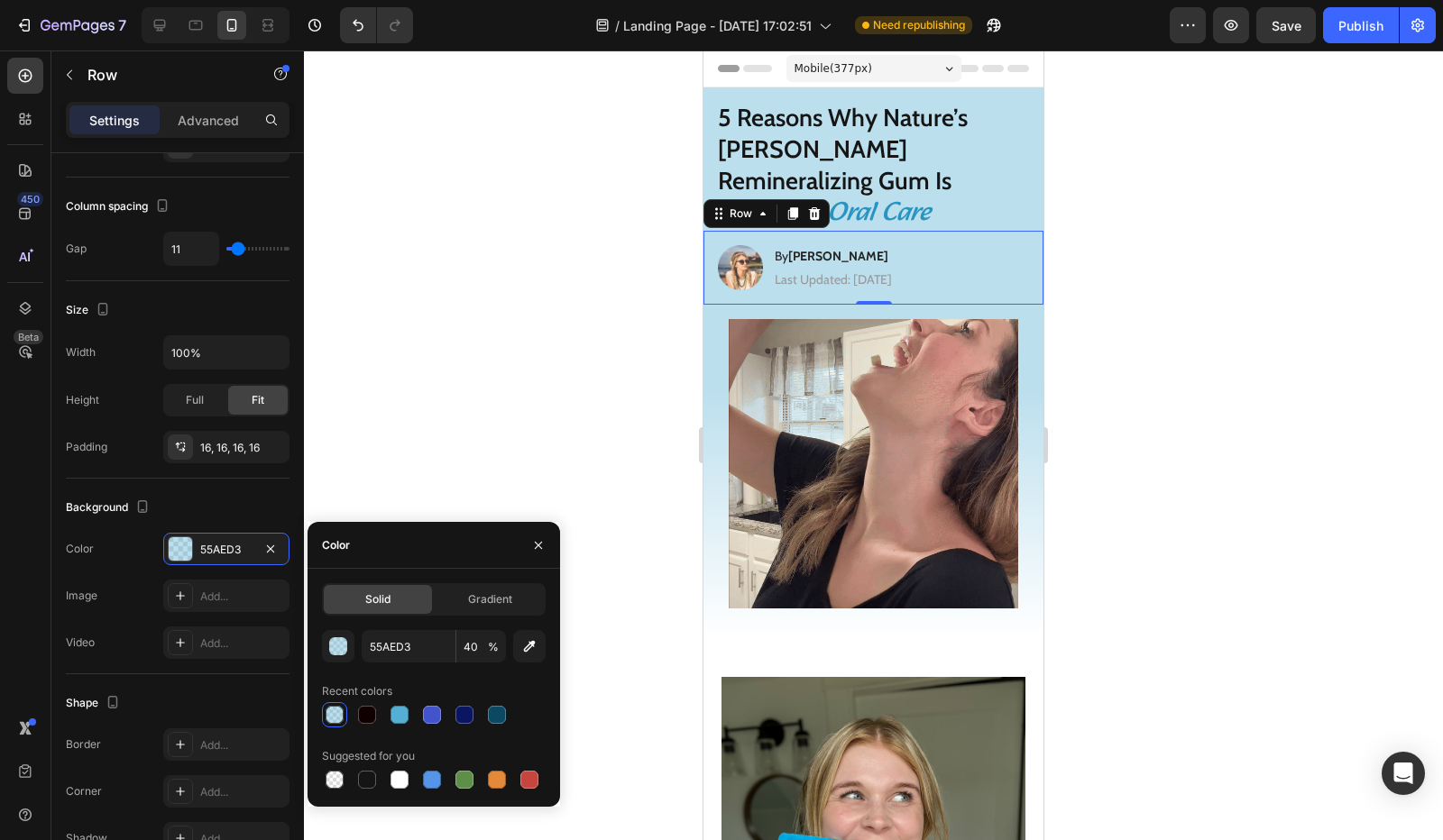
click at [454, 462] on div at bounding box center [874, 445] width 1139 height 790
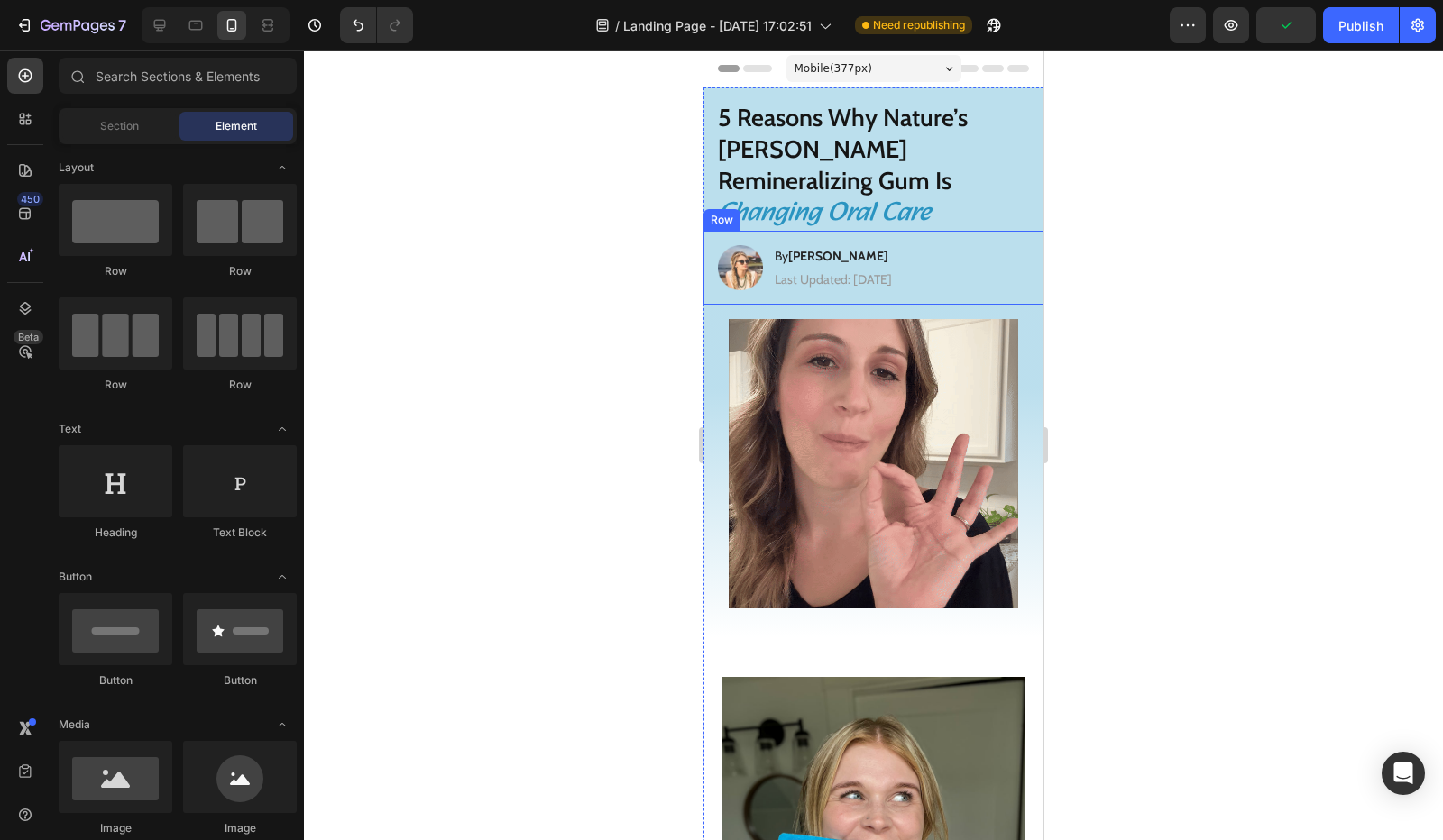
click at [796, 268] on div "Image By Jessica M. Heading Last Updated: August 25th 2025 Text Block Row" at bounding box center [873, 267] width 340 height 74
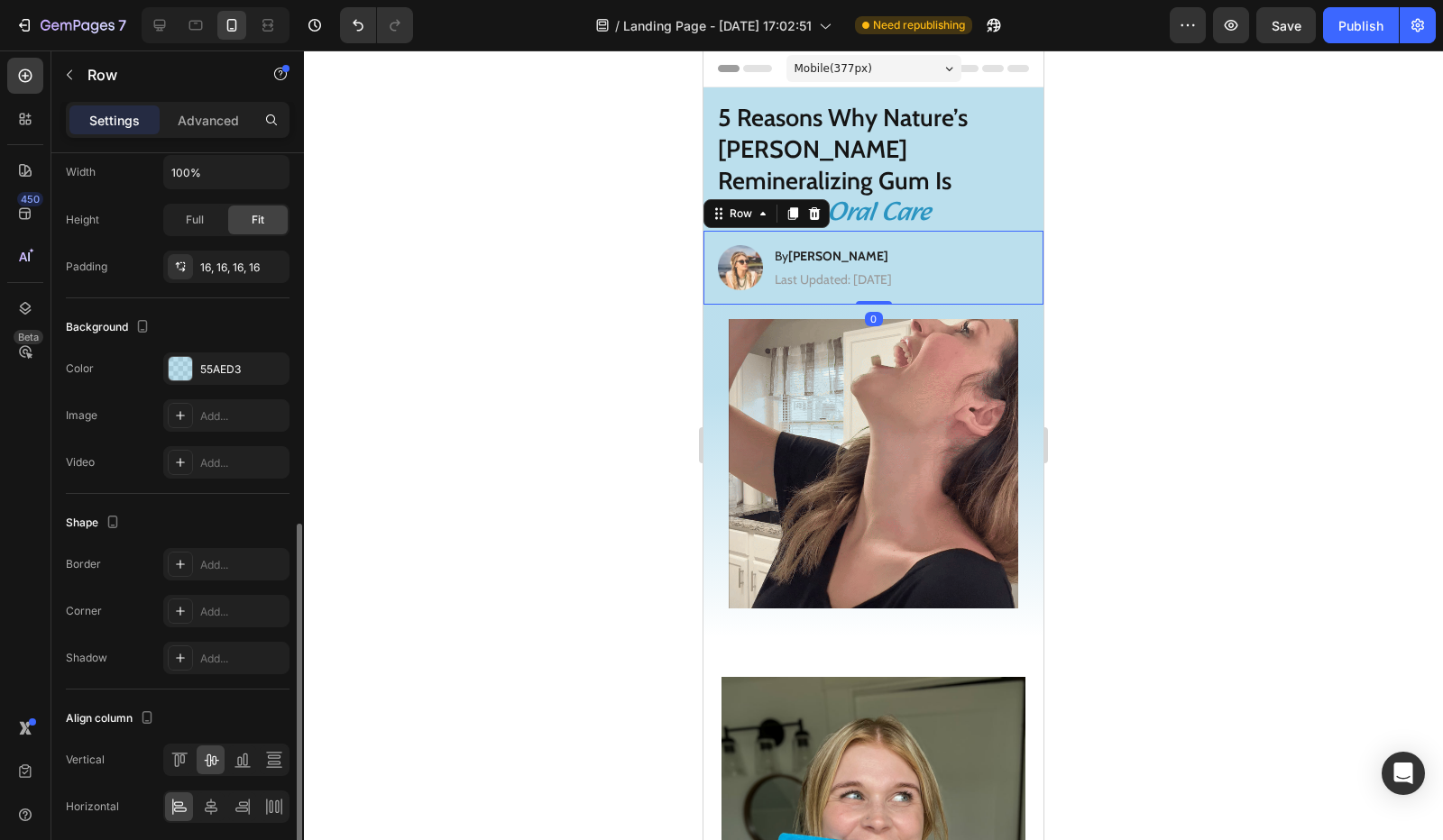
scroll to position [517, 0]
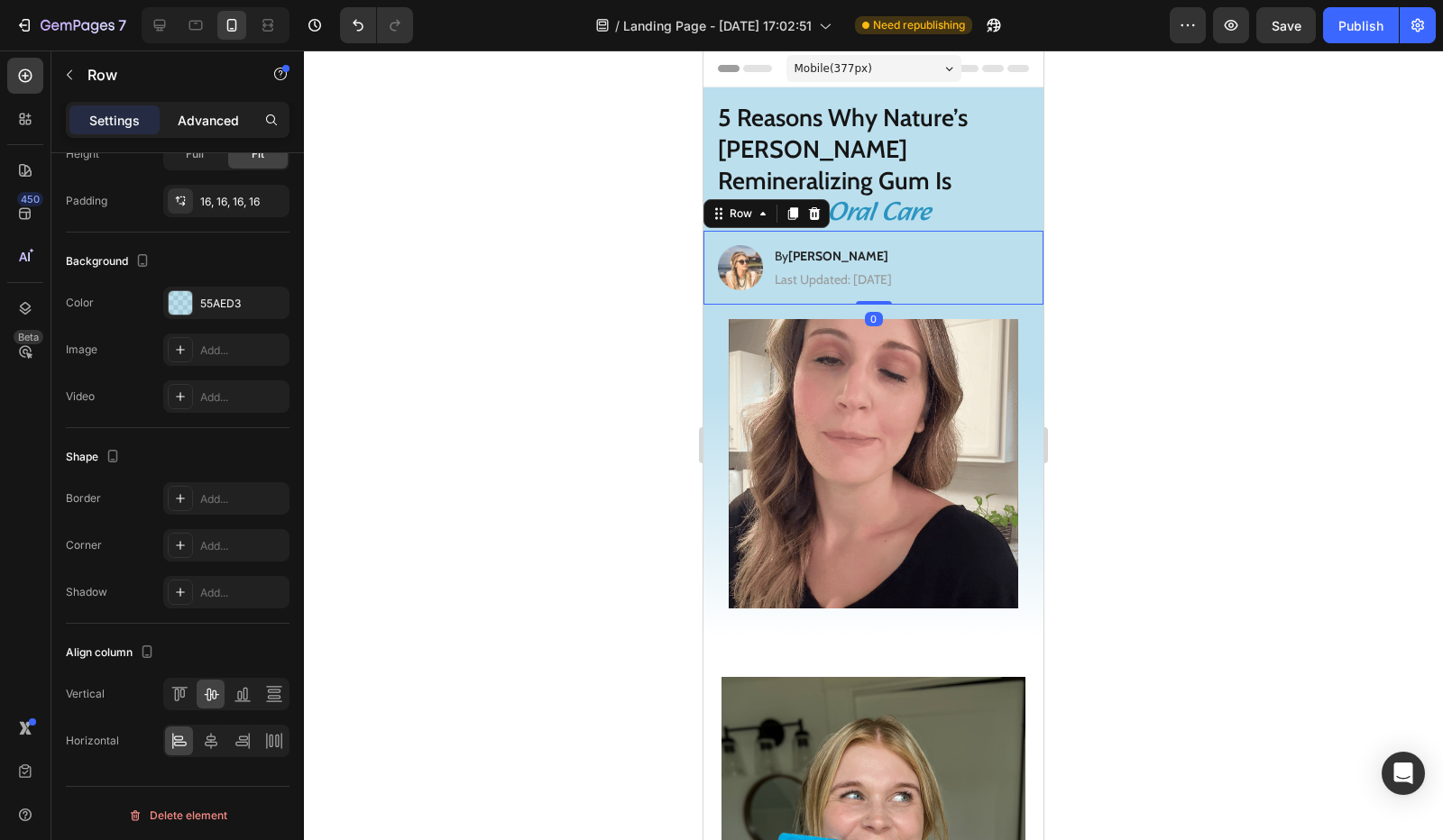
click at [219, 127] on p "Advanced" at bounding box center [208, 120] width 61 height 19
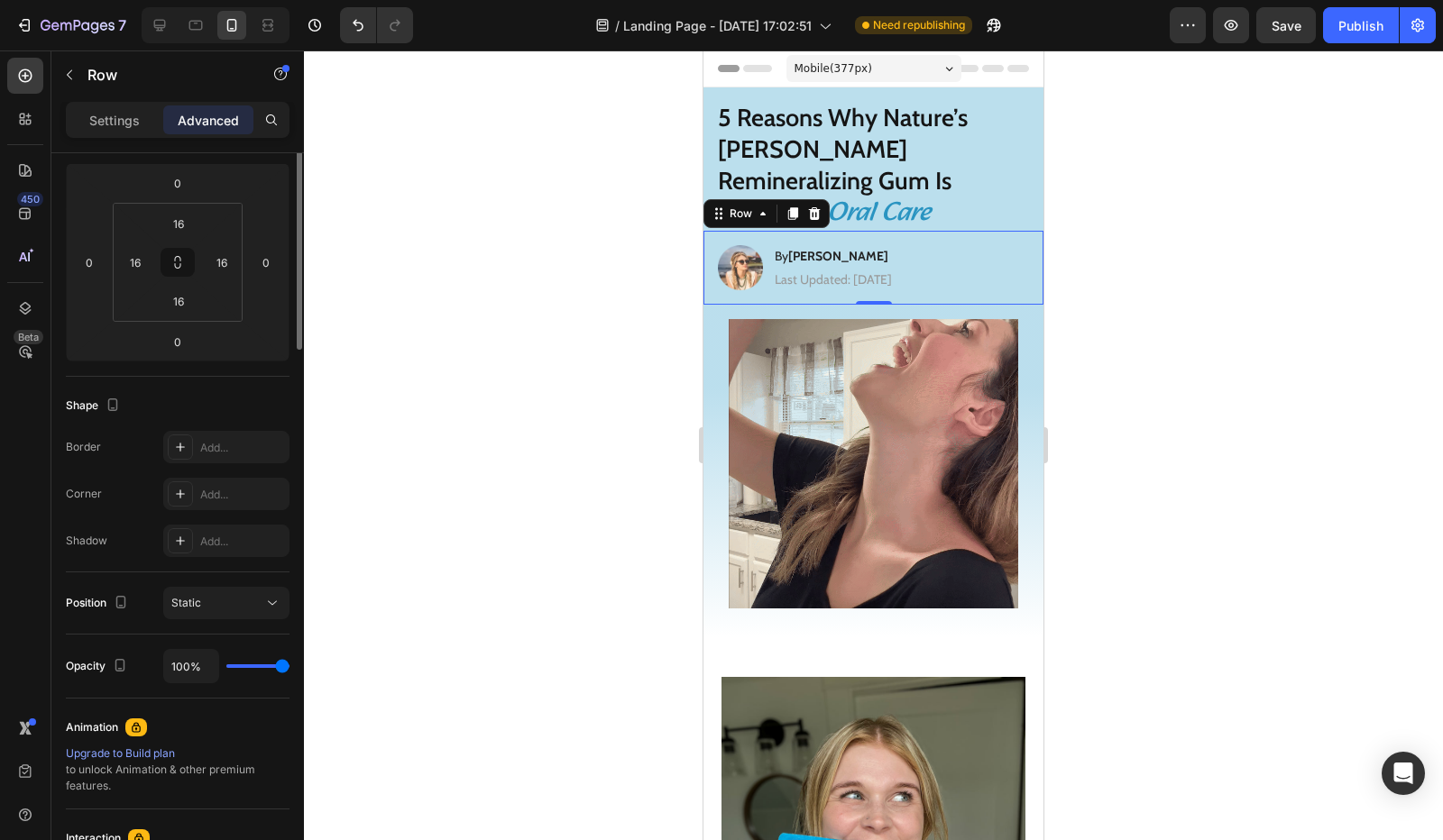
scroll to position [0, 0]
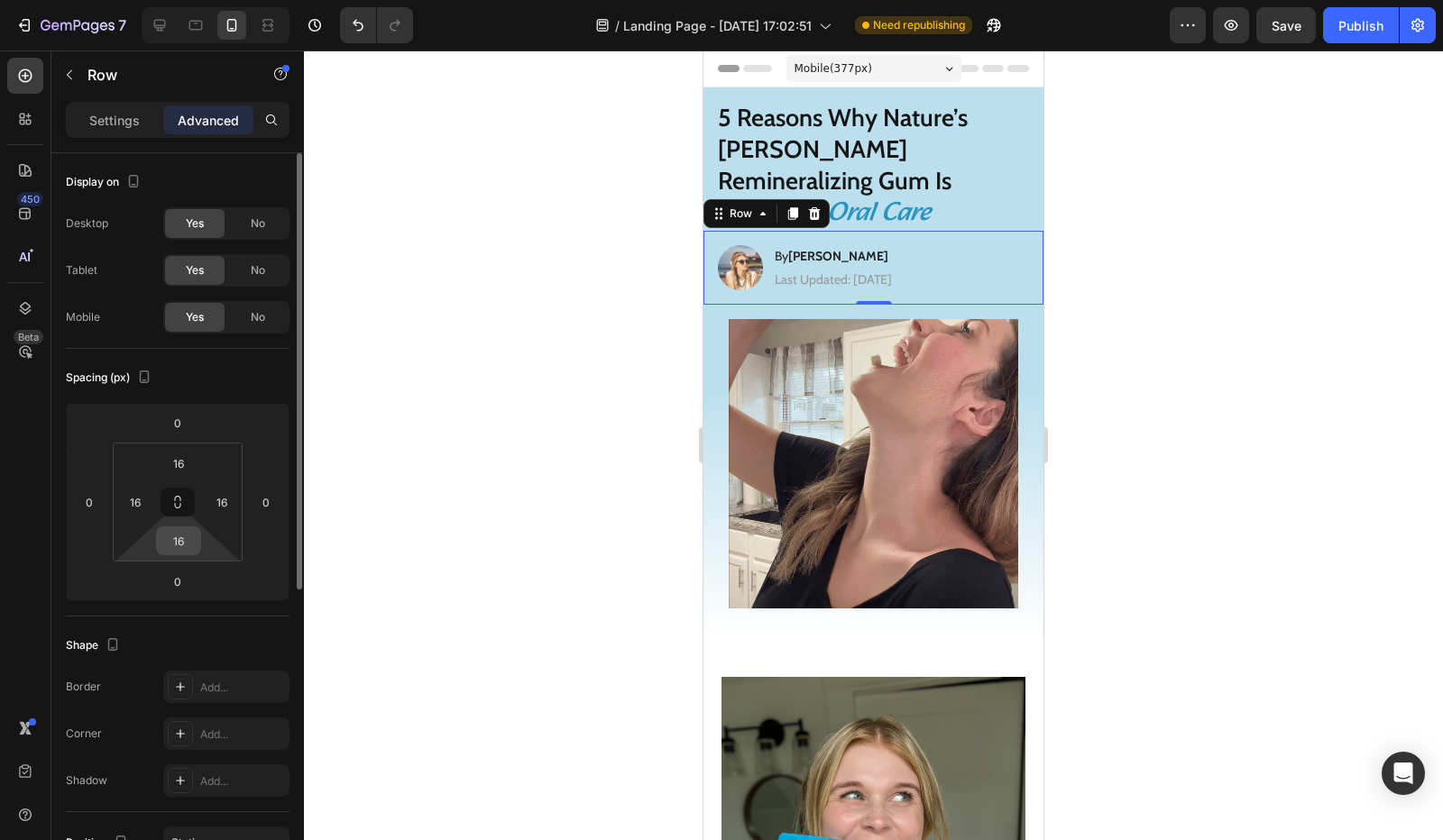
click at [183, 541] on input "16" at bounding box center [178, 541] width 36 height 27
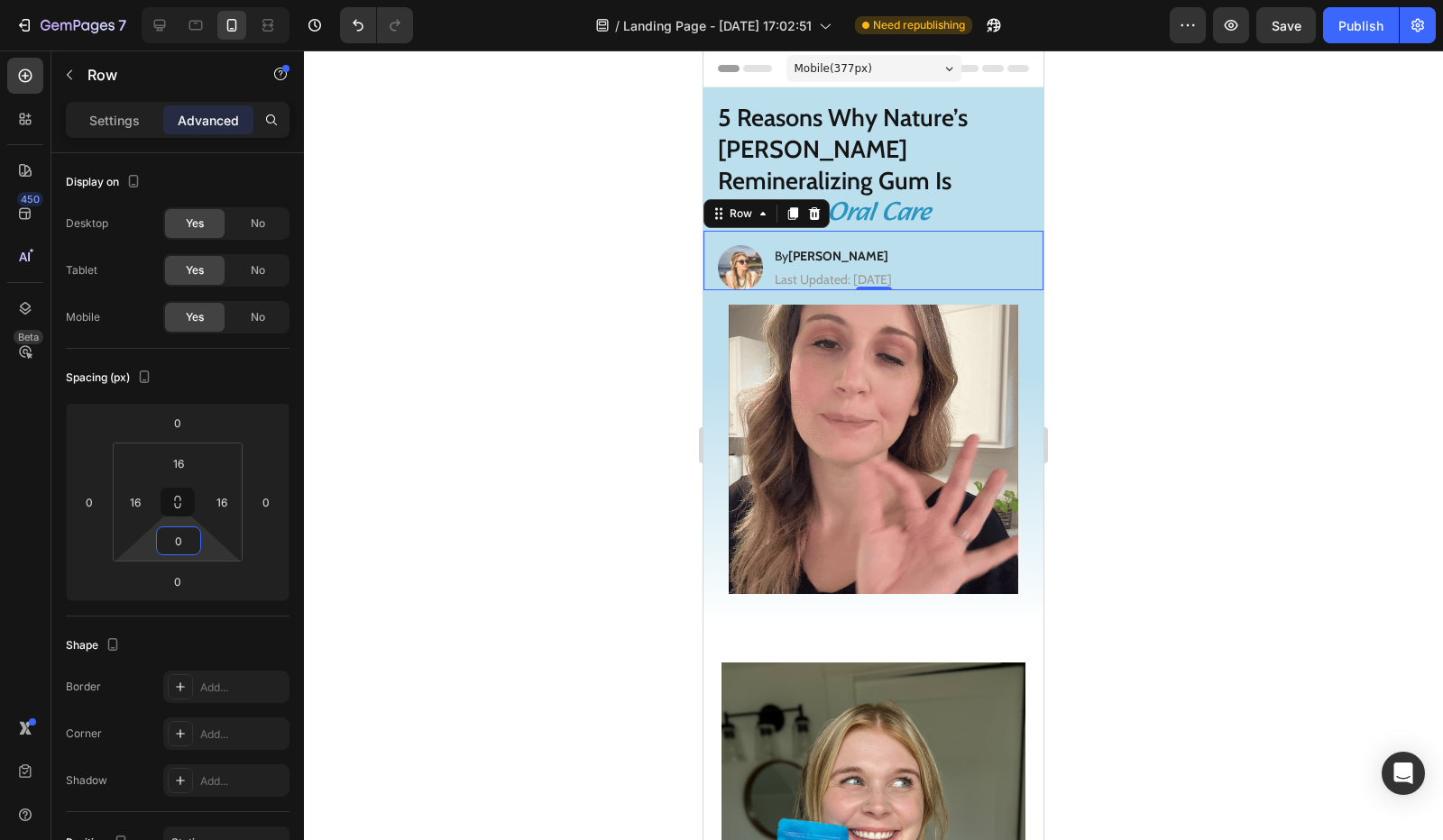
type input "0"
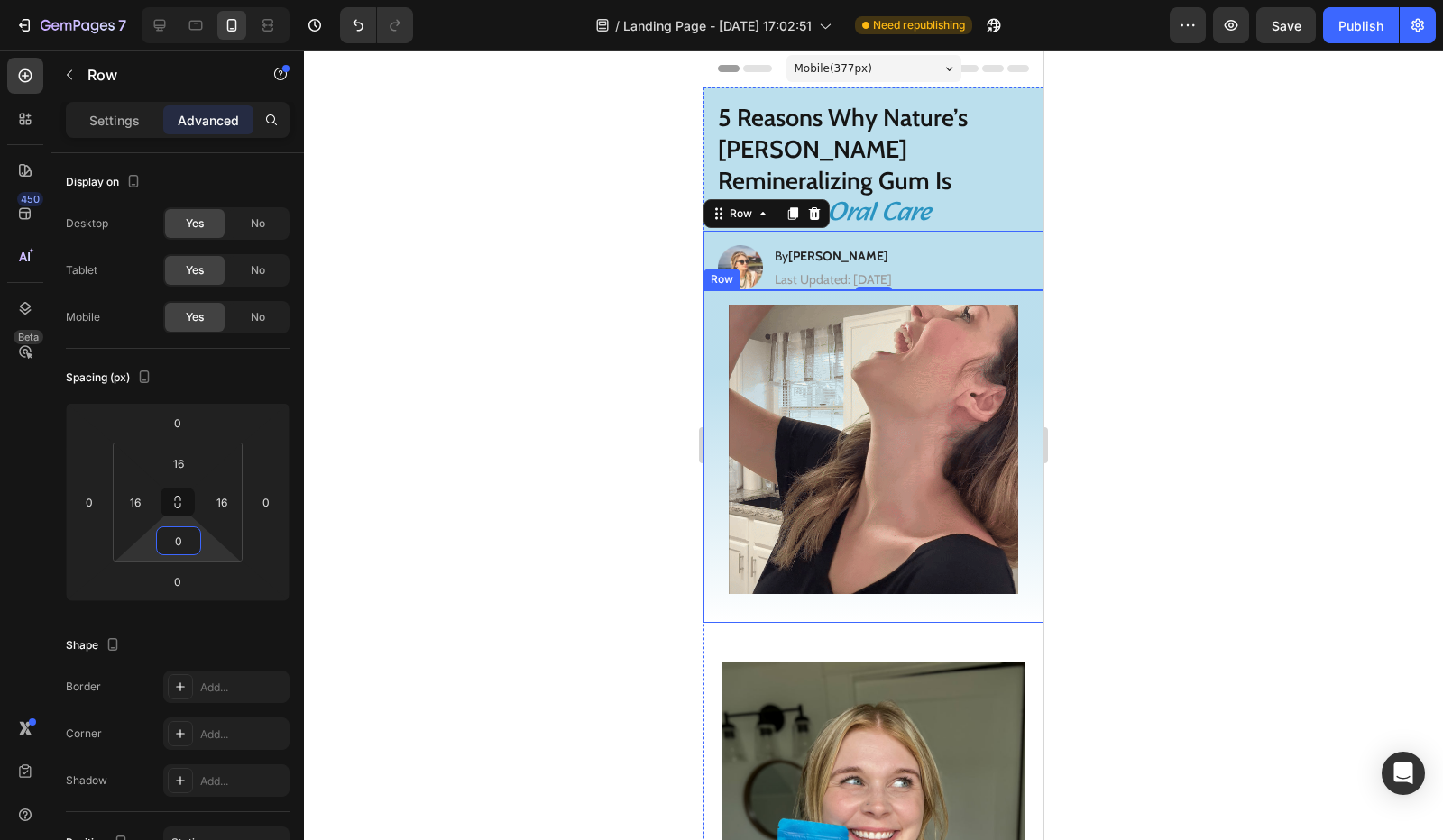
click at [716, 523] on div "Image Row" at bounding box center [873, 457] width 340 height 333
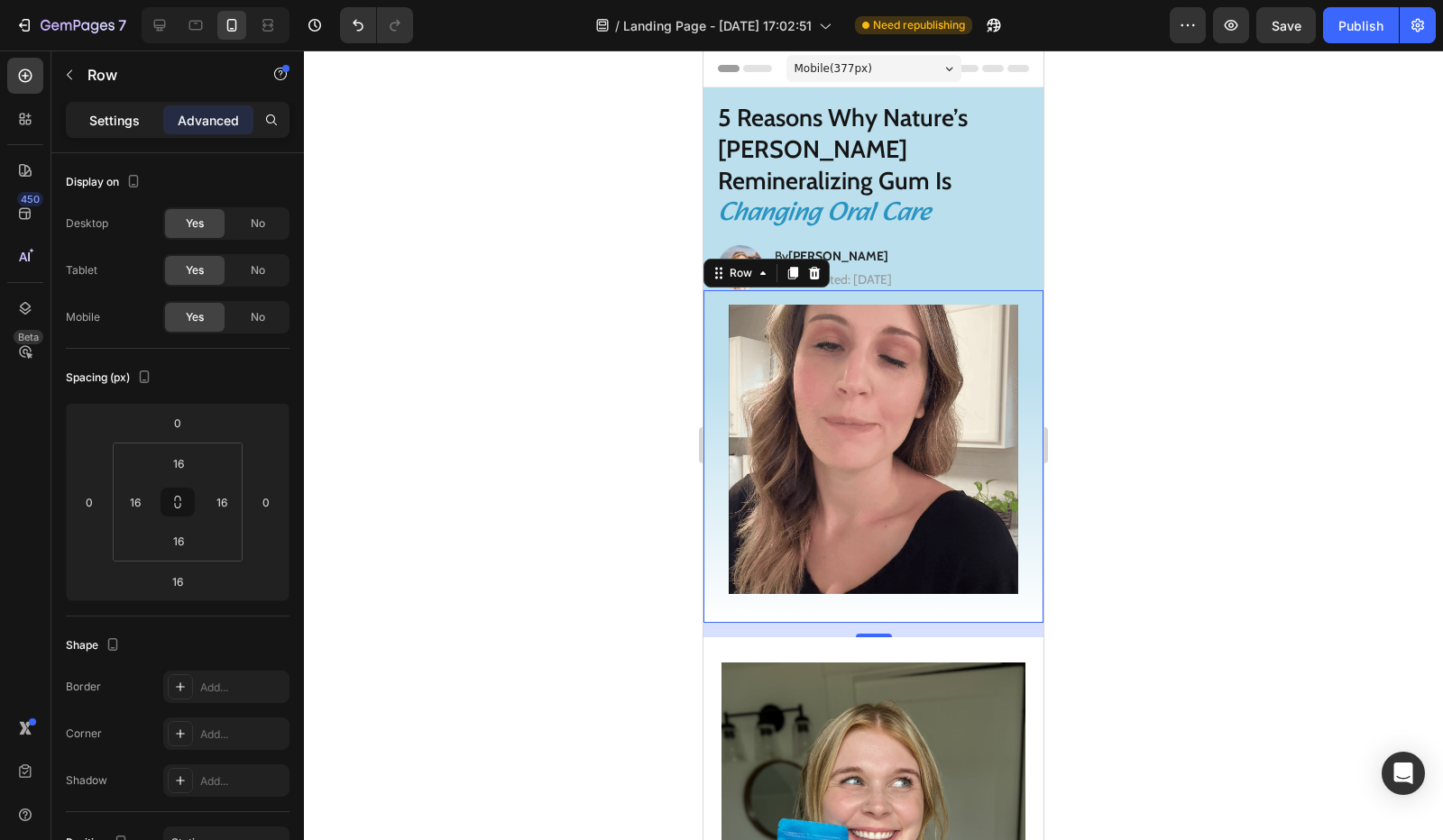
click at [126, 124] on p "Settings" at bounding box center [114, 120] width 50 height 19
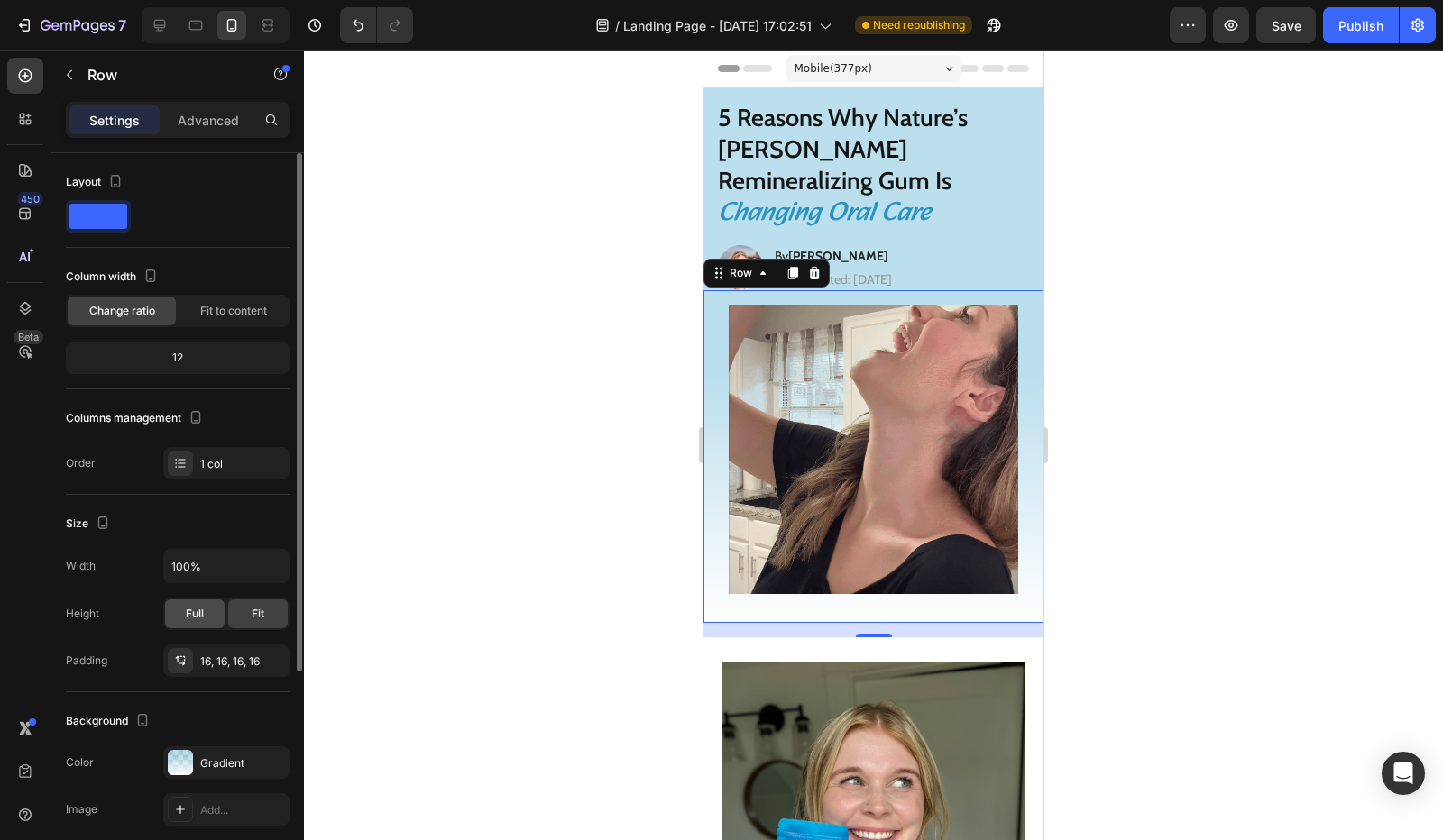
scroll to position [312, 0]
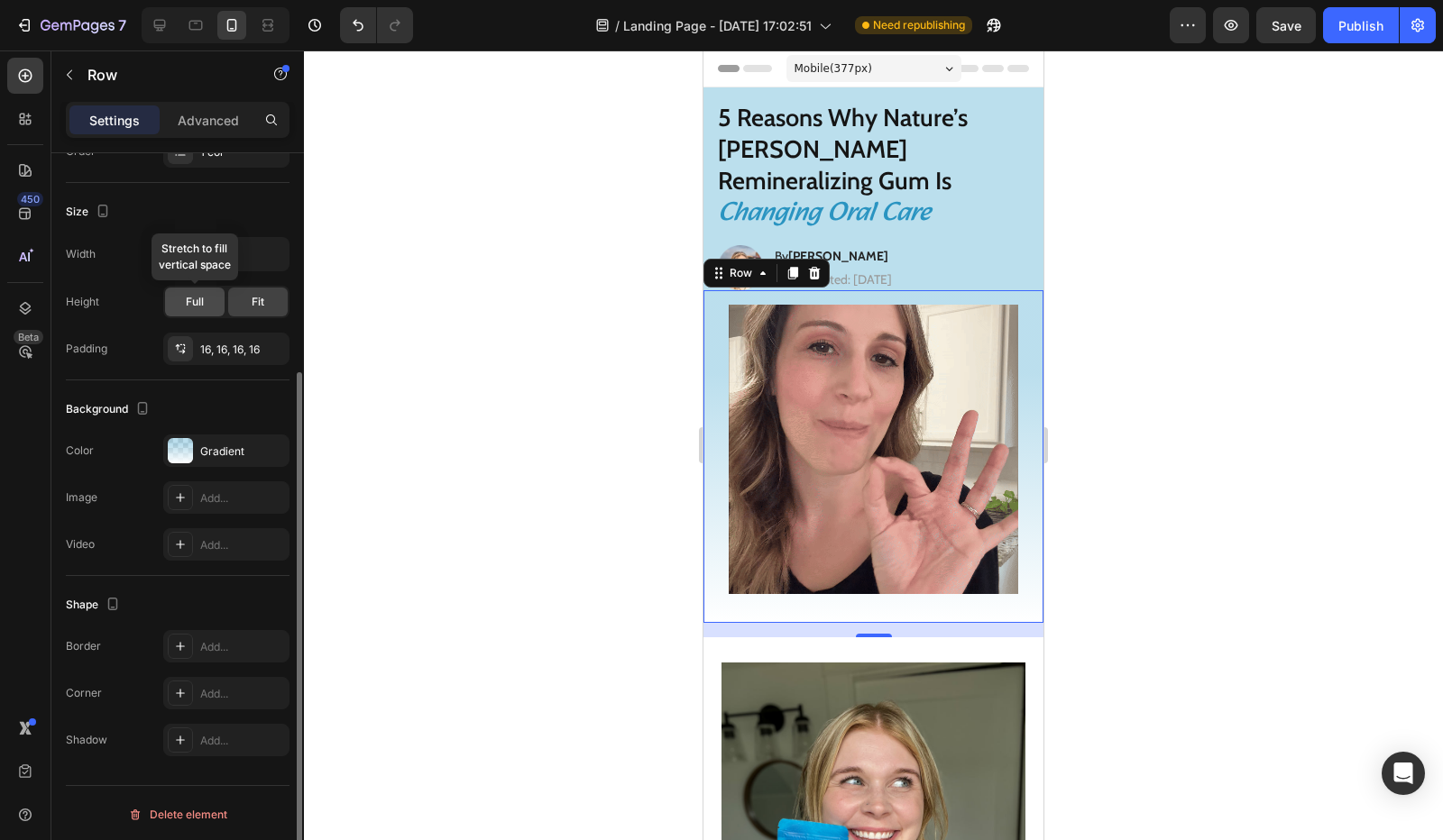
click at [197, 312] on div "Full" at bounding box center [195, 301] width 59 height 29
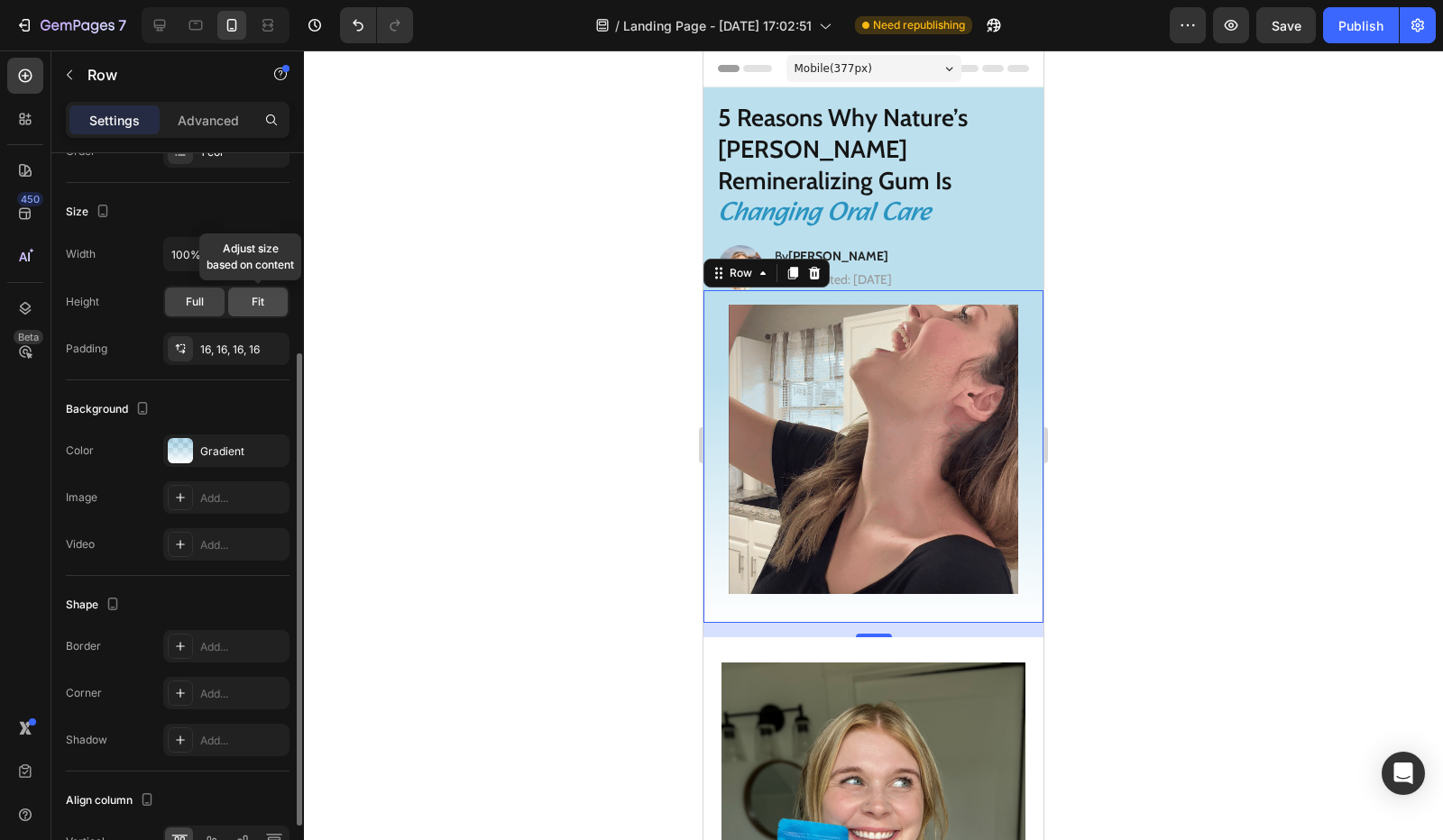
click at [260, 302] on span "Fit" at bounding box center [257, 302] width 13 height 16
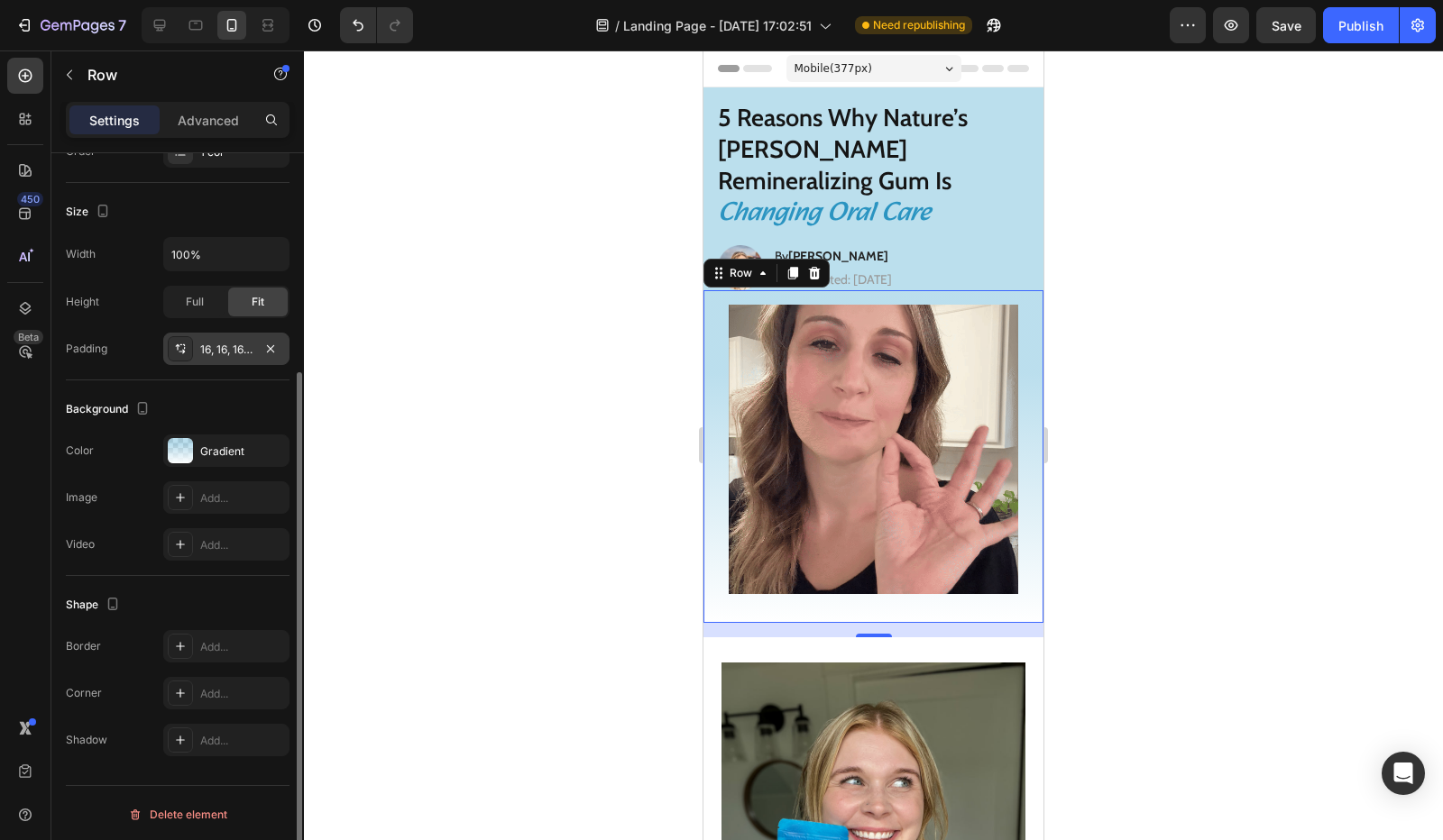
click at [240, 342] on div "16, 16, 16, 16" at bounding box center [226, 350] width 52 height 16
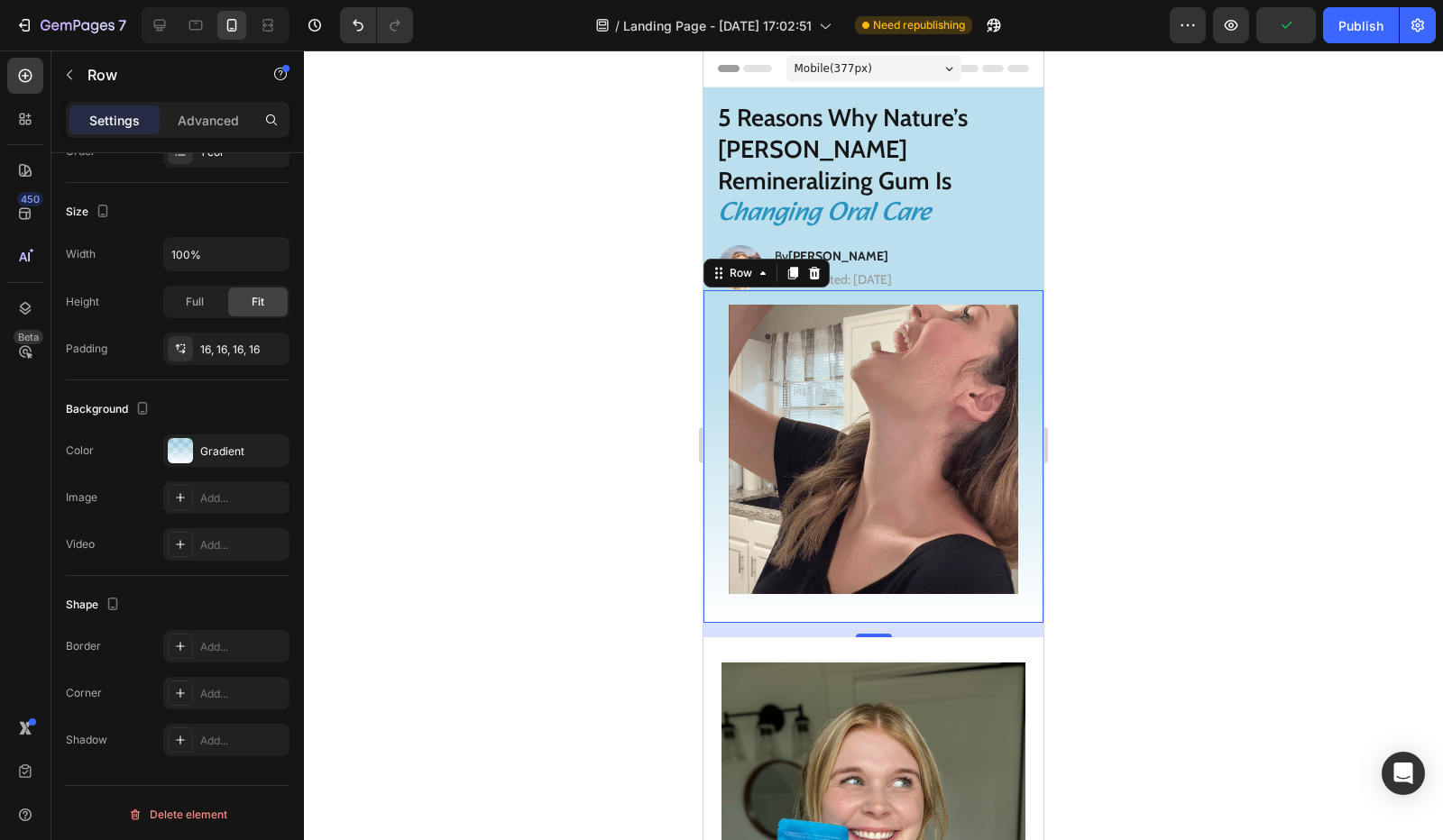
click at [415, 240] on div at bounding box center [874, 445] width 1139 height 790
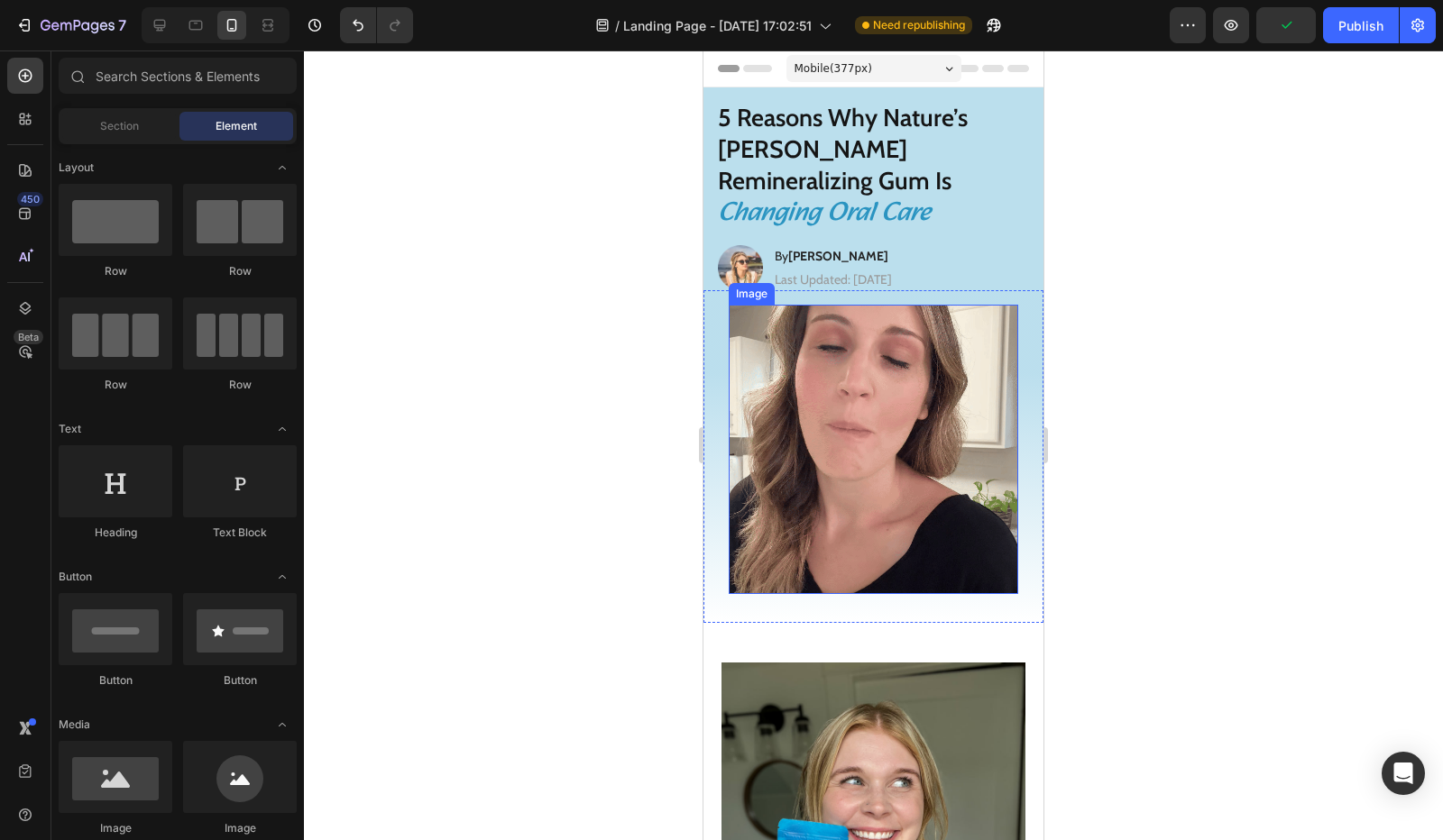
click at [798, 387] on img at bounding box center [874, 449] width 290 height 290
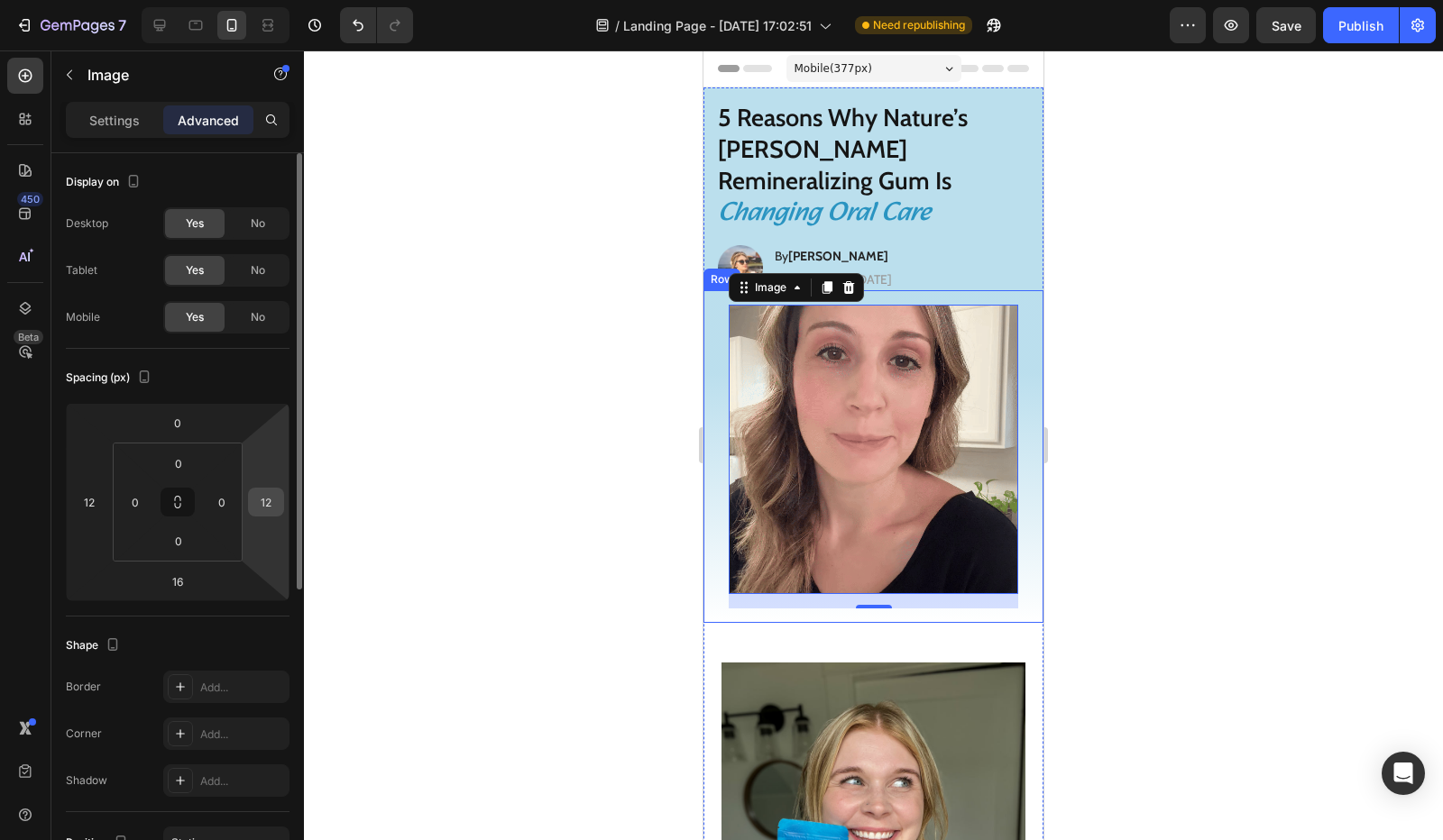
click at [273, 505] on input "12" at bounding box center [265, 501] width 27 height 27
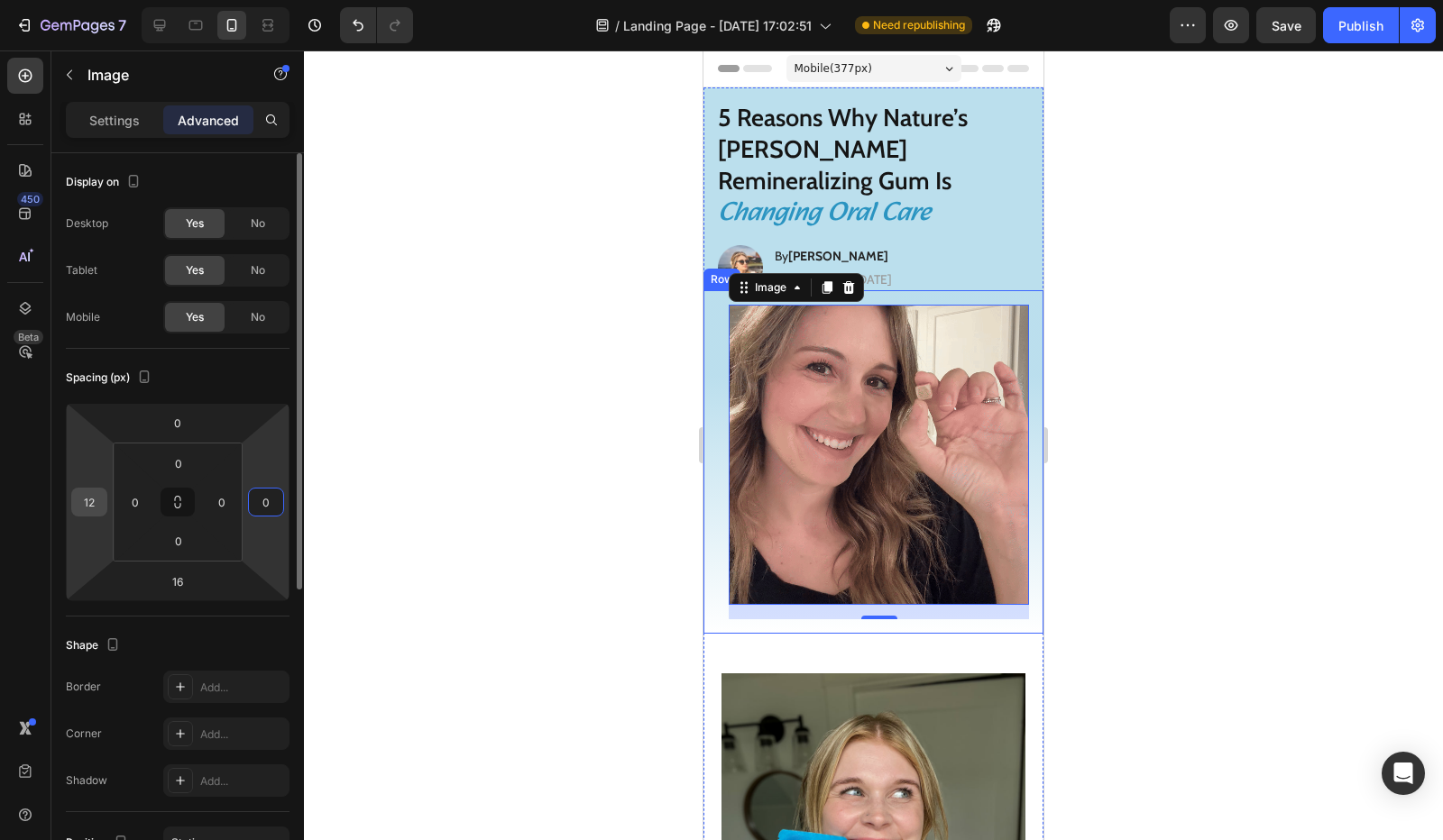
type input "0"
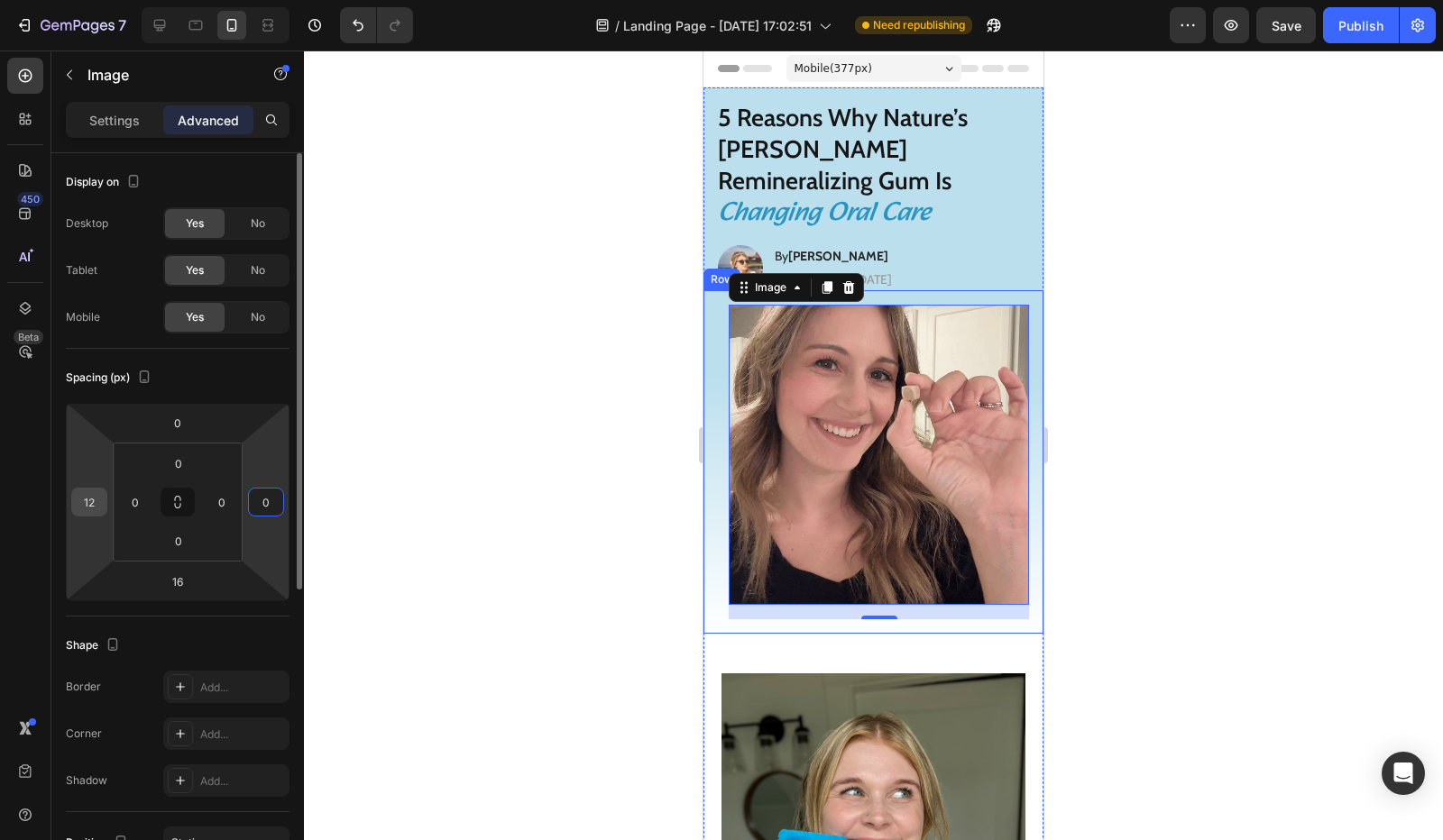
click at [90, 502] on input "12" at bounding box center [89, 501] width 27 height 27
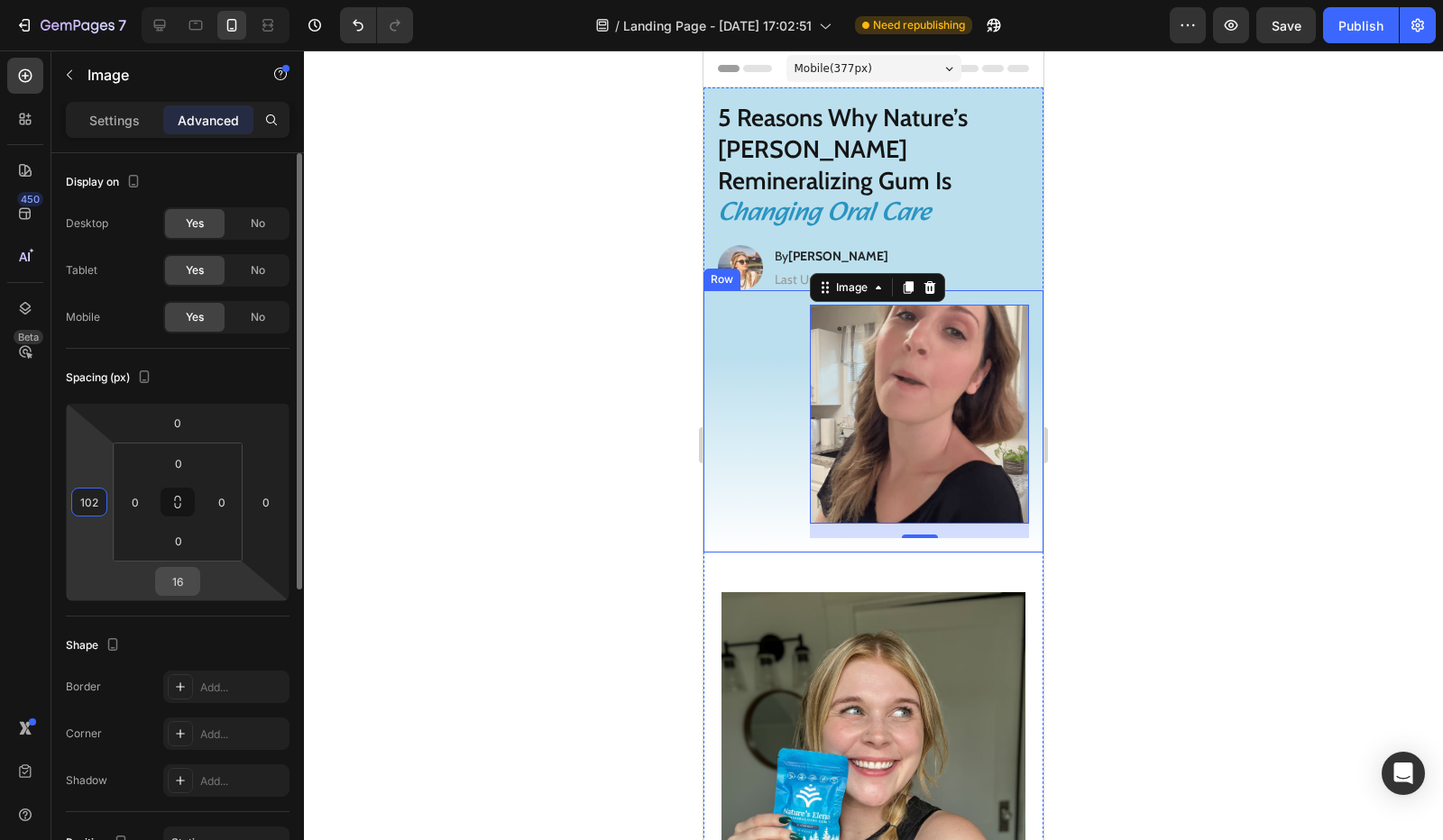
type input "102"
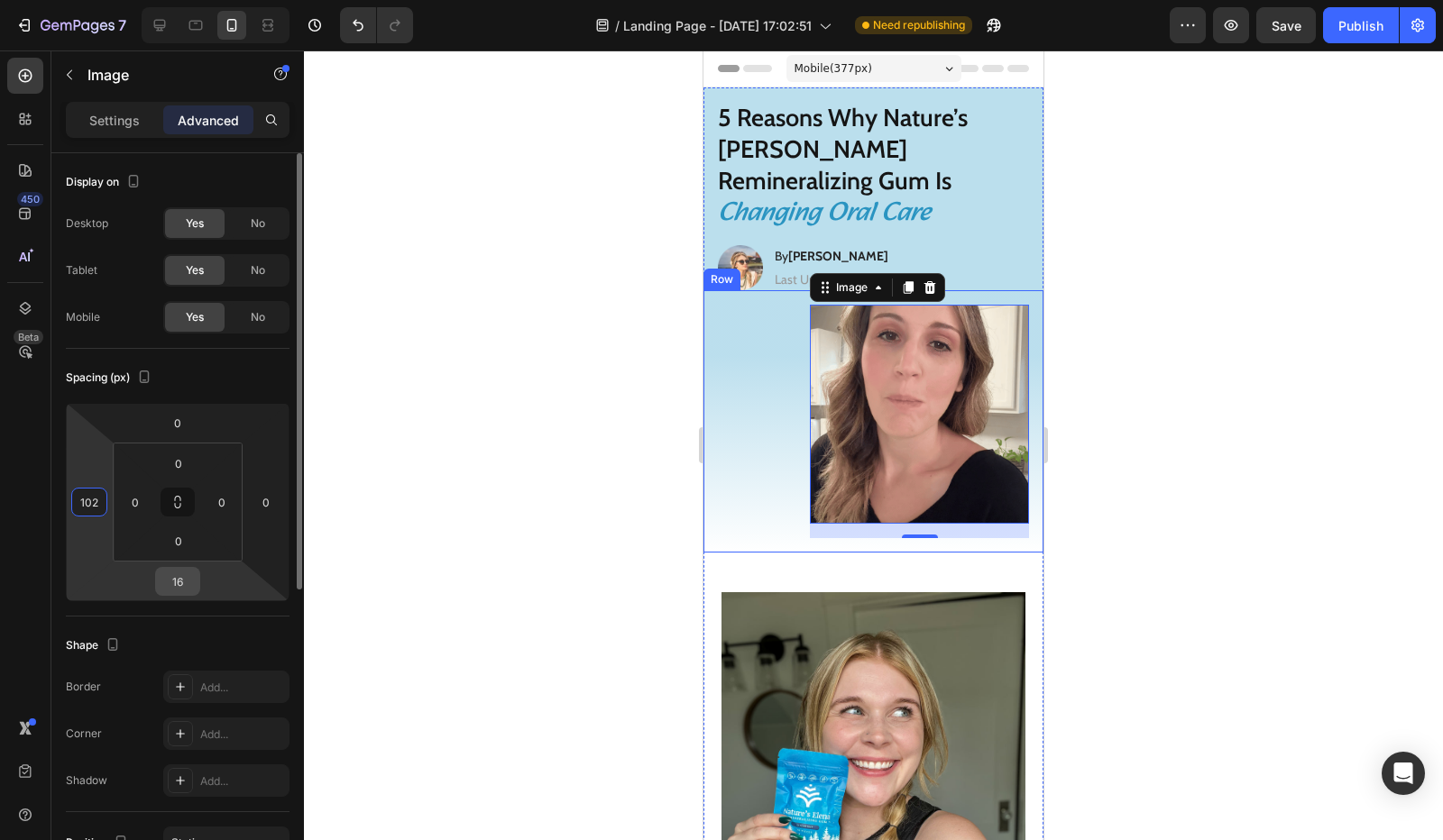
click at [179, 574] on input "16" at bounding box center [177, 581] width 36 height 27
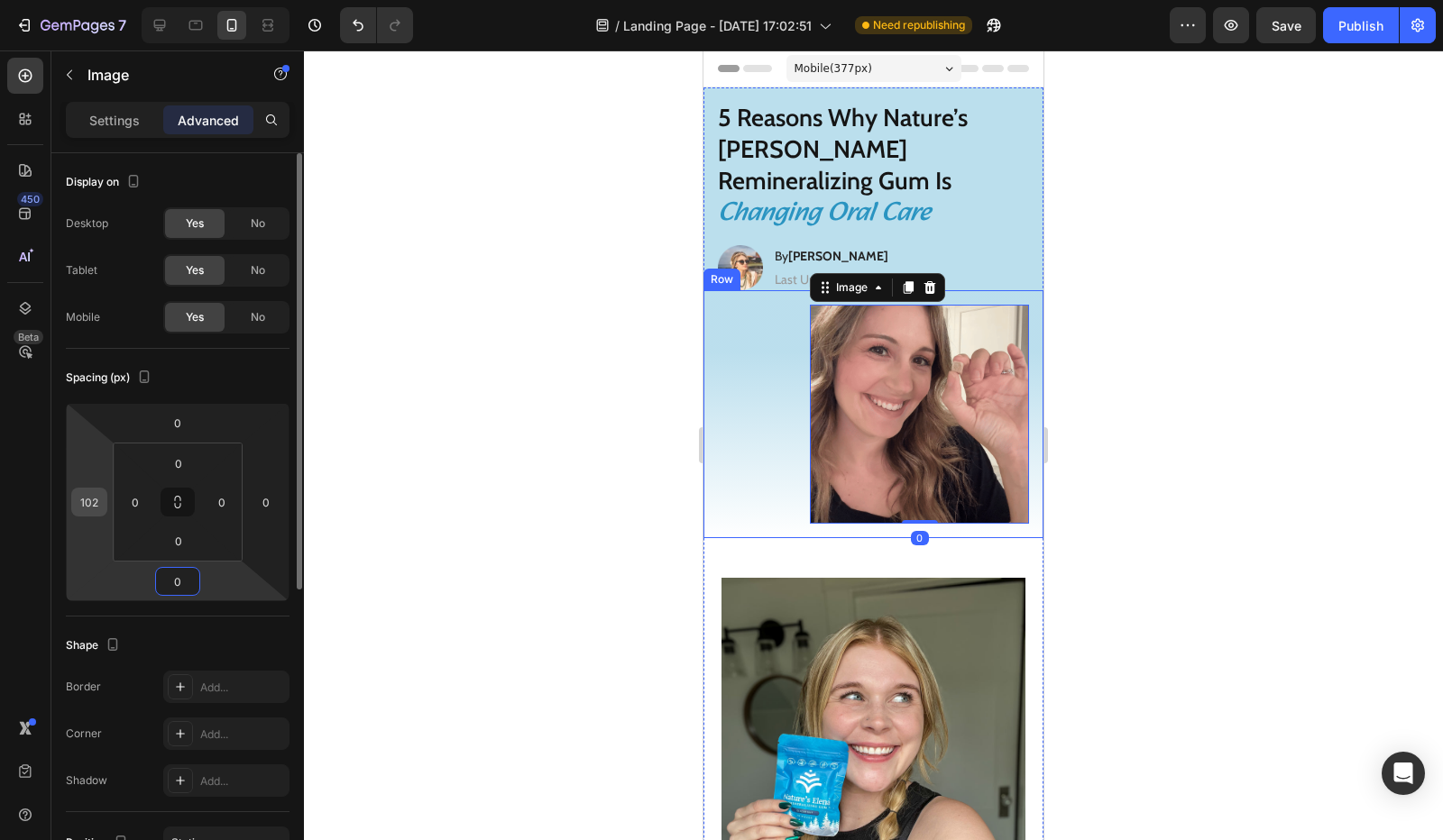
type input "0"
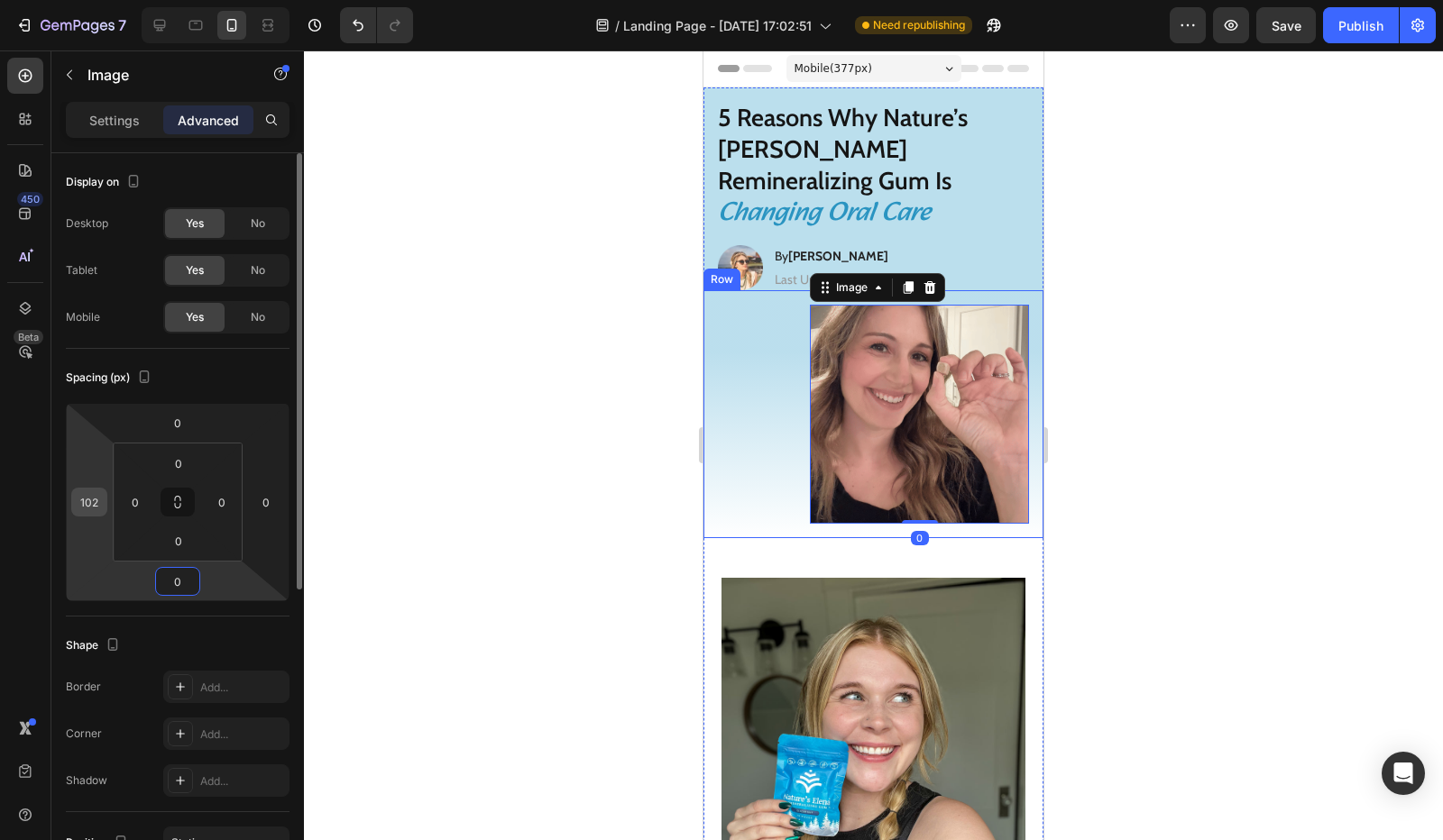
click at [98, 497] on input "102" at bounding box center [89, 501] width 27 height 27
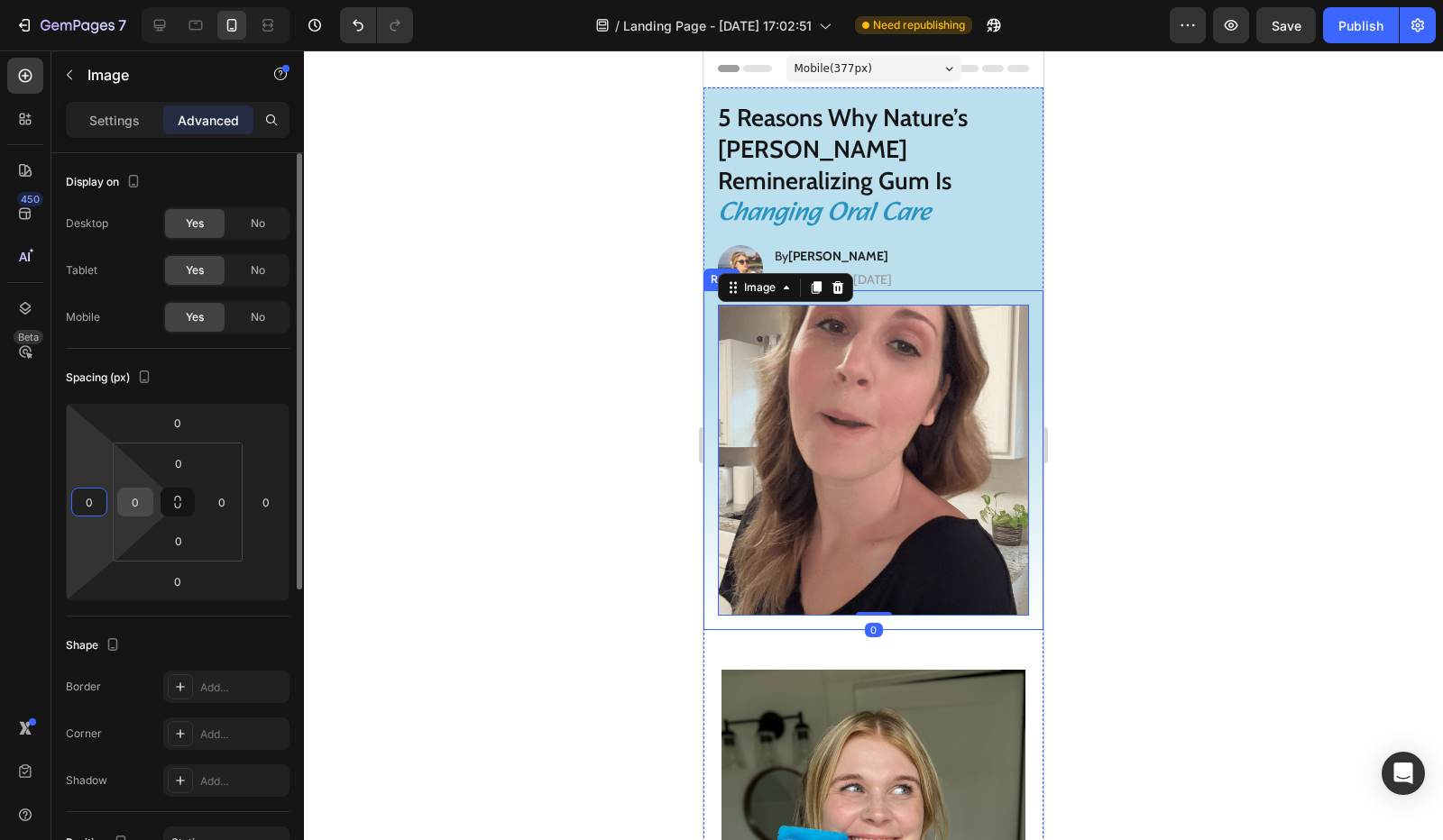
type input "0"
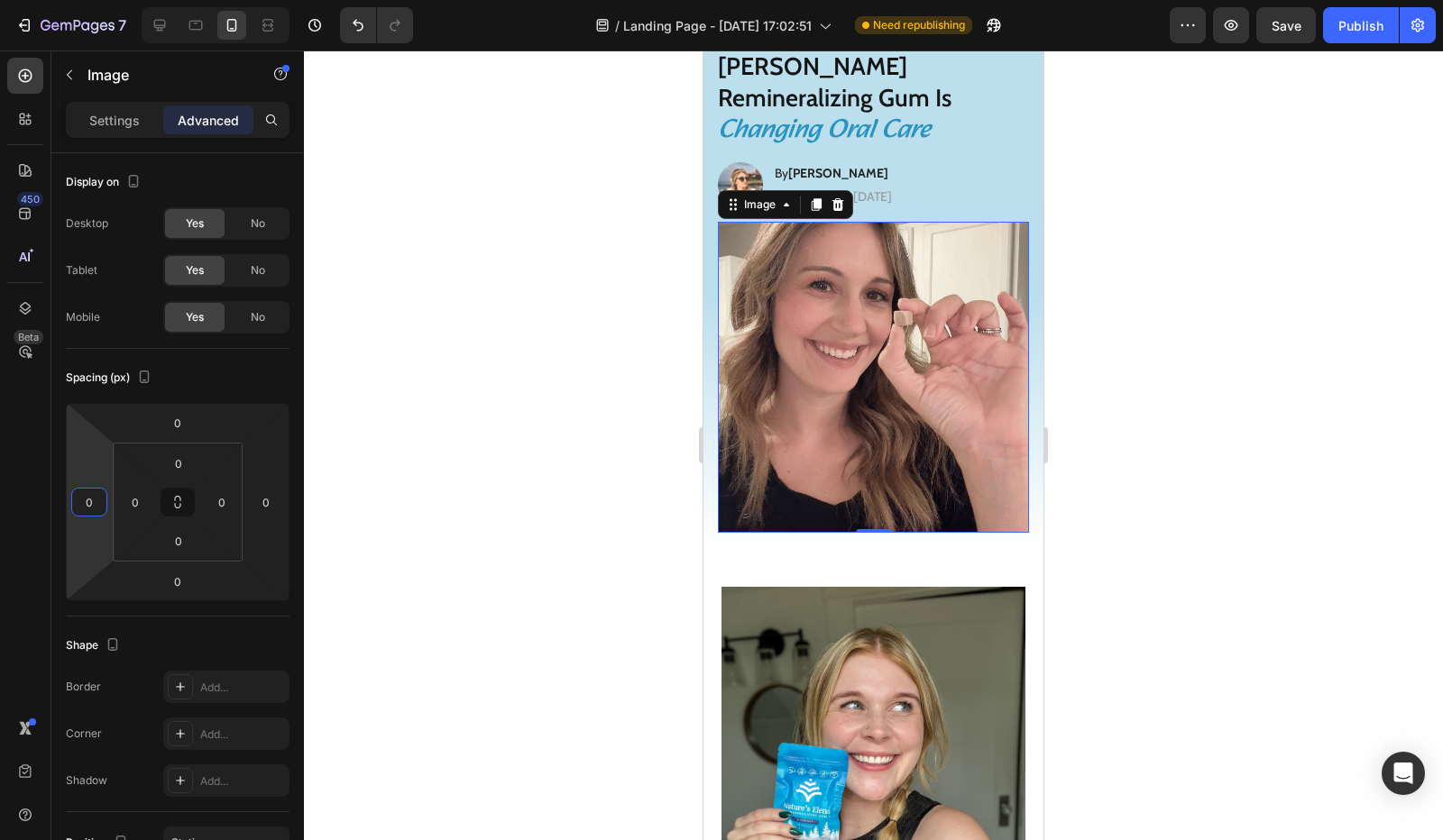
scroll to position [180, 0]
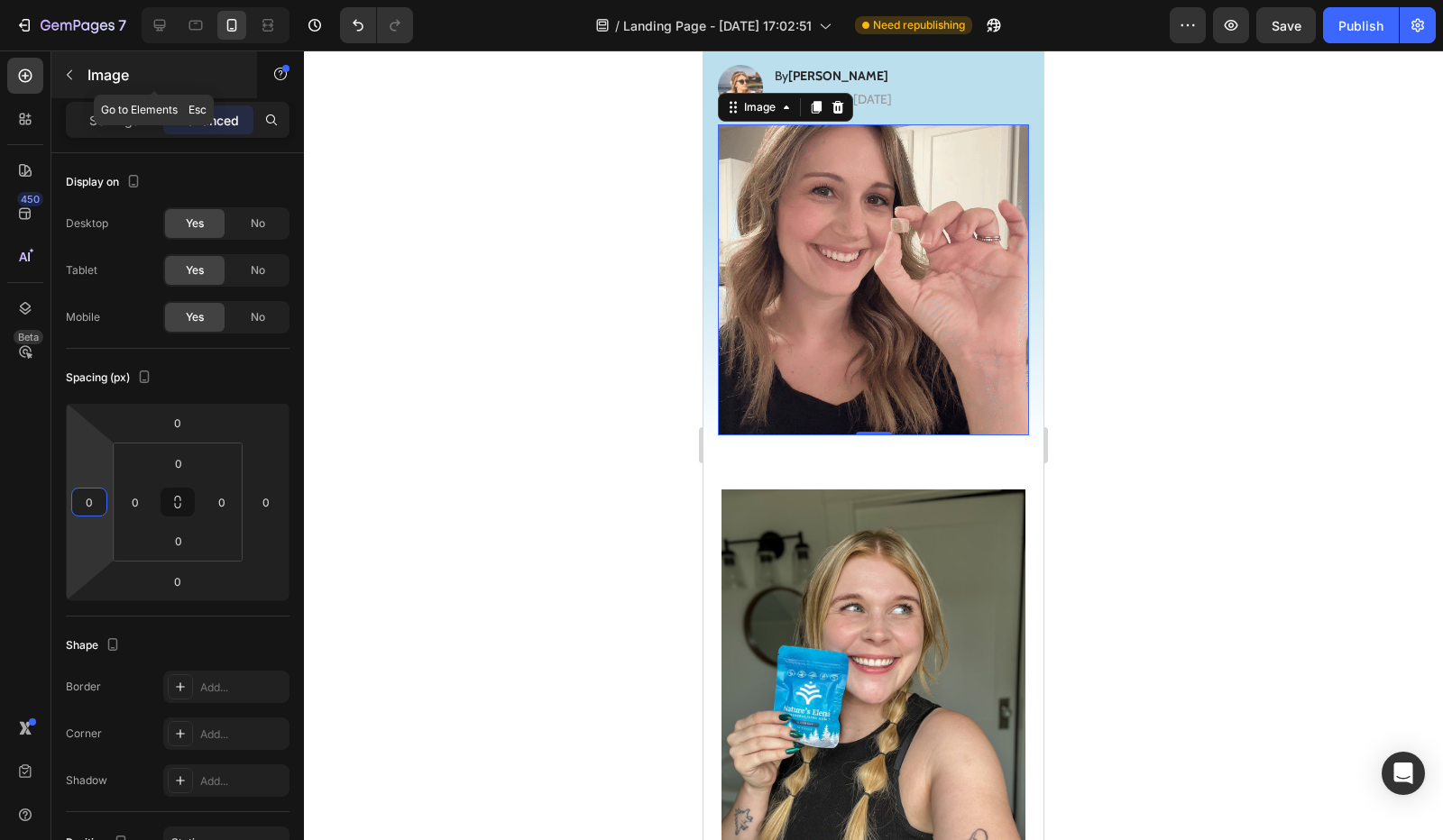
click at [80, 84] on button "button" at bounding box center [69, 74] width 29 height 29
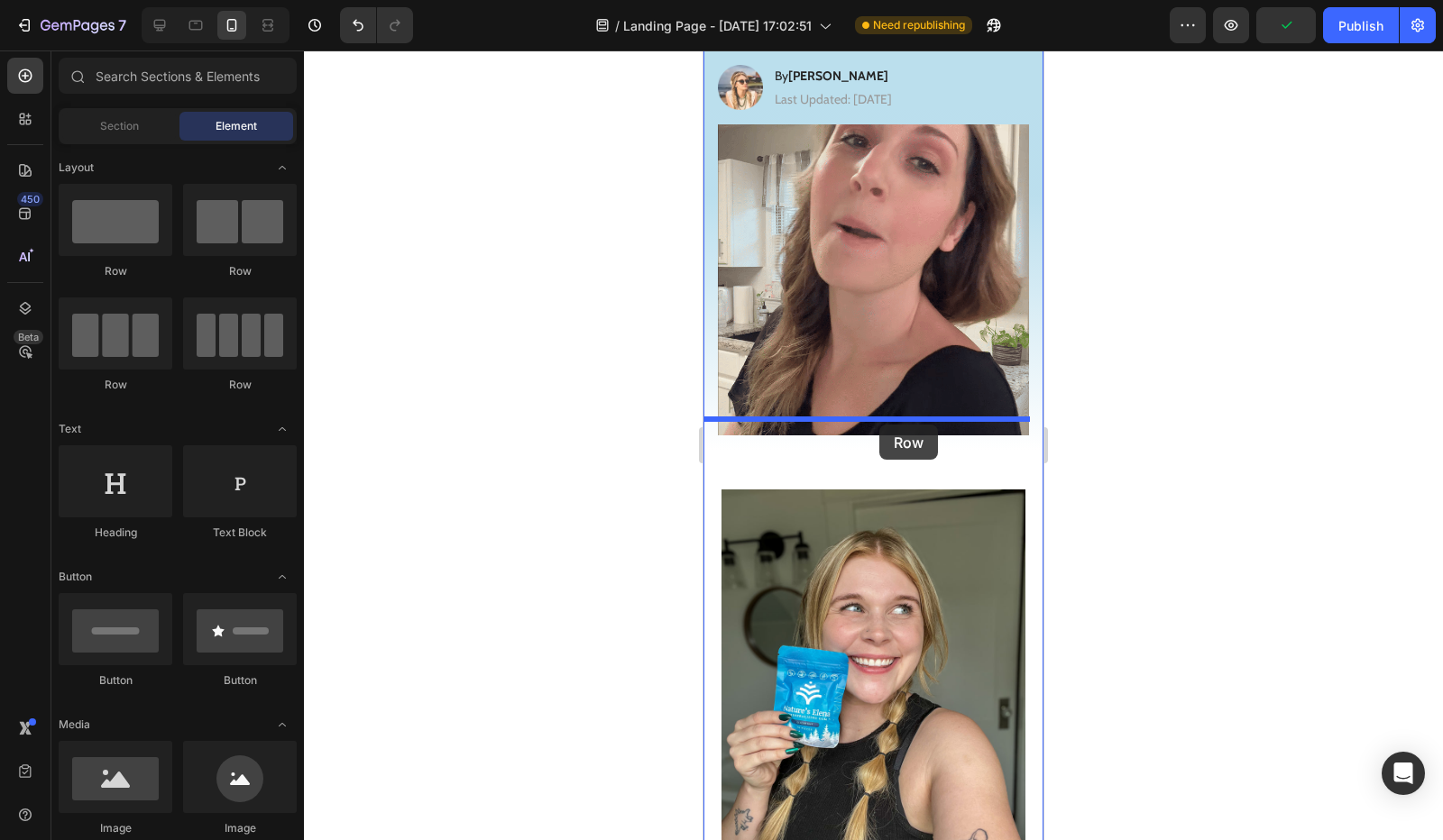
drag, startPoint x: 1279, startPoint y: 320, endPoint x: 880, endPoint y: 424, distance: 412.3
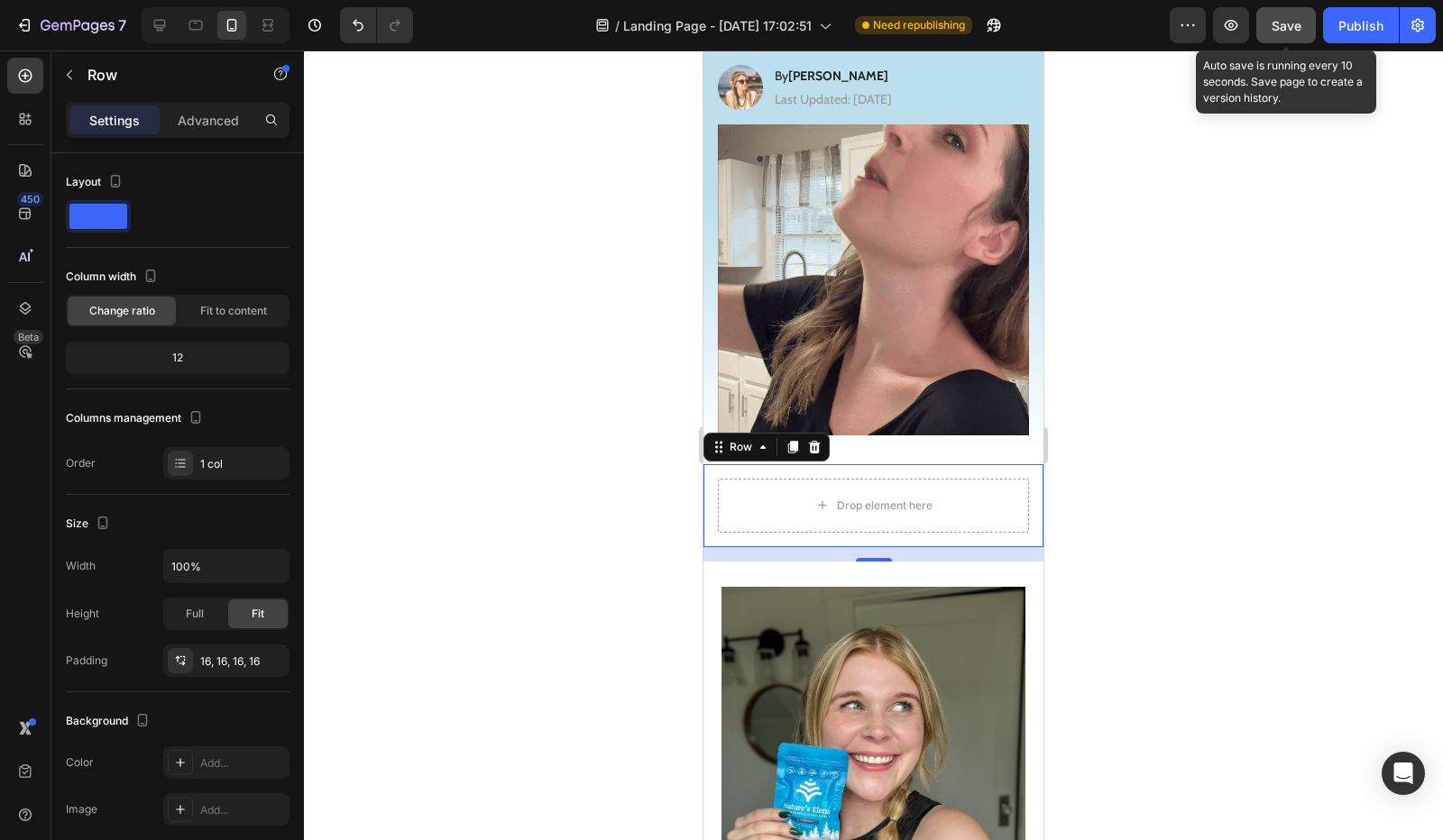
click at [1280, 25] on span "Save" at bounding box center [1286, 26] width 30 height 16
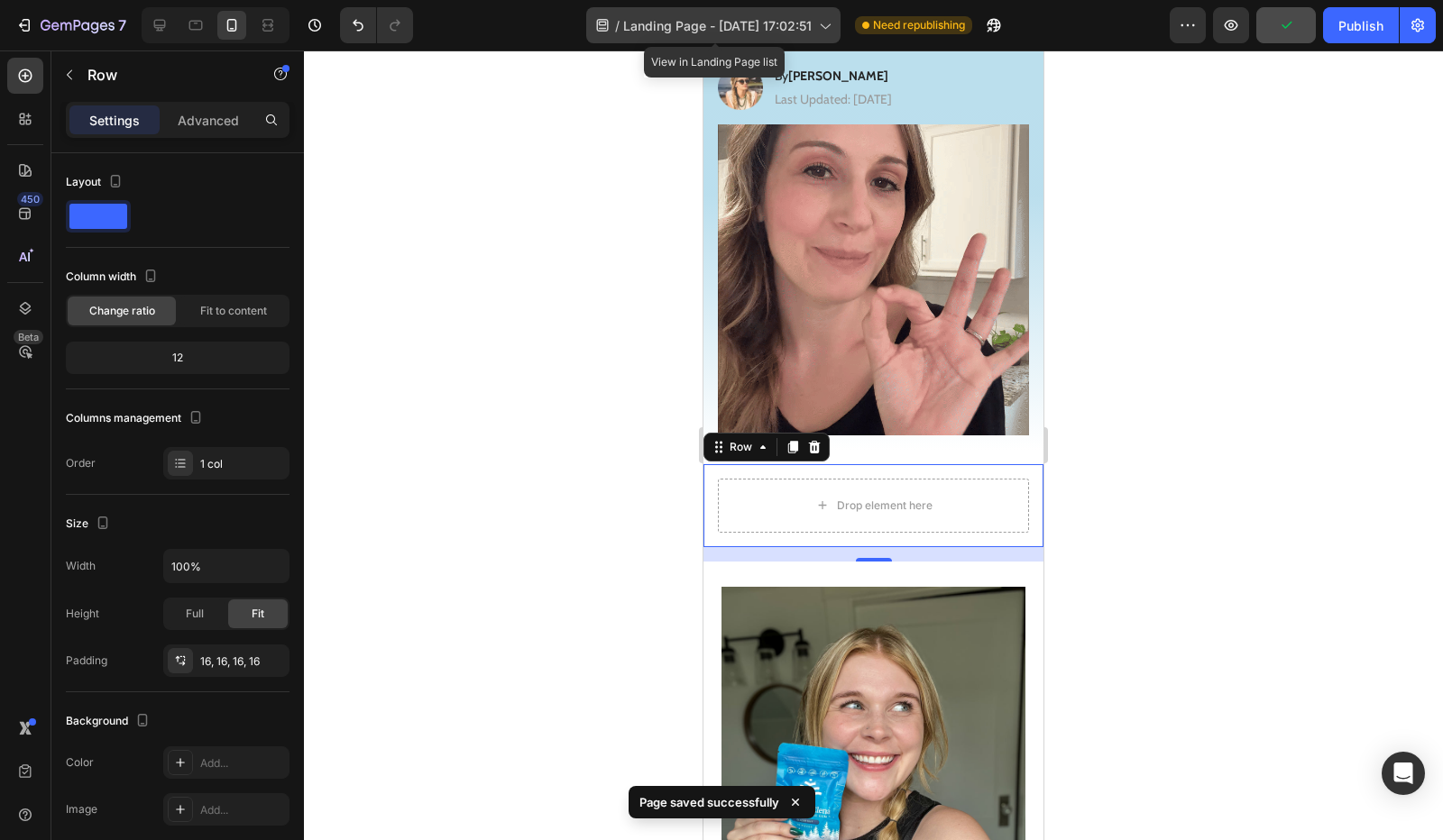
click at [703, 37] on div "/ Landing Page - Aug 26, 17:02:51" at bounding box center [713, 25] width 254 height 36
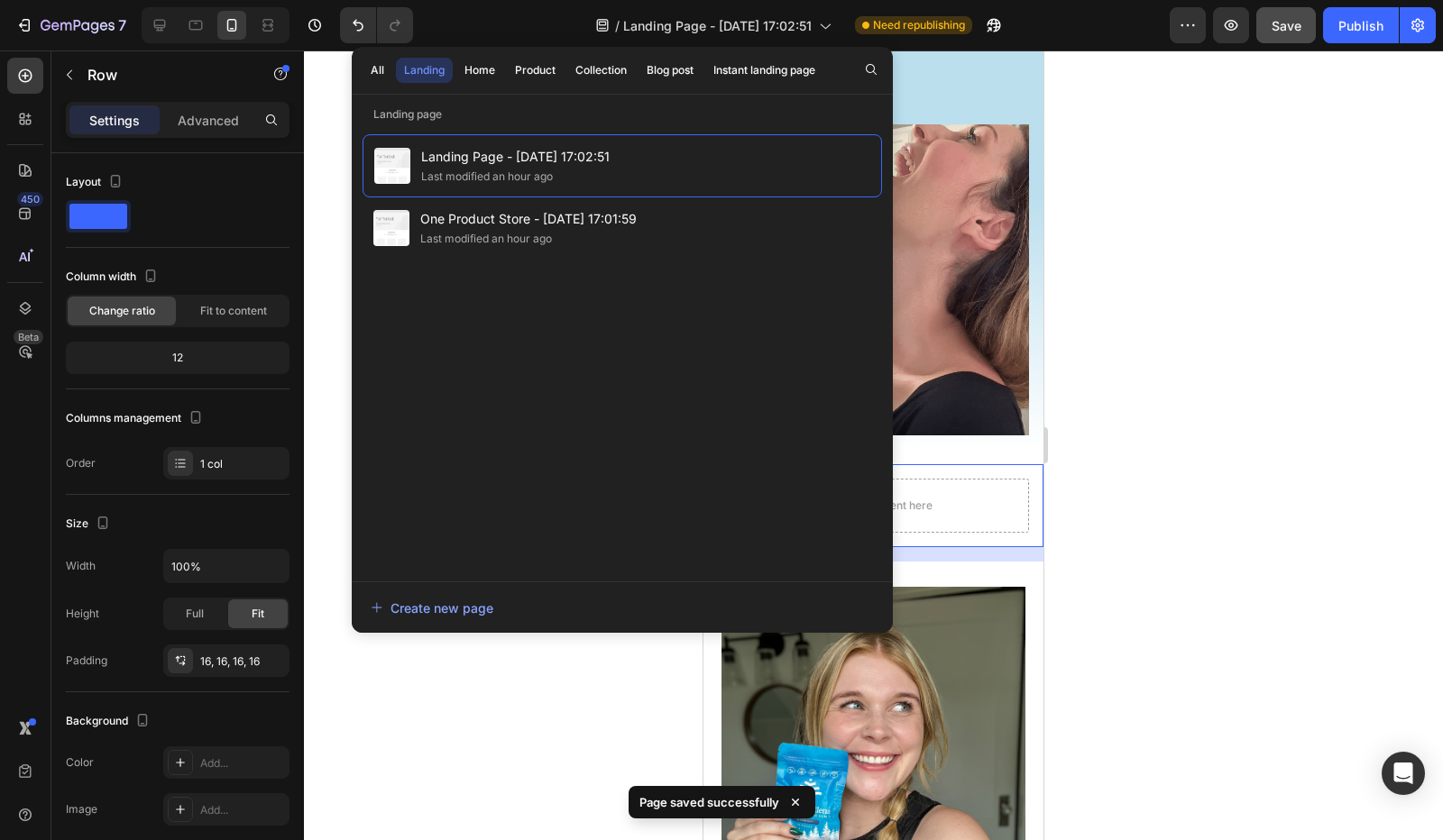
drag, startPoint x: 559, startPoint y: 221, endPoint x: 470, endPoint y: 318, distance: 131.6
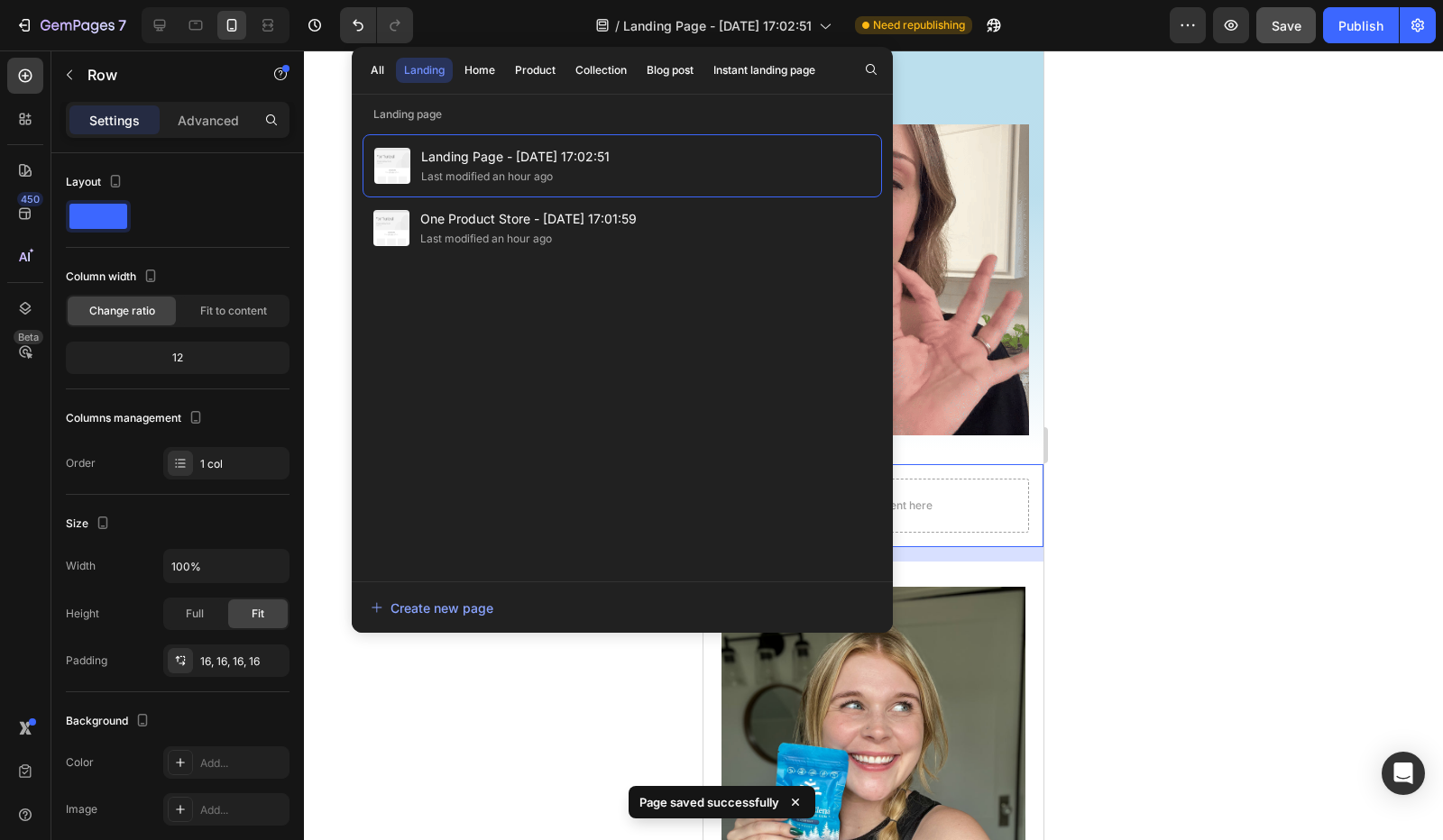
click at [470, 318] on div "Landing Page - Aug 26, 17:02:51 Last modified an hour ago One Product Store - A…" at bounding box center [622, 349] width 519 height 429
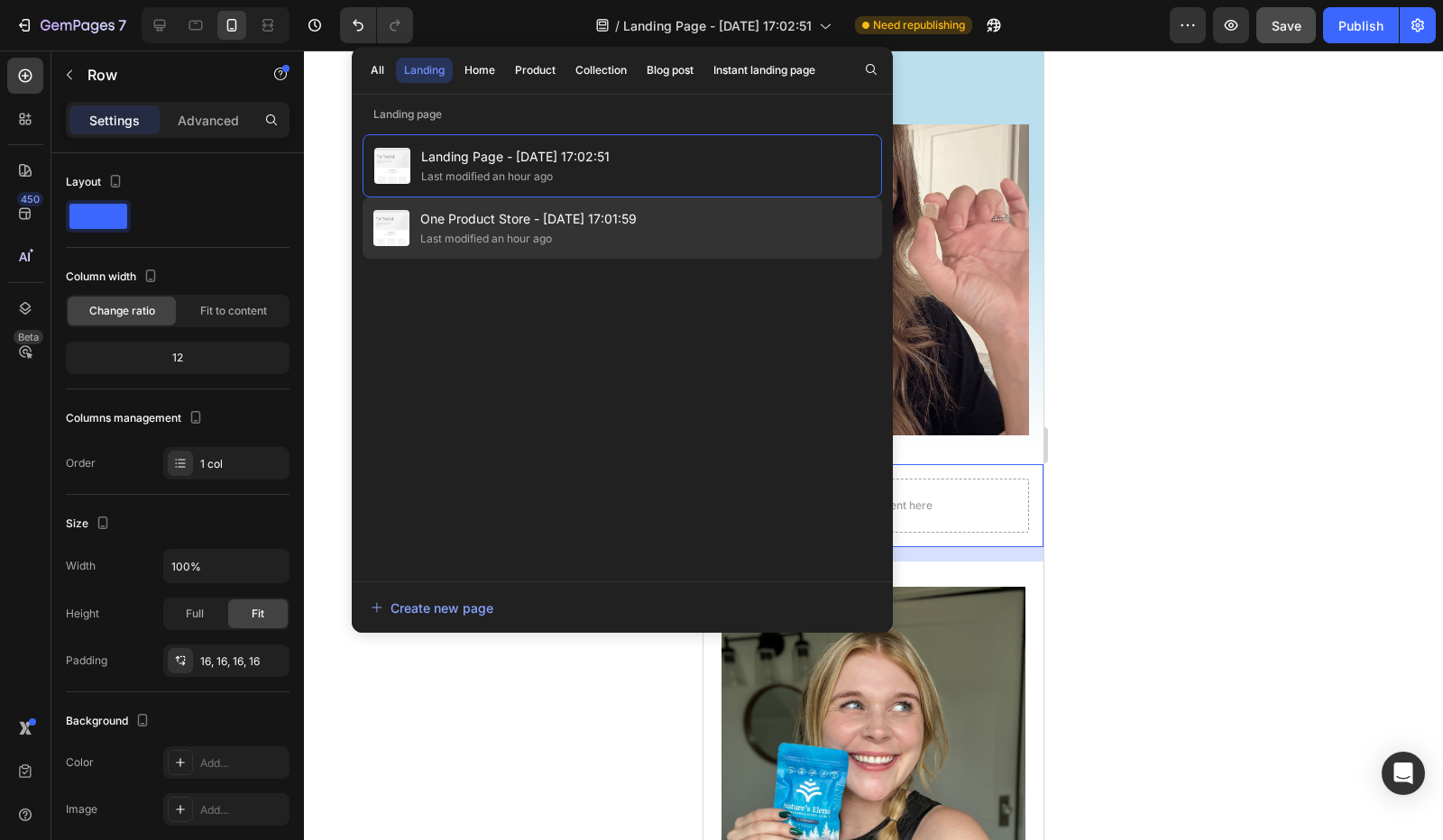
click at [565, 240] on div "Last modified an hour ago" at bounding box center [529, 238] width 217 height 18
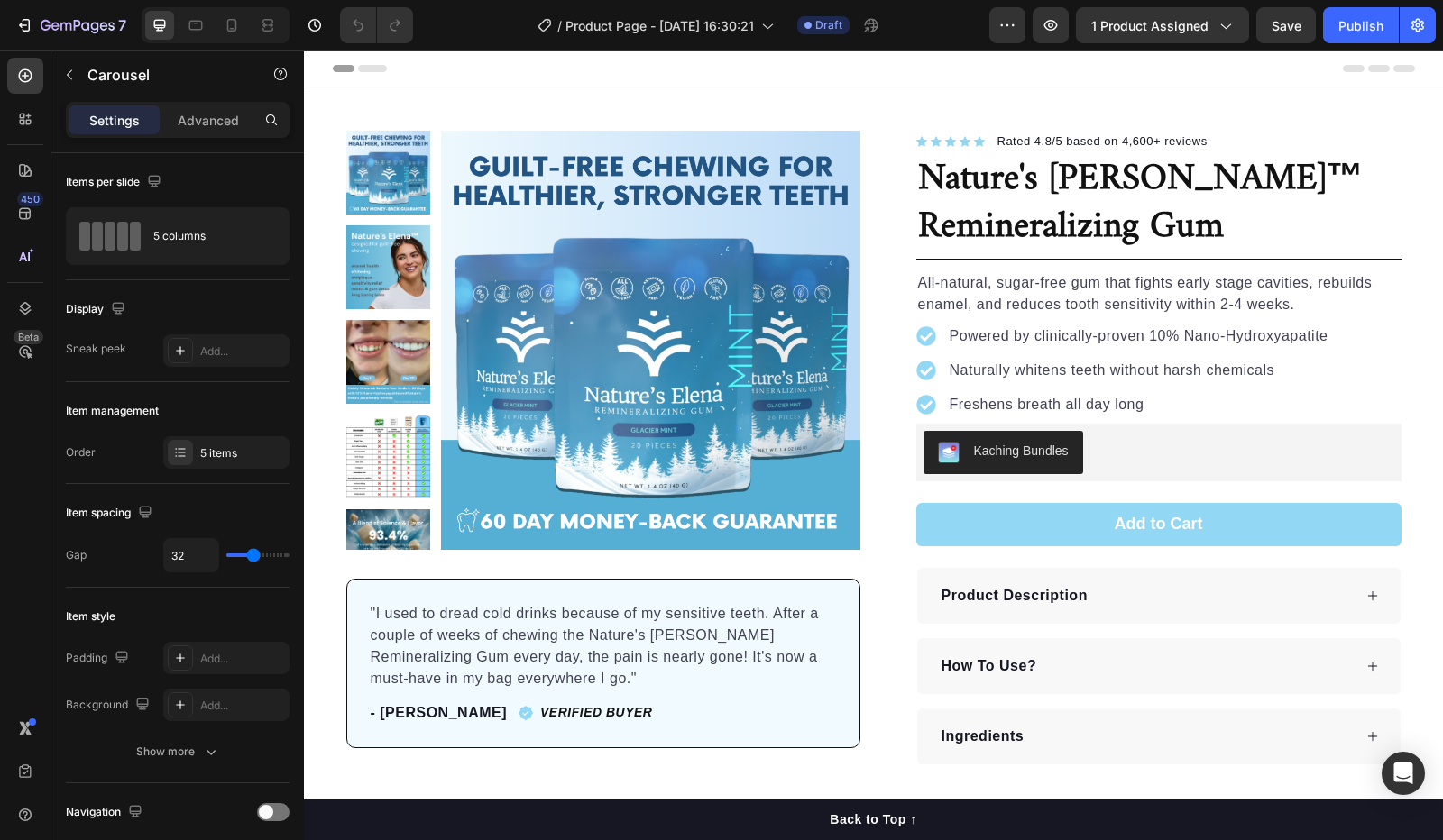
scroll to position [451, 0]
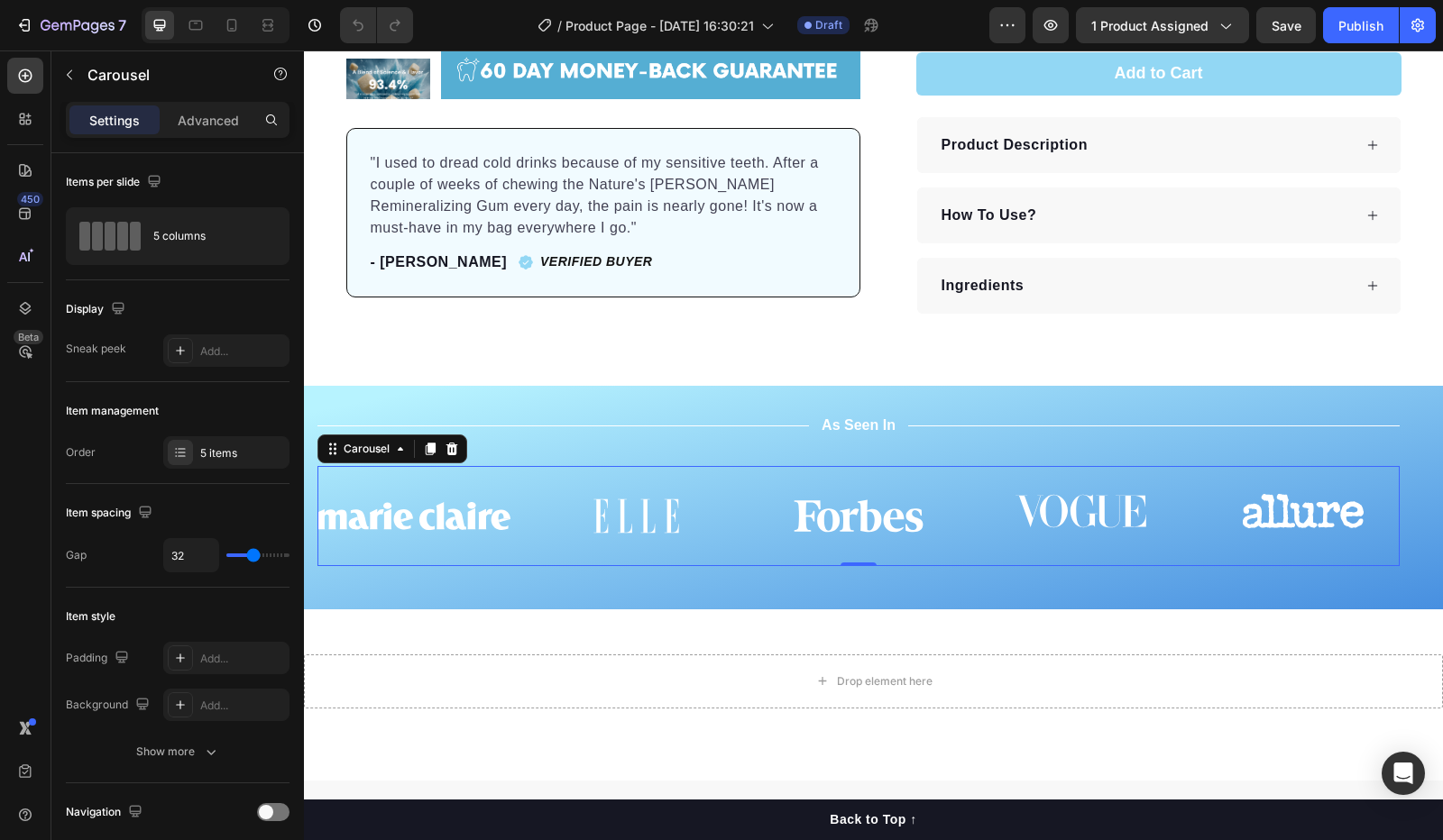
click at [318, 405] on div "Title Line As Seen In Text Block Title Line Row Image Image Image Image Image C…" at bounding box center [874, 497] width 1139 height 224
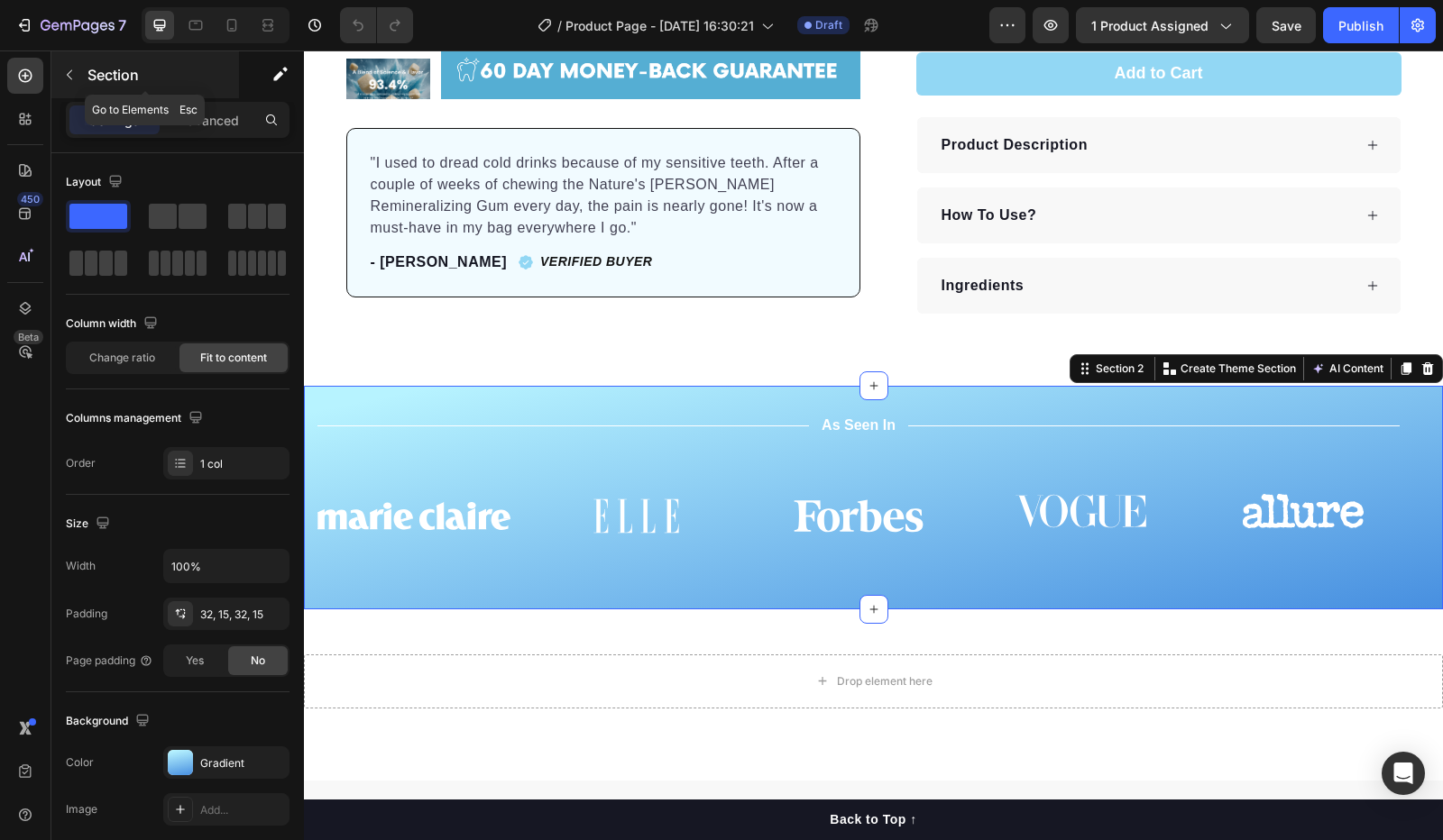
click at [66, 73] on icon "button" at bounding box center [69, 75] width 15 height 15
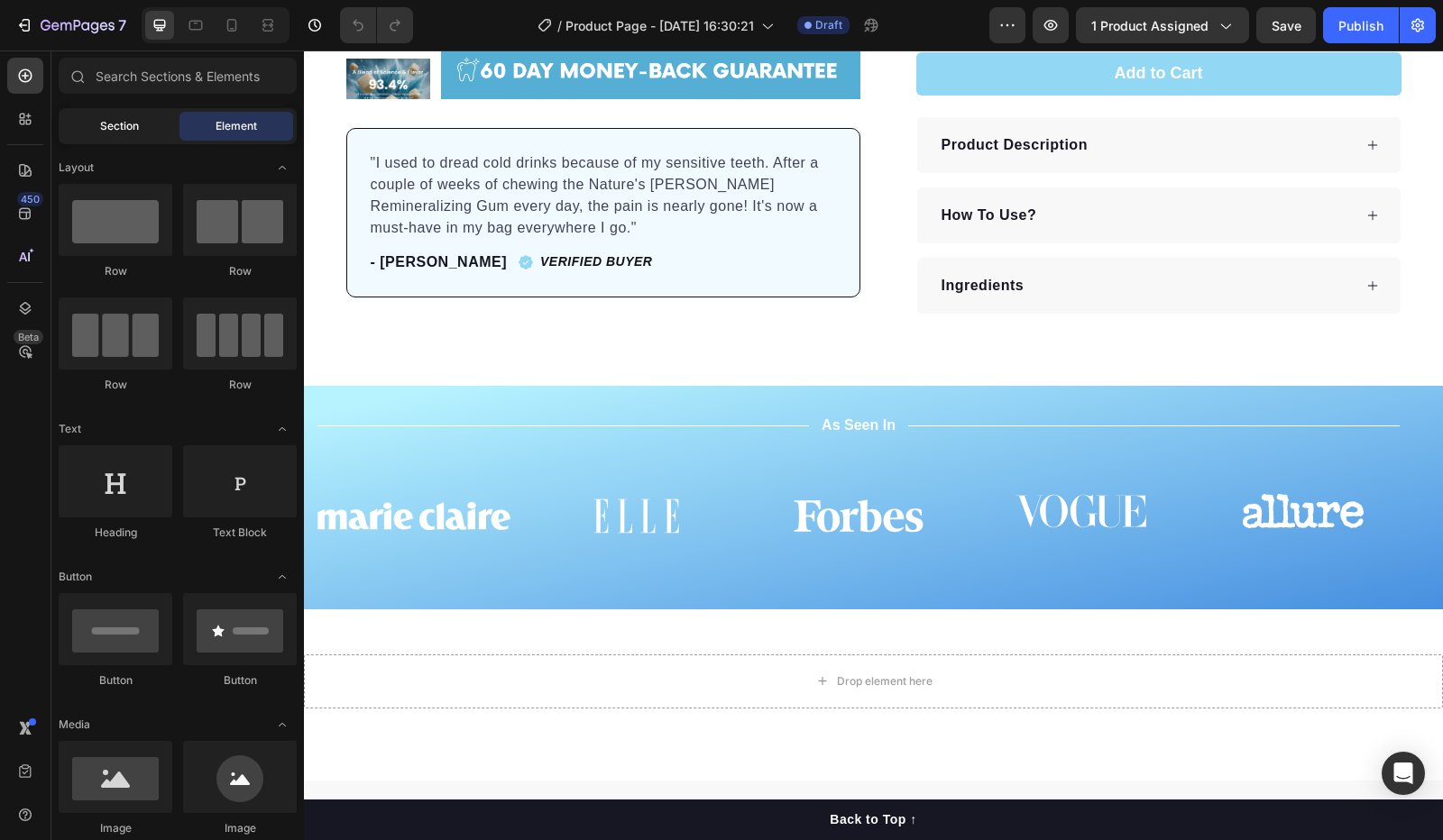
click at [126, 132] on span "Section" at bounding box center [119, 126] width 38 height 16
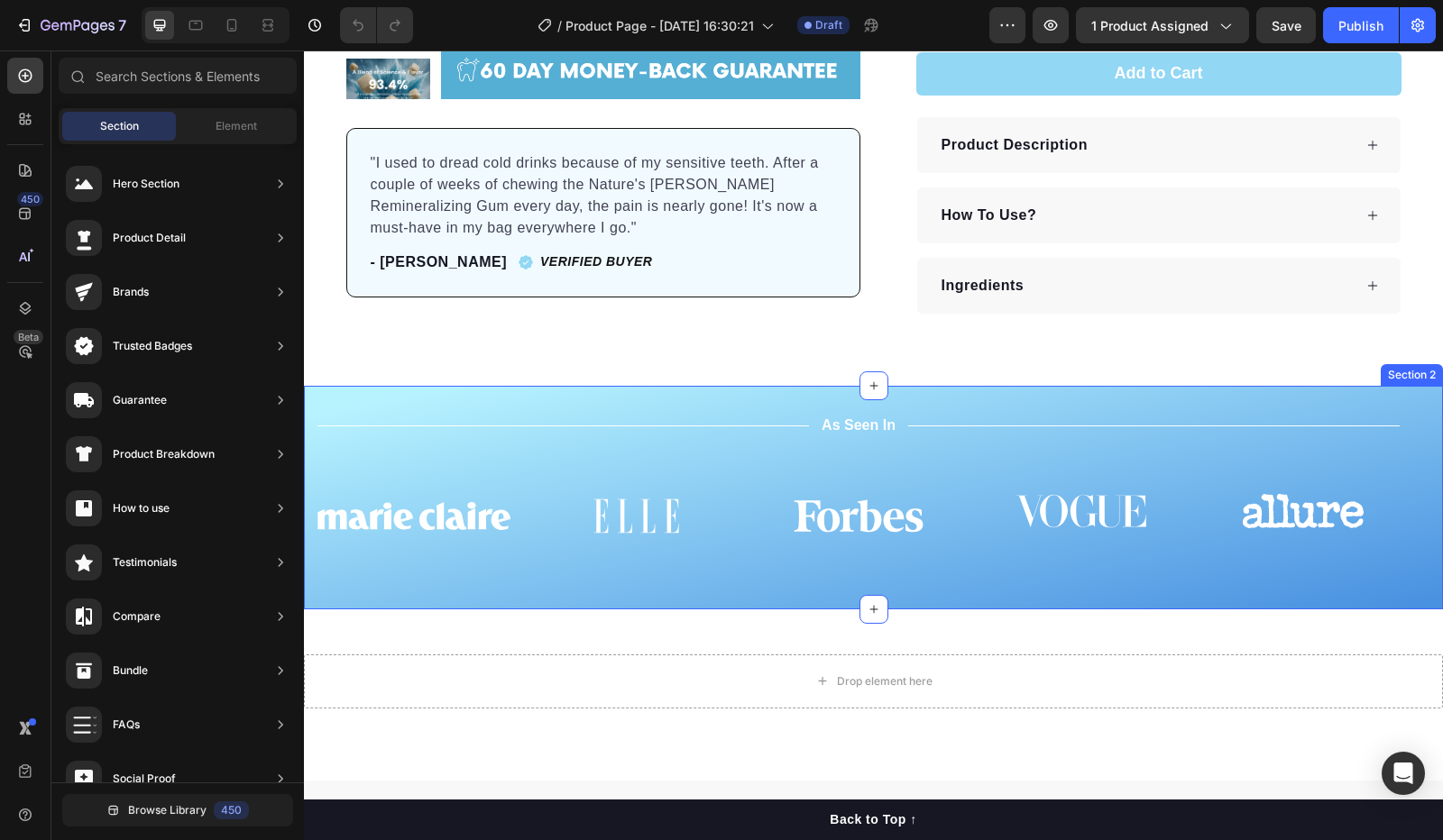
click at [599, 397] on div "Title Line As Seen In Text Block Title Line Row Image Image Image Image Image C…" at bounding box center [874, 497] width 1139 height 224
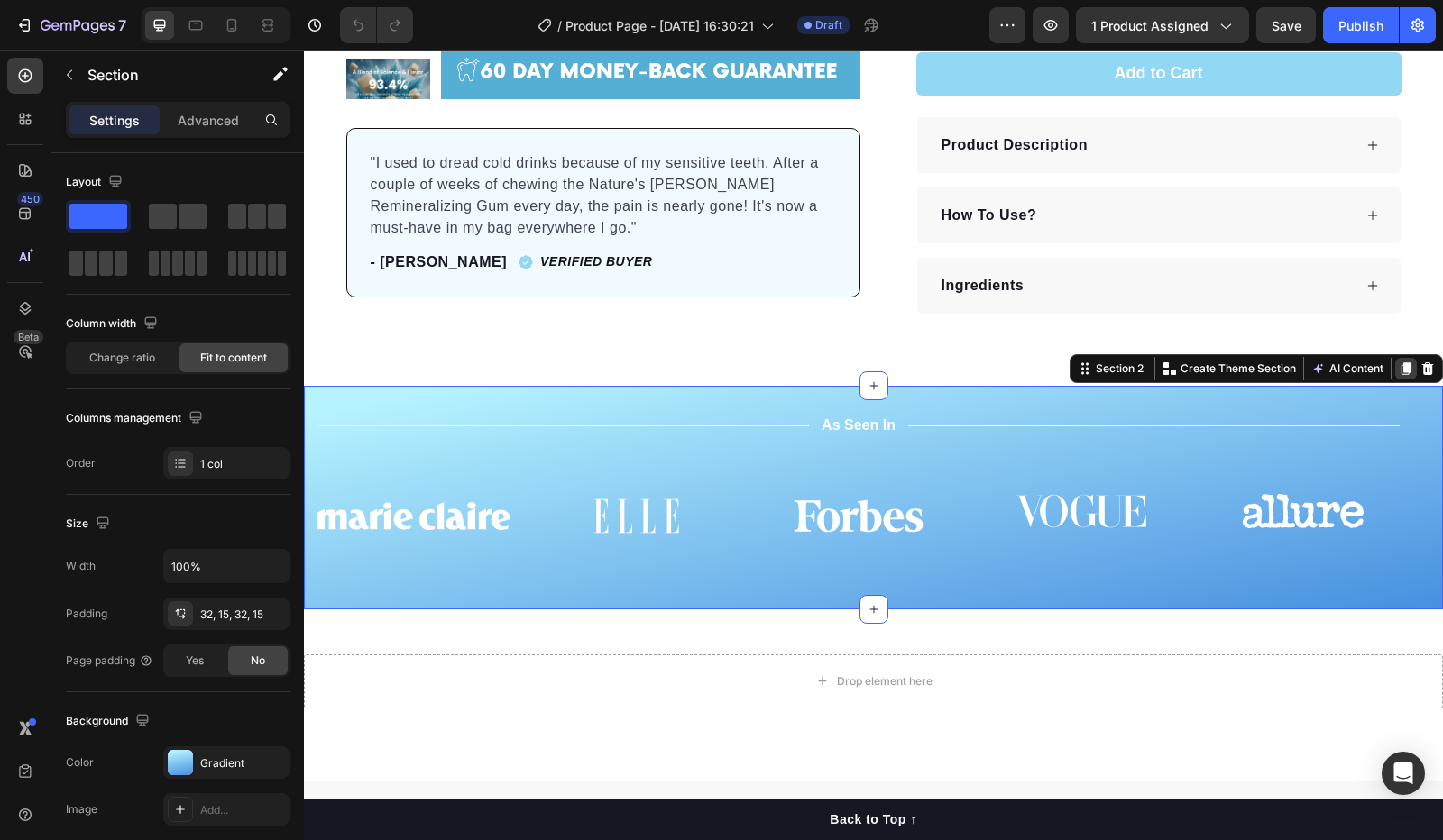
click at [1402, 364] on icon at bounding box center [1407, 368] width 10 height 13
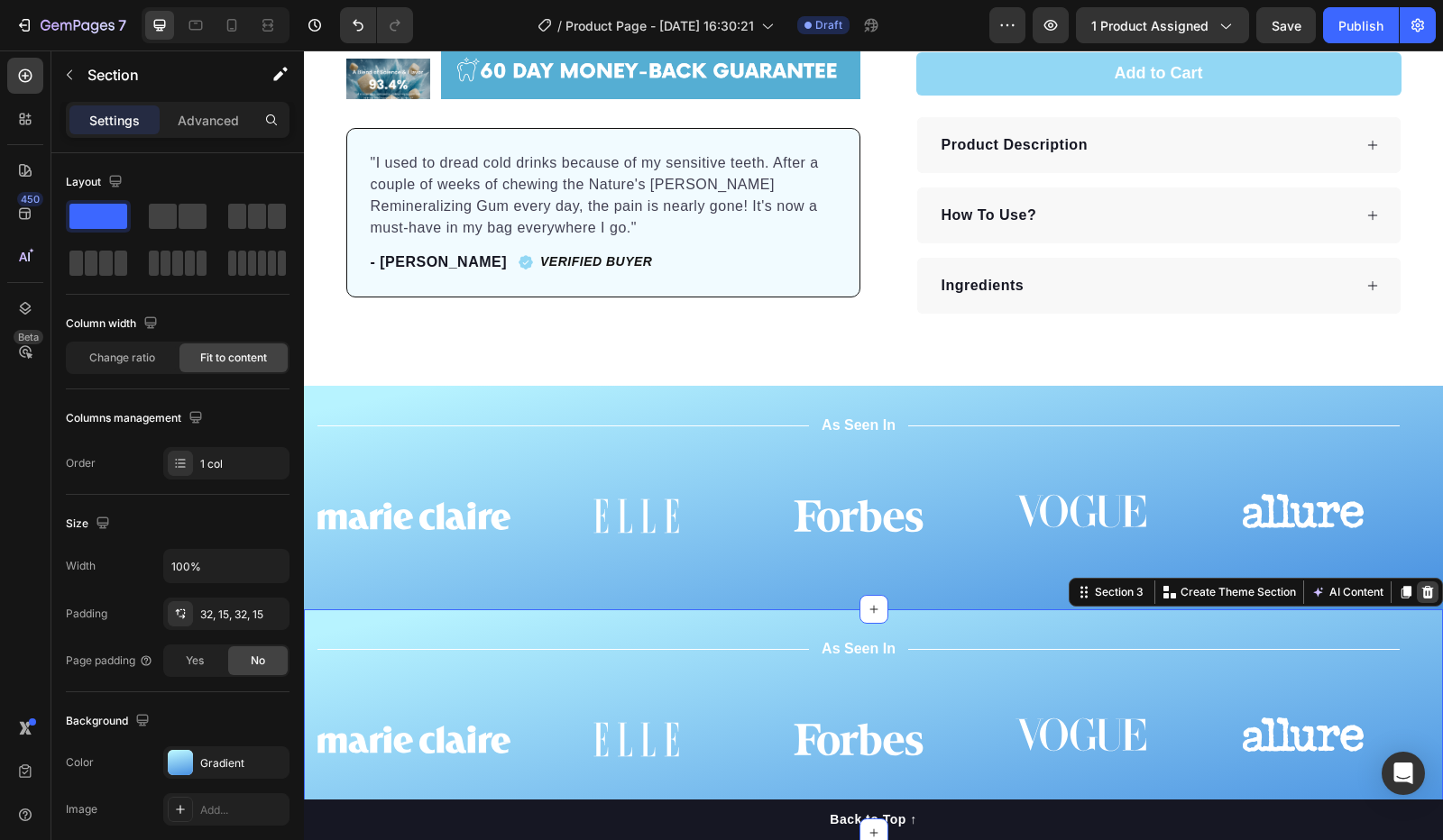
click at [1422, 589] on icon at bounding box center [1428, 592] width 12 height 13
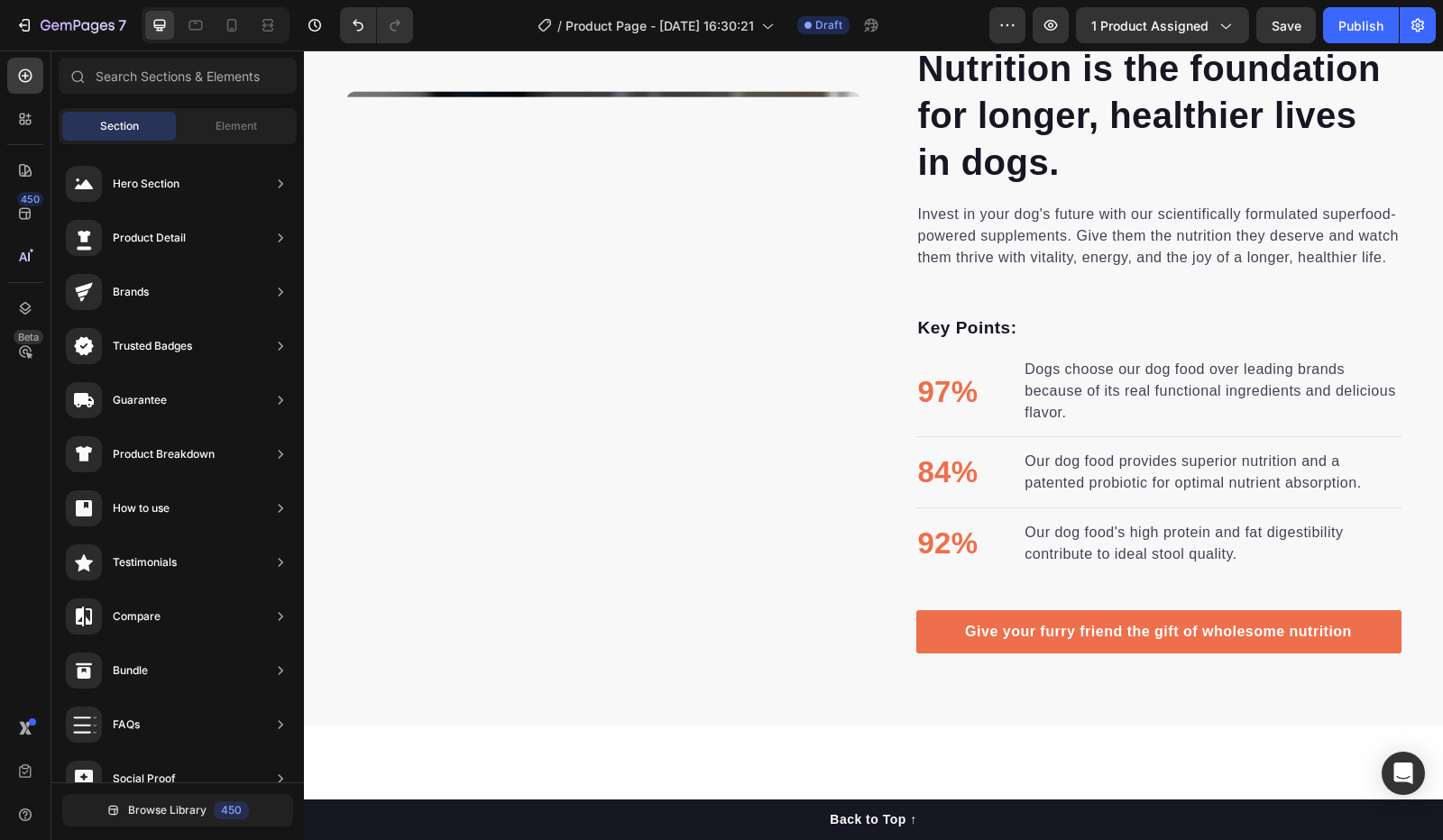
scroll to position [631, 0]
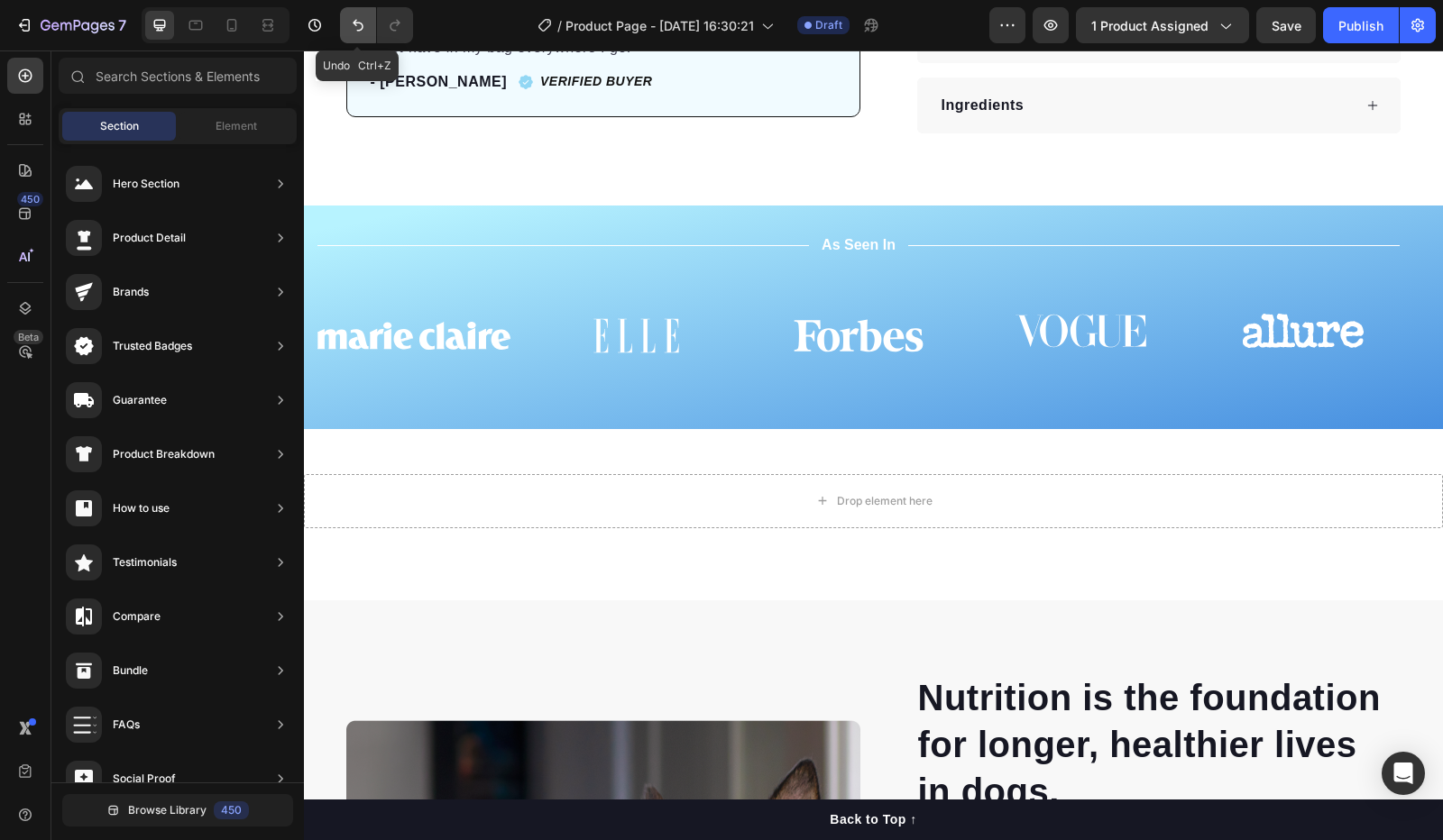
click at [356, 27] on icon "Undo/Redo" at bounding box center [358, 25] width 18 height 18
click at [569, 227] on div "Title Line As Seen In Text Block Title Line Row Image Image Image Image Image C…" at bounding box center [874, 317] width 1139 height 224
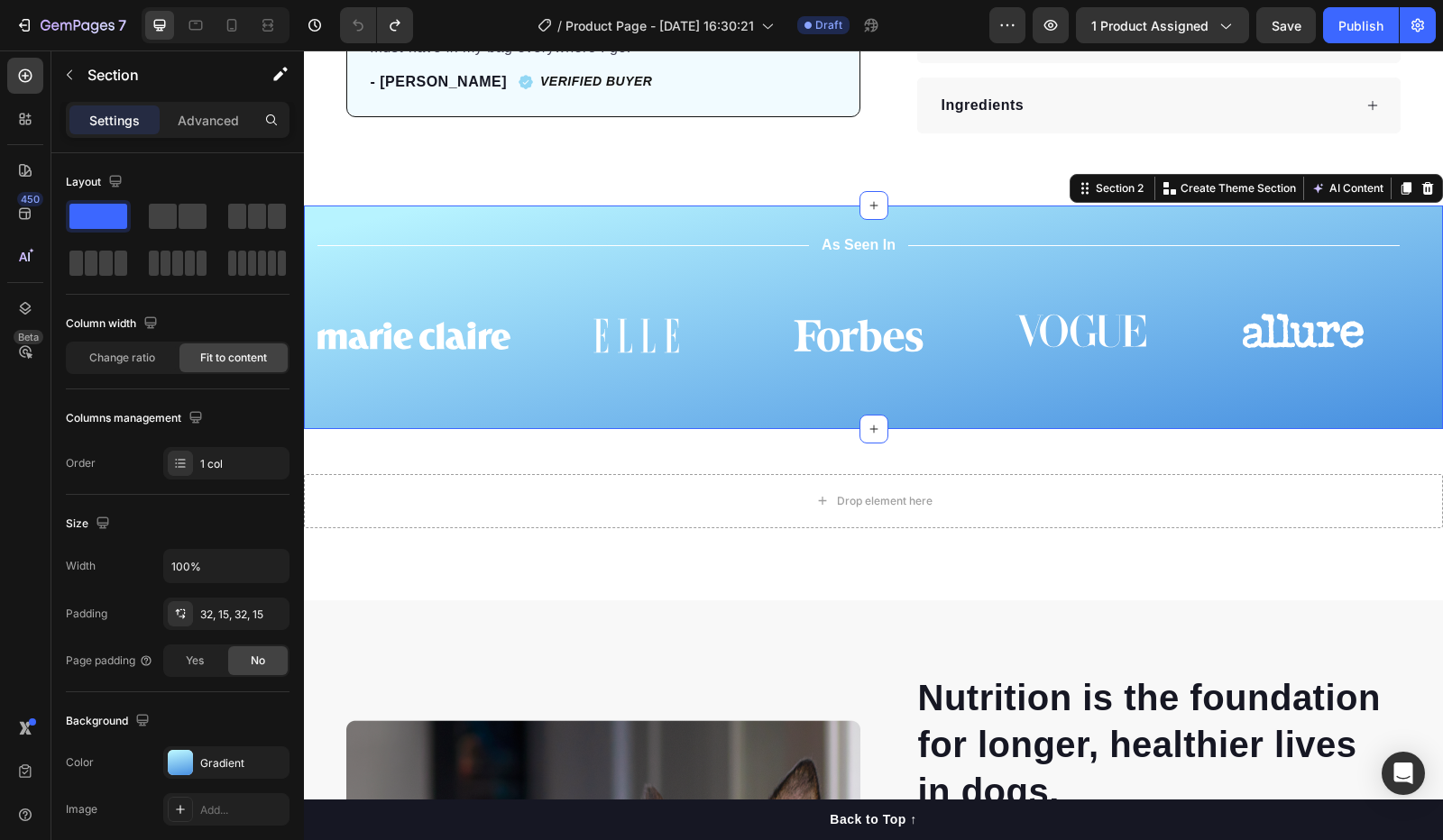
click at [1218, 219] on div "Title Line As Seen In Text Block Title Line Row Image Image Image Image Image C…" at bounding box center [874, 317] width 1139 height 224
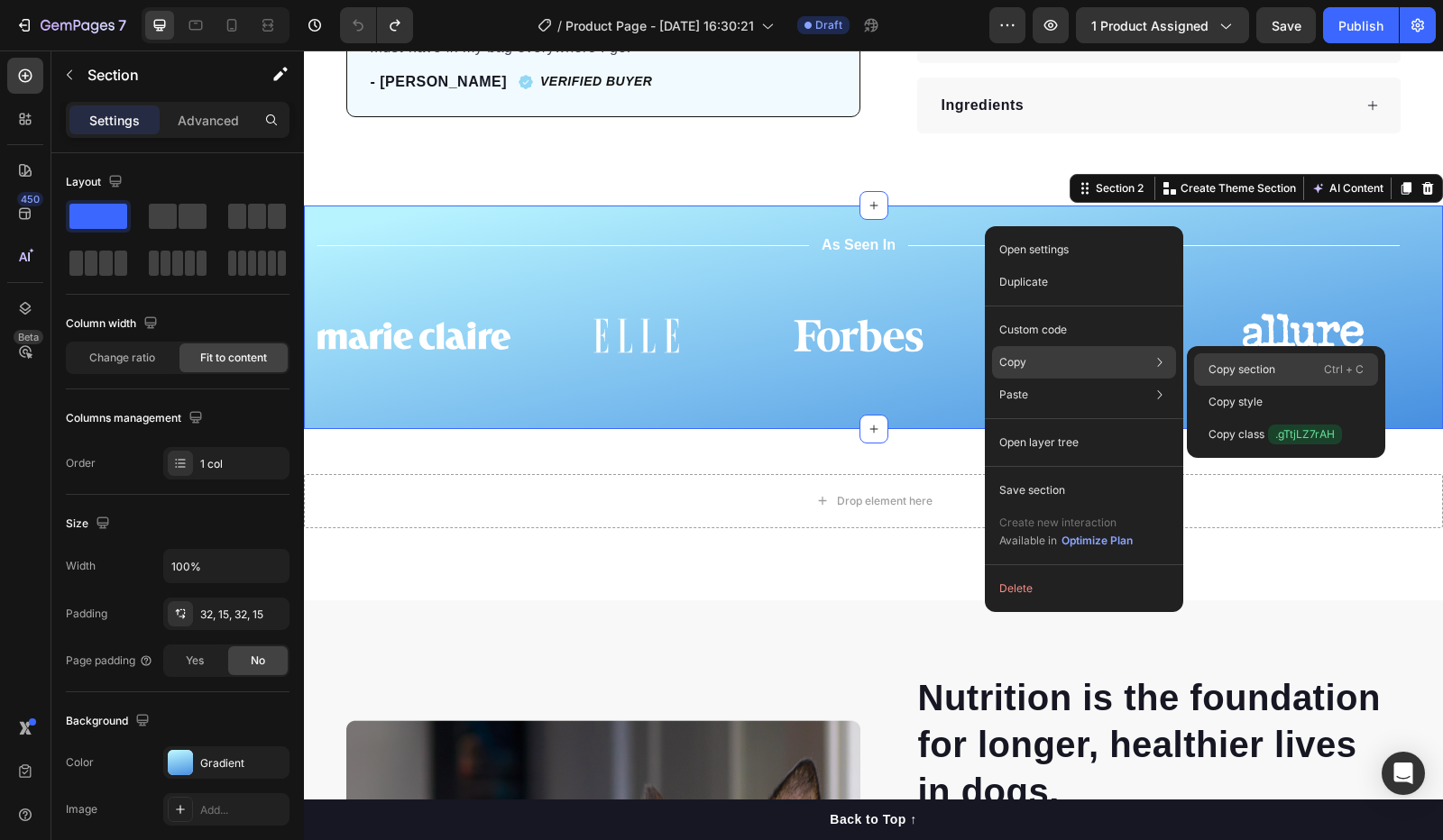
click at [1257, 365] on p "Copy section" at bounding box center [1242, 369] width 67 height 16
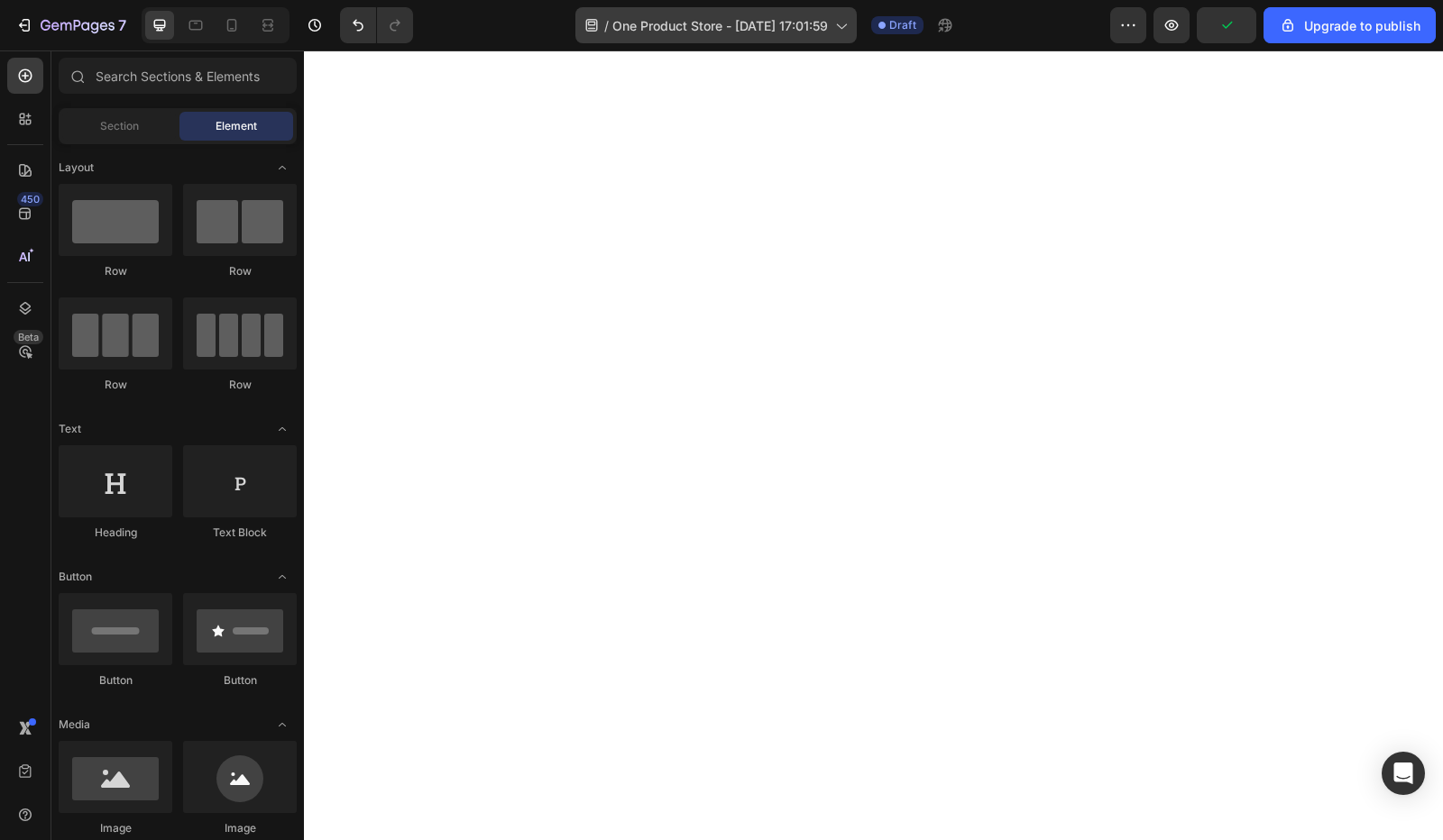
click at [729, 23] on span "One Product Store - Aug 26, 17:01:59" at bounding box center [720, 25] width 216 height 19
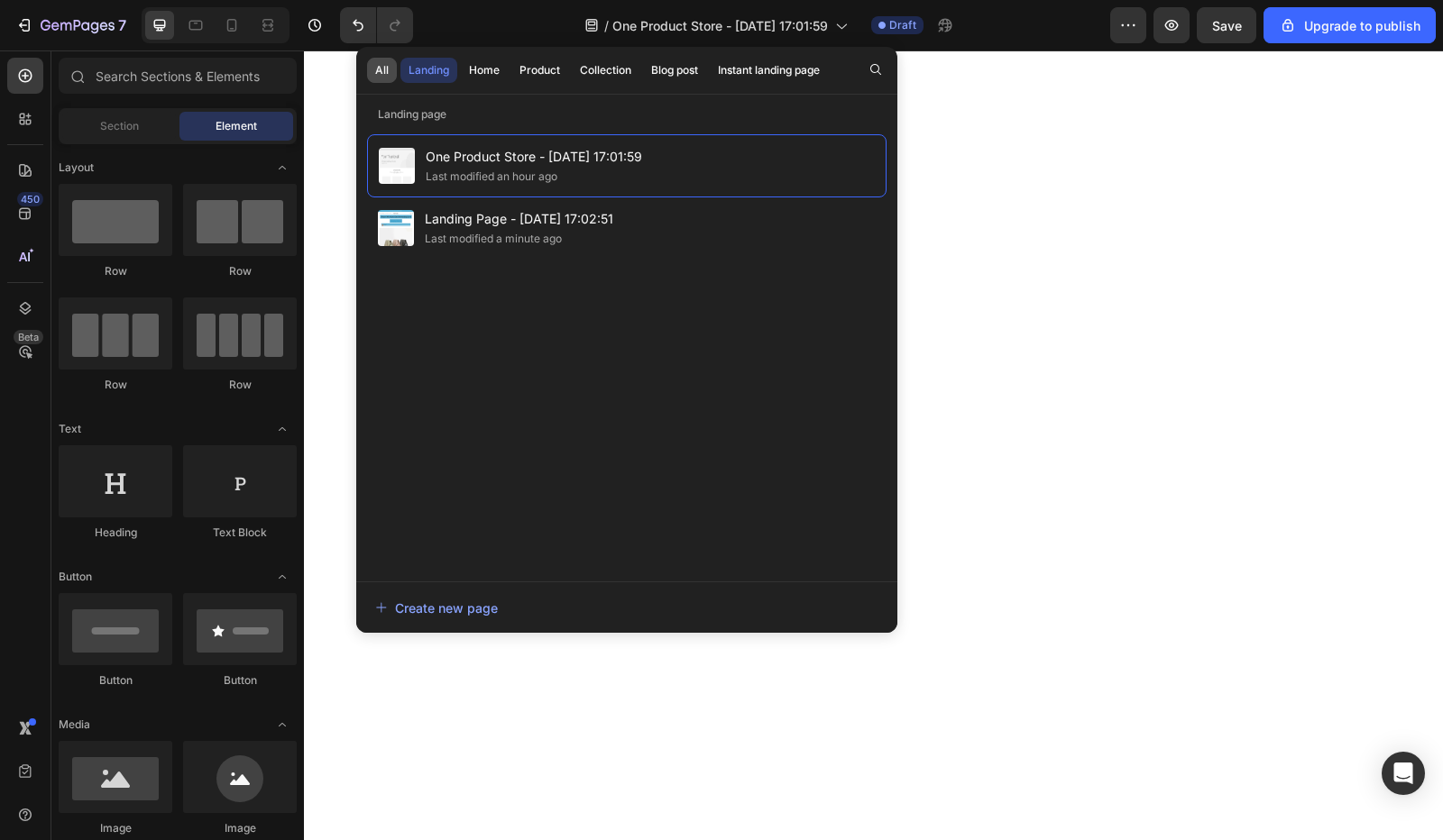
click at [382, 67] on div "All" at bounding box center [382, 70] width 14 height 16
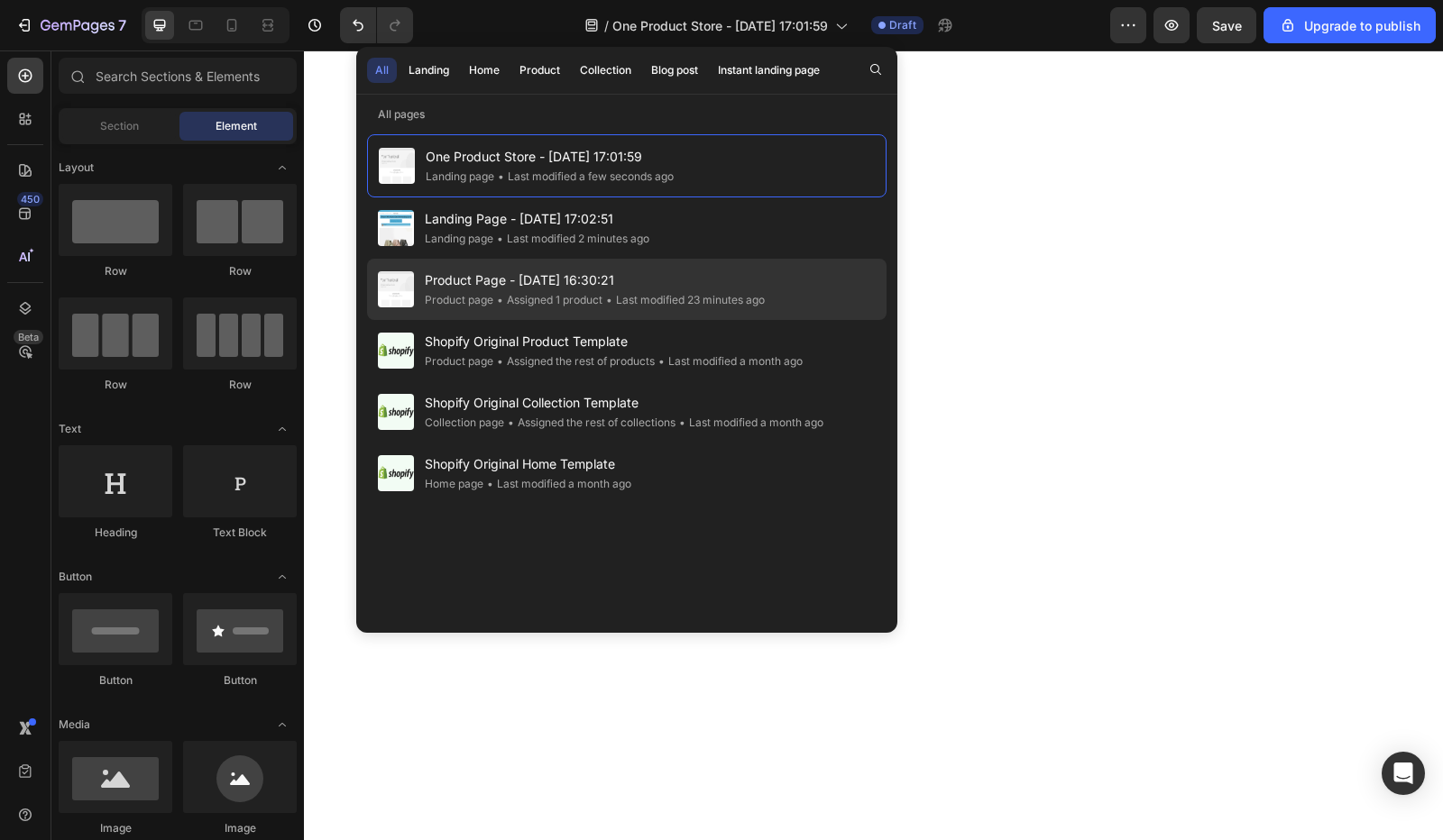
click at [548, 294] on div "• Assigned 1 product" at bounding box center [548, 300] width 109 height 18
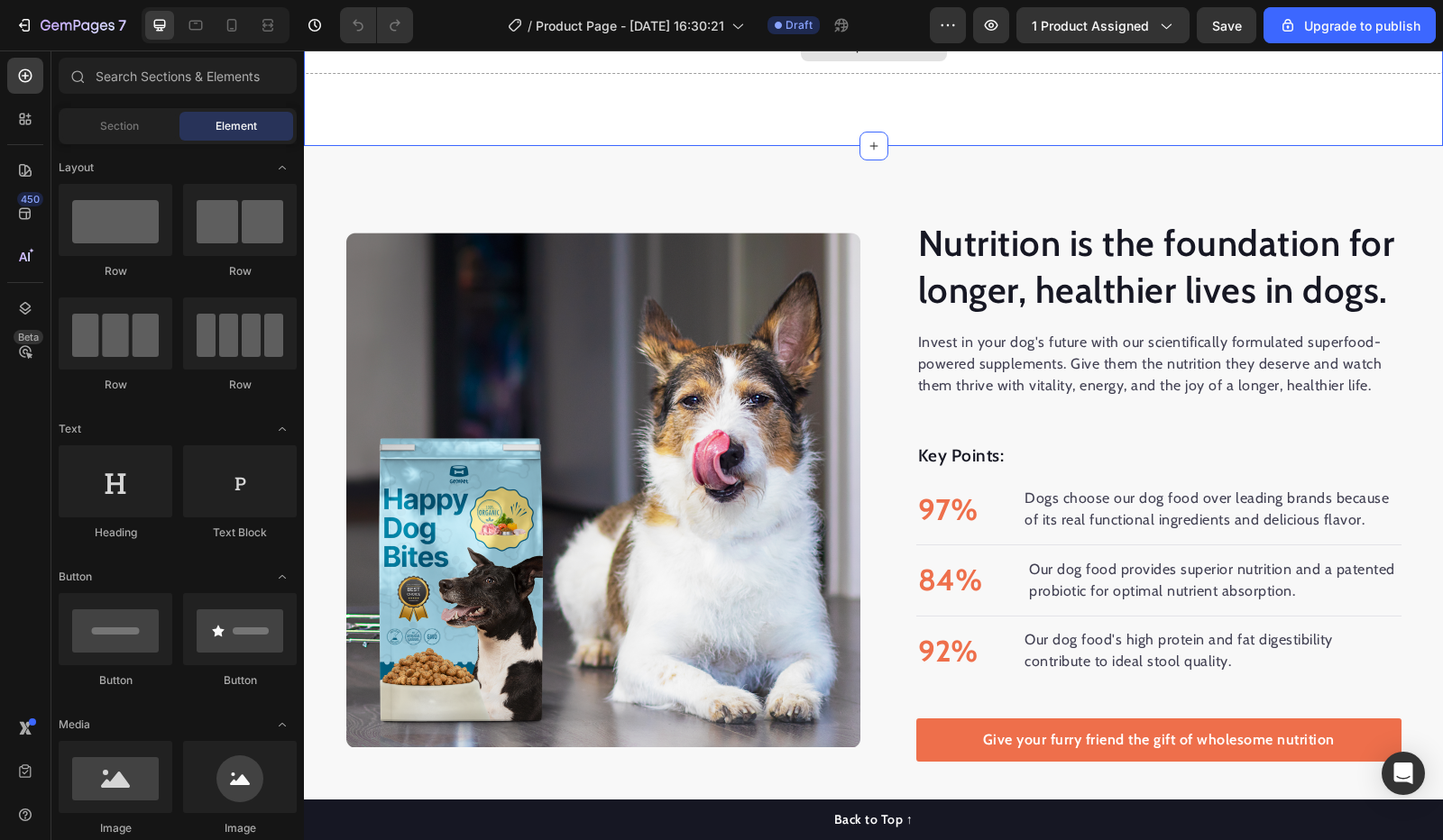
scroll to position [631, 0]
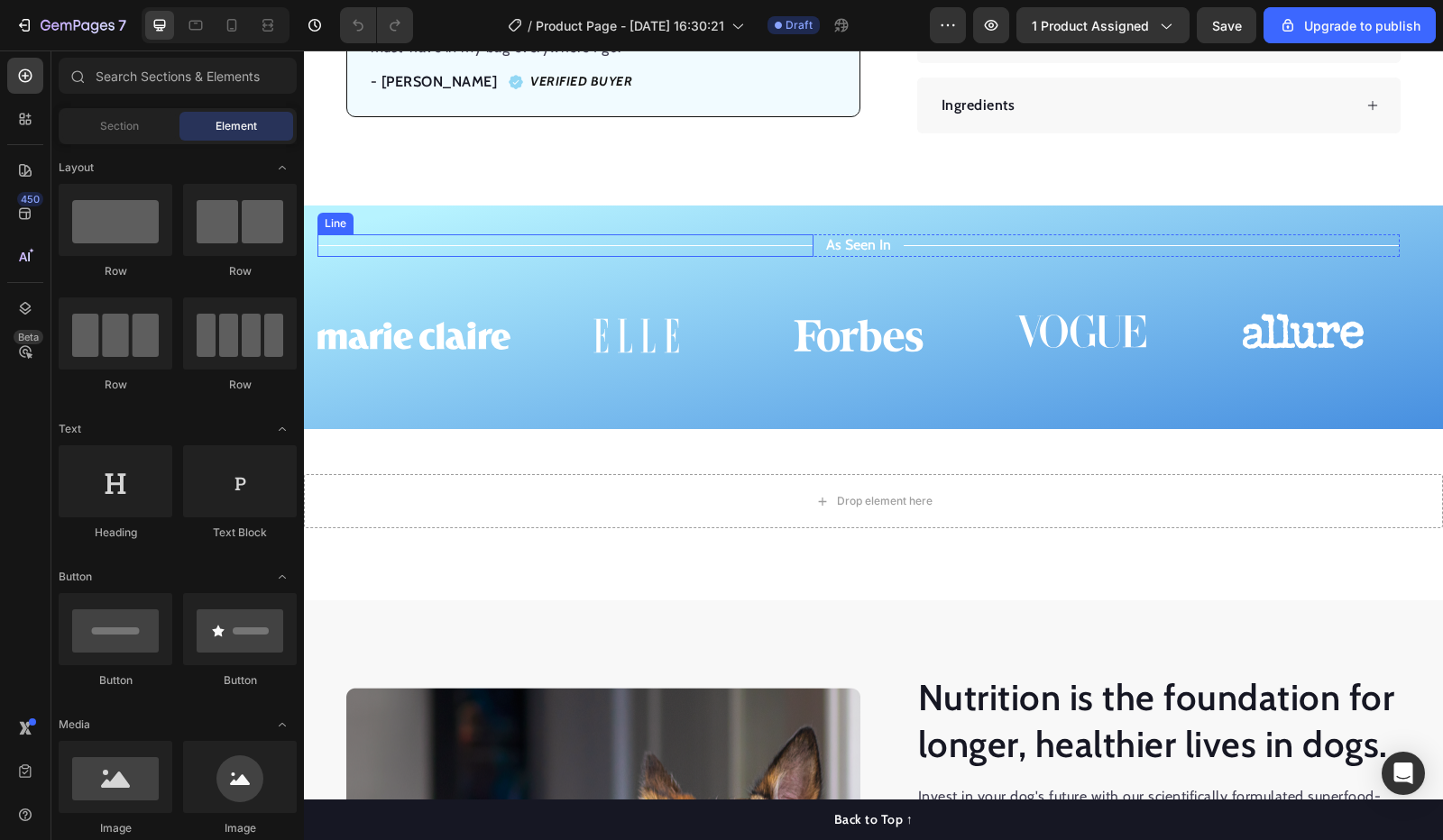
click at [315, 219] on div "Title Line As Seen In Text Block Title Line Row Image Image Image Image Image C…" at bounding box center [874, 317] width 1139 height 224
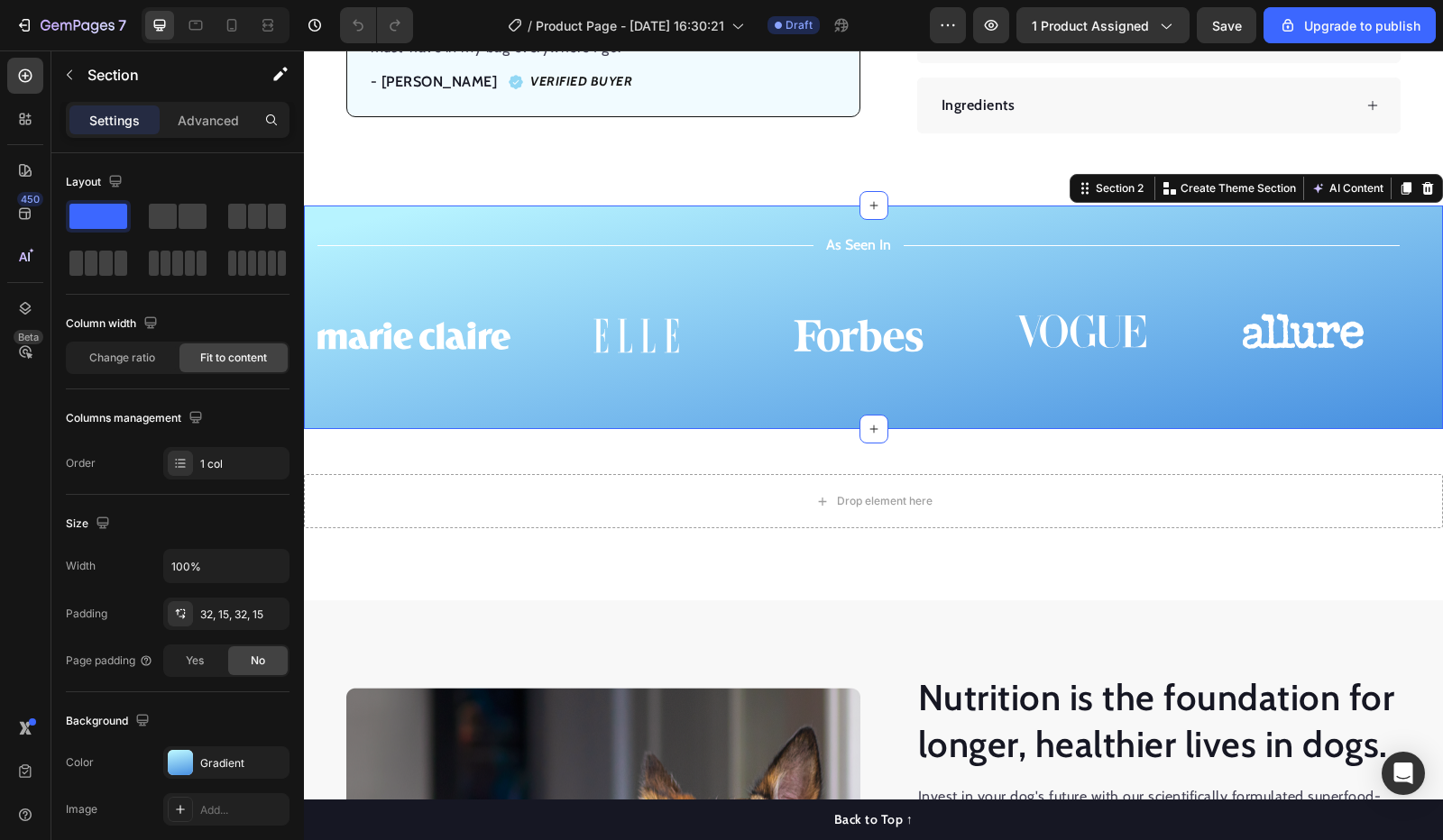
click at [326, 403] on div "Title Line As Seen In Text Block Title Line Row Image Image Image Image Image C…" at bounding box center [874, 317] width 1139 height 224
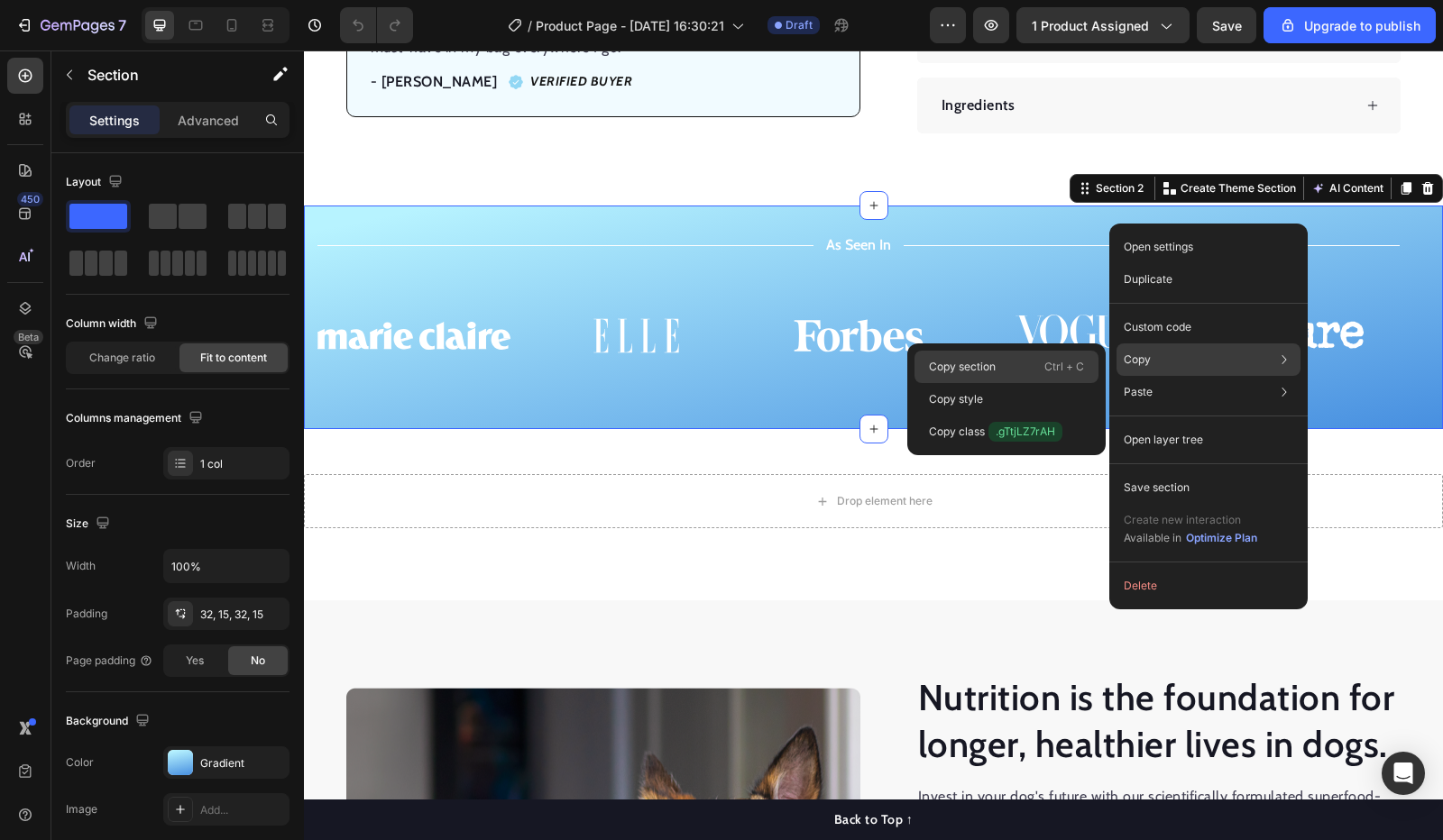
drag, startPoint x: 1021, startPoint y: 365, endPoint x: 717, endPoint y: 322, distance: 307.0
click at [1021, 383] on div "Copy section Ctrl + C" at bounding box center [1006, 399] width 184 height 32
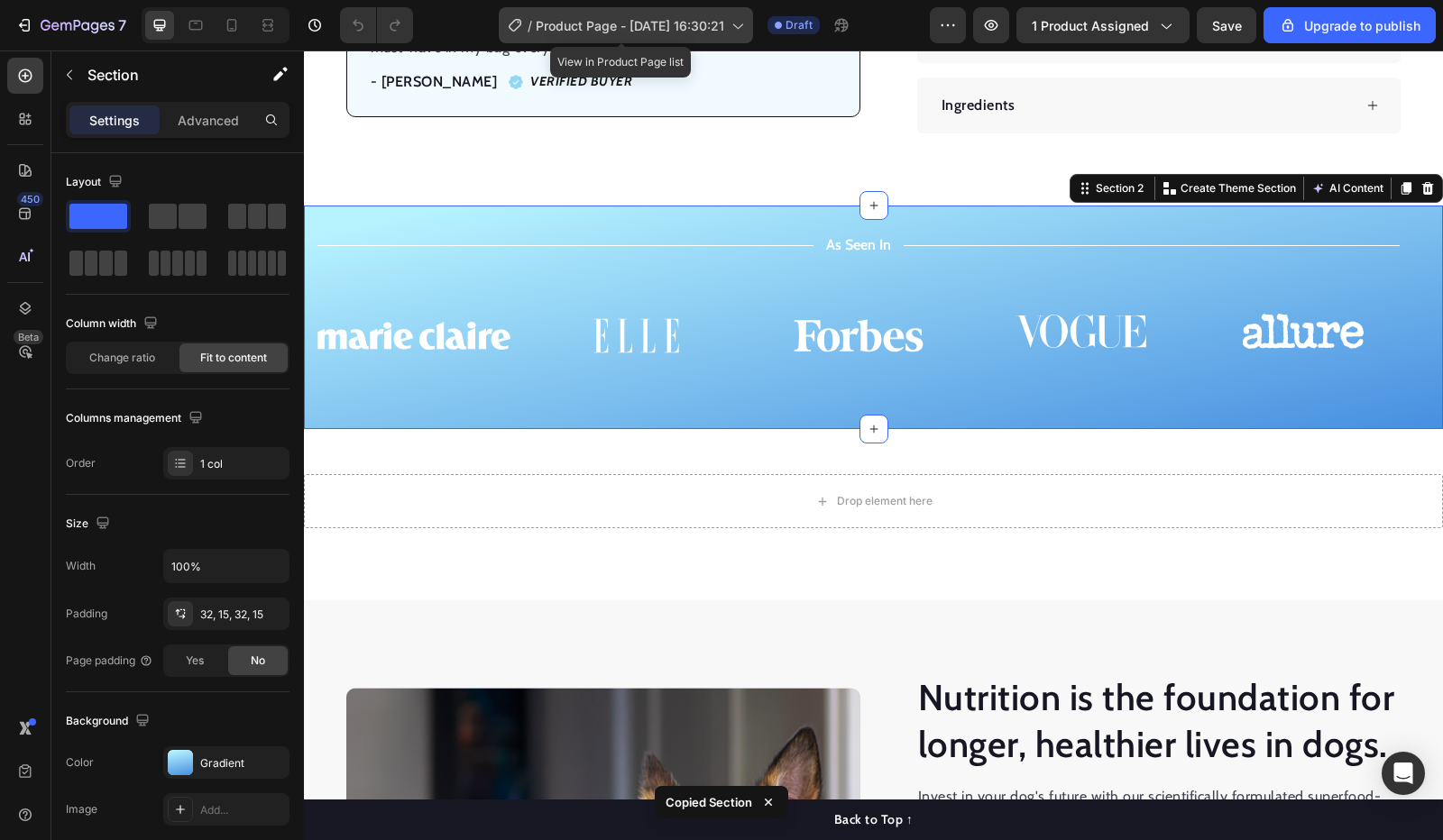
click at [701, 36] on div "/ Product Page - [DATE] 16:30:21" at bounding box center [625, 25] width 254 height 36
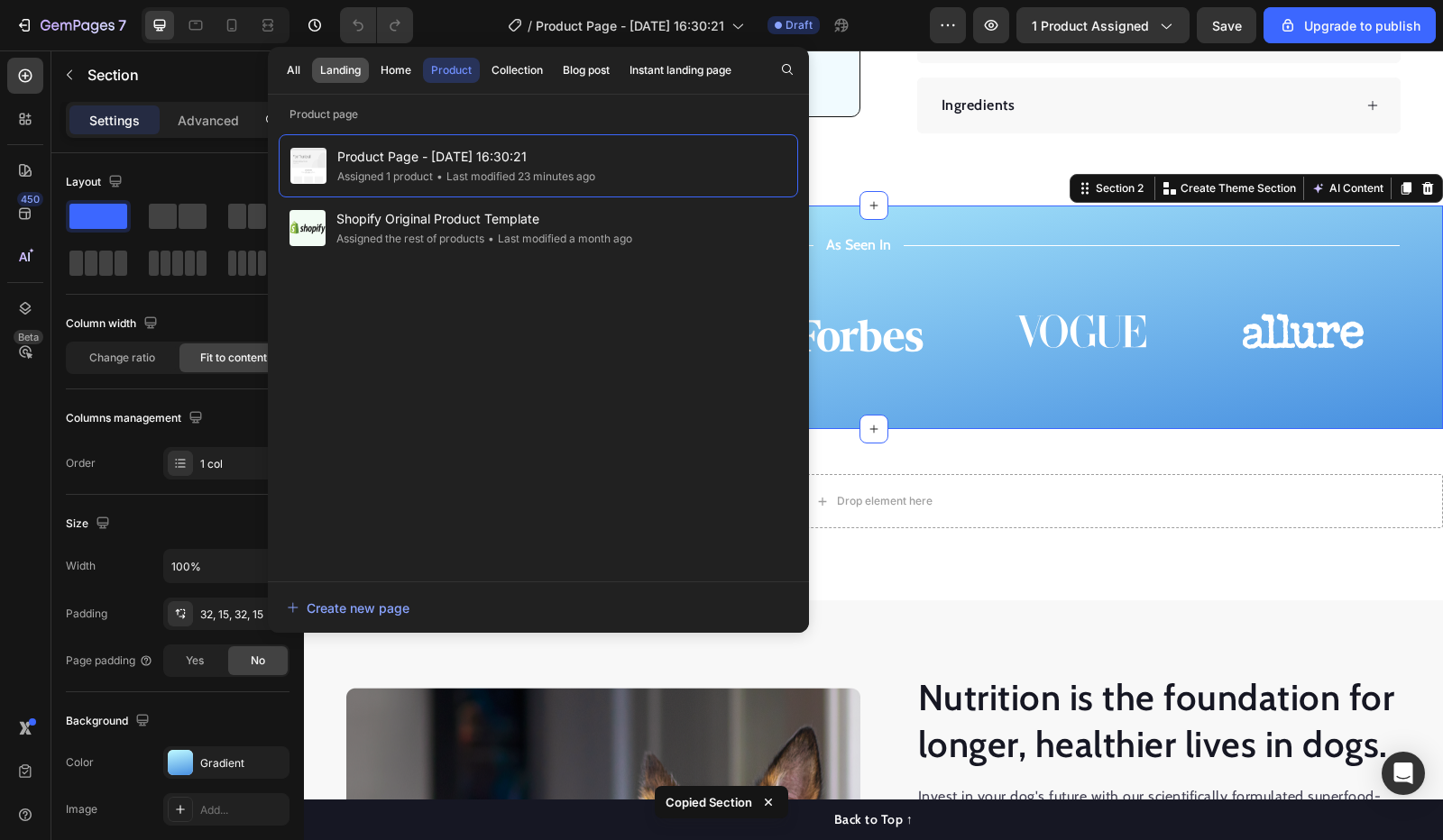
click at [325, 78] on div "Landing" at bounding box center [340, 70] width 40 height 16
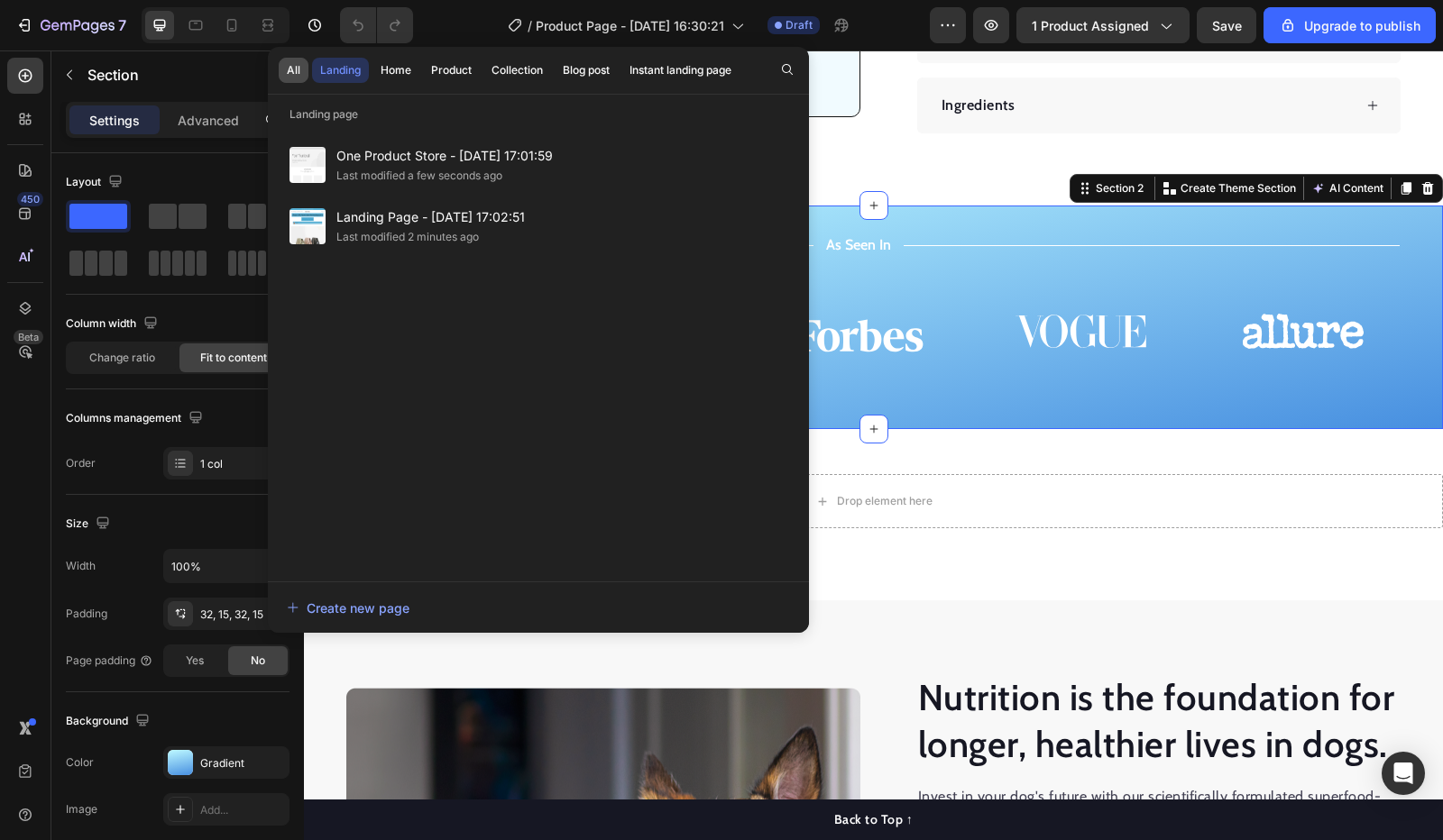
click at [293, 69] on div "All" at bounding box center [294, 70] width 14 height 16
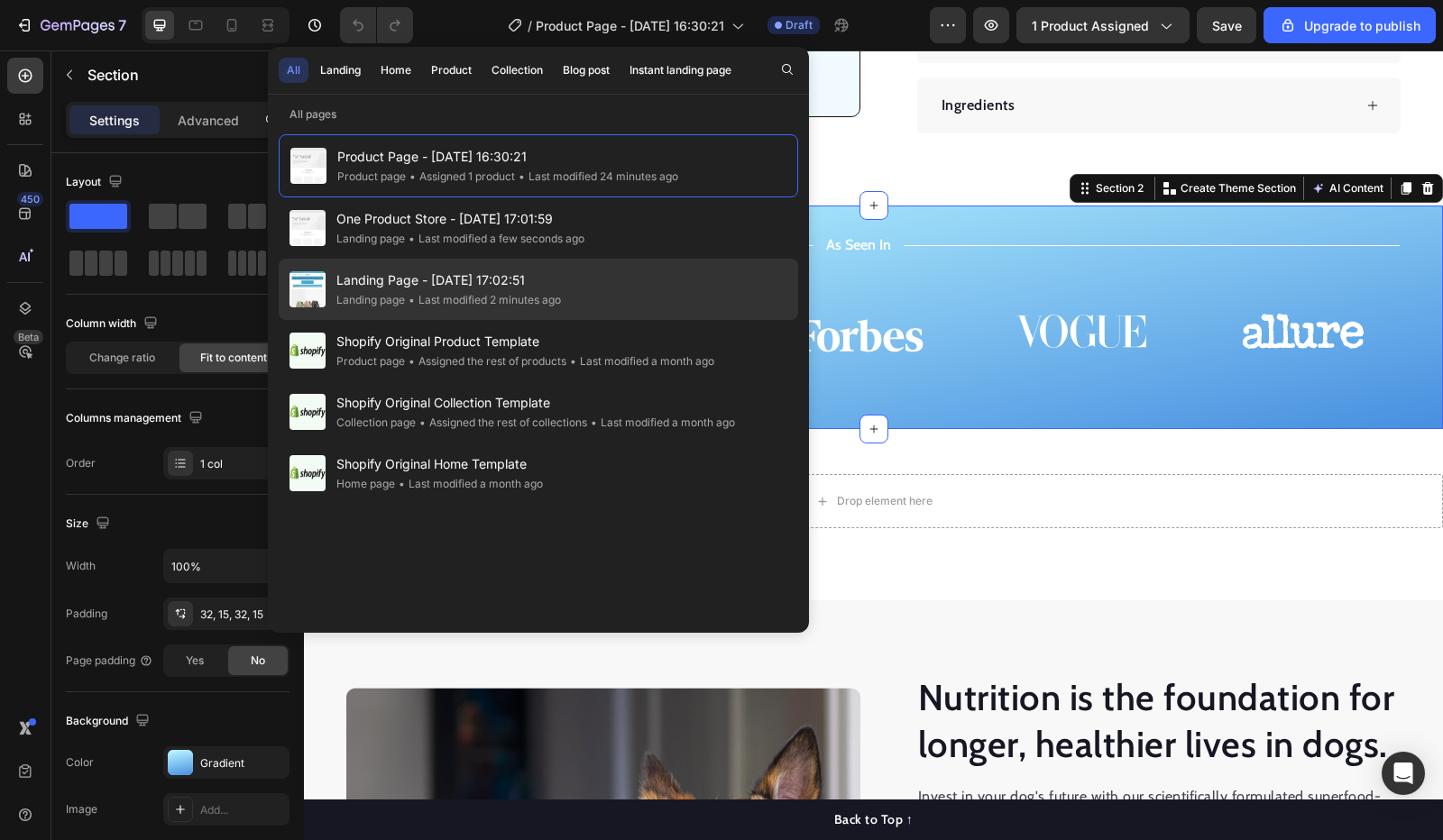
click at [459, 279] on span "Landing Page - [DATE] 17:02:51" at bounding box center [449, 281] width 225 height 22
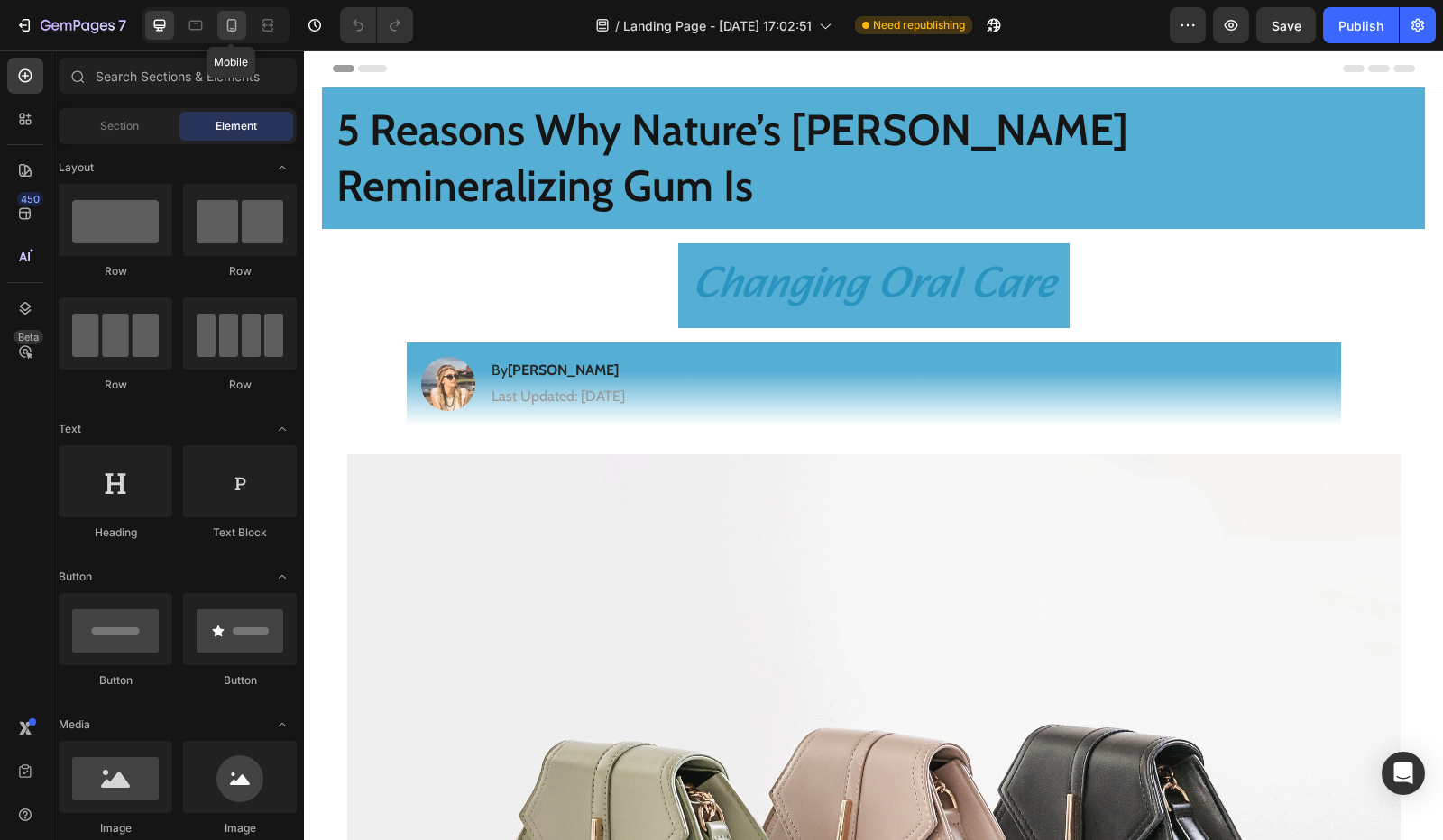
click at [220, 22] on div at bounding box center [231, 25] width 29 height 29
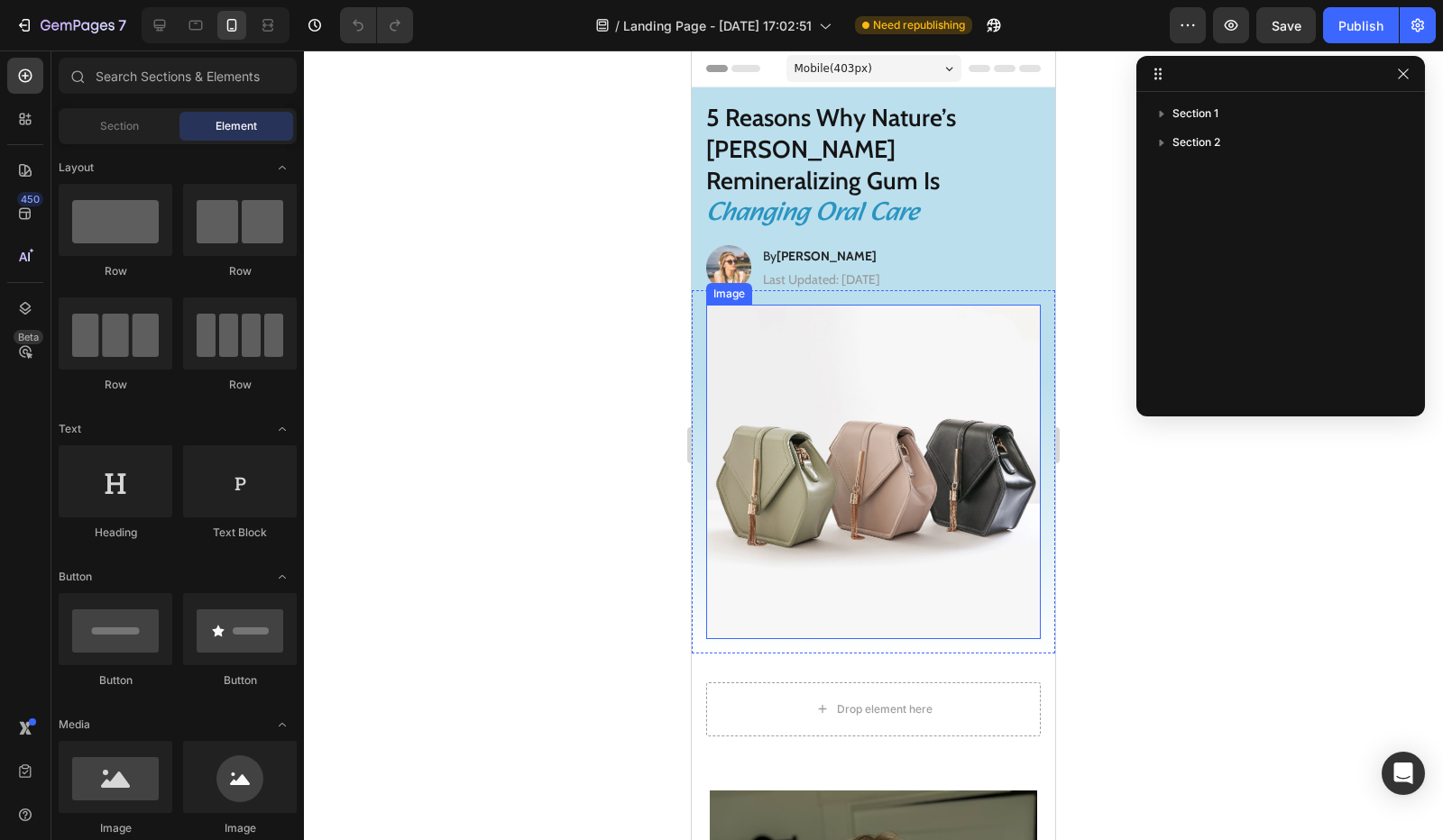
scroll to position [360, 0]
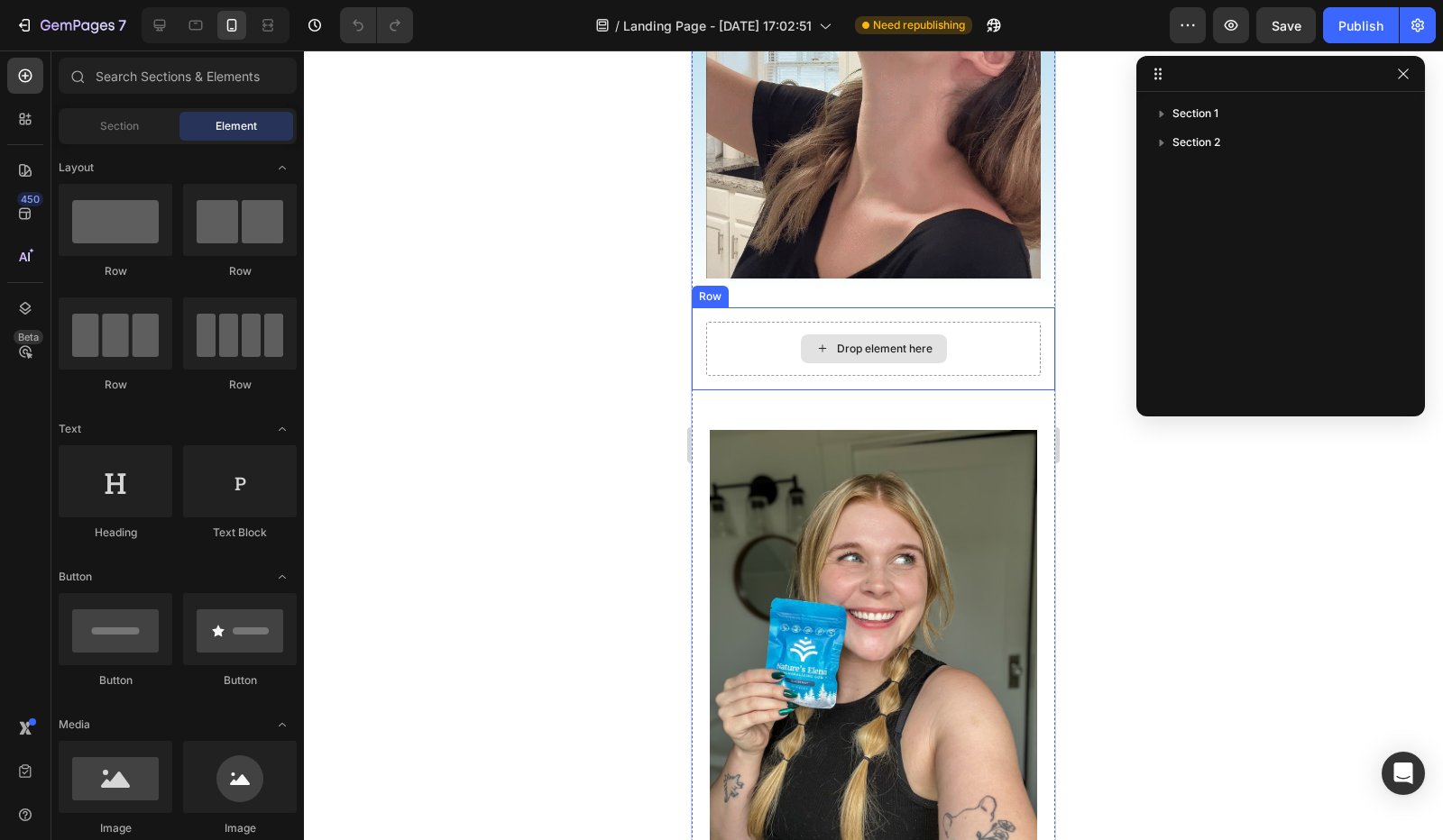
click at [822, 335] on div "Drop element here" at bounding box center [874, 349] width 146 height 29
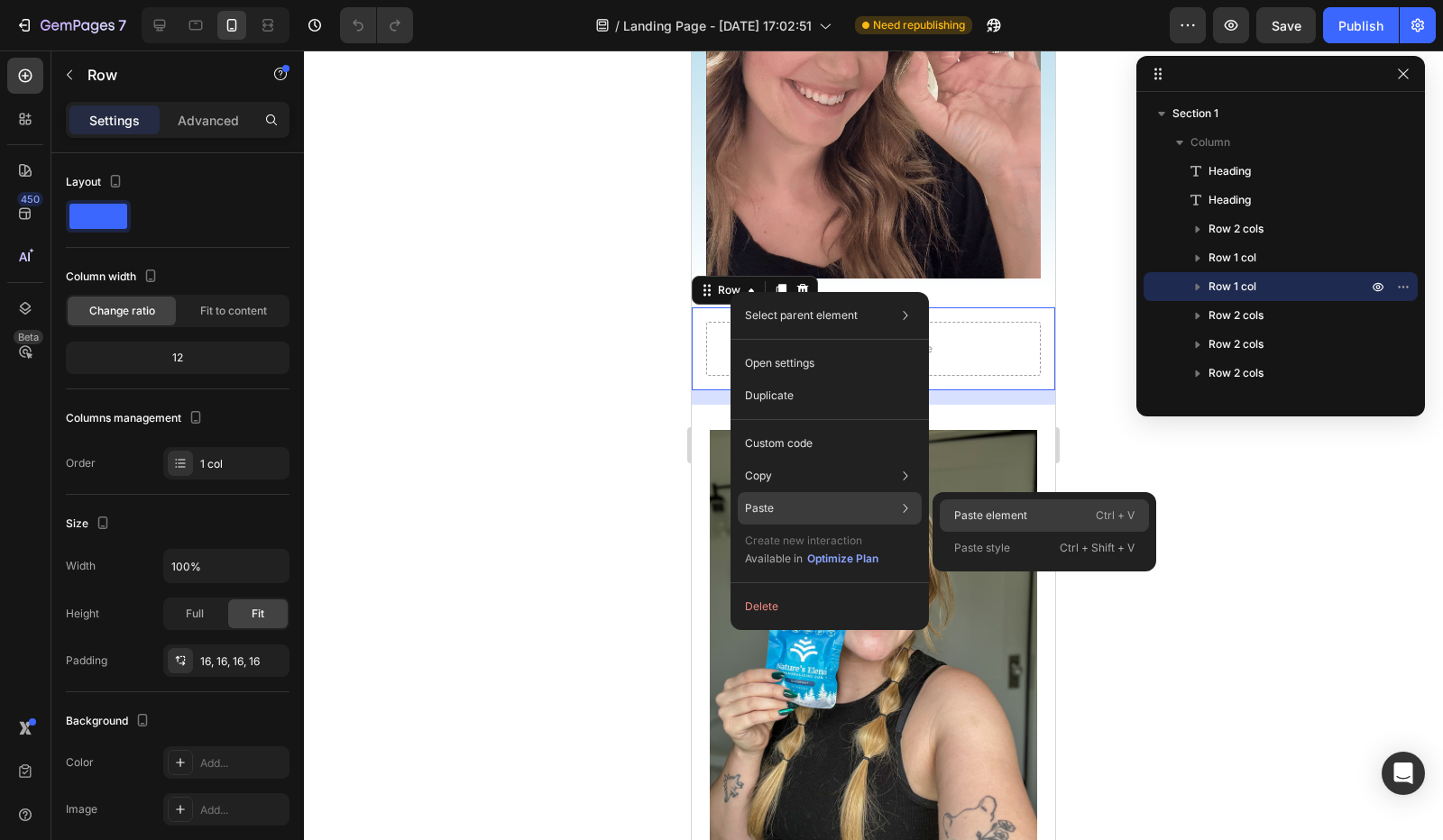
drag, startPoint x: 970, startPoint y: 510, endPoint x: 251, endPoint y: 438, distance: 722.6
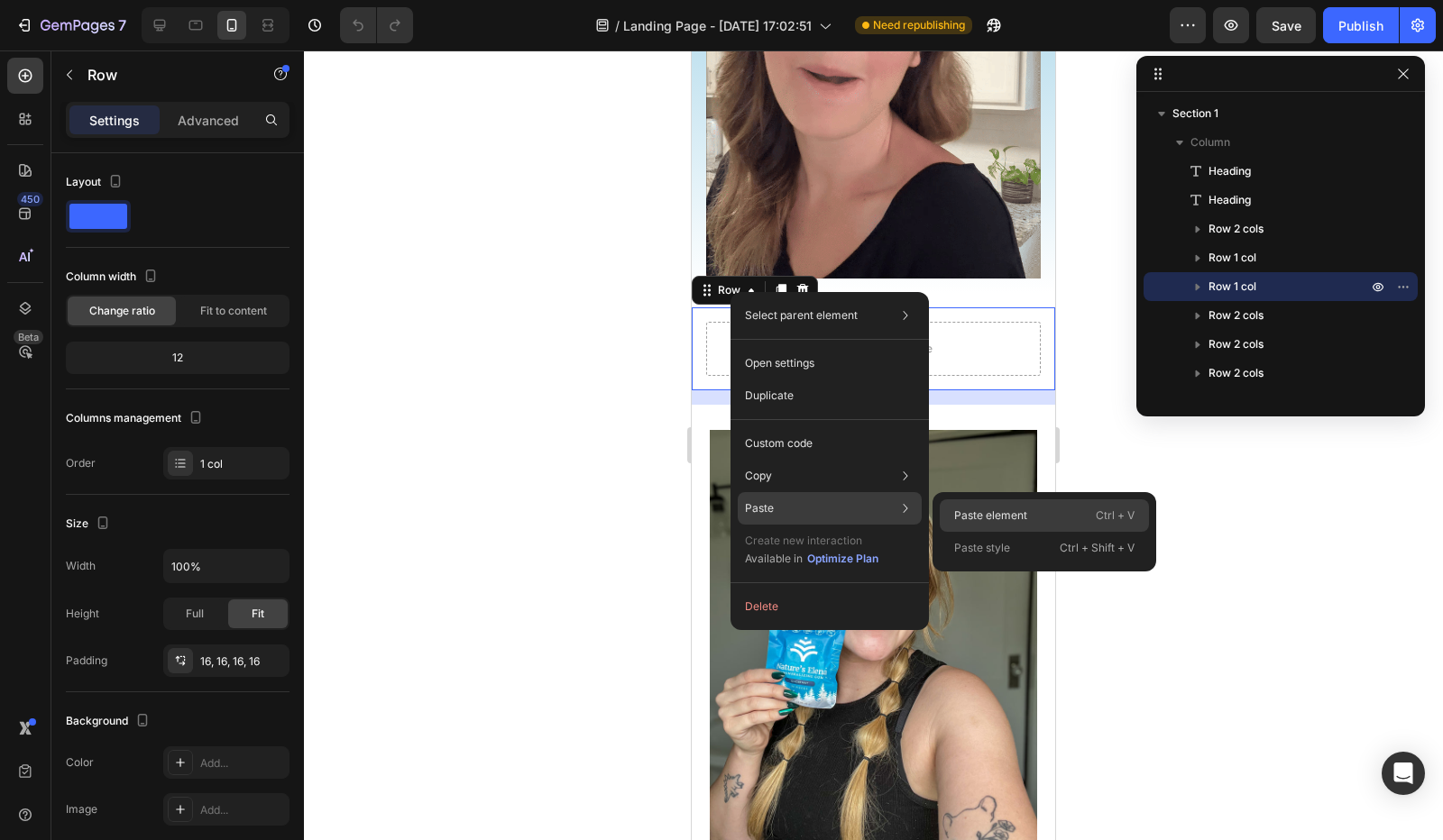
click at [970, 510] on p "Paste element" at bounding box center [991, 516] width 73 height 16
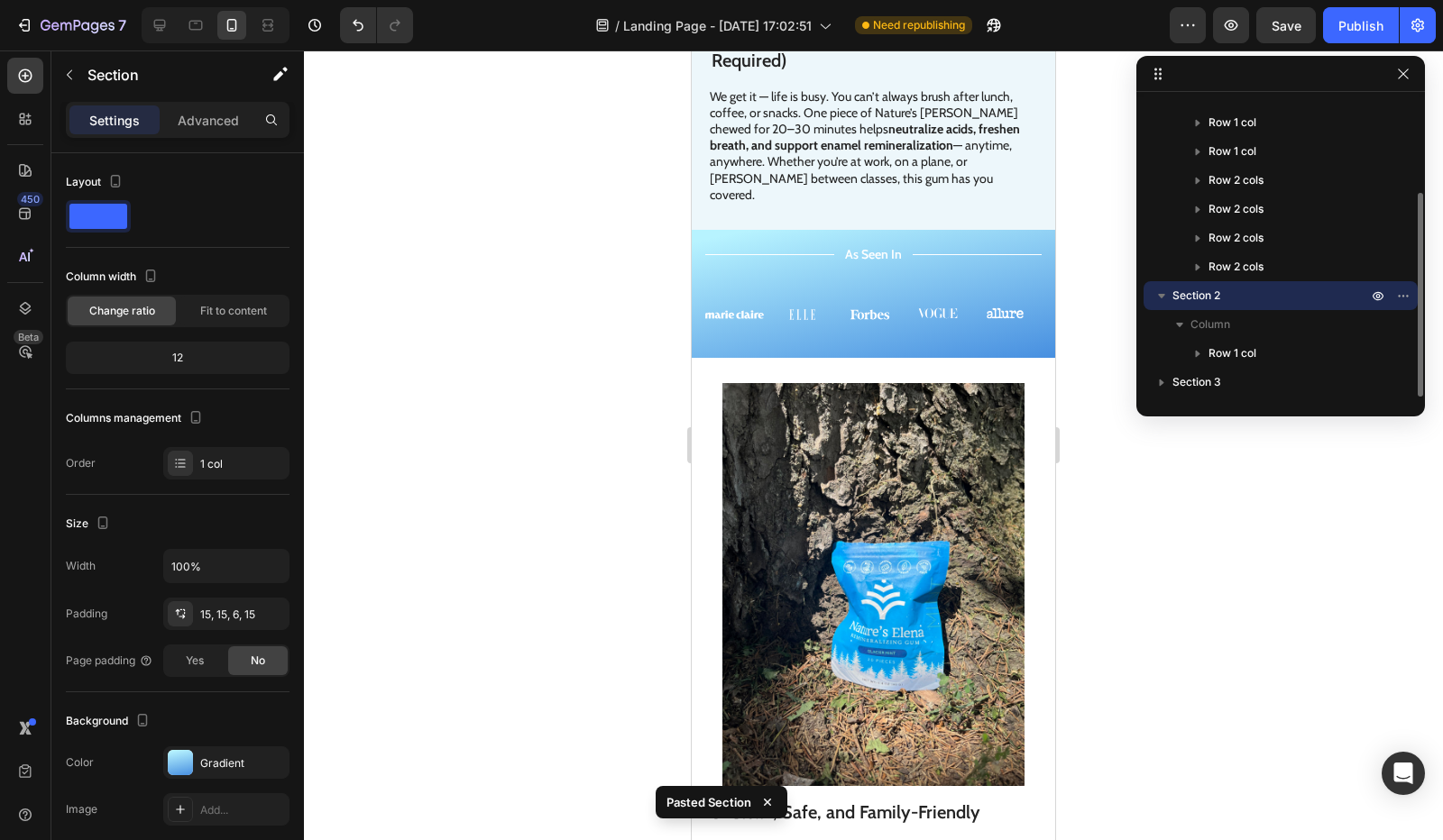
scroll to position [3085, 0]
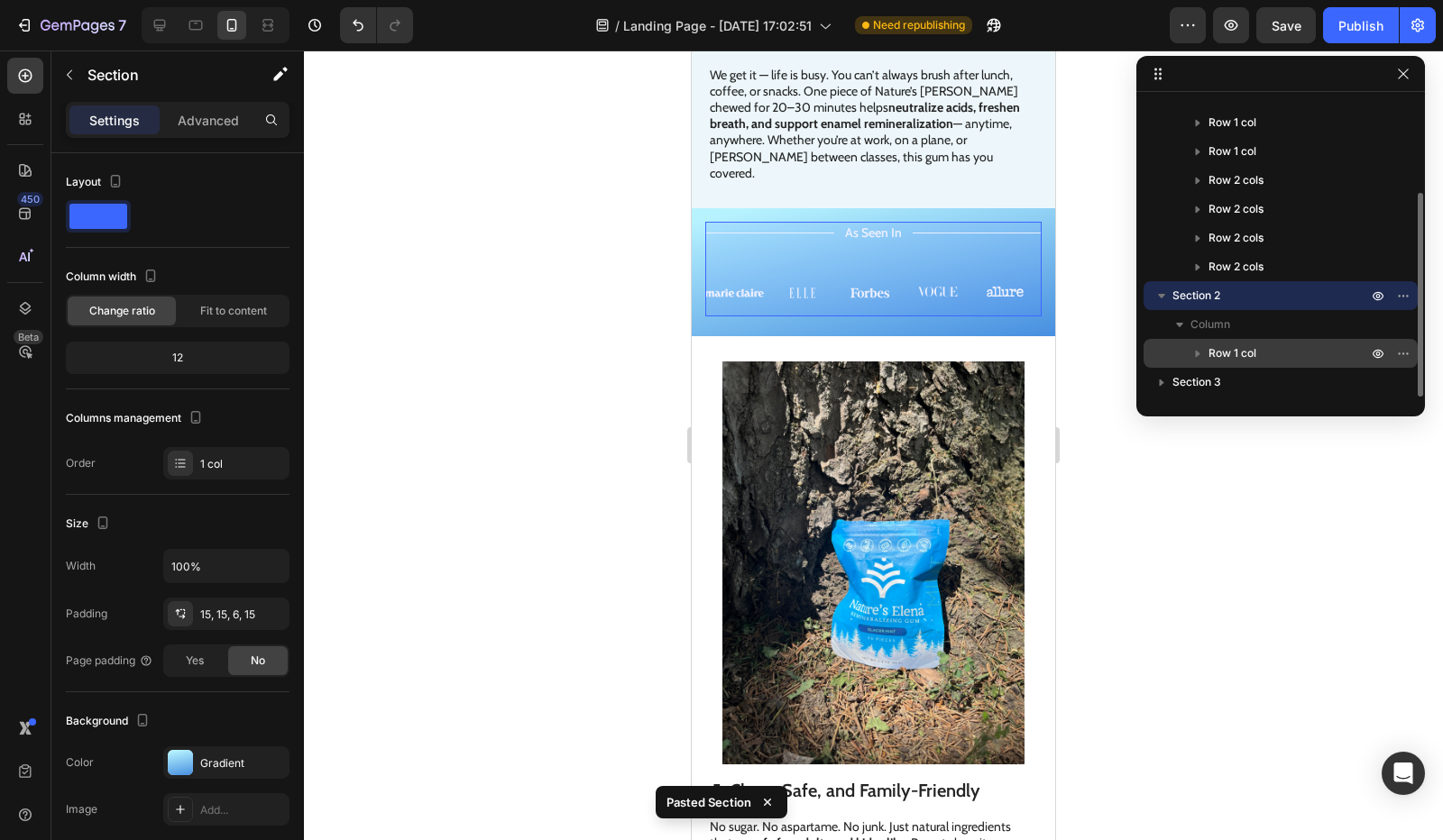
click at [1233, 345] on span "Row 1 col" at bounding box center [1232, 354] width 48 height 18
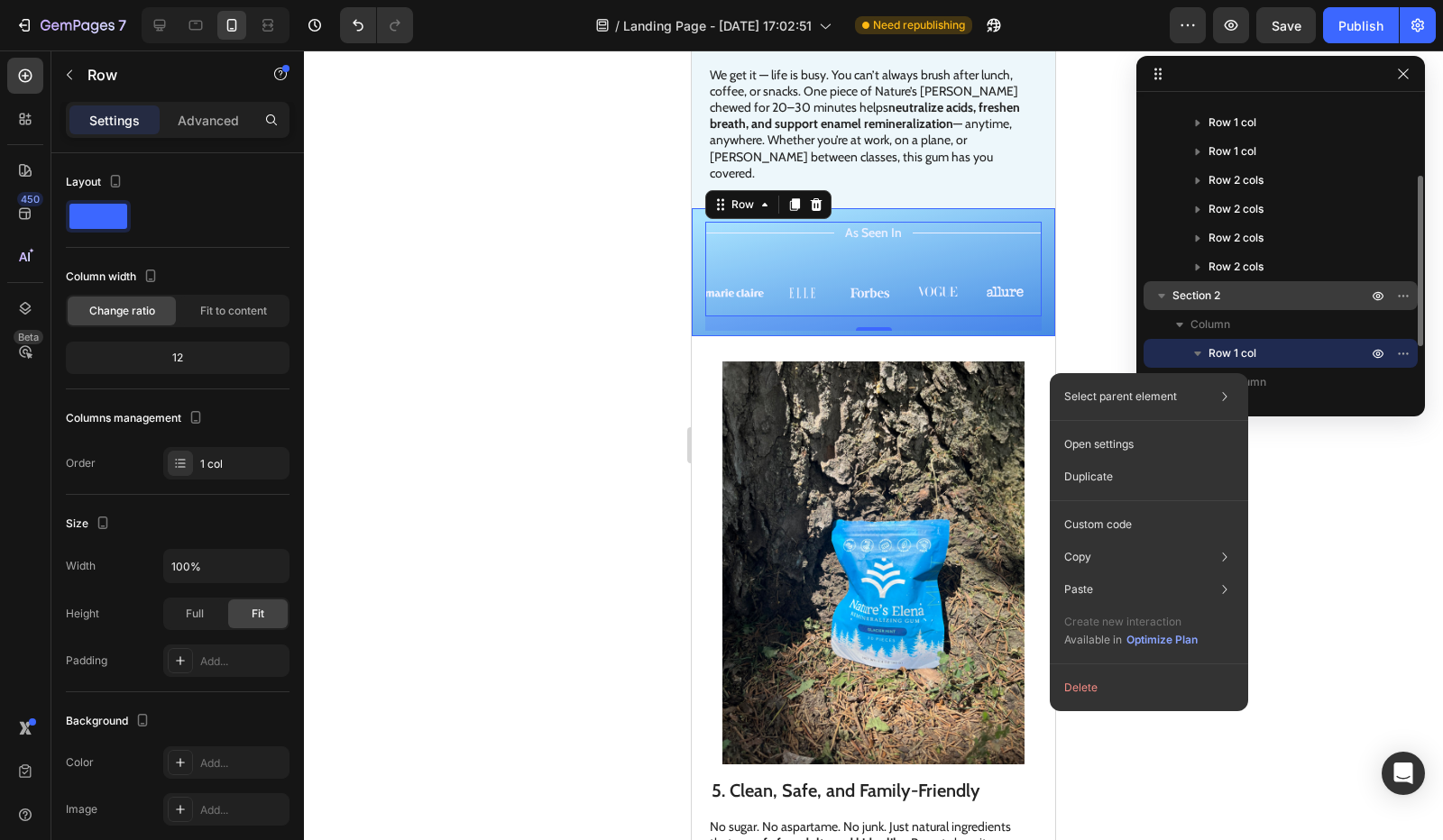
click at [1185, 302] on span "Section 2" at bounding box center [1196, 295] width 48 height 18
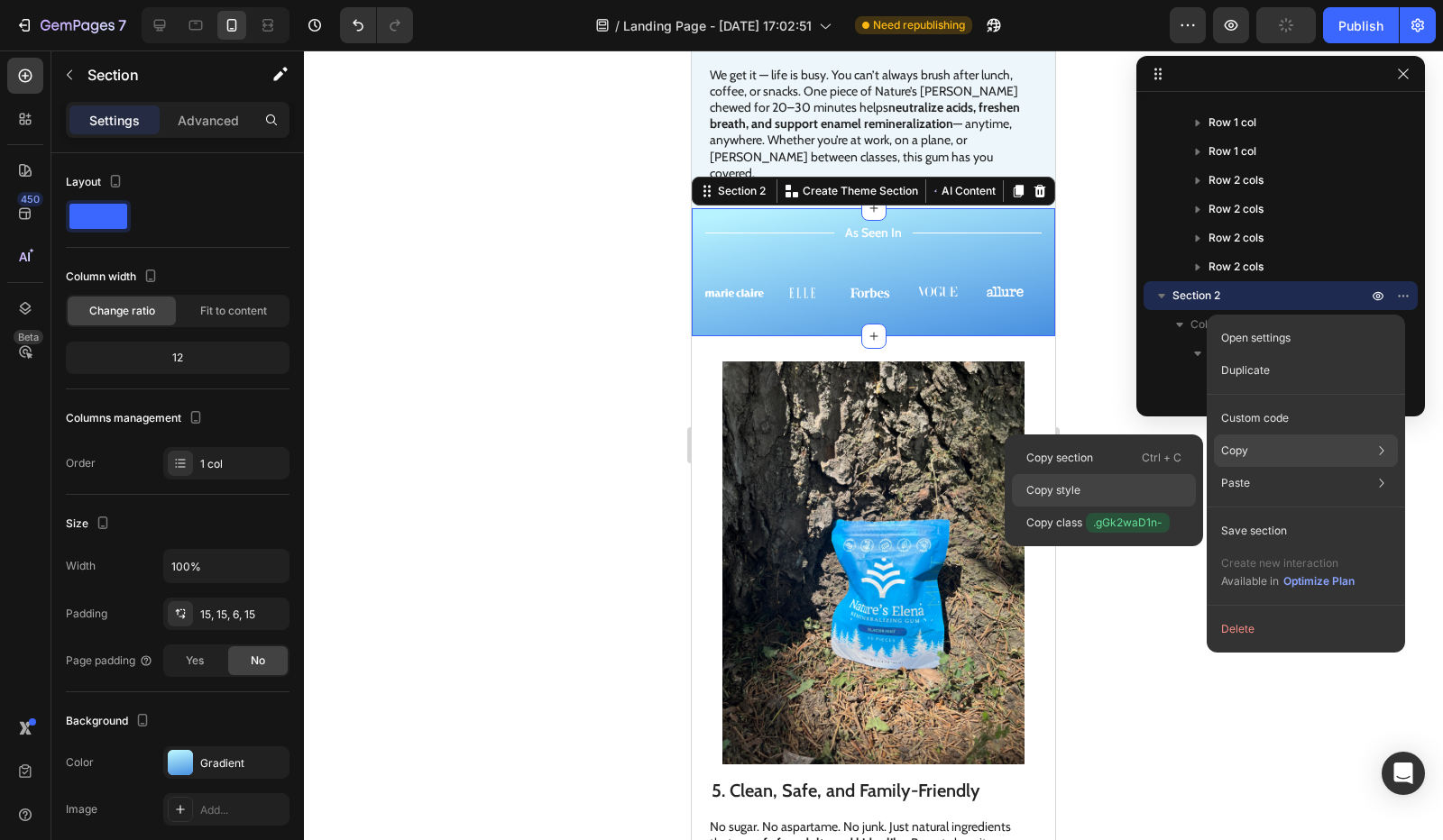
click at [1148, 507] on div "Copy style" at bounding box center [1103, 523] width 184 height 32
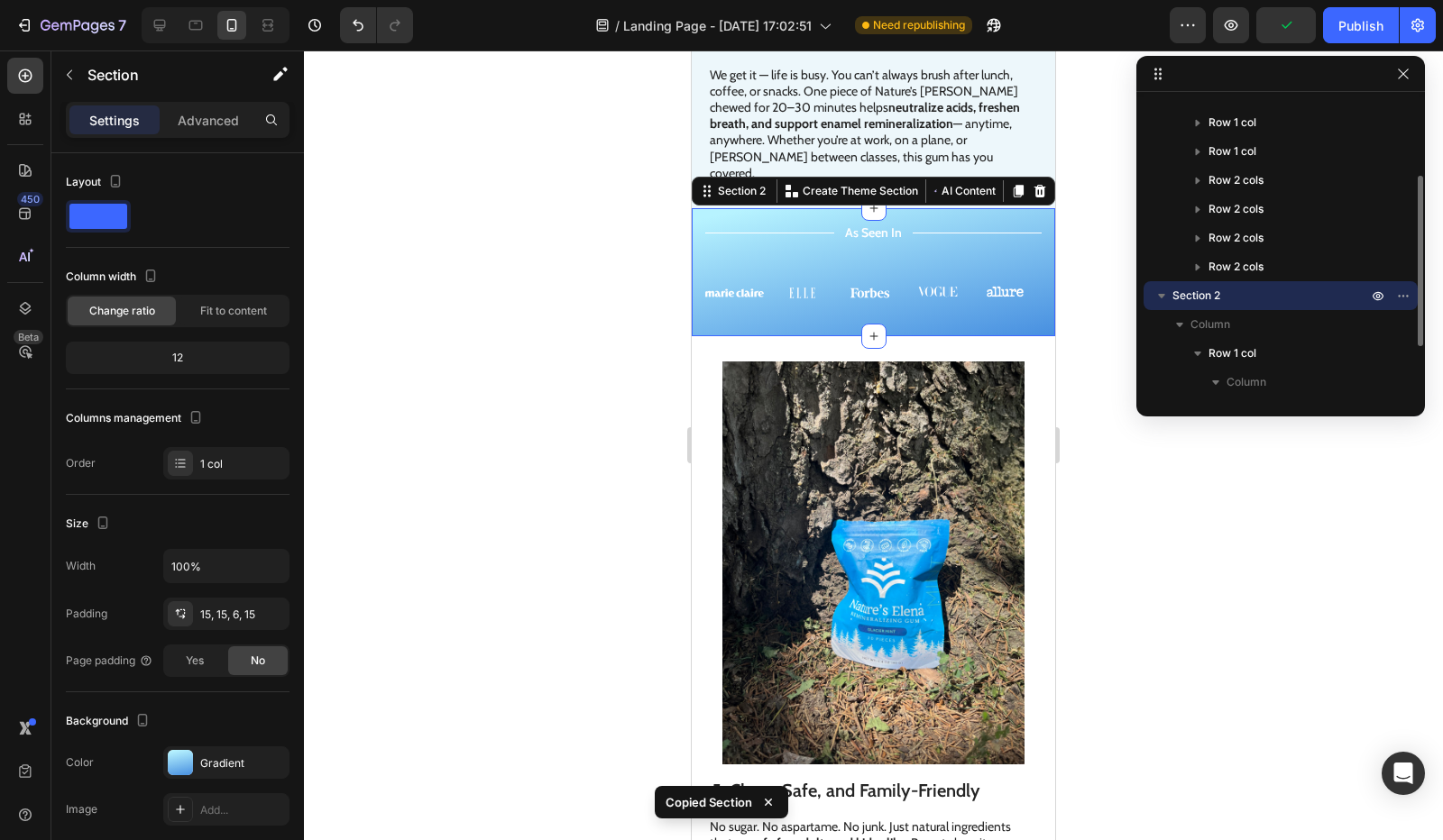
scroll to position [0, 0]
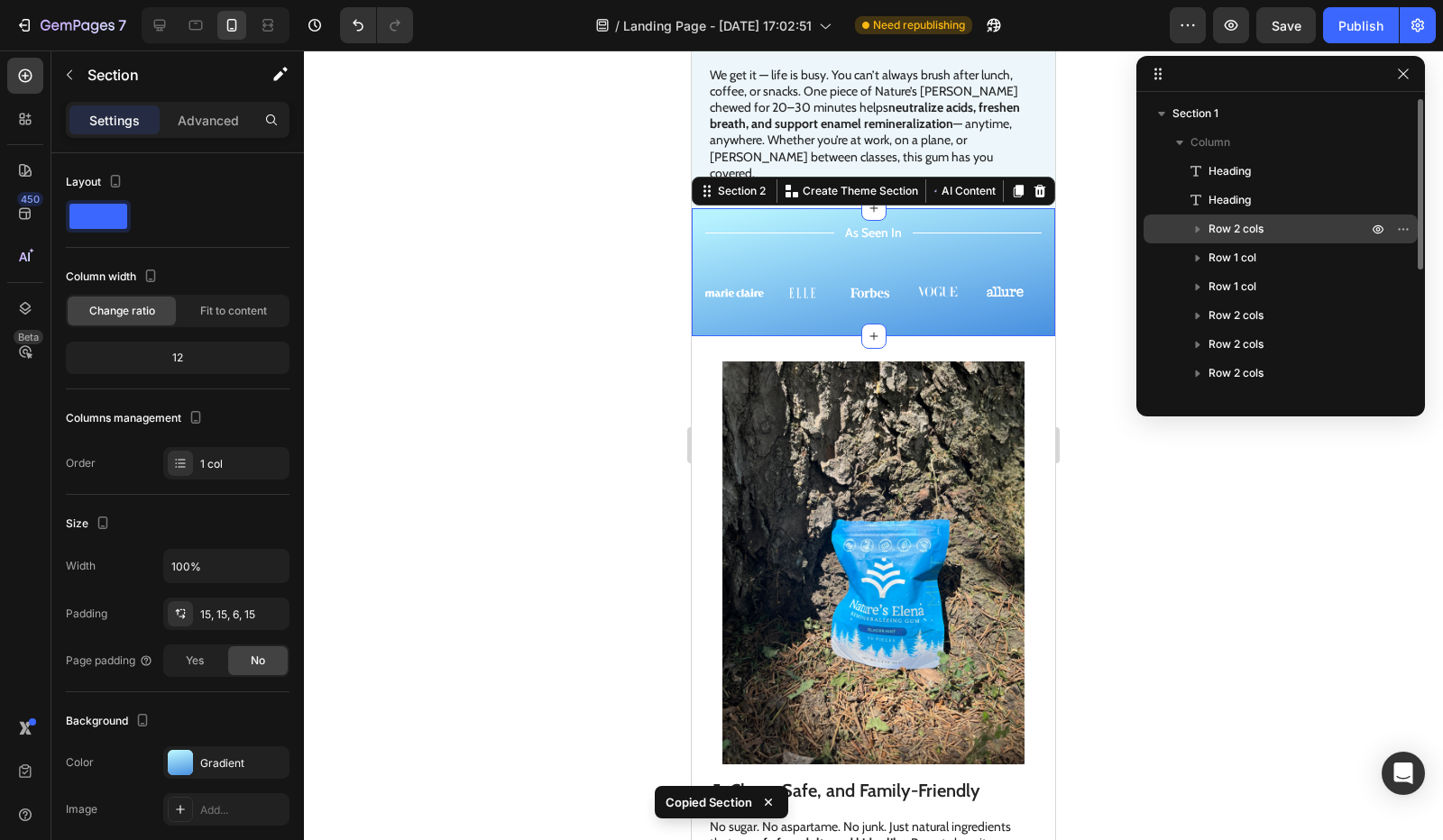
click at [1228, 239] on div "Row 2 cols" at bounding box center [1280, 228] width 260 height 29
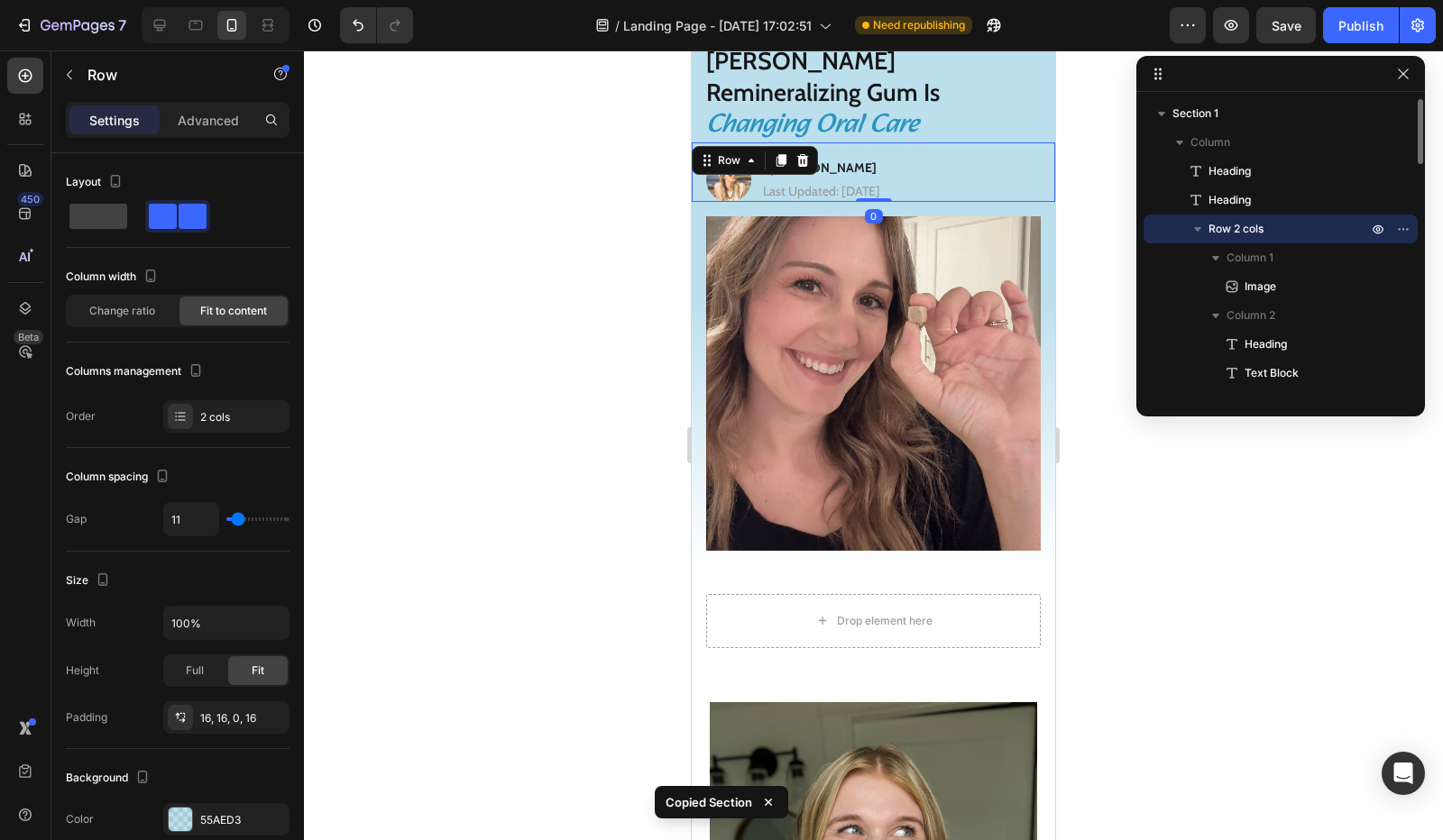
scroll to position [85, 0]
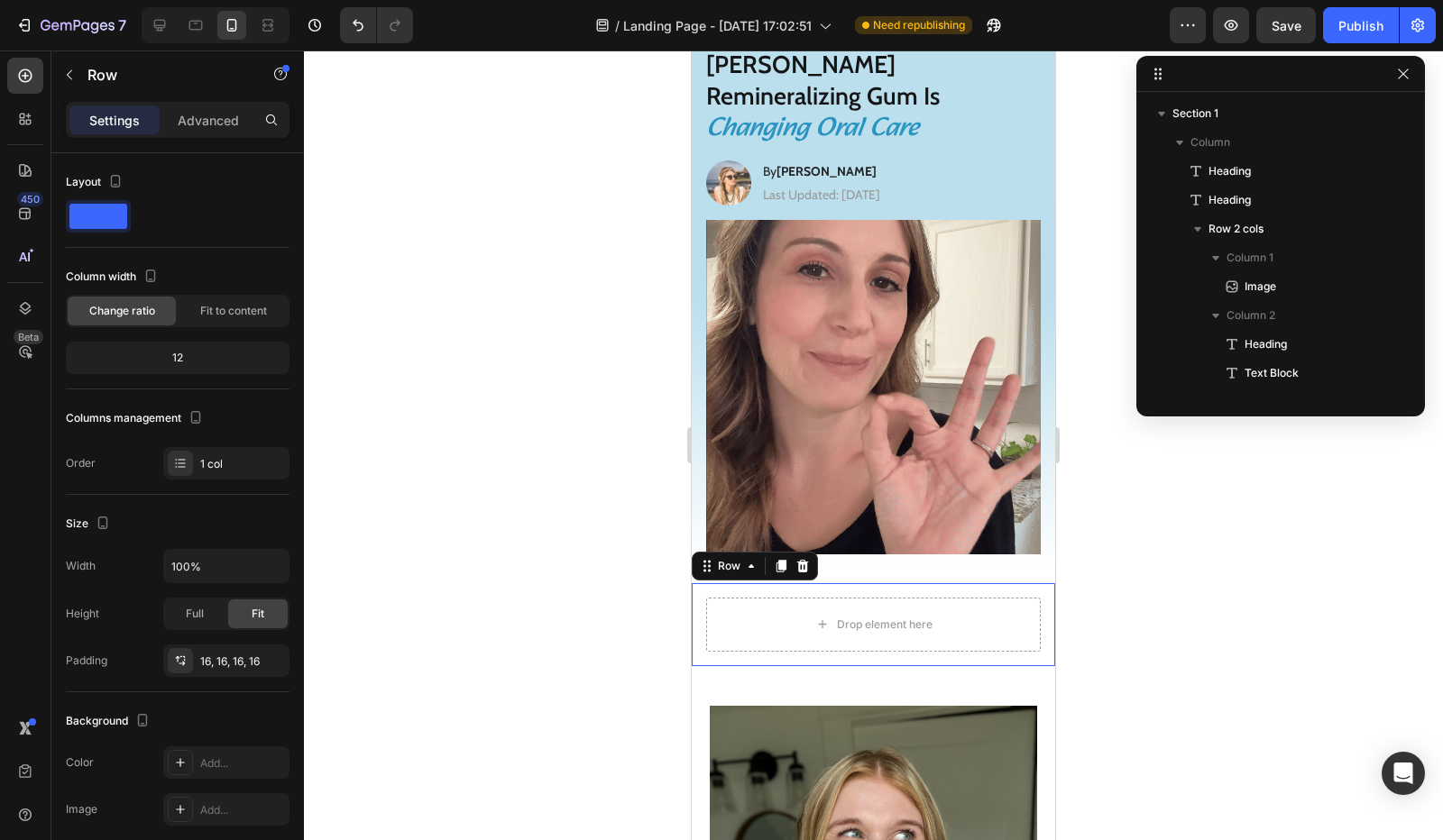
click at [798, 583] on div "Drop element here Row 0" at bounding box center [873, 624] width 363 height 83
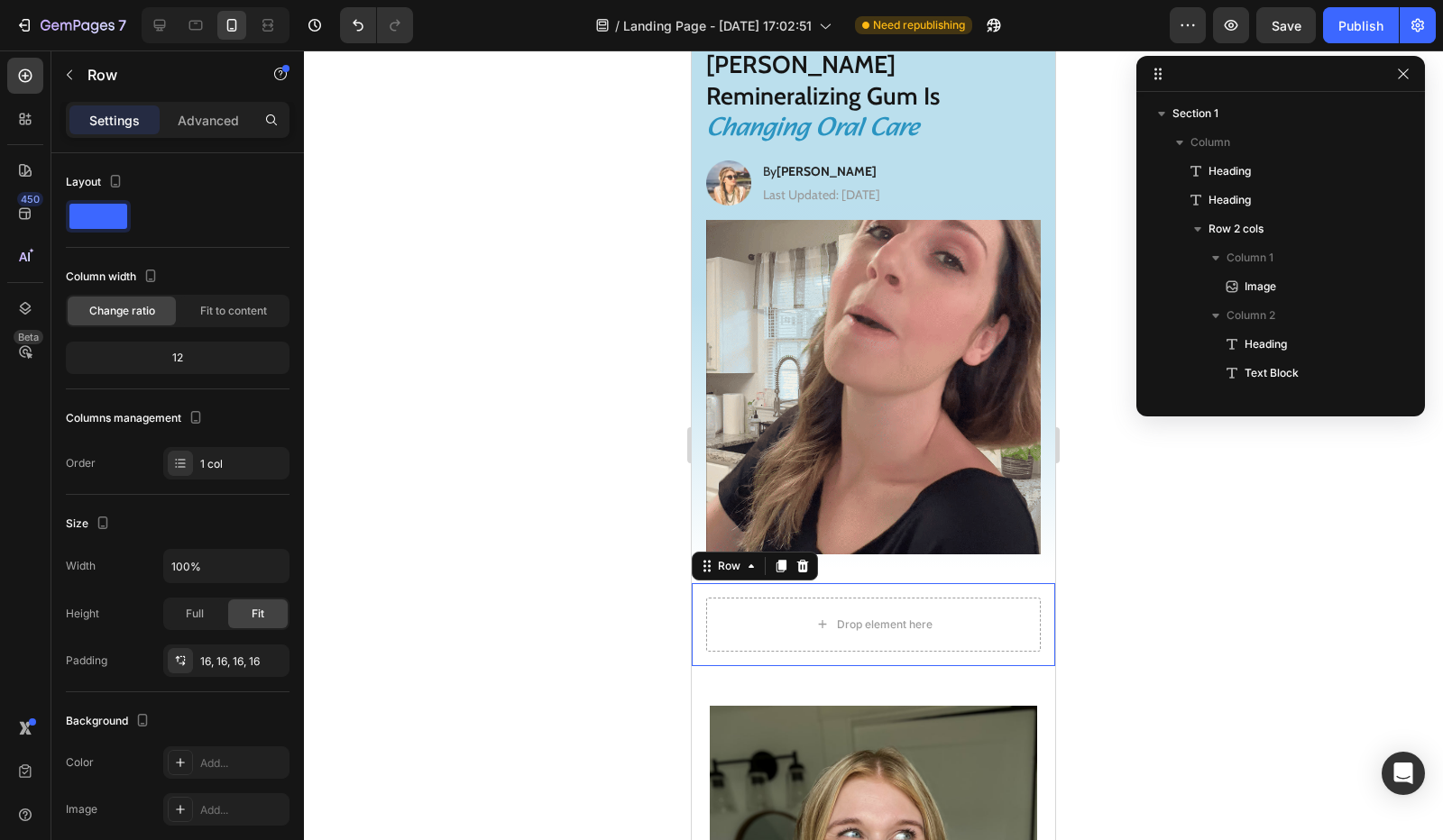
scroll to position [254, 0]
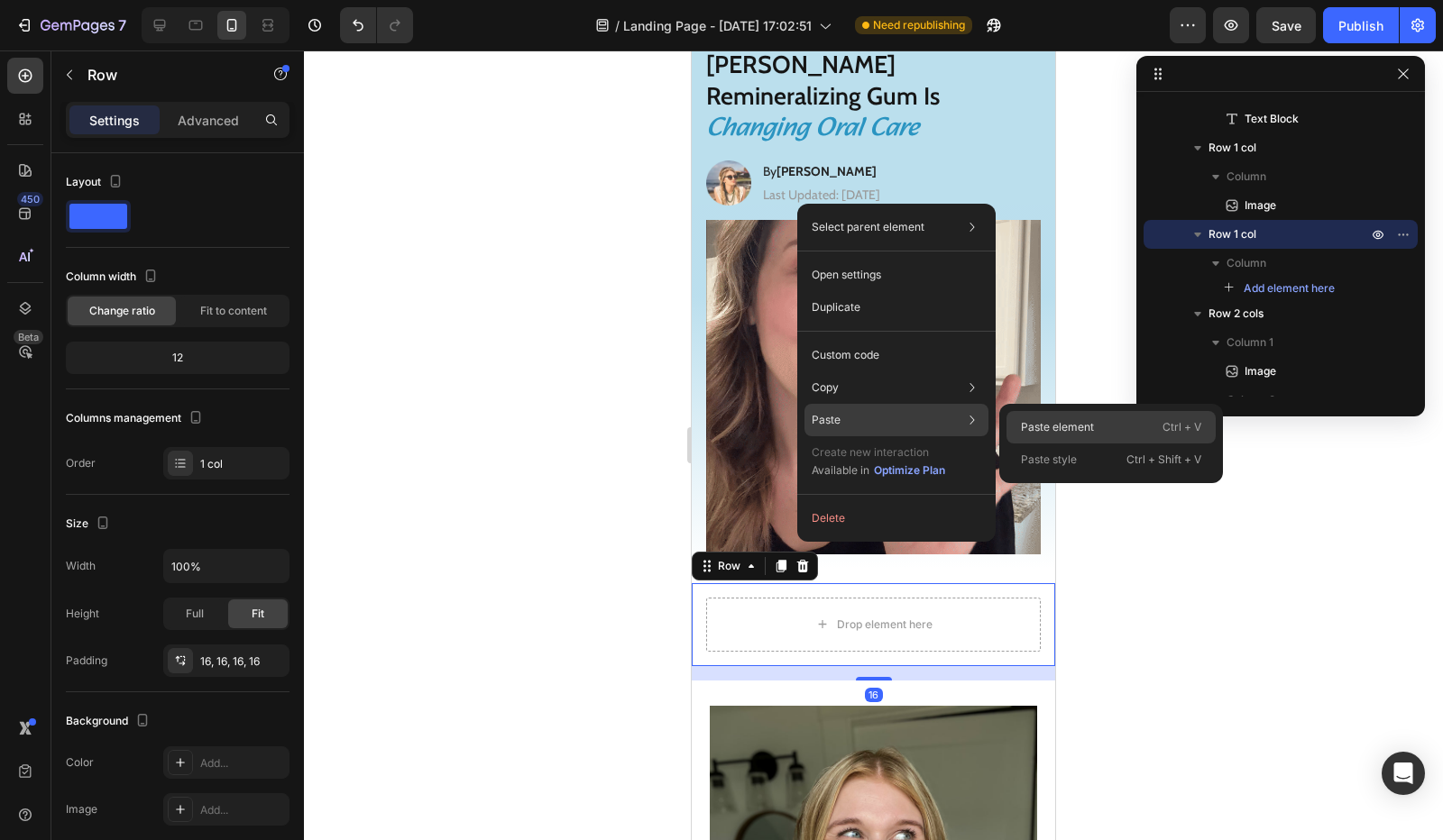
click at [1094, 444] on div "Paste element Ctrl + V" at bounding box center [1111, 460] width 209 height 32
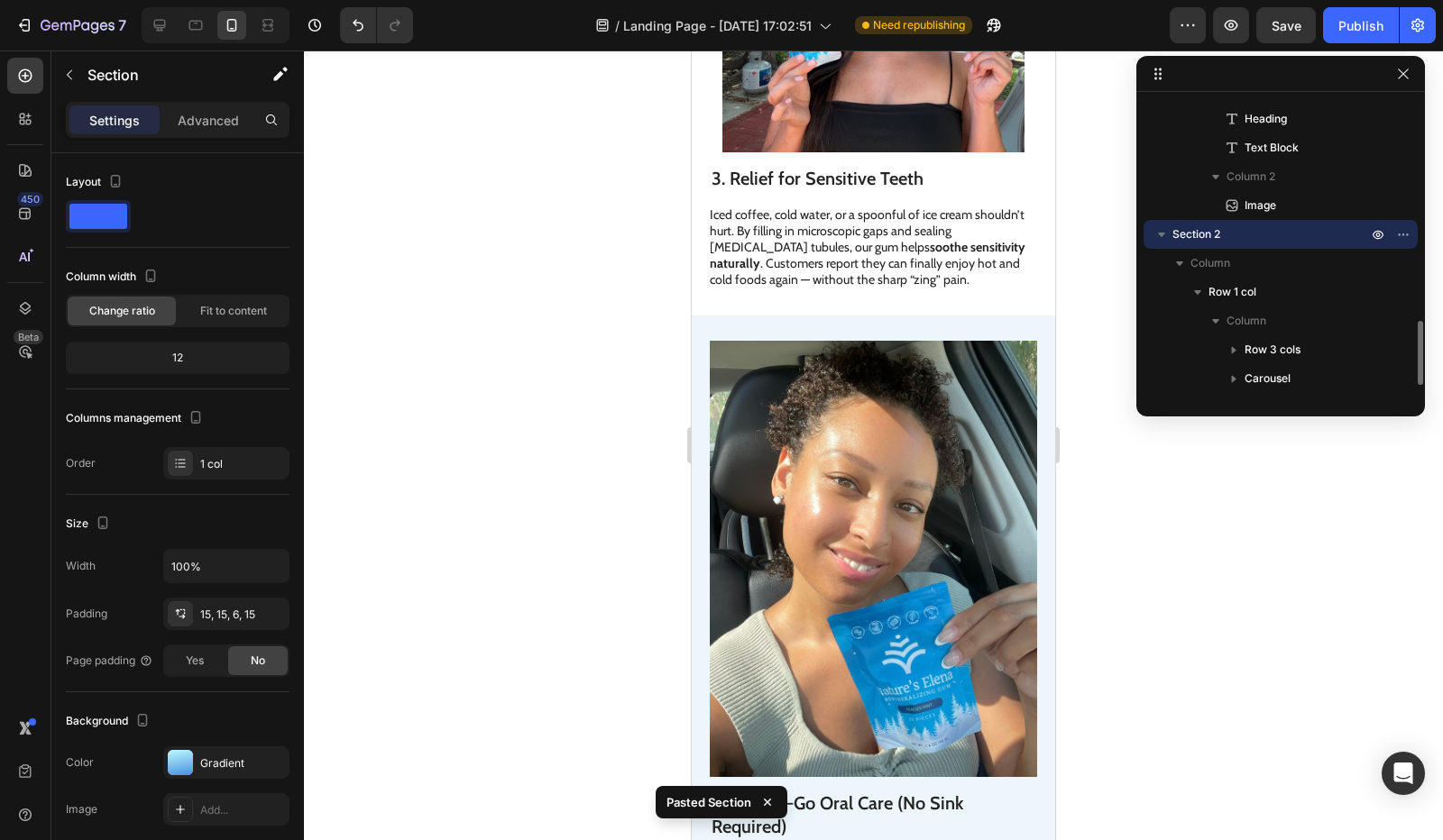
scroll to position [3098, 0]
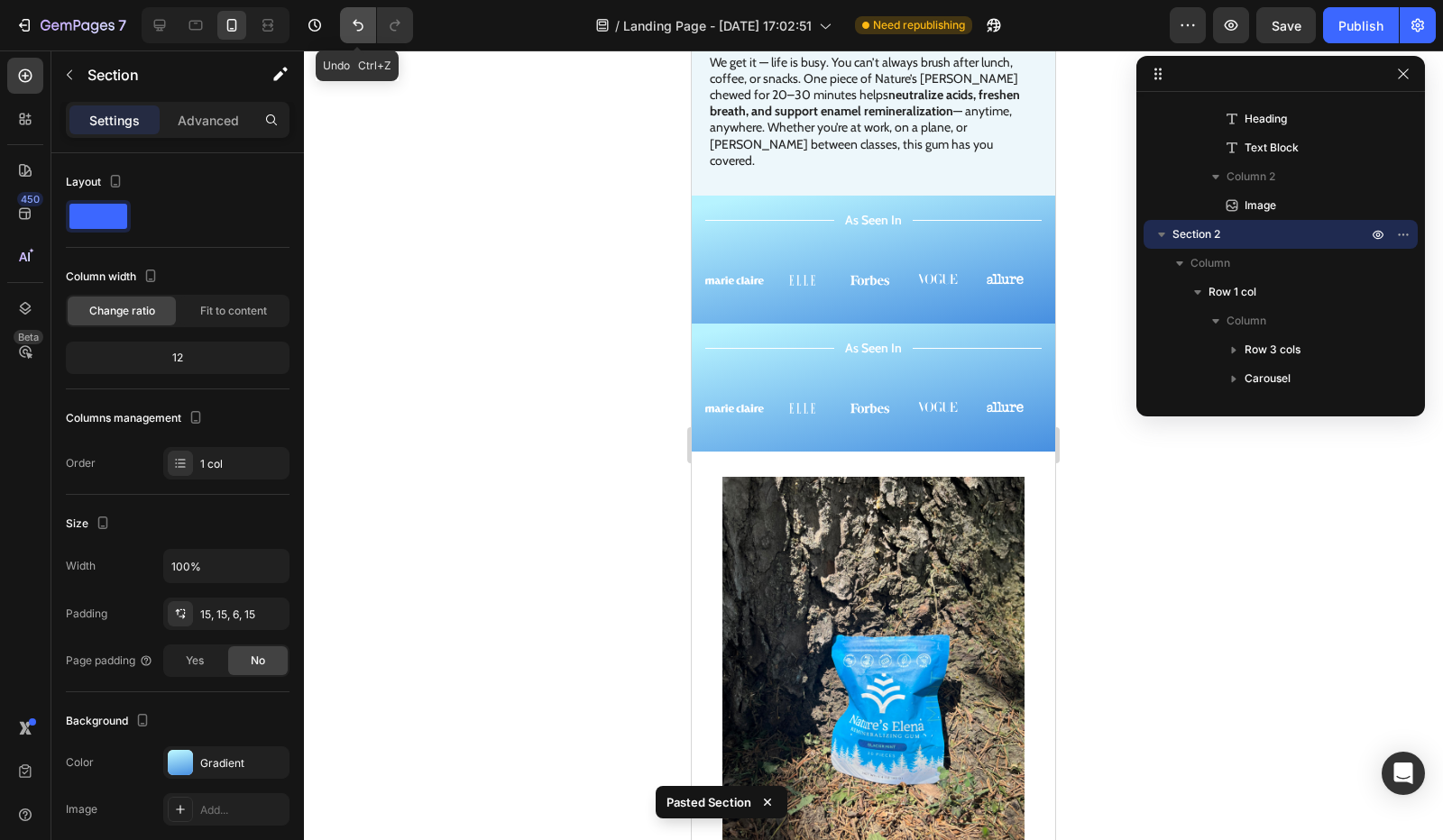
click at [349, 27] on icon "Undo/Redo" at bounding box center [358, 25] width 18 height 18
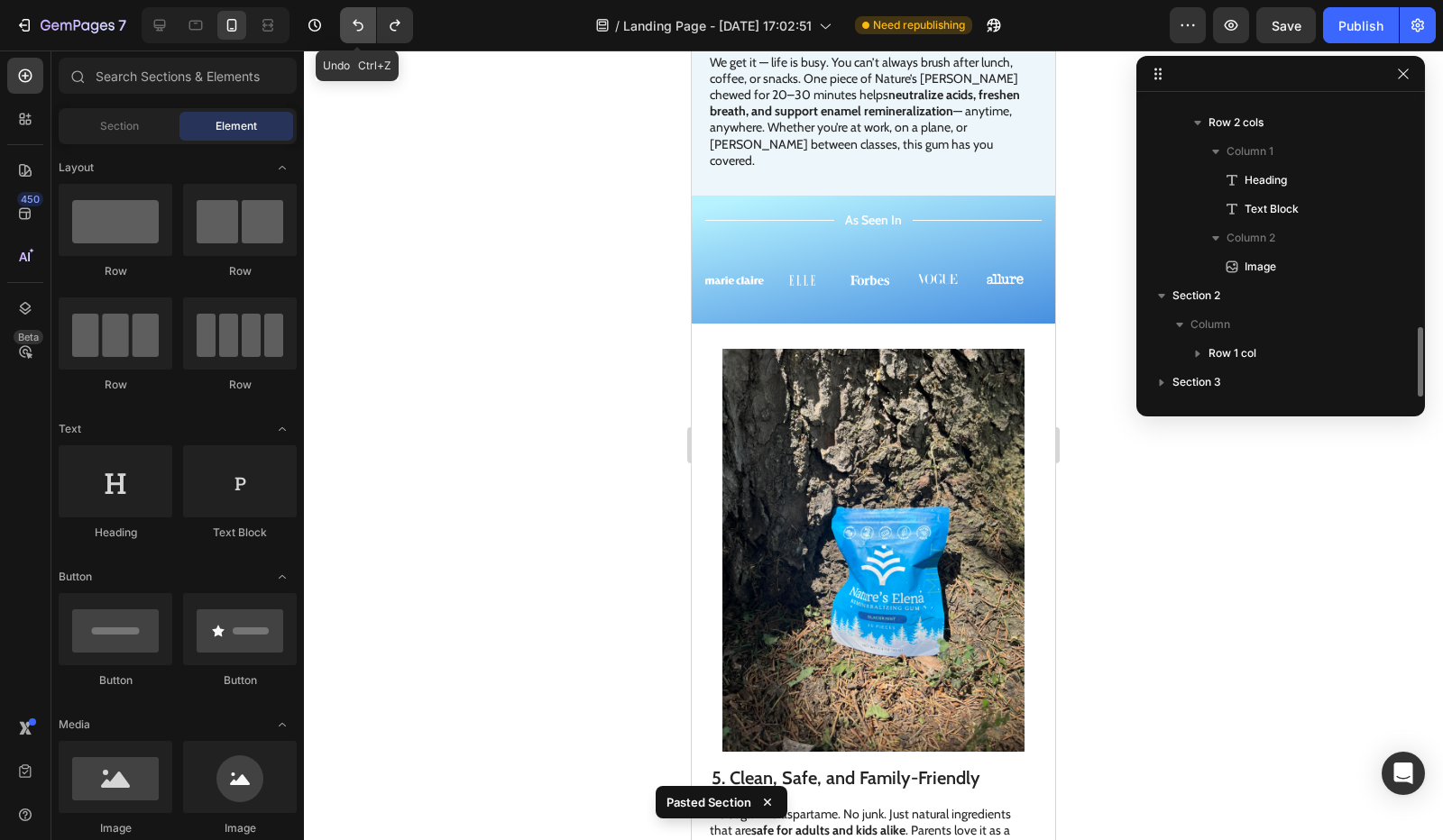
scroll to position [965, 0]
click at [816, 257] on div "Image Image Image Image Image Carousel" at bounding box center [874, 281] width 337 height 47
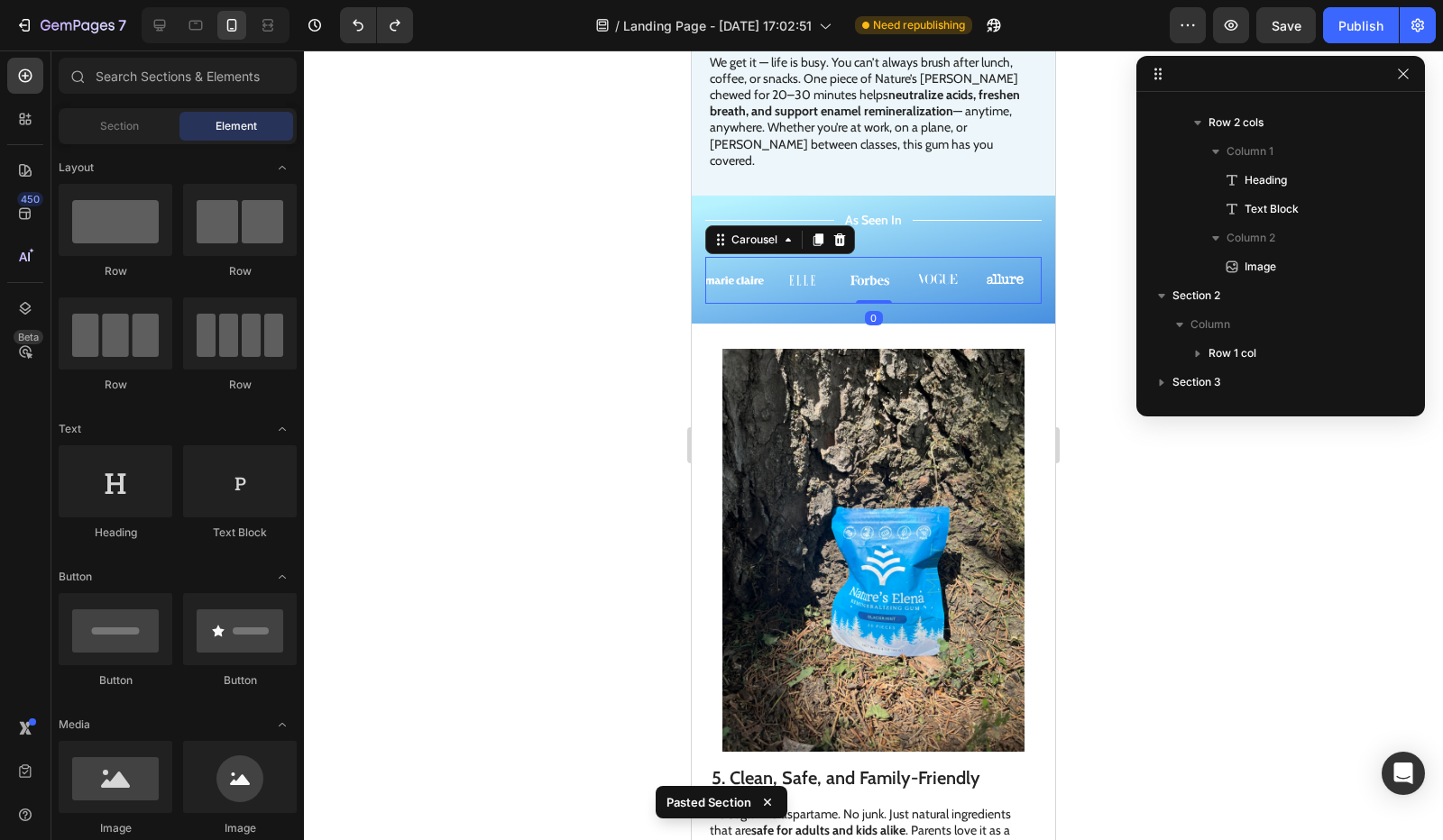
scroll to position [1052, 0]
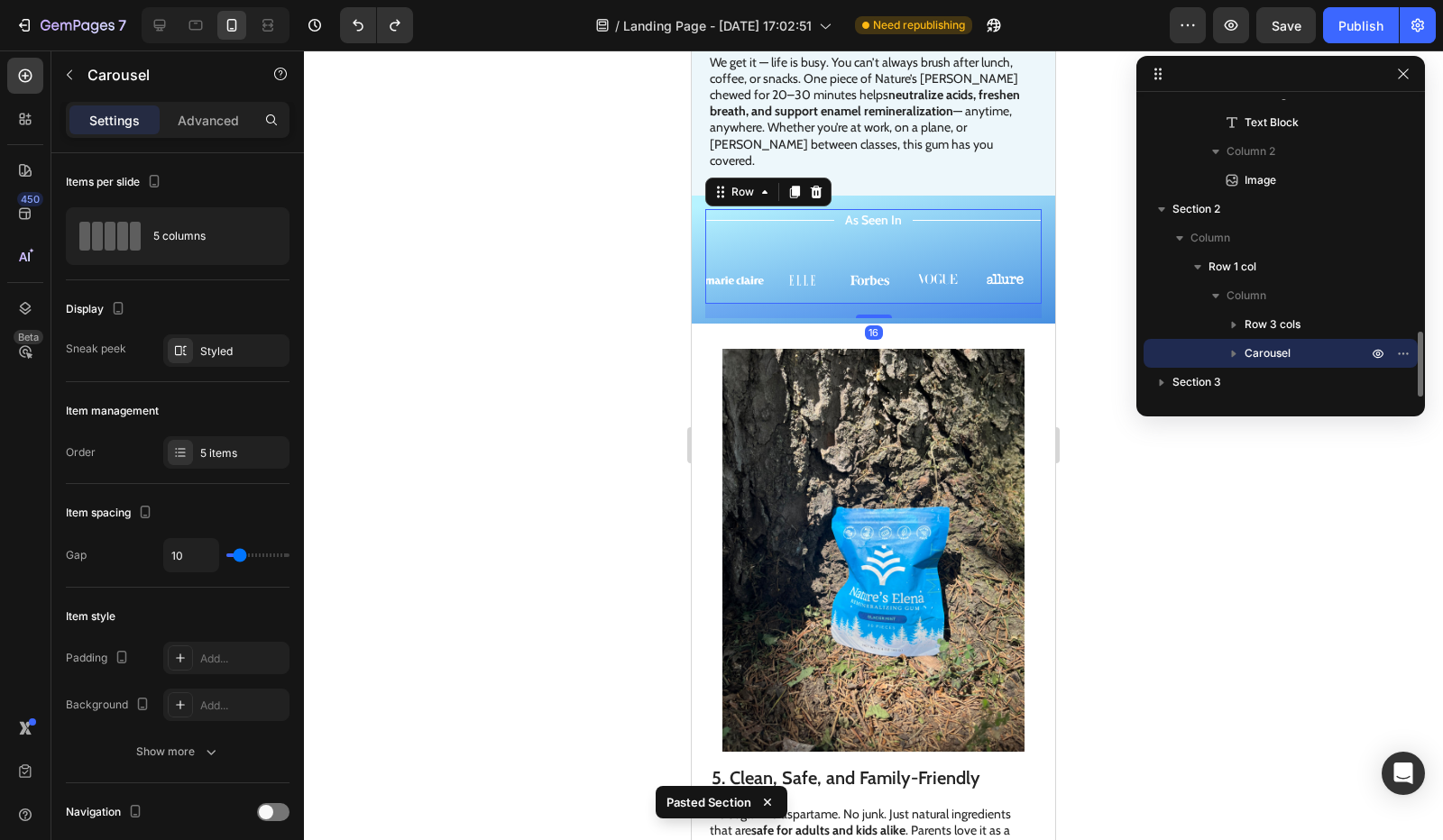
click at [869, 209] on div "Title Line As Seen In Text Block Title Line Row Image Image Image Image Image C…" at bounding box center [874, 256] width 337 height 95
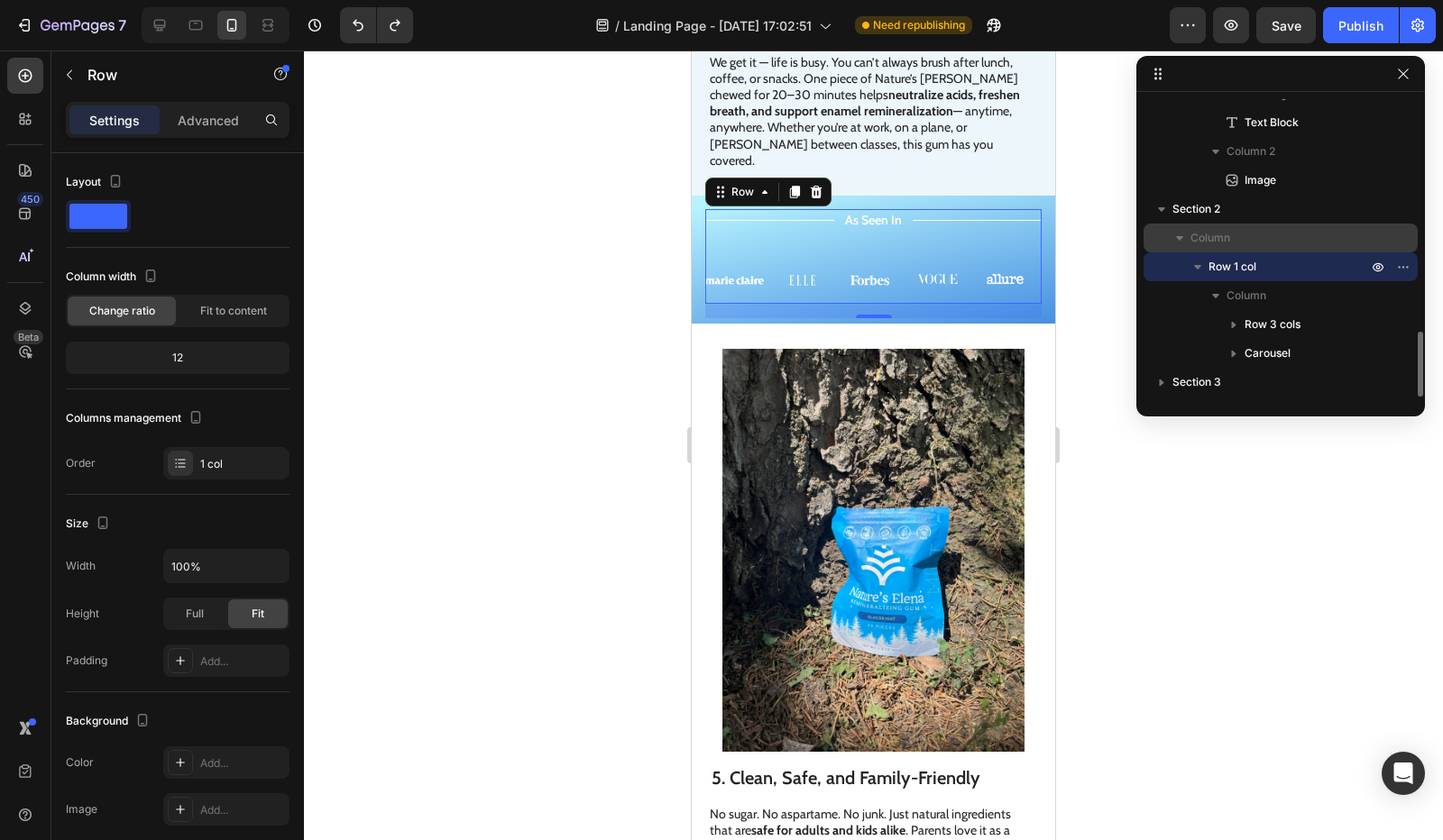
click at [1219, 233] on span "Column" at bounding box center [1211, 238] width 39 height 18
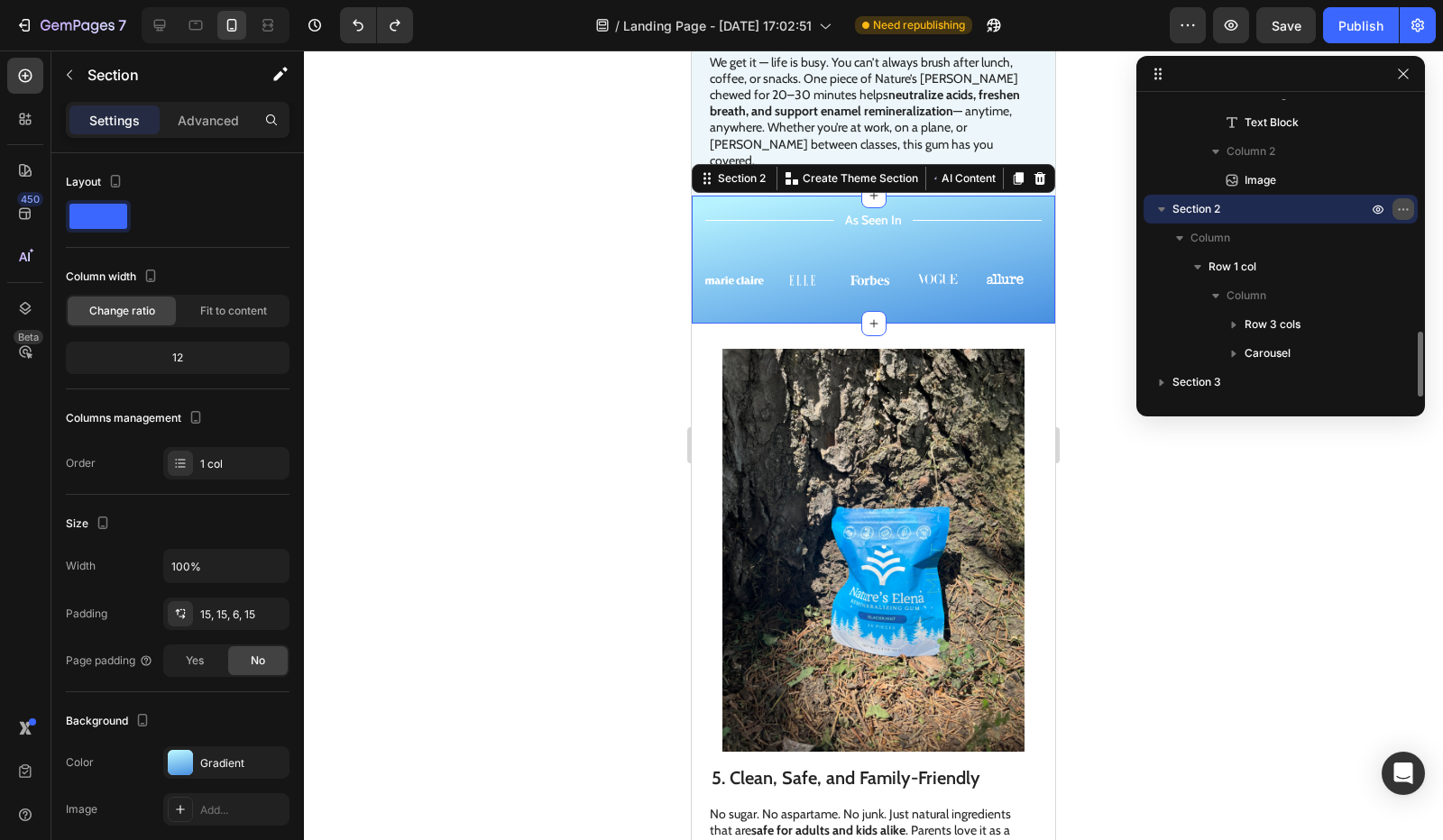
click at [1404, 203] on icon "button" at bounding box center [1403, 209] width 15 height 15
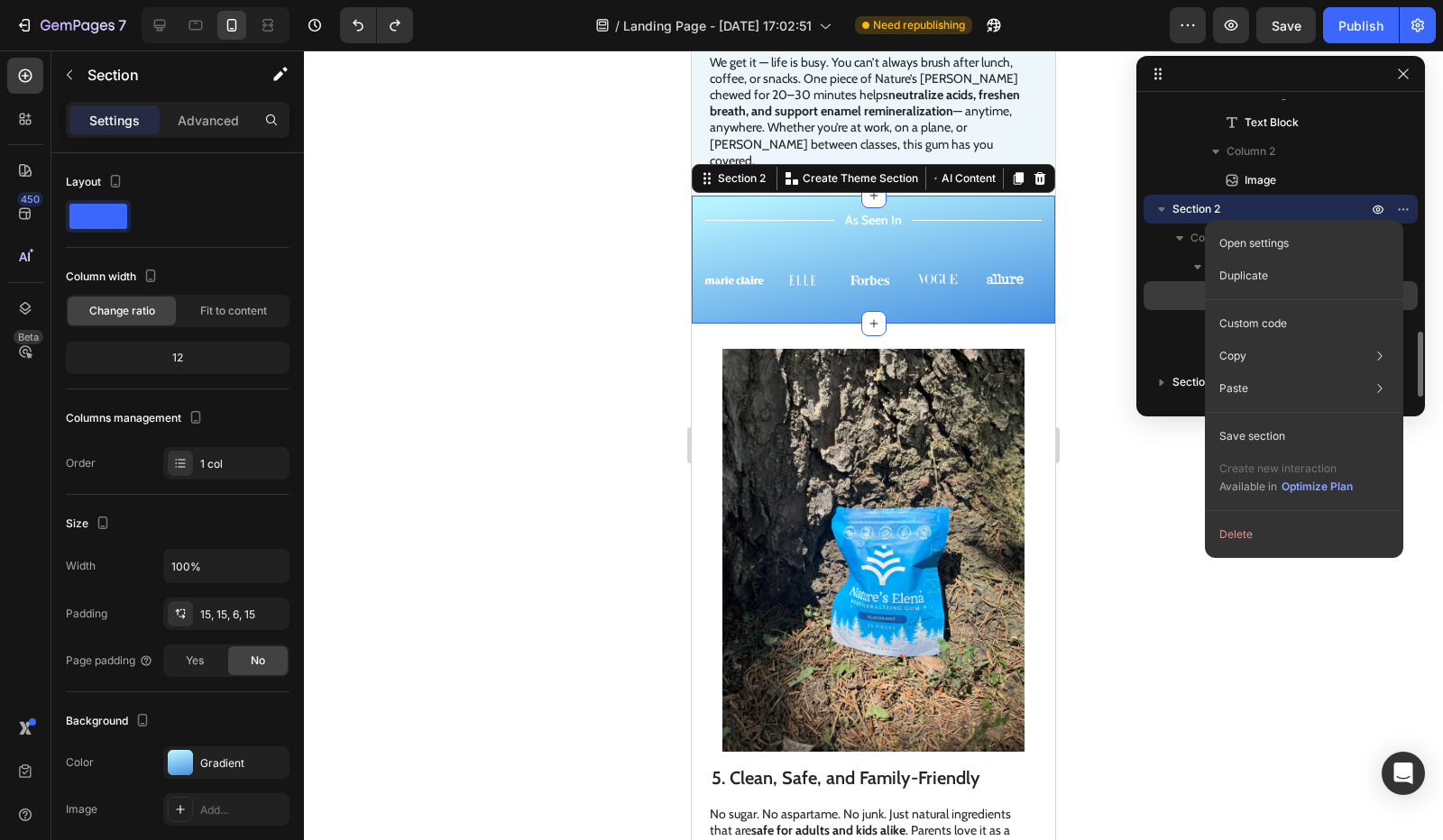
click at [1163, 284] on div "Column" at bounding box center [1280, 295] width 260 height 29
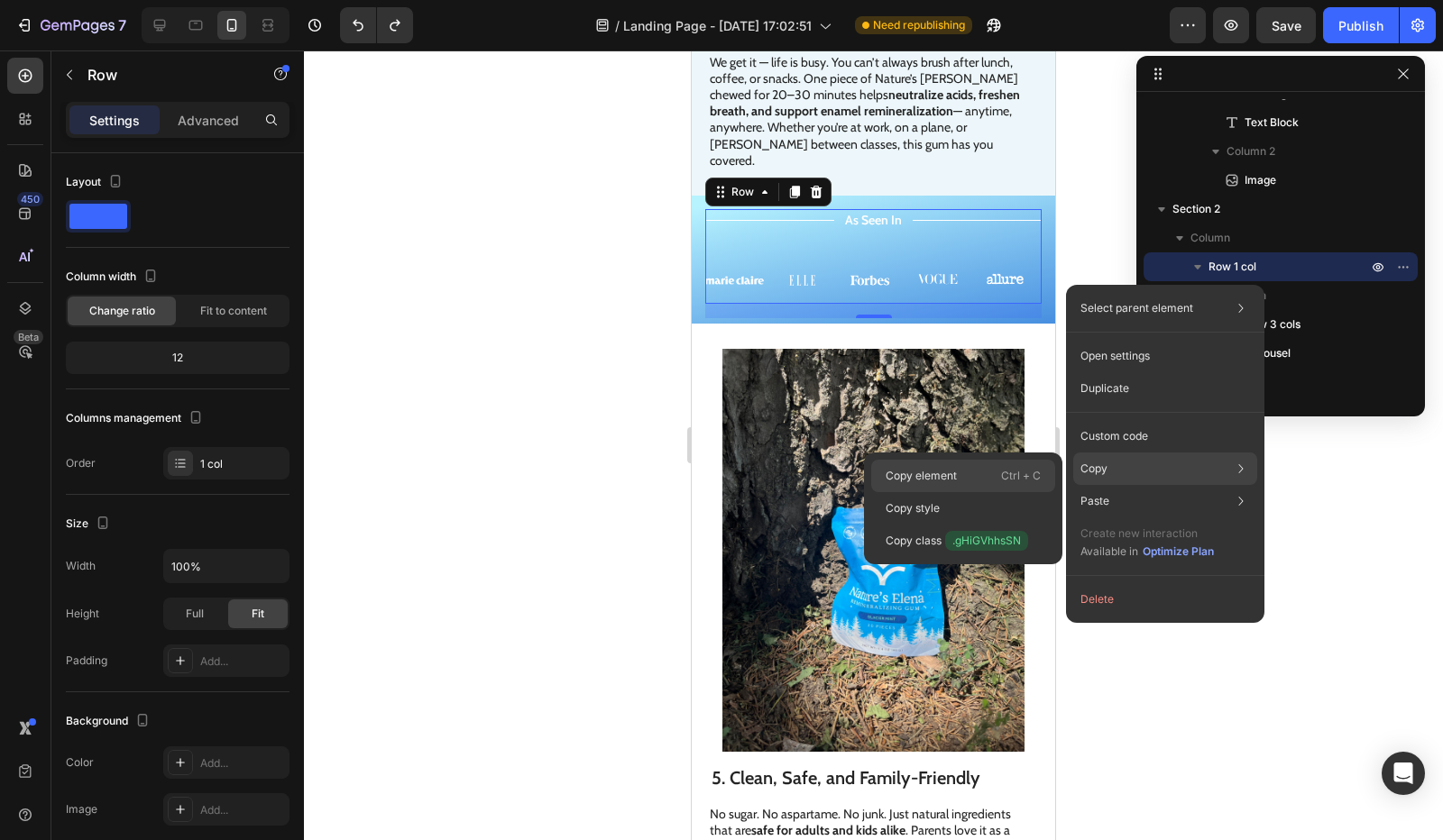
click at [978, 492] on div "Copy element Ctrl + C" at bounding box center [963, 508] width 184 height 32
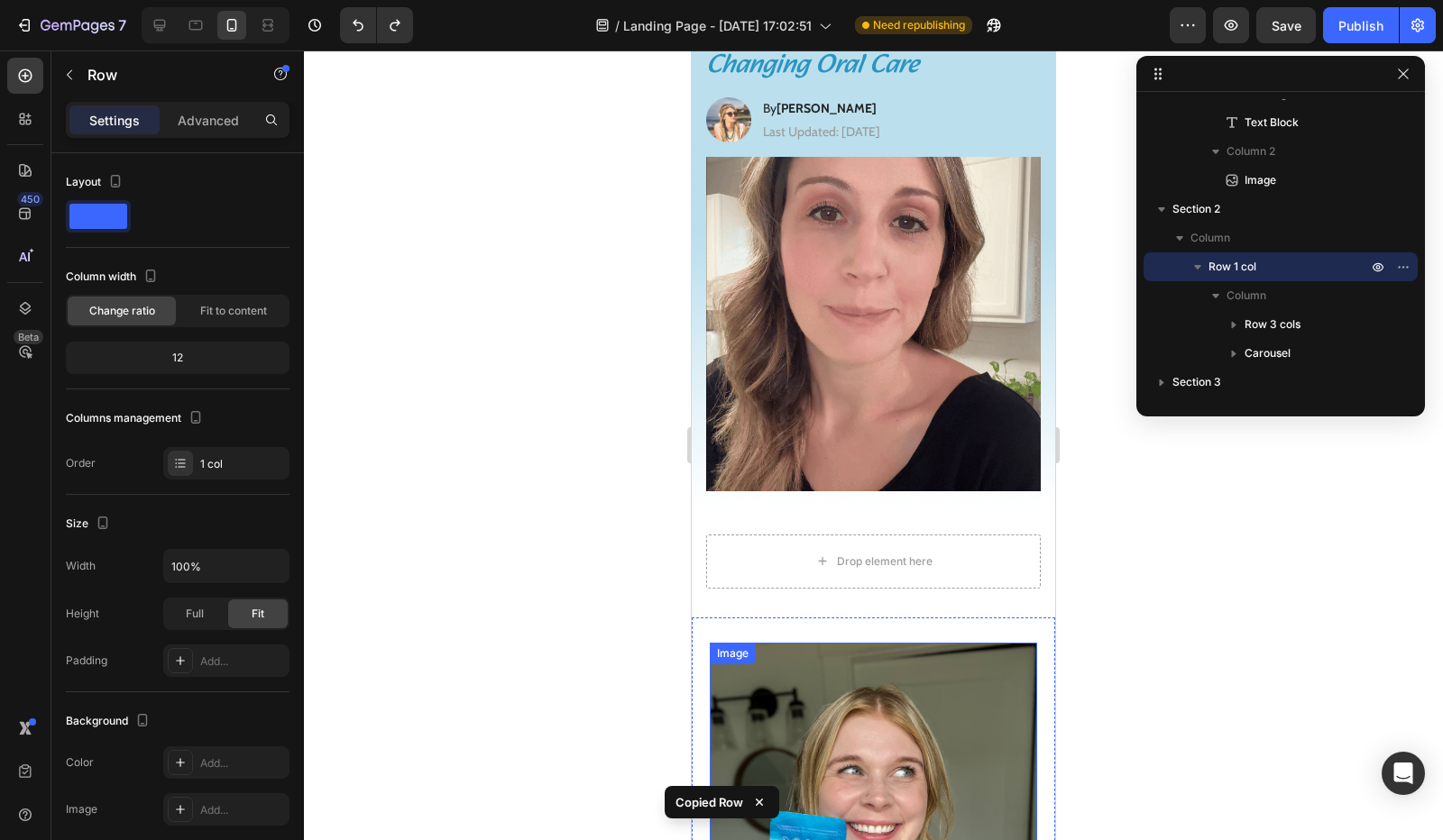
scroll to position [32, 0]
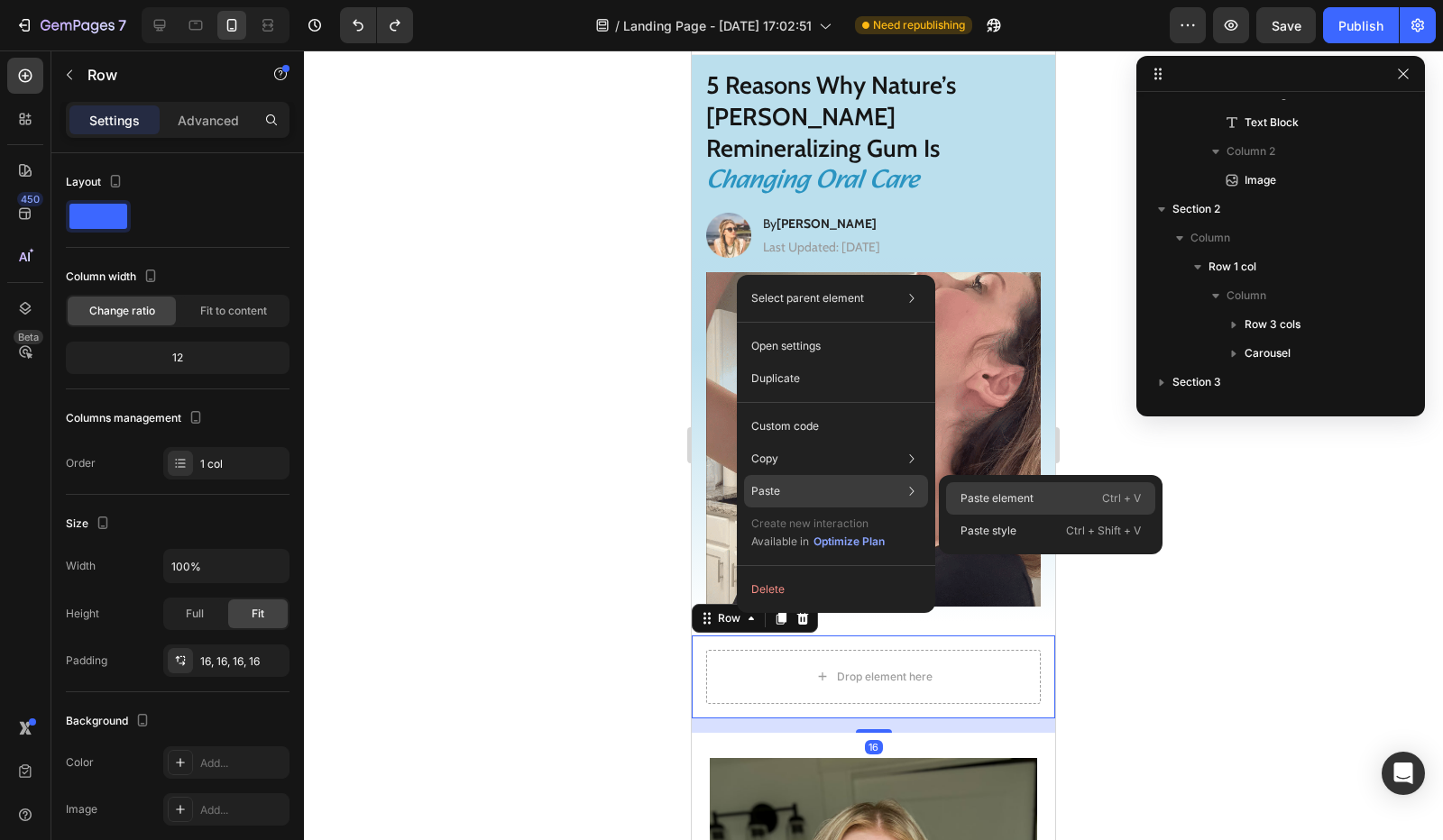
drag, startPoint x: 976, startPoint y: 500, endPoint x: 289, endPoint y: 459, distance: 688.2
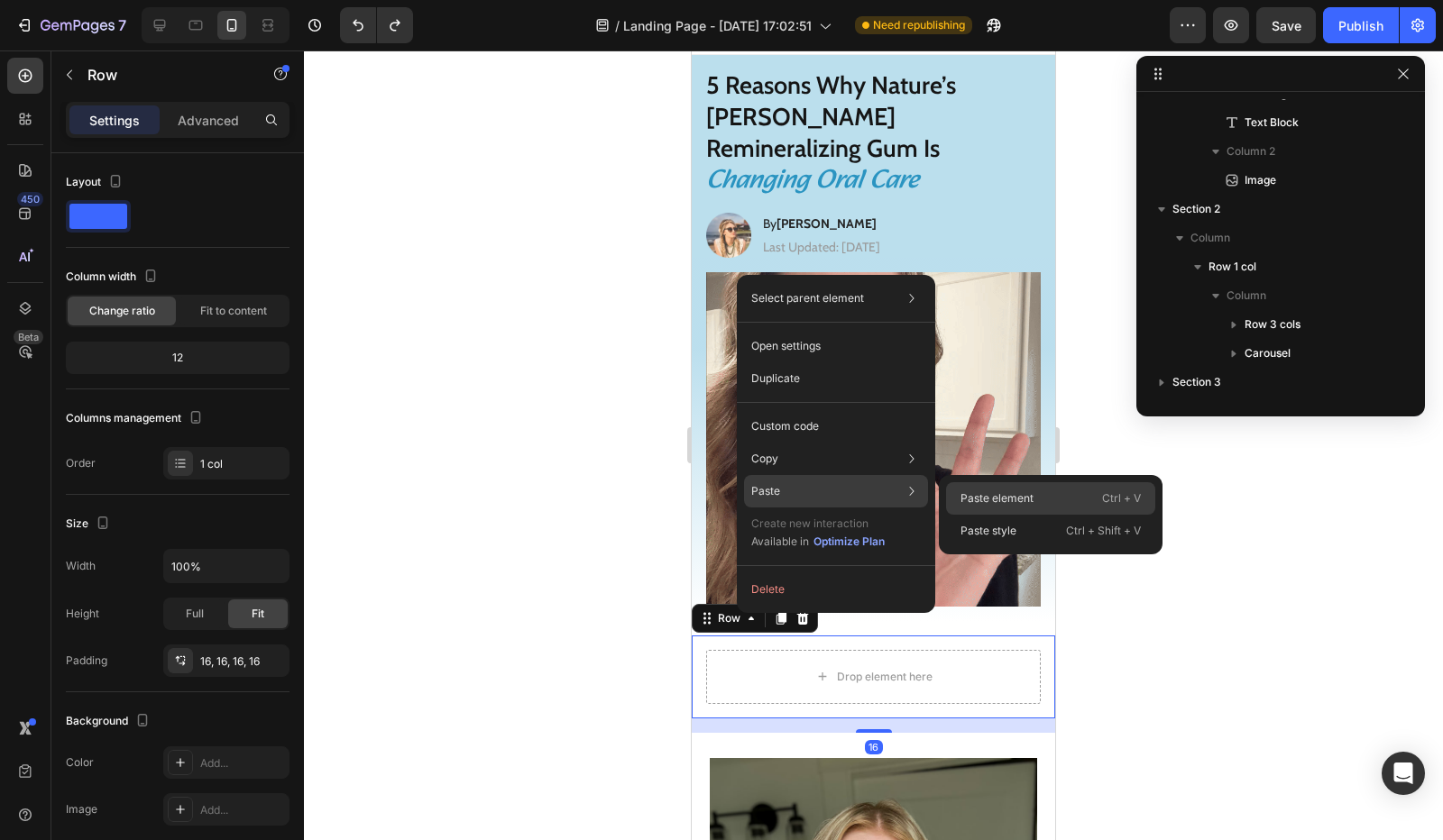
click at [976, 500] on p "Paste element" at bounding box center [997, 498] width 73 height 16
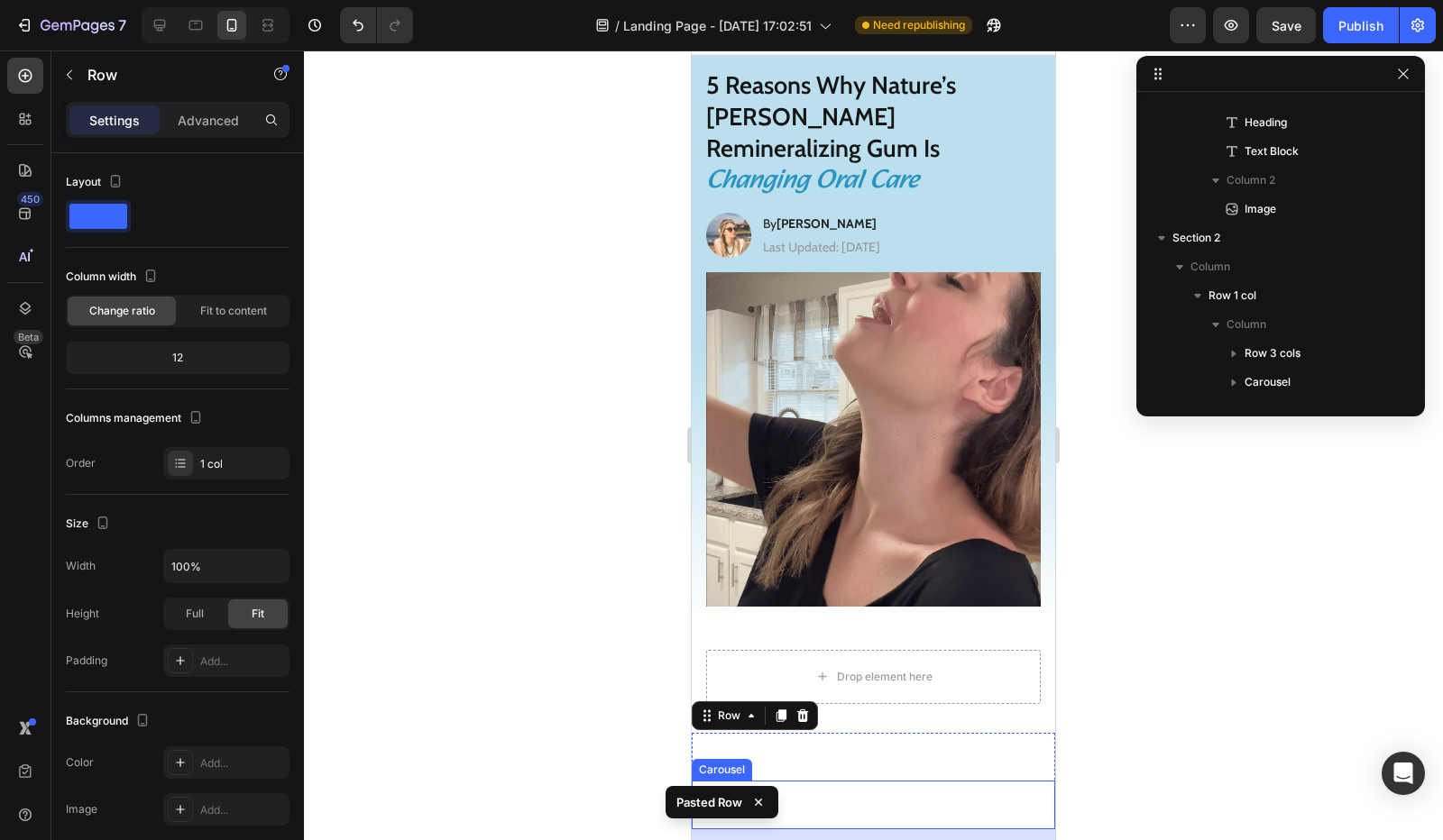
click at [817, 781] on div "Image Image Image Image Image Carousel" at bounding box center [873, 805] width 363 height 48
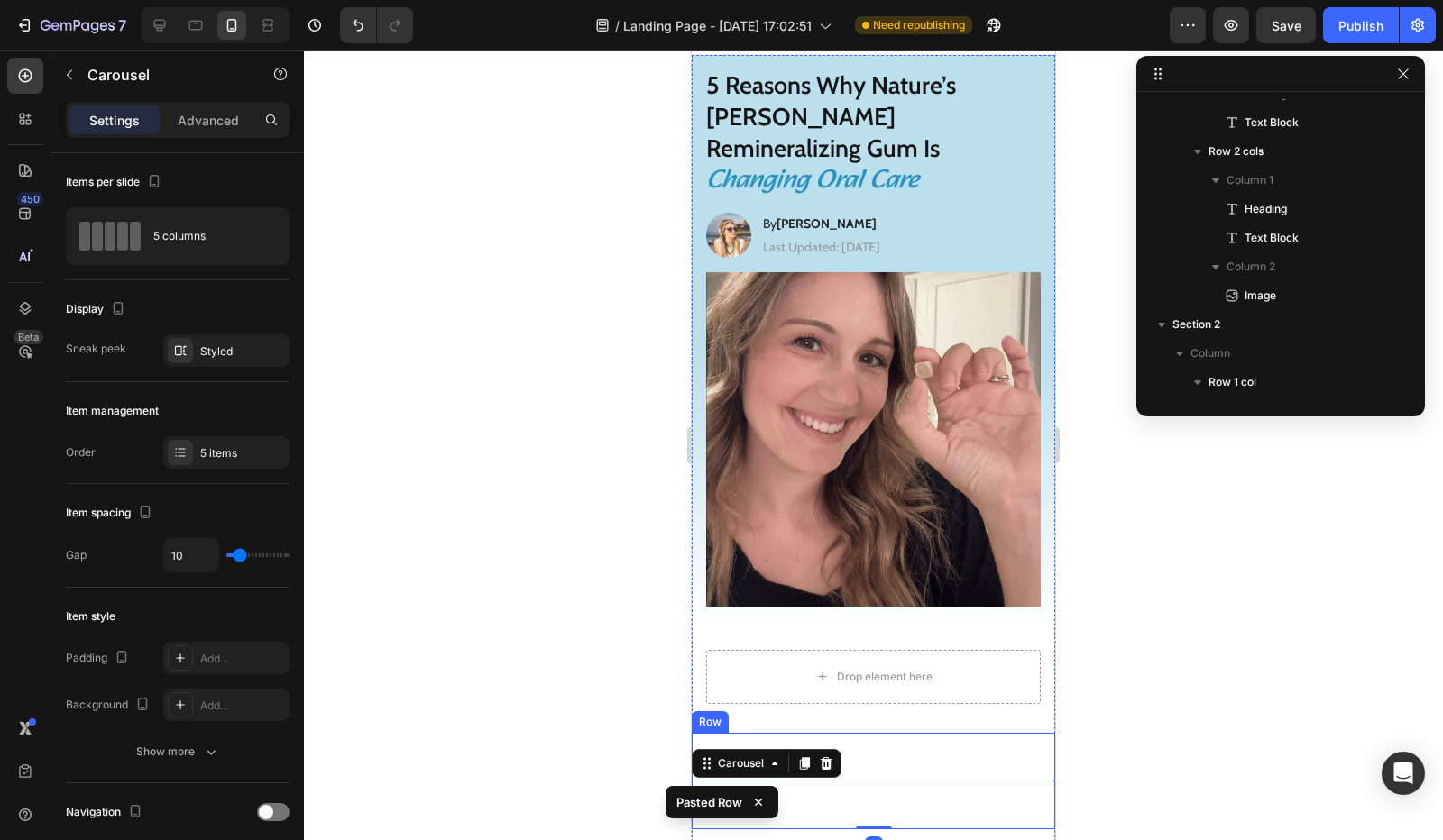
click at [881, 733] on div "Title Line As Seen In Text Block Title Line Row Image Image Image Image Image C…" at bounding box center [873, 781] width 363 height 97
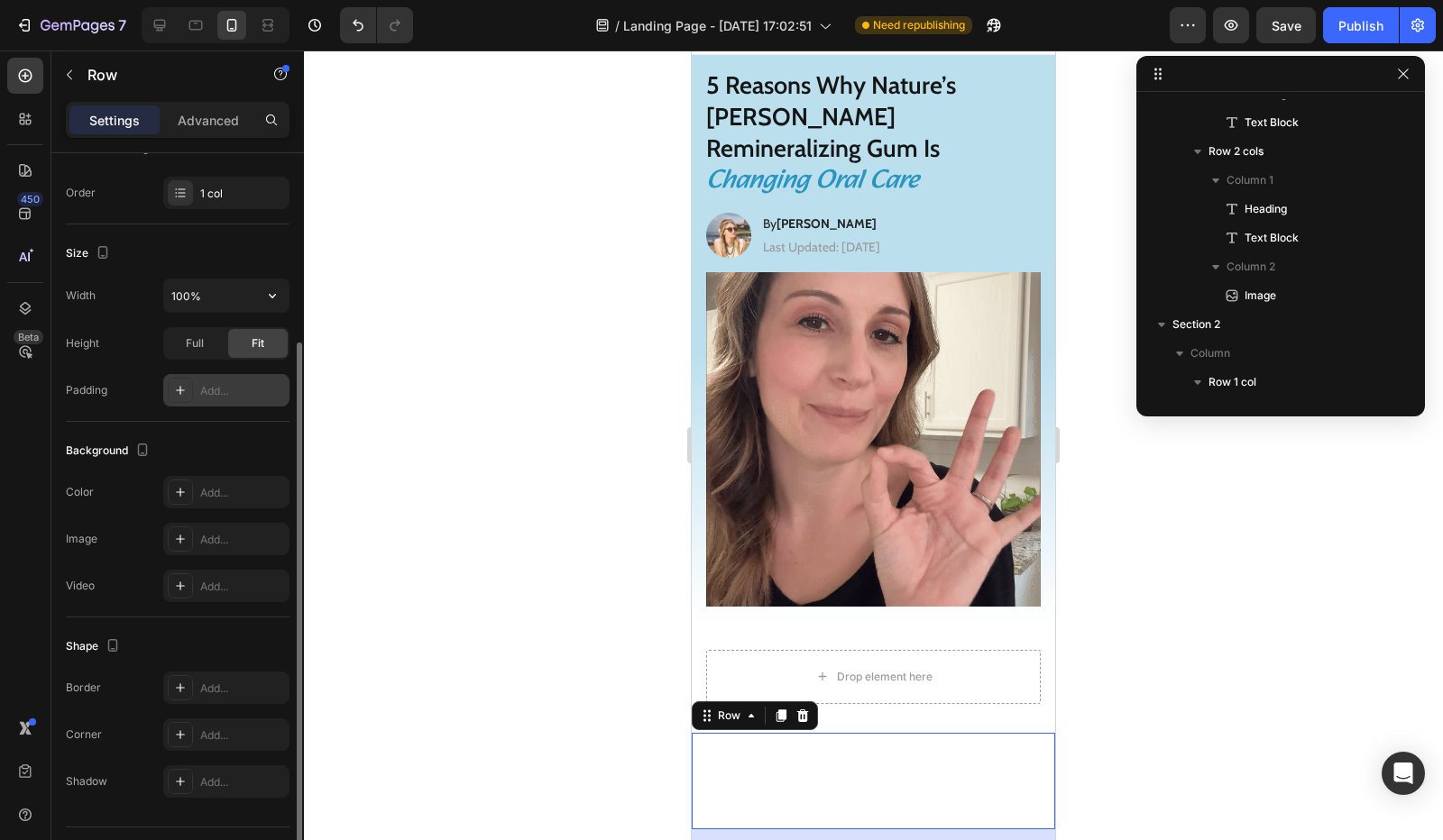
scroll to position [312, 0]
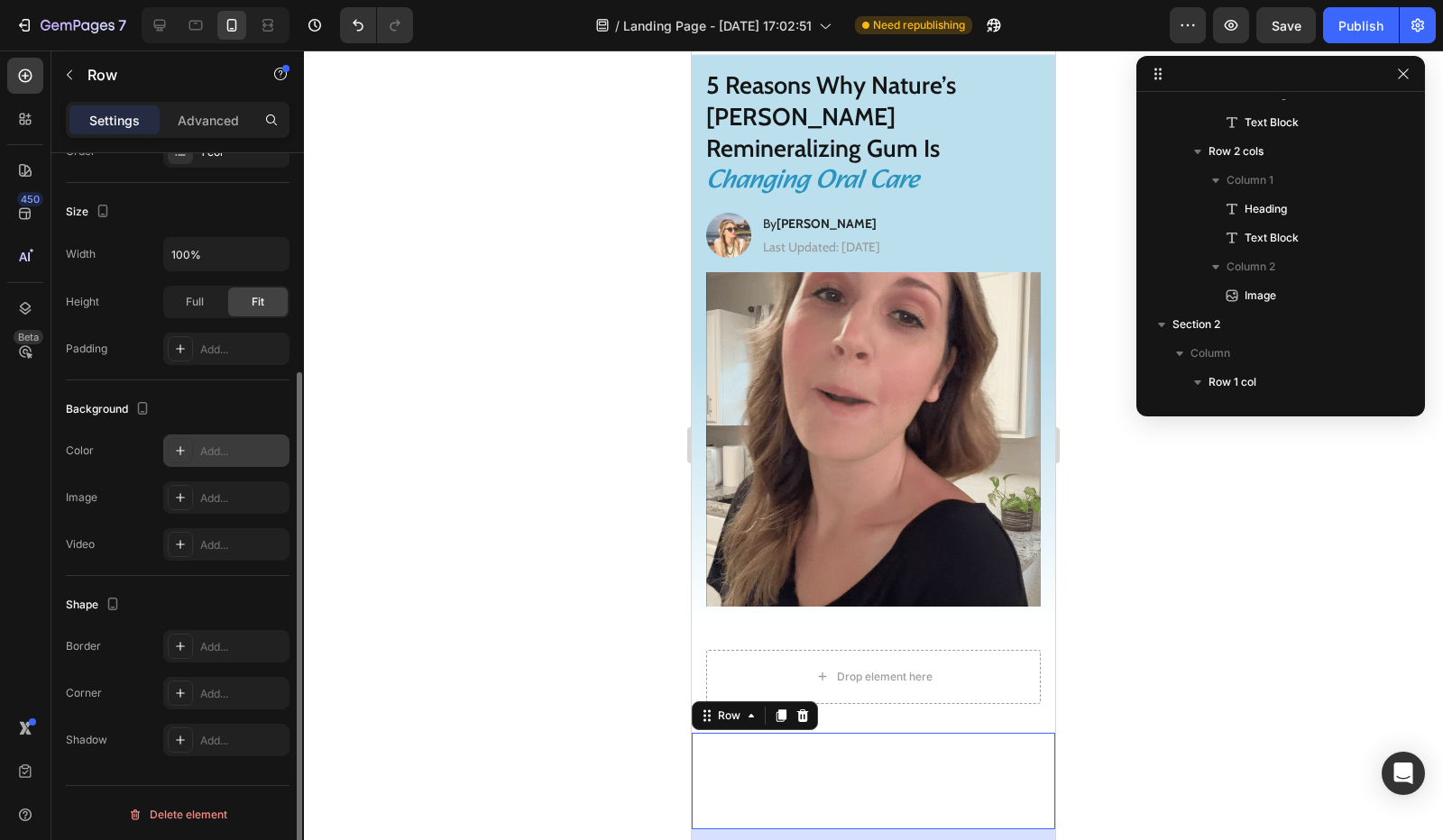
click at [183, 446] on icon at bounding box center [180, 451] width 15 height 15
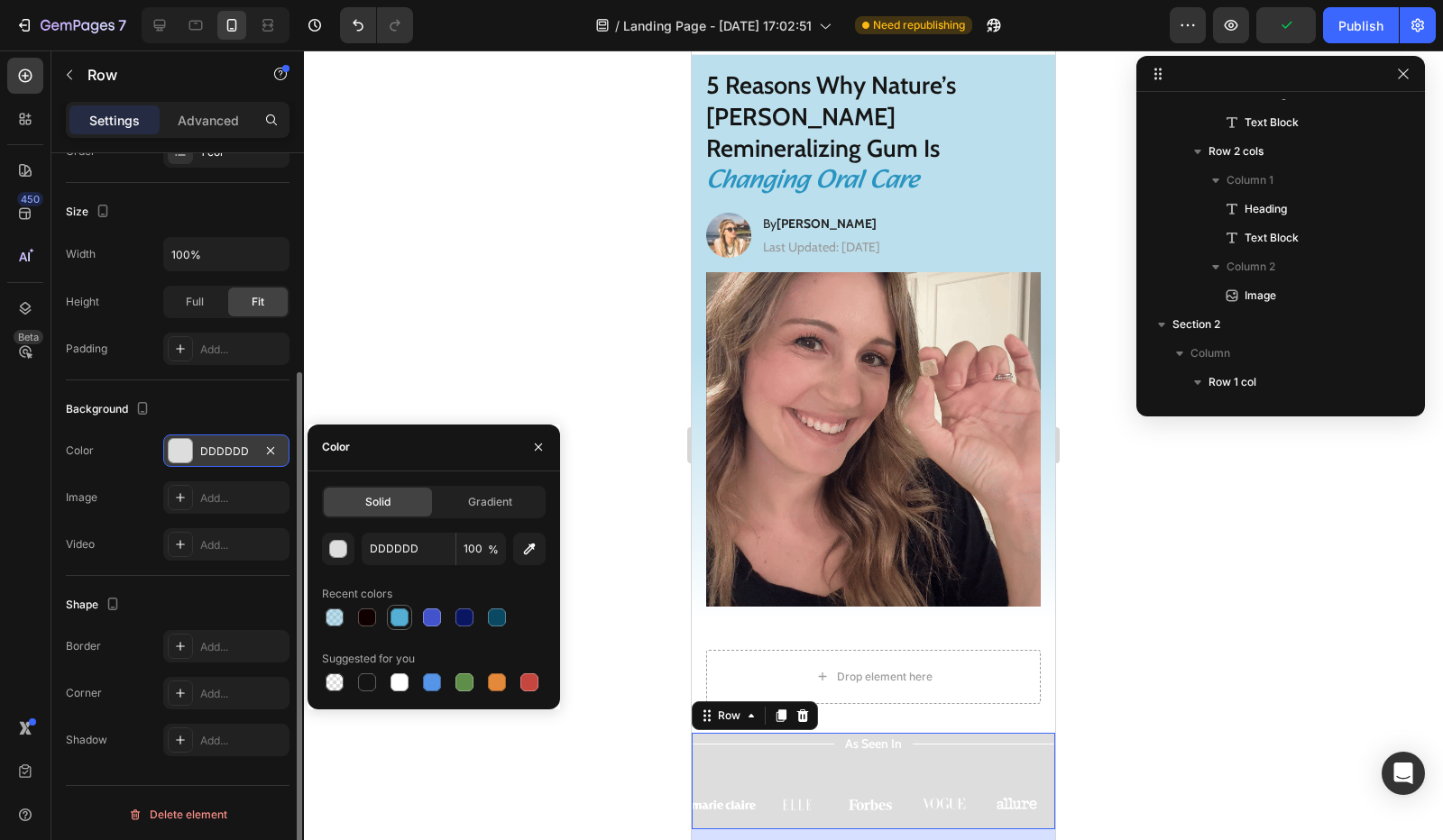
click at [397, 617] on div at bounding box center [399, 617] width 18 height 18
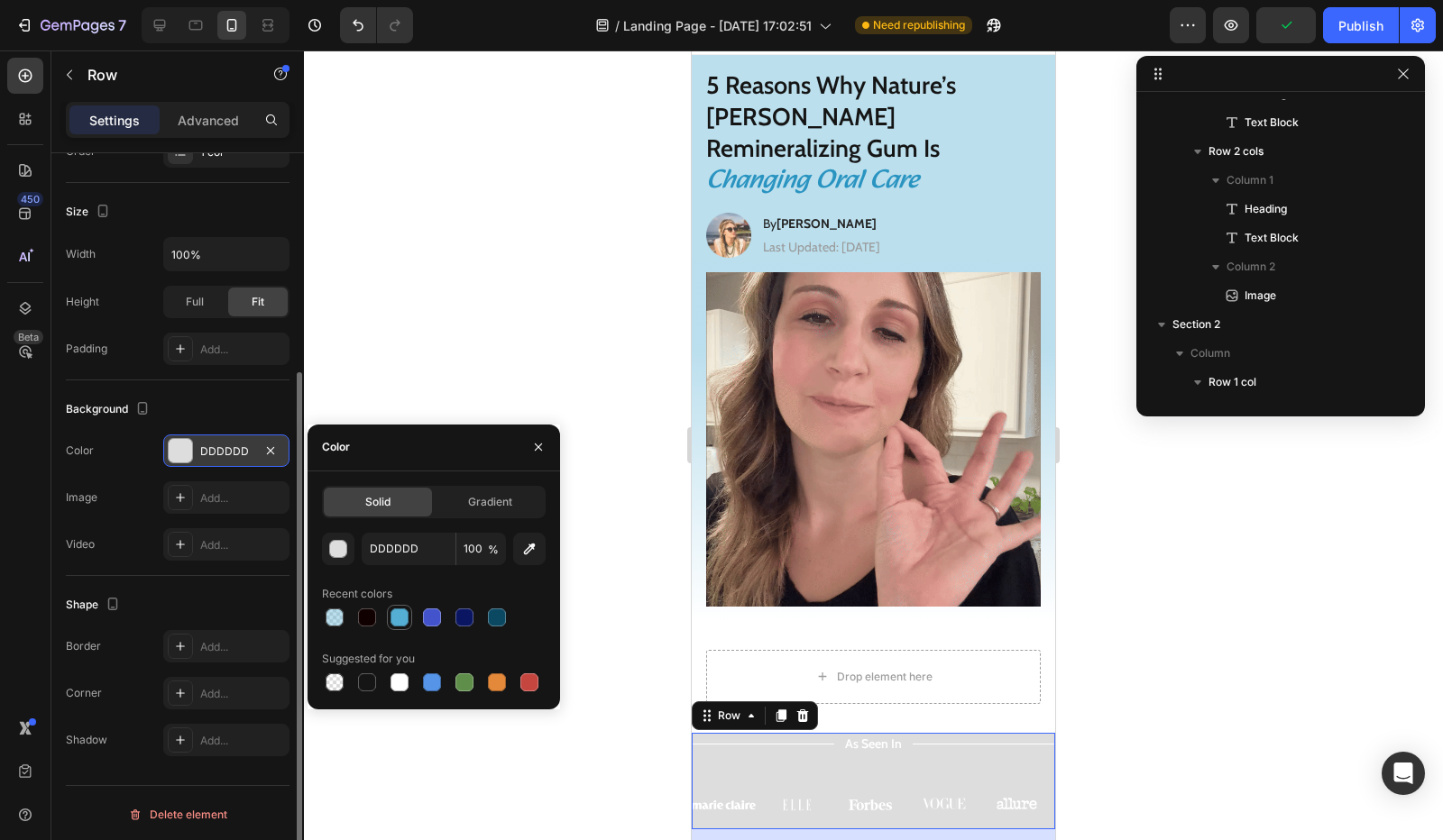
type input "55AED3"
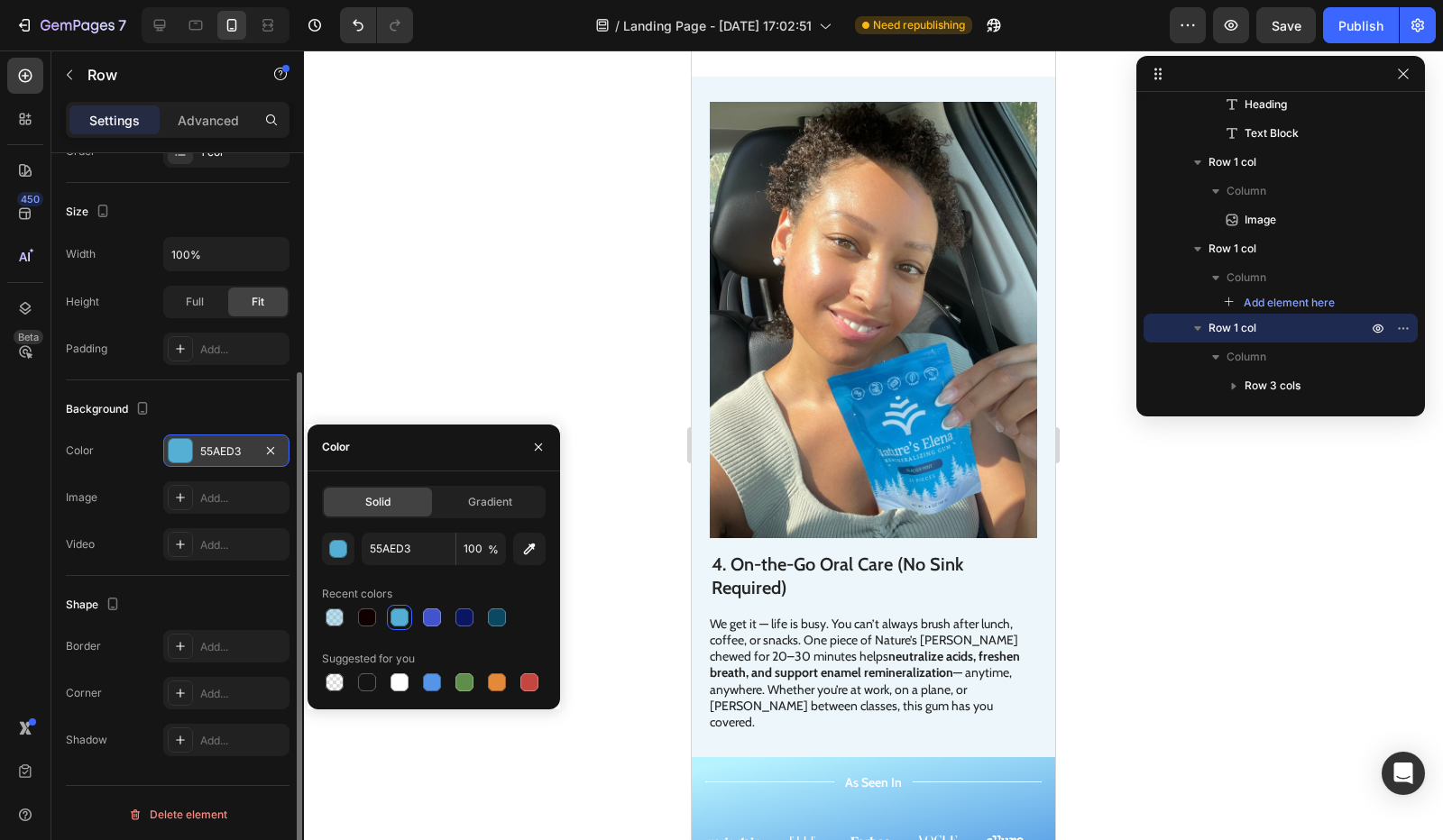
scroll to position [0, 0]
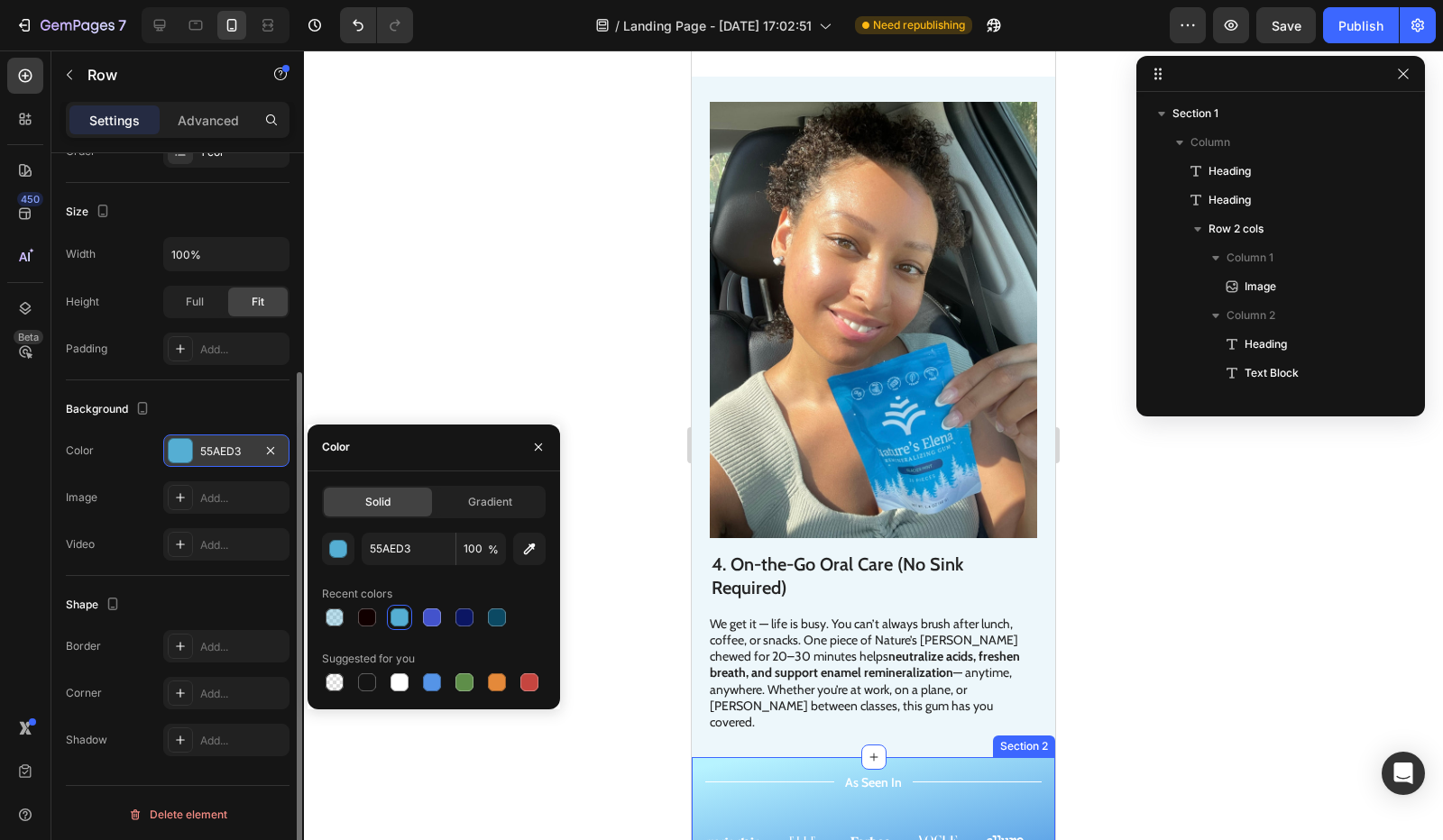
click at [743, 757] on div "Title Line As Seen In Text Block Title Line Row Image Image Image Image Image C…" at bounding box center [873, 821] width 363 height 128
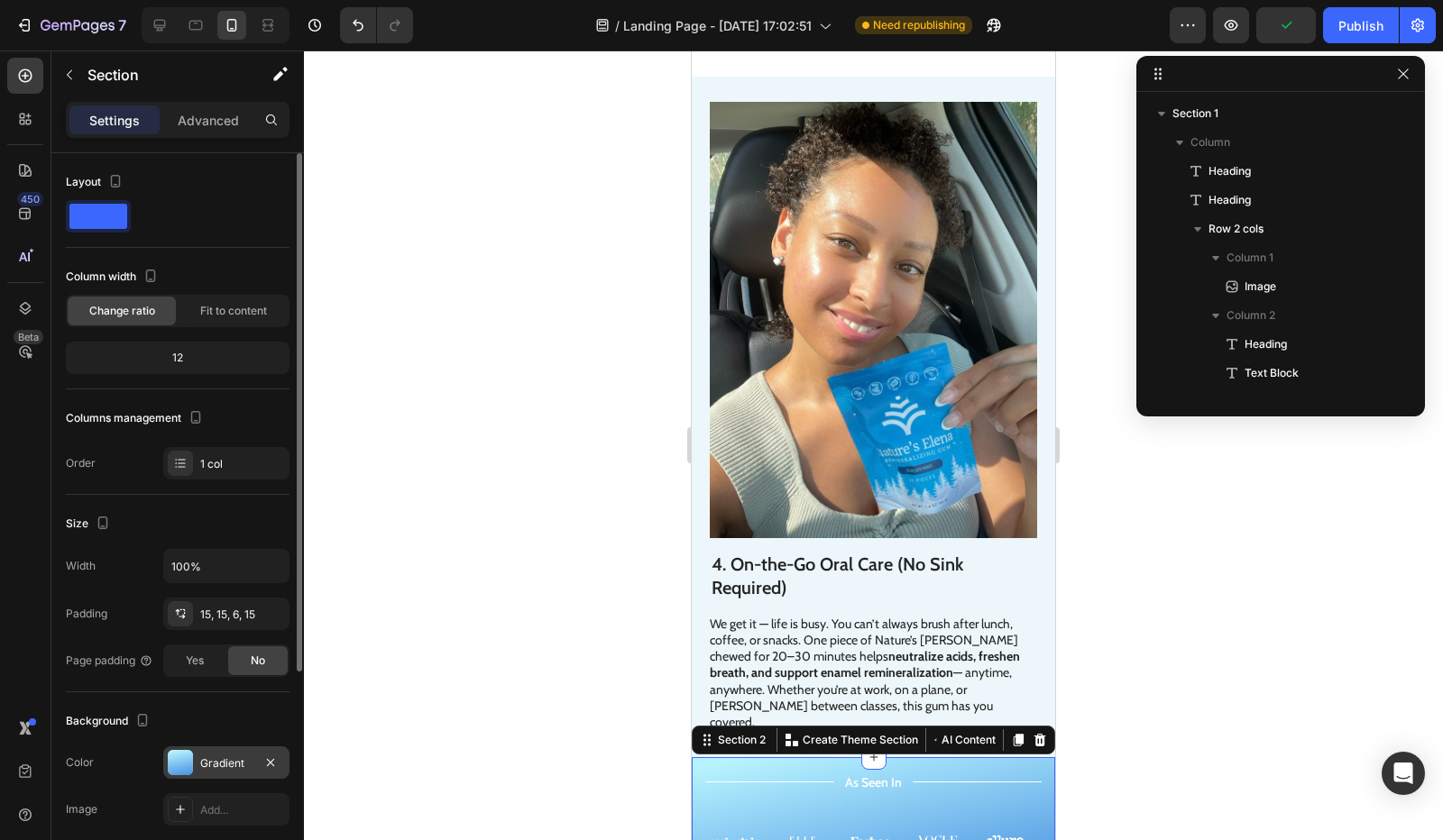
click at [209, 766] on div "Gradient" at bounding box center [226, 763] width 52 height 16
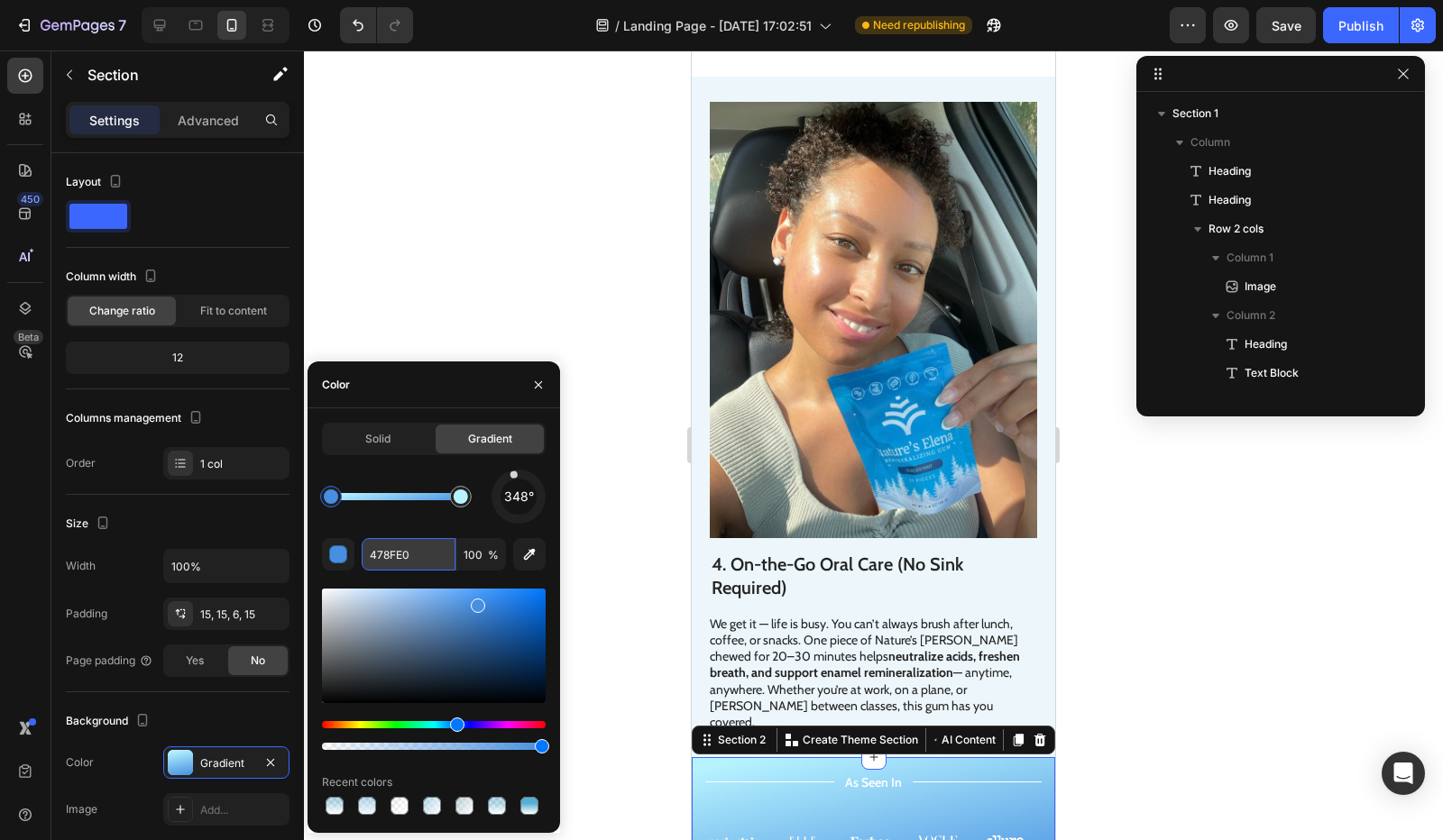
click at [407, 560] on input "478FE0" at bounding box center [408, 554] width 94 height 32
click at [1034, 734] on icon at bounding box center [1040, 740] width 12 height 13
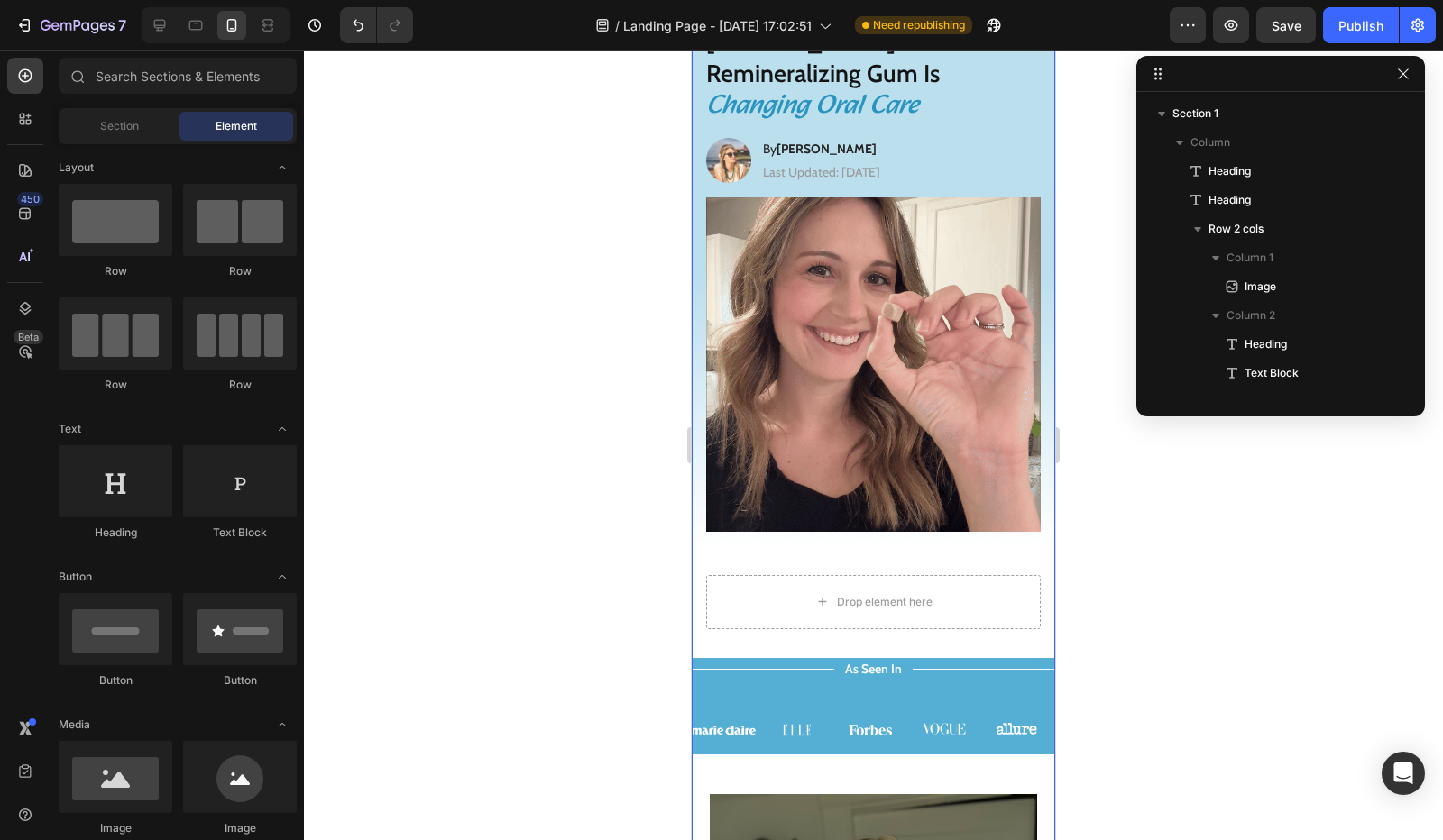
scroll to position [91, 0]
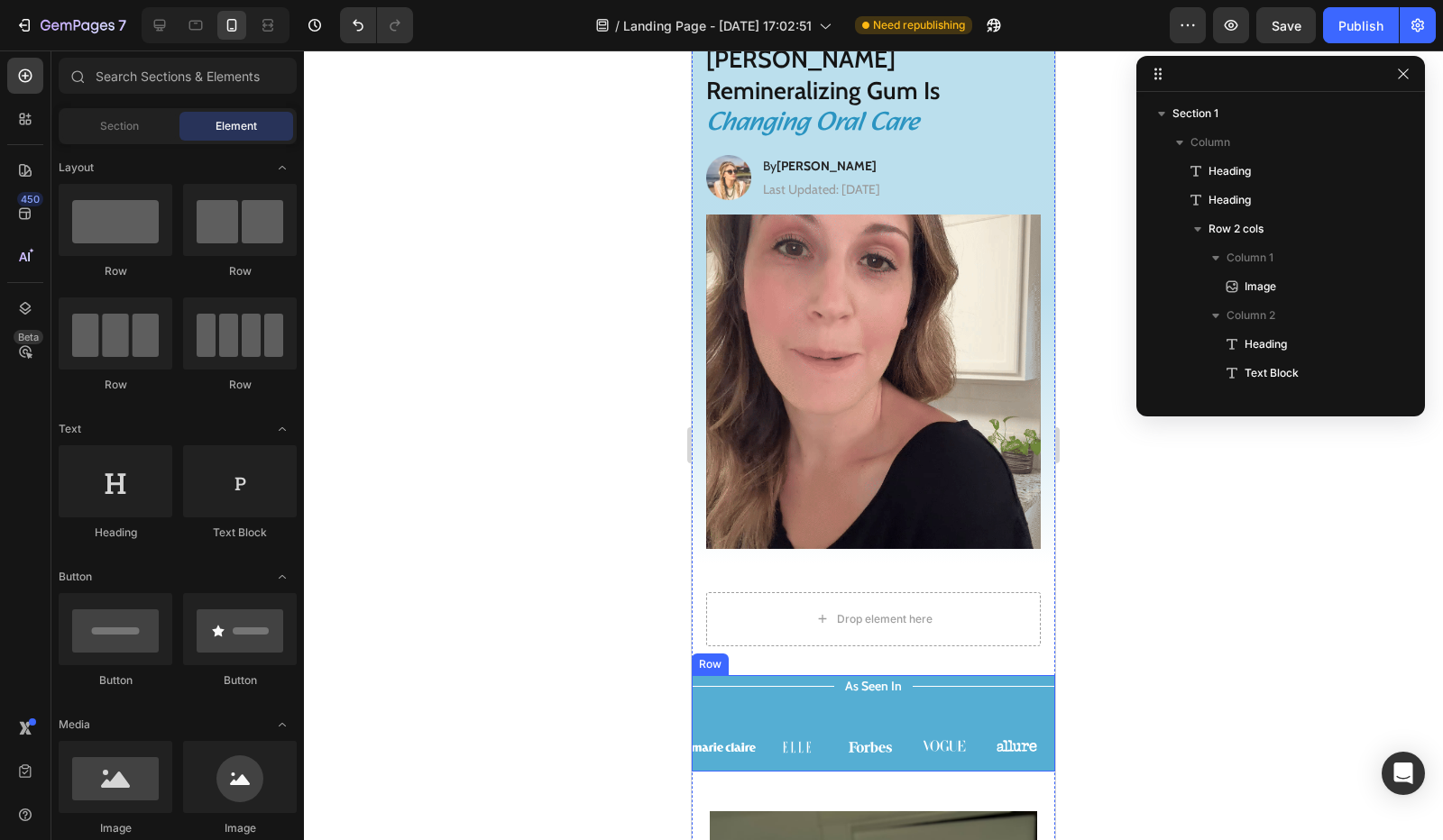
click at [730, 676] on div "Title Line As Seen In Text Block Title Line Row Image Image Image Image Image C…" at bounding box center [873, 724] width 363 height 97
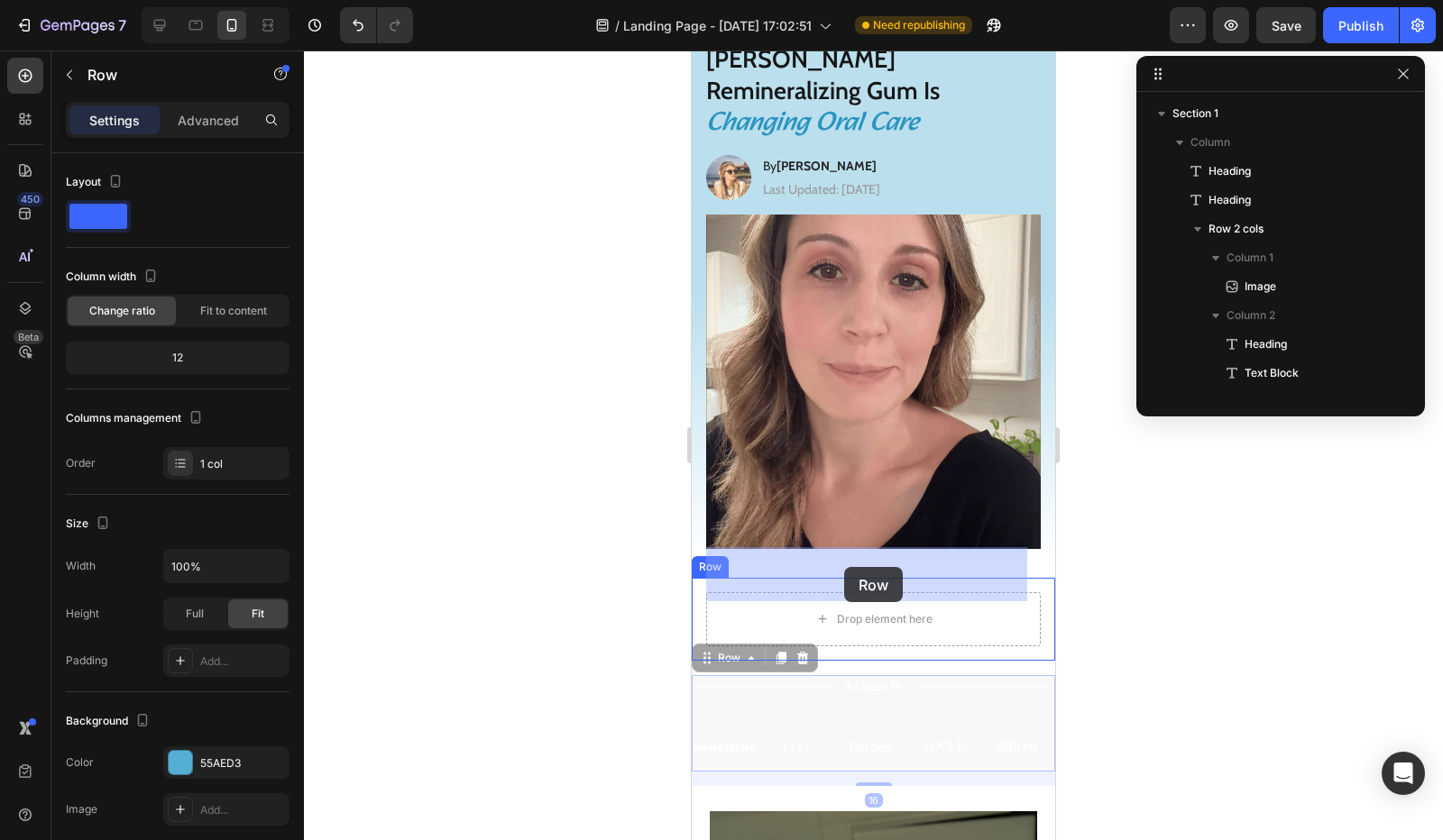
drag, startPoint x: 746, startPoint y: 669, endPoint x: 843, endPoint y: 568, distance: 140.0
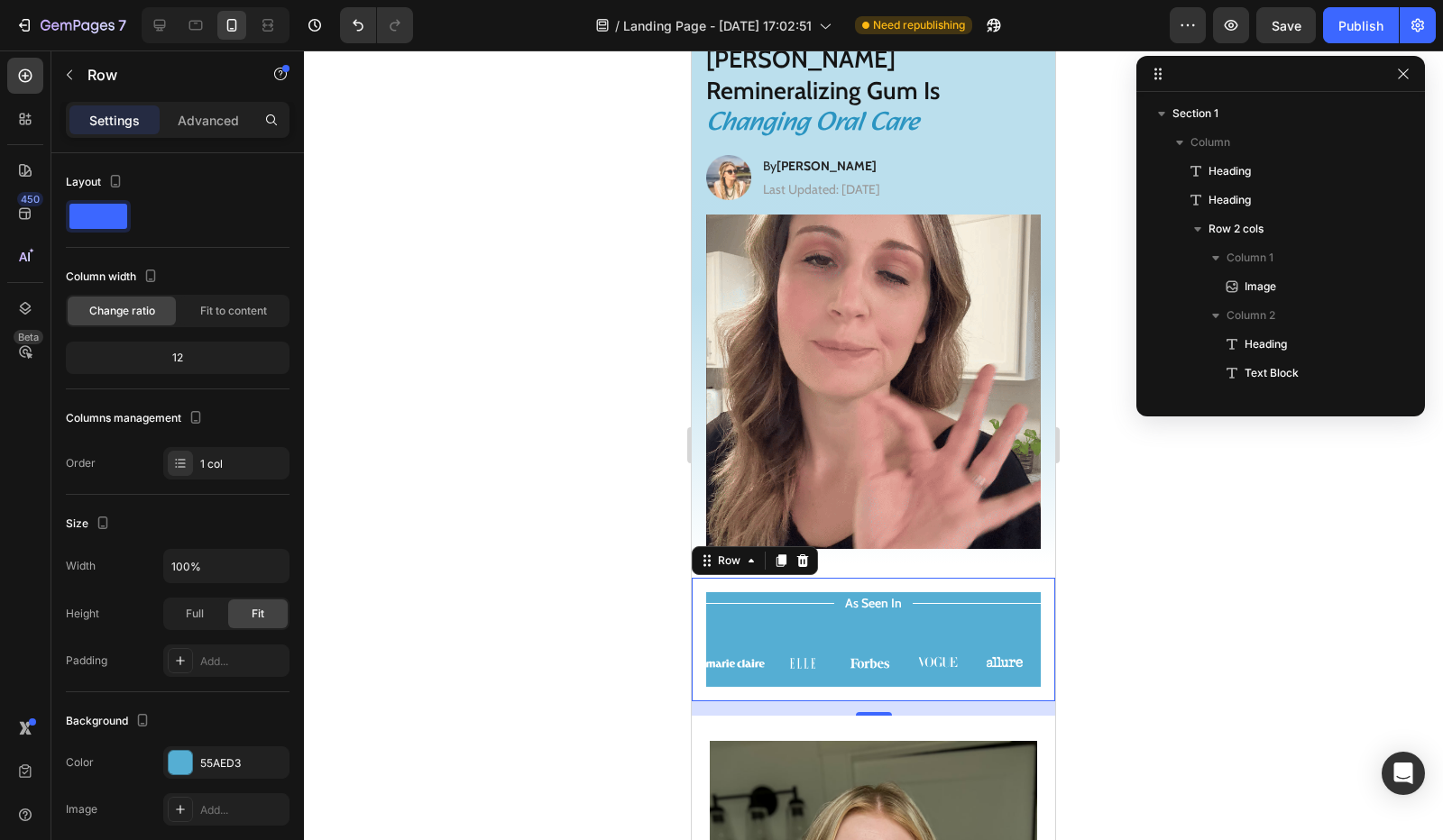
click at [699, 597] on div "Title Line As Seen In Text Block Title Line Row Image Image Image Image Image C…" at bounding box center [873, 639] width 363 height 123
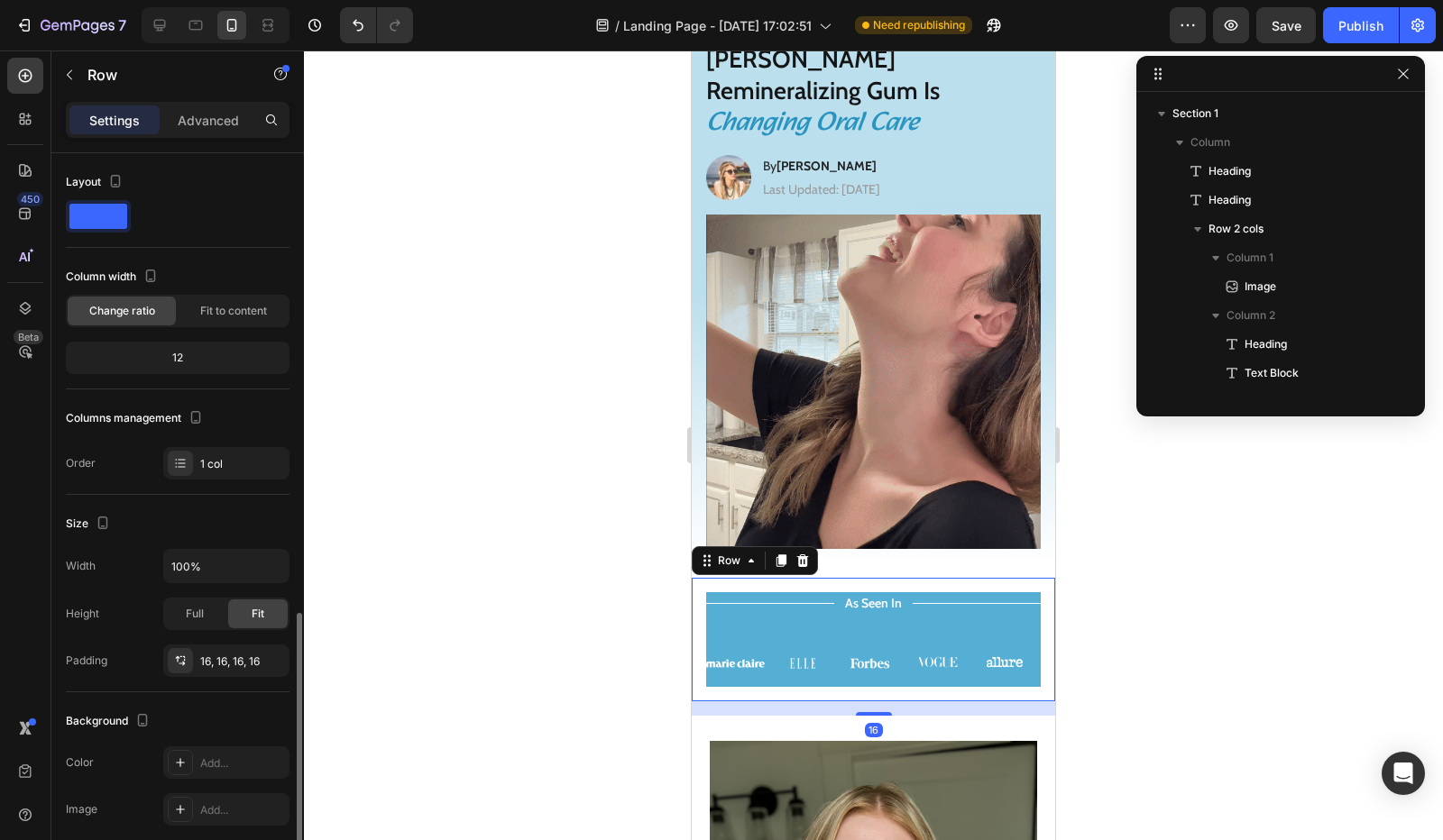
scroll to position [312, 0]
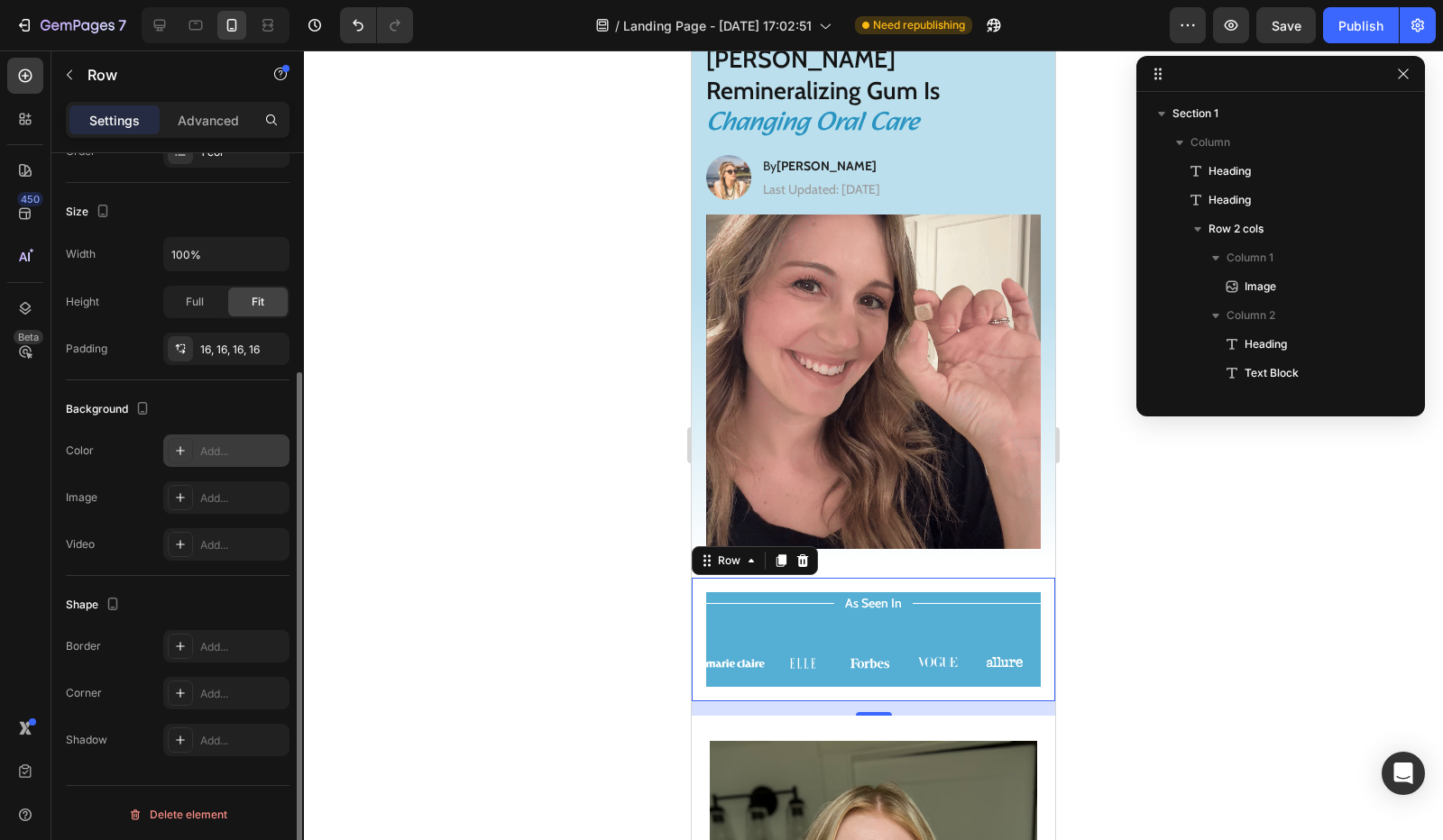
click at [208, 446] on div "Add..." at bounding box center [242, 452] width 85 height 16
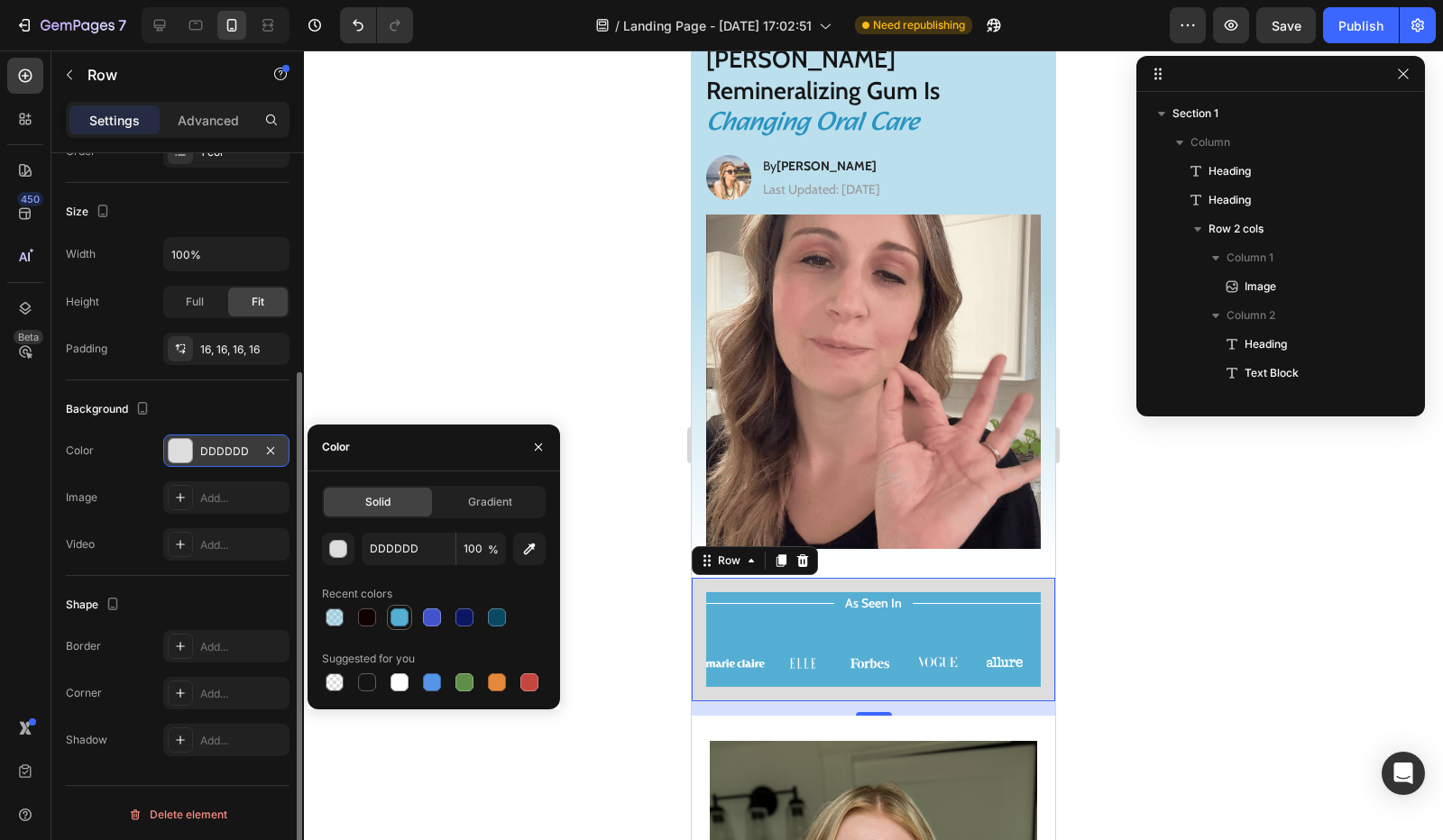
click at [400, 623] on div at bounding box center [399, 617] width 18 height 18
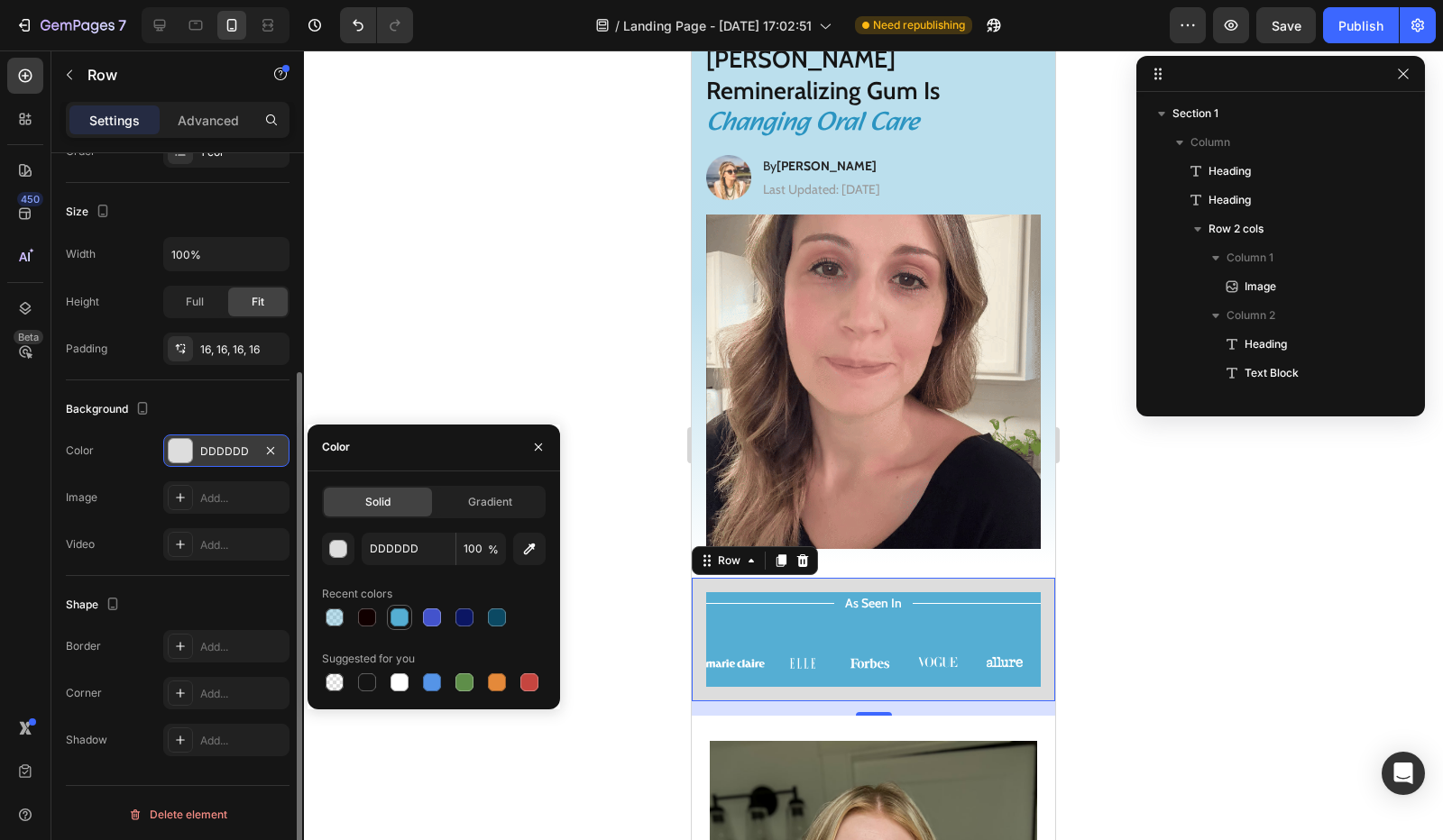
type input "55AED3"
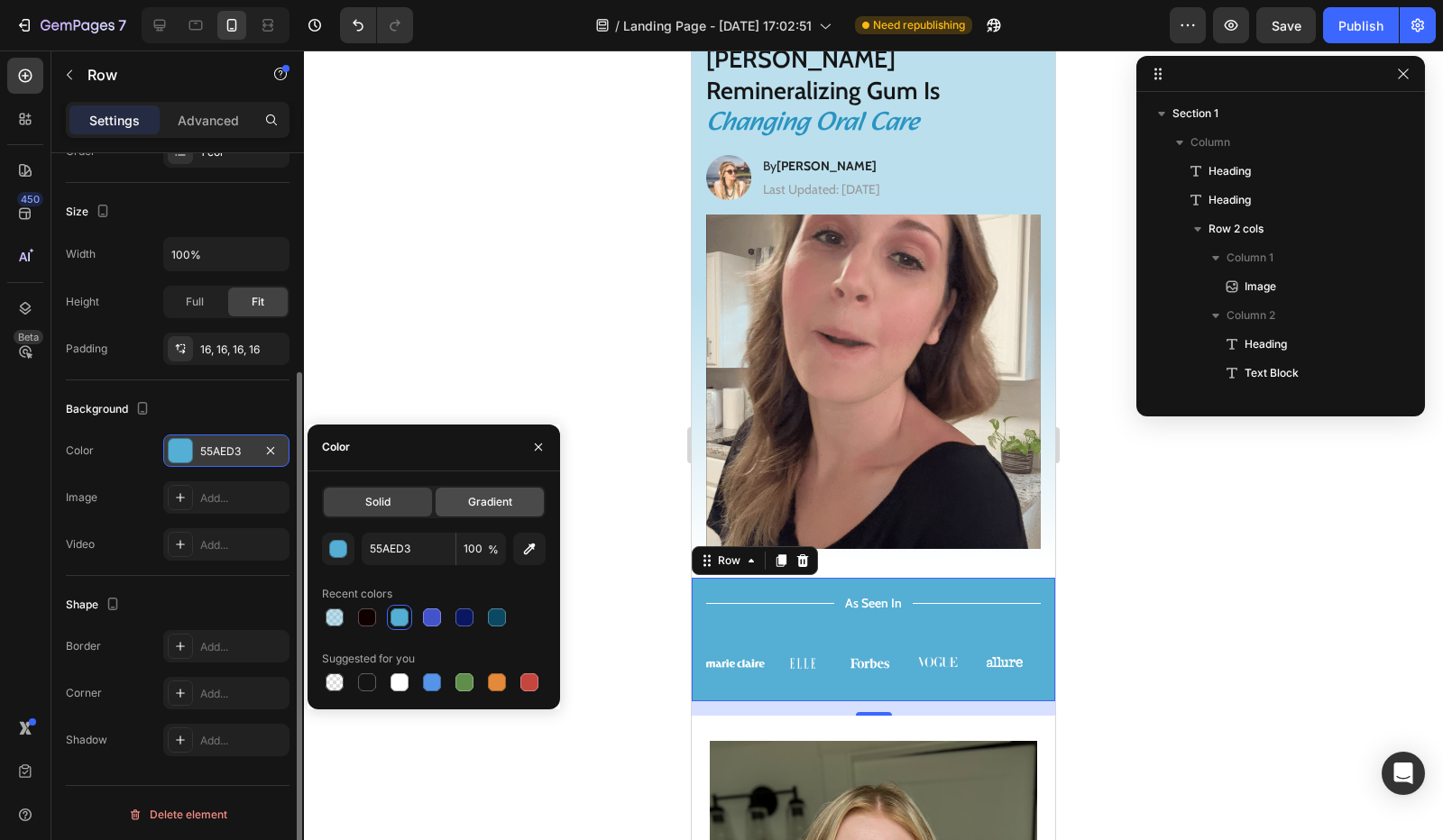
click at [449, 501] on div "Gradient" at bounding box center [490, 501] width 108 height 29
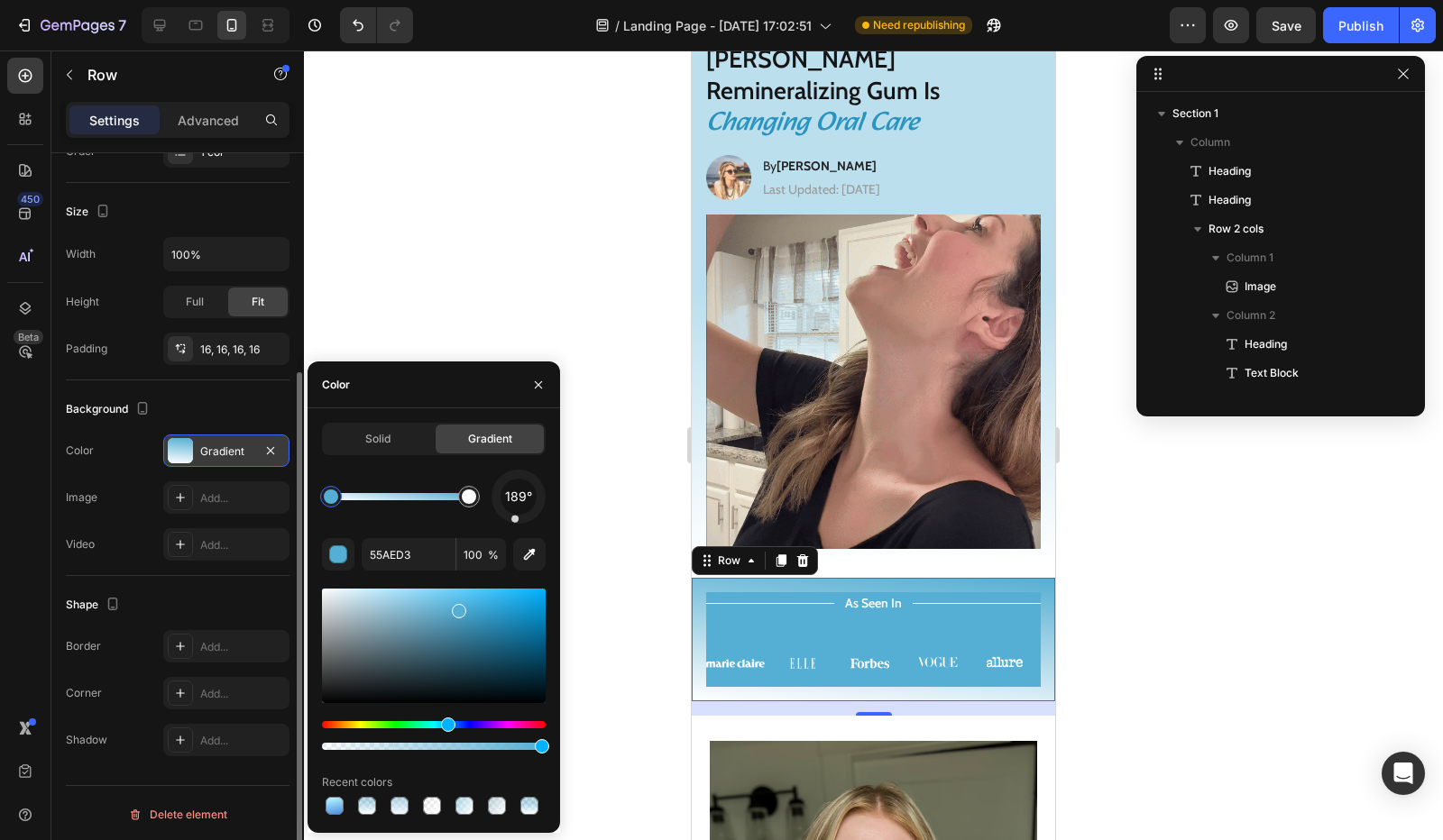
drag, startPoint x: 538, startPoint y: 513, endPoint x: 510, endPoint y: 549, distance: 45.6
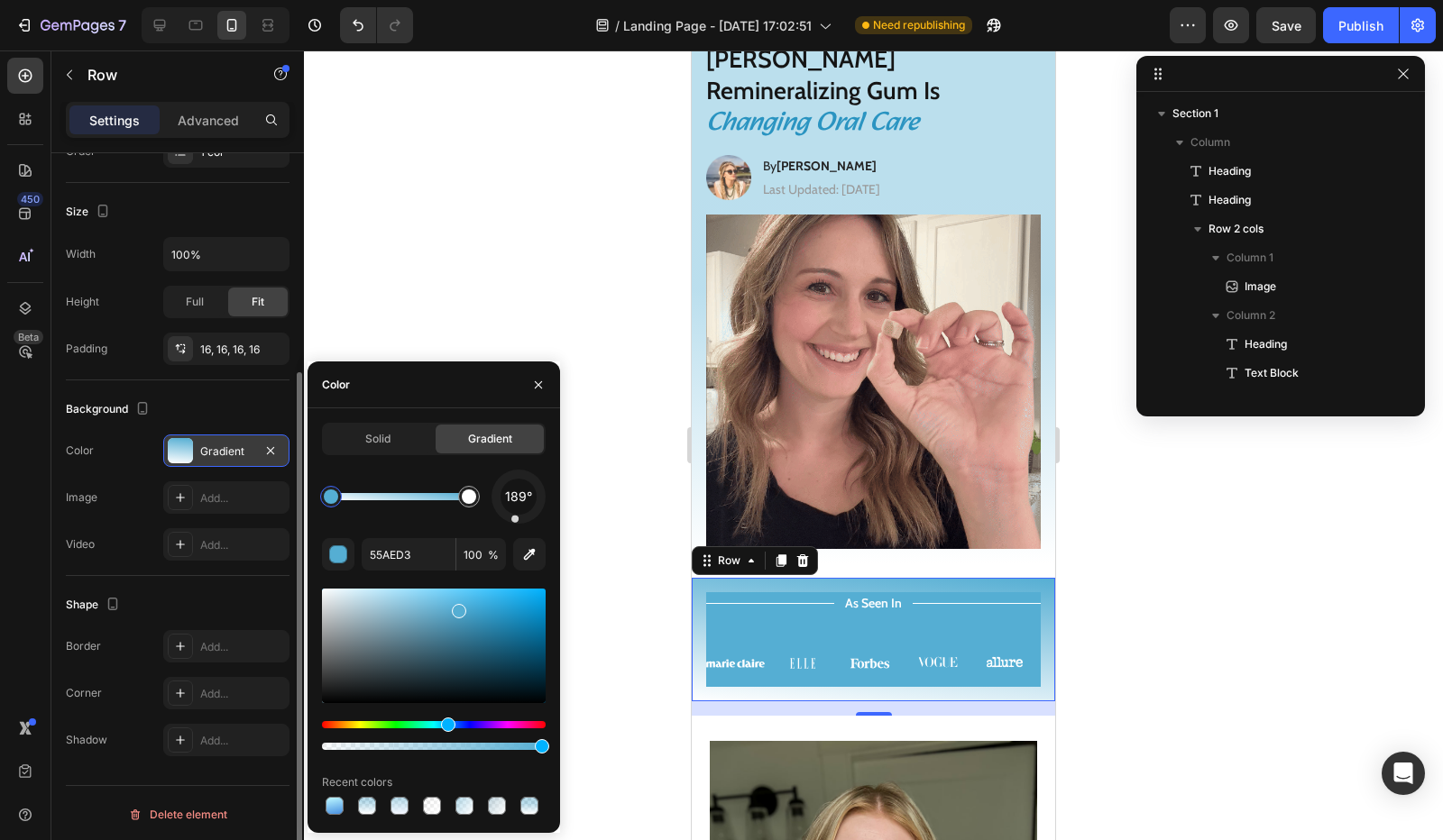
click at [510, 549] on div "189° 55AED3 100 % Recent colors" at bounding box center [433, 644] width 224 height 349
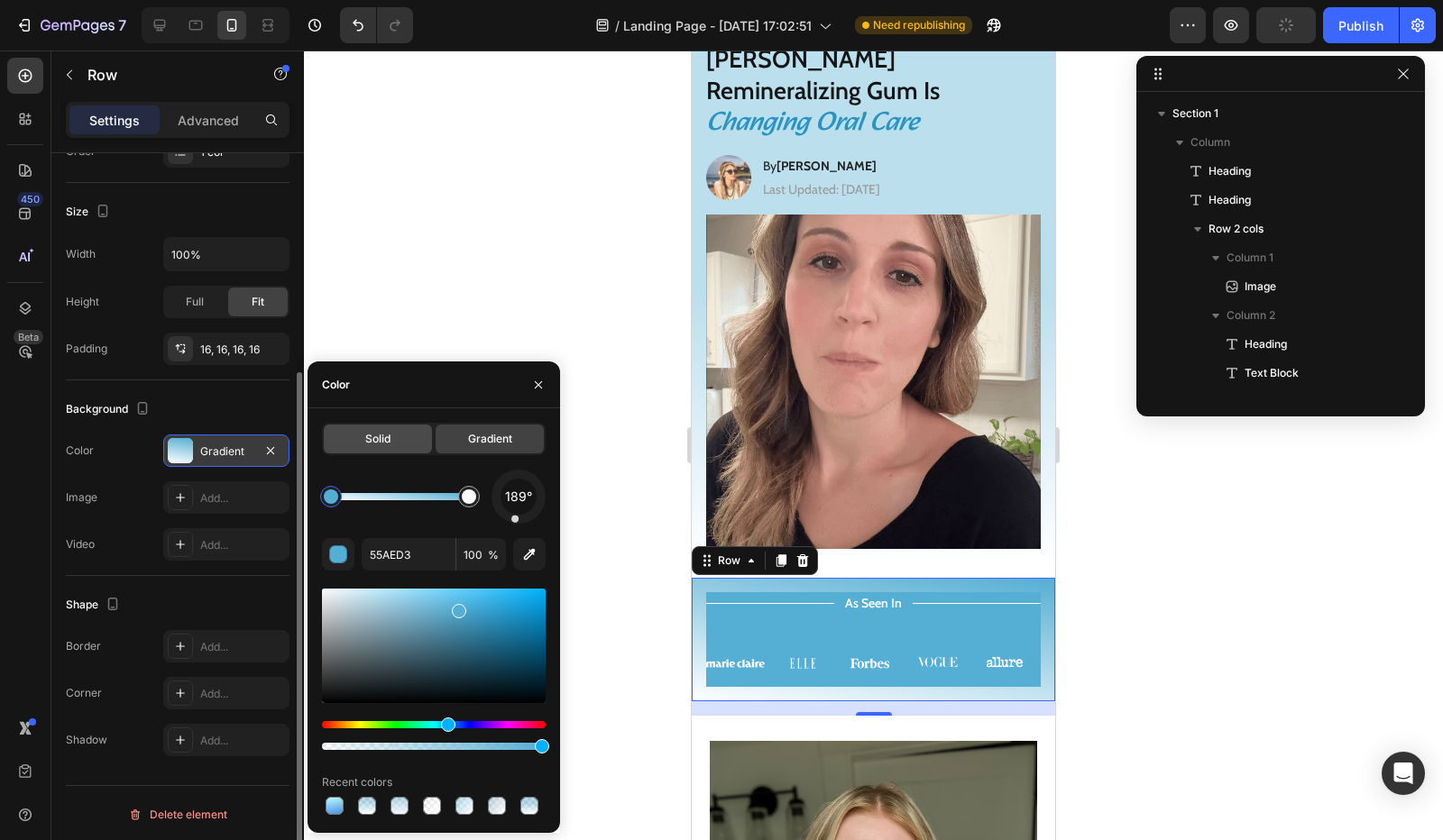
click at [413, 442] on div "Solid" at bounding box center [378, 438] width 108 height 29
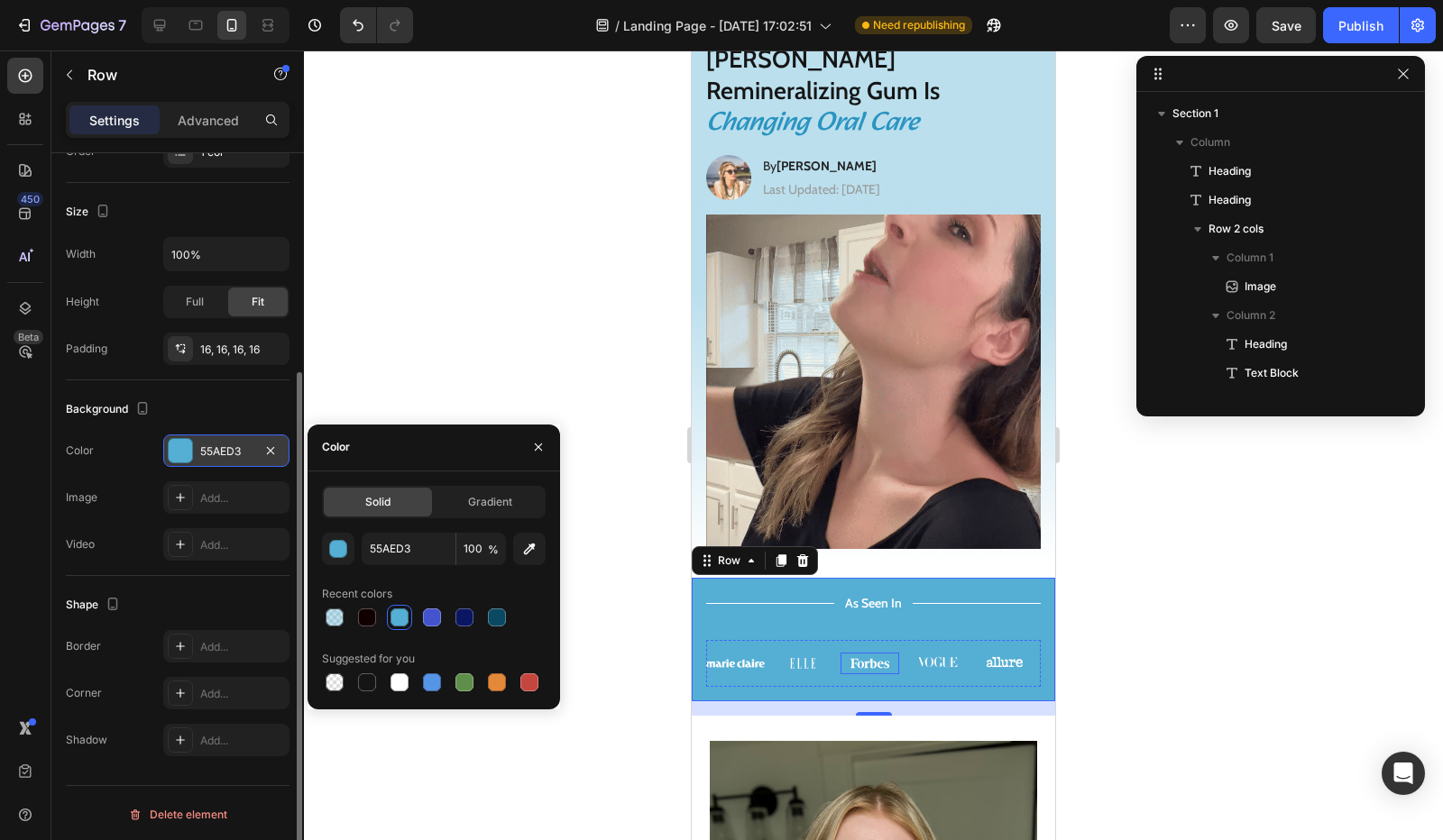
click at [832, 593] on div "Title Line As Seen In Text Block Title Line Row Image Image Image Image Image C…" at bounding box center [874, 640] width 335 height 95
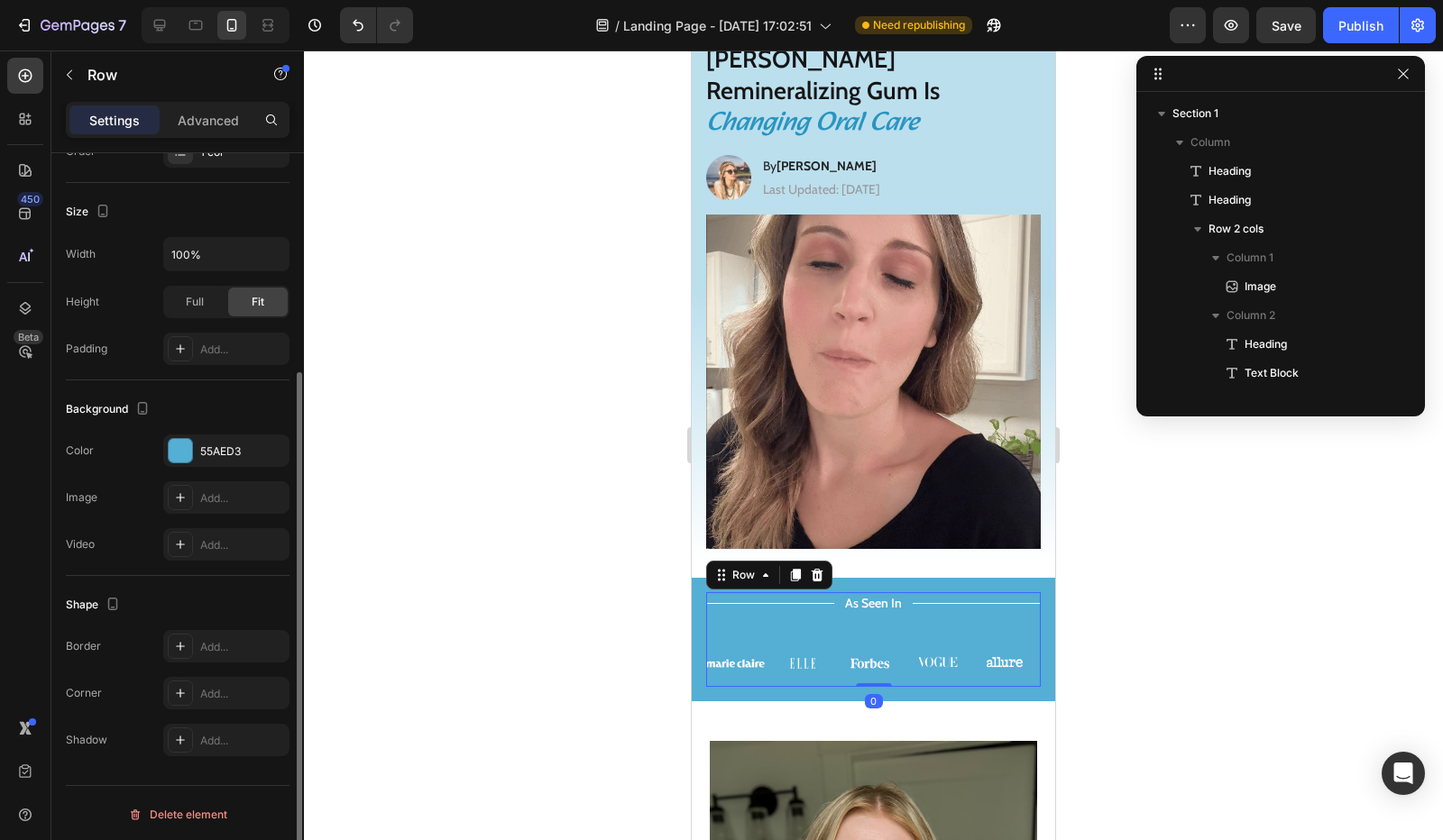
click at [832, 593] on div "Title Line As Seen In Text Block Title Line Row Image Image Image Image Image C…" at bounding box center [874, 640] width 335 height 95
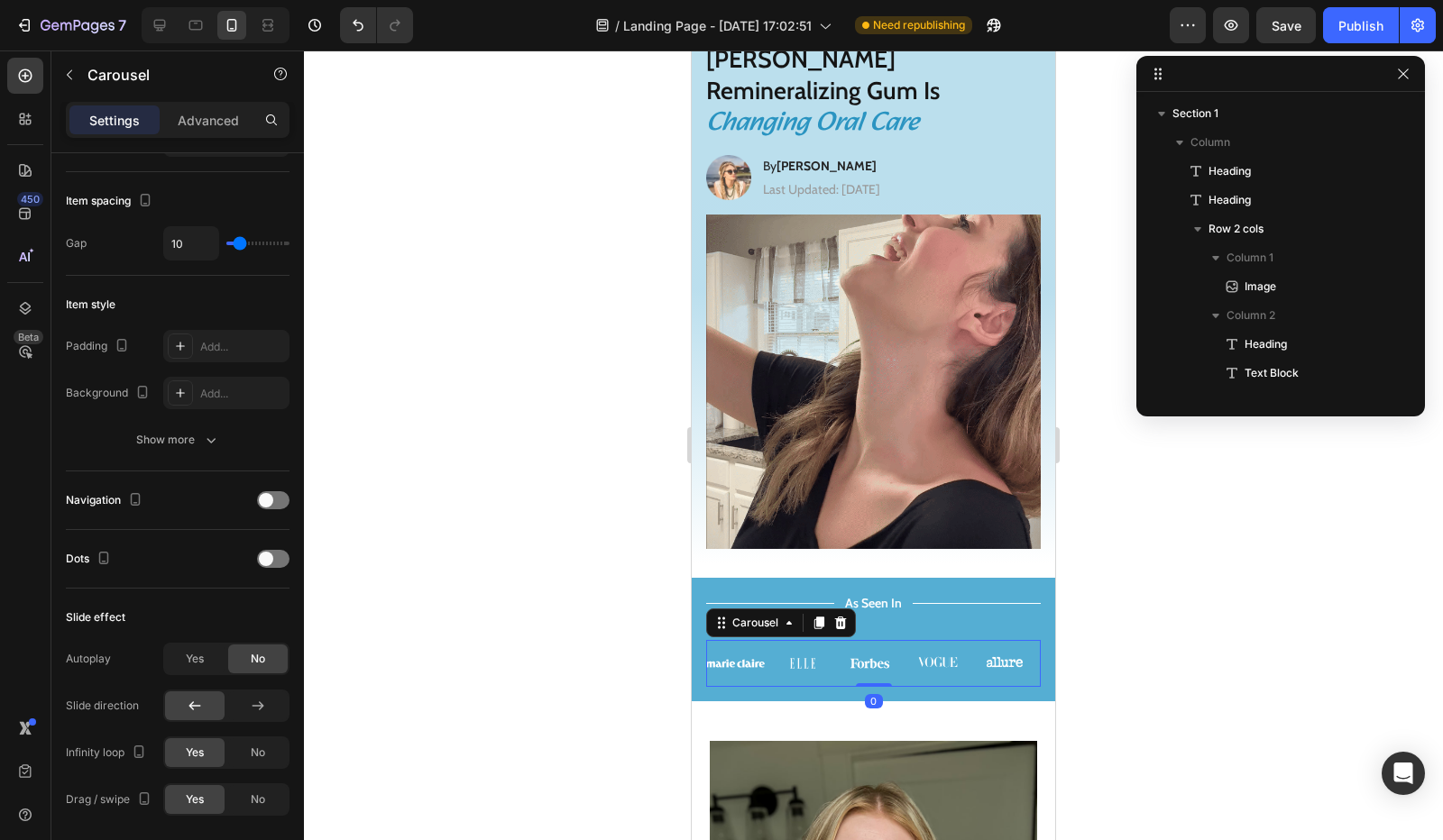
scroll to position [0, 0]
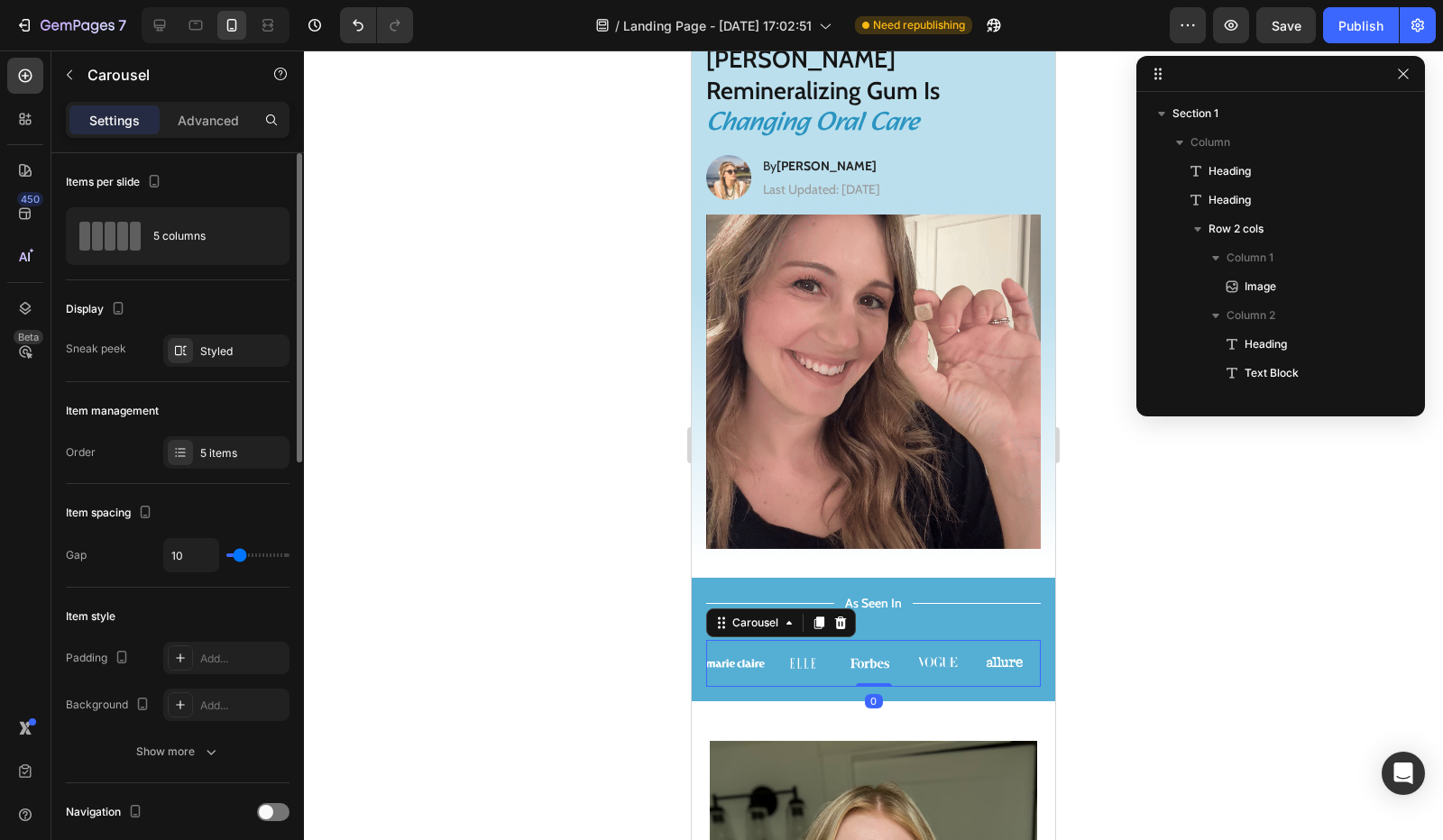
drag, startPoint x: 871, startPoint y: 639, endPoint x: 875, endPoint y: 624, distance: 15.5
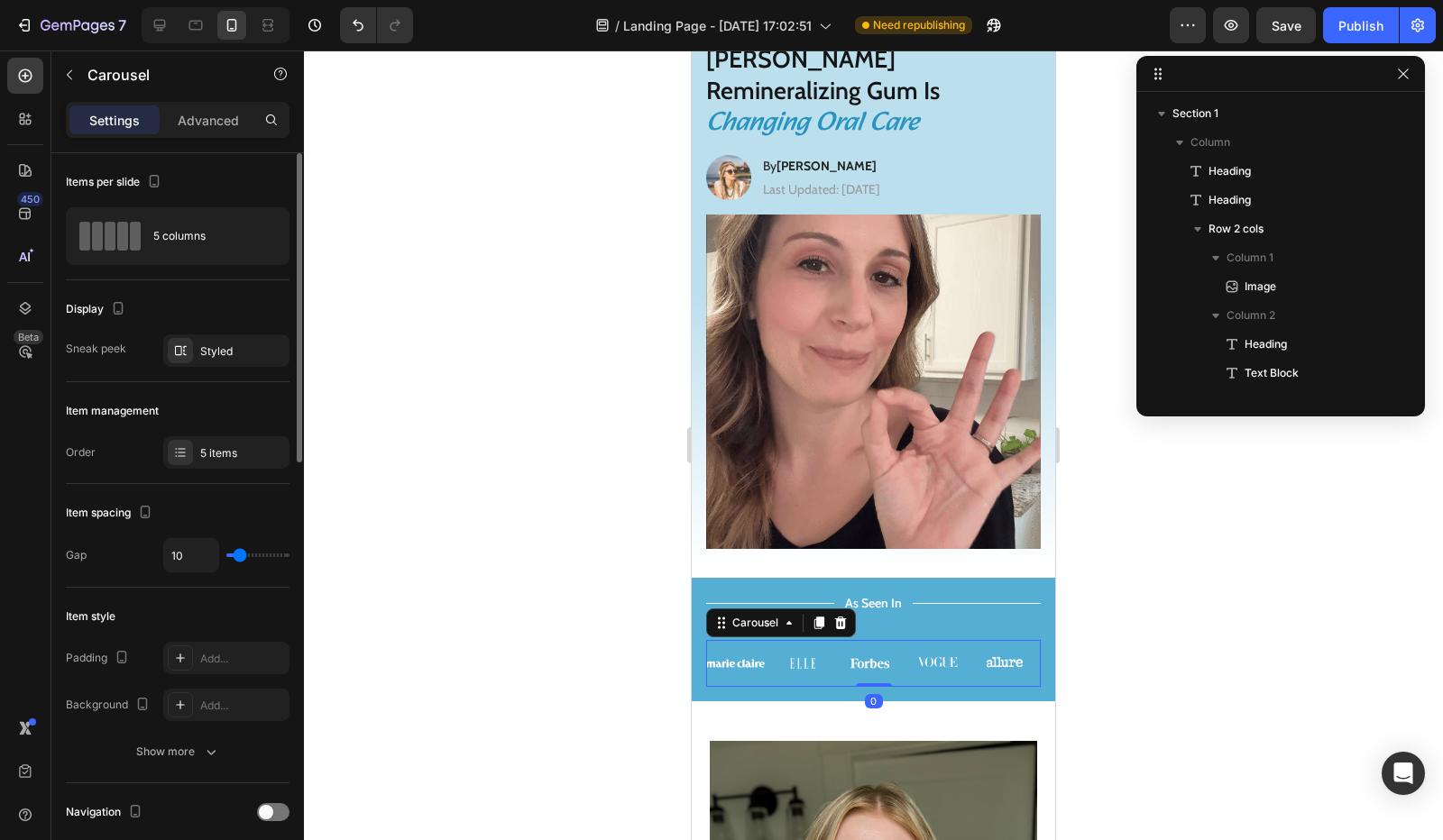
click at [875, 640] on div "Image Image Image Image Image Carousel 0" at bounding box center [874, 664] width 335 height 47
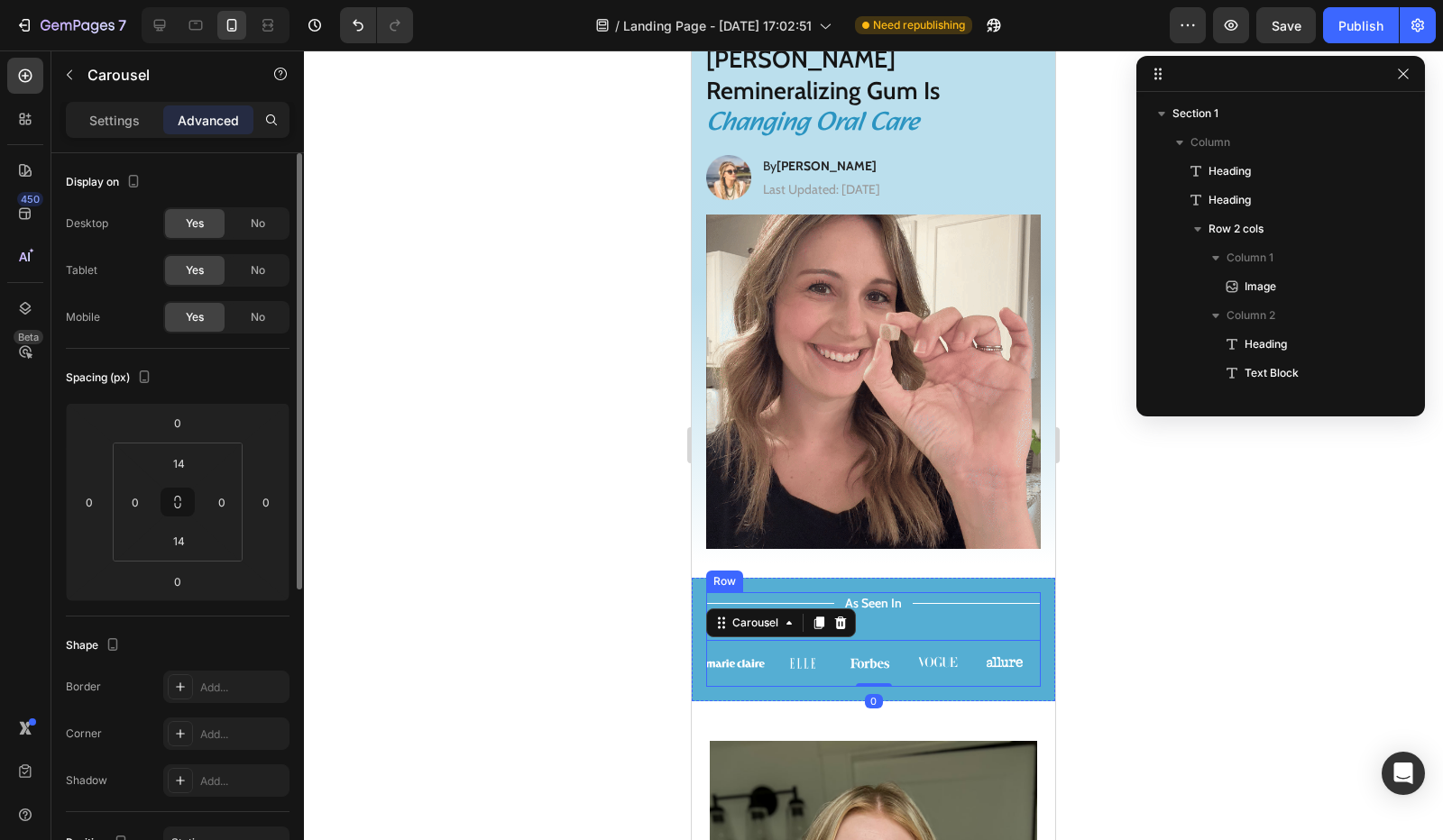
click at [883, 593] on div "Title Line As Seen In Text Block Title Line Row Image Image Image Image Image C…" at bounding box center [874, 640] width 335 height 95
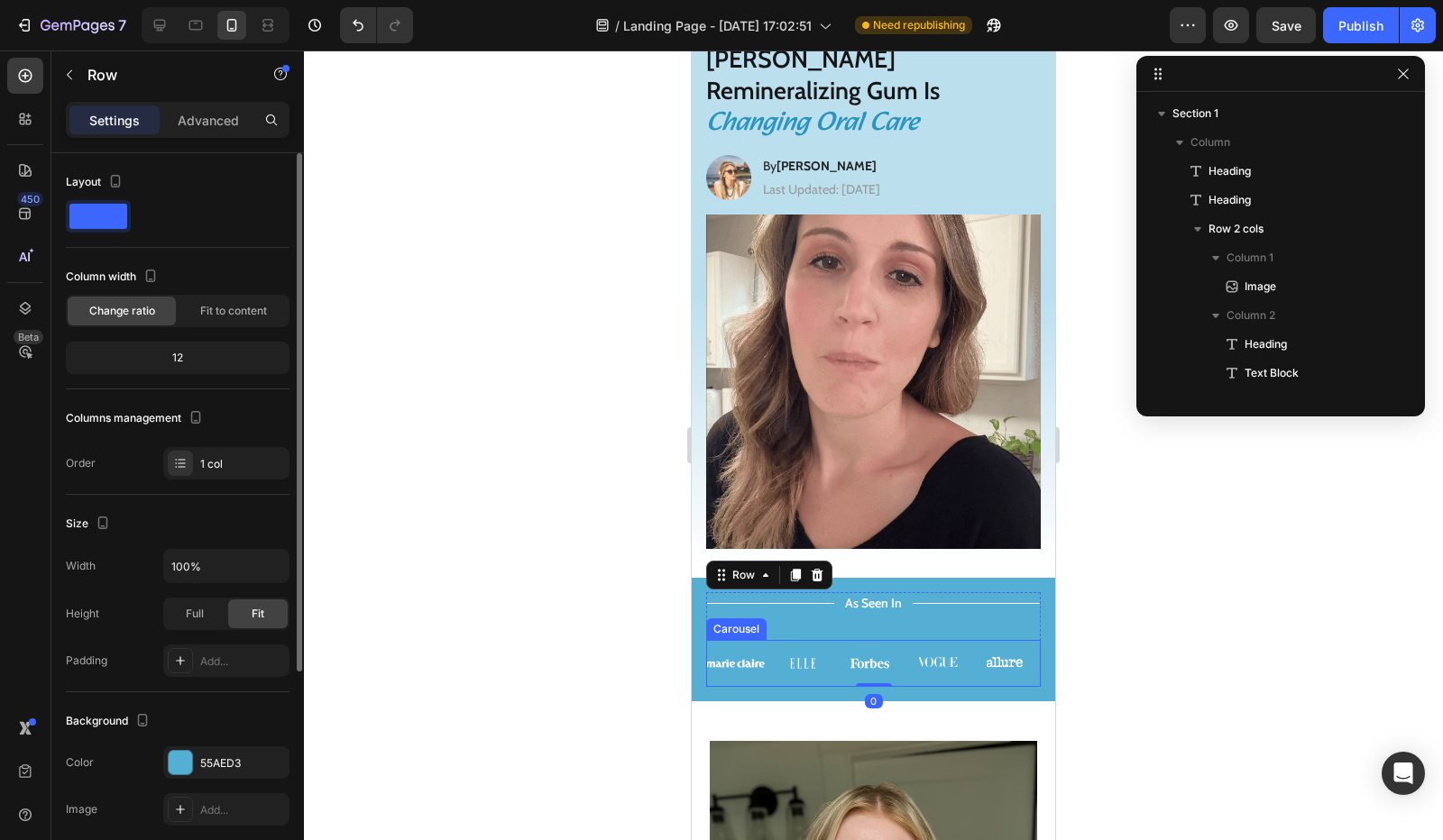
click at [885, 653] on img at bounding box center [870, 664] width 59 height 22
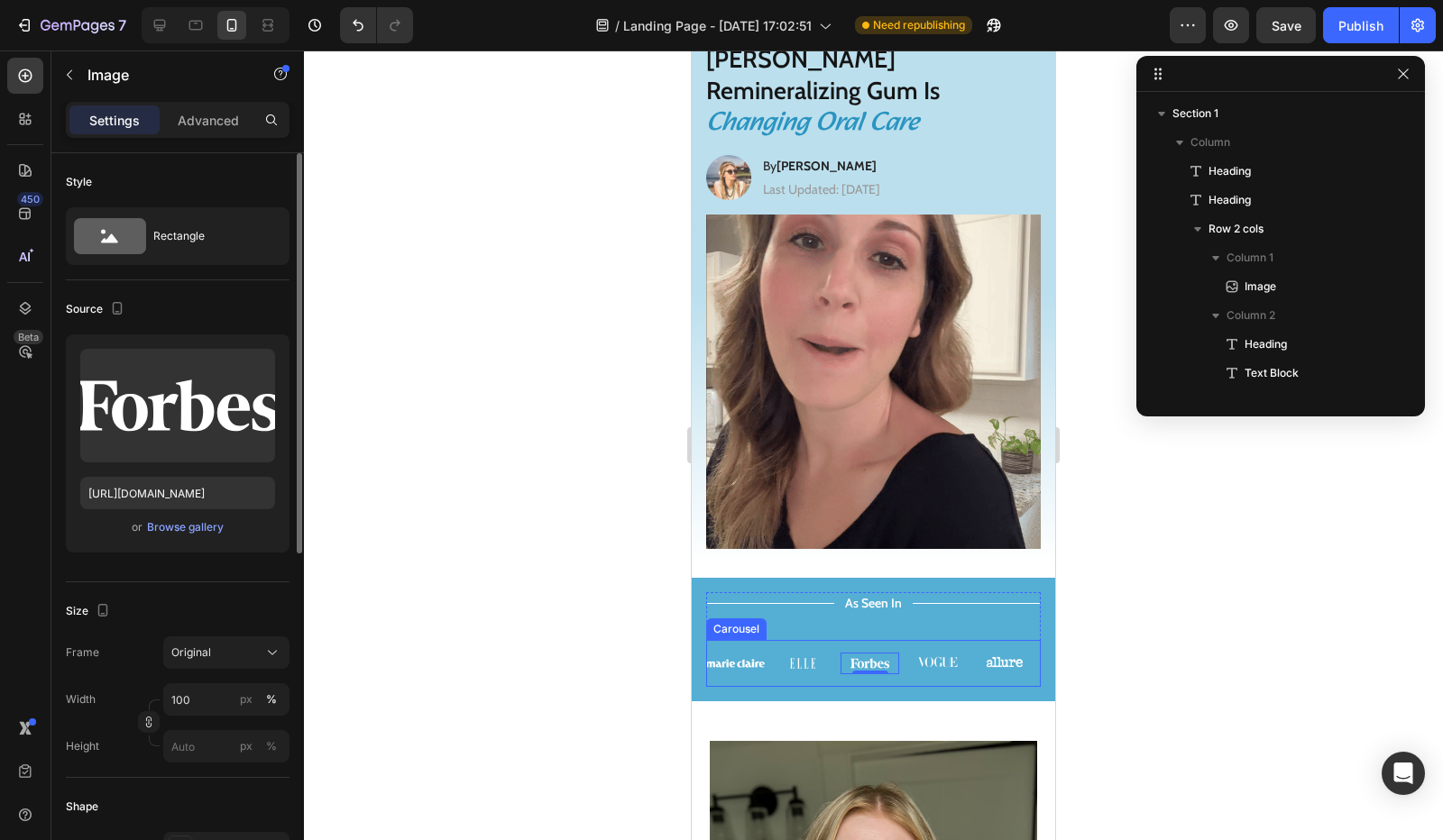
click at [892, 640] on div "Image Image Image 0 Image Image Carousel" at bounding box center [874, 664] width 335 height 47
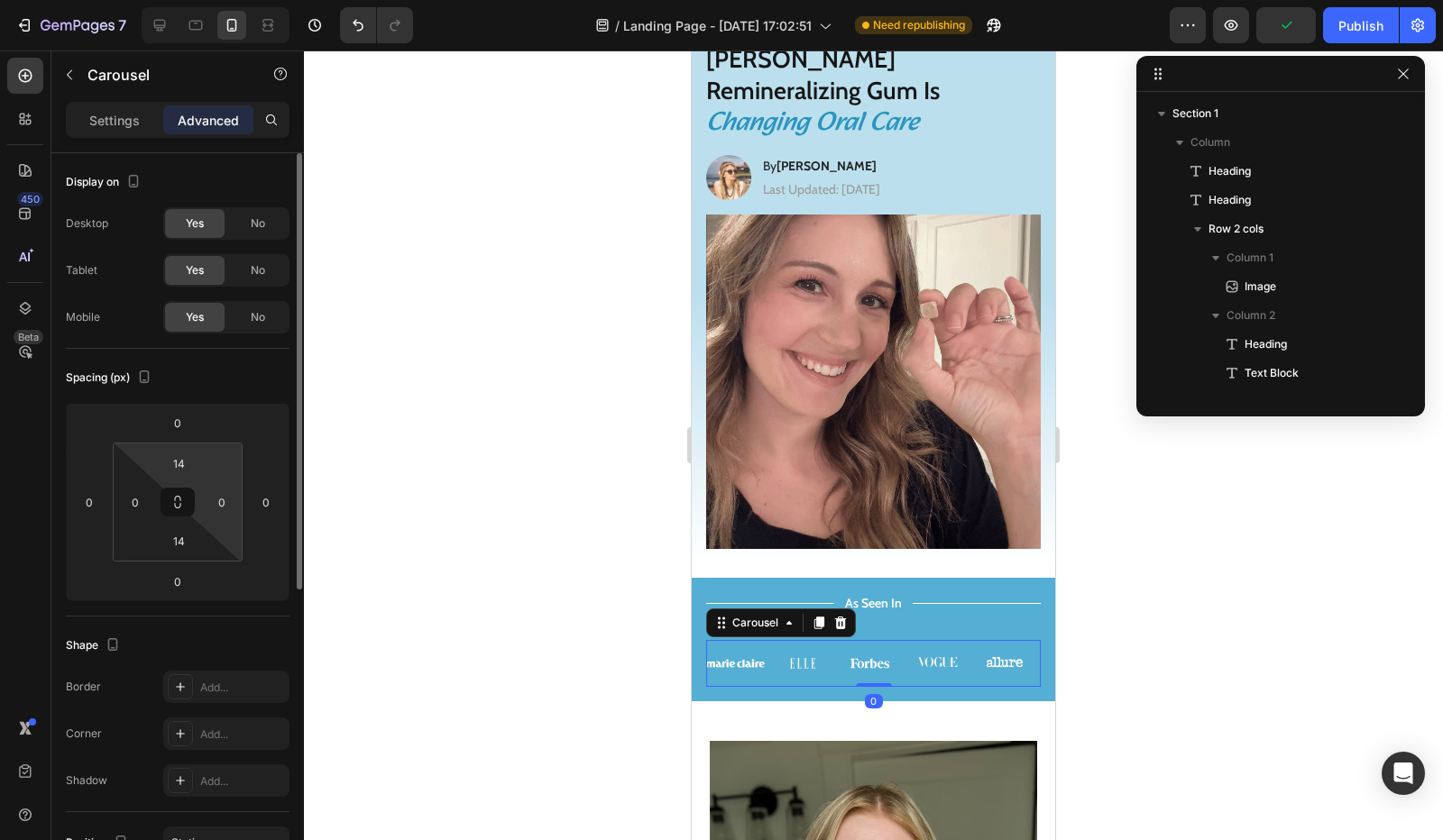
click at [189, 464] on input "14" at bounding box center [178, 463] width 36 height 27
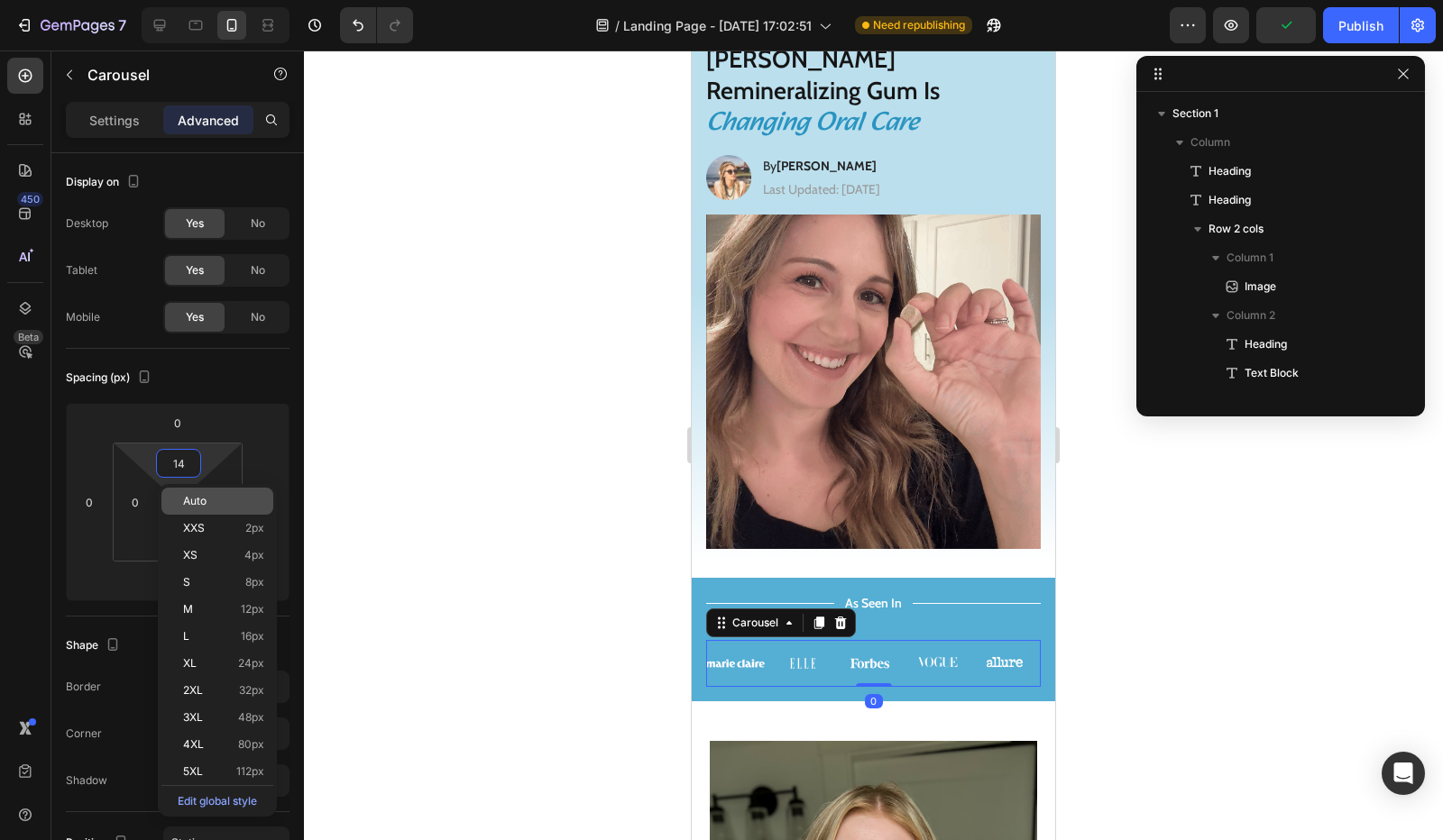
type input "0"
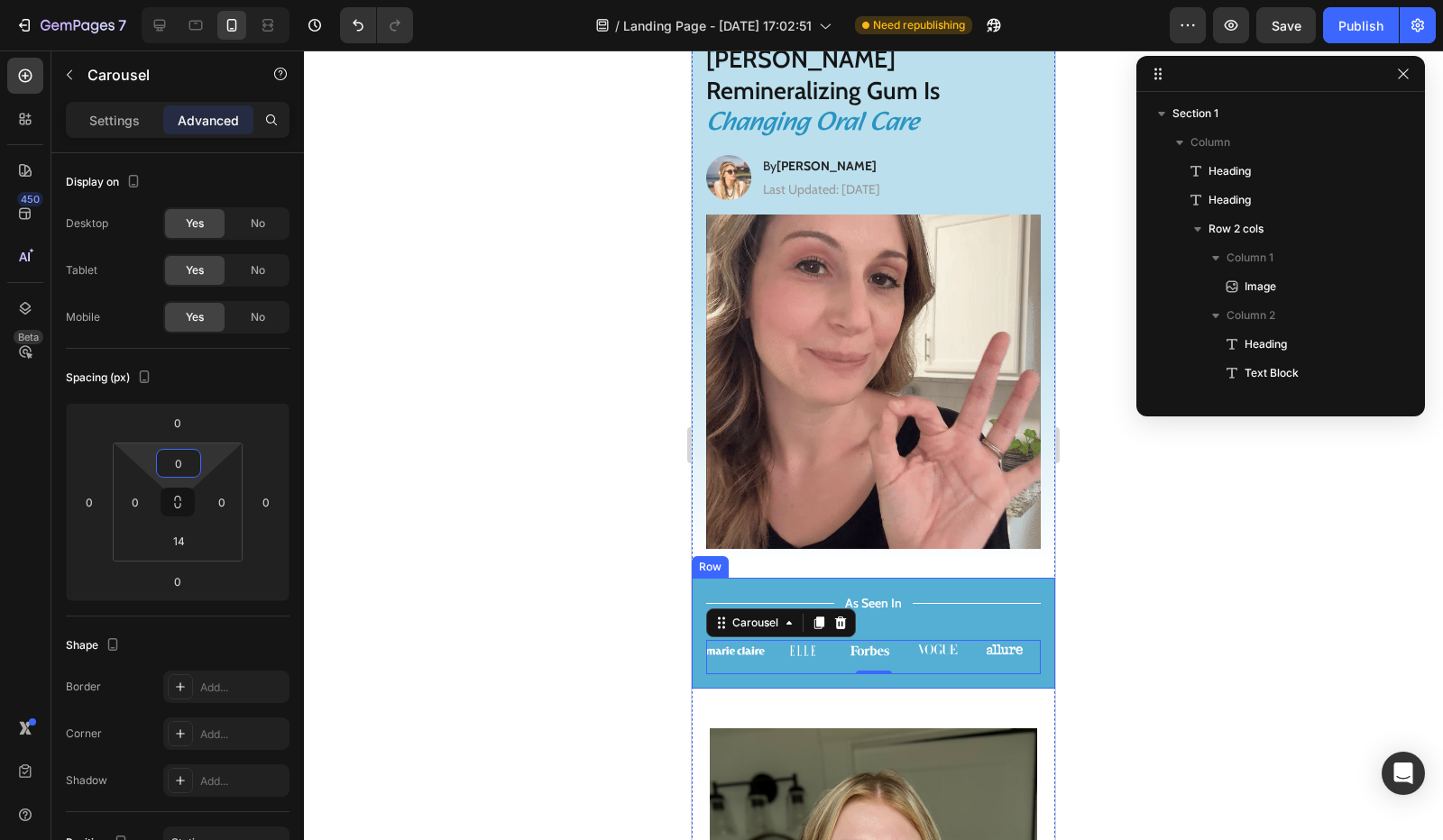
click at [877, 595] on p "As Seen In" at bounding box center [874, 603] width 57 height 16
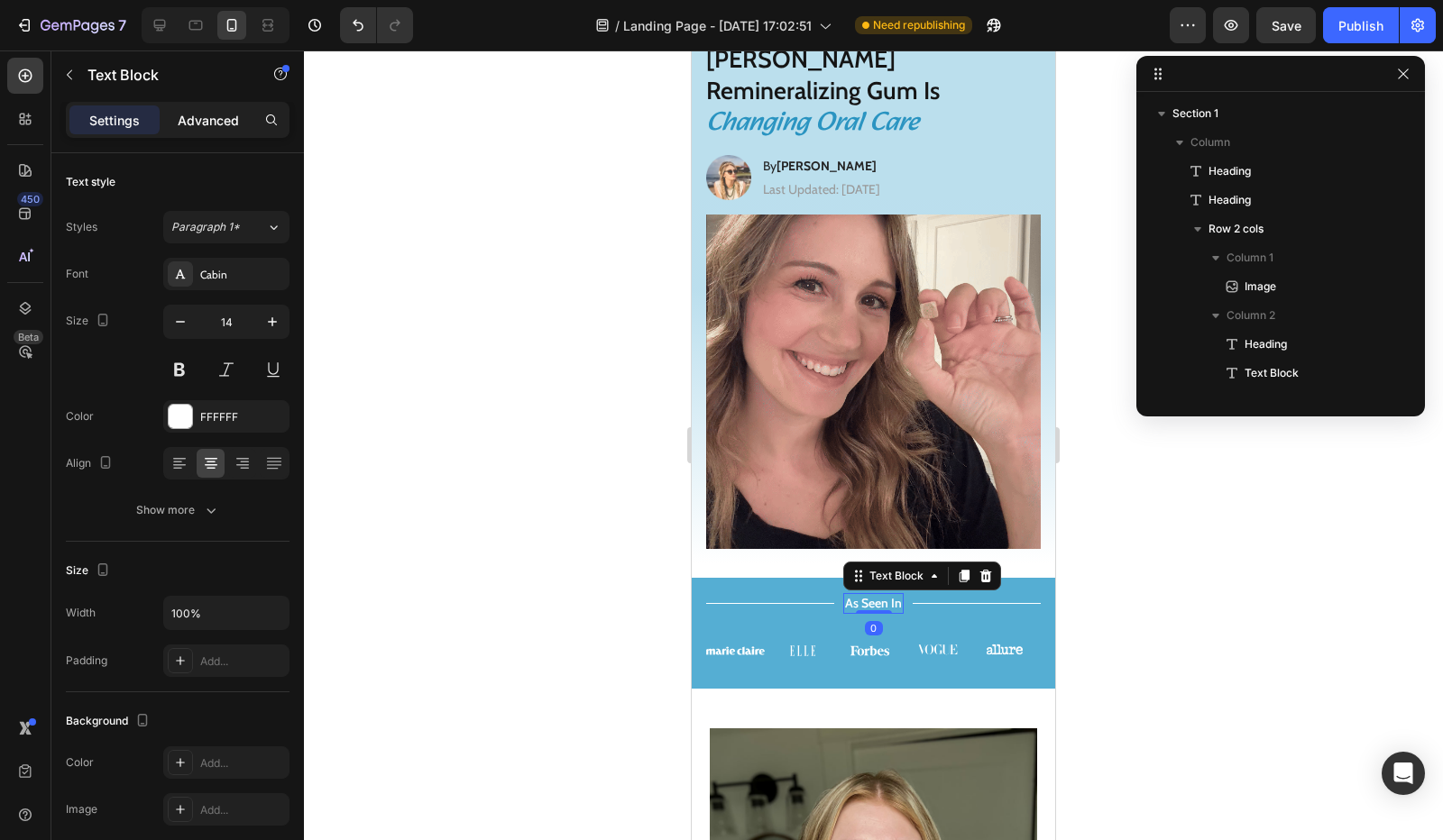
click at [211, 123] on p "Advanced" at bounding box center [208, 120] width 61 height 19
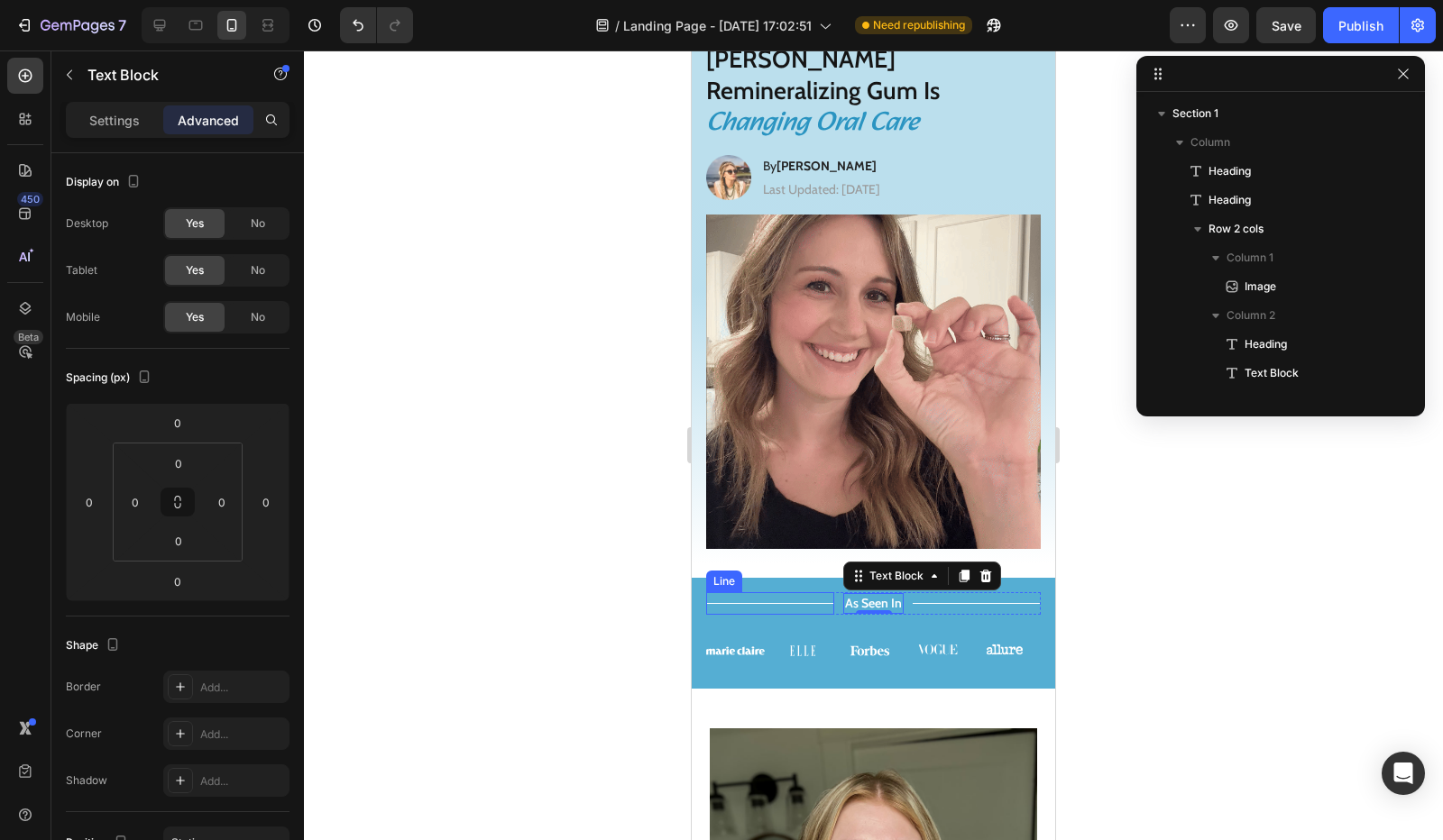
click at [826, 593] on div "Title Line" at bounding box center [770, 604] width 128 height 23
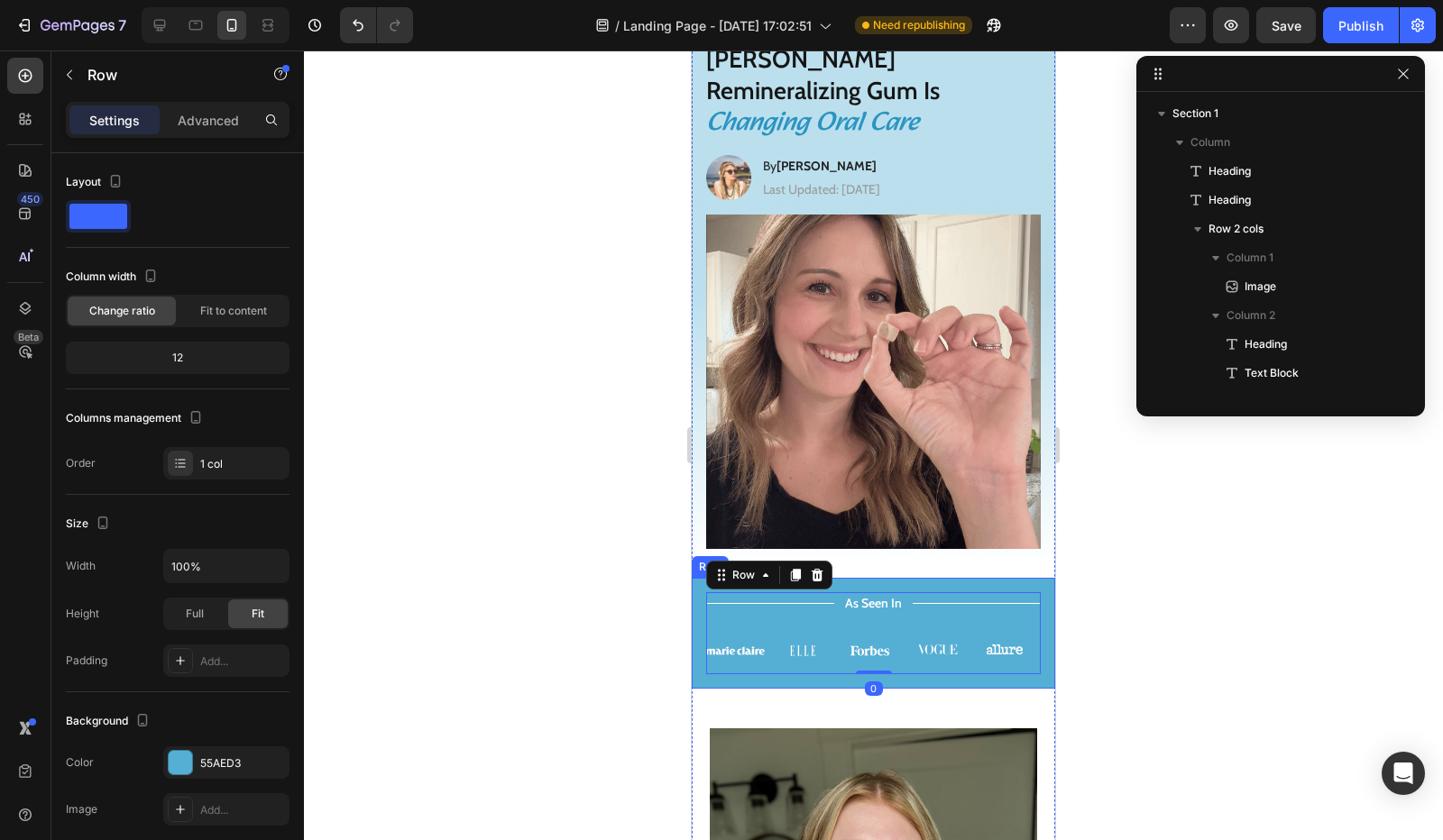
click at [586, 558] on div at bounding box center [874, 445] width 1139 height 790
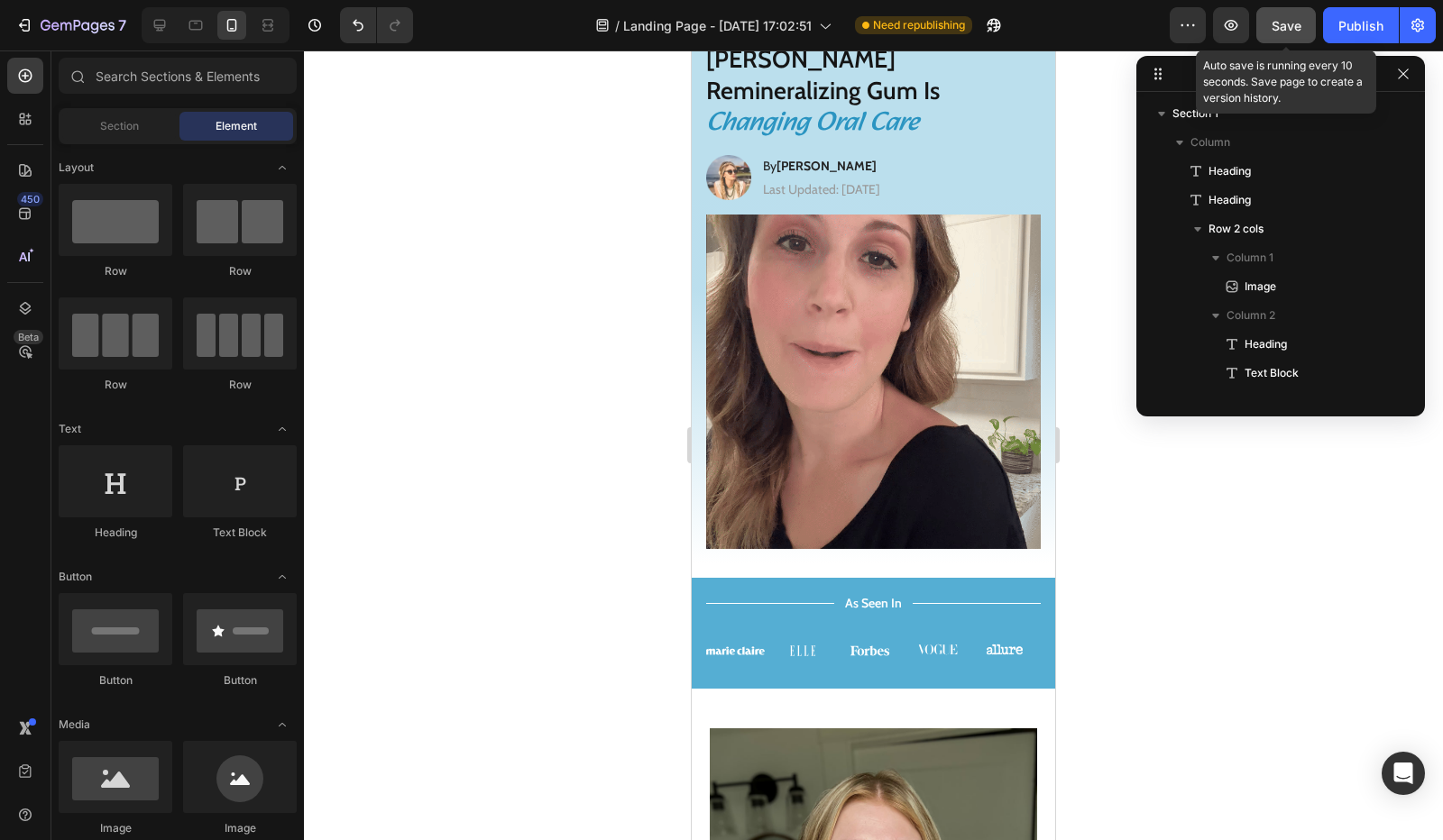
click at [1293, 26] on span "Save" at bounding box center [1286, 26] width 30 height 16
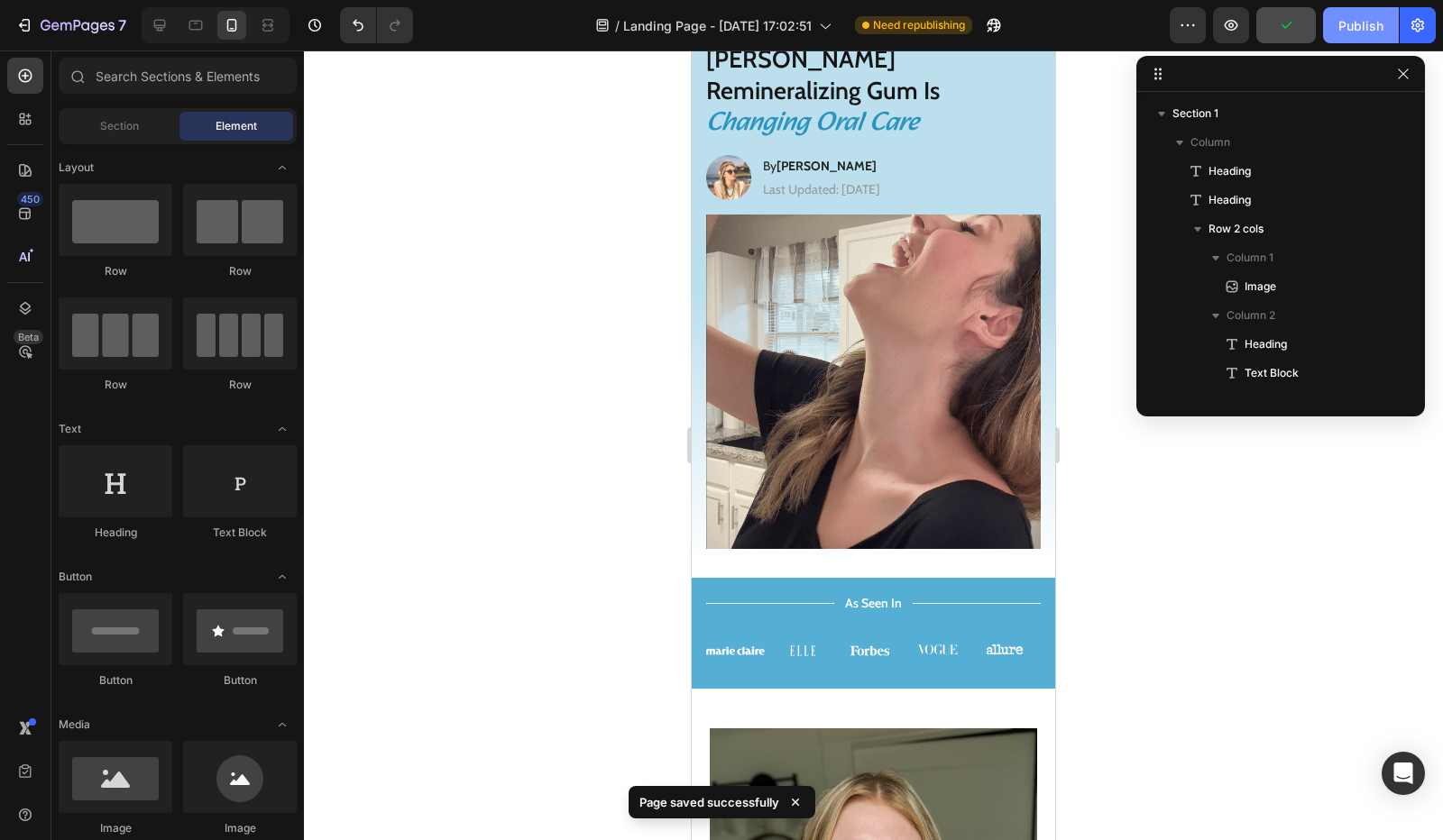
click at [1365, 23] on div "Publish" at bounding box center [1361, 25] width 45 height 19
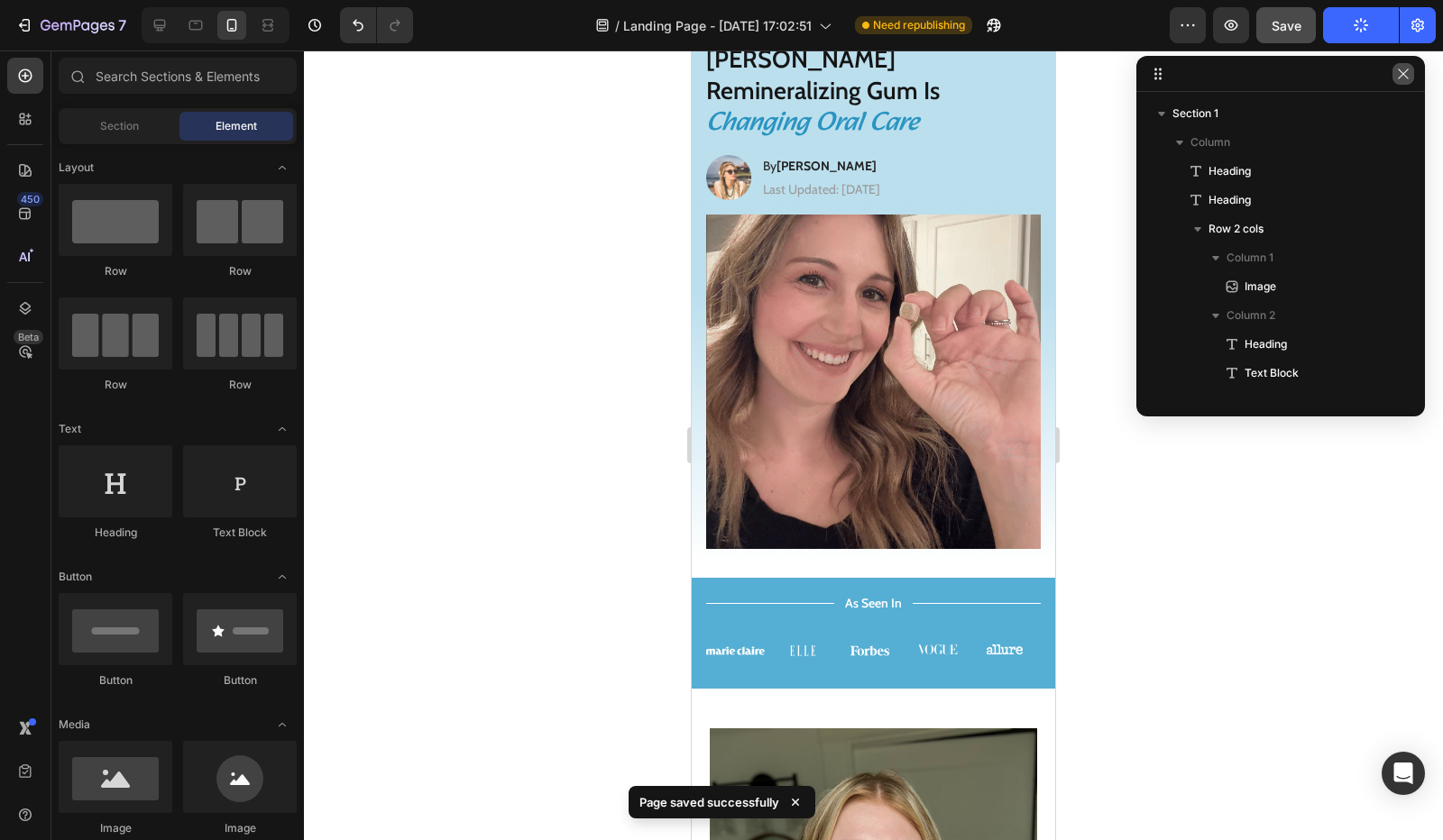
click at [1401, 81] on button "button" at bounding box center [1404, 74] width 22 height 22
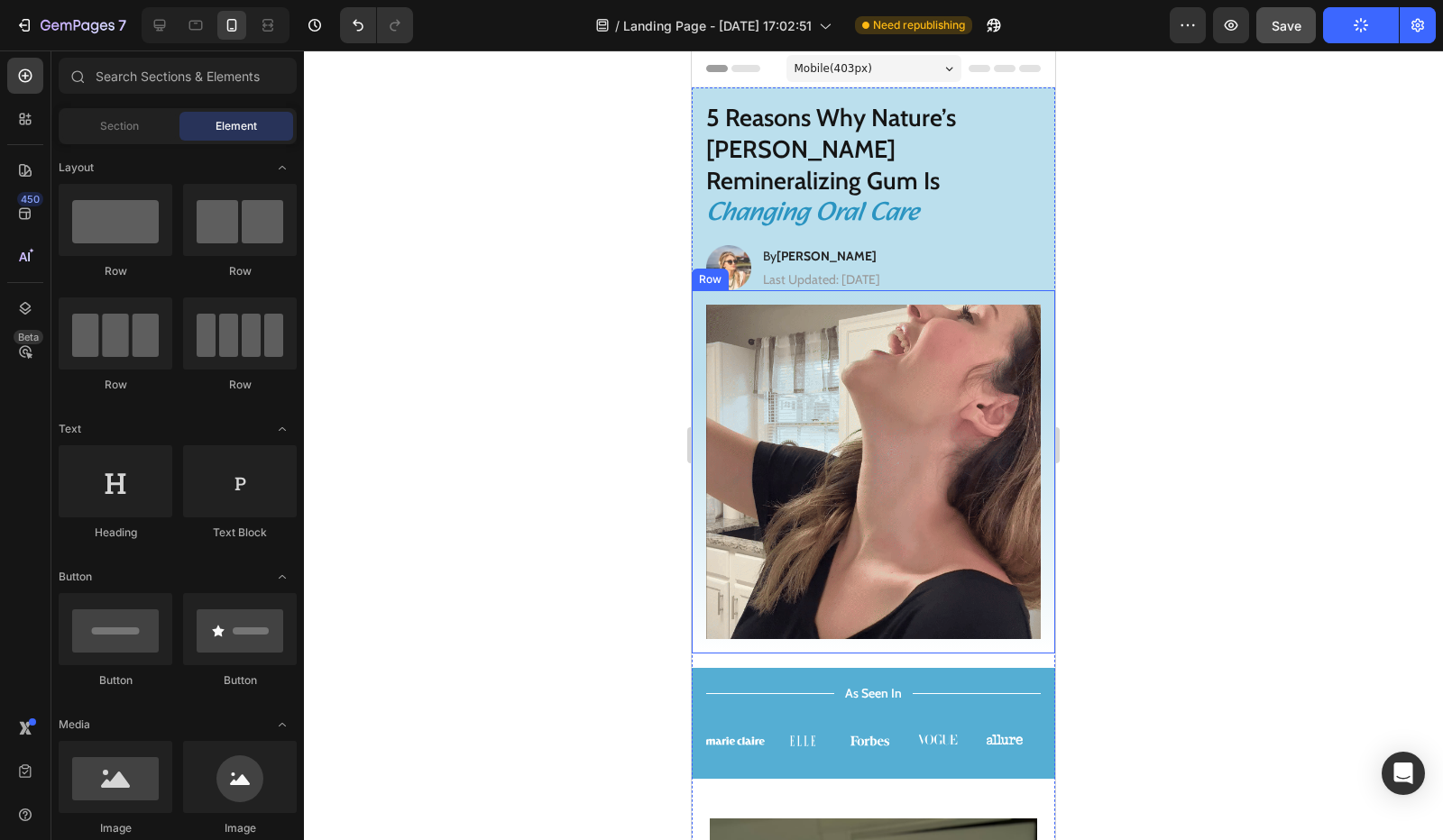
click at [867, 602] on div "Image Row" at bounding box center [873, 472] width 363 height 363
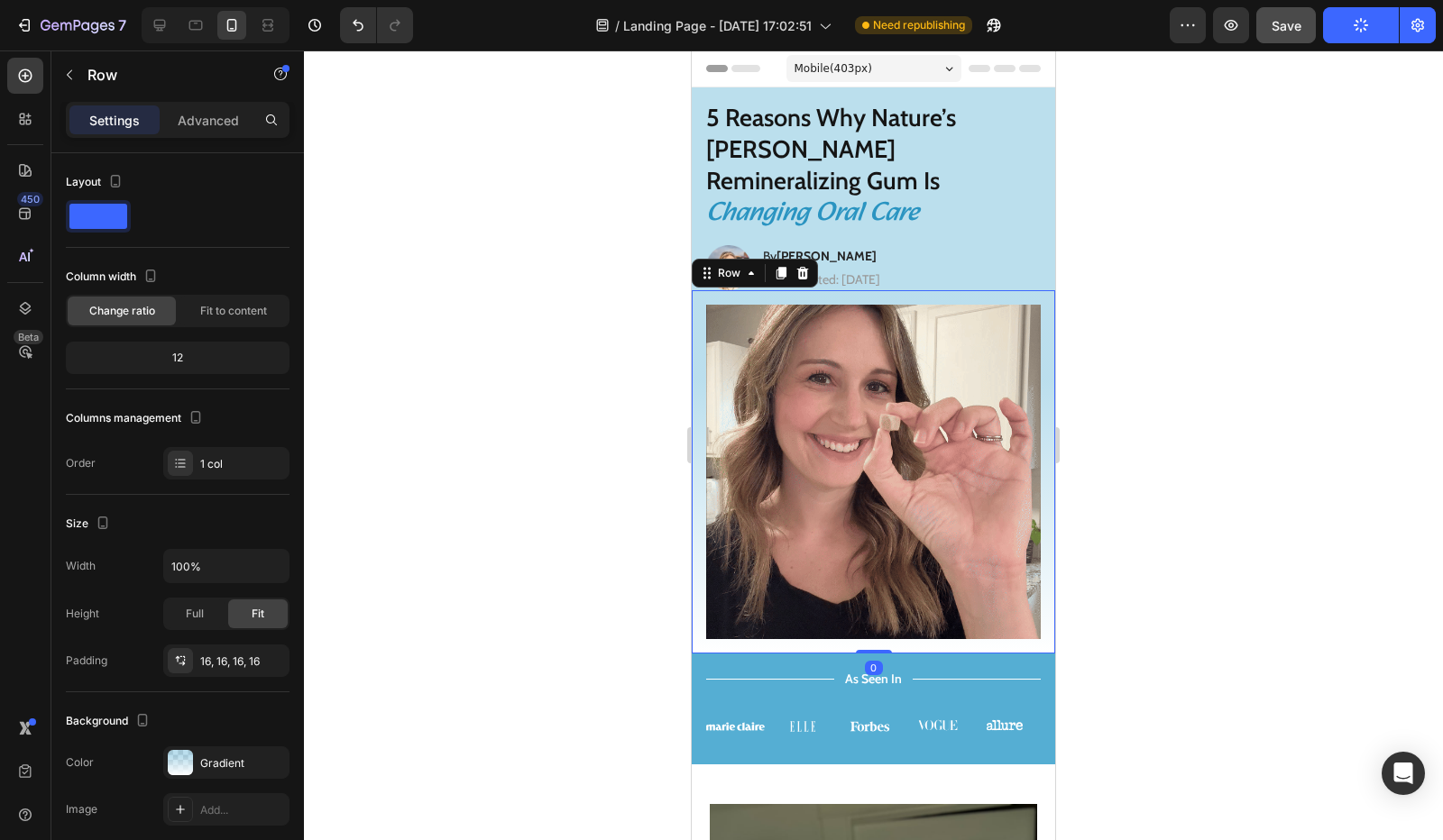
drag, startPoint x: 872, startPoint y: 620, endPoint x: 870, endPoint y: 591, distance: 29.1
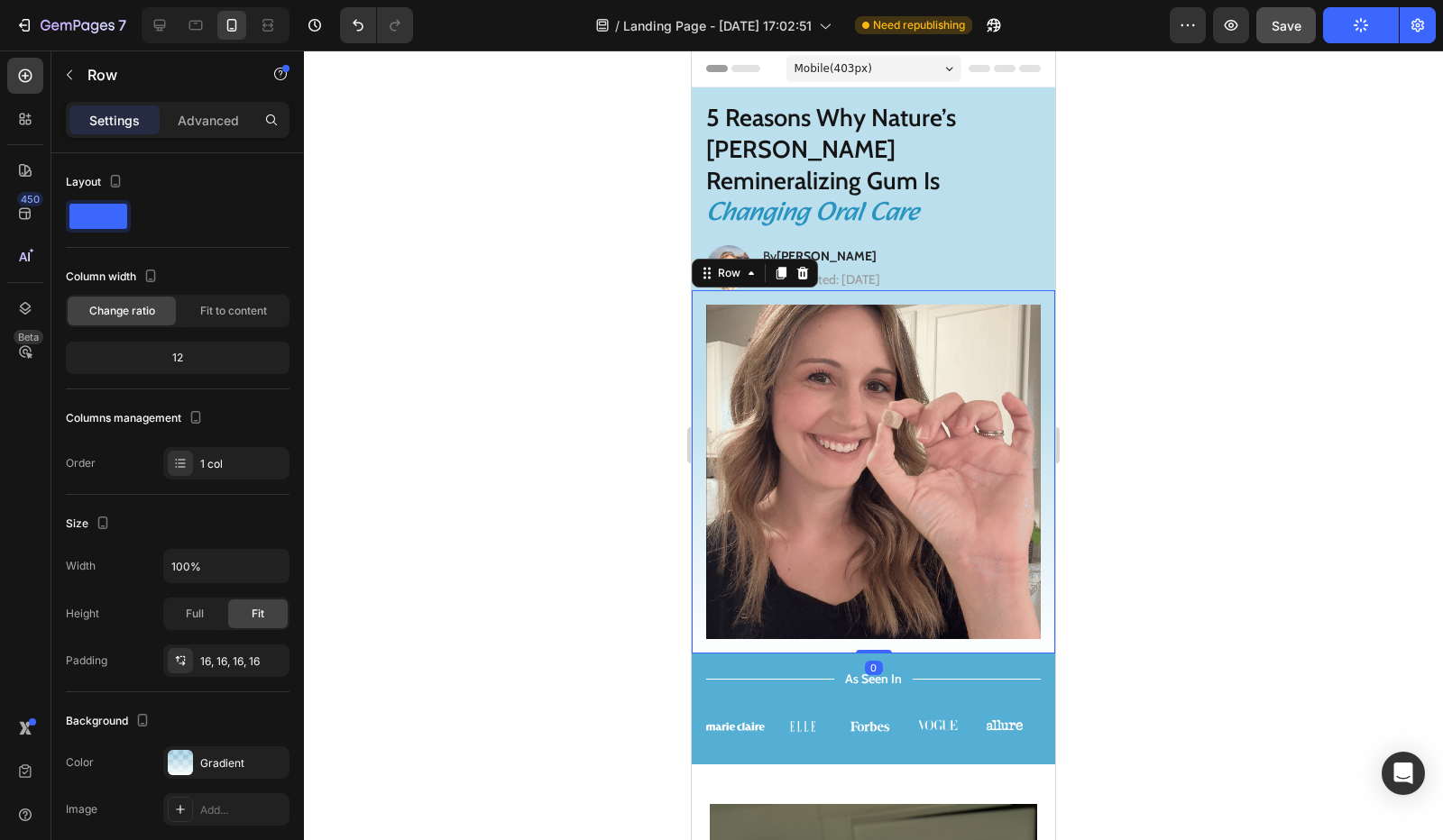
click at [870, 591] on div "Image Row 0" at bounding box center [873, 472] width 363 height 363
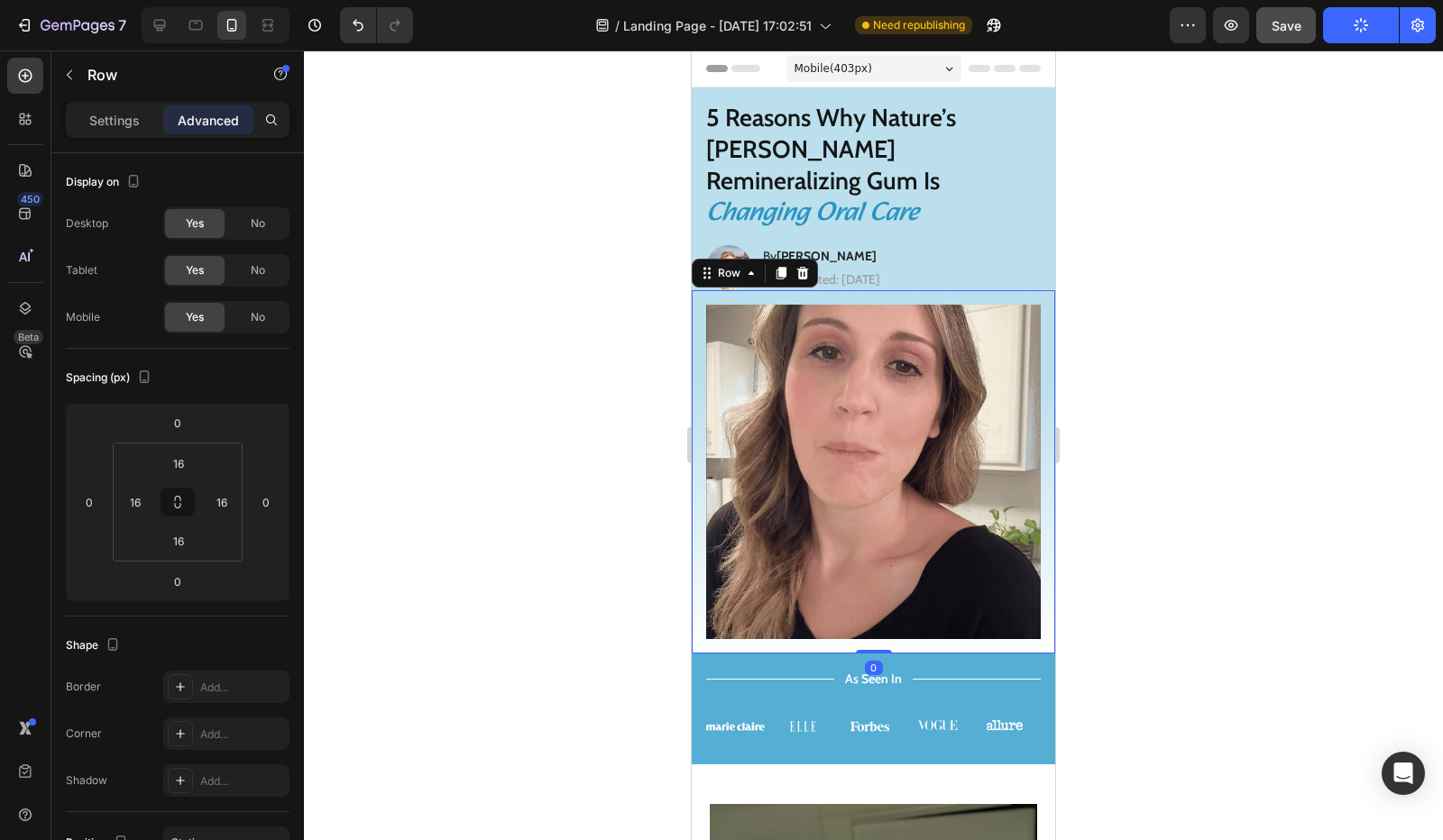
click at [933, 594] on div "Image Row 0" at bounding box center [873, 472] width 363 height 363
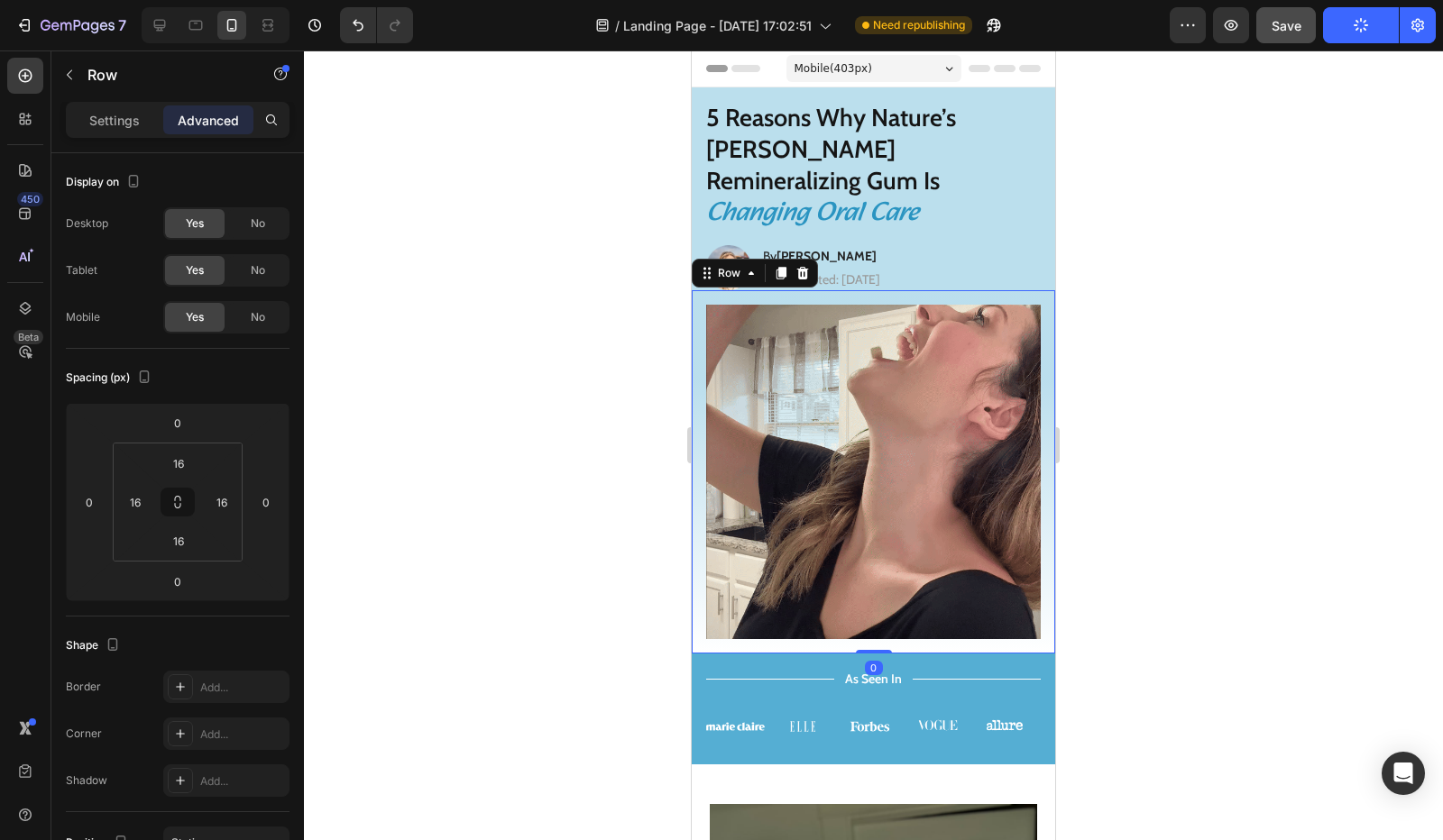
click at [933, 603] on div "Image Row 0" at bounding box center [873, 472] width 363 height 363
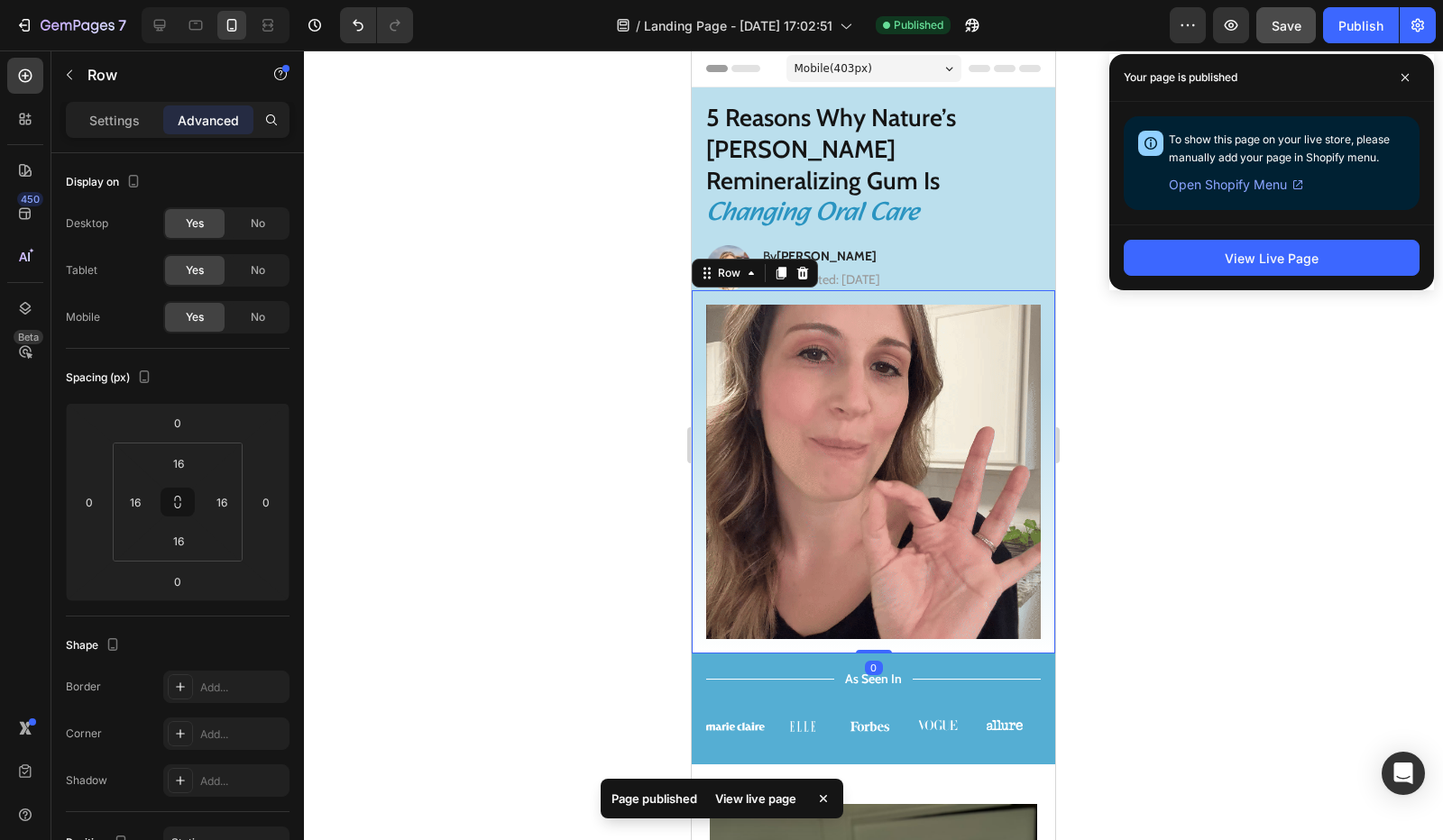
click at [1198, 519] on div at bounding box center [874, 445] width 1139 height 790
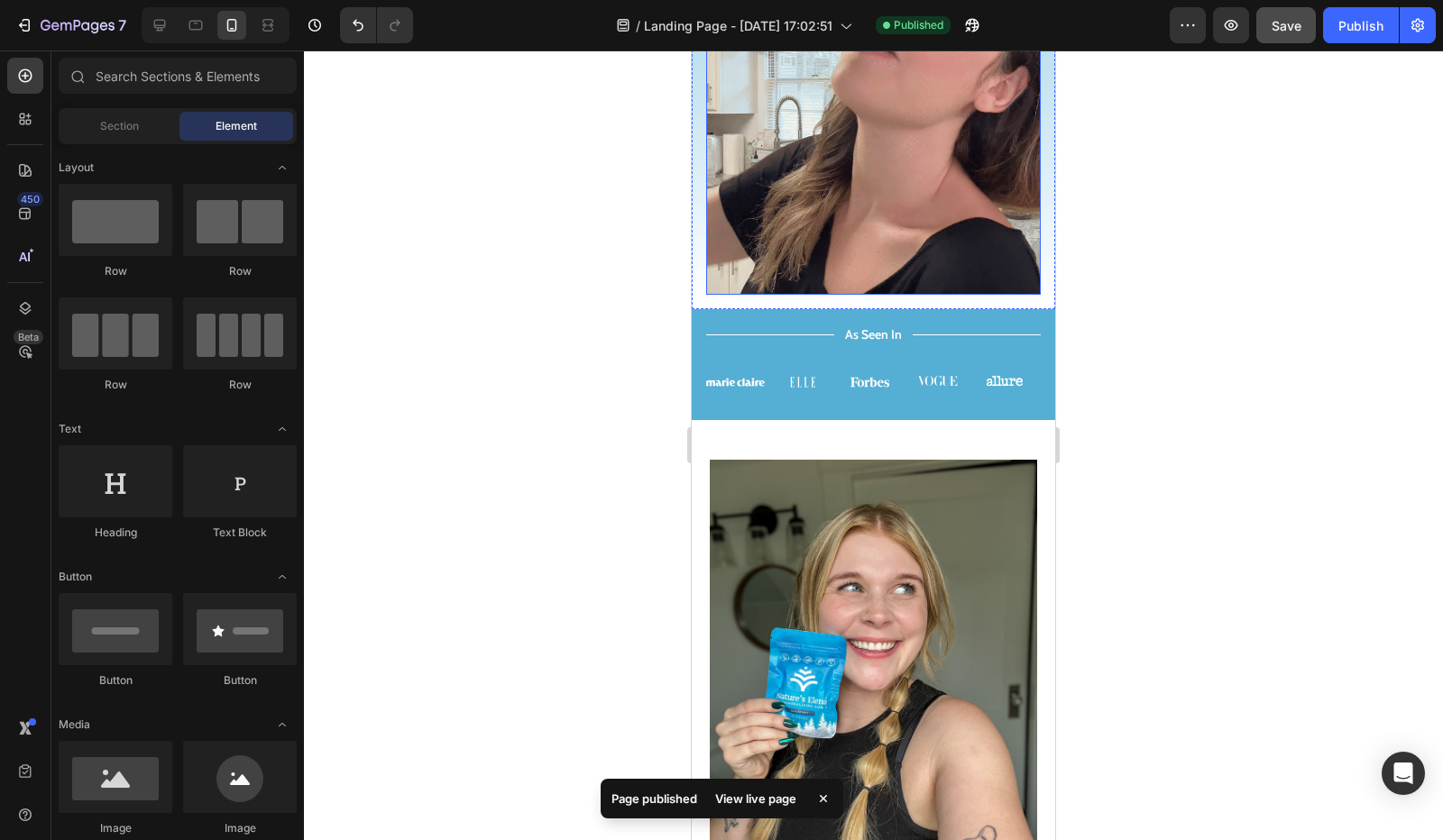
scroll to position [360, 0]
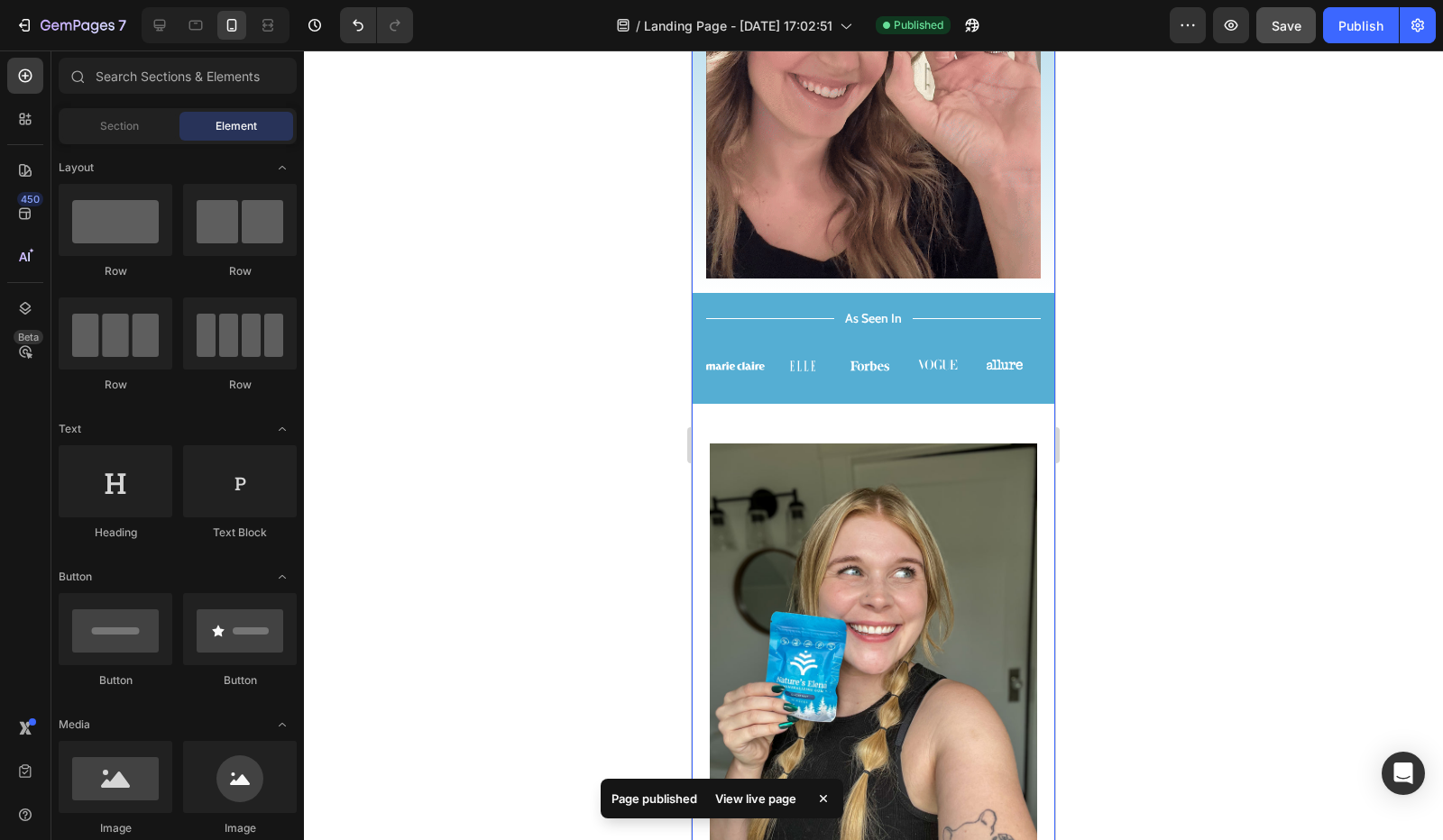
click at [879, 357] on div "Title Line As Seen In Text Block Title Line Row Image Image Image Image Image C…" at bounding box center [873, 349] width 363 height 111
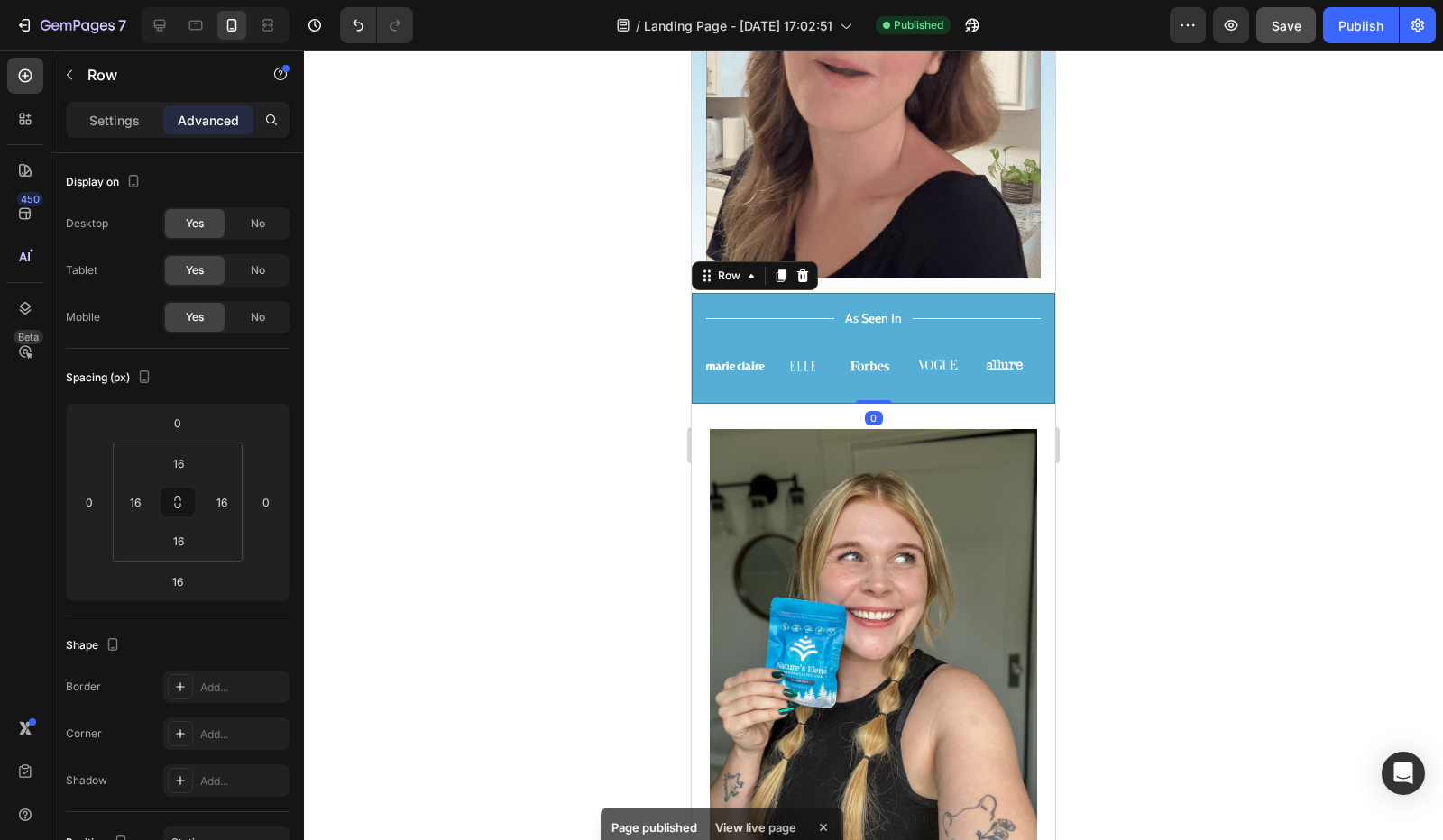
drag, startPoint x: 871, startPoint y: 371, endPoint x: 866, endPoint y: 349, distance: 22.6
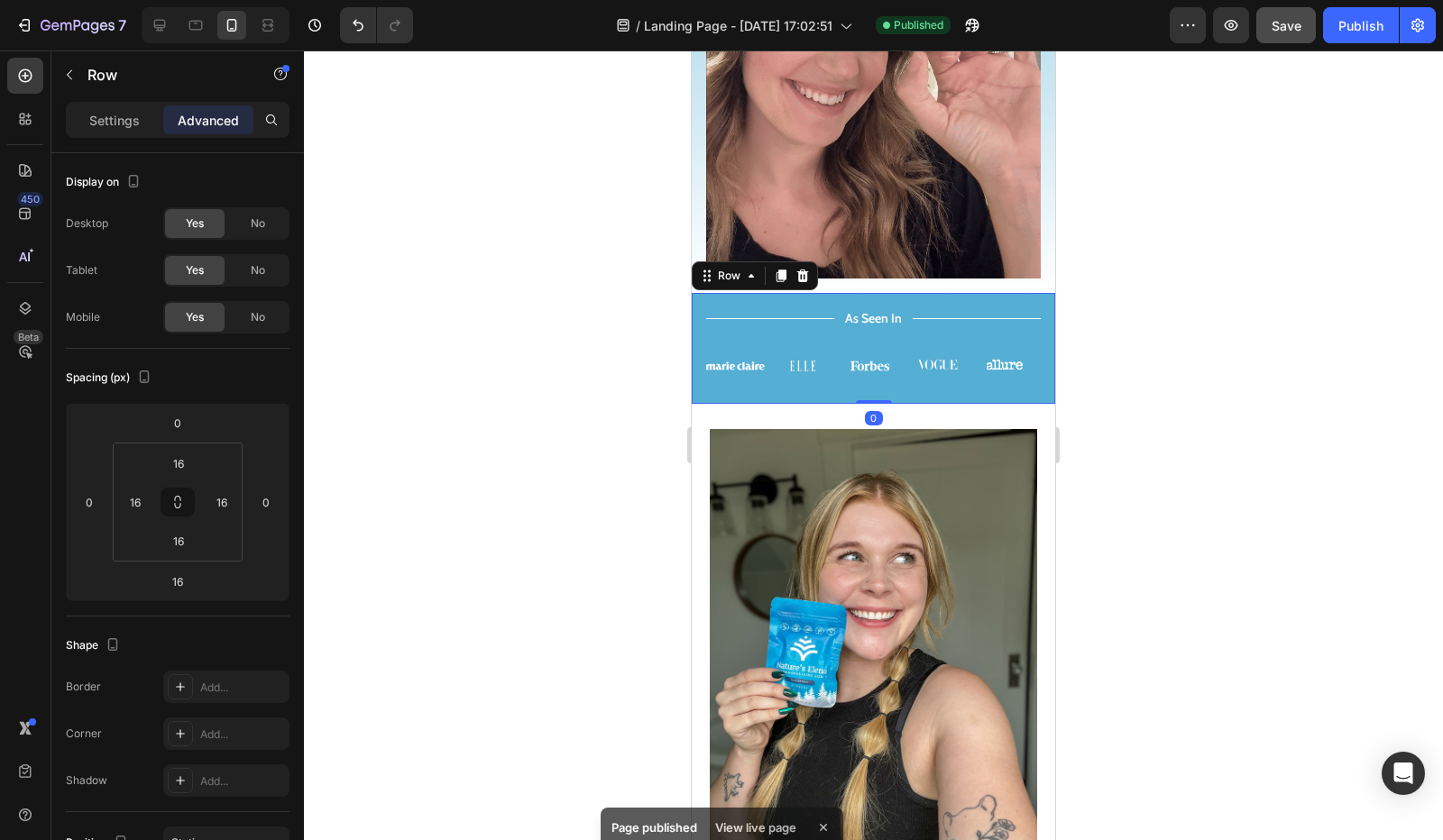
click at [866, 349] on div "Title Line As Seen In Text Block Title Line Row Image Image Image Image Image C…" at bounding box center [873, 349] width 363 height 111
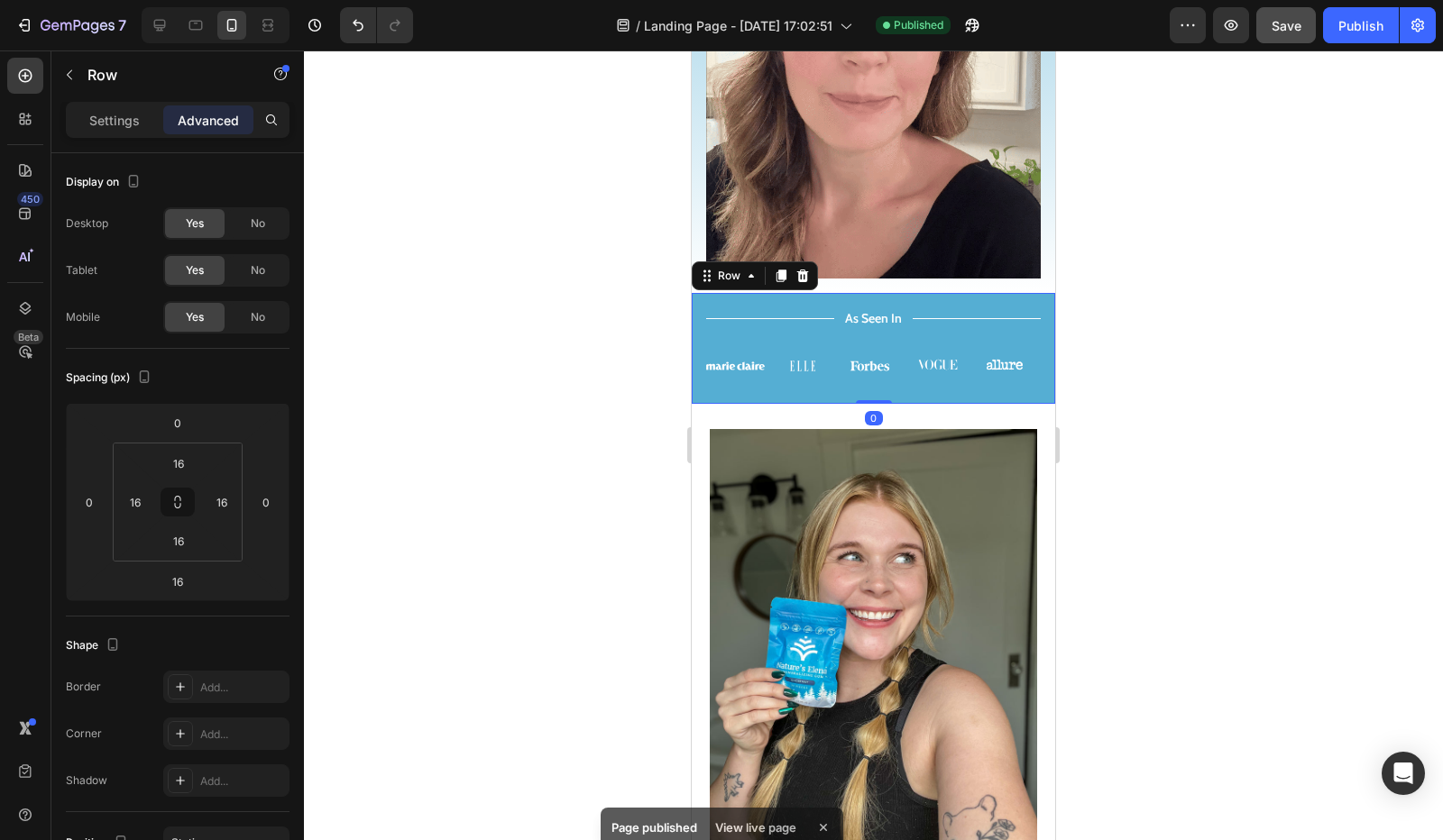
type input "0"
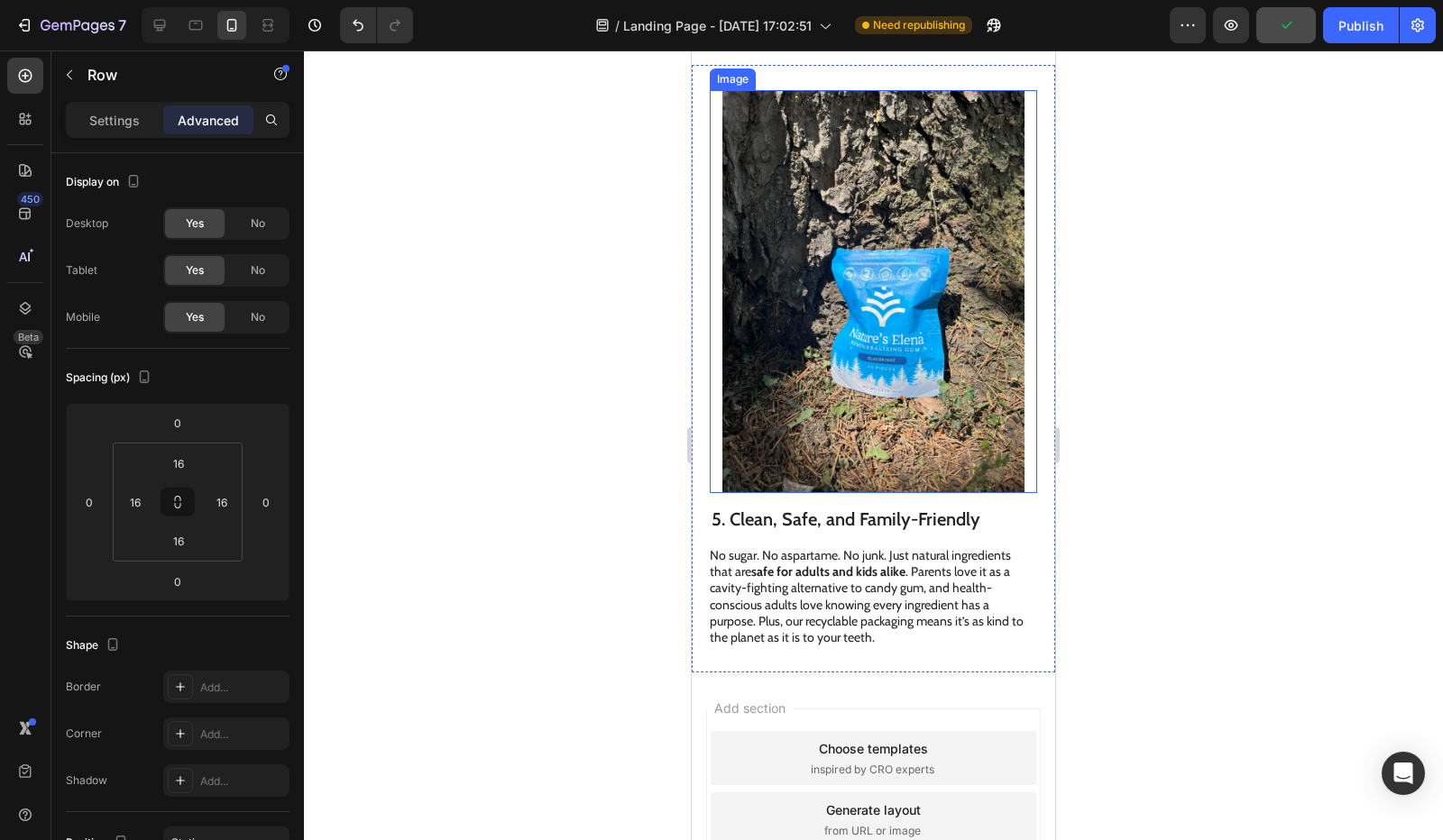
scroll to position [3359, 0]
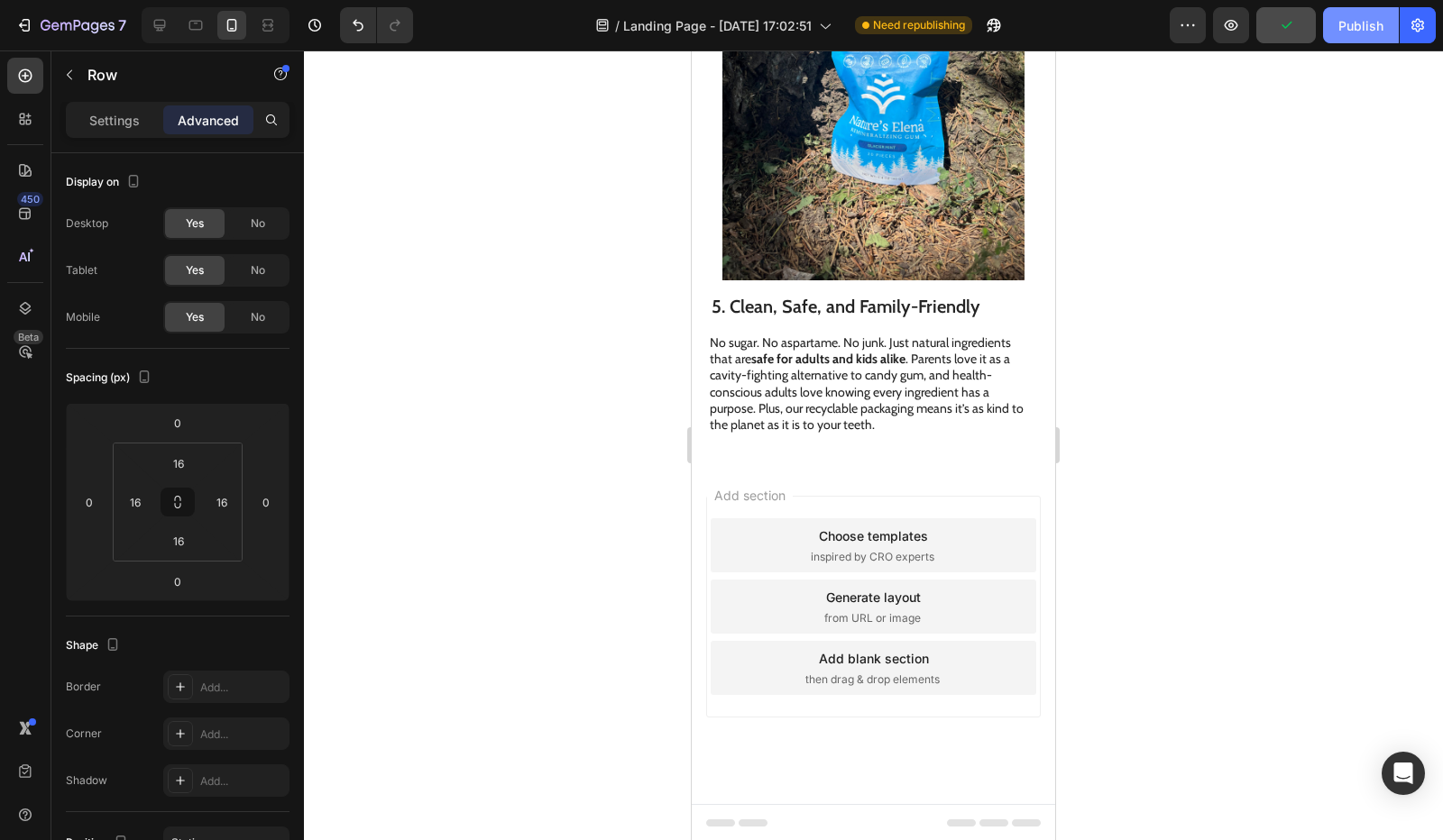
click at [1357, 37] on button "Publish" at bounding box center [1360, 25] width 76 height 36
